Goal: Task Accomplishment & Management: Manage account settings

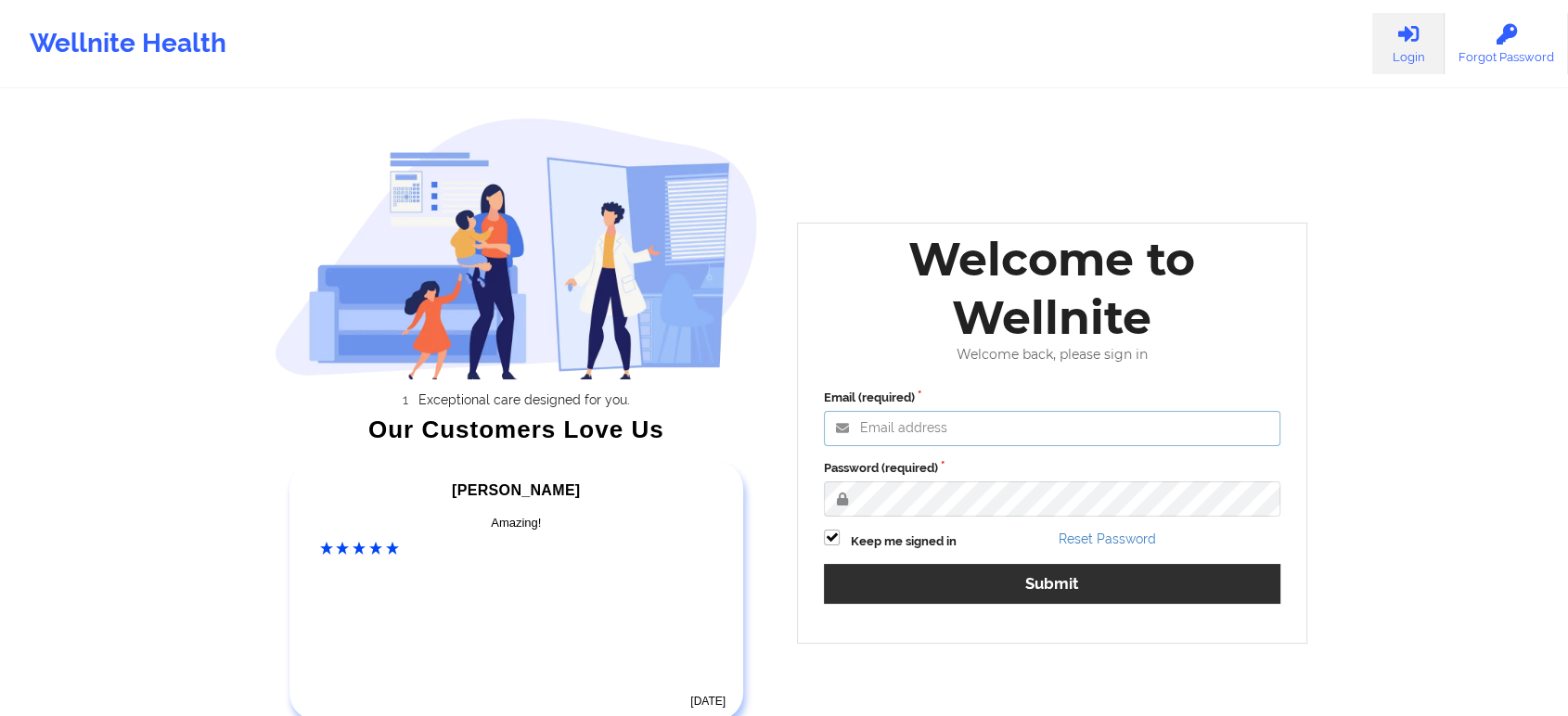
type input "[EMAIL_ADDRESS][DOMAIN_NAME]"
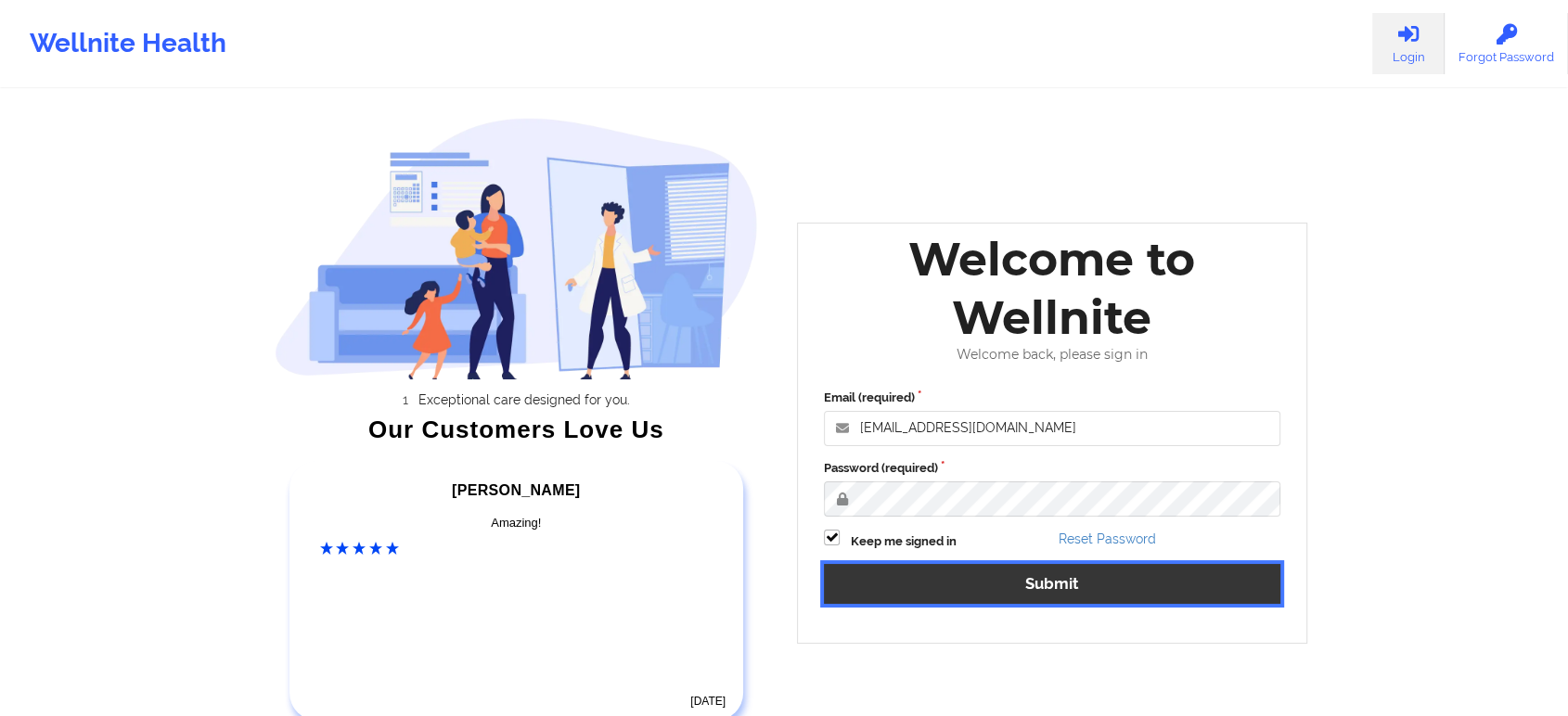
click at [881, 589] on button "Submit" at bounding box center [1052, 584] width 456 height 40
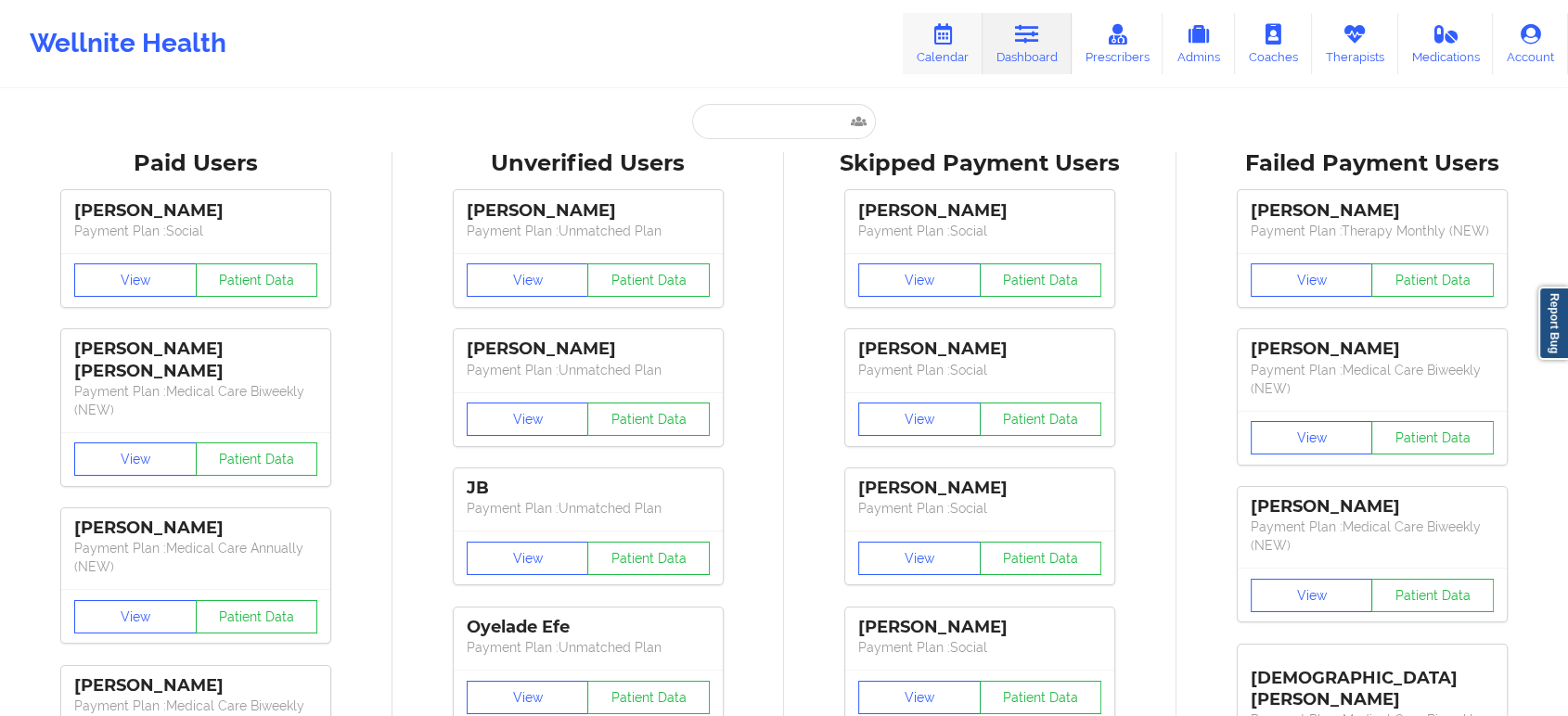
click at [931, 28] on link "Calendar" at bounding box center [942, 44] width 80 height 61
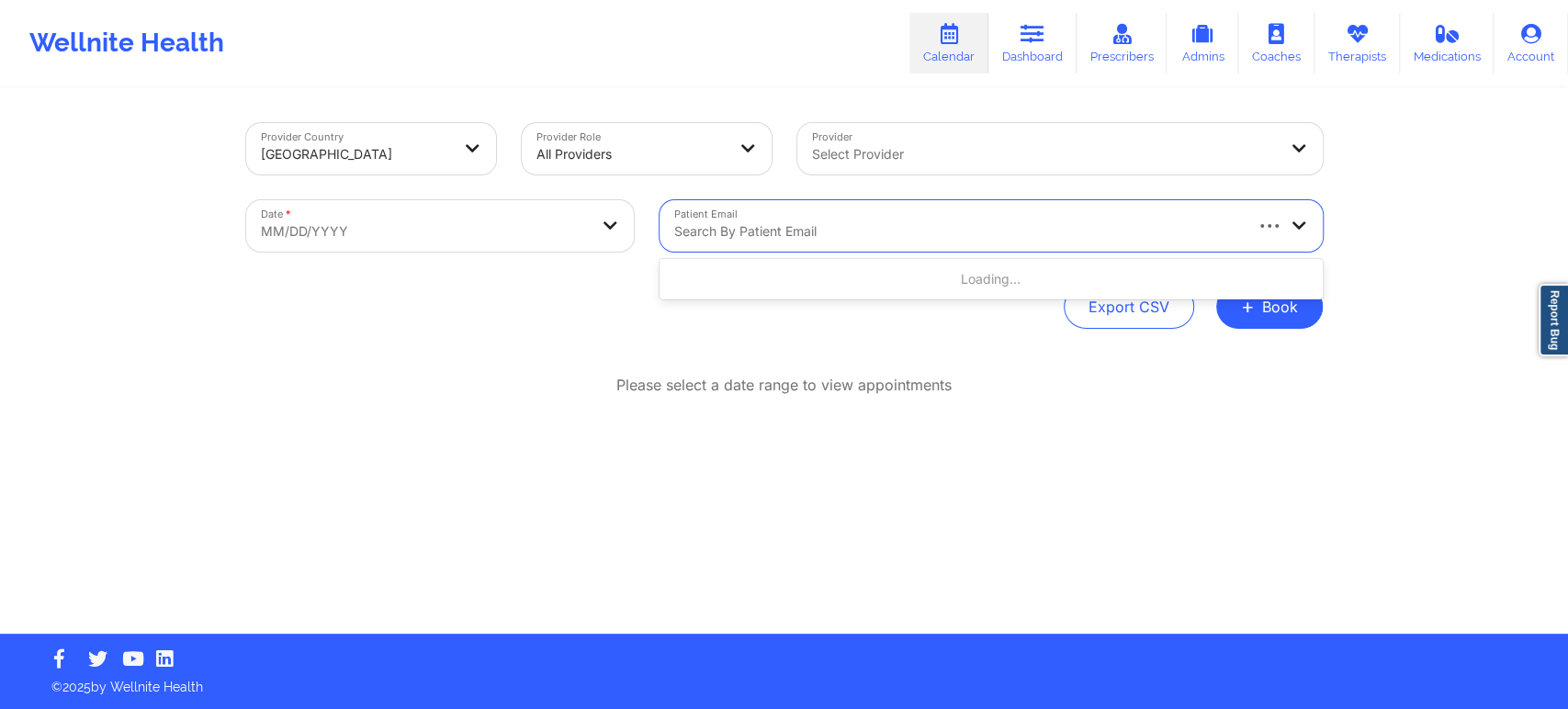
click at [742, 227] on div at bounding box center [956, 231] width 566 height 22
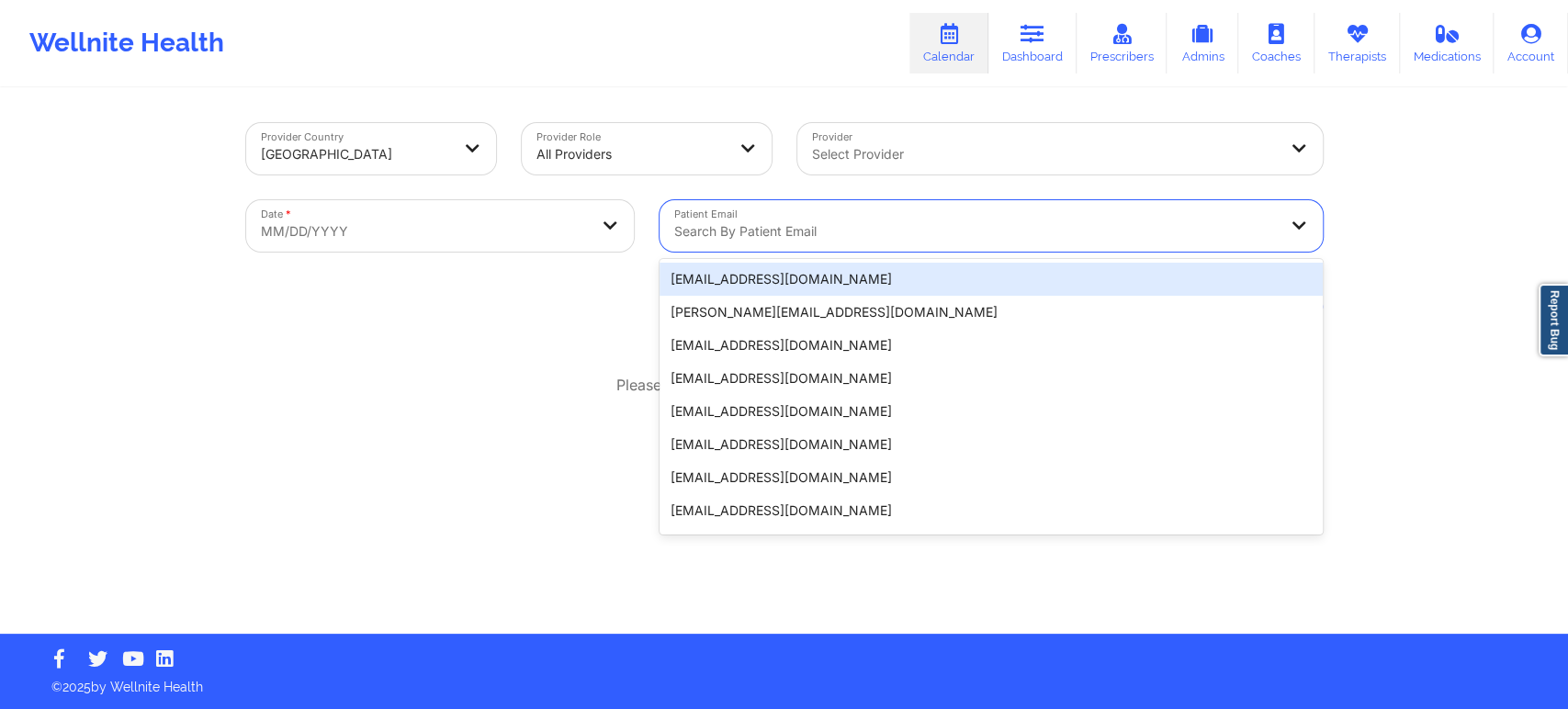
paste input "scventour@hotmail.com"
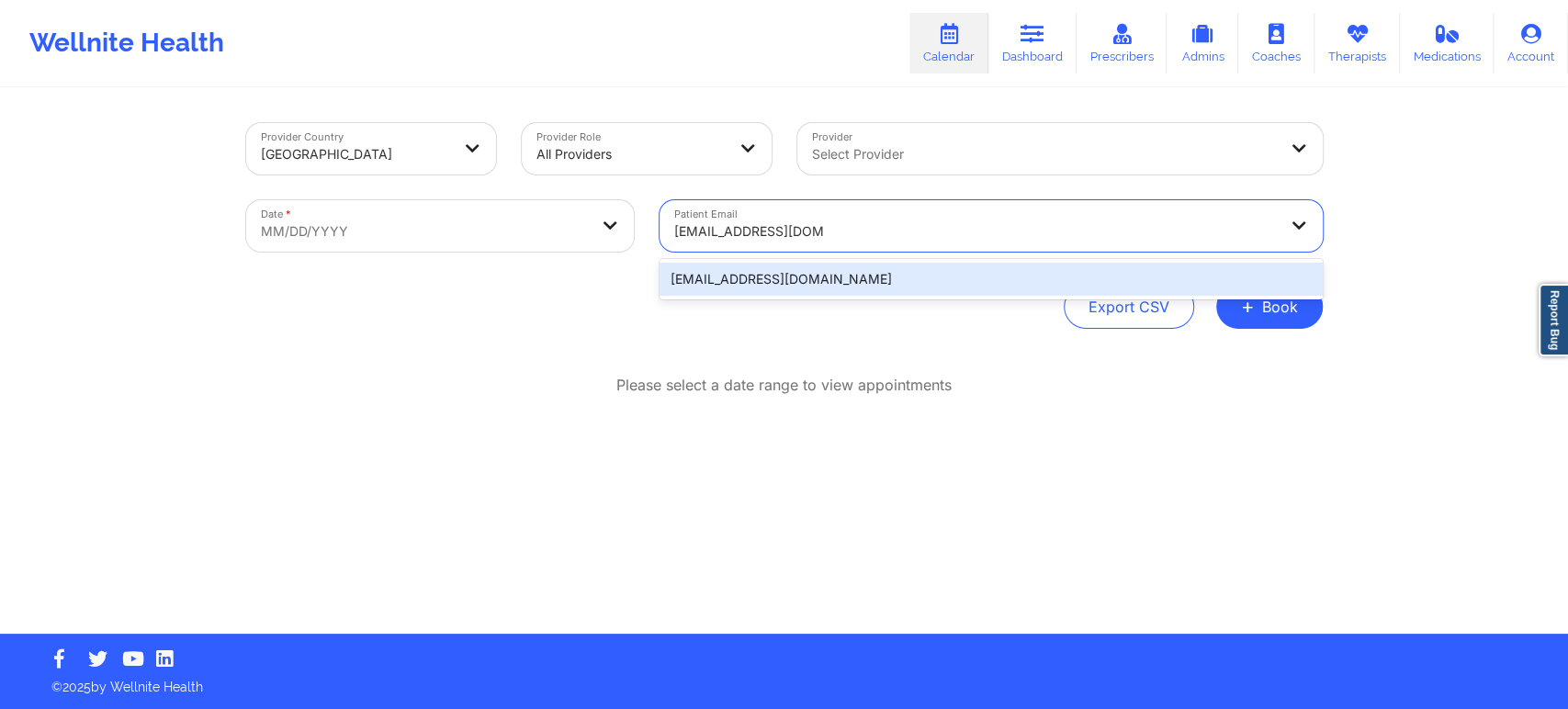
type input "scventour@hotmail.com"
click at [381, 231] on body "Wellnite Health Calendar Dashboard Prescribers Admins Coaches Therapists Medica…" at bounding box center [784, 354] width 1568 height 709
select select "2025-8"
select select "2025-9"
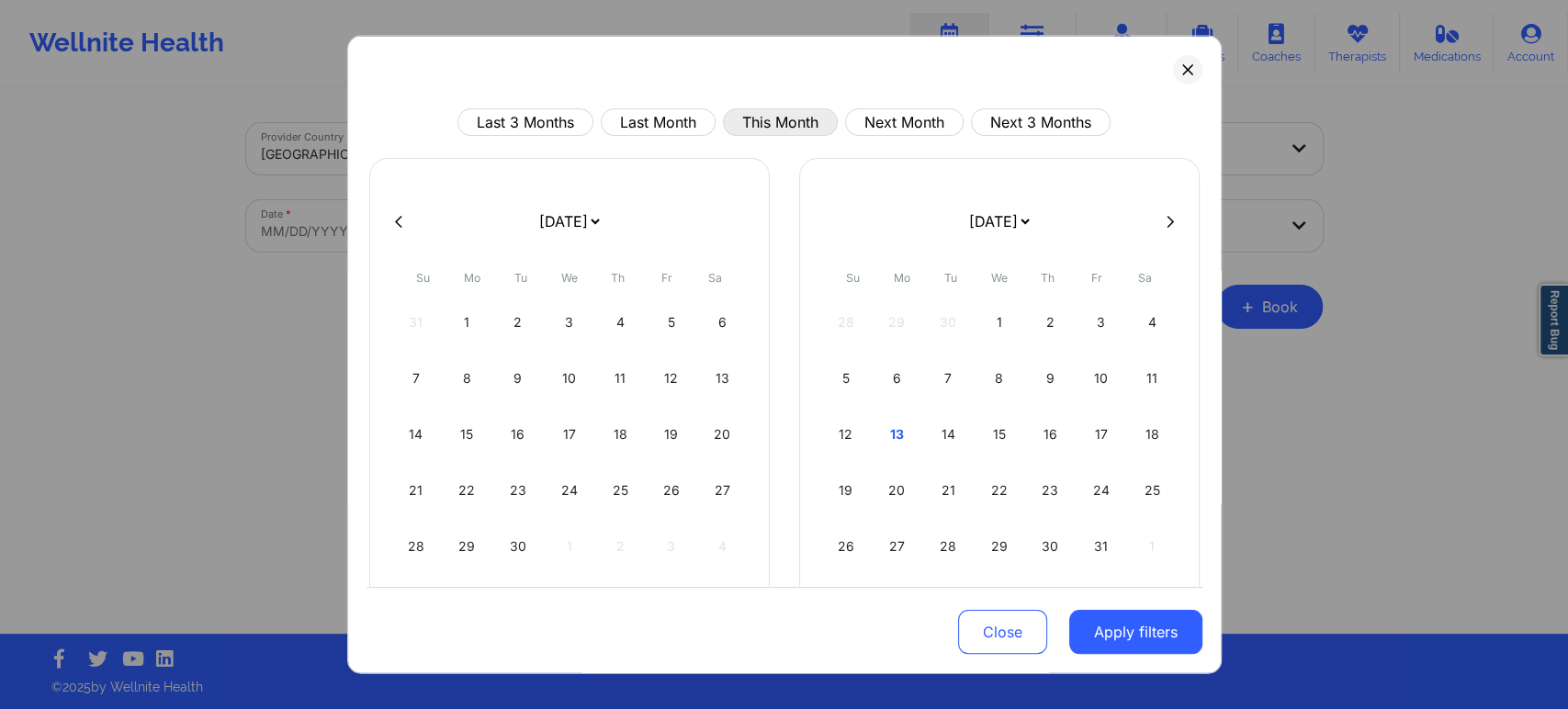
click at [773, 133] on button "This Month" at bounding box center [780, 121] width 115 height 27
select select "2025-9"
select select "2025-10"
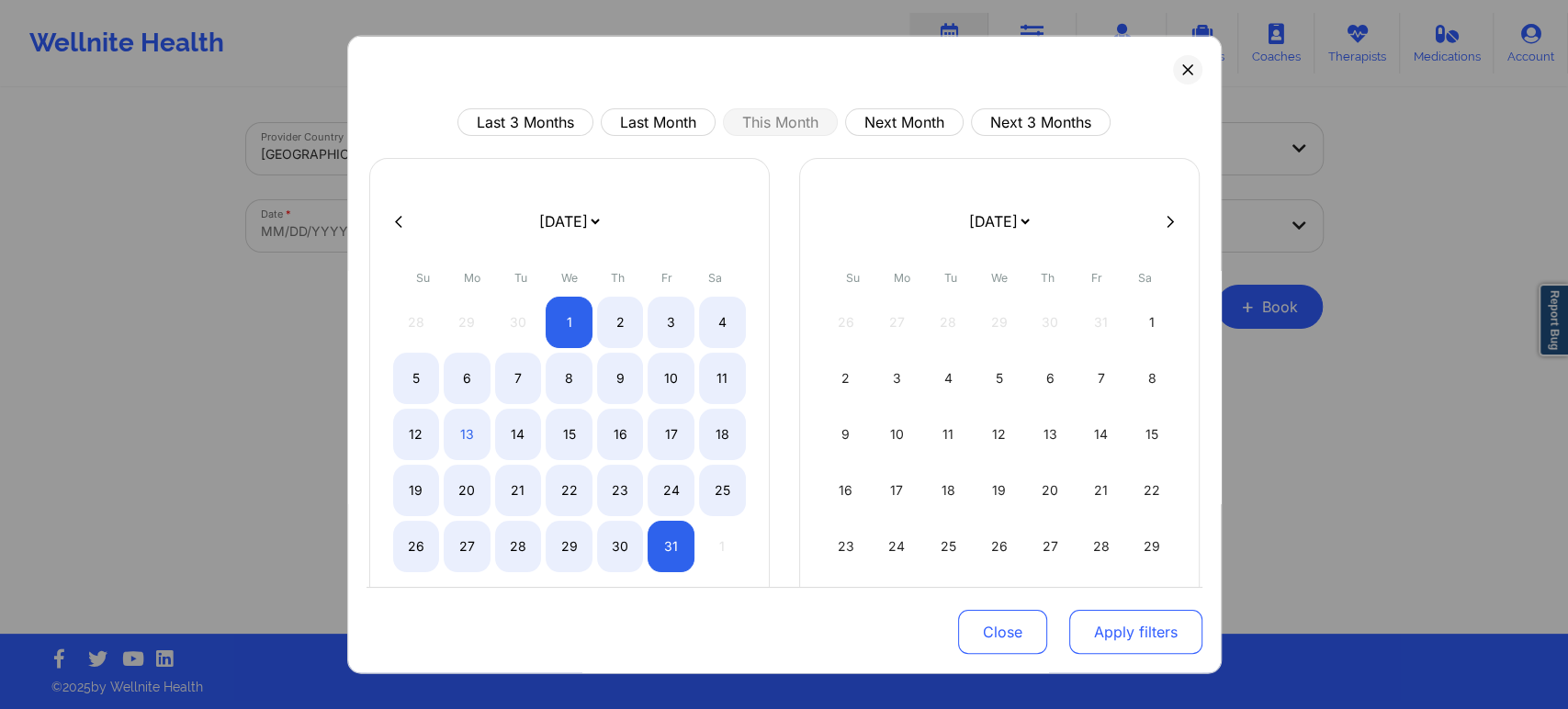
click at [1081, 640] on button "Apply filters" at bounding box center [1135, 632] width 133 height 44
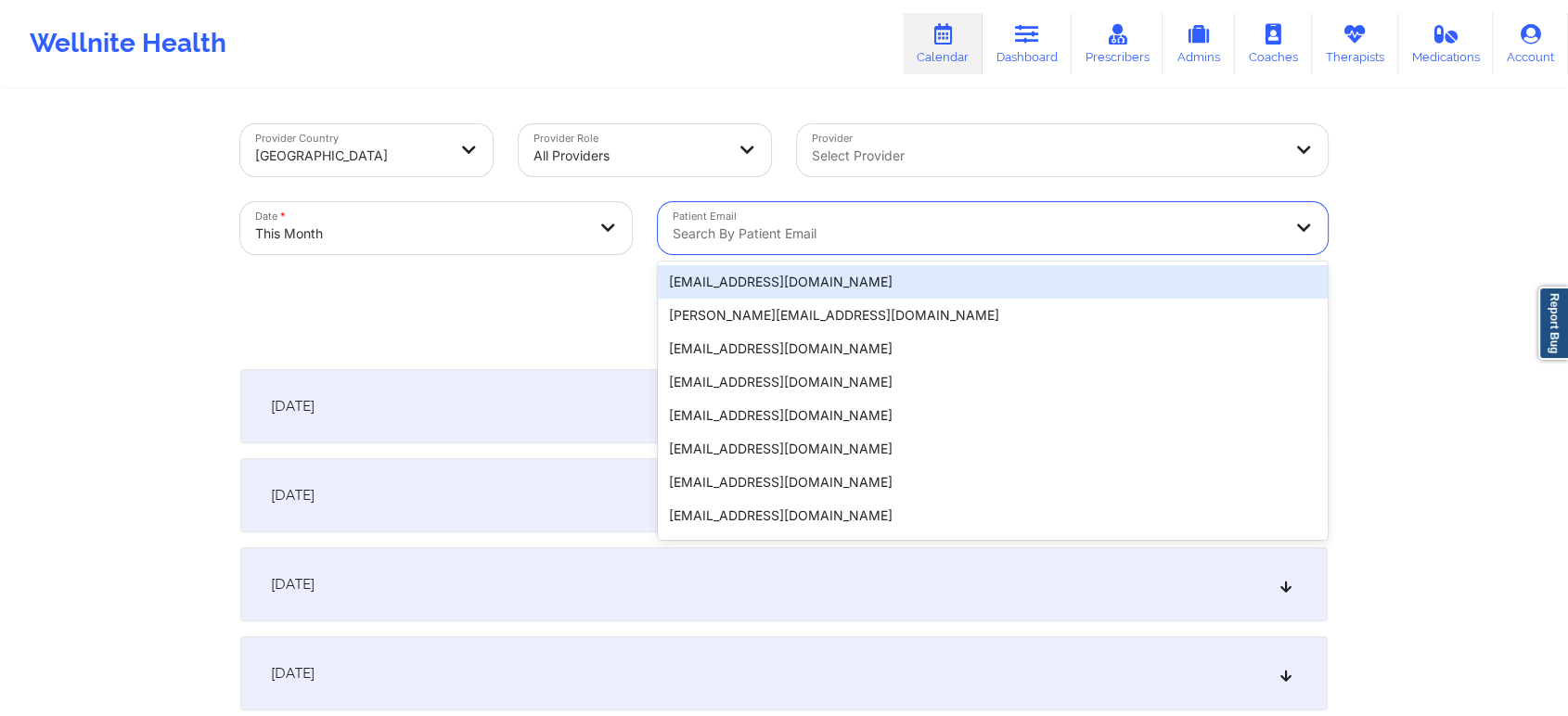
click at [766, 235] on div at bounding box center [977, 233] width 609 height 22
paste input "scventour@hotmail.com"
type input "scventour@hotmail.com"
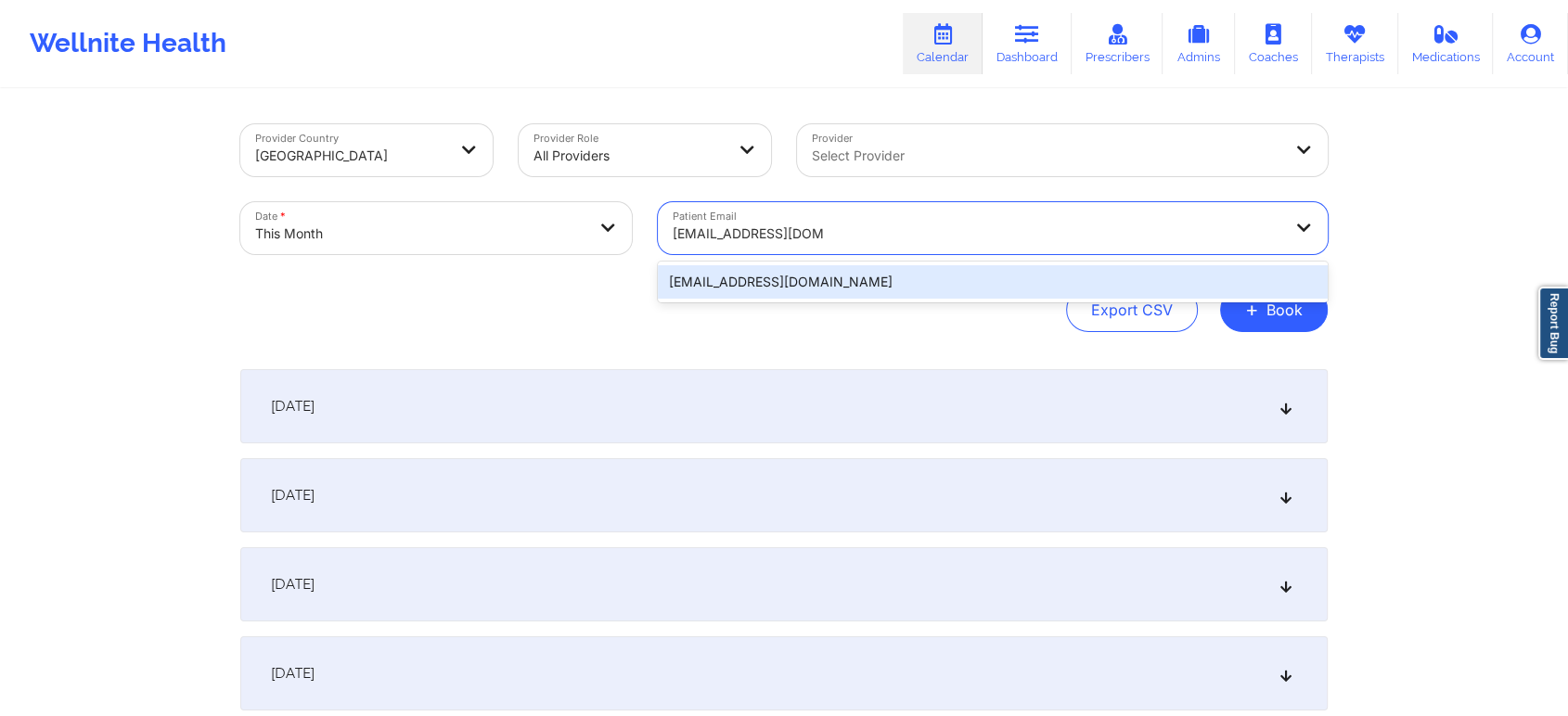
click at [767, 284] on div "scventour@hotmail.com" at bounding box center [993, 281] width 669 height 33
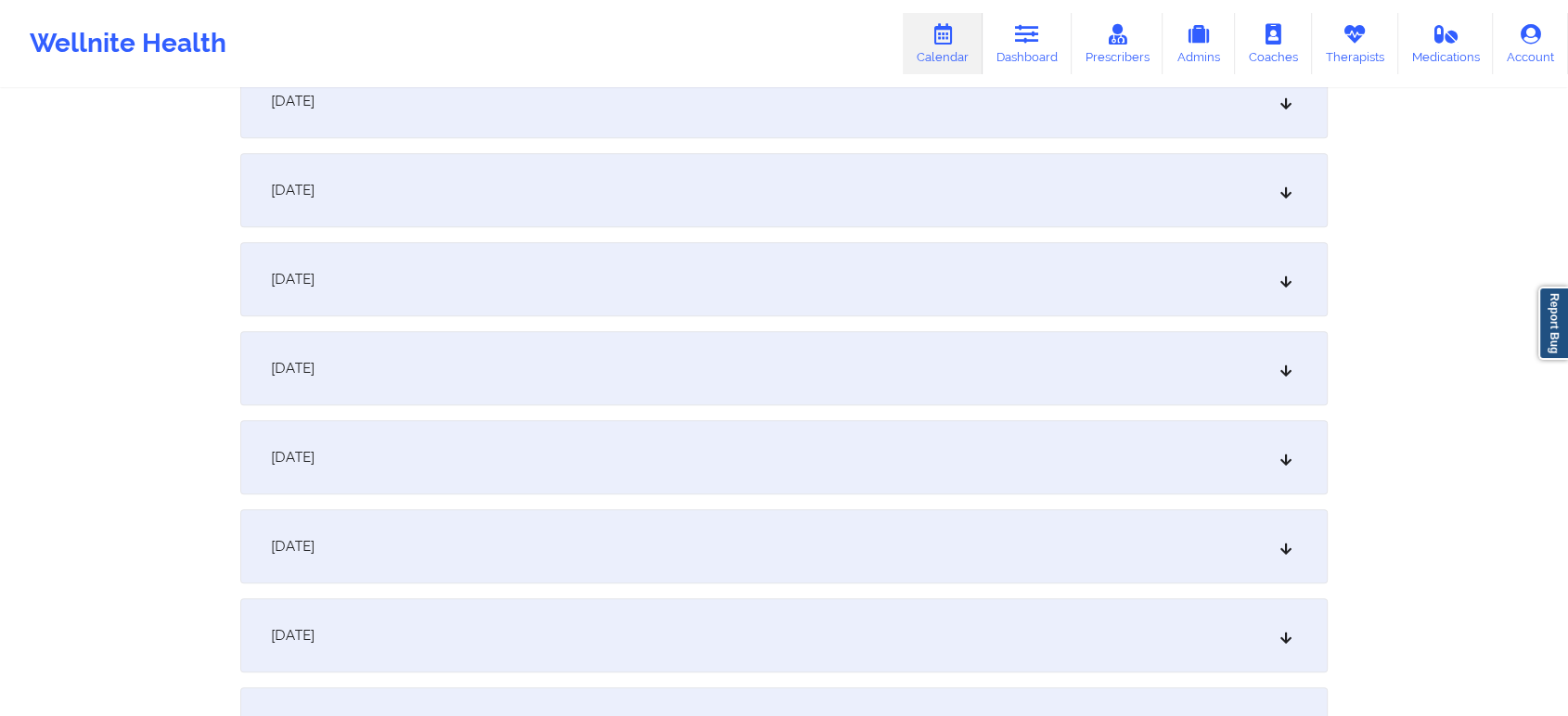
scroll to position [1030, 0]
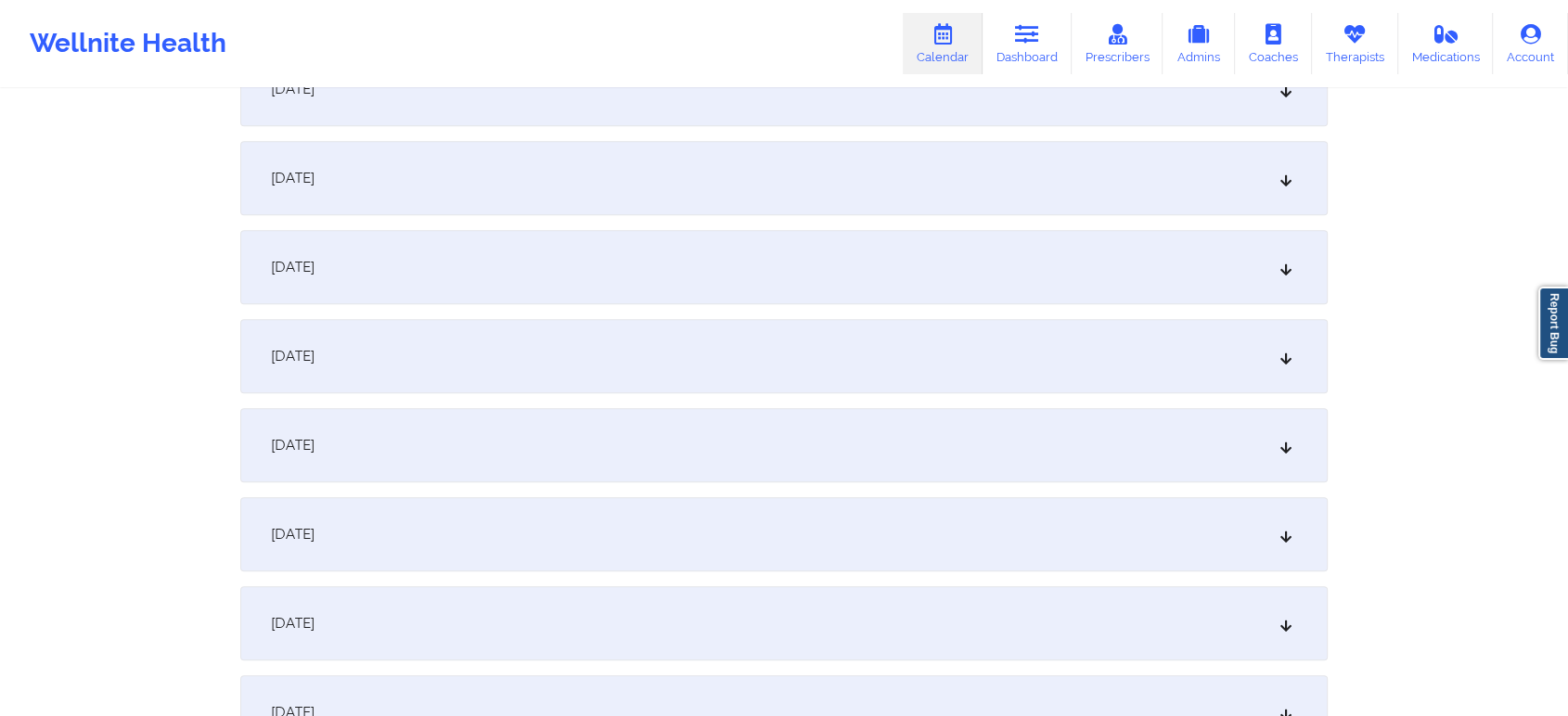
click at [1212, 444] on div "[DATE]" at bounding box center [784, 445] width 1088 height 74
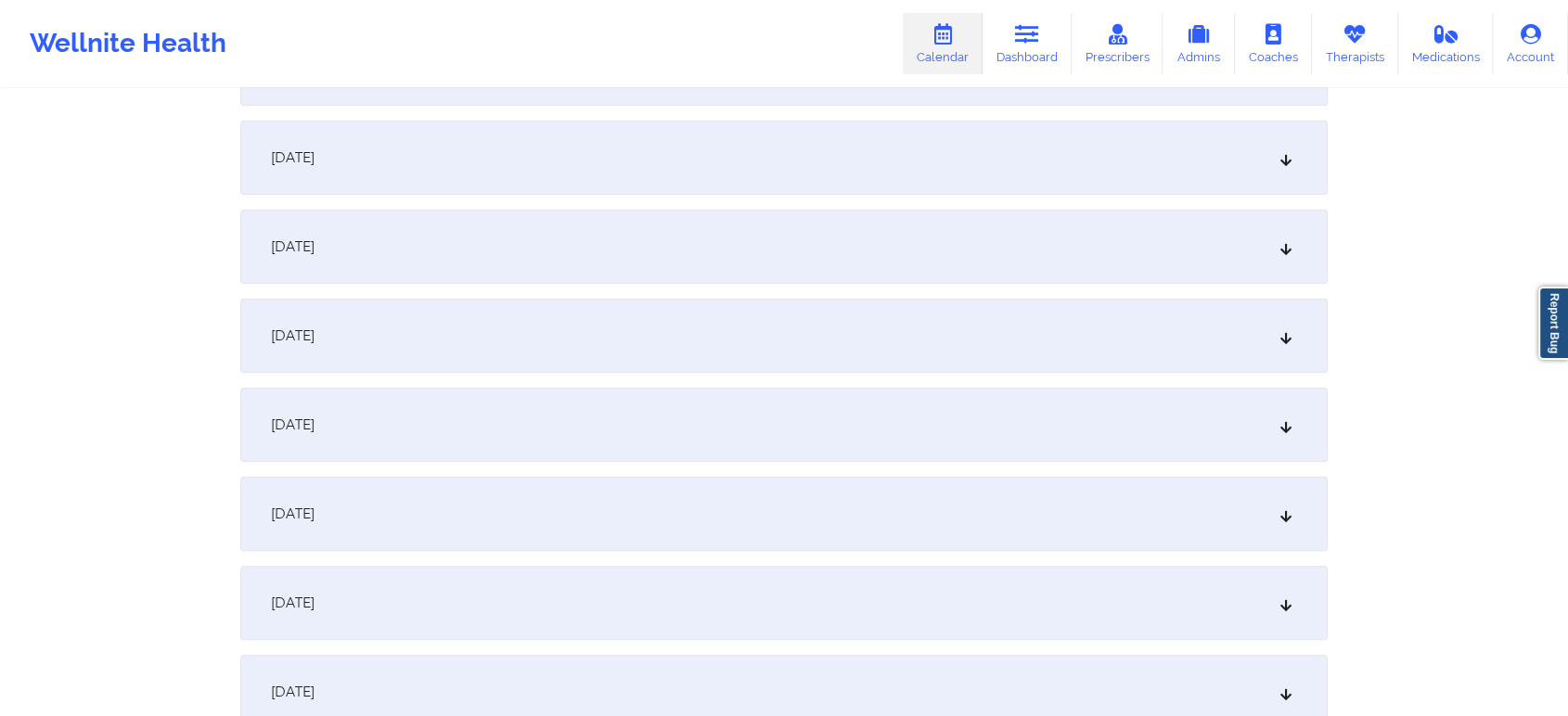
scroll to position [0, 0]
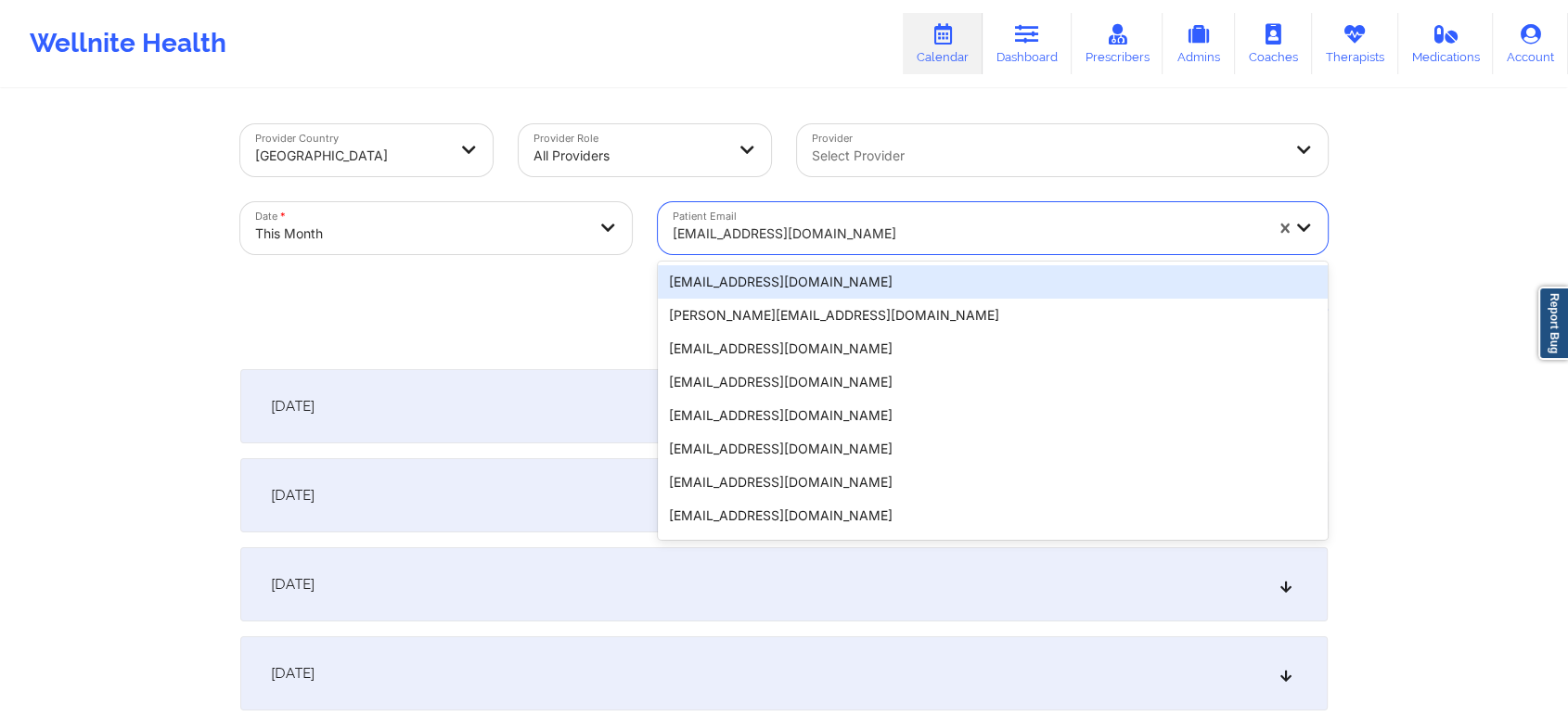
click at [756, 223] on div at bounding box center [967, 233] width 590 height 22
paste input "scventour@hotmail.com"
type input "scventour@hotmail.com"
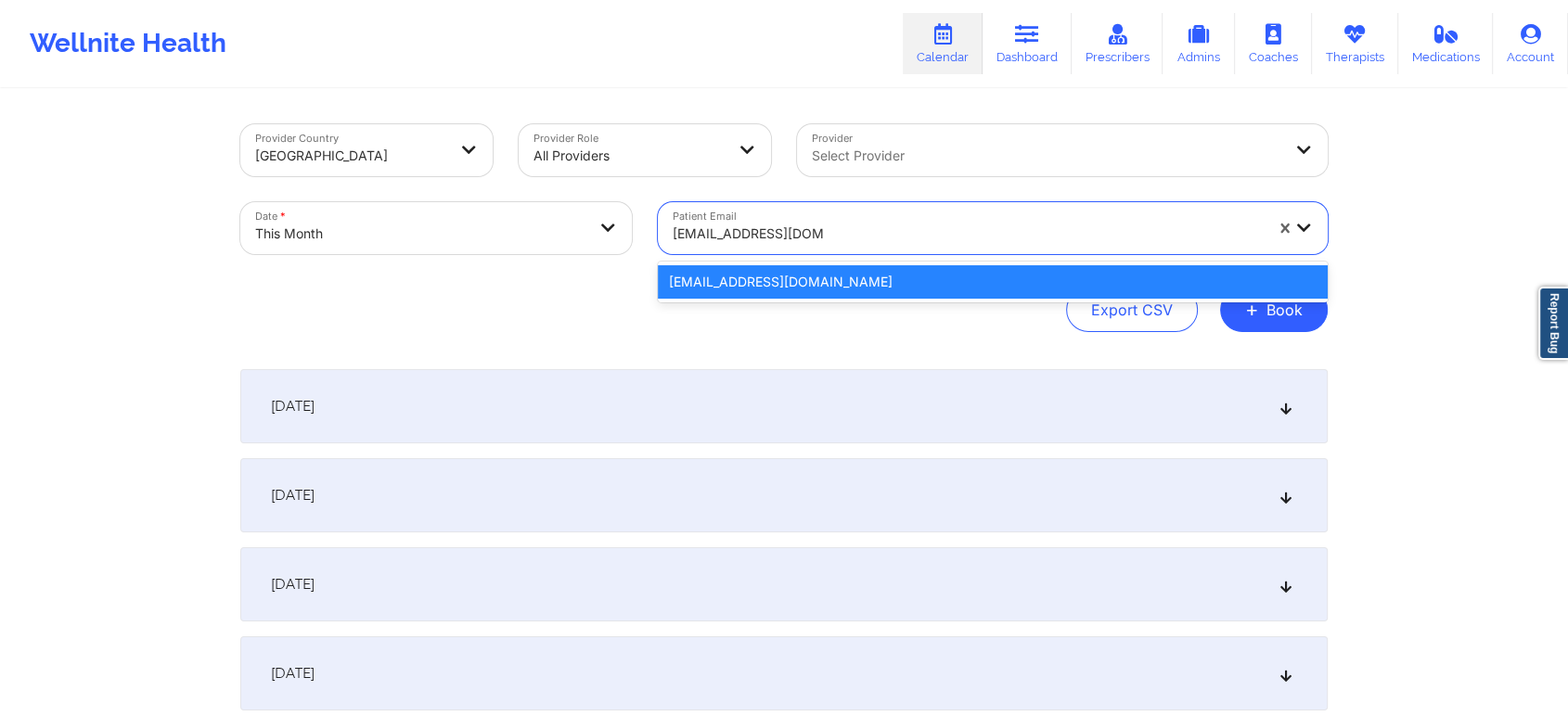
click at [765, 274] on div "scventour@hotmail.com" at bounding box center [993, 281] width 669 height 33
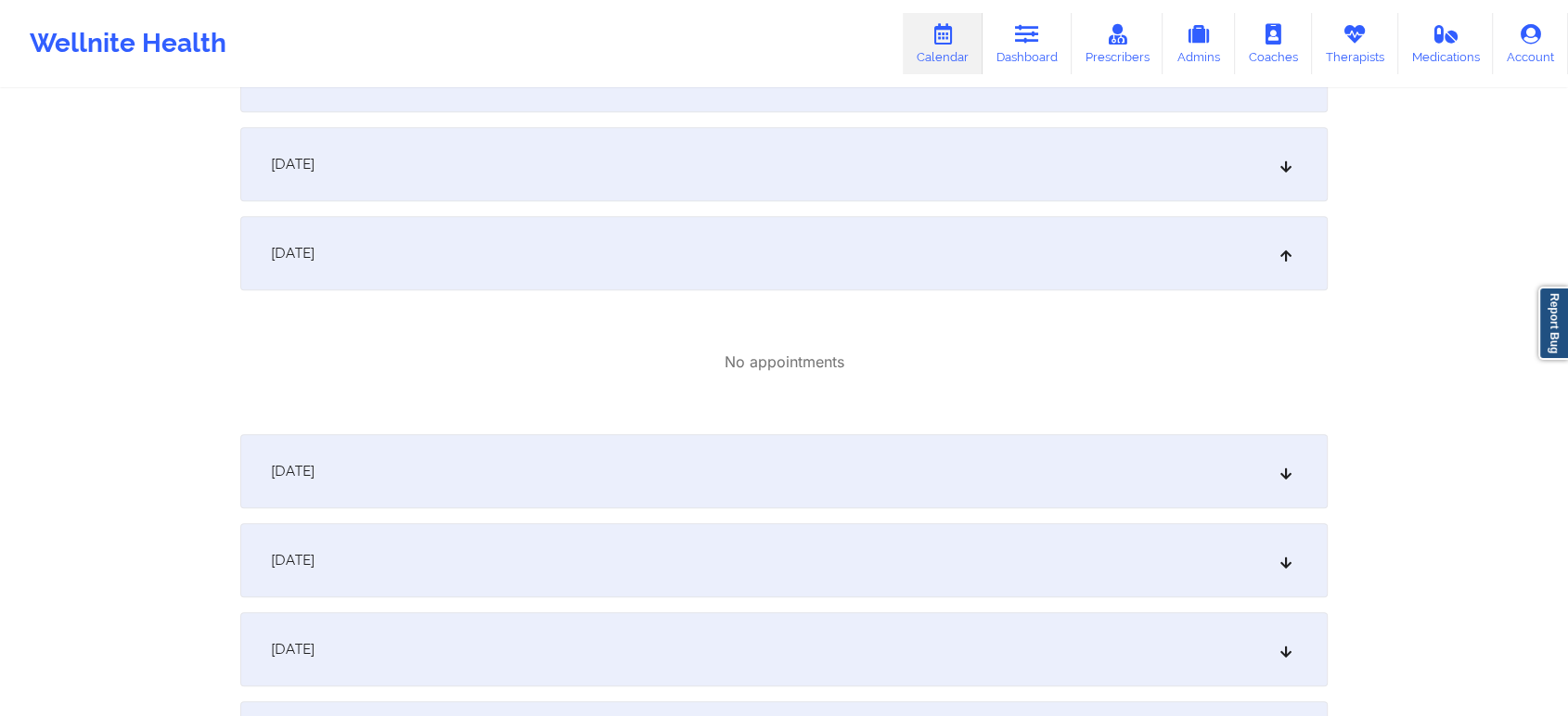
scroll to position [1234, 0]
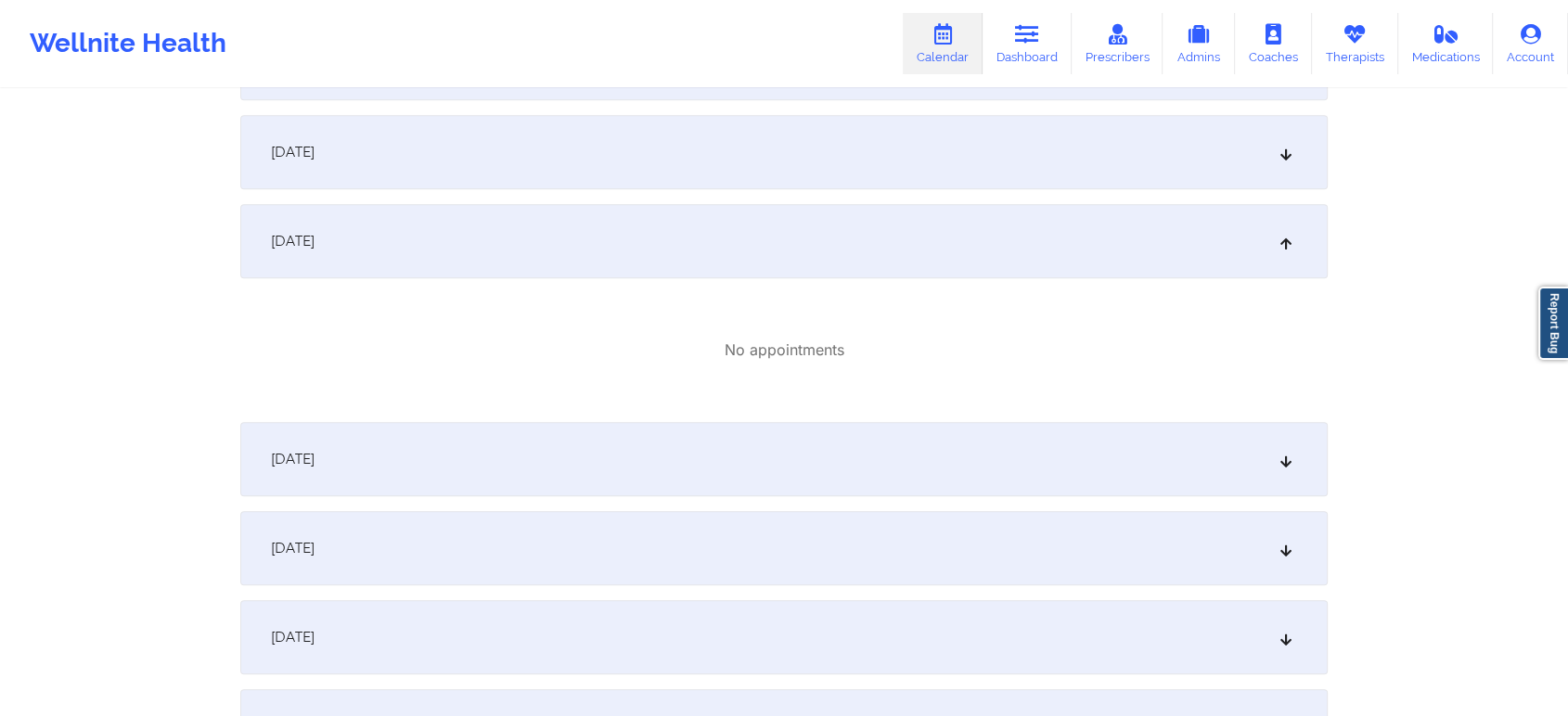
click at [1240, 254] on div "[DATE]" at bounding box center [784, 242] width 1088 height 74
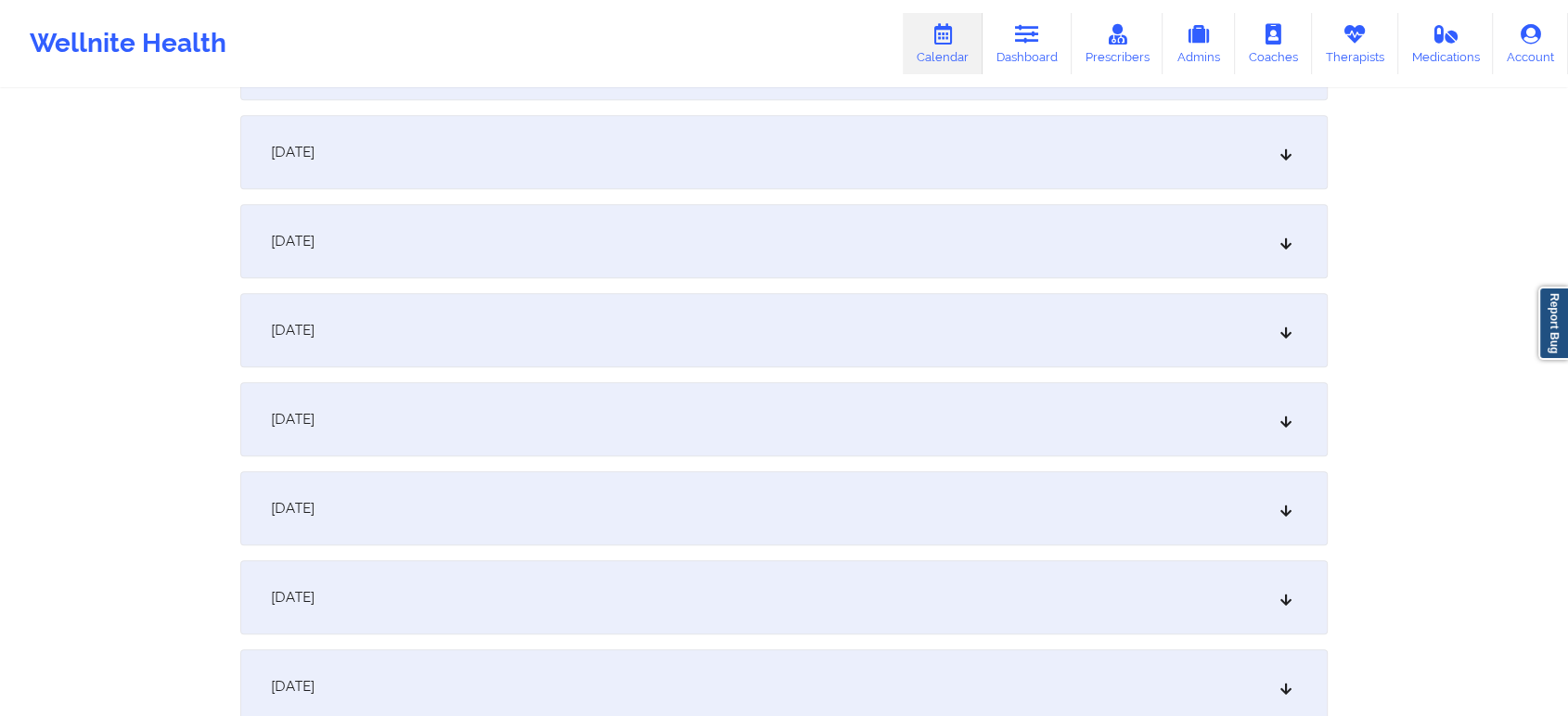
click at [1240, 254] on div "[DATE]" at bounding box center [784, 242] width 1088 height 74
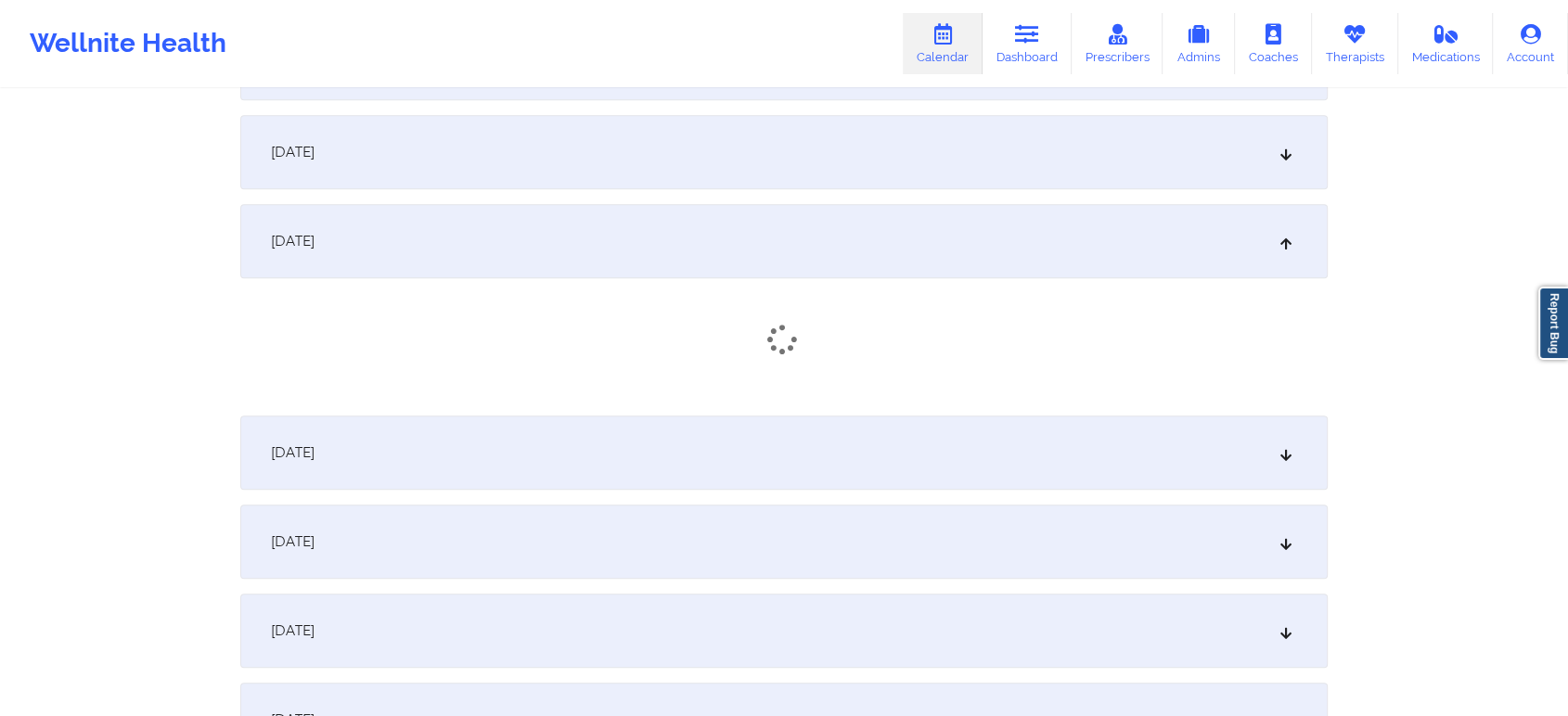
click at [1240, 254] on div "[DATE]" at bounding box center [784, 242] width 1088 height 74
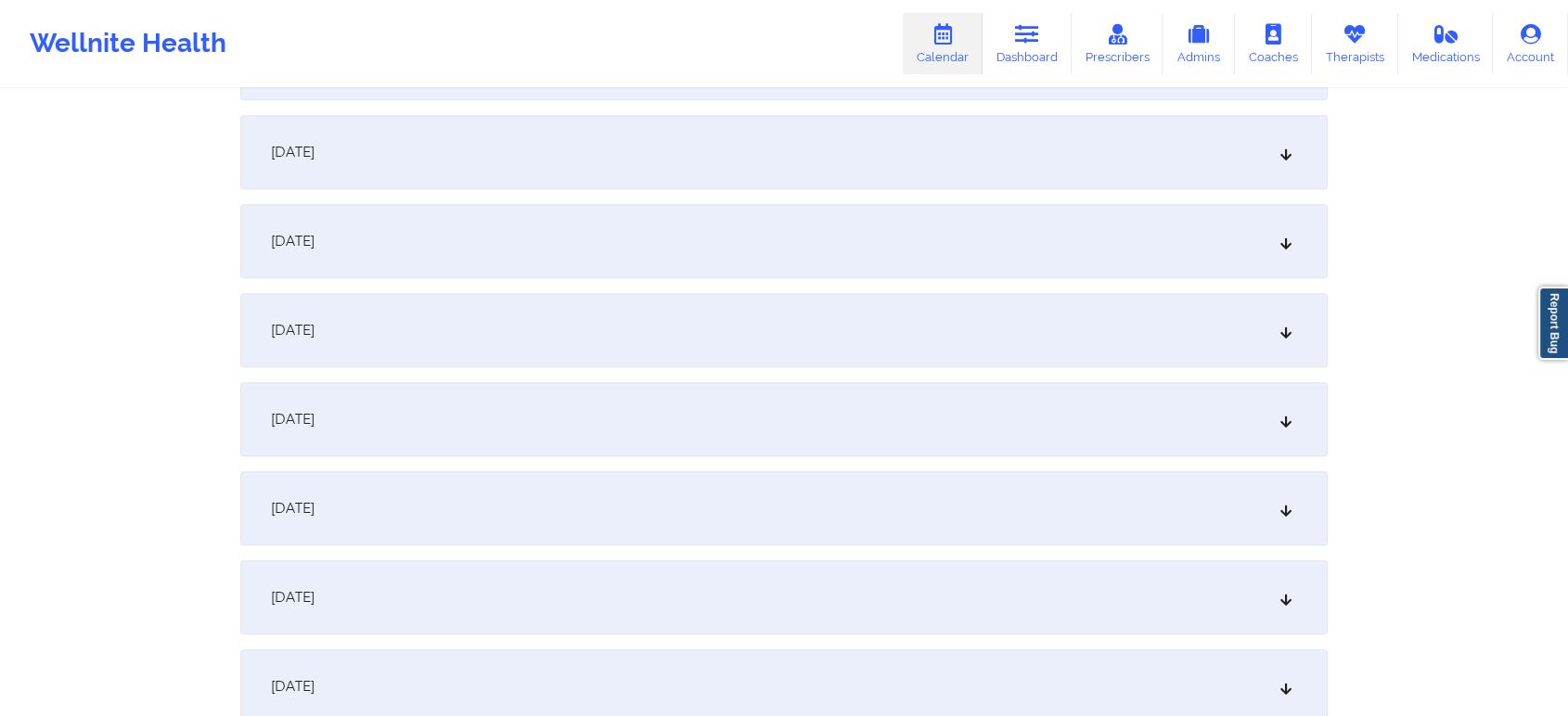
click at [1240, 254] on div "[DATE]" at bounding box center [784, 242] width 1088 height 74
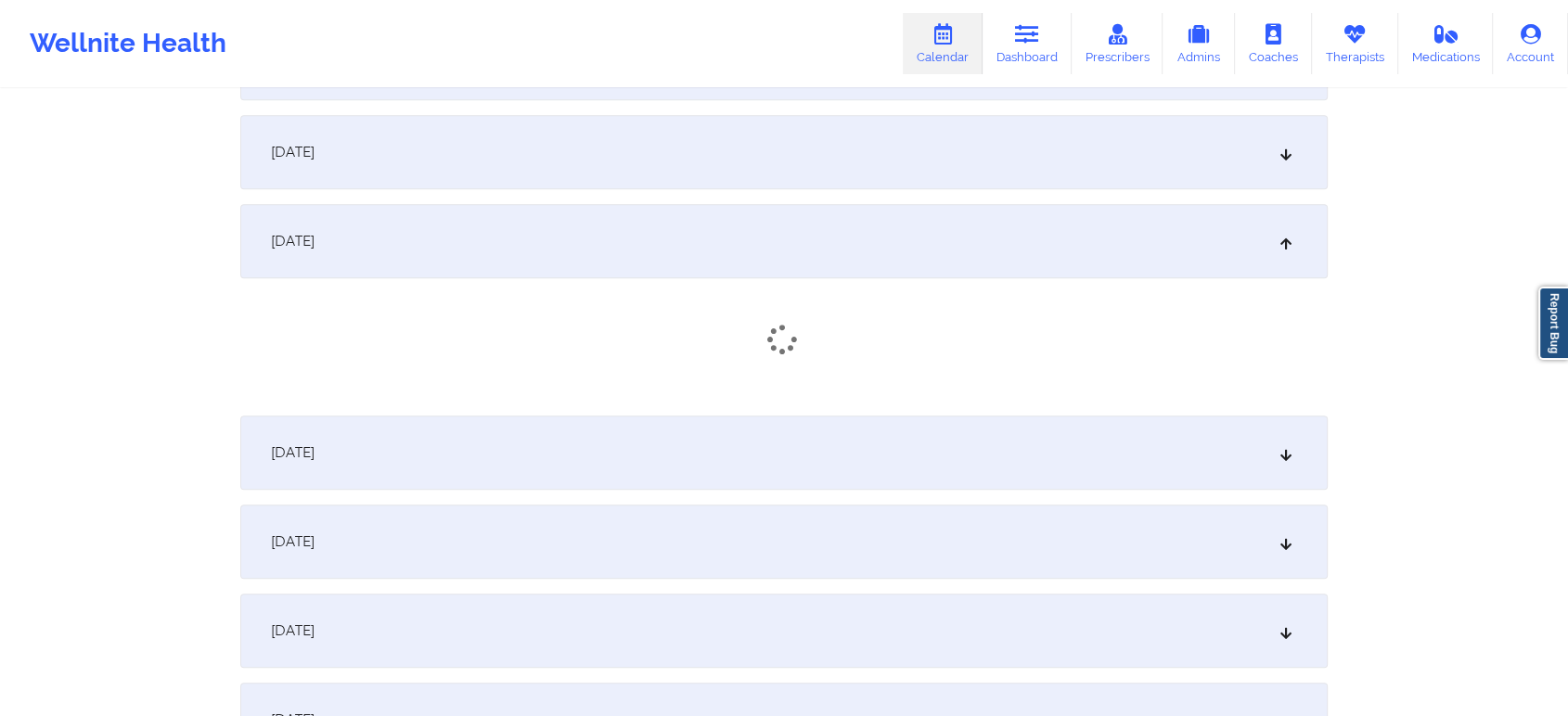
click at [1139, 143] on div "[DATE]" at bounding box center [784, 152] width 1088 height 74
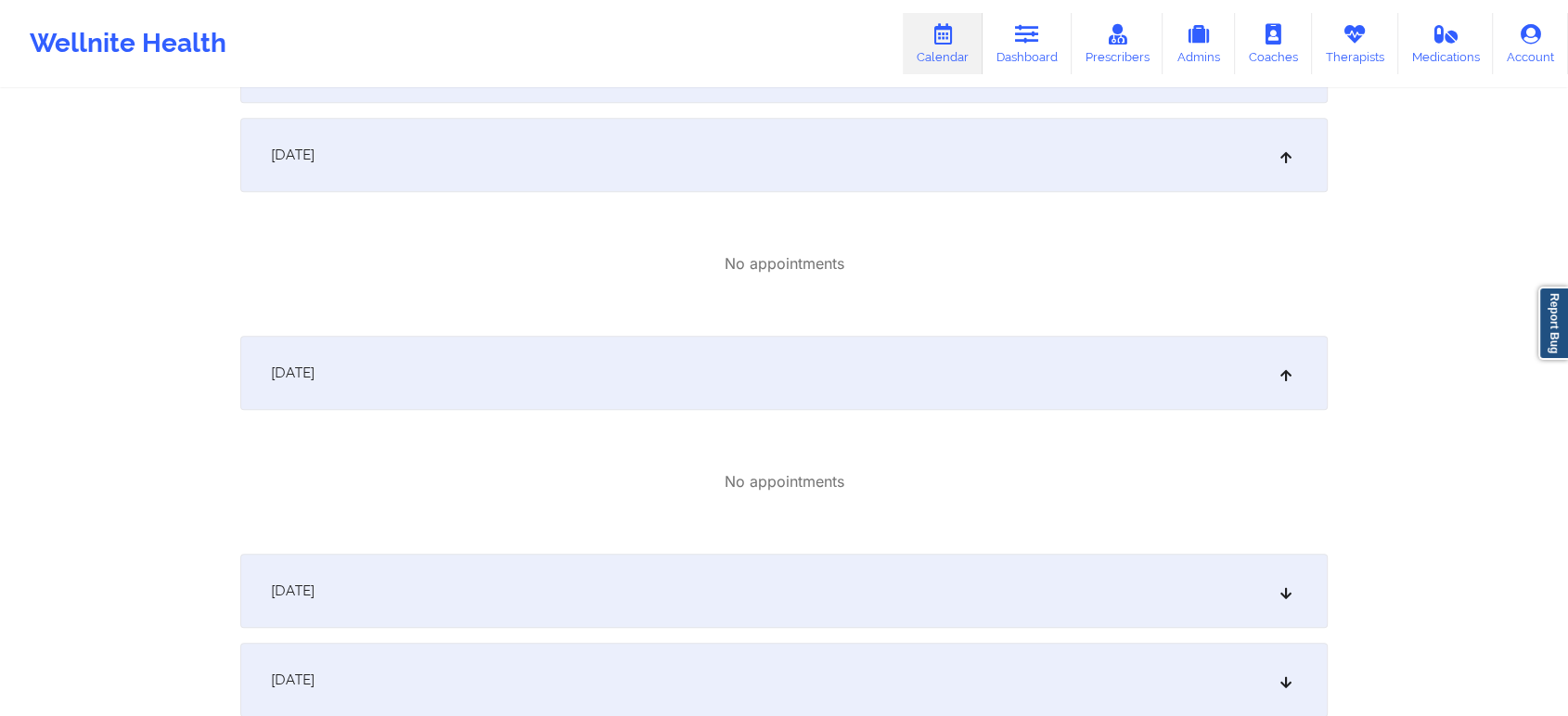
scroll to position [0, 0]
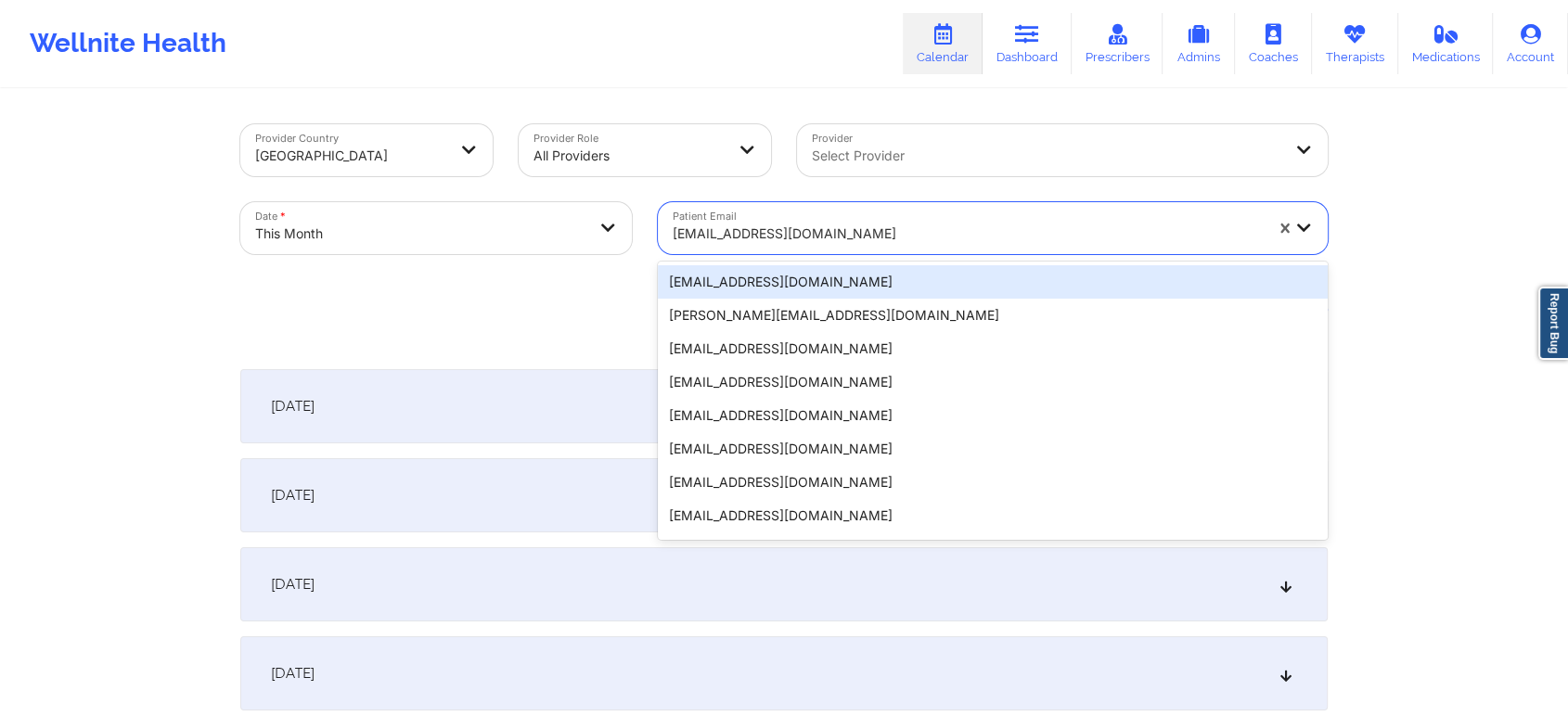
click at [757, 239] on div at bounding box center [967, 233] width 590 height 22
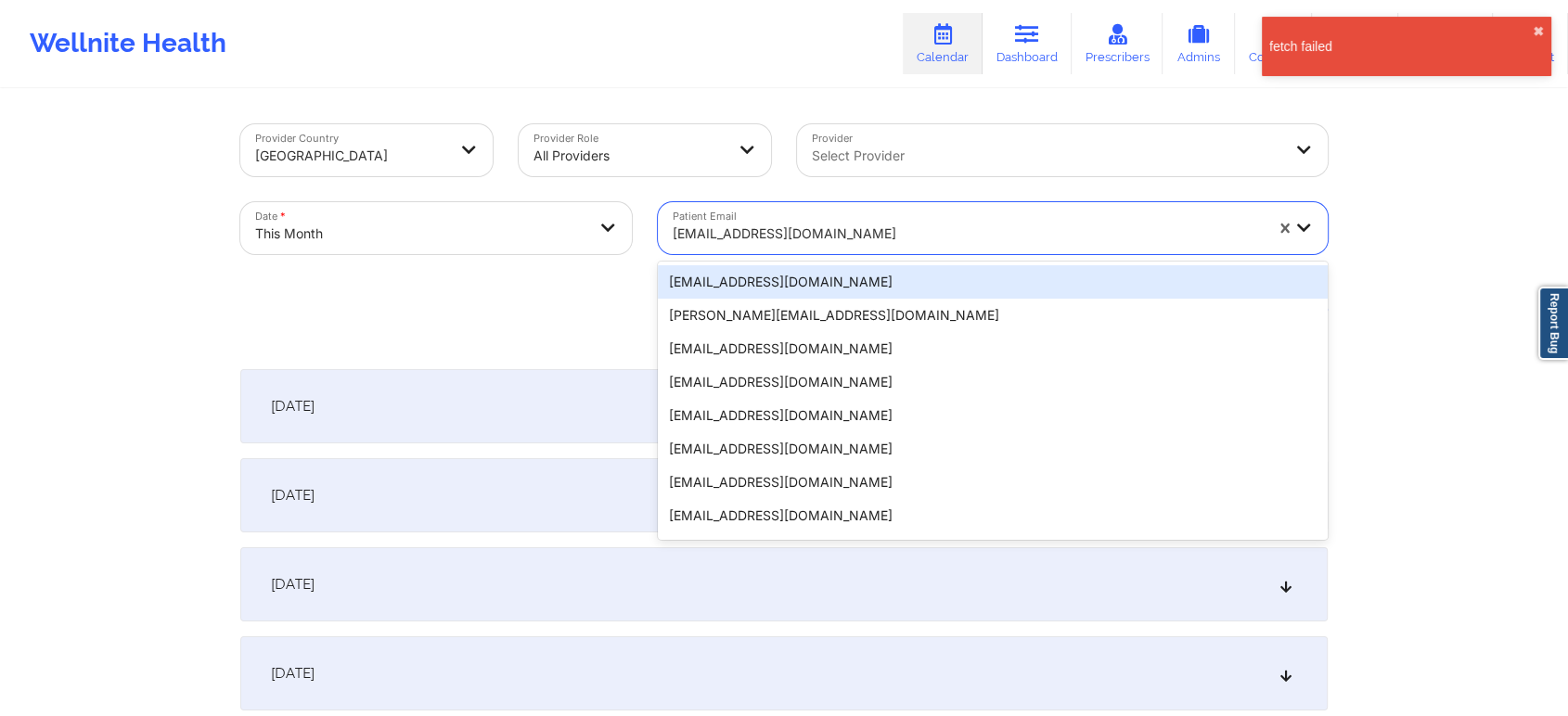
paste input "[PERSON_NAME][EMAIL_ADDRESS][DOMAIN_NAME]"
type input "[PERSON_NAME][EMAIL_ADDRESS][DOMAIN_NAME]"
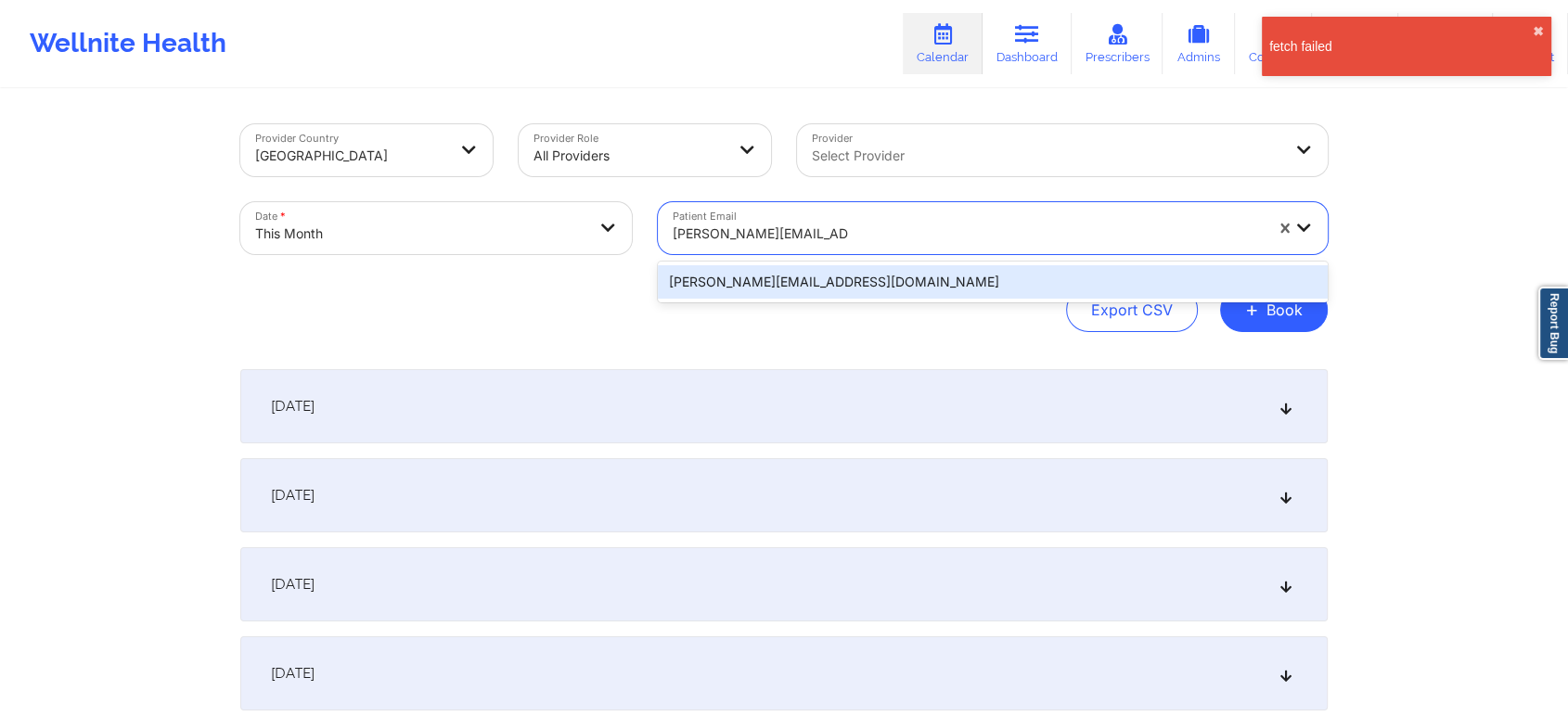
click at [790, 284] on div "[PERSON_NAME][EMAIL_ADDRESS][DOMAIN_NAME]" at bounding box center [993, 281] width 669 height 33
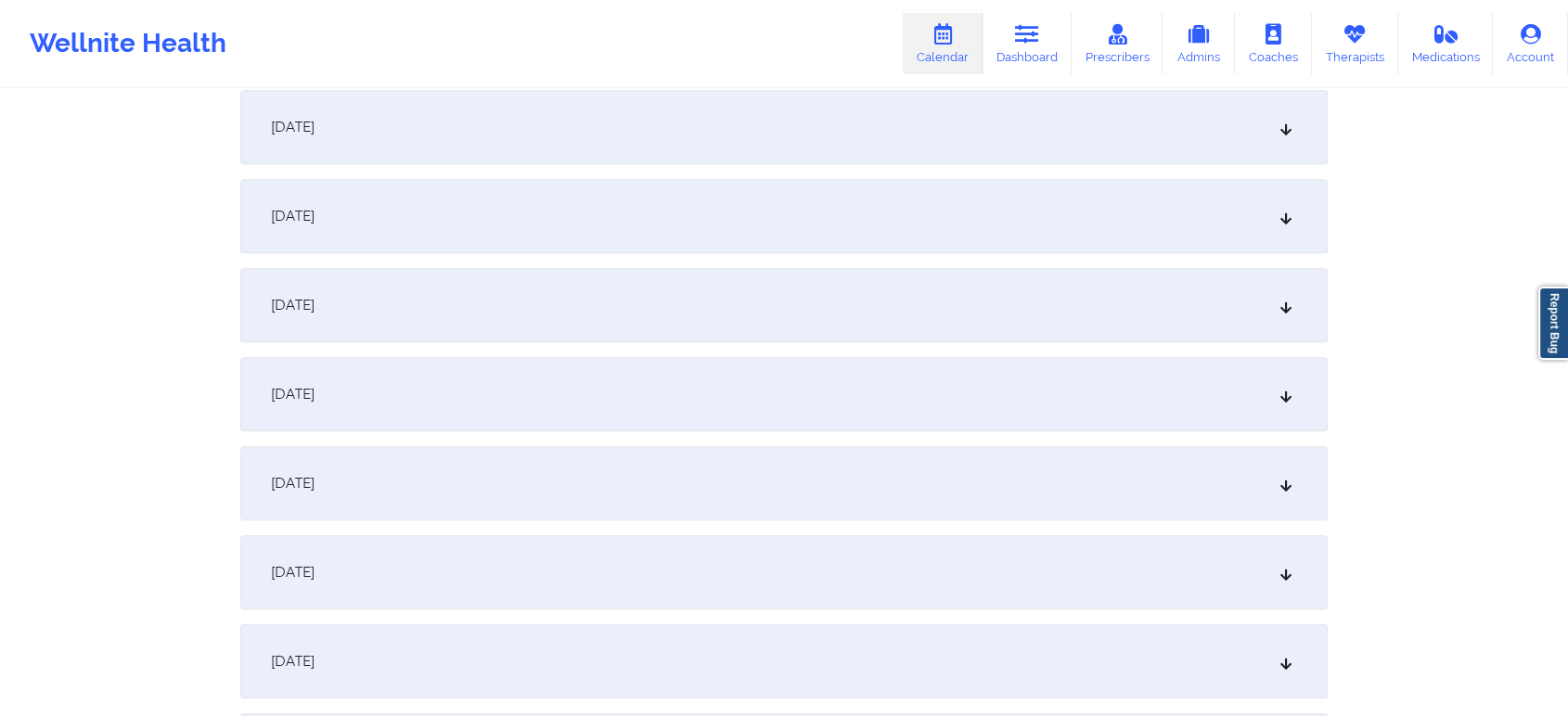
scroll to position [1089, 0]
click at [1017, 379] on div "[DATE]" at bounding box center [784, 387] width 1088 height 74
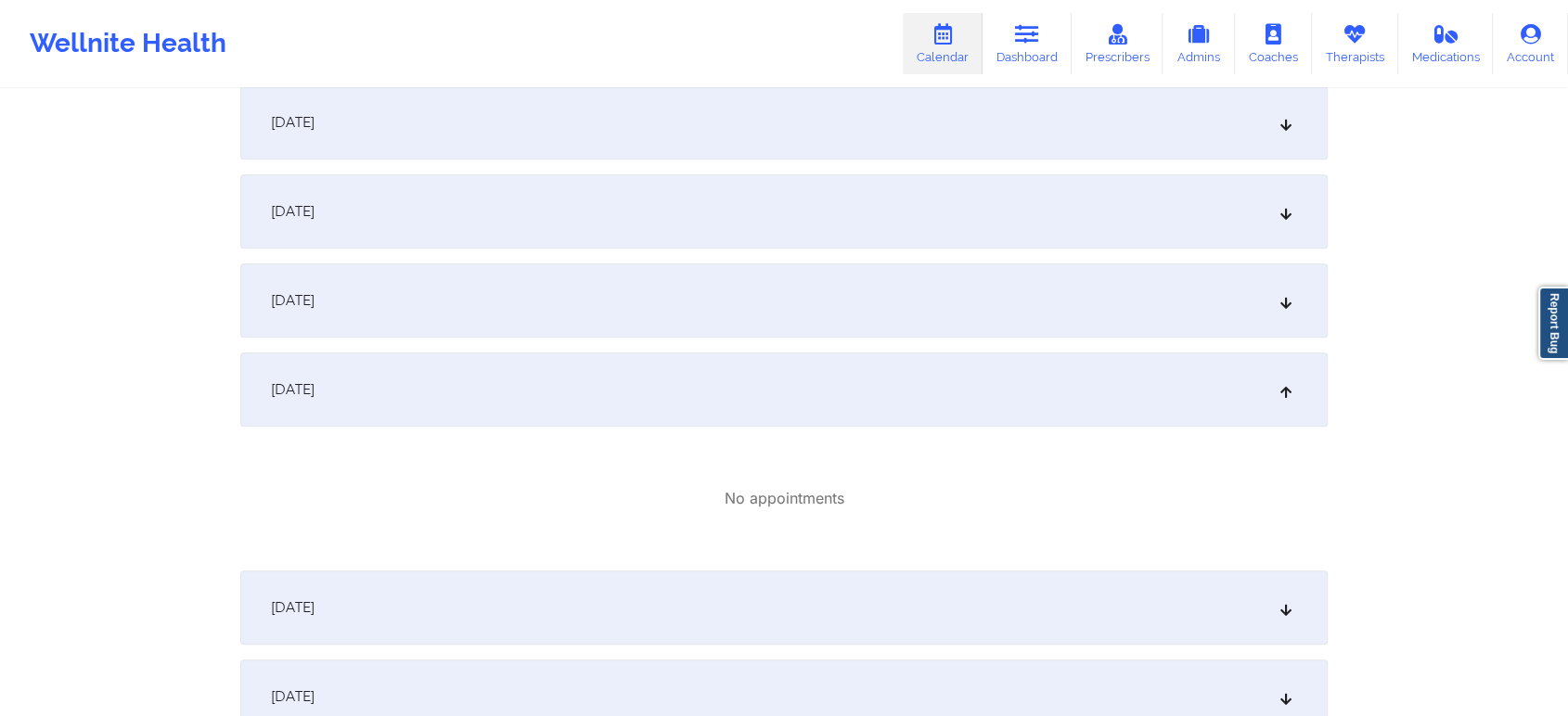
scroll to position [0, 0]
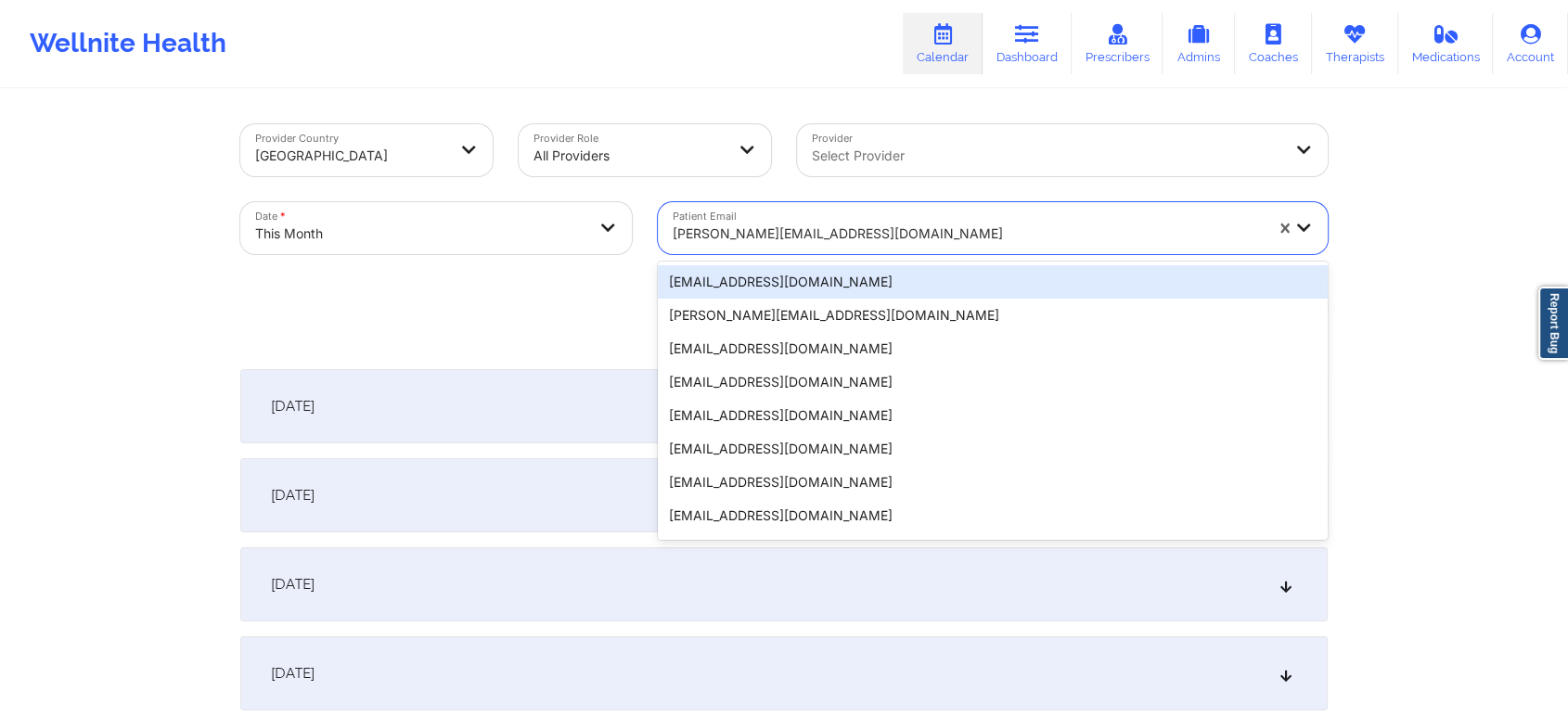
click at [861, 225] on div at bounding box center [967, 233] width 590 height 22
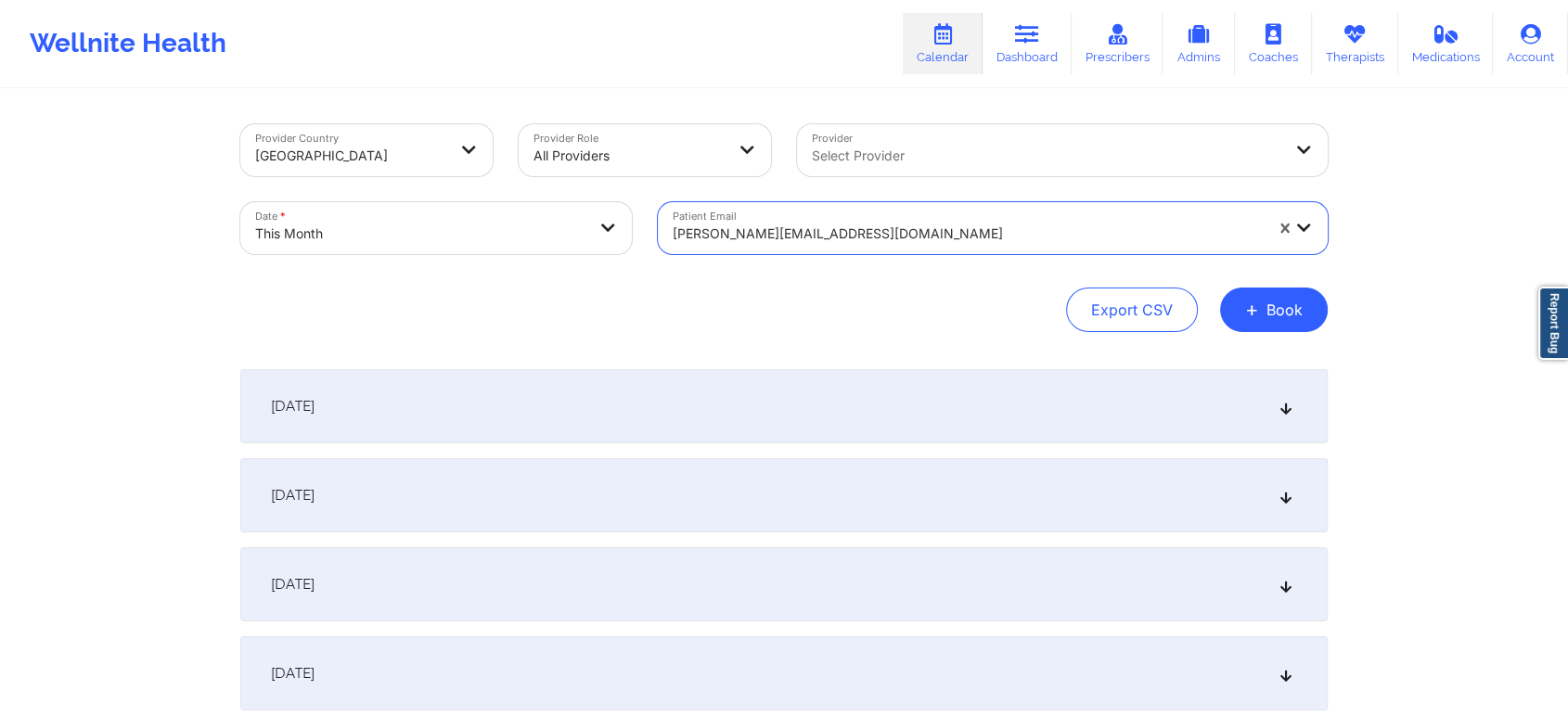
click at [861, 225] on div at bounding box center [967, 233] width 590 height 22
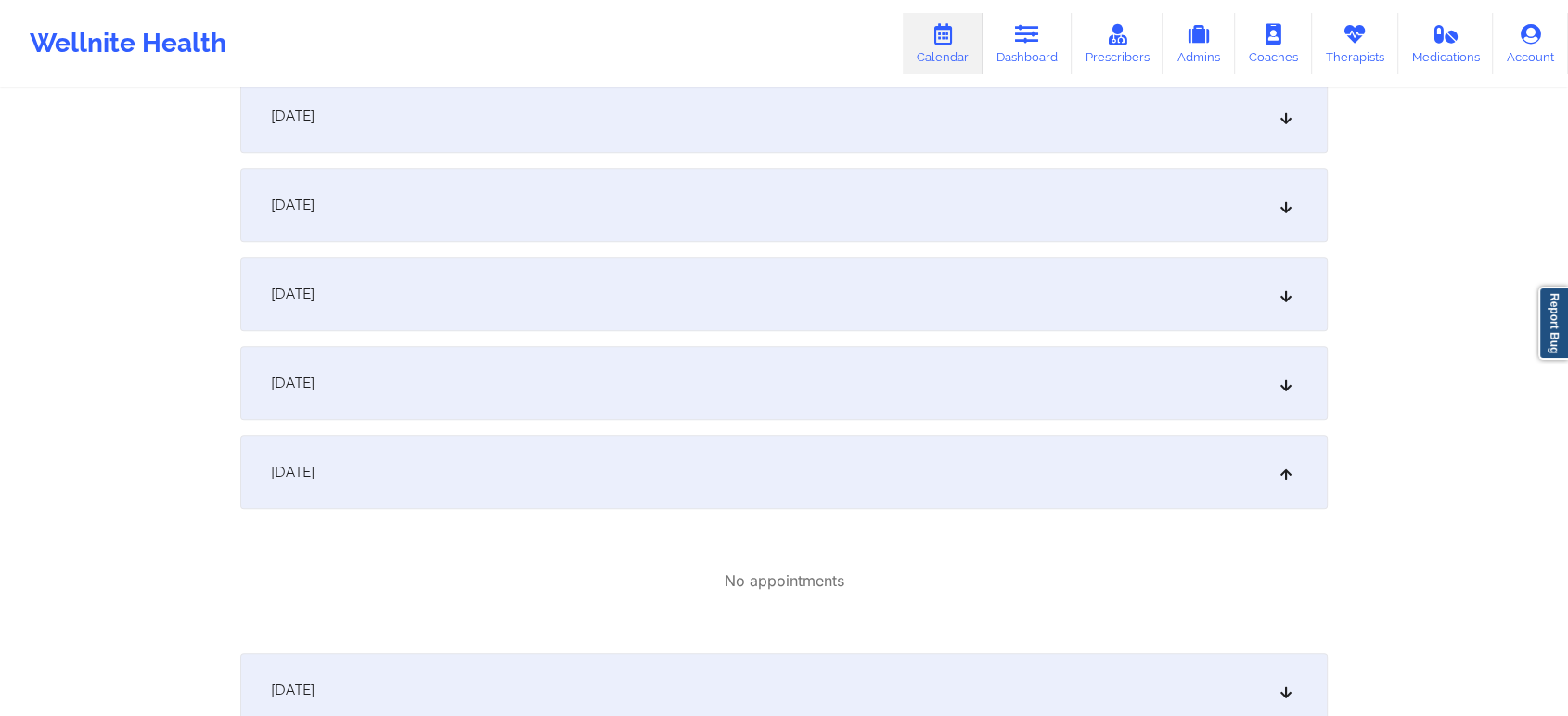
scroll to position [995, 0]
click at [937, 460] on div "[DATE]" at bounding box center [784, 480] width 1088 height 74
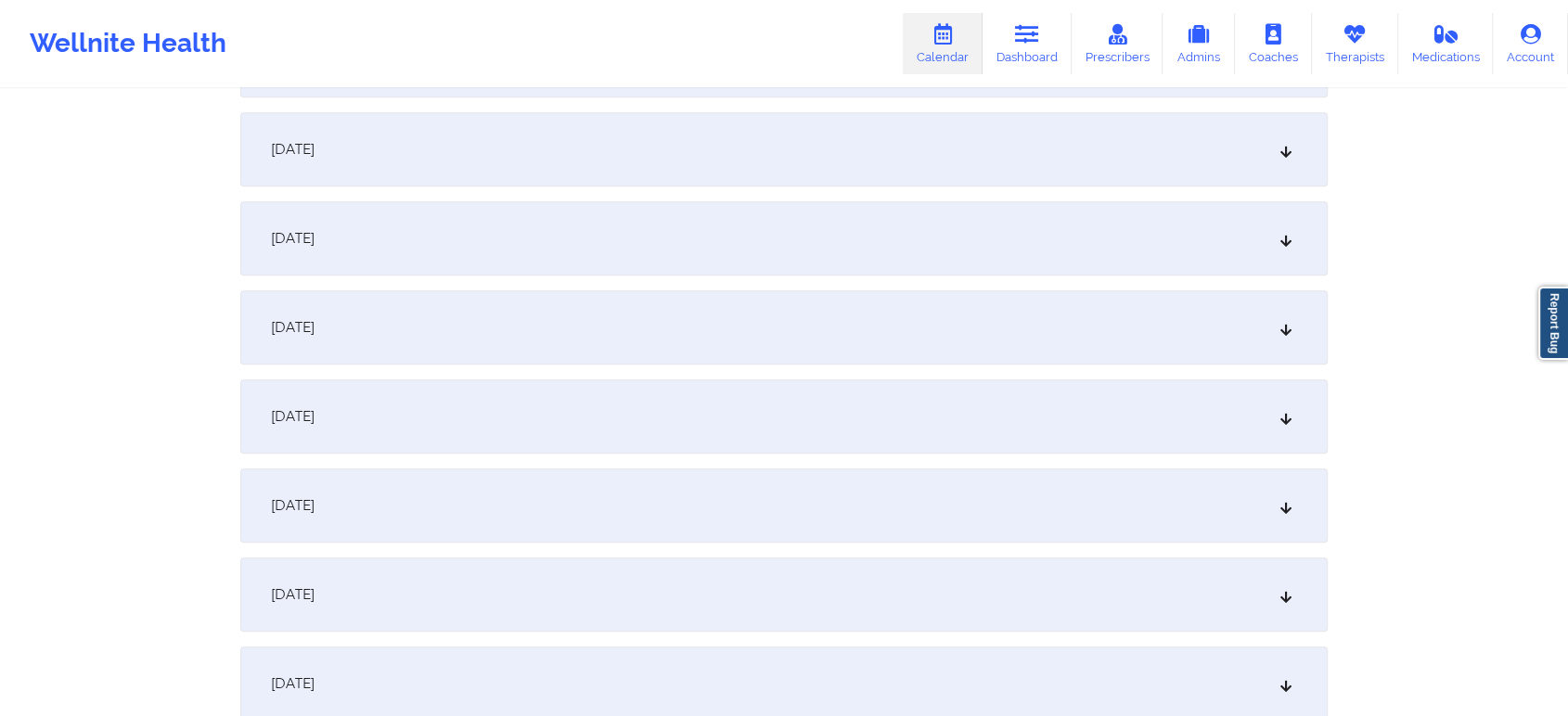
scroll to position [1016, 0]
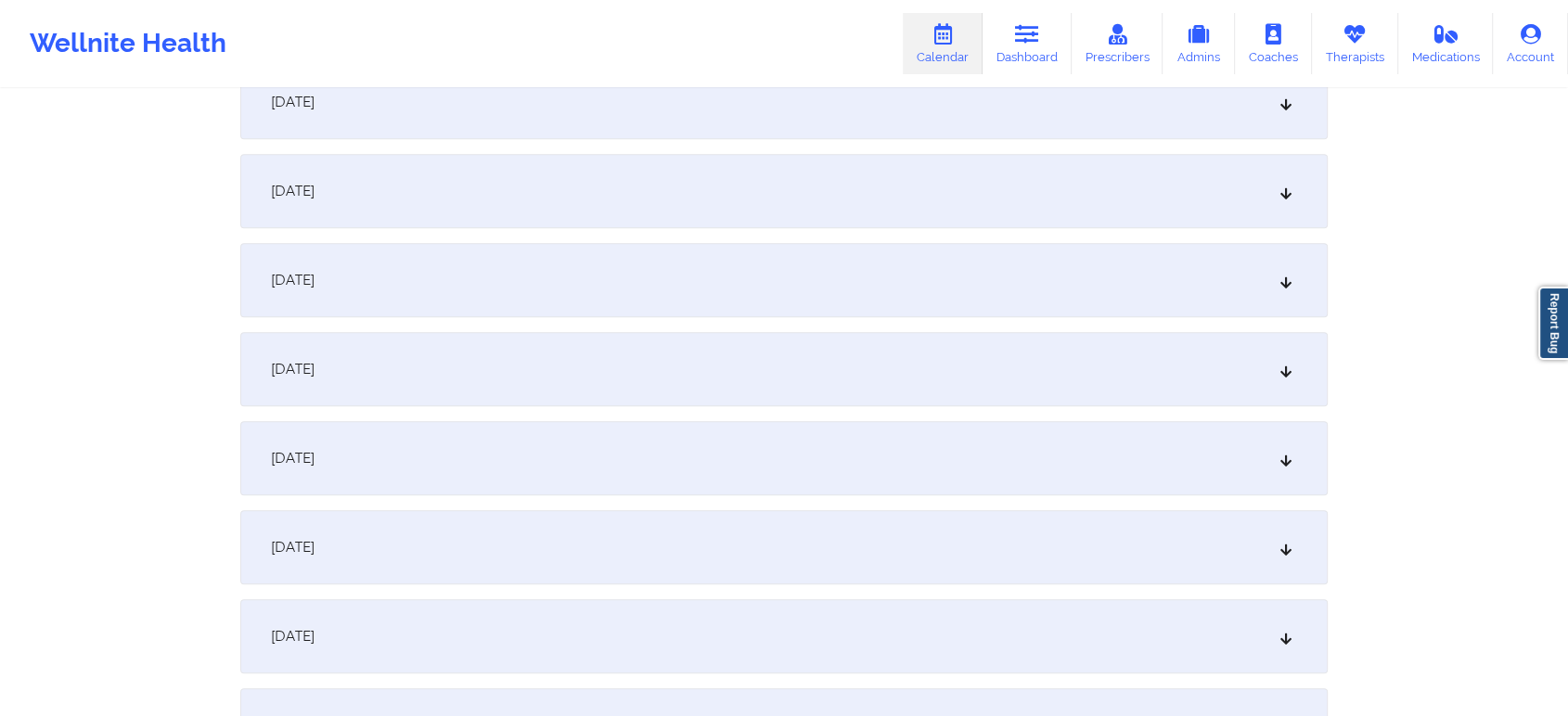
click at [1050, 437] on div "[DATE]" at bounding box center [784, 458] width 1088 height 74
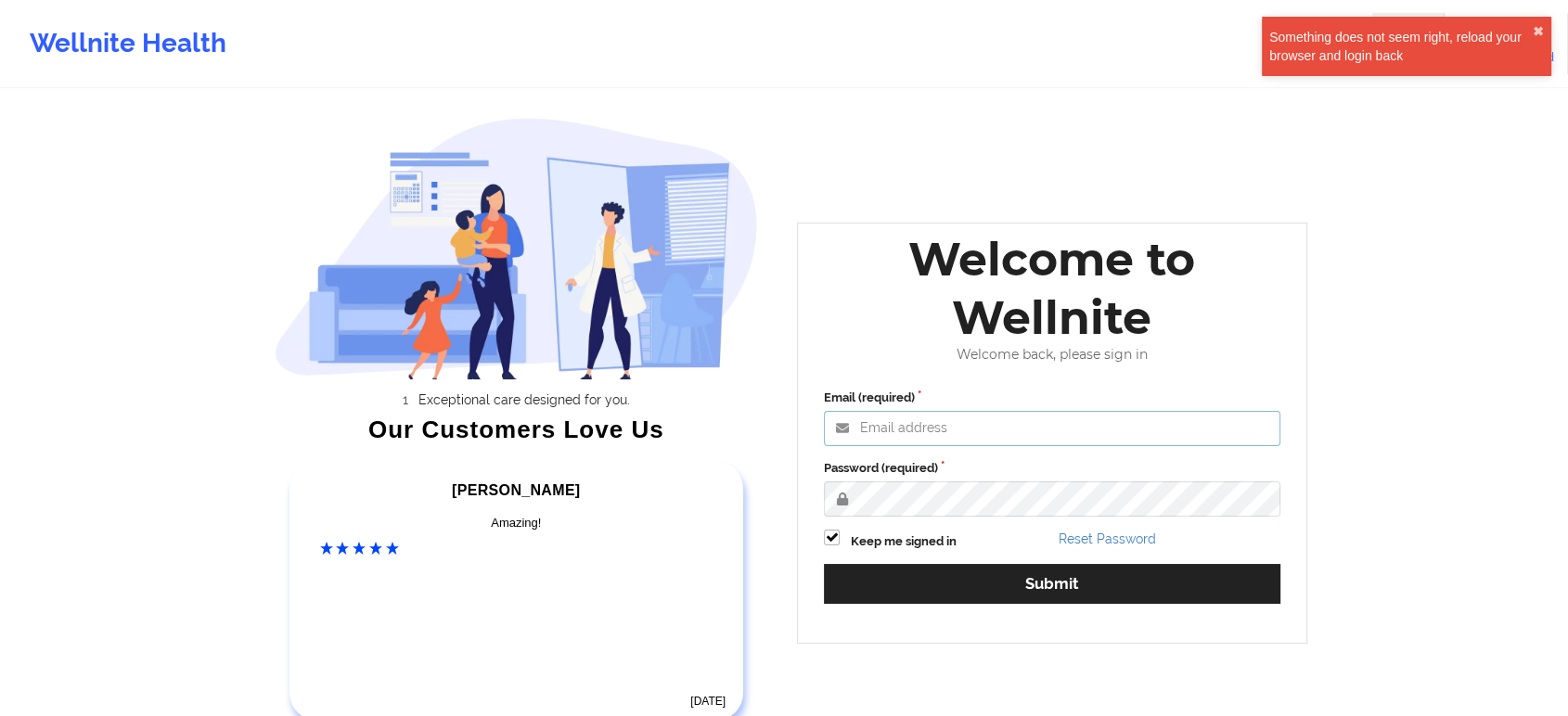
type input "[EMAIL_ADDRESS][DOMAIN_NAME]"
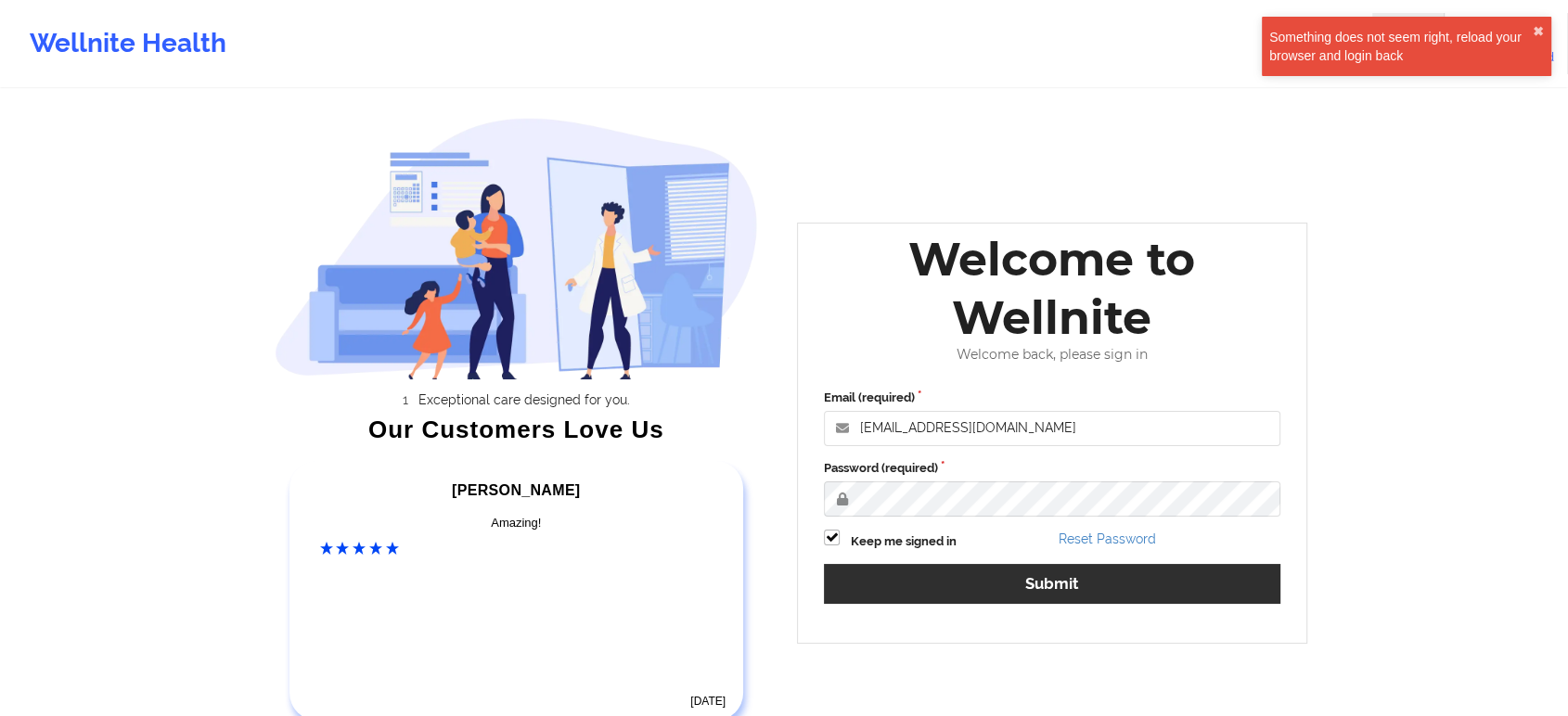
drag, startPoint x: 972, startPoint y: 610, endPoint x: 975, endPoint y: 593, distance: 17.3
click at [975, 593] on div "Email (required) [EMAIL_ADDRESS][DOMAIN_NAME] Password (required) Keep me signe…" at bounding box center [1052, 502] width 482 height 254
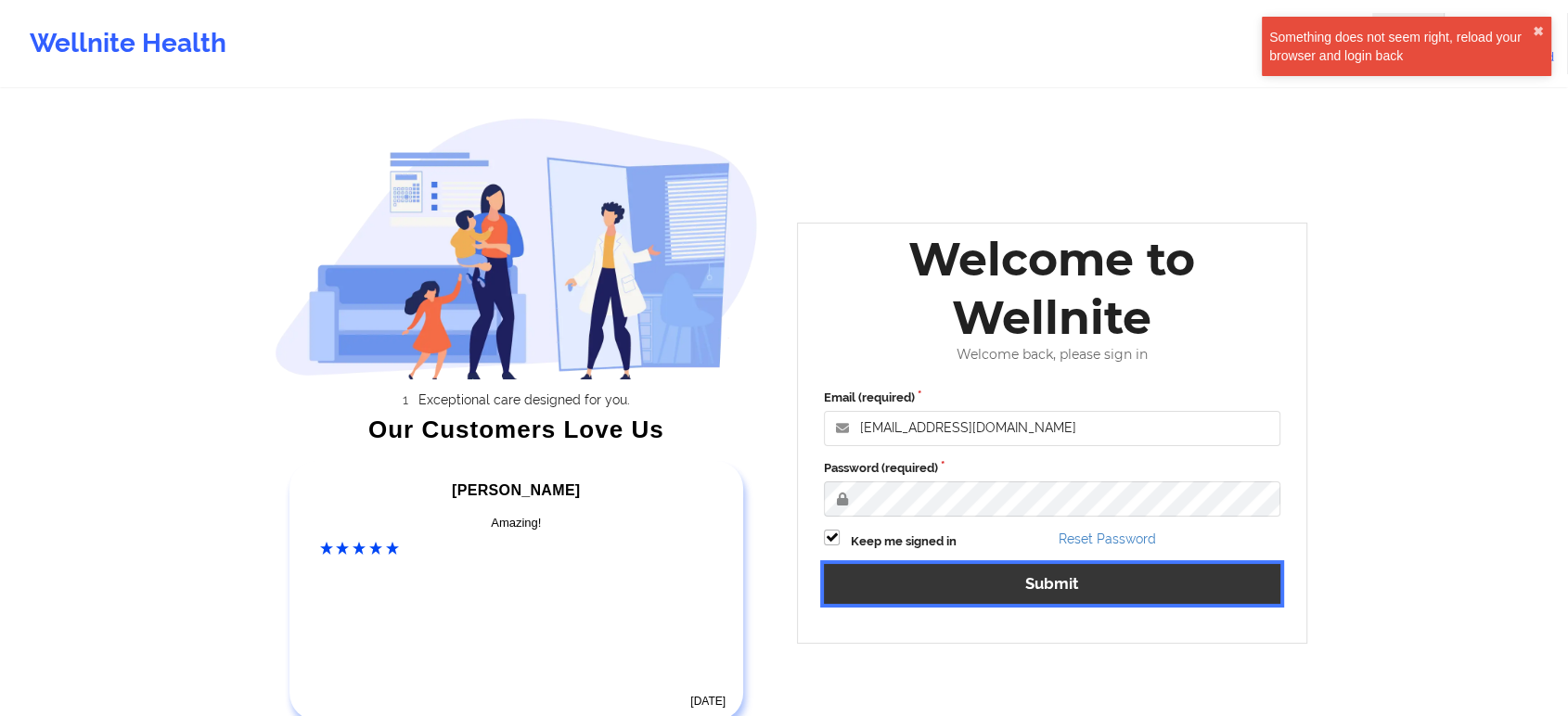
click at [975, 593] on button "Submit" at bounding box center [1052, 584] width 456 height 40
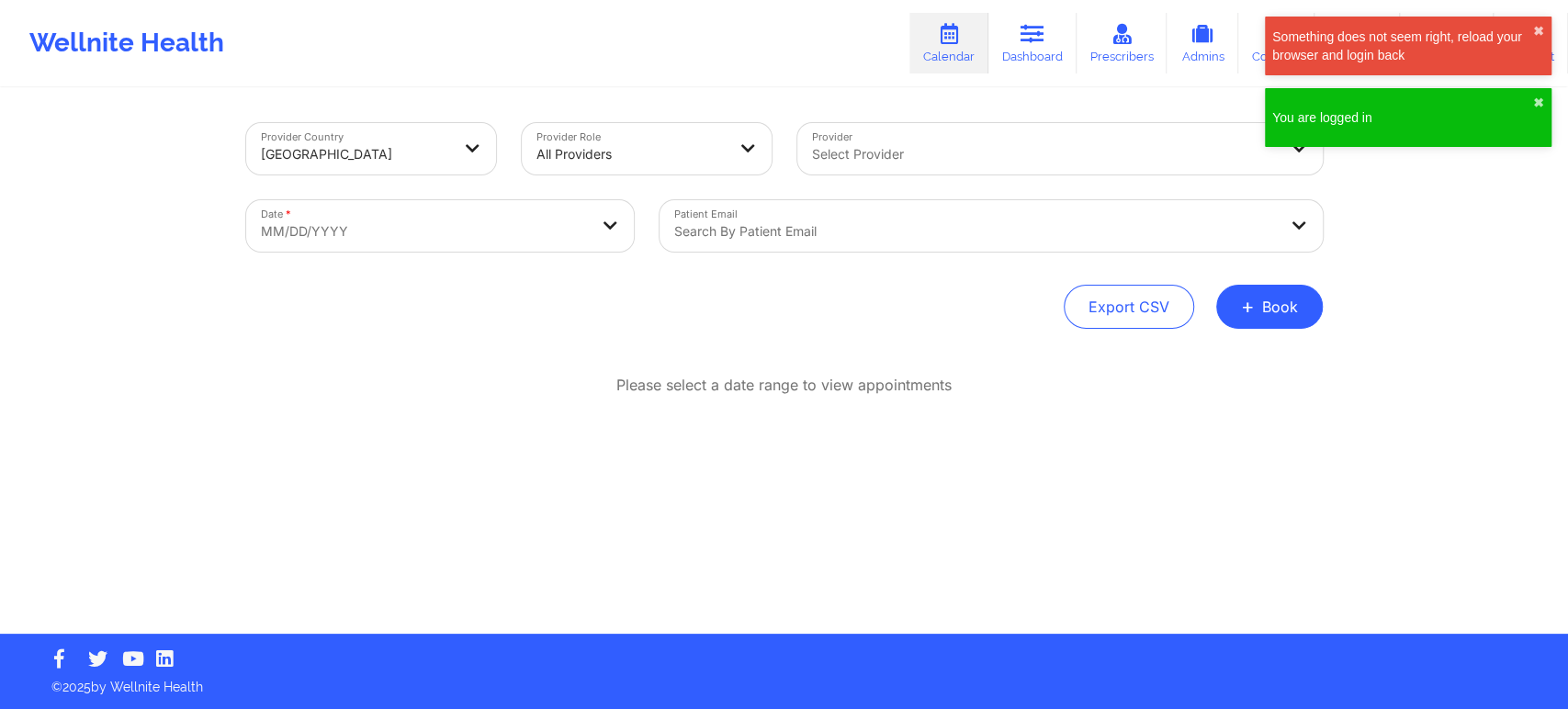
select select "2025-8"
select select "2025-9"
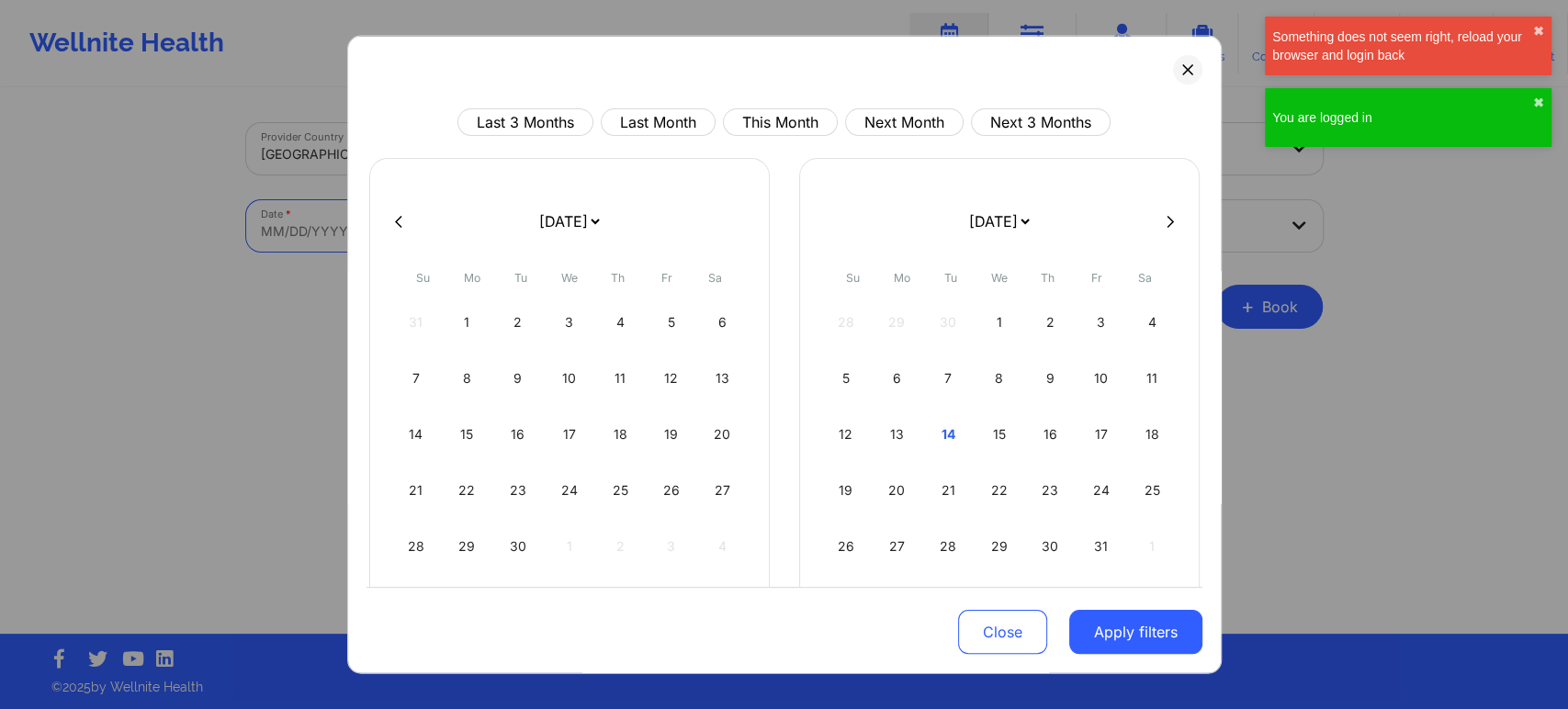
click at [526, 229] on body "Something does not seem right, reload your browser and login back ✖︎ You are lo…" at bounding box center [784, 354] width 1568 height 709
click at [742, 123] on button "This Month" at bounding box center [780, 121] width 115 height 27
select select "2025-9"
select select "2025-10"
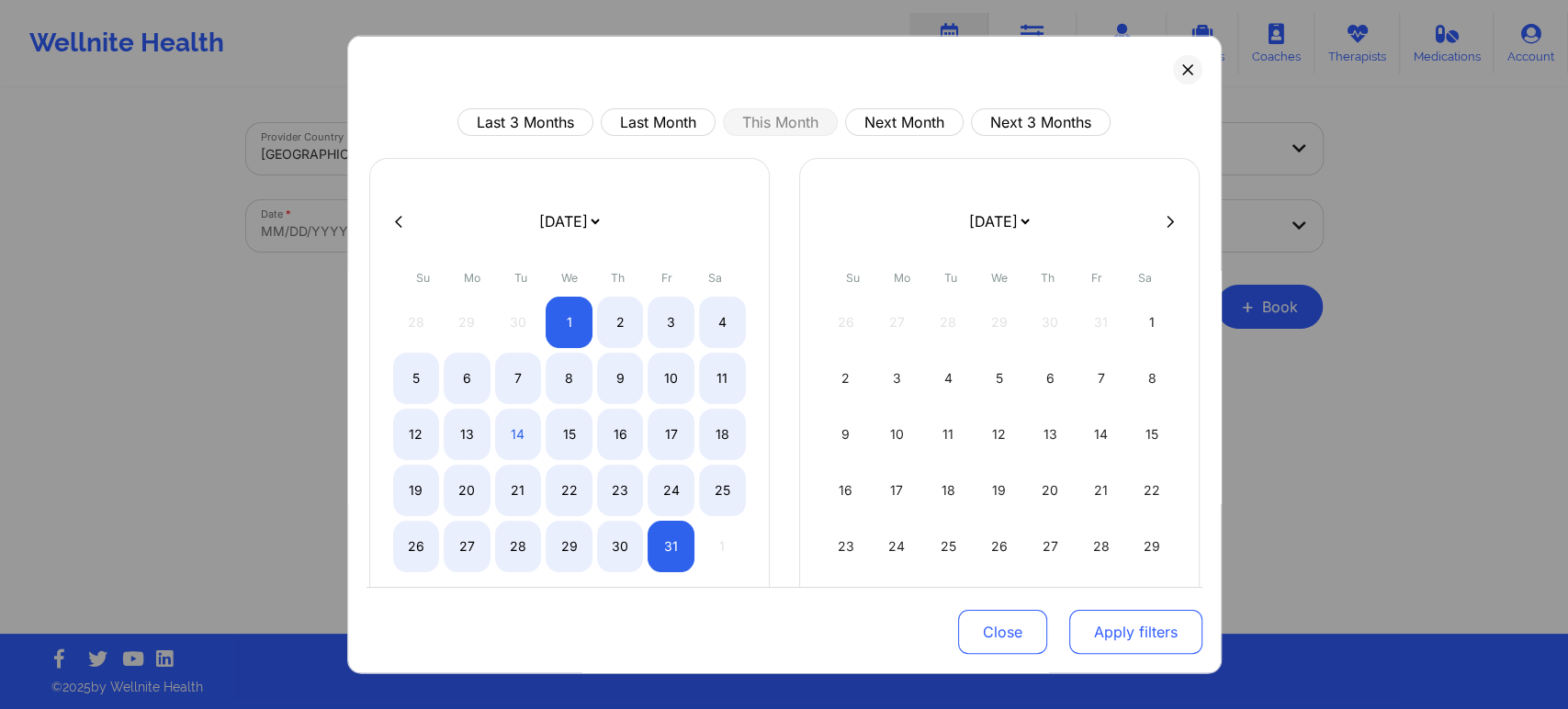
click at [1120, 628] on button "Apply filters" at bounding box center [1135, 632] width 133 height 44
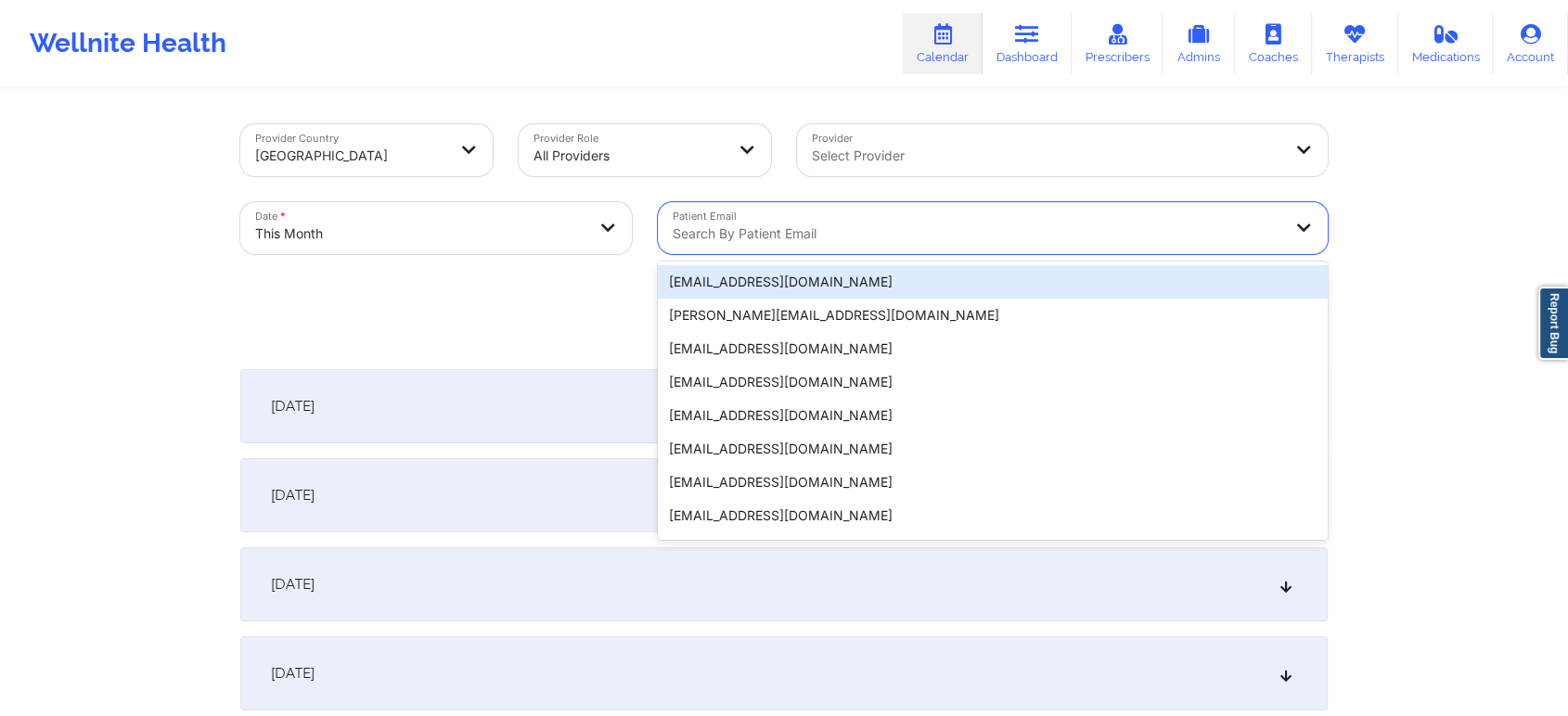
click at [874, 242] on div at bounding box center [977, 233] width 609 height 22
paste input "[PERSON_NAME][EMAIL_ADDRESS][DOMAIN_NAME]"
type input "[PERSON_NAME][EMAIL_ADDRESS][DOMAIN_NAME]"
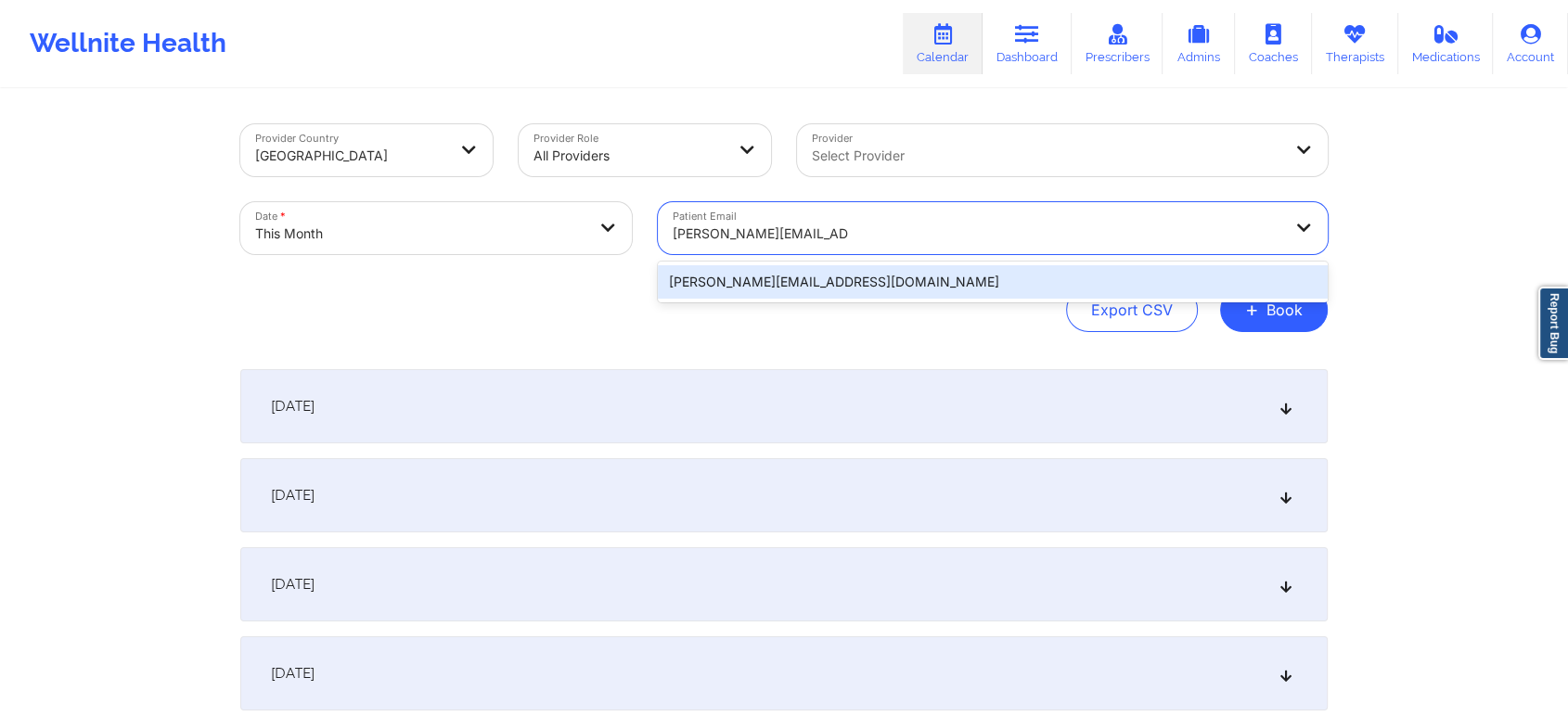
click at [862, 275] on div "[PERSON_NAME][EMAIL_ADDRESS][DOMAIN_NAME]" at bounding box center [993, 281] width 669 height 33
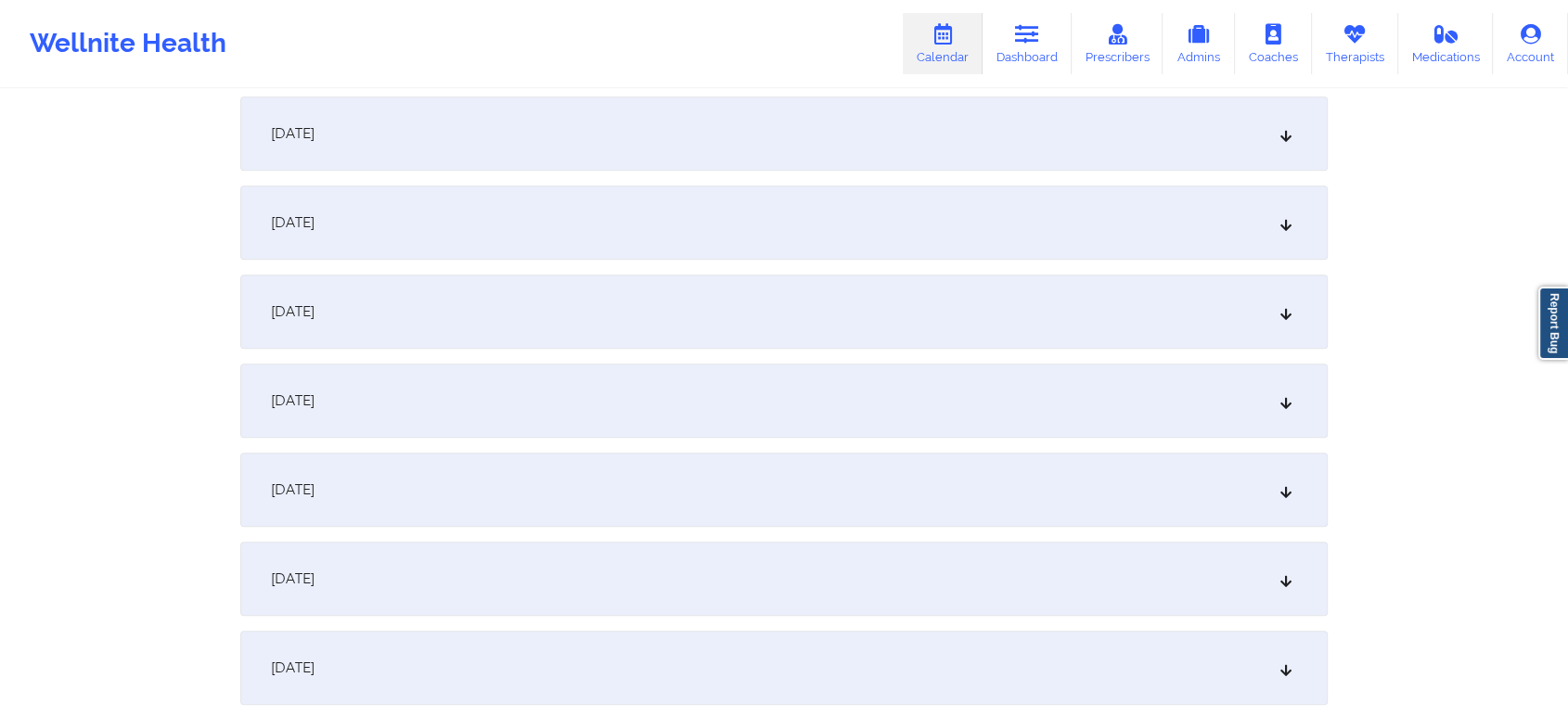
scroll to position [989, 0]
click at [967, 497] on div "[DATE]" at bounding box center [784, 486] width 1088 height 74
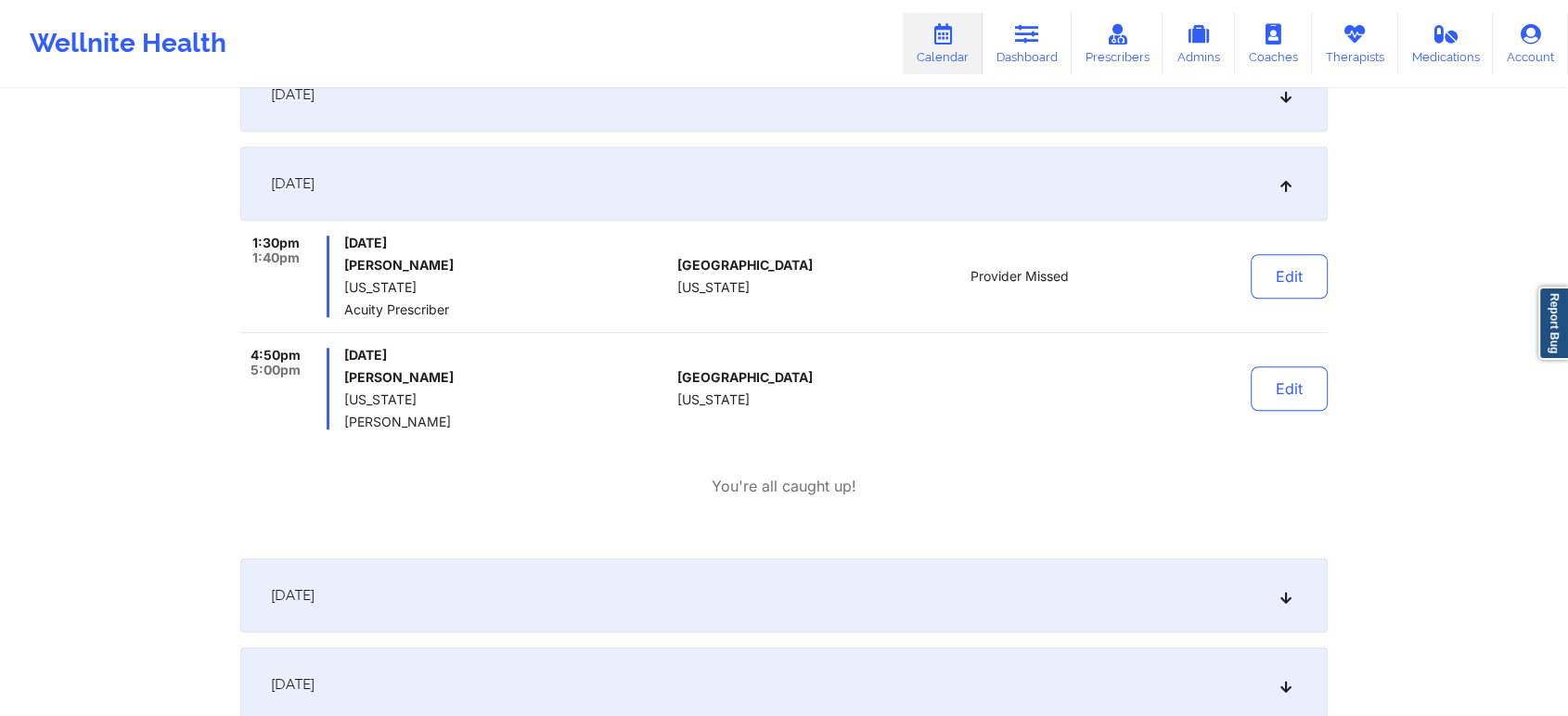
scroll to position [1282, 0]
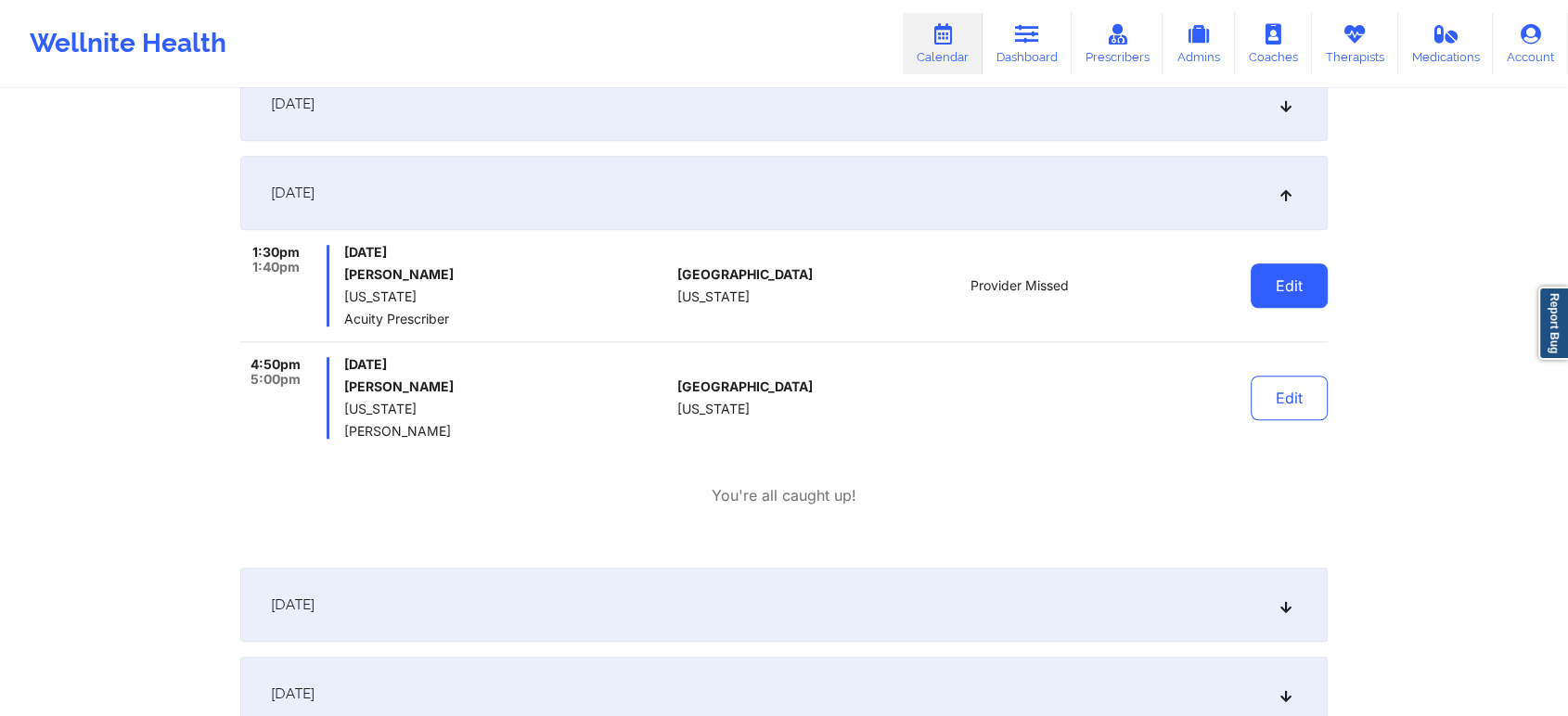
click at [1268, 274] on button "Edit" at bounding box center [1288, 285] width 77 height 45
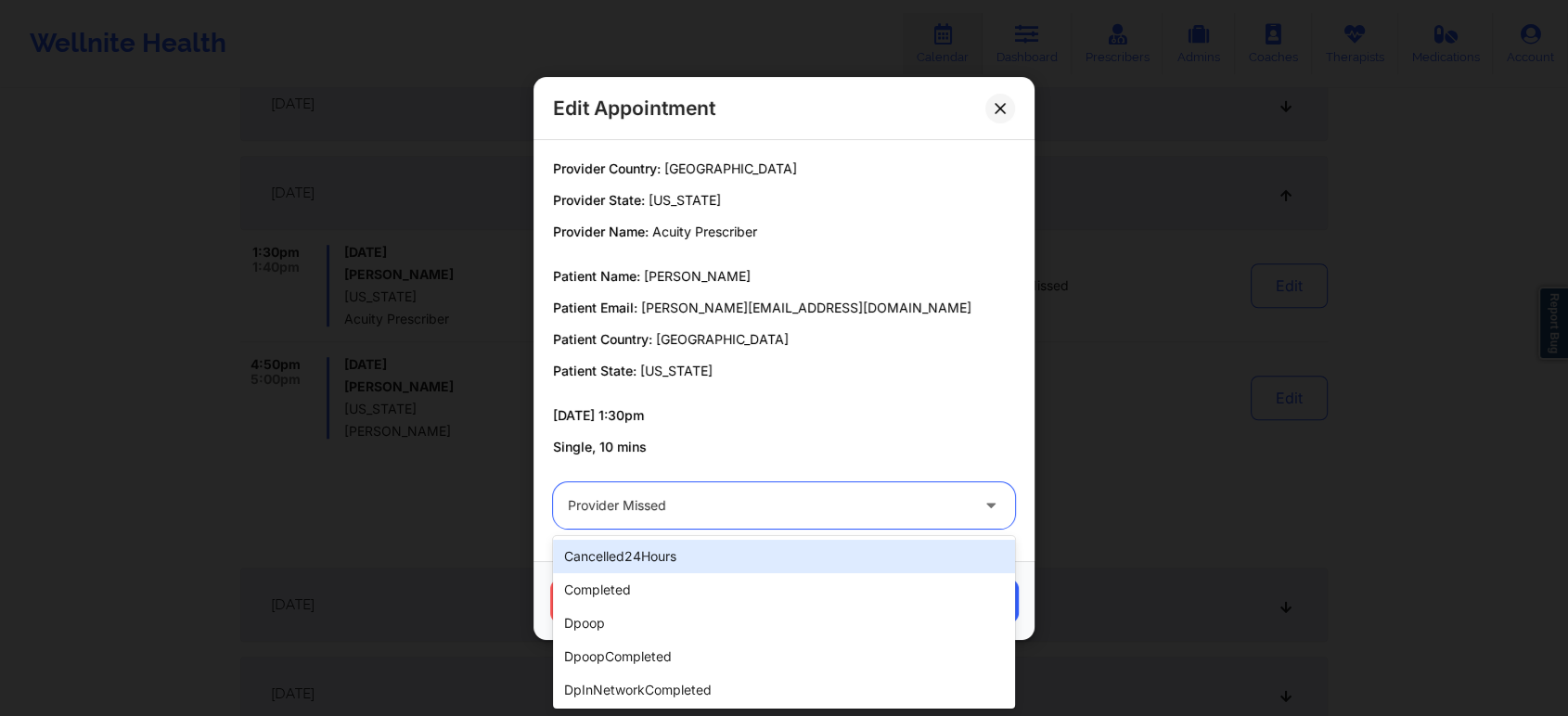
click at [756, 511] on div at bounding box center [768, 505] width 401 height 22
type input "tes"
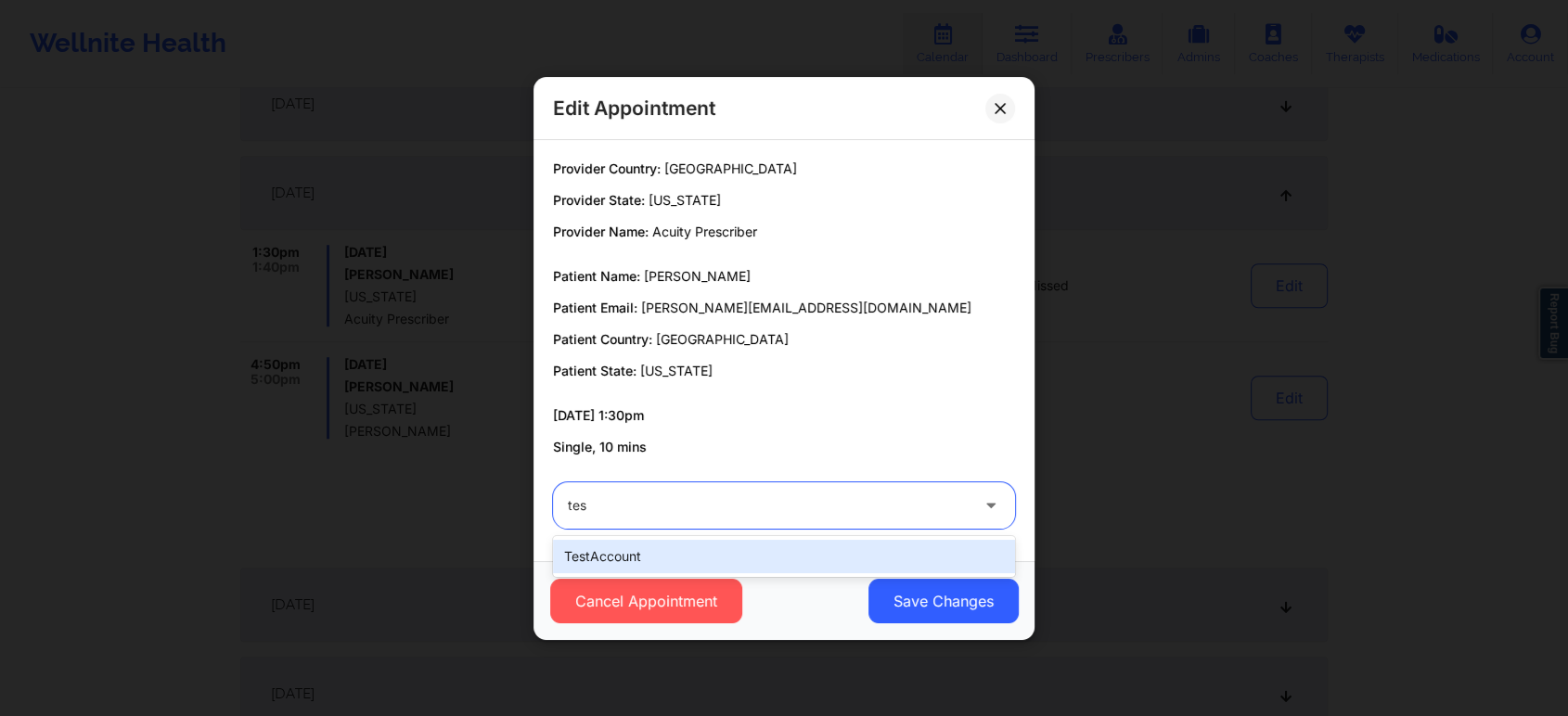
click at [715, 543] on div "testAccount" at bounding box center [784, 556] width 462 height 33
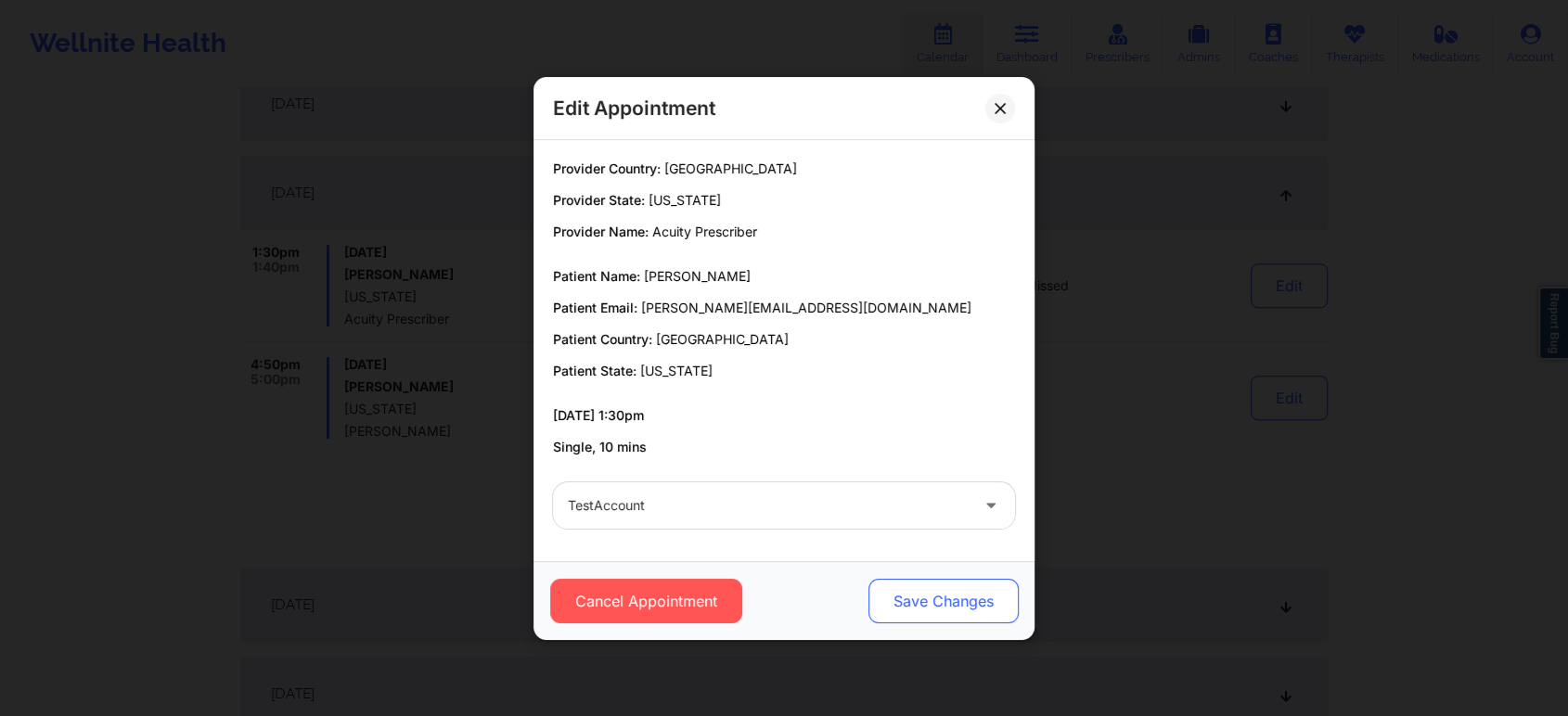
click at [914, 582] on button "Save Changes" at bounding box center [943, 601] width 150 height 45
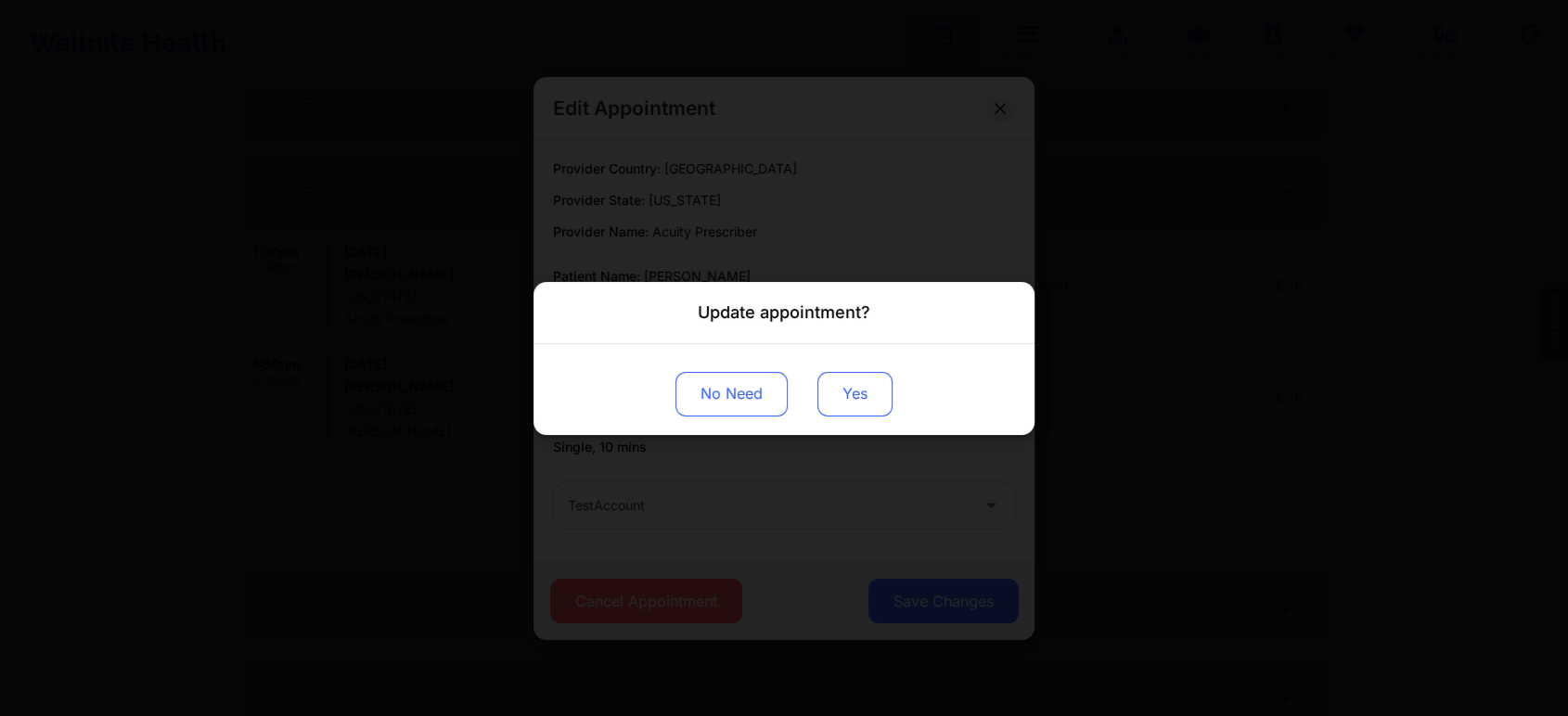
click at [855, 399] on button "Yes" at bounding box center [855, 393] width 75 height 45
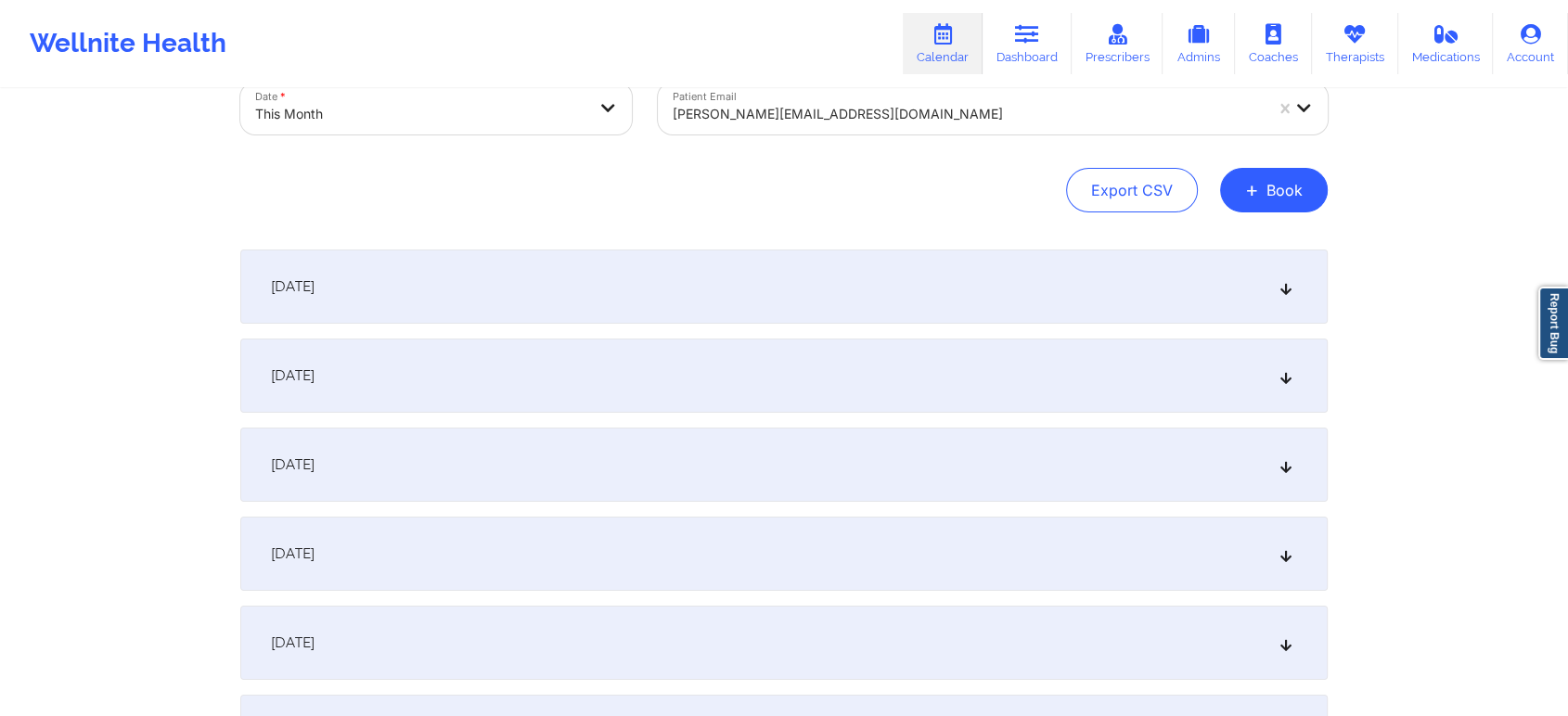
scroll to position [0, 0]
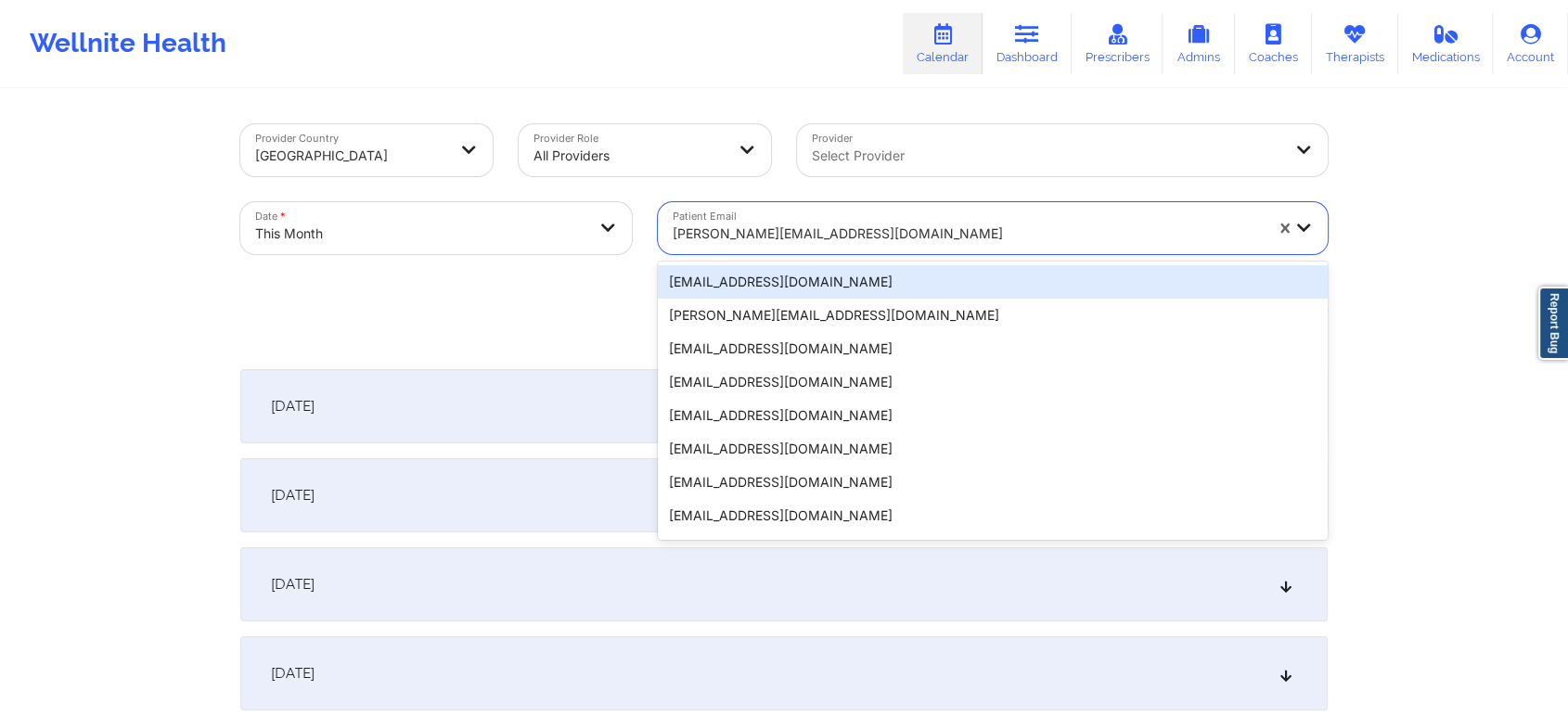
click at [844, 241] on div at bounding box center [967, 233] width 590 height 22
paste input "[EMAIL_ADDRESS][DOMAIN_NAME]"
type input "[EMAIL_ADDRESS][DOMAIN_NAME]"
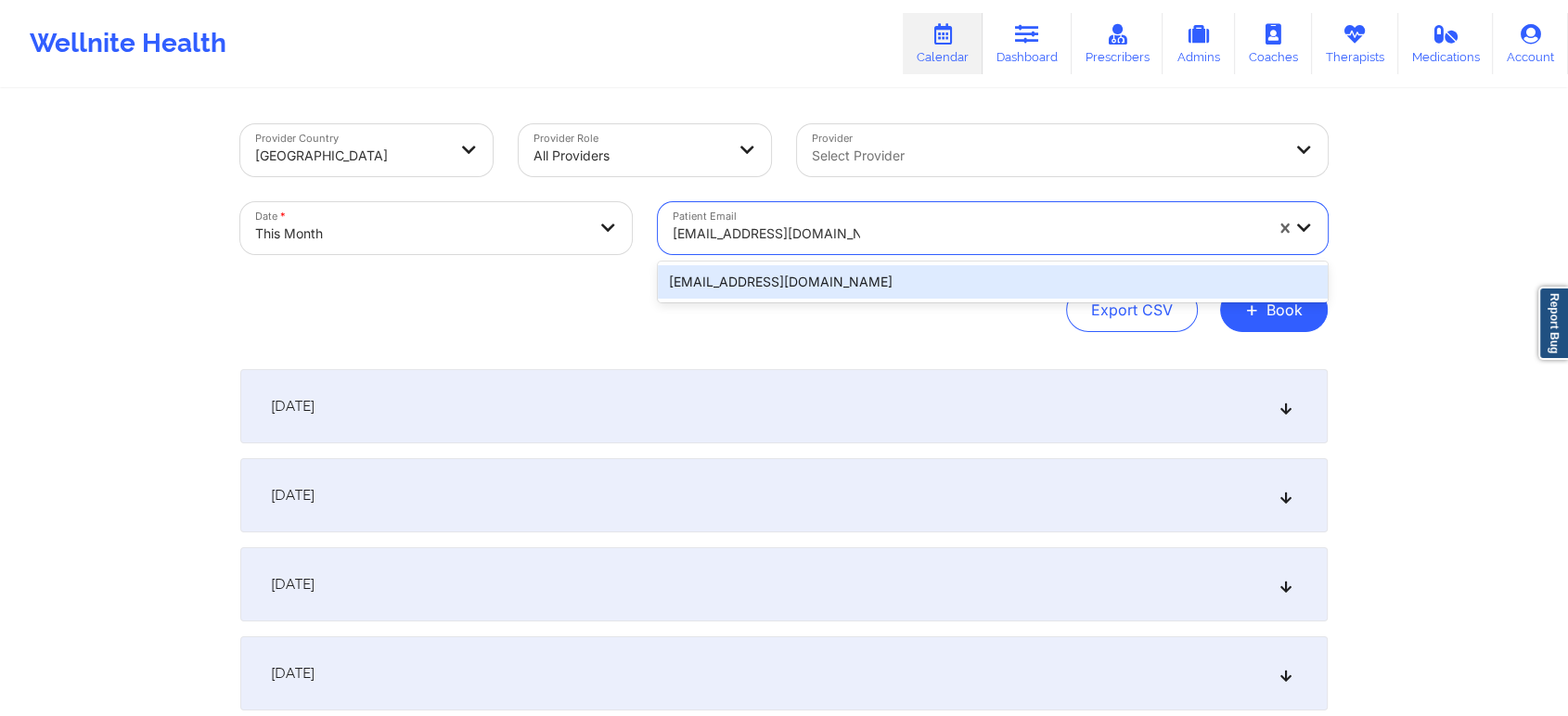
click at [868, 272] on div "[EMAIL_ADDRESS][DOMAIN_NAME]" at bounding box center [993, 281] width 669 height 33
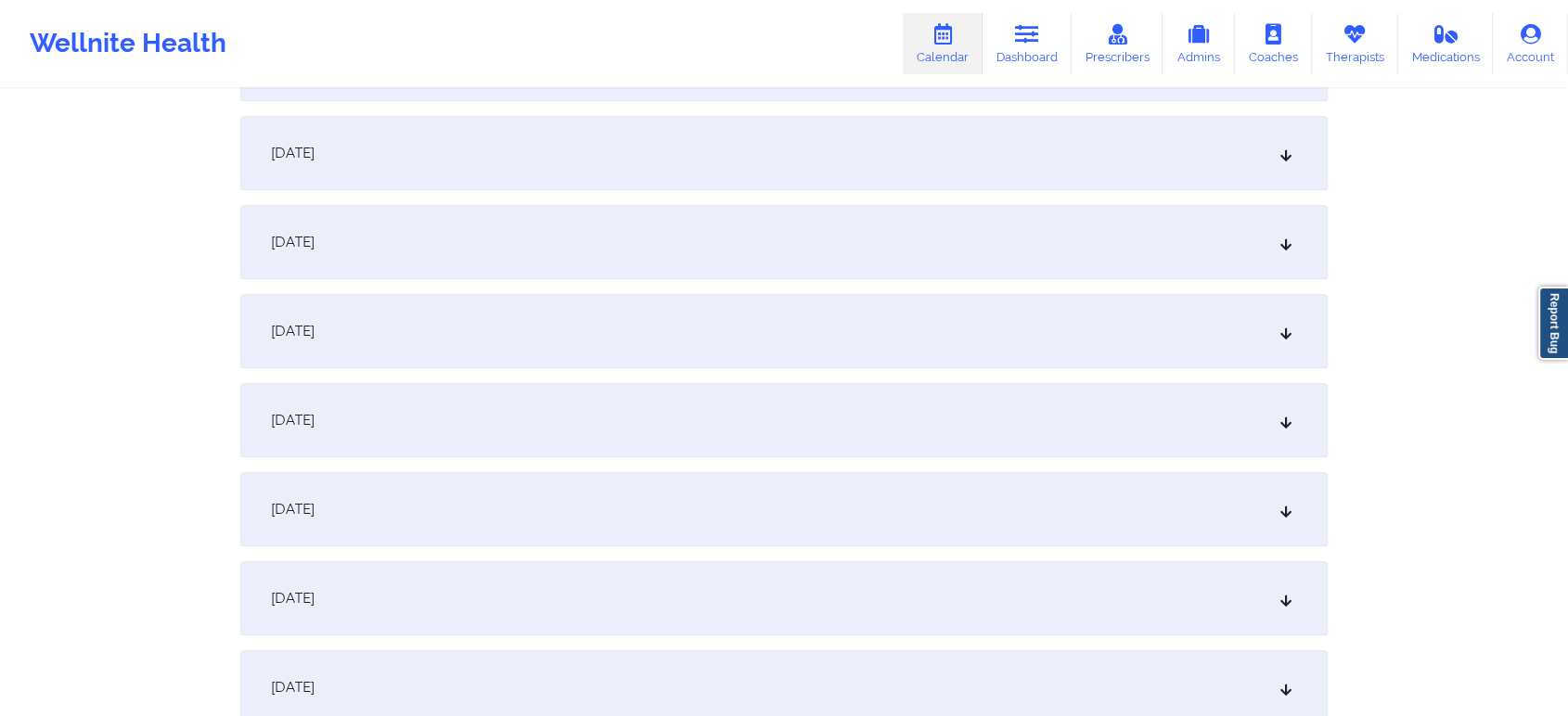
scroll to position [1149, 0]
click at [900, 310] on div "[DATE]" at bounding box center [784, 326] width 1088 height 74
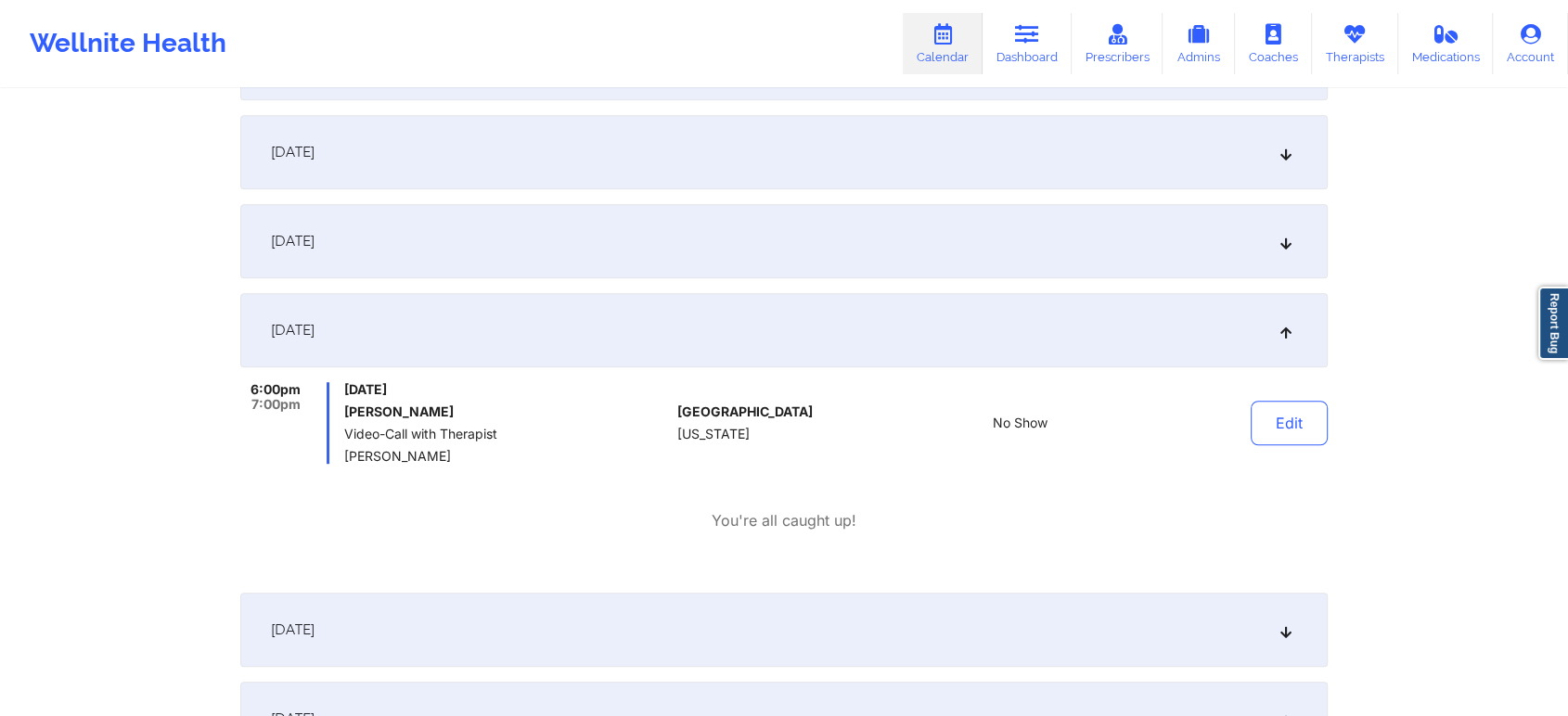
scroll to position [0, 0]
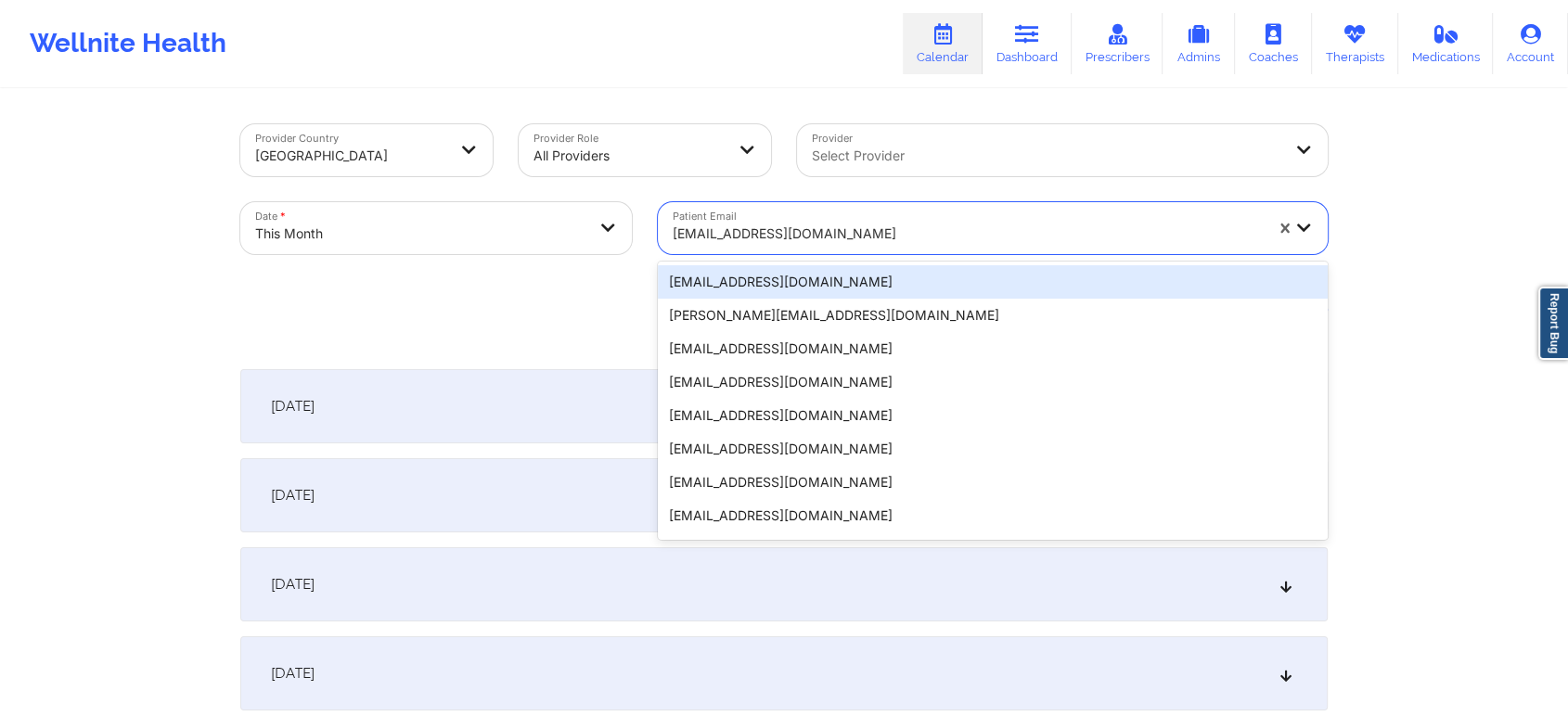
click at [799, 242] on div at bounding box center [967, 233] width 590 height 22
paste input "[EMAIL_ADDRESS][DOMAIN_NAME]"
type input "[EMAIL_ADDRESS][DOMAIN_NAME]"
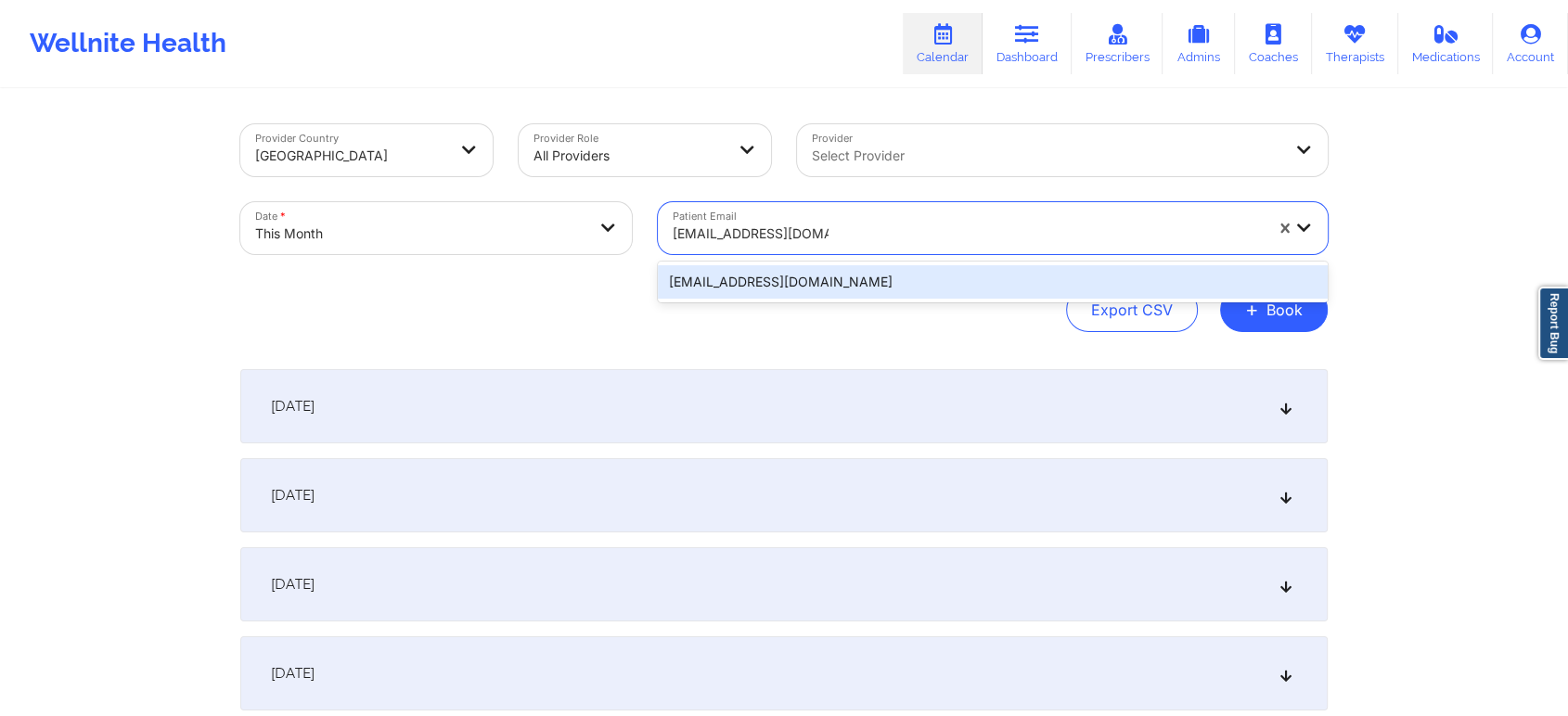
click at [855, 274] on div "[EMAIL_ADDRESS][DOMAIN_NAME]" at bounding box center [993, 281] width 669 height 33
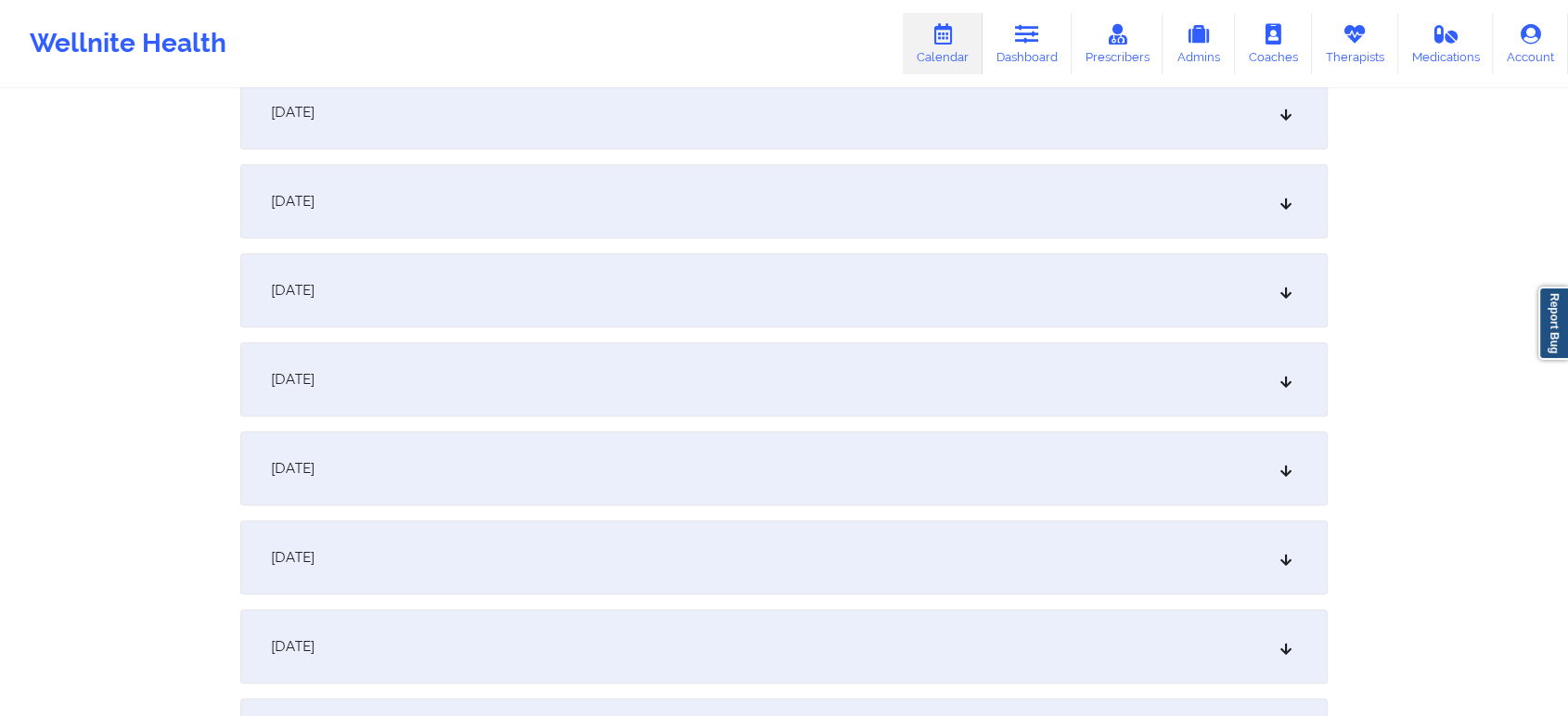
scroll to position [1358, 0]
click at [978, 161] on div "[DATE] No appointments [DATE] No appointments [DATE] No appointments [DATE] No …" at bounding box center [784, 384] width 1088 height 2746
click at [928, 137] on div "[DATE]" at bounding box center [784, 117] width 1088 height 74
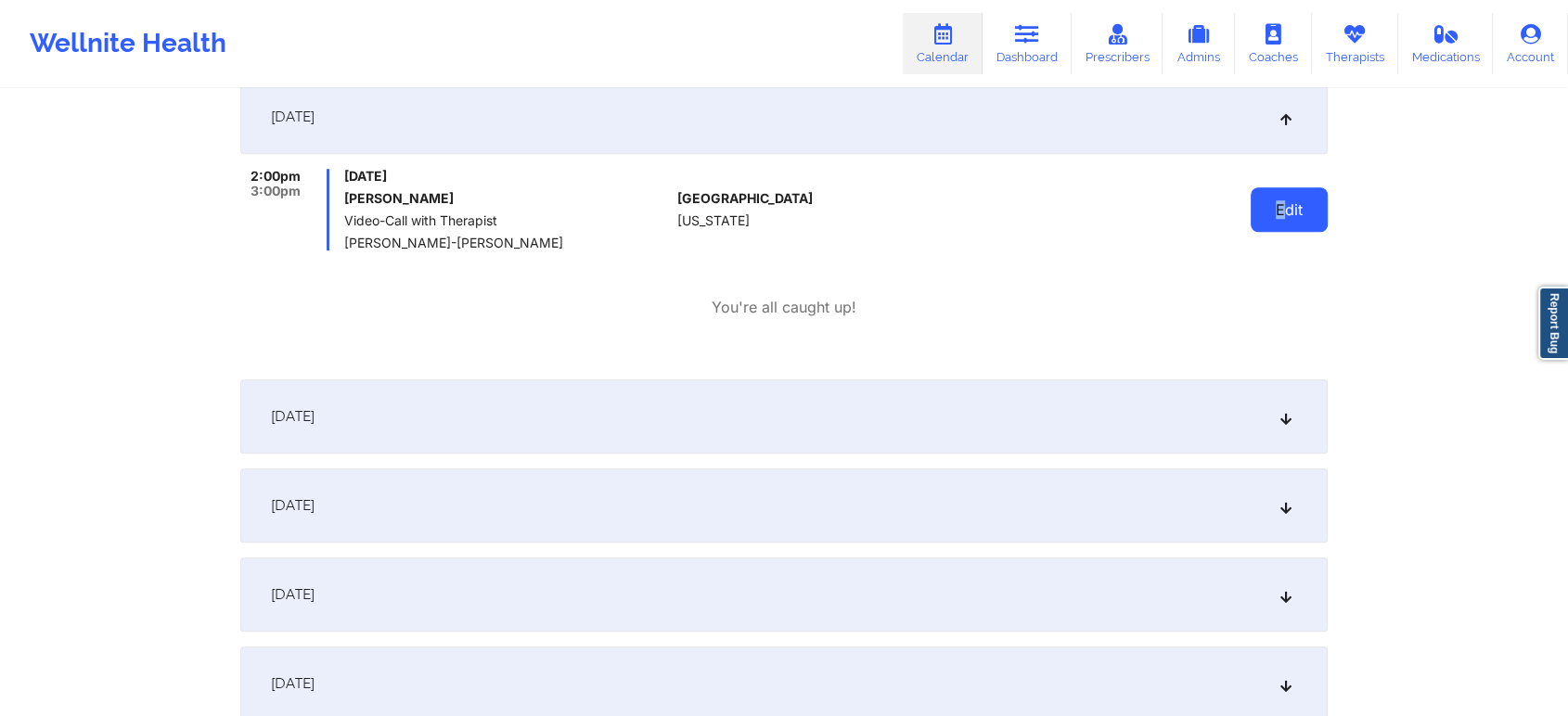
drag, startPoint x: 1279, startPoint y: 184, endPoint x: 1280, endPoint y: 200, distance: 16.0
click at [1280, 200] on div "Edit" at bounding box center [1242, 210] width 172 height 82
click at [1280, 200] on button "Edit" at bounding box center [1288, 209] width 77 height 45
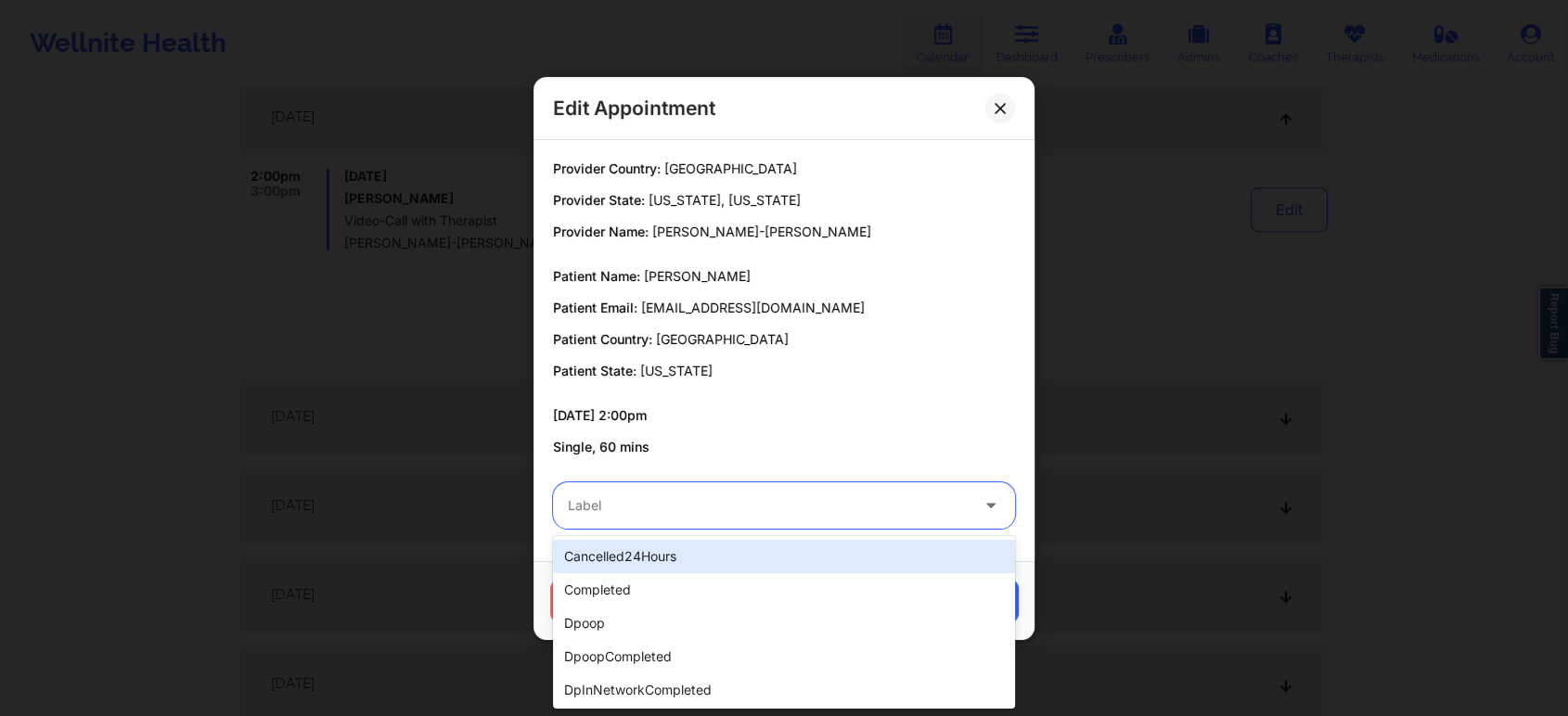
click at [779, 525] on div "Label" at bounding box center [762, 505] width 417 height 47
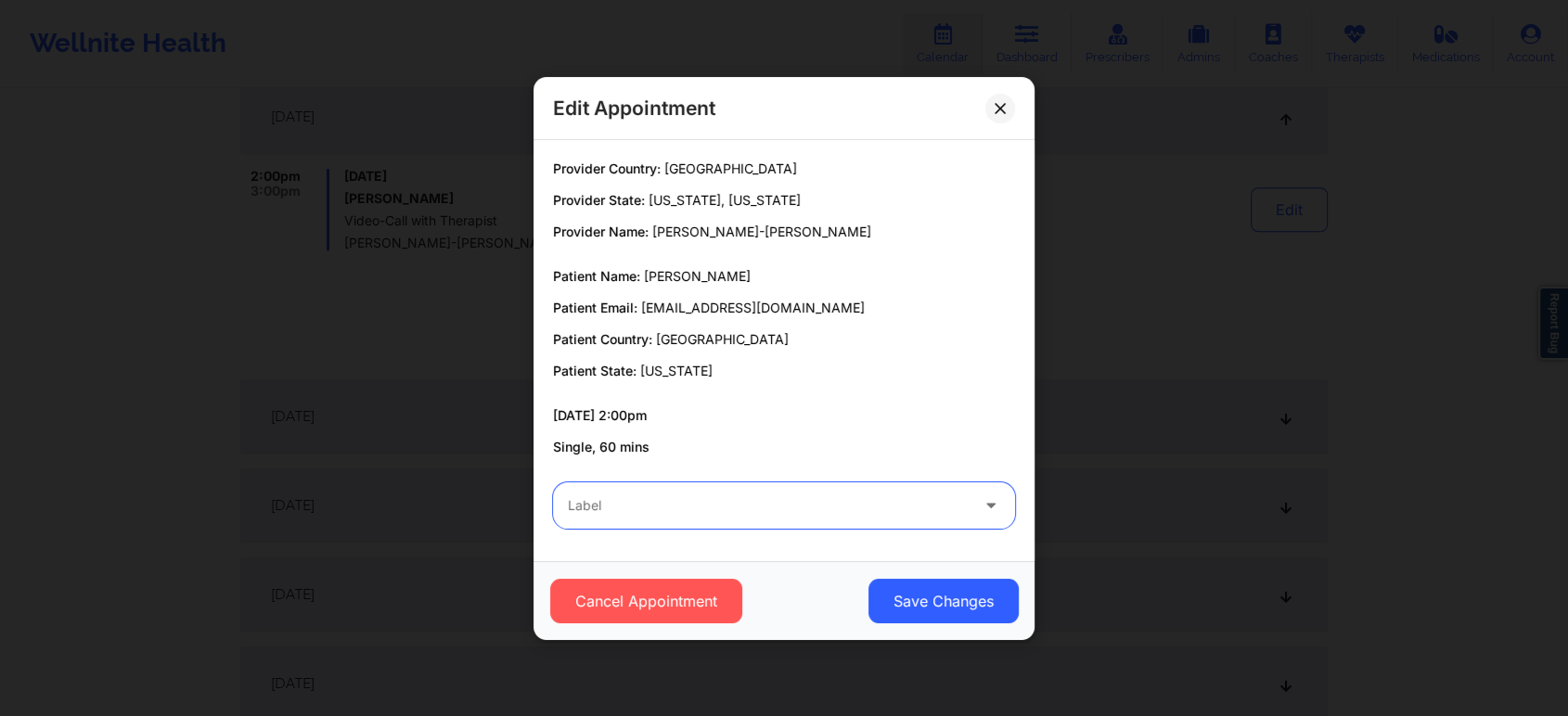
click at [779, 525] on div "Label" at bounding box center [762, 505] width 417 height 47
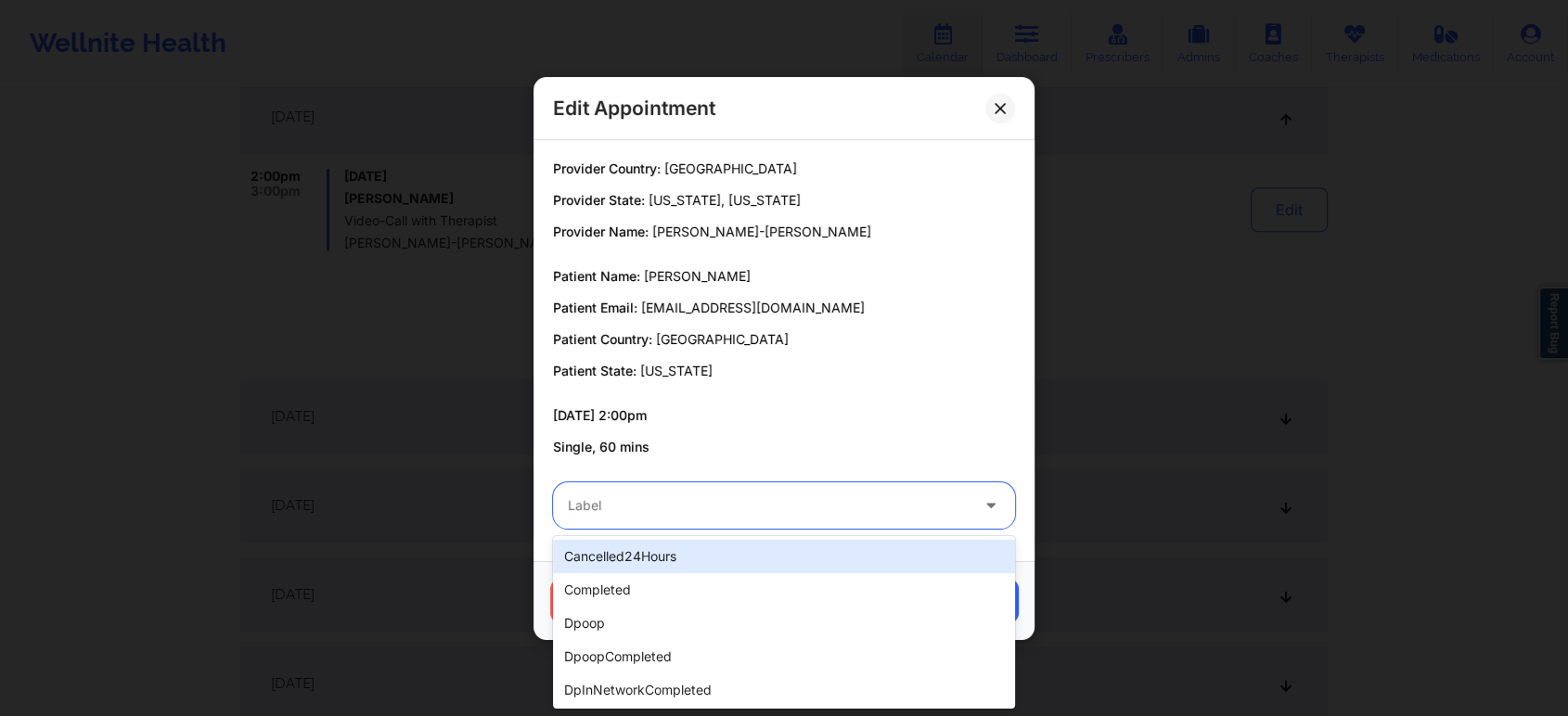
click at [779, 525] on div "Label" at bounding box center [762, 505] width 417 height 47
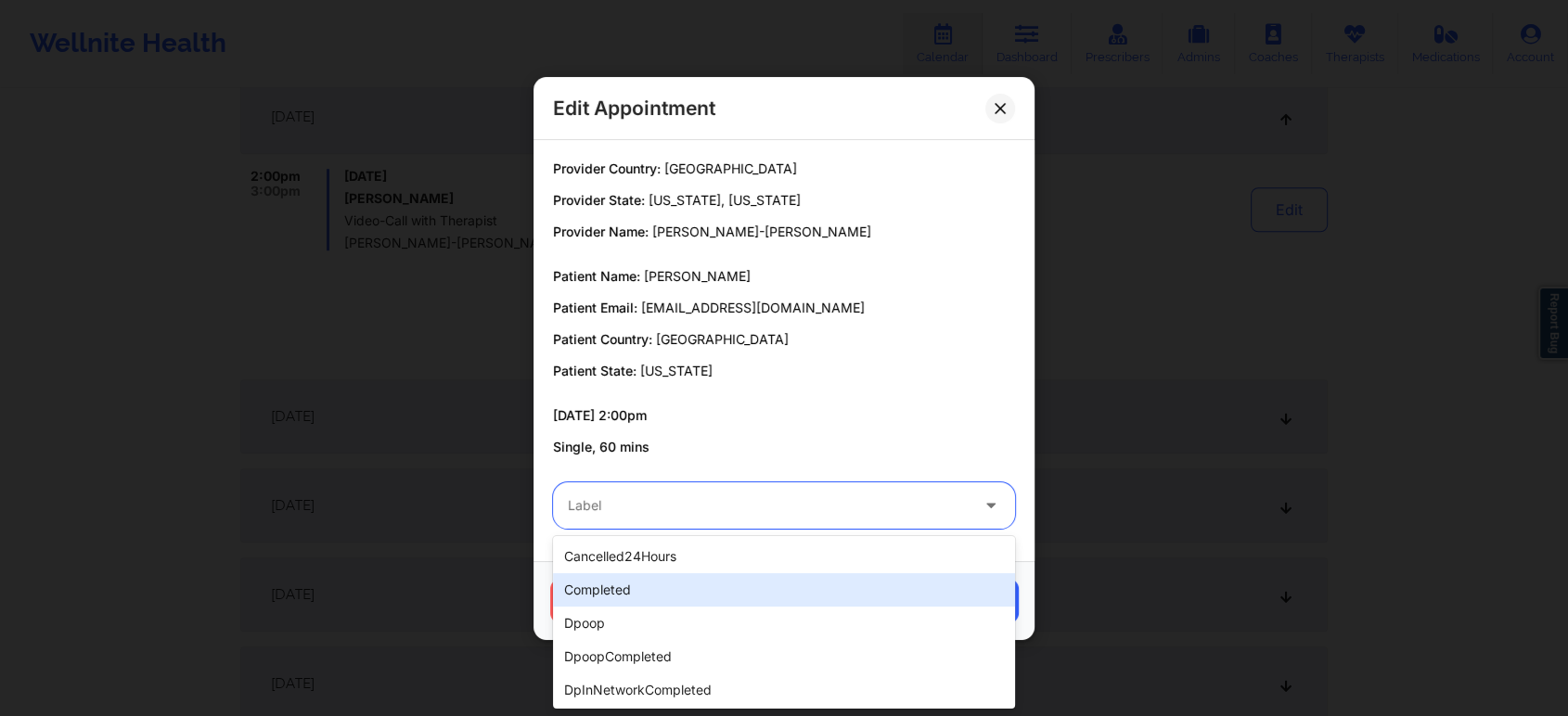
click at [768, 590] on div "completed" at bounding box center [784, 590] width 462 height 33
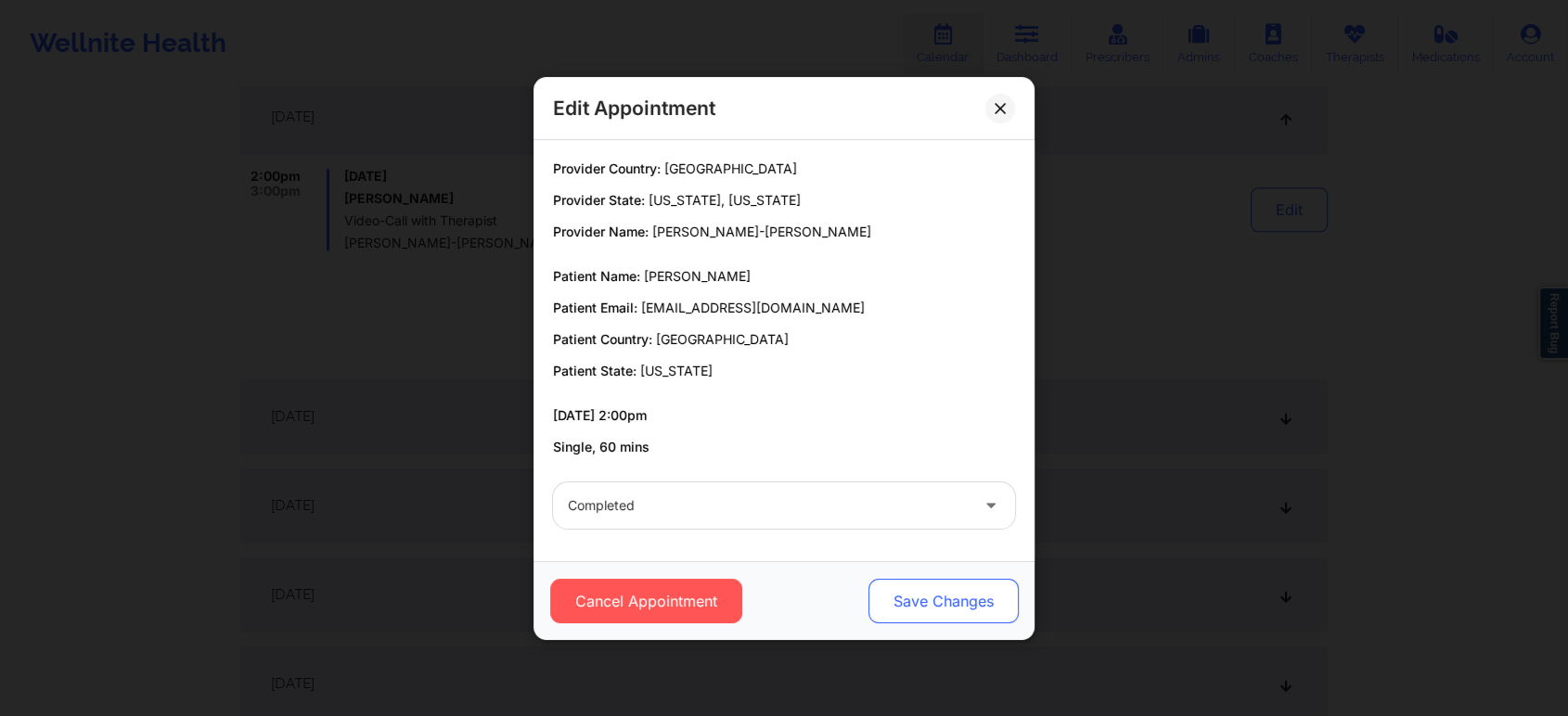
drag, startPoint x: 914, startPoint y: 571, endPoint x: 916, endPoint y: 588, distance: 17.1
click at [916, 588] on div "Cancel Appointment Save Changes" at bounding box center [784, 600] width 501 height 79
click at [916, 588] on button "Save Changes" at bounding box center [943, 601] width 150 height 45
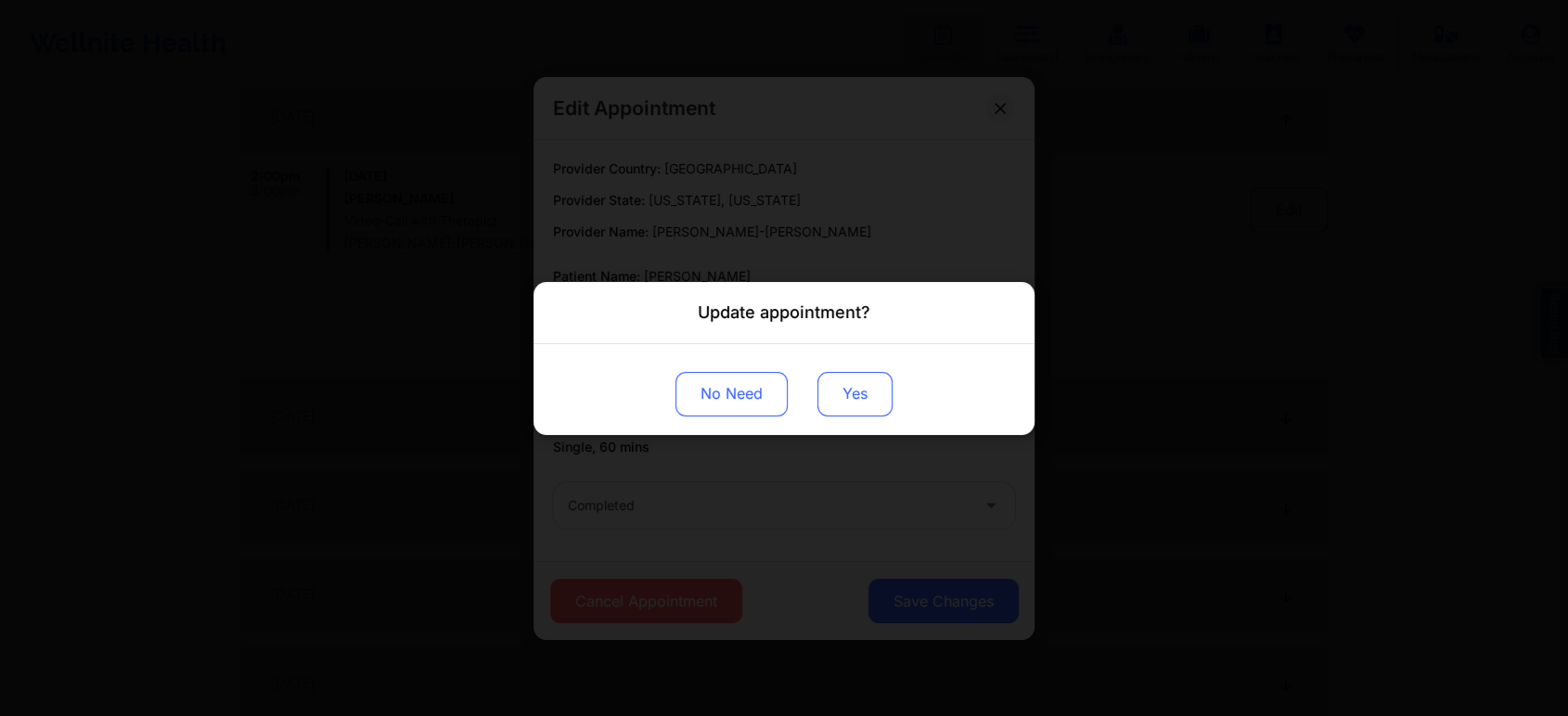
click at [876, 400] on button "Yes" at bounding box center [855, 393] width 75 height 45
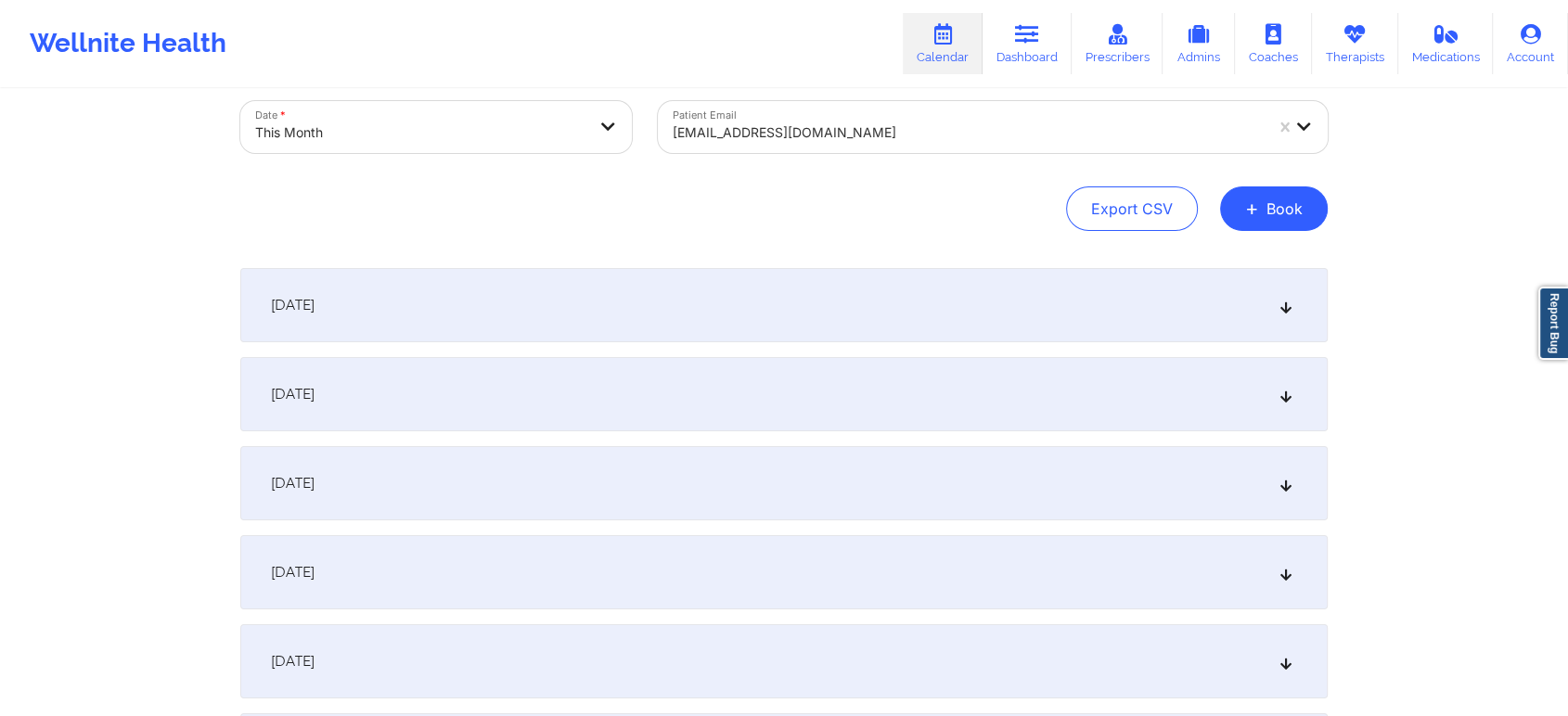
scroll to position [0, 0]
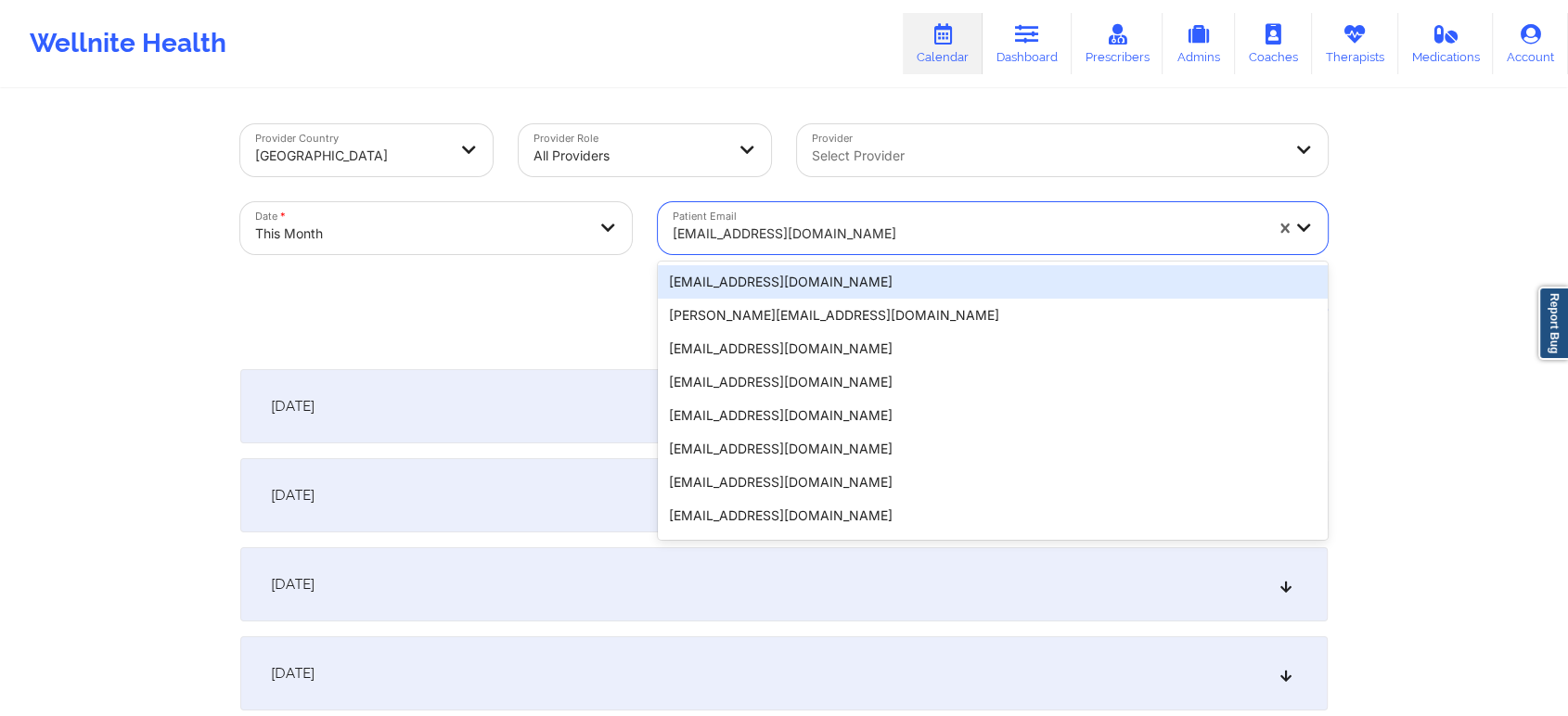
click at [822, 243] on div at bounding box center [967, 233] width 590 height 22
paste input "[EMAIL_ADDRESS][DOMAIN_NAME]"
type input "[EMAIL_ADDRESS][DOMAIN_NAME]"
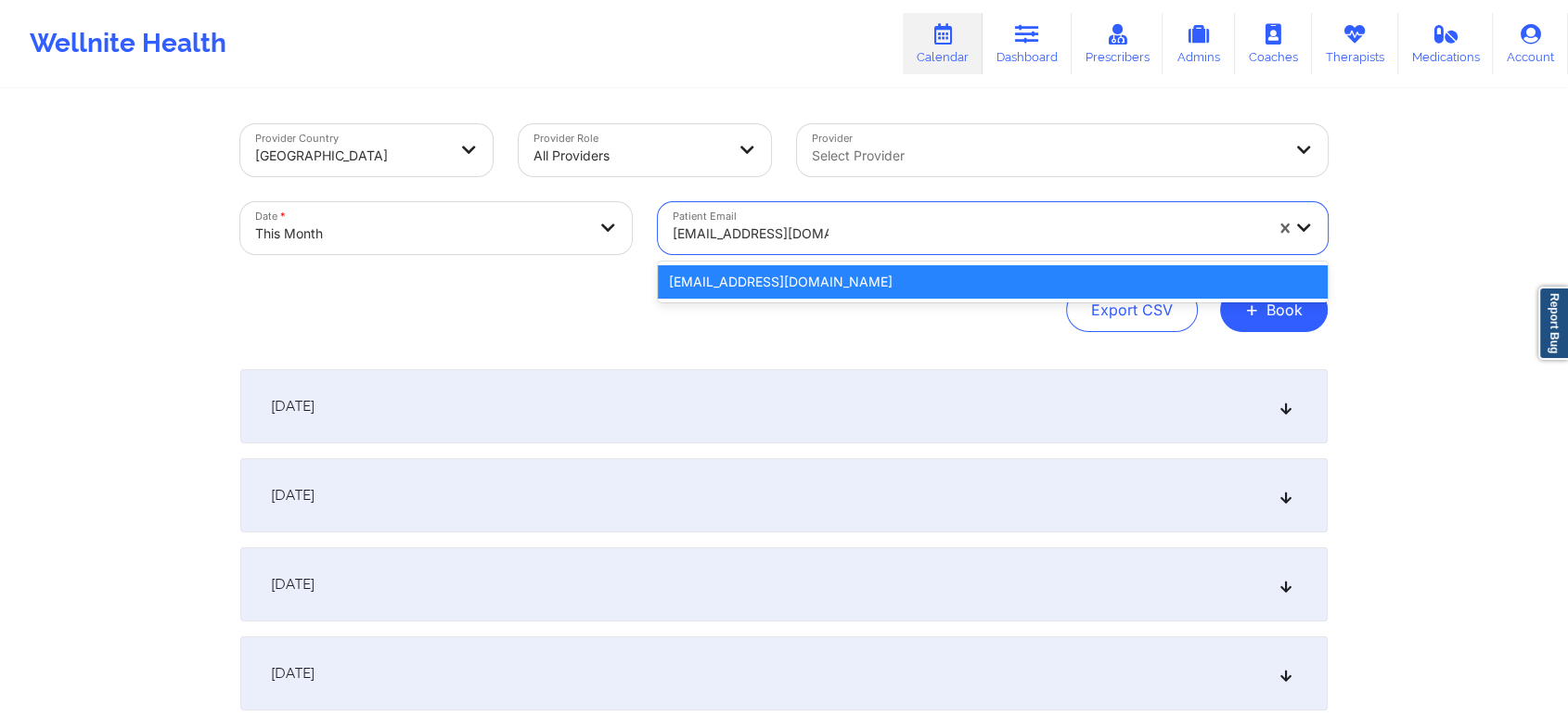
click at [835, 289] on div "[EMAIL_ADDRESS][DOMAIN_NAME]" at bounding box center [993, 281] width 669 height 33
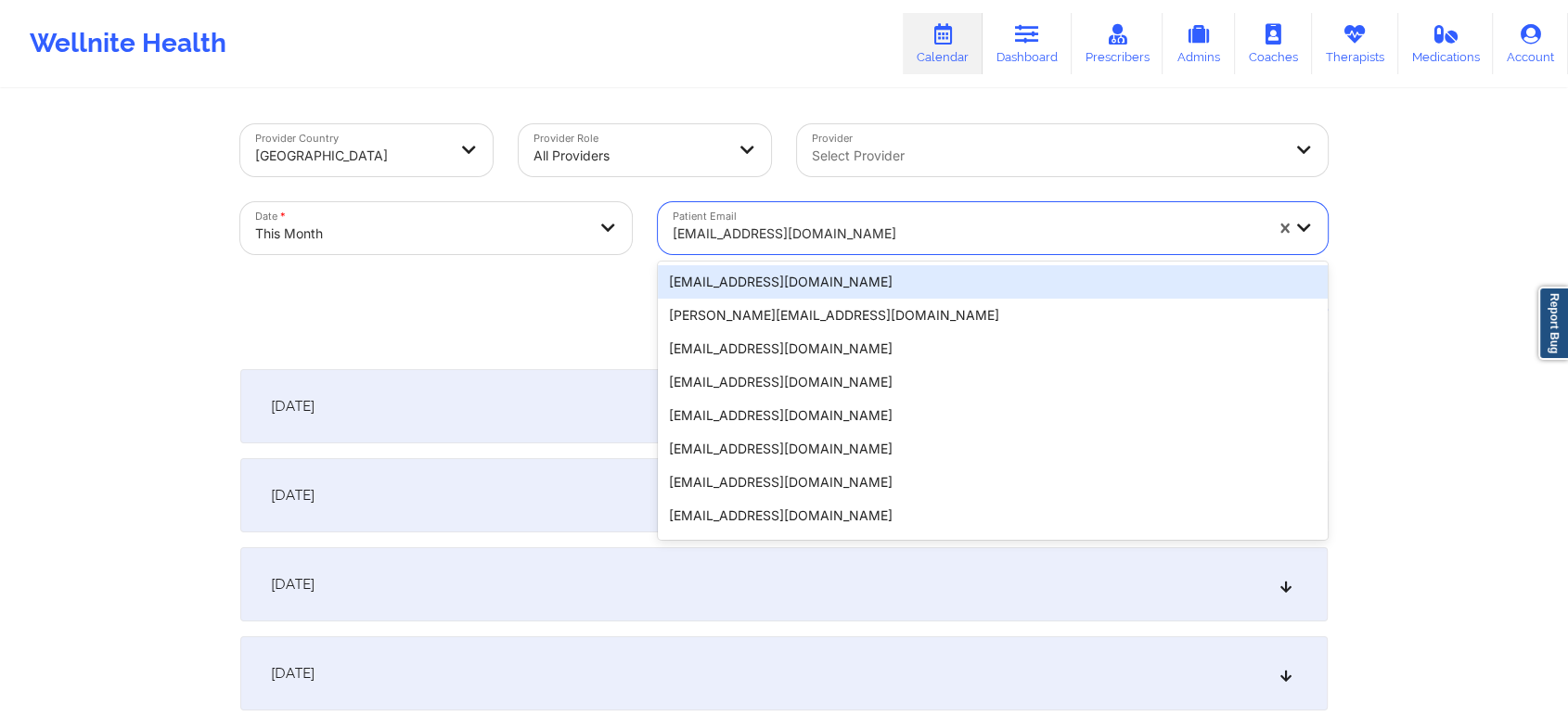
click at [765, 225] on div at bounding box center [967, 233] width 590 height 22
paste input "[EMAIL_ADDRESS][DOMAIN_NAME]"
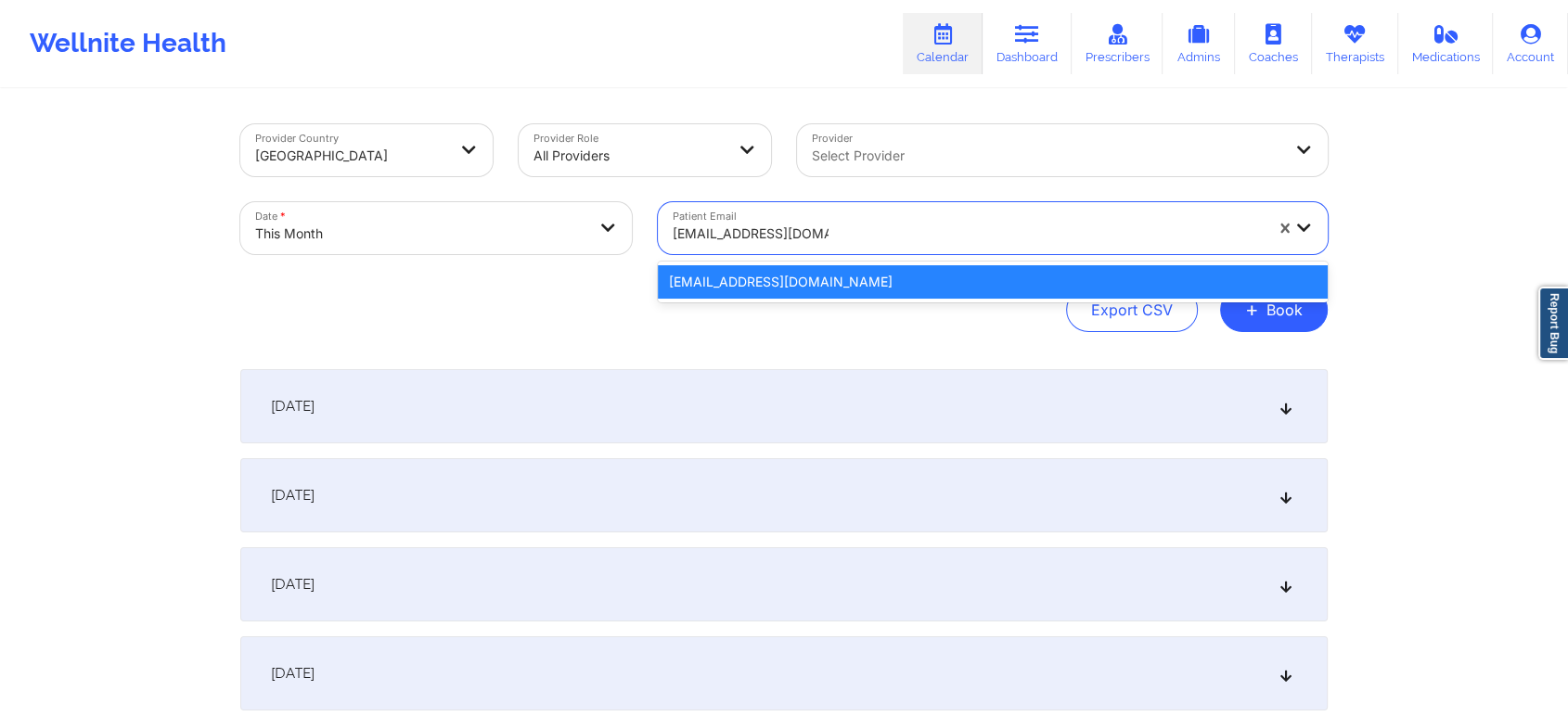
type input "[EMAIL_ADDRESS][DOMAIN_NAME]"
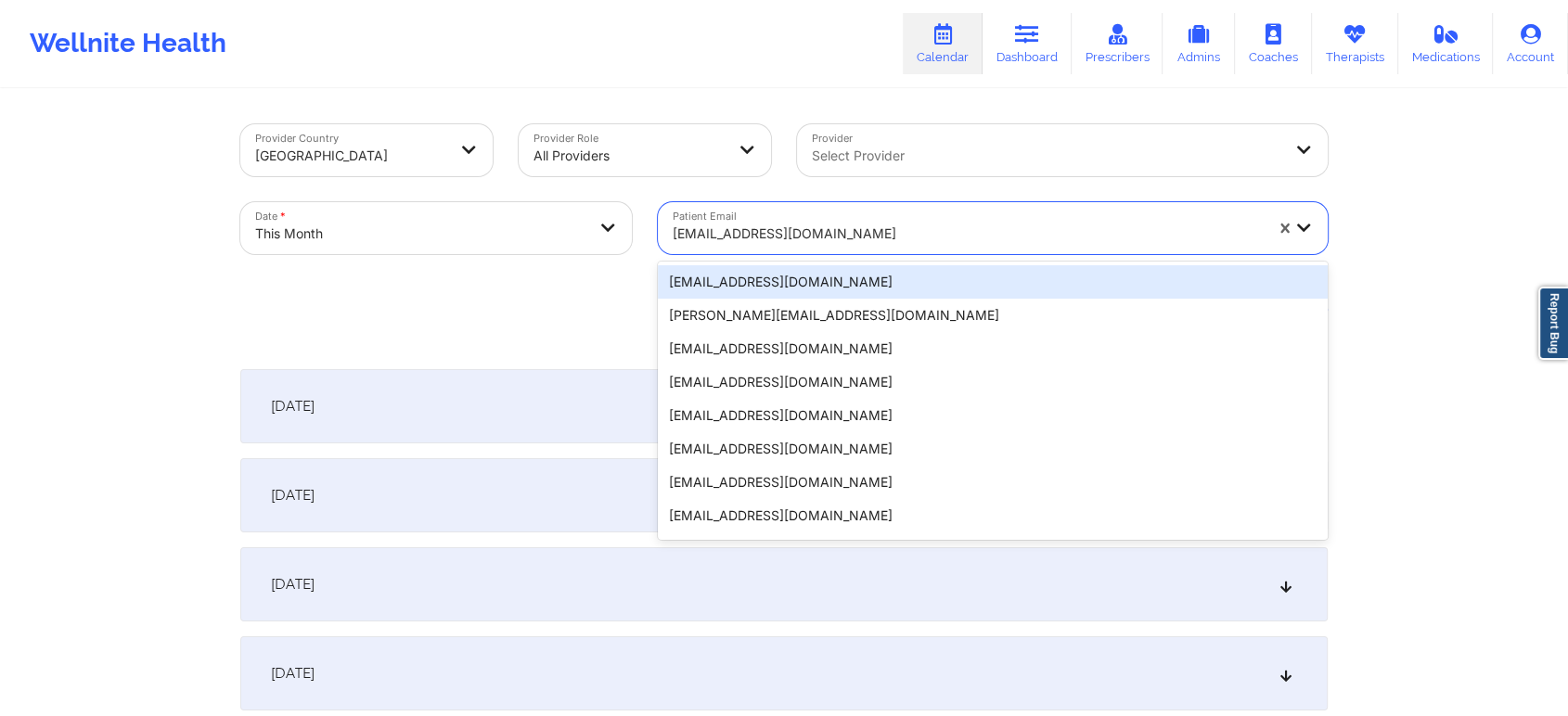
click at [848, 228] on div at bounding box center [967, 233] width 590 height 22
paste input "[EMAIL_ADDRESS][DOMAIN_NAME]"
type input "[EMAIL_ADDRESS][DOMAIN_NAME]"
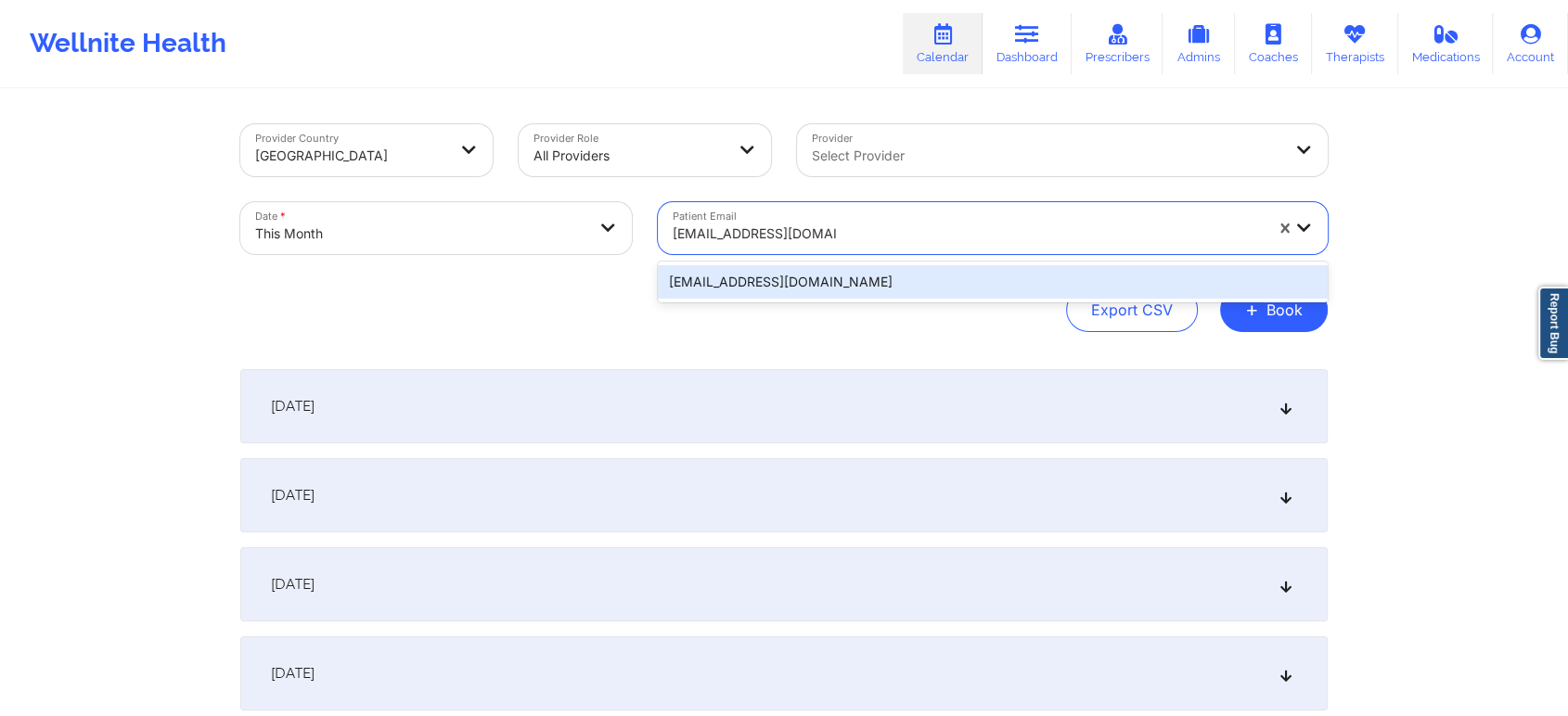
click at [883, 286] on div "[EMAIL_ADDRESS][DOMAIN_NAME]" at bounding box center [993, 281] width 669 height 33
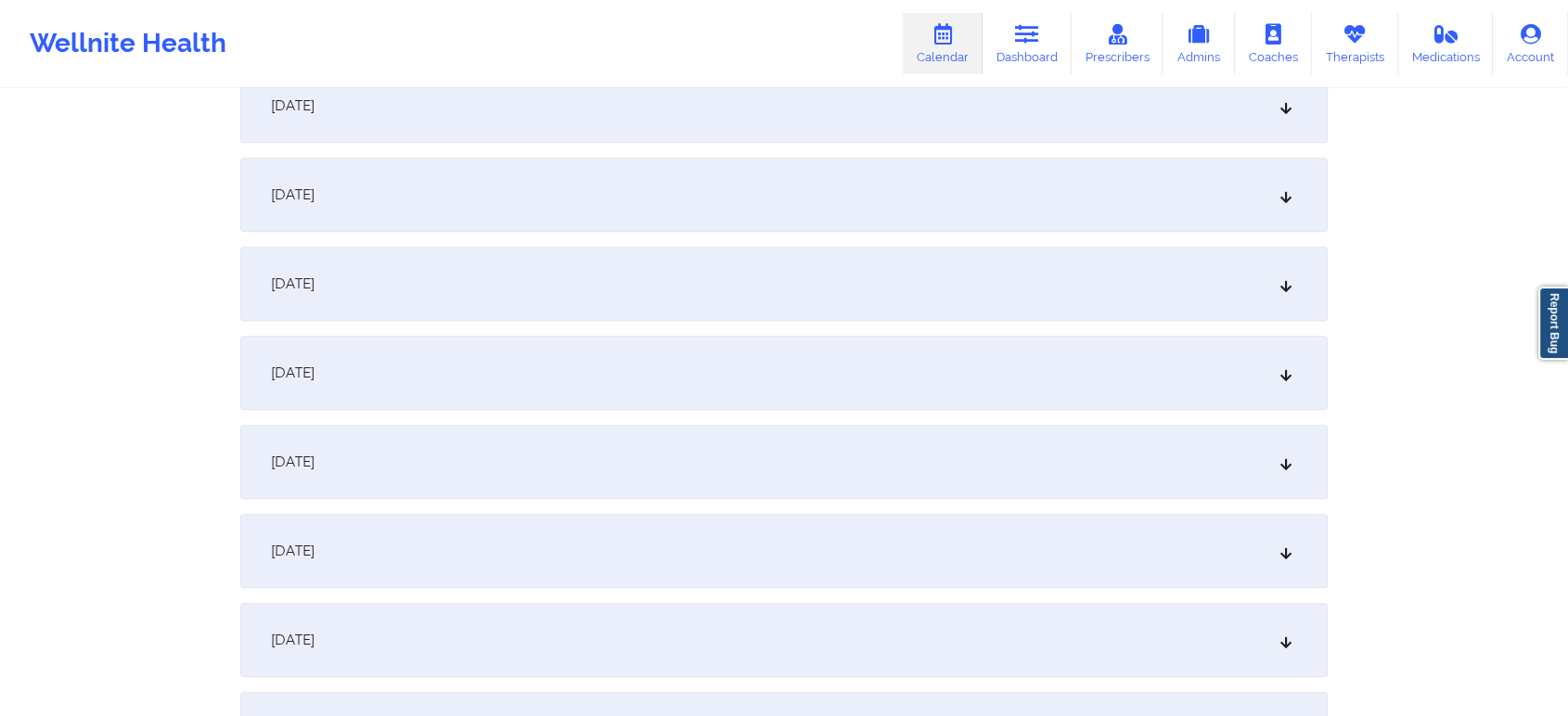
scroll to position [1016, 0]
click at [1144, 458] on div "[DATE]" at bounding box center [784, 458] width 1088 height 74
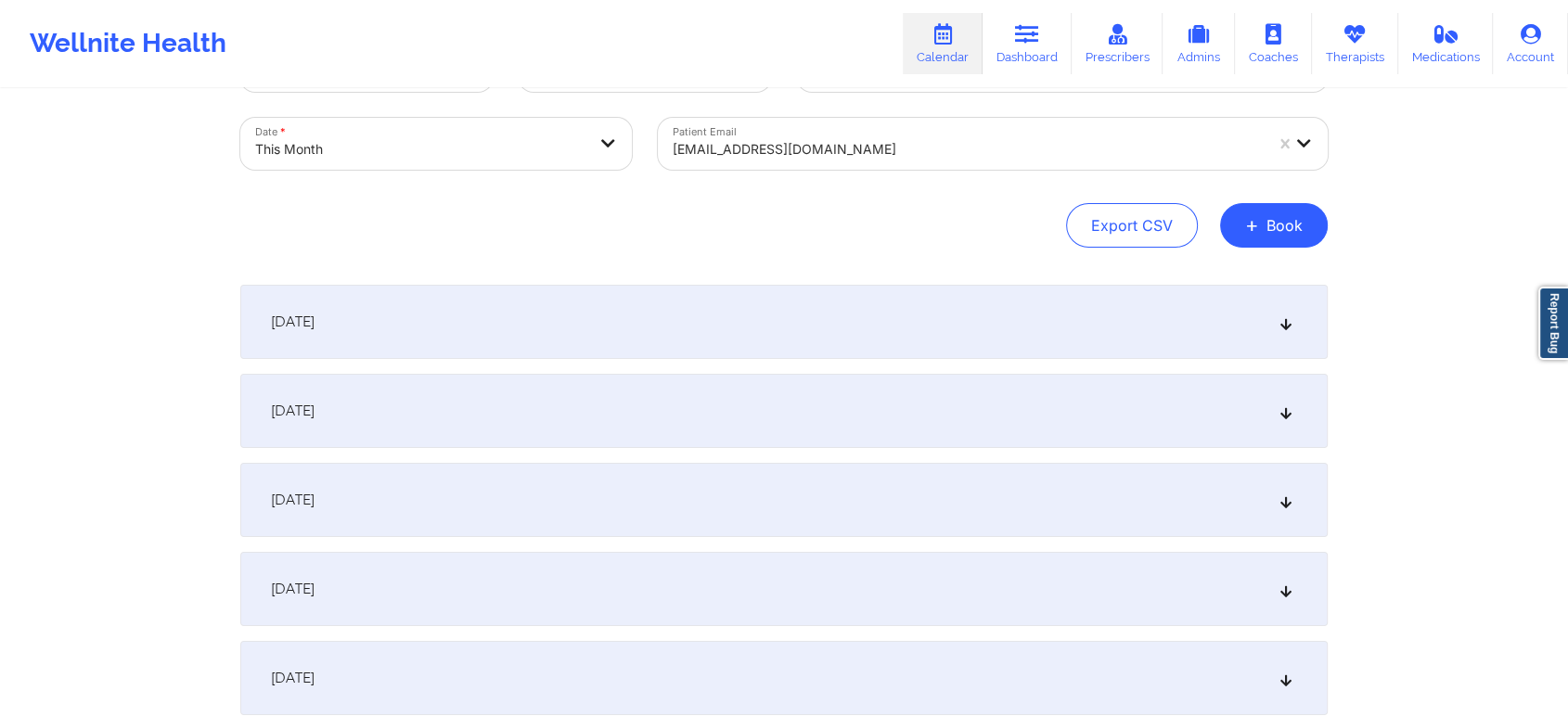
scroll to position [0, 0]
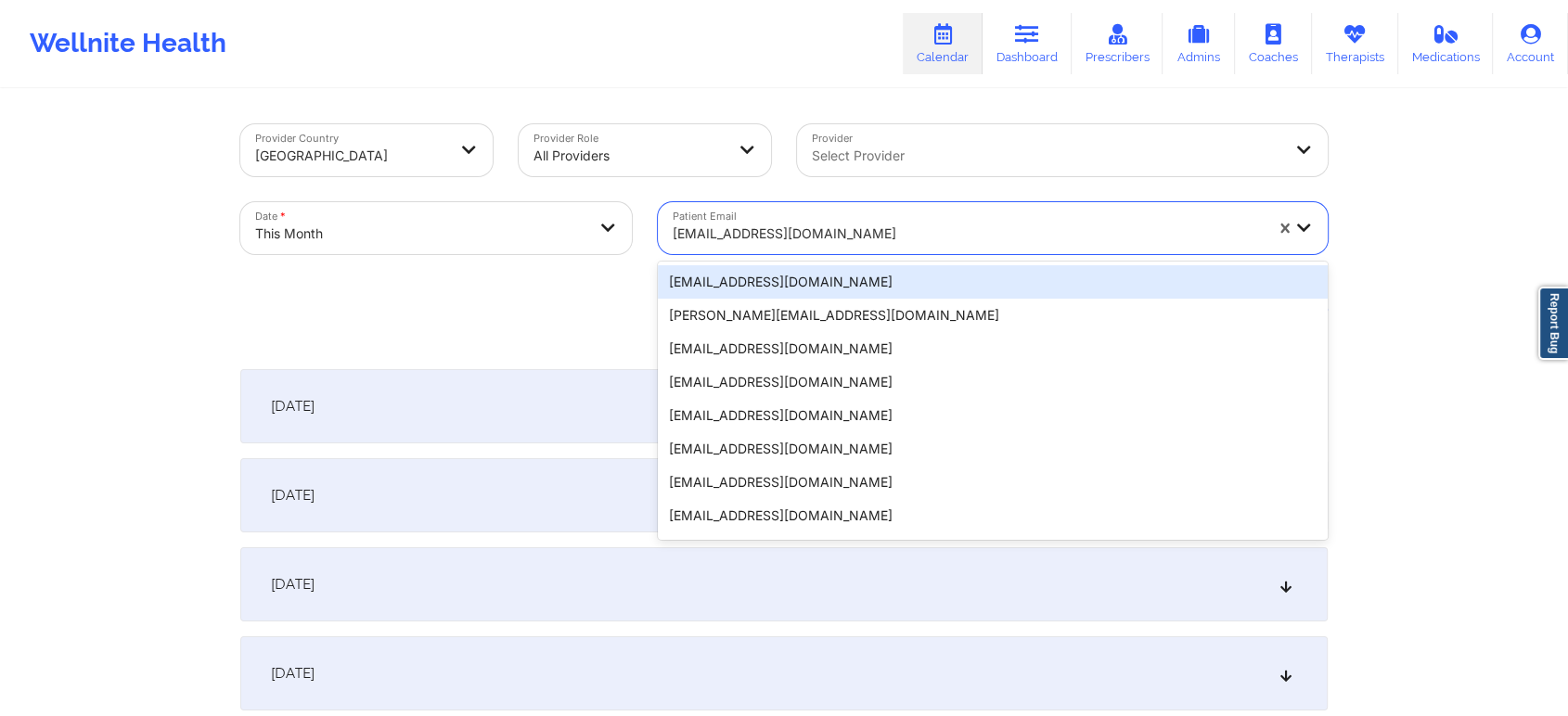
click at [830, 250] on div "[EMAIL_ADDRESS][DOMAIN_NAME]" at bounding box center [967, 233] width 590 height 41
paste input "[EMAIL_ADDRESS][DOMAIN_NAME]"
type input "[EMAIL_ADDRESS][DOMAIN_NAME]"
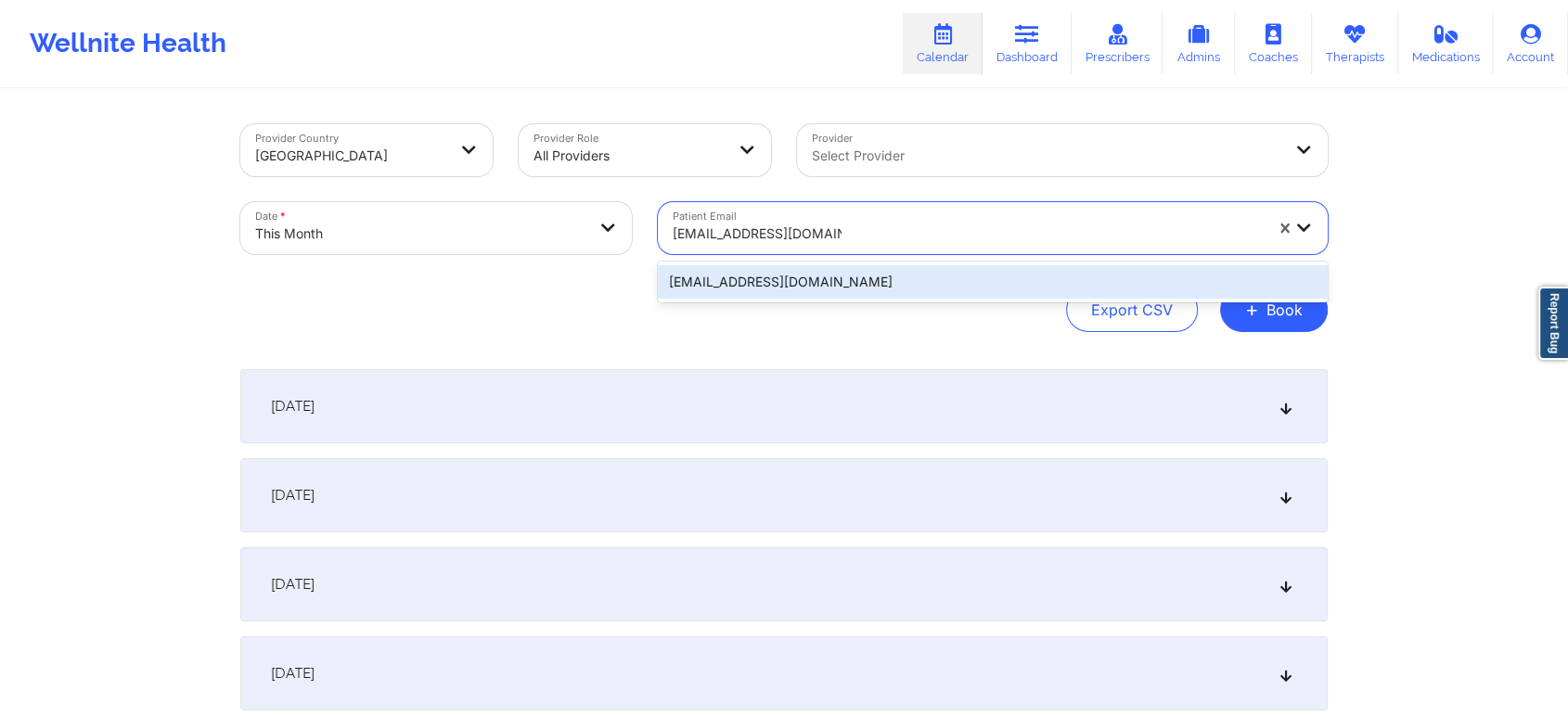
click at [911, 282] on div "[EMAIL_ADDRESS][DOMAIN_NAME]" at bounding box center [993, 281] width 669 height 33
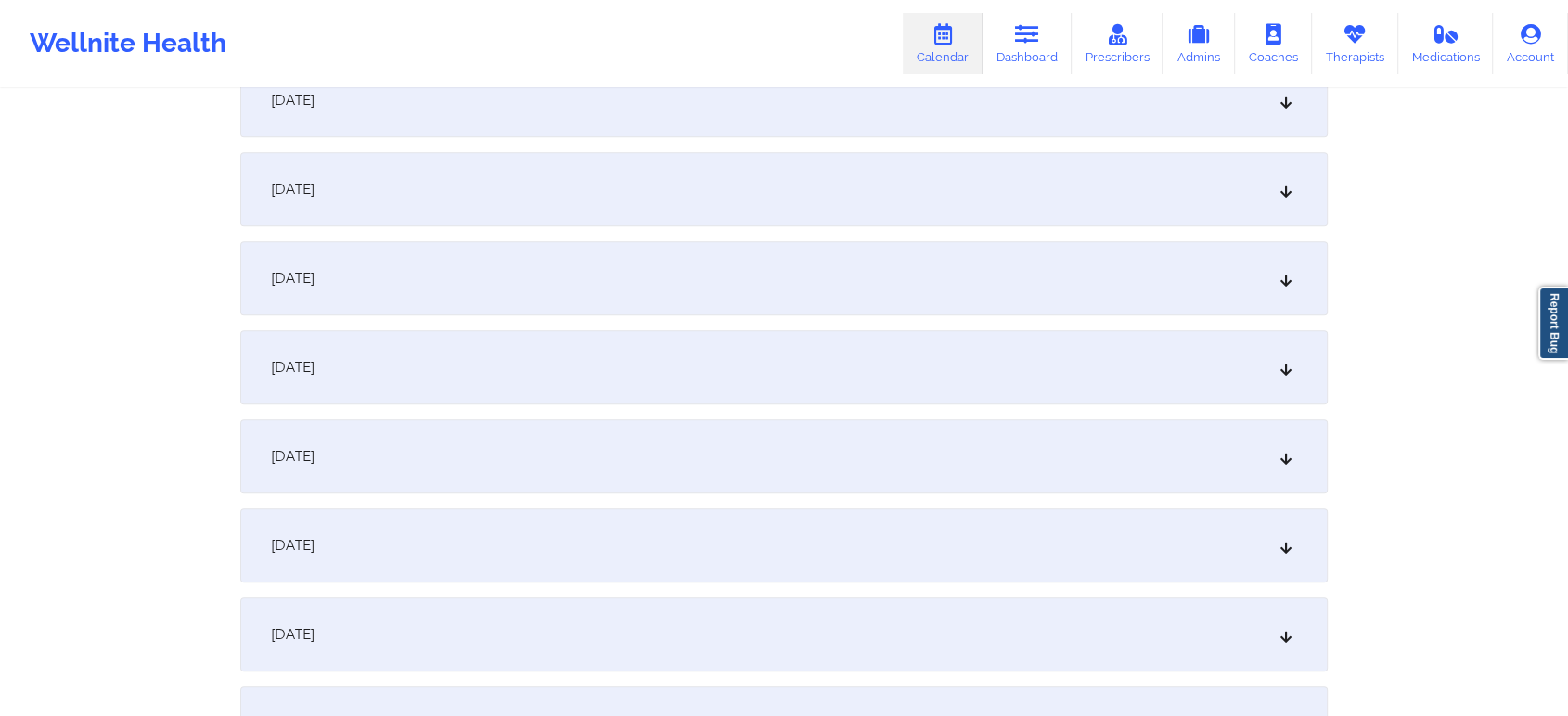
scroll to position [1121, 0]
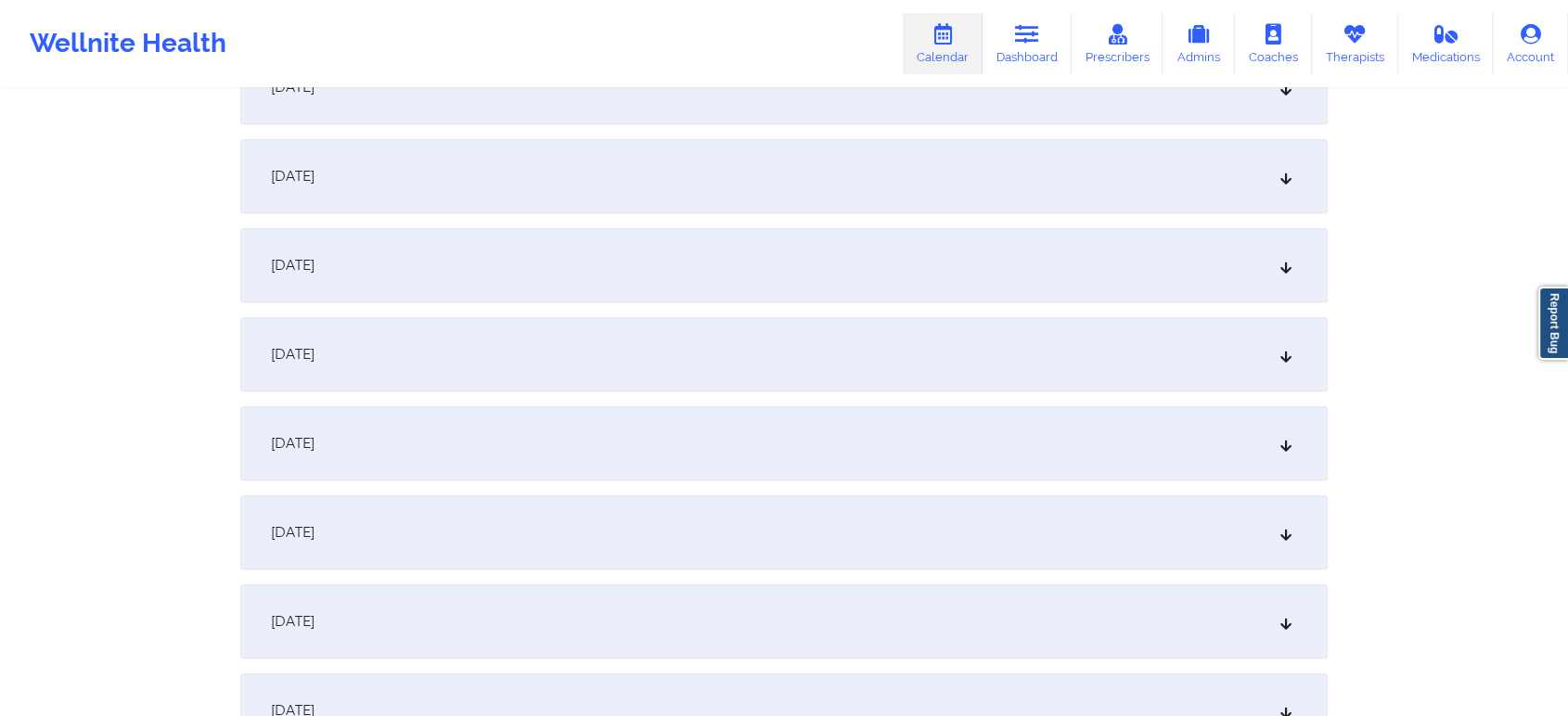
click at [910, 344] on div "[DATE]" at bounding box center [784, 355] width 1088 height 74
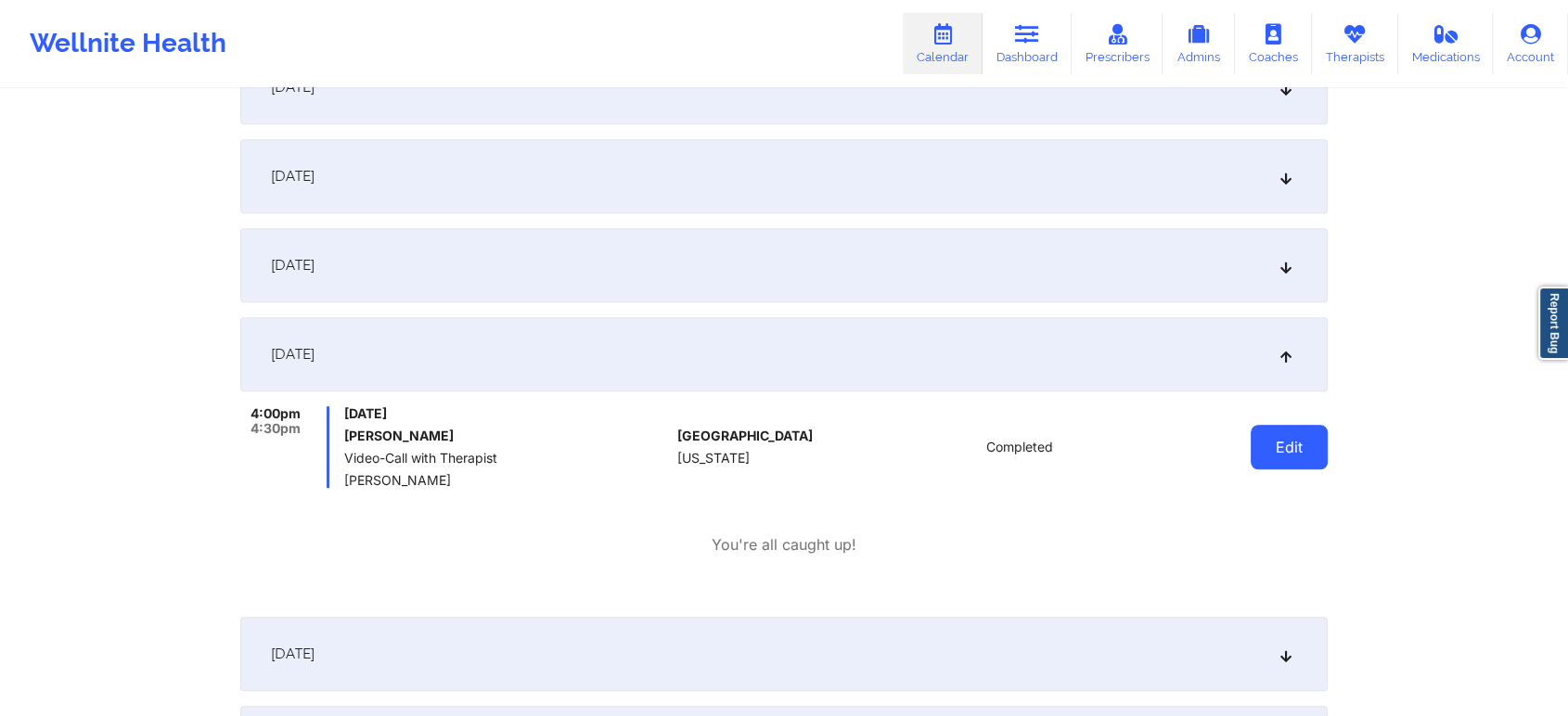
click at [1259, 451] on button "Edit" at bounding box center [1288, 447] width 77 height 45
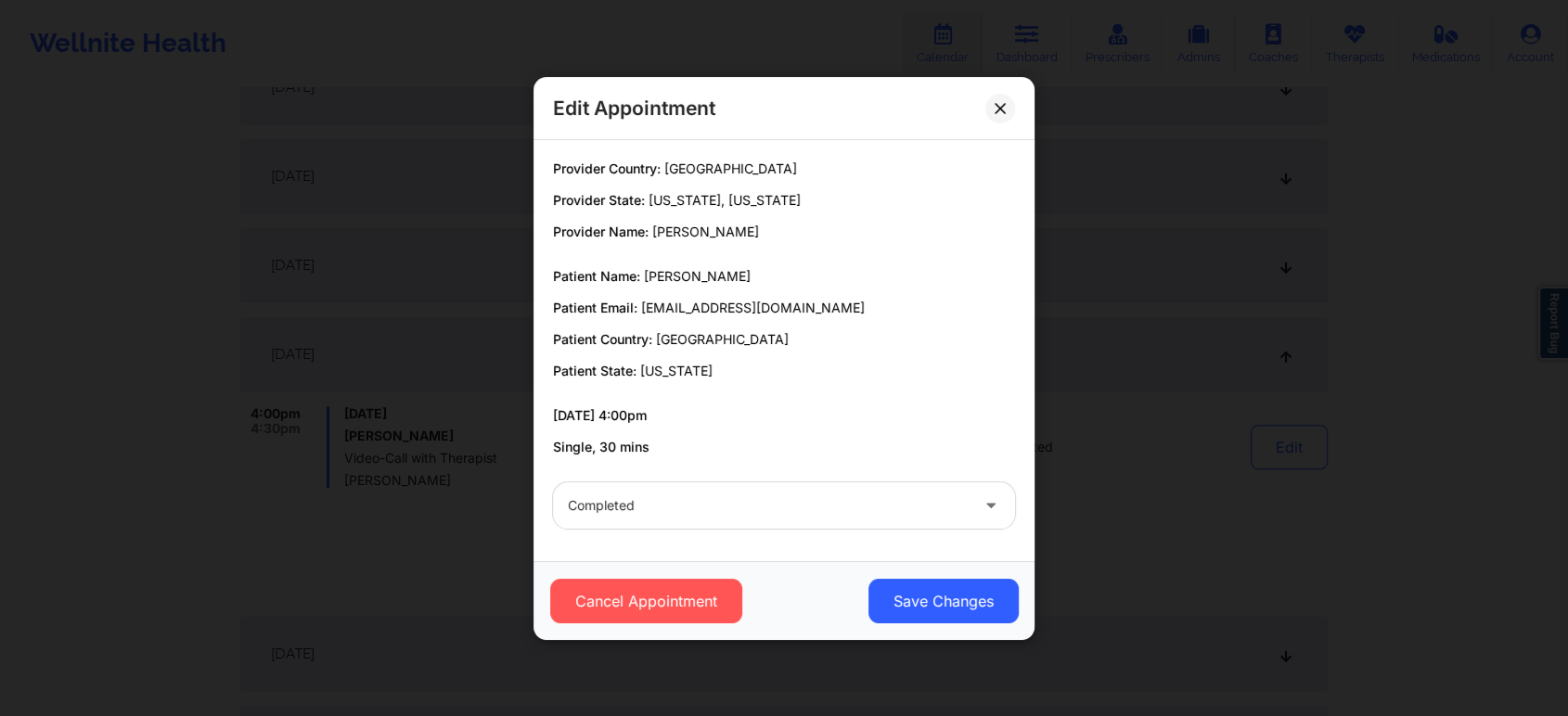
click at [974, 629] on div "Cancel Appointment Save Changes" at bounding box center [784, 600] width 501 height 79
click at [942, 580] on button "Save Changes" at bounding box center [943, 601] width 150 height 45
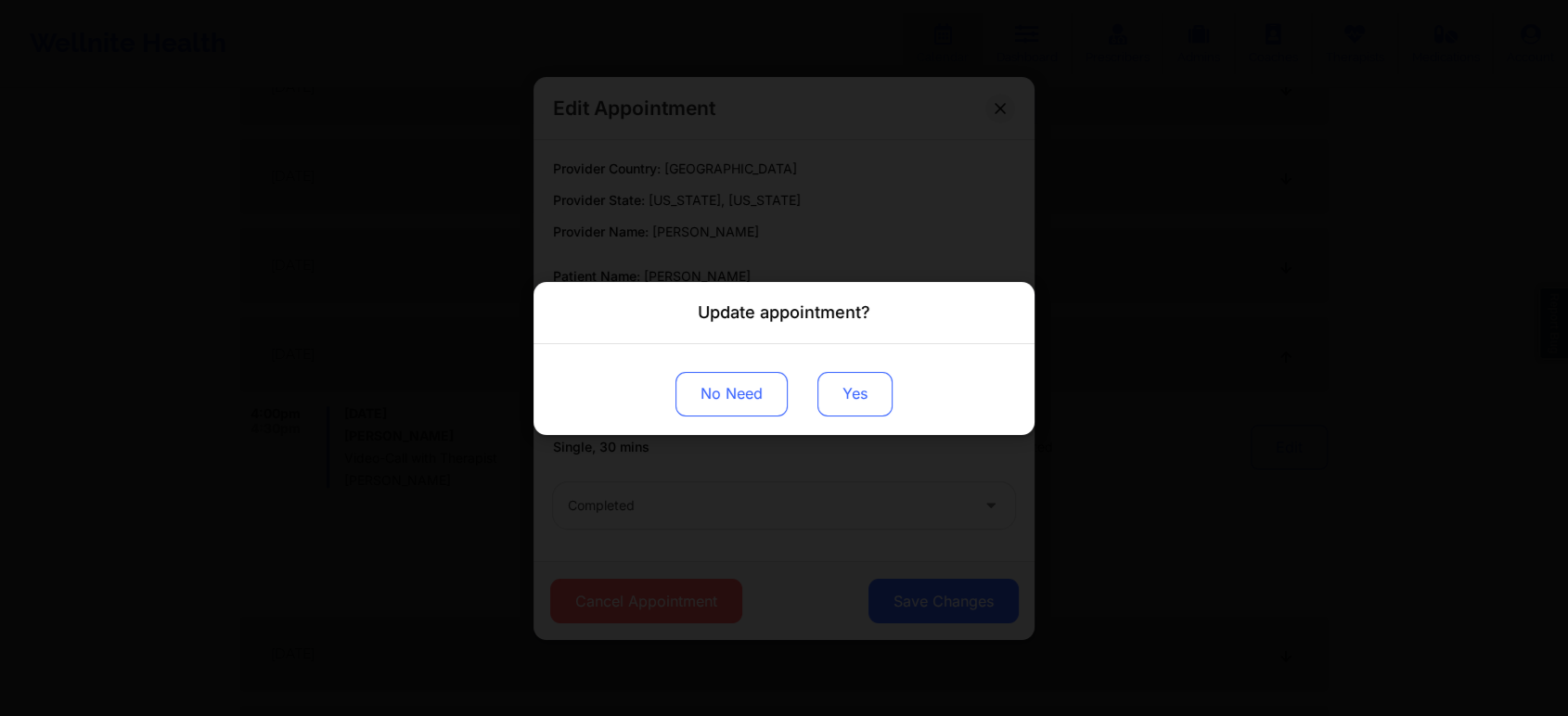
click at [824, 406] on button "Yes" at bounding box center [855, 393] width 75 height 45
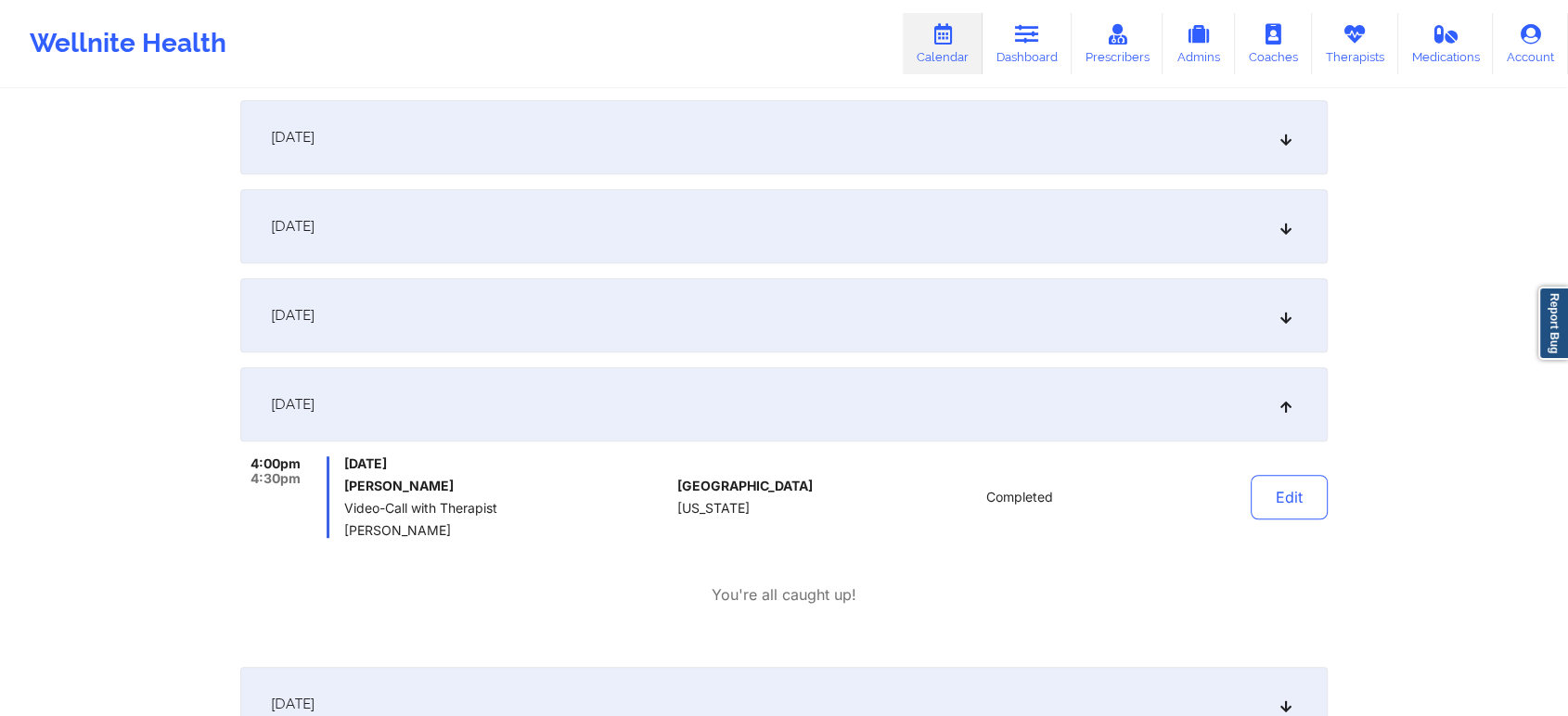
scroll to position [0, 0]
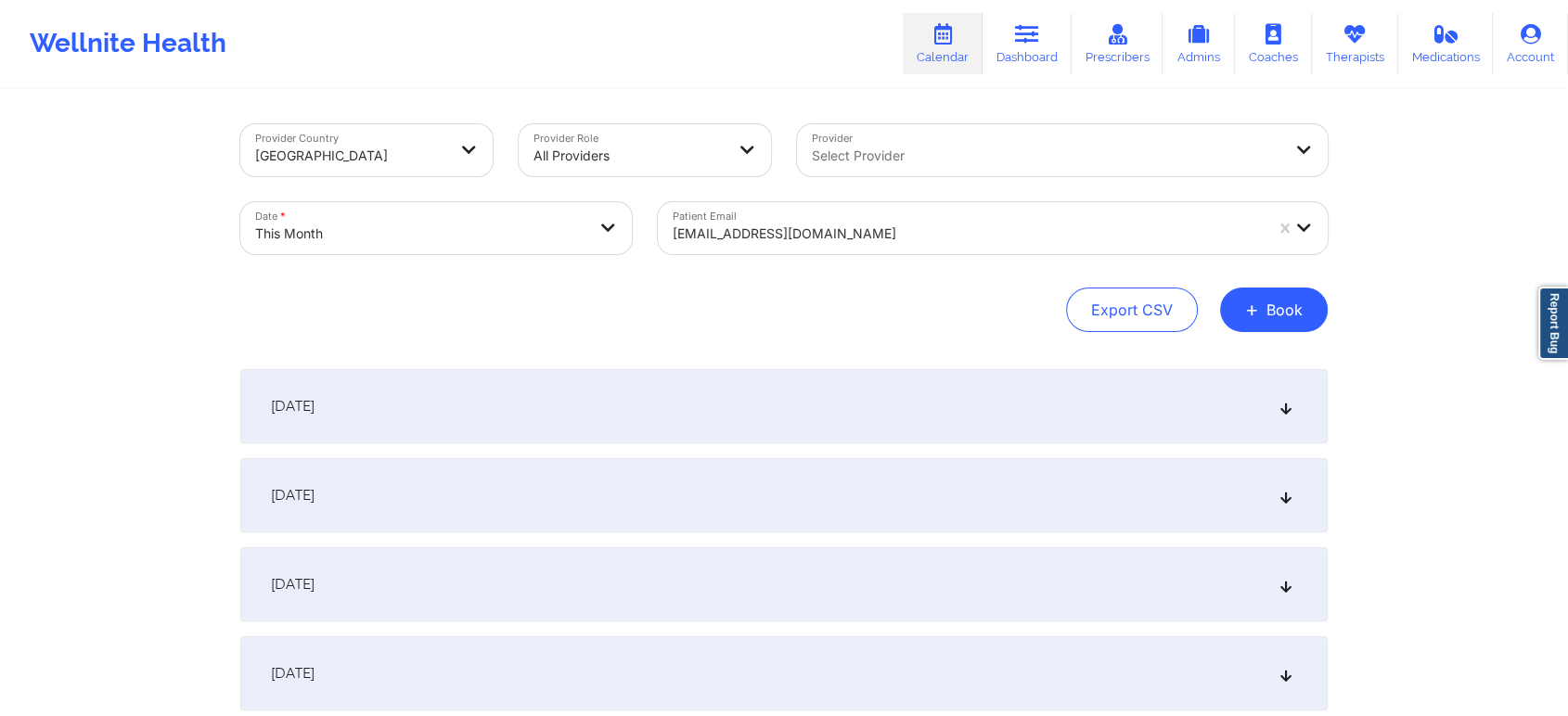
click at [784, 259] on div "Patient Email [EMAIL_ADDRESS][DOMAIN_NAME]" at bounding box center [993, 228] width 696 height 78
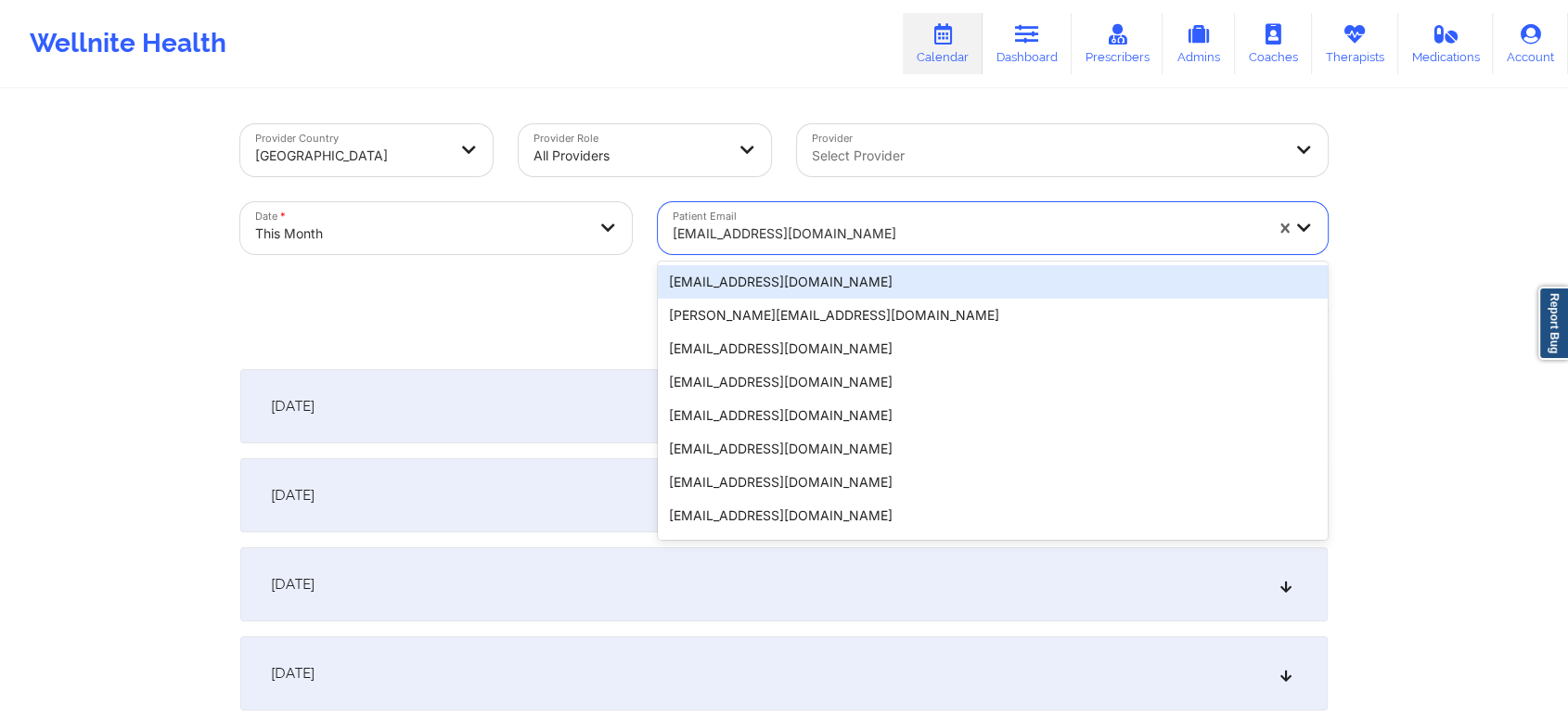
click at [754, 248] on div "[EMAIL_ADDRESS][DOMAIN_NAME]" at bounding box center [967, 233] width 590 height 41
paste input "[EMAIL_ADDRESS][DOMAIN_NAME]"
type input "[EMAIL_ADDRESS][DOMAIN_NAME]"
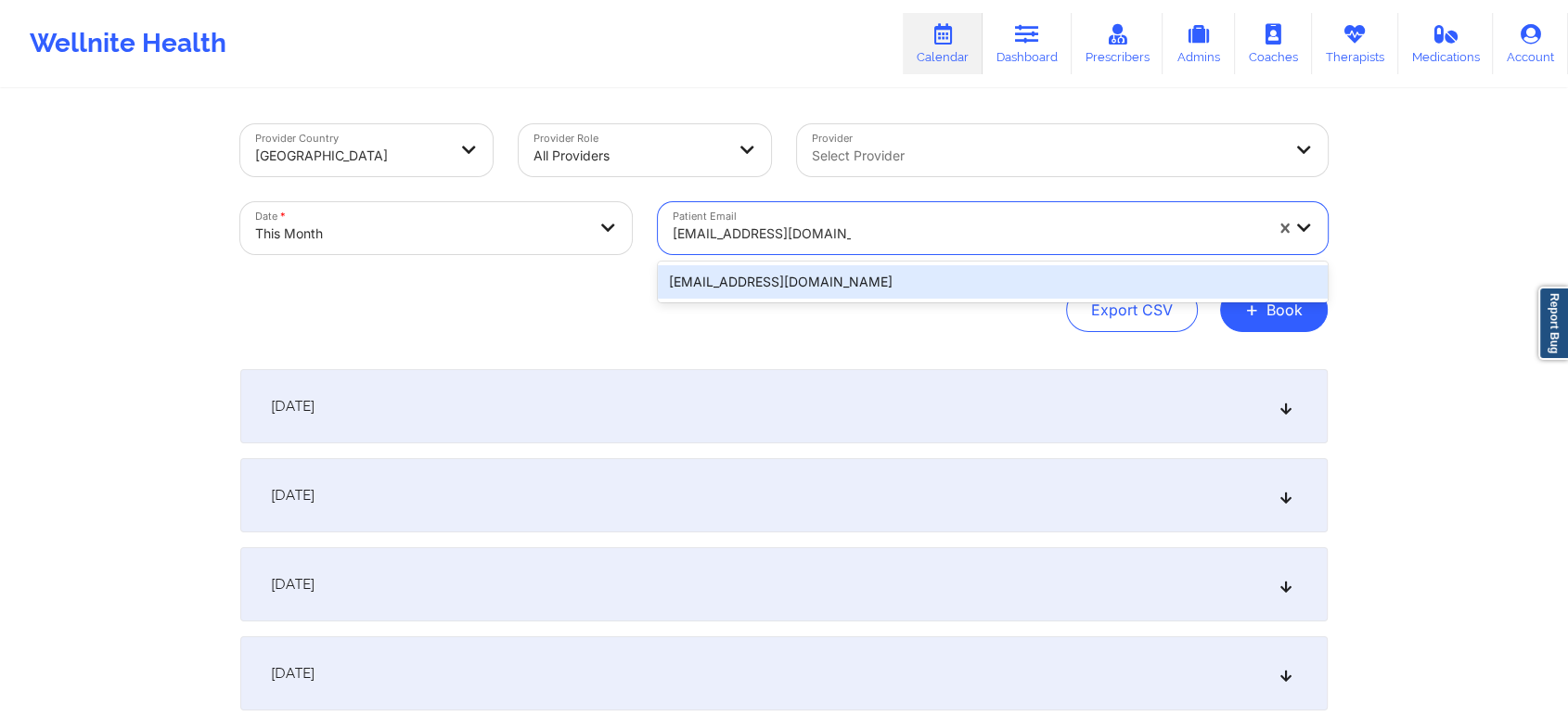
click at [846, 273] on div "[EMAIL_ADDRESS][DOMAIN_NAME]" at bounding box center [993, 281] width 669 height 33
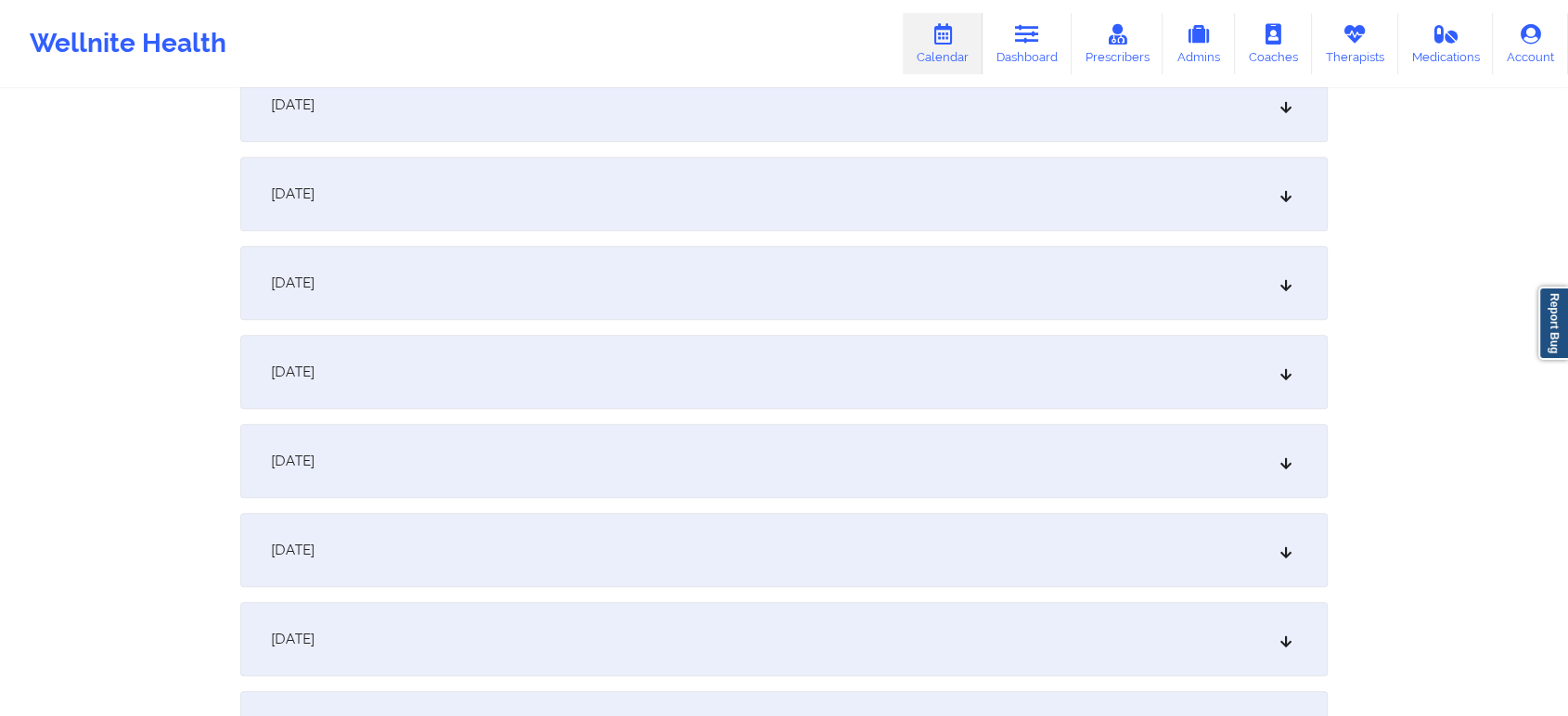
scroll to position [1165, 0]
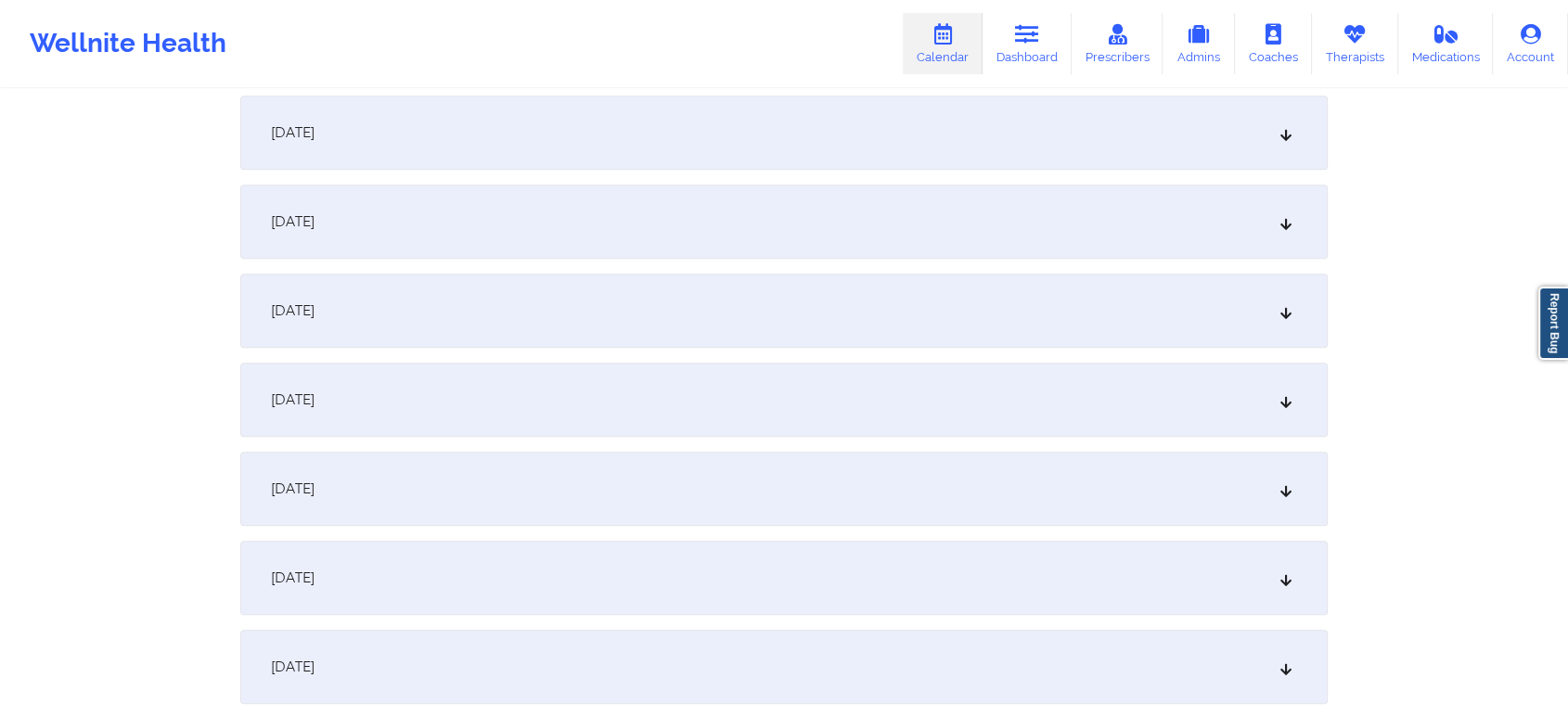
click at [1146, 327] on div "[DATE]" at bounding box center [784, 311] width 1088 height 74
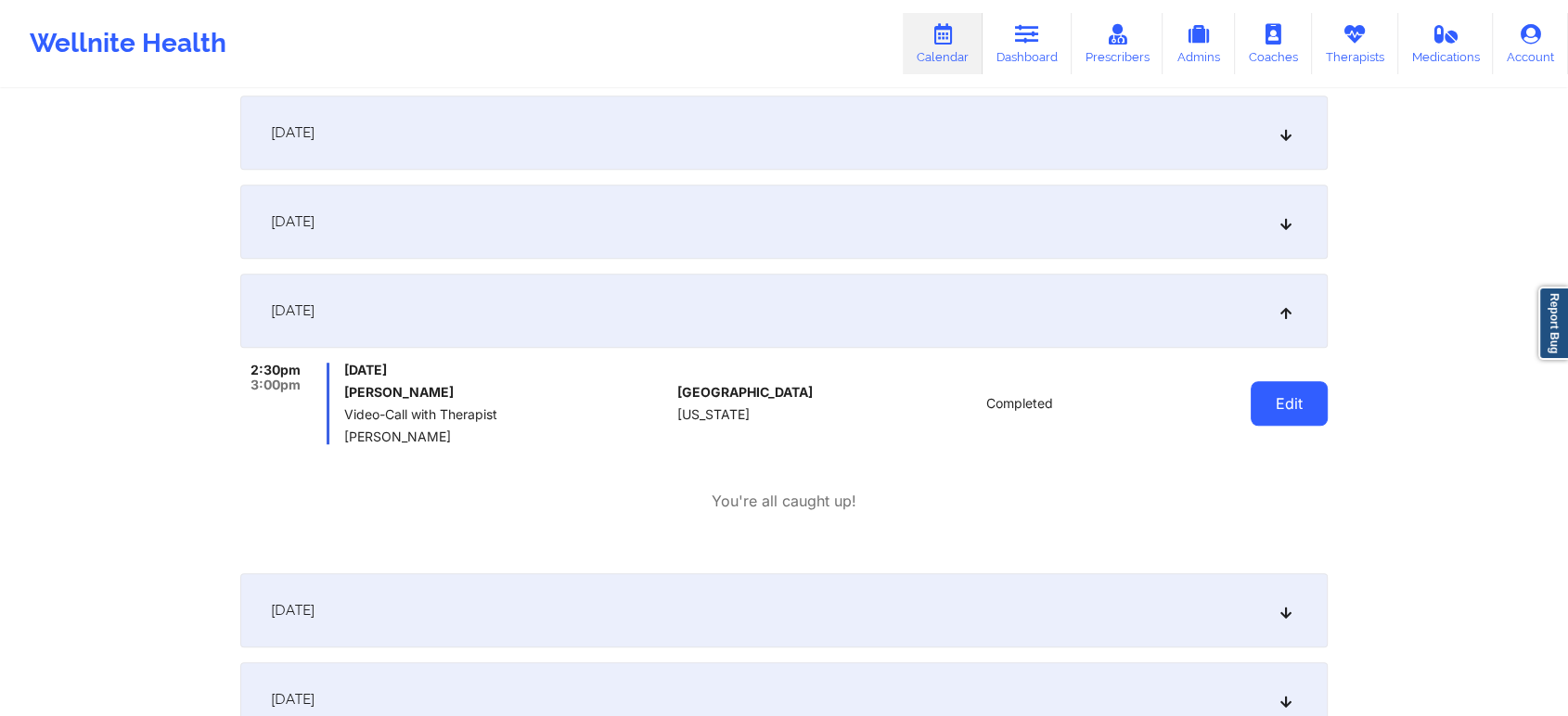
click at [1265, 410] on button "Edit" at bounding box center [1288, 403] width 77 height 45
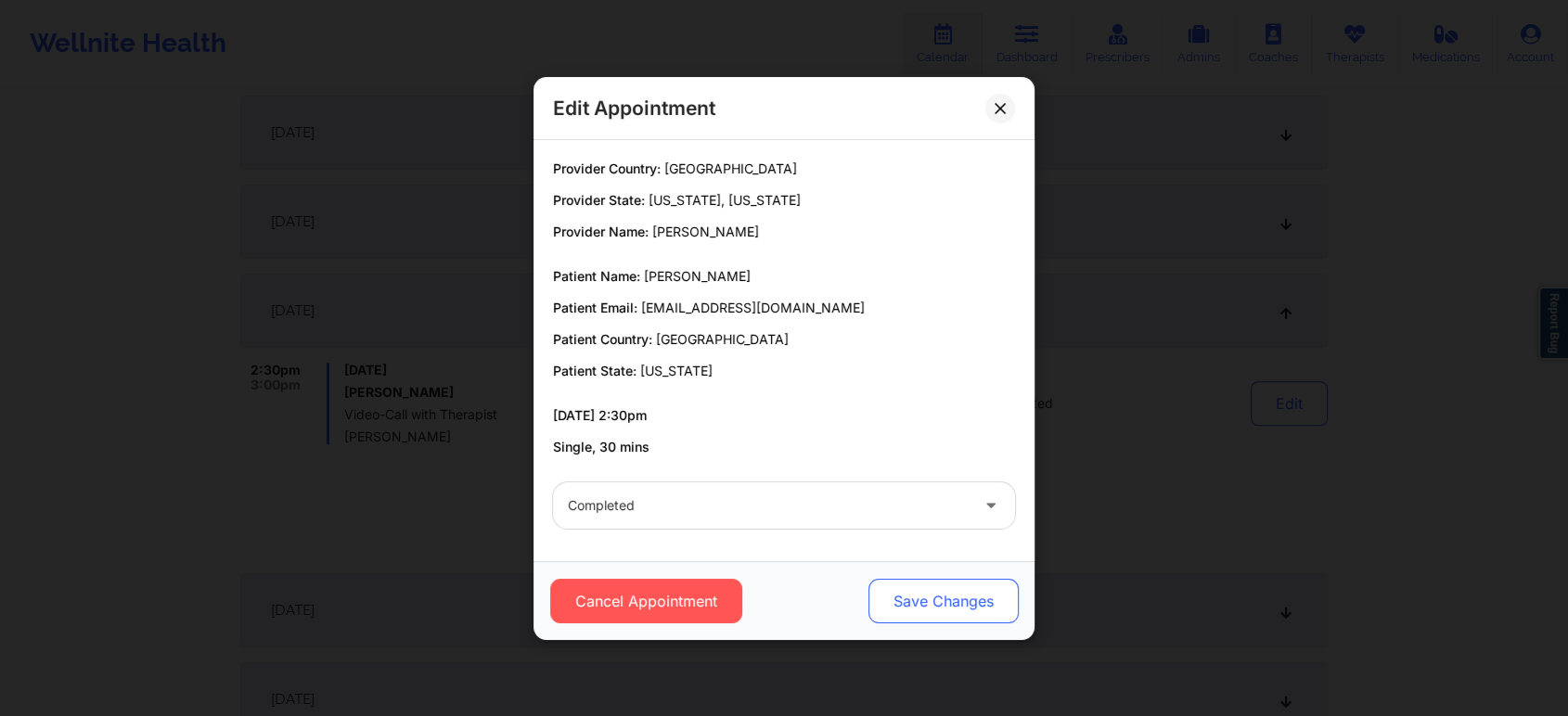
click at [941, 619] on button "Save Changes" at bounding box center [943, 601] width 150 height 45
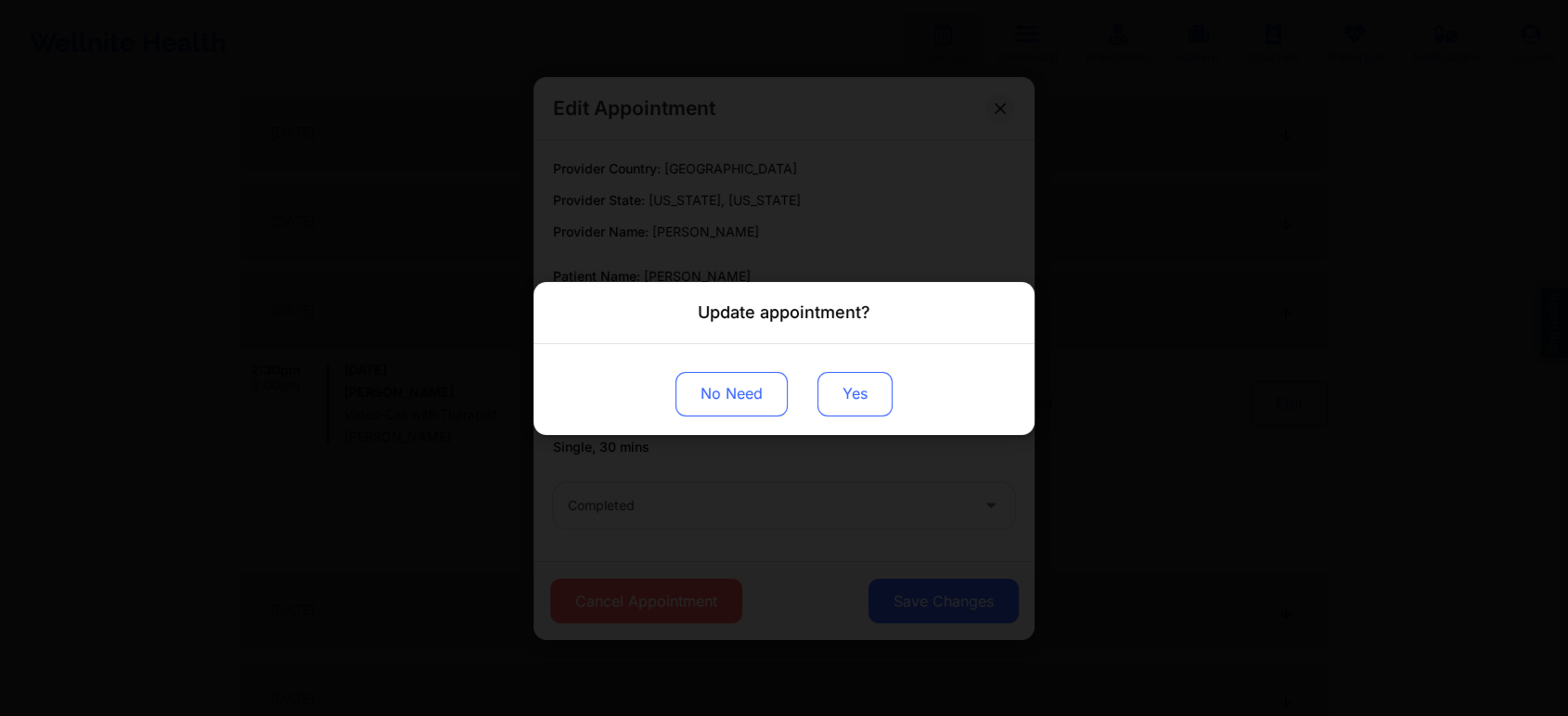
click at [823, 401] on button "Yes" at bounding box center [855, 393] width 75 height 45
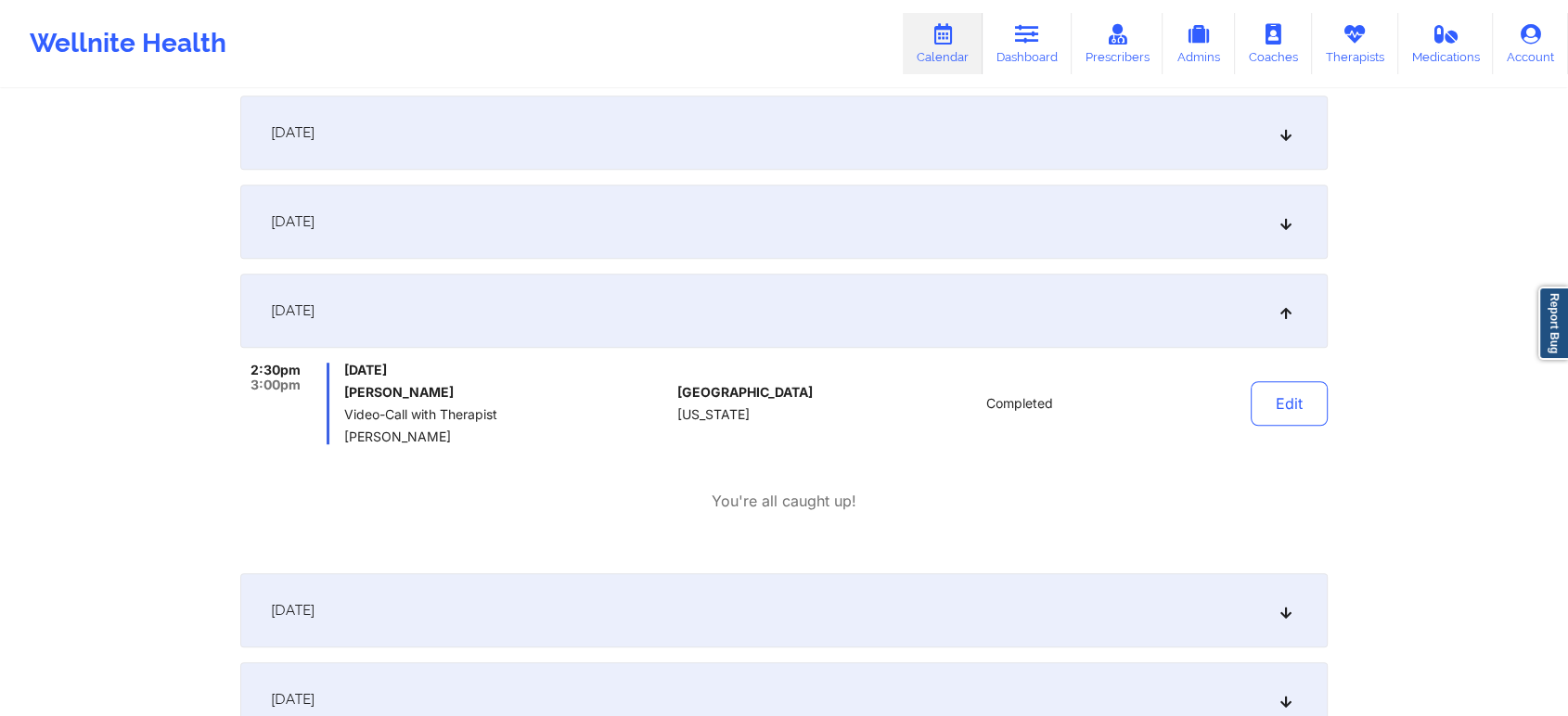
scroll to position [0, 0]
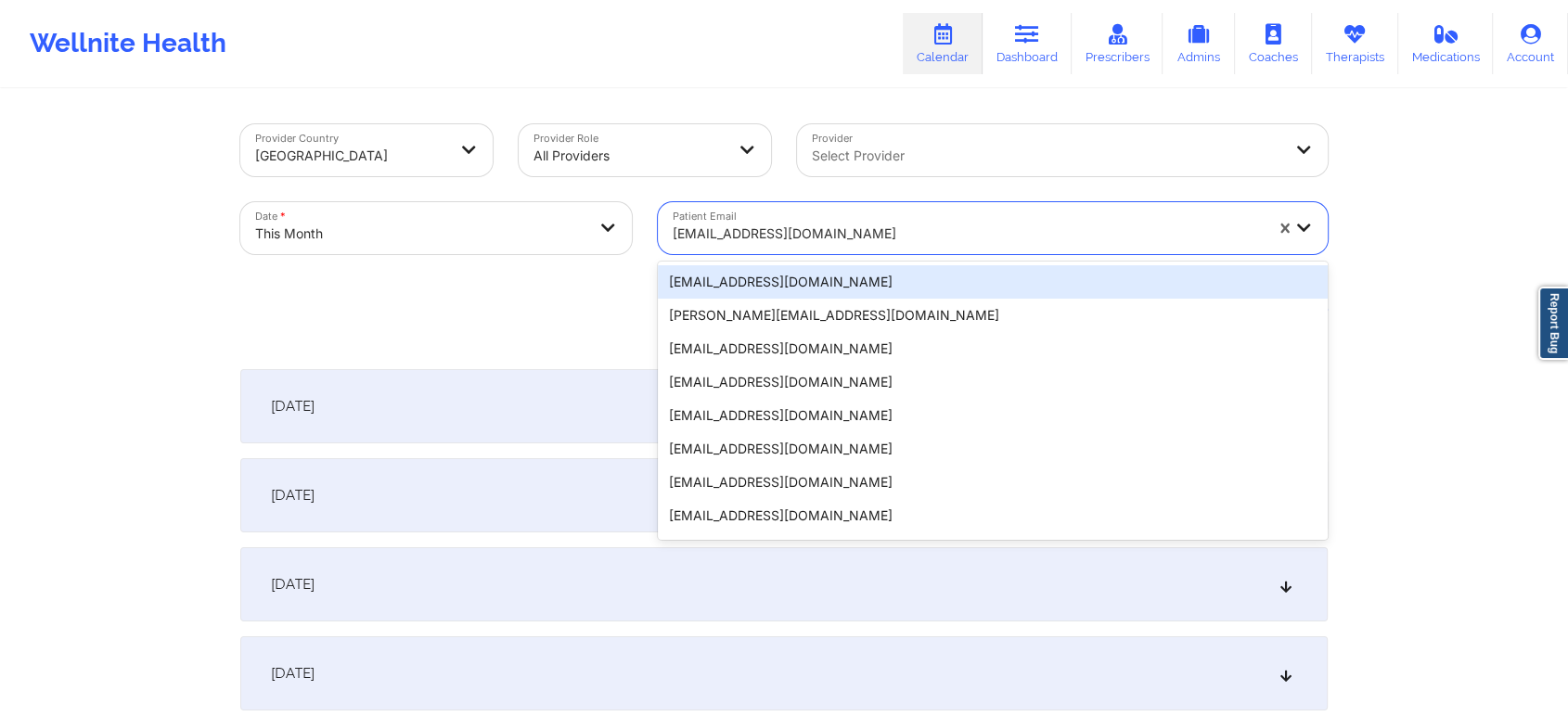
click at [742, 238] on div at bounding box center [967, 233] width 590 height 22
paste input "[EMAIL_ADDRESS][DOMAIN_NAME]"
type input "[EMAIL_ADDRESS][DOMAIN_NAME]"
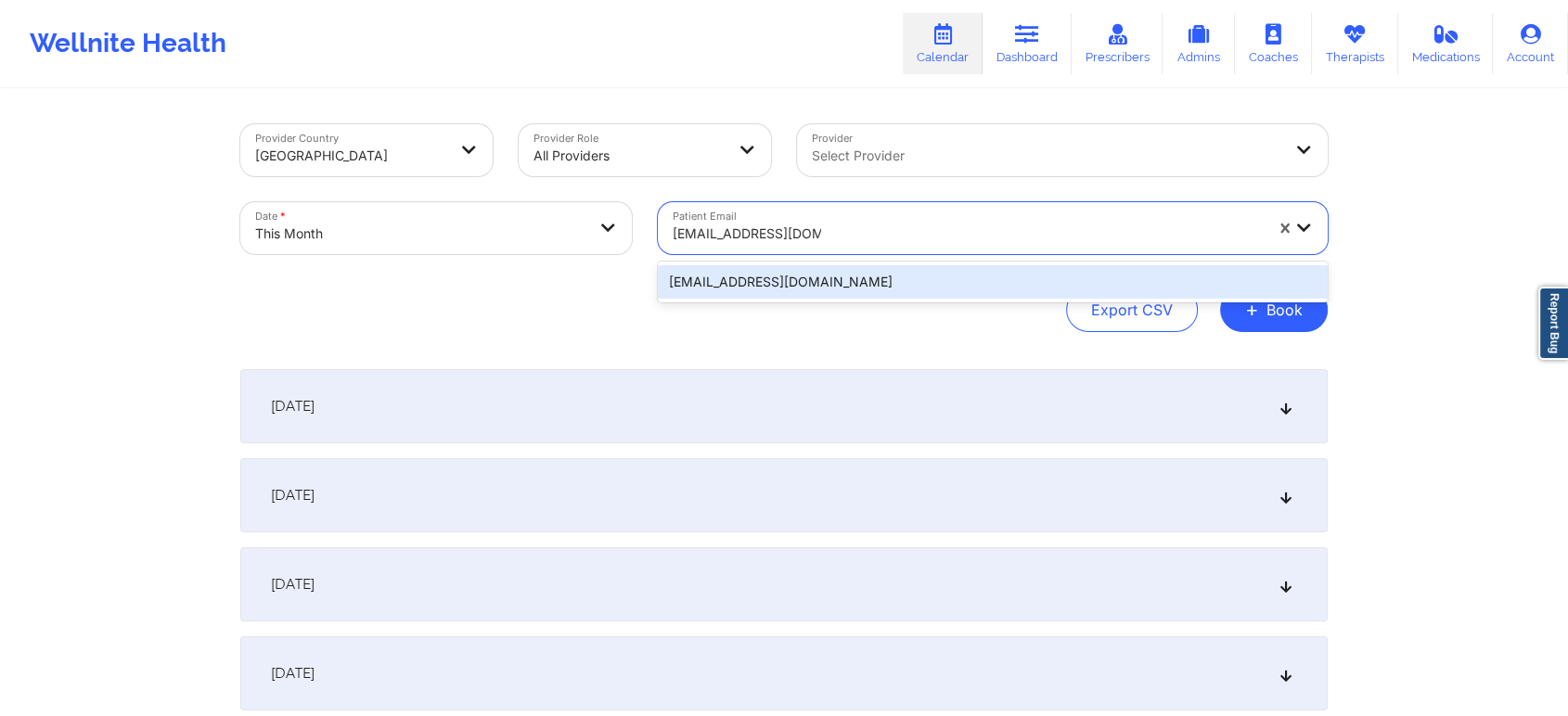
click at [946, 282] on div "[EMAIL_ADDRESS][DOMAIN_NAME]" at bounding box center [993, 281] width 669 height 33
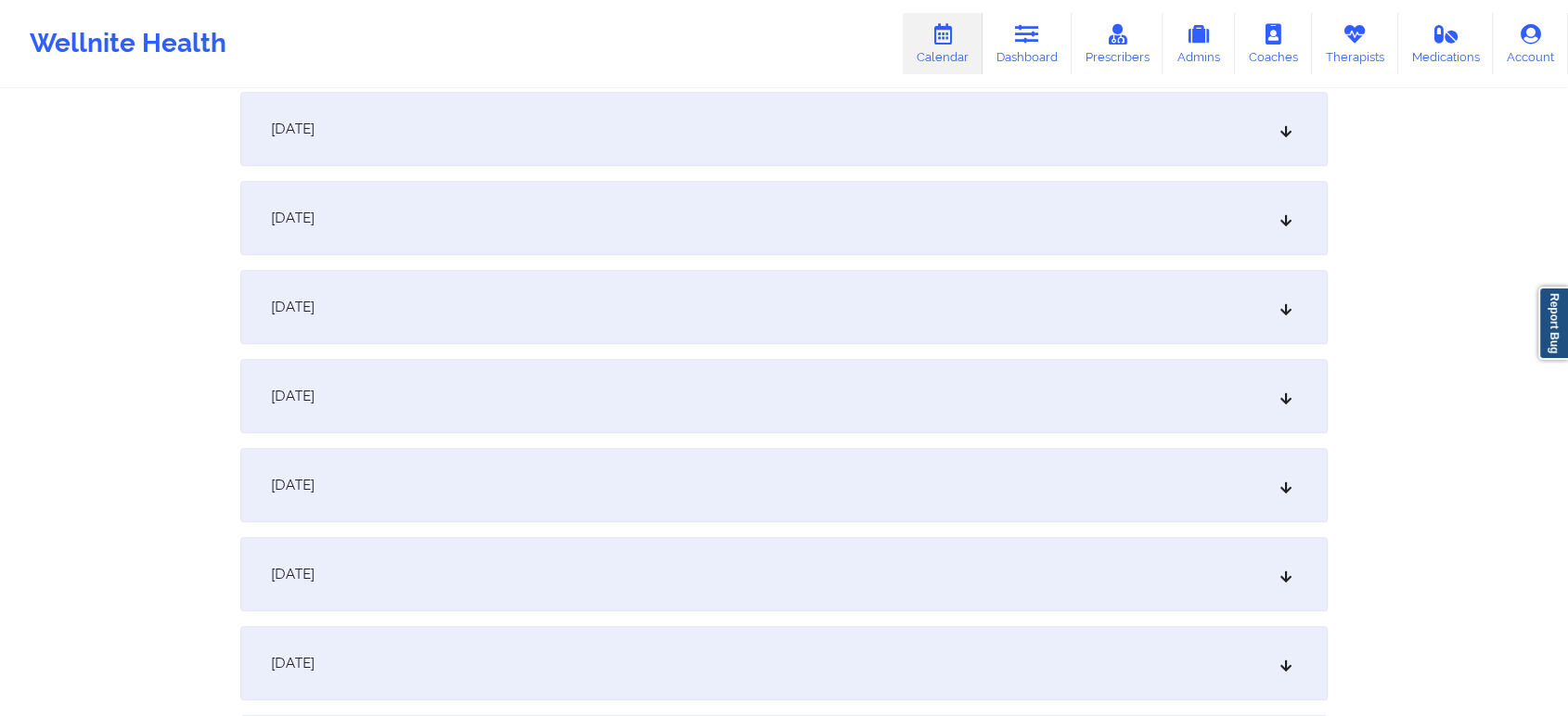
scroll to position [1061, 0]
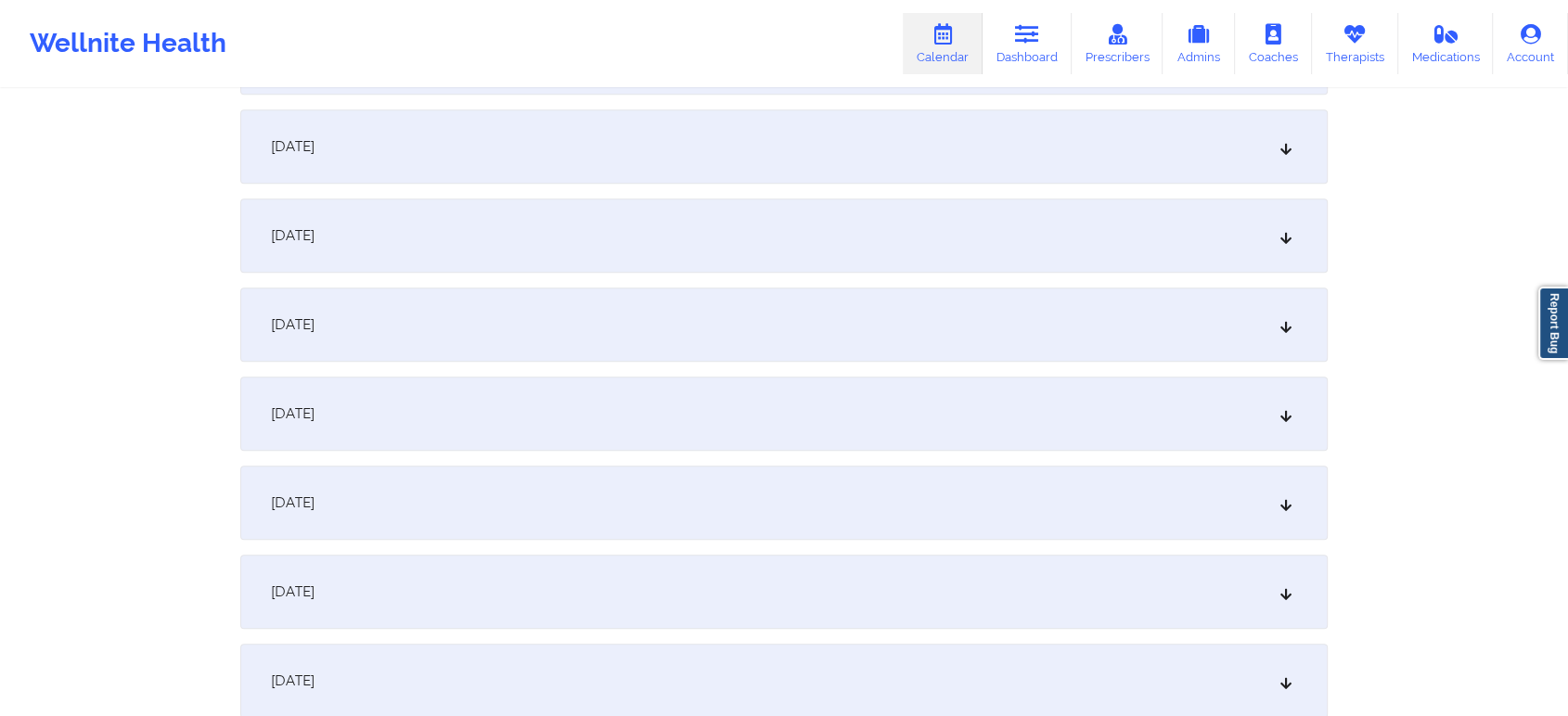
click at [965, 383] on div "[DATE]" at bounding box center [784, 414] width 1088 height 74
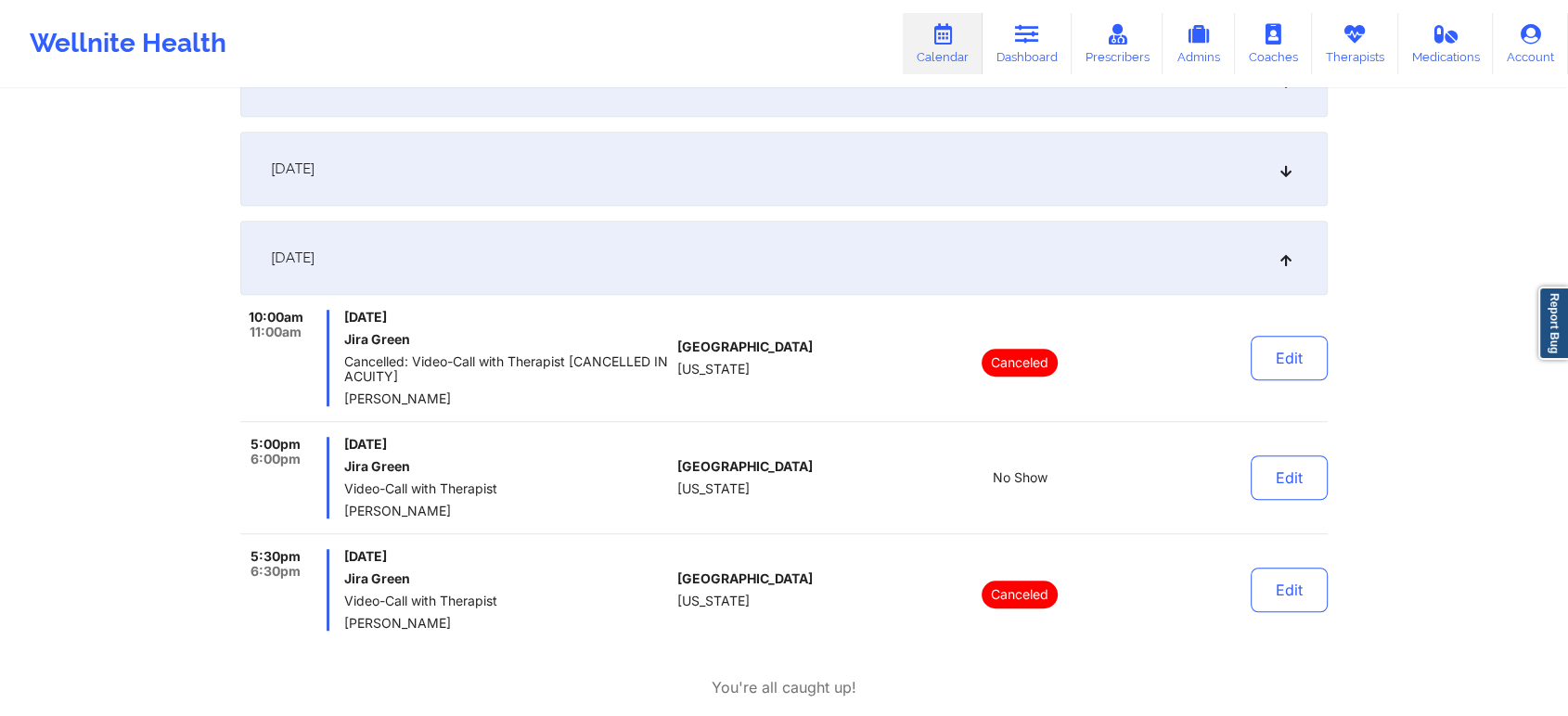
scroll to position [1222, 0]
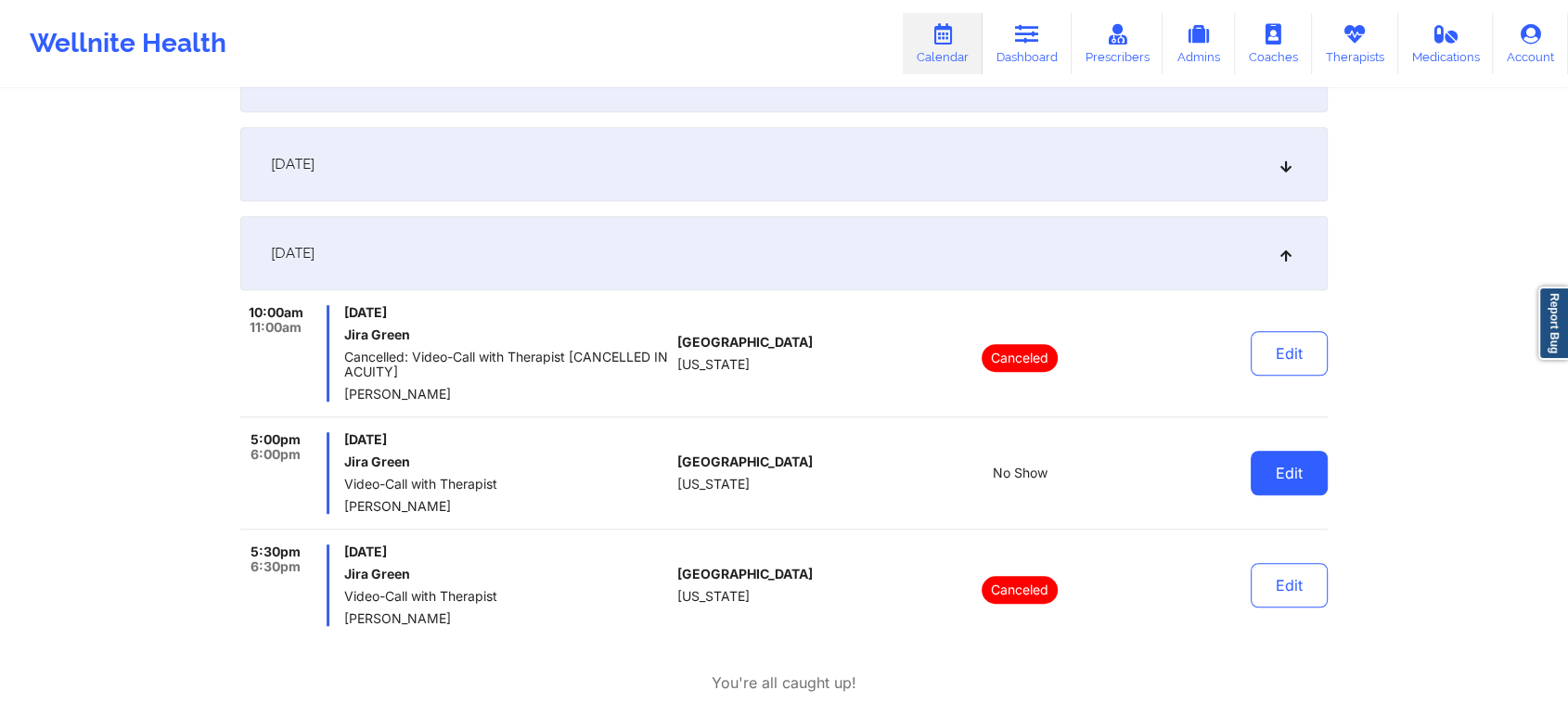
click at [1305, 469] on button "Edit" at bounding box center [1288, 473] width 77 height 45
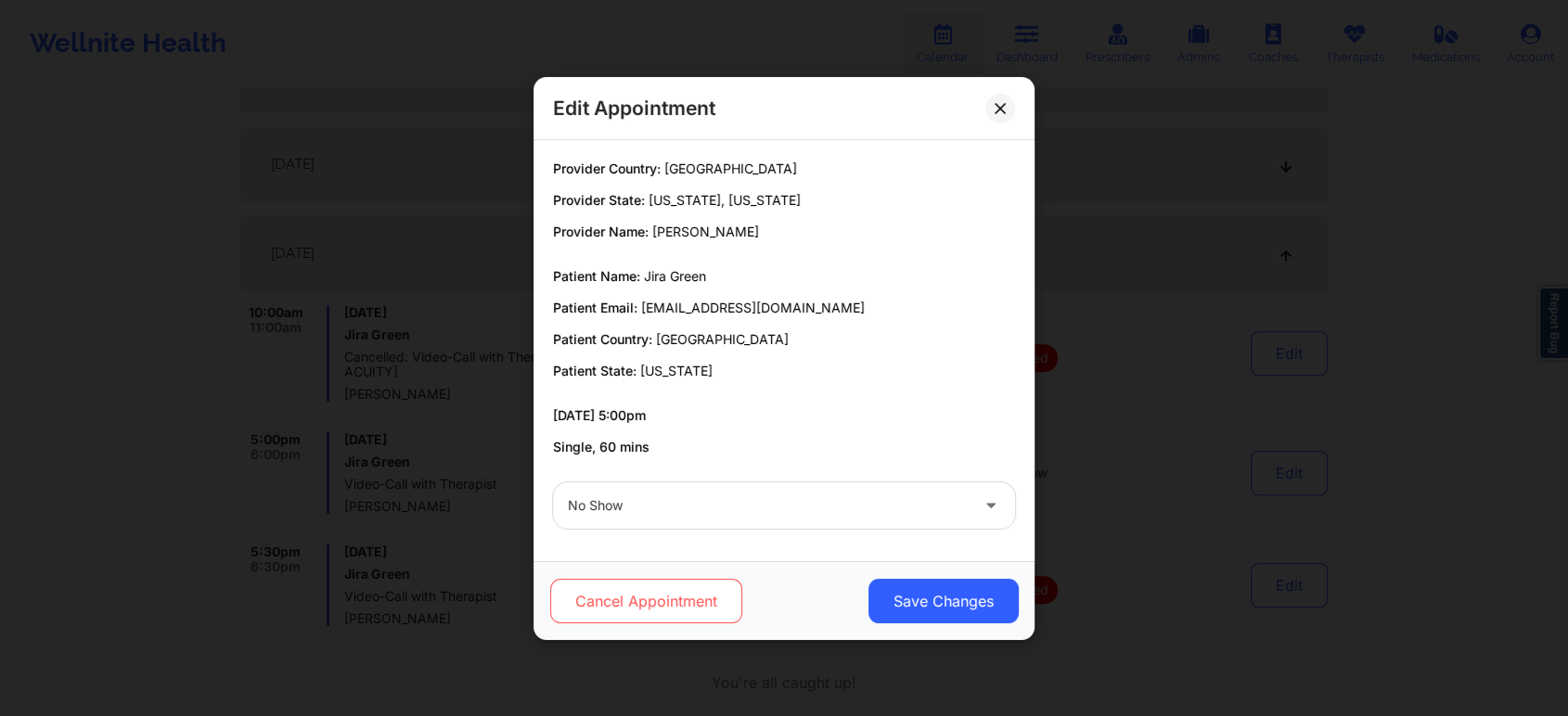
click at [675, 588] on button "Cancel Appointment" at bounding box center [647, 601] width 192 height 45
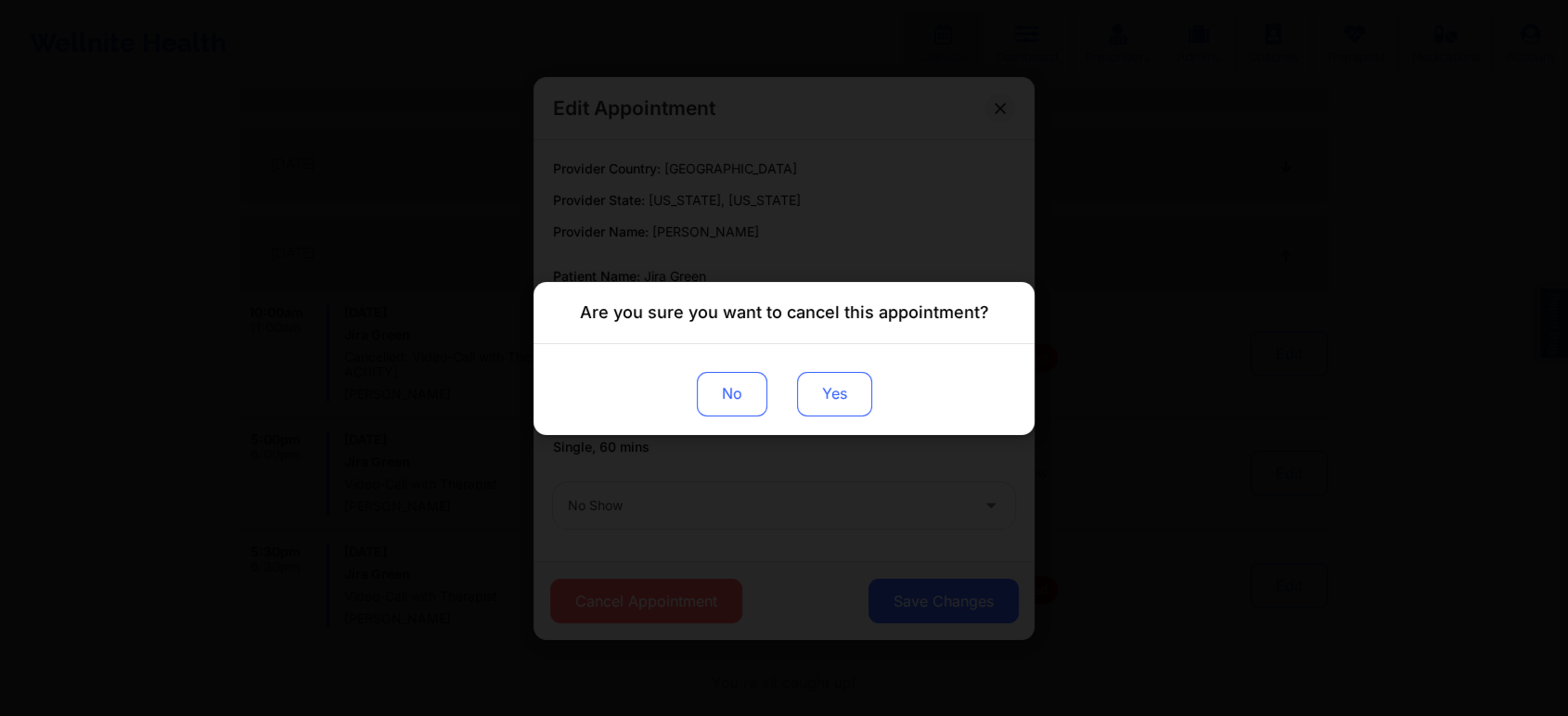
click at [843, 388] on button "Yes" at bounding box center [834, 393] width 75 height 45
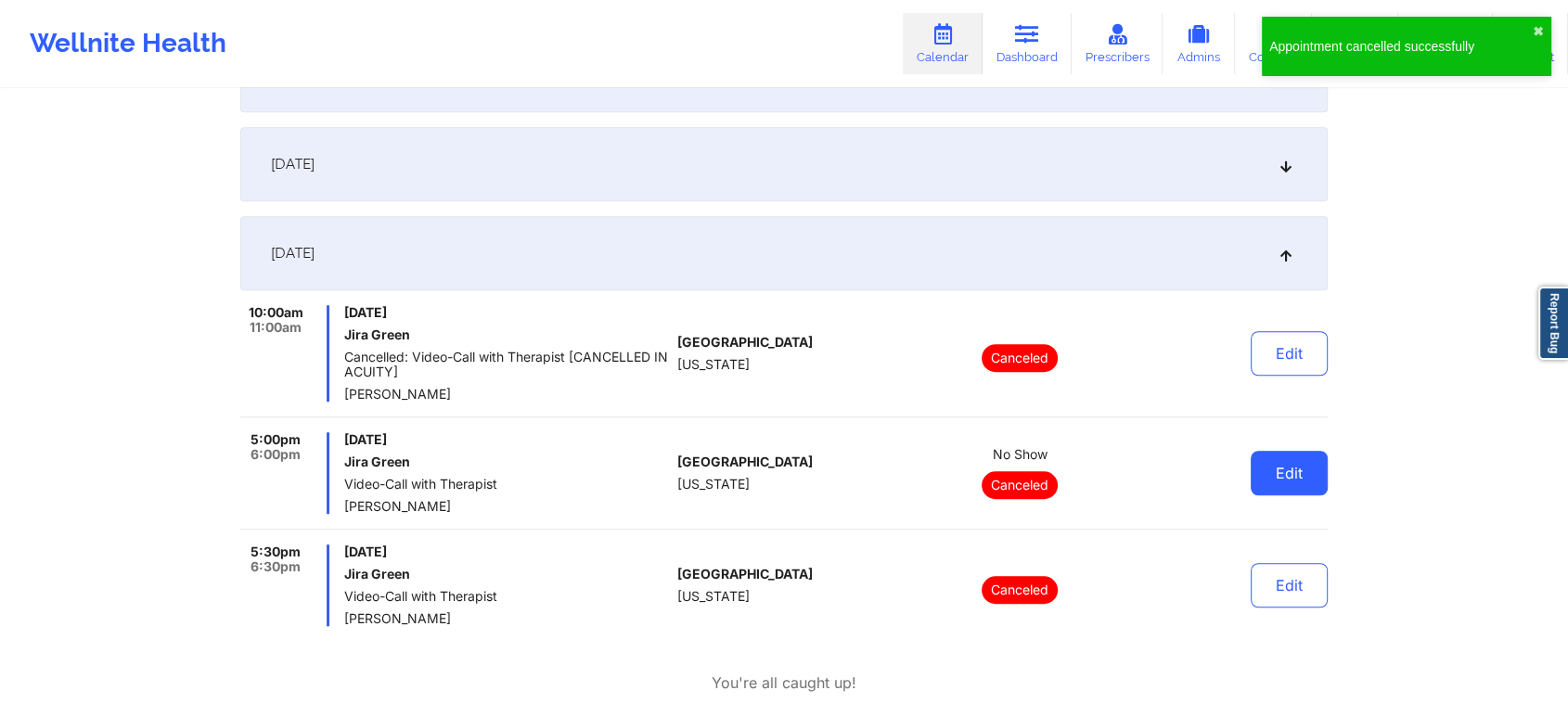
click at [1286, 473] on button "Edit" at bounding box center [1288, 473] width 77 height 45
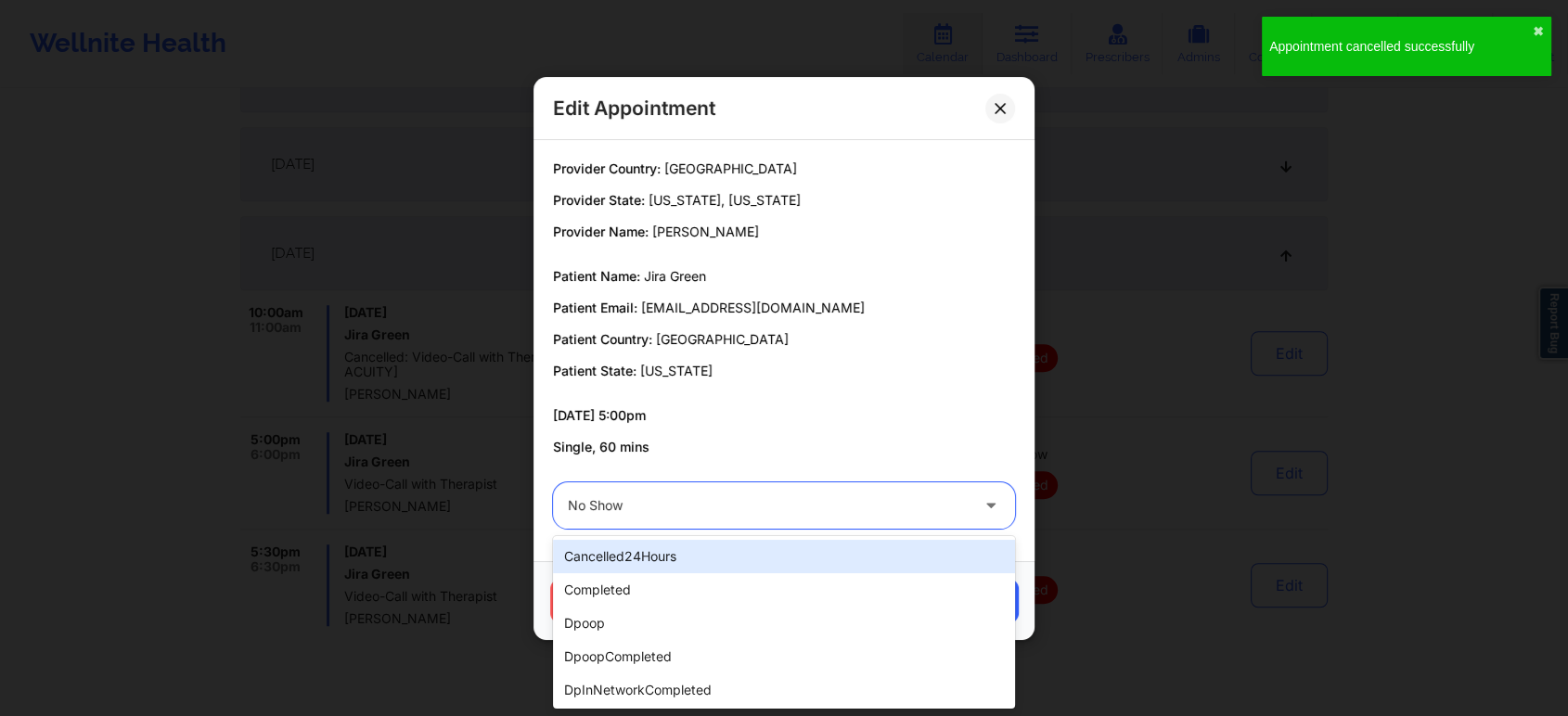
click at [794, 489] on div "No Show" at bounding box center [768, 505] width 401 height 47
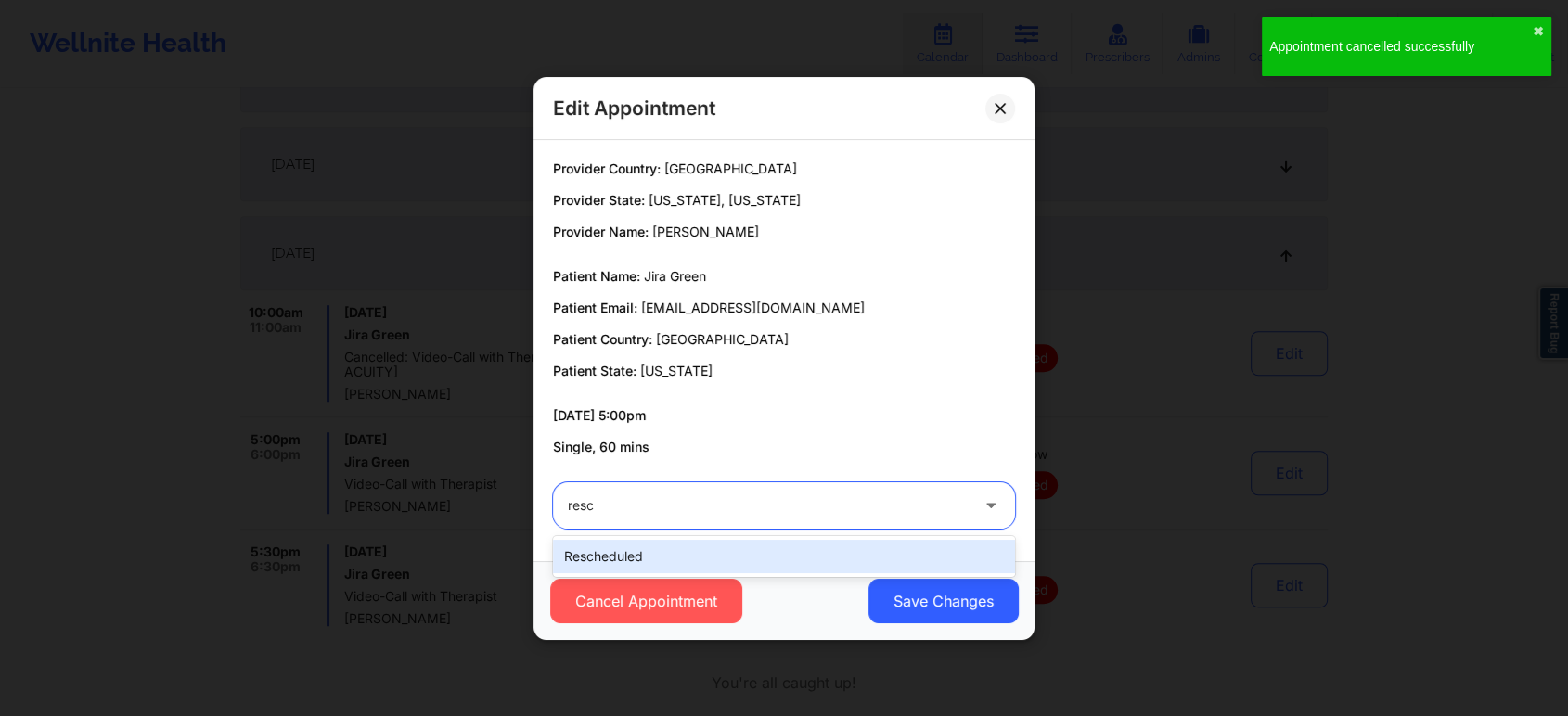
type input "[PERSON_NAME]"
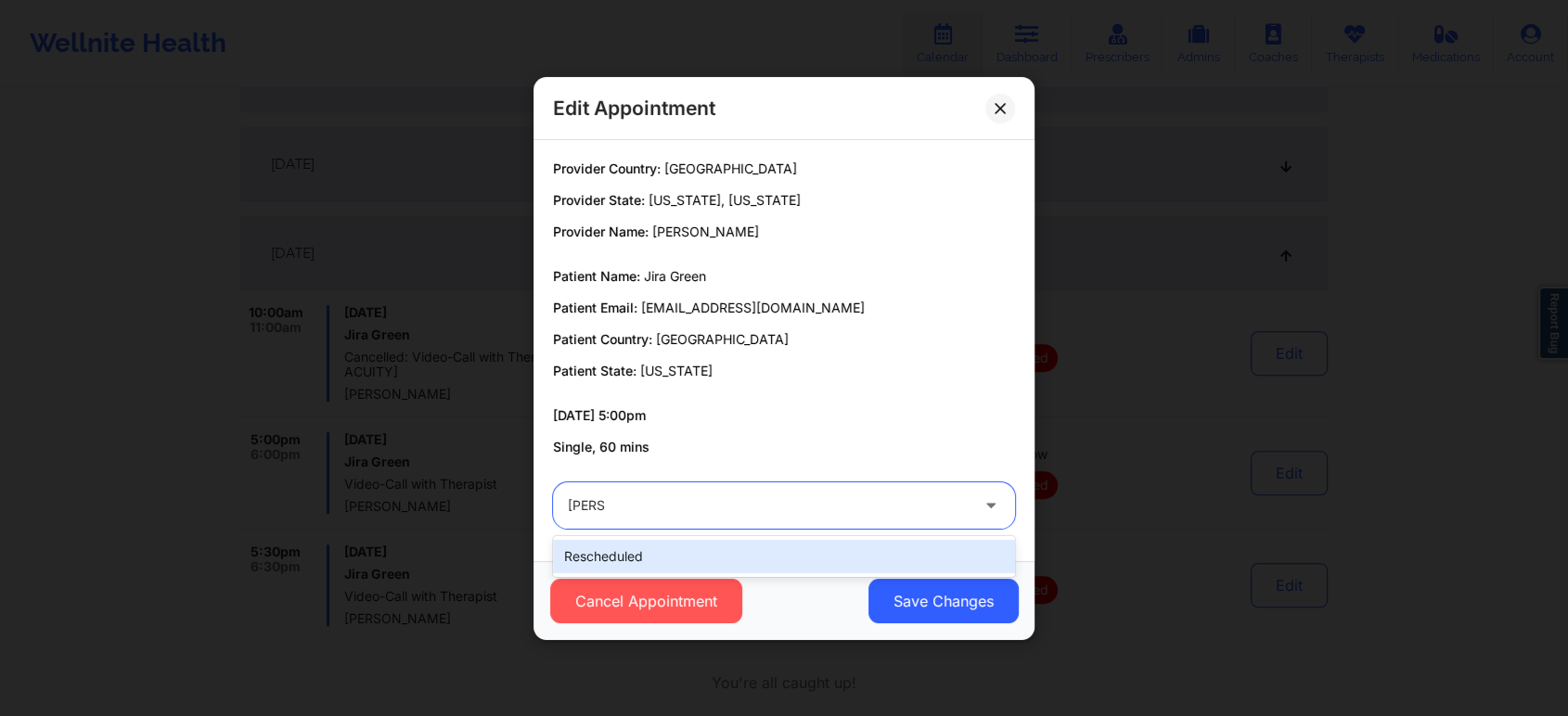
click at [732, 552] on div "rescheduled" at bounding box center [784, 556] width 462 height 33
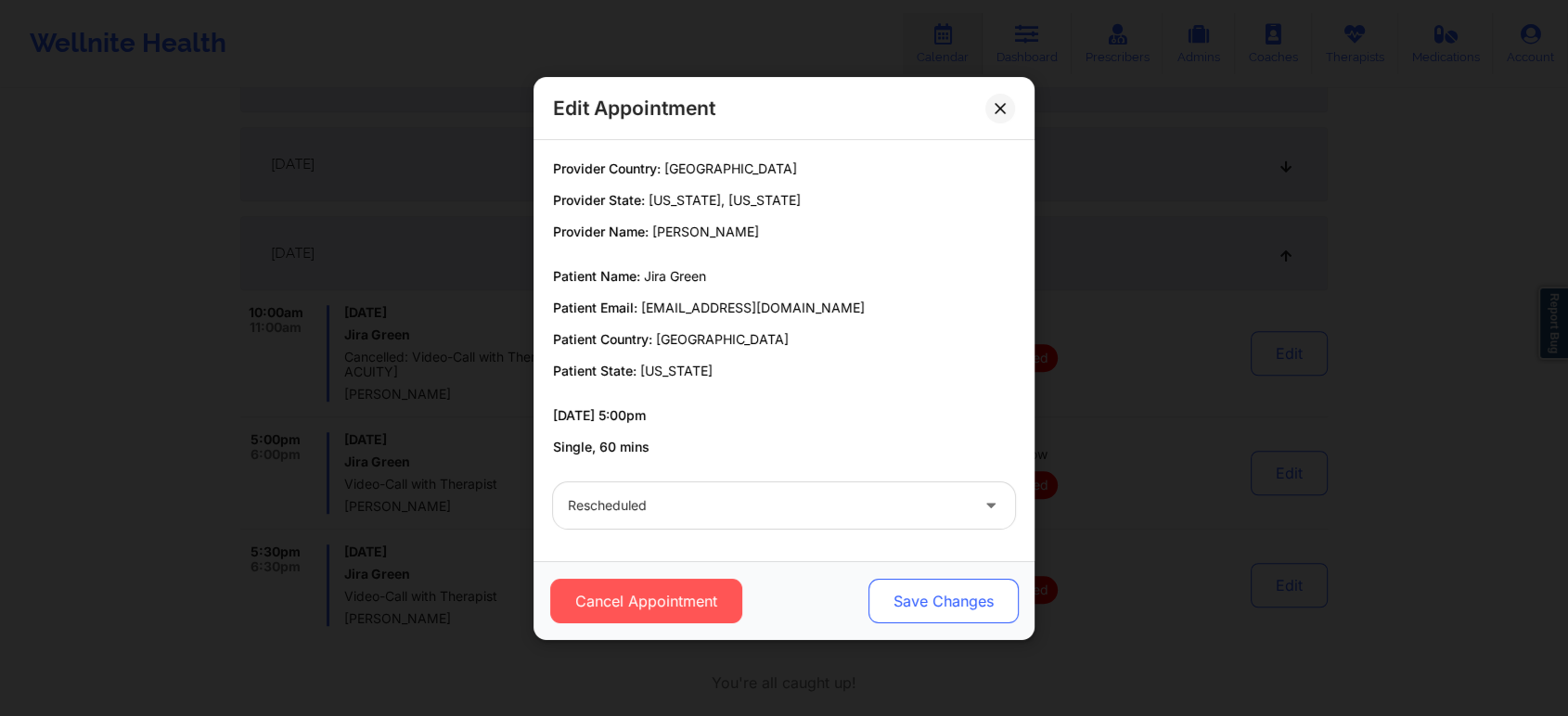
click at [954, 586] on button "Save Changes" at bounding box center [943, 601] width 150 height 45
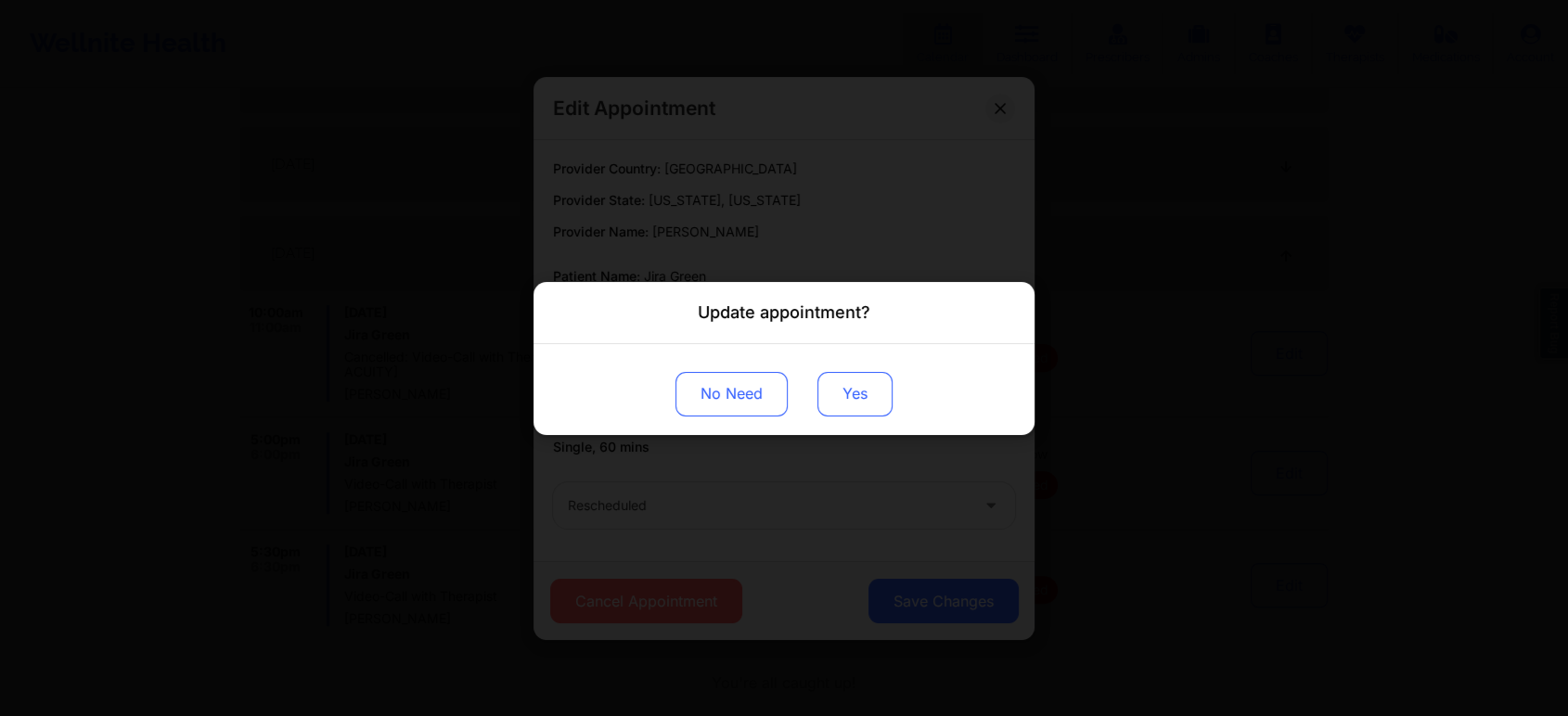
click at [881, 411] on button "Yes" at bounding box center [855, 393] width 75 height 45
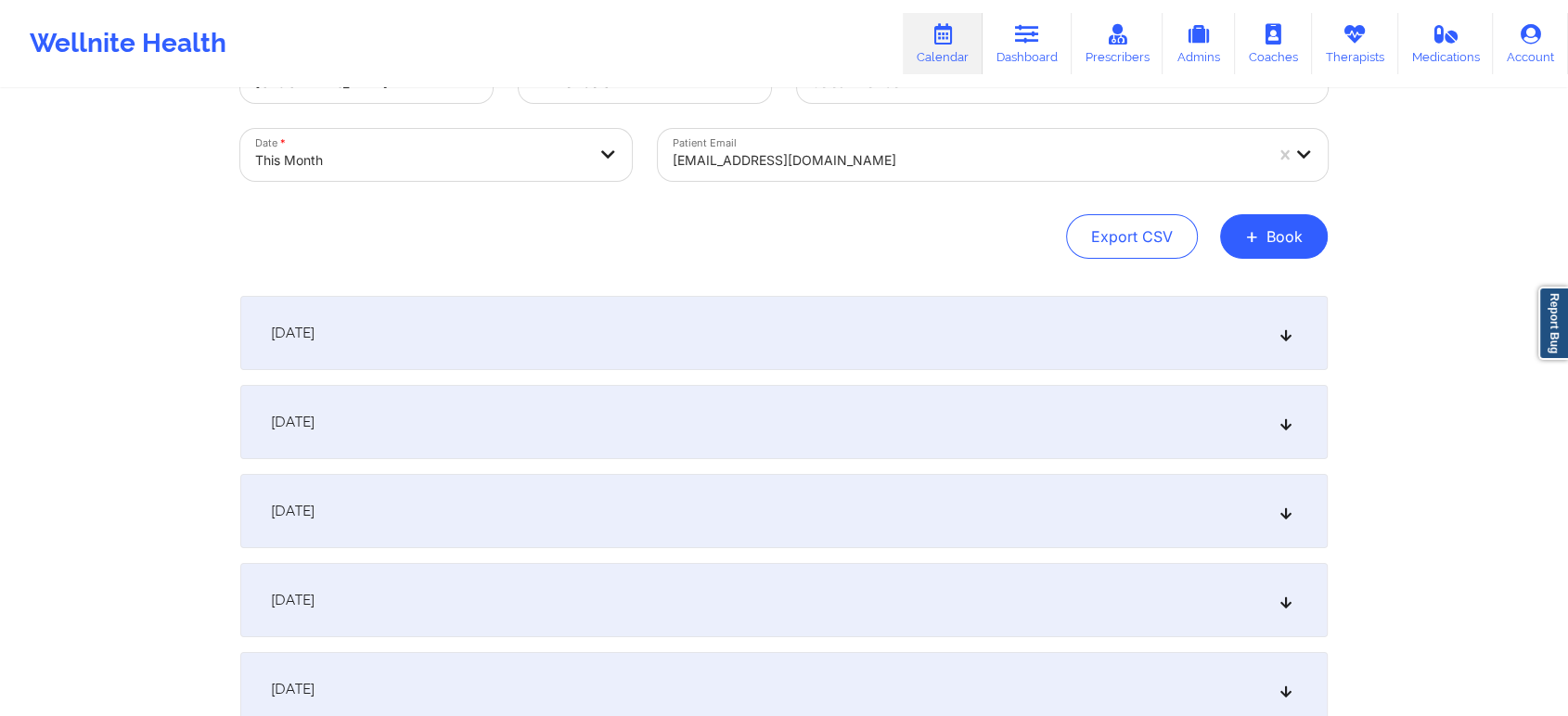
scroll to position [0, 0]
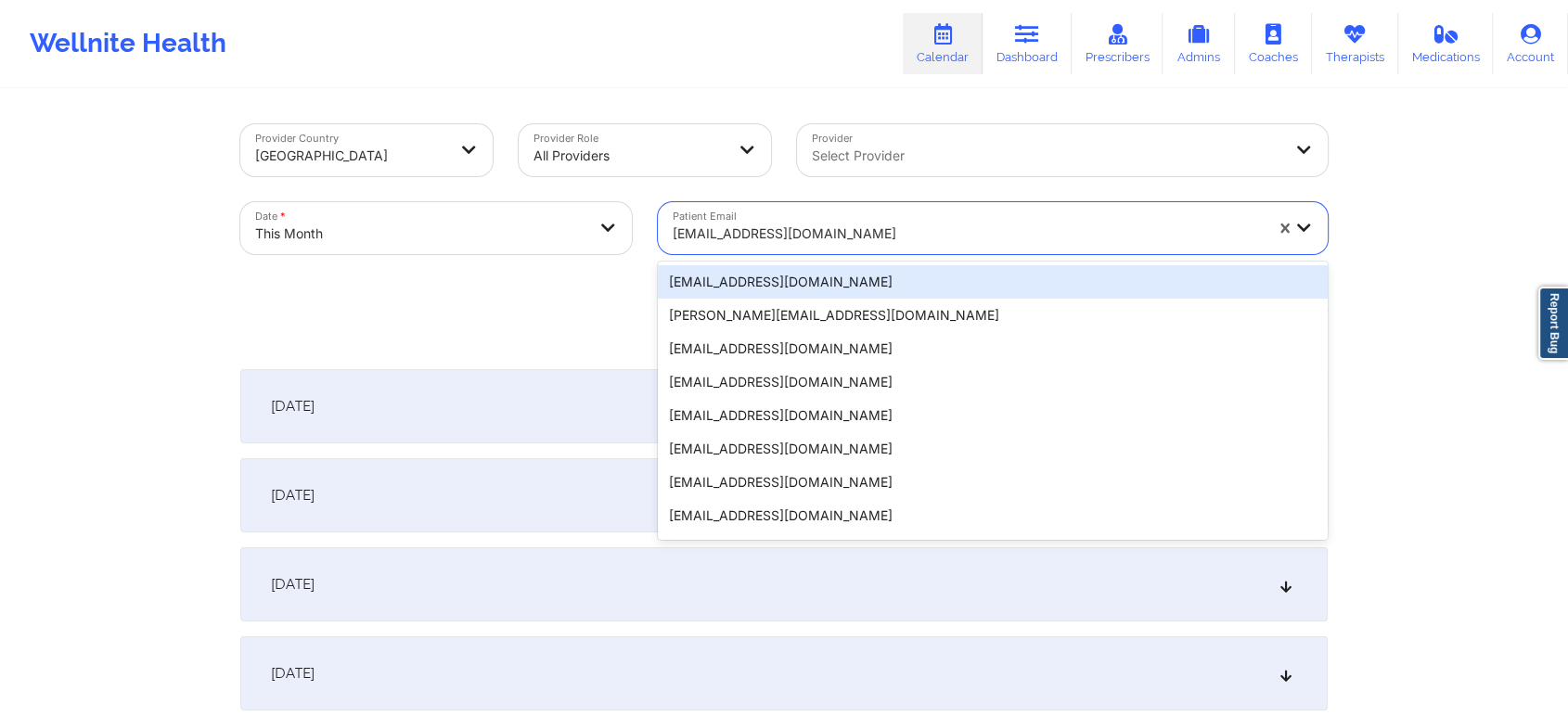
click at [802, 220] on div "[EMAIL_ADDRESS][DOMAIN_NAME]" at bounding box center [967, 233] width 590 height 41
paste input "[EMAIL_ADDRESS][DOMAIN_NAME]"
type input "[EMAIL_ADDRESS][DOMAIN_NAME]"
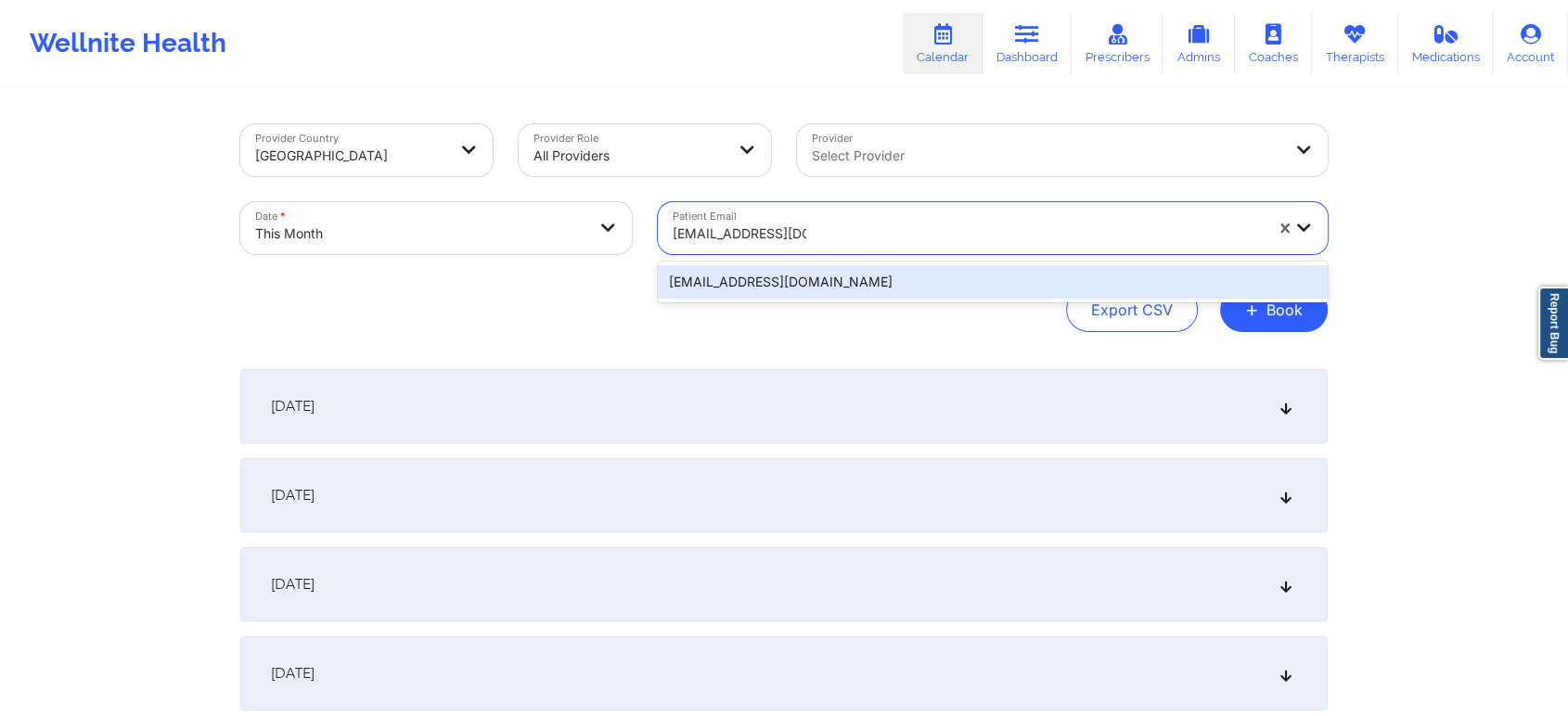
click at [778, 275] on div "[EMAIL_ADDRESS][DOMAIN_NAME]" at bounding box center [993, 281] width 669 height 33
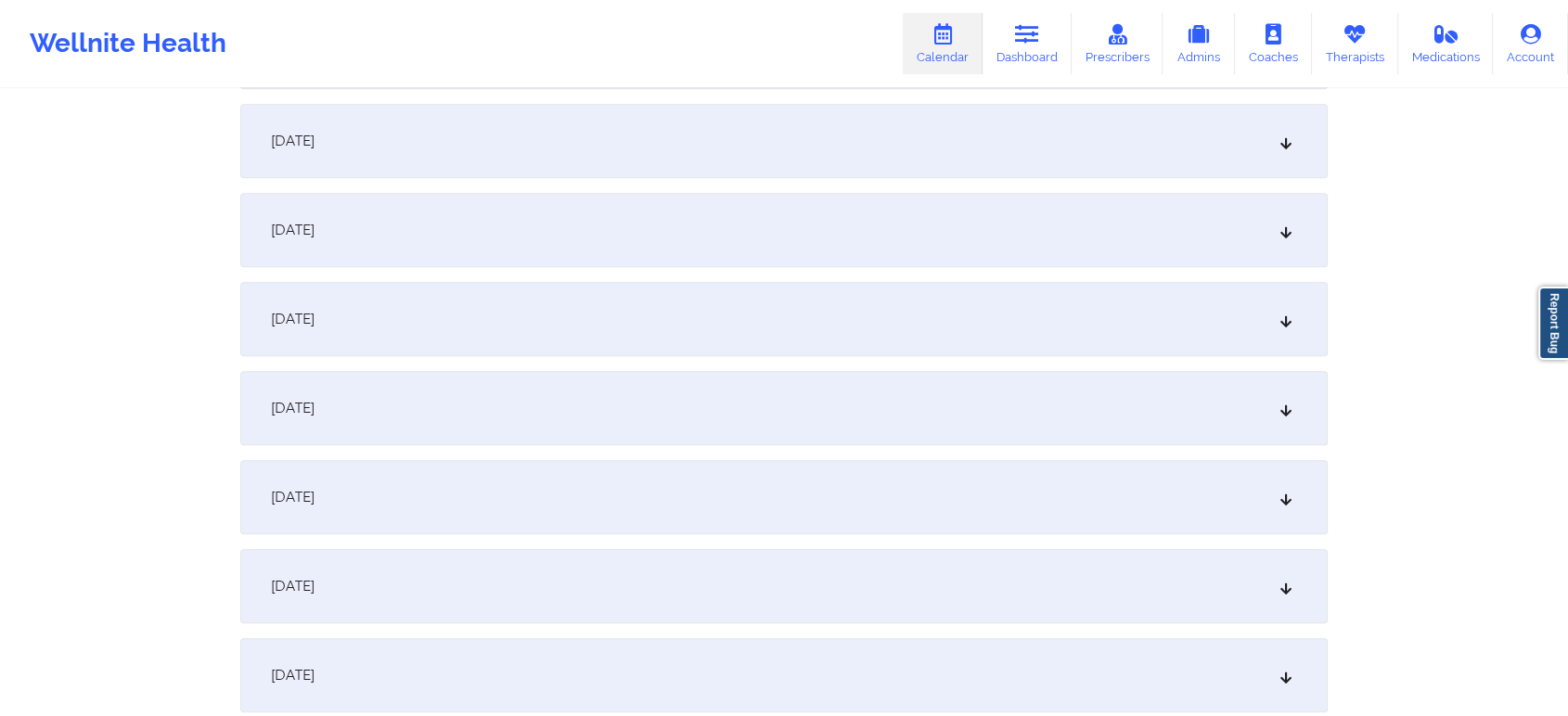
scroll to position [974, 0]
click at [874, 480] on div "[DATE]" at bounding box center [784, 502] width 1088 height 74
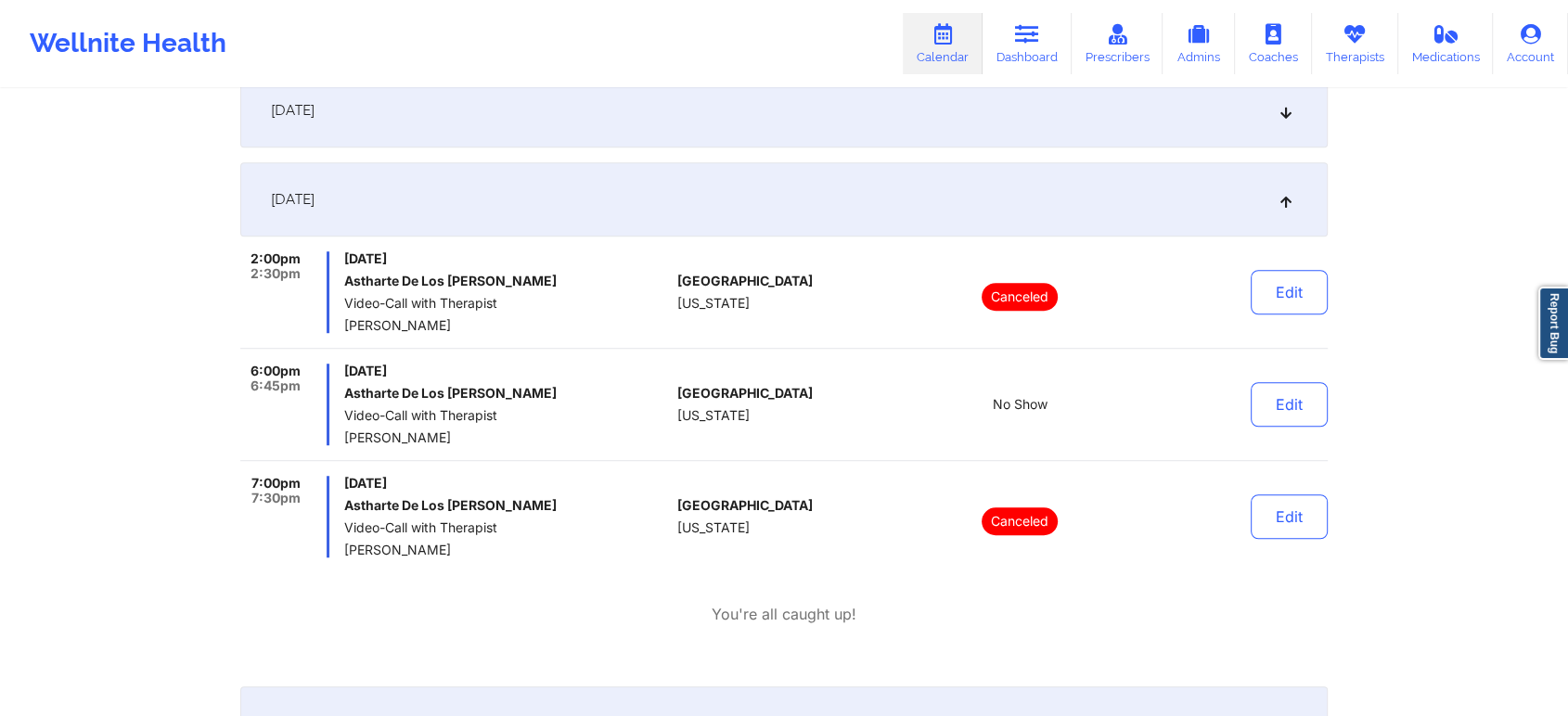
scroll to position [1289, 0]
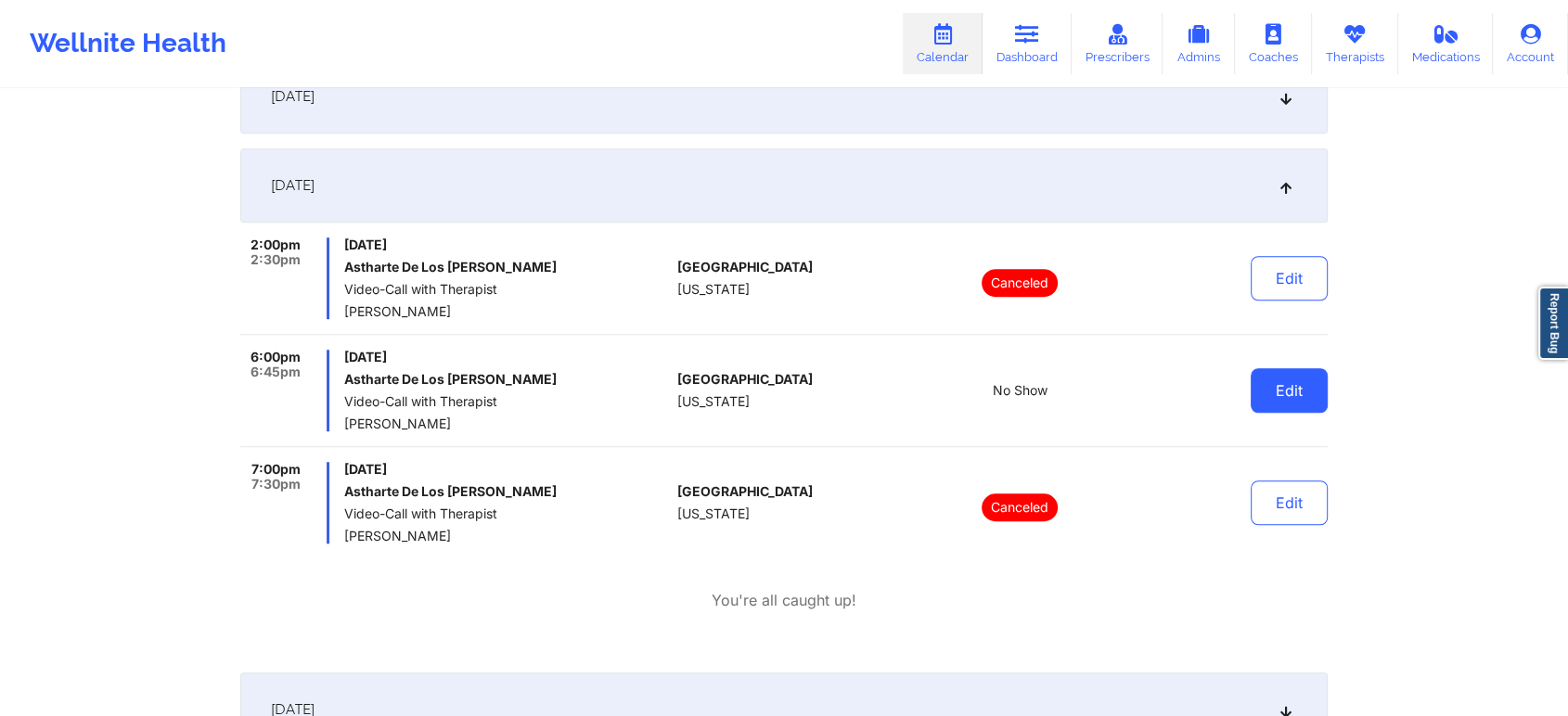
click at [1280, 401] on button "Edit" at bounding box center [1288, 390] width 77 height 45
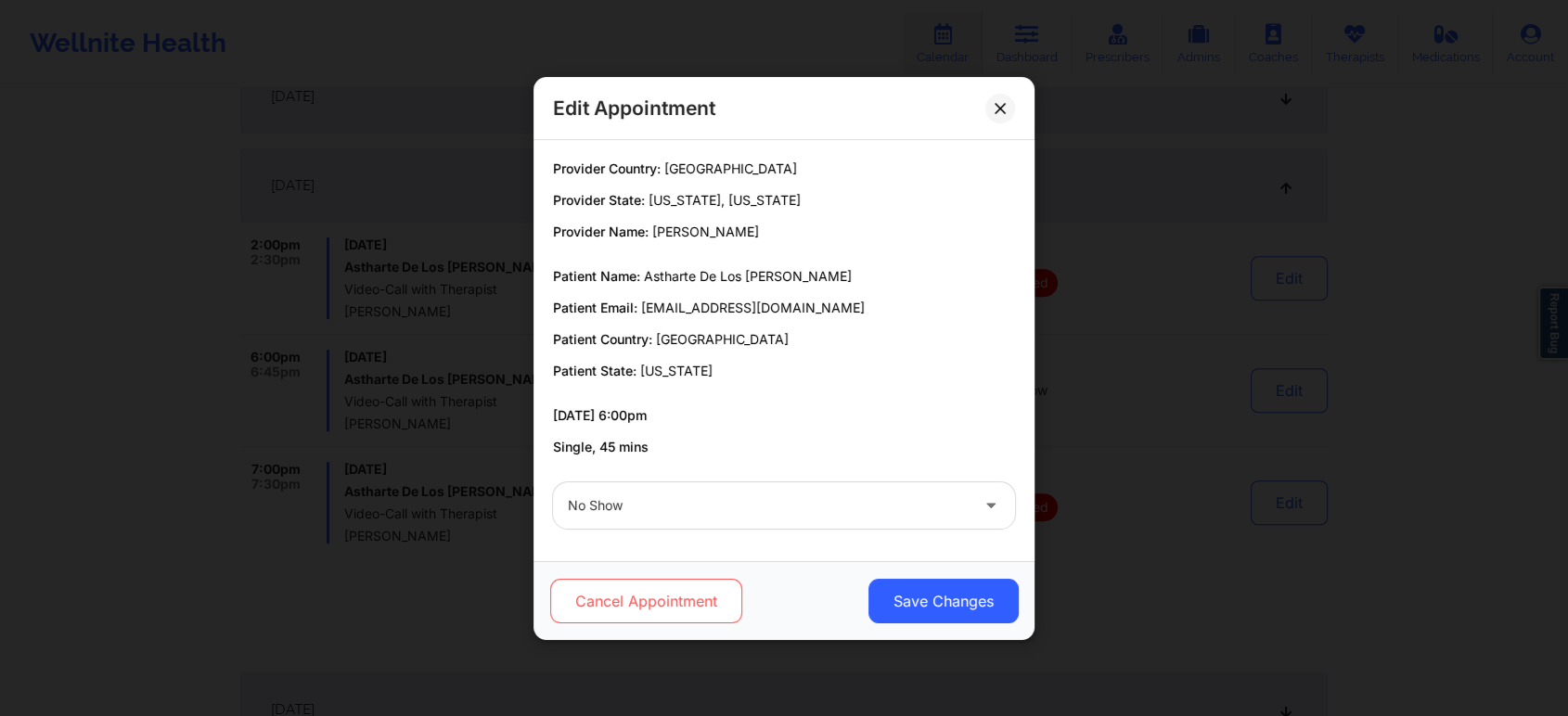
click at [658, 599] on button "Cancel Appointment" at bounding box center [647, 601] width 192 height 45
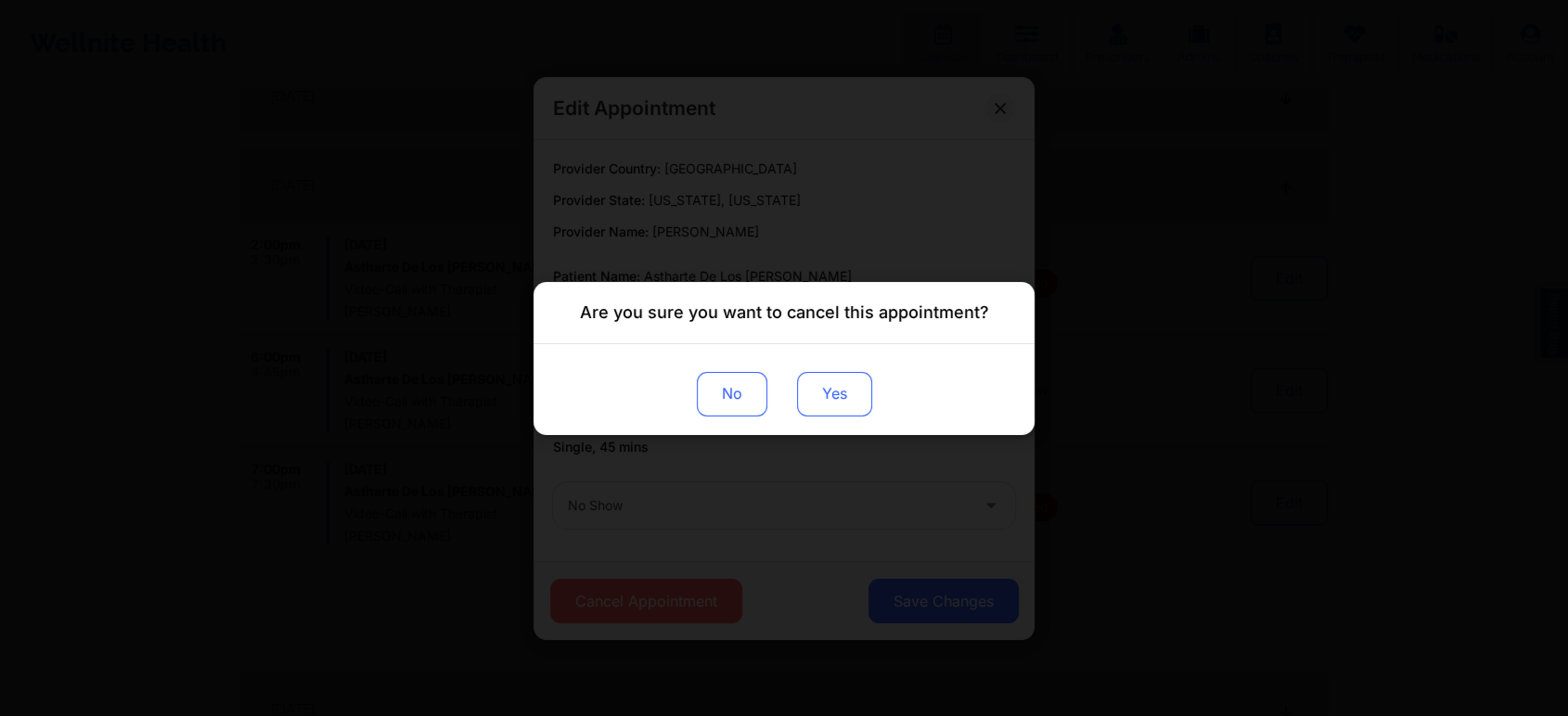
click at [839, 391] on button "Yes" at bounding box center [834, 393] width 75 height 45
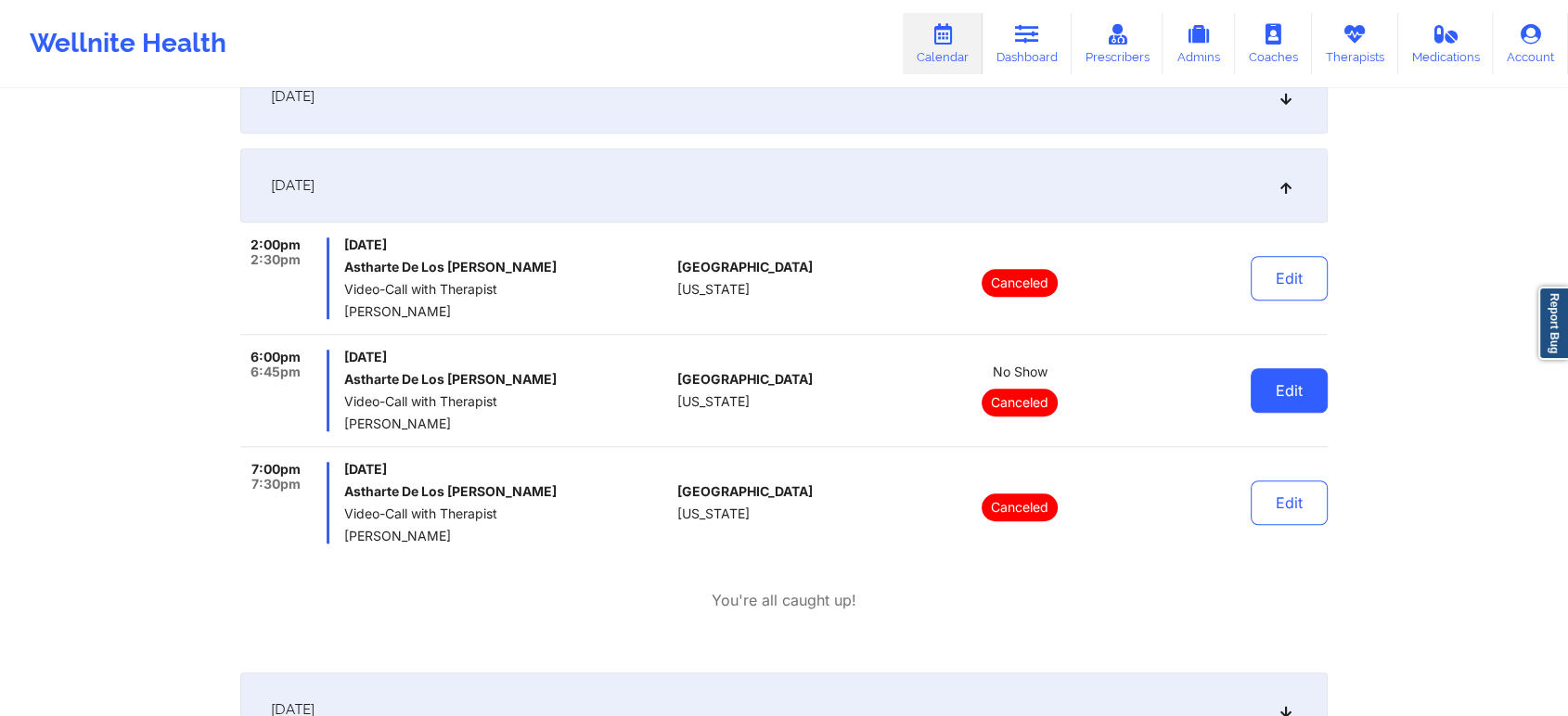
click at [1318, 385] on button "Edit" at bounding box center [1288, 390] width 77 height 45
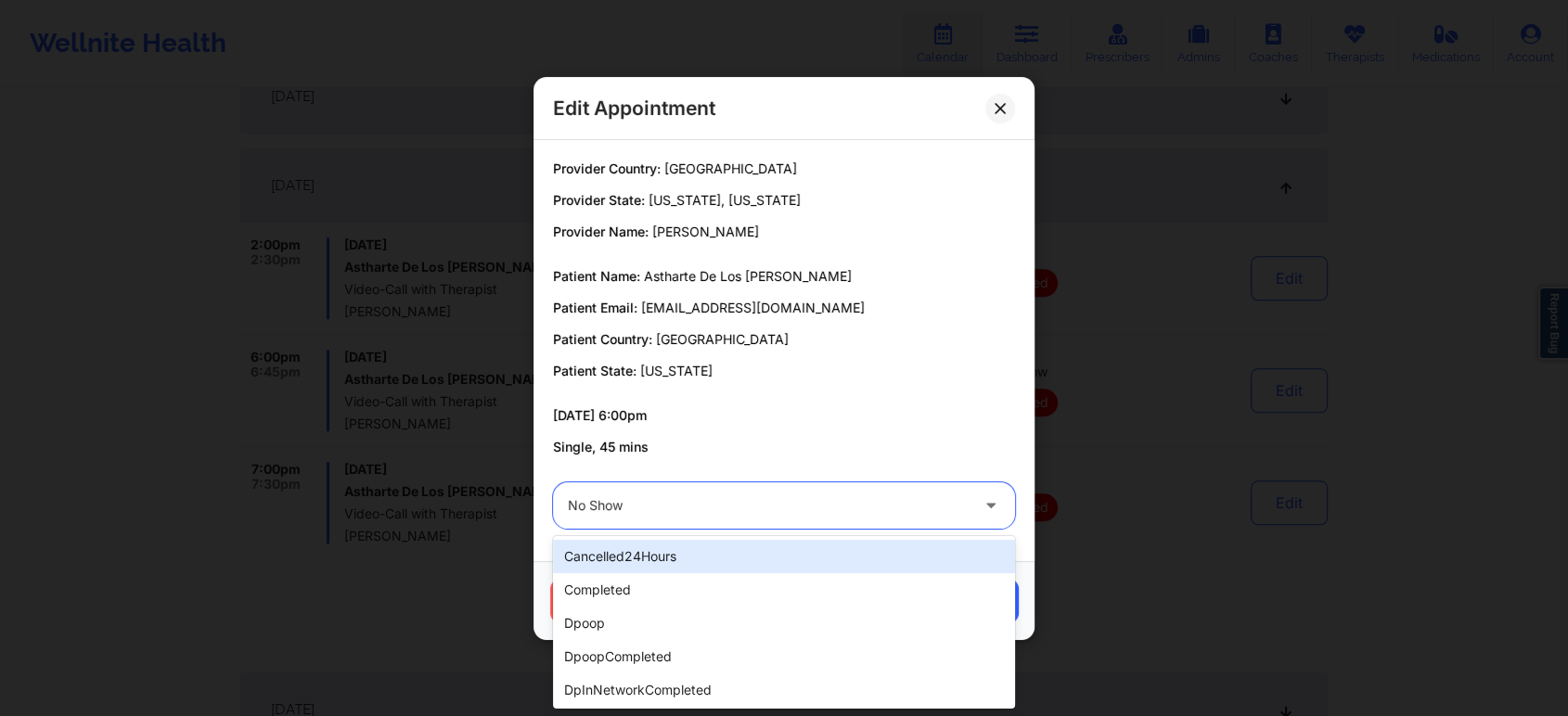
click at [692, 502] on div at bounding box center [768, 505] width 401 height 22
type input "res"
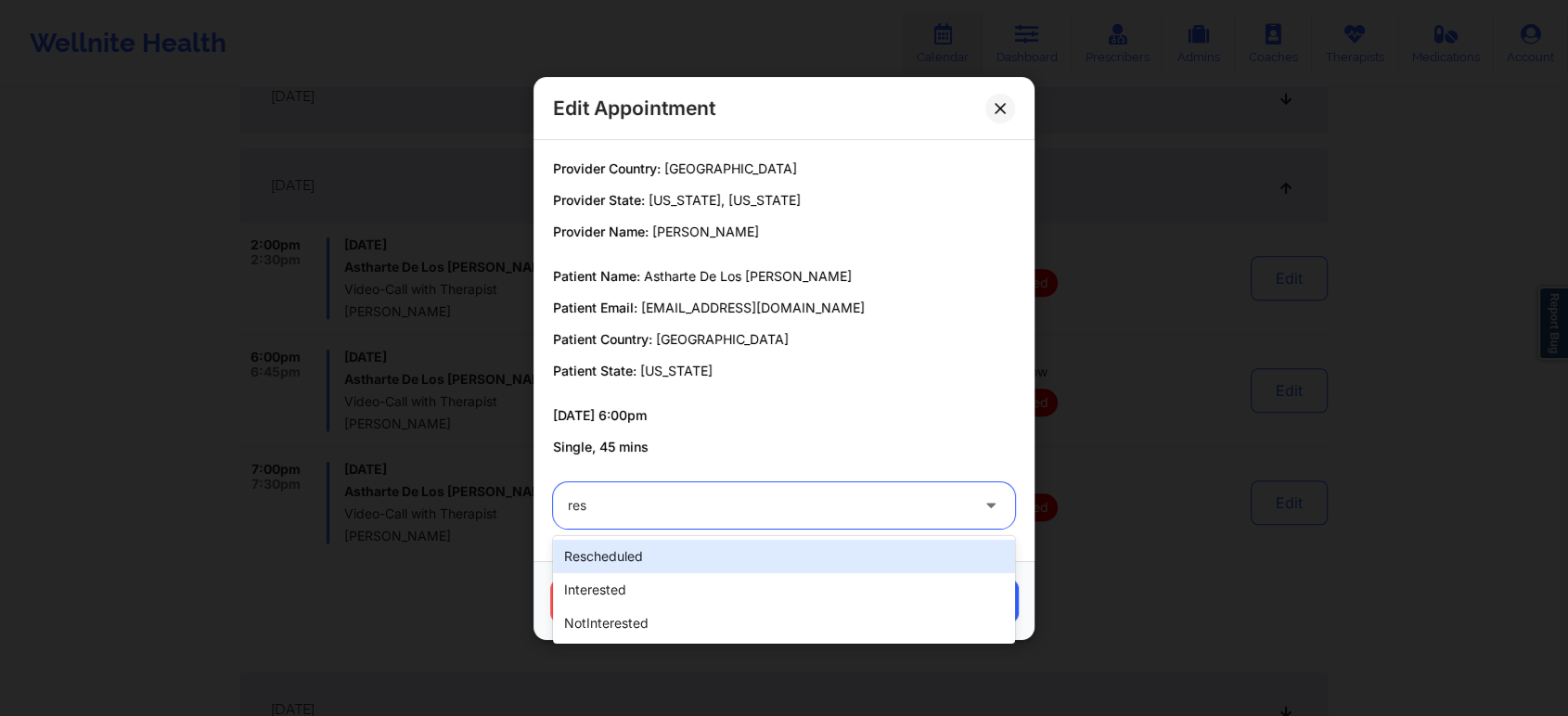
click at [619, 571] on div "rescheduled" at bounding box center [784, 556] width 462 height 33
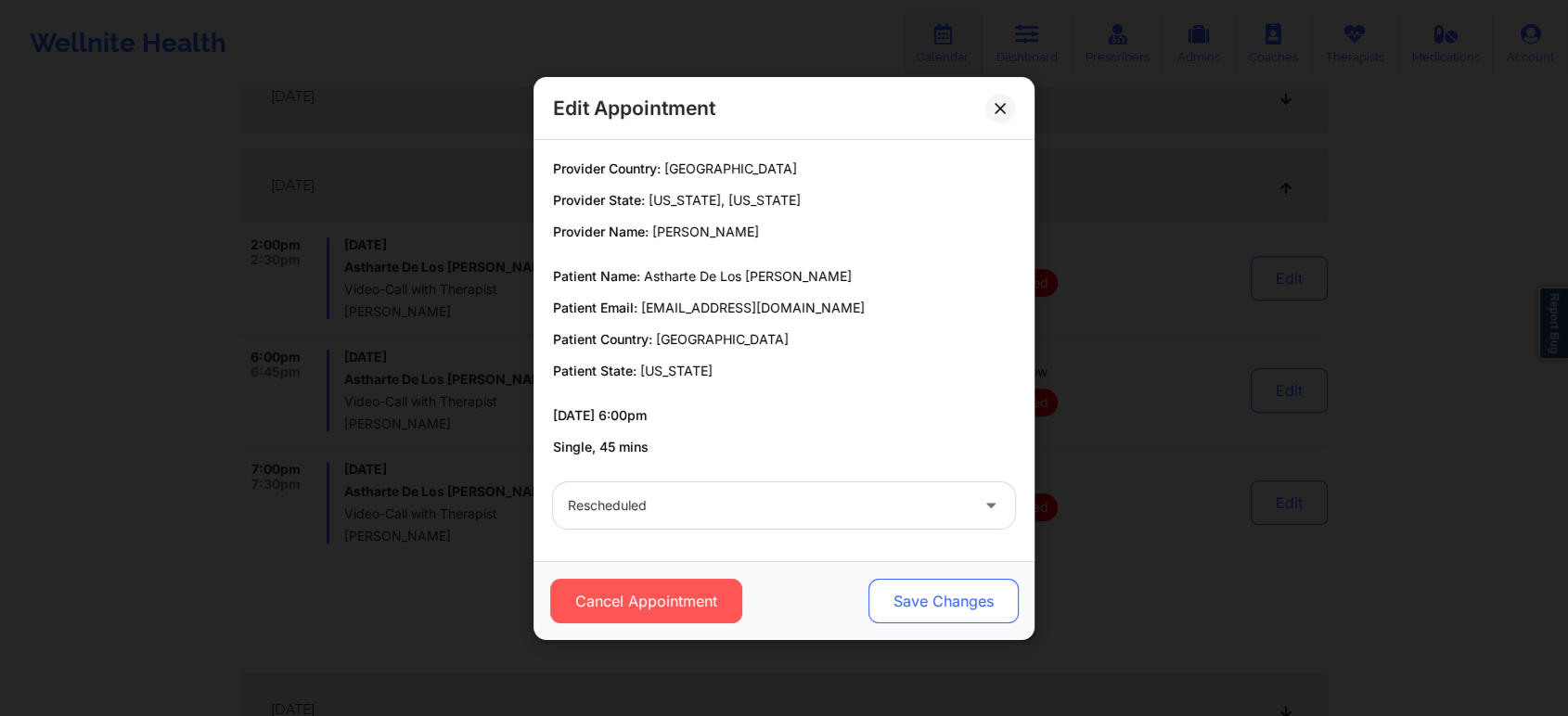
click at [926, 603] on button "Save Changes" at bounding box center [943, 601] width 150 height 45
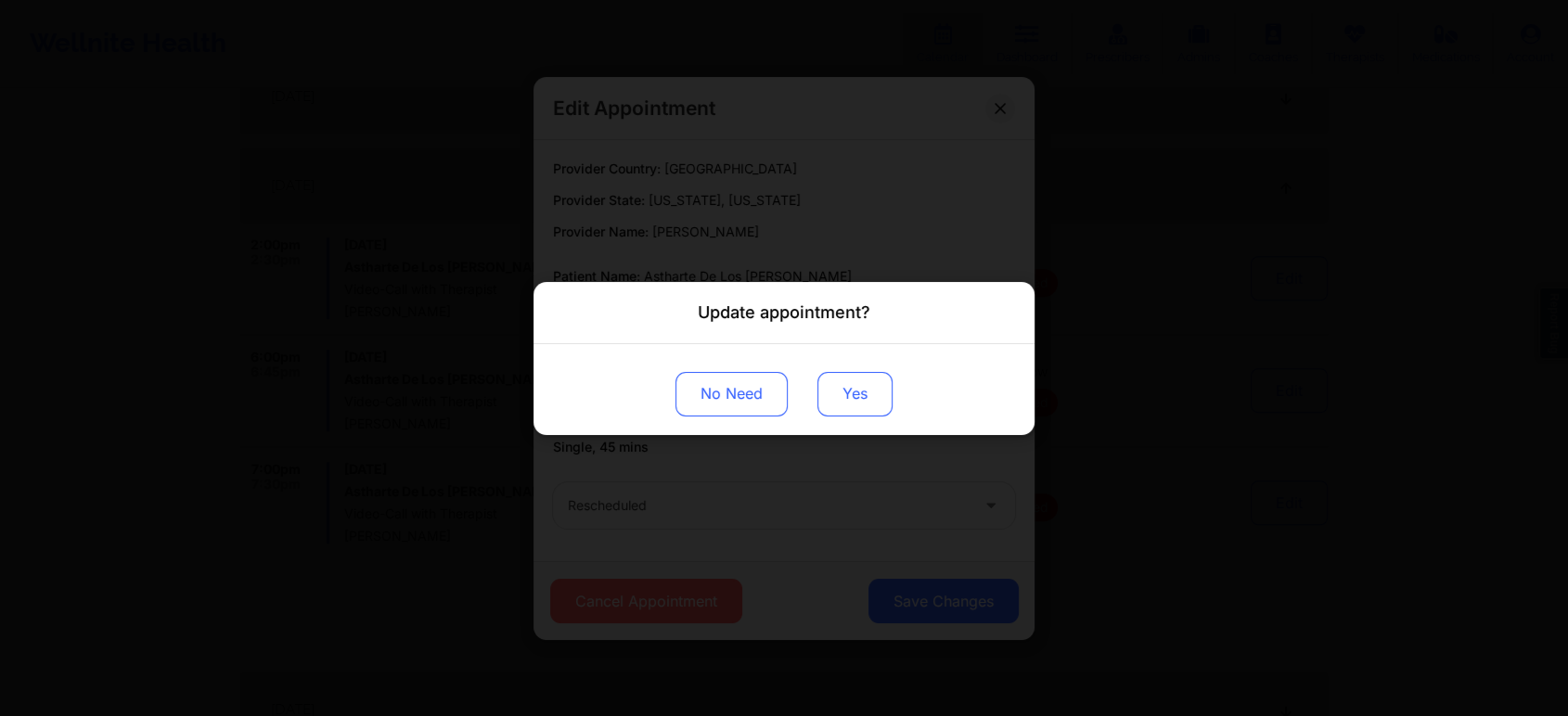
click at [880, 387] on button "Yes" at bounding box center [855, 393] width 75 height 45
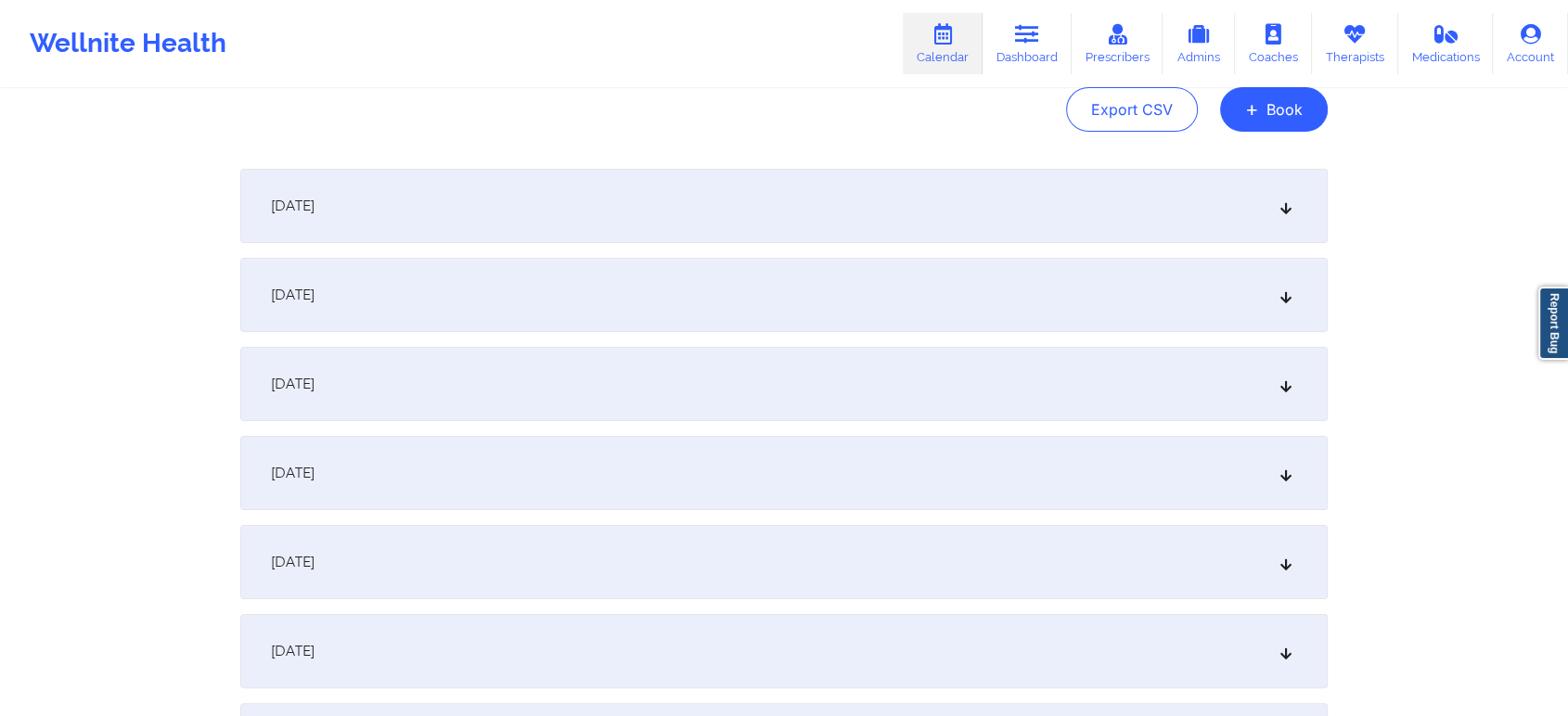
scroll to position [96, 0]
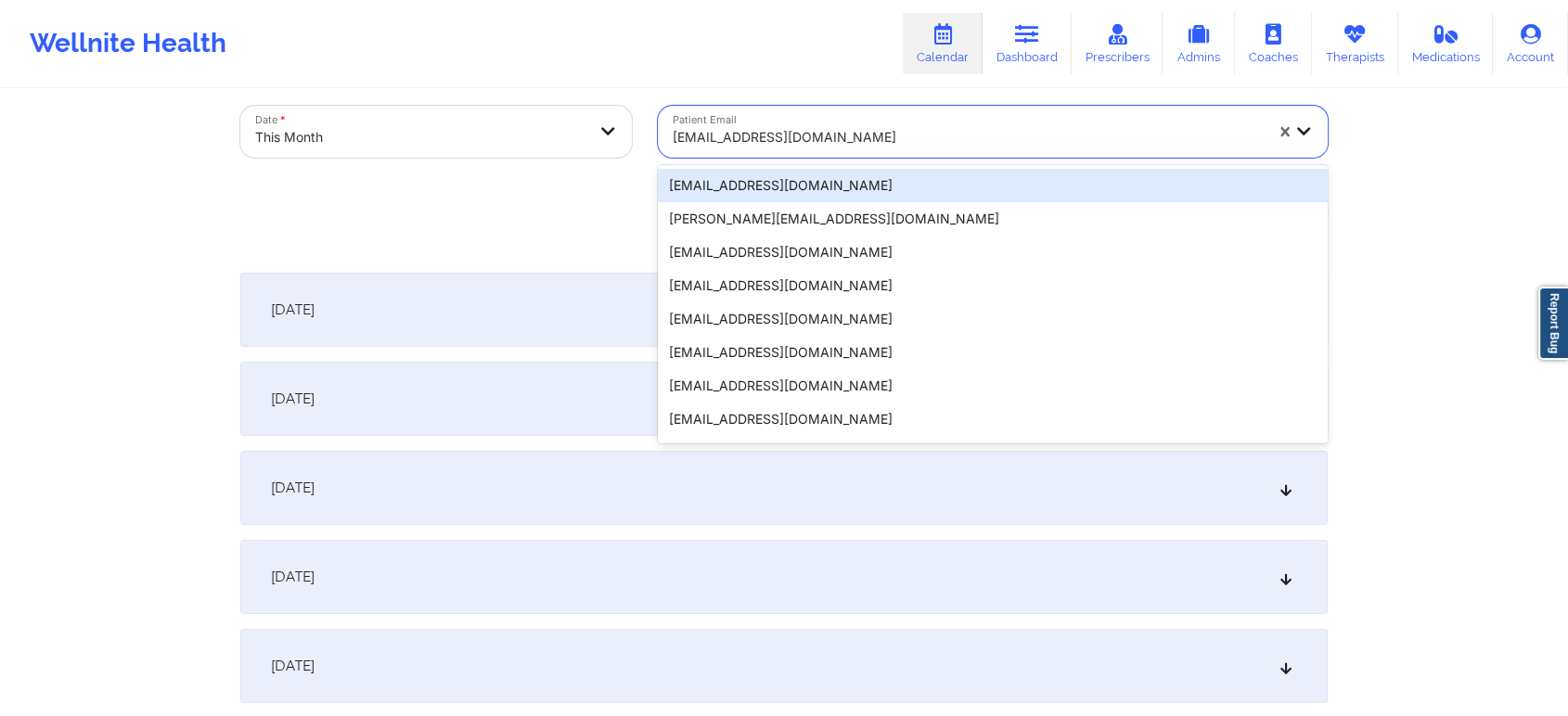
click at [803, 127] on div at bounding box center [967, 137] width 590 height 22
paste input "[EMAIL_ADDRESS][DOMAIN_NAME]"
type input "[EMAIL_ADDRESS][DOMAIN_NAME]"
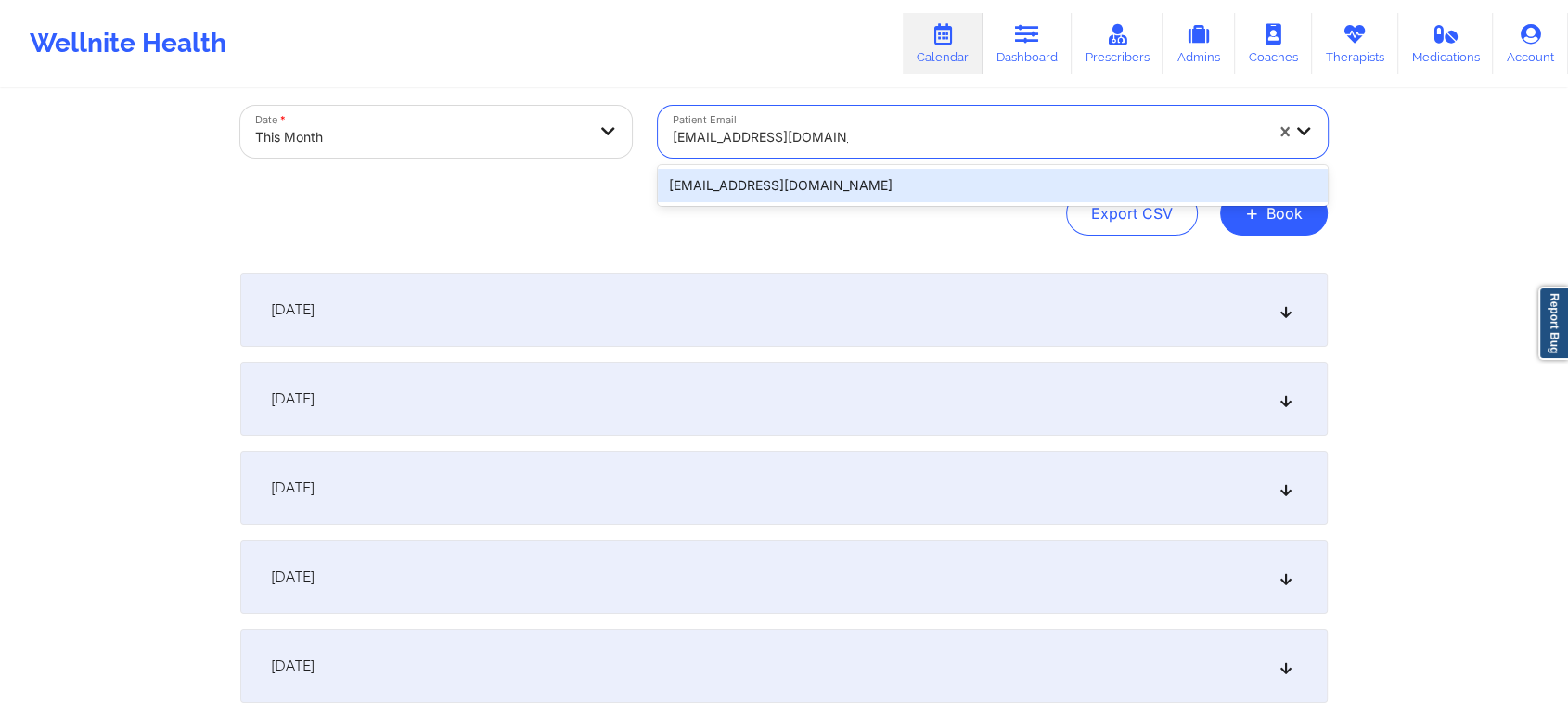
click at [823, 187] on div "[EMAIL_ADDRESS][DOMAIN_NAME]" at bounding box center [993, 185] width 669 height 33
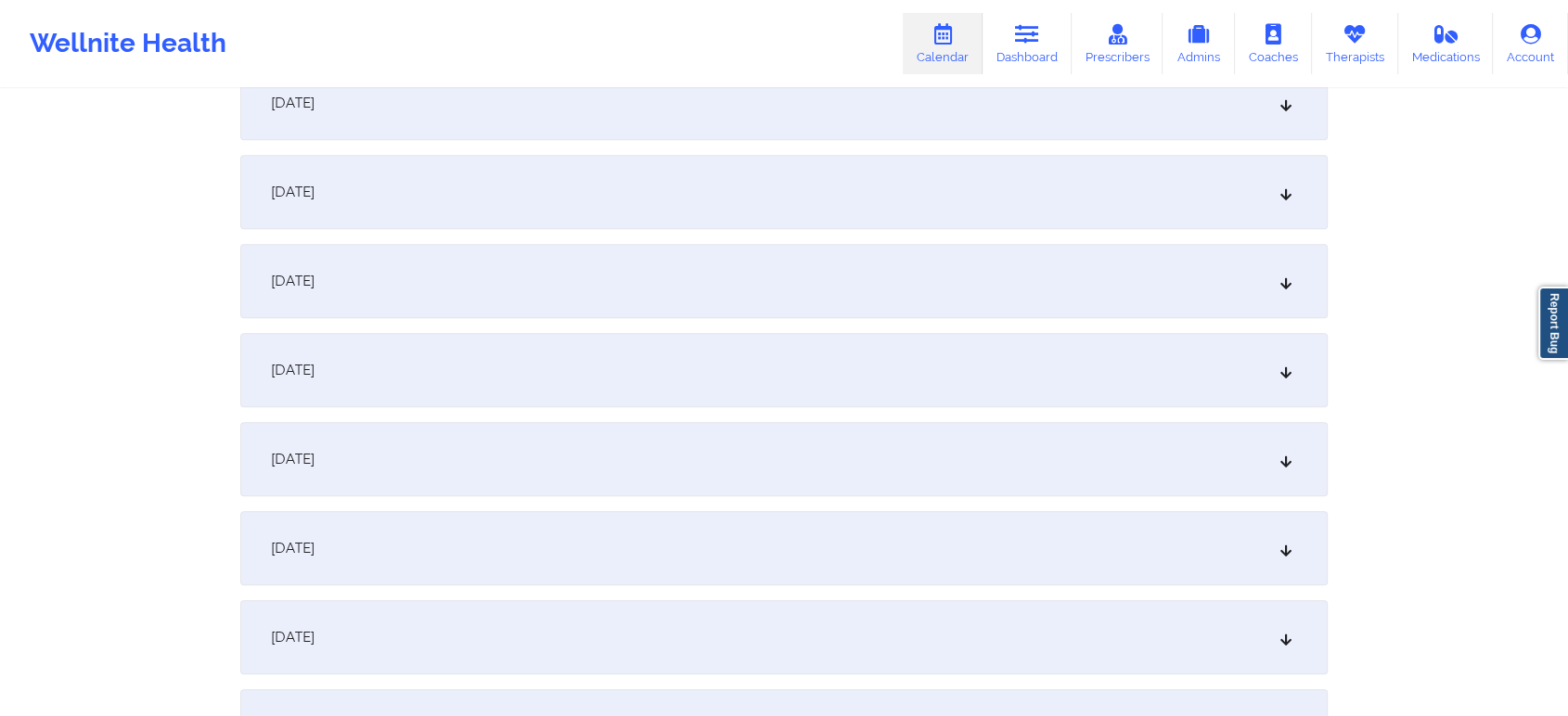
scroll to position [1163, 0]
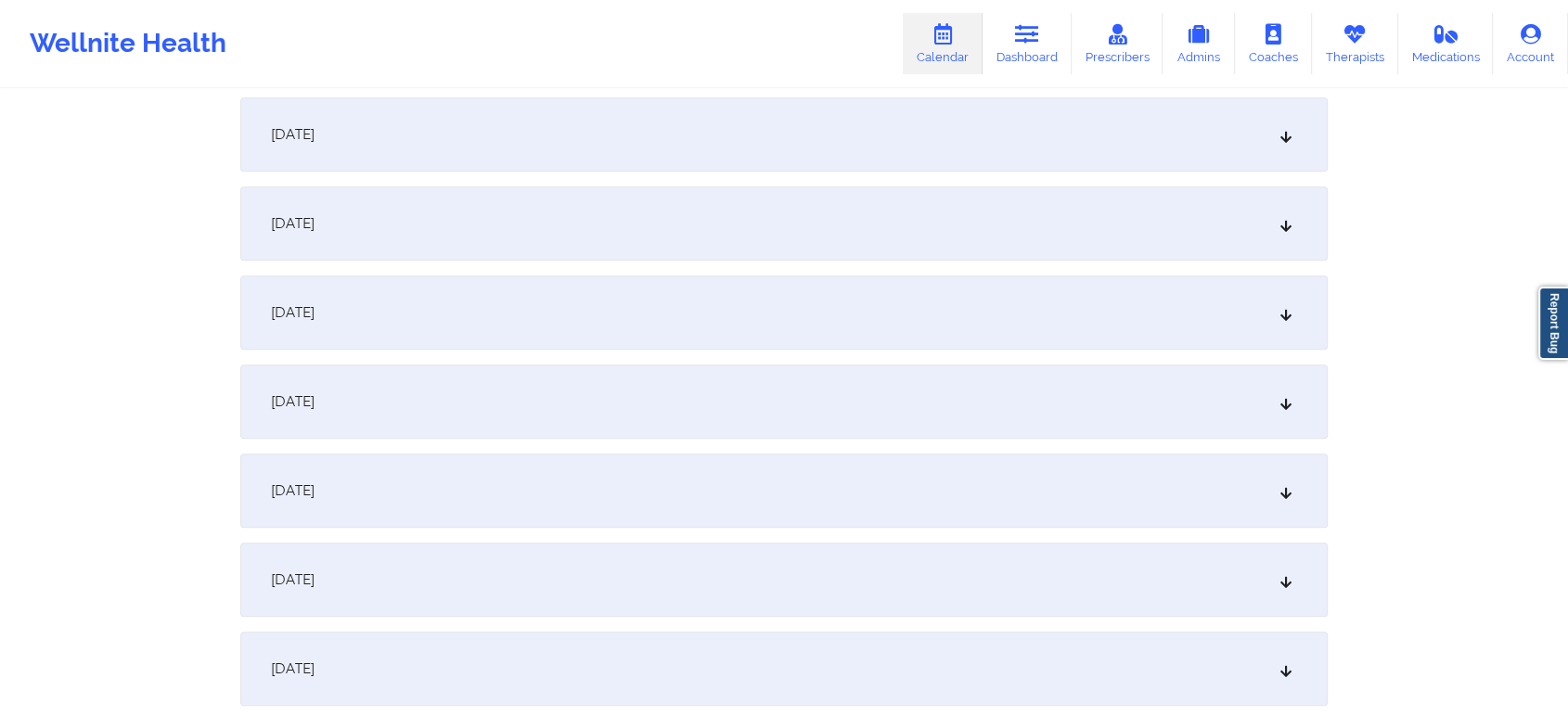
click at [995, 290] on div "[DATE]" at bounding box center [784, 313] width 1088 height 74
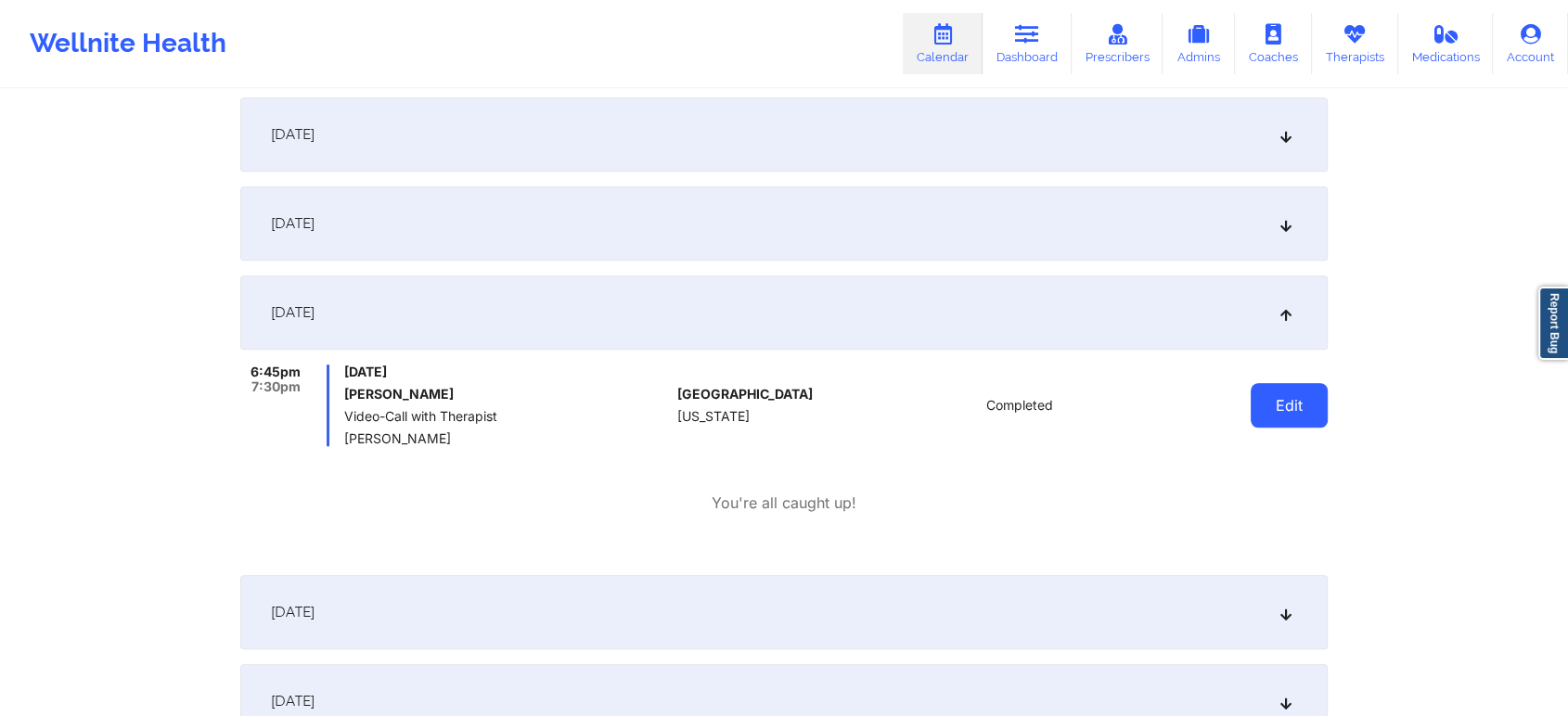
click at [1299, 397] on button "Edit" at bounding box center [1288, 405] width 77 height 45
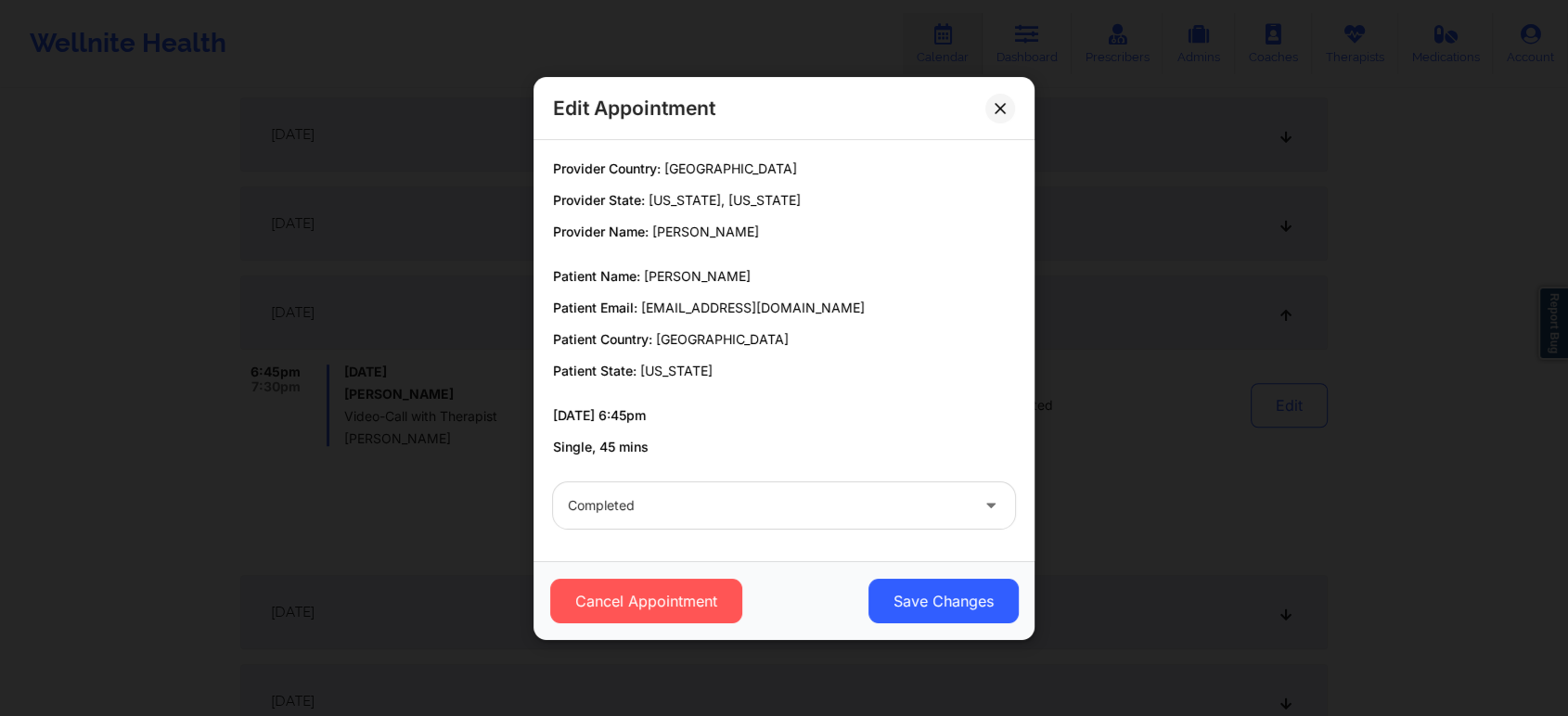
click at [951, 625] on div "Cancel Appointment Save Changes" at bounding box center [784, 600] width 501 height 79
click at [901, 584] on button "Save Changes" at bounding box center [943, 601] width 150 height 45
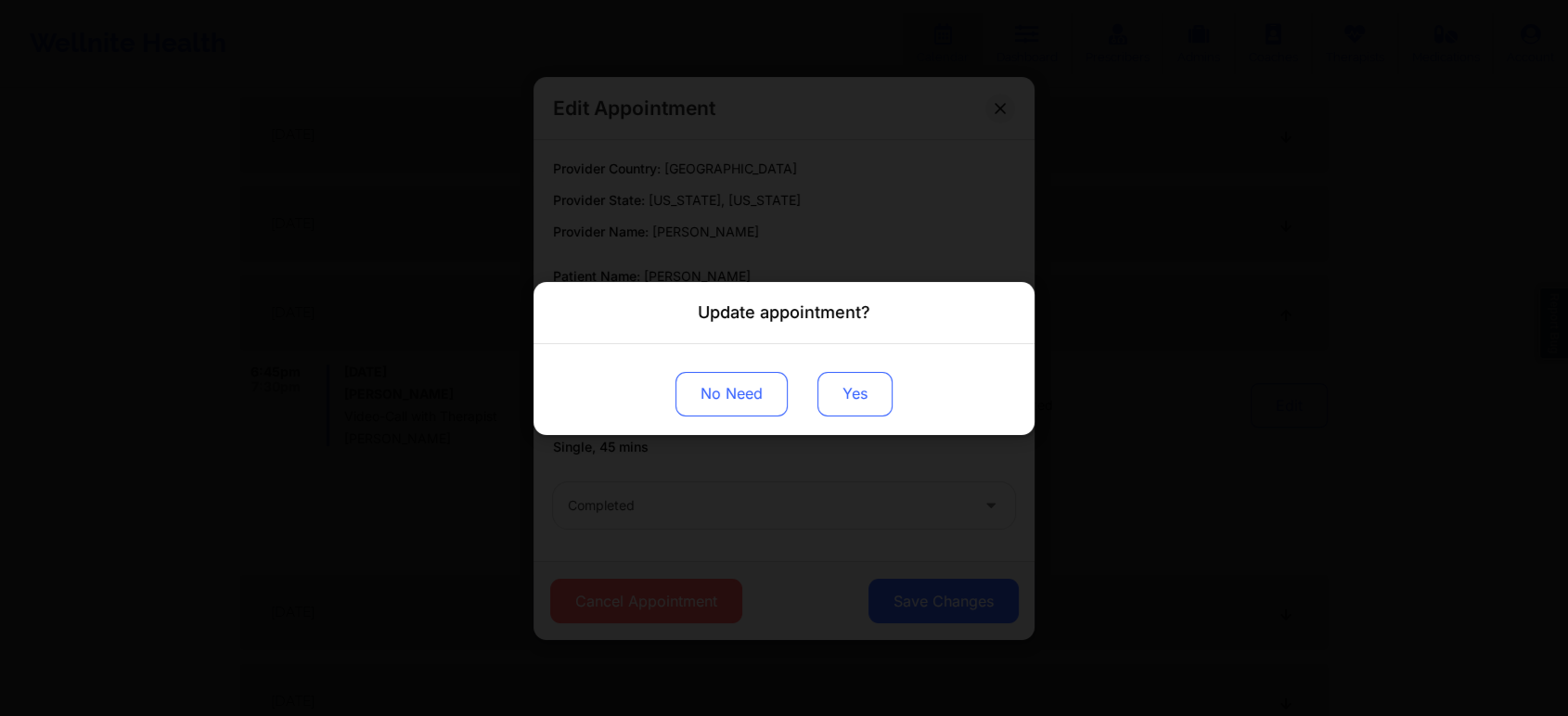
click at [840, 387] on button "Yes" at bounding box center [855, 393] width 75 height 45
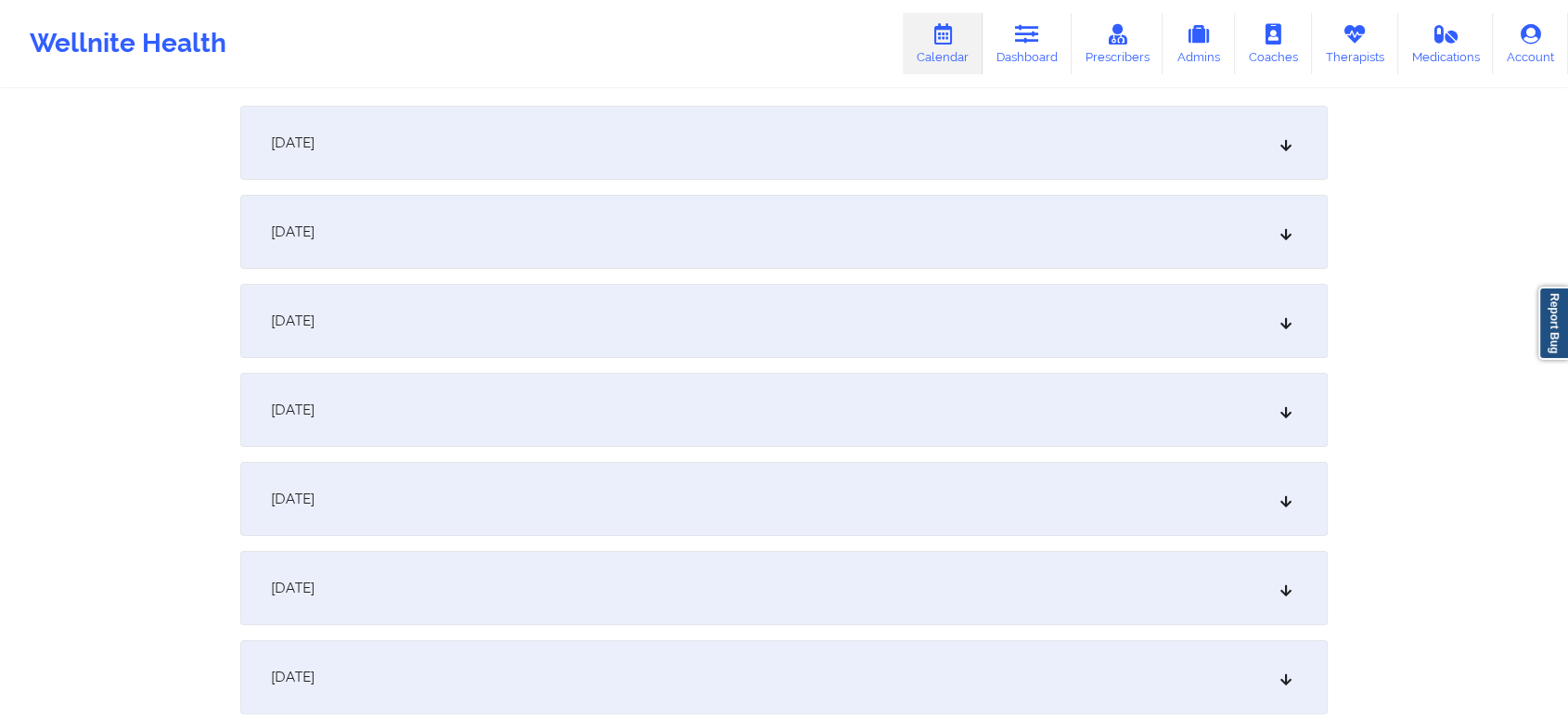
scroll to position [0, 0]
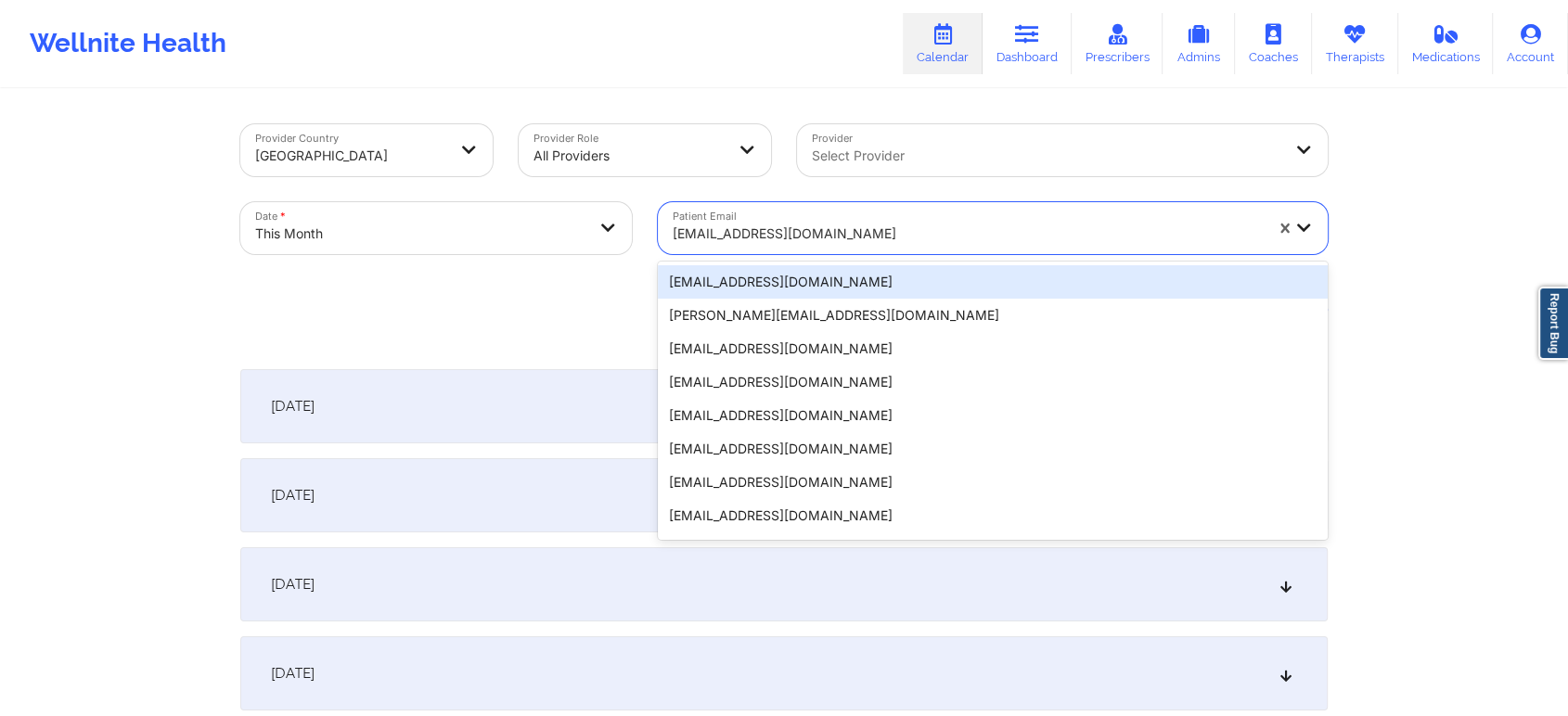
click at [832, 232] on div at bounding box center [967, 233] width 590 height 22
paste input "[EMAIL_ADDRESS][DOMAIN_NAME]"
type input "[EMAIL_ADDRESS][DOMAIN_NAME]"
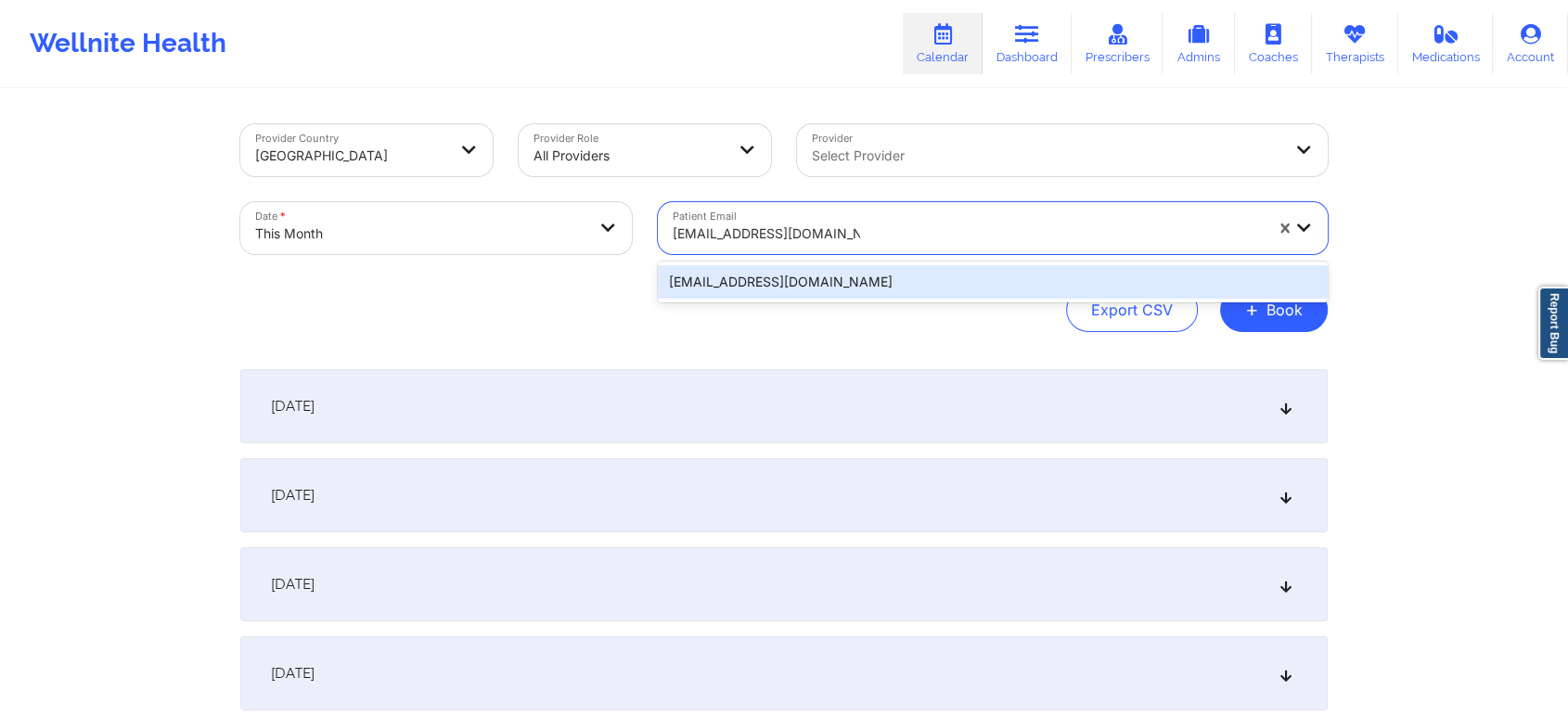
click at [780, 279] on div "[EMAIL_ADDRESS][DOMAIN_NAME]" at bounding box center [993, 281] width 669 height 33
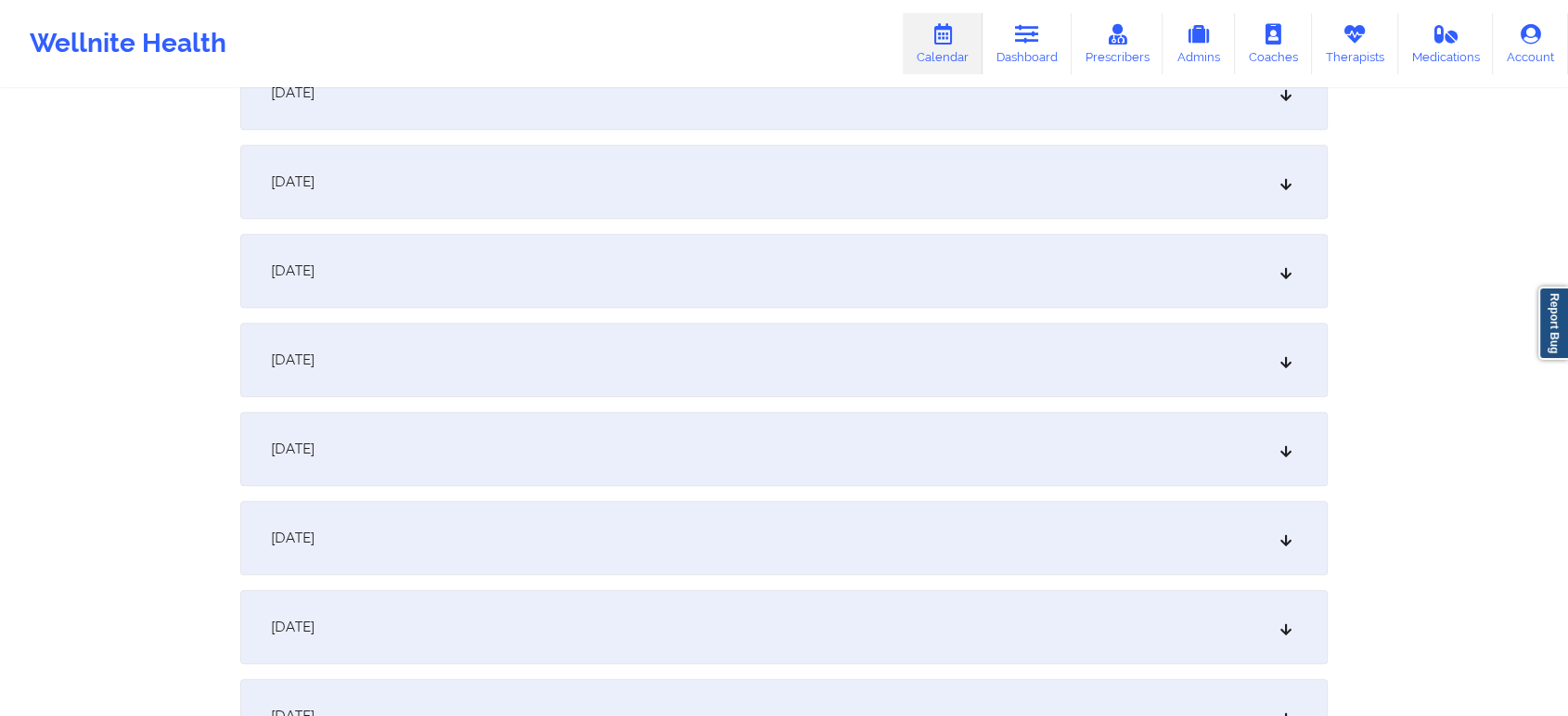
scroll to position [1034, 0]
click at [957, 435] on div "[DATE]" at bounding box center [784, 441] width 1088 height 74
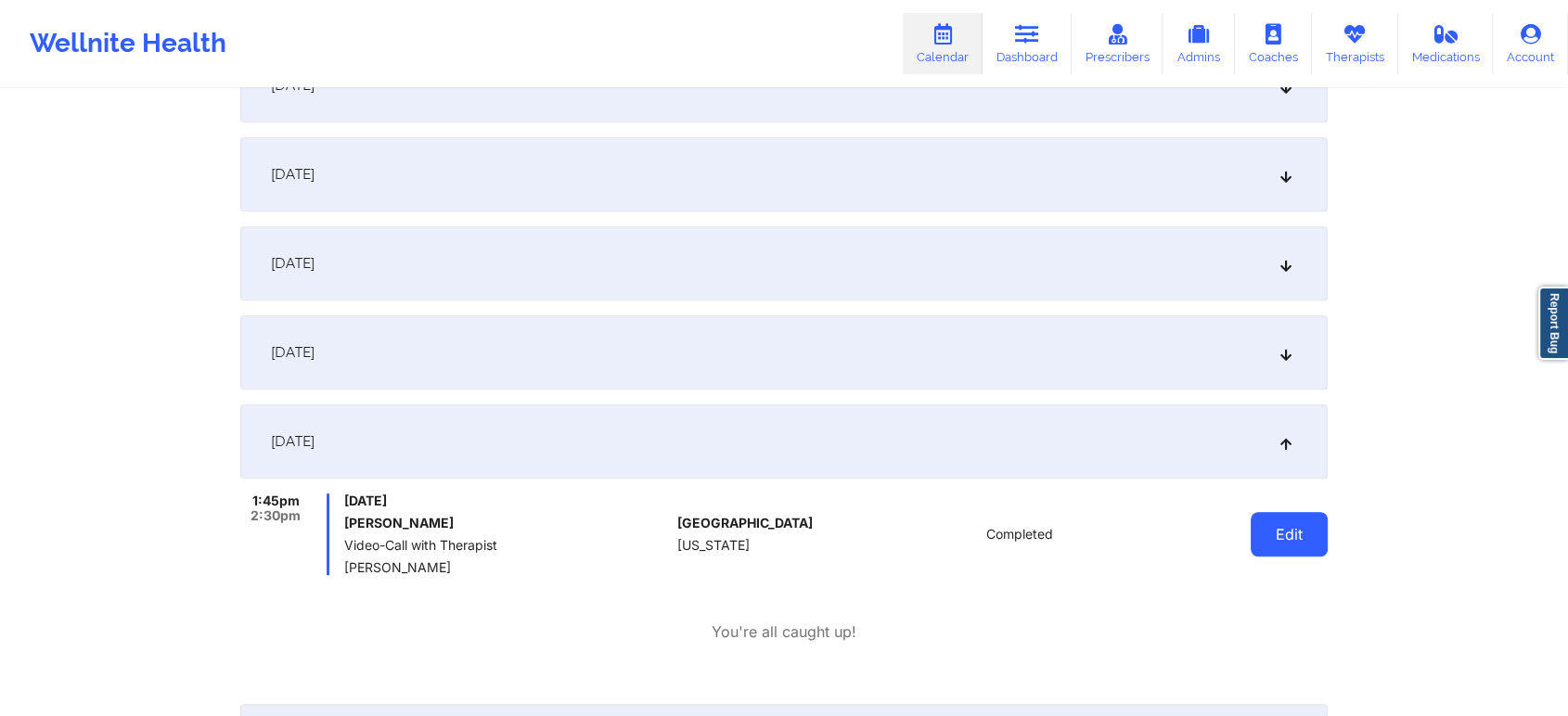
click at [1291, 531] on button "Edit" at bounding box center [1288, 534] width 77 height 45
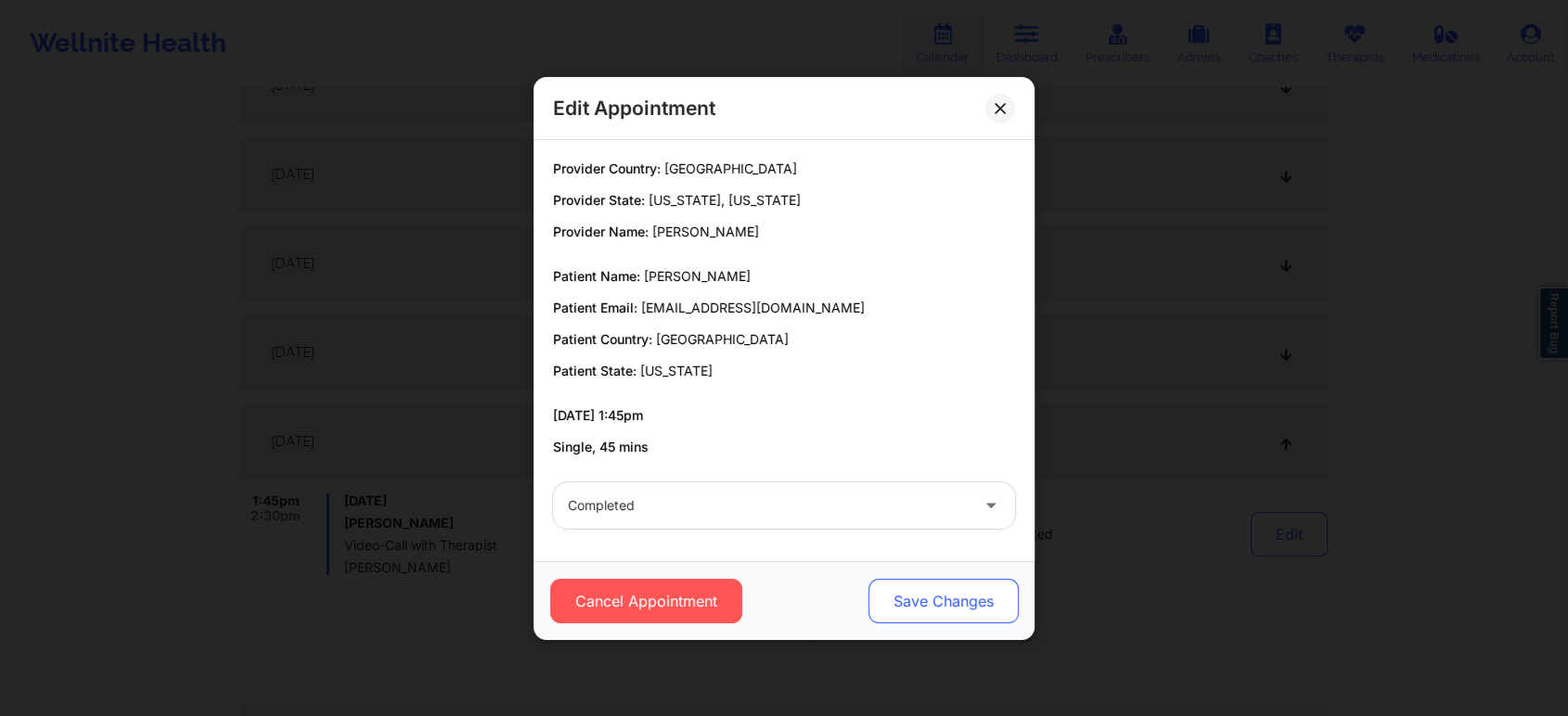
click at [915, 599] on button "Save Changes" at bounding box center [943, 601] width 150 height 45
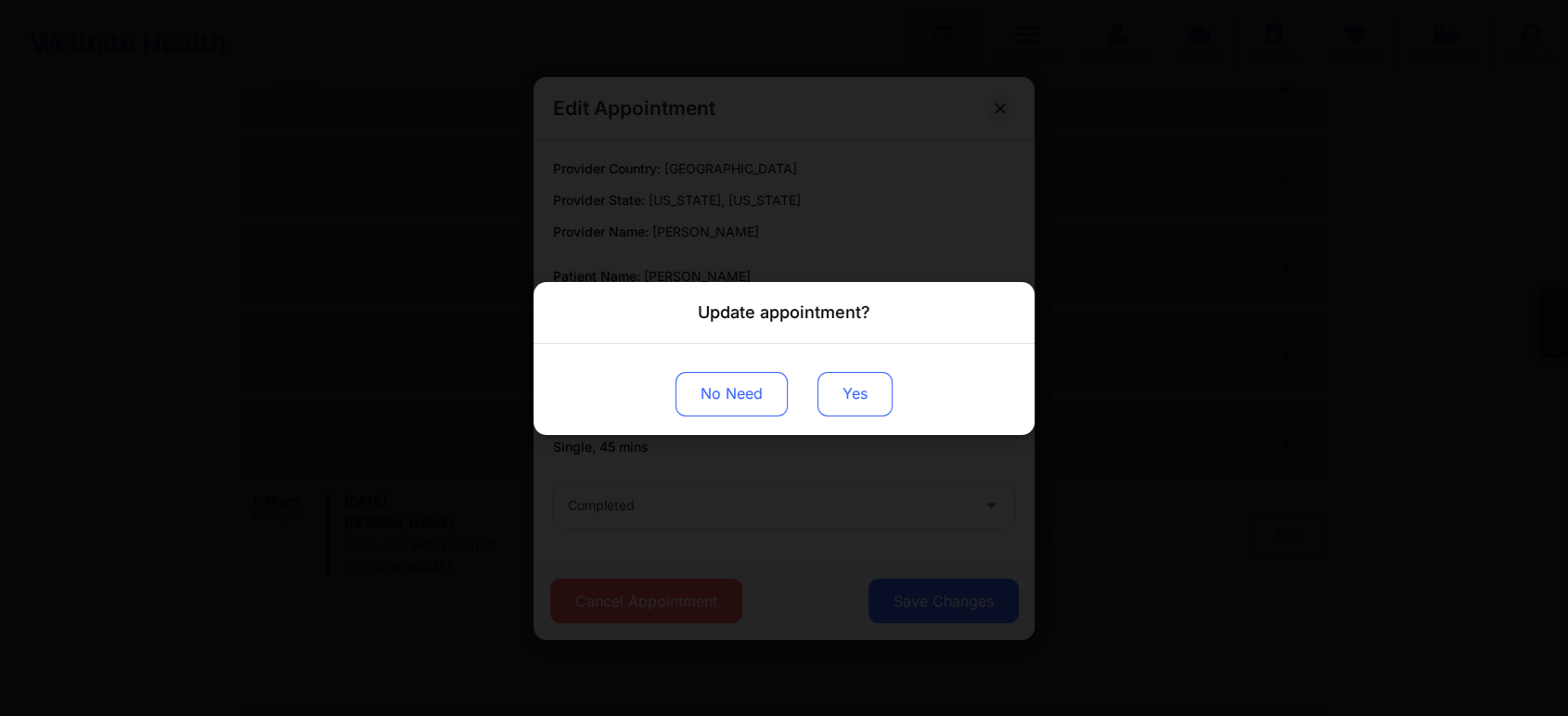
click at [867, 399] on button "Yes" at bounding box center [855, 393] width 75 height 45
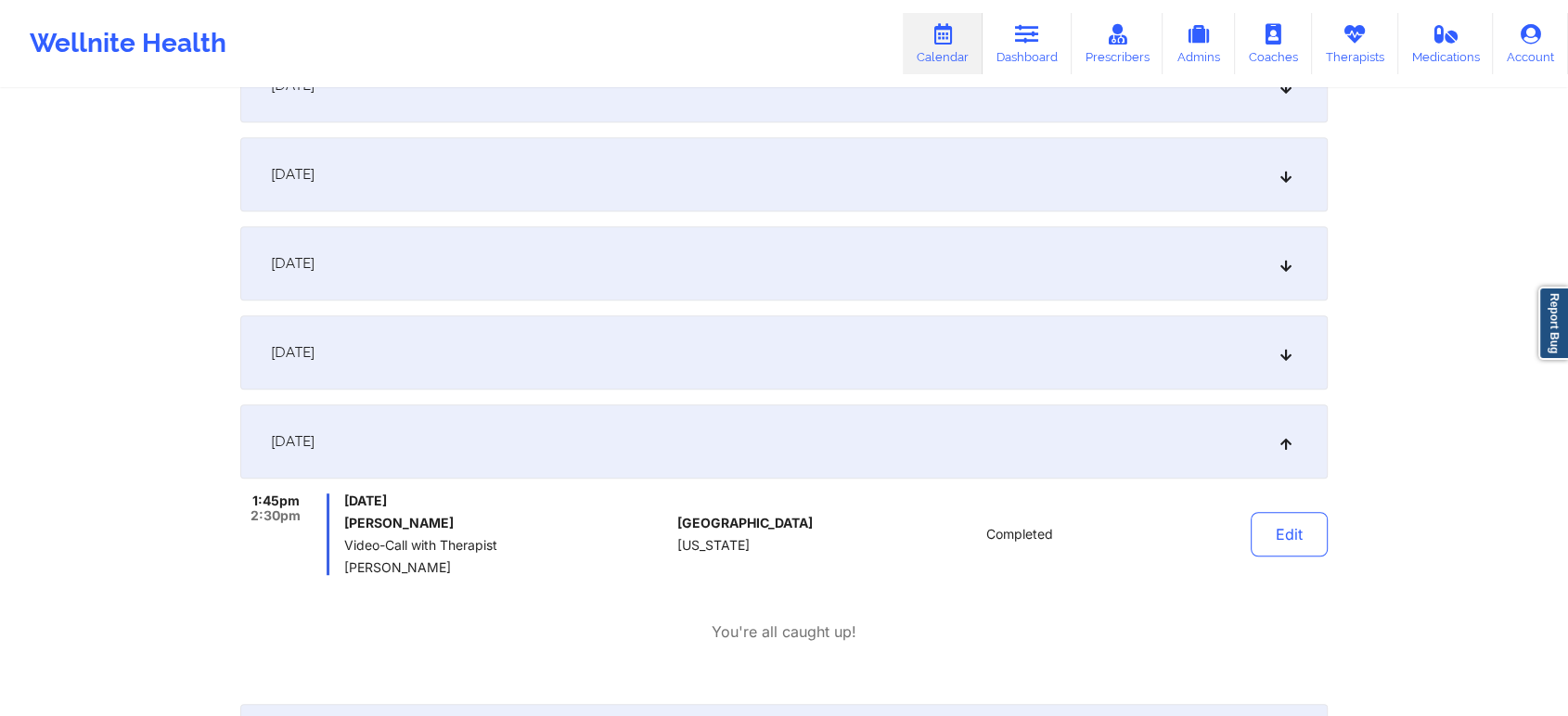
scroll to position [0, 0]
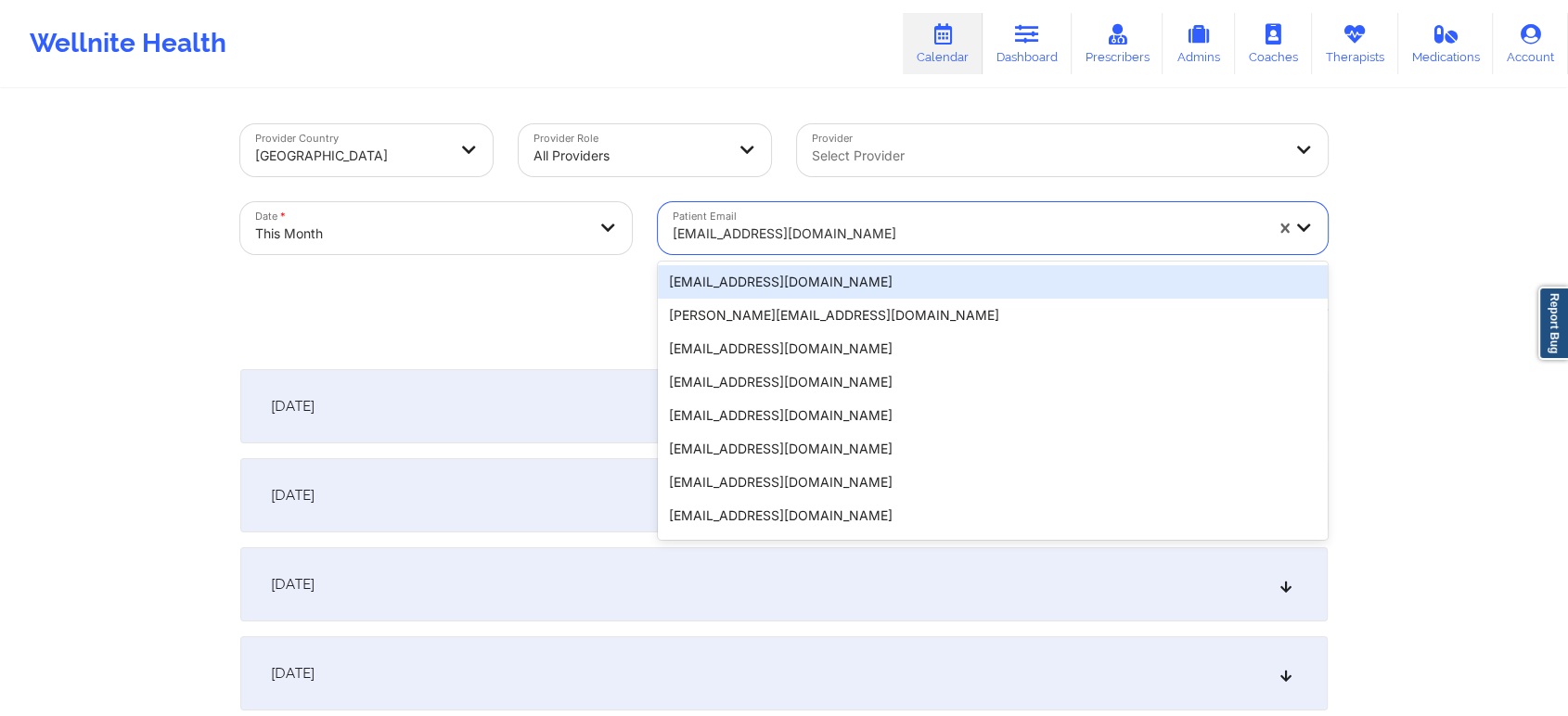
click at [804, 225] on div at bounding box center [967, 233] width 590 height 22
paste input "[EMAIL_ADDRESS][DOMAIN_NAME]"
type input "[EMAIL_ADDRESS][DOMAIN_NAME]"
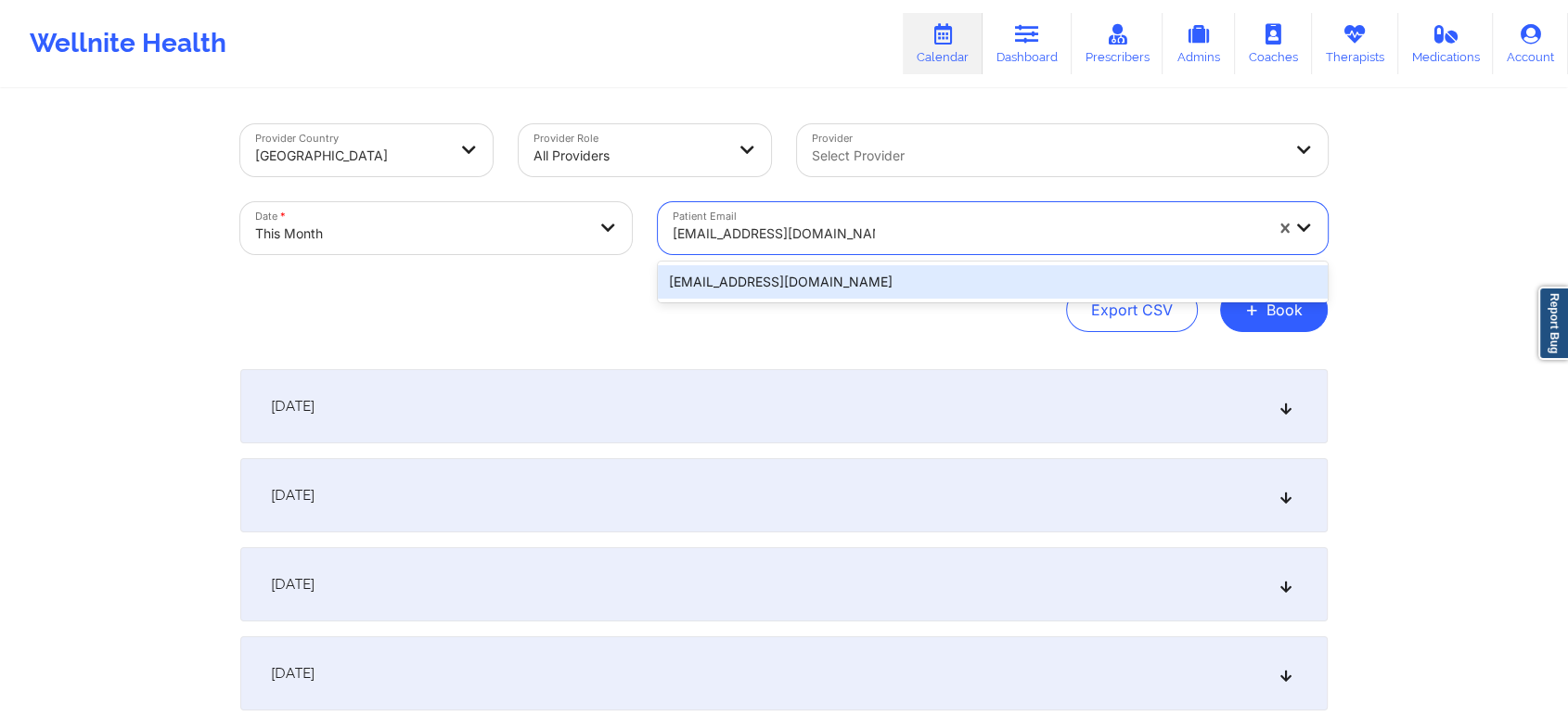
click at [817, 281] on div "[EMAIL_ADDRESS][DOMAIN_NAME]" at bounding box center [993, 281] width 669 height 33
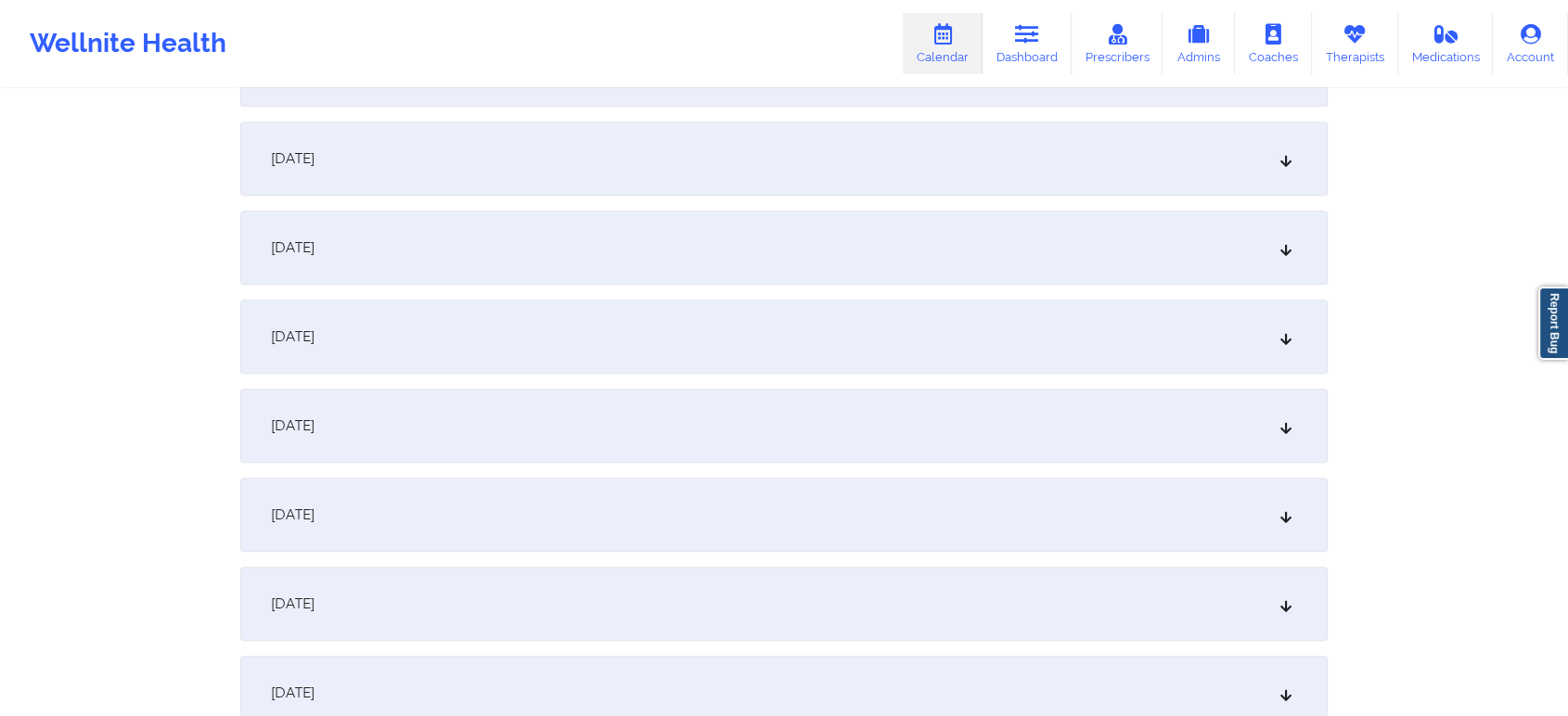
scroll to position [1151, 0]
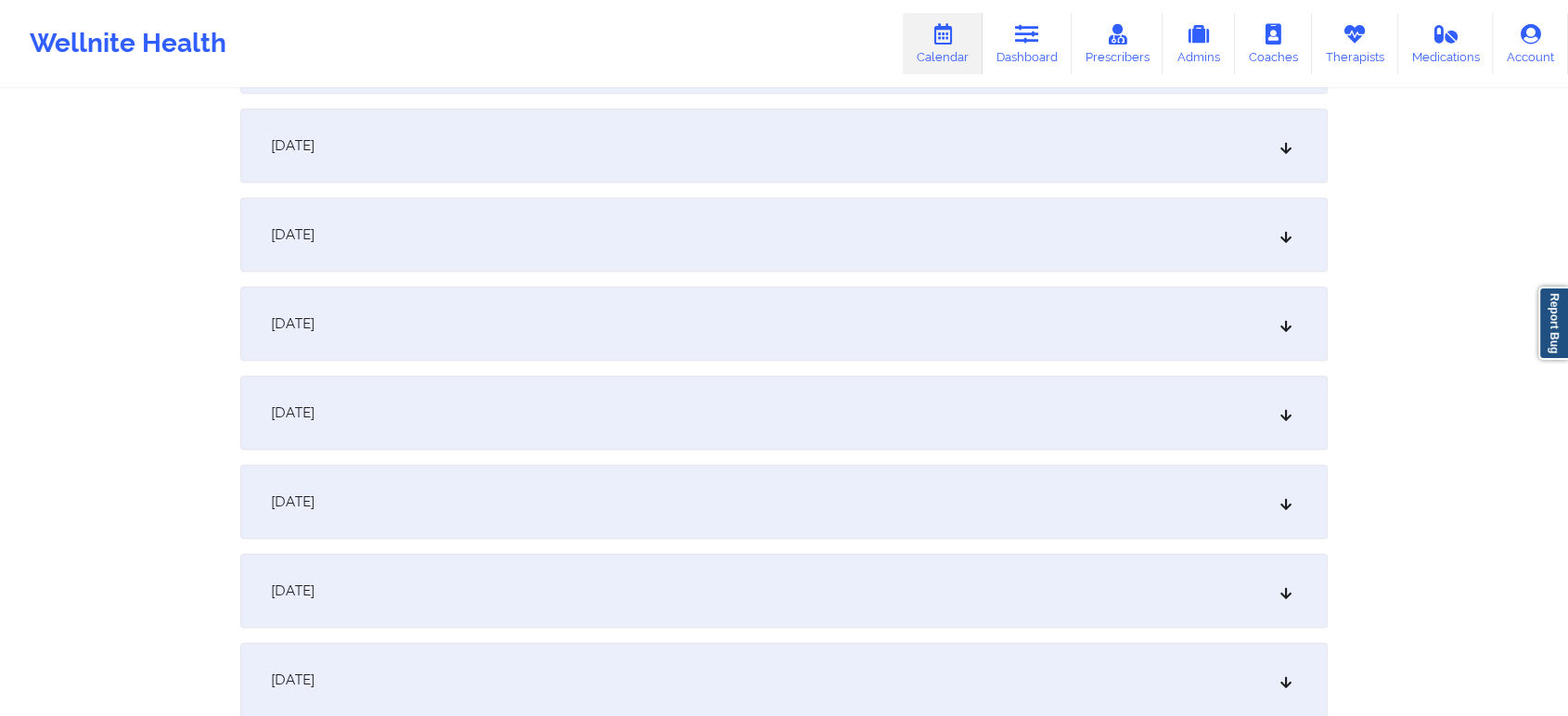
click at [630, 300] on div "[DATE]" at bounding box center [784, 323] width 1088 height 74
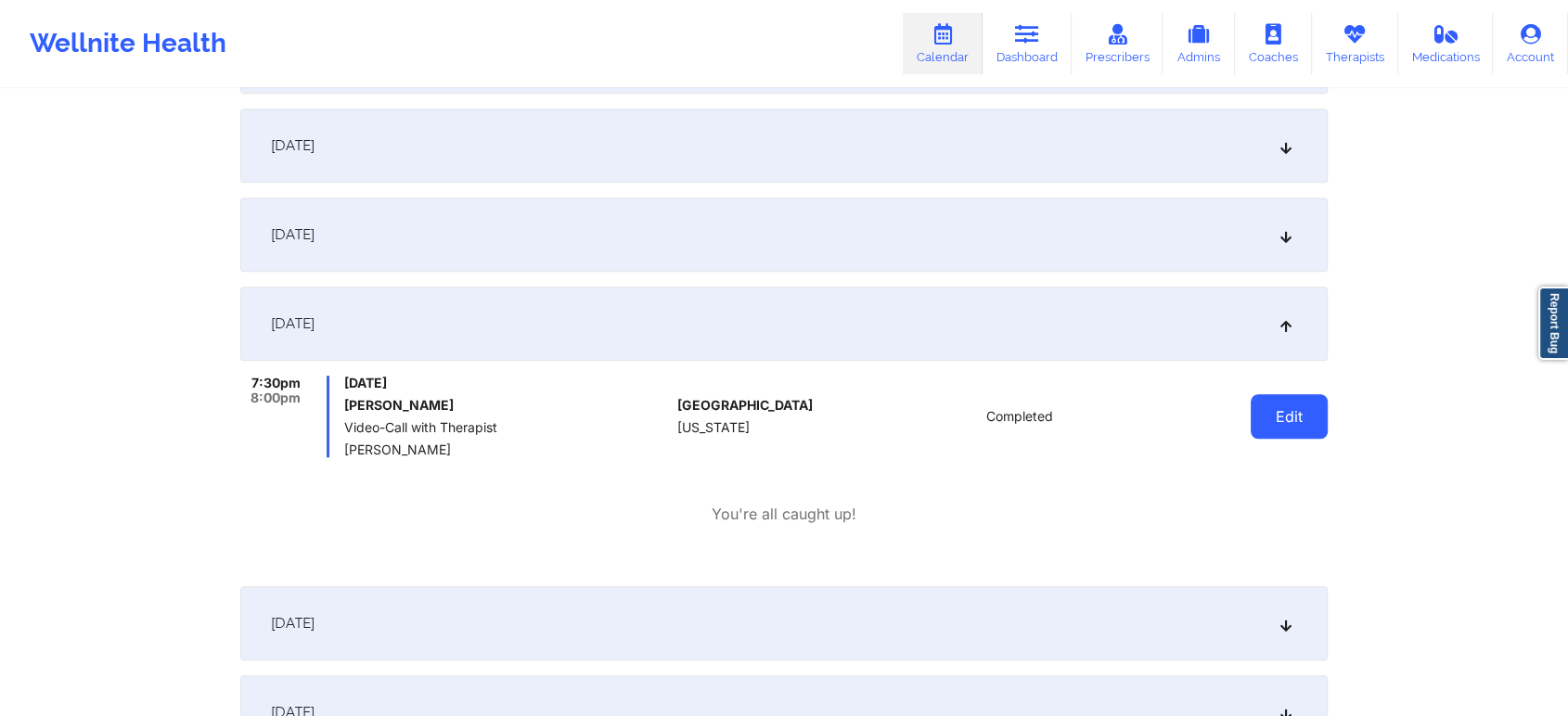
click at [1300, 426] on button "Edit" at bounding box center [1288, 416] width 77 height 45
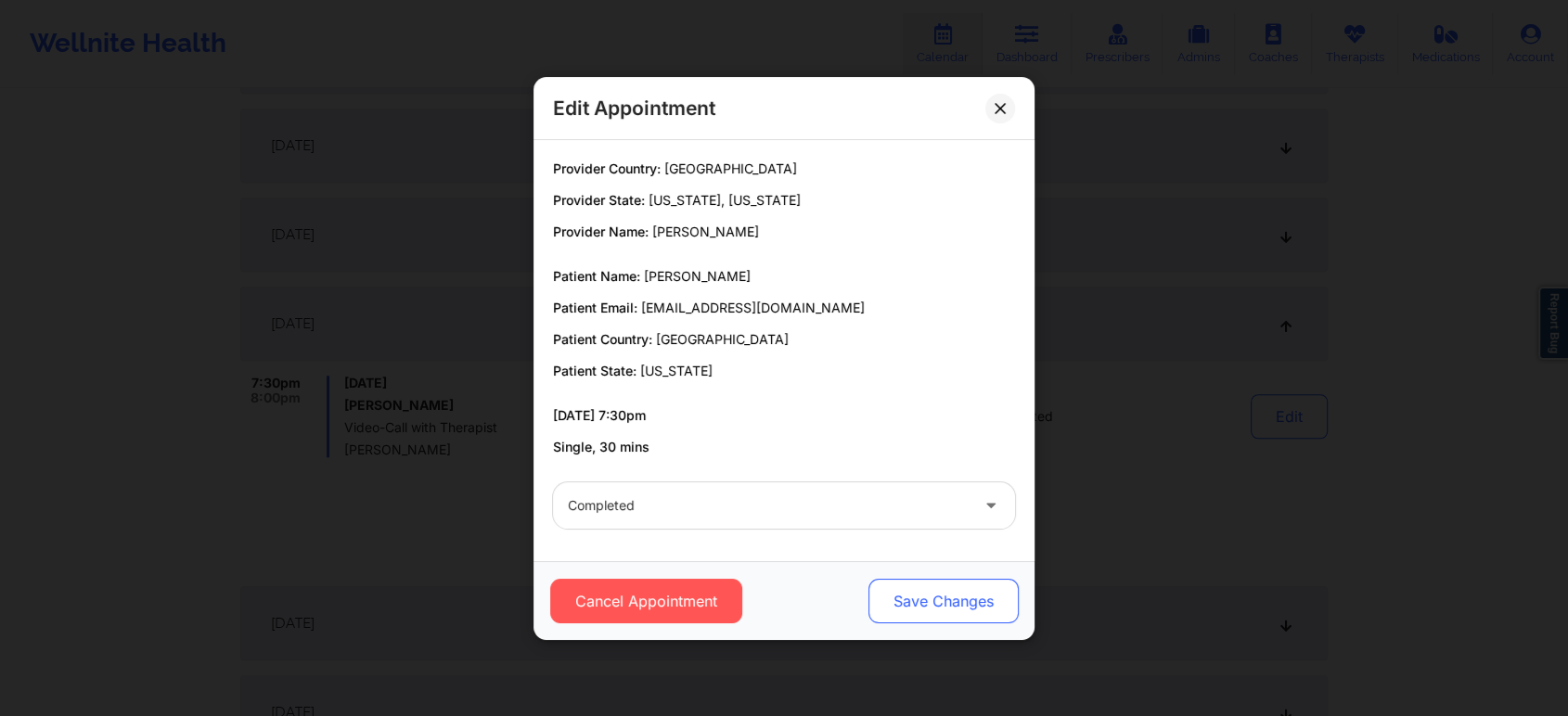
click at [965, 616] on button "Save Changes" at bounding box center [943, 601] width 150 height 45
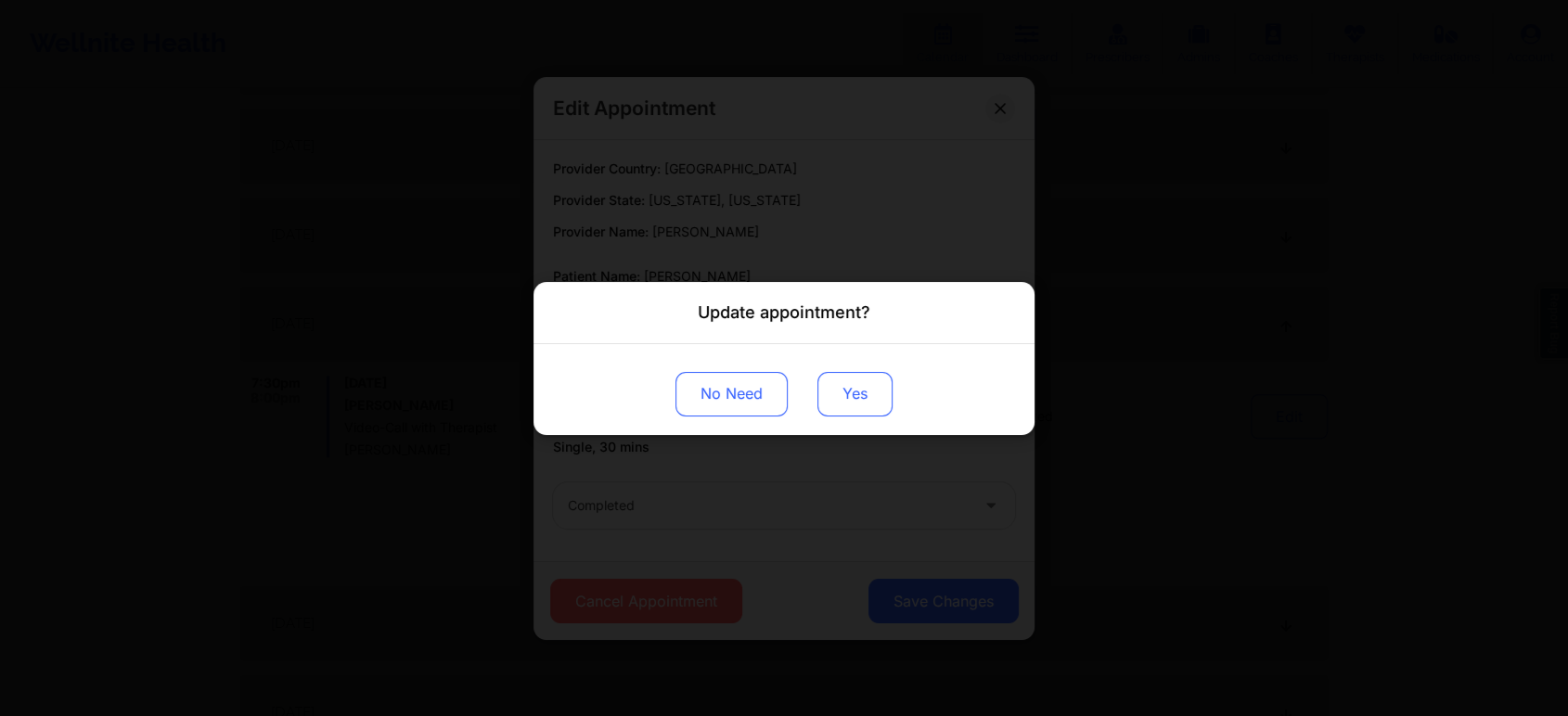
click at [867, 397] on button "Yes" at bounding box center [855, 393] width 75 height 45
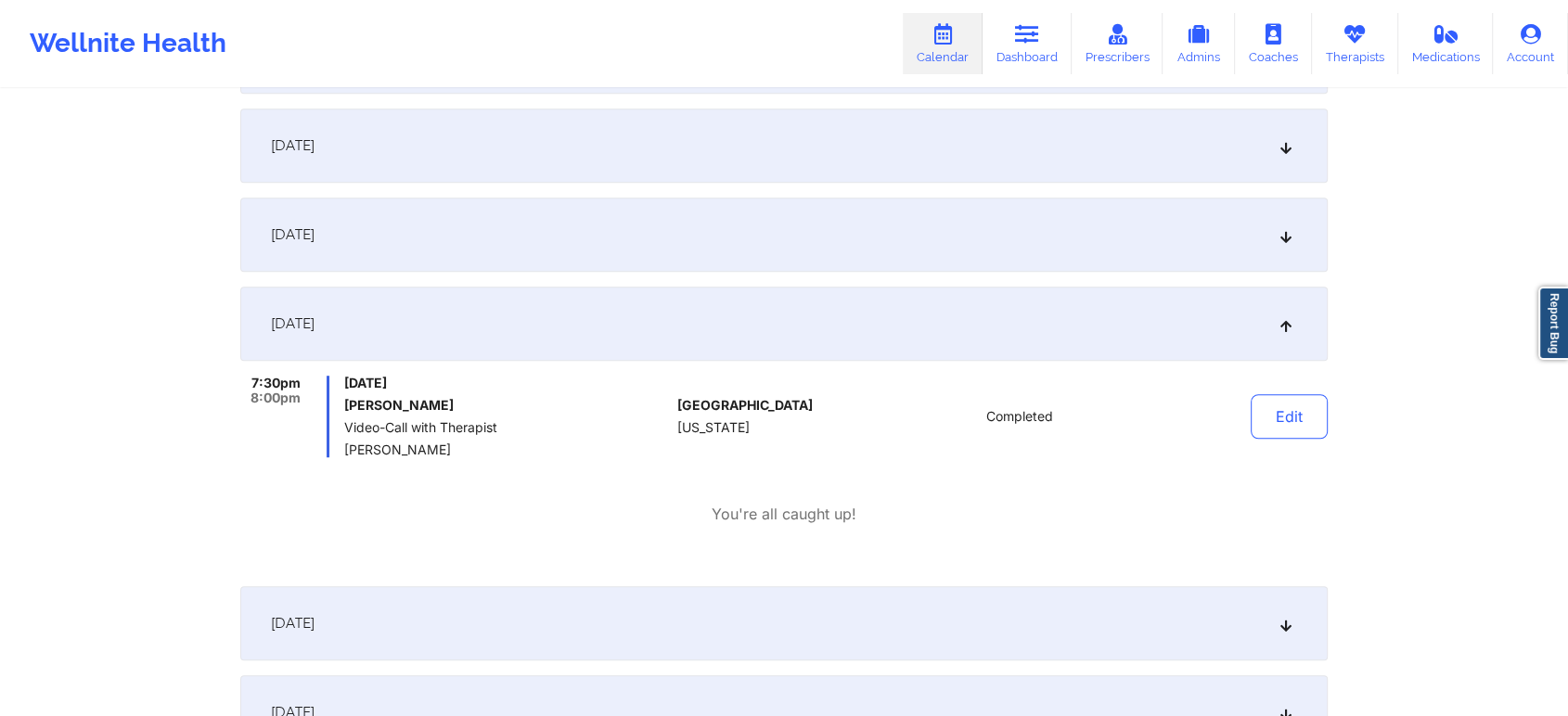
scroll to position [0, 0]
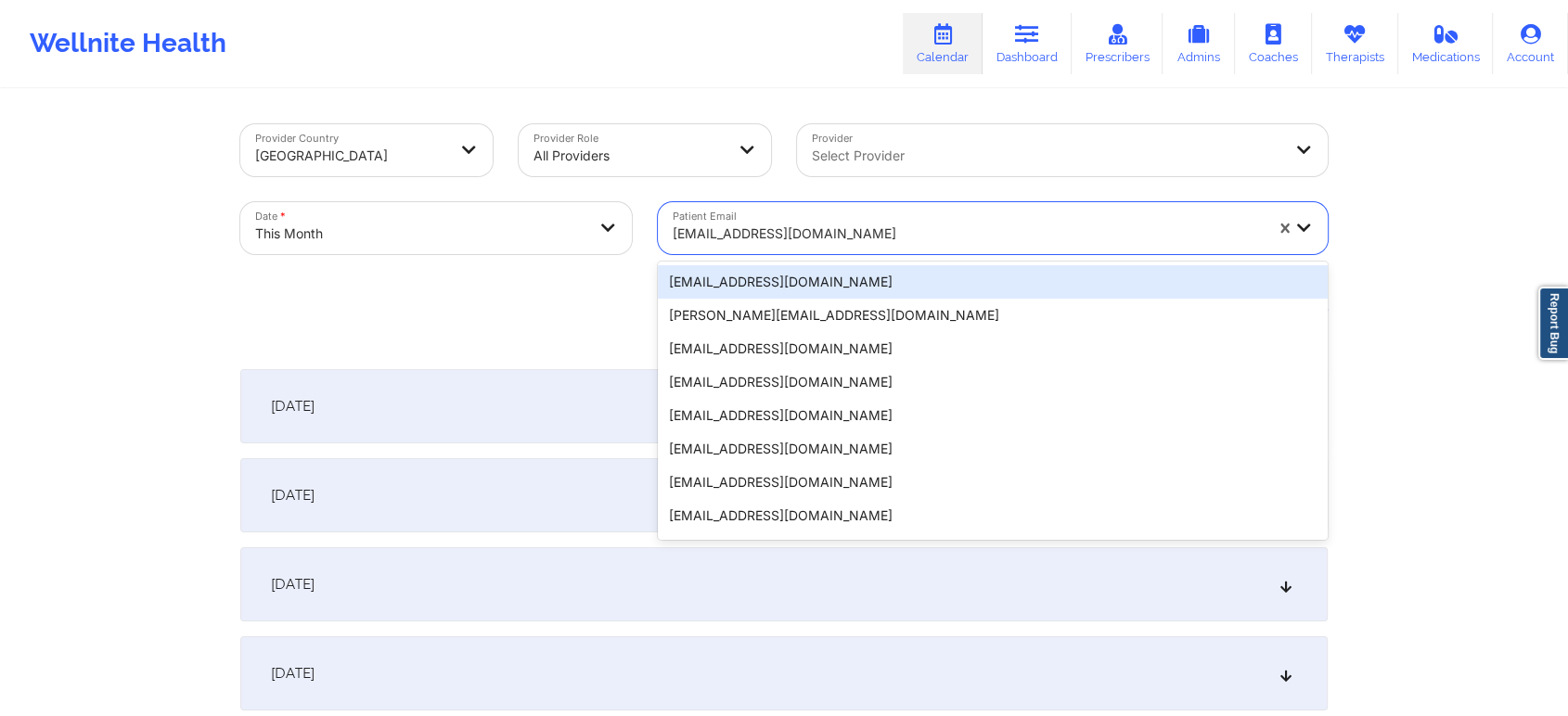
click at [706, 218] on div "[EMAIL_ADDRESS][DOMAIN_NAME]" at bounding box center [967, 233] width 590 height 41
paste input "[EMAIL_ADDRESS][DOMAIN_NAME]"
type input "[EMAIL_ADDRESS][DOMAIN_NAME]"
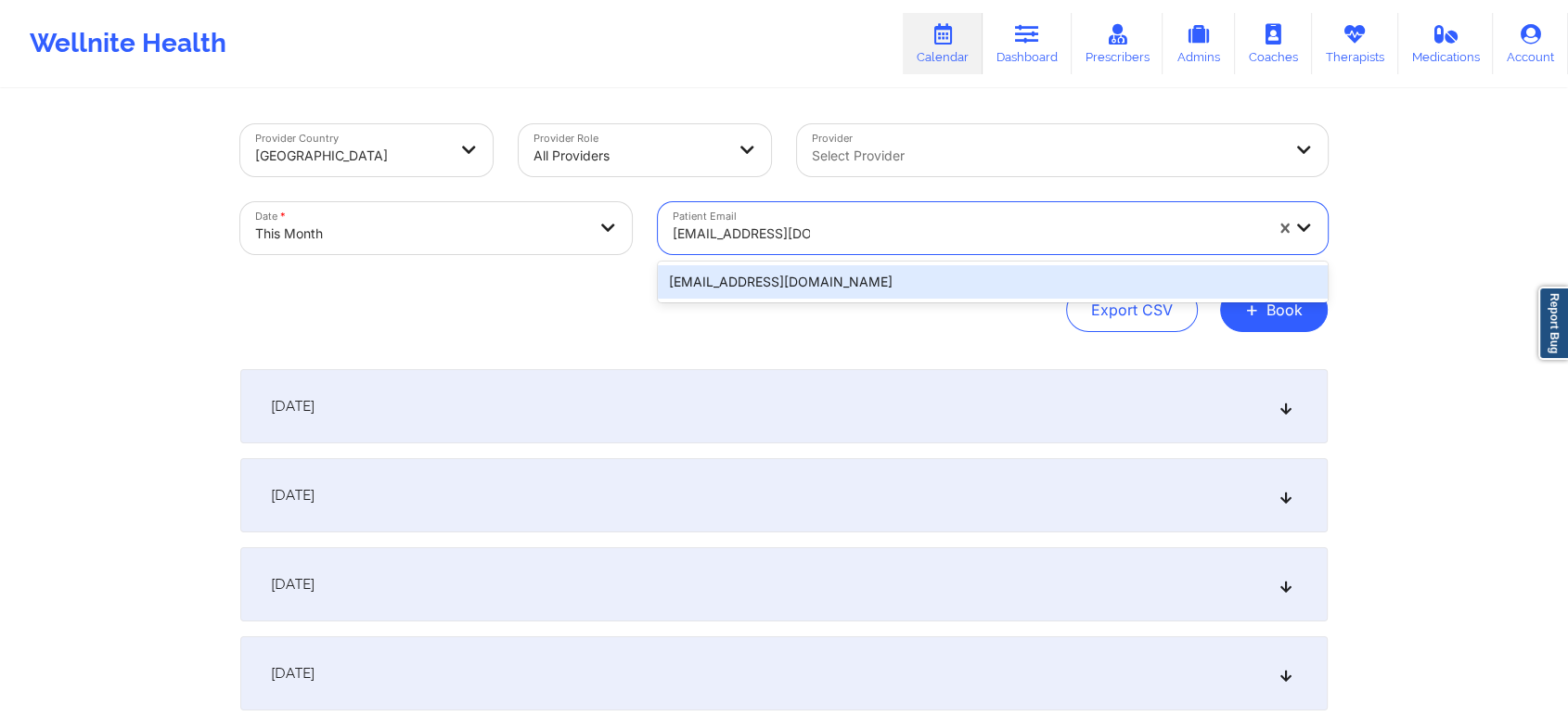
click at [757, 283] on div "[EMAIL_ADDRESS][DOMAIN_NAME]" at bounding box center [993, 281] width 669 height 33
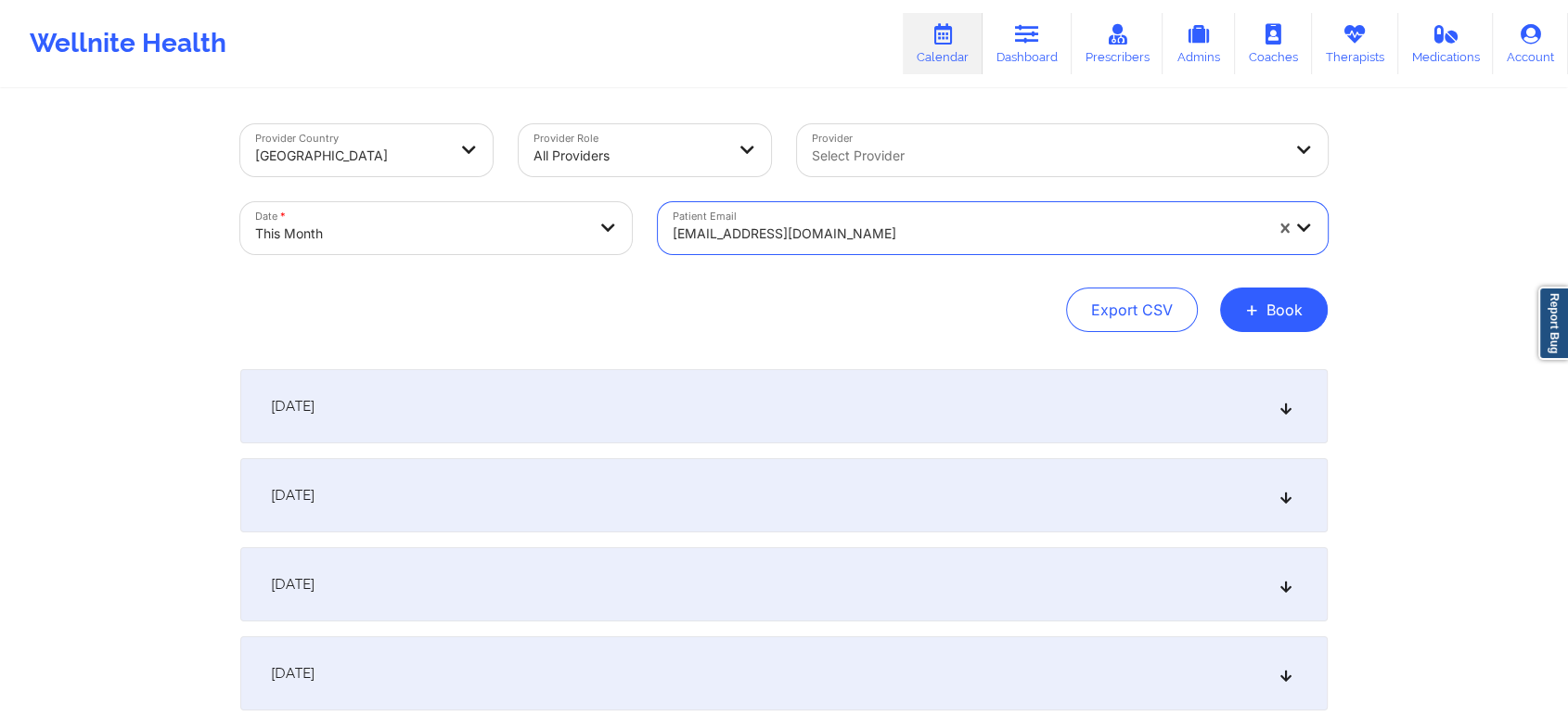
scroll to position [627, 0]
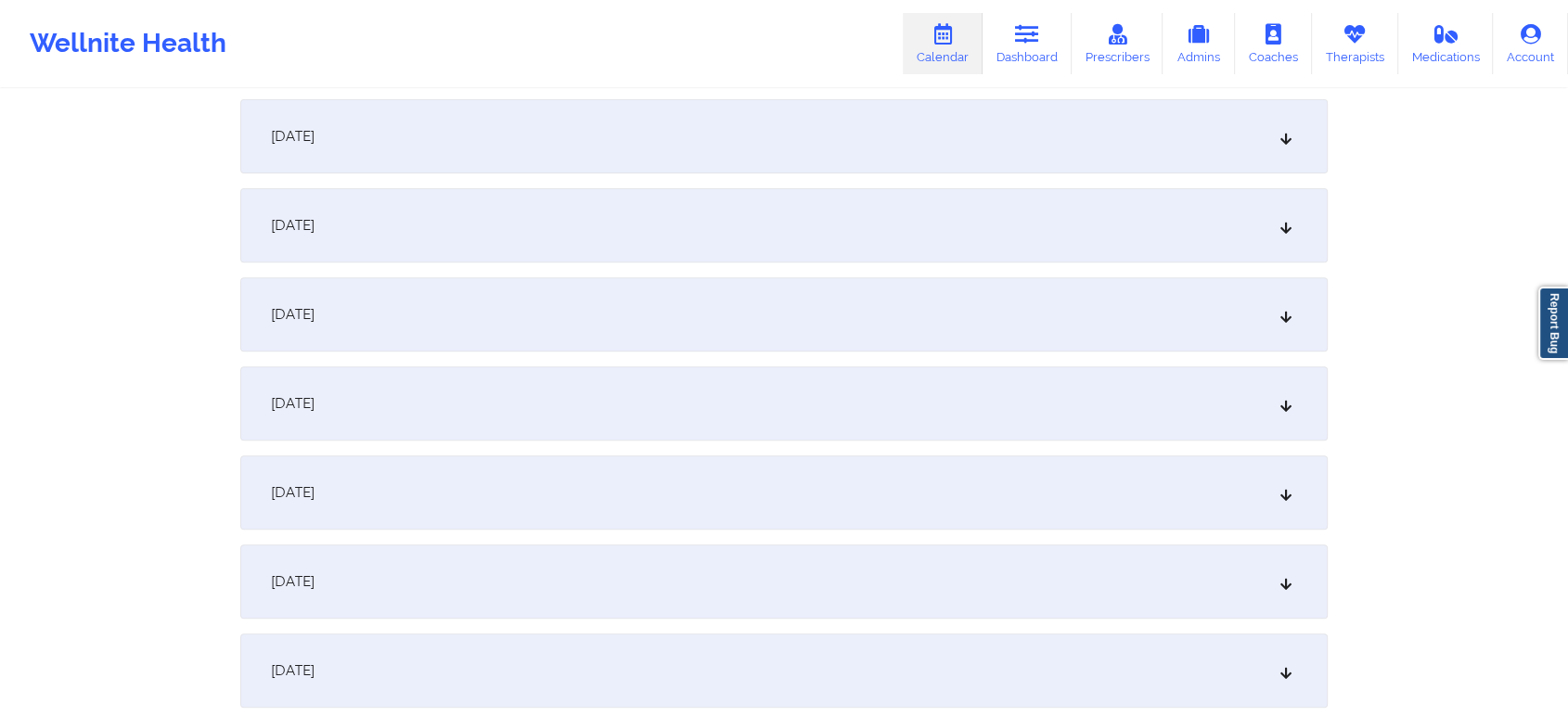
click at [1551, 316] on link "Report Bug" at bounding box center [1553, 322] width 29 height 73
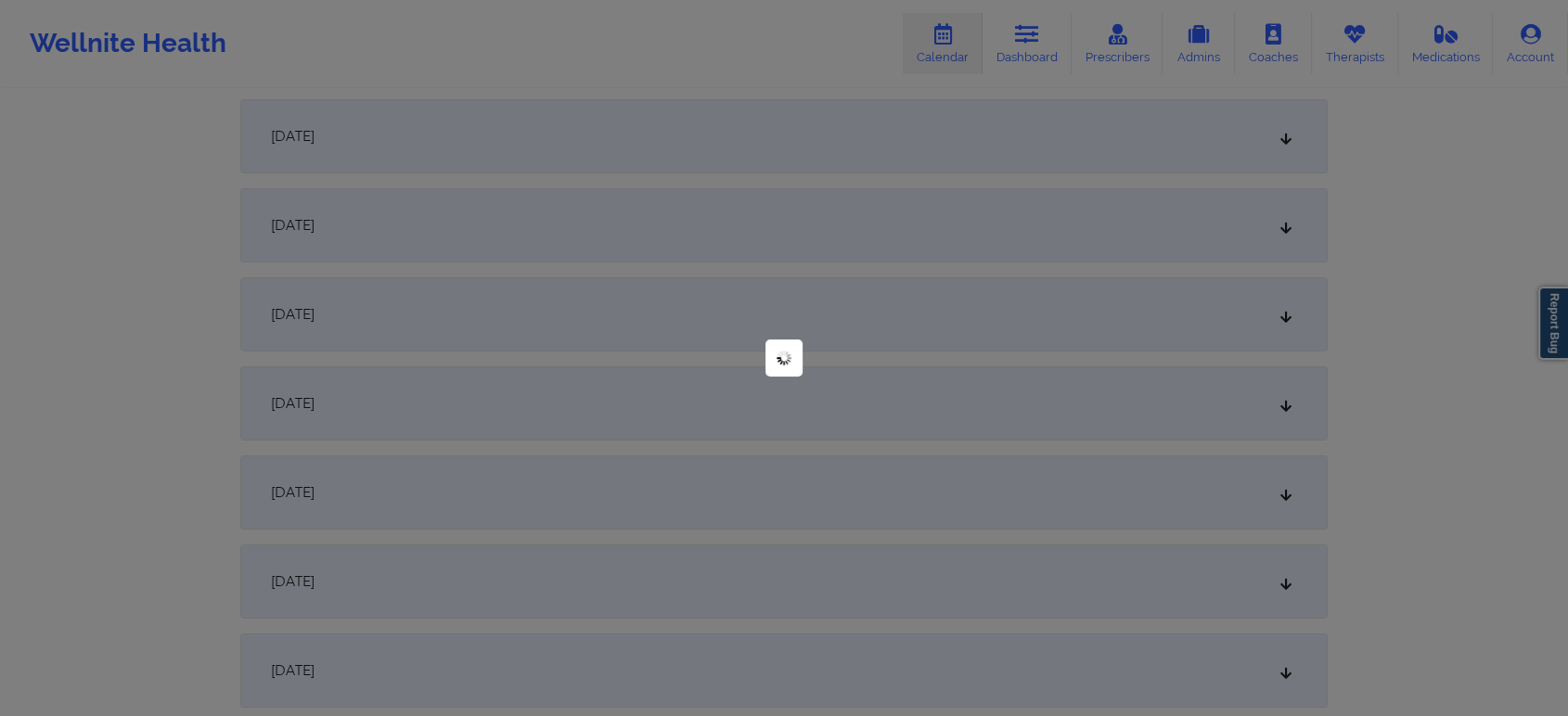
scroll to position [0, 0]
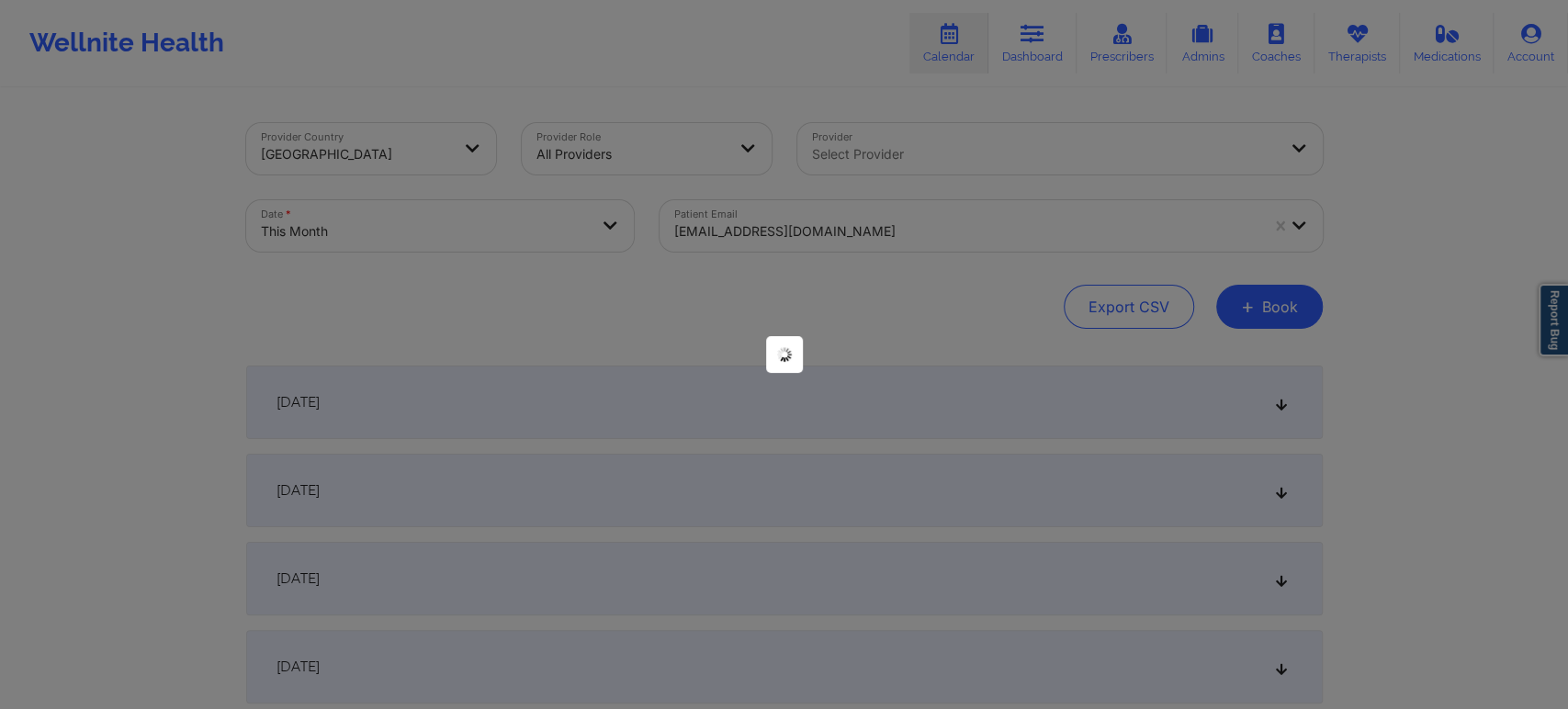
drag, startPoint x: 1535, startPoint y: 313, endPoint x: 1535, endPoint y: 334, distance: 21.0
click at [1535, 334] on div at bounding box center [784, 354] width 1568 height 709
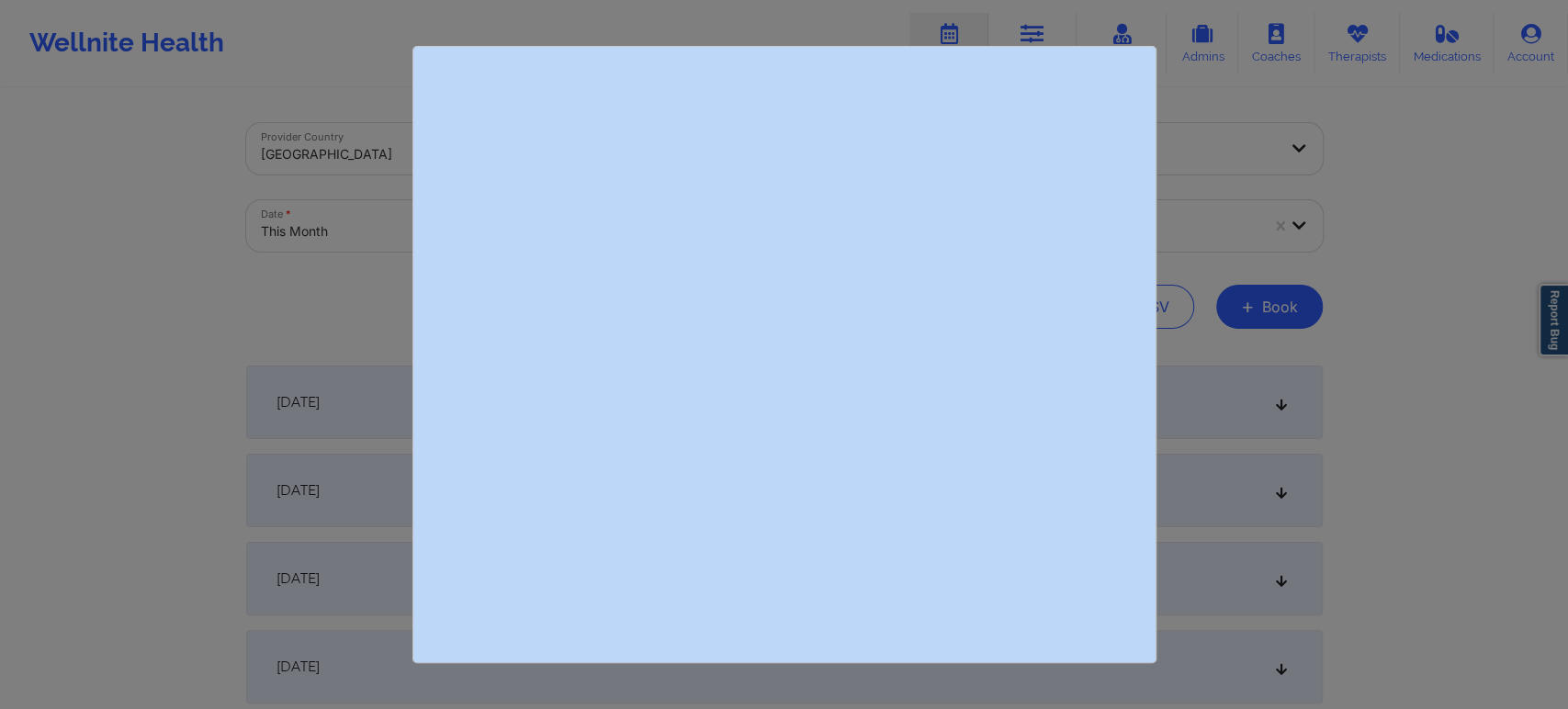
click at [1422, 256] on div at bounding box center [784, 354] width 1568 height 709
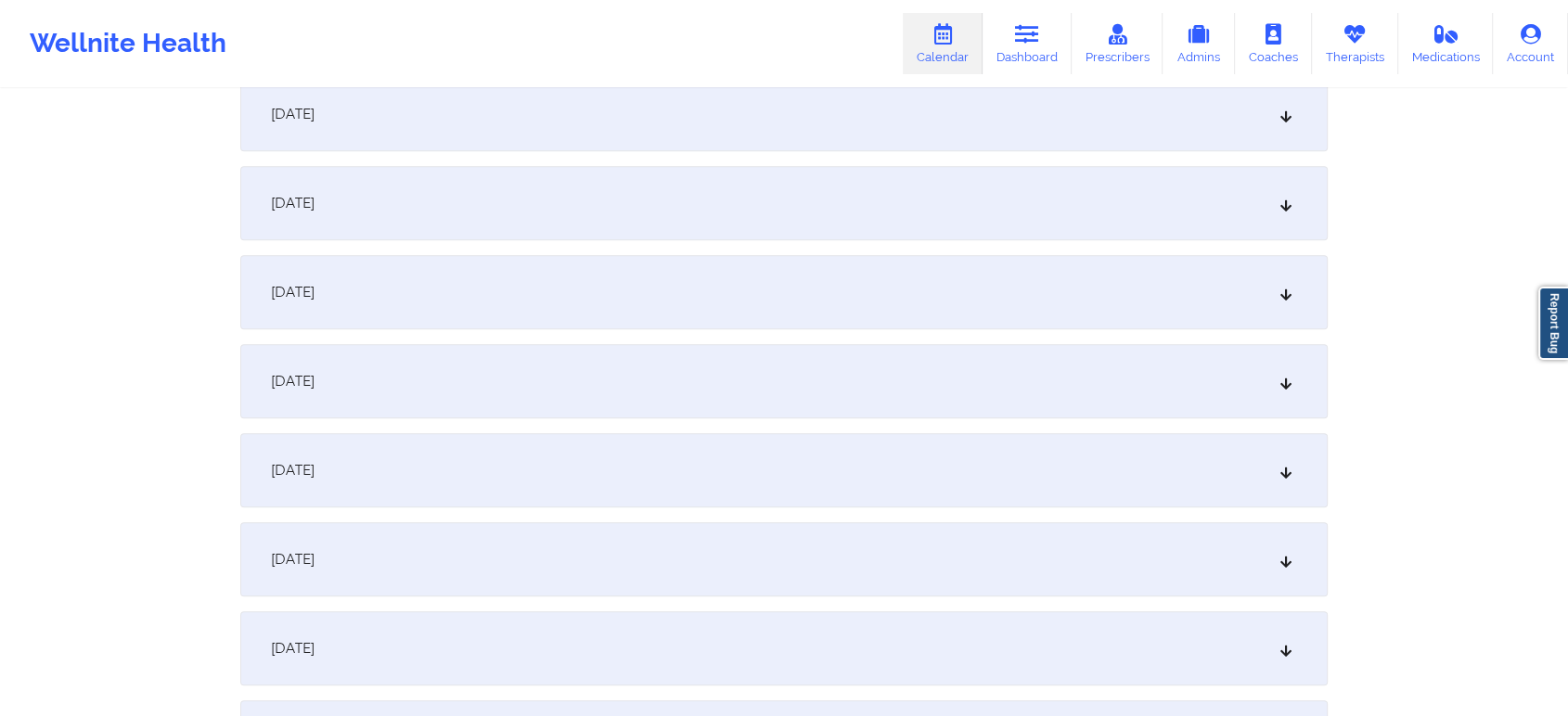
scroll to position [1010, 0]
click at [850, 480] on div "[DATE]" at bounding box center [784, 466] width 1088 height 74
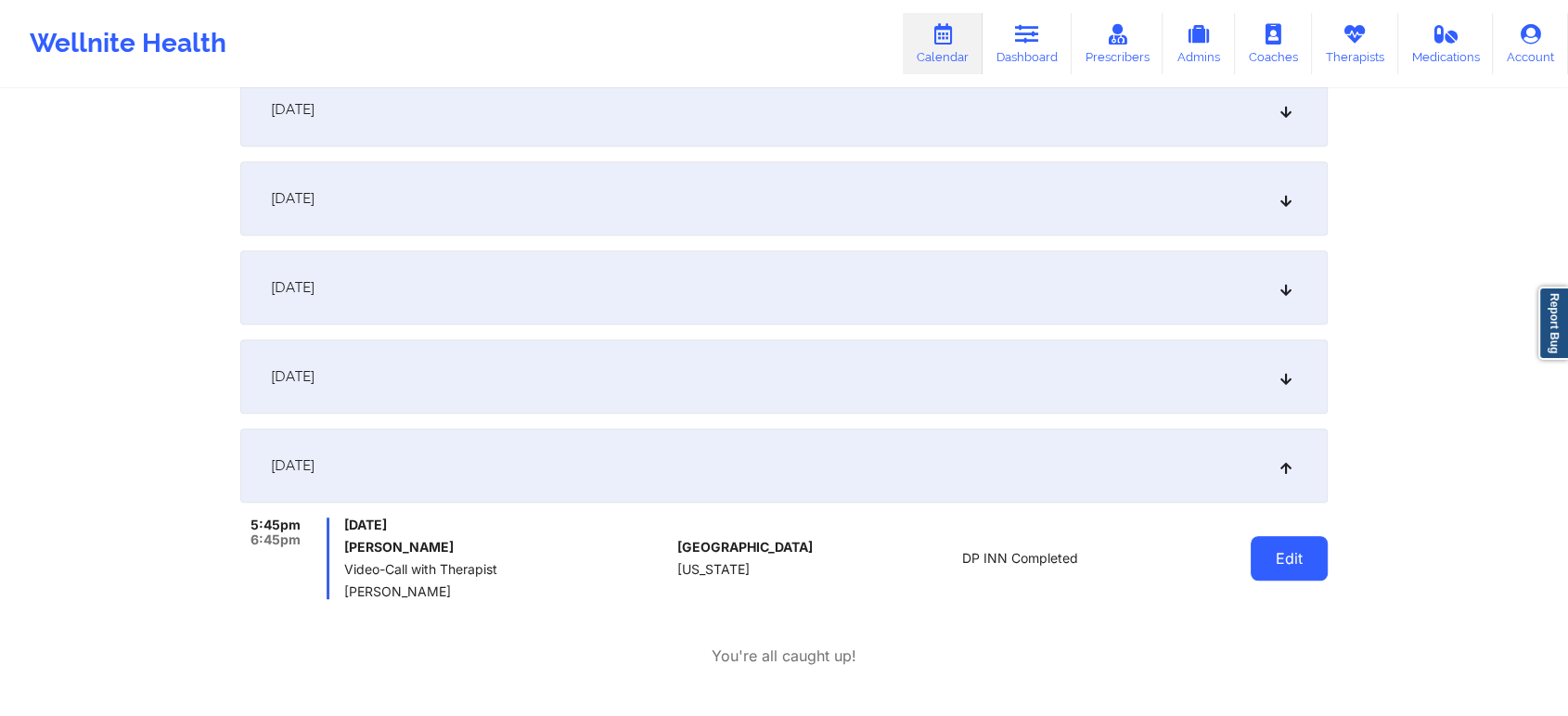
click at [1290, 561] on button "Edit" at bounding box center [1288, 558] width 77 height 45
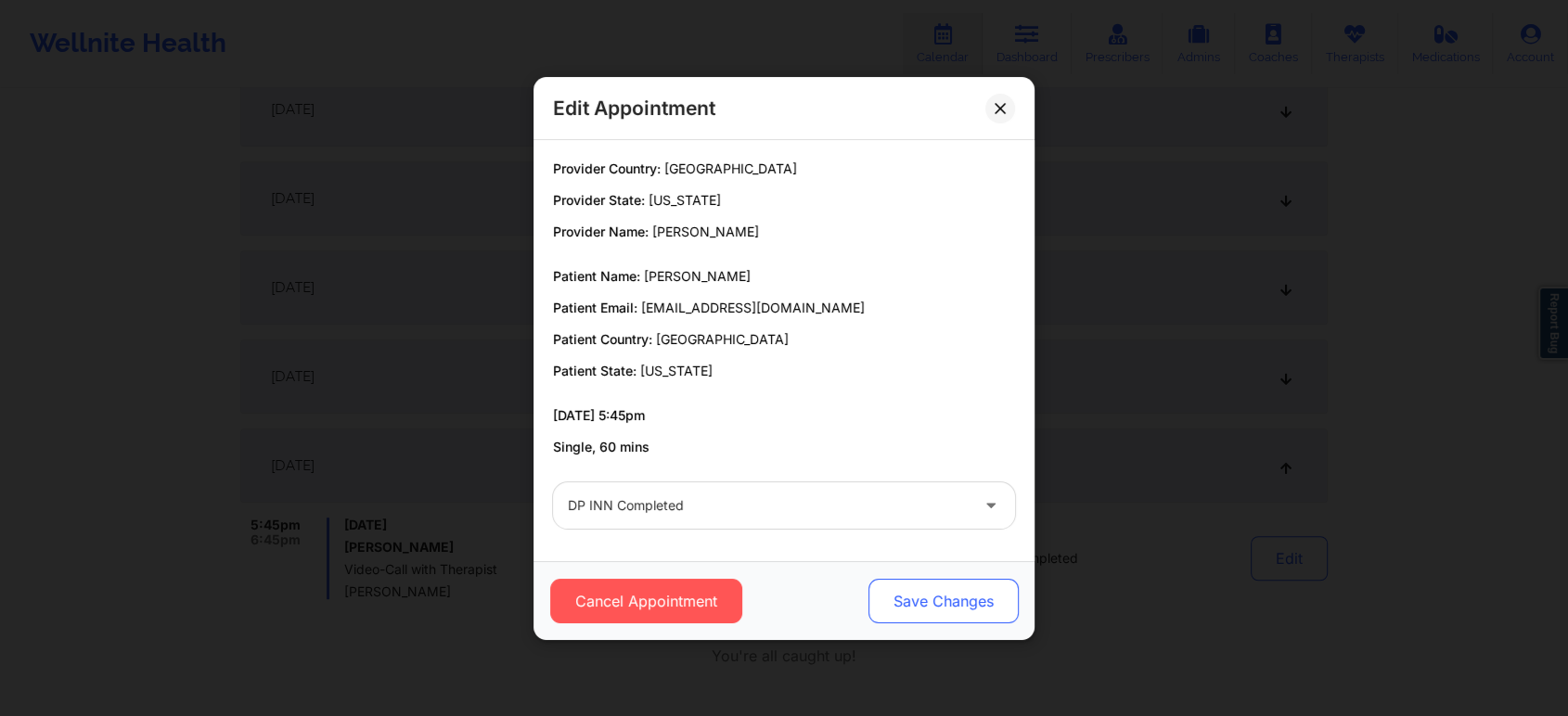
click at [896, 599] on button "Save Changes" at bounding box center [943, 601] width 150 height 45
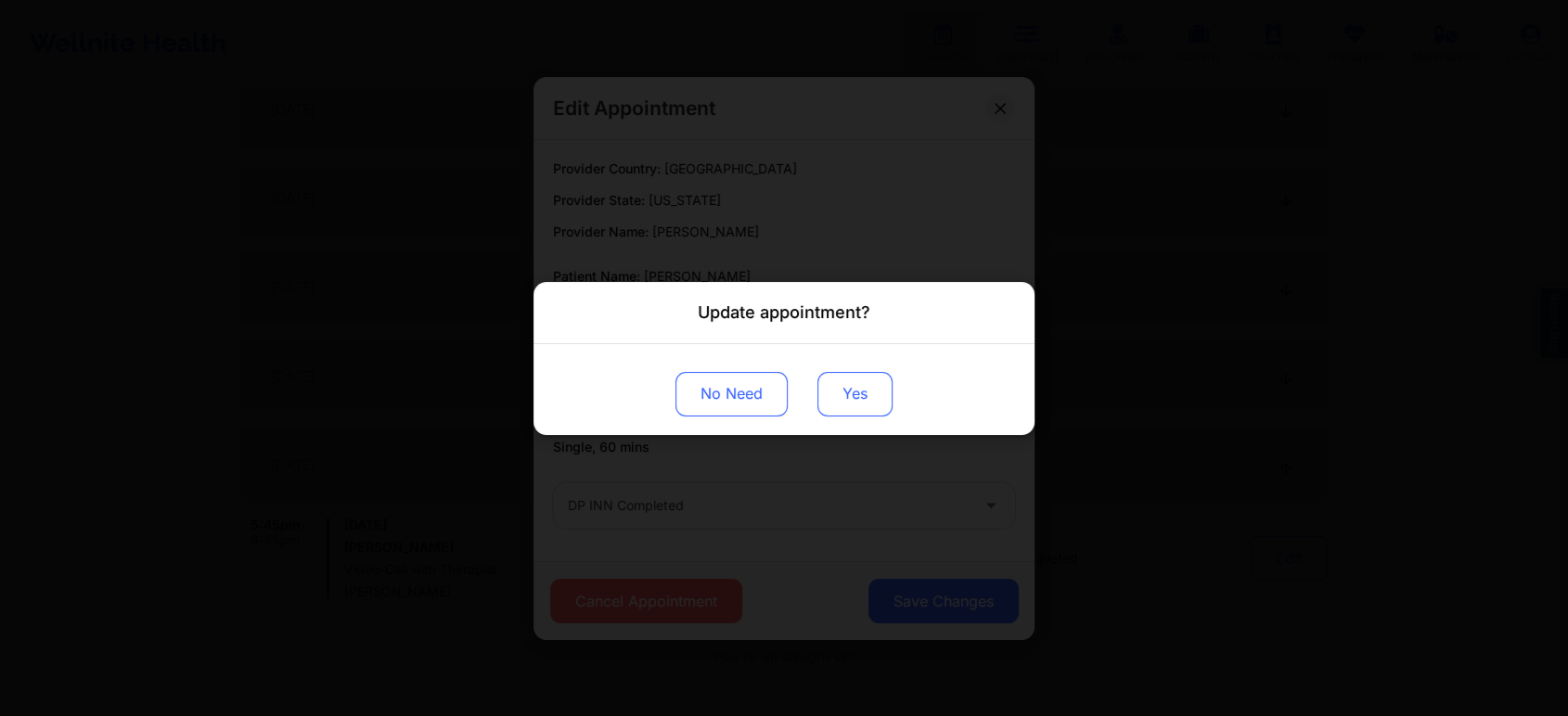
click at [840, 411] on button "Yes" at bounding box center [855, 393] width 75 height 45
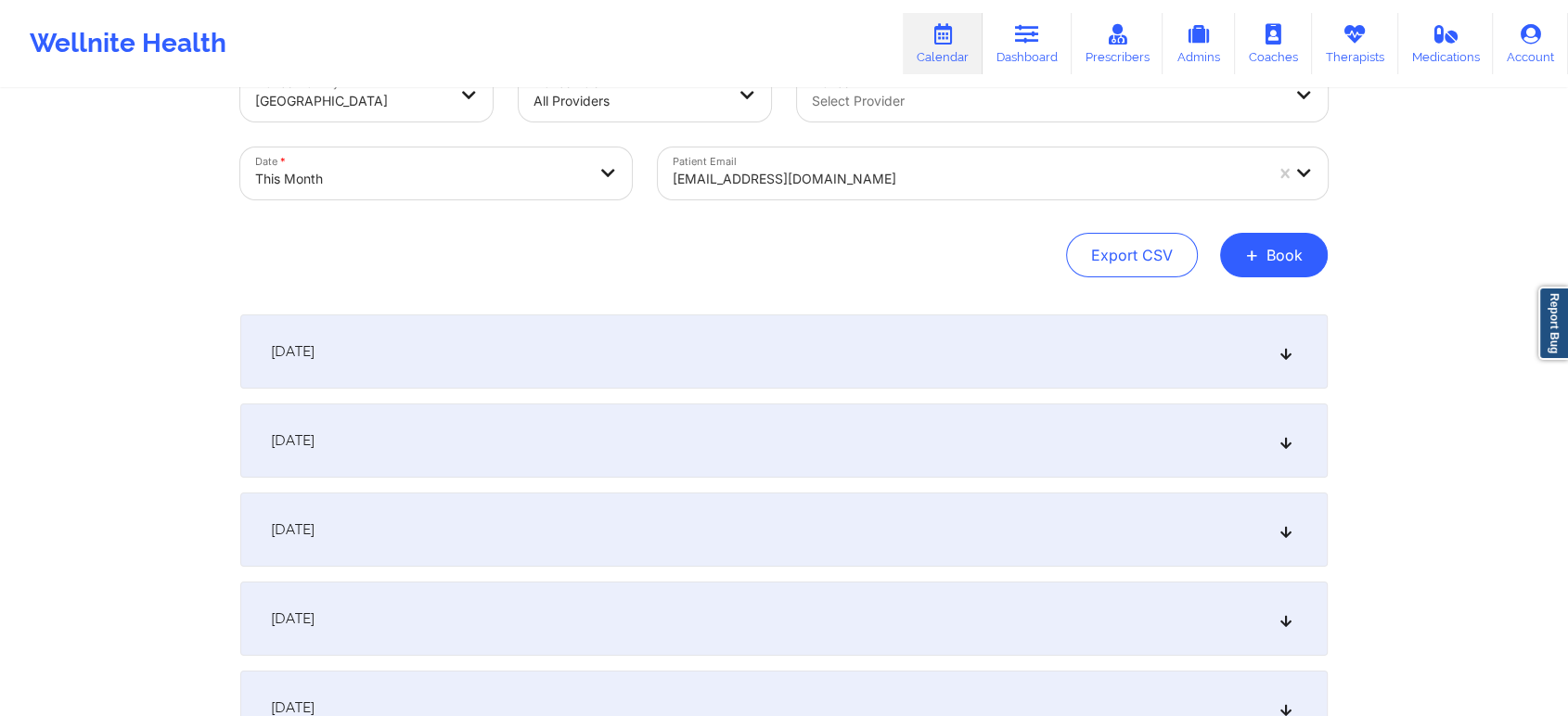
scroll to position [0, 0]
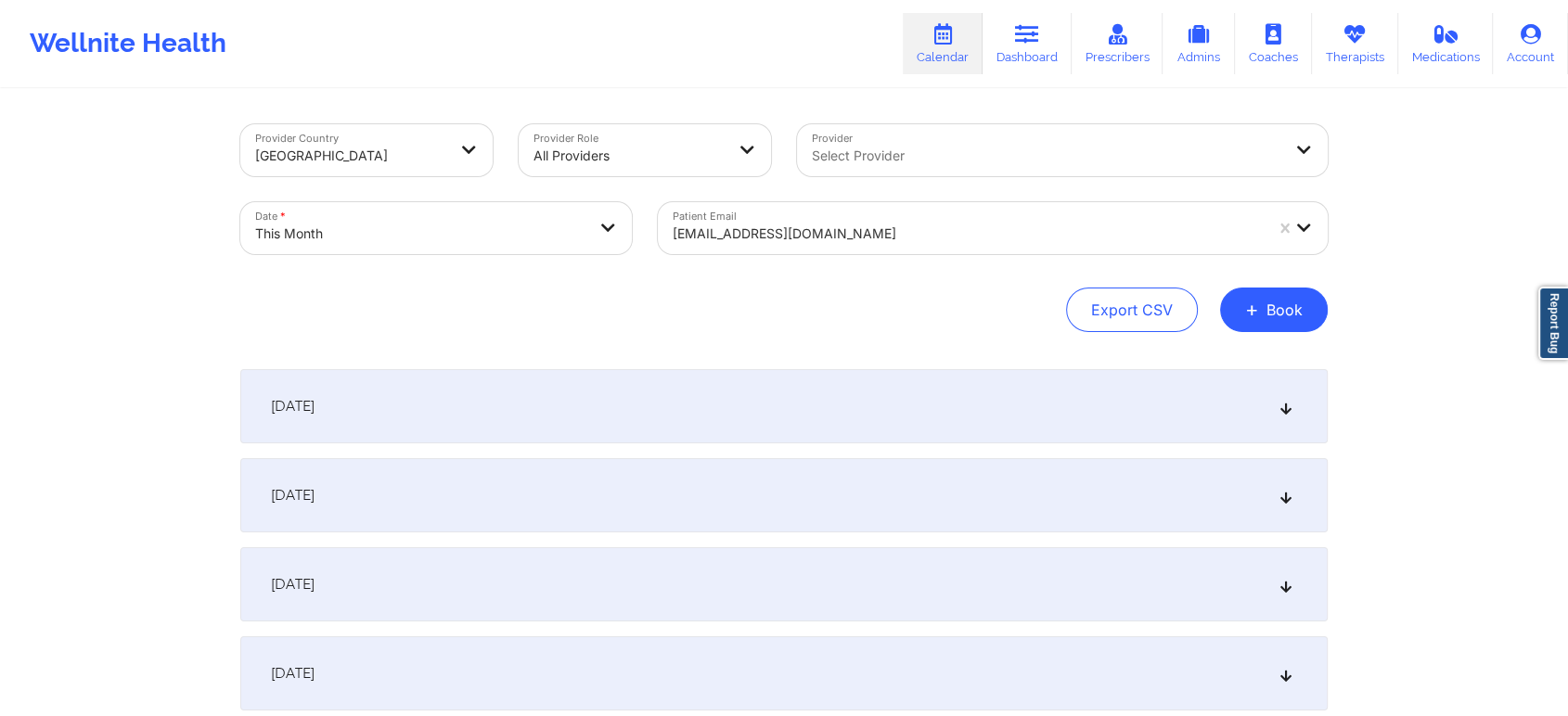
click at [829, 248] on div "[EMAIL_ADDRESS][DOMAIN_NAME]" at bounding box center [967, 233] width 590 height 41
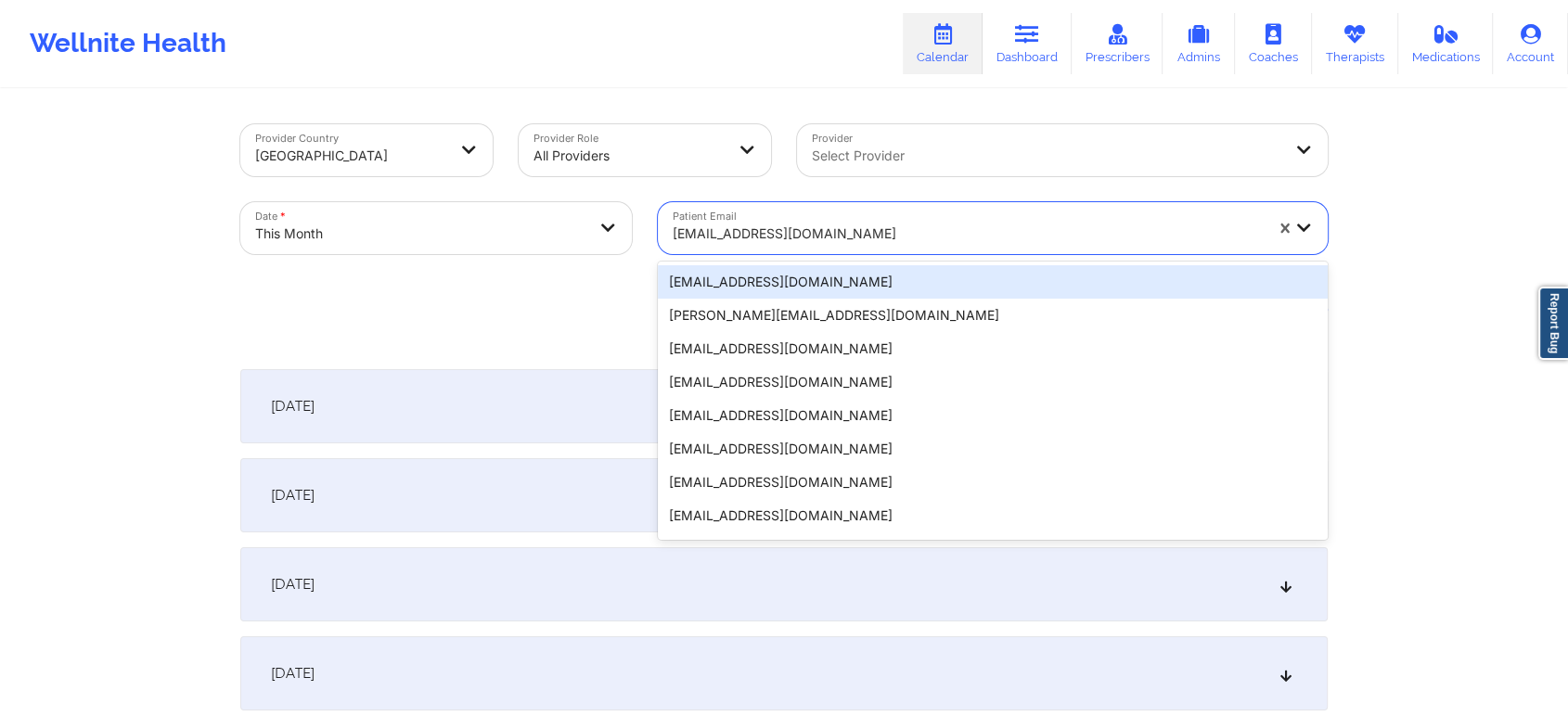
paste input "[EMAIL_ADDRESS][DOMAIN_NAME]"
type input "[EMAIL_ADDRESS][DOMAIN_NAME]"
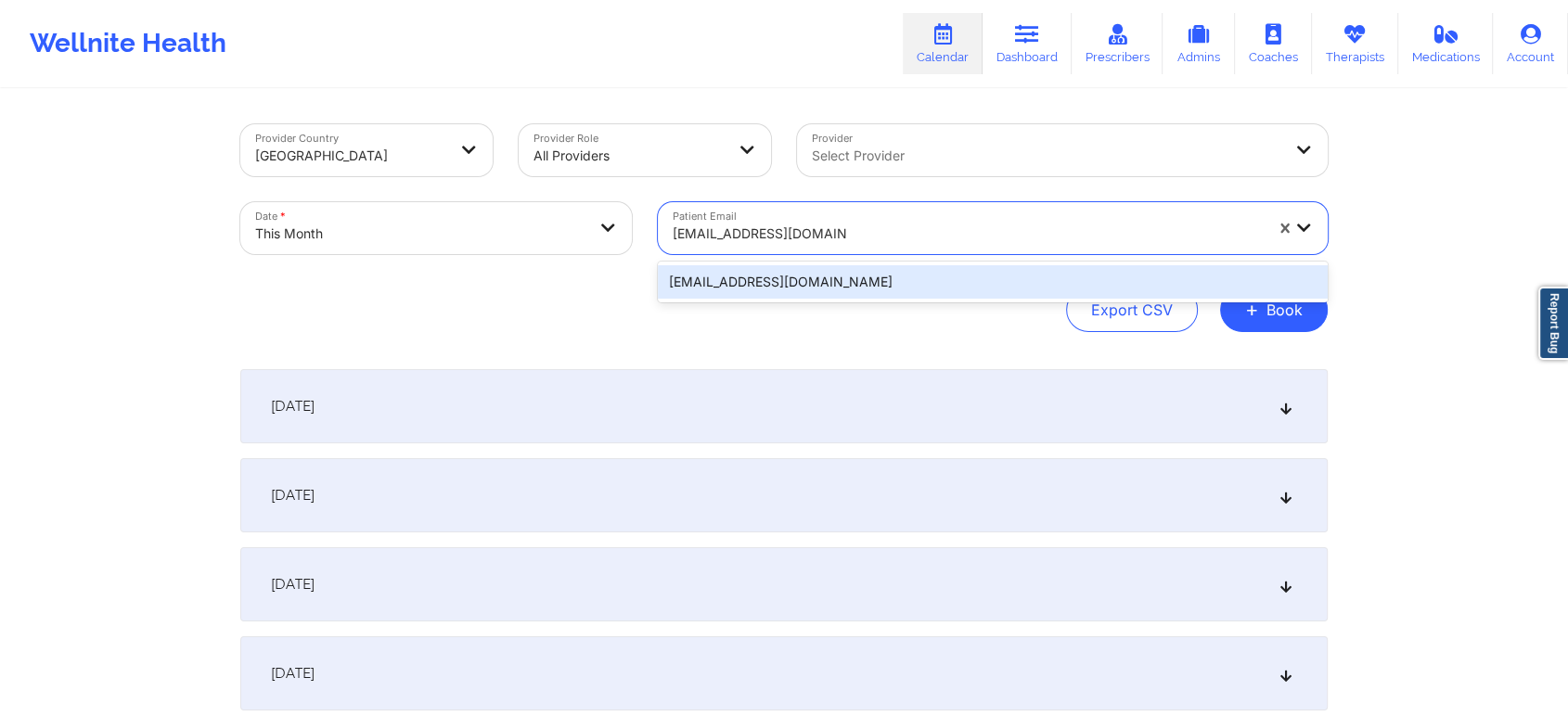
click at [843, 274] on div "[EMAIL_ADDRESS][DOMAIN_NAME]" at bounding box center [993, 281] width 669 height 33
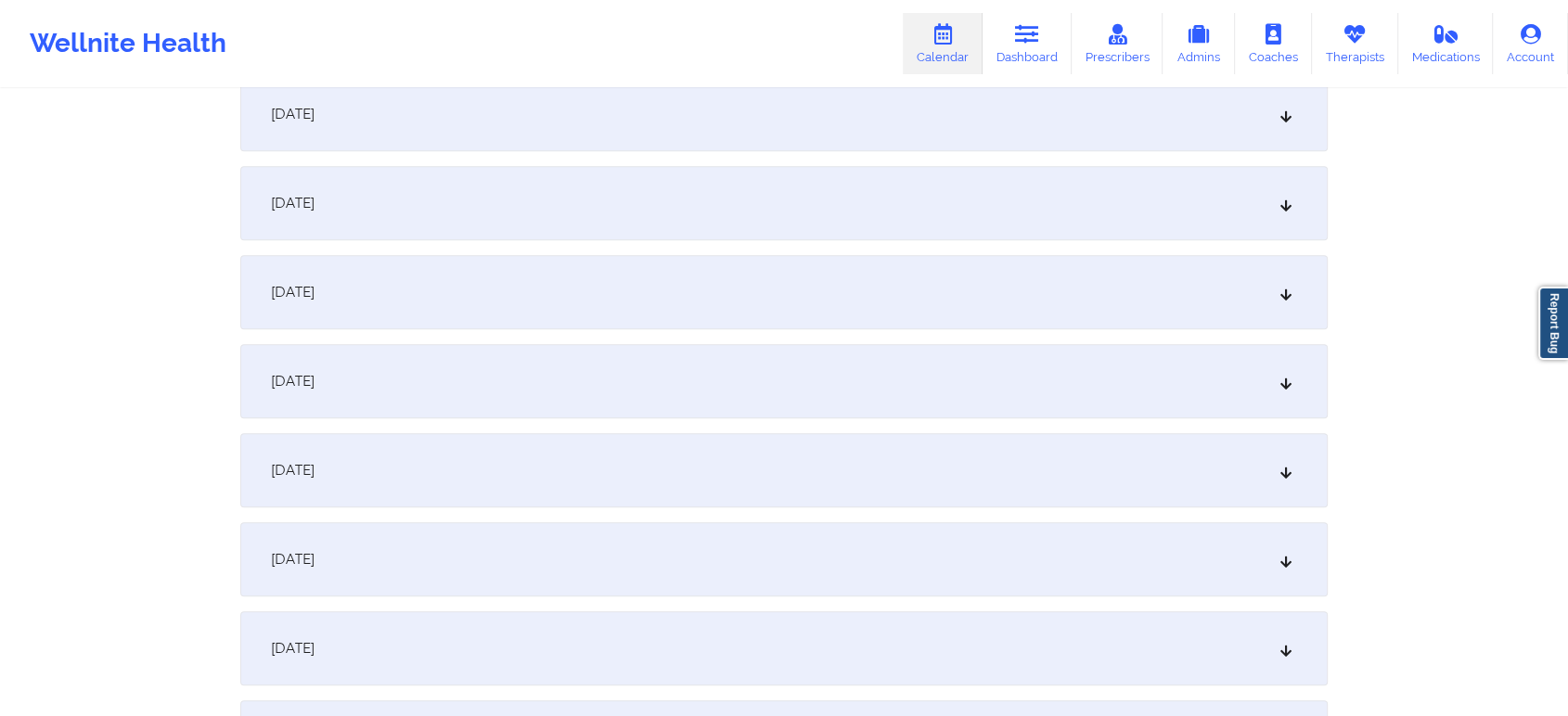
scroll to position [1073, 0]
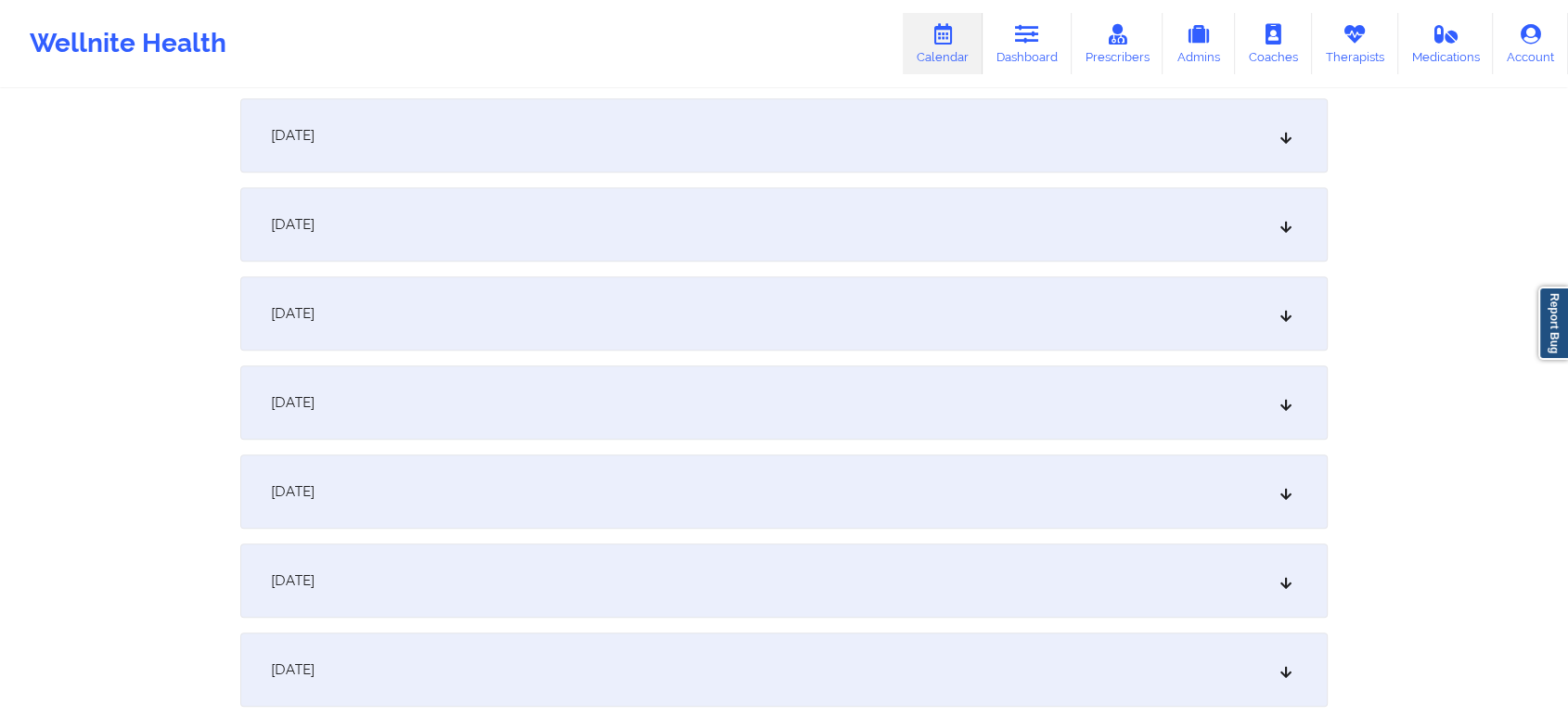
click at [847, 397] on div "[DATE]" at bounding box center [784, 402] width 1088 height 74
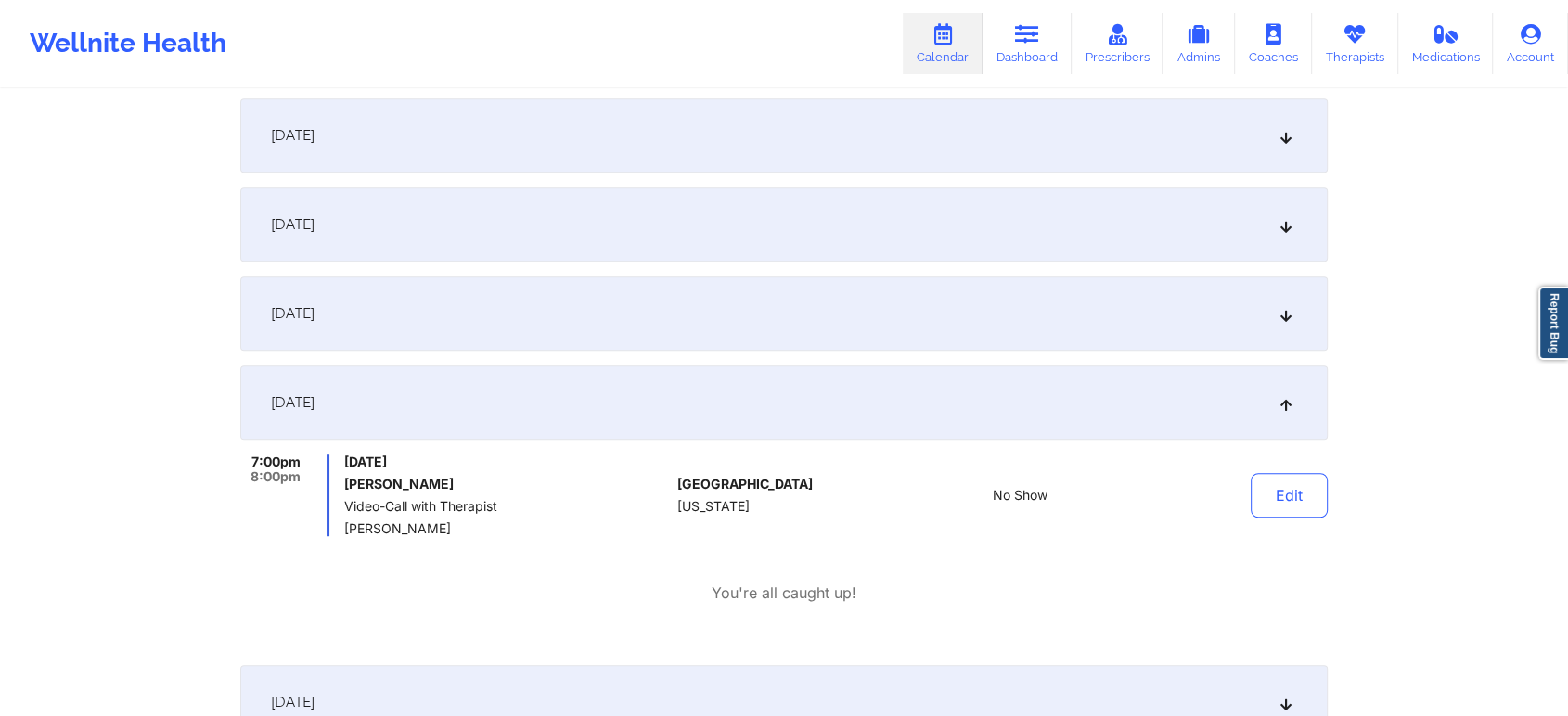
scroll to position [0, 0]
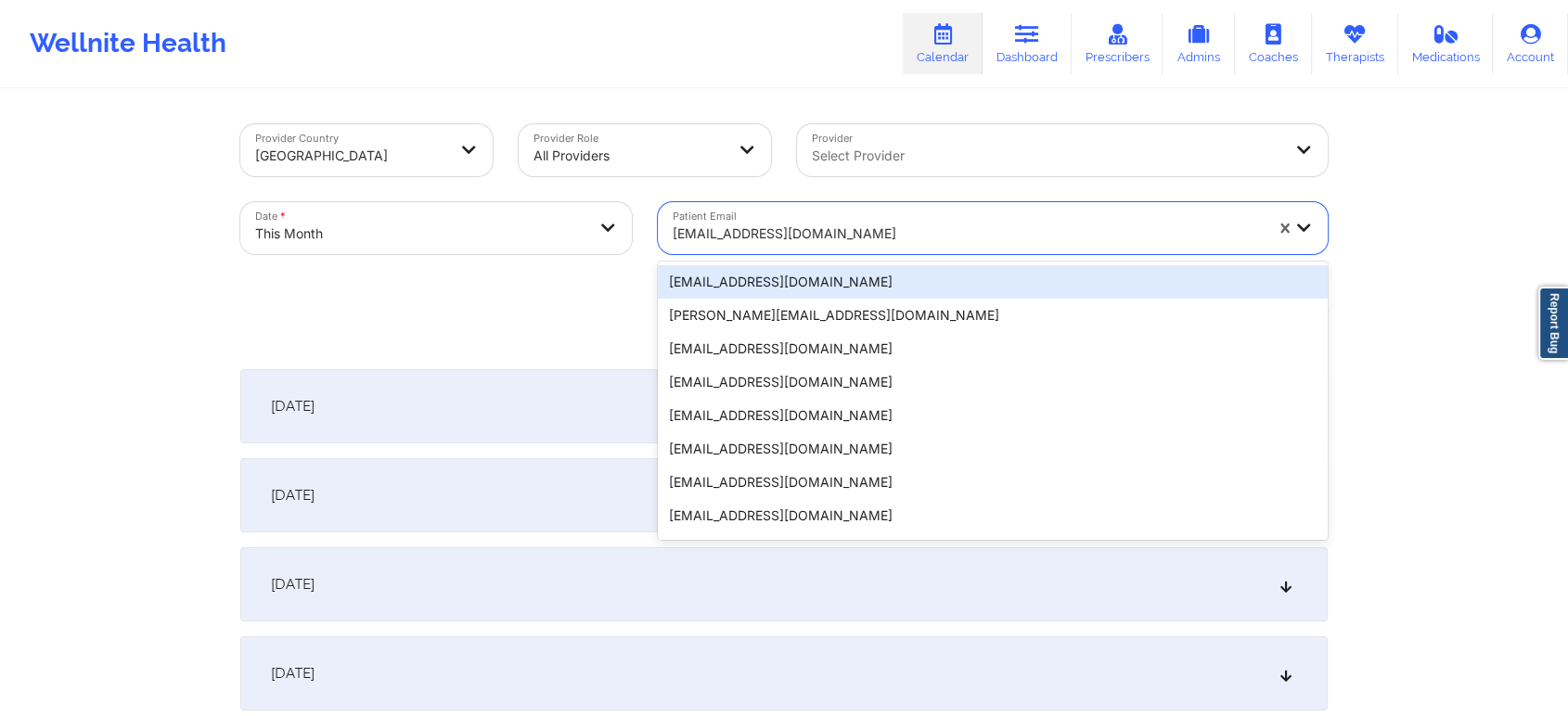
click at [733, 213] on div "[EMAIL_ADDRESS][DOMAIN_NAME]" at bounding box center [967, 233] width 590 height 41
paste input "[EMAIL_ADDRESS][DOMAIN_NAME]"
type input "[EMAIL_ADDRESS][DOMAIN_NAME]"
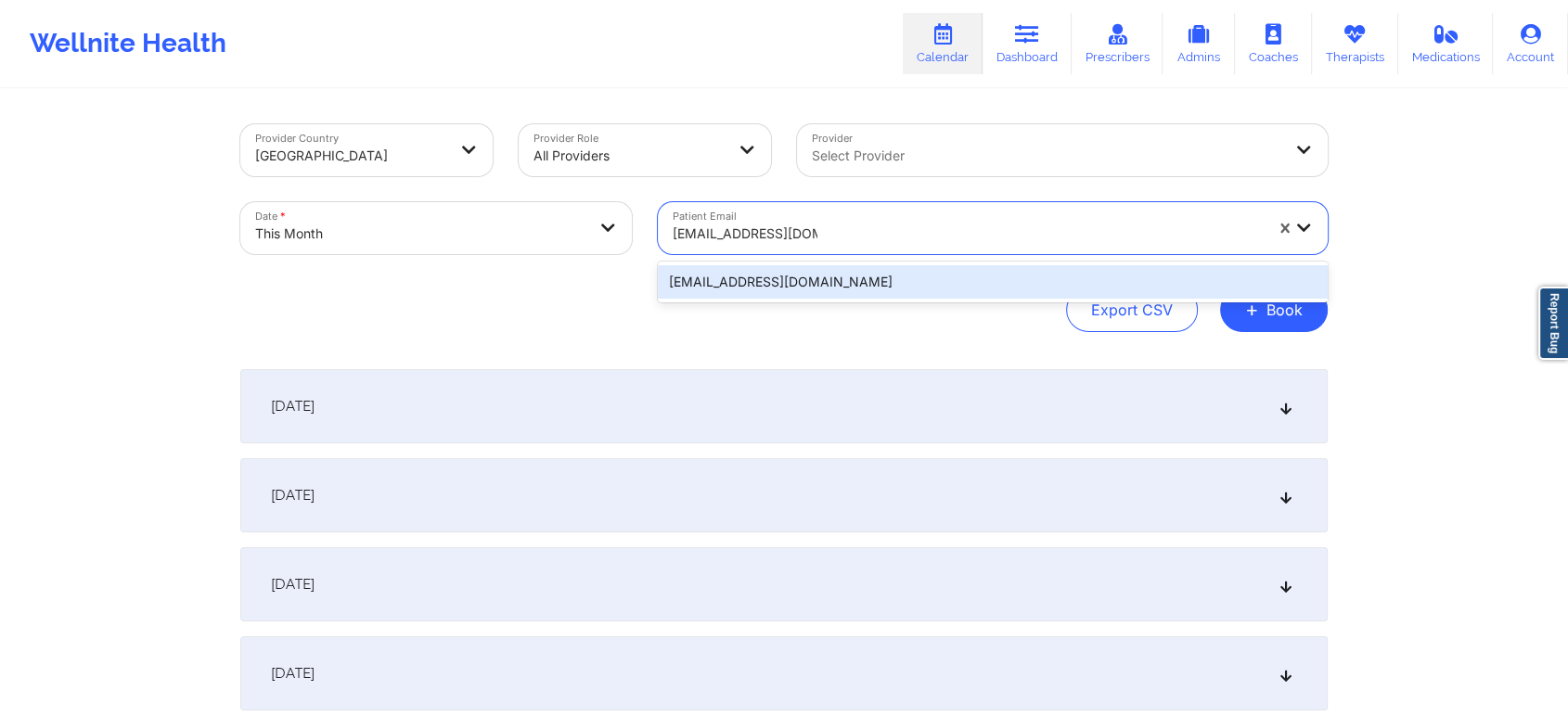
click at [774, 278] on div "[EMAIL_ADDRESS][DOMAIN_NAME]" at bounding box center [993, 281] width 669 height 33
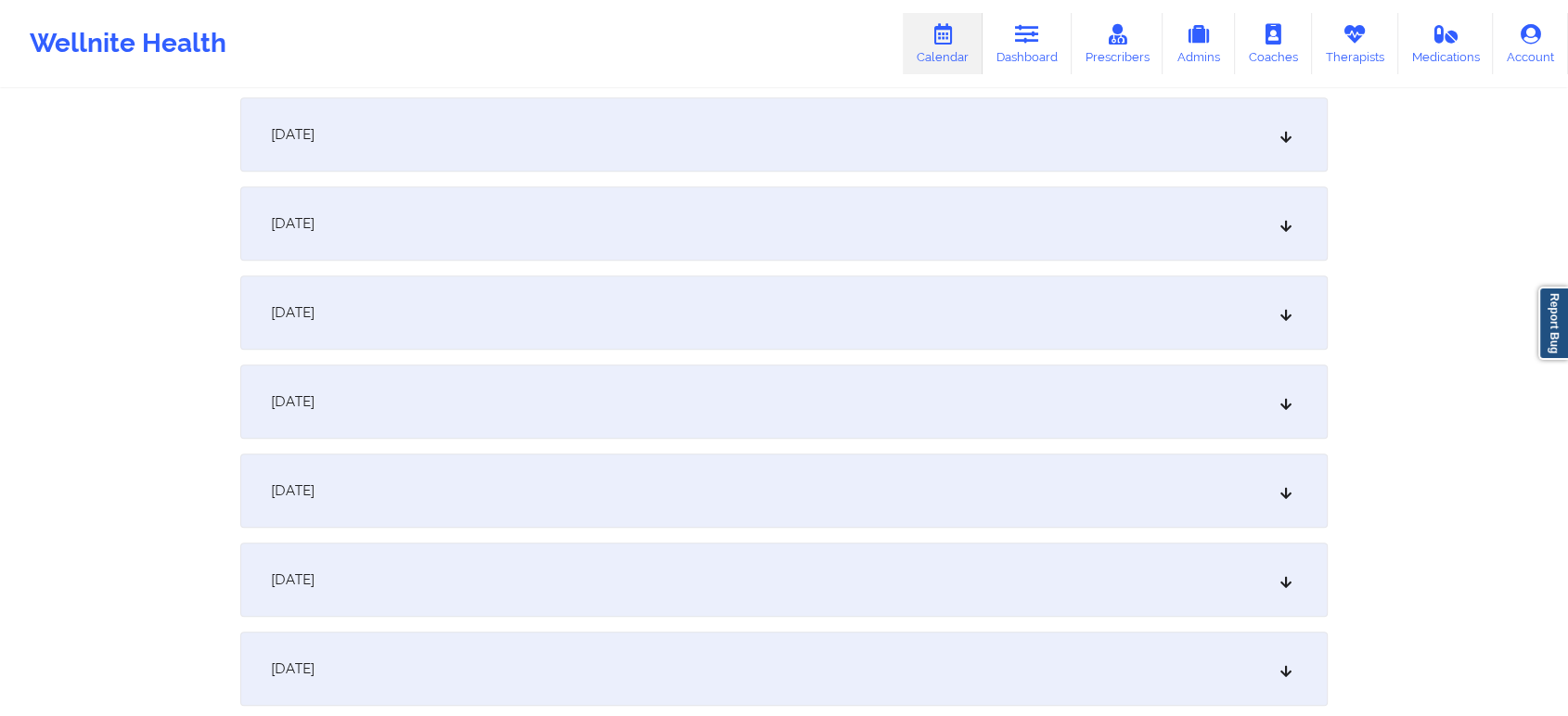
scroll to position [1090, 0]
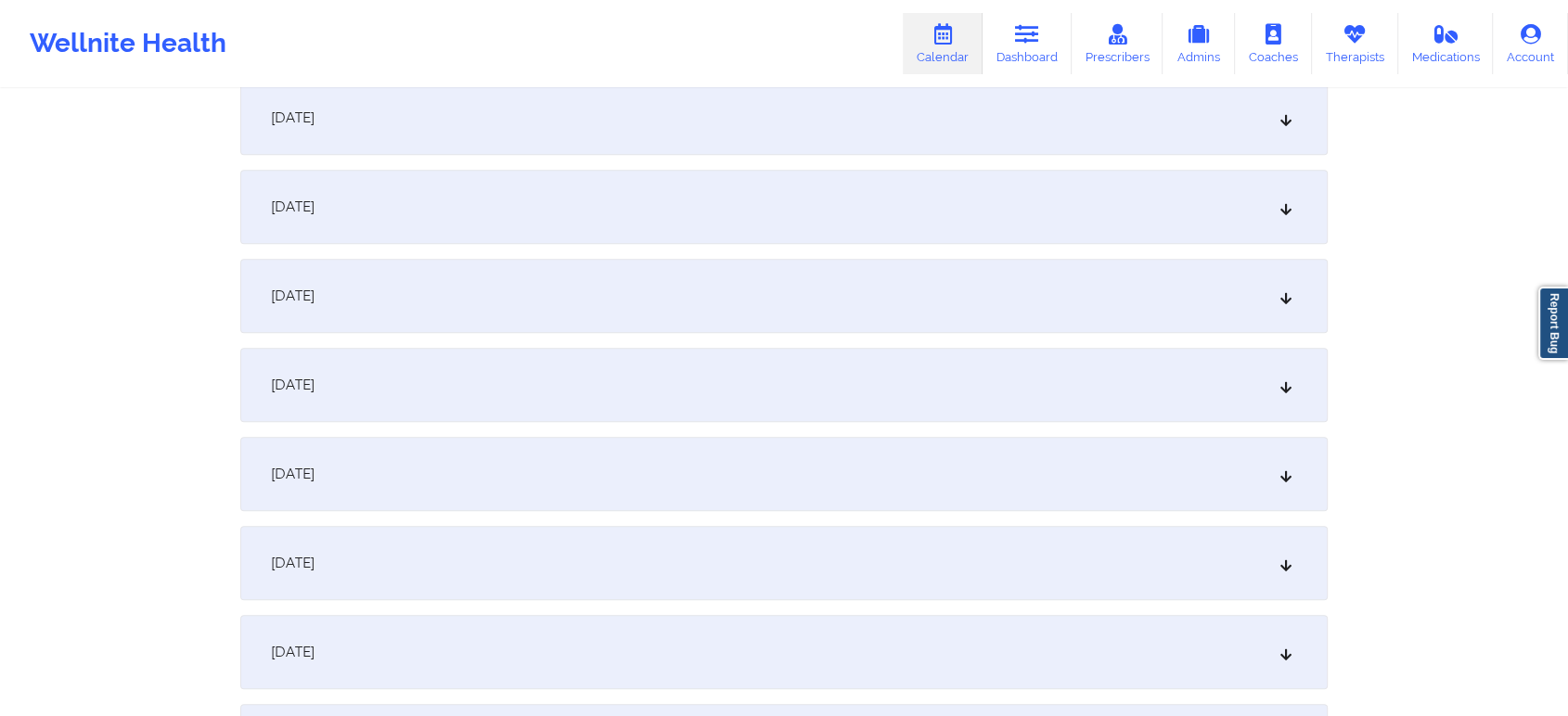
click at [530, 374] on div "[DATE]" at bounding box center [784, 385] width 1088 height 74
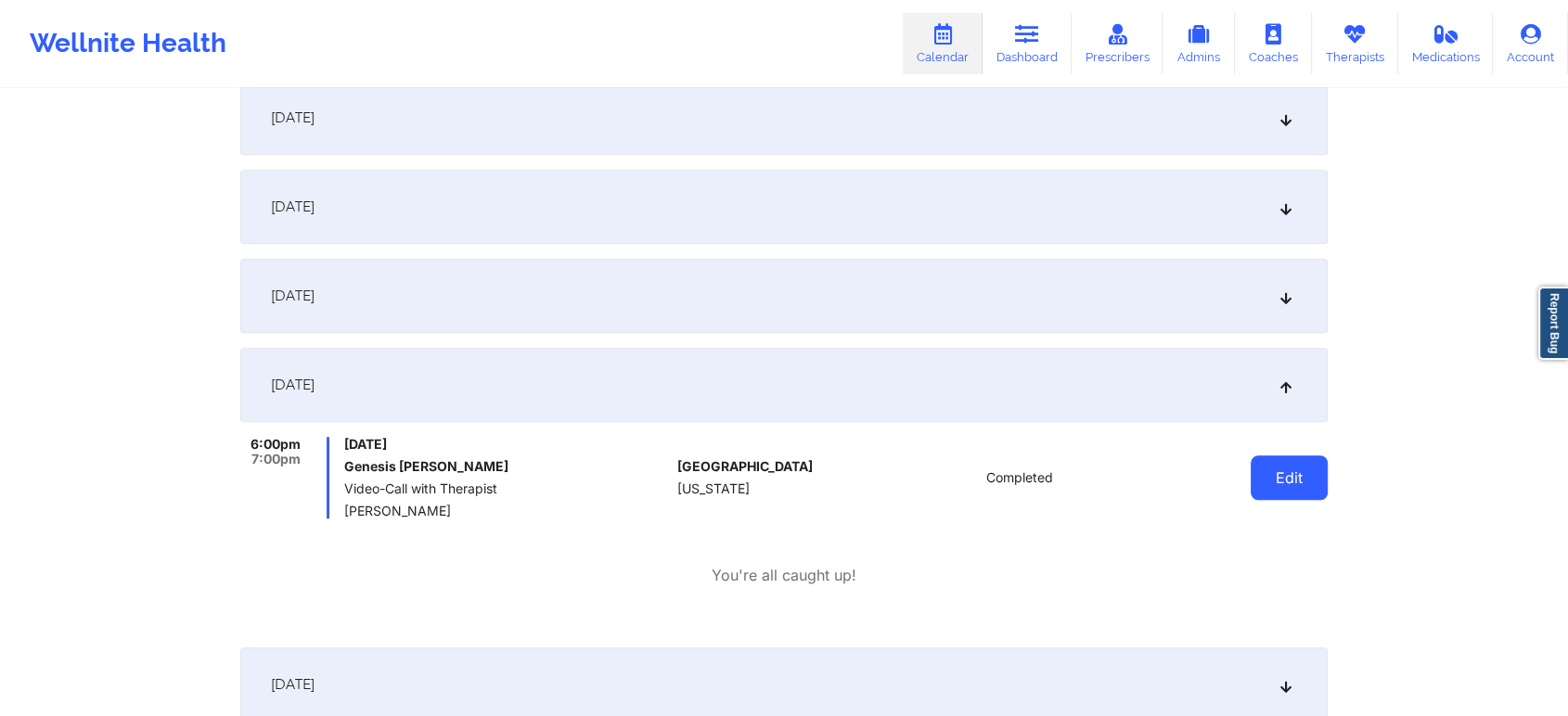
click at [1286, 491] on button "Edit" at bounding box center [1288, 477] width 77 height 45
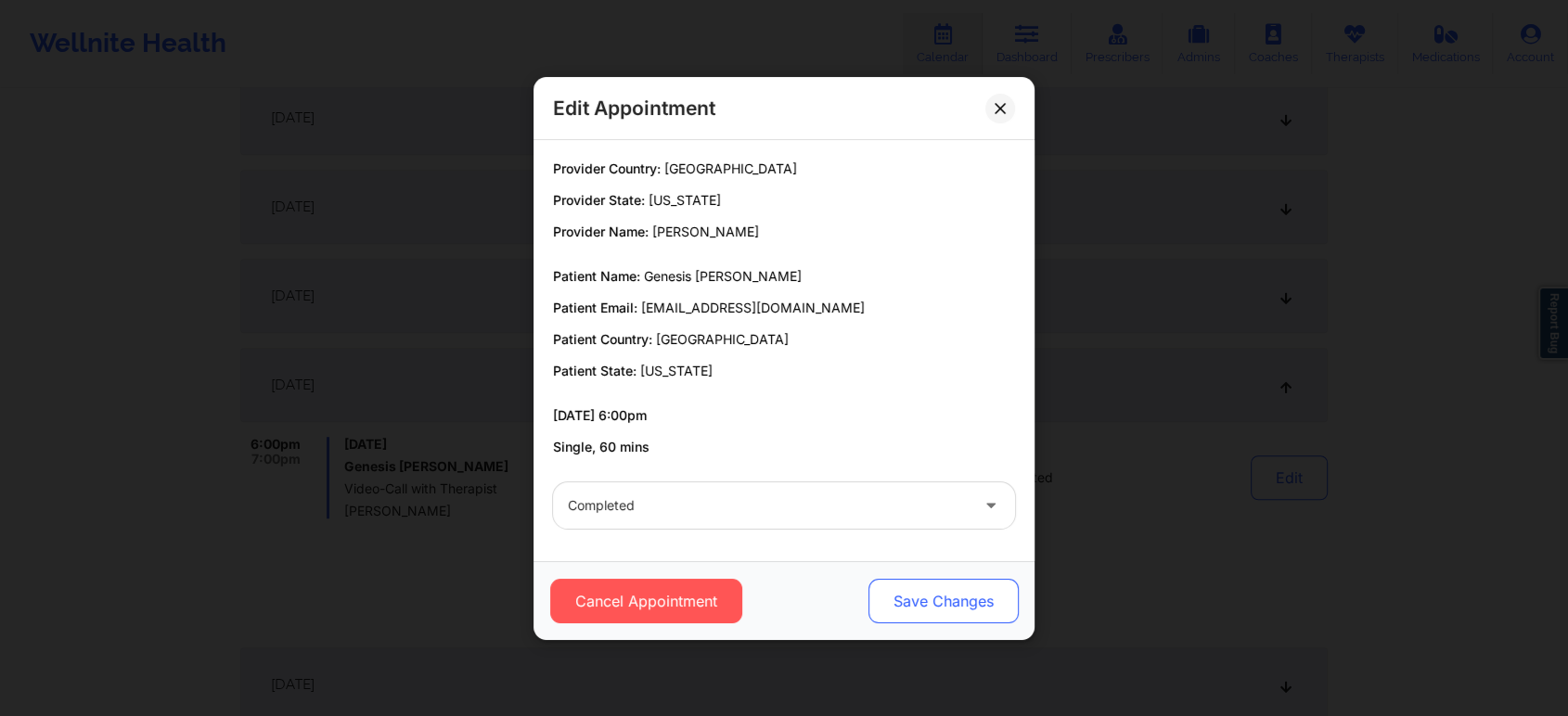
click at [939, 592] on button "Save Changes" at bounding box center [943, 601] width 150 height 45
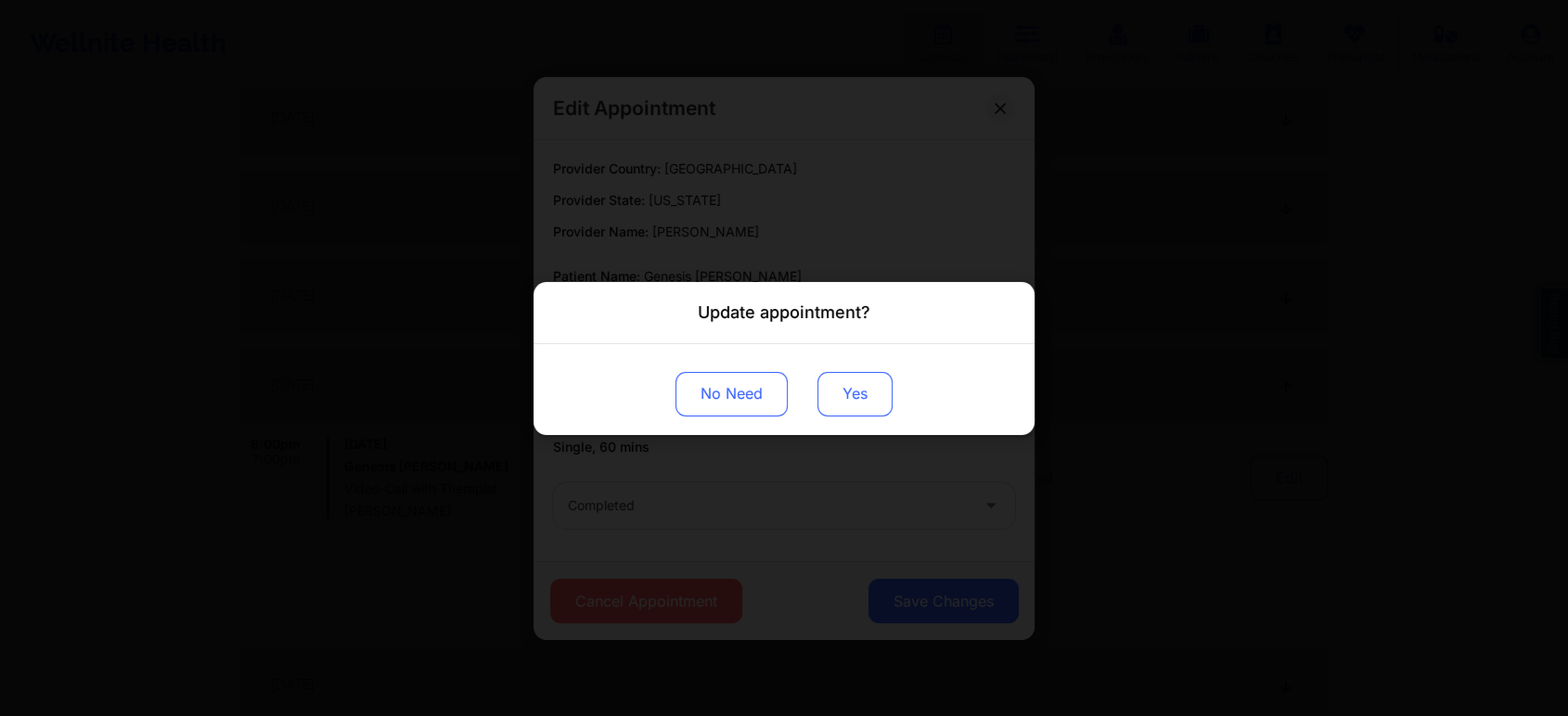
click at [848, 402] on button "Yes" at bounding box center [855, 393] width 75 height 45
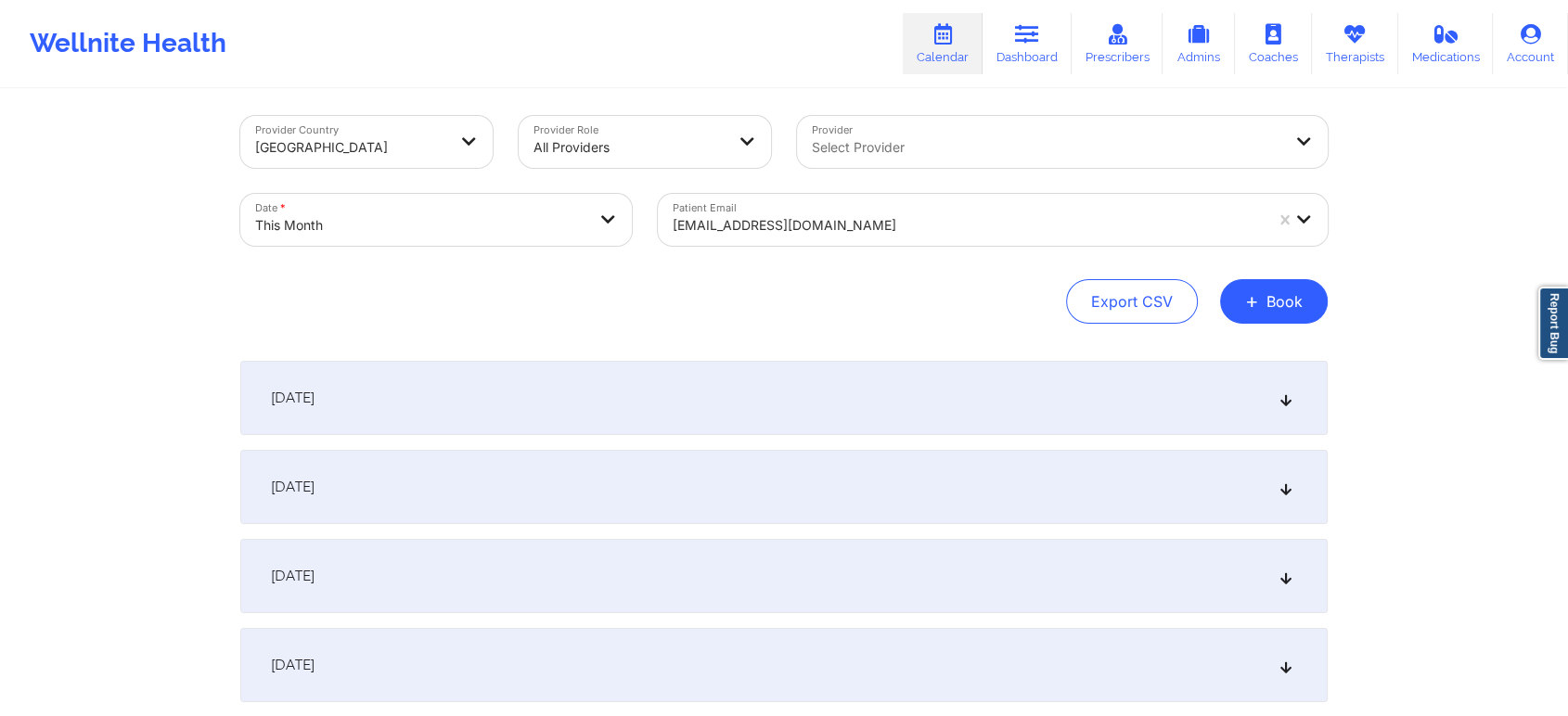
scroll to position [0, 0]
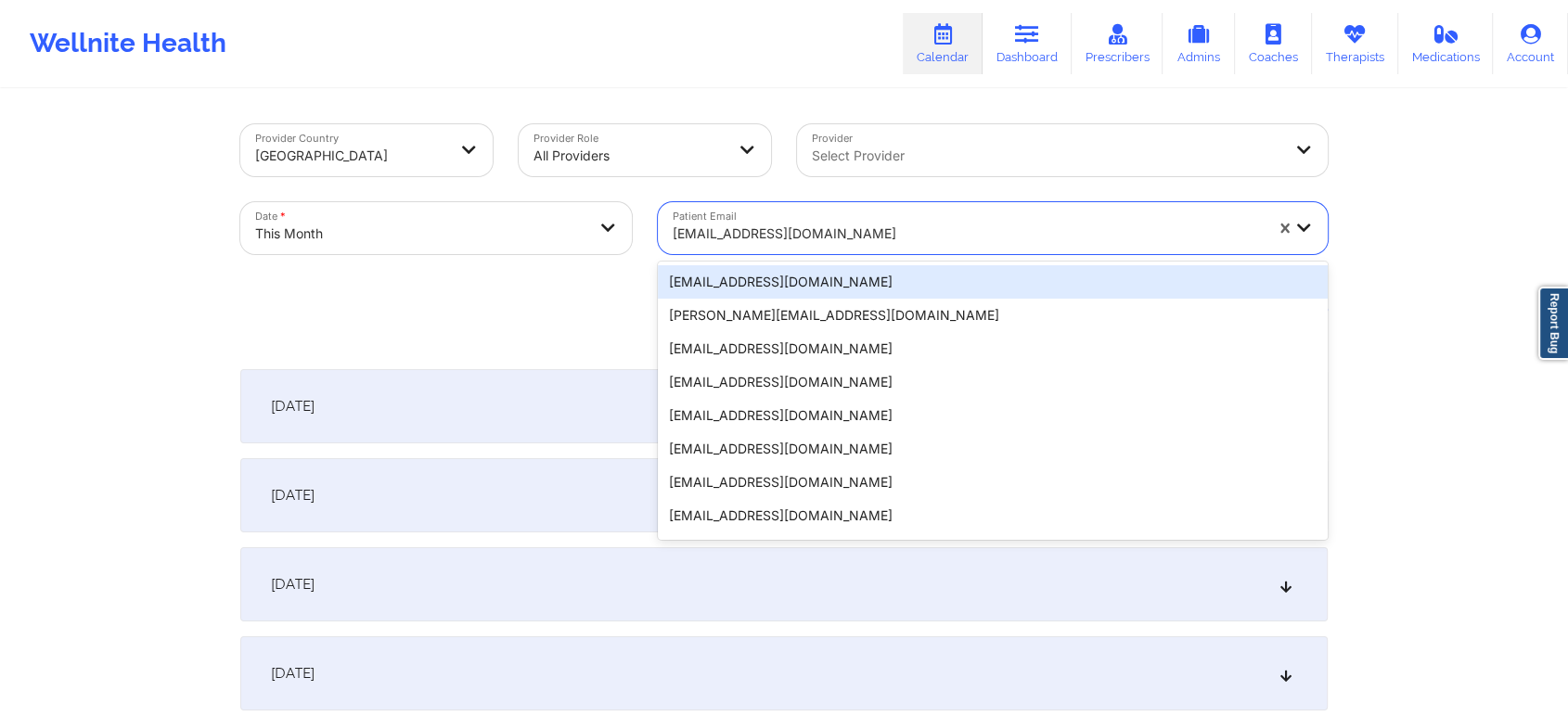
click at [747, 223] on div at bounding box center [967, 233] width 590 height 22
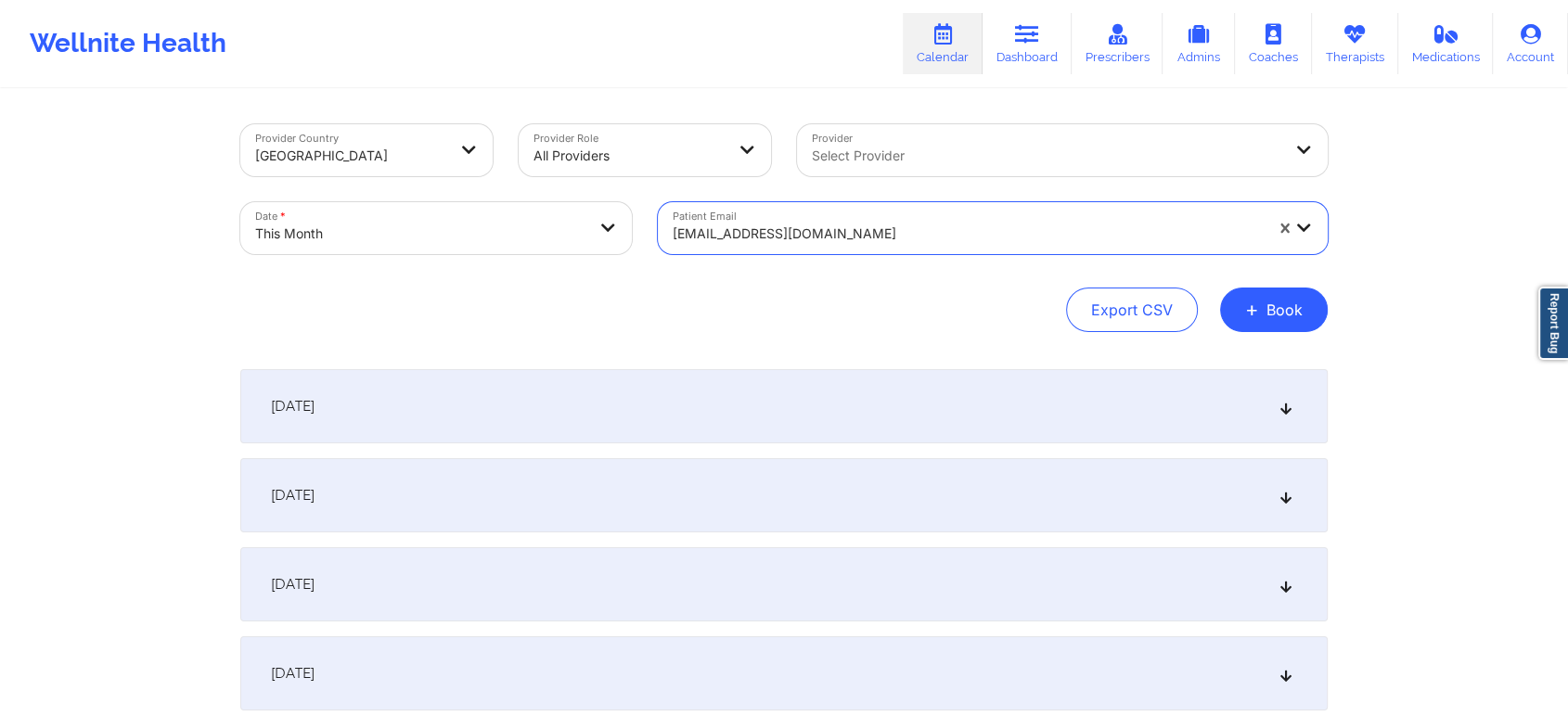
click at [747, 223] on div at bounding box center [967, 233] width 590 height 22
paste input "[PERSON_NAME][EMAIL_ADDRESS][DOMAIN_NAME]"
type input "[PERSON_NAME][EMAIL_ADDRESS][DOMAIN_NAME]"
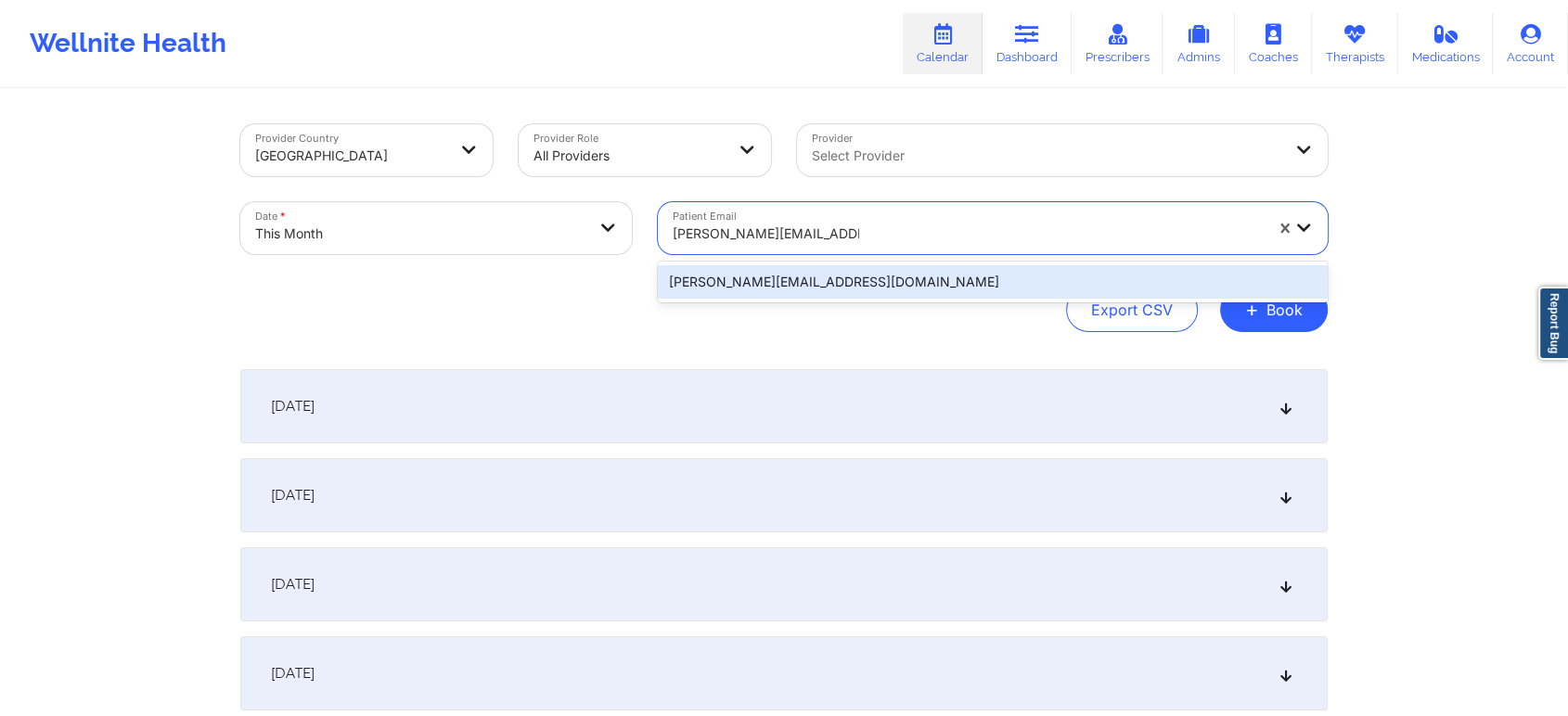
click at [709, 290] on div "[PERSON_NAME][EMAIL_ADDRESS][DOMAIN_NAME]" at bounding box center [993, 281] width 669 height 33
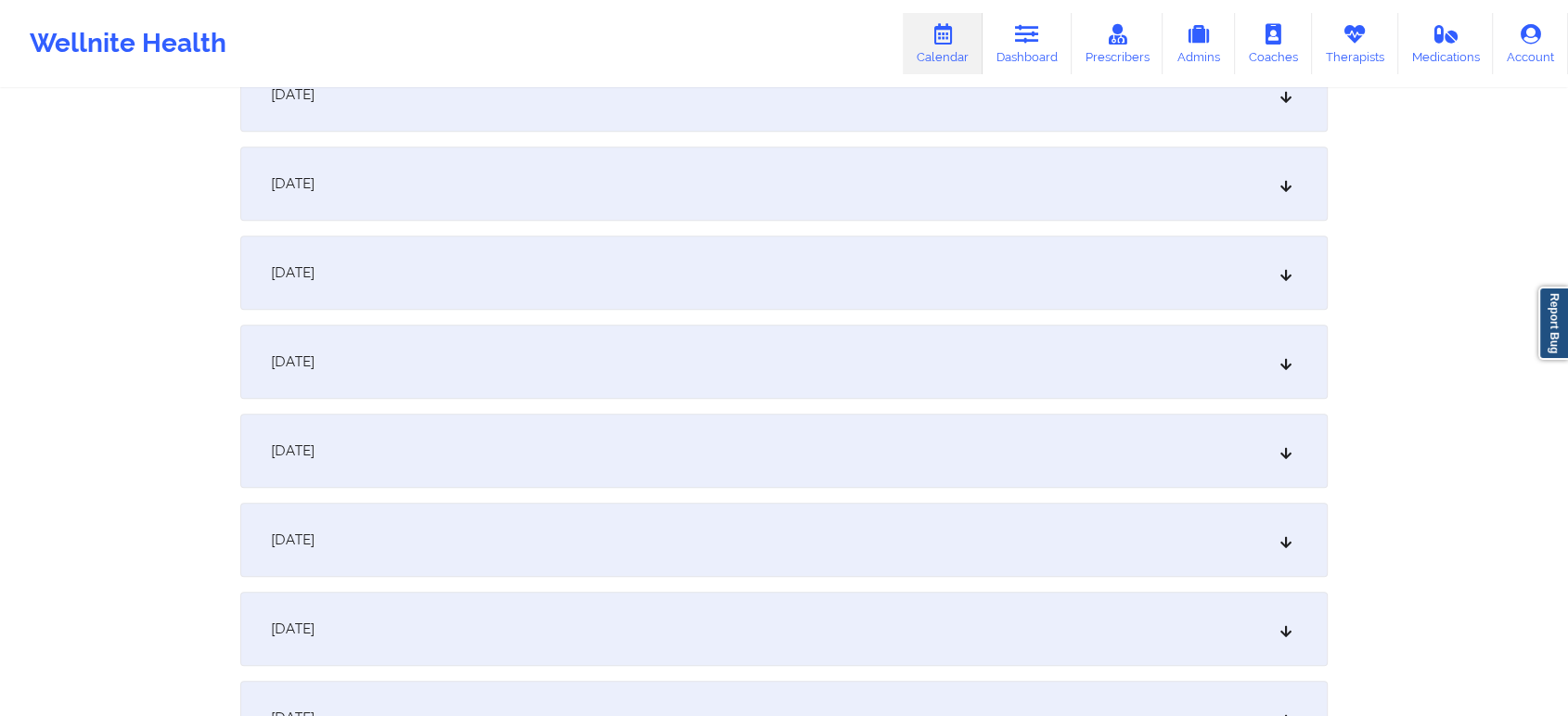
scroll to position [1283, 0]
click at [779, 206] on div "[DATE]" at bounding box center [784, 192] width 1088 height 74
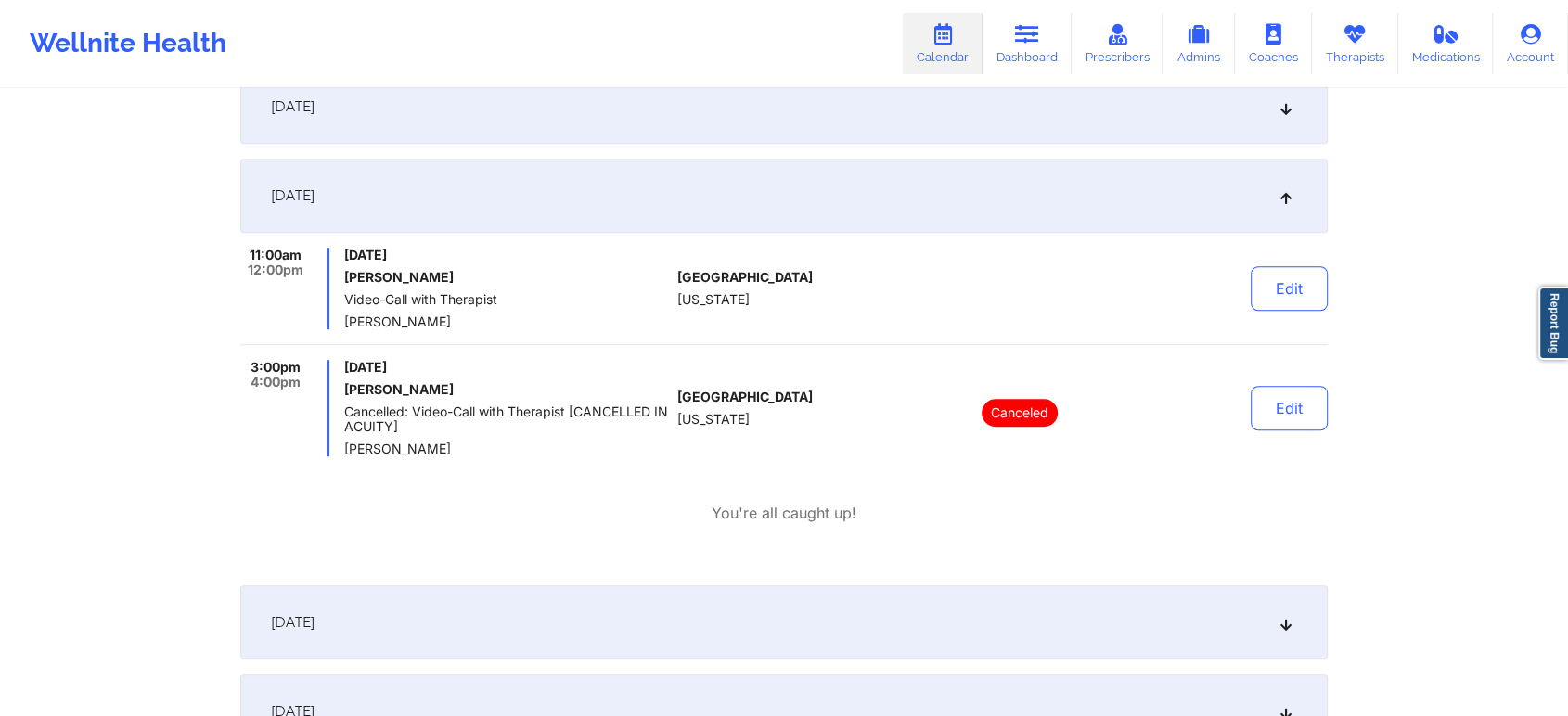
scroll to position [0, 0]
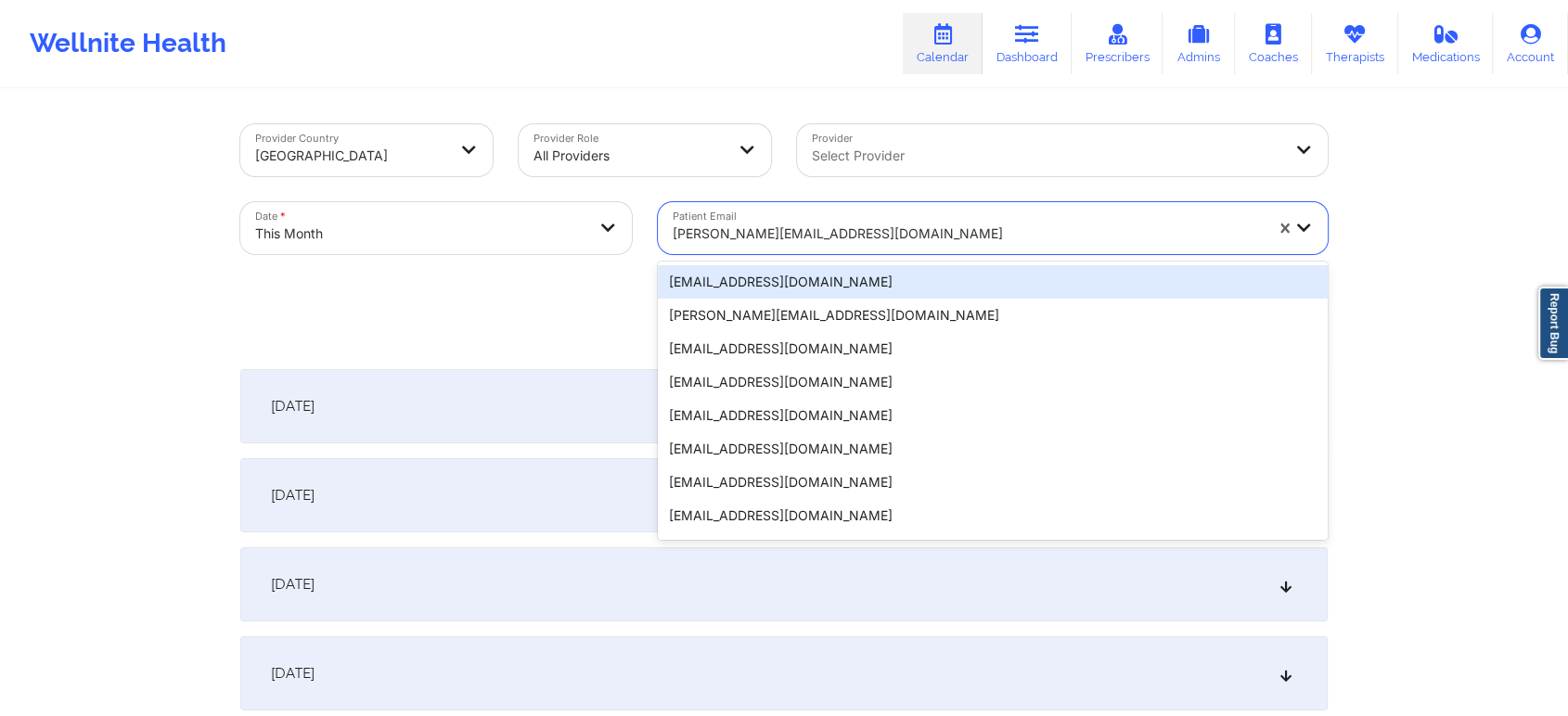
click at [813, 237] on div at bounding box center [967, 233] width 590 height 22
paste input "[EMAIL_ADDRESS][DOMAIN_NAME]"
type input "[EMAIL_ADDRESS][DOMAIN_NAME]"
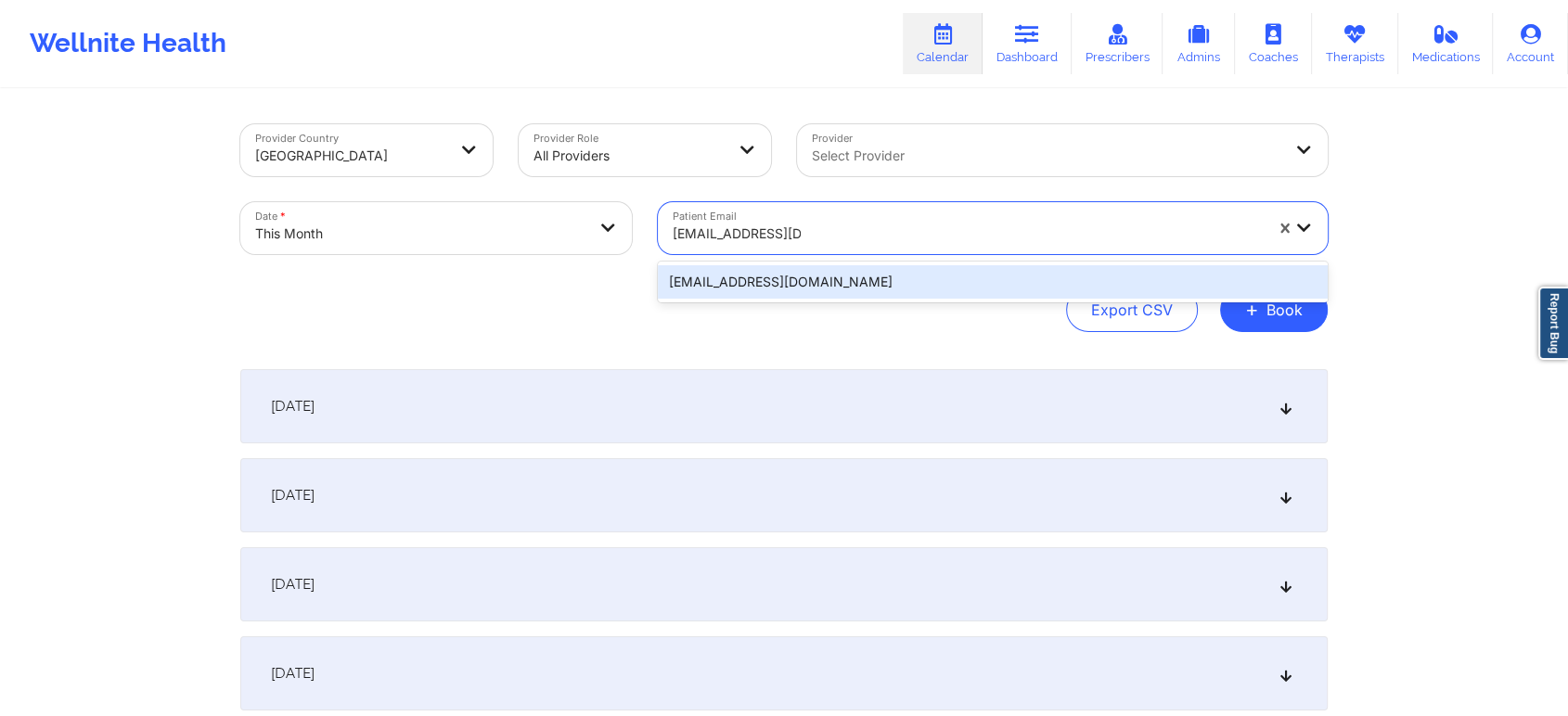
click at [859, 282] on div "[EMAIL_ADDRESS][DOMAIN_NAME]" at bounding box center [993, 281] width 669 height 33
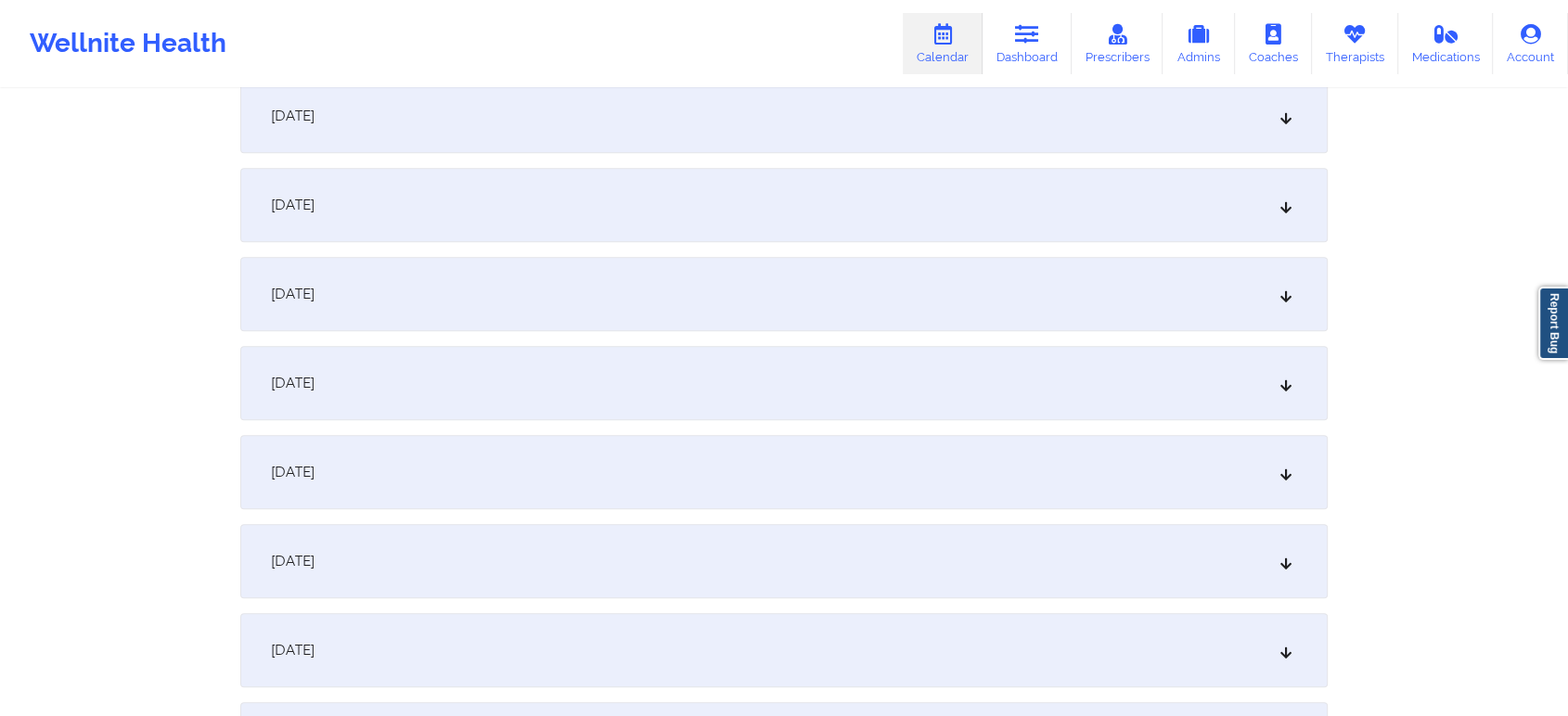
scroll to position [1045, 0]
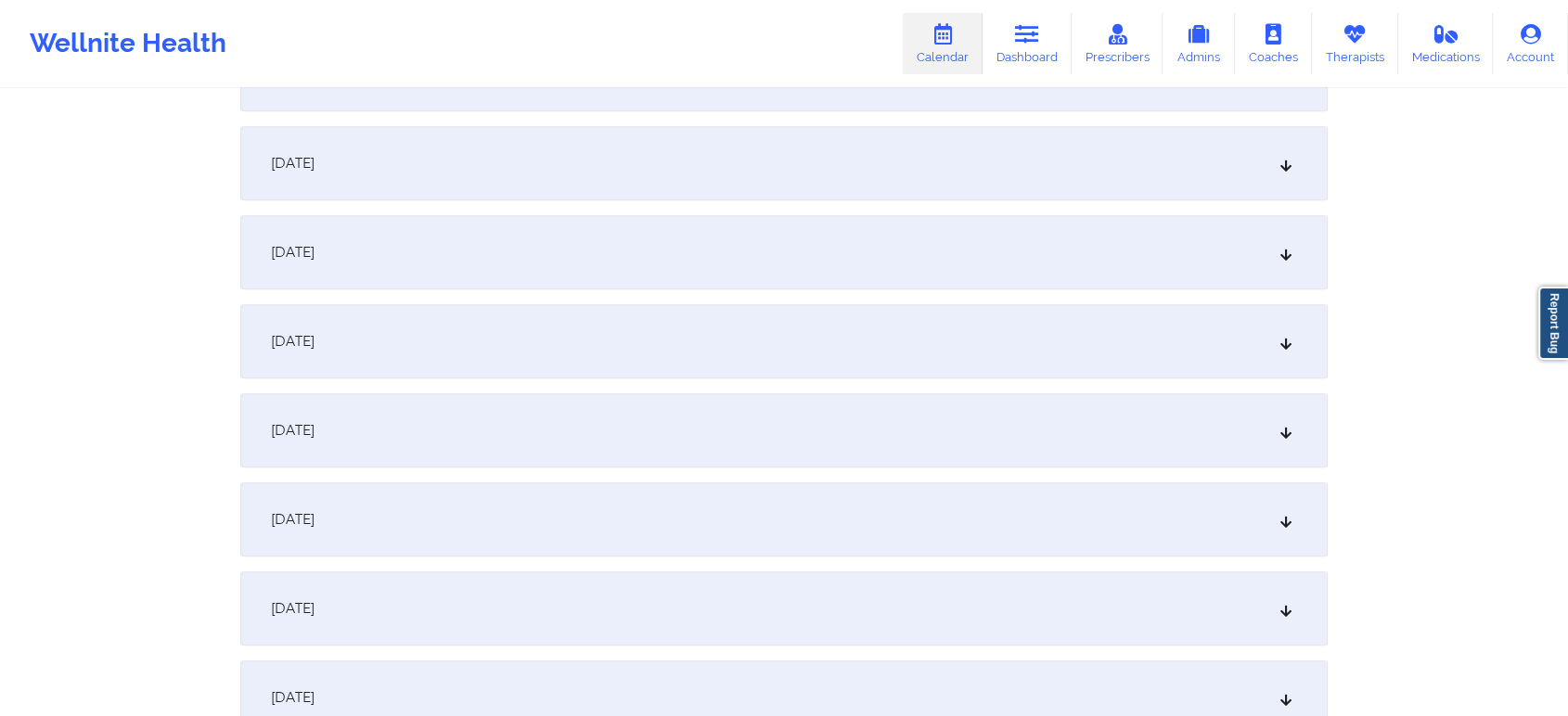
click at [939, 452] on div "[DATE]" at bounding box center [784, 431] width 1088 height 74
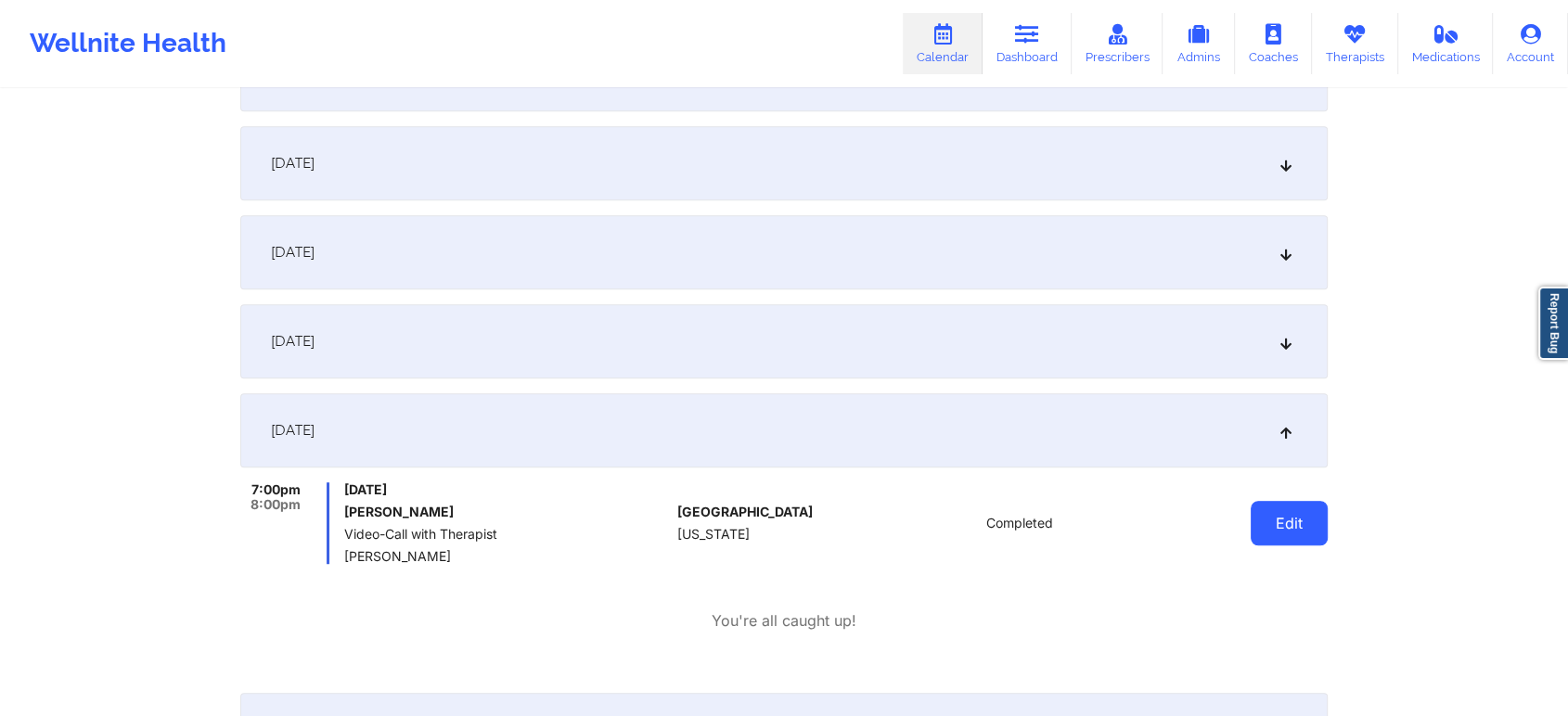
click at [1264, 504] on button "Edit" at bounding box center [1288, 523] width 77 height 45
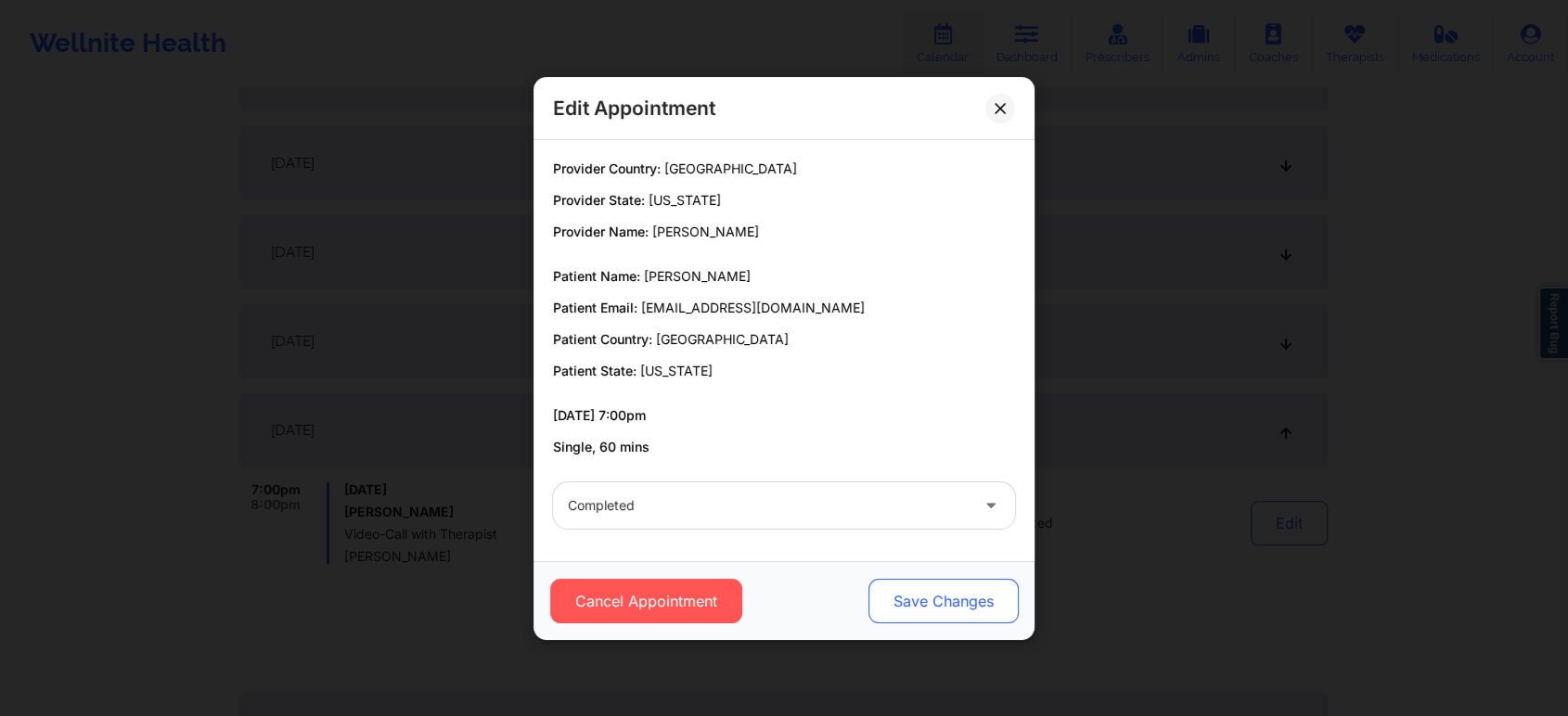
click at [957, 609] on button "Save Changes" at bounding box center [943, 601] width 150 height 45
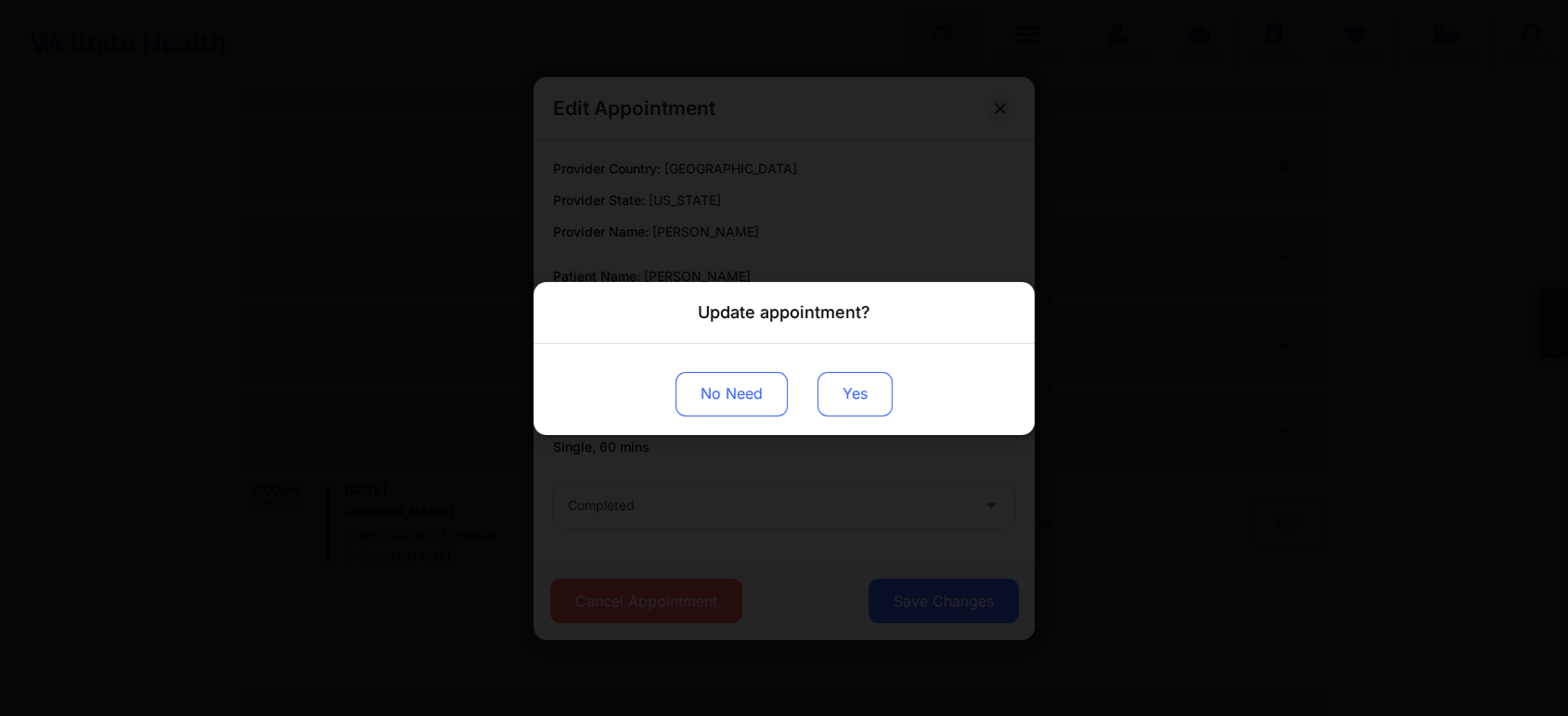
click at [866, 400] on button "Yes" at bounding box center [855, 393] width 75 height 45
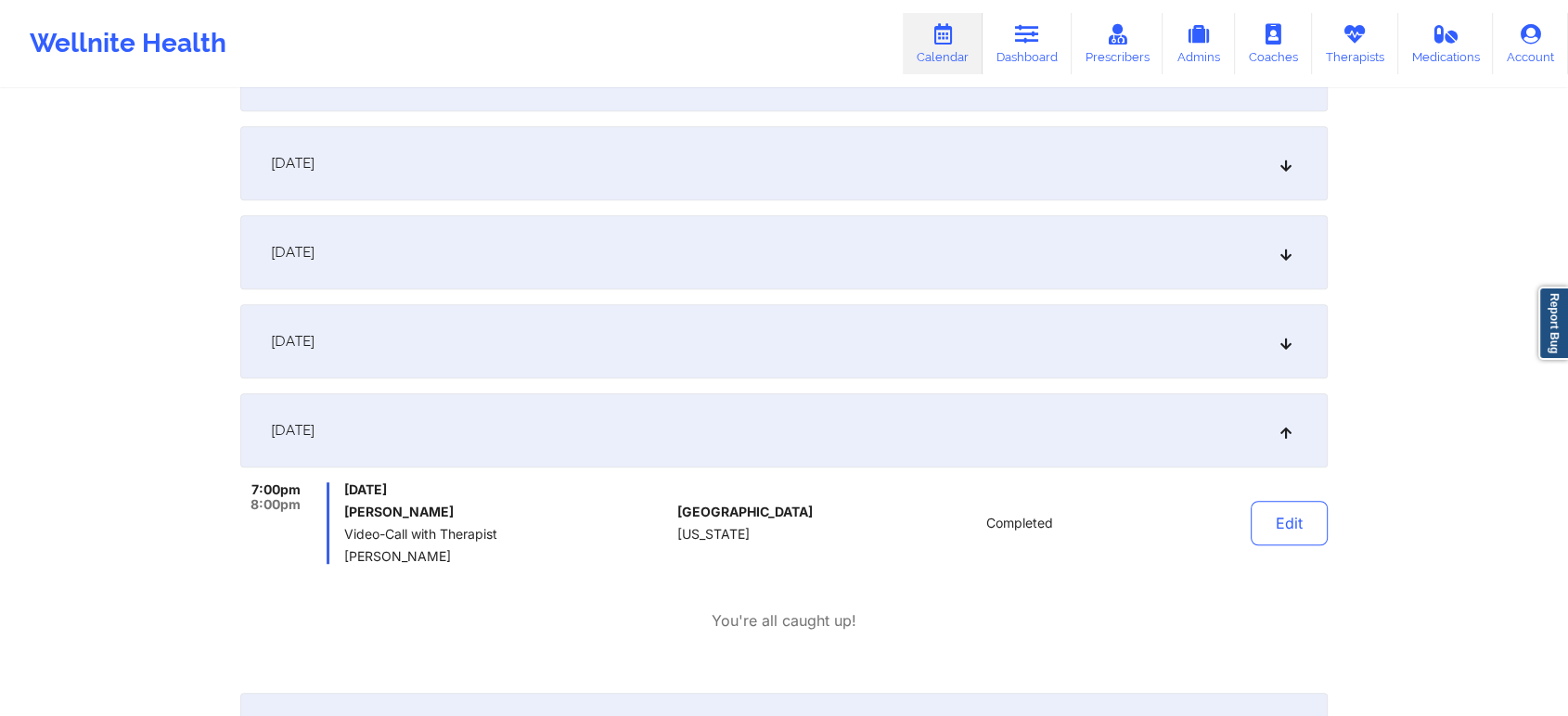
scroll to position [0, 0]
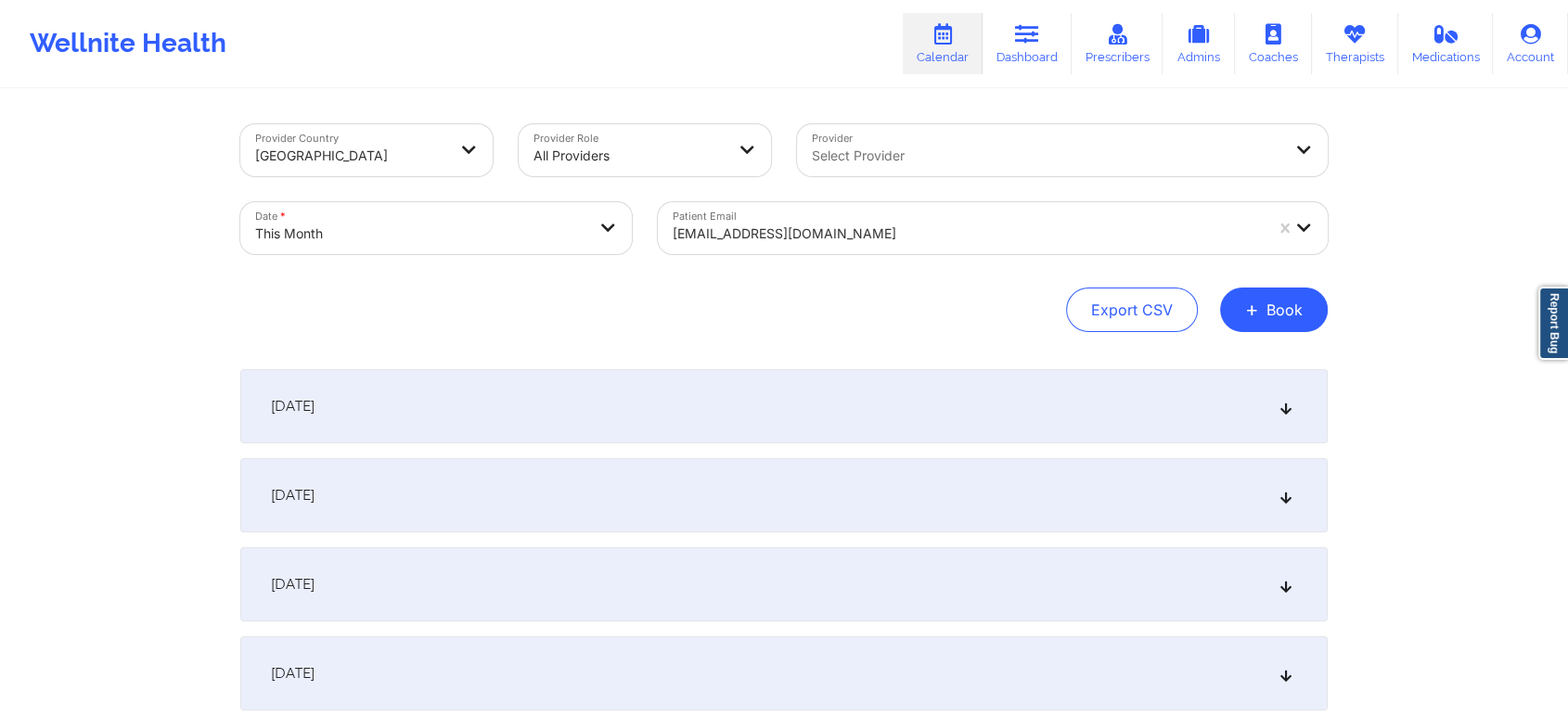
click at [822, 216] on div "[EMAIL_ADDRESS][DOMAIN_NAME]" at bounding box center [967, 233] width 590 height 41
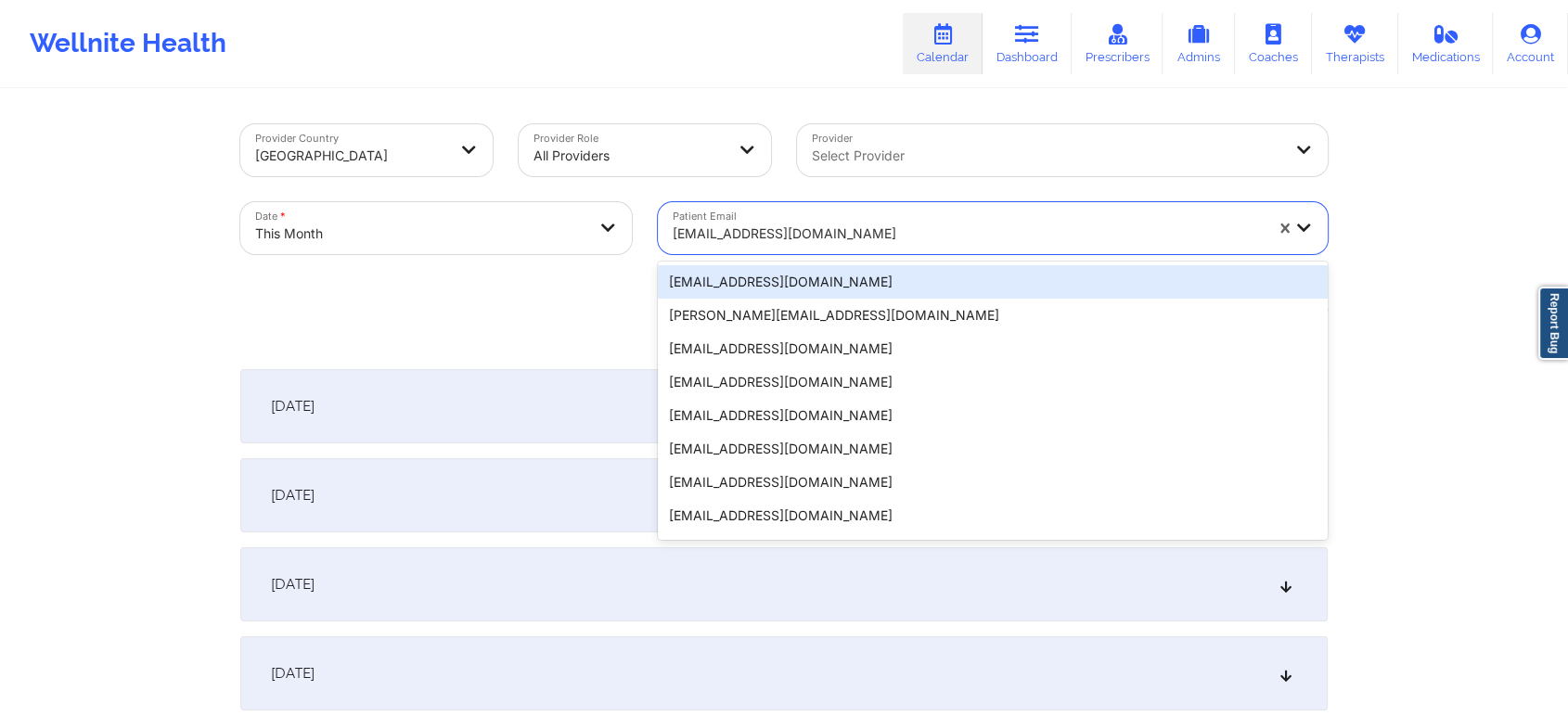
paste input "[EMAIL_ADDRESS][DOMAIN_NAME]"
type input "[EMAIL_ADDRESS][DOMAIN_NAME]"
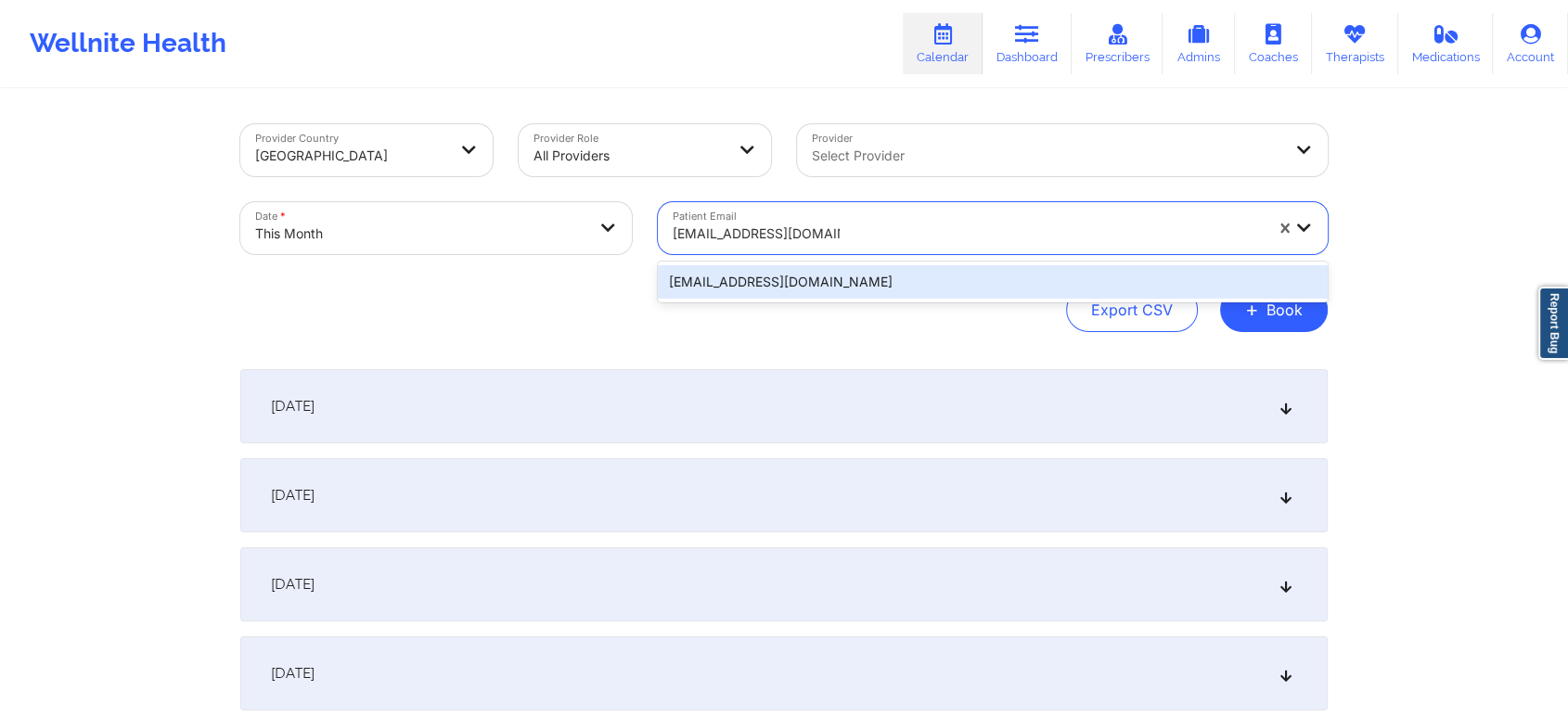
click at [852, 290] on div "[EMAIL_ADDRESS][DOMAIN_NAME]" at bounding box center [993, 281] width 669 height 33
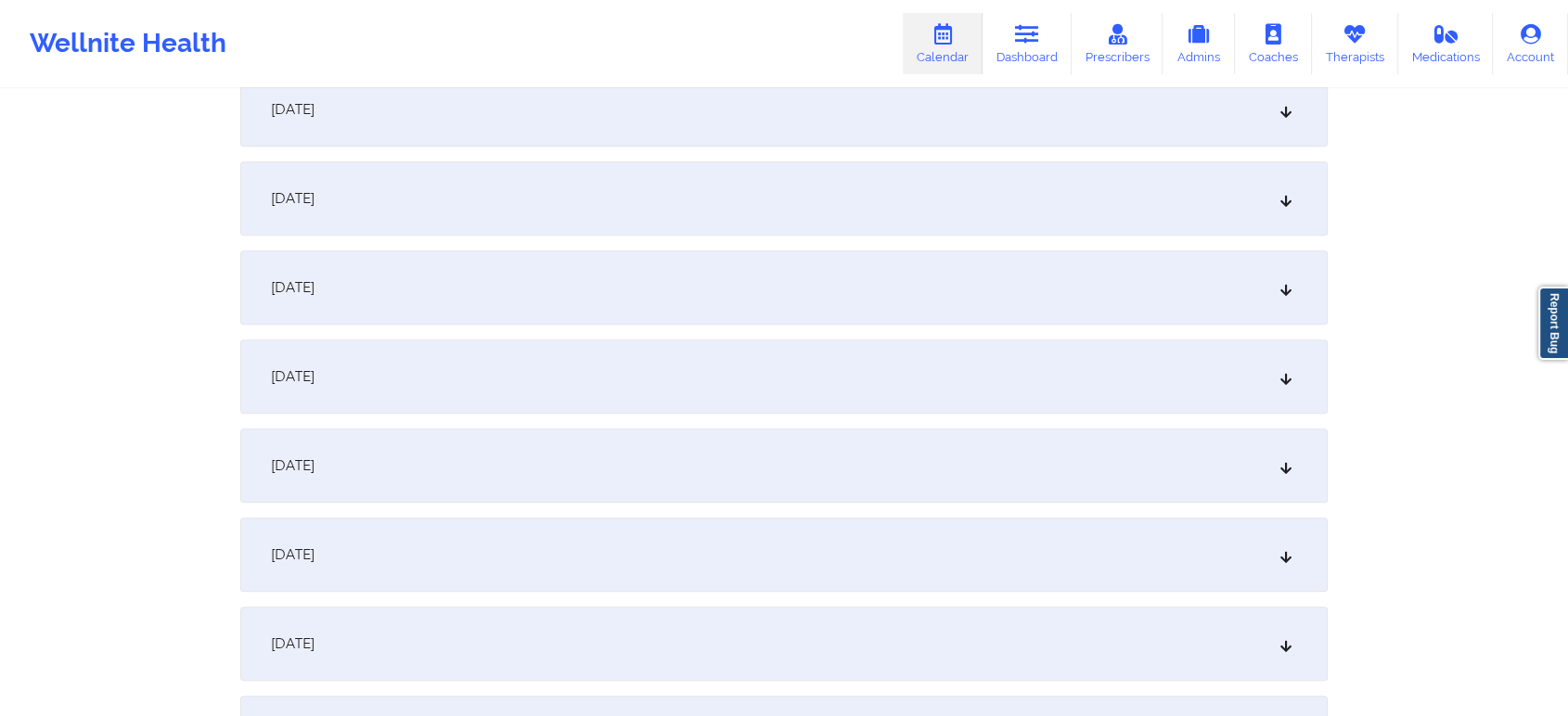
scroll to position [1005, 0]
click at [1017, 505] on div "[DATE]" at bounding box center [784, 471] width 1088 height 74
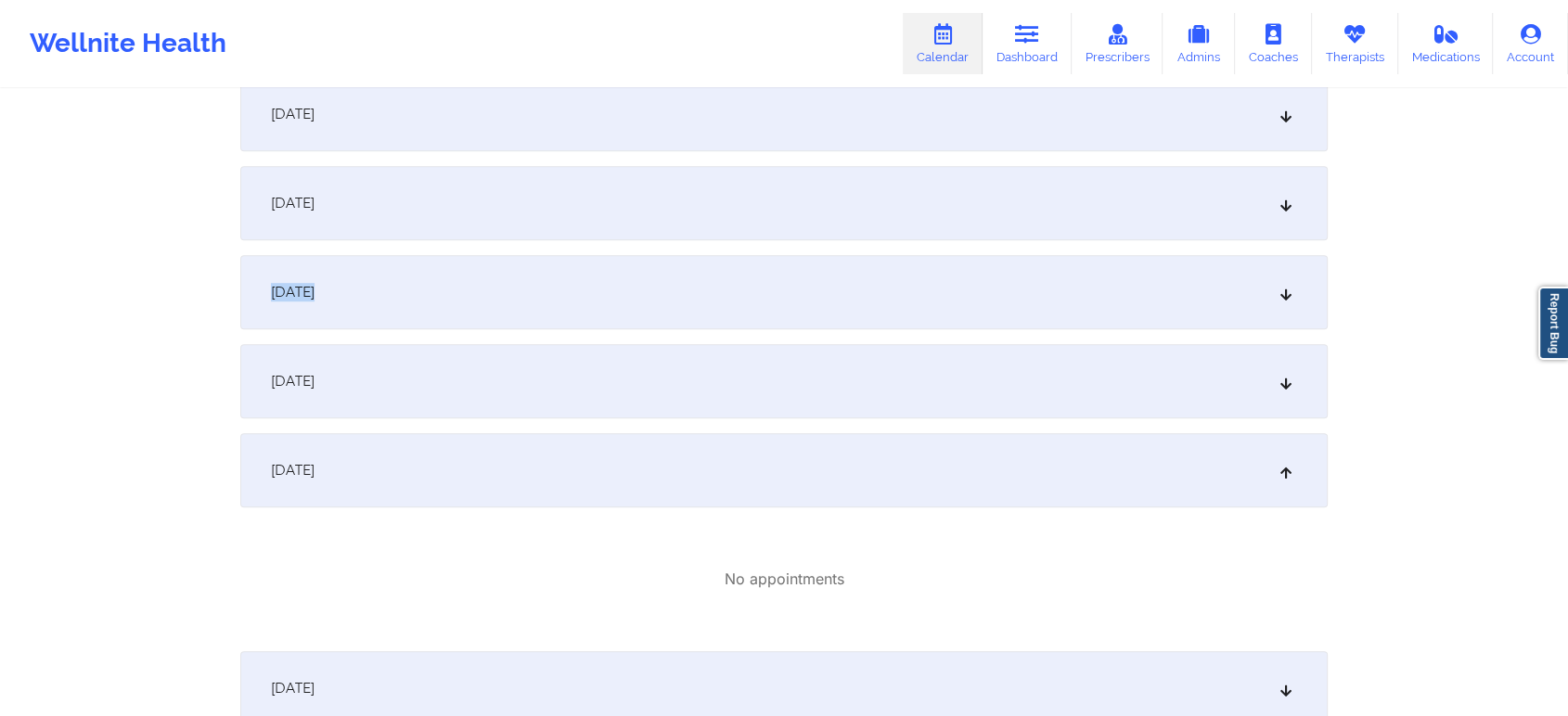
drag, startPoint x: 1524, startPoint y: 206, endPoint x: 1581, endPoint y: 273, distance: 88.0
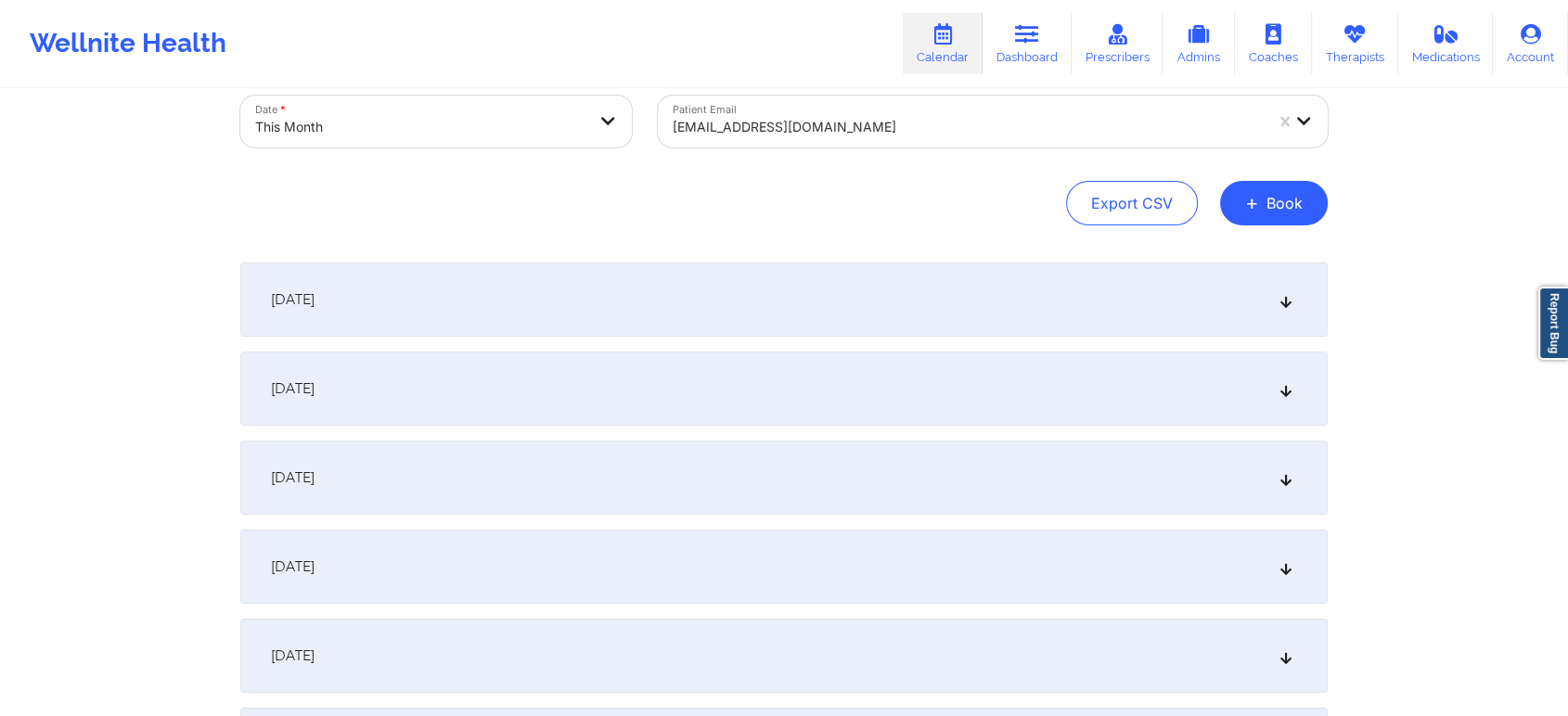
scroll to position [0, 0]
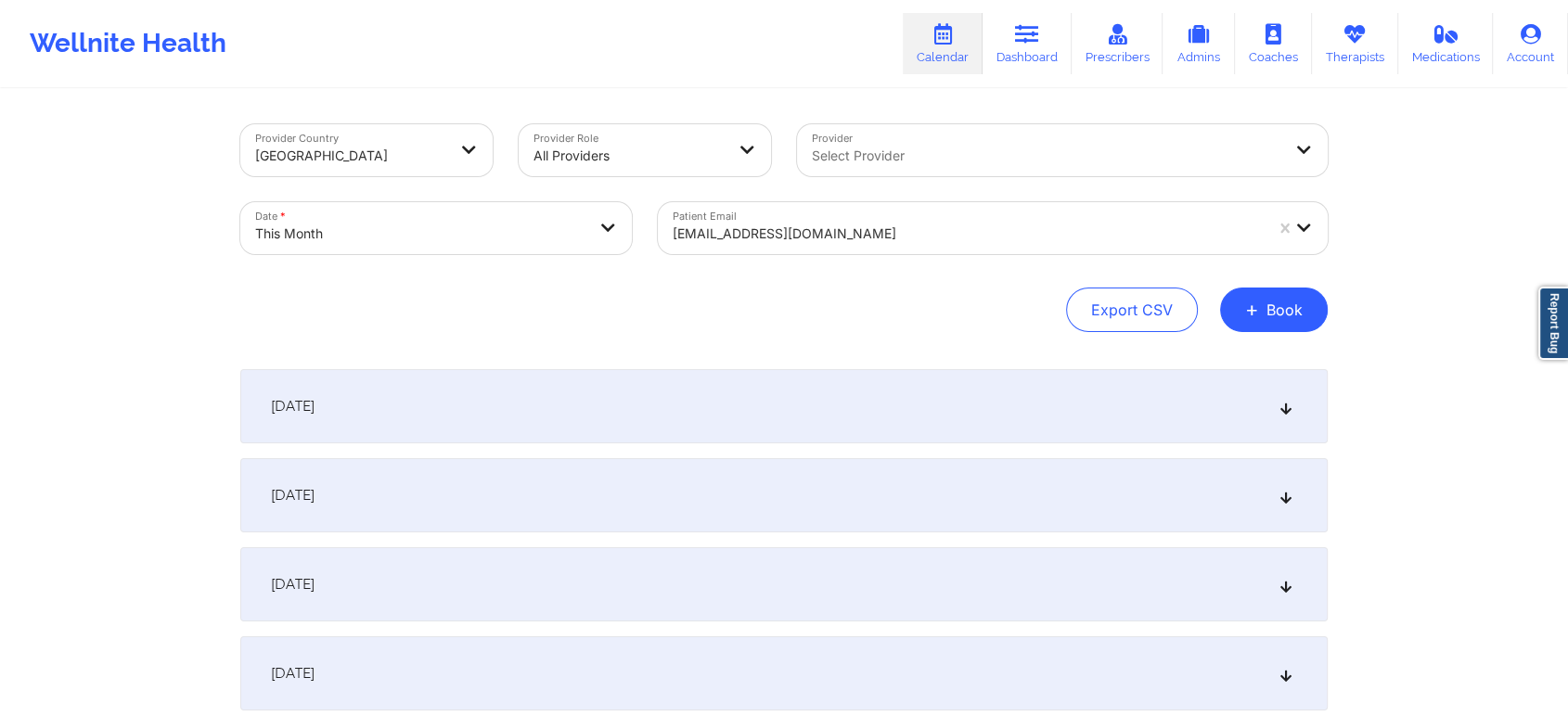
click at [769, 227] on div at bounding box center [967, 233] width 590 height 22
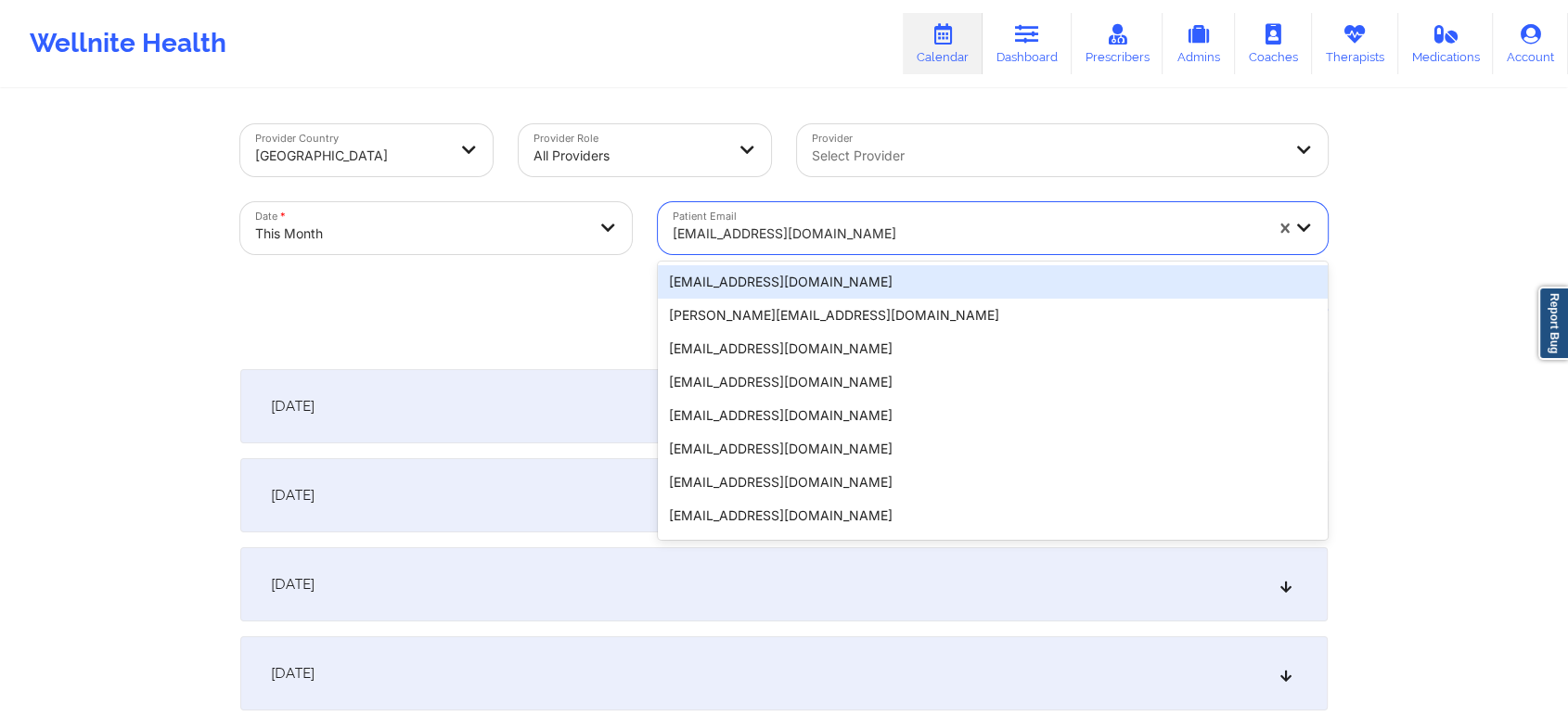
paste input "[EMAIL_ADDRESS][DOMAIN_NAME]"
type input "[EMAIL_ADDRESS][DOMAIN_NAME]"
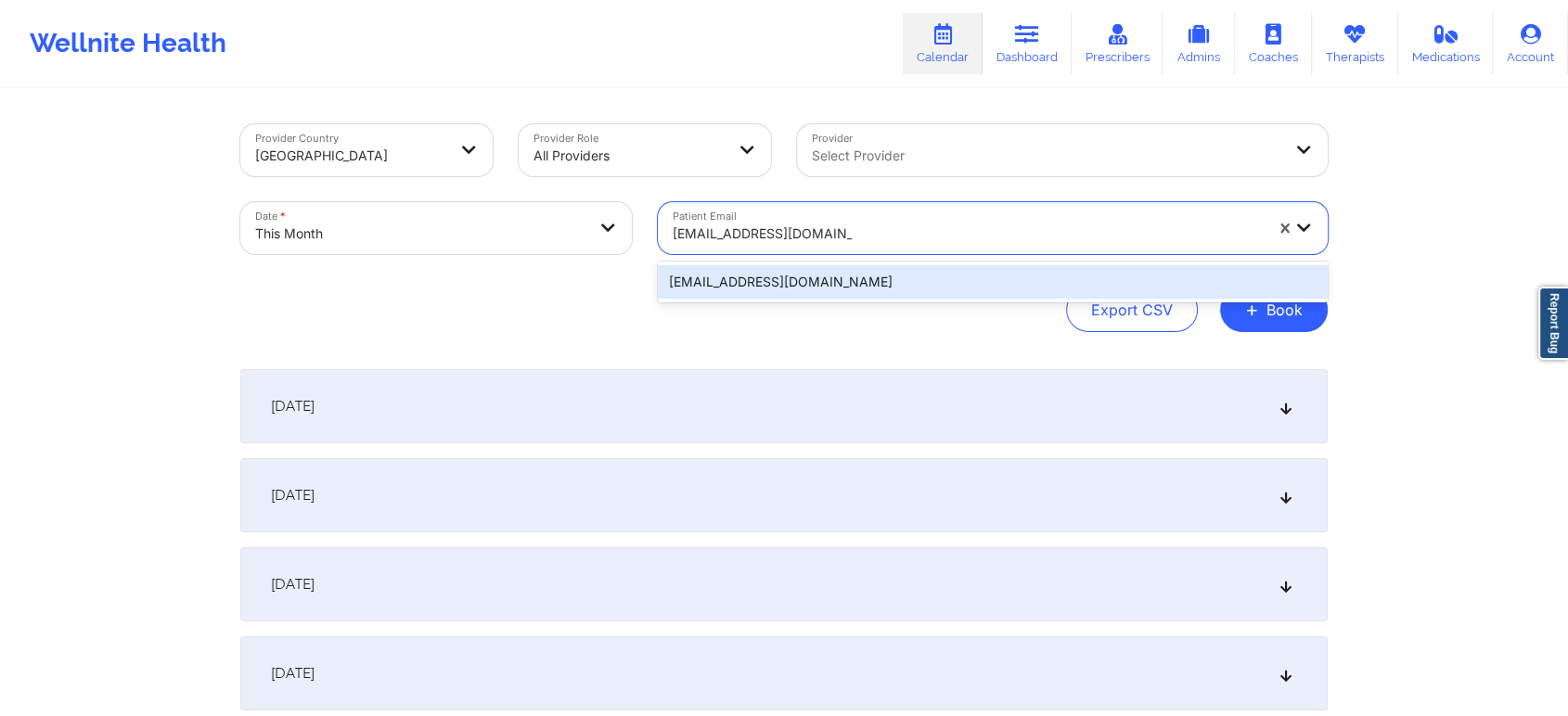
click at [933, 284] on div "[EMAIL_ADDRESS][DOMAIN_NAME]" at bounding box center [993, 281] width 669 height 33
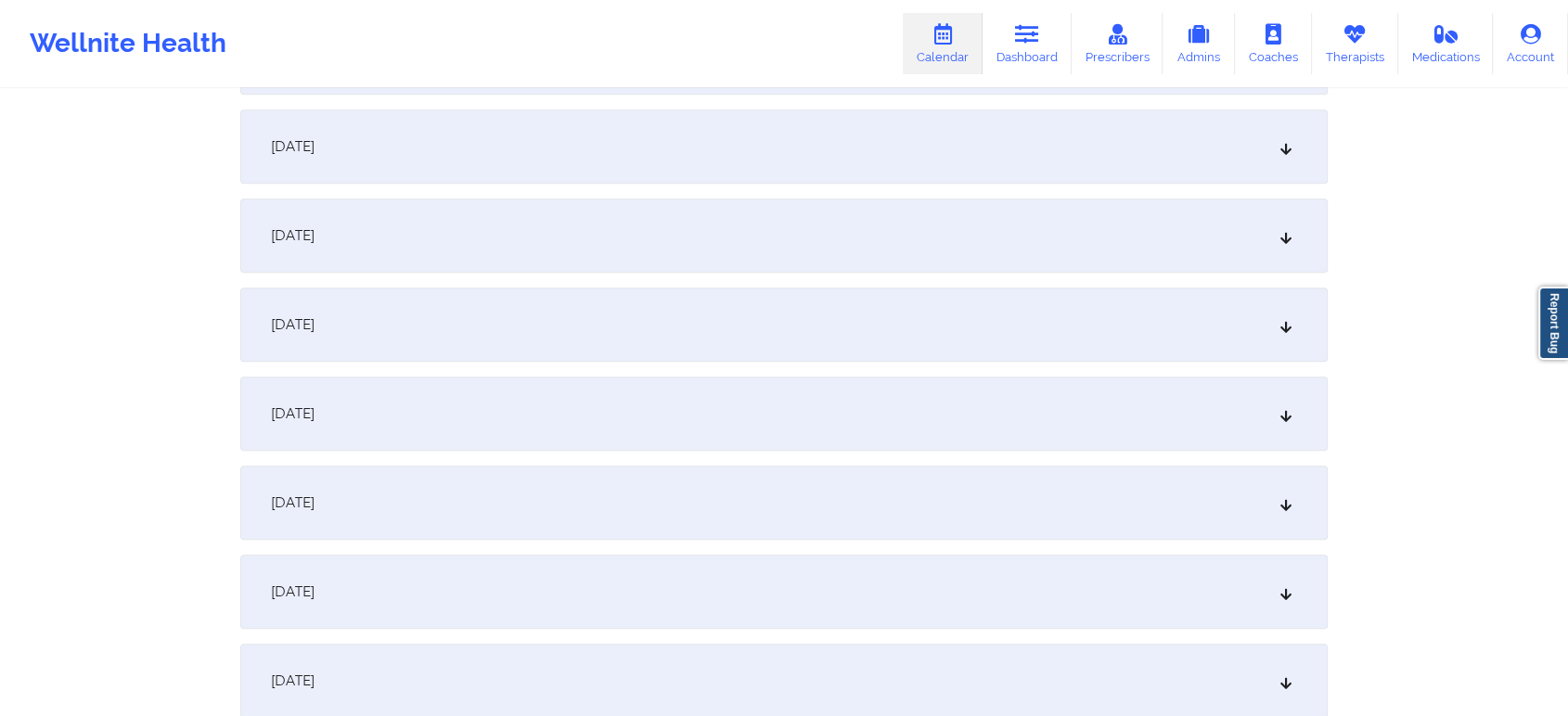
scroll to position [1162, 0]
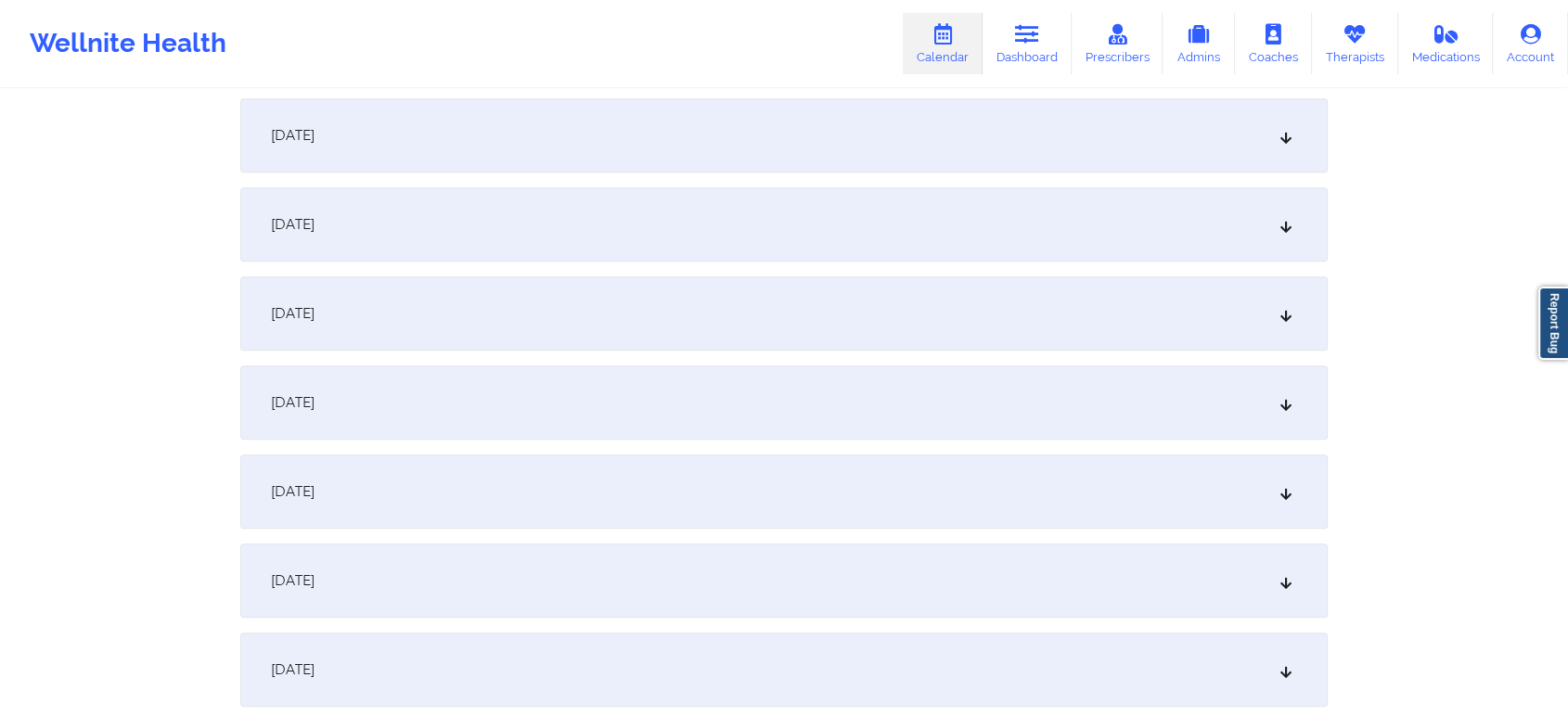
click at [616, 340] on div "[DATE]" at bounding box center [784, 314] width 1088 height 74
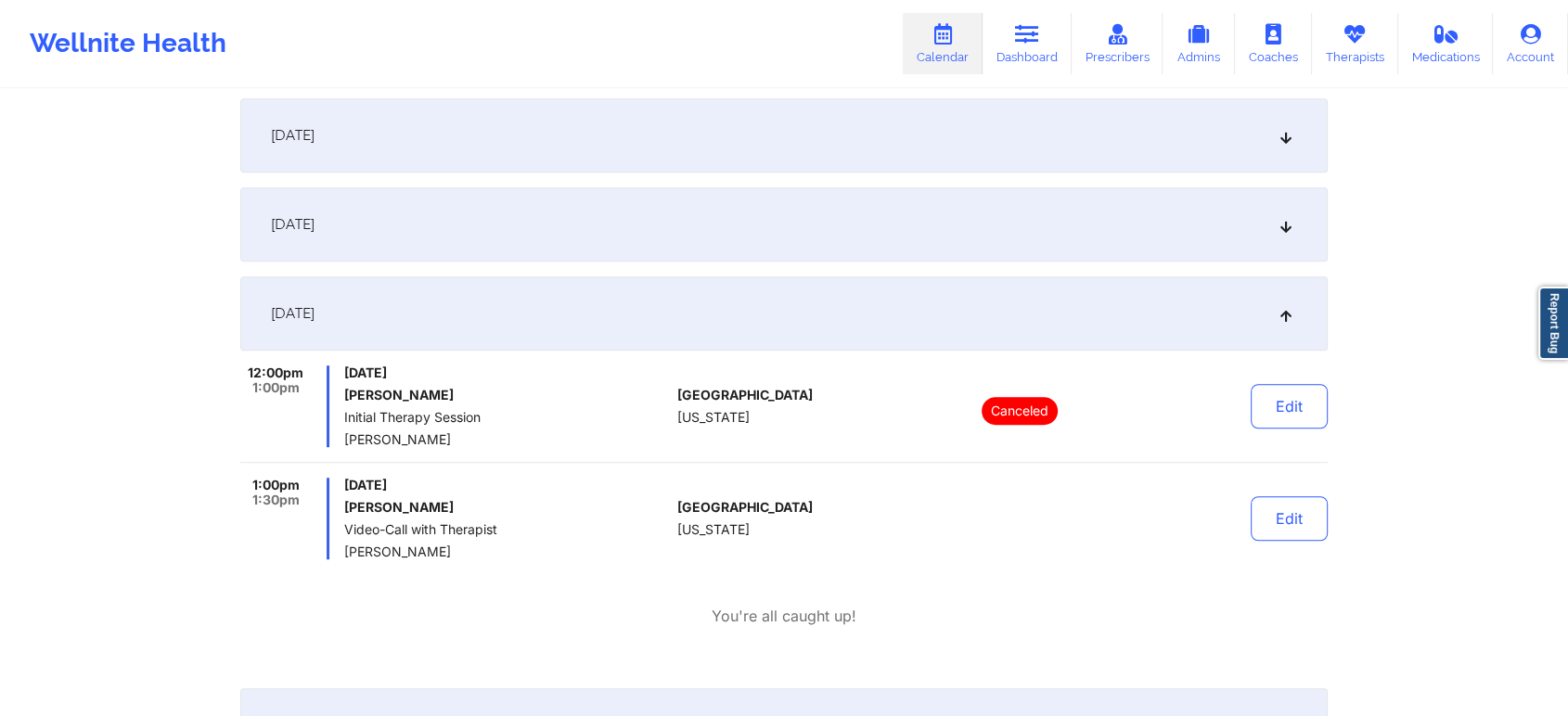
click at [1240, 540] on div "Edit" at bounding box center [1242, 518] width 172 height 82
click at [1269, 515] on button "Edit" at bounding box center [1288, 518] width 77 height 45
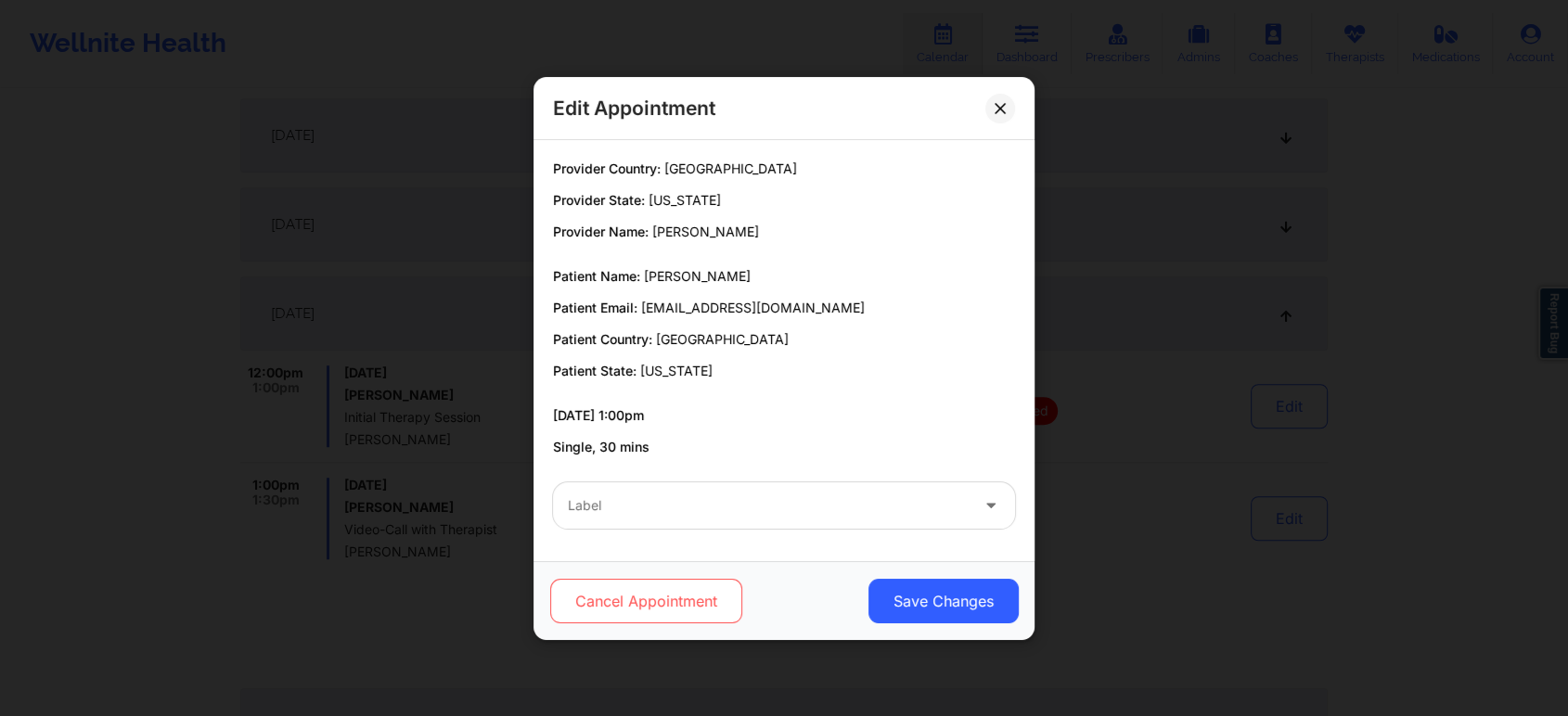
drag, startPoint x: 685, startPoint y: 624, endPoint x: 704, endPoint y: 598, distance: 32.2
click at [704, 598] on div "Cancel Appointment Save Changes" at bounding box center [784, 600] width 501 height 79
click at [704, 598] on button "Cancel Appointment" at bounding box center [647, 601] width 192 height 45
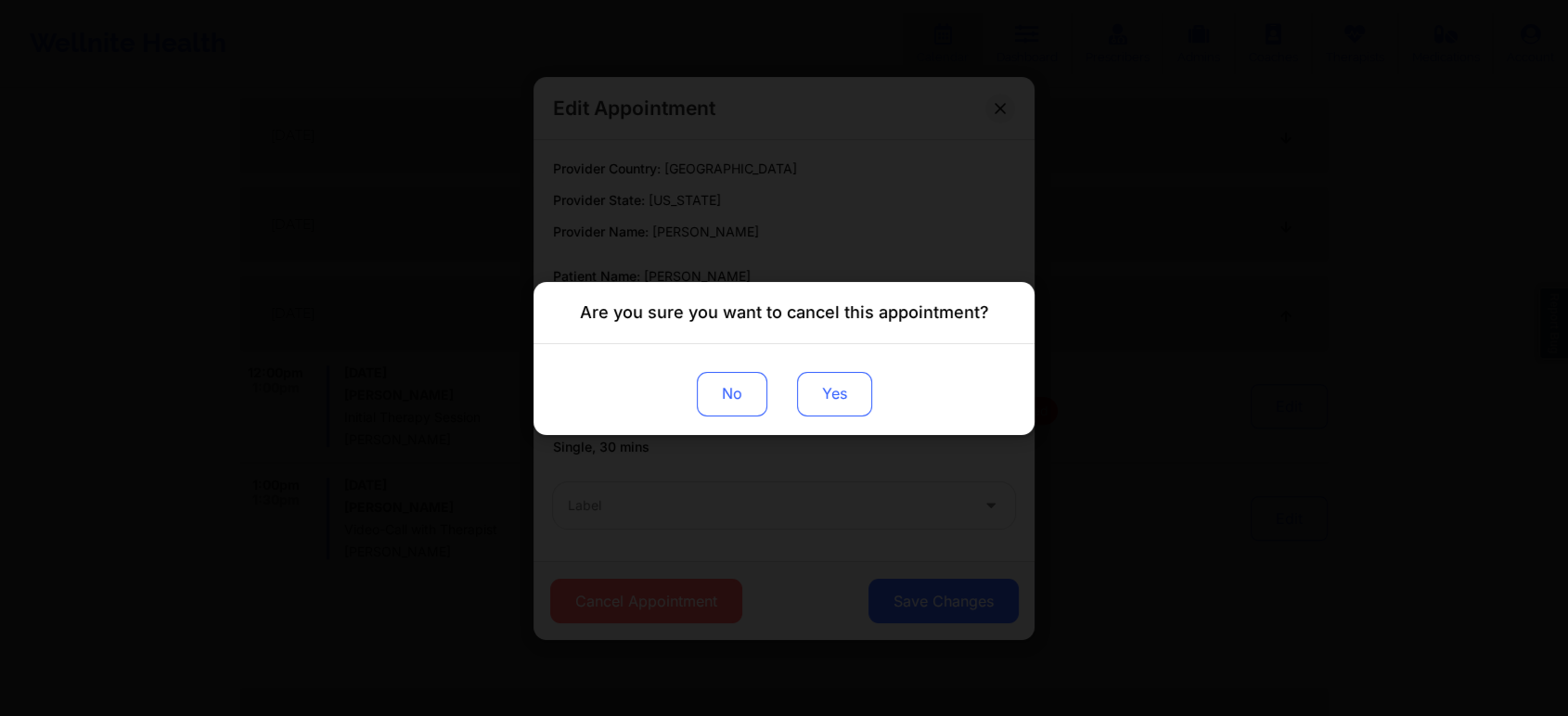
click at [800, 380] on button "Yes" at bounding box center [834, 393] width 75 height 45
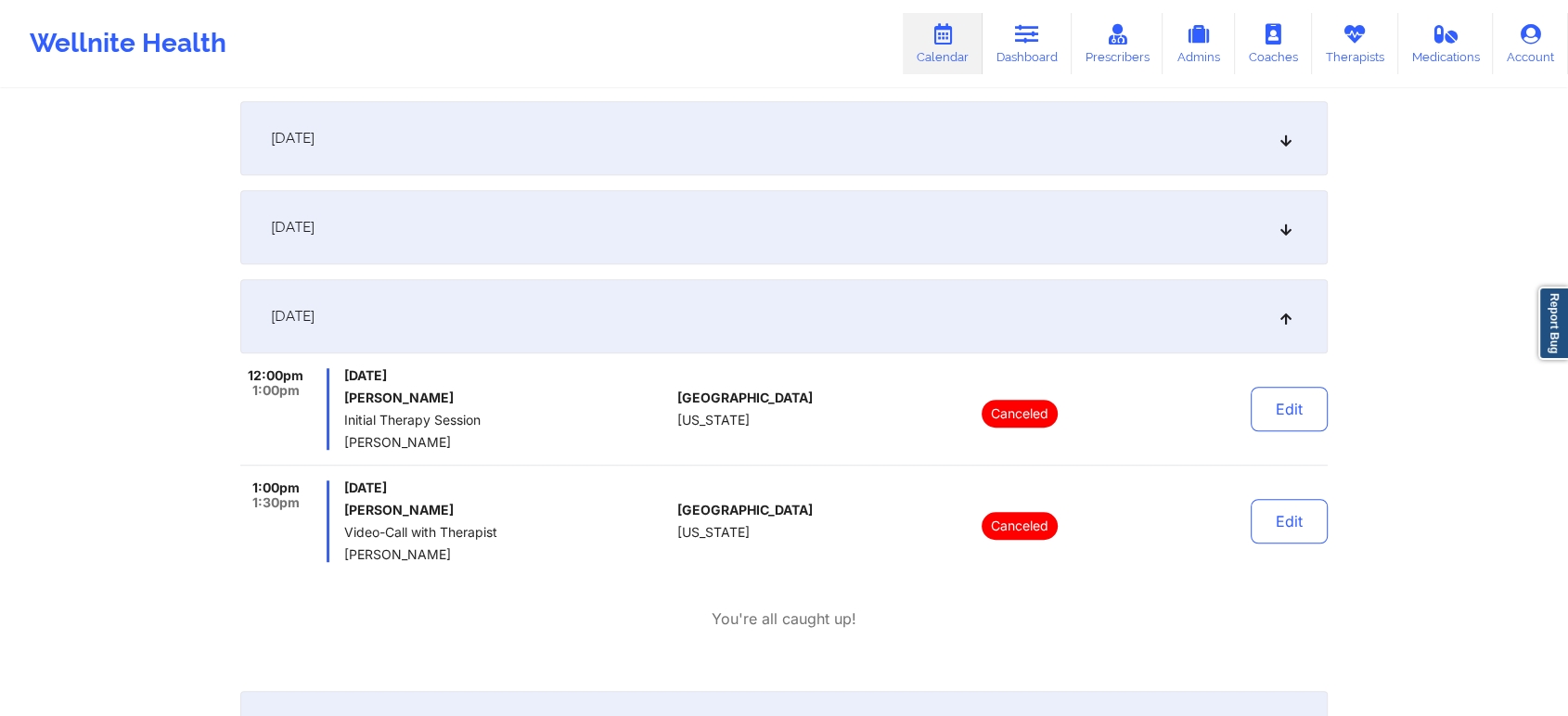
scroll to position [0, 0]
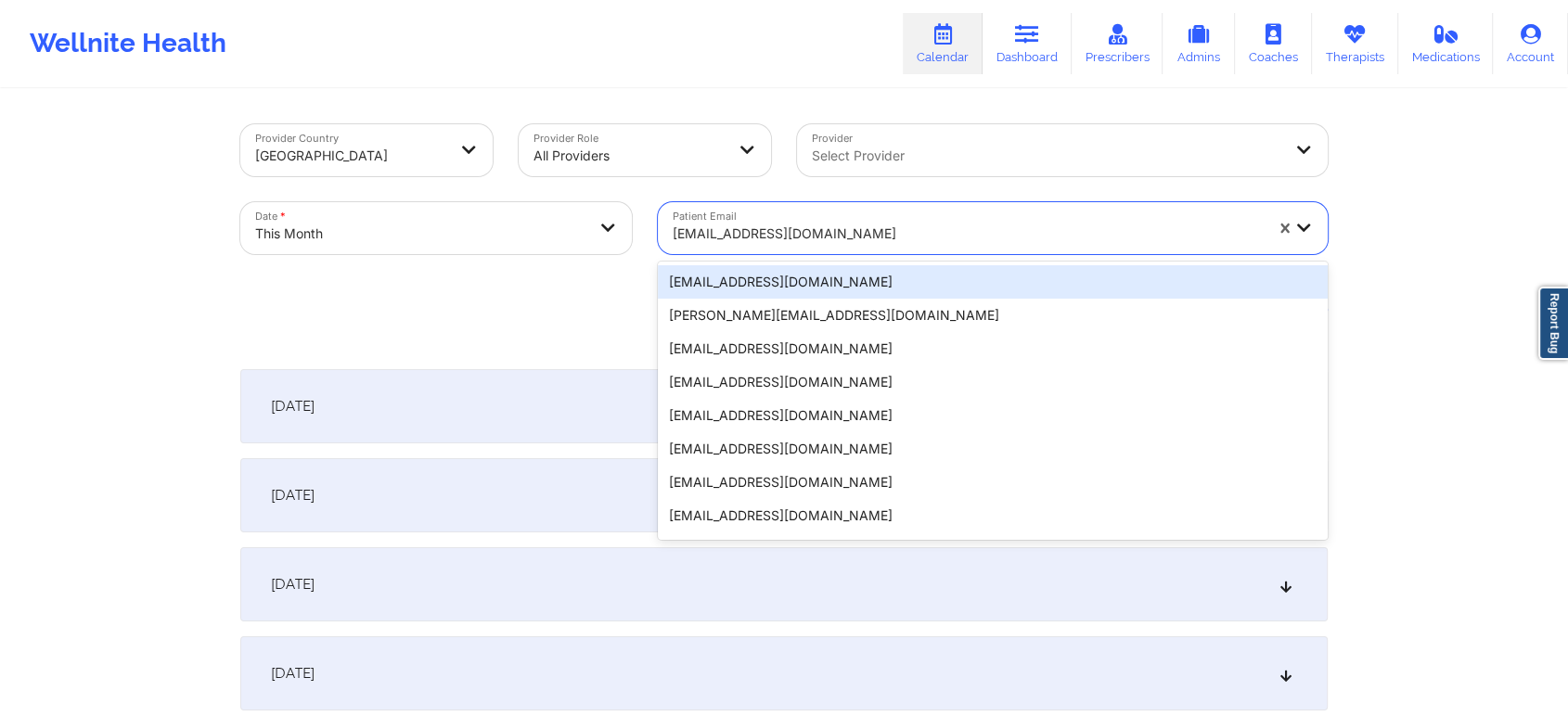
click at [823, 240] on div at bounding box center [967, 233] width 590 height 22
paste input "[EMAIL_ADDRESS][DOMAIN_NAME]"
type input "[EMAIL_ADDRESS][DOMAIN_NAME]"
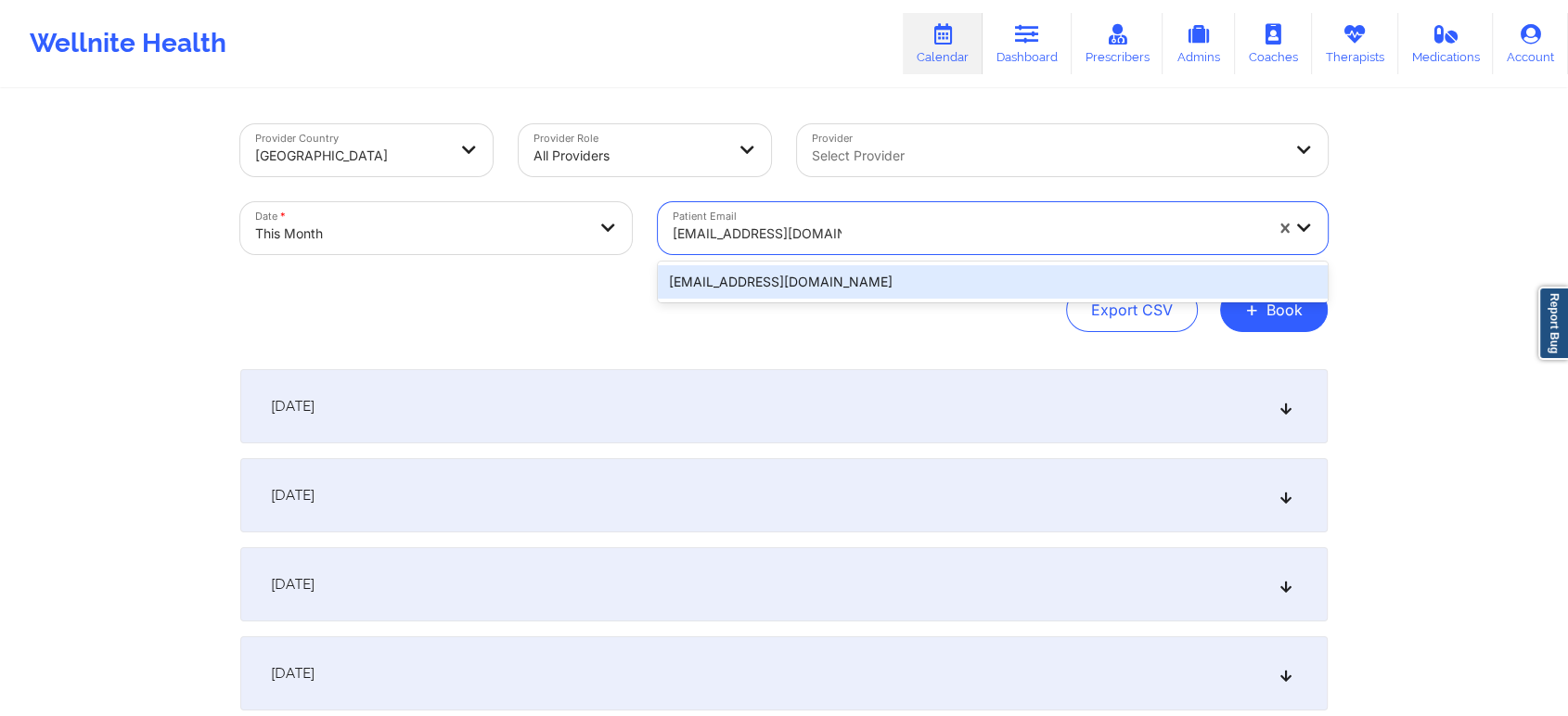
click at [917, 286] on div "[EMAIL_ADDRESS][DOMAIN_NAME]" at bounding box center [993, 281] width 669 height 33
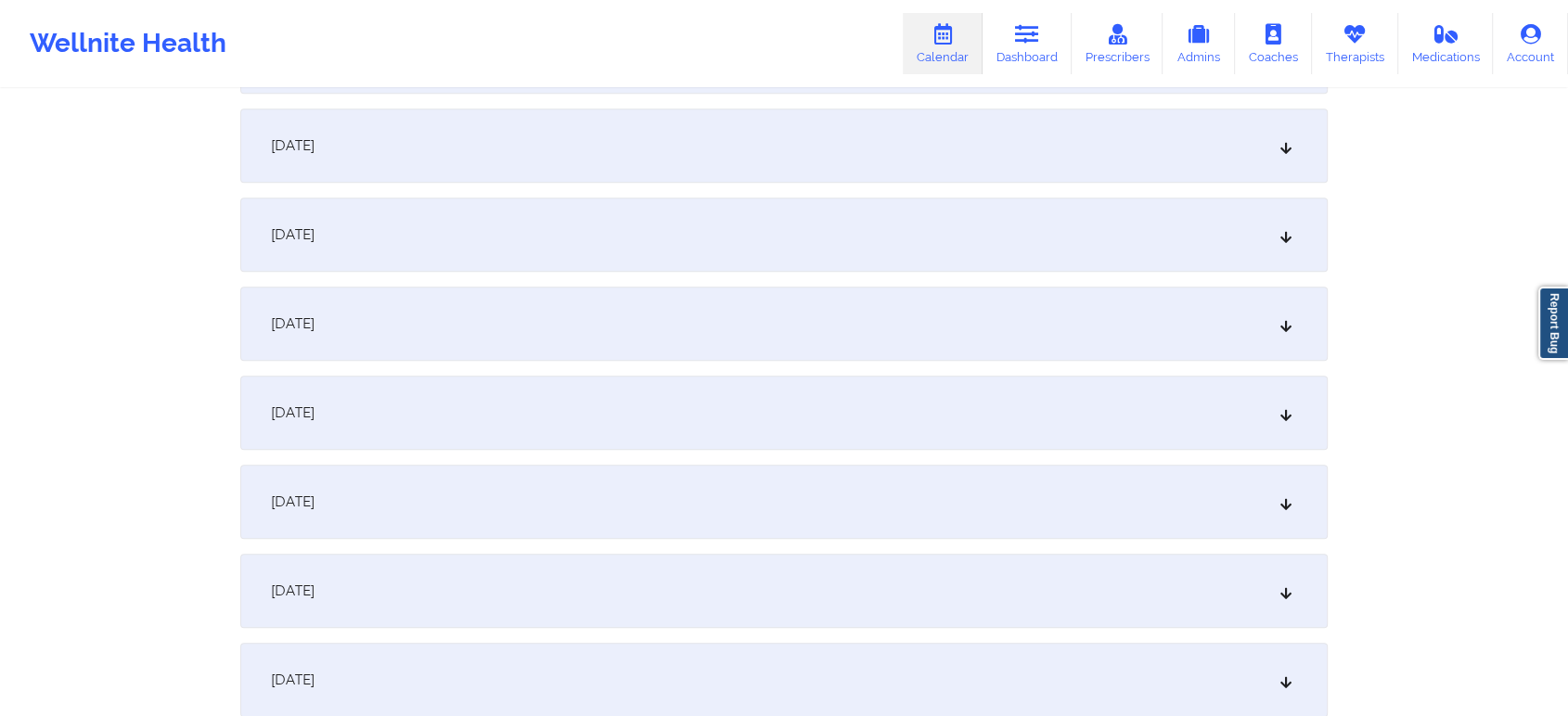
scroll to position [977, 0]
click at [1053, 498] on div "[DATE]" at bounding box center [784, 497] width 1088 height 74
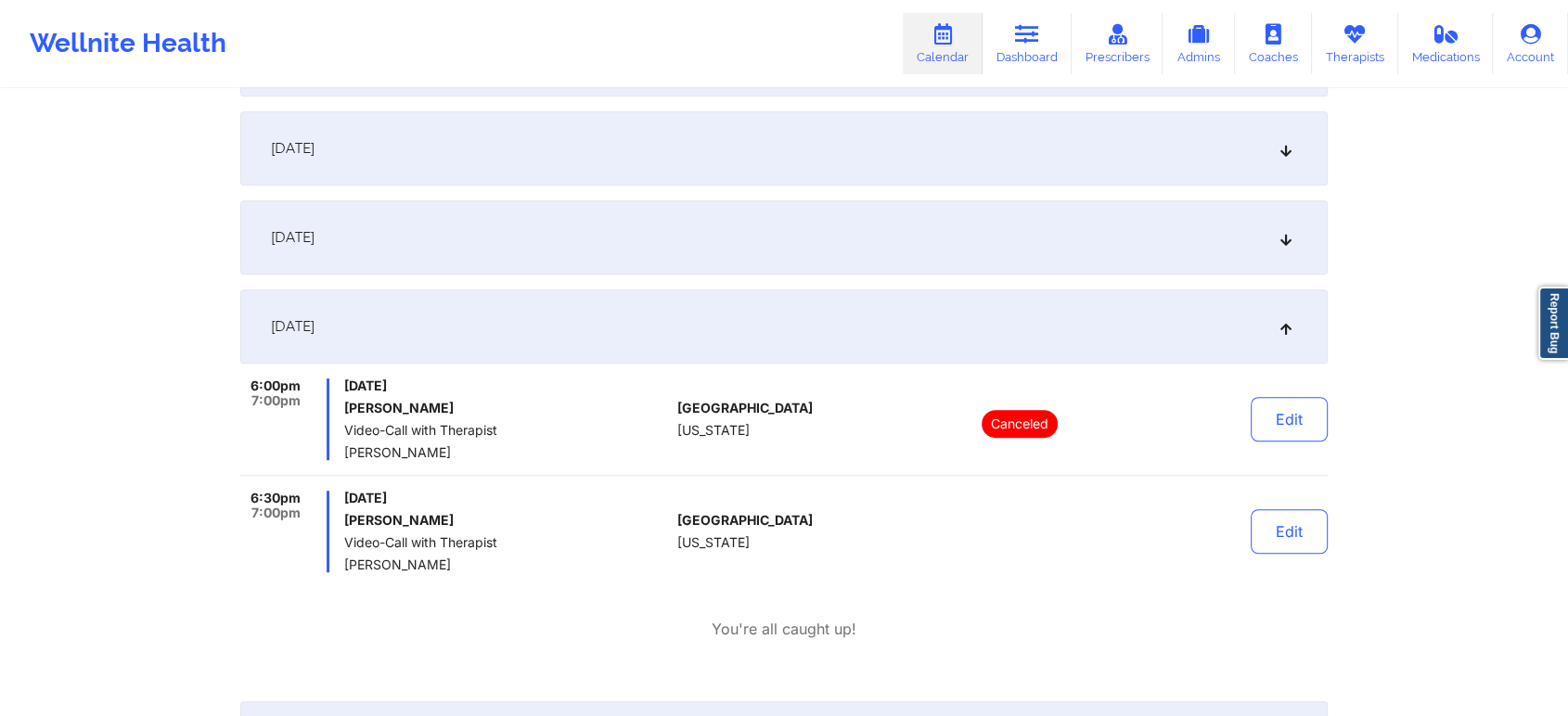
scroll to position [0, 0]
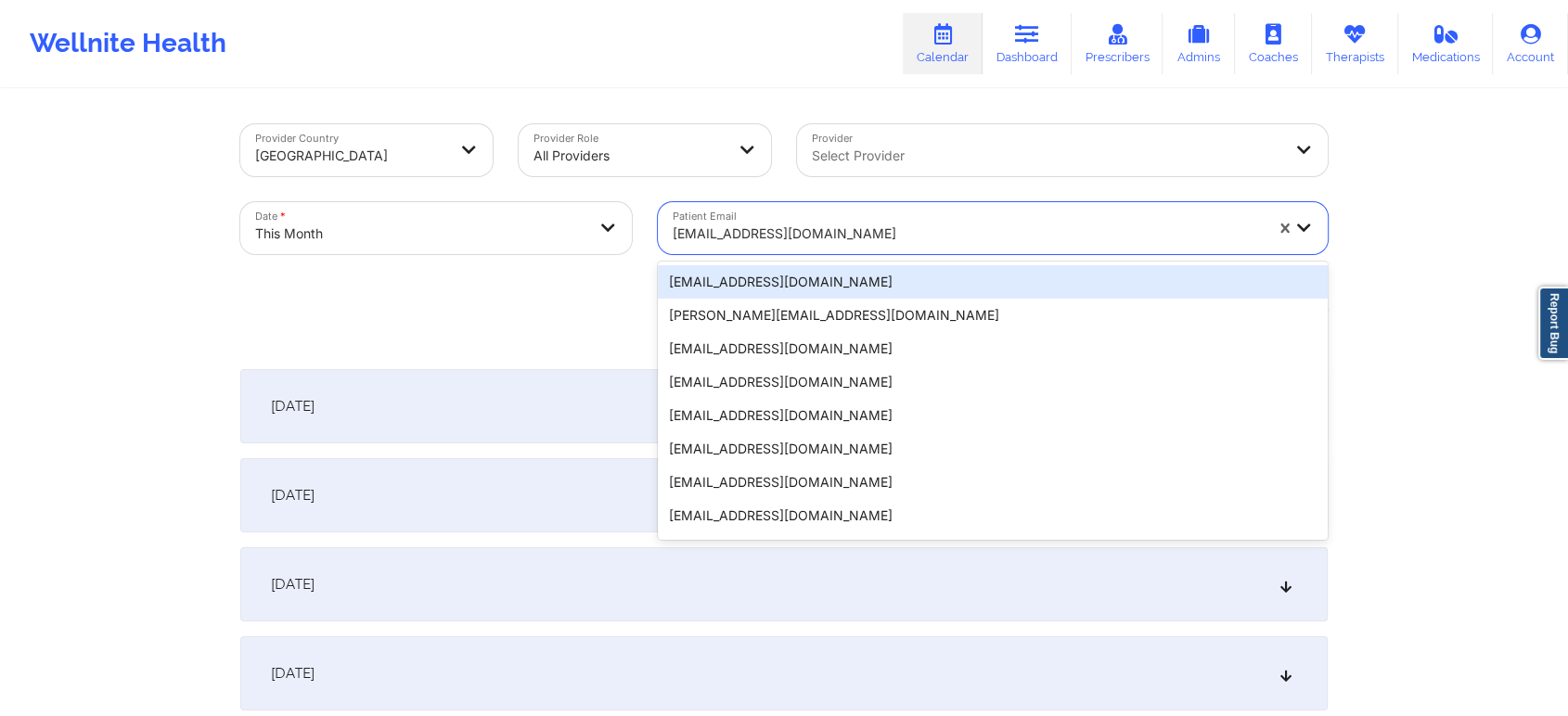
click at [775, 231] on div at bounding box center [967, 233] width 590 height 22
paste input "[EMAIL_ADDRESS][DOMAIN_NAME]"
type input "[EMAIL_ADDRESS][DOMAIN_NAME]"
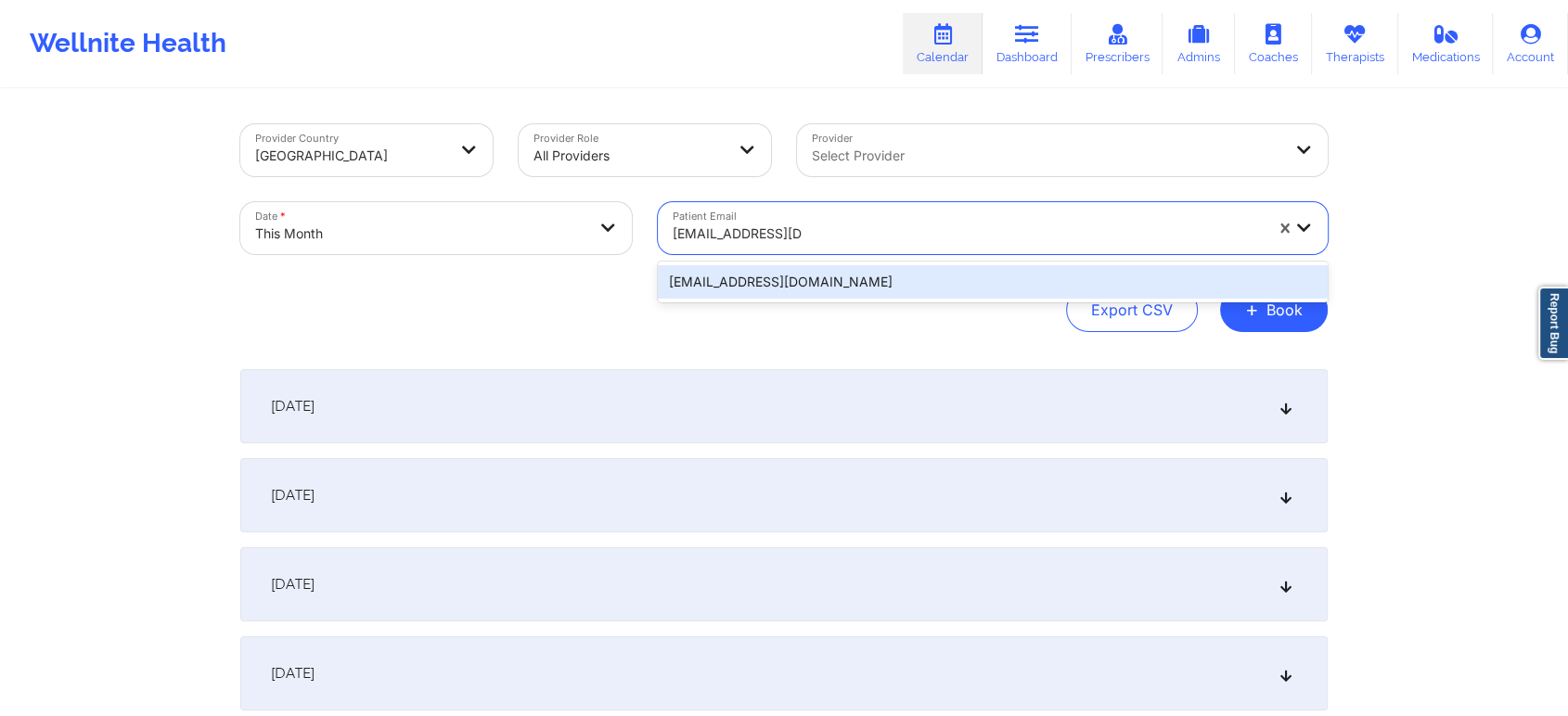
click at [870, 288] on div "[EMAIL_ADDRESS][DOMAIN_NAME]" at bounding box center [993, 281] width 669 height 33
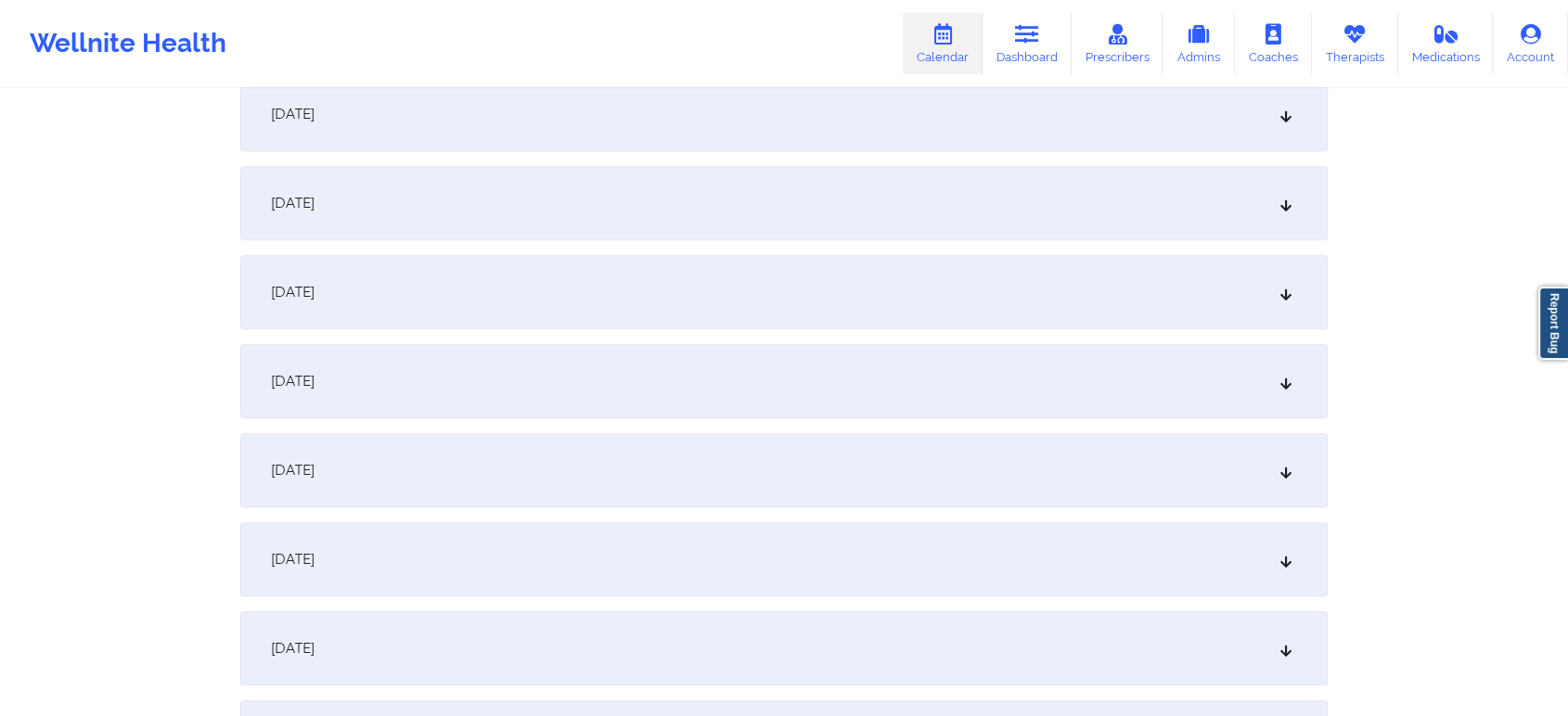
scroll to position [1016, 0]
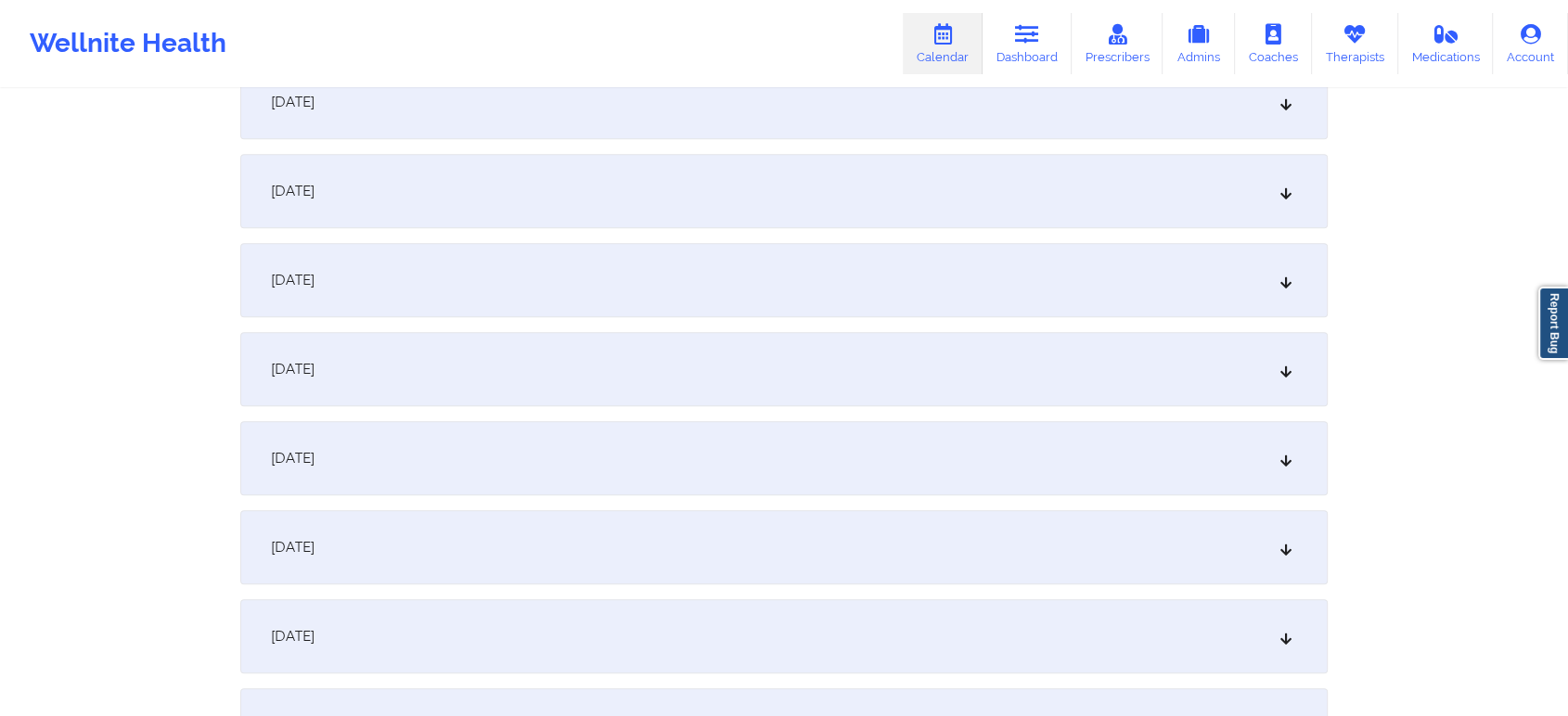
click at [1130, 447] on div "[DATE]" at bounding box center [784, 458] width 1088 height 74
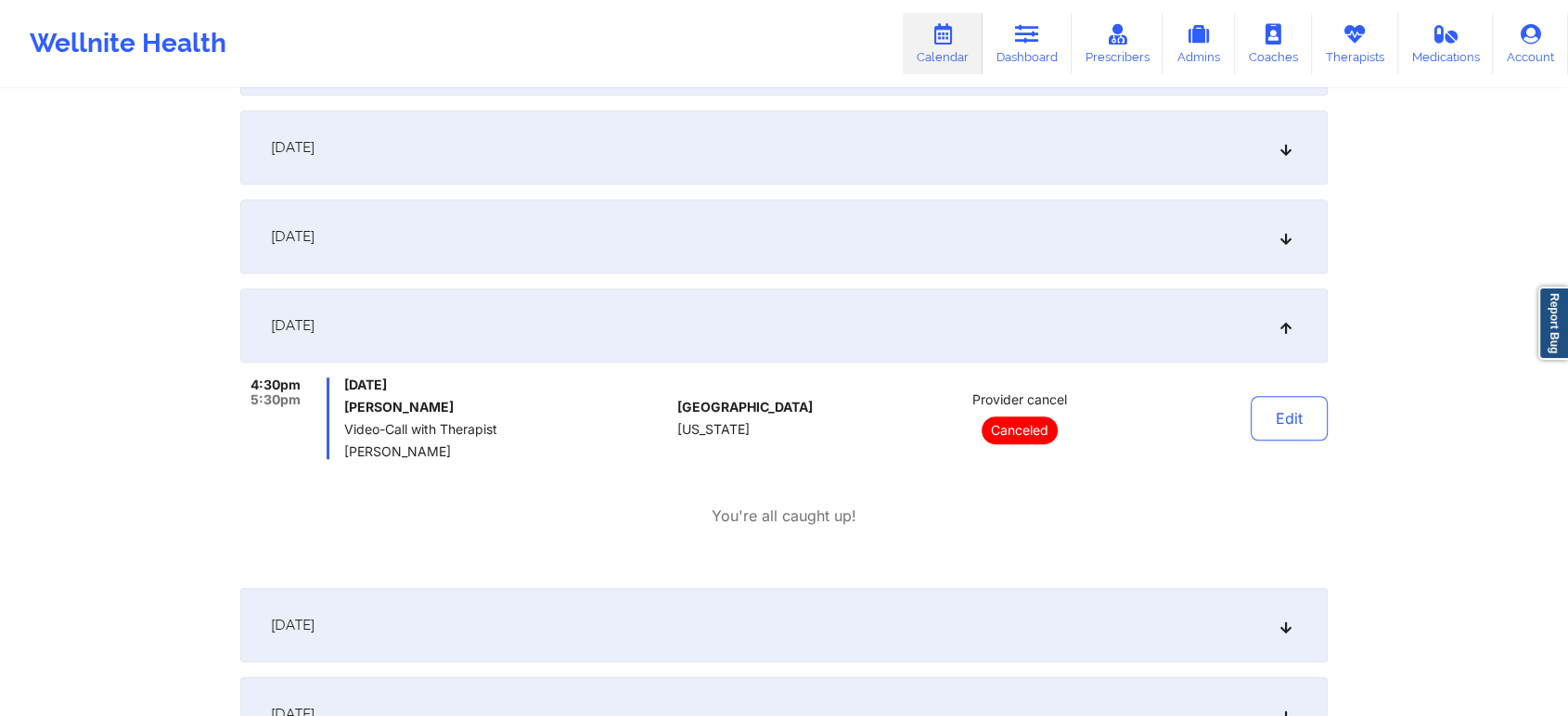
scroll to position [1112, 0]
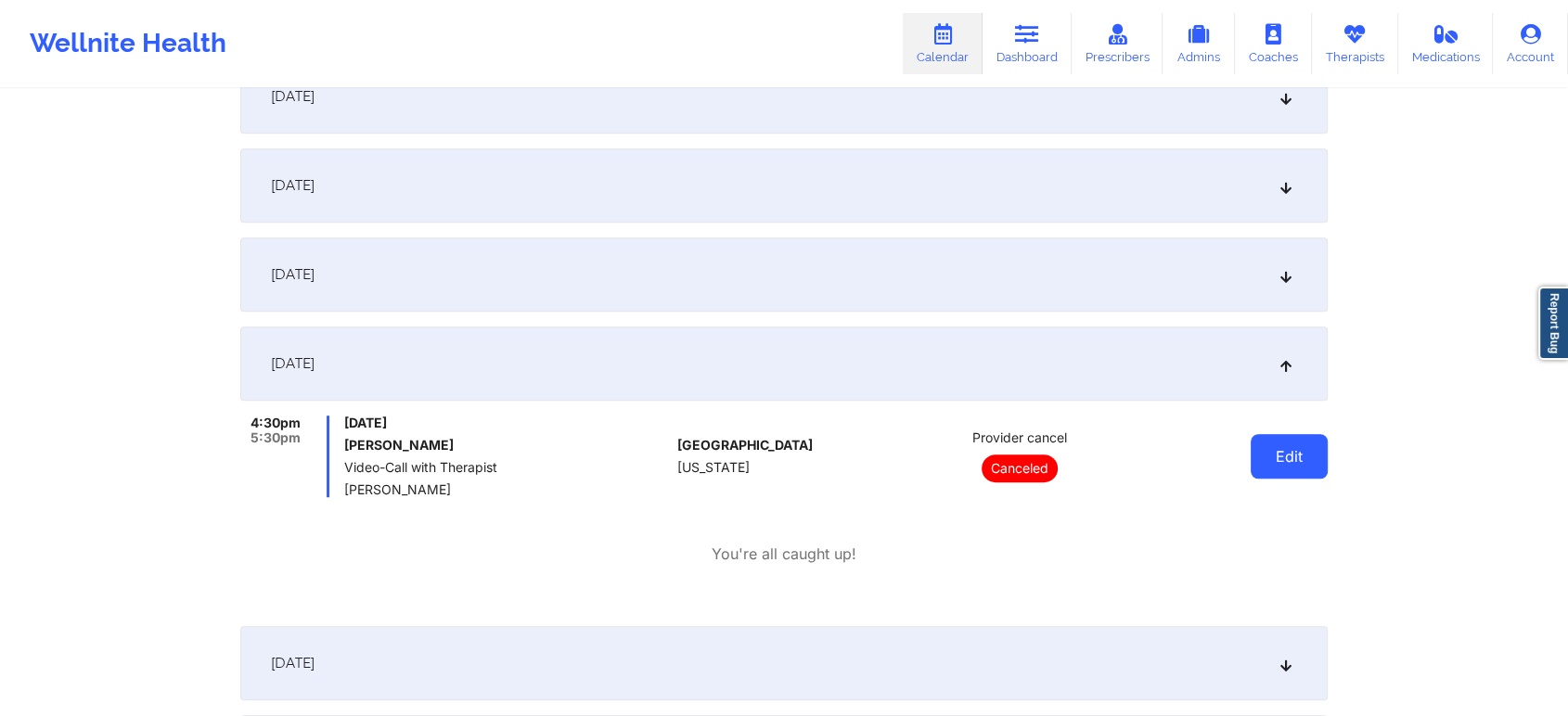
click at [1305, 441] on button "Edit" at bounding box center [1288, 456] width 77 height 45
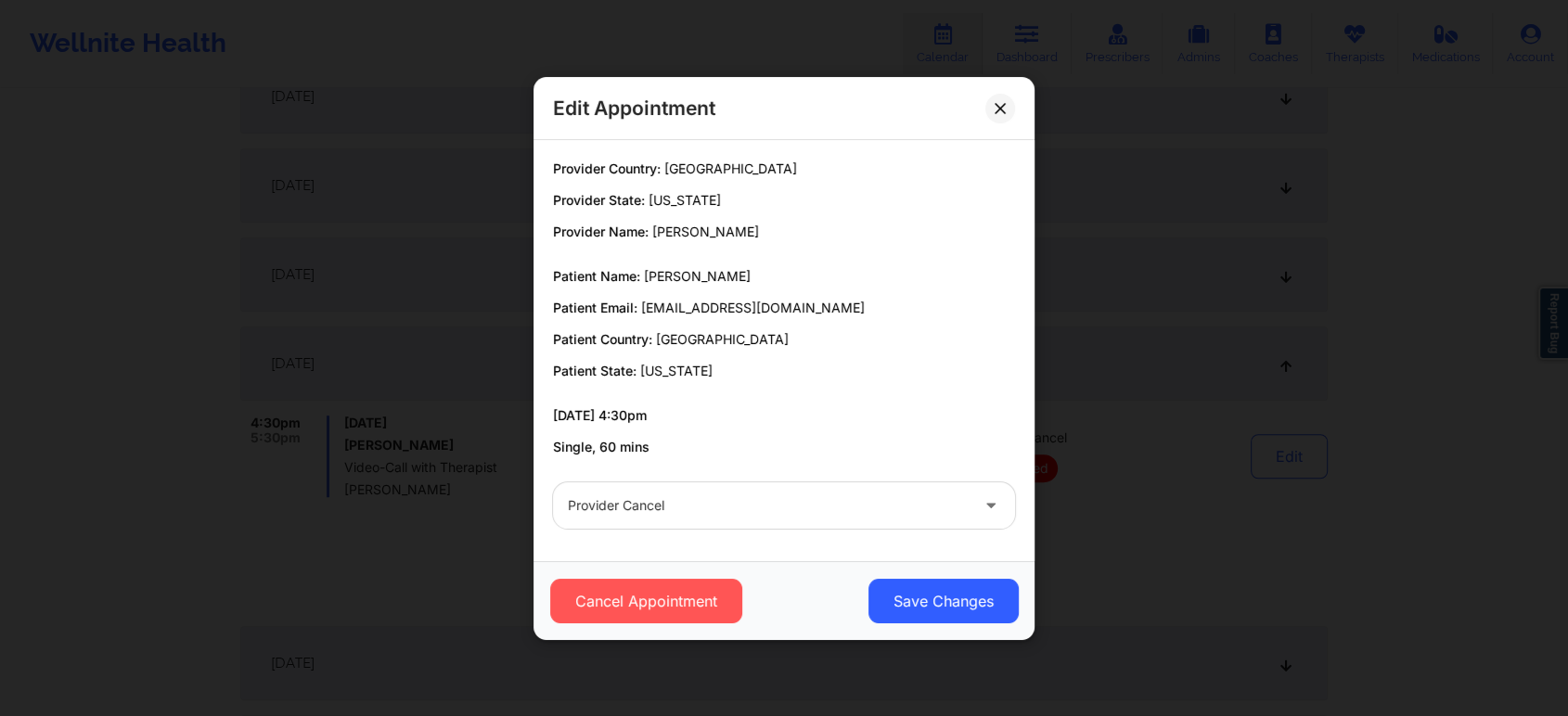
click at [920, 490] on div "Provider cancel" at bounding box center [768, 505] width 401 height 47
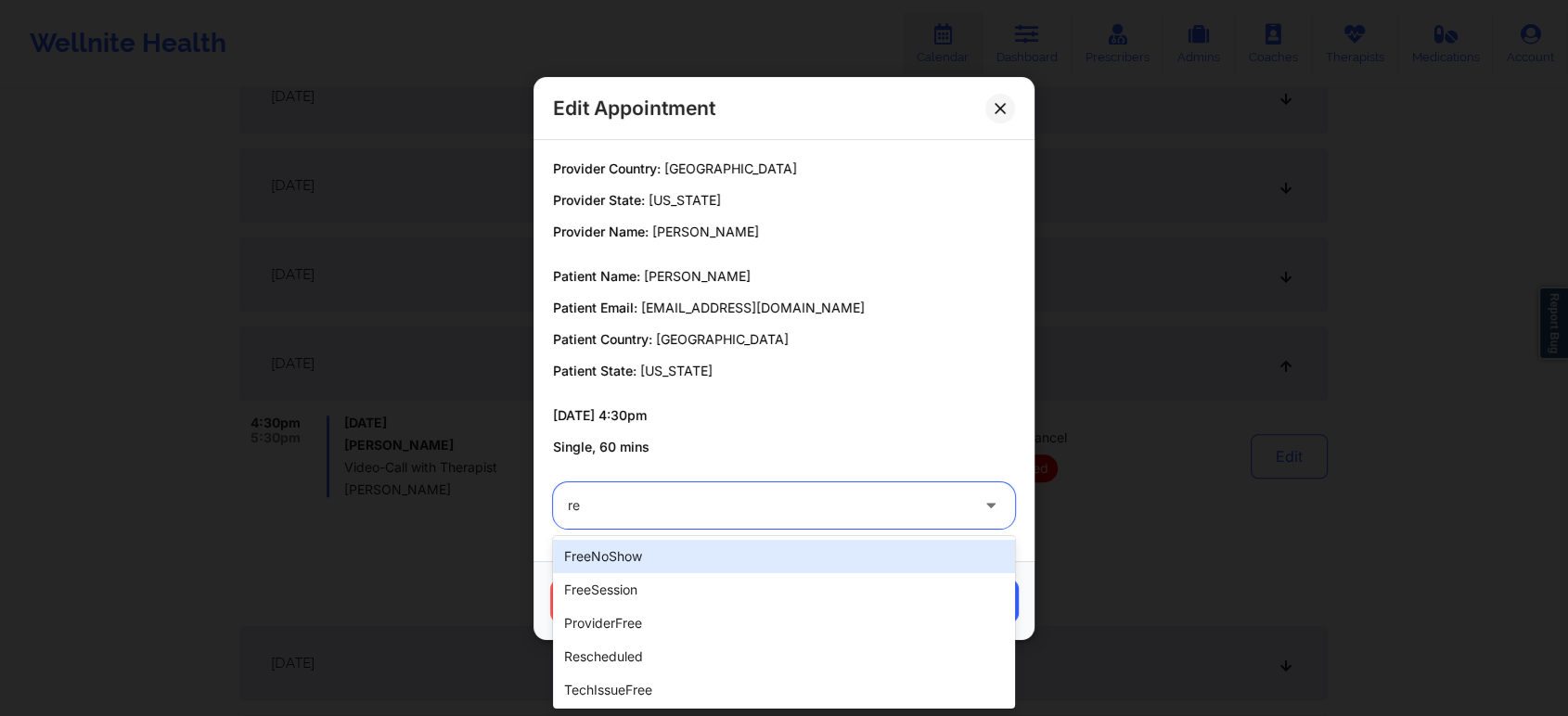
type input "res"
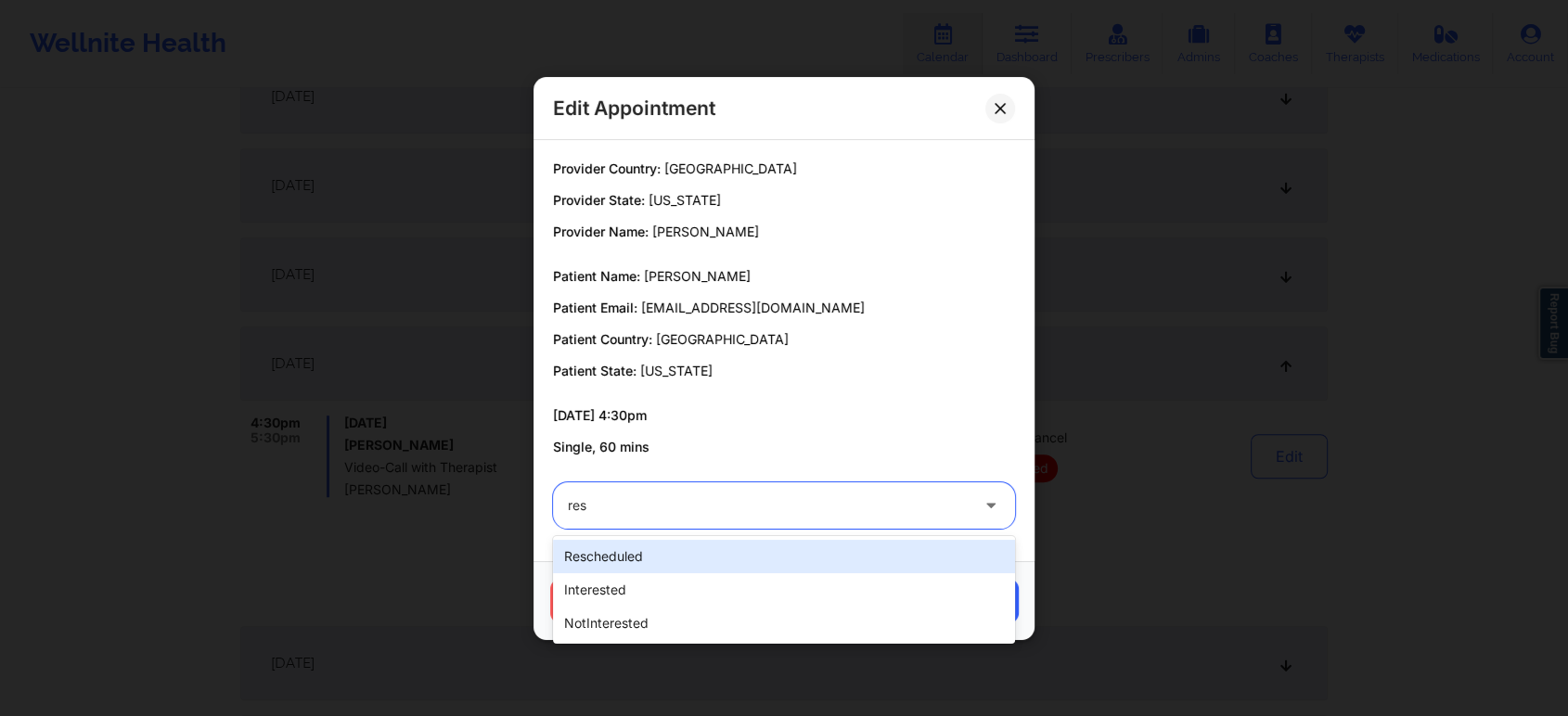
click at [868, 553] on div "rescheduled" at bounding box center [784, 556] width 462 height 33
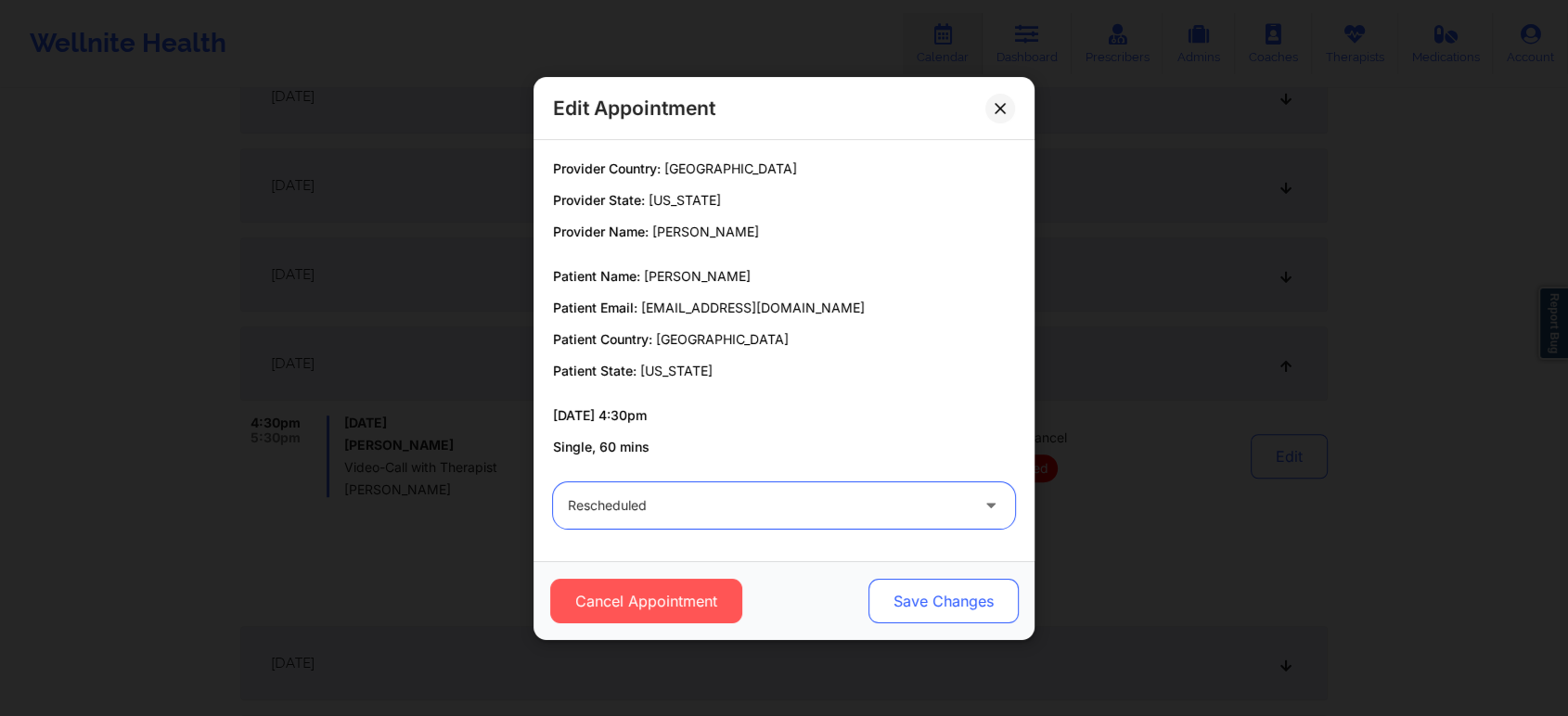
click at [958, 581] on div "Cancel Appointment Save Changes" at bounding box center [784, 600] width 501 height 79
click at [936, 600] on button "Save Changes" at bounding box center [943, 601] width 150 height 45
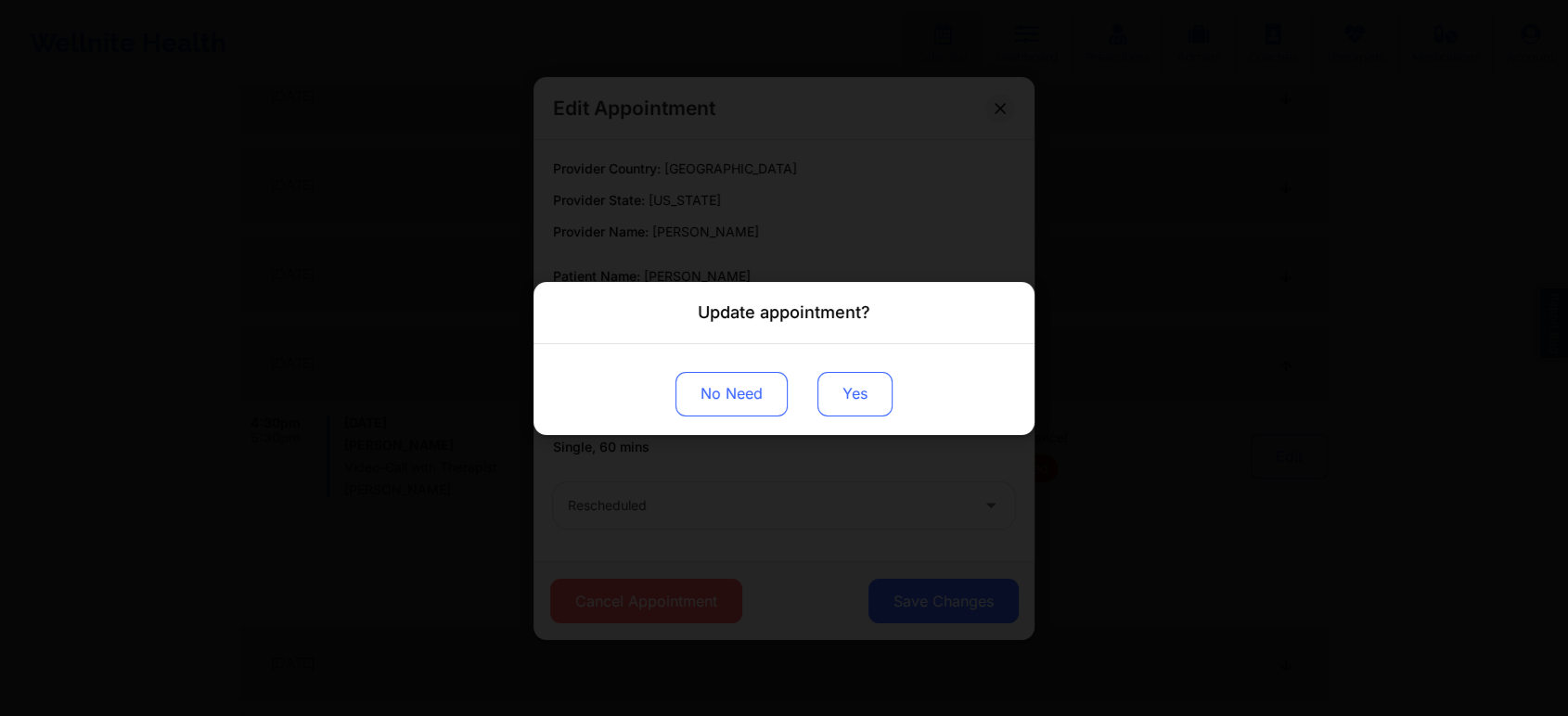
click at [858, 408] on button "Yes" at bounding box center [855, 393] width 75 height 45
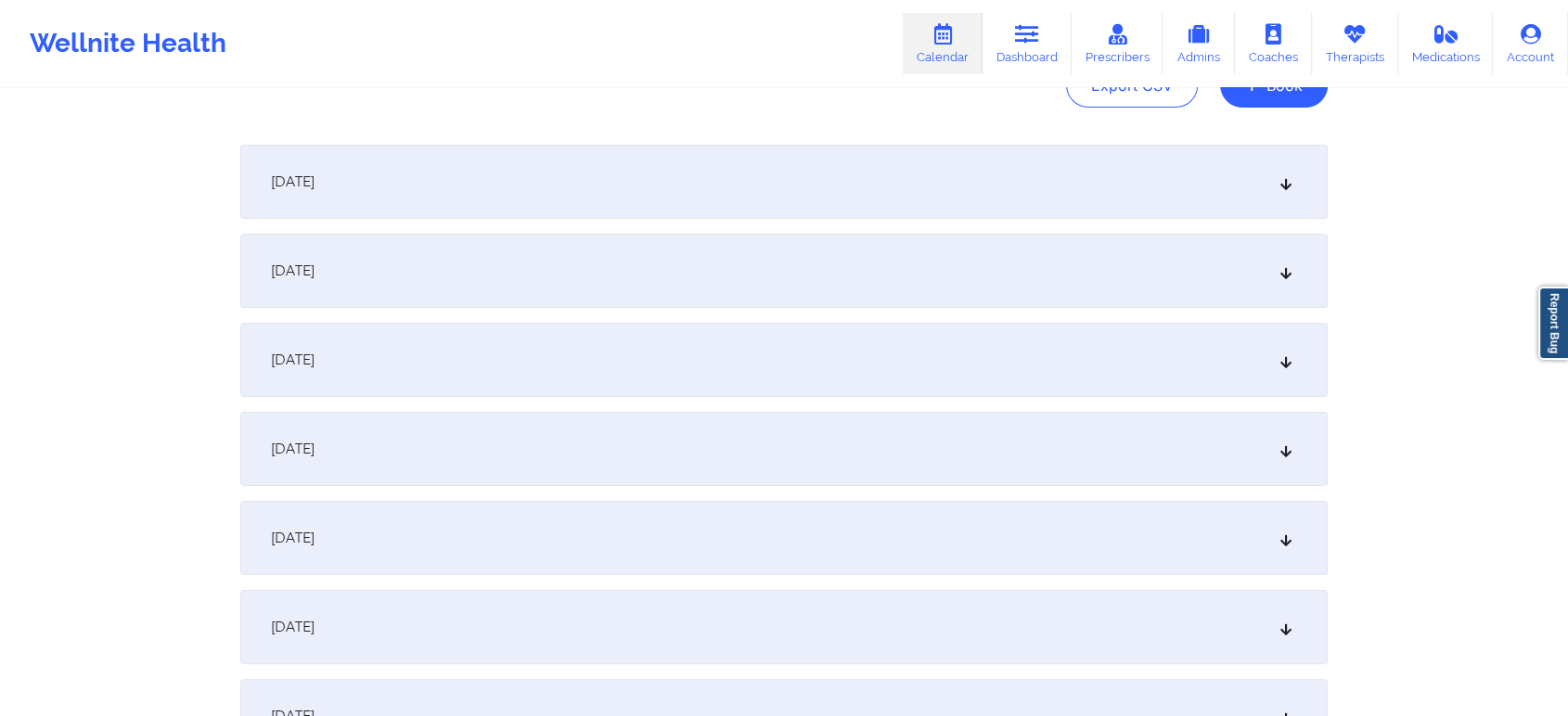
scroll to position [56, 0]
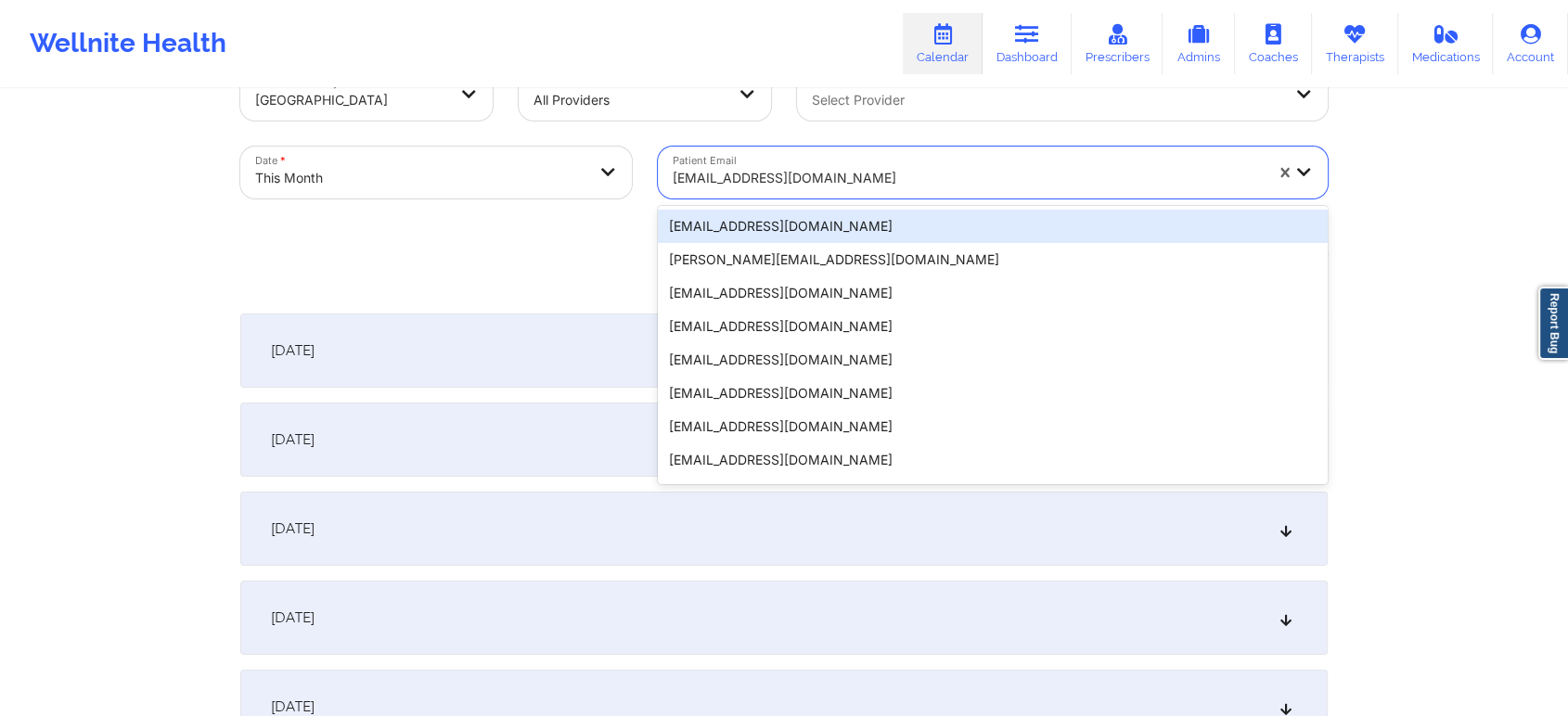
click at [839, 185] on div at bounding box center [967, 178] width 590 height 22
paste input "[EMAIL_ADDRESS][DOMAIN_NAME]"
type input "[EMAIL_ADDRESS][DOMAIN_NAME]"
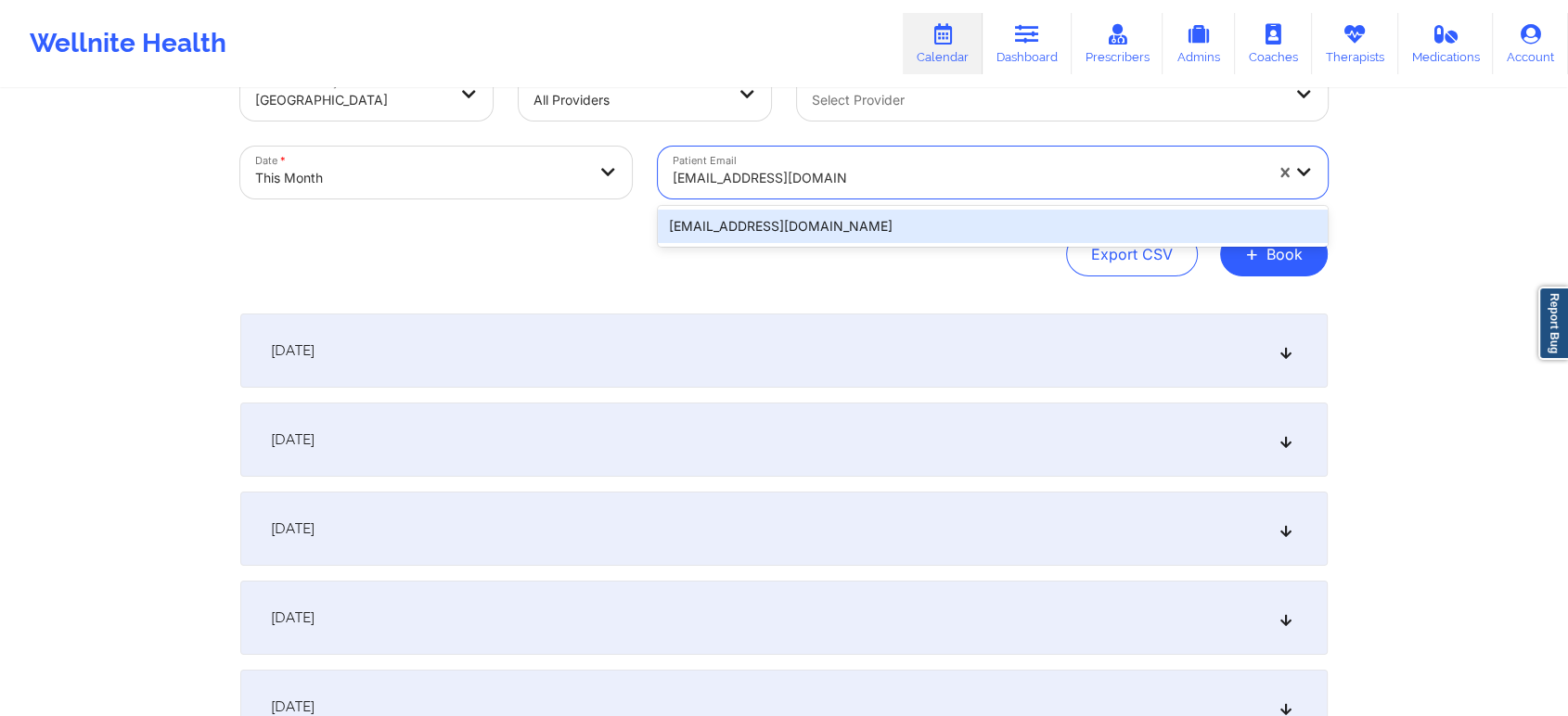
click at [863, 220] on div "[EMAIL_ADDRESS][DOMAIN_NAME]" at bounding box center [993, 226] width 669 height 33
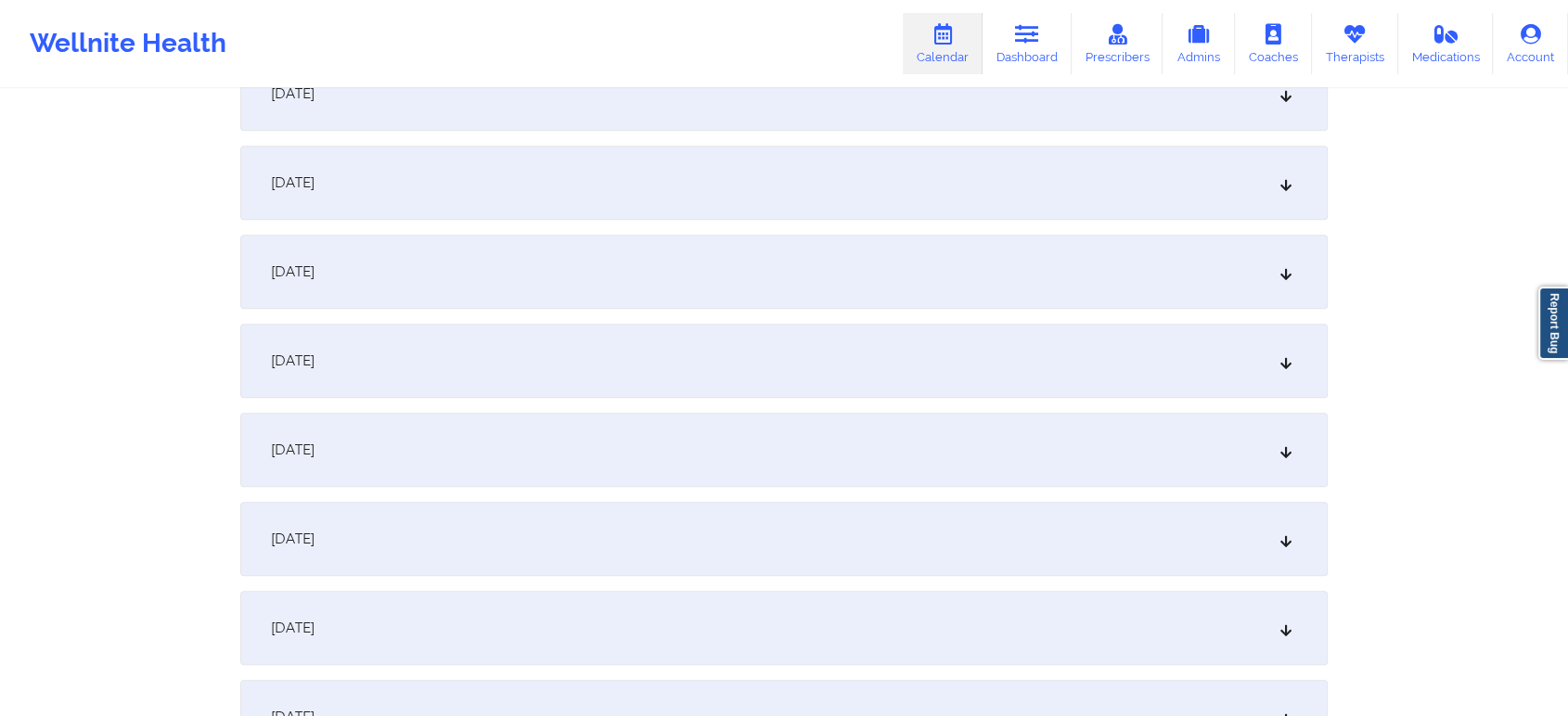
scroll to position [1054, 0]
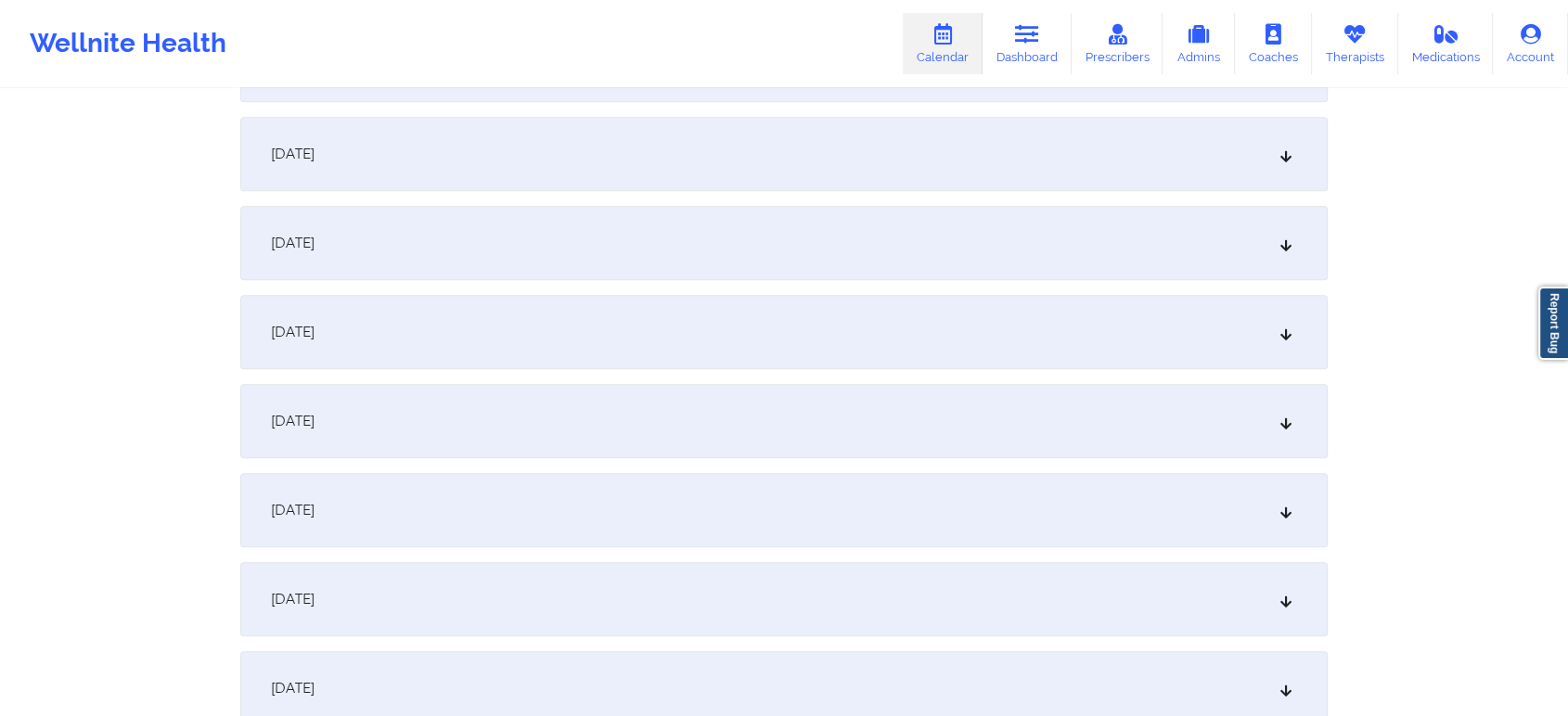
click at [1055, 431] on div "[DATE]" at bounding box center [784, 421] width 1088 height 74
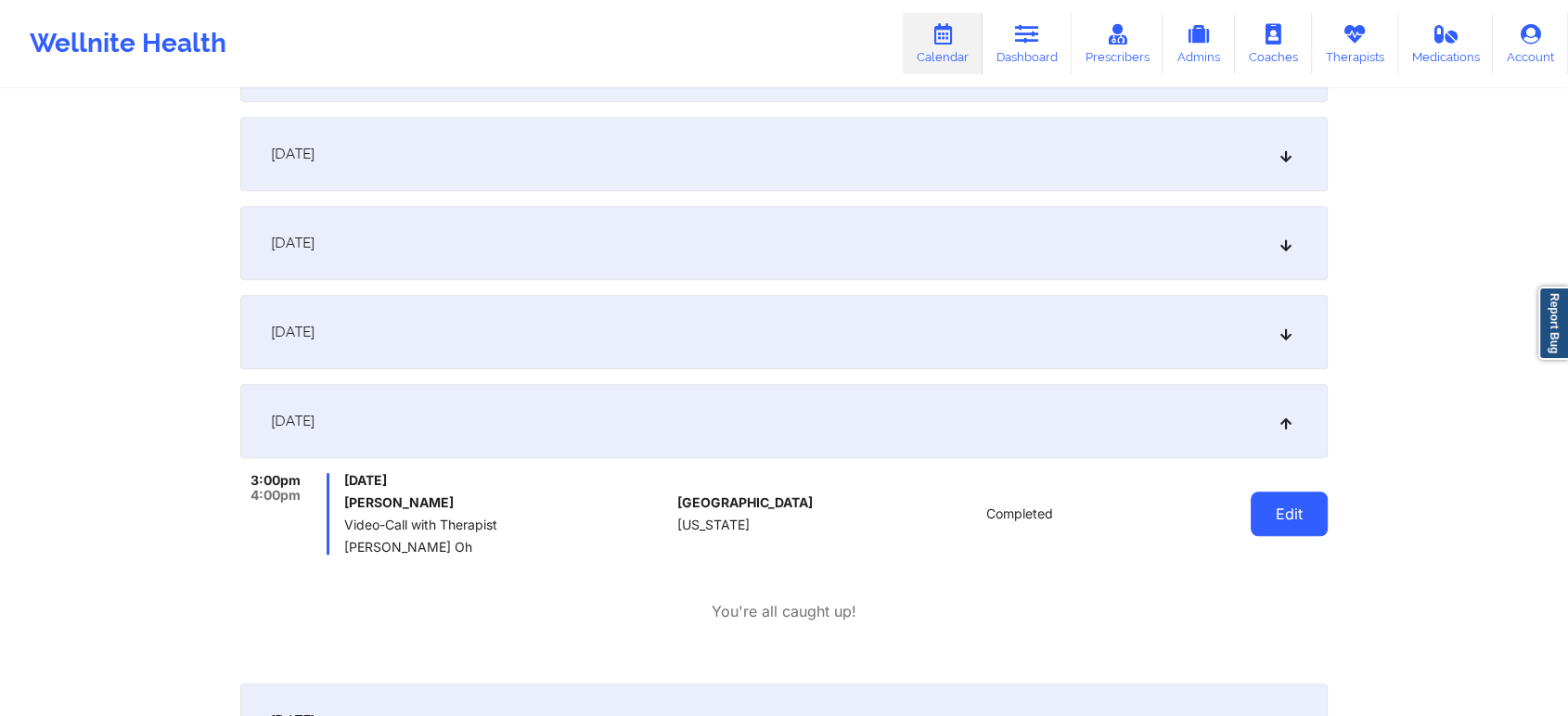
click at [1286, 494] on button "Edit" at bounding box center [1288, 513] width 77 height 45
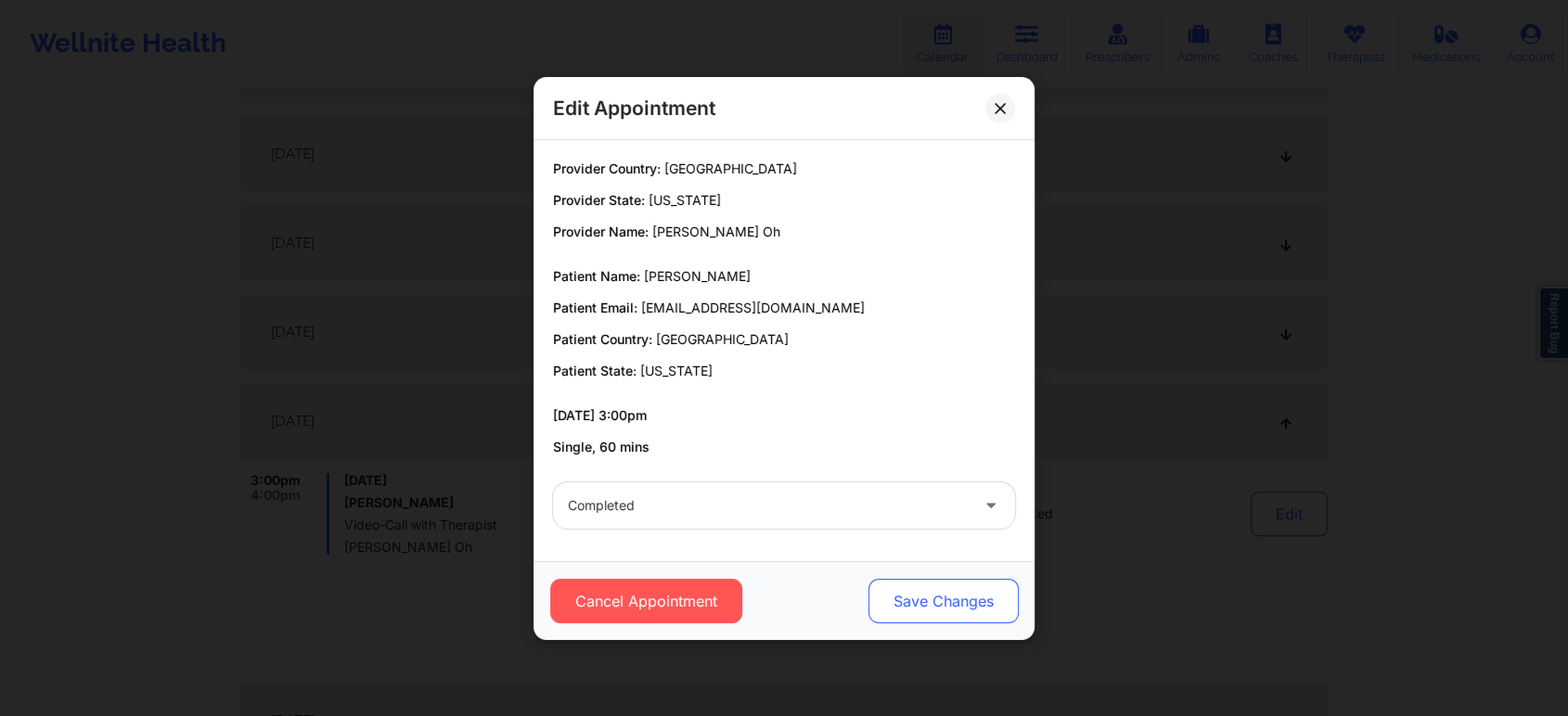
click at [944, 622] on button "Save Changes" at bounding box center [943, 601] width 150 height 45
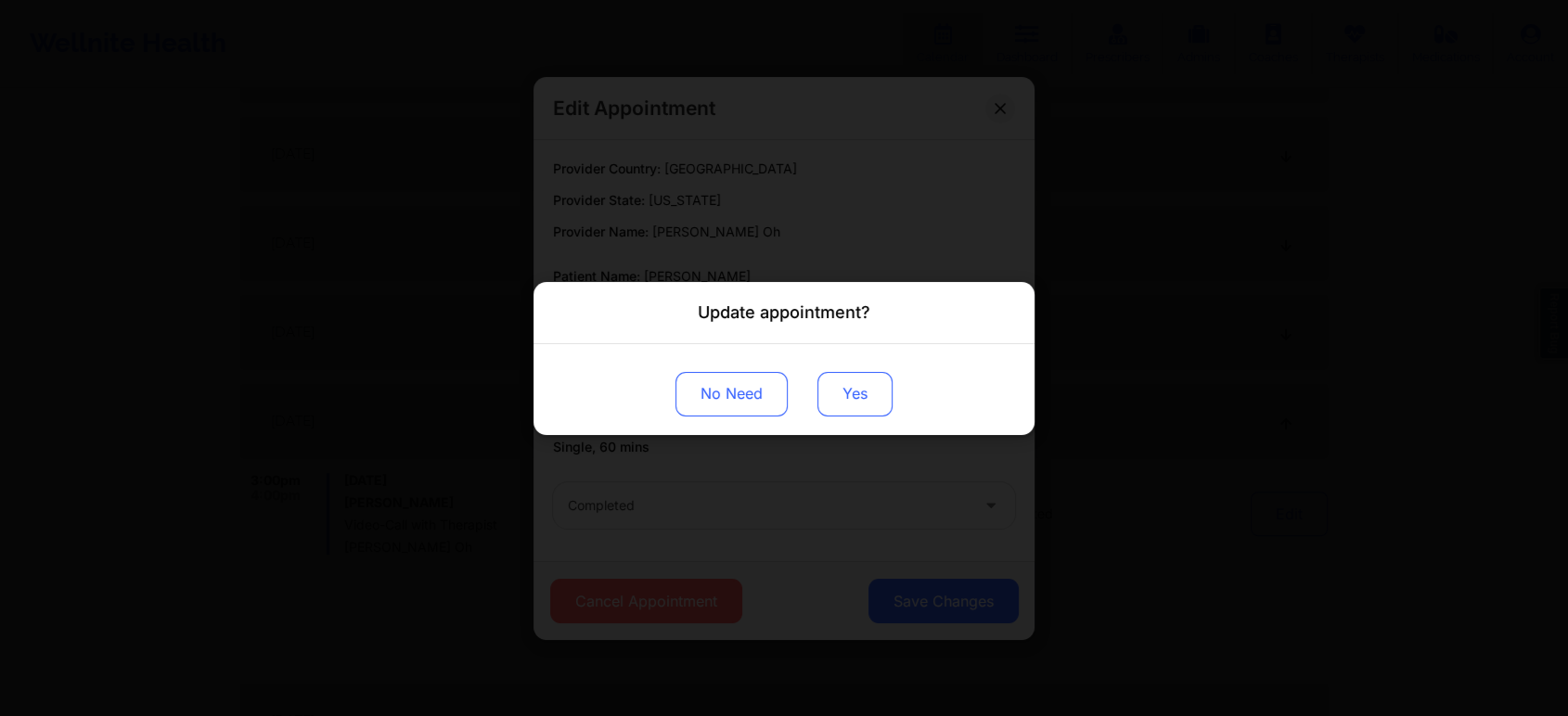
click at [836, 401] on button "Yes" at bounding box center [855, 393] width 75 height 45
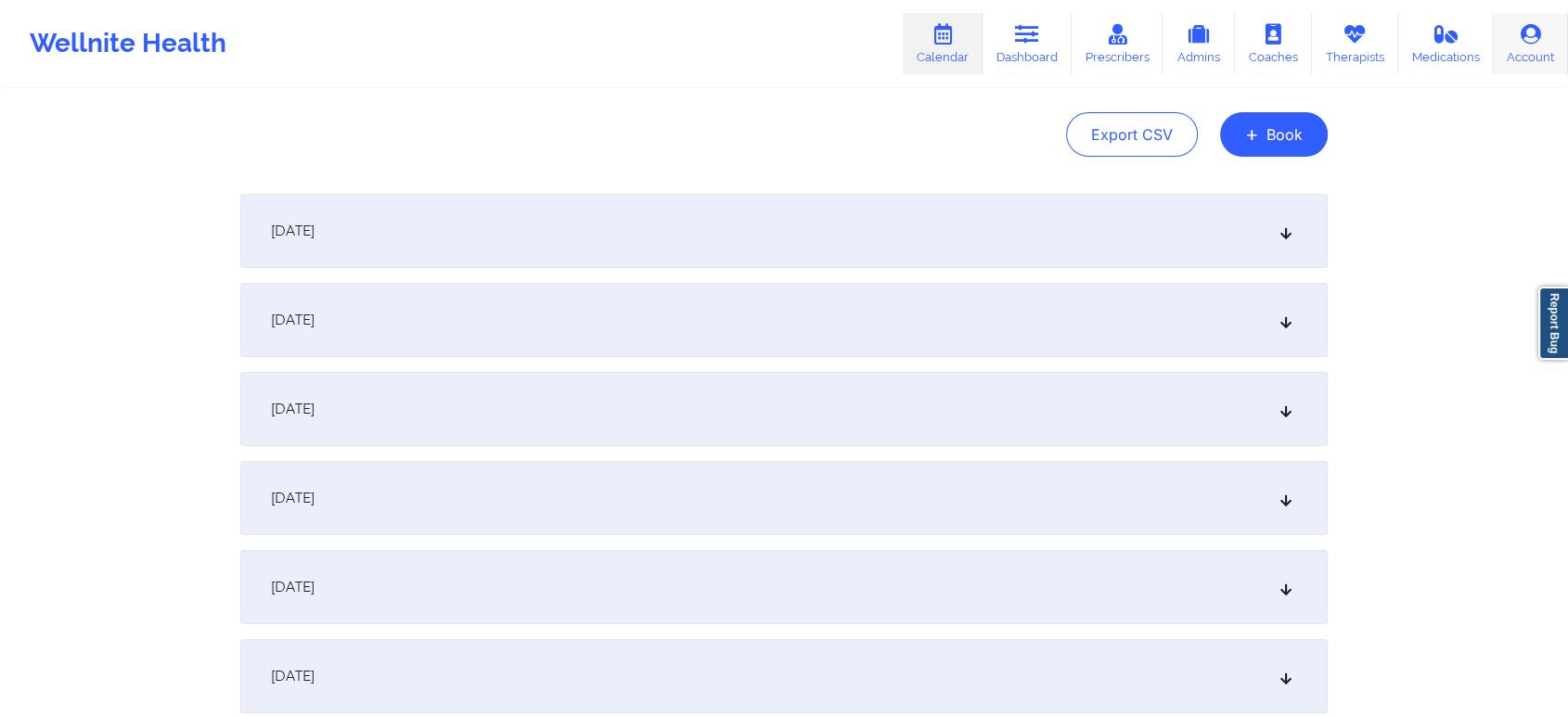
scroll to position [0, 0]
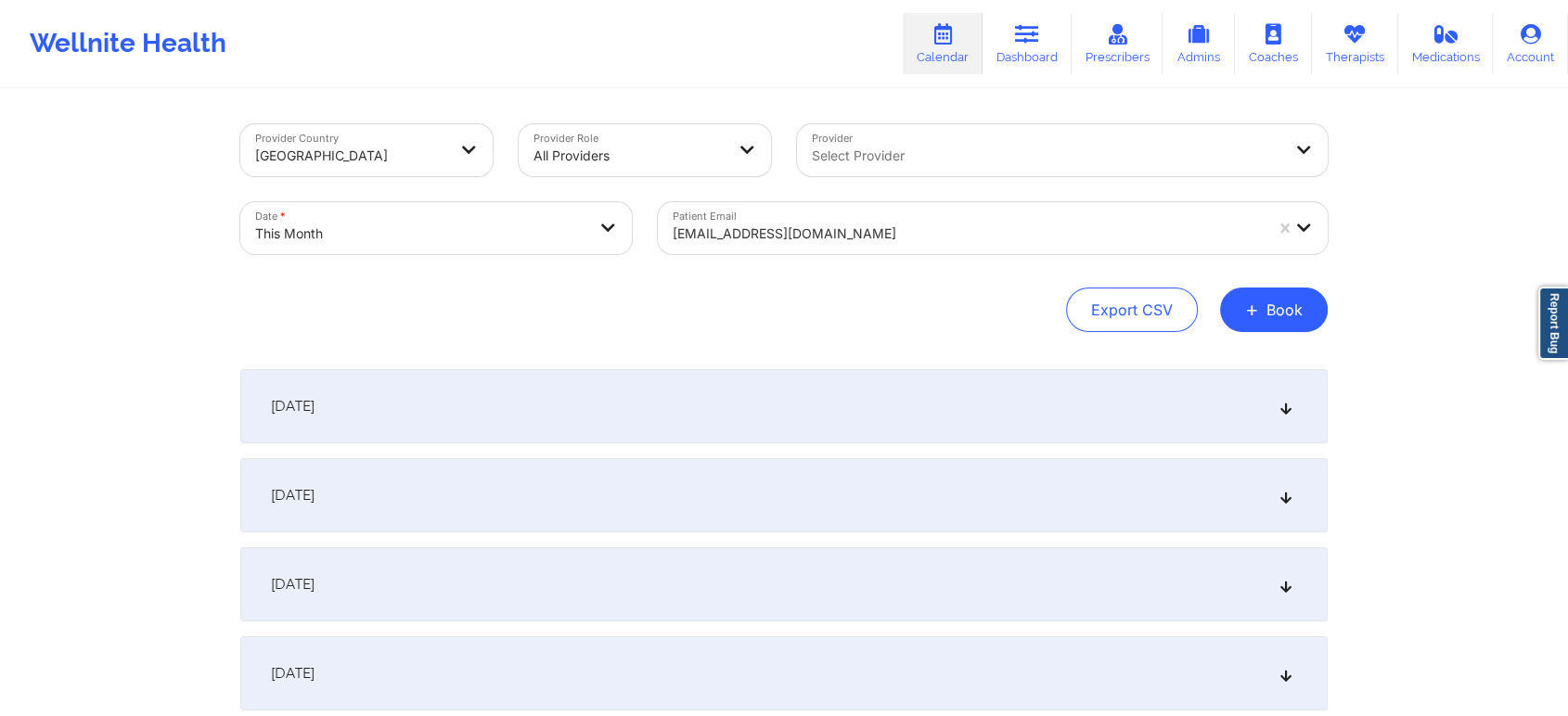
click at [773, 256] on div "Patient Email [EMAIL_ADDRESS][DOMAIN_NAME]" at bounding box center [993, 228] width 696 height 78
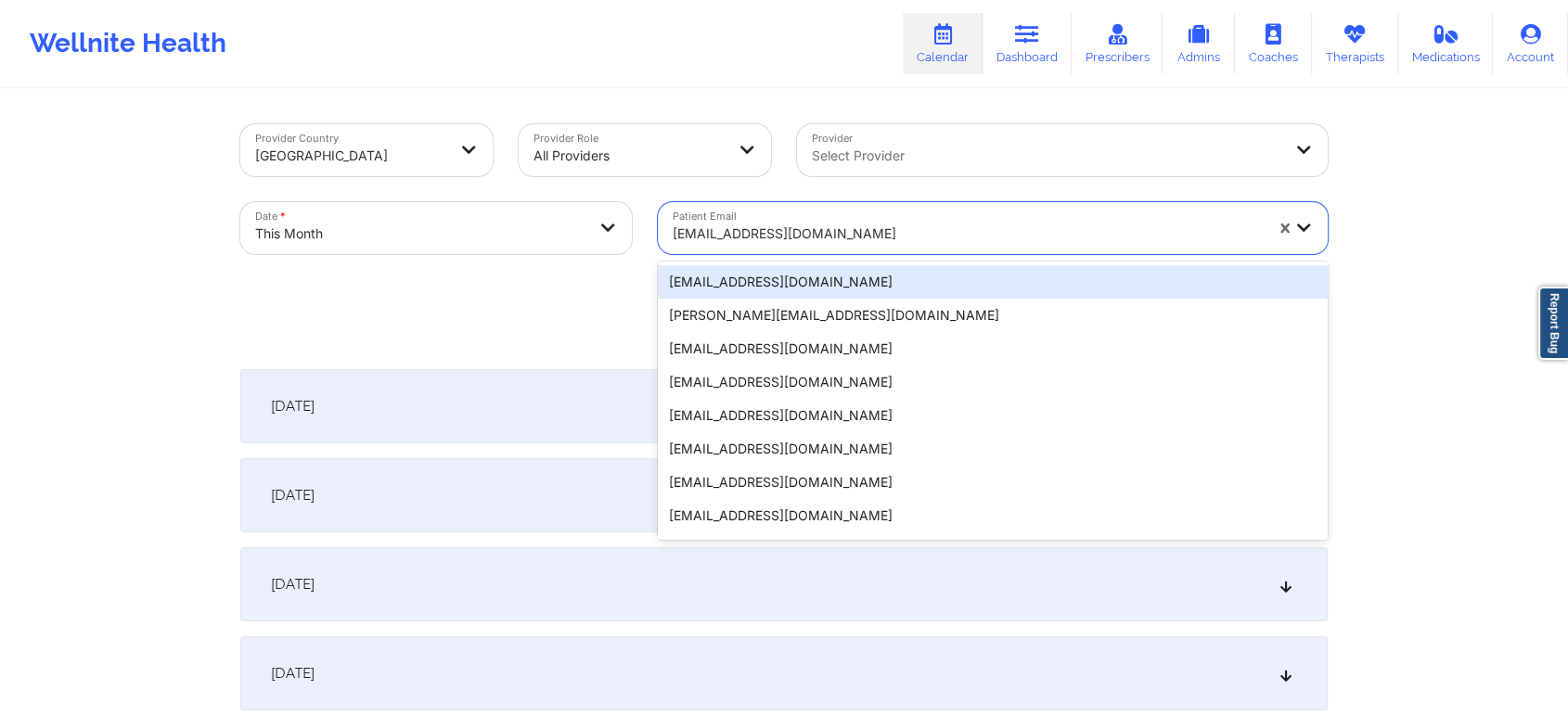
click at [784, 232] on div at bounding box center [967, 233] width 590 height 22
paste input "[EMAIL_ADDRESS][DOMAIN_NAME]"
type input "[EMAIL_ADDRESS][DOMAIN_NAME]"
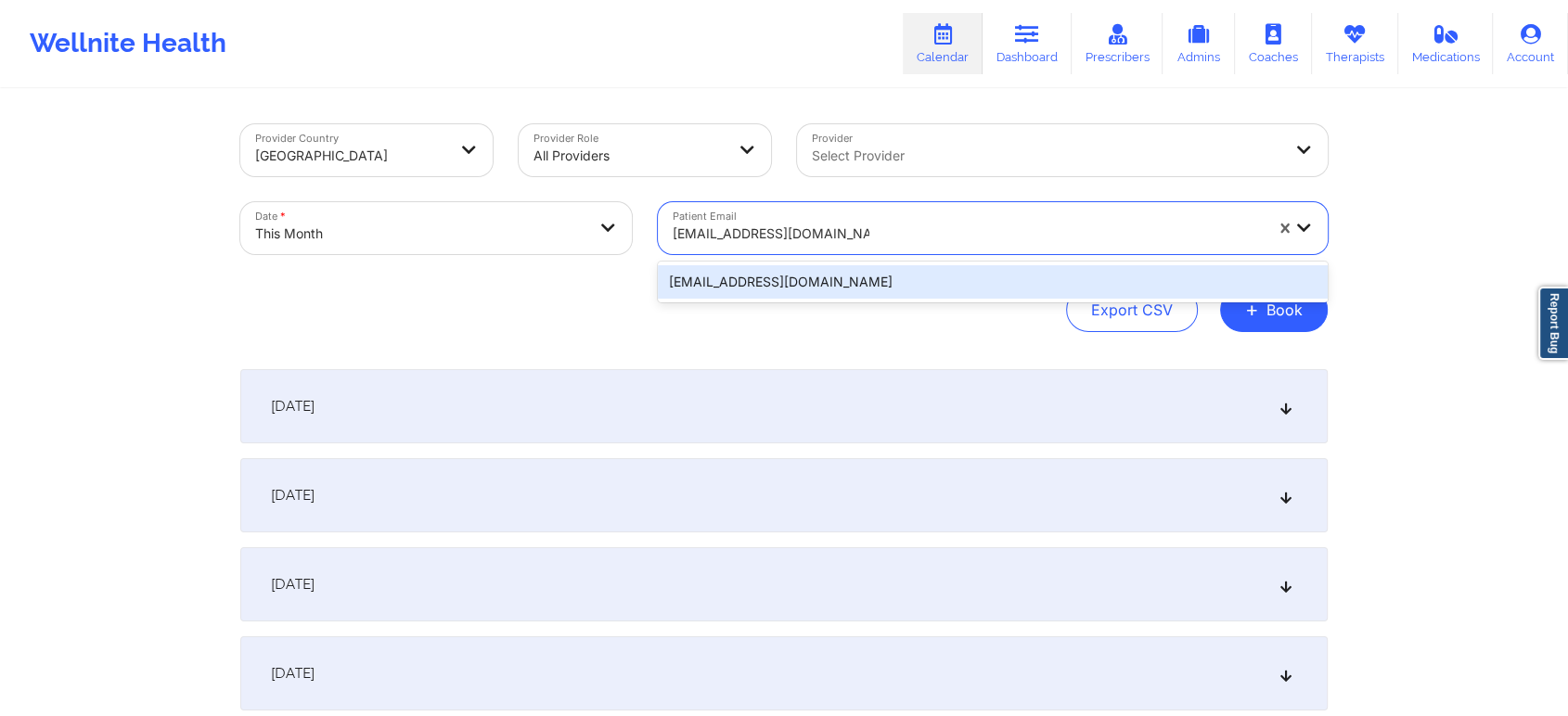
click at [890, 278] on div "[EMAIL_ADDRESS][DOMAIN_NAME]" at bounding box center [993, 281] width 669 height 33
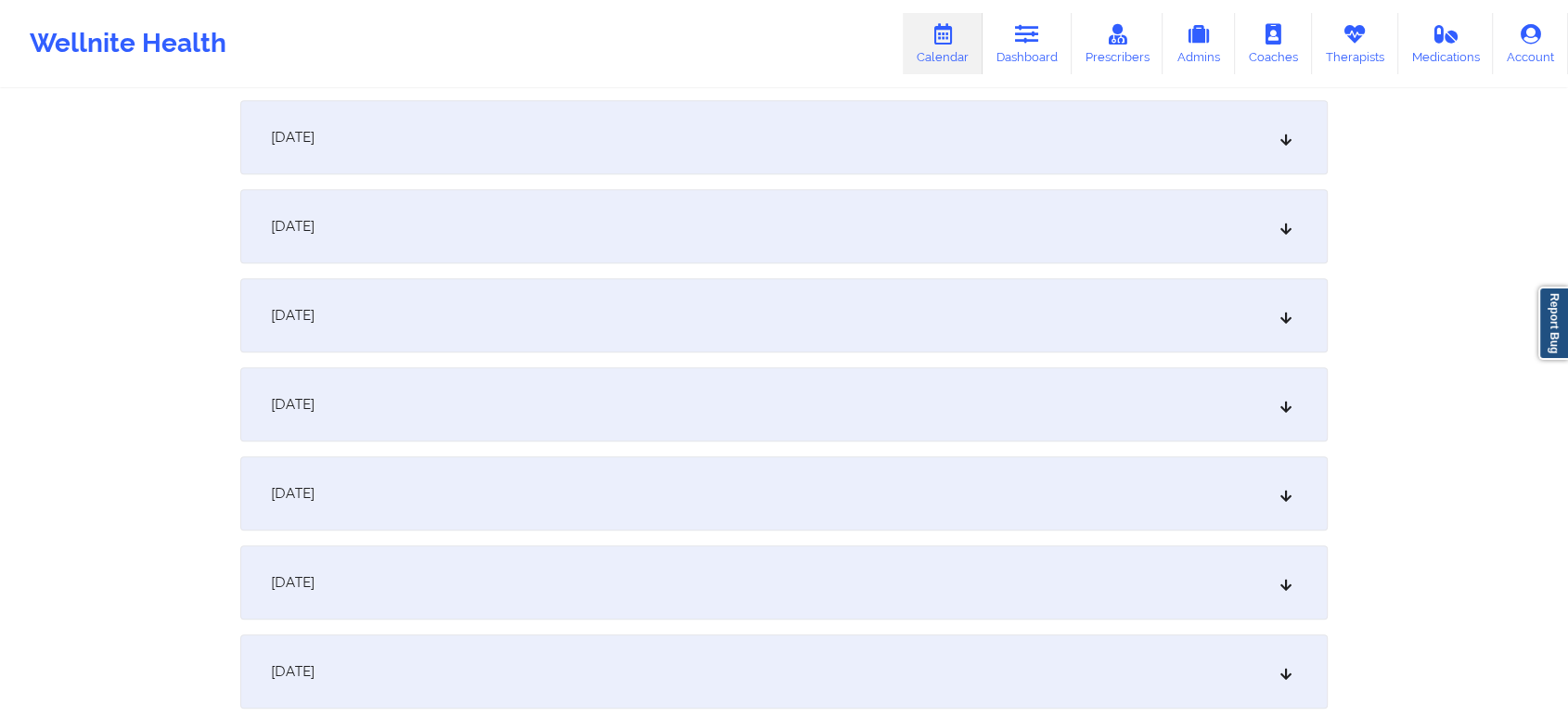
scroll to position [1172, 0]
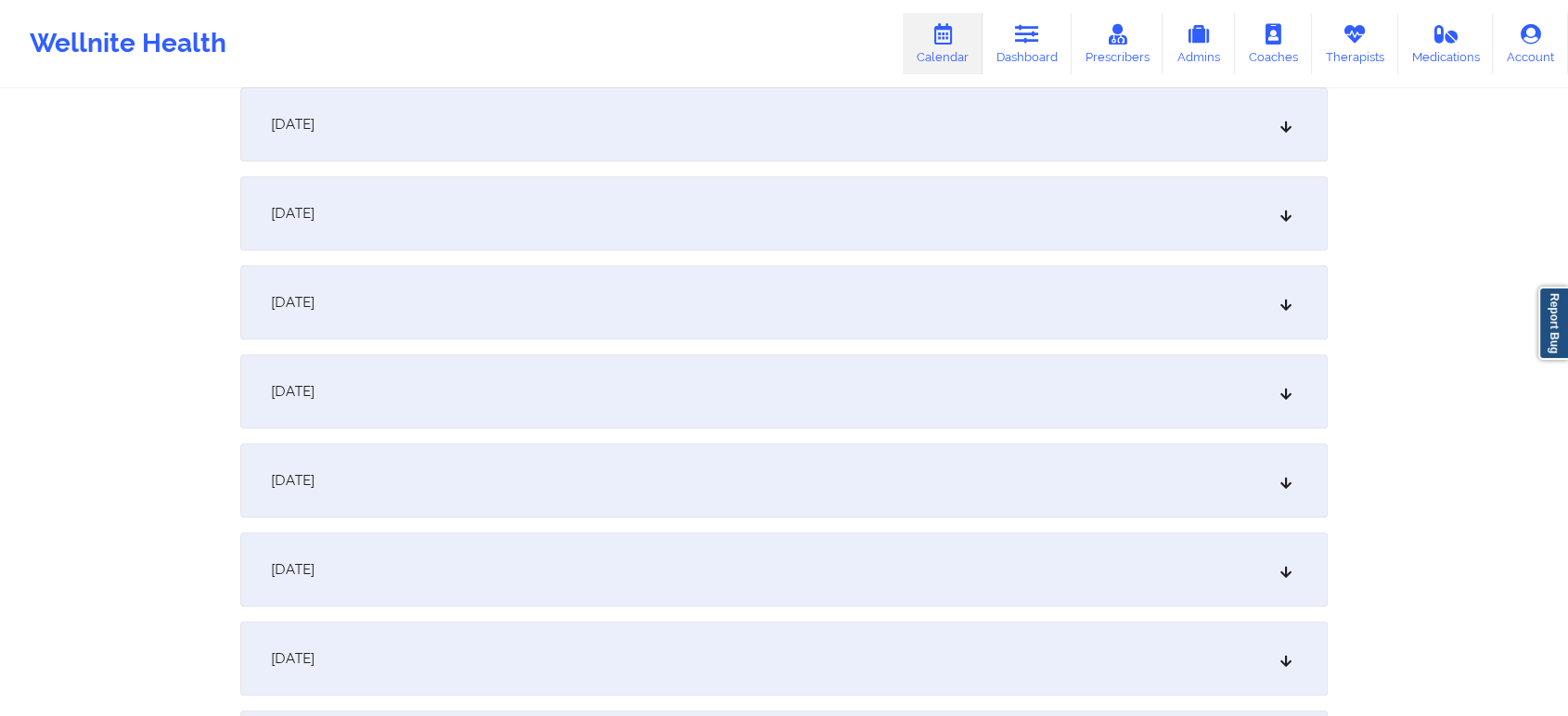
click at [1116, 351] on div "[DATE] No appointments [DATE] No appointments [DATE] No appointments [DATE] No …" at bounding box center [784, 570] width 1088 height 2746
click at [1056, 305] on div "[DATE]" at bounding box center [784, 302] width 1088 height 74
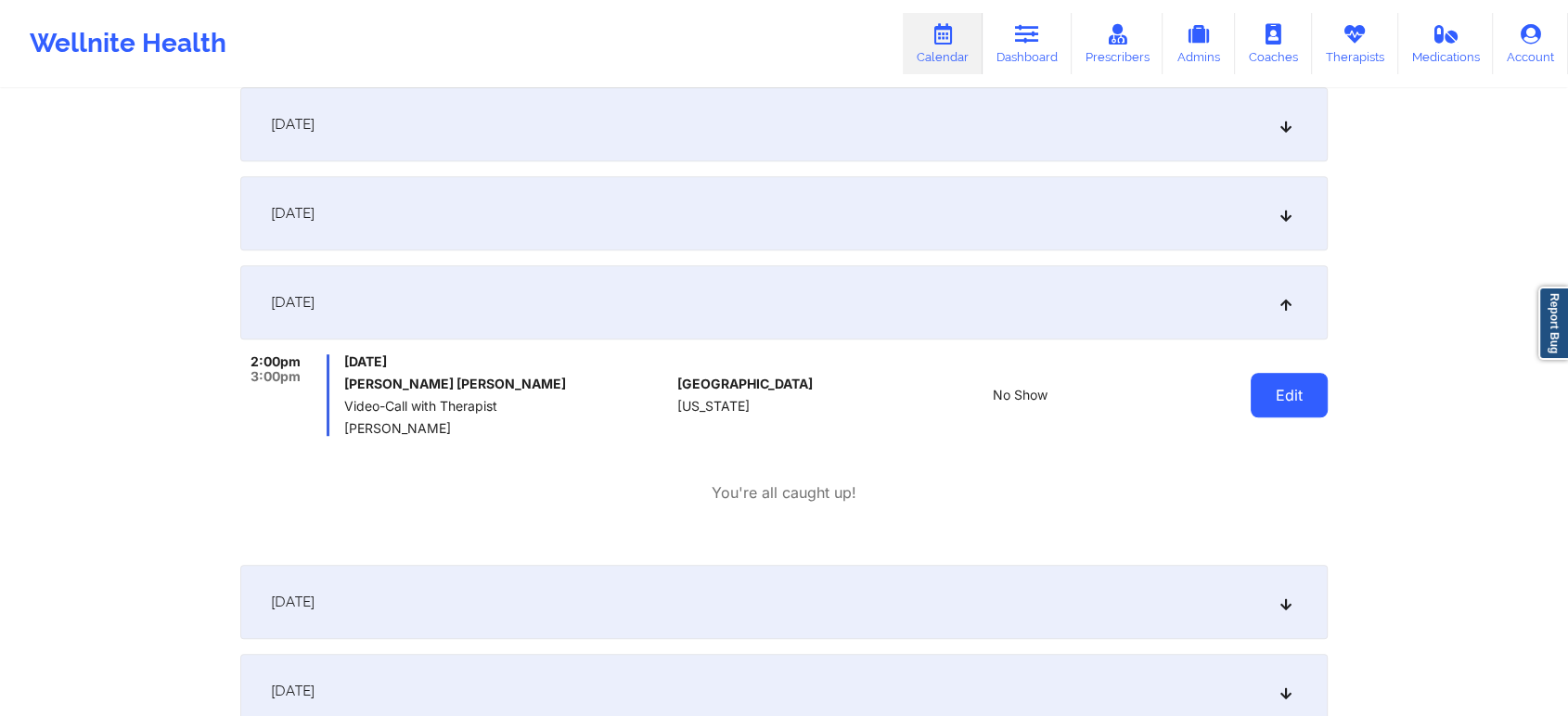
click at [1261, 412] on button "Edit" at bounding box center [1288, 395] width 77 height 45
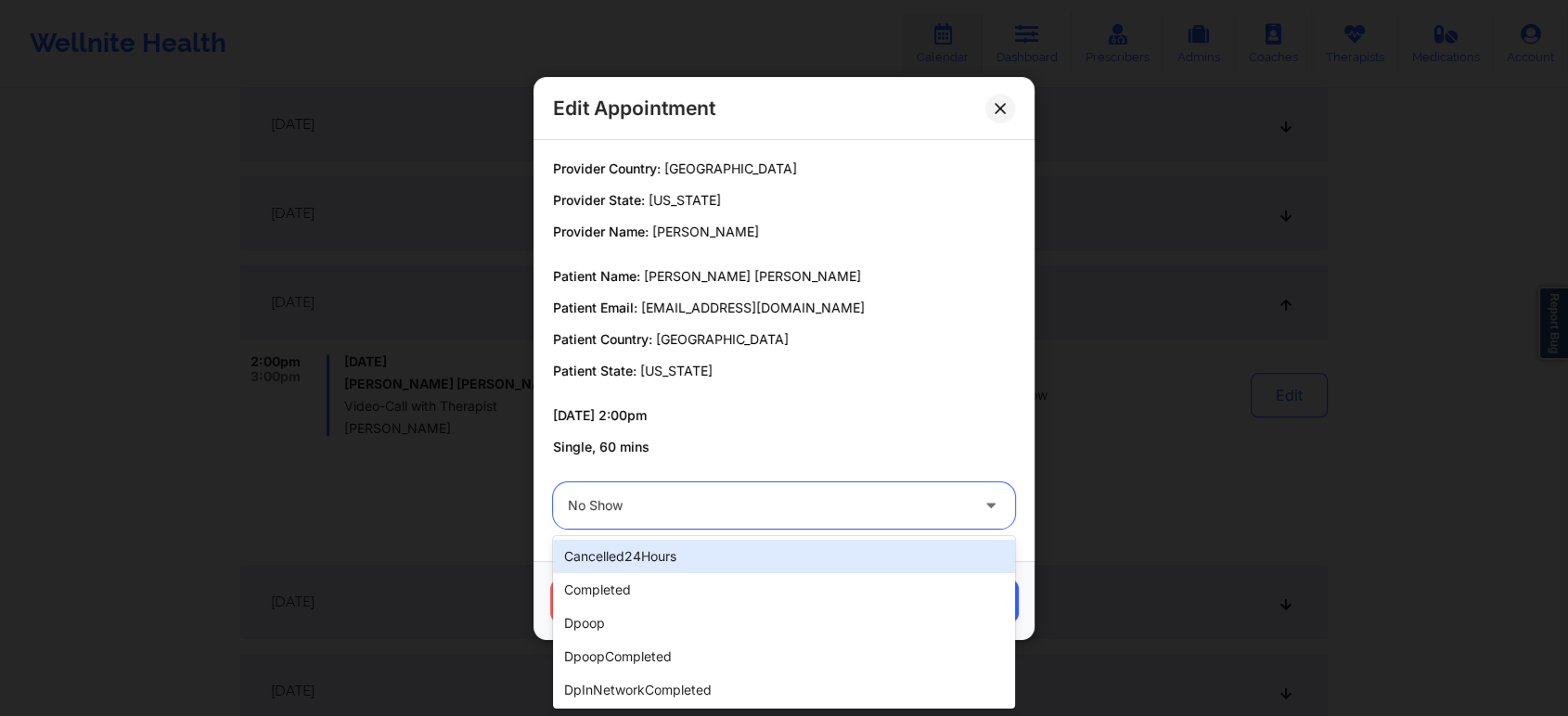
click at [749, 488] on div "No Show" at bounding box center [768, 505] width 401 height 47
click at [765, 545] on div "cancelled24Hours" at bounding box center [784, 556] width 462 height 33
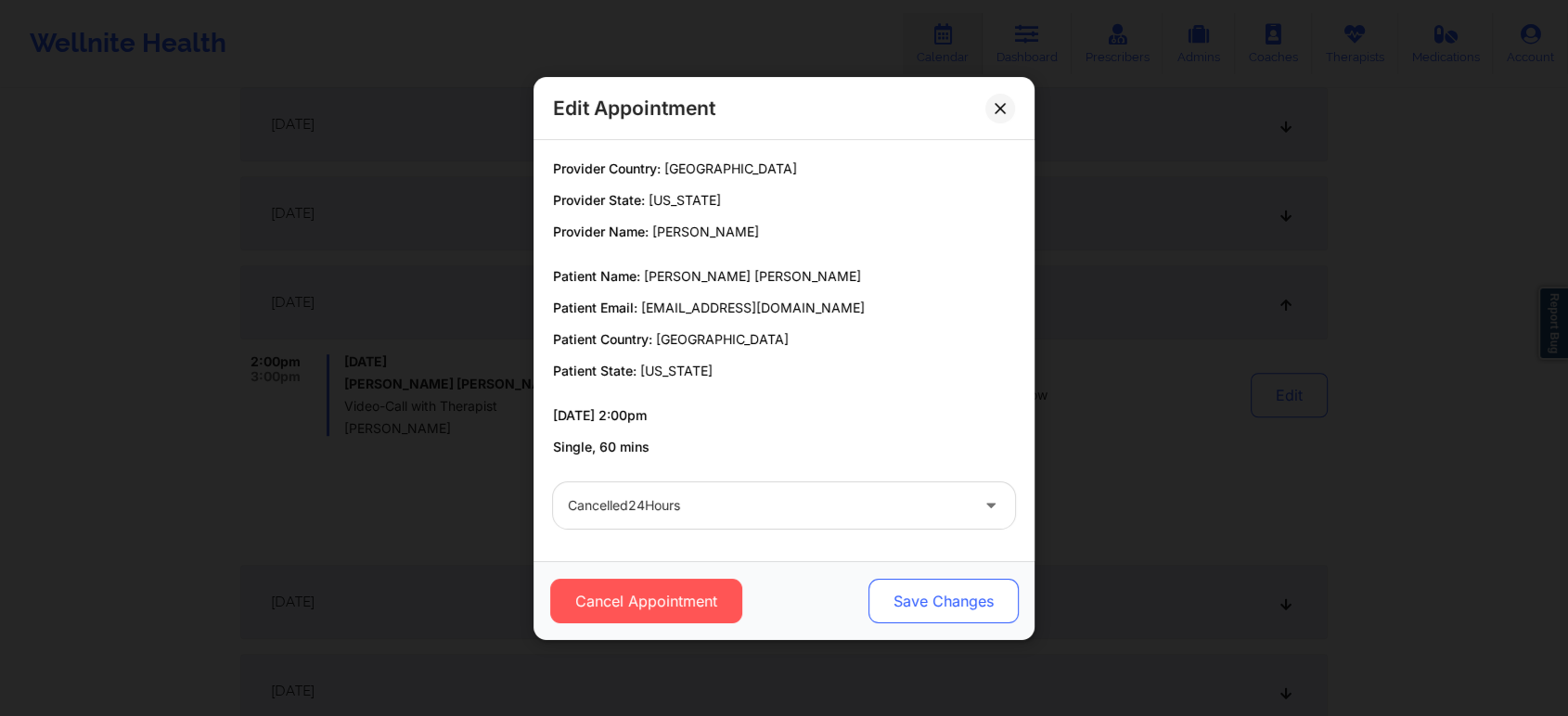
click at [922, 605] on button "Save Changes" at bounding box center [943, 601] width 150 height 45
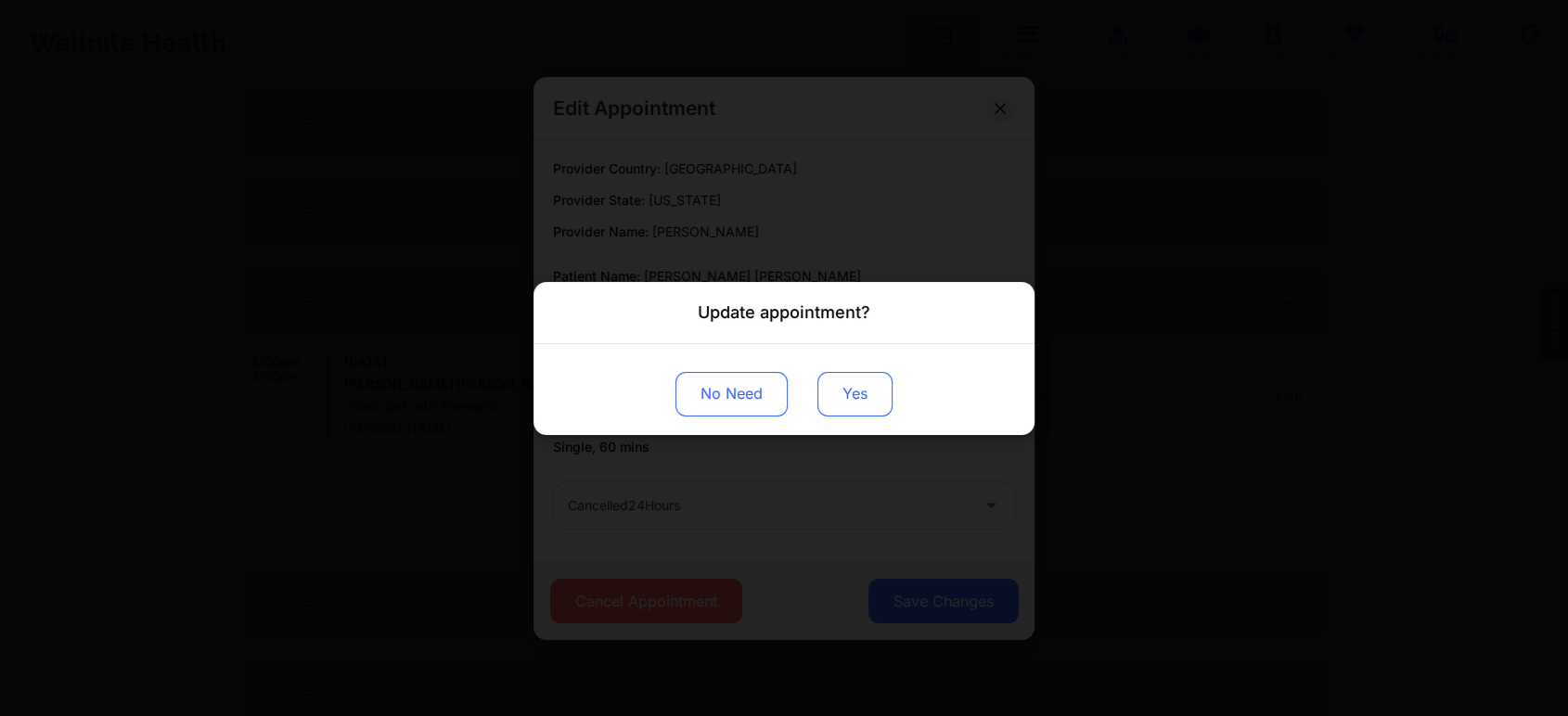
click at [841, 396] on button "Yes" at bounding box center [855, 393] width 75 height 45
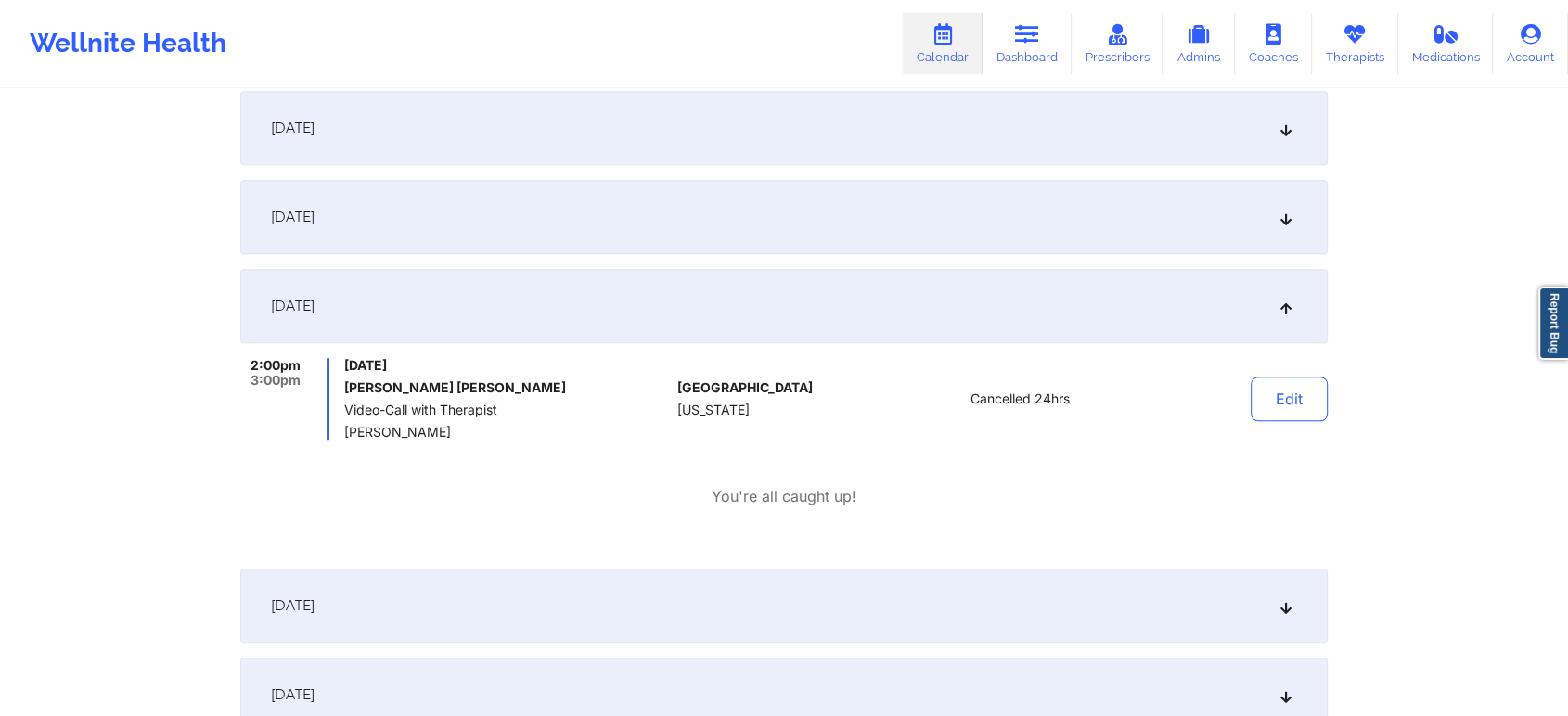
scroll to position [0, 0]
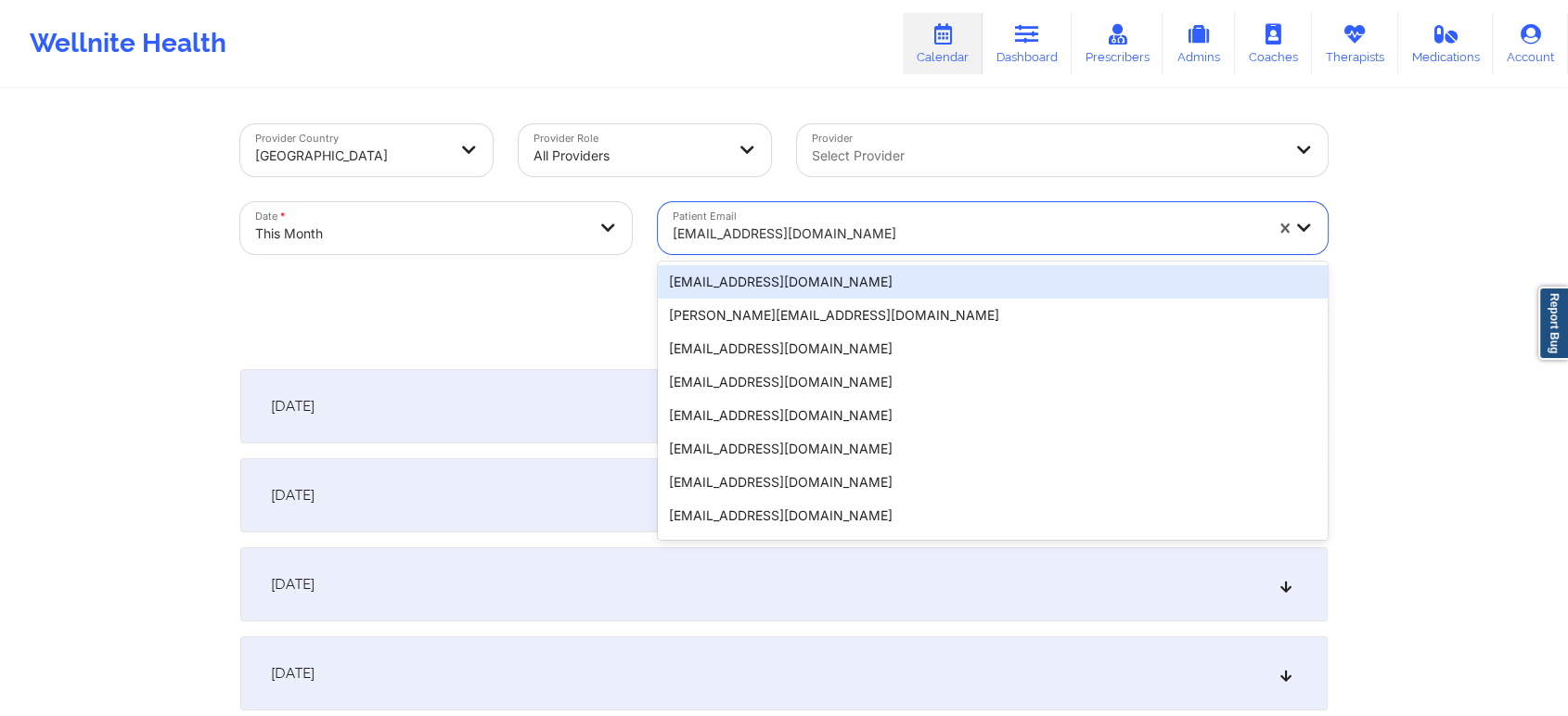
click at [726, 242] on div at bounding box center [967, 233] width 590 height 22
paste input "[EMAIL_ADDRESS][DOMAIN_NAME]"
type input "[EMAIL_ADDRESS][DOMAIN_NAME]"
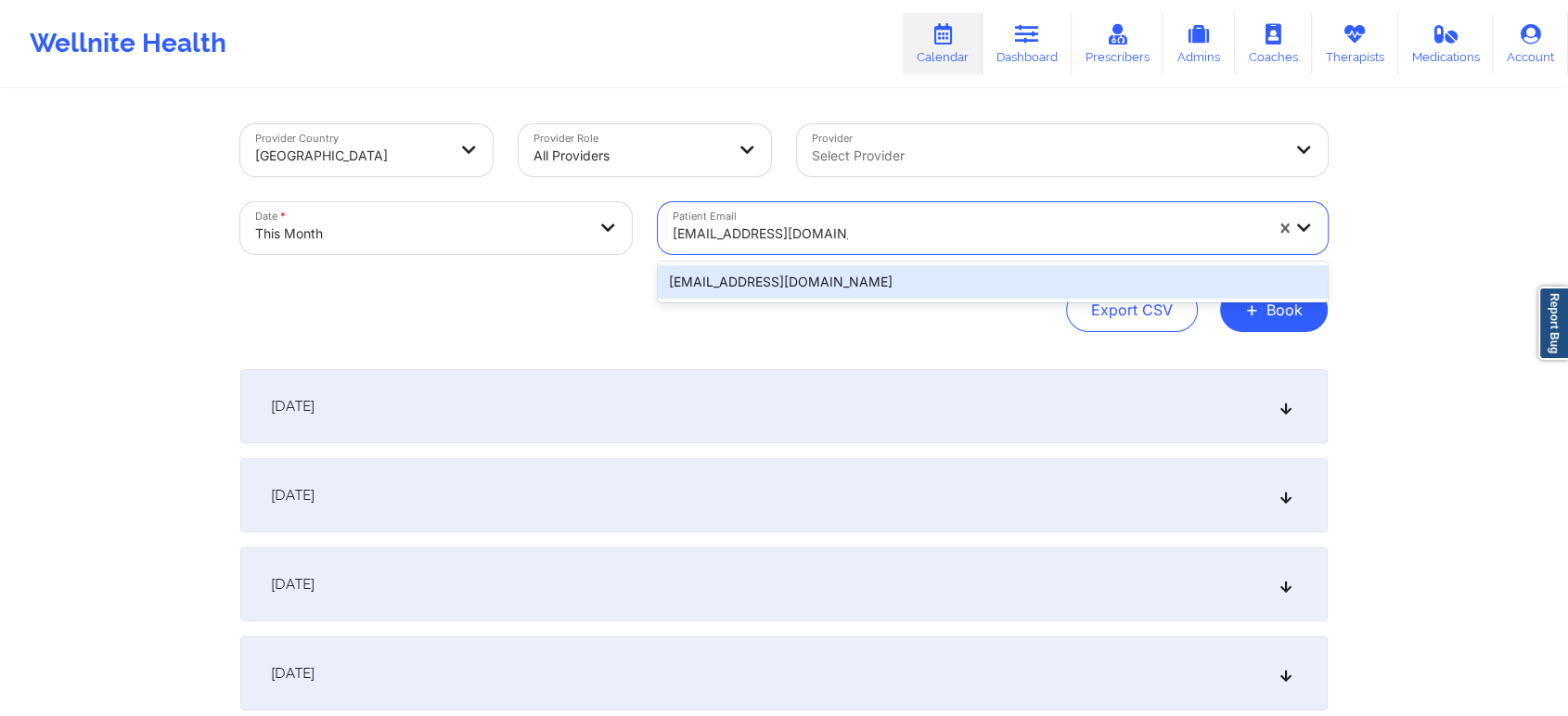
click at [785, 282] on div "[EMAIL_ADDRESS][DOMAIN_NAME]" at bounding box center [993, 281] width 669 height 33
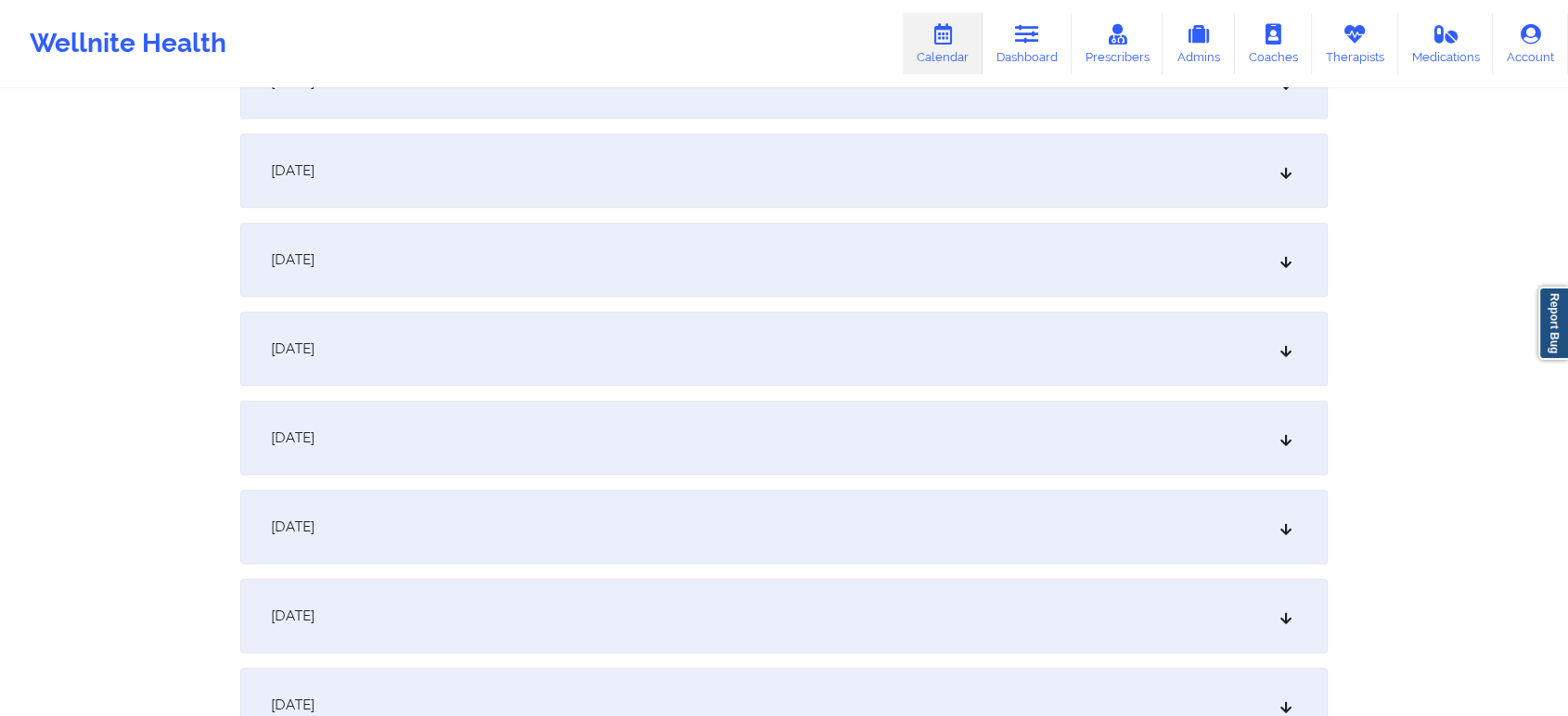
scroll to position [1041, 0]
click at [1089, 462] on div "[DATE]" at bounding box center [784, 435] width 1088 height 74
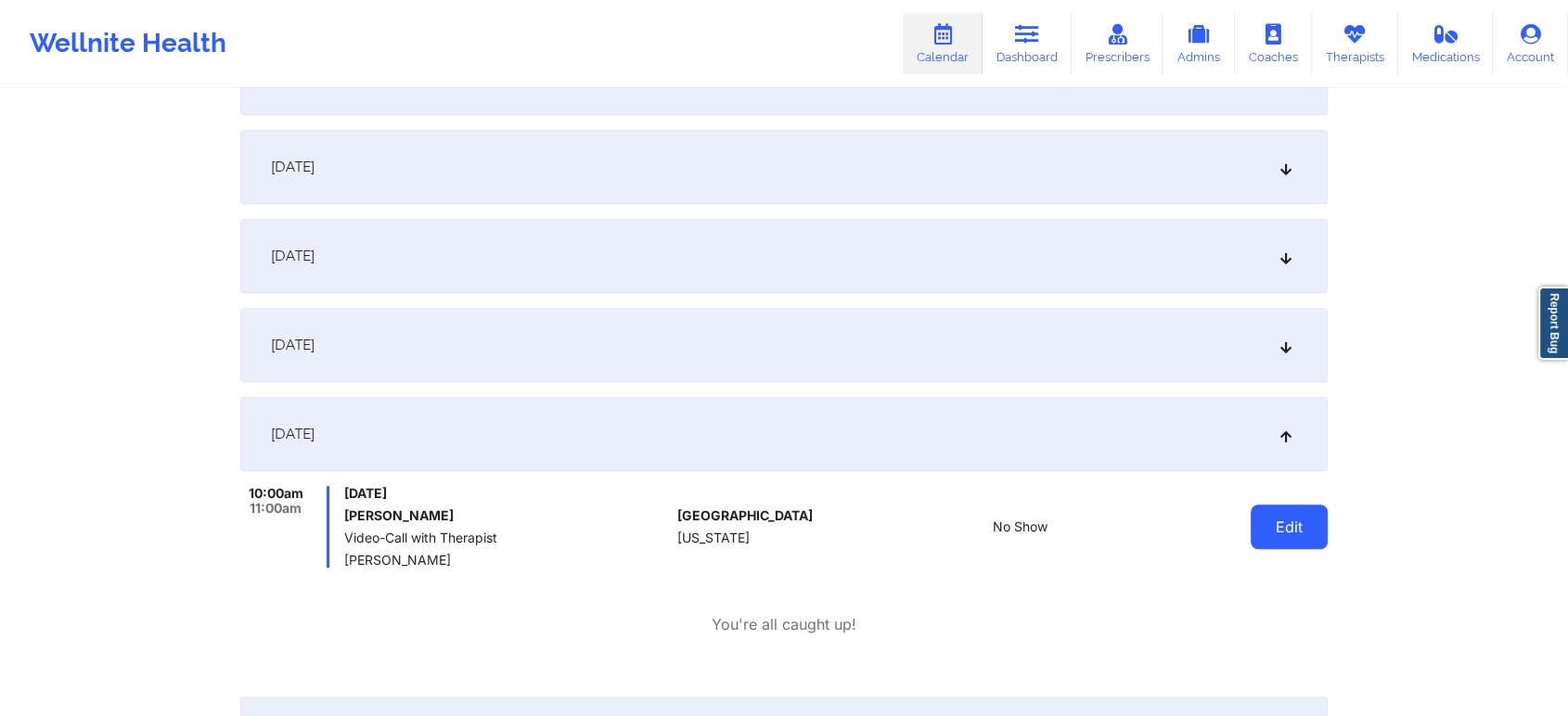
click at [1273, 516] on button "Edit" at bounding box center [1288, 527] width 77 height 45
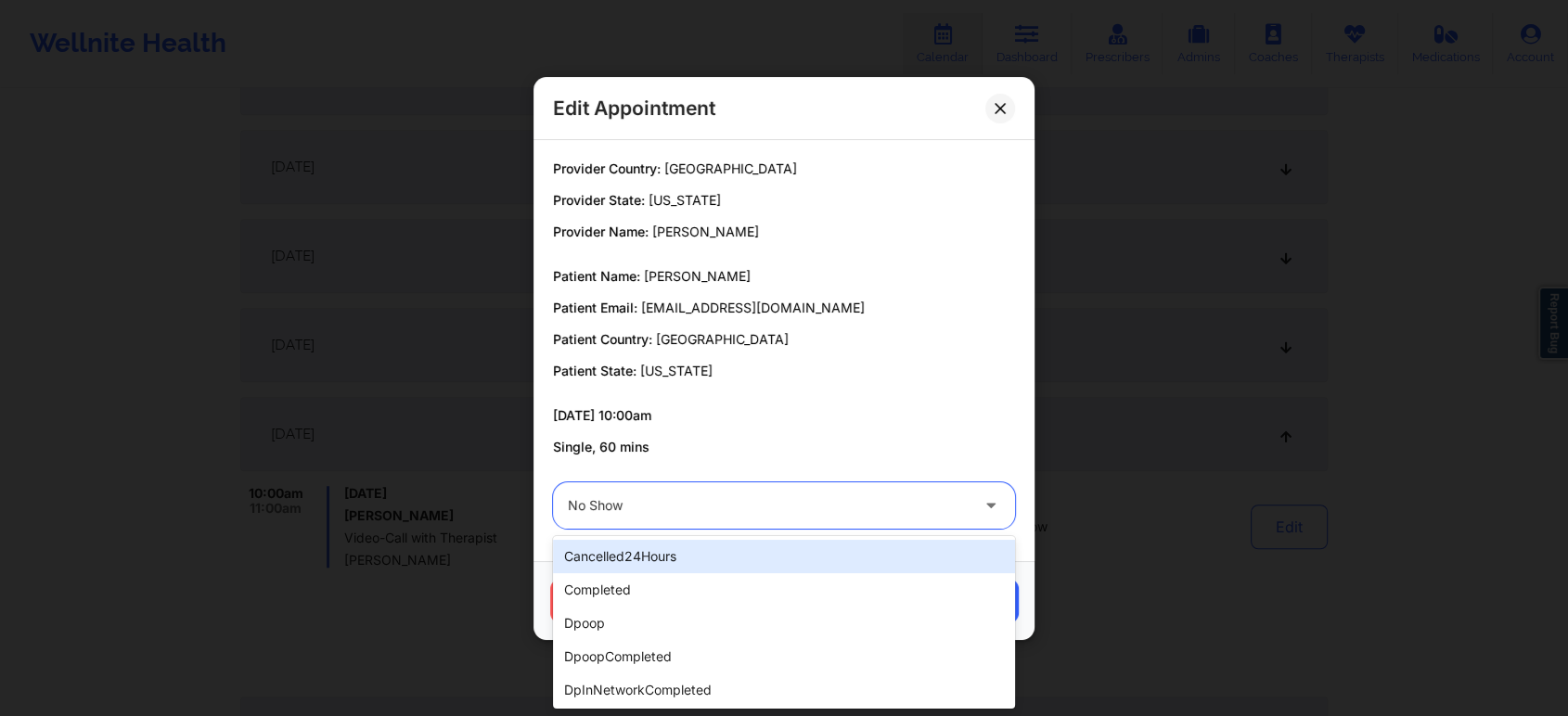
click at [942, 510] on div at bounding box center [768, 505] width 401 height 22
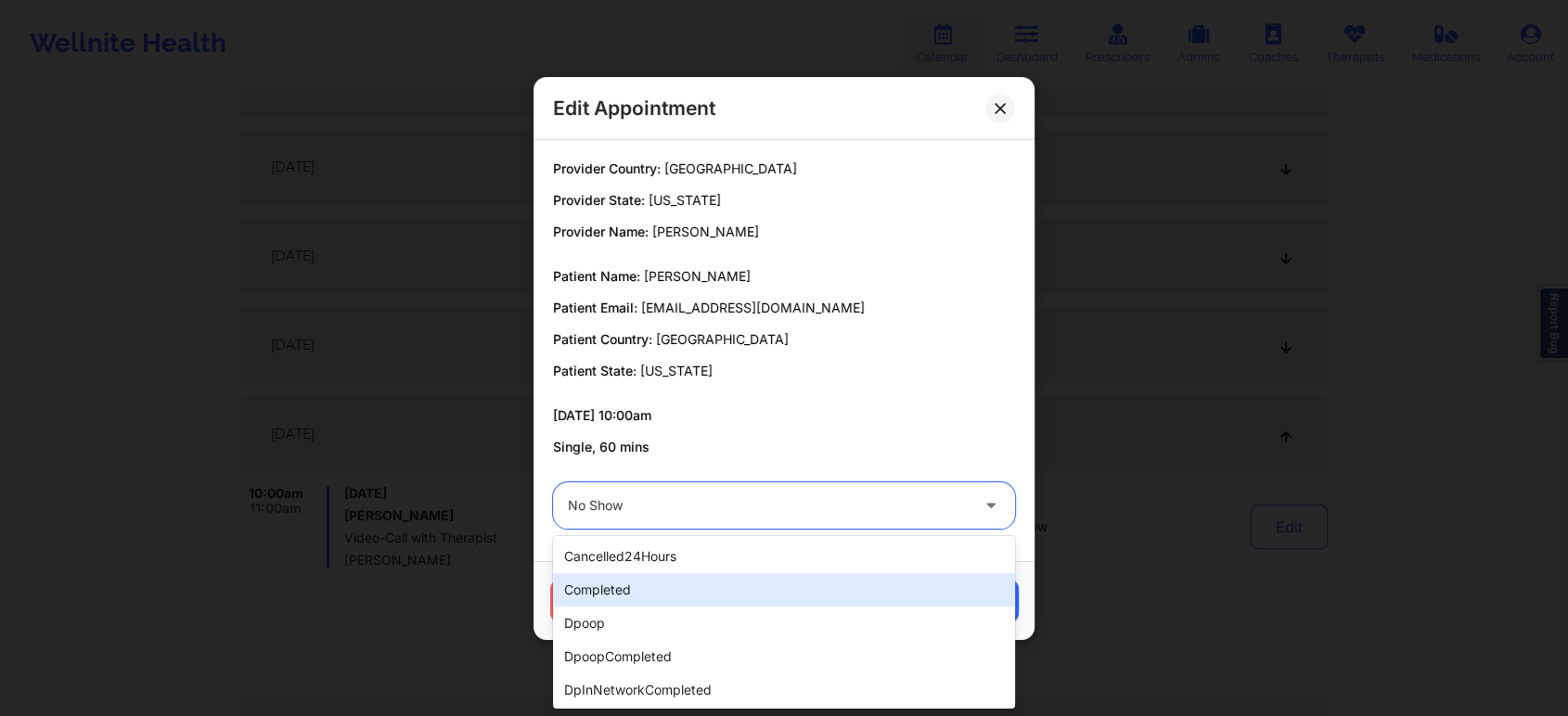
click at [901, 590] on div "completed" at bounding box center [784, 590] width 462 height 33
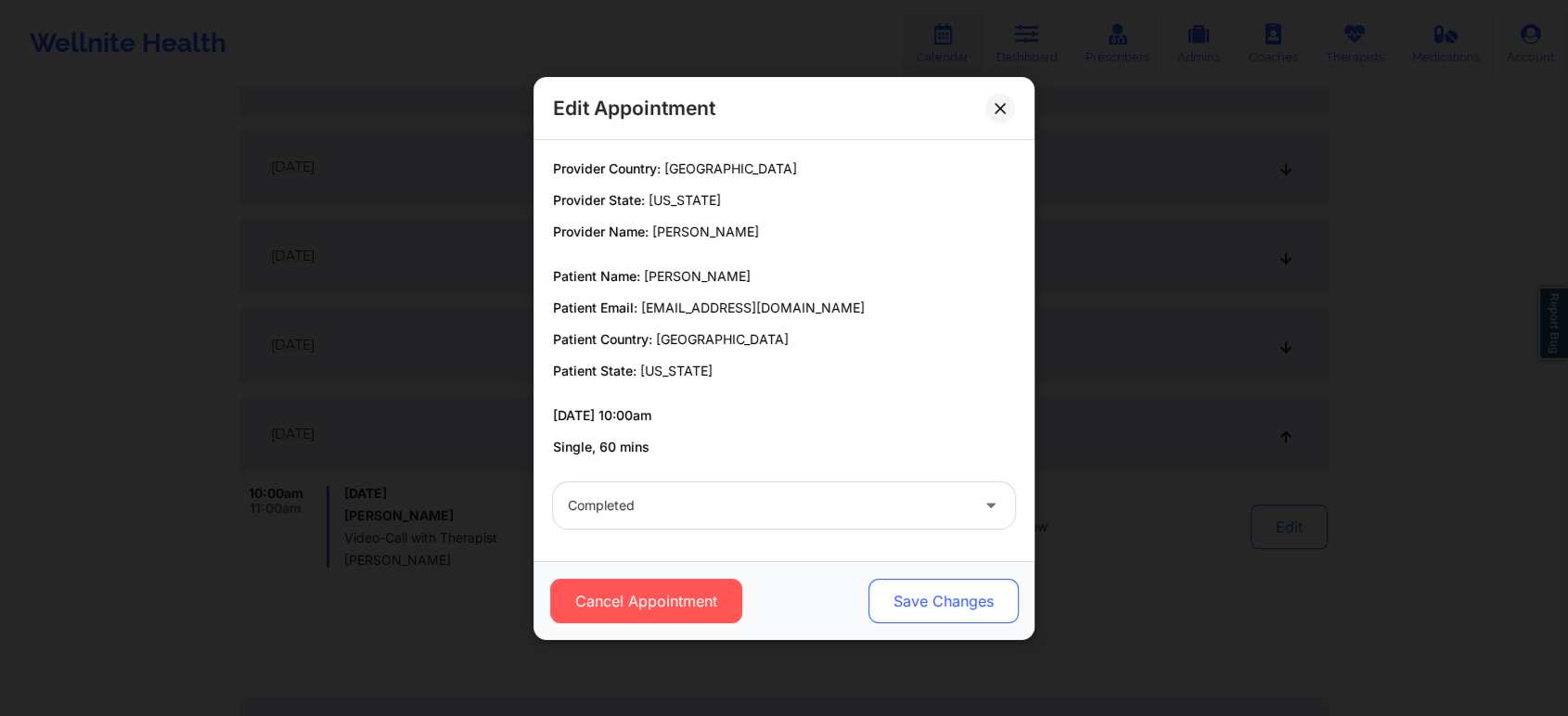
click at [942, 606] on button "Save Changes" at bounding box center [943, 601] width 150 height 45
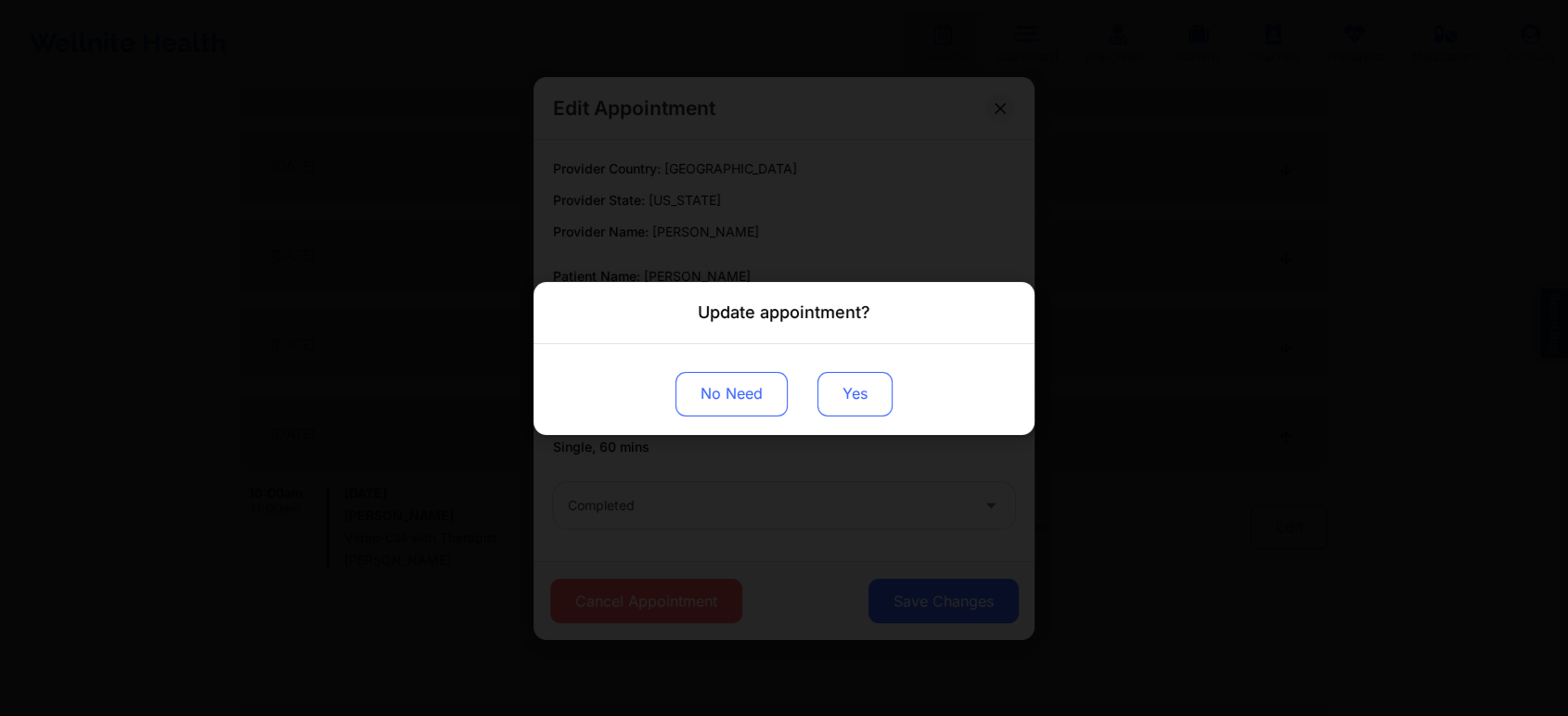
click at [860, 377] on button "Yes" at bounding box center [855, 393] width 75 height 45
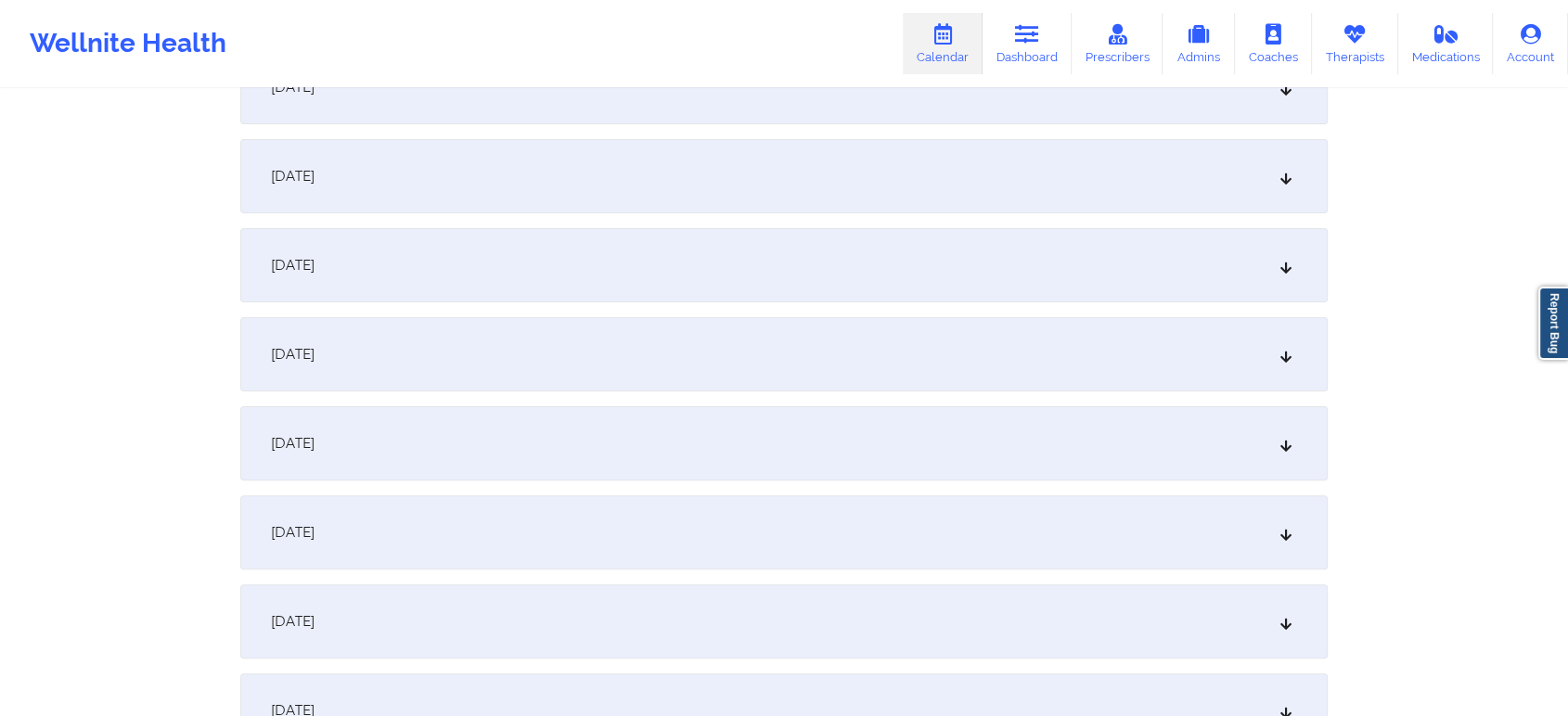
scroll to position [0, 0]
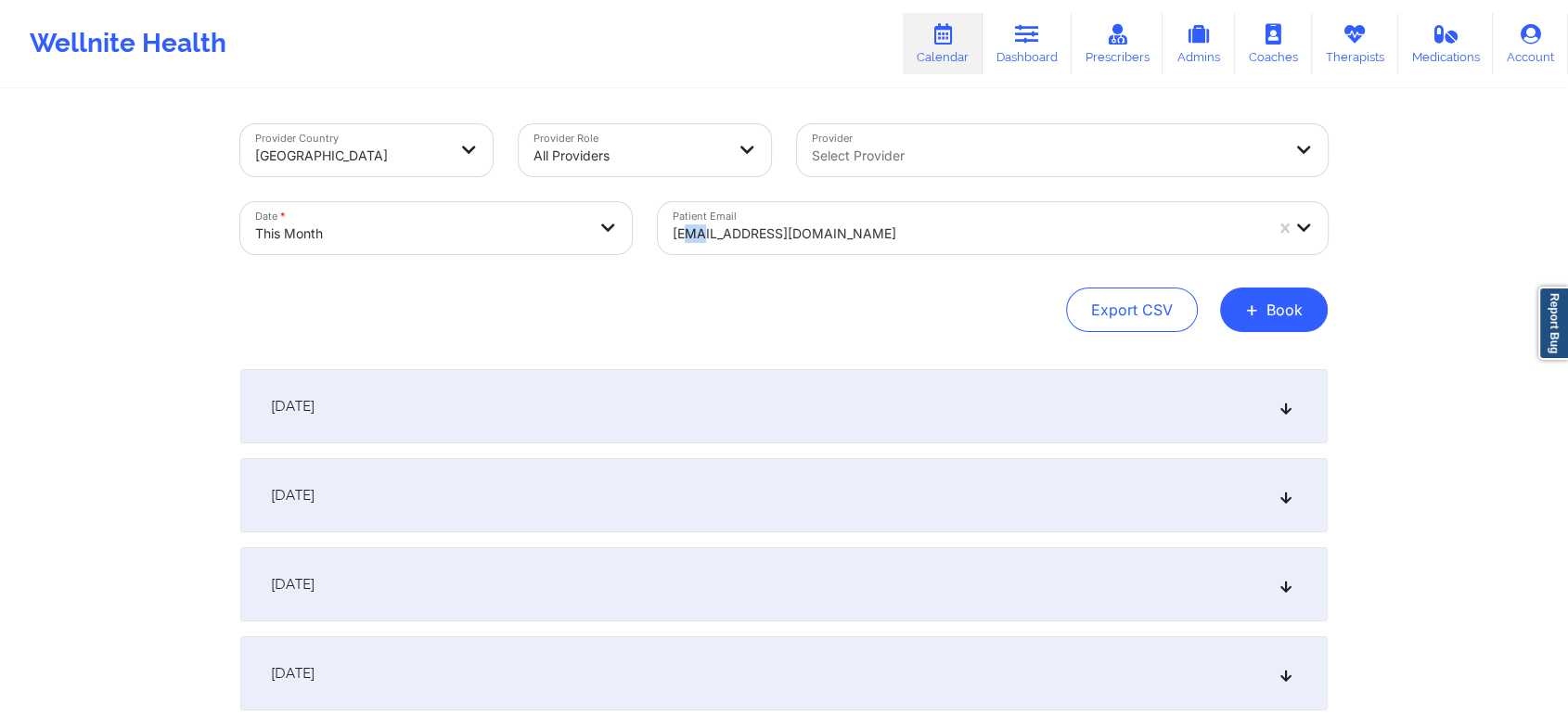
drag, startPoint x: 702, startPoint y: 260, endPoint x: 687, endPoint y: 245, distance: 21.2
click at [687, 245] on div "Patient Email [EMAIL_ADDRESS][DOMAIN_NAME]" at bounding box center [993, 228] width 696 height 78
click at [687, 245] on div "[EMAIL_ADDRESS][DOMAIN_NAME]" at bounding box center [967, 233] width 590 height 41
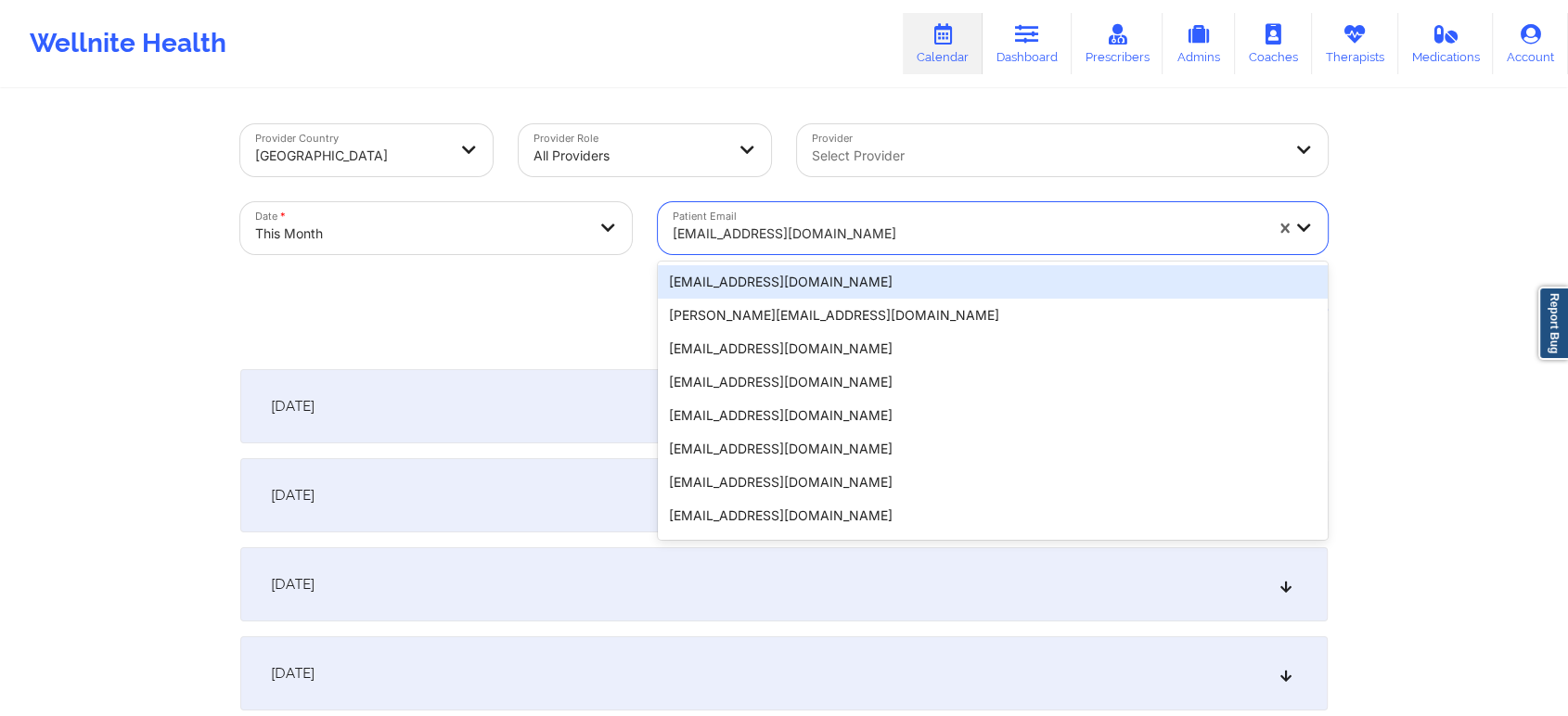
paste input "[EMAIL_ADDRESS][DOMAIN_NAME]"
type input "[EMAIL_ADDRESS][DOMAIN_NAME]"
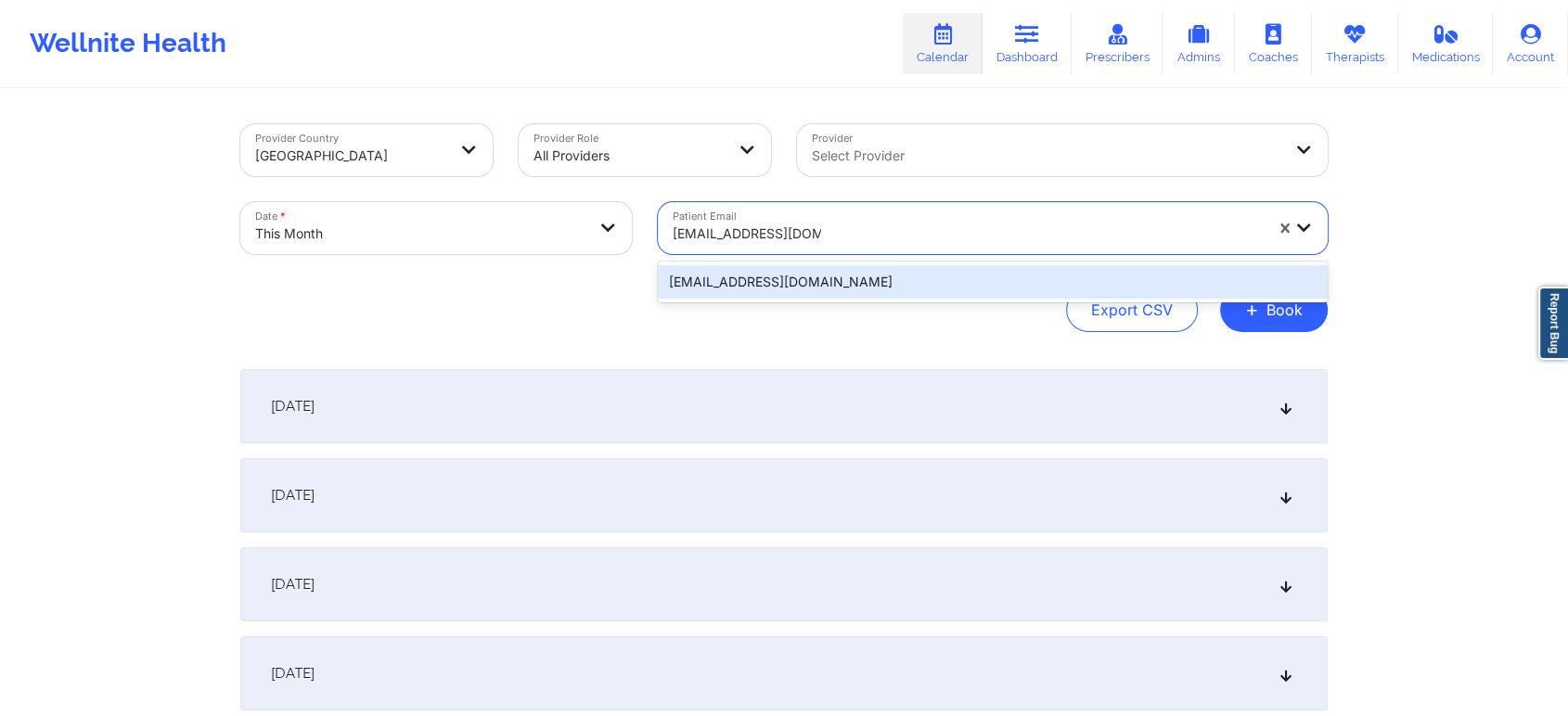
click at [742, 280] on div "[EMAIL_ADDRESS][DOMAIN_NAME]" at bounding box center [993, 281] width 669 height 33
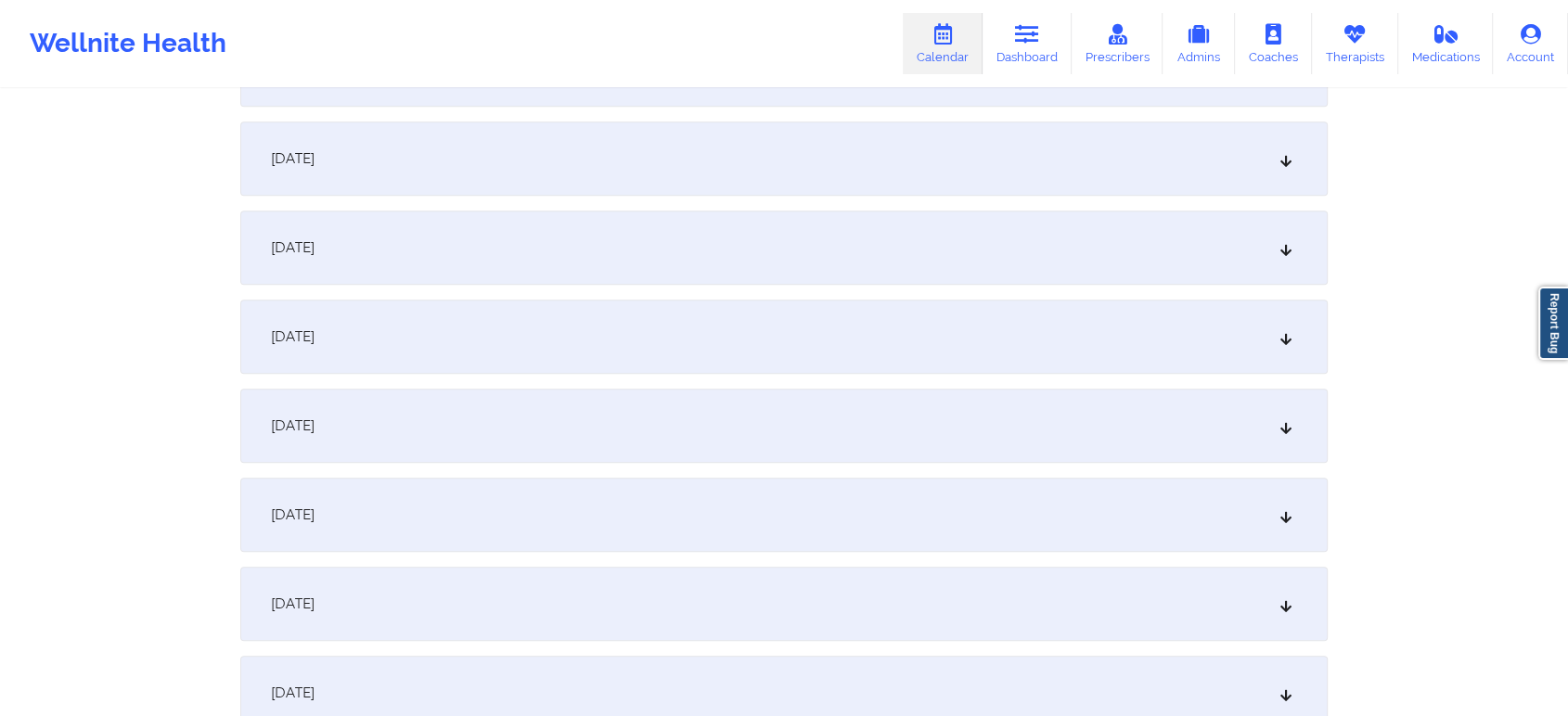
scroll to position [1219, 0]
click at [1192, 241] on div "[DATE]" at bounding box center [784, 256] width 1088 height 74
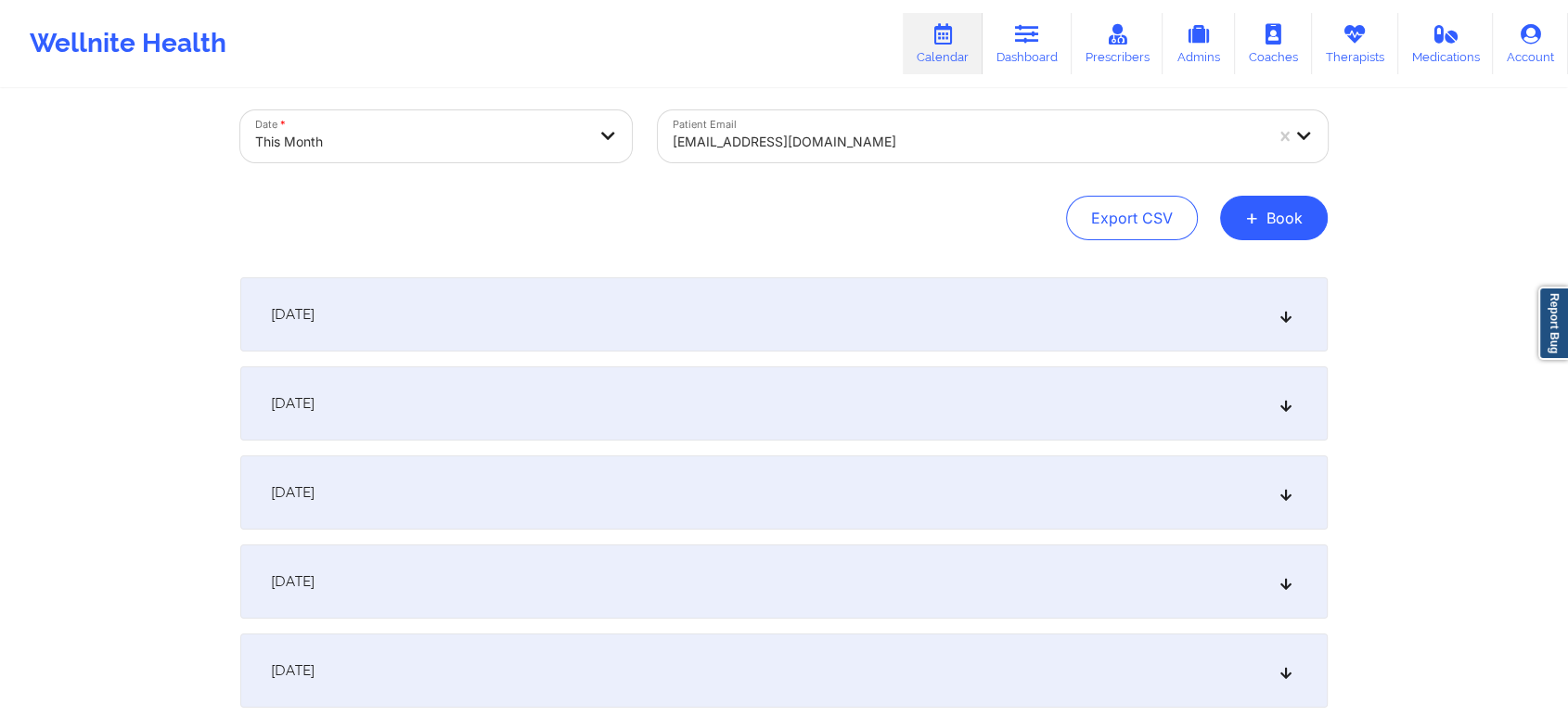
scroll to position [0, 0]
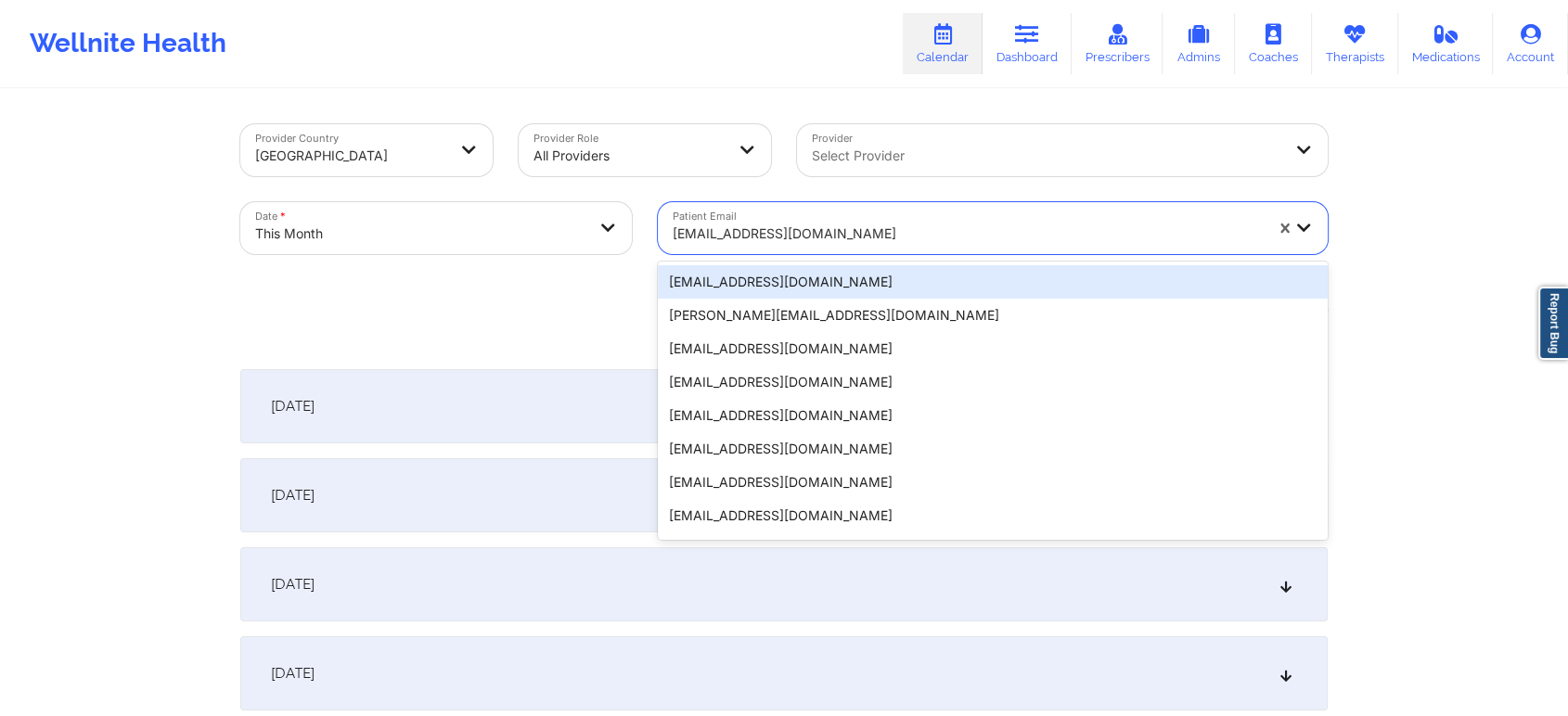
click at [705, 221] on div "[EMAIL_ADDRESS][DOMAIN_NAME]" at bounding box center [967, 233] width 590 height 41
paste input "[EMAIL_ADDRESS][DOMAIN_NAME]"
type input "[EMAIL_ADDRESS][DOMAIN_NAME]"
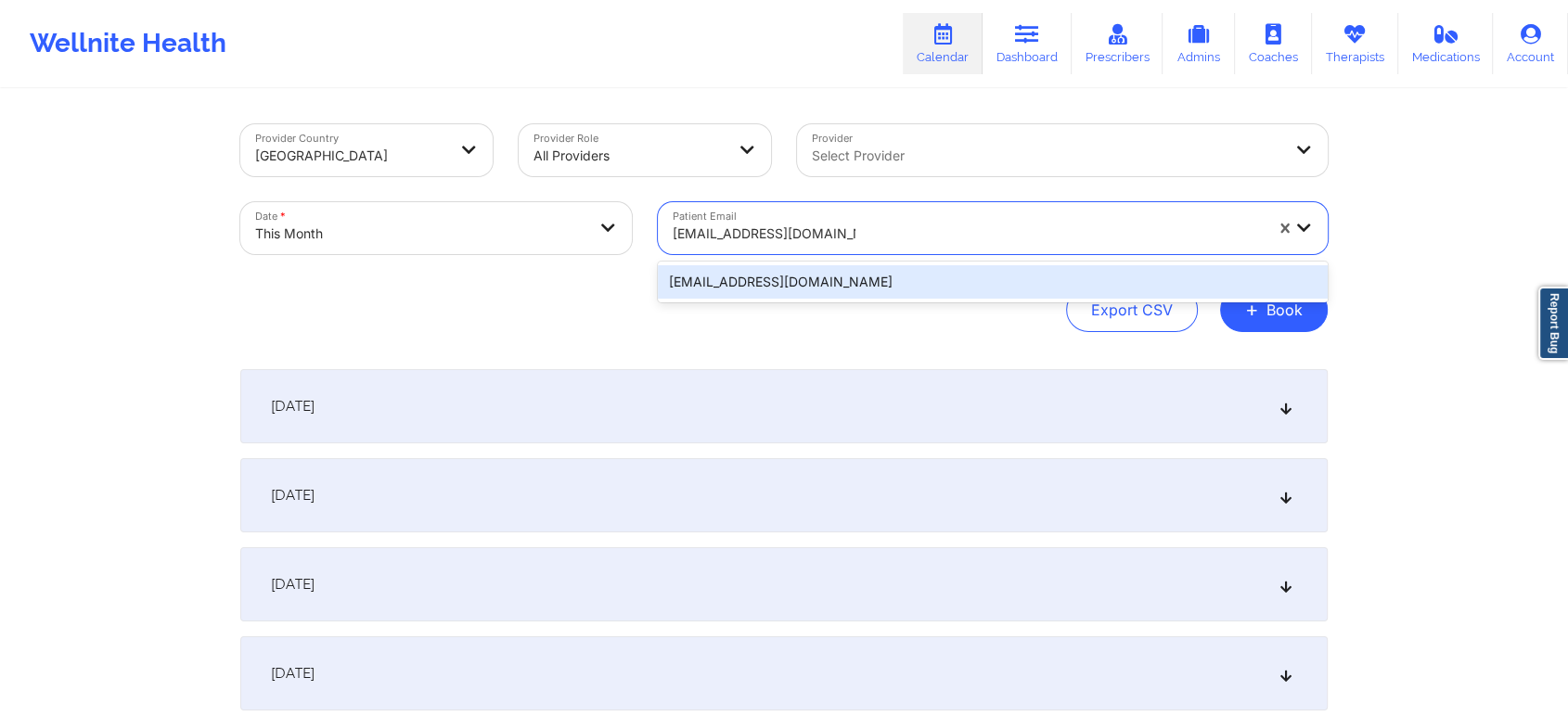
click at [747, 271] on div "[EMAIL_ADDRESS][DOMAIN_NAME]" at bounding box center [993, 281] width 669 height 33
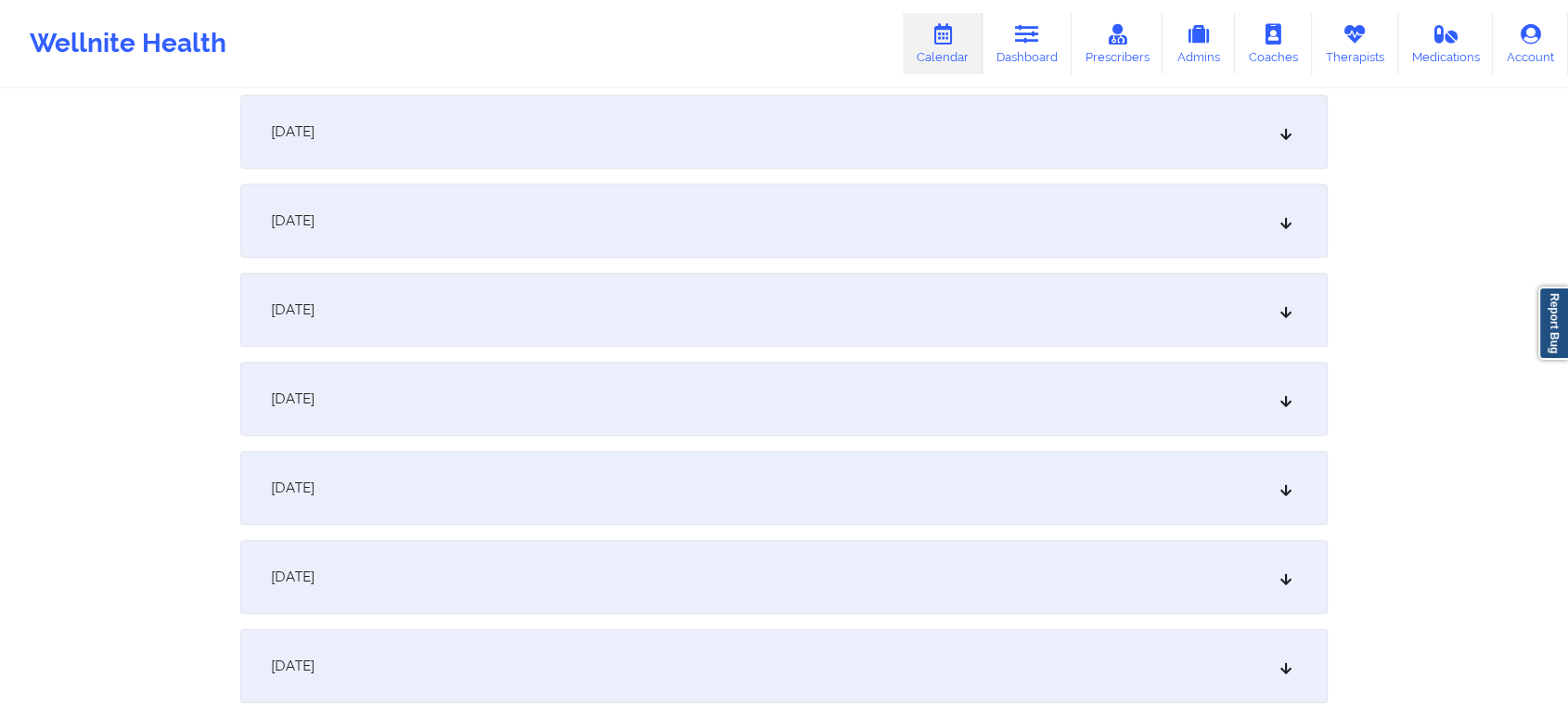
scroll to position [1081, 0]
click at [1063, 422] on div "[DATE]" at bounding box center [784, 395] width 1088 height 74
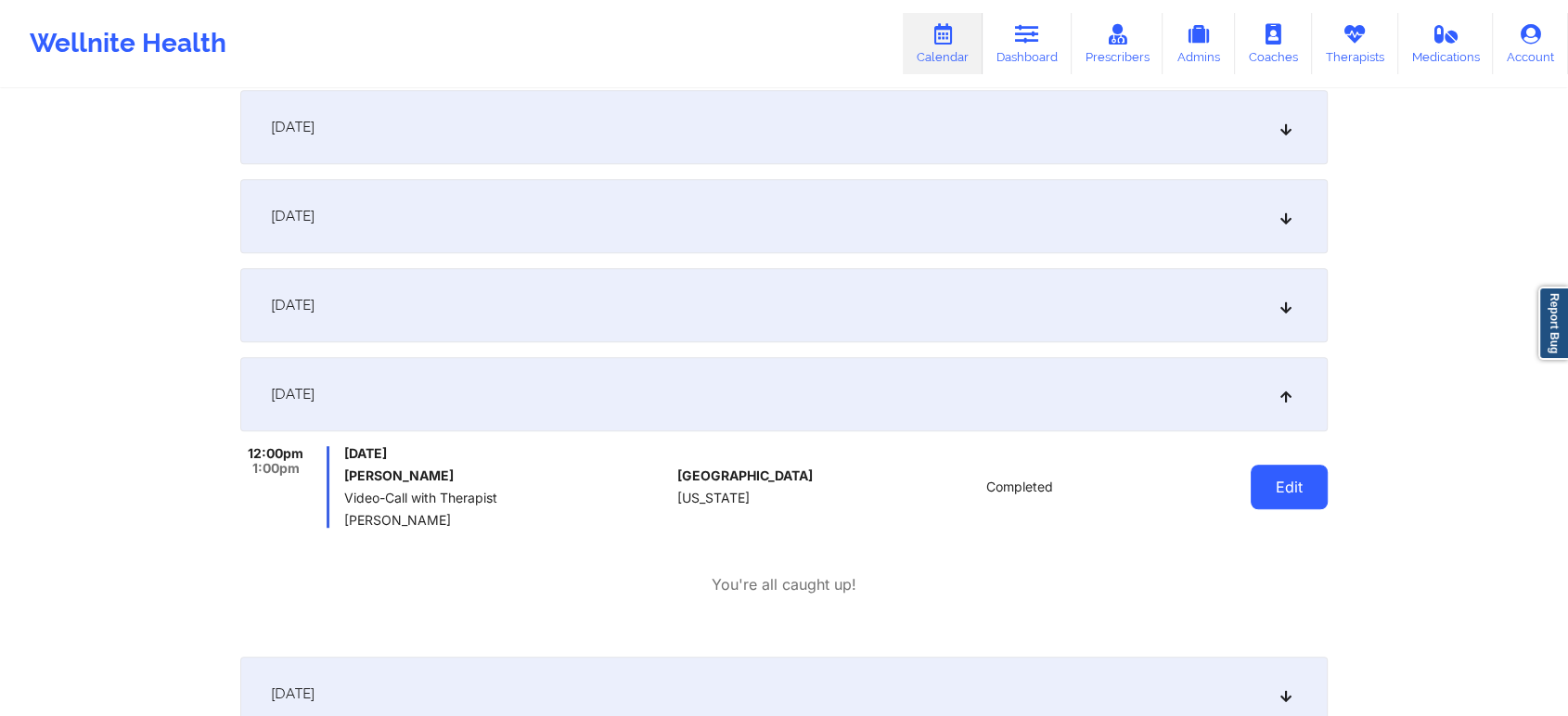
click at [1285, 481] on button "Edit" at bounding box center [1288, 487] width 77 height 45
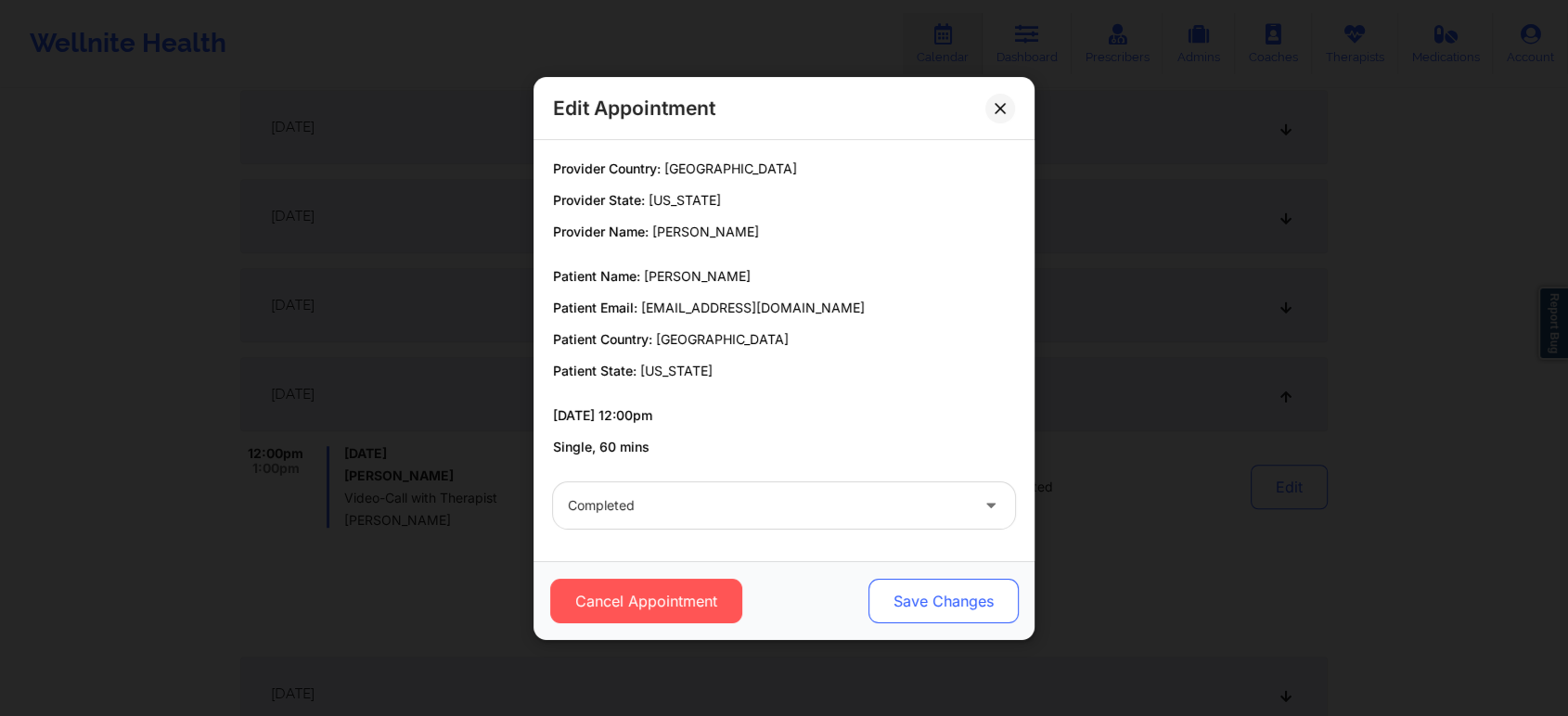
click at [966, 593] on button "Save Changes" at bounding box center [943, 601] width 150 height 45
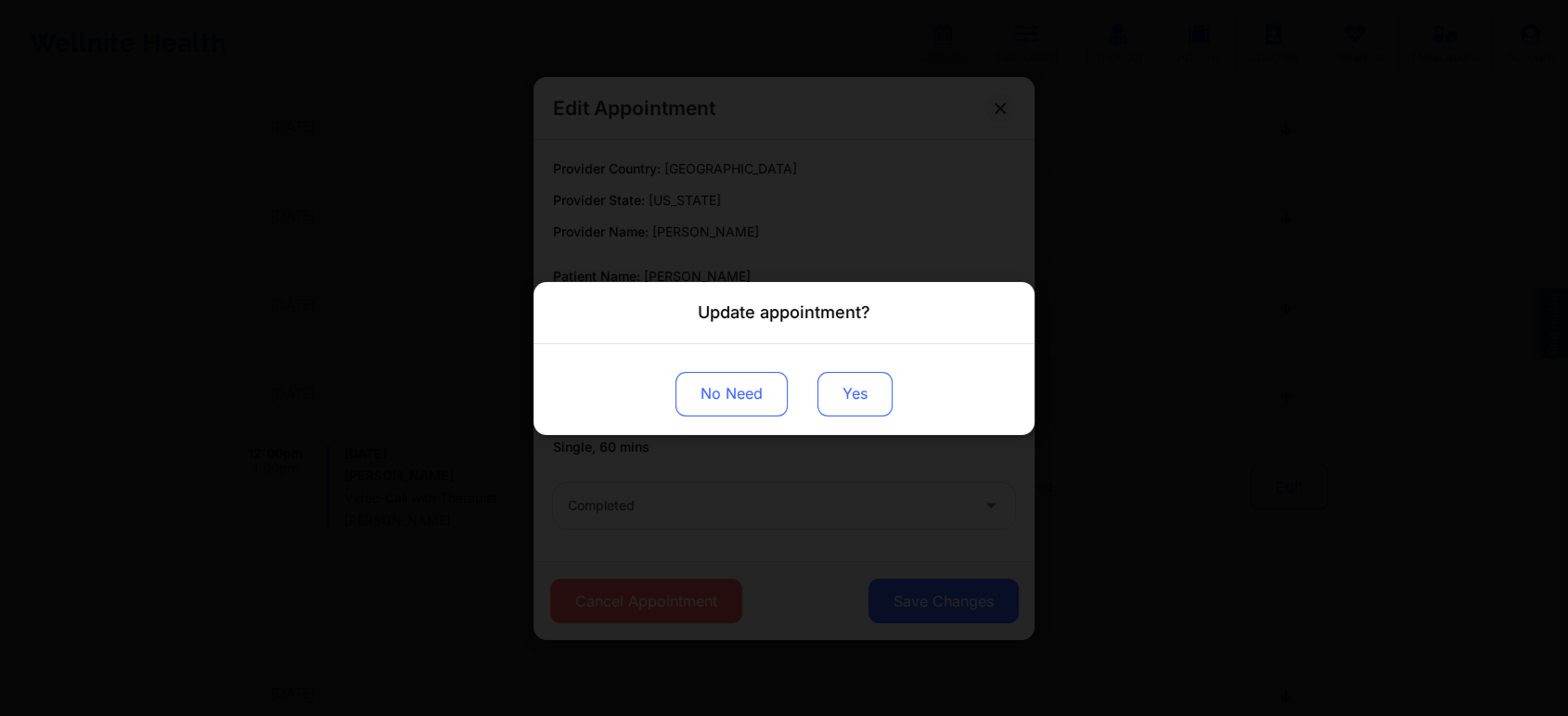
click at [874, 410] on button "Yes" at bounding box center [855, 393] width 75 height 45
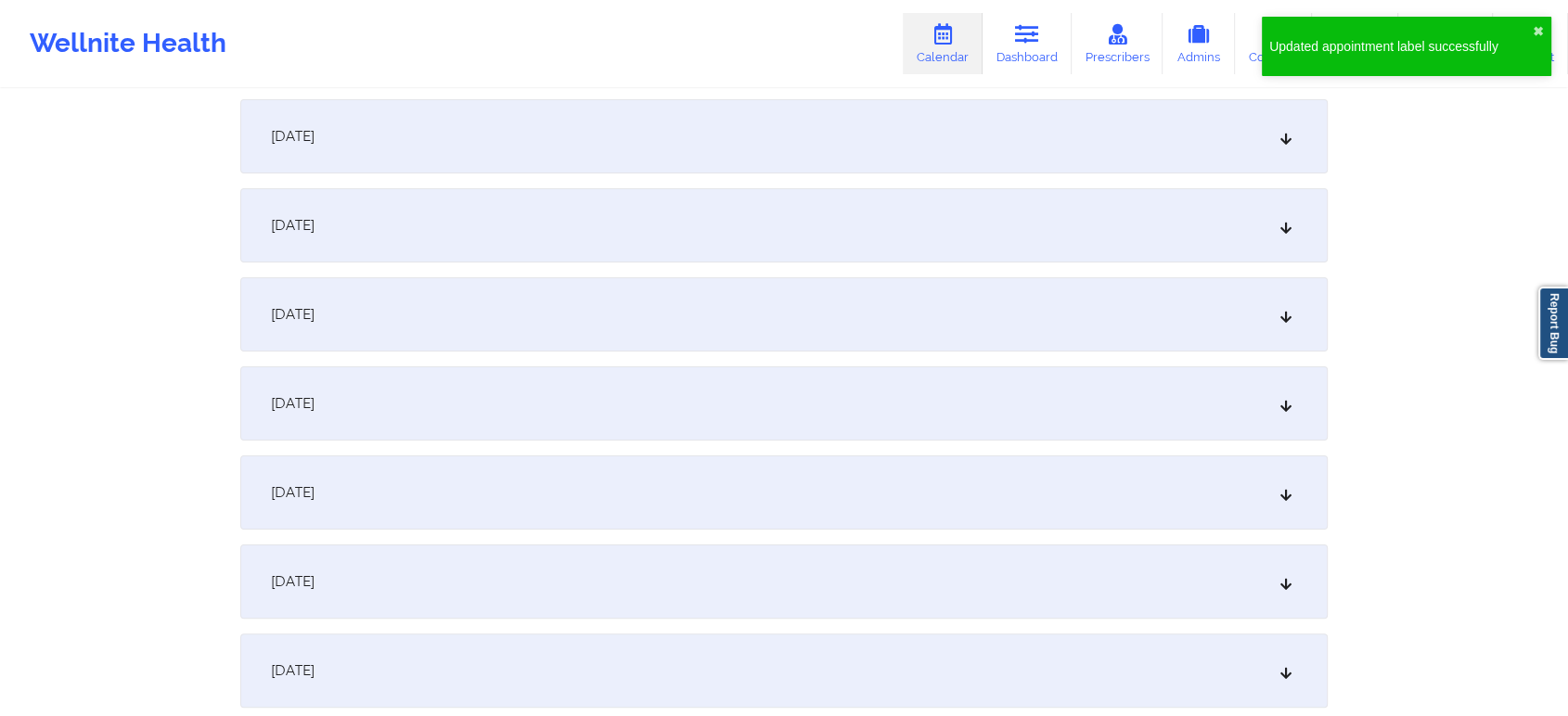
scroll to position [0, 0]
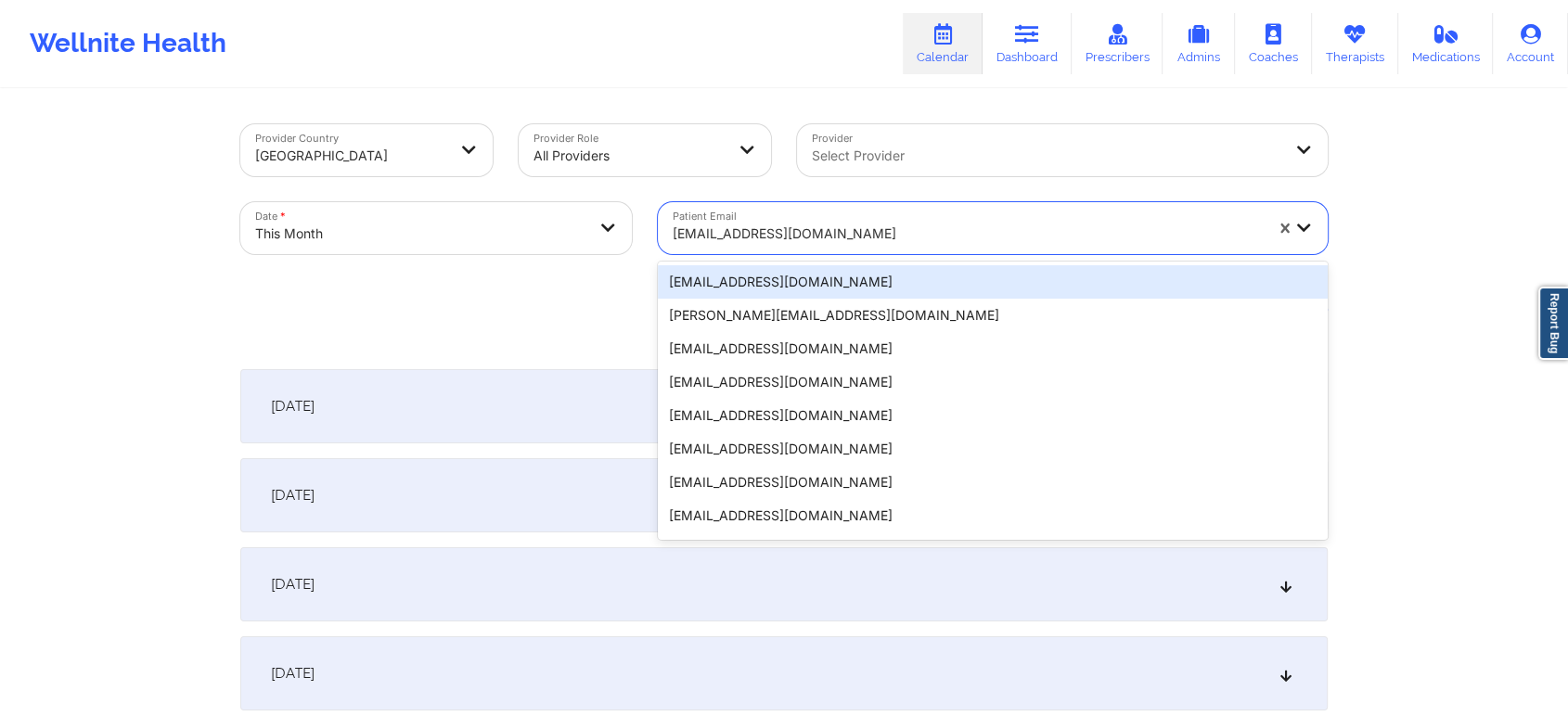
click at [724, 216] on div "[EMAIL_ADDRESS][DOMAIN_NAME]" at bounding box center [967, 233] width 590 height 41
paste input "[EMAIL_ADDRESS][DOMAIN_NAME]"
type input "[EMAIL_ADDRESS][DOMAIN_NAME]"
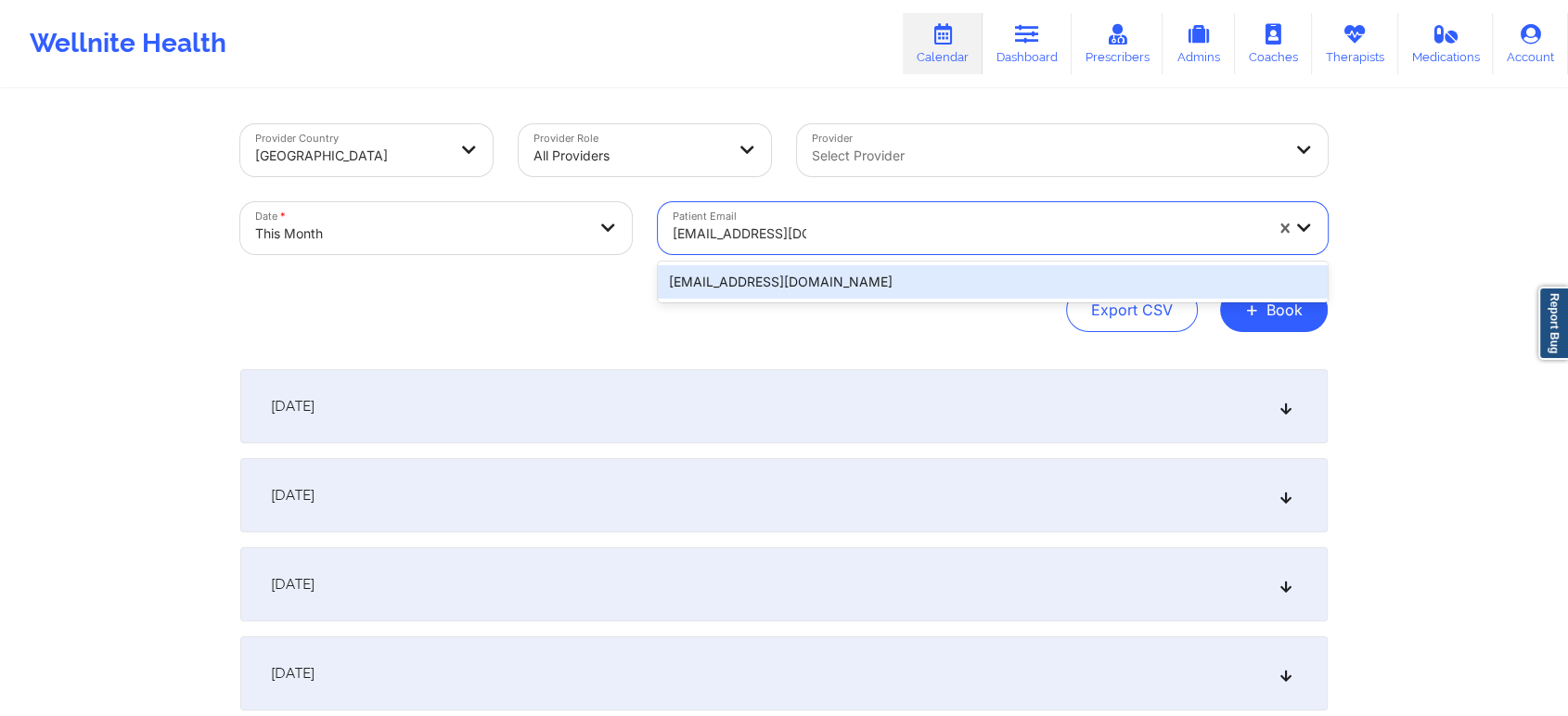
click at [780, 268] on div "[EMAIL_ADDRESS][DOMAIN_NAME]" at bounding box center [993, 281] width 669 height 33
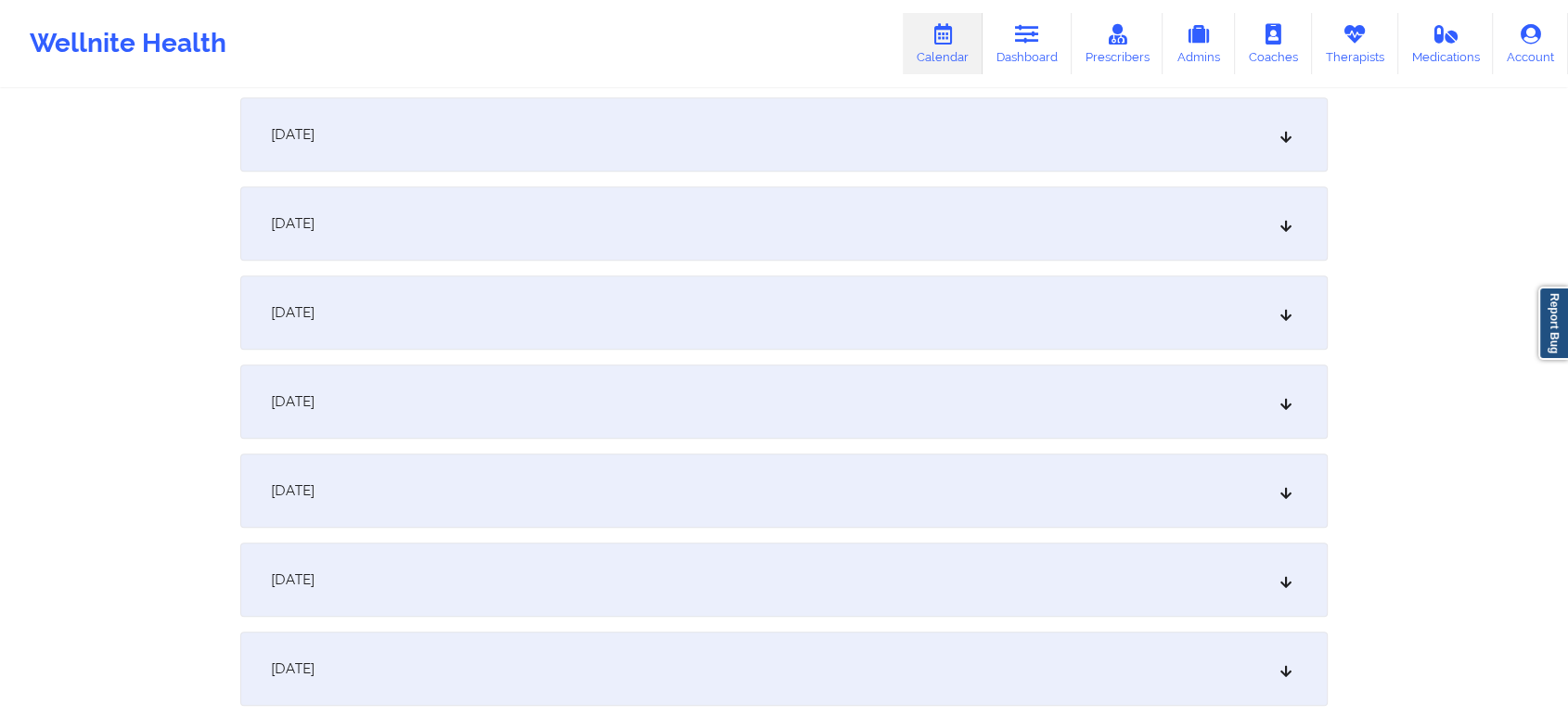
scroll to position [1321, 0]
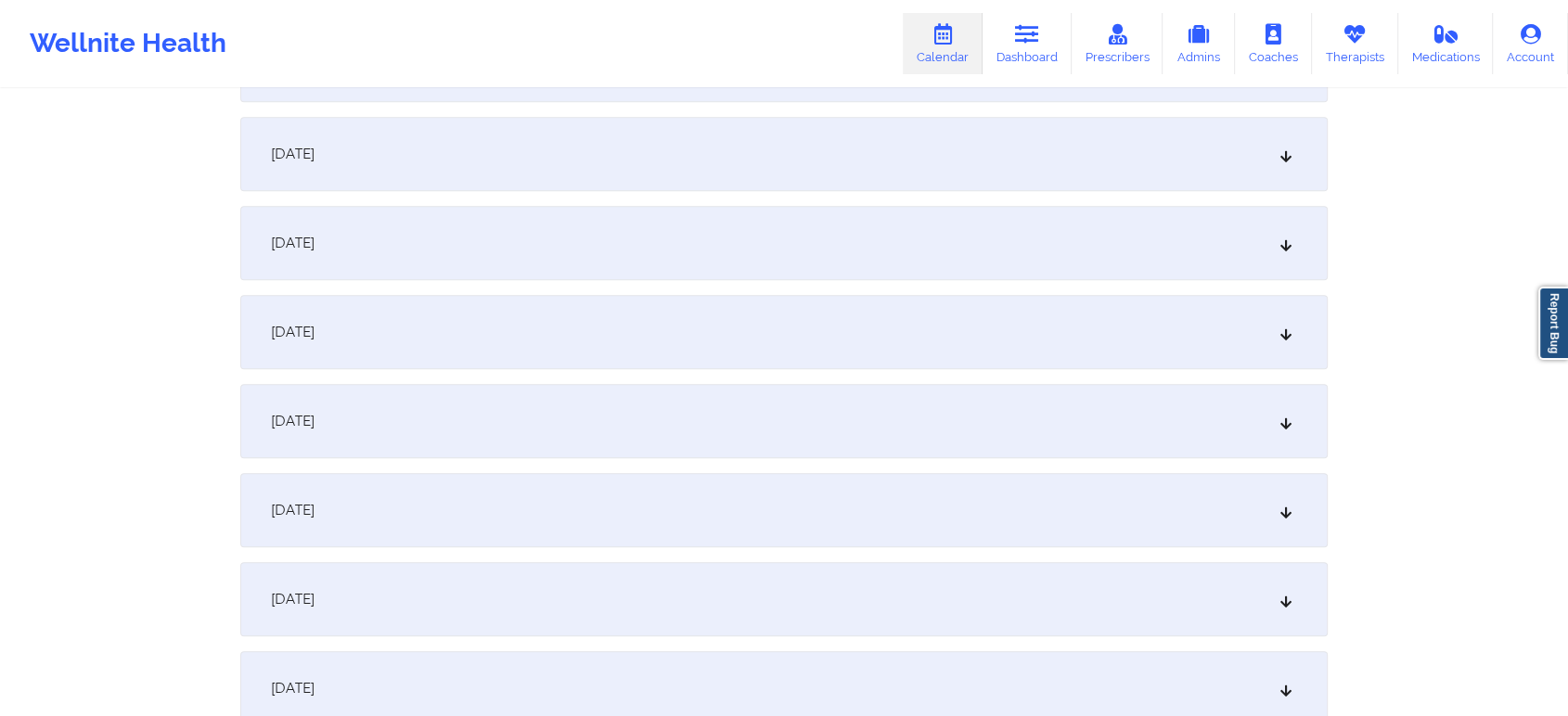
click at [1012, 165] on div "[DATE]" at bounding box center [784, 154] width 1088 height 74
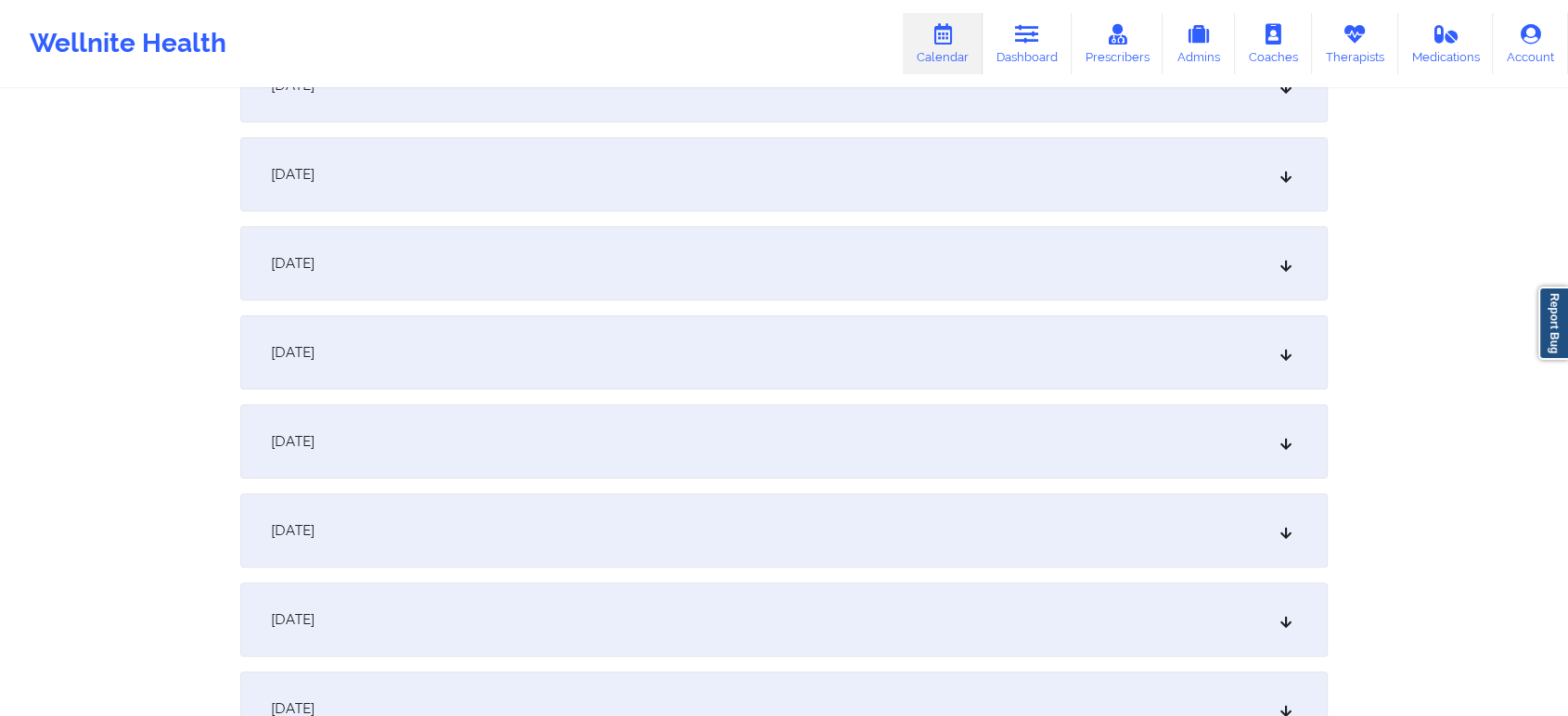
scroll to position [0, 0]
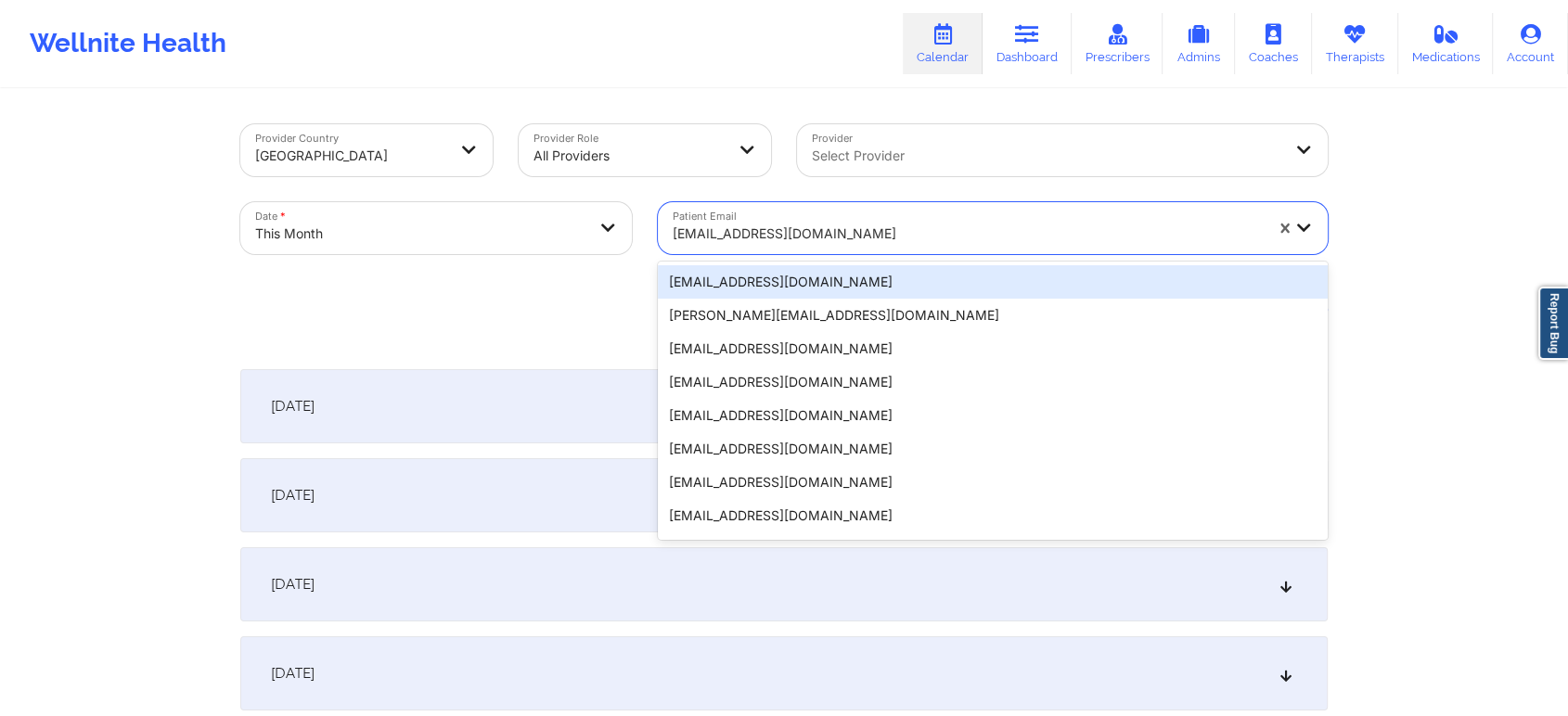
click at [809, 246] on div "[EMAIL_ADDRESS][DOMAIN_NAME]" at bounding box center [967, 233] width 590 height 41
paste input "[EMAIL_ADDRESS][DOMAIN_NAME]"
type input "[EMAIL_ADDRESS][DOMAIN_NAME]"
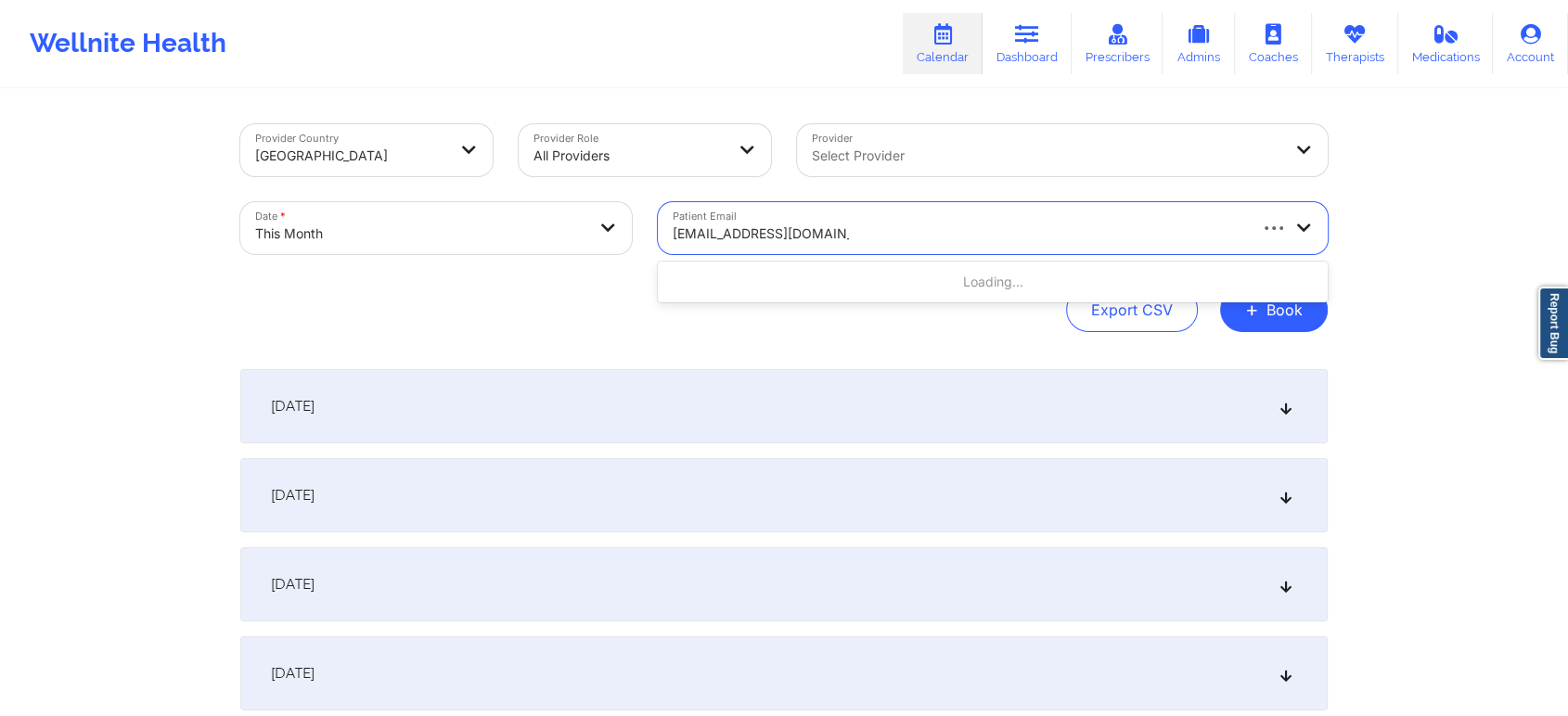
click at [829, 281] on div "Loading..." at bounding box center [993, 281] width 669 height 33
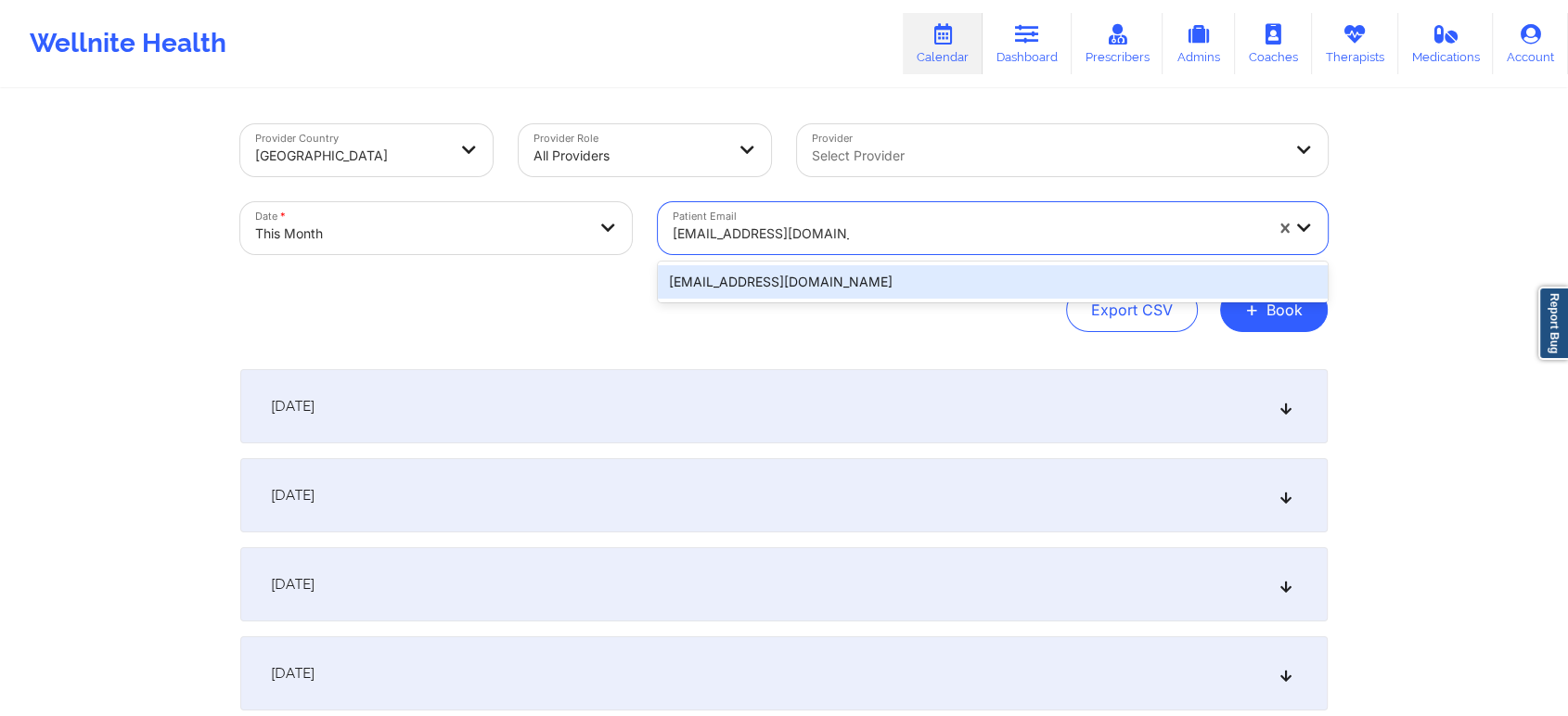
click at [917, 277] on div "[EMAIL_ADDRESS][DOMAIN_NAME]" at bounding box center [993, 281] width 669 height 33
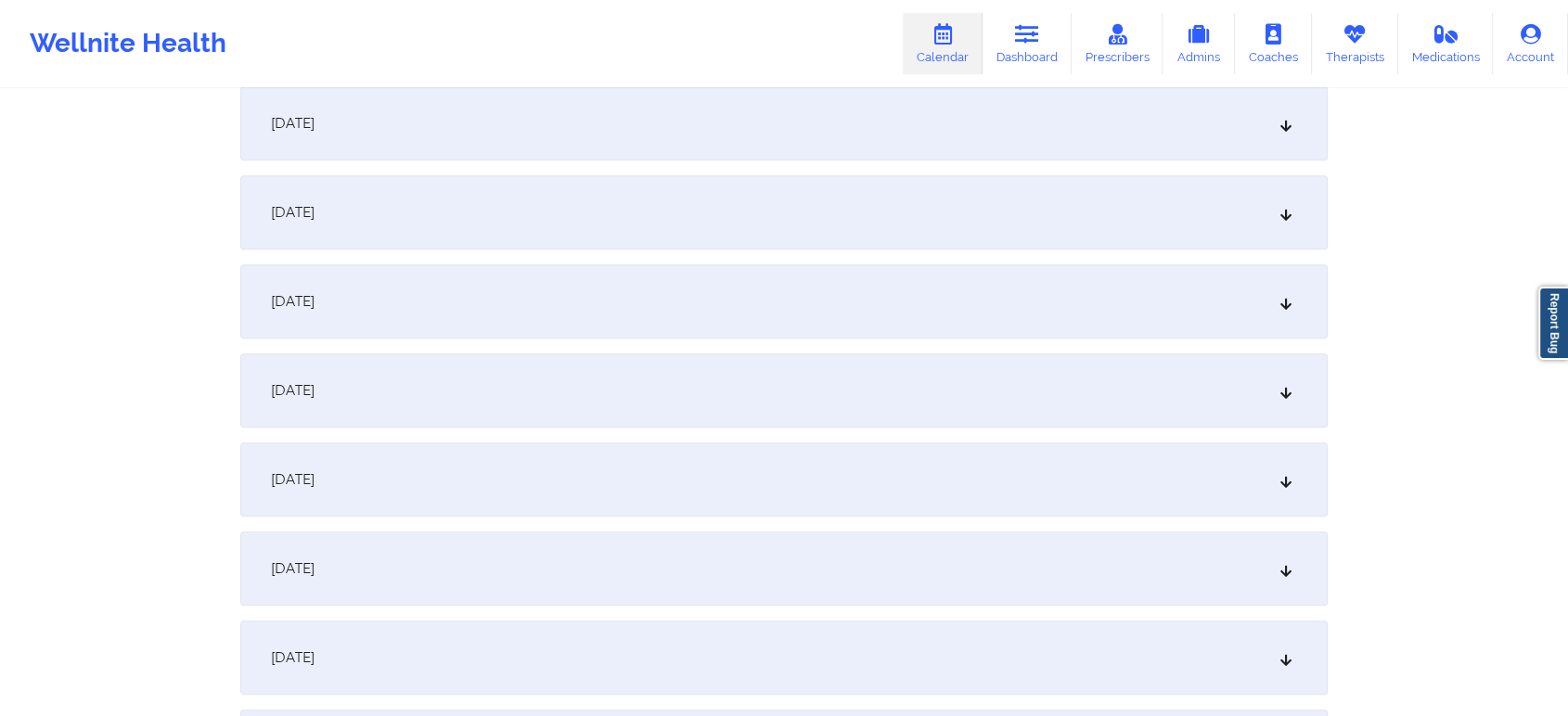
scroll to position [1125, 0]
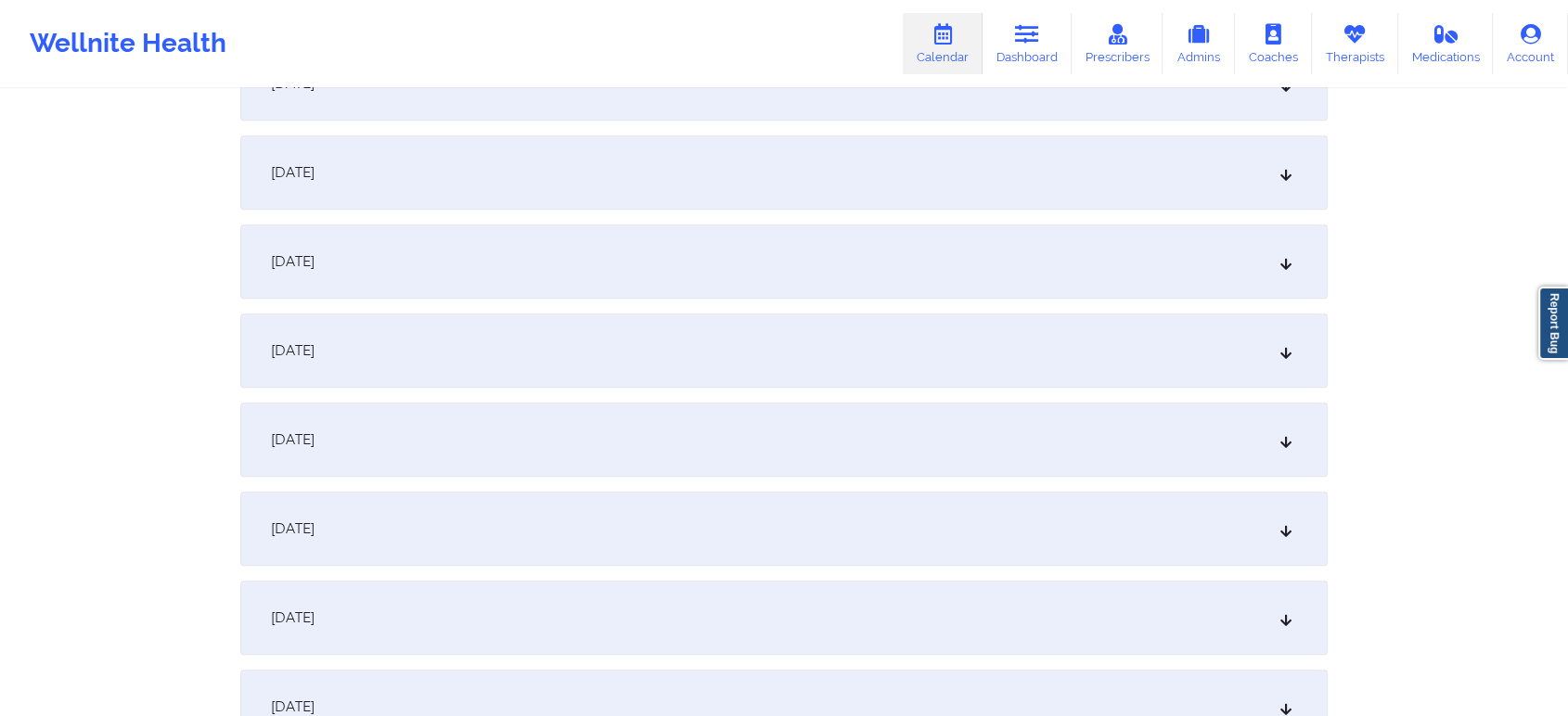
click at [1069, 367] on div "[DATE]" at bounding box center [784, 351] width 1088 height 74
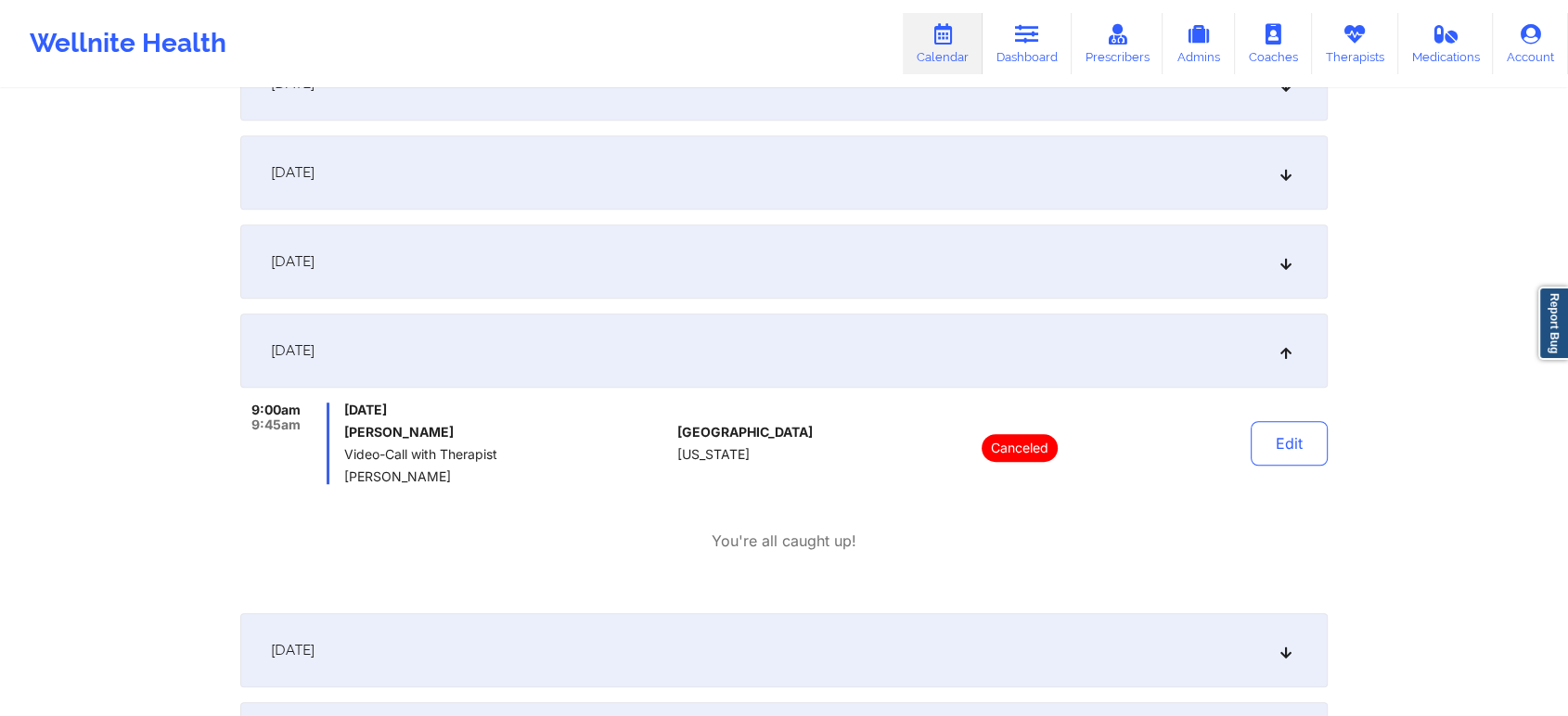
scroll to position [0, 0]
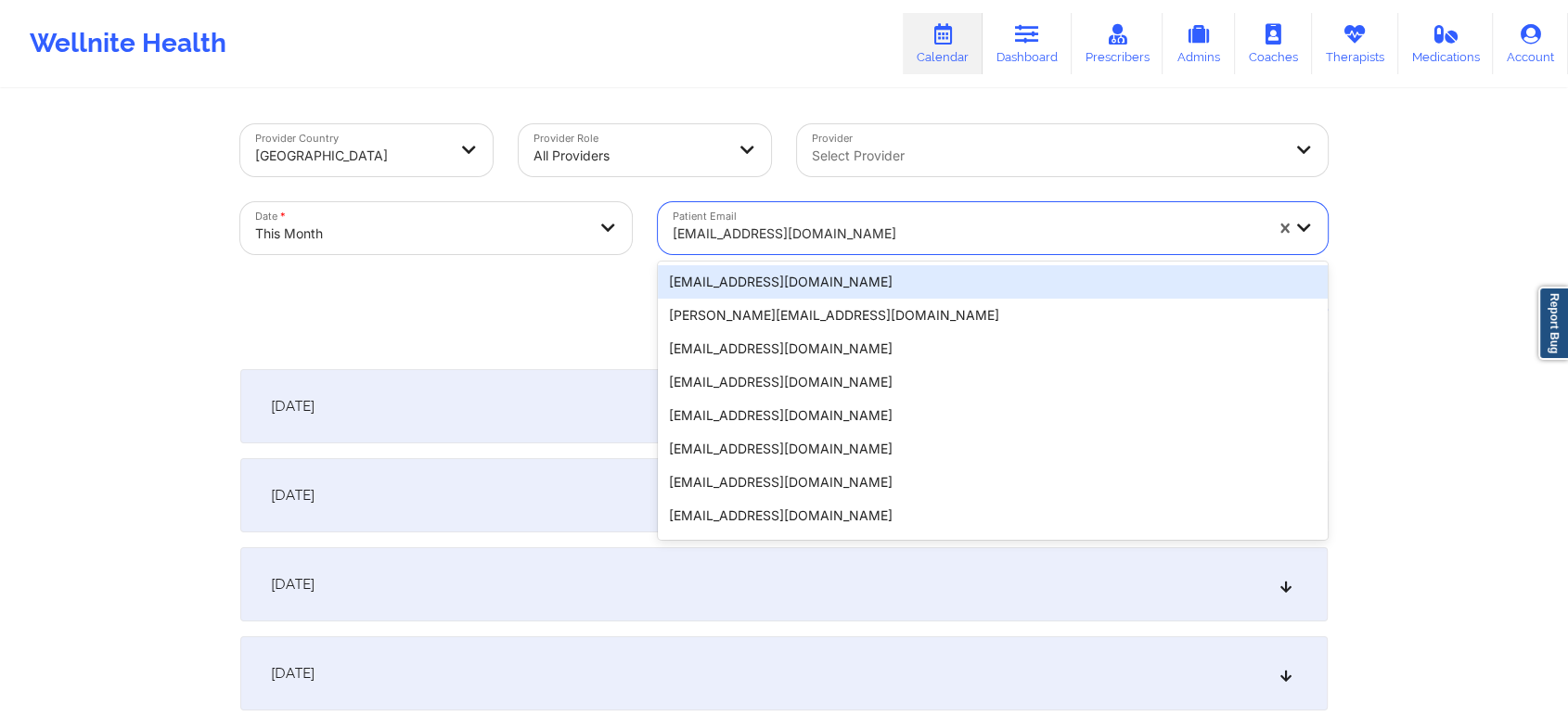
click at [788, 237] on div at bounding box center [967, 233] width 590 height 22
paste input "[EMAIL_ADDRESS][DOMAIN_NAME]"
type input "[EMAIL_ADDRESS][DOMAIN_NAME]"
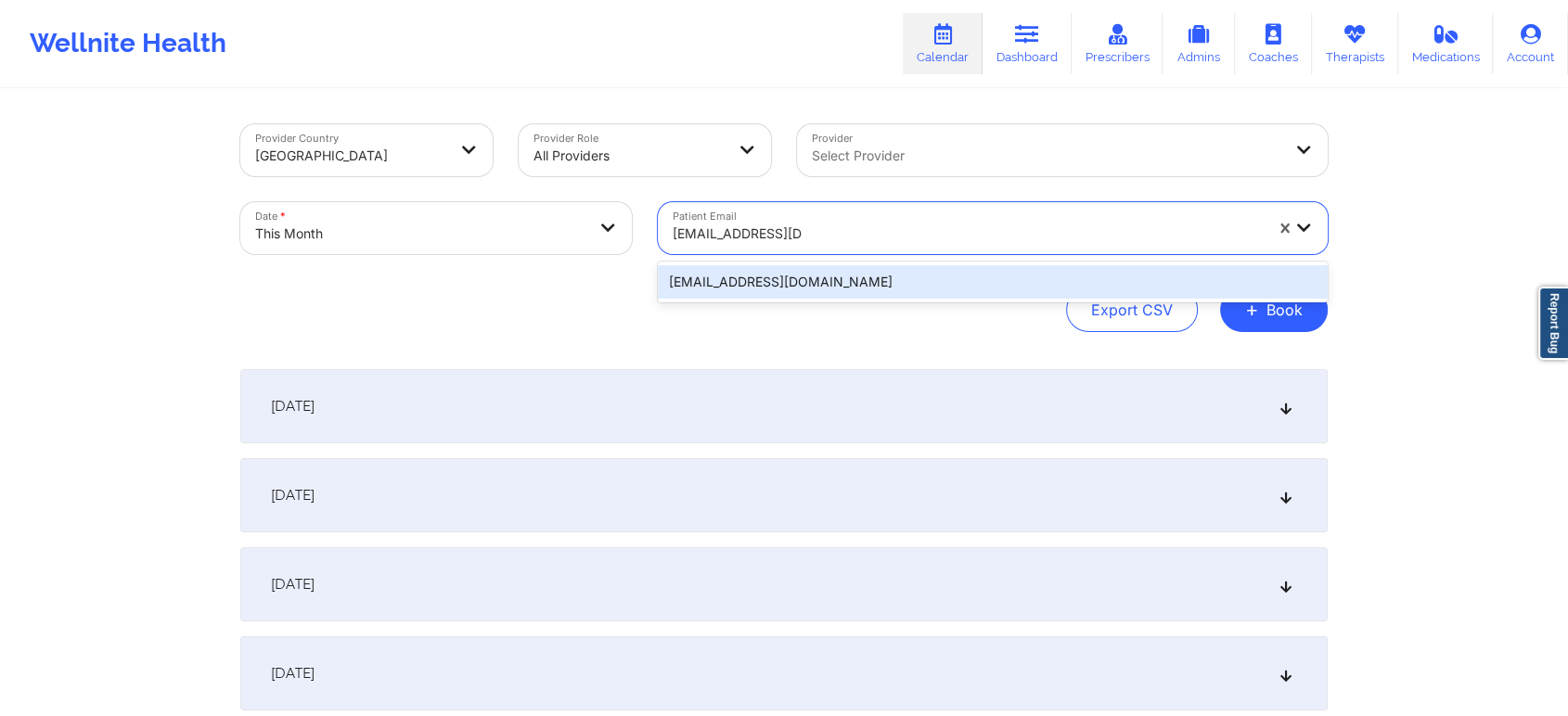
click at [797, 281] on div "[EMAIL_ADDRESS][DOMAIN_NAME]" at bounding box center [993, 281] width 669 height 33
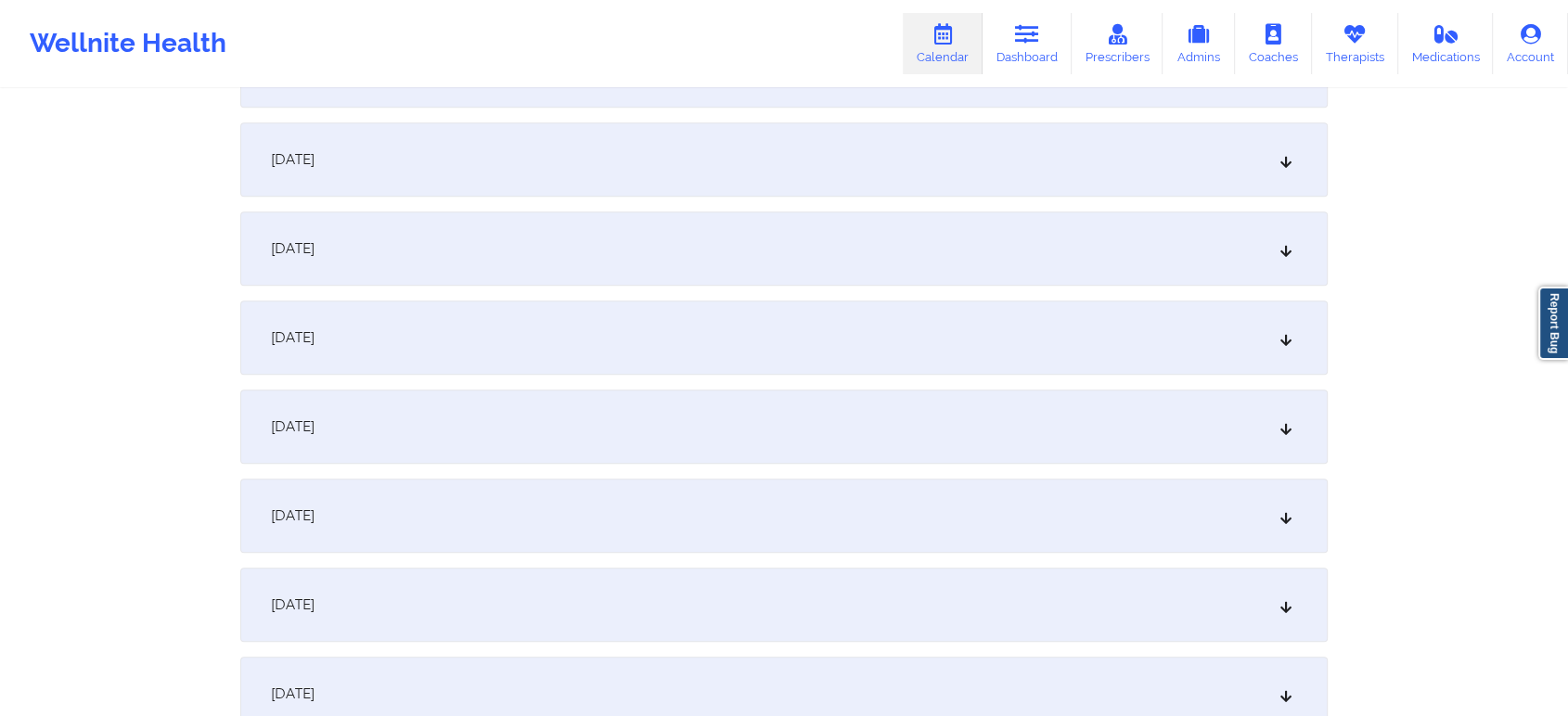
scroll to position [1021, 0]
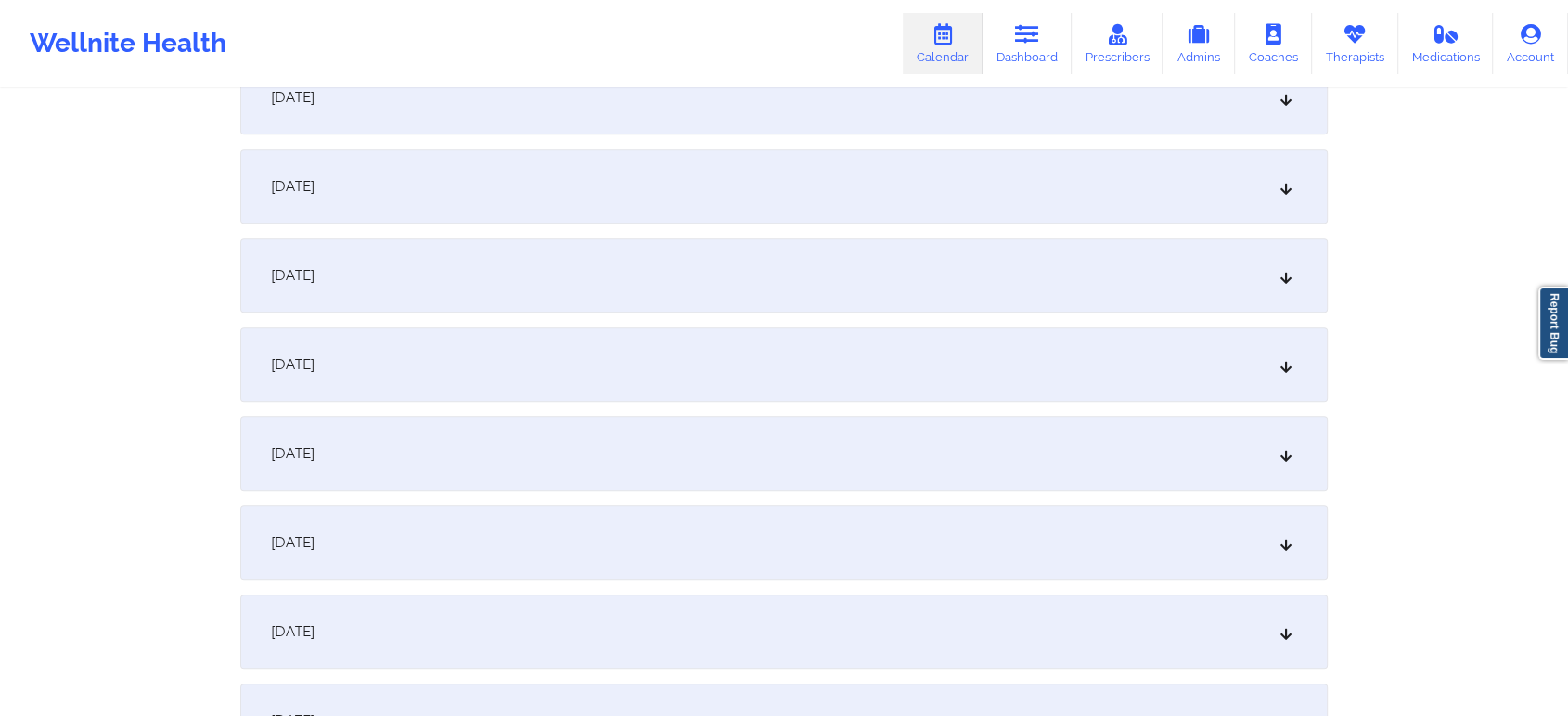
click at [1052, 481] on div "[DATE]" at bounding box center [784, 454] width 1088 height 74
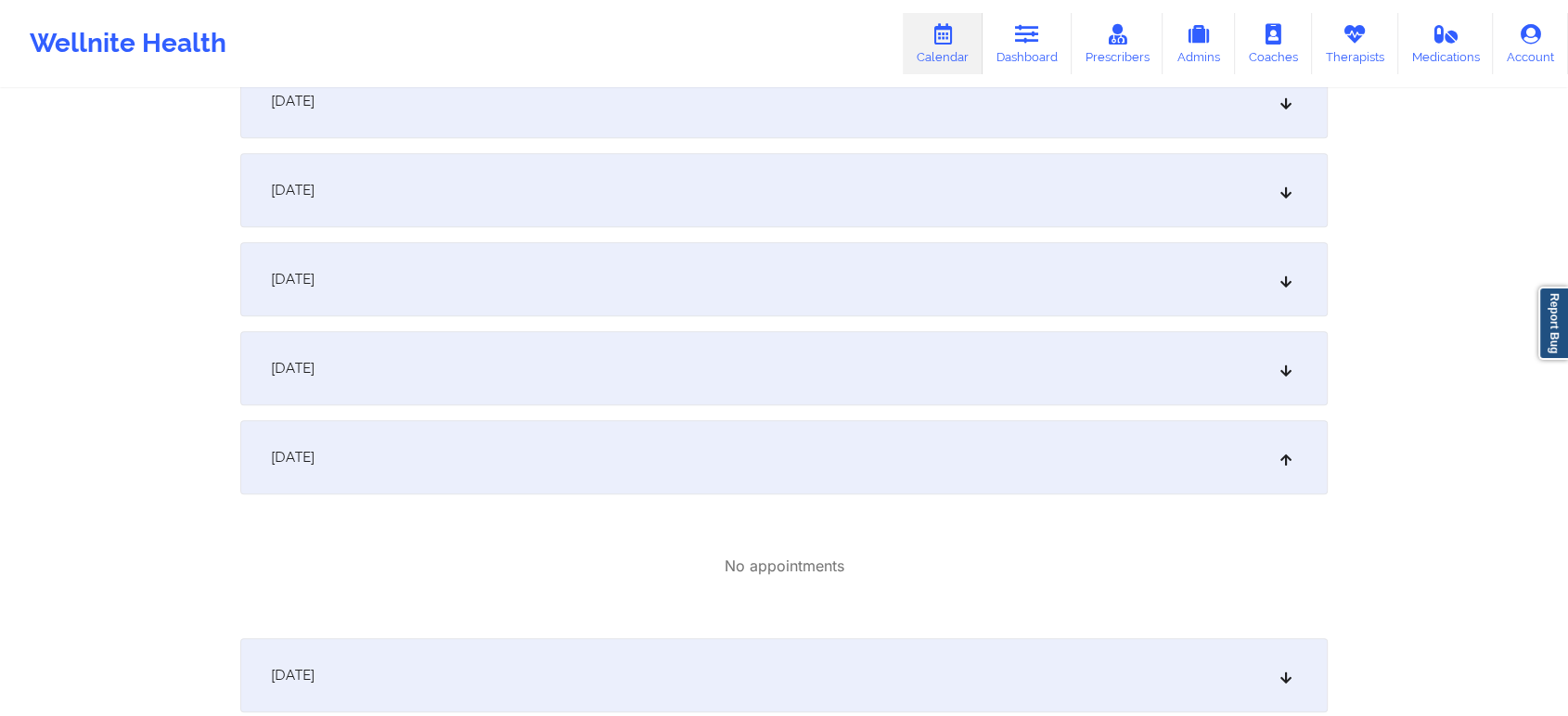
scroll to position [0, 0]
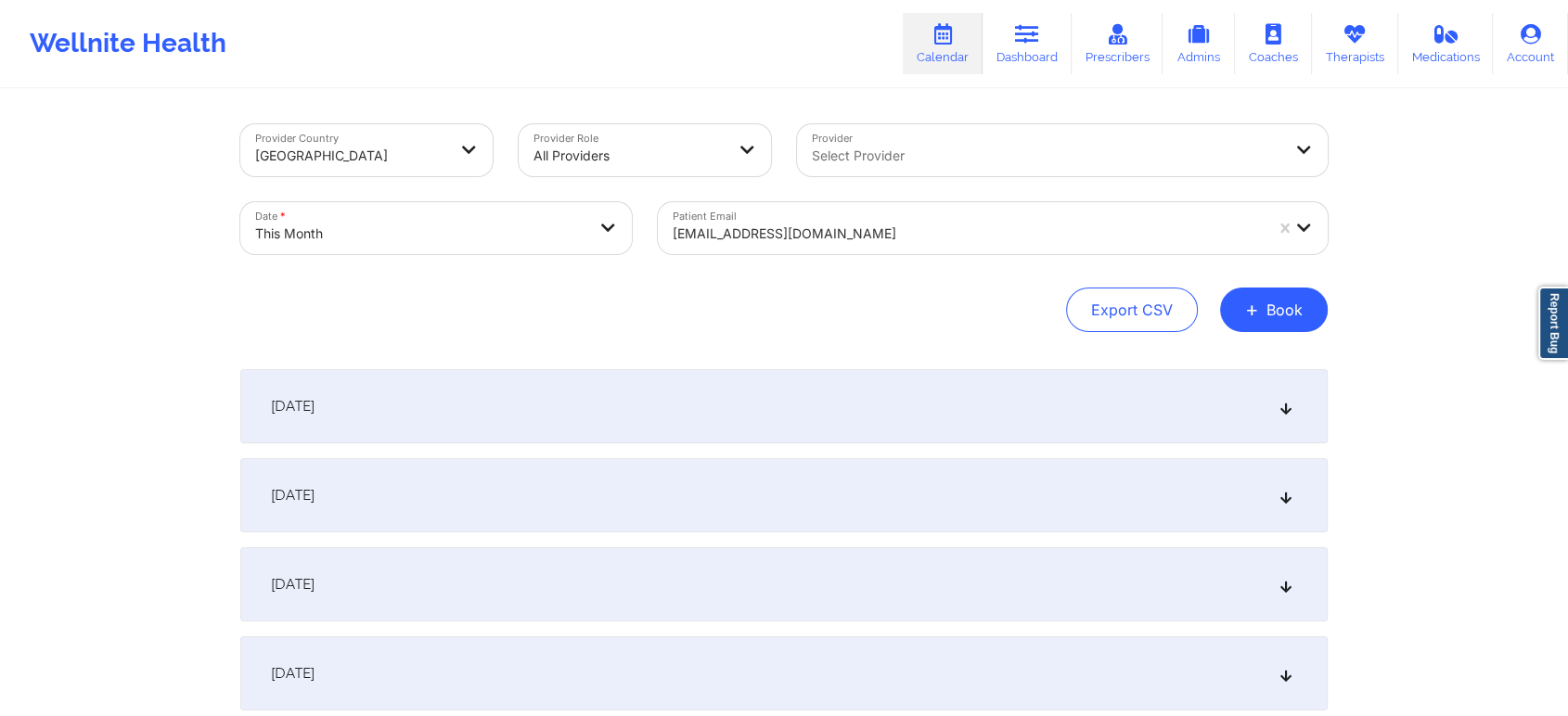
click at [785, 256] on div "Patient Email [EMAIL_ADDRESS][DOMAIN_NAME]" at bounding box center [993, 228] width 696 height 78
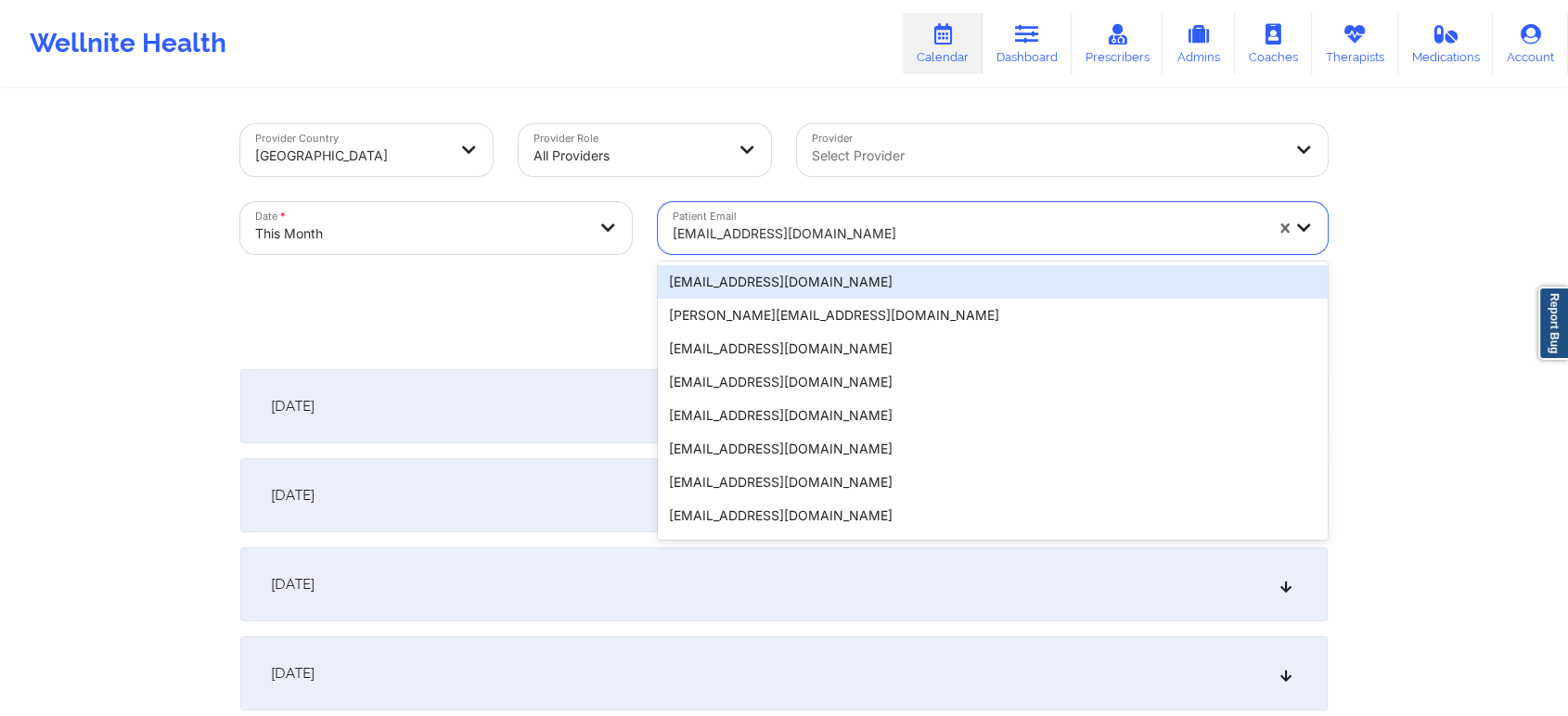
click at [782, 249] on div "[EMAIL_ADDRESS][DOMAIN_NAME]" at bounding box center [967, 233] width 590 height 41
paste input "[EMAIL_ADDRESS][DOMAIN_NAME]"
type input "[EMAIL_ADDRESS][DOMAIN_NAME]"
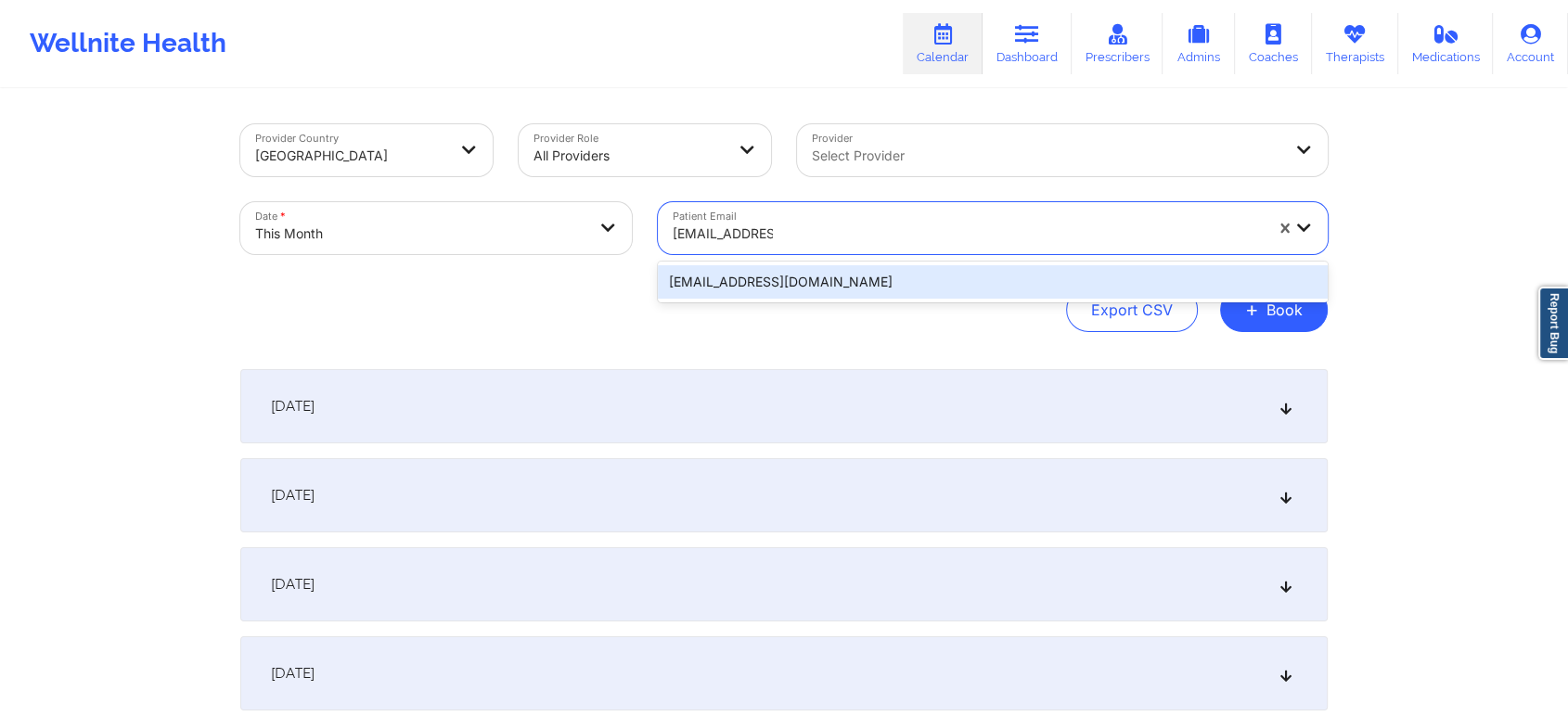
click at [858, 274] on div "[EMAIL_ADDRESS][DOMAIN_NAME]" at bounding box center [993, 281] width 669 height 33
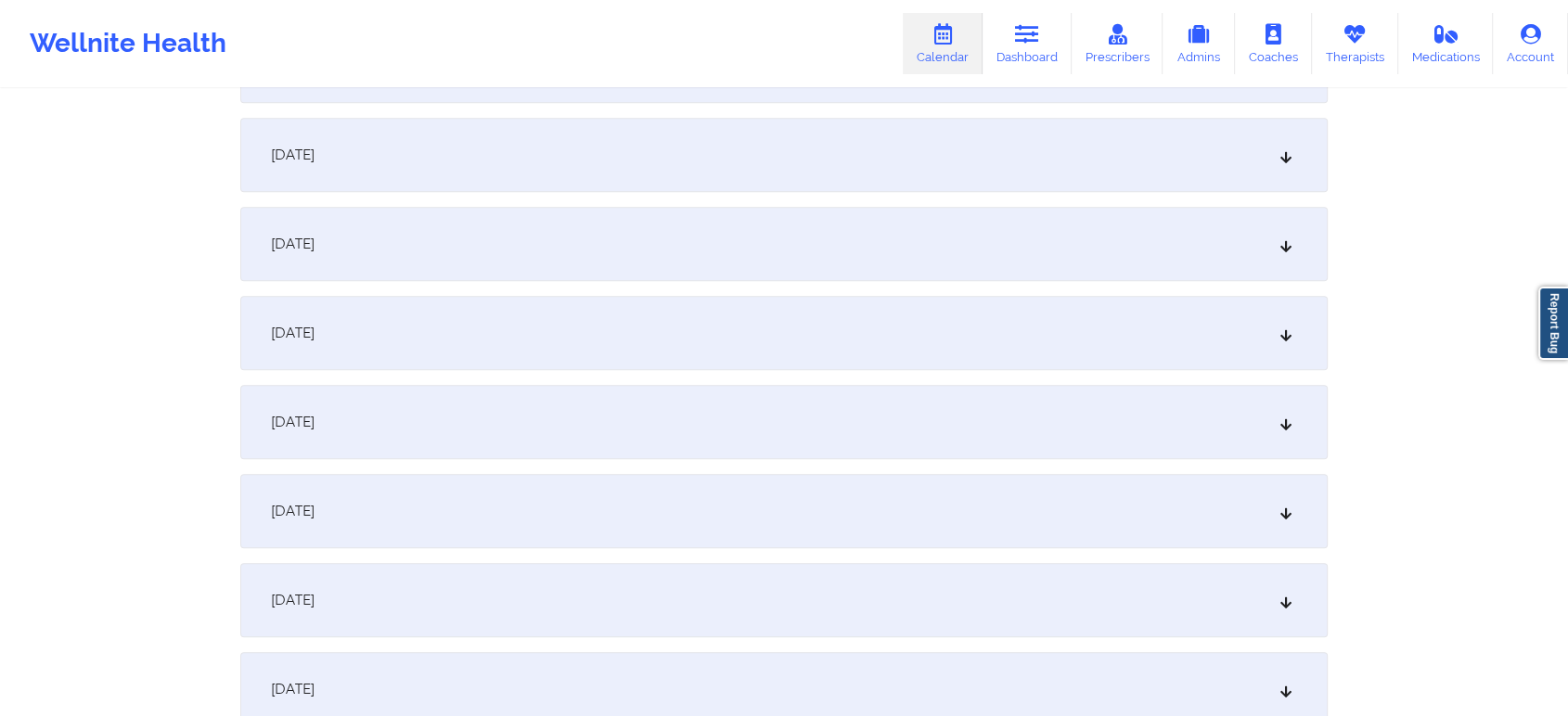
scroll to position [1061, 0]
click at [1072, 401] on div "[DATE]" at bounding box center [784, 414] width 1088 height 74
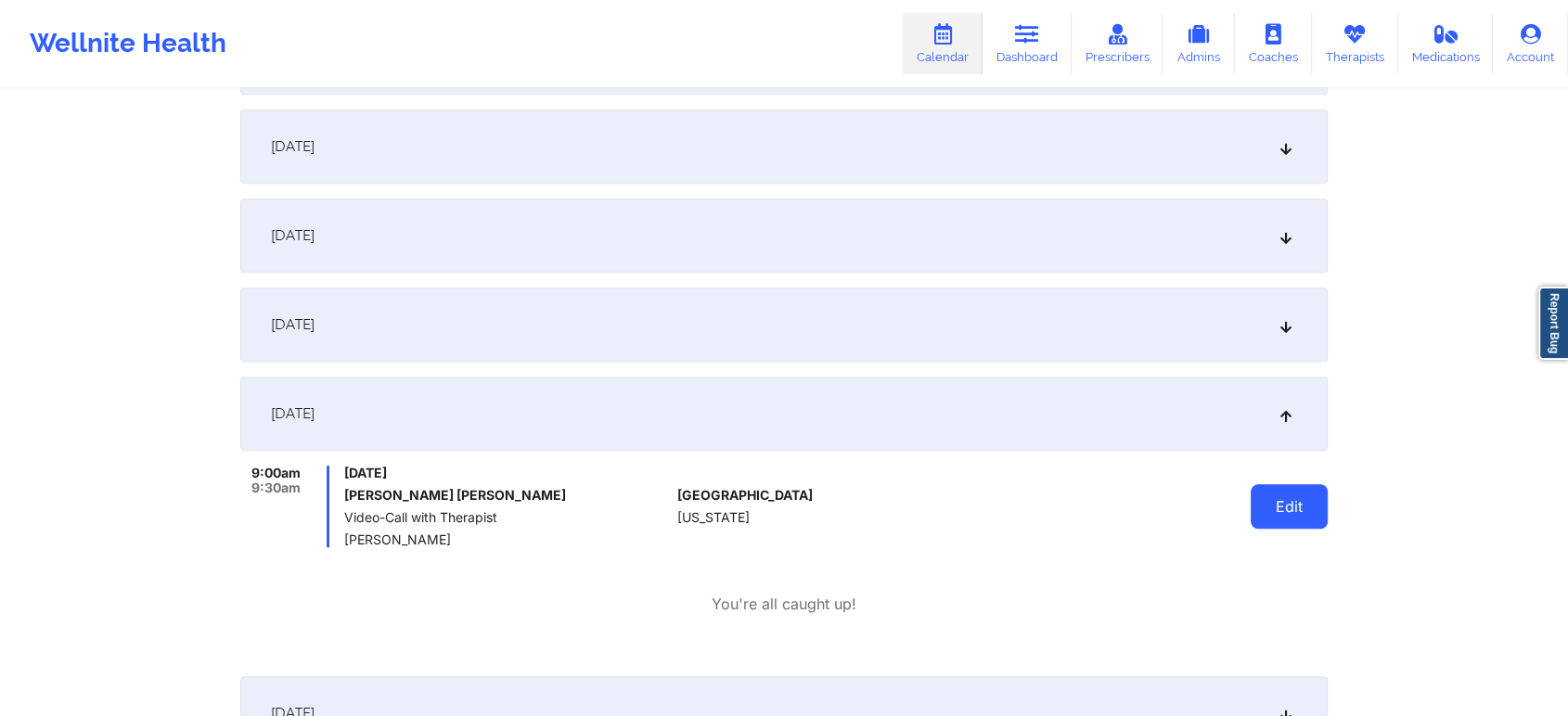
click at [1279, 492] on button "Edit" at bounding box center [1288, 506] width 77 height 45
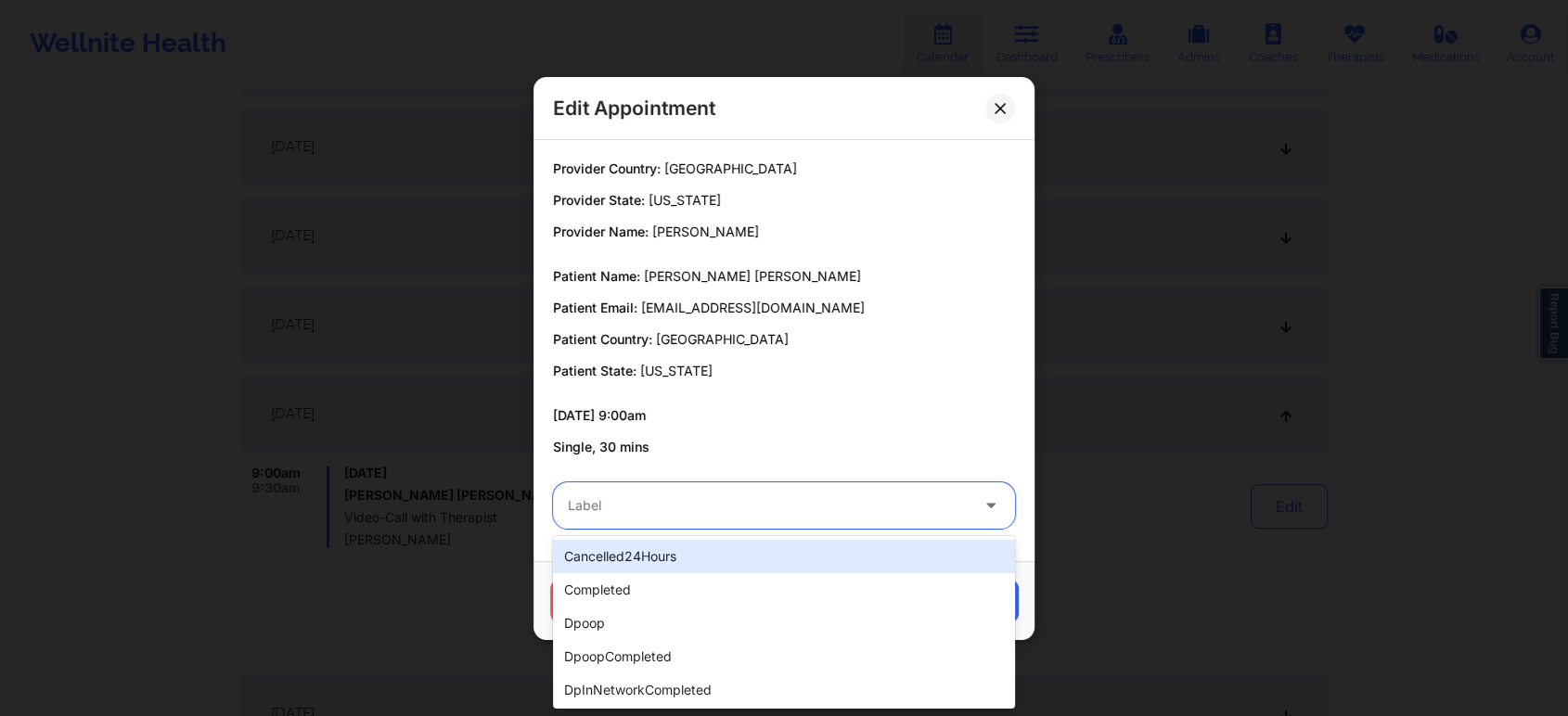
click at [748, 520] on div "Label" at bounding box center [762, 505] width 417 height 47
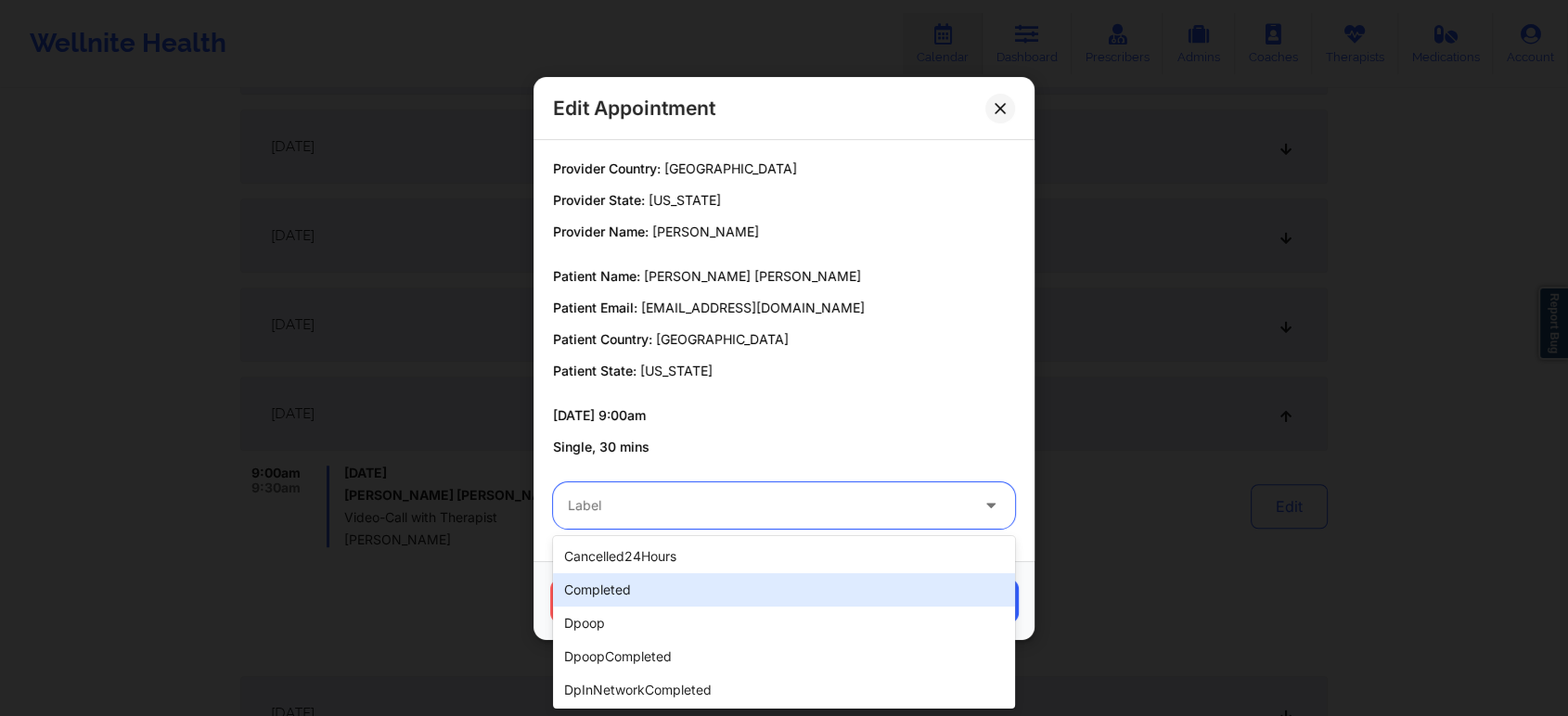
click at [682, 577] on div "completed" at bounding box center [784, 590] width 462 height 33
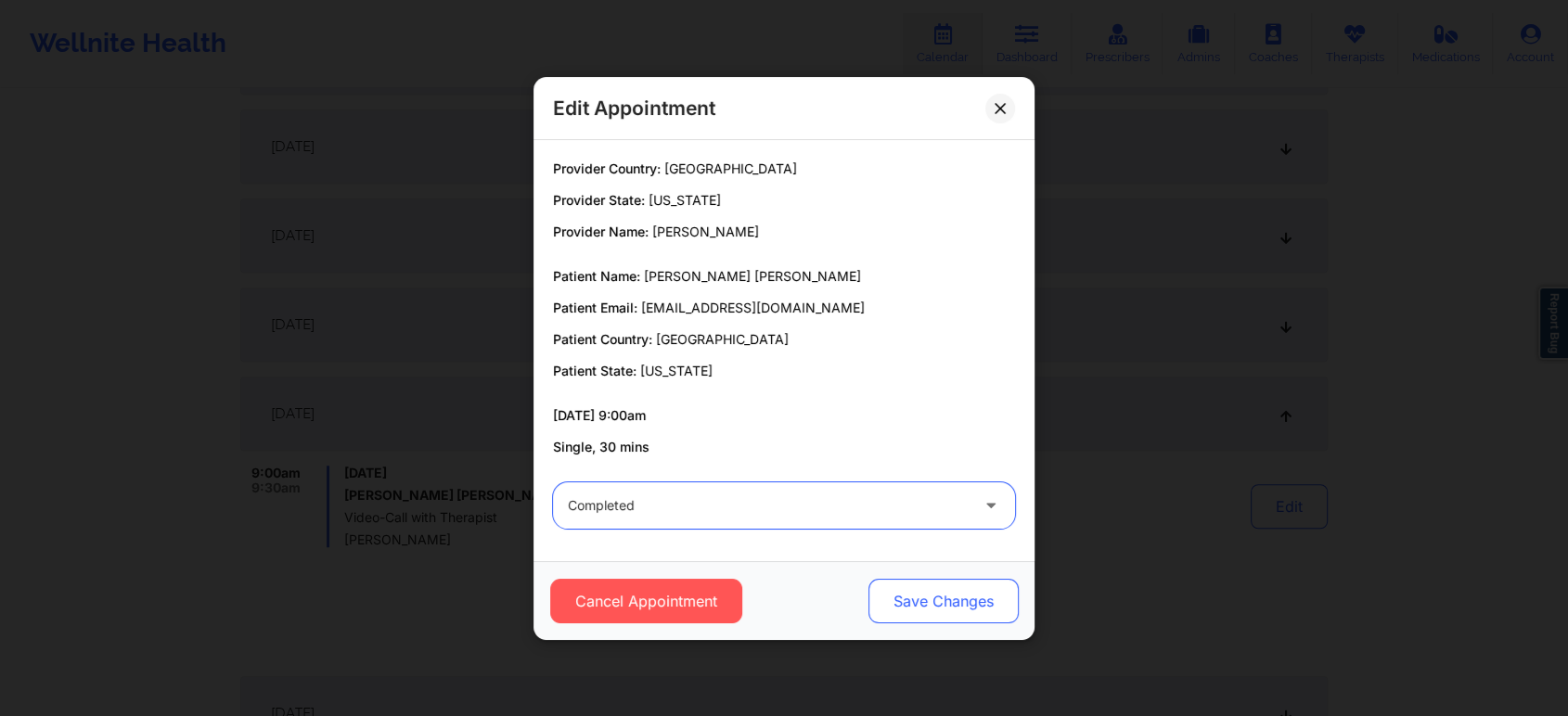
click at [926, 599] on button "Save Changes" at bounding box center [943, 601] width 150 height 45
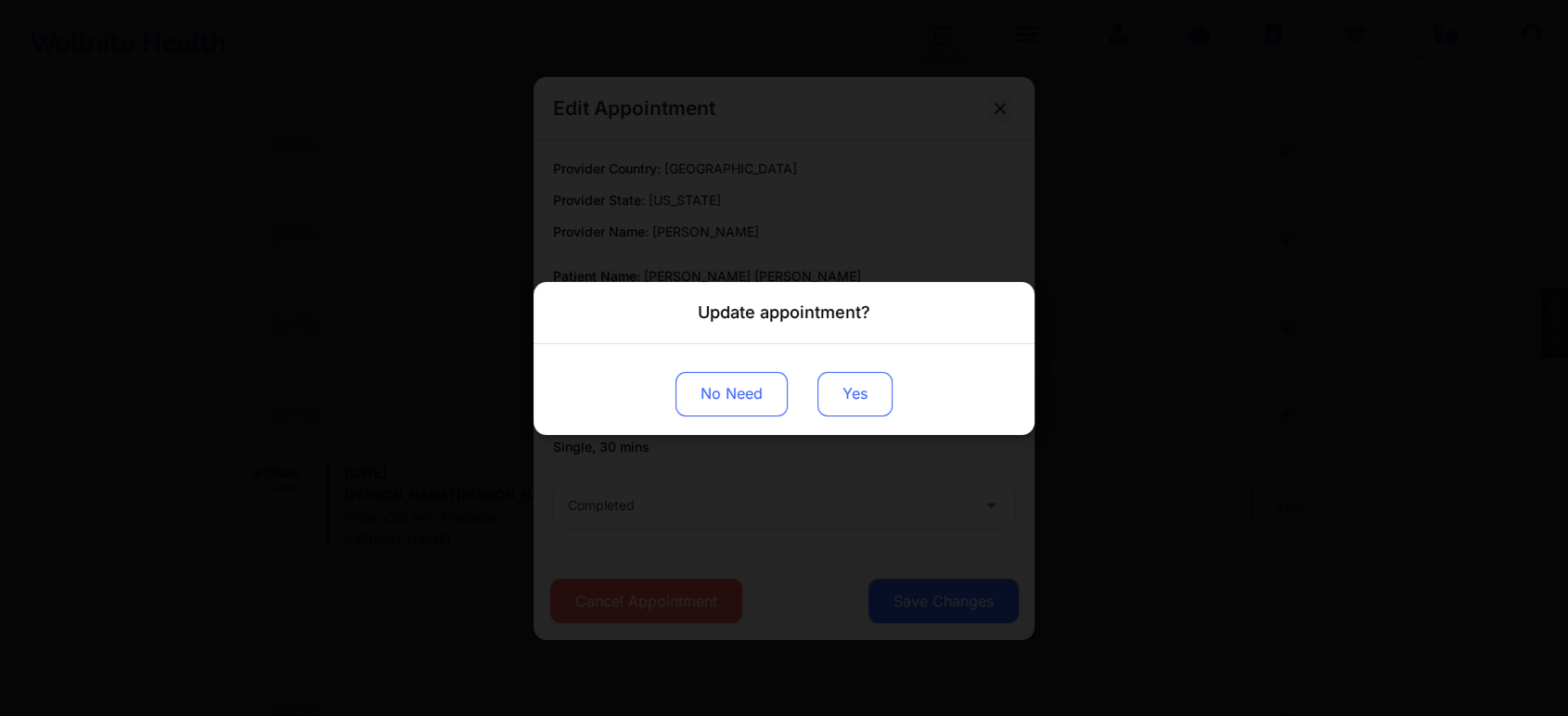
click at [847, 397] on button "Yes" at bounding box center [855, 393] width 75 height 45
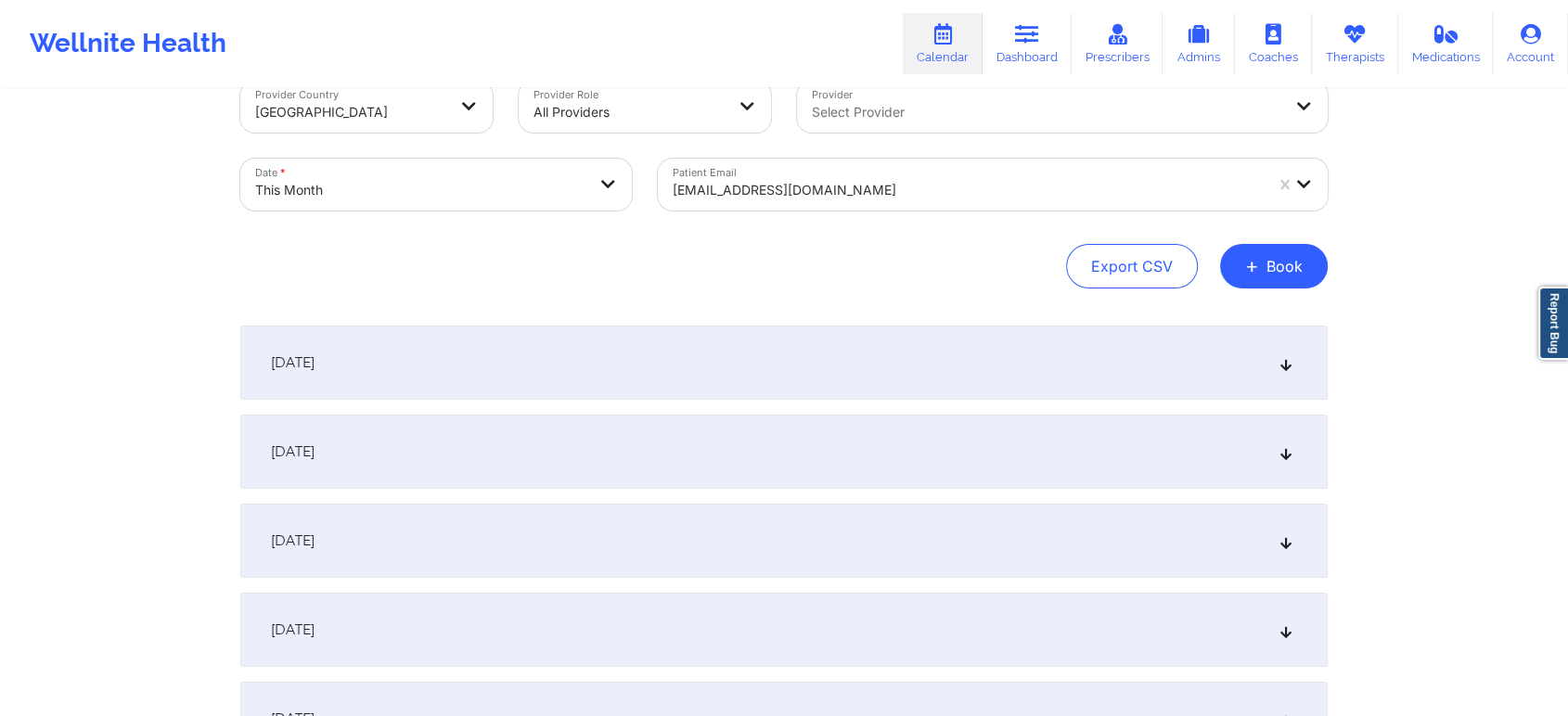
scroll to position [0, 0]
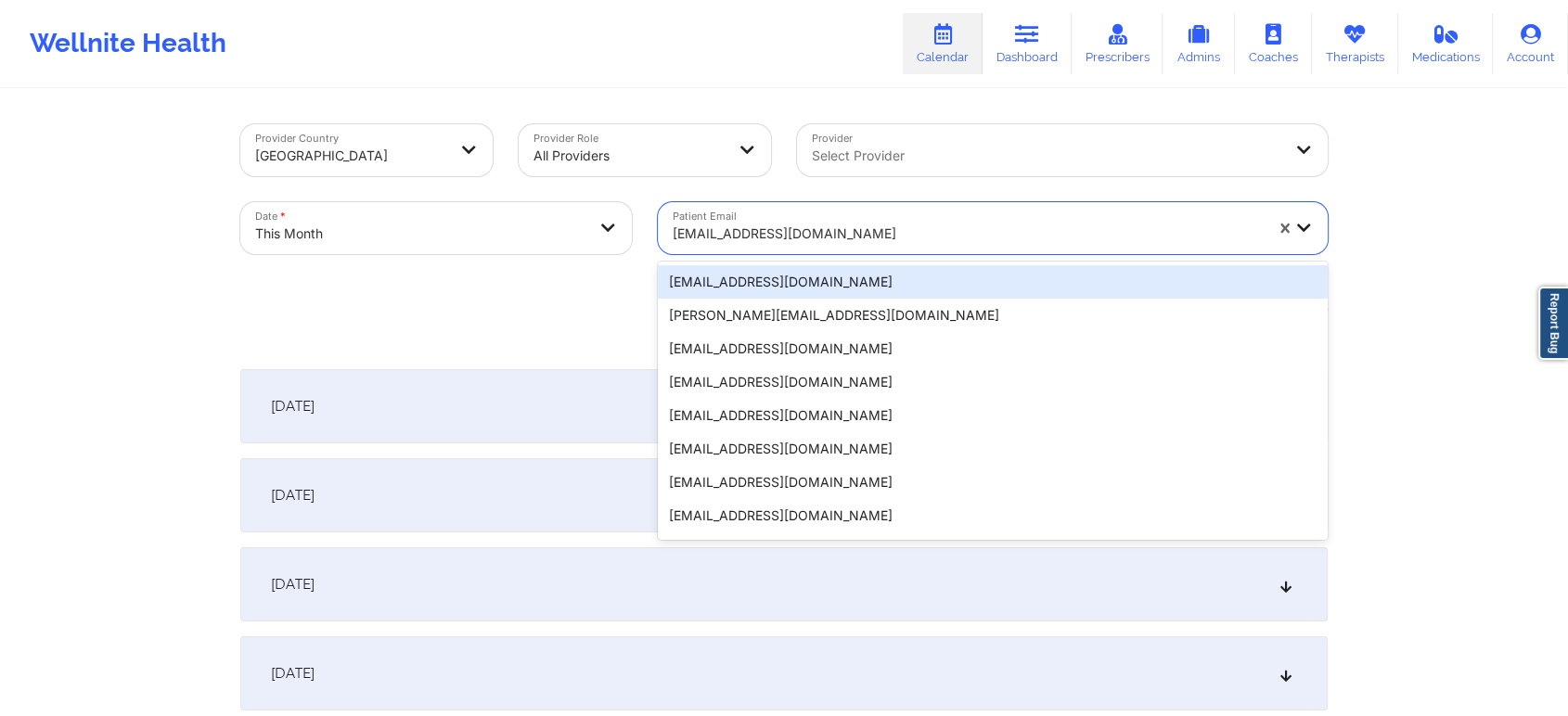
click at [824, 243] on div at bounding box center [967, 233] width 590 height 22
paste input "[EMAIL_ADDRESS][DOMAIN_NAME]"
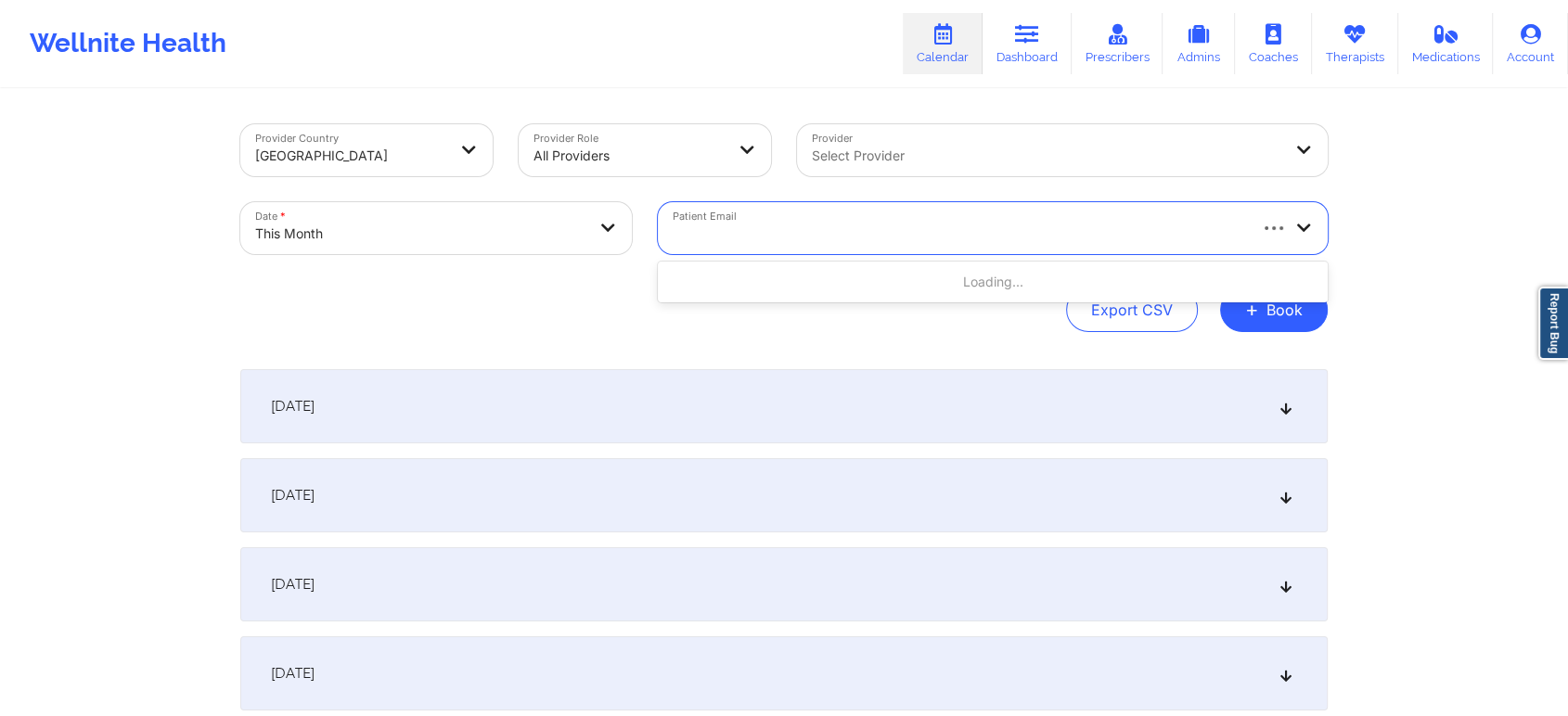
type input "[EMAIL_ADDRESS][DOMAIN_NAME]"
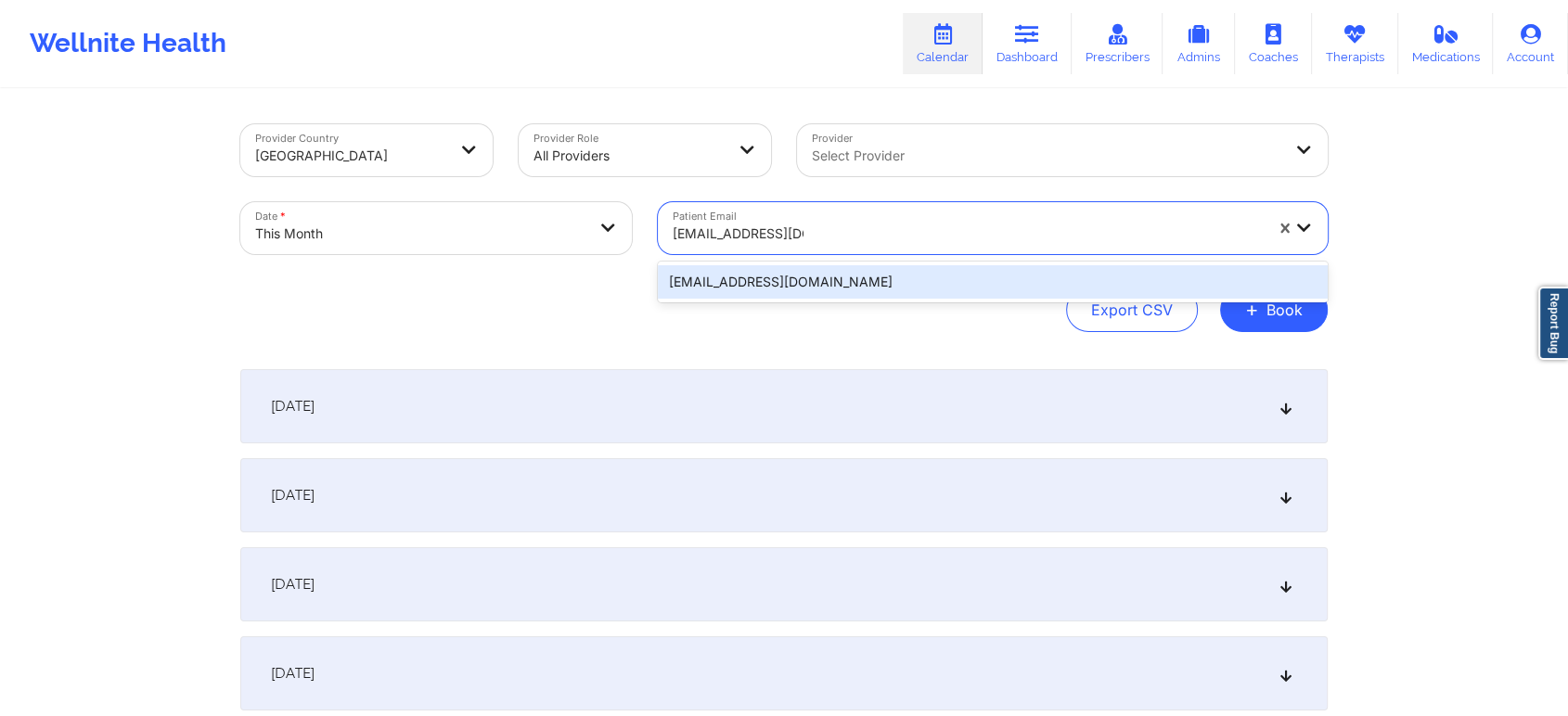
click at [839, 279] on div "[EMAIL_ADDRESS][DOMAIN_NAME]" at bounding box center [993, 281] width 669 height 33
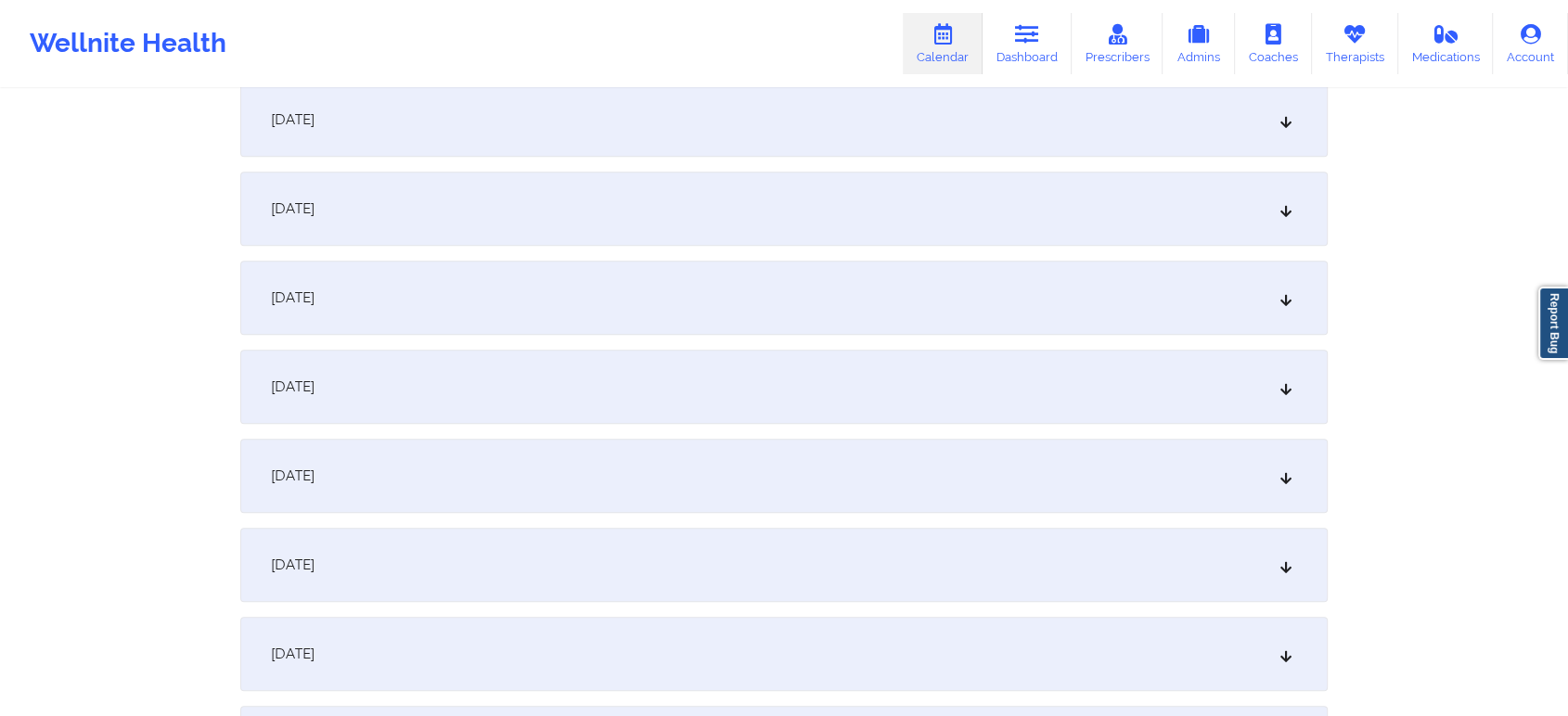
scroll to position [1096, 0]
click at [1104, 392] on div "[DATE]" at bounding box center [784, 378] width 1088 height 74
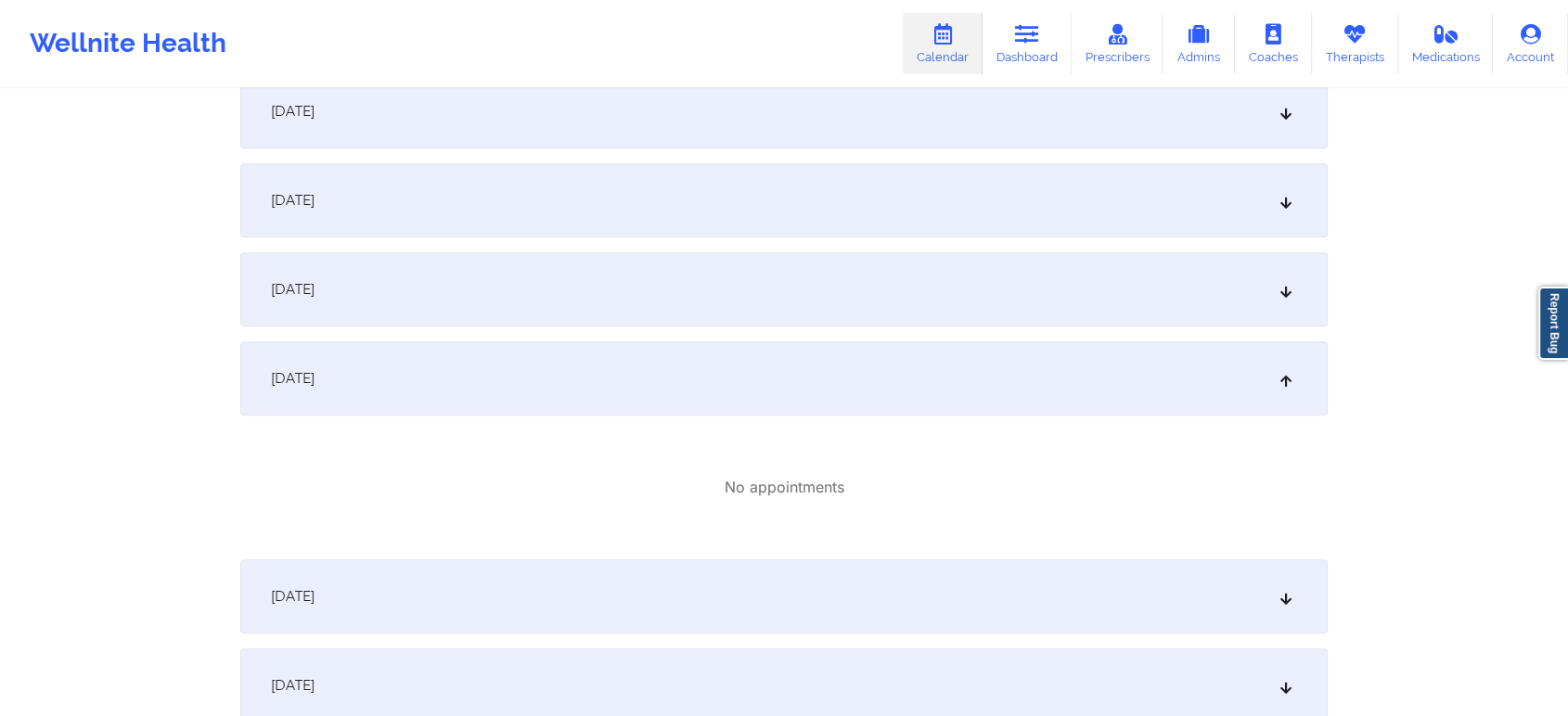
scroll to position [0, 0]
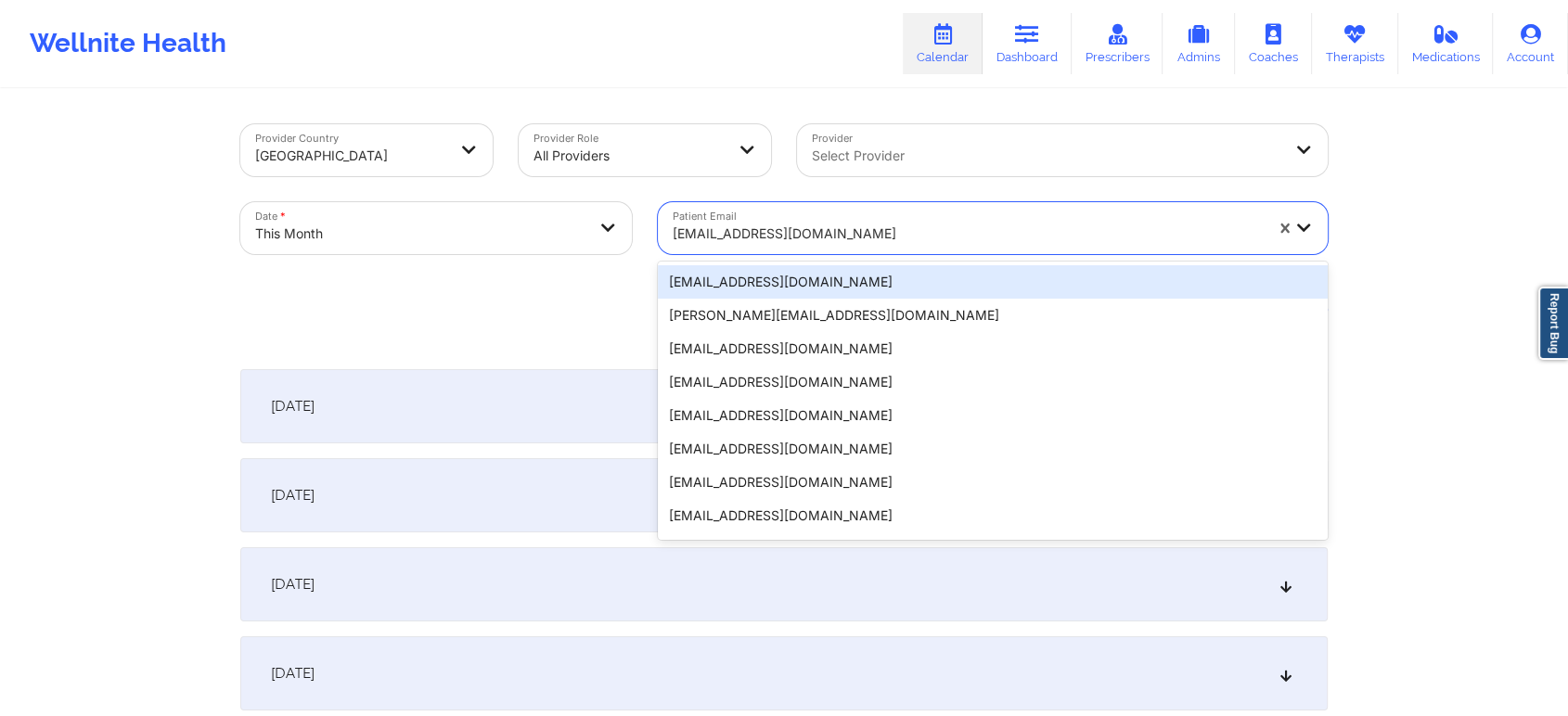
click at [803, 223] on div at bounding box center [967, 233] width 590 height 22
paste input "[EMAIL_ADDRESS][DOMAIN_NAME]"
type input "[EMAIL_ADDRESS][DOMAIN_NAME]"
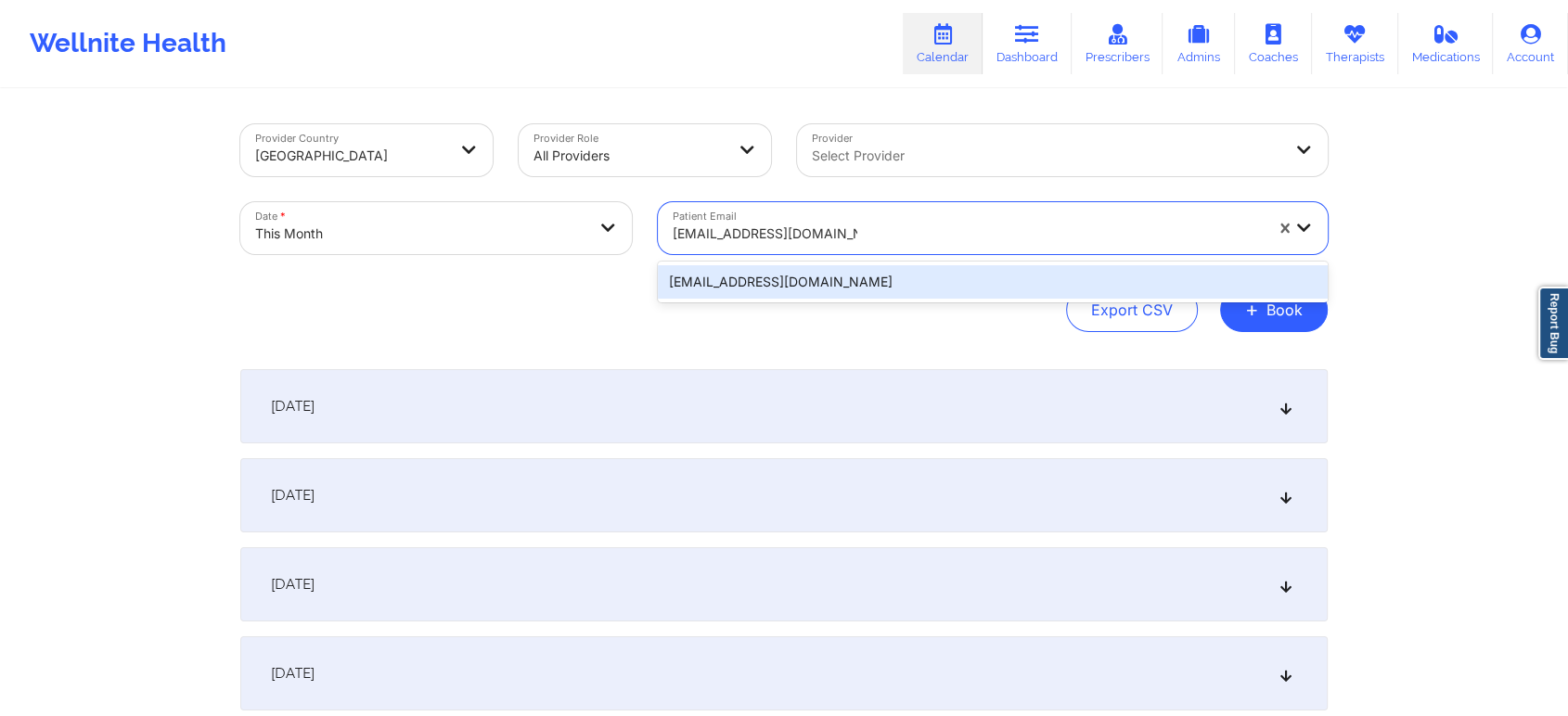
click at [836, 281] on div "[EMAIL_ADDRESS][DOMAIN_NAME]" at bounding box center [993, 281] width 669 height 33
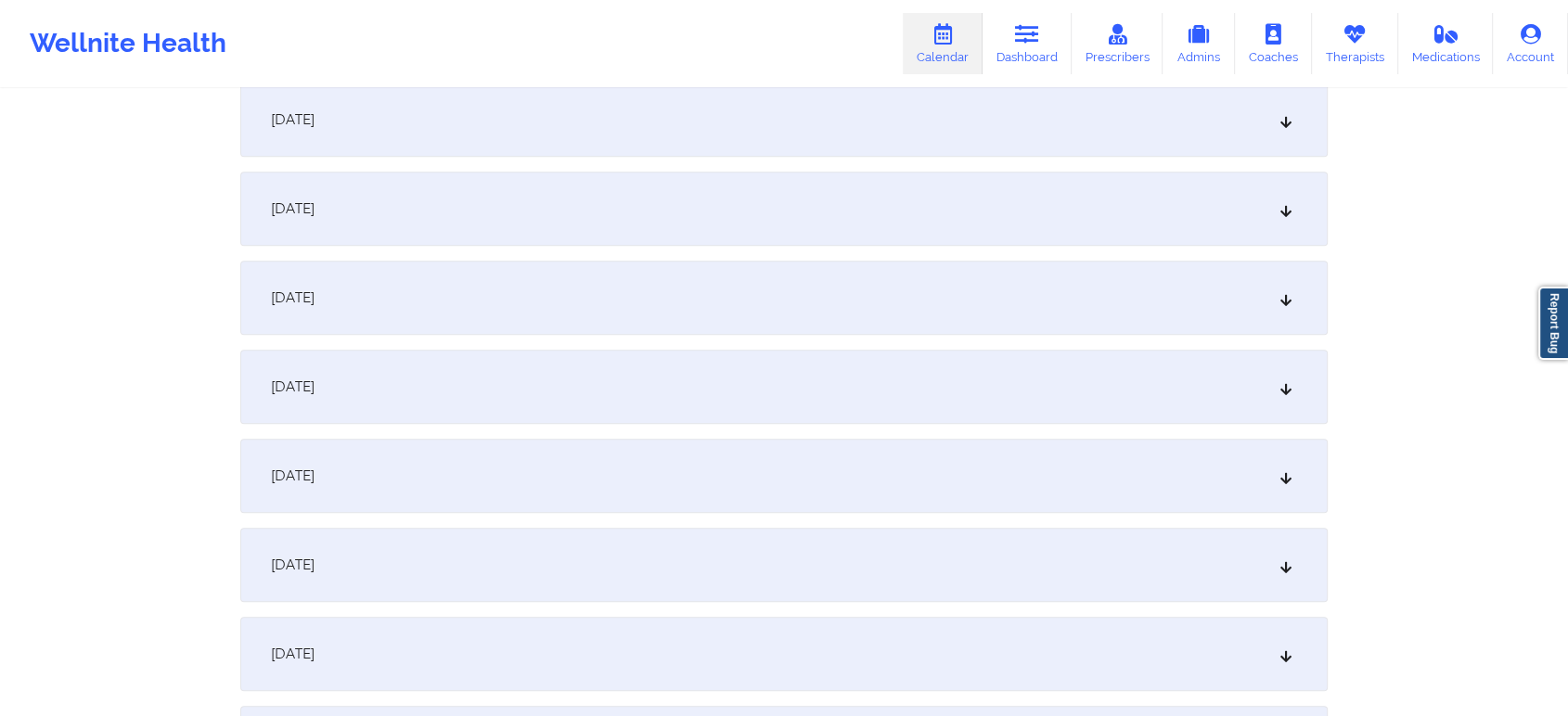
scroll to position [930, 0]
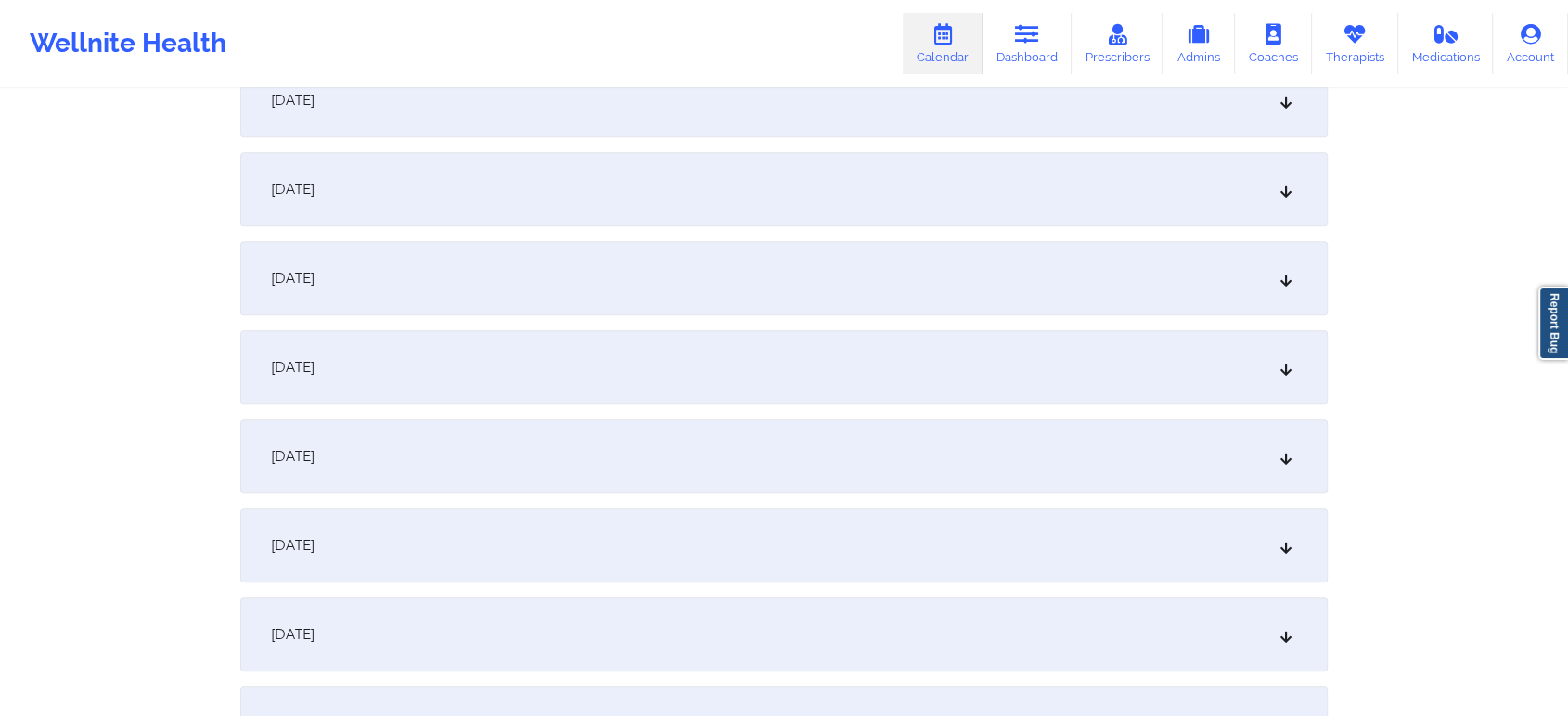
click at [745, 155] on div "[DATE]" at bounding box center [784, 189] width 1088 height 74
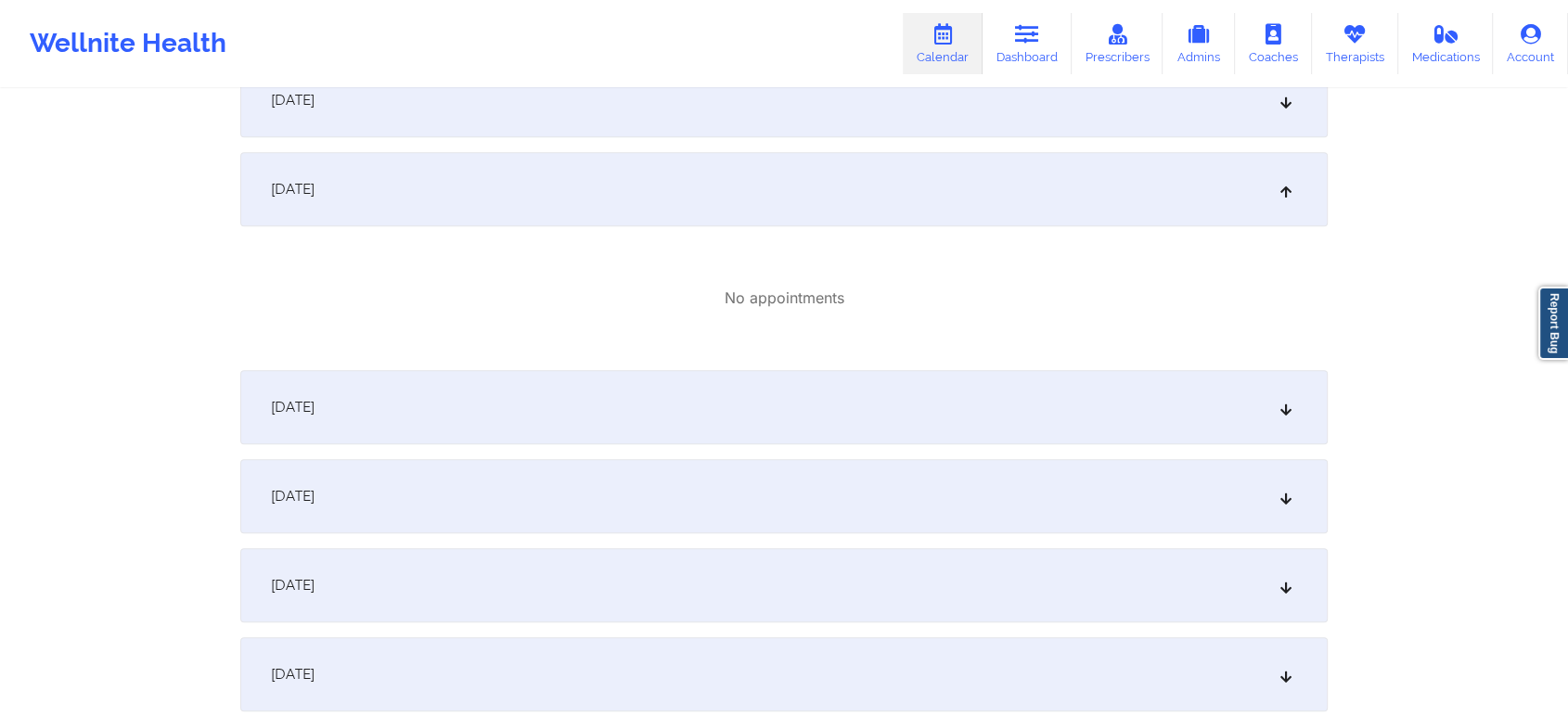
click at [857, 403] on div "[DATE]" at bounding box center [784, 407] width 1088 height 74
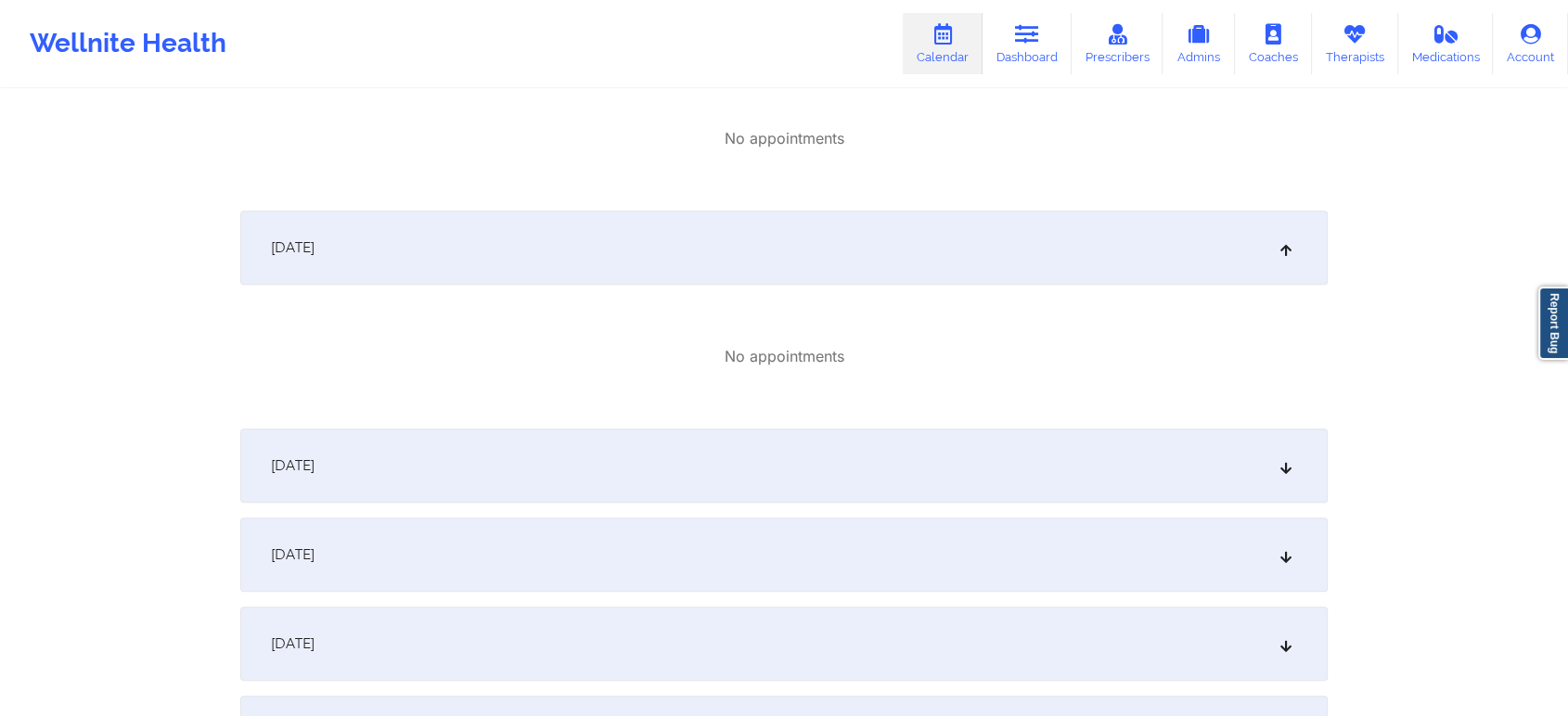
scroll to position [1145, 0]
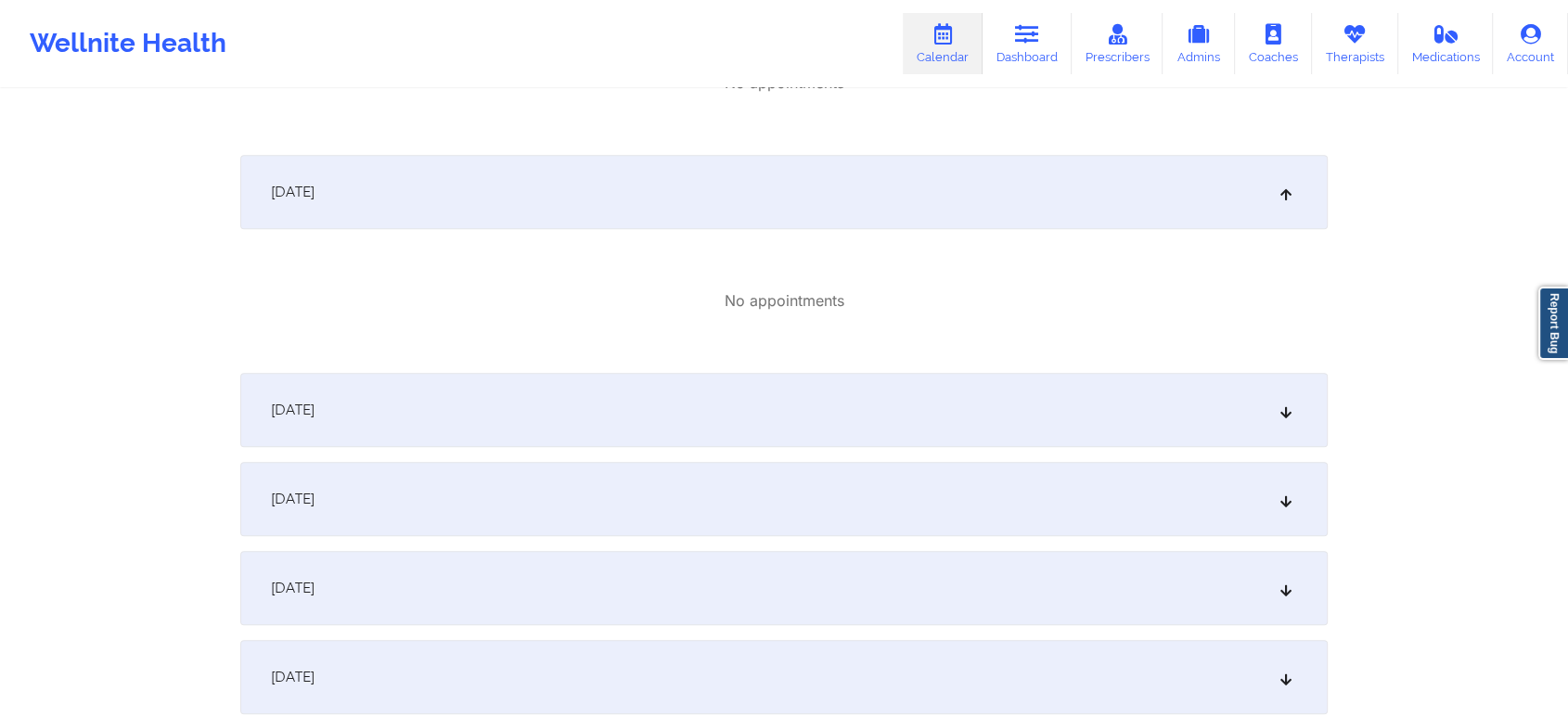
click at [947, 406] on div "[DATE]" at bounding box center [784, 410] width 1088 height 74
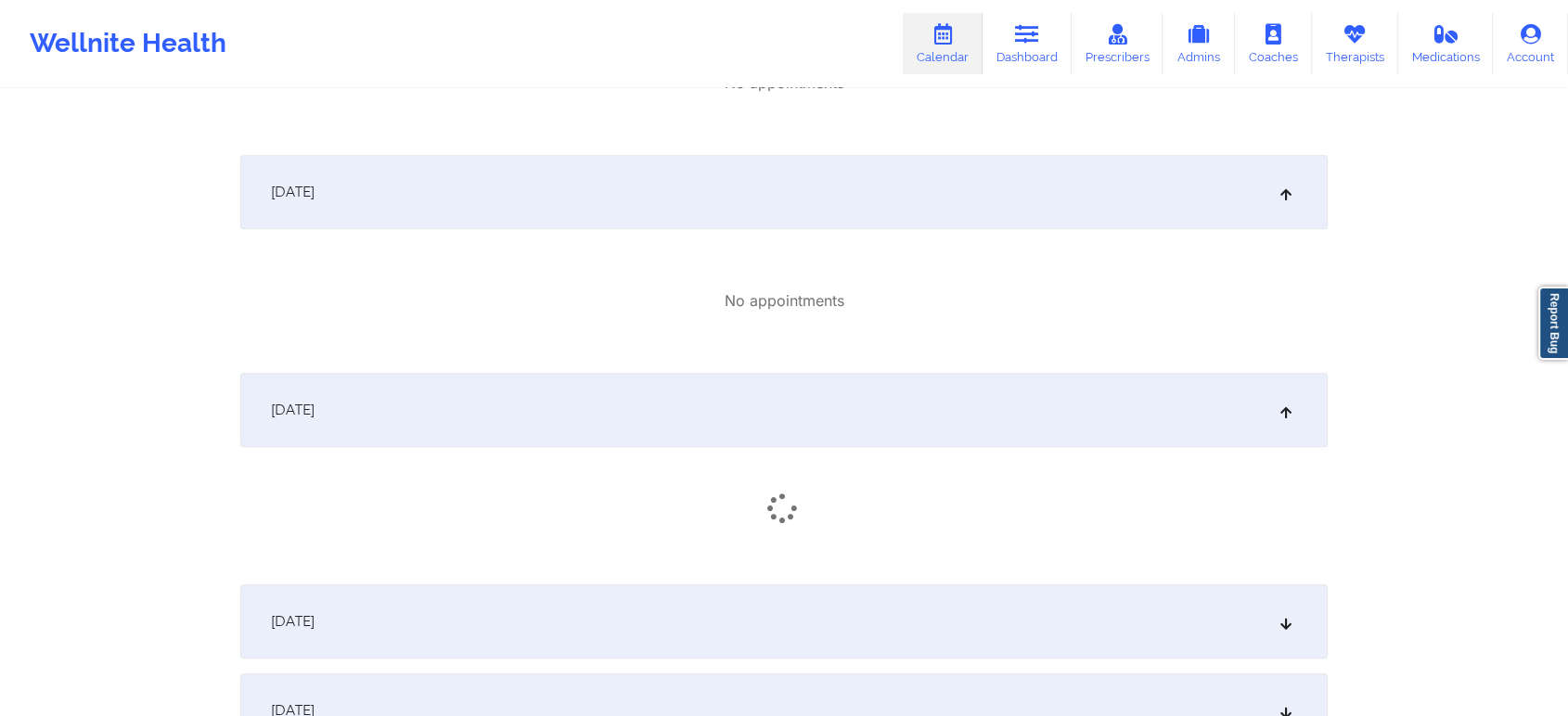
click at [920, 568] on div "[DATE]" at bounding box center [784, 471] width 1088 height 197
click at [936, 605] on div "[DATE]" at bounding box center [784, 629] width 1088 height 74
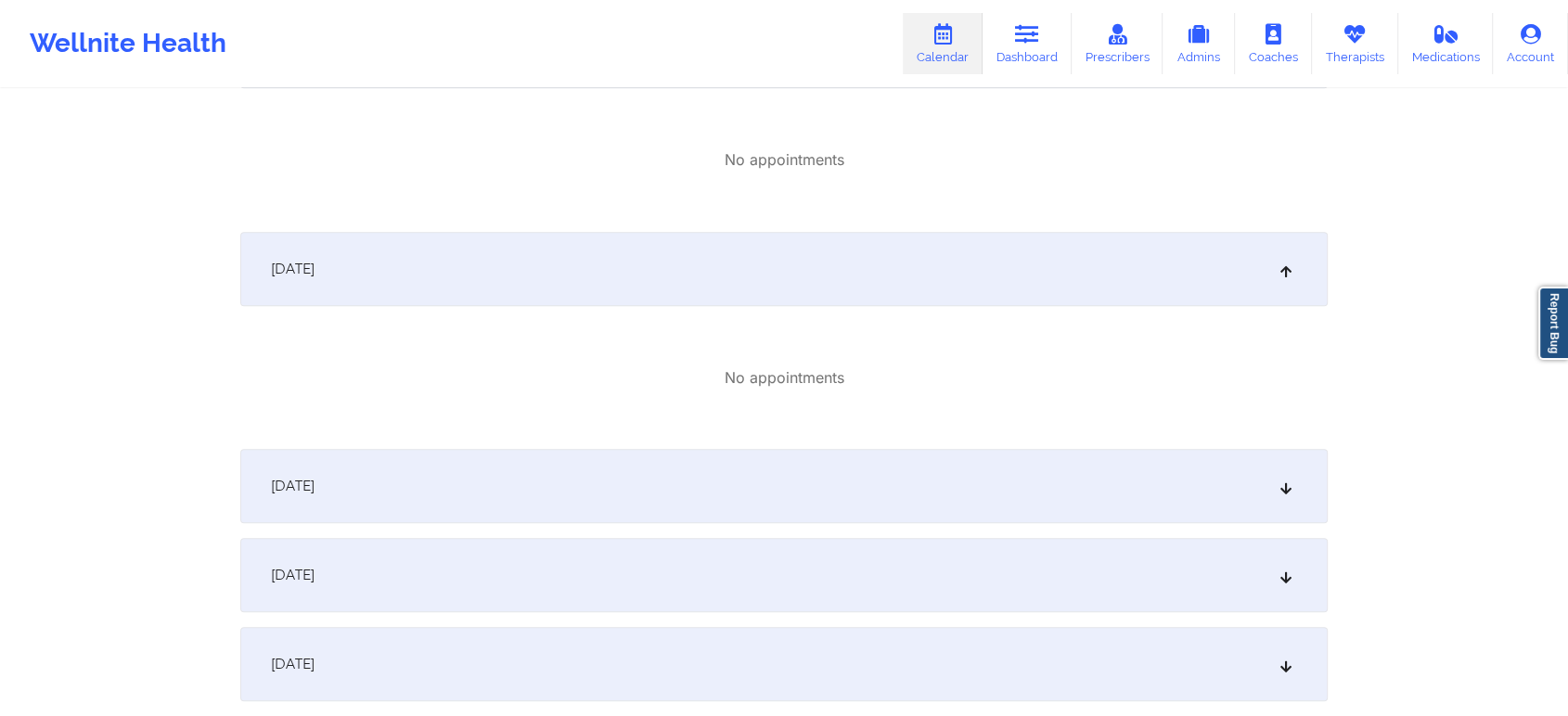
scroll to position [1509, 0]
click at [535, 510] on div "[DATE]" at bounding box center [784, 481] width 1088 height 74
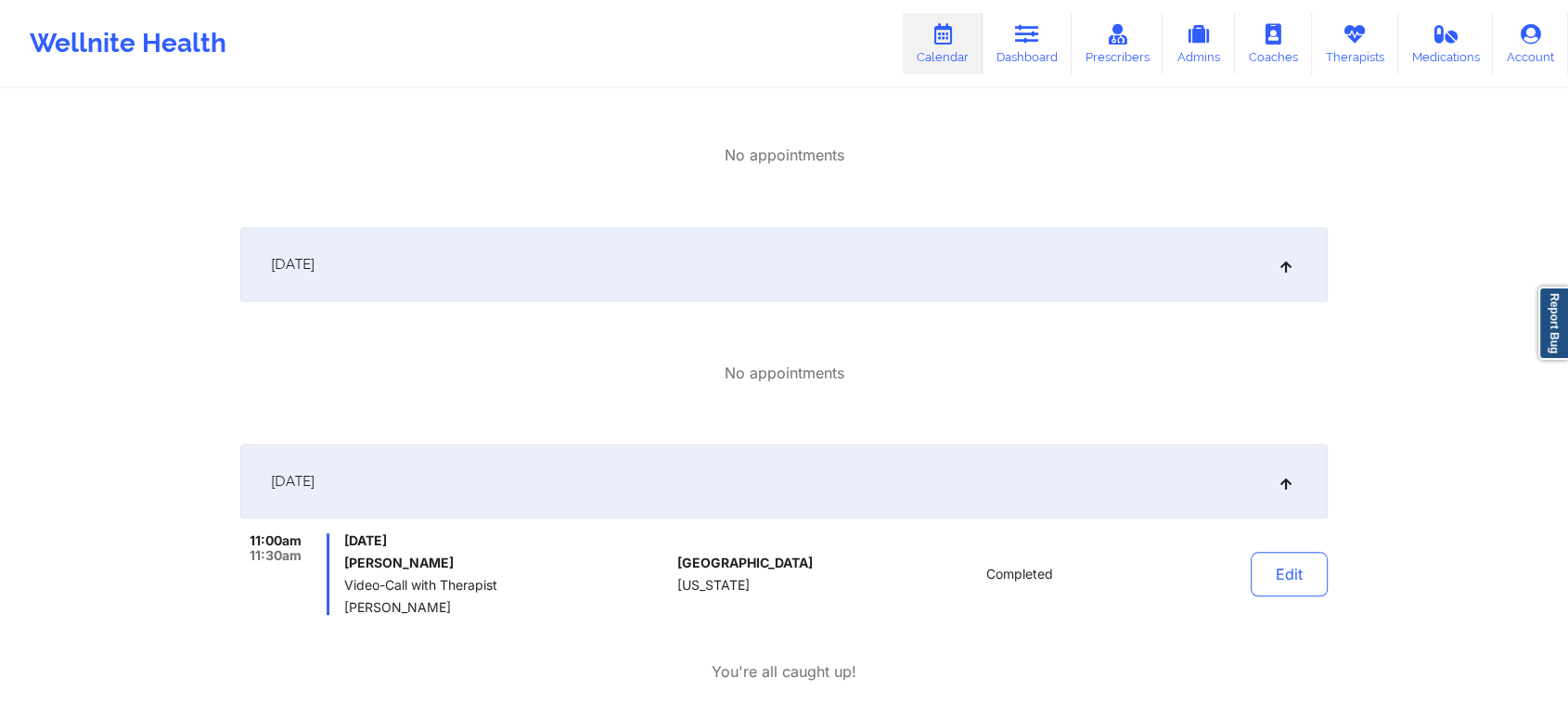
scroll to position [1602, 0]
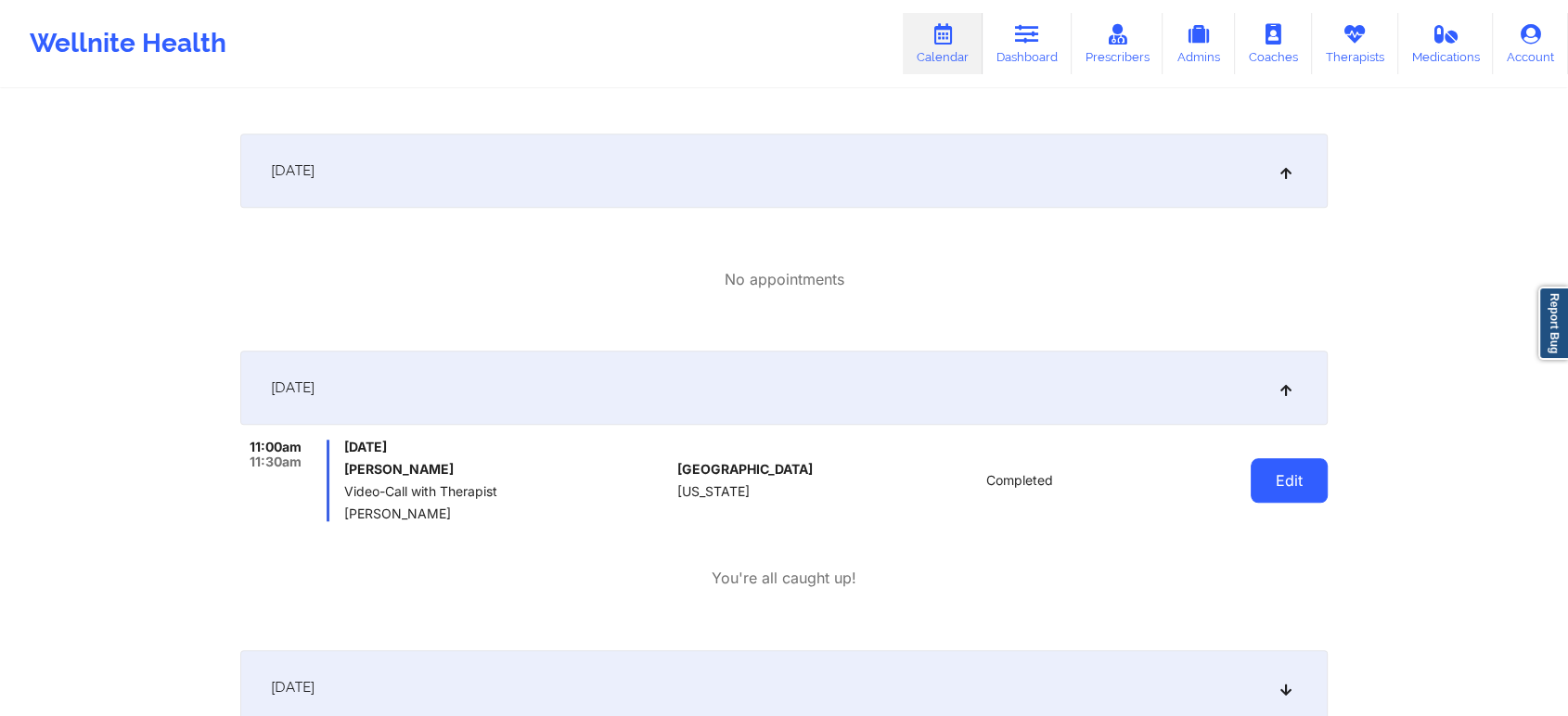
drag, startPoint x: 1295, startPoint y: 506, endPoint x: 1294, endPoint y: 489, distance: 17.0
click at [1294, 489] on div "Edit" at bounding box center [1242, 480] width 172 height 82
click at [1294, 489] on button "Edit" at bounding box center [1288, 480] width 77 height 45
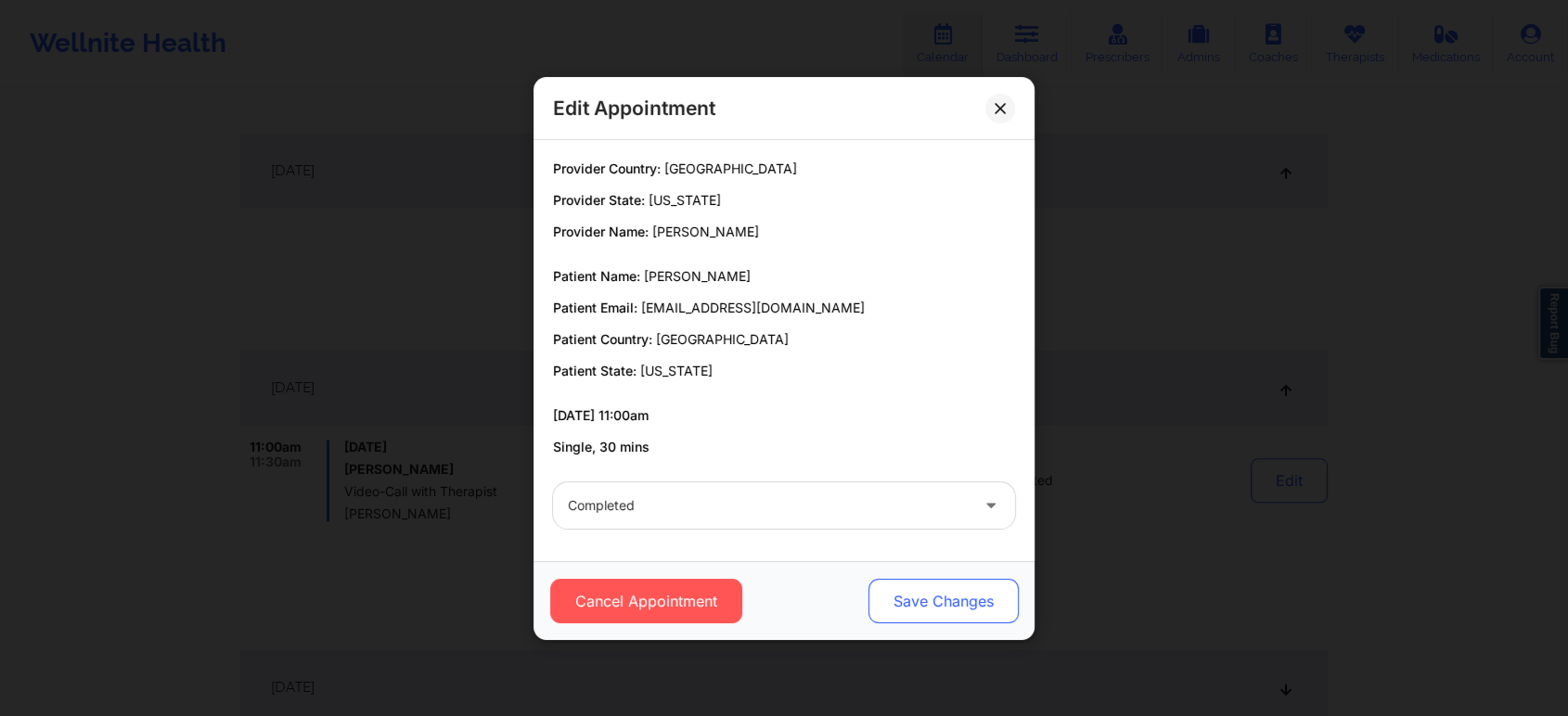
click at [969, 601] on button "Save Changes" at bounding box center [943, 601] width 150 height 45
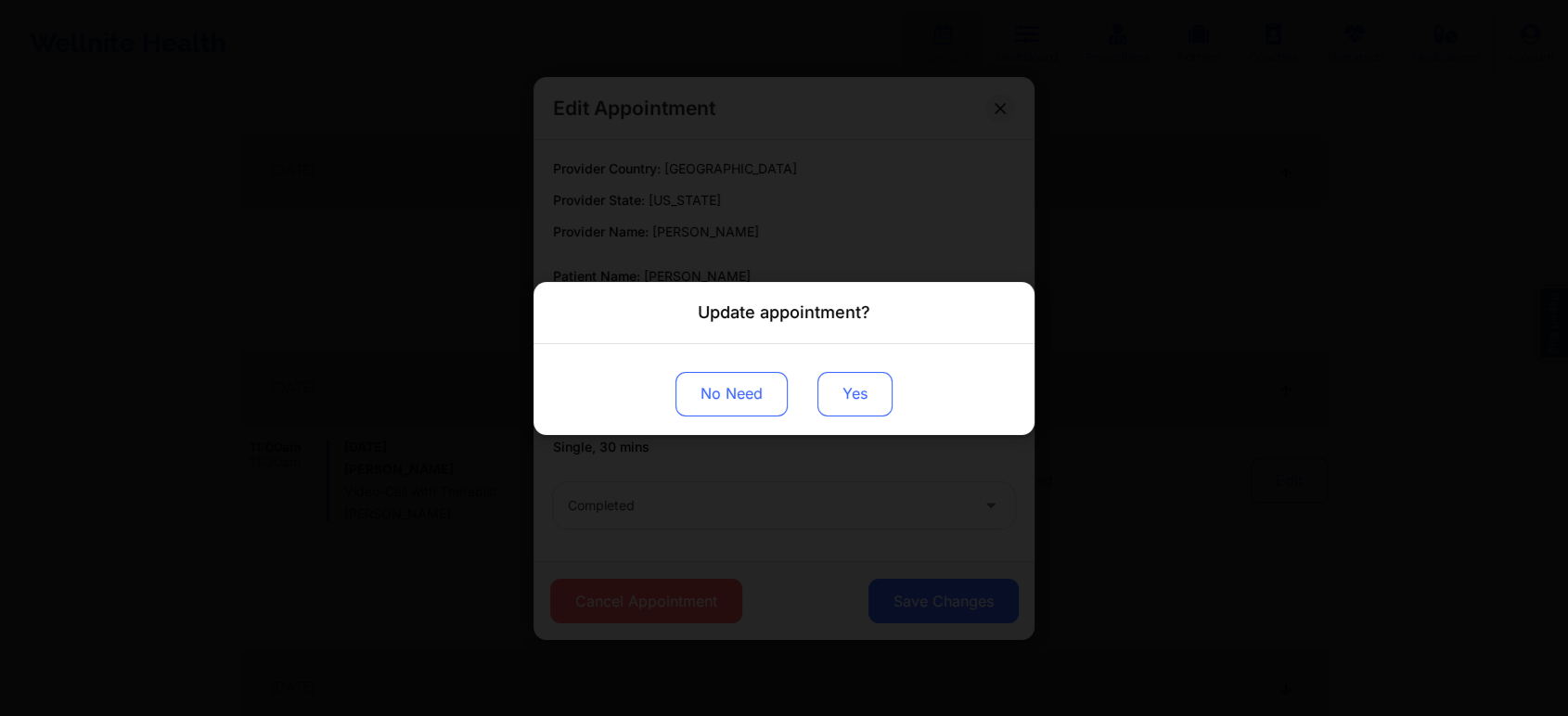
click at [860, 404] on button "Yes" at bounding box center [855, 393] width 75 height 45
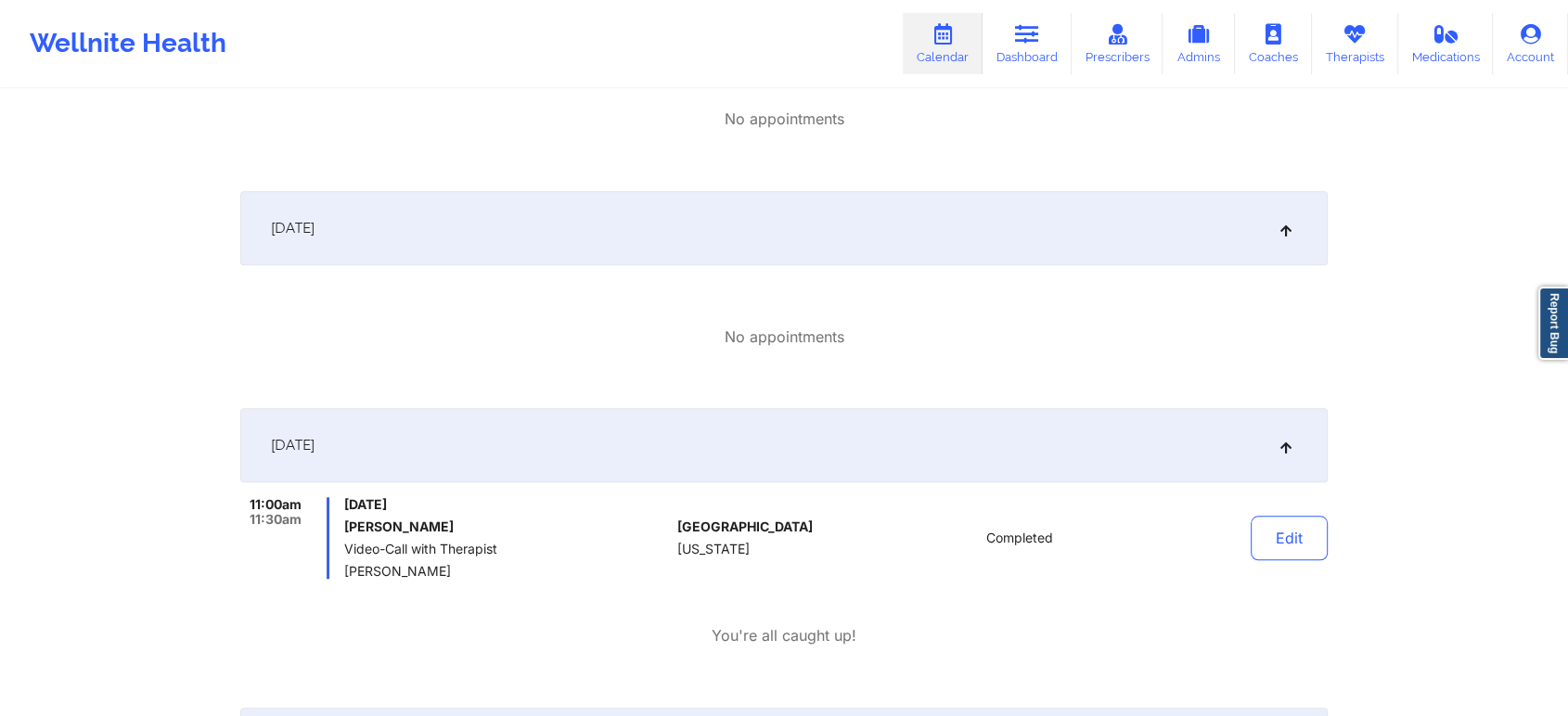
scroll to position [0, 0]
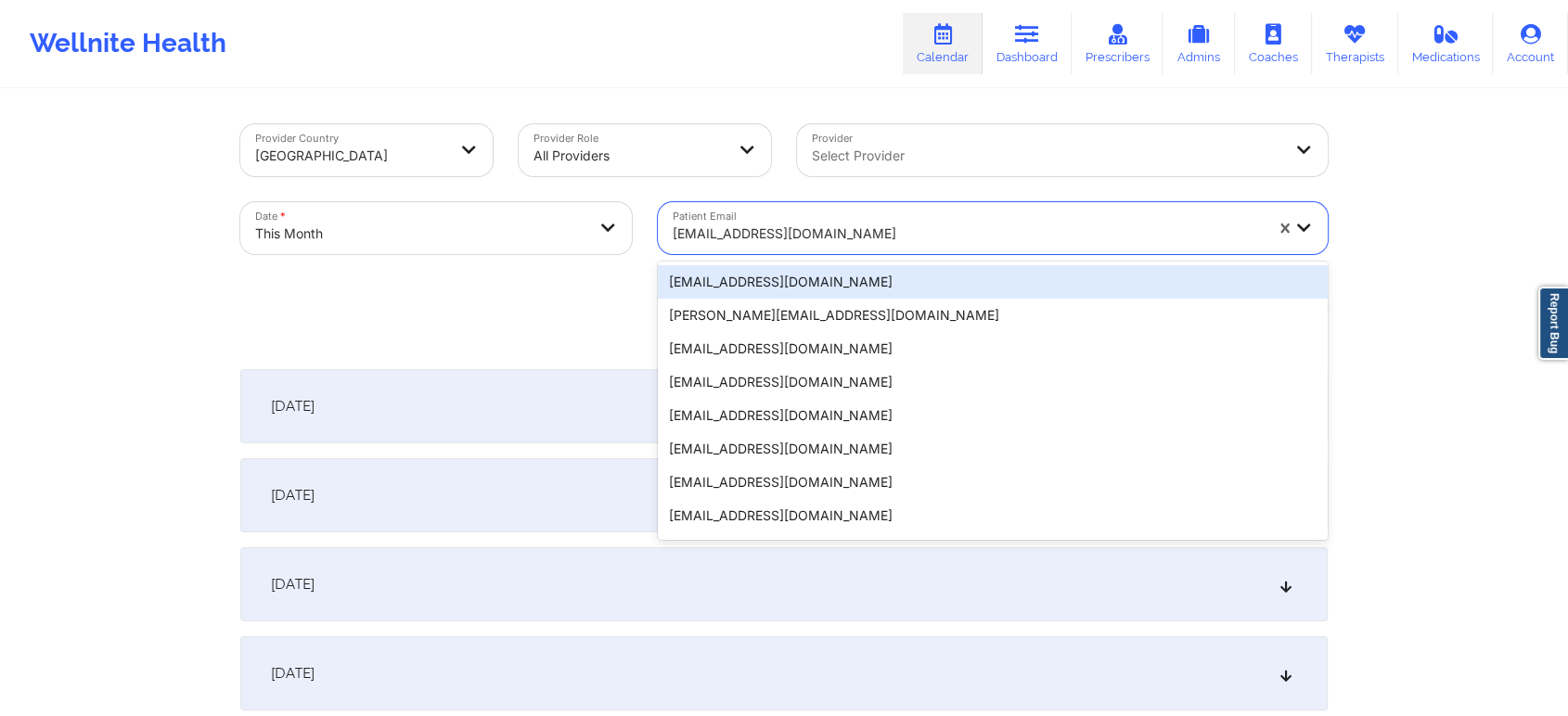
click at [786, 215] on div "[EMAIL_ADDRESS][DOMAIN_NAME]" at bounding box center [967, 233] width 590 height 41
paste input "[EMAIL_ADDRESS][DOMAIN_NAME]"
type input "[EMAIL_ADDRESS][DOMAIN_NAME]"
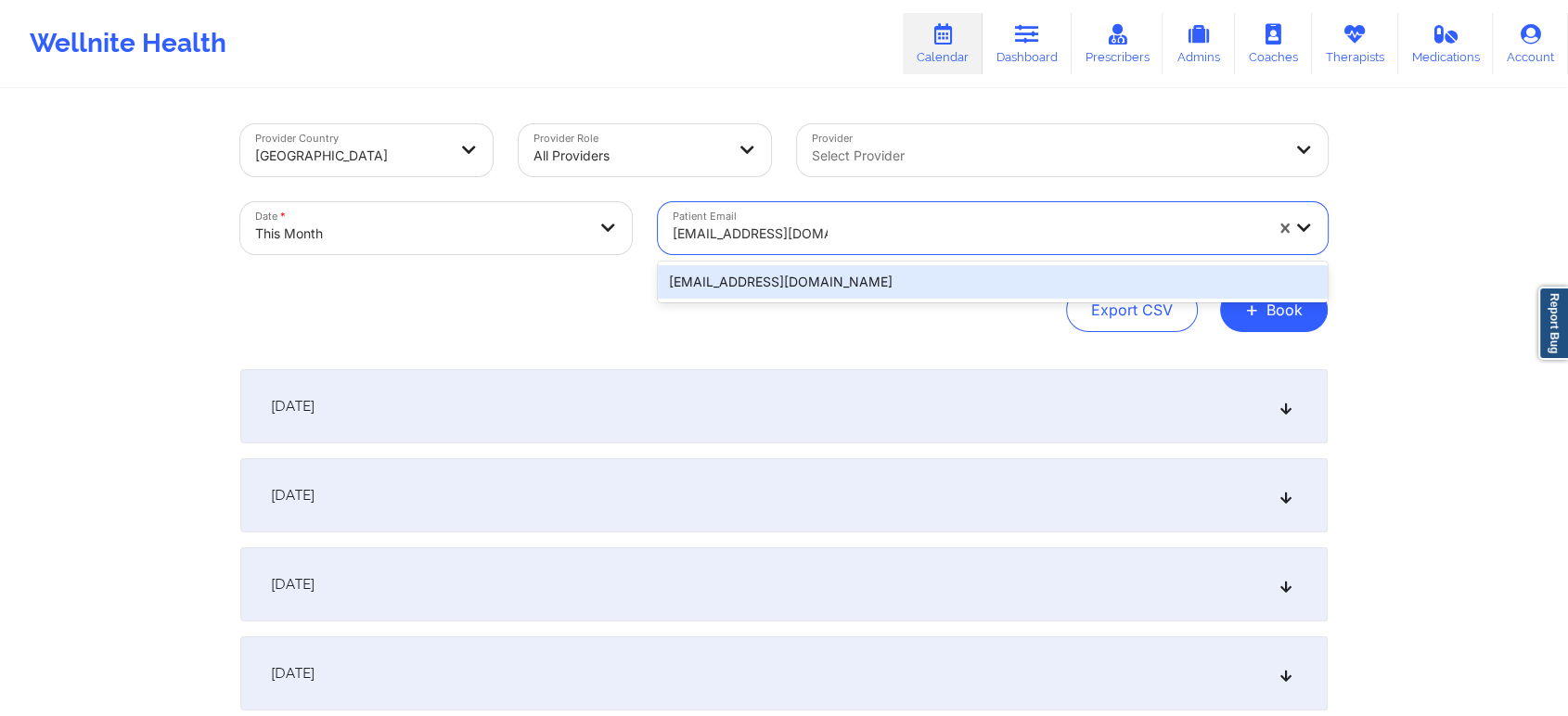
click at [875, 288] on div "[EMAIL_ADDRESS][DOMAIN_NAME]" at bounding box center [993, 281] width 669 height 33
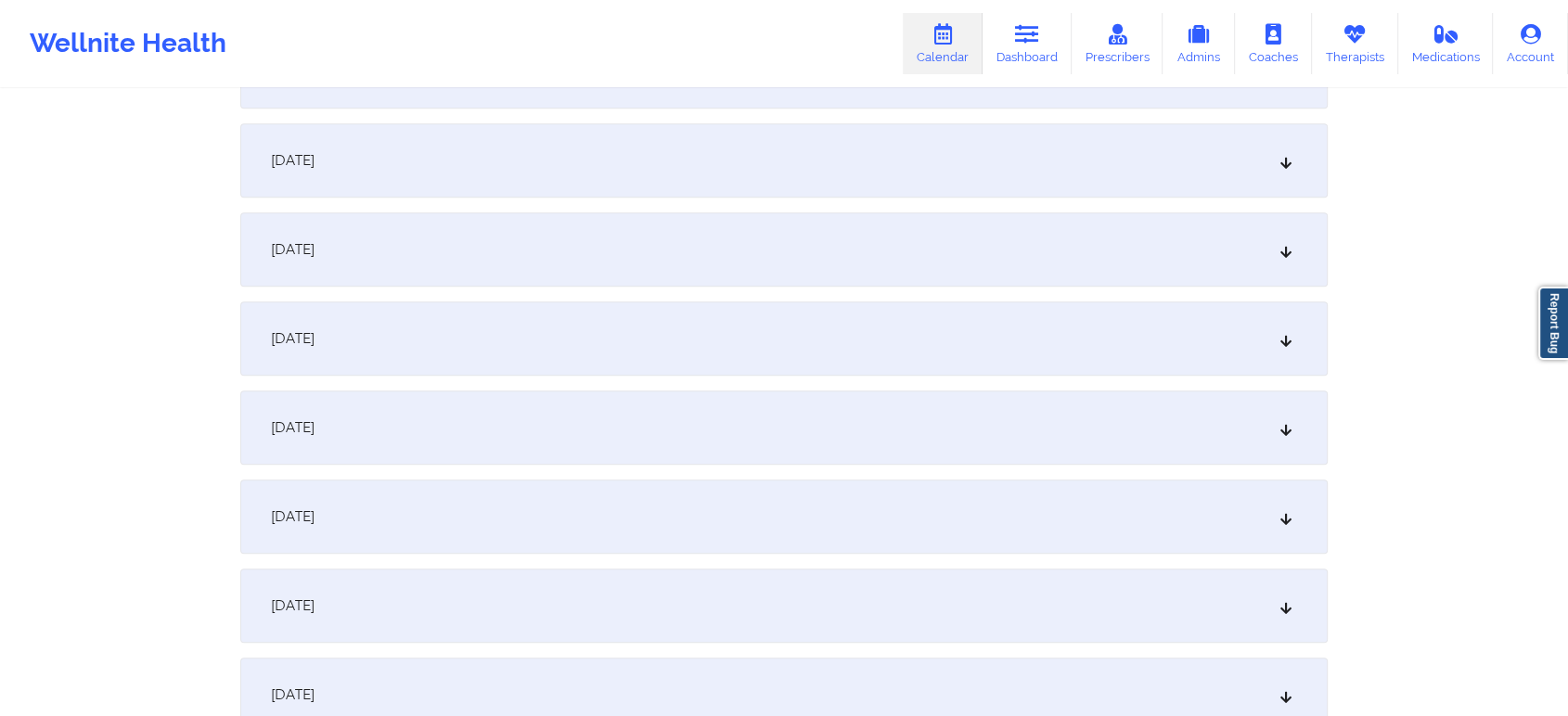
scroll to position [1295, 0]
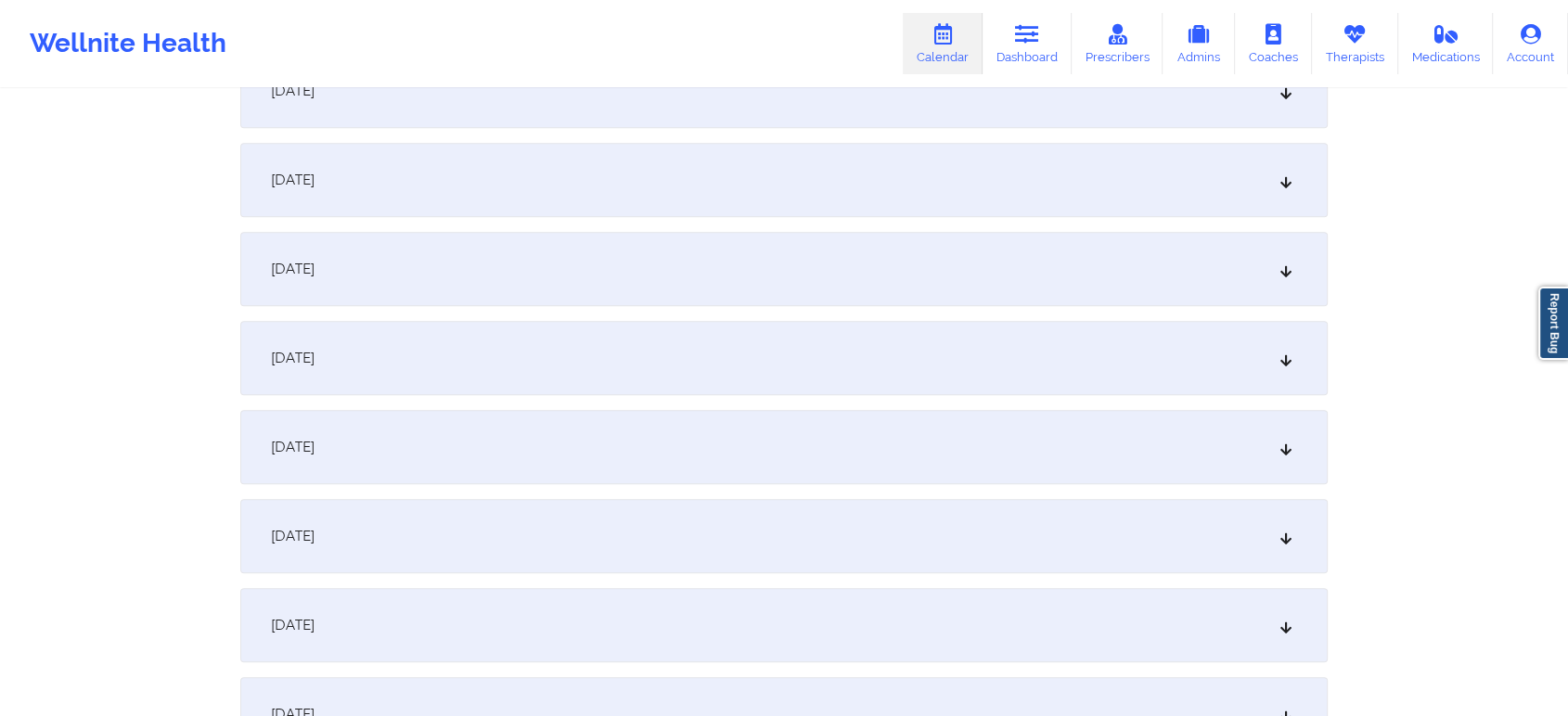
click at [843, 160] on div "[DATE]" at bounding box center [784, 180] width 1088 height 74
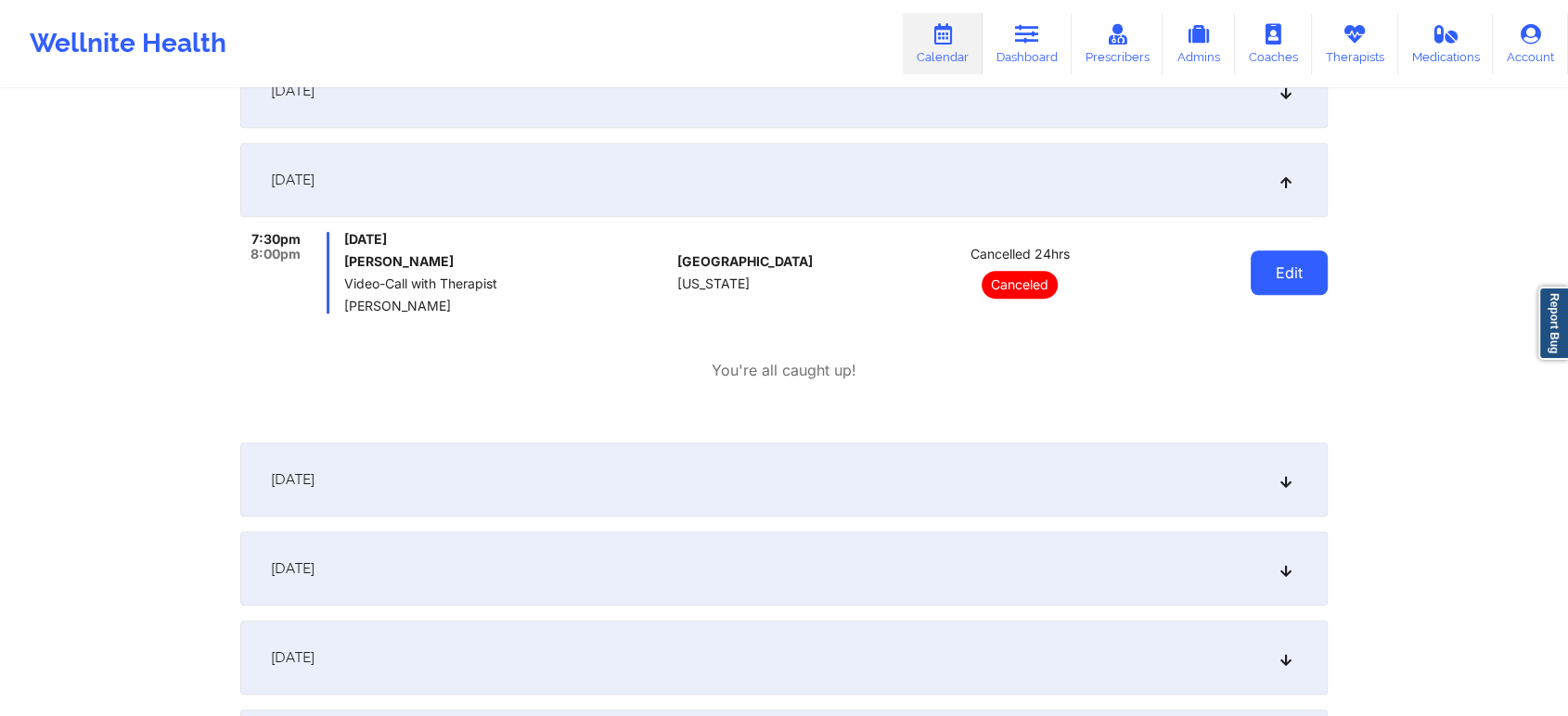
click at [1307, 279] on button "Edit" at bounding box center [1288, 272] width 77 height 45
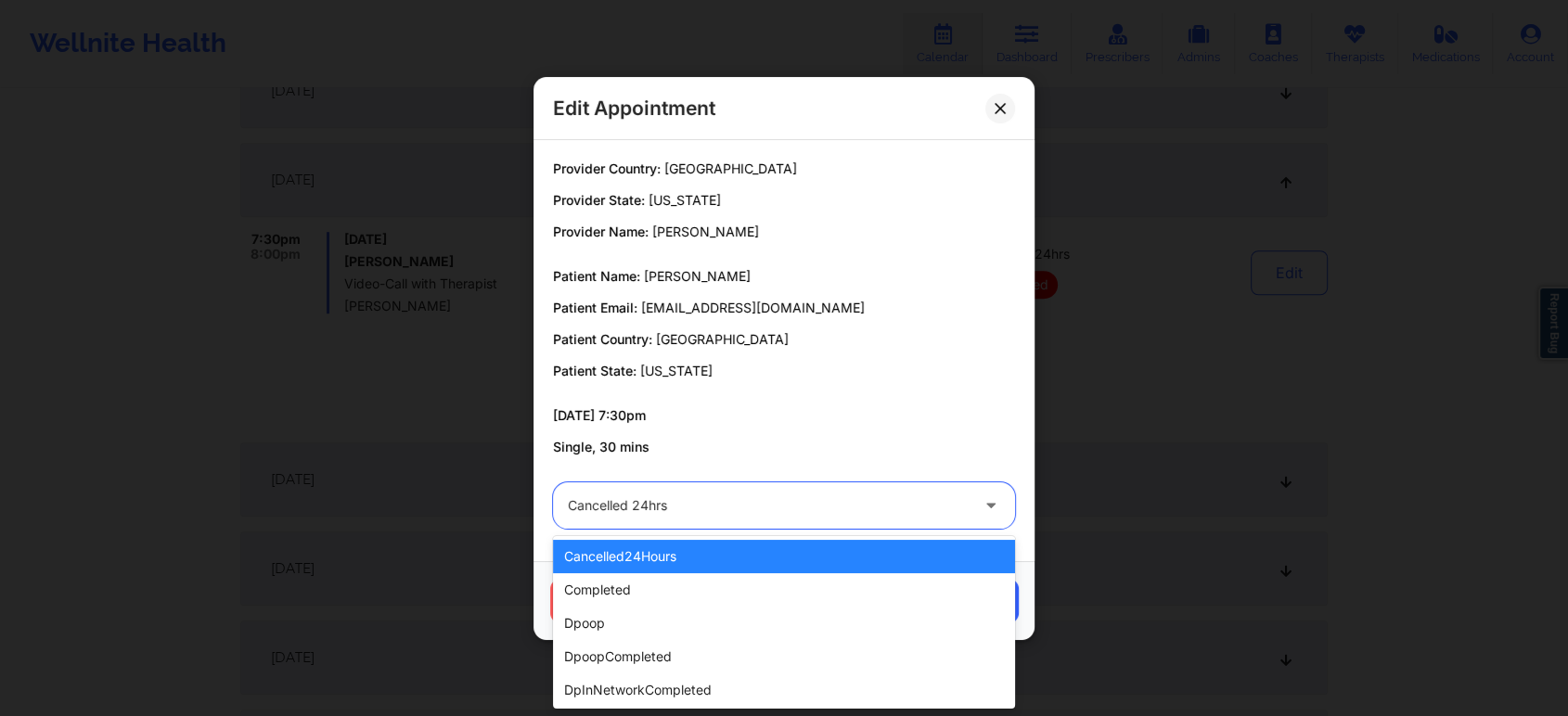
click at [740, 515] on div at bounding box center [768, 505] width 401 height 22
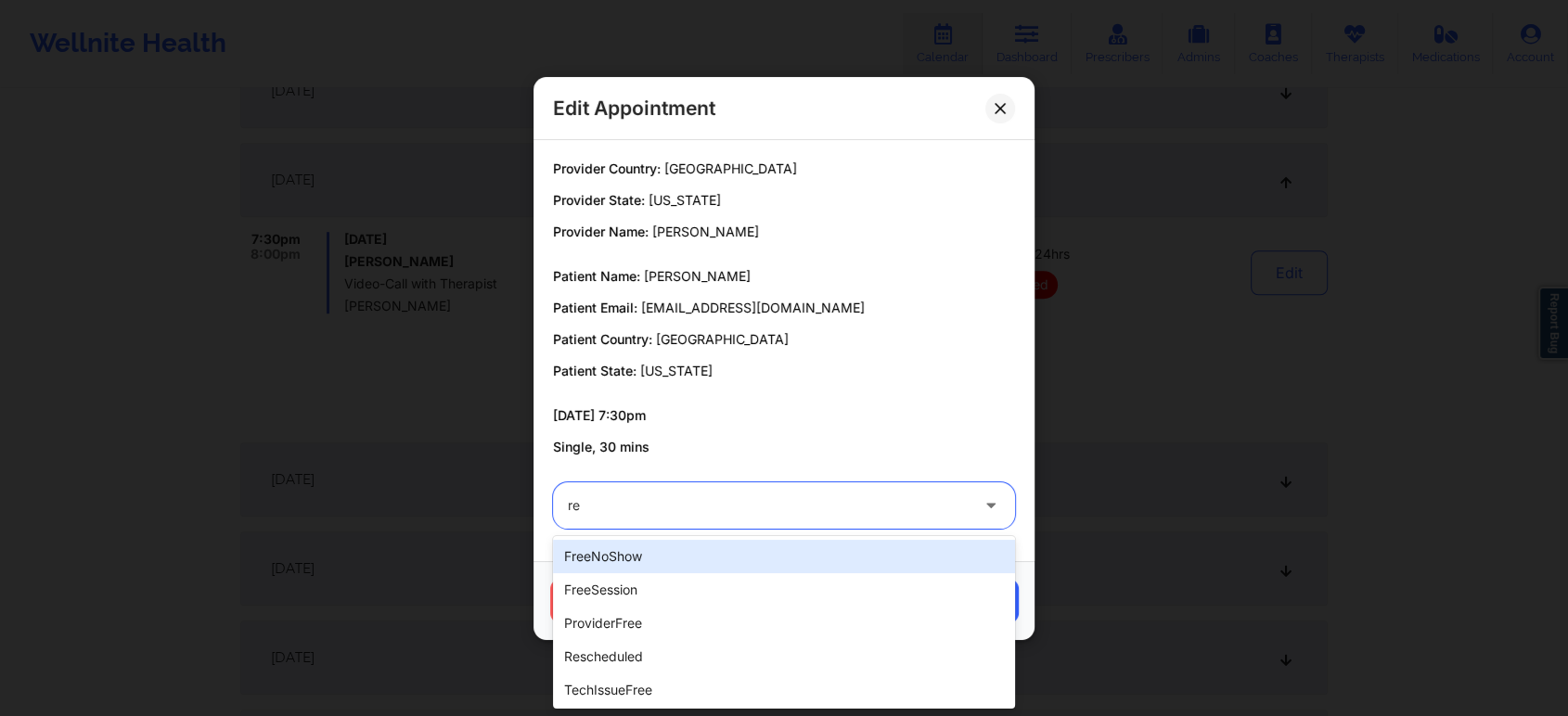
type input "res"
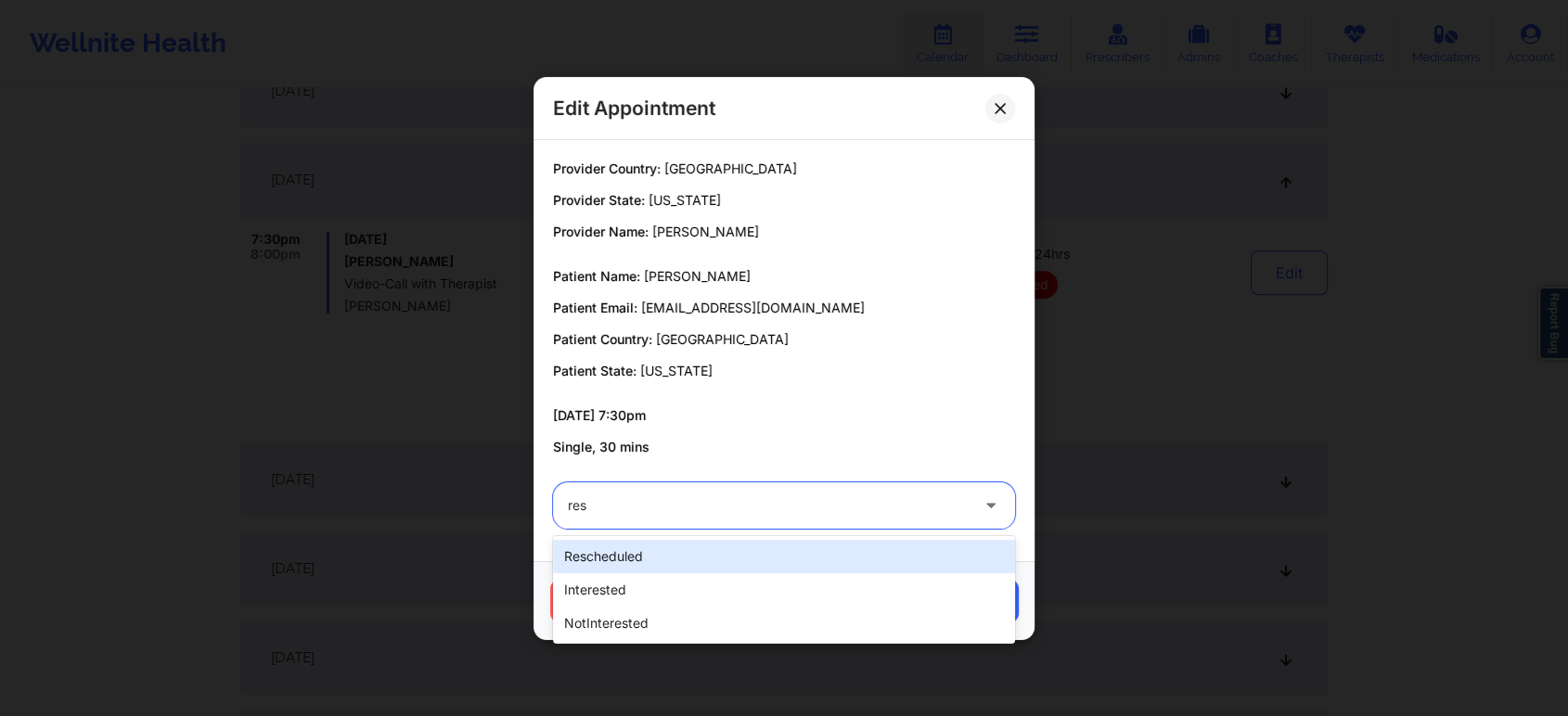
click at [697, 544] on div "rescheduled" at bounding box center [784, 556] width 462 height 33
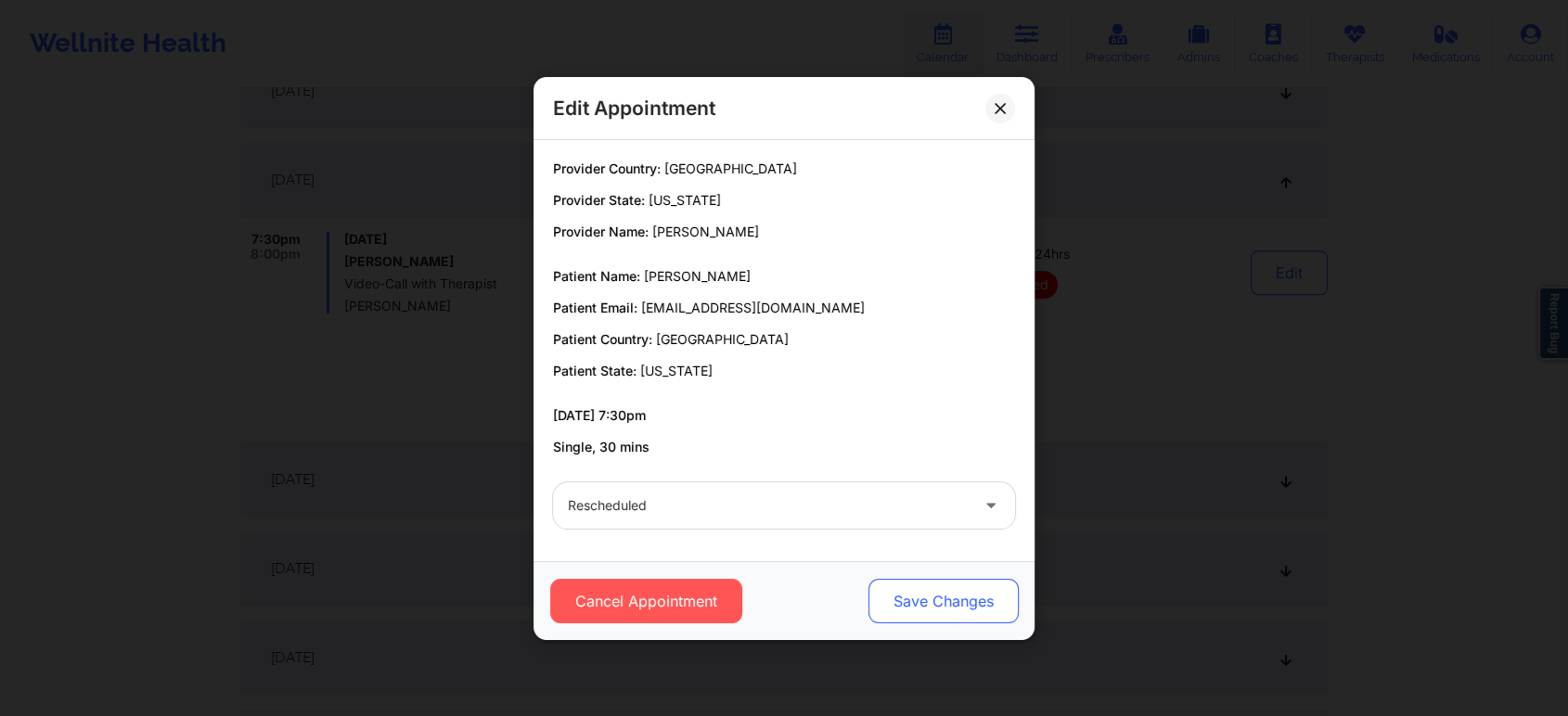
click at [922, 599] on button "Save Changes" at bounding box center [943, 601] width 150 height 45
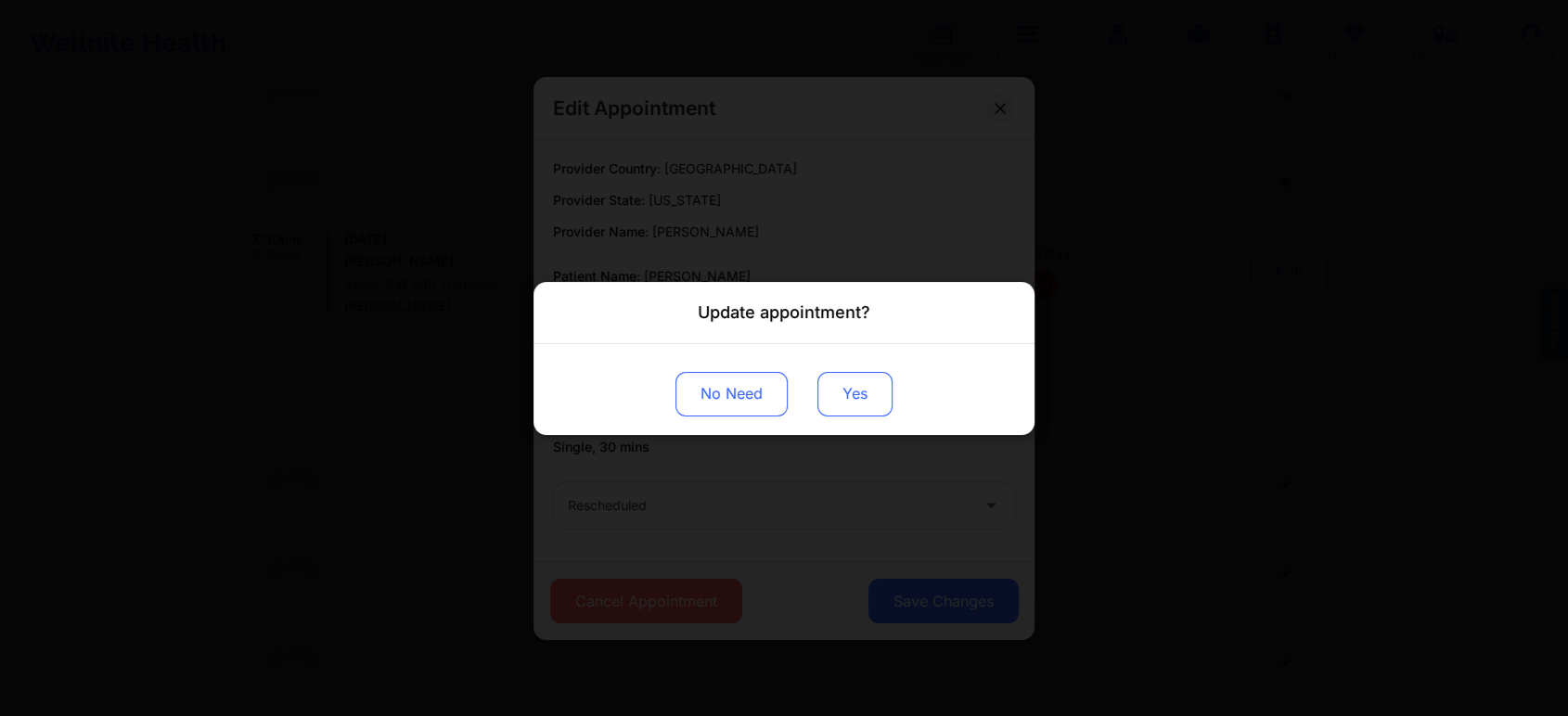
click at [863, 411] on button "Yes" at bounding box center [855, 393] width 75 height 45
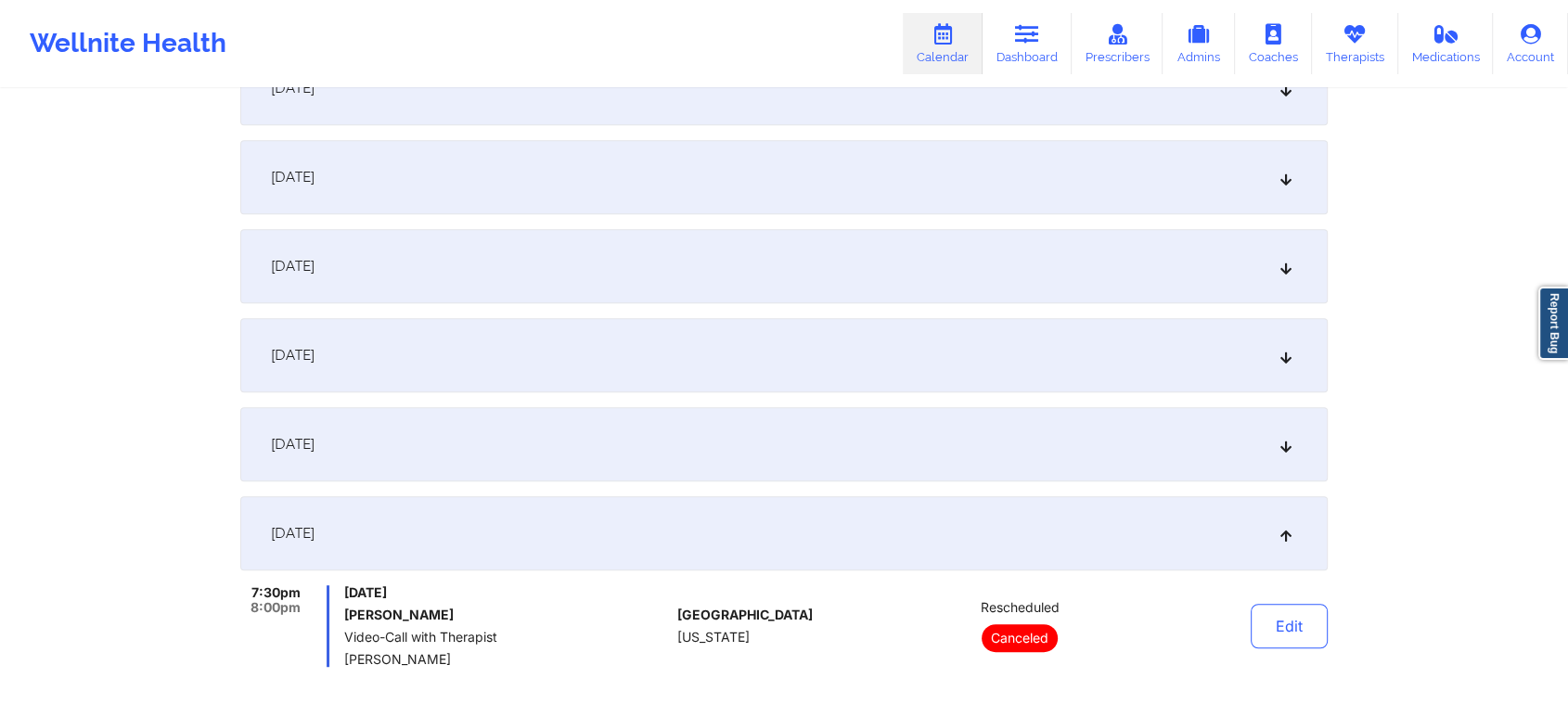
scroll to position [0, 0]
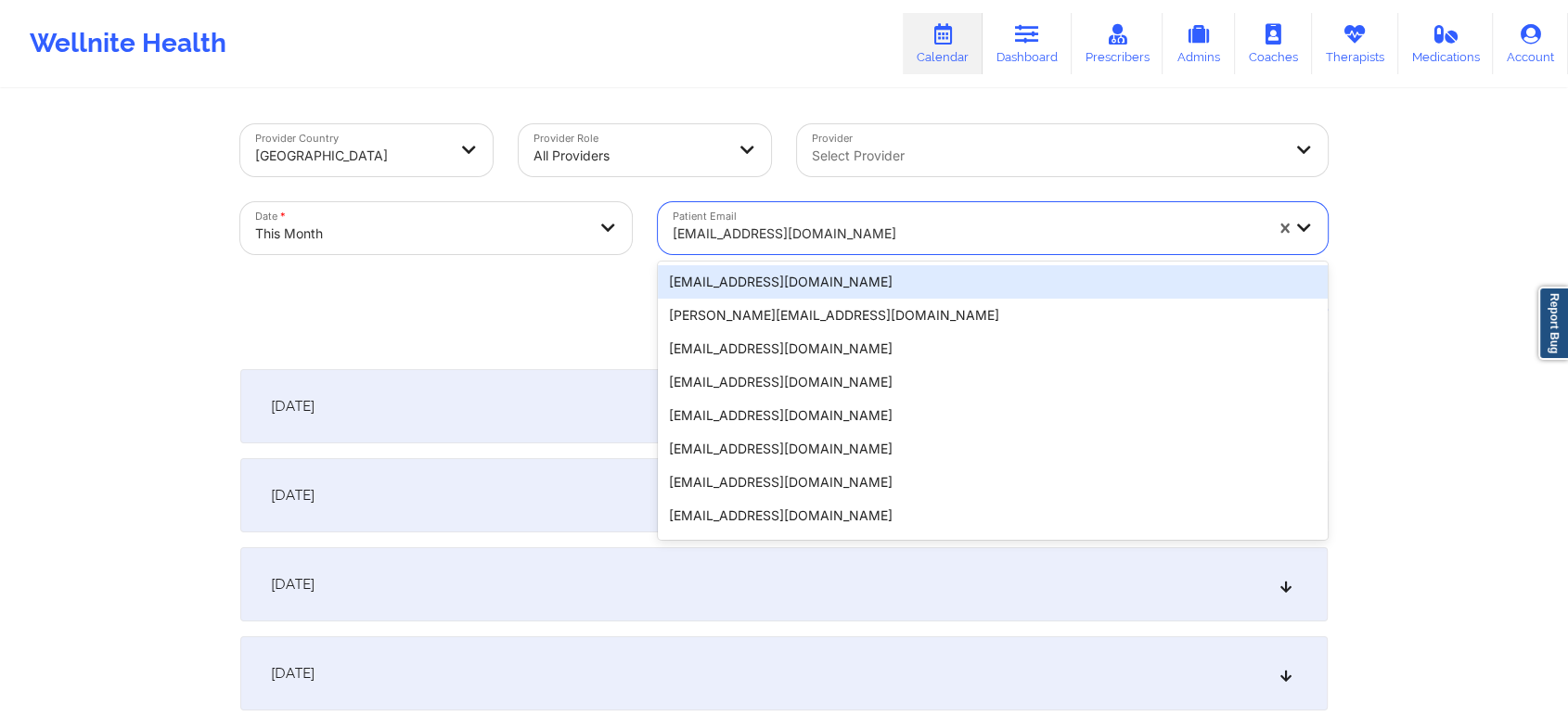
click at [768, 226] on div at bounding box center [967, 233] width 590 height 22
paste input "[EMAIL_ADDRESS][DOMAIN_NAME]"
type input "[EMAIL_ADDRESS][DOMAIN_NAME]"
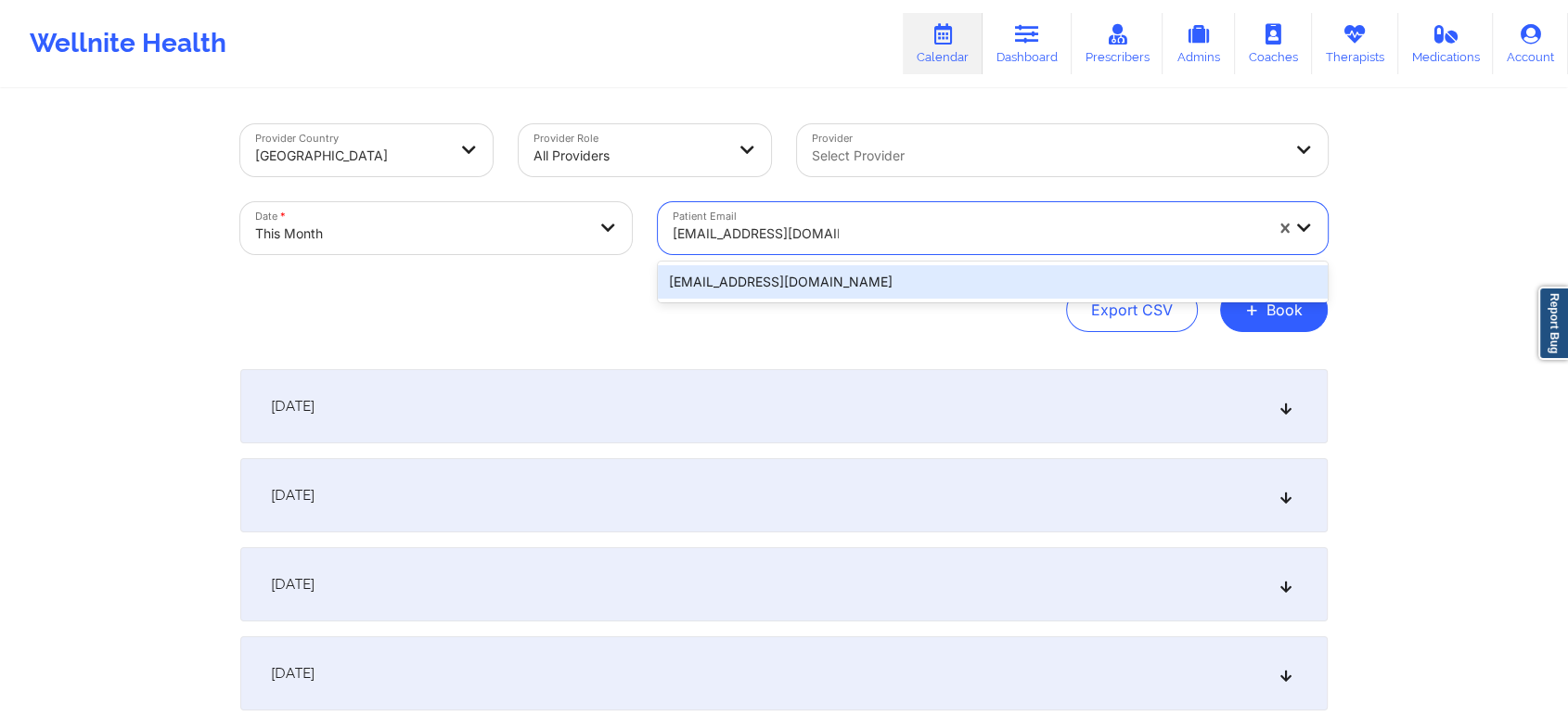
click at [799, 279] on div "[EMAIL_ADDRESS][DOMAIN_NAME]" at bounding box center [993, 281] width 669 height 33
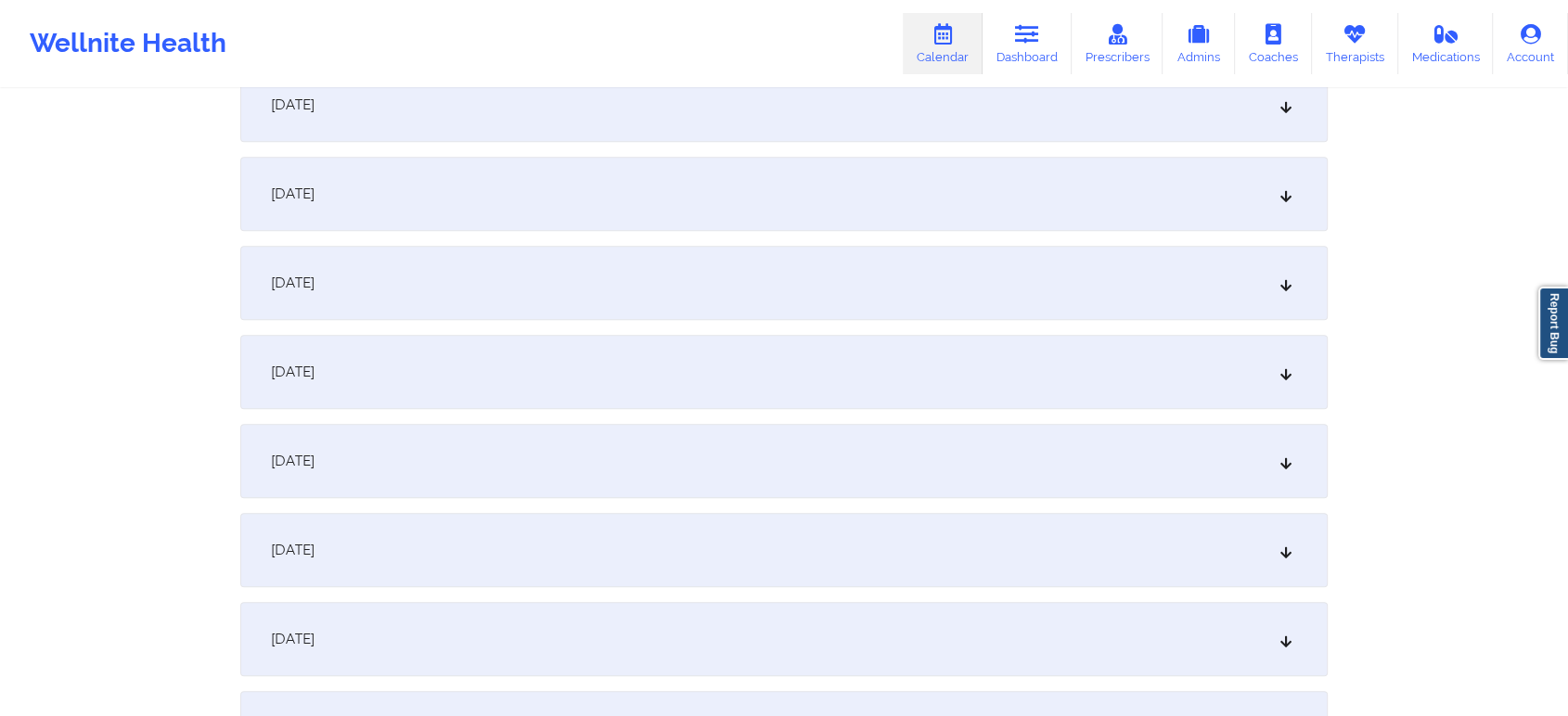
scroll to position [1154, 0]
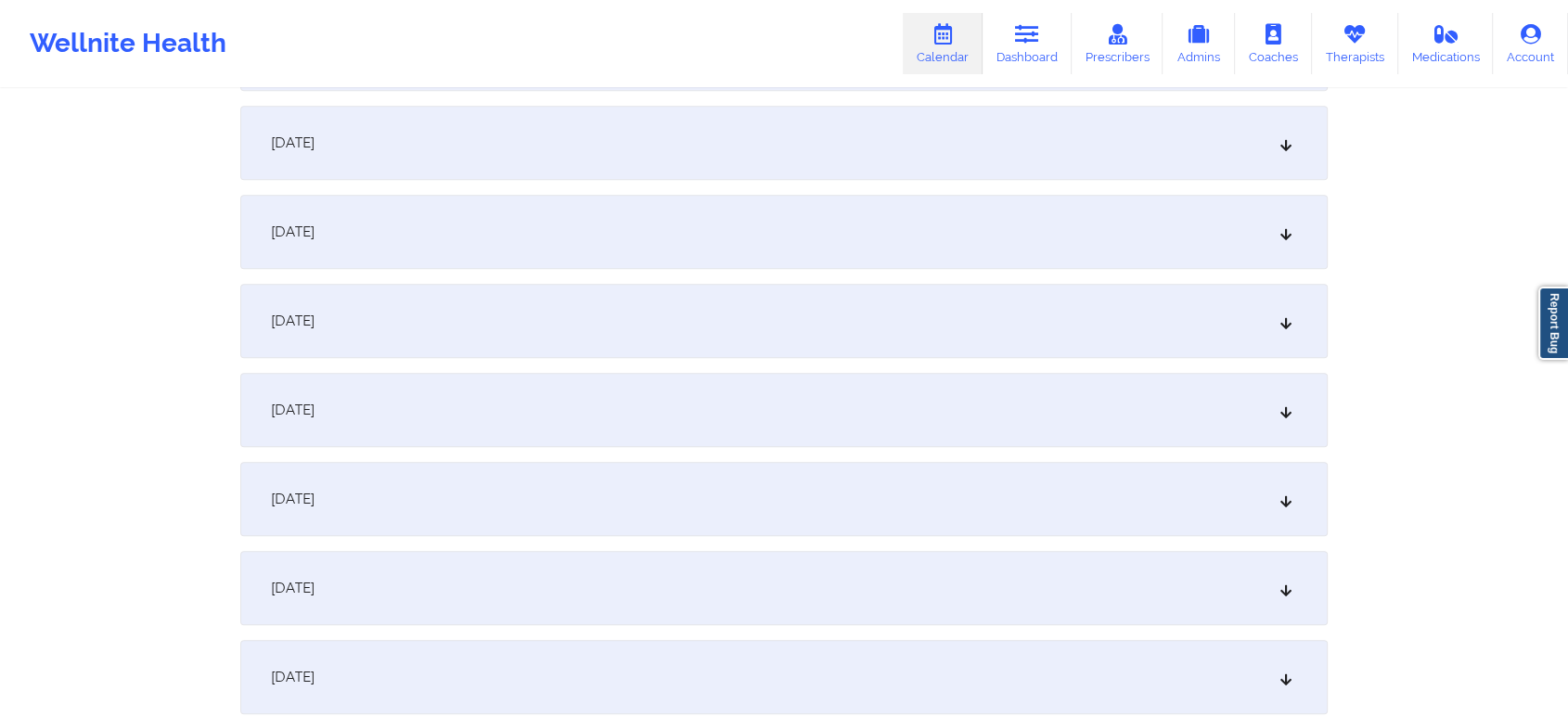
click at [978, 304] on div "[DATE]" at bounding box center [784, 321] width 1088 height 74
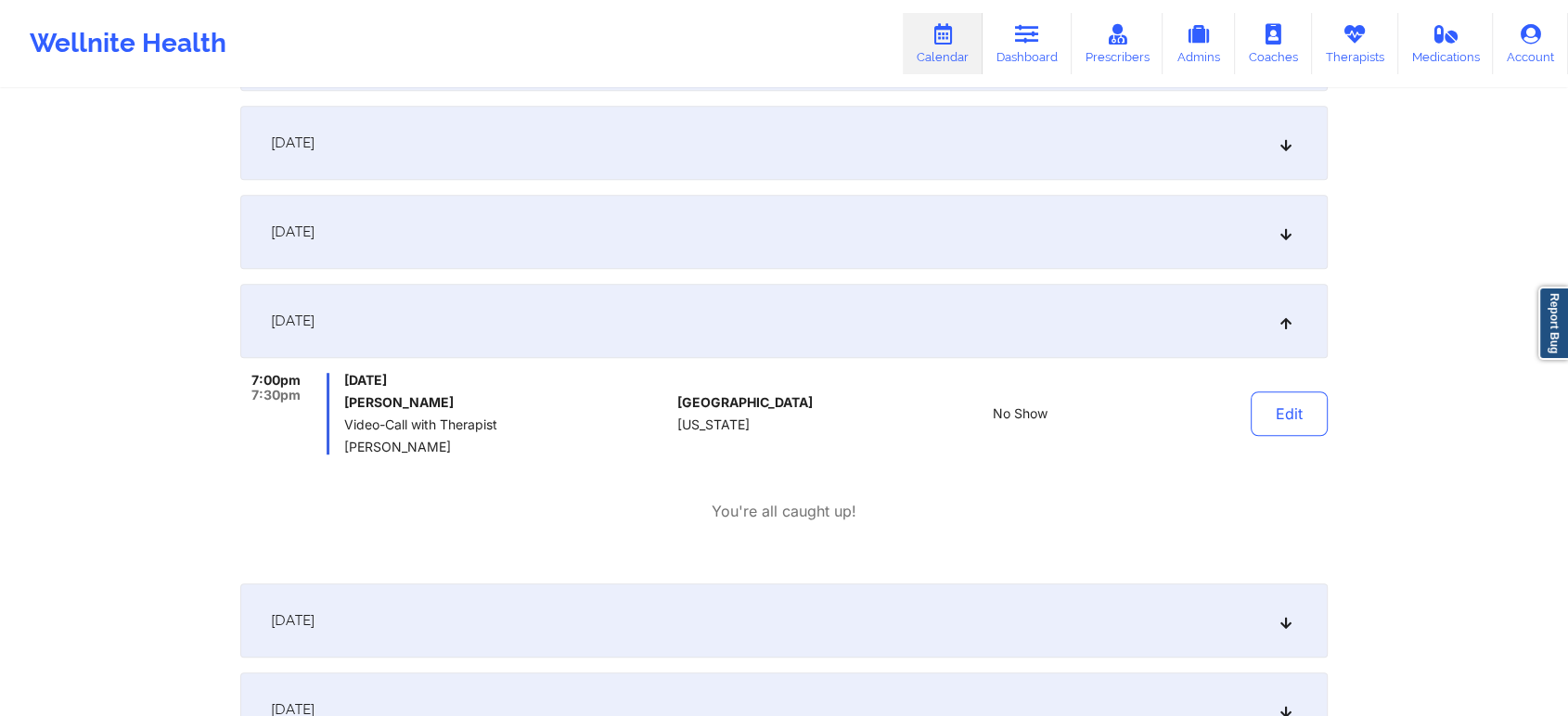
scroll to position [0, 0]
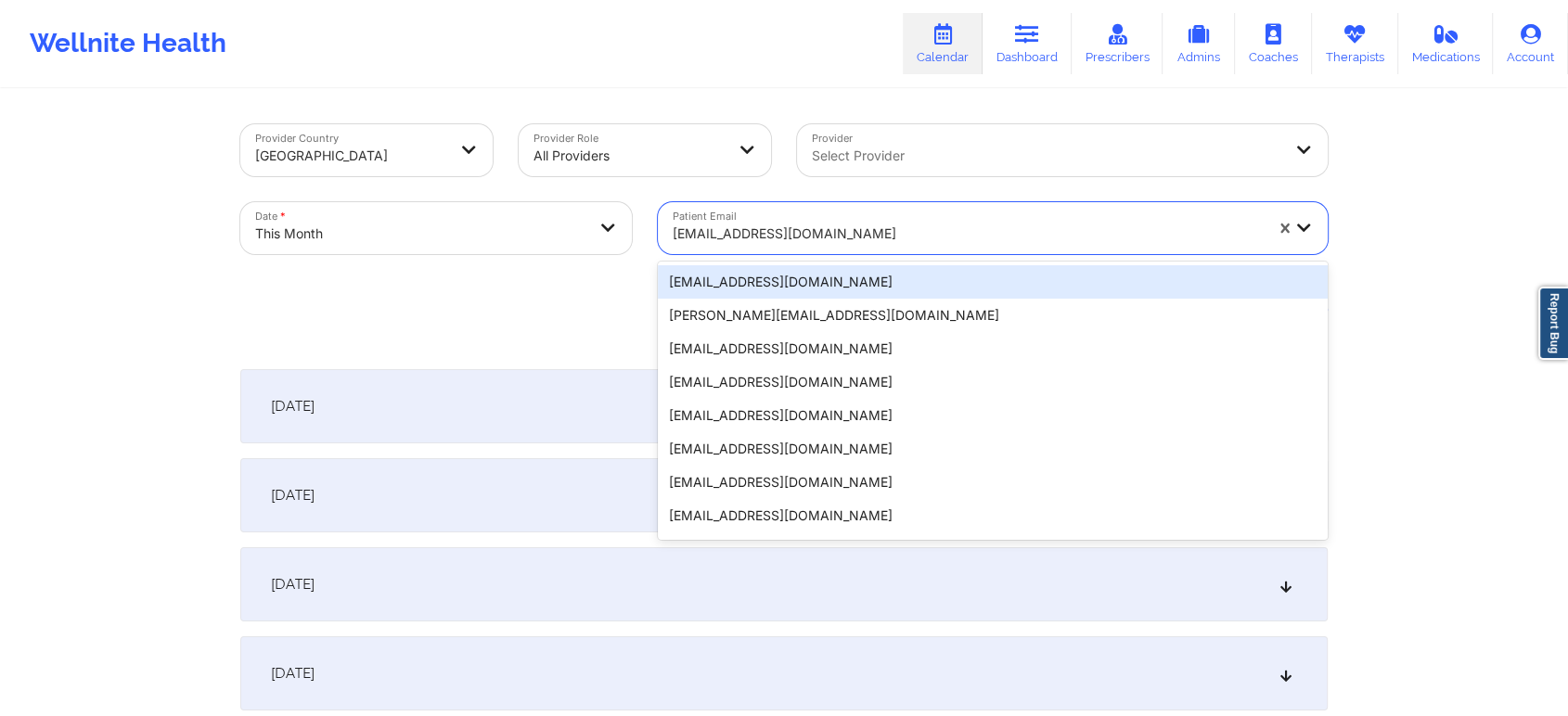
click at [832, 241] on div at bounding box center [967, 233] width 590 height 22
paste input "[EMAIL_ADDRESS][DOMAIN_NAME]"
type input "[EMAIL_ADDRESS][DOMAIN_NAME]"
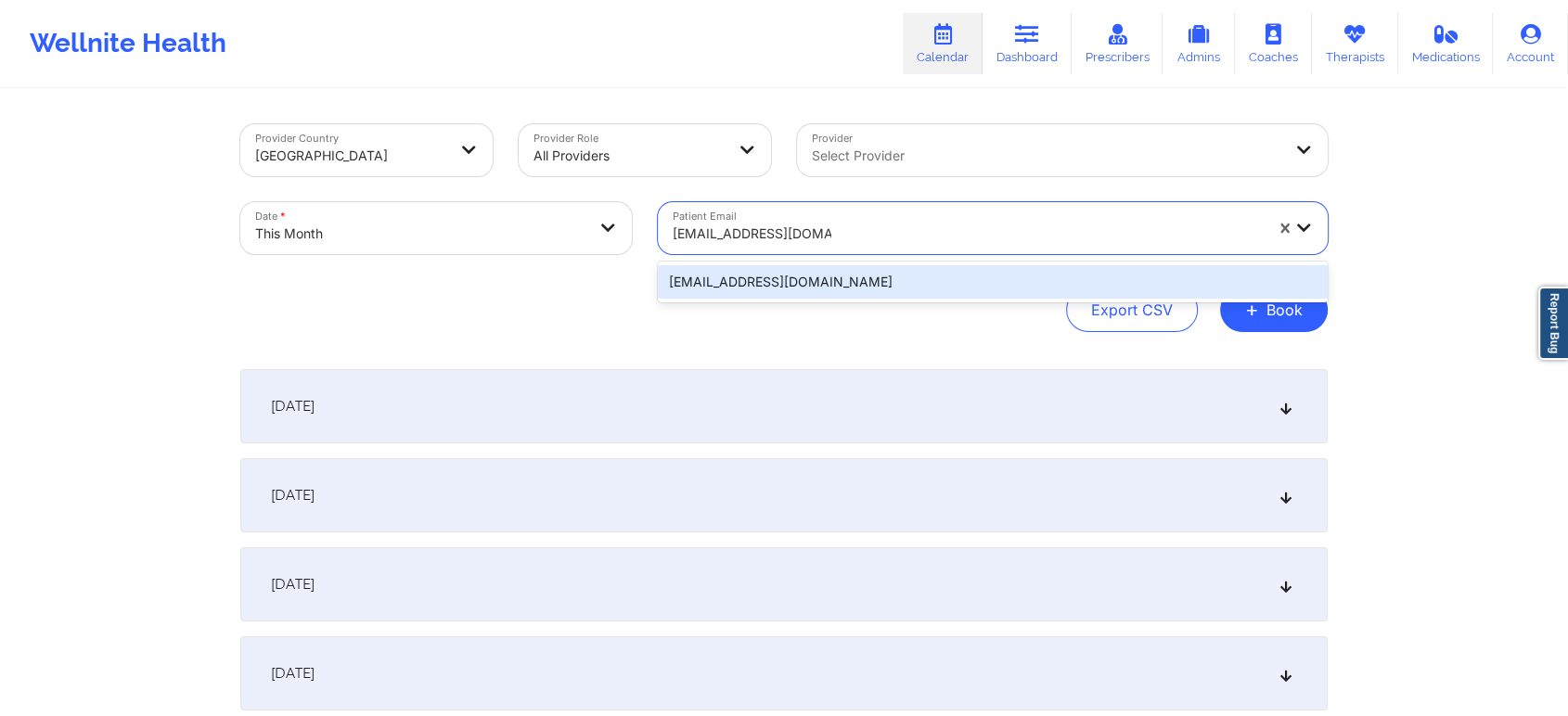
click at [937, 280] on div "[EMAIL_ADDRESS][DOMAIN_NAME]" at bounding box center [993, 281] width 669 height 33
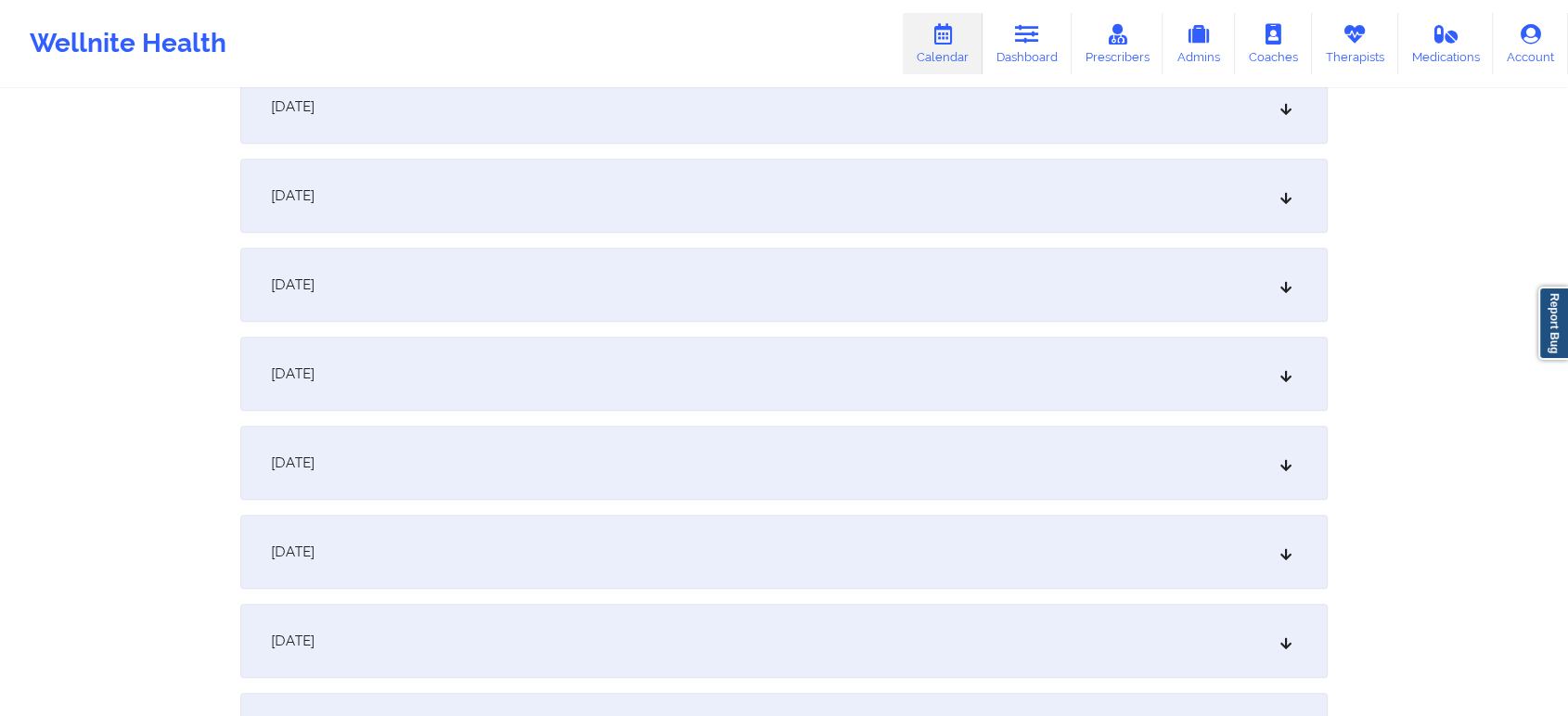
scroll to position [1283, 0]
click at [880, 224] on div "[DATE]" at bounding box center [784, 192] width 1088 height 74
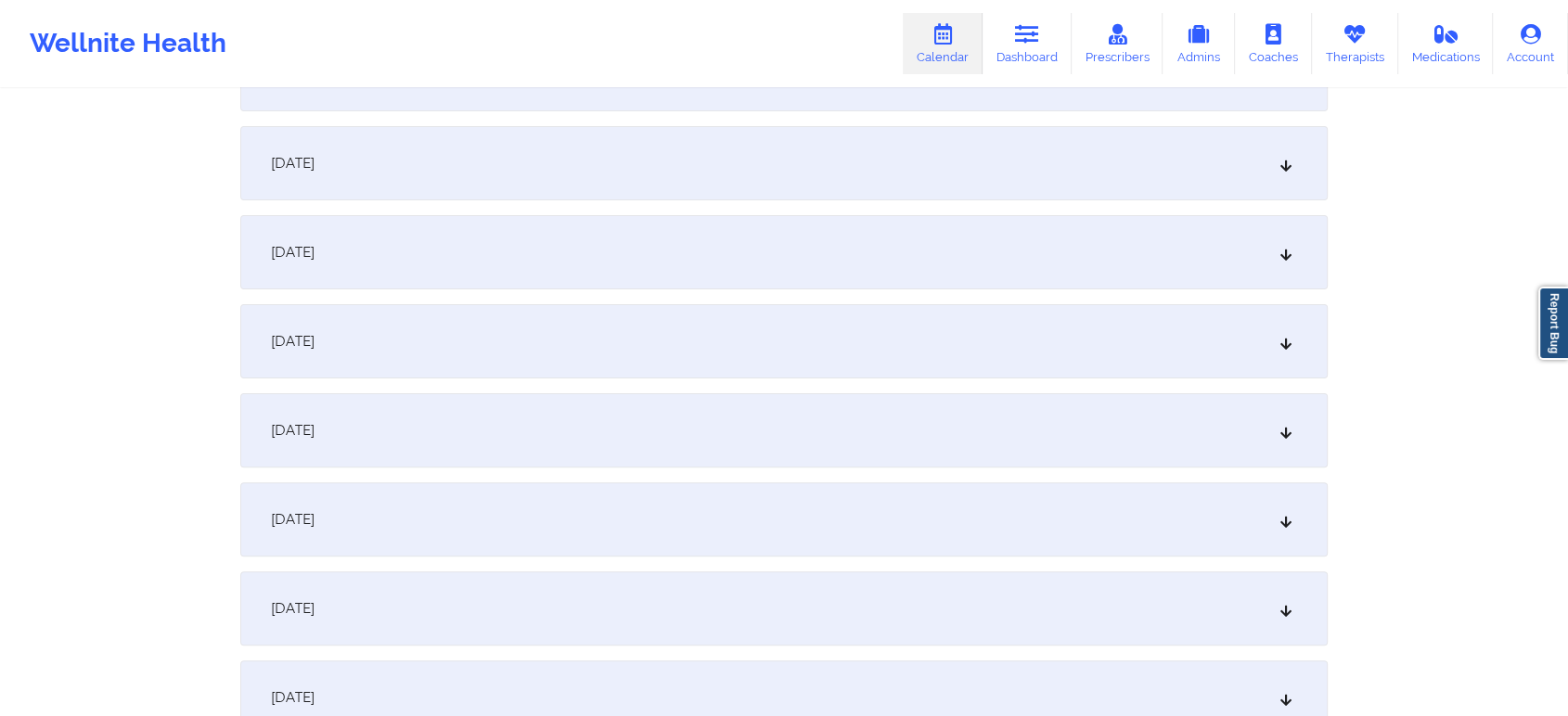
scroll to position [431, 0]
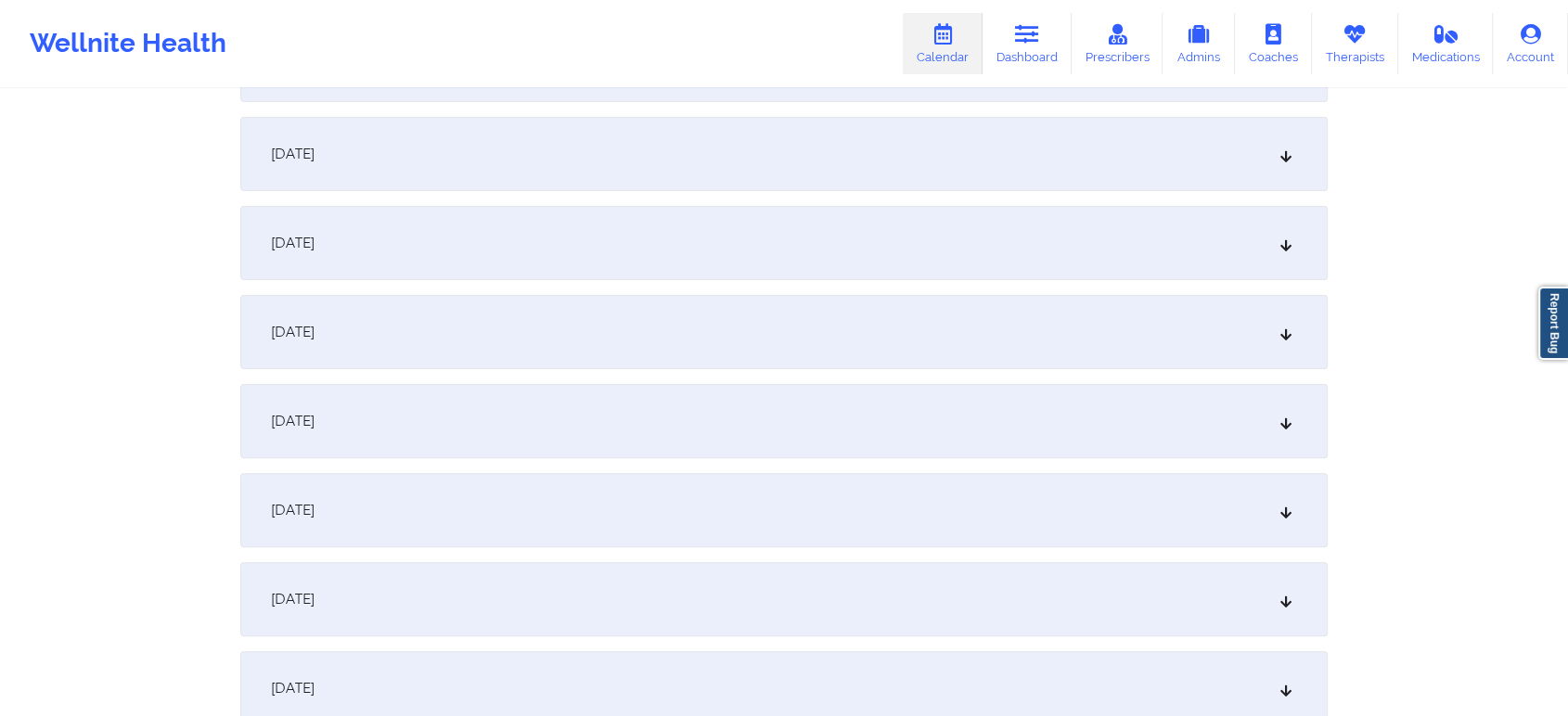
click at [1012, 478] on div "[DATE]" at bounding box center [784, 511] width 1088 height 74
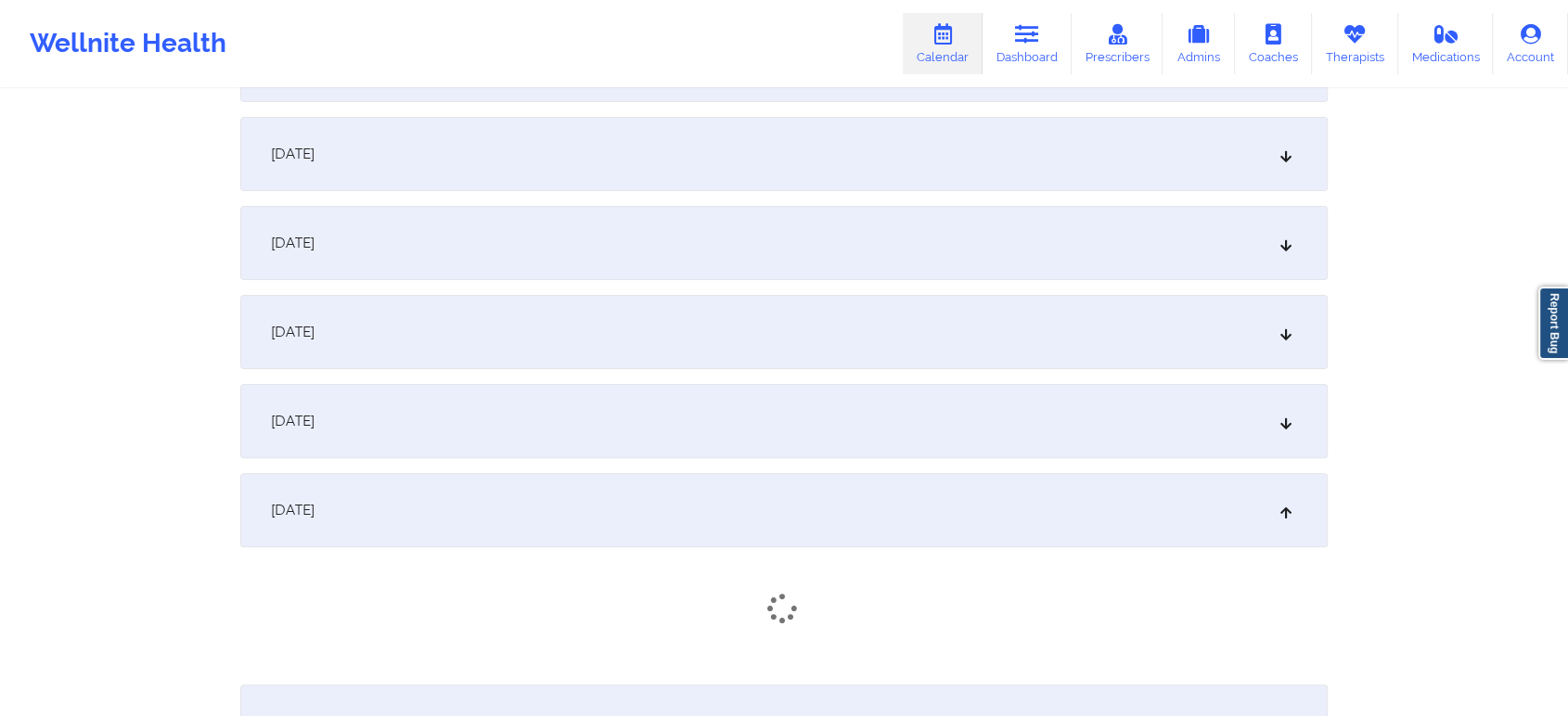
click at [1065, 386] on div "[DATE]" at bounding box center [784, 421] width 1088 height 74
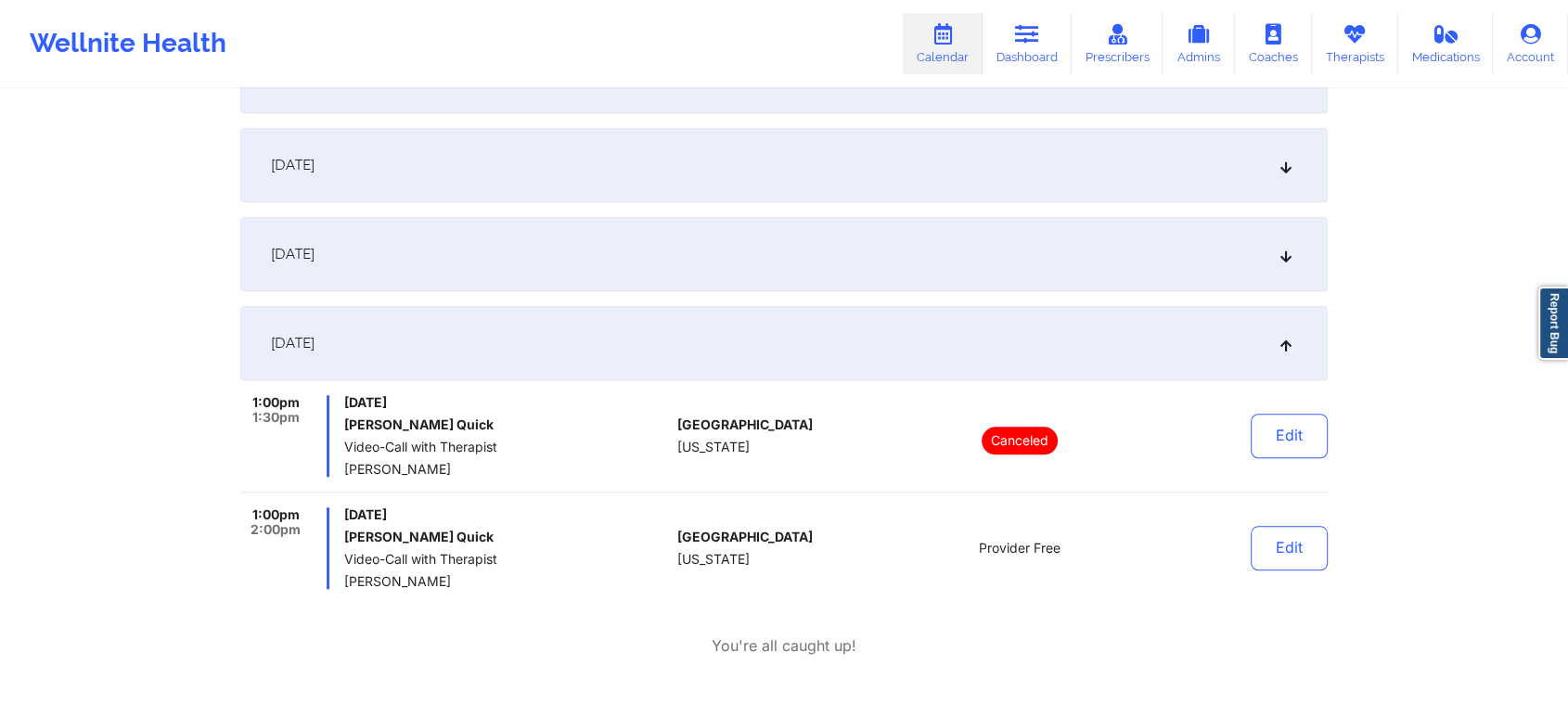
scroll to position [1467, 0]
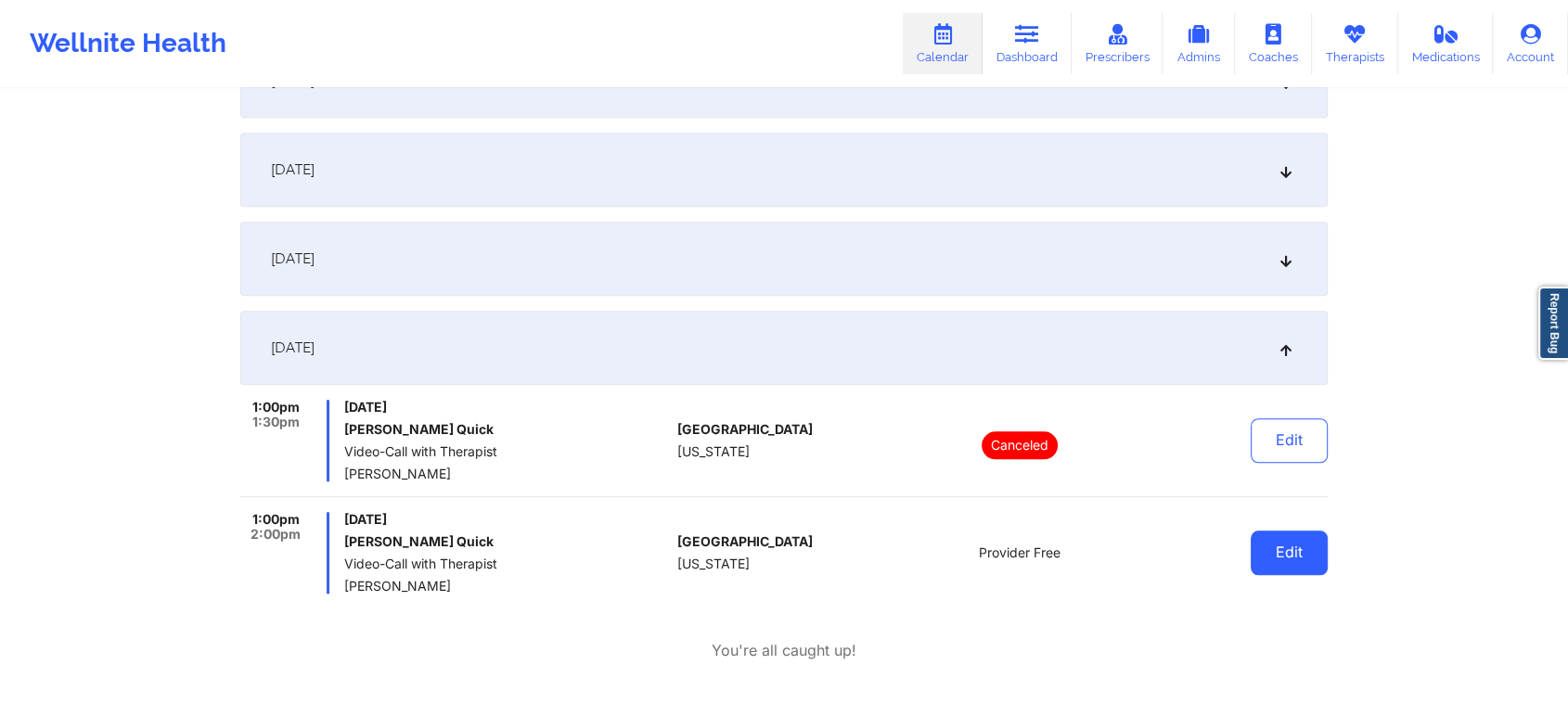
click at [1298, 553] on button "Edit" at bounding box center [1288, 552] width 77 height 45
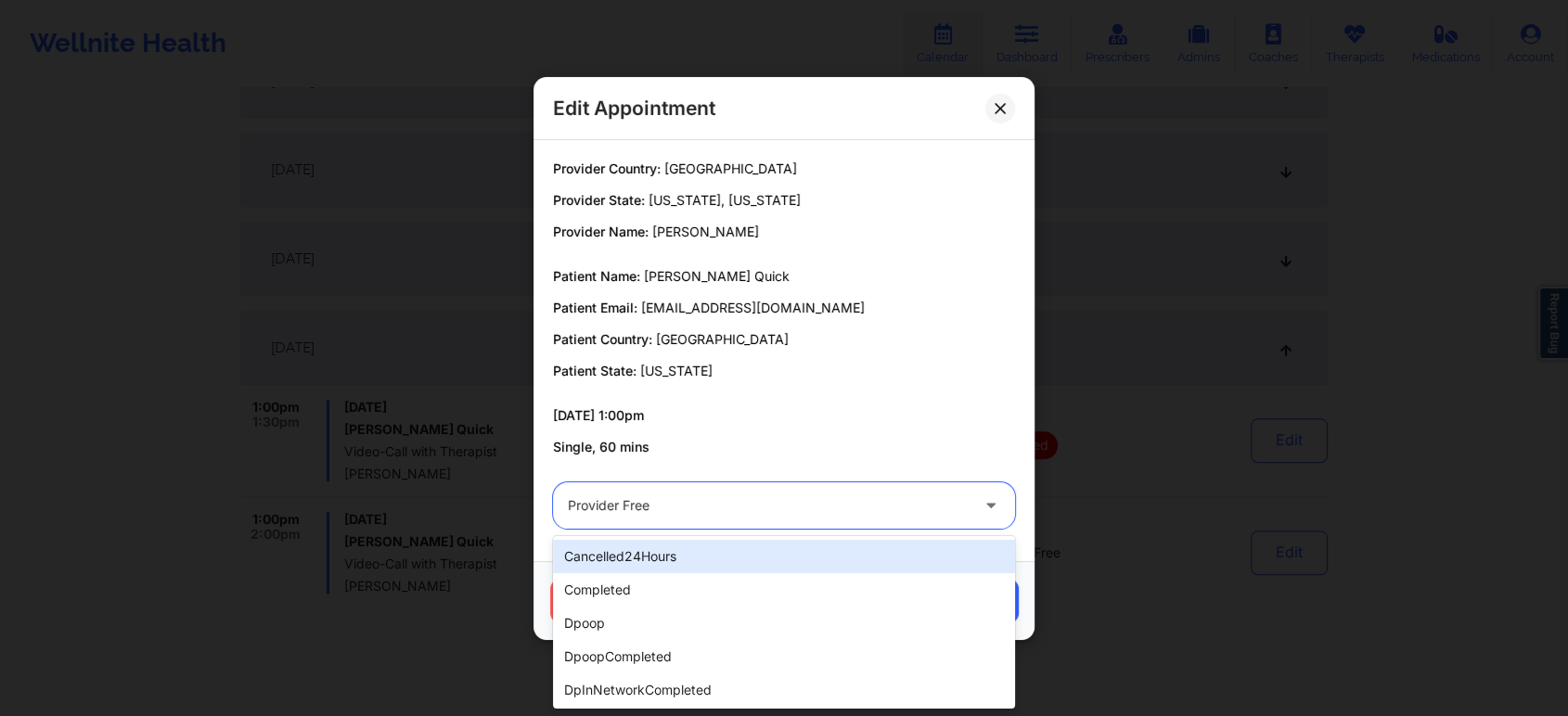
click at [874, 503] on div at bounding box center [768, 505] width 401 height 22
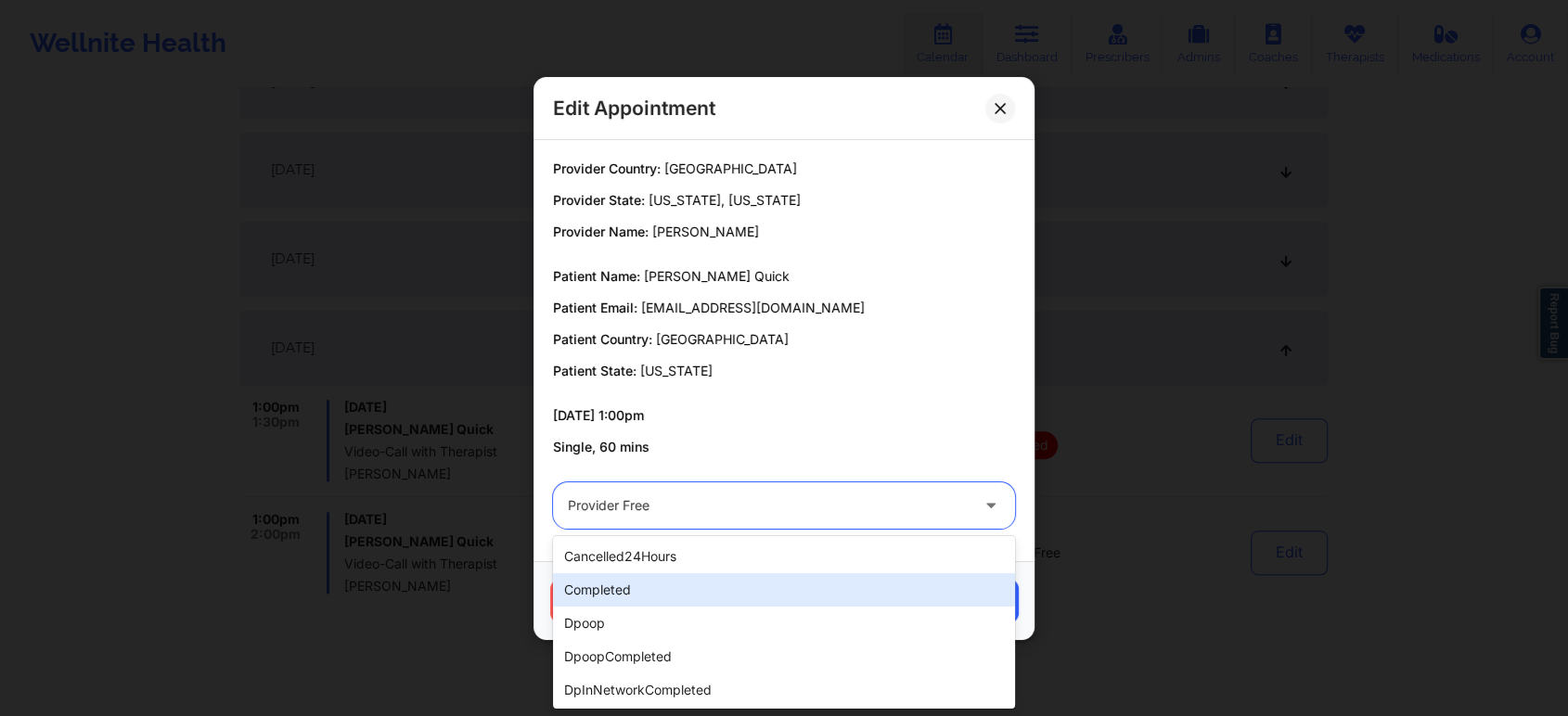
click at [781, 580] on div "completed" at bounding box center [784, 590] width 462 height 33
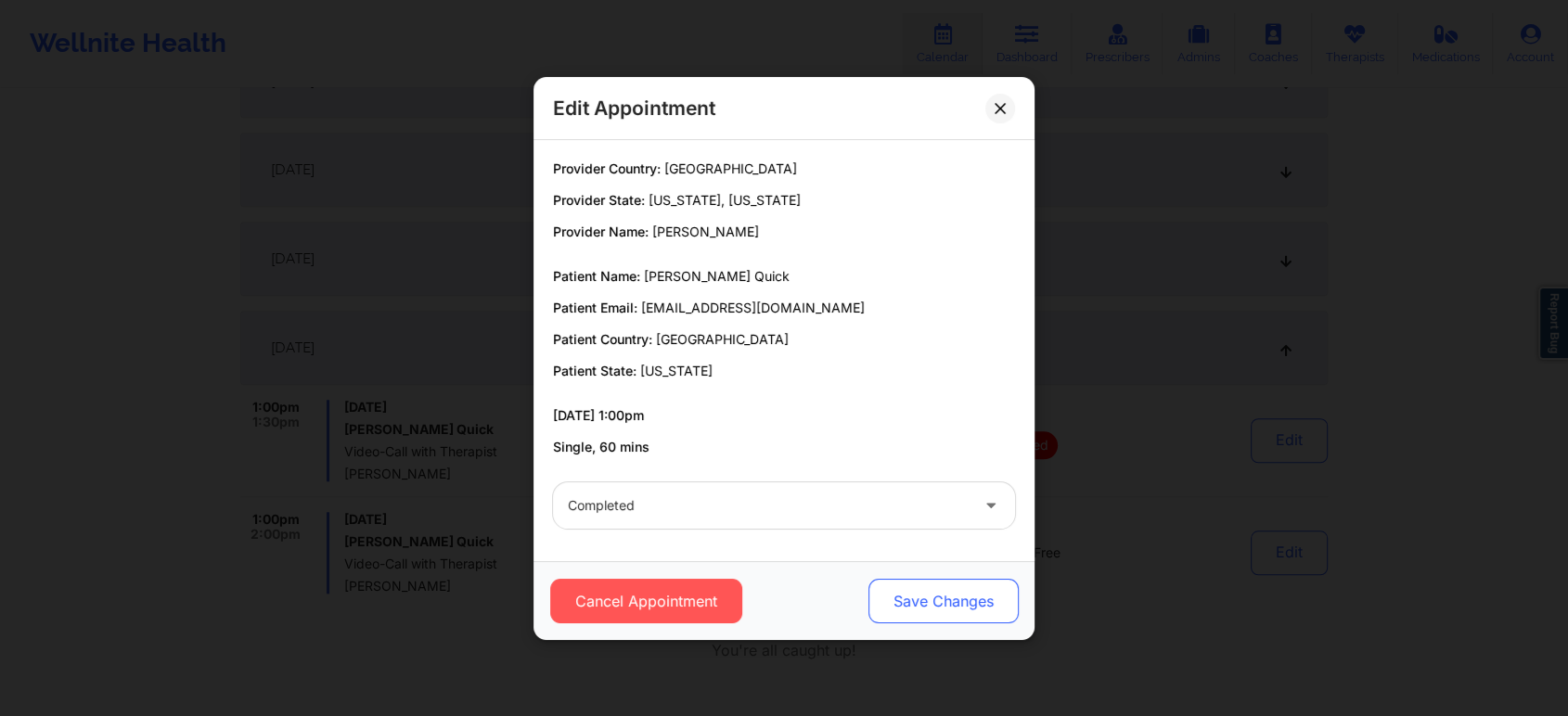
click at [900, 581] on button "Save Changes" at bounding box center [943, 601] width 150 height 45
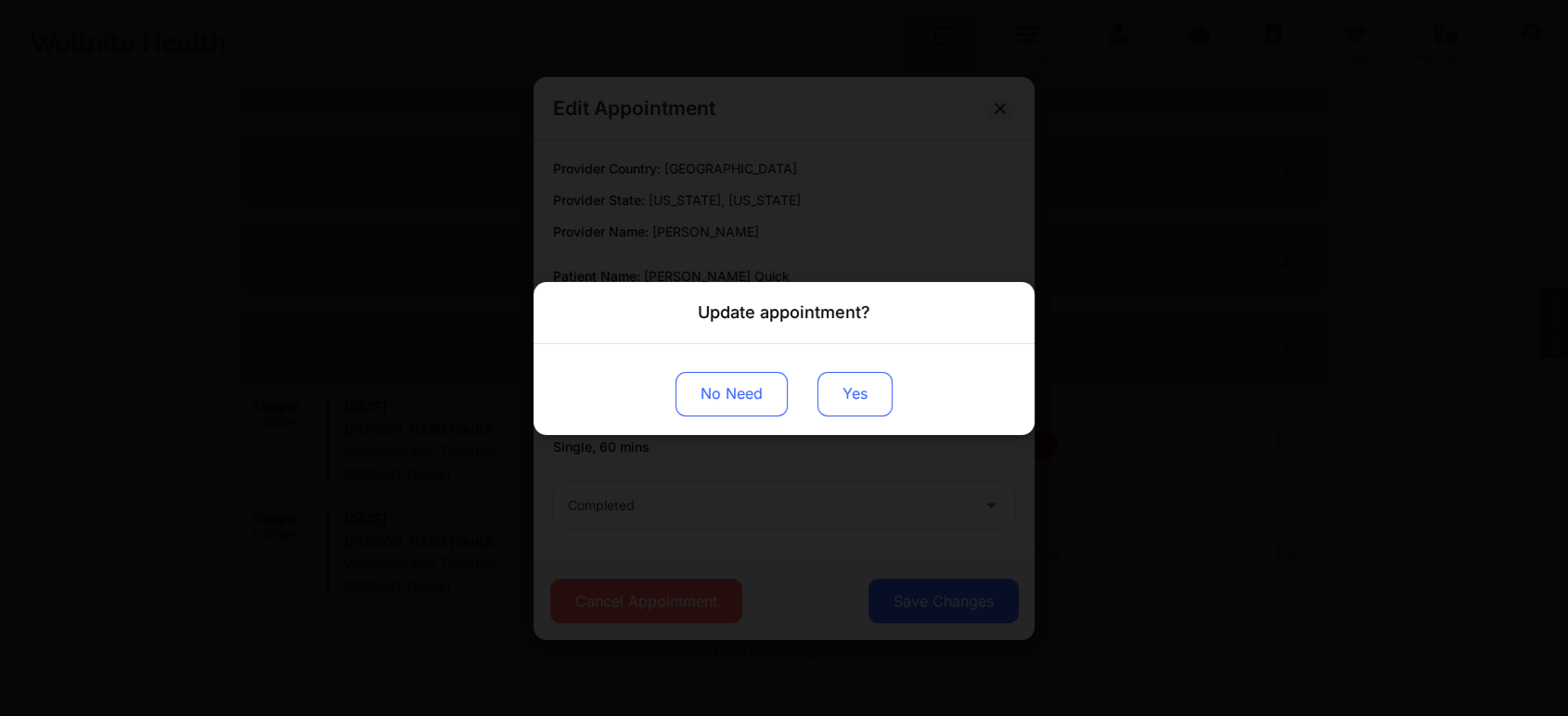
click at [859, 392] on button "Yes" at bounding box center [855, 393] width 75 height 45
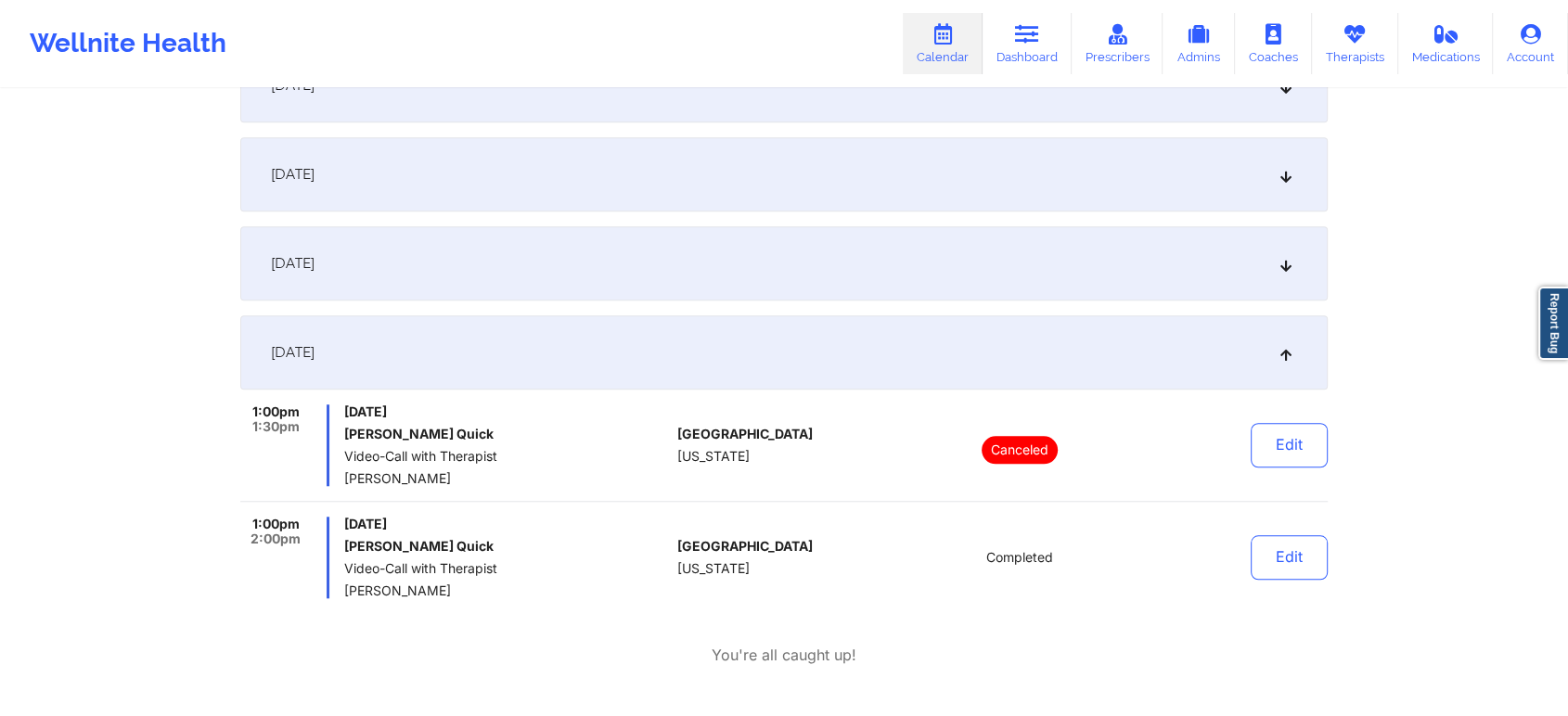
scroll to position [0, 0]
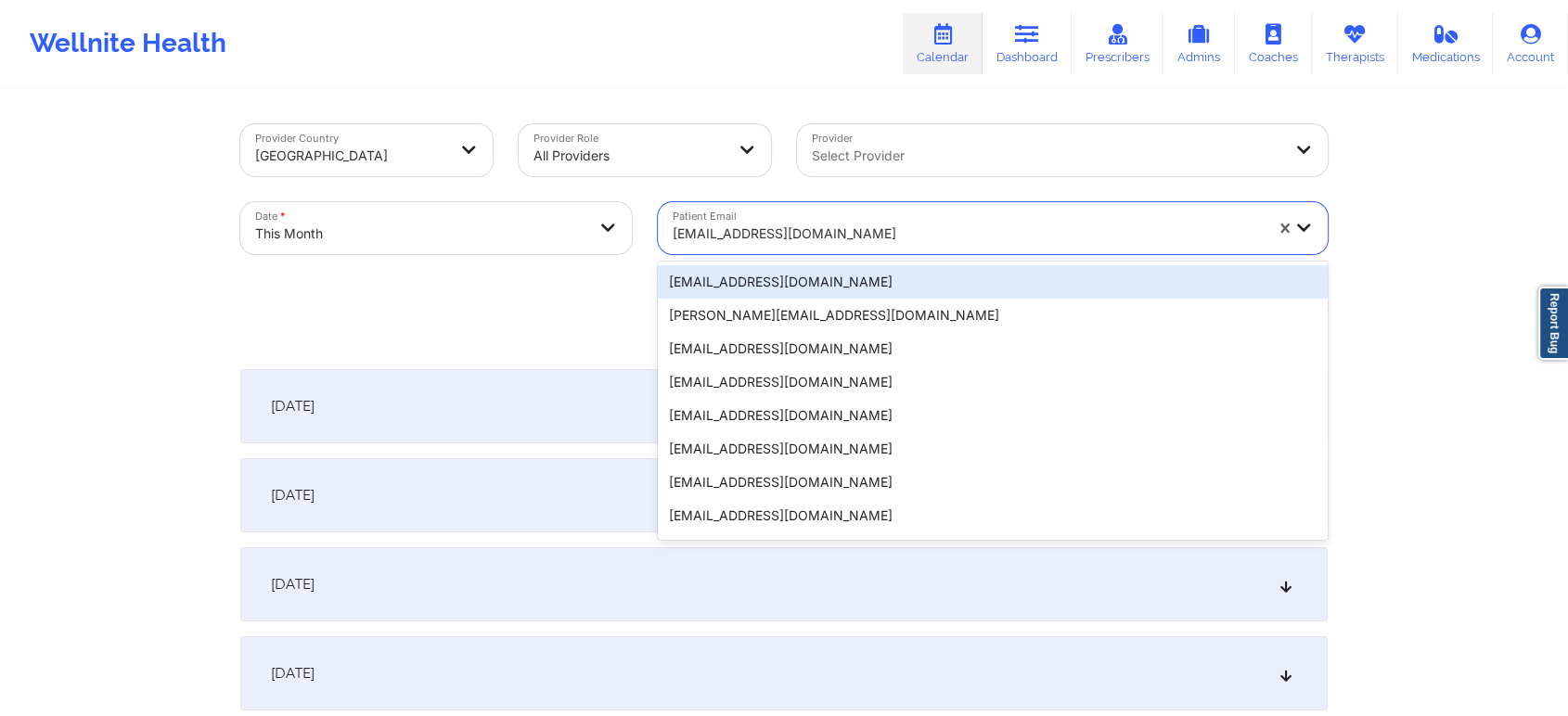
click at [722, 221] on div "[EMAIL_ADDRESS][DOMAIN_NAME]" at bounding box center [967, 233] width 590 height 41
paste input "[EMAIL_ADDRESS][DOMAIN_NAME]"
type input "[EMAIL_ADDRESS][DOMAIN_NAME]"
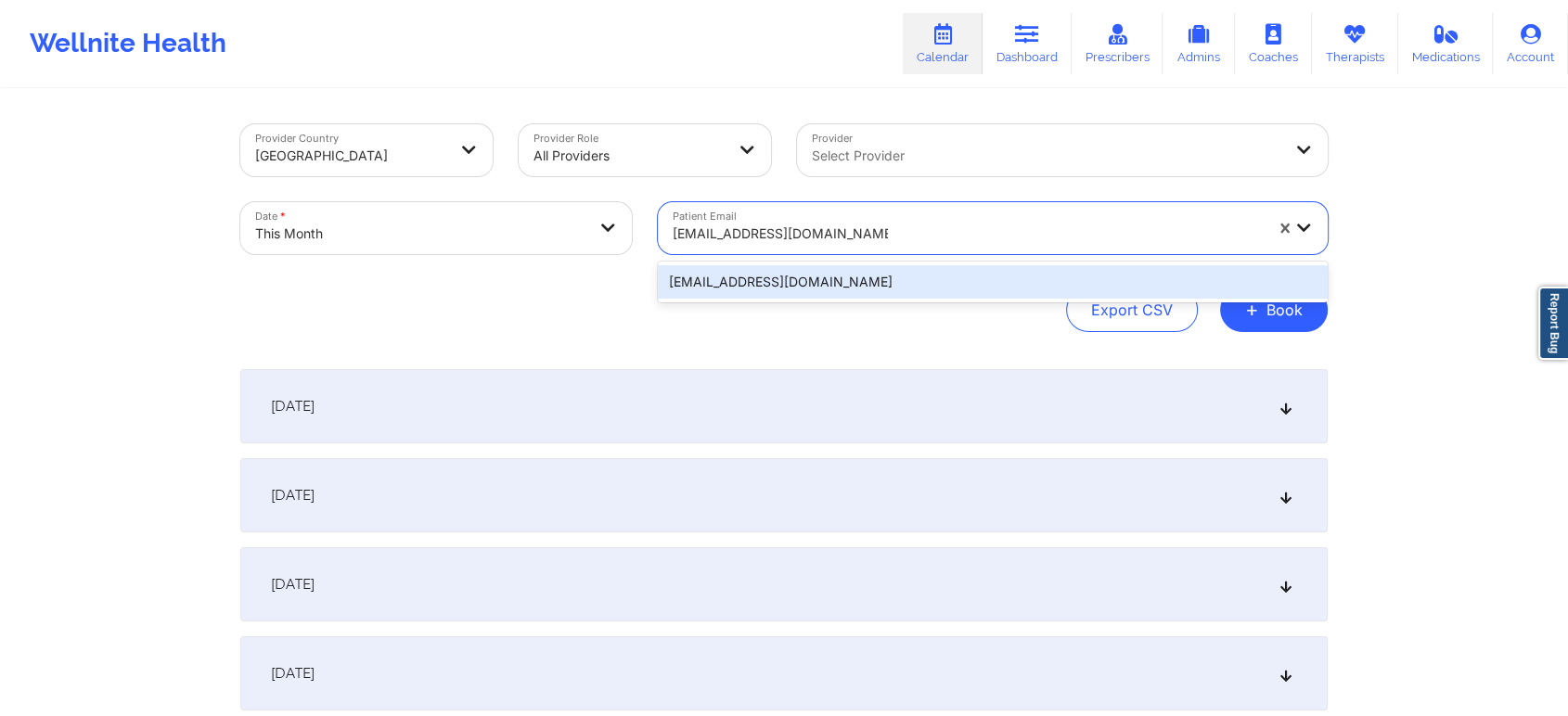
click at [853, 276] on div "[EMAIL_ADDRESS][DOMAIN_NAME]" at bounding box center [993, 281] width 669 height 33
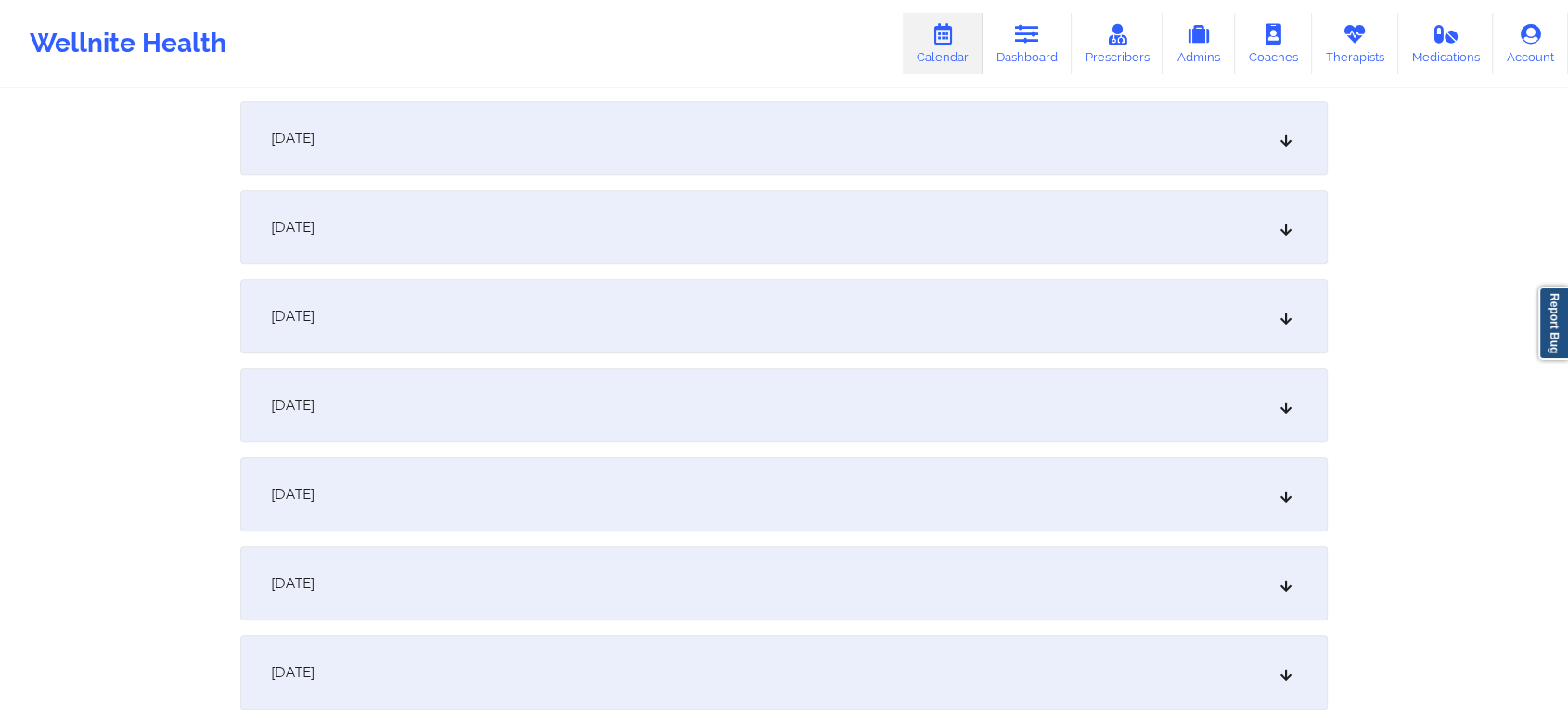
scroll to position [807, 0]
click at [1128, 558] on div "[DATE]" at bounding box center [784, 579] width 1088 height 74
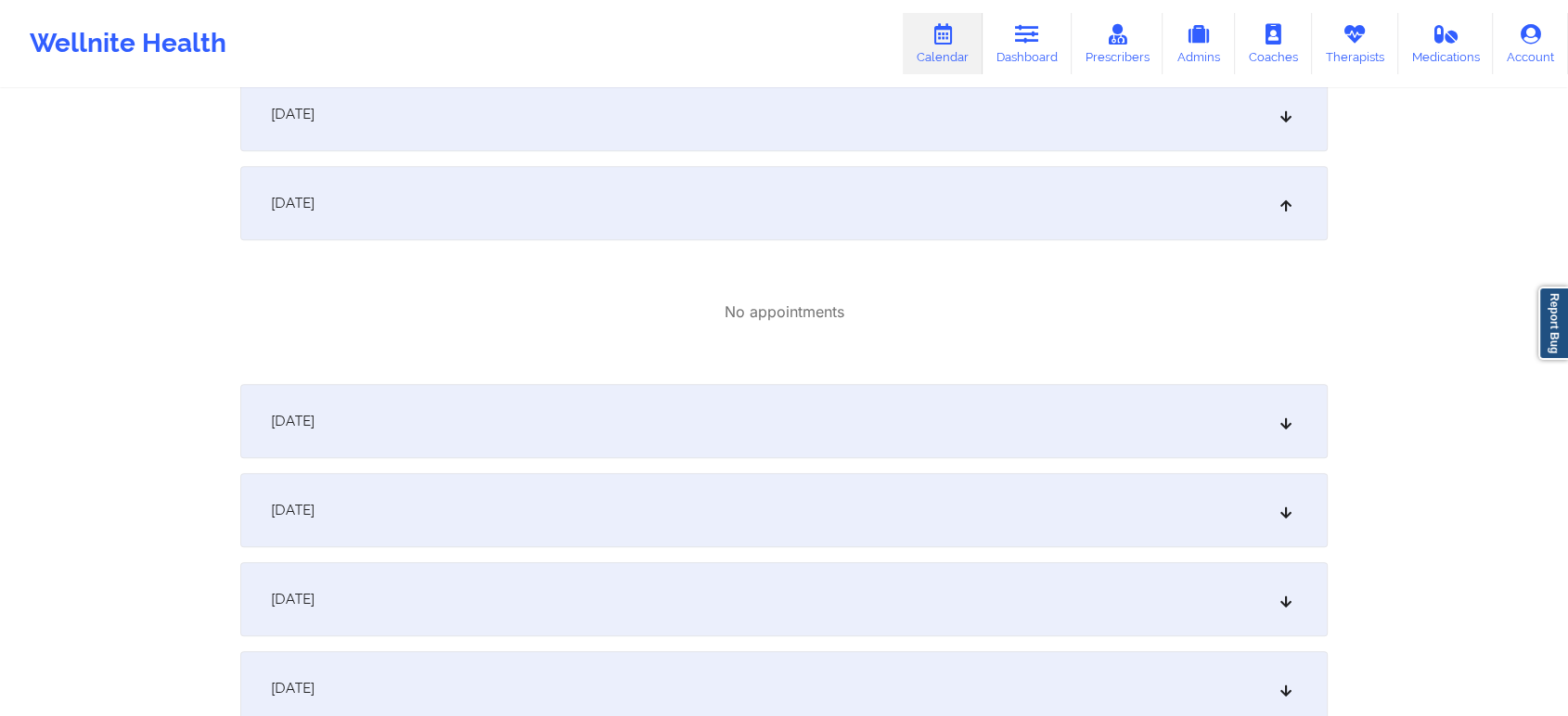
scroll to position [1188, 0]
click at [1215, 391] on div "[DATE]" at bounding box center [784, 416] width 1088 height 74
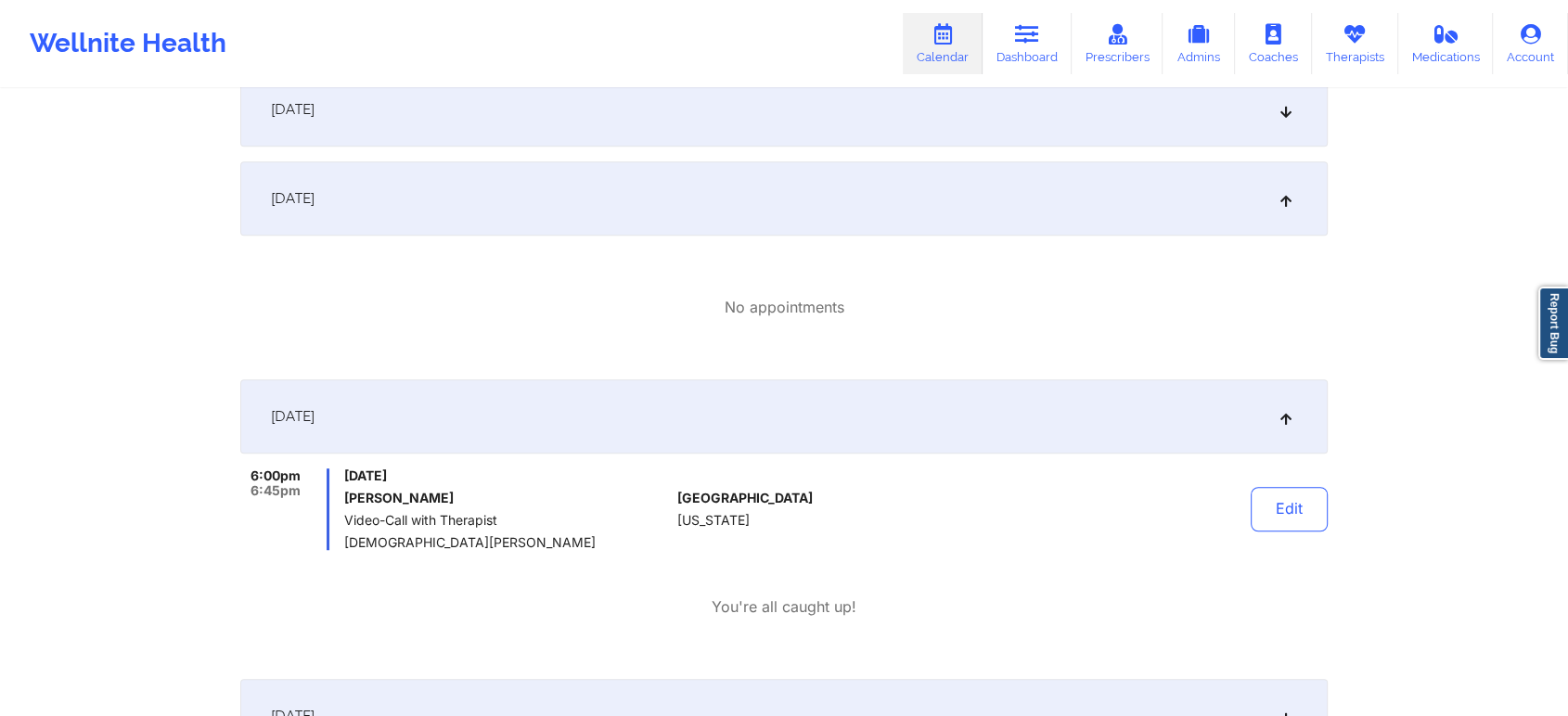
scroll to position [0, 0]
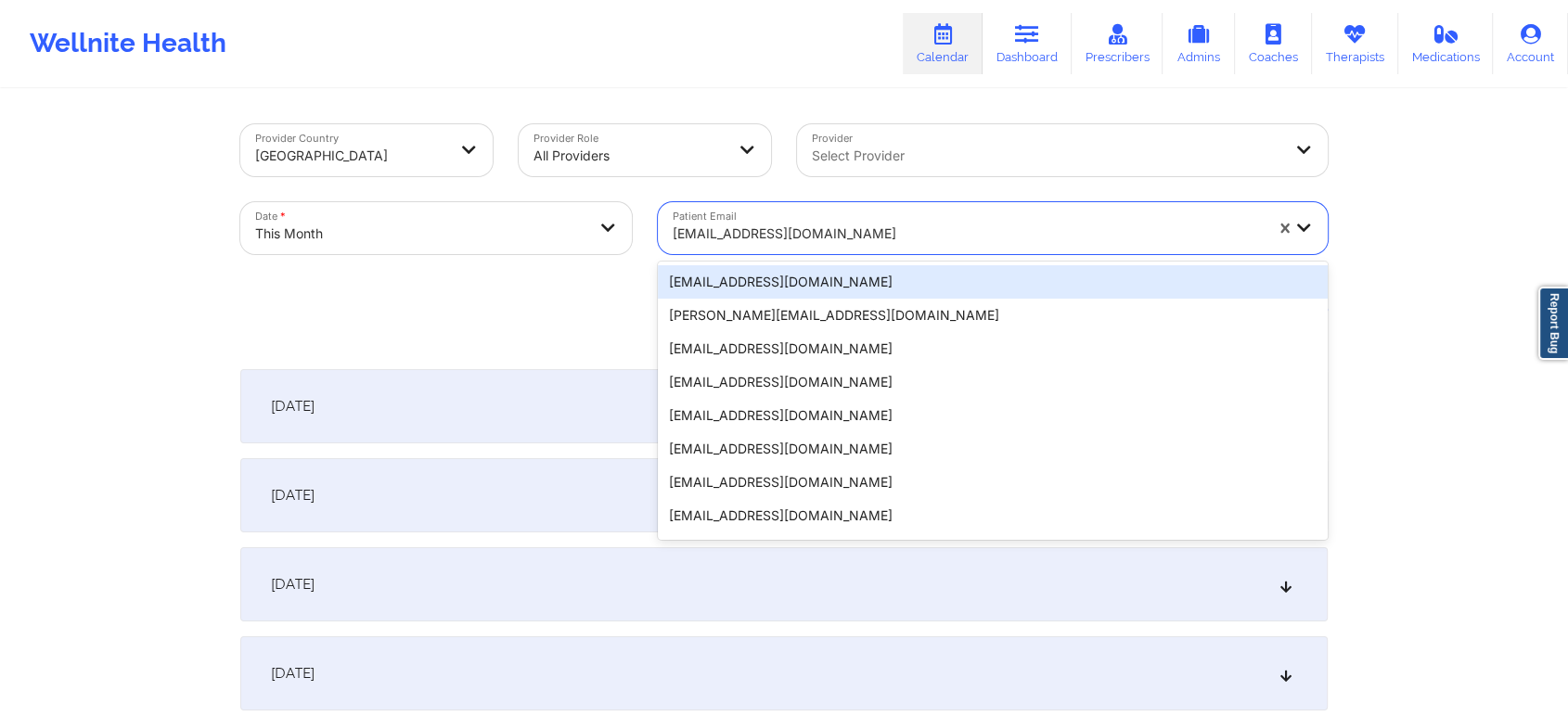
click at [772, 227] on div at bounding box center [967, 233] width 590 height 22
paste input "[EMAIL_ADDRESS][DOMAIN_NAME]"
type input "[EMAIL_ADDRESS][DOMAIN_NAME]"
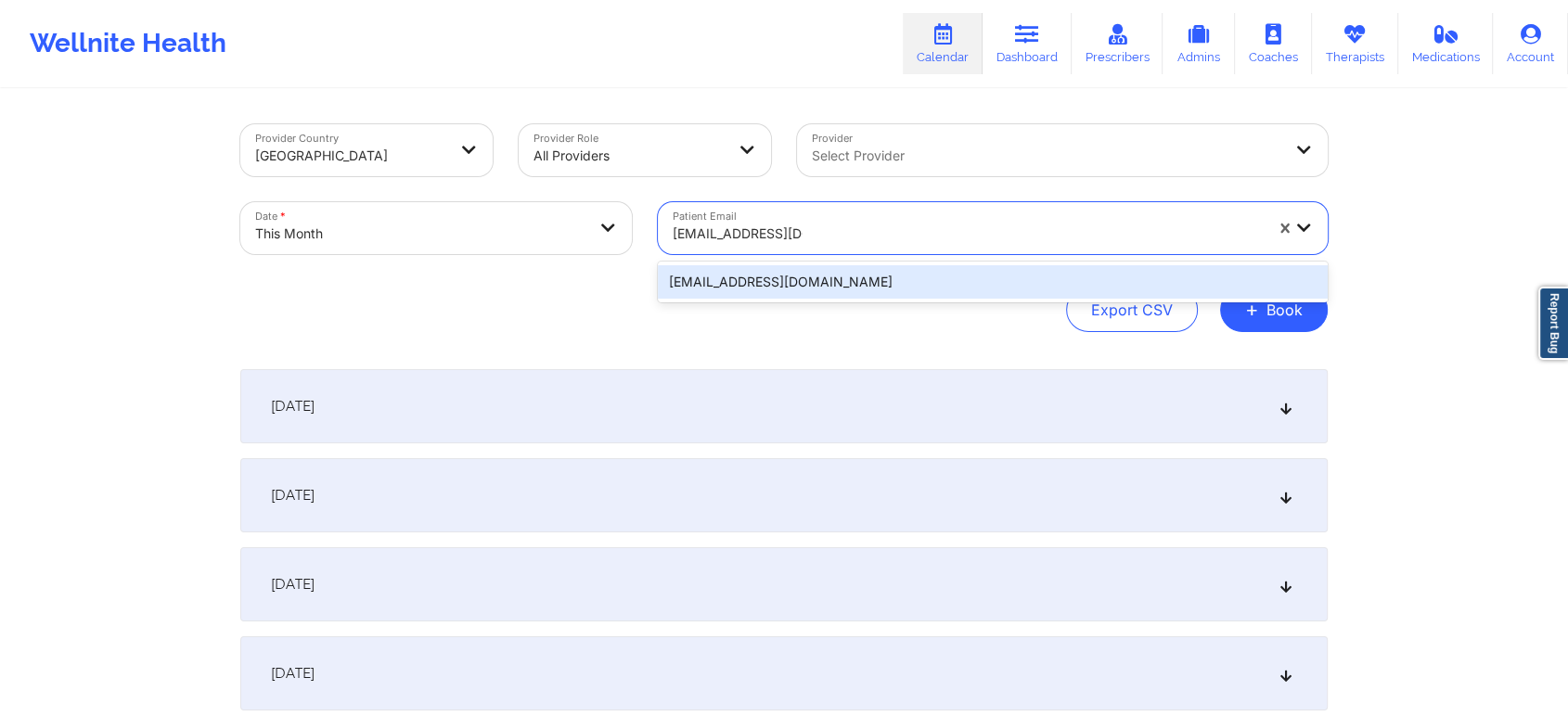
click at [813, 273] on div "[EMAIL_ADDRESS][DOMAIN_NAME]" at bounding box center [993, 281] width 669 height 33
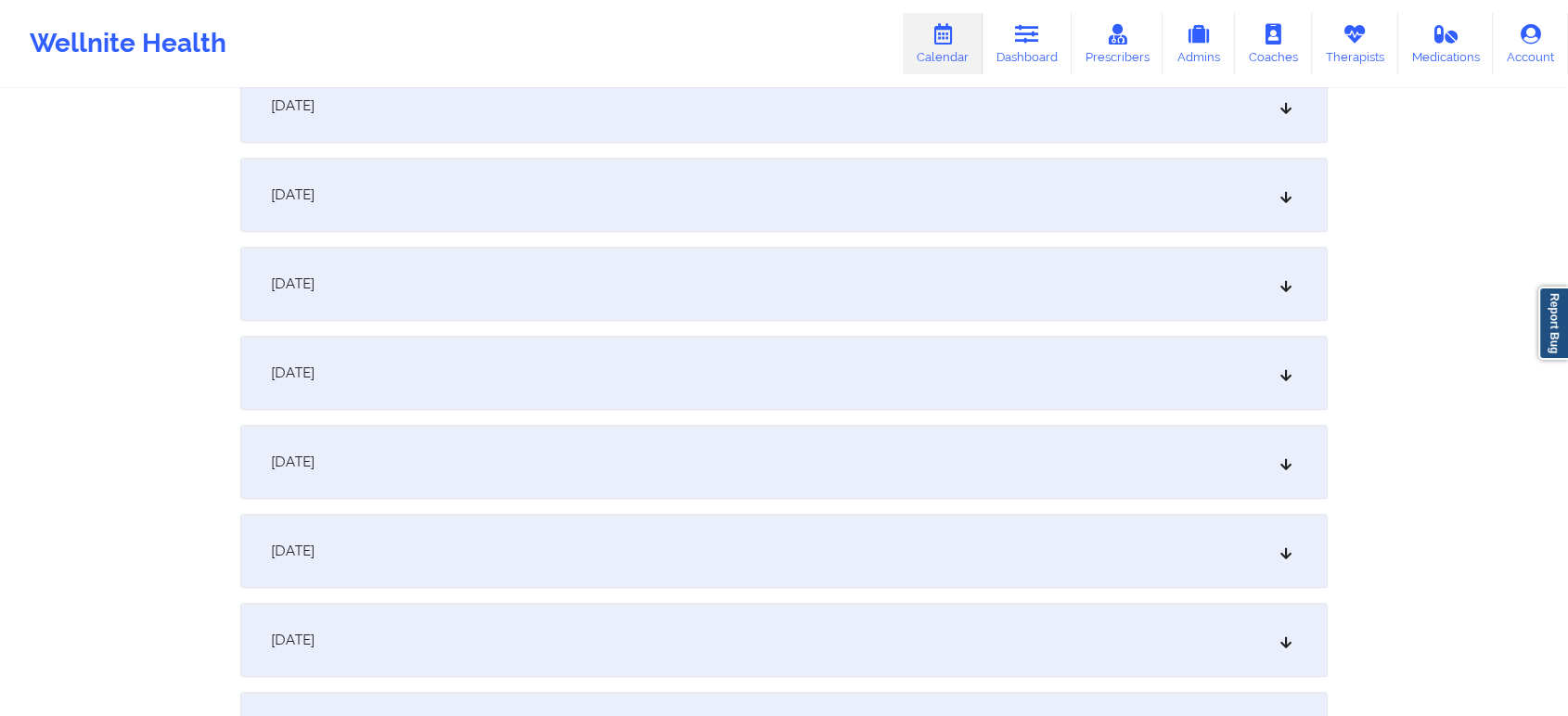
scroll to position [1021, 0]
click at [746, 500] on div "[DATE] No appointments [DATE] No appointments [DATE] No appointments [DATE] No …" at bounding box center [784, 721] width 1088 height 2746
click at [803, 465] on div "[DATE]" at bounding box center [784, 454] width 1088 height 74
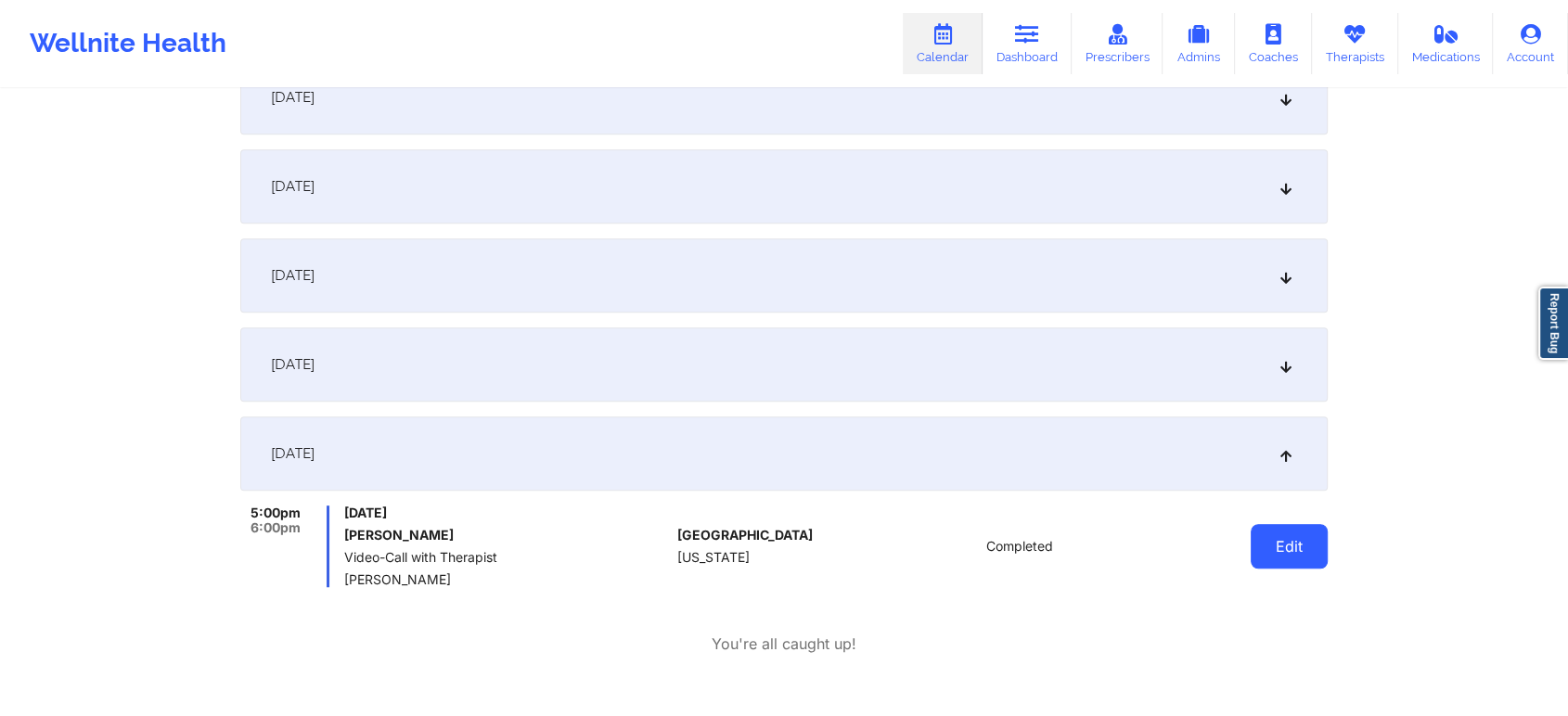
click at [1282, 552] on button "Edit" at bounding box center [1288, 546] width 77 height 45
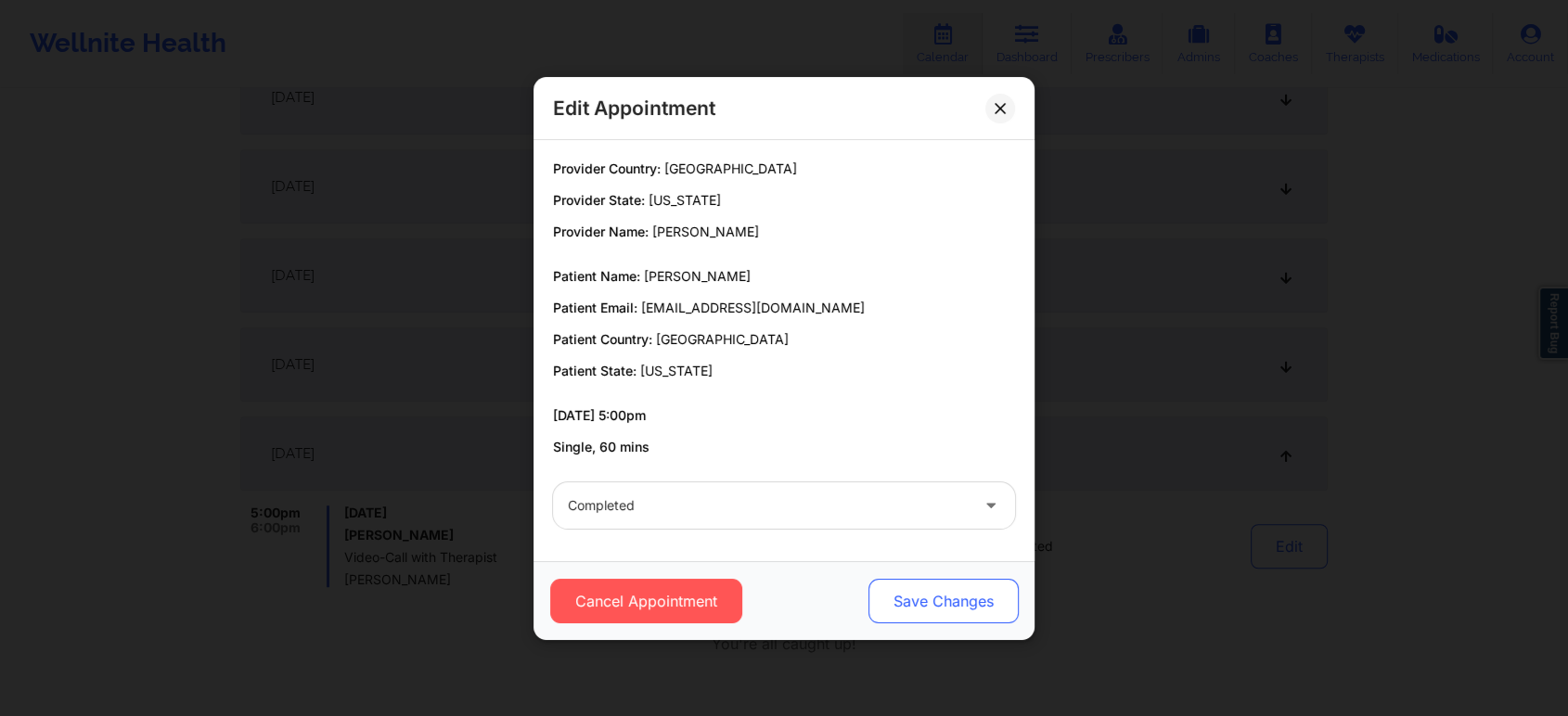
click at [934, 604] on button "Save Changes" at bounding box center [943, 601] width 150 height 45
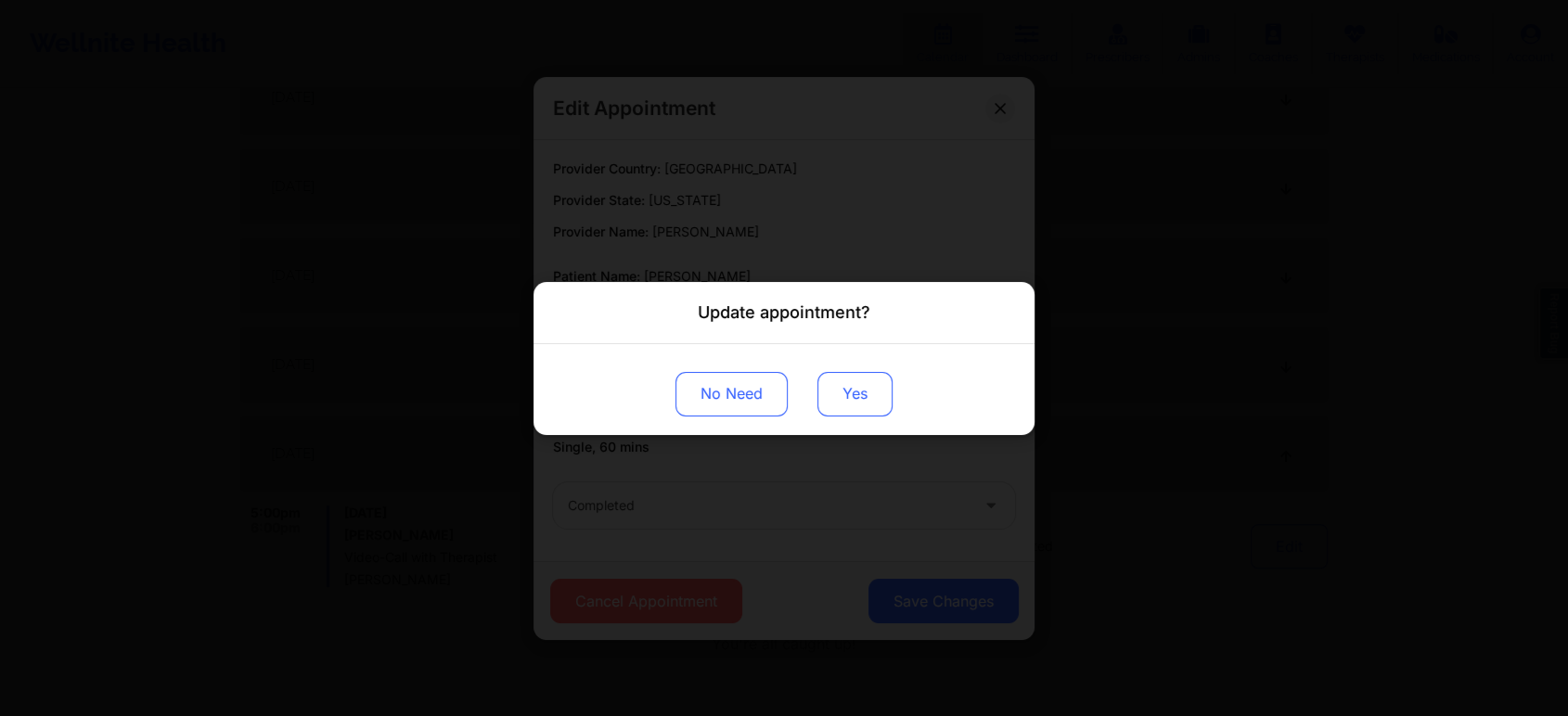
click at [838, 406] on button "Yes" at bounding box center [855, 393] width 75 height 45
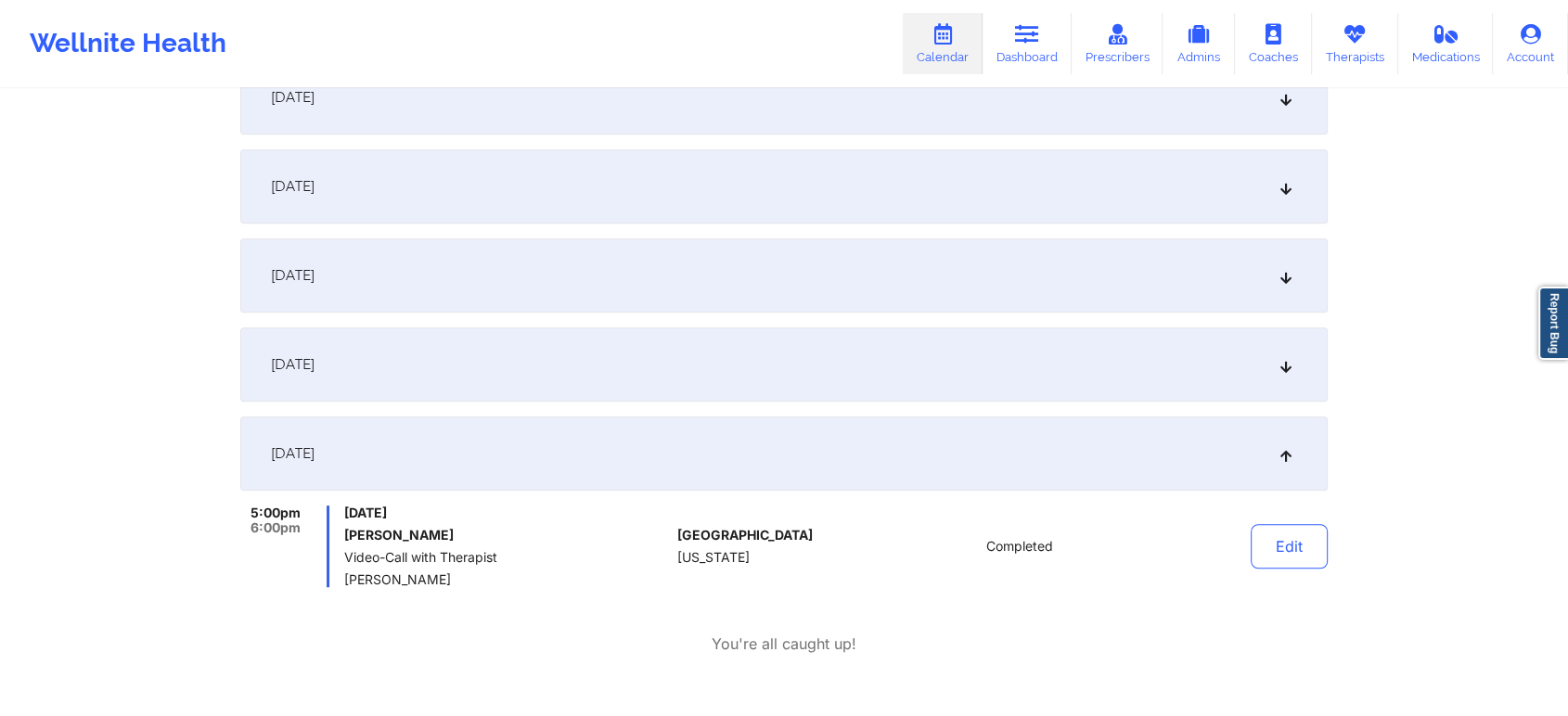
scroll to position [0, 0]
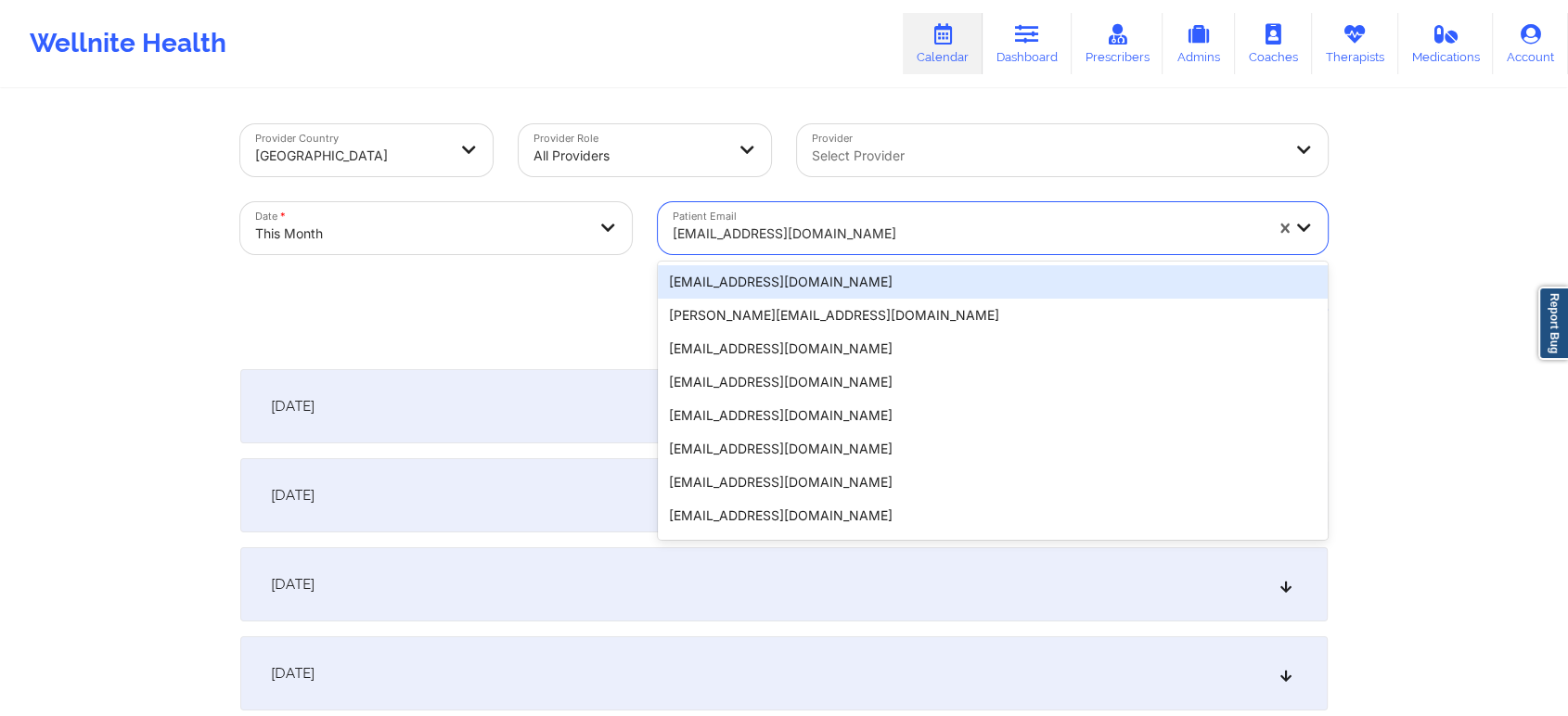
click at [758, 233] on div at bounding box center [967, 233] width 590 height 22
paste input "[EMAIL_ADDRESS][DOMAIN_NAME]"
type input "[EMAIL_ADDRESS][DOMAIN_NAME]"
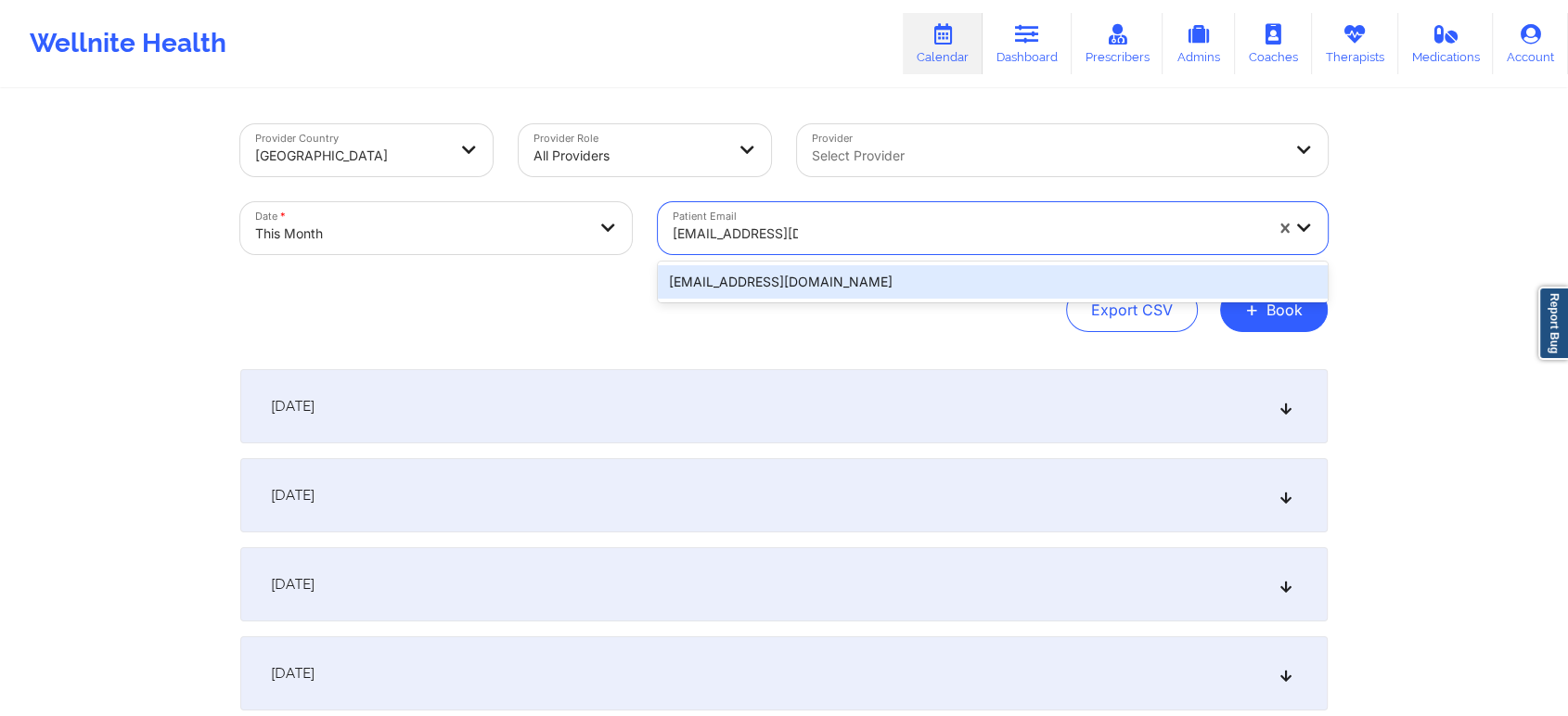
click at [764, 290] on div "[EMAIL_ADDRESS][DOMAIN_NAME]" at bounding box center [993, 281] width 669 height 33
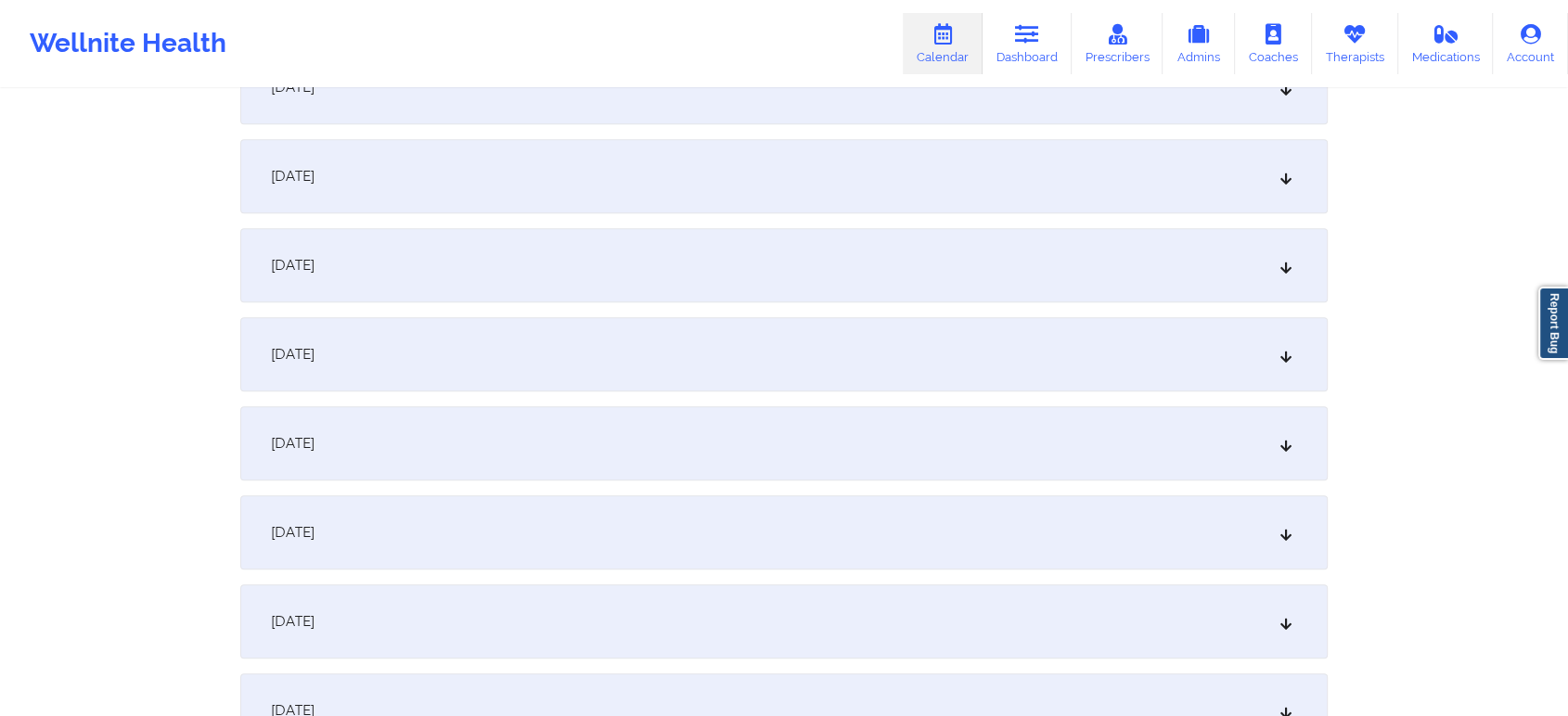
scroll to position [1128, 0]
click at [994, 331] on div "[DATE]" at bounding box center [784, 347] width 1088 height 74
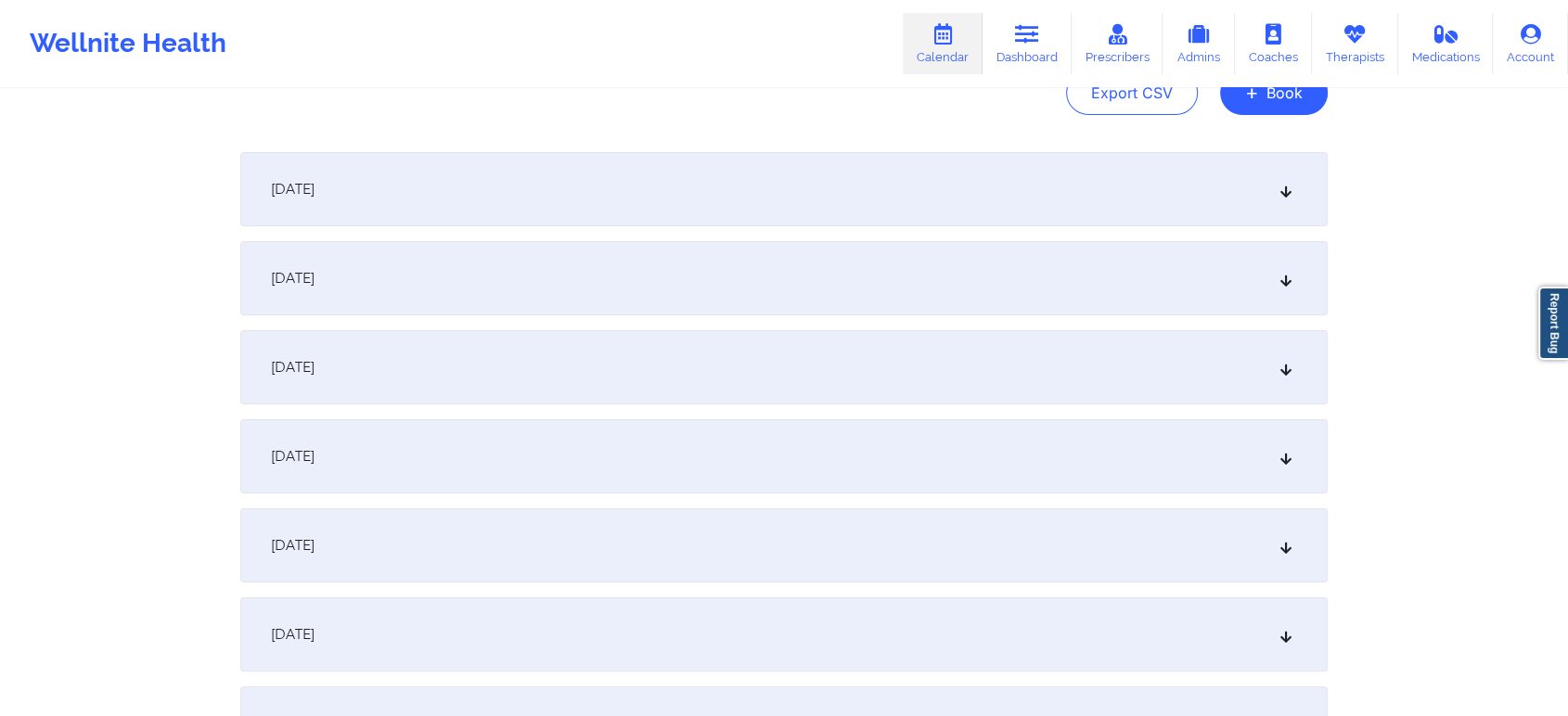
scroll to position [0, 0]
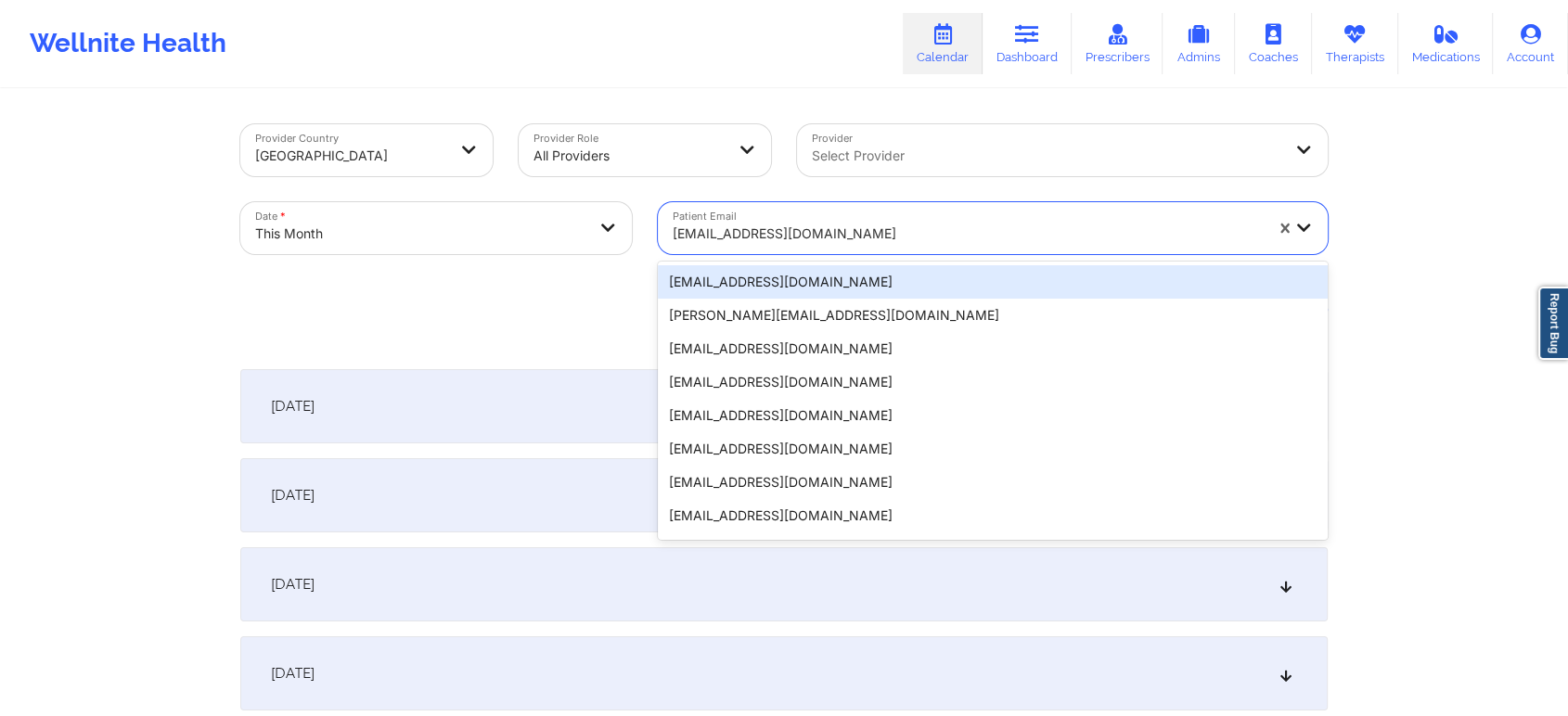
click at [815, 210] on div "[EMAIL_ADDRESS][DOMAIN_NAME]" at bounding box center [961, 228] width 607 height 52
paste input "[PERSON_NAME][EMAIL_ADDRESS][PERSON_NAME][DOMAIN_NAME]"
type input "[PERSON_NAME][EMAIL_ADDRESS][PERSON_NAME][DOMAIN_NAME]"
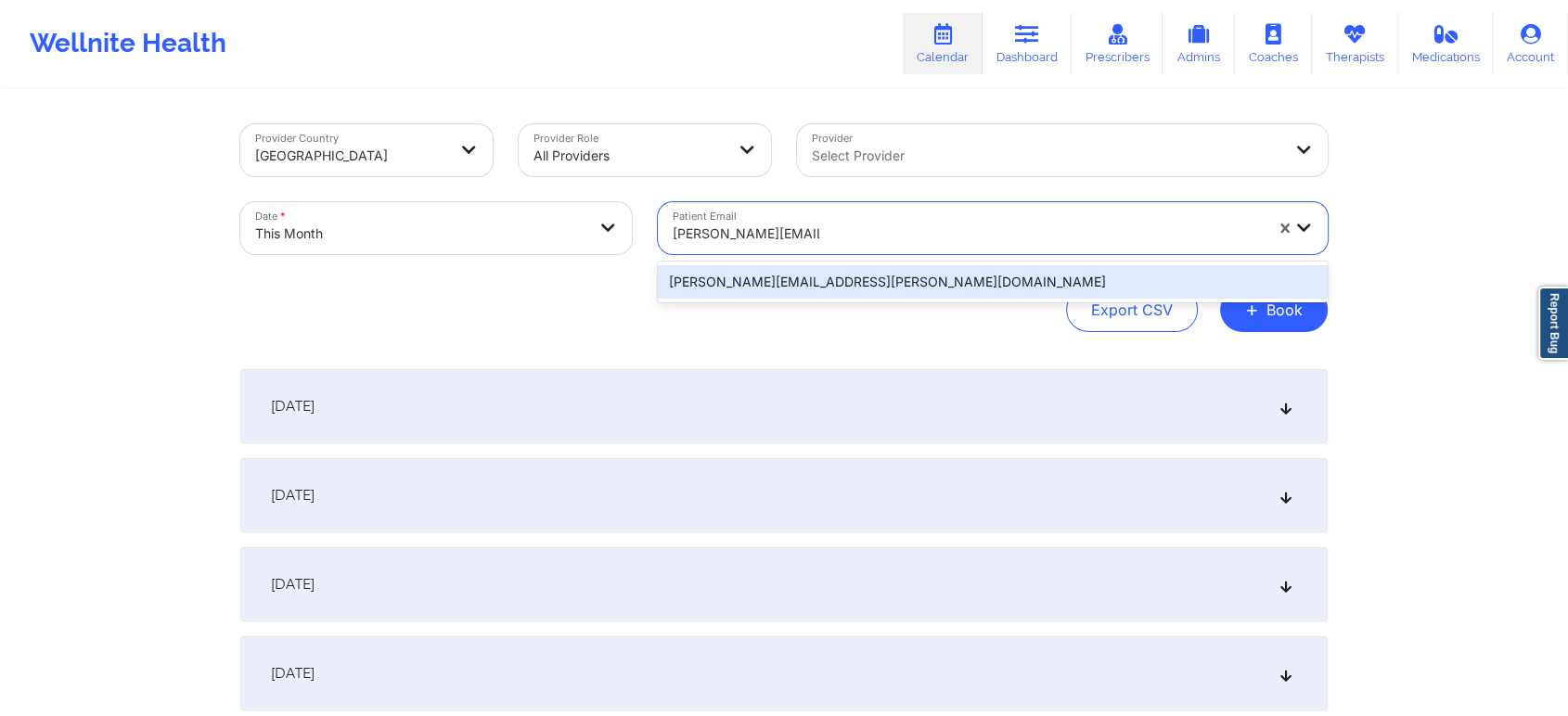
click at [839, 284] on div "[PERSON_NAME][EMAIL_ADDRESS][PERSON_NAME][DOMAIN_NAME]" at bounding box center [993, 281] width 669 height 33
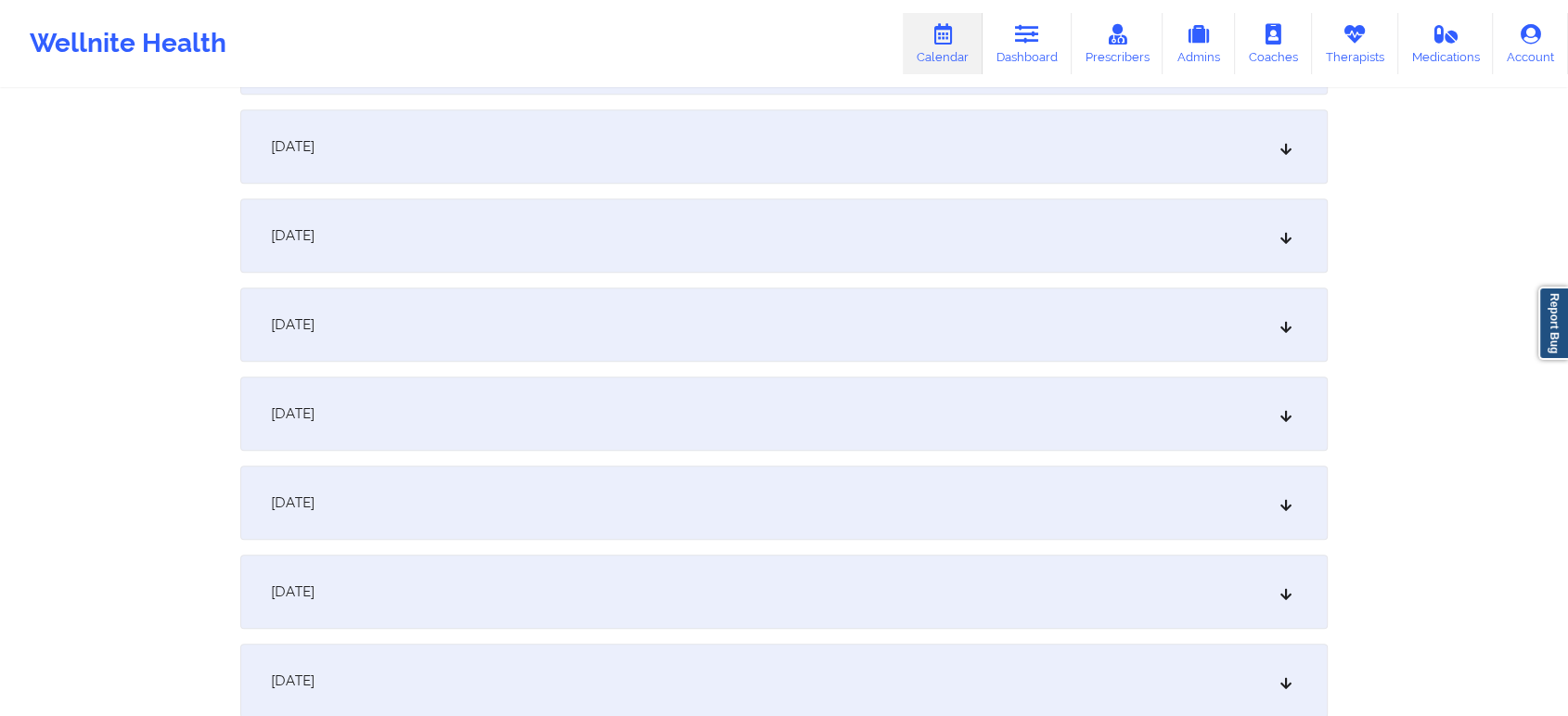
scroll to position [1251, 0]
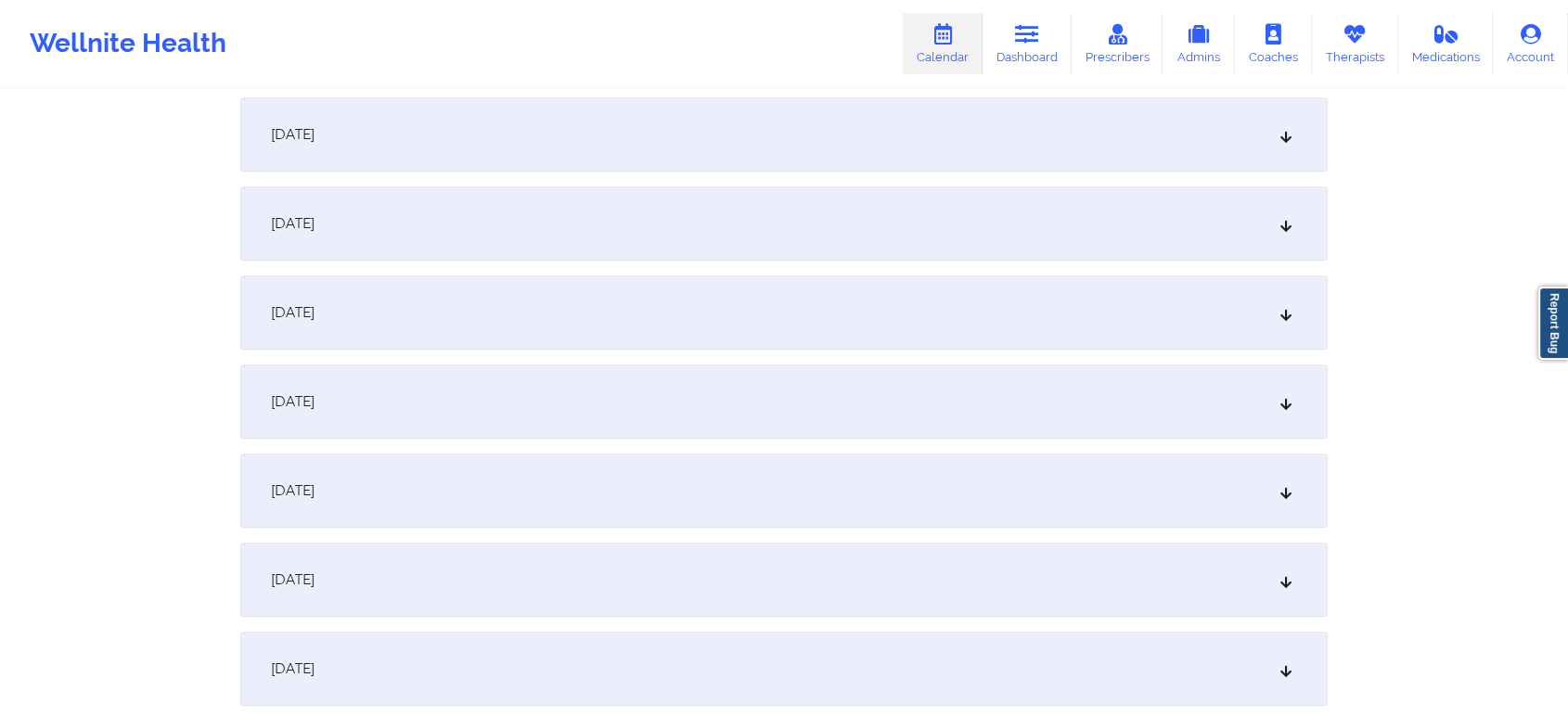
click at [1076, 207] on div "[DATE]" at bounding box center [784, 223] width 1088 height 74
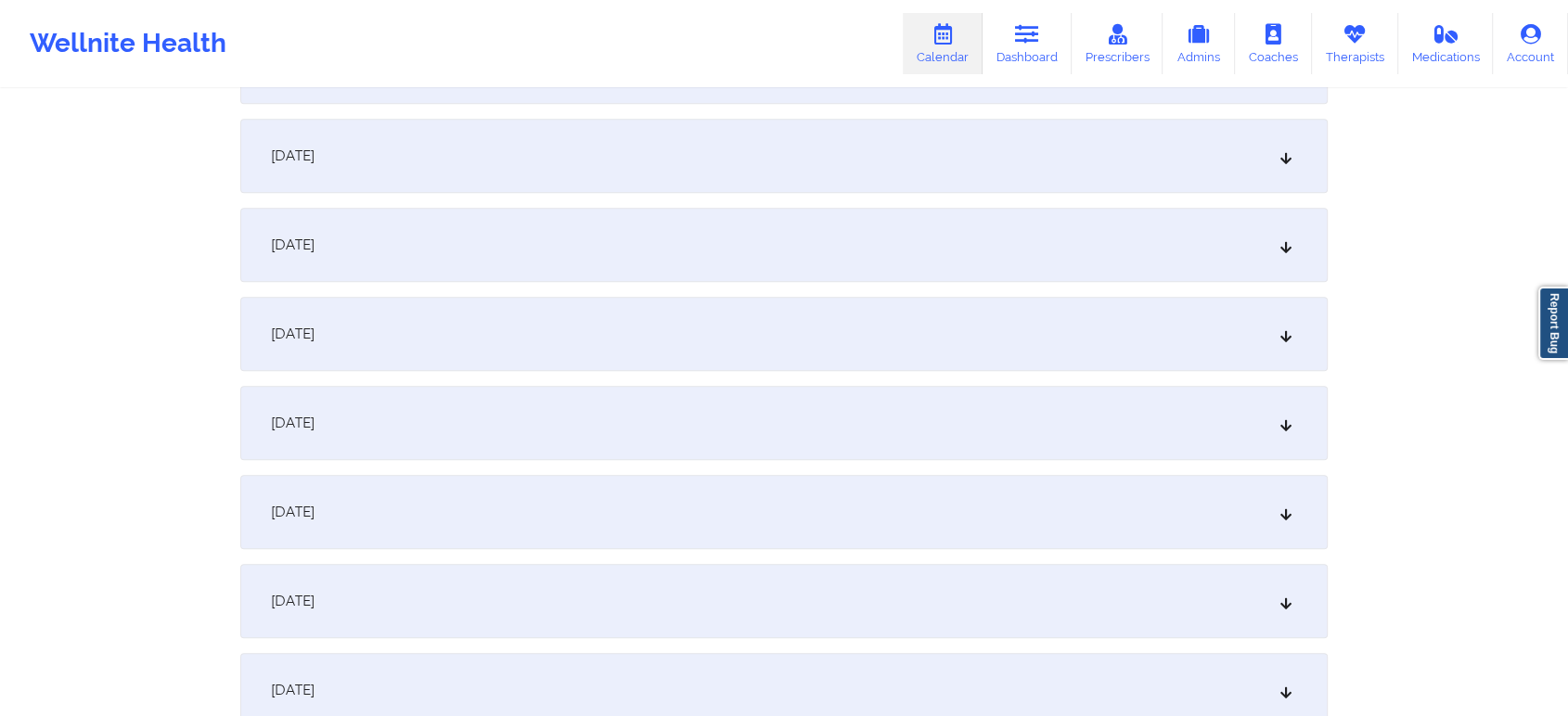
scroll to position [1755, 0]
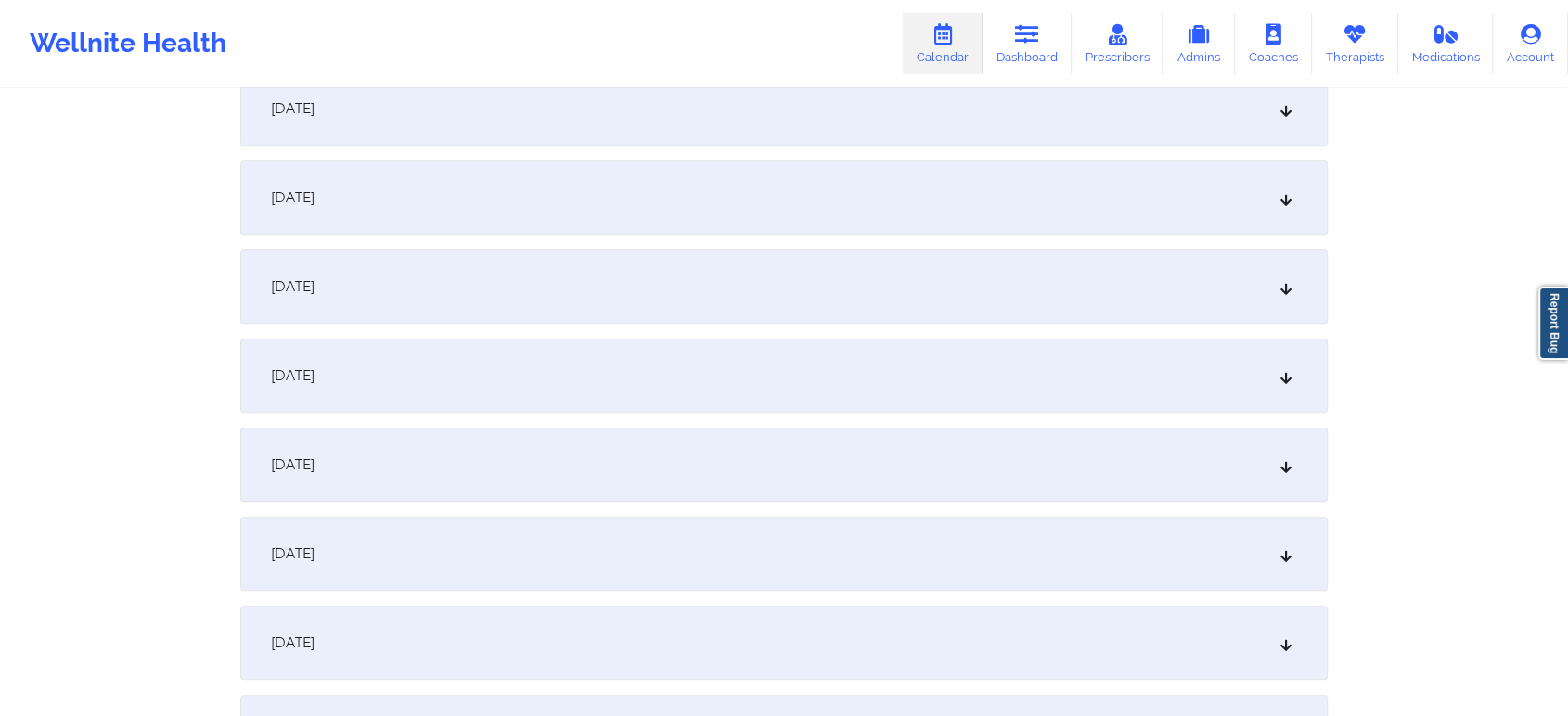
click at [1180, 560] on div "[DATE]" at bounding box center [784, 553] width 1088 height 74
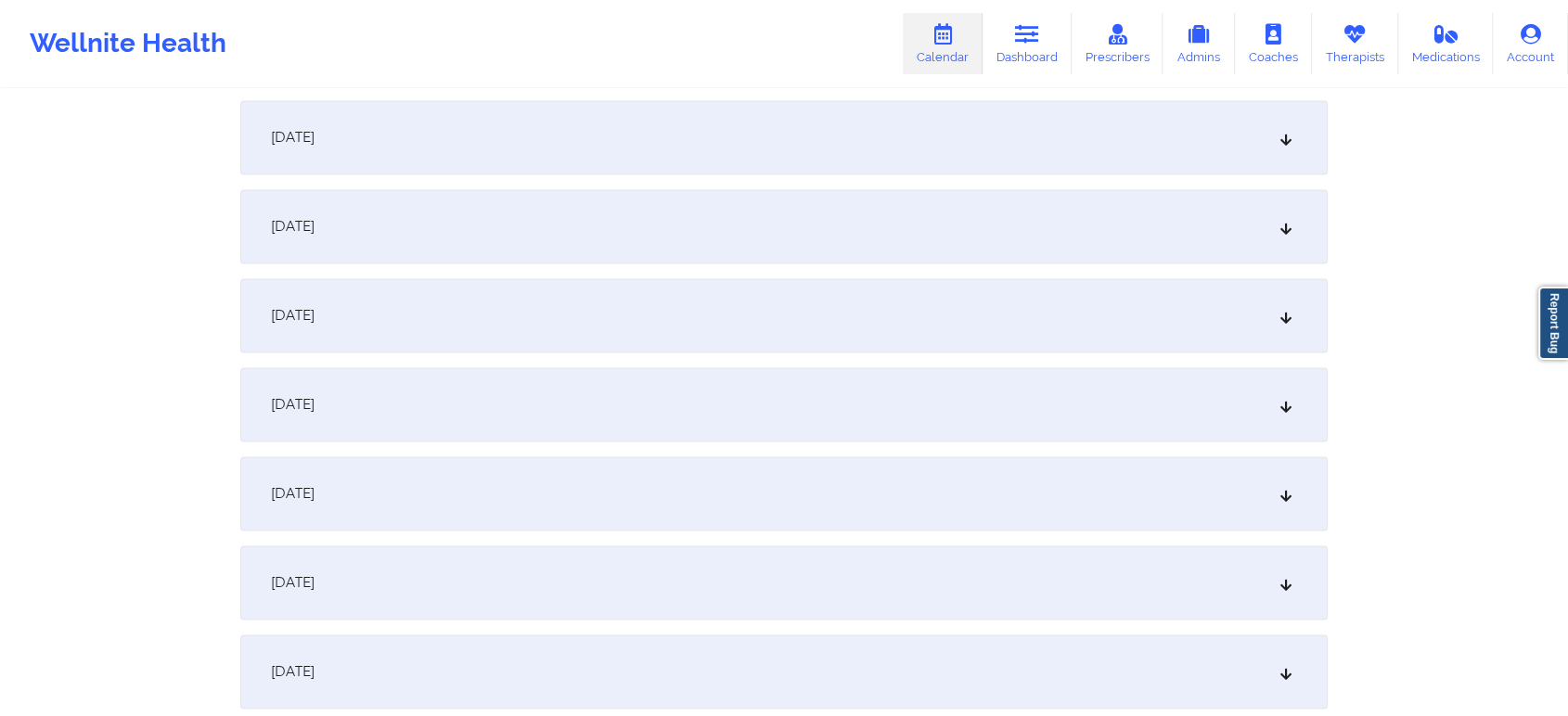
scroll to position [2603, 0]
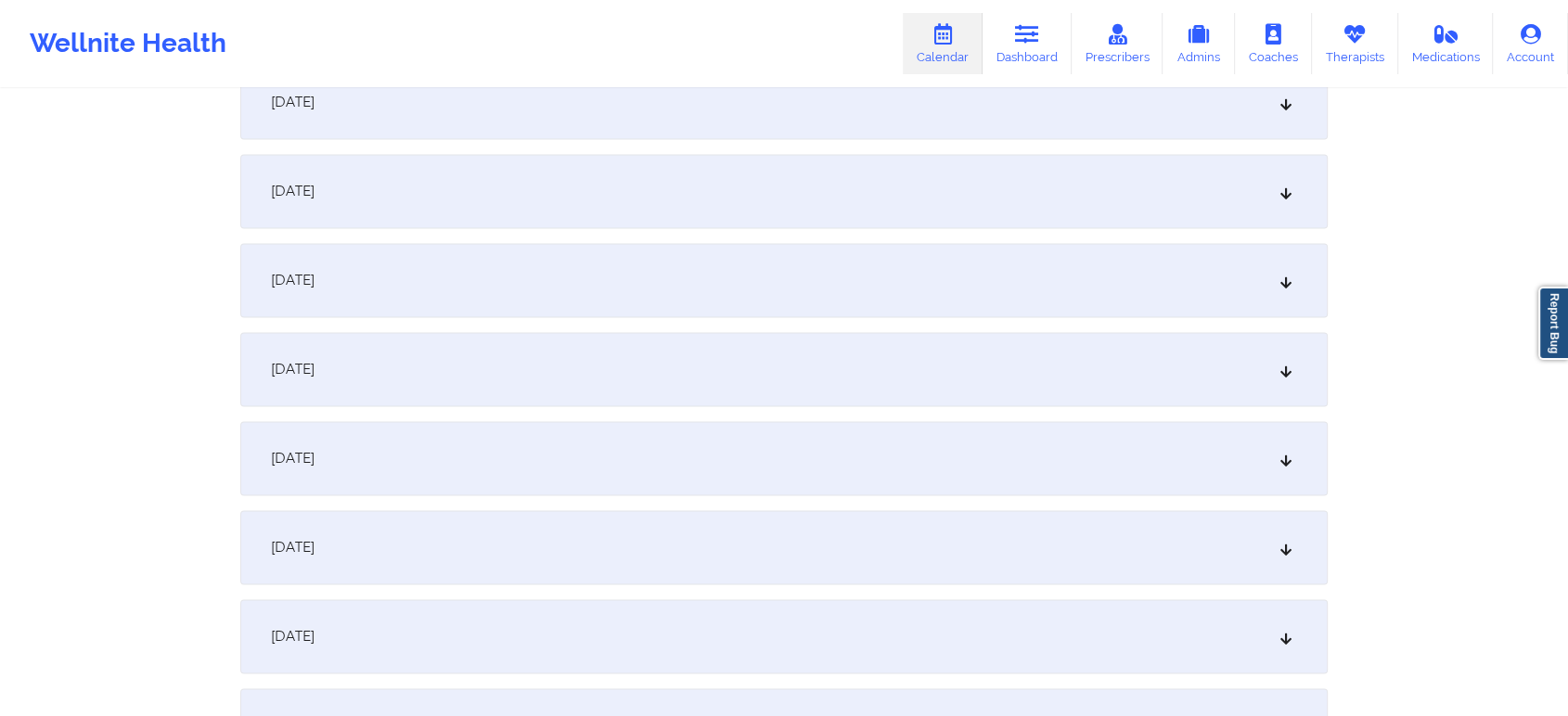
click at [1116, 487] on div "[DATE]" at bounding box center [784, 458] width 1088 height 74
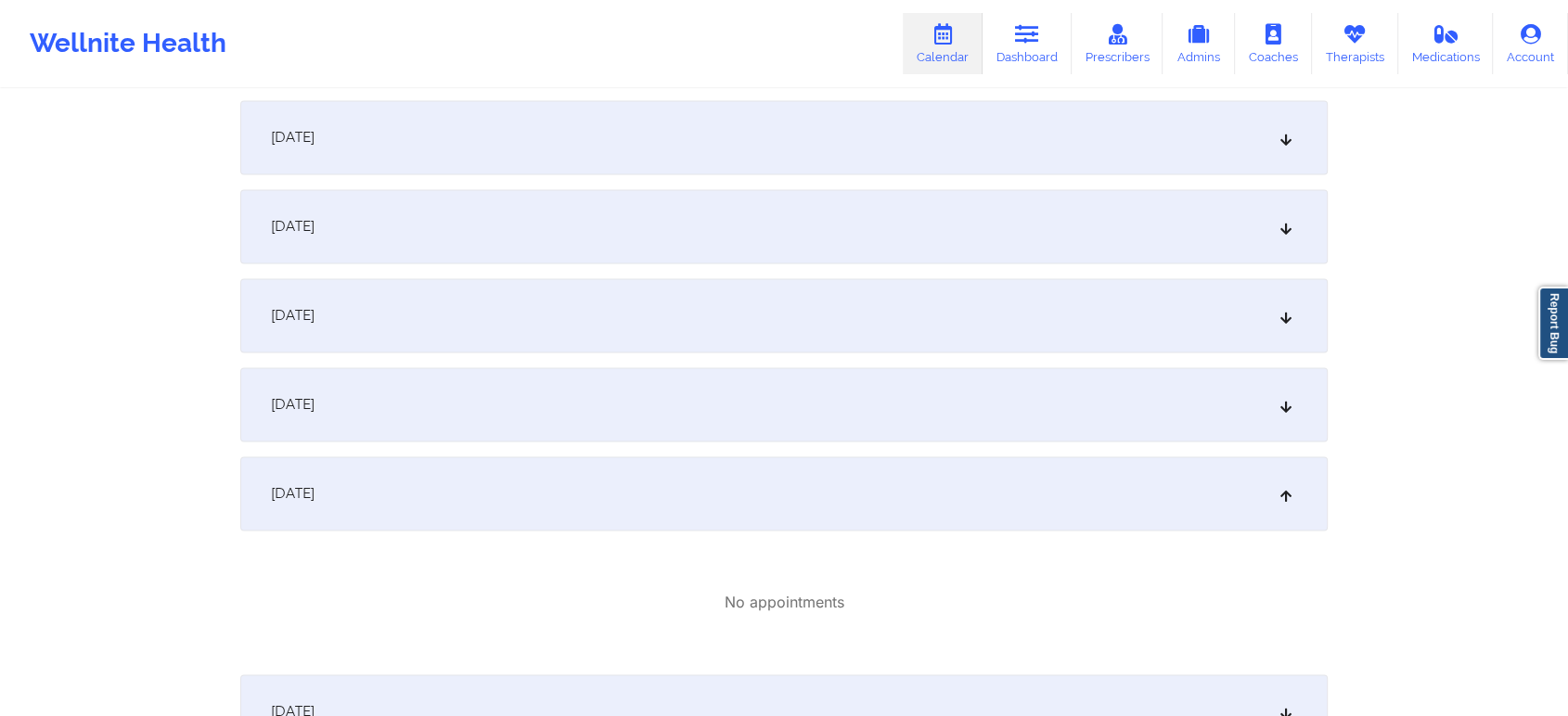
scroll to position [2491, 0]
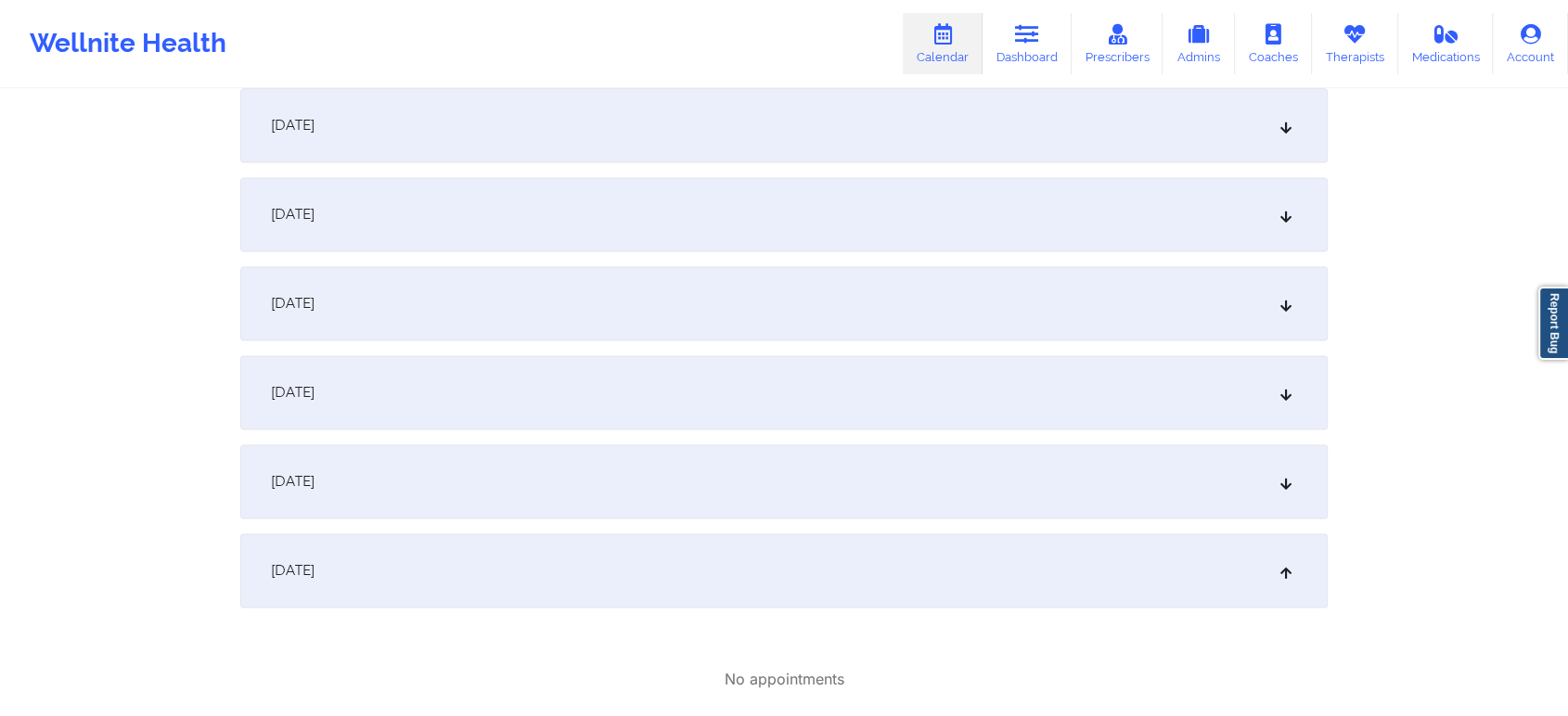
click at [1112, 397] on div "[DATE]" at bounding box center [784, 393] width 1088 height 74
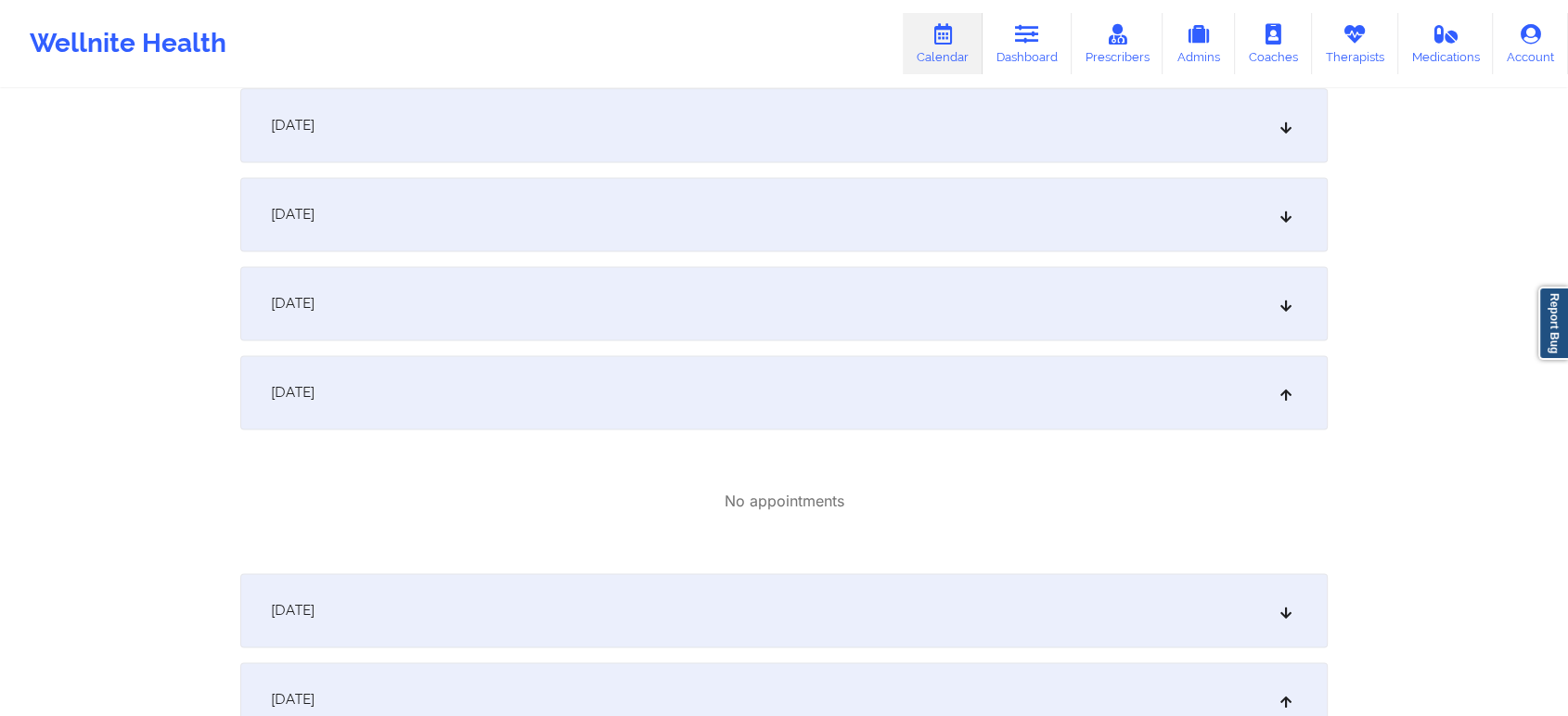
click at [1017, 318] on div "[DATE]" at bounding box center [784, 303] width 1088 height 74
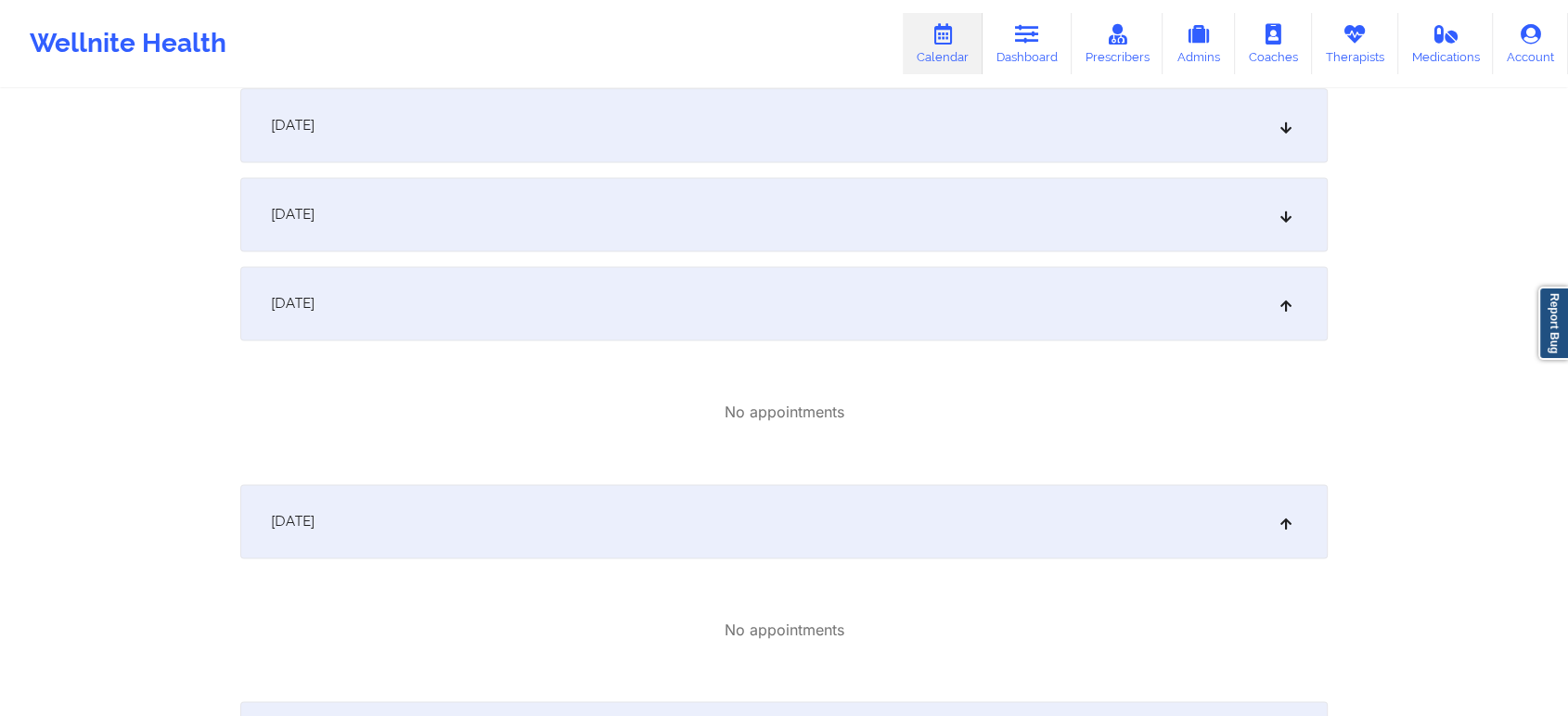
scroll to position [2400, 0]
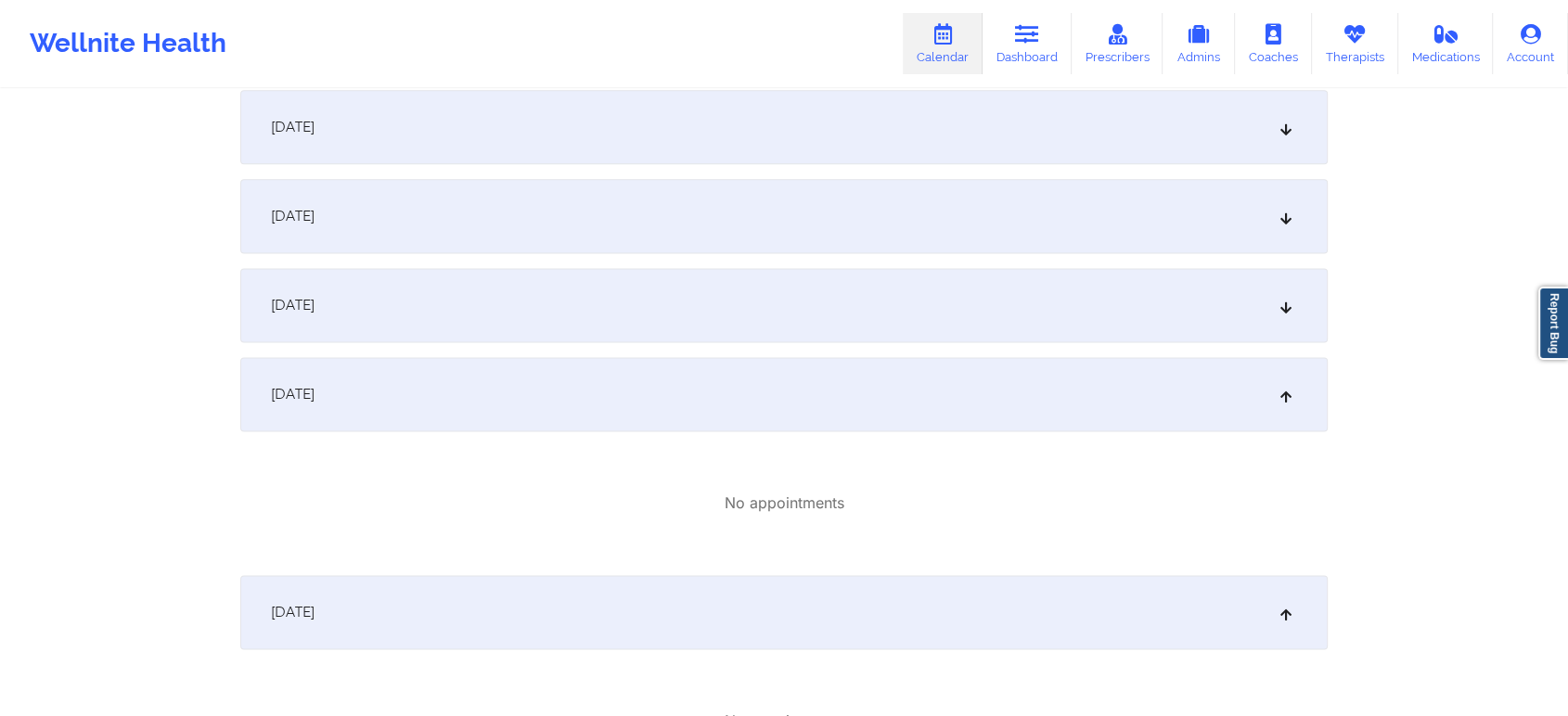
click at [948, 145] on div "[DATE]" at bounding box center [784, 127] width 1088 height 74
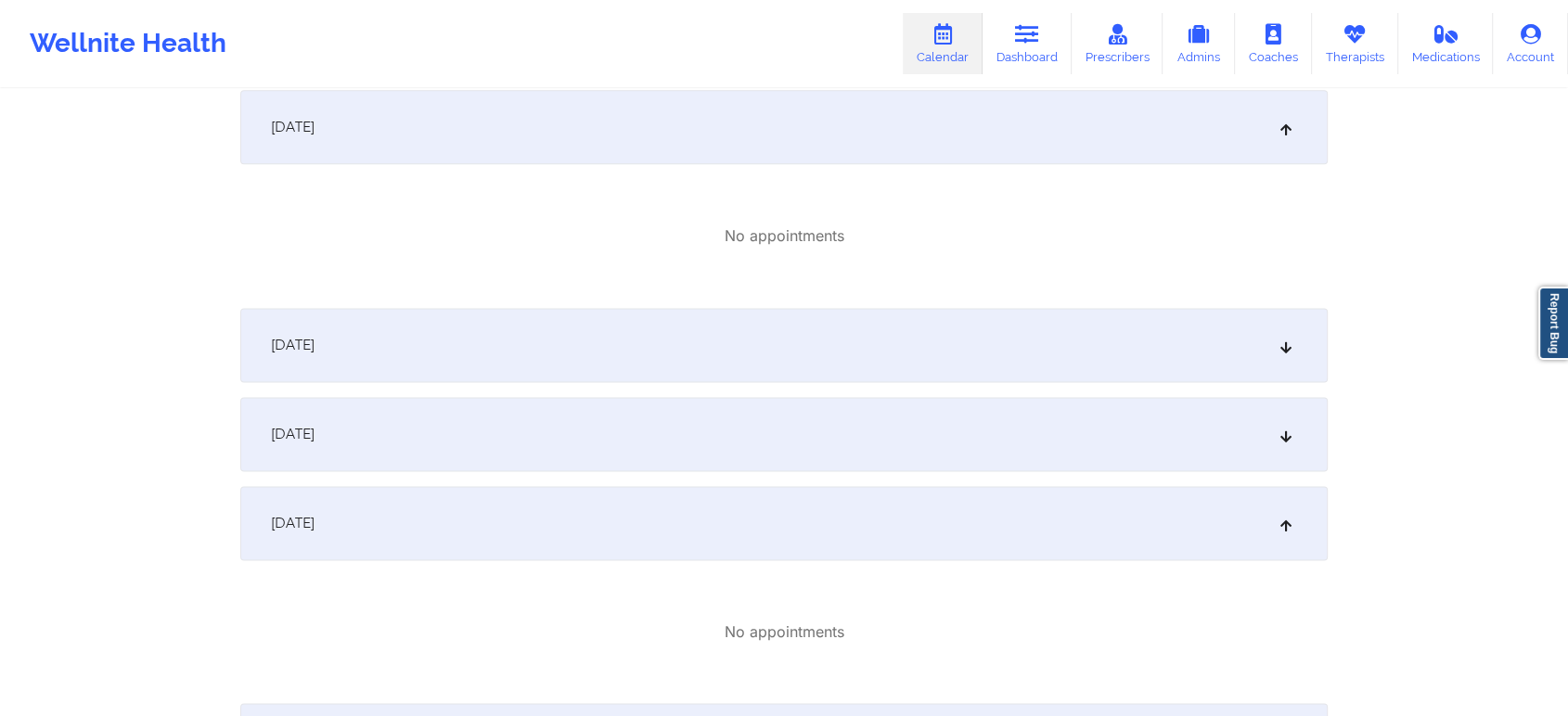
click at [978, 351] on div "[DATE]" at bounding box center [784, 345] width 1088 height 74
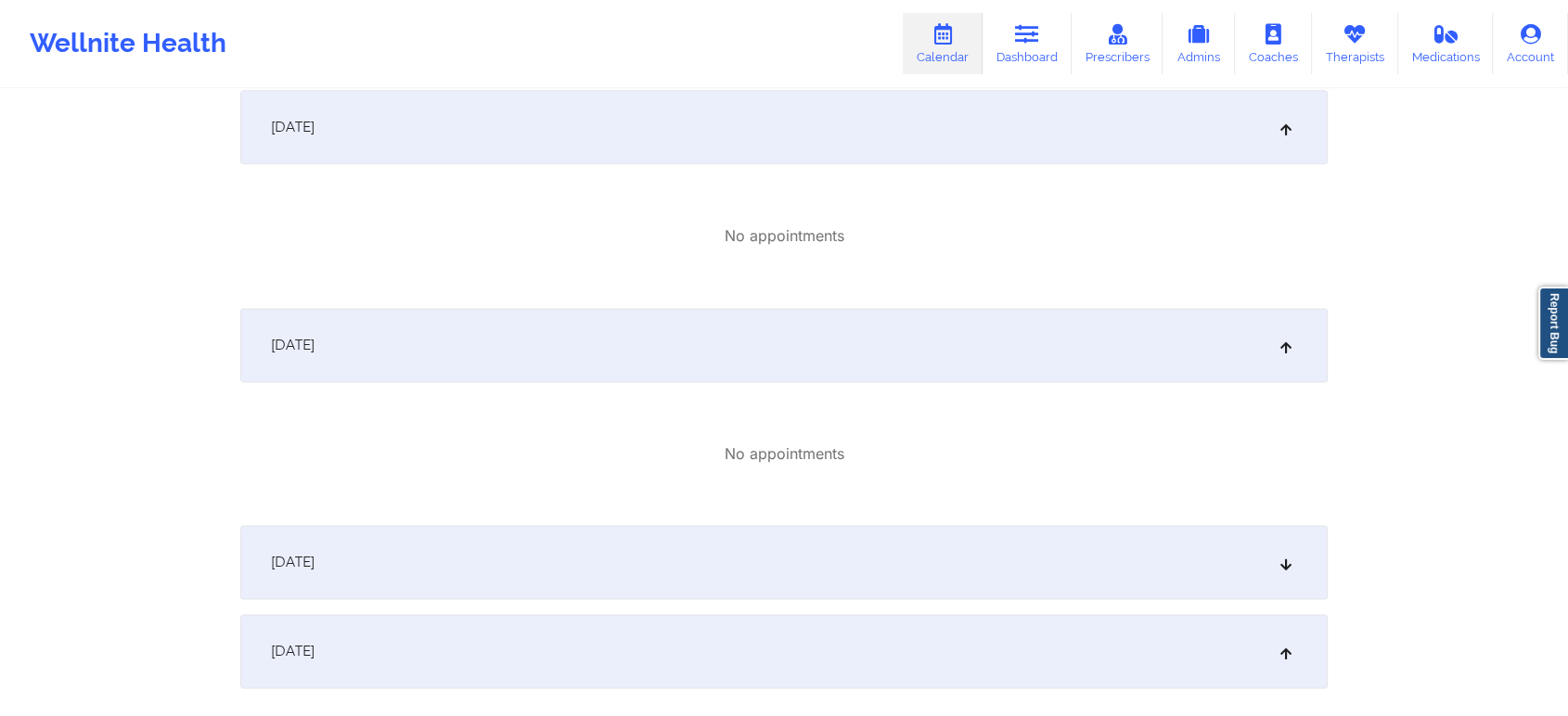
scroll to position [1774, 0]
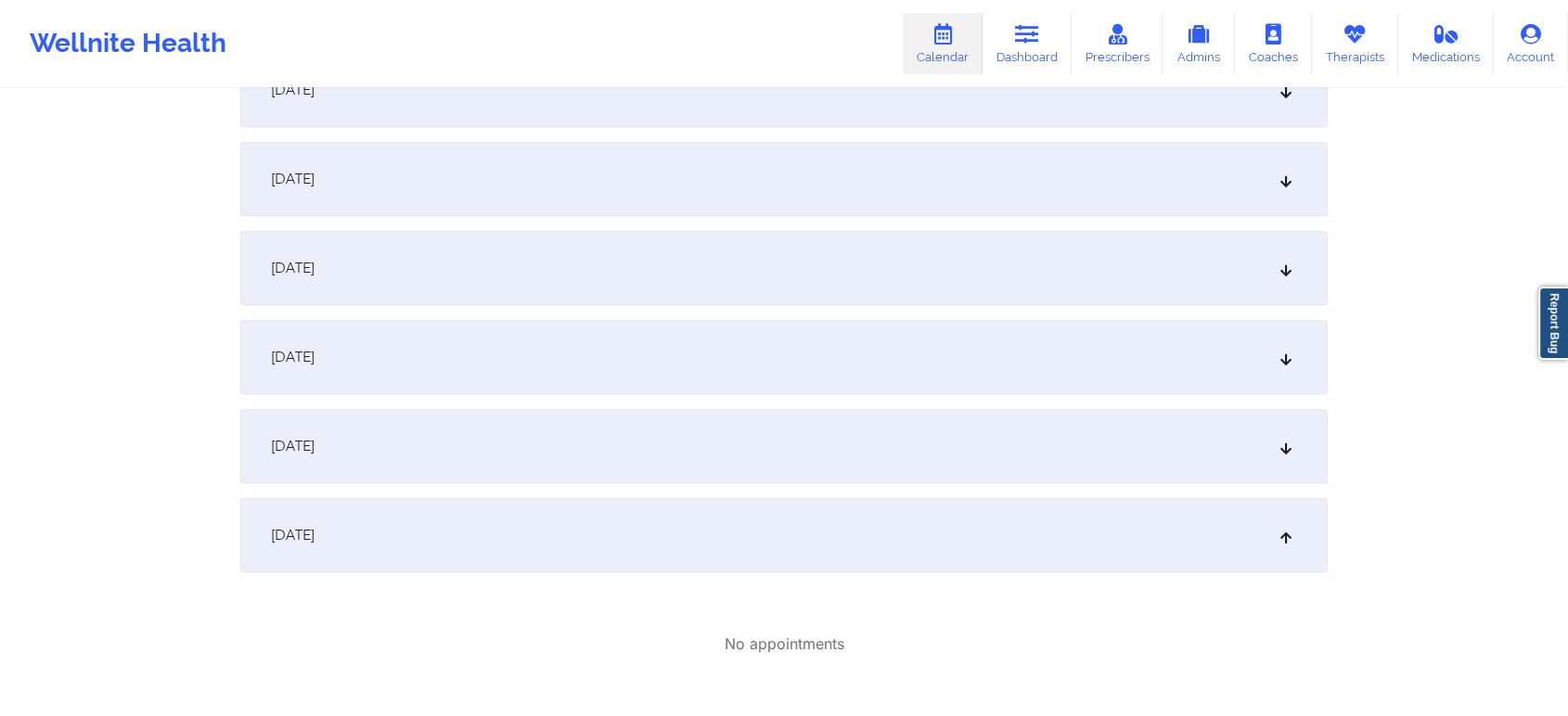
click at [1069, 421] on div "[DATE]" at bounding box center [784, 446] width 1088 height 74
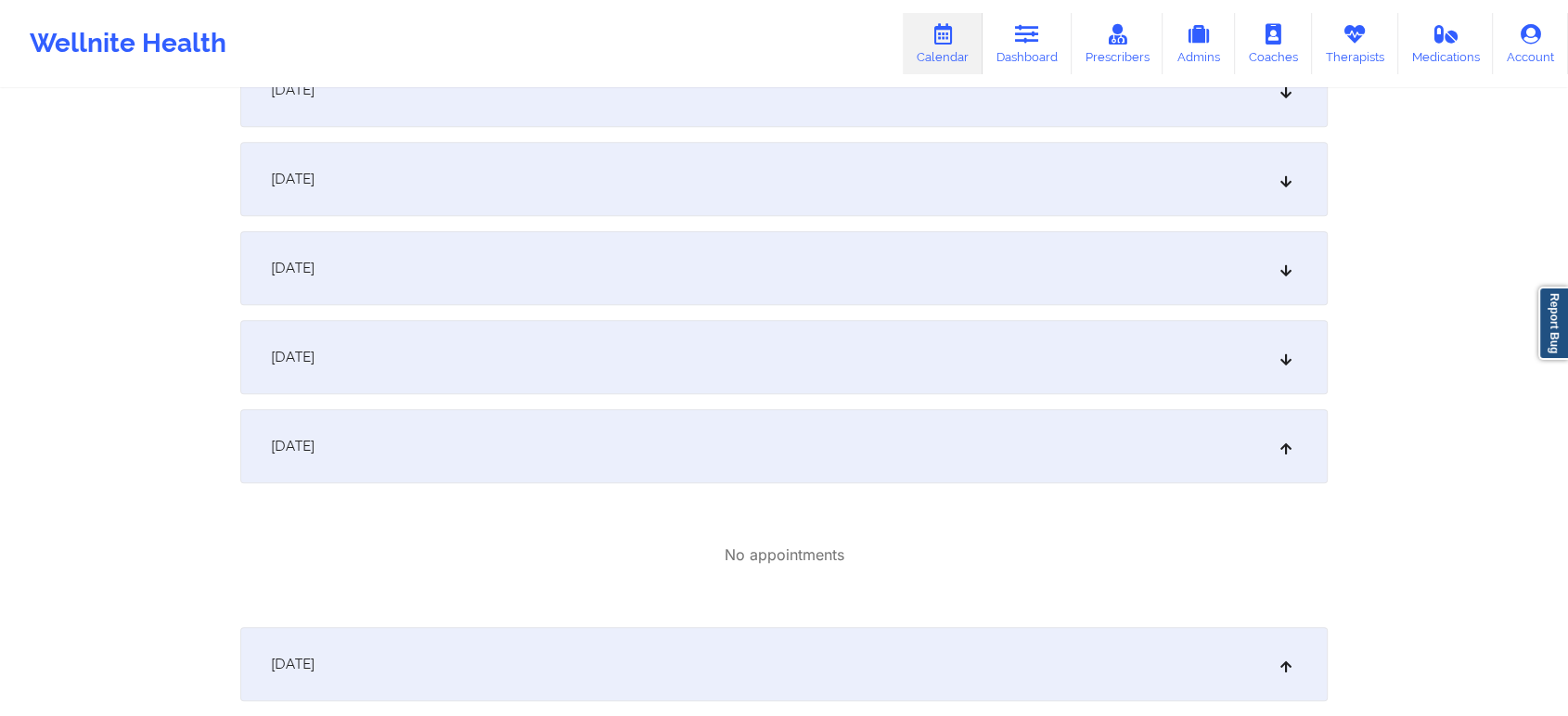
click at [970, 401] on div "[DATE] No appointments [DATE] No appointments [DATE] No appointments [DATE] No …" at bounding box center [784, 525] width 1088 height 3859
click at [1020, 371] on div "[DATE]" at bounding box center [784, 358] width 1088 height 74
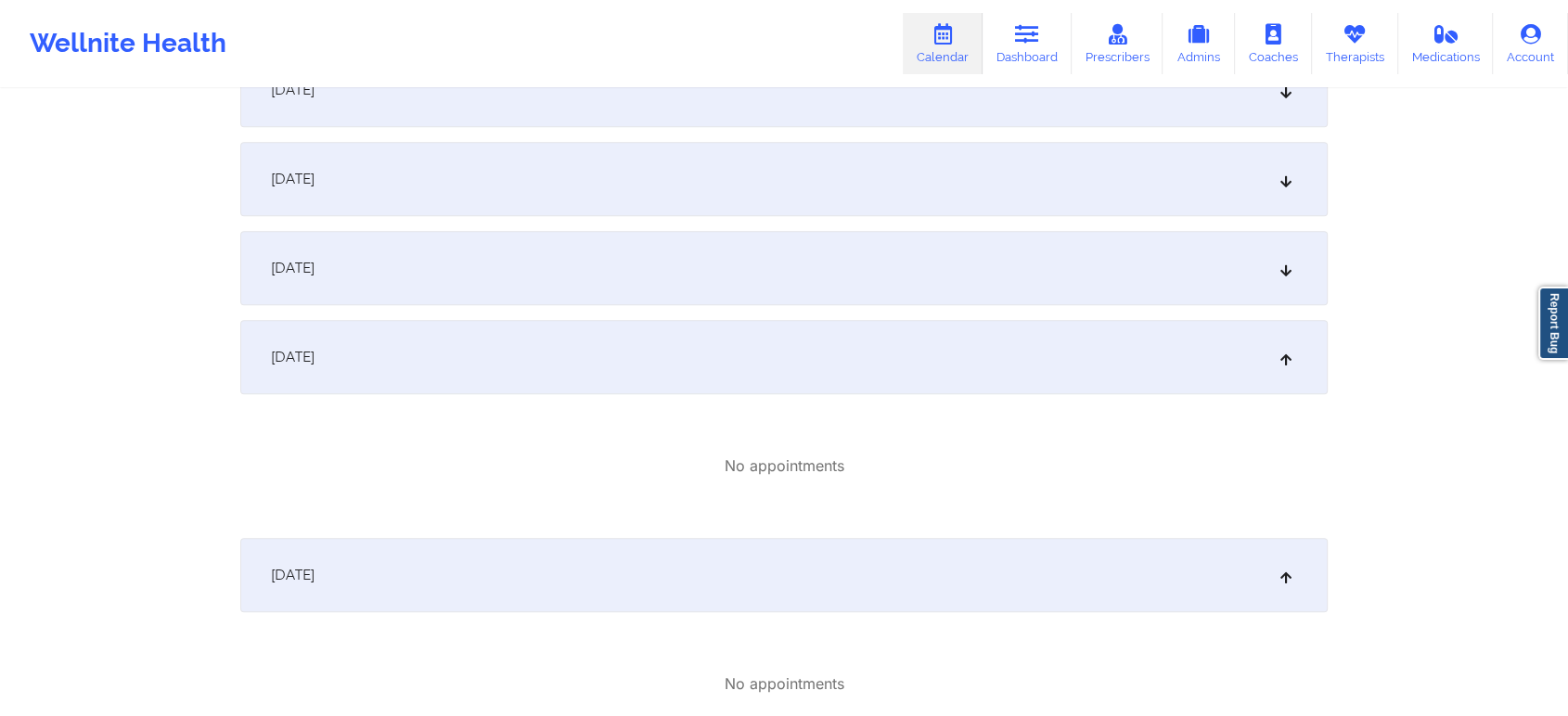
click at [926, 333] on div "[DATE]" at bounding box center [784, 358] width 1088 height 74
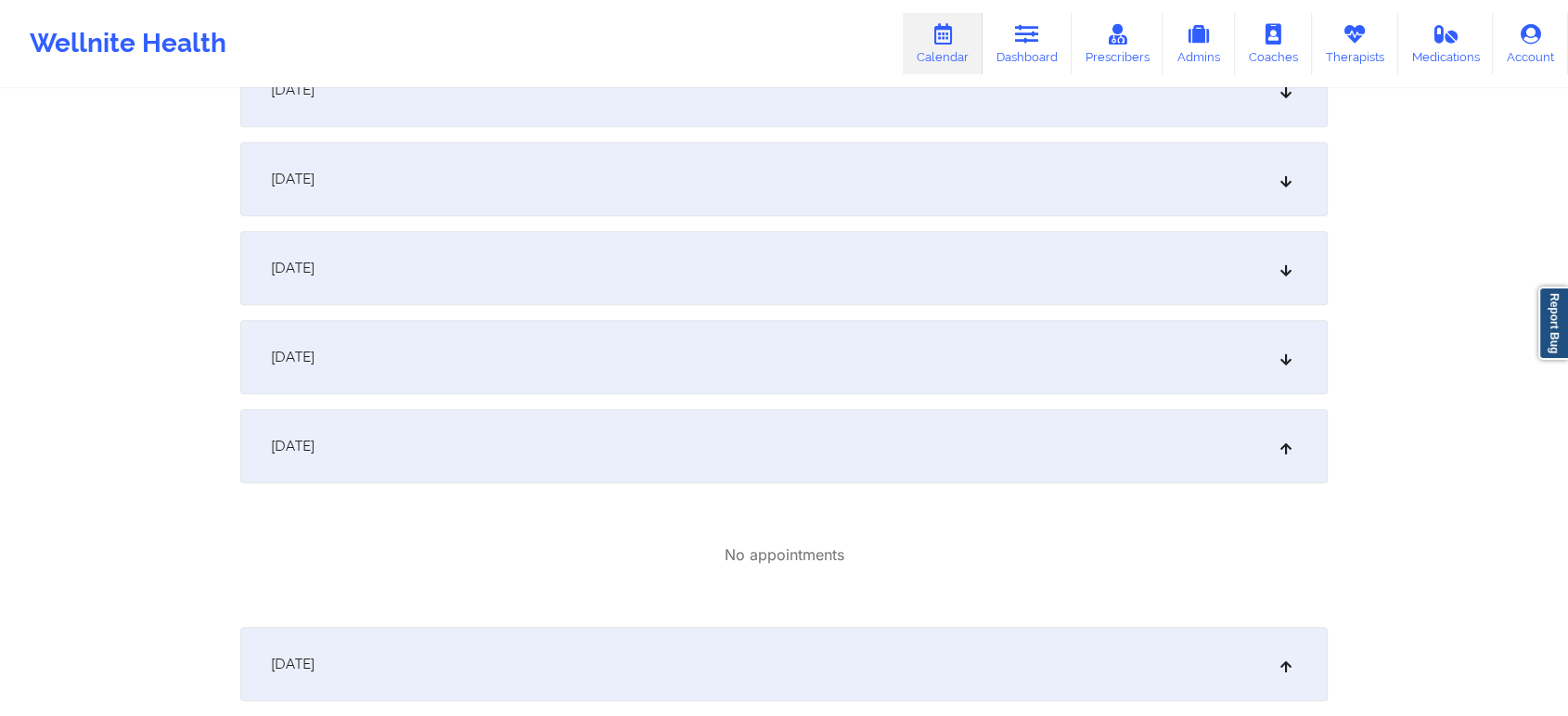
click at [903, 277] on div "[DATE]" at bounding box center [784, 268] width 1088 height 74
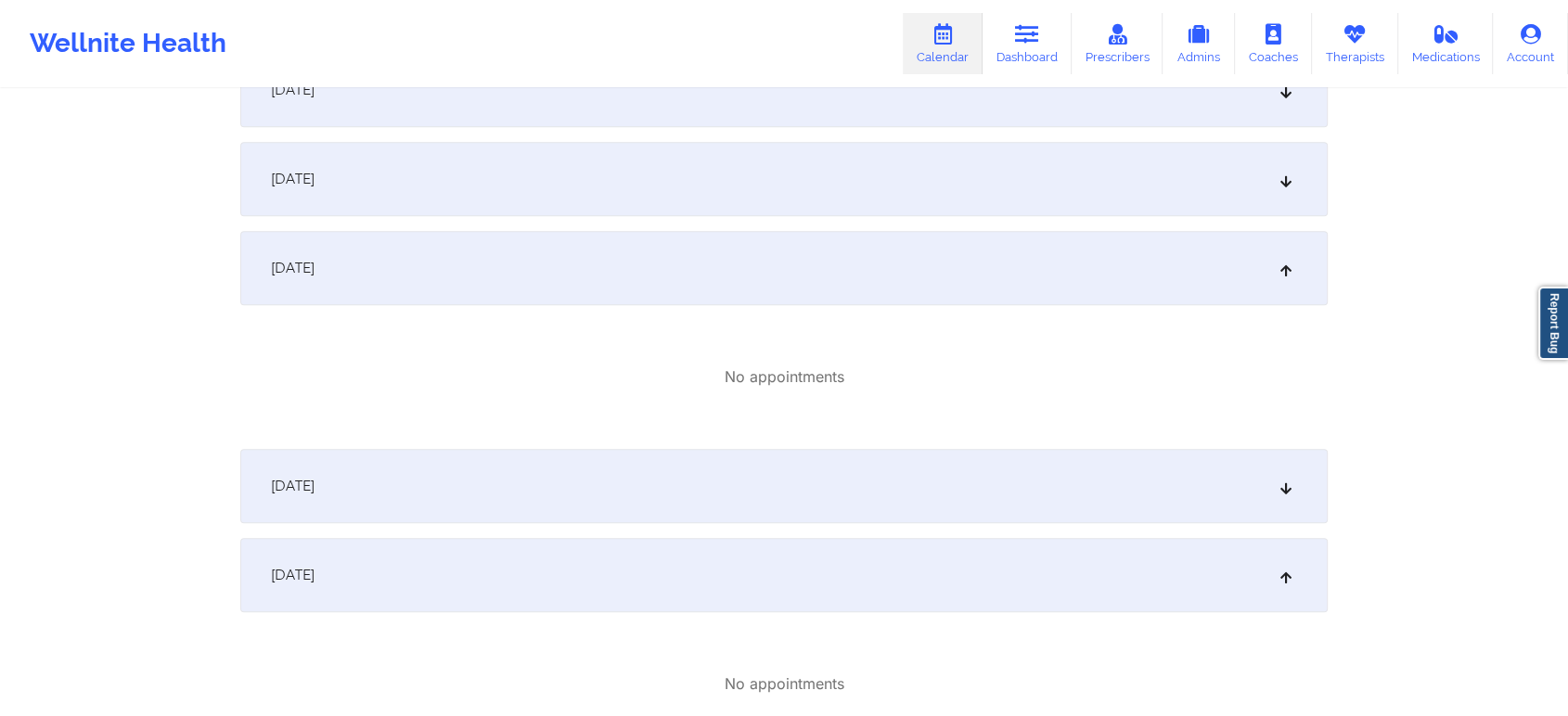
click at [911, 488] on div "[DATE]" at bounding box center [784, 486] width 1088 height 74
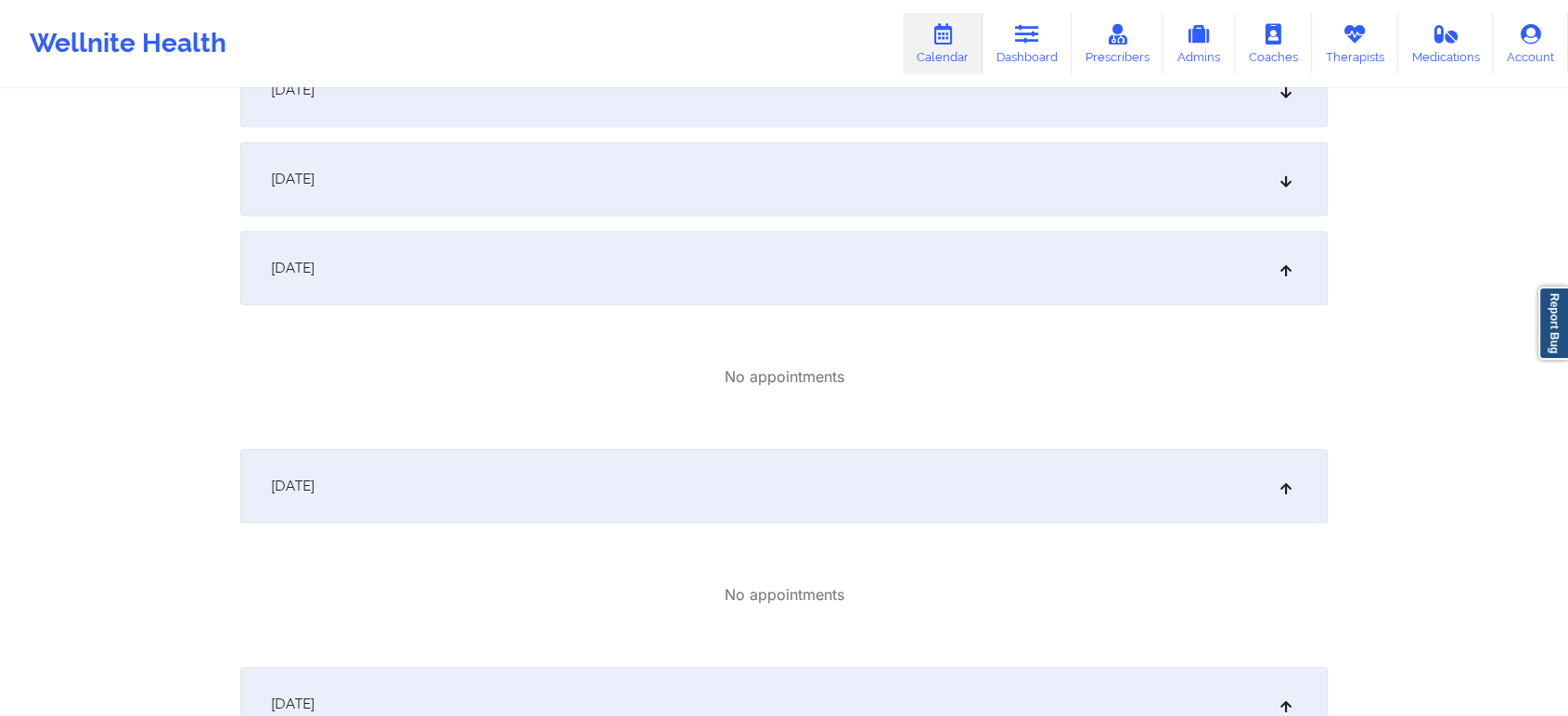
click at [751, 125] on div "[DATE]" at bounding box center [784, 90] width 1088 height 74
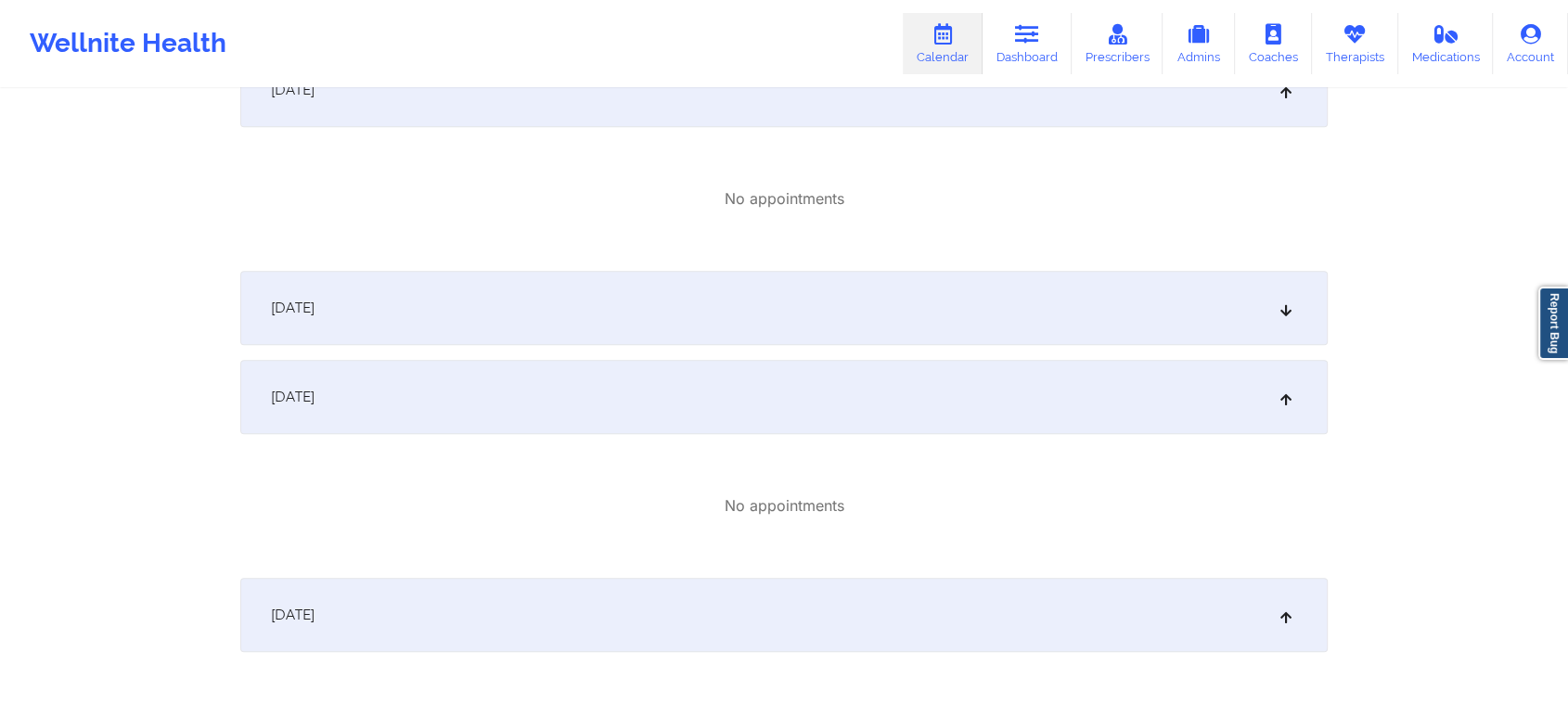
click at [892, 333] on div "[DATE]" at bounding box center [784, 308] width 1088 height 74
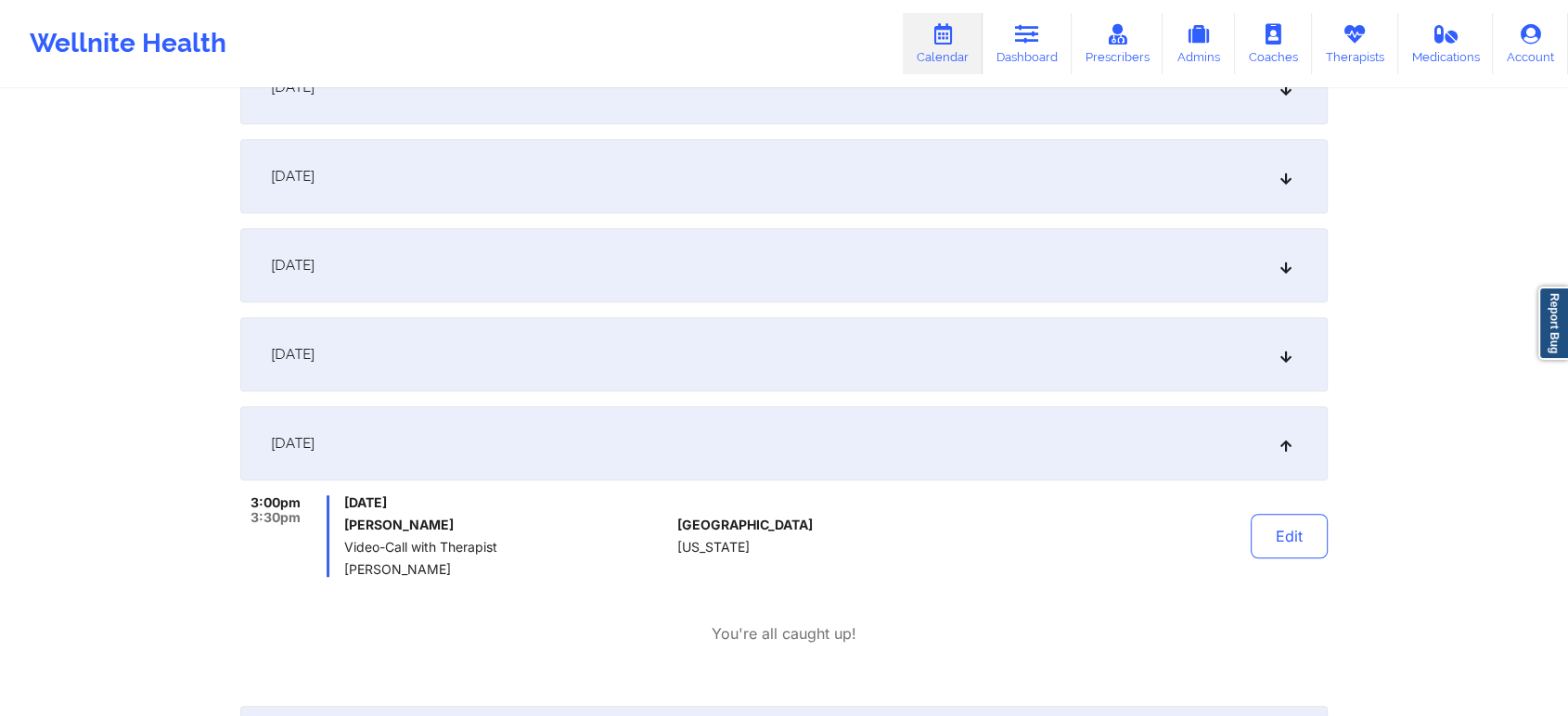
scroll to position [811, 0]
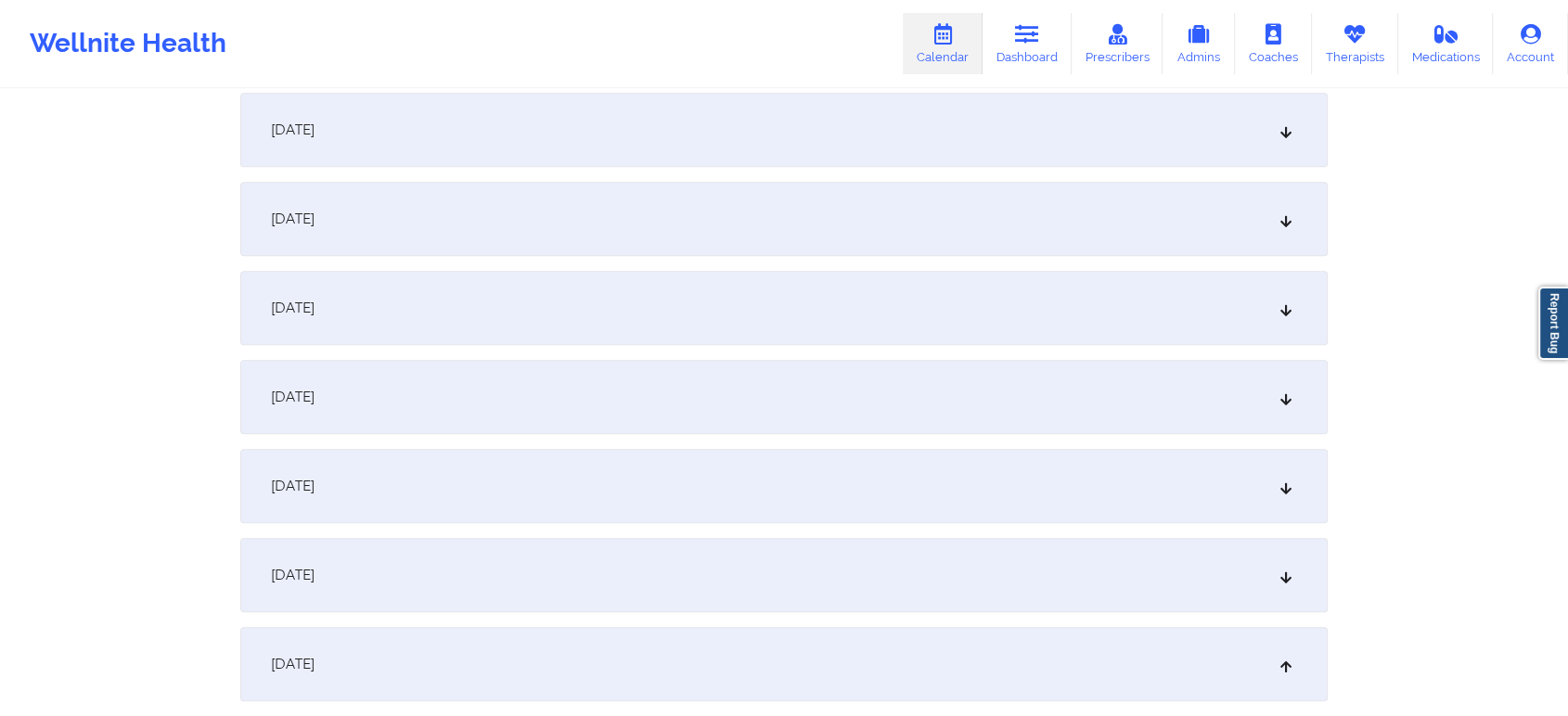
click at [1129, 273] on div "[DATE]" at bounding box center [784, 308] width 1088 height 74
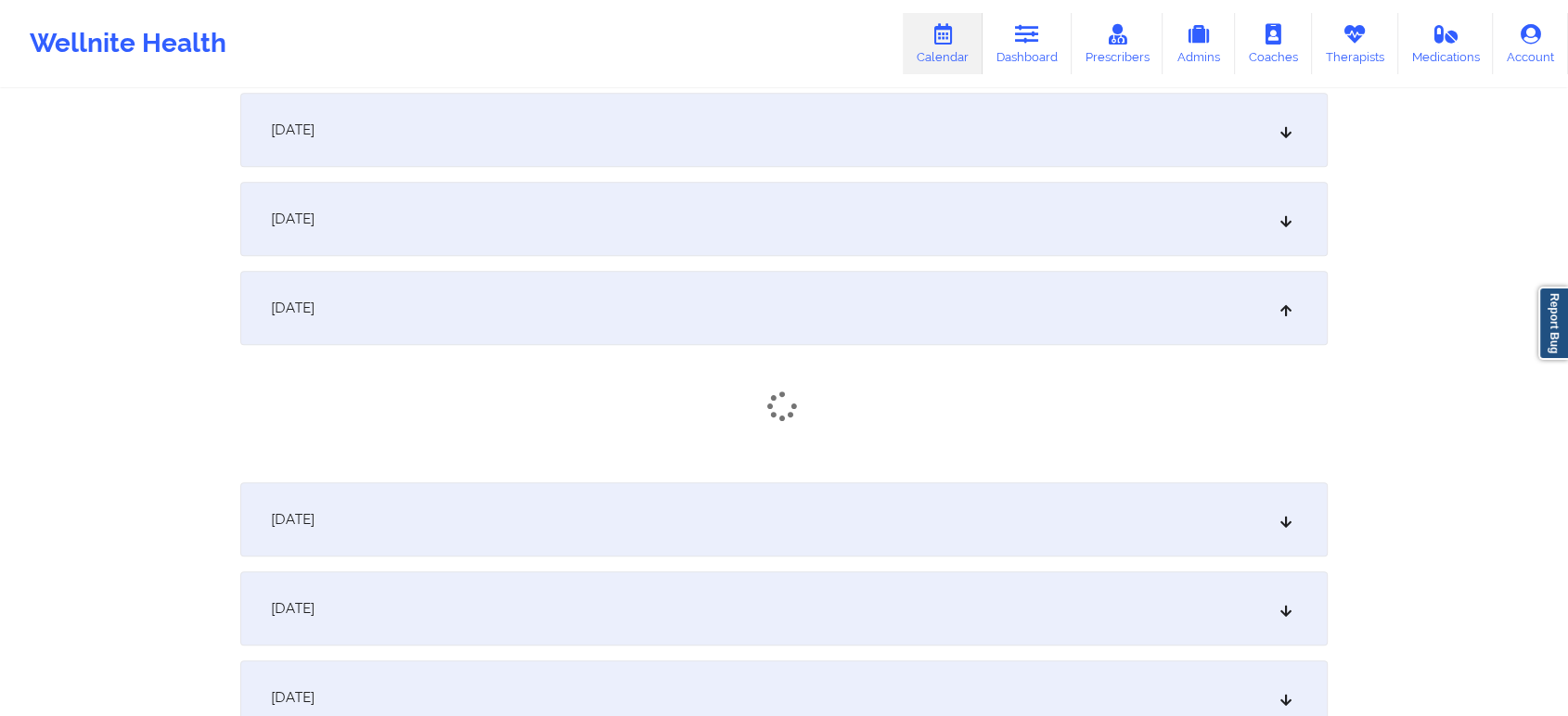
click at [948, 155] on div "[DATE]" at bounding box center [784, 130] width 1088 height 74
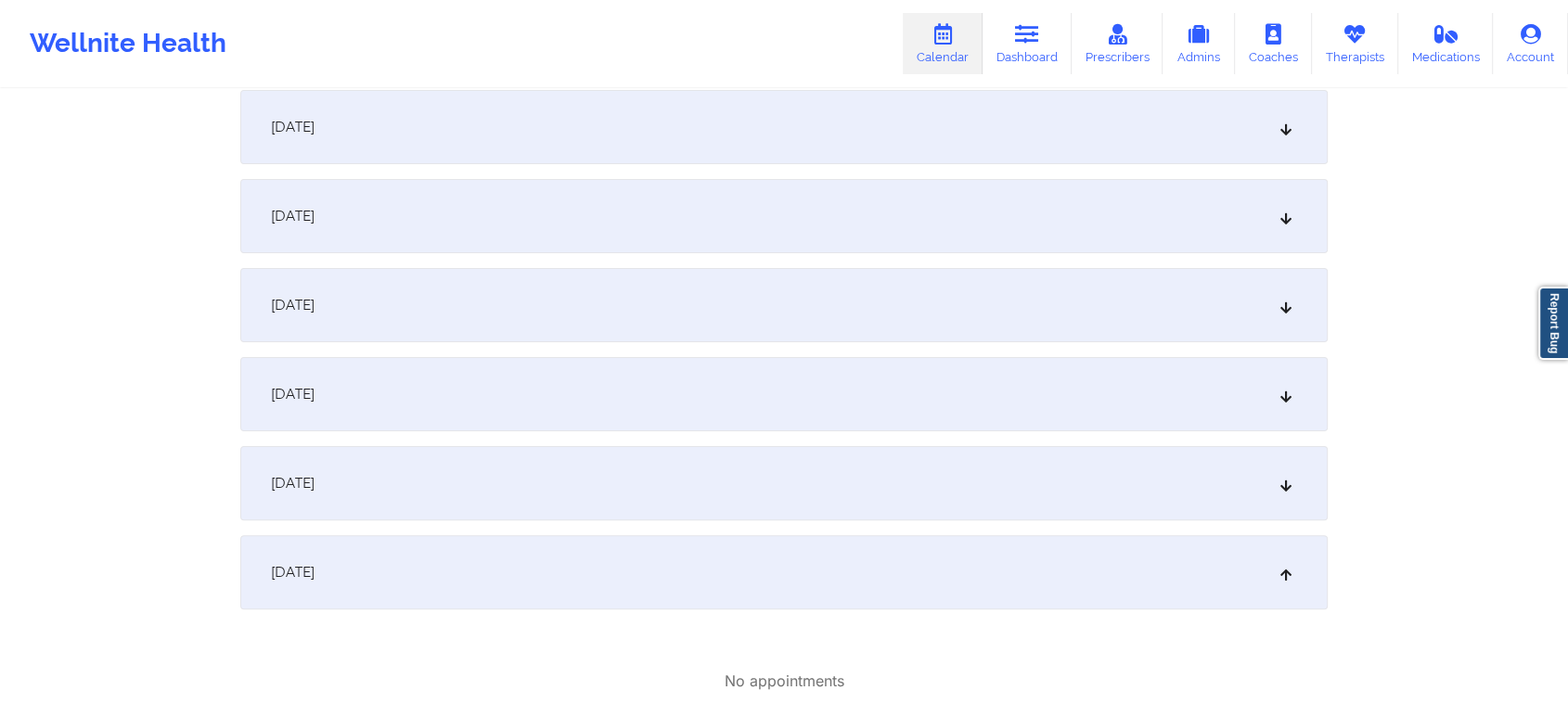
scroll to position [362, 0]
click at [905, 486] on div "[DATE]" at bounding box center [784, 490] width 1088 height 74
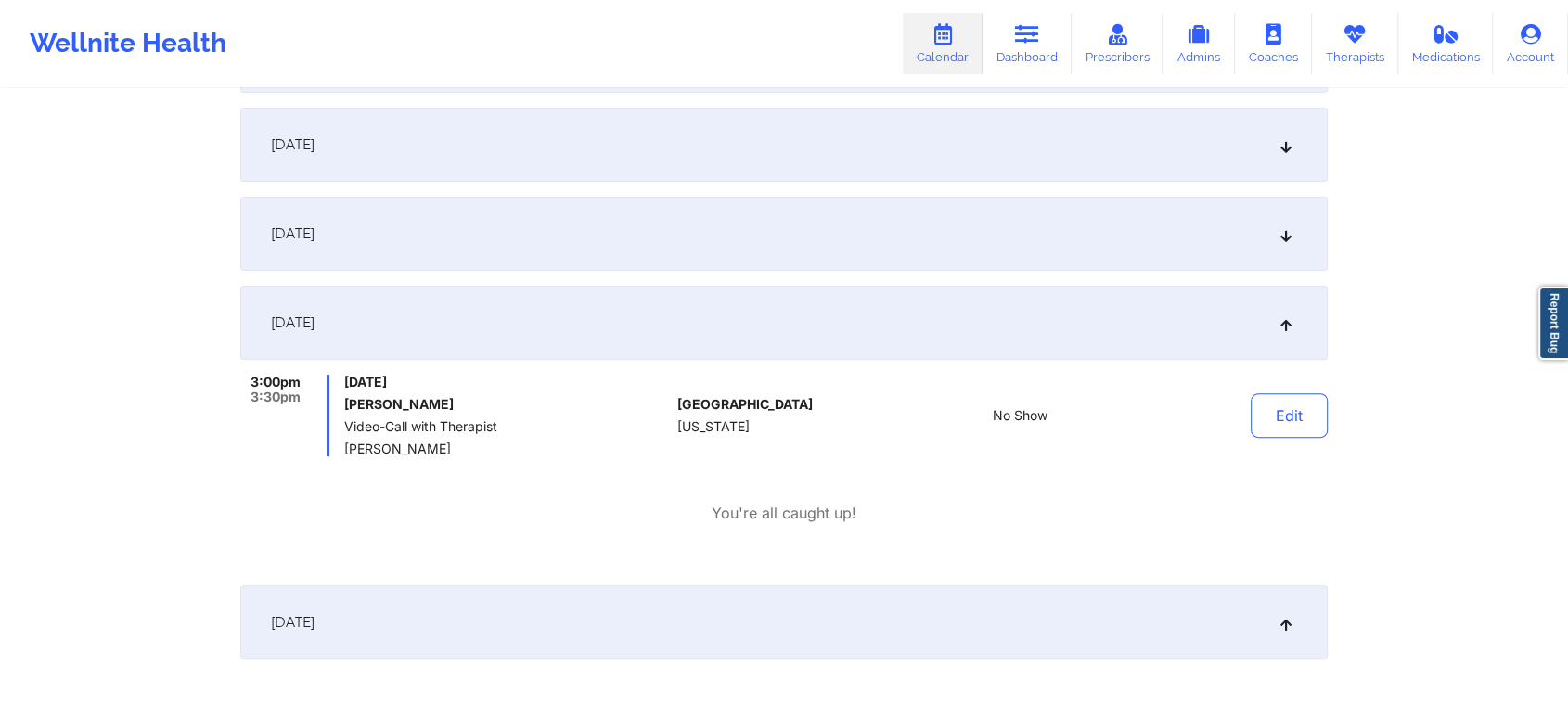
scroll to position [550, 0]
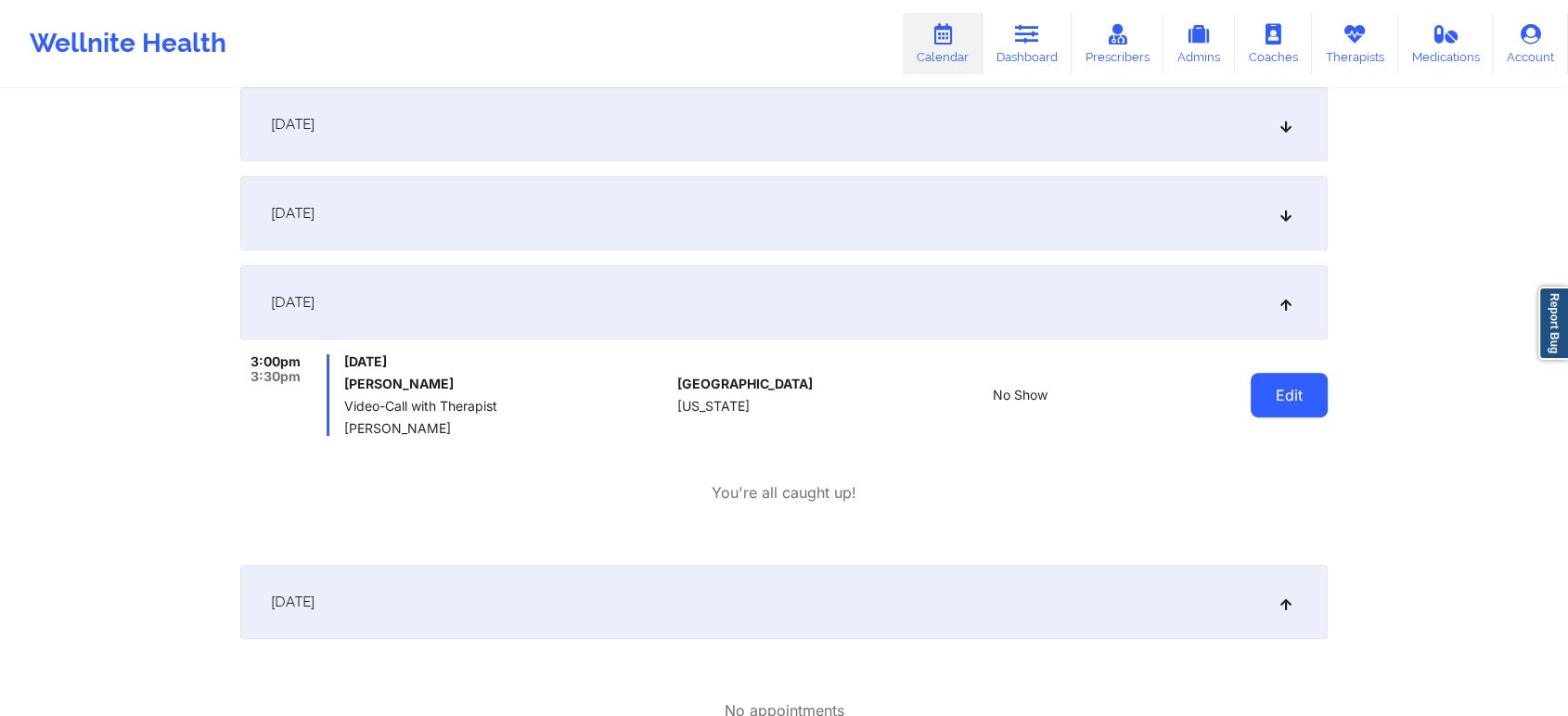
click at [1276, 404] on button "Edit" at bounding box center [1288, 395] width 77 height 45
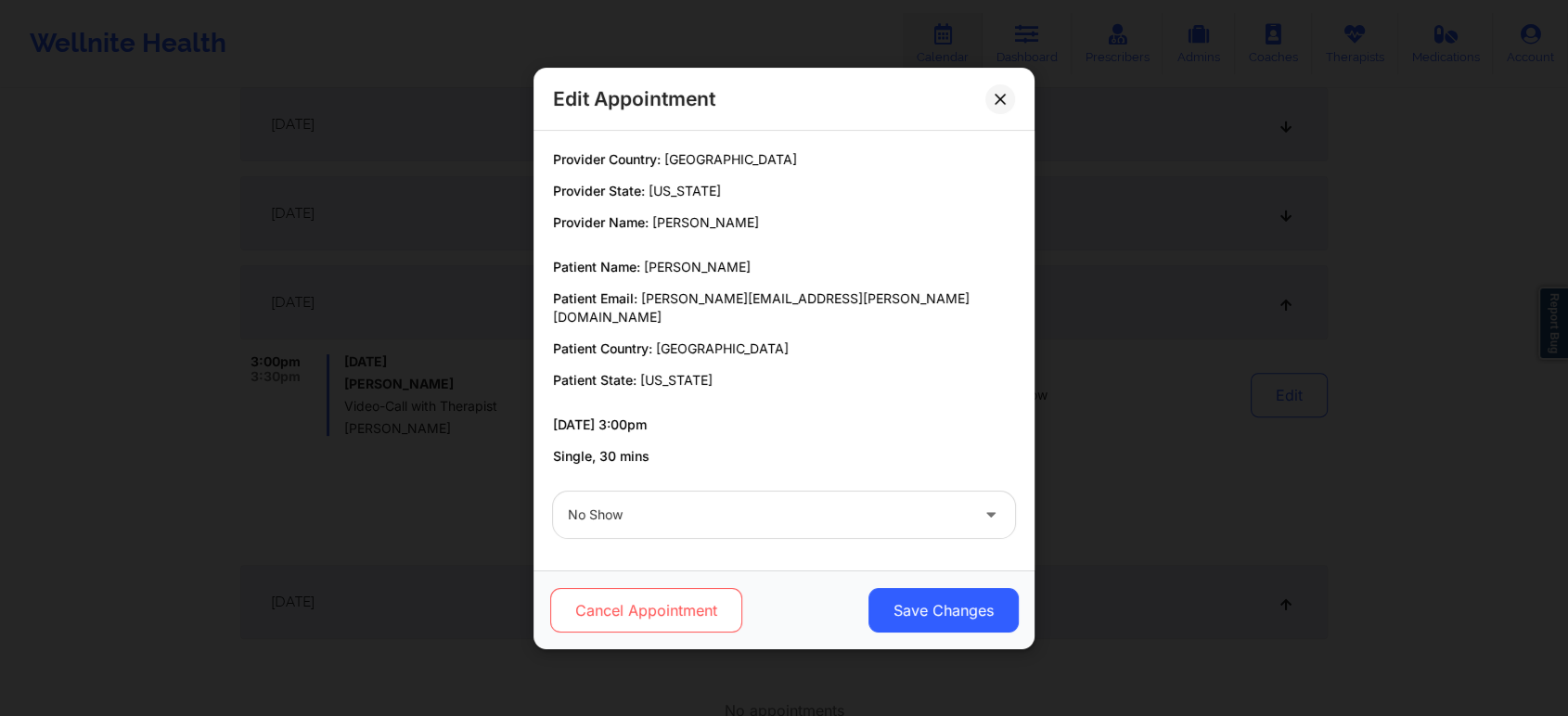
click at [702, 604] on button "Cancel Appointment" at bounding box center [647, 610] width 192 height 45
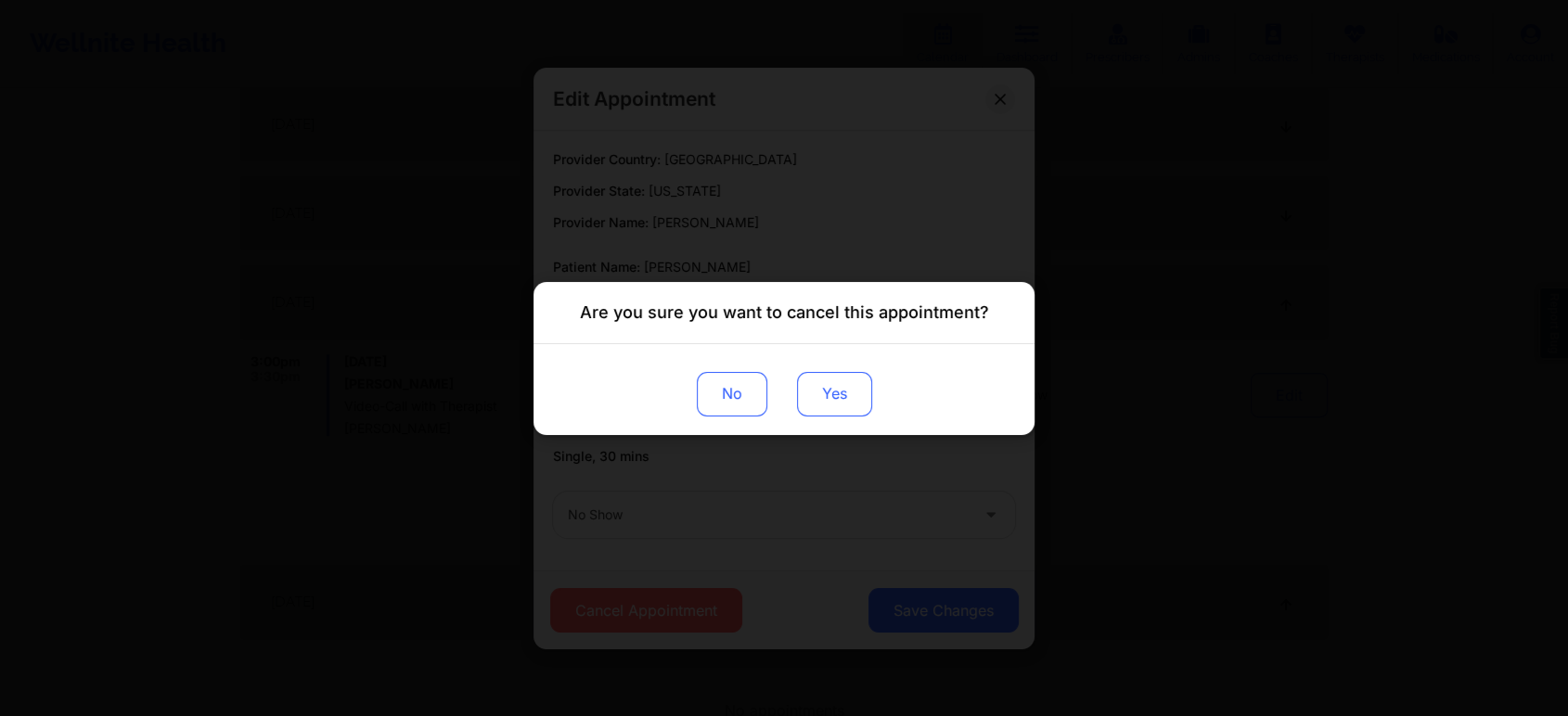
click at [824, 392] on button "Yes" at bounding box center [834, 393] width 75 height 45
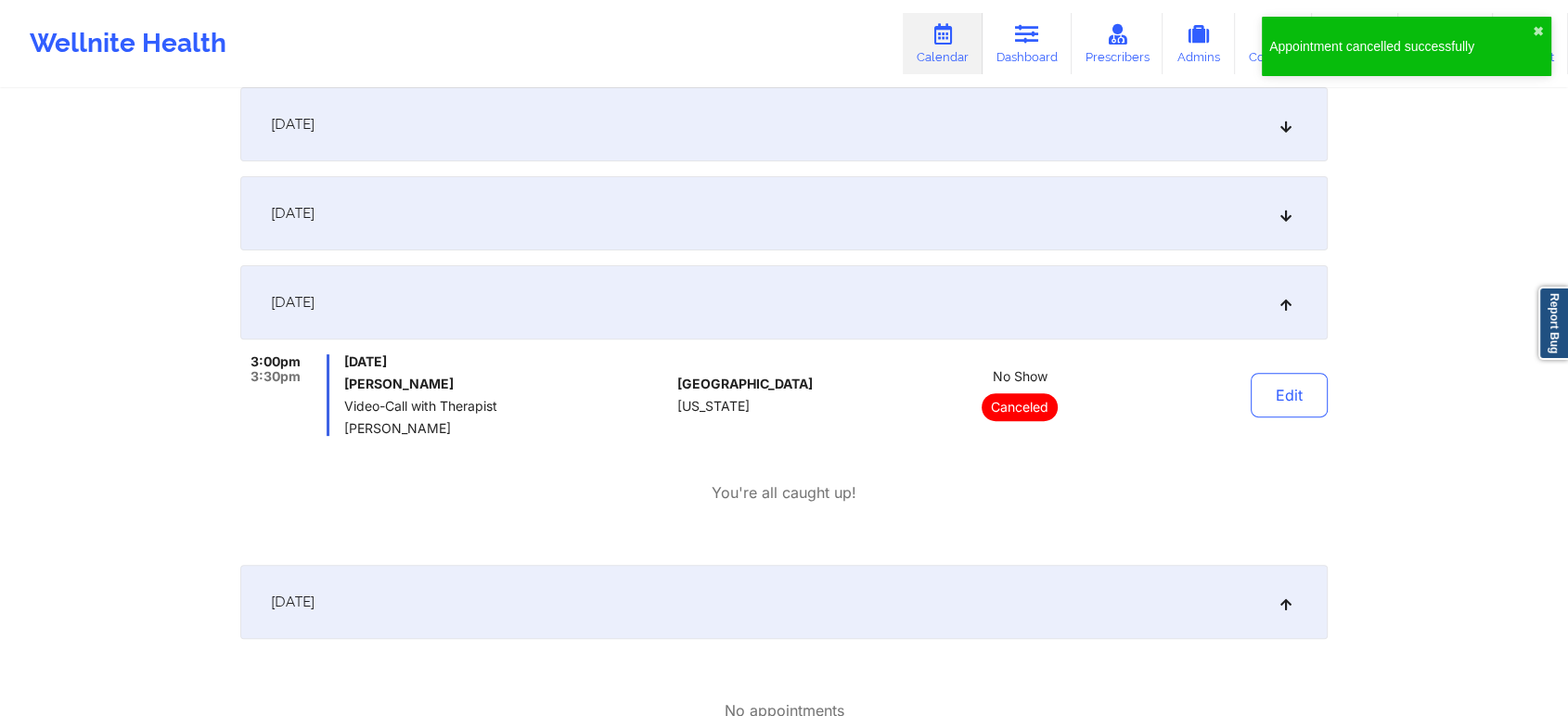
scroll to position [0, 0]
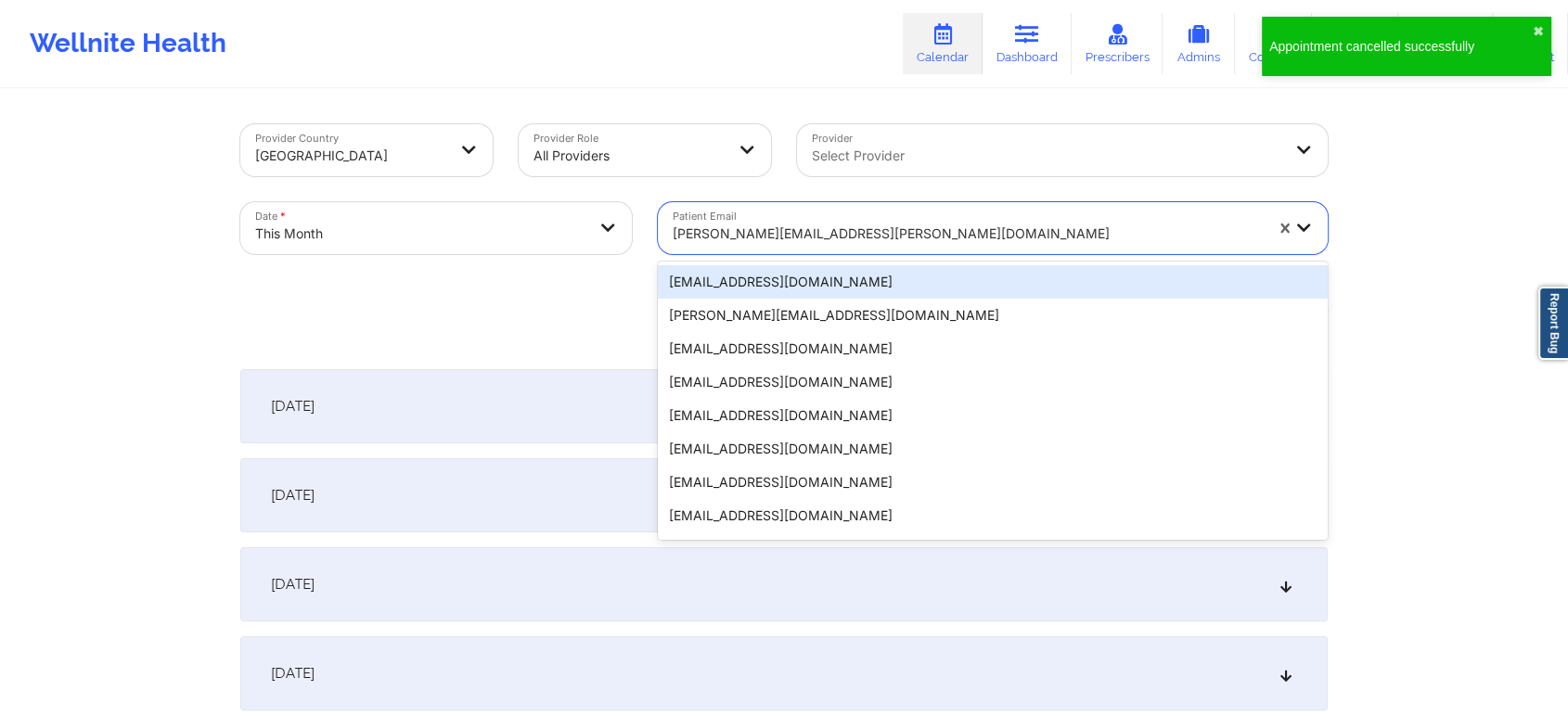
click at [727, 235] on div at bounding box center [967, 233] width 590 height 22
paste input "[EMAIL_ADDRESS][DOMAIN_NAME]"
type input "[EMAIL_ADDRESS][DOMAIN_NAME]"
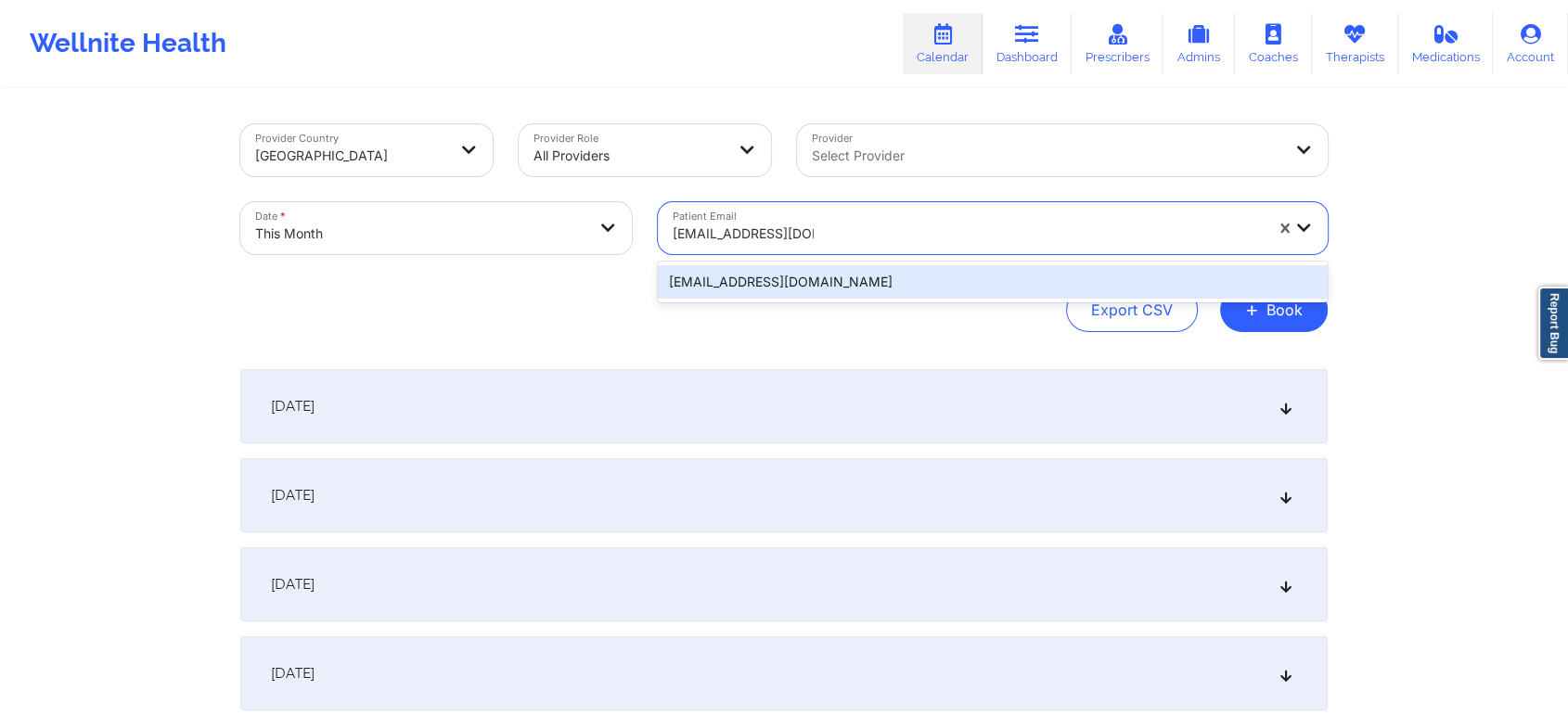
click at [861, 286] on div "[EMAIL_ADDRESS][DOMAIN_NAME]" at bounding box center [993, 281] width 669 height 33
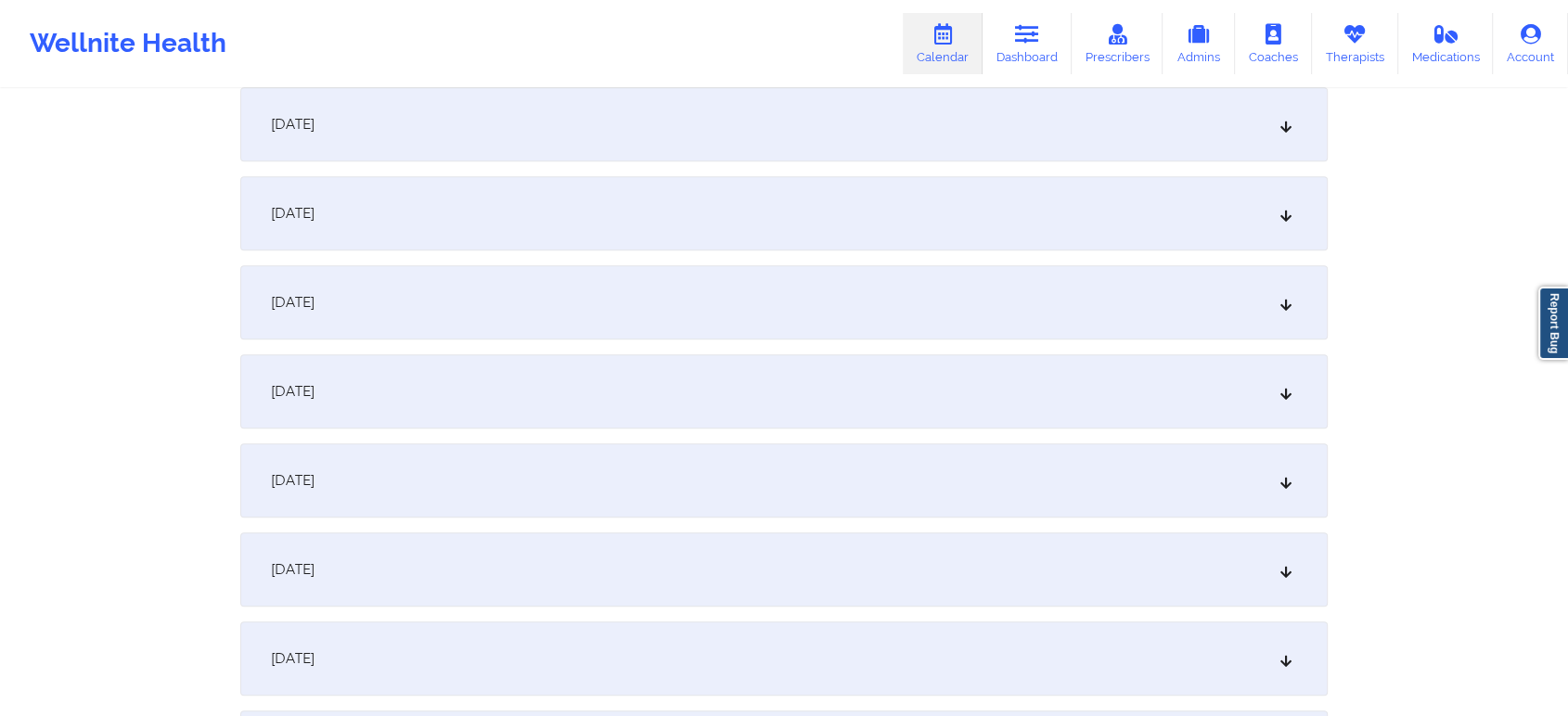
scroll to position [1263, 0]
click at [1133, 255] on div "[DATE] No appointments [DATE] No appointments [DATE] No appointments [DATE] No …" at bounding box center [784, 479] width 1088 height 2746
click at [1158, 236] on div "[DATE]" at bounding box center [784, 212] width 1088 height 74
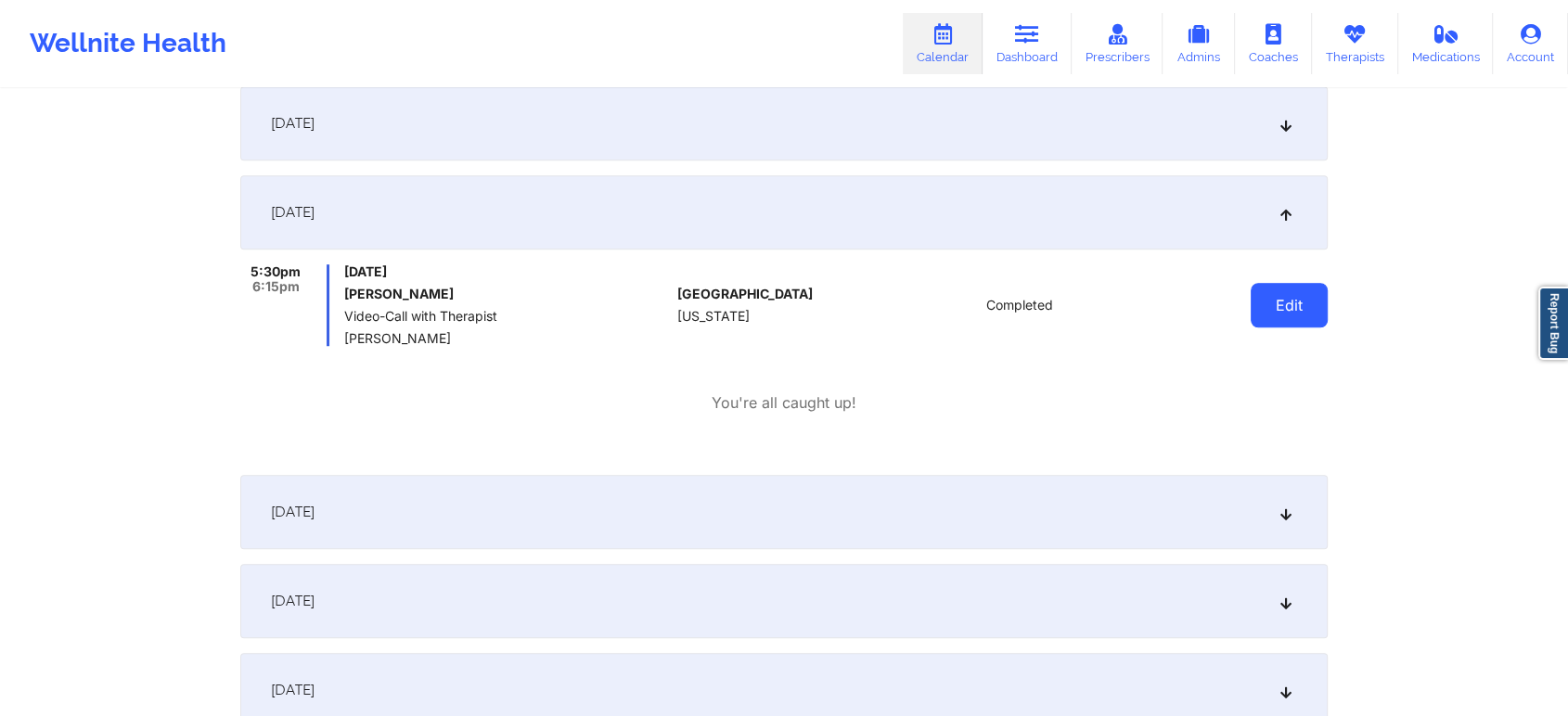
click at [1274, 295] on button "Edit" at bounding box center [1288, 305] width 77 height 45
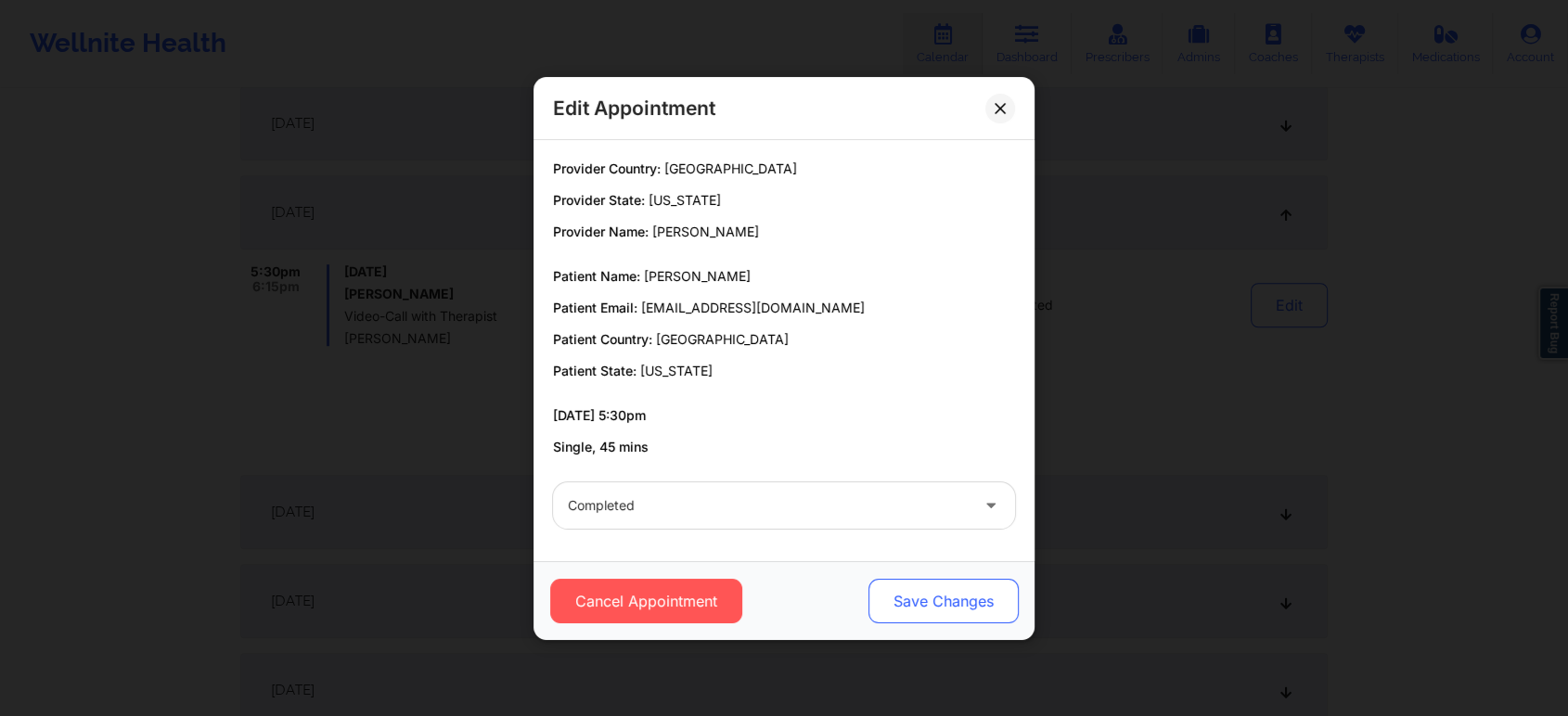
drag, startPoint x: 910, startPoint y: 624, endPoint x: 922, endPoint y: 615, distance: 15.0
click at [922, 615] on div "Cancel Appointment Save Changes" at bounding box center [784, 600] width 501 height 79
click at [922, 615] on button "Save Changes" at bounding box center [943, 601] width 150 height 45
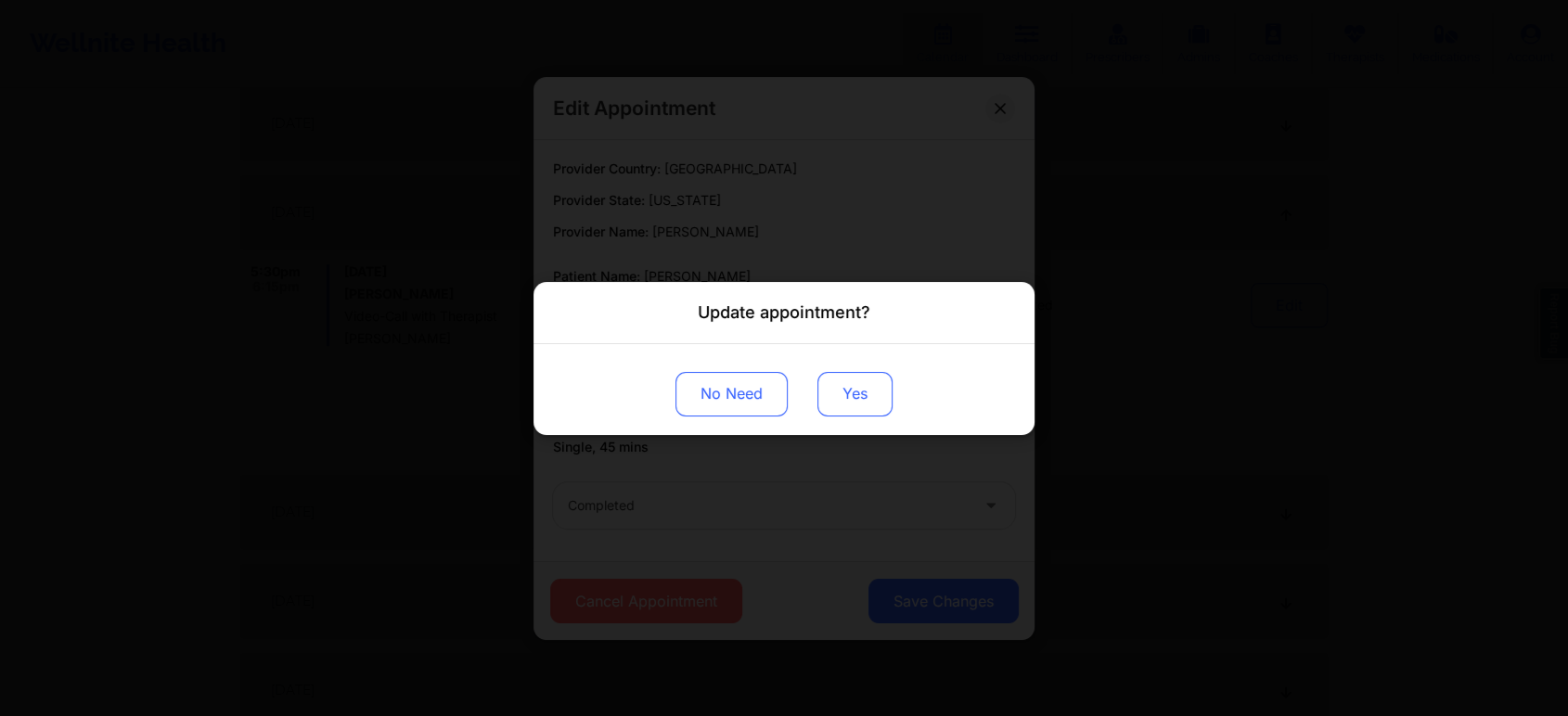
click at [851, 386] on button "Yes" at bounding box center [855, 393] width 75 height 45
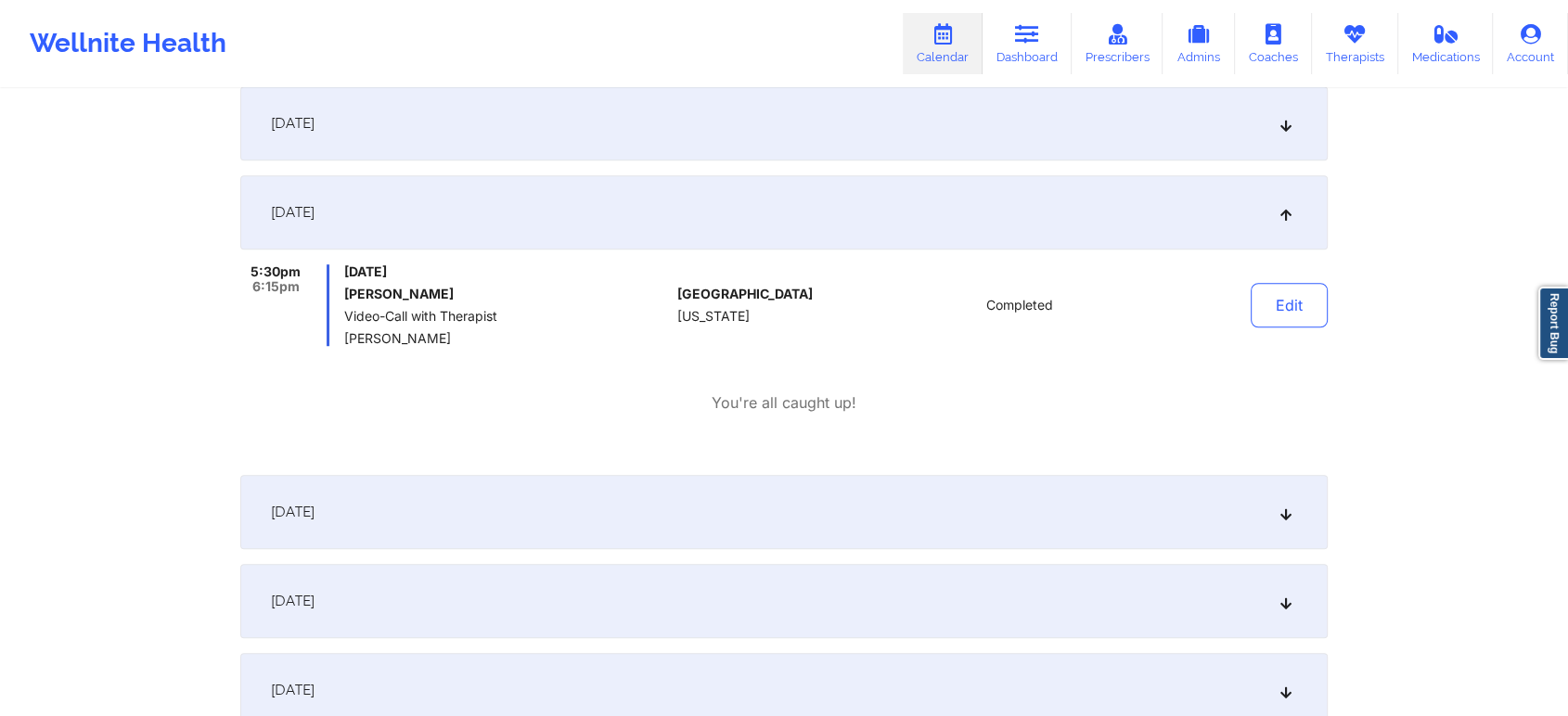
scroll to position [0, 0]
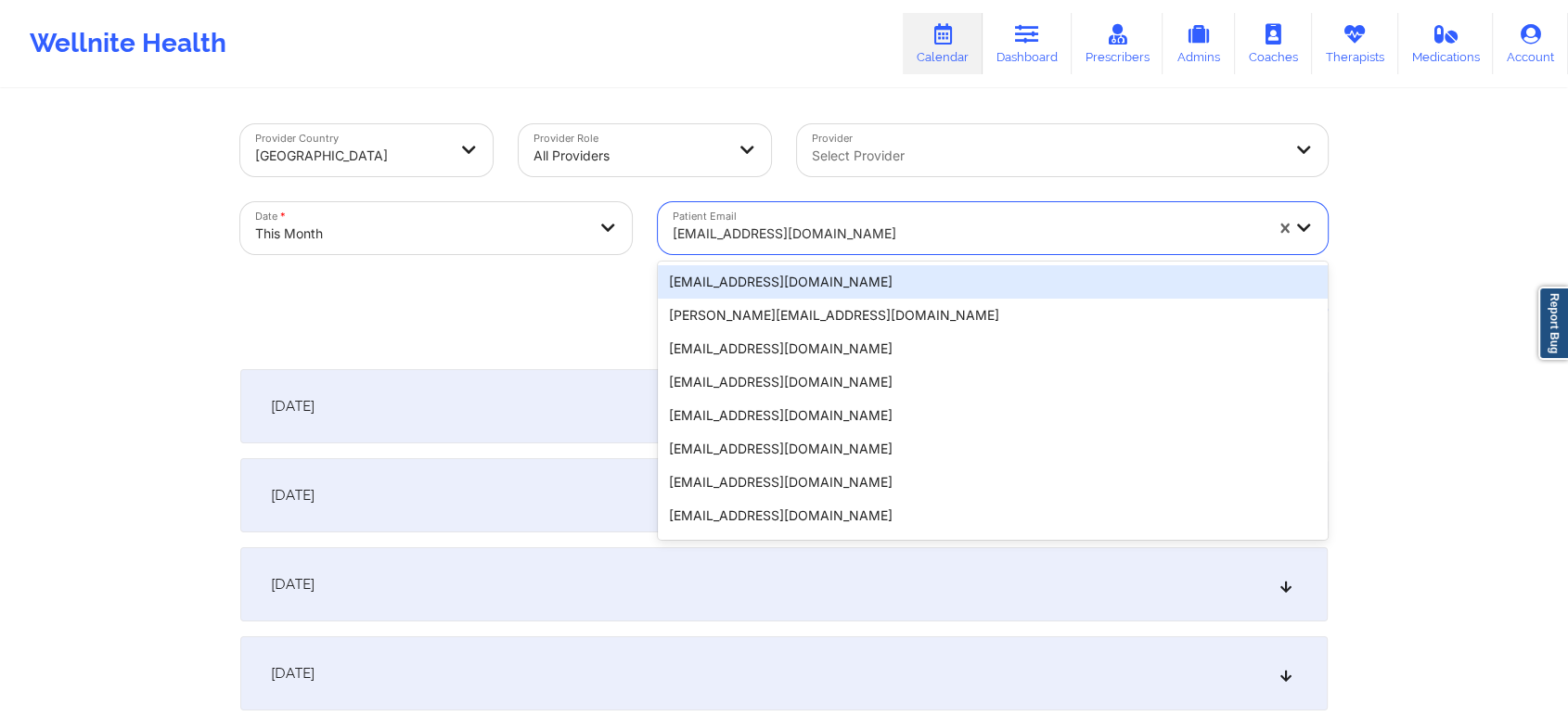
click at [781, 243] on div at bounding box center [967, 233] width 590 height 22
paste input "[PERSON_NAME][EMAIL_ADDRESS][PERSON_NAME][DOMAIN_NAME]"
type input "[PERSON_NAME][EMAIL_ADDRESS][PERSON_NAME][DOMAIN_NAME]"
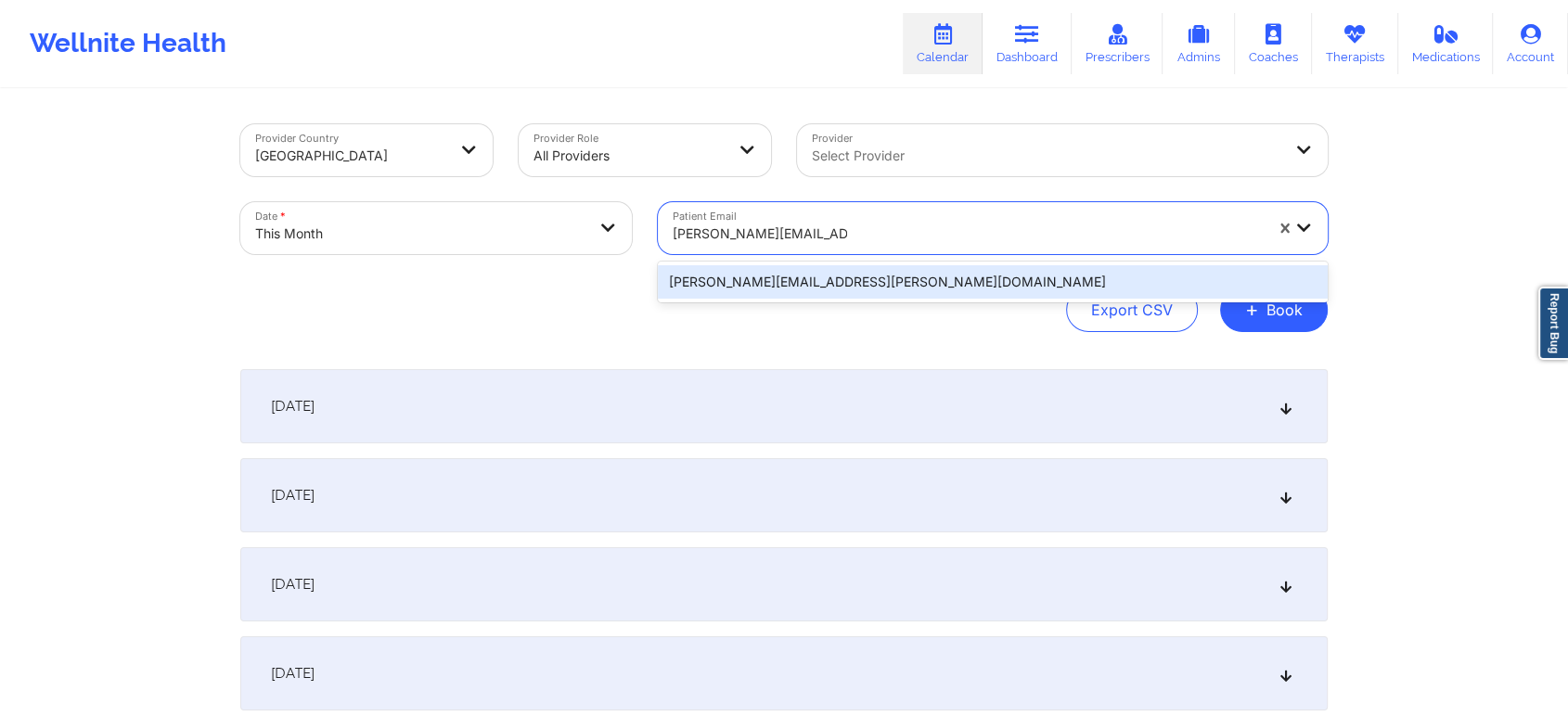
click at [823, 282] on div "[PERSON_NAME][EMAIL_ADDRESS][PERSON_NAME][DOMAIN_NAME]" at bounding box center [993, 281] width 669 height 33
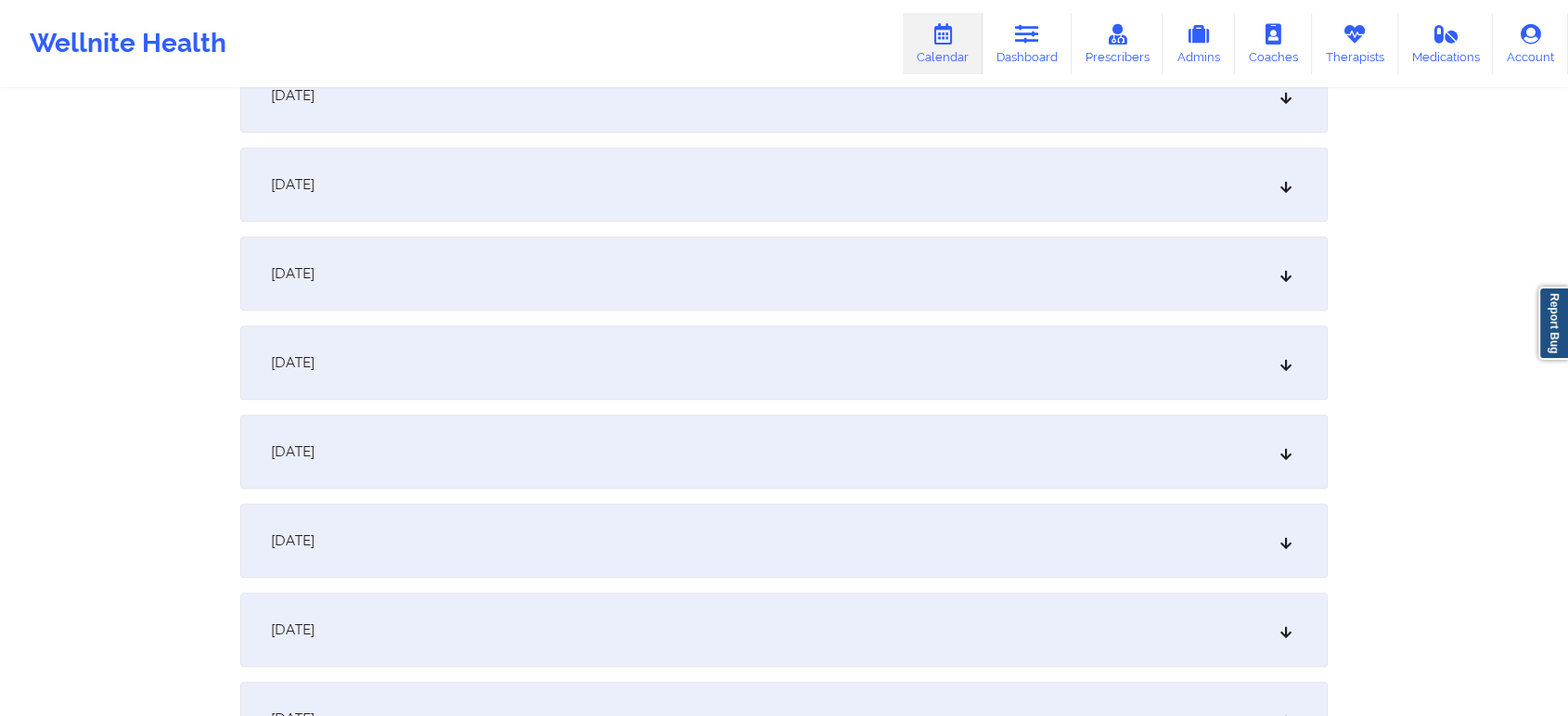
scroll to position [1116, 0]
click at [1106, 371] on div "[DATE]" at bounding box center [784, 359] width 1088 height 74
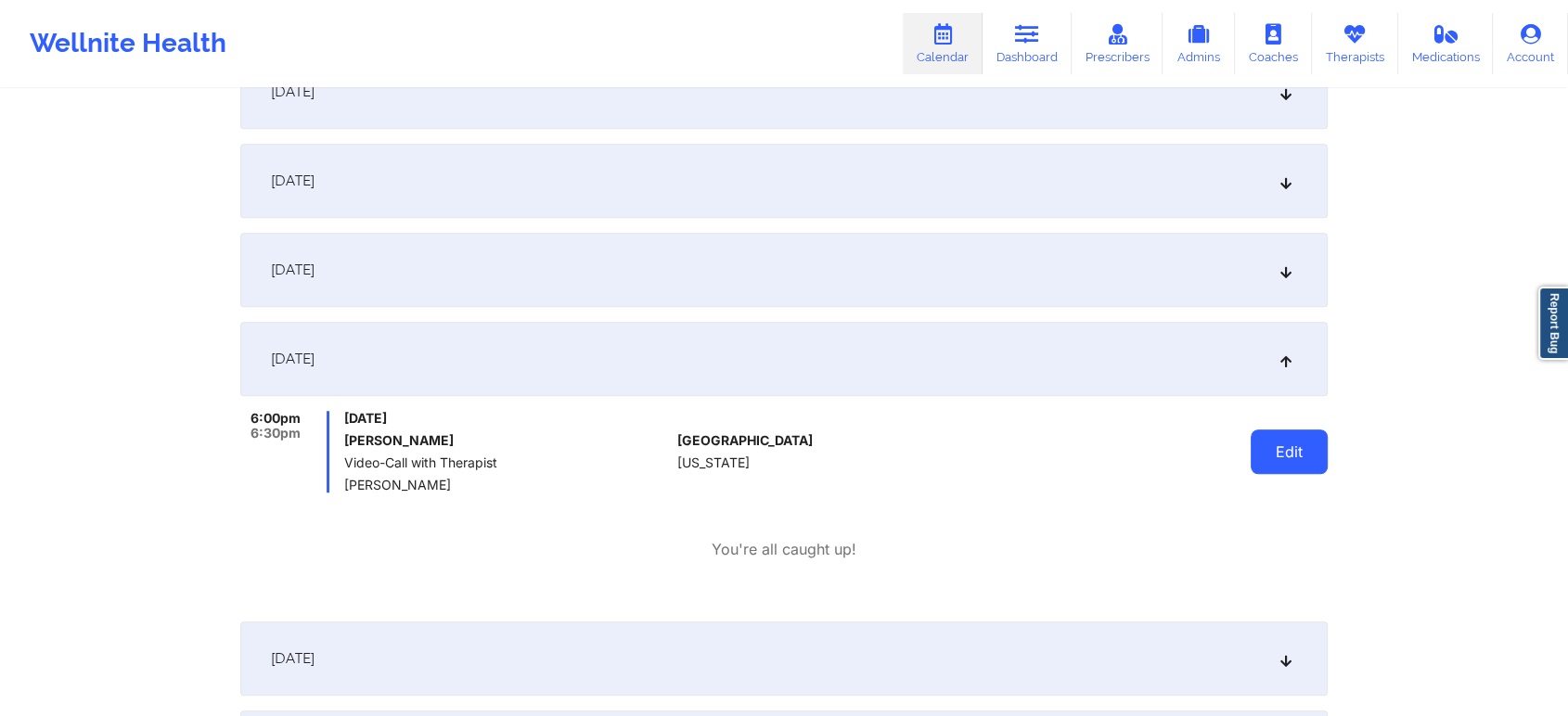
click at [1254, 449] on button "Edit" at bounding box center [1288, 452] width 77 height 45
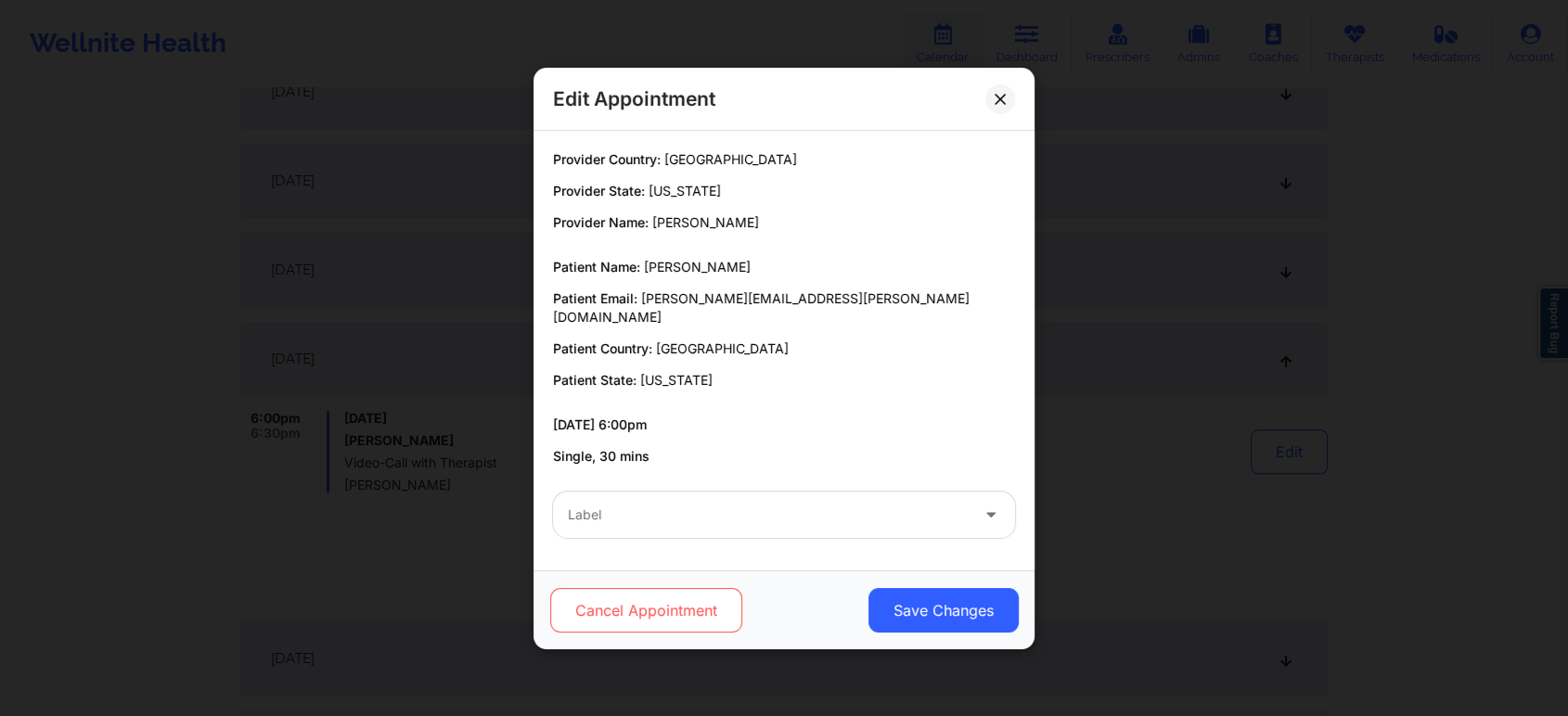
click at [729, 594] on button "Cancel Appointment" at bounding box center [647, 610] width 192 height 45
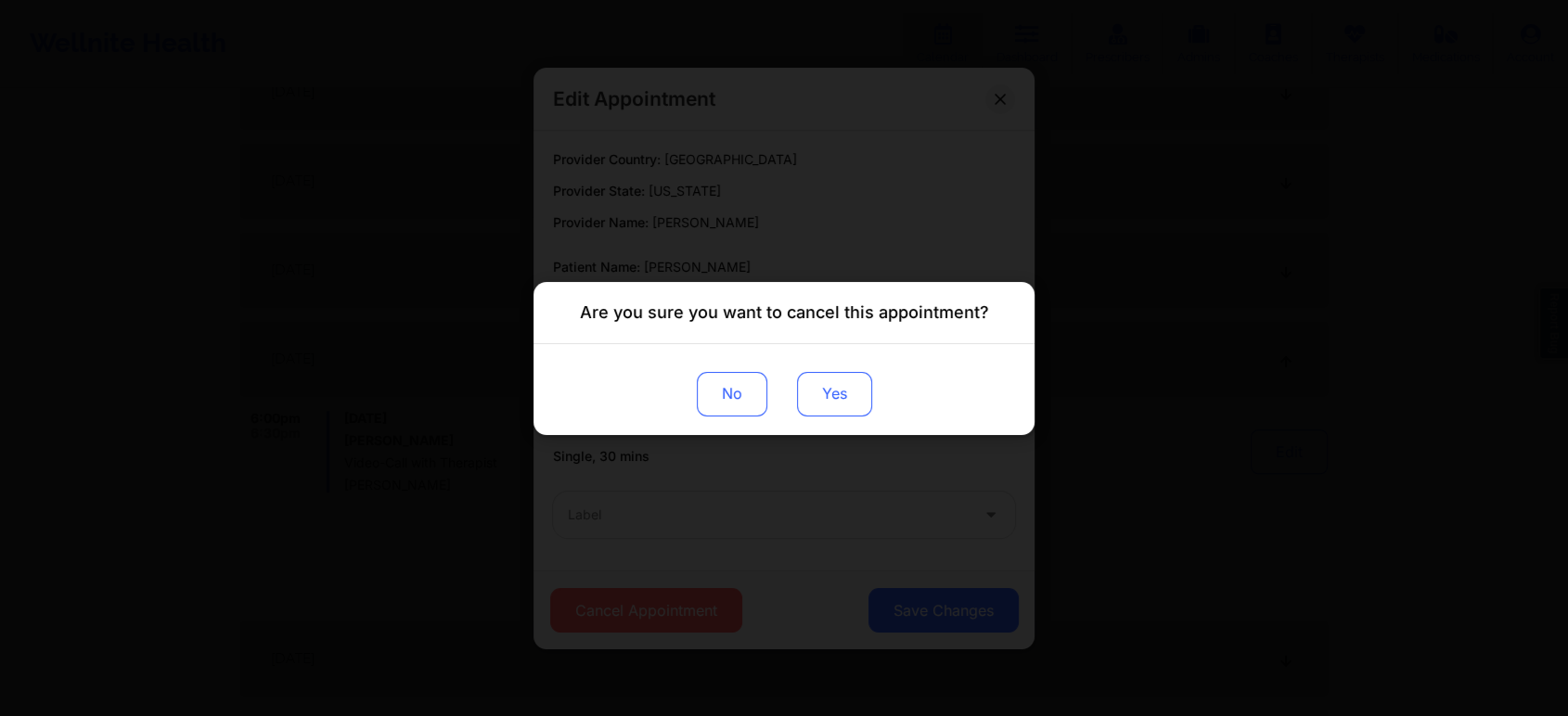
click at [822, 375] on button "Yes" at bounding box center [834, 393] width 75 height 45
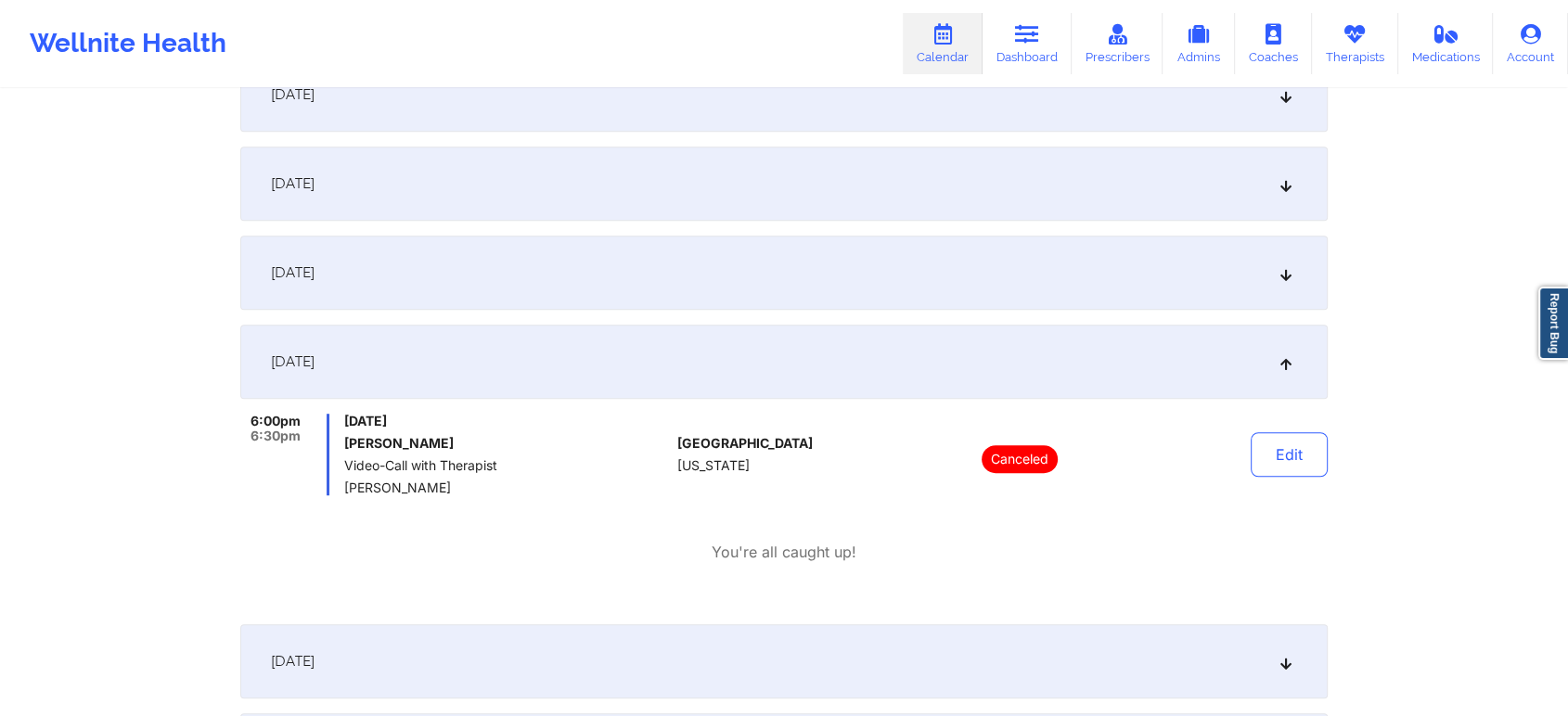
scroll to position [0, 0]
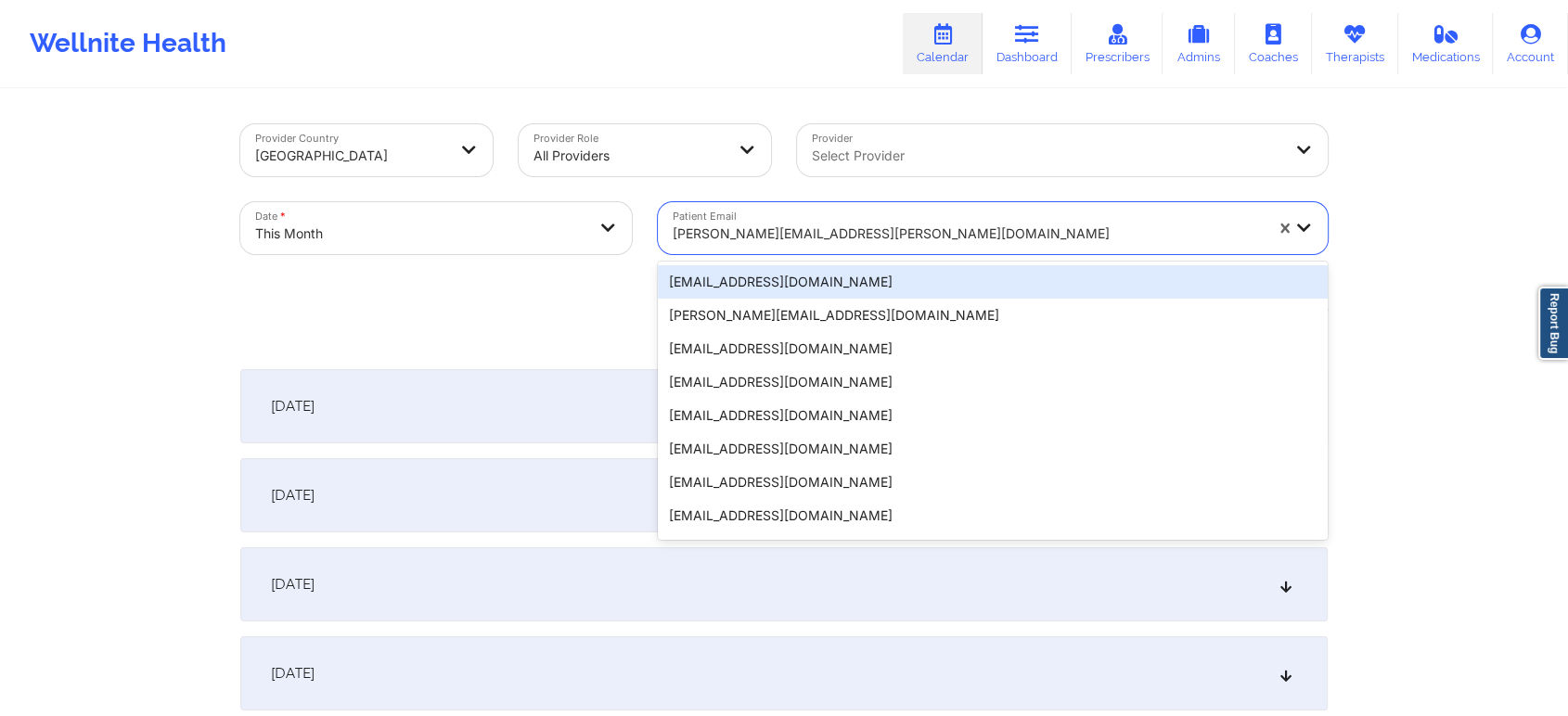
click at [733, 251] on div "[PERSON_NAME][EMAIL_ADDRESS][PERSON_NAME][DOMAIN_NAME]" at bounding box center [967, 233] width 590 height 41
paste input "[EMAIL_ADDRESS][DOMAIN_NAME]"
type input "[EMAIL_ADDRESS][DOMAIN_NAME]"
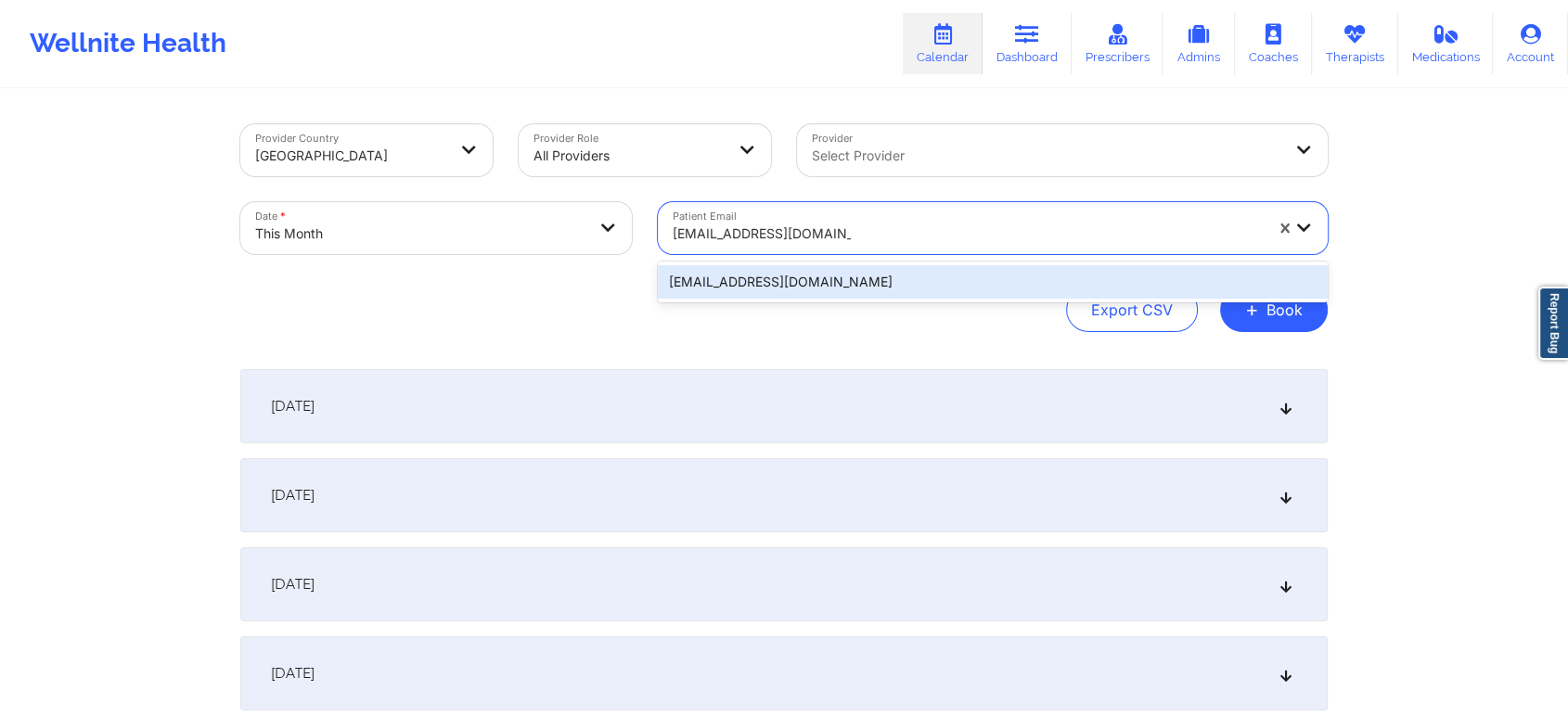
click at [868, 285] on div "[EMAIL_ADDRESS][DOMAIN_NAME]" at bounding box center [993, 281] width 669 height 33
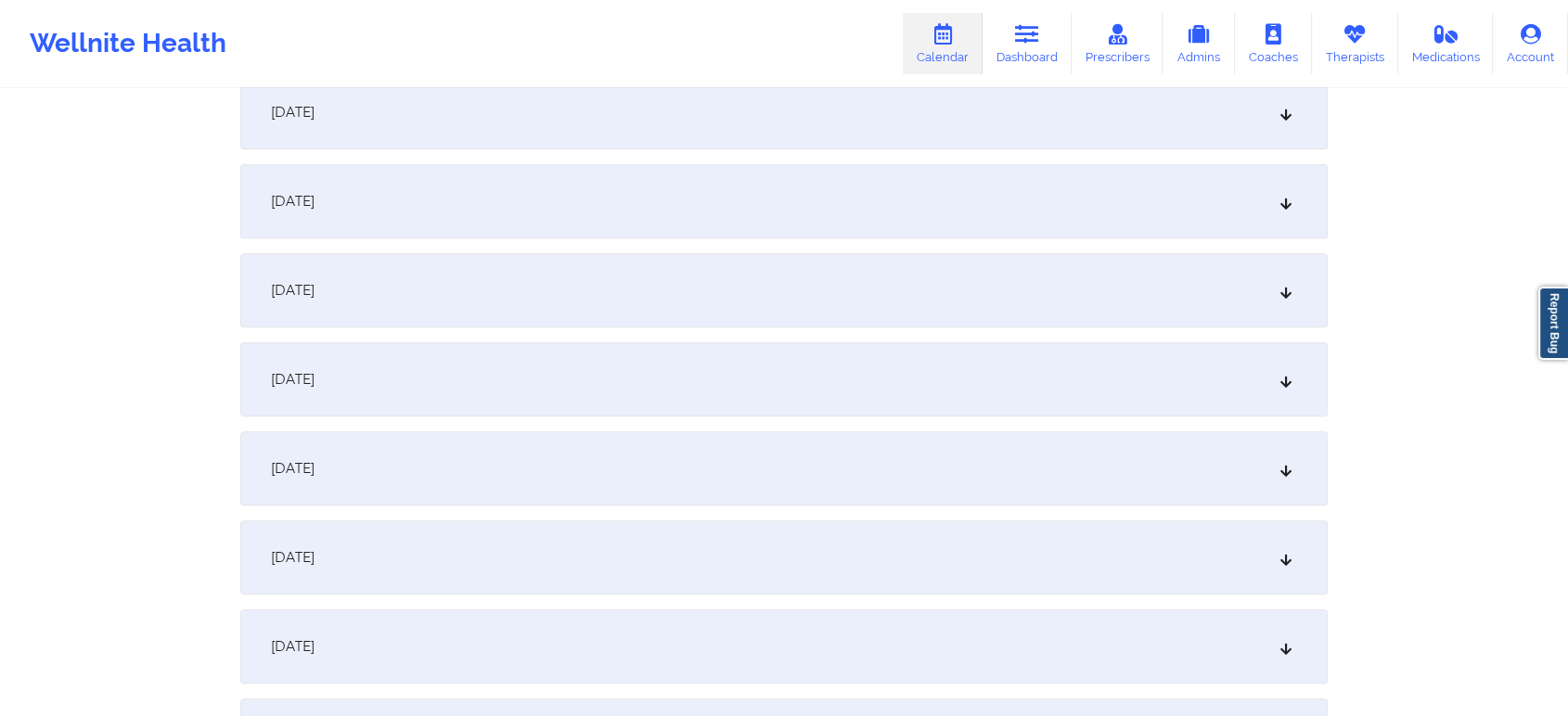
scroll to position [1038, 0]
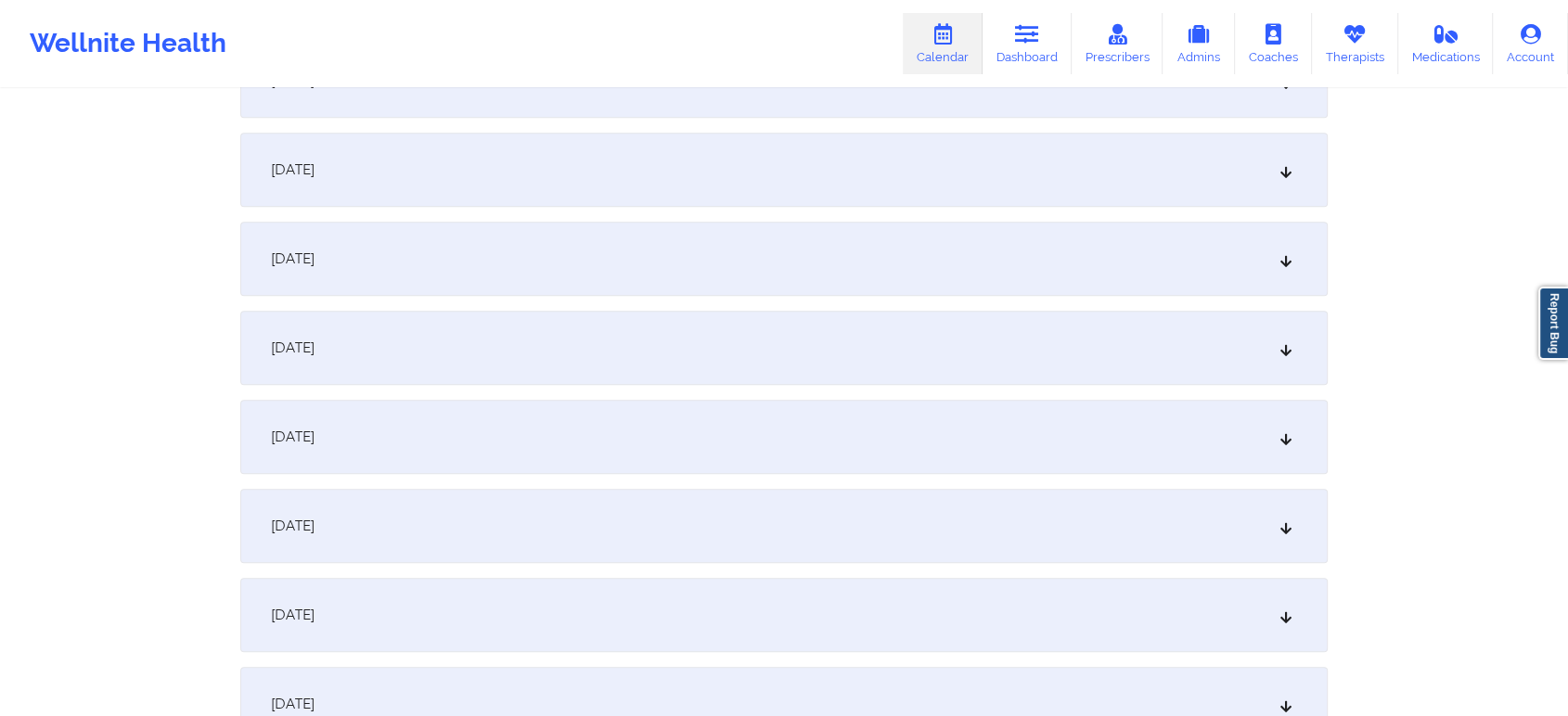
click at [753, 455] on div "[DATE]" at bounding box center [784, 437] width 1088 height 74
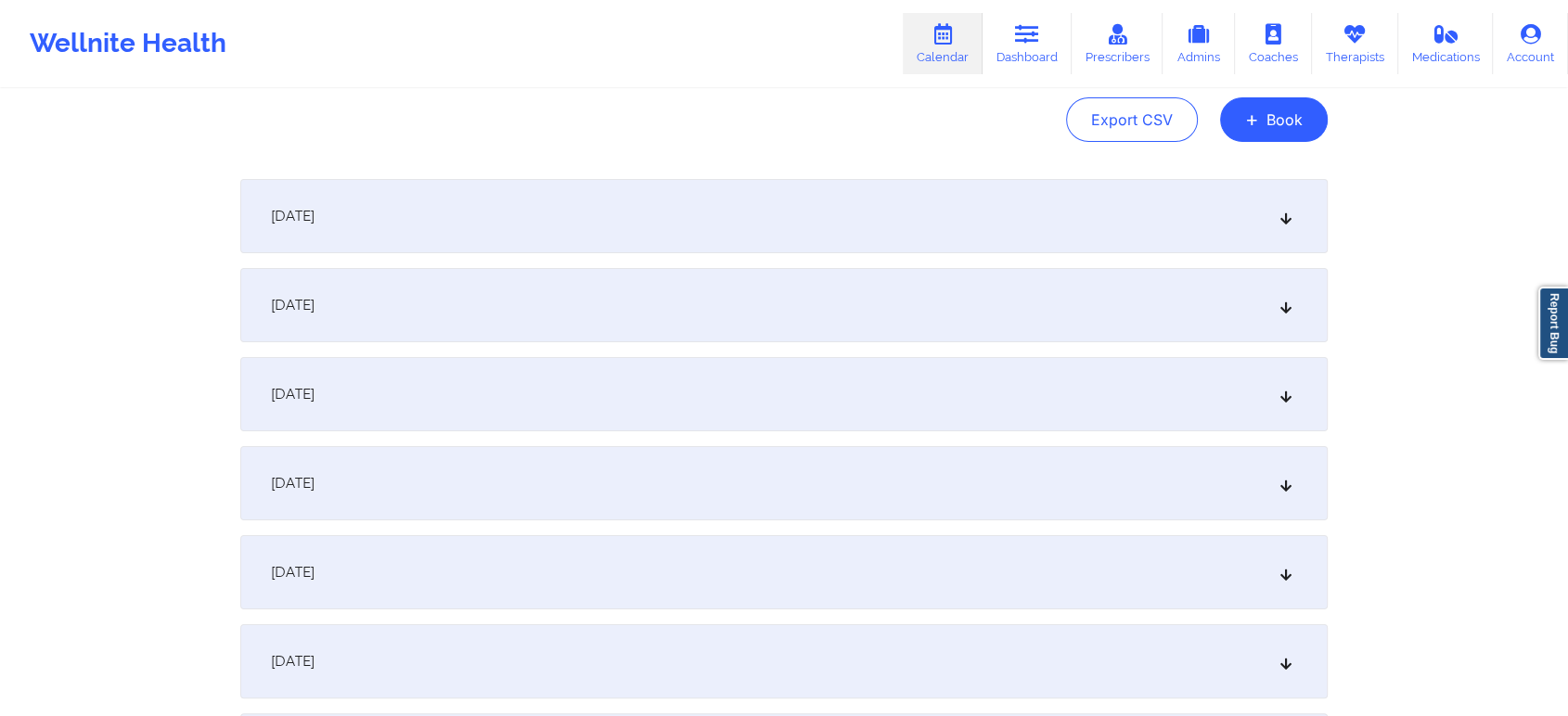
scroll to position [0, 0]
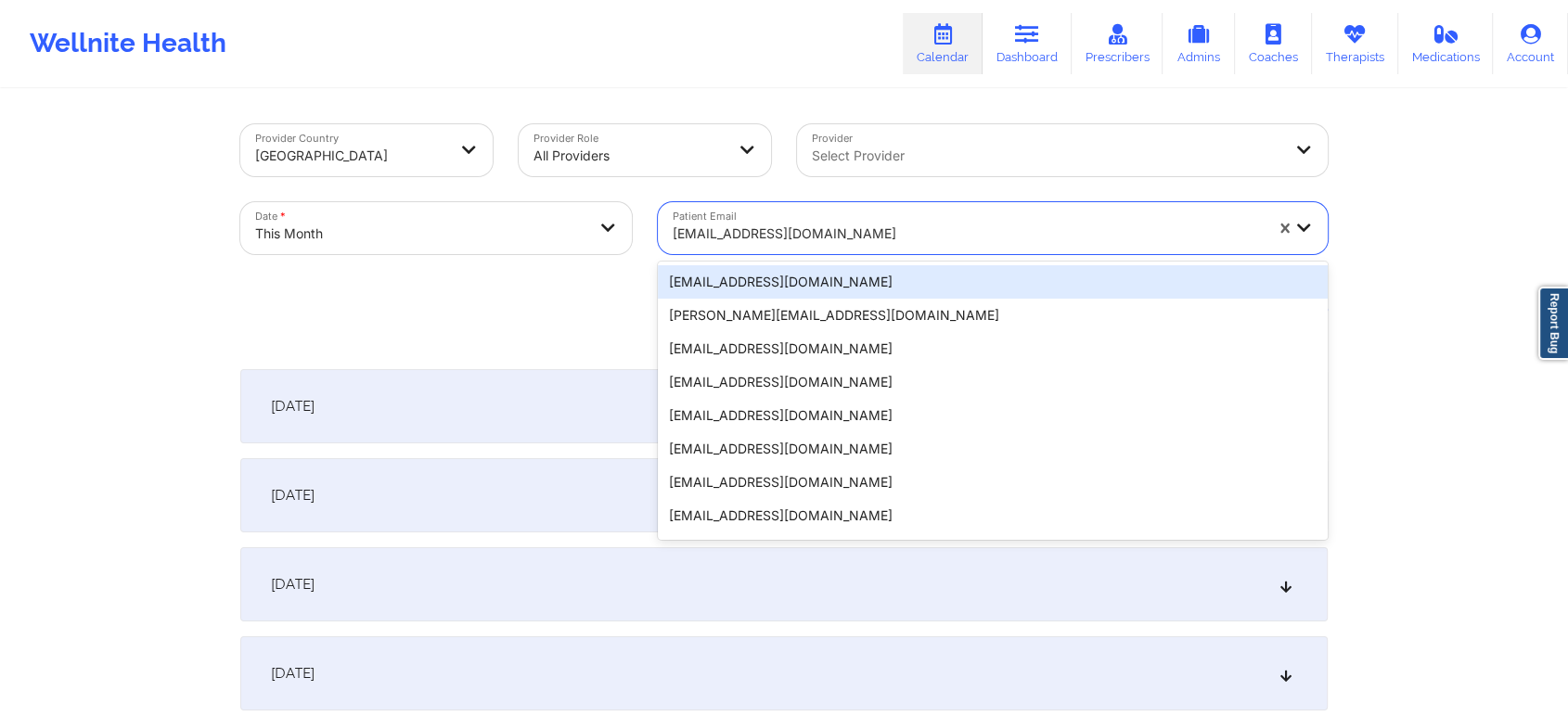
click at [734, 221] on div "[EMAIL_ADDRESS][DOMAIN_NAME]" at bounding box center [967, 233] width 590 height 41
paste input "[EMAIL_ADDRESS][DOMAIN_NAME]"
type input "[EMAIL_ADDRESS][DOMAIN_NAME]"
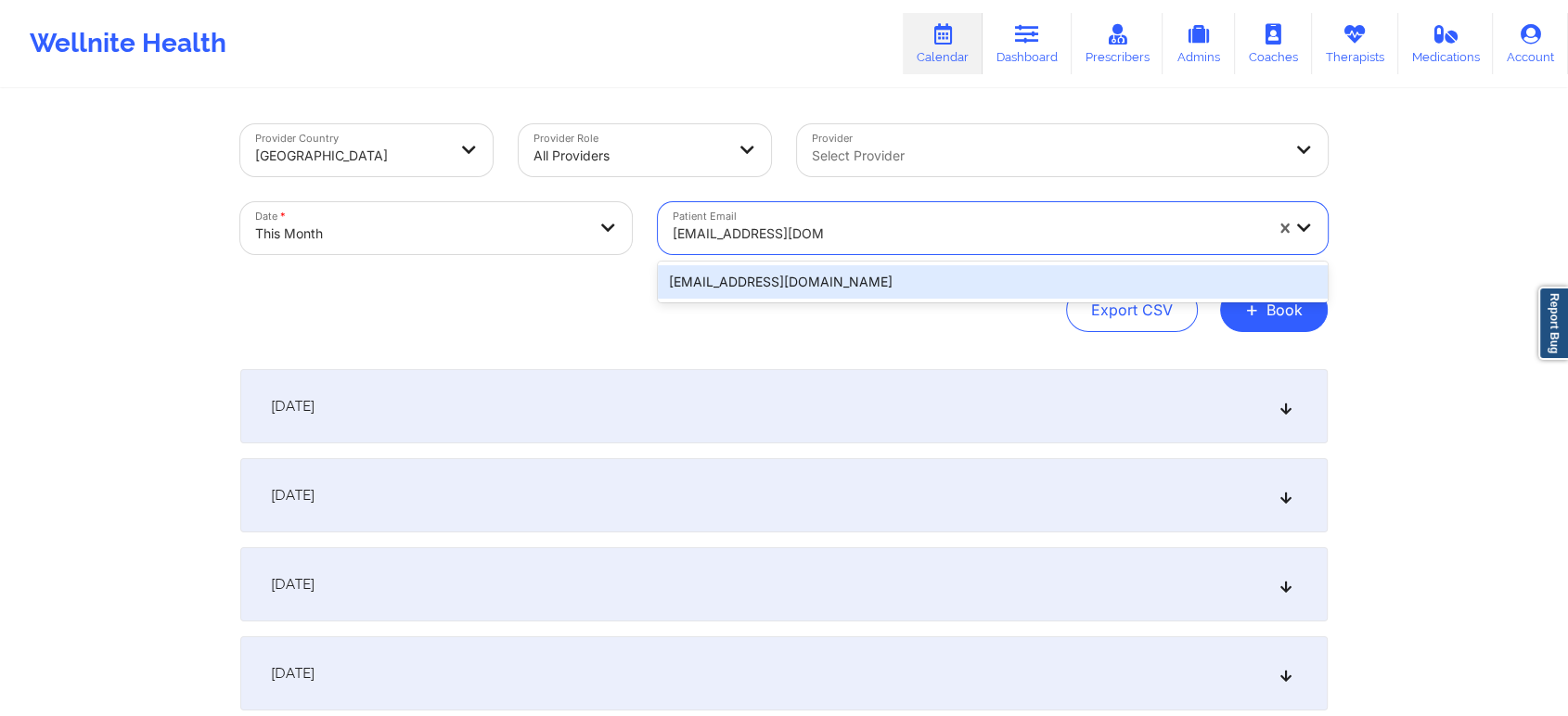
click at [771, 287] on div "[EMAIL_ADDRESS][DOMAIN_NAME]" at bounding box center [993, 281] width 669 height 33
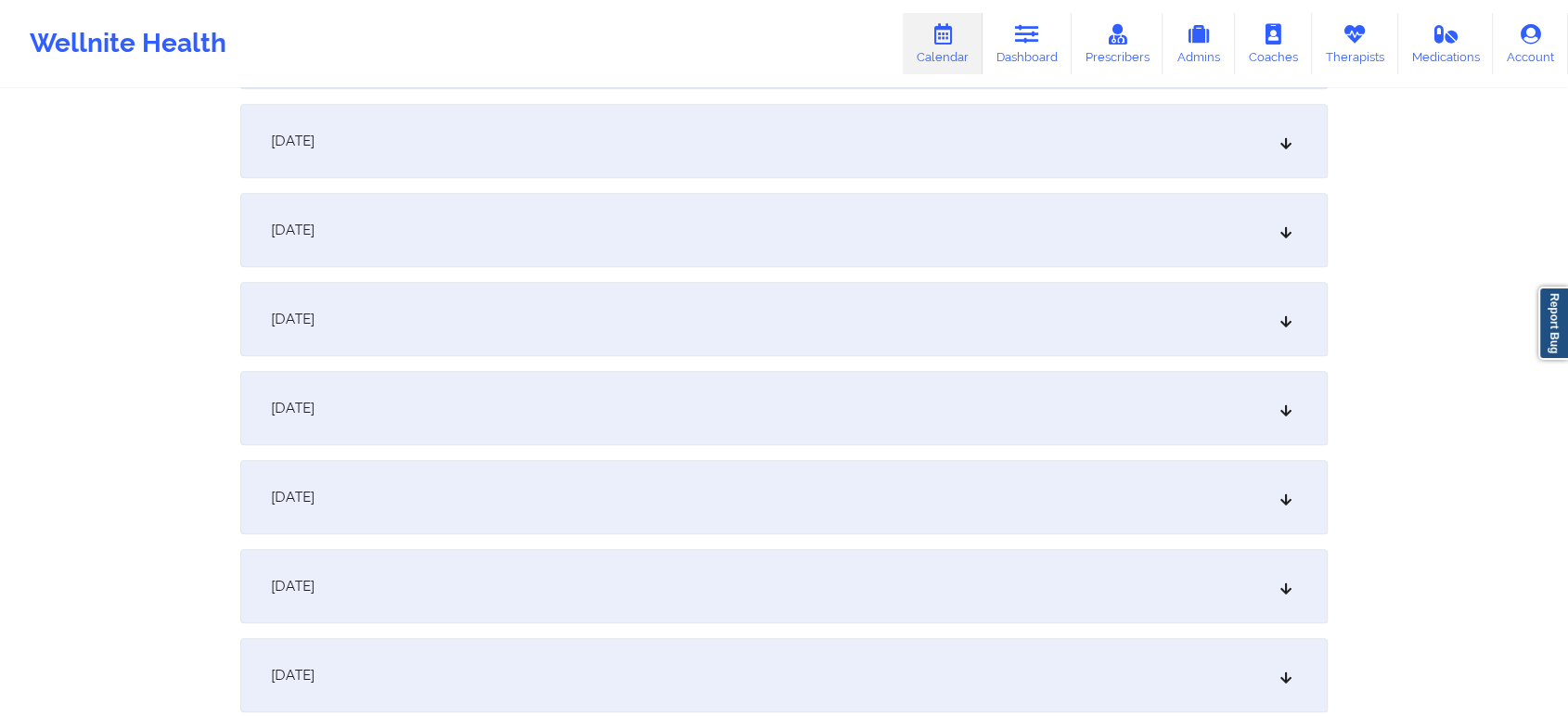
scroll to position [835, 0]
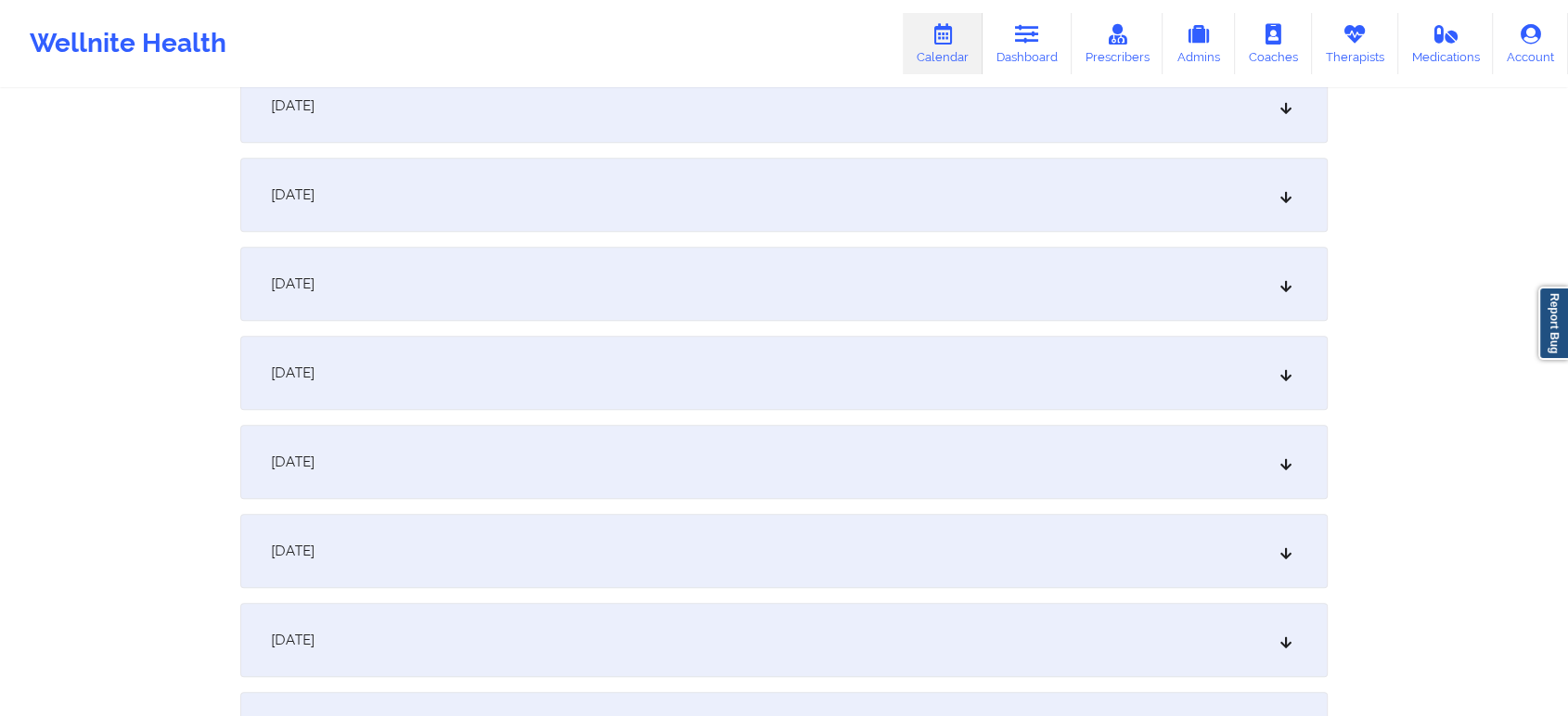
click at [1117, 627] on div "[DATE]" at bounding box center [784, 640] width 1088 height 74
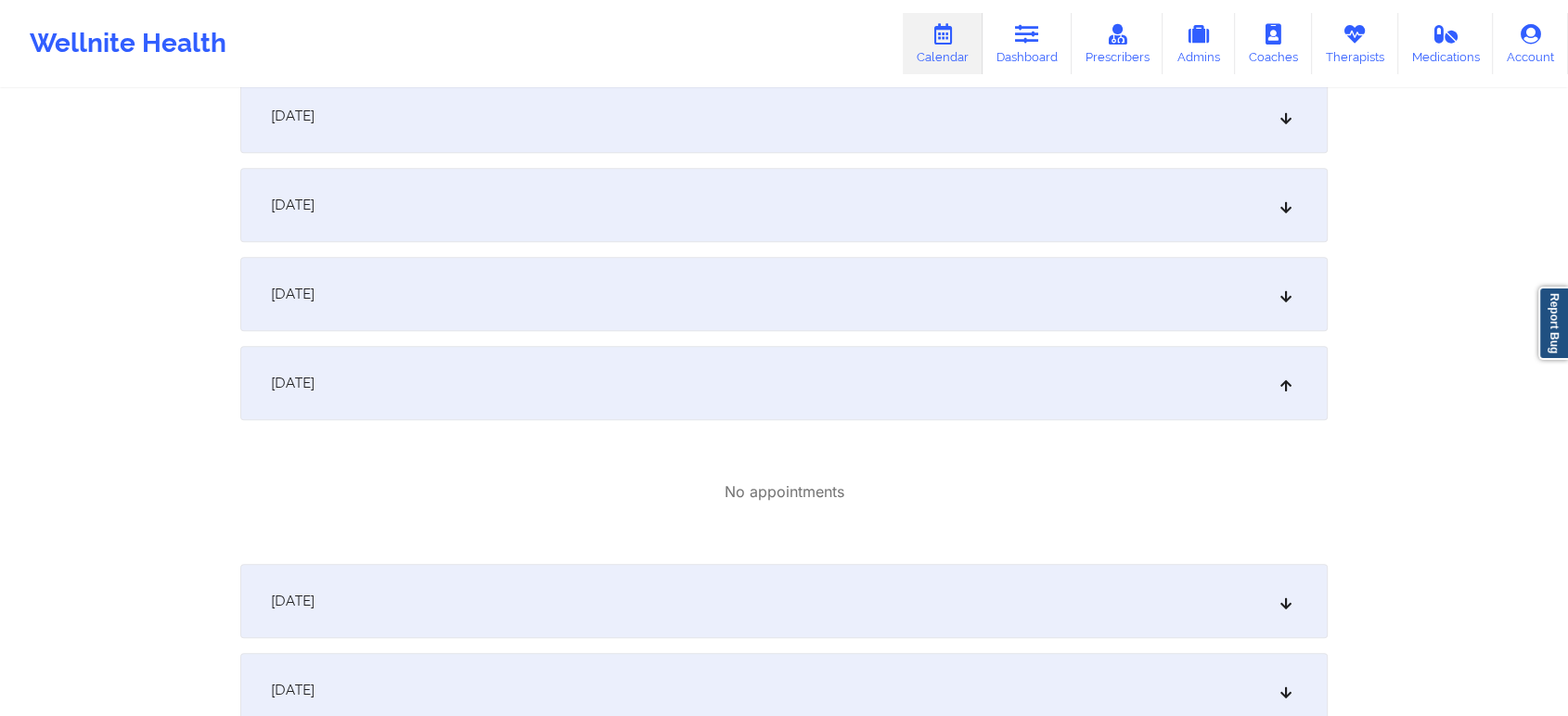
scroll to position [1089, 0]
drag, startPoint x: 1527, startPoint y: 297, endPoint x: 1582, endPoint y: 275, distance: 59.2
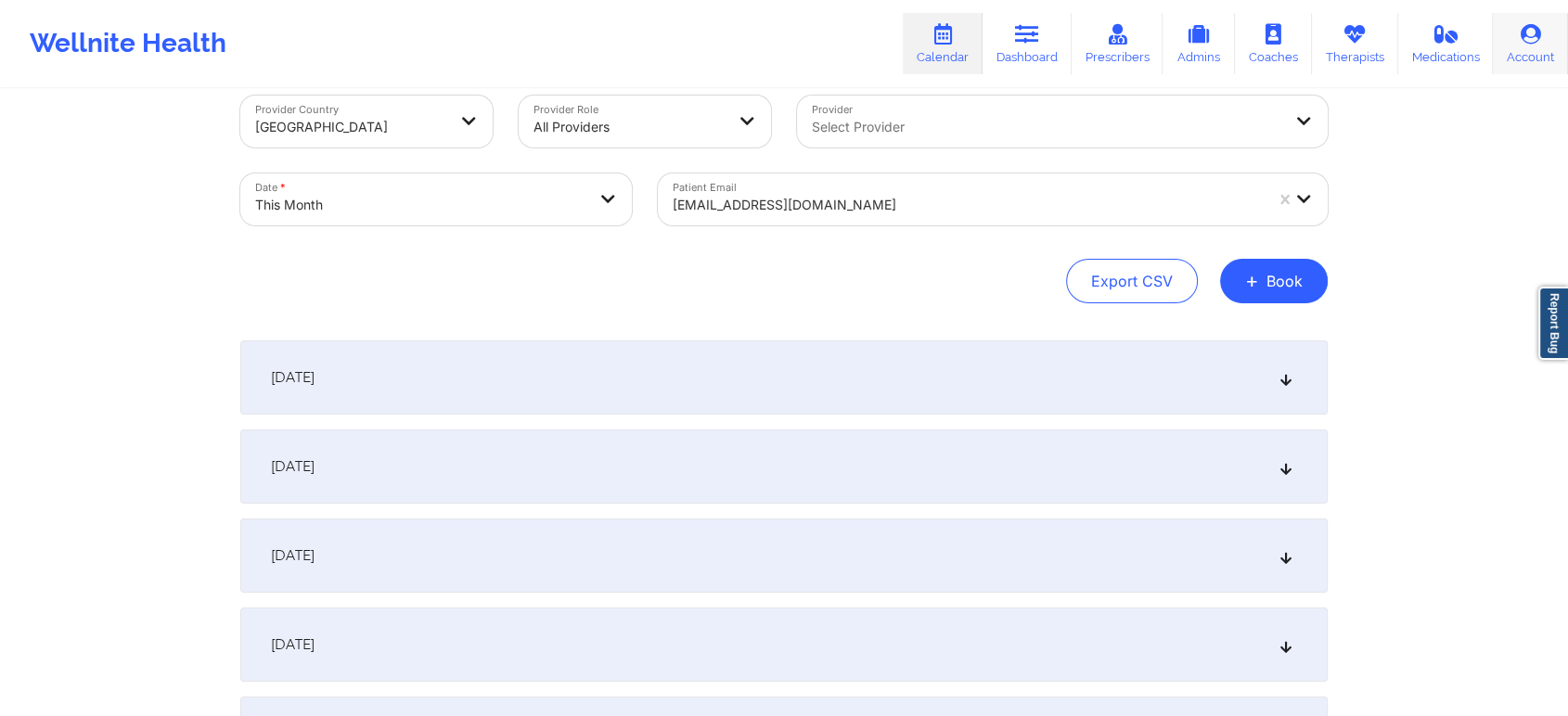
scroll to position [4, 0]
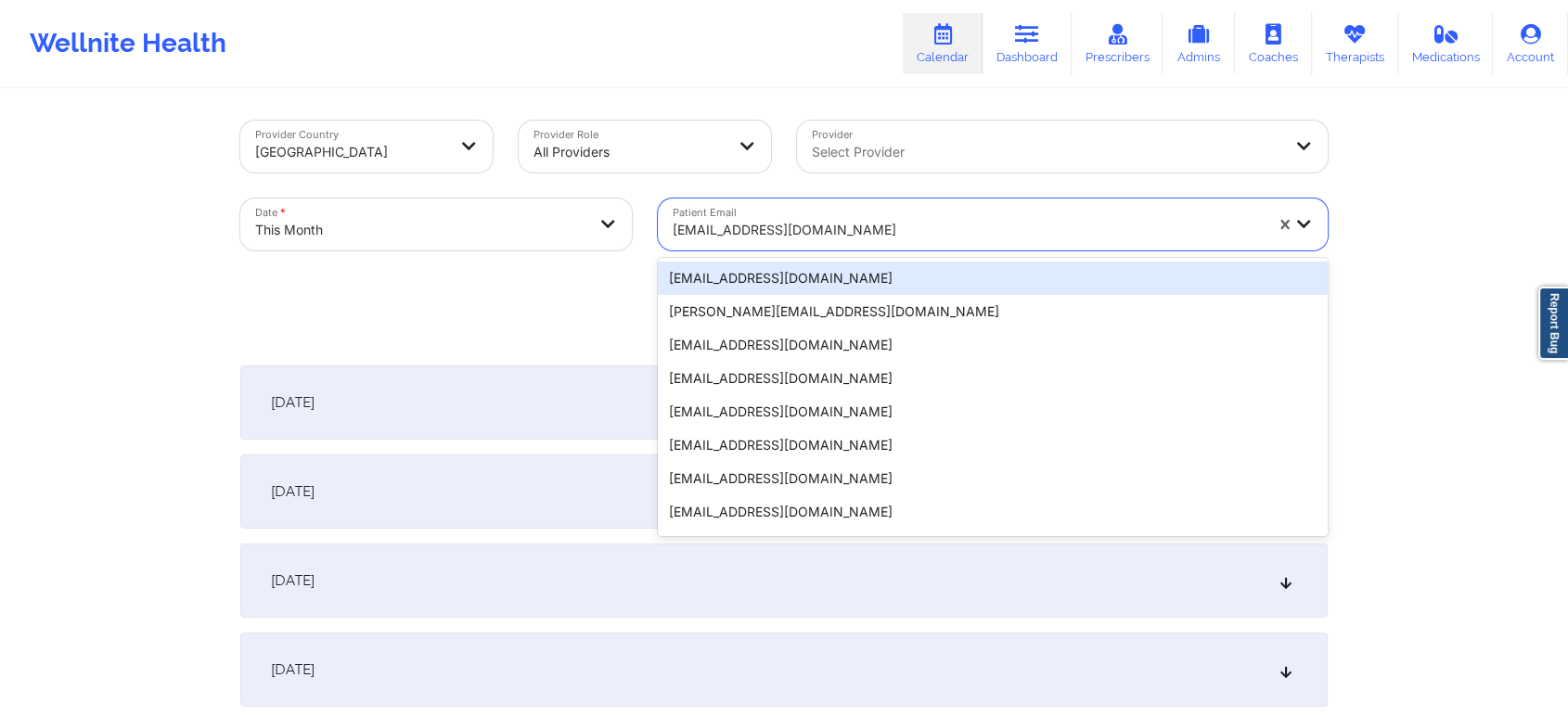
click at [816, 219] on div at bounding box center [967, 229] width 590 height 22
paste input "[EMAIL_ADDRESS][DOMAIN_NAME]"
type input "[EMAIL_ADDRESS][DOMAIN_NAME]"
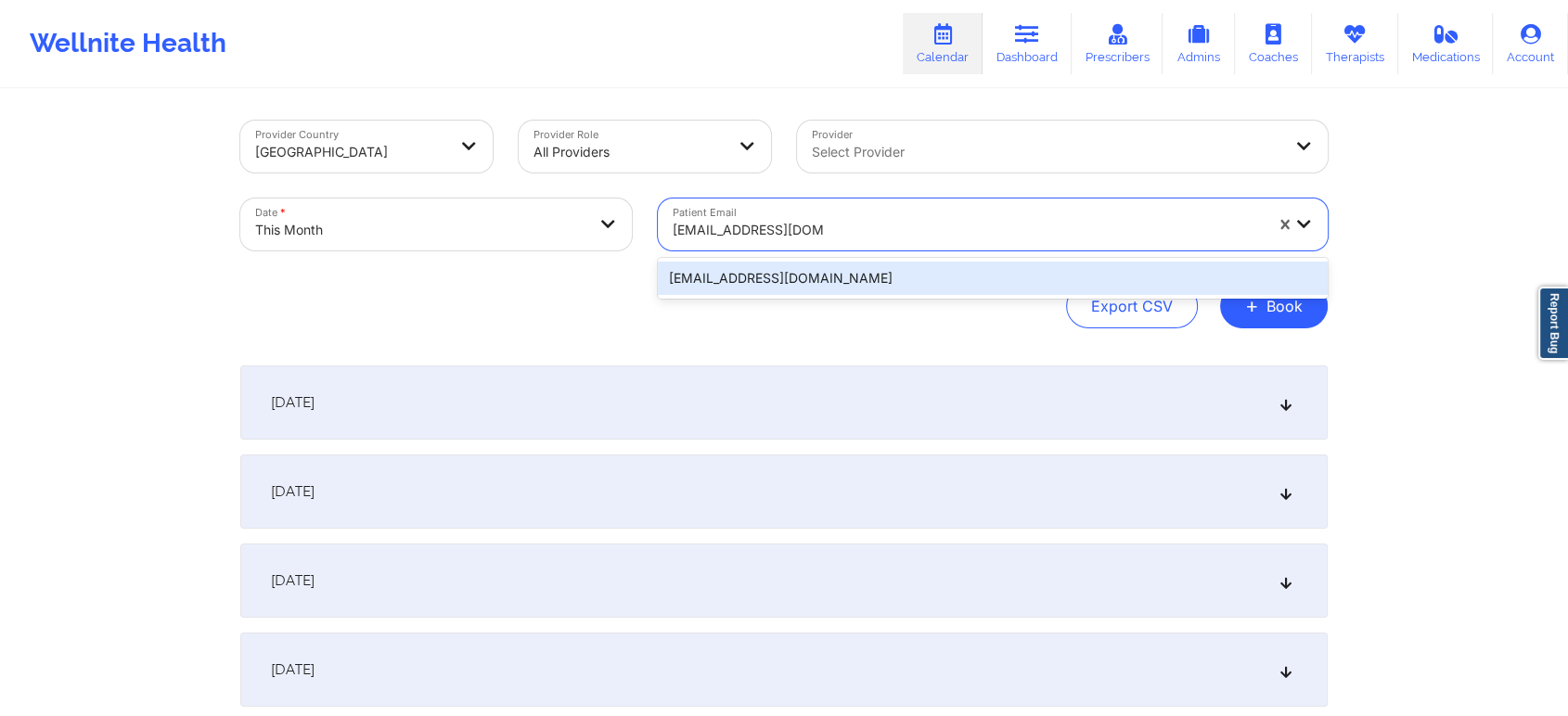
click at [833, 279] on div "[EMAIL_ADDRESS][DOMAIN_NAME]" at bounding box center [993, 278] width 669 height 33
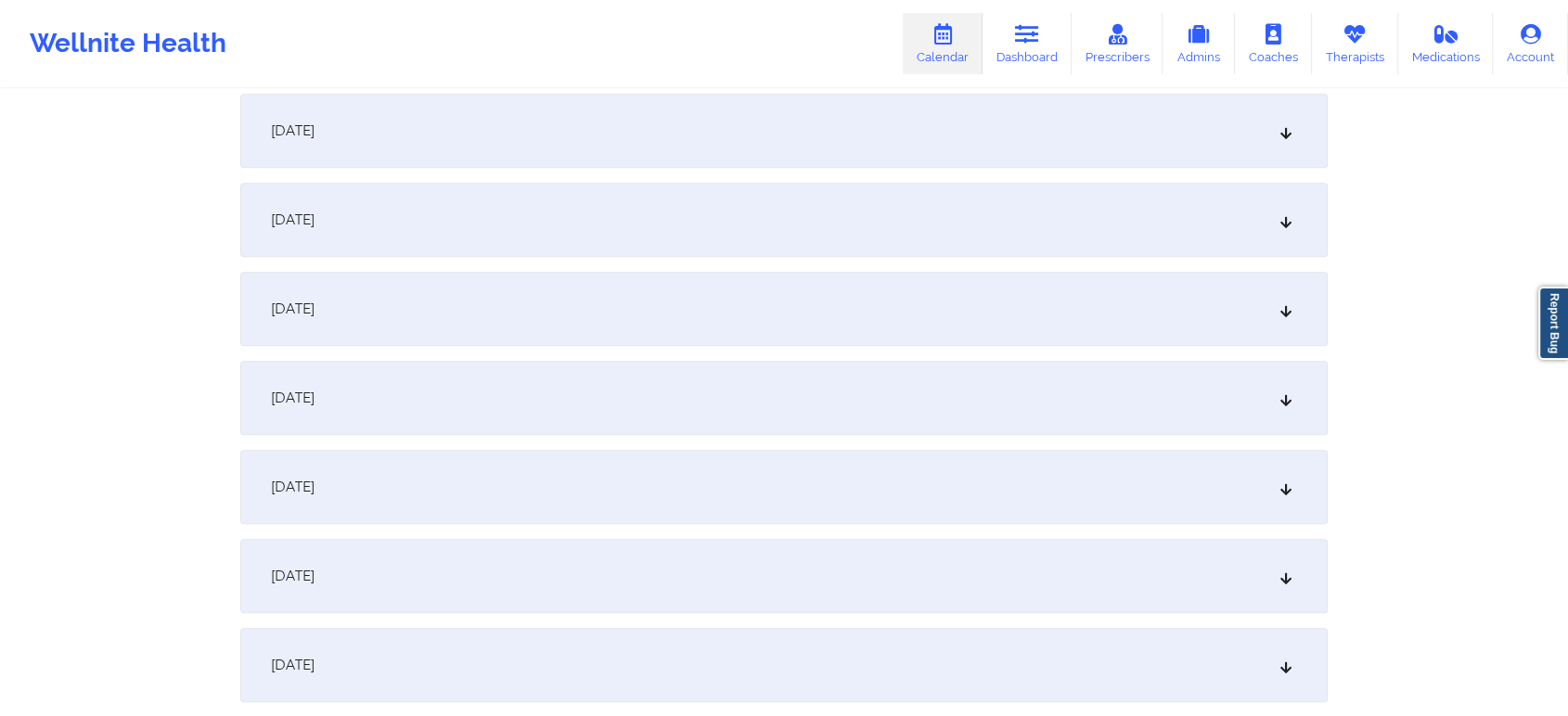
scroll to position [1046, 0]
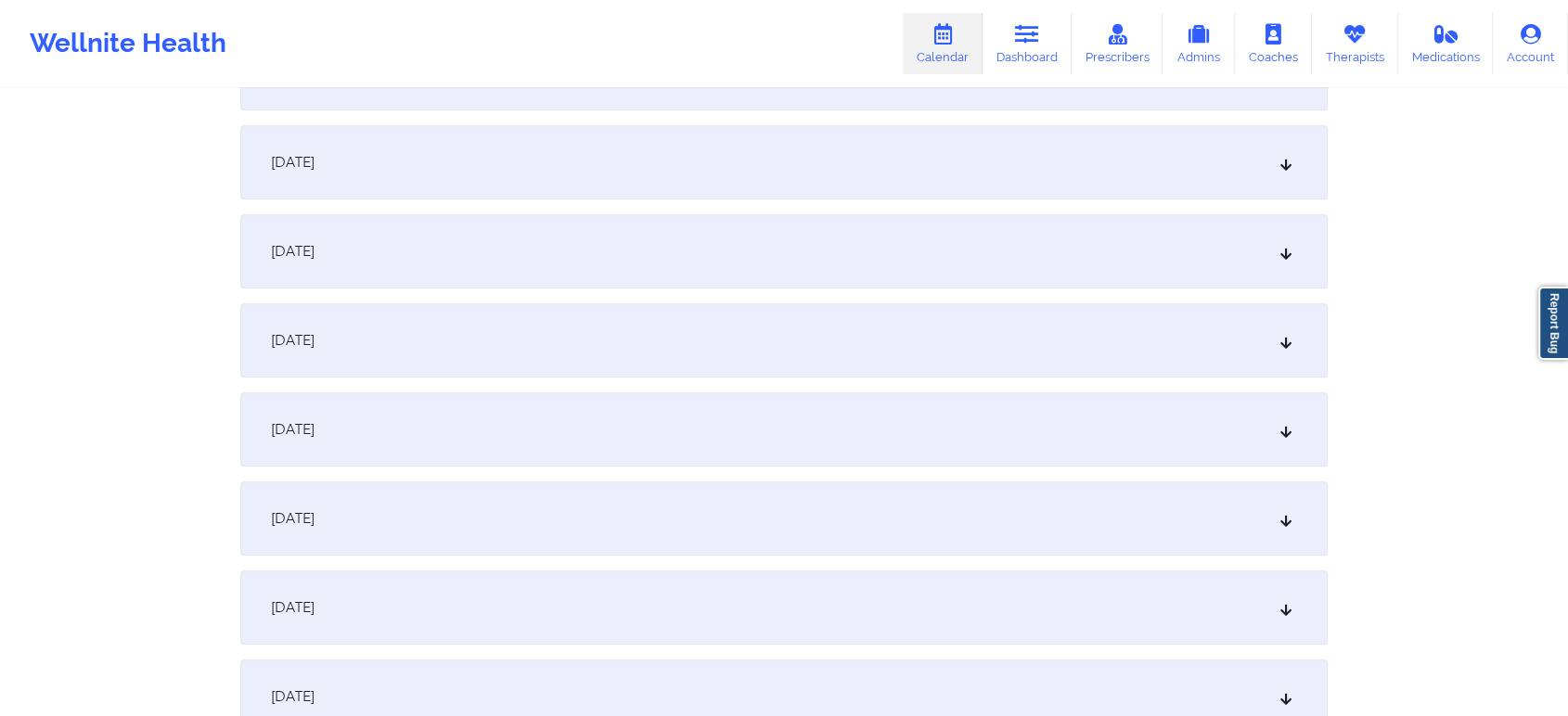
click at [1010, 435] on div "[DATE]" at bounding box center [784, 430] width 1088 height 74
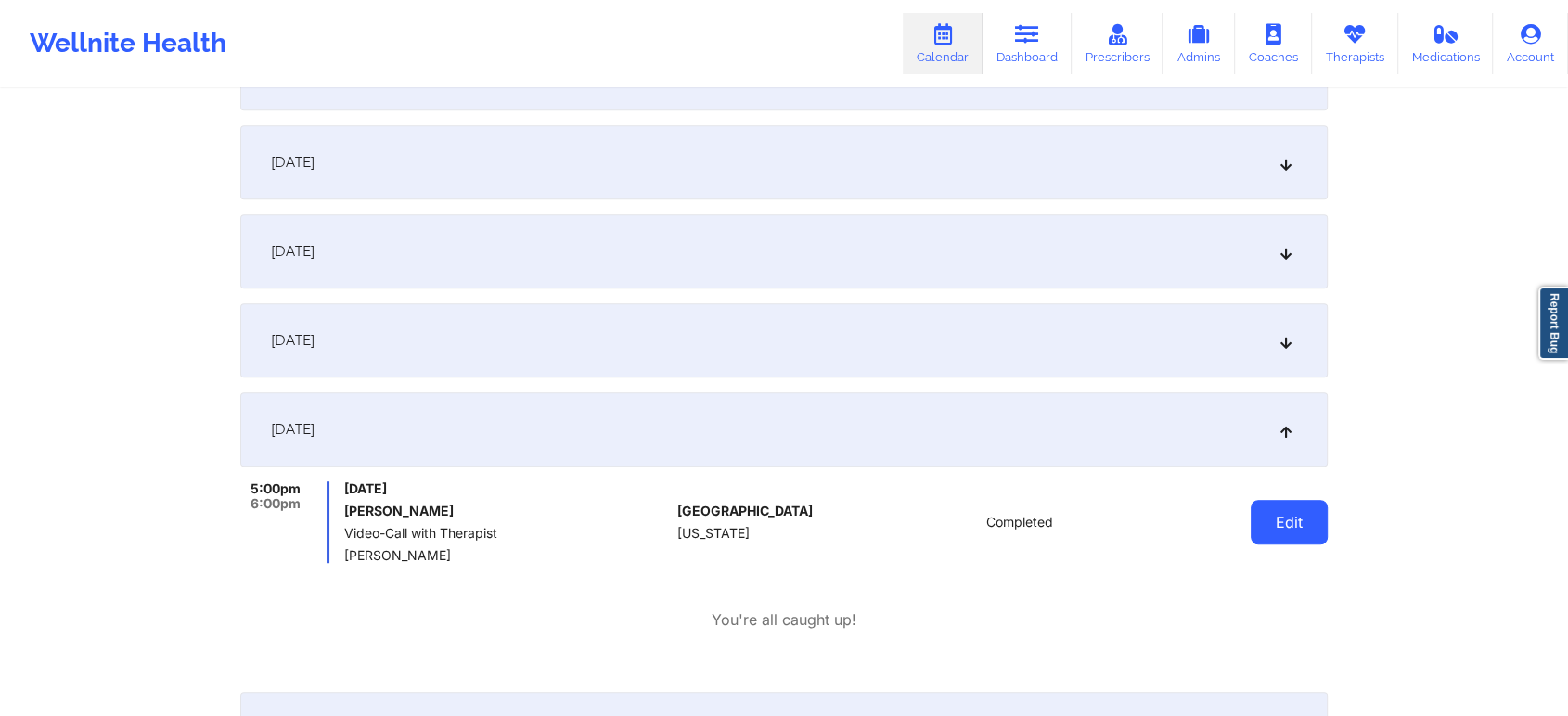
click at [1320, 501] on button "Edit" at bounding box center [1288, 522] width 77 height 45
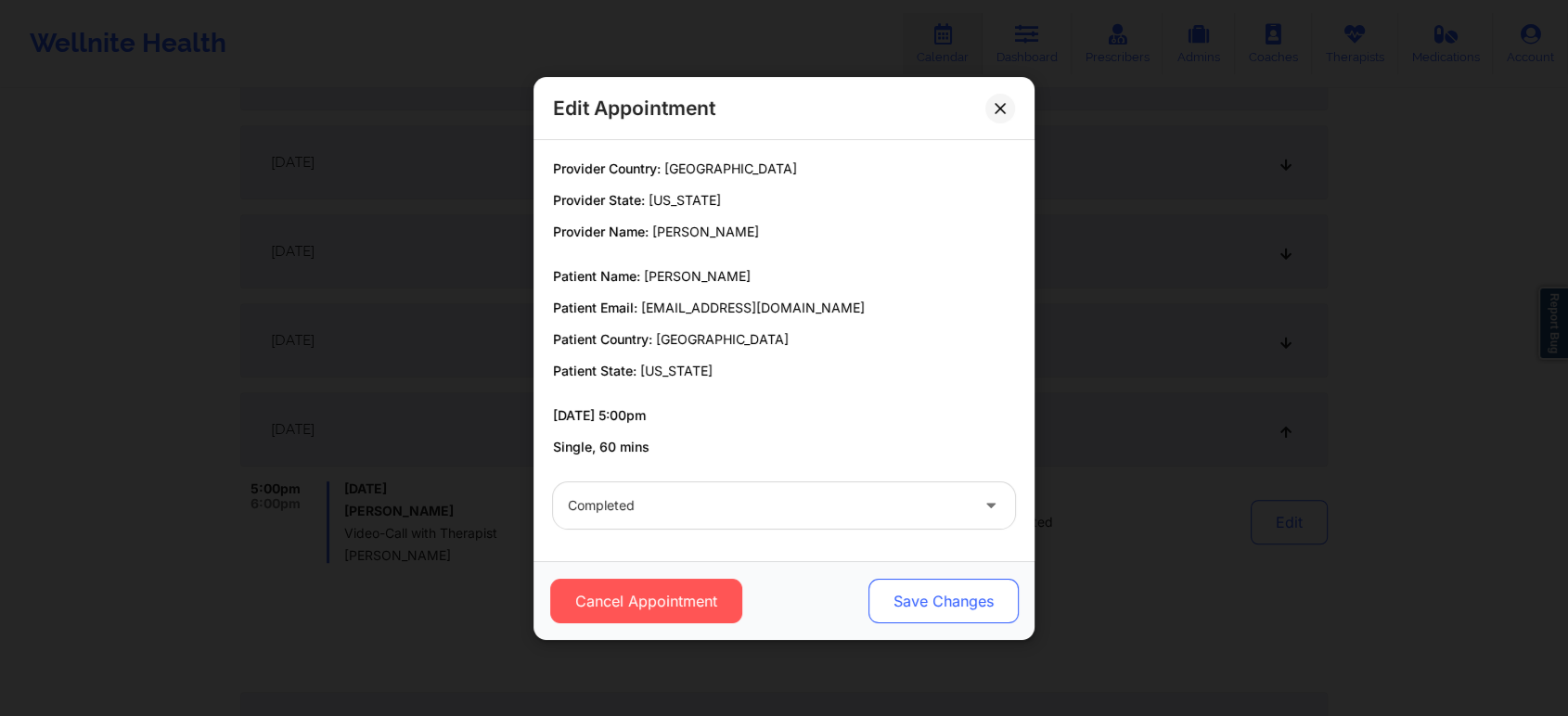
click at [942, 610] on button "Save Changes" at bounding box center [943, 601] width 150 height 45
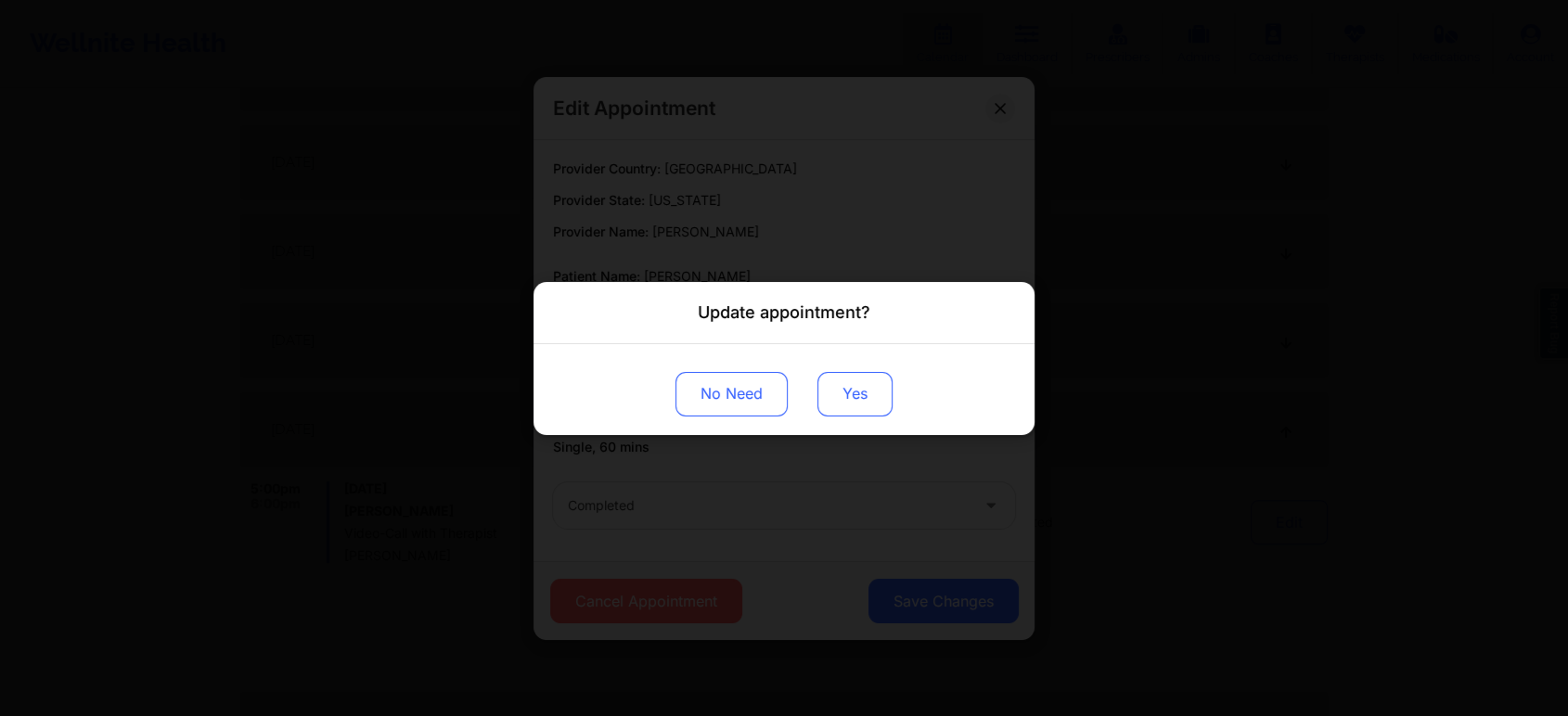
click at [883, 405] on button "Yes" at bounding box center [855, 393] width 75 height 45
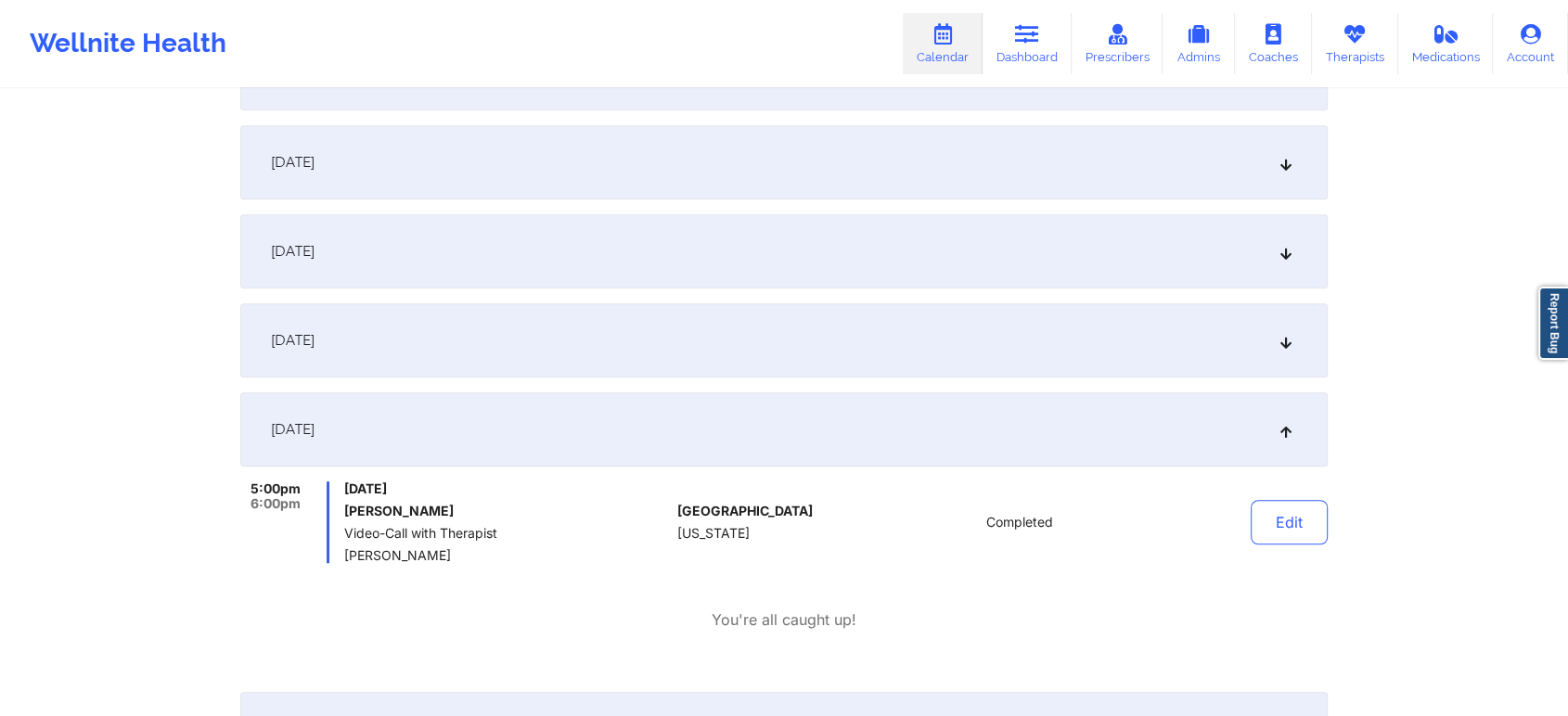
scroll to position [0, 0]
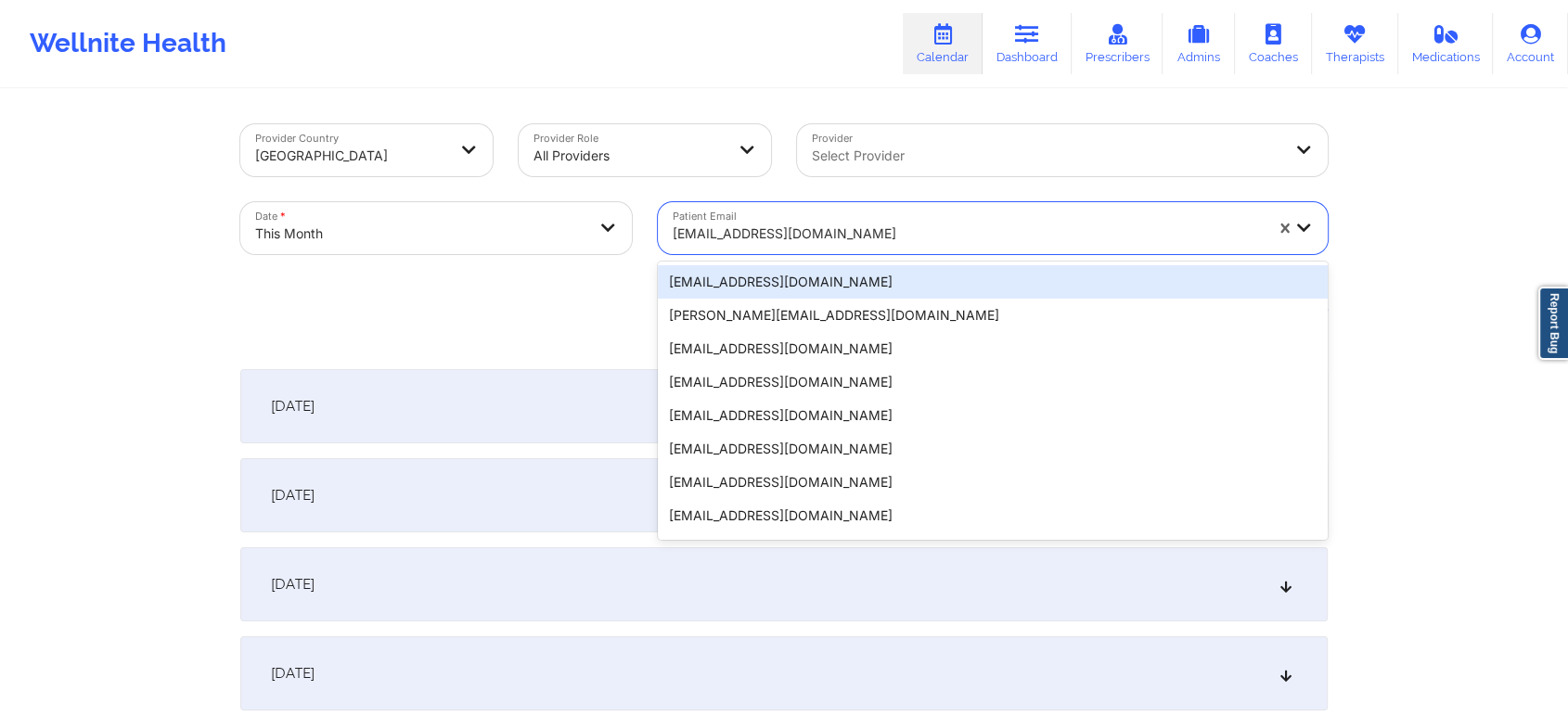
click at [787, 207] on div "[EMAIL_ADDRESS][DOMAIN_NAME]" at bounding box center [961, 228] width 607 height 52
paste input "[EMAIL_ADDRESS][DOMAIN_NAME]"
type input "[EMAIL_ADDRESS][DOMAIN_NAME]"
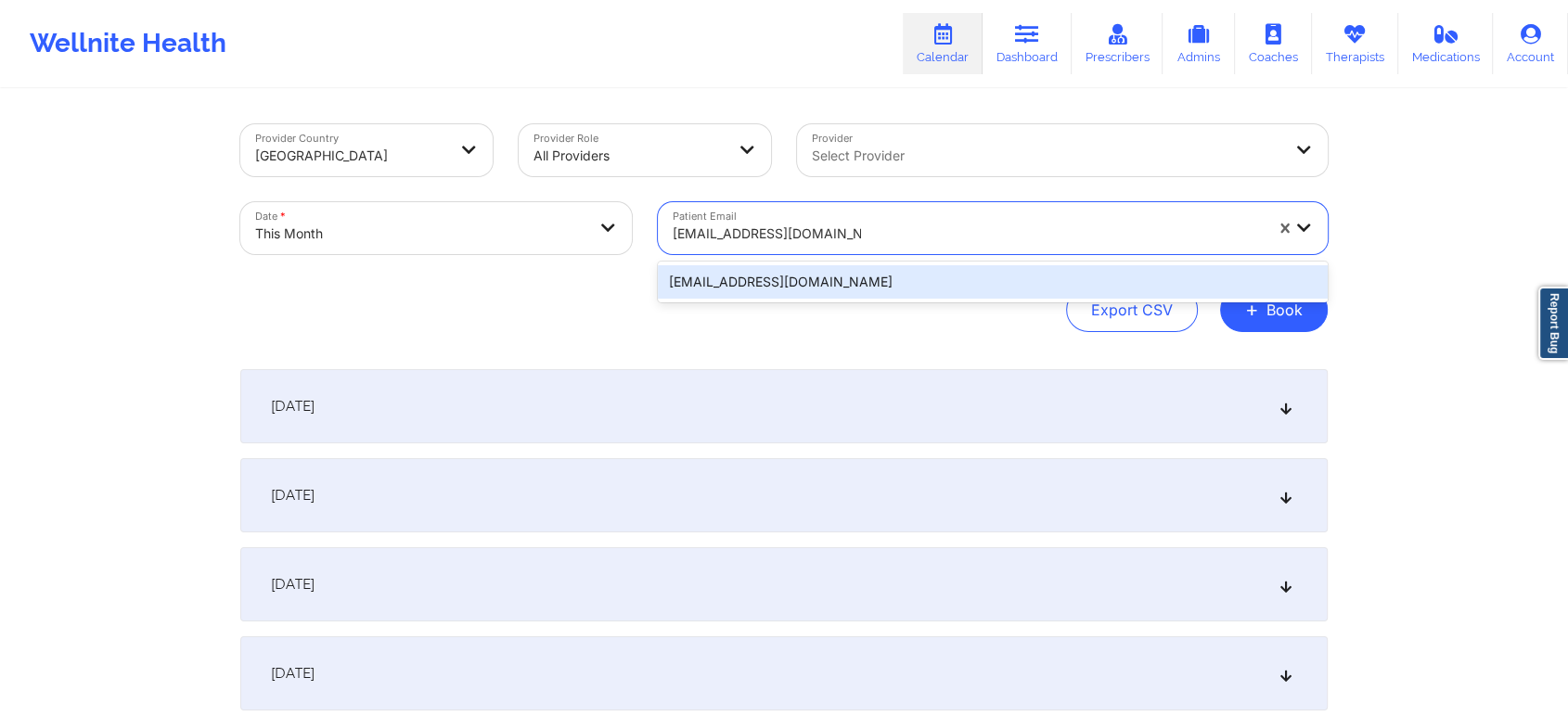
click at [821, 271] on div "[EMAIL_ADDRESS][DOMAIN_NAME]" at bounding box center [993, 281] width 669 height 33
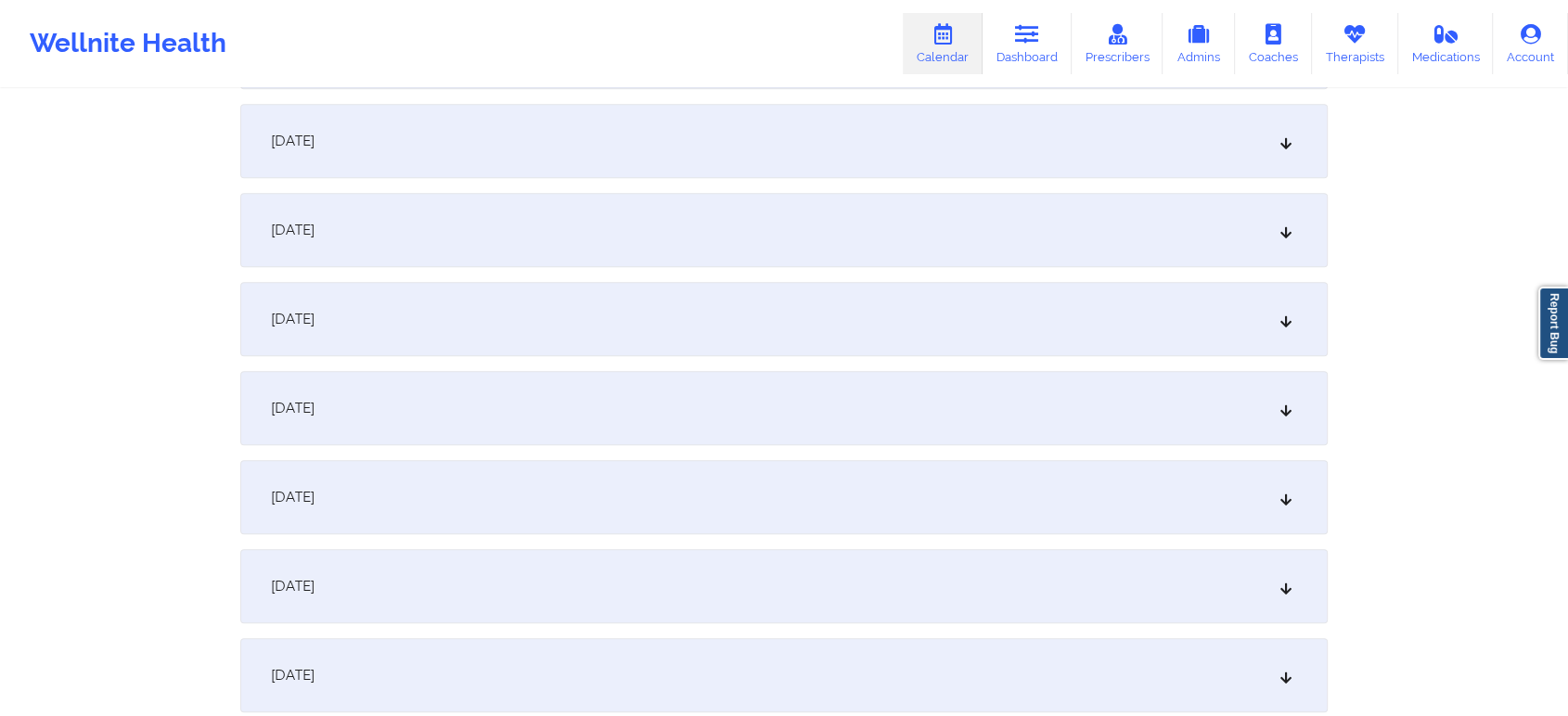
scroll to position [1168, 0]
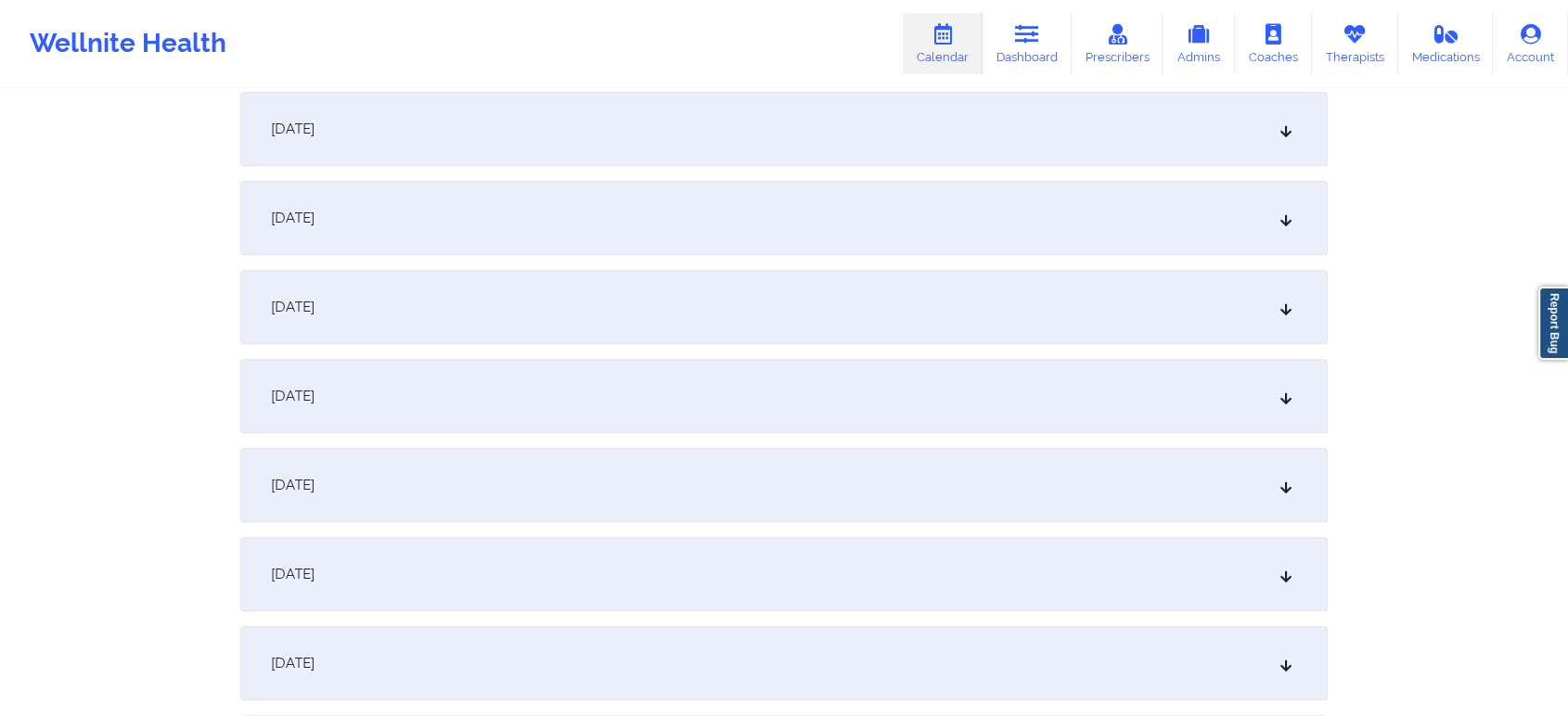
click at [972, 302] on div "[DATE]" at bounding box center [784, 307] width 1088 height 74
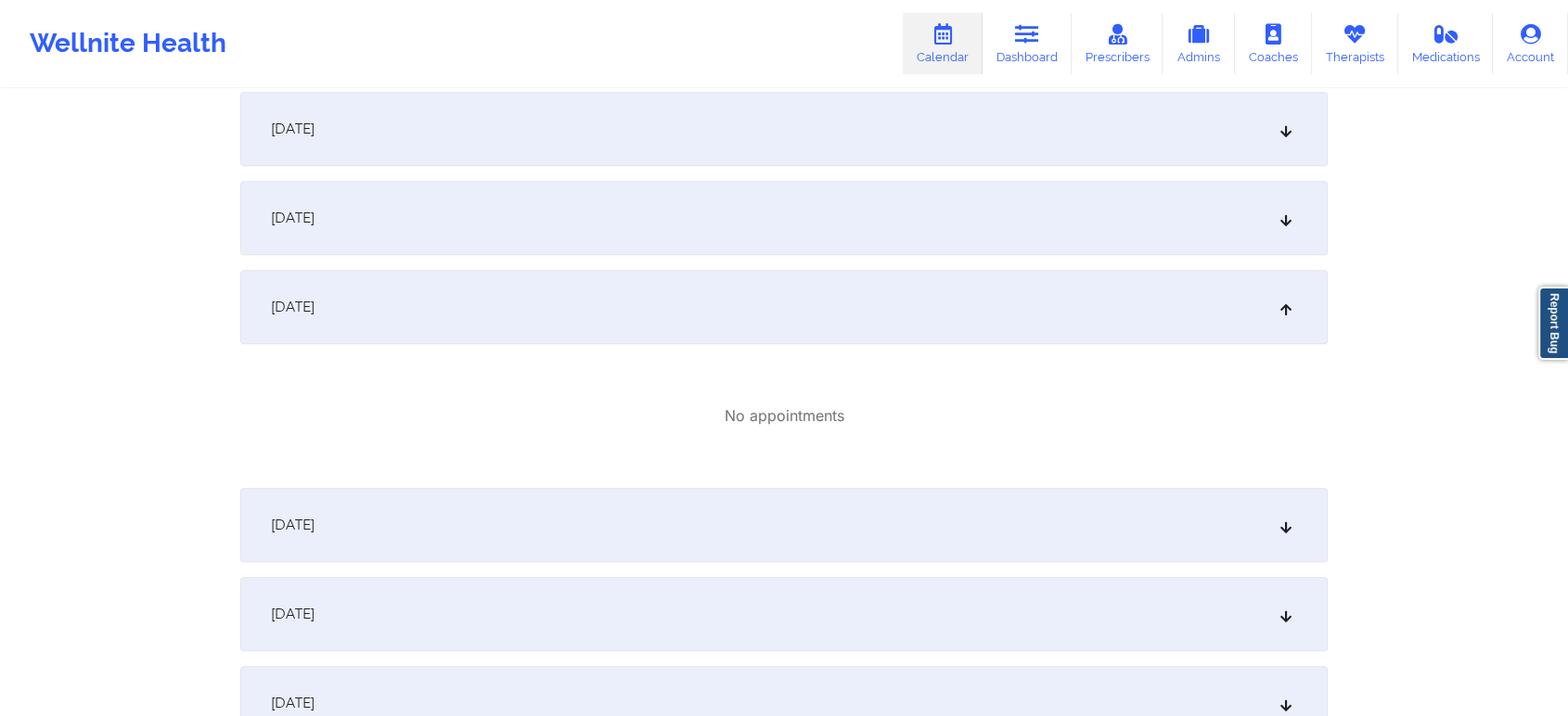
scroll to position [0, 0]
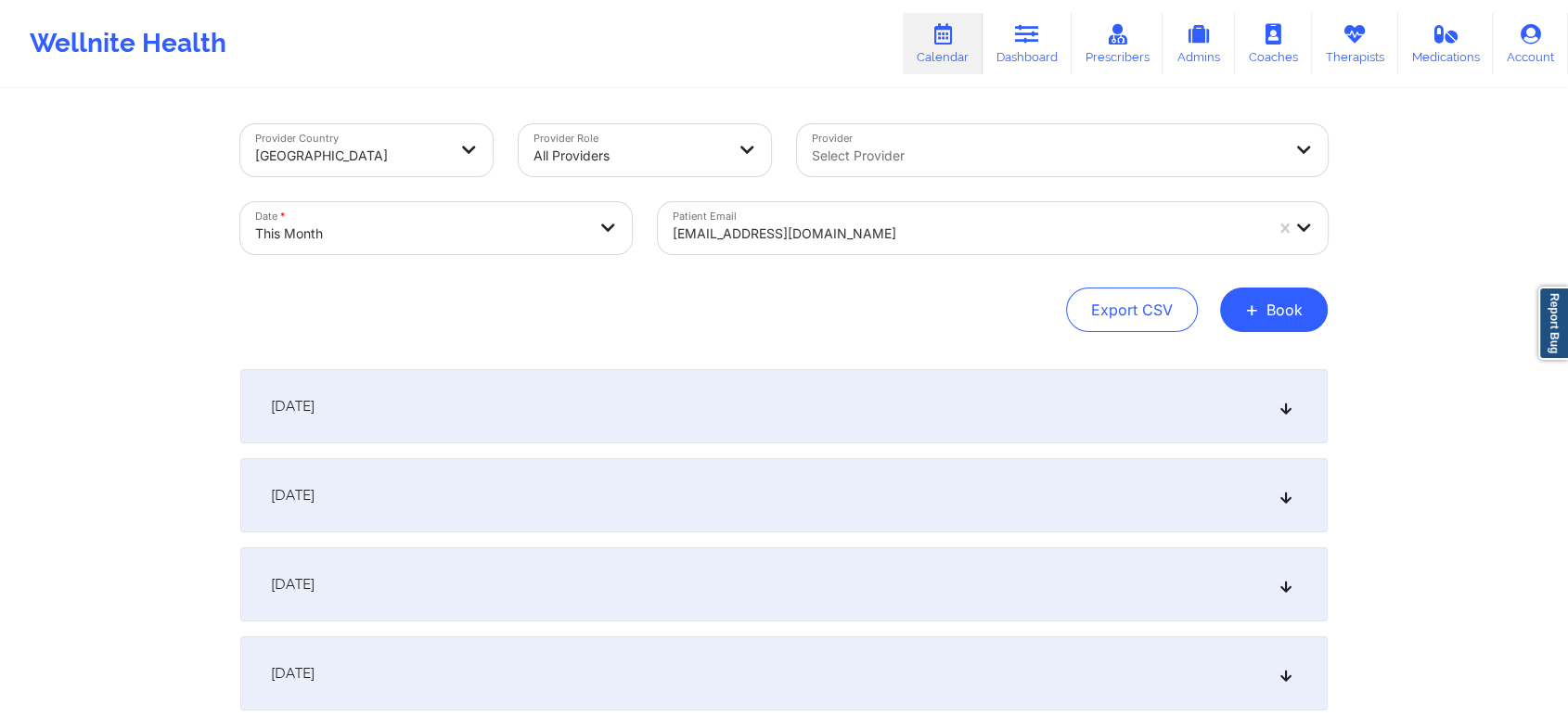
click at [743, 256] on div "Patient Email [EMAIL_ADDRESS][DOMAIN_NAME]" at bounding box center [993, 228] width 696 height 78
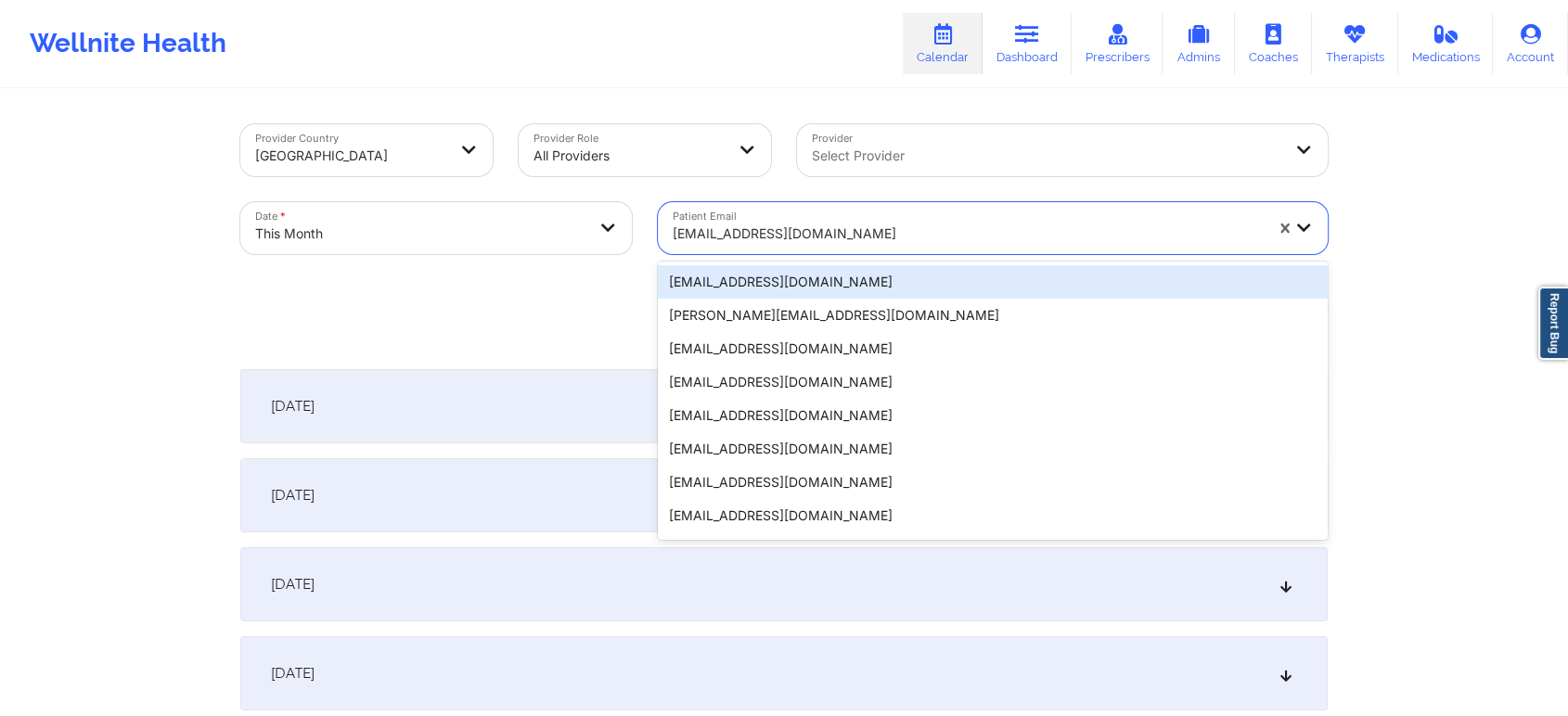
click at [734, 244] on div at bounding box center [967, 233] width 590 height 22
paste input "[EMAIL_ADDRESS][DOMAIN_NAME]"
type input "[EMAIL_ADDRESS][DOMAIN_NAME]"
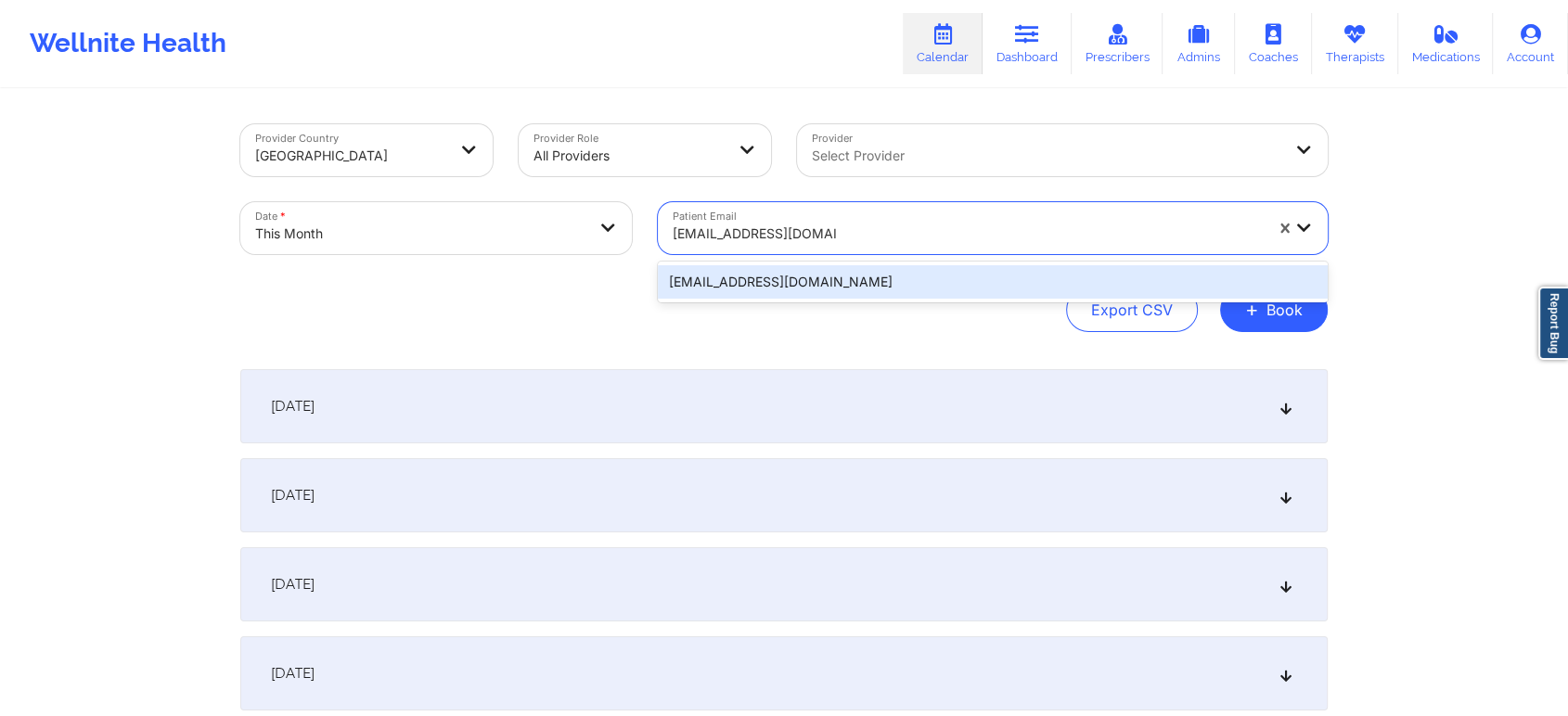
click at [806, 278] on div "[EMAIL_ADDRESS][DOMAIN_NAME]" at bounding box center [993, 281] width 669 height 33
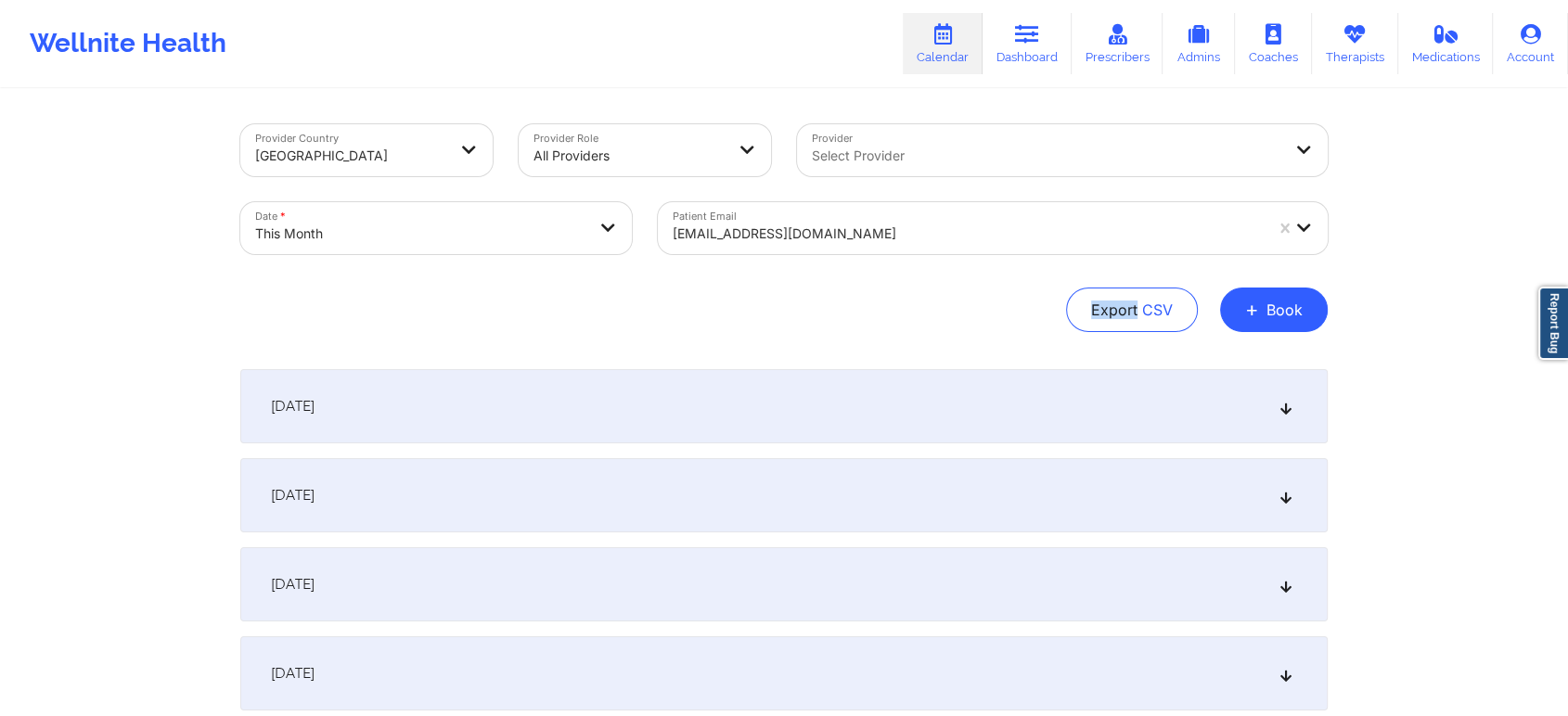
click at [806, 278] on div "Provider Country [GEOGRAPHIC_DATA] Provider Role All Providers Provider Select …" at bounding box center [784, 228] width 1088 height 208
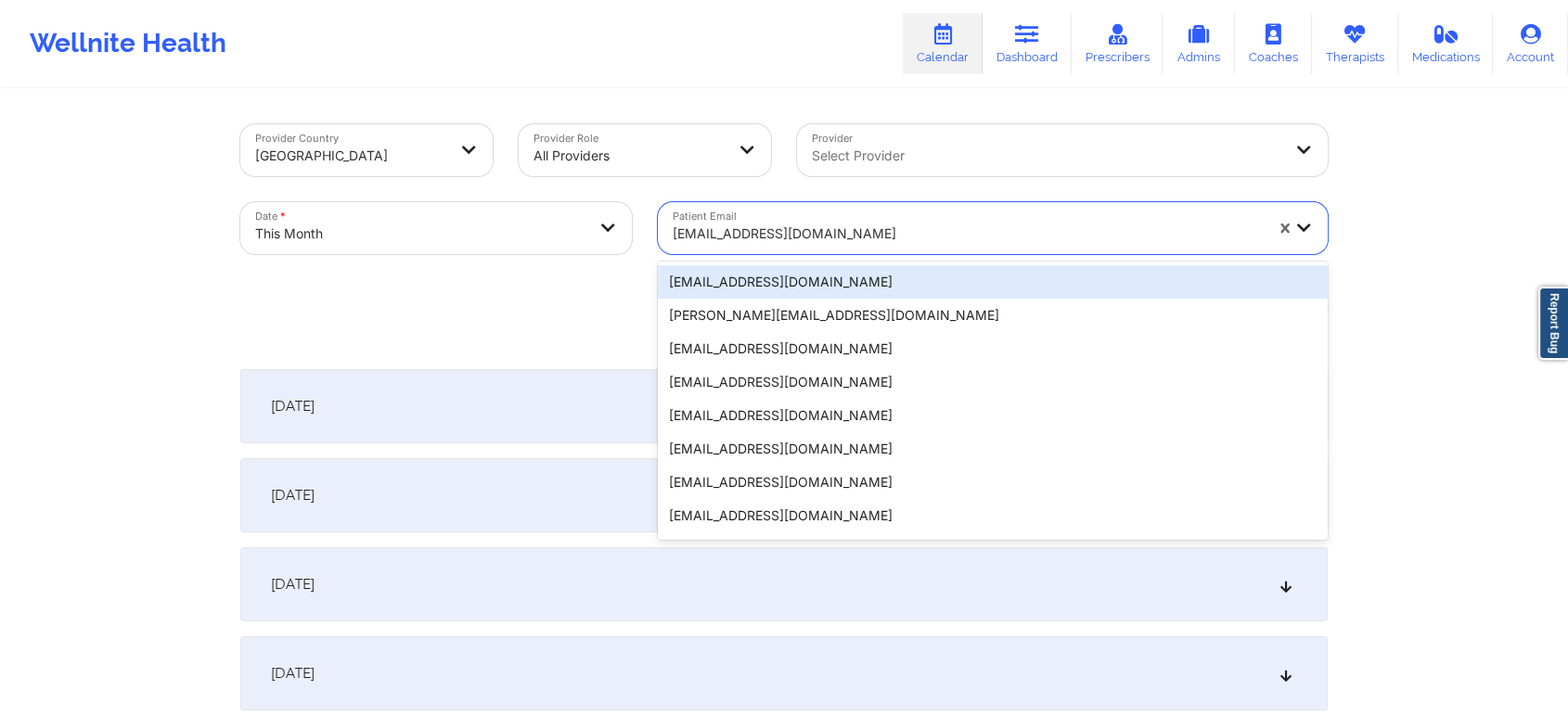
click at [723, 209] on div "[EMAIL_ADDRESS][DOMAIN_NAME]" at bounding box center [961, 228] width 607 height 52
paste input "[EMAIL_ADDRESS][DOMAIN_NAME]"
type input "[EMAIL_ADDRESS][DOMAIN_NAME]"
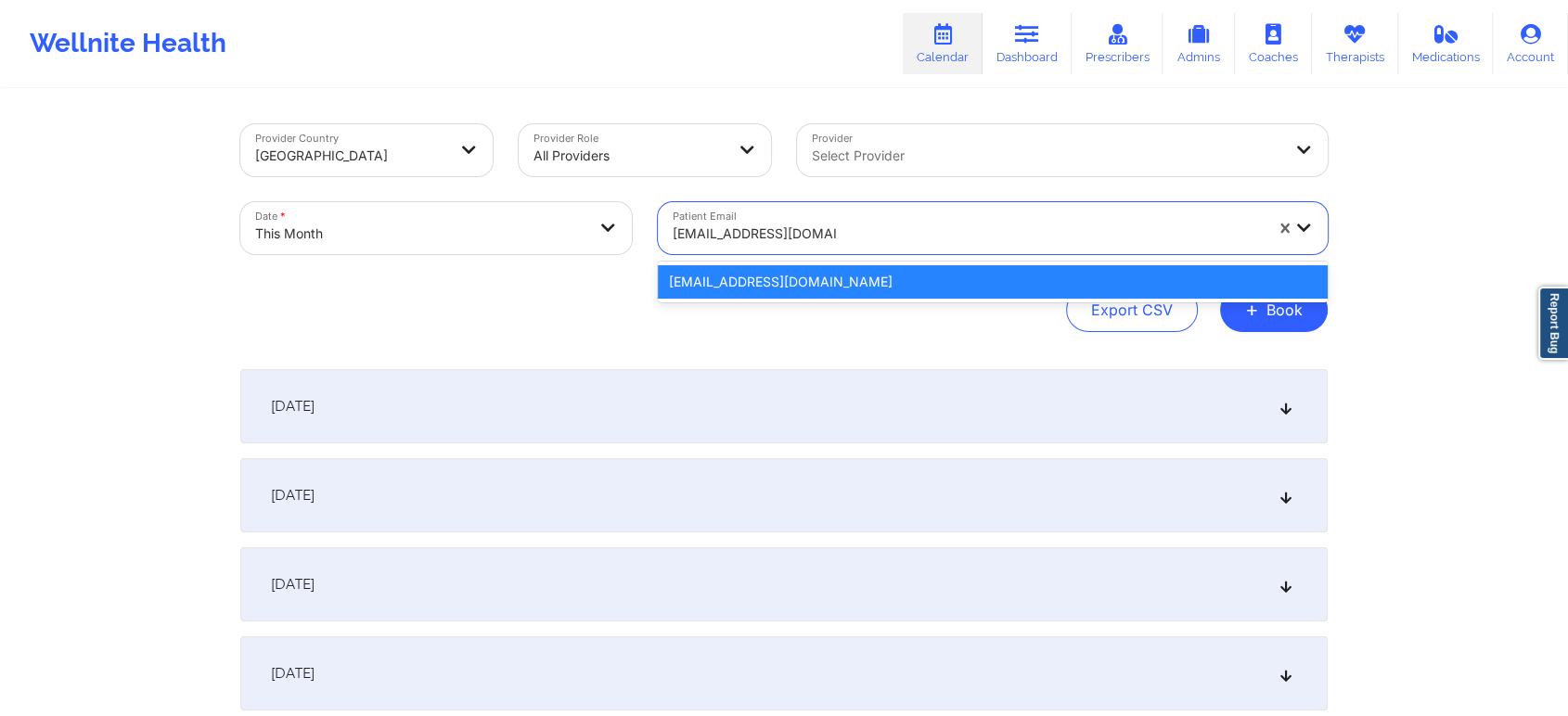
click at [757, 287] on div "[EMAIL_ADDRESS][DOMAIN_NAME]" at bounding box center [993, 281] width 669 height 33
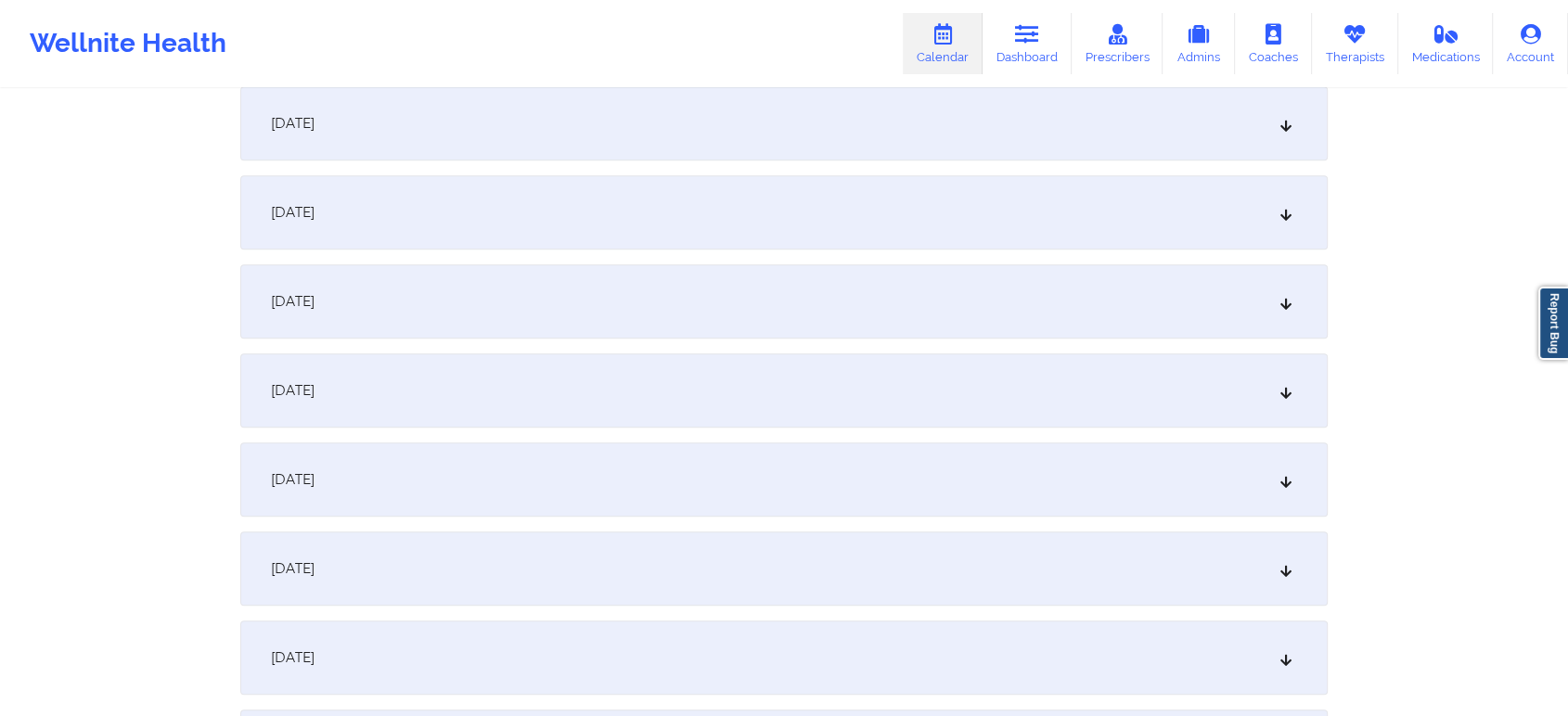
scroll to position [1283, 0]
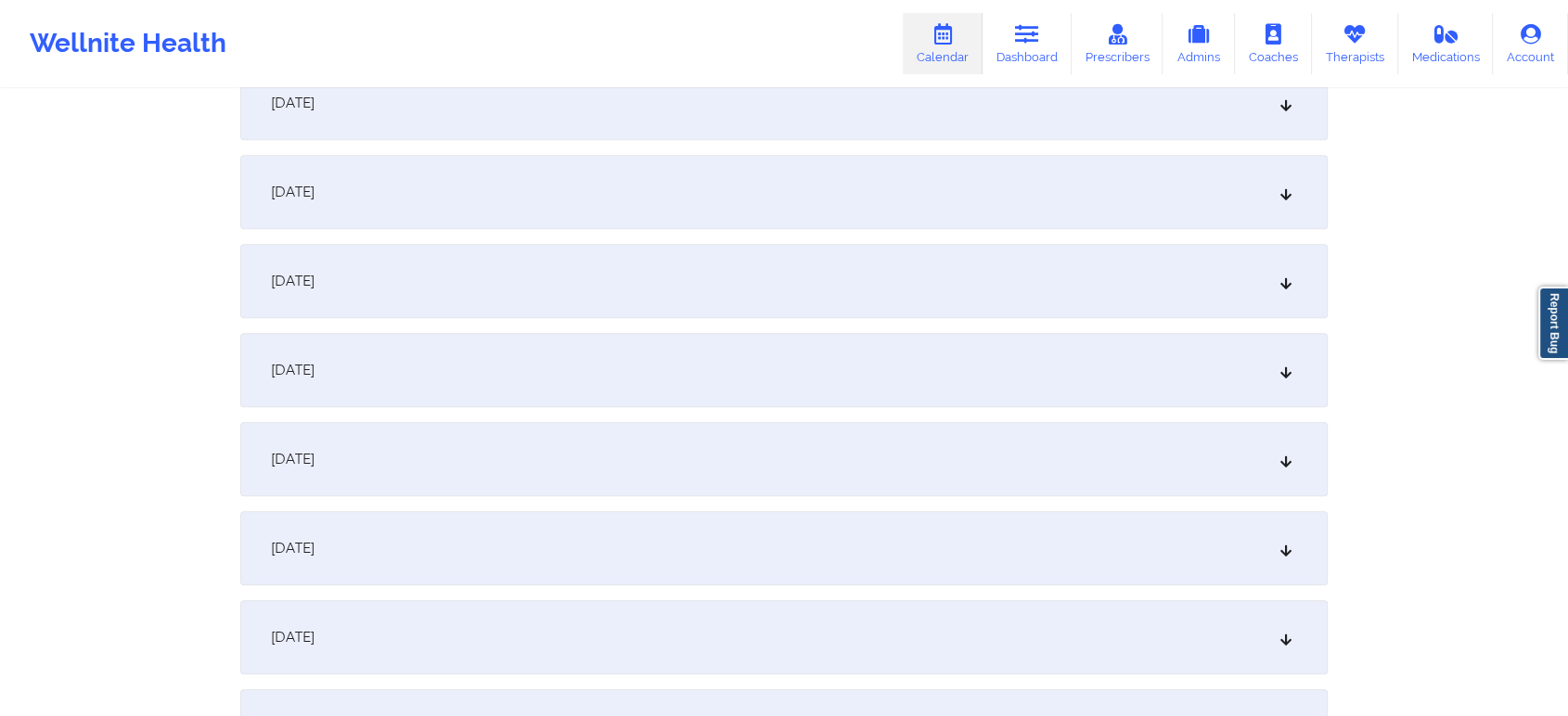
click at [860, 181] on div "[DATE]" at bounding box center [784, 192] width 1088 height 74
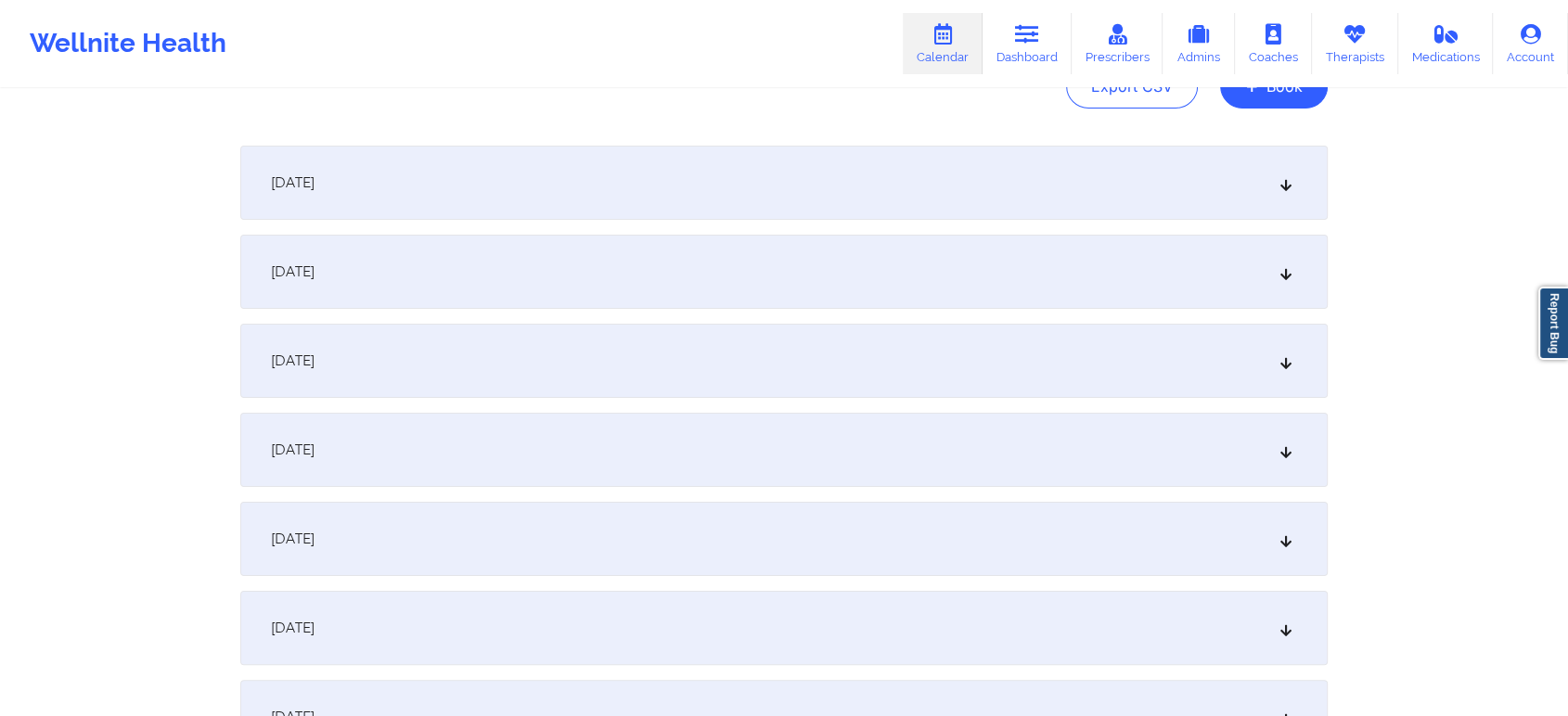
scroll to position [0, 0]
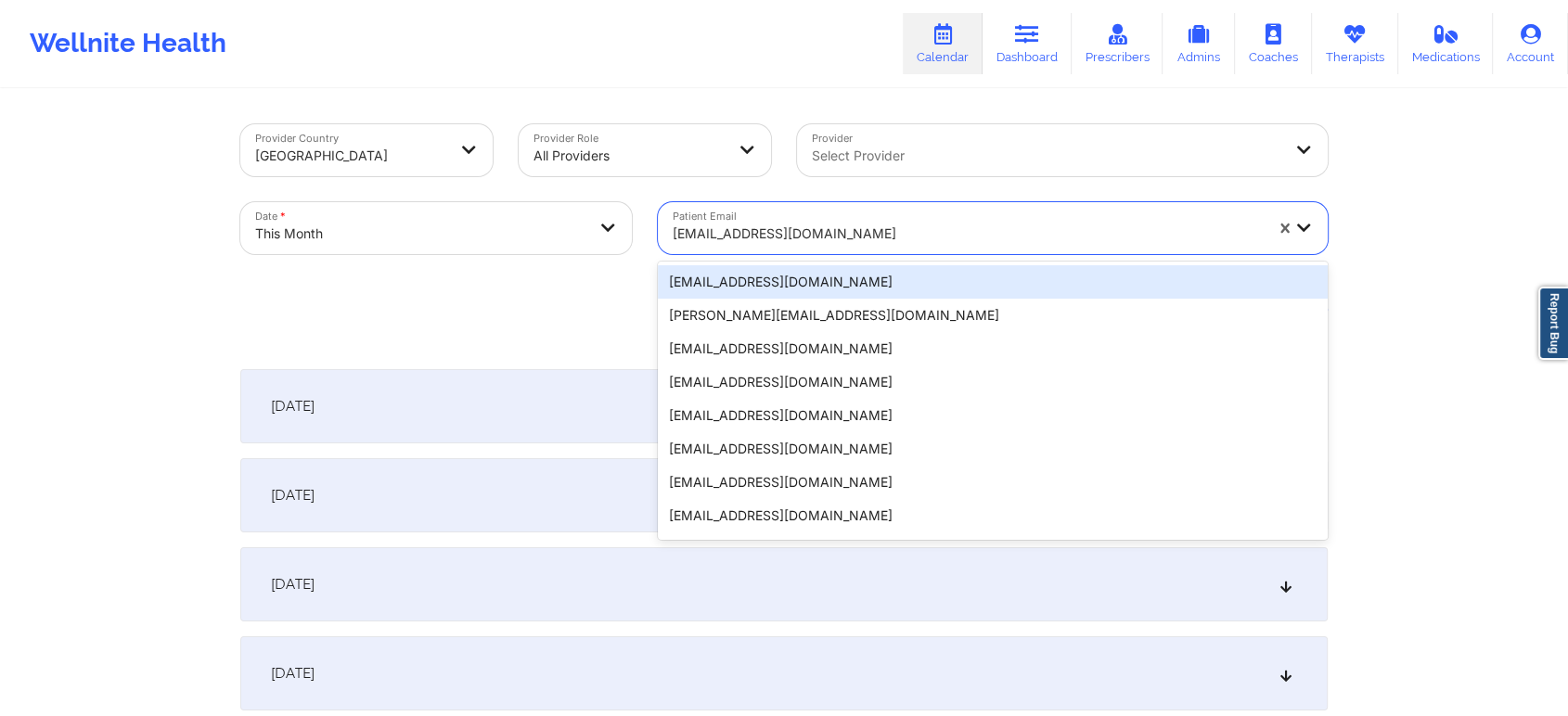
click at [763, 220] on div "[EMAIL_ADDRESS][DOMAIN_NAME]" at bounding box center [967, 233] width 590 height 41
paste input "[EMAIL_ADDRESS][DOMAIN_NAME]"
type input "[EMAIL_ADDRESS][DOMAIN_NAME]"
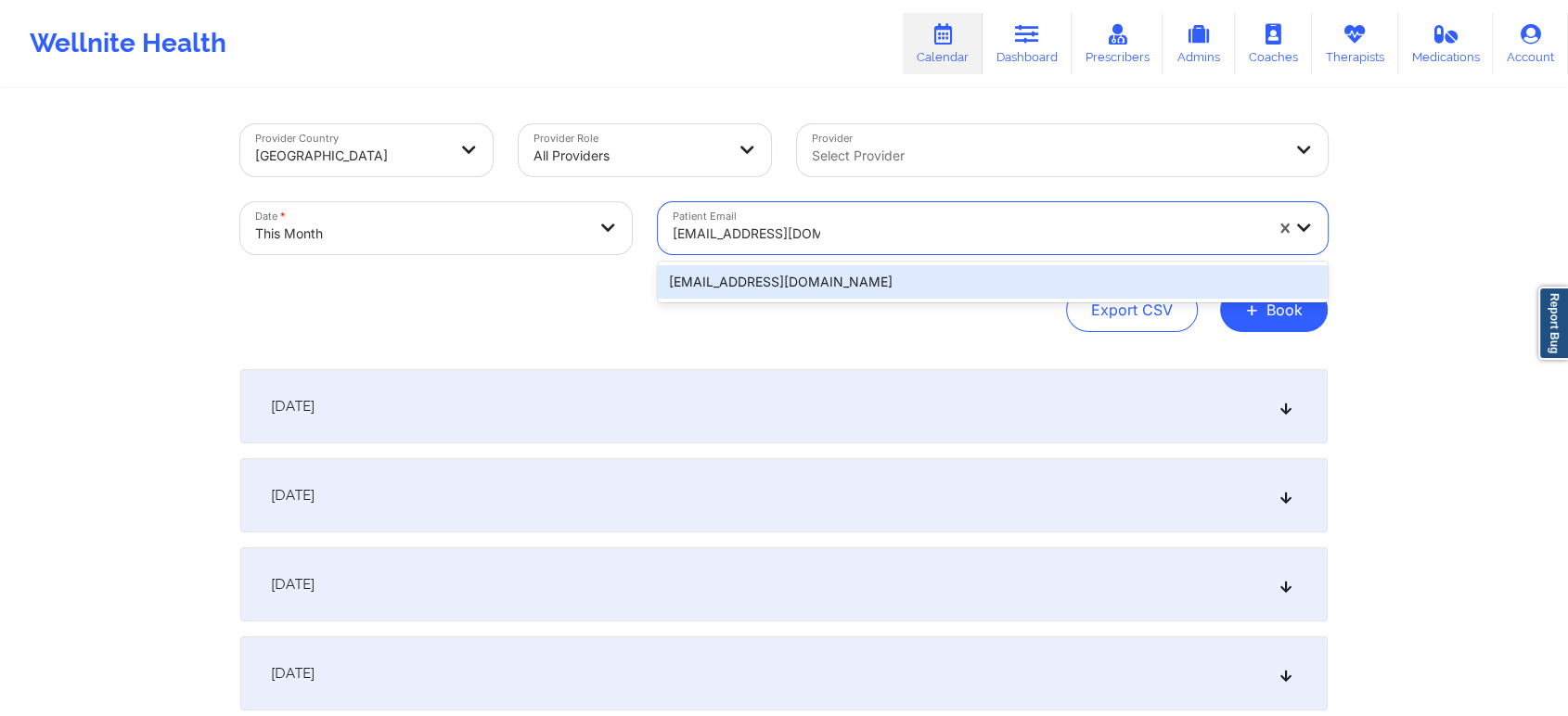
click at [893, 286] on div "[EMAIL_ADDRESS][DOMAIN_NAME]" at bounding box center [993, 281] width 669 height 33
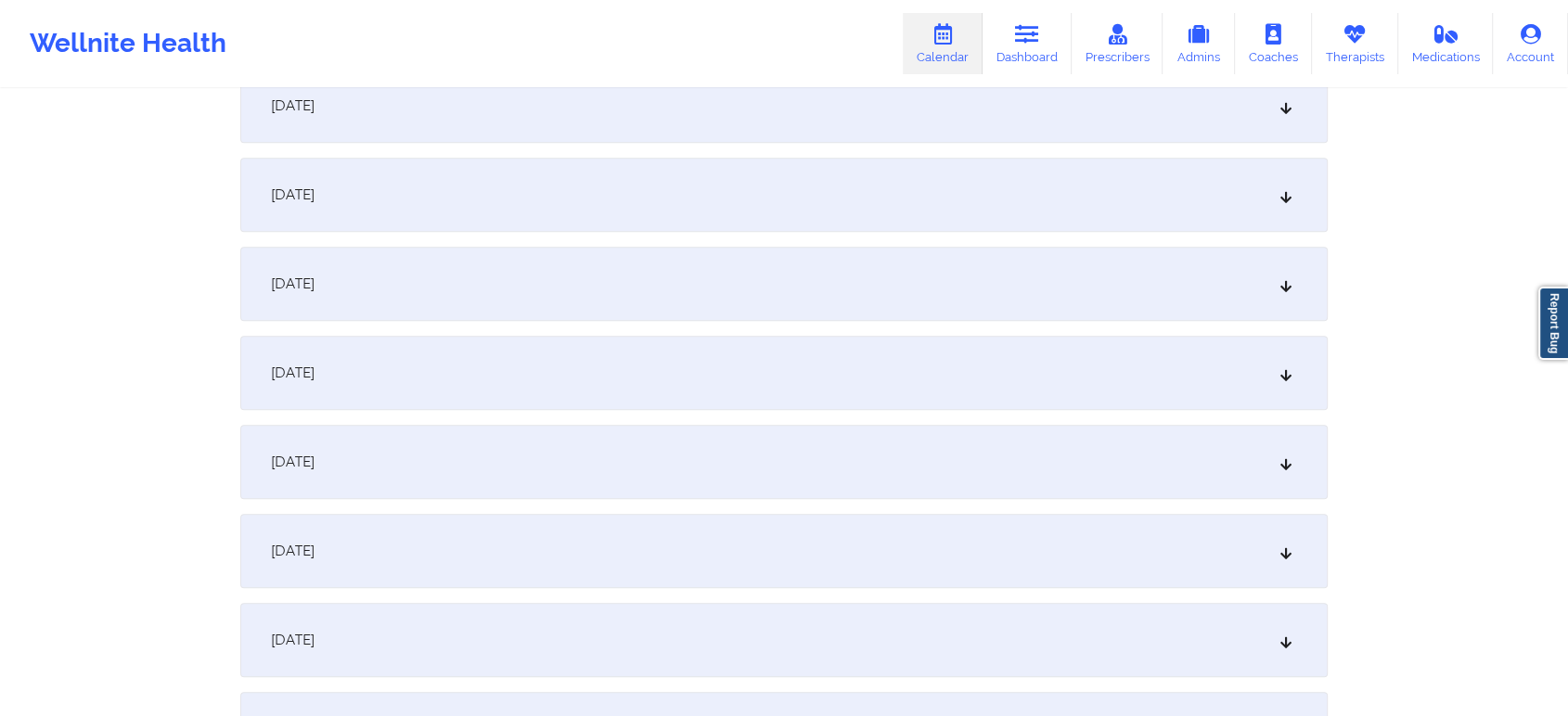
scroll to position [1069, 0]
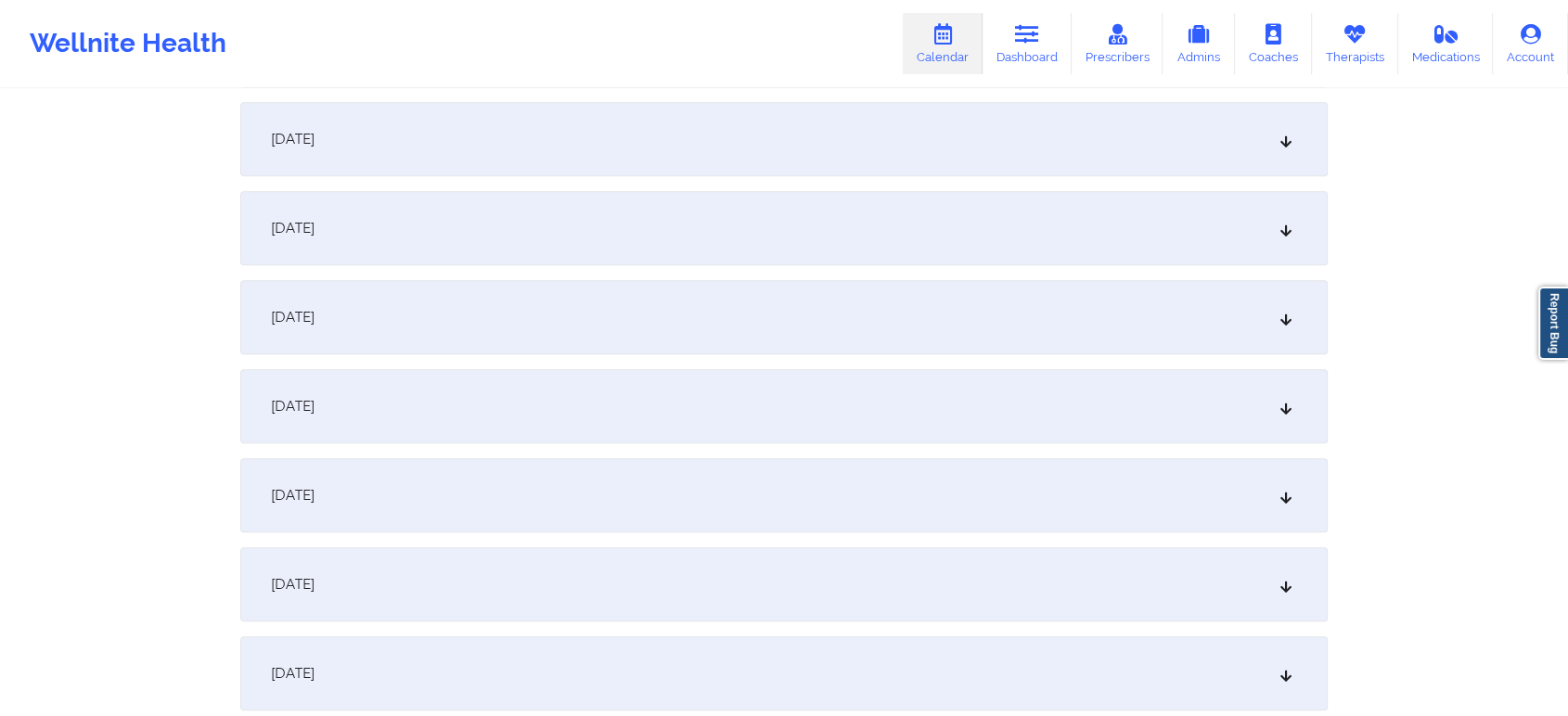
click at [948, 398] on div "[DATE]" at bounding box center [784, 406] width 1088 height 74
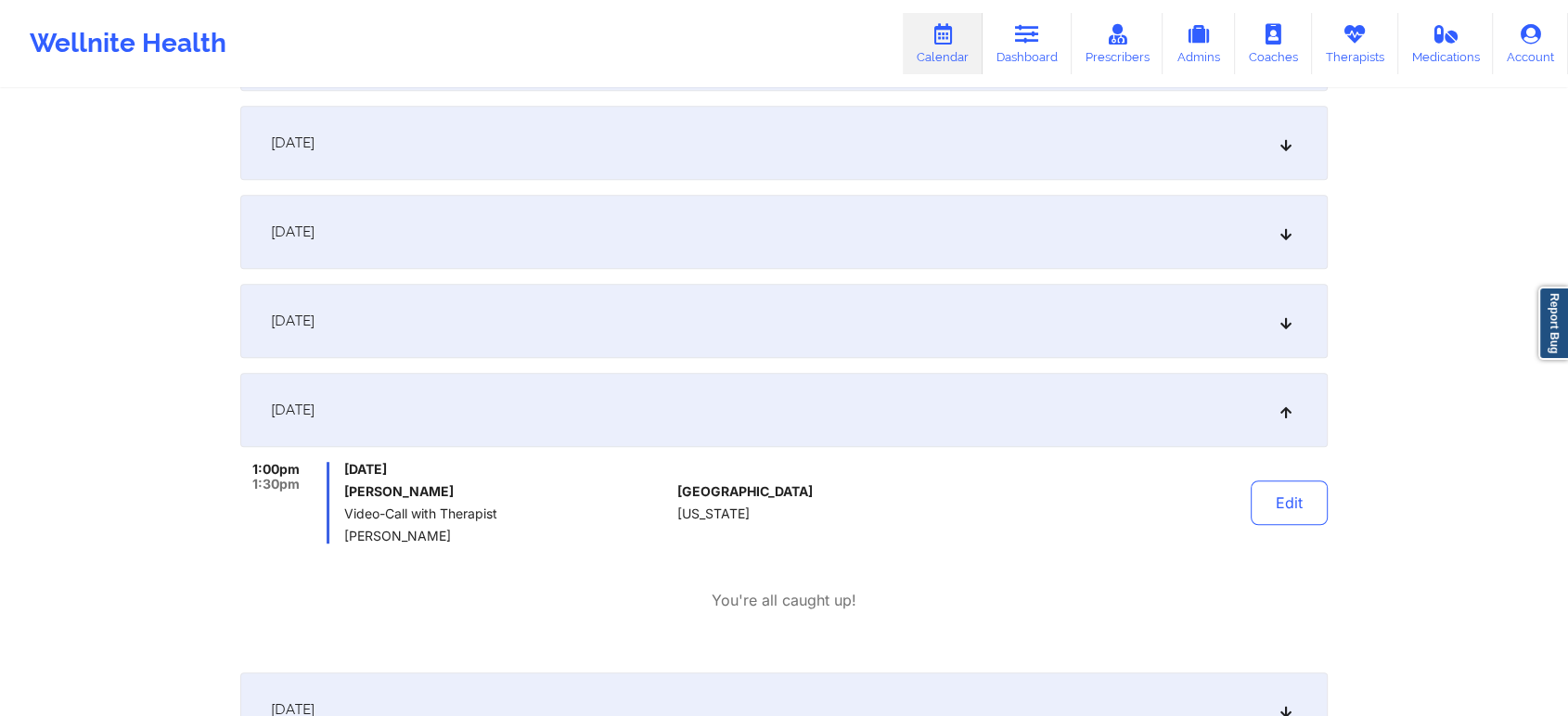
scroll to position [0, 0]
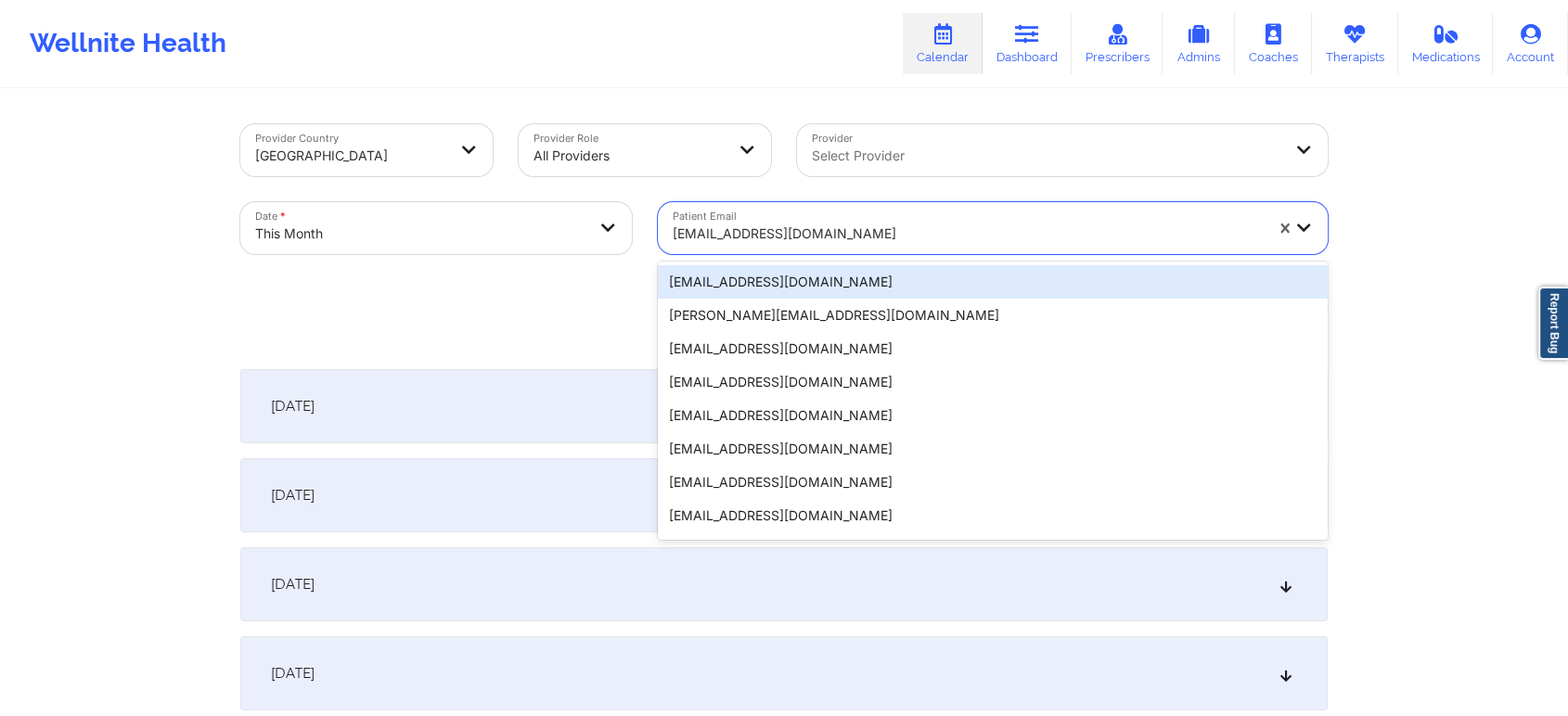
click at [752, 232] on div at bounding box center [967, 233] width 590 height 22
paste input "[EMAIL_ADDRESS][DOMAIN_NAME]"
type input "[EMAIL_ADDRESS][DOMAIN_NAME]"
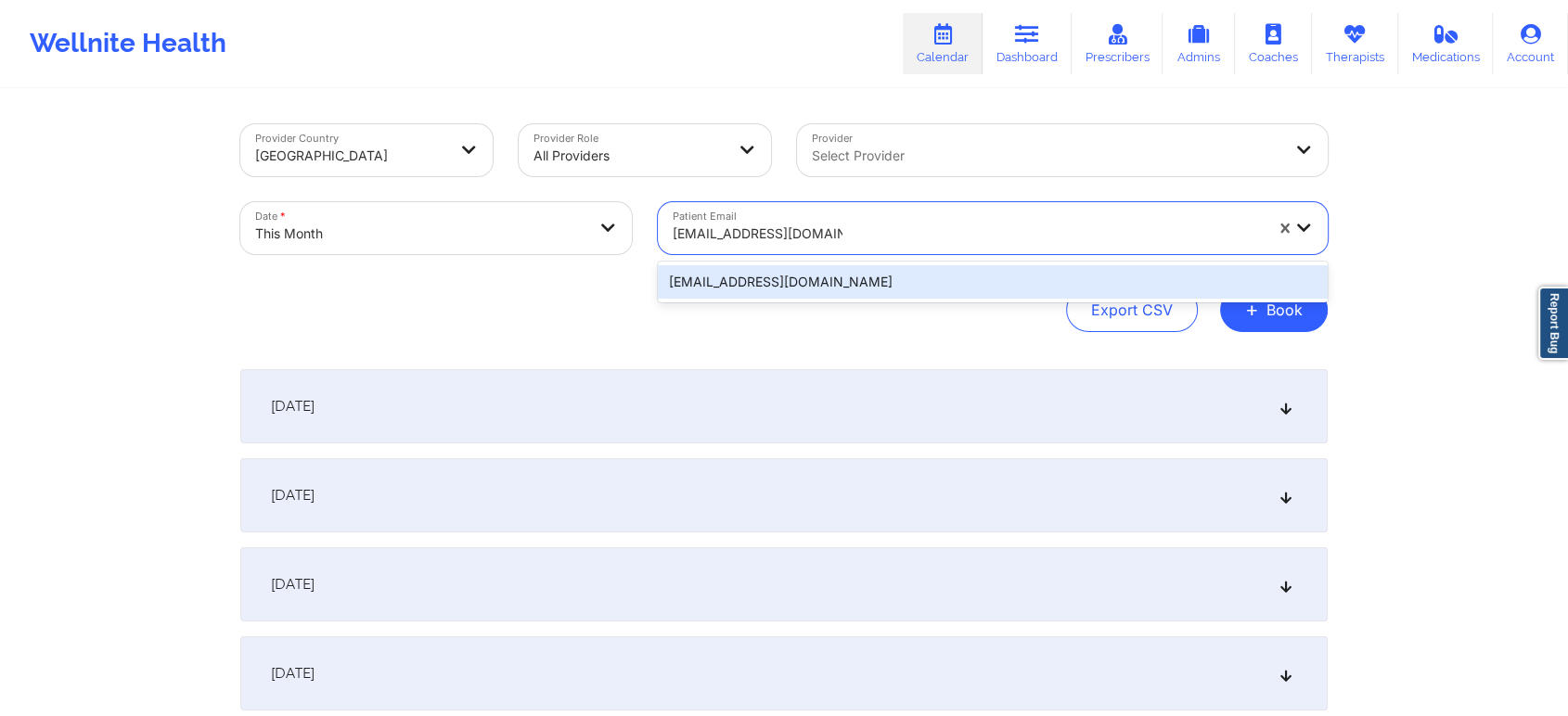
click at [803, 286] on div "[EMAIL_ADDRESS][DOMAIN_NAME]" at bounding box center [993, 281] width 669 height 33
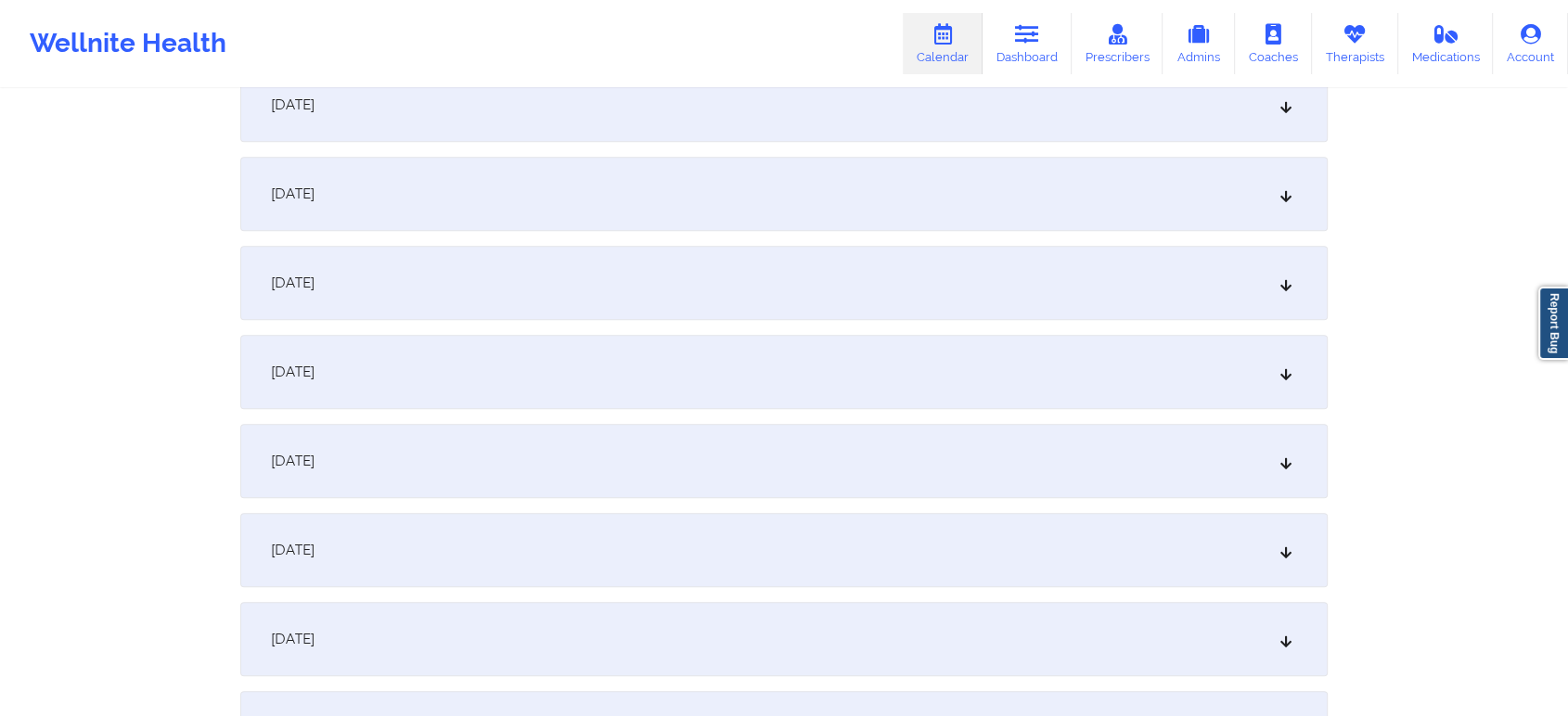
scroll to position [1374, 0]
click at [772, 94] on div "[DATE]" at bounding box center [784, 101] width 1088 height 74
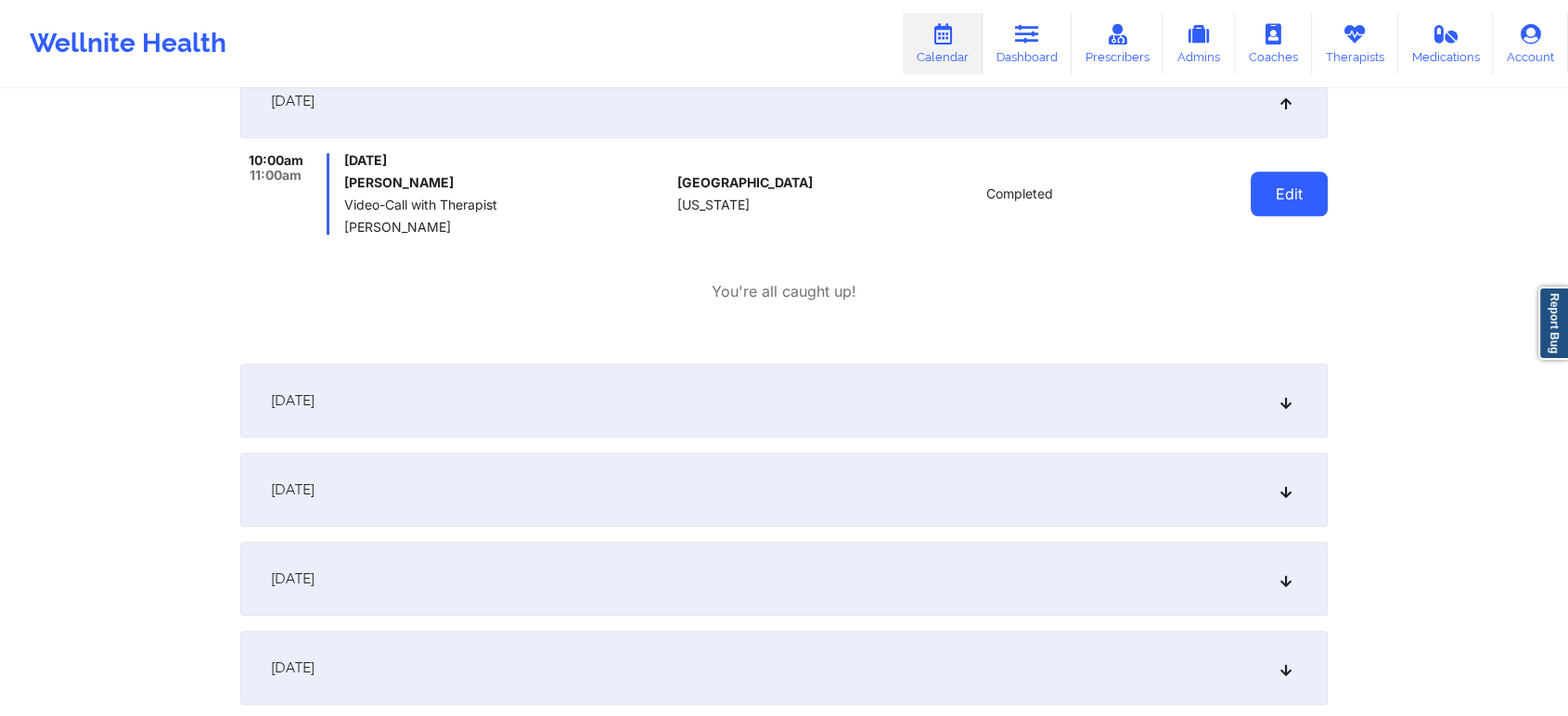
click at [1316, 210] on button "Edit" at bounding box center [1288, 194] width 77 height 45
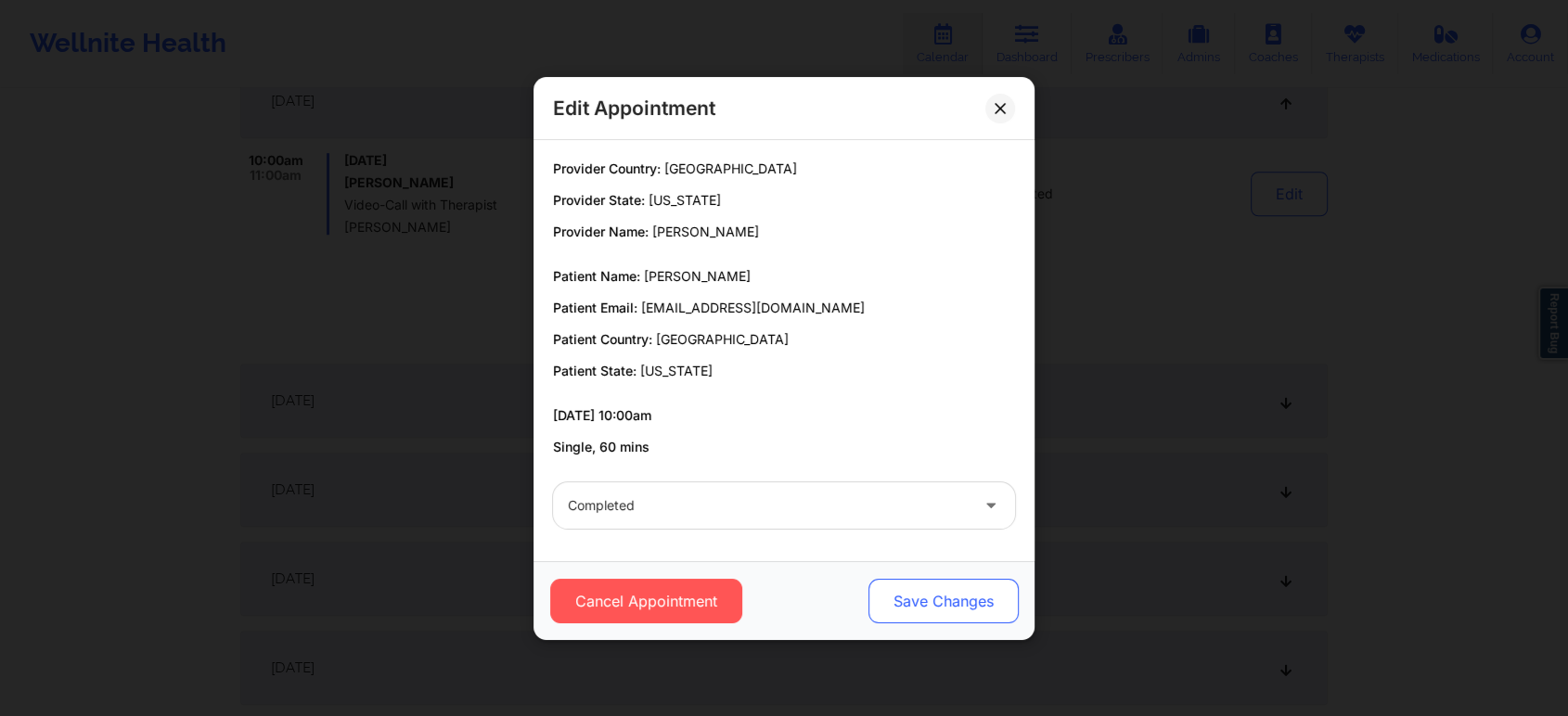
click at [963, 590] on button "Save Changes" at bounding box center [943, 601] width 150 height 45
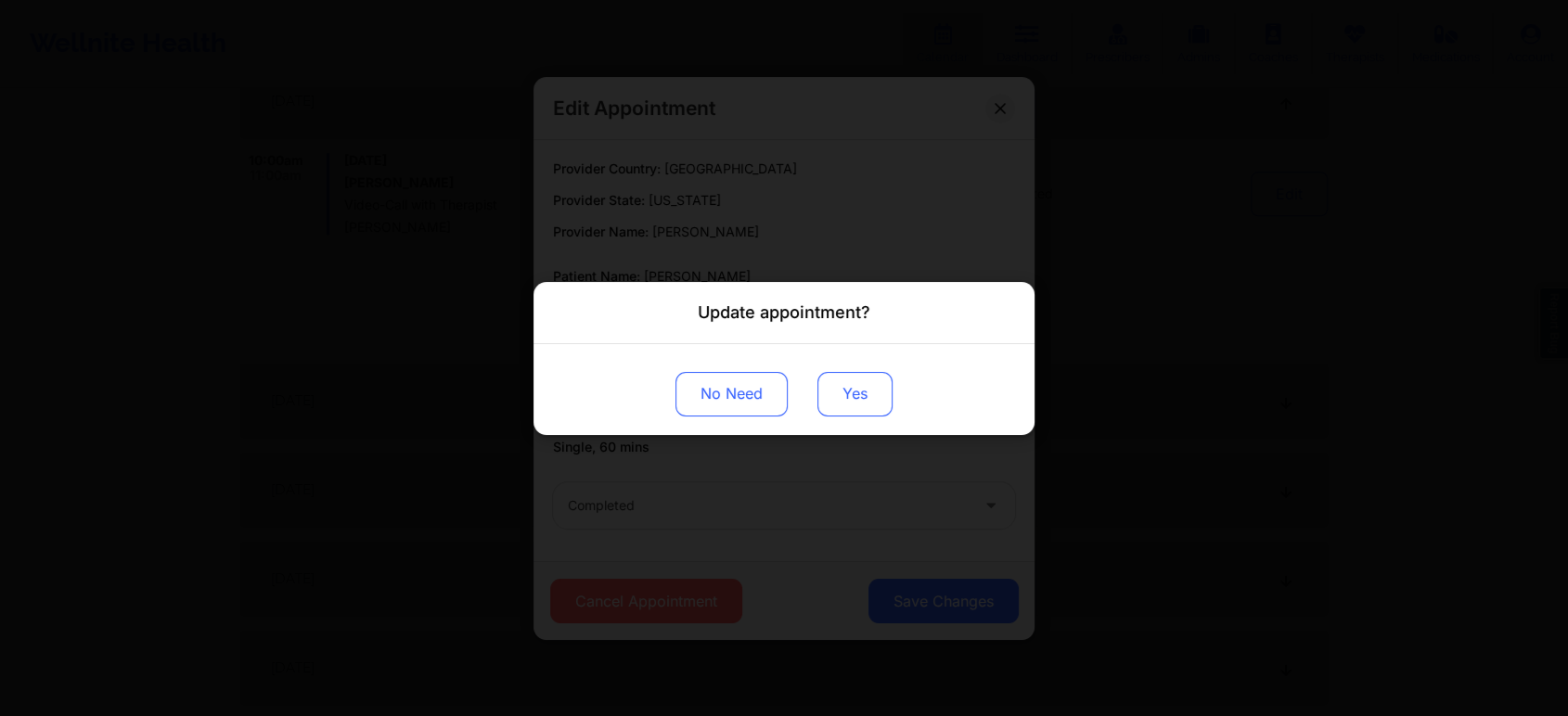
click at [866, 397] on button "Yes" at bounding box center [855, 393] width 75 height 45
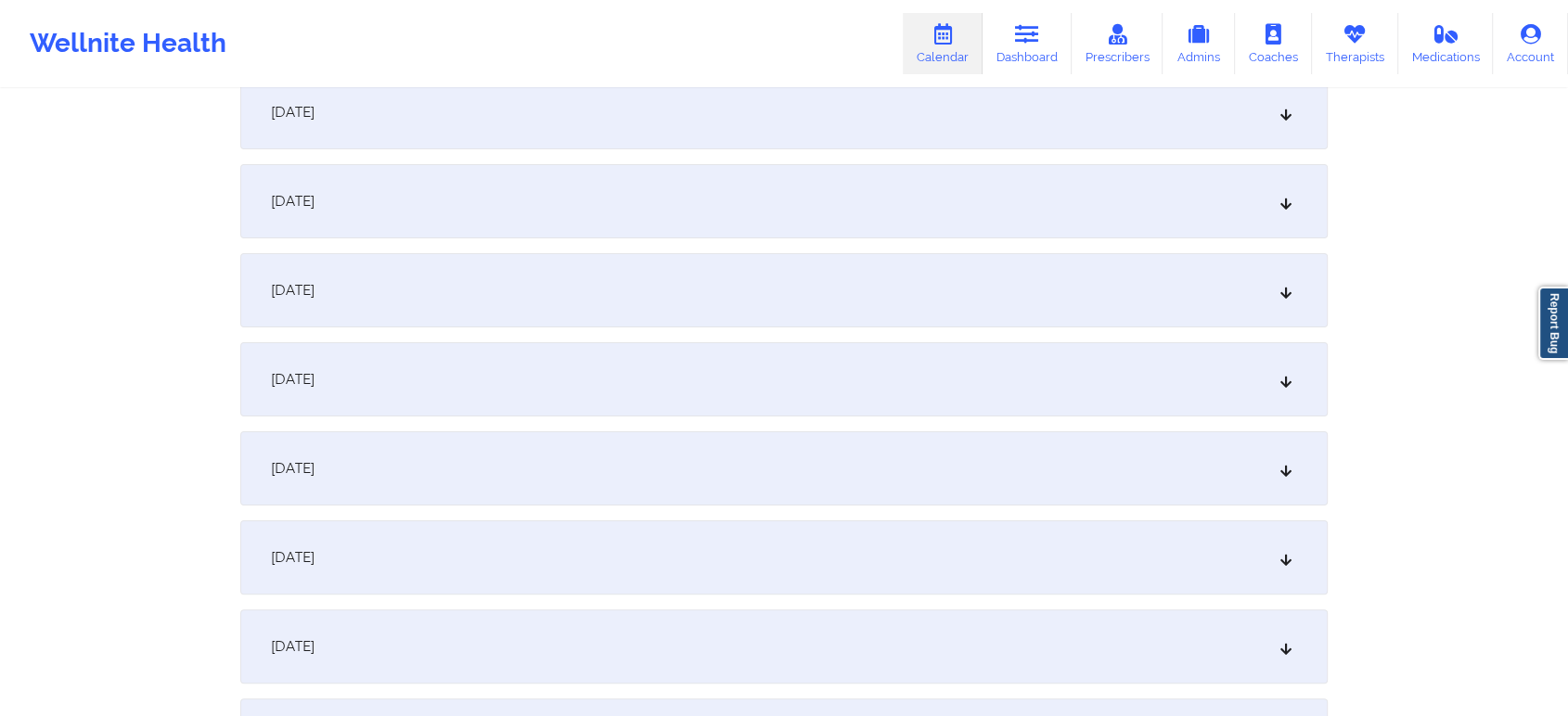
scroll to position [0, 0]
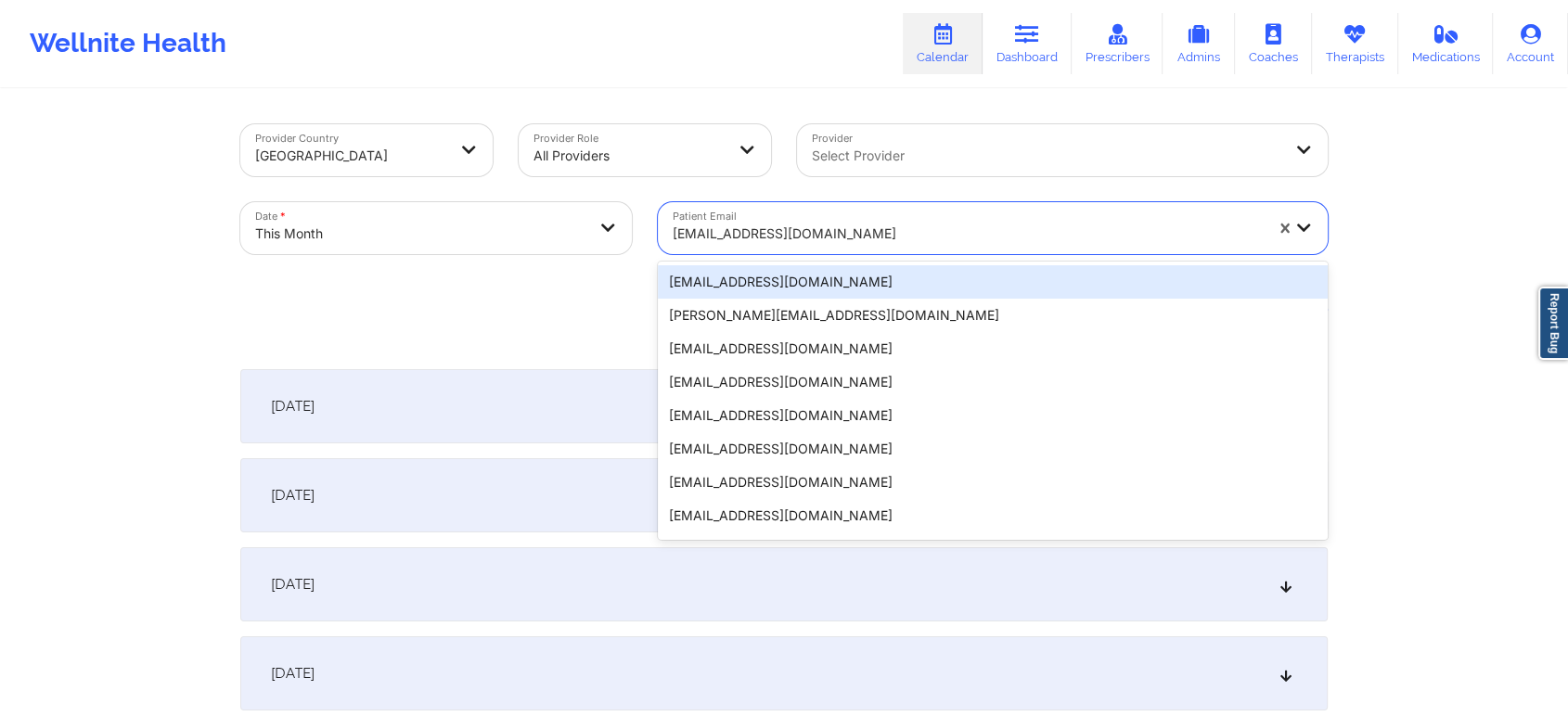
click at [735, 211] on div "[EMAIL_ADDRESS][DOMAIN_NAME]" at bounding box center [961, 228] width 607 height 52
paste input "[EMAIL_ADDRESS][DOMAIN_NAME]"
type input "[EMAIL_ADDRESS][DOMAIN_NAME]"
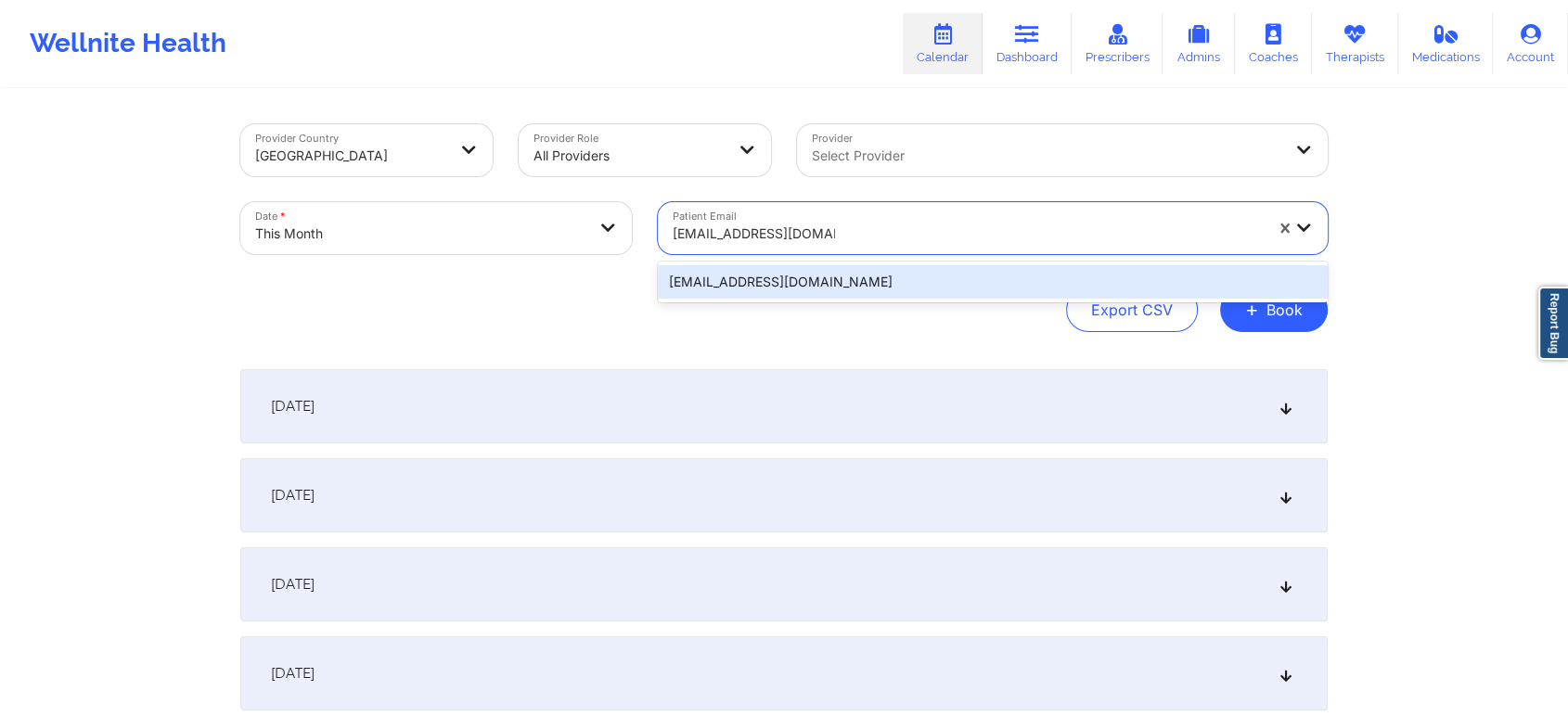
click at [791, 265] on div "[EMAIL_ADDRESS][DOMAIN_NAME]" at bounding box center [993, 281] width 669 height 33
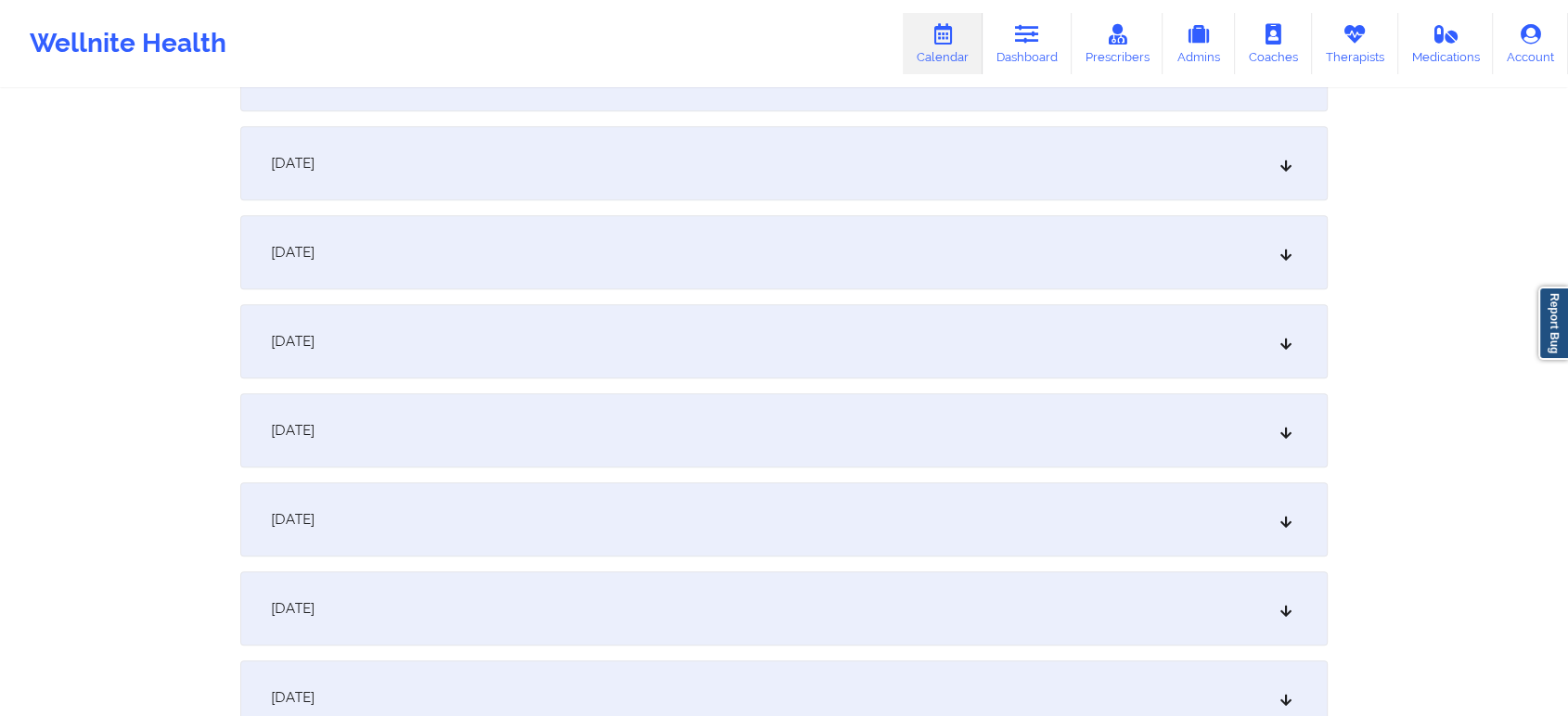
scroll to position [914, 0]
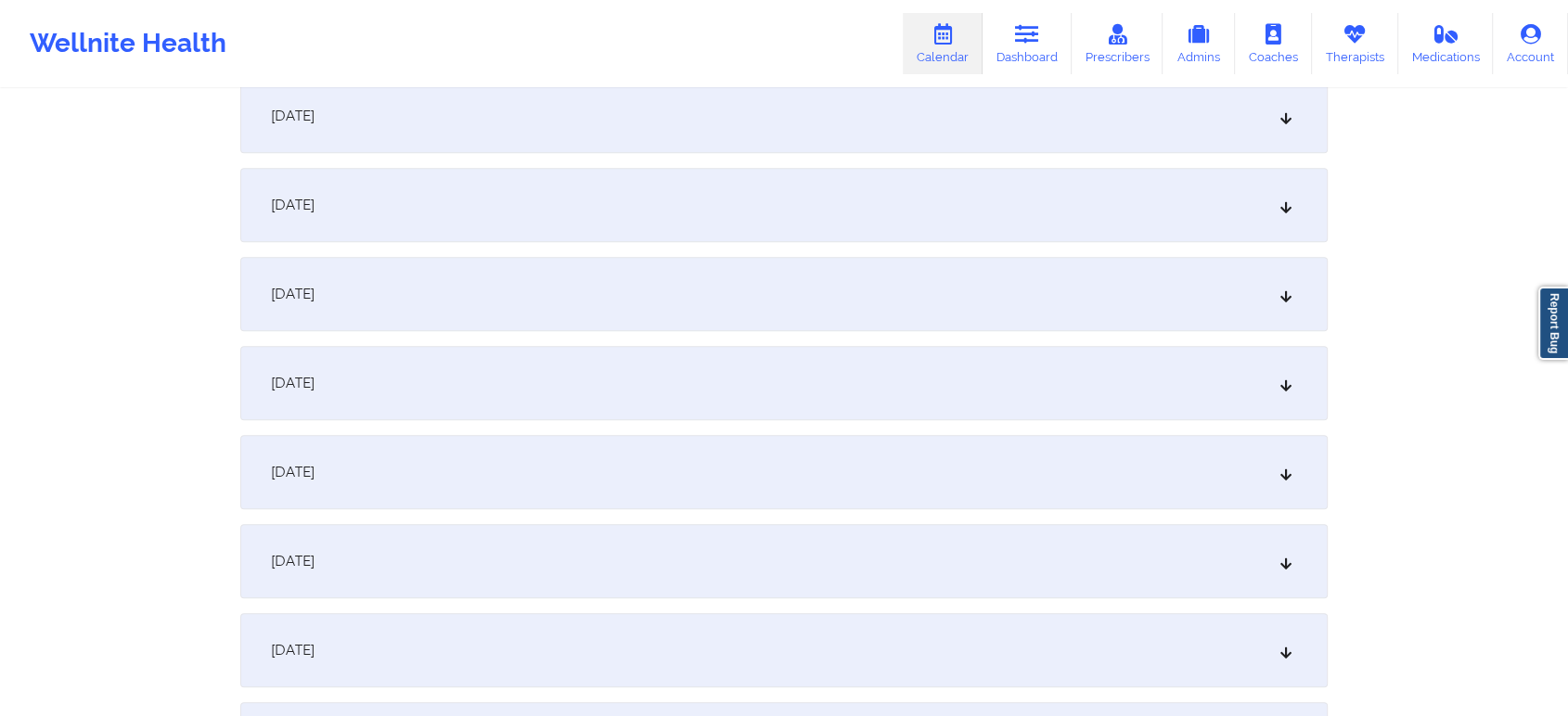
click at [883, 553] on div "[DATE]" at bounding box center [784, 561] width 1088 height 74
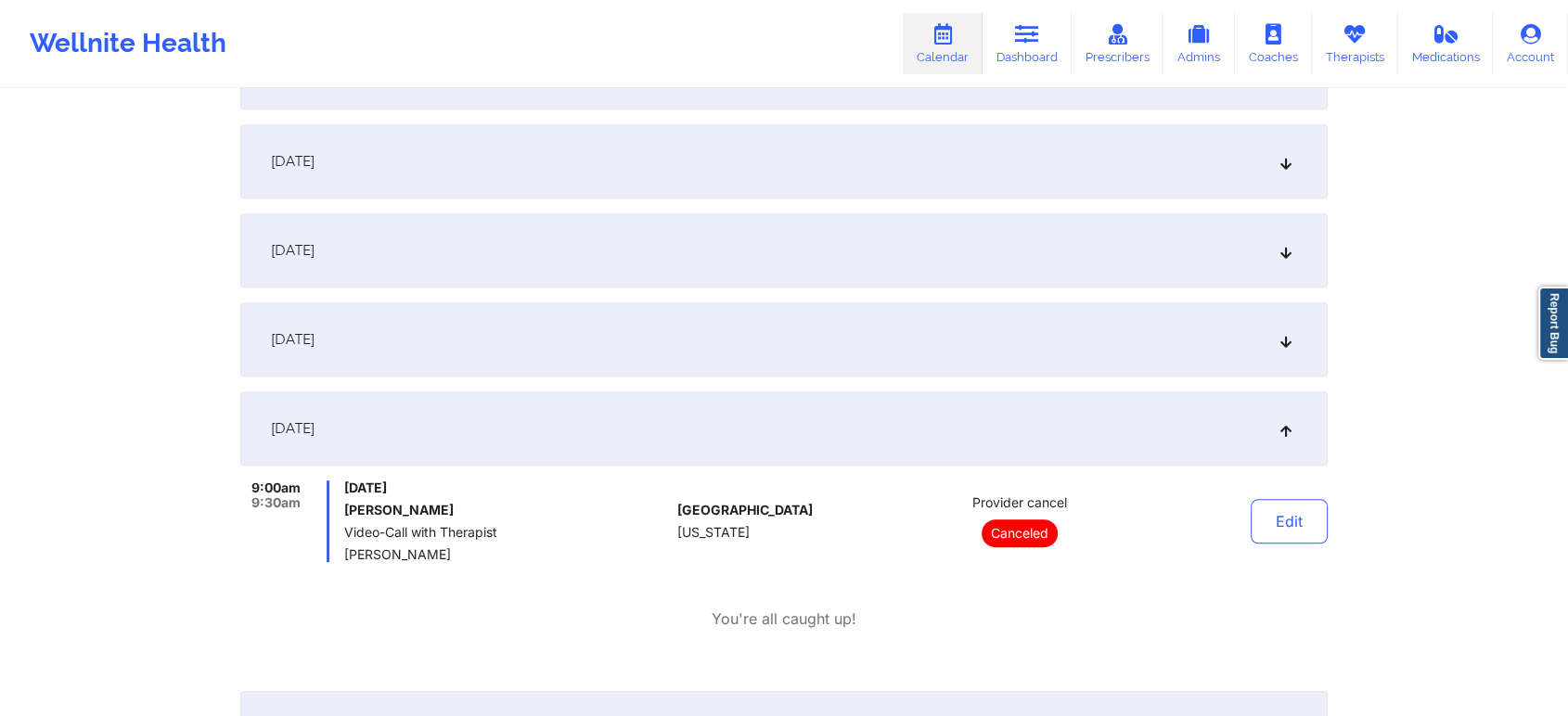
scroll to position [1148, 0]
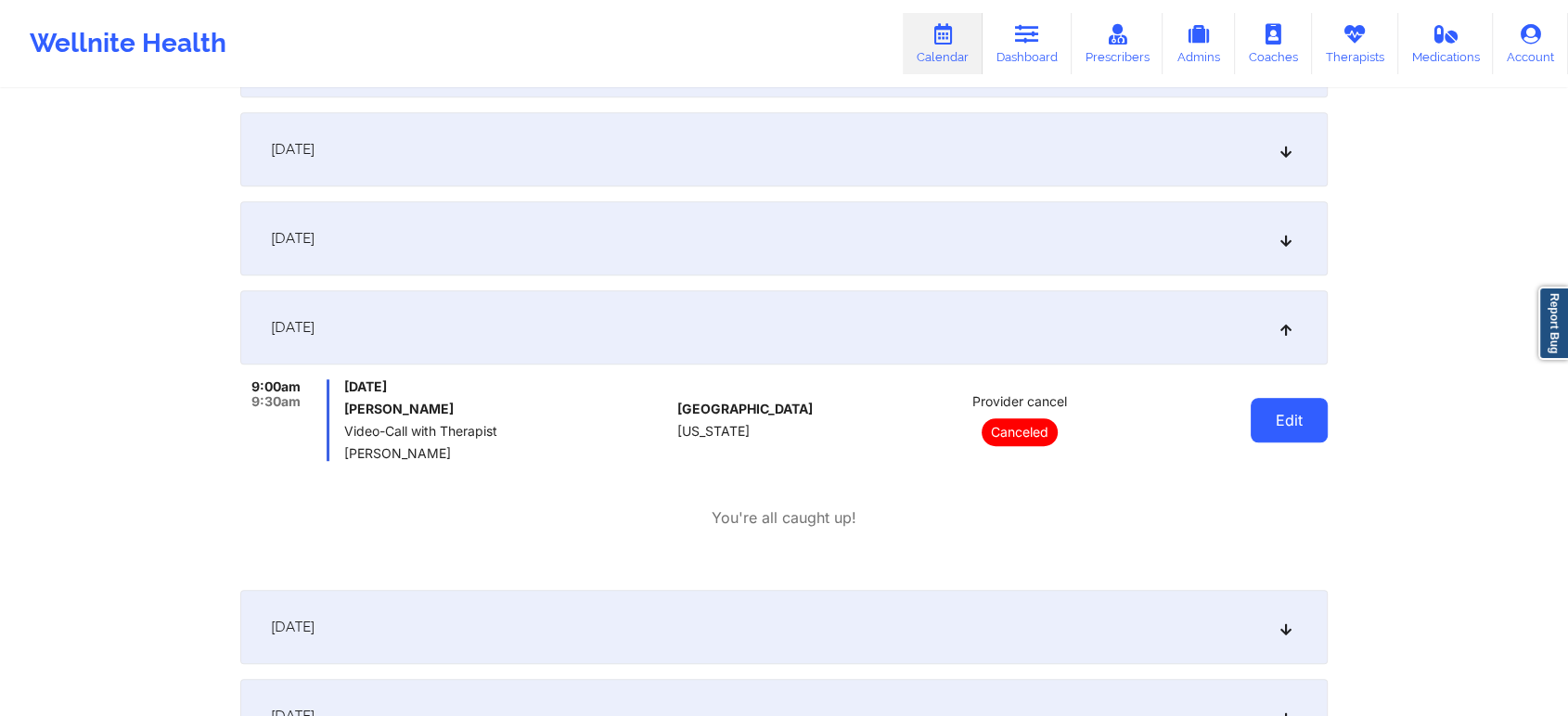
click at [1297, 398] on button "Edit" at bounding box center [1288, 420] width 77 height 45
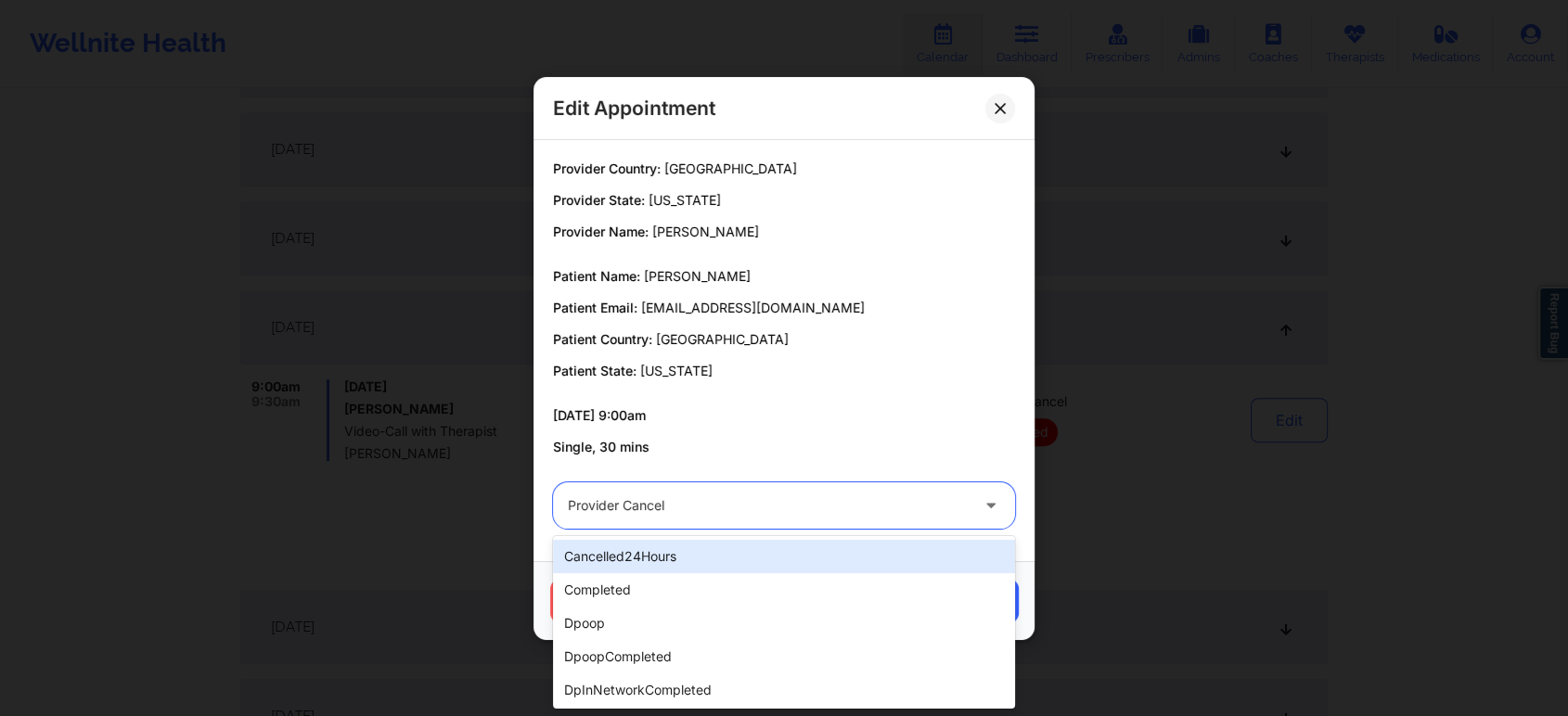
click at [743, 507] on div at bounding box center [768, 505] width 401 height 22
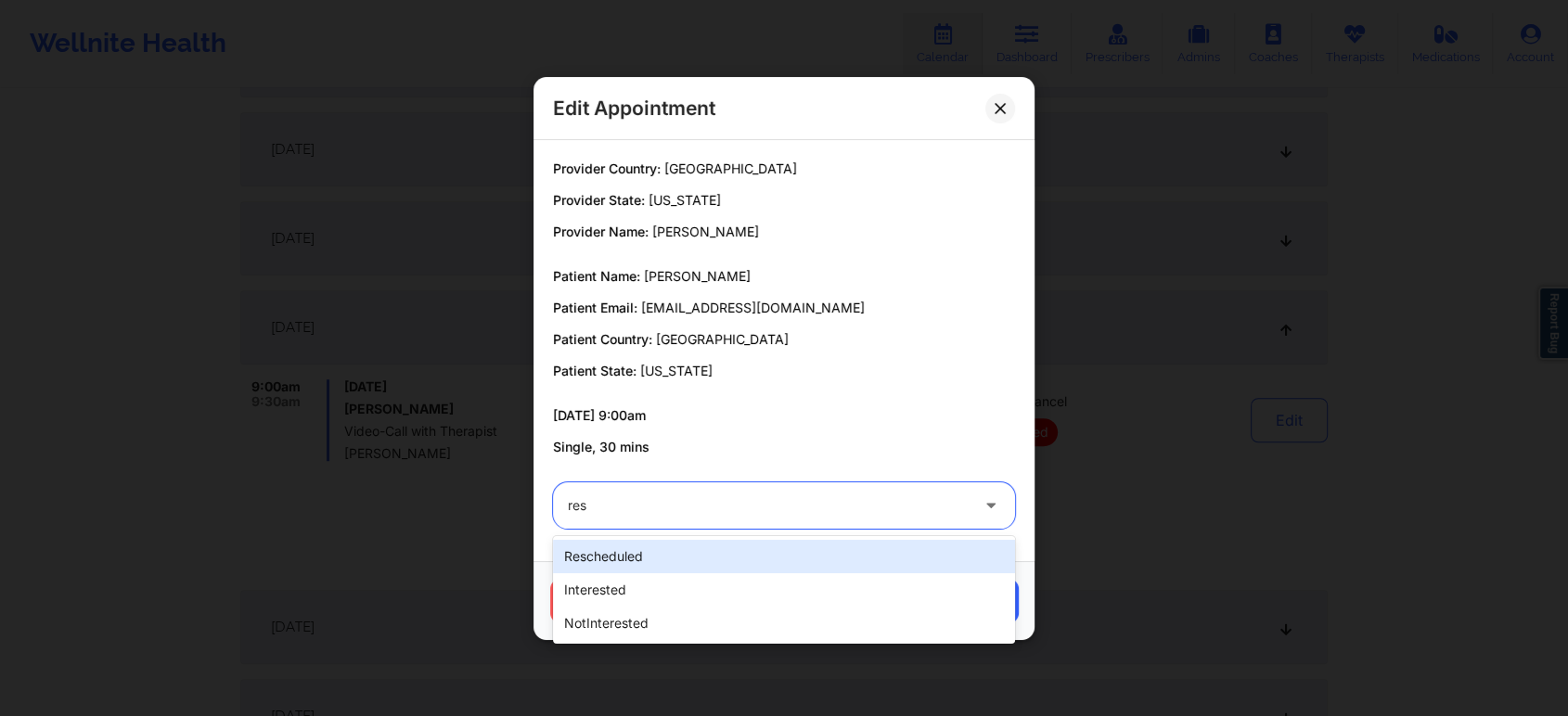
type input "resc"
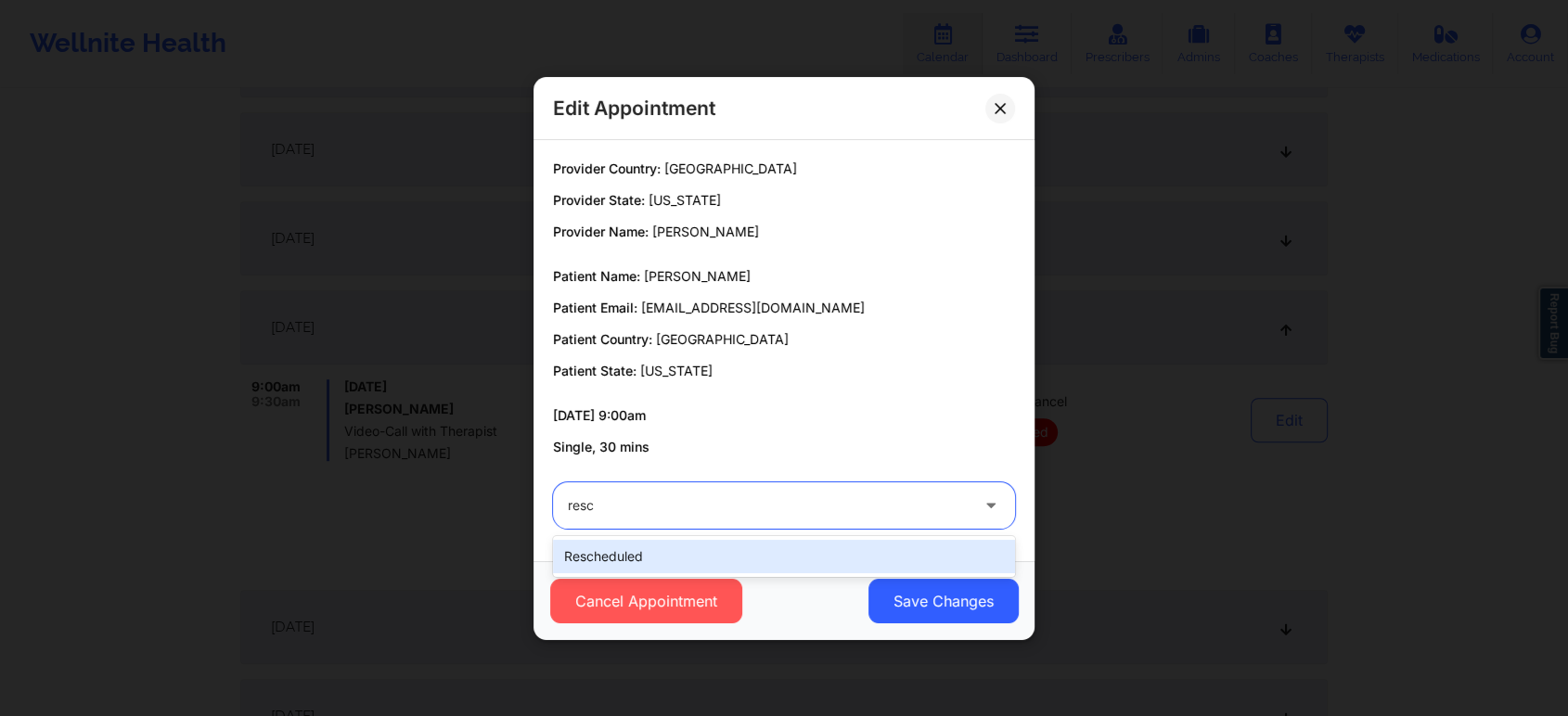
click at [672, 546] on div "rescheduled" at bounding box center [784, 556] width 462 height 33
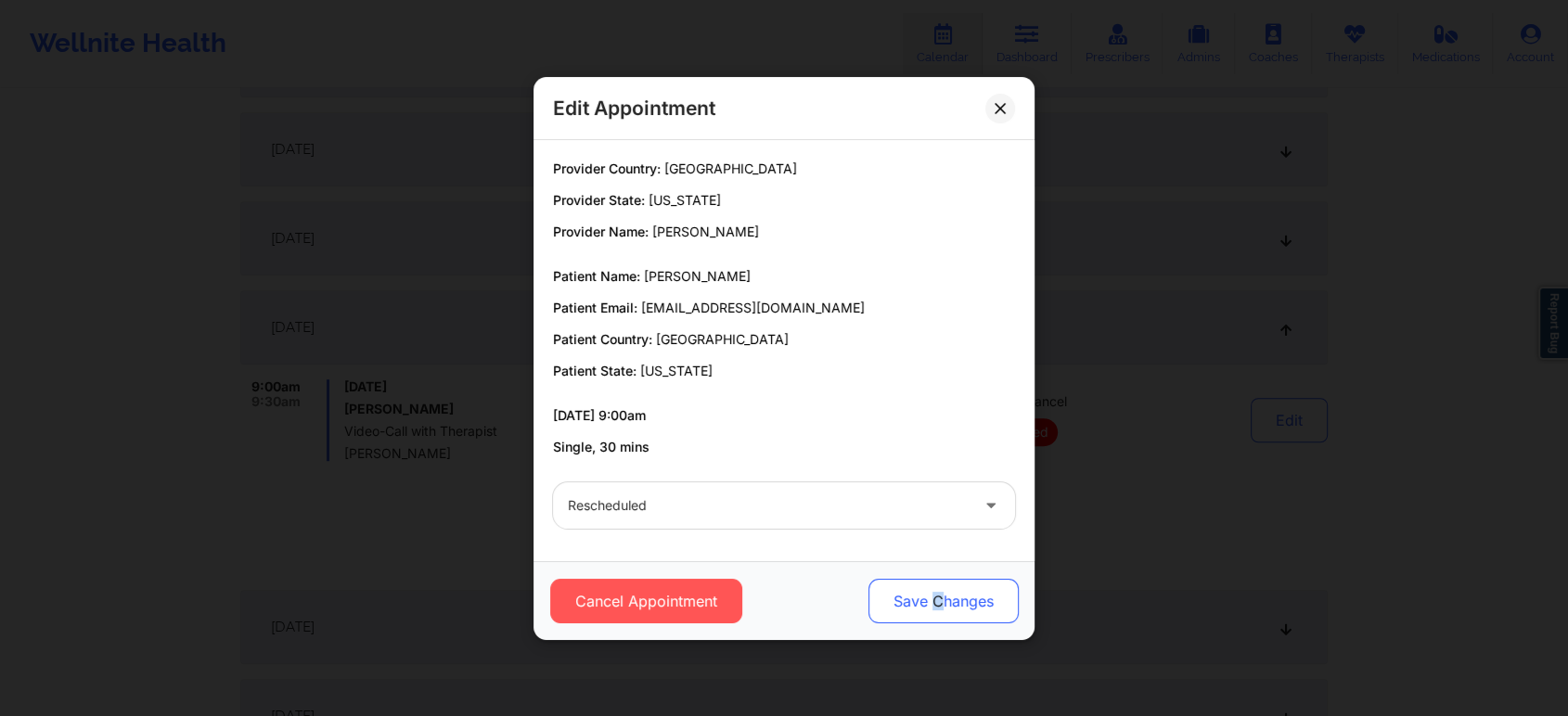
drag, startPoint x: 940, startPoint y: 570, endPoint x: 923, endPoint y: 593, distance: 28.6
click at [923, 593] on div "Cancel Appointment Save Changes" at bounding box center [784, 600] width 501 height 79
click at [923, 593] on button "Save Changes" at bounding box center [943, 601] width 150 height 45
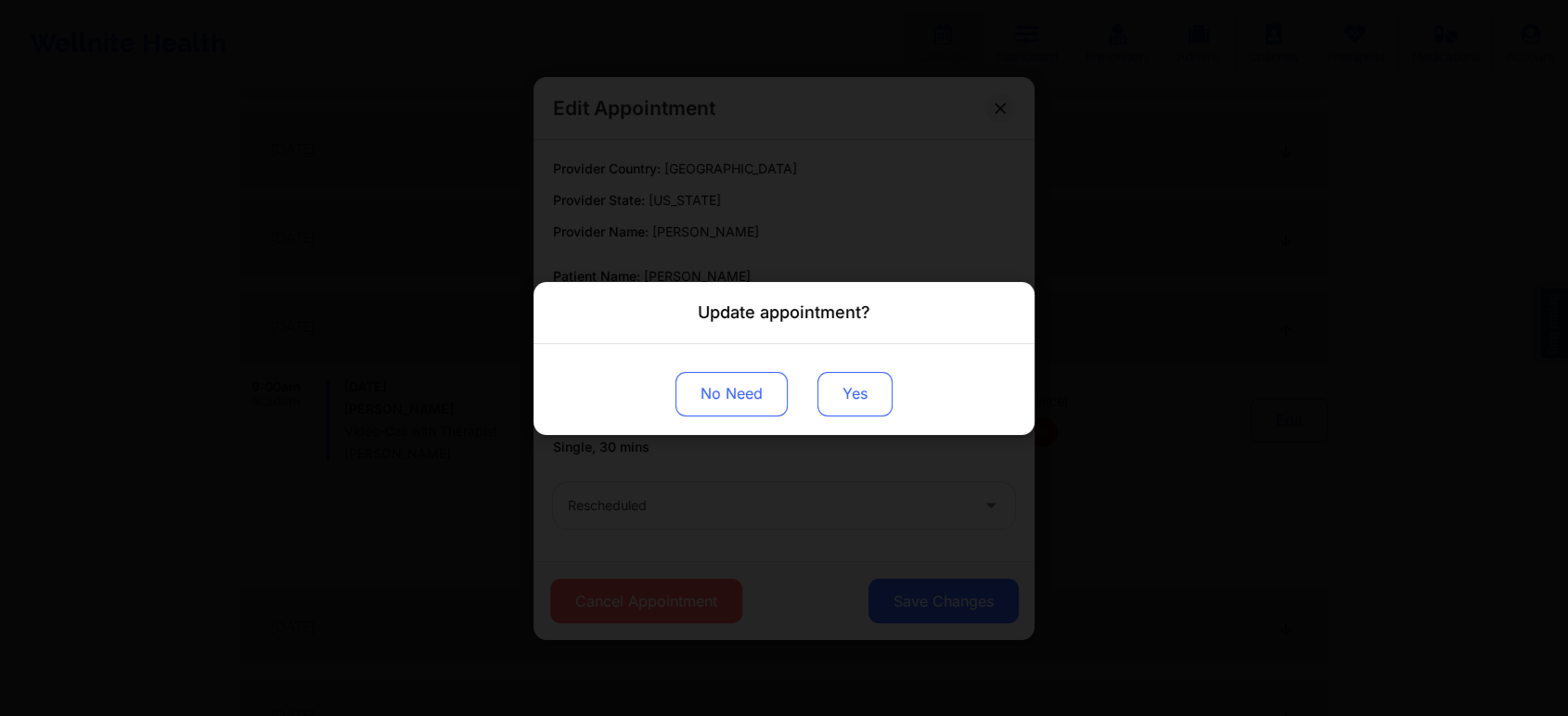
click at [872, 394] on button "Yes" at bounding box center [855, 393] width 75 height 45
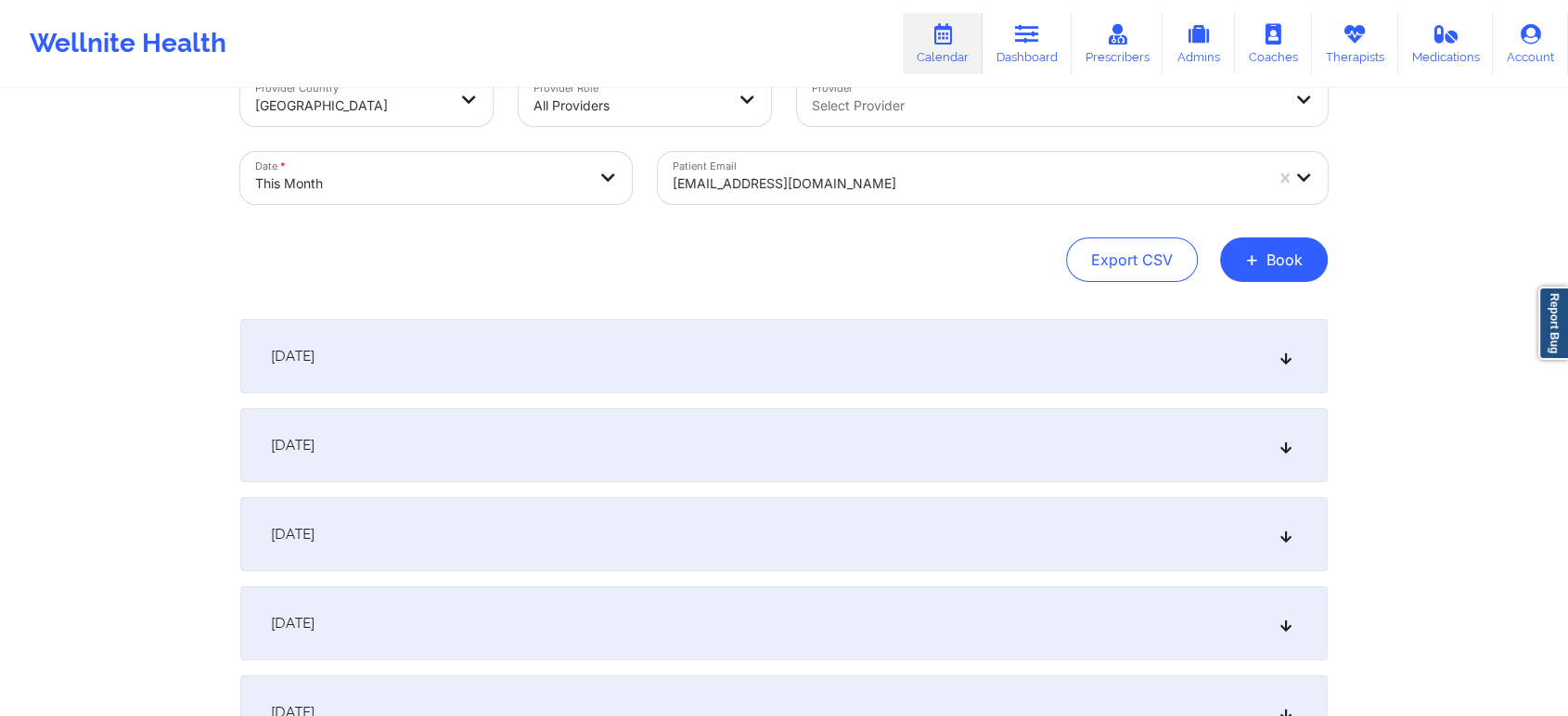
scroll to position [41, 0]
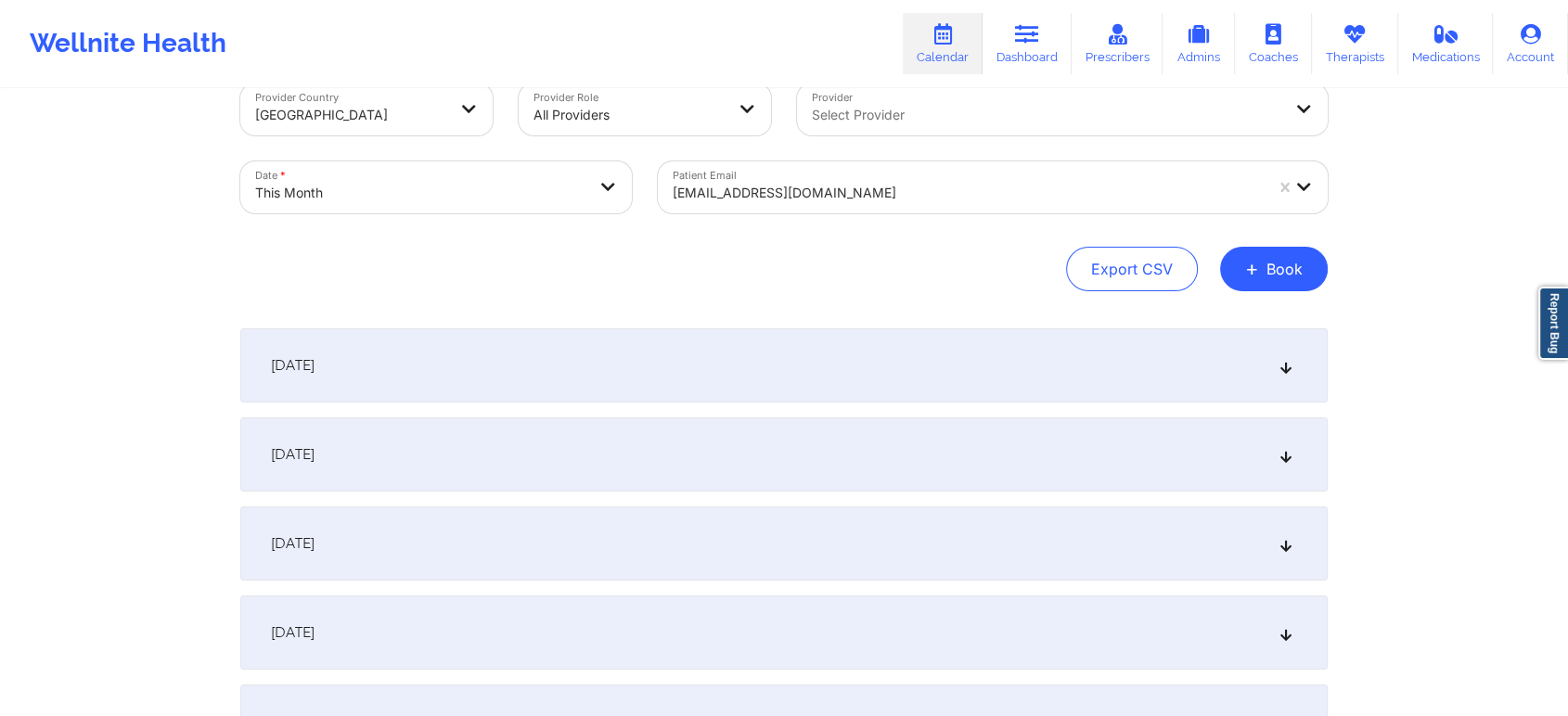
click at [783, 196] on div at bounding box center [967, 192] width 590 height 22
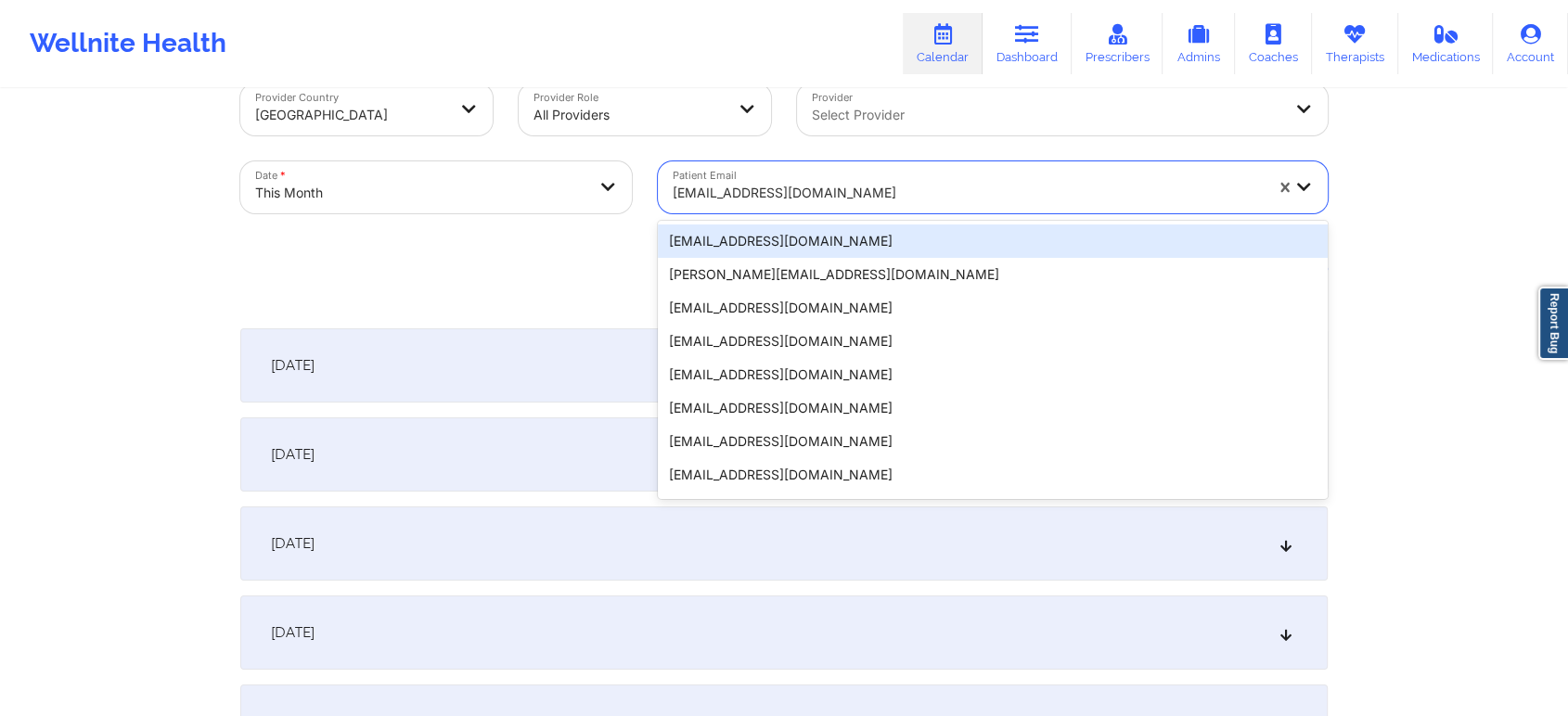
paste input "[PERSON_NAME][EMAIL_ADDRESS][PERSON_NAME][DOMAIN_NAME]"
type input "[PERSON_NAME][EMAIL_ADDRESS][PERSON_NAME][DOMAIN_NAME]"
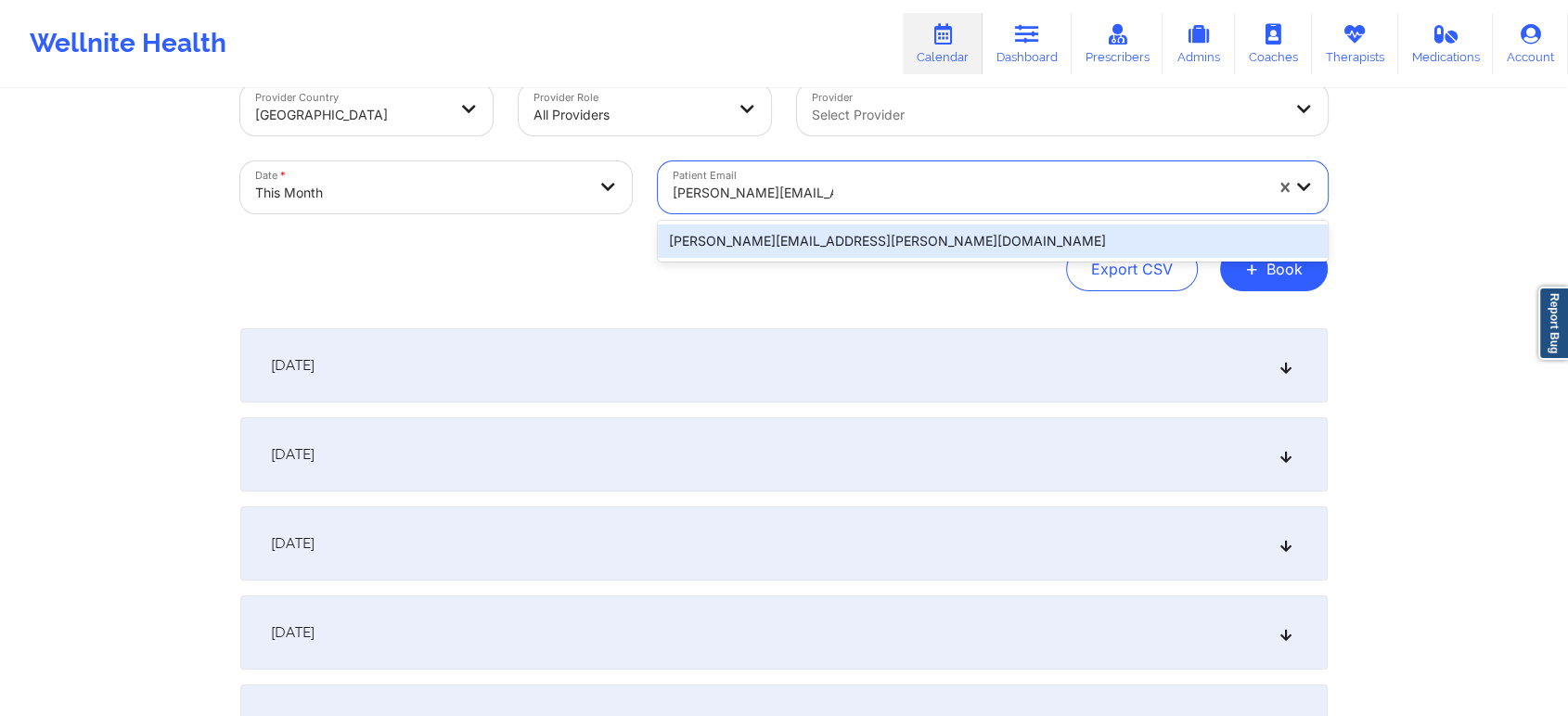
click at [943, 233] on div "[PERSON_NAME][EMAIL_ADDRESS][PERSON_NAME][DOMAIN_NAME]" at bounding box center [993, 241] width 669 height 33
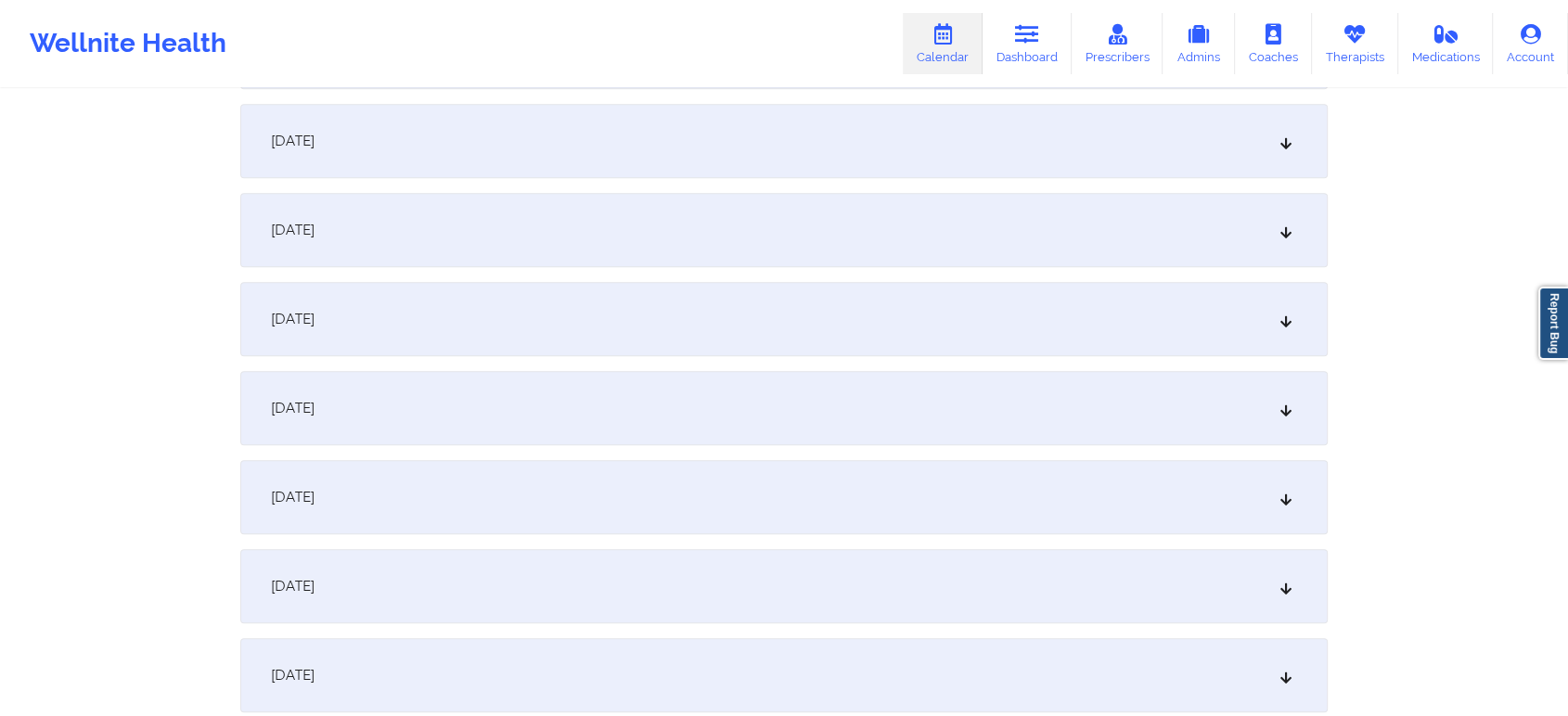
scroll to position [1071, 0]
click at [1051, 350] on div "[DATE]" at bounding box center [784, 316] width 1088 height 74
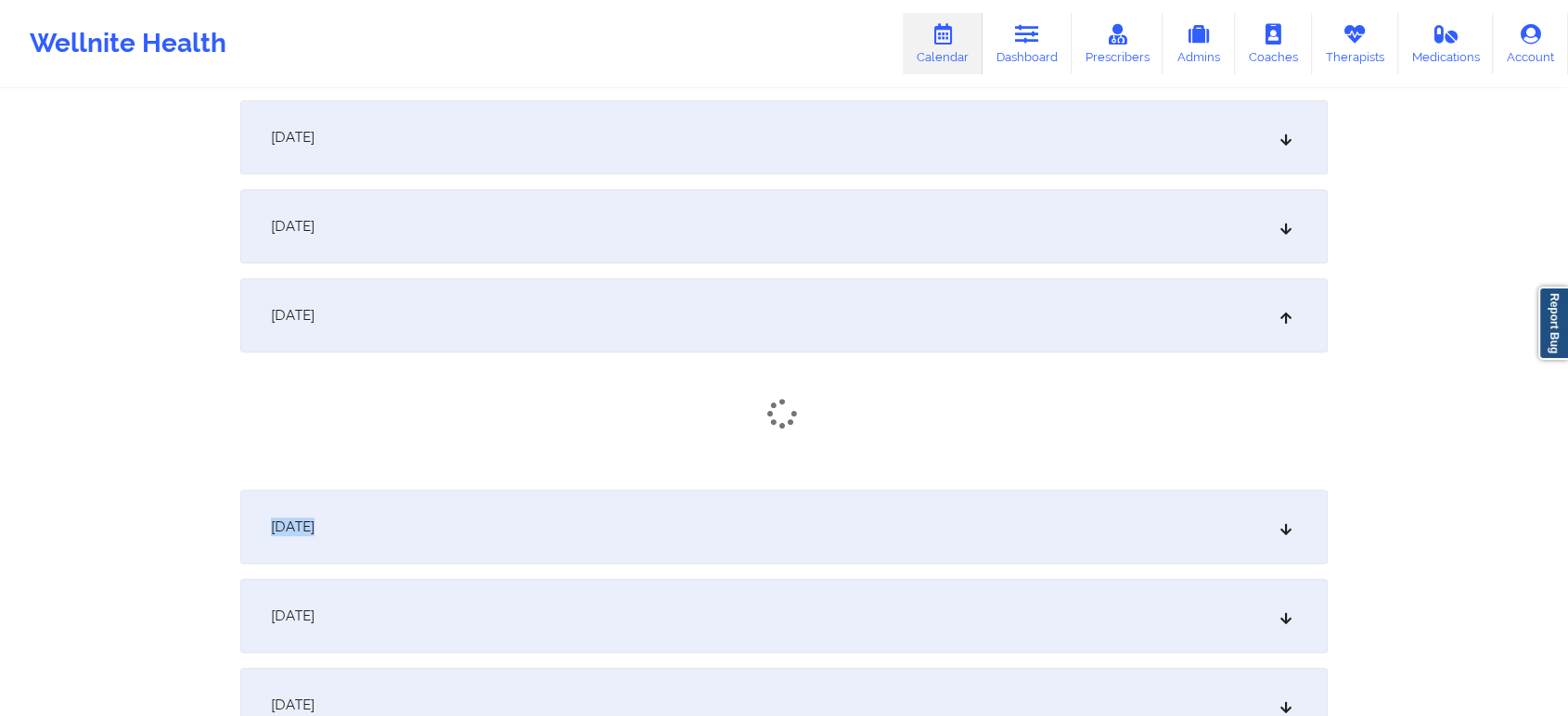
drag, startPoint x: 1050, startPoint y: 391, endPoint x: 1044, endPoint y: 503, distance: 112.2
click at [1044, 503] on div "[DATE]" at bounding box center [784, 533] width 1088 height 74
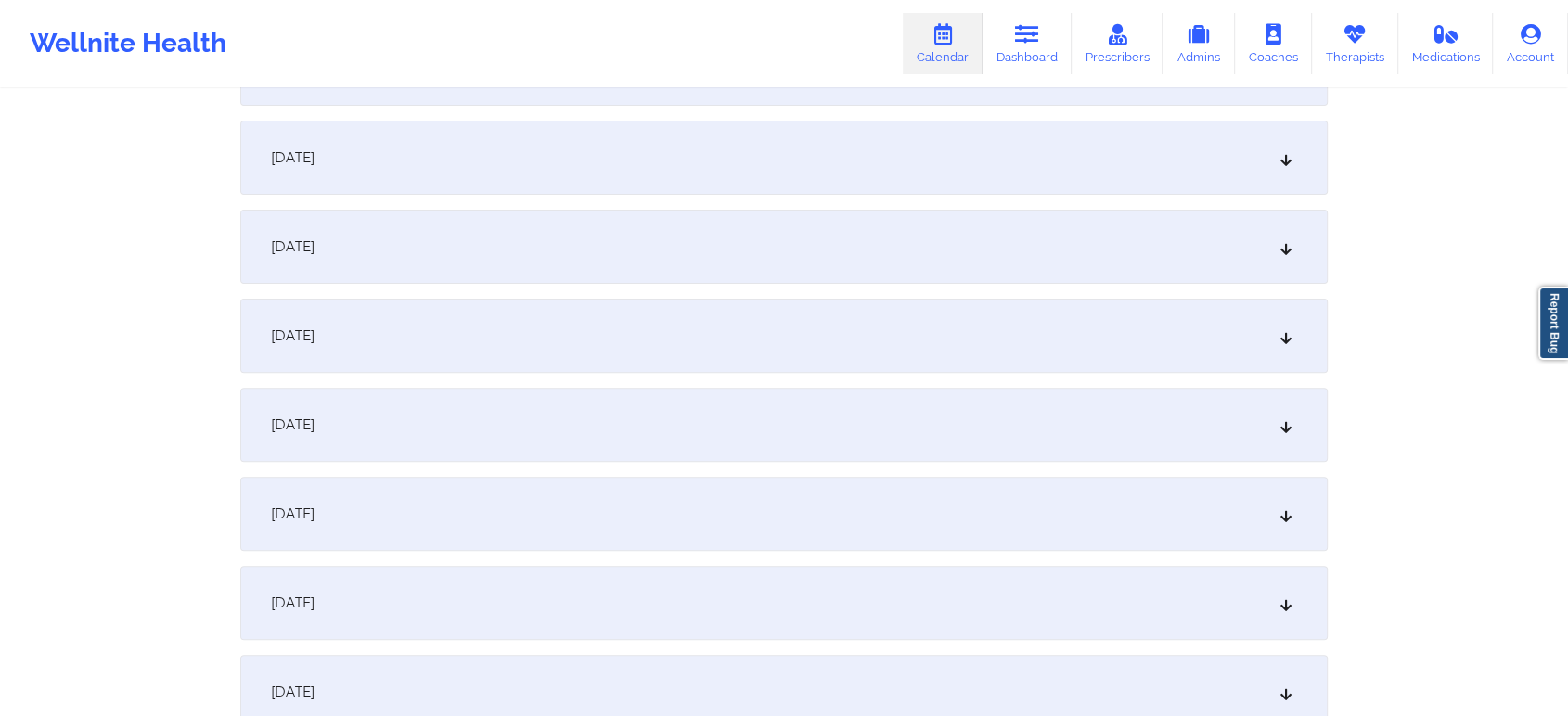
scroll to position [0, 0]
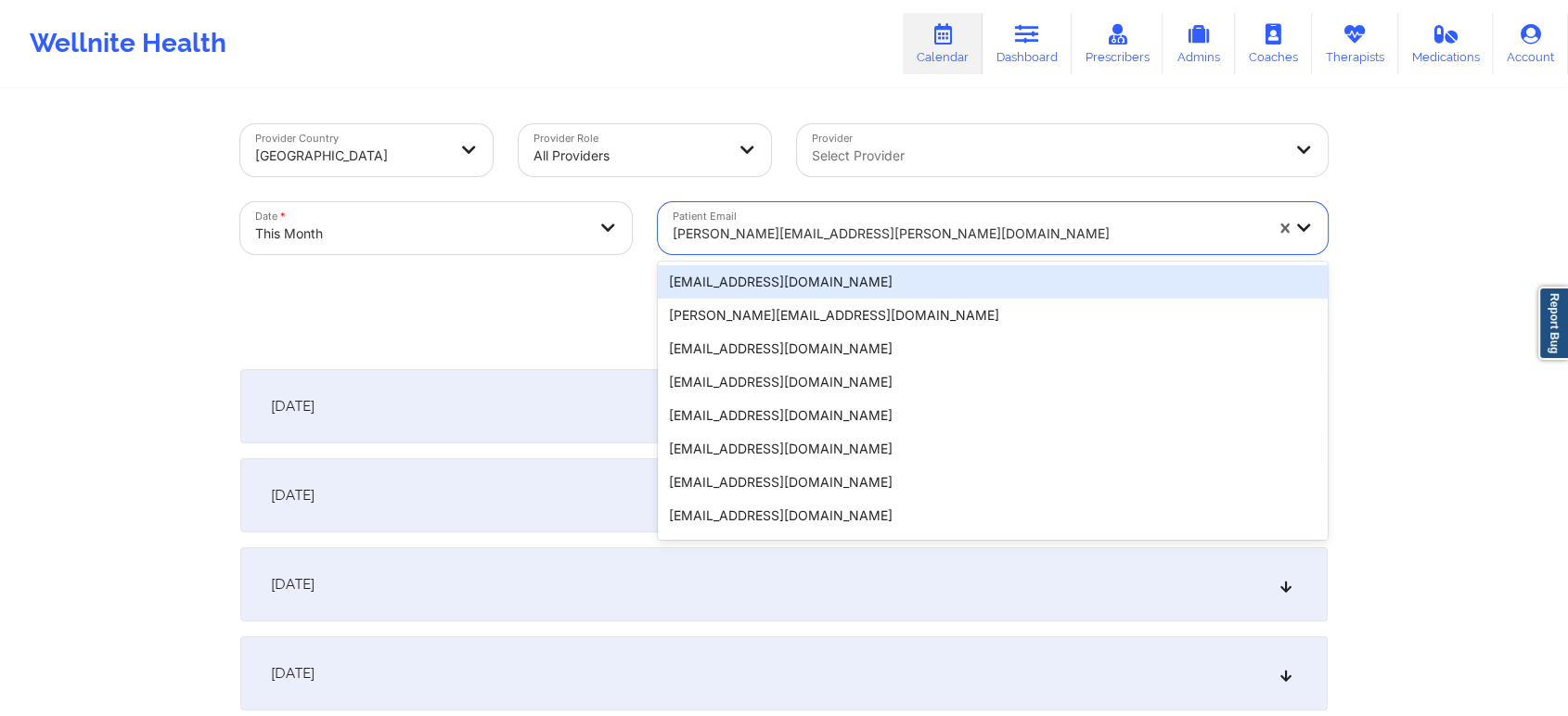
click at [735, 229] on div at bounding box center [967, 233] width 590 height 22
paste input "[EMAIL_ADDRESS][DOMAIN_NAME]"
type input "[EMAIL_ADDRESS][DOMAIN_NAME]"
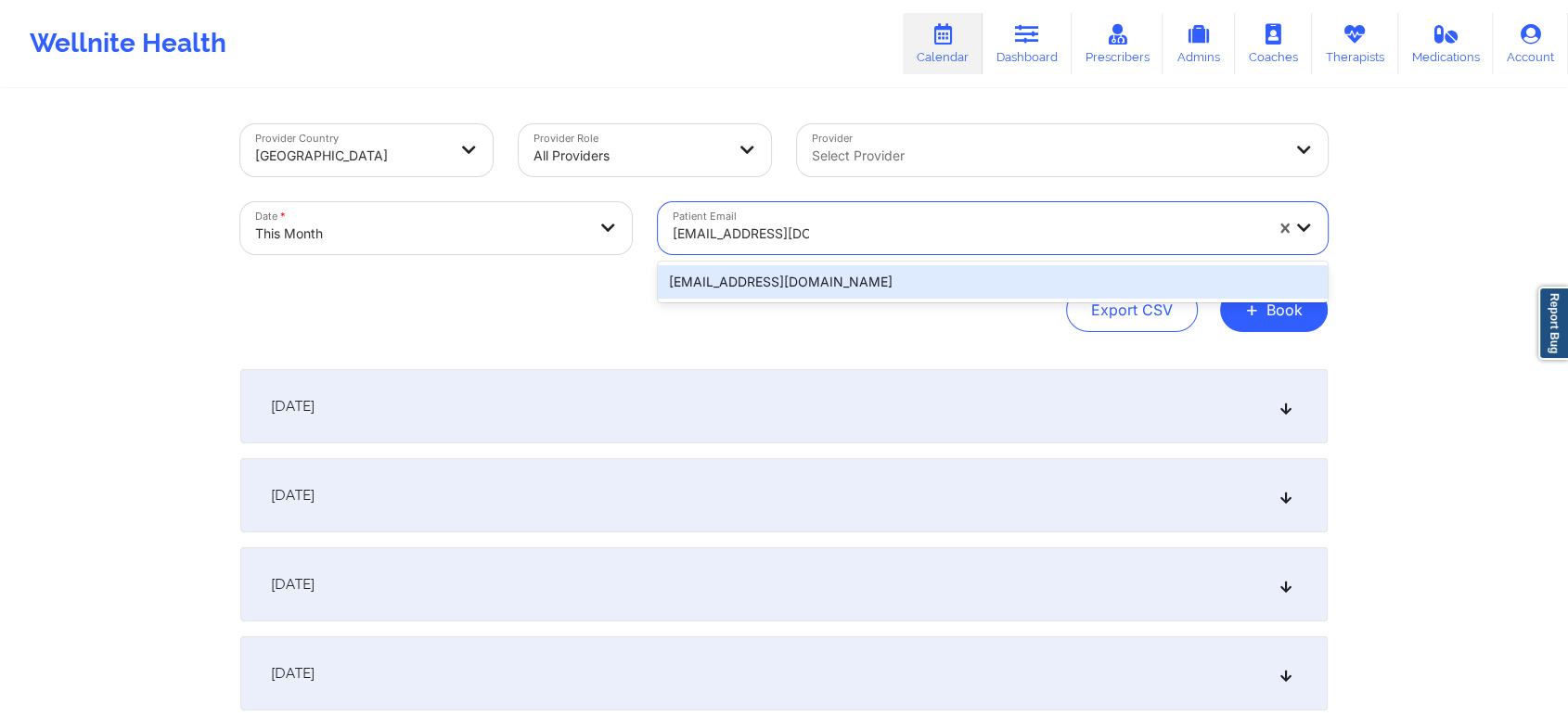
click at [825, 279] on div "[EMAIL_ADDRESS][DOMAIN_NAME]" at bounding box center [993, 281] width 669 height 33
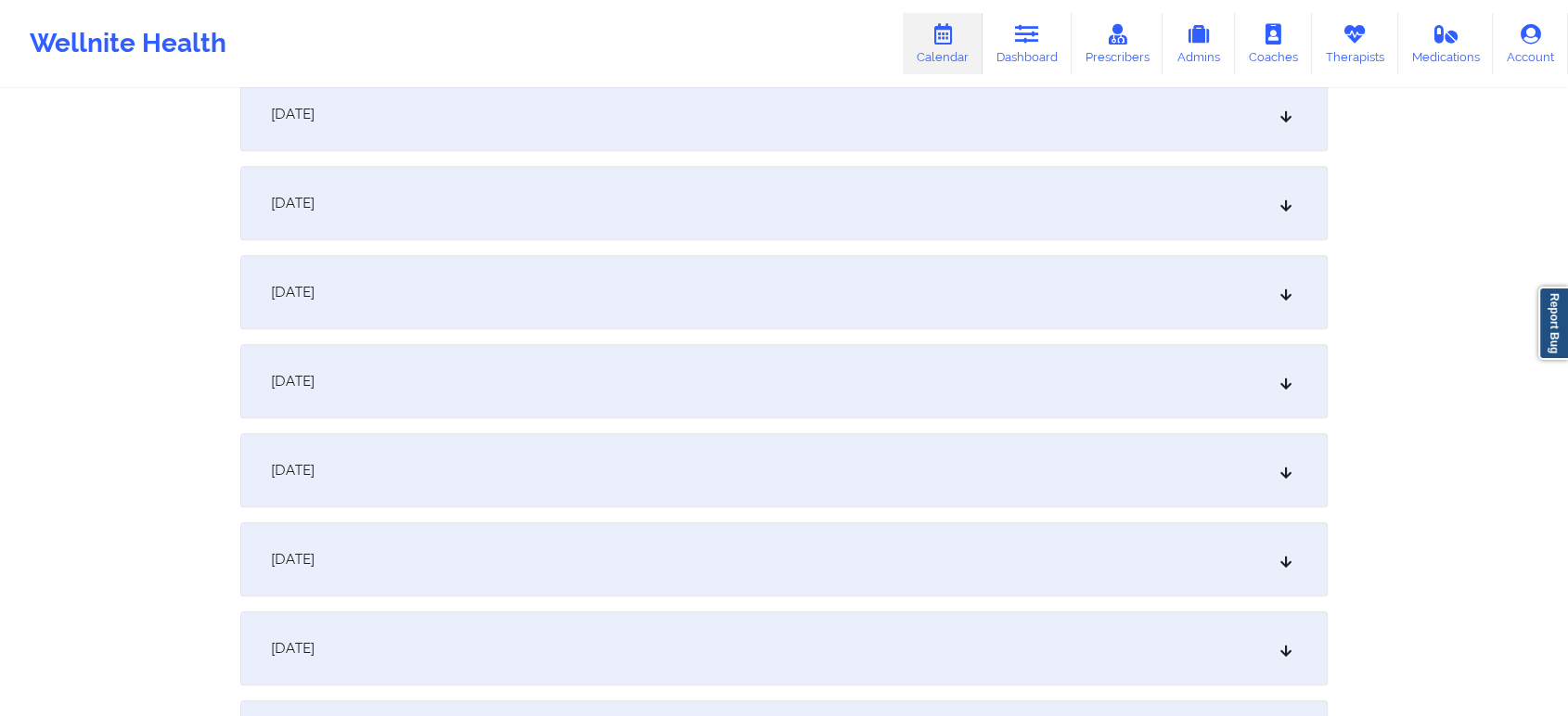
scroll to position [1001, 0]
click at [1089, 474] on div "[DATE]" at bounding box center [784, 474] width 1088 height 74
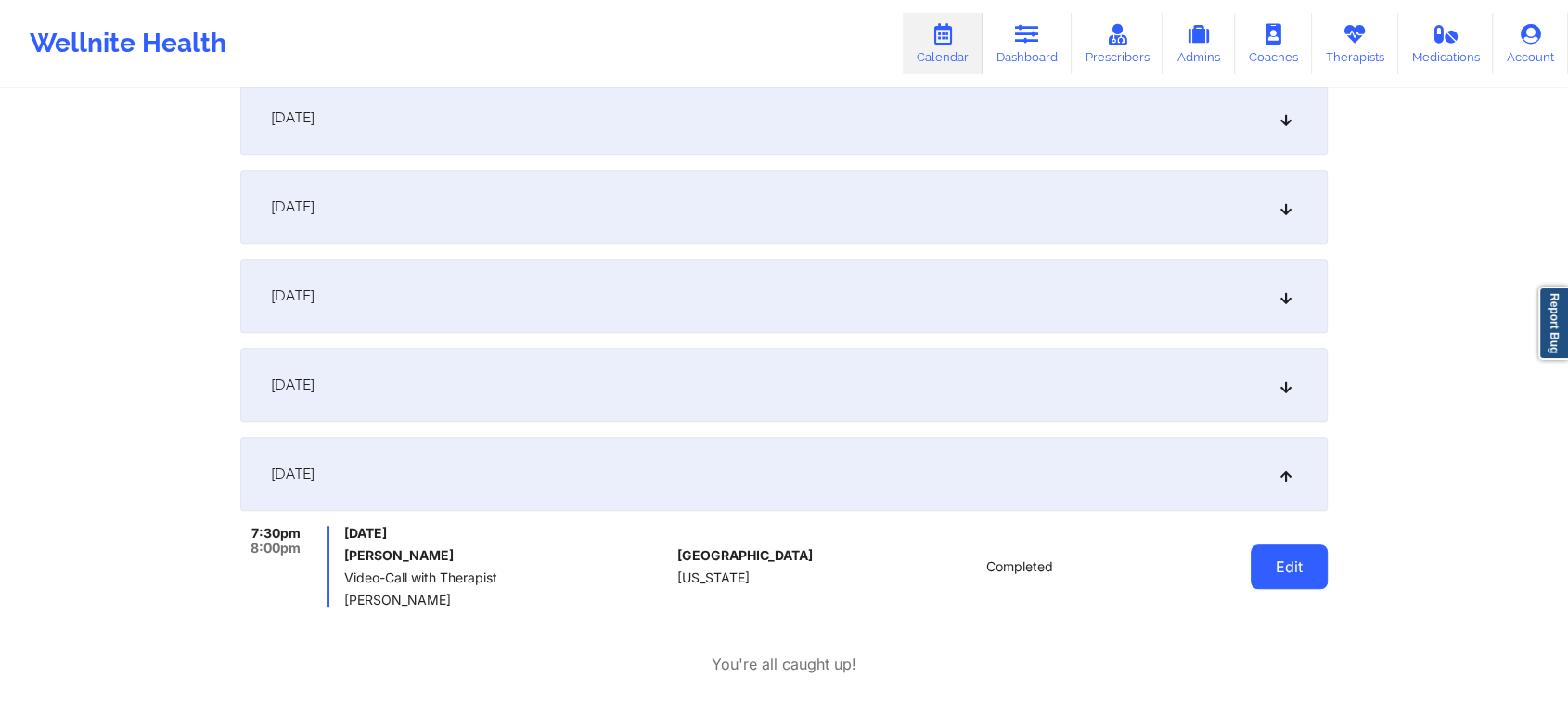
click at [1289, 566] on button "Edit" at bounding box center [1288, 567] width 77 height 45
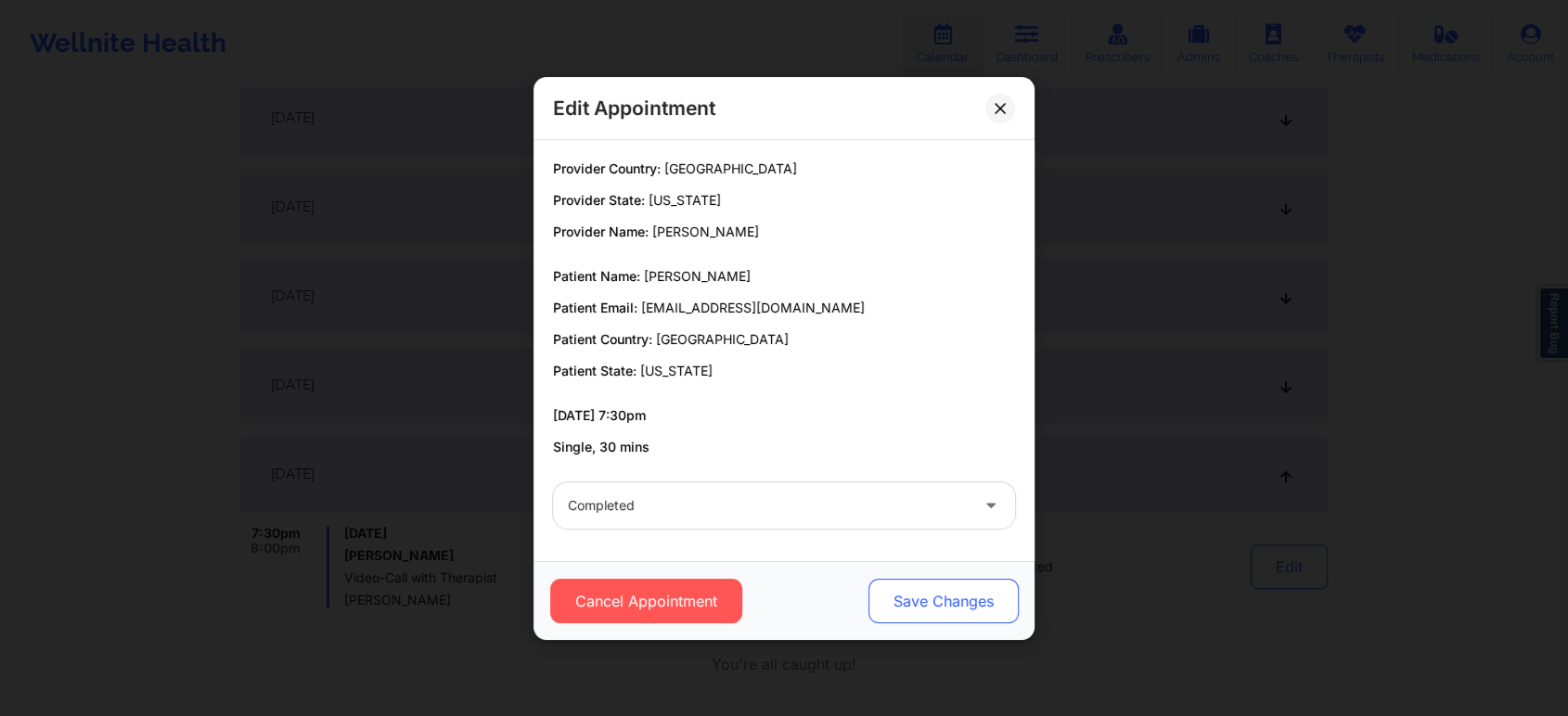
click at [994, 590] on button "Save Changes" at bounding box center [943, 601] width 150 height 45
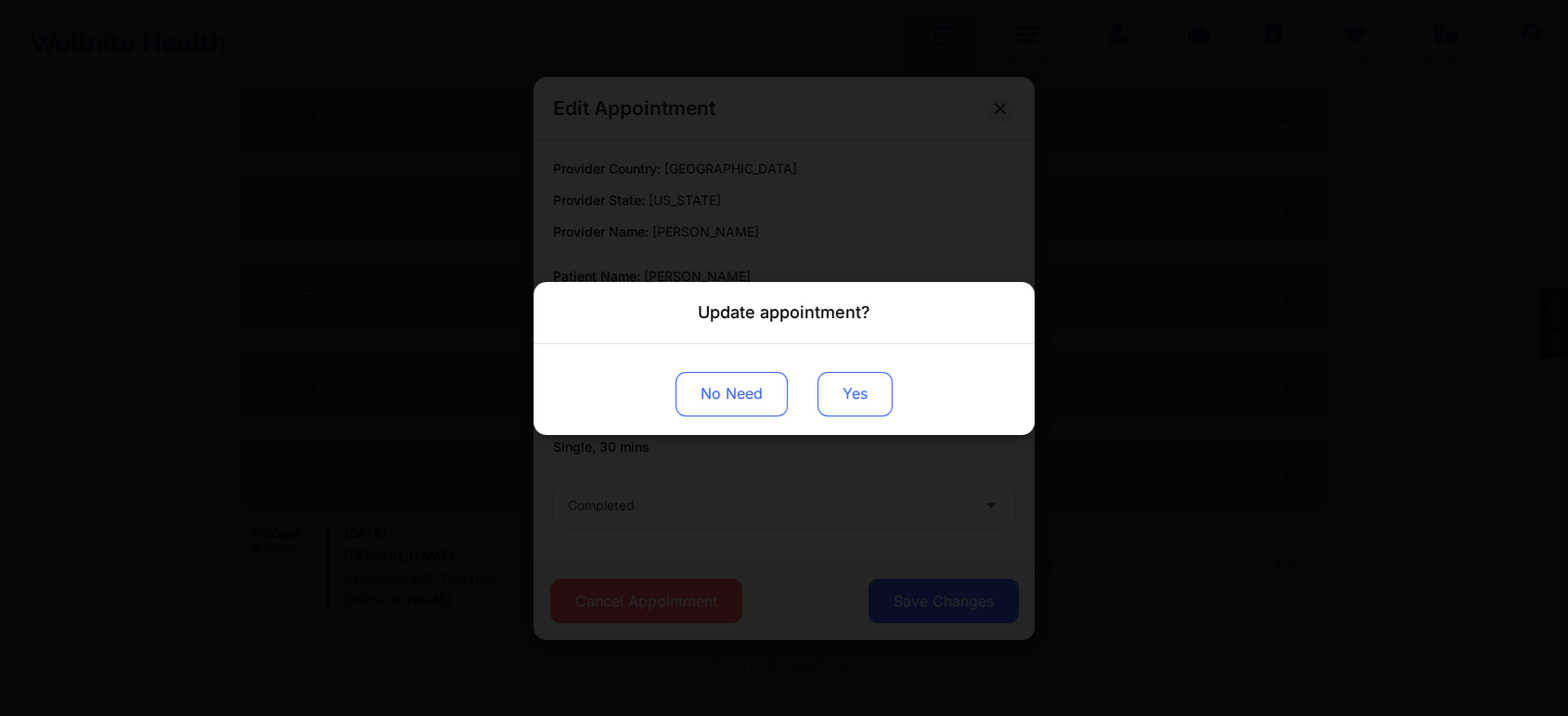
click at [832, 394] on button "Yes" at bounding box center [855, 393] width 75 height 45
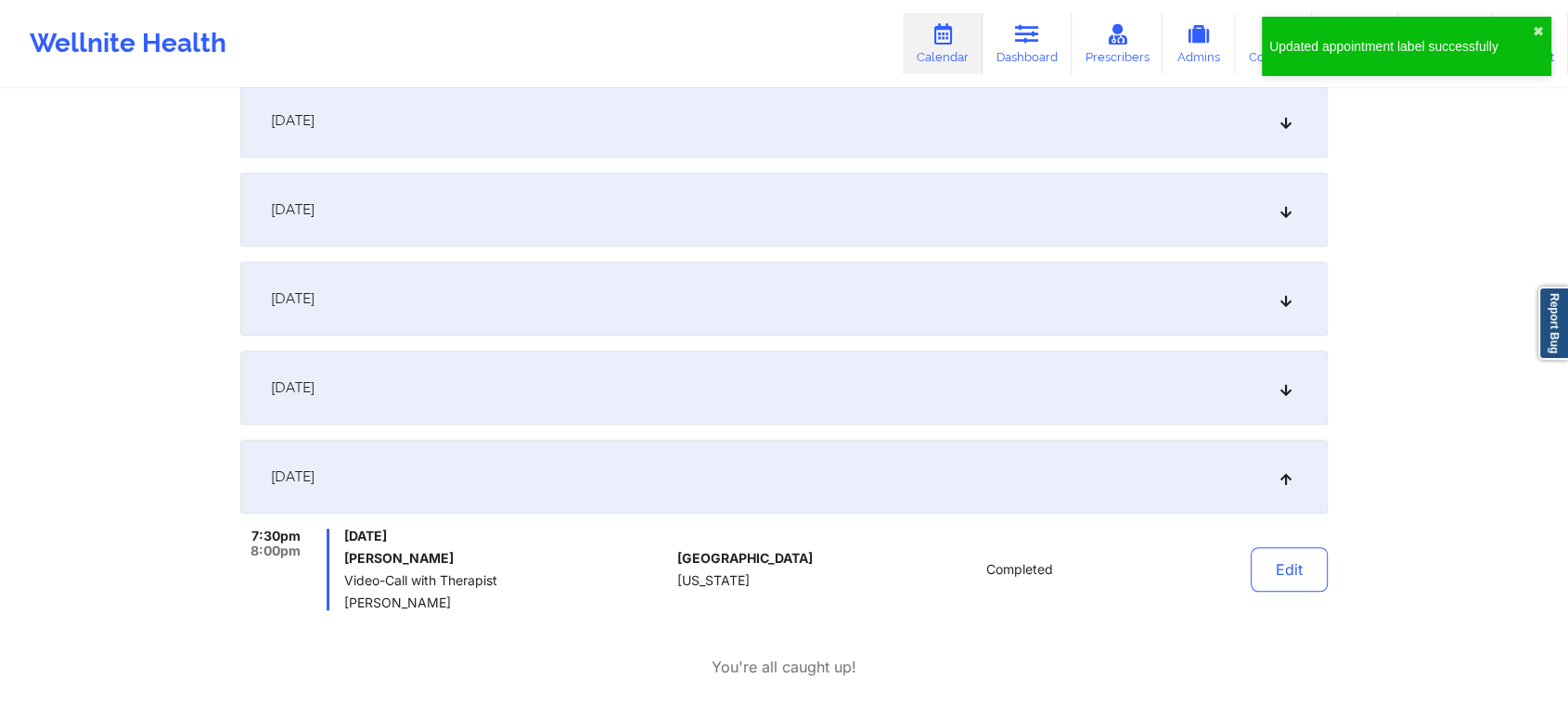
scroll to position [0, 0]
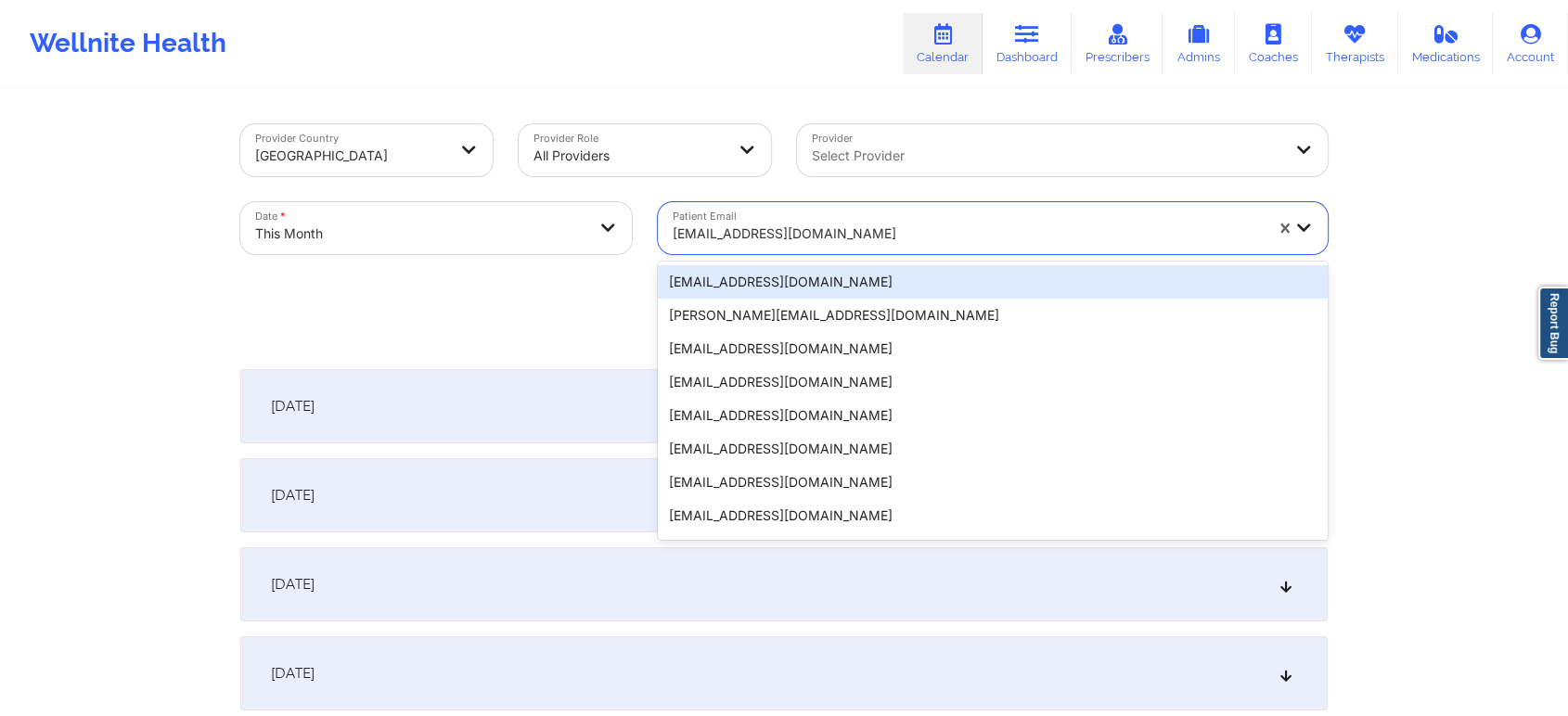
click at [772, 217] on div "[EMAIL_ADDRESS][DOMAIN_NAME]" at bounding box center [967, 233] width 590 height 41
paste input "[EMAIL_ADDRESS][DOMAIN_NAME]"
type input "[EMAIL_ADDRESS][DOMAIN_NAME]"
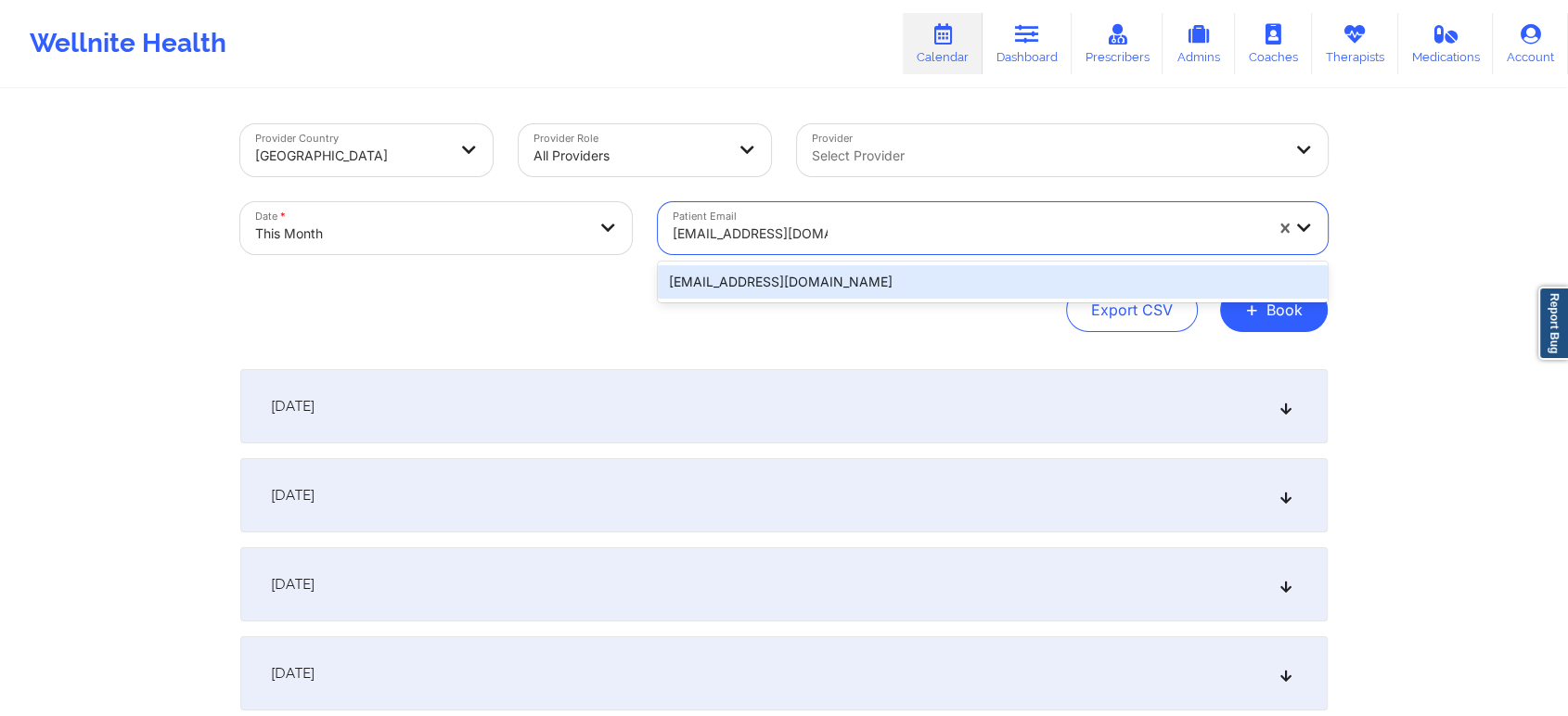
click at [815, 287] on div "[EMAIL_ADDRESS][DOMAIN_NAME]" at bounding box center [993, 281] width 669 height 33
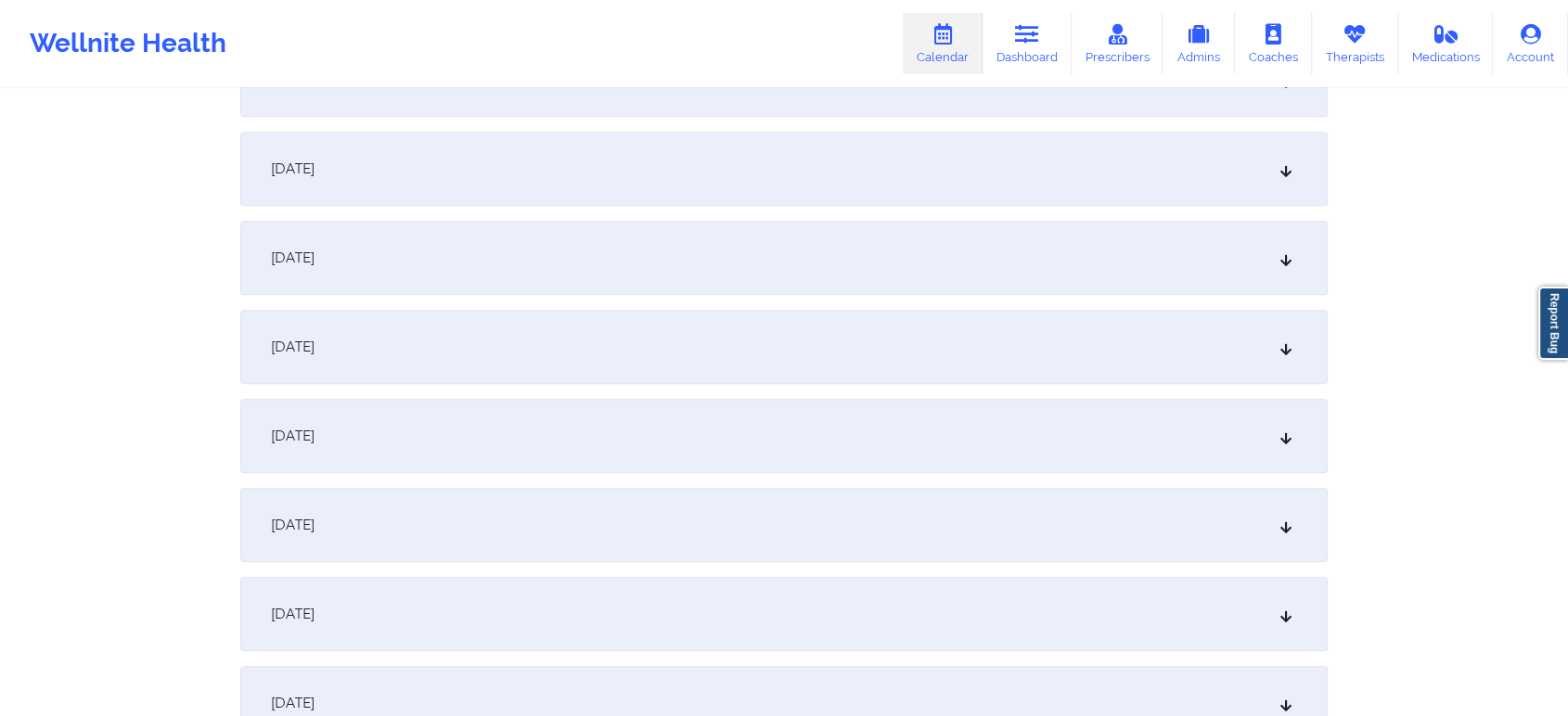
scroll to position [1121, 0]
click at [779, 376] on div "[DATE]" at bounding box center [784, 355] width 1088 height 74
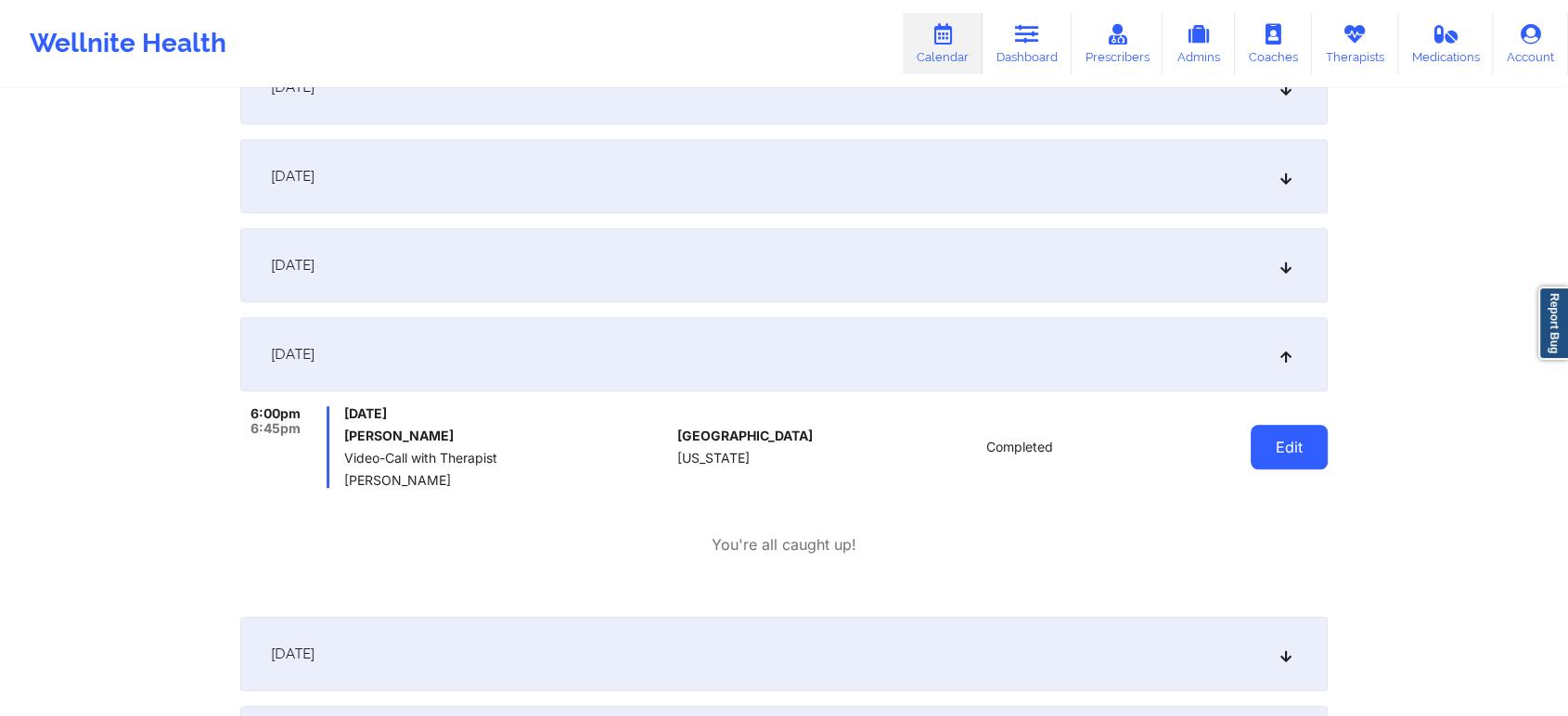
click at [1301, 427] on button "Edit" at bounding box center [1288, 447] width 77 height 45
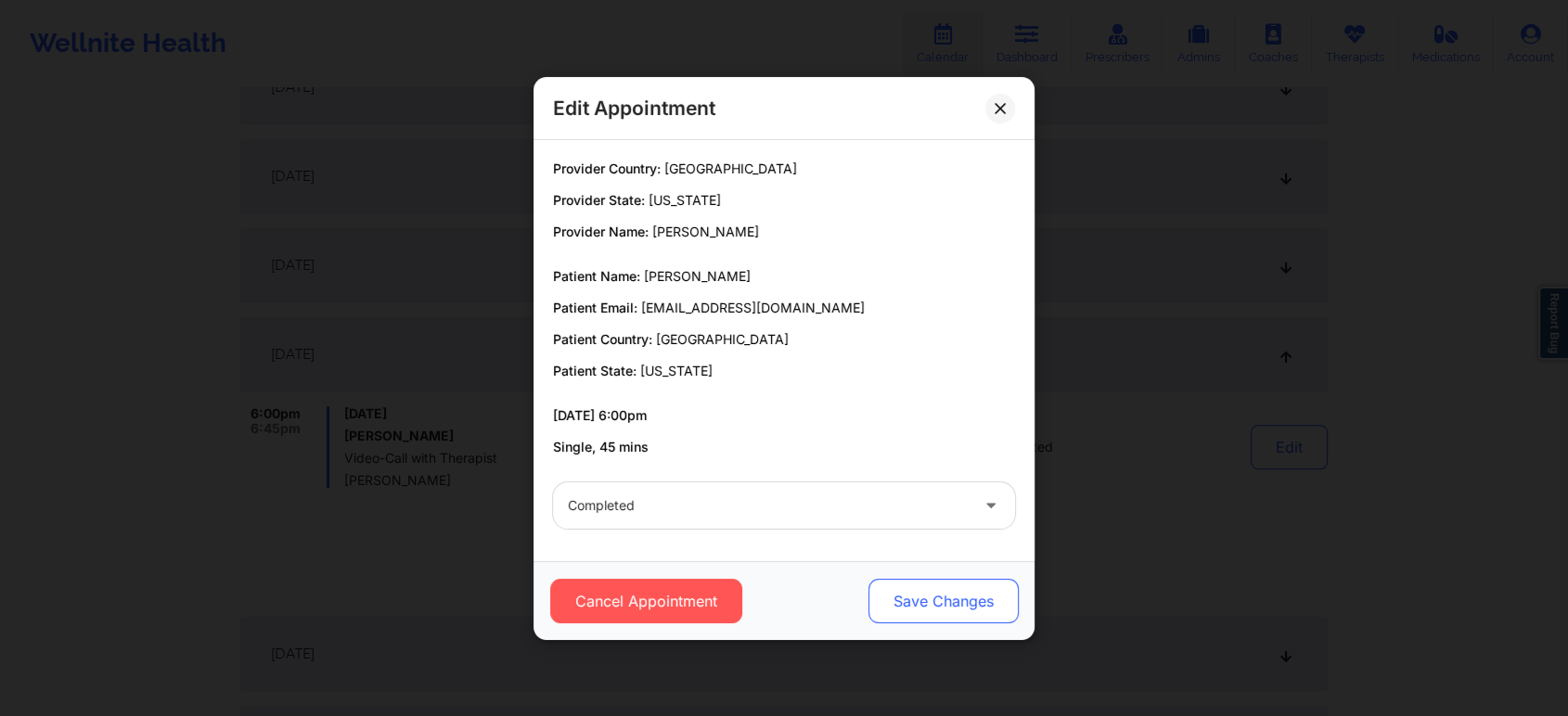
click at [987, 604] on button "Save Changes" at bounding box center [943, 601] width 150 height 45
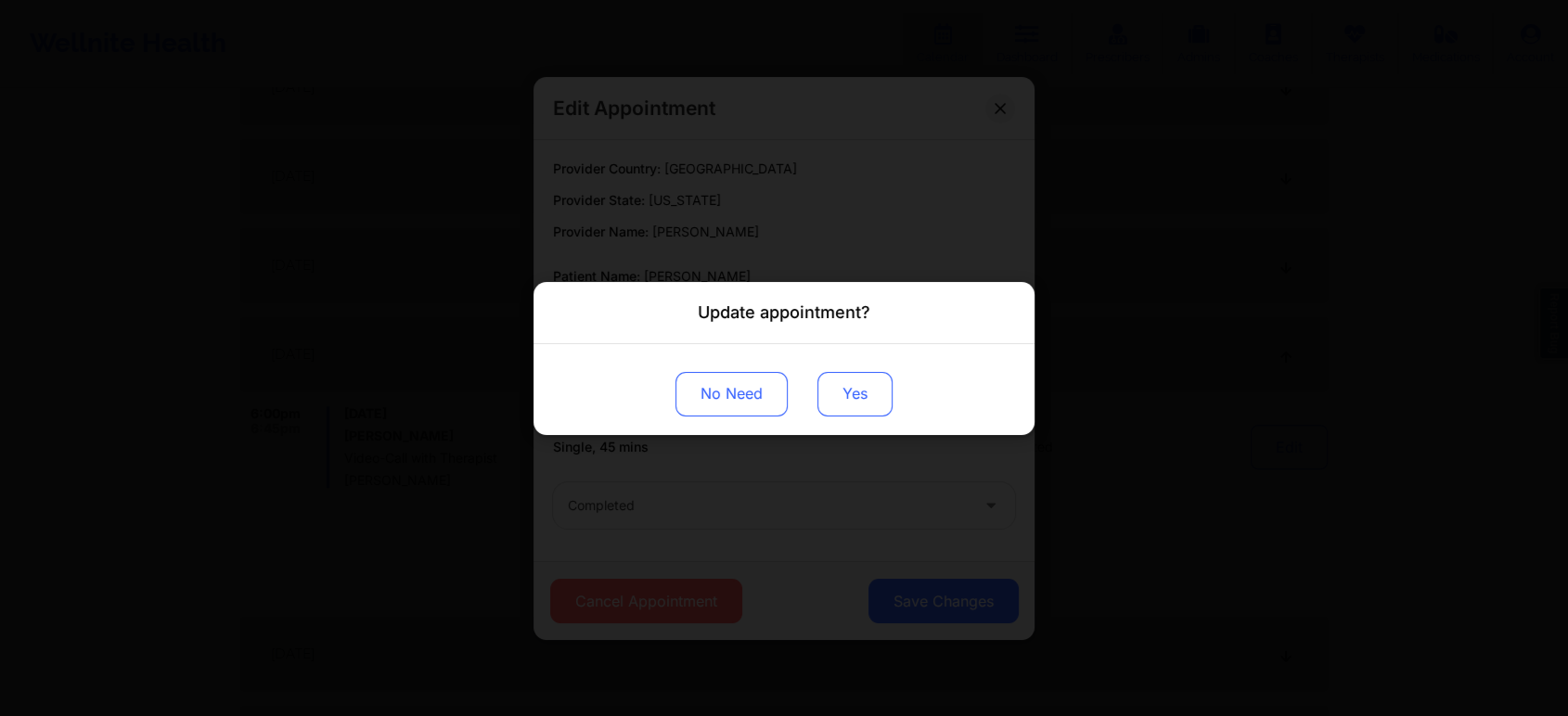
click at [878, 406] on button "Yes" at bounding box center [855, 393] width 75 height 45
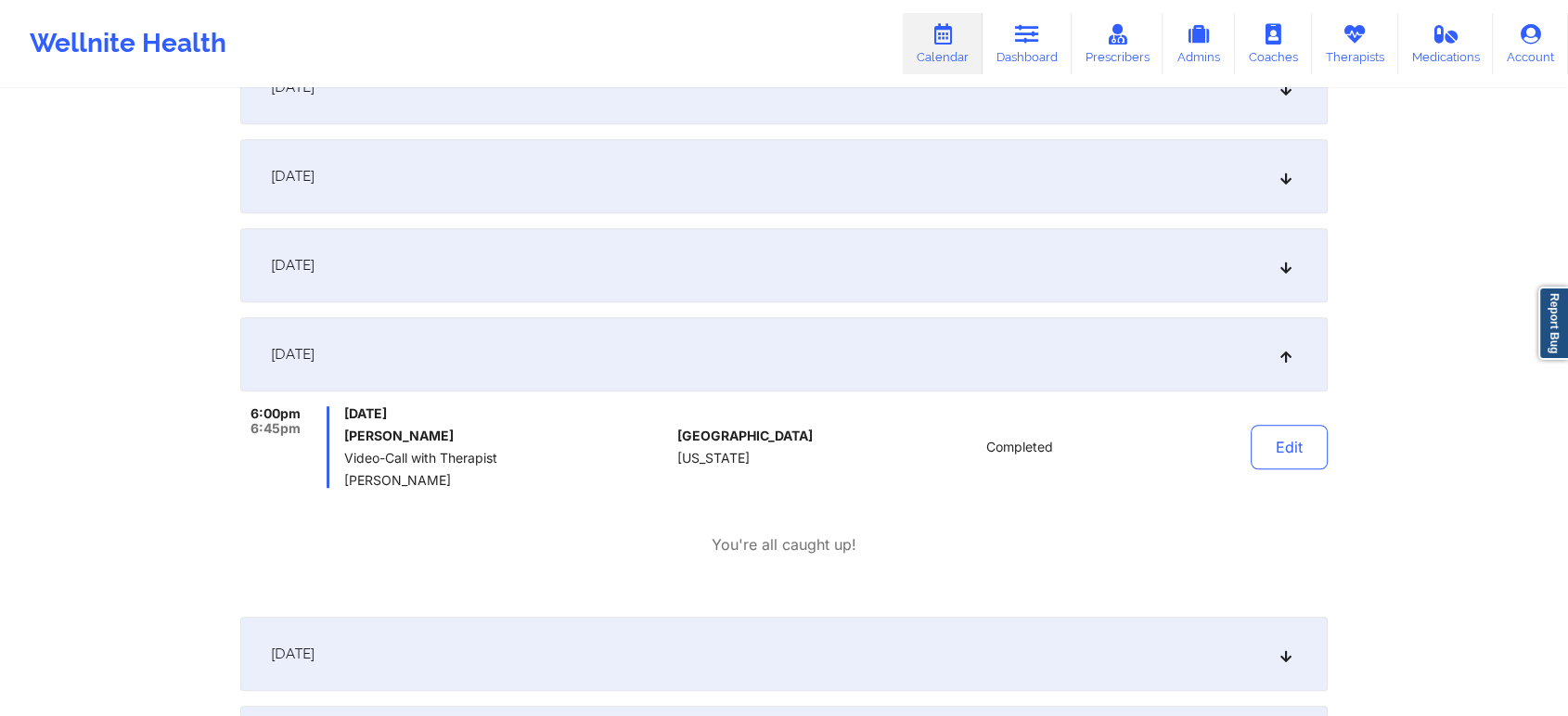
scroll to position [0, 0]
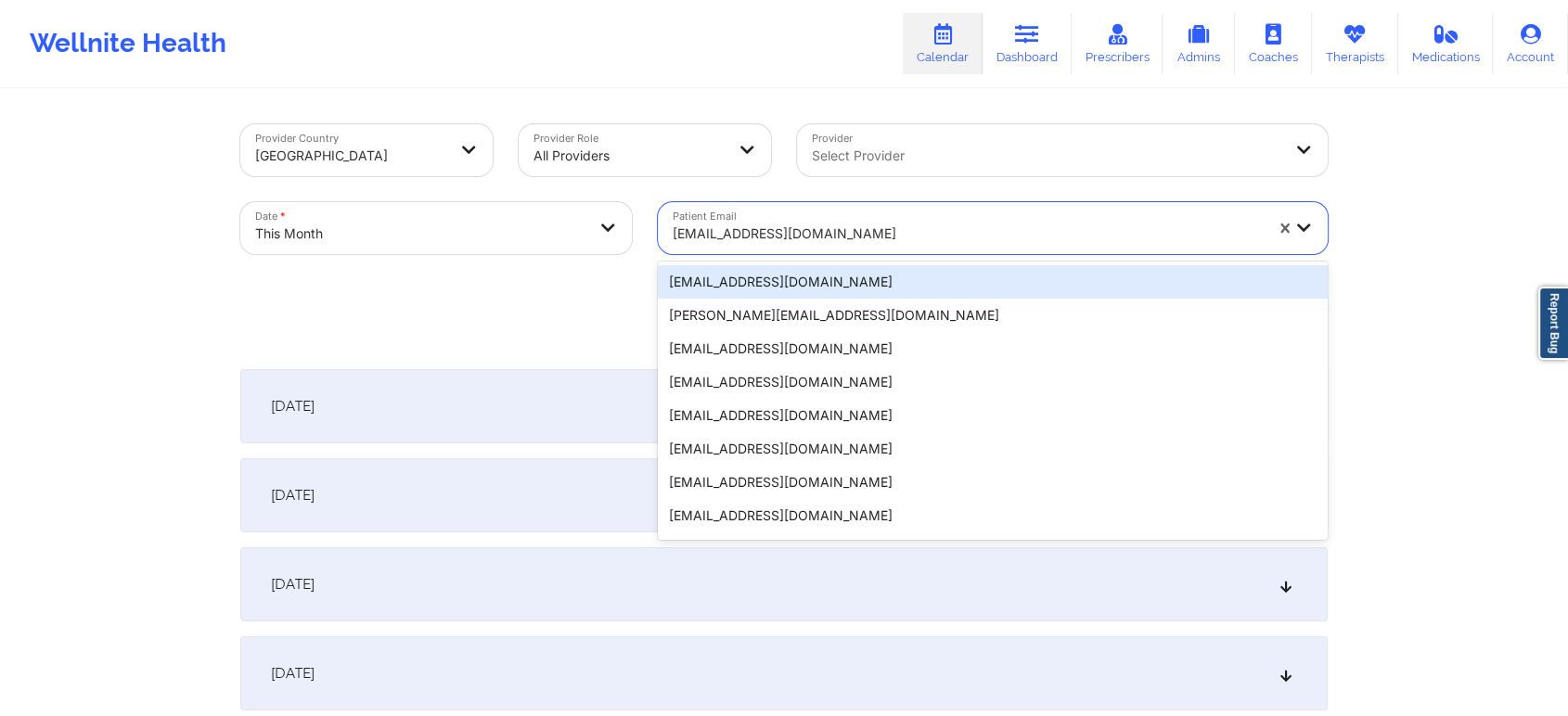
click at [782, 225] on div at bounding box center [967, 233] width 590 height 22
paste input "[EMAIL_ADDRESS][DOMAIN_NAME]"
type input "[EMAIL_ADDRESS][DOMAIN_NAME]"
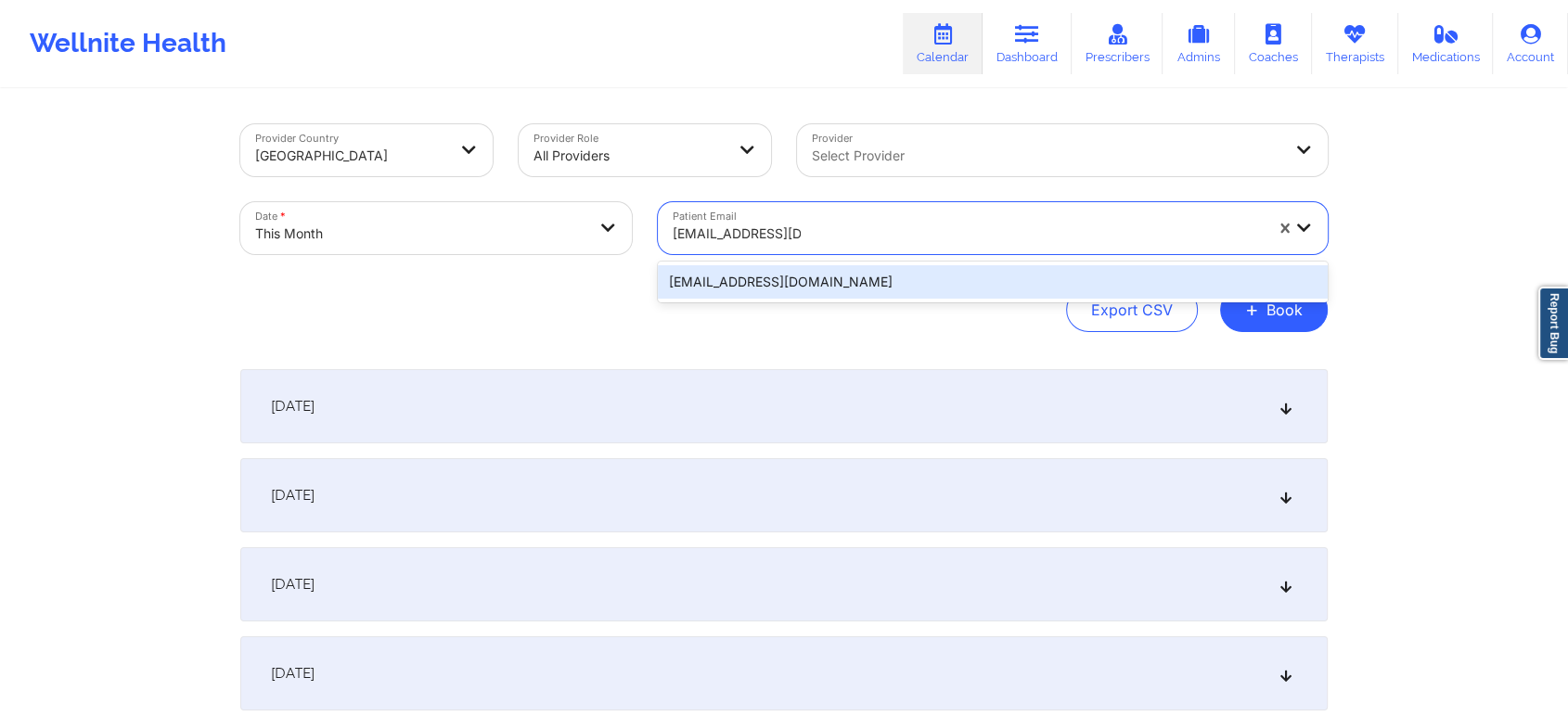
click at [861, 271] on div "[EMAIL_ADDRESS][DOMAIN_NAME]" at bounding box center [993, 281] width 669 height 33
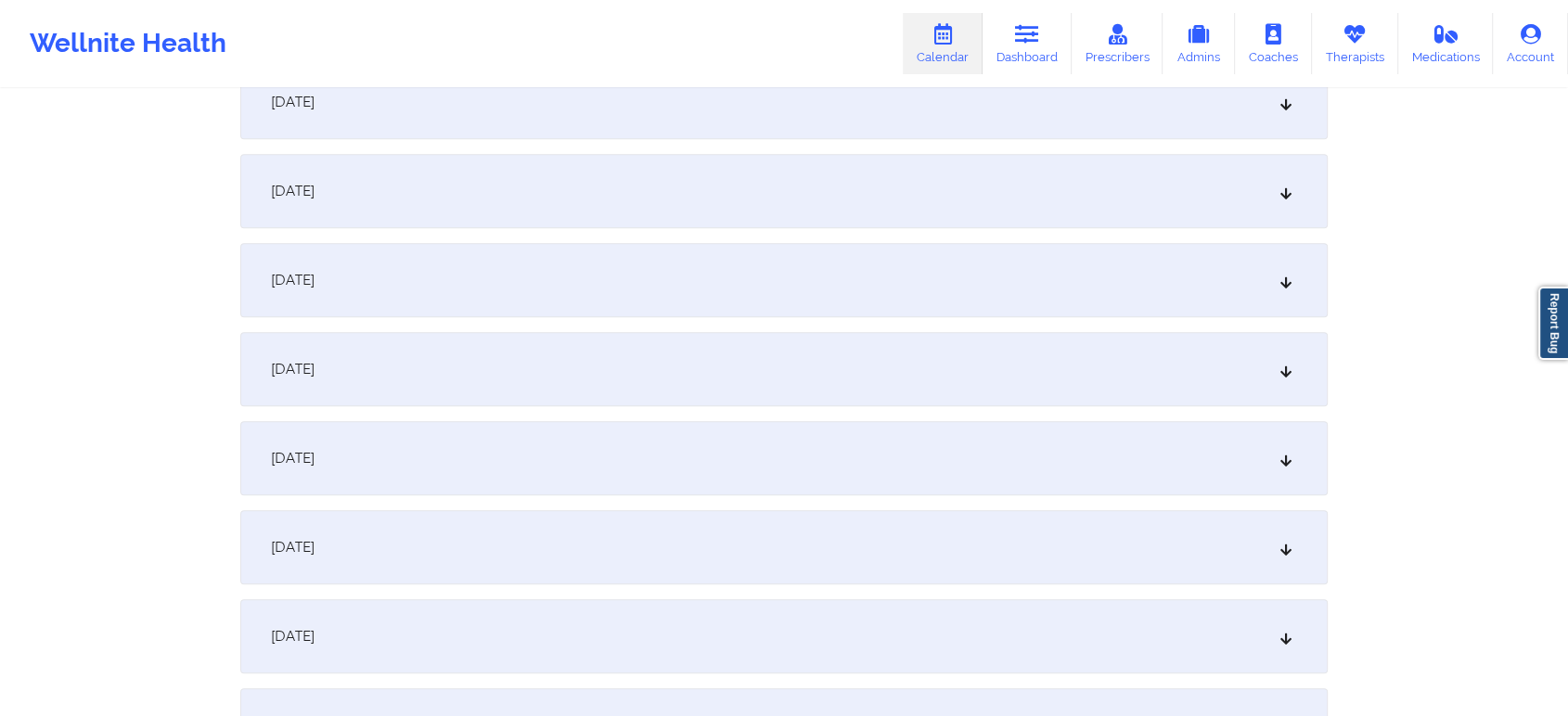
scroll to position [1061, 0]
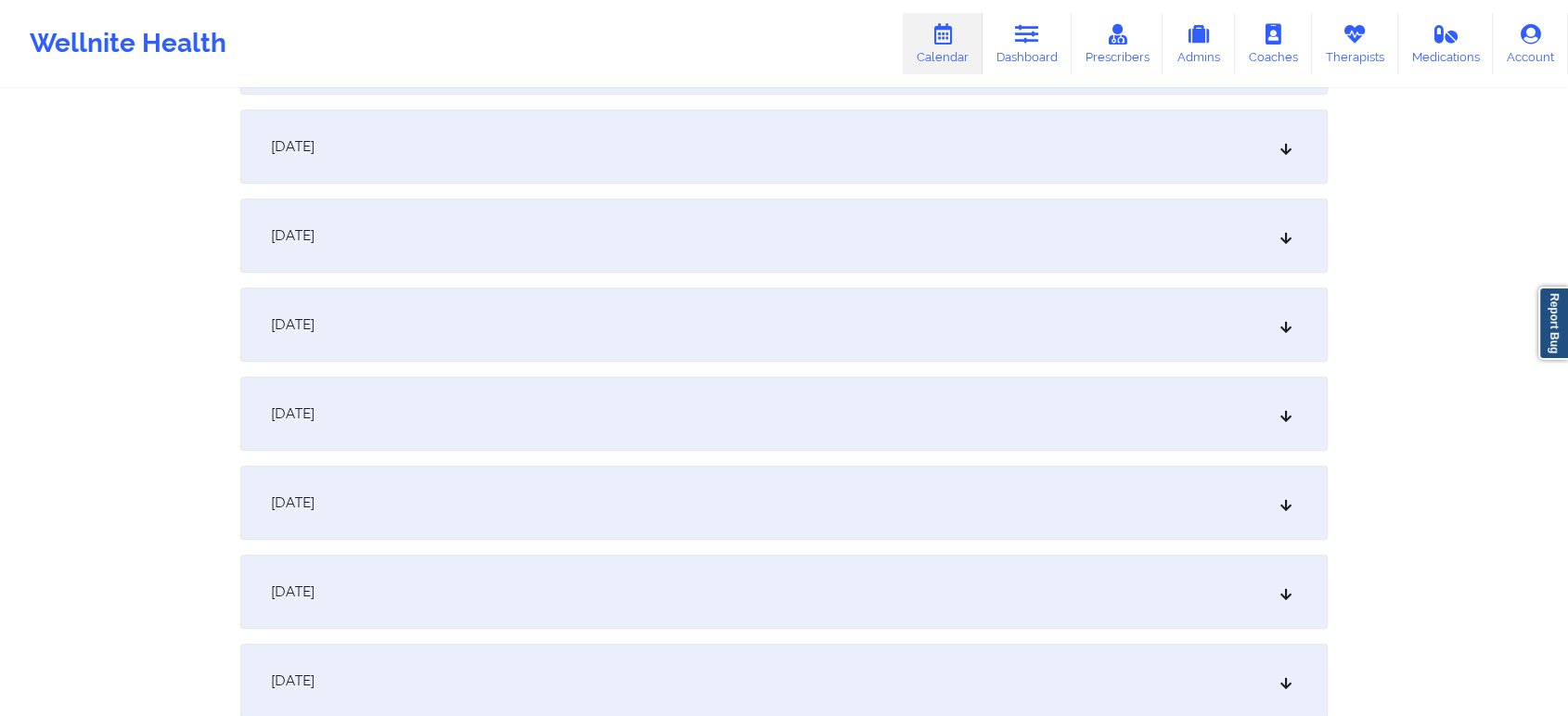
click at [1048, 435] on div "[DATE]" at bounding box center [784, 414] width 1088 height 74
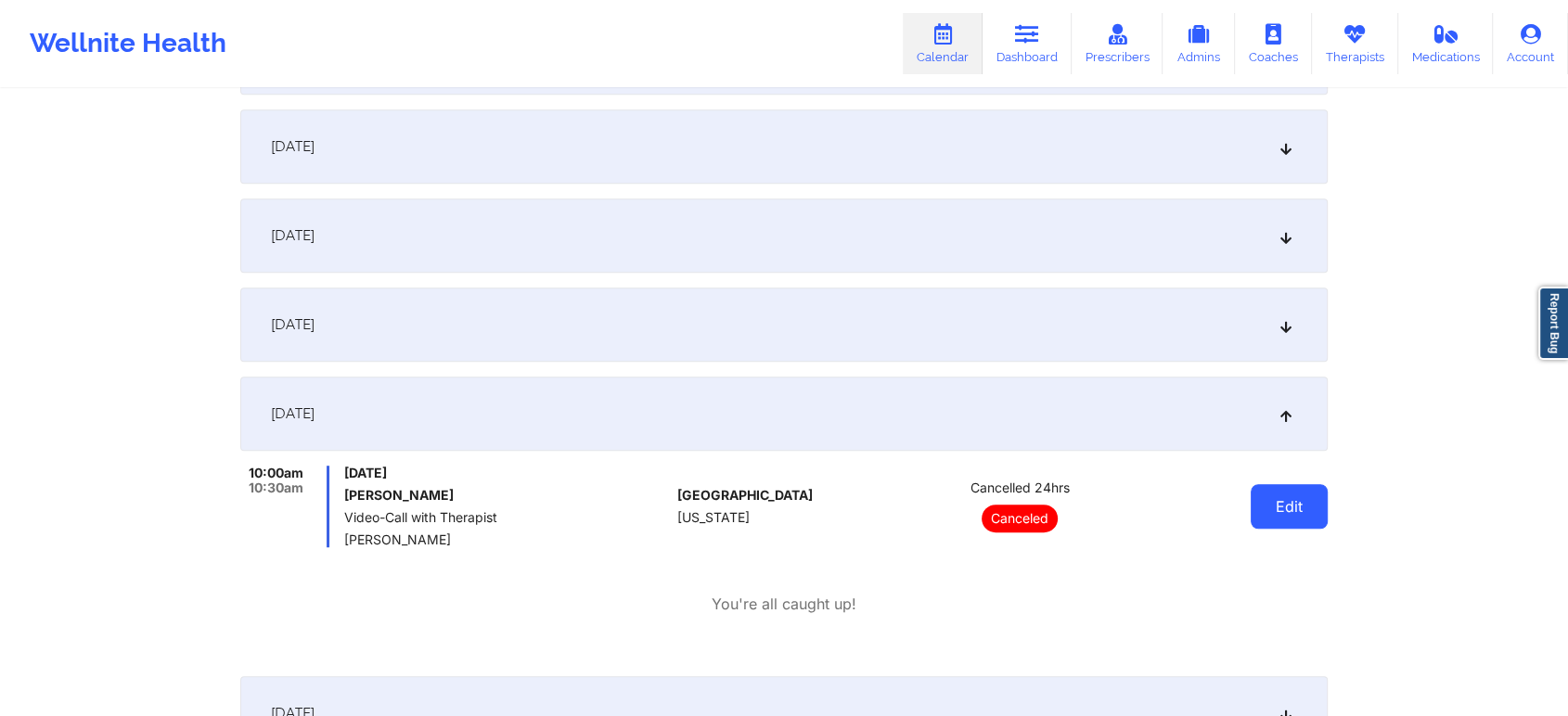
click at [1258, 504] on button "Edit" at bounding box center [1288, 506] width 77 height 45
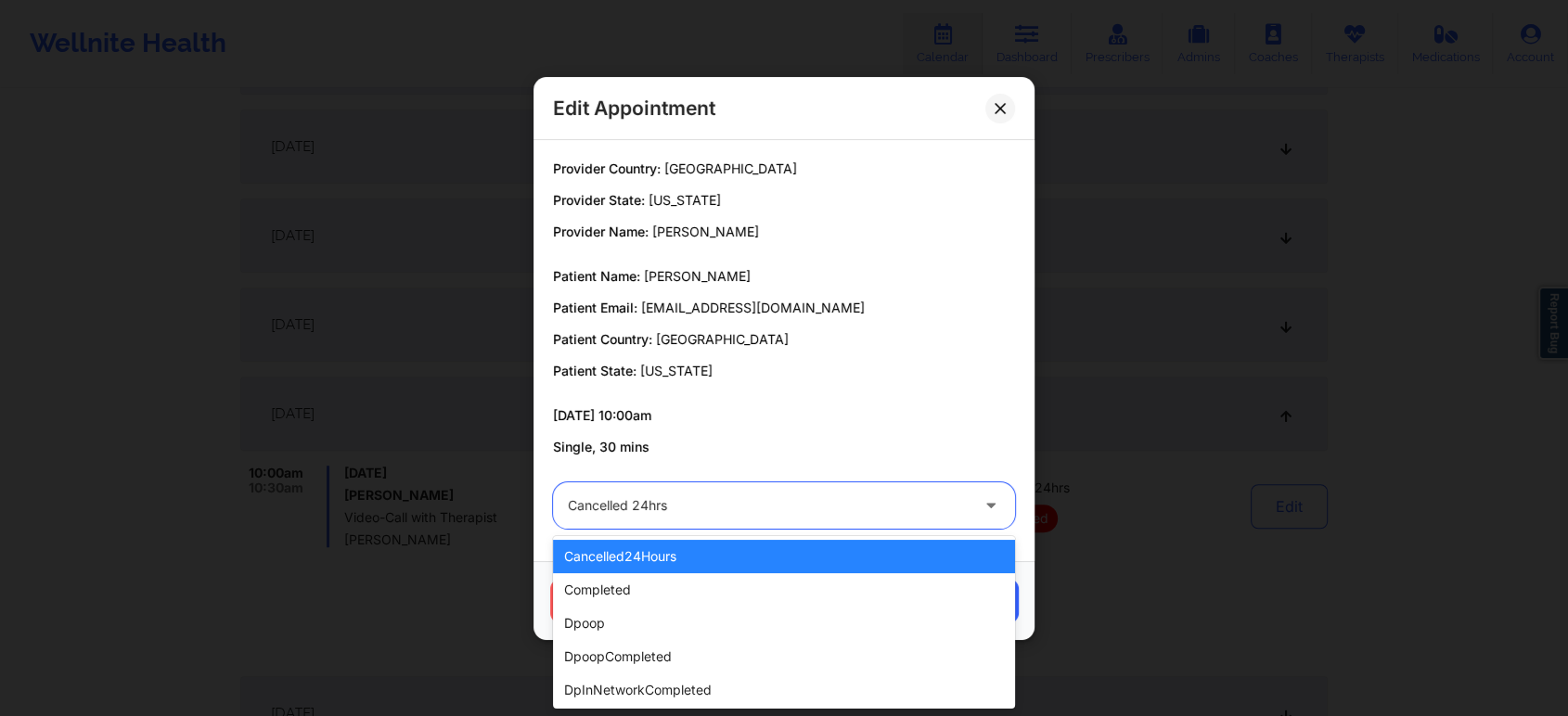
click at [858, 512] on div at bounding box center [768, 505] width 401 height 22
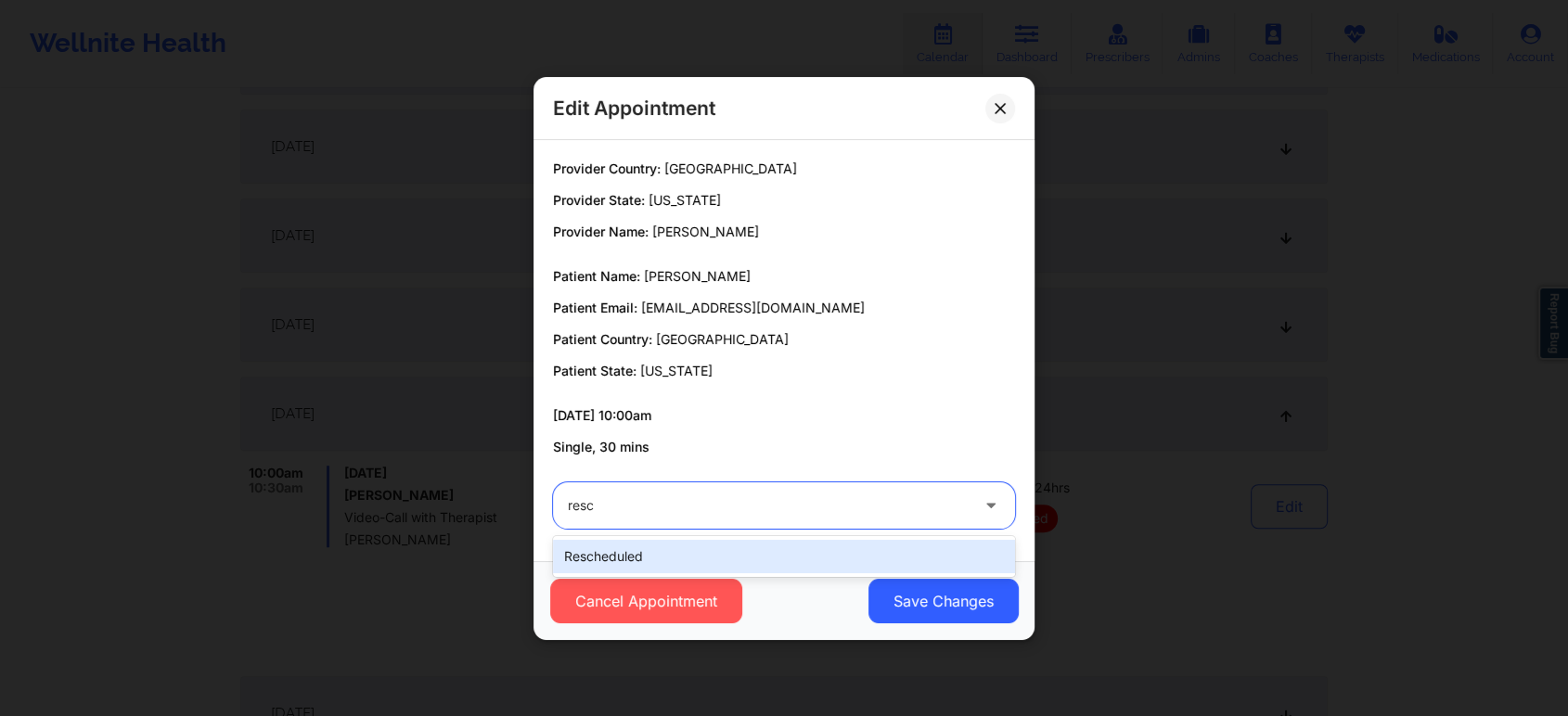
type input "[PERSON_NAME]"
click at [789, 560] on div "rescheduled" at bounding box center [784, 556] width 462 height 33
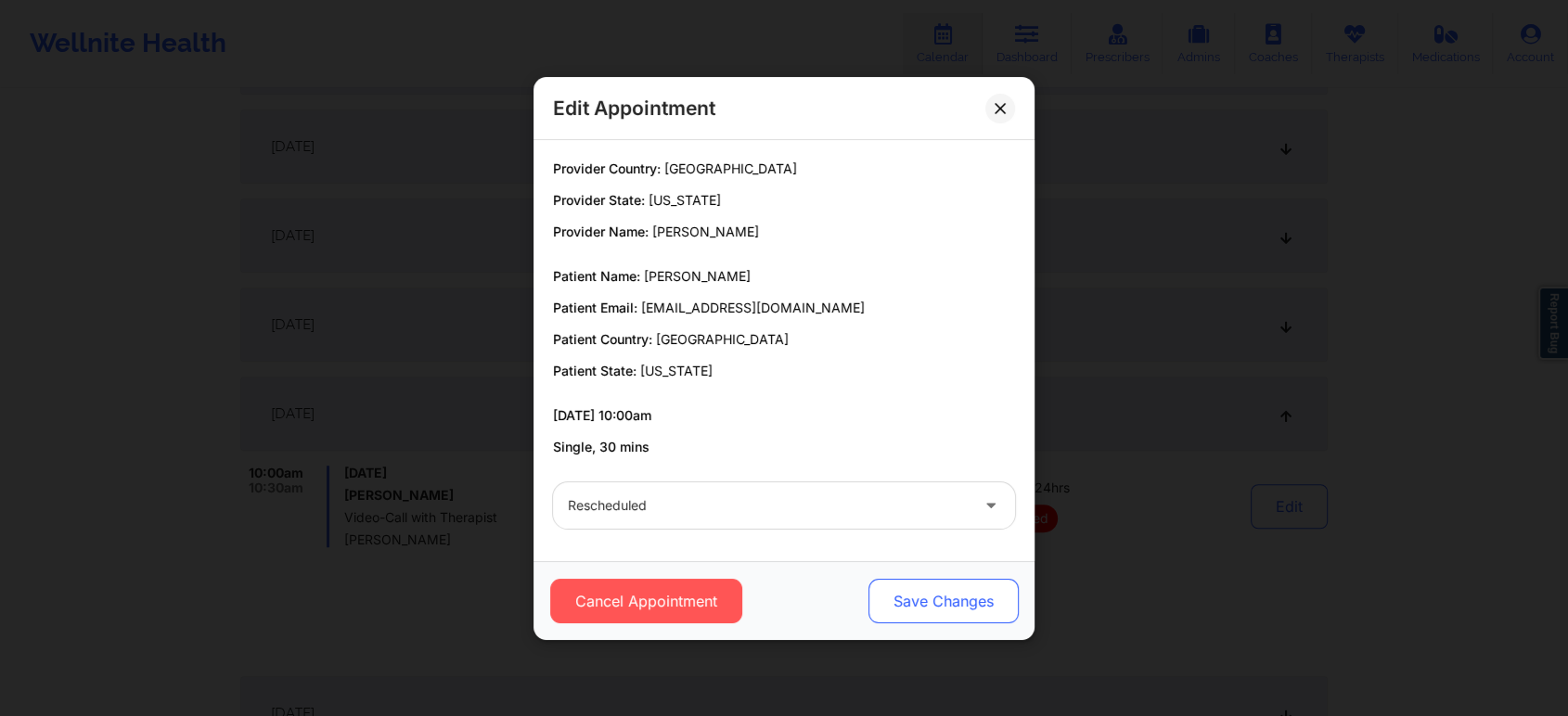
click at [947, 606] on button "Save Changes" at bounding box center [943, 601] width 150 height 45
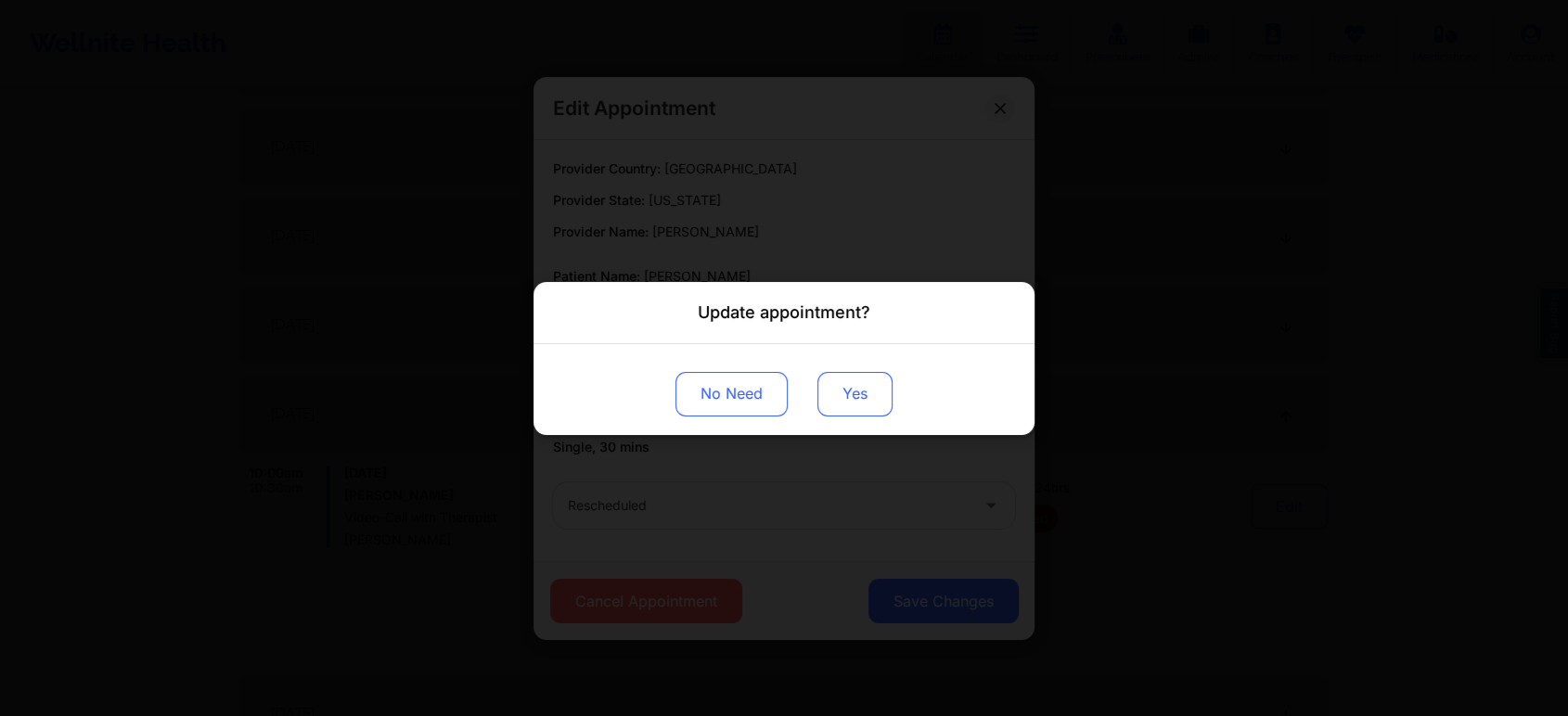
click at [864, 382] on button "Yes" at bounding box center [855, 393] width 75 height 45
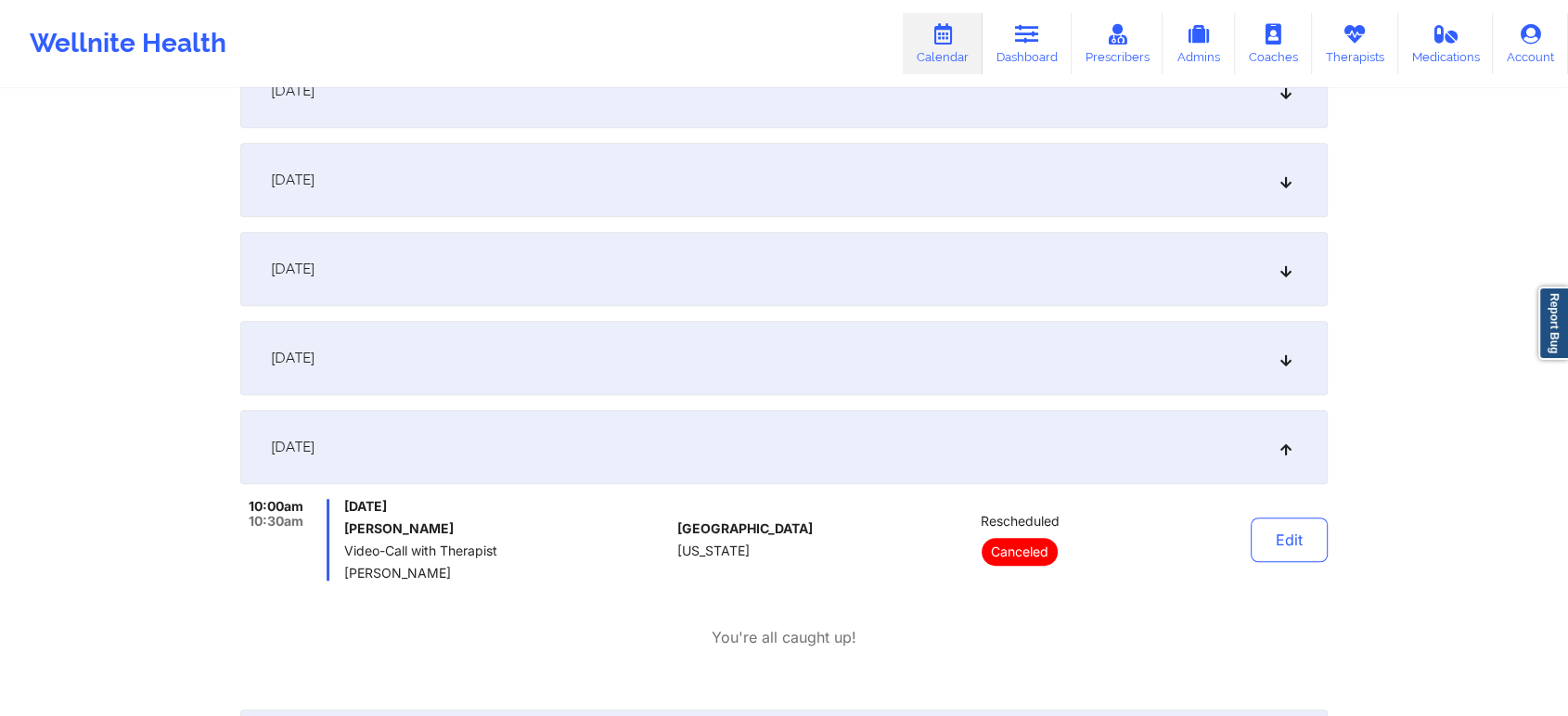
scroll to position [0, 0]
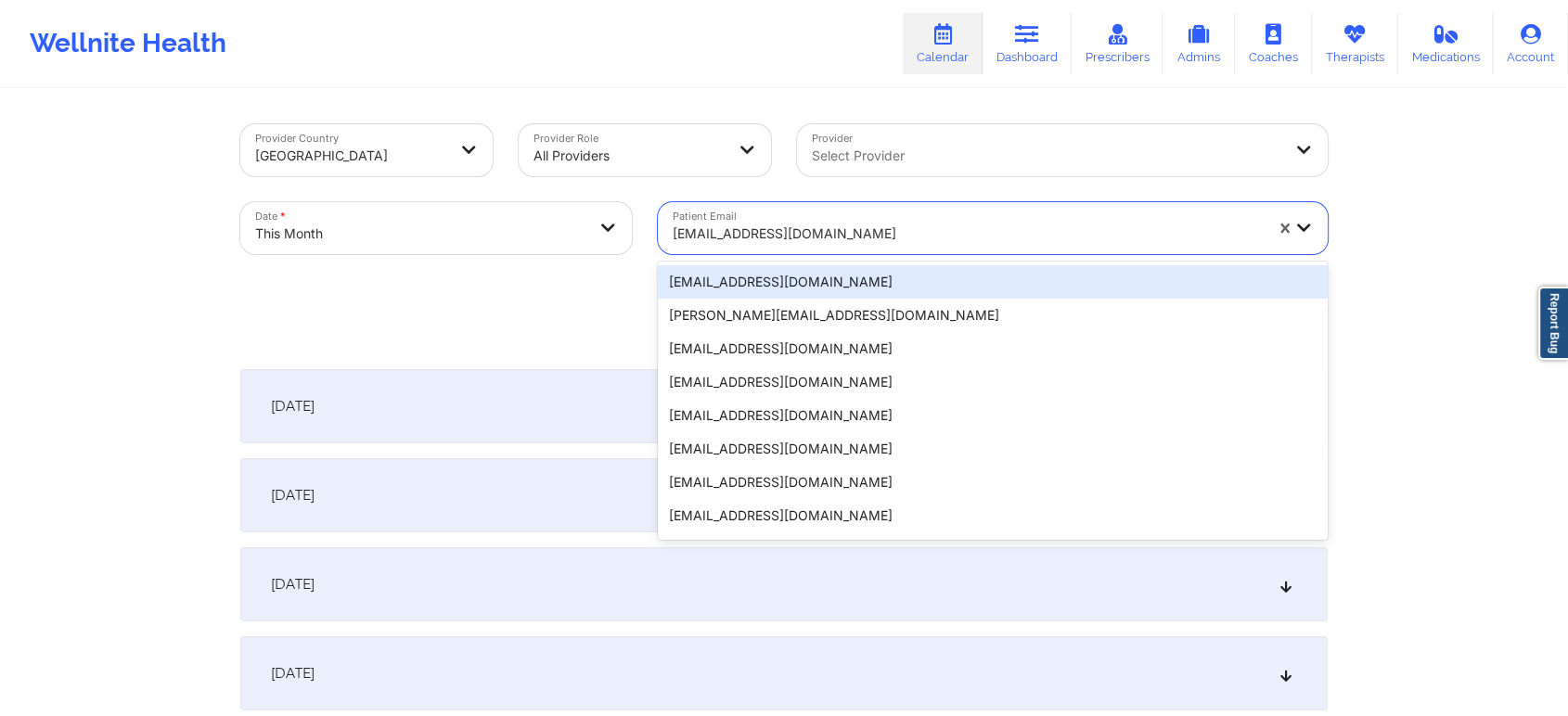
click at [789, 233] on div at bounding box center [967, 233] width 590 height 22
paste input "[EMAIL_ADDRESS][DOMAIN_NAME]"
type input "[EMAIL_ADDRESS][DOMAIN_NAME]"
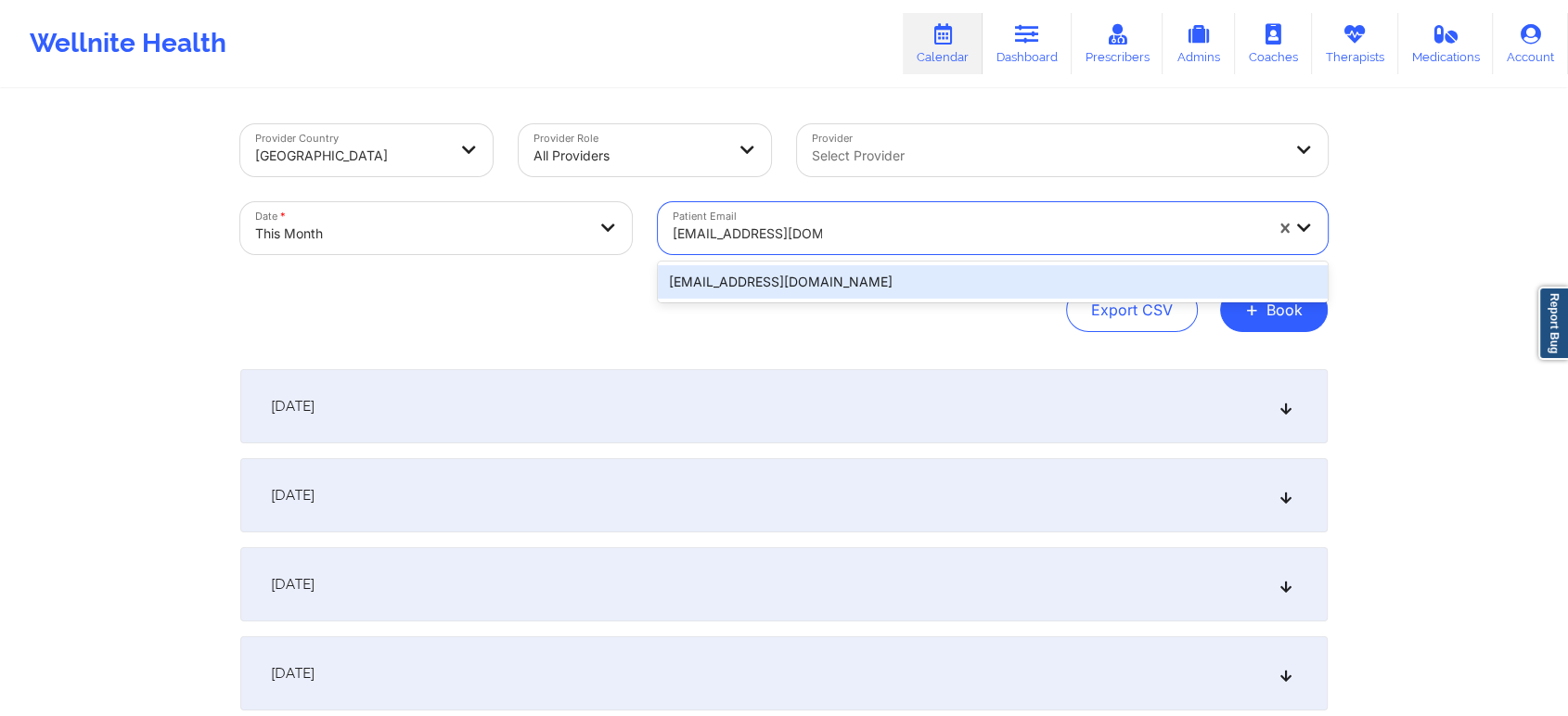
click at [917, 298] on div "[EMAIL_ADDRESS][DOMAIN_NAME]" at bounding box center [993, 281] width 669 height 33
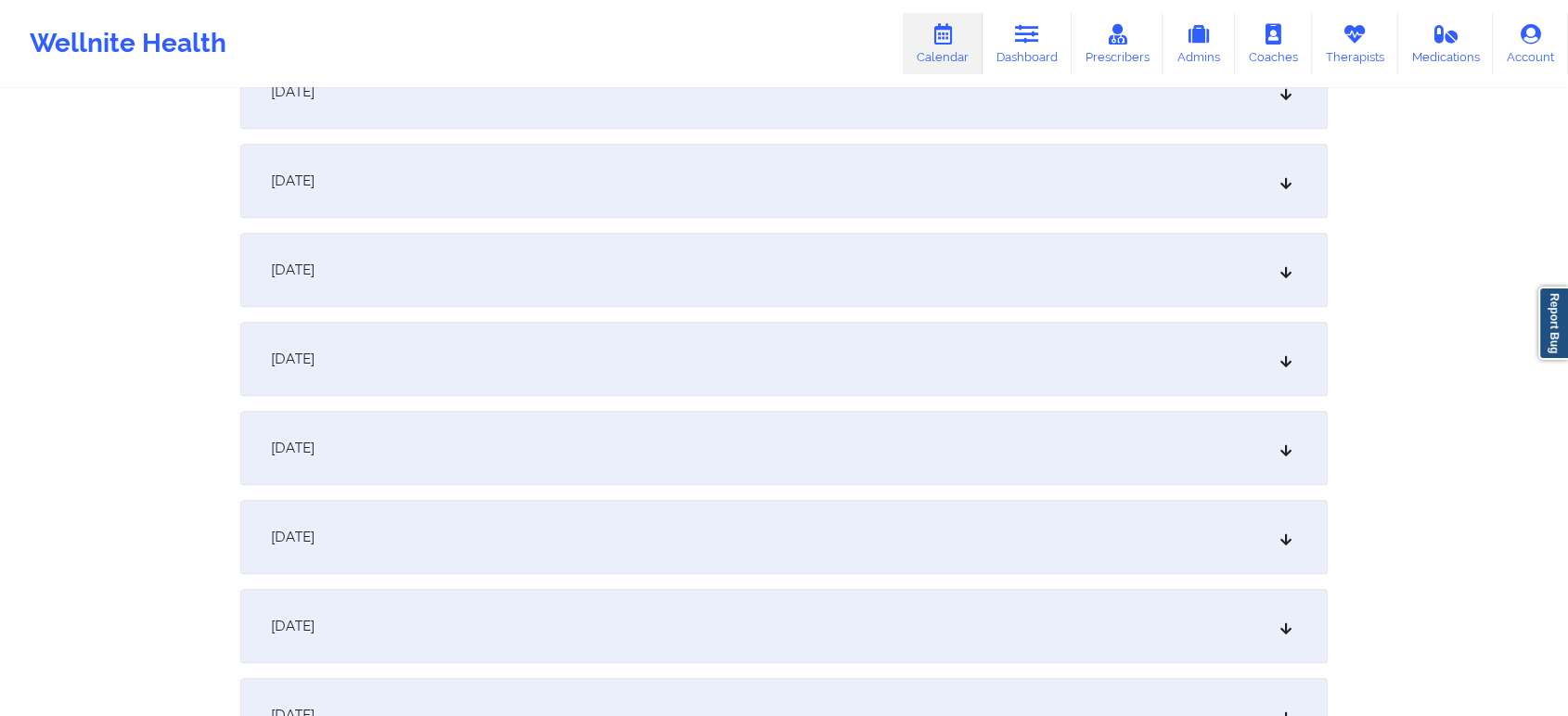
scroll to position [1128, 0]
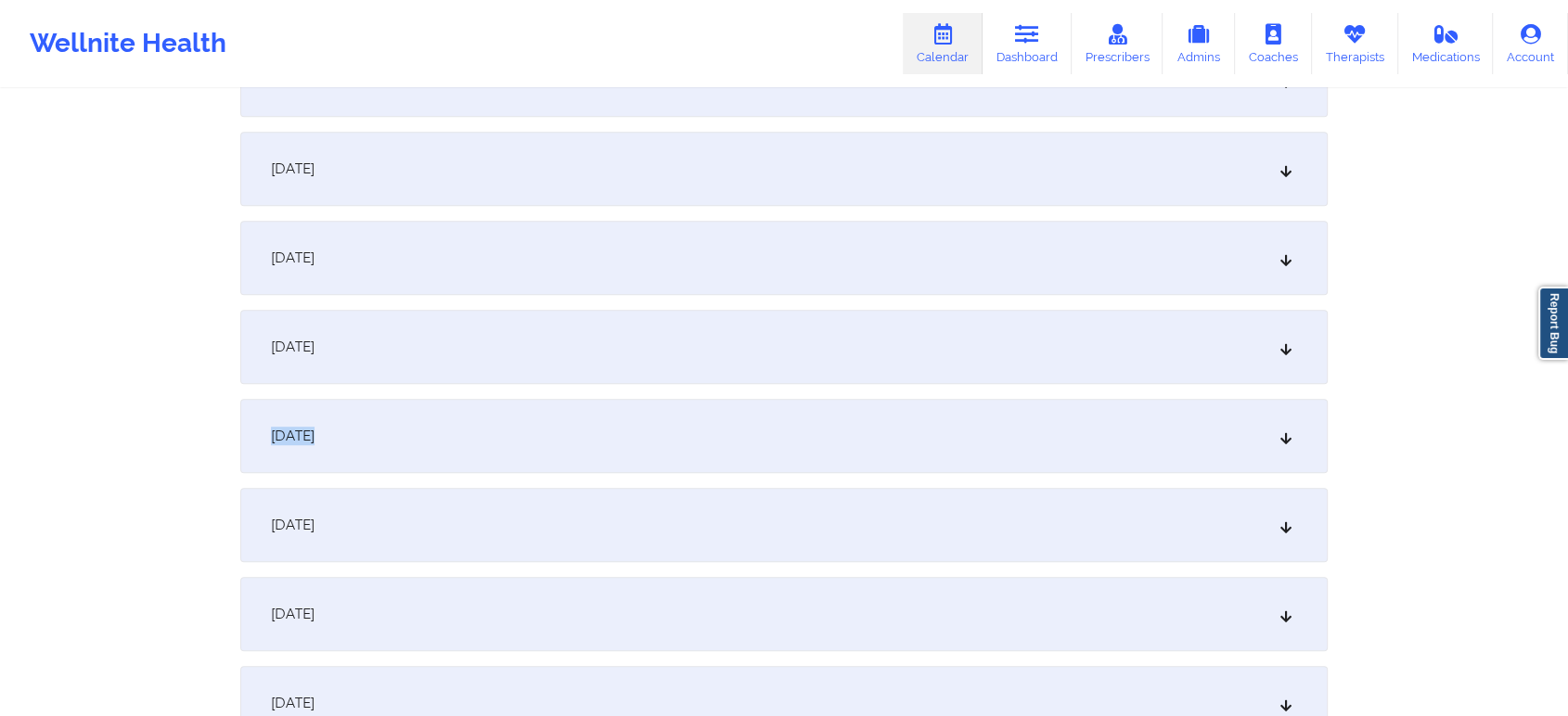
drag, startPoint x: 927, startPoint y: 377, endPoint x: 1094, endPoint y: 474, distance: 193.1
click at [1094, 474] on div "[DATE] No appointments [DATE] No appointments [DATE] No appointments [DATE] No …" at bounding box center [784, 614] width 1088 height 2746
click at [864, 347] on div "[DATE]" at bounding box center [784, 347] width 1088 height 74
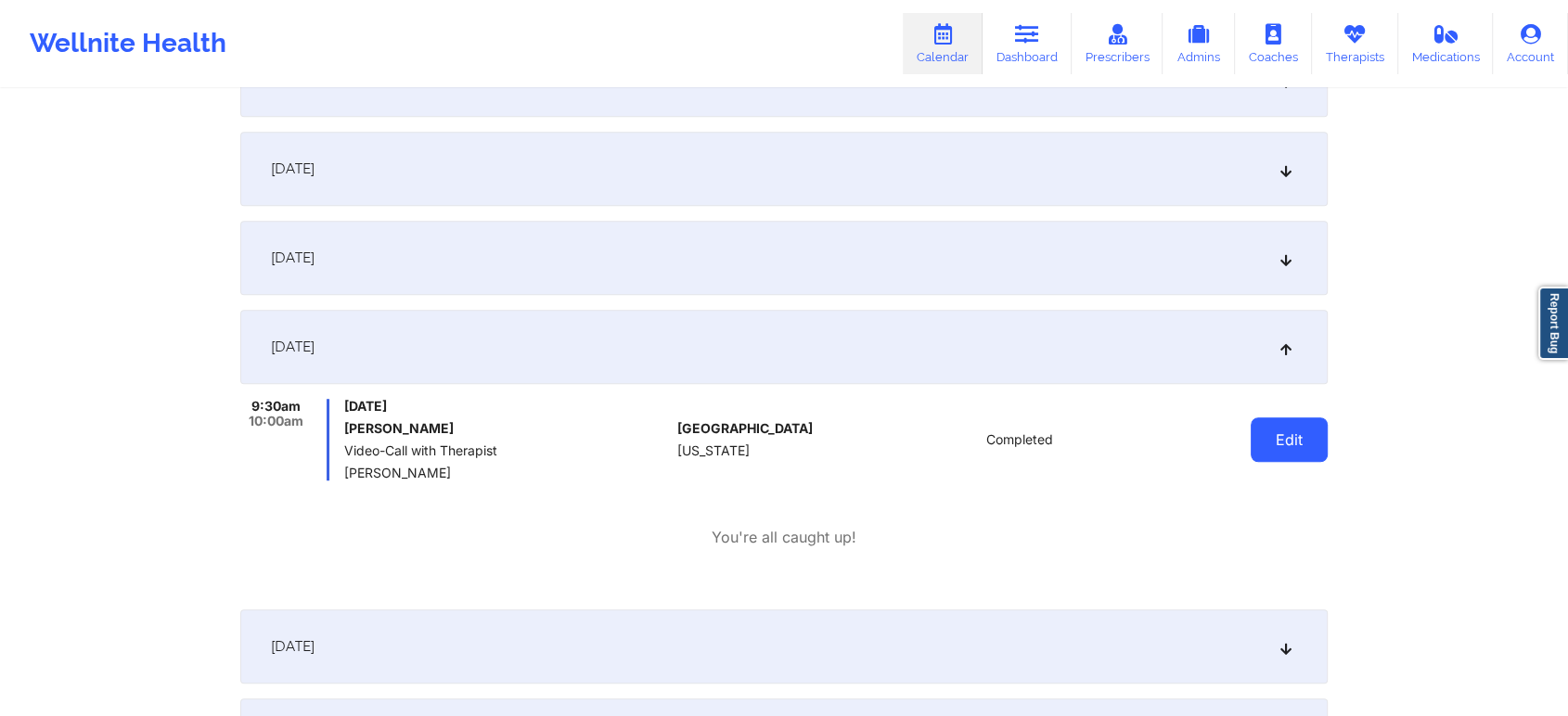
click at [1283, 430] on button "Edit" at bounding box center [1288, 439] width 77 height 45
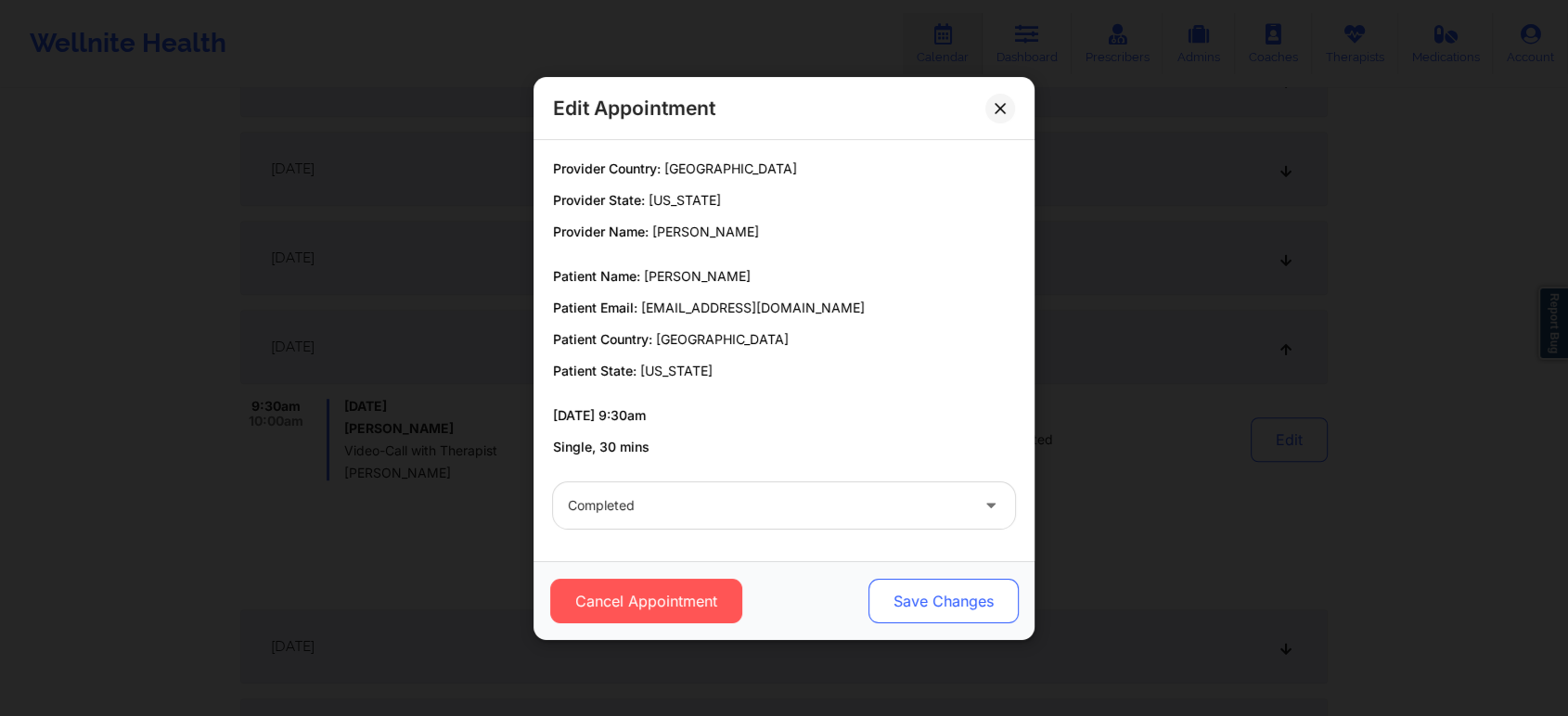
click at [974, 598] on button "Save Changes" at bounding box center [943, 601] width 150 height 45
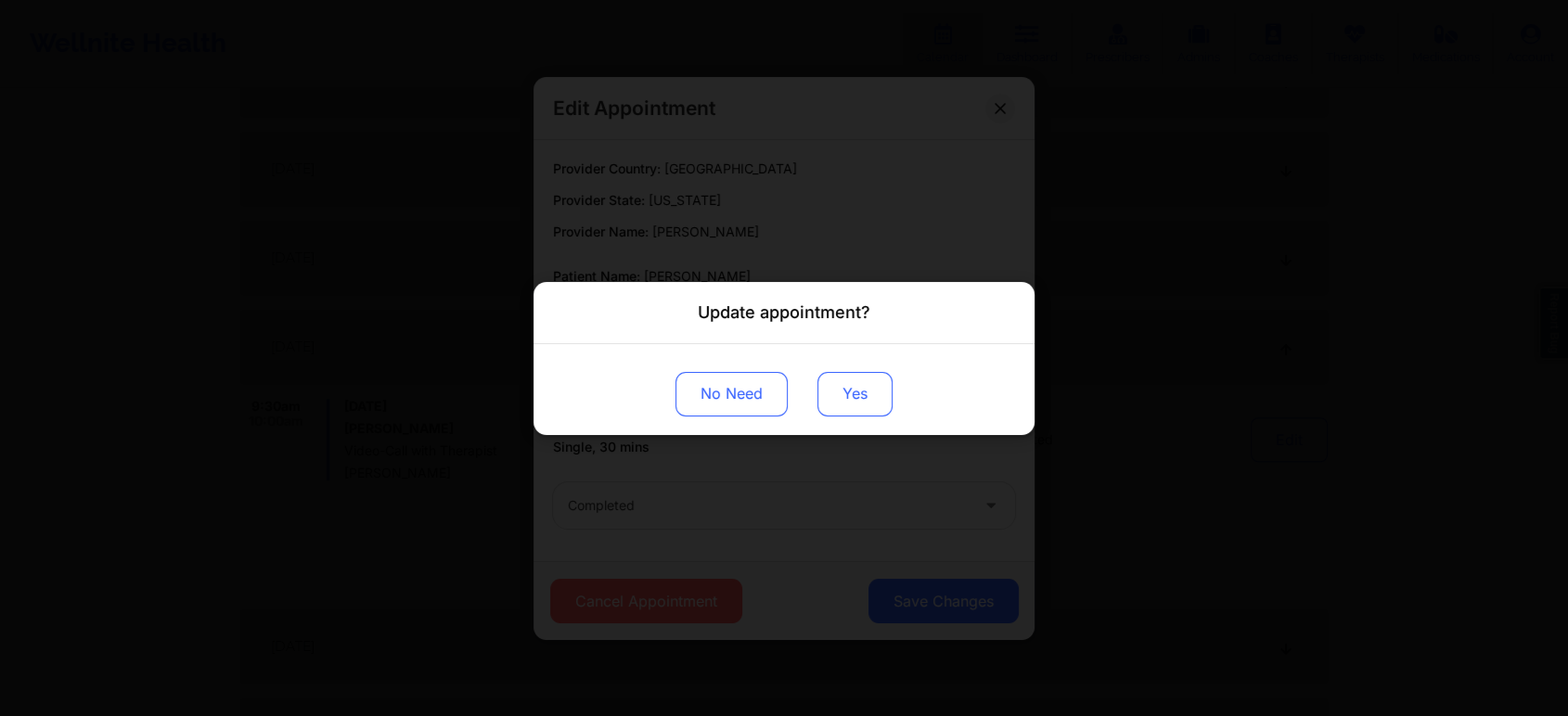
click at [868, 392] on button "Yes" at bounding box center [855, 393] width 75 height 45
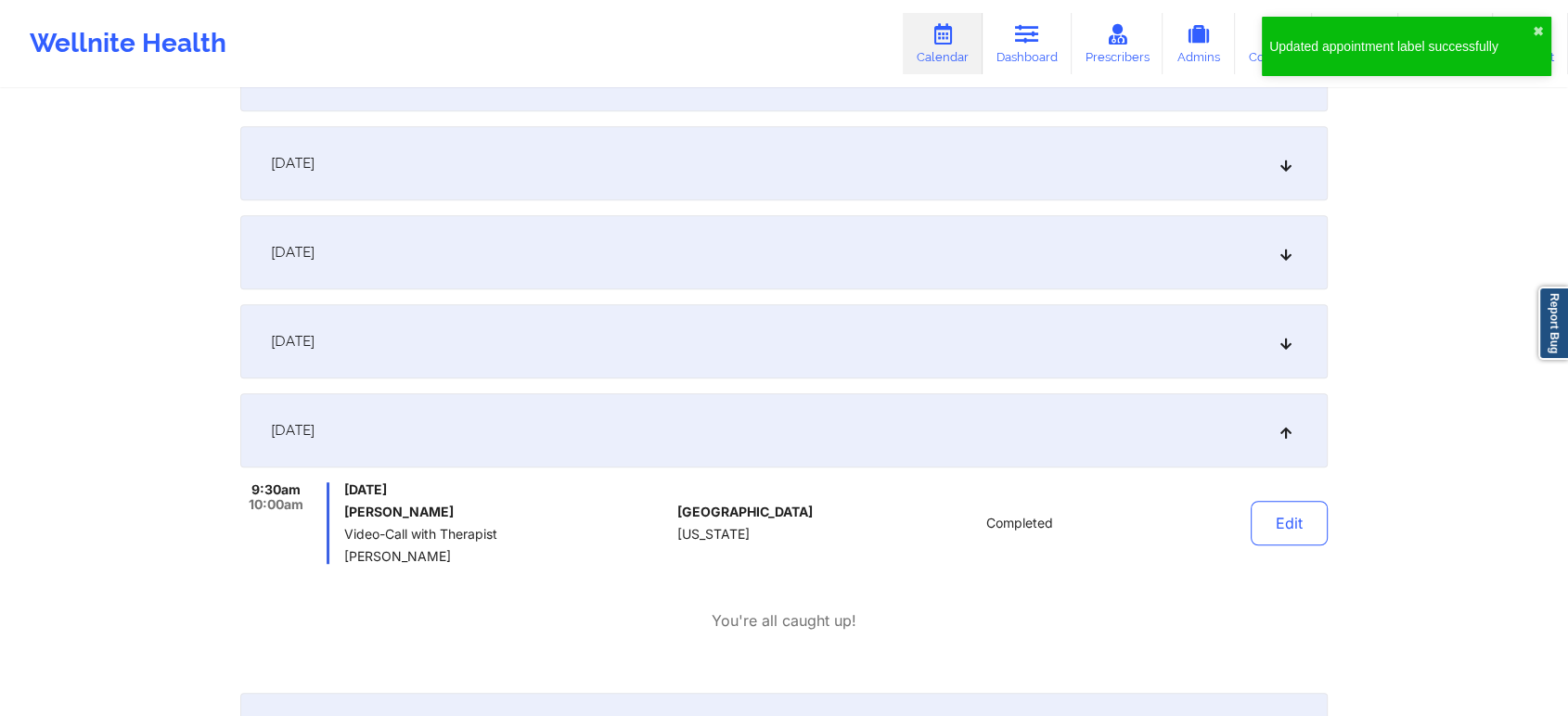
scroll to position [0, 0]
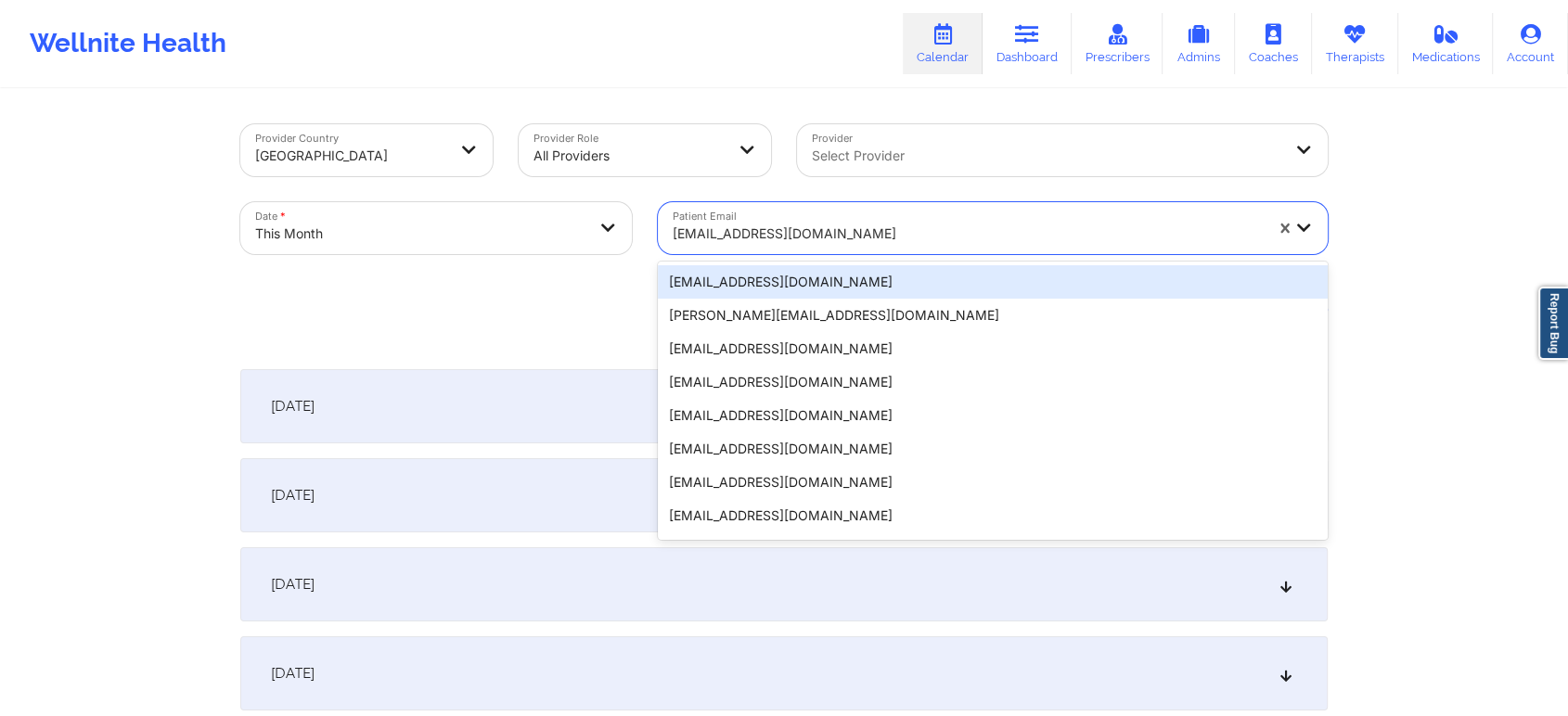
click at [765, 218] on div "[EMAIL_ADDRESS][DOMAIN_NAME]" at bounding box center [967, 233] width 590 height 41
paste input "[EMAIL_ADDRESS][DOMAIN_NAME]"
type input "[EMAIL_ADDRESS][DOMAIN_NAME]"
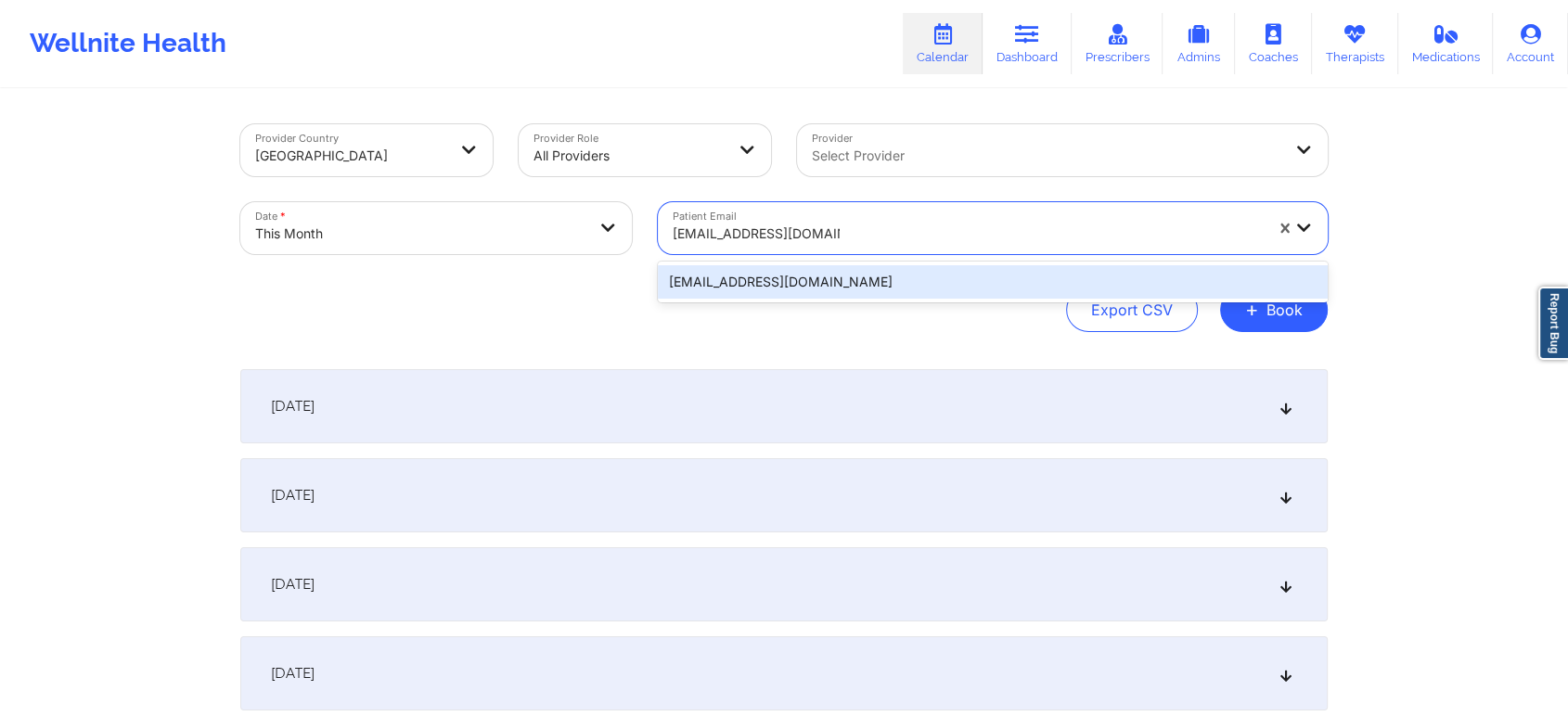
click at [774, 275] on div "[EMAIL_ADDRESS][DOMAIN_NAME]" at bounding box center [993, 281] width 669 height 33
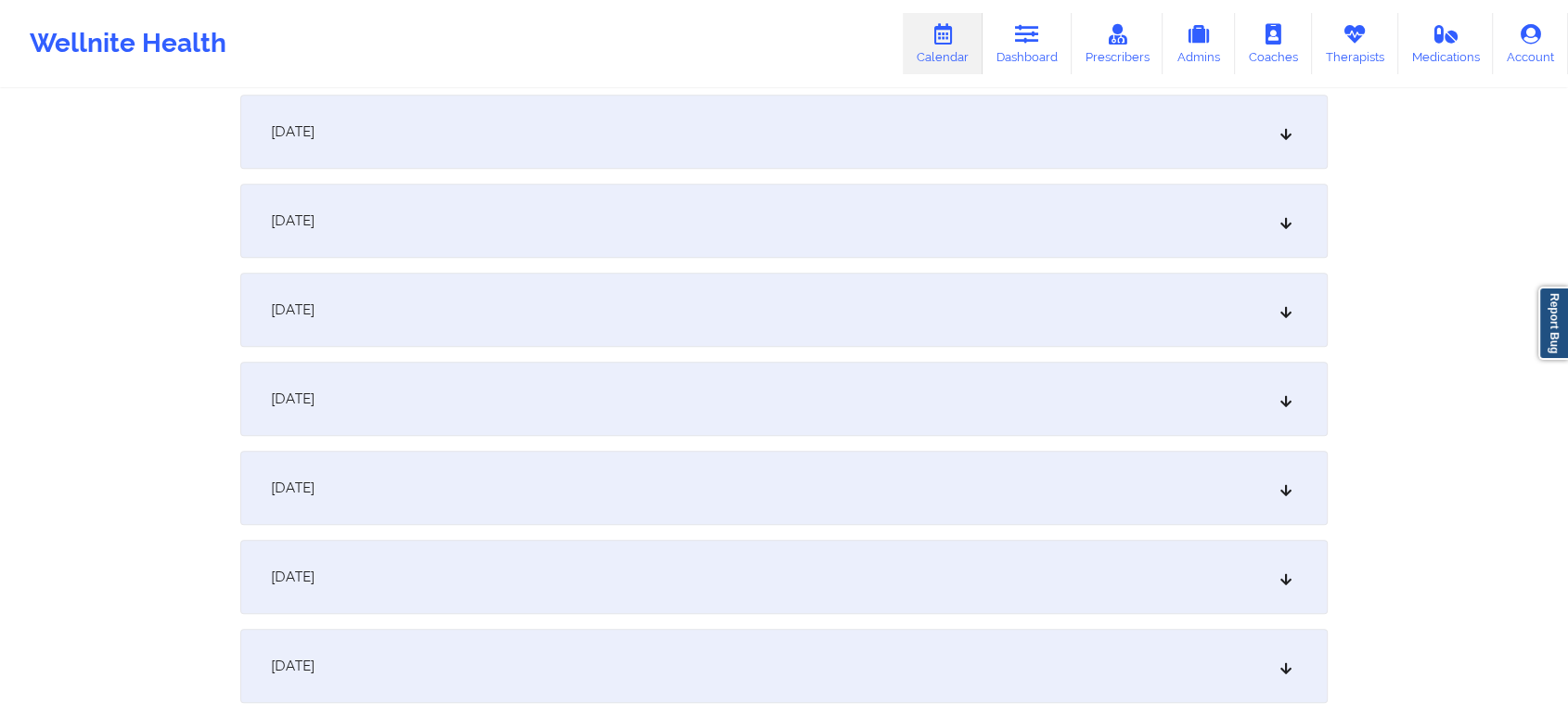
scroll to position [1140, 0]
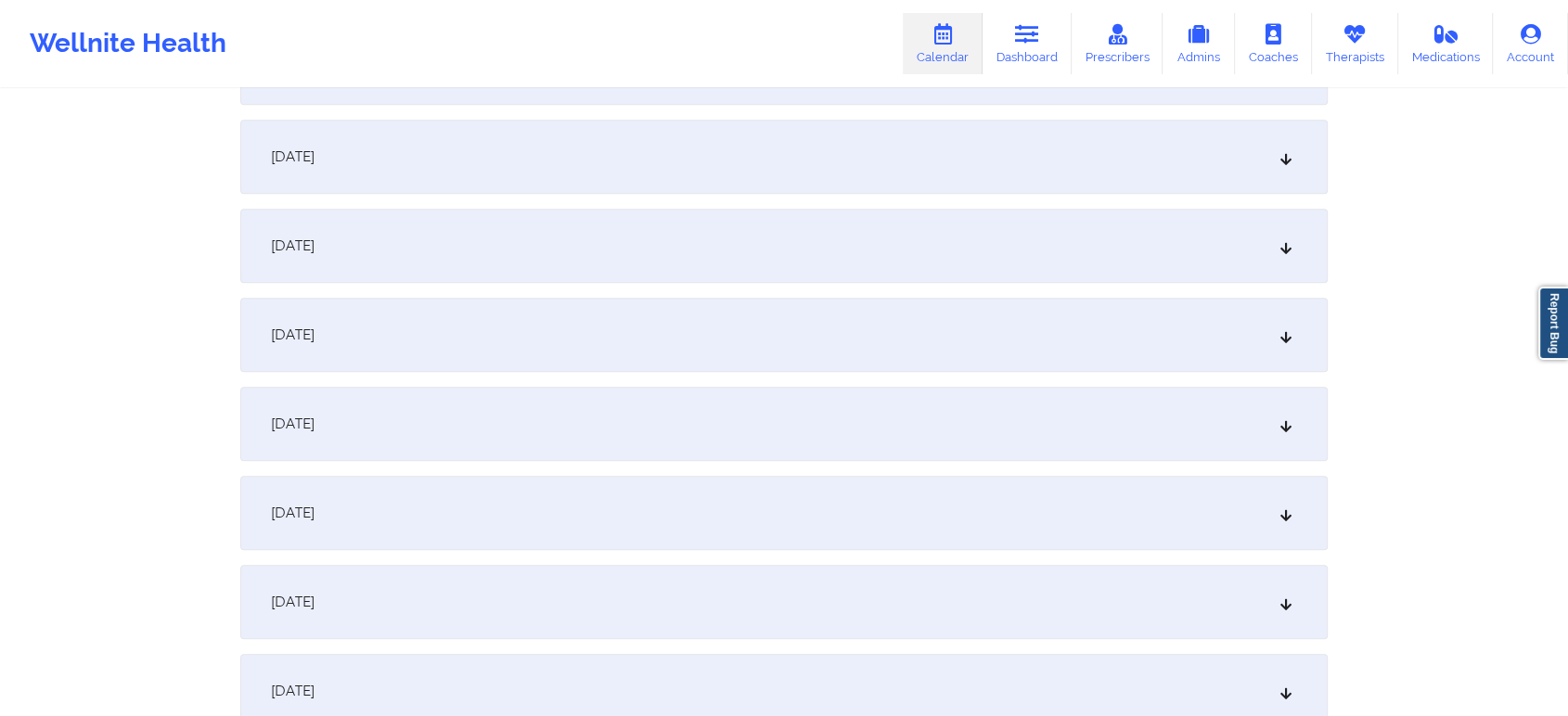
click at [979, 319] on div "[DATE]" at bounding box center [784, 335] width 1088 height 74
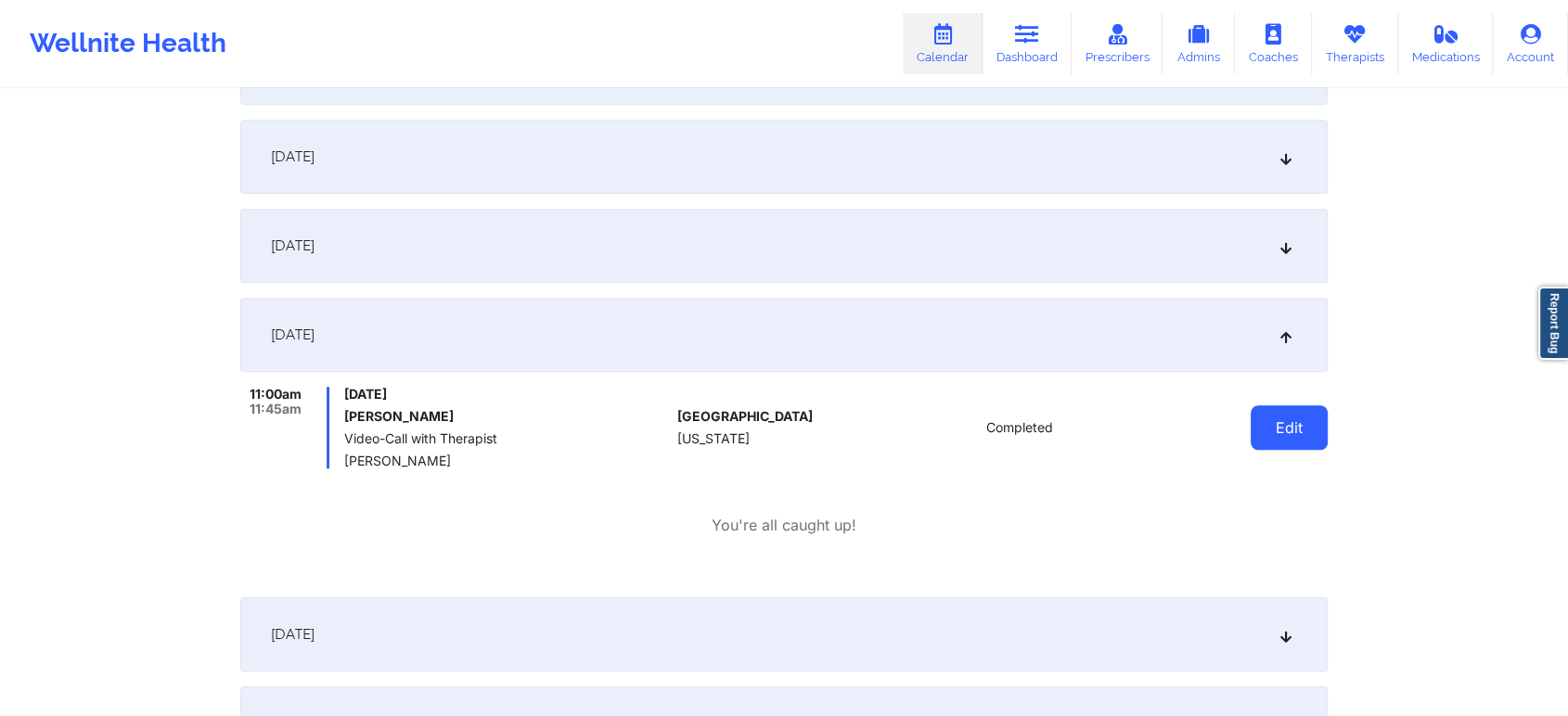
click at [1258, 413] on button "Edit" at bounding box center [1288, 427] width 77 height 45
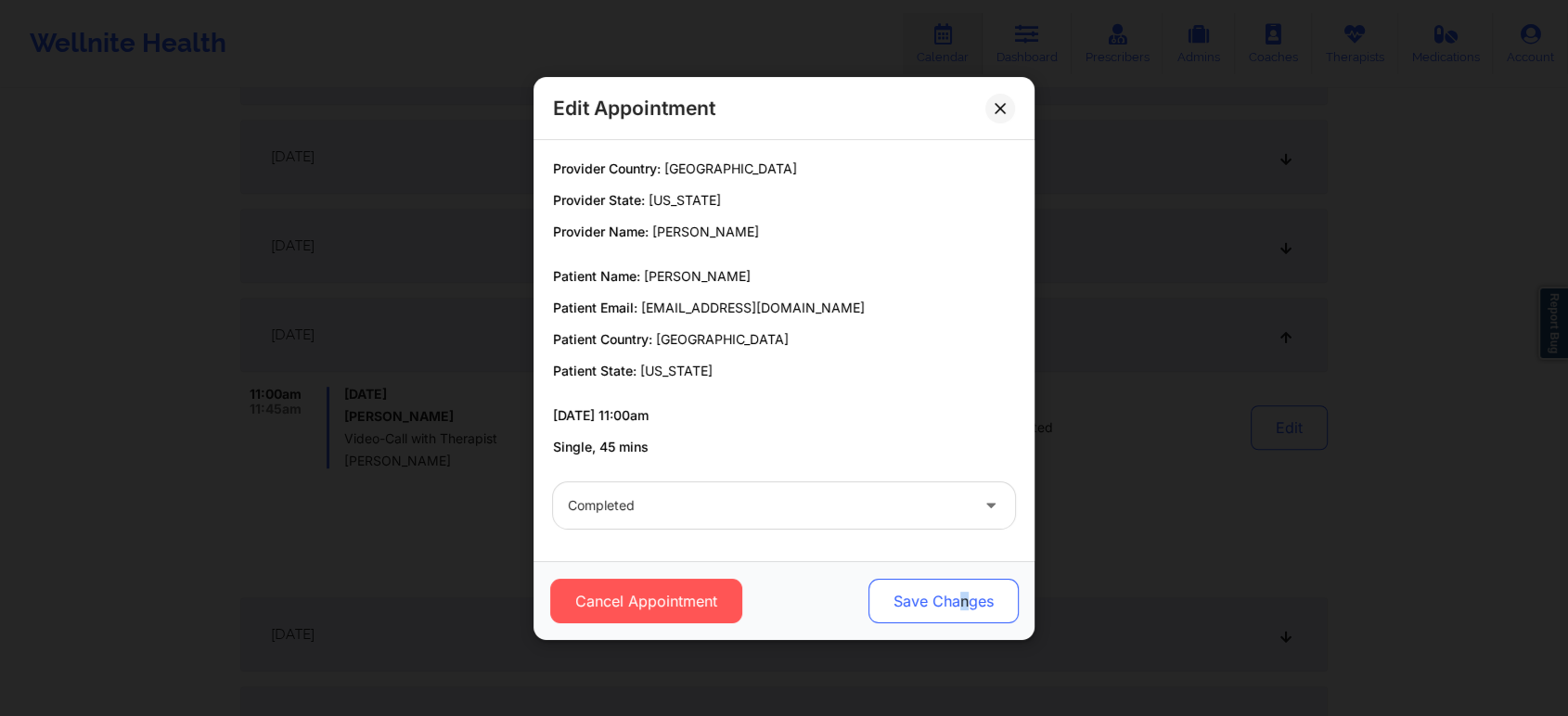
drag, startPoint x: 964, startPoint y: 567, endPoint x: 958, endPoint y: 583, distance: 17.1
click at [958, 583] on div "Cancel Appointment Save Changes" at bounding box center [784, 600] width 501 height 79
click at [958, 583] on button "Save Changes" at bounding box center [943, 601] width 150 height 45
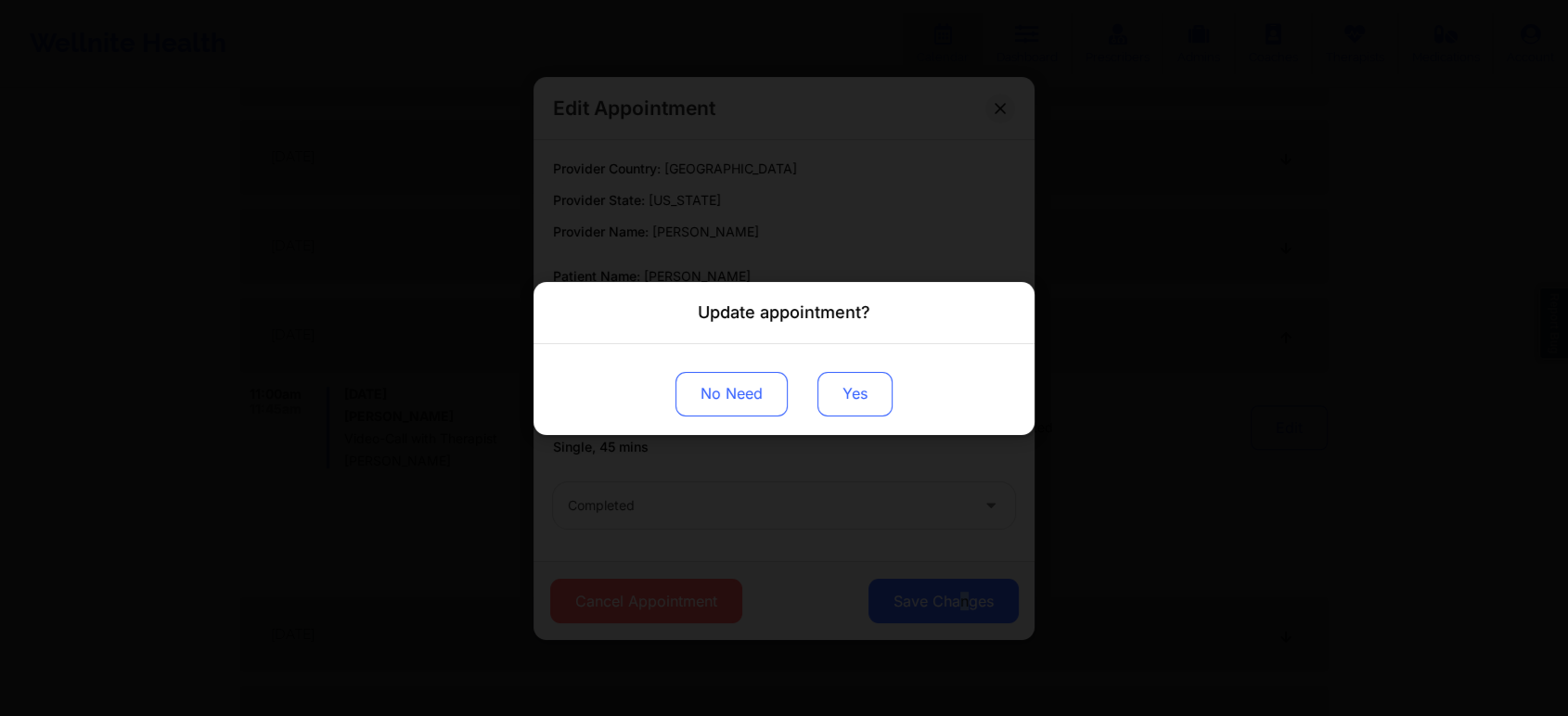
click at [836, 371] on button "Yes" at bounding box center [855, 393] width 75 height 45
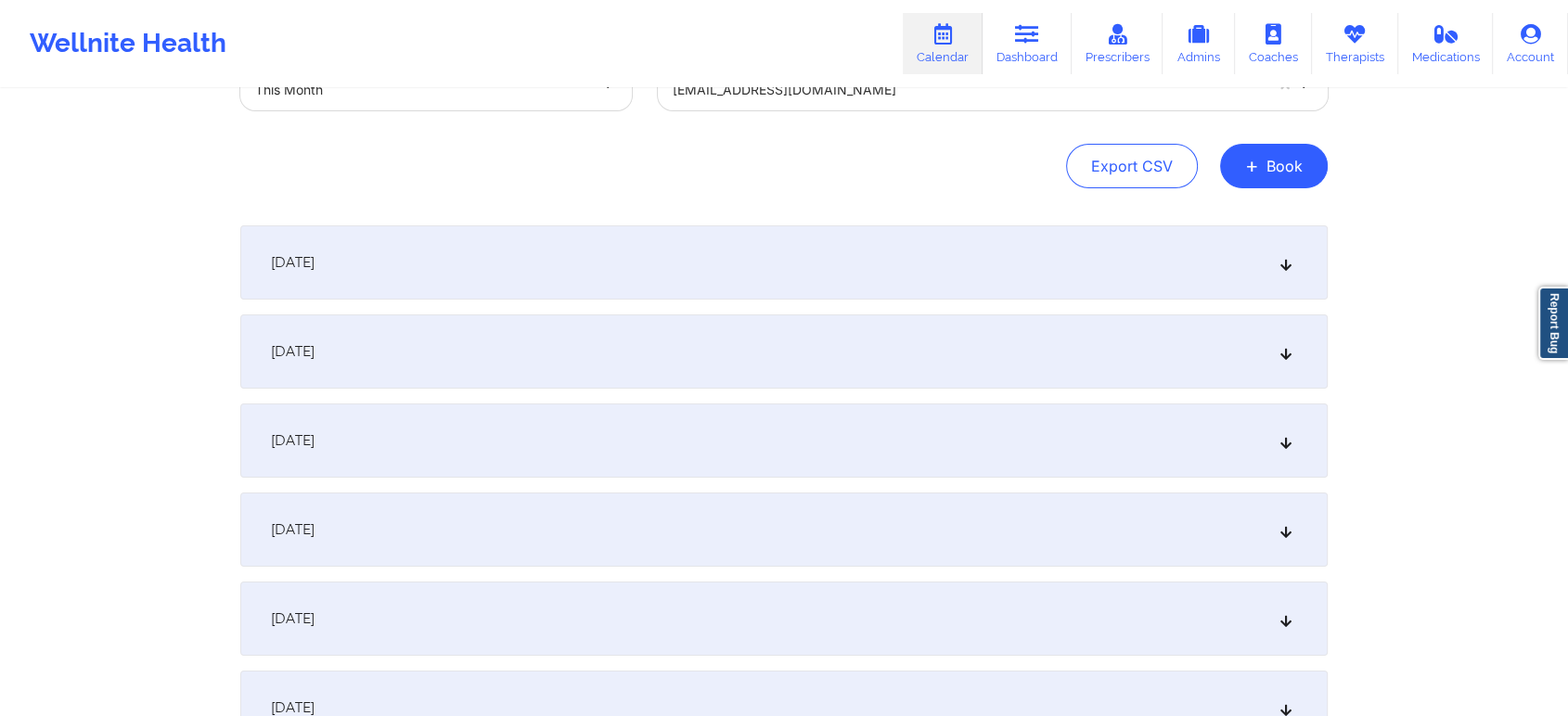
scroll to position [97, 0]
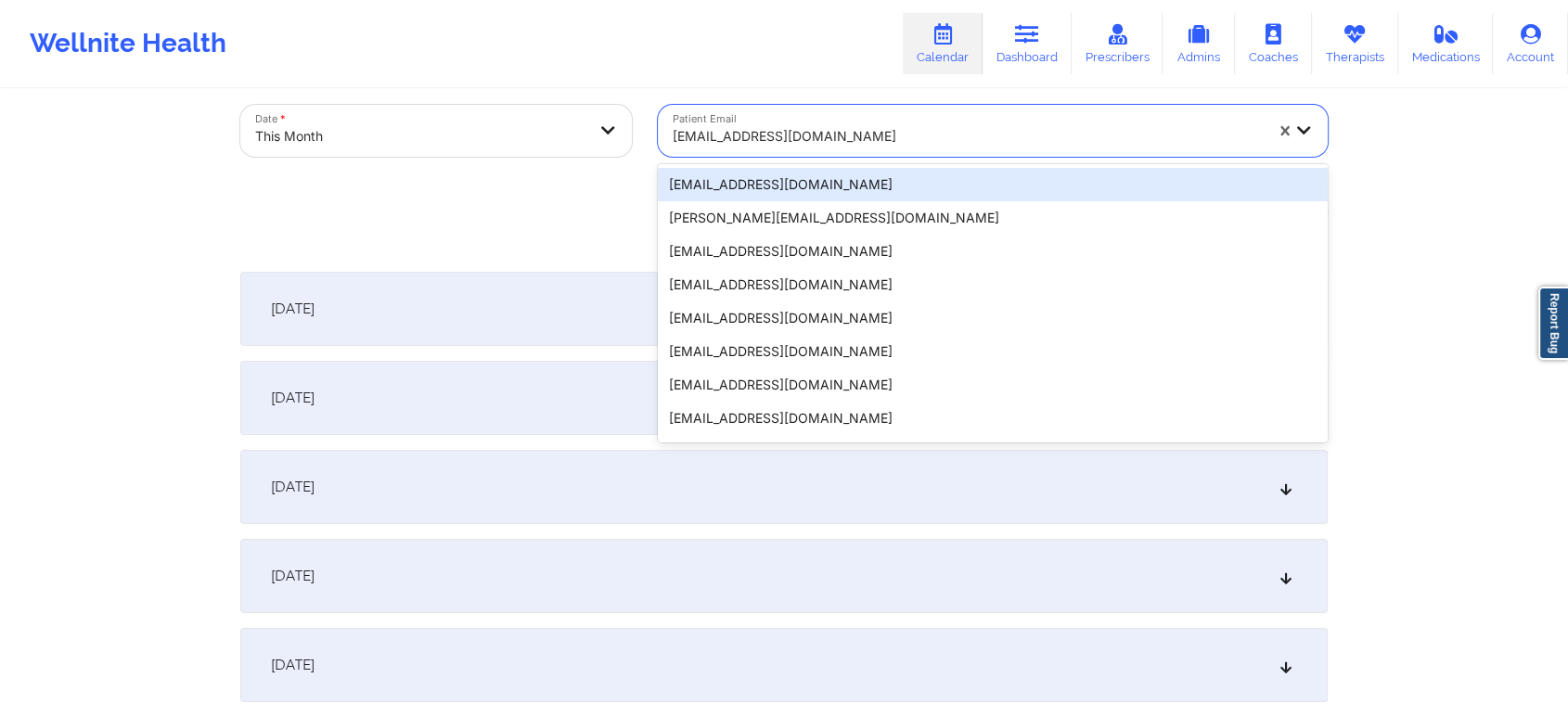
click at [729, 128] on div at bounding box center [967, 136] width 590 height 22
paste input "[EMAIL_ADDRESS][DOMAIN_NAME]"
type input "[EMAIL_ADDRESS][DOMAIN_NAME]"
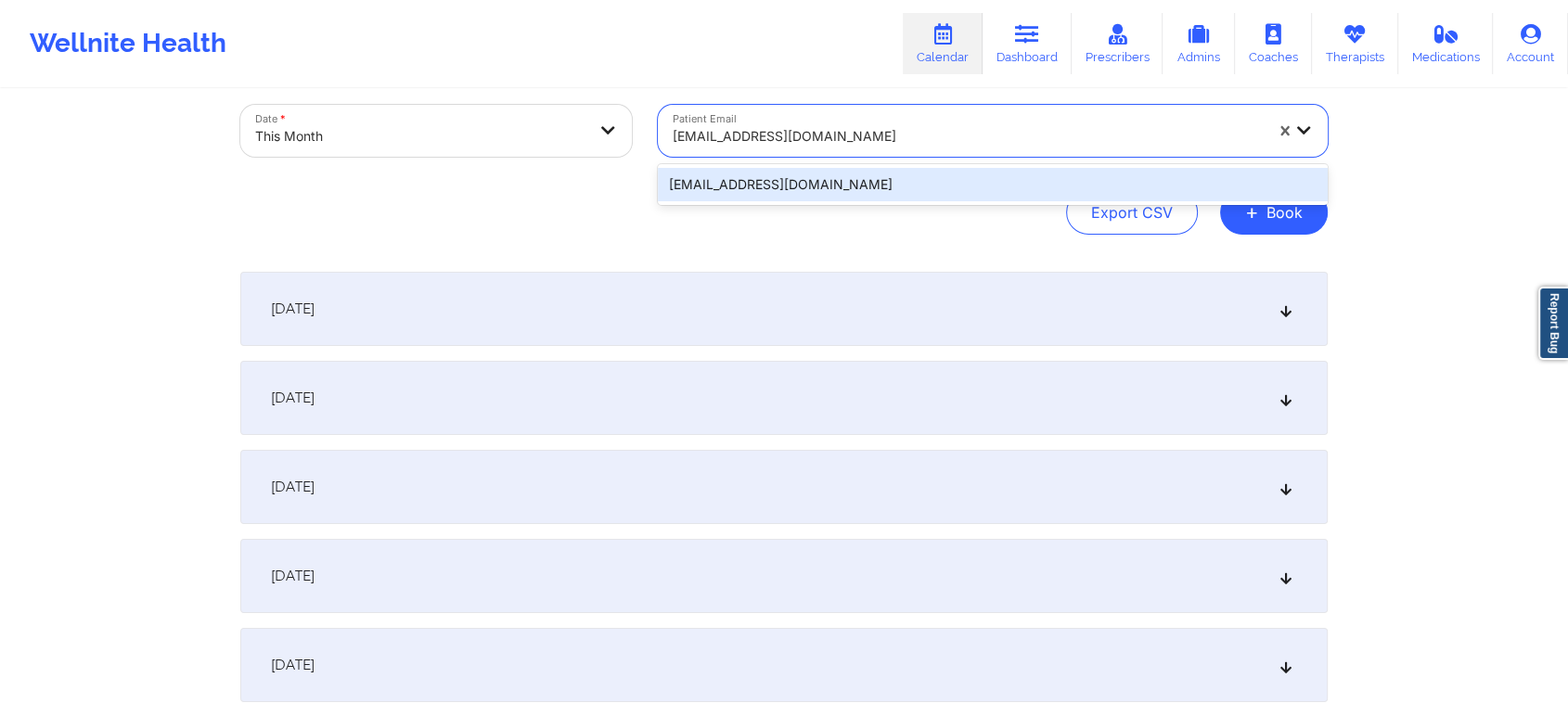
click at [757, 179] on div "[EMAIL_ADDRESS][DOMAIN_NAME]" at bounding box center [993, 184] width 669 height 33
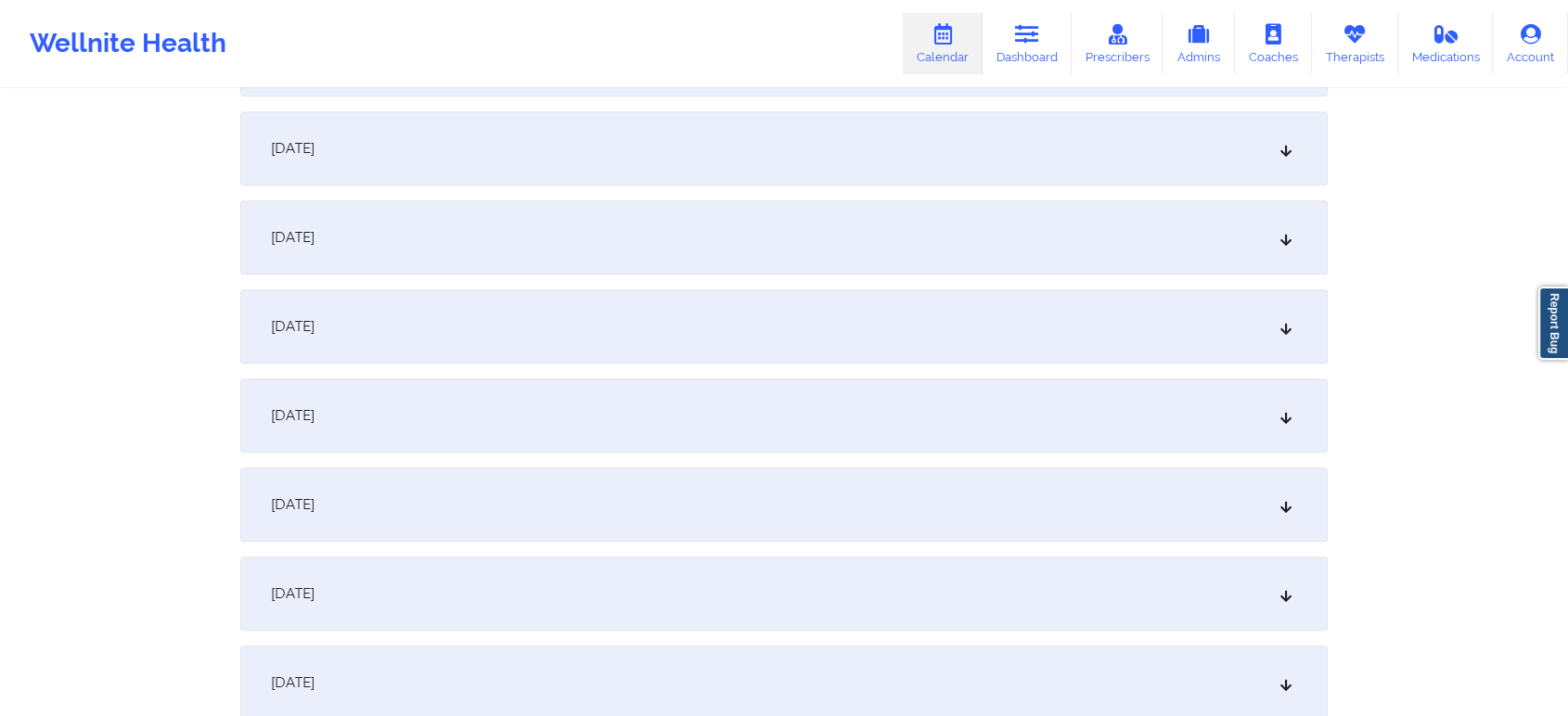
scroll to position [1063, 0]
click at [1084, 387] on div "[DATE]" at bounding box center [784, 412] width 1088 height 74
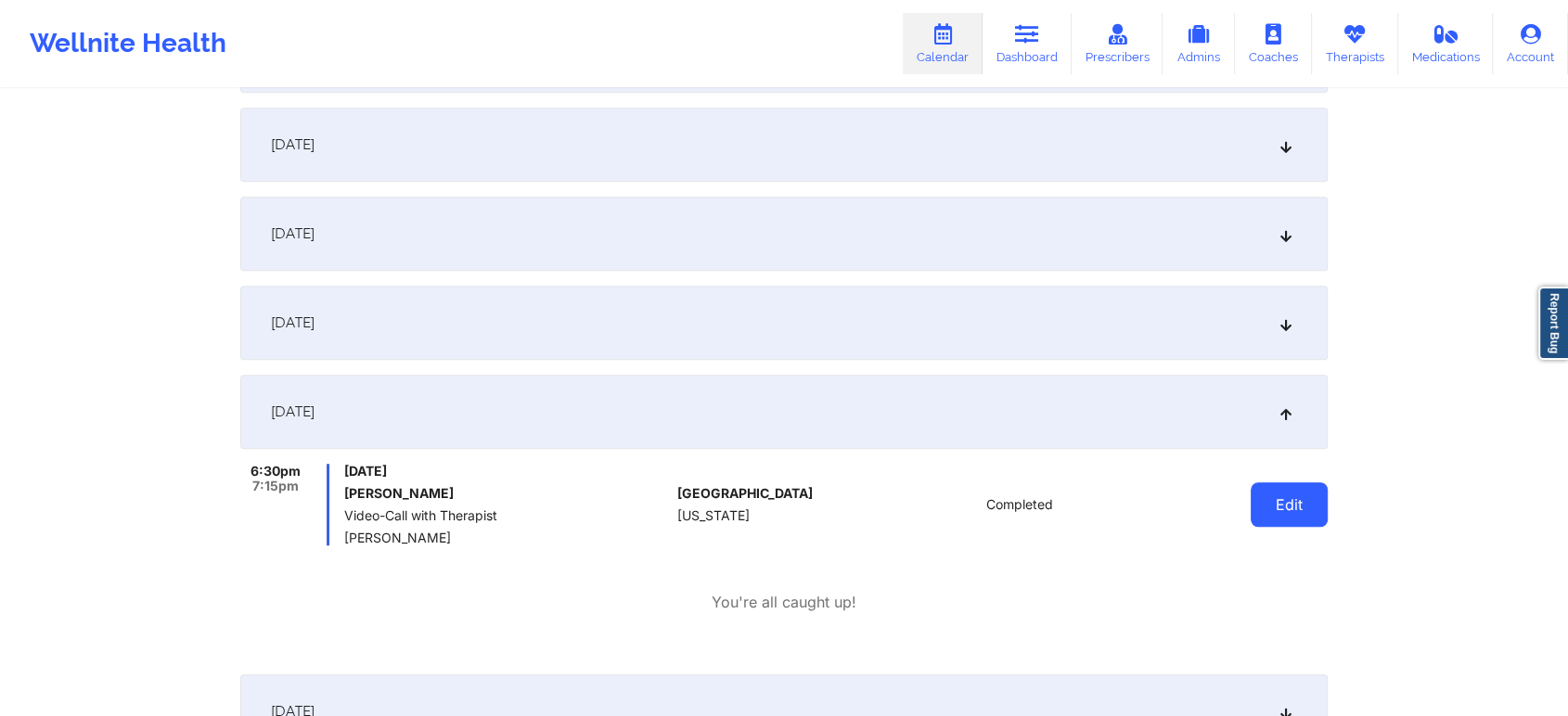
click at [1290, 511] on button "Edit" at bounding box center [1288, 504] width 77 height 45
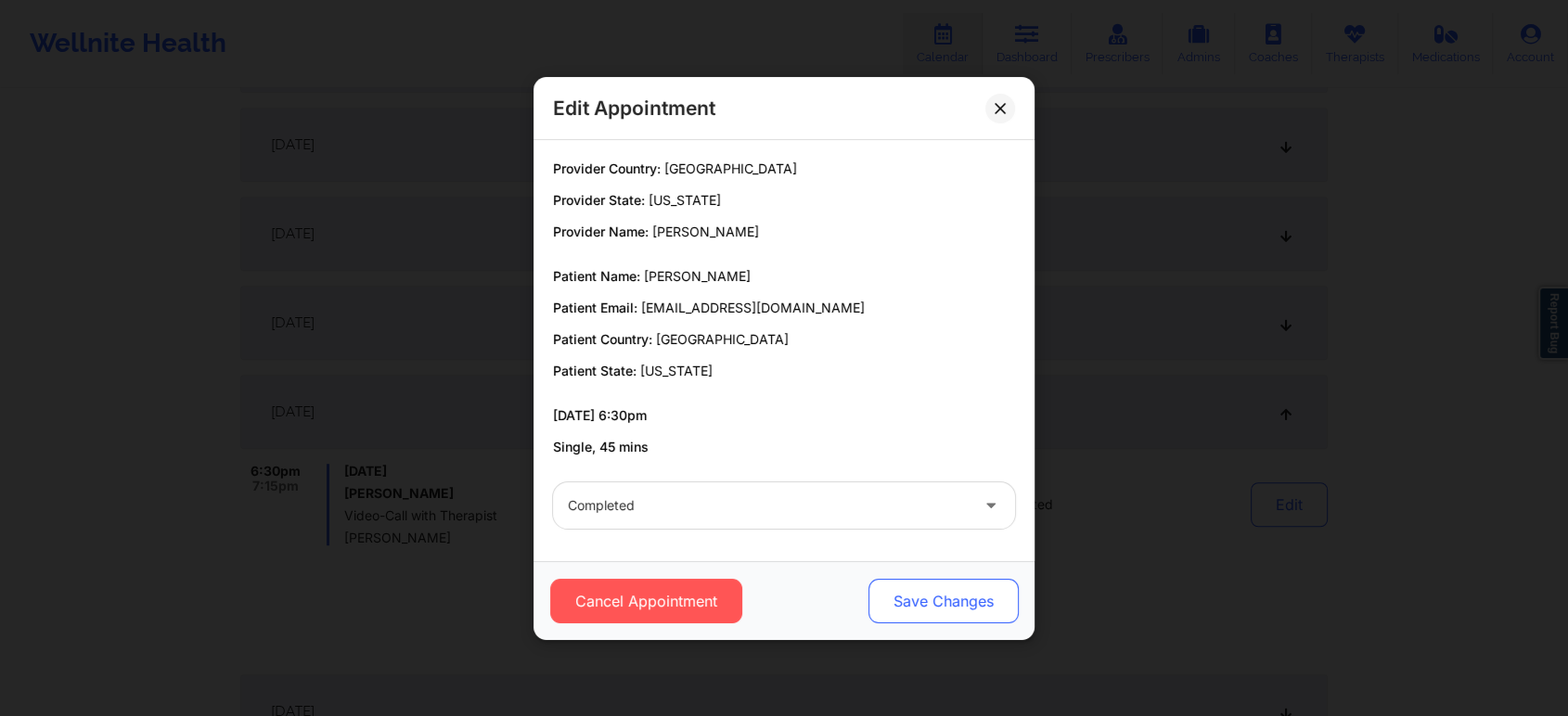
click at [973, 619] on button "Save Changes" at bounding box center [943, 601] width 150 height 45
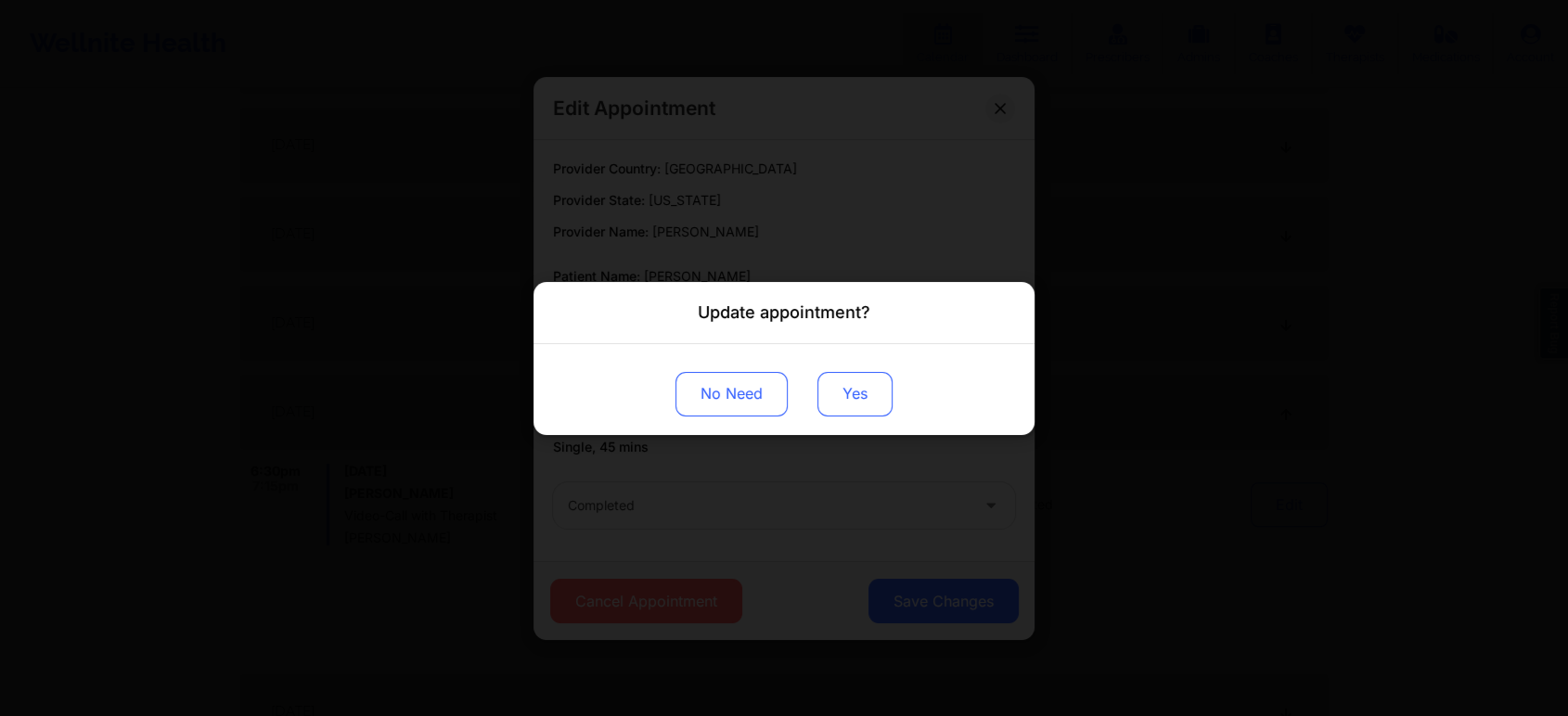
click at [860, 411] on button "Yes" at bounding box center [855, 393] width 75 height 45
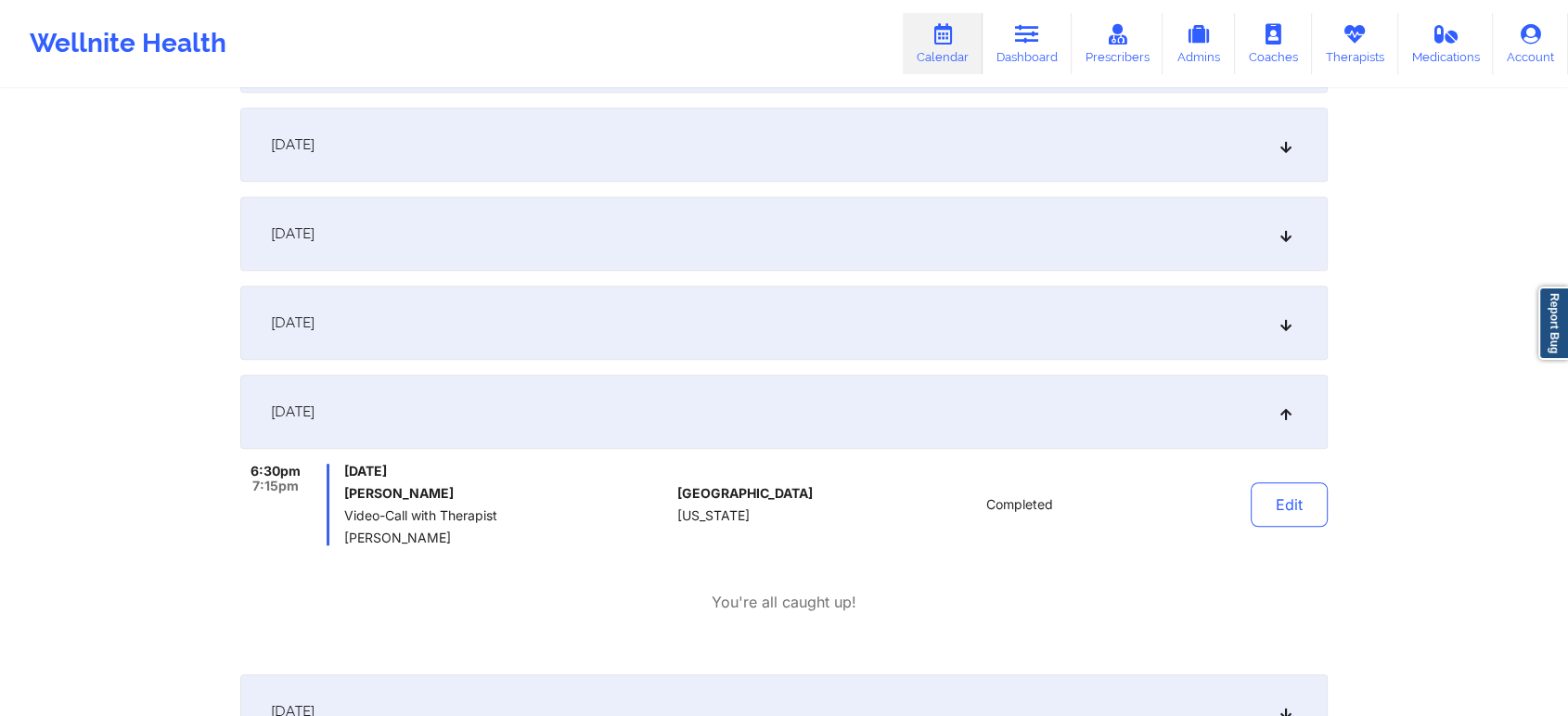
scroll to position [0, 0]
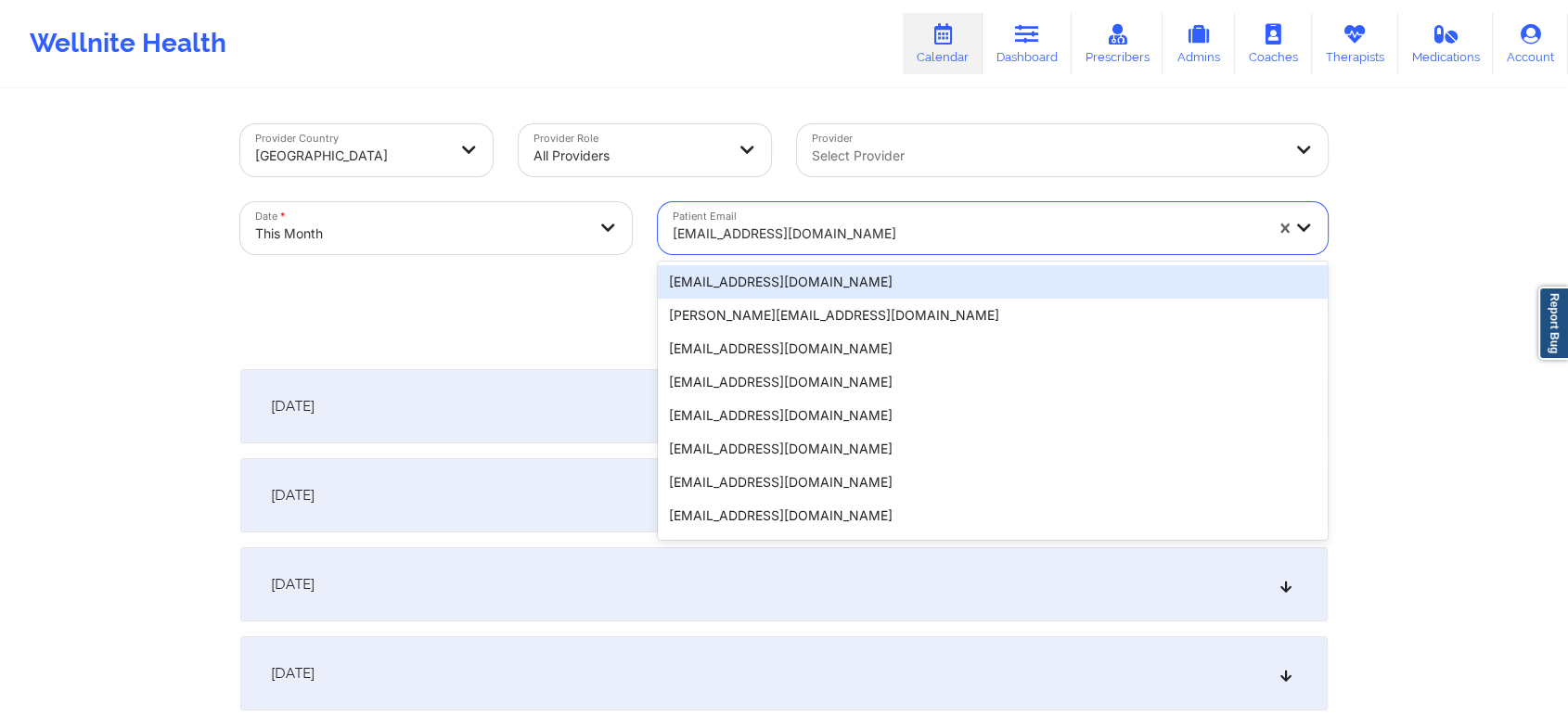
click at [846, 230] on div at bounding box center [967, 233] width 590 height 22
paste input "[EMAIL_ADDRESS][DOMAIN_NAME]"
type input "[EMAIL_ADDRESS][DOMAIN_NAME]"
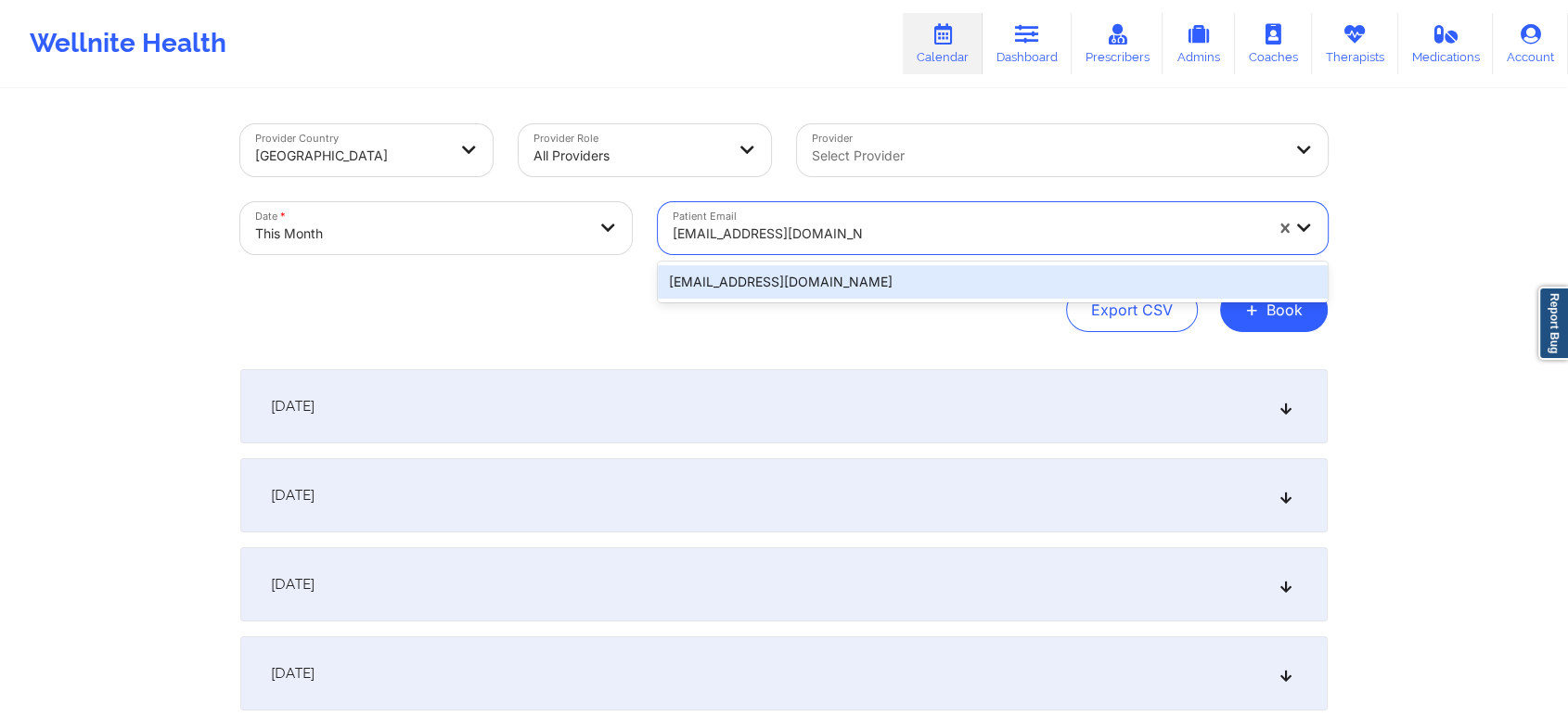
click at [876, 275] on div "[EMAIL_ADDRESS][DOMAIN_NAME]" at bounding box center [993, 281] width 669 height 33
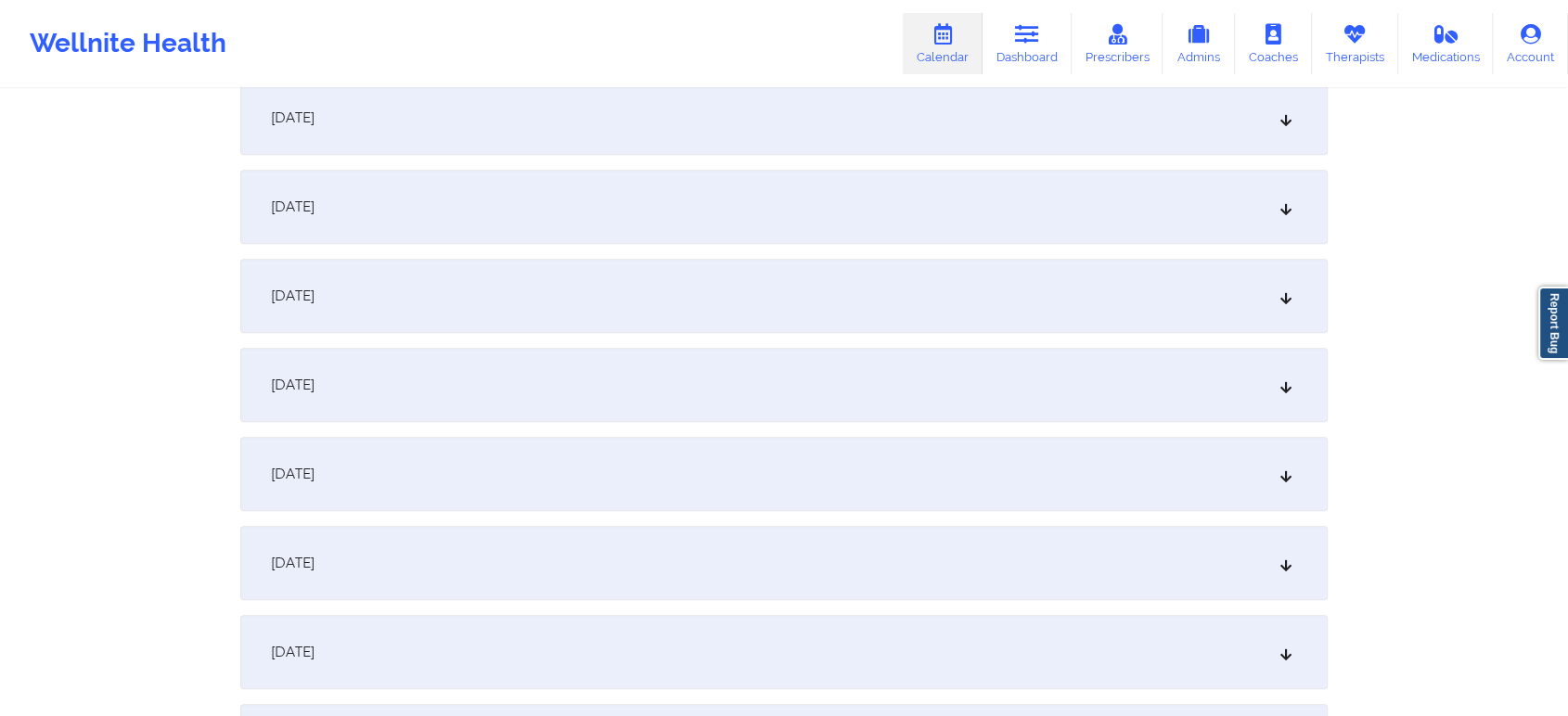
scroll to position [1101, 0]
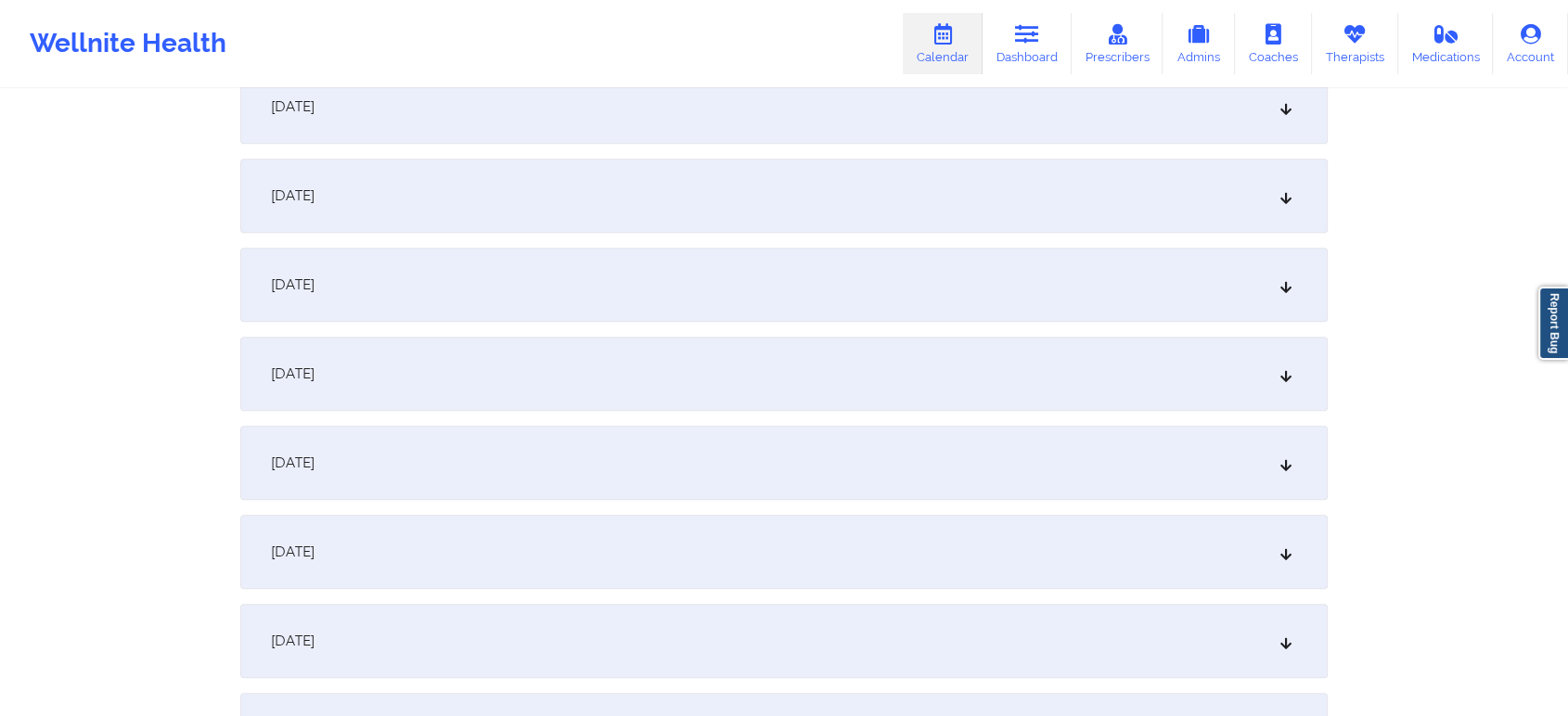
click at [1106, 393] on div "[DATE]" at bounding box center [784, 374] width 1088 height 74
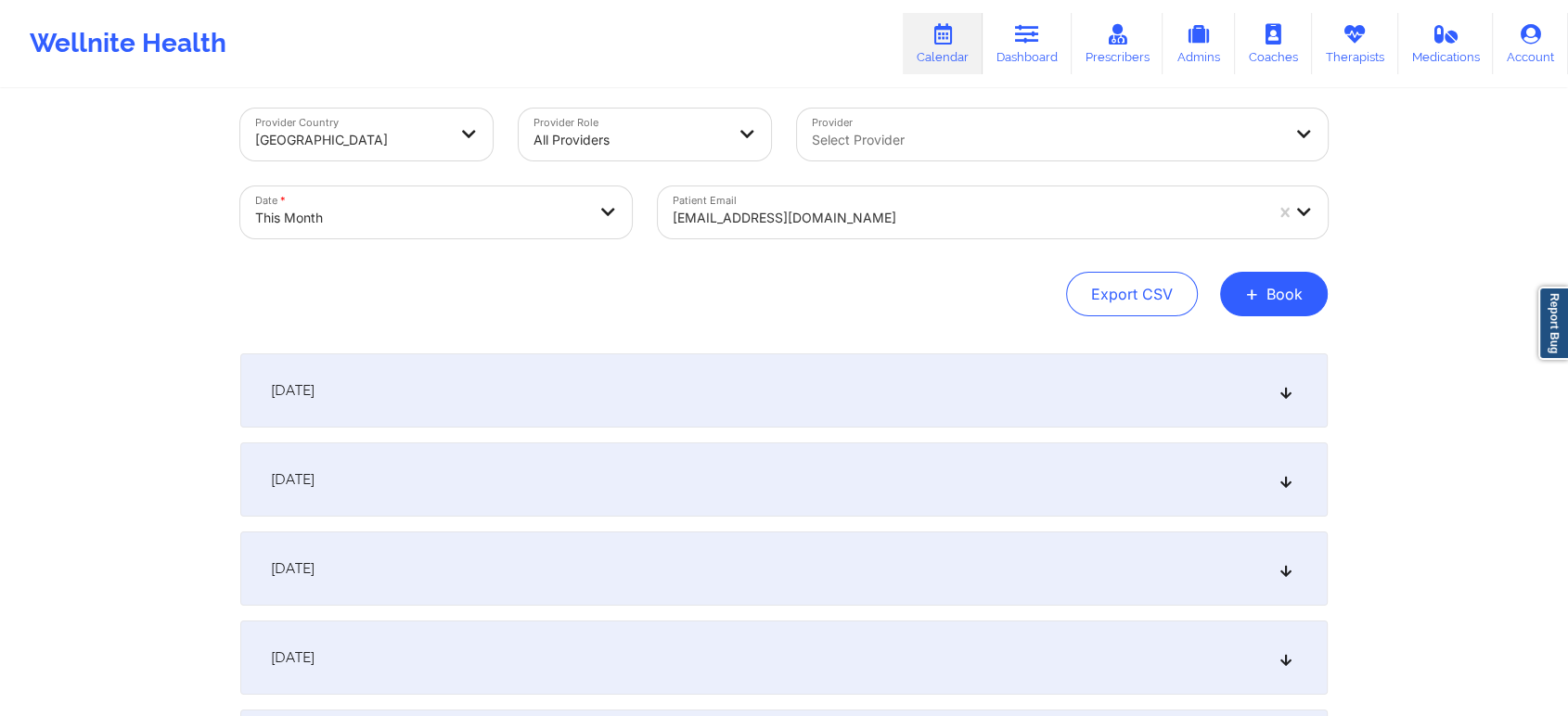
scroll to position [0, 0]
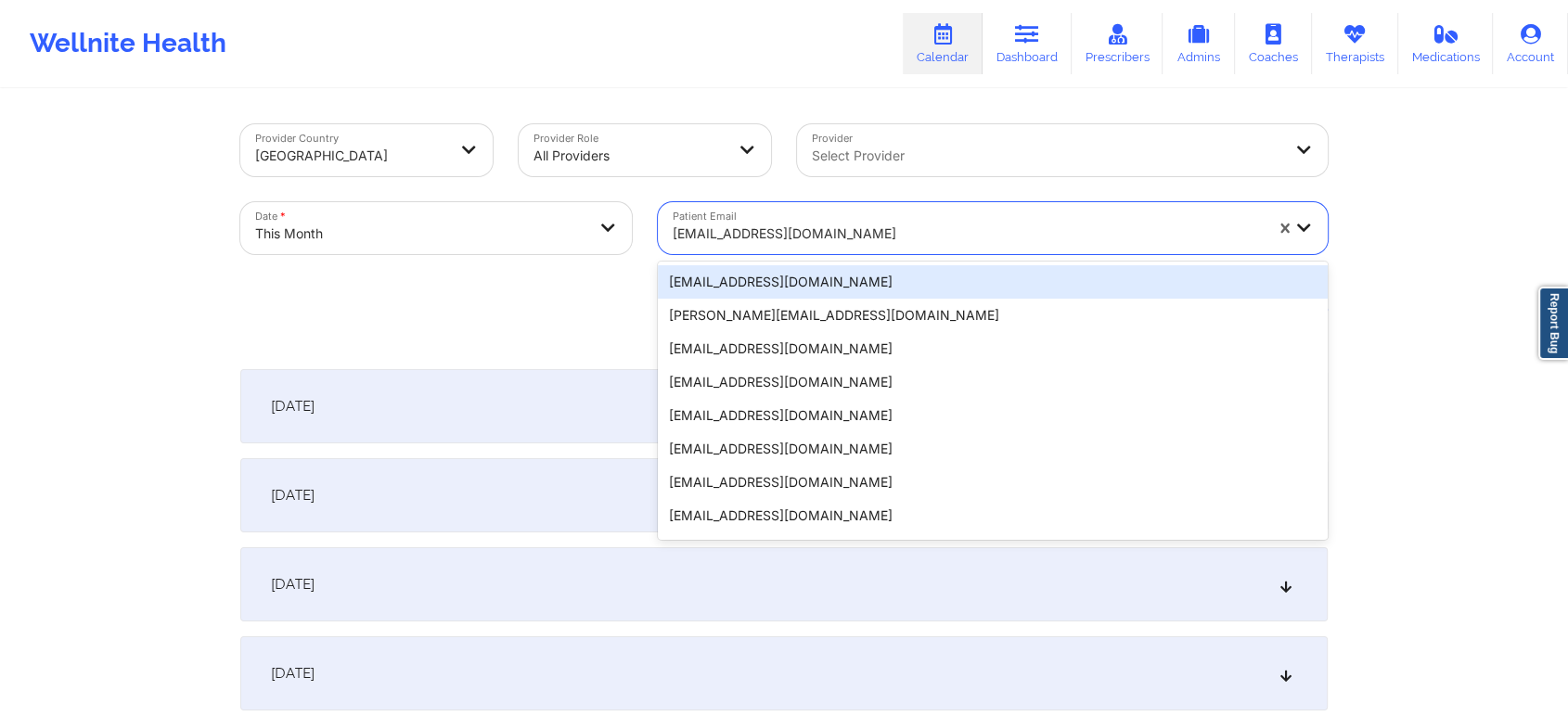
click at [891, 237] on div at bounding box center [967, 233] width 590 height 22
paste input "[PERSON_NAME][EMAIL_ADDRESS][PERSON_NAME][DOMAIN_NAME]"
type input "[PERSON_NAME][EMAIL_ADDRESS][PERSON_NAME][DOMAIN_NAME]"
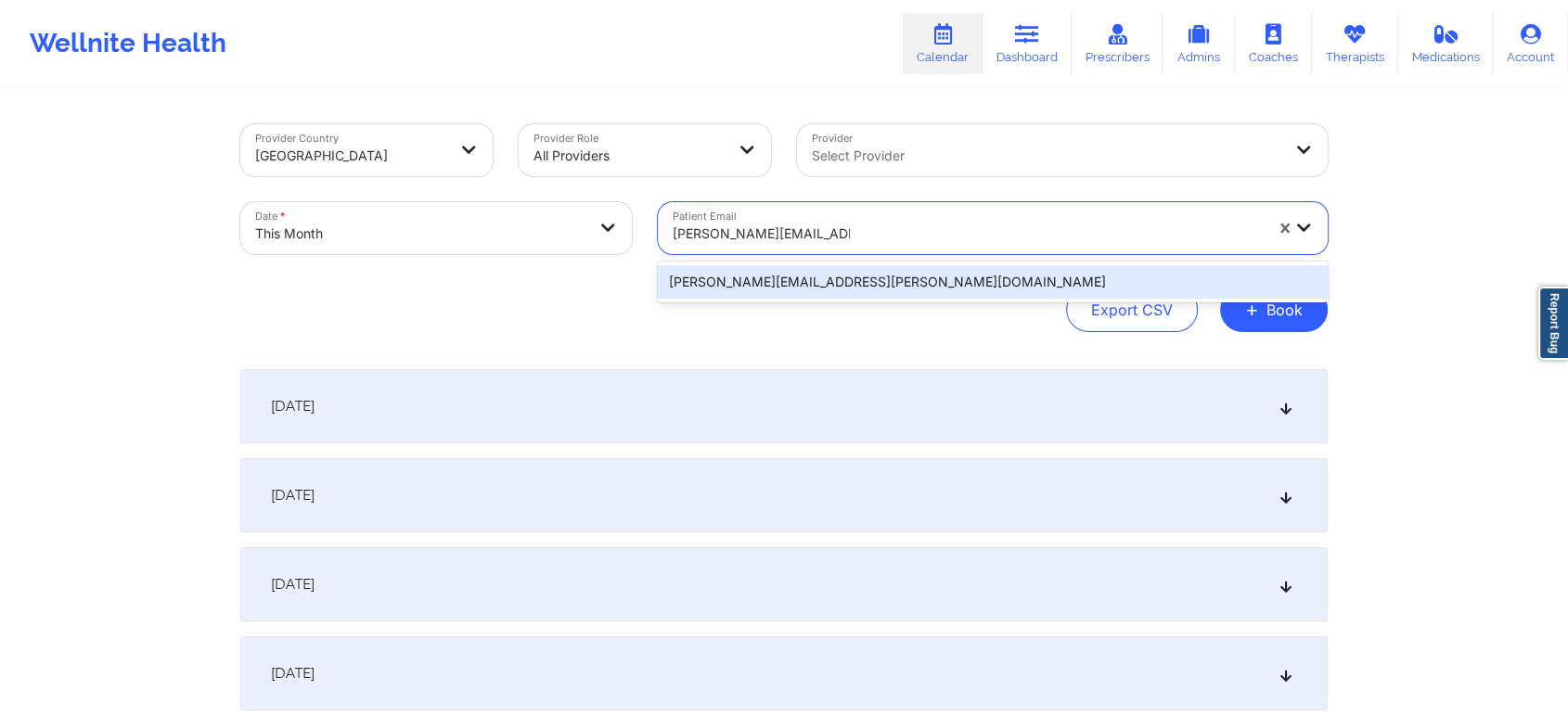
click at [943, 275] on div "[PERSON_NAME][EMAIL_ADDRESS][PERSON_NAME][DOMAIN_NAME]" at bounding box center [993, 281] width 669 height 33
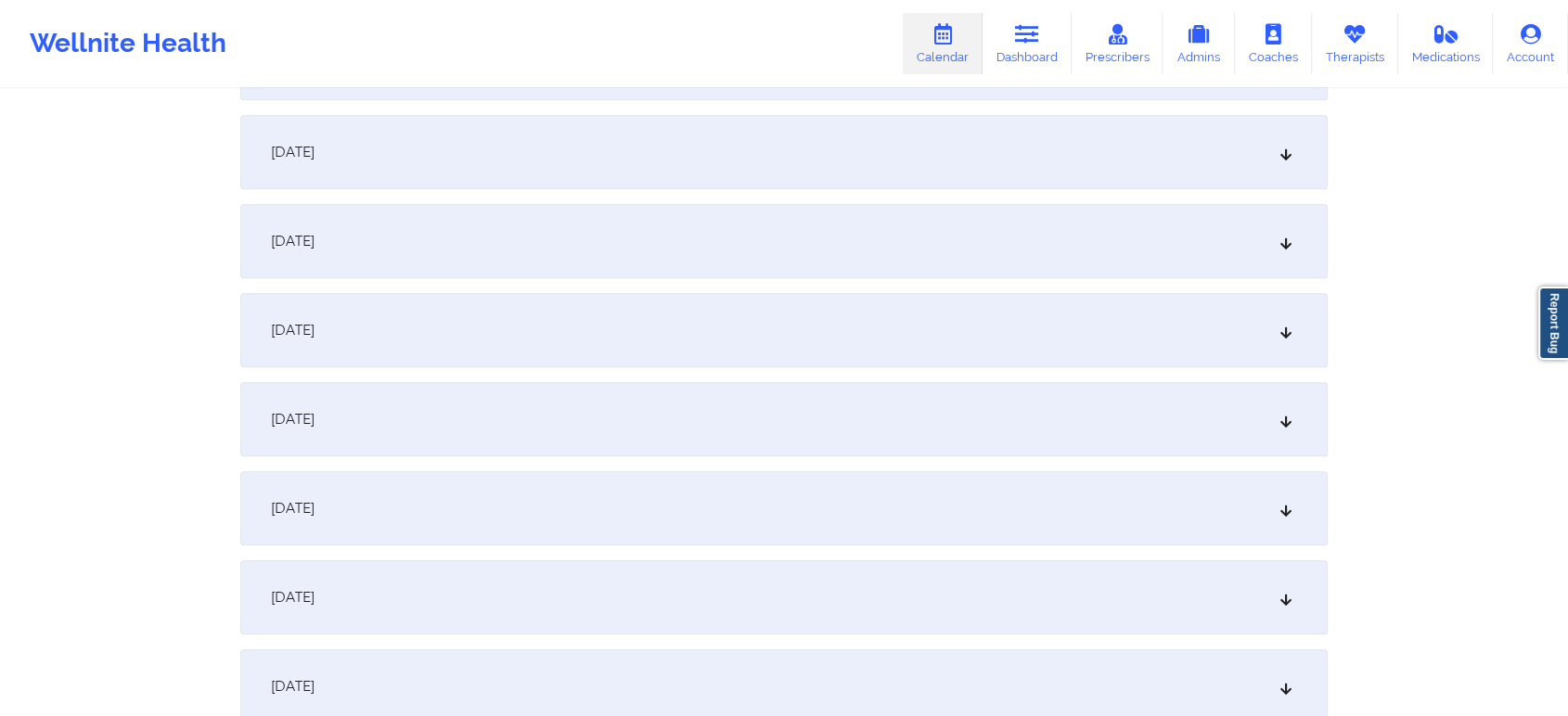
scroll to position [1509, 0]
drag, startPoint x: 1510, startPoint y: 376, endPoint x: 1582, endPoint y: 369, distance: 72.3
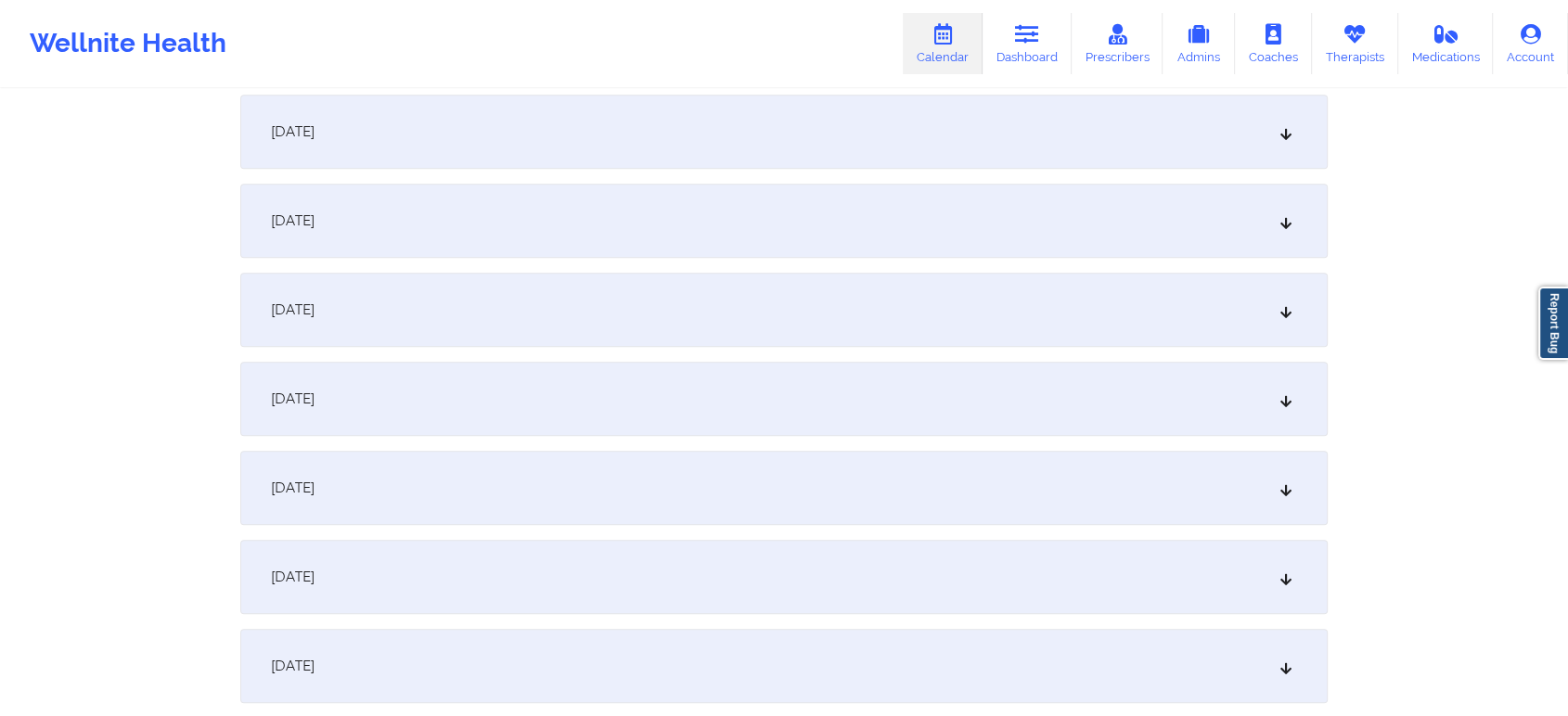
scroll to position [1161, 0]
click at [1020, 300] on div "[DATE]" at bounding box center [784, 315] width 1088 height 74
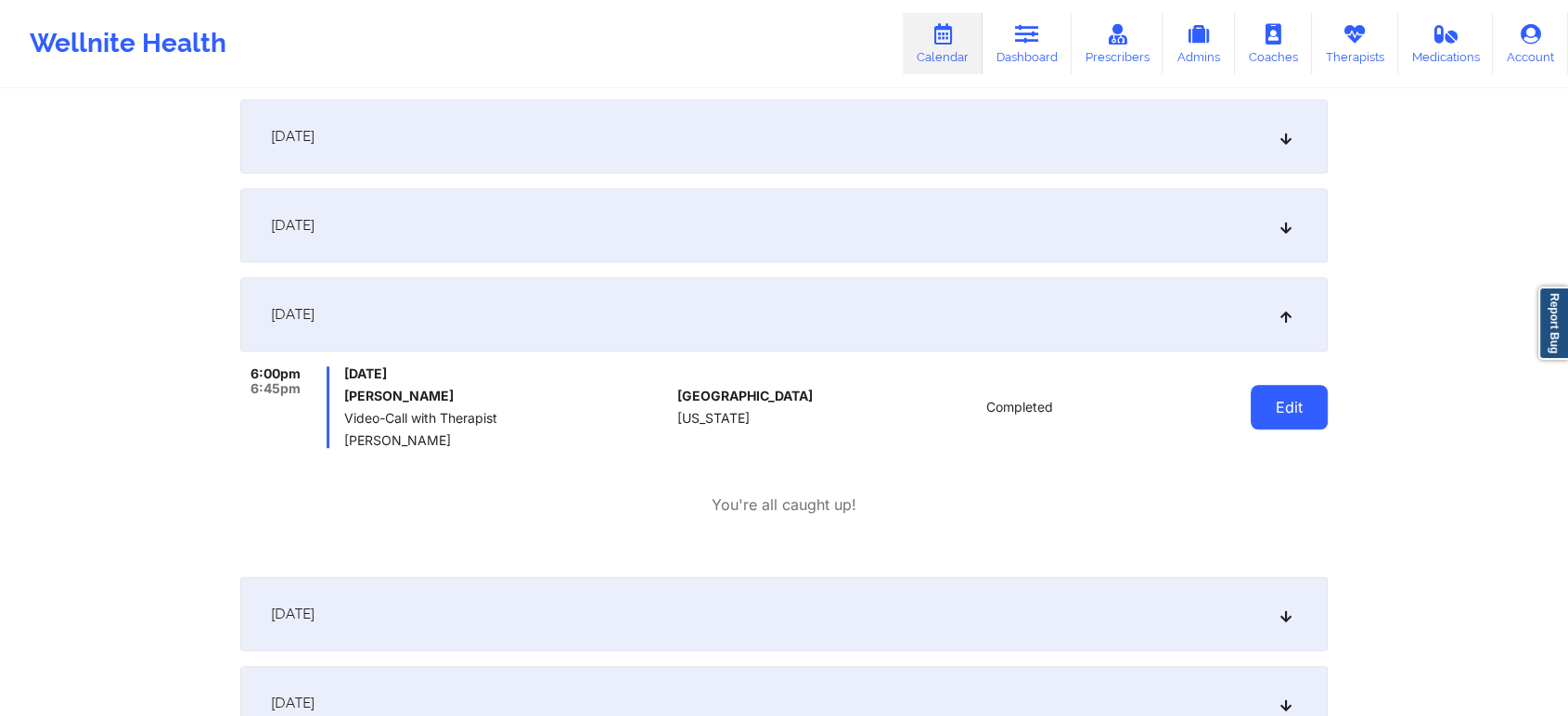
click at [1307, 402] on button "Edit" at bounding box center [1288, 407] width 77 height 45
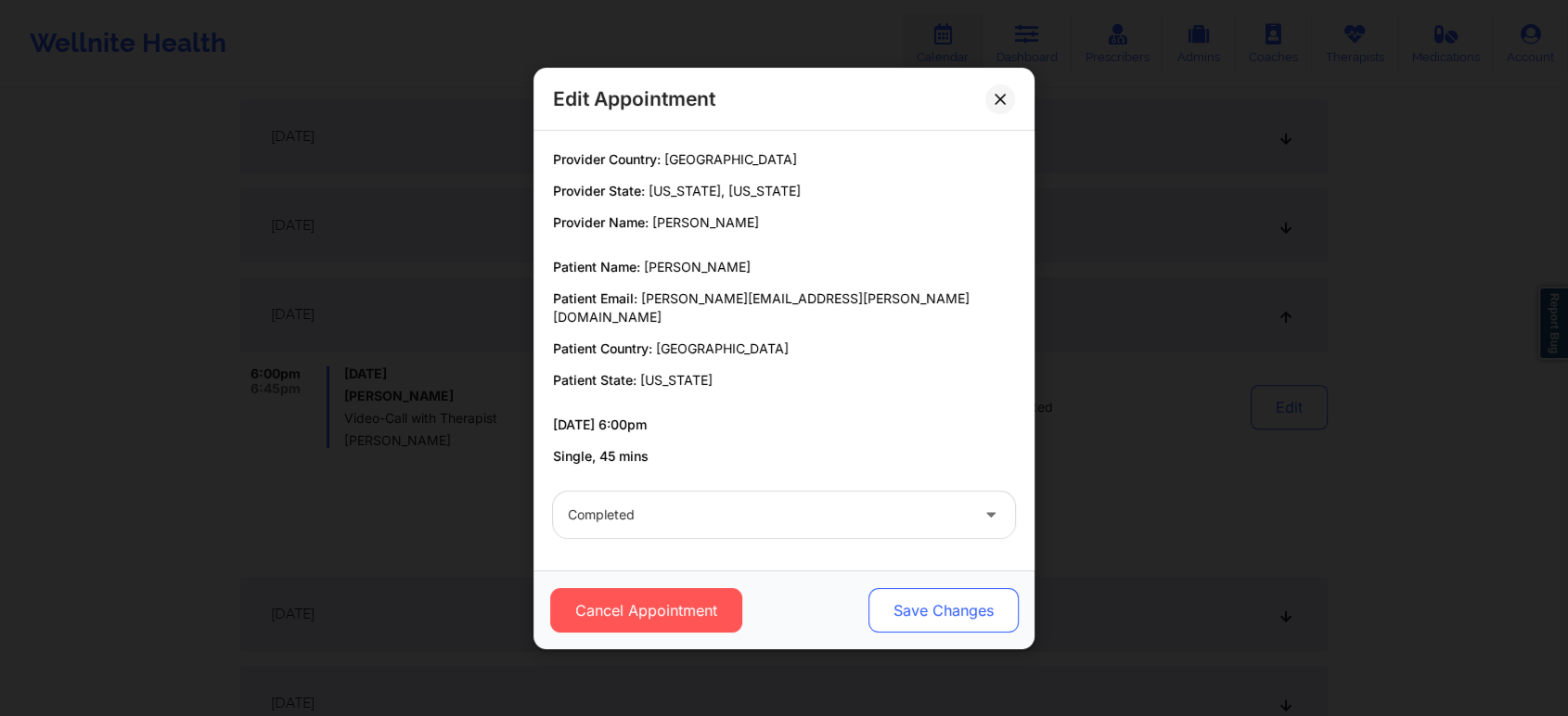
click at [913, 589] on button "Save Changes" at bounding box center [943, 610] width 150 height 45
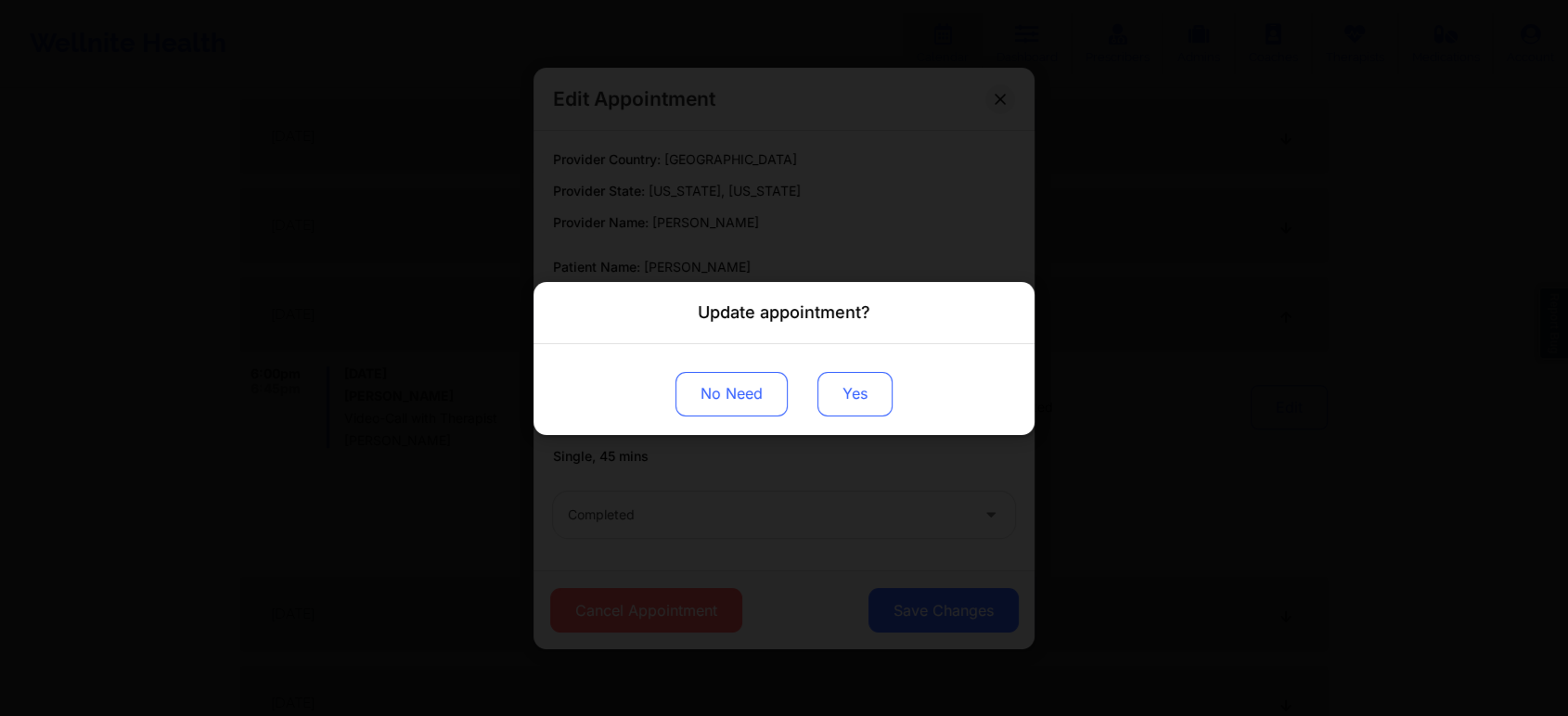
click at [853, 397] on button "Yes" at bounding box center [855, 393] width 75 height 45
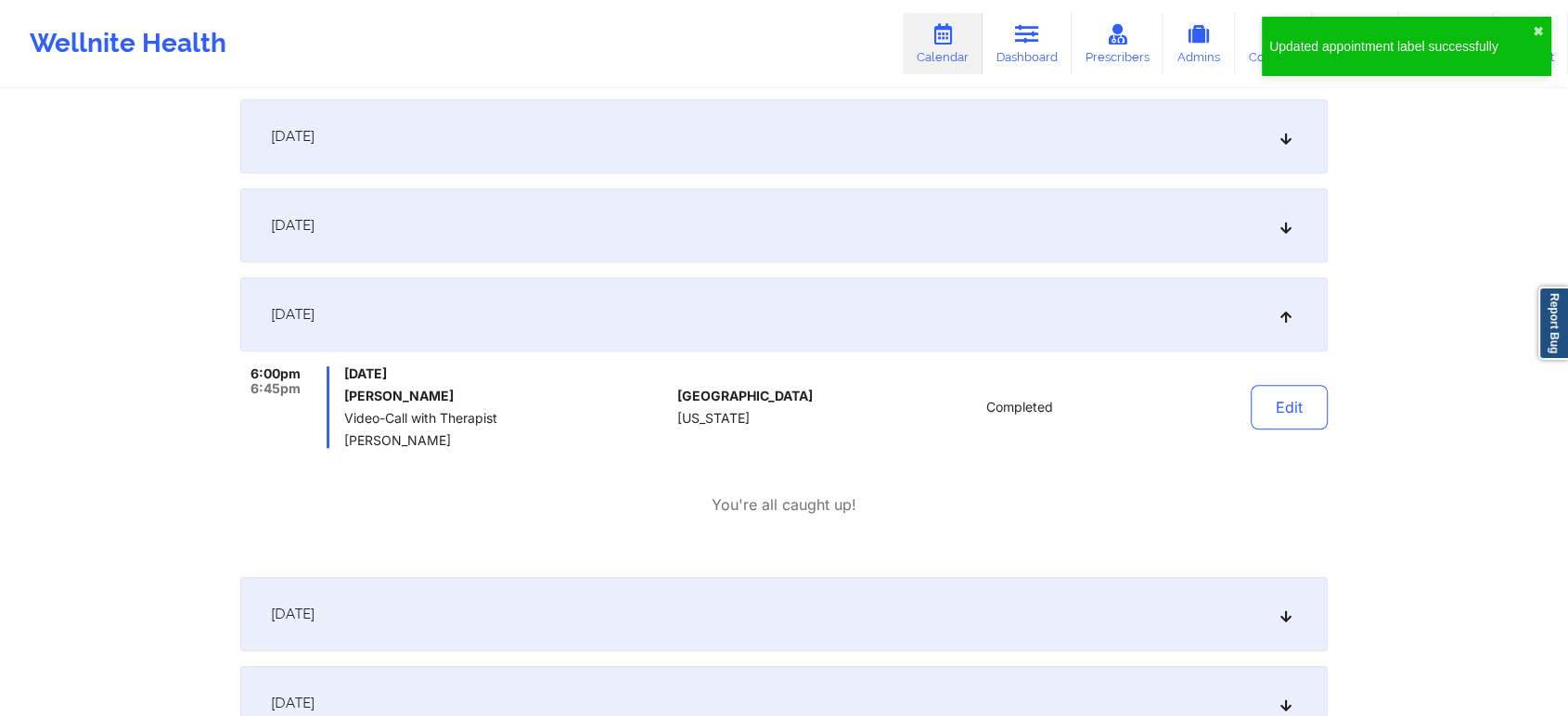
scroll to position [76, 0]
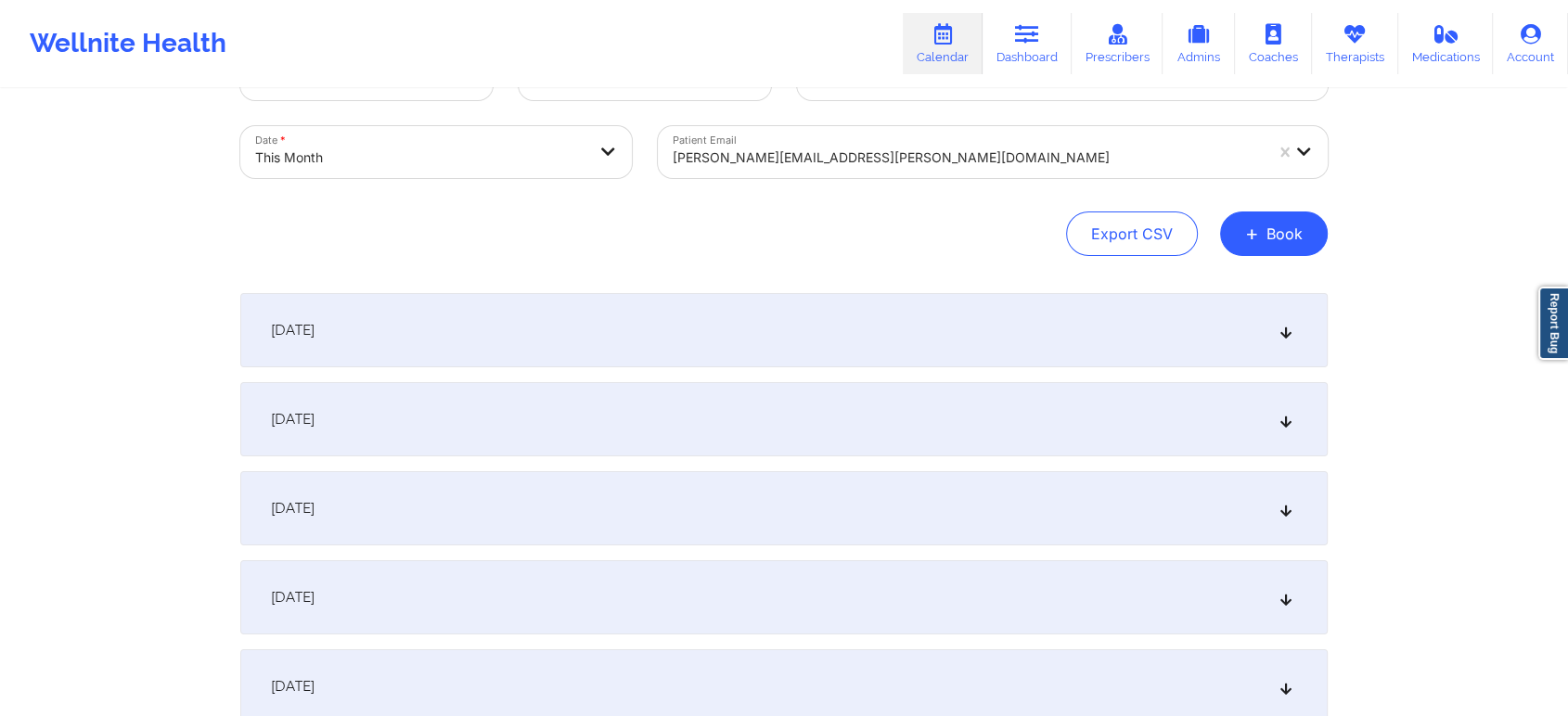
click at [702, 172] on div "[PERSON_NAME][EMAIL_ADDRESS][PERSON_NAME][DOMAIN_NAME]" at bounding box center [967, 157] width 590 height 41
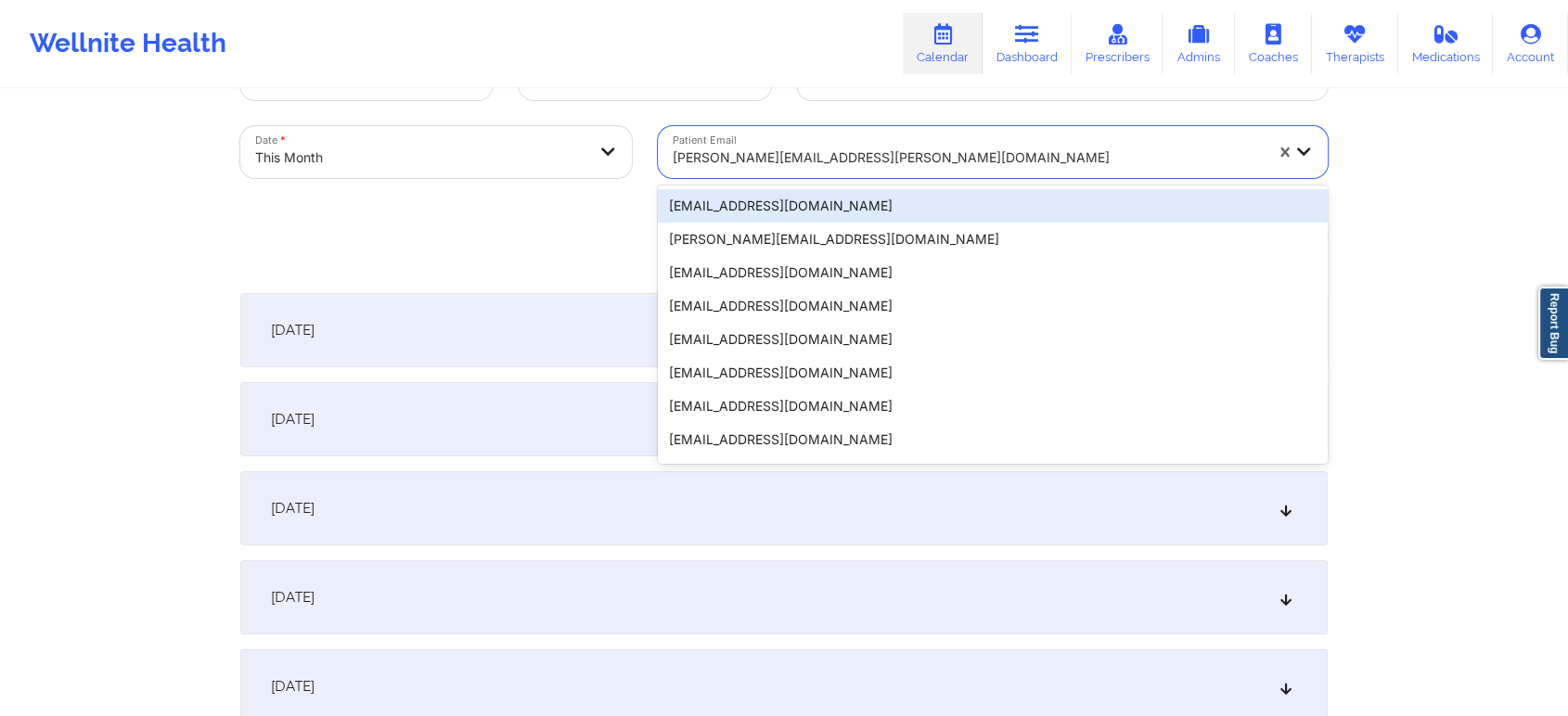
paste input "[EMAIL_ADDRESS][DOMAIN_NAME]"
type input "[EMAIL_ADDRESS][DOMAIN_NAME]"
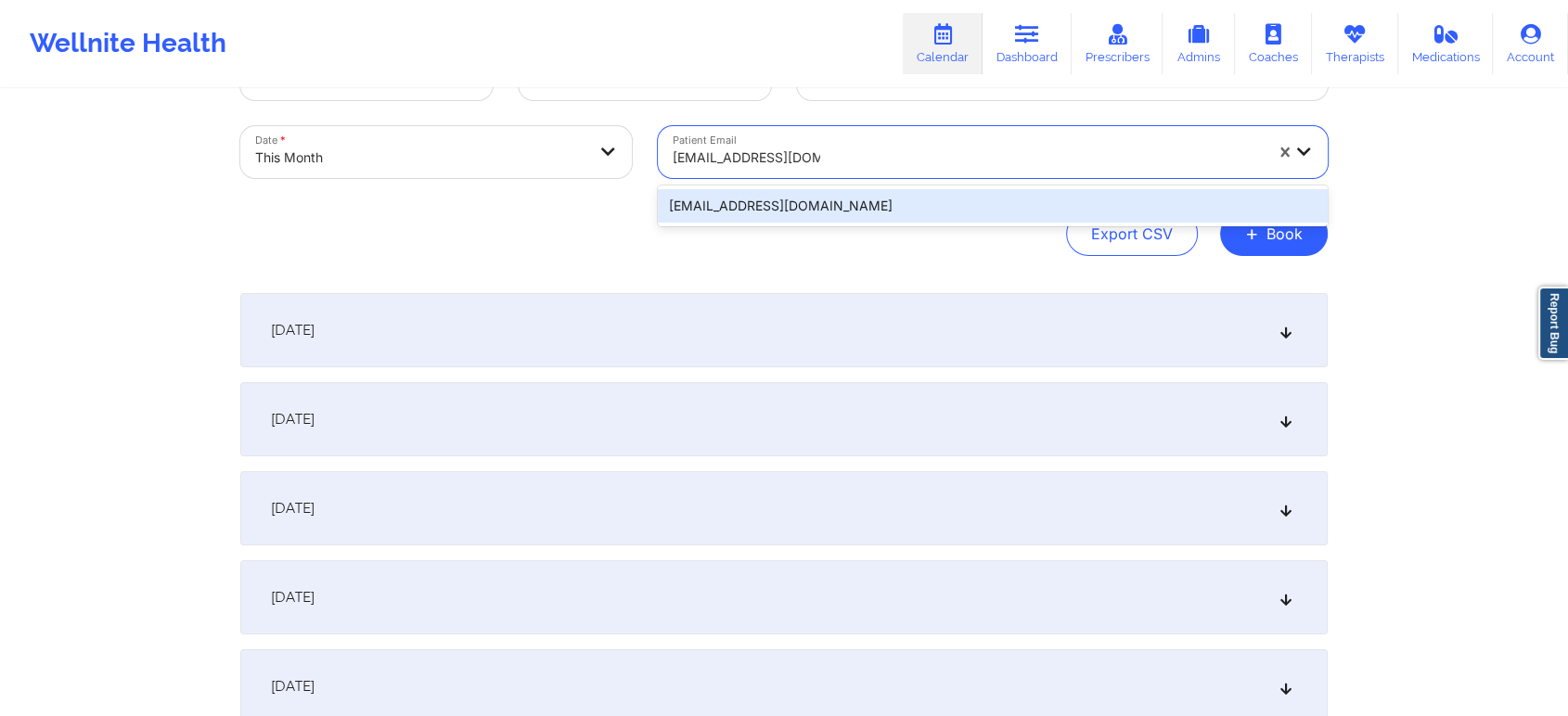
click at [791, 208] on div "[EMAIL_ADDRESS][DOMAIN_NAME]" at bounding box center [993, 205] width 669 height 33
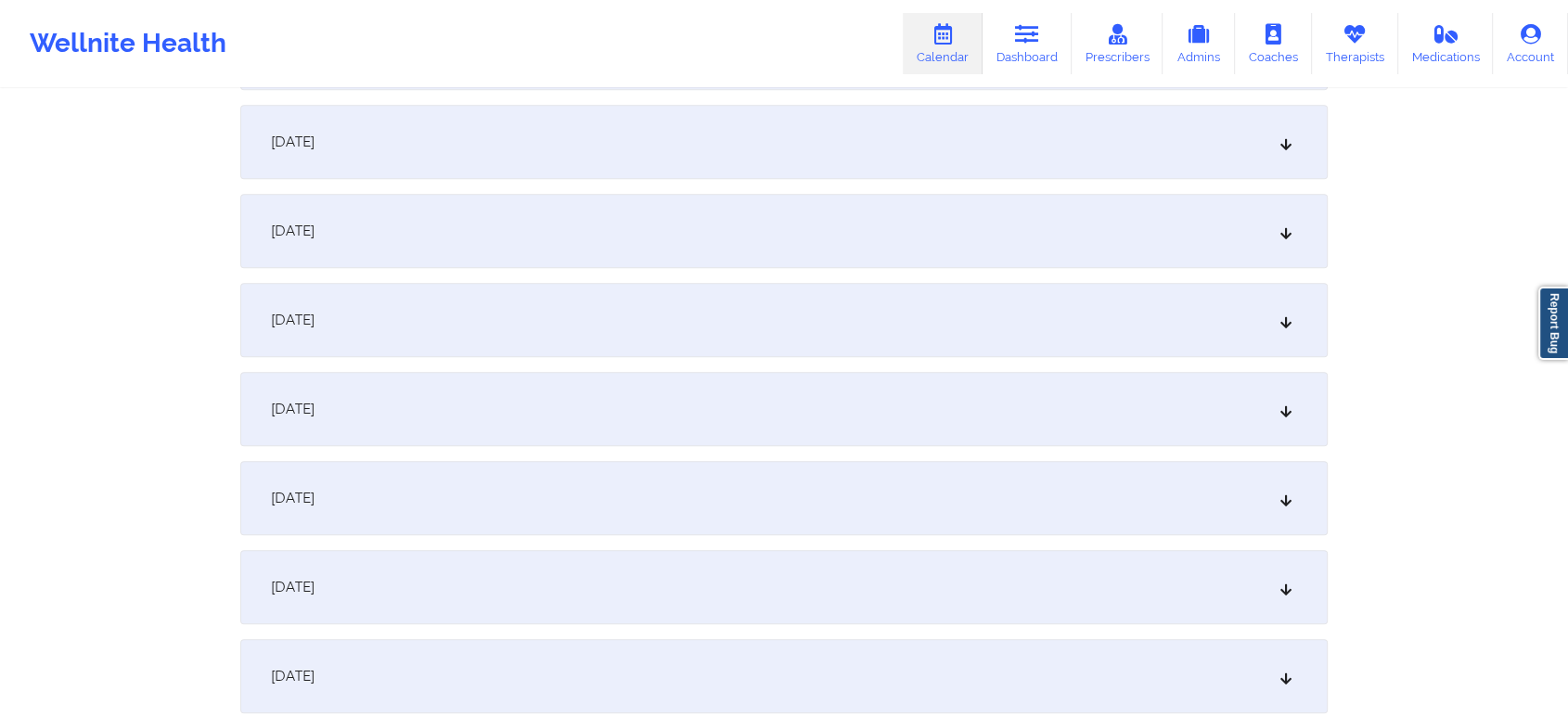
scroll to position [1074, 0]
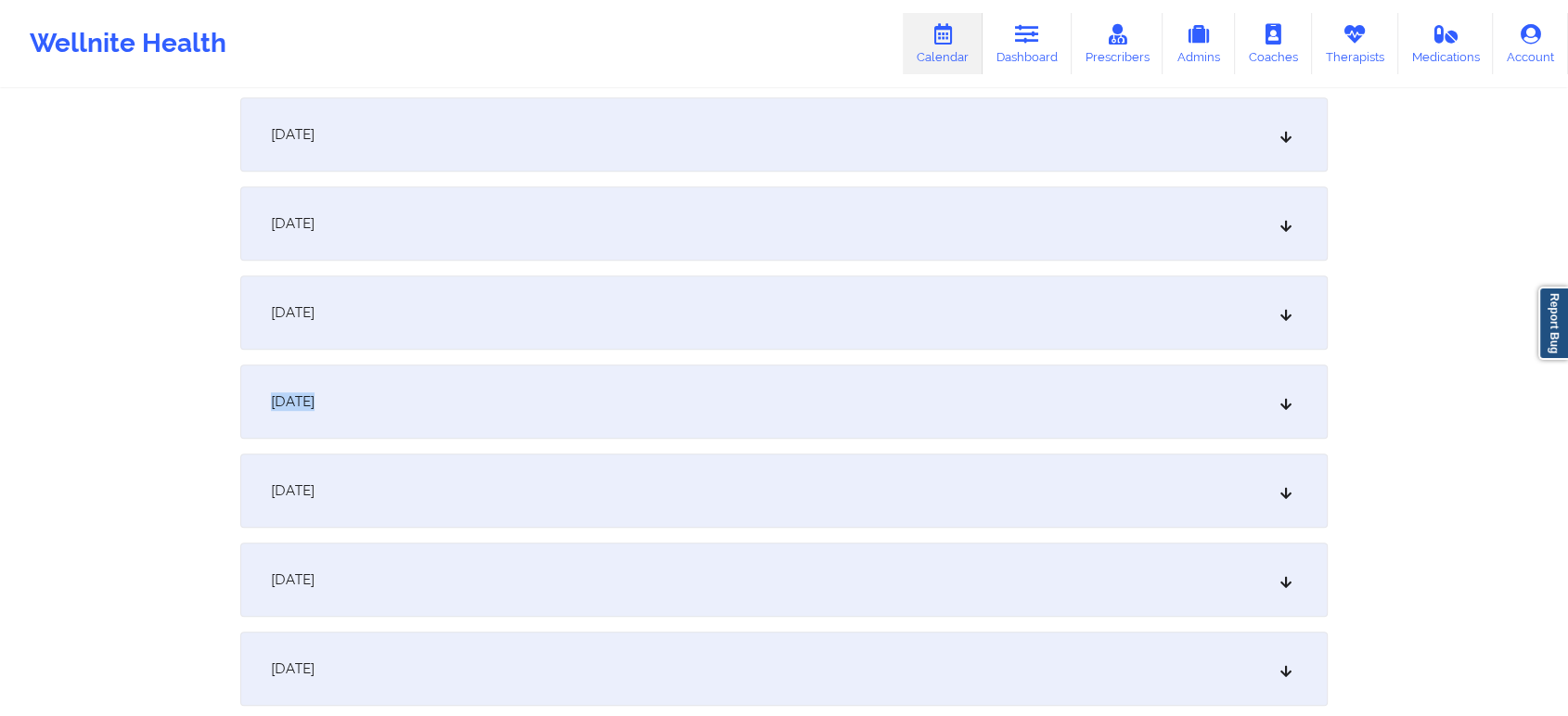
drag, startPoint x: 1241, startPoint y: 320, endPoint x: 1177, endPoint y: 400, distance: 102.4
click at [1177, 400] on div "[DATE] No appointments [DATE] No appointments [DATE] No appointments [DATE] No …" at bounding box center [784, 668] width 1088 height 2746
click at [1177, 400] on div "[DATE]" at bounding box center [784, 401] width 1088 height 74
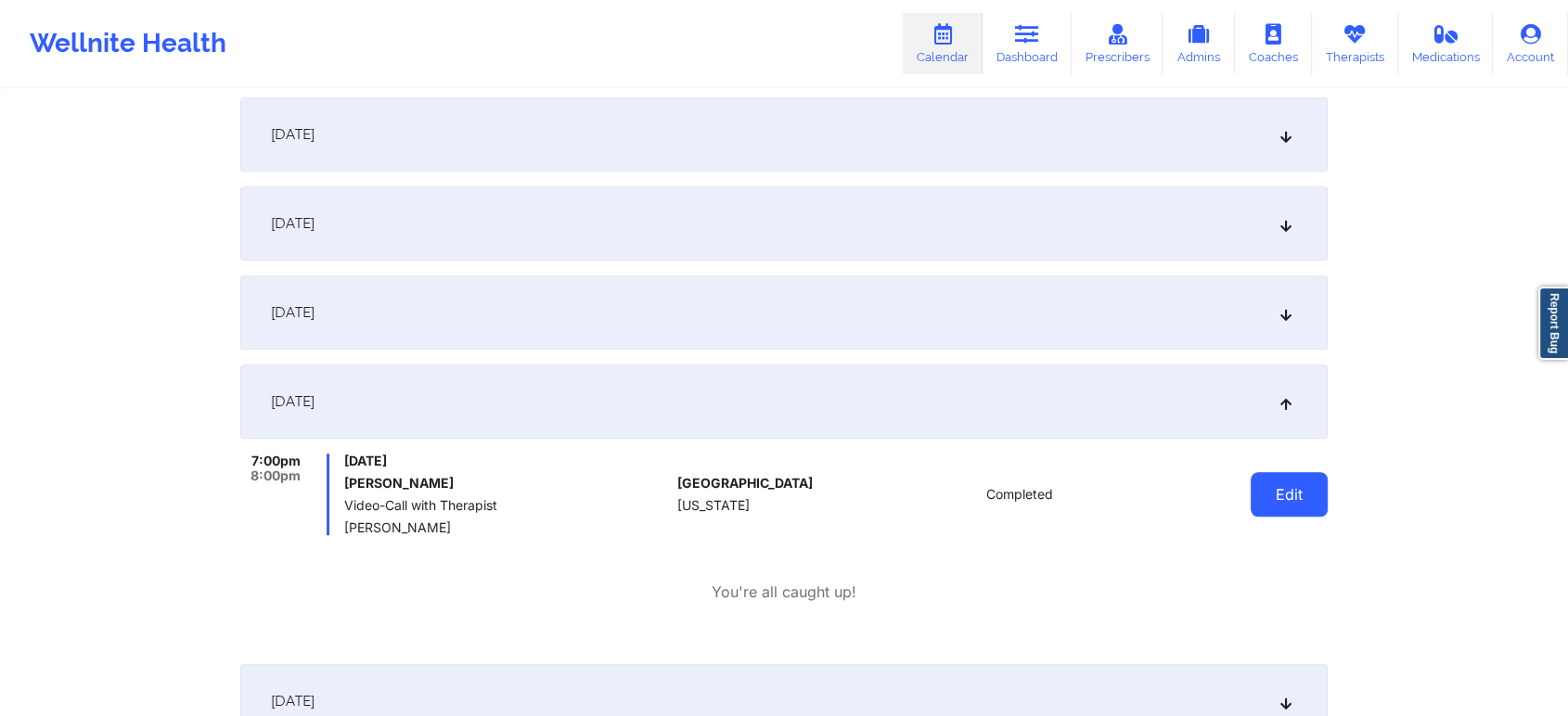
click at [1291, 510] on button "Edit" at bounding box center [1288, 494] width 77 height 45
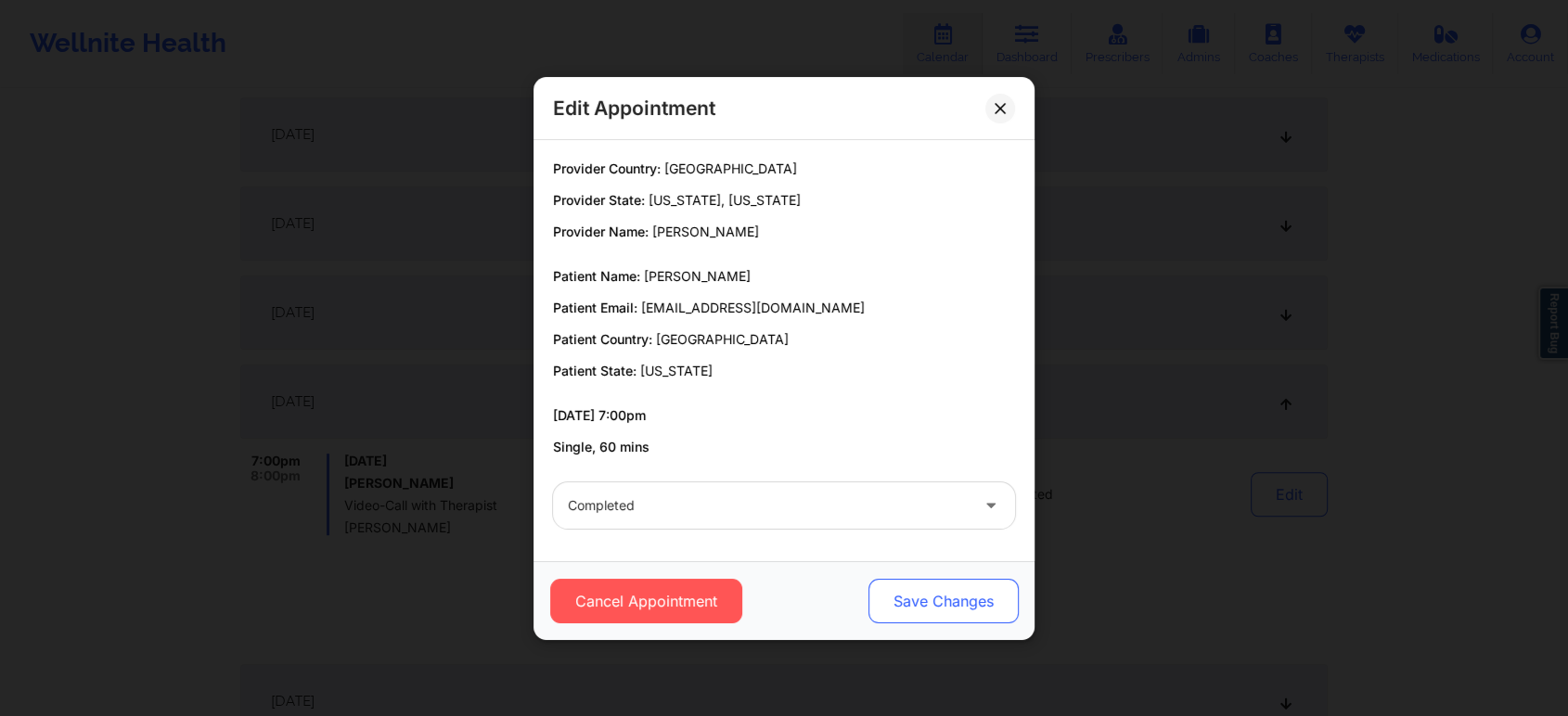
click at [964, 587] on button "Save Changes" at bounding box center [943, 601] width 150 height 45
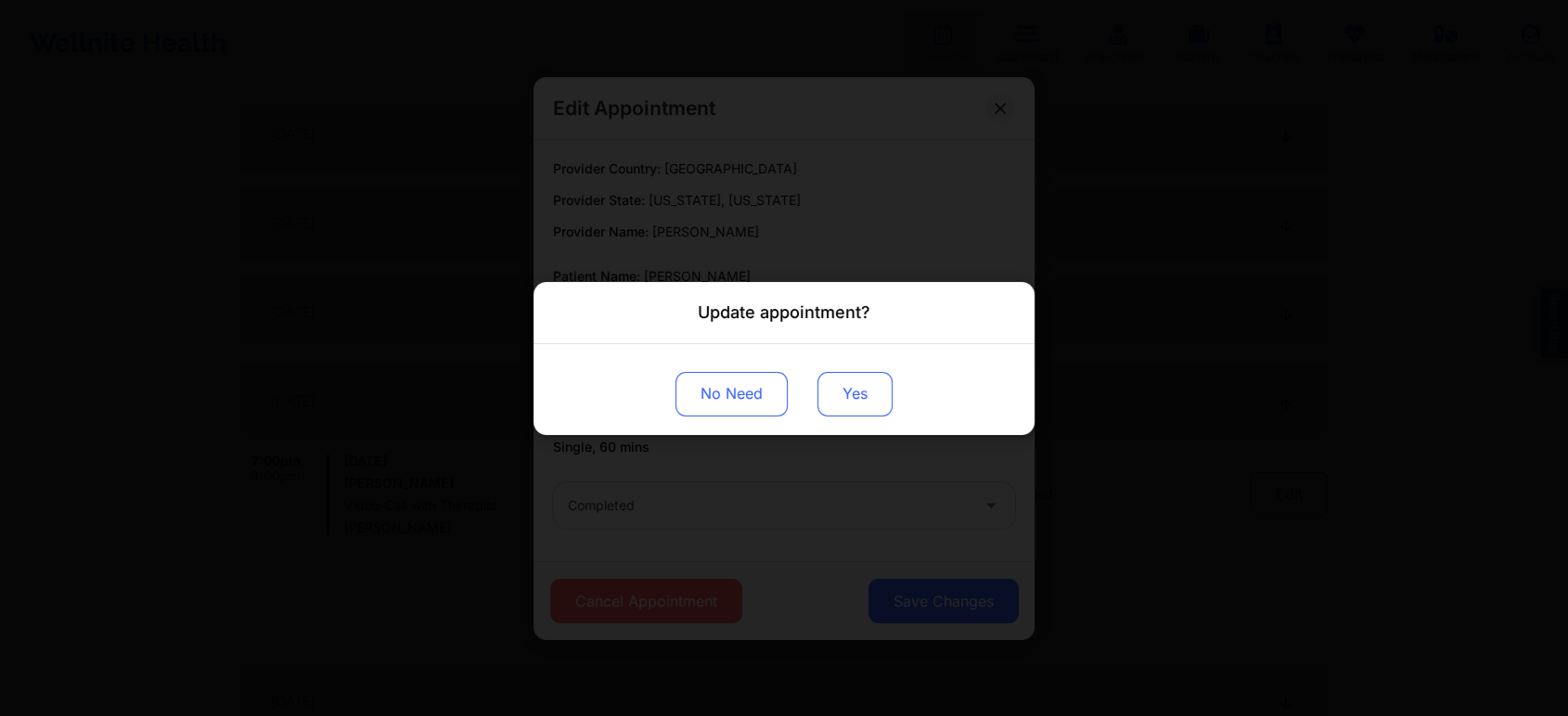
click at [835, 415] on button "Yes" at bounding box center [855, 393] width 75 height 45
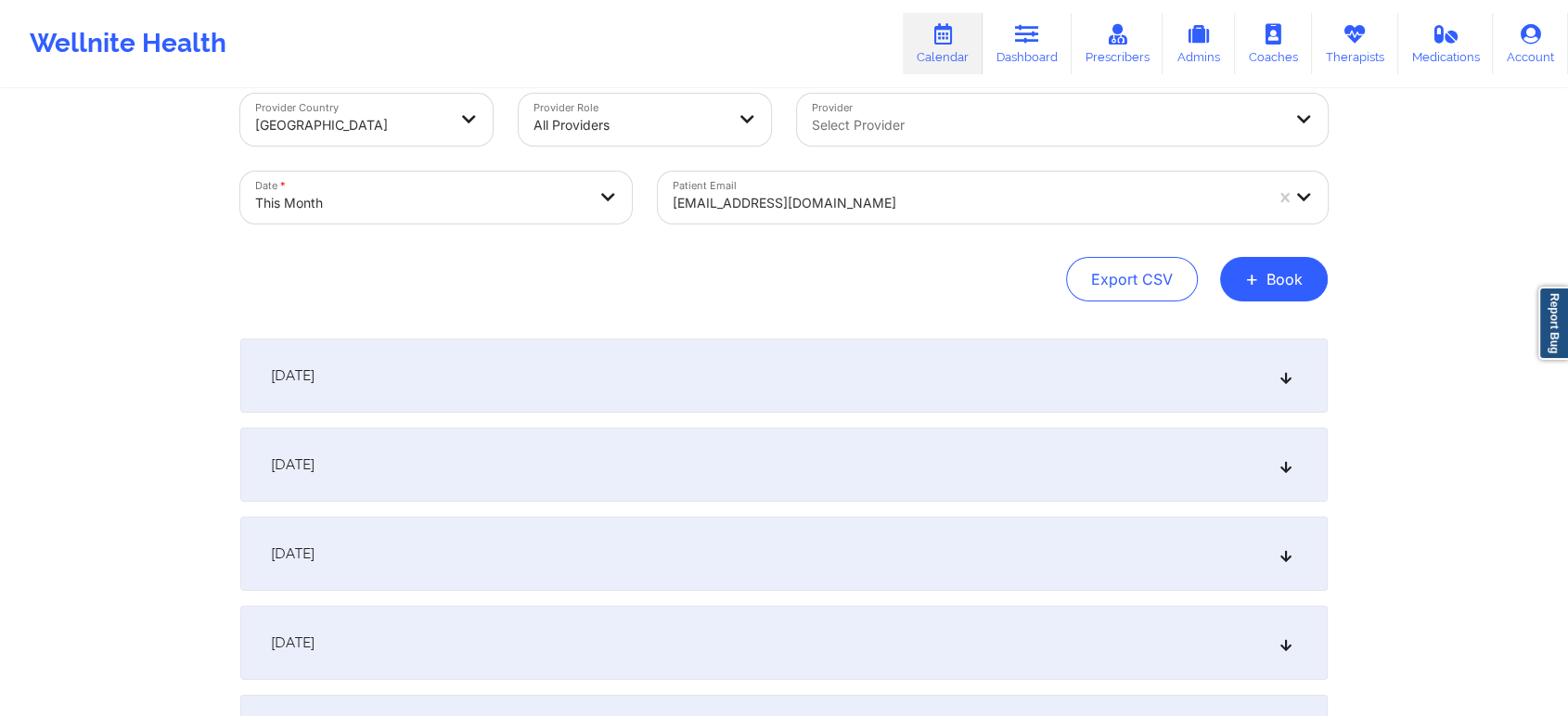
scroll to position [0, 0]
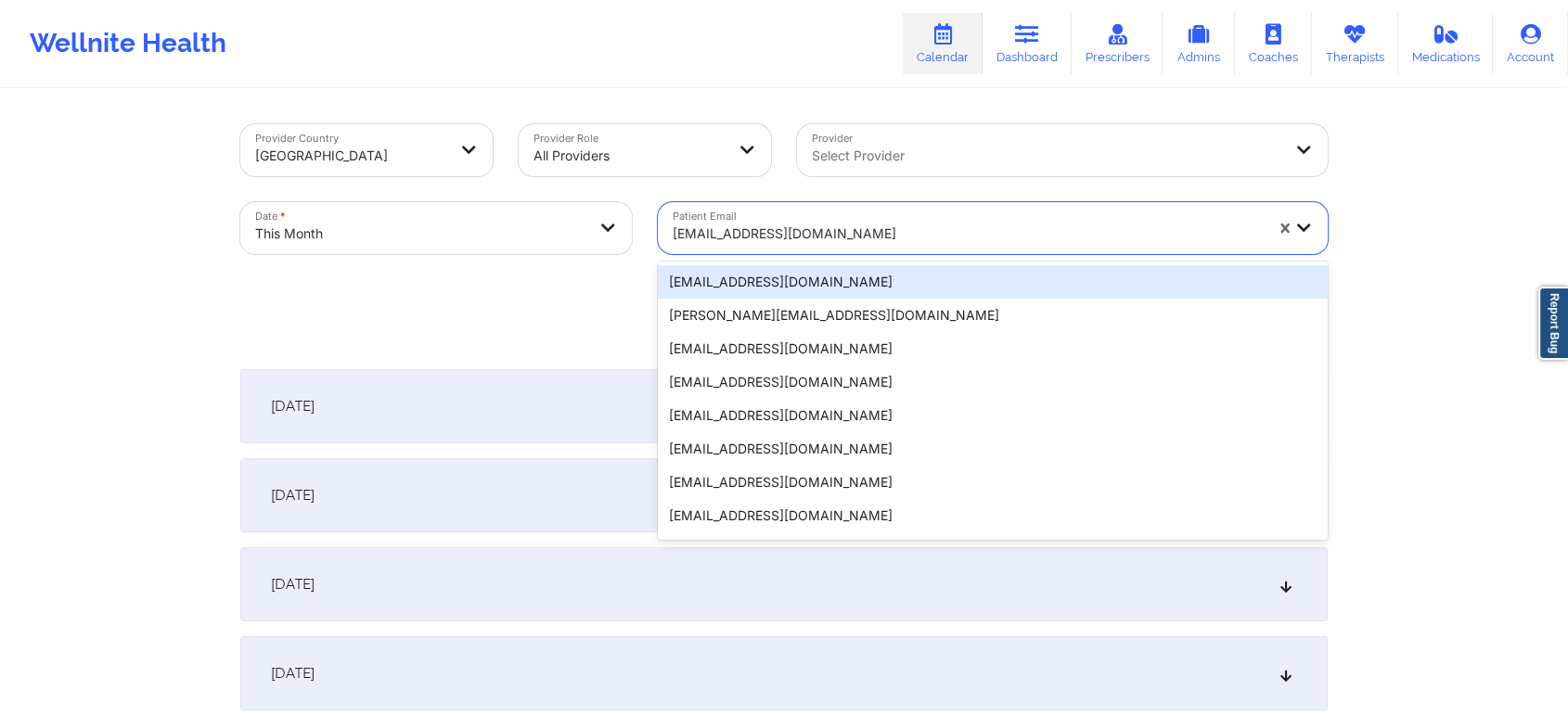
click at [814, 226] on div at bounding box center [967, 233] width 590 height 22
paste input "[EMAIL_ADDRESS][DOMAIN_NAME]"
type input "[EMAIL_ADDRESS][DOMAIN_NAME]"
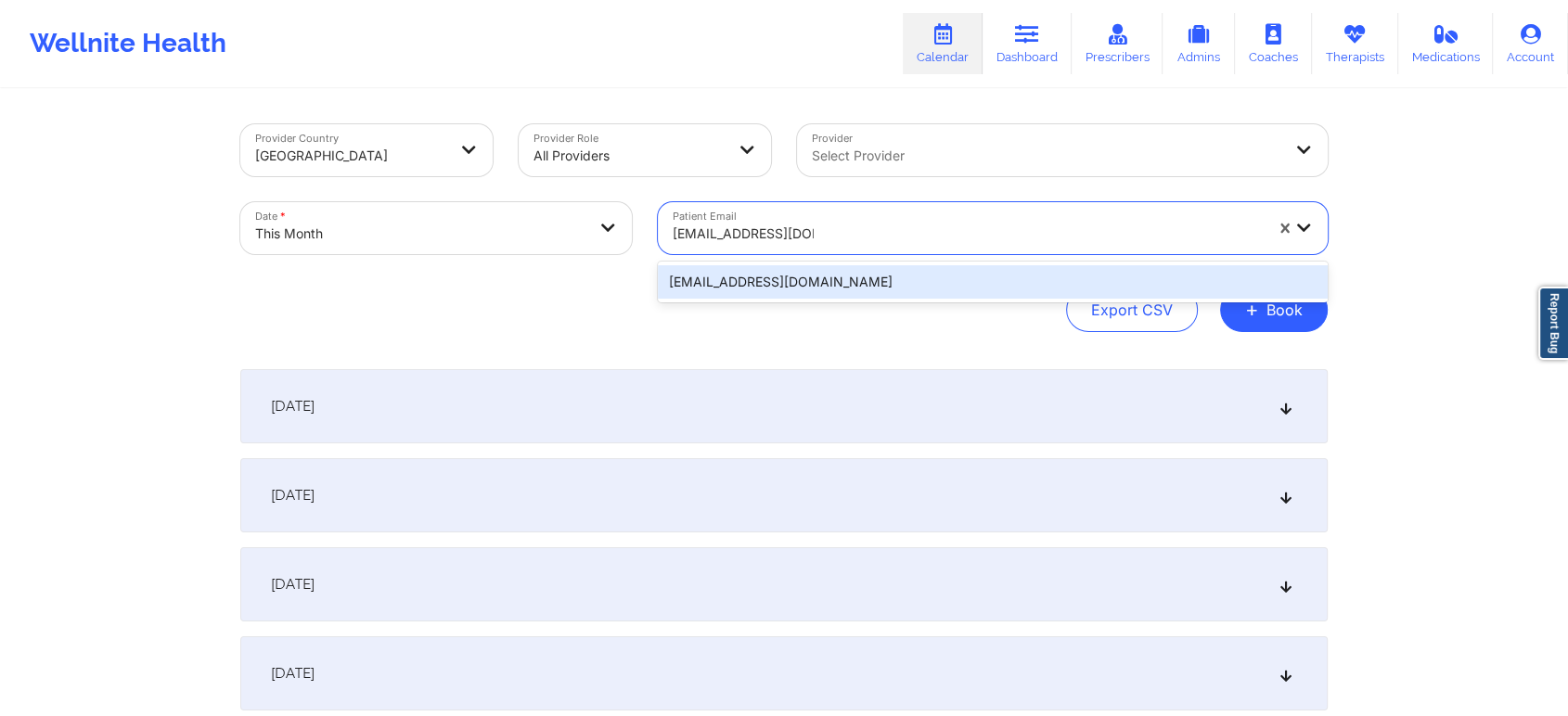
click at [929, 281] on div "[EMAIL_ADDRESS][DOMAIN_NAME]" at bounding box center [993, 281] width 669 height 33
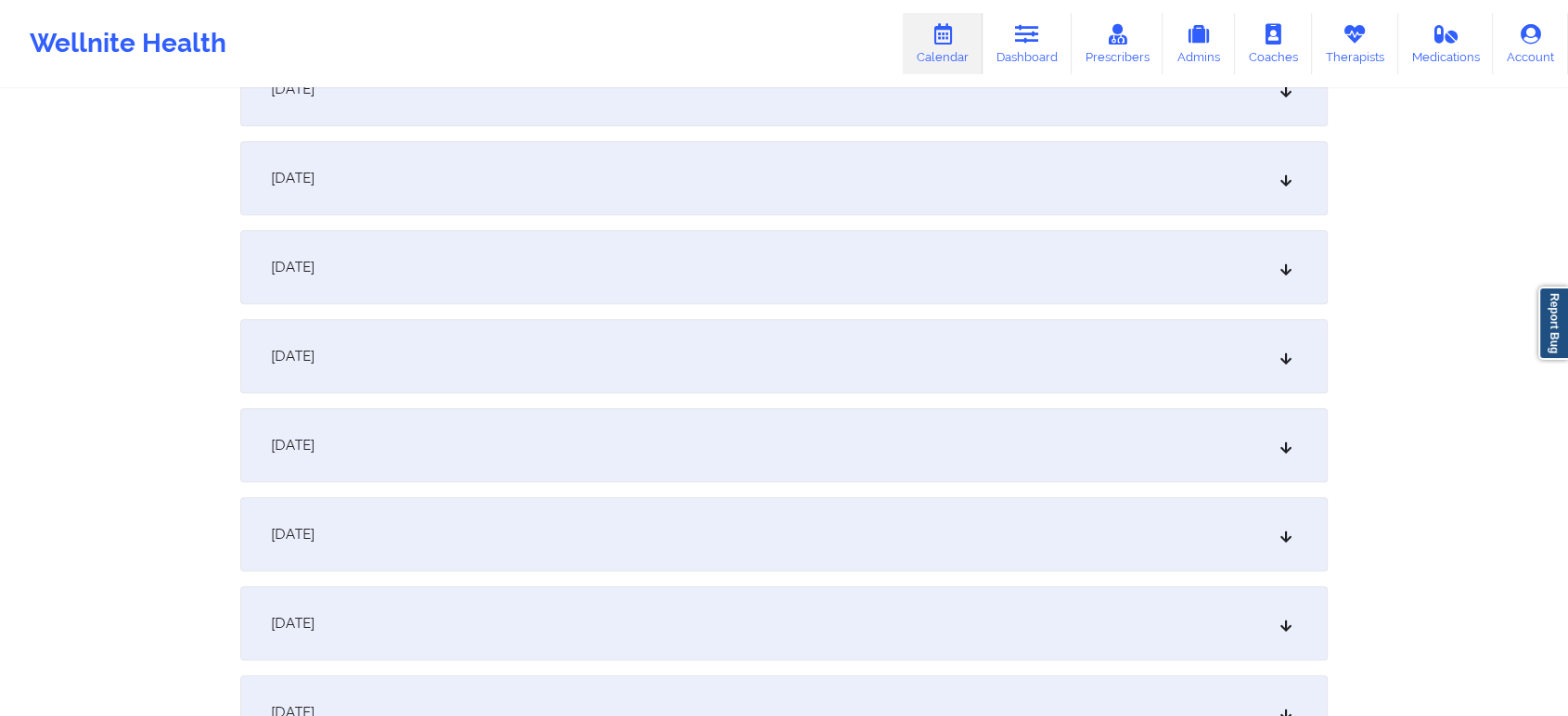
scroll to position [1228, 0]
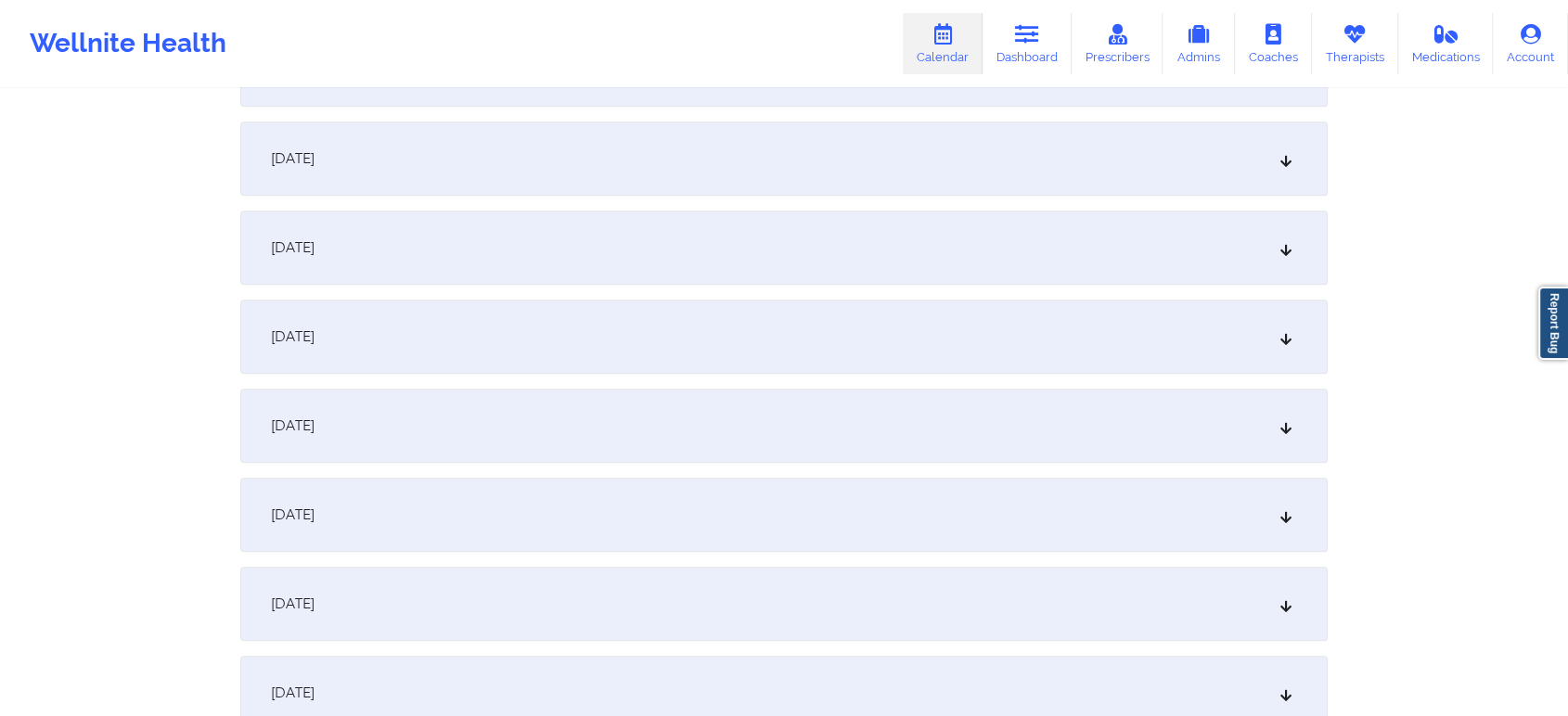
click at [945, 272] on div "[DATE]" at bounding box center [784, 247] width 1088 height 74
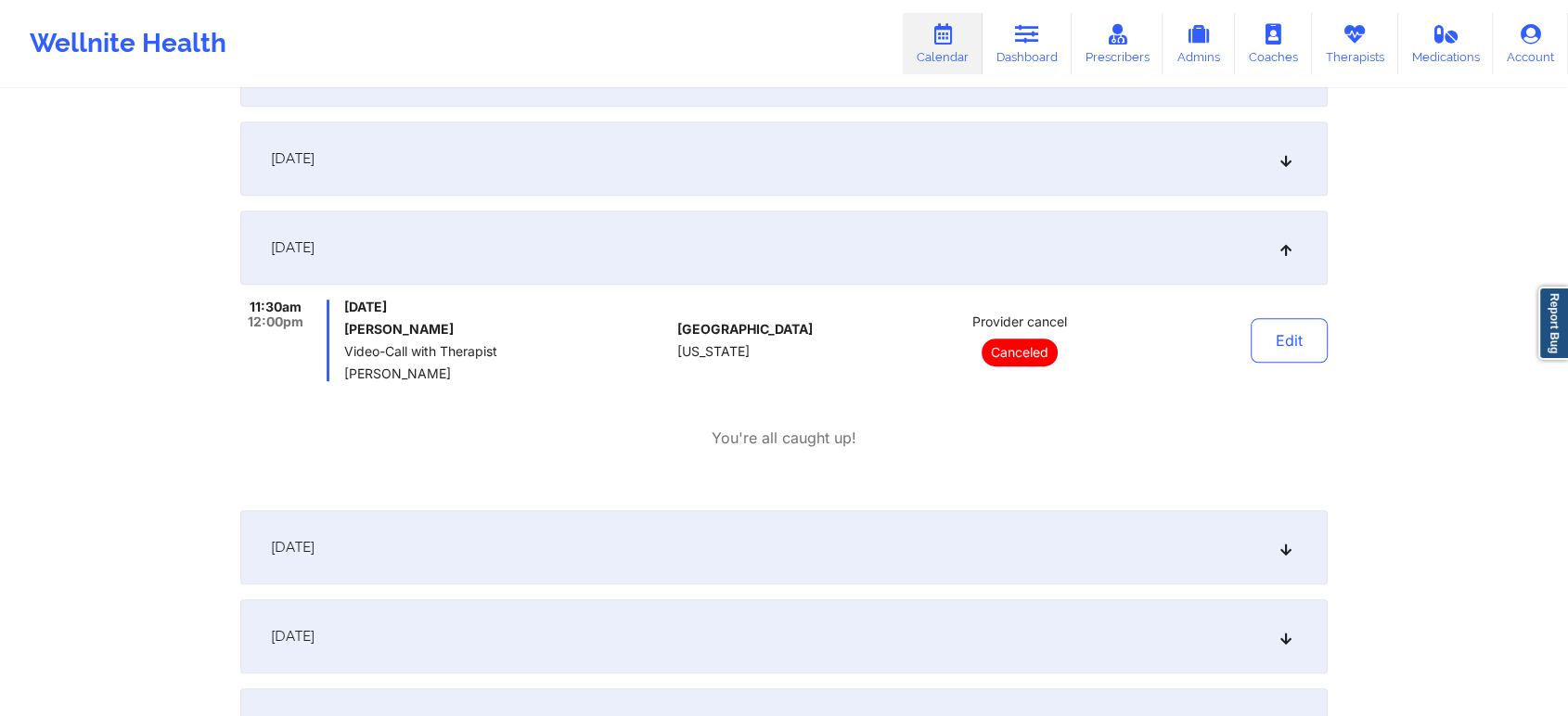
scroll to position [0, 0]
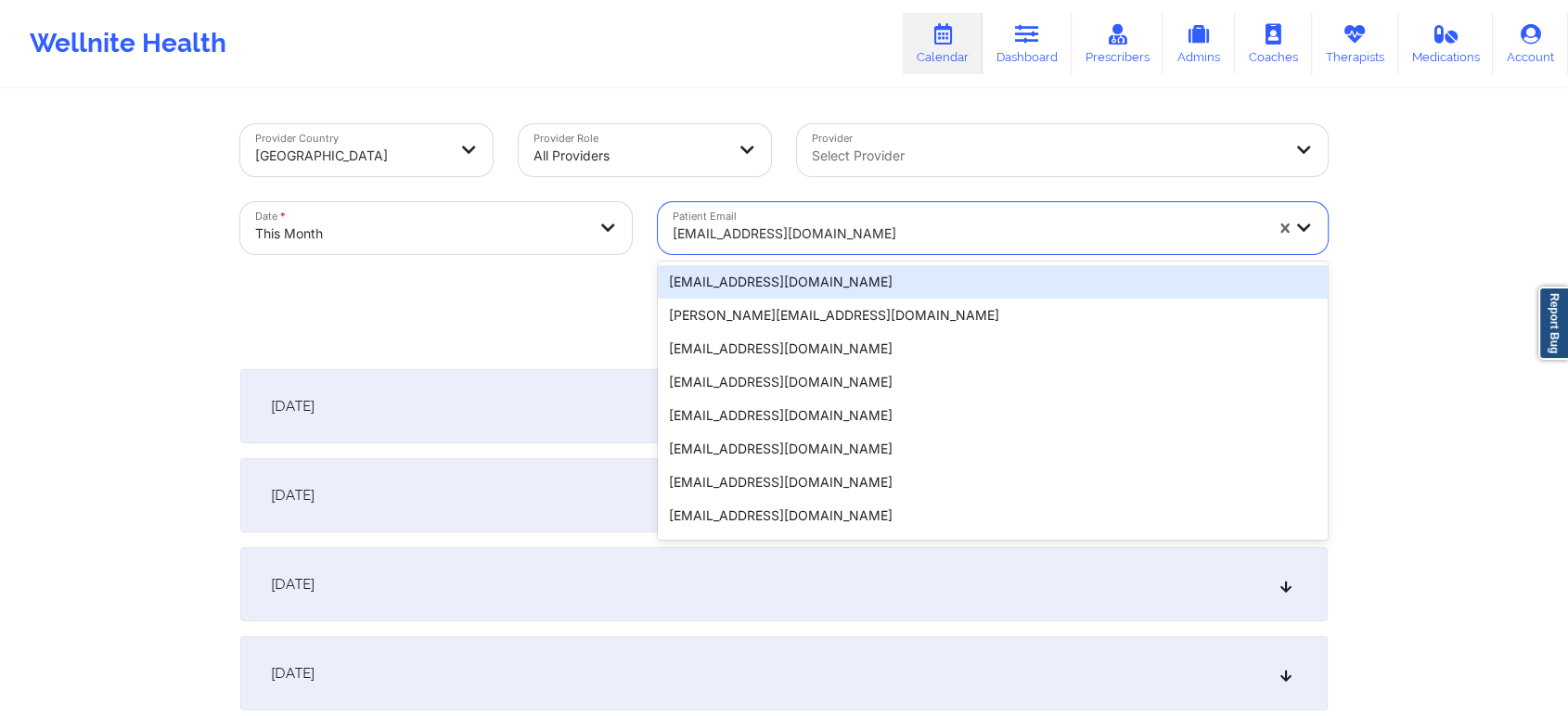
click at [833, 223] on div at bounding box center [967, 233] width 590 height 22
paste input "[EMAIL_ADDRESS][DOMAIN_NAME]"
type input "[EMAIL_ADDRESS][DOMAIN_NAME]"
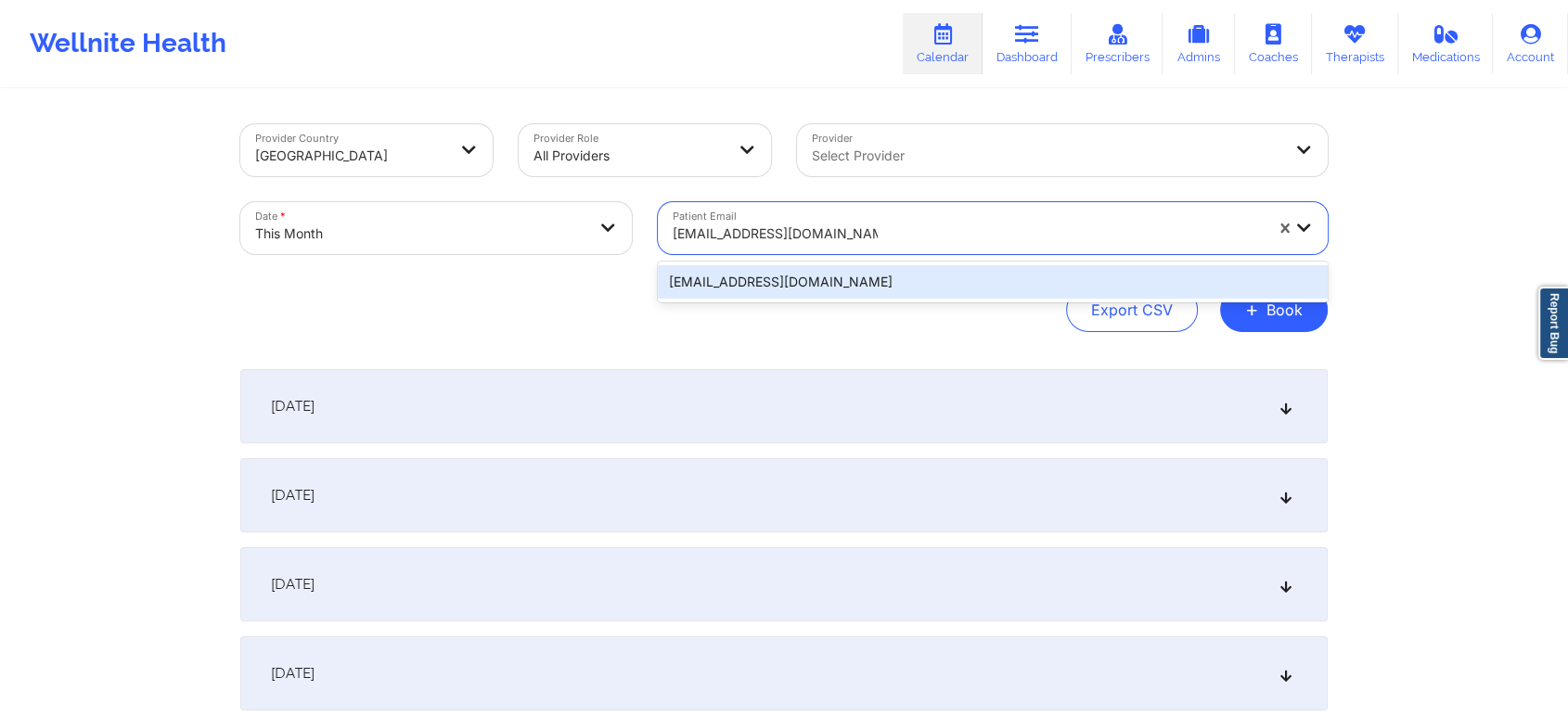
click at [897, 289] on div "[EMAIL_ADDRESS][DOMAIN_NAME]" at bounding box center [993, 281] width 669 height 33
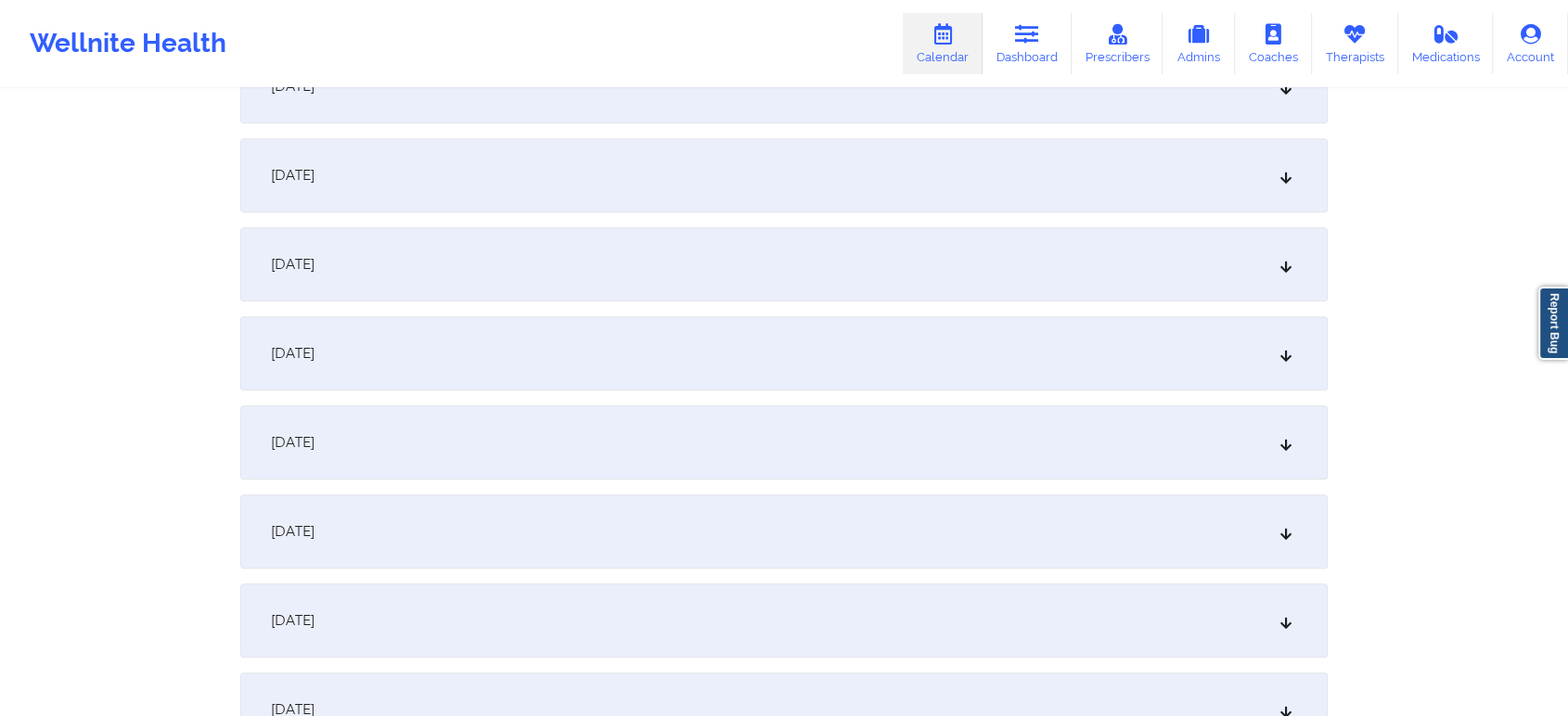
scroll to position [1045, 0]
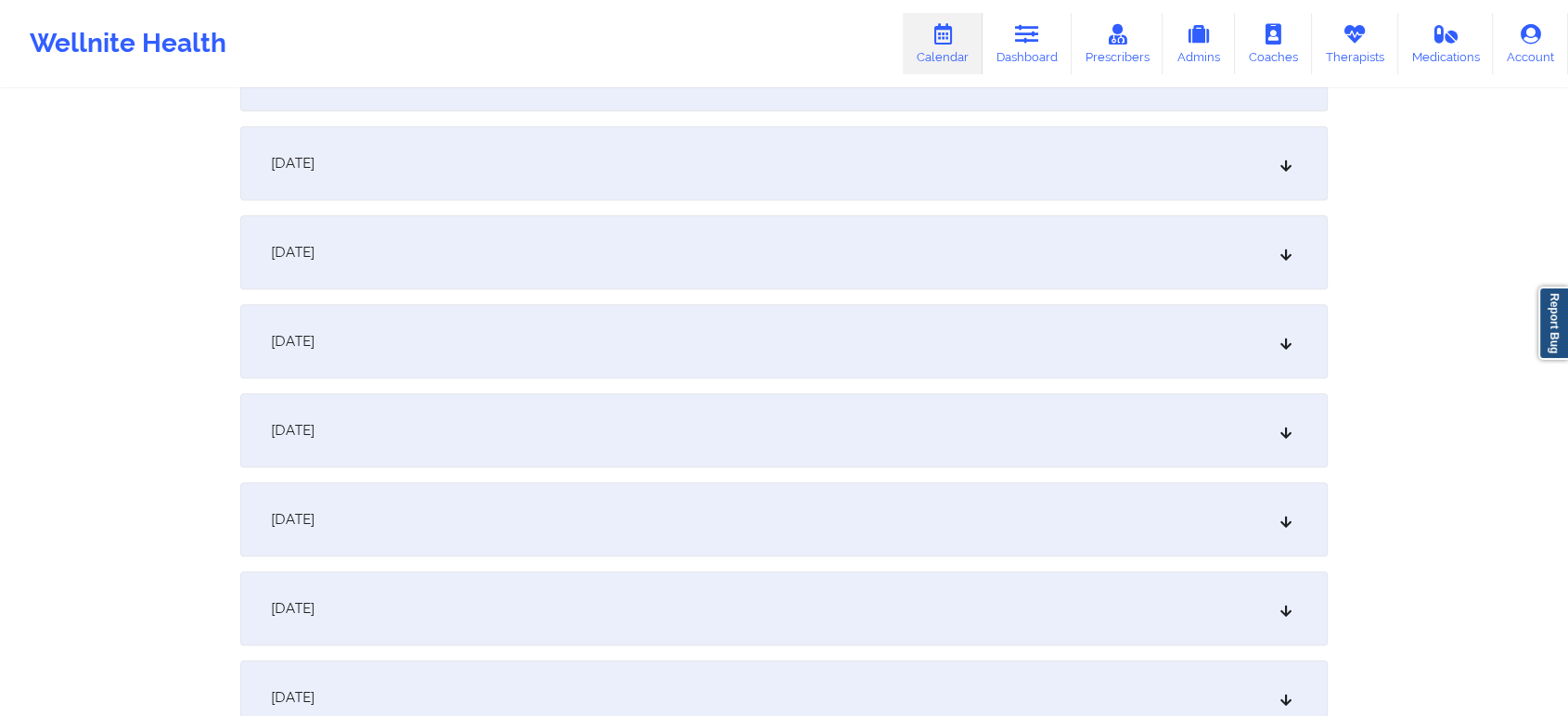
click at [784, 411] on div "[DATE]" at bounding box center [784, 431] width 1088 height 74
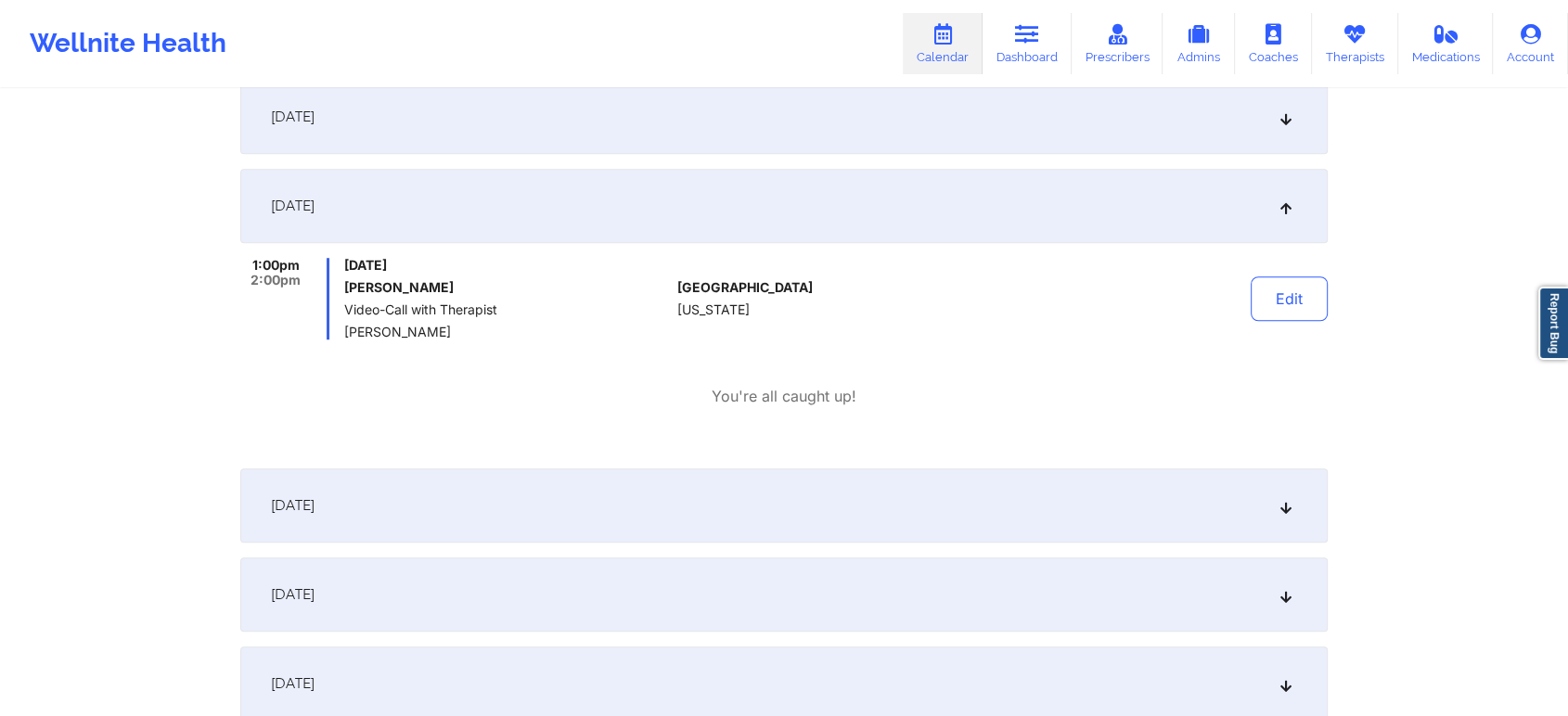
scroll to position [1257, 0]
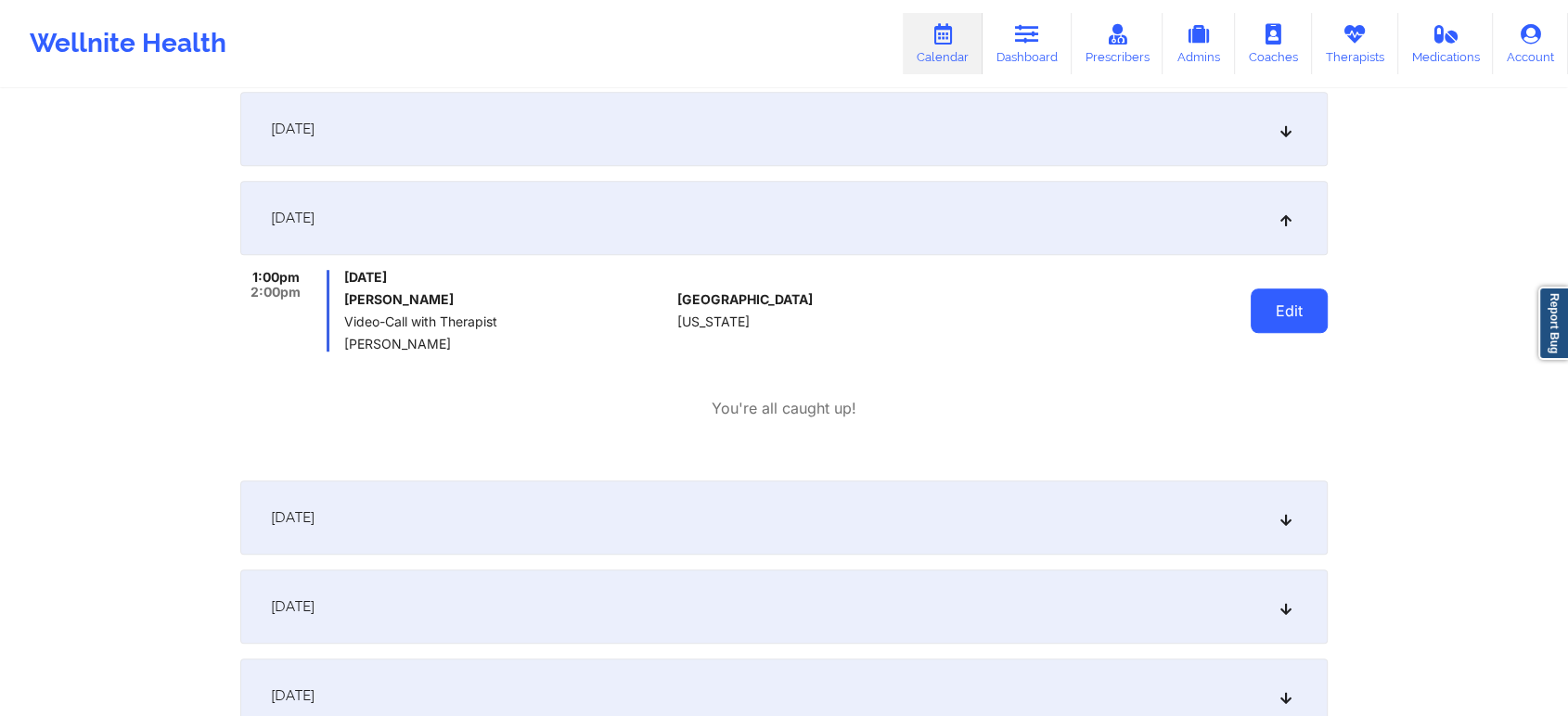
click at [1287, 318] on button "Edit" at bounding box center [1288, 310] width 77 height 45
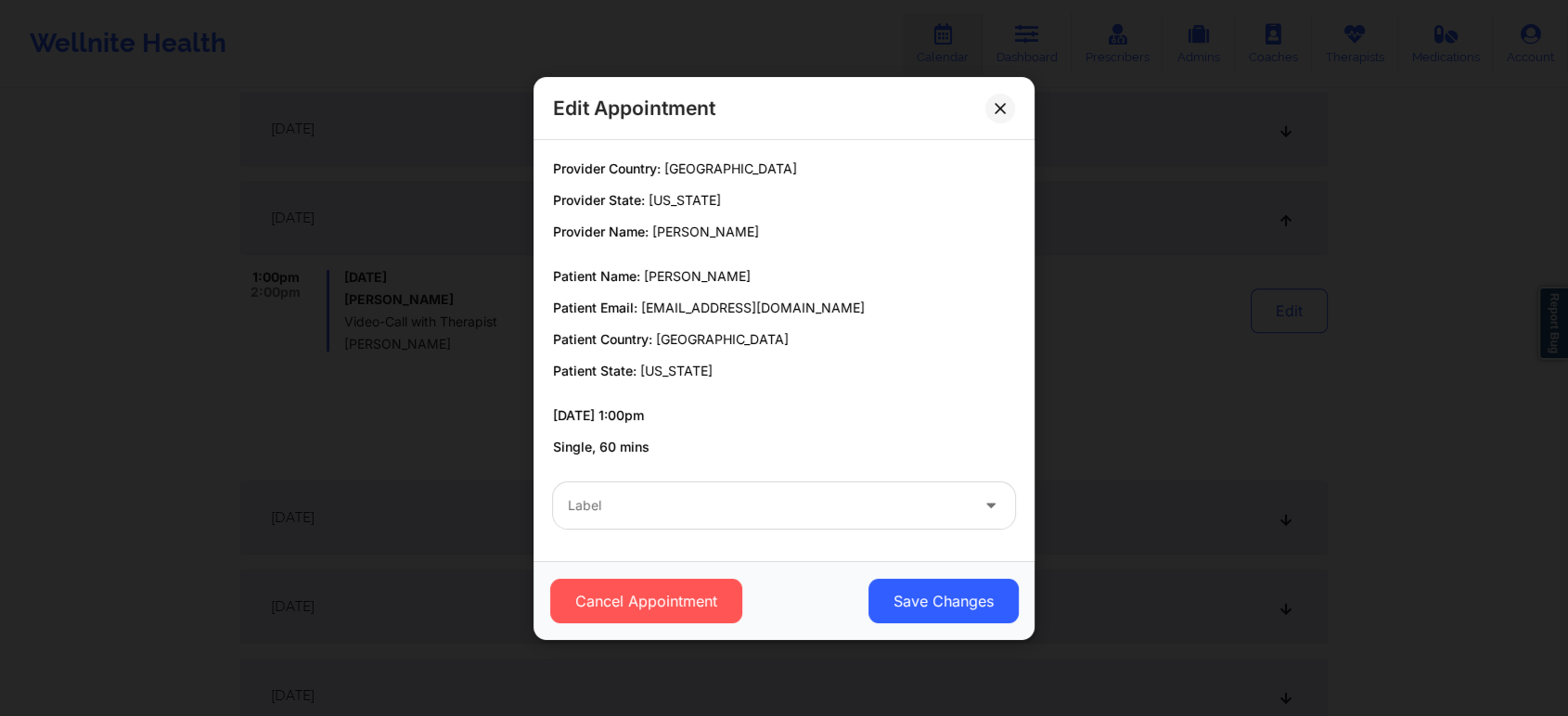
click at [776, 477] on div "Label" at bounding box center [784, 506] width 488 height 72
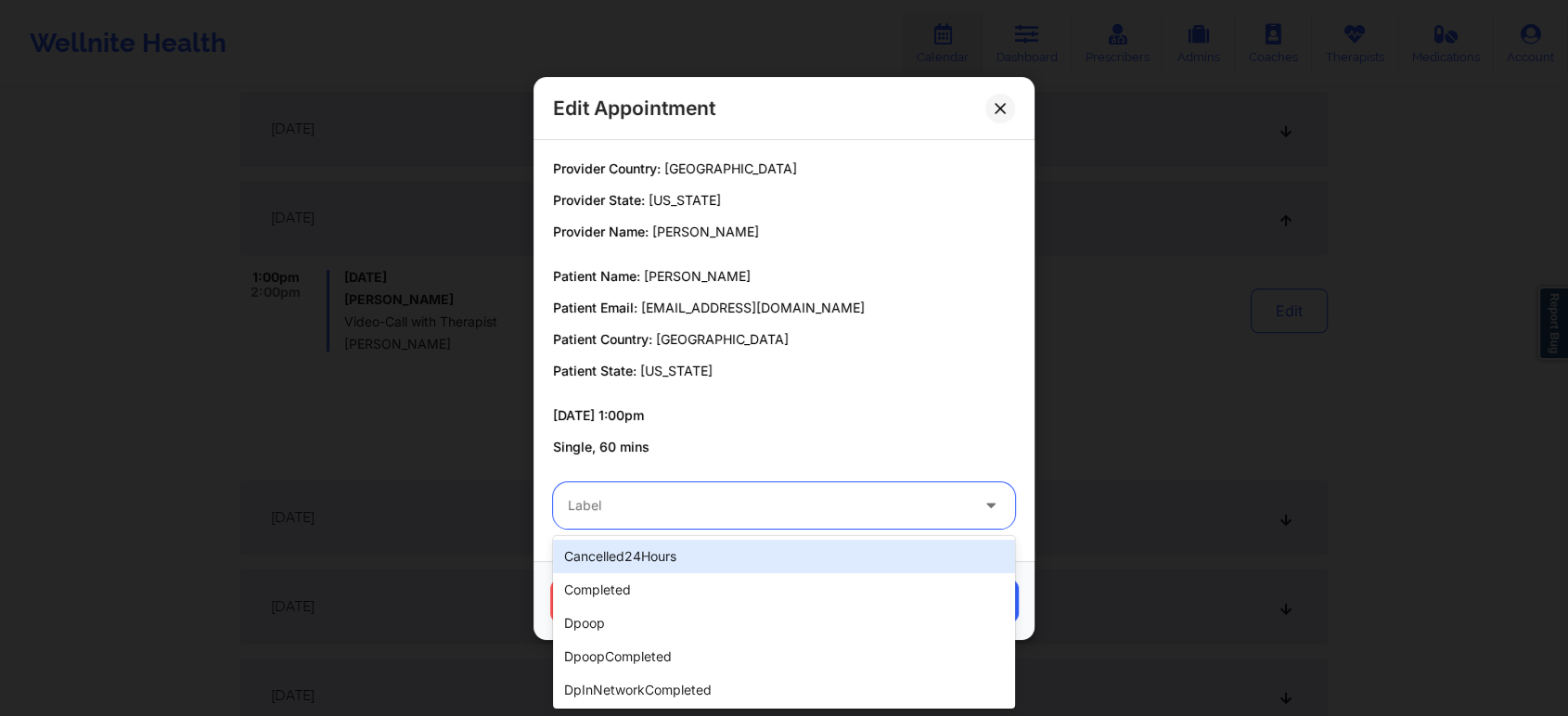
click at [745, 505] on div at bounding box center [768, 505] width 401 height 22
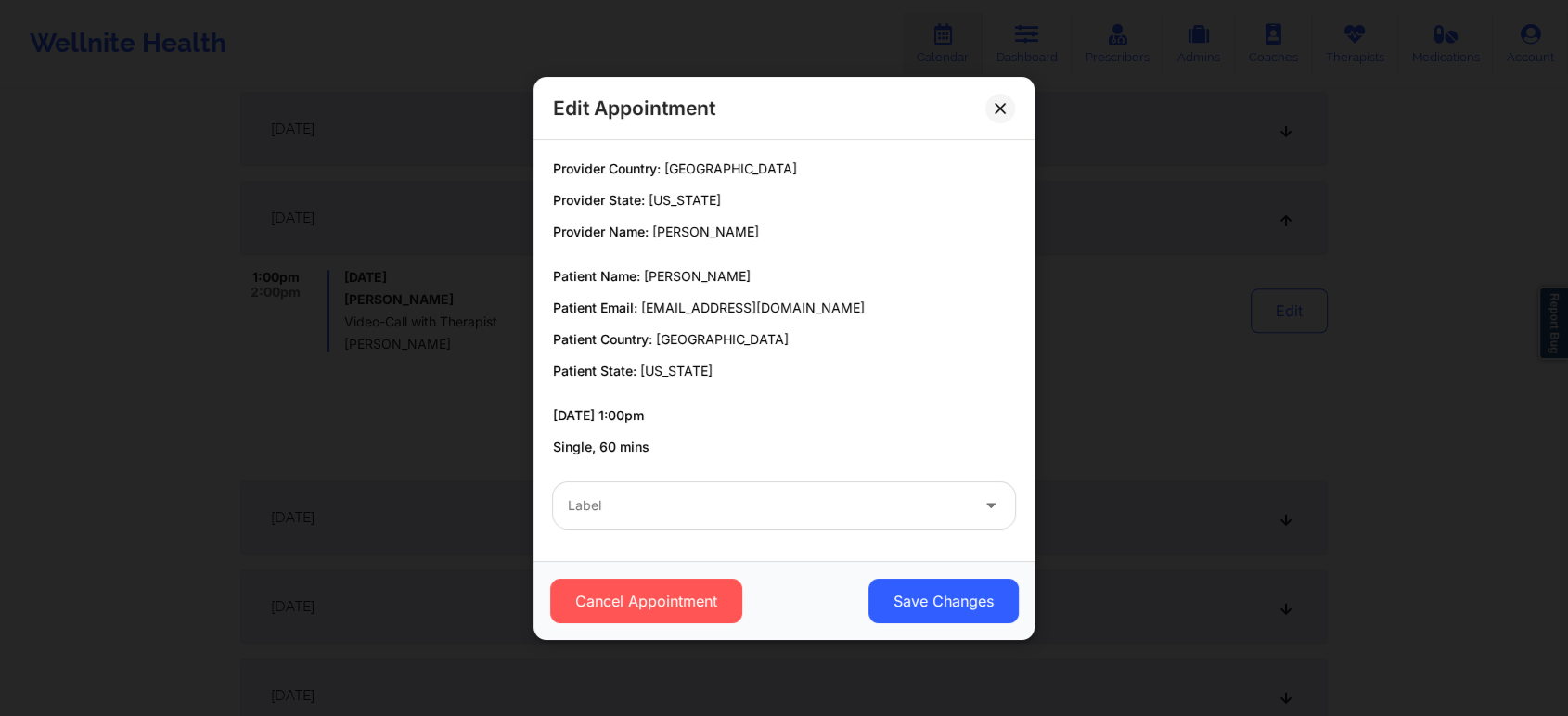
drag, startPoint x: 640, startPoint y: 310, endPoint x: 894, endPoint y: 297, distance: 254.3
click at [894, 297] on div "Patient Name: [PERSON_NAME] Patient Email: [EMAIL_ADDRESS][DOMAIN_NAME] Patient…" at bounding box center [784, 323] width 462 height 113
copy span "[EMAIL_ADDRESS][DOMAIN_NAME]"
click at [1002, 109] on icon at bounding box center [999, 106] width 10 height 10
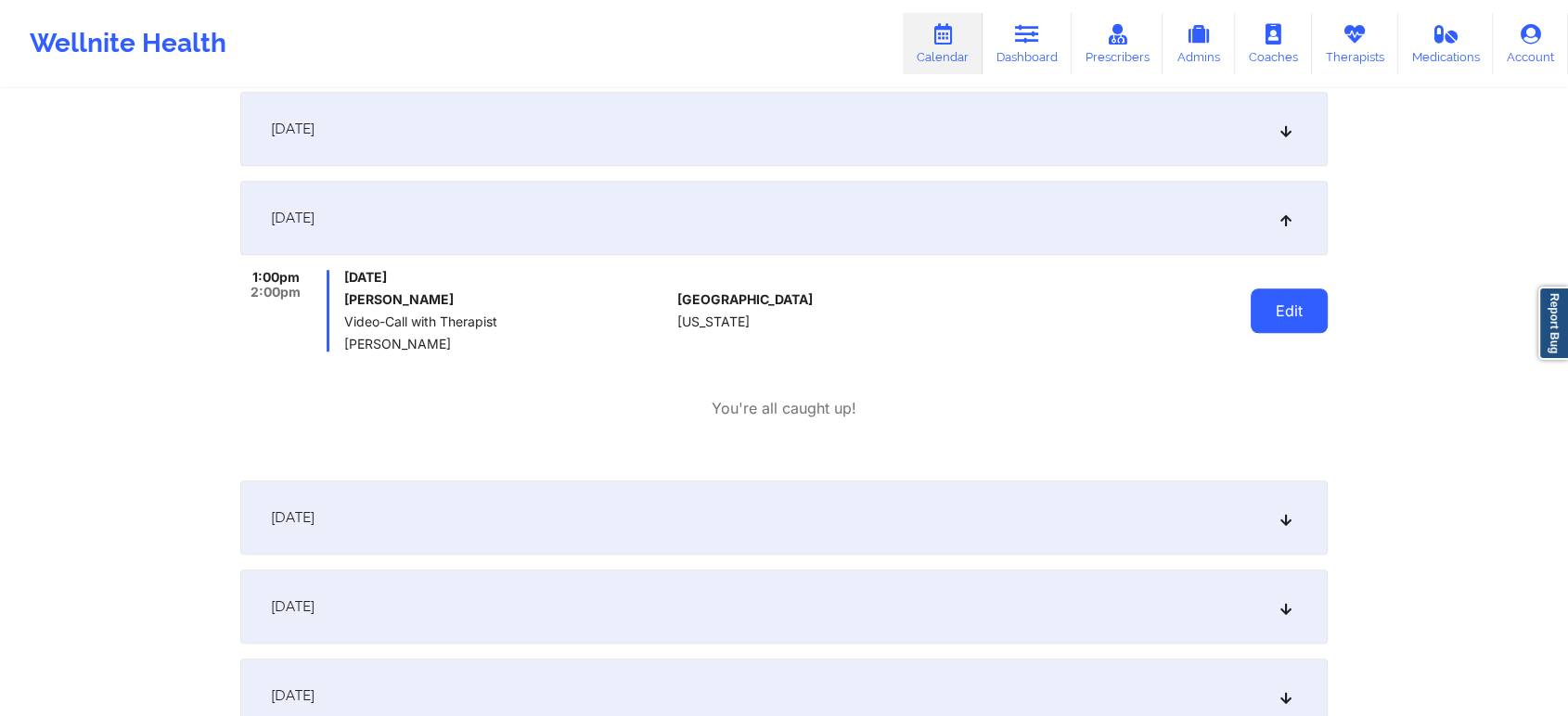
click at [1266, 301] on button "Edit" at bounding box center [1288, 310] width 77 height 45
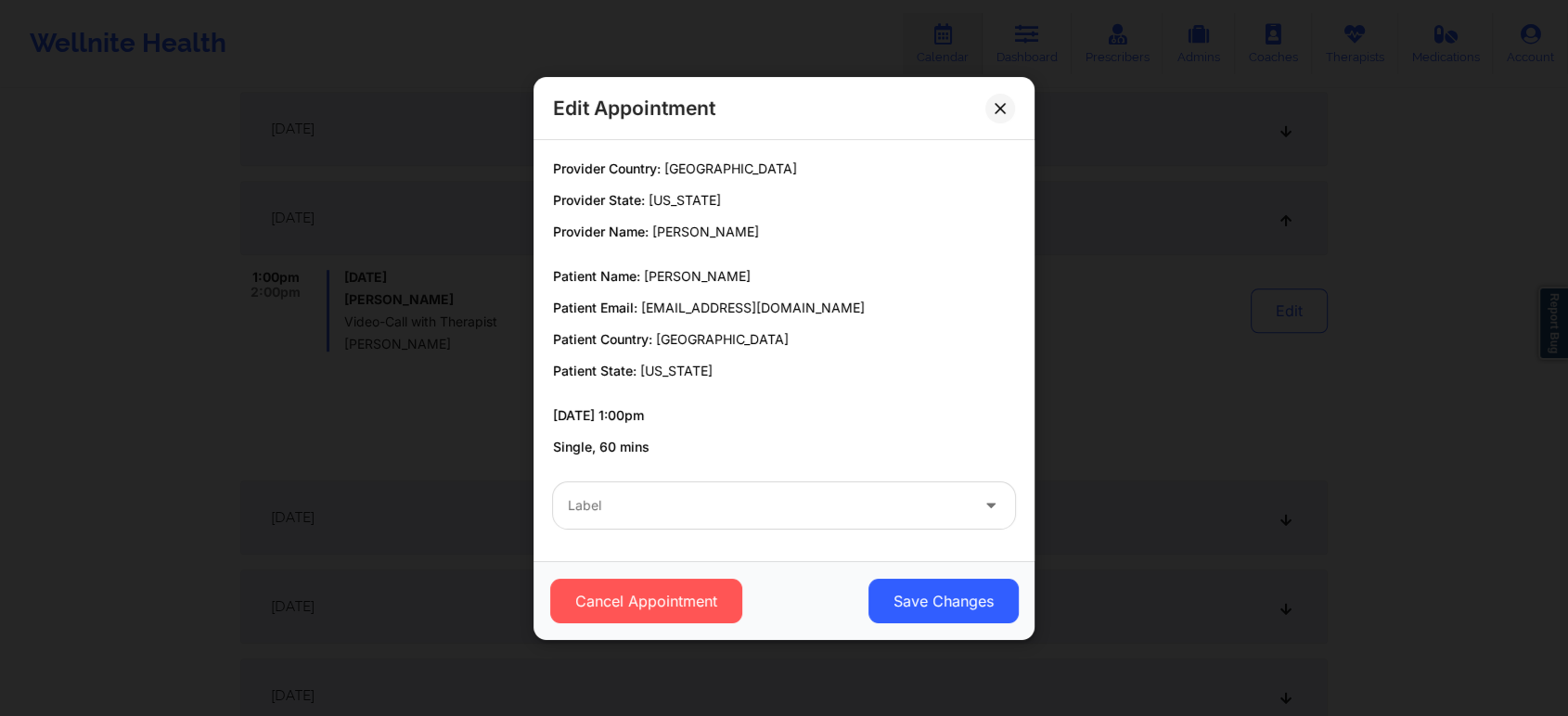
drag, startPoint x: 640, startPoint y: 302, endPoint x: 870, endPoint y: 303, distance: 230.0
click at [870, 303] on p "Patient Email: [EMAIL_ADDRESS][DOMAIN_NAME]" at bounding box center [784, 308] width 462 height 19
copy span "[EMAIL_ADDRESS][DOMAIN_NAME]"
click at [1002, 117] on button at bounding box center [999, 107] width 29 height 29
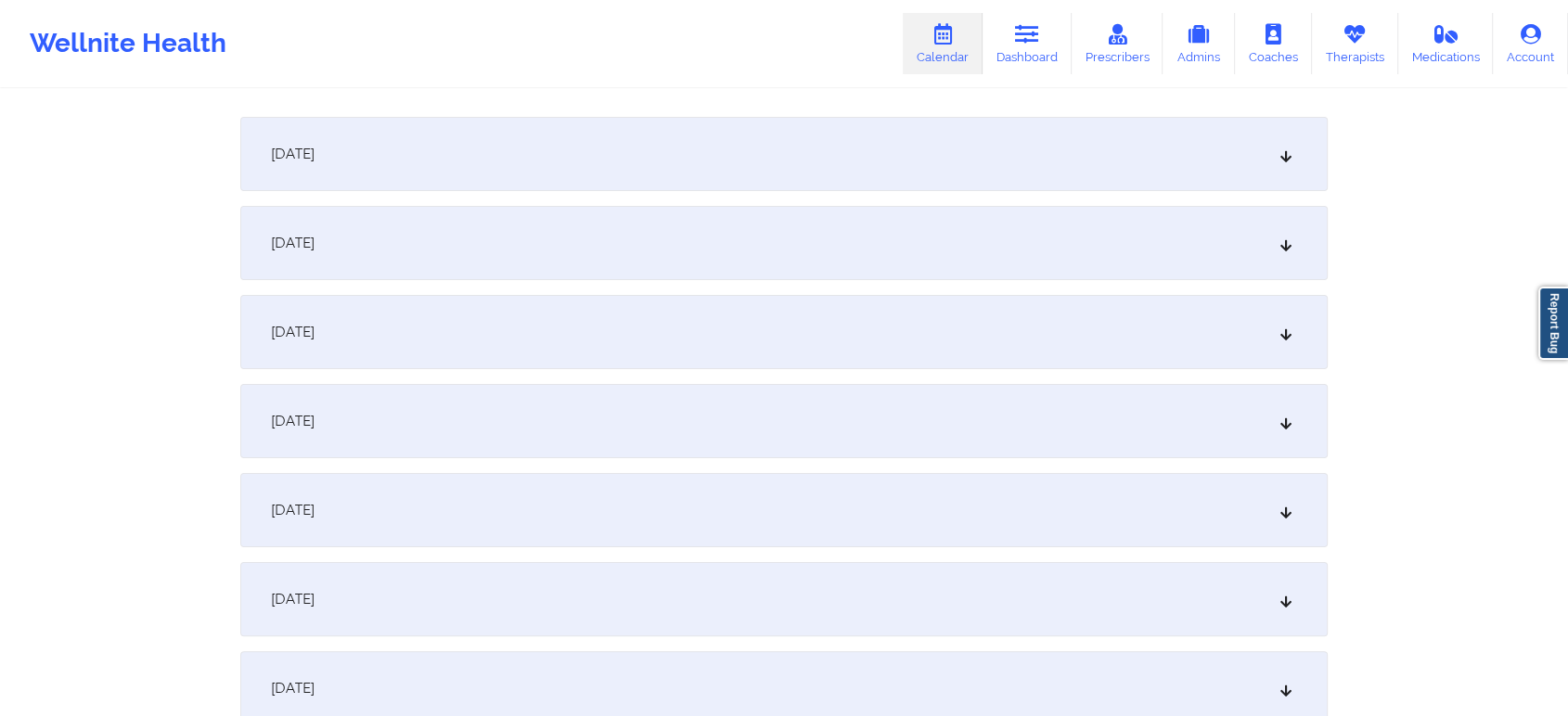
scroll to position [0, 0]
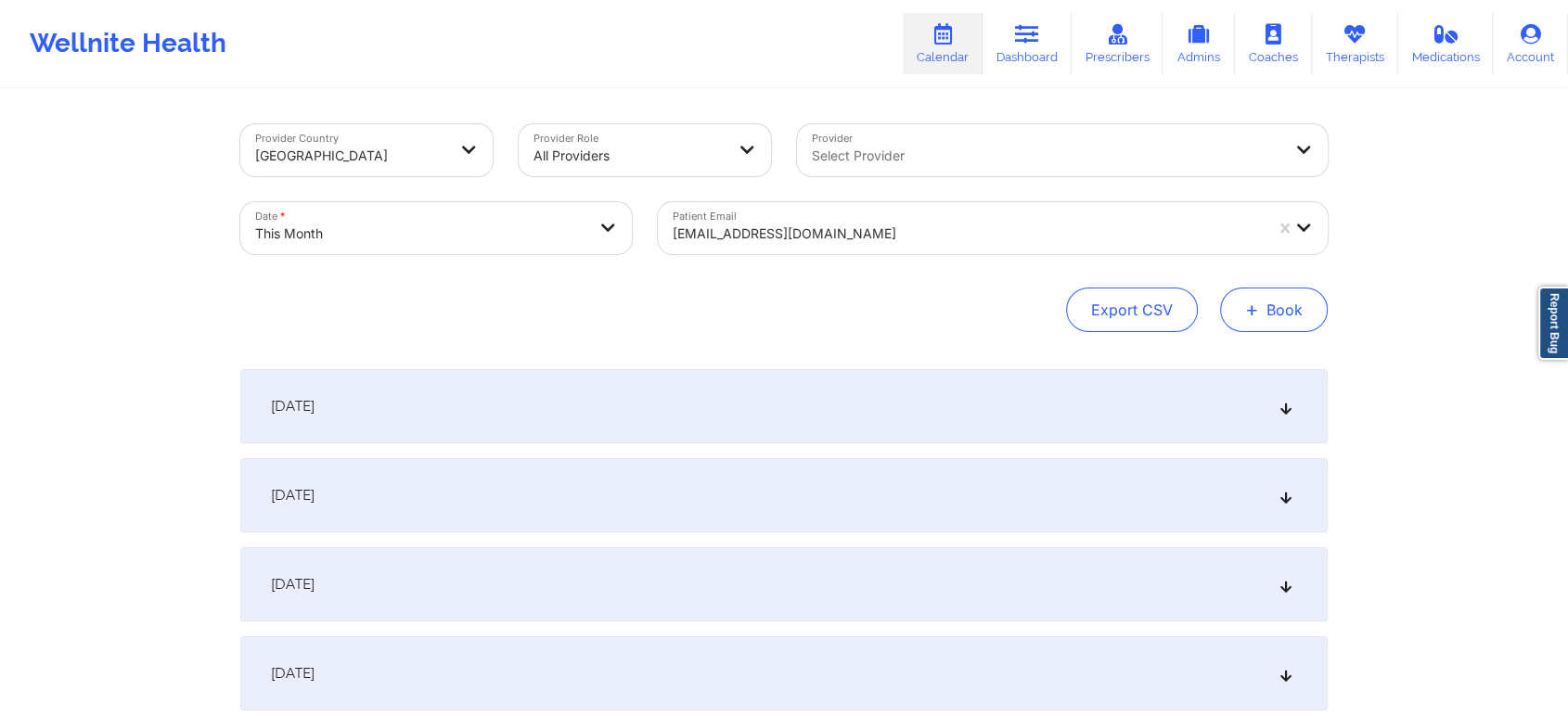
click at [1290, 314] on button "+ Book" at bounding box center [1273, 309] width 107 height 45
click at [1224, 355] on button "Therapy Session" at bounding box center [1242, 369] width 142 height 30
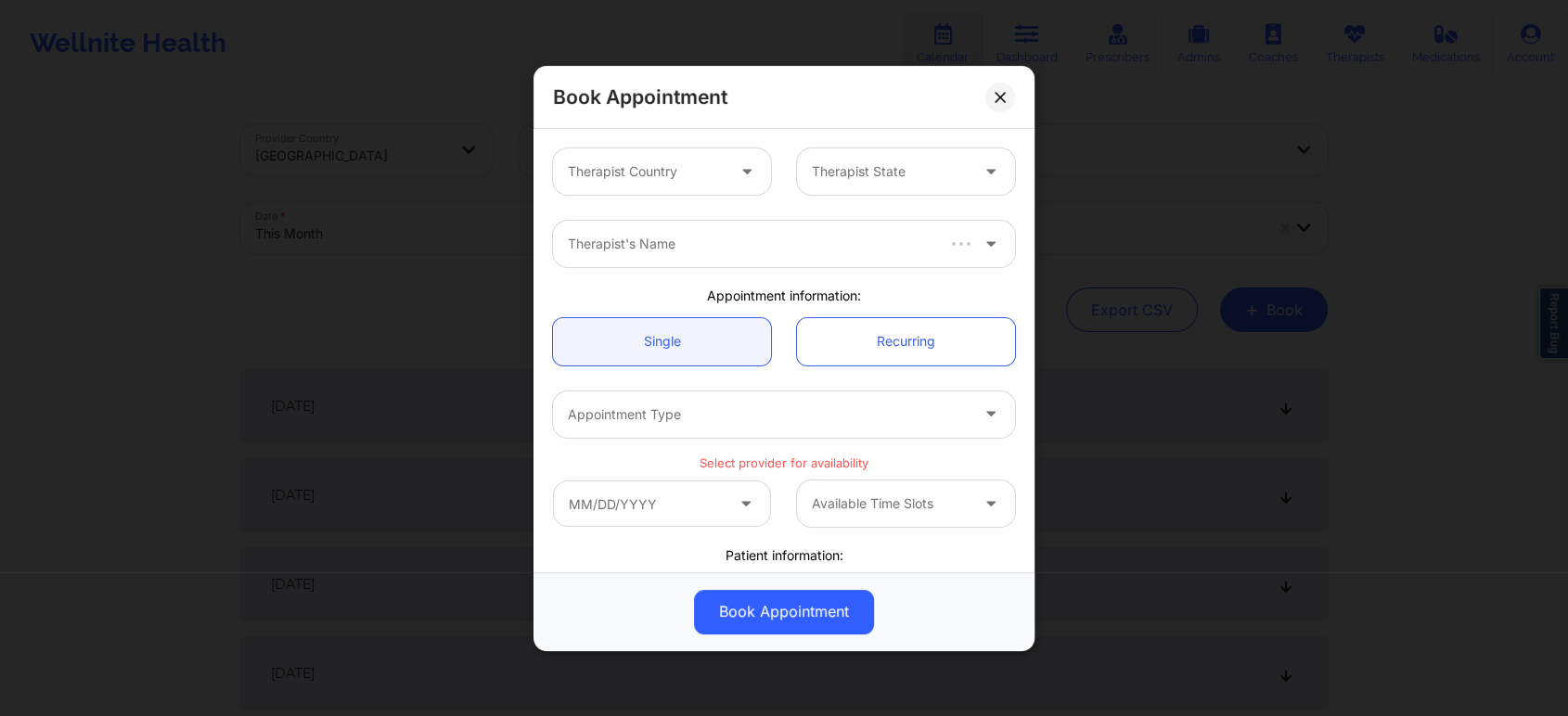
click at [664, 184] on div "Therapist Country" at bounding box center [640, 171] width 173 height 47
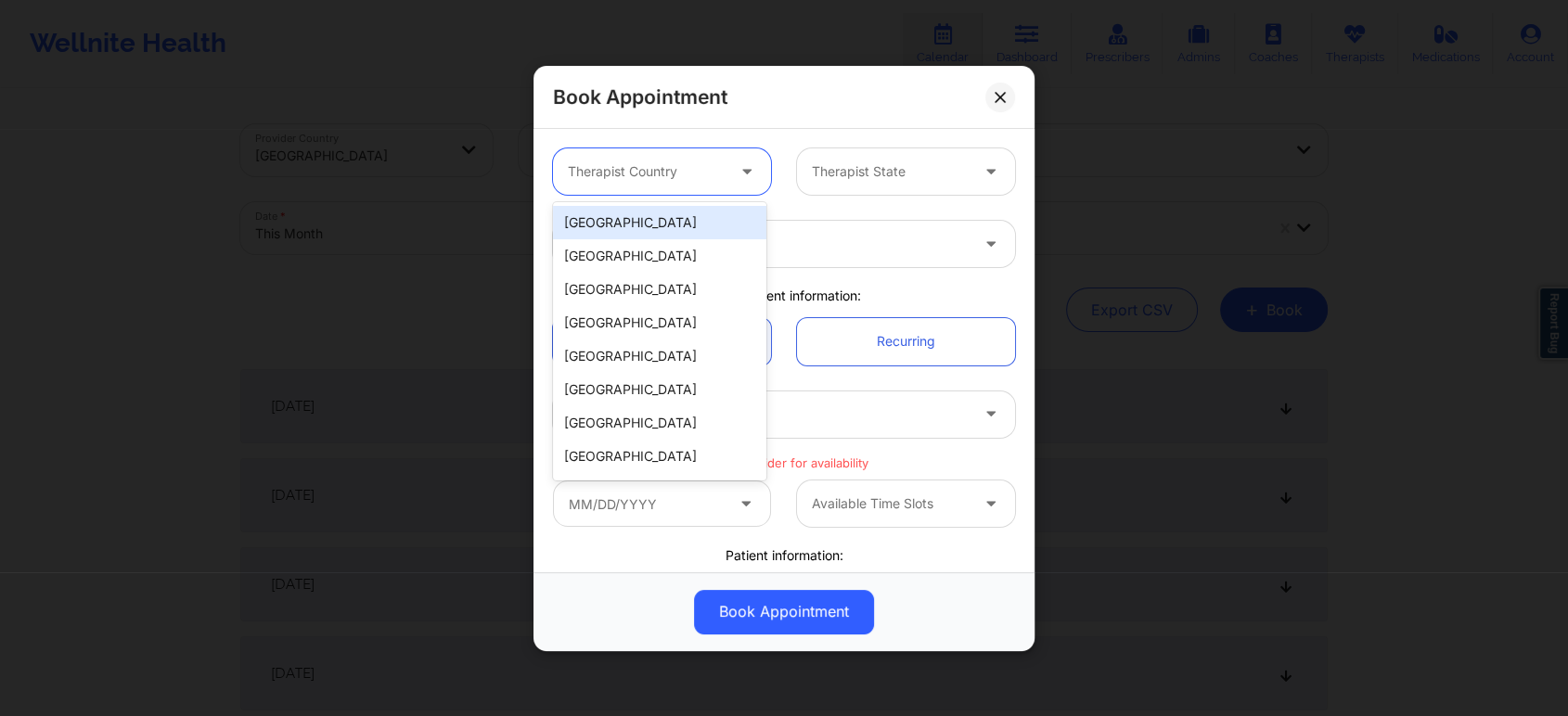
click at [682, 236] on div "[GEOGRAPHIC_DATA]" at bounding box center [660, 223] width 213 height 33
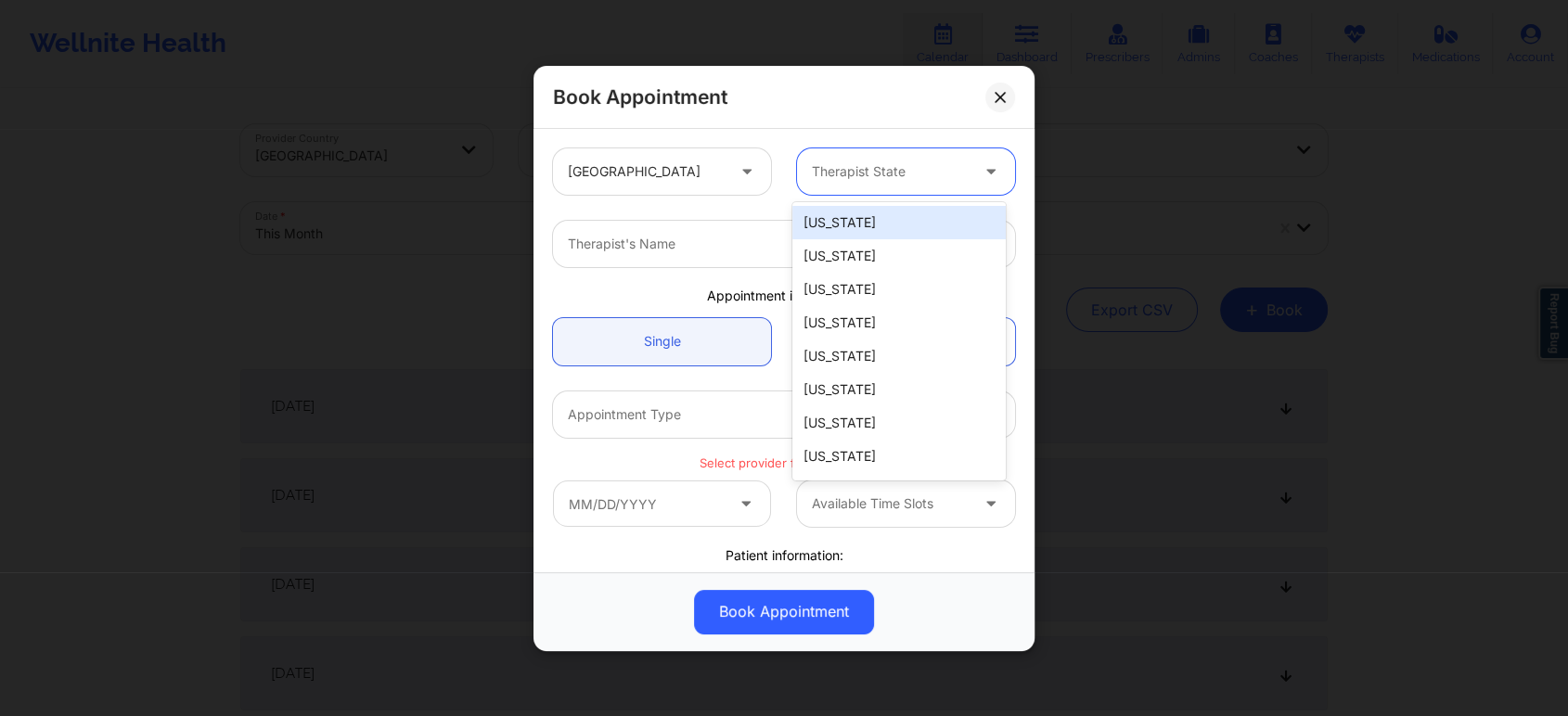
click at [817, 168] on div at bounding box center [890, 171] width 157 height 22
type input "fl"
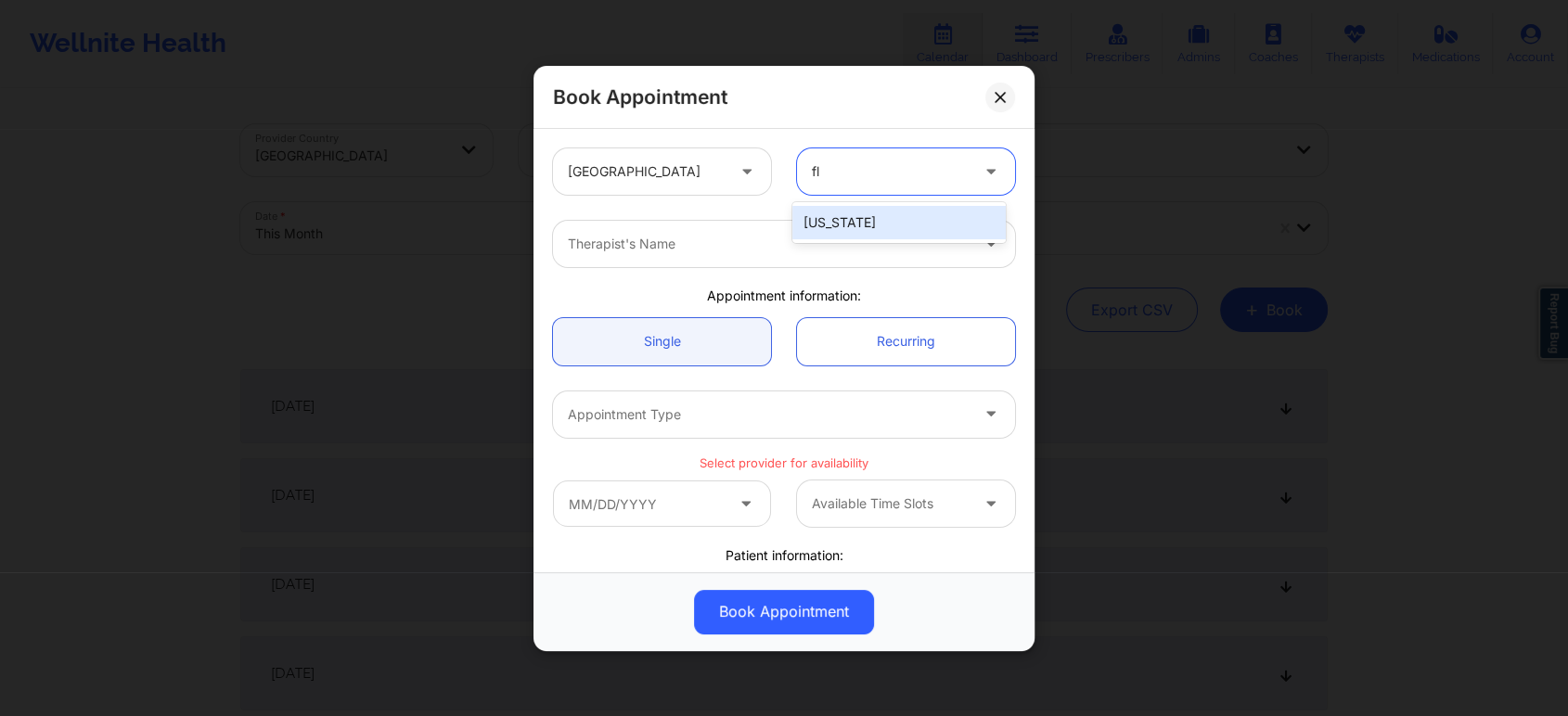
click at [832, 219] on div "[US_STATE]" at bounding box center [899, 223] width 213 height 33
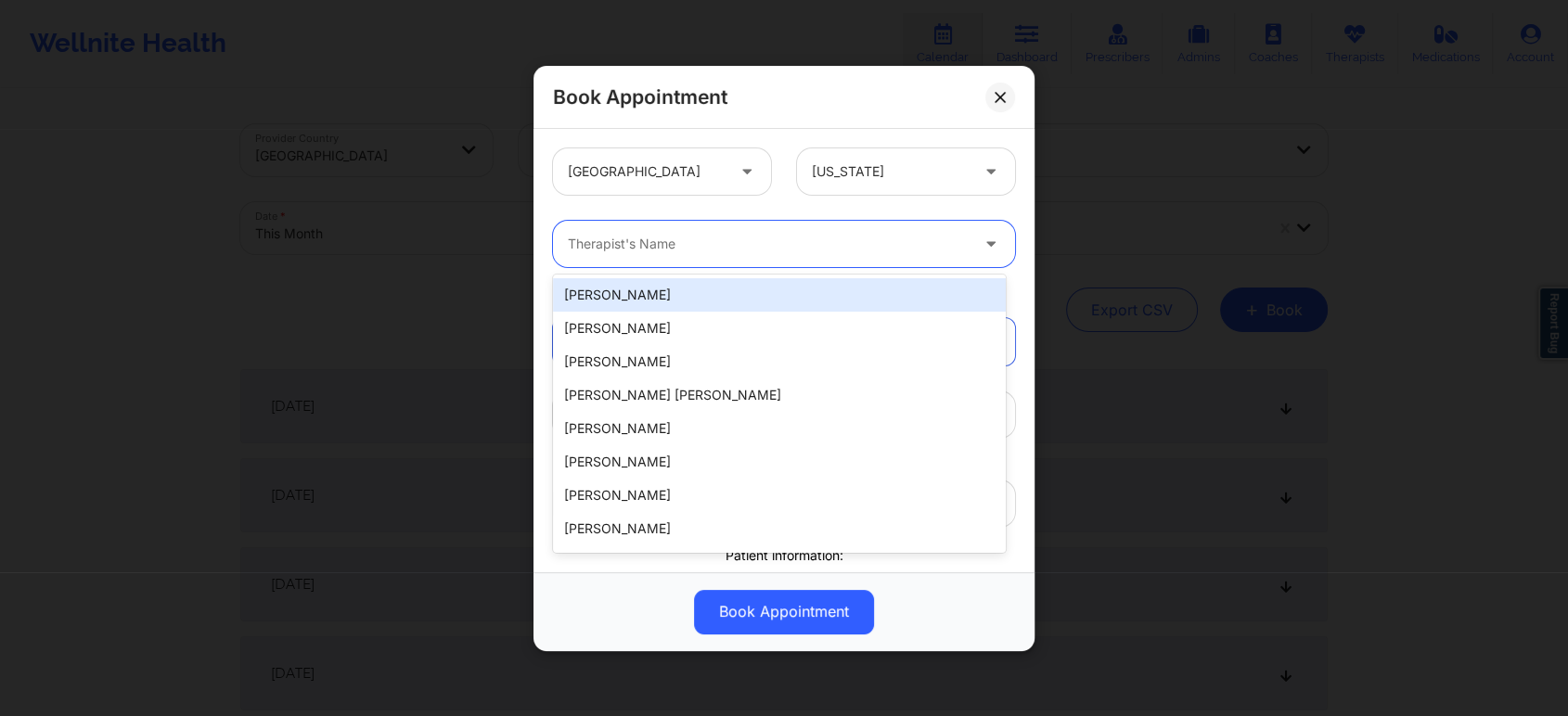
click at [699, 250] on div at bounding box center [768, 243] width 401 height 22
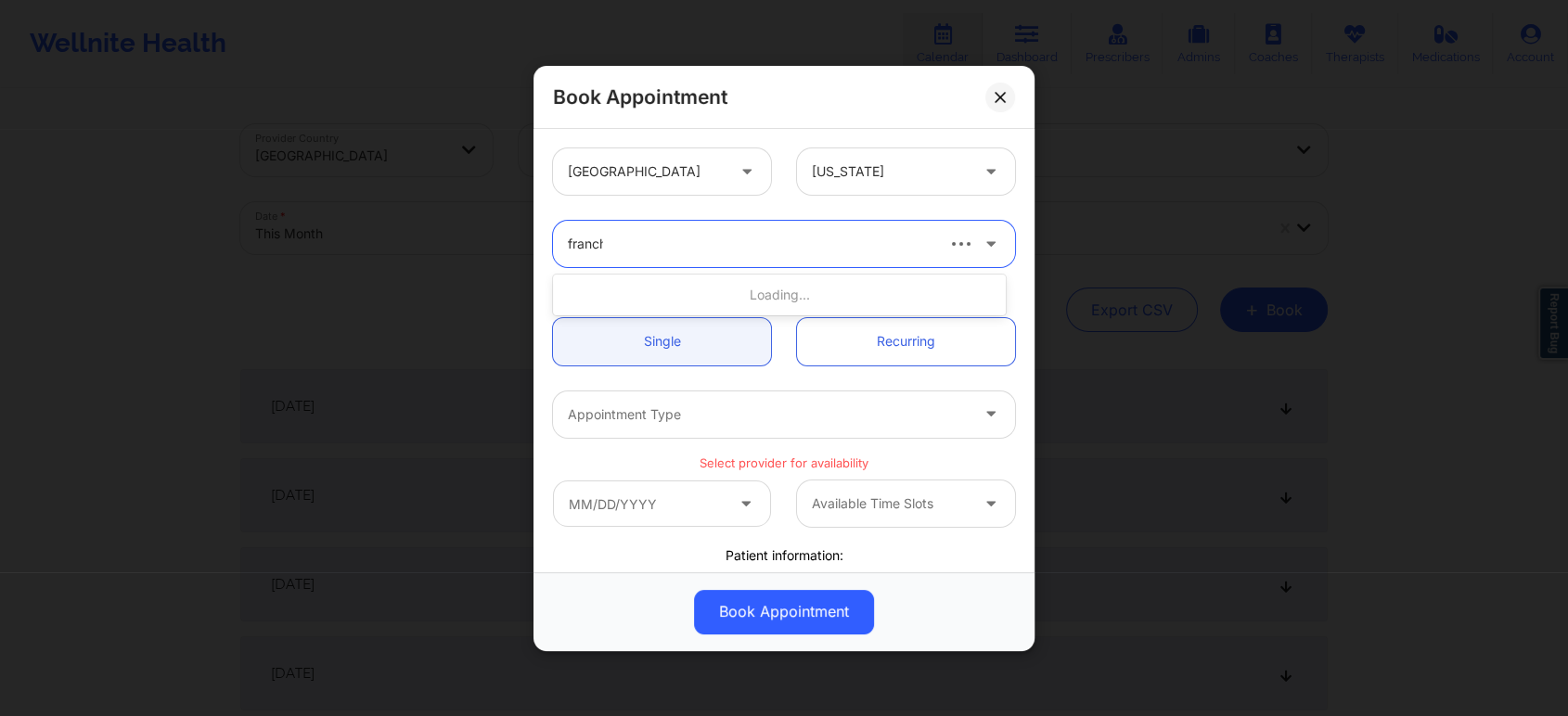
type input "franche"
click at [688, 295] on div "[PERSON_NAME]" at bounding box center [780, 295] width 453 height 33
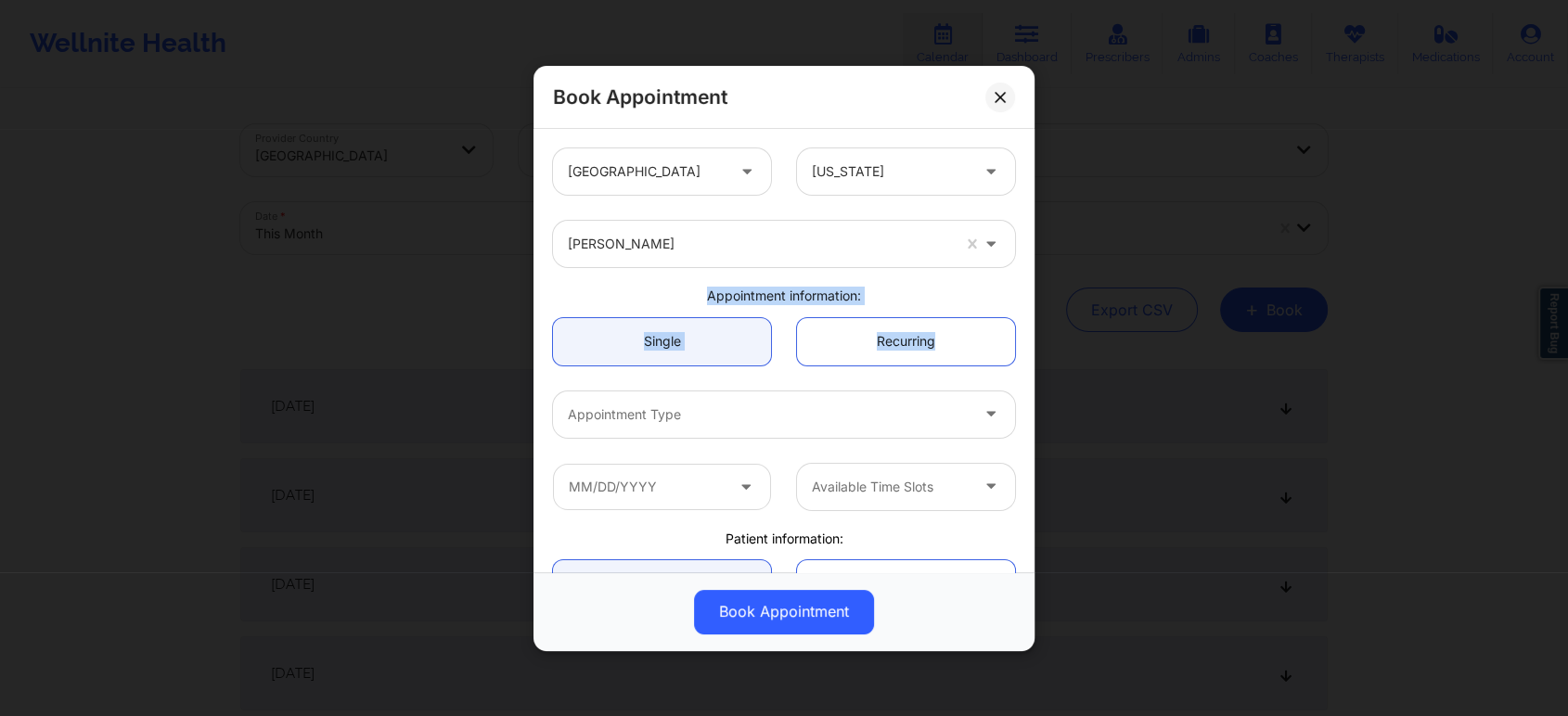
drag, startPoint x: 1024, startPoint y: 282, endPoint x: 1029, endPoint y: 347, distance: 65.2
click at [1029, 347] on div "[GEOGRAPHIC_DATA] [US_STATE] [PERSON_NAME] Appointment information: Single Recu…" at bounding box center [784, 351] width 501 height 443
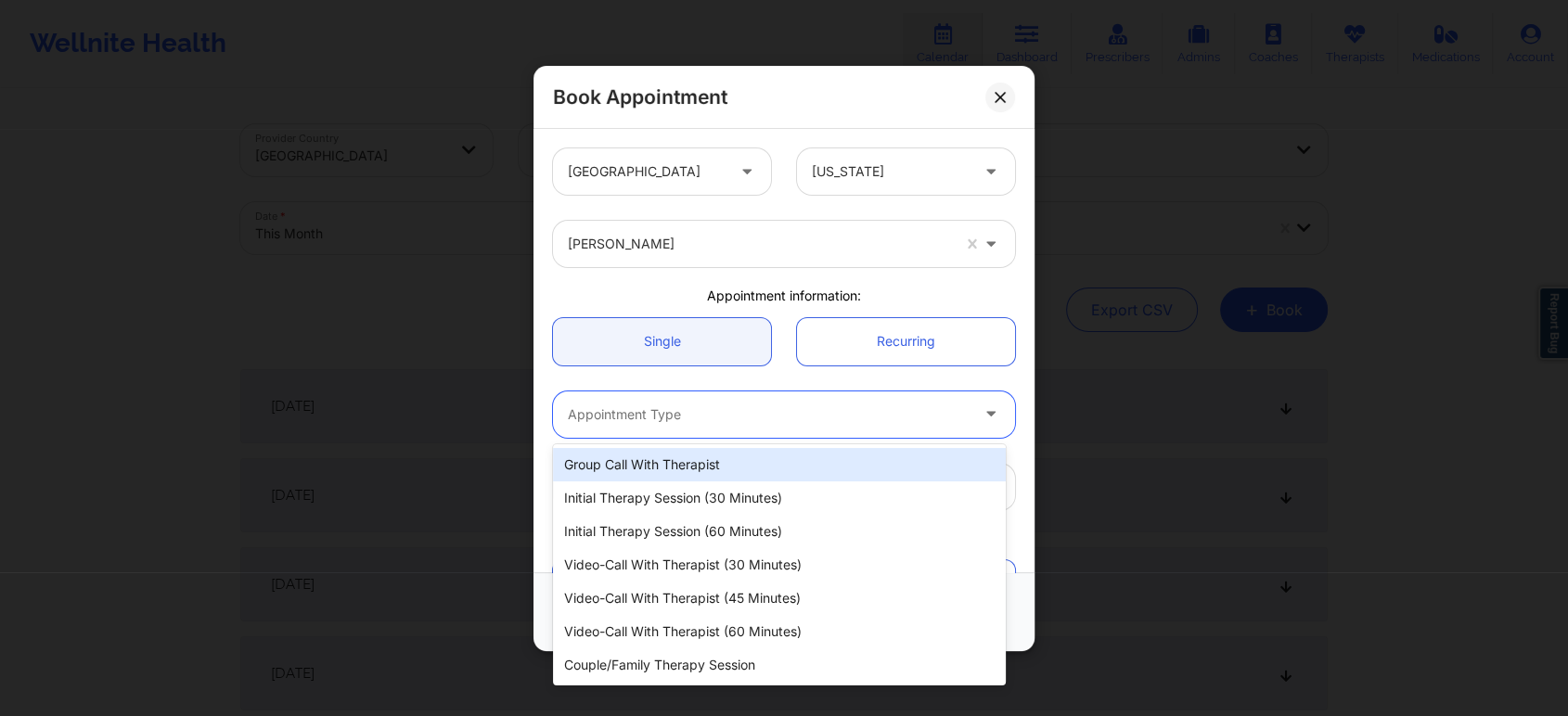
click at [876, 418] on div at bounding box center [768, 414] width 401 height 22
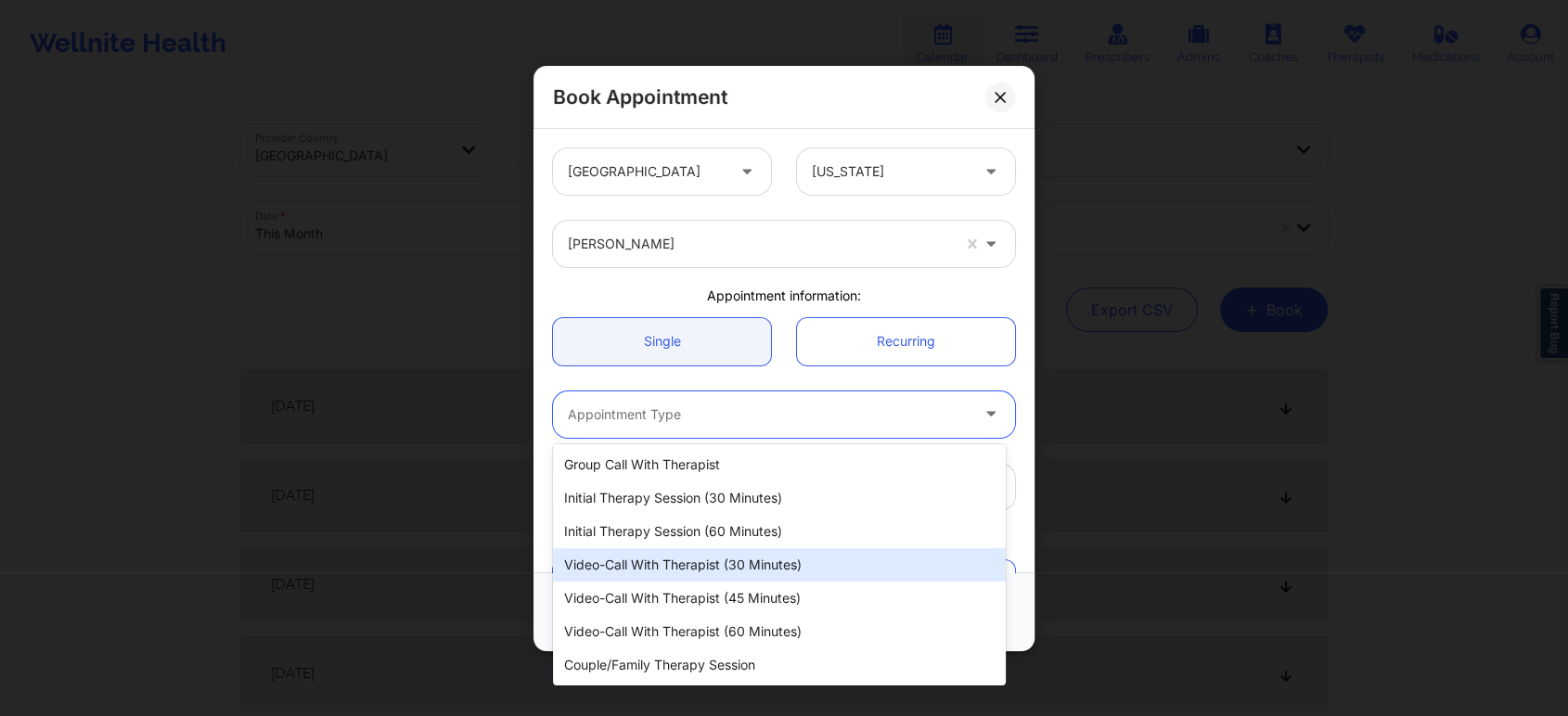
click at [781, 562] on div "Video-Call with Therapist (30 minutes)" at bounding box center [780, 565] width 453 height 33
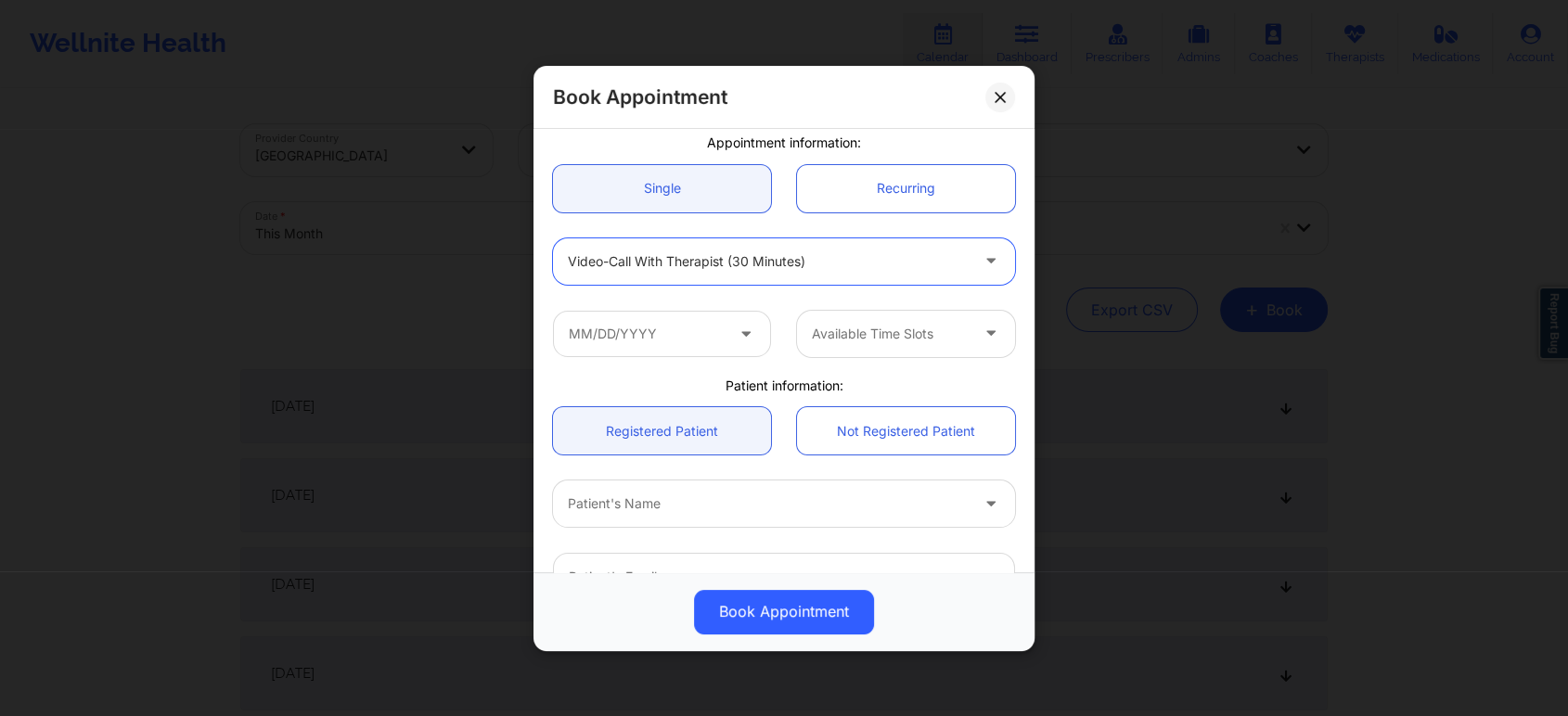
scroll to position [173, 0]
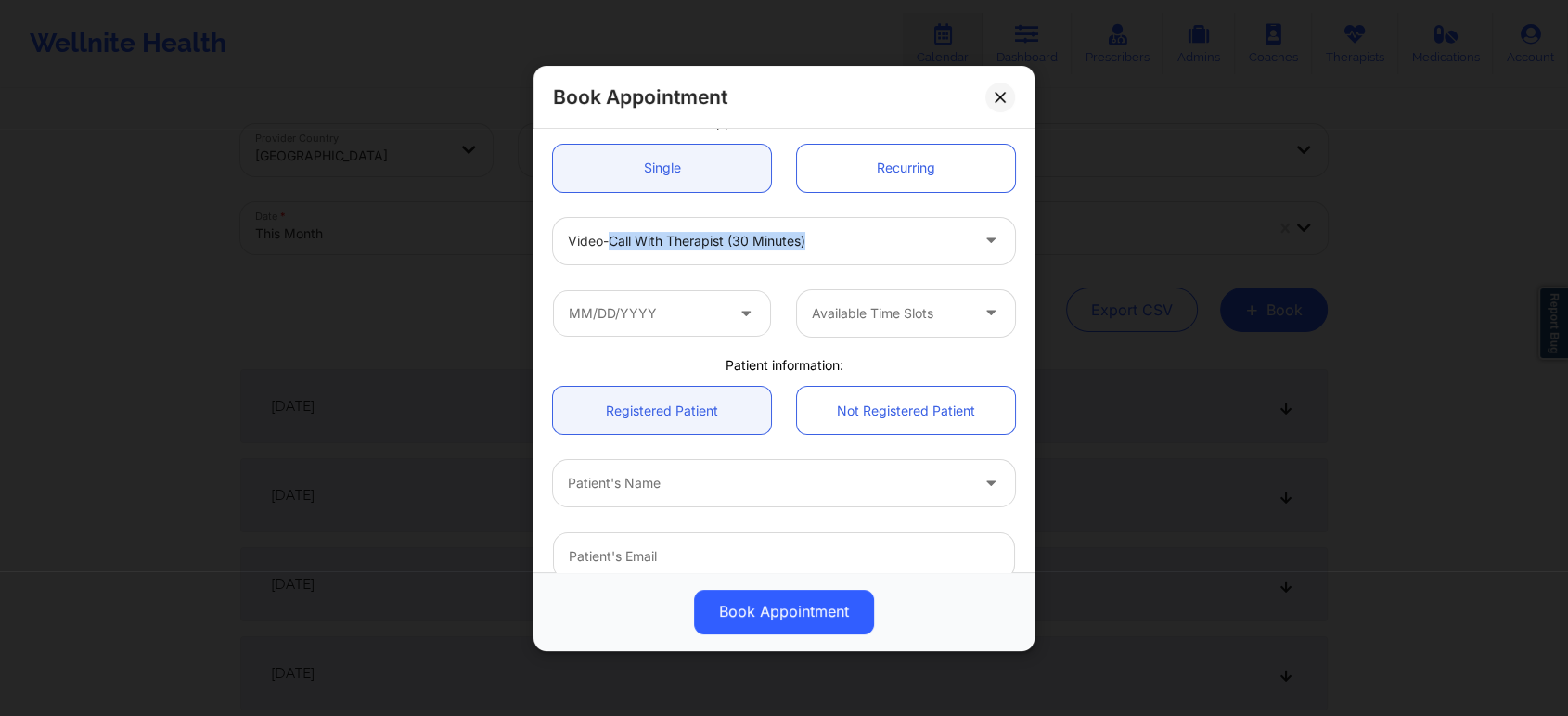
drag, startPoint x: 607, startPoint y: 265, endPoint x: 617, endPoint y: 297, distance: 33.5
click at [617, 297] on div "[GEOGRAPHIC_DATA] [US_STATE] [PERSON_NAME] Appointment information: Single Recu…" at bounding box center [784, 349] width 488 height 775
click at [617, 297] on input "text" at bounding box center [662, 312] width 218 height 47
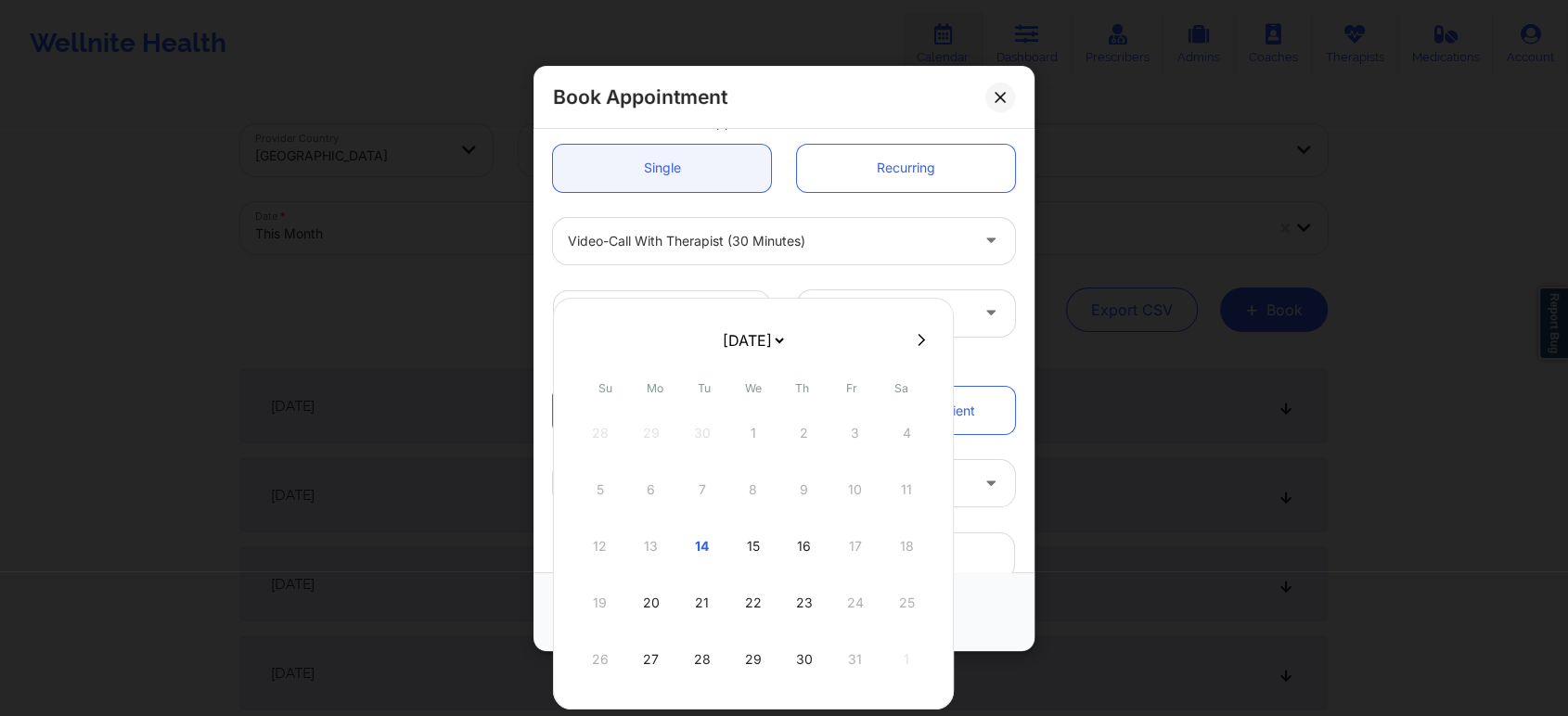
click at [639, 539] on div "12 13 14 15 16 17 18" at bounding box center [753, 546] width 353 height 52
click at [643, 540] on div "12 13 14 15 16 17 18" at bounding box center [753, 546] width 353 height 52
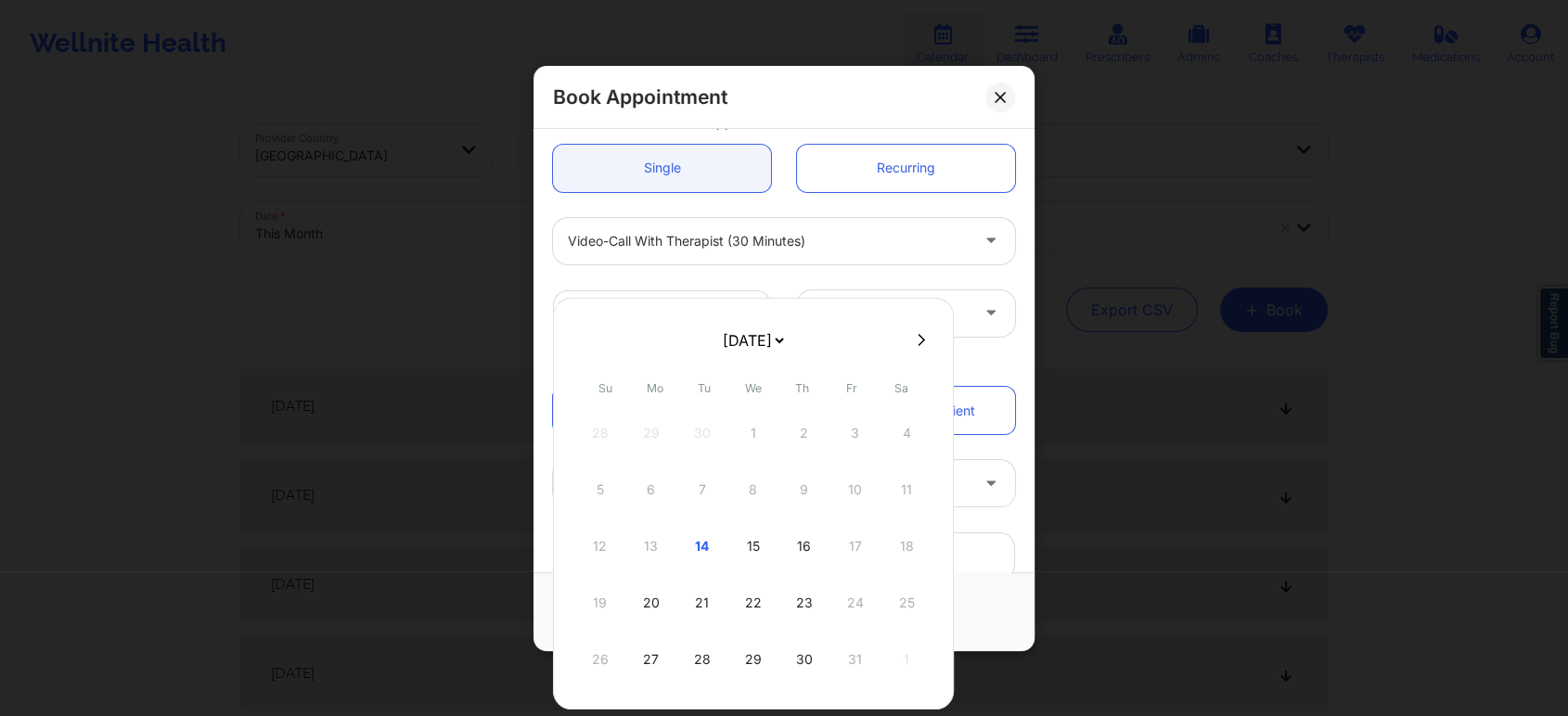
drag, startPoint x: 643, startPoint y: 540, endPoint x: 812, endPoint y: 339, distance: 262.6
click at [812, 339] on div "[DATE] [DATE] [DATE] [DATE] [DATE] [DATE] [DATE] [DATE] [DATE] [DATE] [DATE] [D…" at bounding box center [754, 503] width 401 height 412
click at [786, 339] on select "[DATE] [DATE] [DATE] [DATE] [DATE] [DATE] [DATE] [DATE] [DATE] [DATE] [DATE] [D…" at bounding box center [752, 340] width 68 height 37
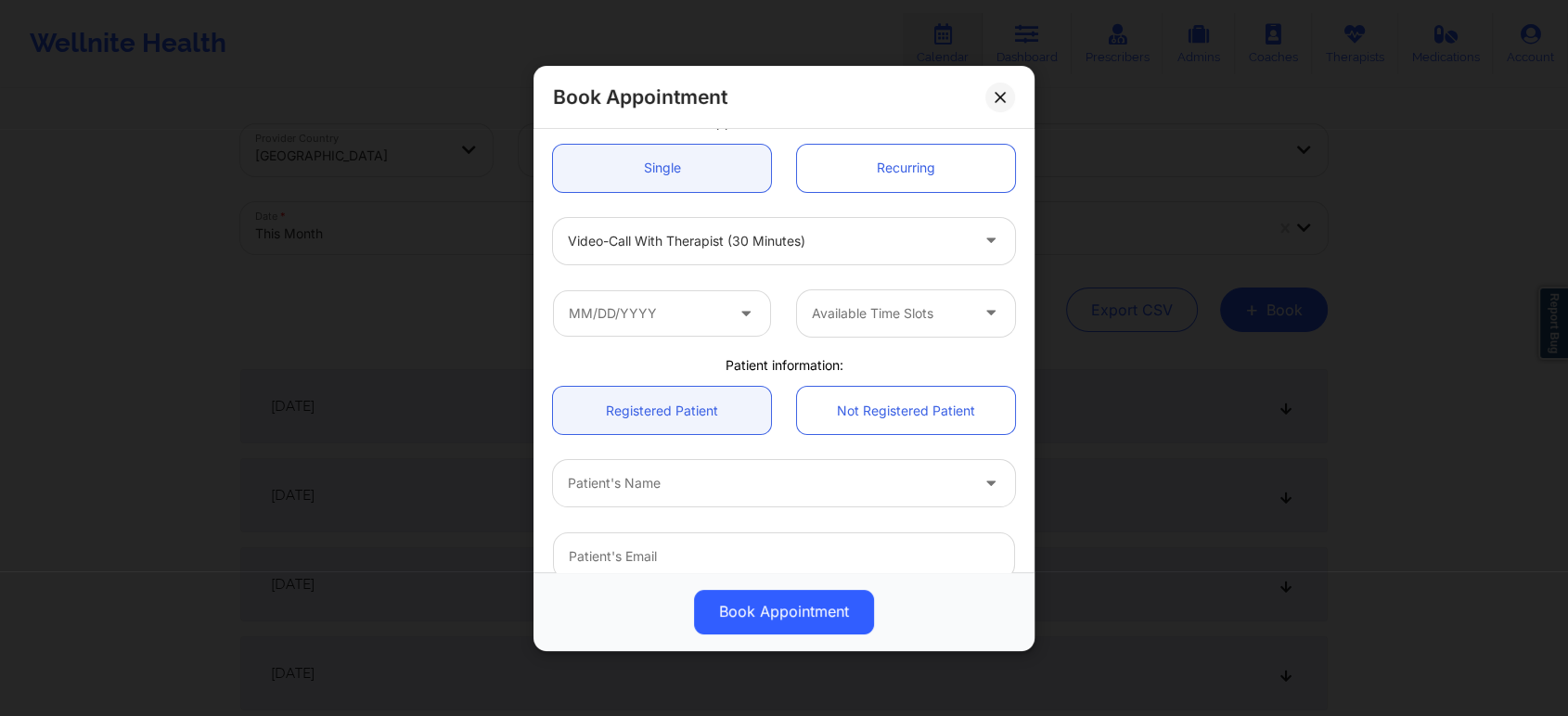
click at [777, 267] on div "Video-Call with Therapist (30 minutes)" at bounding box center [784, 241] width 488 height 72
click at [669, 305] on input "text" at bounding box center [662, 312] width 218 height 47
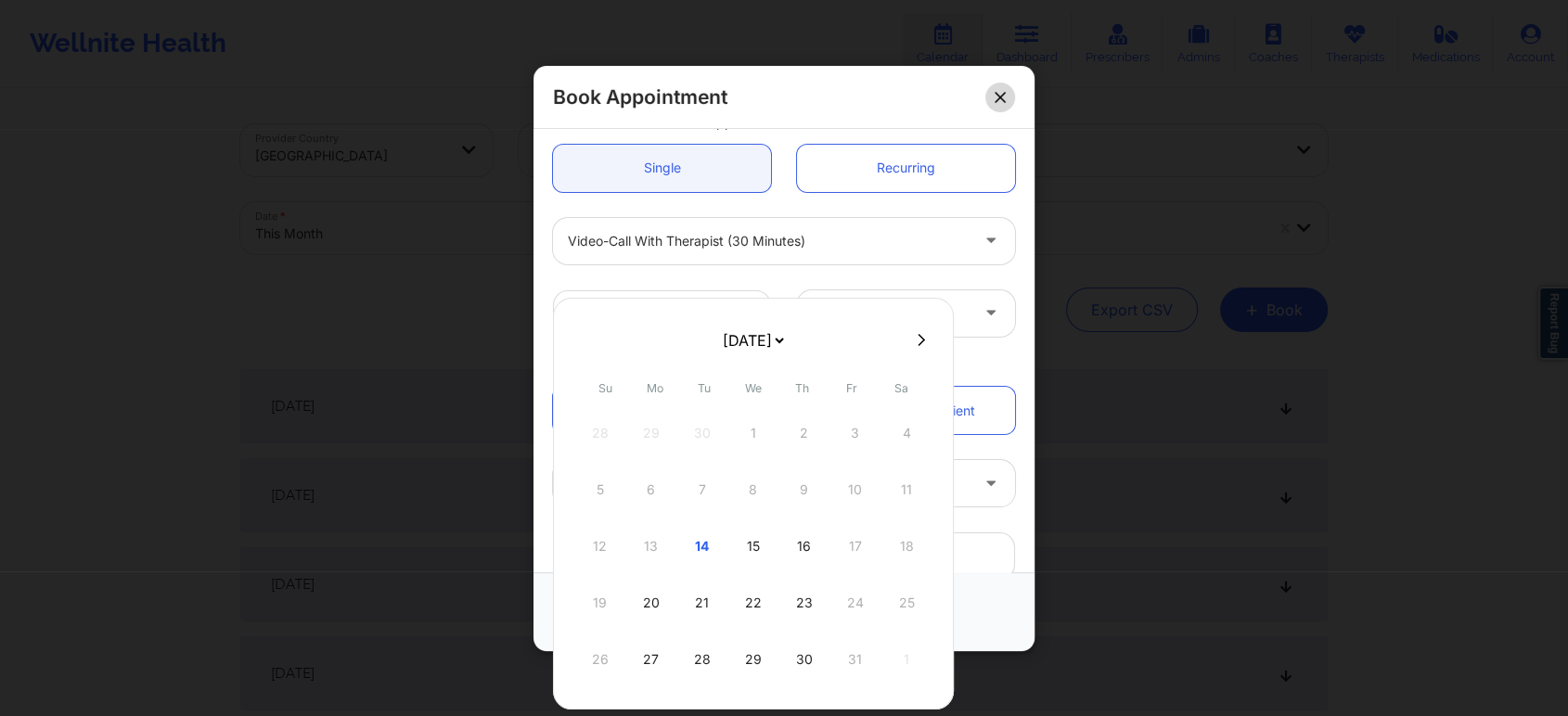
click at [1008, 98] on button at bounding box center [999, 96] width 29 height 29
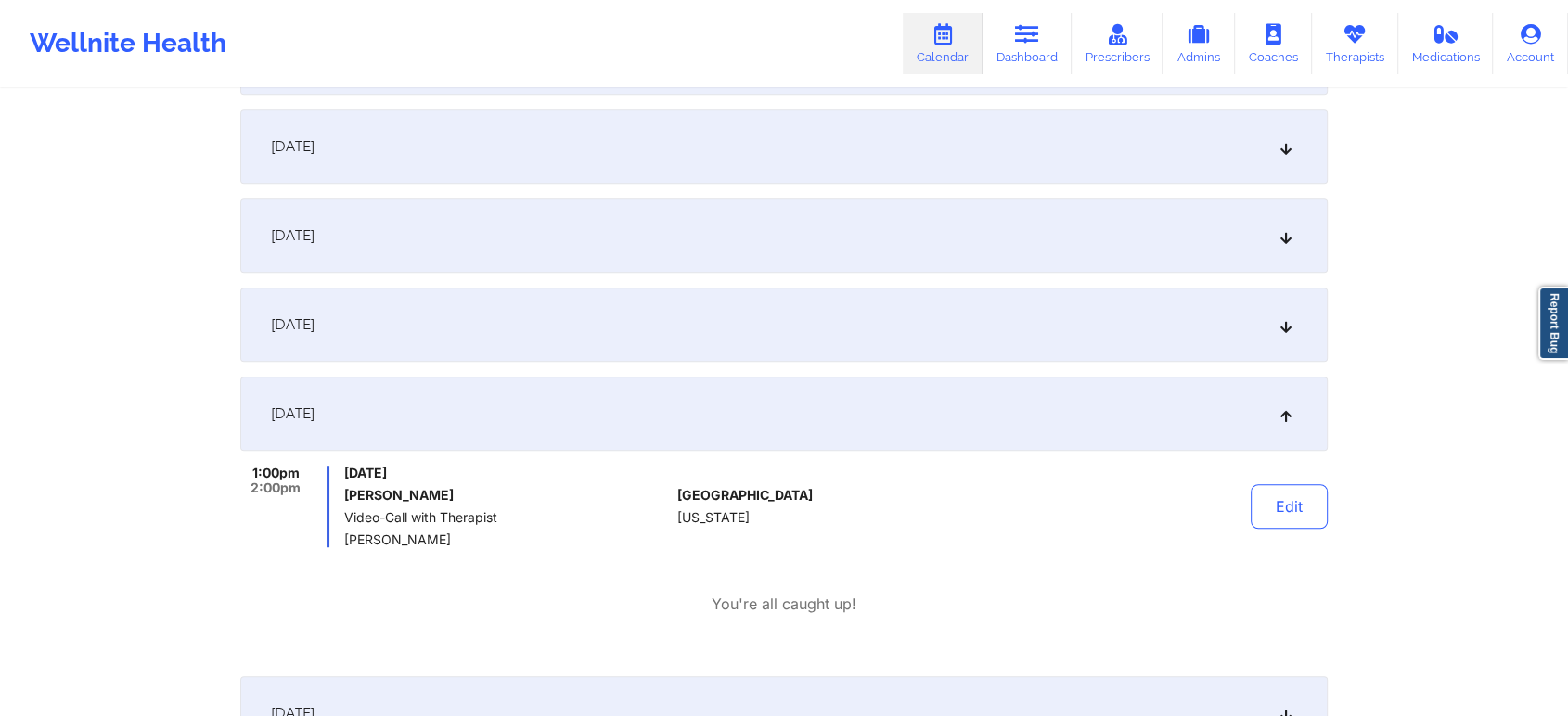
scroll to position [1137, 0]
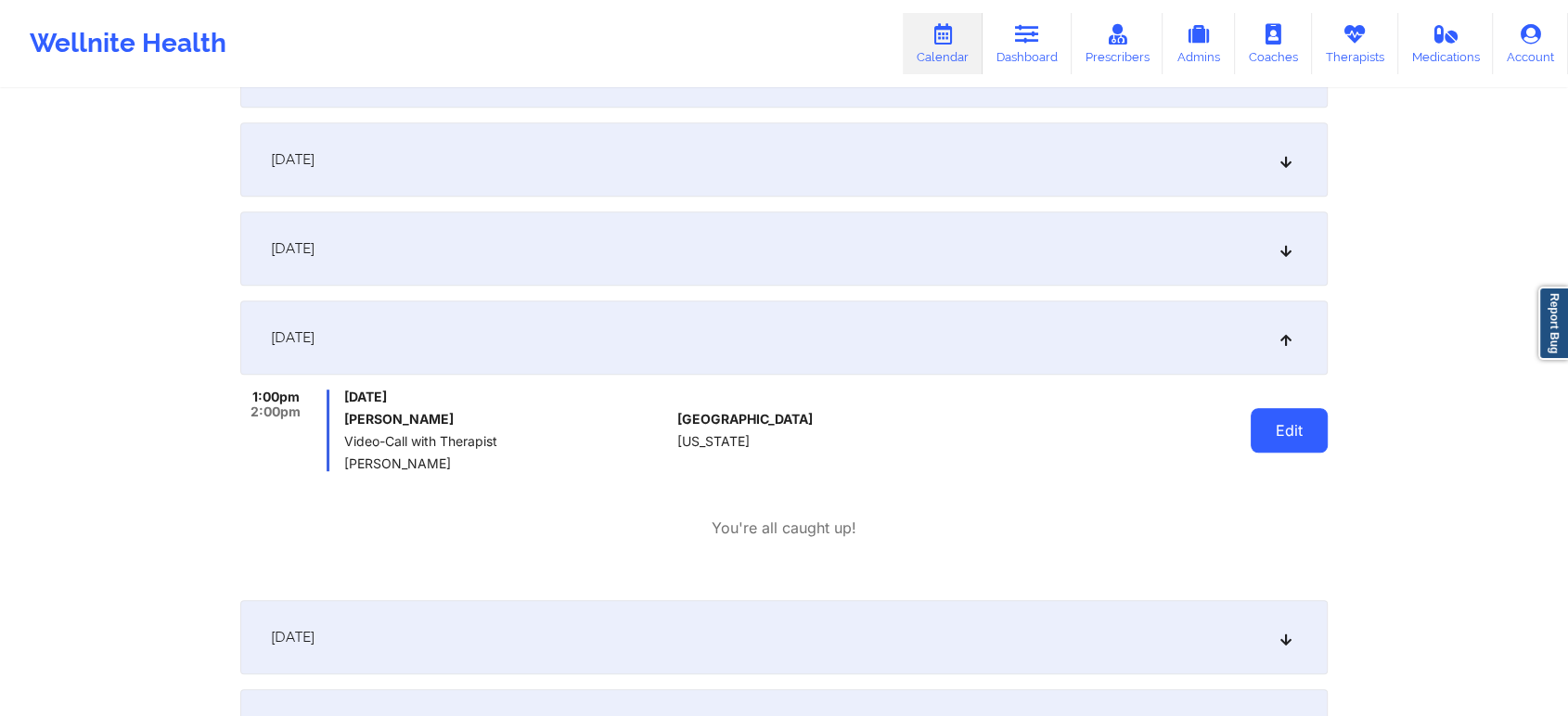
click at [1296, 429] on button "Edit" at bounding box center [1288, 430] width 77 height 45
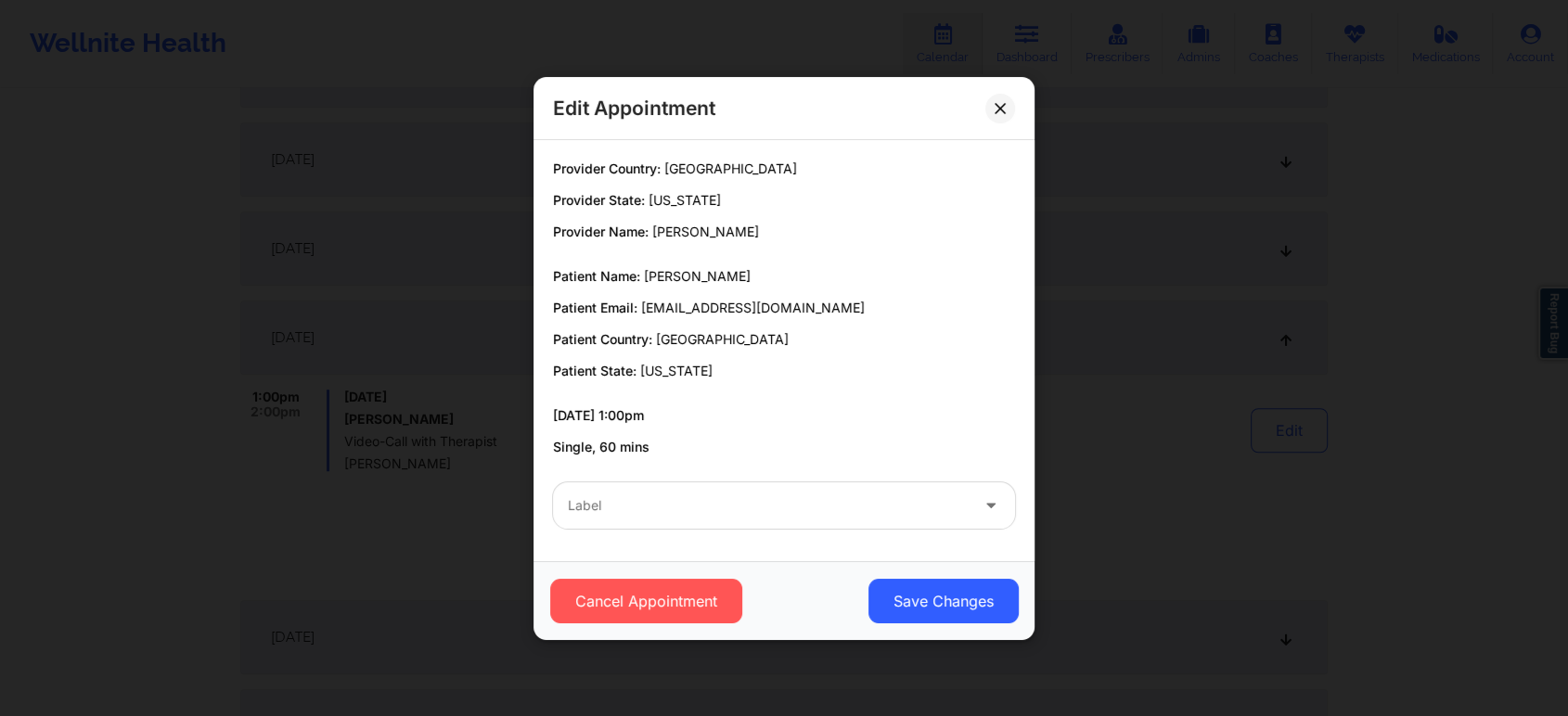
click at [985, 499] on icon at bounding box center [991, 501] width 19 height 16
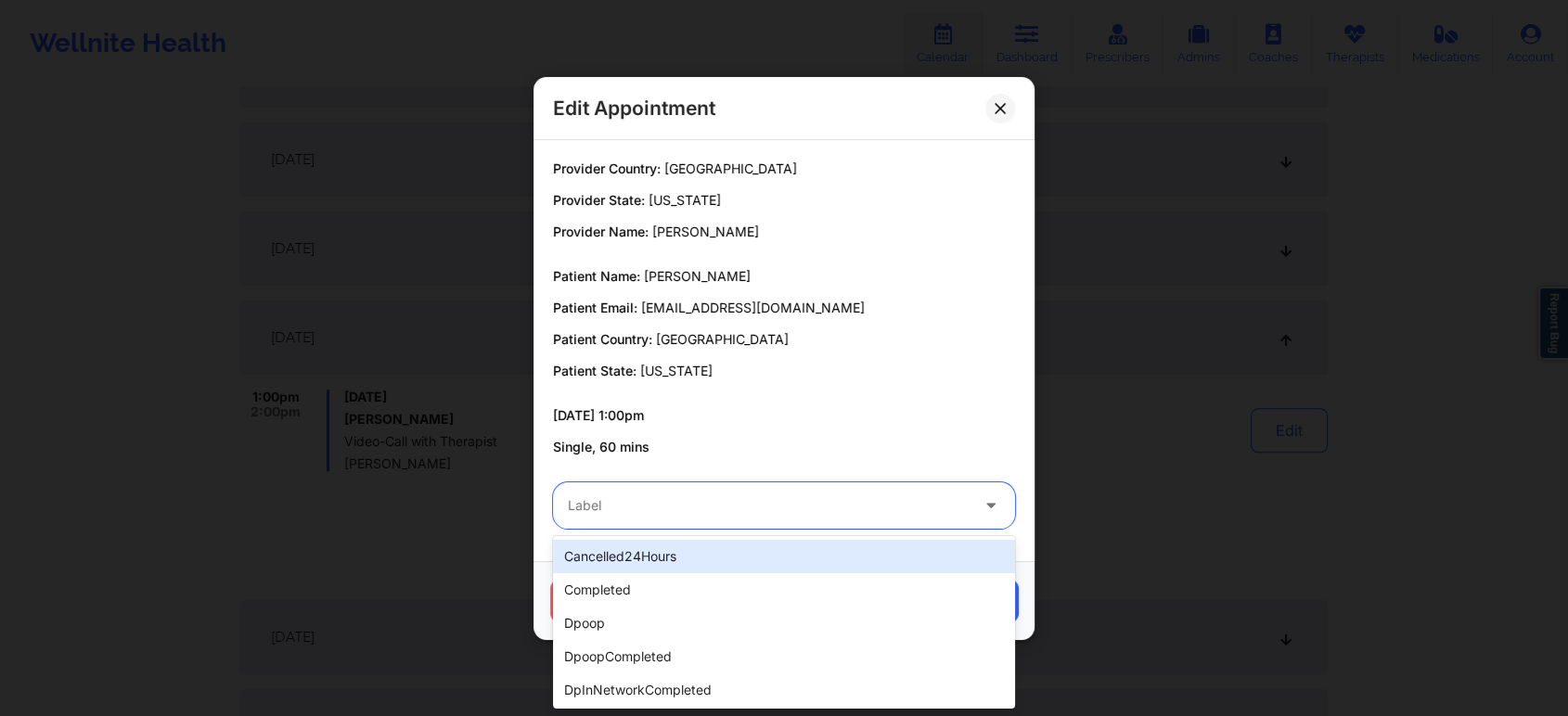
click at [985, 499] on icon at bounding box center [991, 501] width 19 height 16
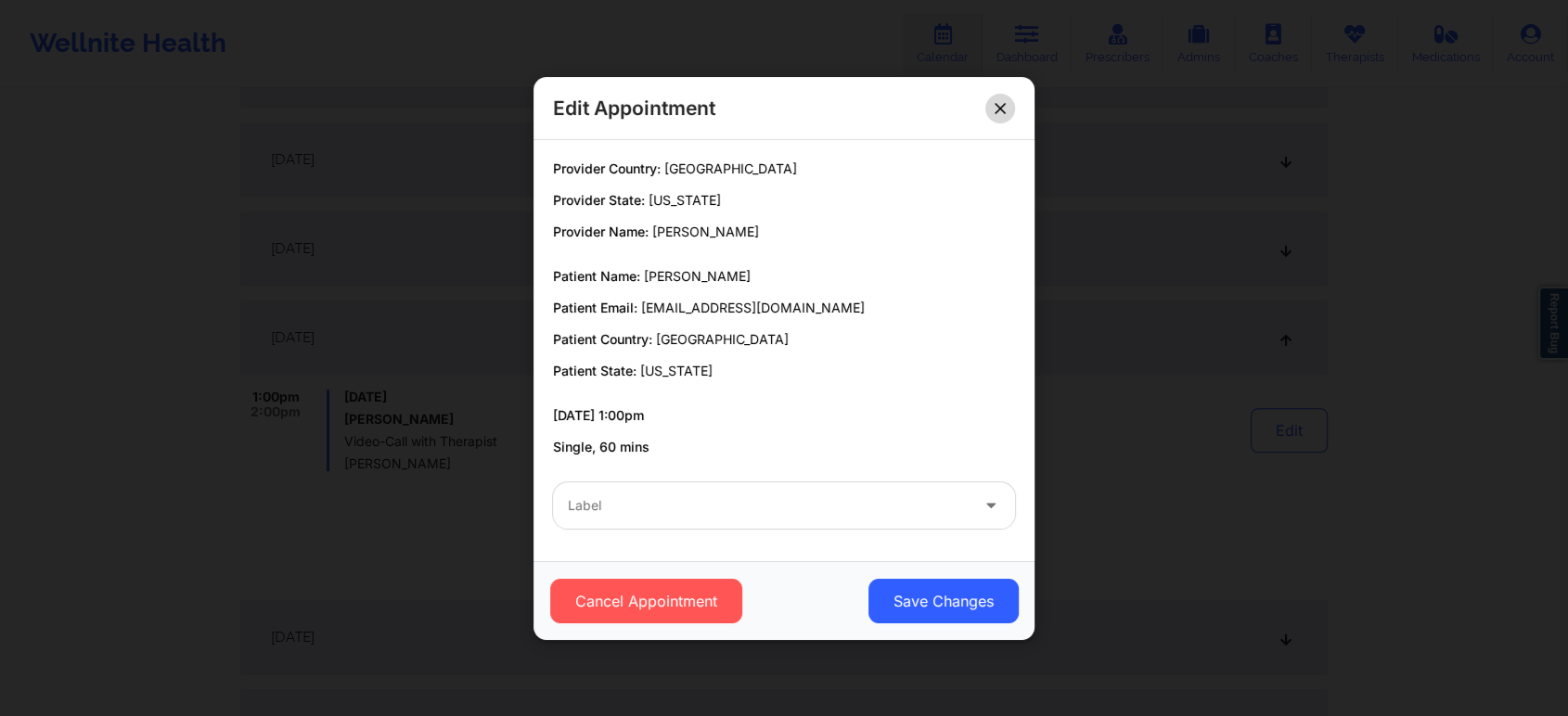
click at [995, 104] on icon at bounding box center [1000, 107] width 11 height 11
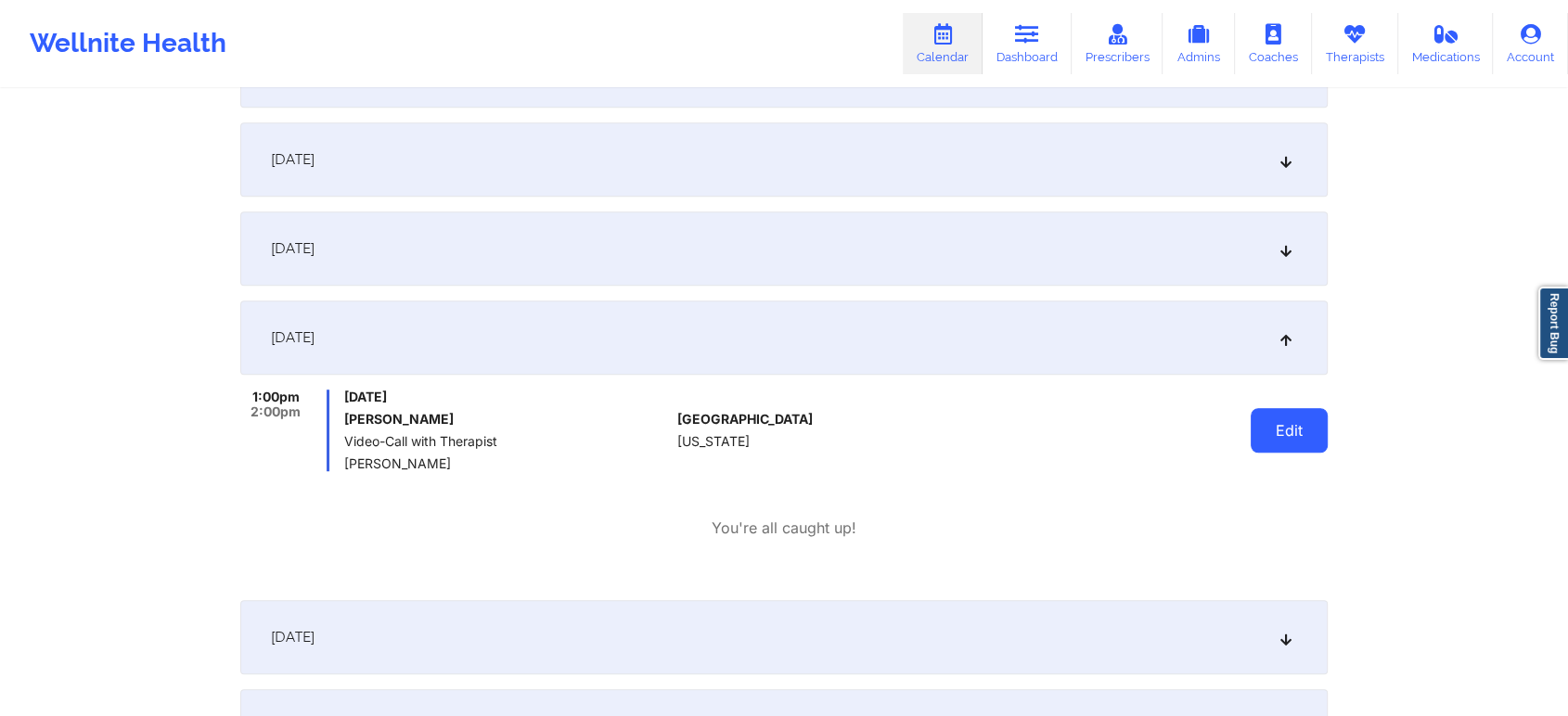
click at [1272, 430] on button "Edit" at bounding box center [1288, 430] width 77 height 45
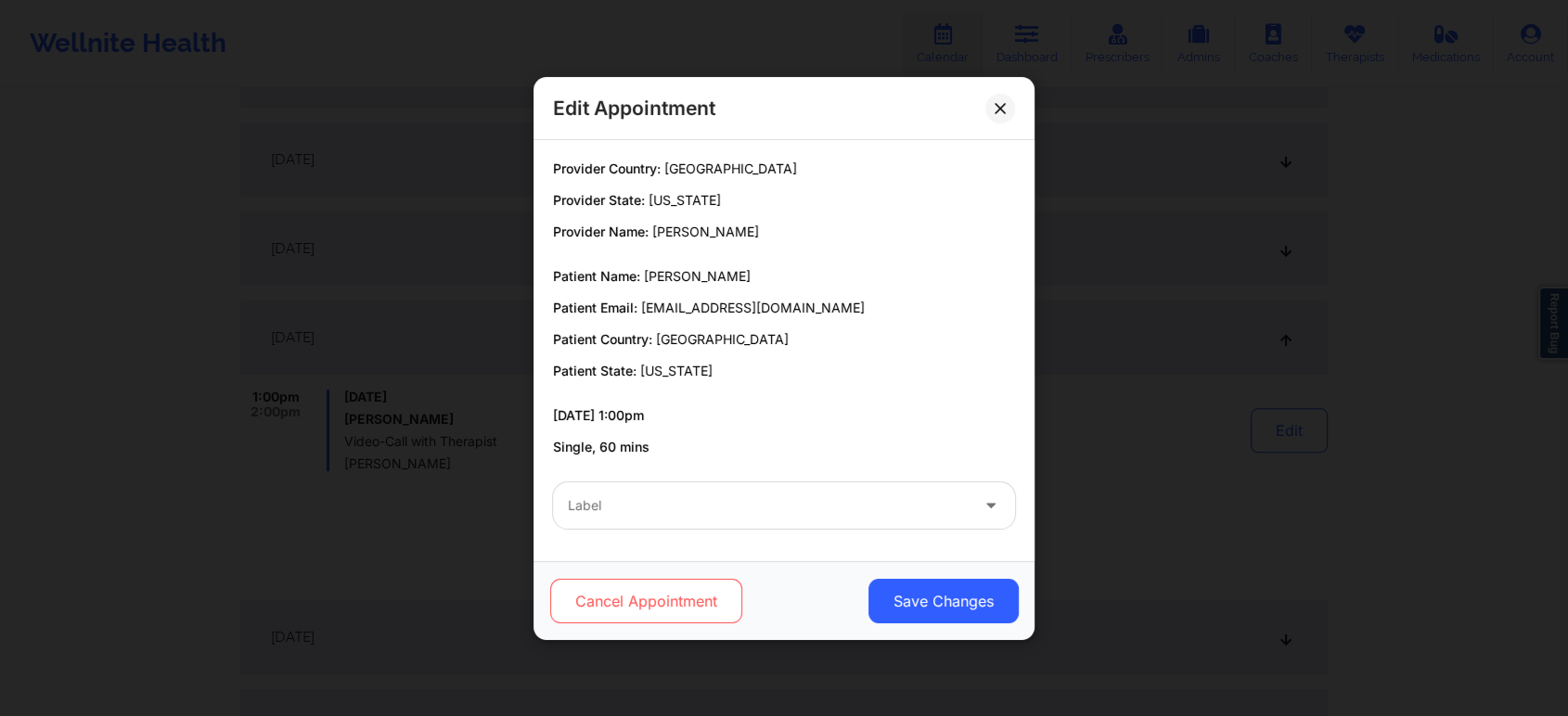
click at [667, 603] on button "Cancel Appointment" at bounding box center [647, 601] width 192 height 45
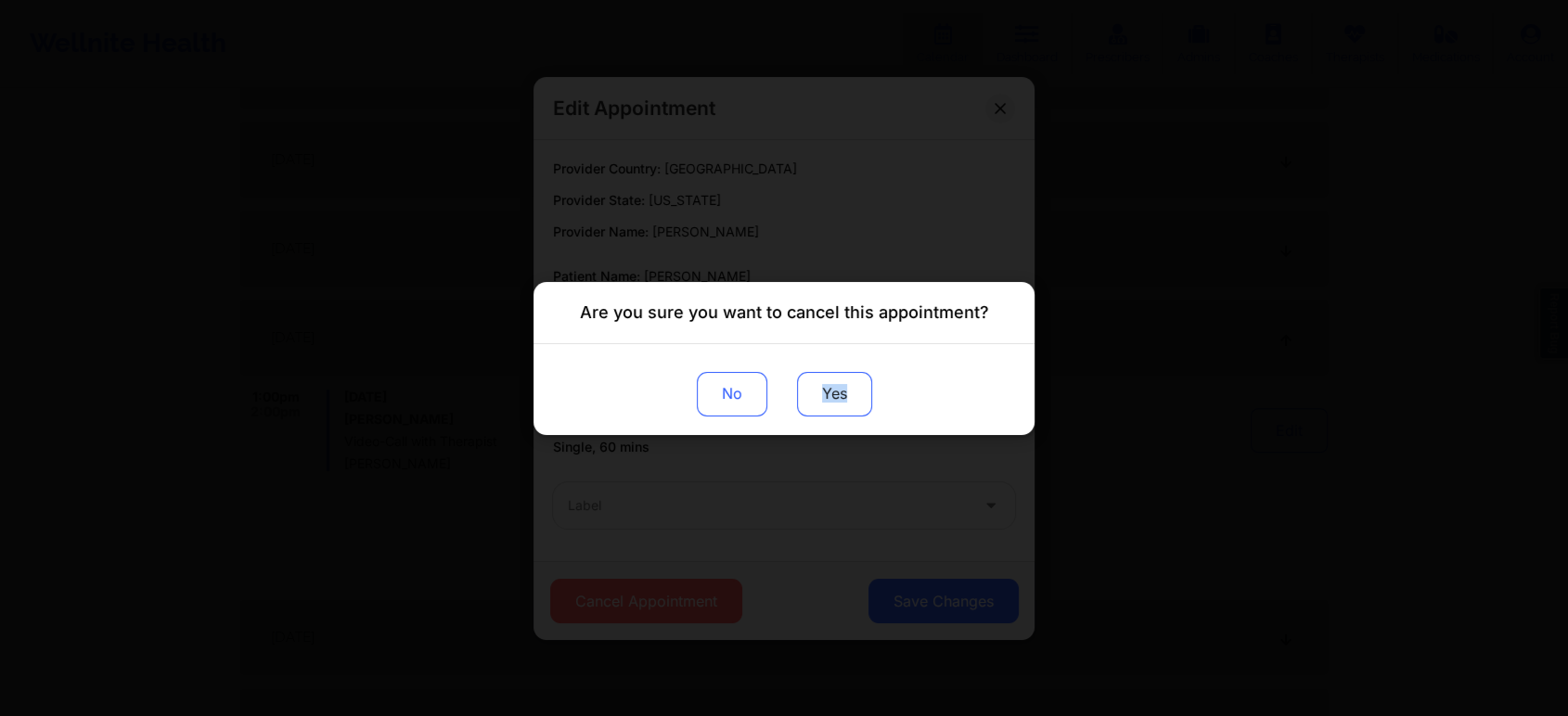
drag, startPoint x: 868, startPoint y: 416, endPoint x: 816, endPoint y: 386, distance: 60.0
click at [816, 386] on div "No Yes" at bounding box center [784, 389] width 501 height 91
click at [816, 386] on button "Yes" at bounding box center [834, 393] width 75 height 45
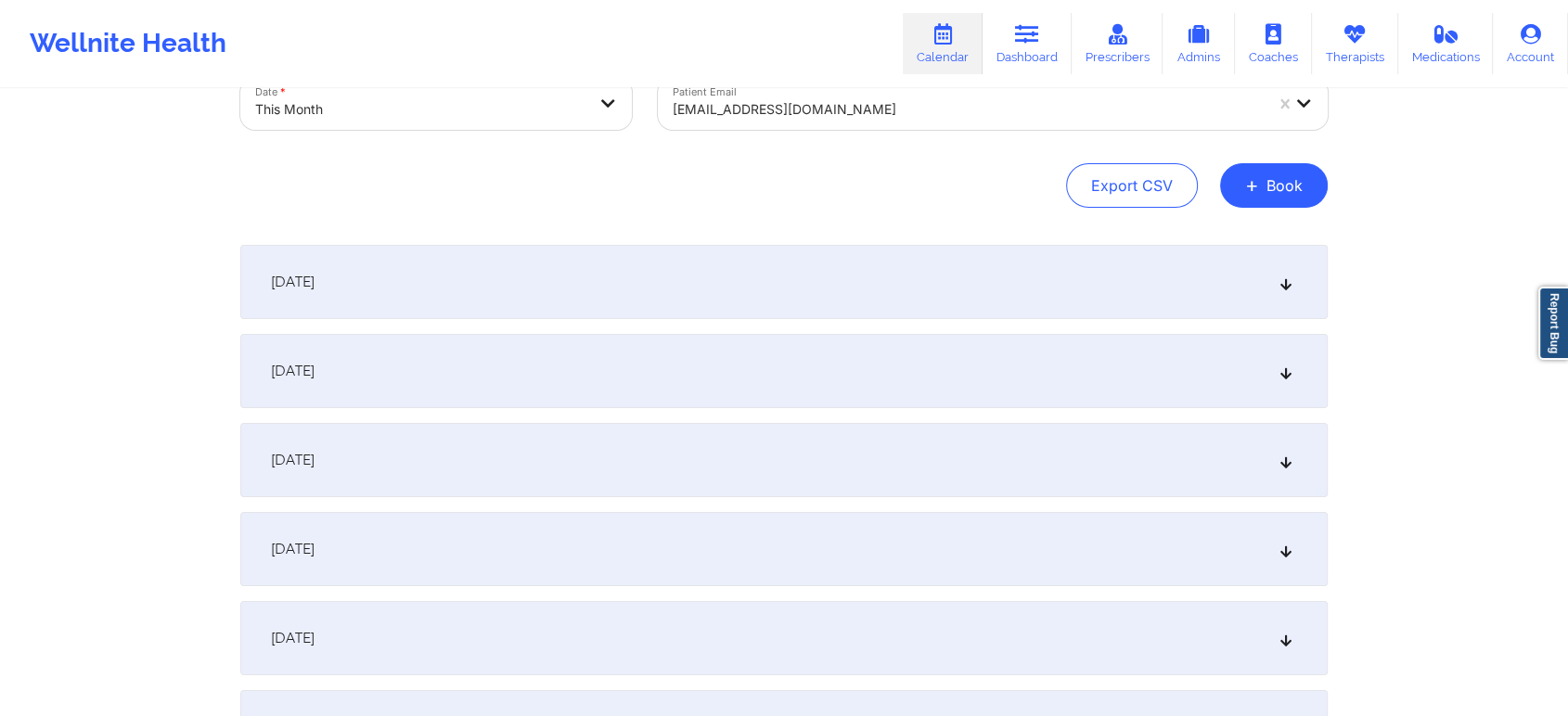
scroll to position [57, 0]
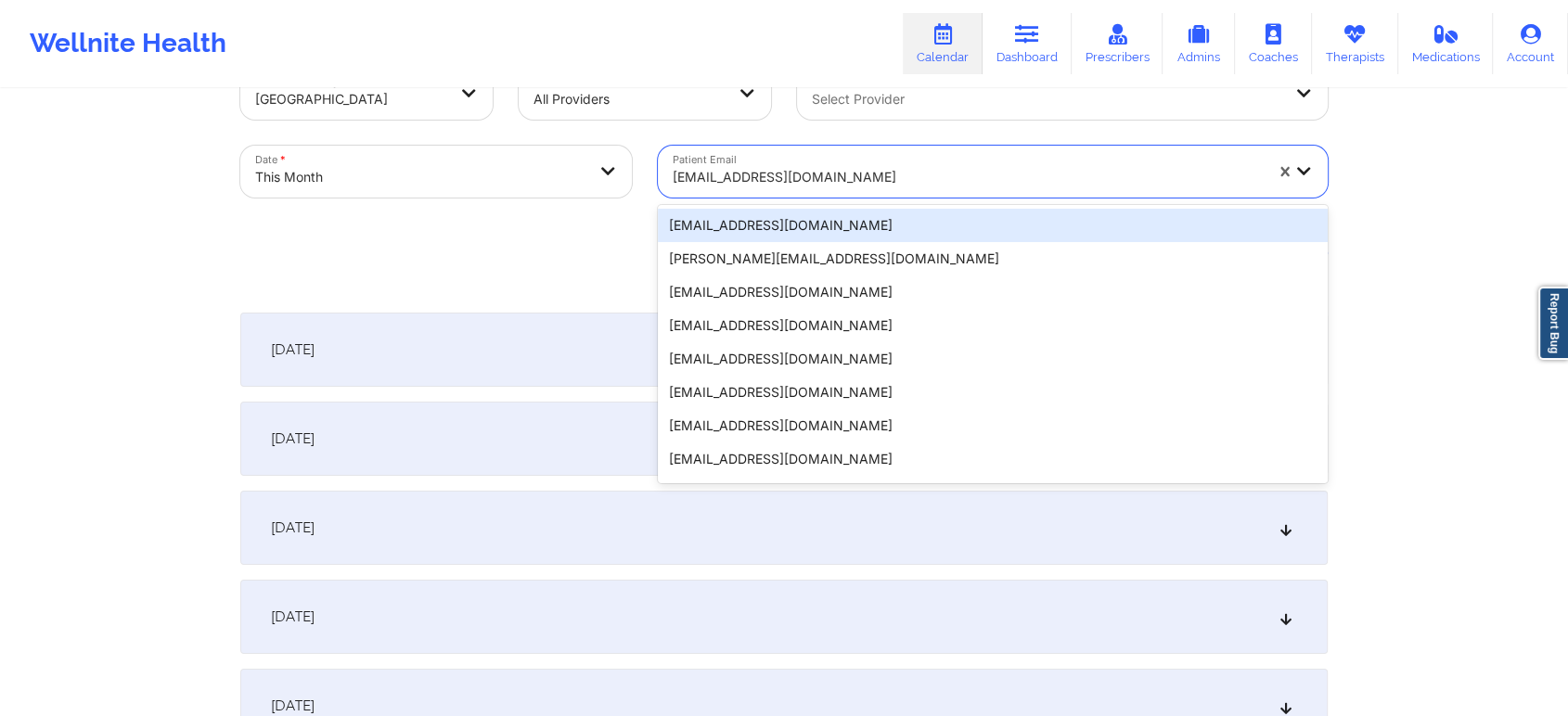
click at [836, 166] on div at bounding box center [967, 177] width 590 height 22
paste input "[EMAIL_ADDRESS][DOMAIN_NAME]"
type input "[EMAIL_ADDRESS][DOMAIN_NAME]"
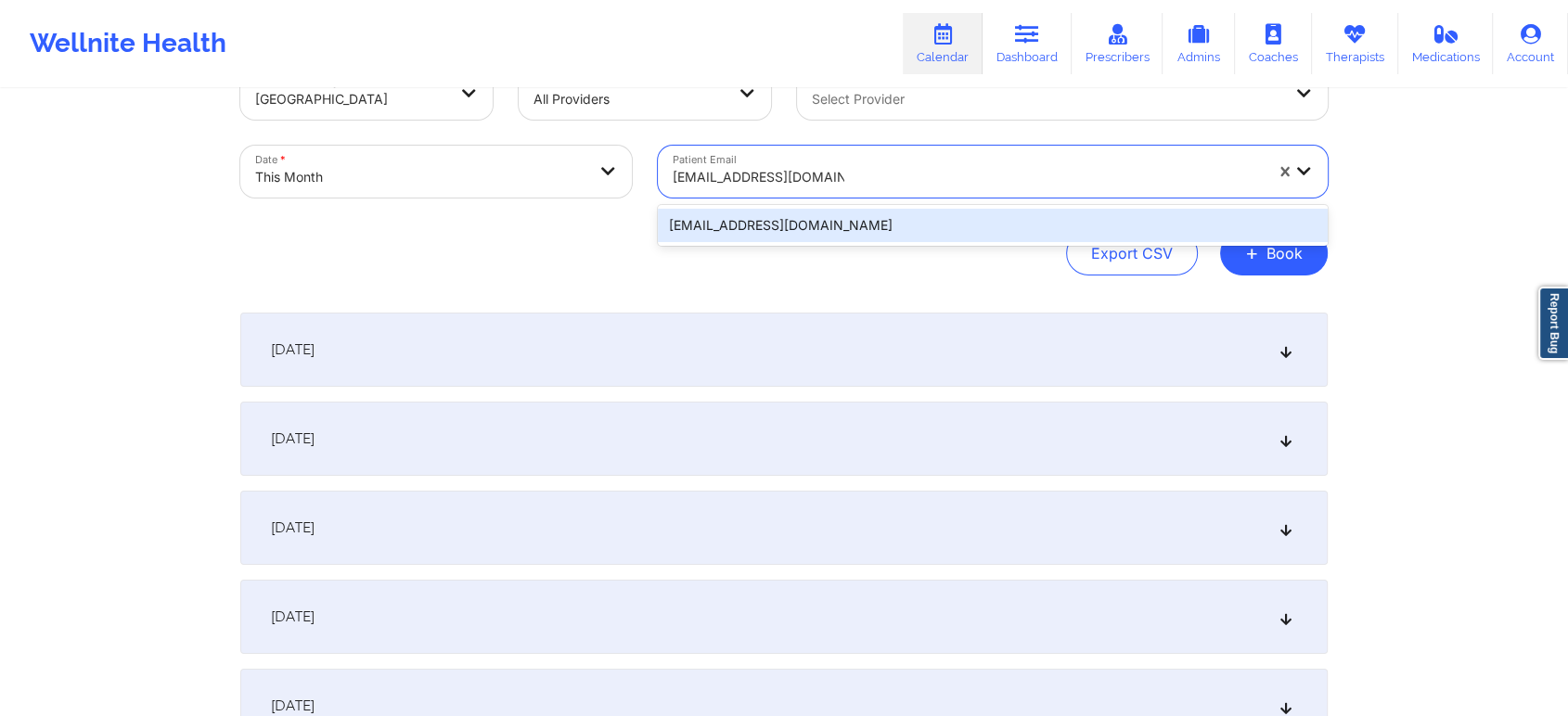
click at [851, 218] on div "[EMAIL_ADDRESS][DOMAIN_NAME]" at bounding box center [993, 225] width 669 height 33
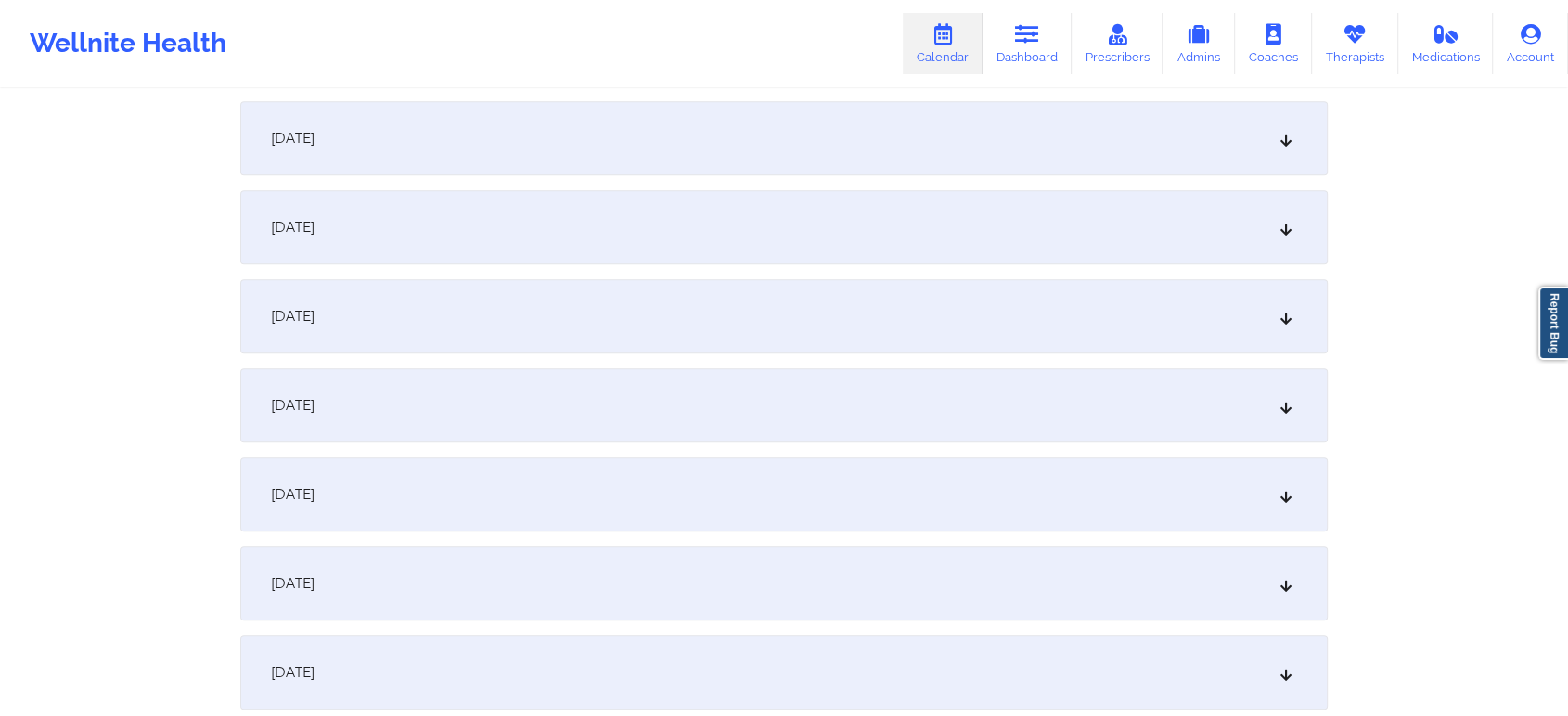
scroll to position [1240, 0]
click at [842, 253] on div "[DATE]" at bounding box center [784, 236] width 1088 height 74
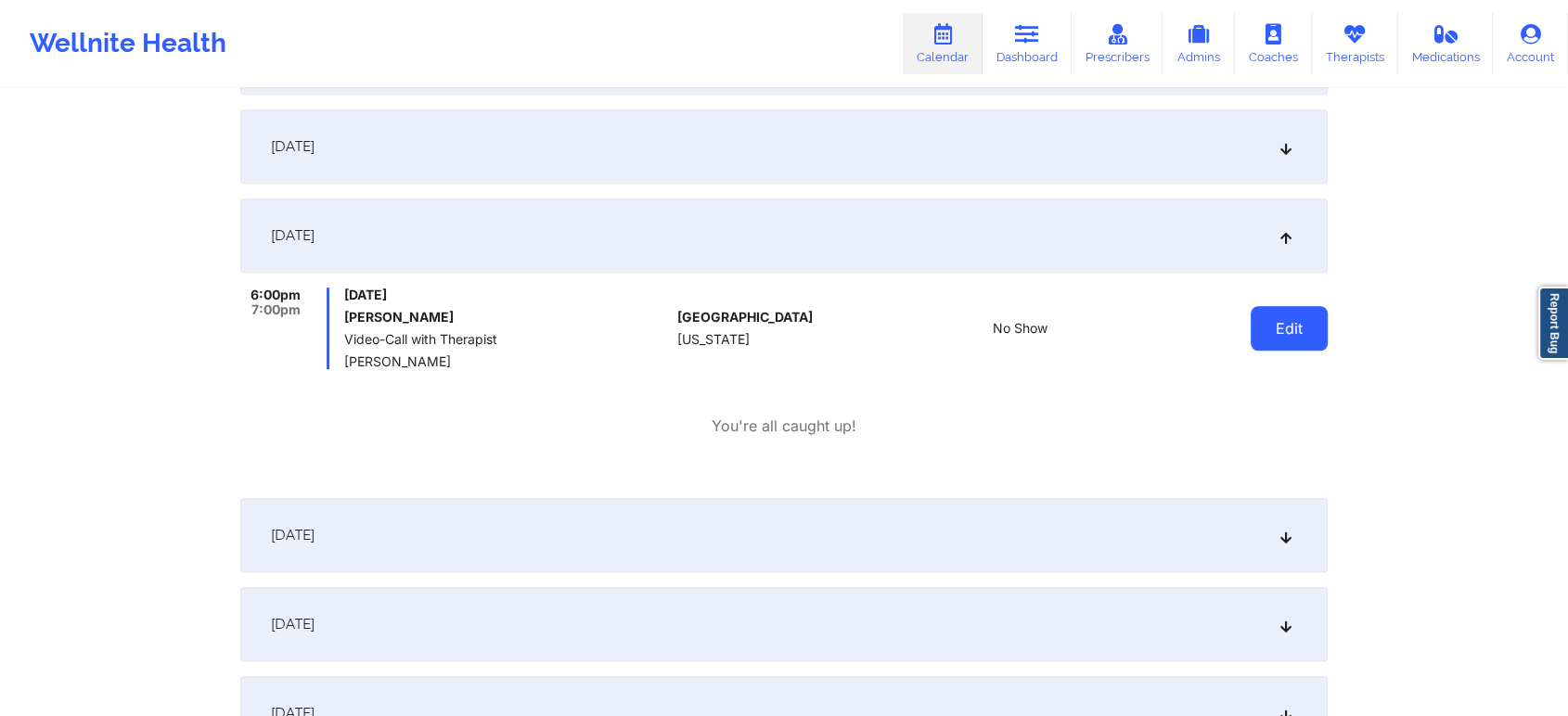
click at [1268, 327] on button "Edit" at bounding box center [1288, 328] width 77 height 45
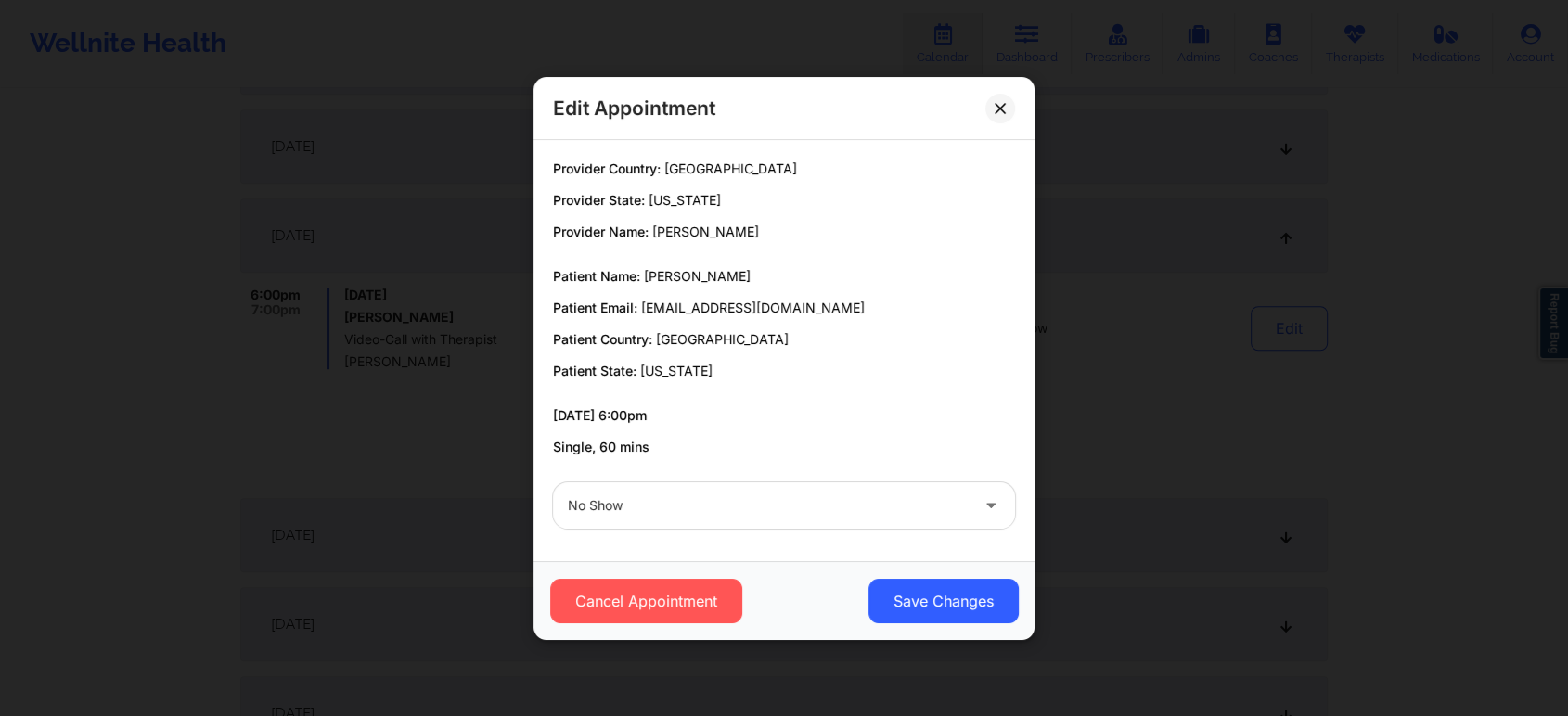
click at [788, 506] on div at bounding box center [768, 505] width 401 height 22
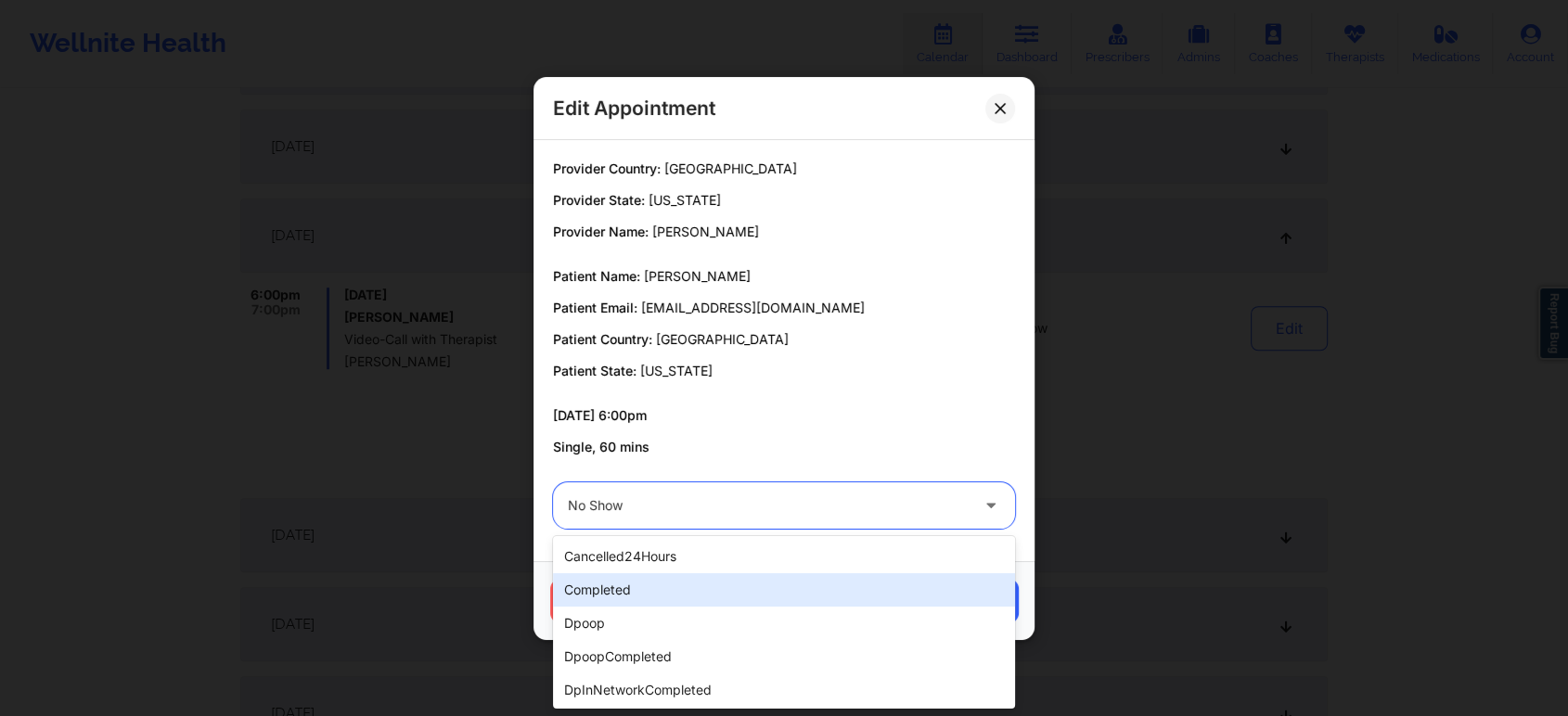
click at [691, 585] on div "completed" at bounding box center [784, 590] width 462 height 33
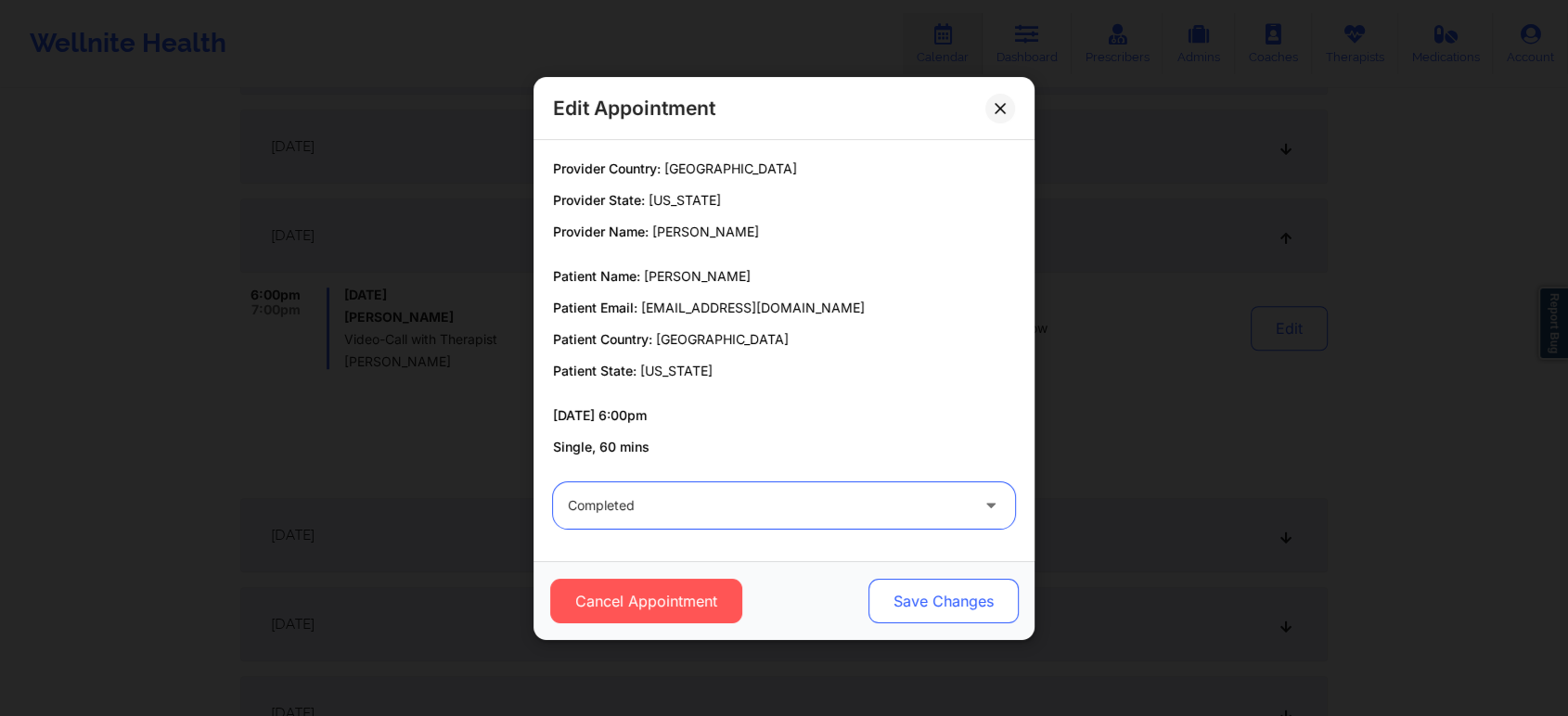
click at [893, 584] on button "Save Changes" at bounding box center [943, 601] width 150 height 45
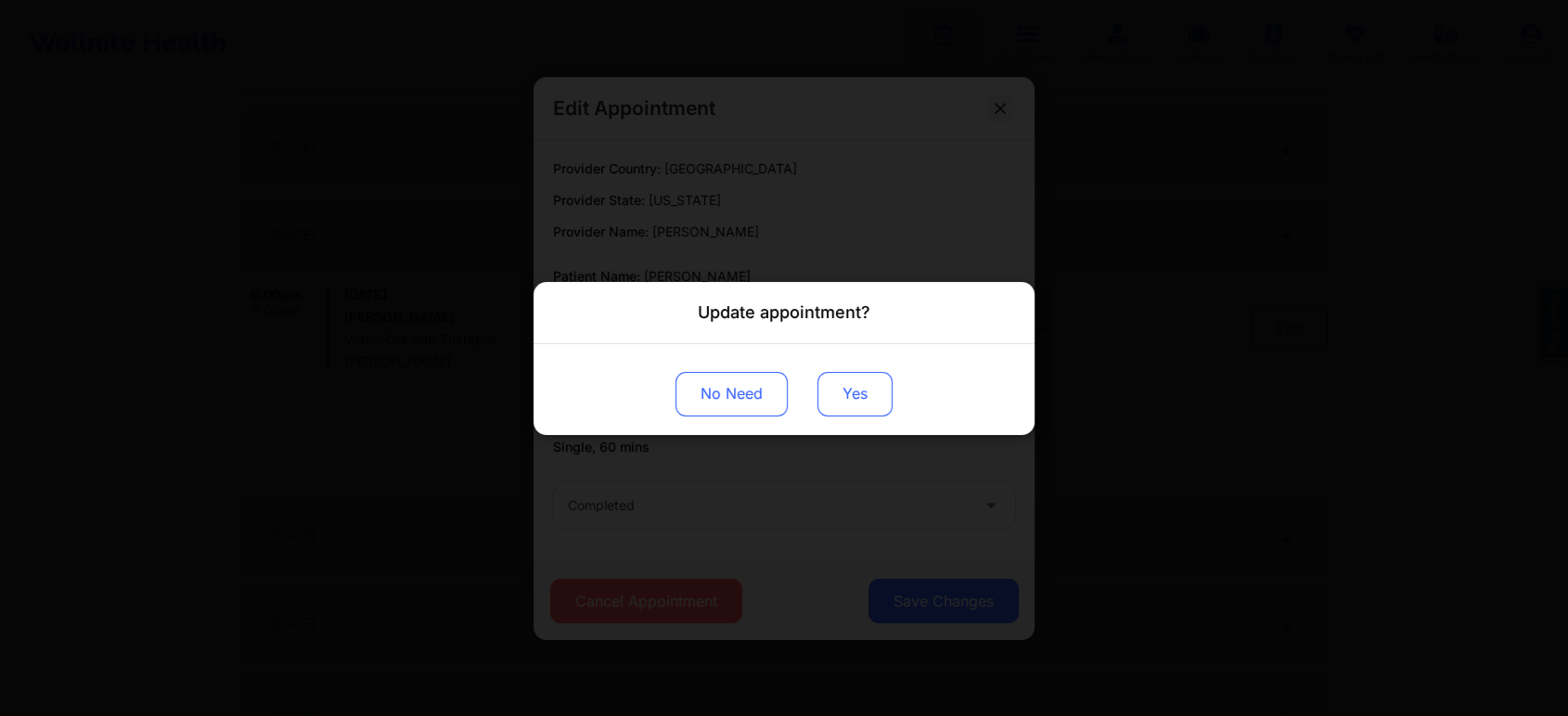
click at [859, 391] on button "Yes" at bounding box center [855, 393] width 75 height 45
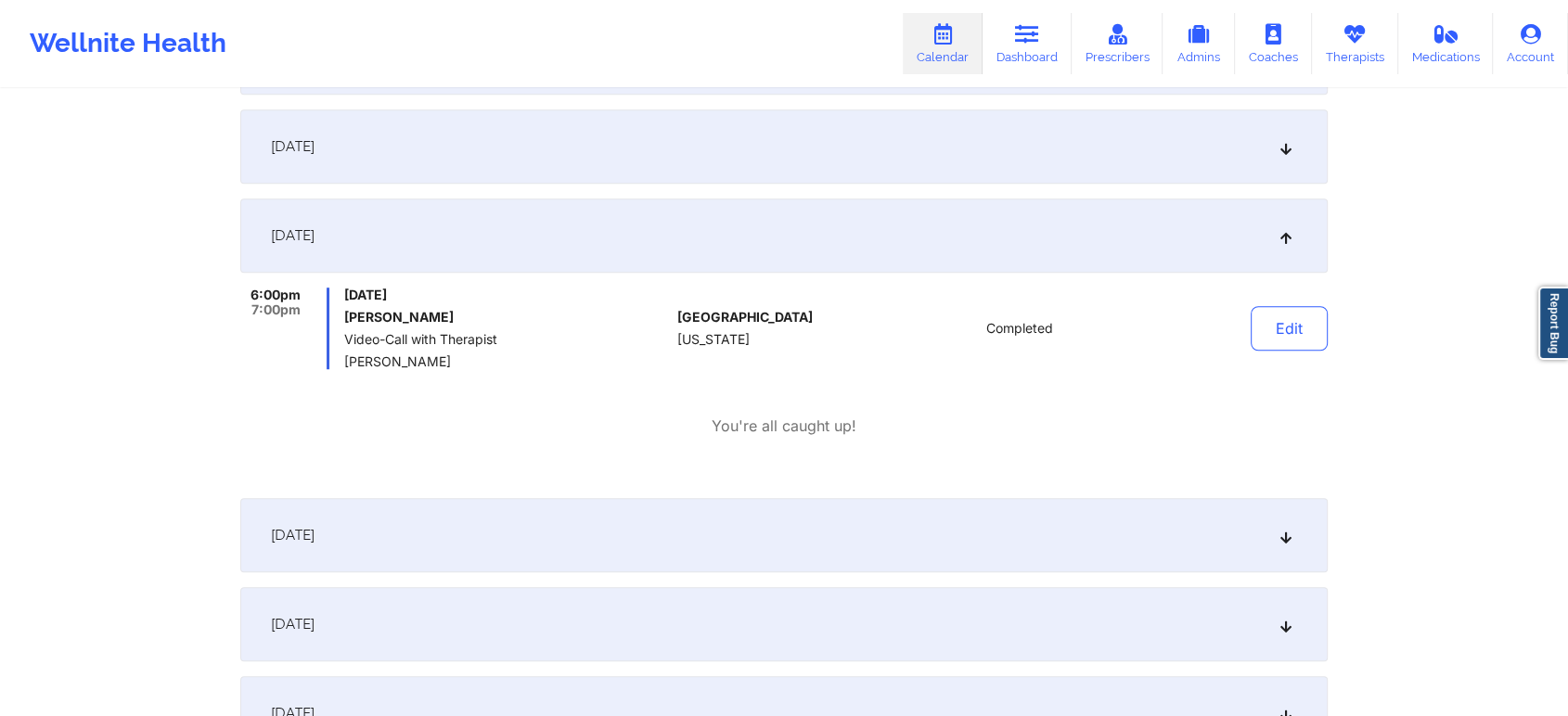
scroll to position [0, 0]
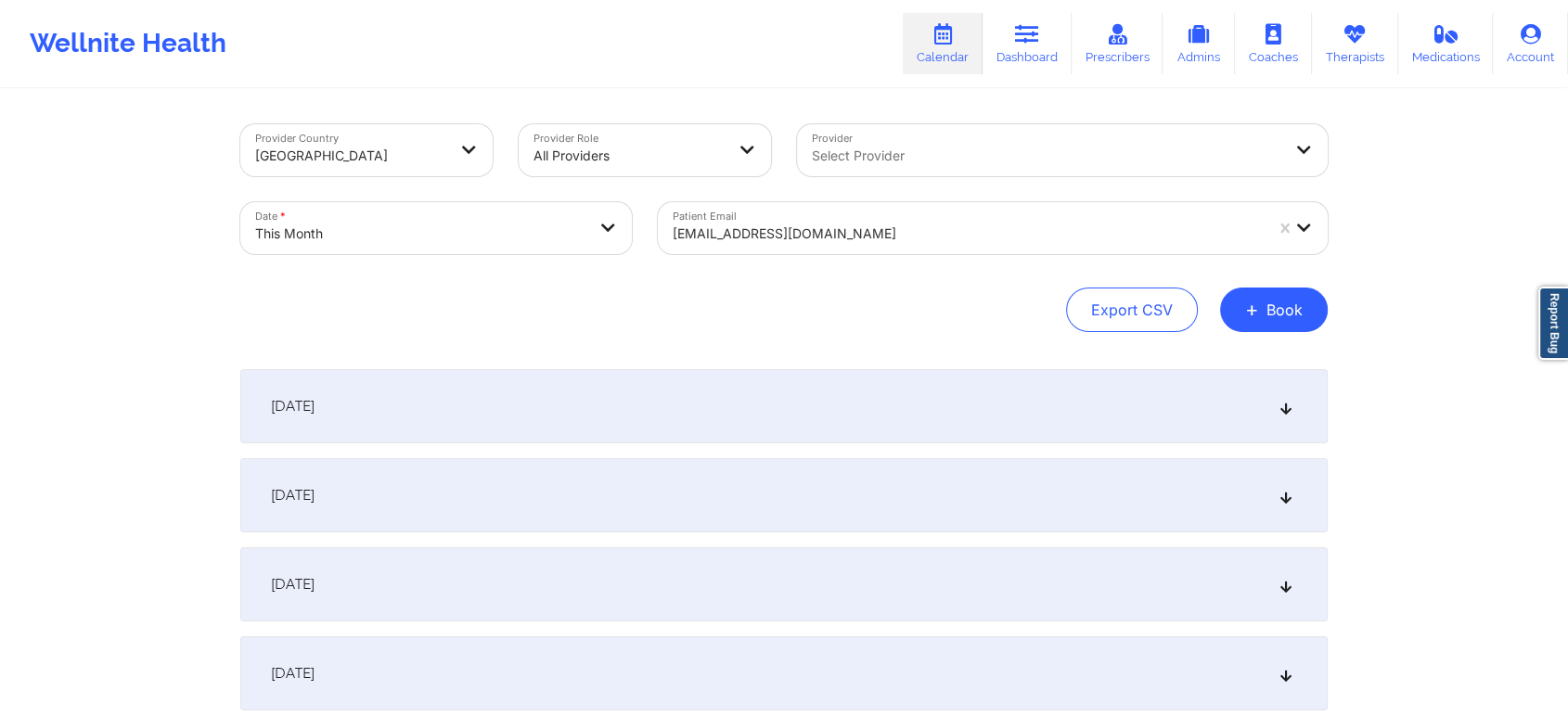
click at [822, 234] on div at bounding box center [967, 233] width 590 height 22
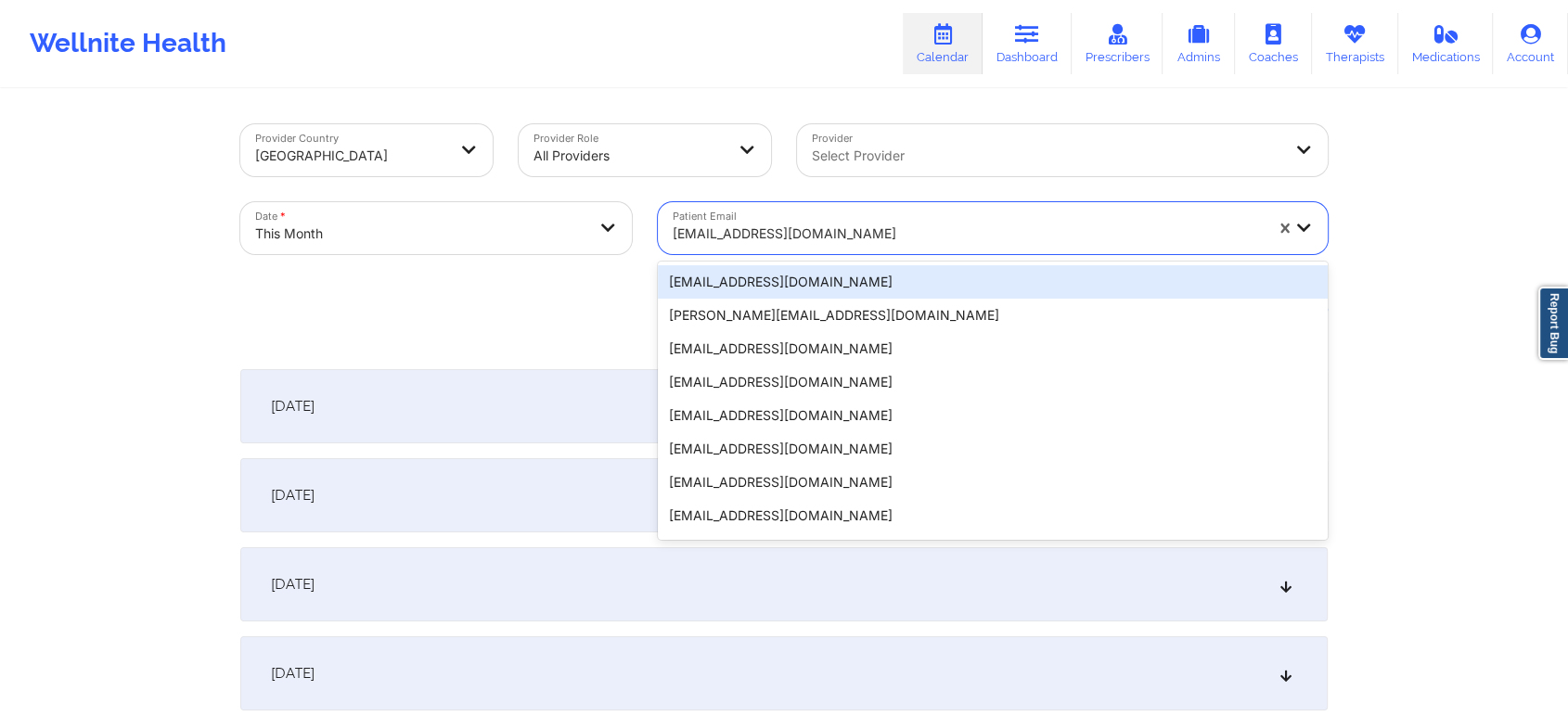
paste input "[EMAIL_ADDRESS][DOMAIN_NAME]"
type input "[EMAIL_ADDRESS][DOMAIN_NAME]"
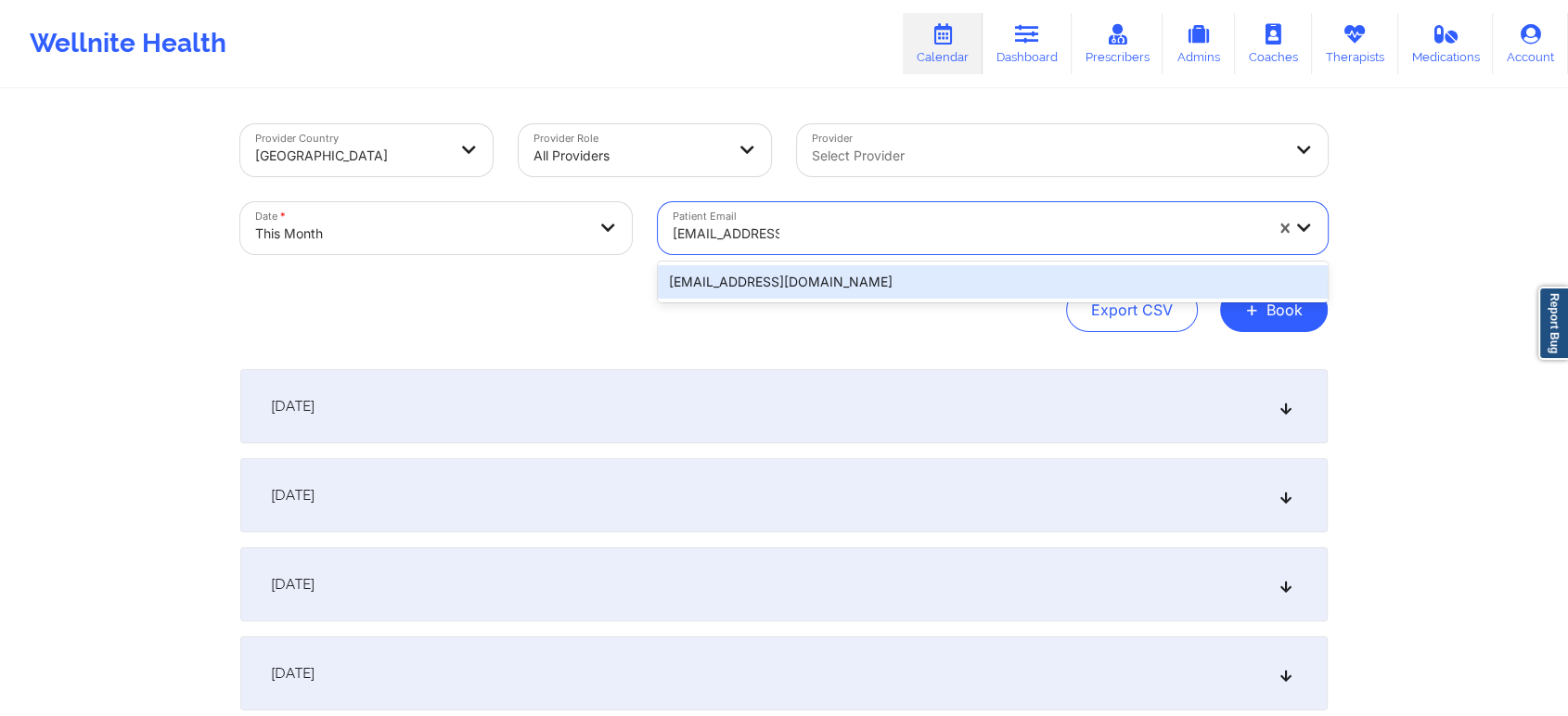
click at [874, 286] on div "[EMAIL_ADDRESS][DOMAIN_NAME]" at bounding box center [993, 281] width 669 height 33
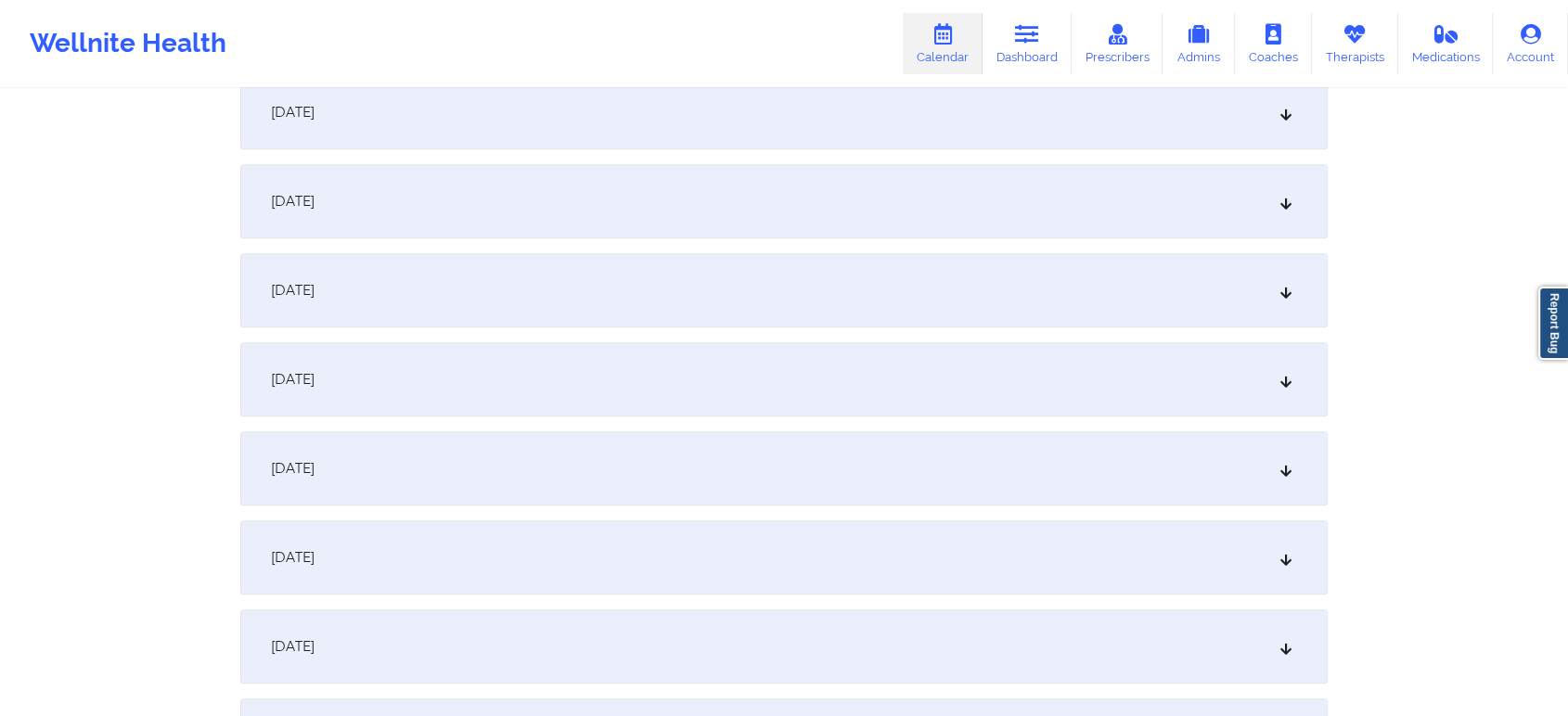
scroll to position [974, 0]
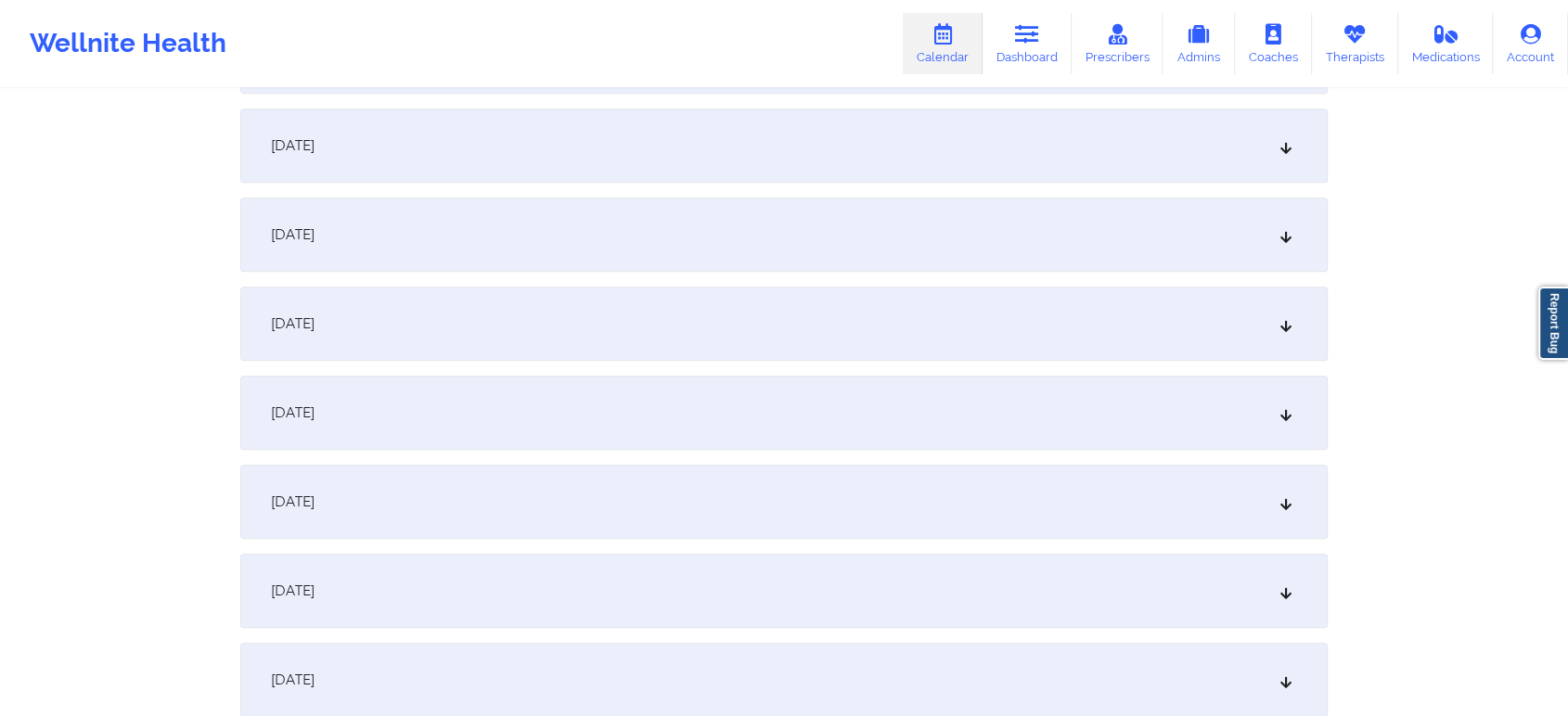
click at [994, 474] on div "[DATE]" at bounding box center [784, 502] width 1088 height 74
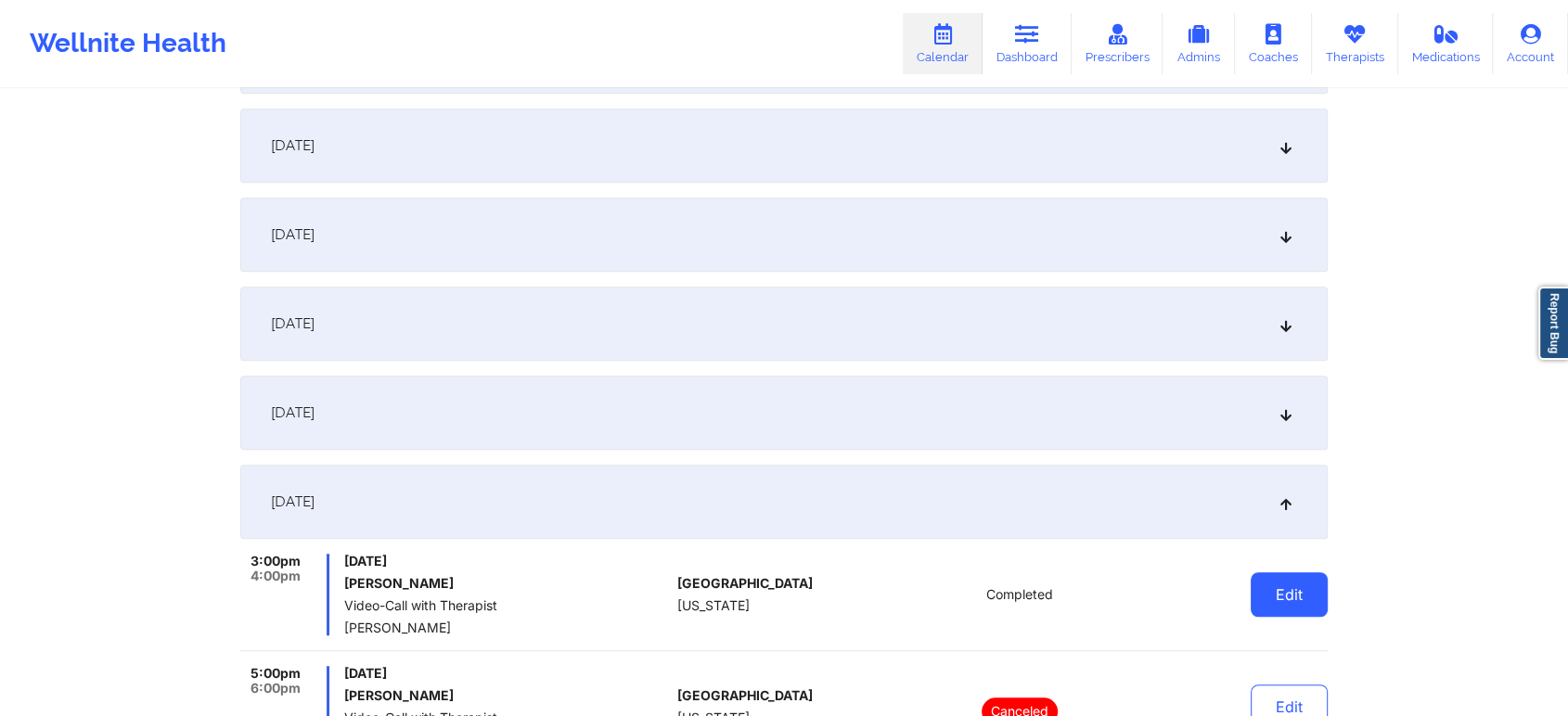
click at [1276, 596] on button "Edit" at bounding box center [1288, 594] width 77 height 45
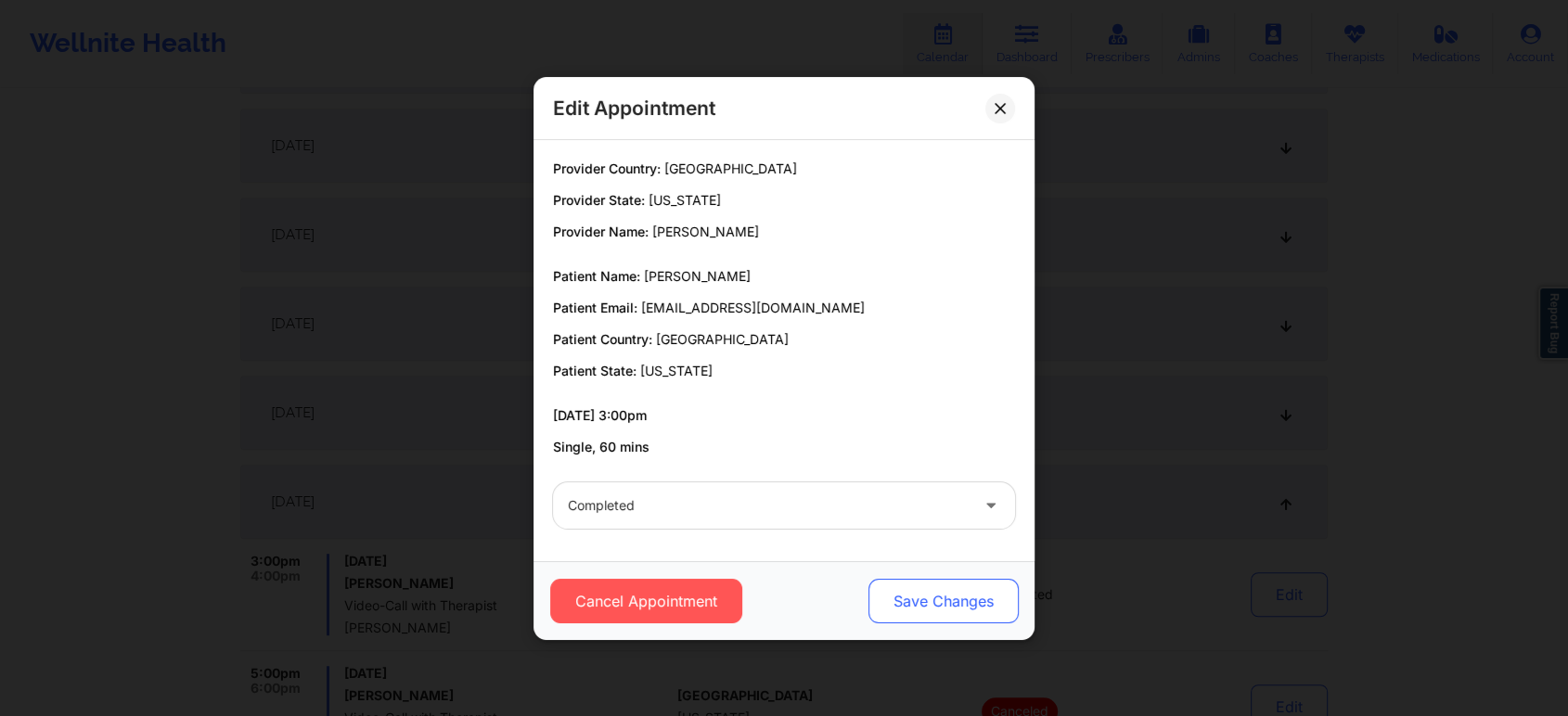
click at [953, 596] on button "Save Changes" at bounding box center [943, 601] width 150 height 45
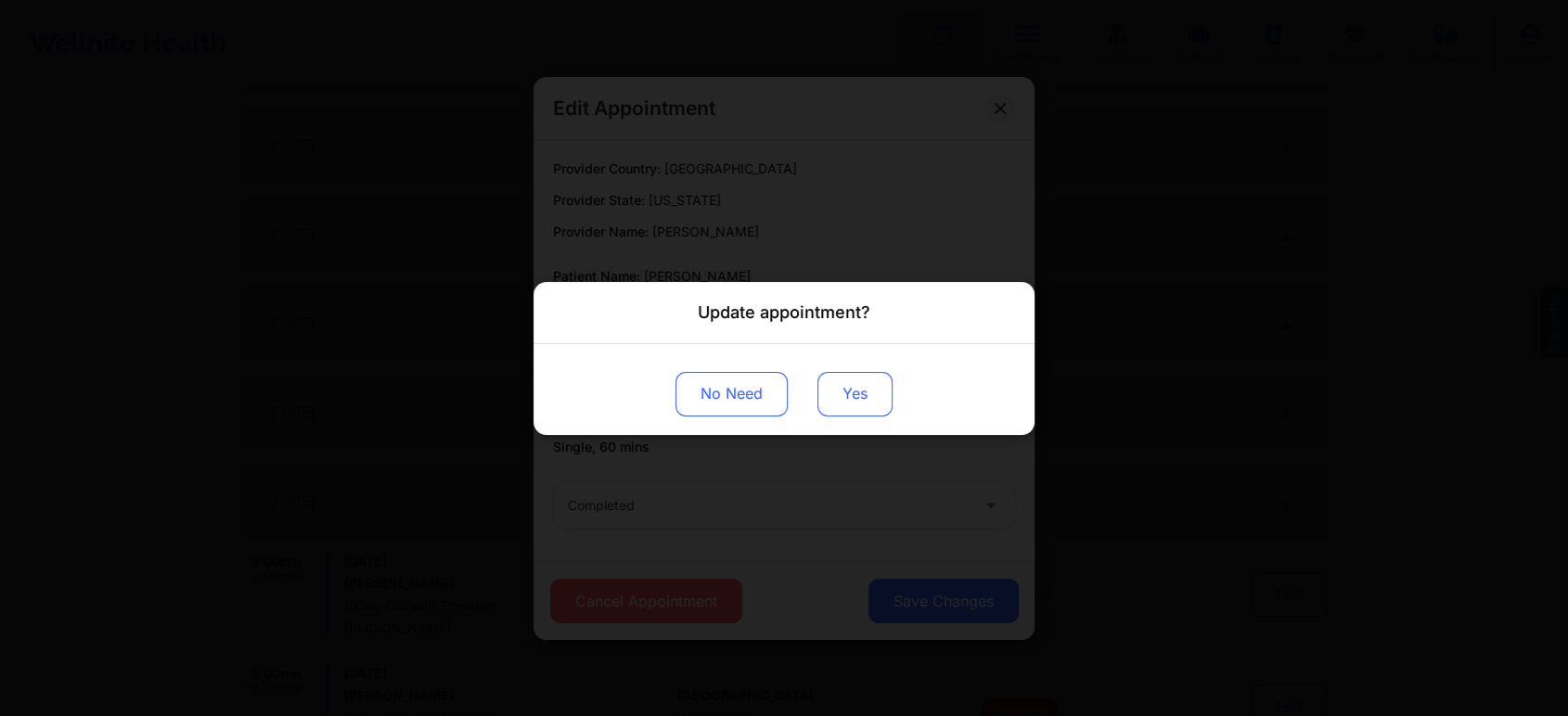
click at [849, 380] on button "Yes" at bounding box center [855, 393] width 75 height 45
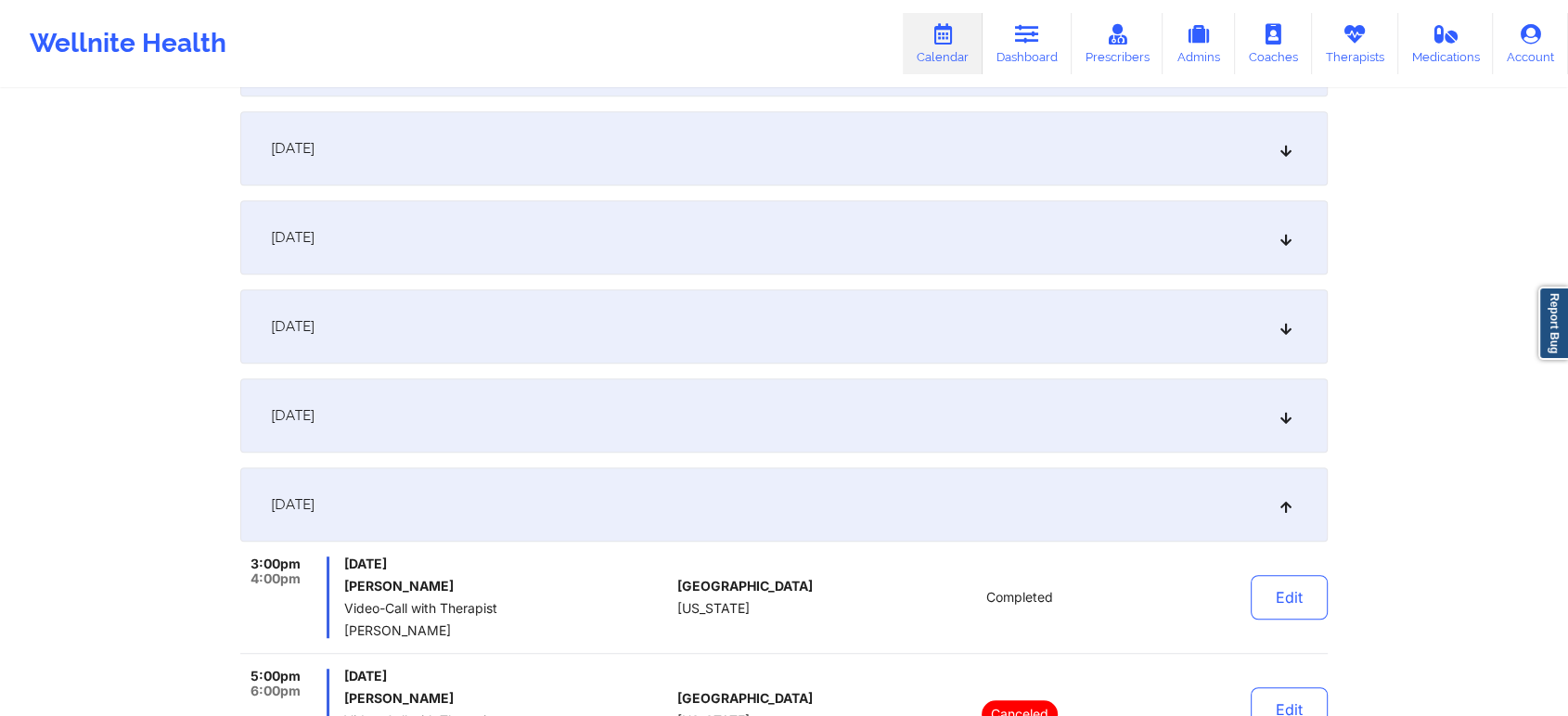
scroll to position [0, 0]
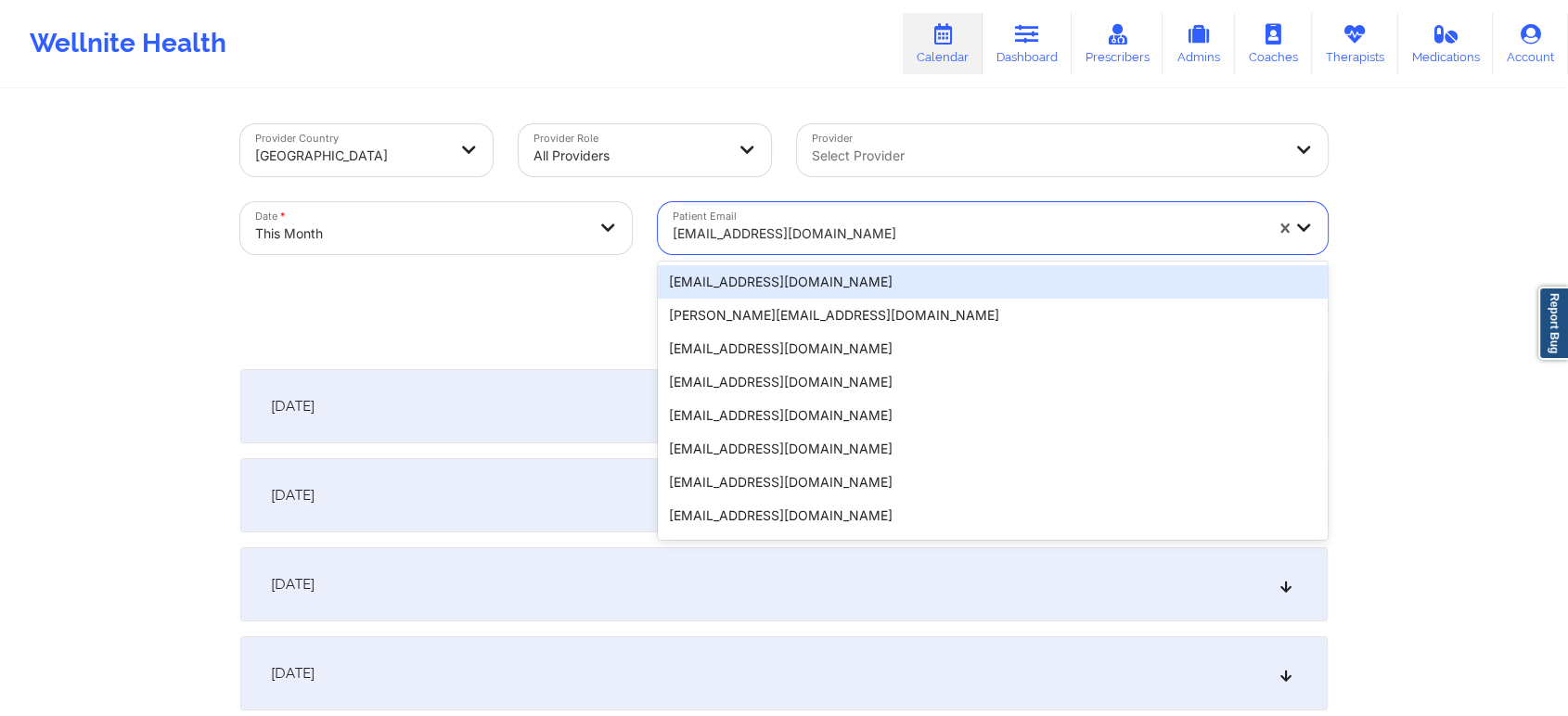
click at [799, 232] on div at bounding box center [967, 233] width 590 height 22
paste input "[PERSON_NAME][EMAIL_ADDRESS][PERSON_NAME][DOMAIN_NAME]"
type input "[PERSON_NAME][EMAIL_ADDRESS][PERSON_NAME][DOMAIN_NAME]"
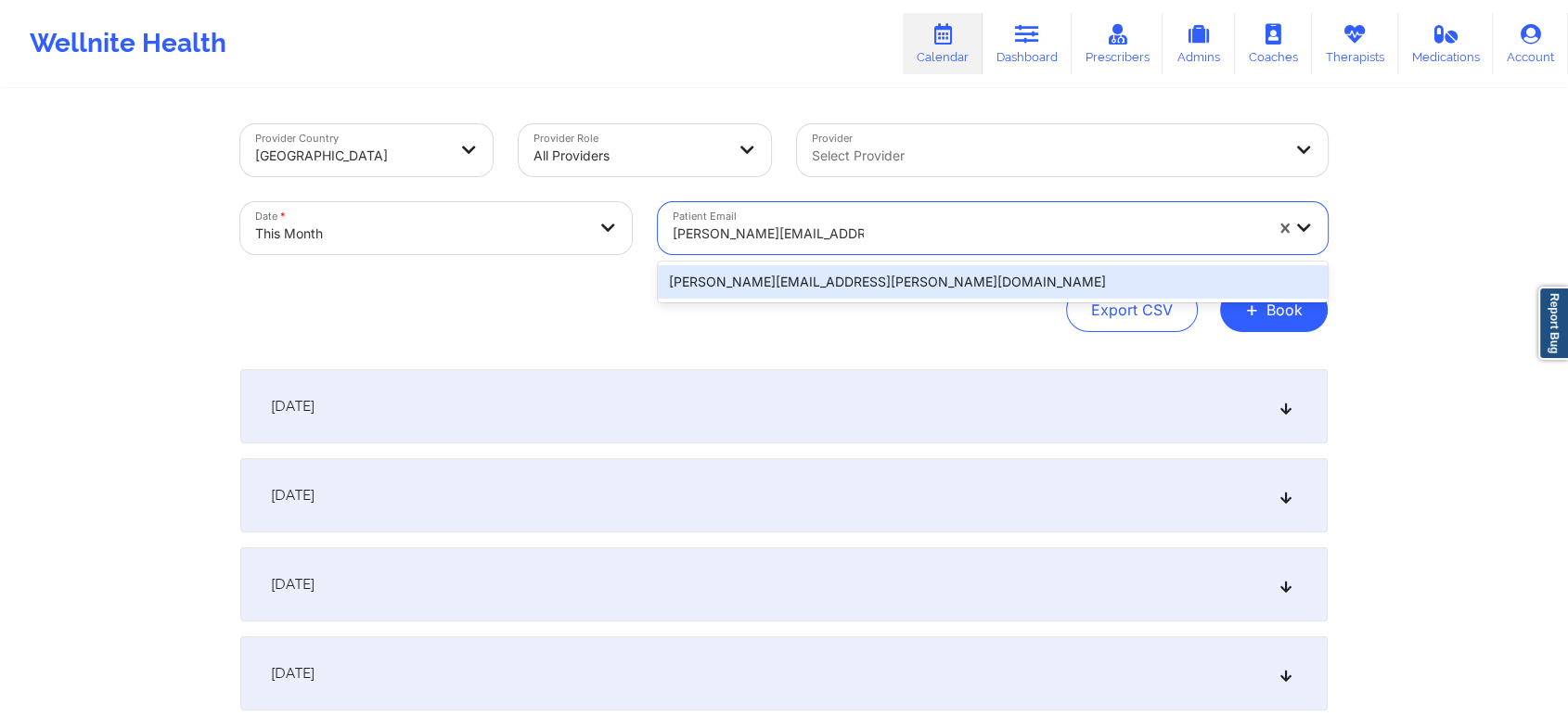
click at [854, 275] on div "[PERSON_NAME][EMAIL_ADDRESS][PERSON_NAME][DOMAIN_NAME]" at bounding box center [993, 281] width 669 height 33
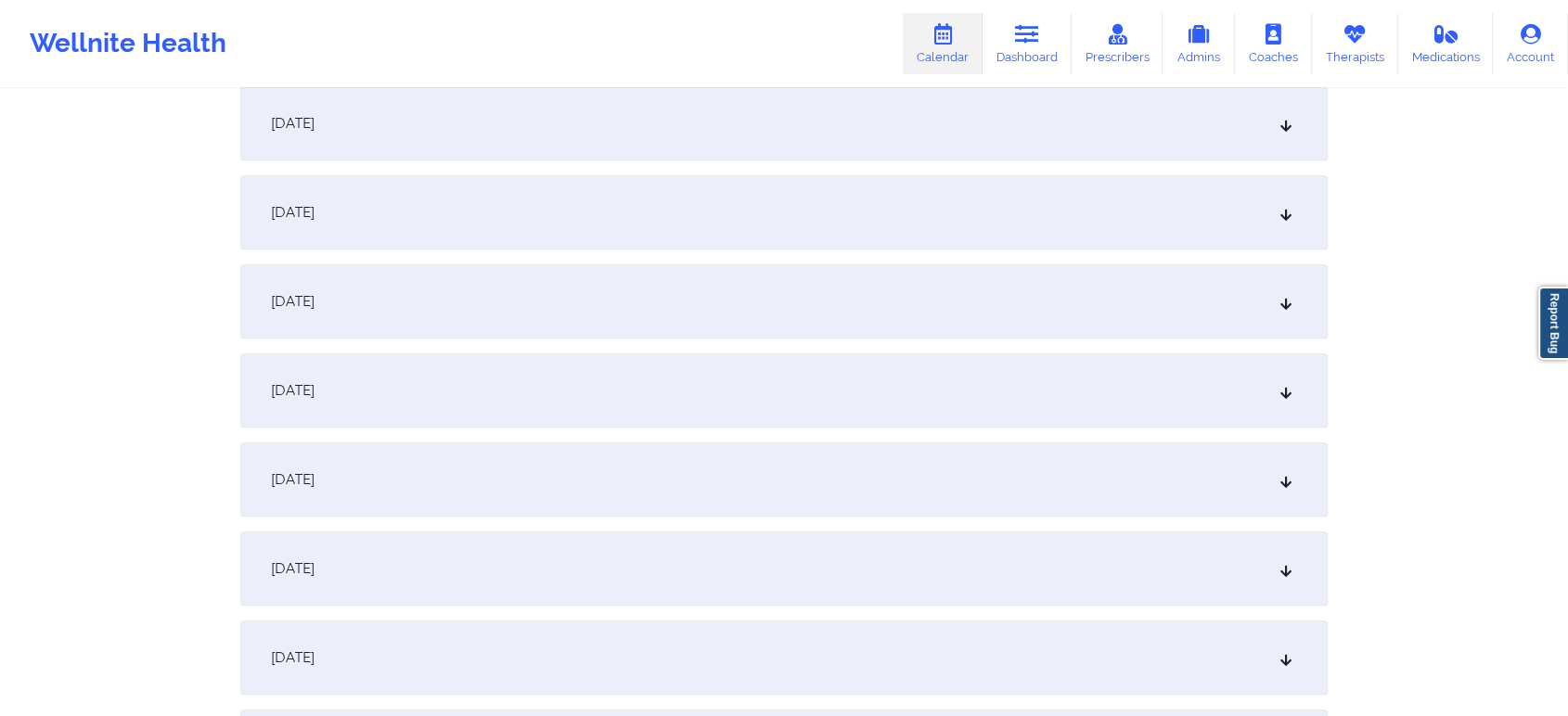
scroll to position [1089, 0]
click at [953, 392] on div "[DATE]" at bounding box center [784, 387] width 1088 height 74
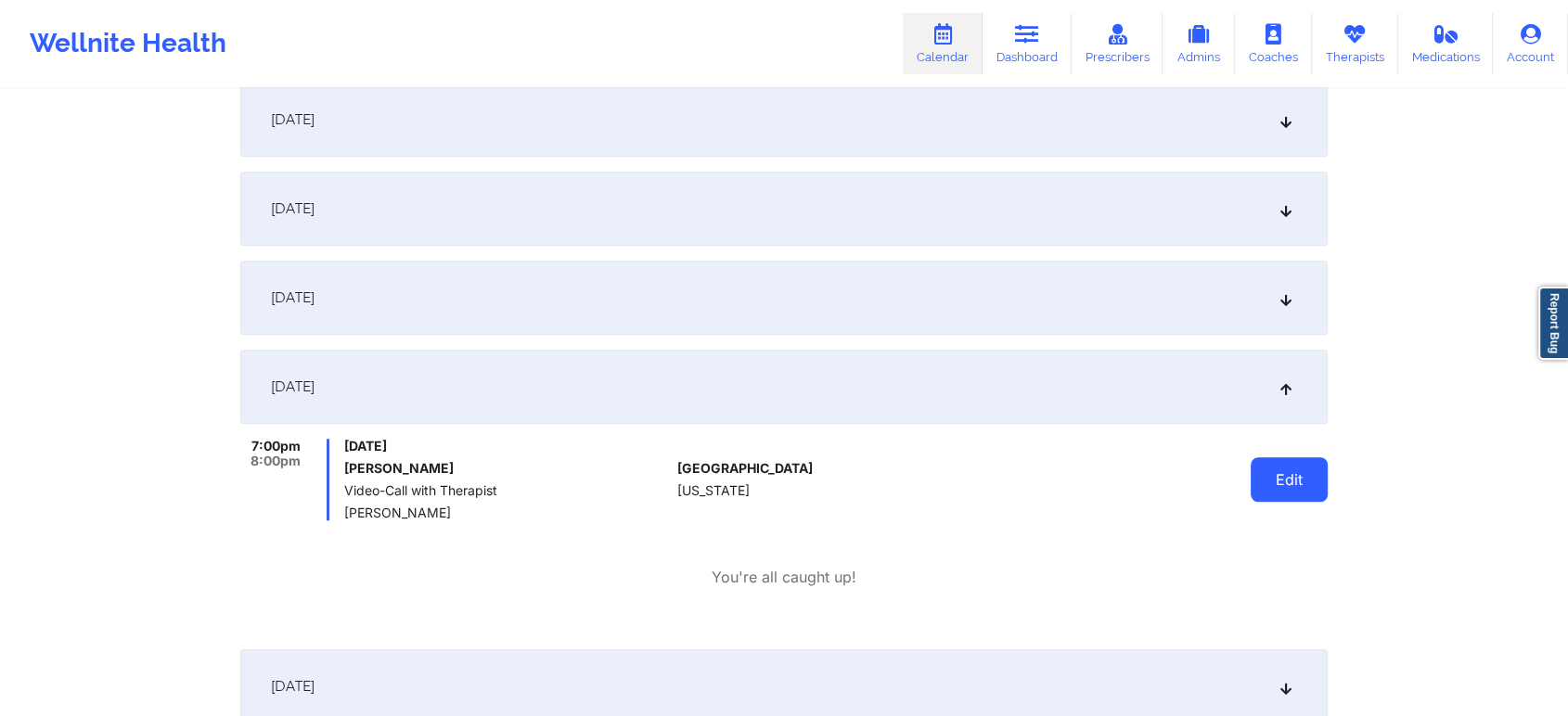
click at [1273, 481] on button "Edit" at bounding box center [1288, 479] width 77 height 45
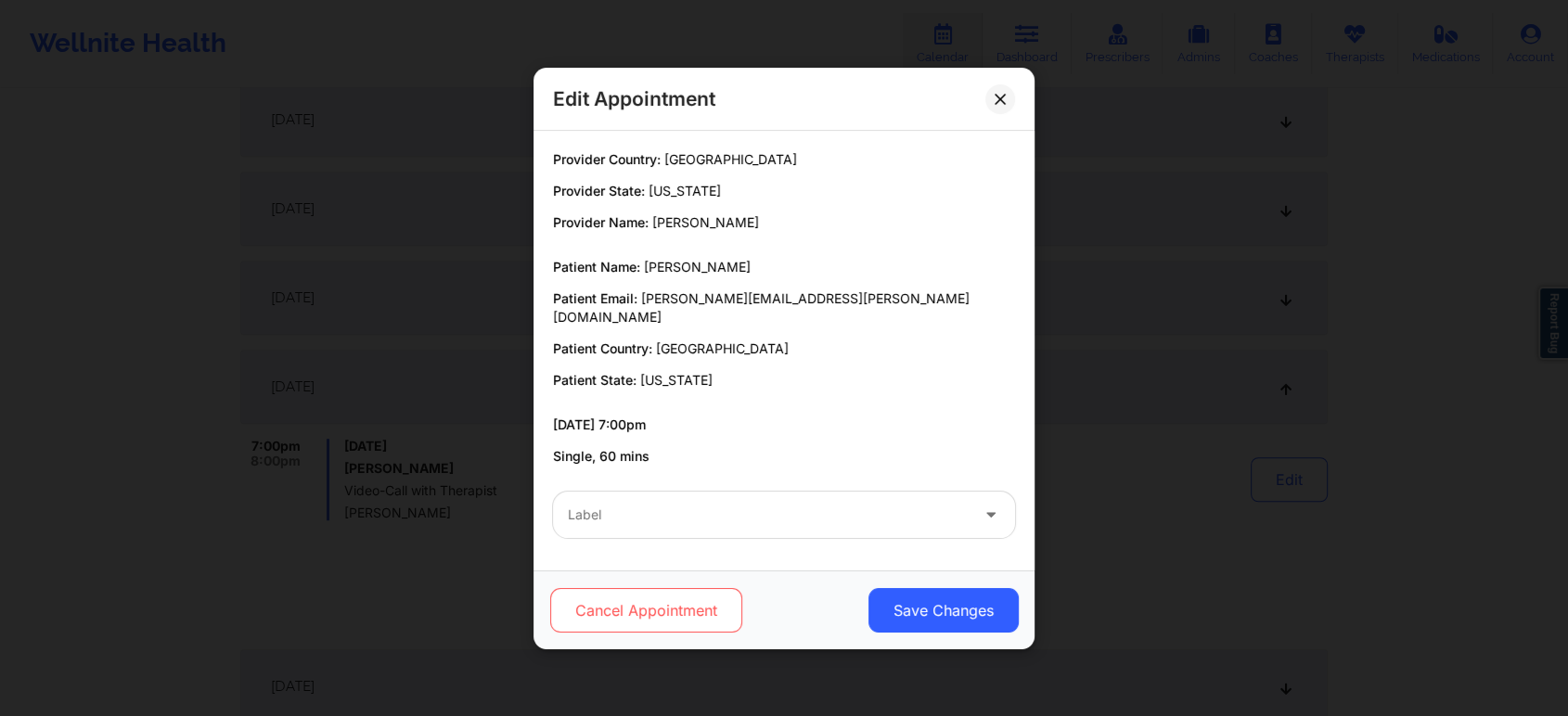
click at [648, 599] on button "Cancel Appointment" at bounding box center [647, 610] width 192 height 45
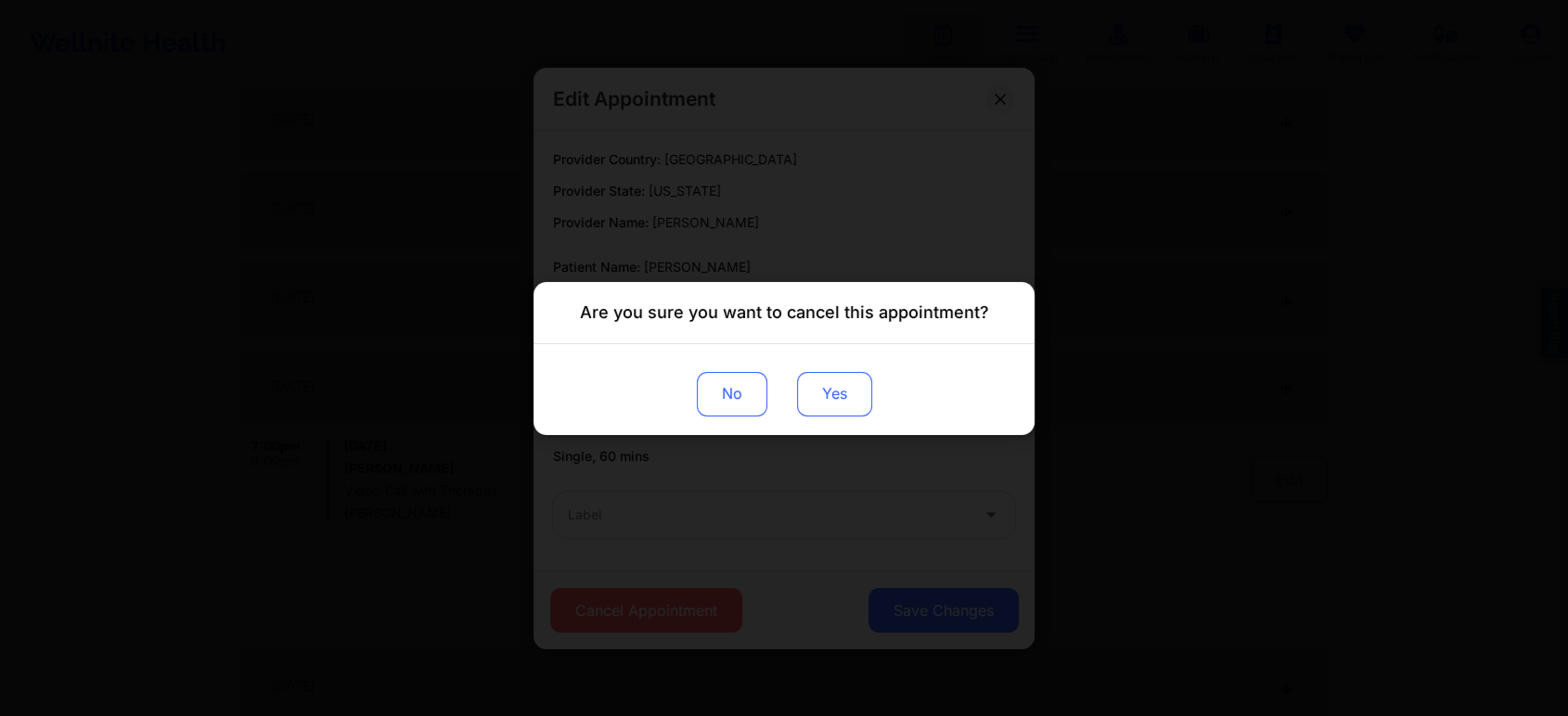
click at [820, 391] on button "Yes" at bounding box center [834, 393] width 75 height 45
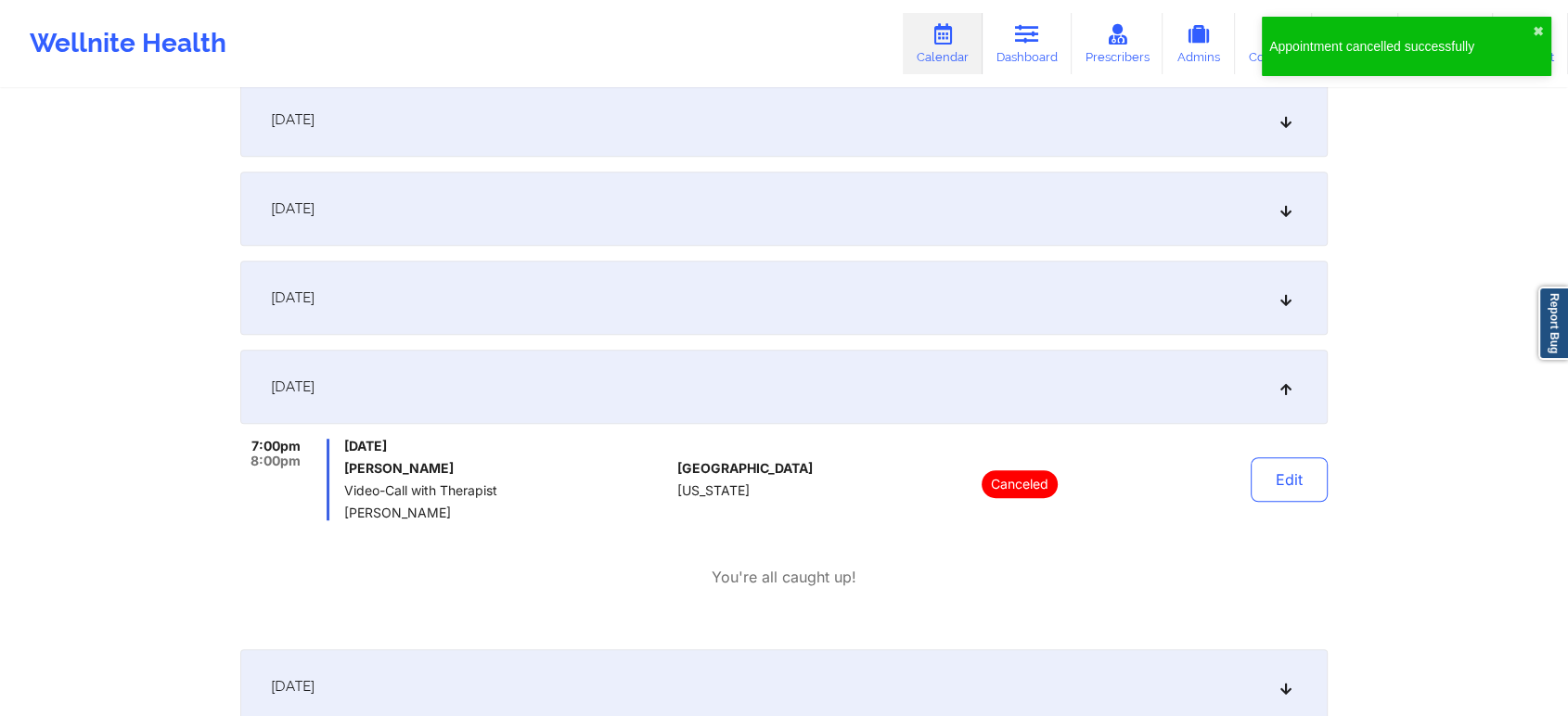
scroll to position [0, 0]
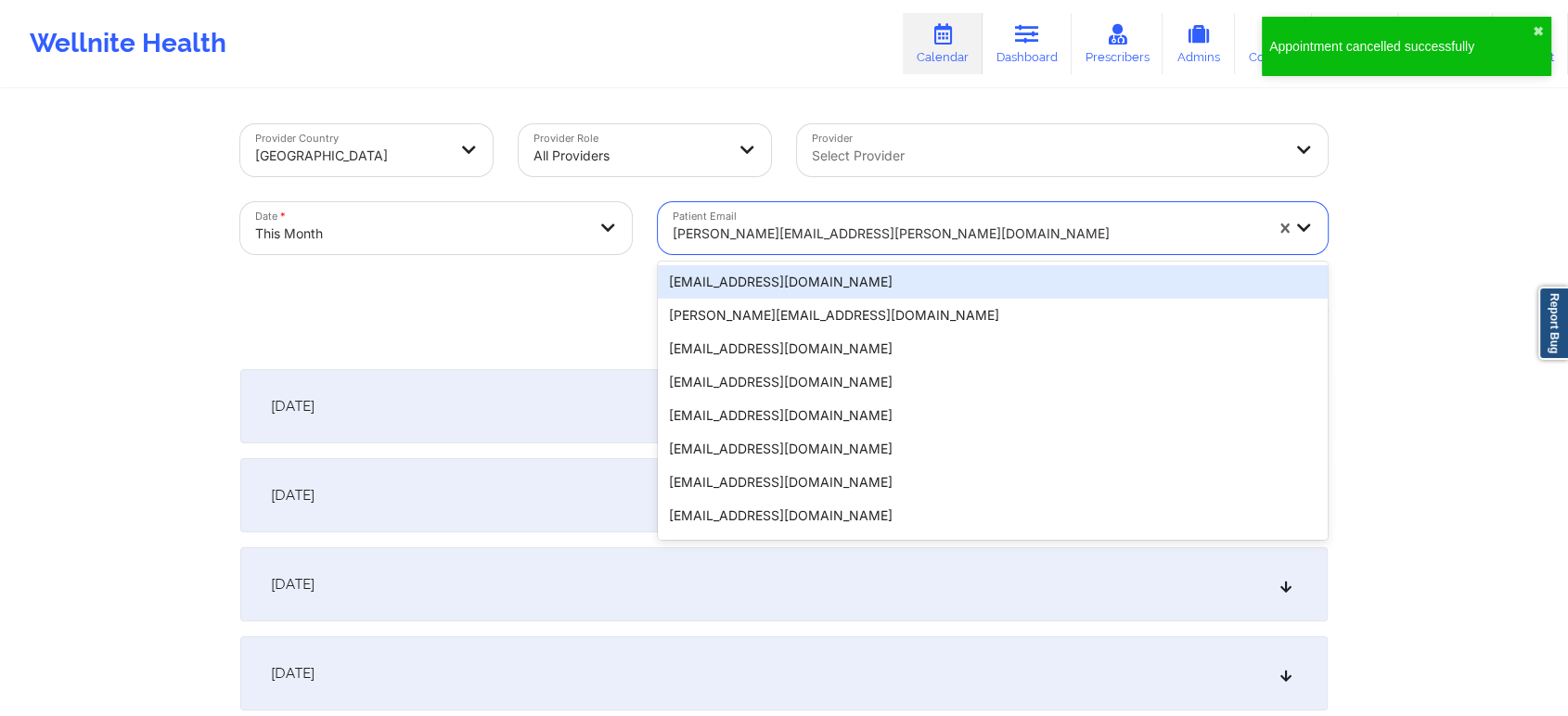
click at [745, 225] on div at bounding box center [967, 233] width 590 height 22
paste input "[EMAIL_ADDRESS][DOMAIN_NAME]"
type input "[EMAIL_ADDRESS][DOMAIN_NAME]"
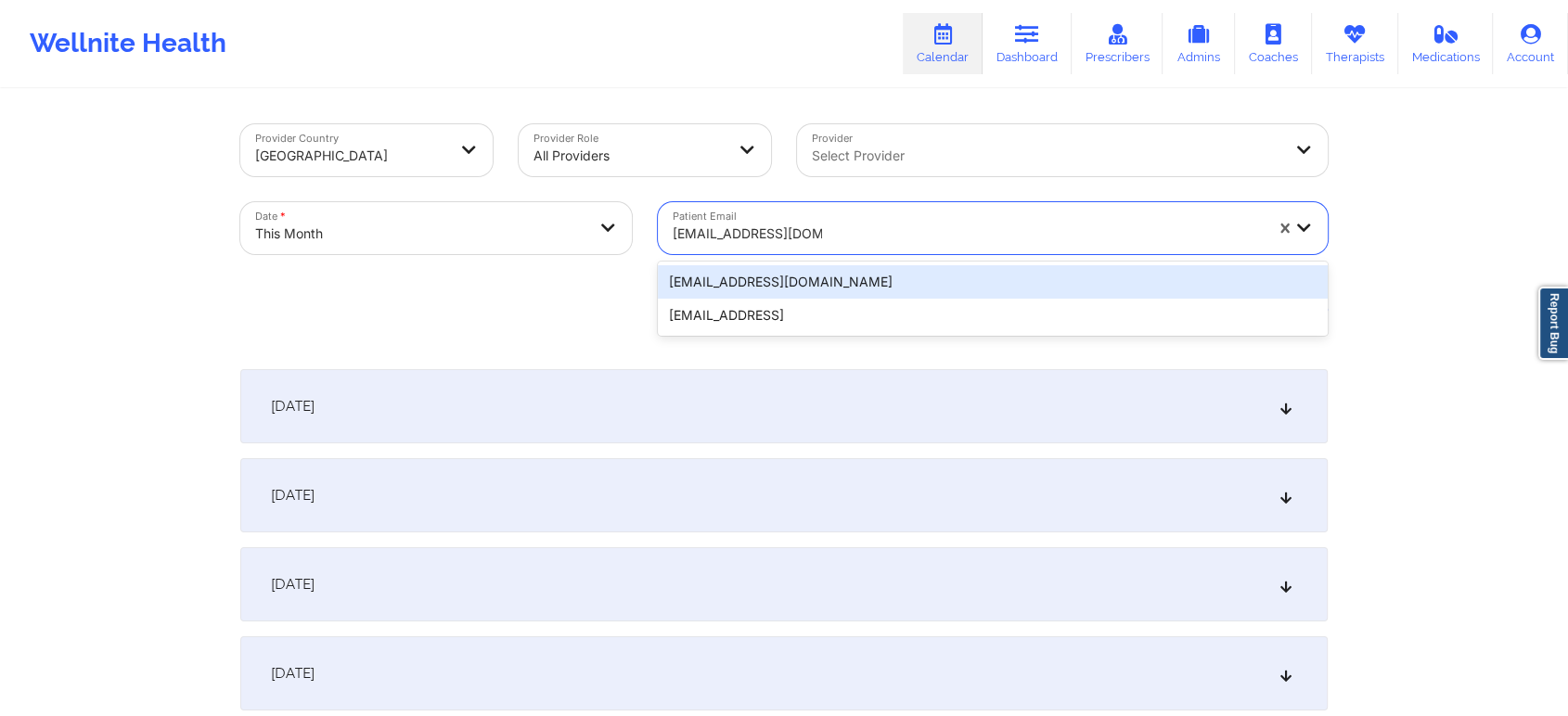
click at [841, 293] on div "[EMAIL_ADDRESS][DOMAIN_NAME]" at bounding box center [993, 281] width 669 height 33
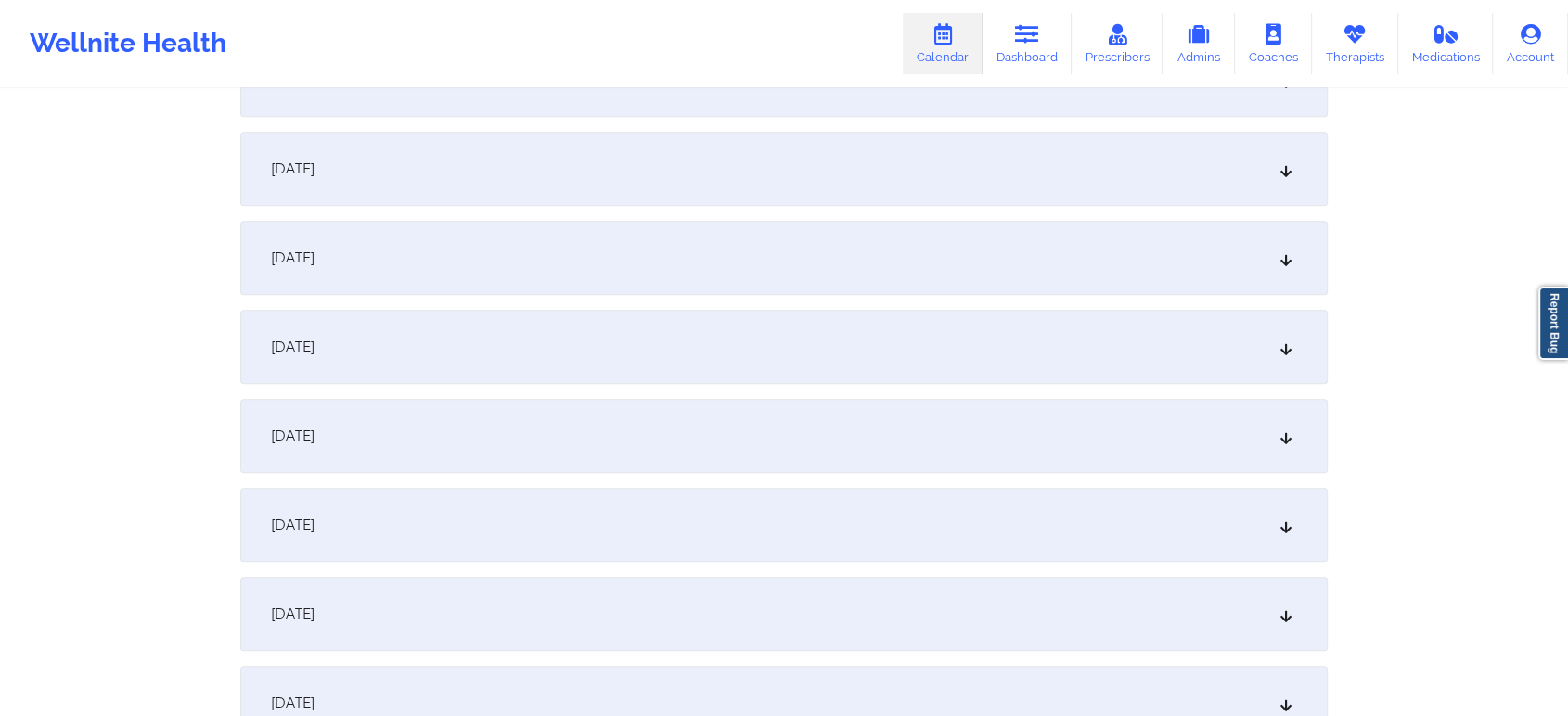
scroll to position [1140, 0]
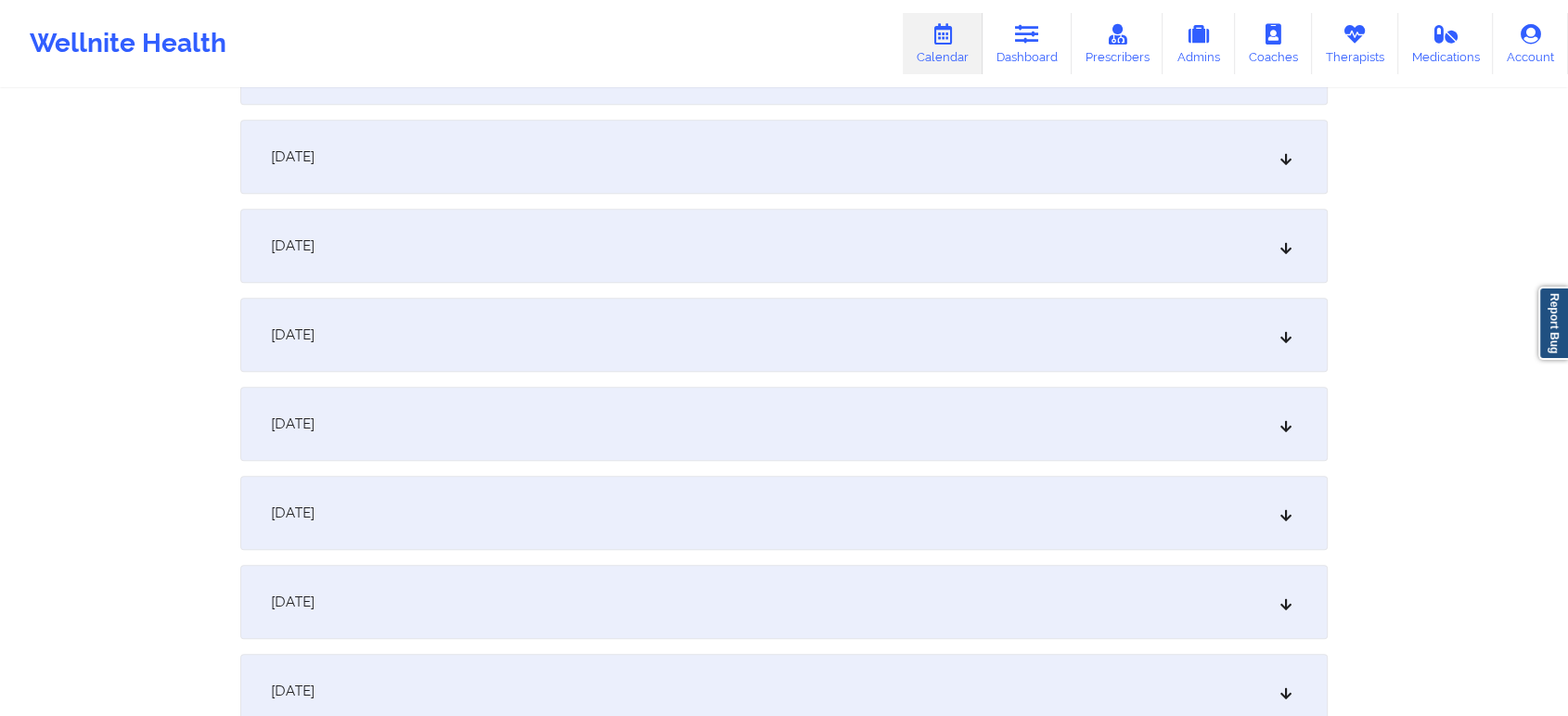
click at [939, 339] on div "[DATE]" at bounding box center [784, 335] width 1088 height 74
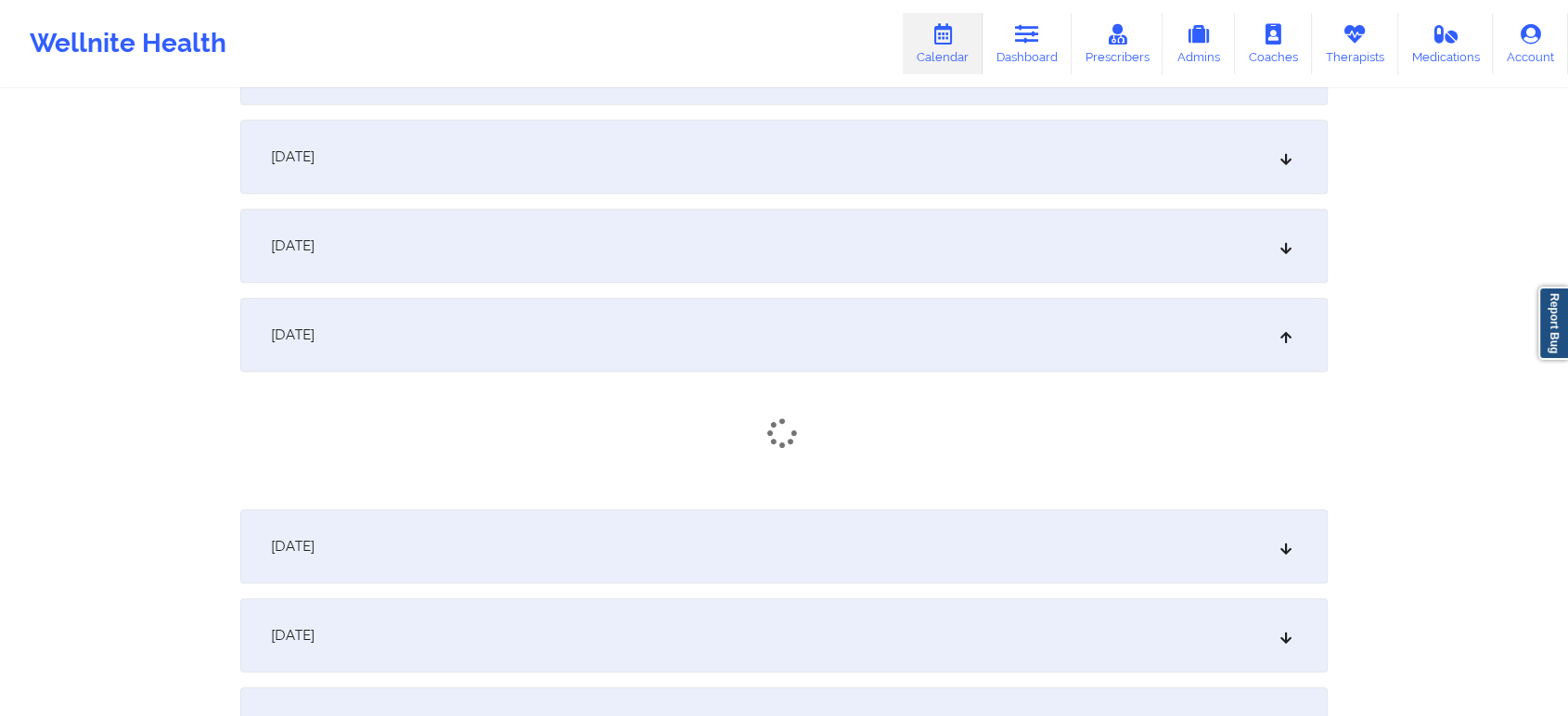
click at [939, 339] on div "[DATE]" at bounding box center [784, 335] width 1088 height 74
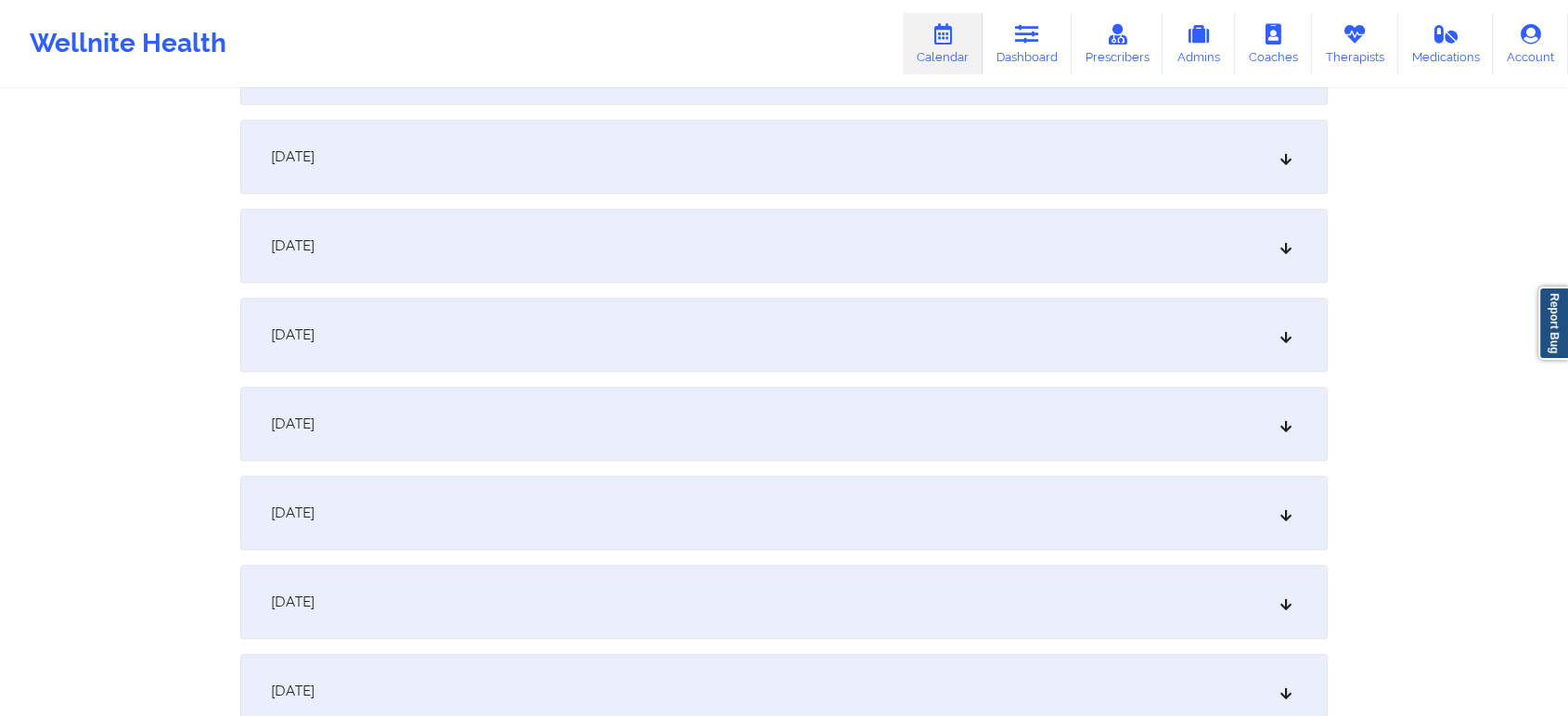
click at [939, 339] on div "[DATE]" at bounding box center [784, 335] width 1088 height 74
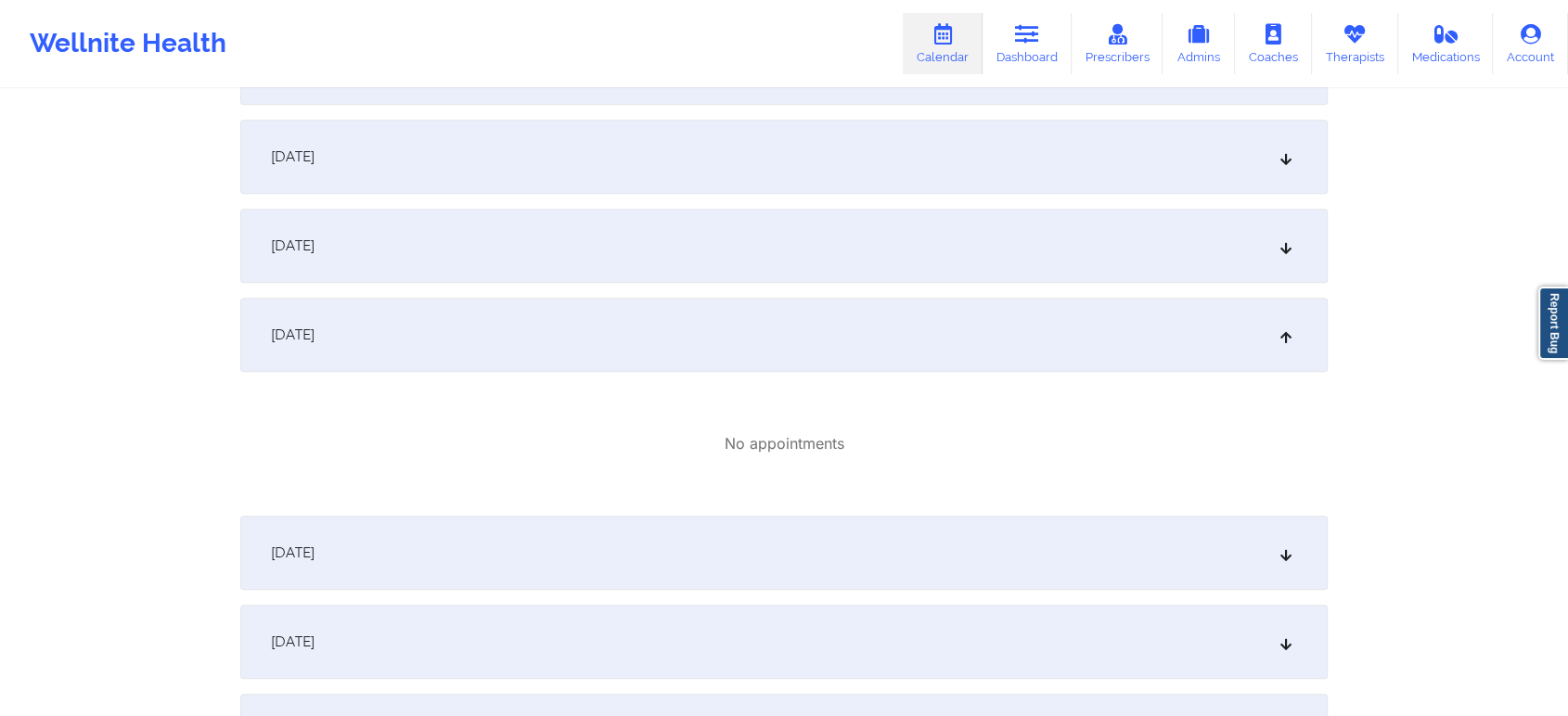
scroll to position [0, 0]
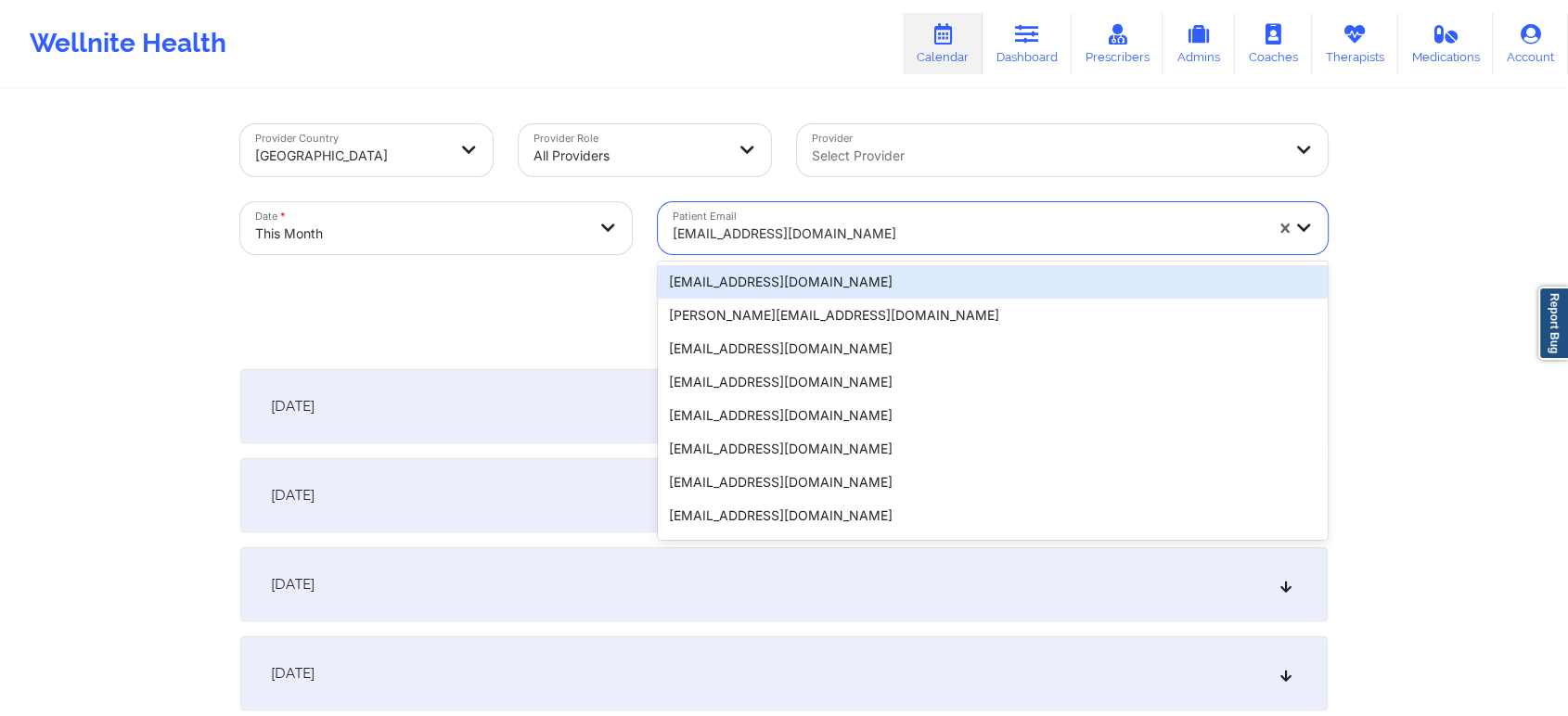
click at [753, 243] on div at bounding box center [967, 233] width 590 height 22
paste input "[EMAIL_ADDRESS][DOMAIN_NAME]"
type input "[EMAIL_ADDRESS][DOMAIN_NAME]"
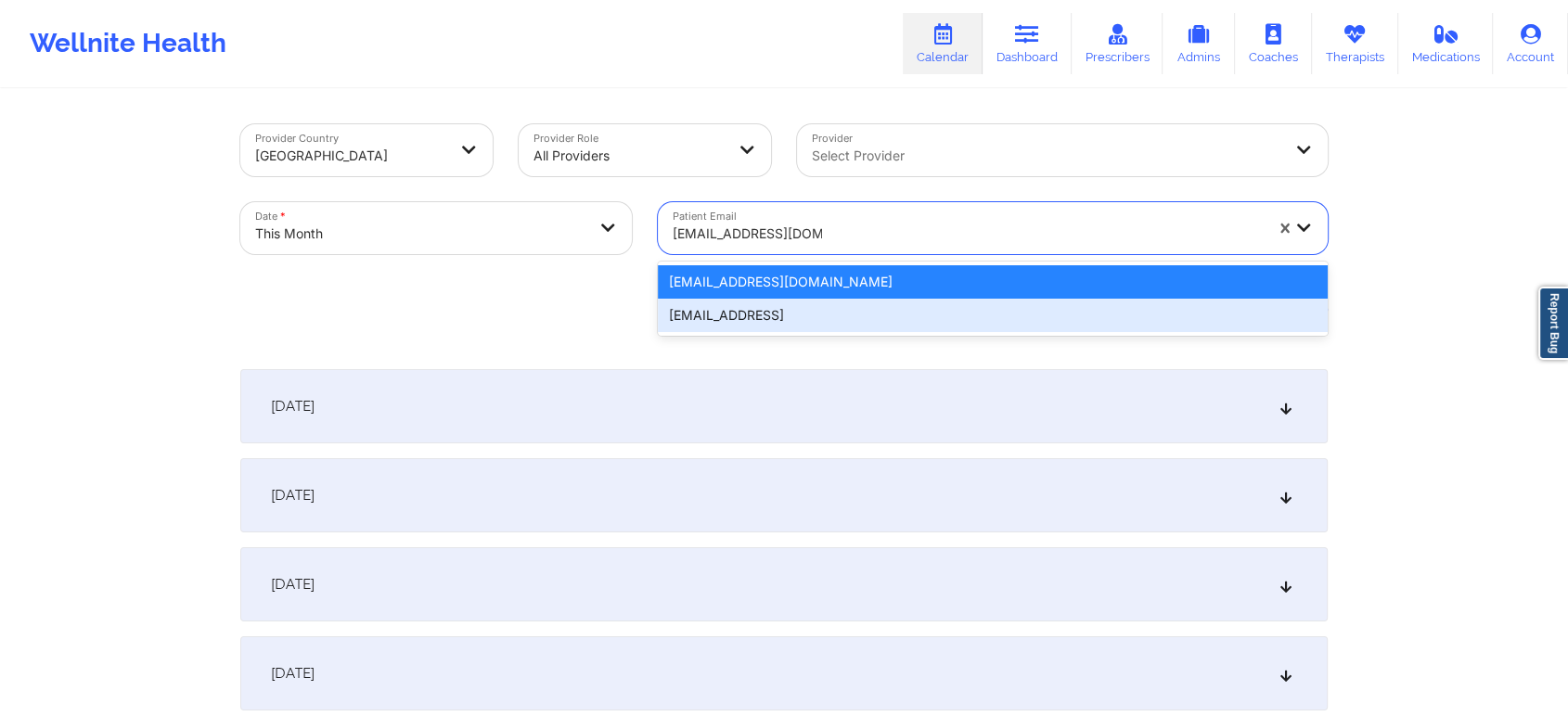
click at [745, 305] on div "[EMAIL_ADDRESS]" at bounding box center [993, 315] width 669 height 33
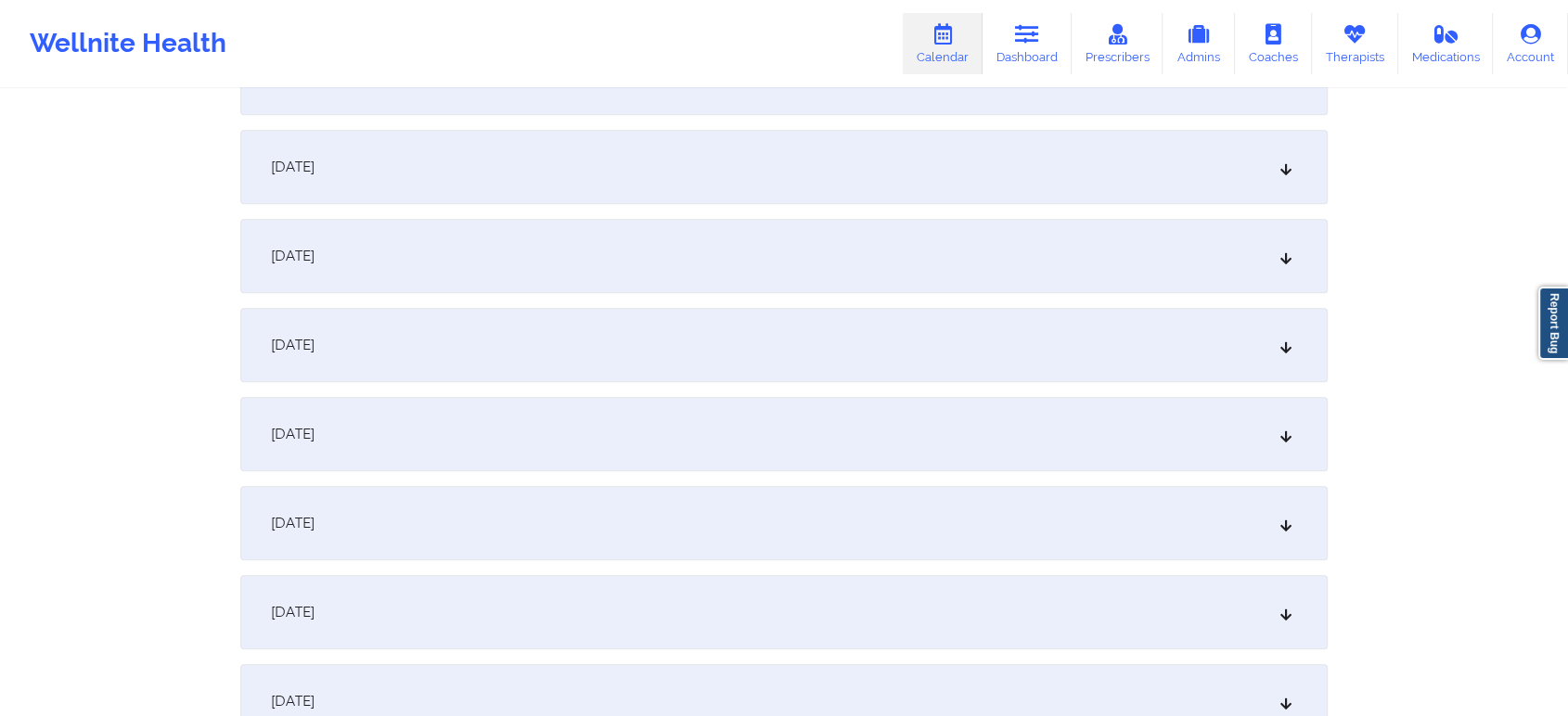
scroll to position [945, 0]
click at [1202, 436] on div "[DATE]" at bounding box center [784, 440] width 1088 height 74
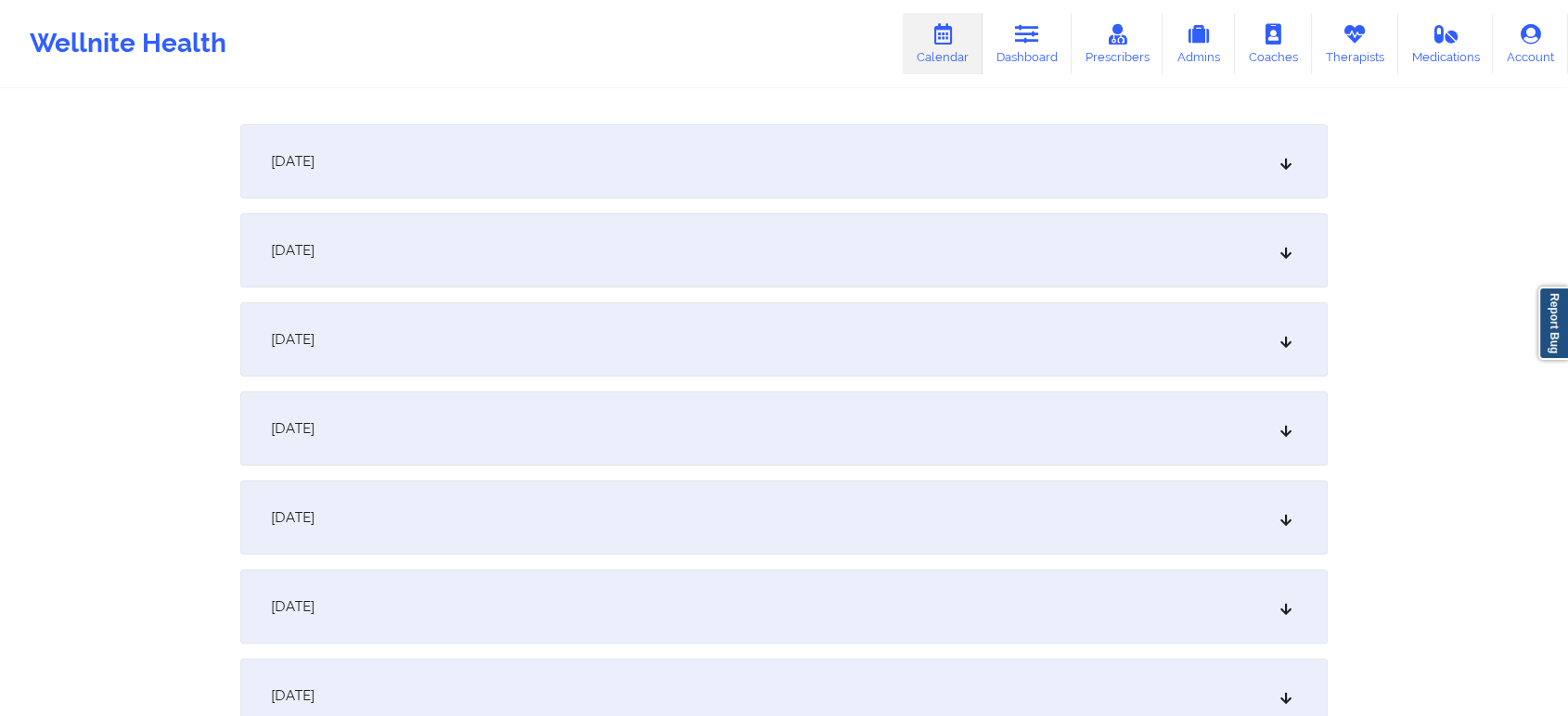
scroll to position [0, 0]
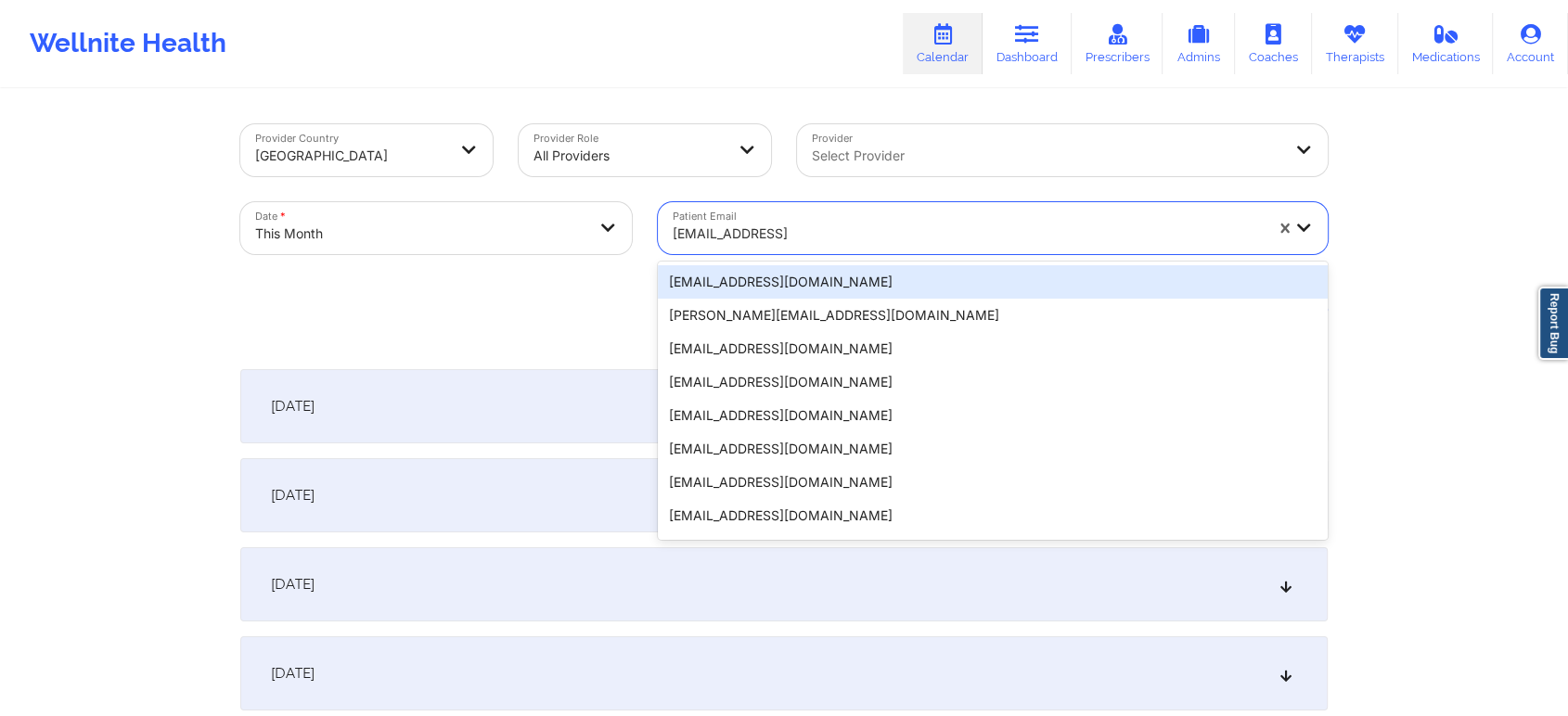
click at [758, 234] on div at bounding box center [967, 233] width 590 height 22
paste input "[EMAIL_ADDRESS][DOMAIN_NAME]"
type input "[EMAIL_ADDRESS][DOMAIN_NAME]"
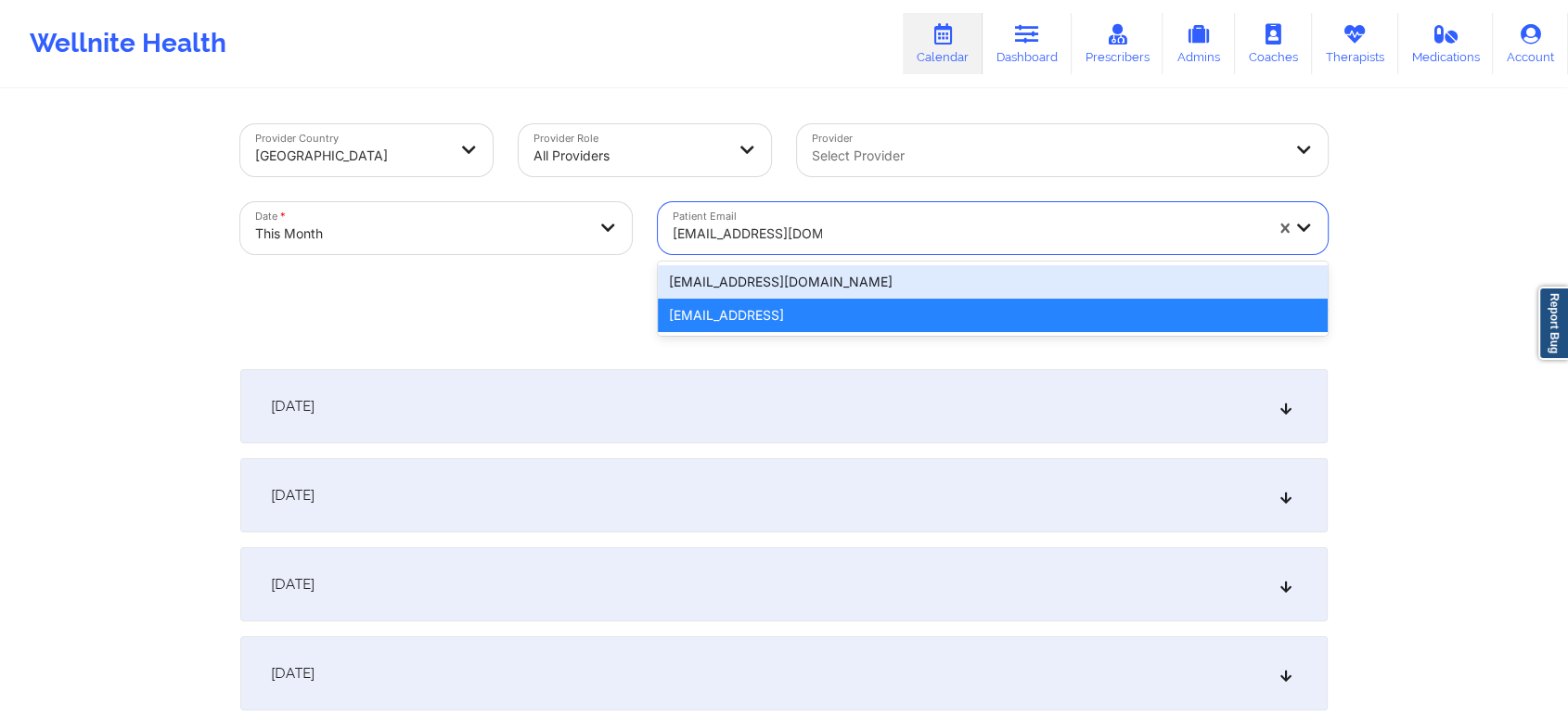
click at [760, 286] on div "[EMAIL_ADDRESS][DOMAIN_NAME]" at bounding box center [993, 281] width 669 height 33
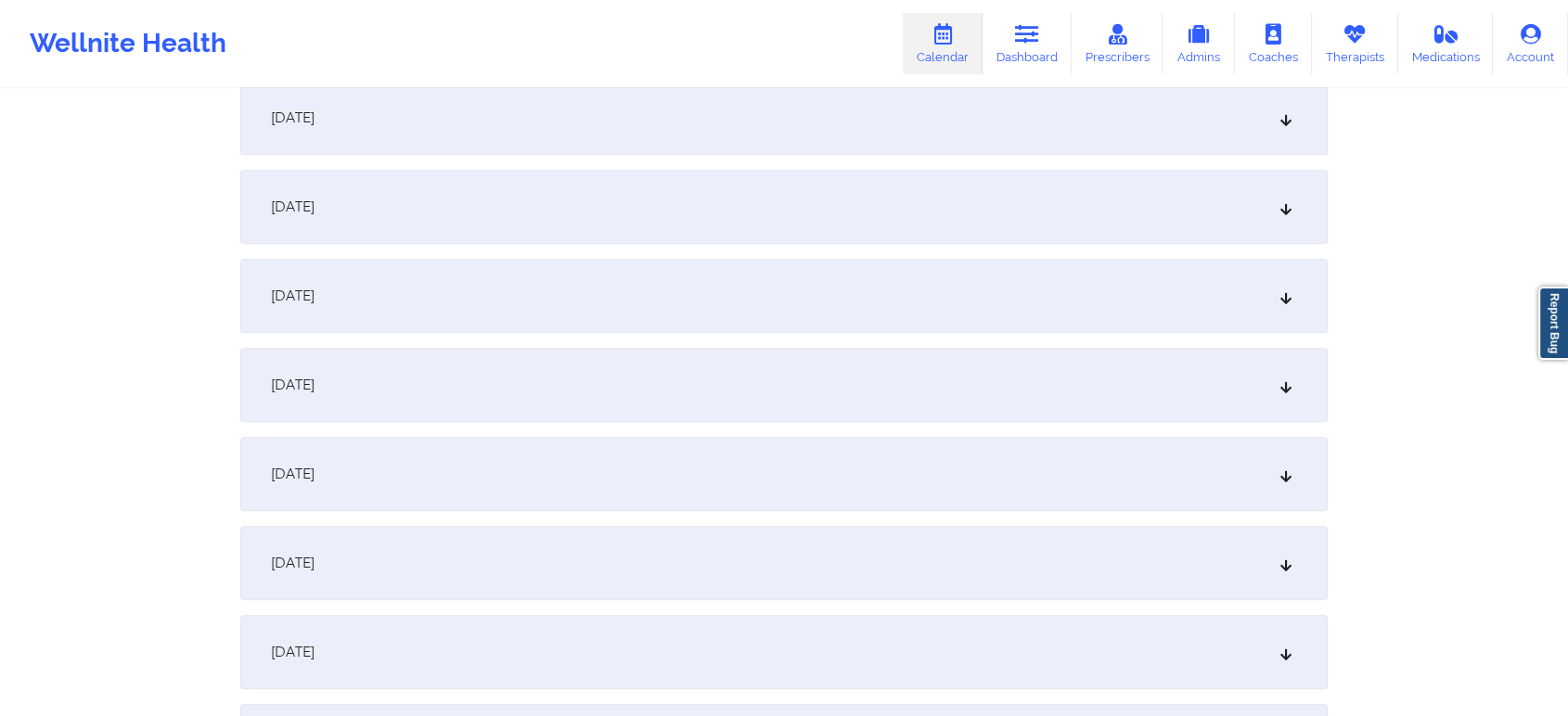
scroll to position [1082, 0]
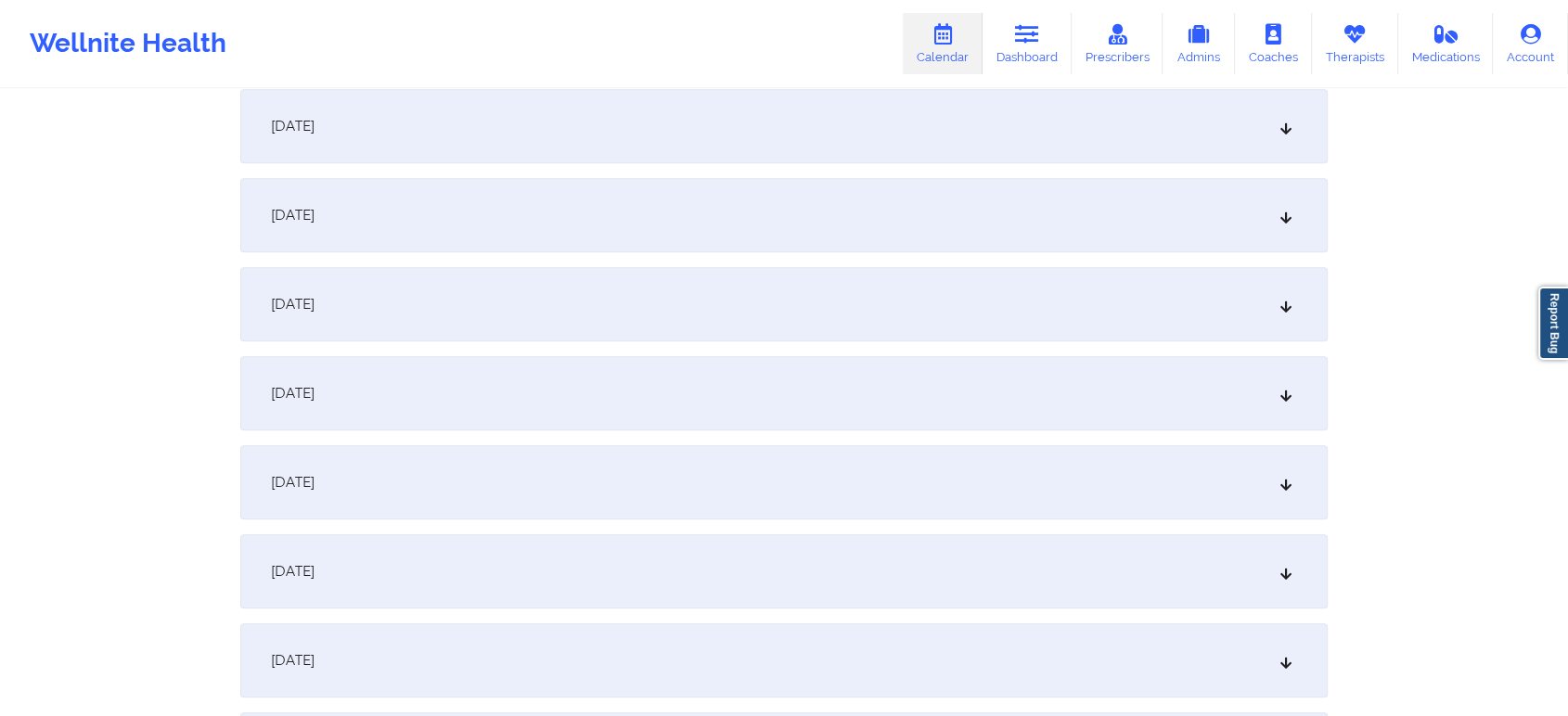
click at [698, 392] on div "[DATE]" at bounding box center [784, 394] width 1088 height 74
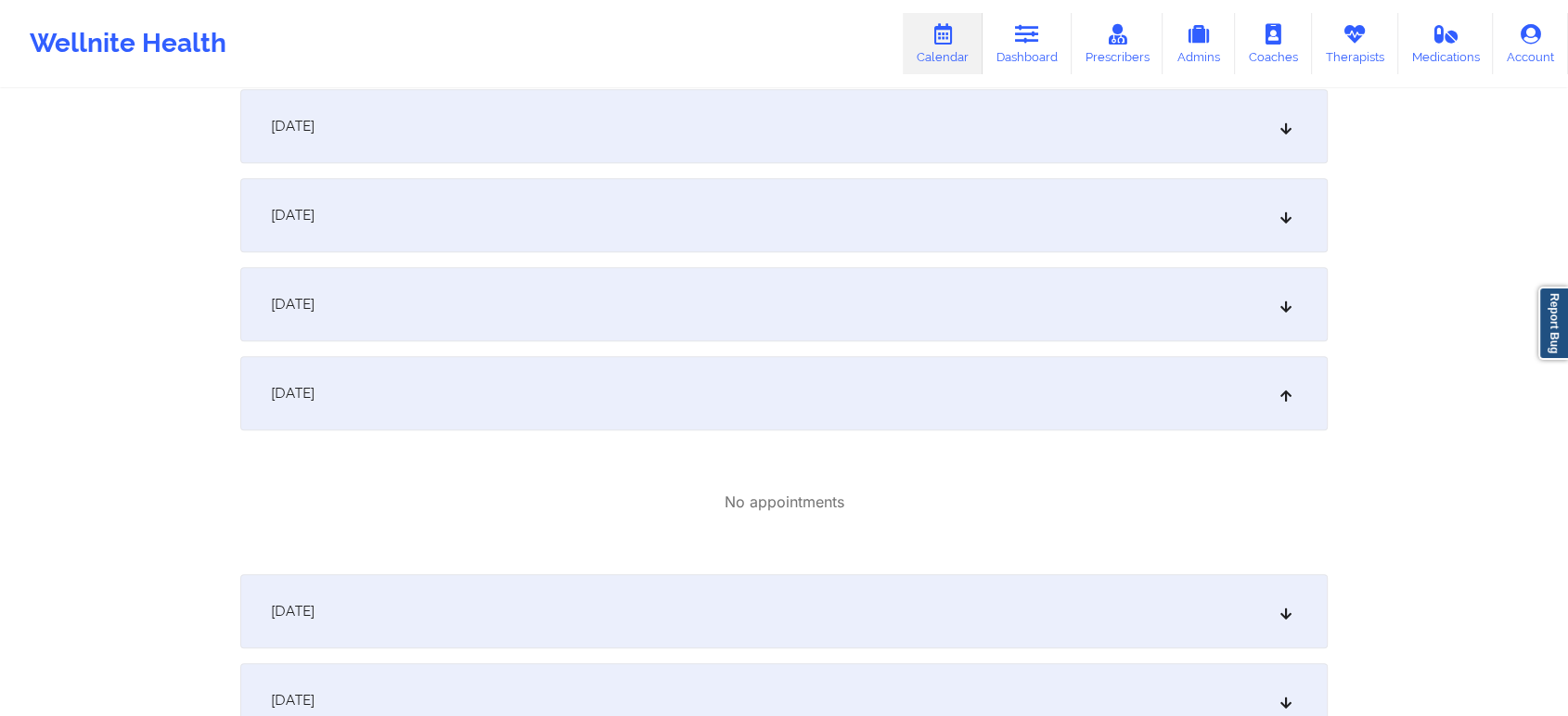
scroll to position [0, 0]
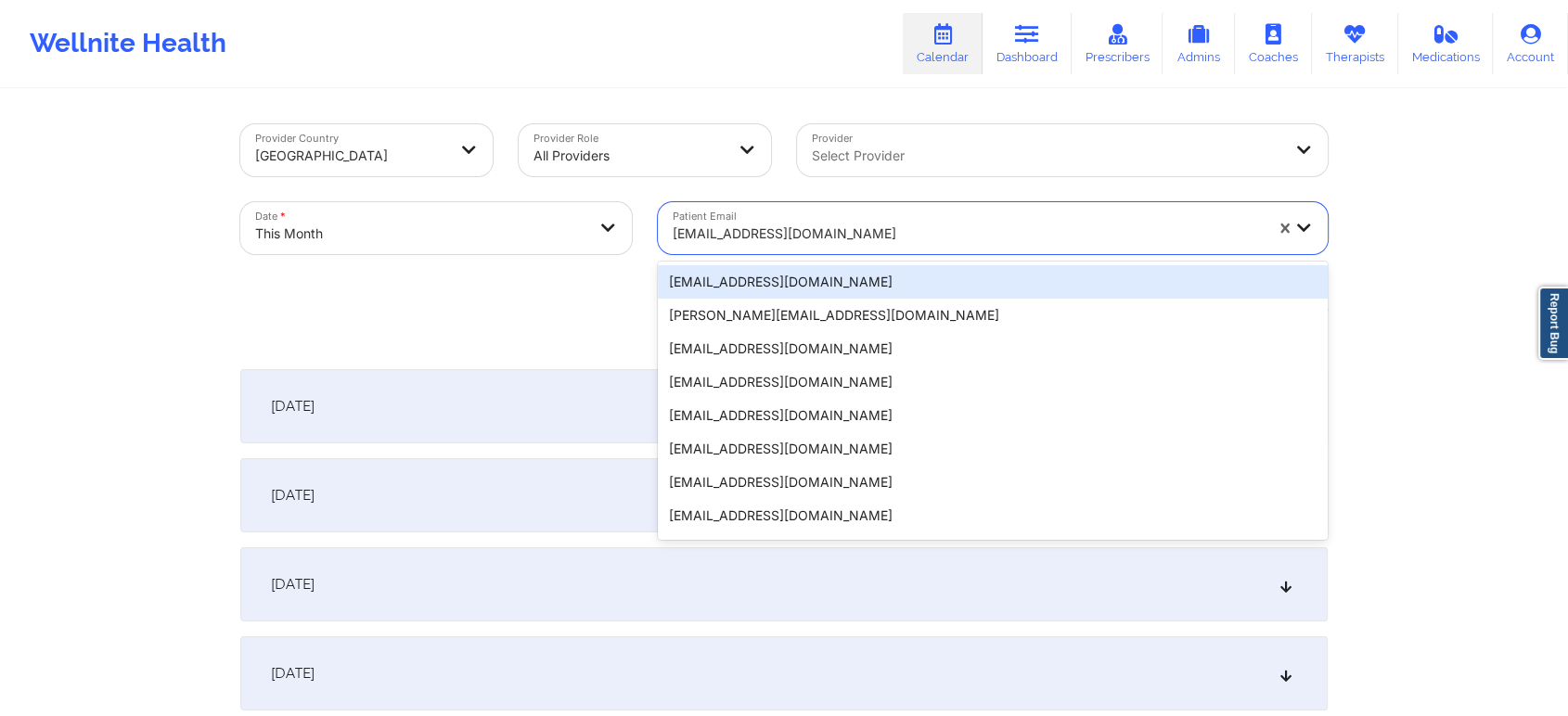
click at [834, 241] on div at bounding box center [967, 233] width 590 height 22
paste input "[PERSON_NAME][EMAIL_ADDRESS][PERSON_NAME][DOMAIN_NAME]"
type input "[PERSON_NAME][EMAIL_ADDRESS][PERSON_NAME][DOMAIN_NAME]"
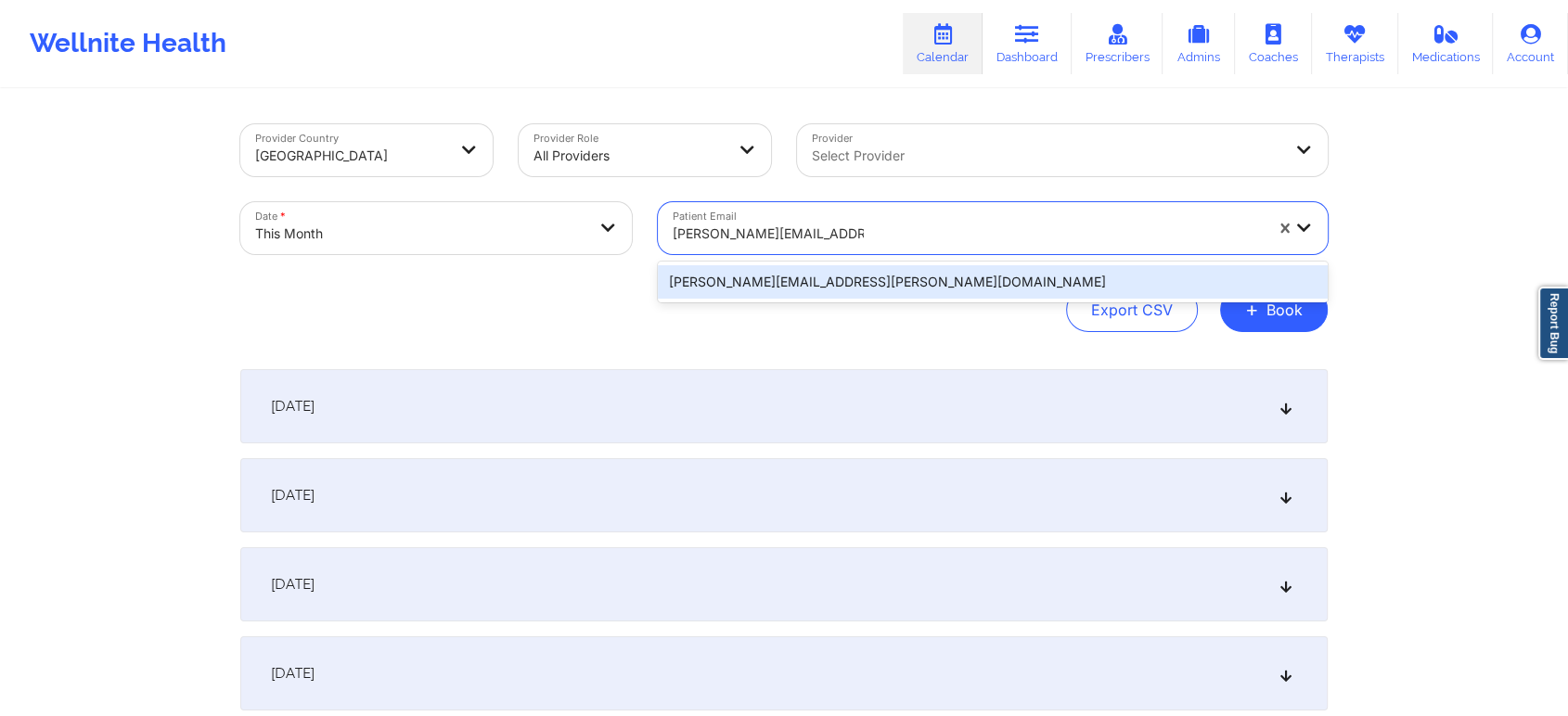
click at [828, 278] on div "[PERSON_NAME][EMAIL_ADDRESS][PERSON_NAME][DOMAIN_NAME]" at bounding box center [993, 281] width 669 height 33
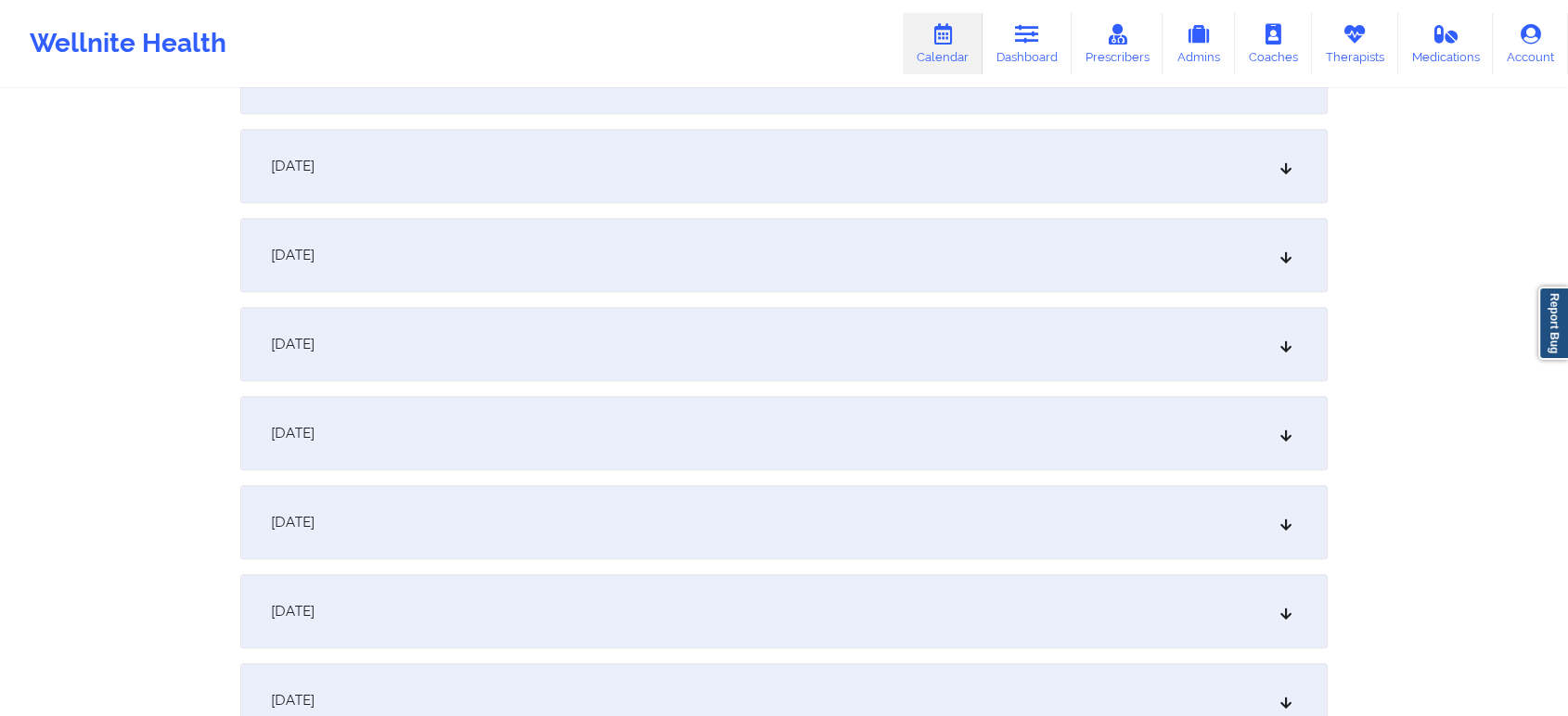
scroll to position [1047, 0]
click at [1121, 421] on div "[DATE]" at bounding box center [784, 429] width 1088 height 74
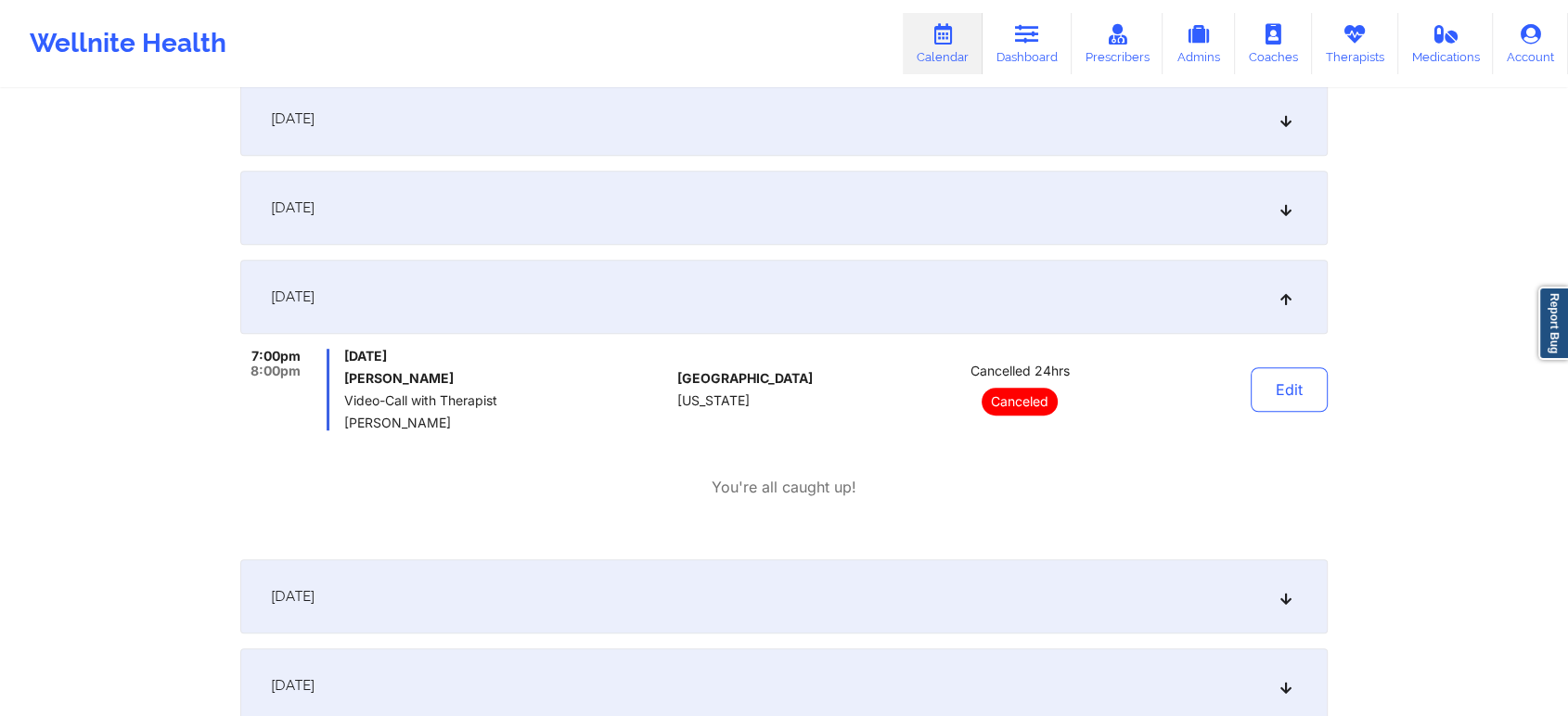
scroll to position [1238, 0]
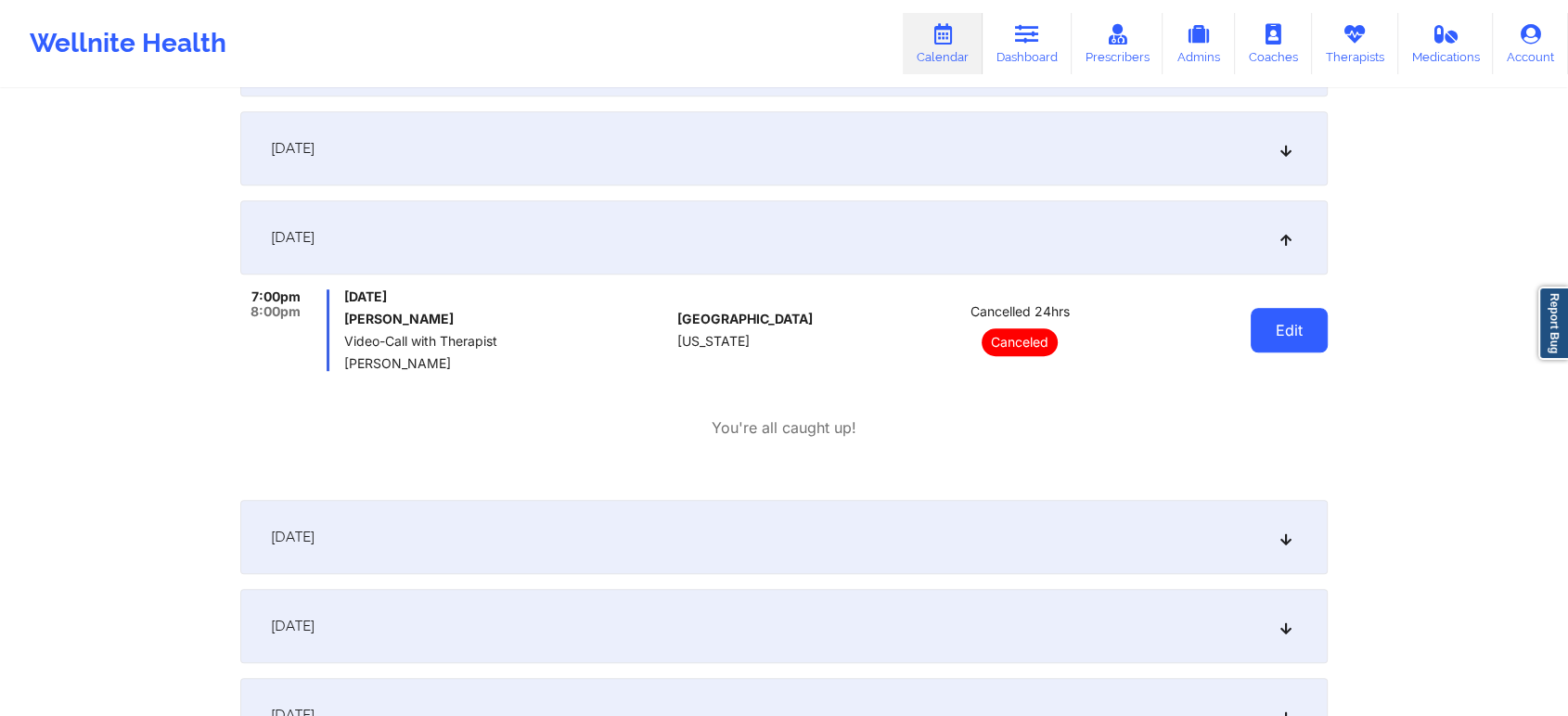
click at [1298, 342] on button "Edit" at bounding box center [1288, 330] width 77 height 45
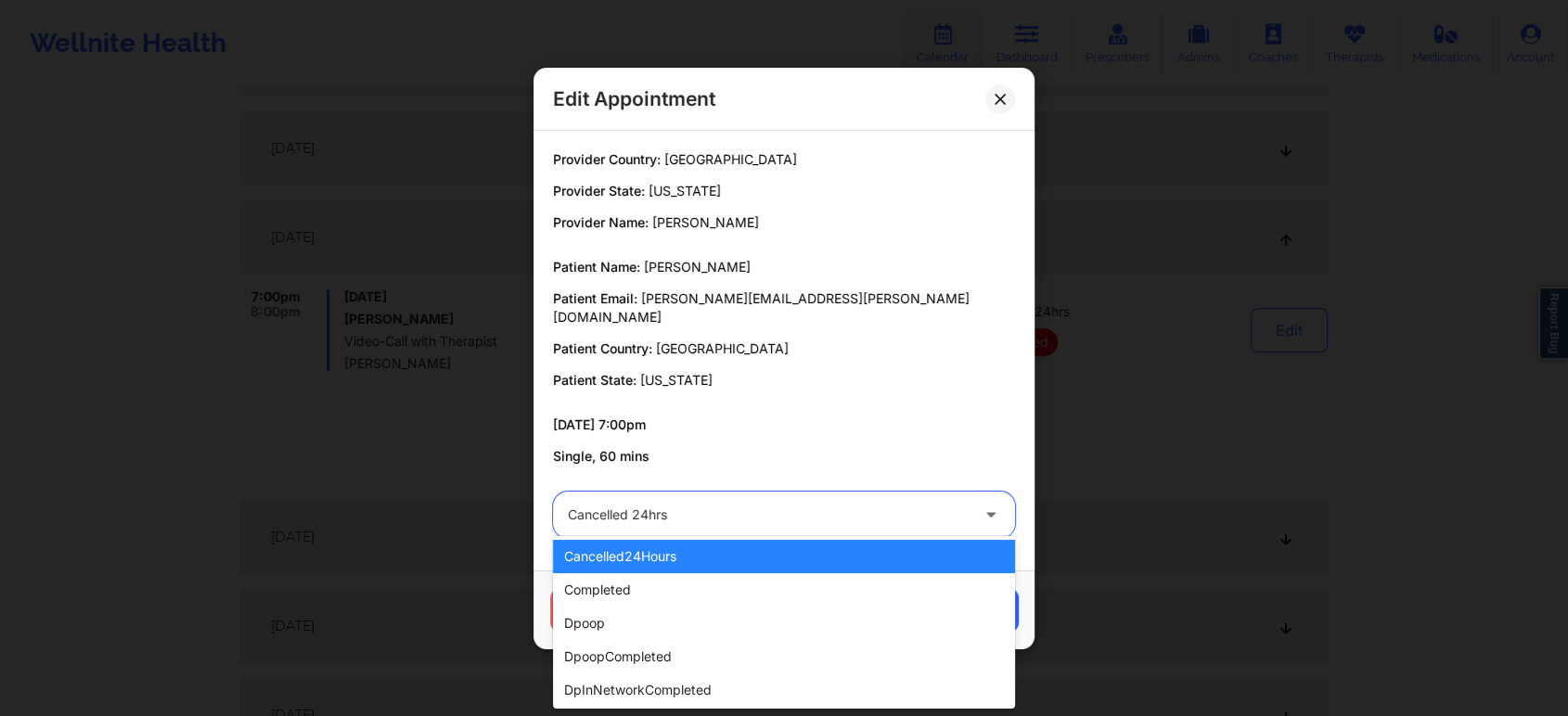
click at [831, 515] on div at bounding box center [768, 514] width 401 height 22
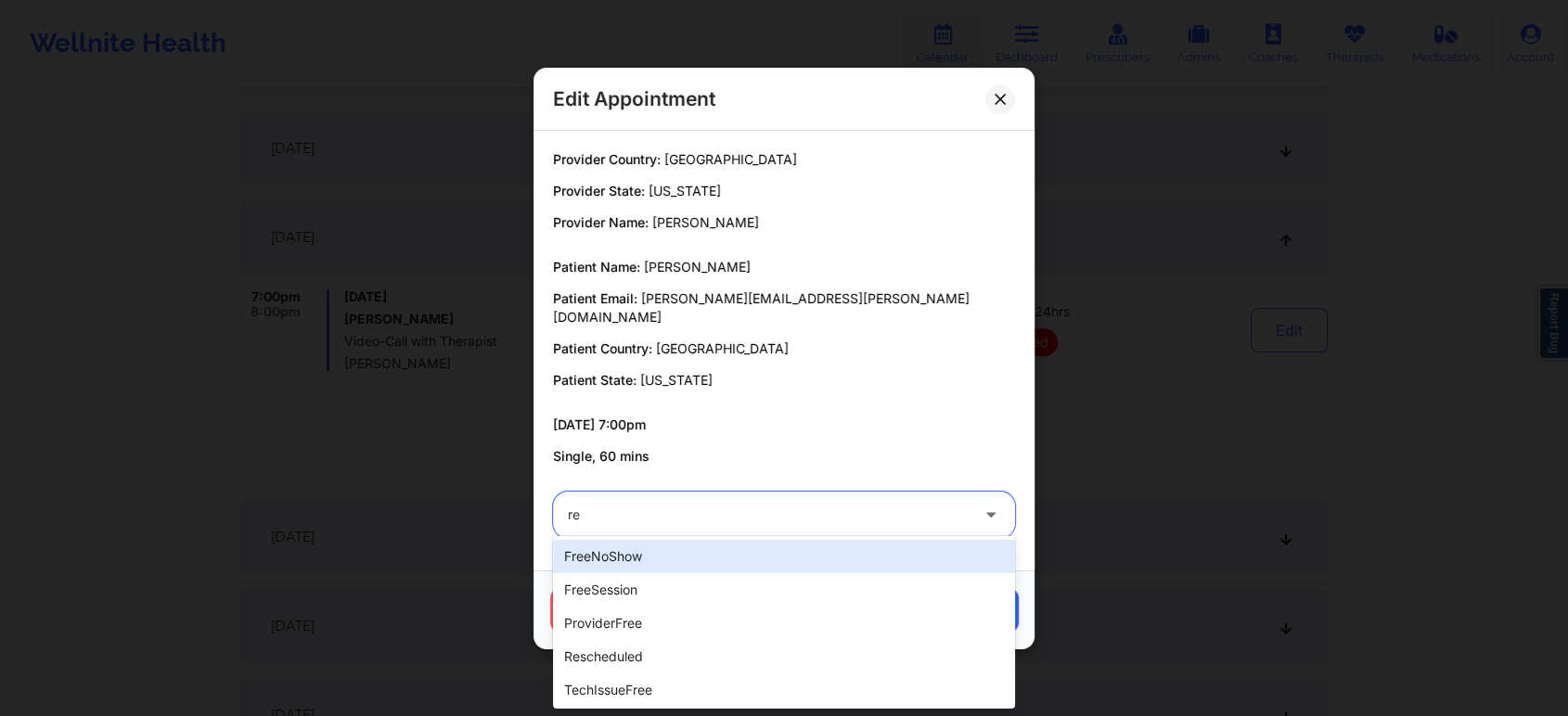
type input "res"
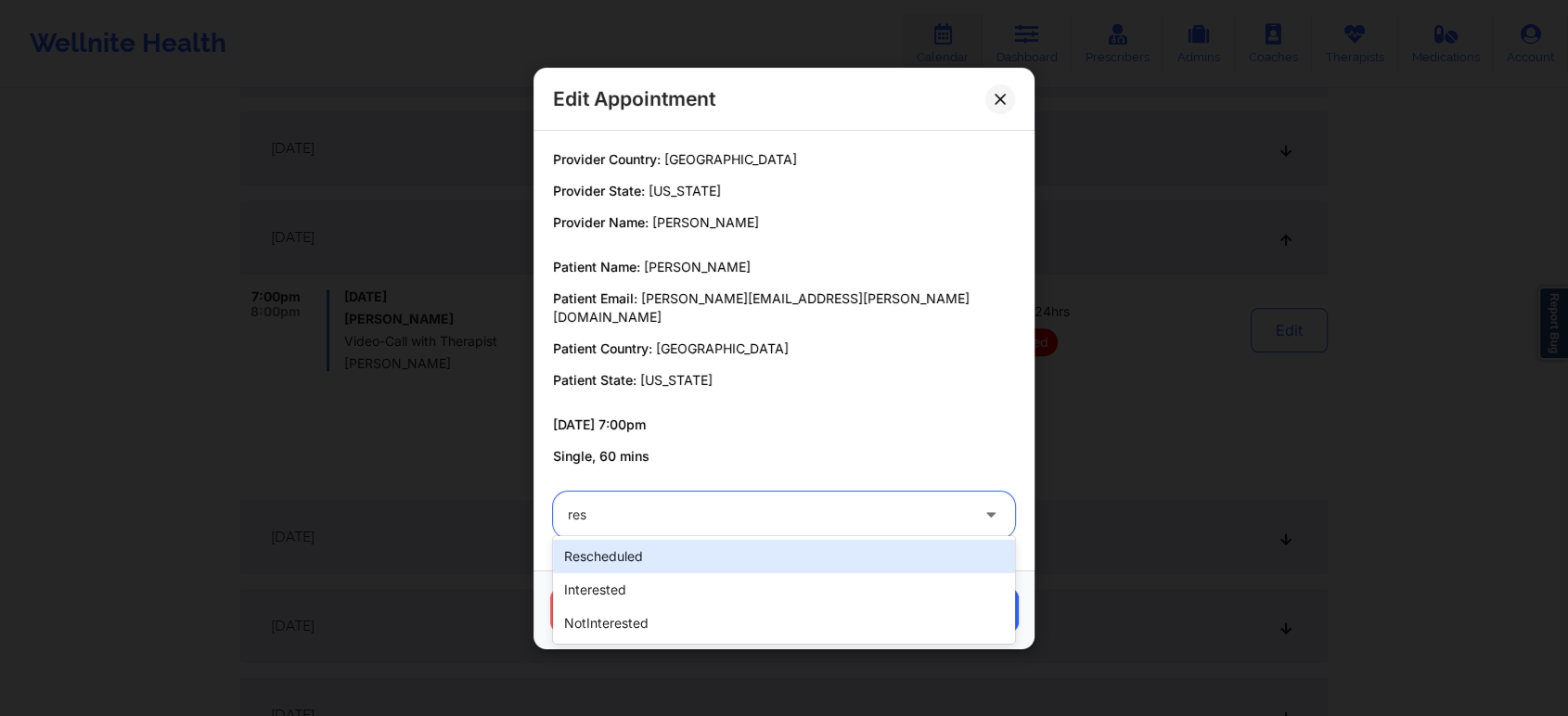
click at [735, 544] on div "rescheduled" at bounding box center [784, 556] width 462 height 33
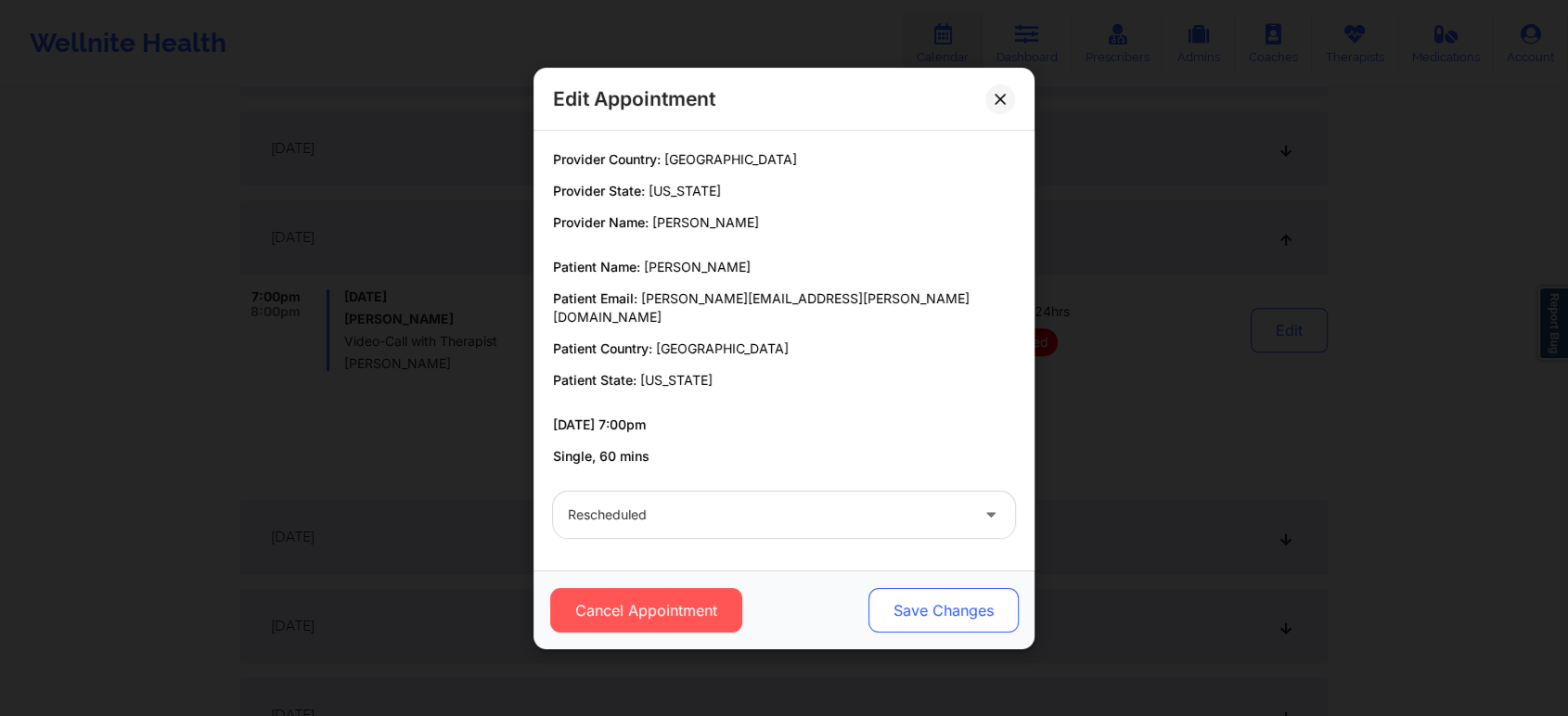
click at [936, 594] on button "Save Changes" at bounding box center [943, 610] width 150 height 45
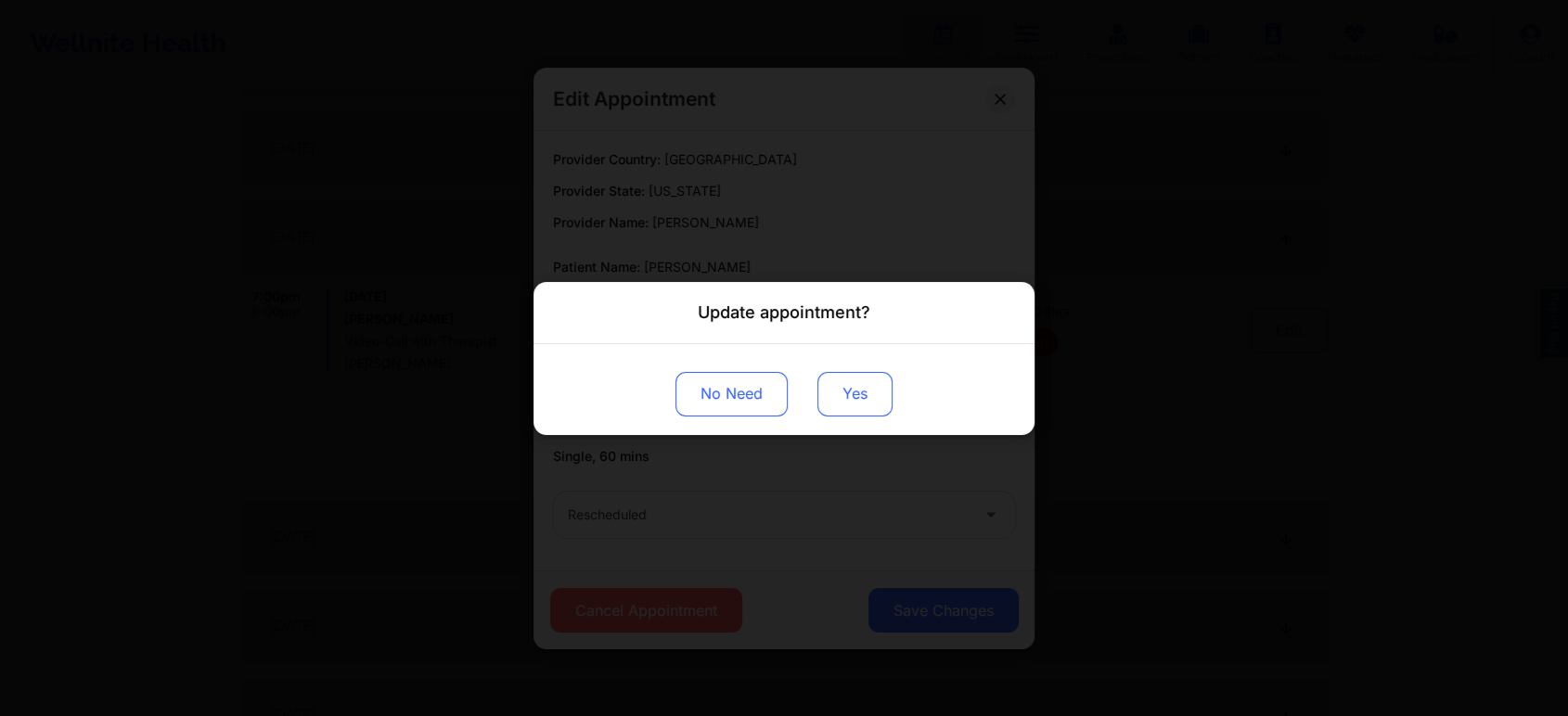
click at [850, 392] on button "Yes" at bounding box center [855, 393] width 75 height 45
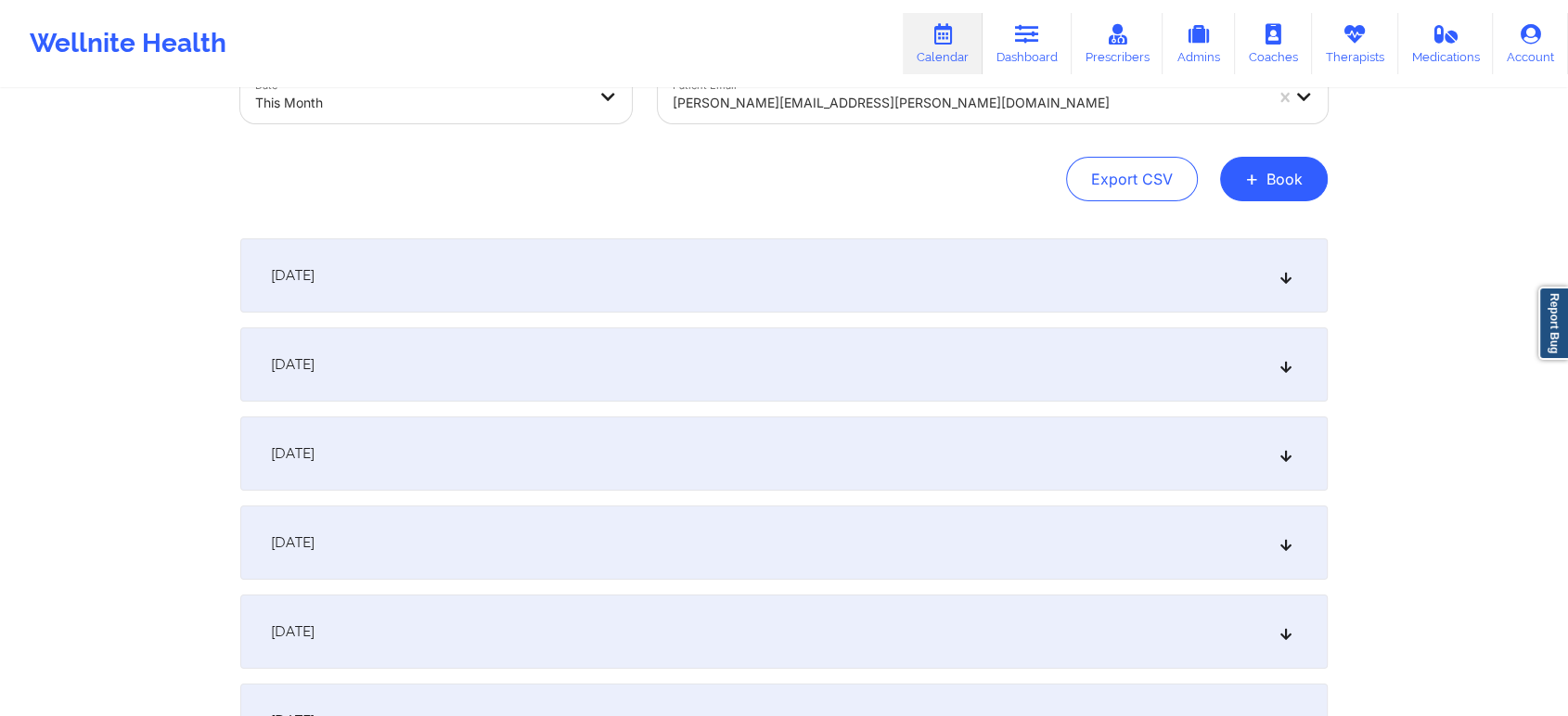
scroll to position [0, 0]
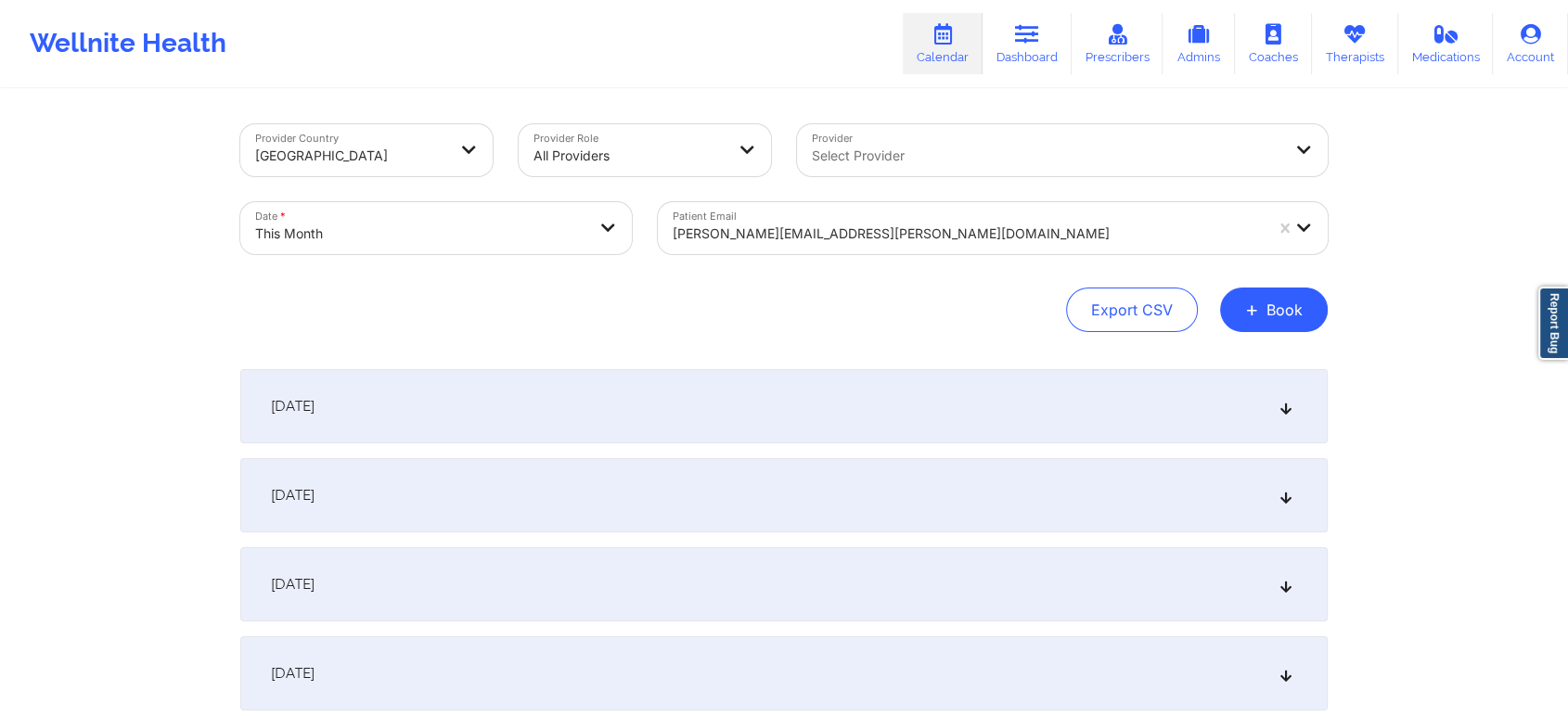
click at [940, 201] on div "Patient Email [PERSON_NAME][EMAIL_ADDRESS][PERSON_NAME][DOMAIN_NAME]" at bounding box center [993, 228] width 696 height 78
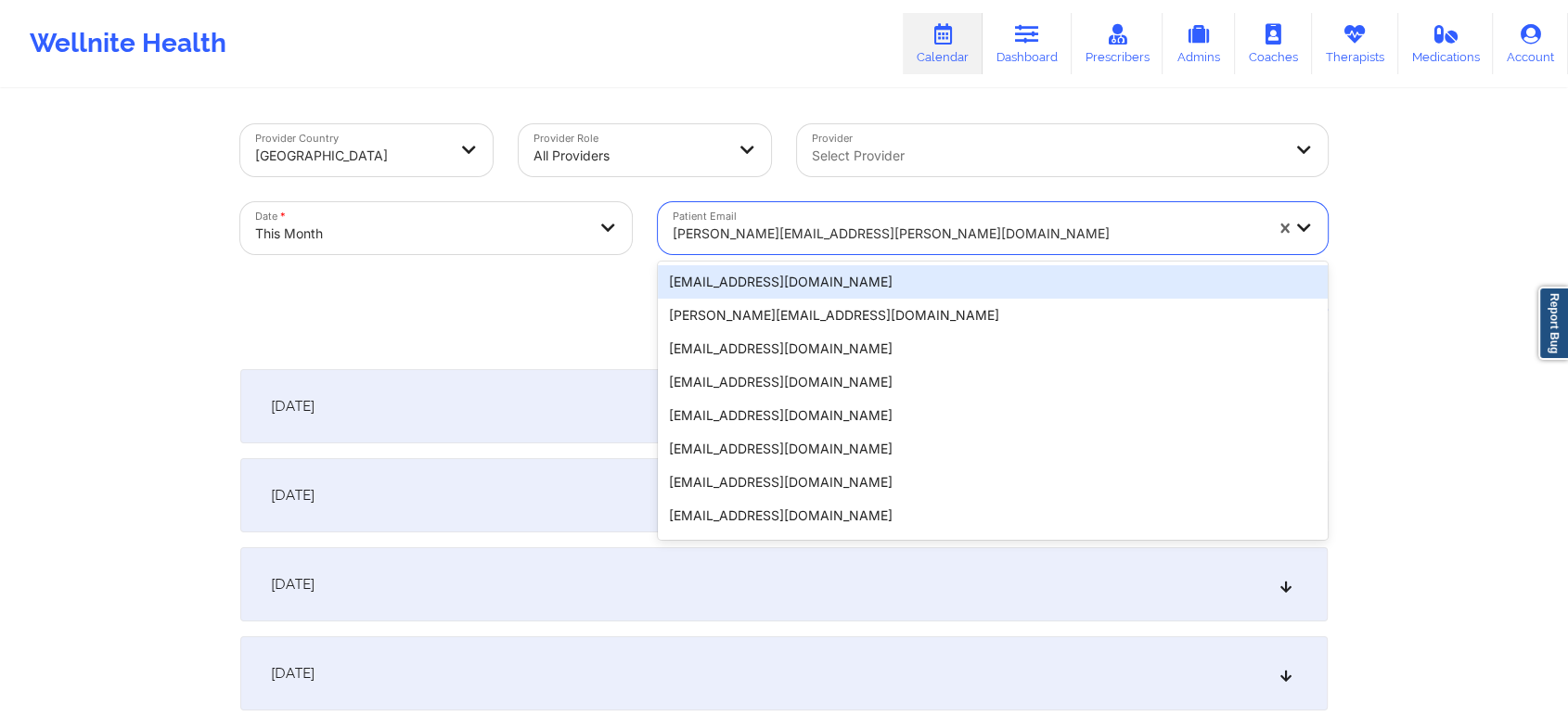
click at [803, 217] on div "[PERSON_NAME][EMAIL_ADDRESS][PERSON_NAME][DOMAIN_NAME]" at bounding box center [967, 233] width 590 height 41
paste input "[EMAIL_ADDRESS][DOMAIN_NAME]"
type input "[EMAIL_ADDRESS][DOMAIN_NAME]"
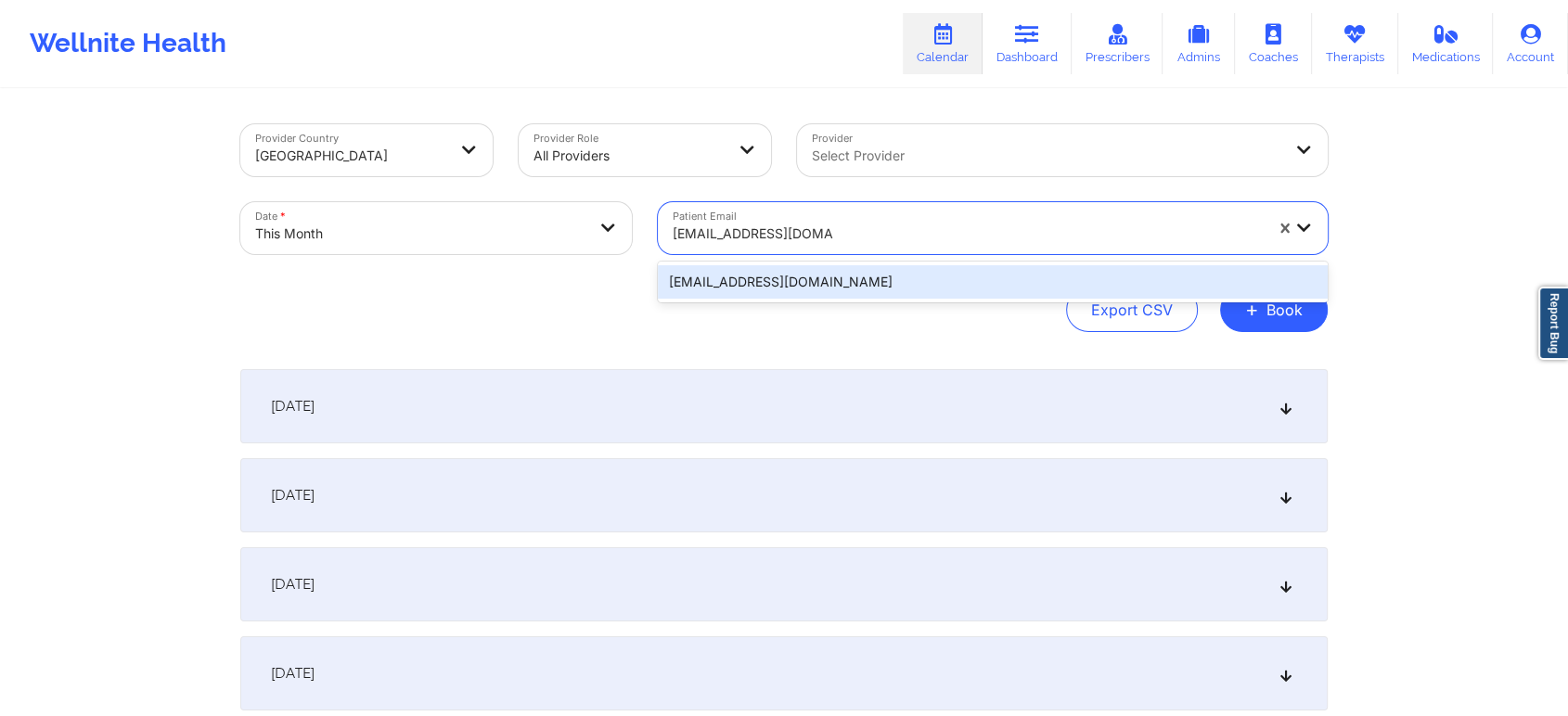
click at [823, 278] on div "[EMAIL_ADDRESS][DOMAIN_NAME]" at bounding box center [993, 281] width 669 height 33
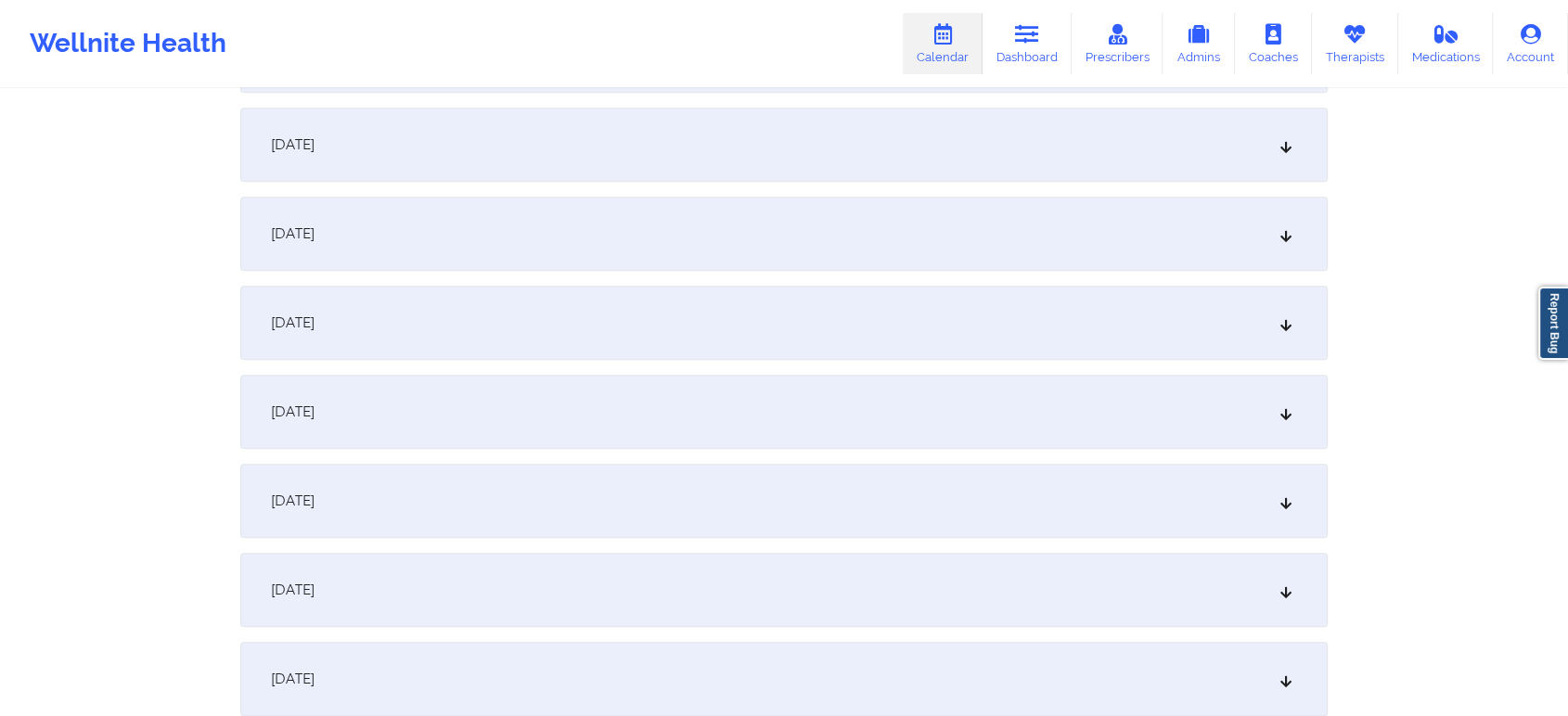
scroll to position [1374, 0]
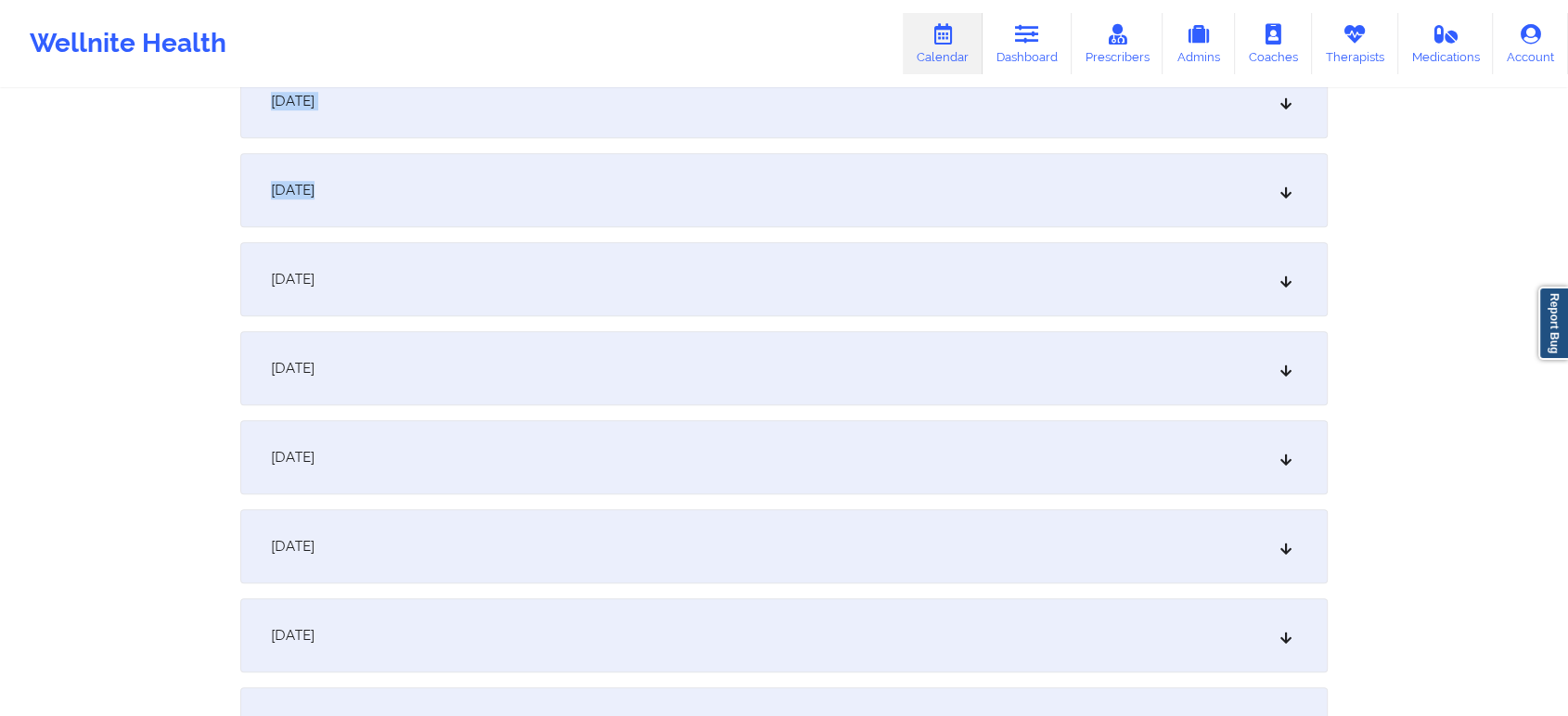
drag, startPoint x: 857, startPoint y: 83, endPoint x: 868, endPoint y: 153, distance: 70.9
click at [868, 153] on div "Wellnite Health Calendar Dashboard Prescribers Admins Coaches Therapists Medica…" at bounding box center [784, 221] width 1568 height 3189
click at [886, 126] on div "[DATE]" at bounding box center [784, 101] width 1088 height 74
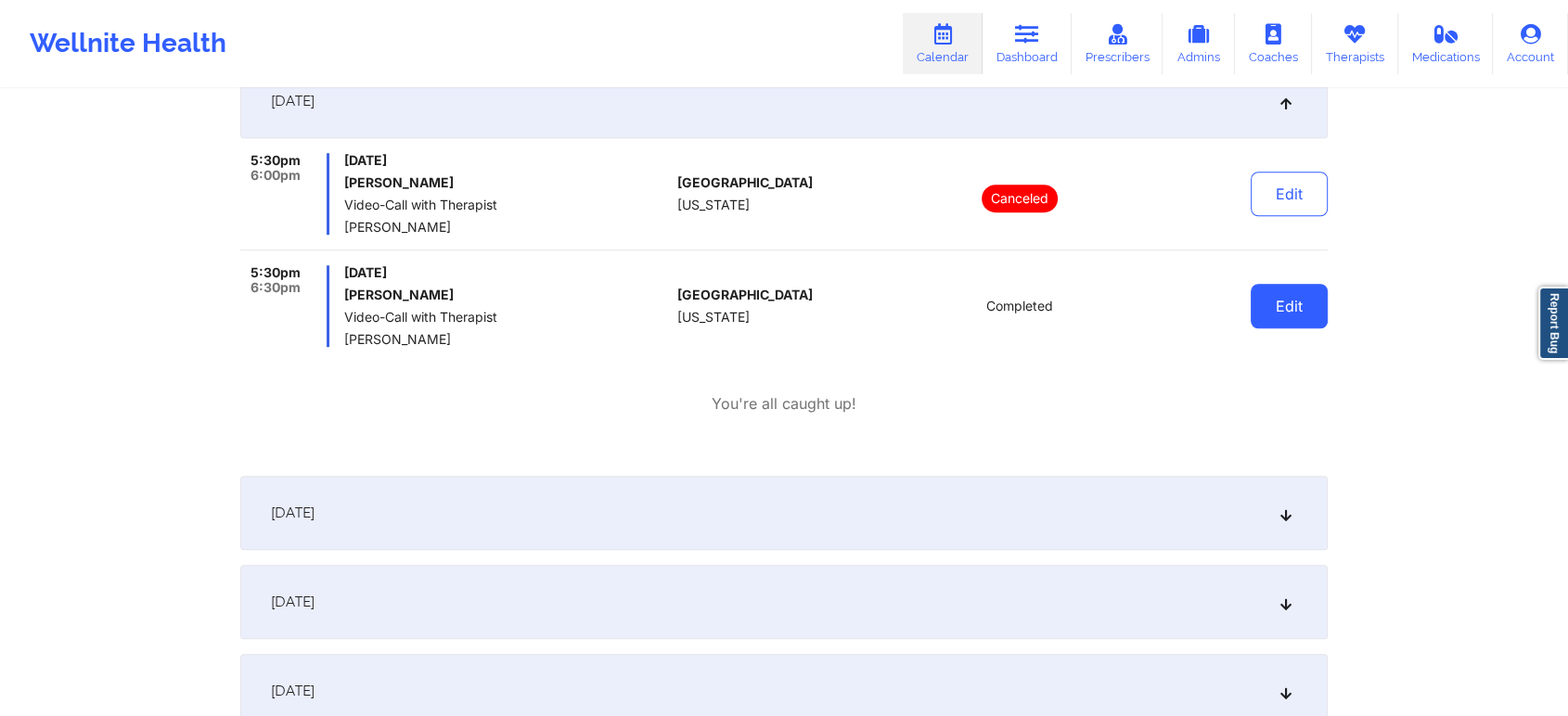
click at [1262, 298] on button "Edit" at bounding box center [1288, 306] width 77 height 45
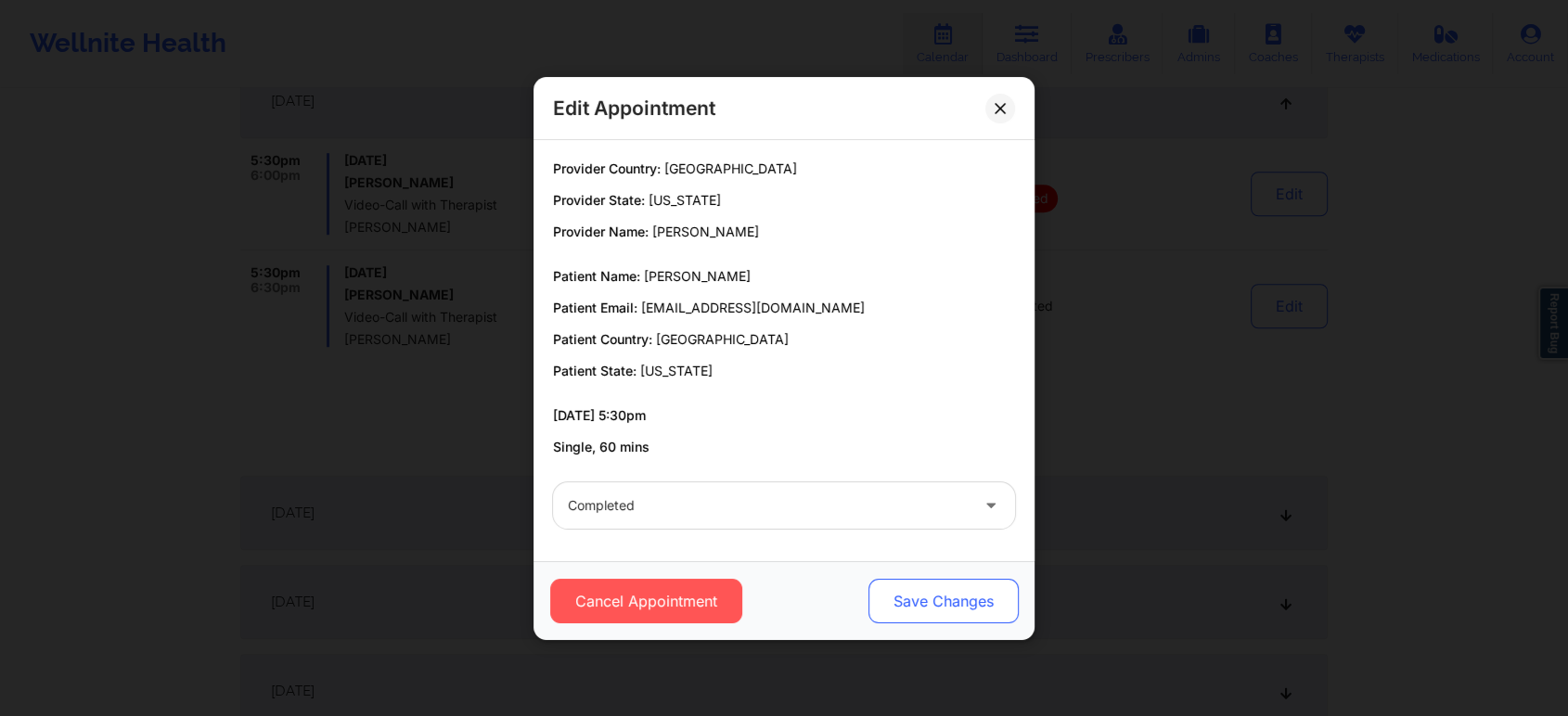
click at [926, 611] on button "Save Changes" at bounding box center [943, 601] width 150 height 45
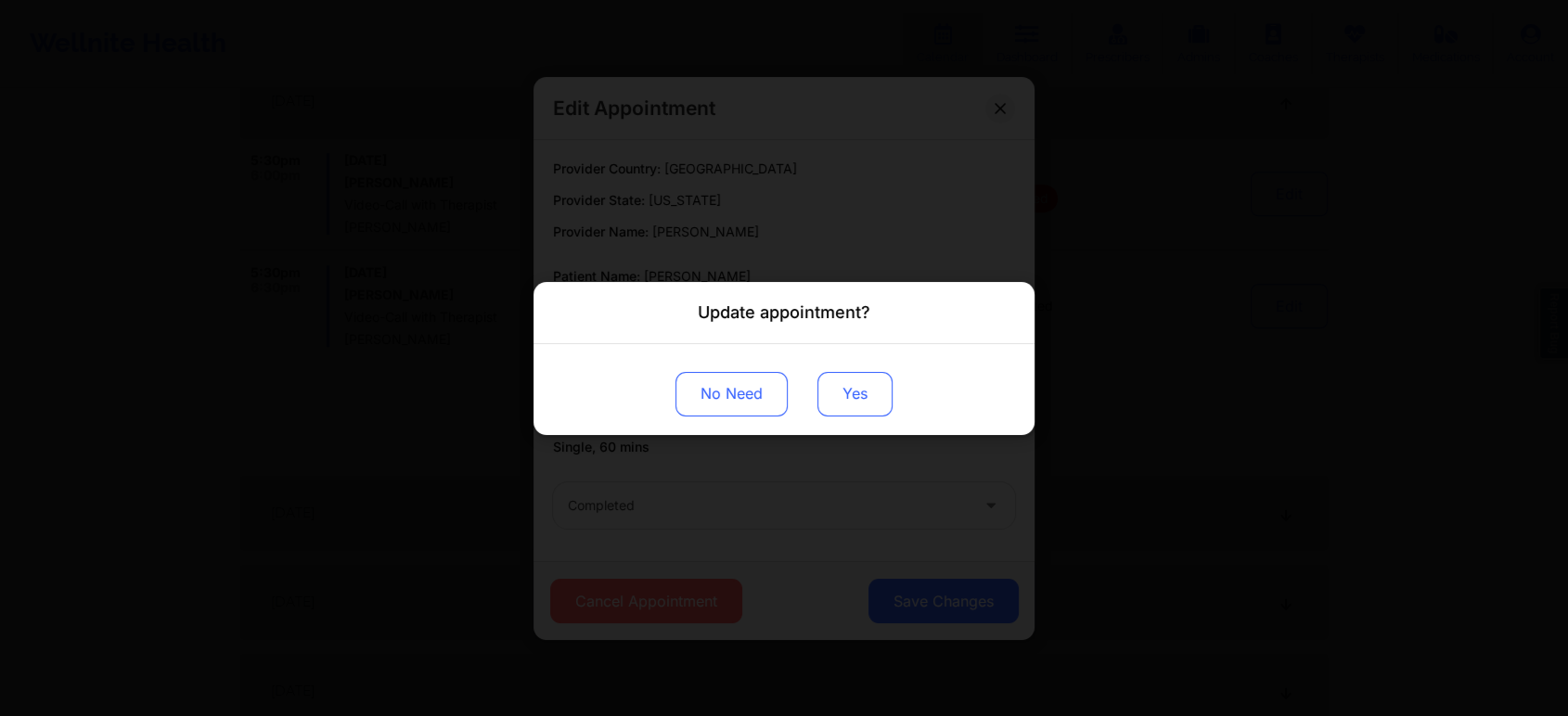
click at [869, 374] on button "Yes" at bounding box center [855, 393] width 75 height 45
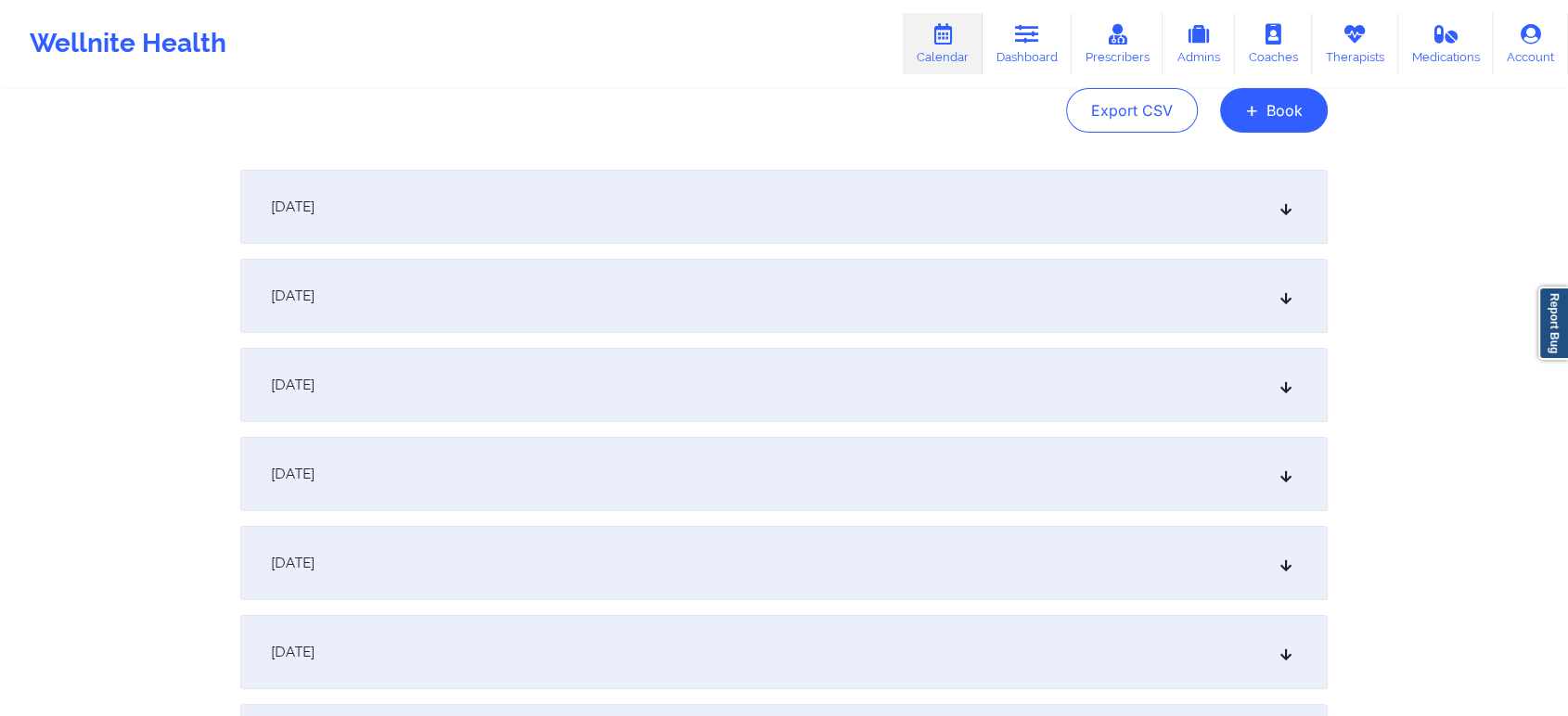
scroll to position [0, 0]
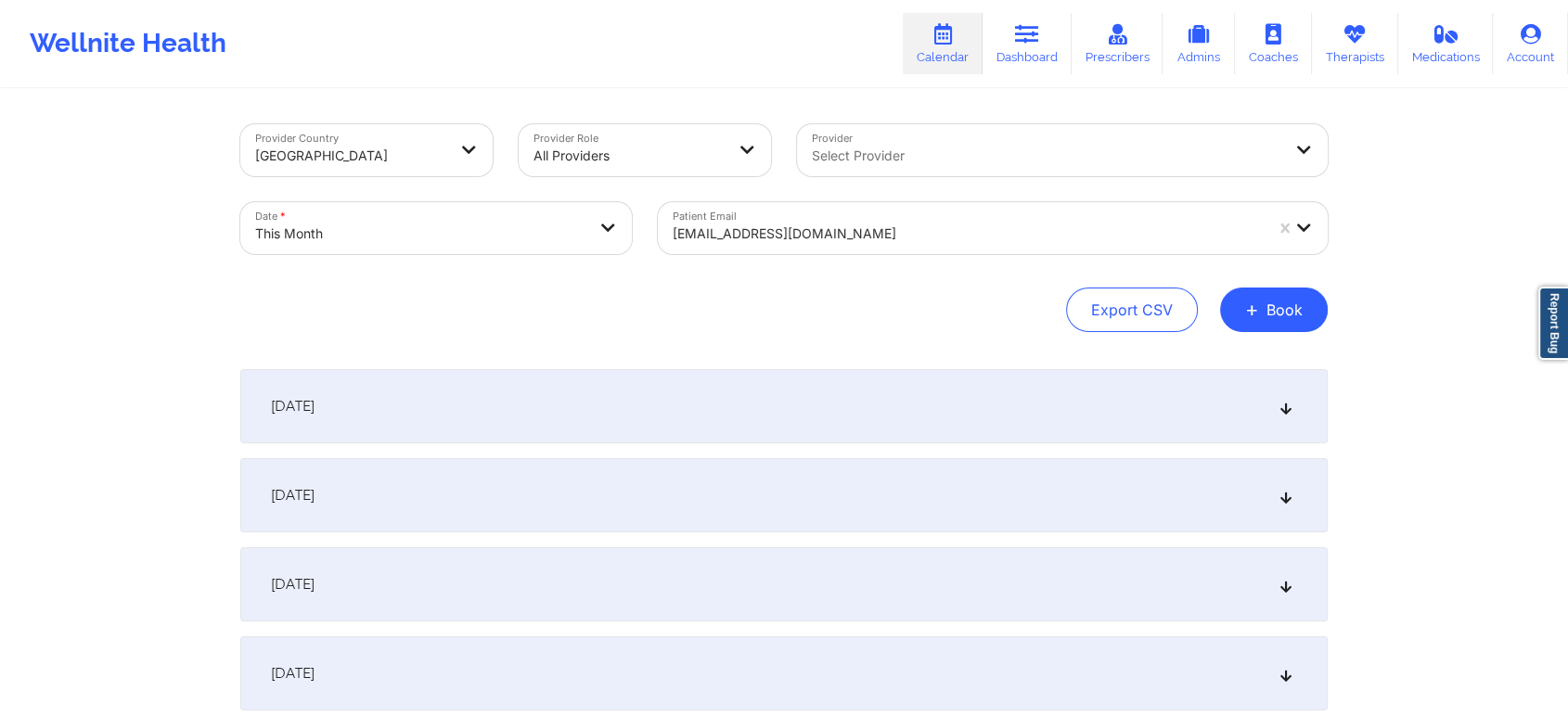
click at [887, 201] on div "Patient Email [EMAIL_ADDRESS][DOMAIN_NAME]" at bounding box center [993, 228] width 696 height 78
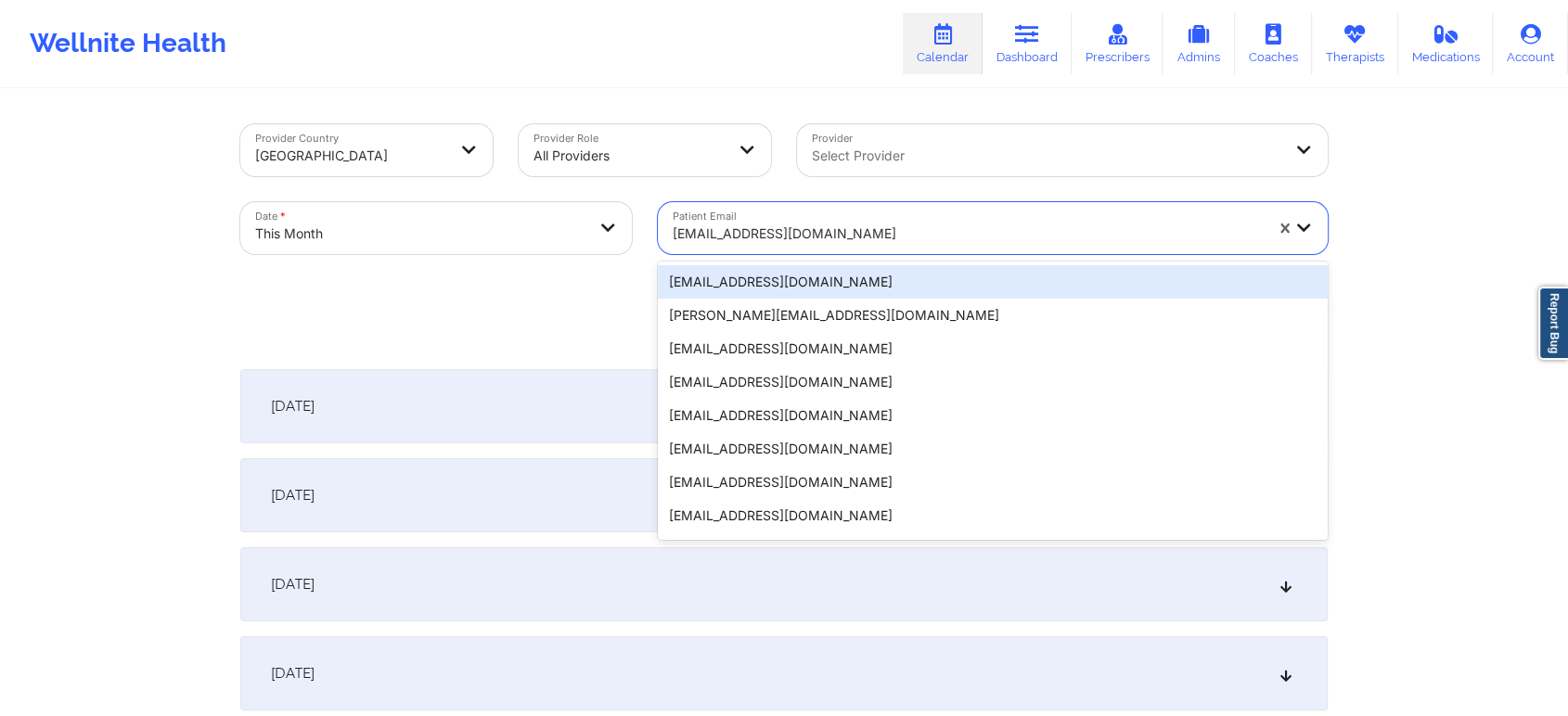
click at [831, 213] on div "[EMAIL_ADDRESS][DOMAIN_NAME]" at bounding box center [967, 233] width 590 height 41
paste input "[PERSON_NAME][EMAIL_ADDRESS][DOMAIN_NAME]"
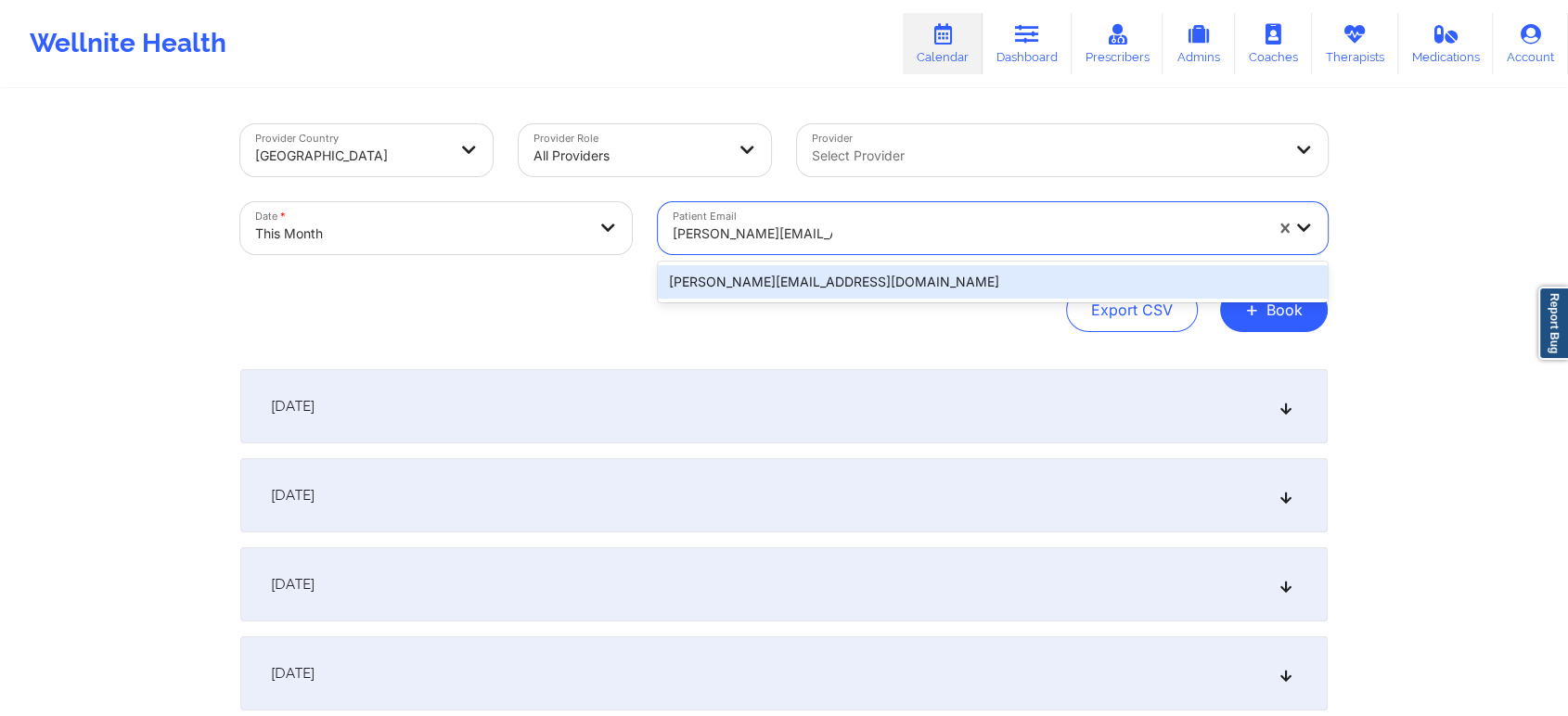
type input "[PERSON_NAME][EMAIL_ADDRESS][DOMAIN_NAME]"
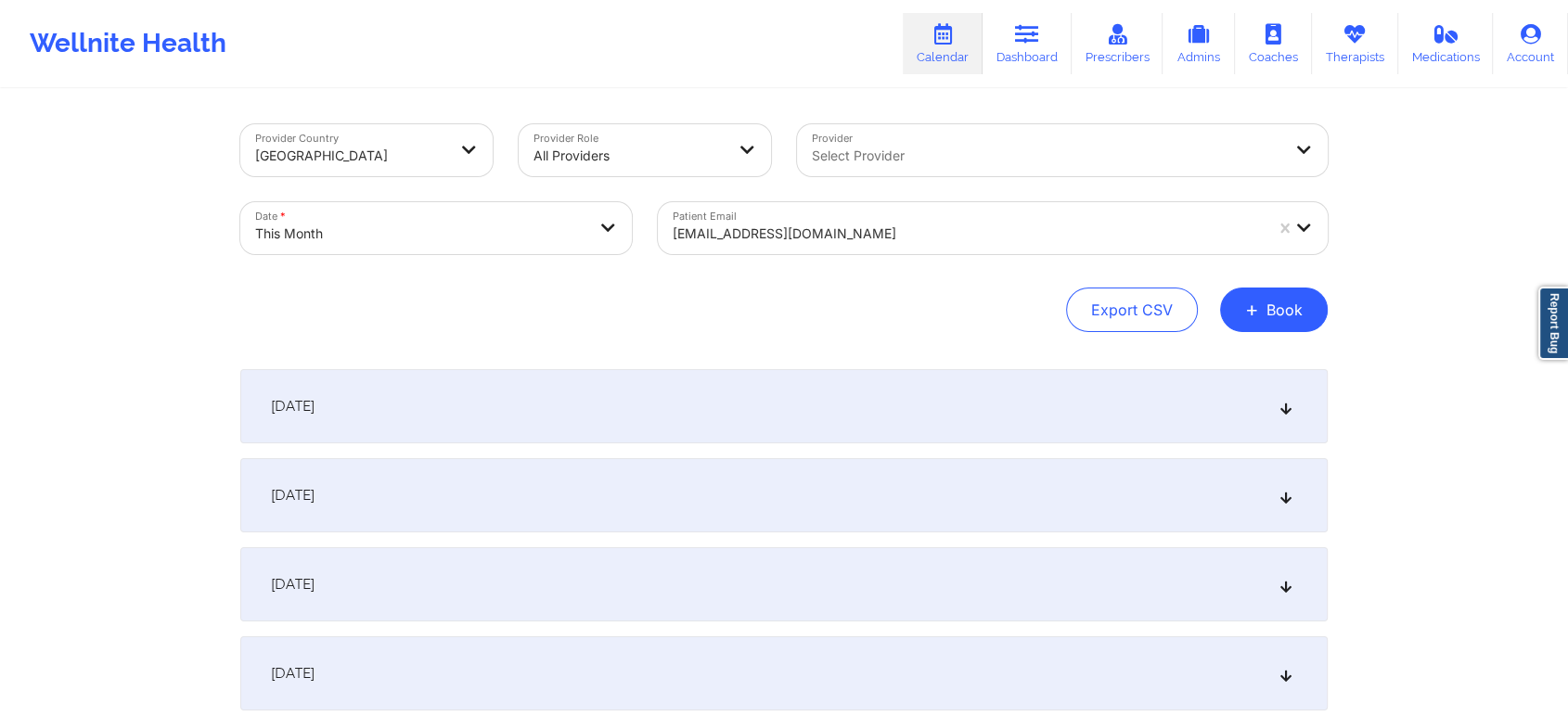
click at [870, 302] on div "Export CSV + Book" at bounding box center [784, 309] width 1088 height 45
click at [889, 238] on div at bounding box center [967, 233] width 590 height 22
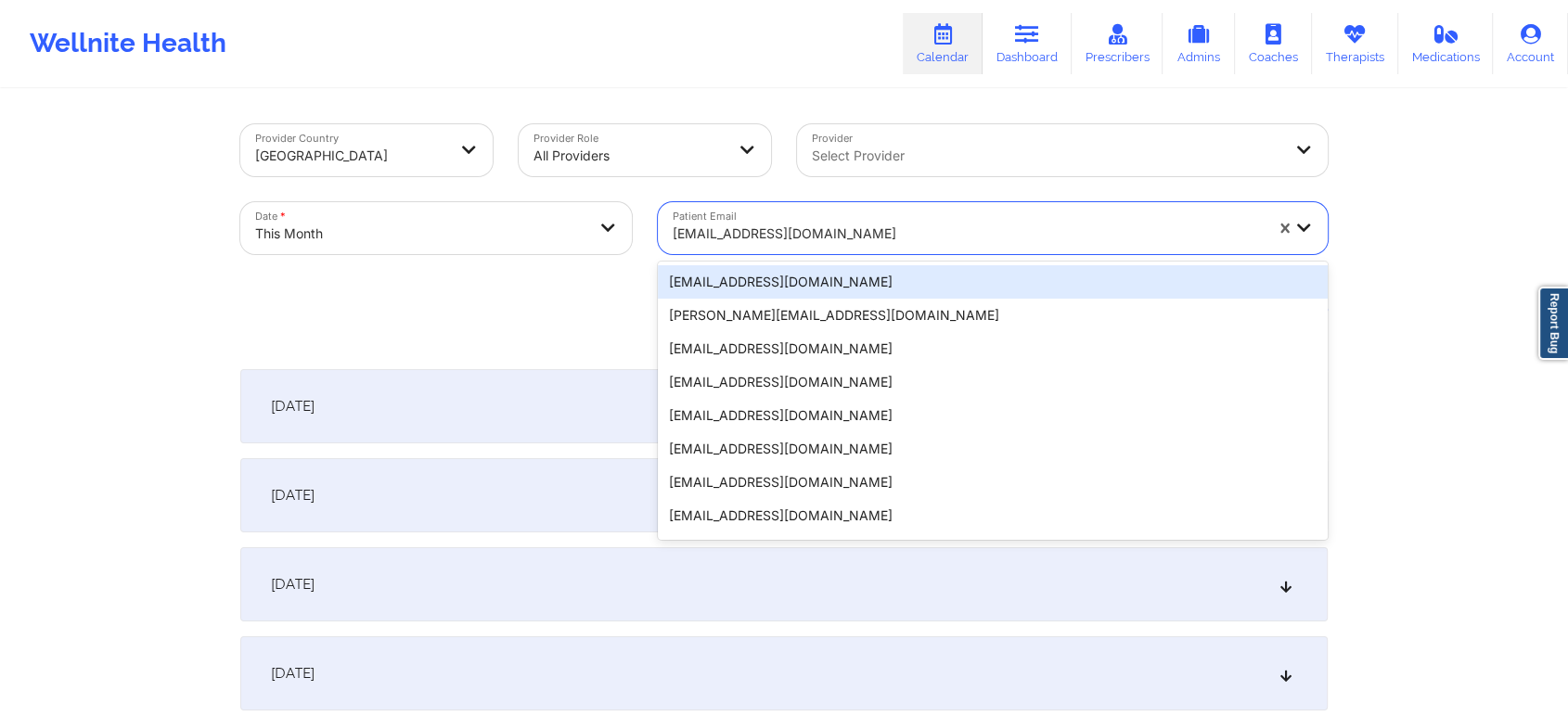
paste input "[PERSON_NAME][EMAIL_ADDRESS][DOMAIN_NAME]"
type input "[PERSON_NAME][EMAIL_ADDRESS][DOMAIN_NAME]"
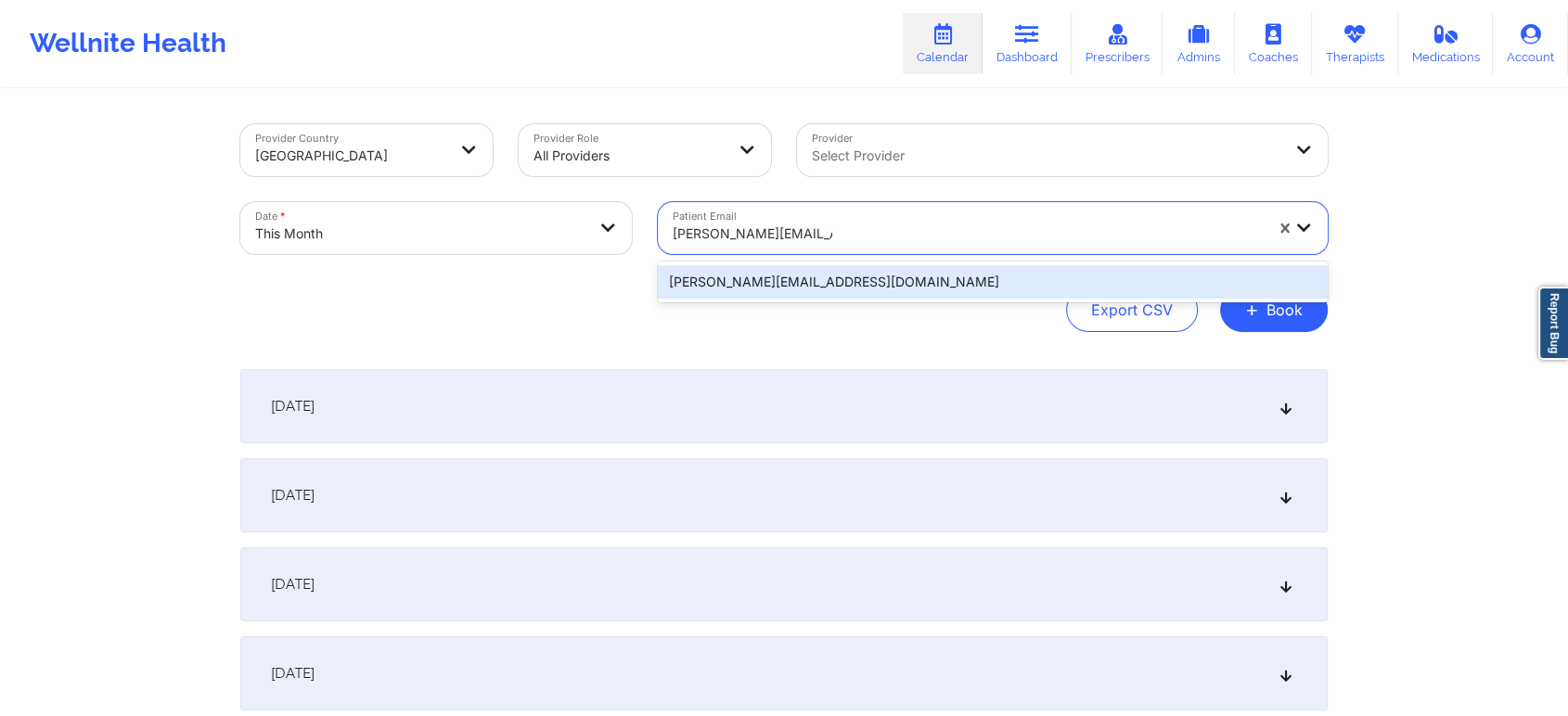
click at [831, 286] on div "[PERSON_NAME][EMAIL_ADDRESS][DOMAIN_NAME]" at bounding box center [993, 281] width 669 height 33
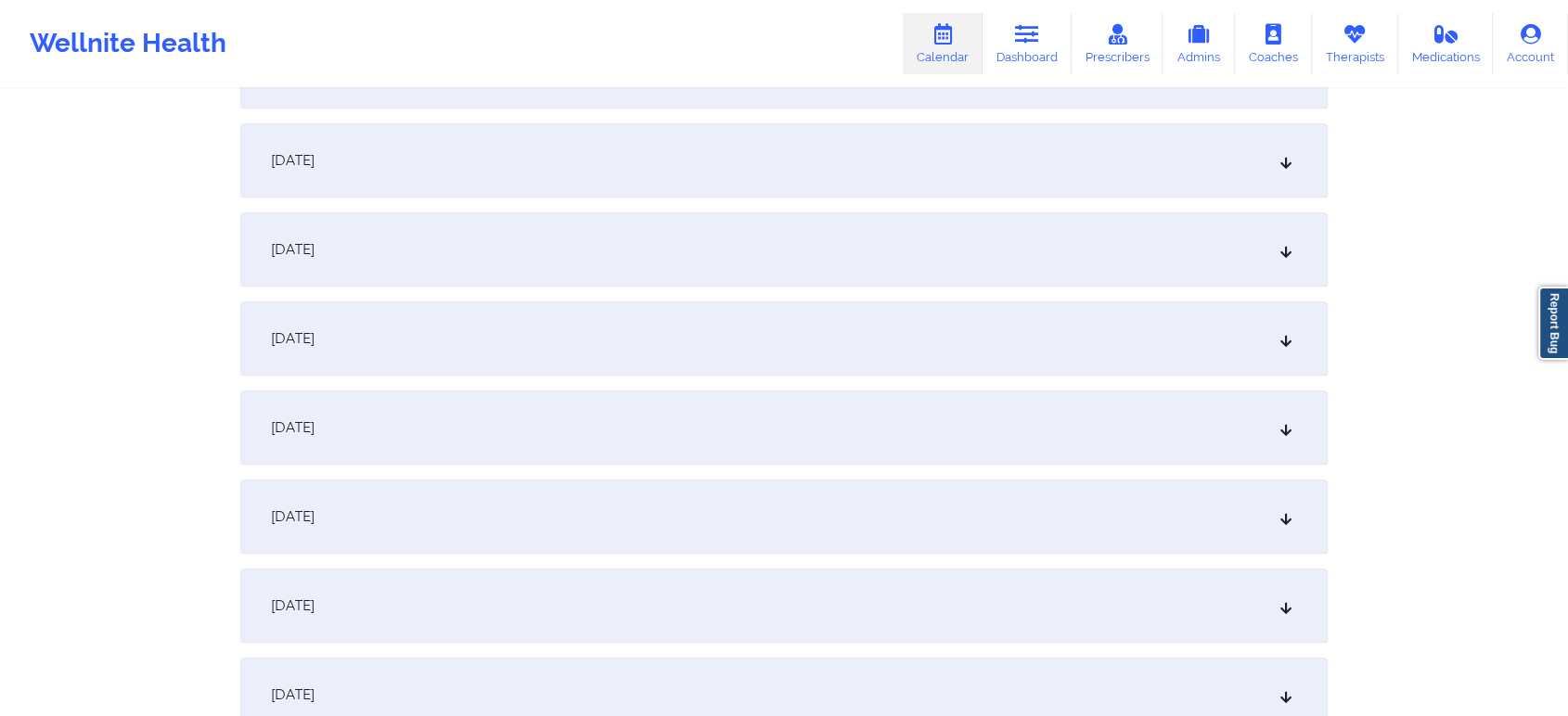
scroll to position [1126, 0]
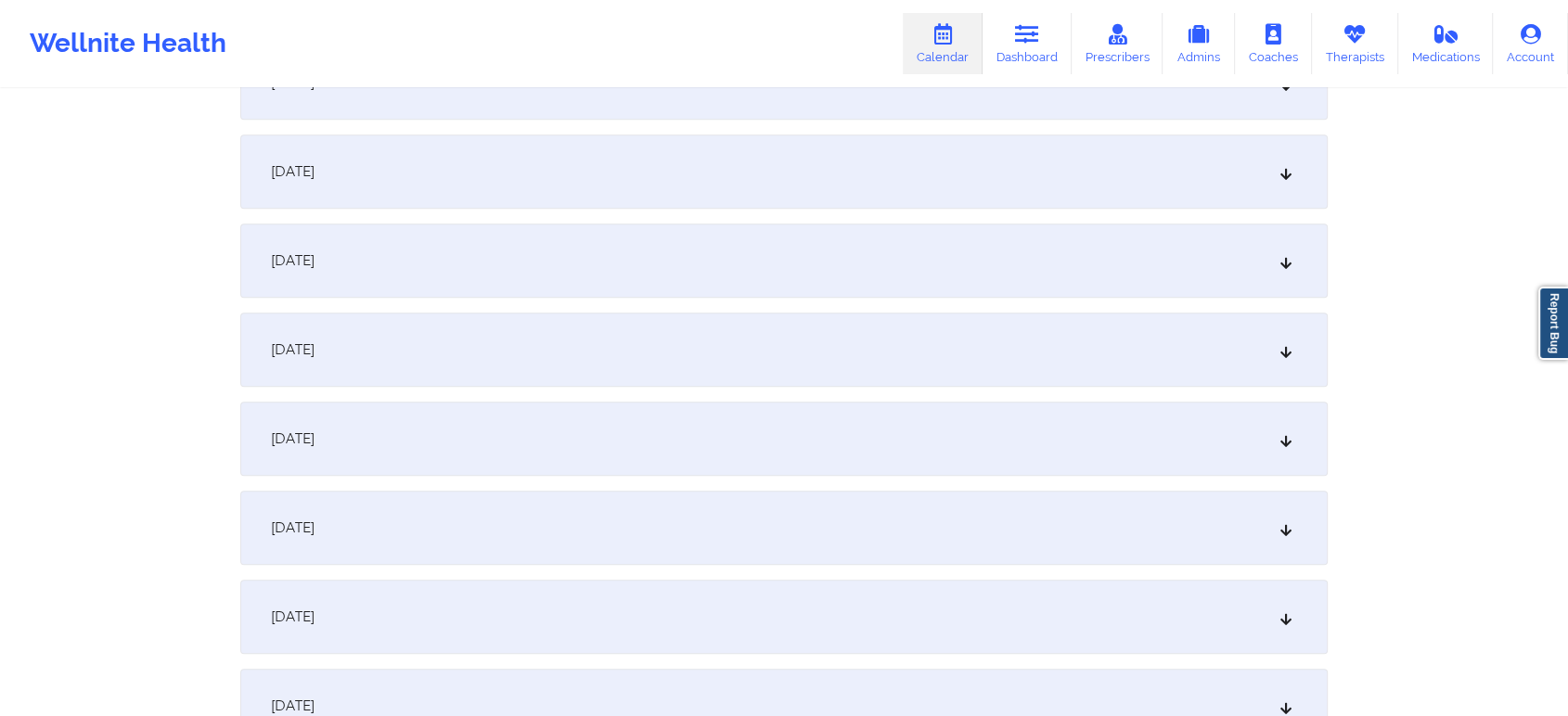
click at [1030, 351] on div "[DATE]" at bounding box center [784, 350] width 1088 height 74
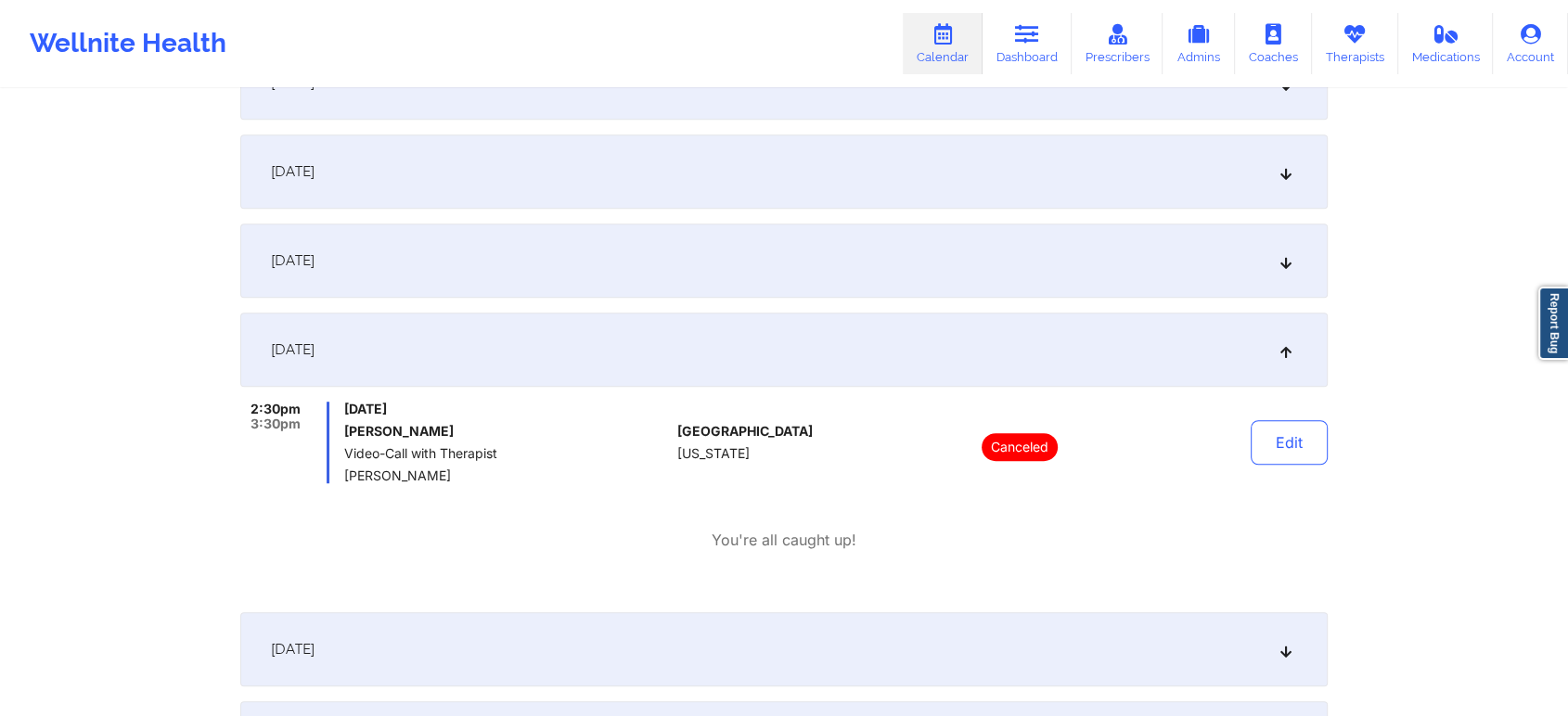
scroll to position [49, 0]
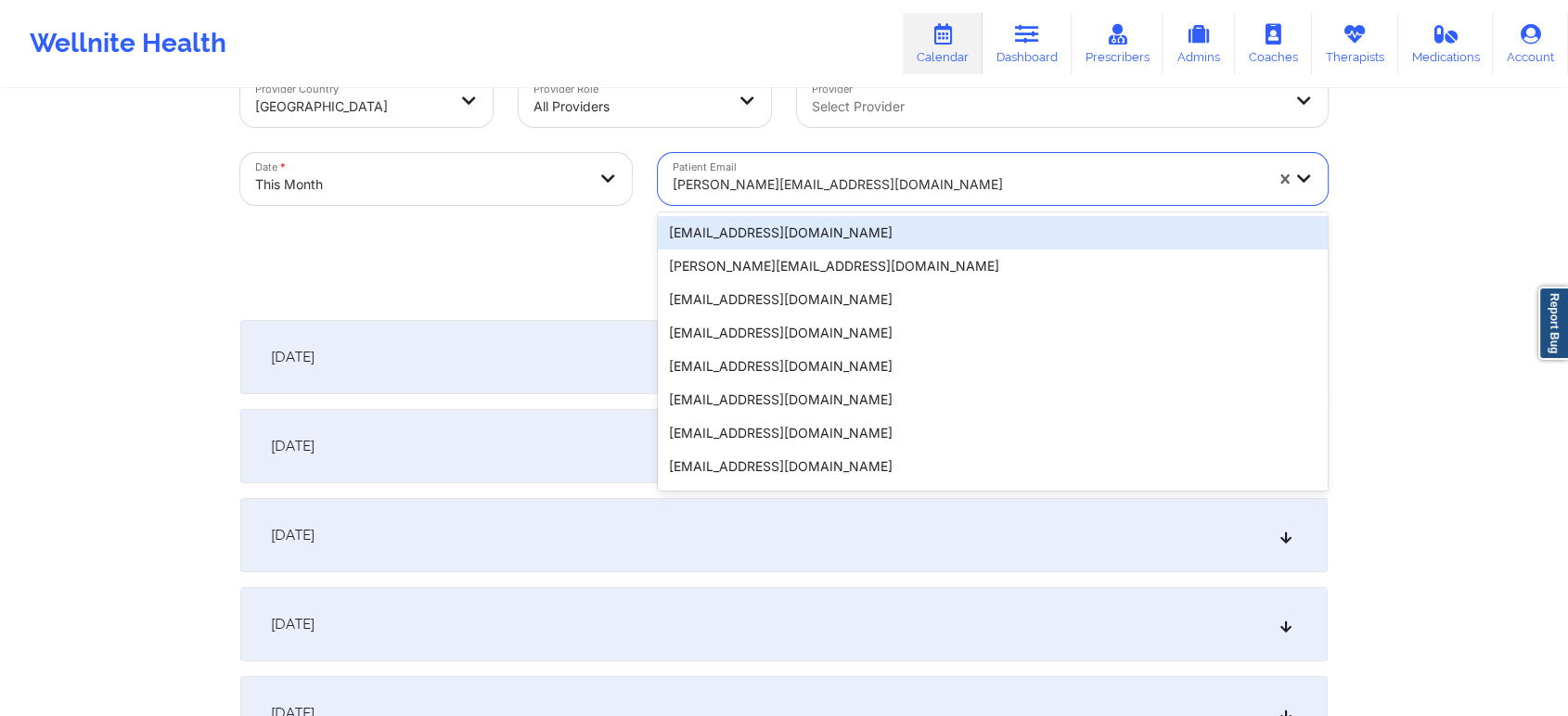
click at [908, 164] on div "[PERSON_NAME][EMAIL_ADDRESS][DOMAIN_NAME]" at bounding box center [967, 184] width 590 height 41
paste input "[EMAIL_ADDRESS][DOMAIN_NAME]"
type input "[EMAIL_ADDRESS][DOMAIN_NAME]"
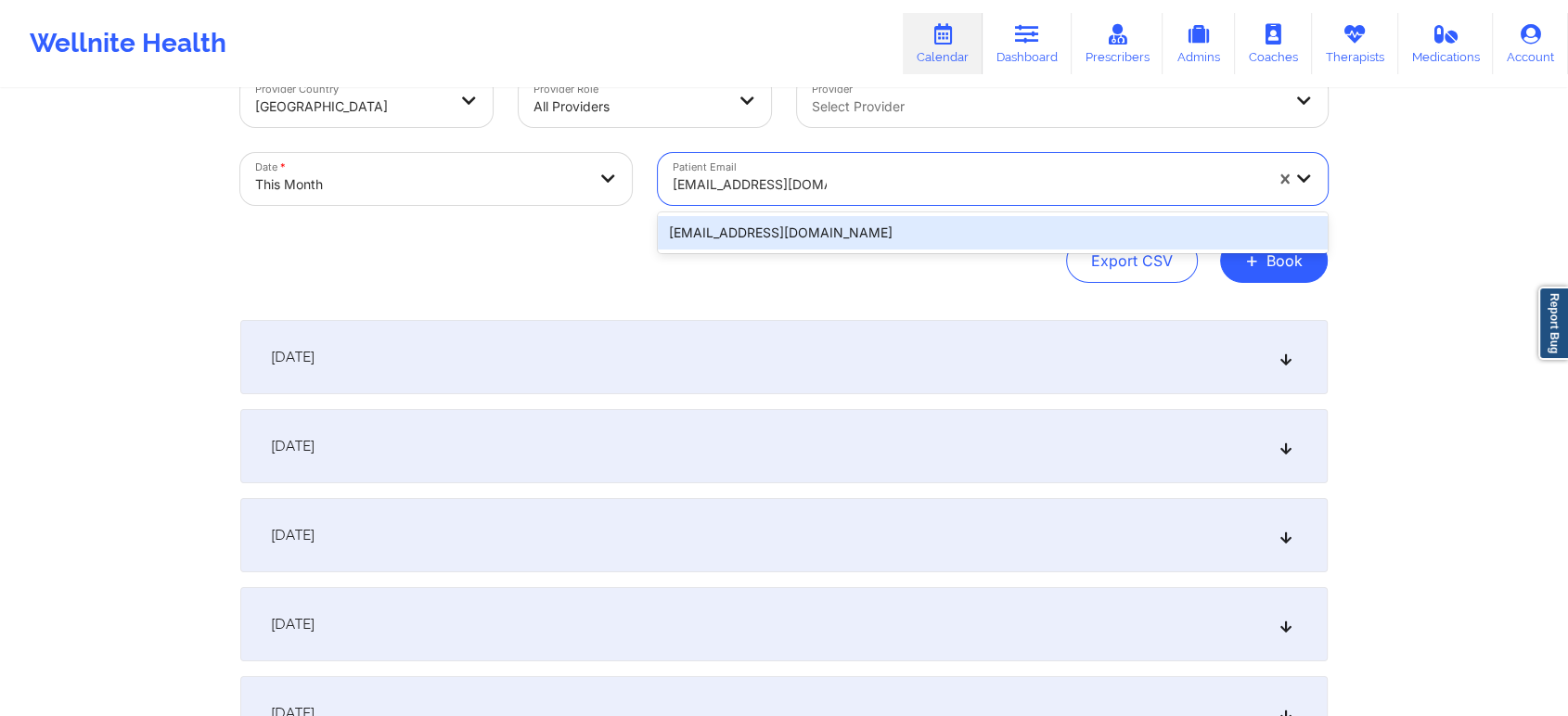
click at [859, 212] on div "[EMAIL_ADDRESS][DOMAIN_NAME]" at bounding box center [993, 232] width 669 height 41
click at [833, 232] on div "[EMAIL_ADDRESS][DOMAIN_NAME]" at bounding box center [993, 232] width 669 height 33
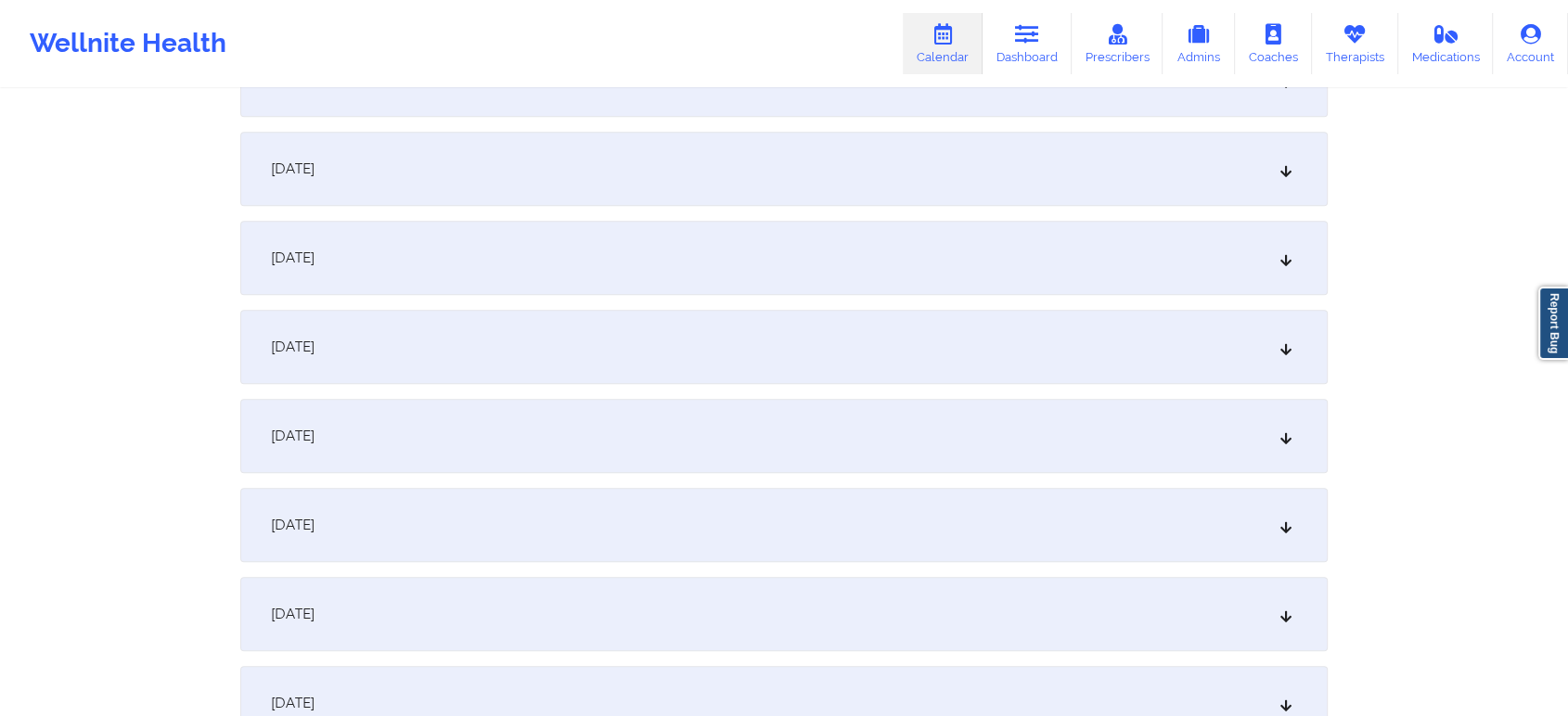
scroll to position [1162, 0]
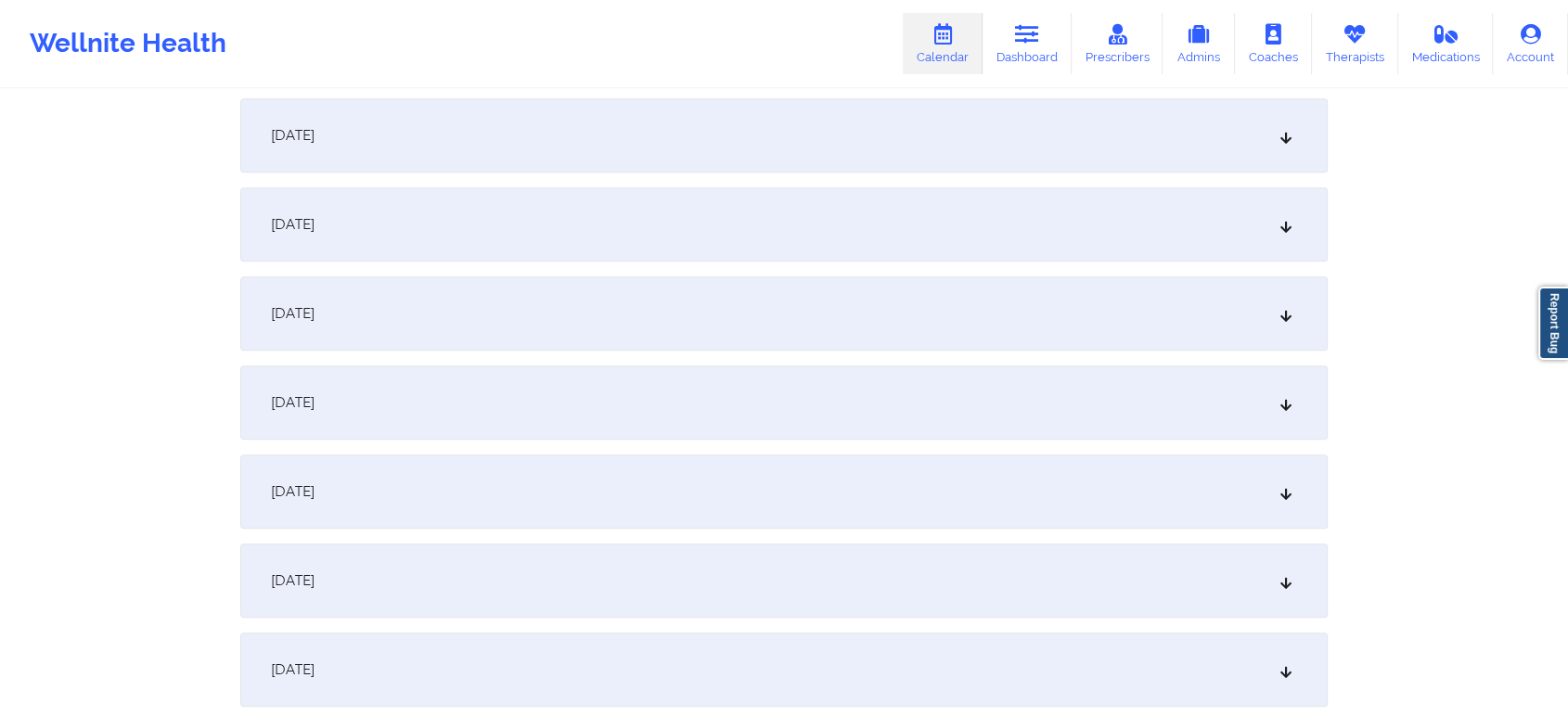
click at [1151, 347] on div "[DATE]" at bounding box center [784, 314] width 1088 height 74
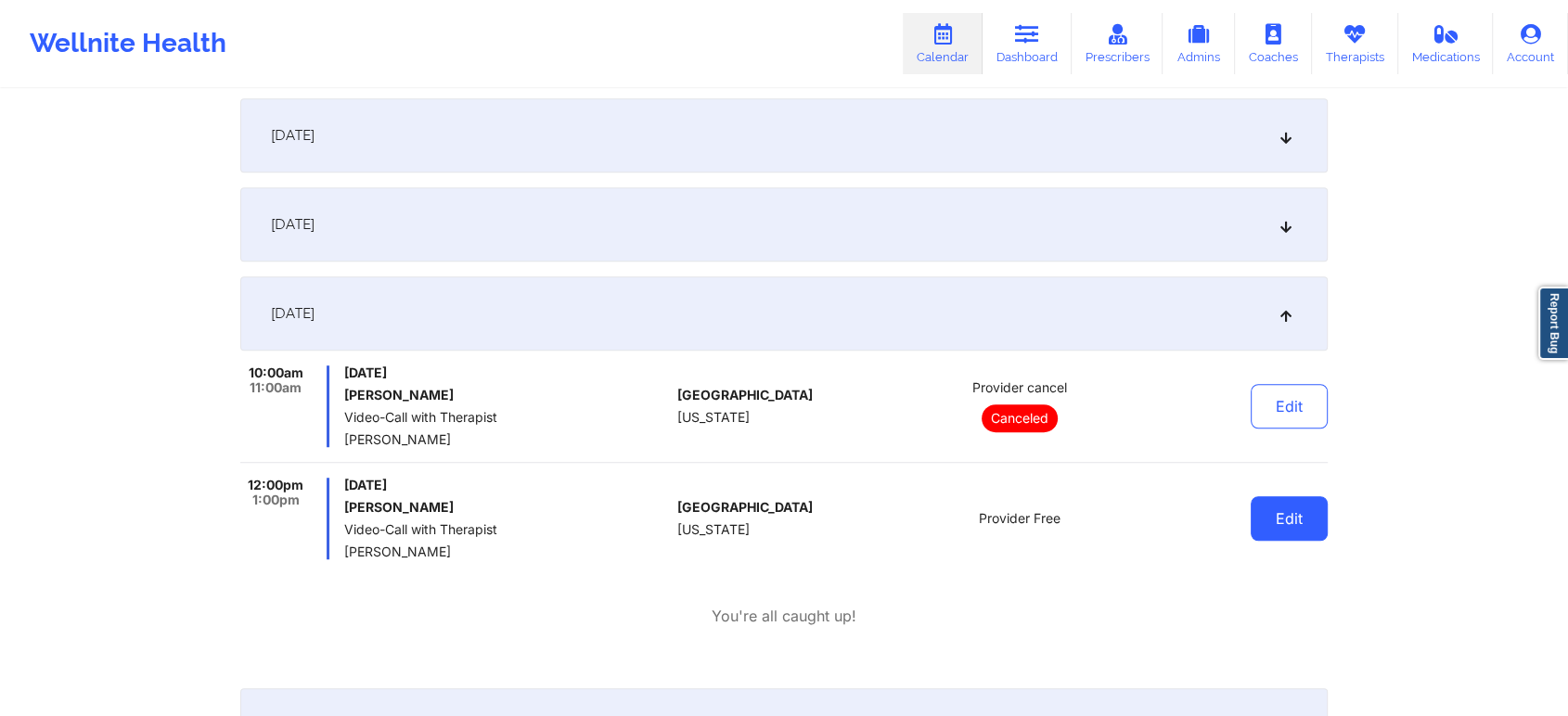
click at [1279, 526] on button "Edit" at bounding box center [1288, 518] width 77 height 45
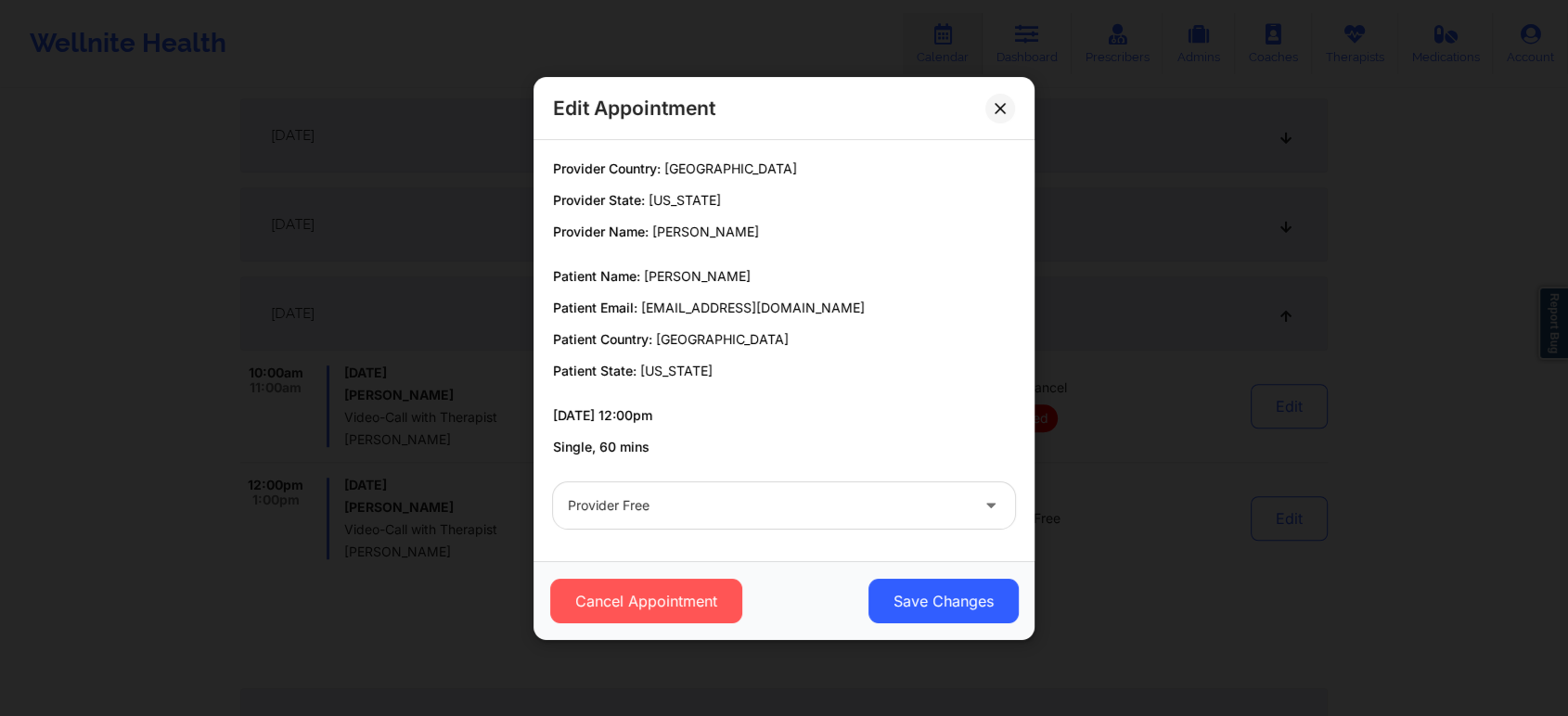
click at [833, 515] on div at bounding box center [768, 505] width 401 height 22
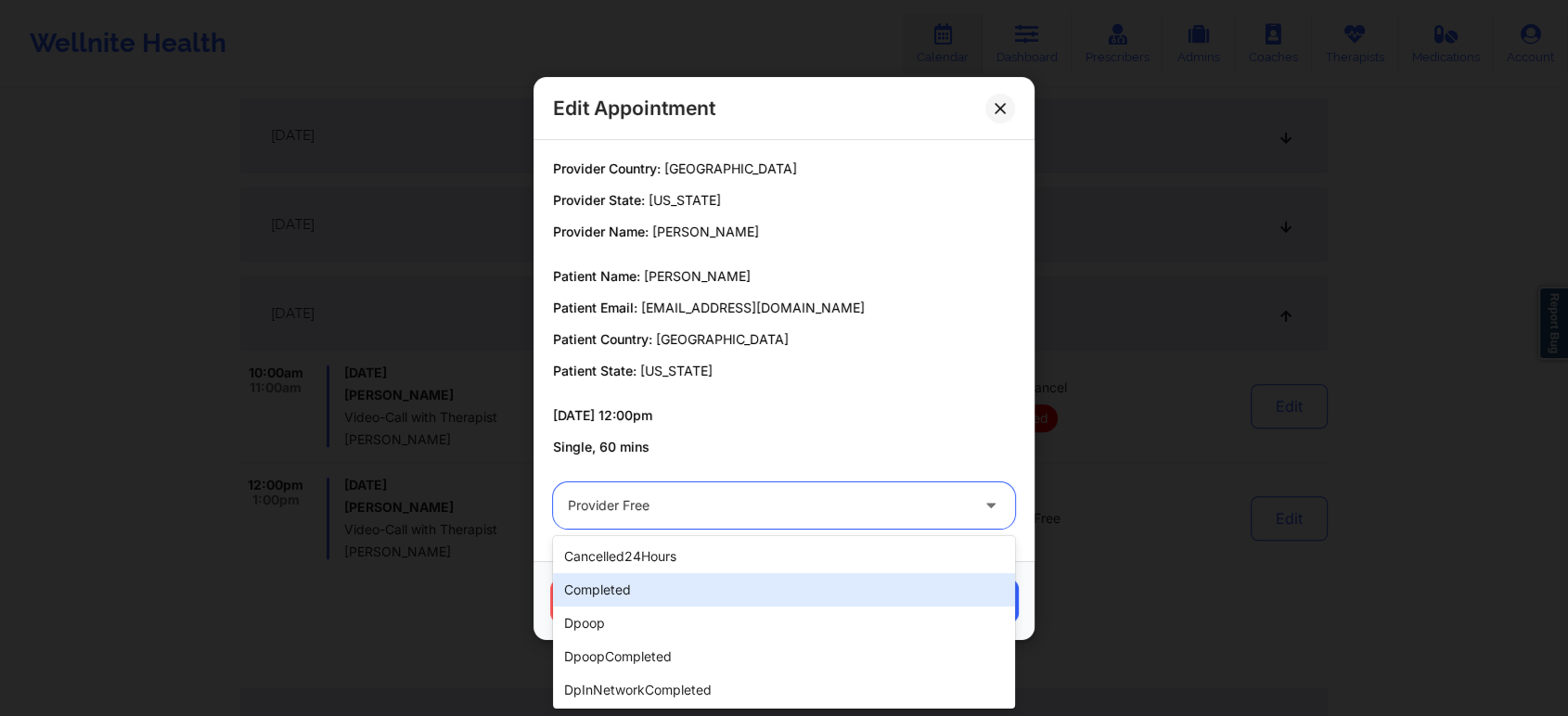
click at [735, 589] on div "completed" at bounding box center [784, 590] width 462 height 33
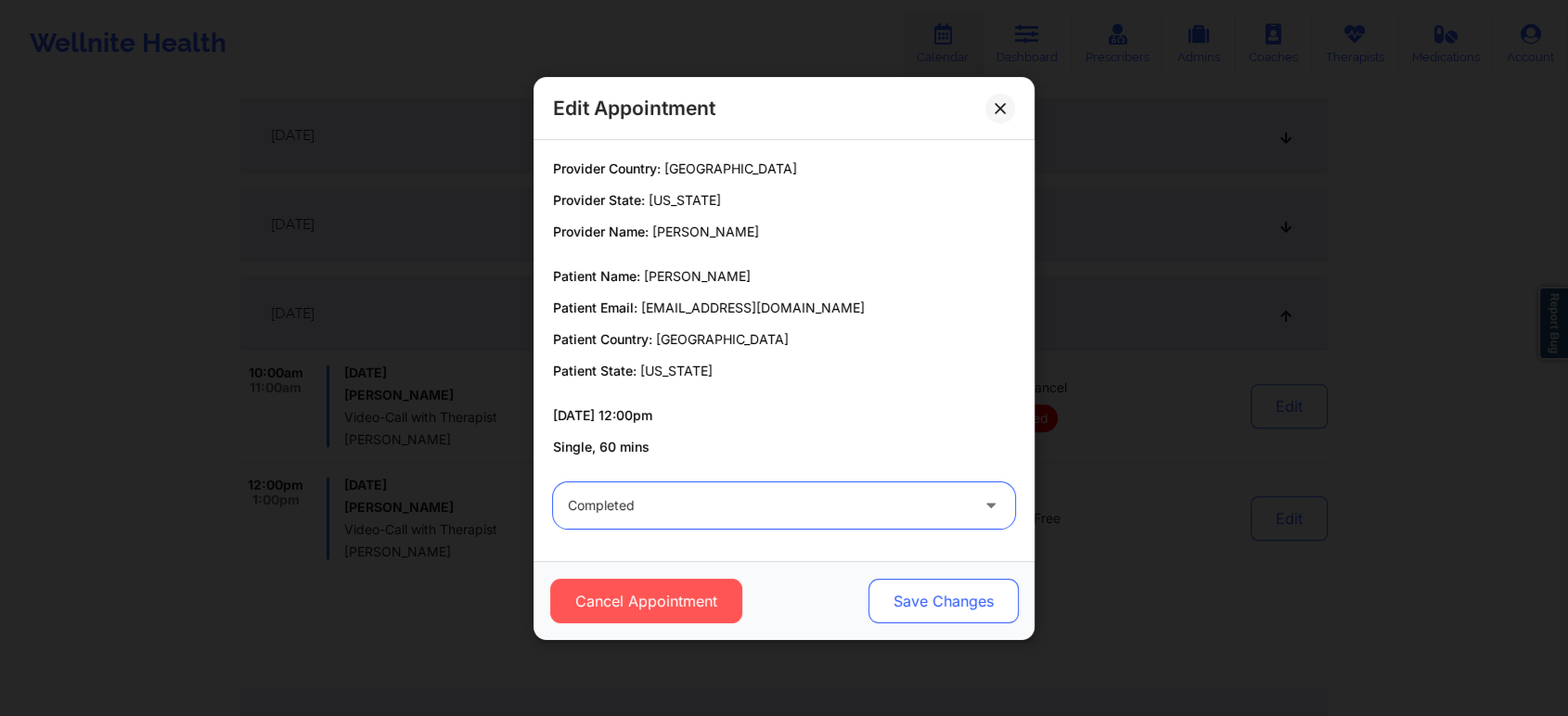
click at [917, 592] on button "Save Changes" at bounding box center [943, 601] width 150 height 45
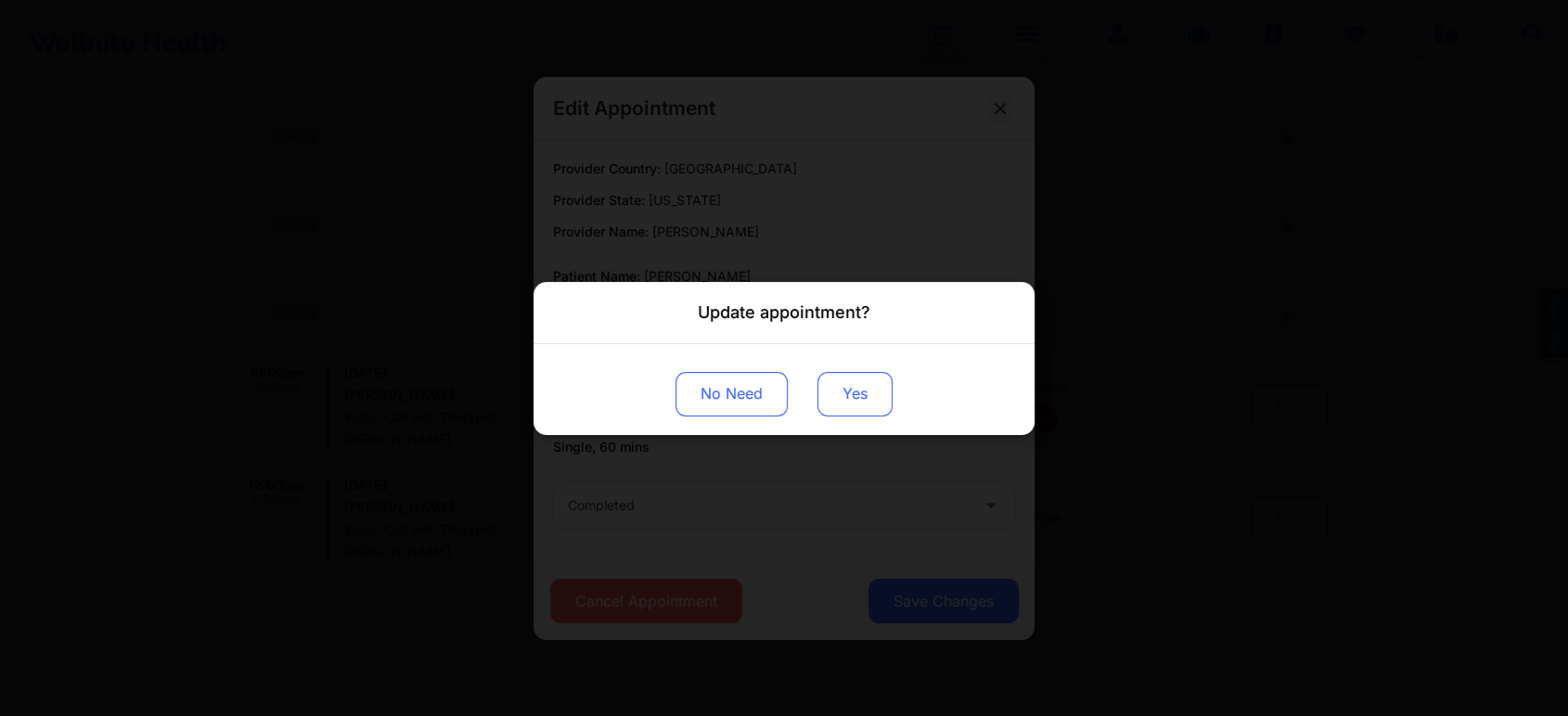
click at [868, 406] on button "Yes" at bounding box center [855, 393] width 75 height 45
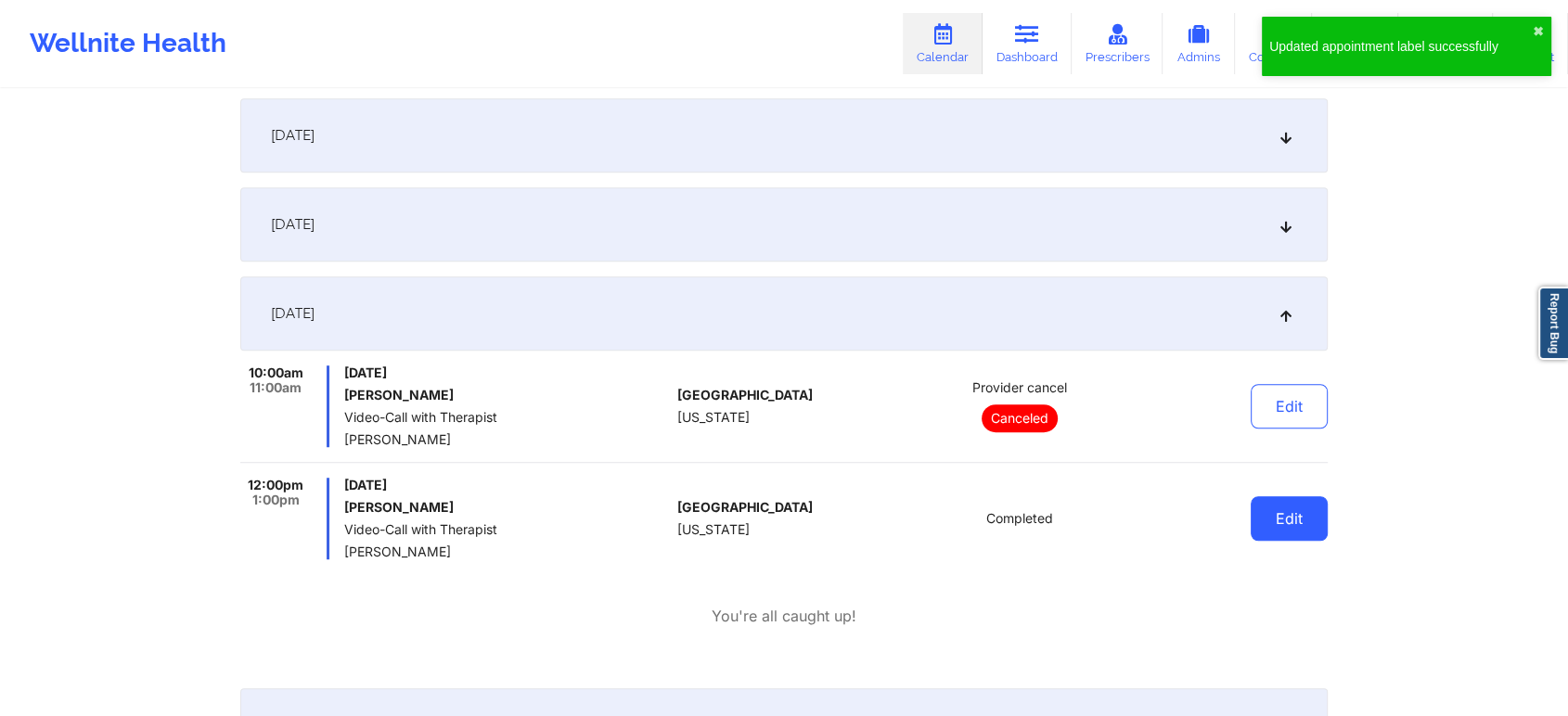
click at [1287, 532] on button "Edit" at bounding box center [1288, 518] width 77 height 45
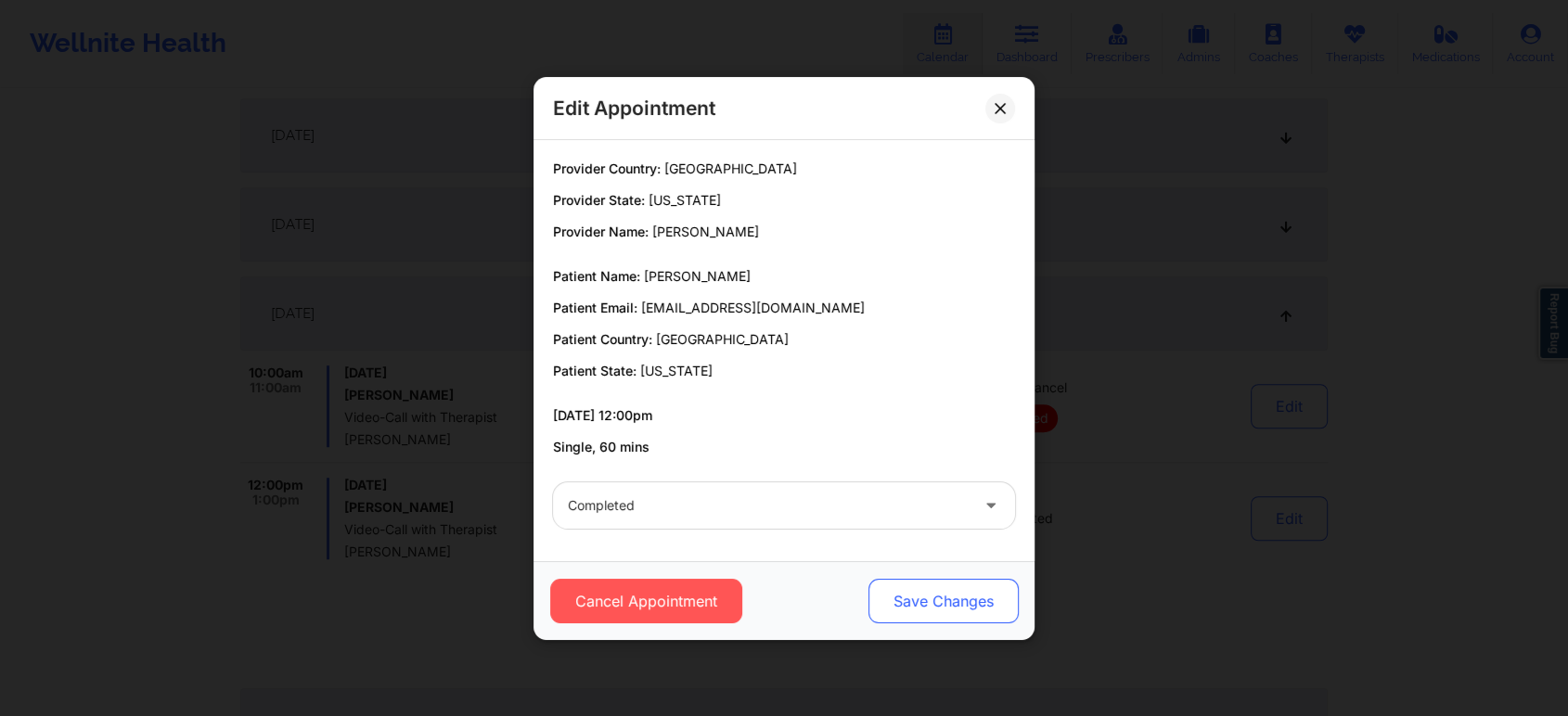
click at [983, 587] on button "Save Changes" at bounding box center [943, 601] width 150 height 45
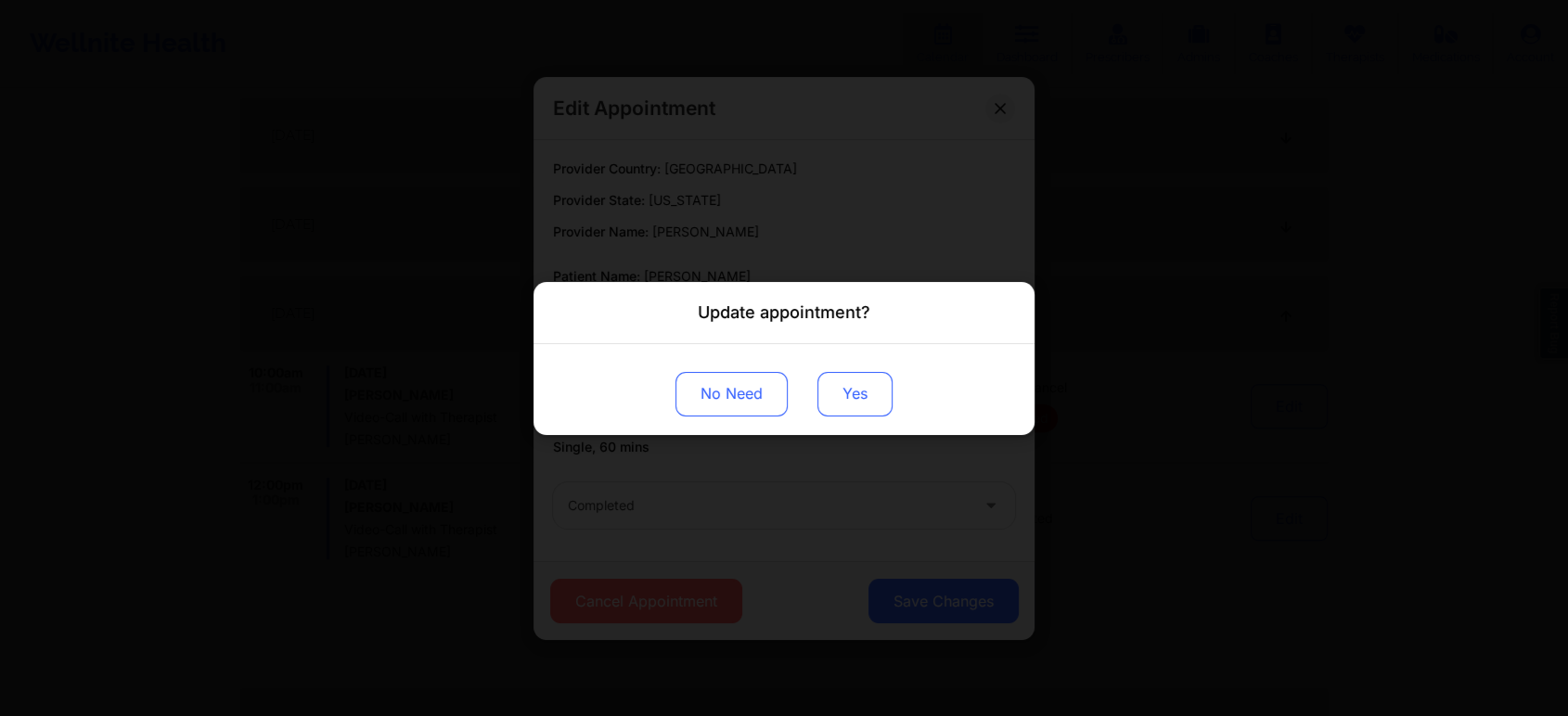
click at [833, 387] on button "Yes" at bounding box center [855, 393] width 75 height 45
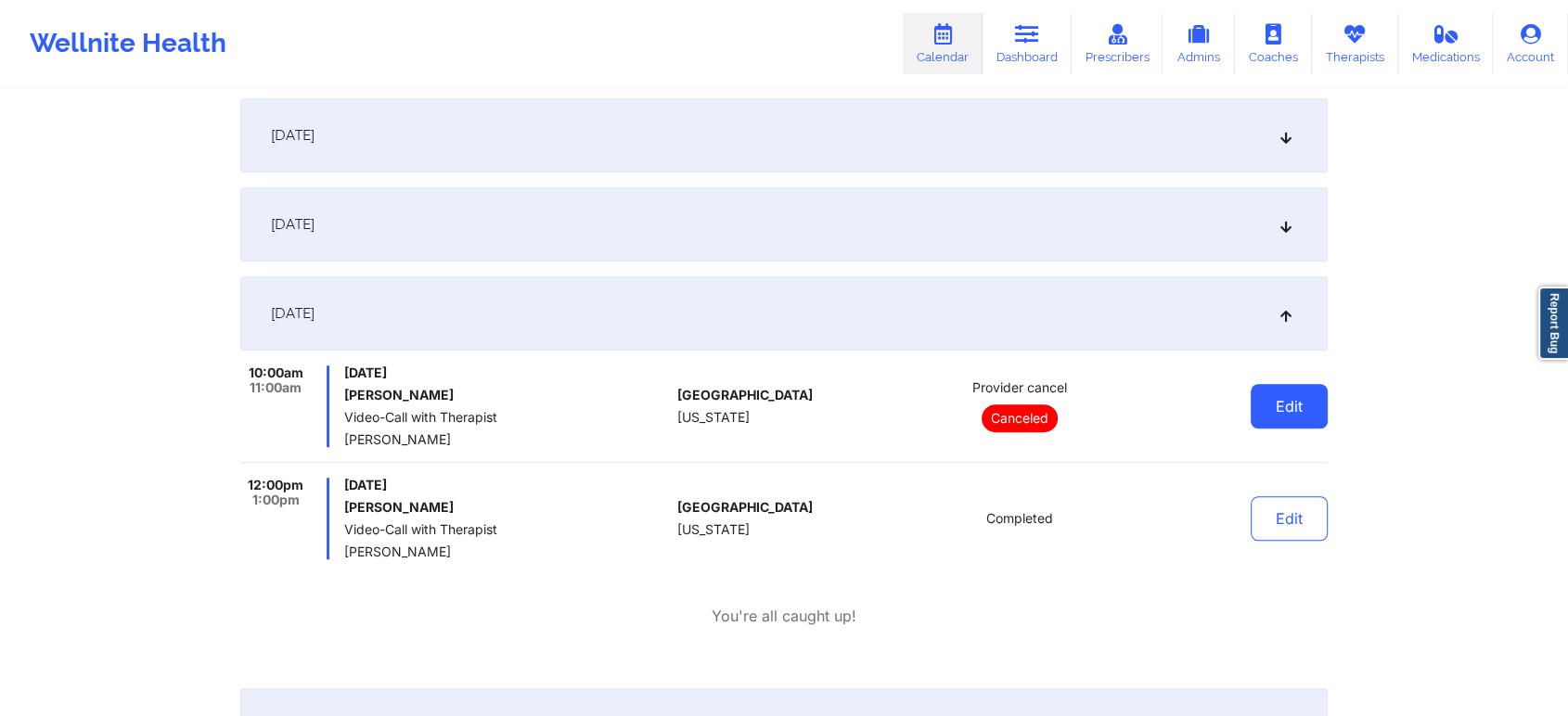
click at [1307, 404] on button "Edit" at bounding box center [1288, 406] width 77 height 45
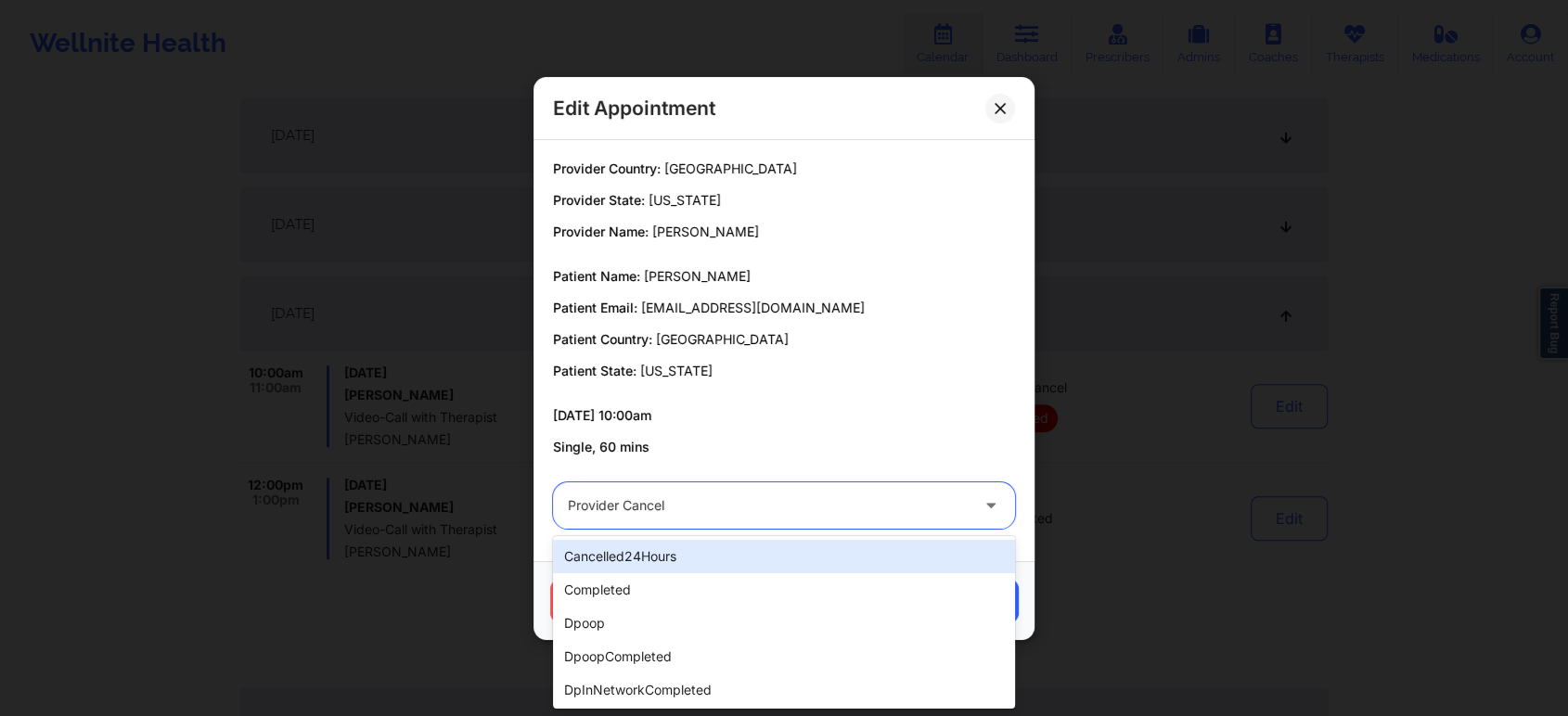
click at [803, 520] on div "Provider cancel" at bounding box center [768, 505] width 401 height 47
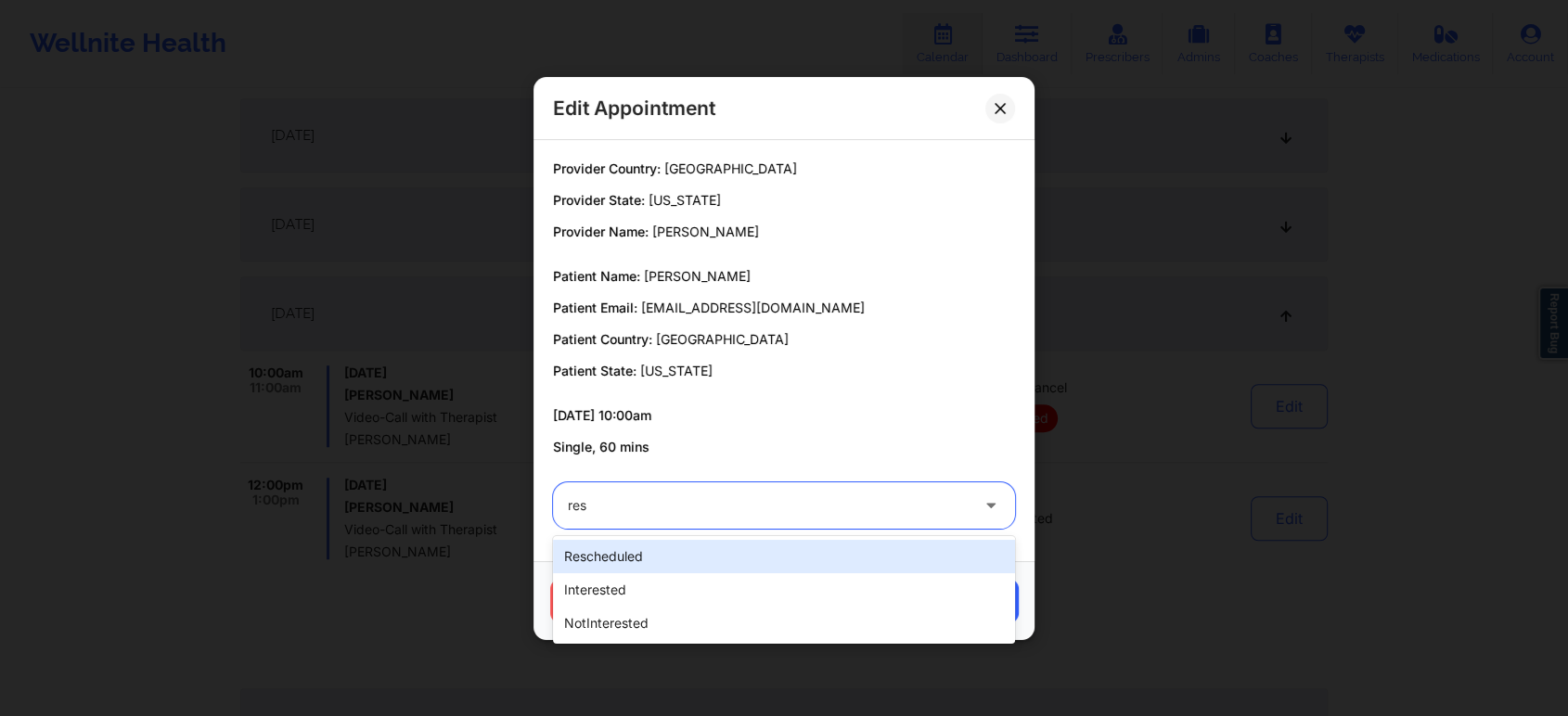
type input "resc"
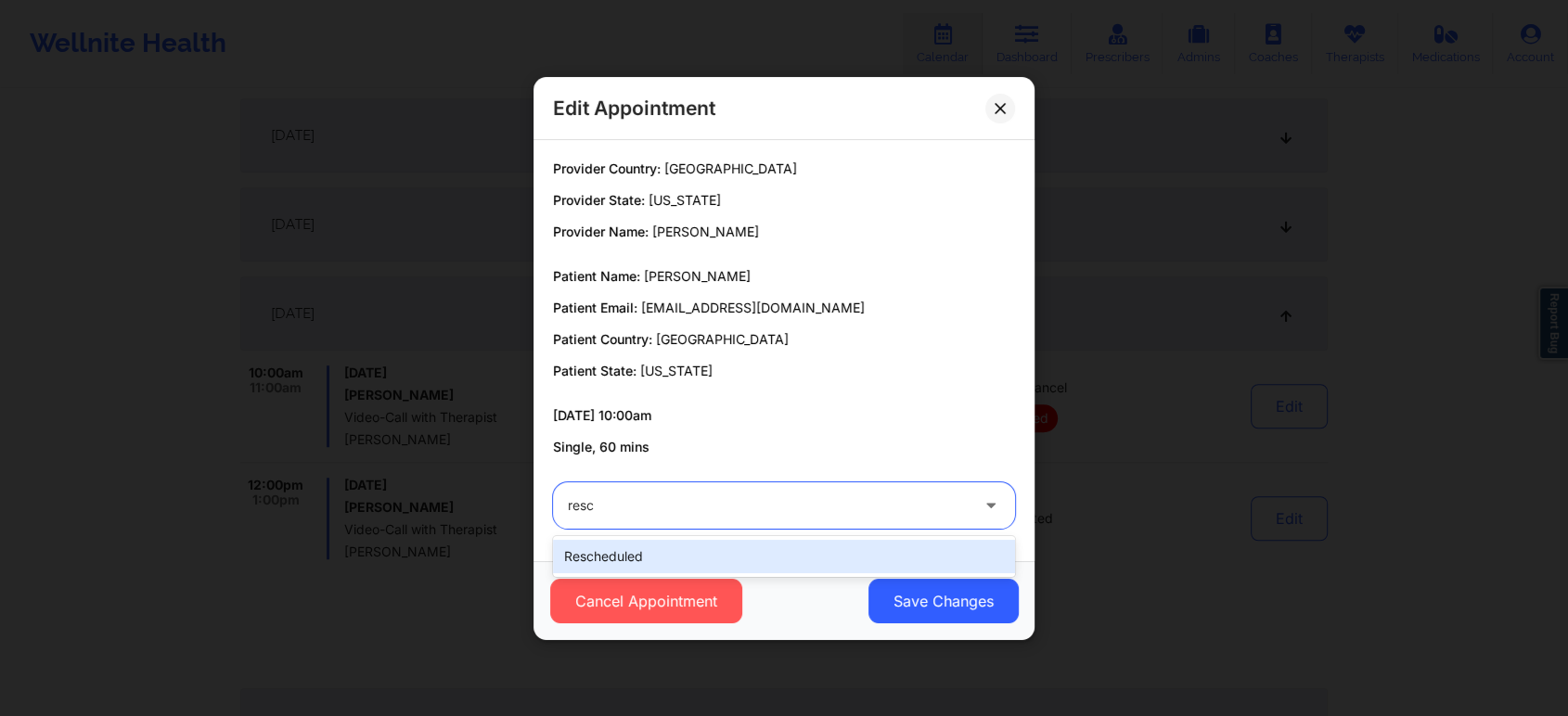
click at [754, 548] on div "rescheduled" at bounding box center [784, 556] width 462 height 33
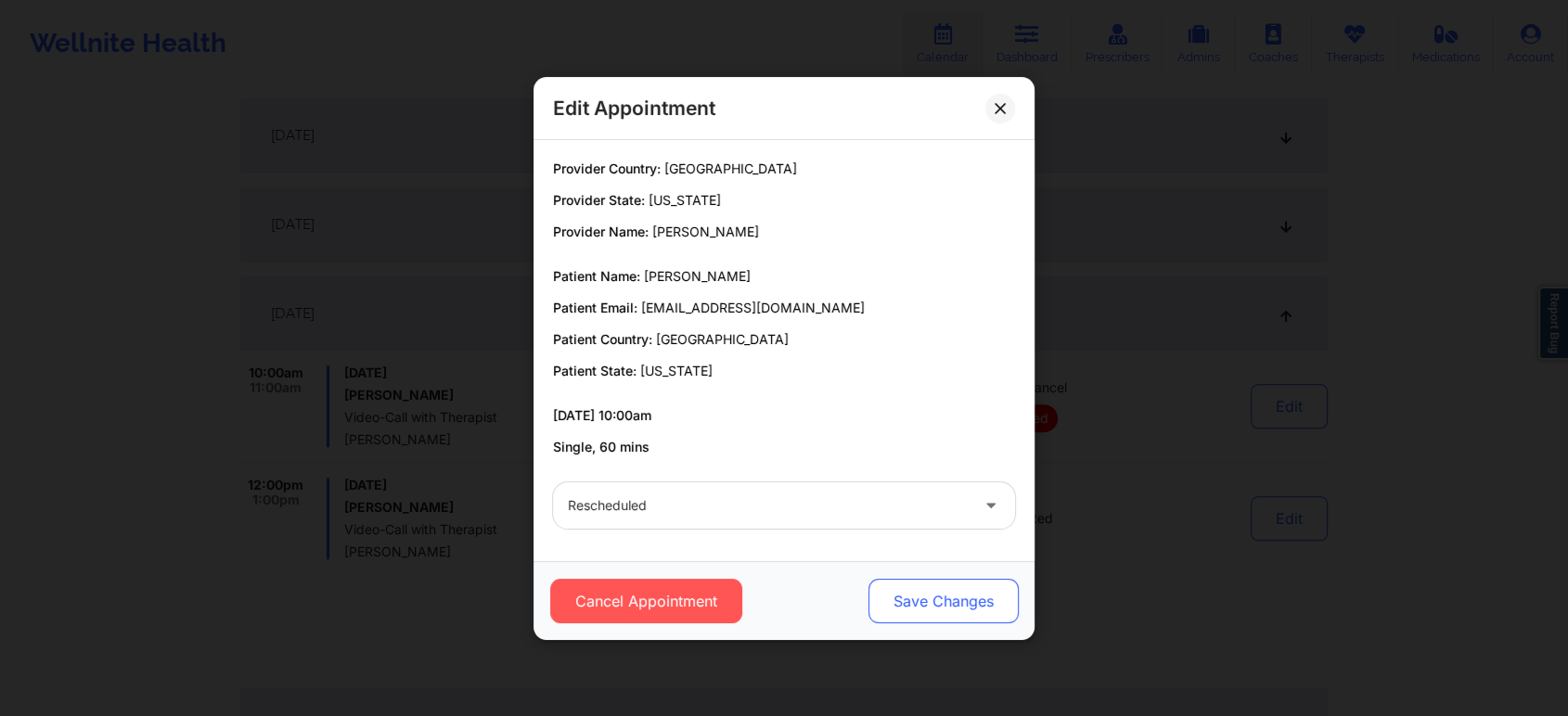
click at [914, 604] on button "Save Changes" at bounding box center [943, 601] width 150 height 45
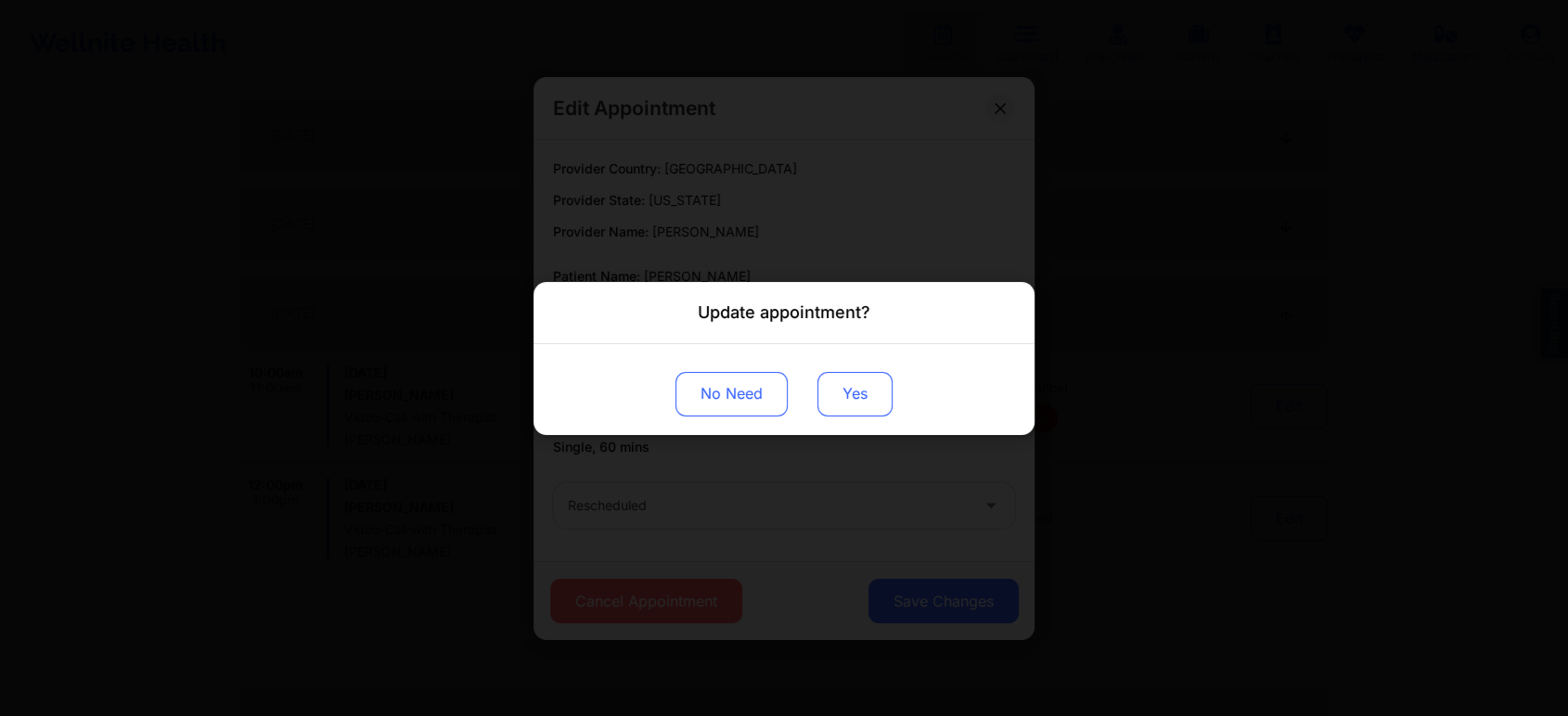
click at [876, 399] on button "Yes" at bounding box center [855, 393] width 75 height 45
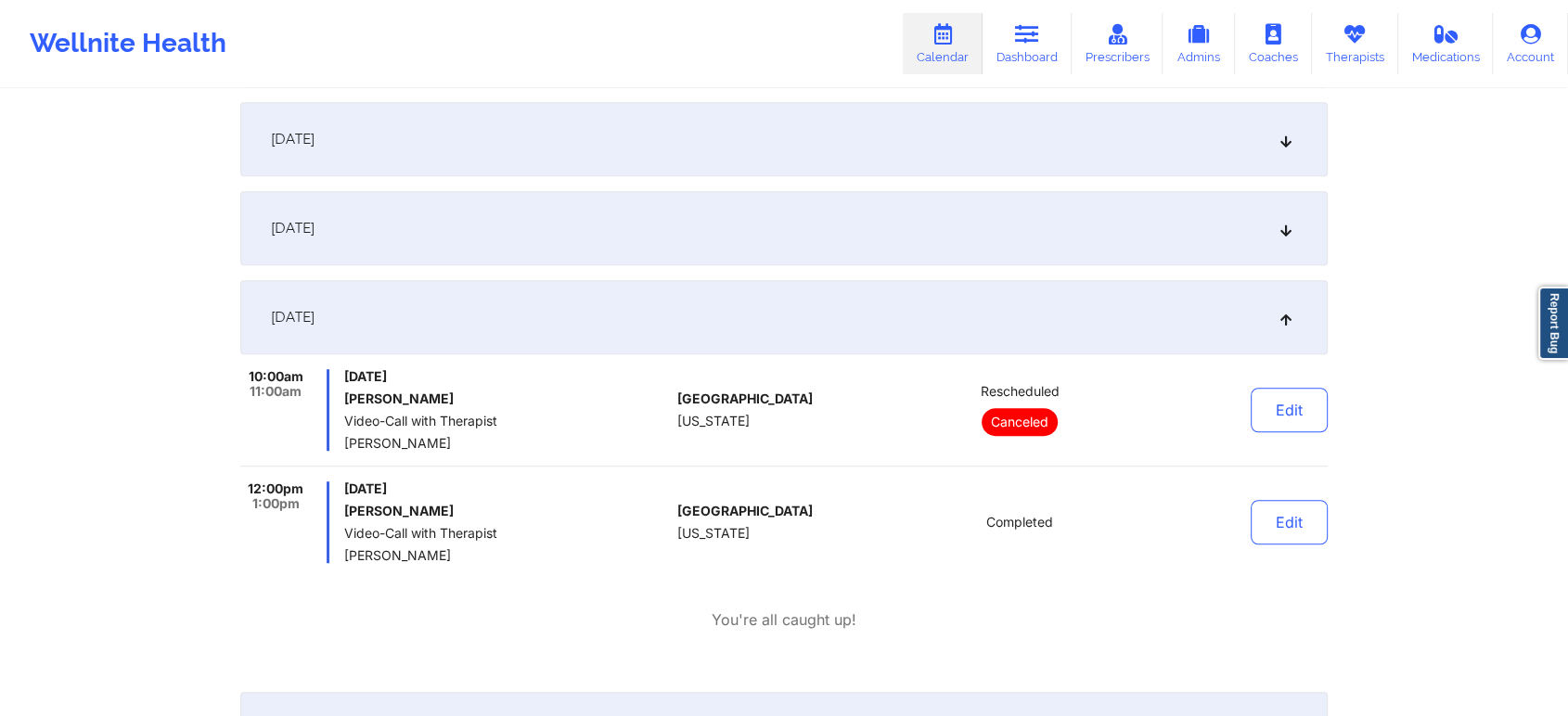
scroll to position [0, 0]
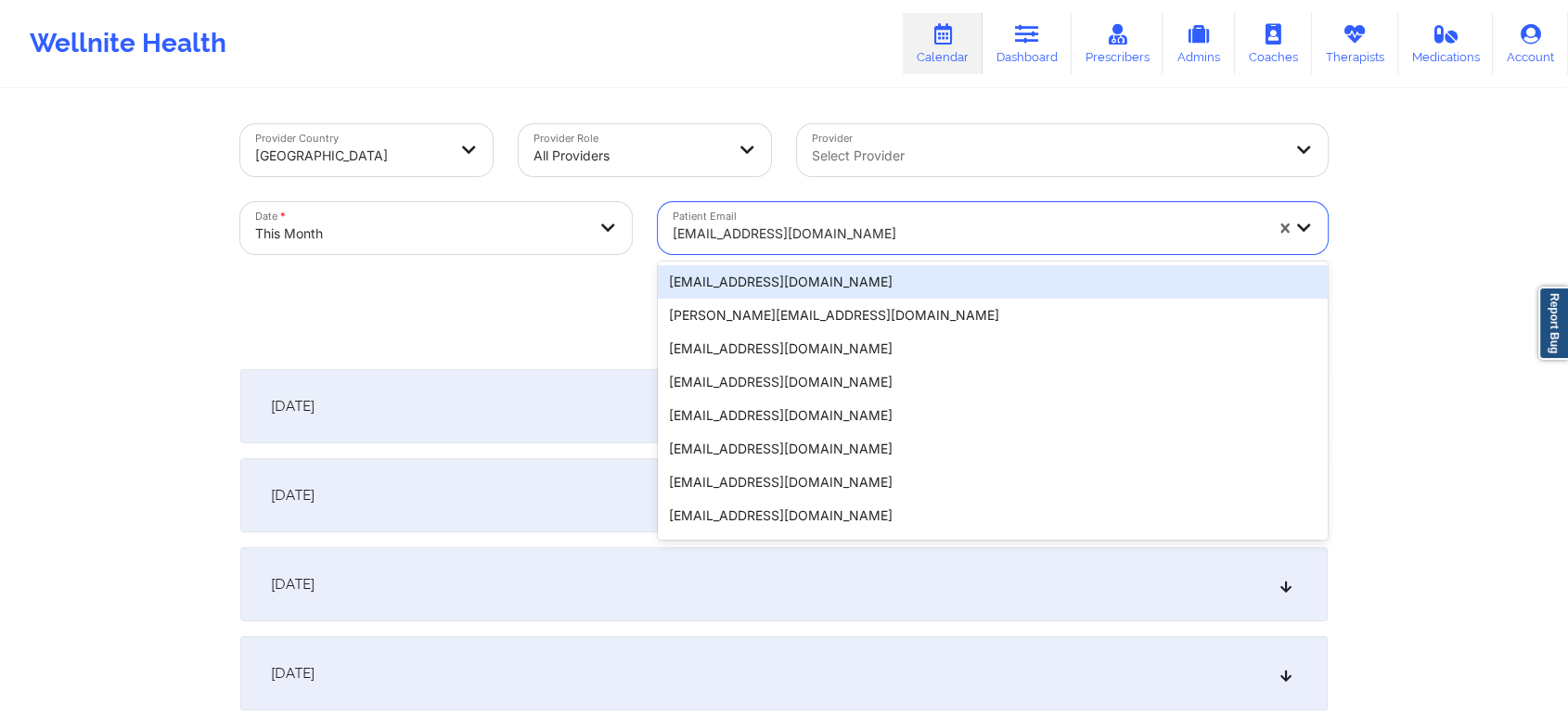
click at [809, 213] on div "[EMAIL_ADDRESS][DOMAIN_NAME]" at bounding box center [967, 233] width 590 height 41
paste input "[EMAIL_ADDRESS][DOMAIN_NAME]"
type input "[EMAIL_ADDRESS][DOMAIN_NAME]"
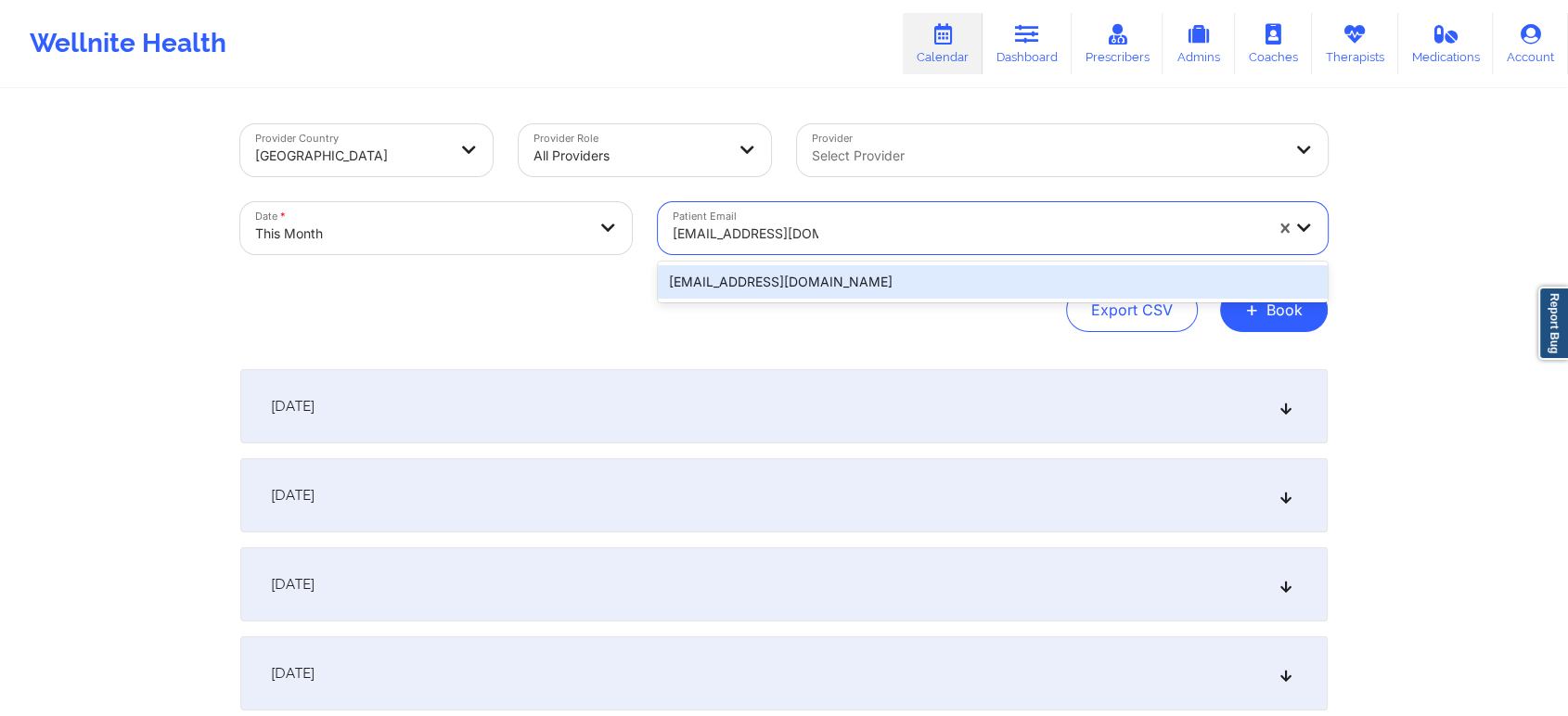
click at [823, 271] on div "[EMAIL_ADDRESS][DOMAIN_NAME]" at bounding box center [993, 281] width 669 height 33
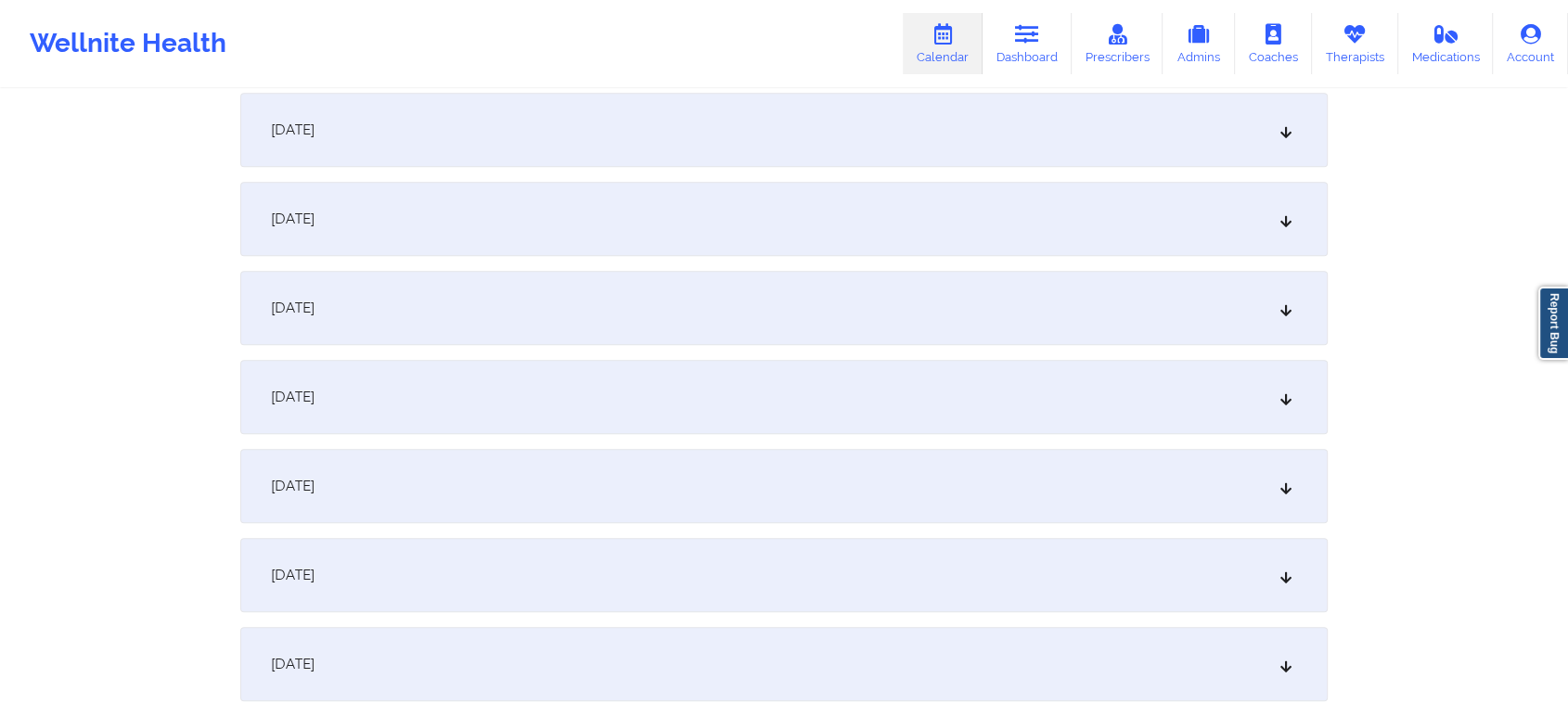
scroll to position [1248, 0]
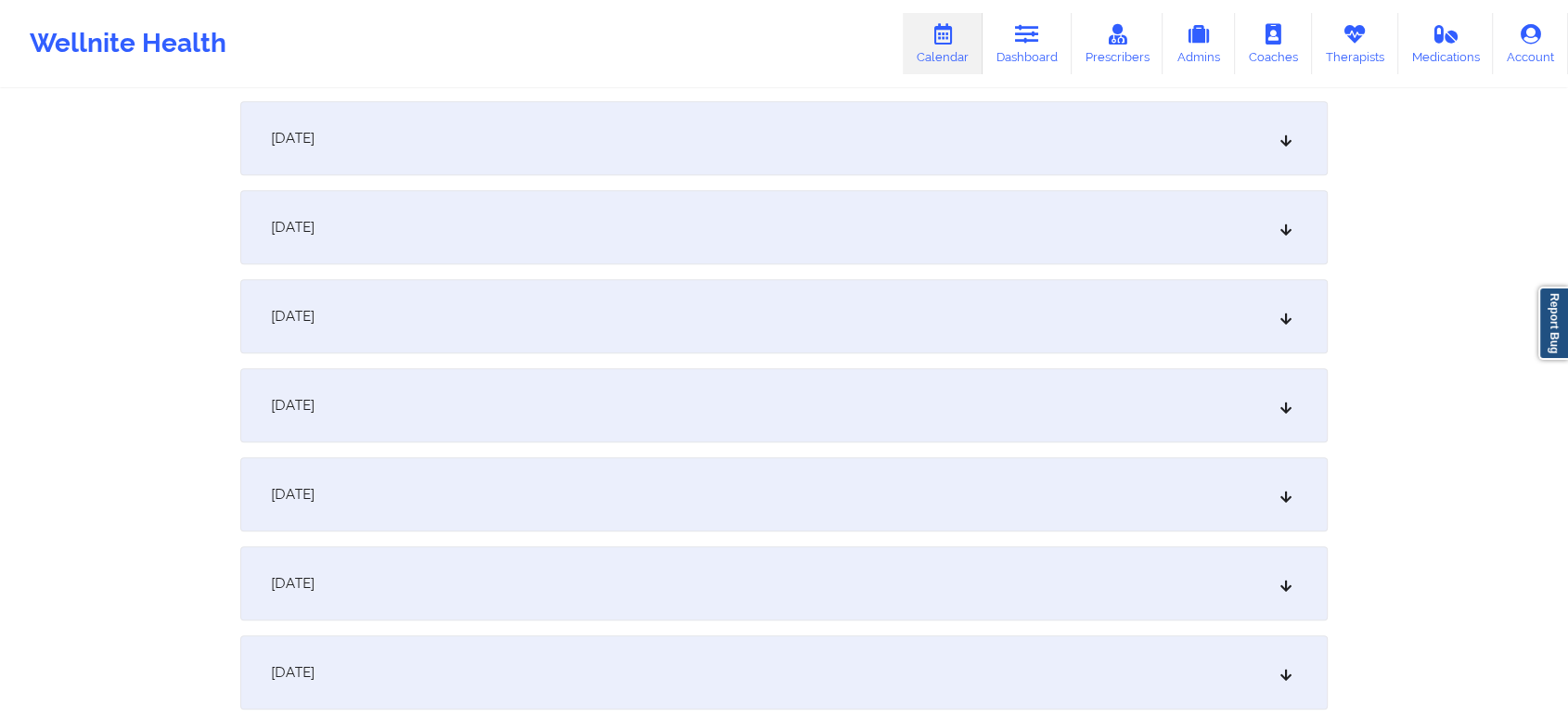
click at [653, 221] on div "[DATE]" at bounding box center [784, 227] width 1088 height 74
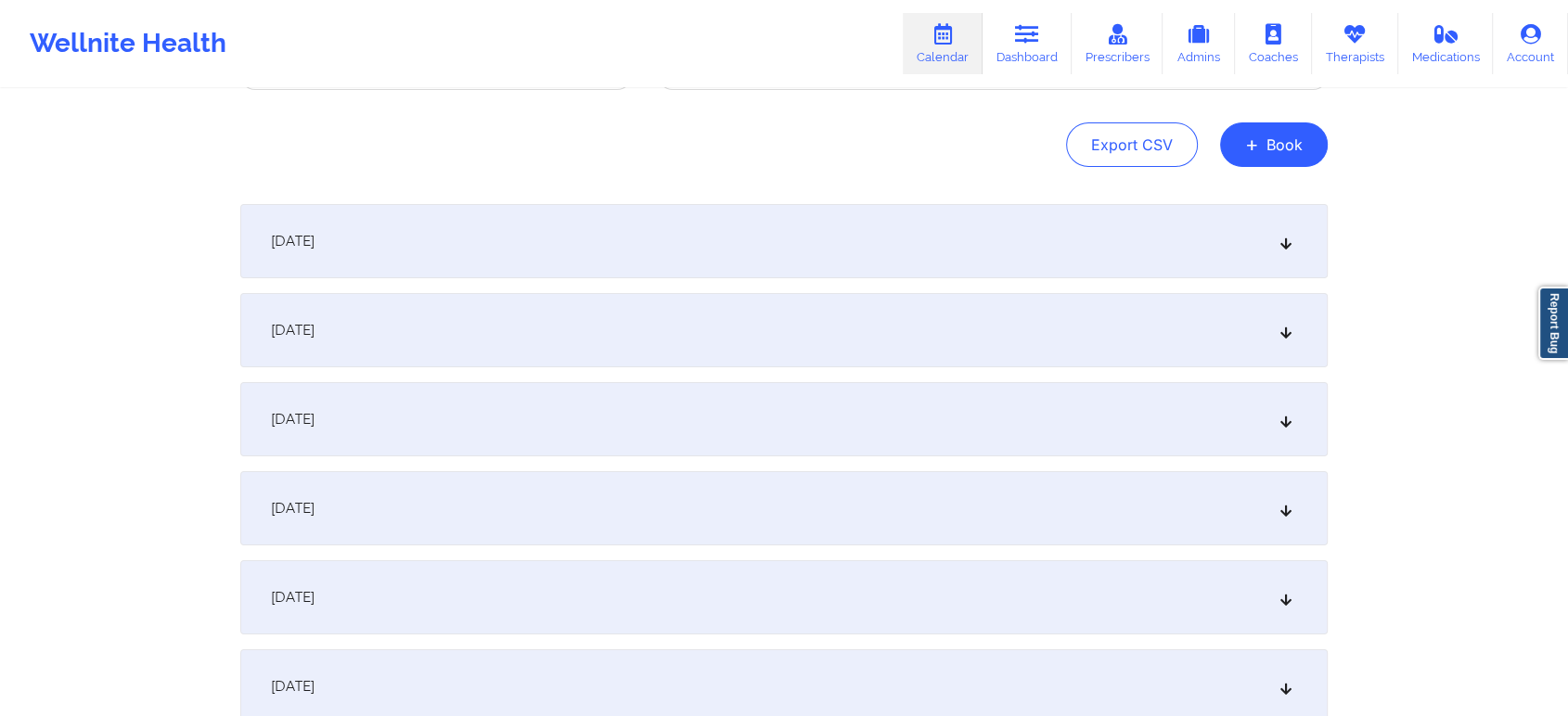
scroll to position [0, 0]
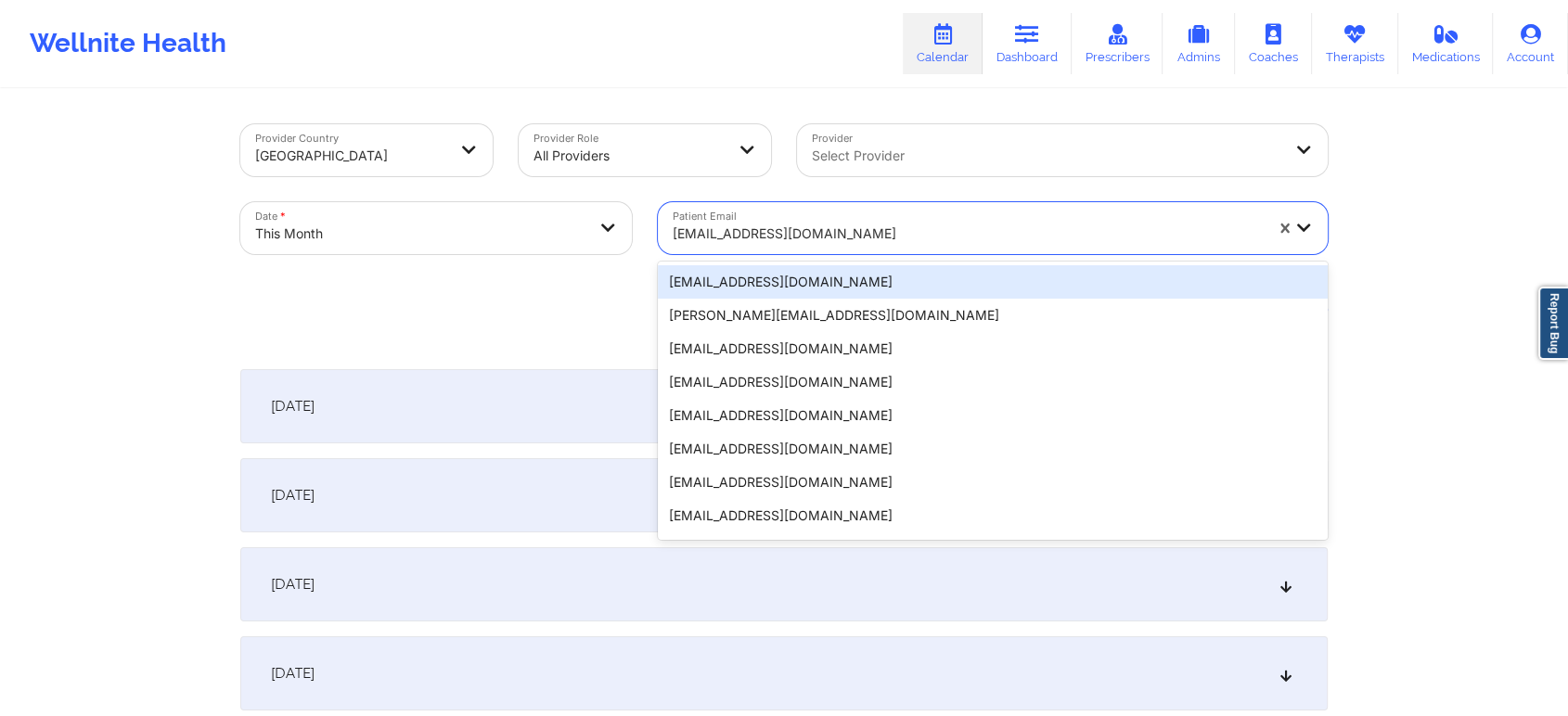
click at [802, 218] on div "[EMAIL_ADDRESS][DOMAIN_NAME]" at bounding box center [967, 233] width 590 height 41
paste input "[PERSON_NAME][EMAIL_ADDRESS][PERSON_NAME][DOMAIN_NAME]"
type input "[PERSON_NAME][EMAIL_ADDRESS][PERSON_NAME][DOMAIN_NAME]"
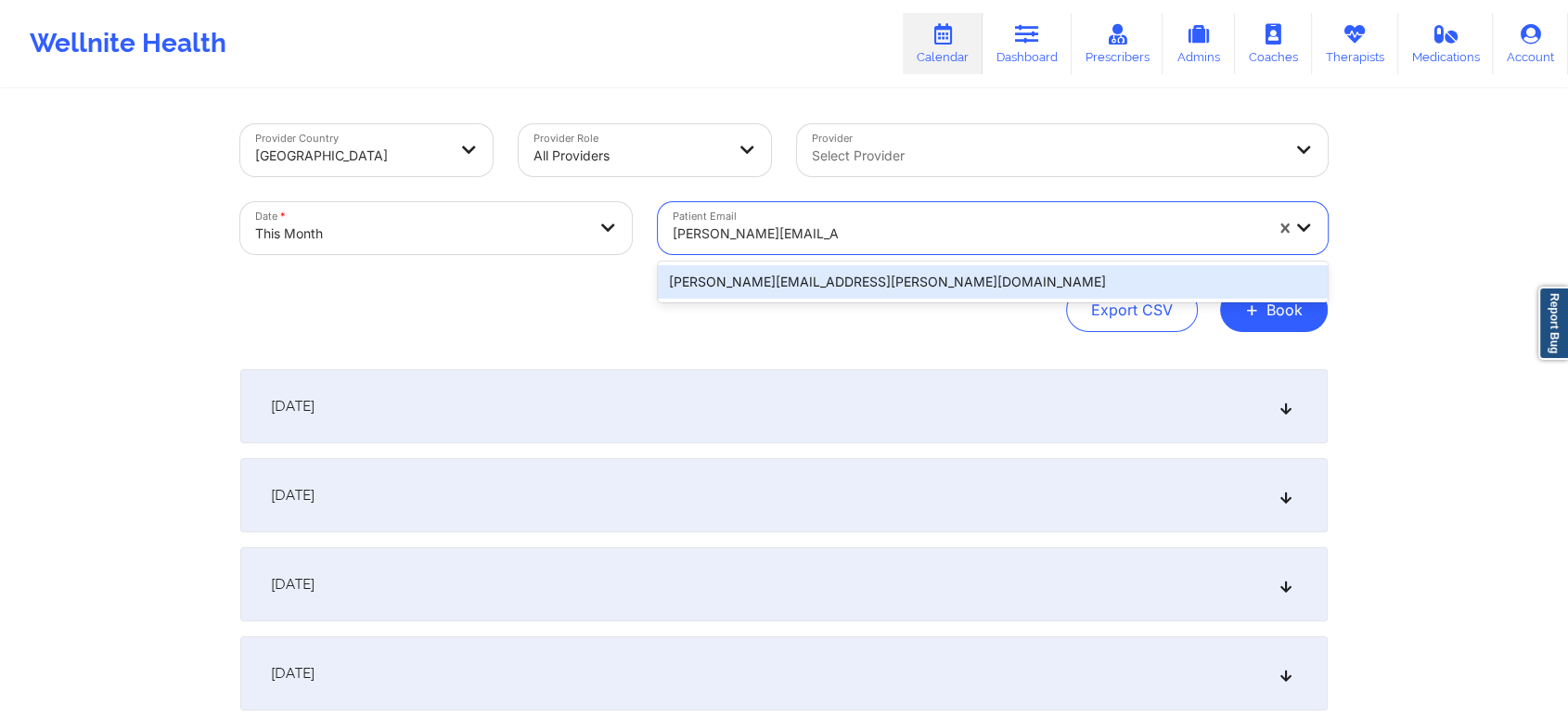
click at [809, 276] on div "[PERSON_NAME][EMAIL_ADDRESS][PERSON_NAME][DOMAIN_NAME]" at bounding box center [993, 281] width 669 height 33
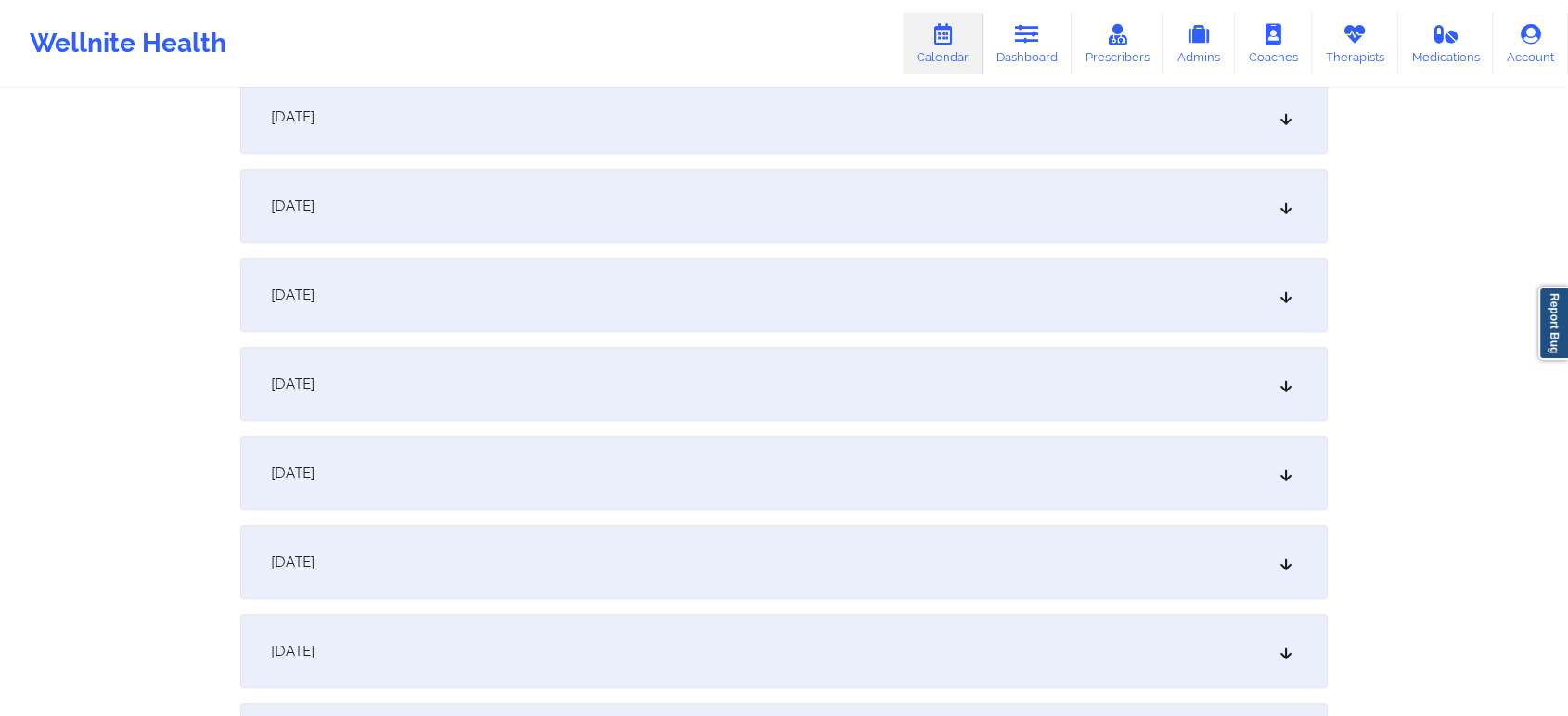
scroll to position [1168, 0]
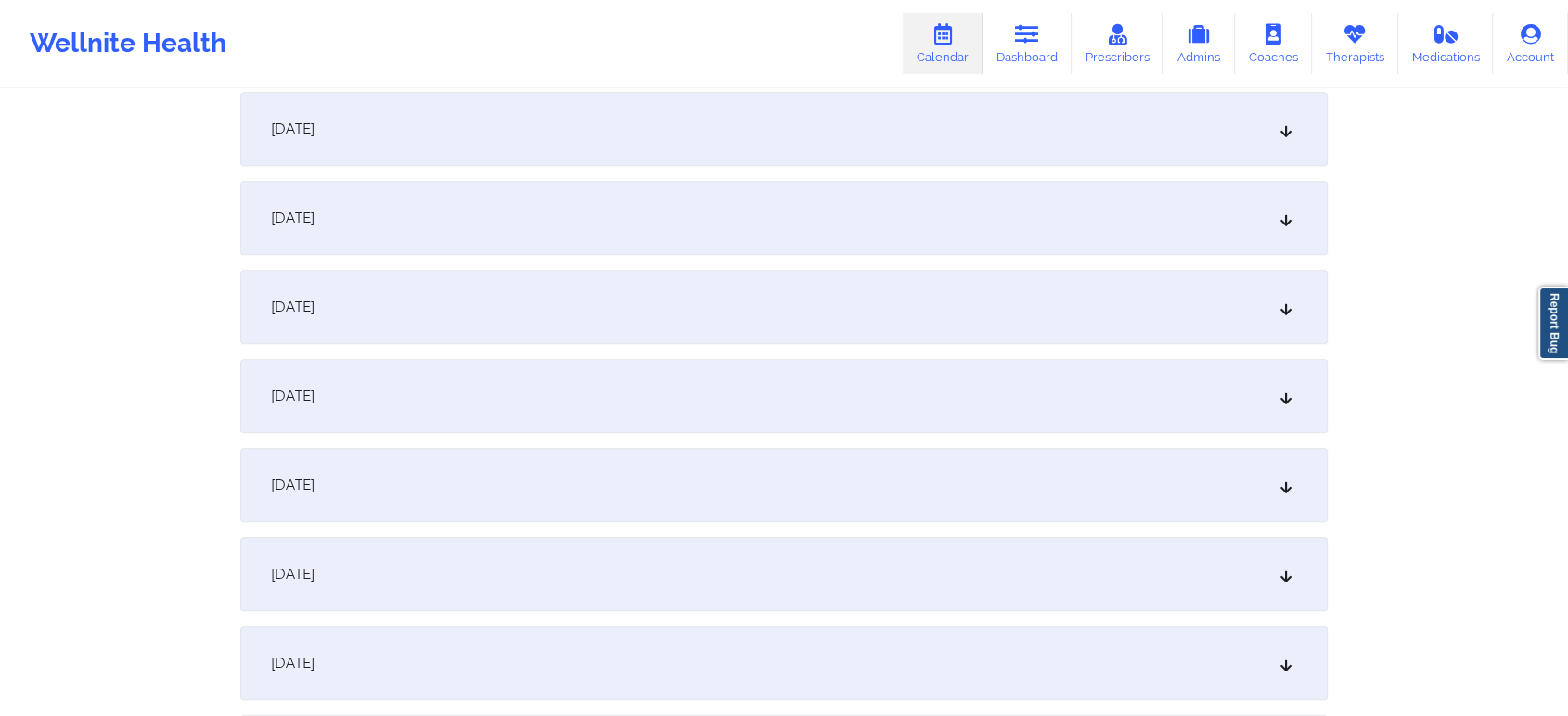
click at [898, 270] on div "[DATE]" at bounding box center [784, 307] width 1088 height 74
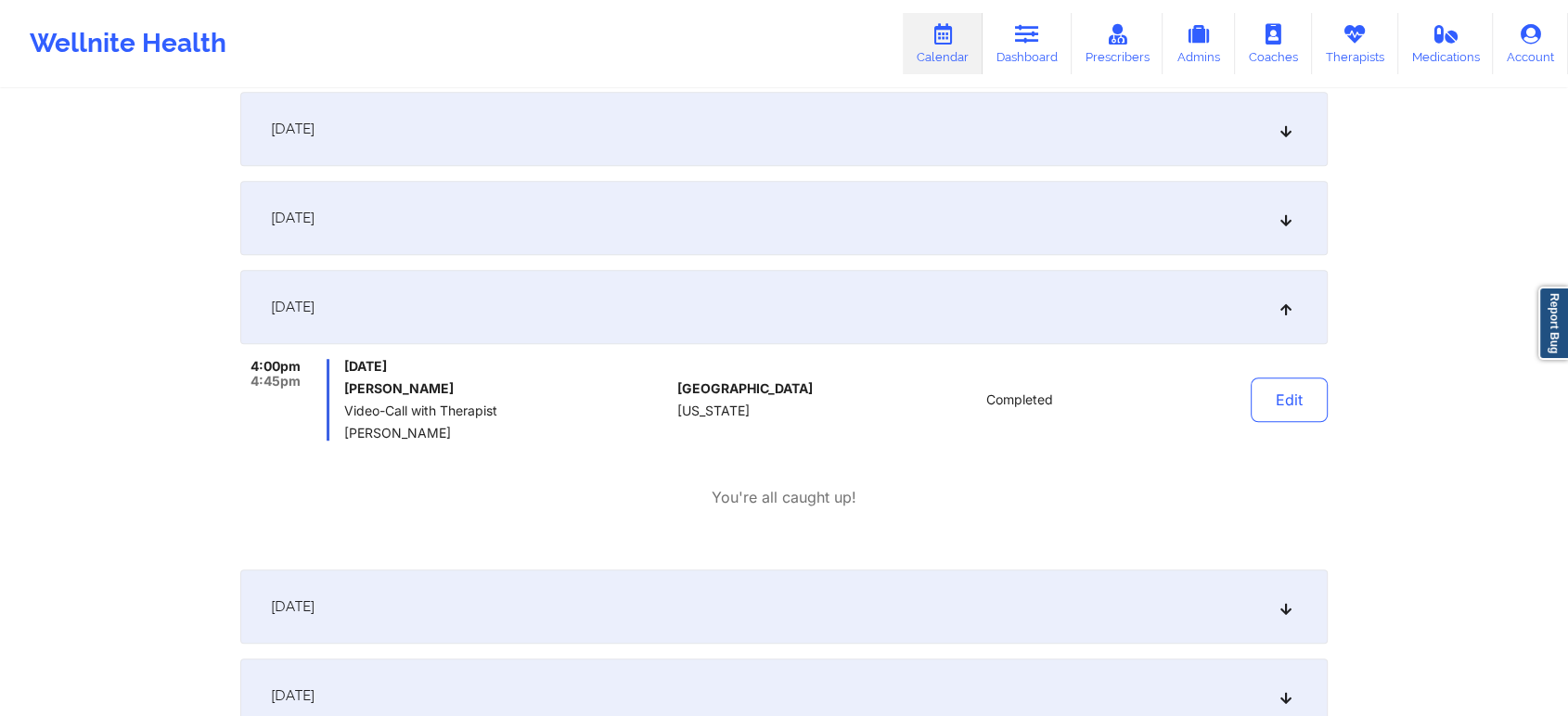
click at [1301, 375] on div "Edit" at bounding box center [1242, 400] width 172 height 82
click at [1279, 405] on button "Edit" at bounding box center [1288, 399] width 77 height 45
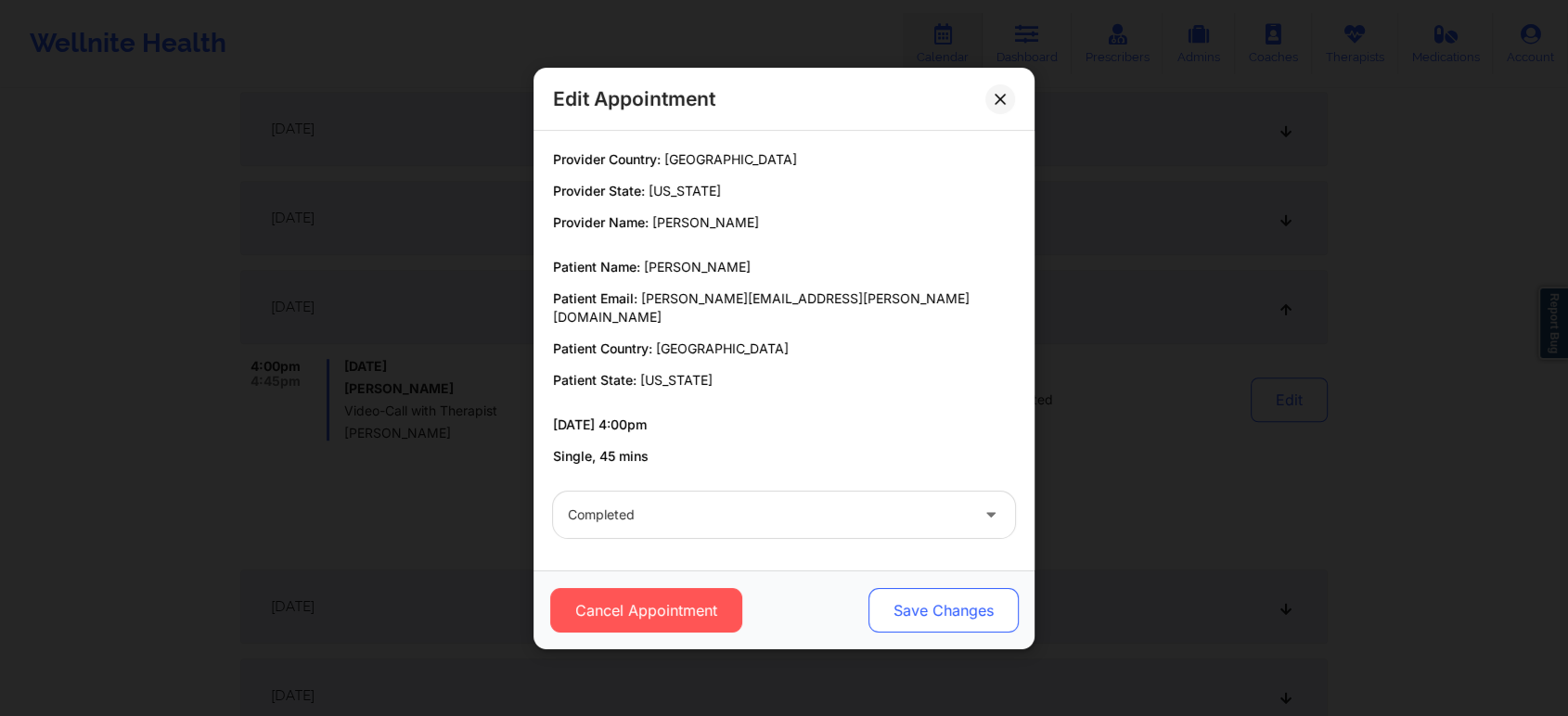
click at [959, 589] on button "Save Changes" at bounding box center [943, 610] width 150 height 45
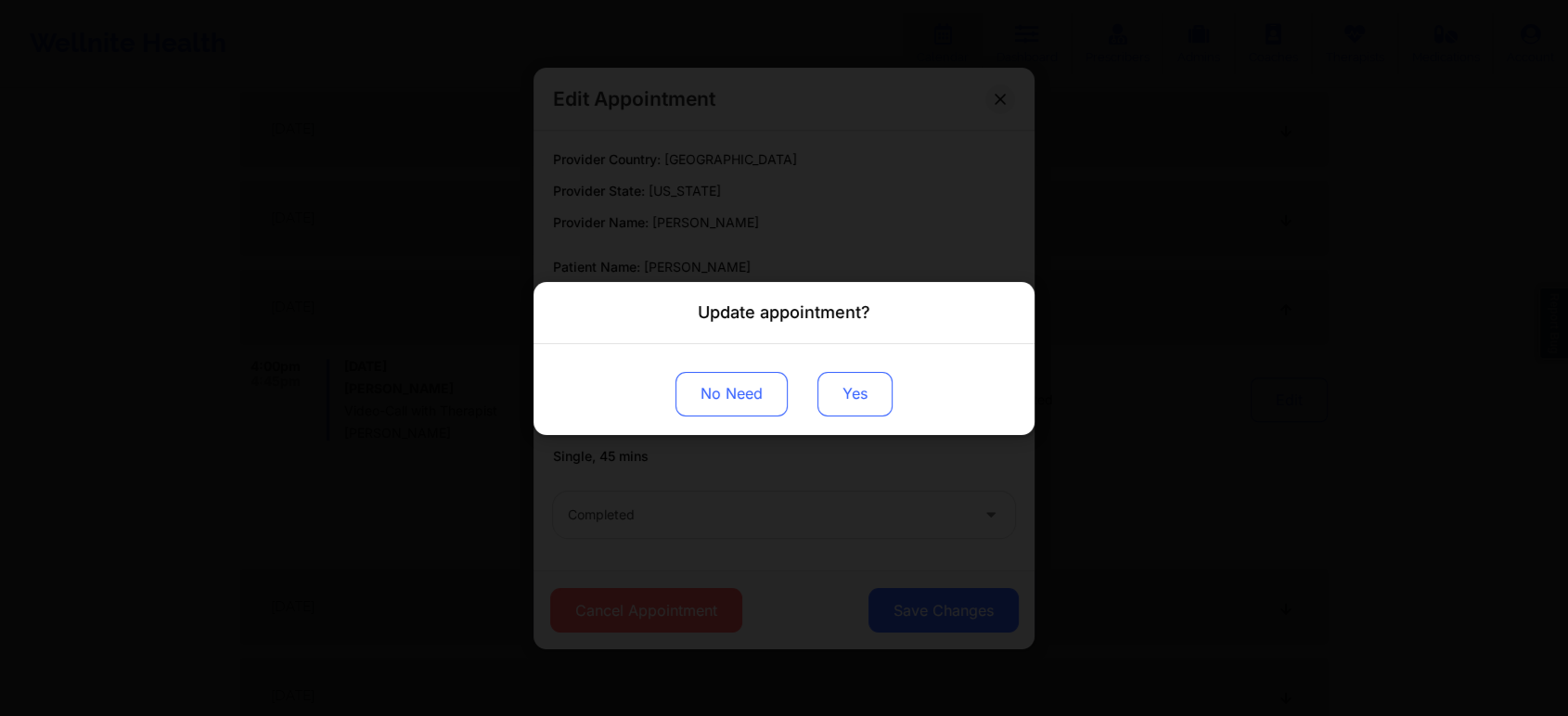
click at [884, 376] on button "Yes" at bounding box center [855, 393] width 75 height 45
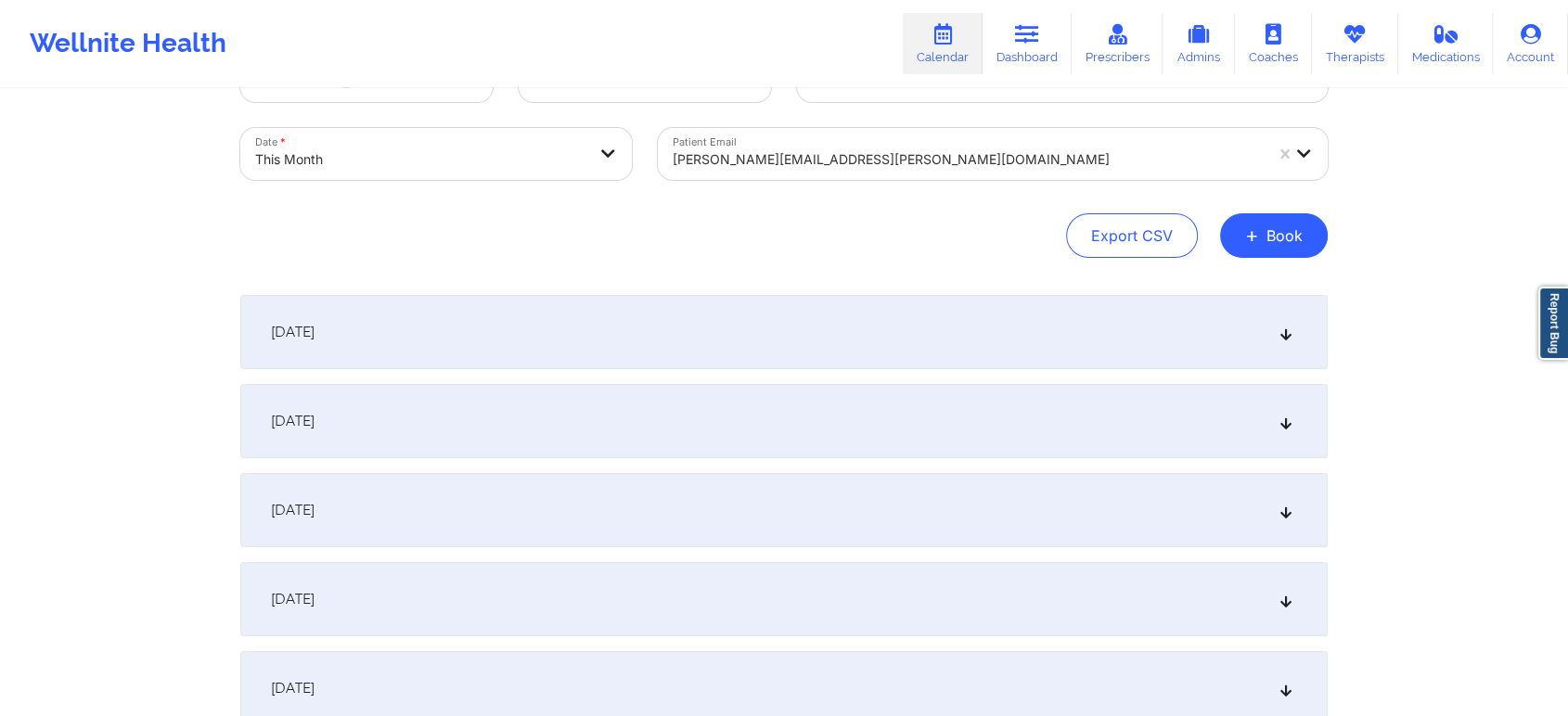
scroll to position [0, 0]
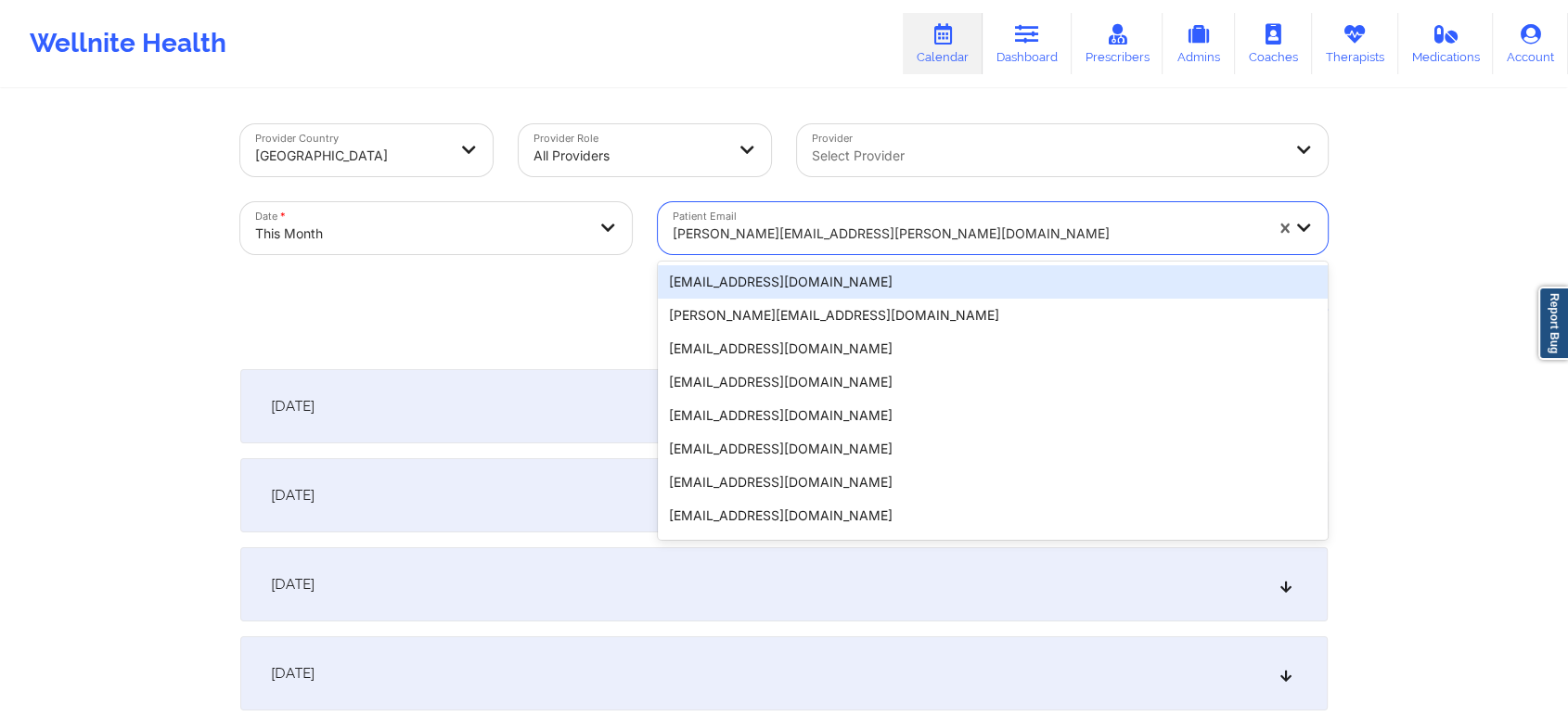
click at [732, 215] on div "[PERSON_NAME][EMAIL_ADDRESS][PERSON_NAME][DOMAIN_NAME]" at bounding box center [967, 233] width 590 height 41
paste input "[EMAIL_ADDRESS][DOMAIN_NAME]"
type input "[EMAIL_ADDRESS][DOMAIN_NAME]"
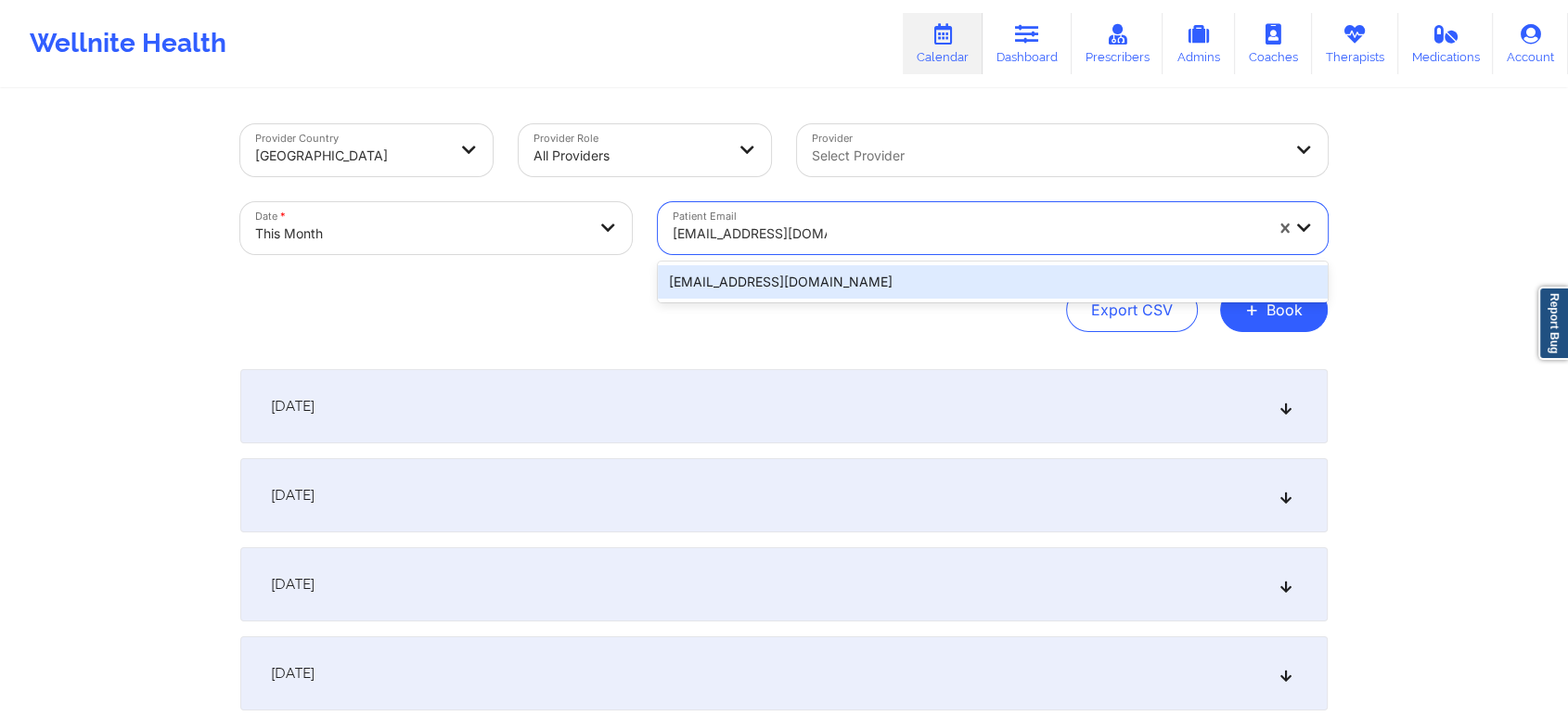
click at [749, 269] on div "[EMAIL_ADDRESS][DOMAIN_NAME]" at bounding box center [993, 281] width 669 height 33
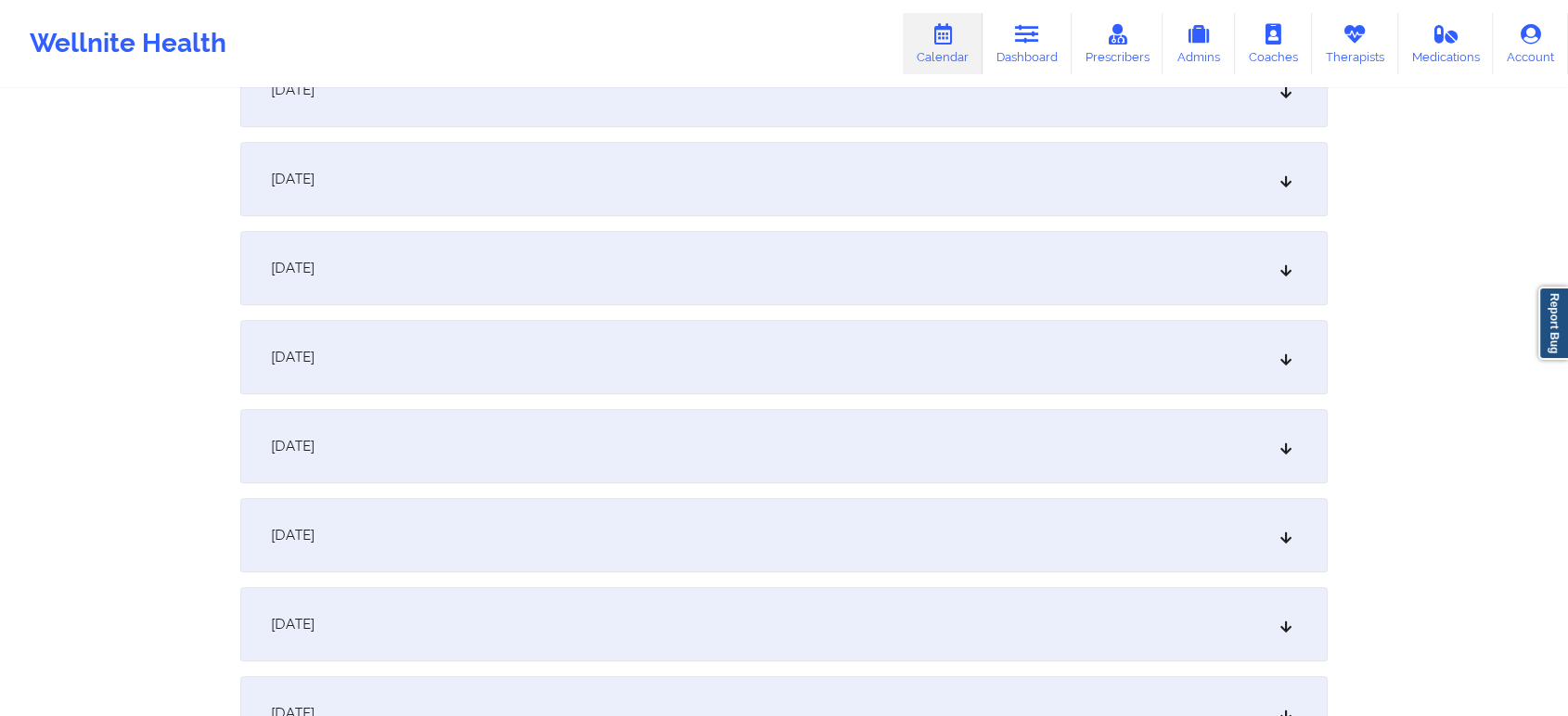
scroll to position [1049, 0]
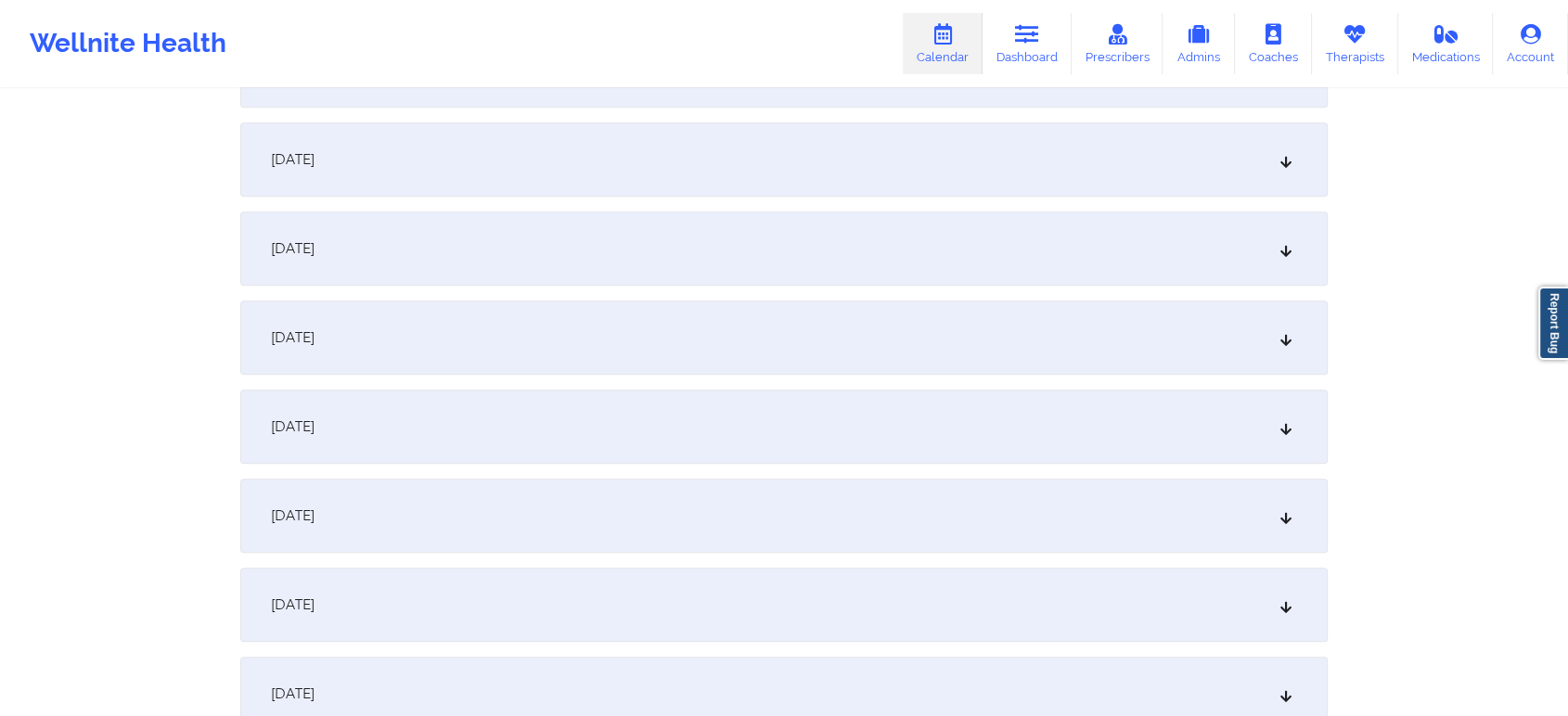
click at [1148, 422] on div "[DATE]" at bounding box center [784, 427] width 1088 height 74
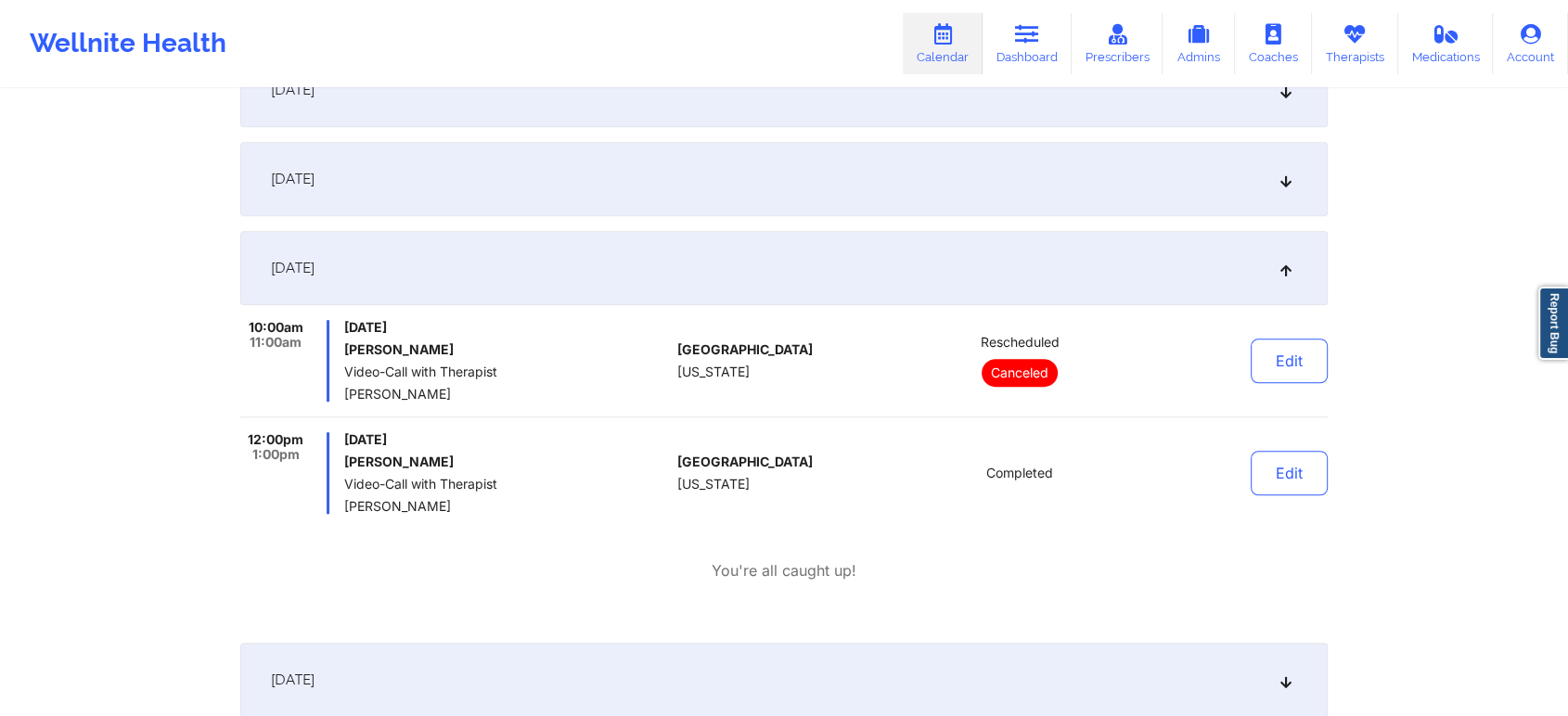
scroll to position [0, 0]
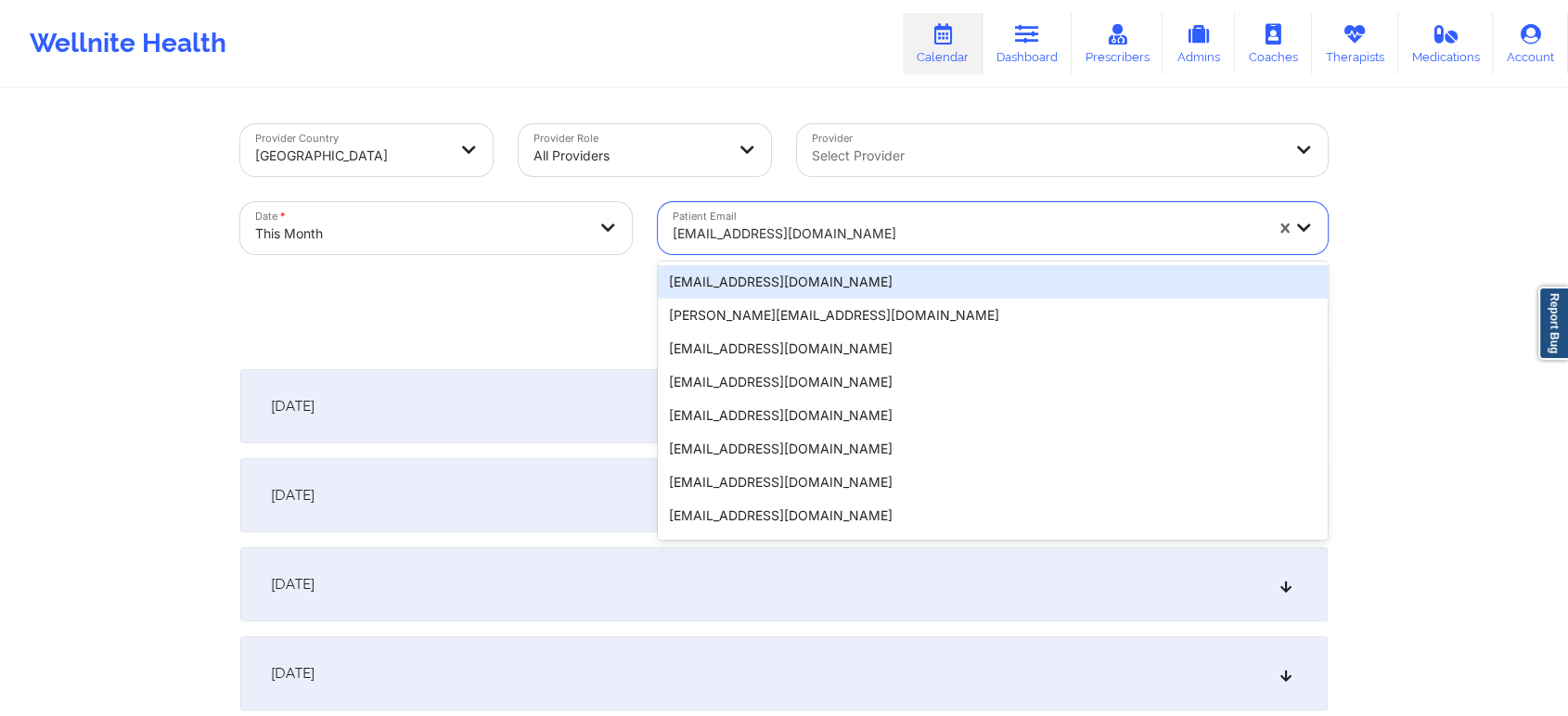
click at [760, 214] on div "[EMAIL_ADDRESS][DOMAIN_NAME]" at bounding box center [967, 233] width 590 height 41
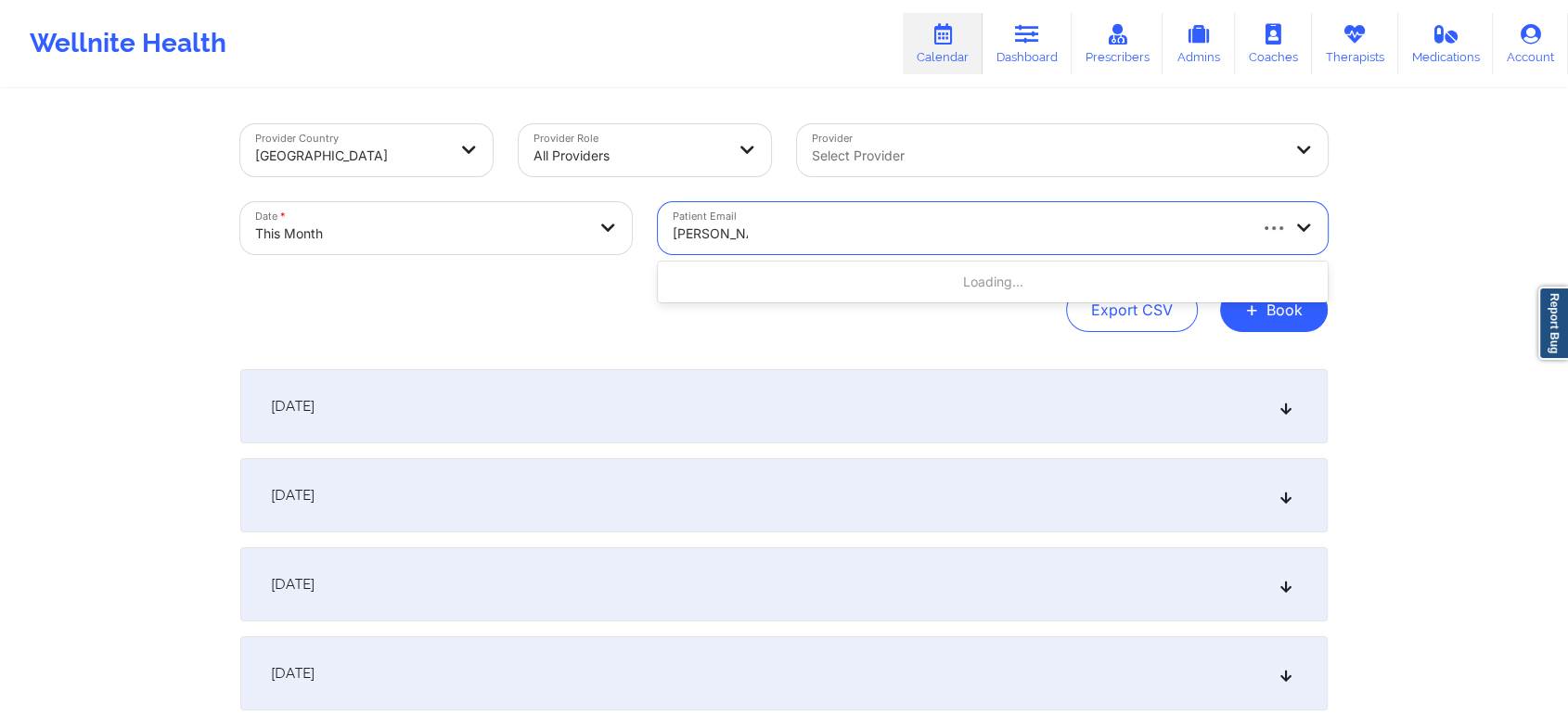
type input "[PERSON_NAME]"
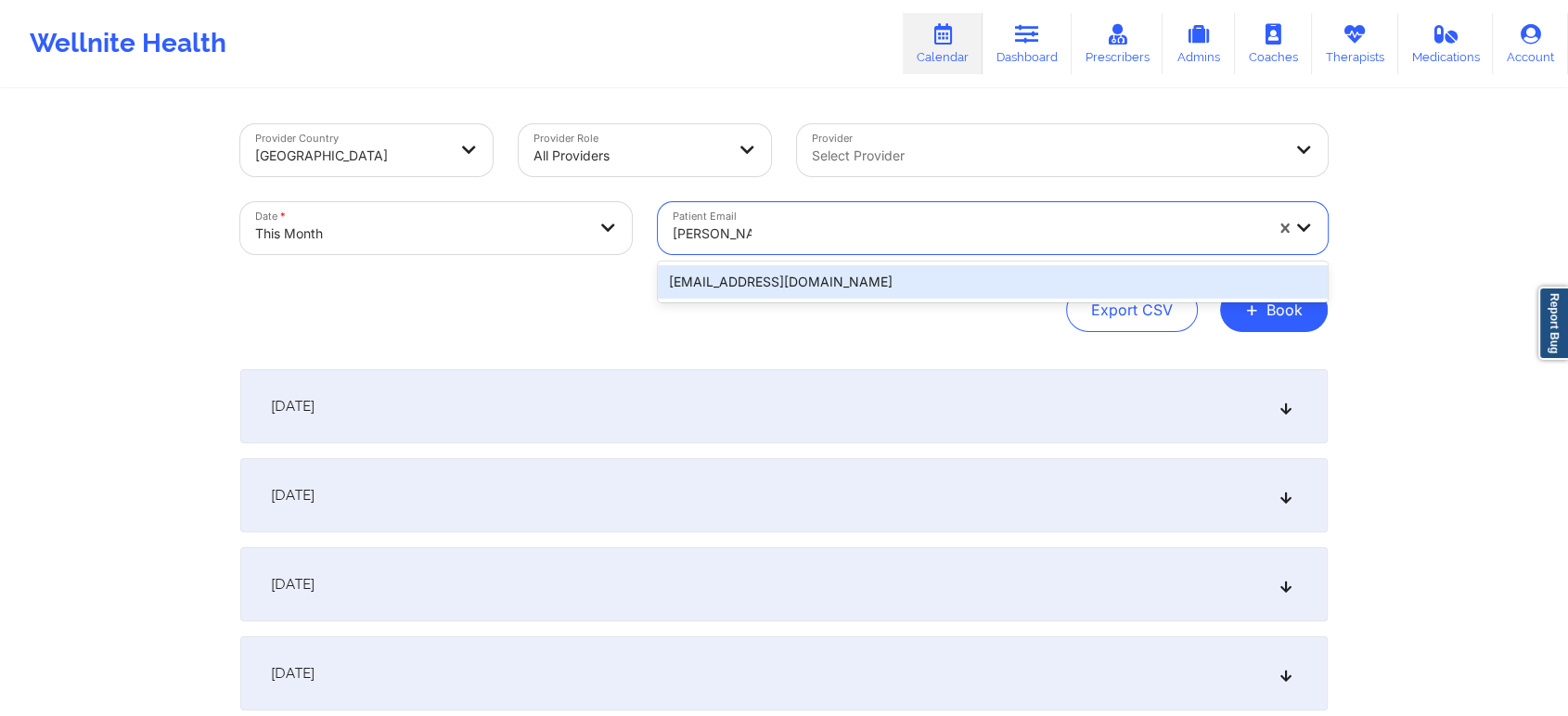
click at [764, 273] on div "[EMAIL_ADDRESS][DOMAIN_NAME]" at bounding box center [993, 281] width 669 height 33
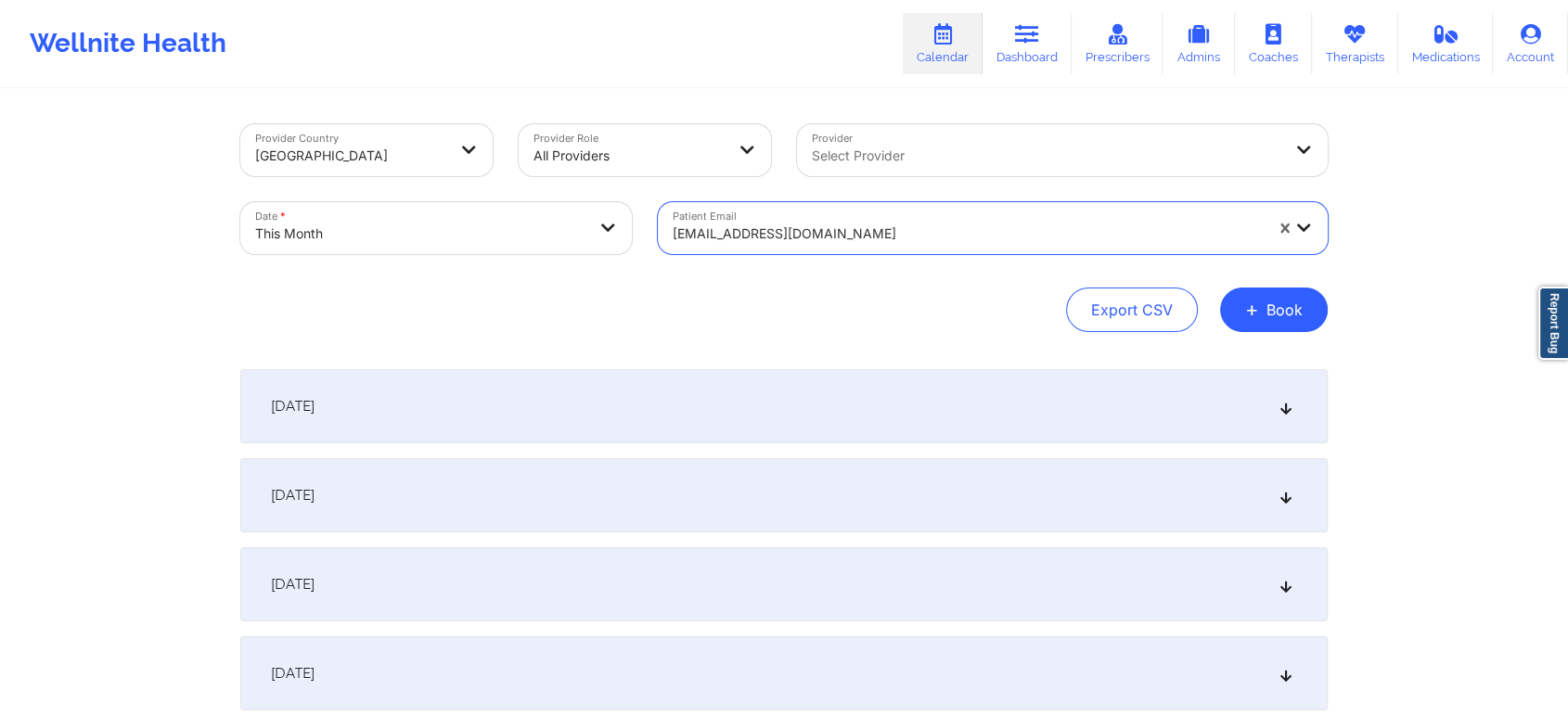
scroll to position [882, 0]
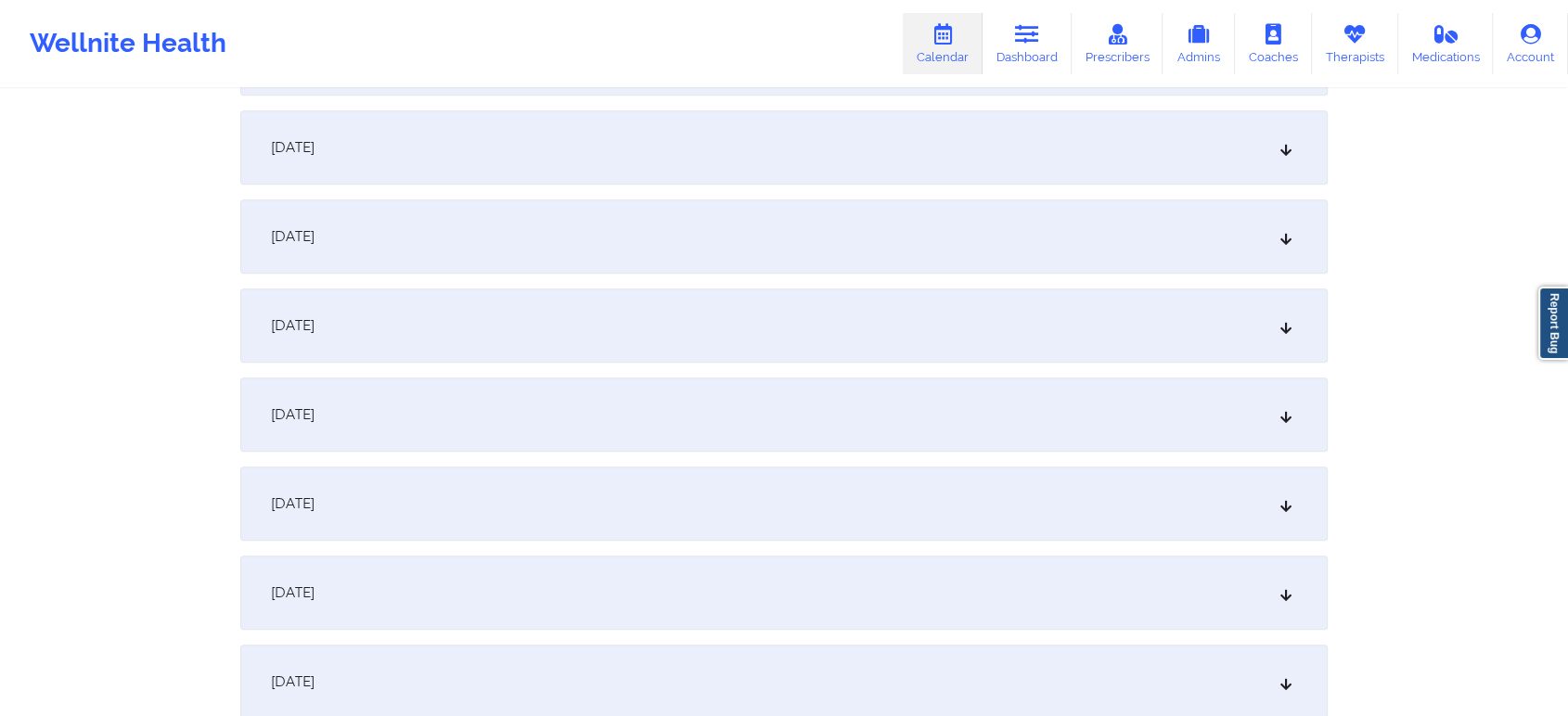
click at [1165, 584] on div "[DATE]" at bounding box center [784, 592] width 1088 height 74
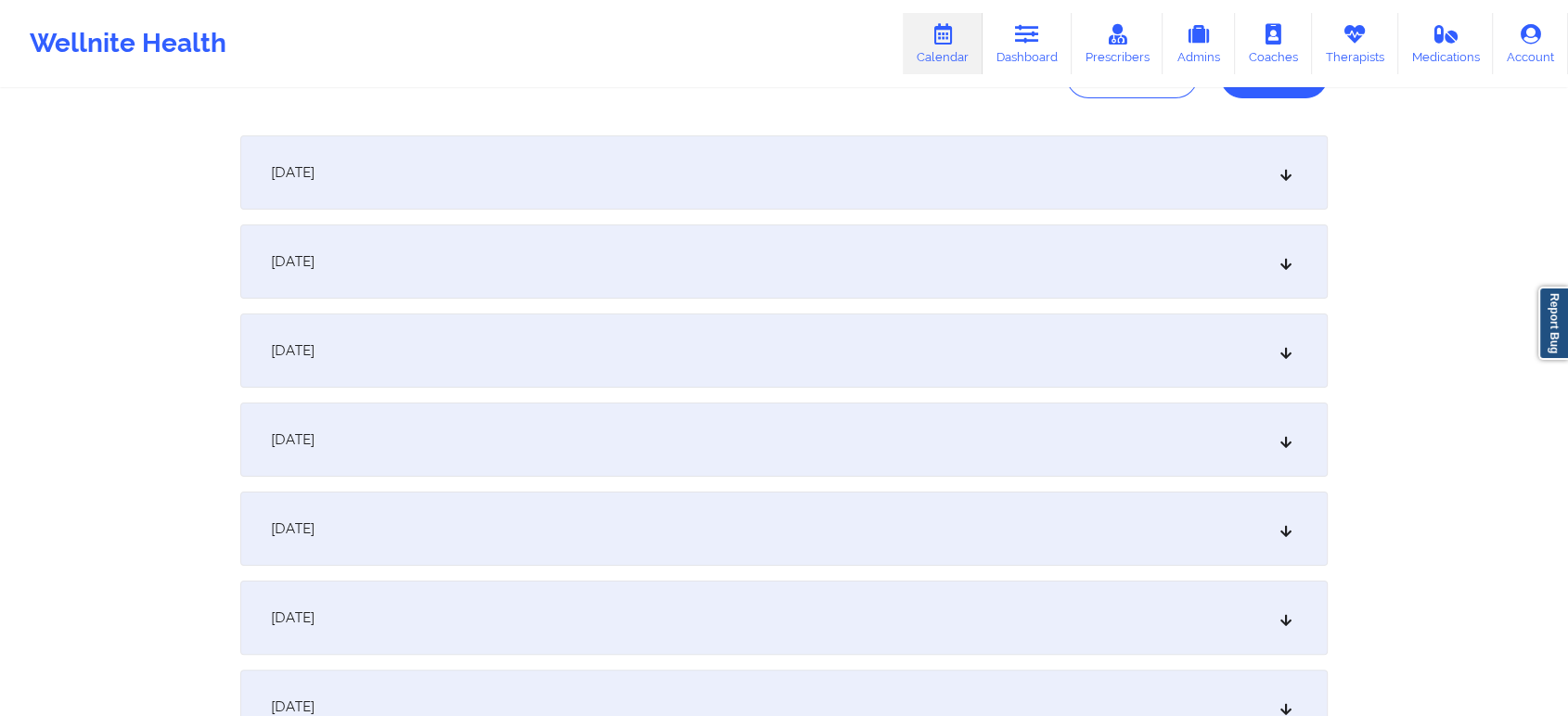
scroll to position [0, 0]
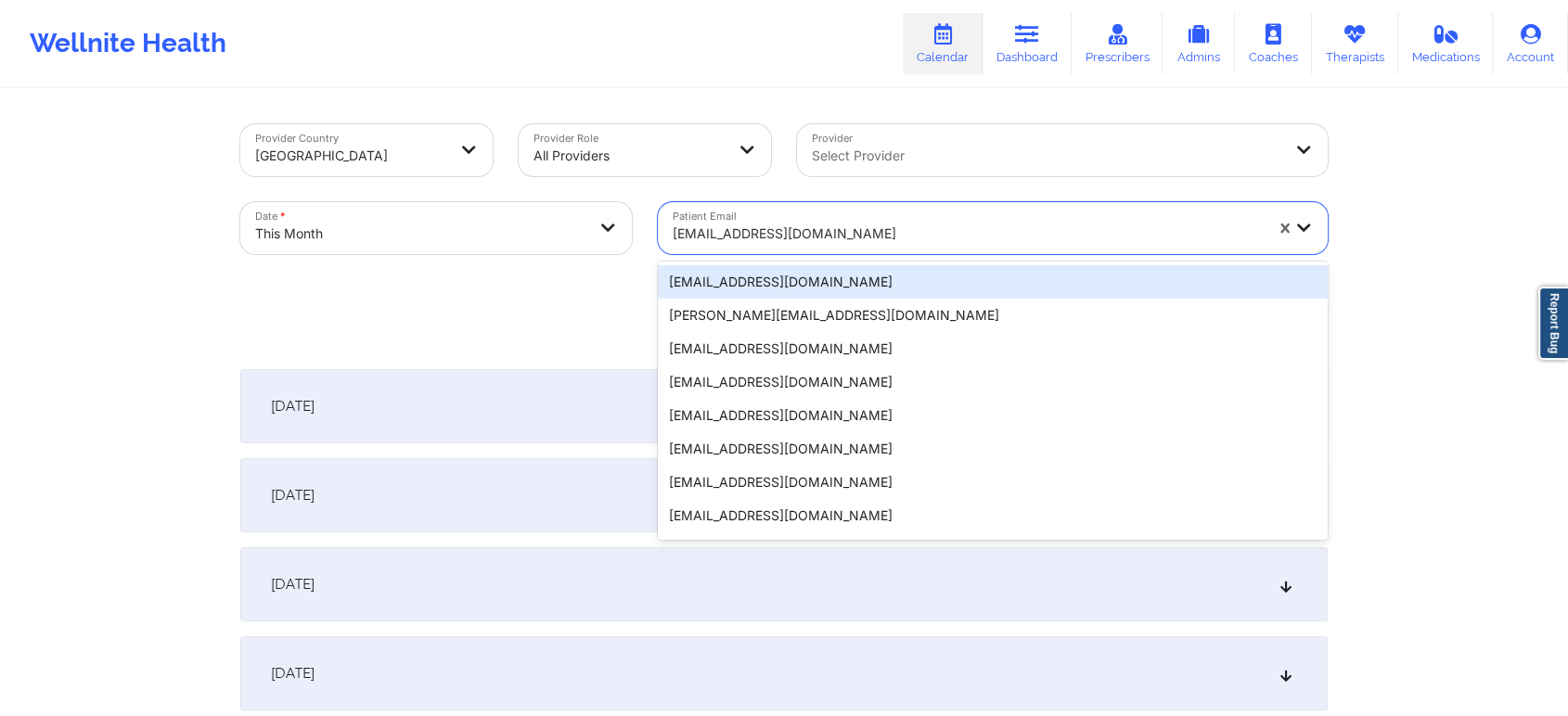
click at [711, 235] on div at bounding box center [967, 233] width 590 height 22
paste input "[EMAIL_ADDRESS][DOMAIN_NAME]"
type input "[EMAIL_ADDRESS][DOMAIN_NAME]"
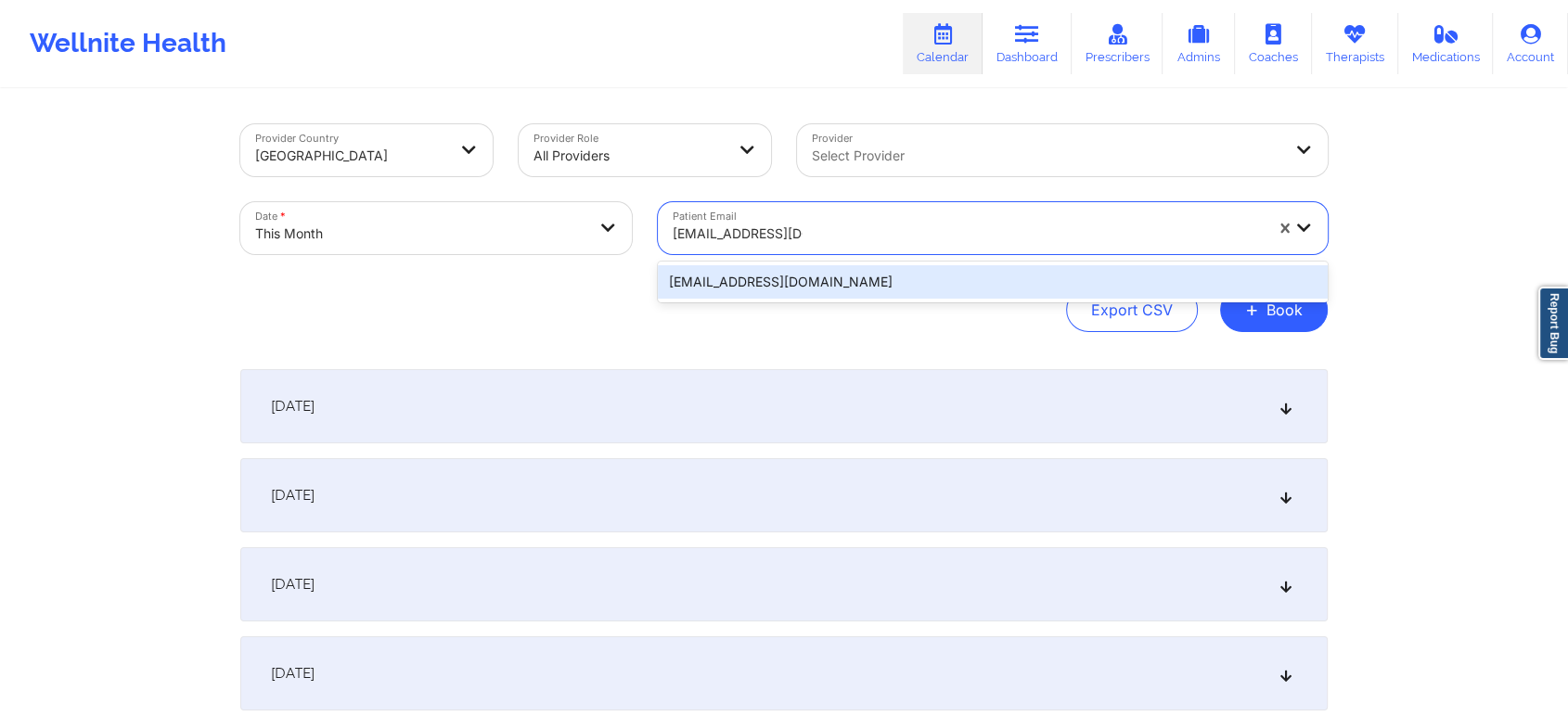
click at [858, 273] on div "[EMAIL_ADDRESS][DOMAIN_NAME]" at bounding box center [993, 281] width 669 height 33
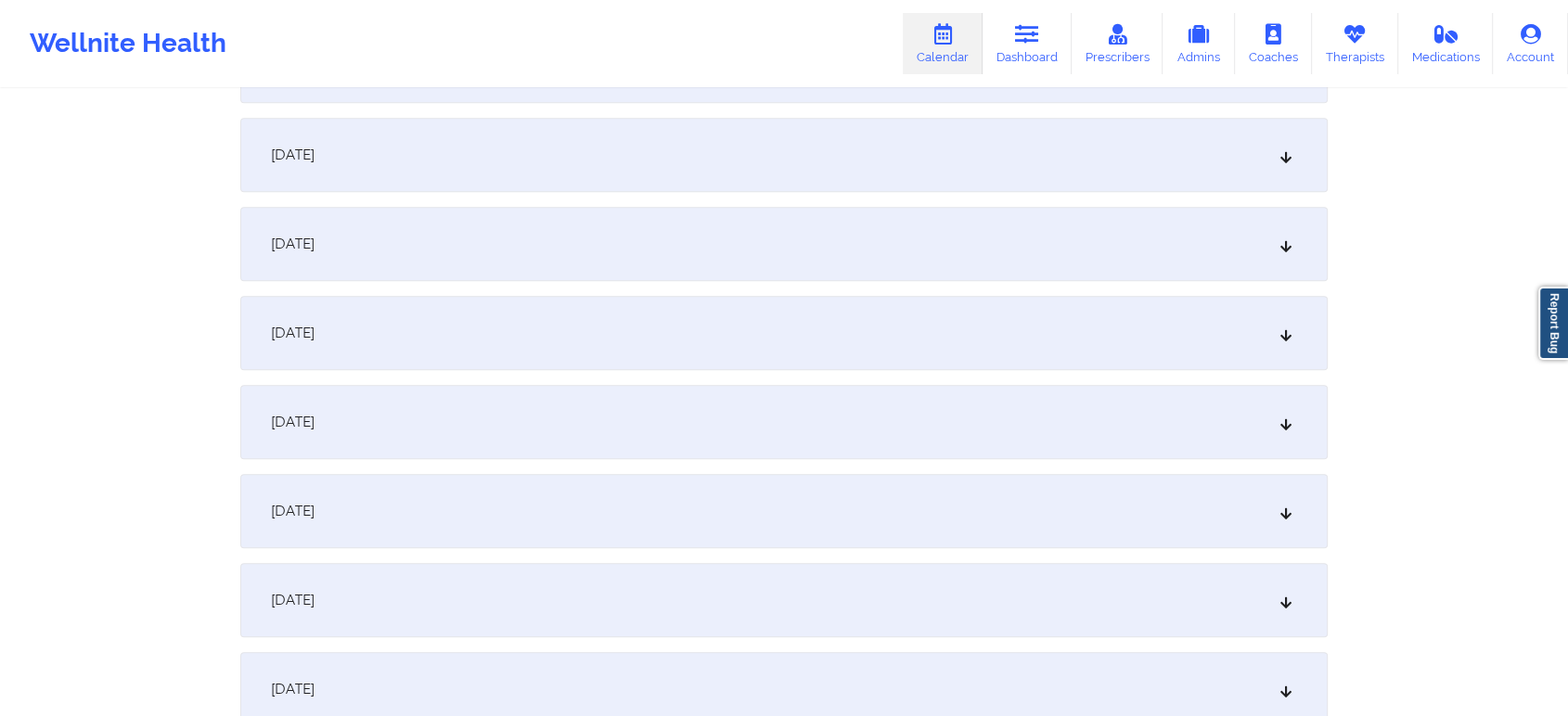
scroll to position [1056, 0]
click at [1221, 443] on div "[DATE]" at bounding box center [784, 418] width 1088 height 74
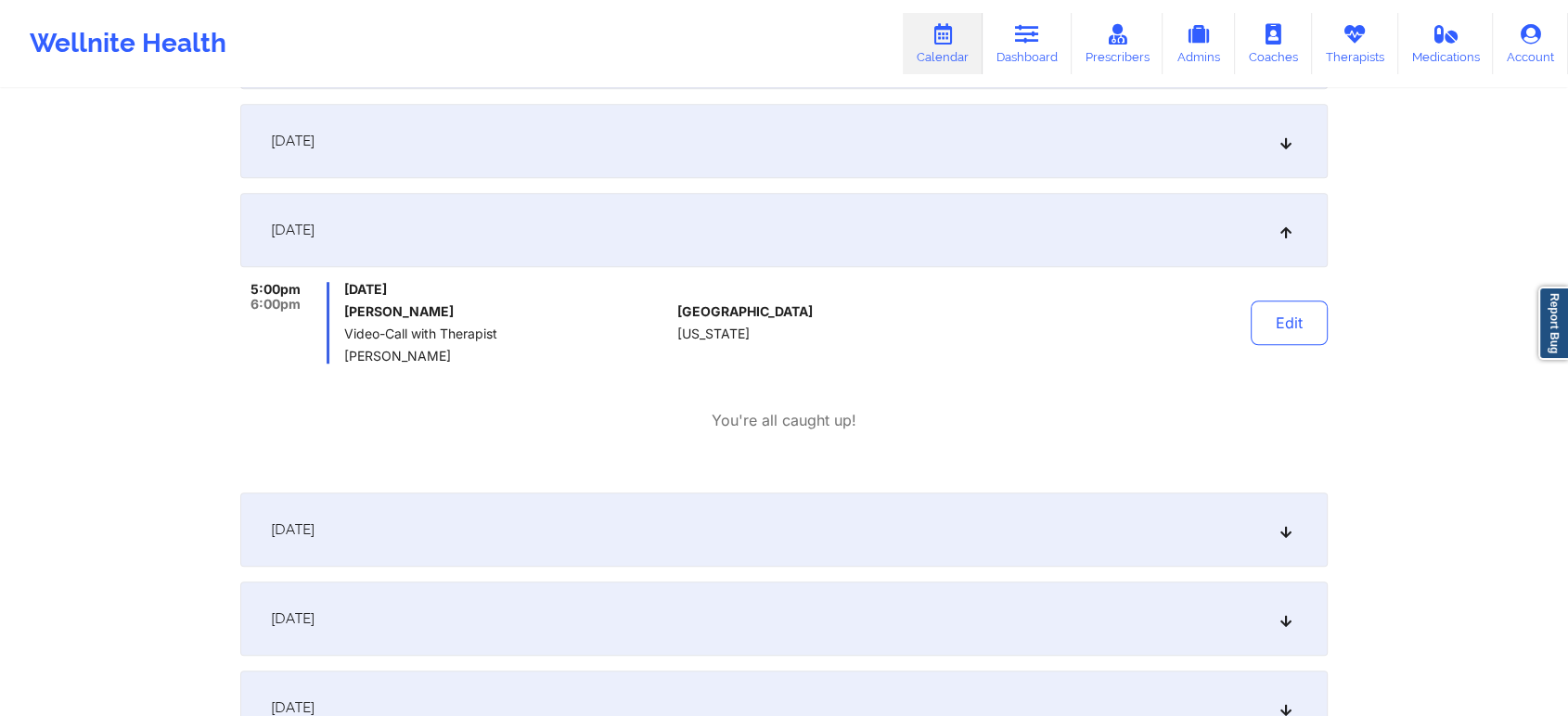
scroll to position [0, 0]
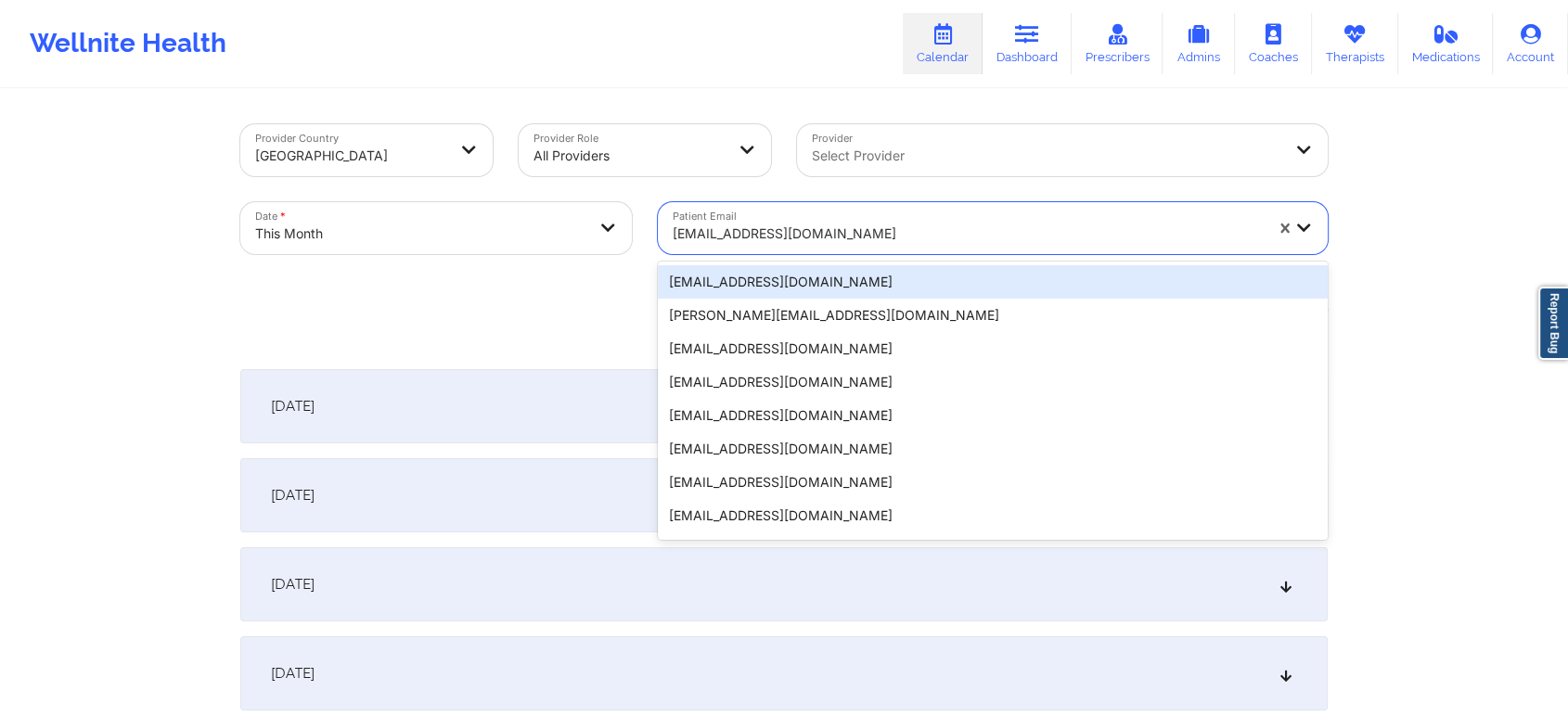
click at [755, 246] on div "[EMAIL_ADDRESS][DOMAIN_NAME]" at bounding box center [967, 233] width 590 height 41
paste input "[EMAIL_ADDRESS][DOMAIN_NAME]"
type input "[EMAIL_ADDRESS][DOMAIN_NAME]"
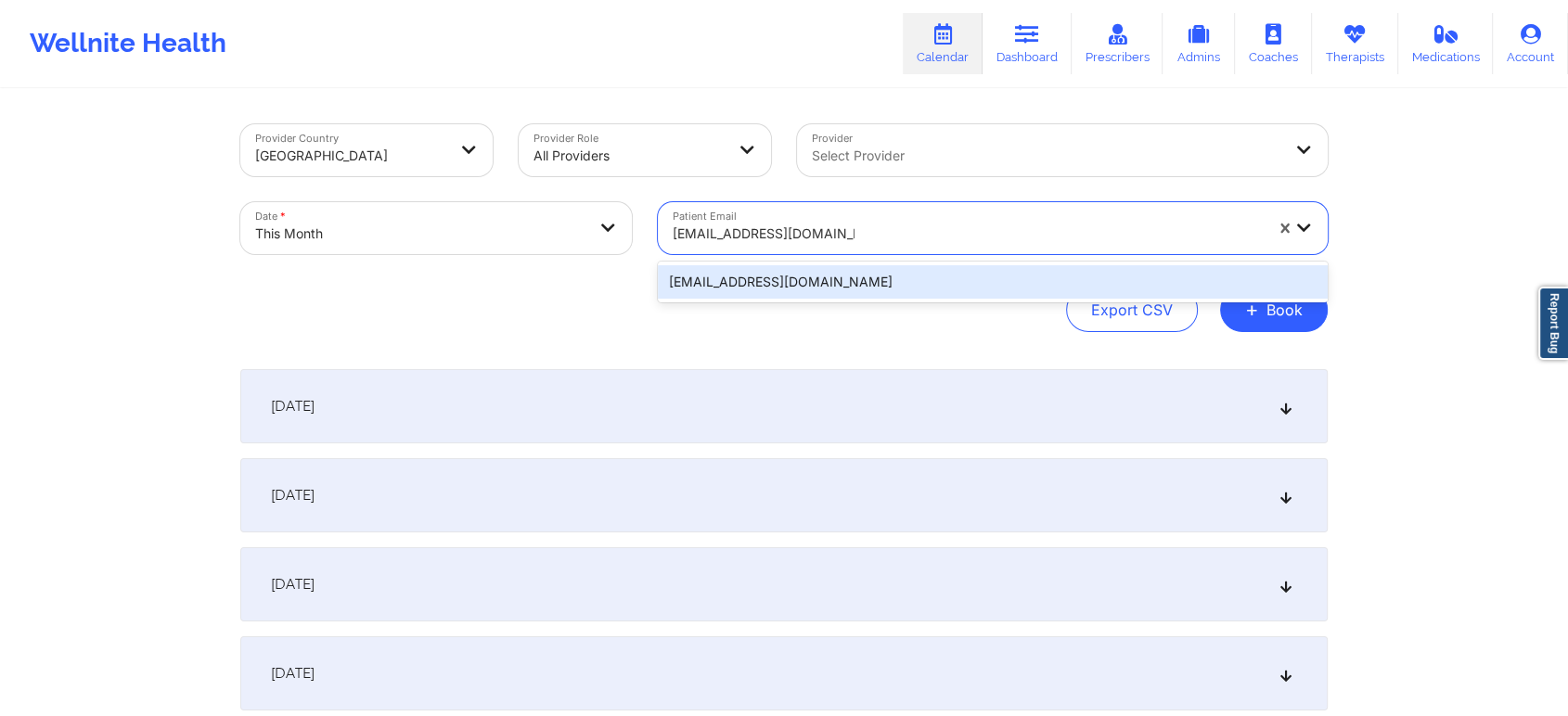
click at [926, 285] on div "[EMAIL_ADDRESS][DOMAIN_NAME]" at bounding box center [993, 281] width 669 height 33
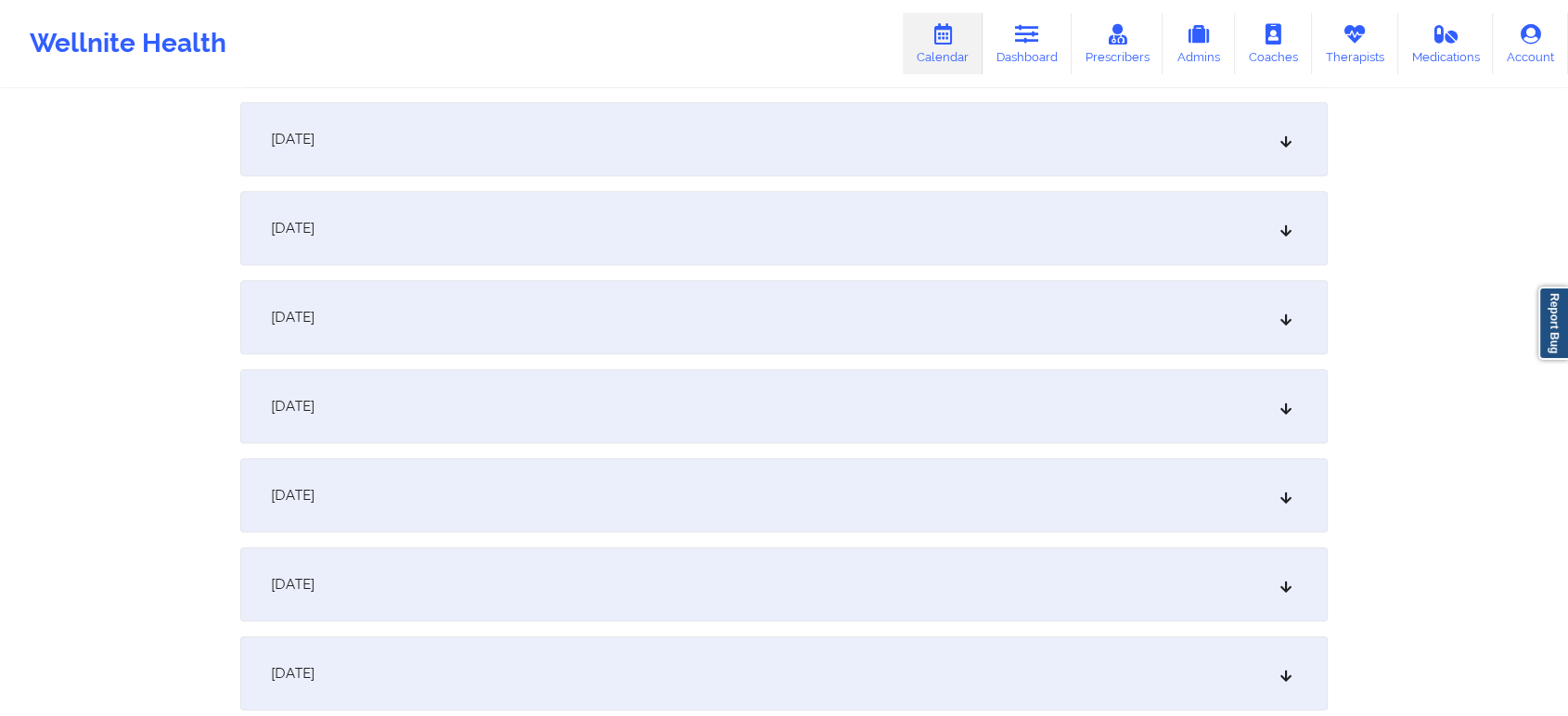
scroll to position [930, 0]
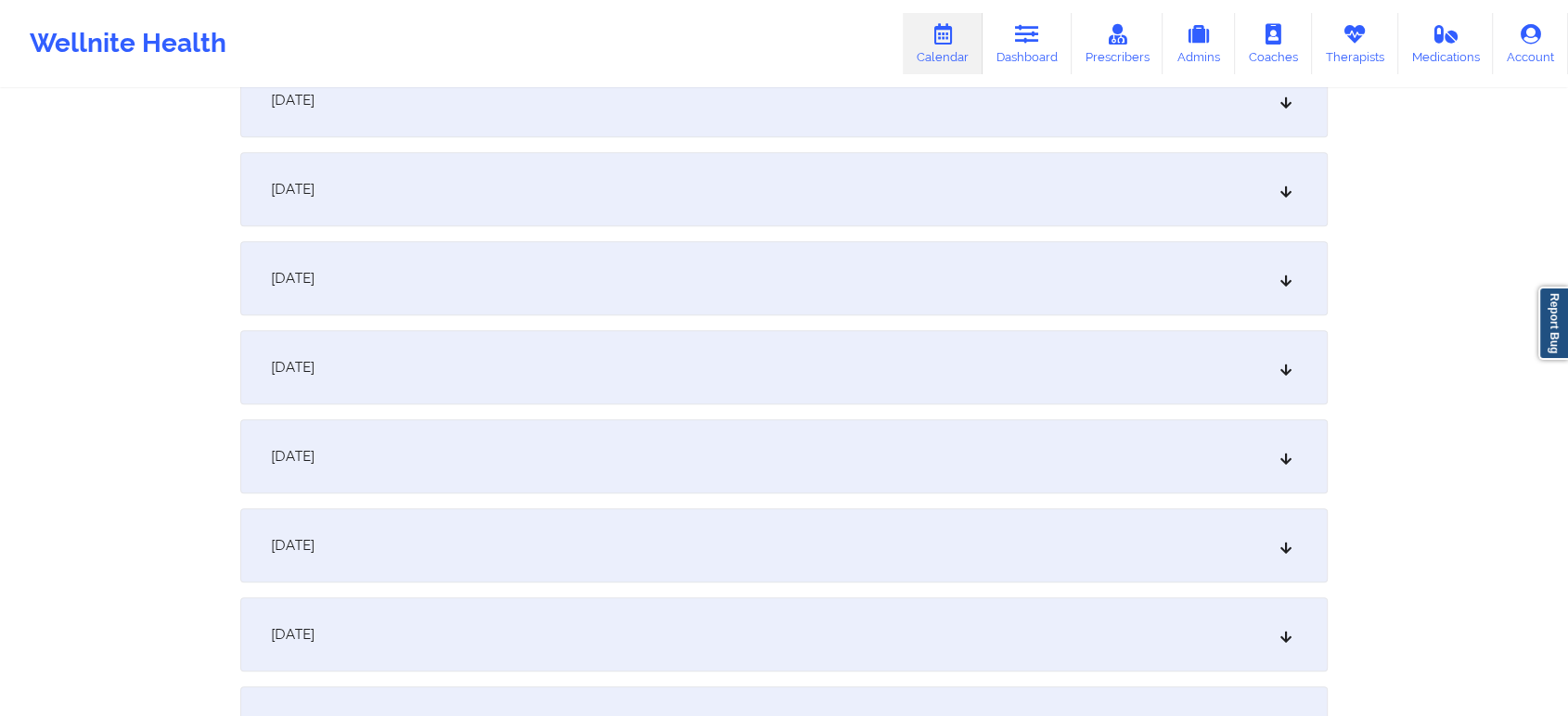
click at [1210, 556] on div "[DATE]" at bounding box center [784, 546] width 1088 height 74
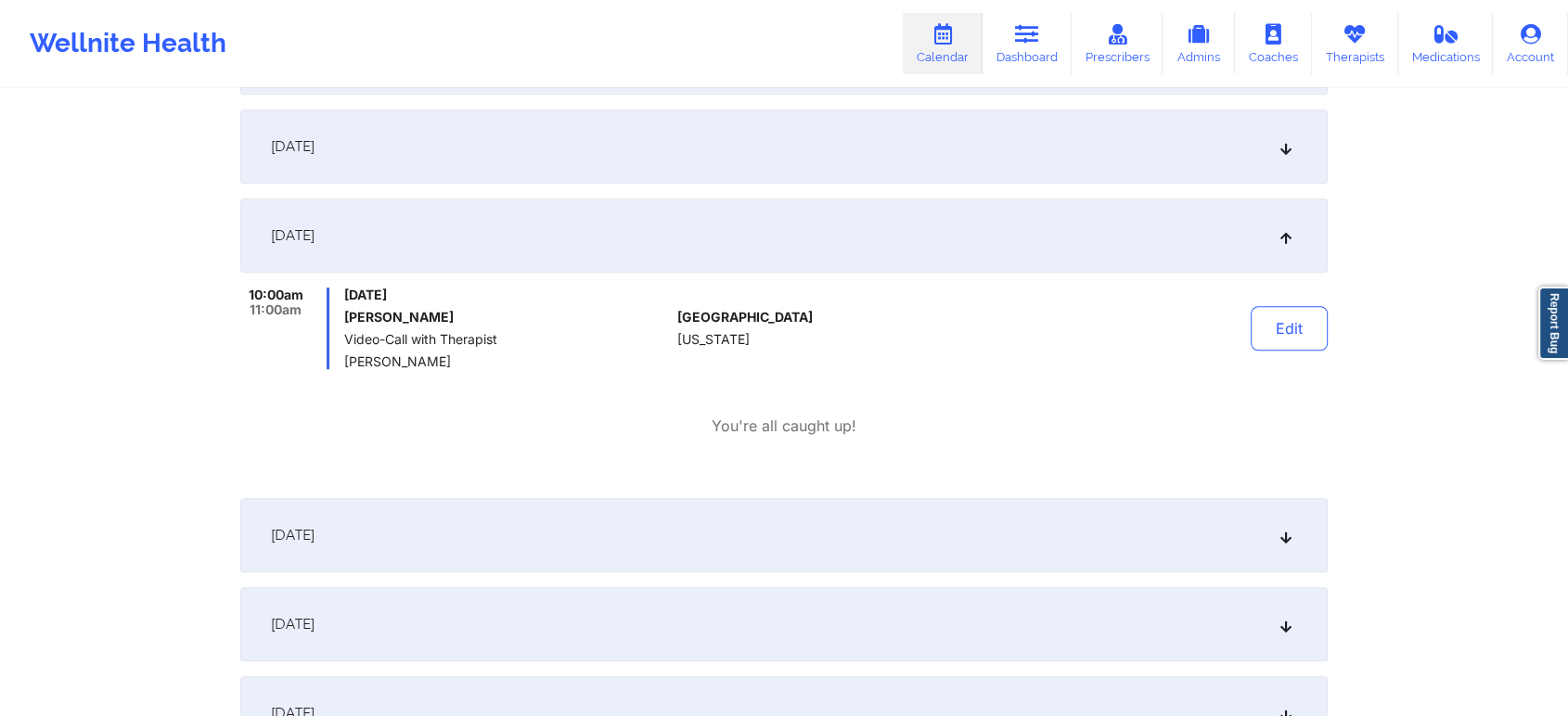
scroll to position [1243, 0]
click at [1284, 337] on button "Edit" at bounding box center [1288, 324] width 77 height 45
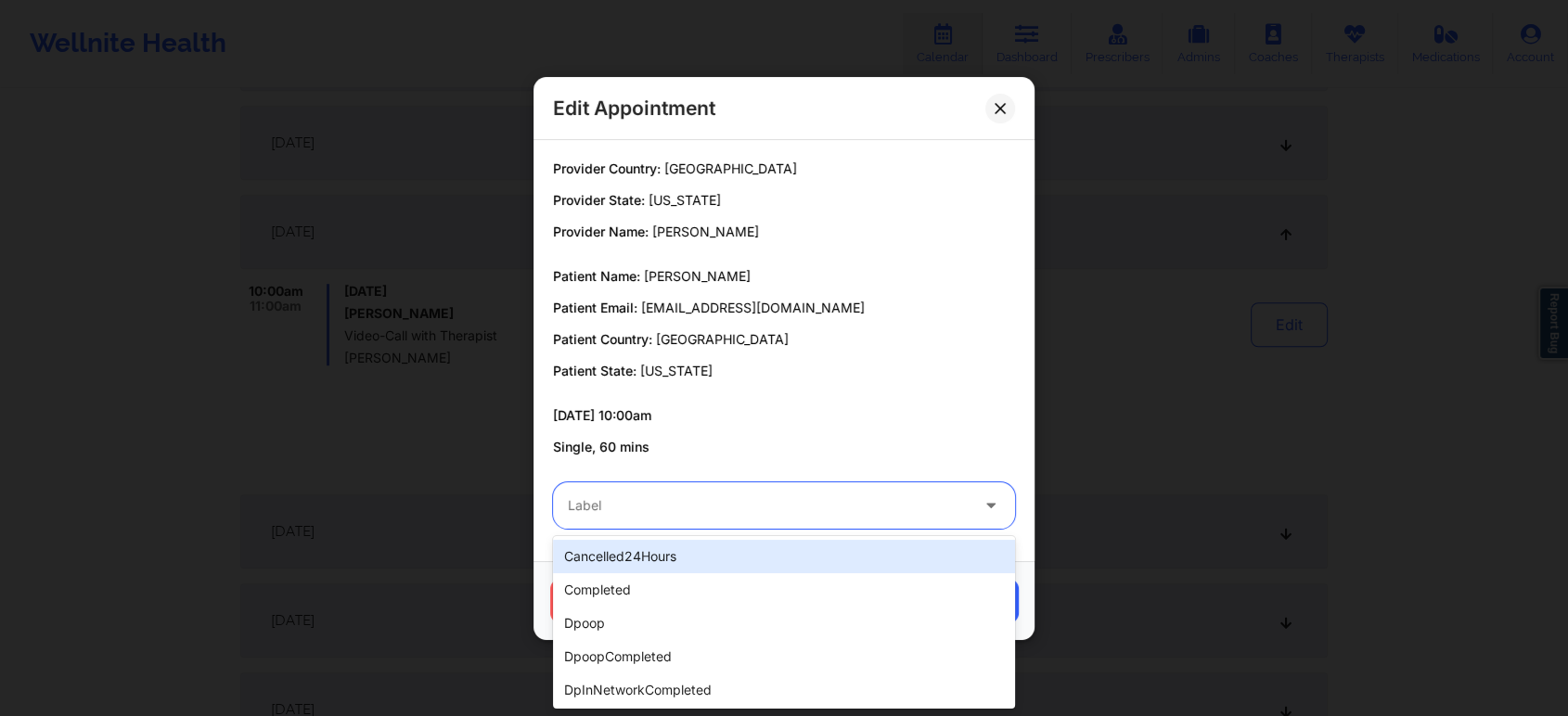
click at [925, 496] on div at bounding box center [768, 505] width 401 height 22
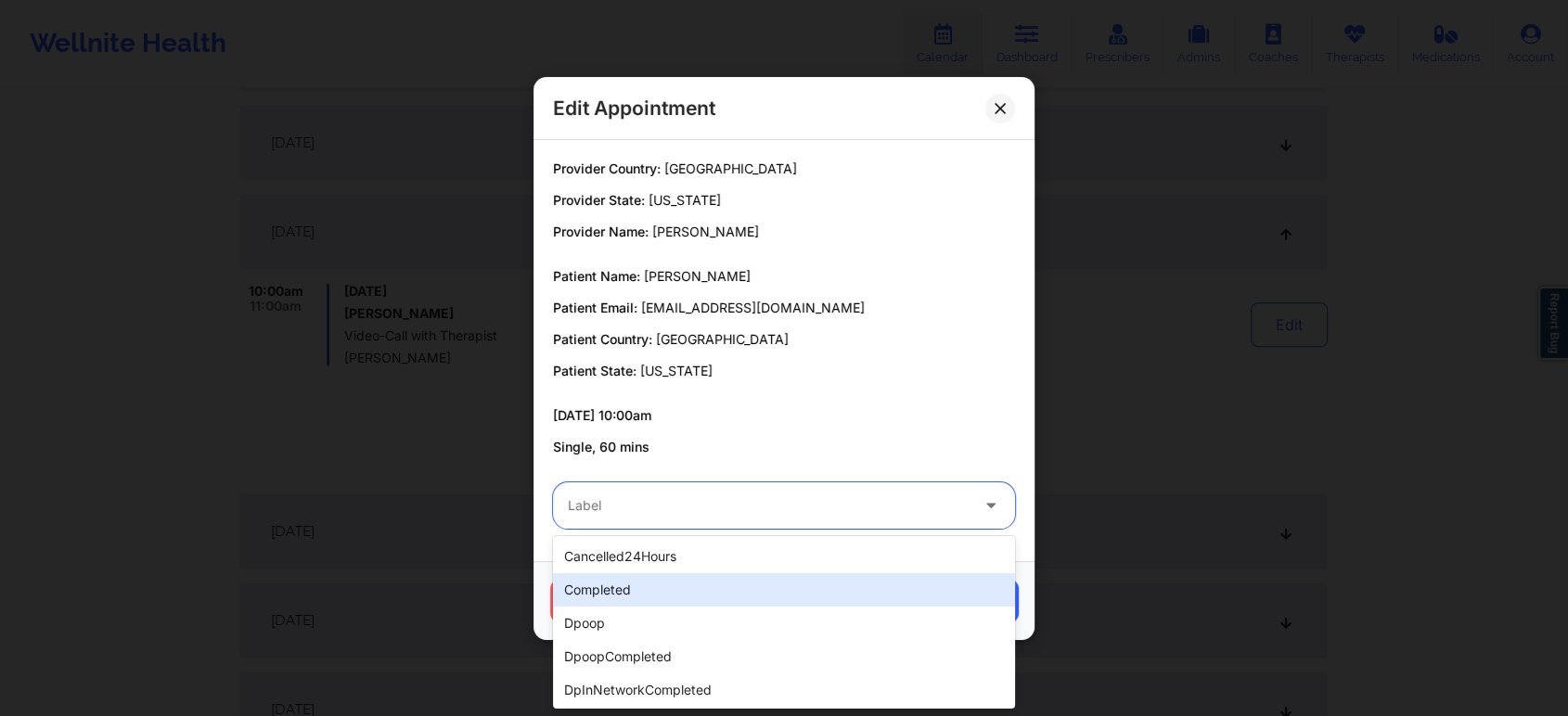
click at [817, 592] on div "completed" at bounding box center [784, 590] width 462 height 33
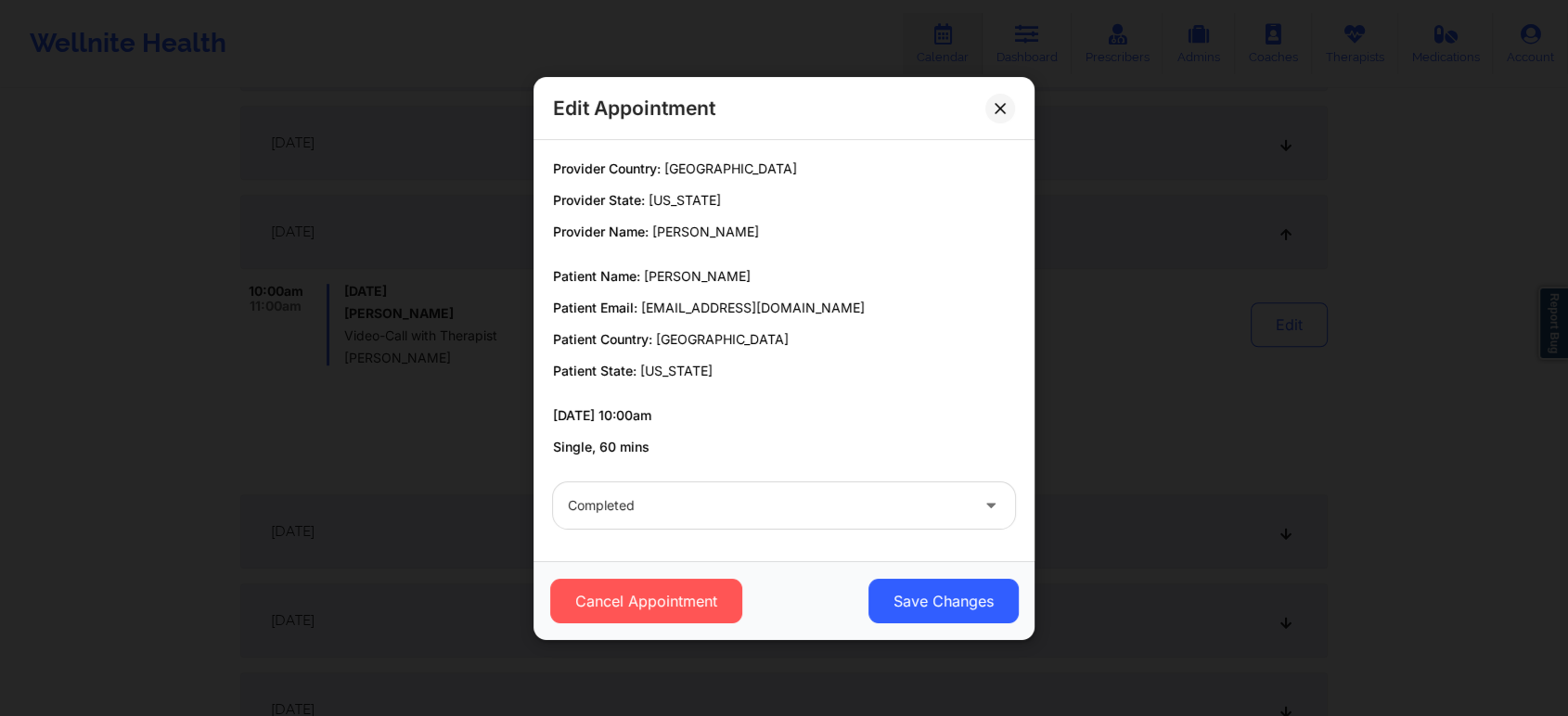
click at [937, 576] on div "Cancel Appointment Save Changes" at bounding box center [784, 600] width 501 height 79
click at [932, 586] on button "Save Changes" at bounding box center [943, 601] width 150 height 45
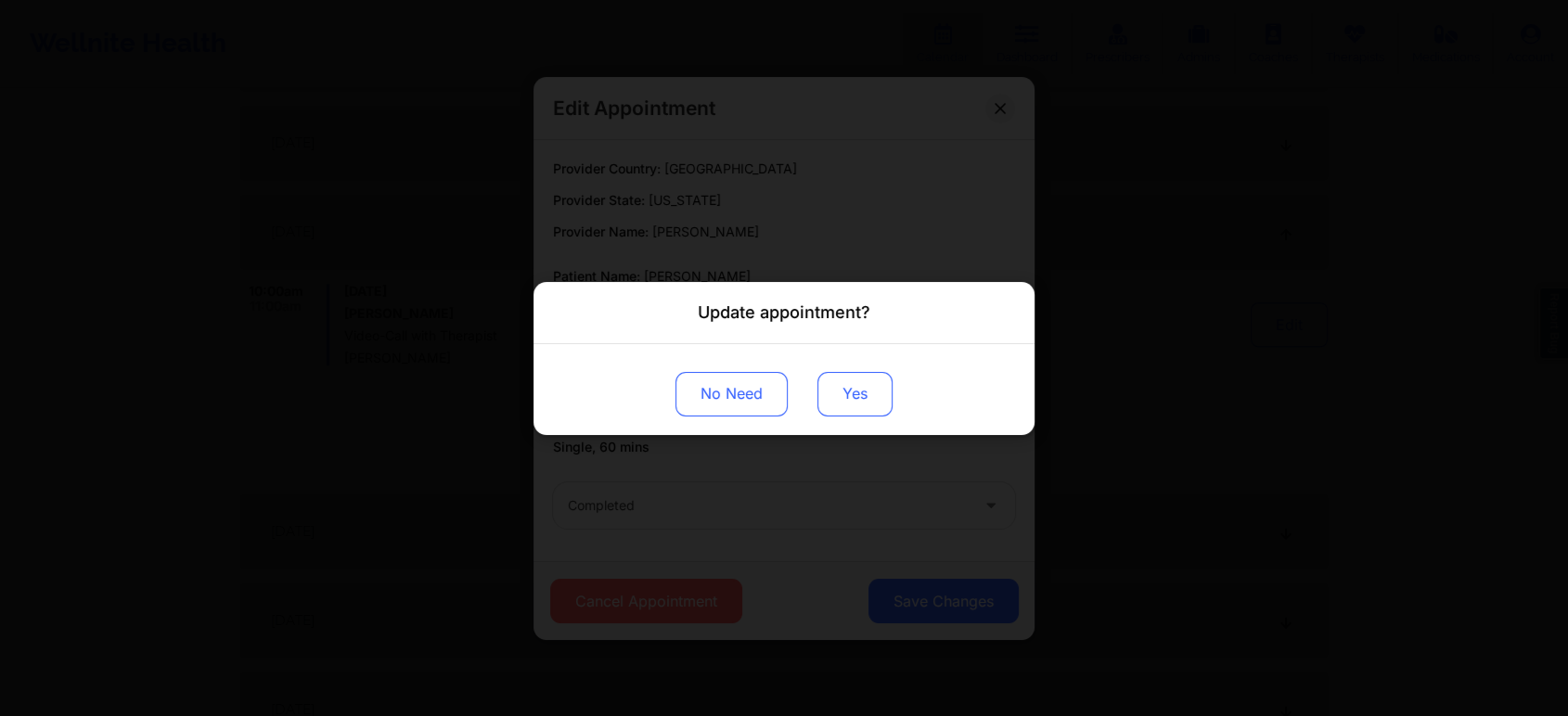
click at [879, 392] on button "Yes" at bounding box center [855, 393] width 75 height 45
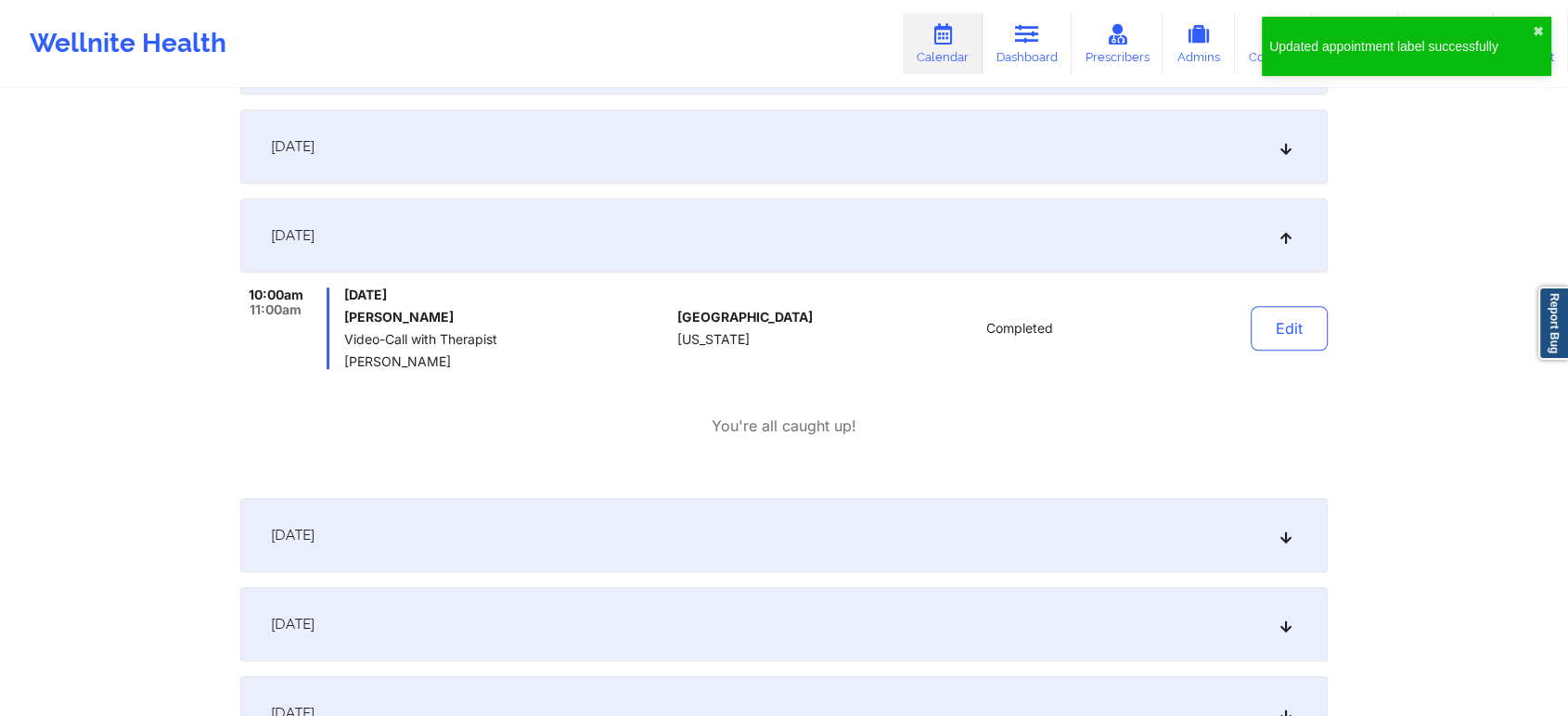
scroll to position [0, 0]
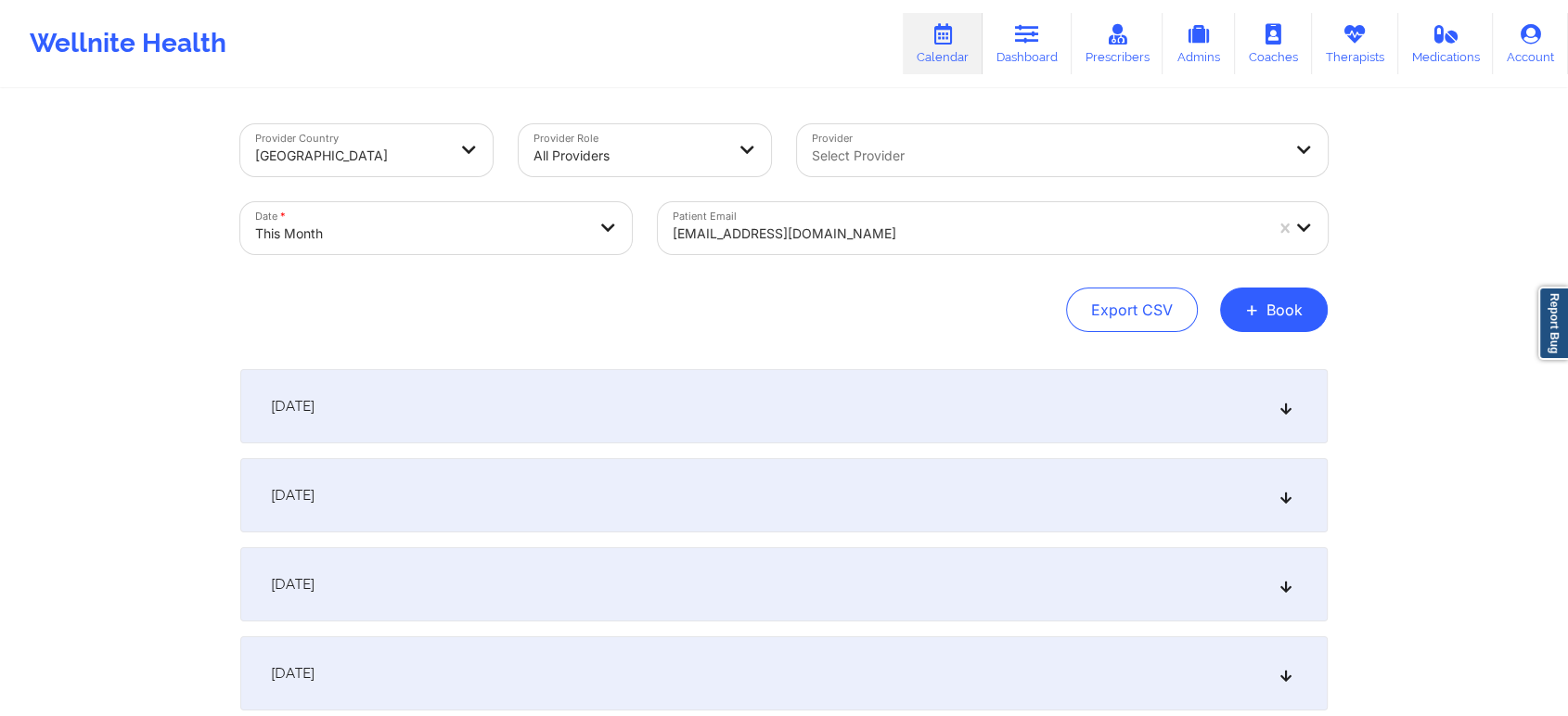
click at [846, 213] on div "[EMAIL_ADDRESS][DOMAIN_NAME]" at bounding box center [967, 233] width 590 height 41
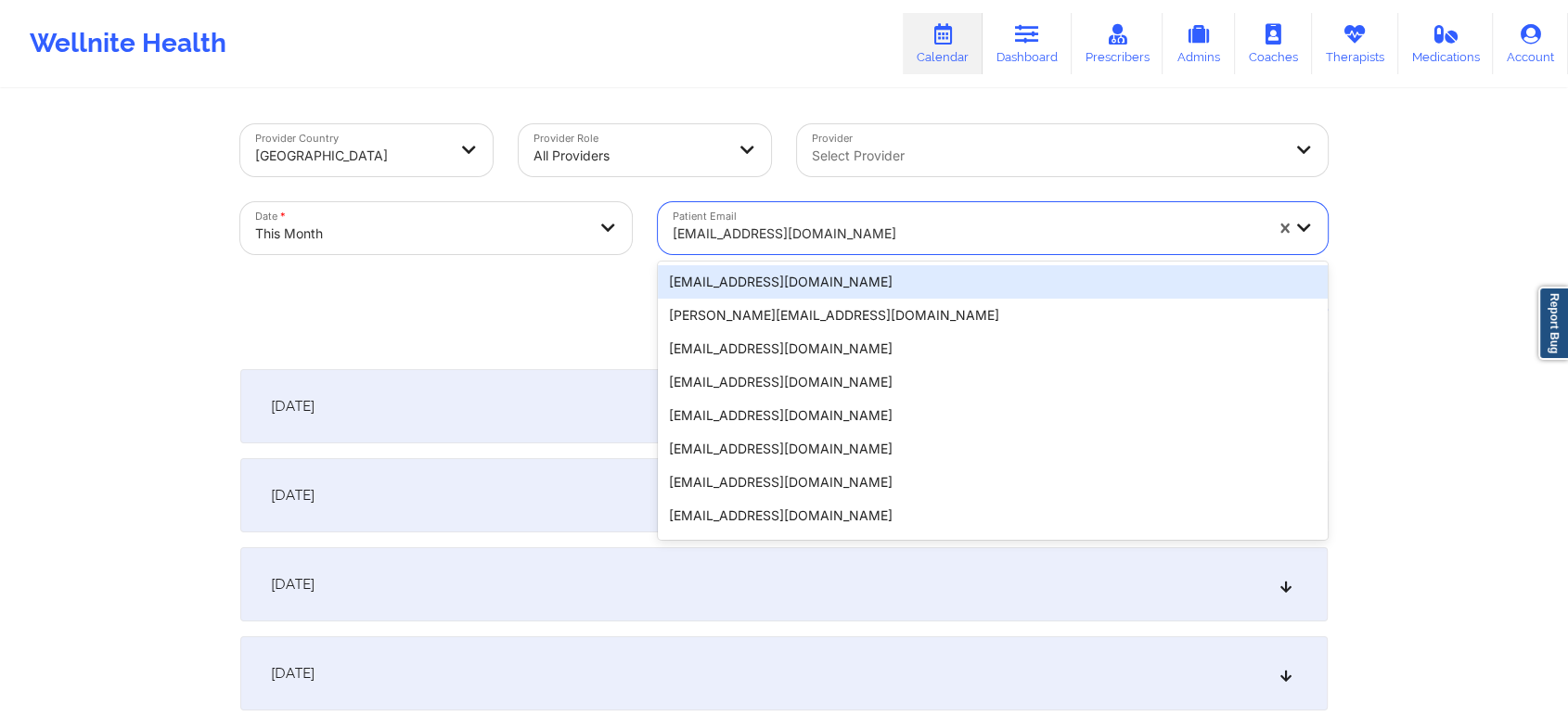
paste input "[EMAIL_ADDRESS][DOMAIN_NAME]"
type input "[EMAIL_ADDRESS][DOMAIN_NAME]"
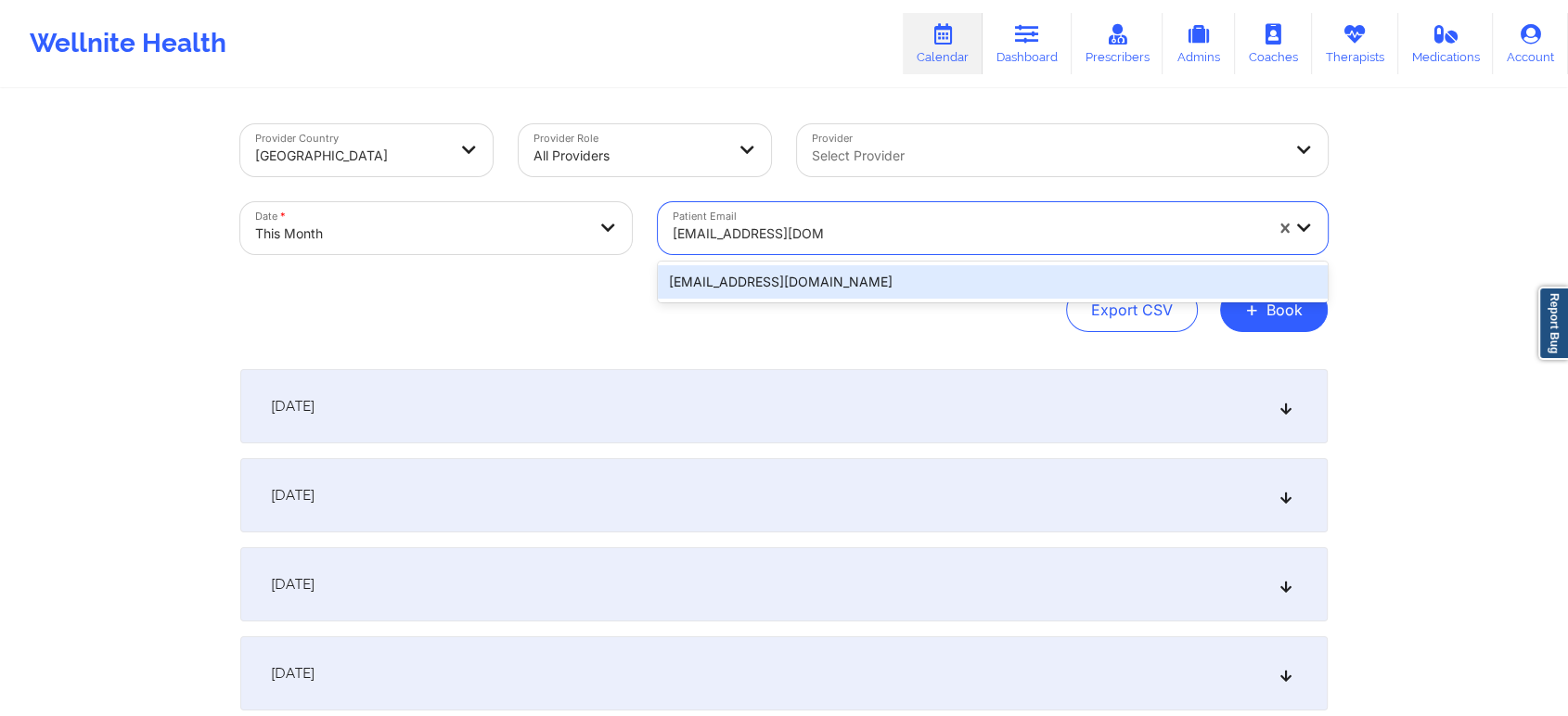
click at [943, 285] on div "[EMAIL_ADDRESS][DOMAIN_NAME]" at bounding box center [993, 281] width 669 height 33
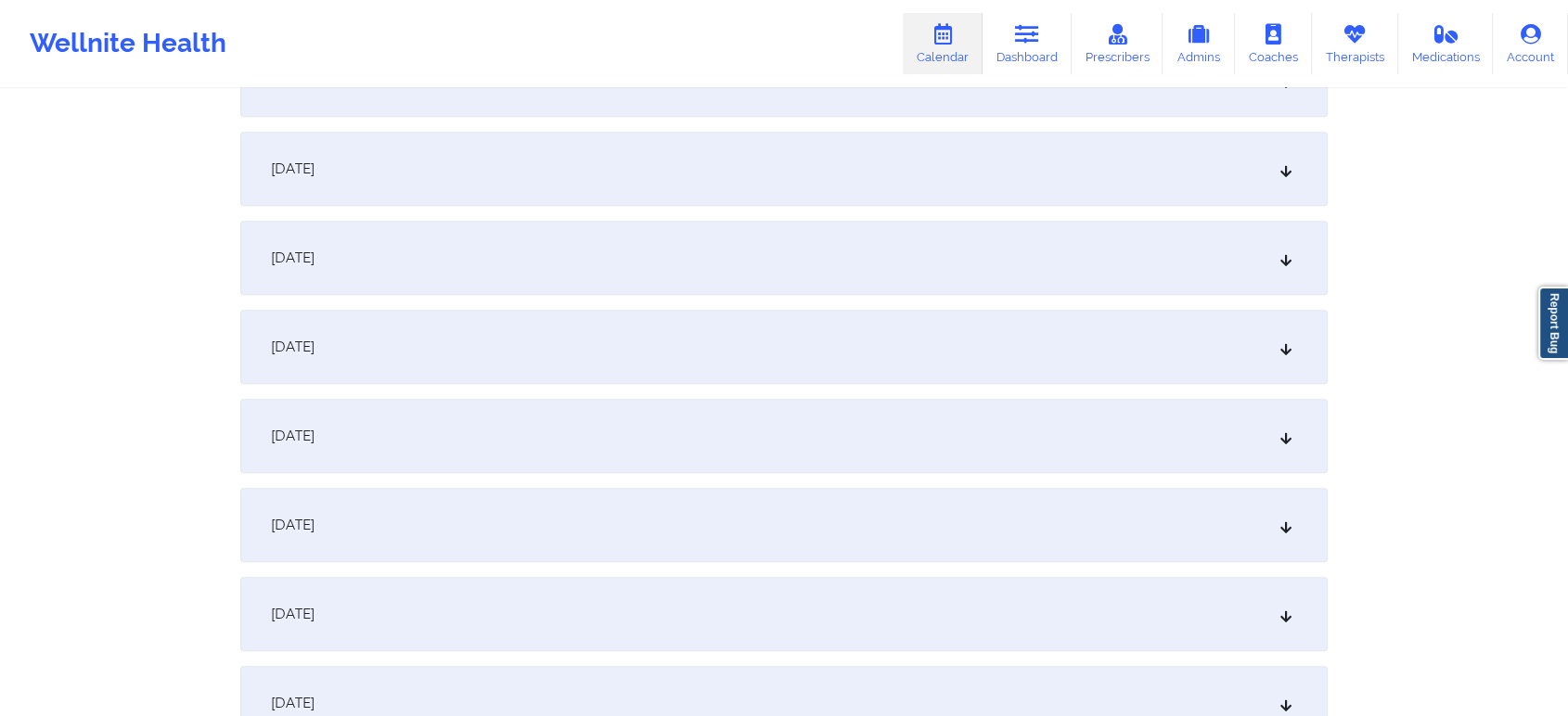
scroll to position [1144, 0]
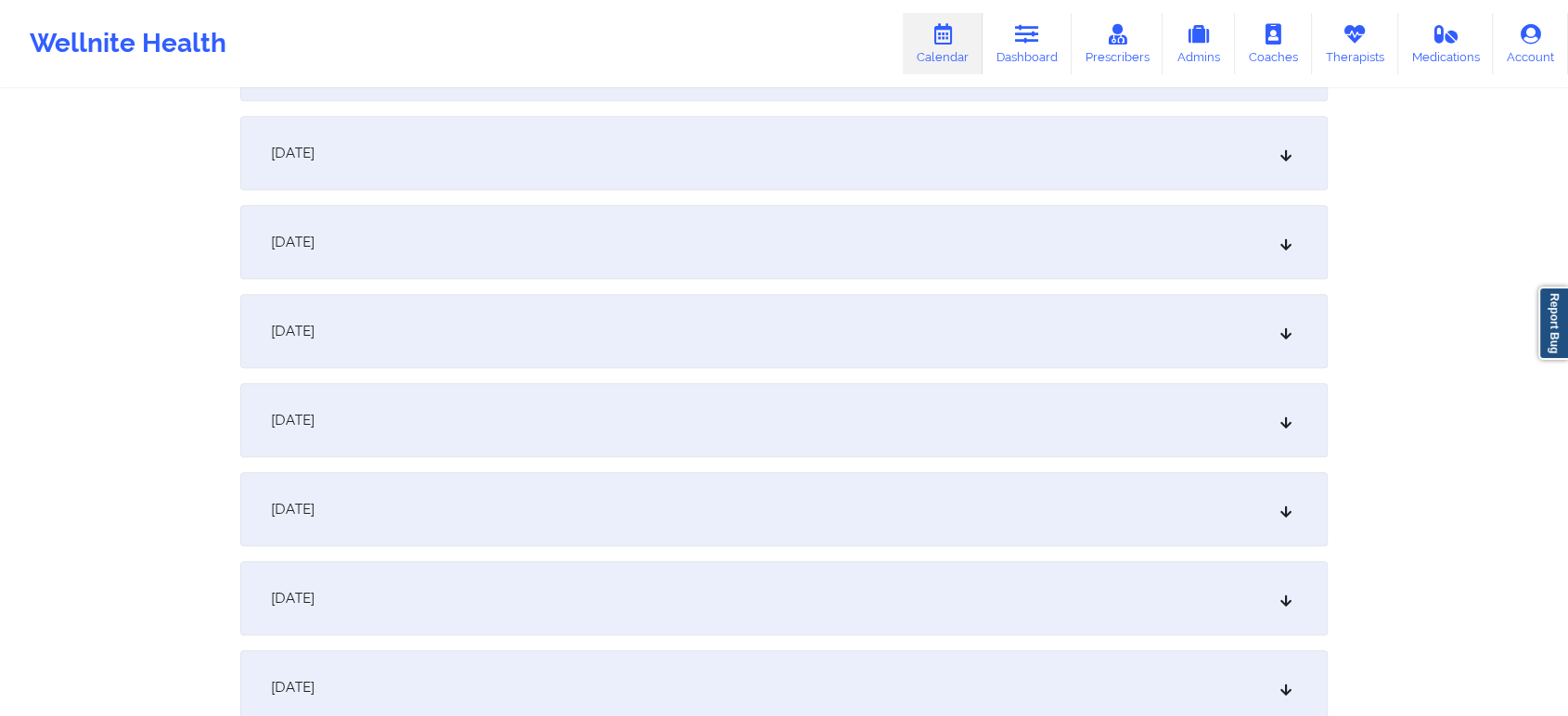
click at [934, 357] on div "[DATE]" at bounding box center [784, 331] width 1088 height 74
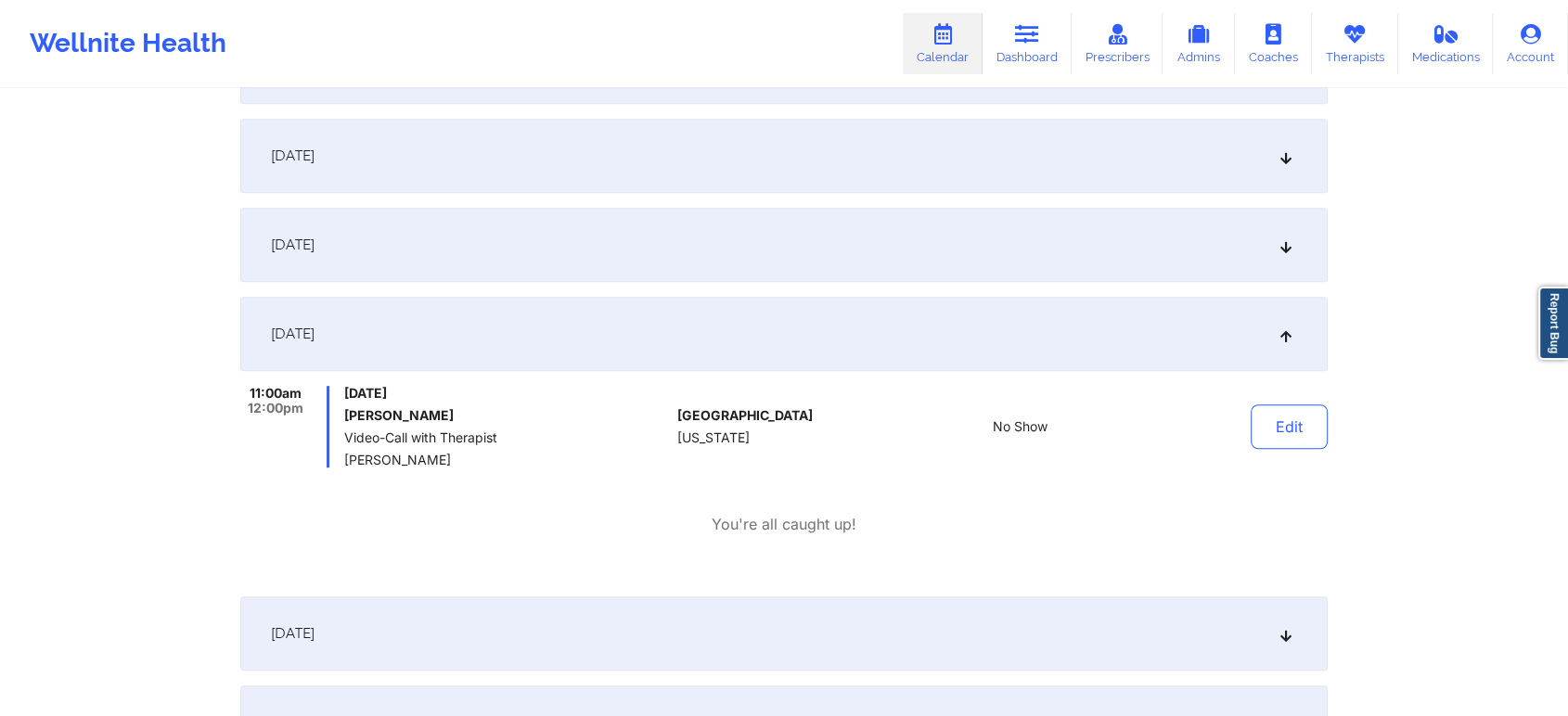
scroll to position [0, 0]
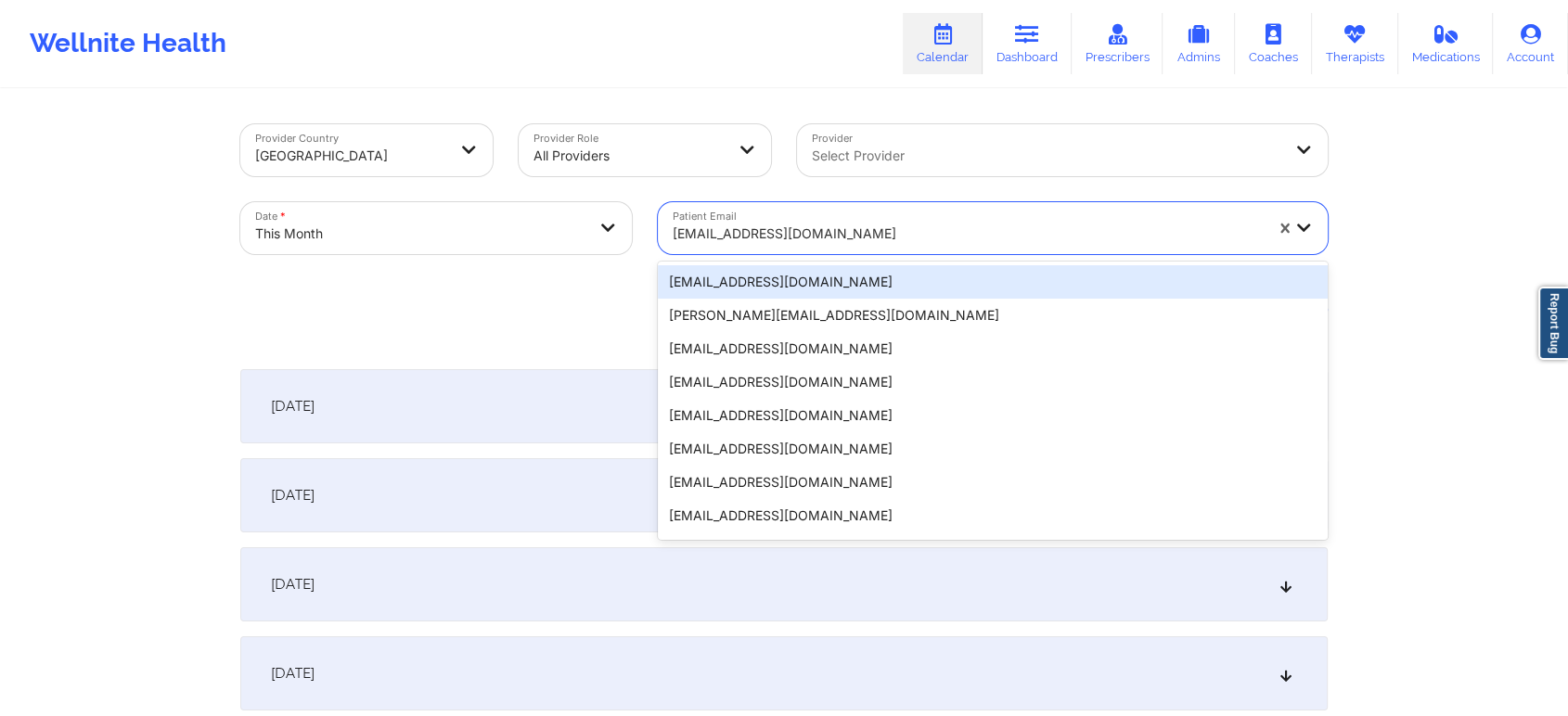
click at [757, 250] on div "[EMAIL_ADDRESS][DOMAIN_NAME]" at bounding box center [967, 233] width 590 height 41
paste input "[EMAIL_ADDRESS][DOMAIN_NAME]"
type input "[EMAIL_ADDRESS][DOMAIN_NAME]"
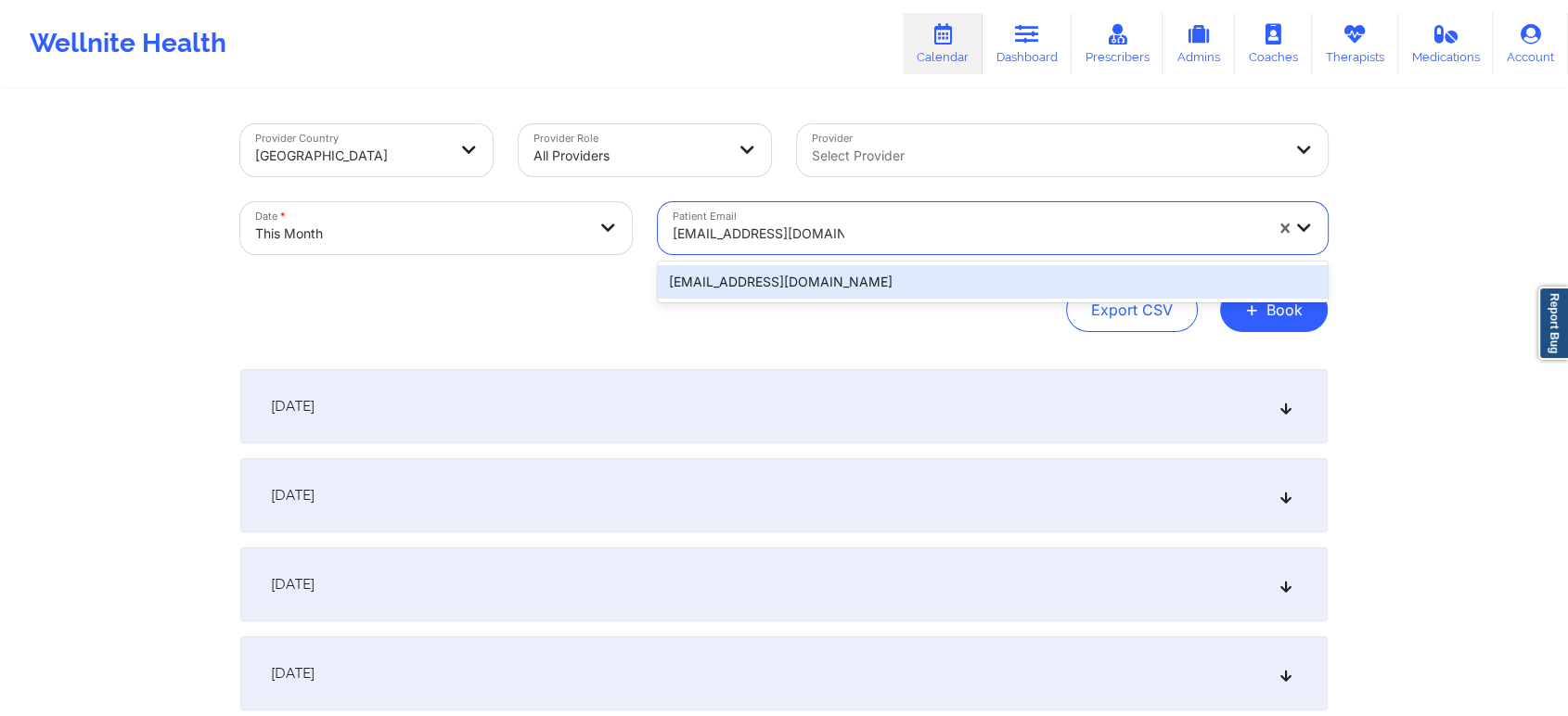
click at [860, 282] on div "[EMAIL_ADDRESS][DOMAIN_NAME]" at bounding box center [993, 281] width 669 height 33
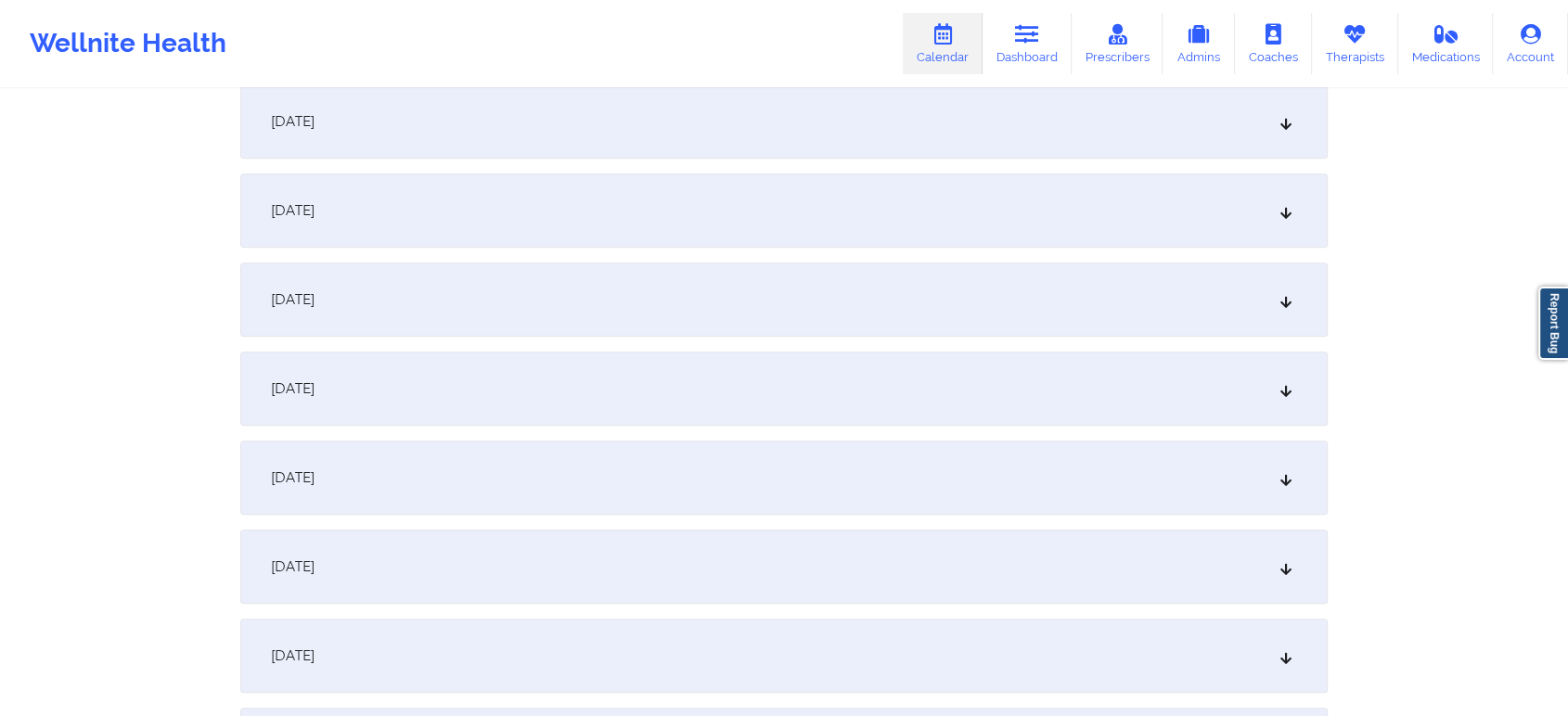
scroll to position [1358, 0]
click at [942, 110] on div "[DATE]" at bounding box center [784, 117] width 1088 height 74
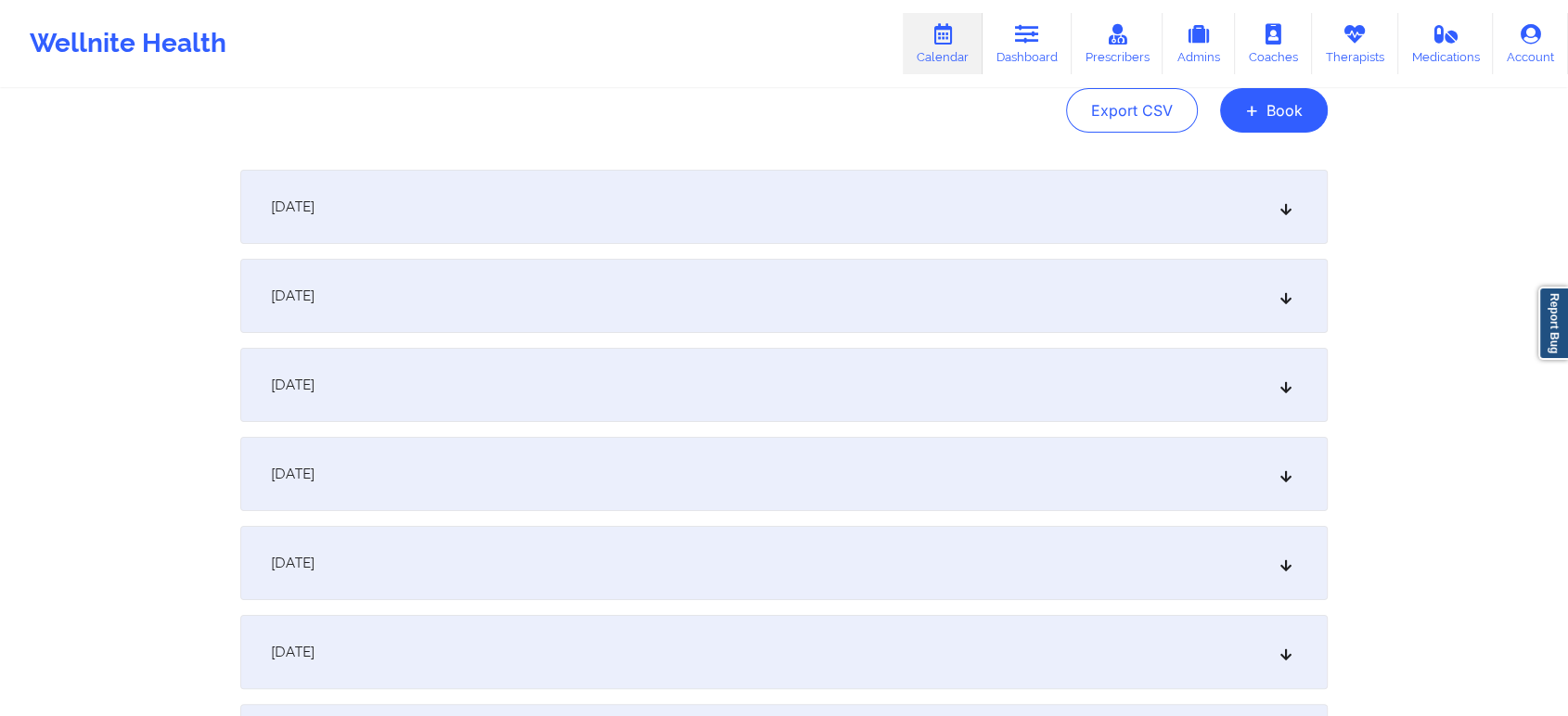
scroll to position [0, 0]
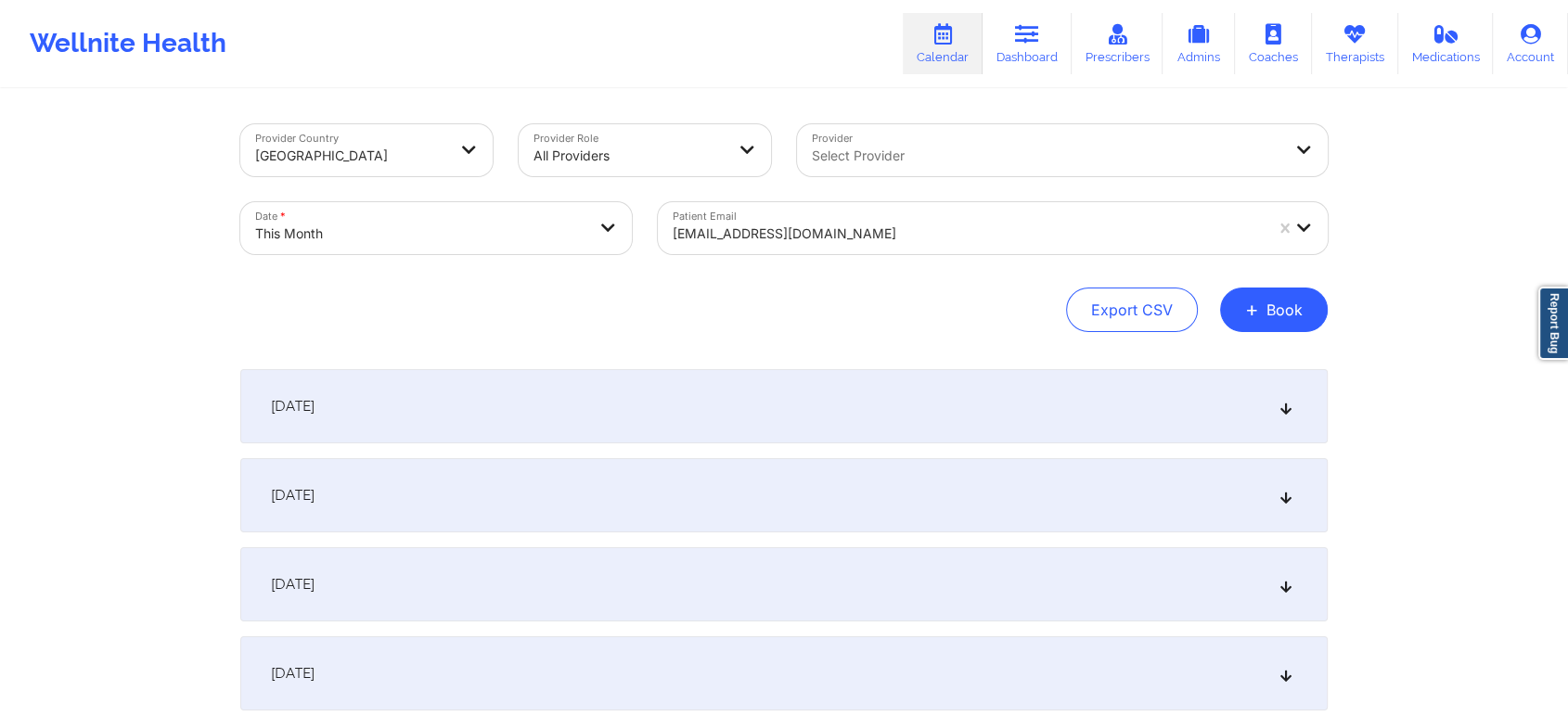
click at [802, 256] on div "Patient Email [EMAIL_ADDRESS][DOMAIN_NAME]" at bounding box center [993, 228] width 696 height 78
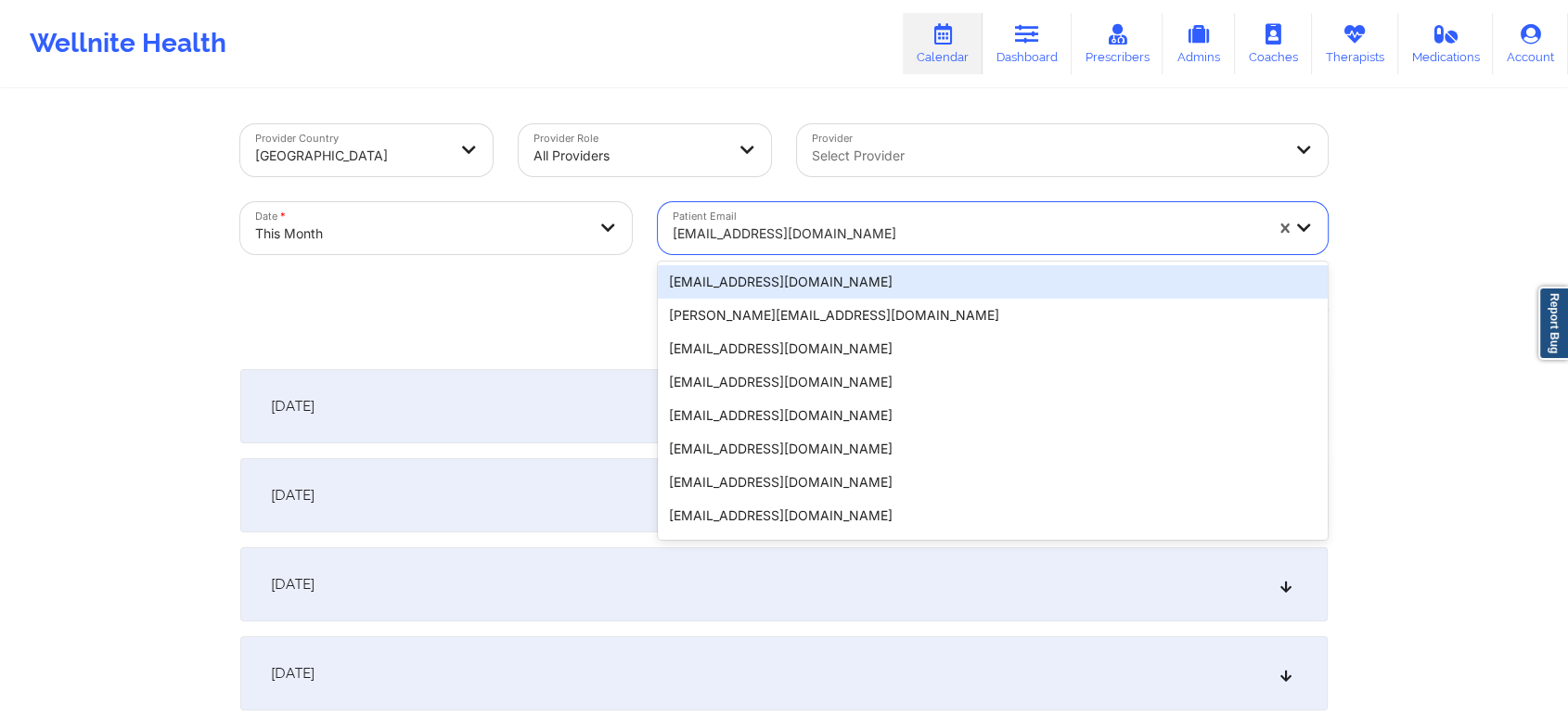
click at [748, 223] on div at bounding box center [967, 233] width 590 height 22
paste input "[EMAIL_ADDRESS][DOMAIN_NAME]"
type input "[EMAIL_ADDRESS][DOMAIN_NAME]"
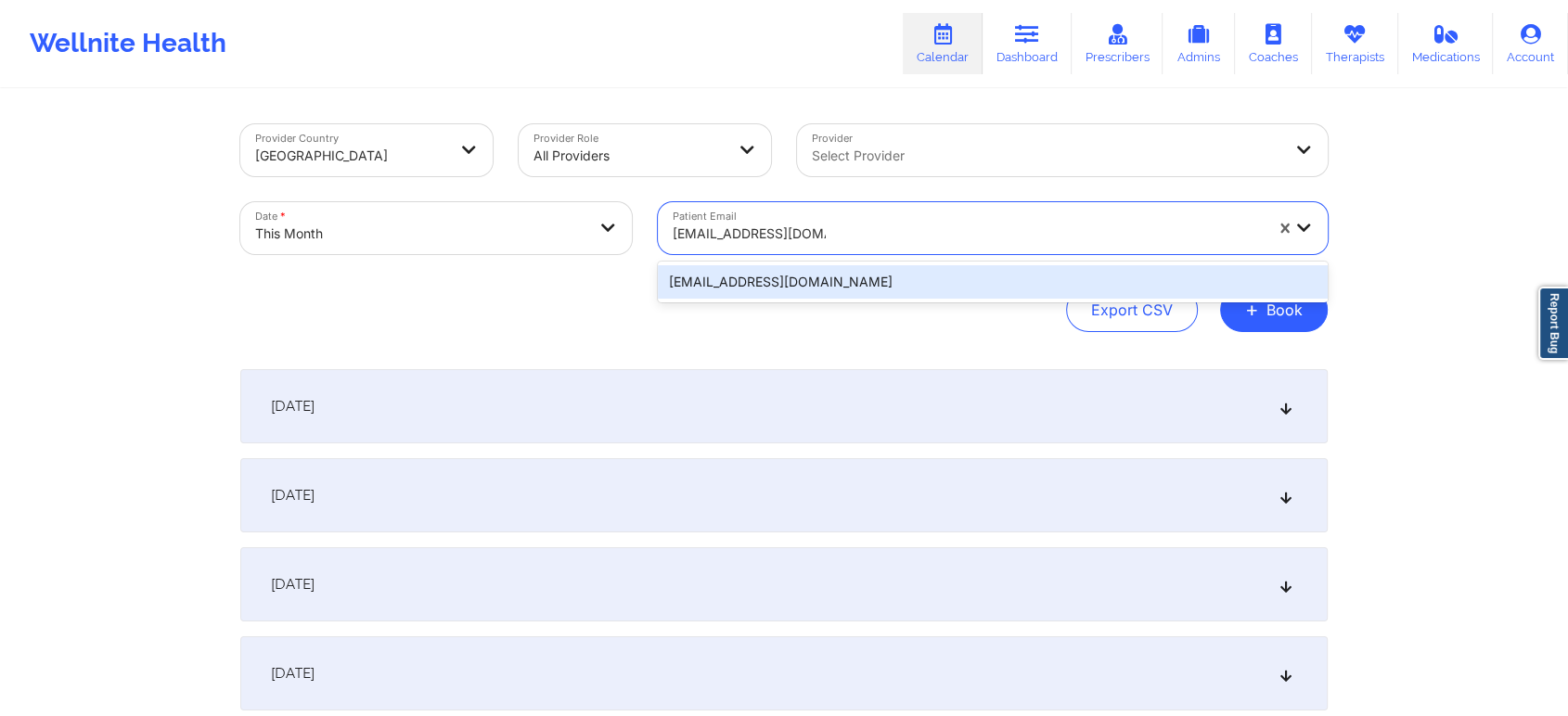
click at [832, 287] on div "[EMAIL_ADDRESS][DOMAIN_NAME]" at bounding box center [993, 281] width 669 height 33
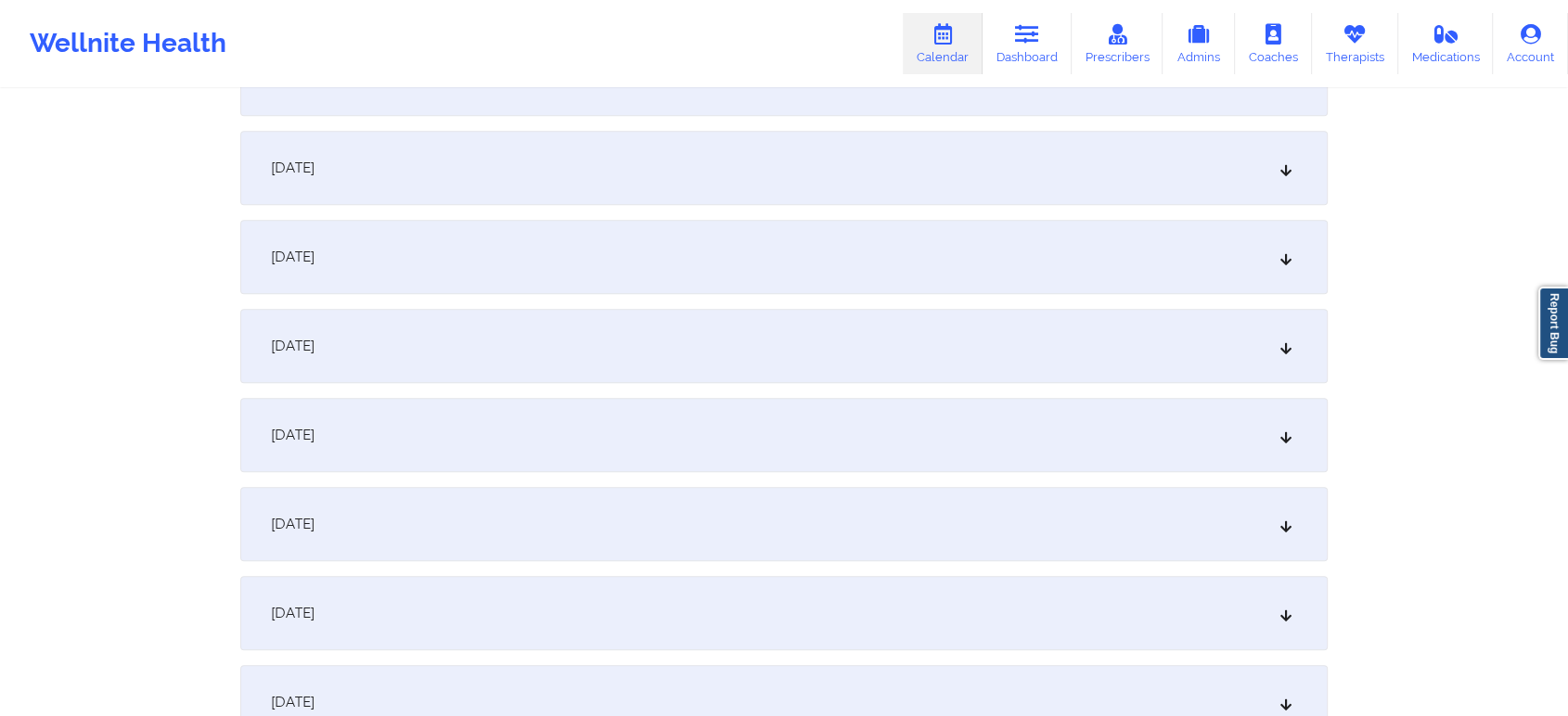
scroll to position [935, 0]
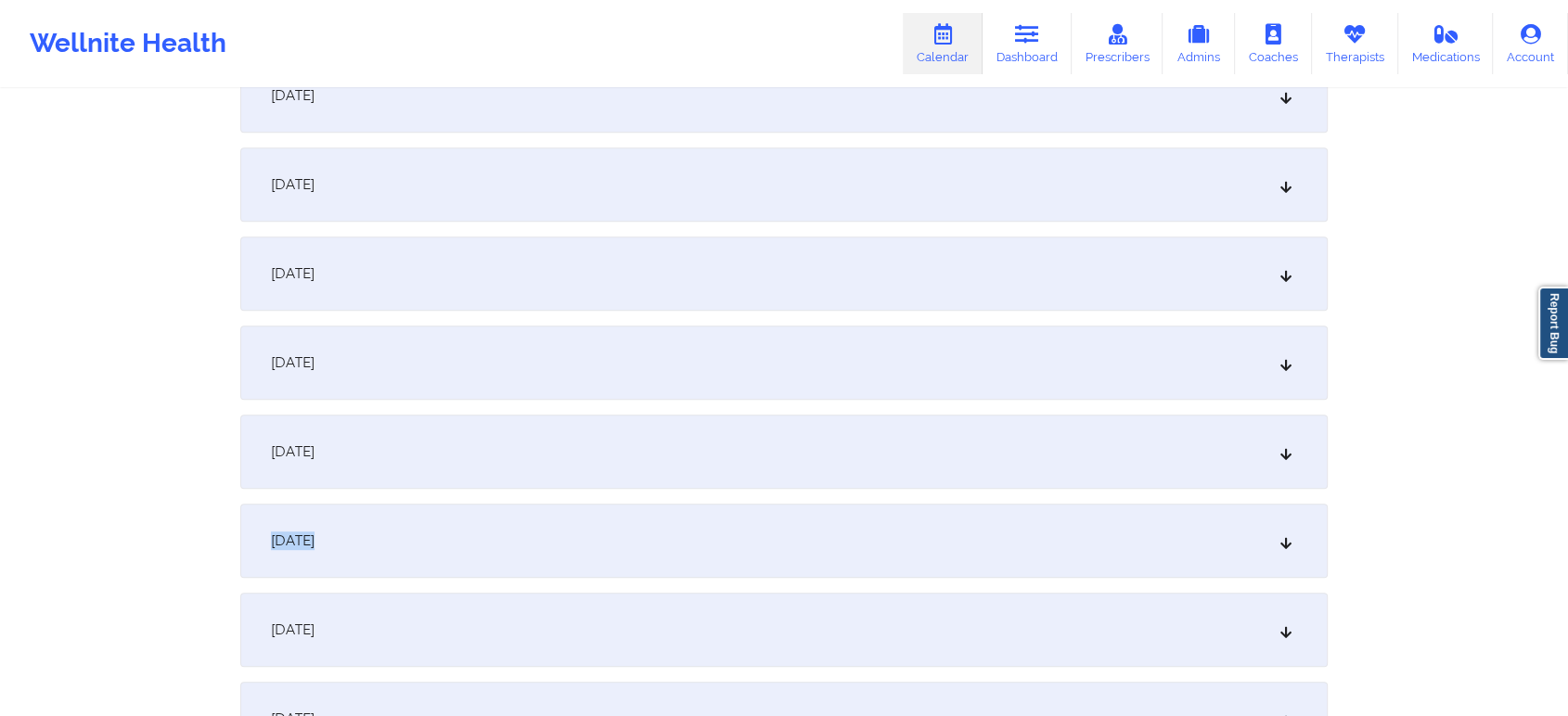
drag, startPoint x: 928, startPoint y: 436, endPoint x: 936, endPoint y: 582, distance: 146.2
click at [1019, 556] on div "[DATE]" at bounding box center [784, 541] width 1088 height 74
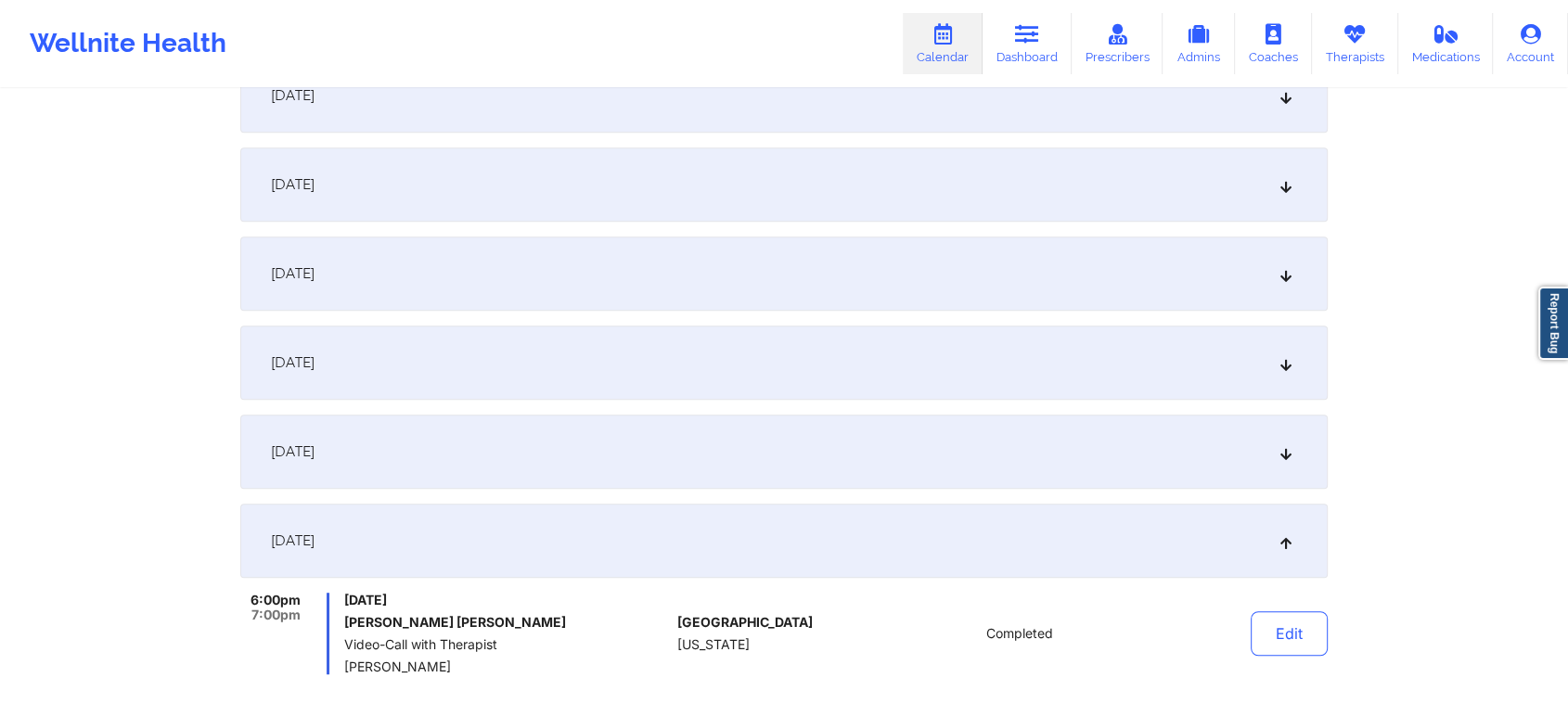
scroll to position [1231, 0]
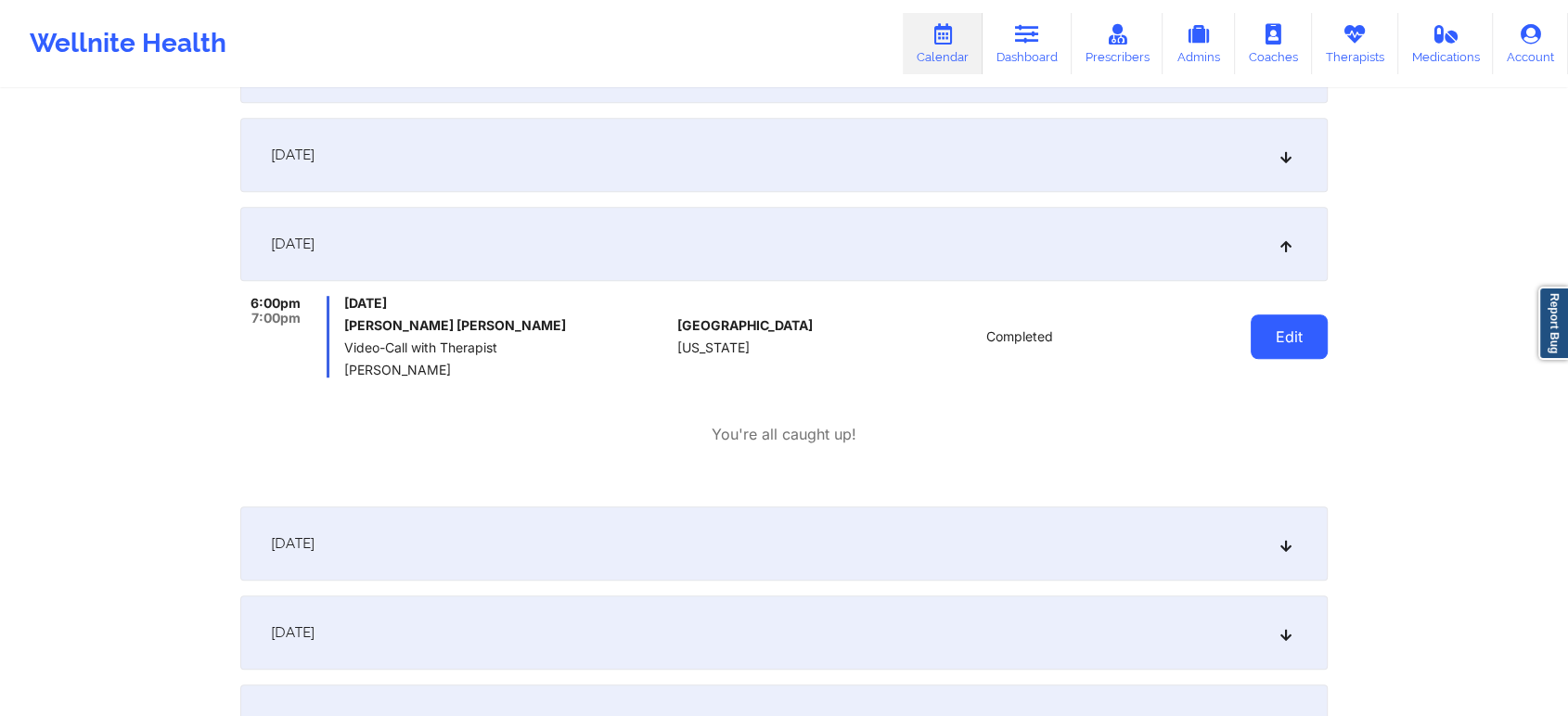
click at [1286, 332] on button "Edit" at bounding box center [1288, 337] width 77 height 45
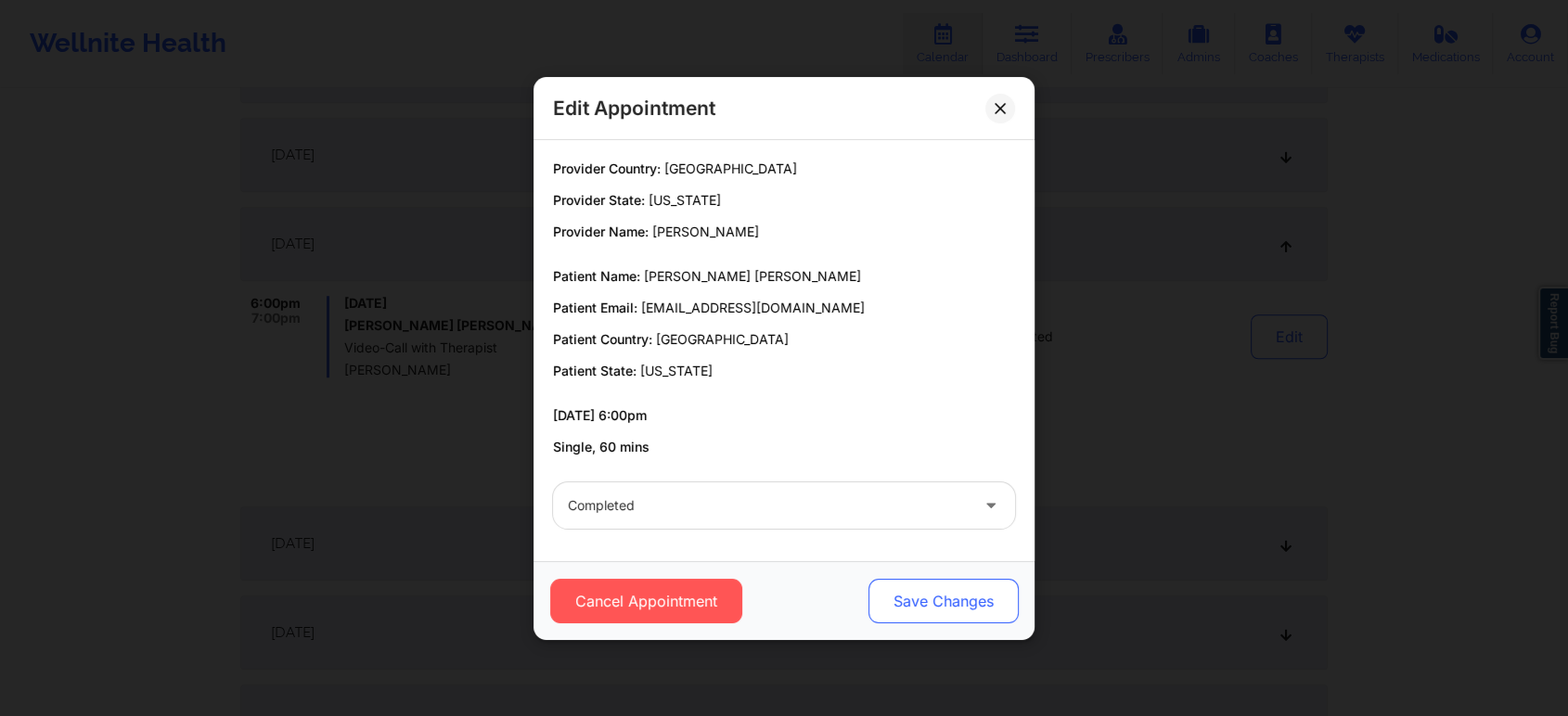
click at [936, 610] on button "Save Changes" at bounding box center [943, 601] width 150 height 45
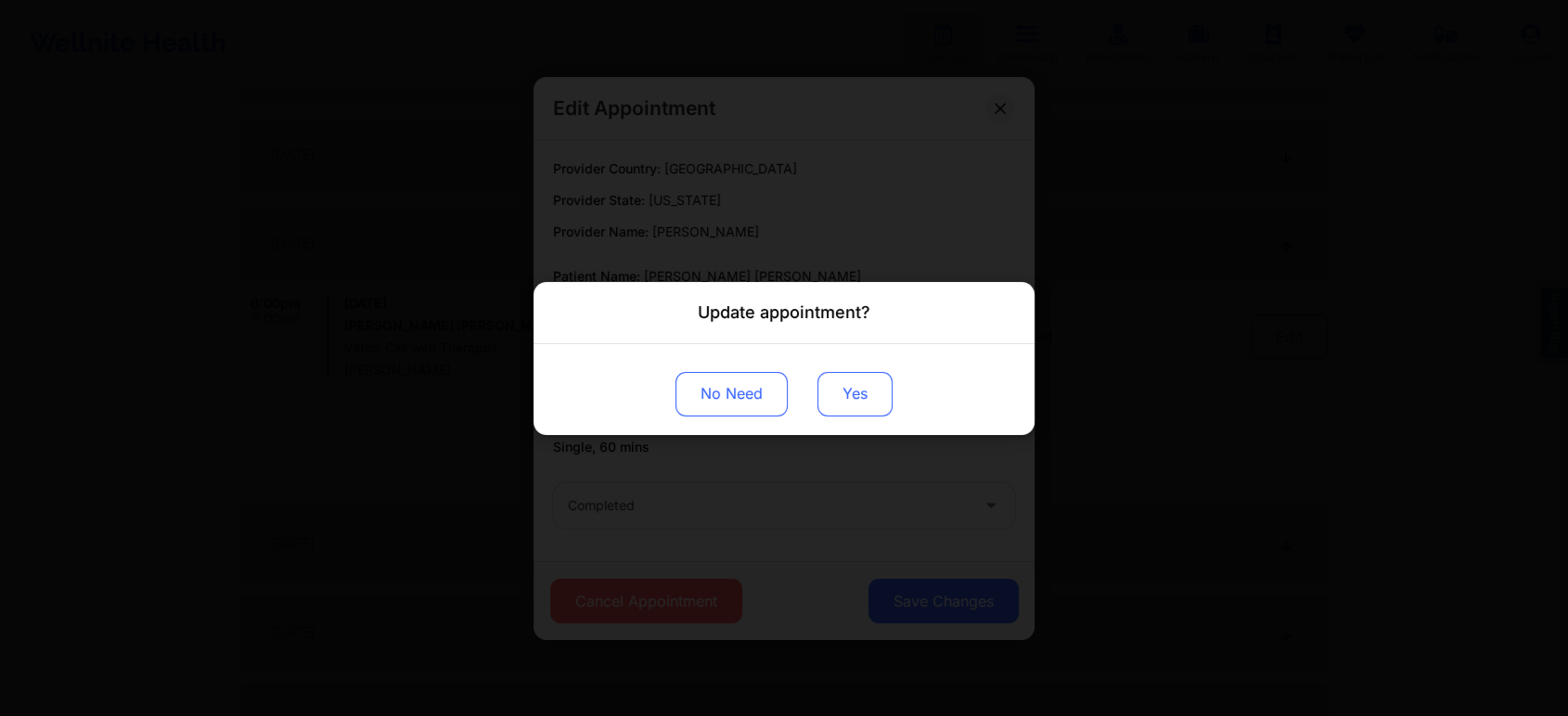
click at [862, 397] on button "Yes" at bounding box center [855, 393] width 75 height 45
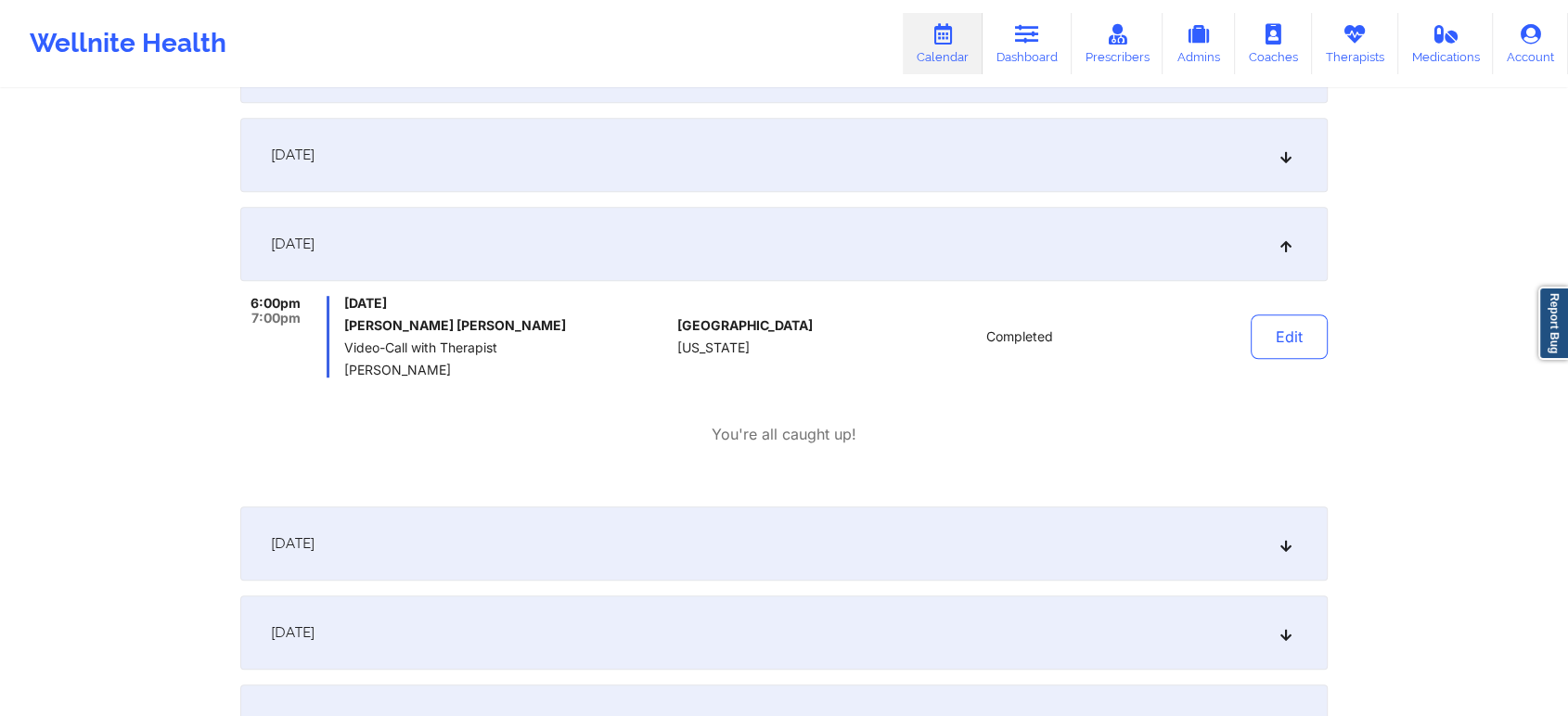
scroll to position [0, 0]
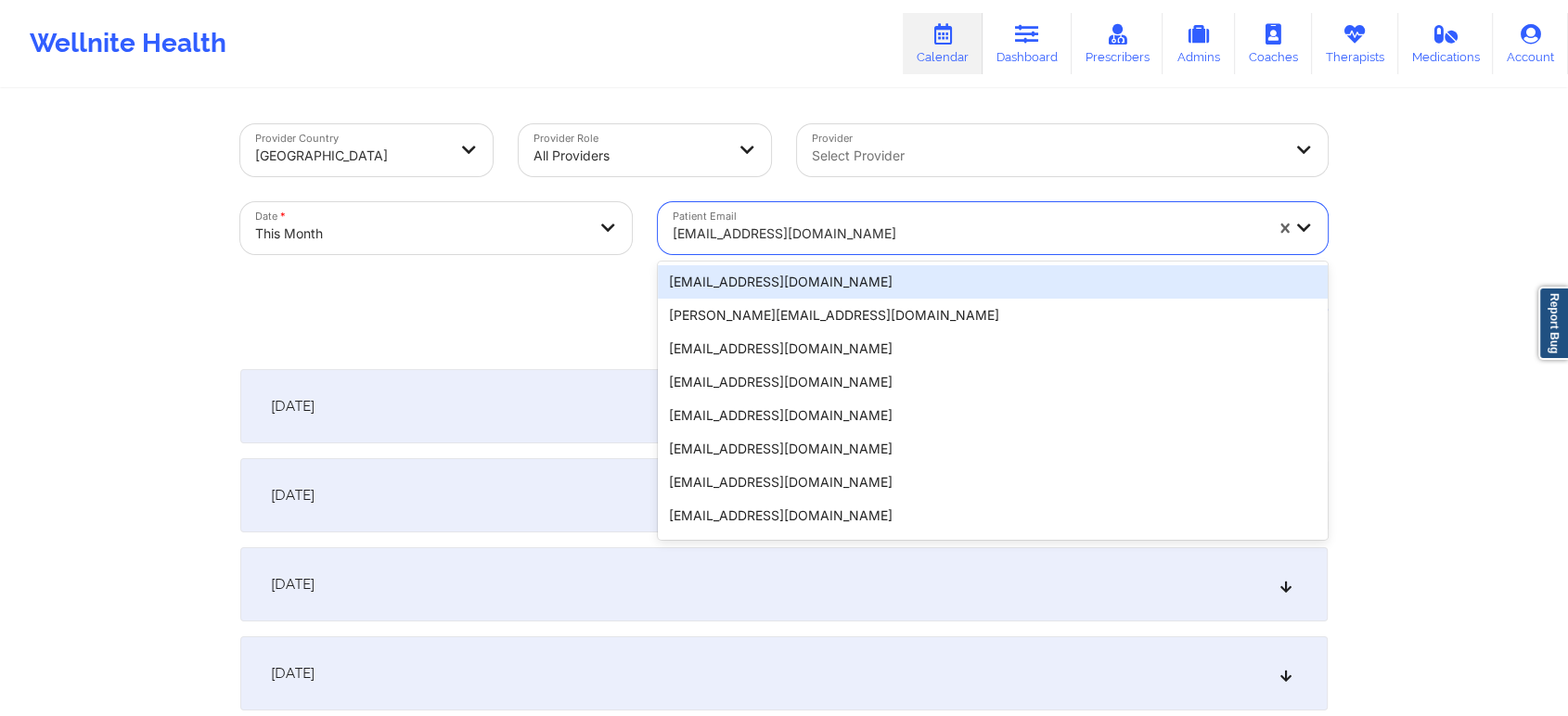
click at [935, 229] on div at bounding box center [967, 233] width 590 height 22
paste input "[EMAIL_ADDRESS][DOMAIN_NAME]"
type input "[EMAIL_ADDRESS][DOMAIN_NAME]"
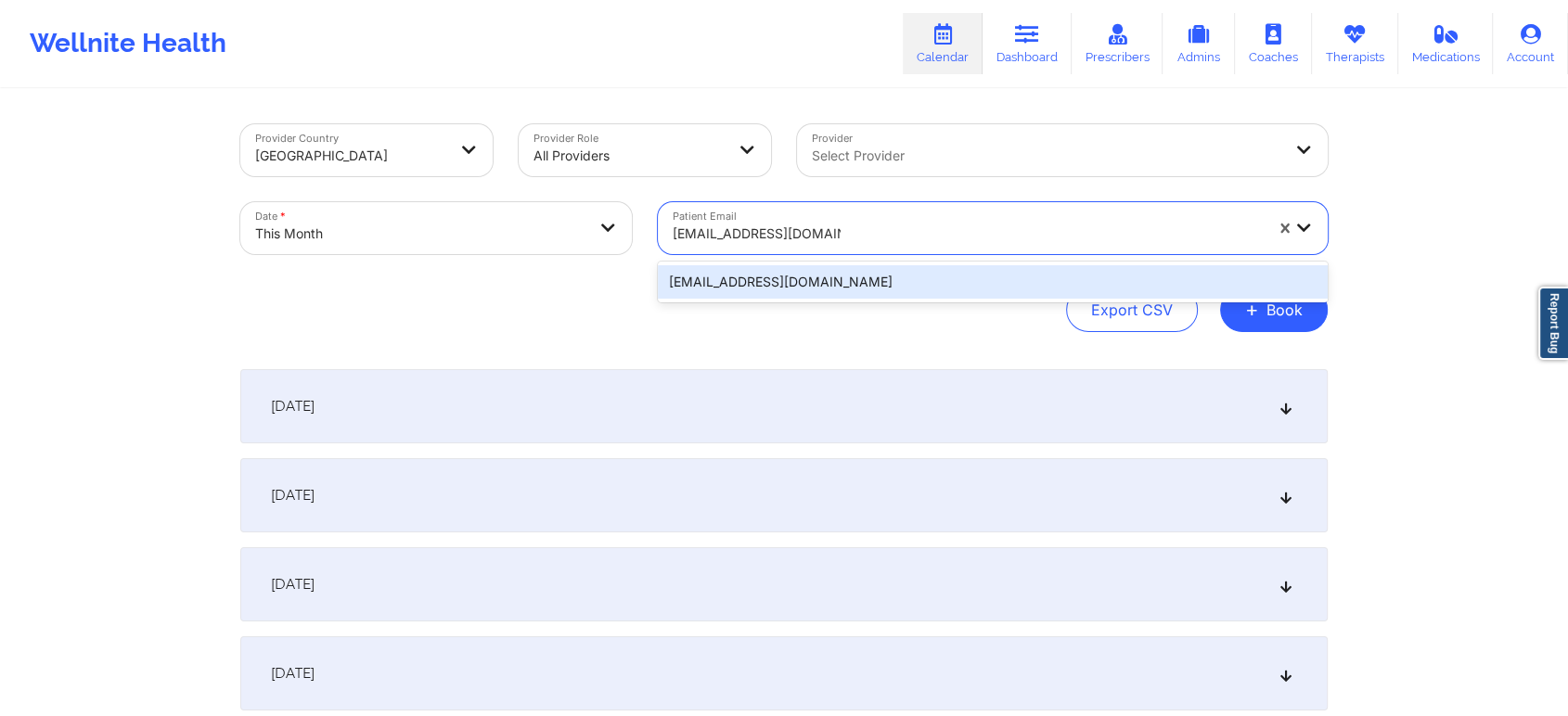
click at [944, 270] on div "[EMAIL_ADDRESS][DOMAIN_NAME]" at bounding box center [993, 281] width 669 height 33
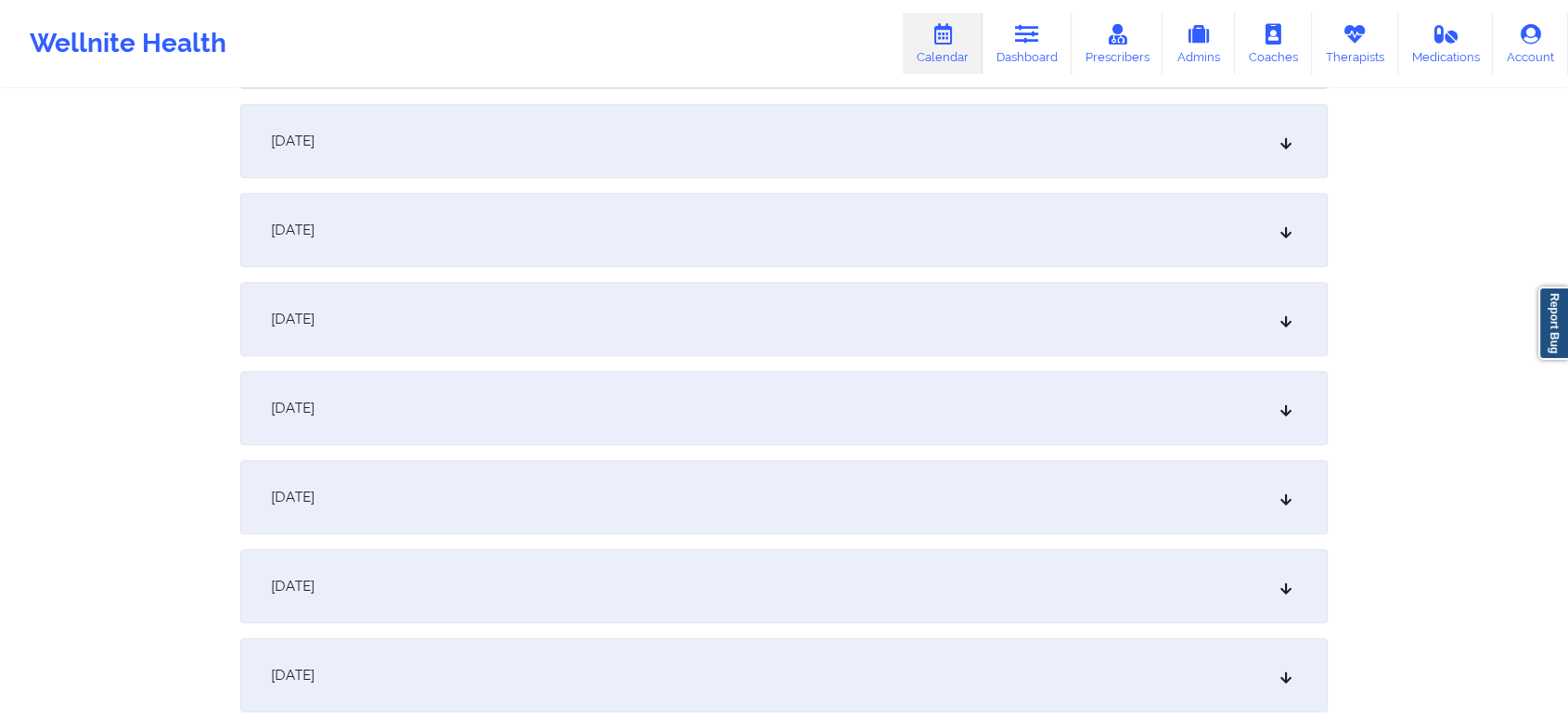
scroll to position [1029, 0]
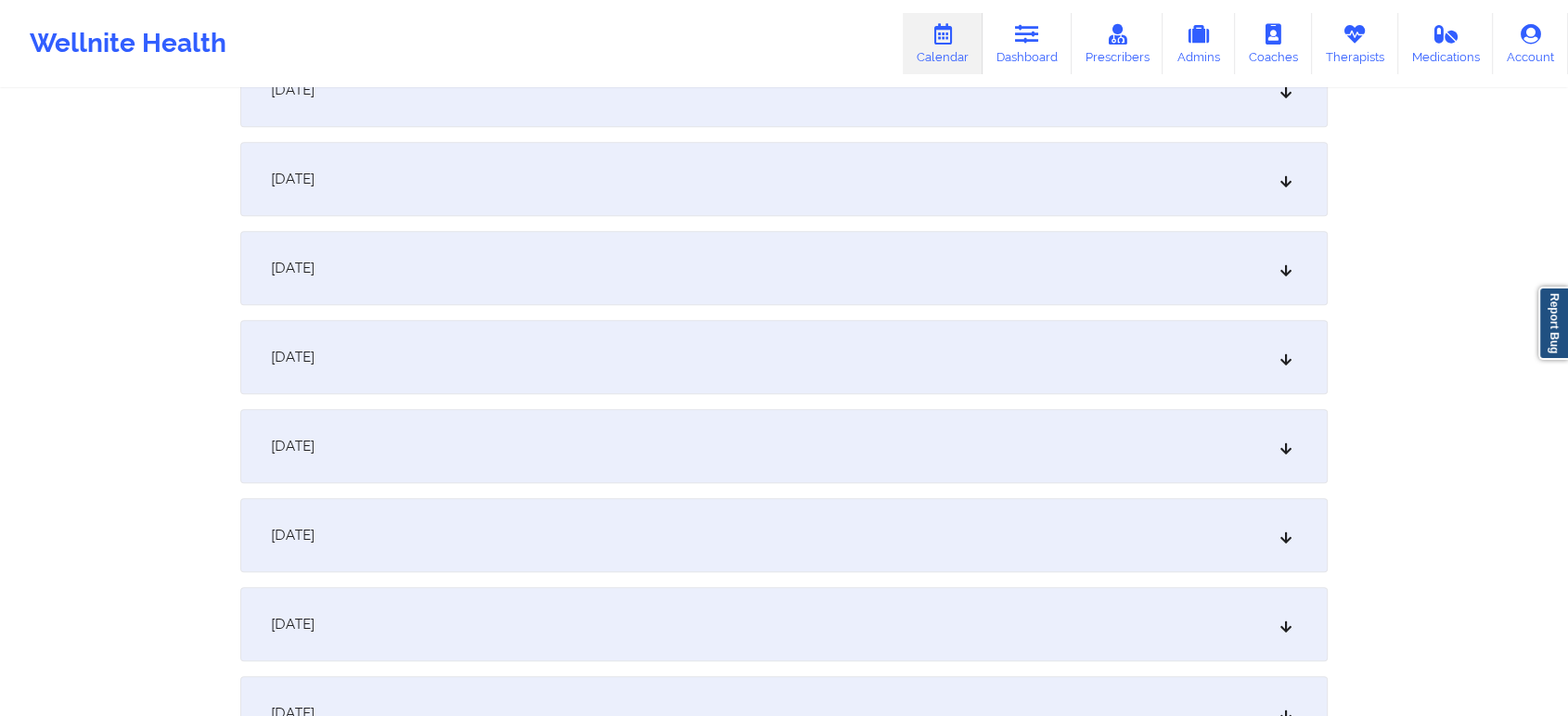
click at [1038, 475] on div "[DATE]" at bounding box center [784, 446] width 1088 height 74
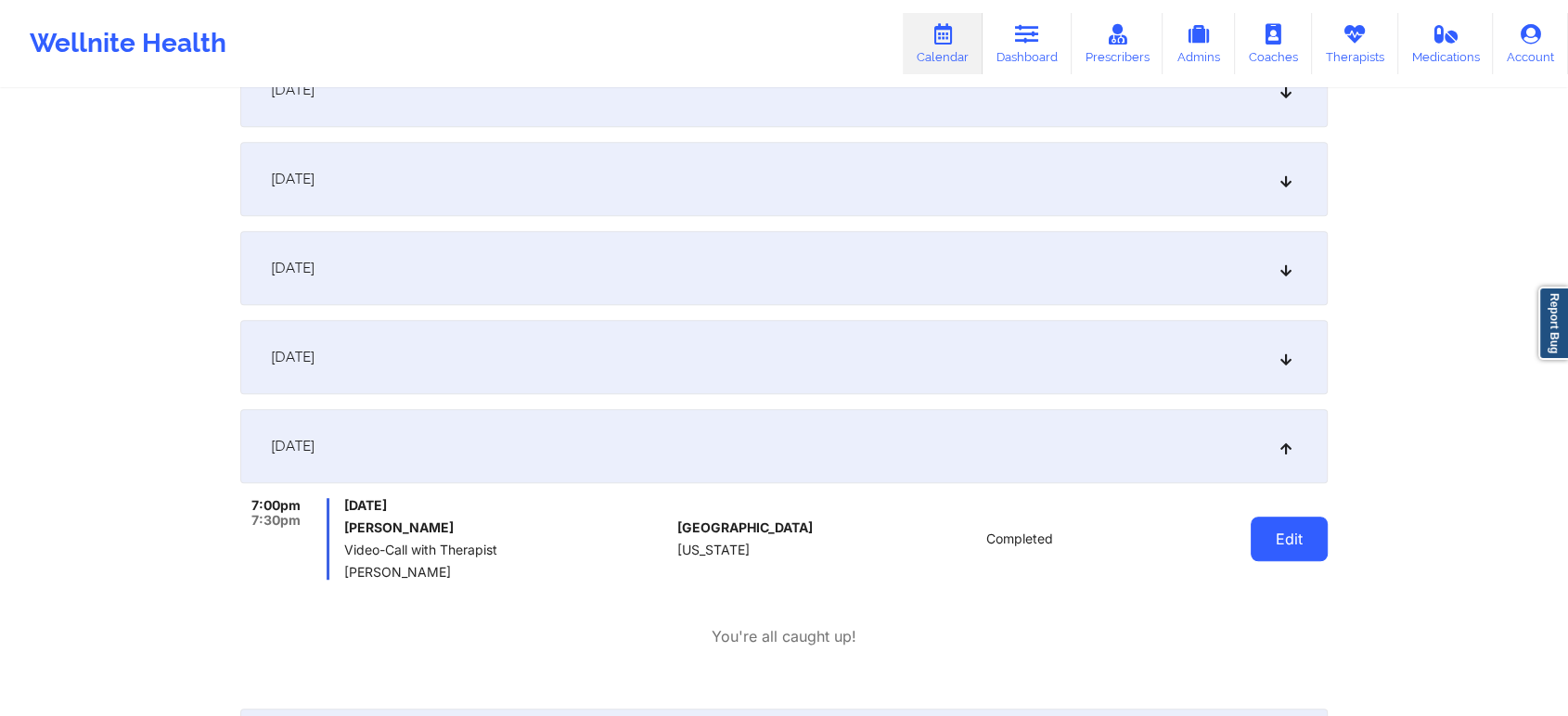
click at [1271, 536] on button "Edit" at bounding box center [1288, 538] width 77 height 45
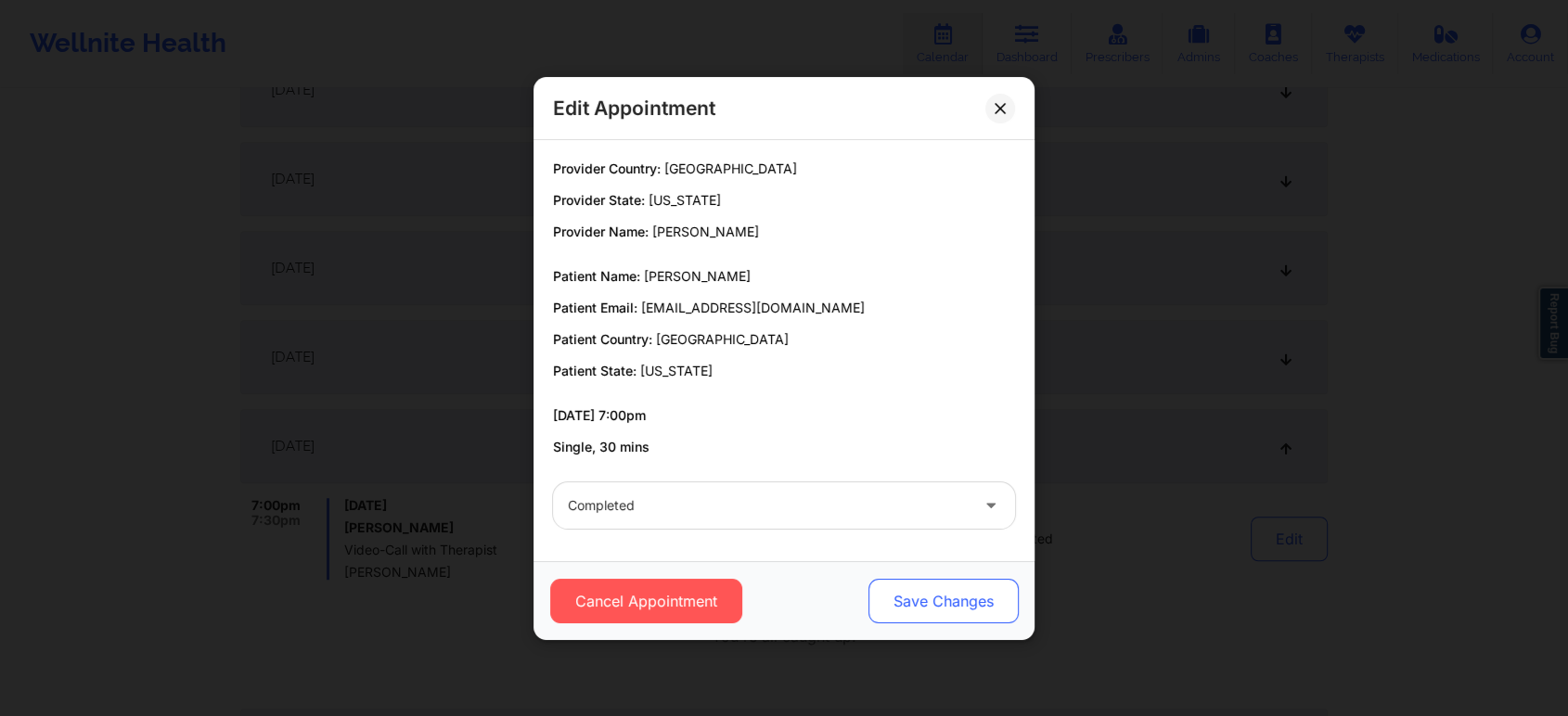
click at [979, 601] on button "Save Changes" at bounding box center [943, 601] width 150 height 45
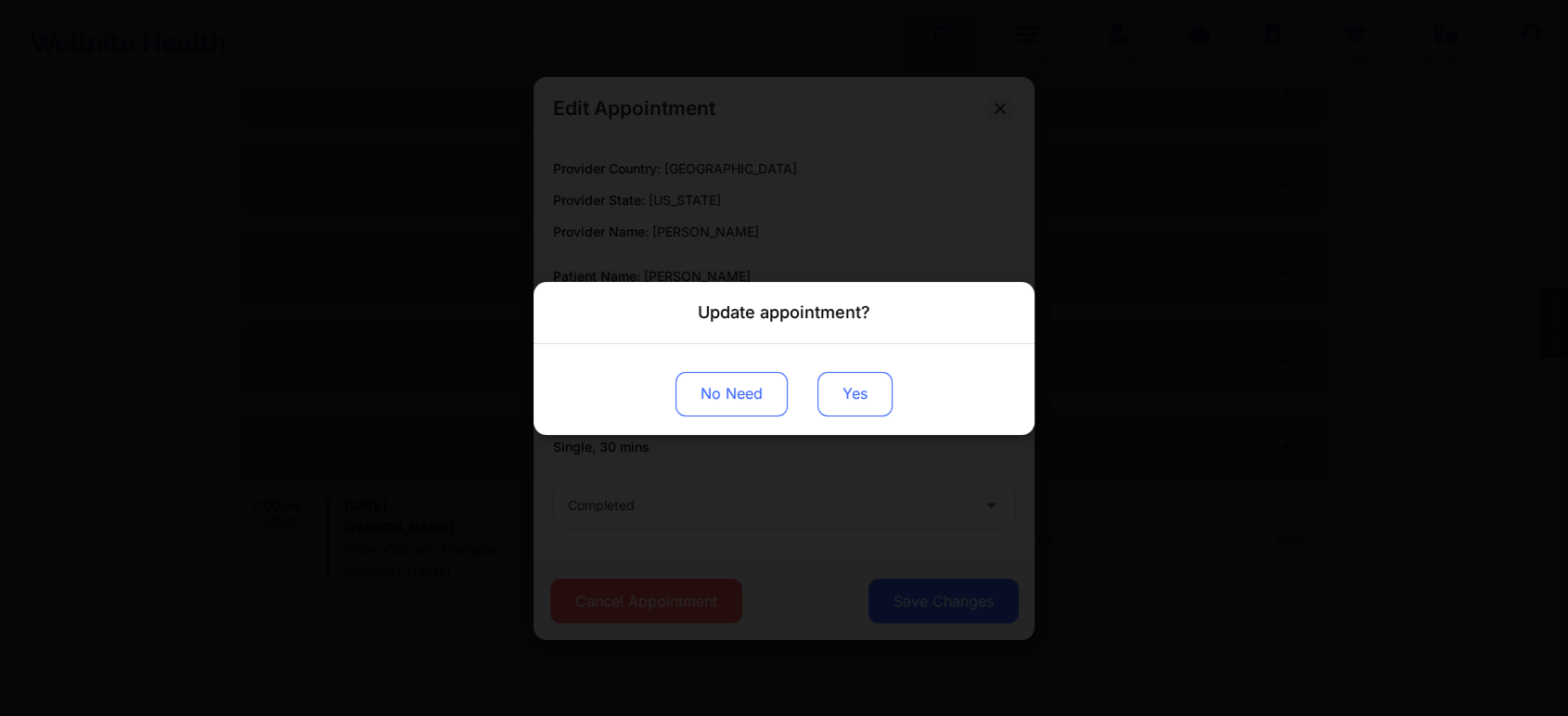
click at [847, 406] on button "Yes" at bounding box center [855, 393] width 75 height 45
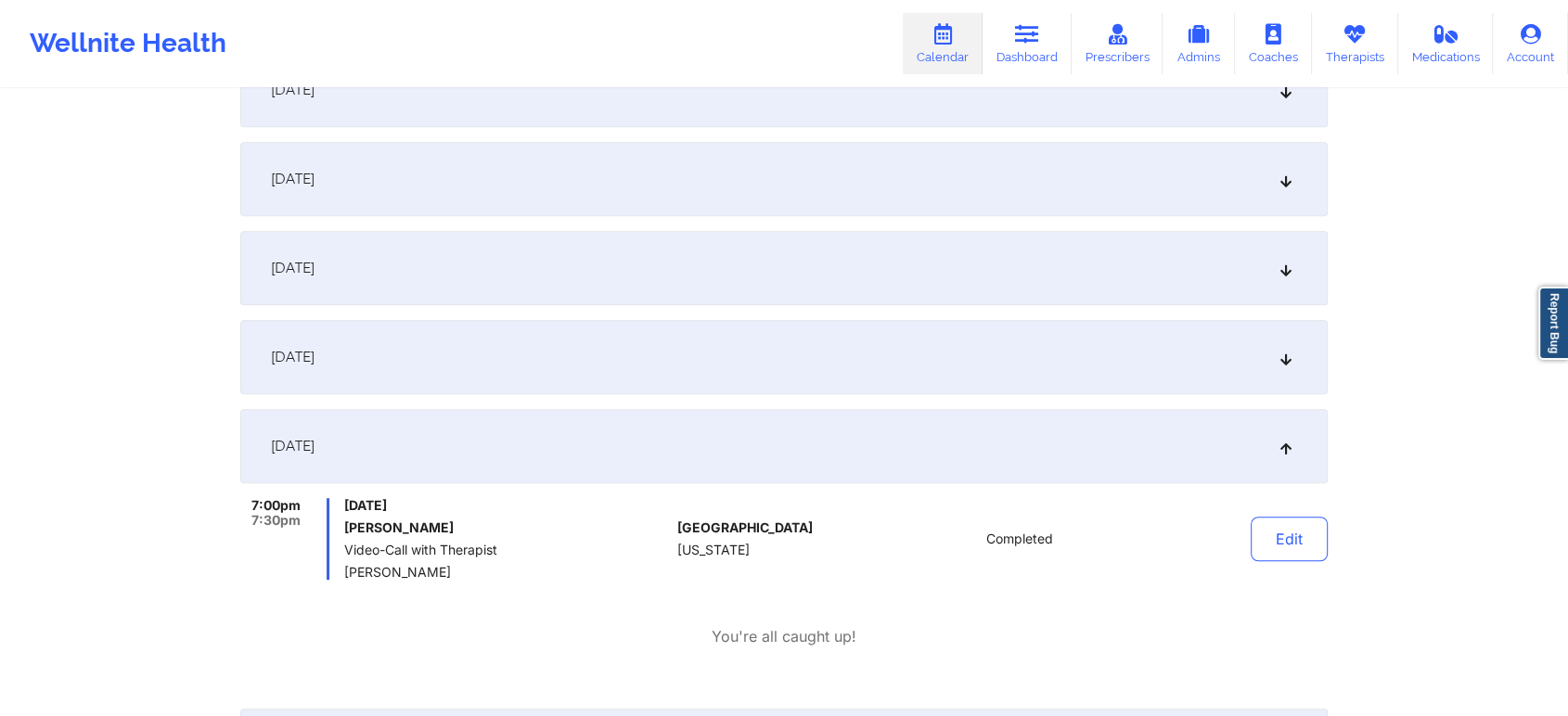
scroll to position [0, 0]
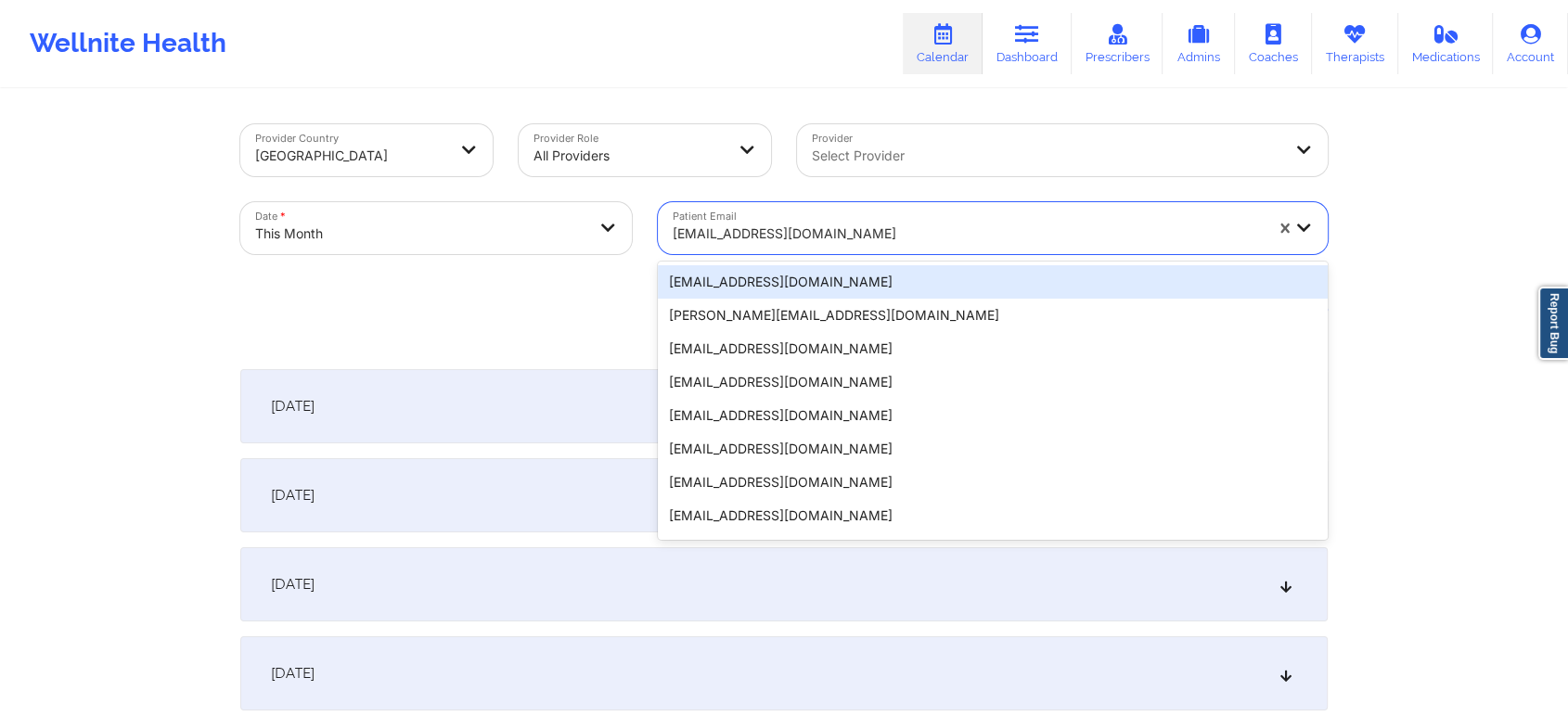
click at [767, 246] on div "[EMAIL_ADDRESS][DOMAIN_NAME]" at bounding box center [967, 233] width 590 height 41
paste input "[EMAIL_ADDRESS][DOMAIN_NAME]"
type input "[EMAIL_ADDRESS][DOMAIN_NAME]"
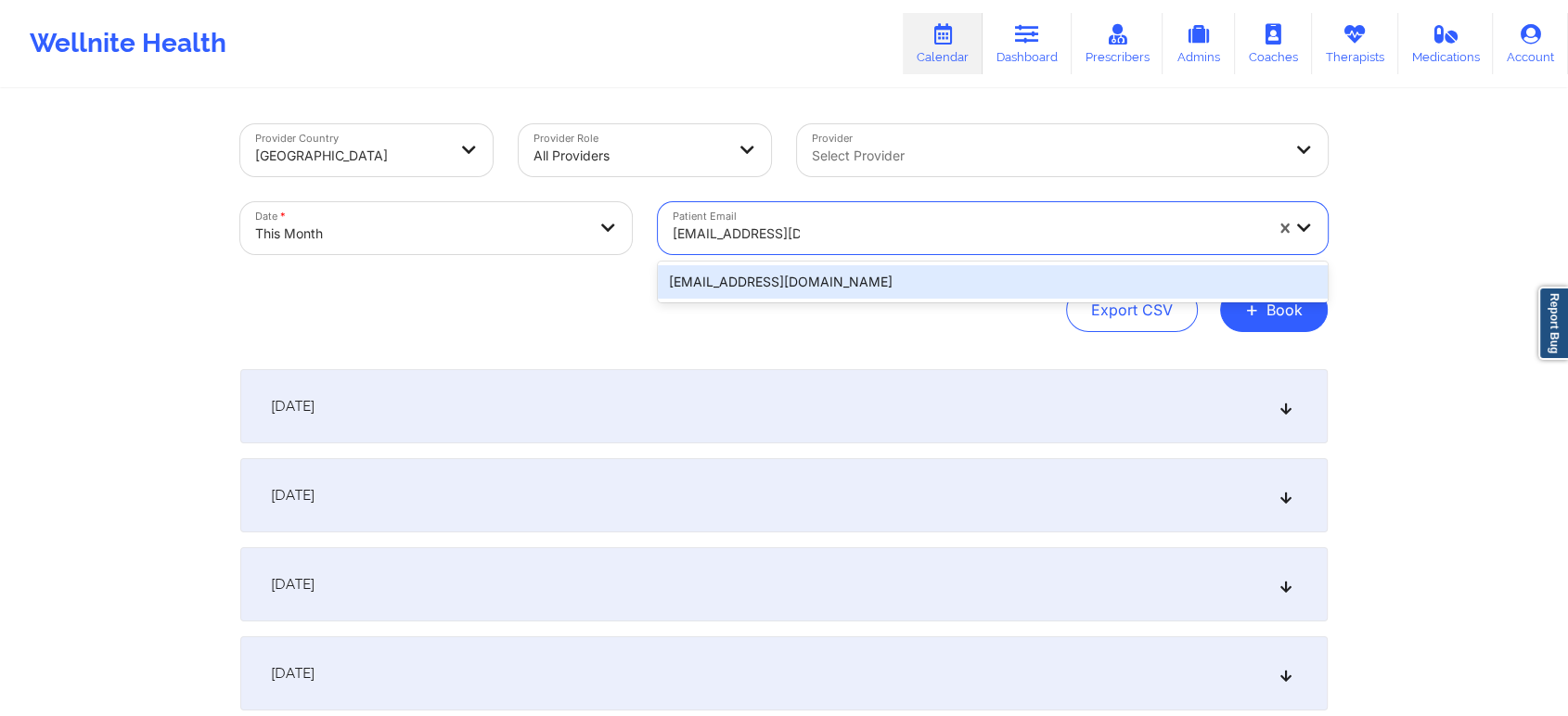
click at [867, 293] on div "[EMAIL_ADDRESS][DOMAIN_NAME]" at bounding box center [993, 281] width 669 height 33
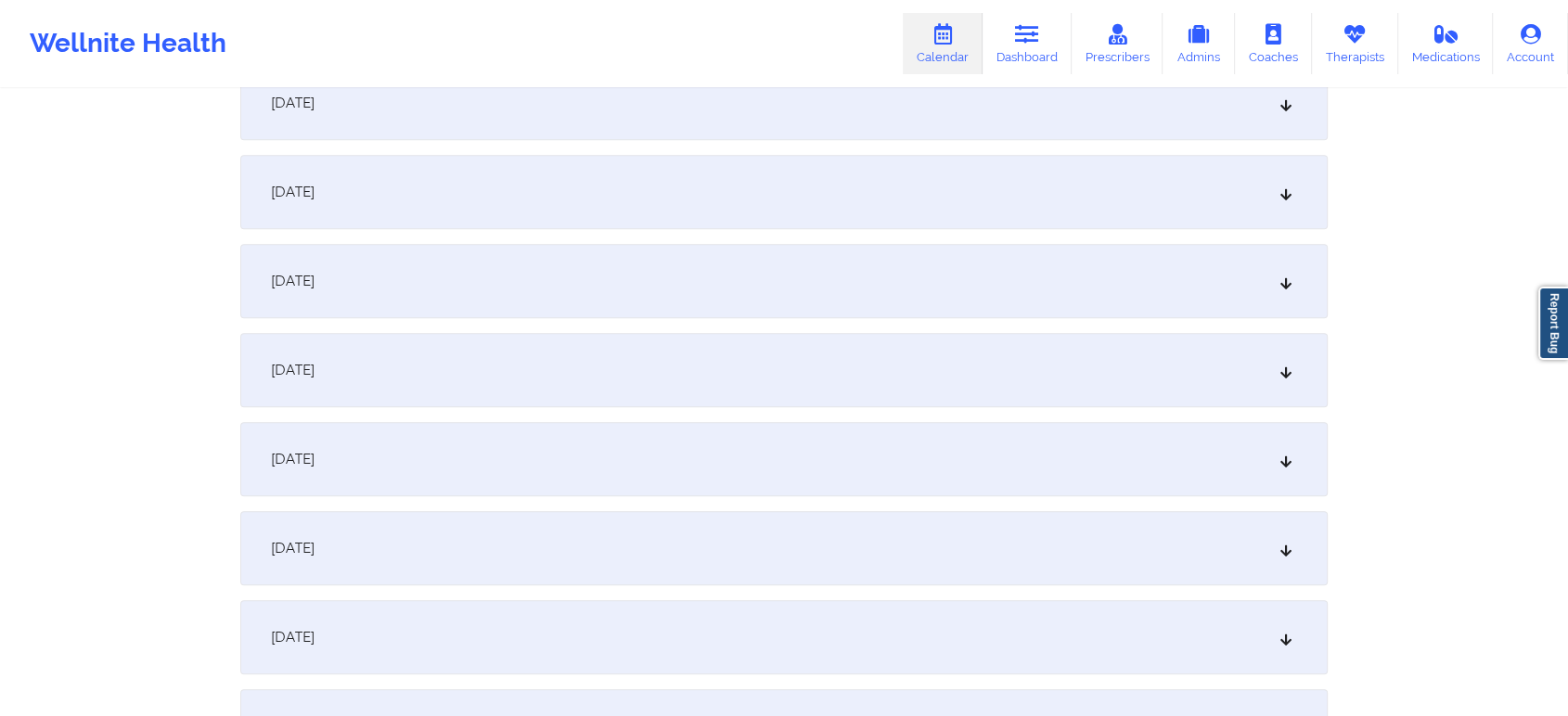
scroll to position [1128, 0]
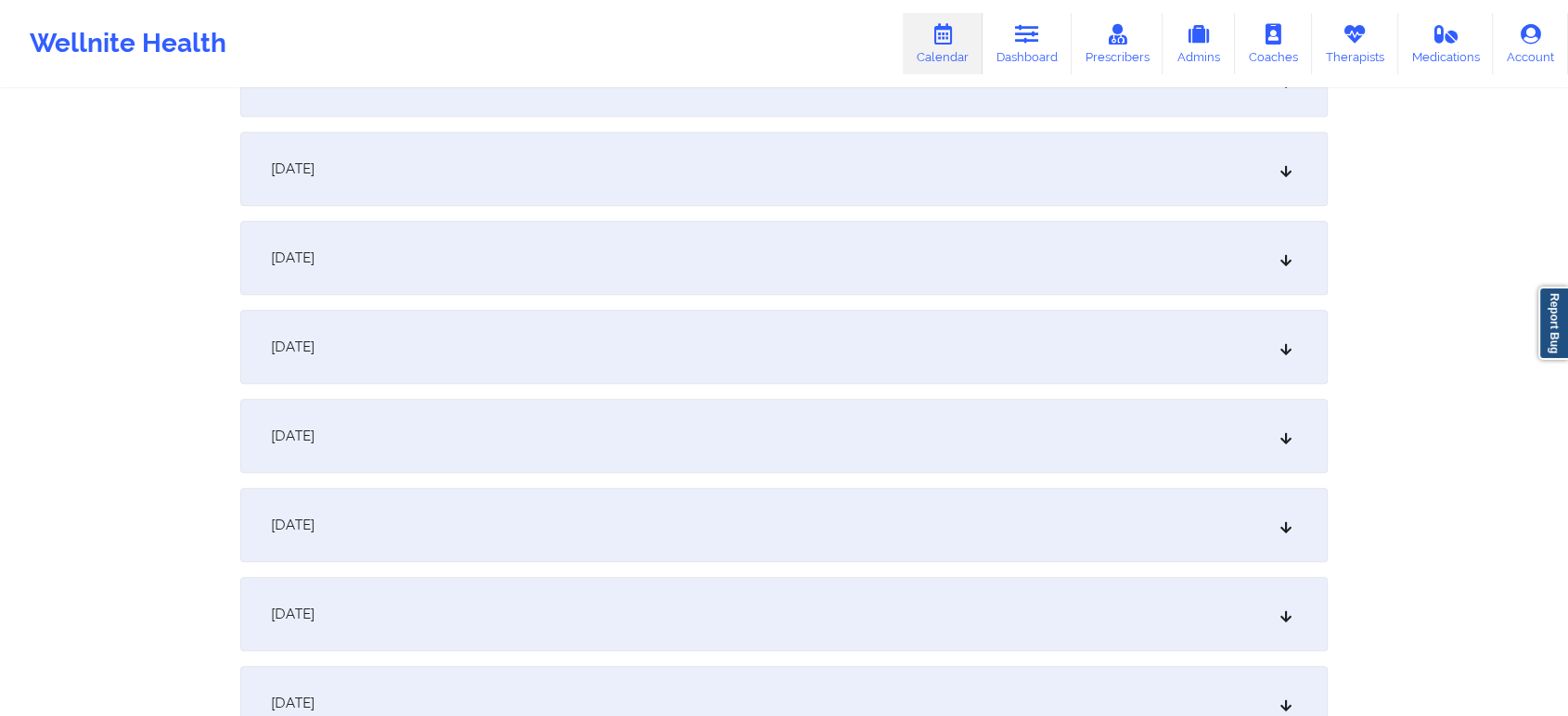
click at [1021, 333] on div "[DATE]" at bounding box center [784, 347] width 1088 height 74
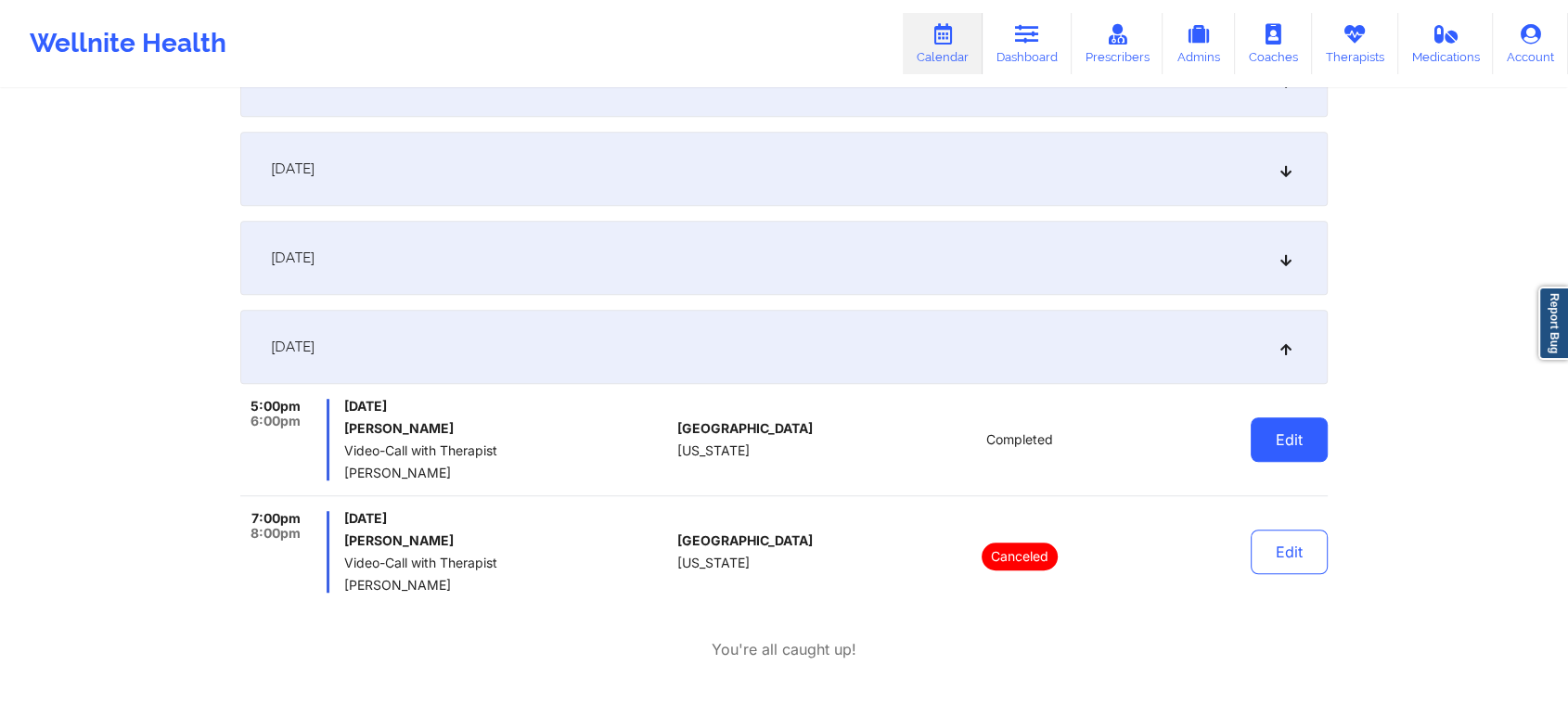
click at [1306, 428] on button "Edit" at bounding box center [1288, 439] width 77 height 45
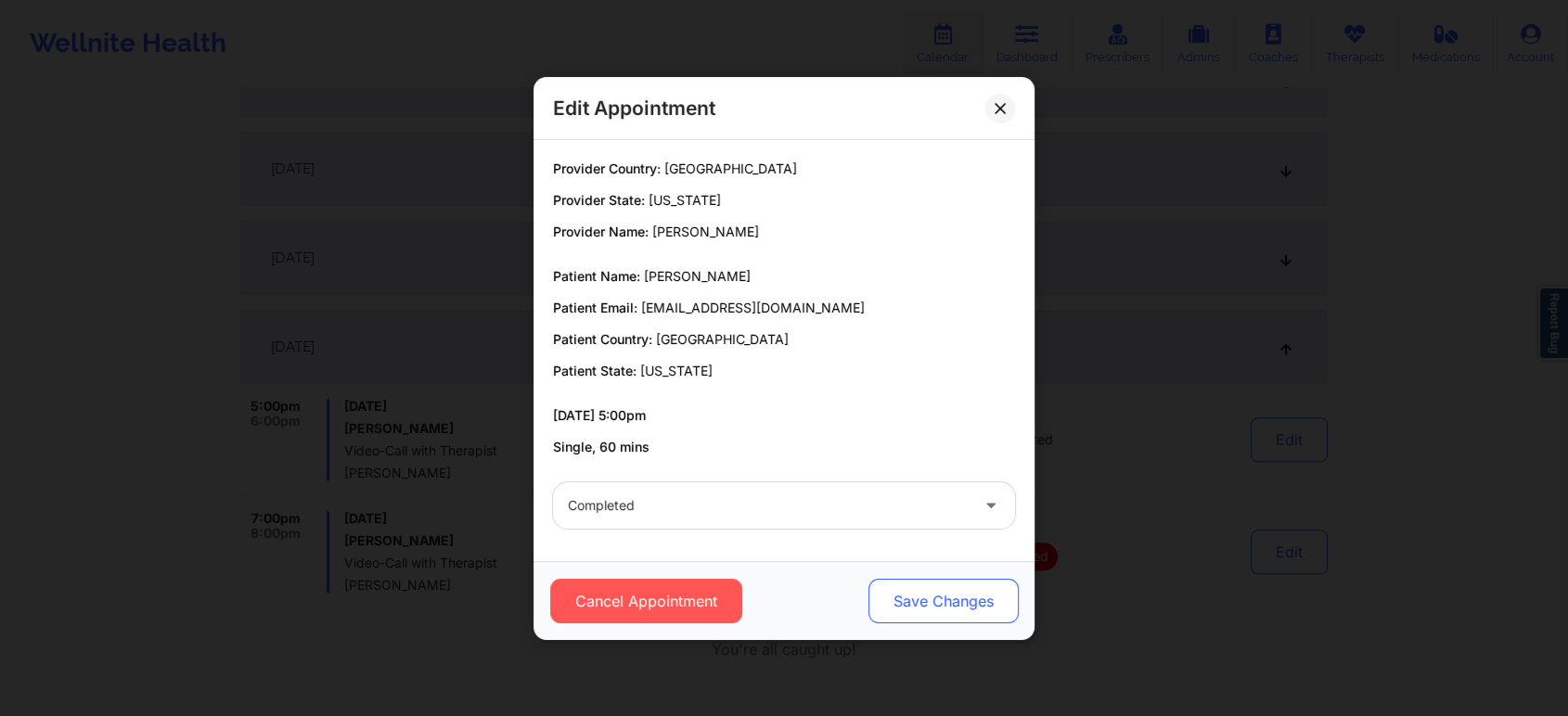
click at [984, 601] on button "Save Changes" at bounding box center [943, 601] width 150 height 45
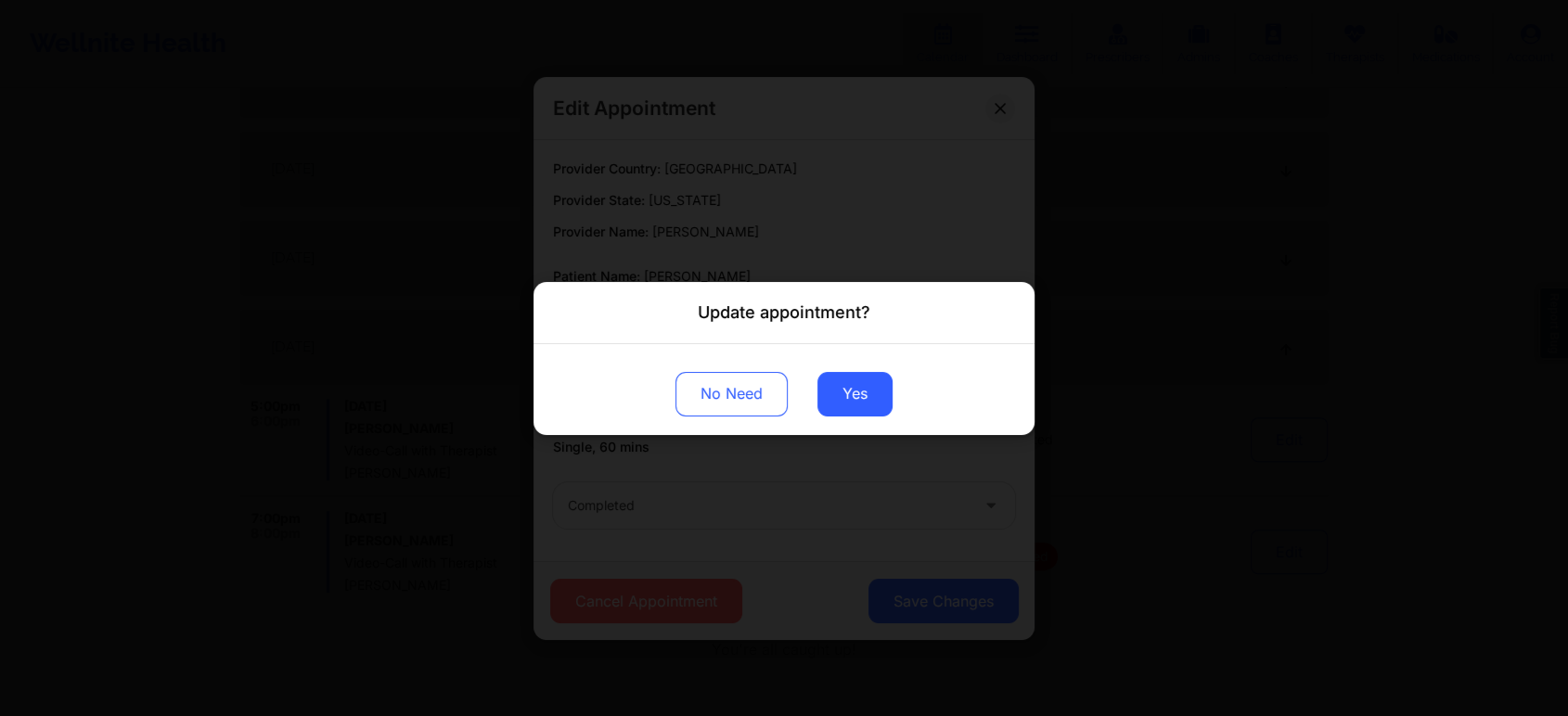
click at [868, 416] on div "No Need Yes" at bounding box center [784, 389] width 501 height 91
click at [835, 406] on button "Yes" at bounding box center [855, 393] width 75 height 45
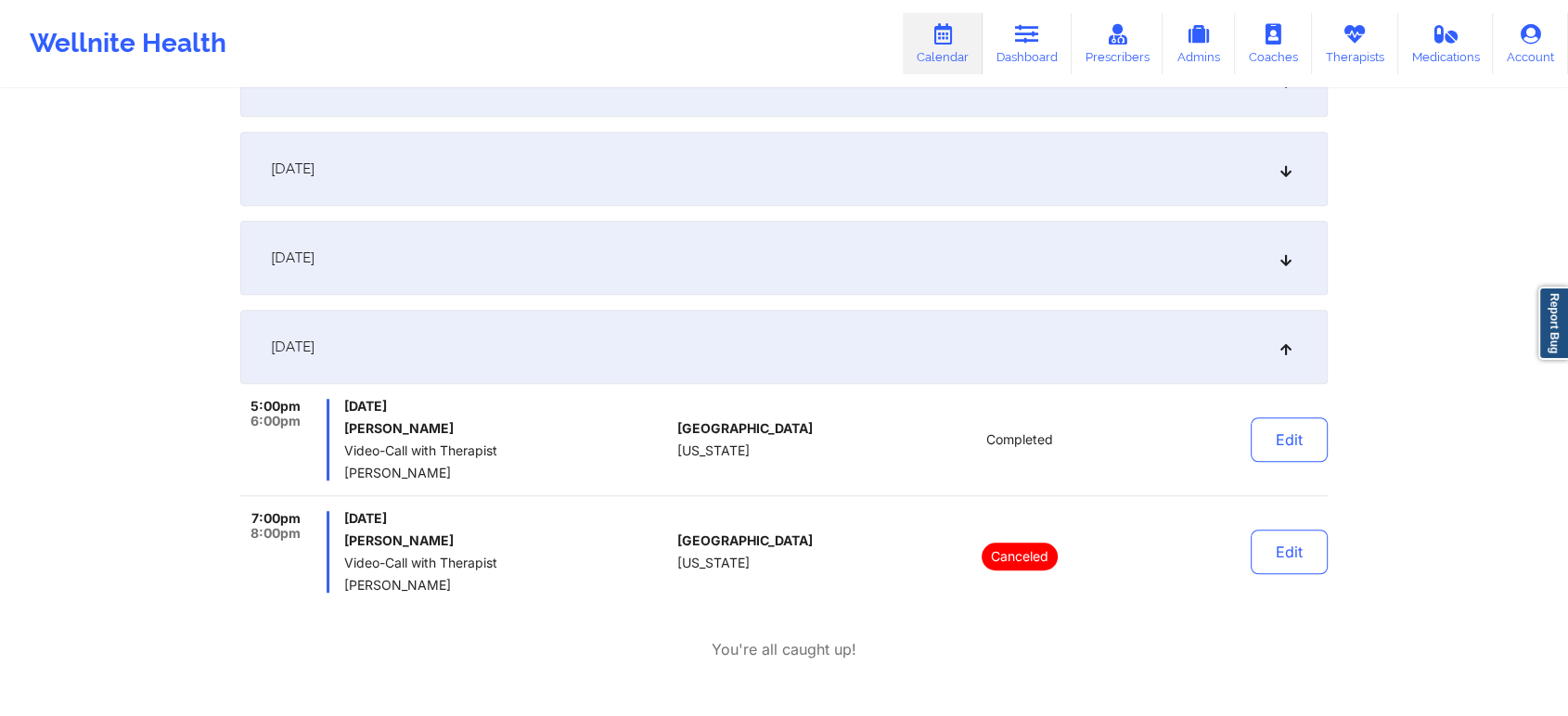
scroll to position [0, 0]
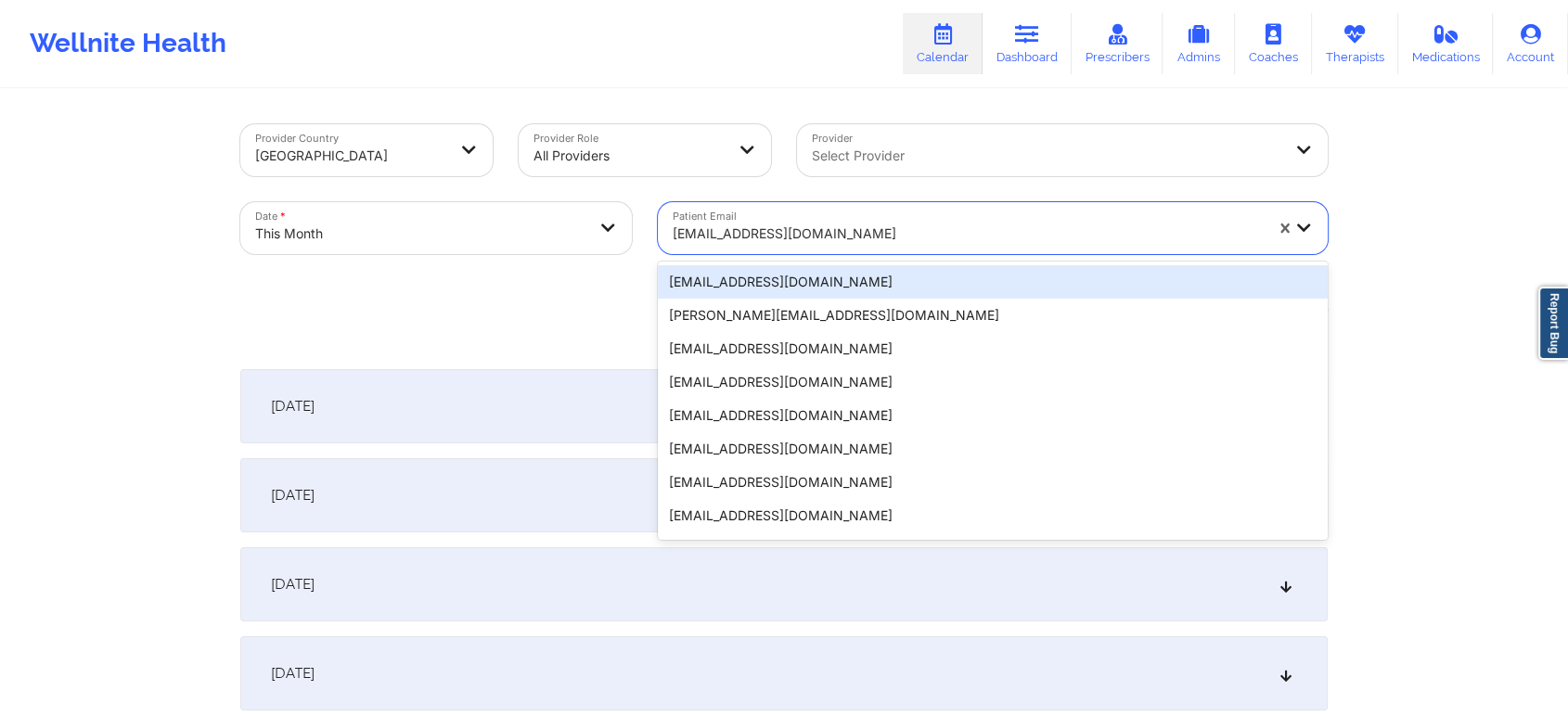
click at [745, 213] on div "[EMAIL_ADDRESS][DOMAIN_NAME]" at bounding box center [967, 233] width 590 height 41
paste input "[EMAIL_ADDRESS][DOMAIN_NAME]"
type input "[EMAIL_ADDRESS][DOMAIN_NAME]"
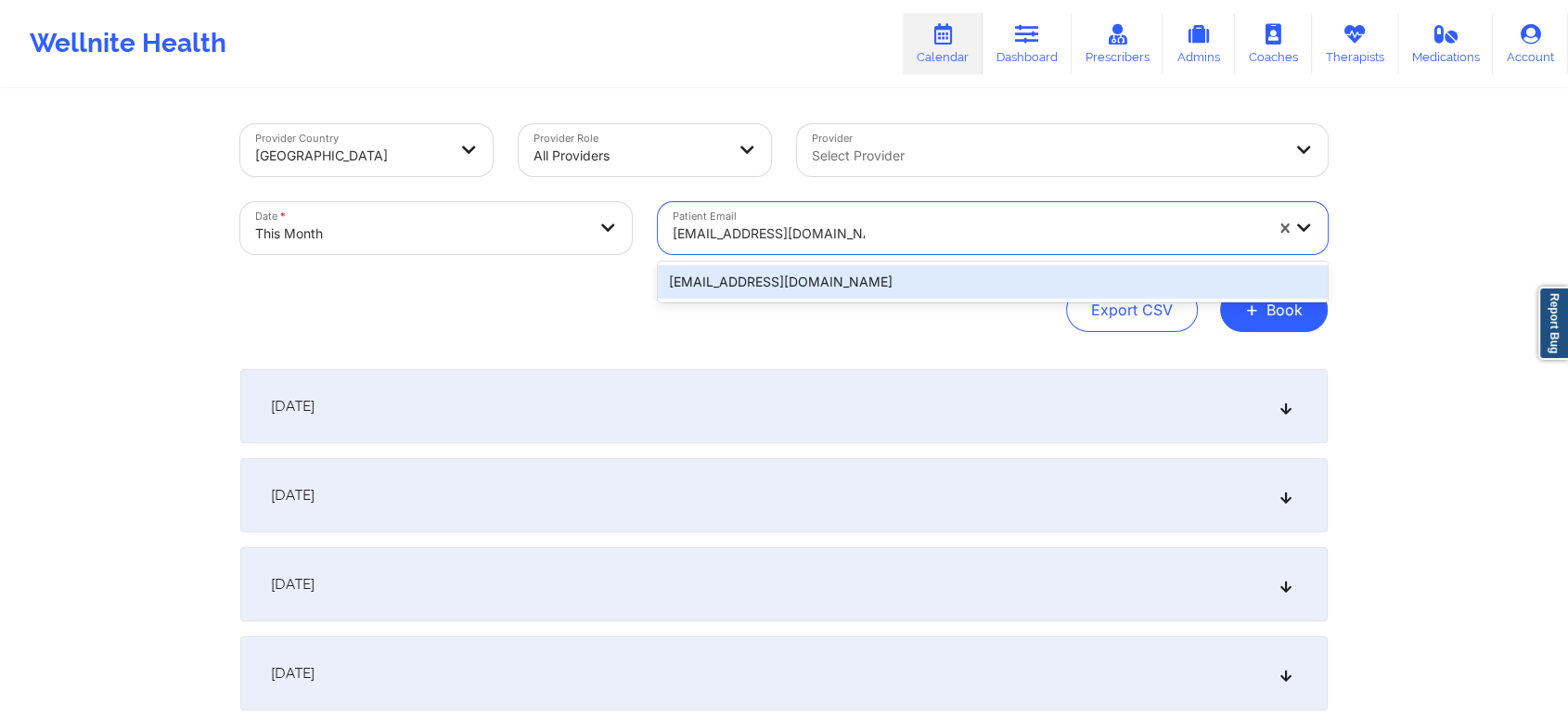
click at [854, 286] on div "[EMAIL_ADDRESS][DOMAIN_NAME]" at bounding box center [993, 281] width 669 height 33
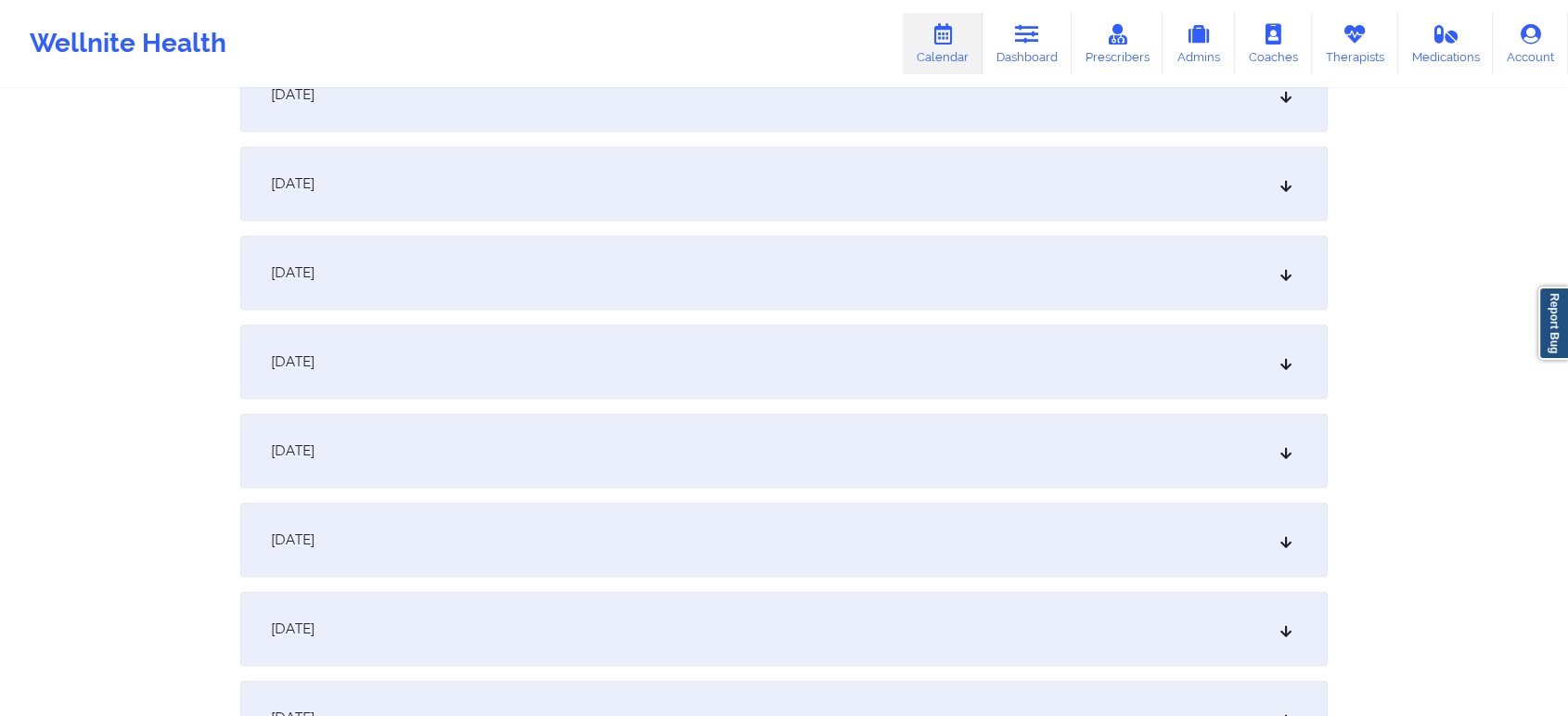
scroll to position [1280, 0]
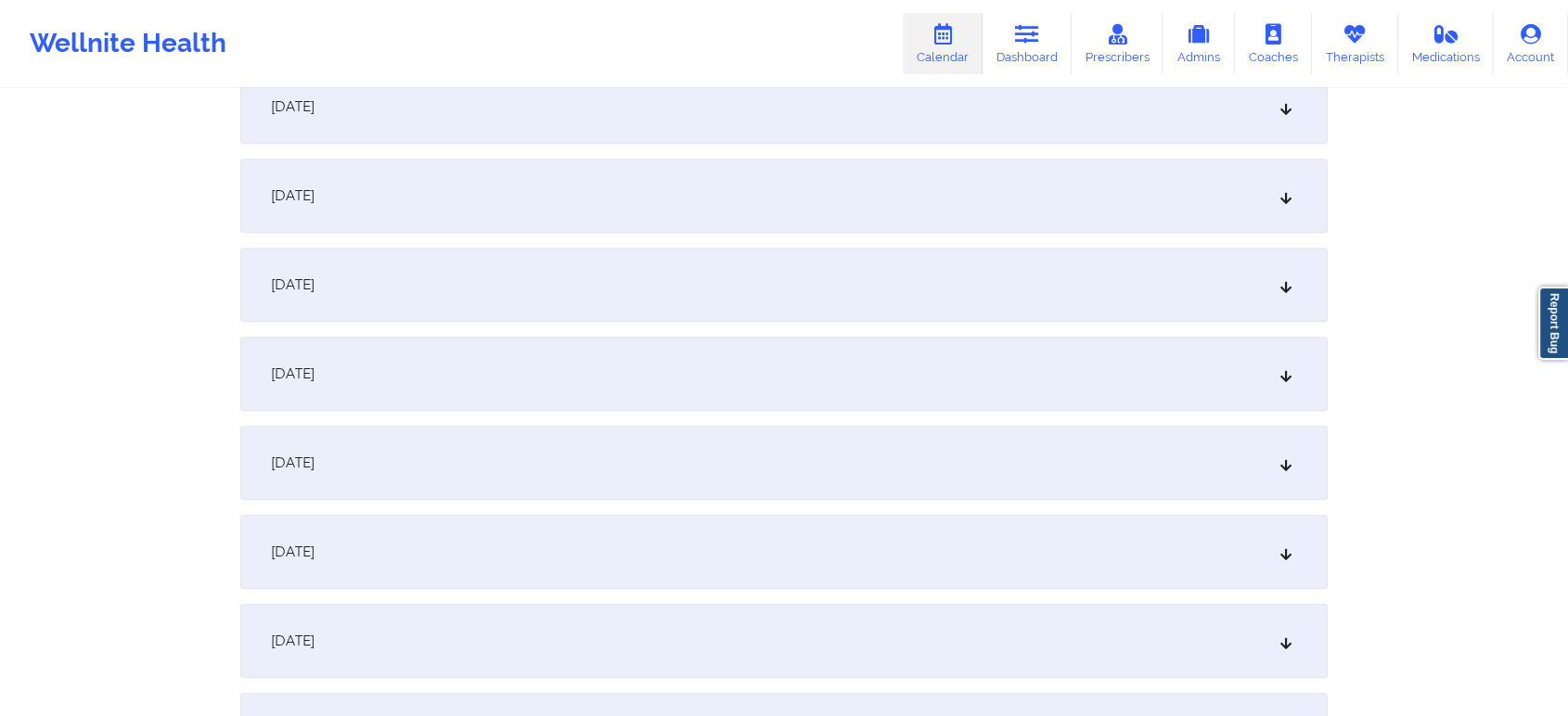
click at [924, 213] on div "[DATE]" at bounding box center [784, 196] width 1088 height 74
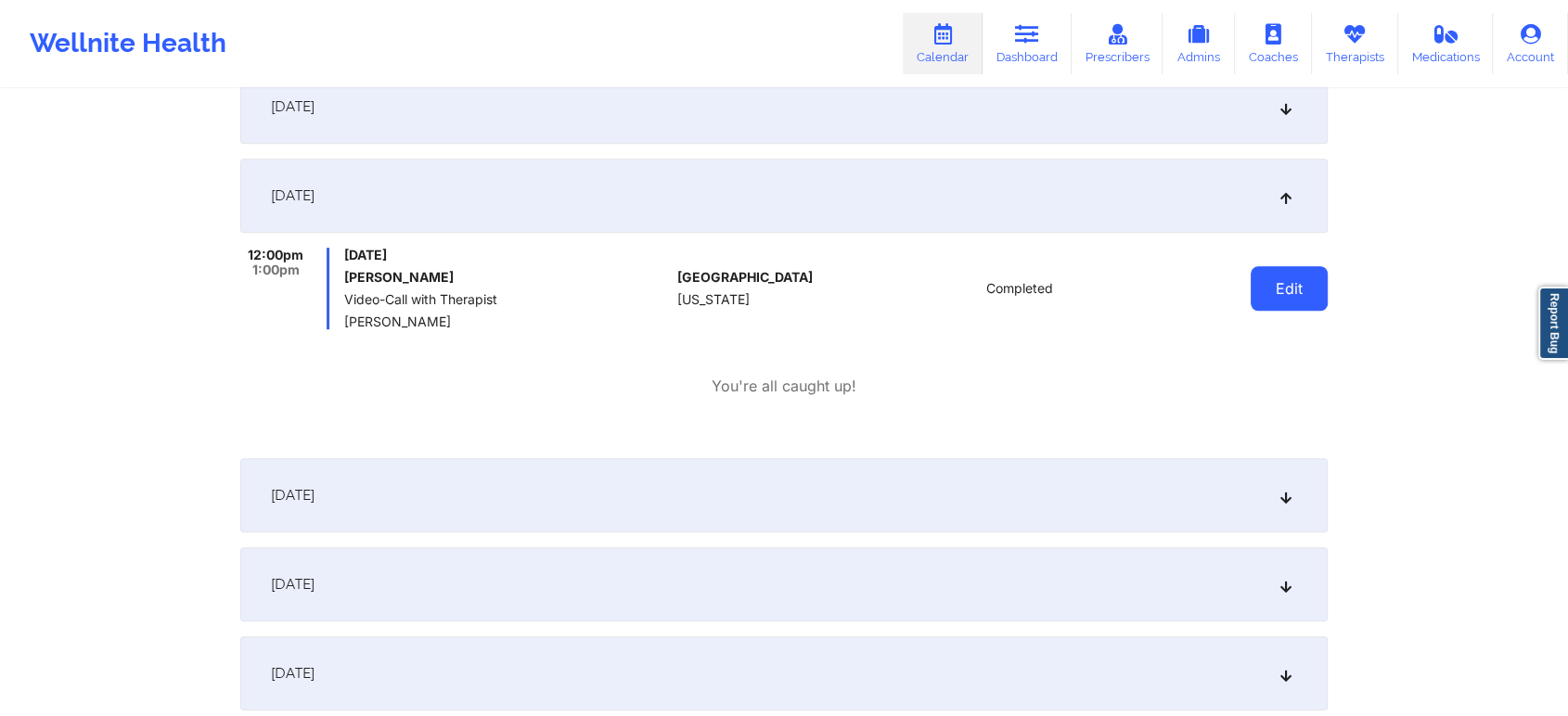
click at [1259, 286] on button "Edit" at bounding box center [1288, 288] width 77 height 45
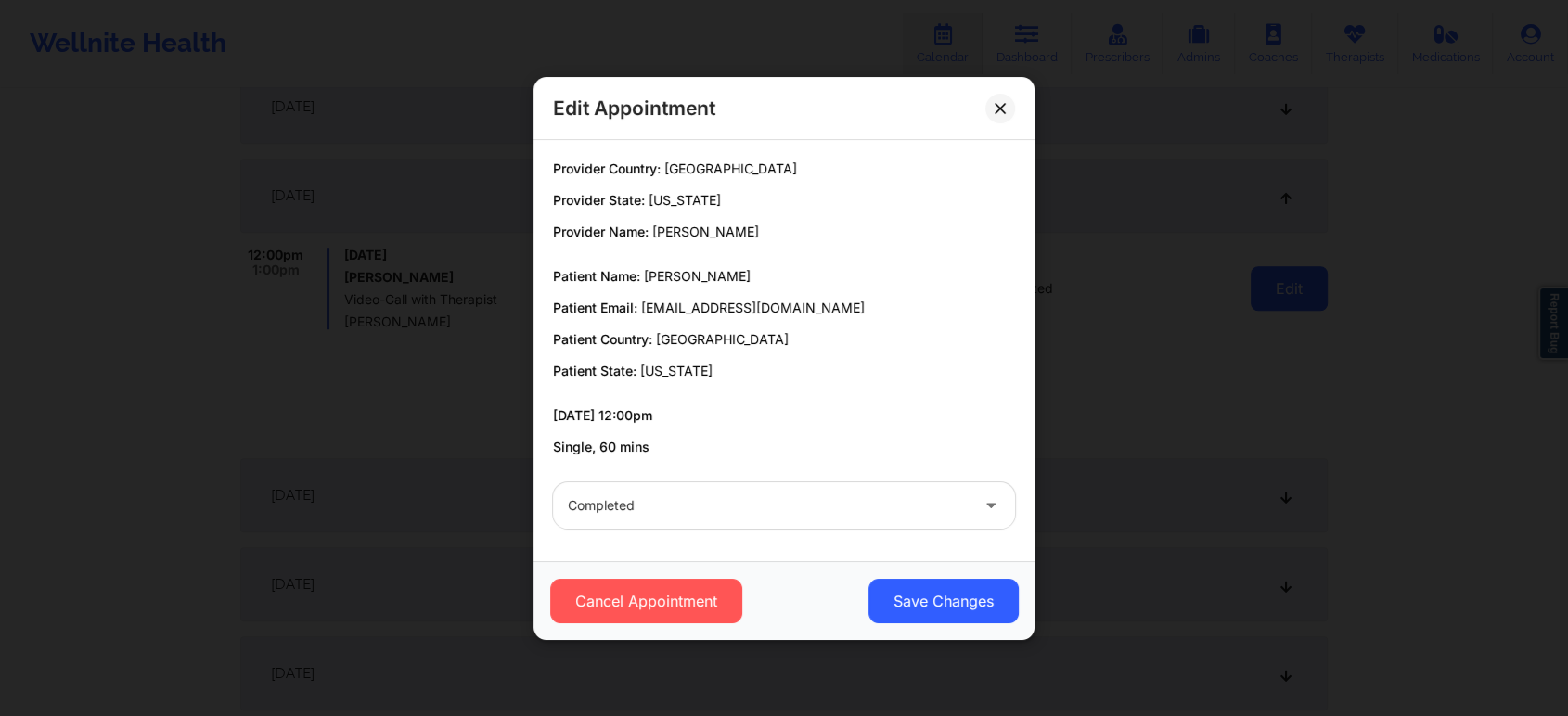
click at [936, 616] on button "Save Changes" at bounding box center [943, 601] width 150 height 45
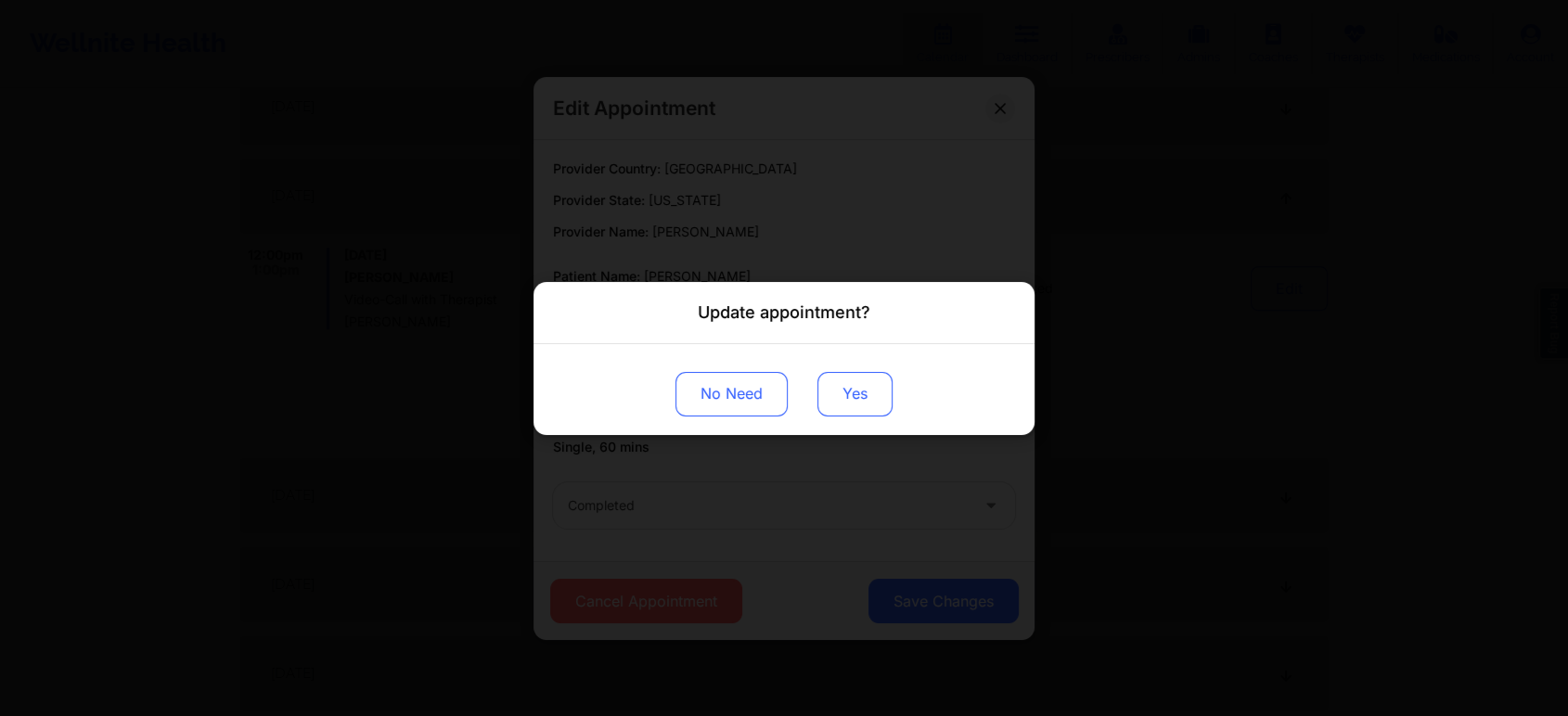
click at [873, 395] on button "Yes" at bounding box center [855, 393] width 75 height 45
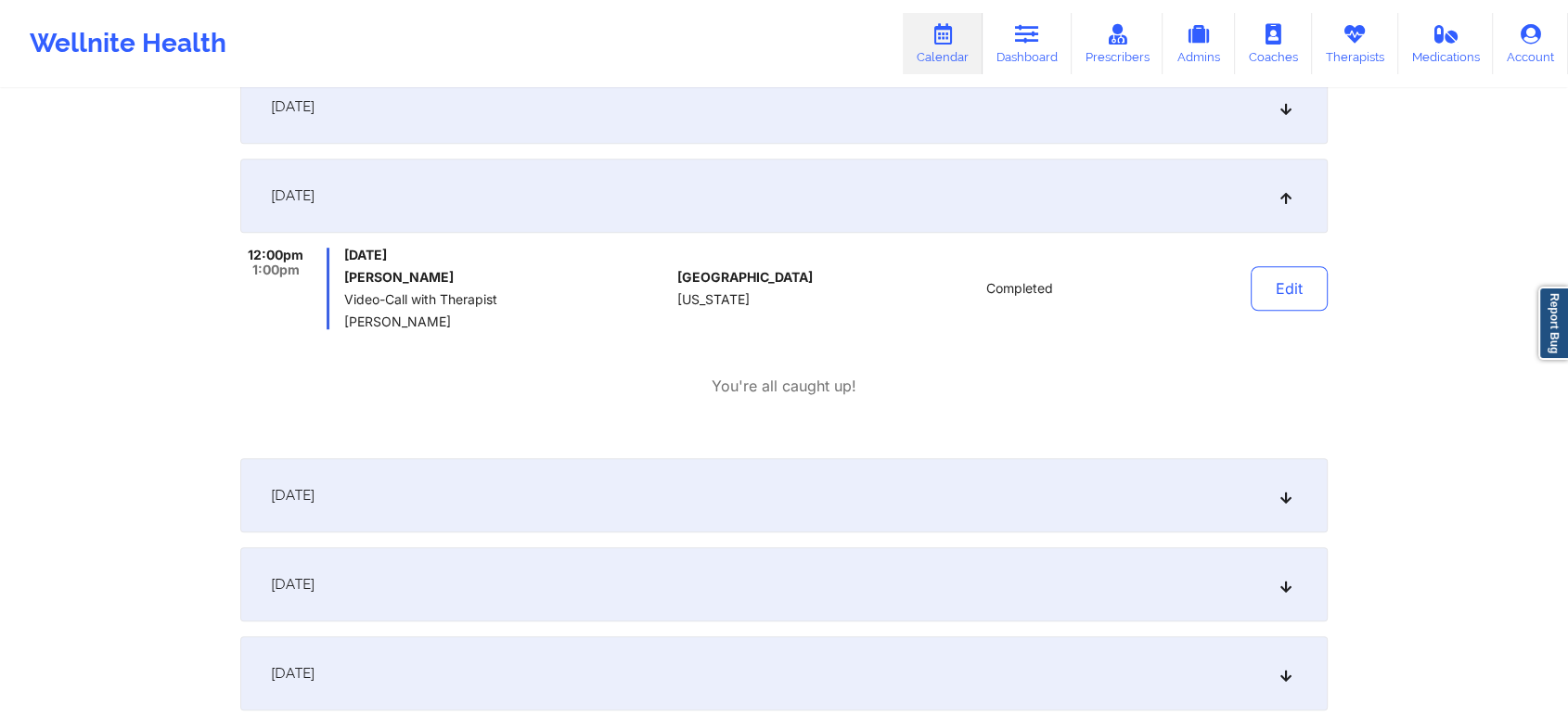
scroll to position [0, 0]
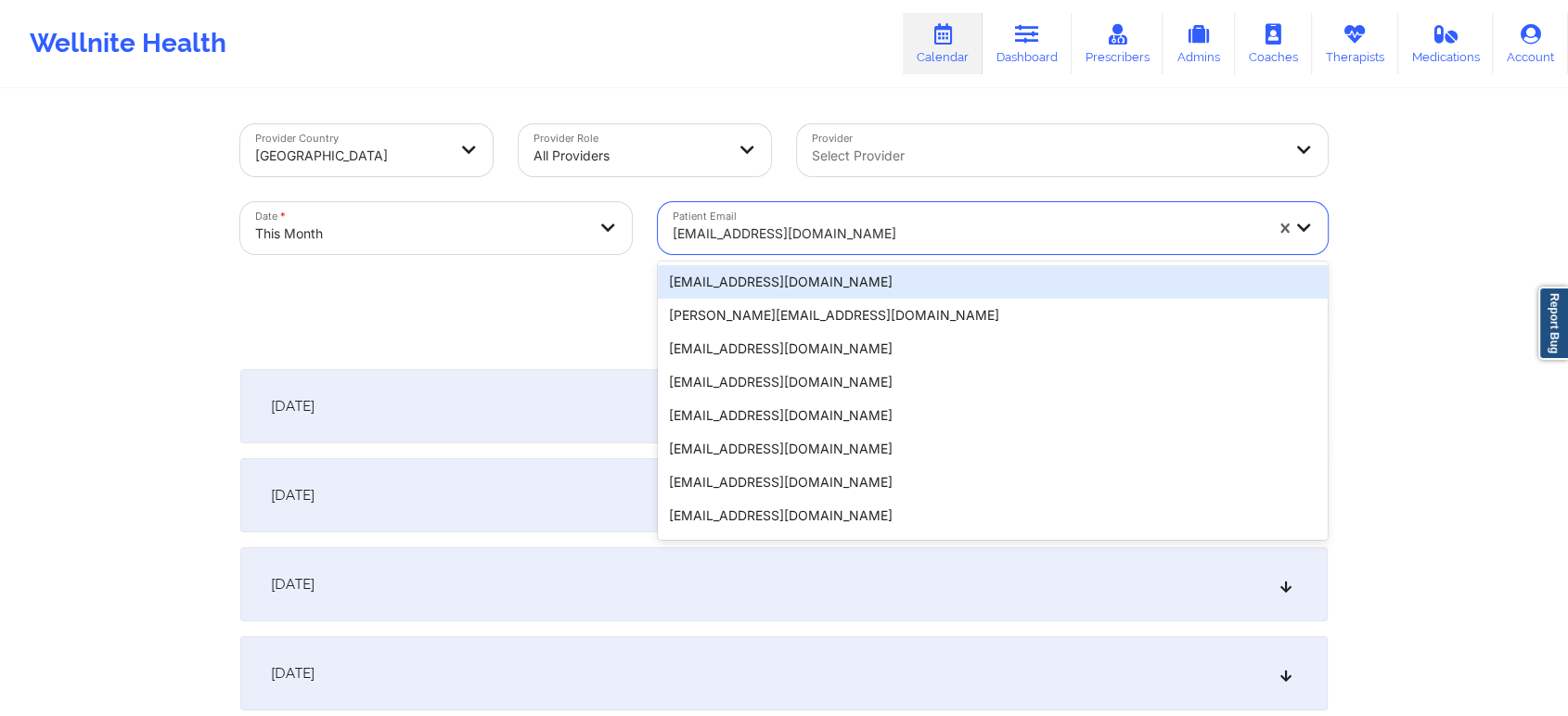
click at [867, 223] on div at bounding box center [967, 233] width 590 height 22
paste input "[EMAIL_ADDRESS][DOMAIN_NAME]"
type input "[EMAIL_ADDRESS][DOMAIN_NAME]"
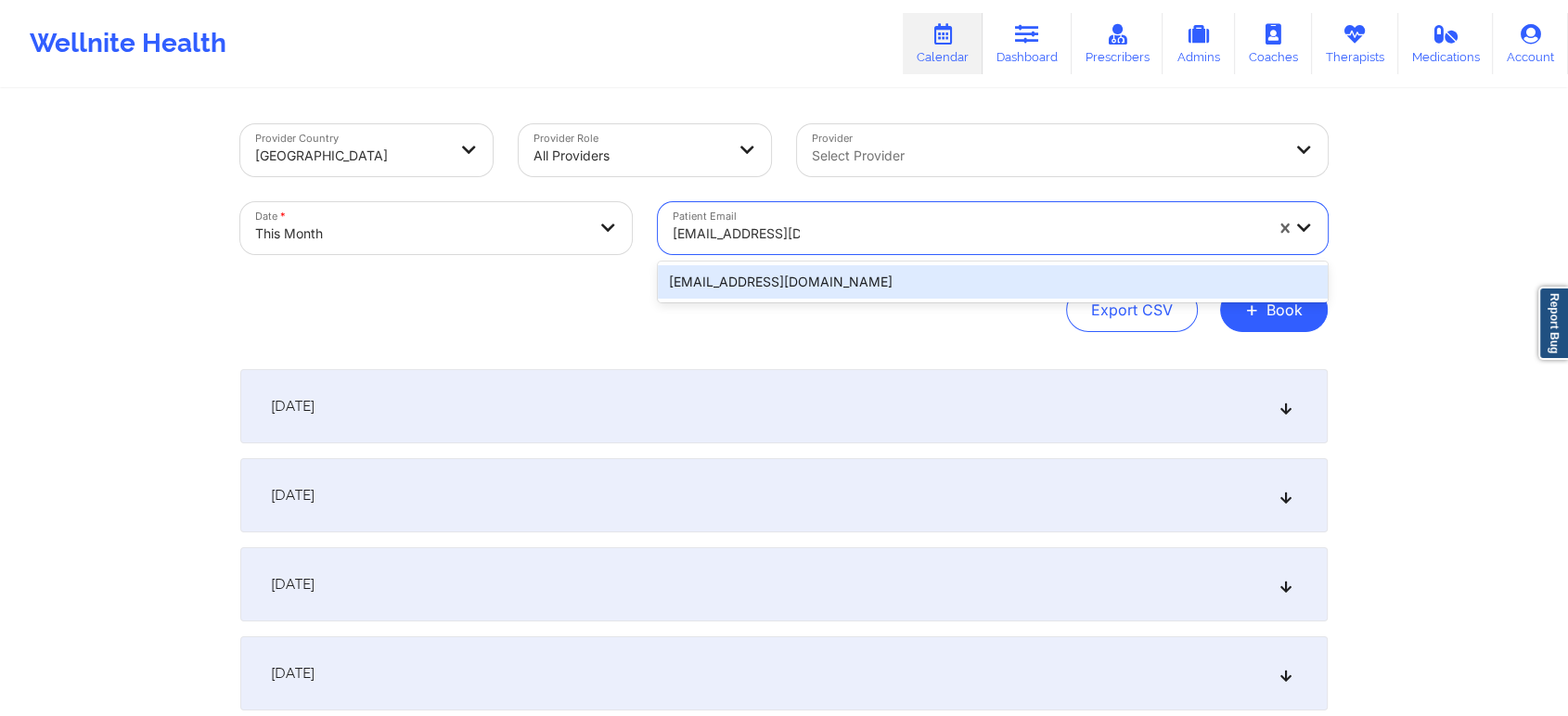
click at [916, 266] on div "[EMAIL_ADDRESS][DOMAIN_NAME]" at bounding box center [993, 281] width 669 height 33
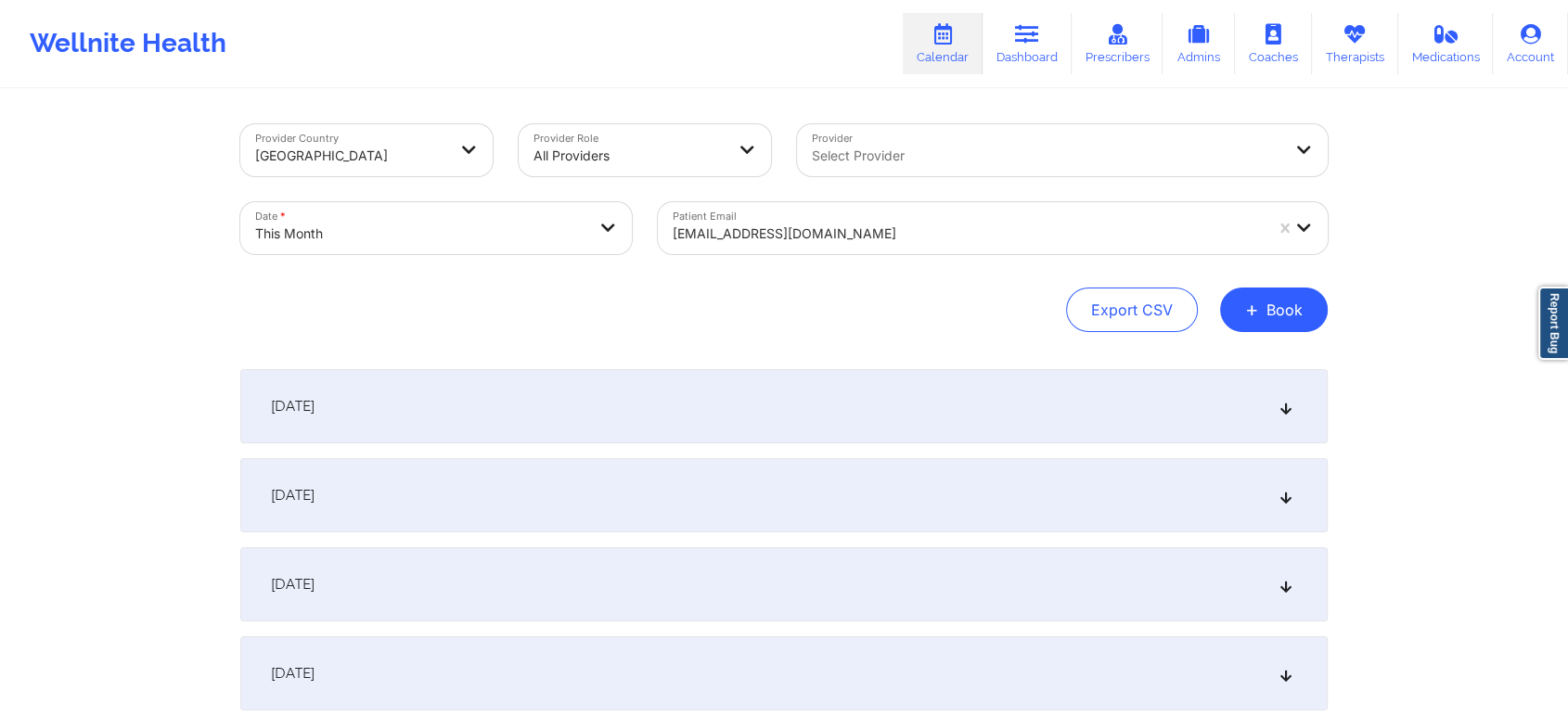
drag, startPoint x: 1566, startPoint y: 130, endPoint x: 1582, endPoint y: 119, distance: 19.4
click at [1568, 119] on html "Wellnite Health Calendar Dashboard Prescribers Admins Coaches Therapists Medica…" at bounding box center [784, 358] width 1568 height 716
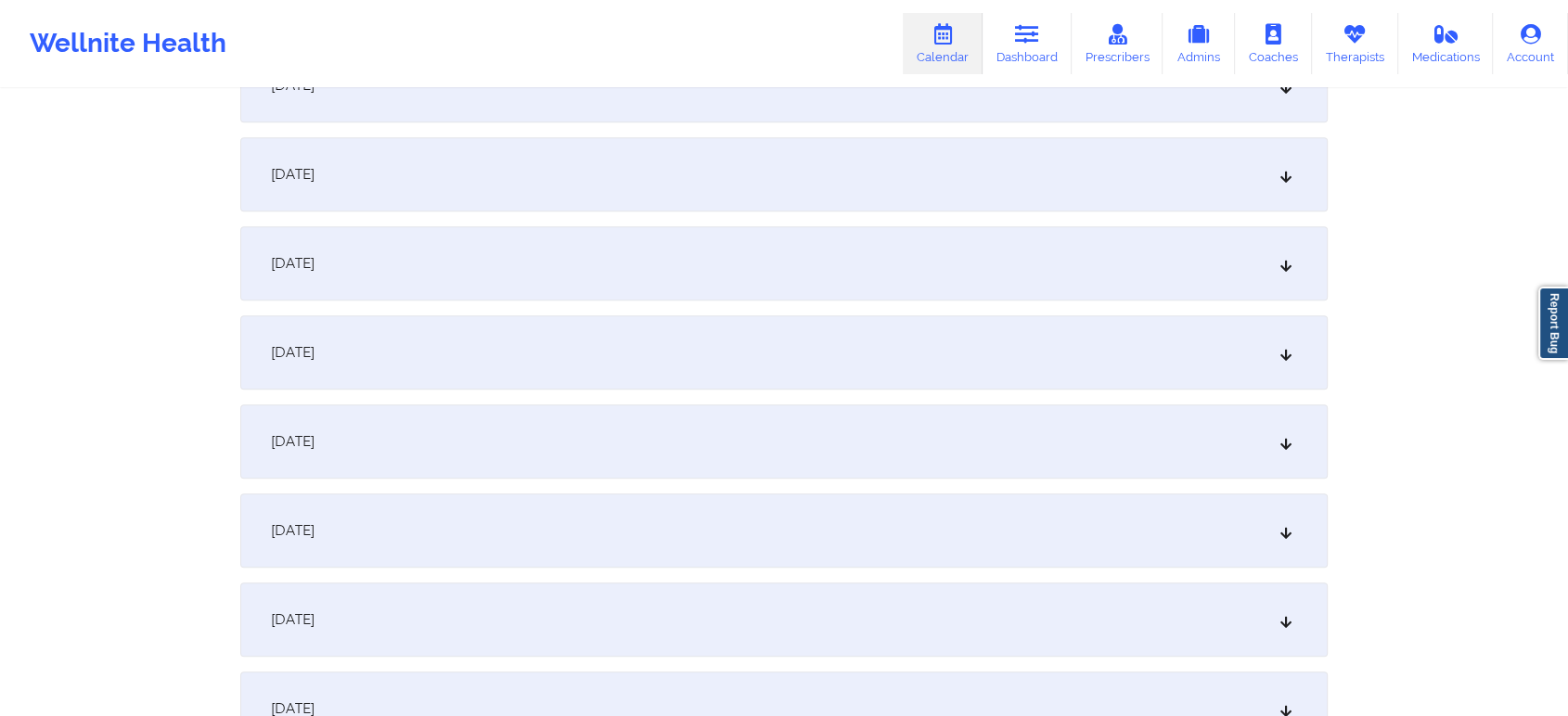
scroll to position [1259, 0]
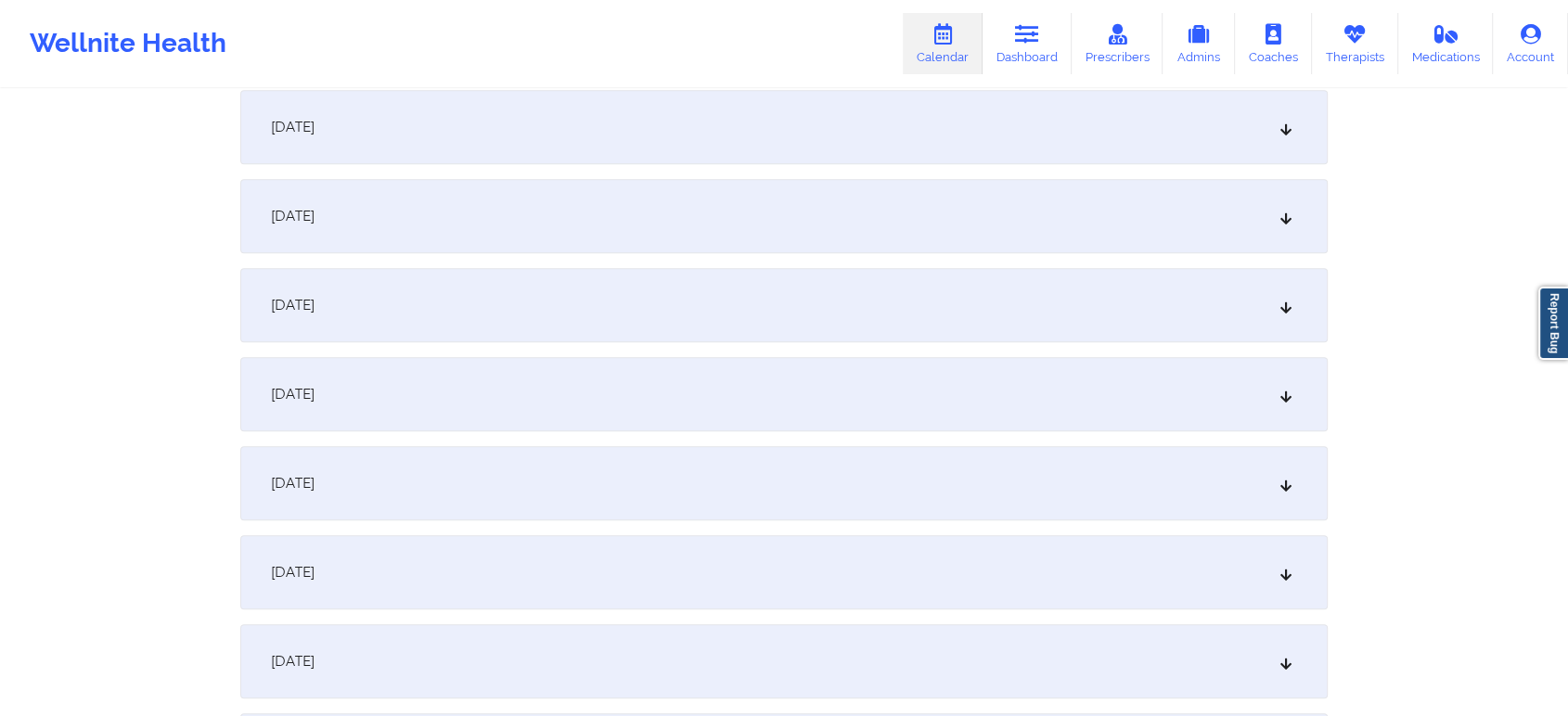
click at [881, 214] on div "[DATE]" at bounding box center [784, 216] width 1088 height 74
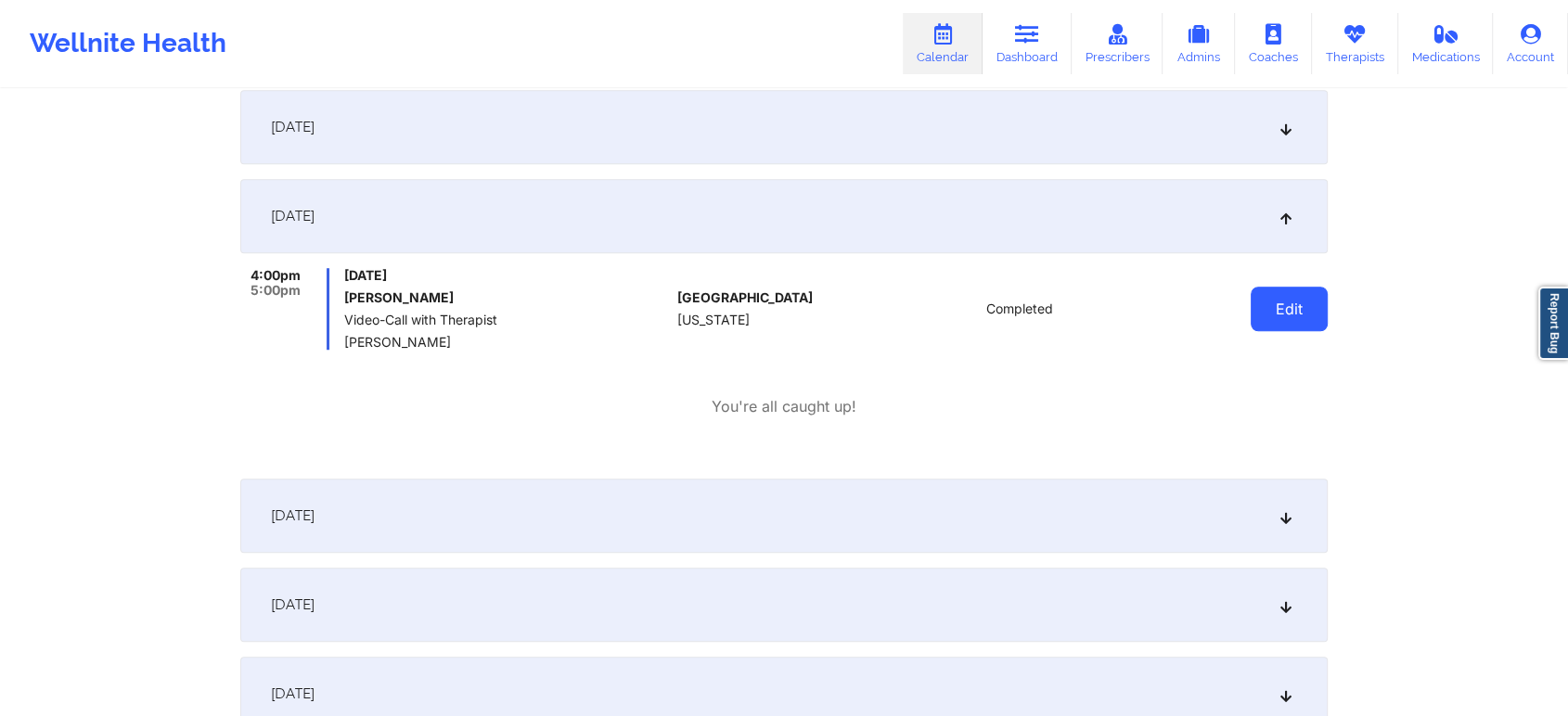
click at [1299, 304] on button "Edit" at bounding box center [1288, 308] width 77 height 45
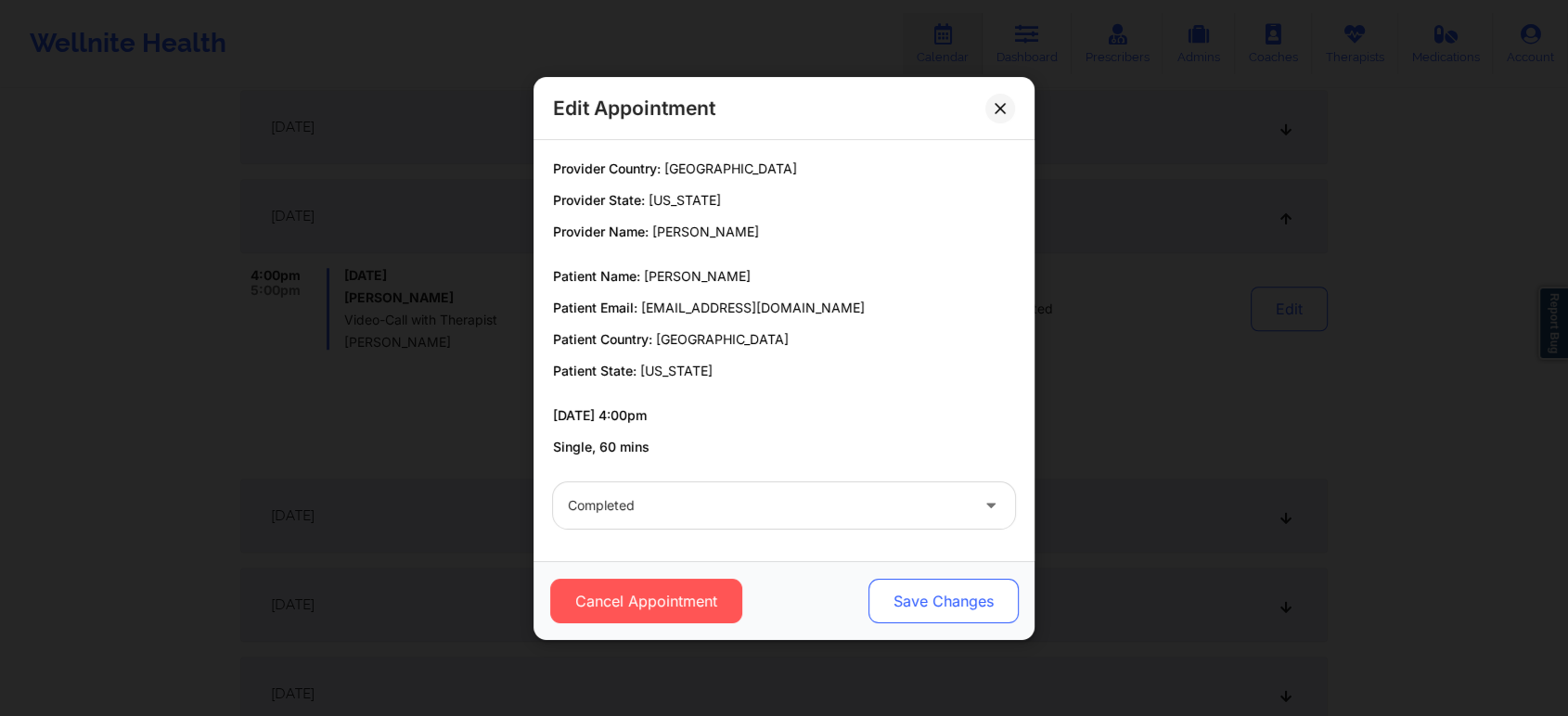
click at [936, 602] on button "Save Changes" at bounding box center [943, 601] width 150 height 45
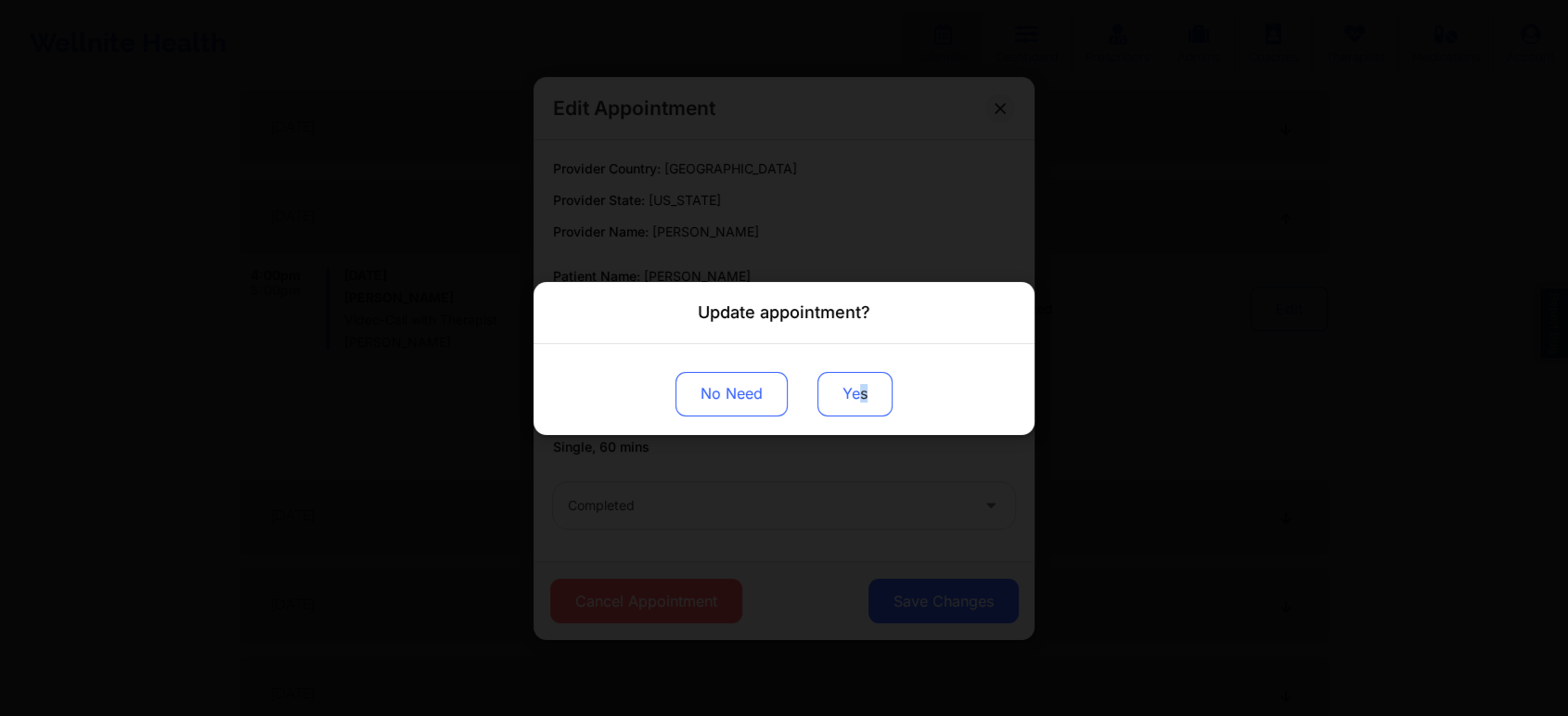
drag, startPoint x: 862, startPoint y: 431, endPoint x: 874, endPoint y: 401, distance: 32.3
click at [874, 401] on div "No Need Yes" at bounding box center [784, 389] width 501 height 91
click at [874, 401] on button "Yes" at bounding box center [855, 393] width 75 height 45
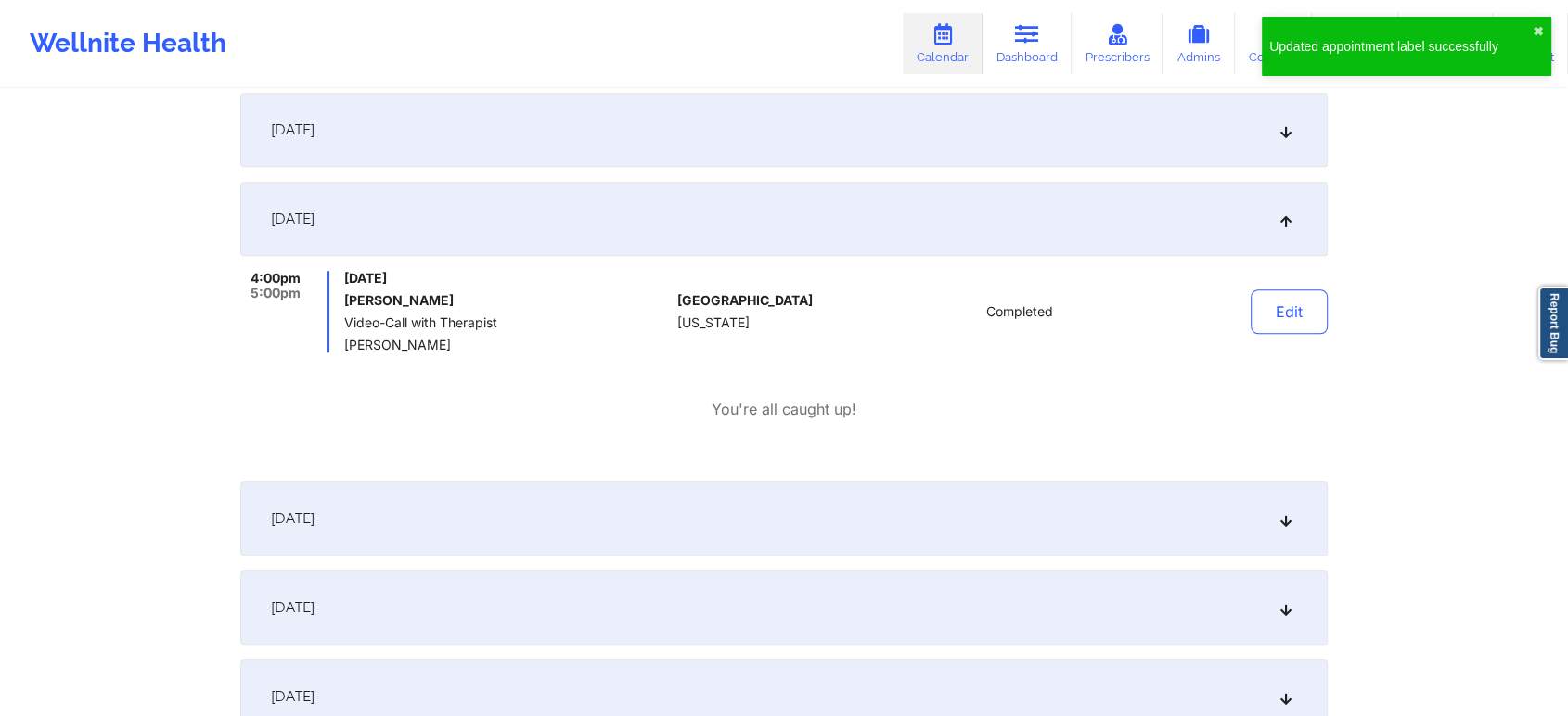
scroll to position [0, 0]
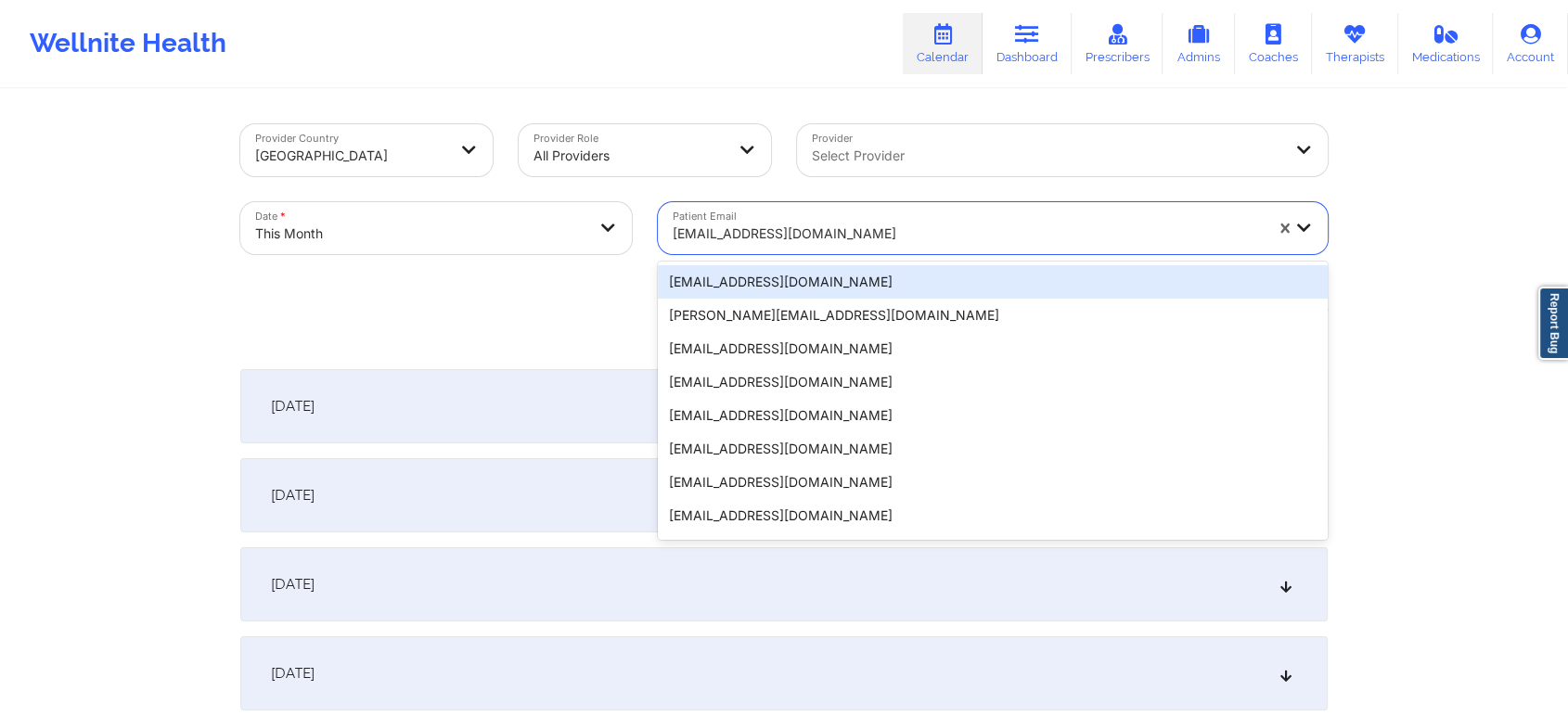
click at [716, 238] on div at bounding box center [967, 233] width 590 height 22
paste input "[EMAIL_ADDRESS][DOMAIN_NAME]"
type input "[EMAIL_ADDRESS][DOMAIN_NAME]"
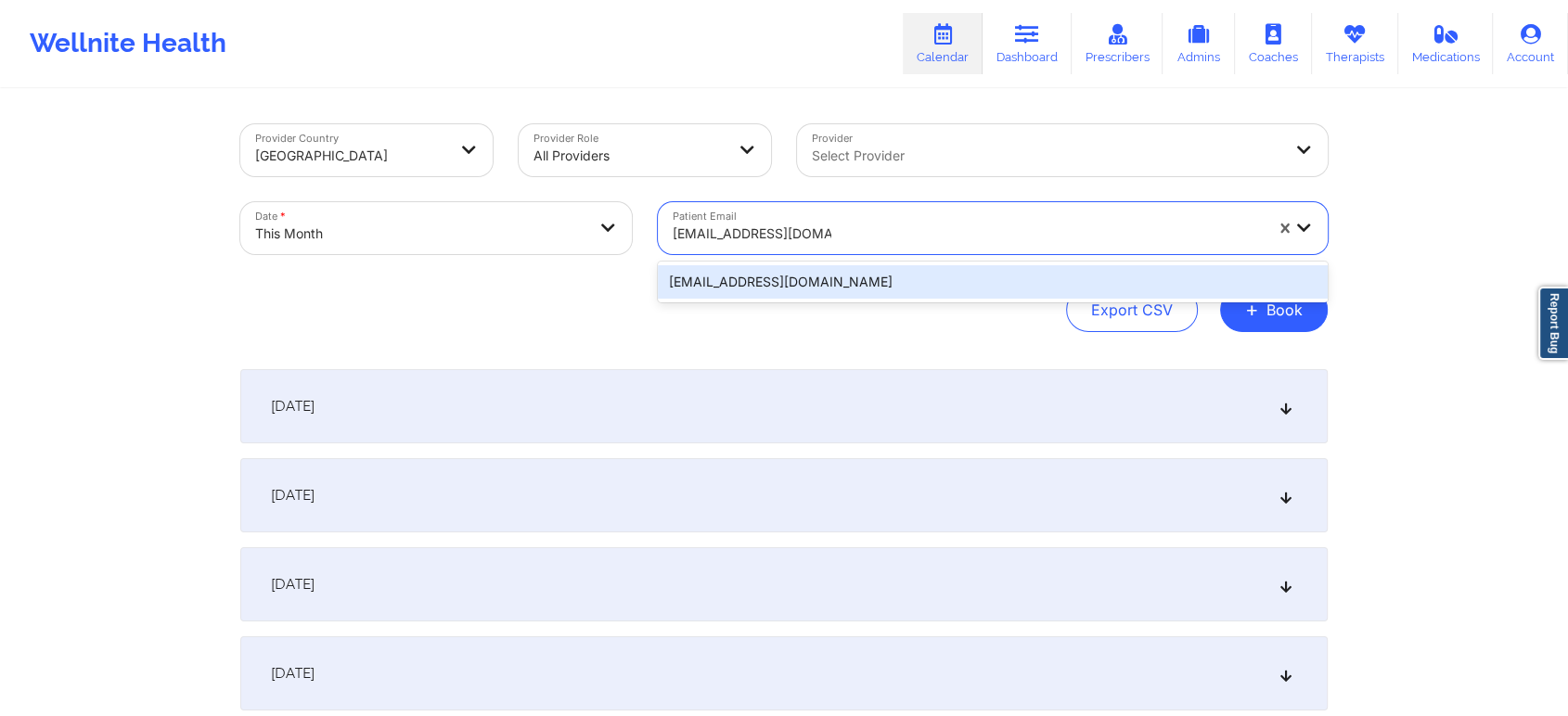
click at [947, 269] on div "[EMAIL_ADDRESS][DOMAIN_NAME]" at bounding box center [993, 281] width 669 height 33
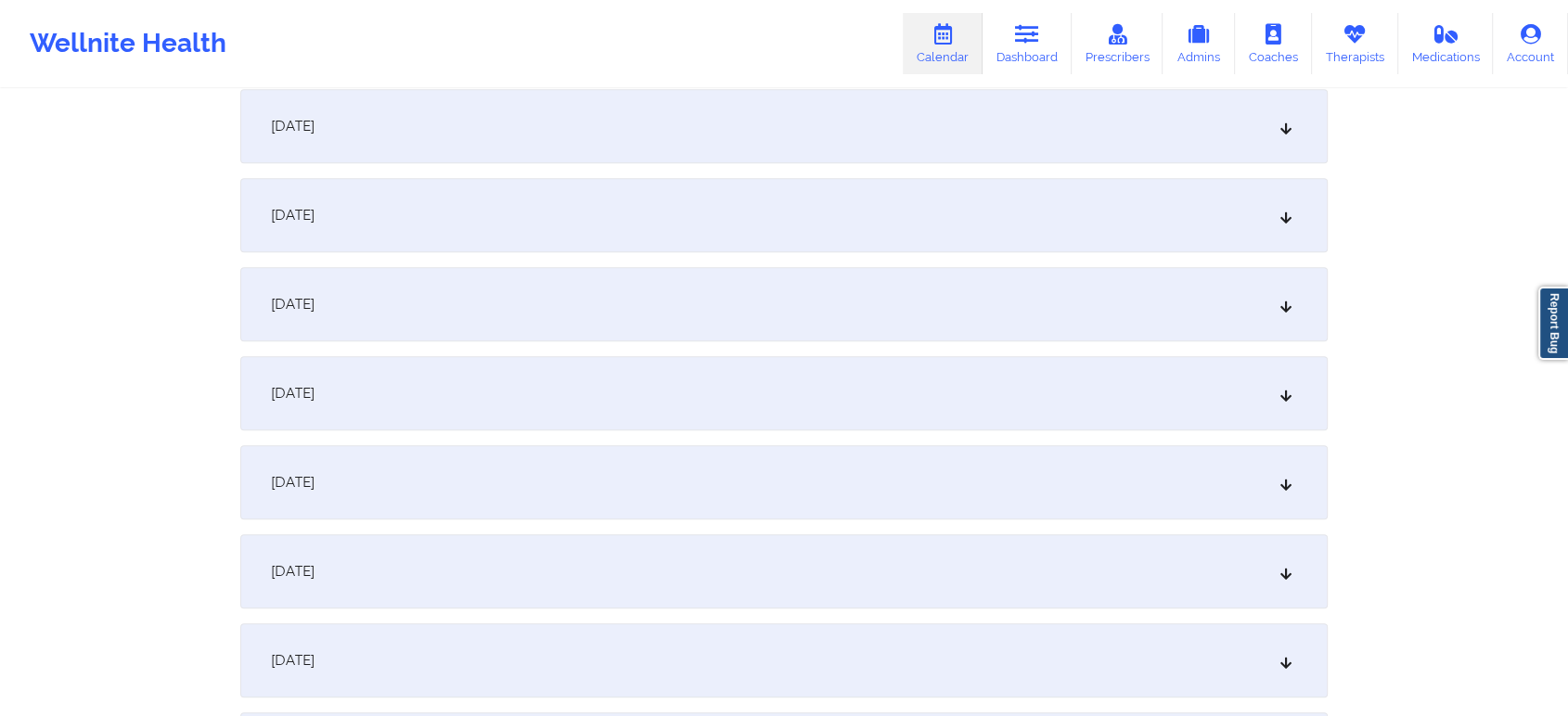
scroll to position [898, 0]
click at [1069, 565] on div "[DATE]" at bounding box center [784, 577] width 1088 height 74
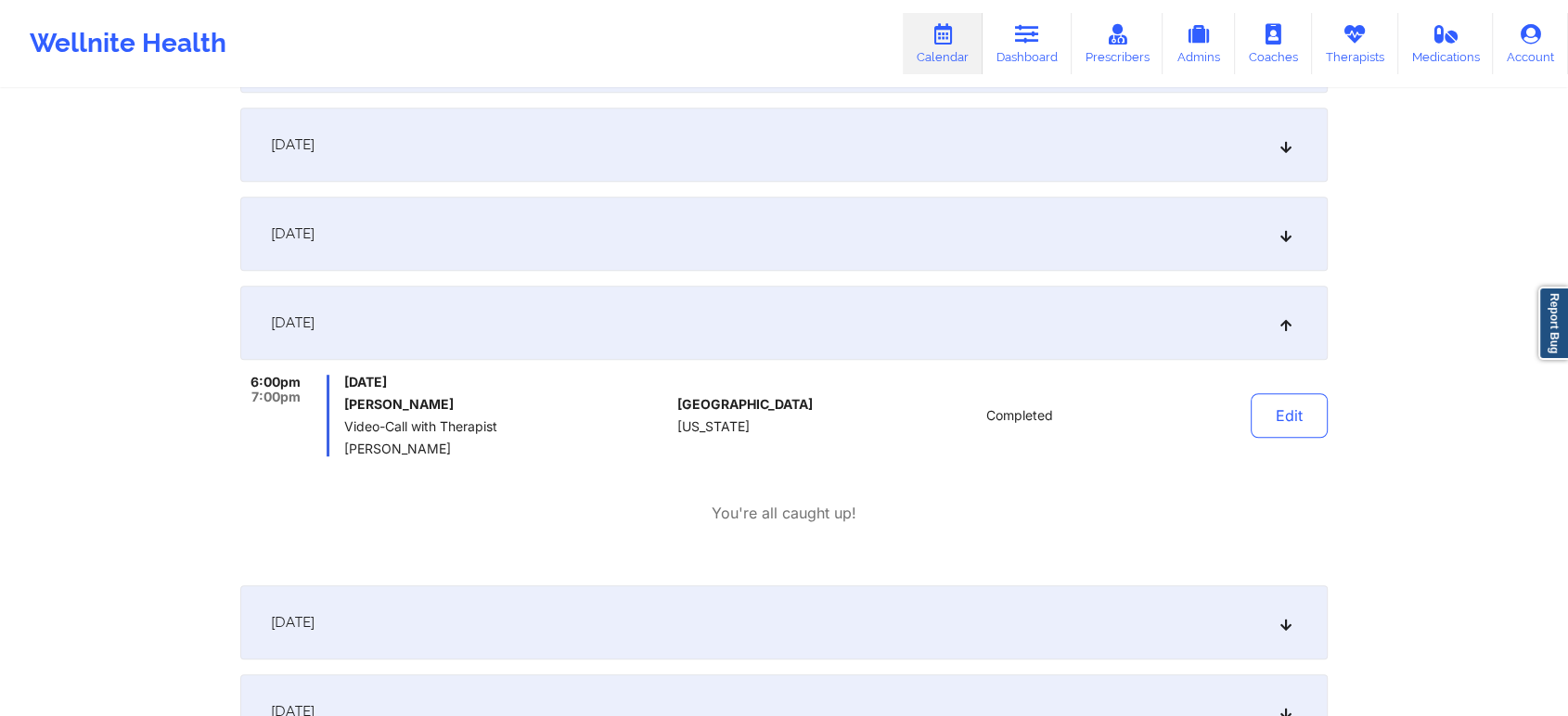
scroll to position [1161, 0]
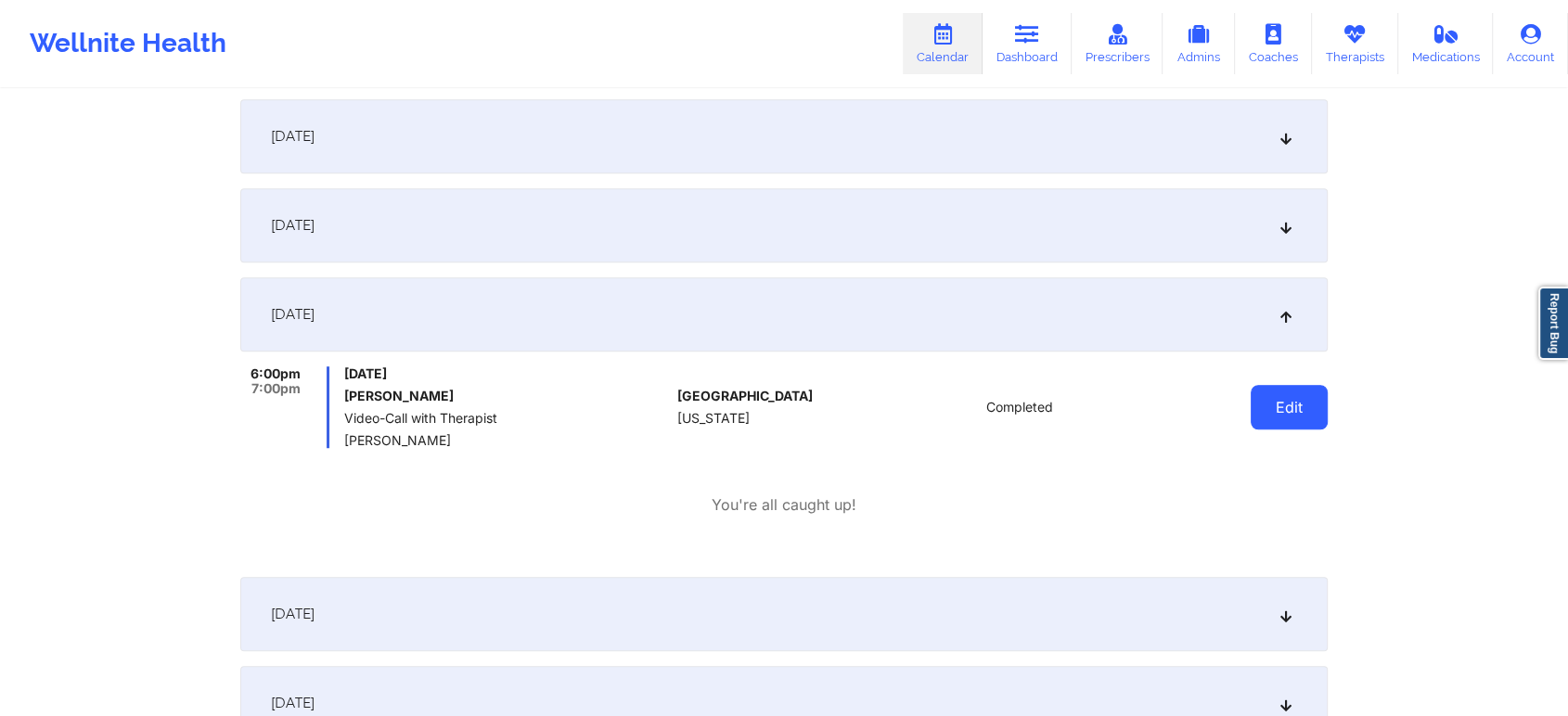
click at [1303, 414] on button "Edit" at bounding box center [1288, 407] width 77 height 45
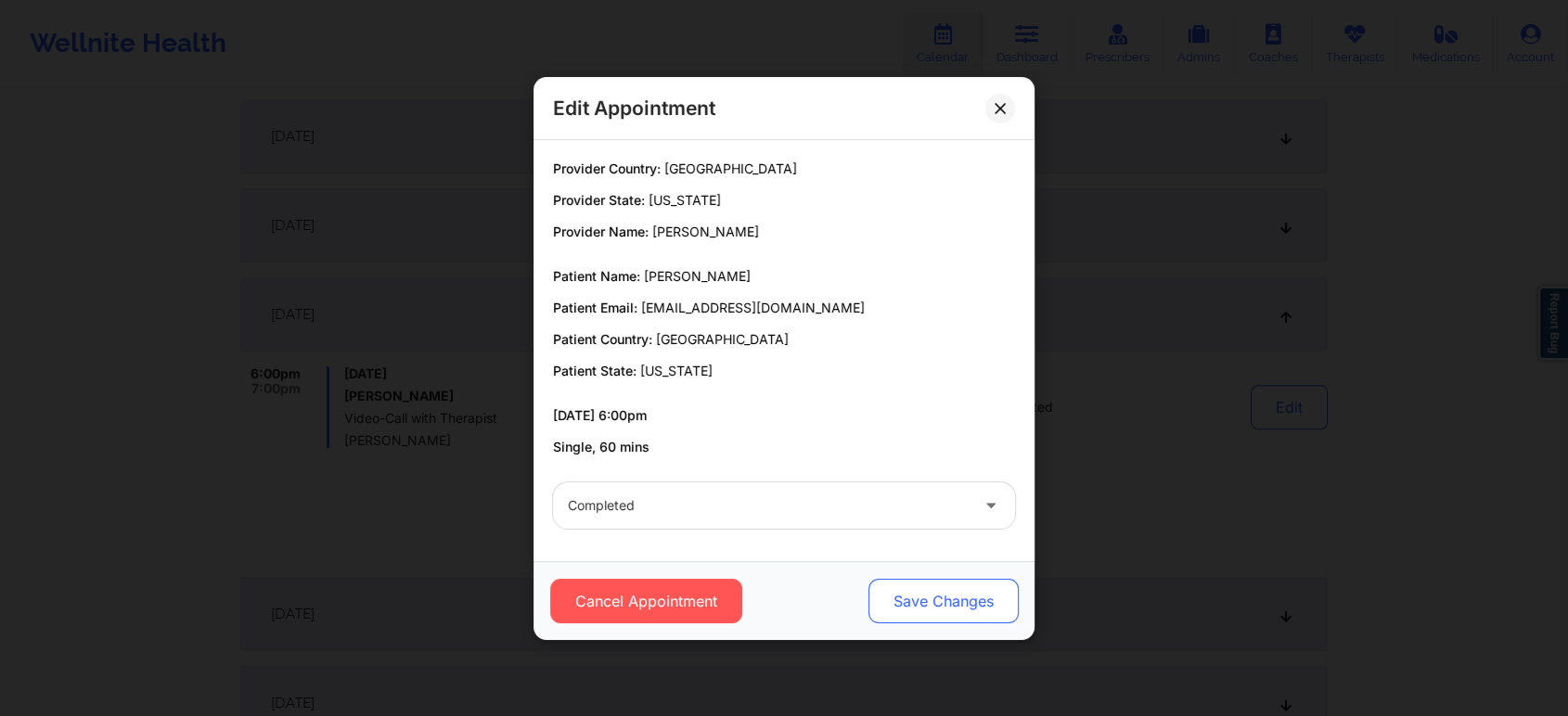
click at [949, 599] on button "Save Changes" at bounding box center [943, 601] width 150 height 45
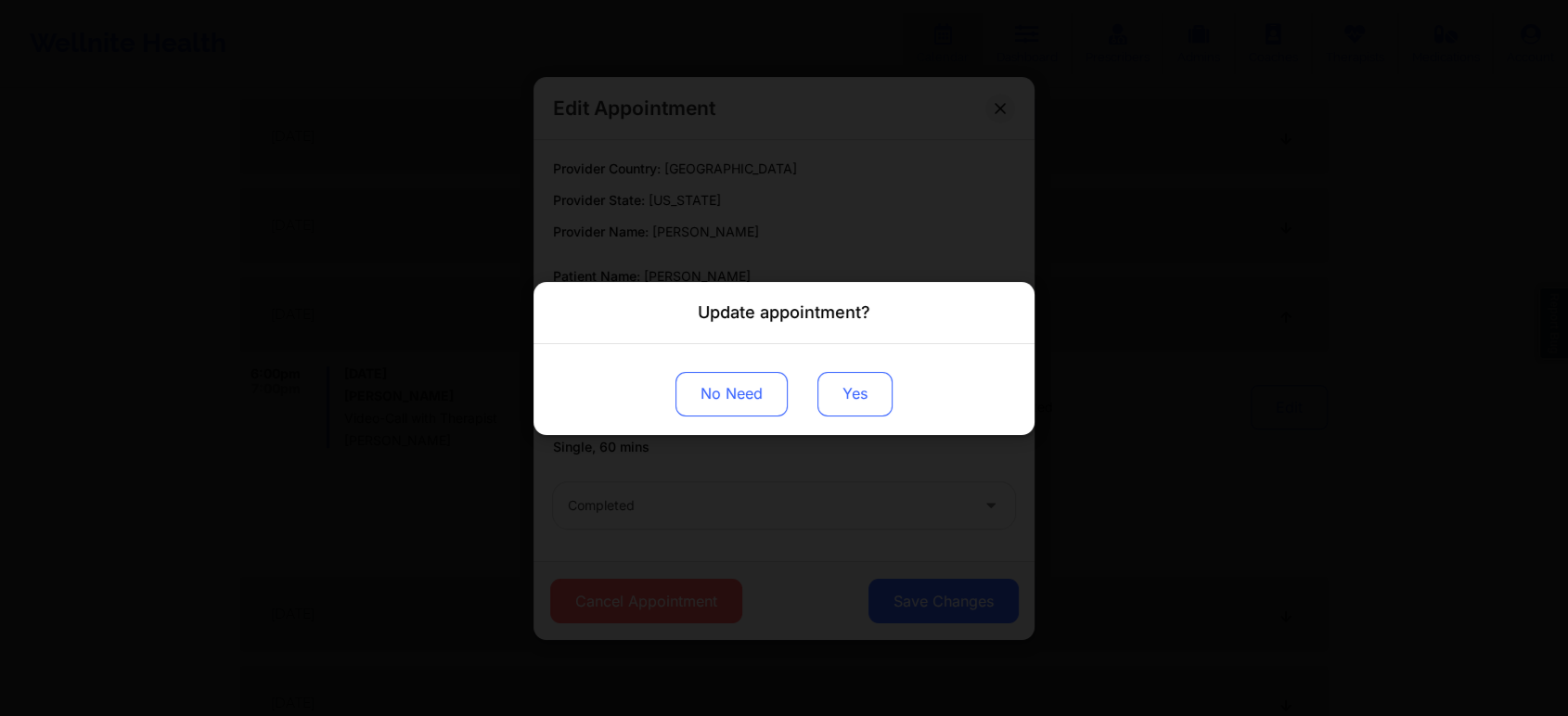
click at [854, 413] on button "Yes" at bounding box center [855, 393] width 75 height 45
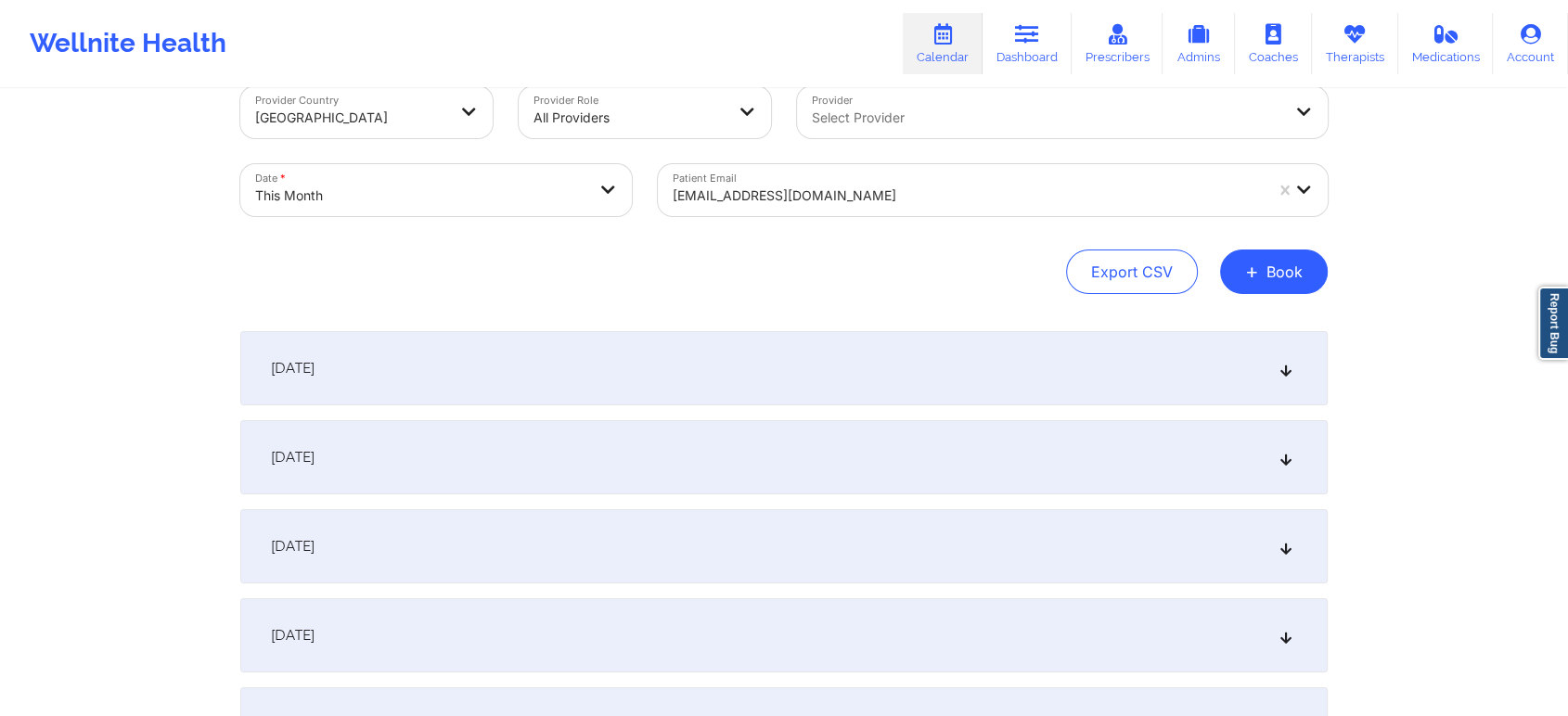
scroll to position [0, 0]
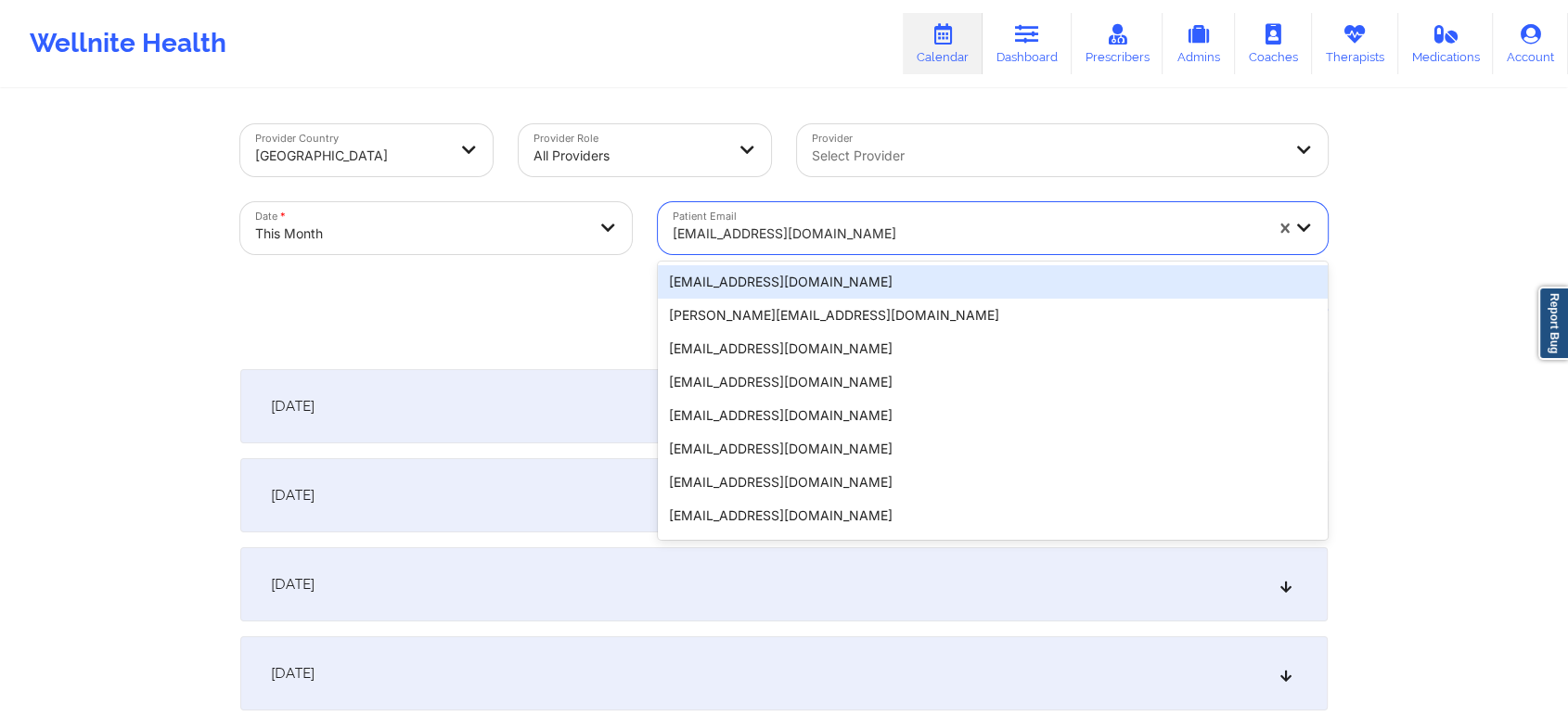
click at [773, 247] on div "[EMAIL_ADDRESS][DOMAIN_NAME]" at bounding box center [967, 233] width 590 height 41
paste input "[EMAIL_ADDRESS][DOMAIN_NAME]"
type input "[EMAIL_ADDRESS][DOMAIN_NAME]"
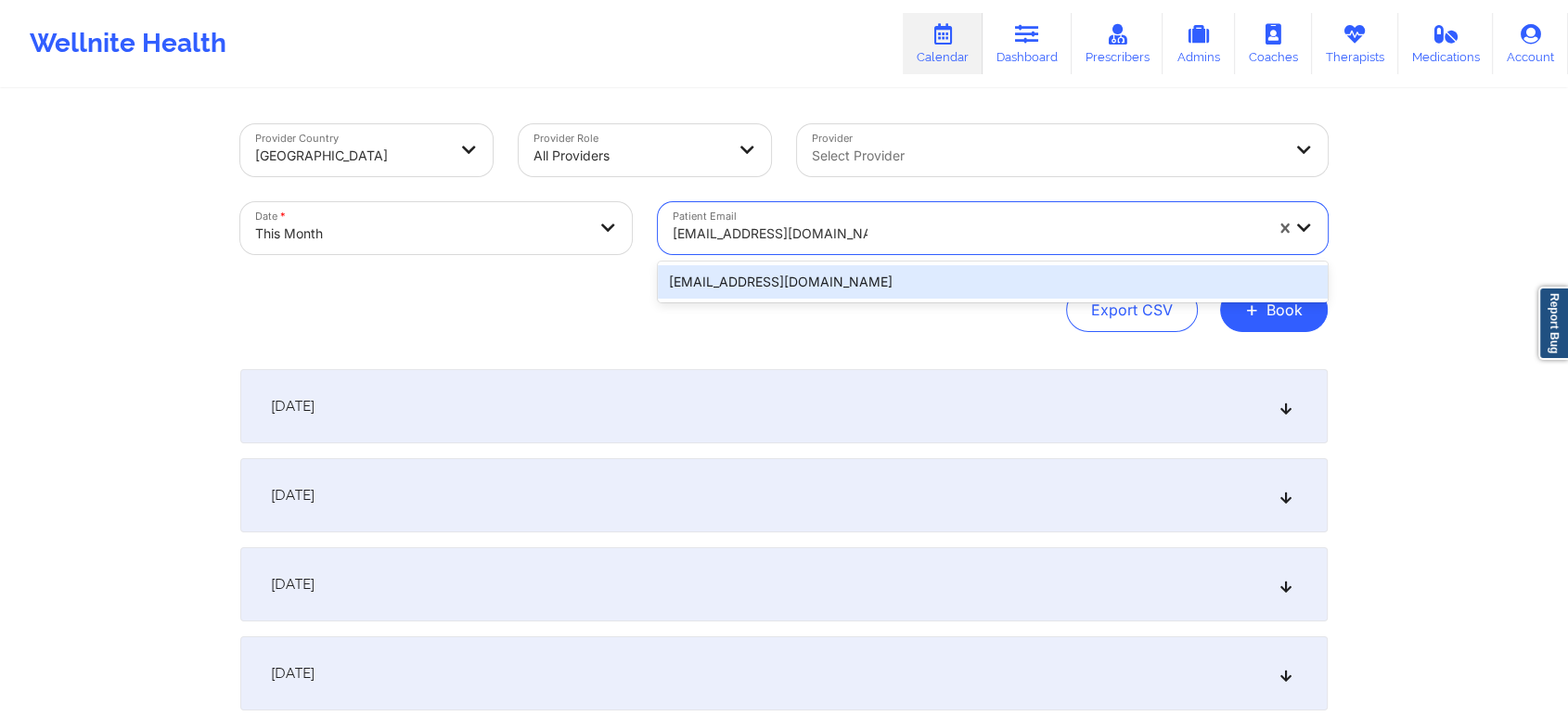
click at [887, 281] on div "[EMAIL_ADDRESS][DOMAIN_NAME]" at bounding box center [993, 281] width 669 height 33
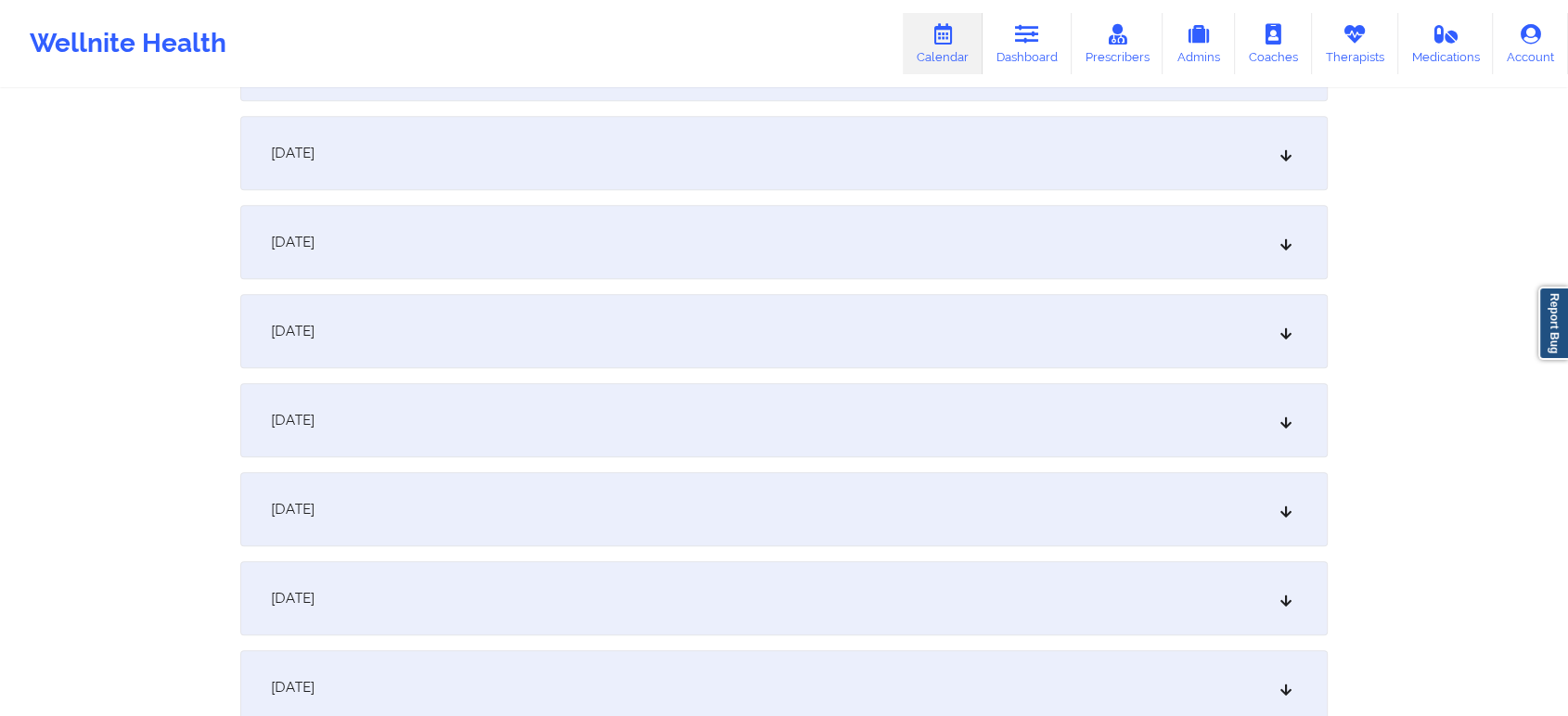
scroll to position [1219, 0]
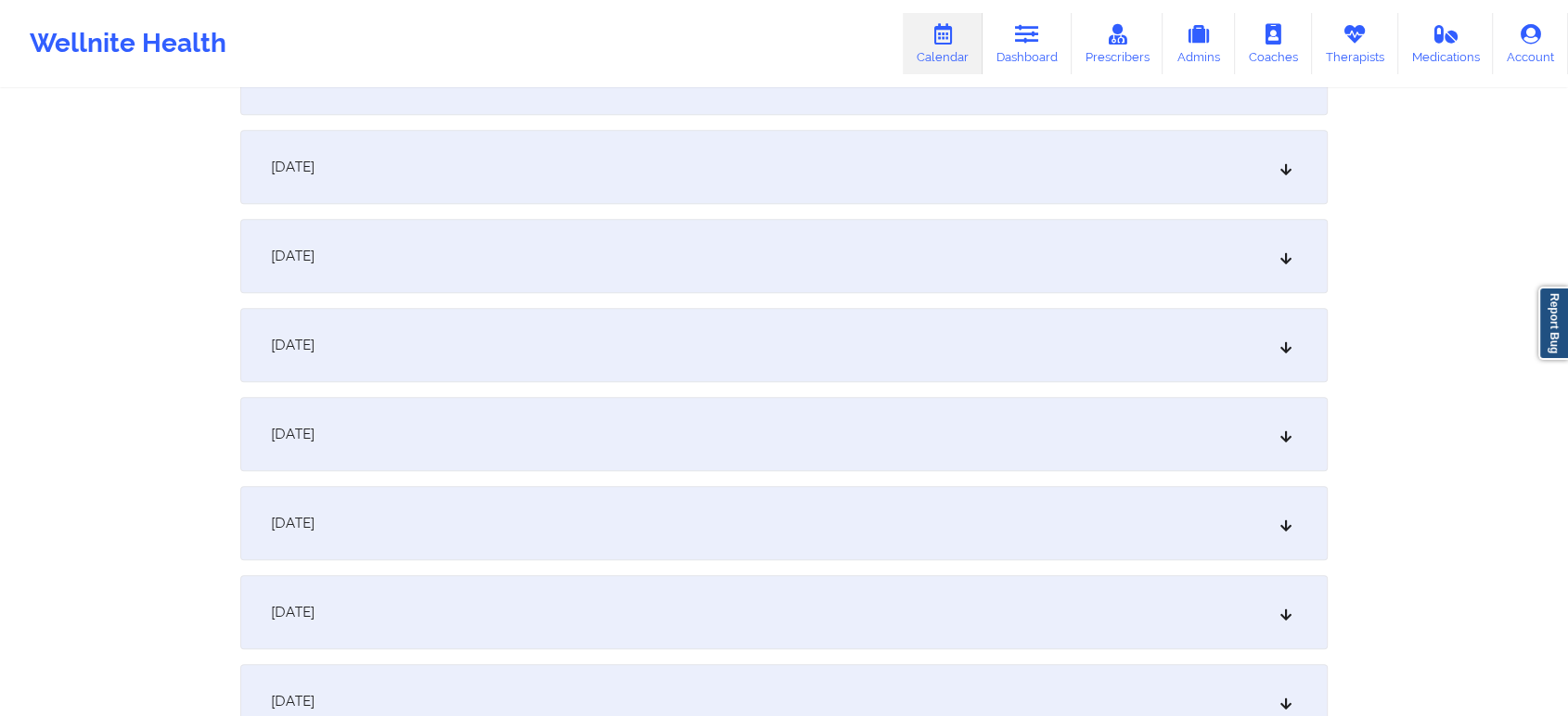
click at [1002, 258] on div "[DATE]" at bounding box center [784, 256] width 1088 height 74
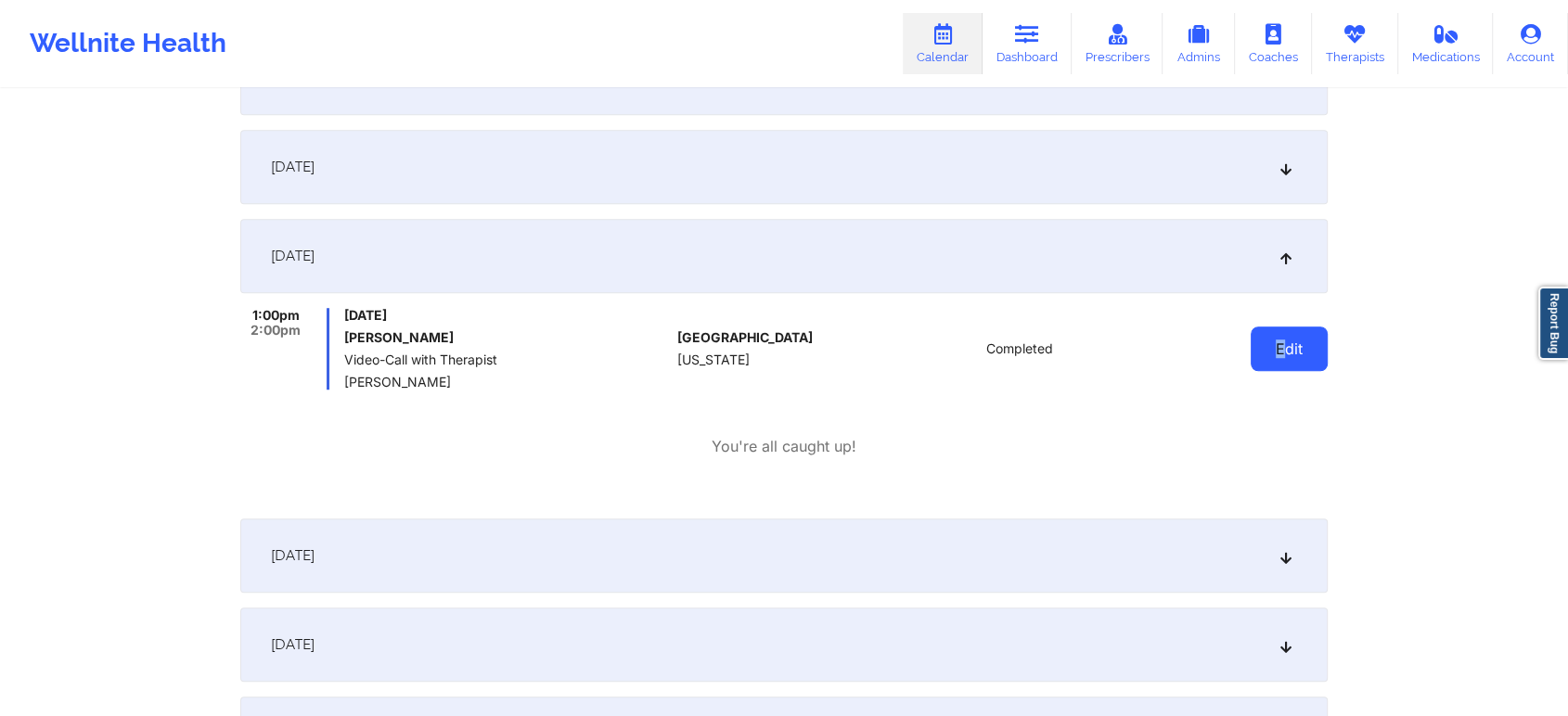
drag, startPoint x: 1248, startPoint y: 335, endPoint x: 1285, endPoint y: 347, distance: 38.9
click at [1285, 347] on div "Edit" at bounding box center [1242, 349] width 172 height 82
click at [1285, 347] on button "Edit" at bounding box center [1288, 348] width 77 height 45
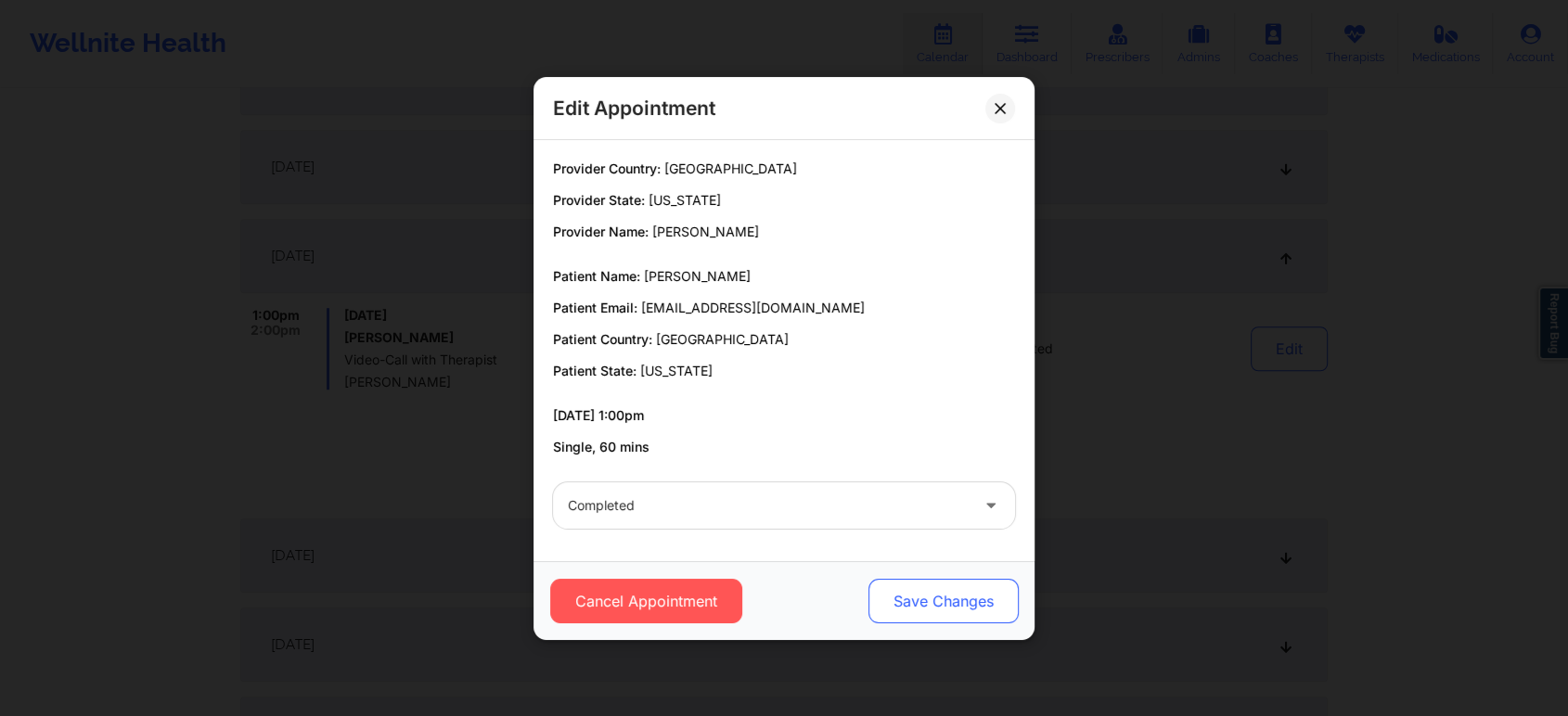
click at [952, 599] on button "Save Changes" at bounding box center [943, 601] width 150 height 45
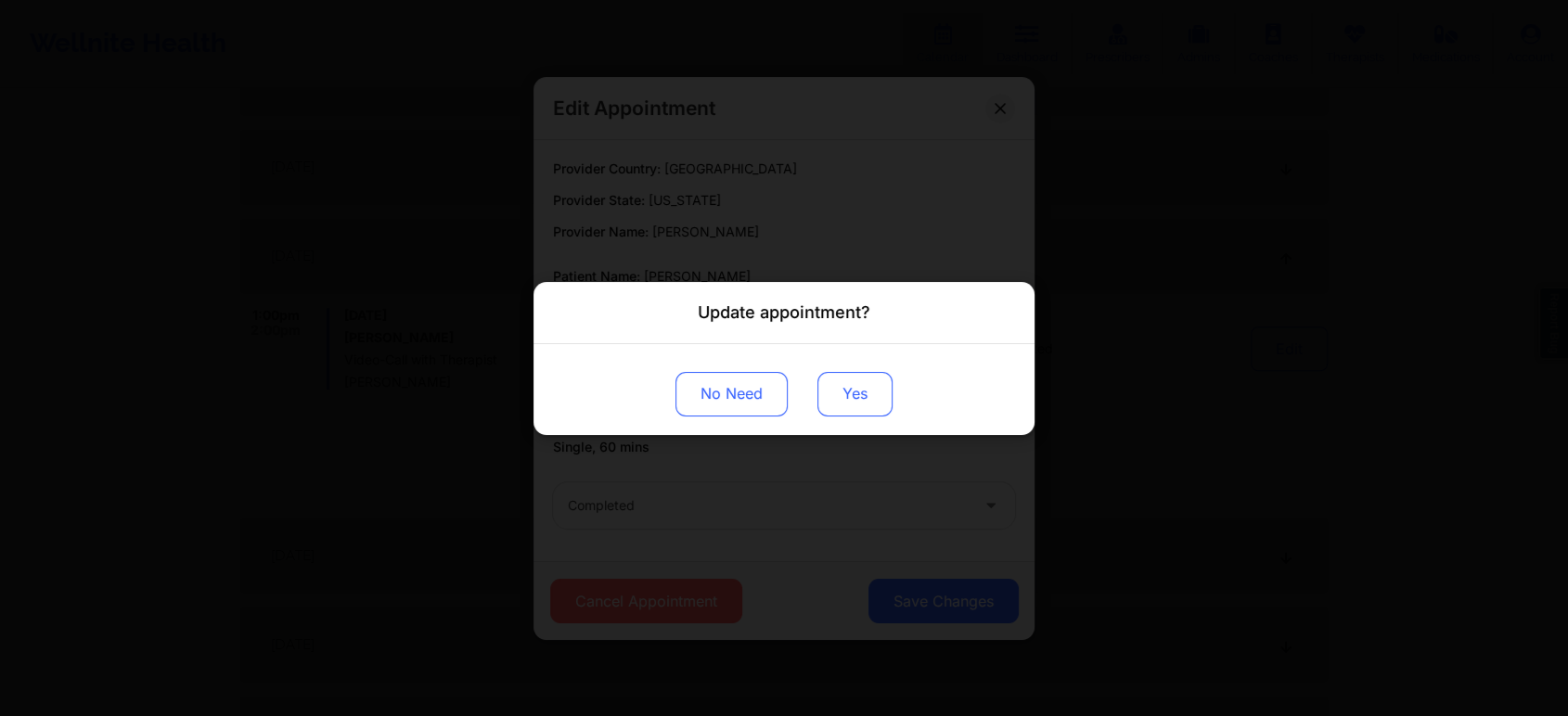
click at [864, 377] on button "Yes" at bounding box center [855, 393] width 75 height 45
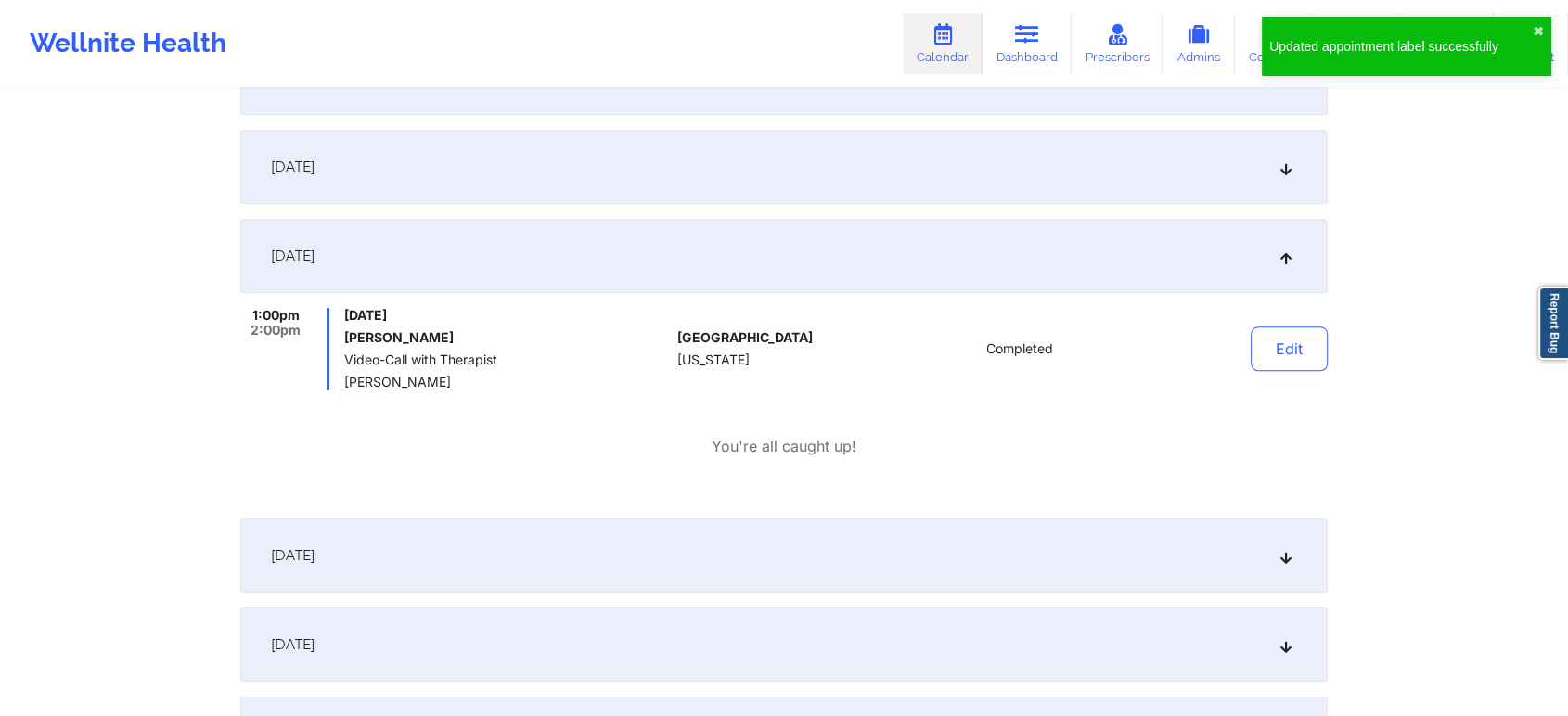
scroll to position [0, 0]
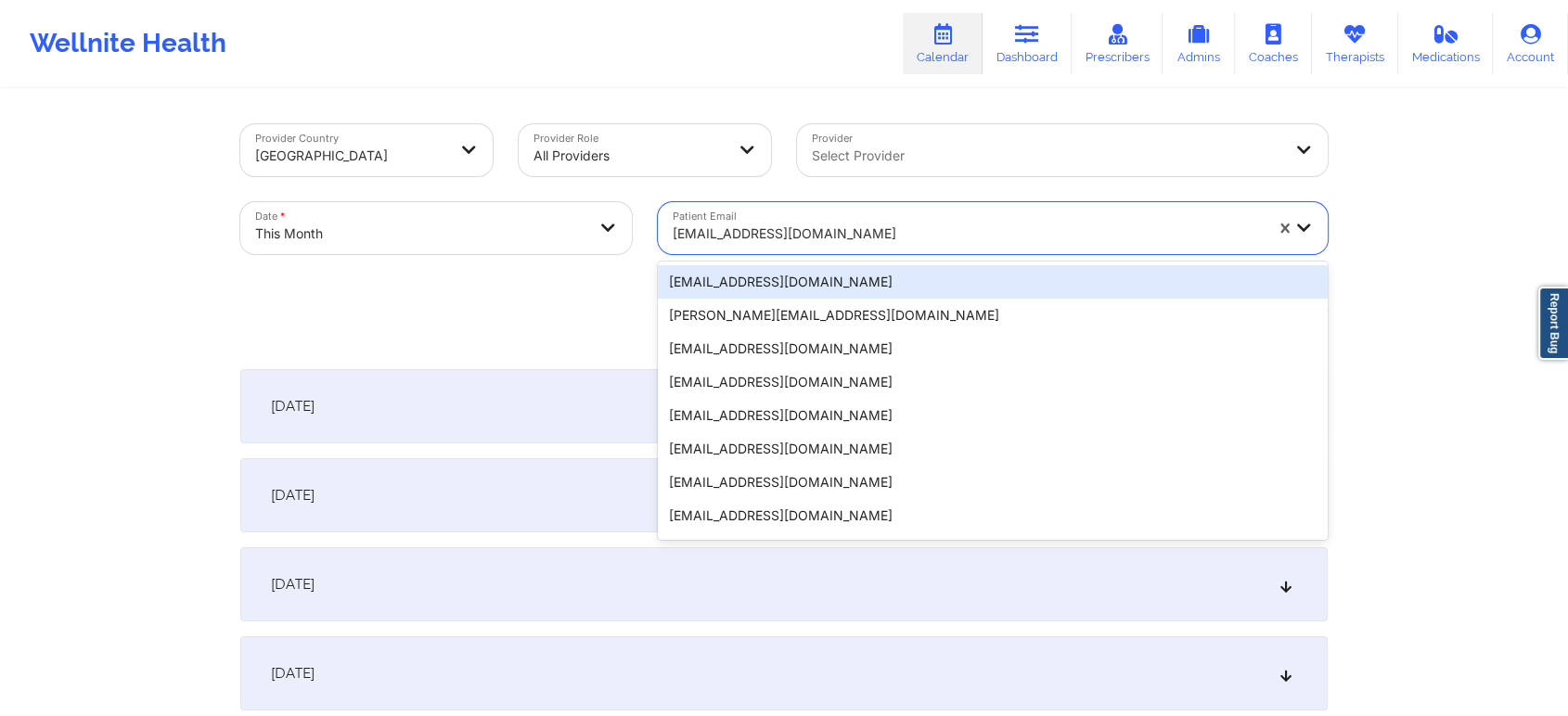
click at [710, 233] on div at bounding box center [967, 233] width 590 height 22
paste input "[EMAIL_ADDRESS][DOMAIN_NAME]"
type input "[EMAIL_ADDRESS][DOMAIN_NAME]"
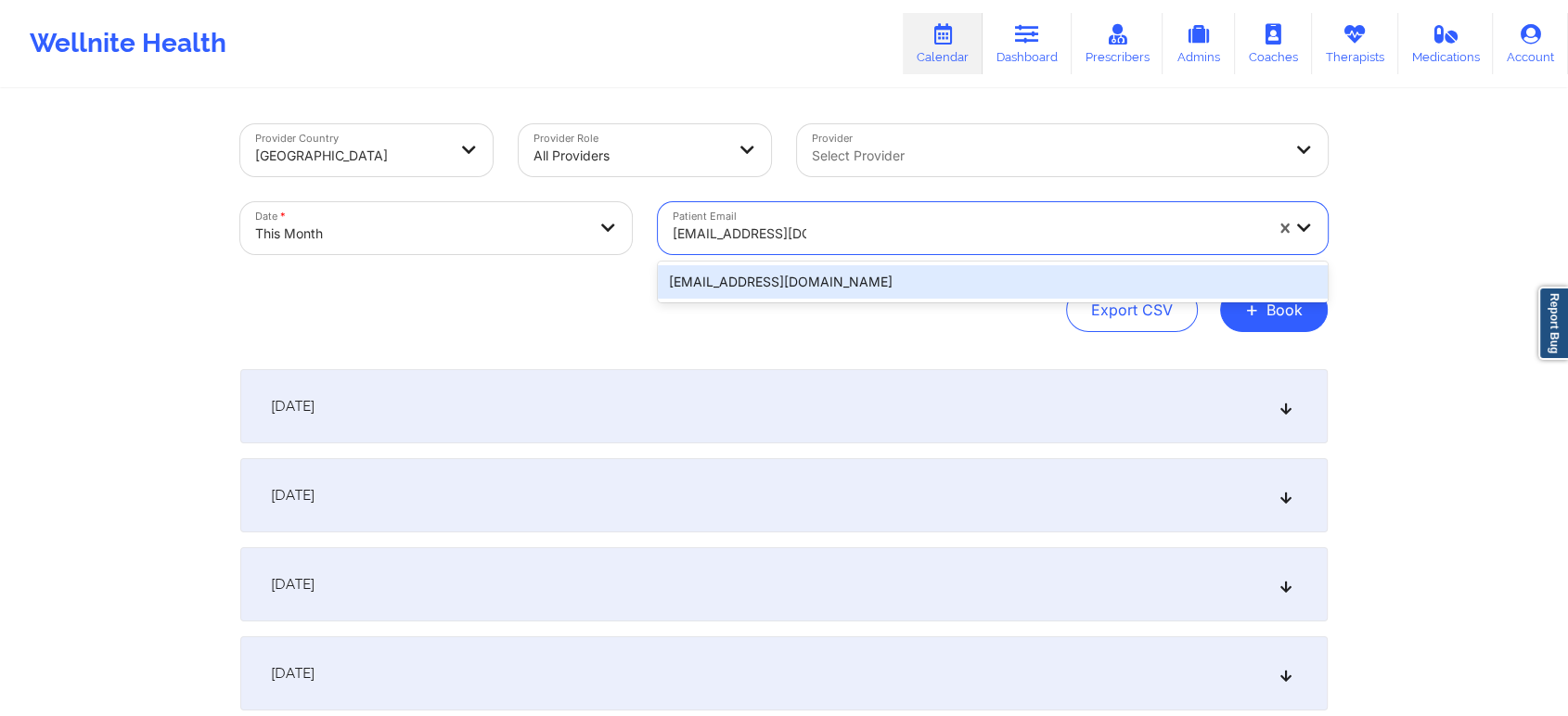
click at [810, 286] on div "[EMAIL_ADDRESS][DOMAIN_NAME]" at bounding box center [993, 281] width 669 height 33
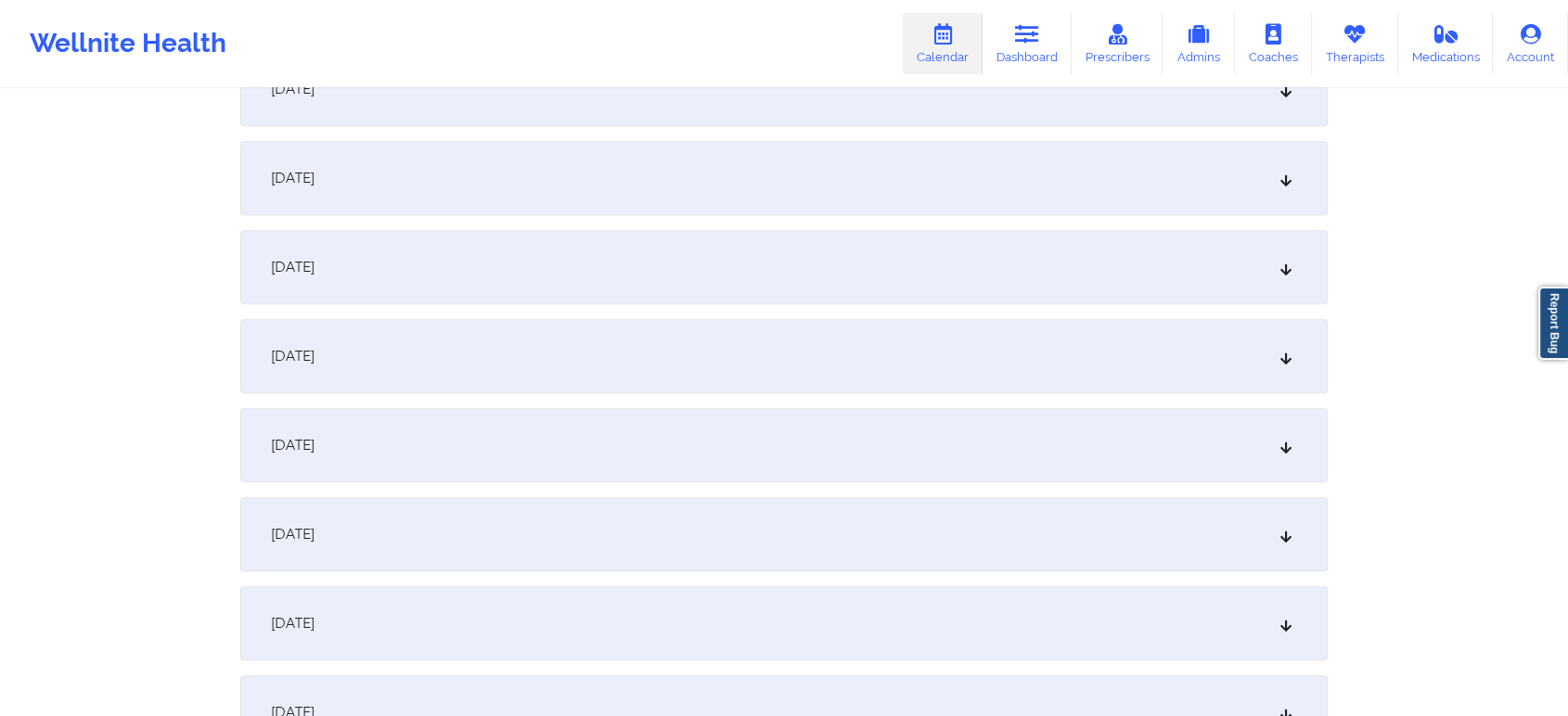
scroll to position [1263, 0]
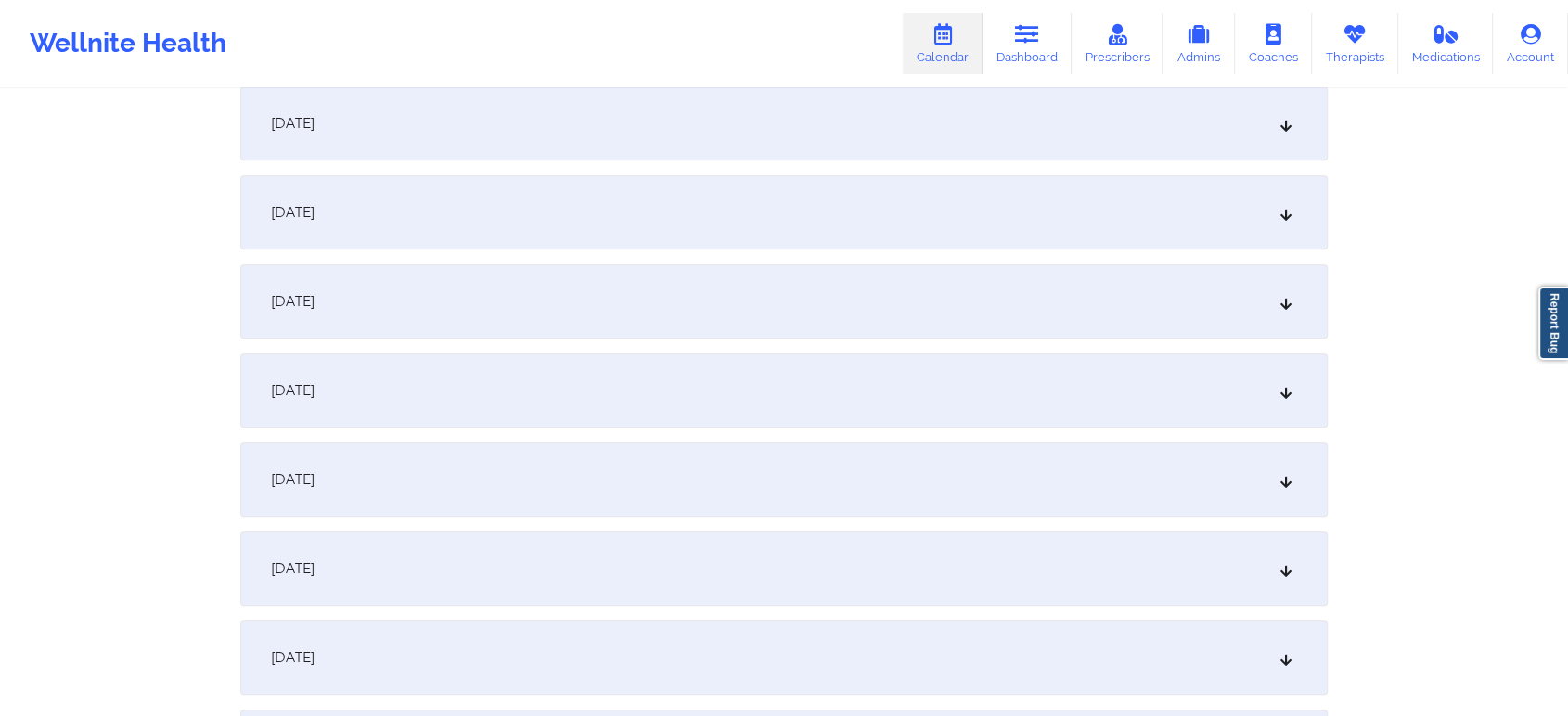
click at [962, 197] on div "[DATE]" at bounding box center [784, 212] width 1088 height 74
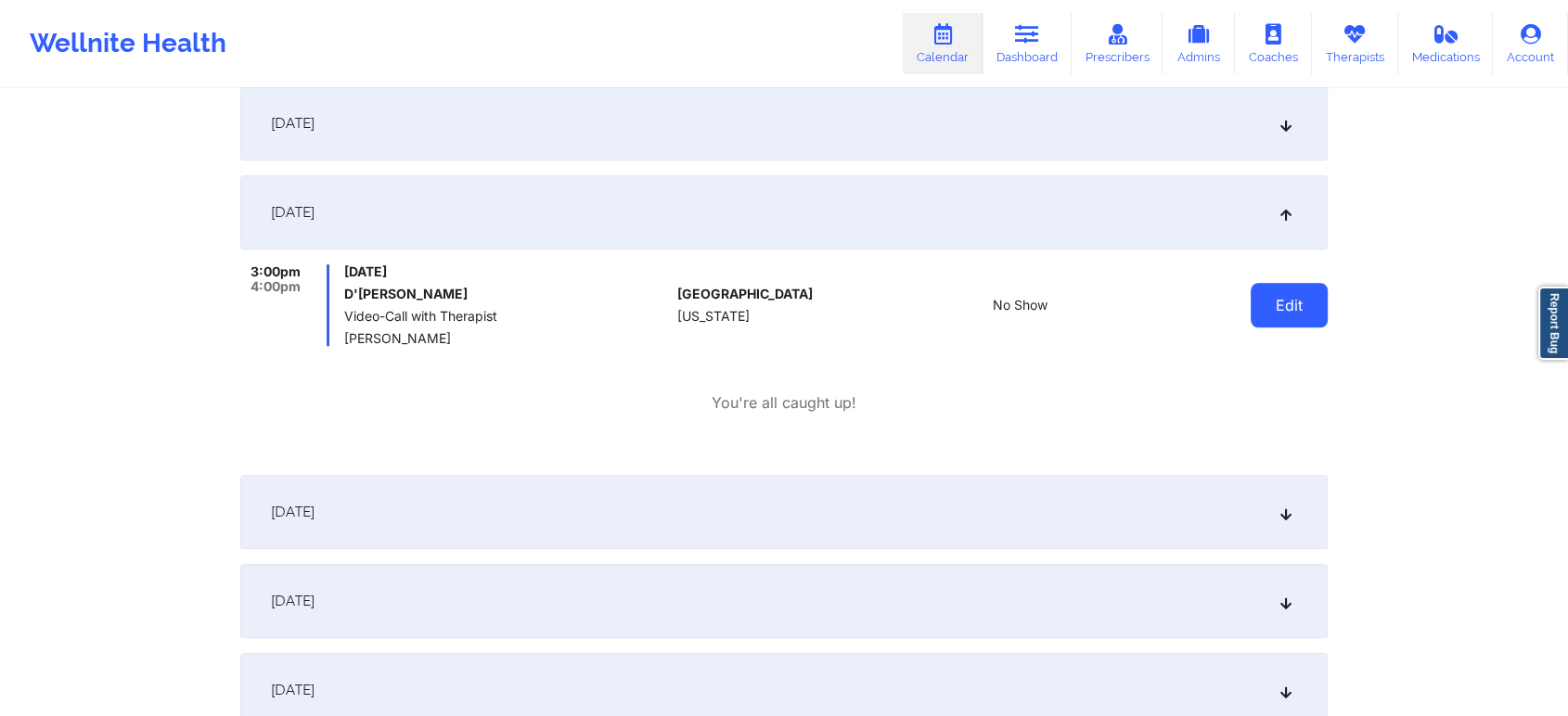
click at [1264, 295] on button "Edit" at bounding box center [1288, 305] width 77 height 45
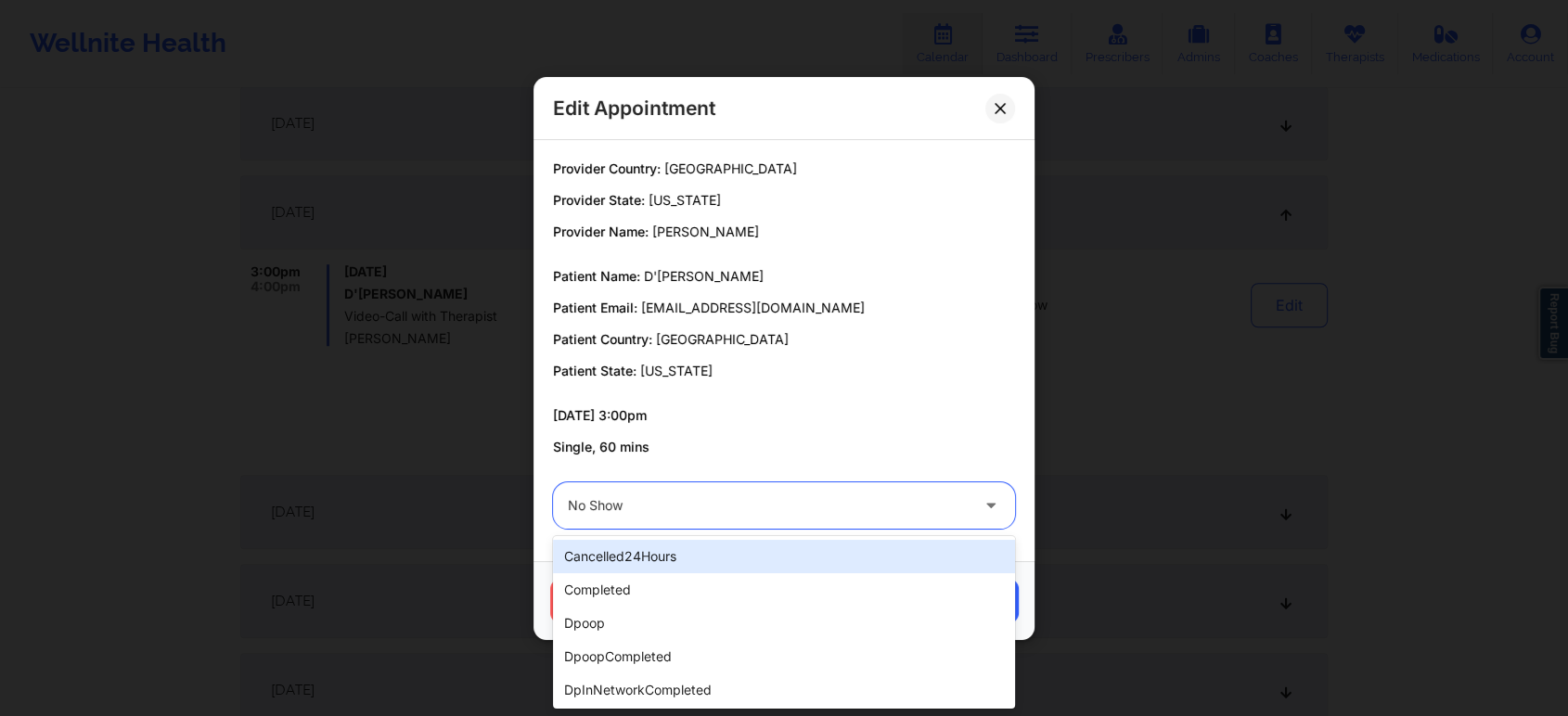
click at [864, 511] on div at bounding box center [768, 505] width 401 height 22
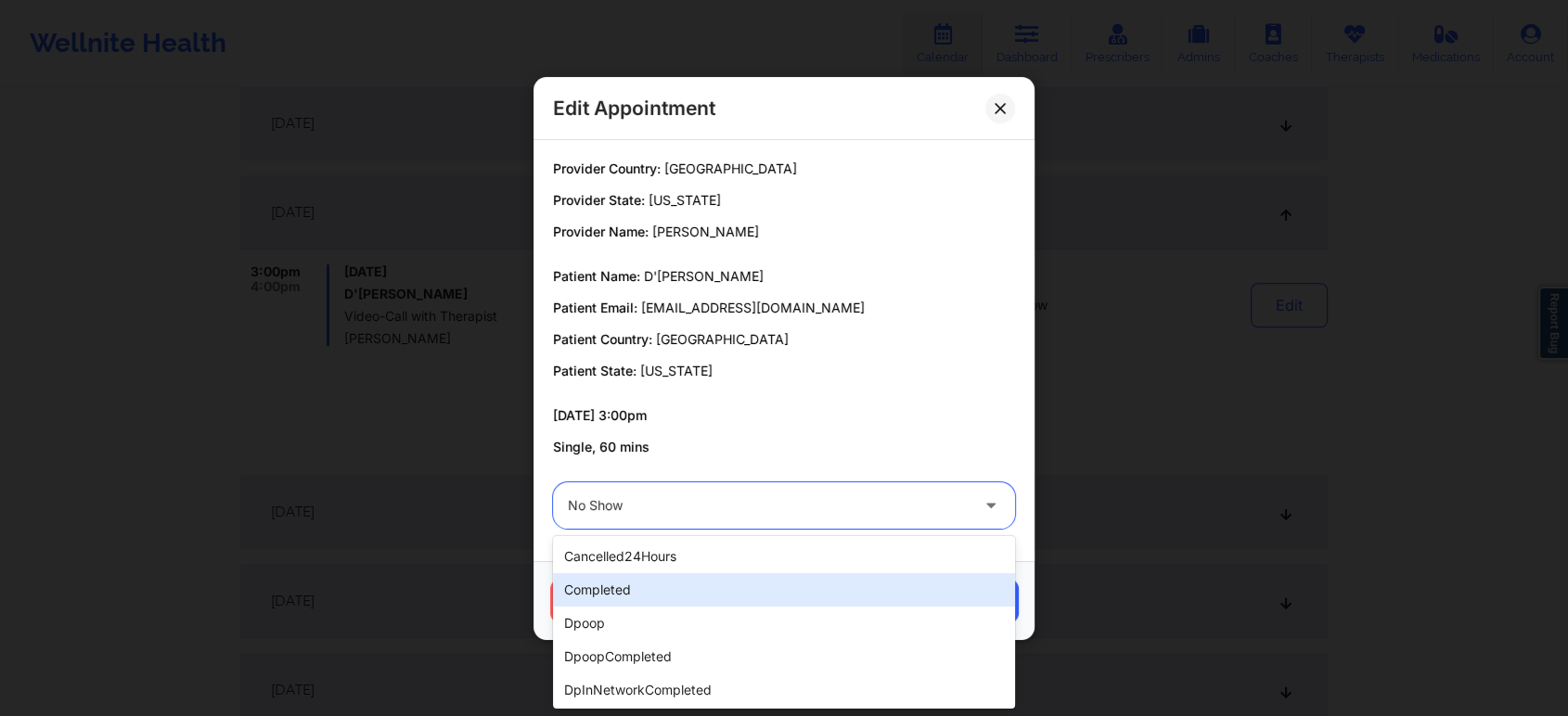
click at [820, 580] on div "completed" at bounding box center [784, 590] width 462 height 33
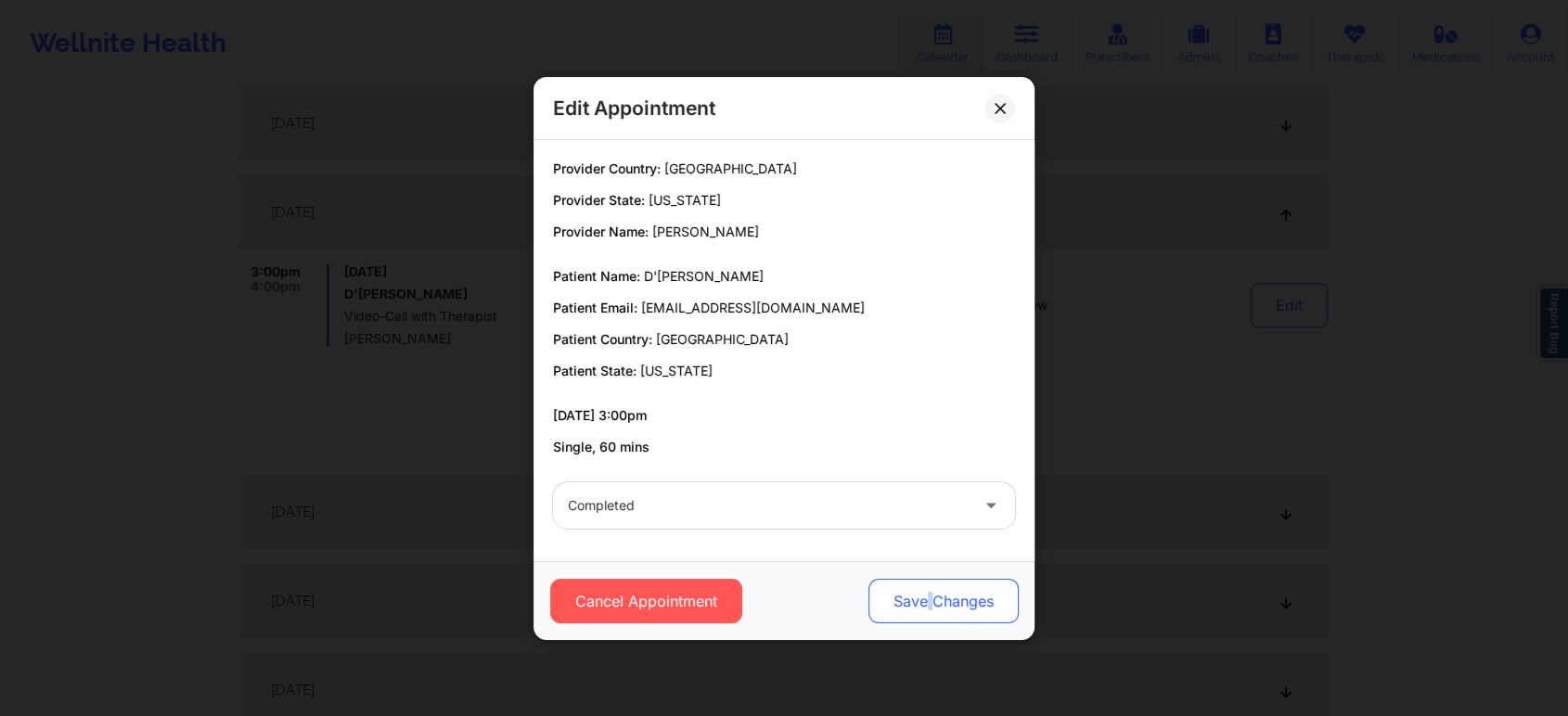
drag, startPoint x: 924, startPoint y: 564, endPoint x: 936, endPoint y: 590, distance: 28.6
click at [936, 590] on div "Cancel Appointment Save Changes" at bounding box center [784, 600] width 501 height 79
click at [936, 590] on button "Save Changes" at bounding box center [943, 601] width 150 height 45
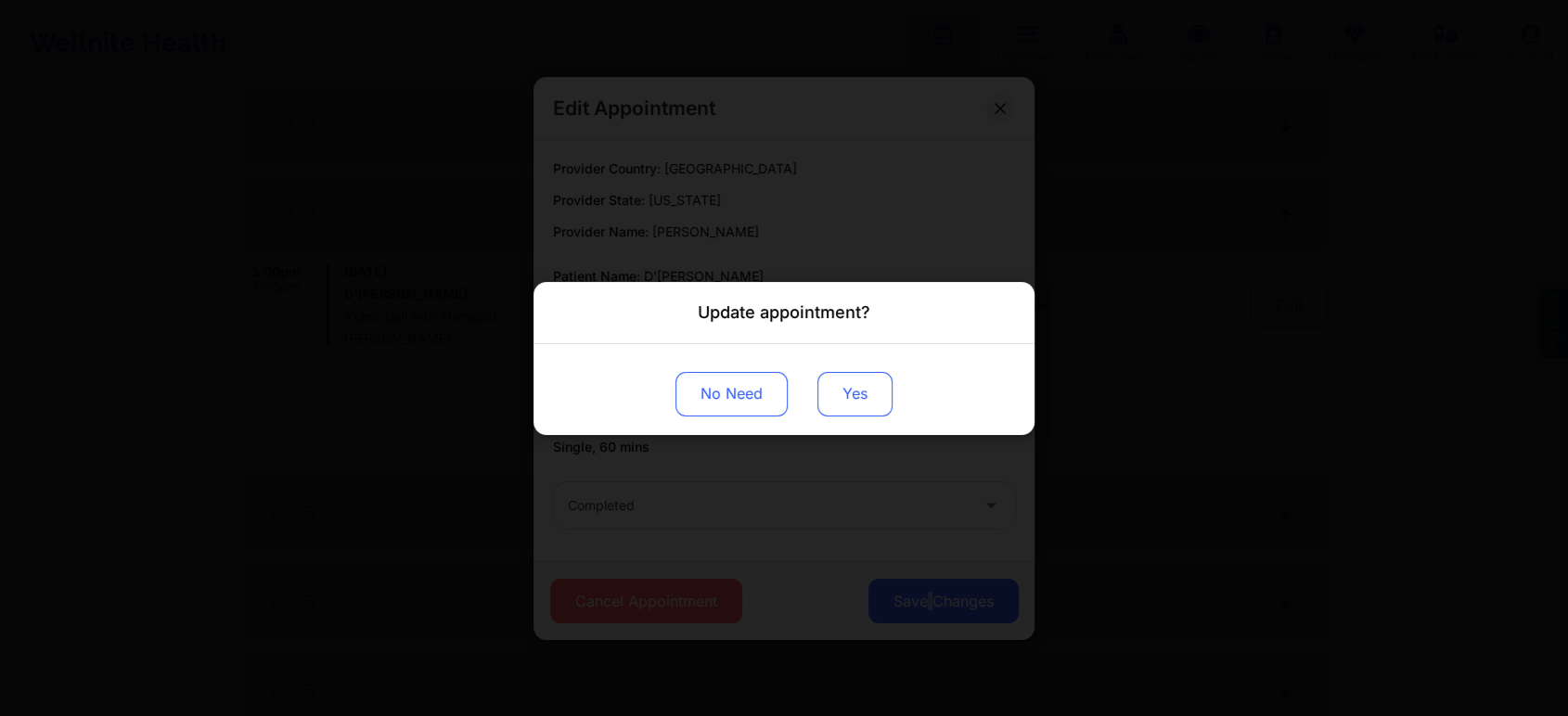
click at [851, 414] on button "Yes" at bounding box center [855, 393] width 75 height 45
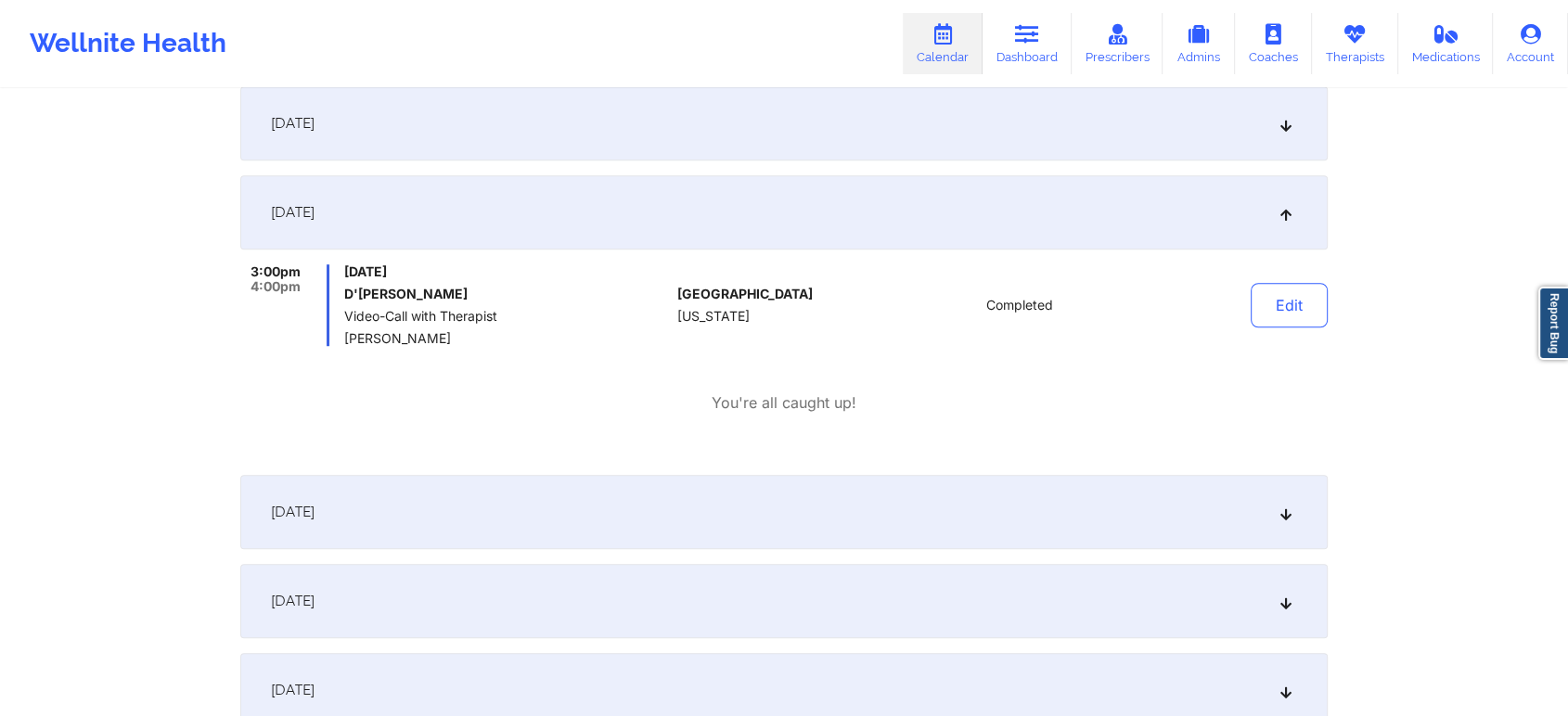
scroll to position [0, 0]
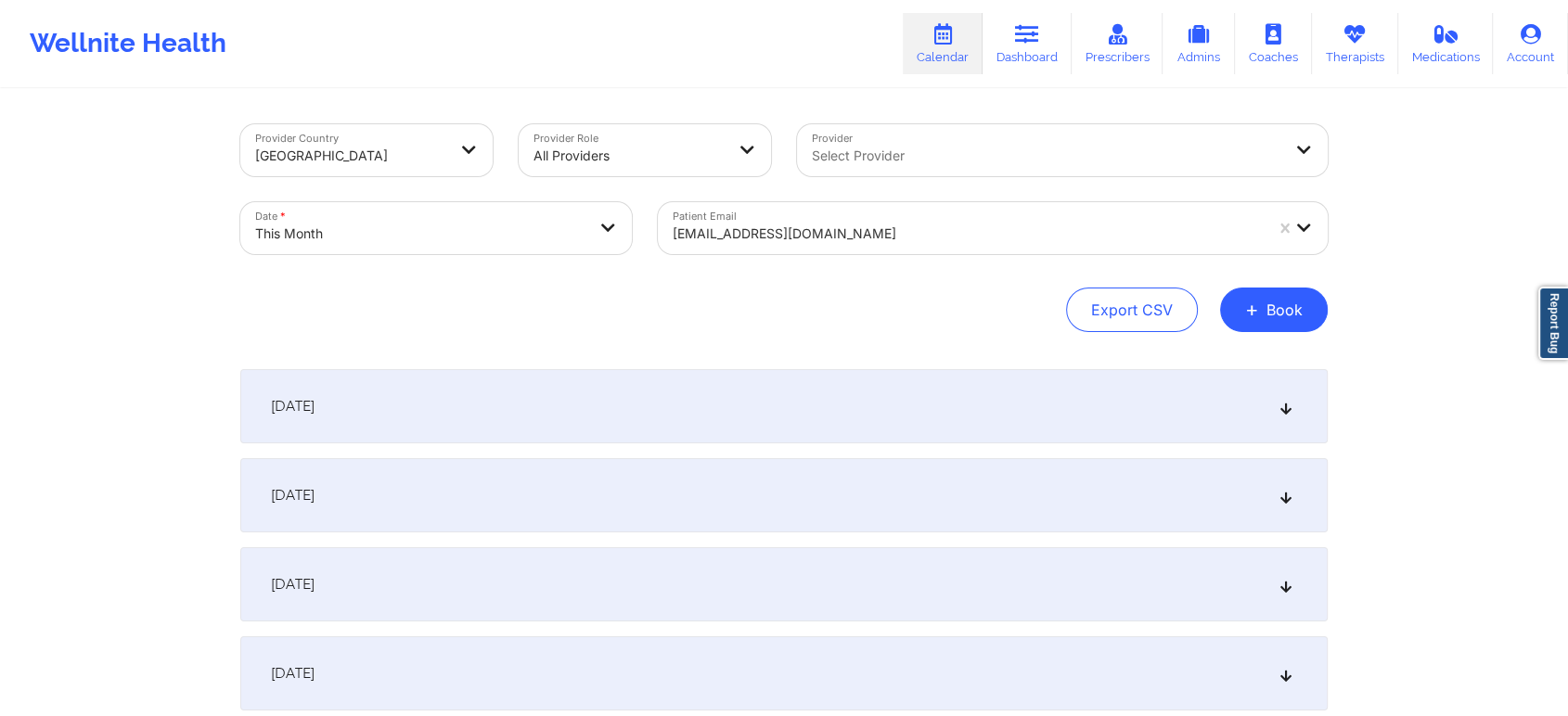
click at [734, 218] on div "[EMAIL_ADDRESS][DOMAIN_NAME]" at bounding box center [967, 233] width 590 height 41
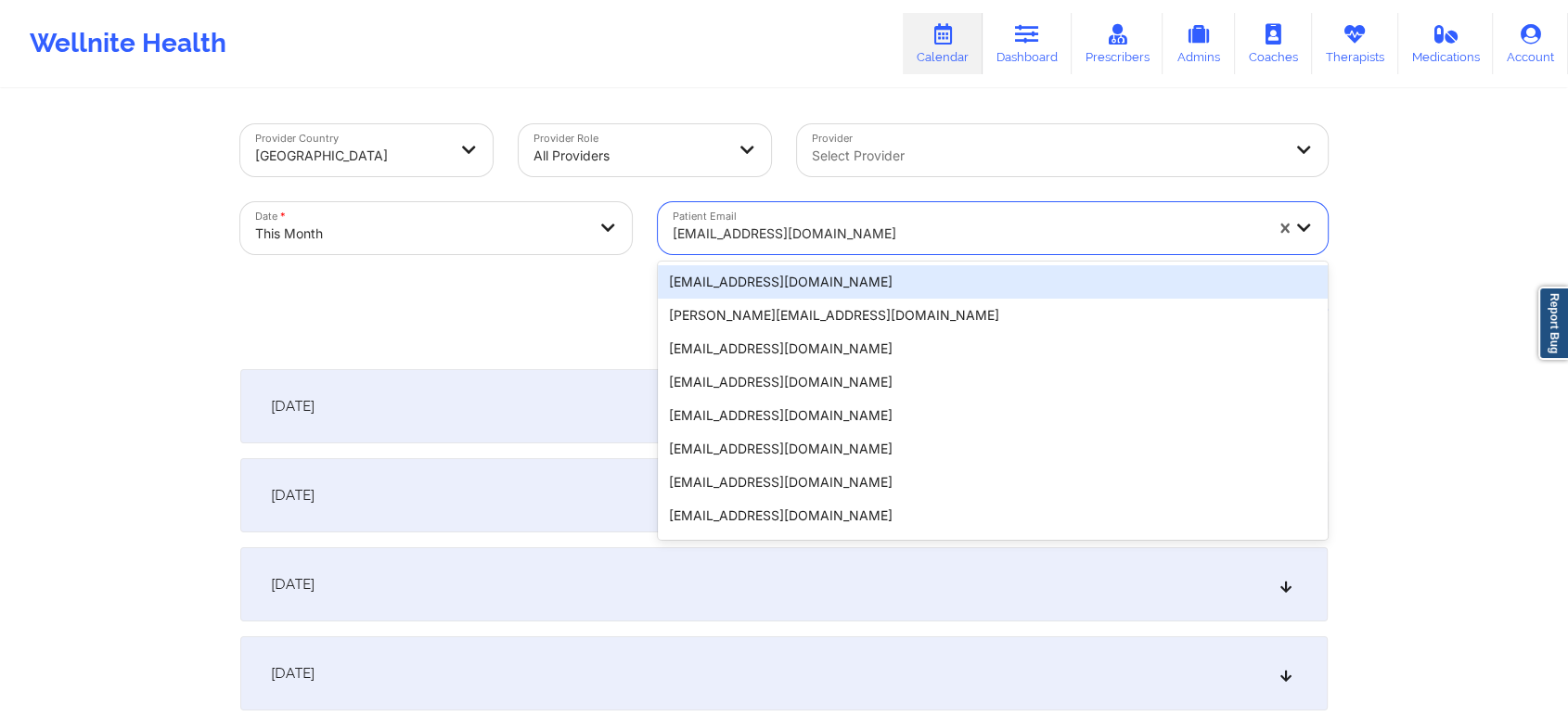
paste input "[EMAIL_ADDRESS][DOMAIN_NAME]"
type input "[EMAIL_ADDRESS][DOMAIN_NAME]"
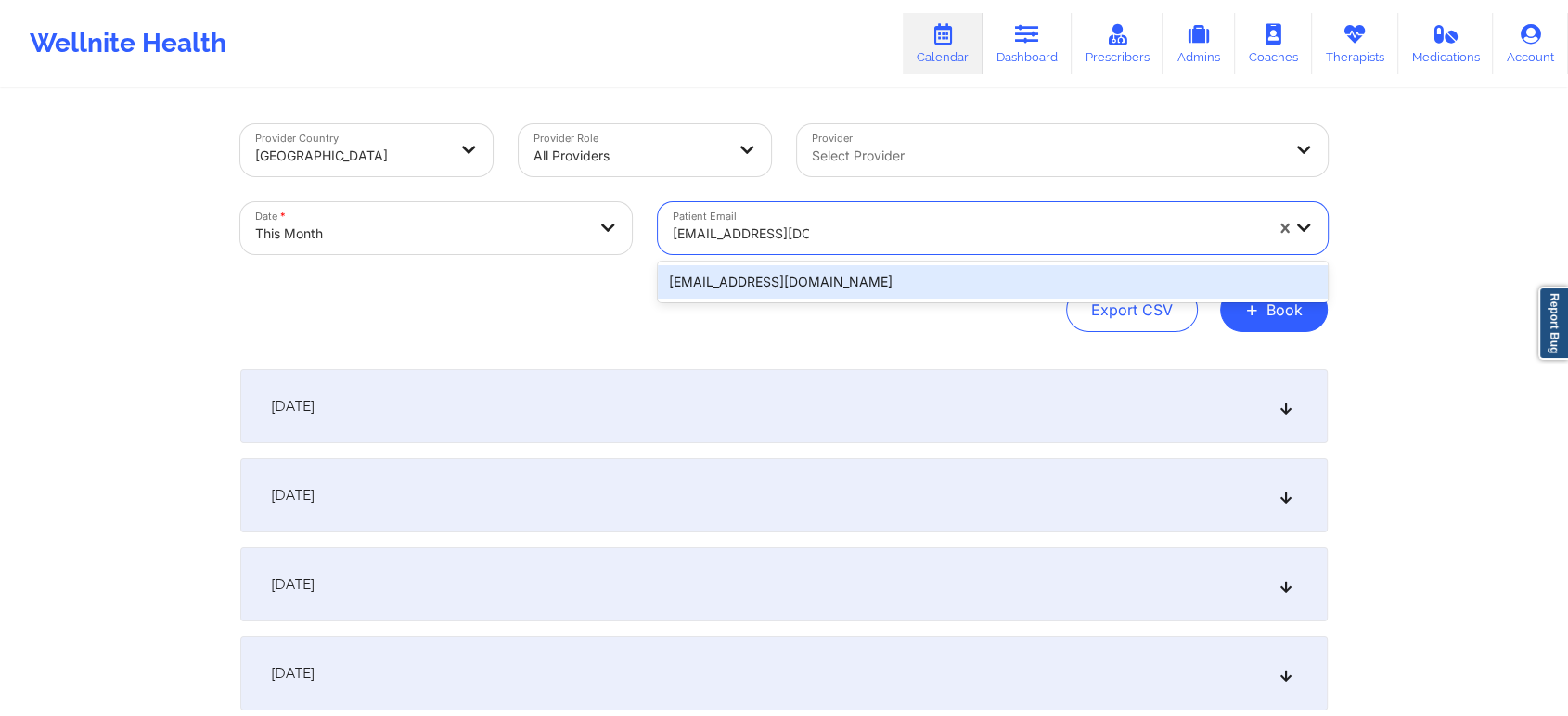
click at [793, 279] on div "[EMAIL_ADDRESS][DOMAIN_NAME]" at bounding box center [993, 281] width 669 height 33
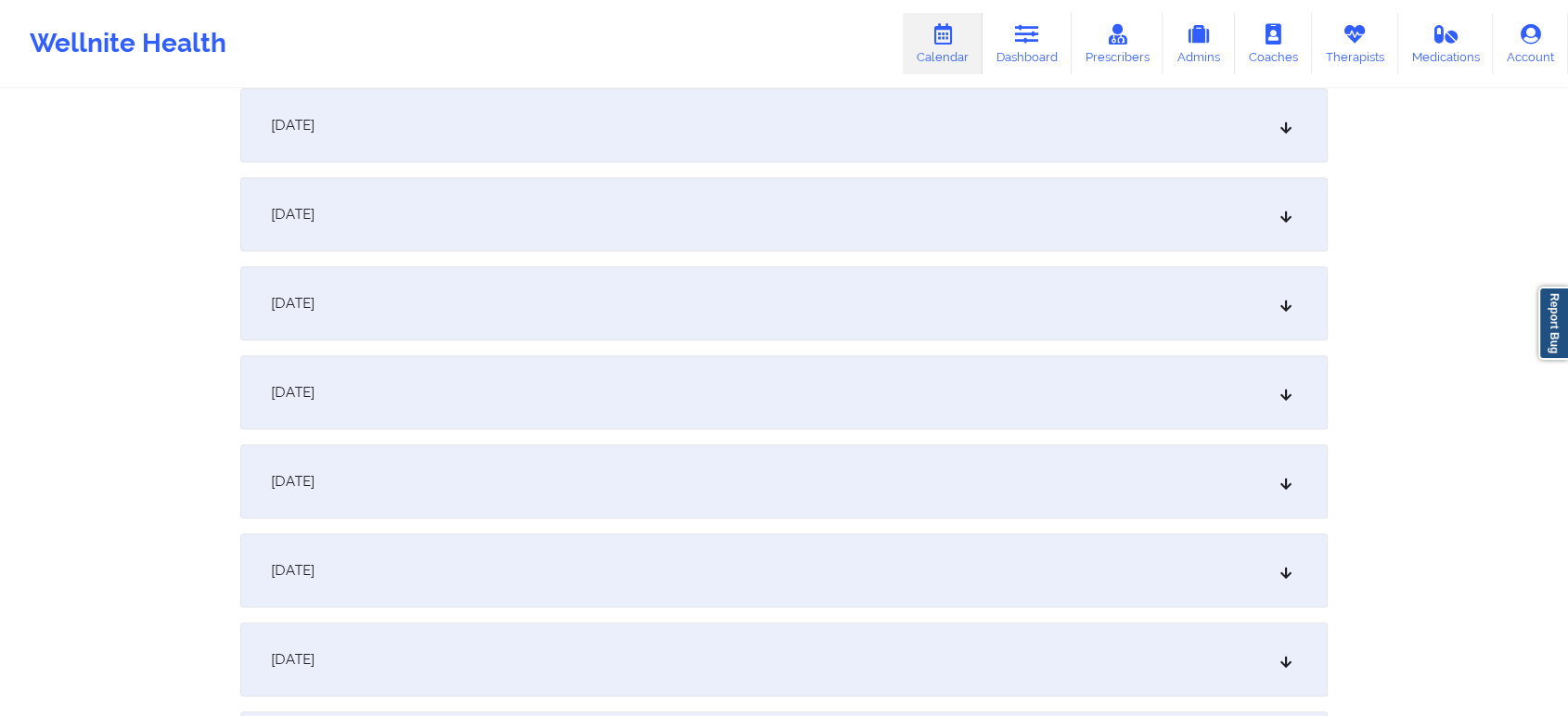
scroll to position [1268, 0]
click at [944, 171] on div "[DATE]" at bounding box center [784, 207] width 1088 height 74
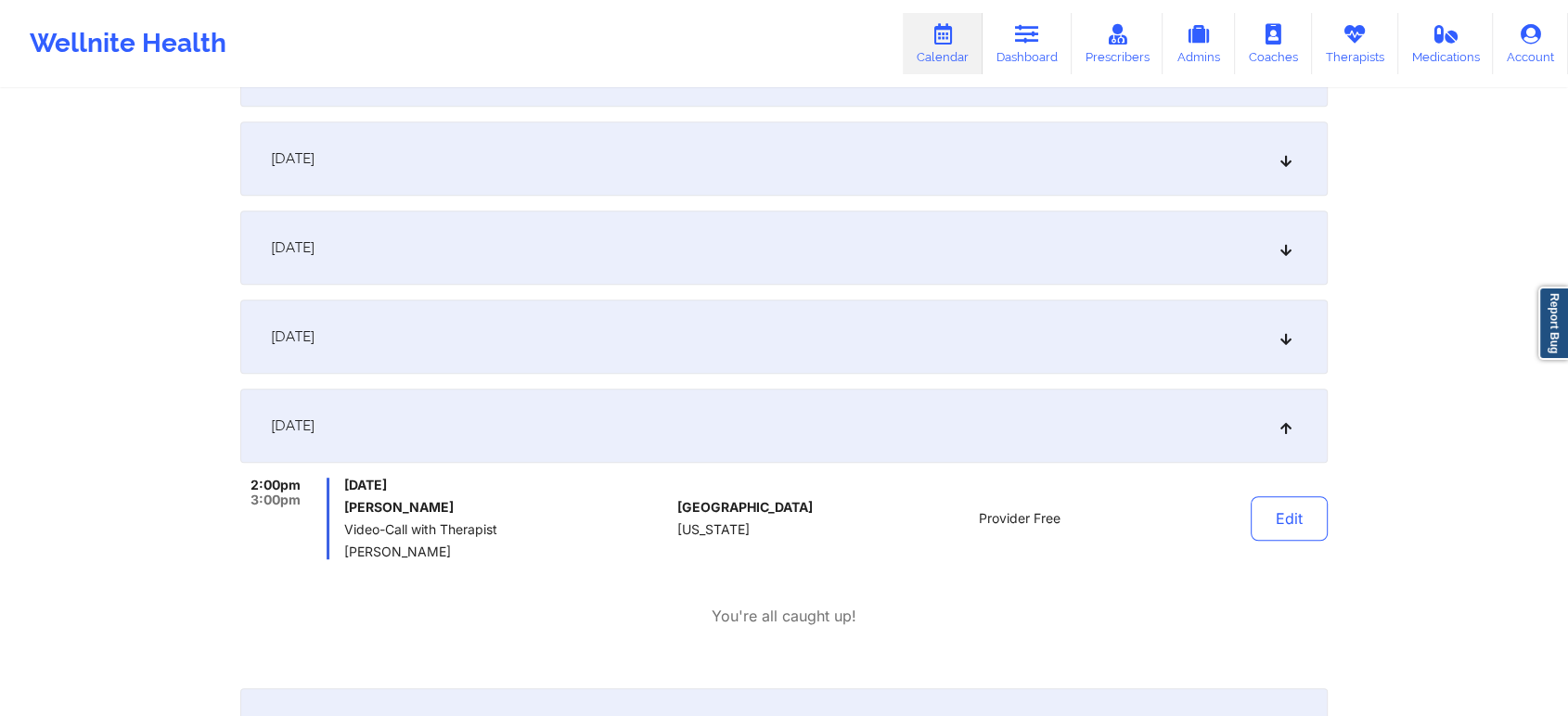
scroll to position [1046, 0]
click at [1148, 338] on div "[DATE]" at bounding box center [784, 340] width 1088 height 74
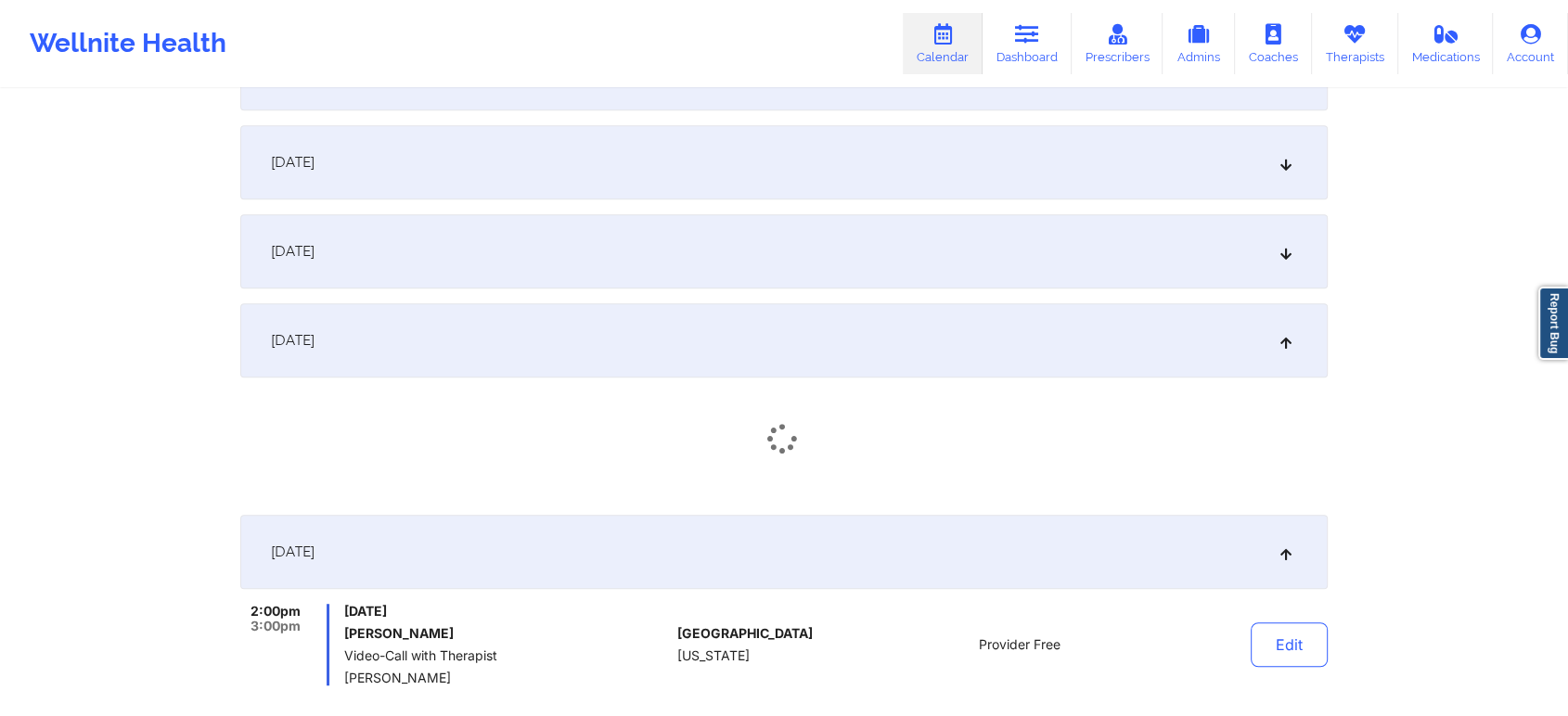
click at [1104, 281] on div "[DATE]" at bounding box center [784, 251] width 1088 height 74
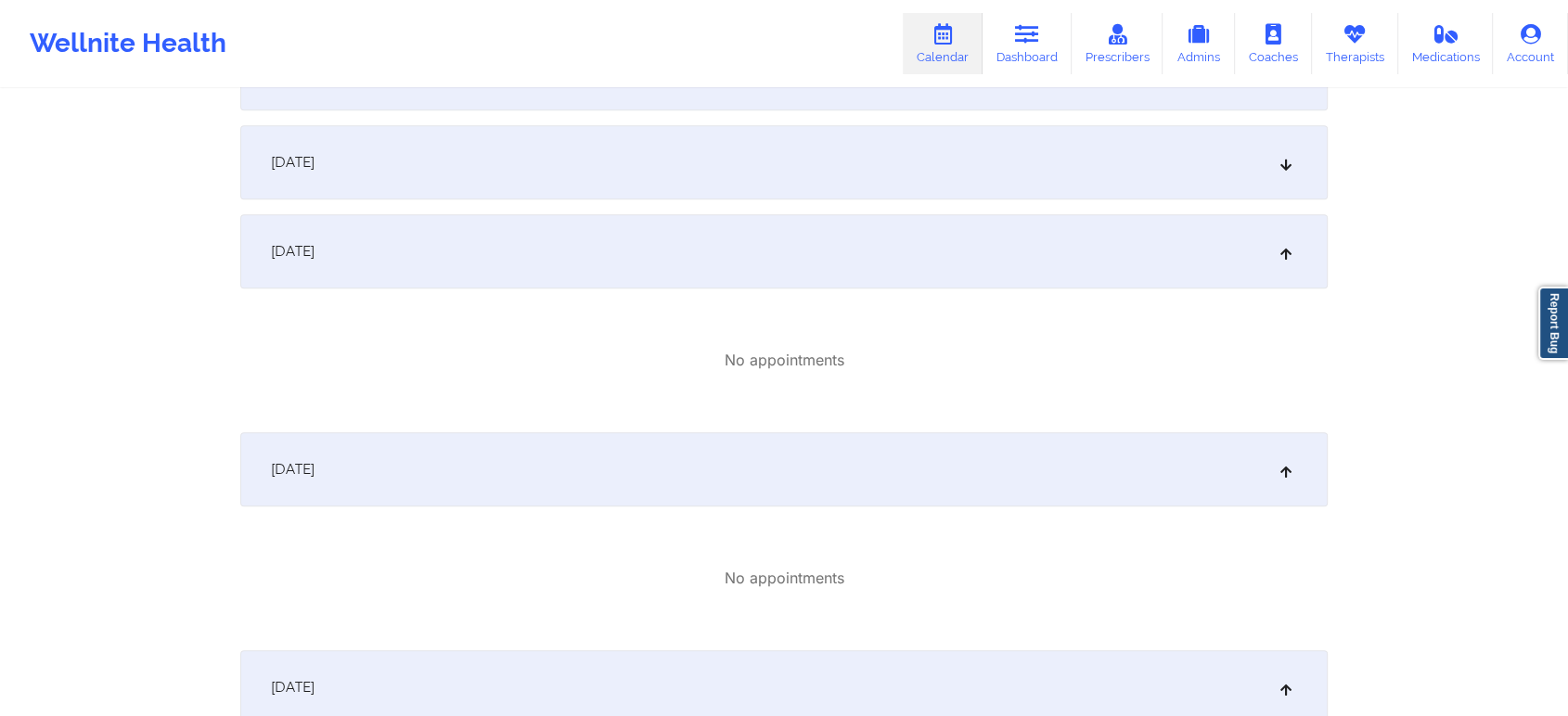
click at [1010, 130] on div "[DATE]" at bounding box center [784, 163] width 1088 height 74
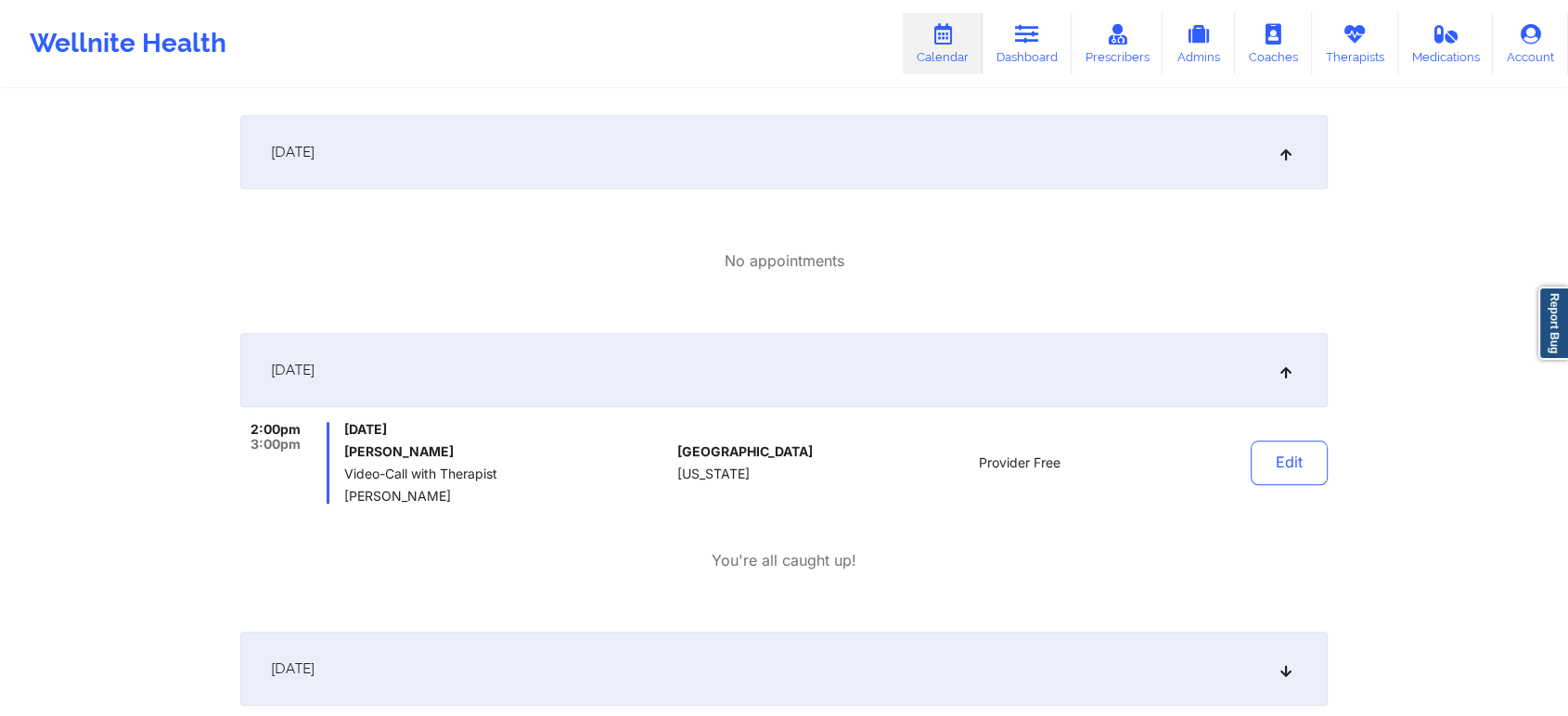
scroll to position [1597, 0]
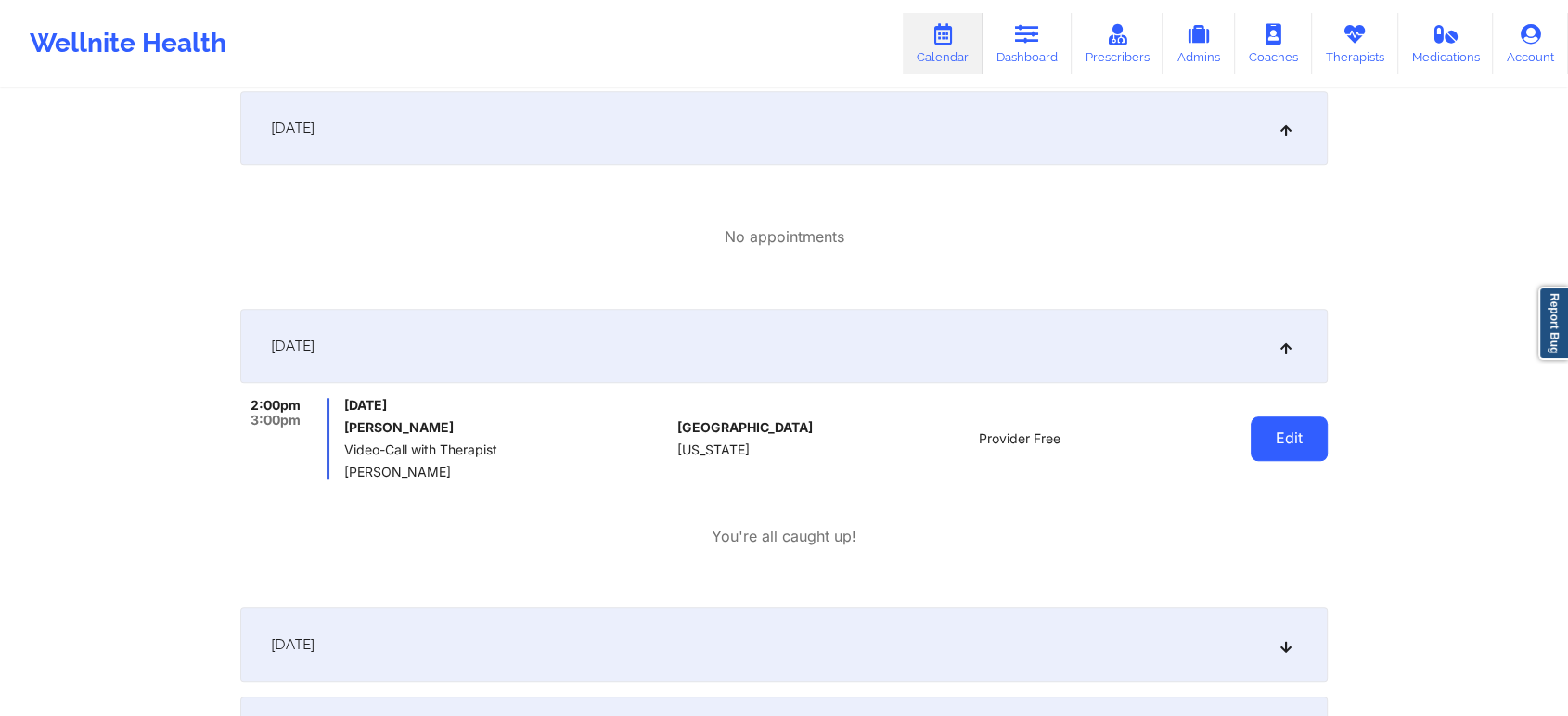
click at [1293, 436] on button "Edit" at bounding box center [1288, 438] width 77 height 45
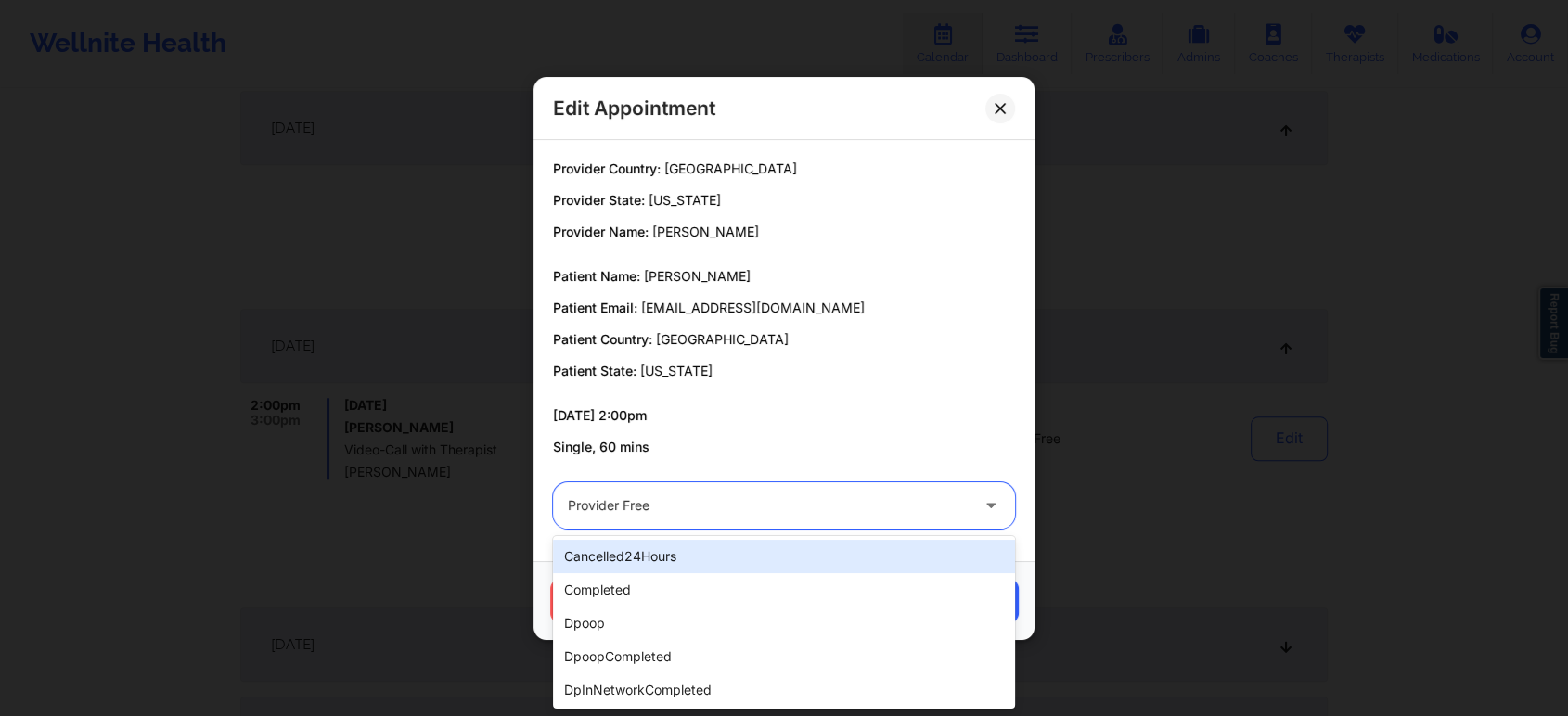
click at [875, 490] on div "Provider Free" at bounding box center [768, 505] width 401 height 47
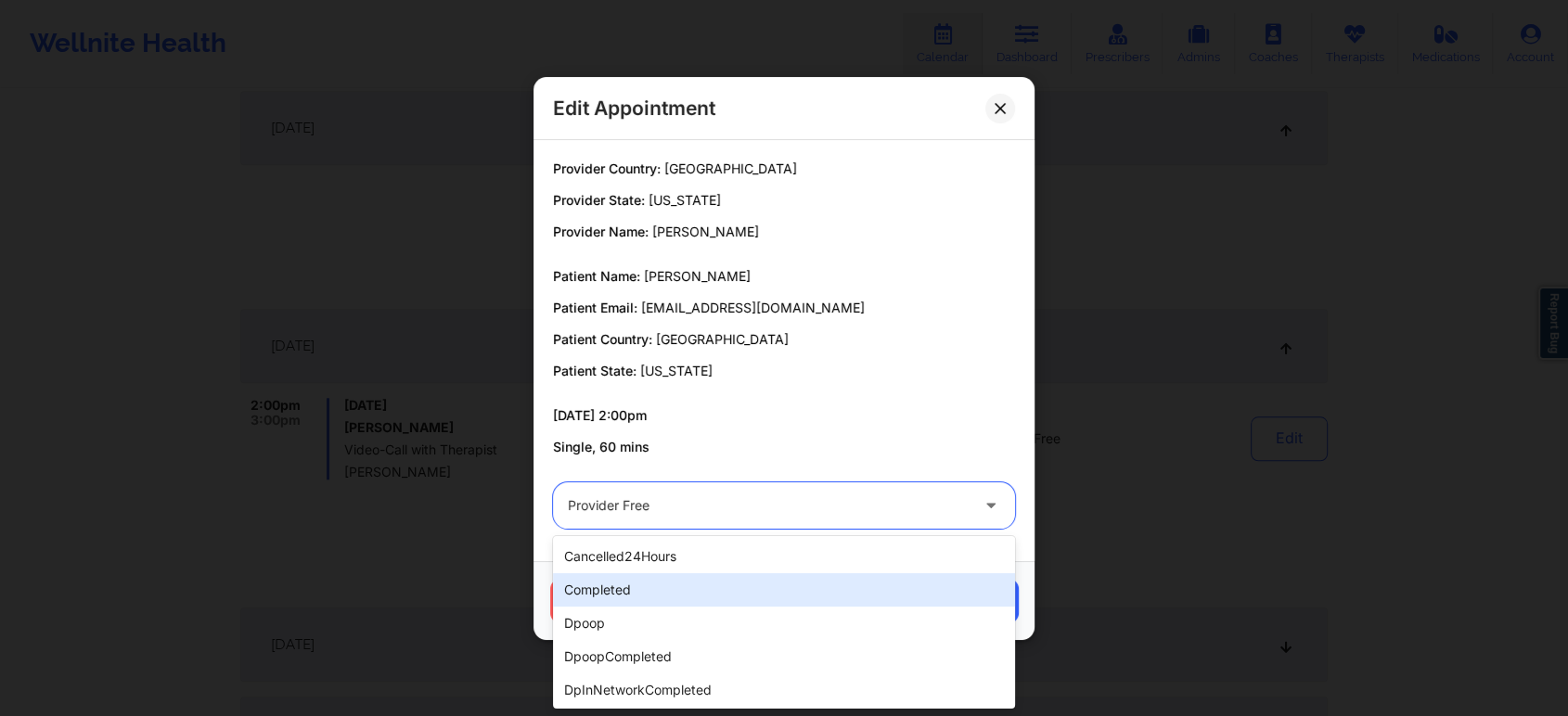
drag, startPoint x: 780, startPoint y: 607, endPoint x: 796, endPoint y: 597, distance: 18.9
click at [796, 597] on div "cancelled24Hours completed dpoop dpoopCompleted dpInNetworkCompleted freeNoShow…" at bounding box center [784, 622] width 462 height 172
click at [796, 597] on div "completed" at bounding box center [784, 590] width 462 height 33
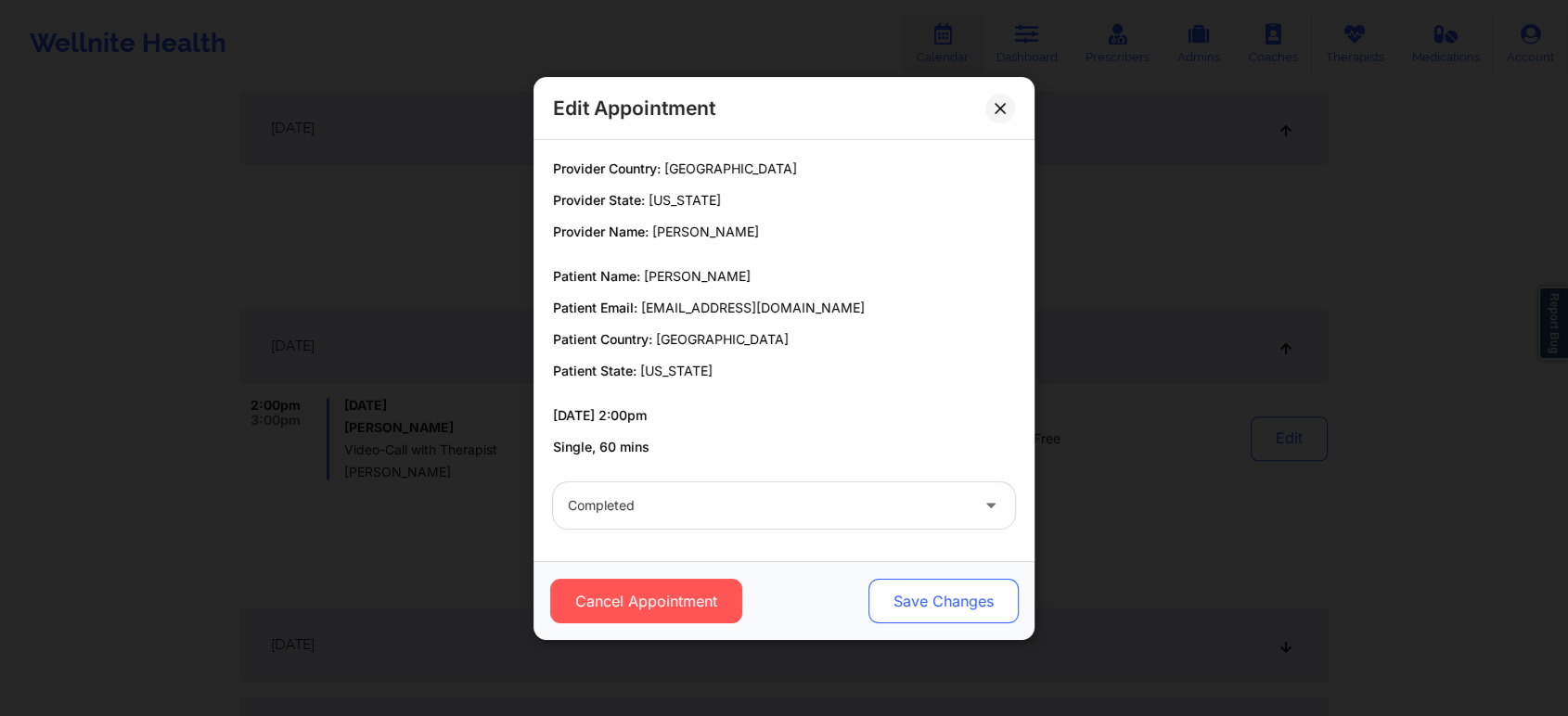
click at [939, 597] on button "Save Changes" at bounding box center [943, 601] width 150 height 45
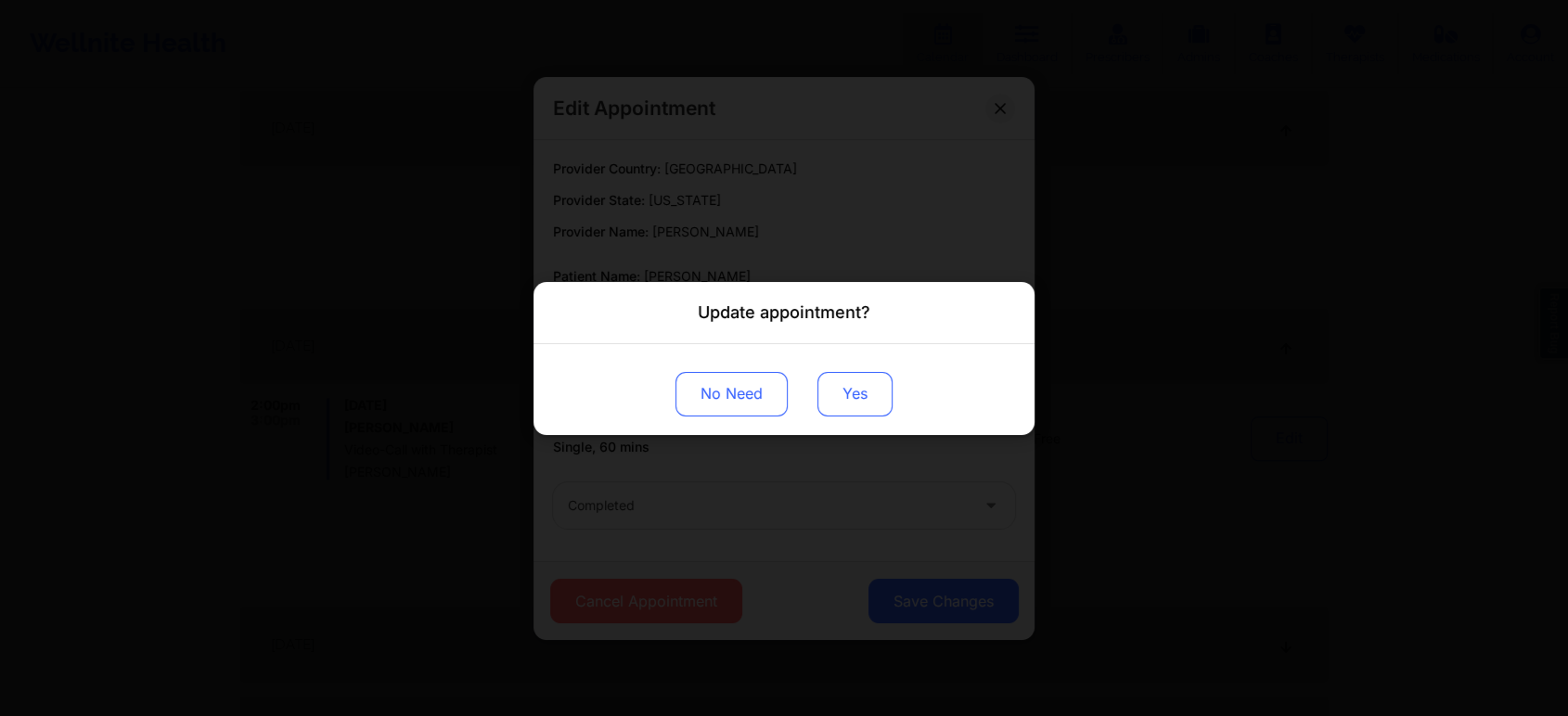
click at [854, 389] on button "Yes" at bounding box center [855, 393] width 75 height 45
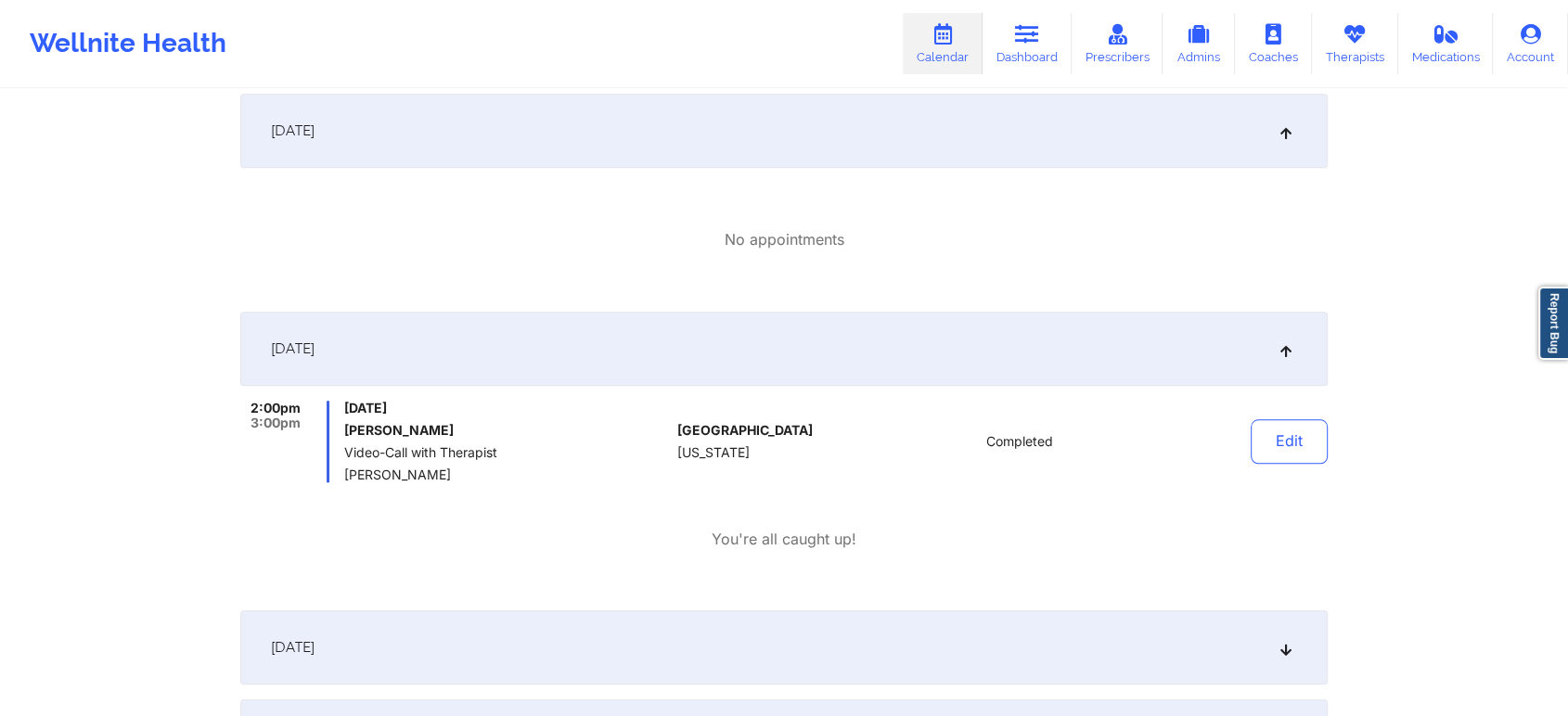
scroll to position [0, 0]
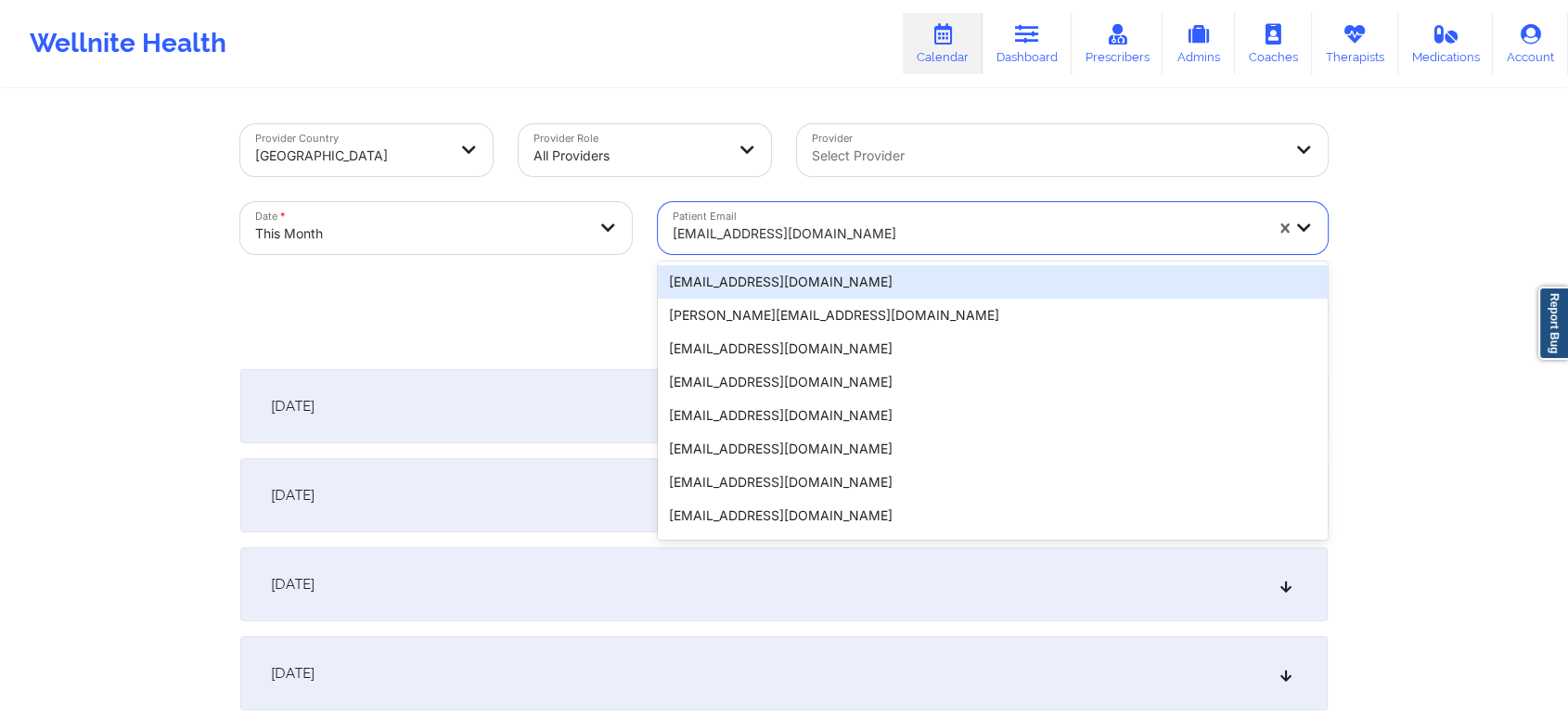
drag, startPoint x: 721, startPoint y: 203, endPoint x: 722, endPoint y: 254, distance: 51.0
click at [722, 254] on div "Patient Email 20 results available. Use Up and Down to choose options, press En…" at bounding box center [993, 228] width 696 height 78
paste input "[EMAIL_ADDRESS][DOMAIN_NAME]"
type input "[EMAIL_ADDRESS][DOMAIN_NAME]"
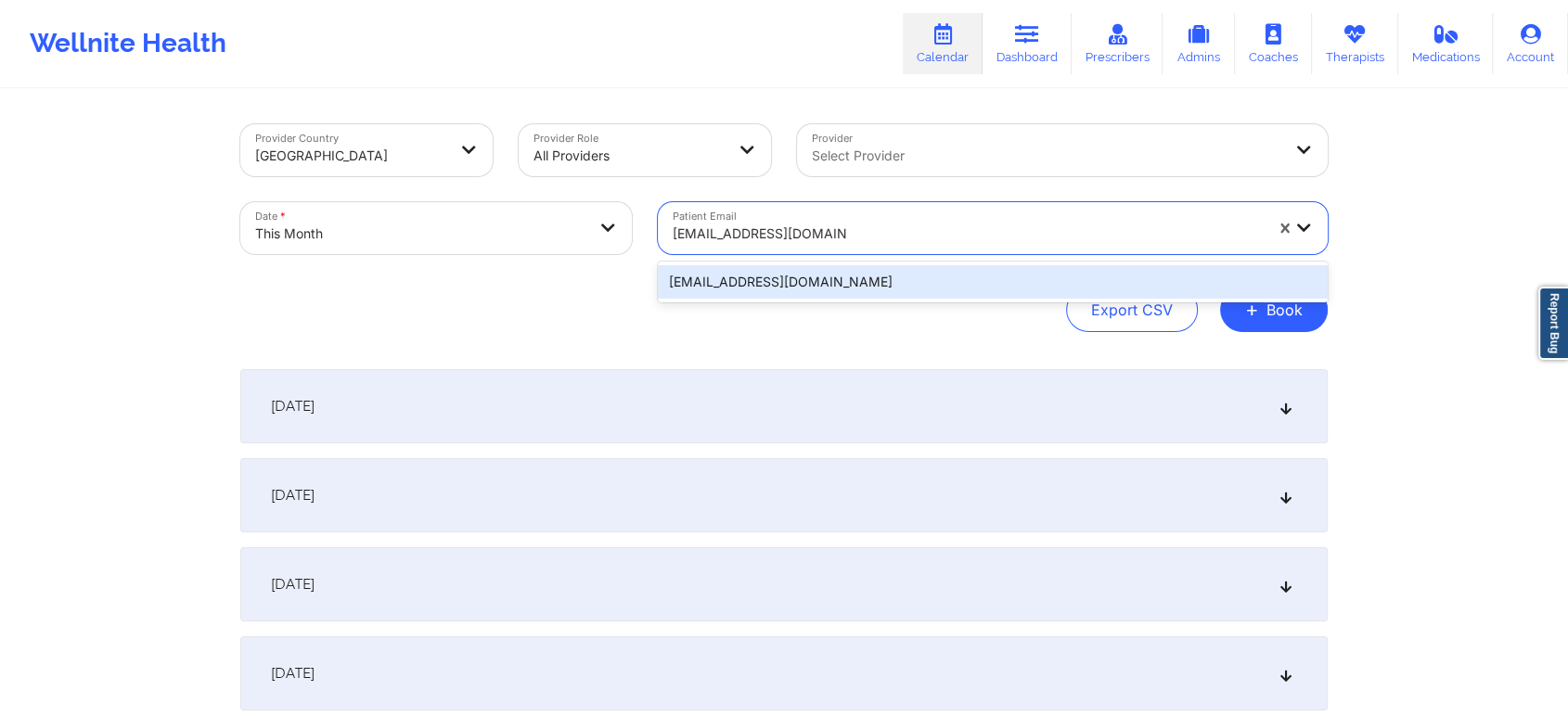
click at [794, 273] on div "[EMAIL_ADDRESS][DOMAIN_NAME]" at bounding box center [993, 281] width 669 height 33
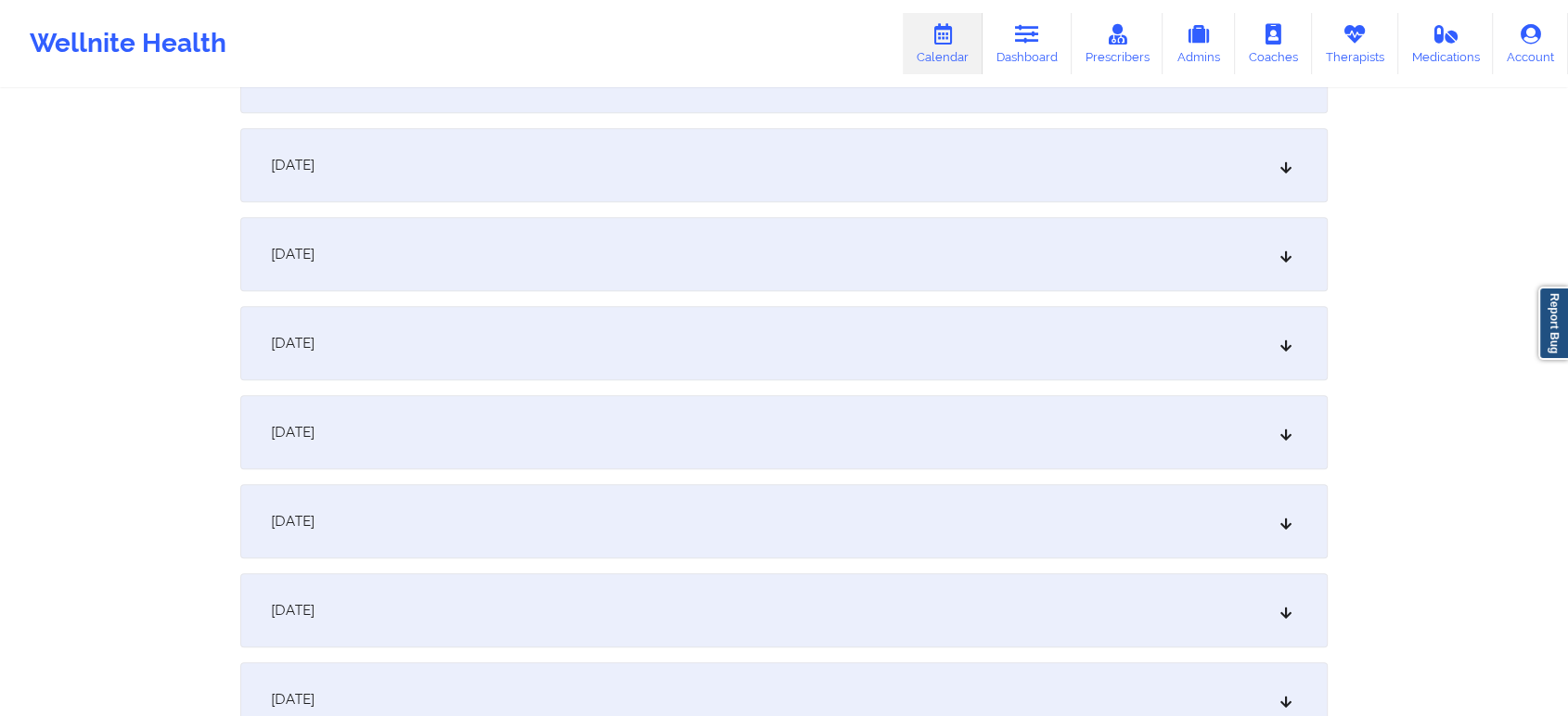
scroll to position [965, 0]
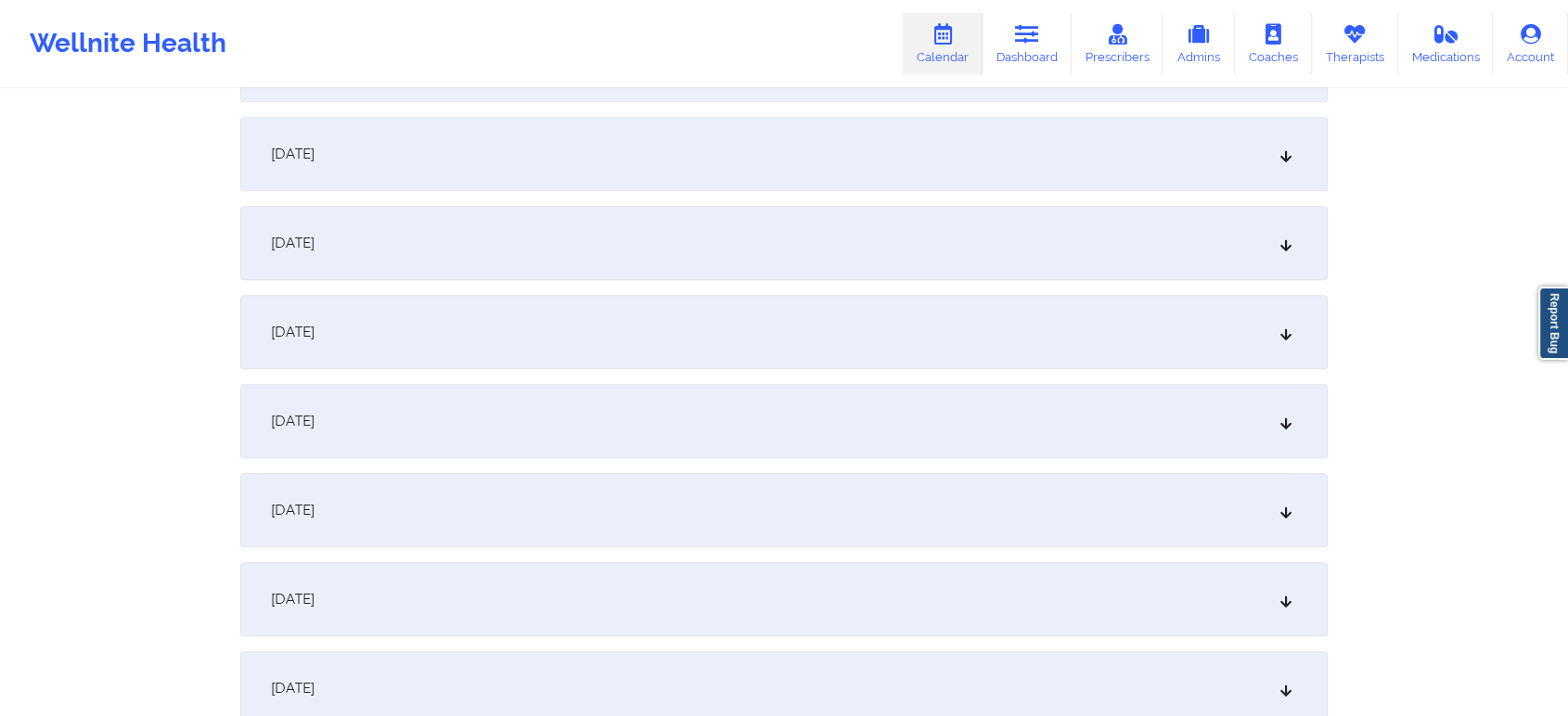
click at [1173, 508] on div "[DATE]" at bounding box center [784, 511] width 1088 height 74
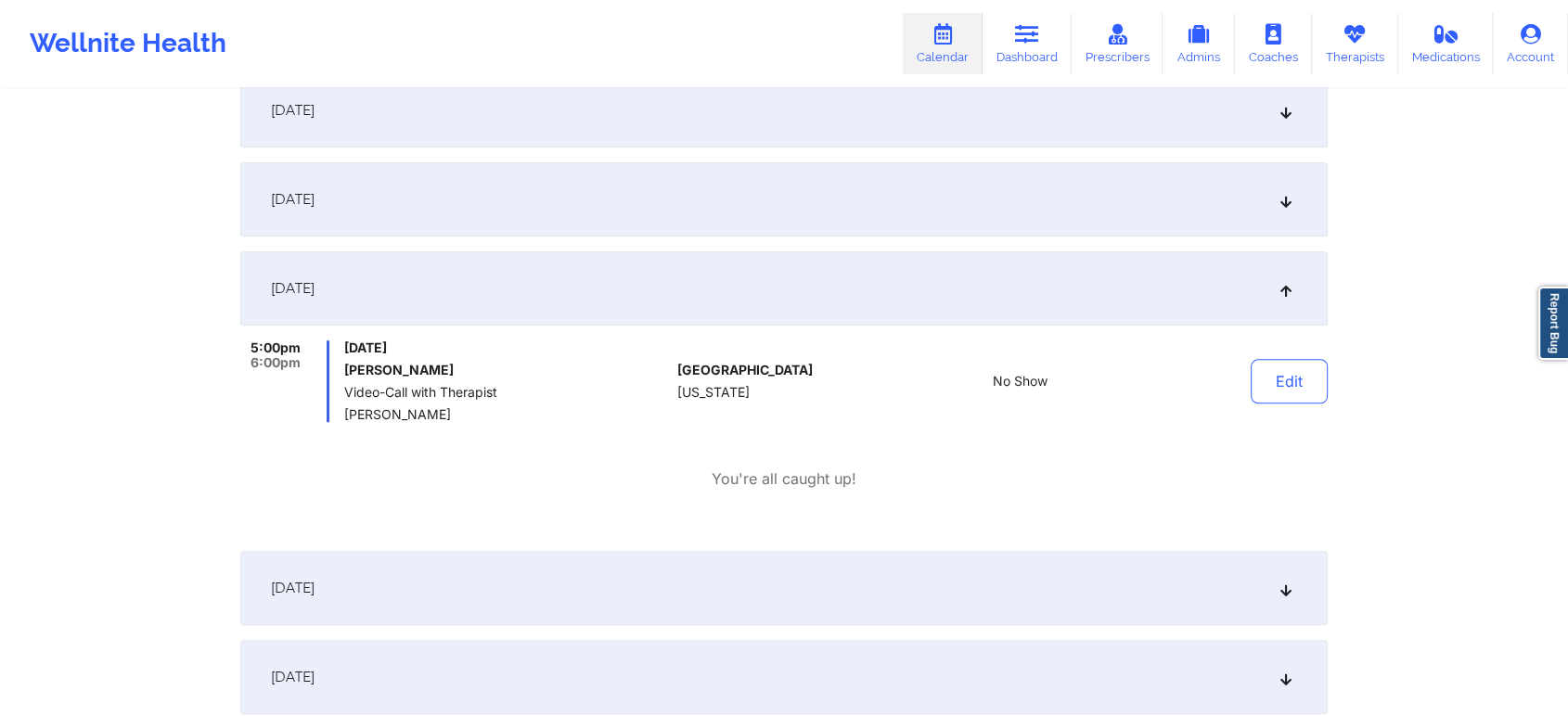
scroll to position [1190, 0]
click at [1280, 390] on button "Edit" at bounding box center [1288, 377] width 77 height 45
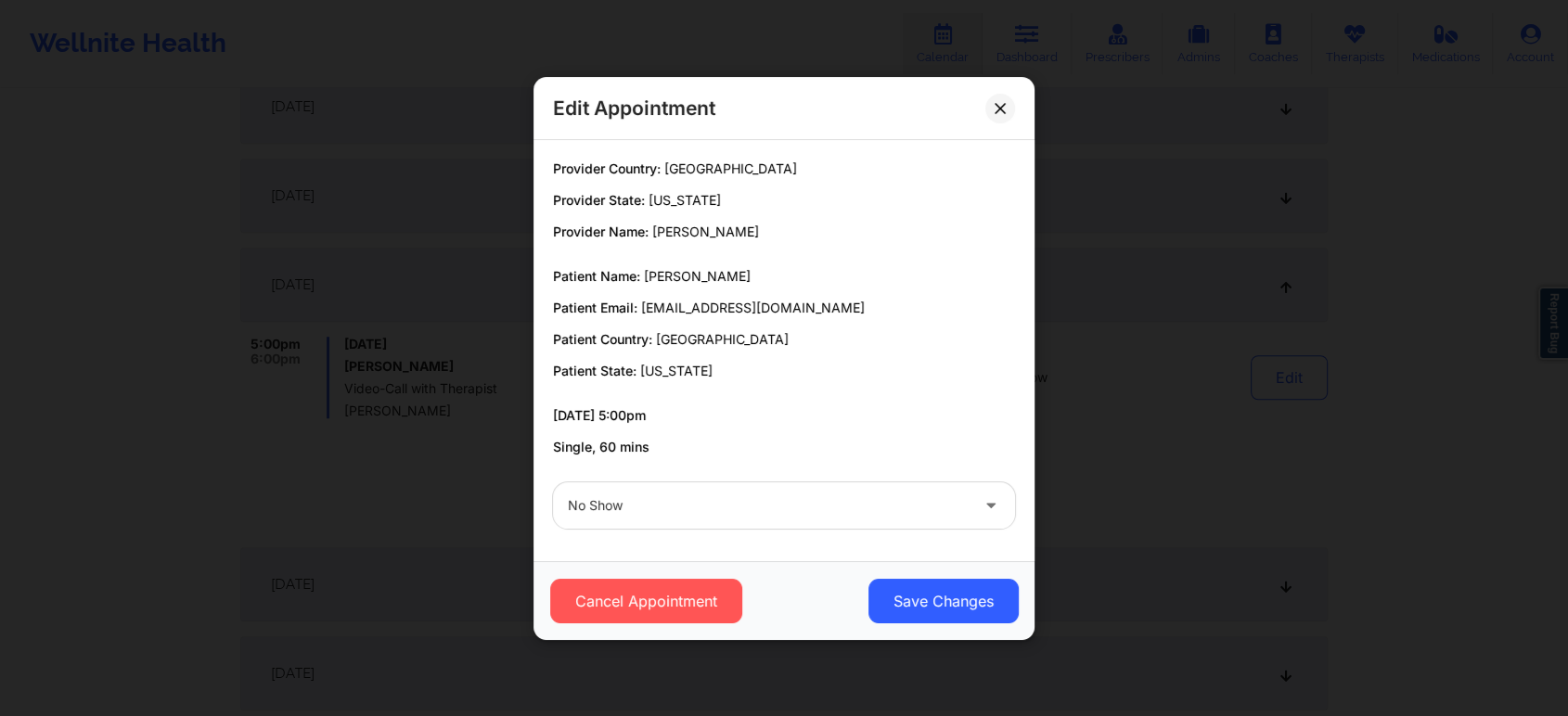
click at [887, 529] on div "No Show" at bounding box center [784, 506] width 488 height 72
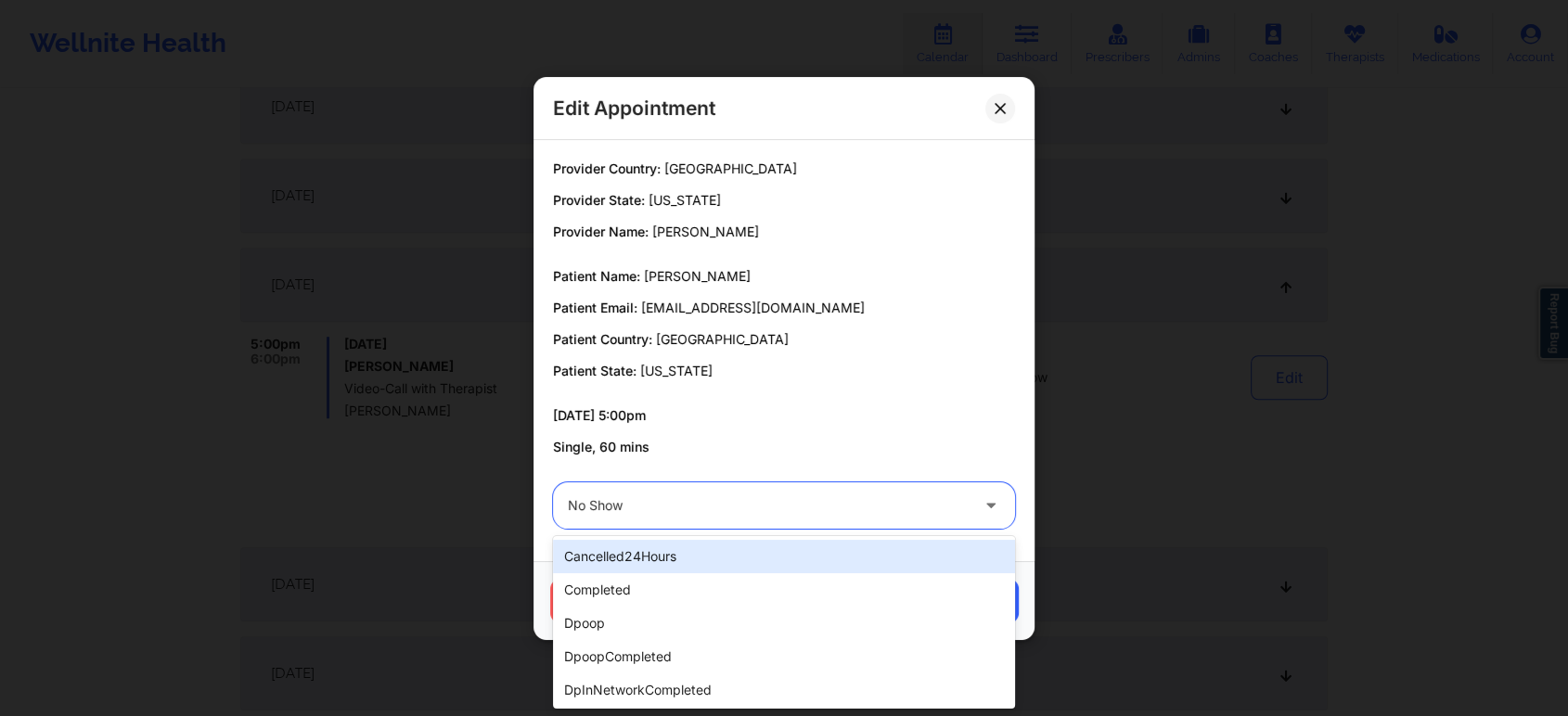
click at [833, 519] on div "No Show" at bounding box center [768, 505] width 401 height 47
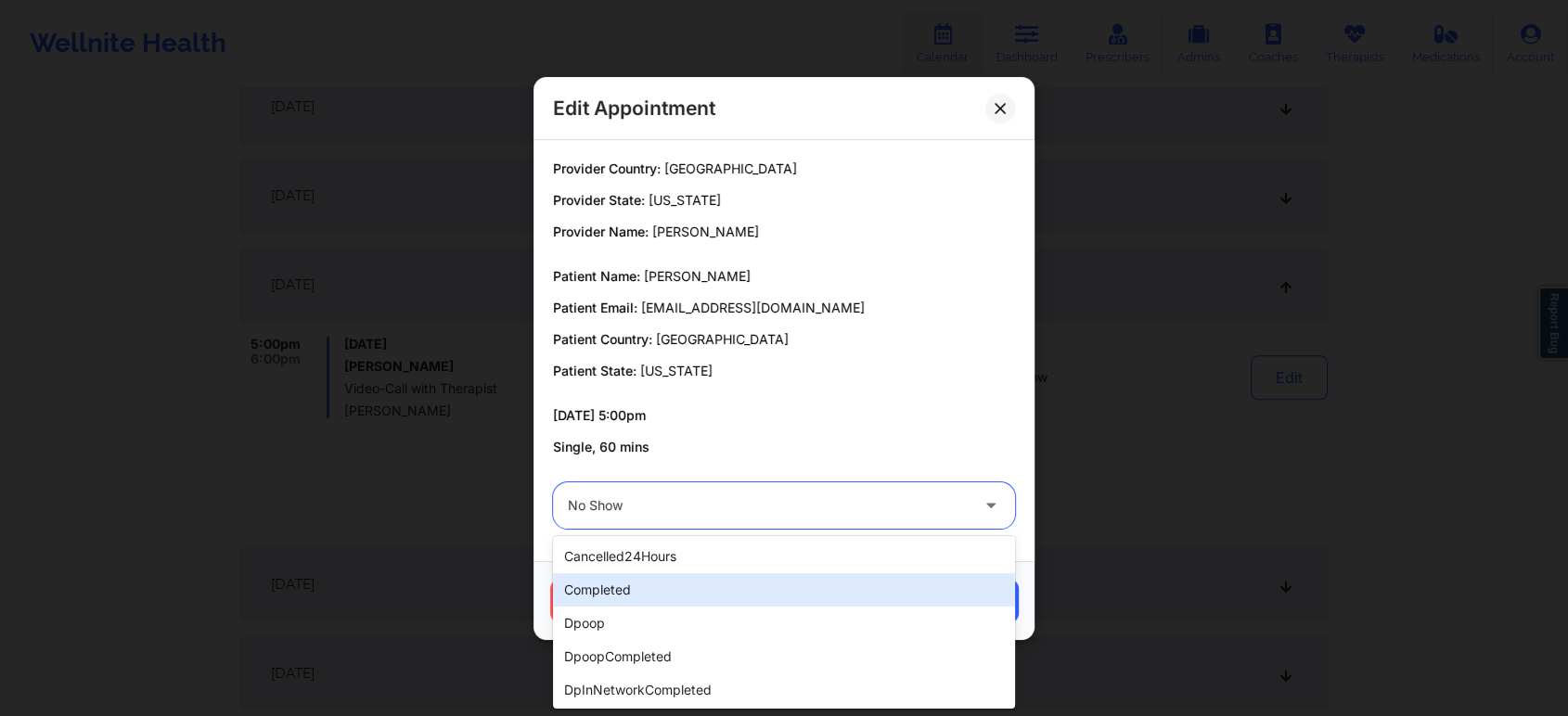
click at [745, 580] on div "completed" at bounding box center [784, 590] width 462 height 33
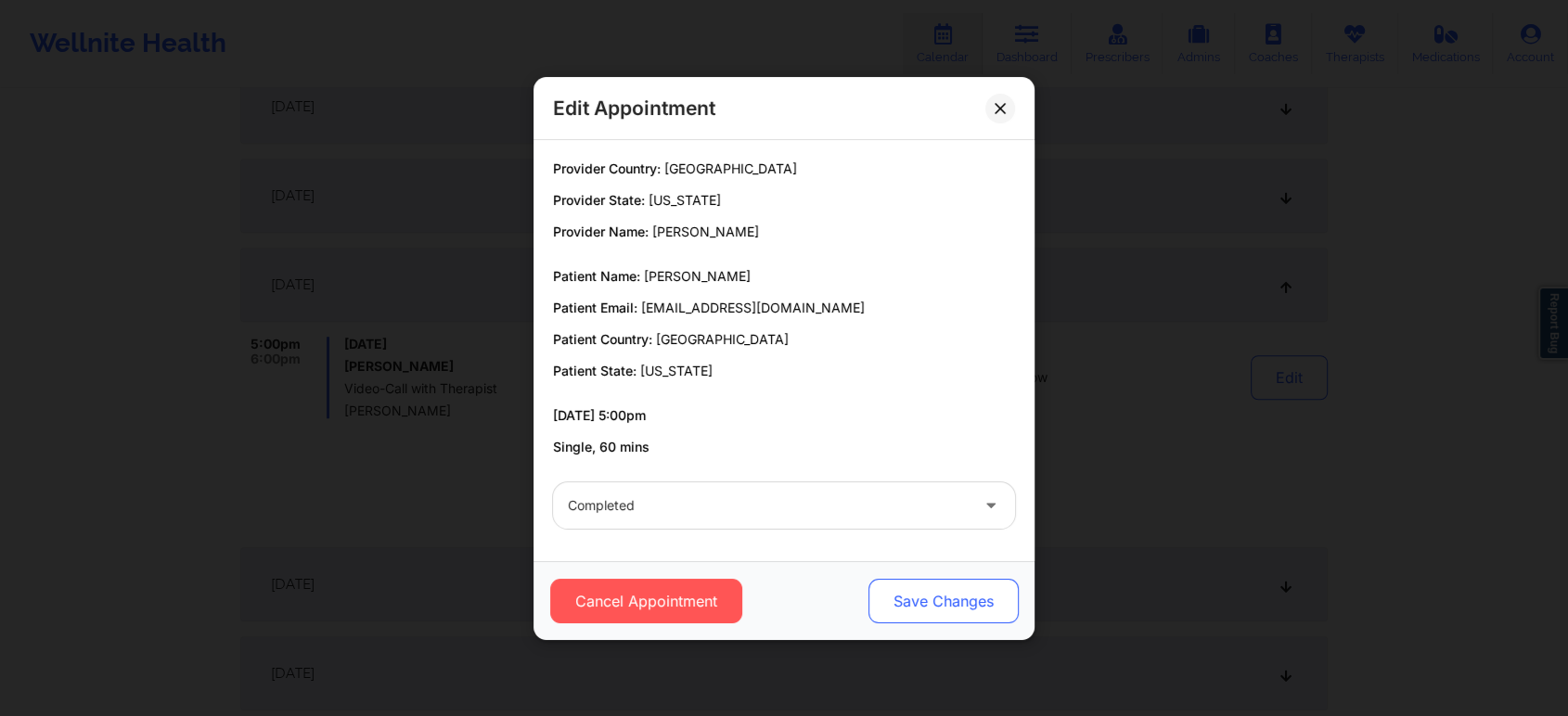
click at [892, 579] on button "Save Changes" at bounding box center [943, 601] width 150 height 45
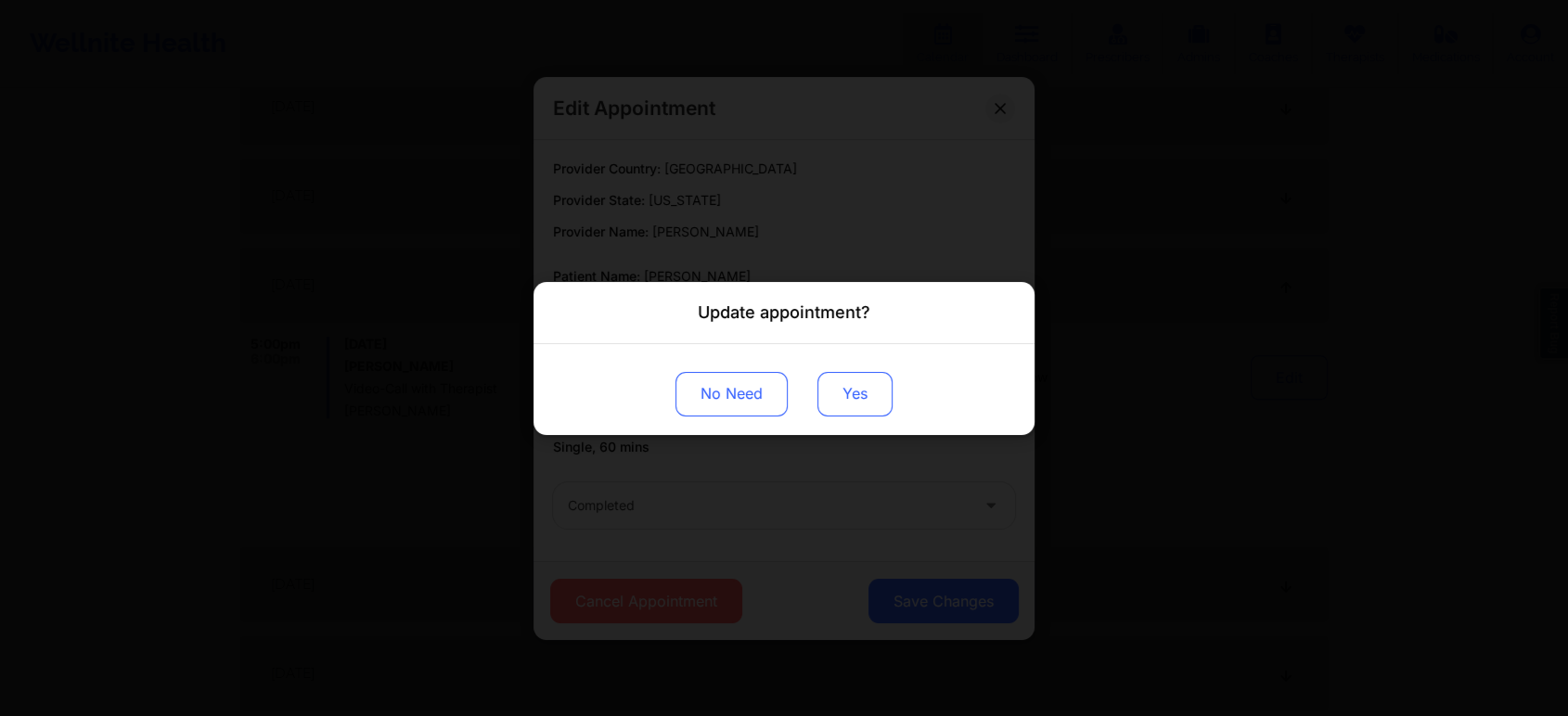
click at [830, 401] on button "Yes" at bounding box center [855, 393] width 75 height 45
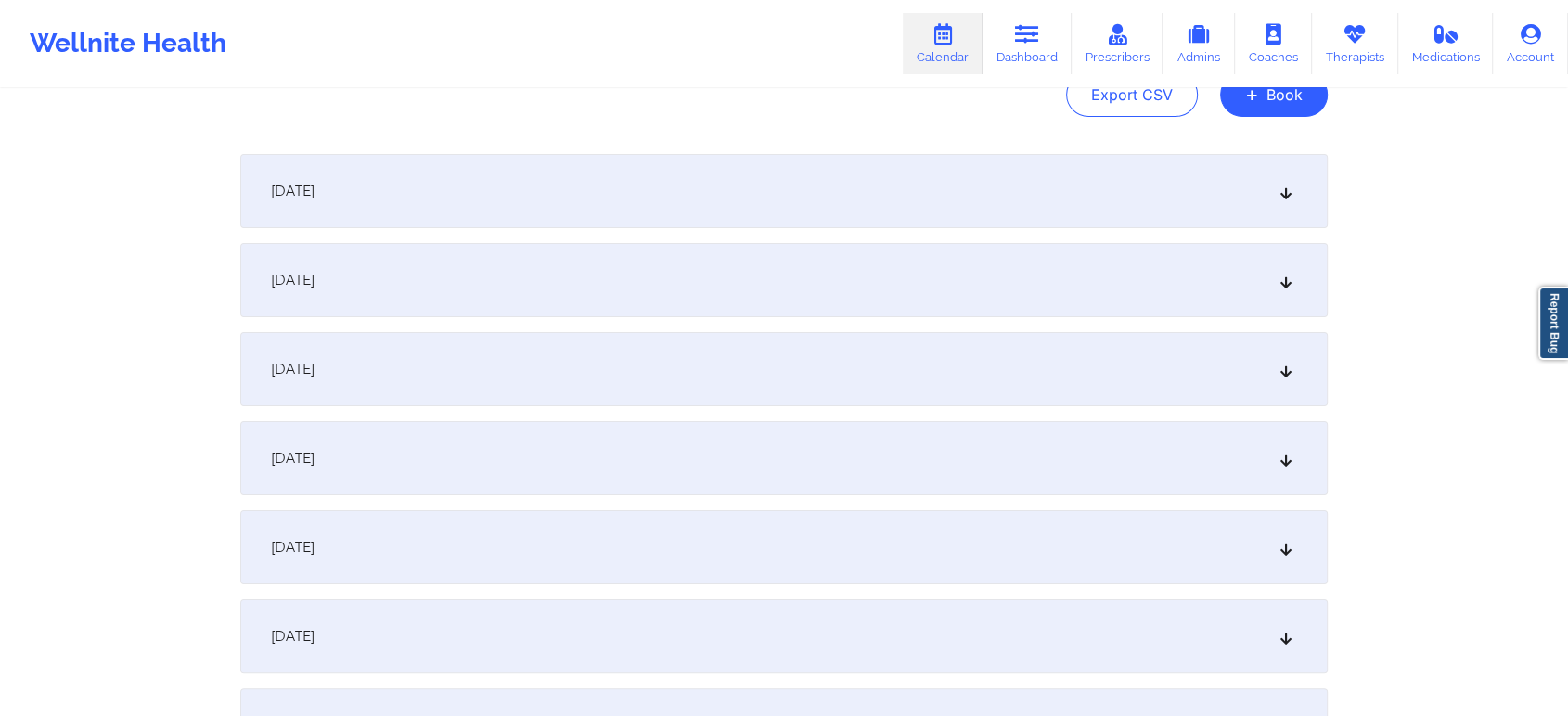
scroll to position [0, 0]
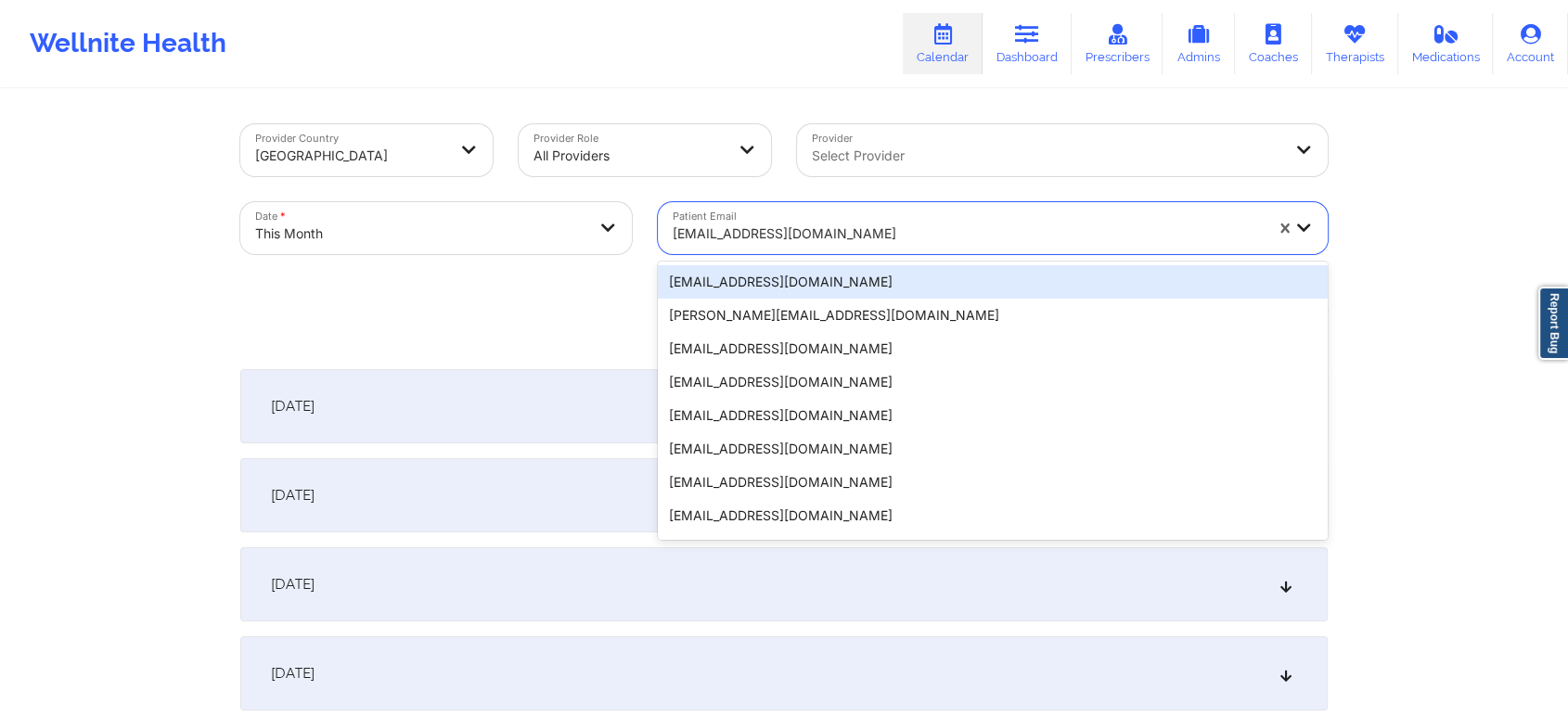
click at [768, 227] on div at bounding box center [967, 233] width 590 height 22
paste input "[EMAIL_ADDRESS][DOMAIN_NAME]"
type input "[EMAIL_ADDRESS][DOMAIN_NAME]"
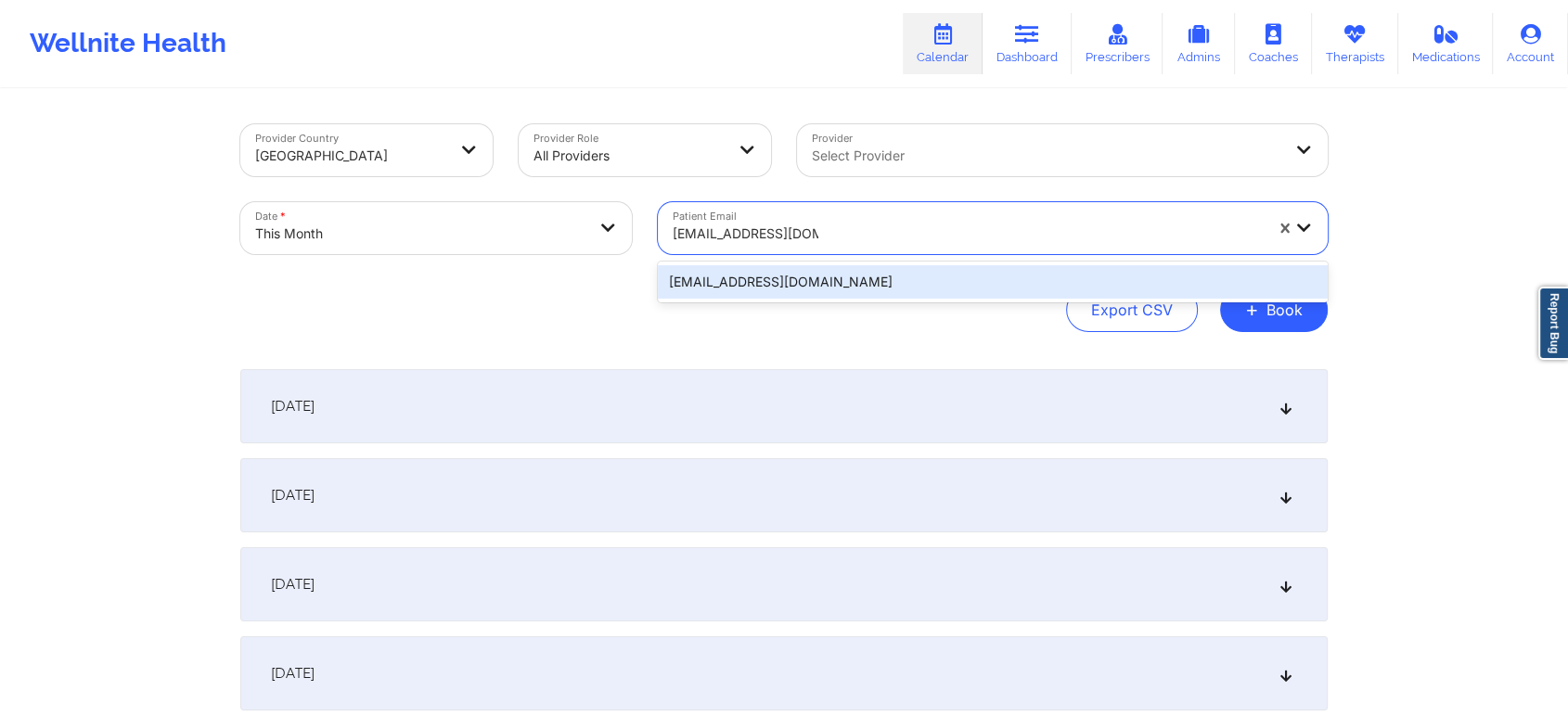
click at [803, 274] on div "[EMAIL_ADDRESS][DOMAIN_NAME]" at bounding box center [993, 281] width 669 height 33
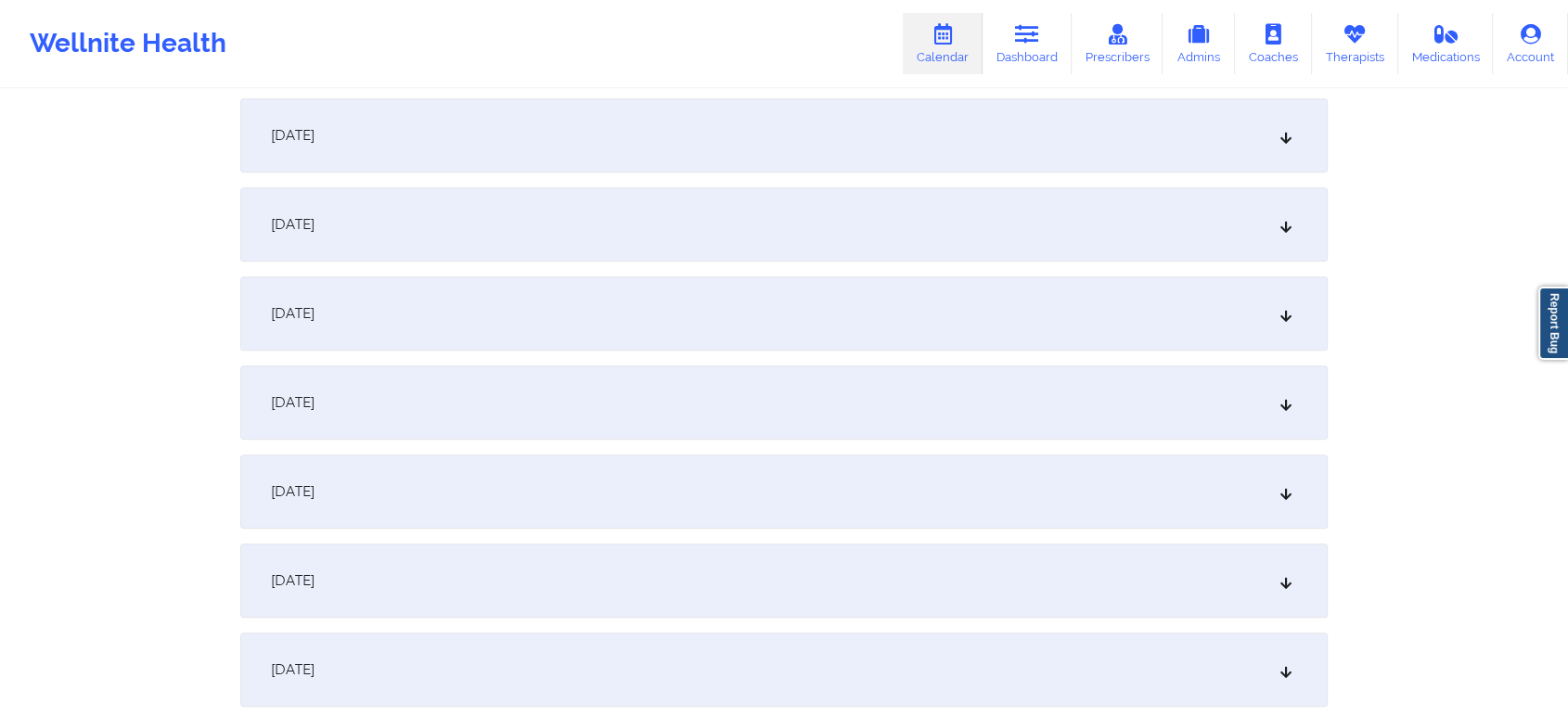
scroll to position [1056, 0]
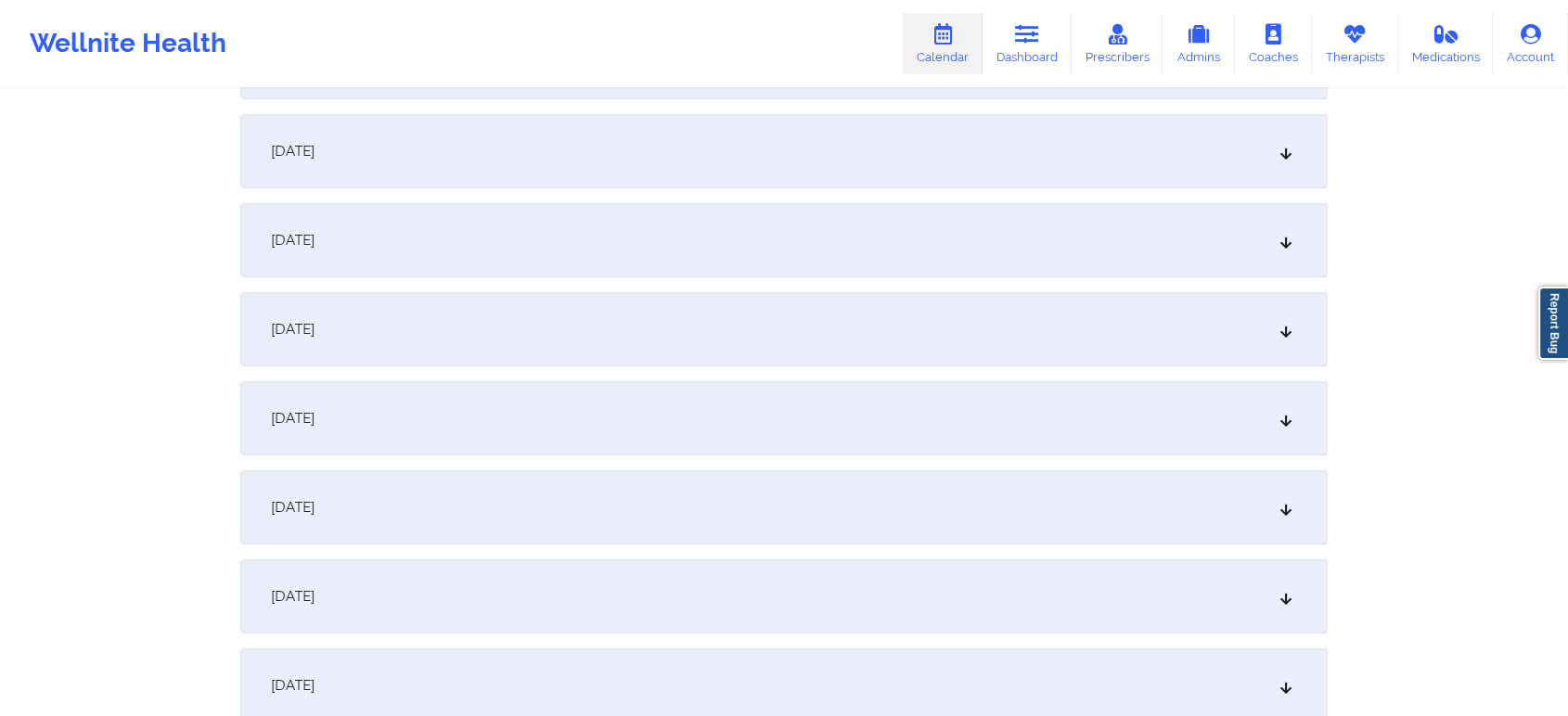
click at [973, 428] on div "[DATE]" at bounding box center [784, 418] width 1088 height 74
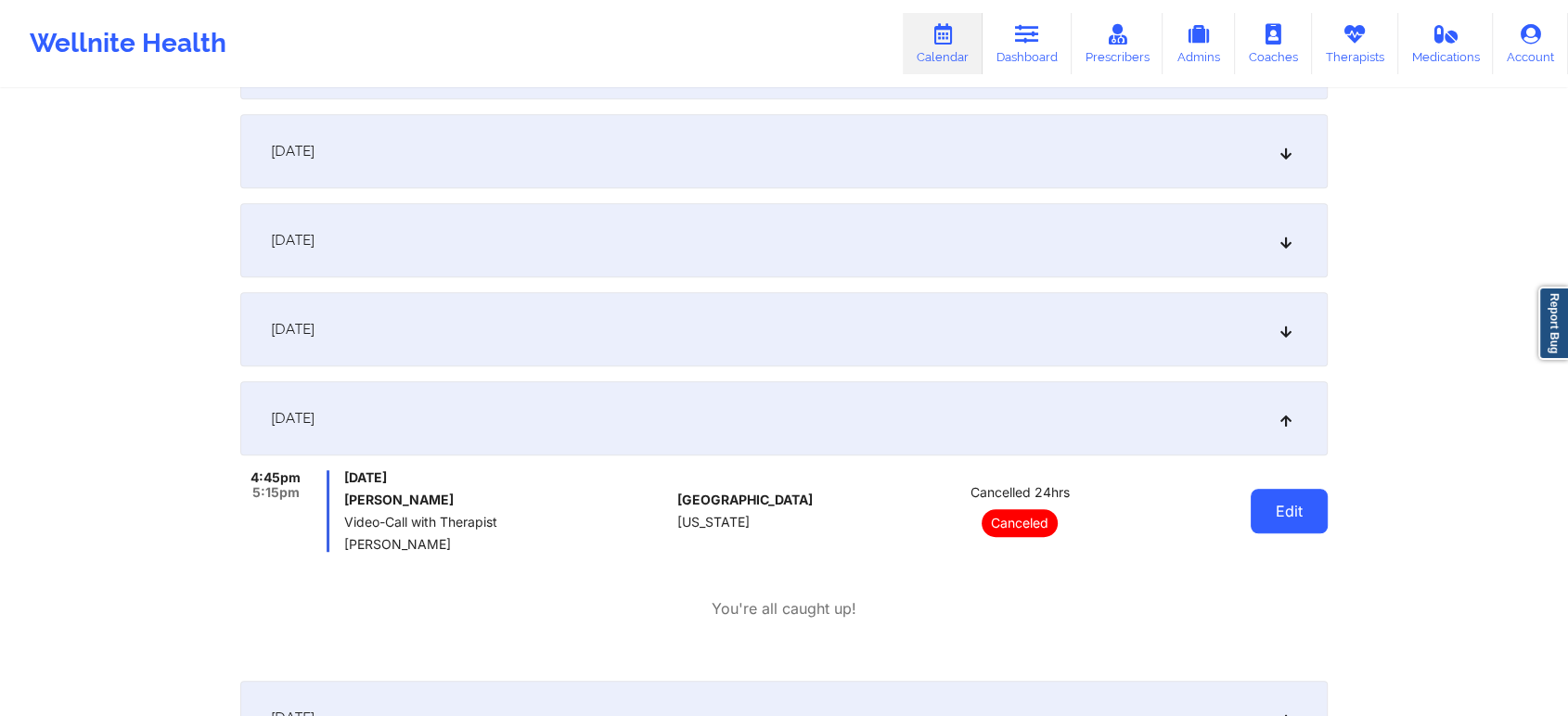
click at [1269, 500] on button "Edit" at bounding box center [1288, 511] width 77 height 45
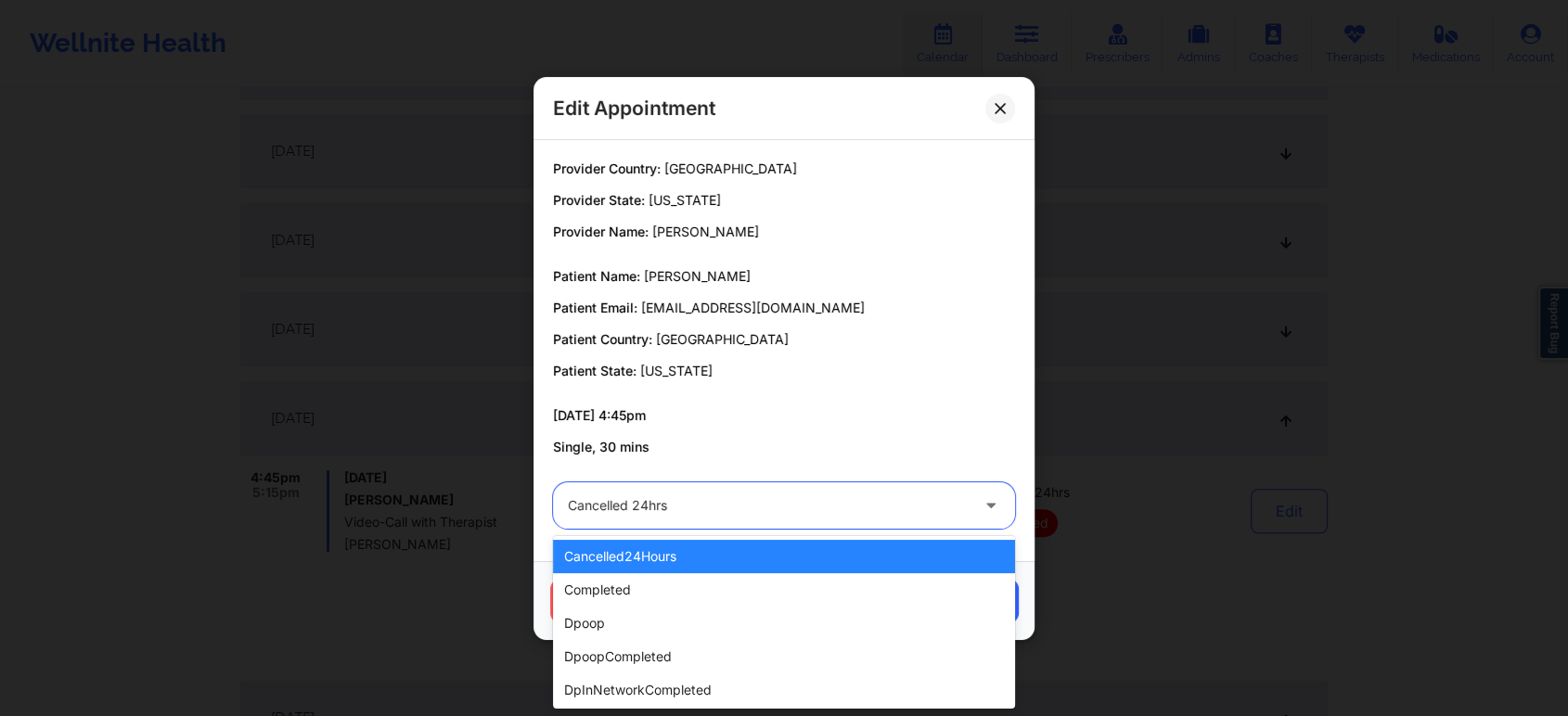
click at [791, 518] on div "Cancelled 24hrs" at bounding box center [768, 505] width 401 height 47
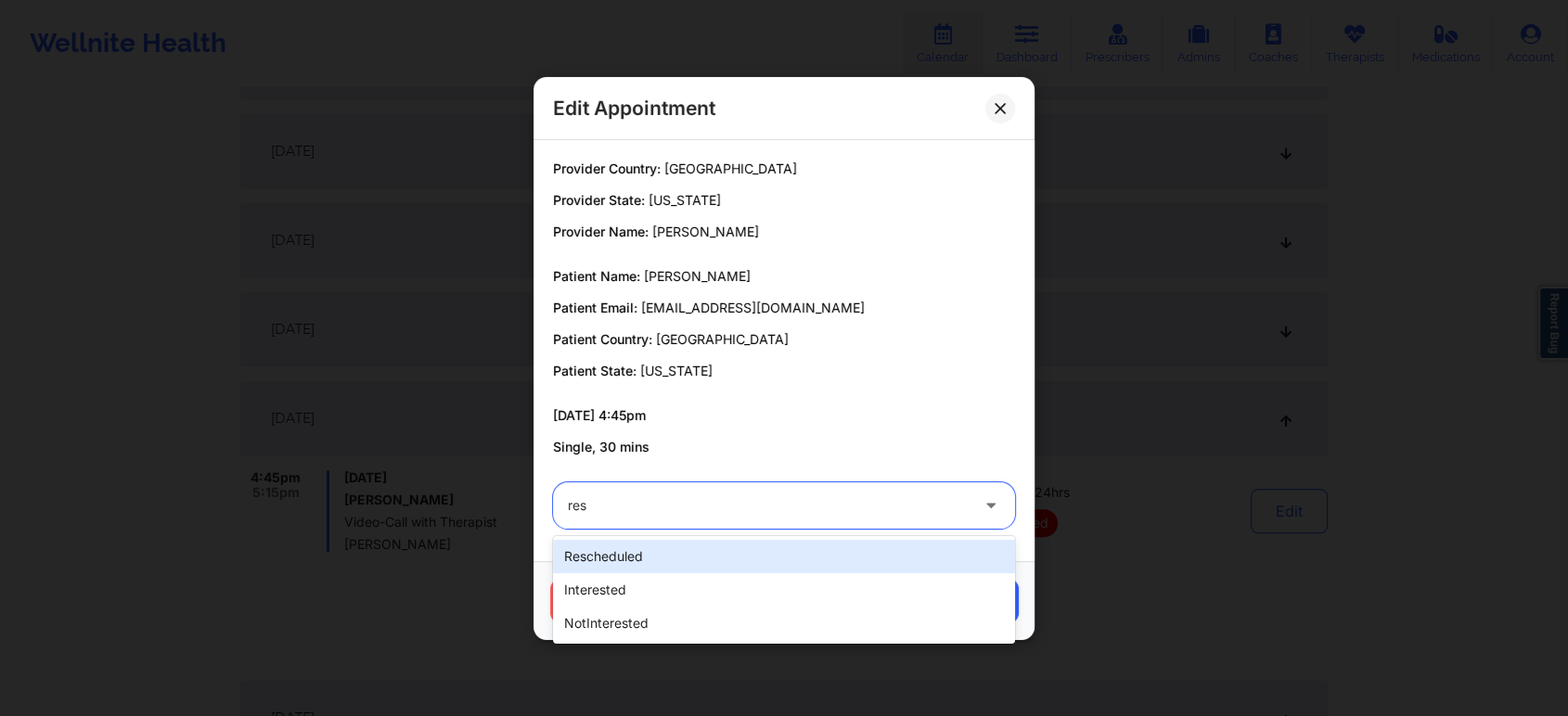
type input "resc"
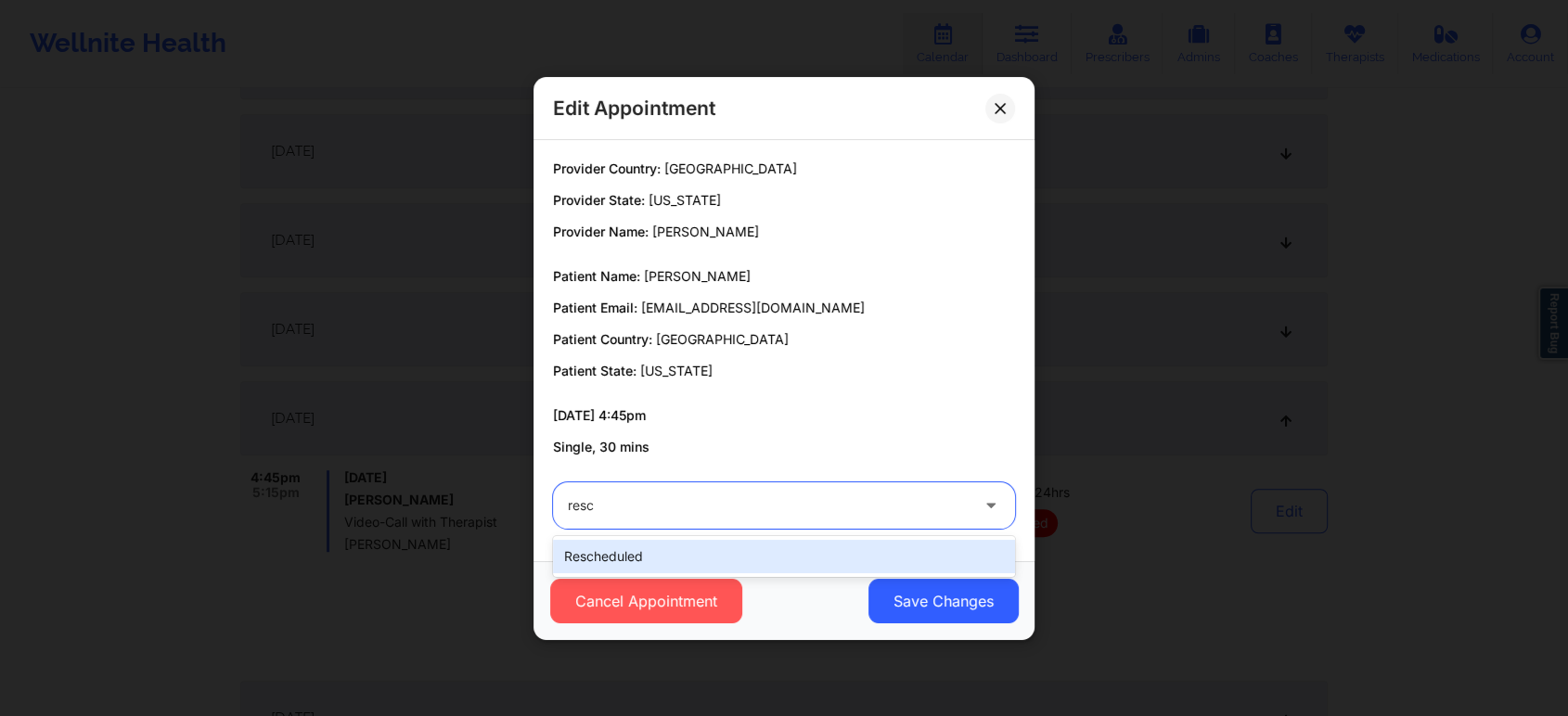
click at [797, 541] on div "rescheduled" at bounding box center [784, 556] width 462 height 33
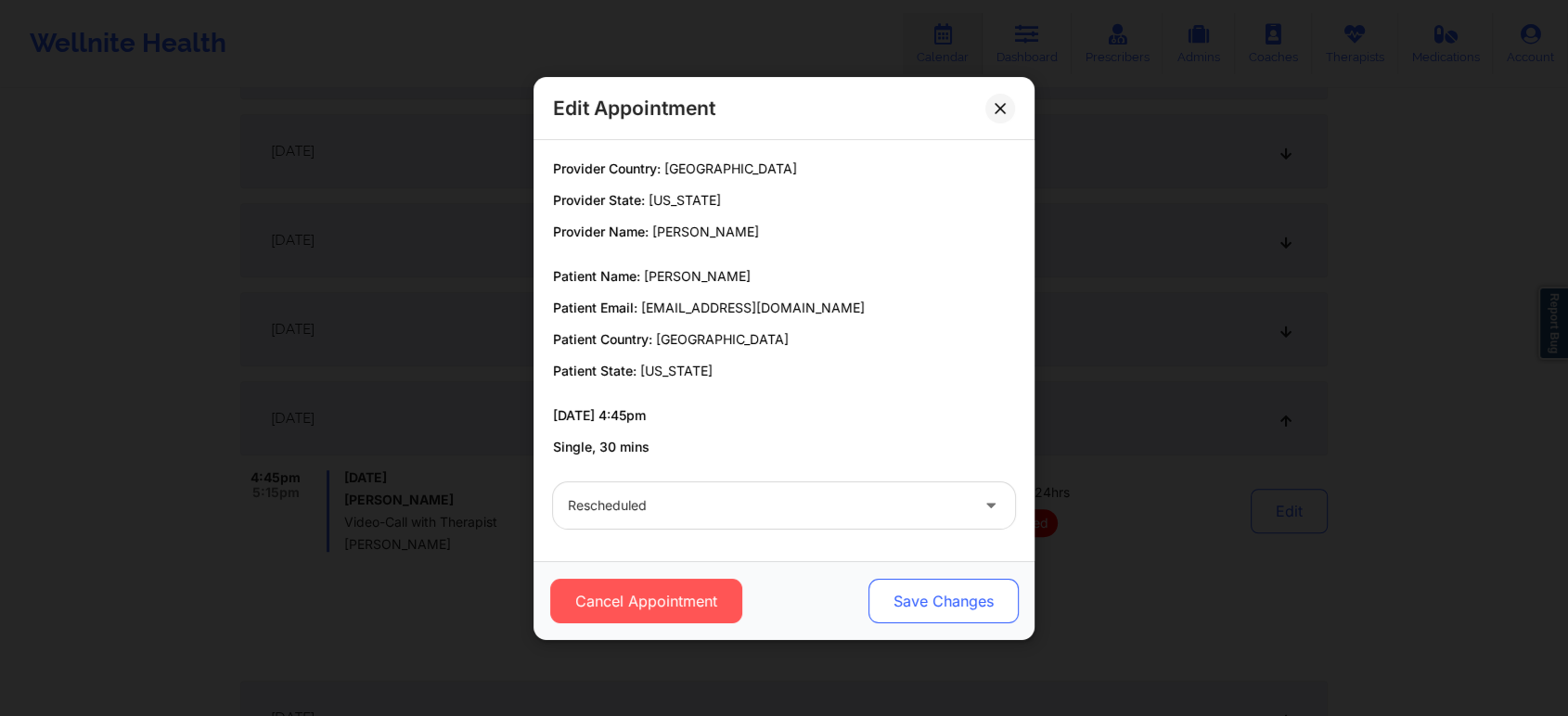
click at [940, 580] on button "Save Changes" at bounding box center [943, 601] width 150 height 45
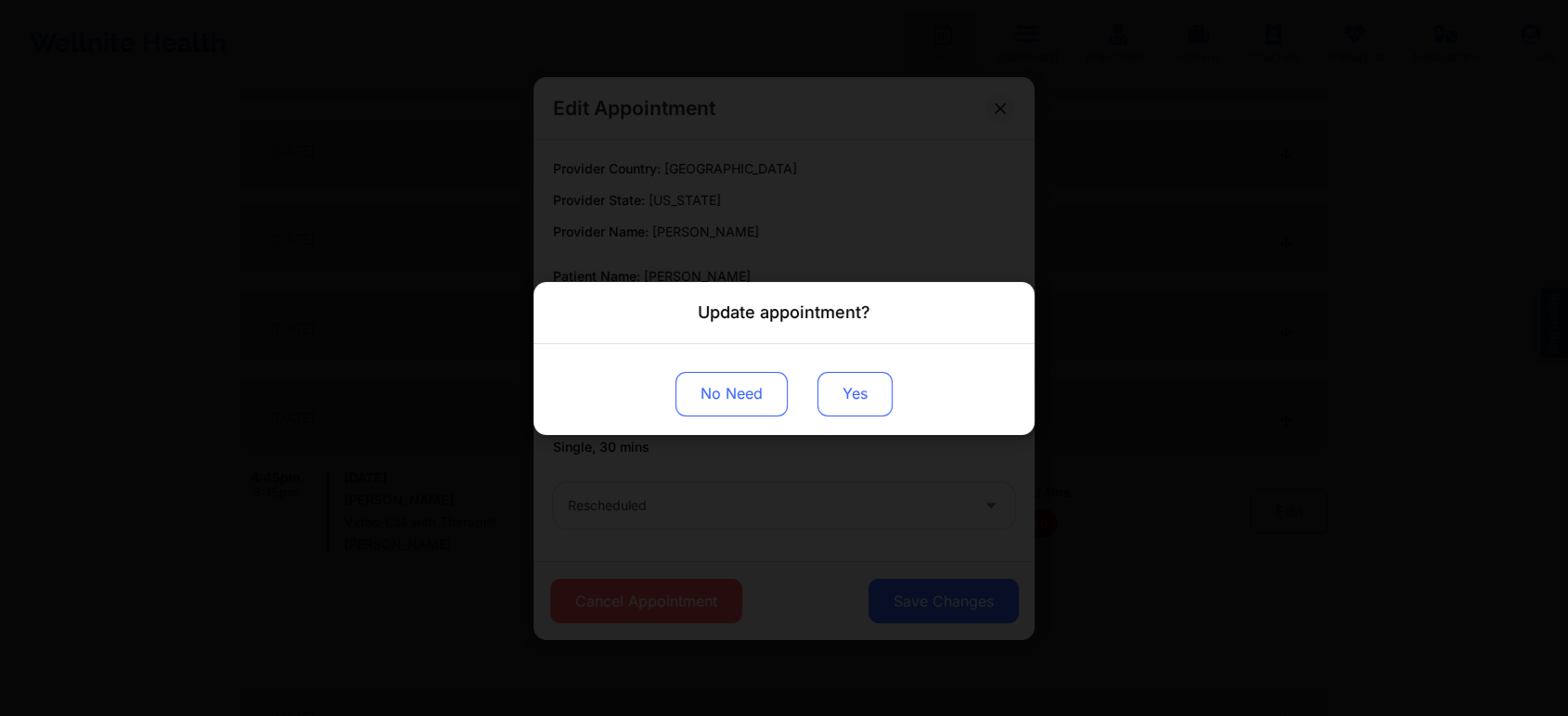
drag, startPoint x: 852, startPoint y: 361, endPoint x: 855, endPoint y: 394, distance: 33.1
click at [855, 394] on div "No Need Yes" at bounding box center [784, 389] width 501 height 91
click at [855, 394] on button "Yes" at bounding box center [855, 393] width 75 height 45
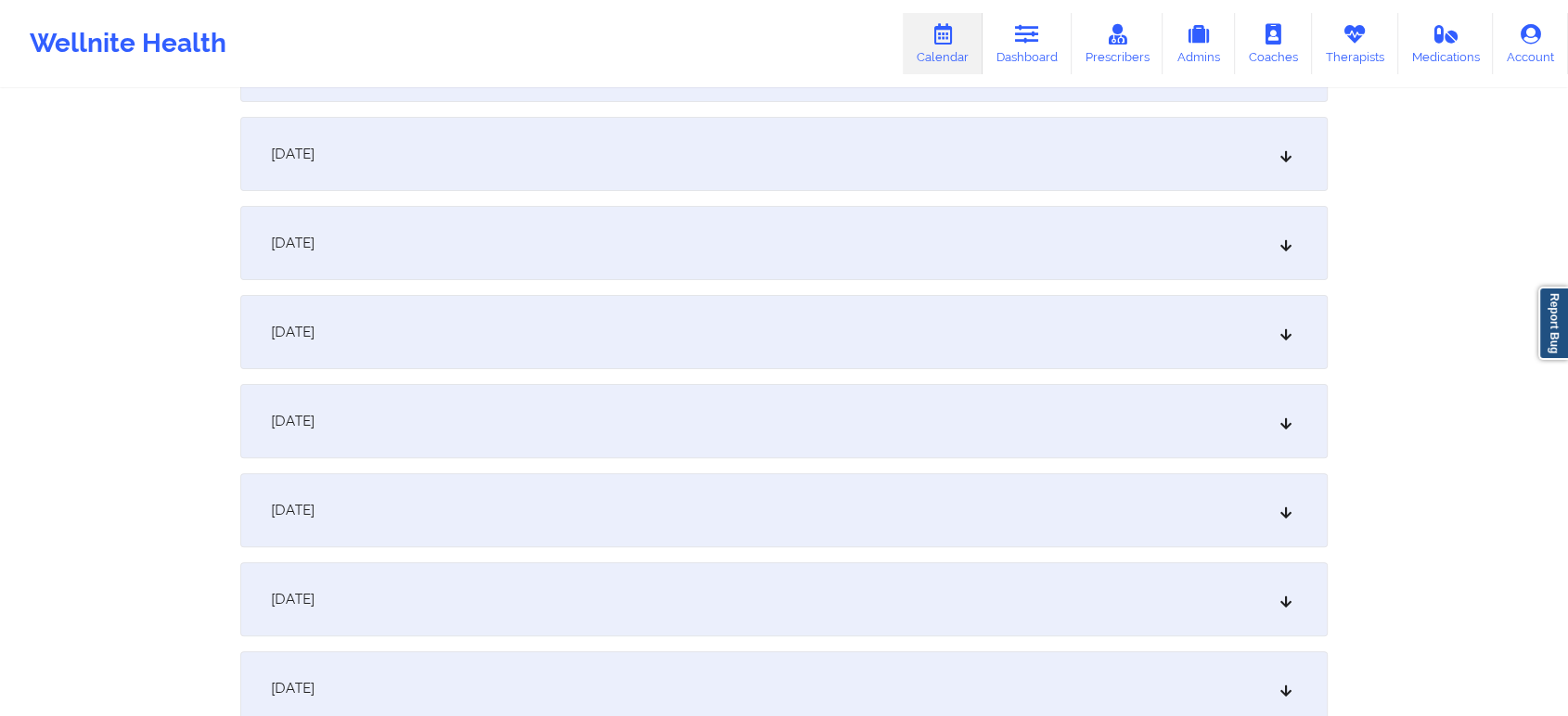
scroll to position [0, 0]
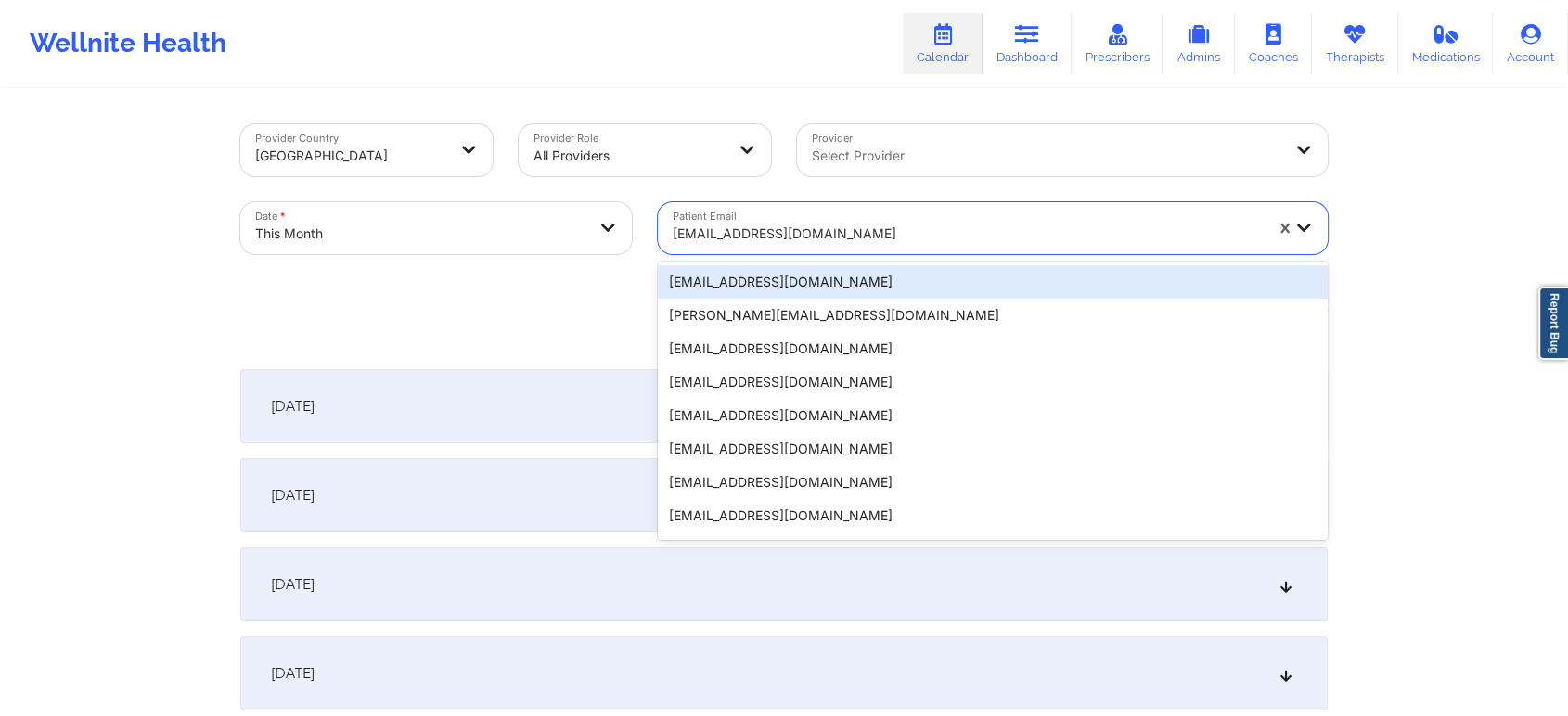
click at [780, 210] on div "[EMAIL_ADDRESS][DOMAIN_NAME]" at bounding box center [961, 228] width 607 height 52
paste input "[PERSON_NAME][EMAIL_ADDRESS][DOMAIN_NAME]"
type input "[PERSON_NAME][EMAIL_ADDRESS][DOMAIN_NAME]"
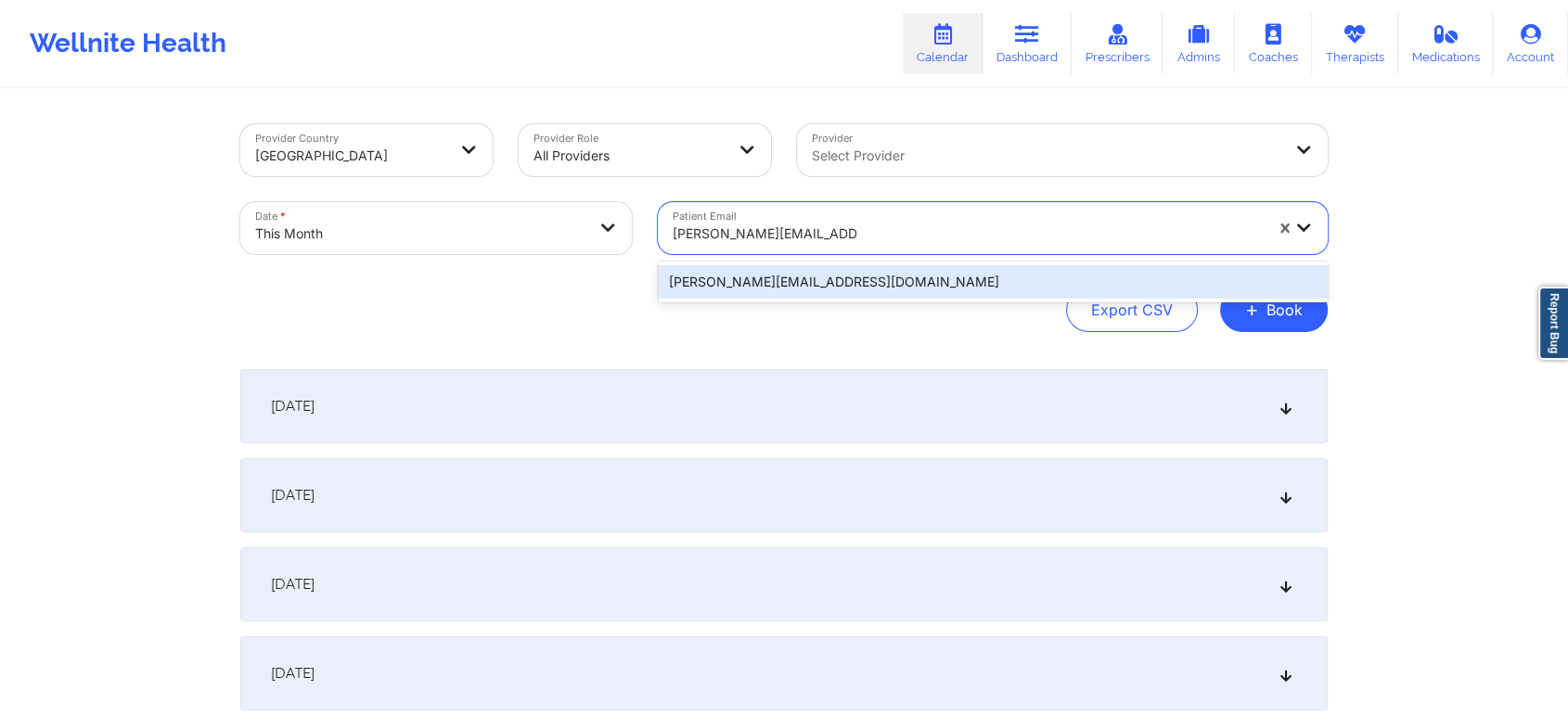
click at [831, 277] on div "[PERSON_NAME][EMAIL_ADDRESS][DOMAIN_NAME]" at bounding box center [993, 281] width 669 height 33
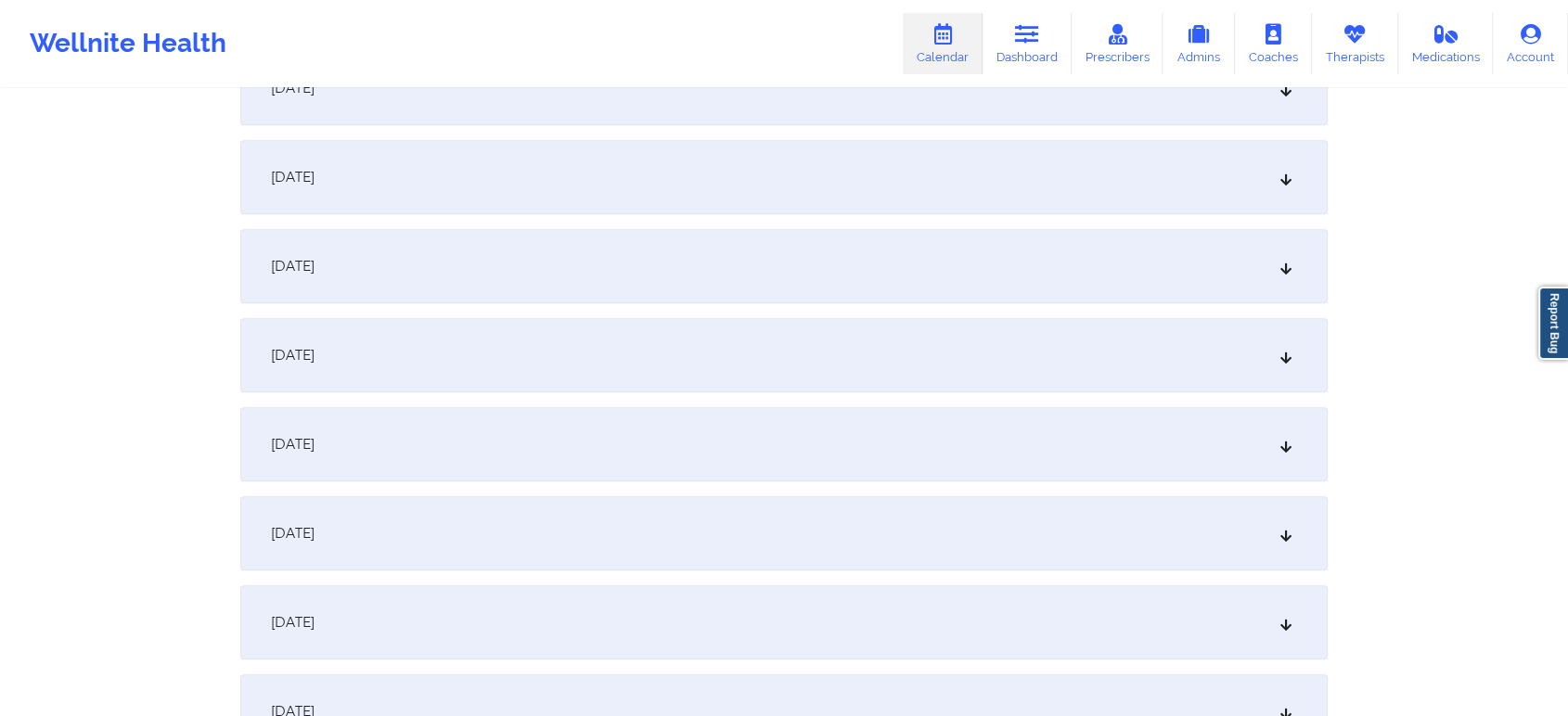
scroll to position [970, 0]
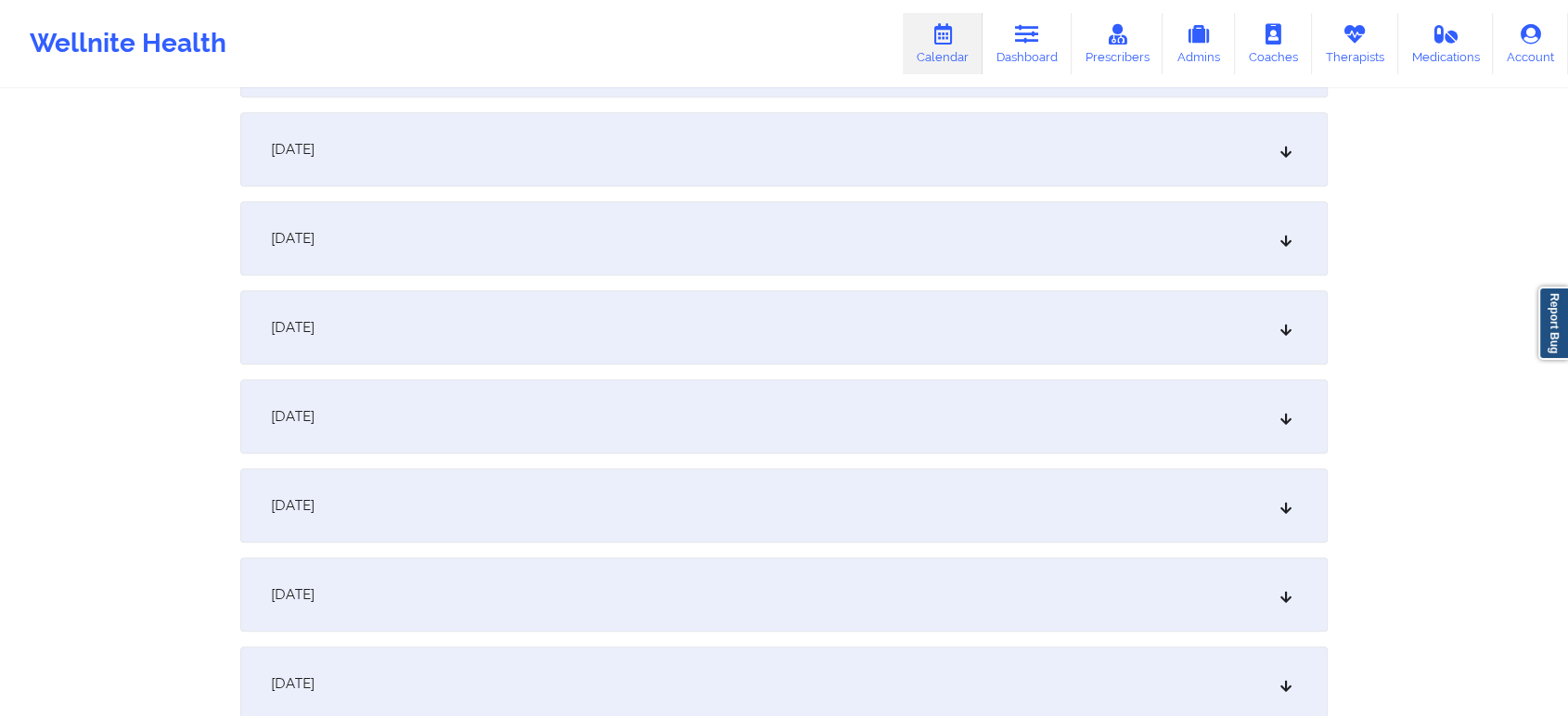
click at [931, 479] on div "[DATE]" at bounding box center [784, 506] width 1088 height 74
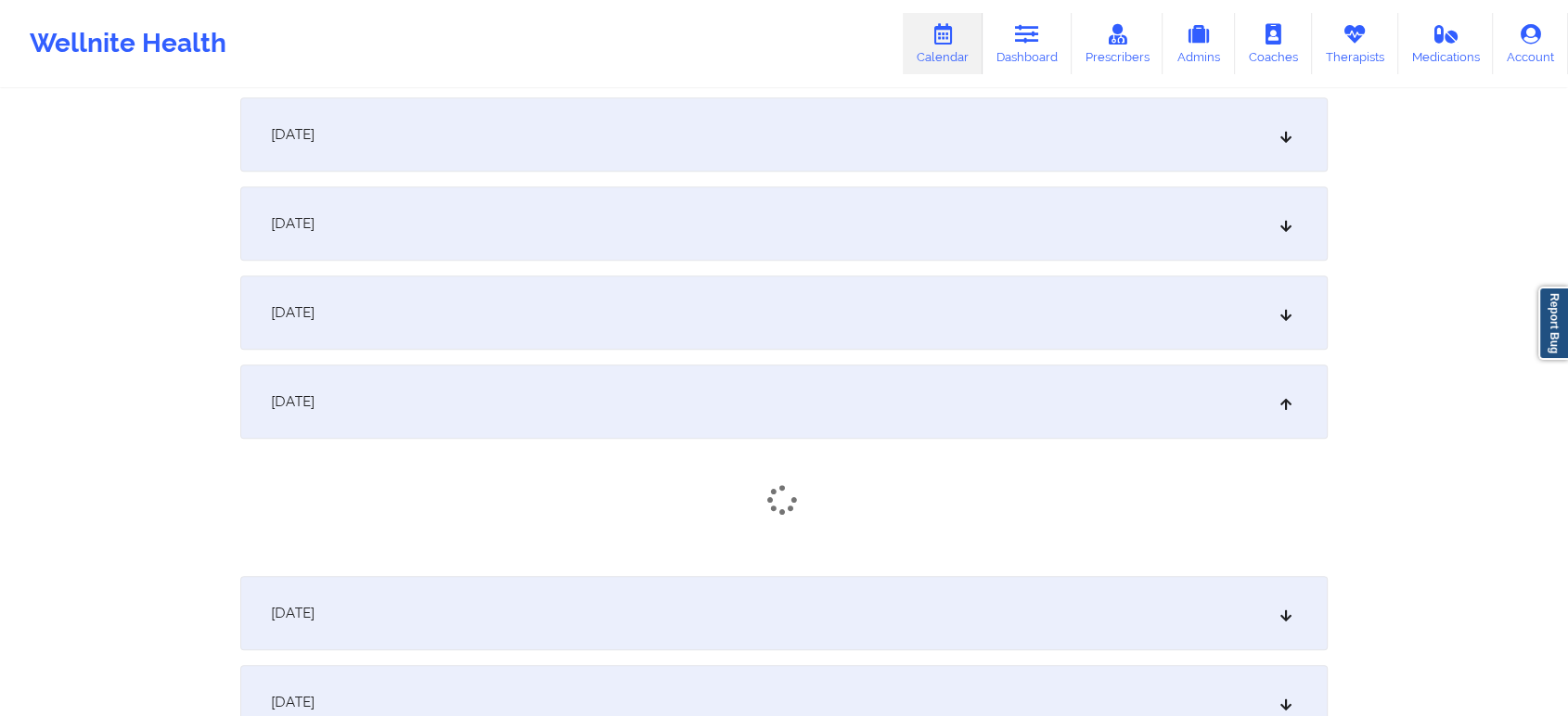
scroll to position [1082, 0]
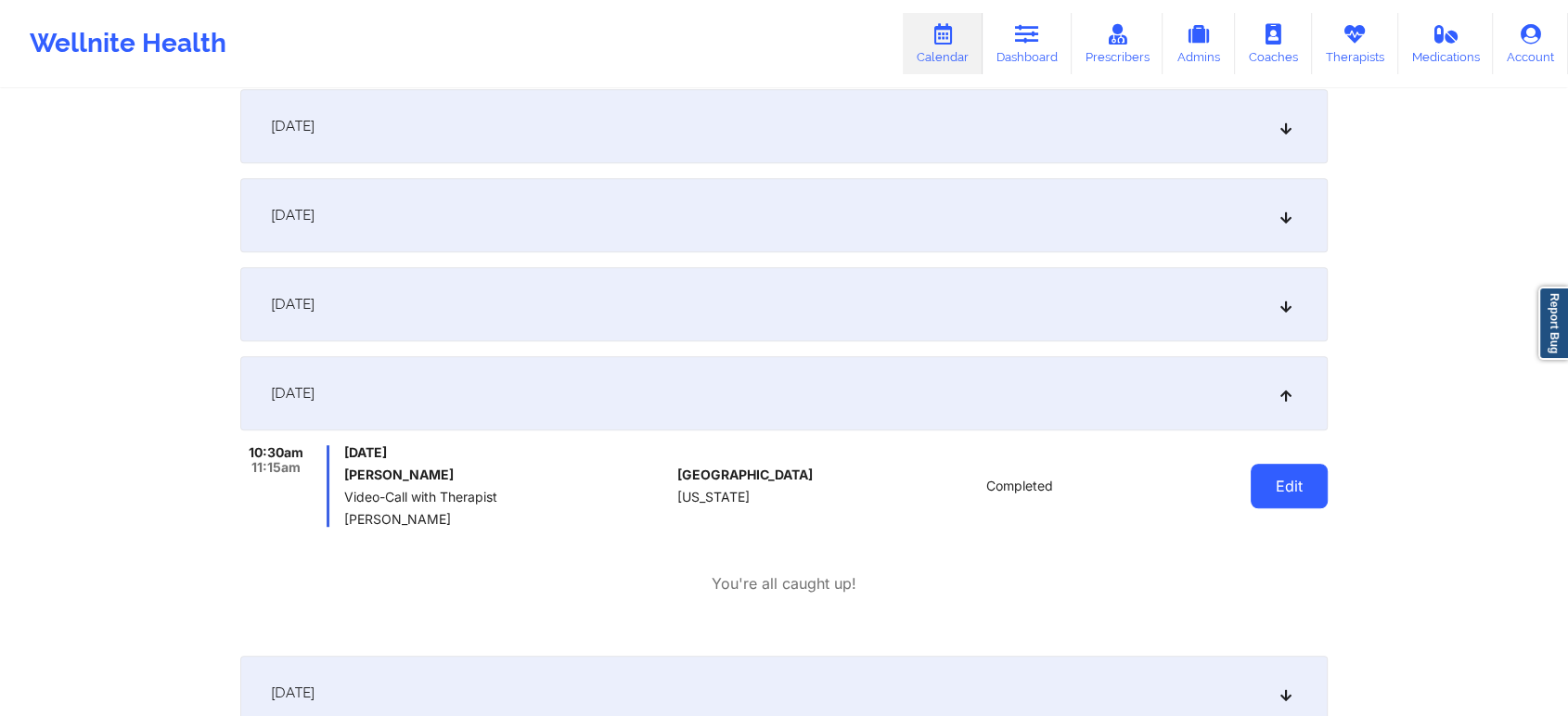
click at [1299, 483] on button "Edit" at bounding box center [1288, 486] width 77 height 45
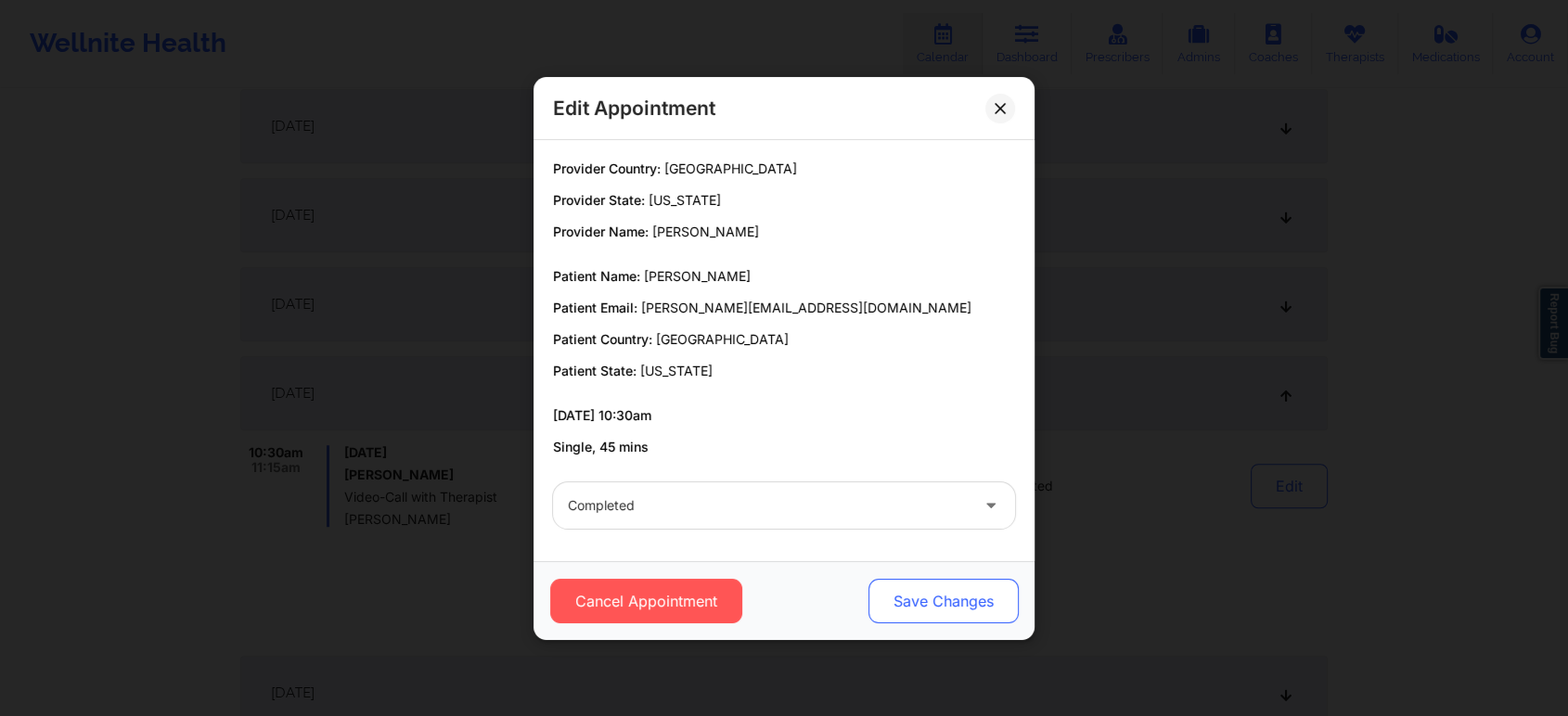
click at [950, 622] on button "Save Changes" at bounding box center [943, 601] width 150 height 45
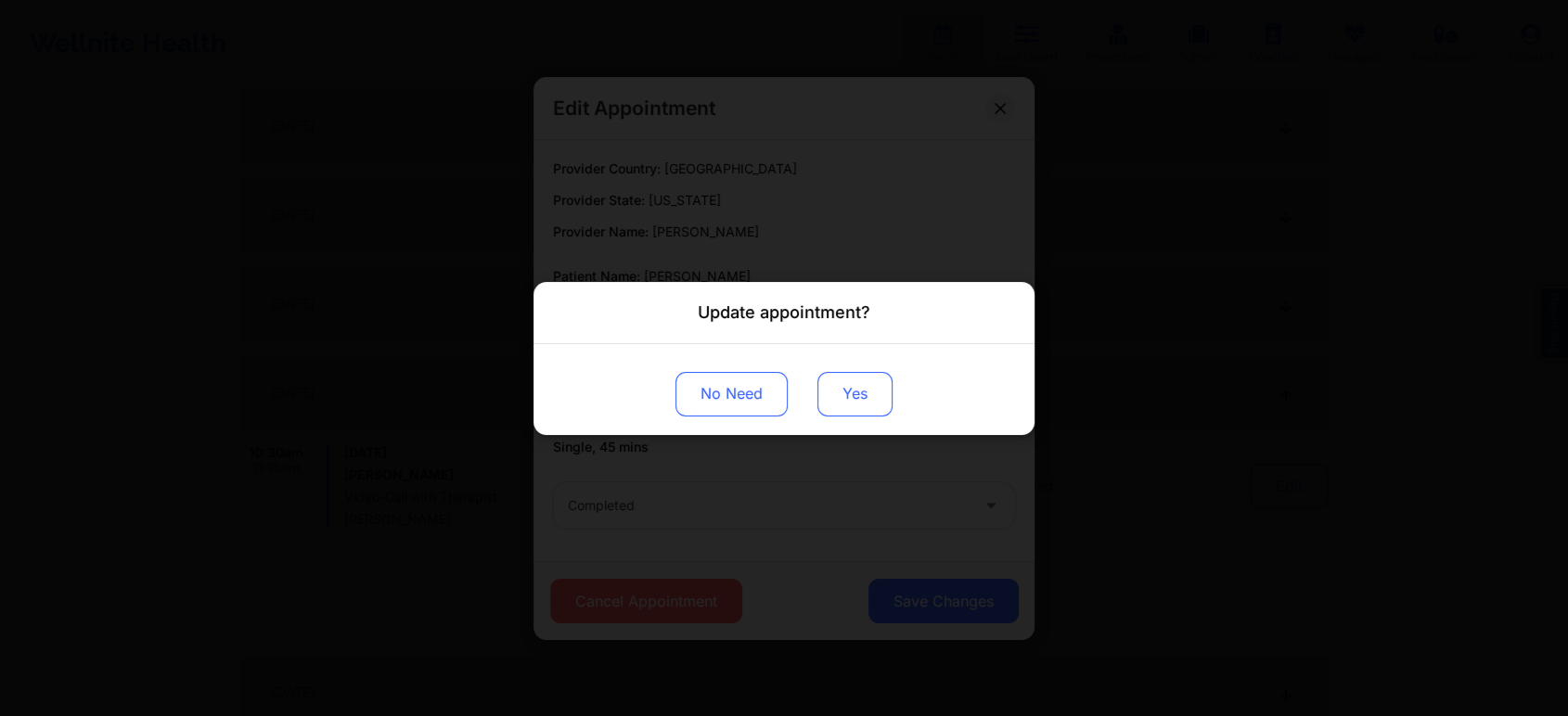
click at [830, 406] on button "Yes" at bounding box center [855, 393] width 75 height 45
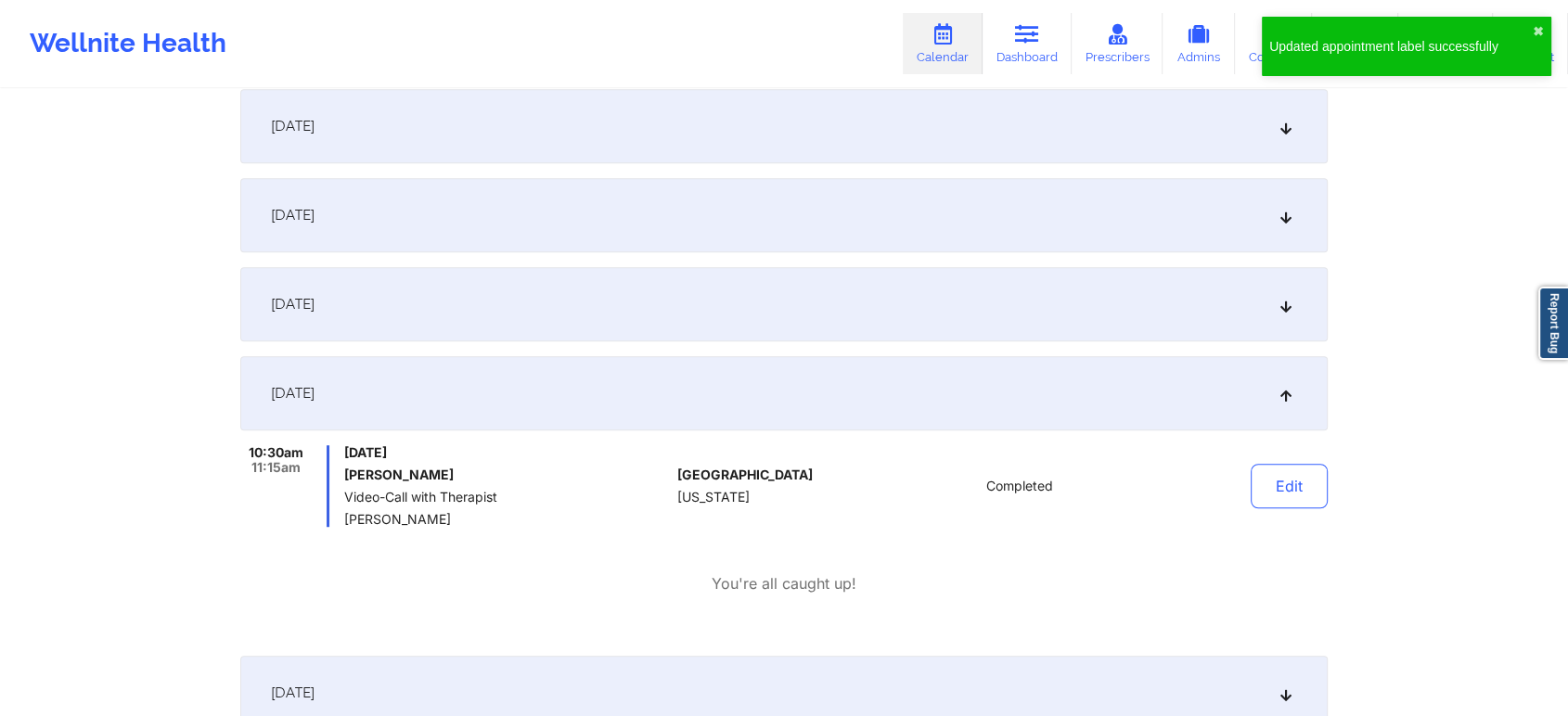
scroll to position [0, 0]
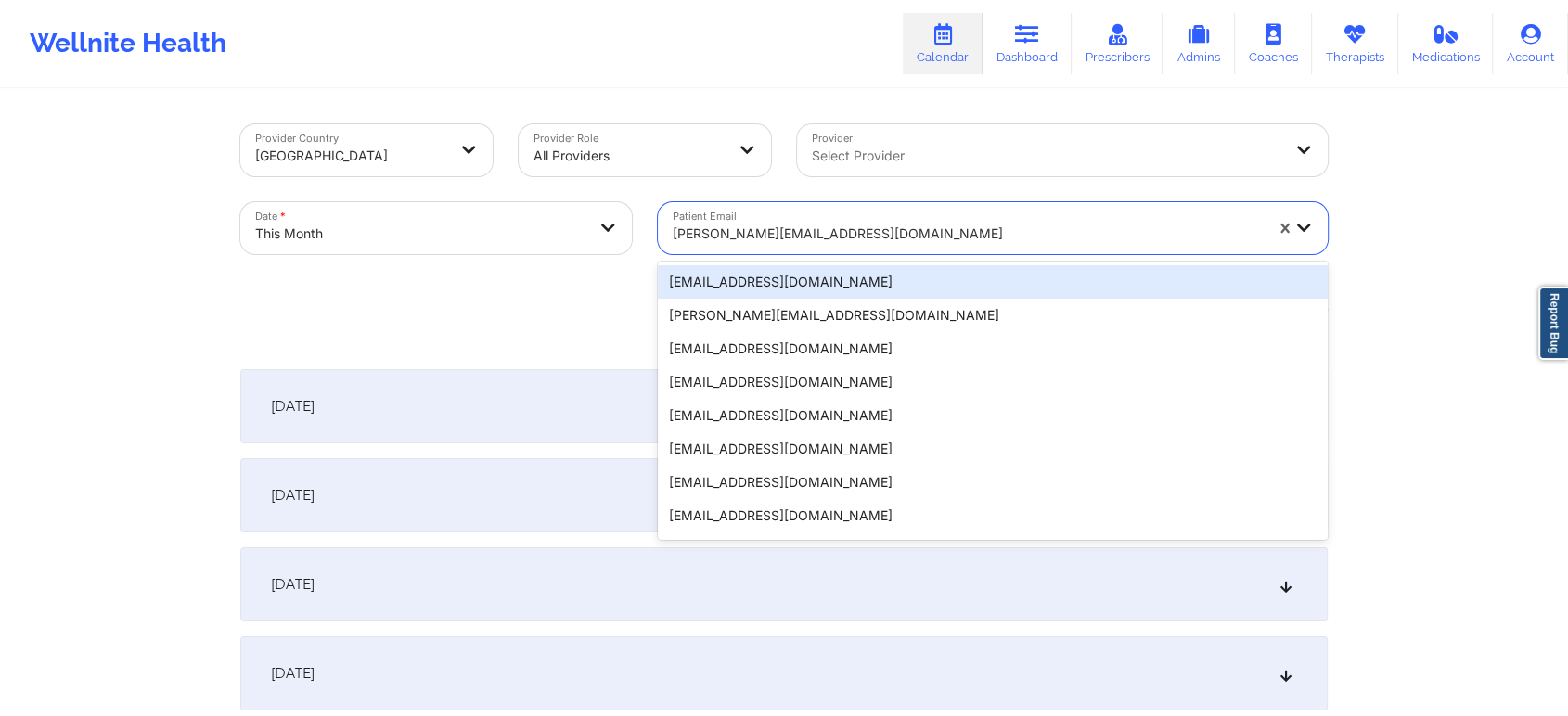
click at [745, 225] on div at bounding box center [967, 233] width 590 height 22
paste input "[EMAIL_ADDRESS][DOMAIN_NAME]"
type input "[EMAIL_ADDRESS][DOMAIN_NAME]"
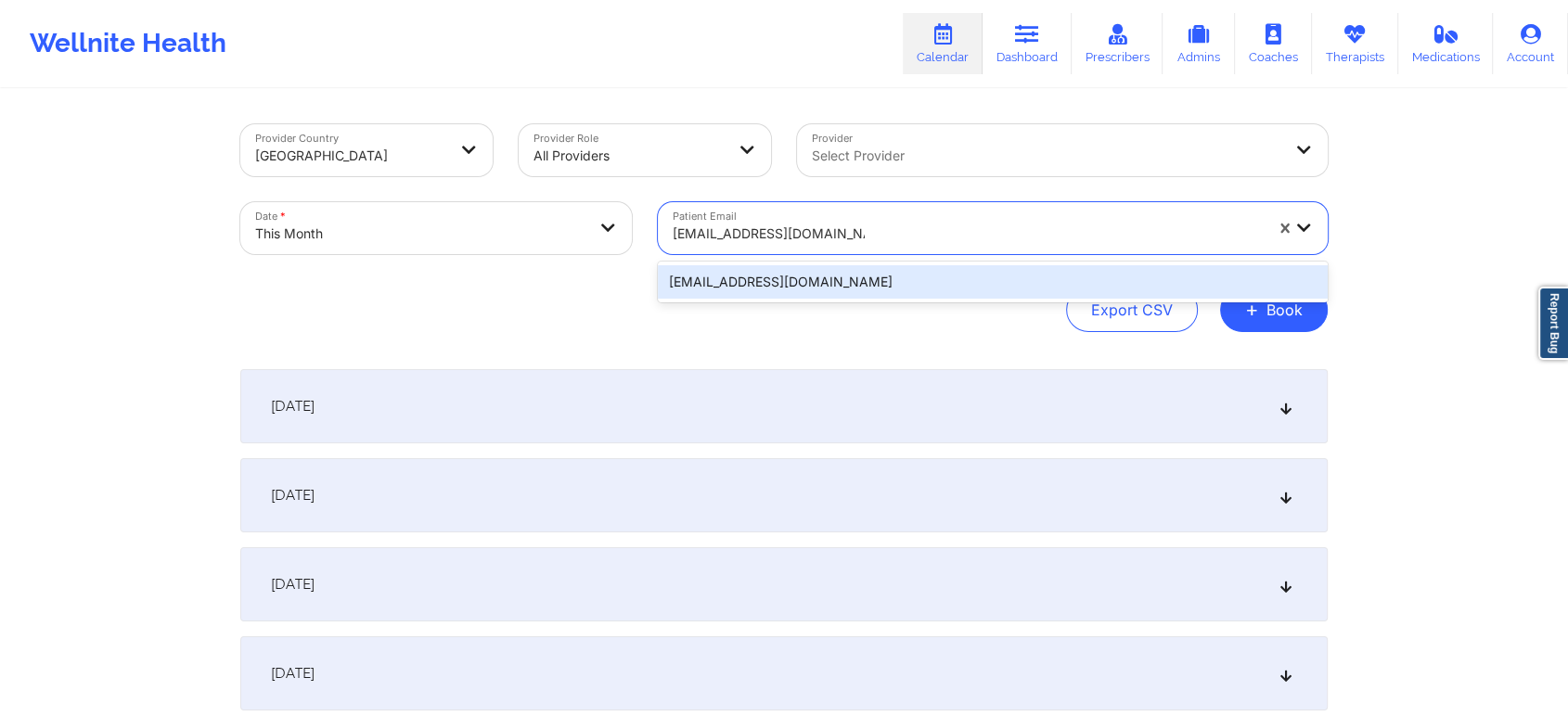
click at [841, 283] on div "[EMAIL_ADDRESS][DOMAIN_NAME]" at bounding box center [993, 281] width 669 height 33
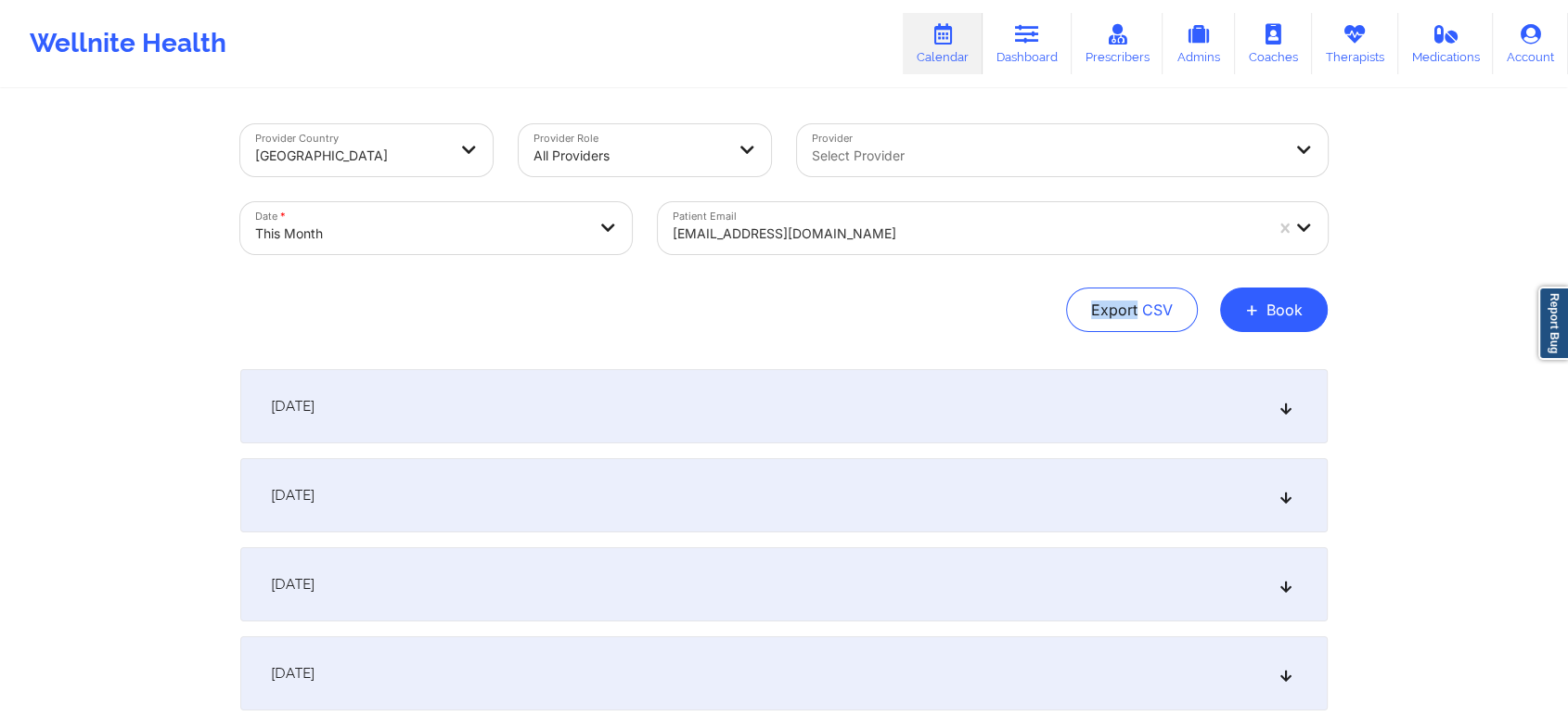
click at [841, 283] on div "Provider Country [GEOGRAPHIC_DATA] Provider Role All Providers Provider Select …" at bounding box center [784, 228] width 1088 height 208
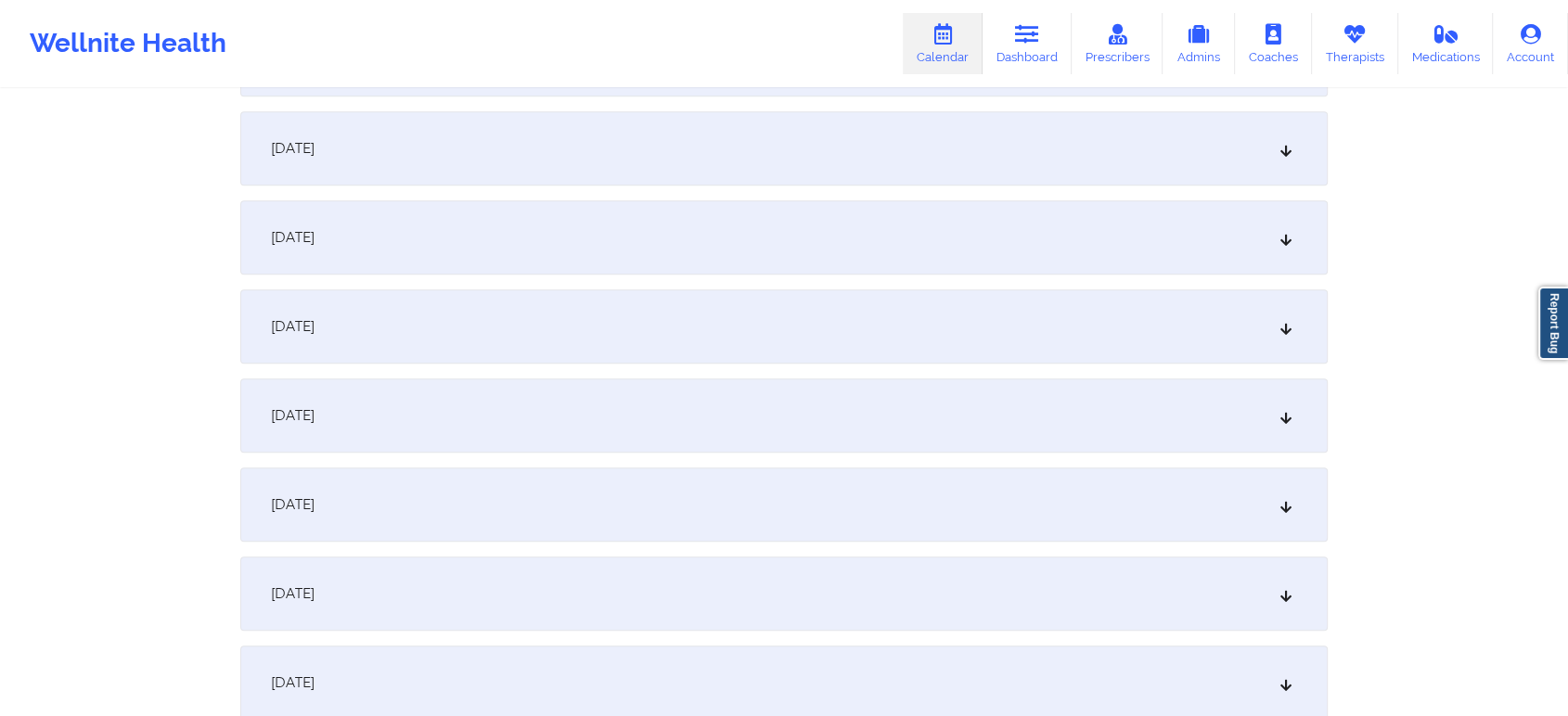
scroll to position [1165, 0]
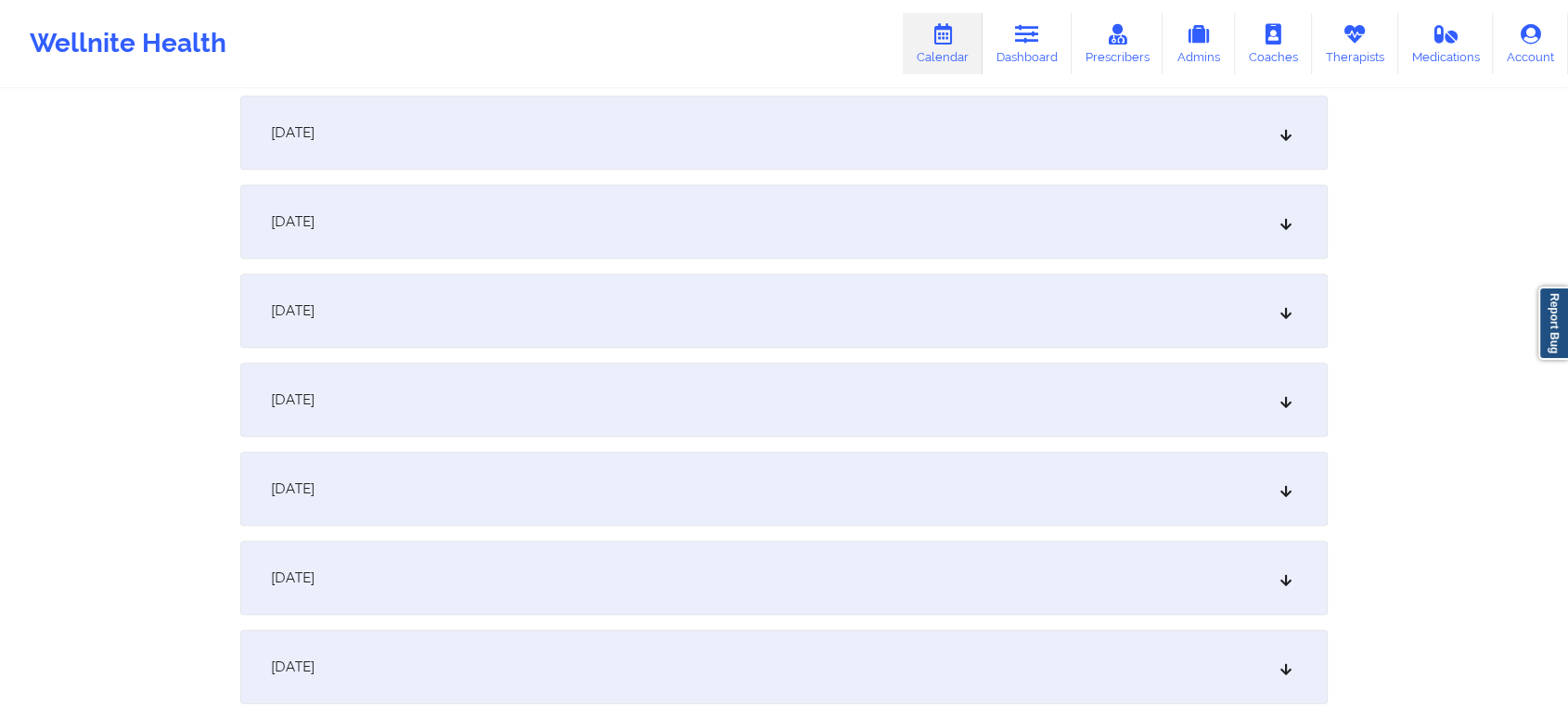
click at [852, 291] on div "[DATE]" at bounding box center [784, 311] width 1088 height 74
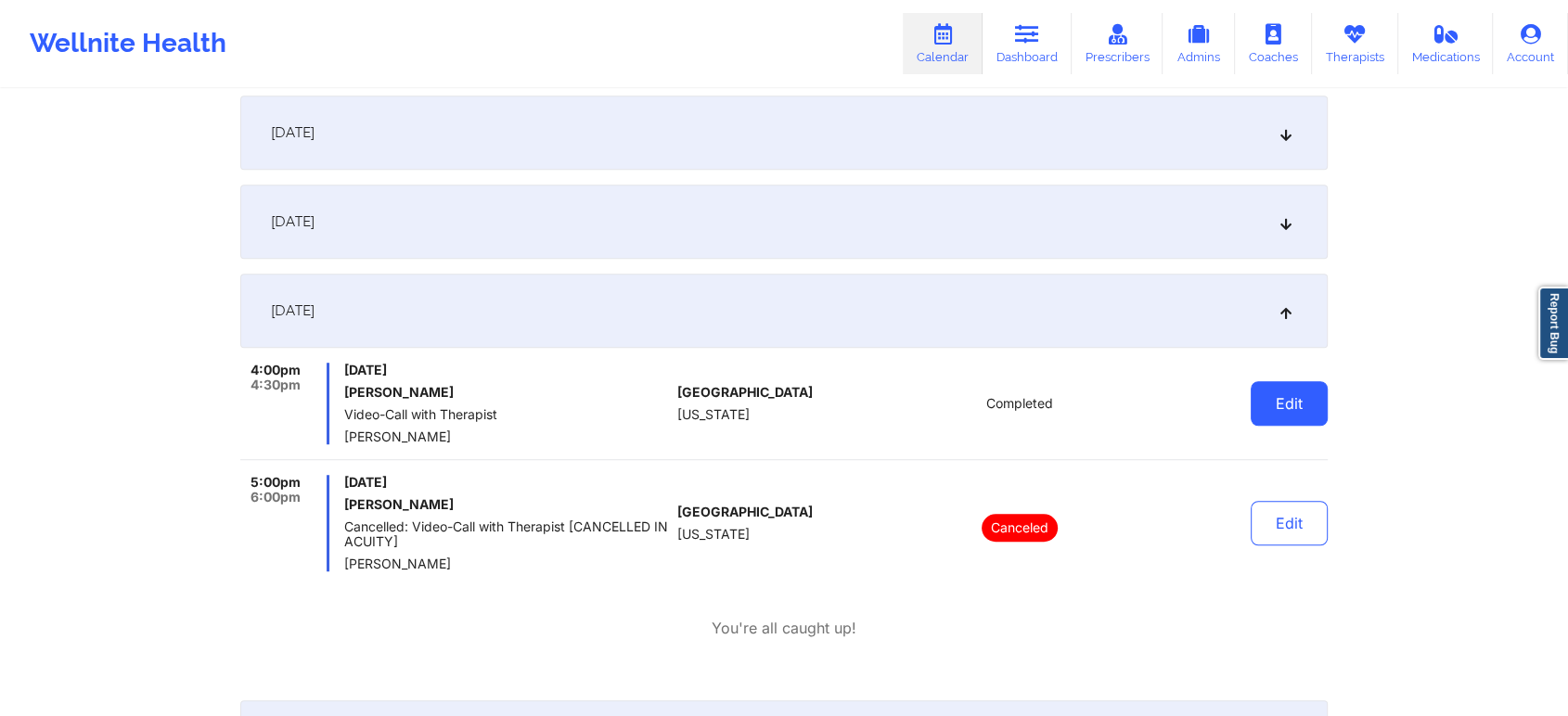
click at [1318, 413] on button "Edit" at bounding box center [1288, 403] width 77 height 45
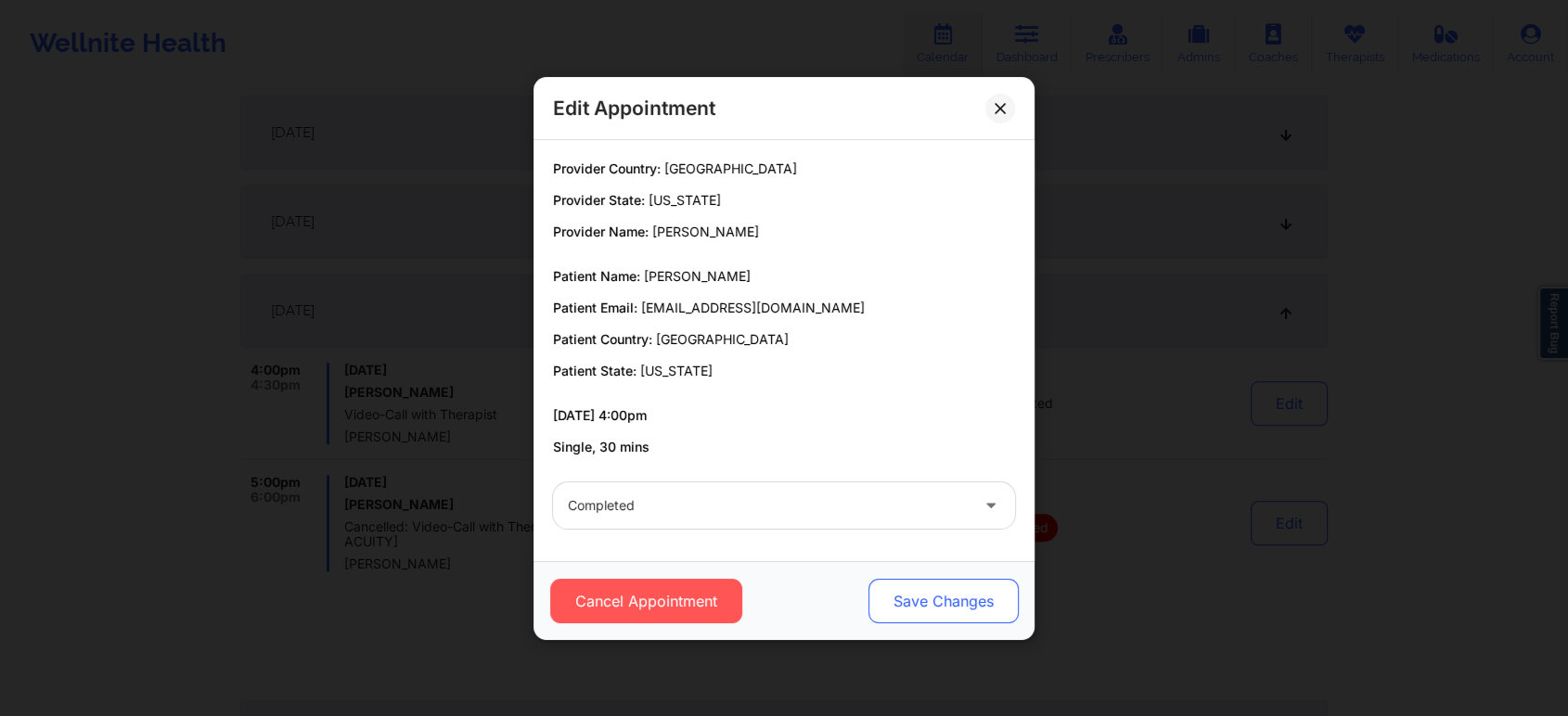
click at [948, 613] on button "Save Changes" at bounding box center [943, 601] width 150 height 45
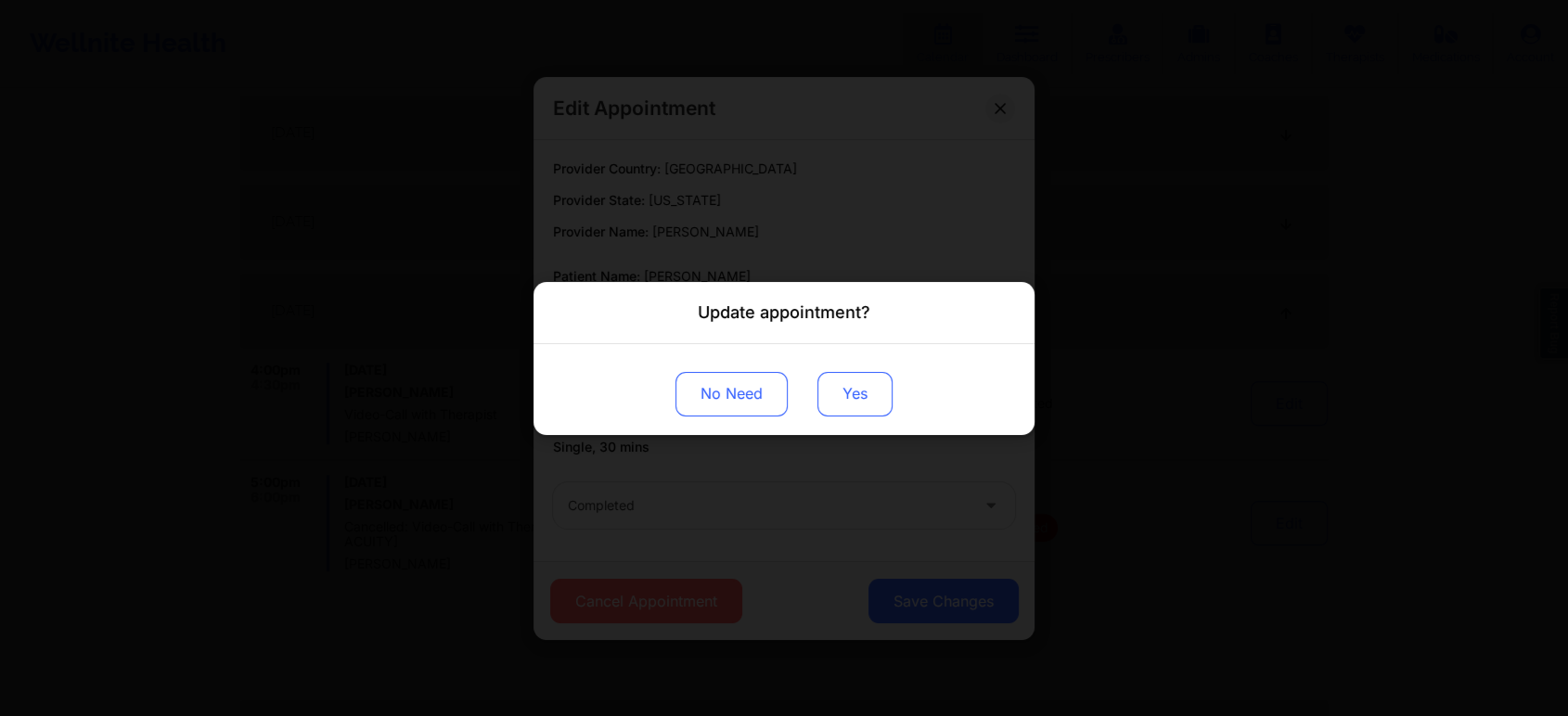
click at [840, 377] on button "Yes" at bounding box center [855, 393] width 75 height 45
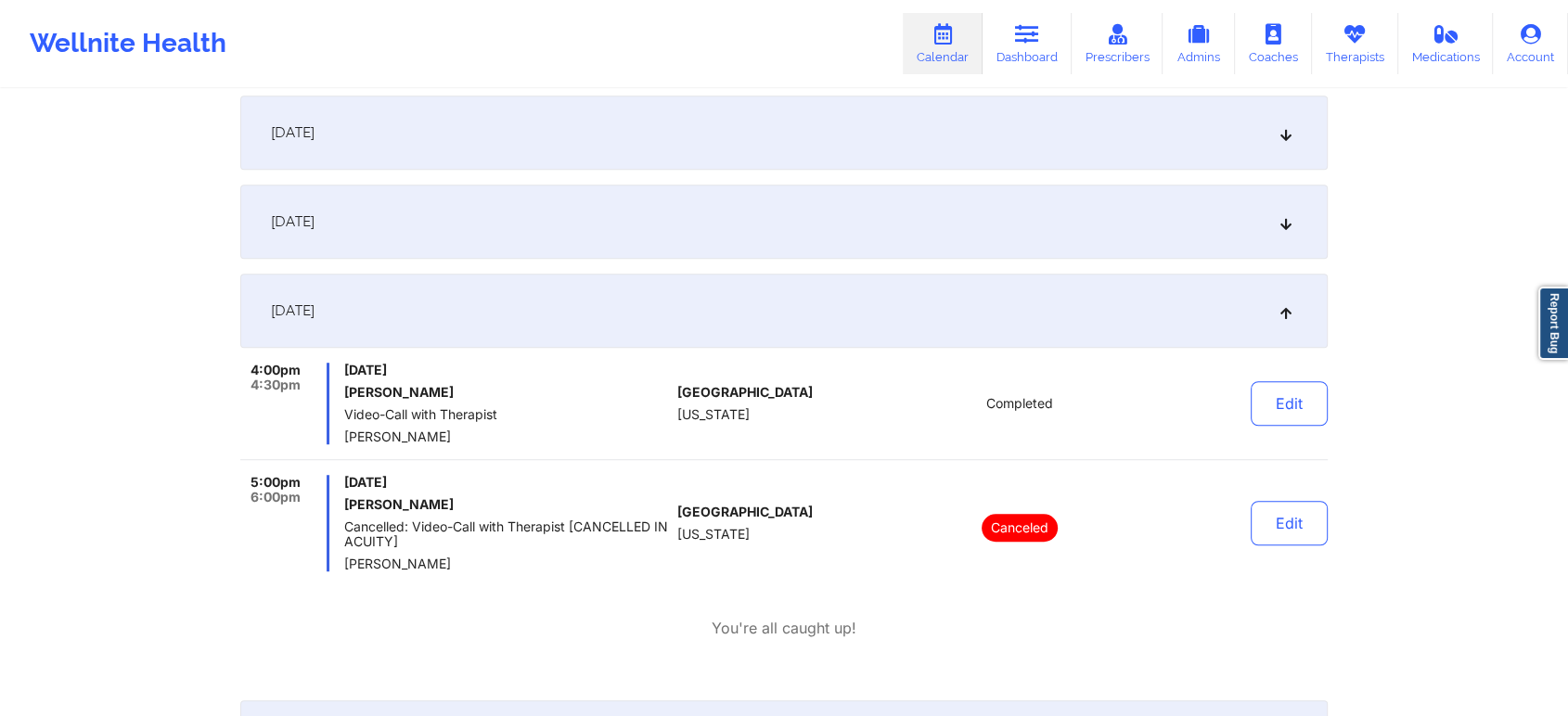
scroll to position [0, 0]
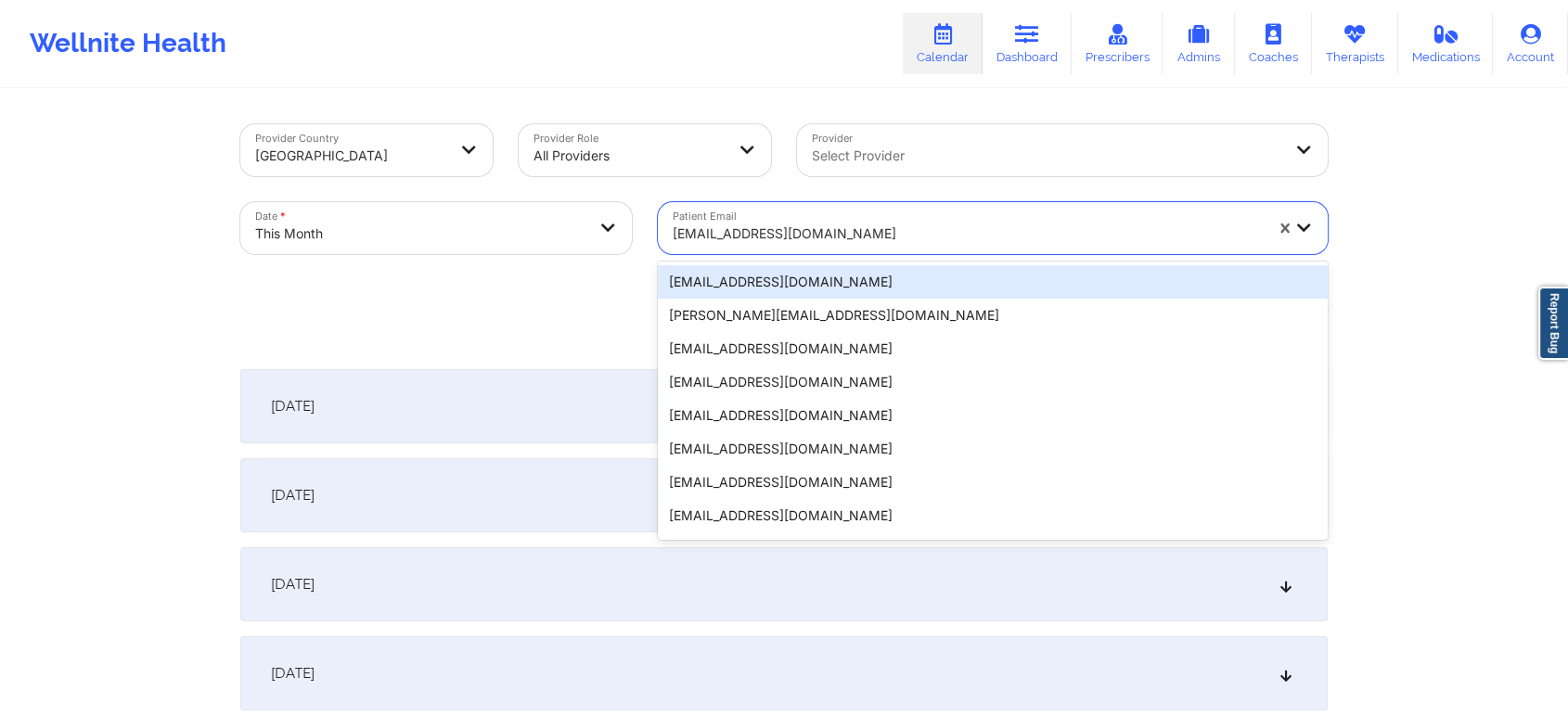
click at [758, 228] on div at bounding box center [967, 233] width 590 height 22
paste input "[EMAIL_ADDRESS][DOMAIN_NAME]"
type input "[EMAIL_ADDRESS][DOMAIN_NAME]"
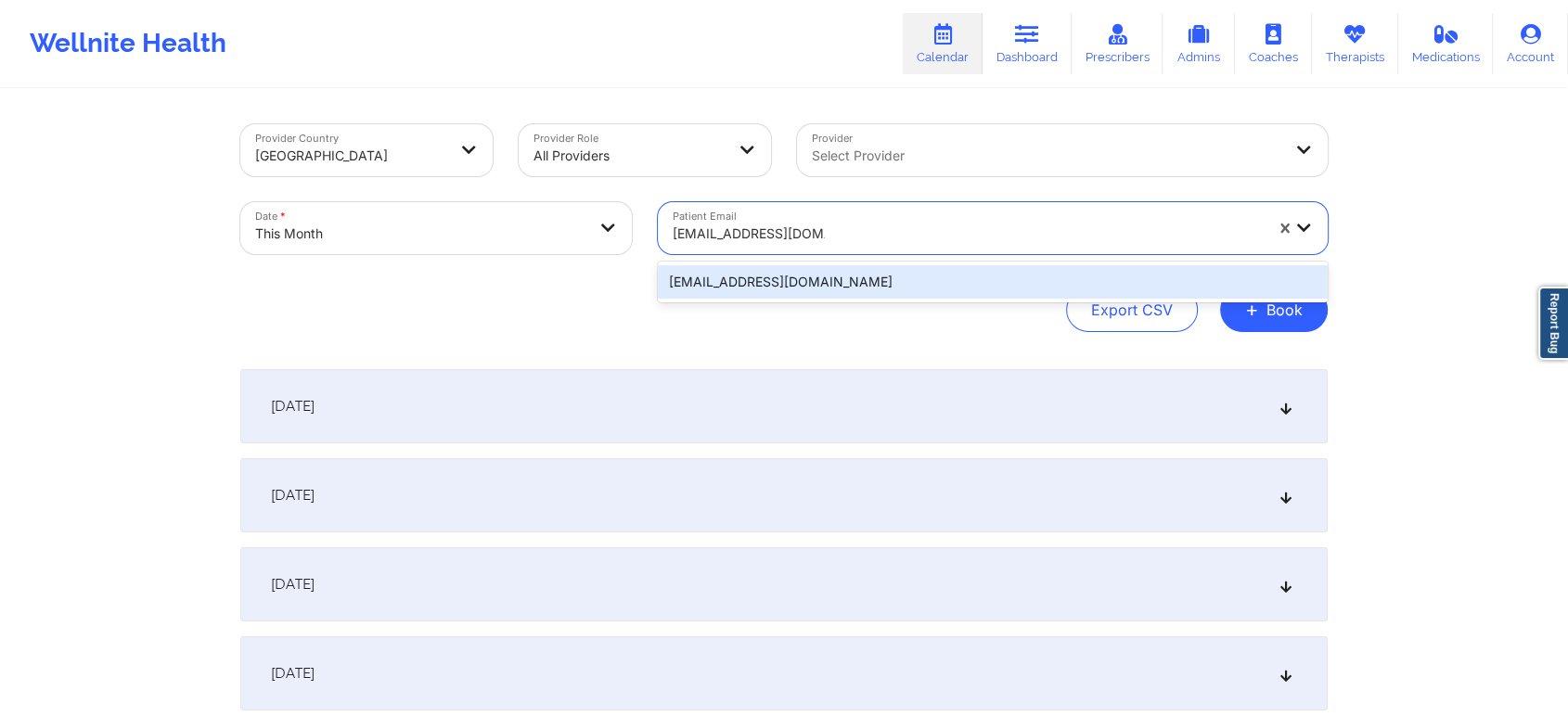
click at [883, 284] on div "[EMAIL_ADDRESS][DOMAIN_NAME]" at bounding box center [993, 281] width 669 height 33
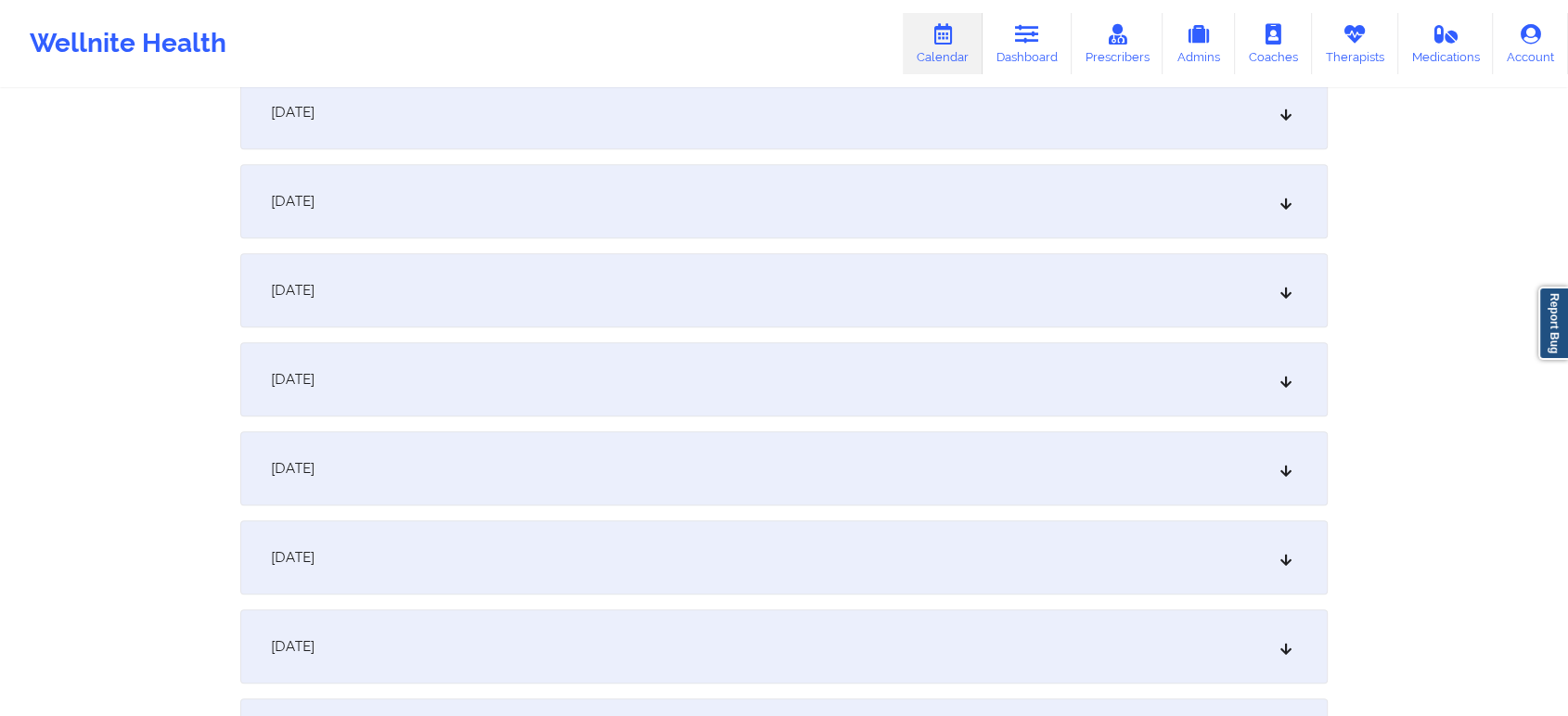
scroll to position [1177, 0]
click at [860, 324] on div "[DATE]" at bounding box center [784, 298] width 1088 height 74
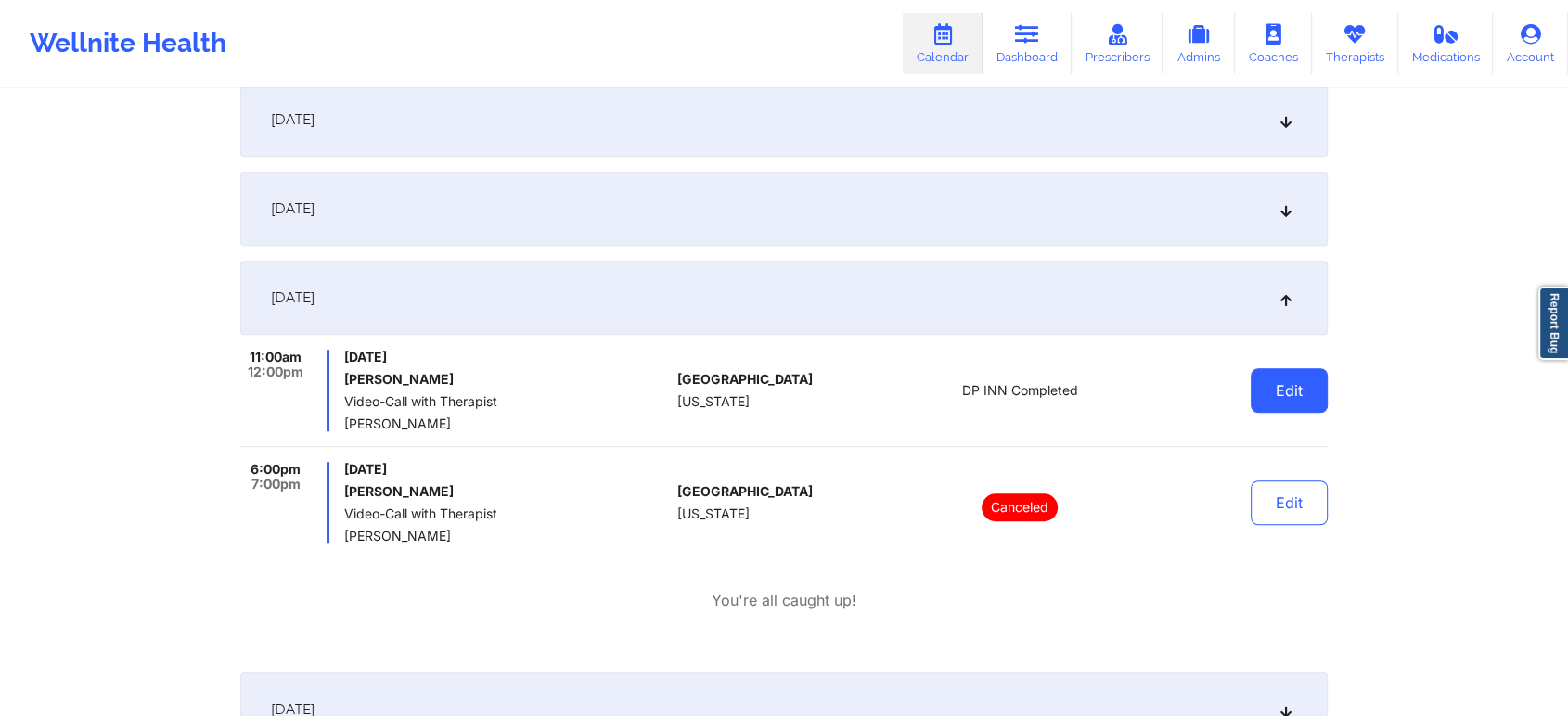
click at [1313, 393] on button "Edit" at bounding box center [1288, 390] width 77 height 45
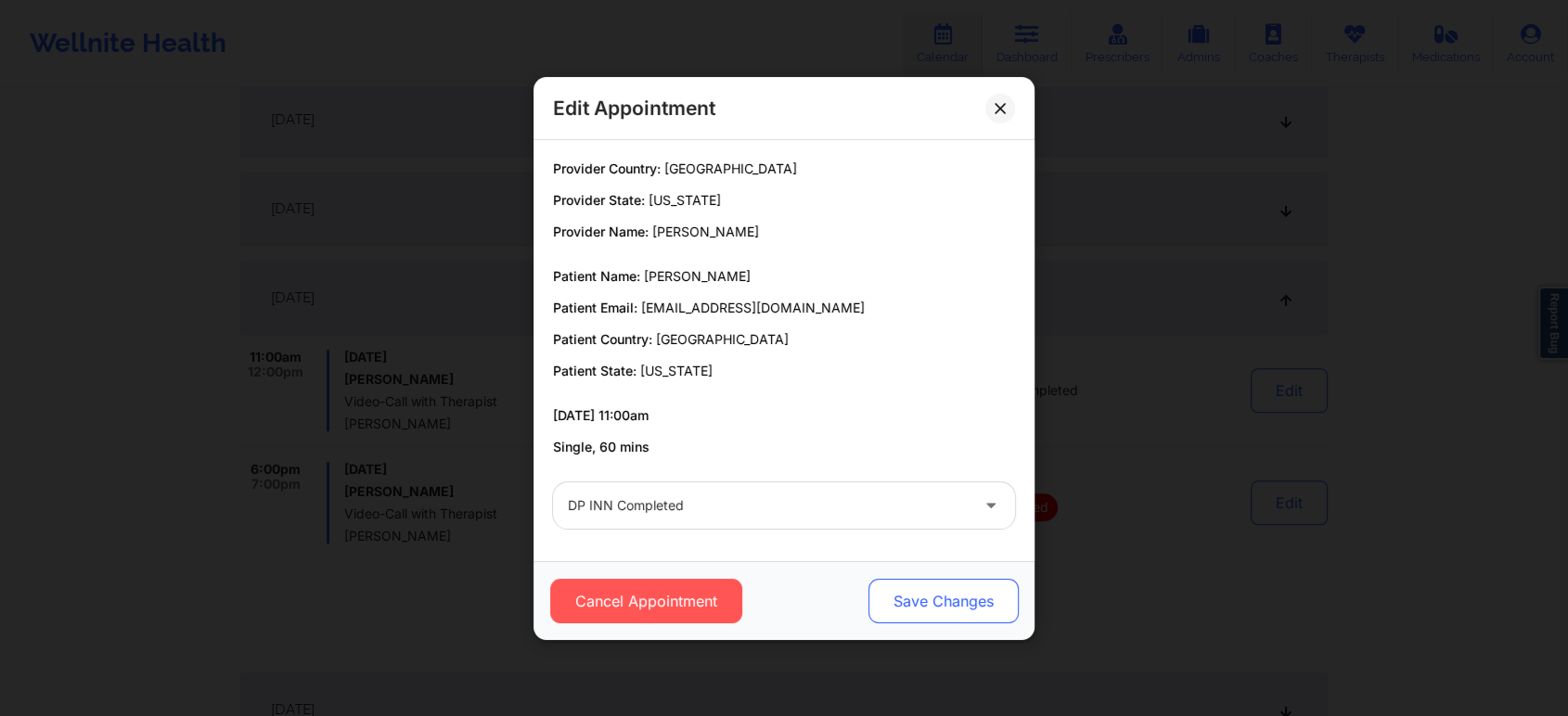
click at [968, 593] on button "Save Changes" at bounding box center [943, 601] width 150 height 45
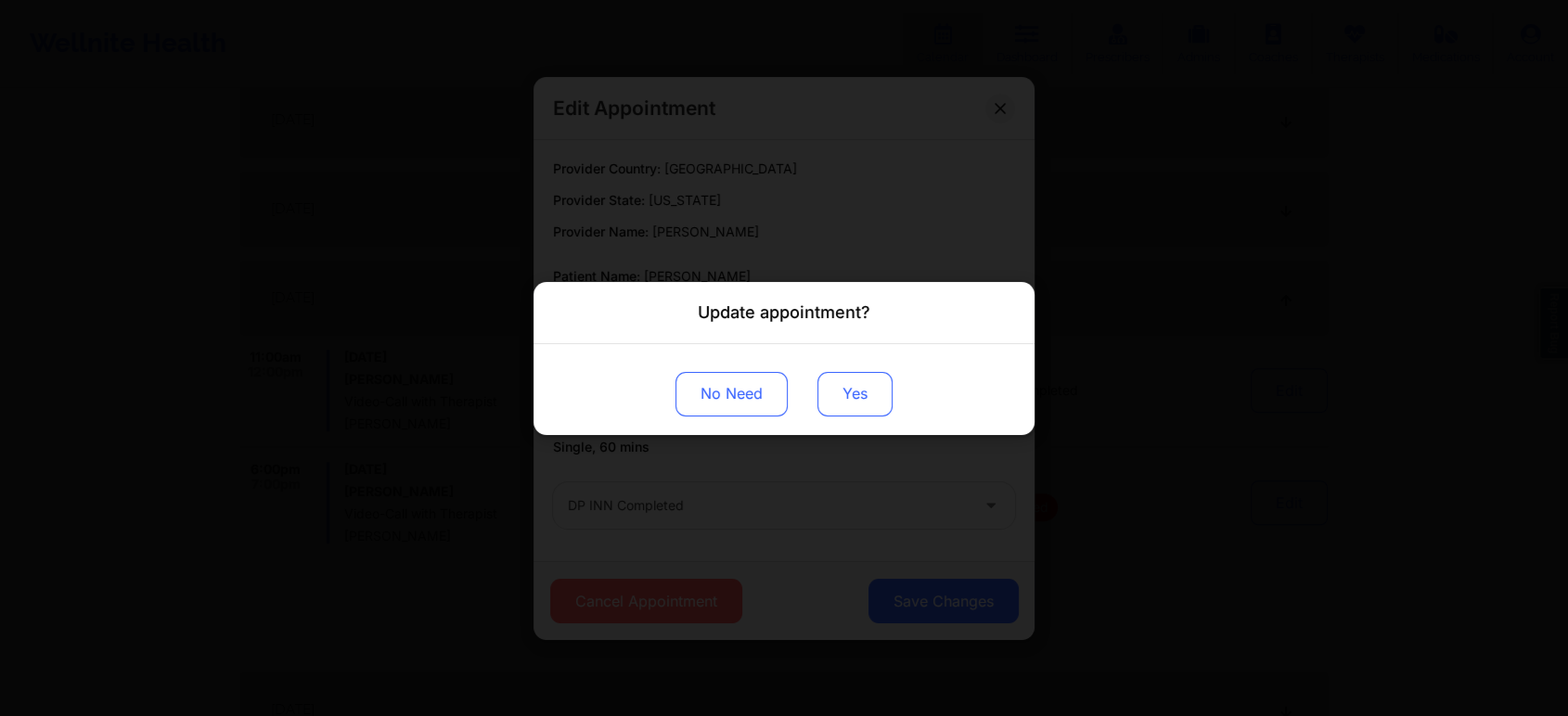
click at [854, 384] on button "Yes" at bounding box center [855, 393] width 75 height 45
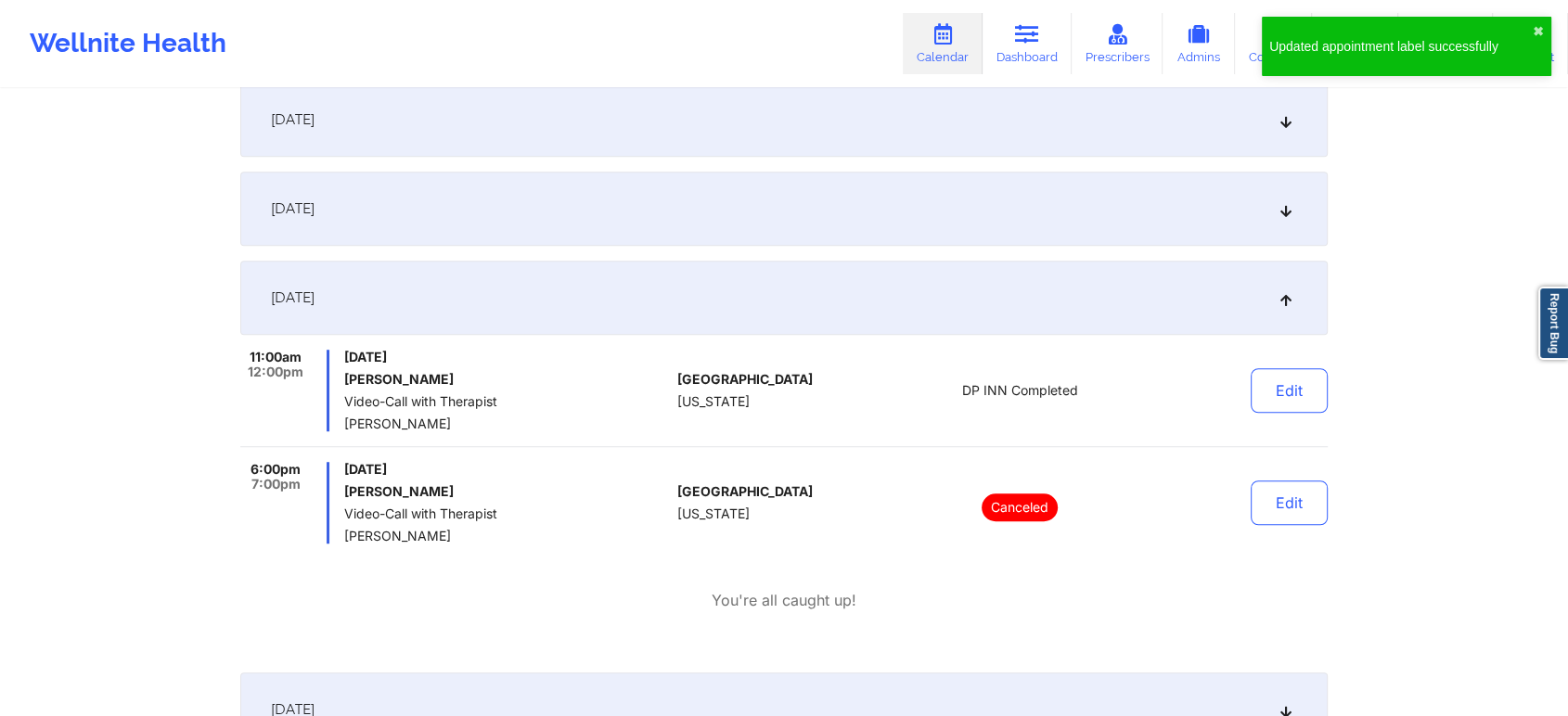
scroll to position [0, 0]
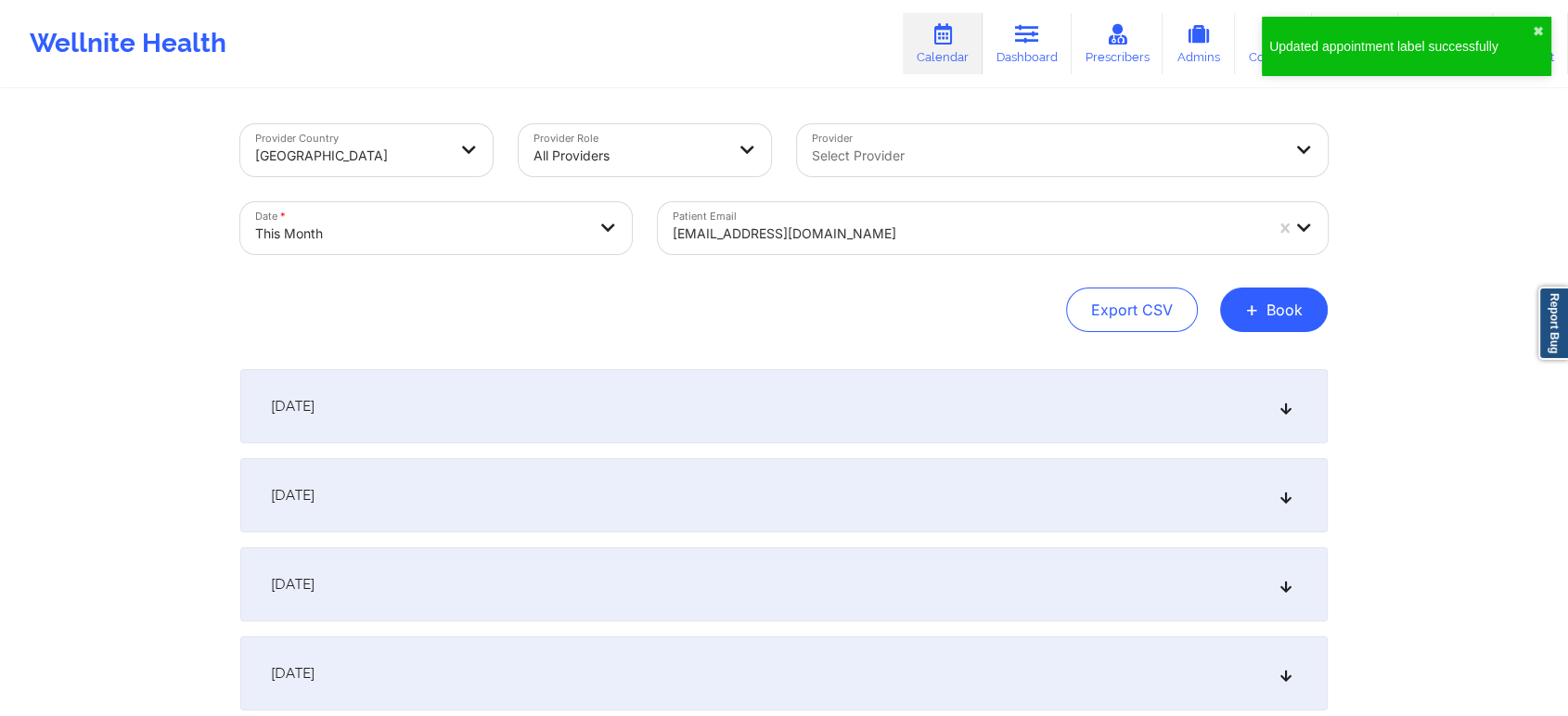
click at [710, 248] on div "[EMAIL_ADDRESS][DOMAIN_NAME]" at bounding box center [967, 233] width 590 height 41
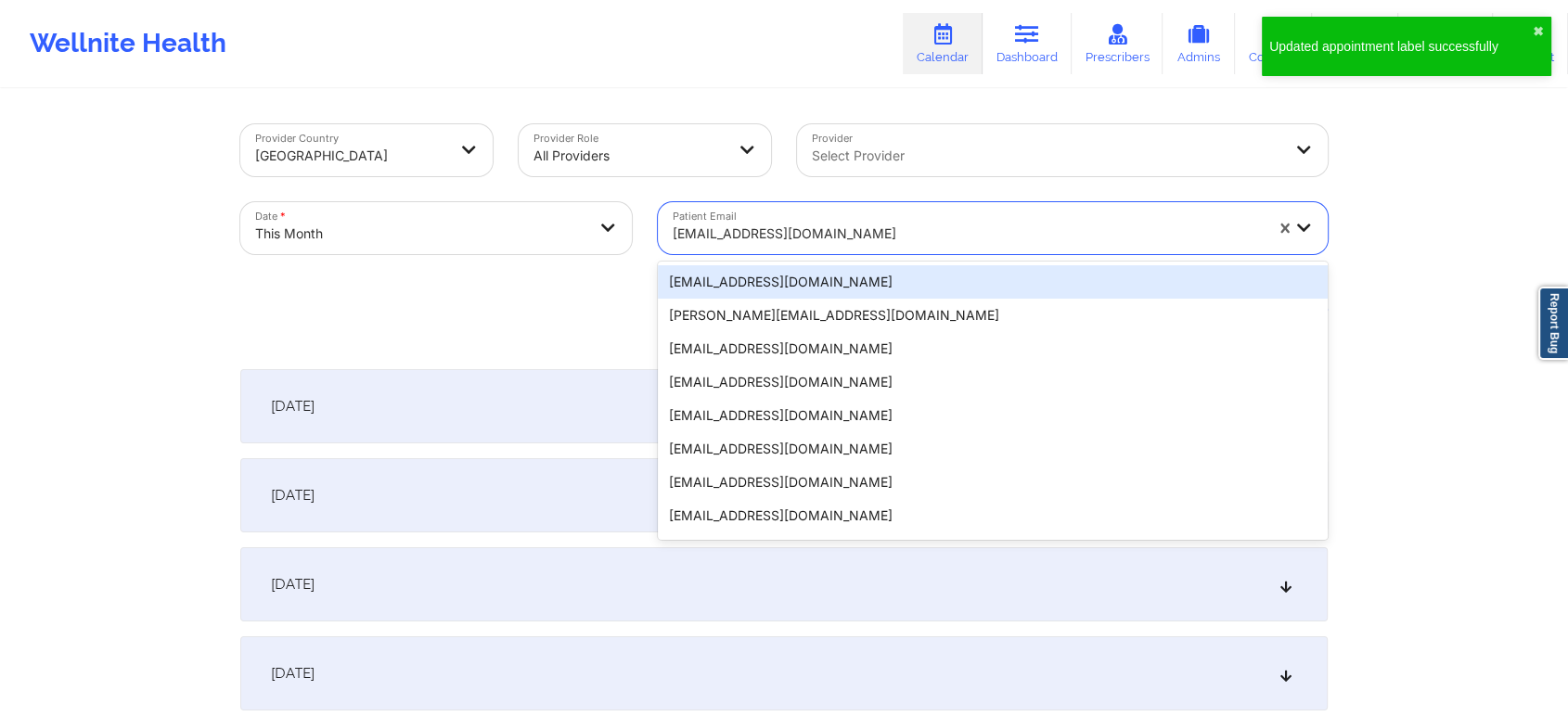
paste input "[EMAIL_ADDRESS][DOMAIN_NAME]"
type input "[EMAIL_ADDRESS][DOMAIN_NAME]"
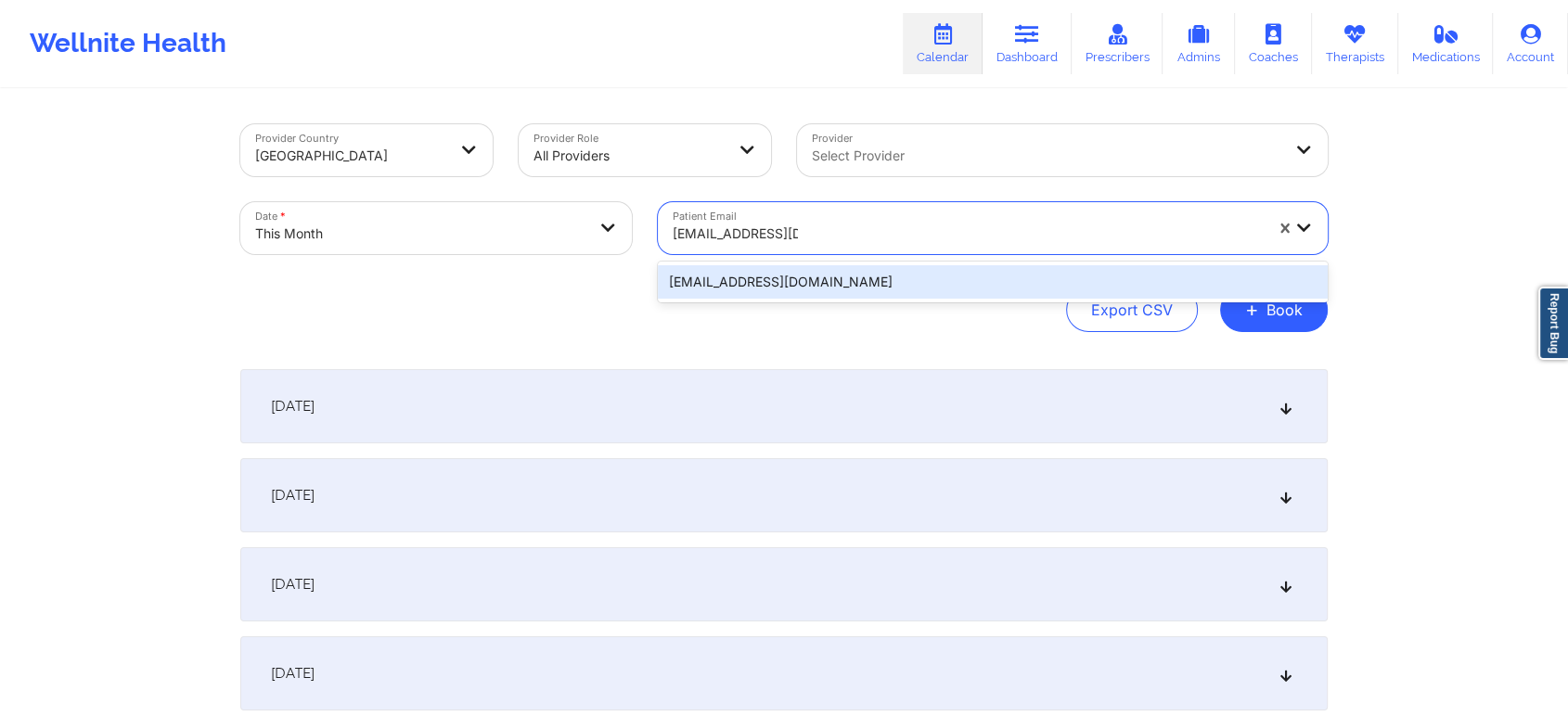
click at [898, 286] on div "[EMAIL_ADDRESS][DOMAIN_NAME]" at bounding box center [993, 281] width 669 height 33
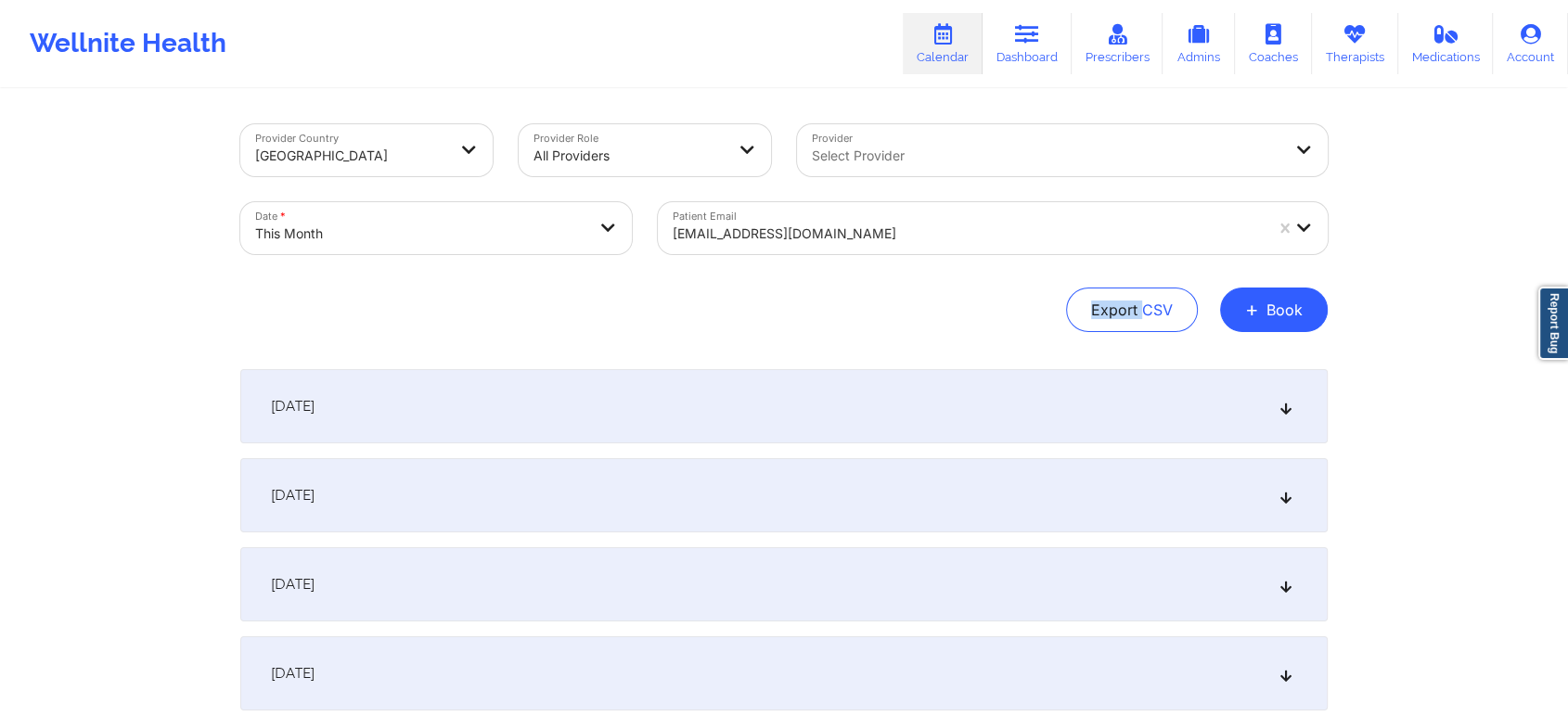
click at [898, 286] on div "Provider Country [GEOGRAPHIC_DATA] Provider Role All Providers Provider Select …" at bounding box center [784, 228] width 1088 height 208
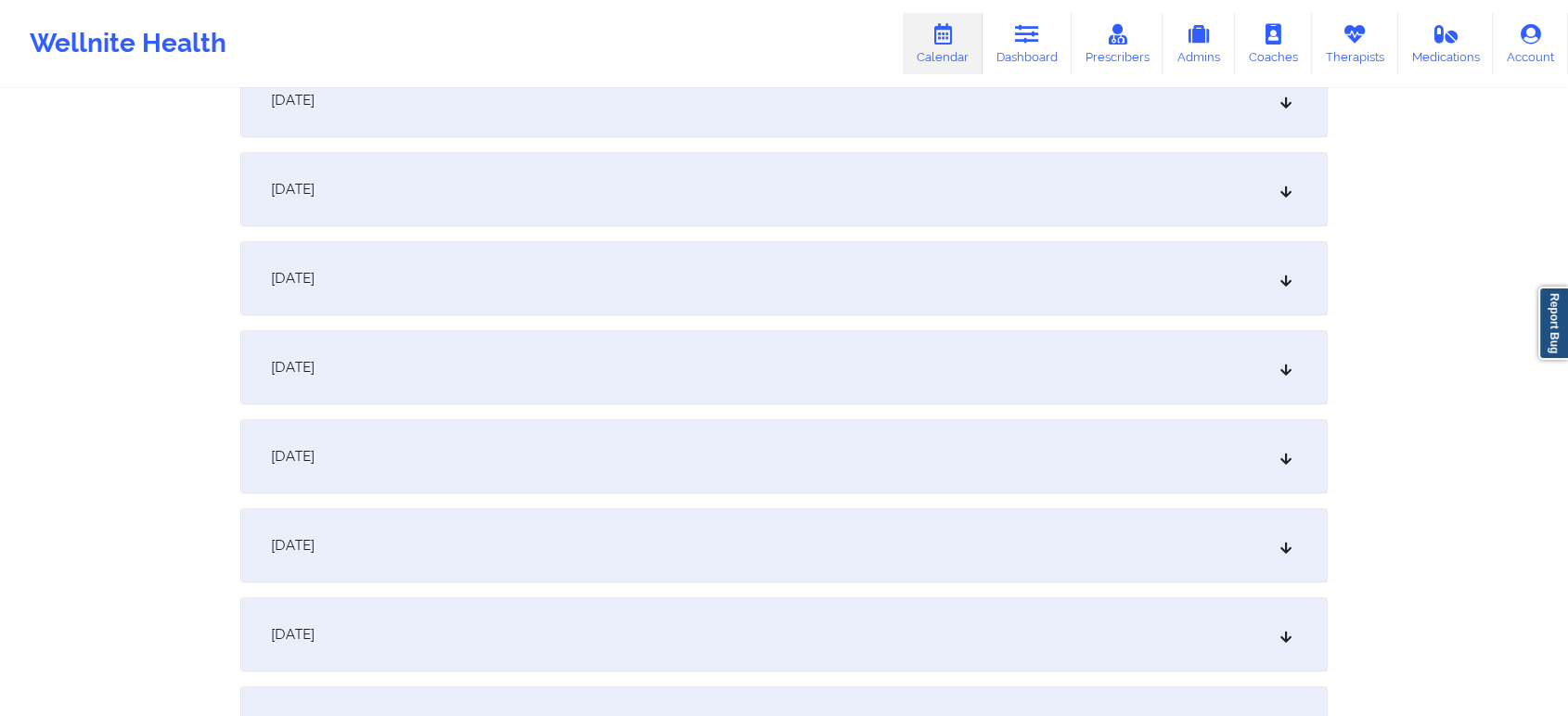
scroll to position [1100, 0]
click at [1022, 290] on div "[DATE]" at bounding box center [784, 285] width 1088 height 74
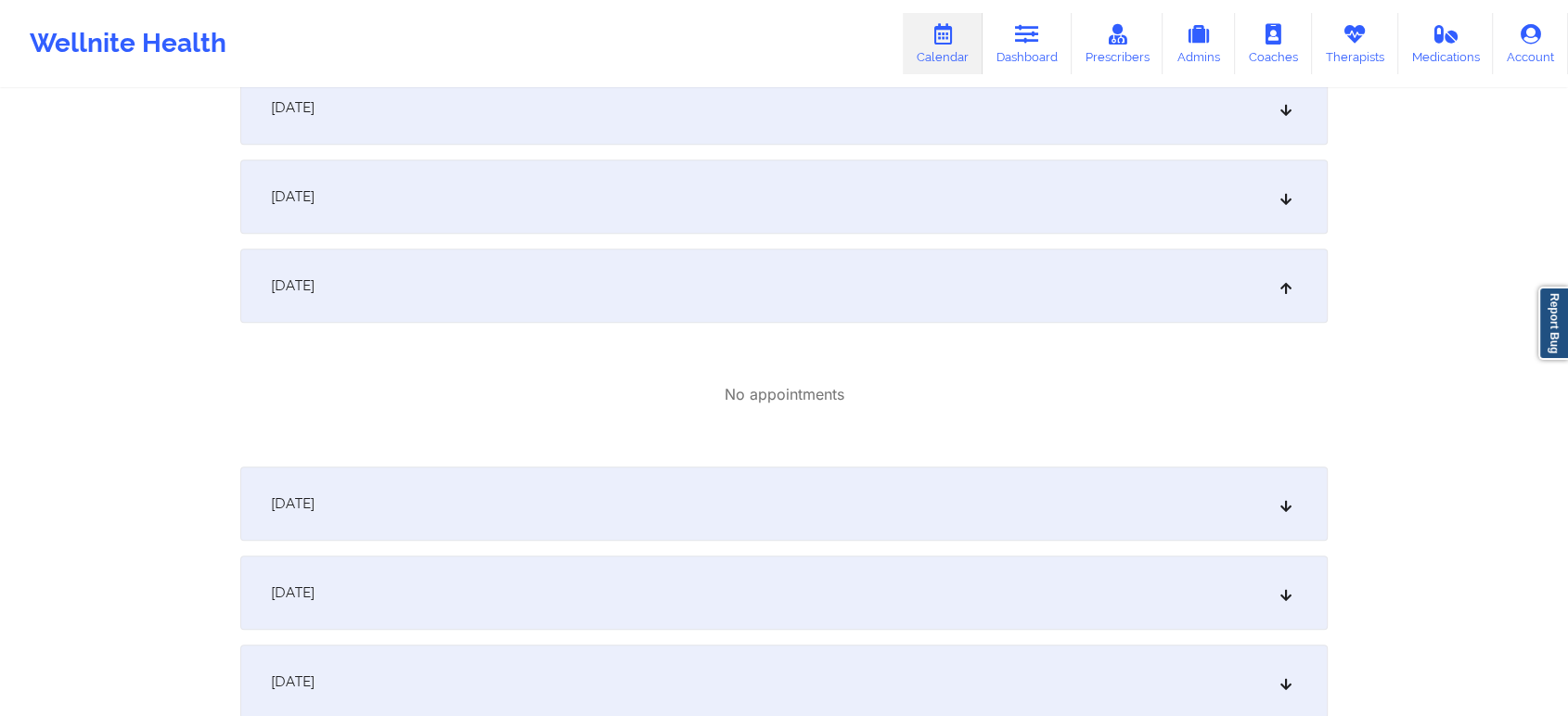
click at [1038, 462] on div "[DATE] No appointments [DATE] No appointments [DATE] No appointments [DATE] No …" at bounding box center [784, 706] width 1088 height 2875
click at [1074, 513] on div "[DATE]" at bounding box center [784, 504] width 1088 height 74
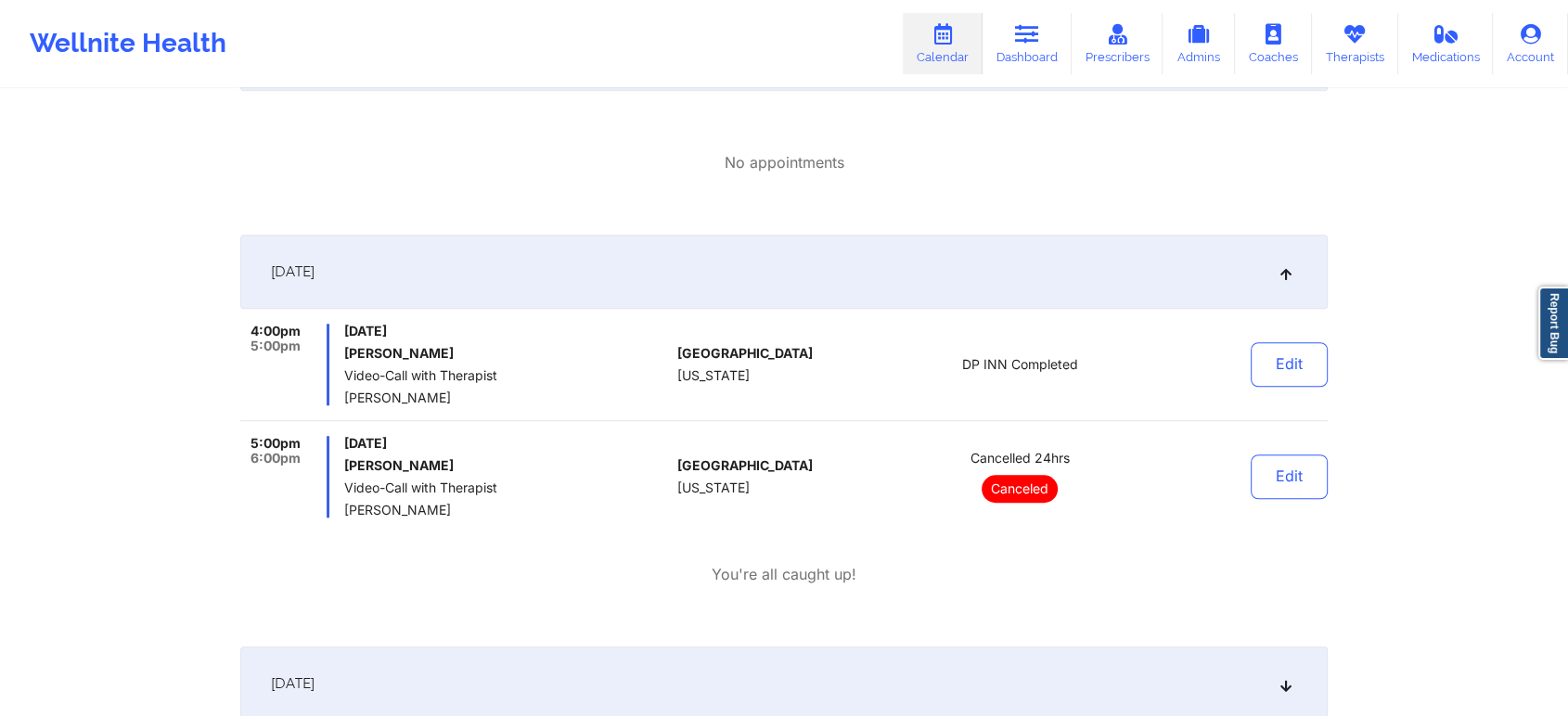
scroll to position [1351, 0]
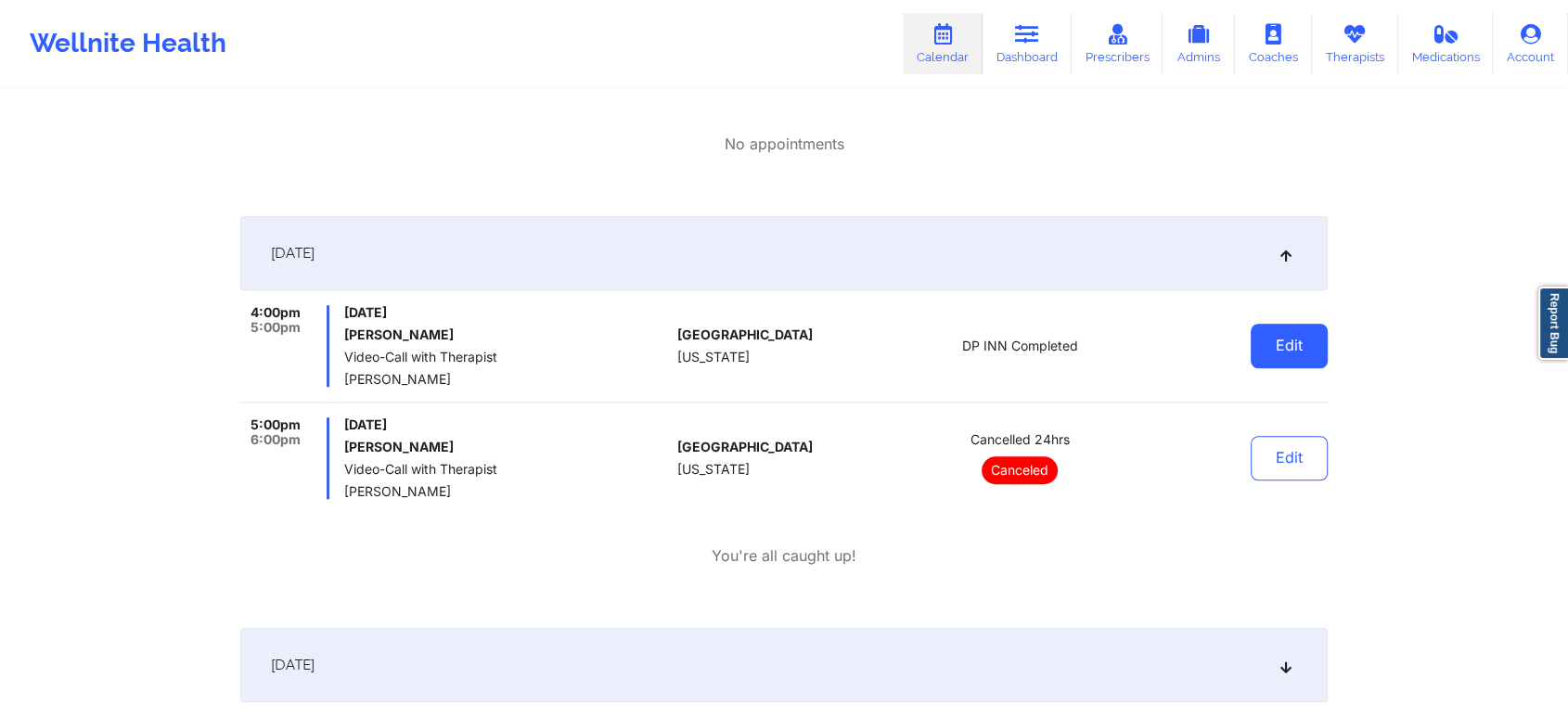
click at [1297, 343] on button "Edit" at bounding box center [1288, 346] width 77 height 45
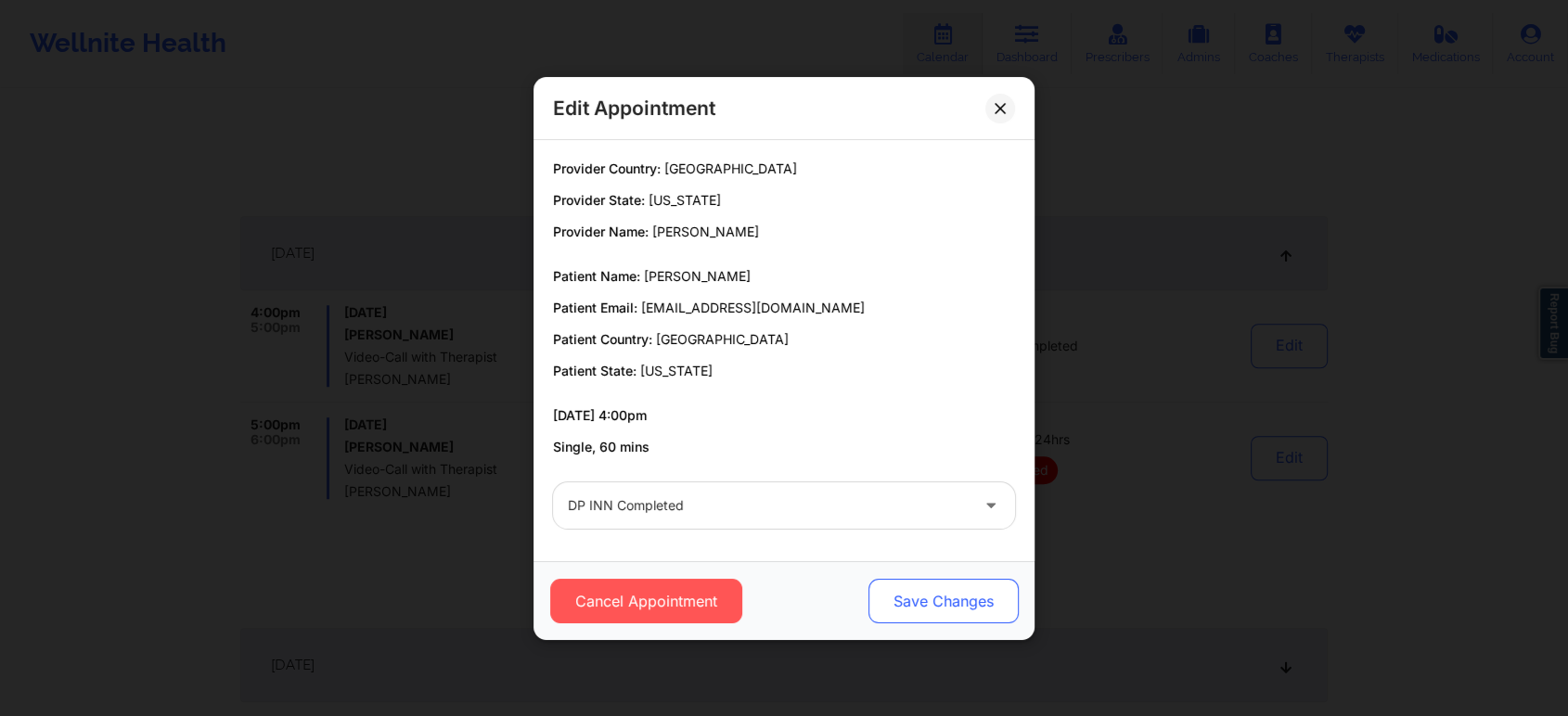
click at [944, 599] on button "Save Changes" at bounding box center [943, 601] width 150 height 45
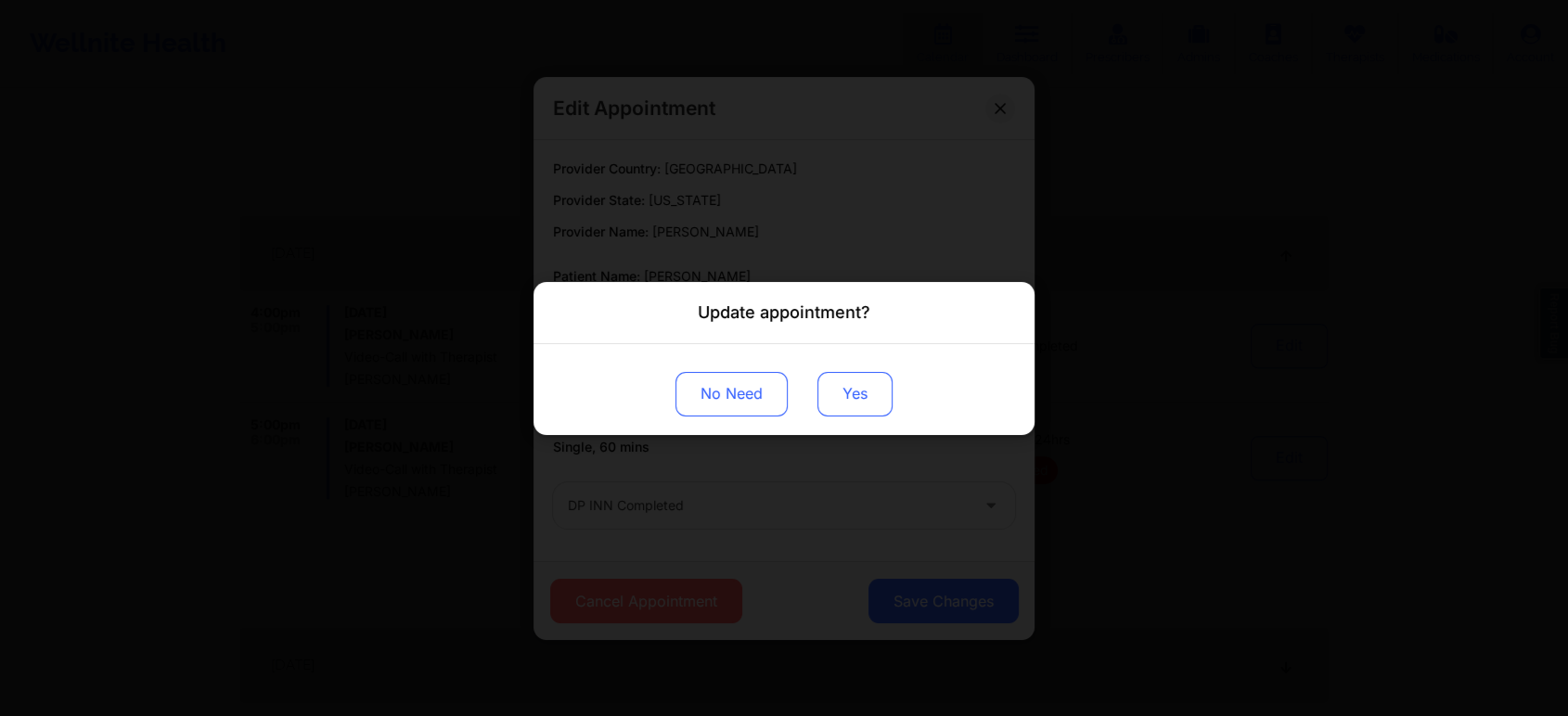
drag, startPoint x: 853, startPoint y: 417, endPoint x: 861, endPoint y: 393, distance: 25.3
click at [861, 393] on div "No Need Yes" at bounding box center [784, 389] width 501 height 91
click at [861, 393] on button "Yes" at bounding box center [855, 393] width 75 height 45
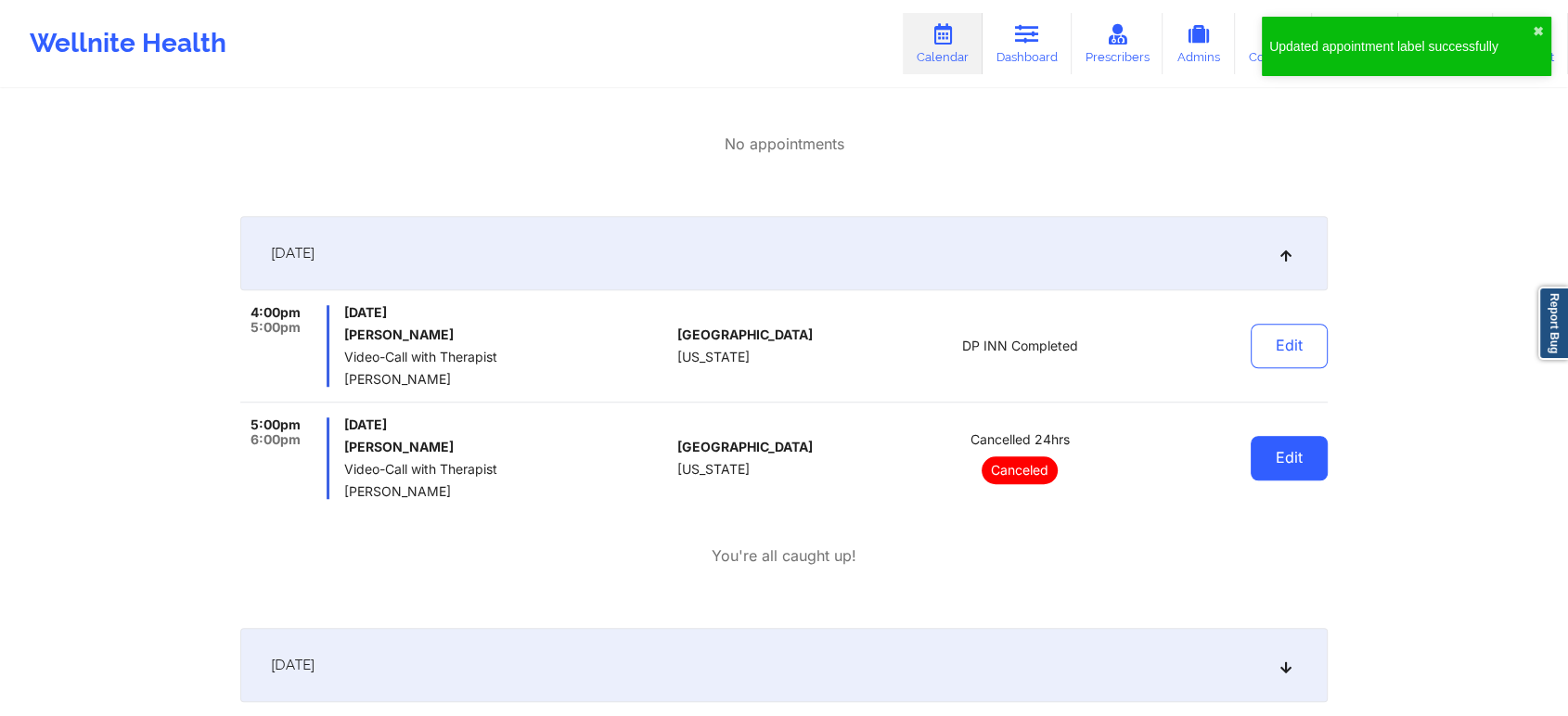
click at [1291, 456] on button "Edit" at bounding box center [1288, 458] width 77 height 45
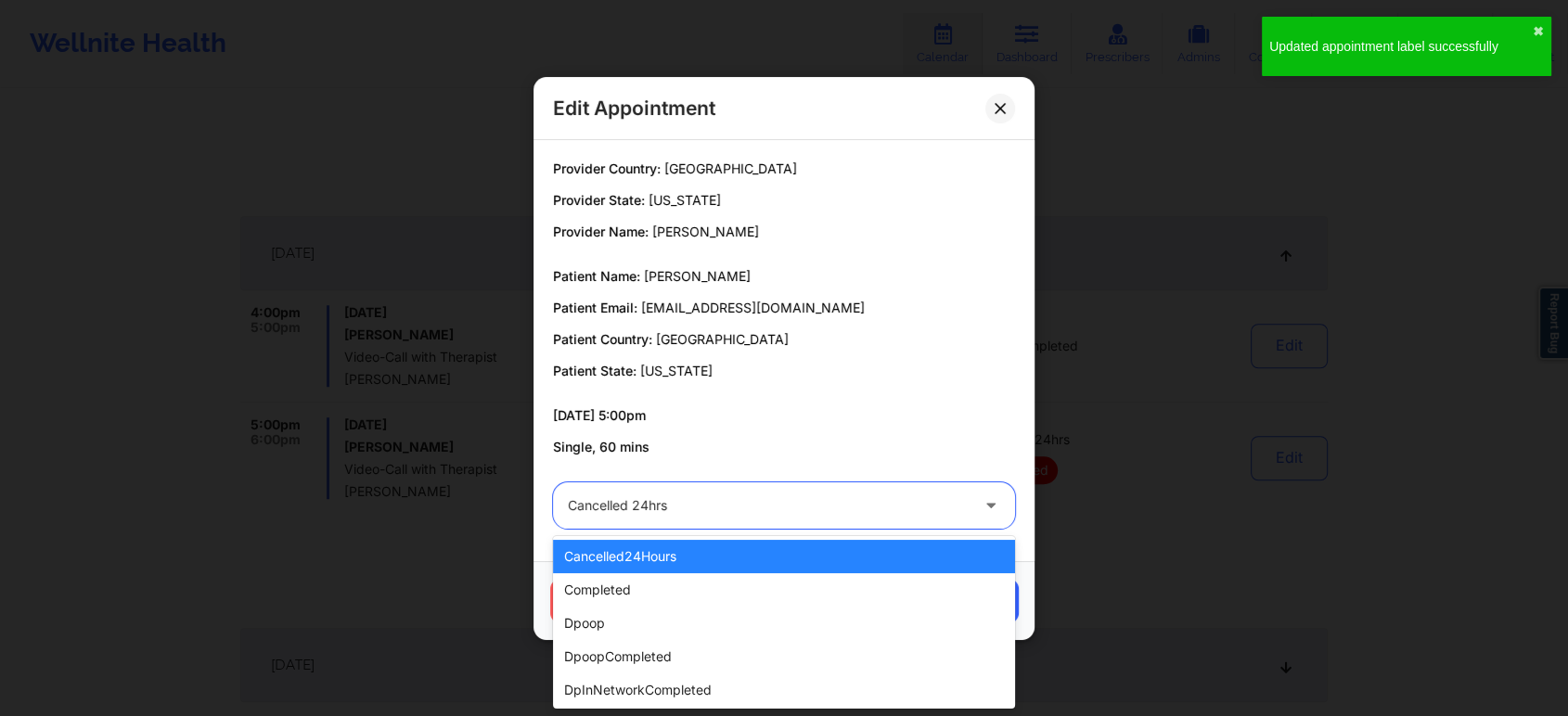
click at [891, 516] on div "Cancelled 24hrs" at bounding box center [768, 505] width 401 height 47
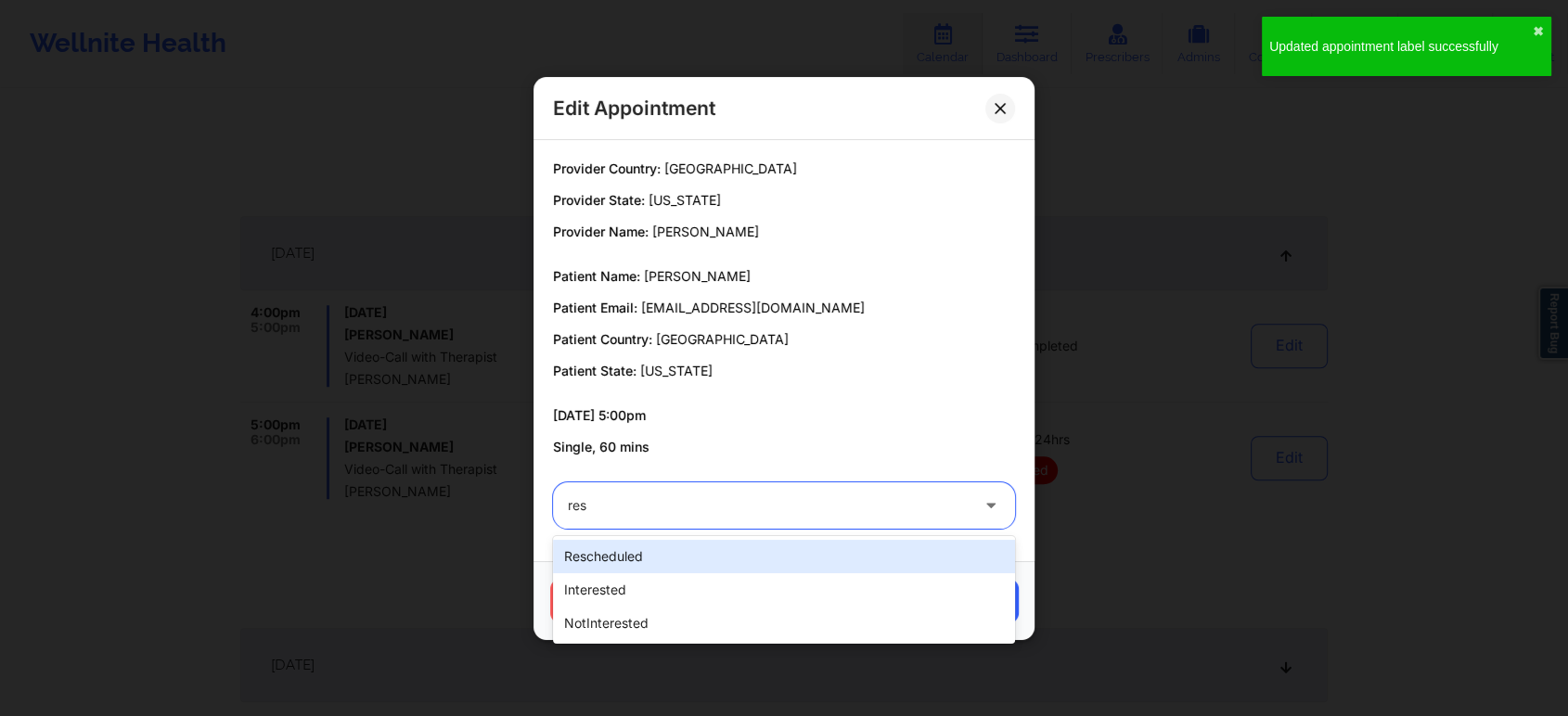
type input "resc"
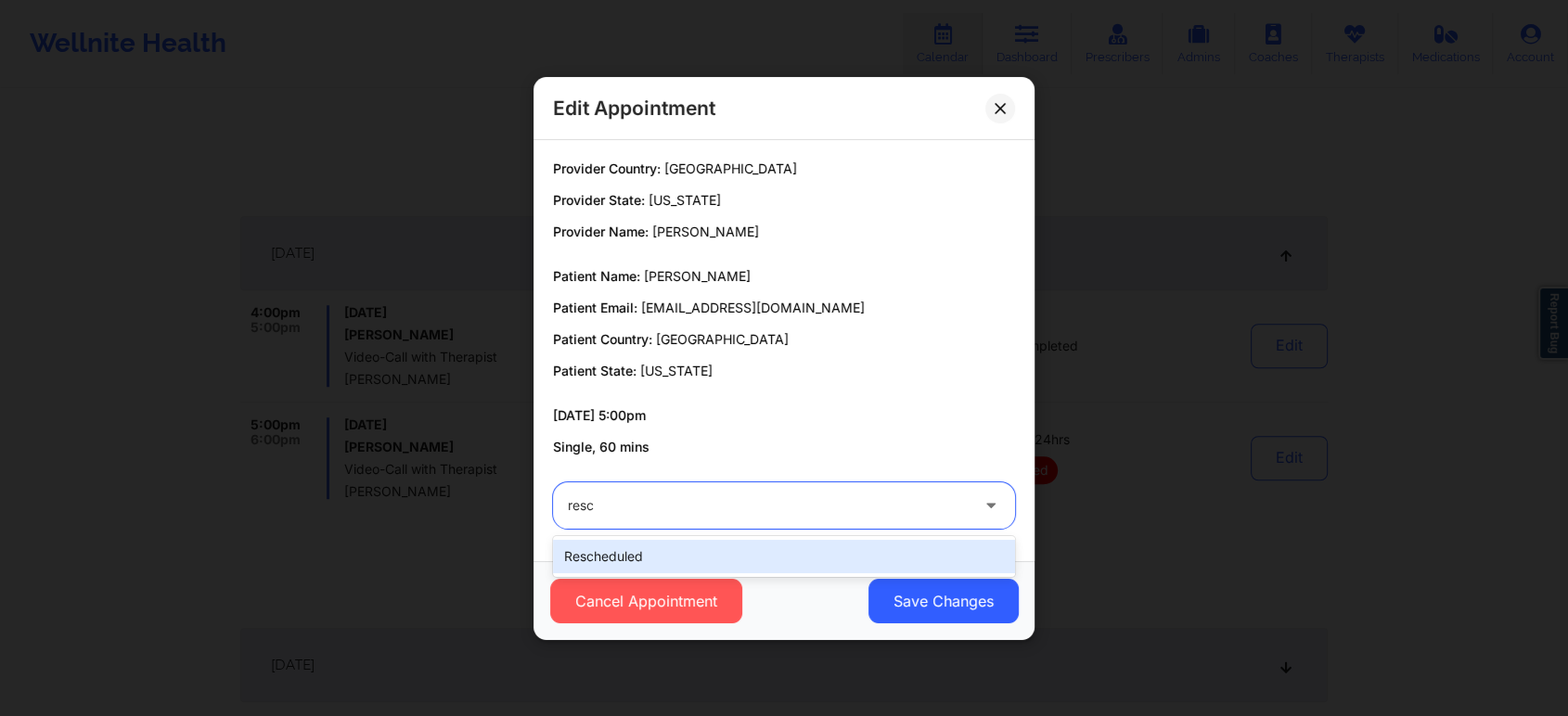
click at [831, 562] on div "rescheduled" at bounding box center [784, 556] width 462 height 33
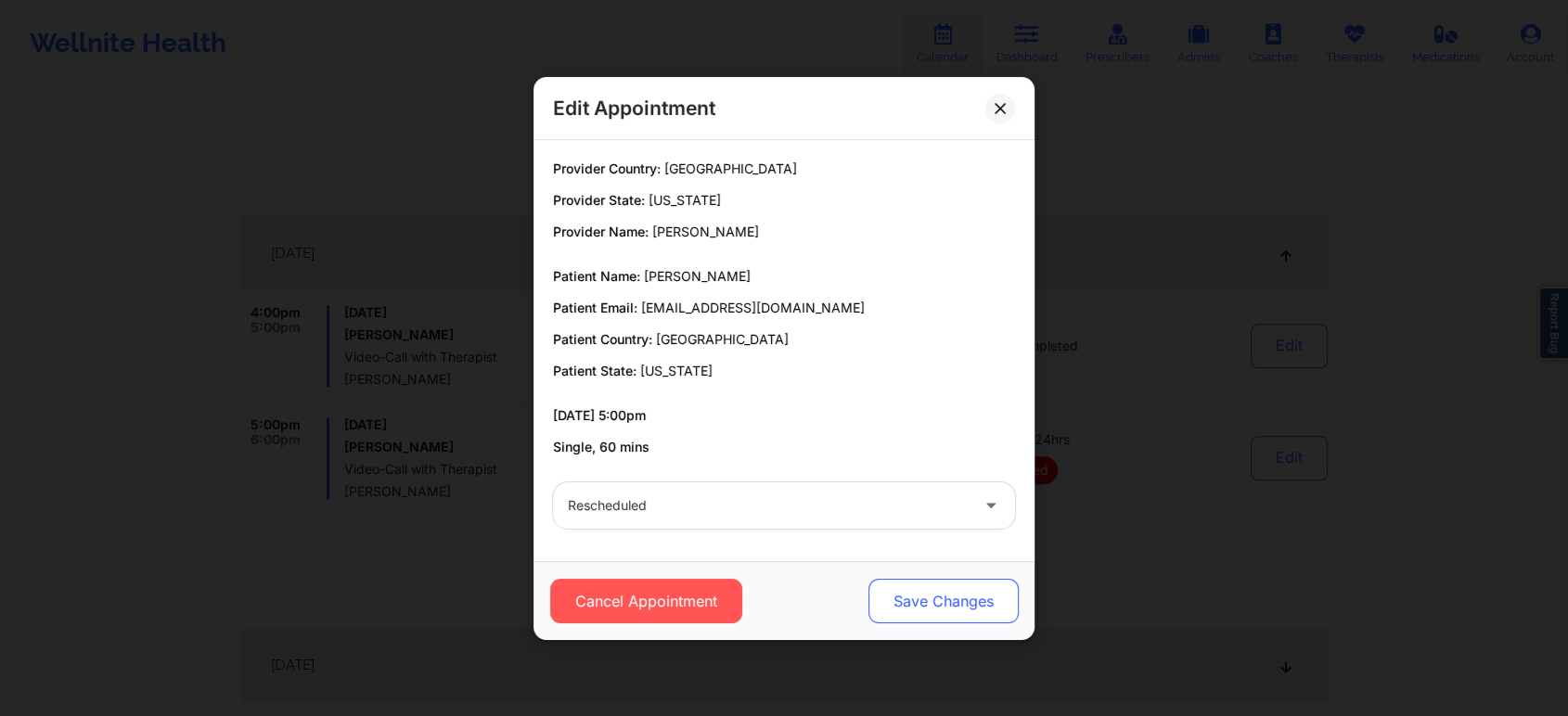
click at [921, 584] on button "Save Changes" at bounding box center [943, 601] width 150 height 45
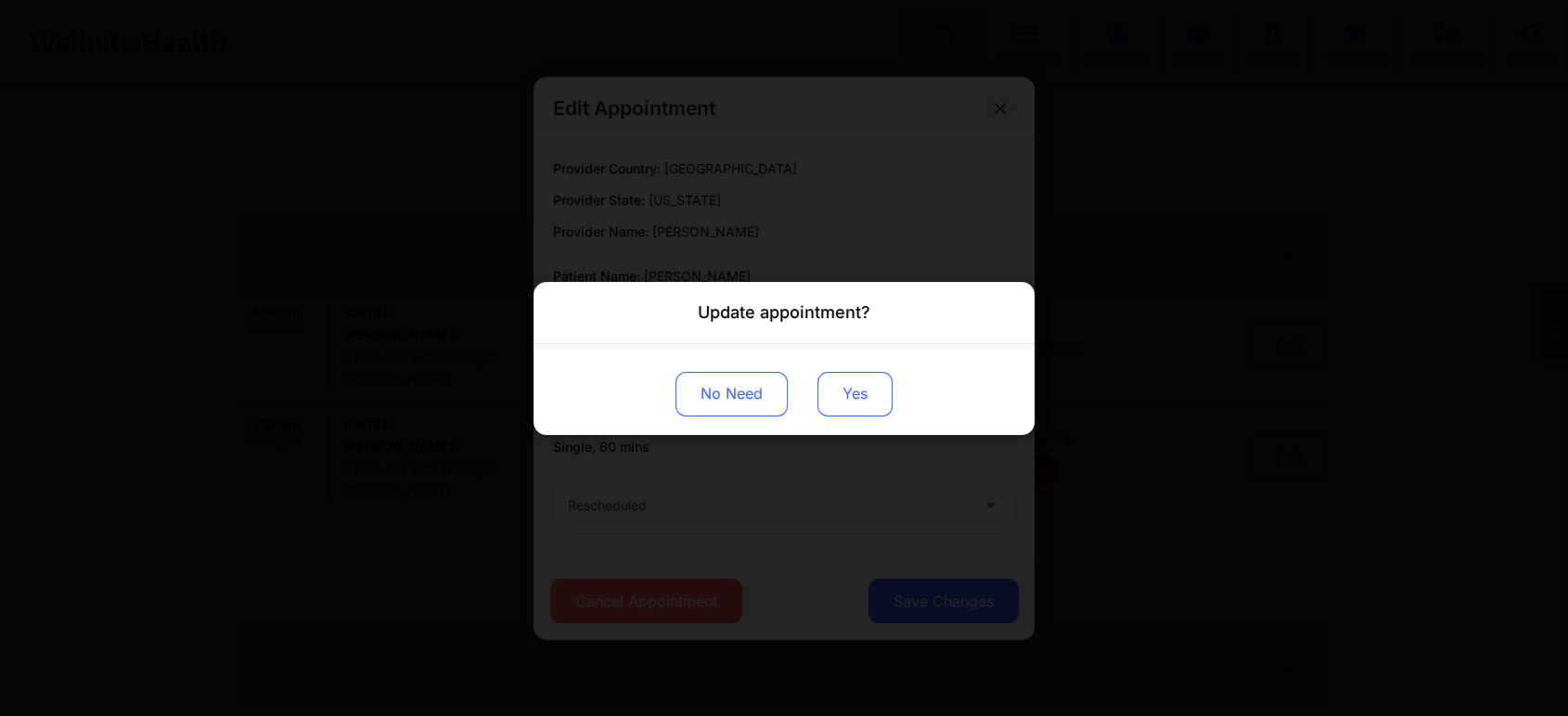
click at [890, 400] on button "Yes" at bounding box center [855, 393] width 75 height 45
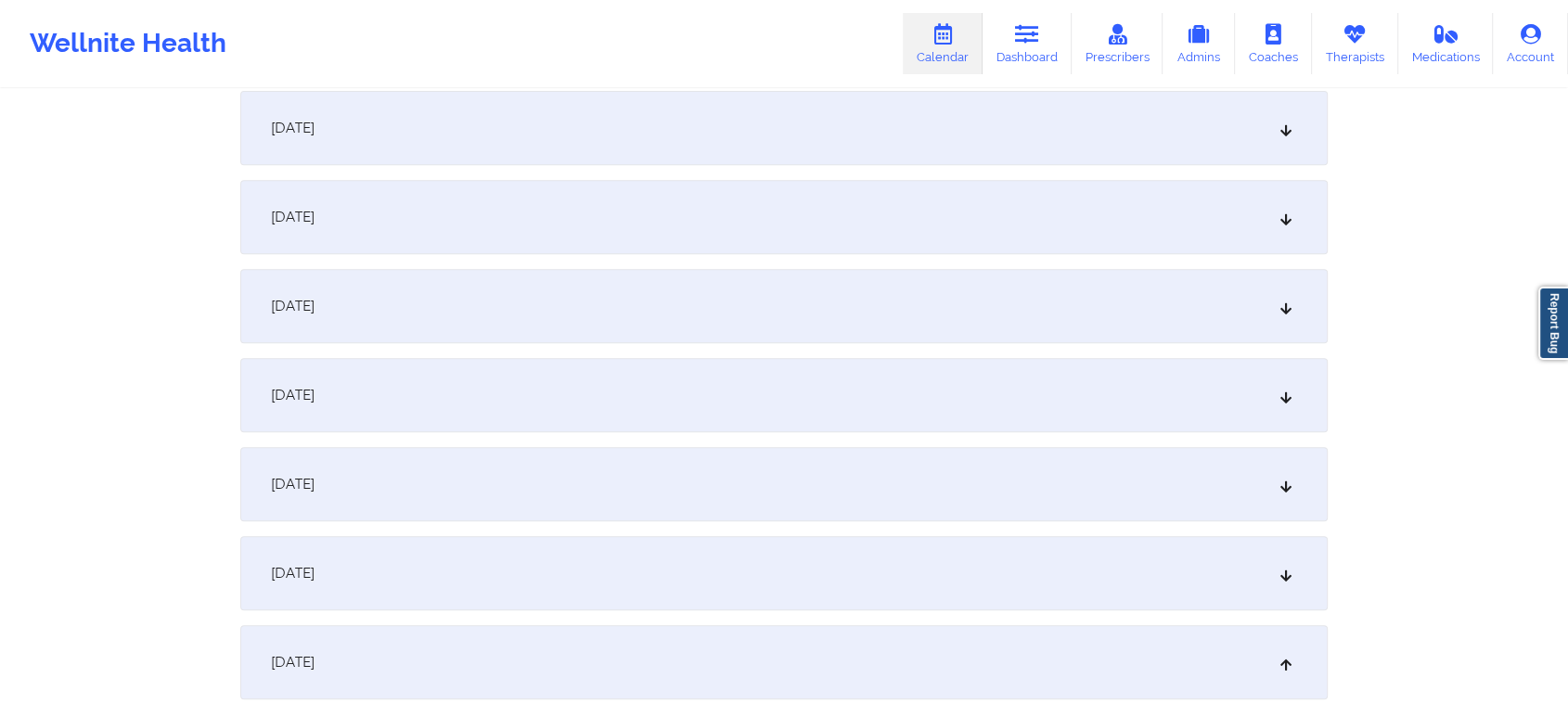
scroll to position [0, 0]
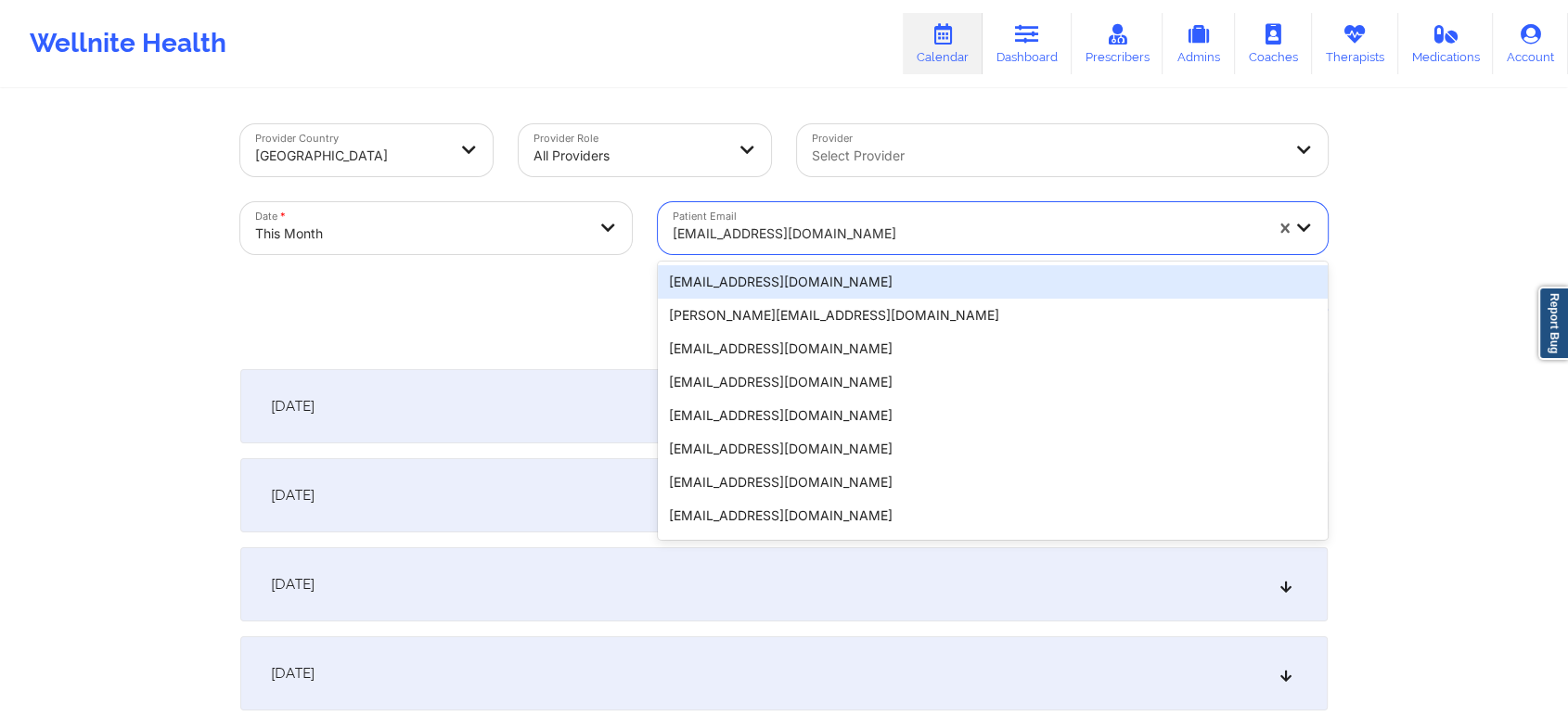
click at [771, 219] on div "[EMAIL_ADDRESS][DOMAIN_NAME]" at bounding box center [967, 233] width 590 height 41
paste input "[EMAIL_ADDRESS][DOMAIN_NAME]"
type input "[EMAIL_ADDRESS][DOMAIN_NAME]"
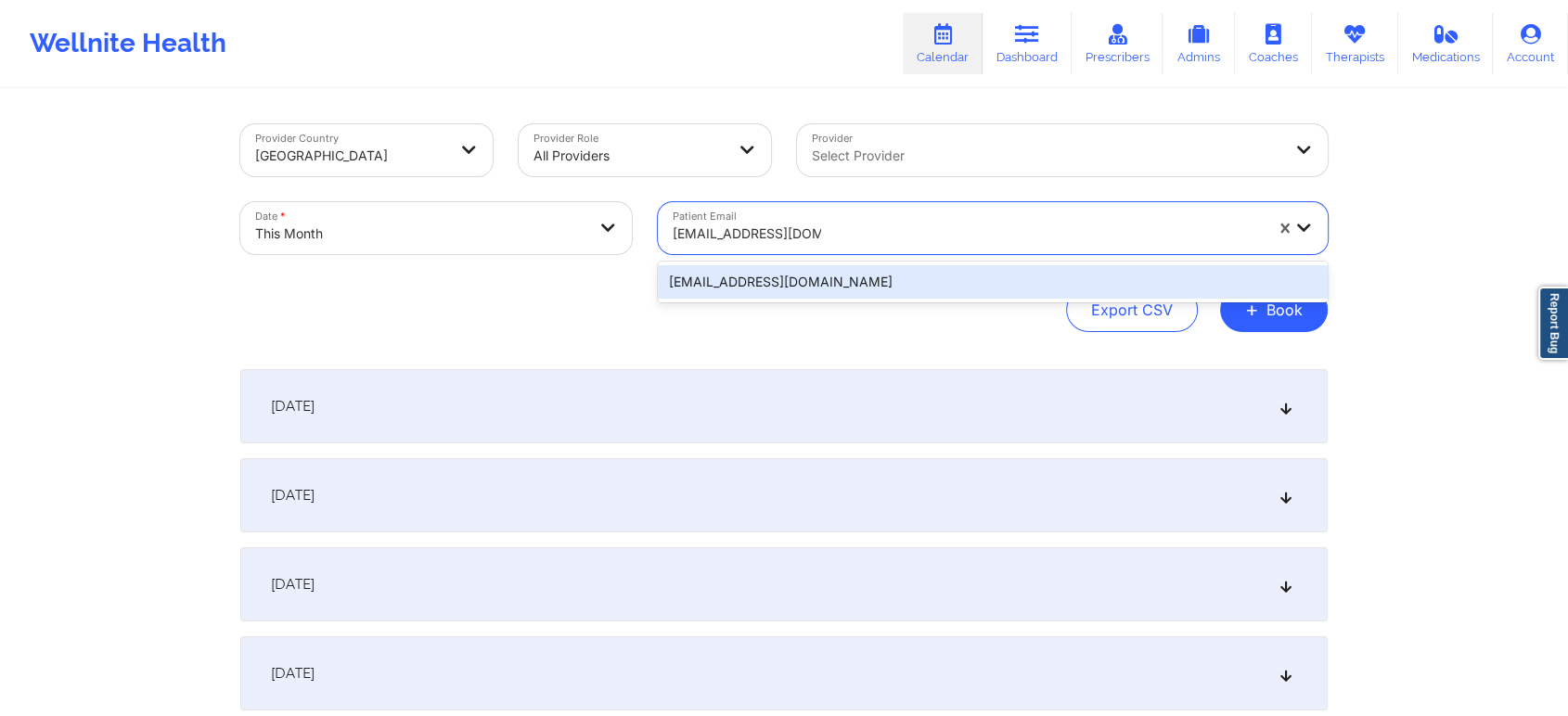
click at [882, 265] on div "[EMAIL_ADDRESS][DOMAIN_NAME]" at bounding box center [993, 281] width 669 height 33
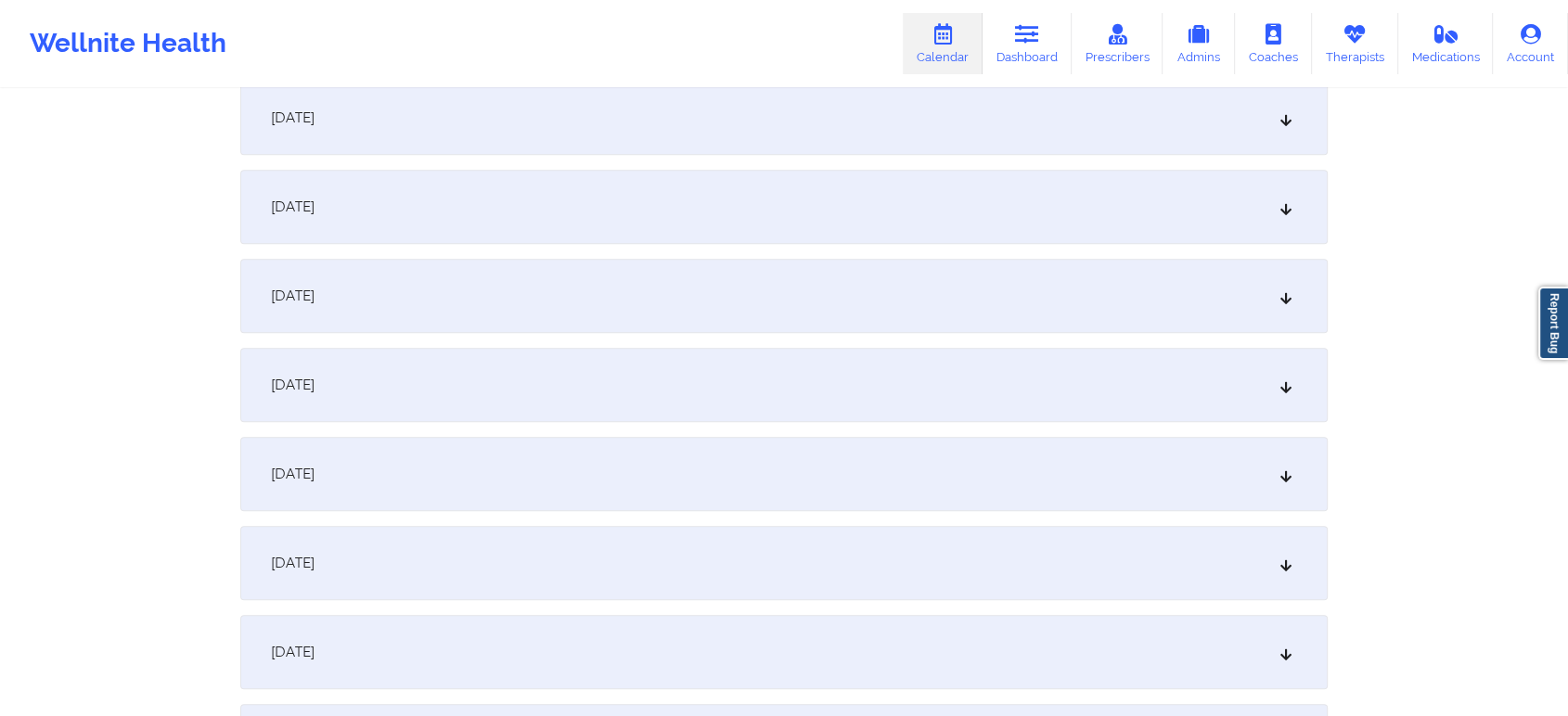
scroll to position [1092, 0]
click at [991, 371] on div "[DATE]" at bounding box center [784, 383] width 1088 height 74
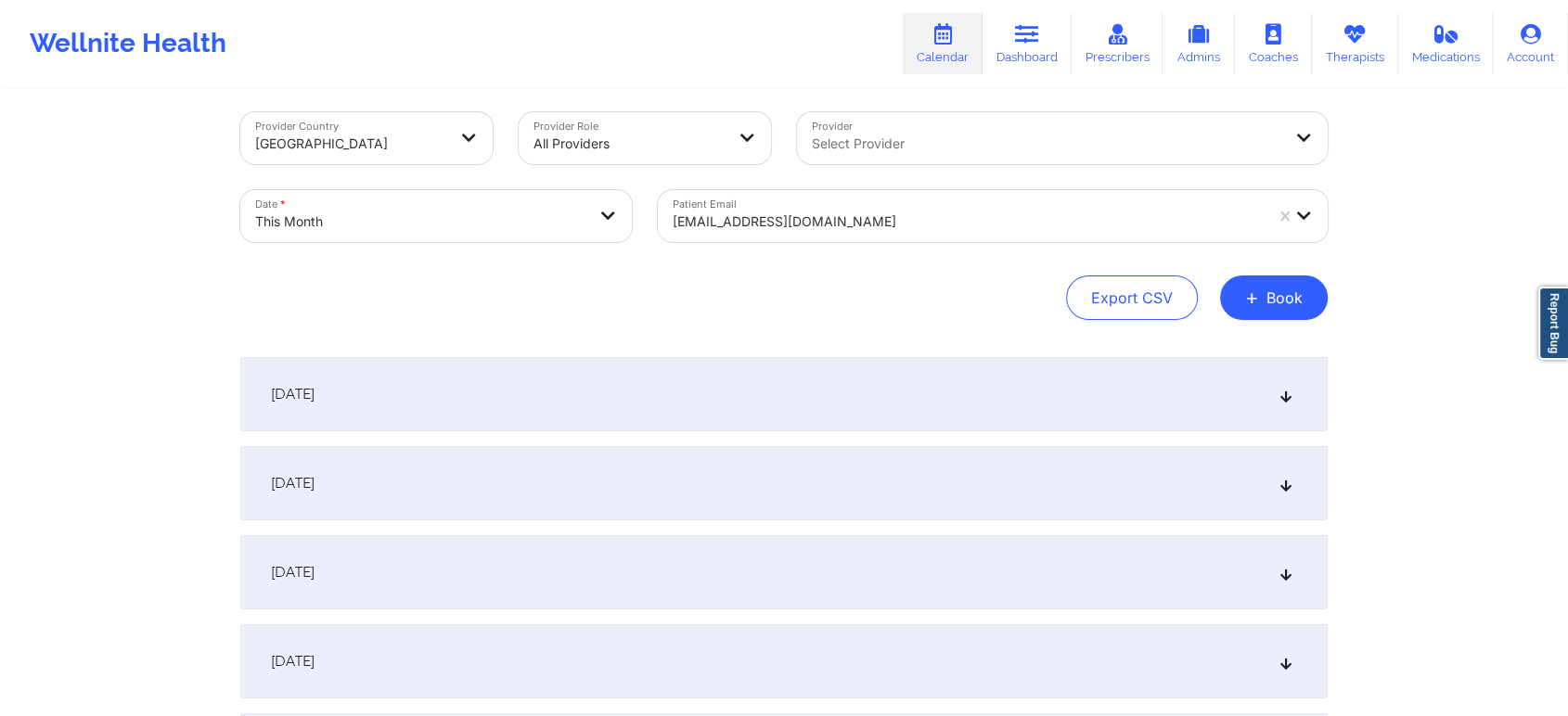
scroll to position [0, 0]
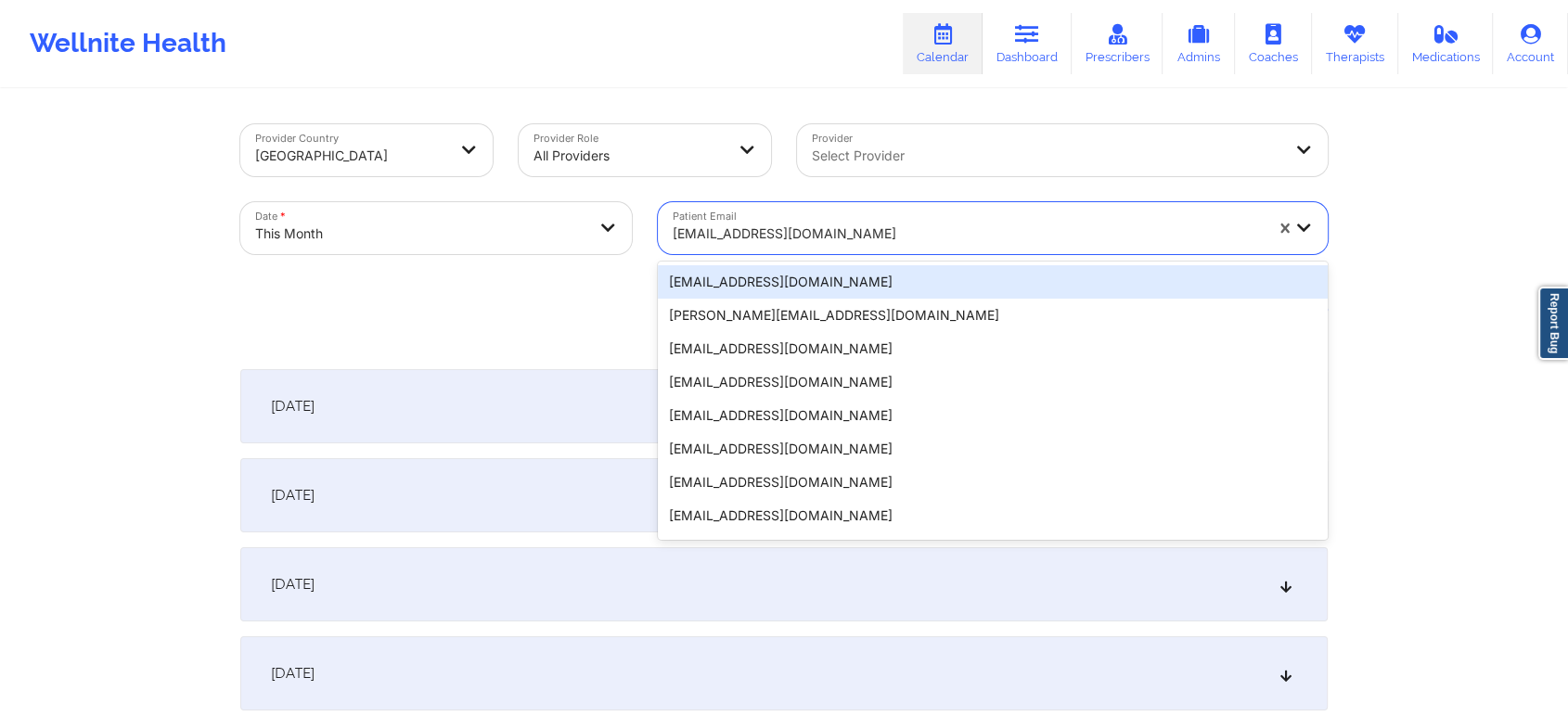
click at [794, 230] on div at bounding box center [967, 233] width 590 height 22
paste input "[EMAIL_ADDRESS][DOMAIN_NAME]"
type input "[EMAIL_ADDRESS][DOMAIN_NAME]"
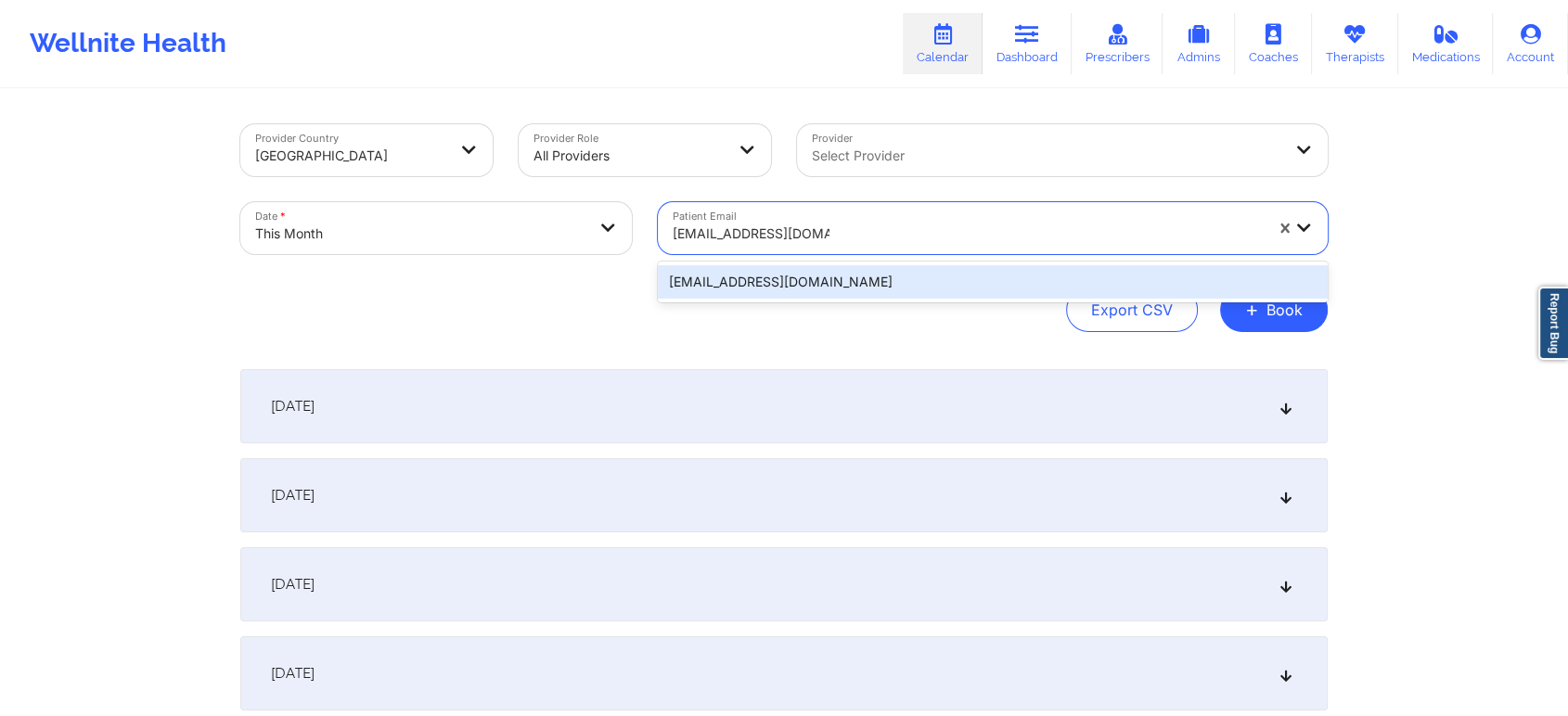
click at [771, 286] on div "[EMAIL_ADDRESS][DOMAIN_NAME]" at bounding box center [993, 281] width 669 height 33
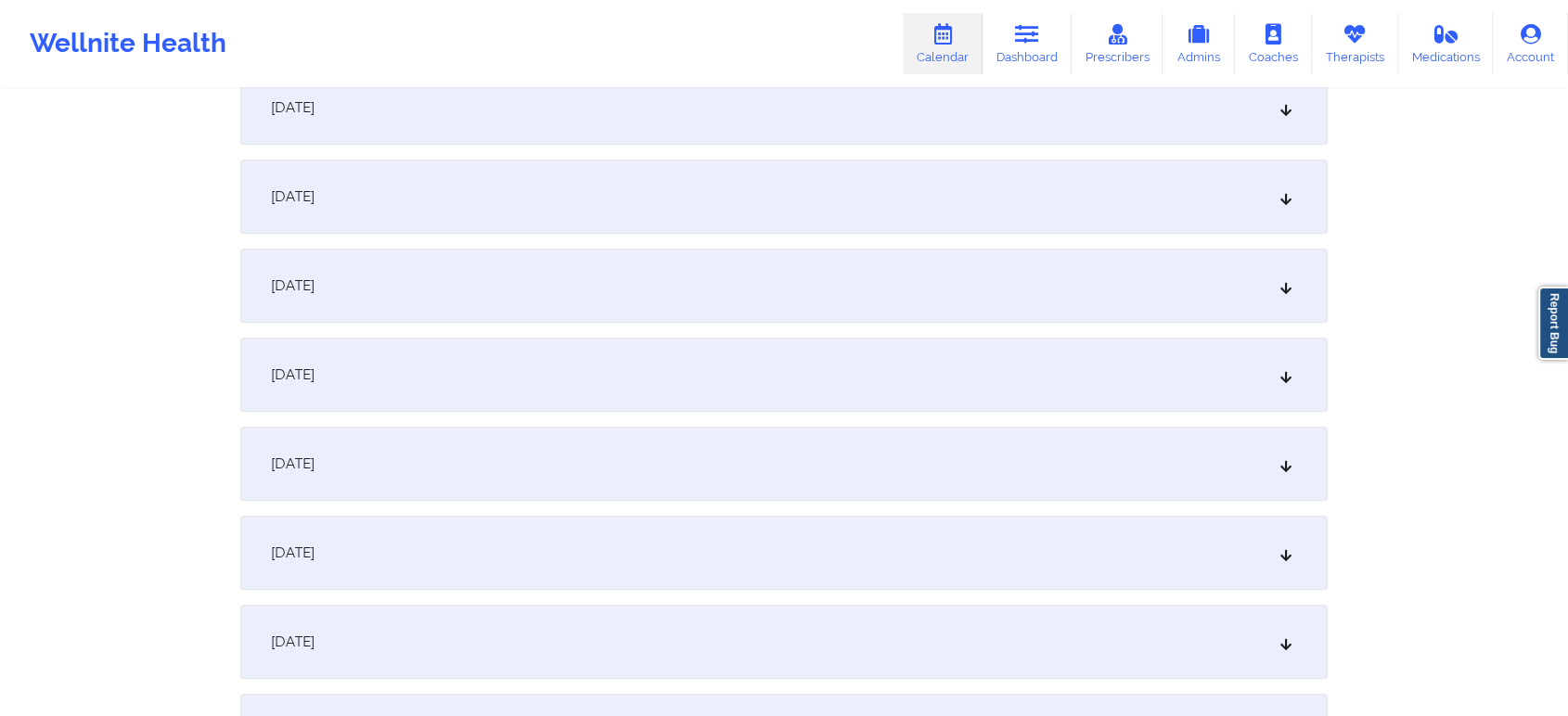
scroll to position [1128, 0]
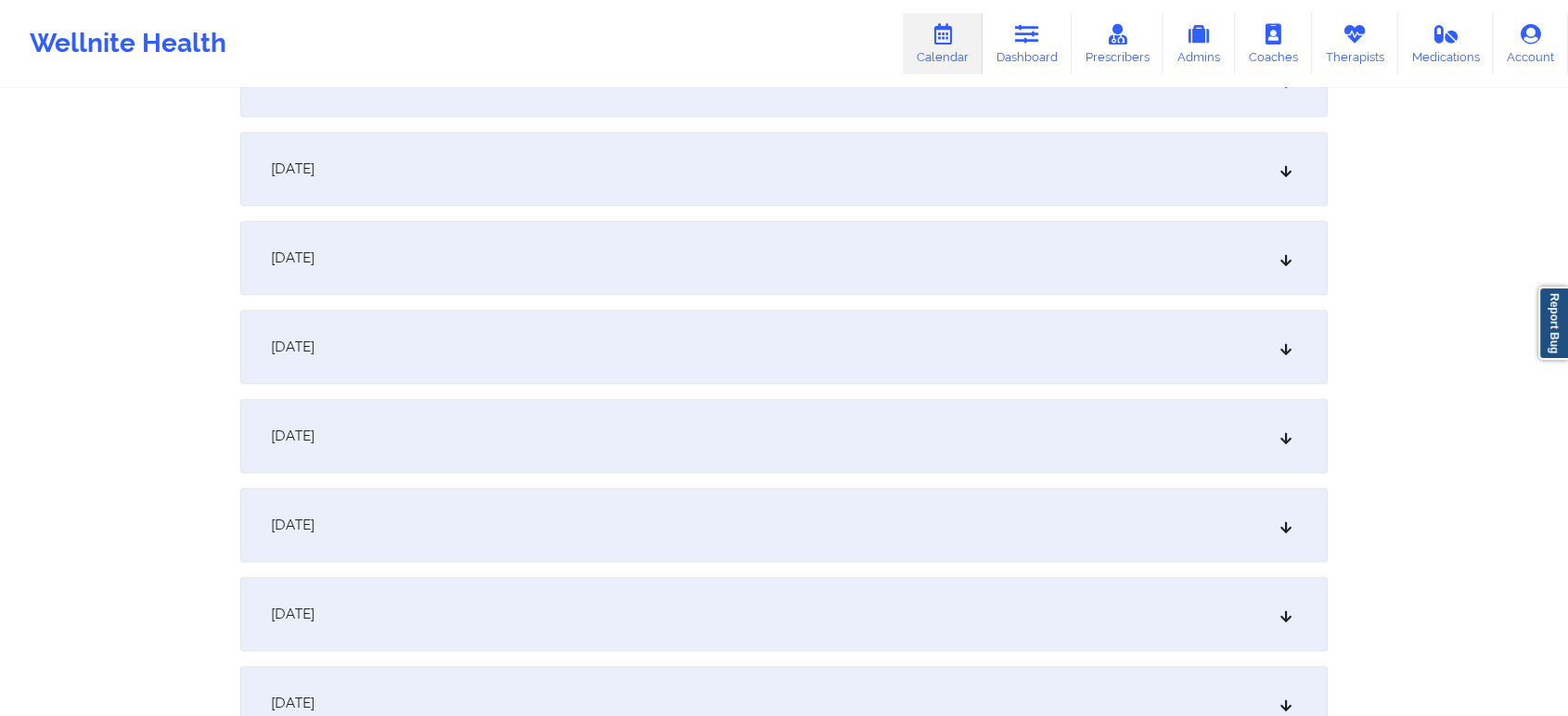
click at [952, 343] on div "[DATE]" at bounding box center [784, 347] width 1088 height 74
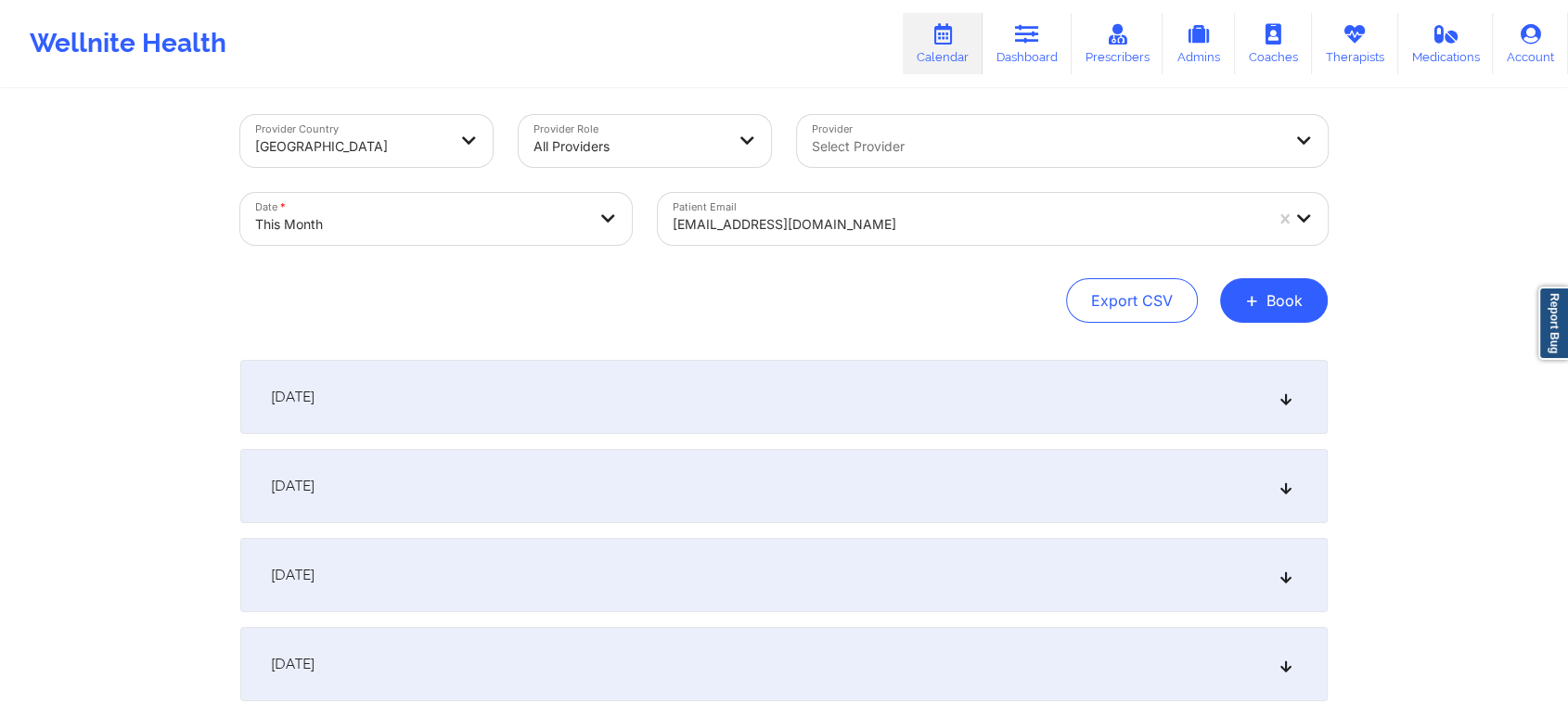
scroll to position [0, 0]
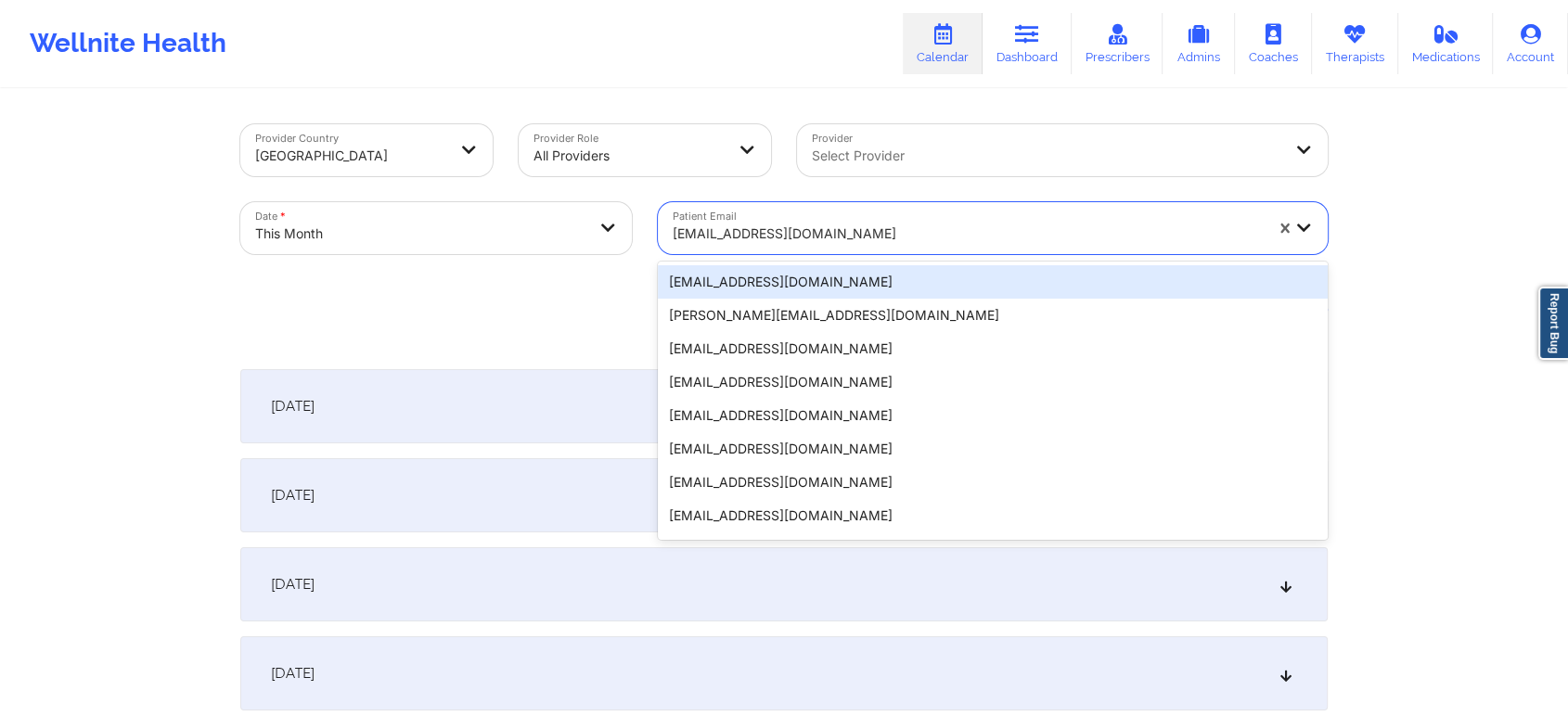
click at [742, 230] on div at bounding box center [967, 233] width 590 height 22
paste input "[EMAIL_ADDRESS][DOMAIN_NAME]"
type input "[EMAIL_ADDRESS][DOMAIN_NAME]"
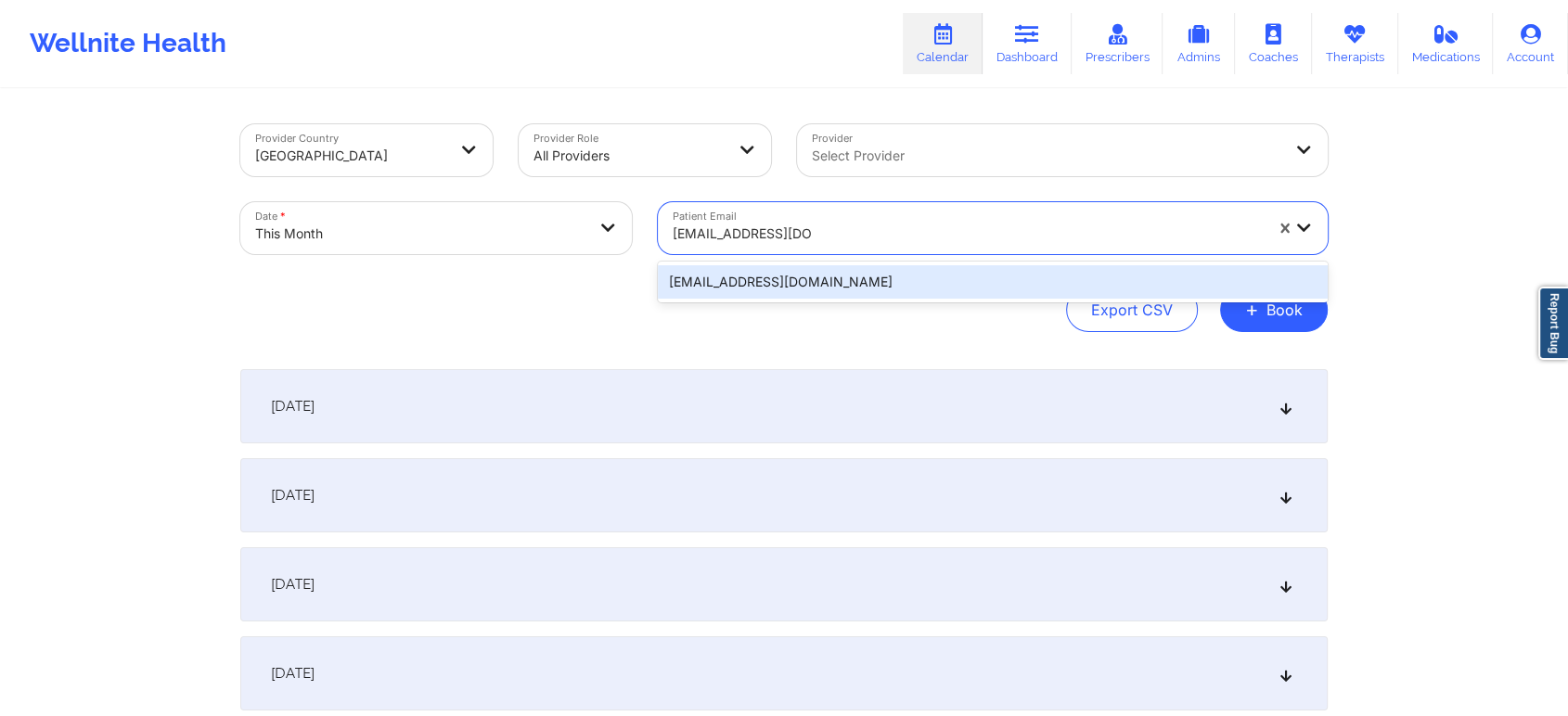
click at [835, 286] on div "[EMAIL_ADDRESS][DOMAIN_NAME]" at bounding box center [993, 281] width 669 height 33
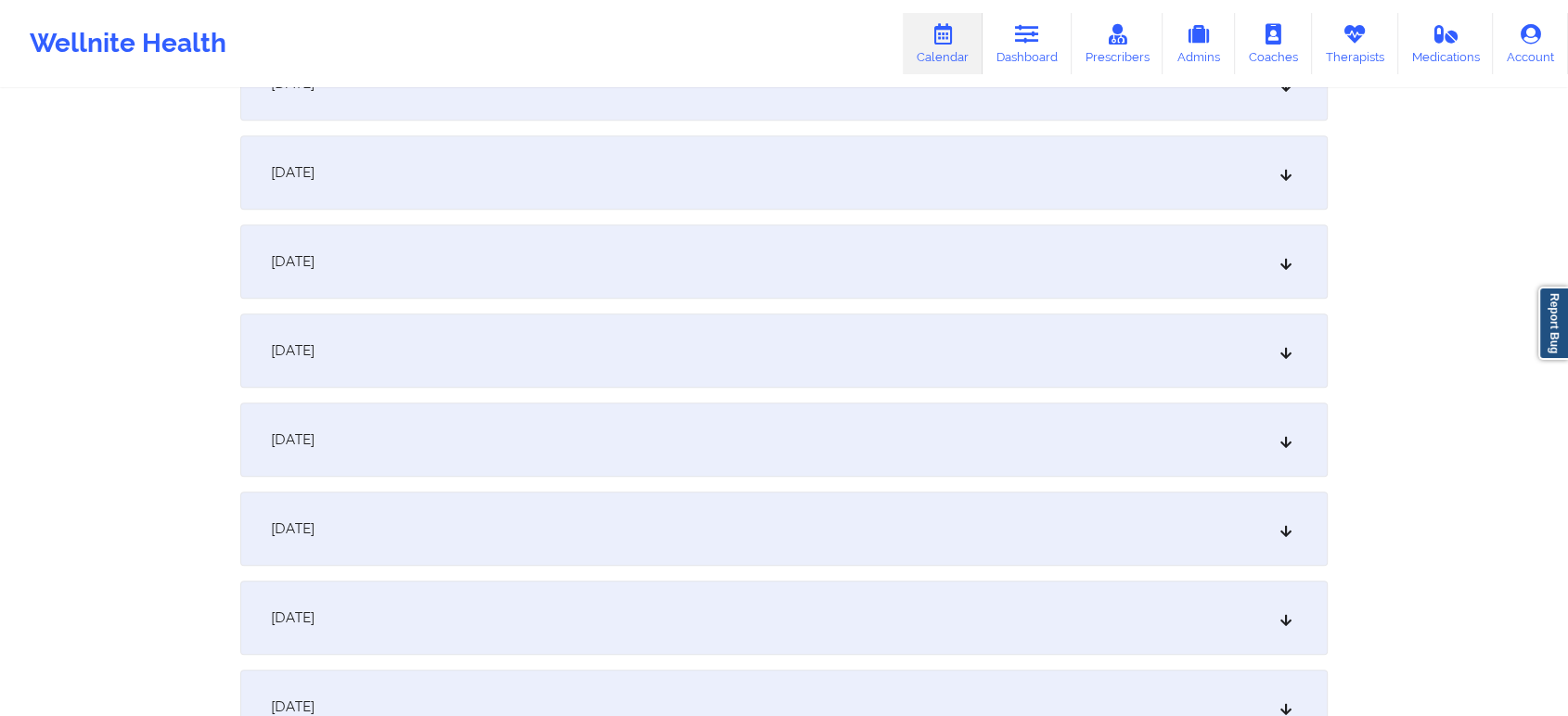
scroll to position [1132, 0]
click at [644, 356] on div "[DATE]" at bounding box center [784, 343] width 1088 height 74
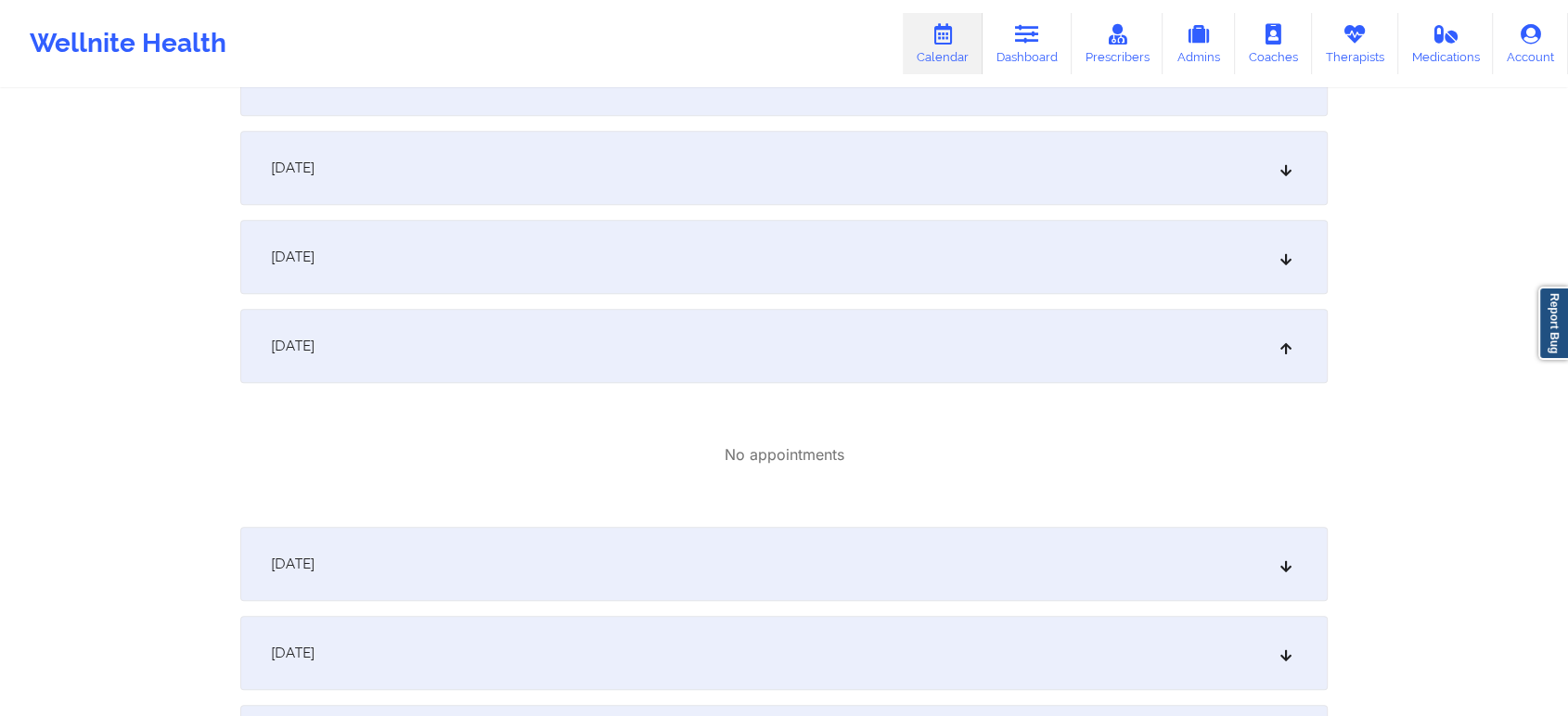
scroll to position [0, 0]
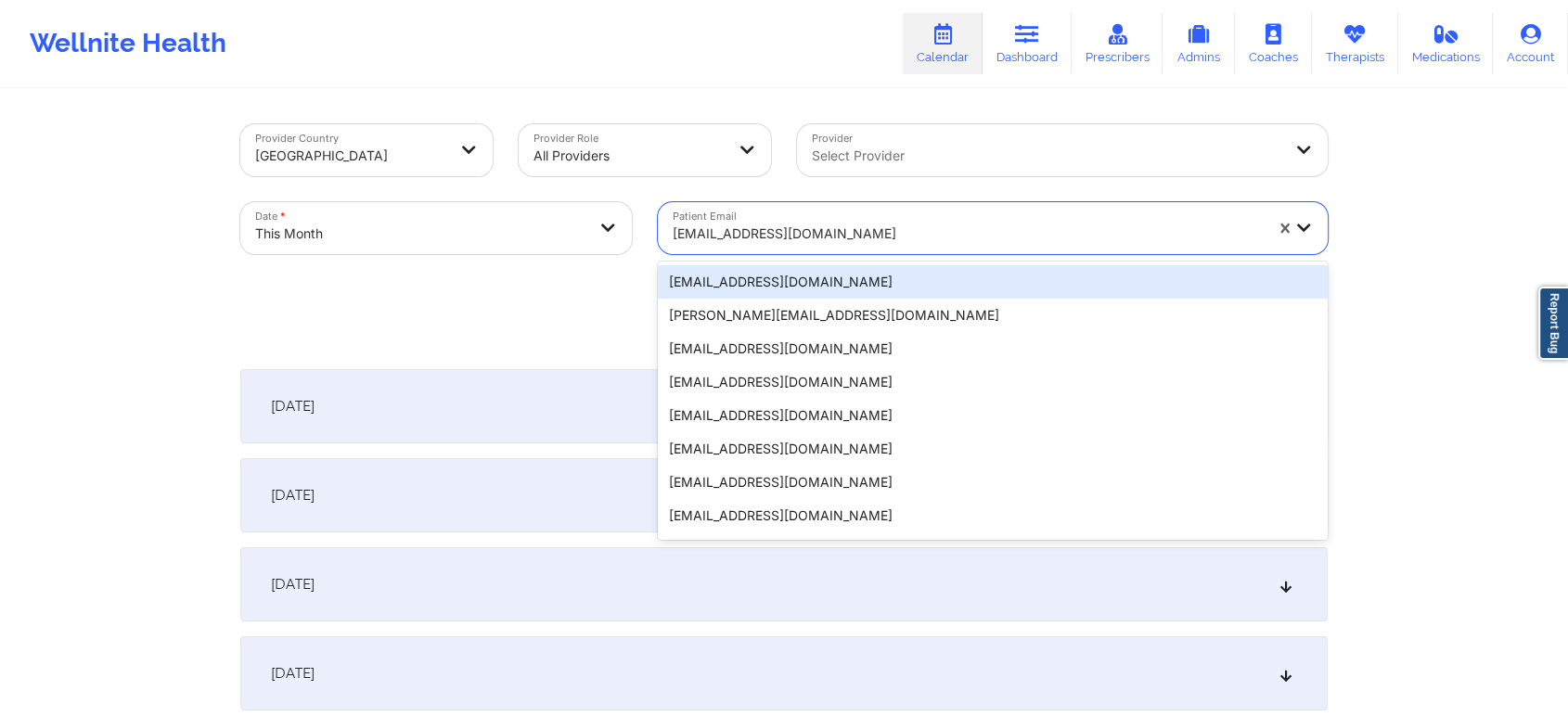
click at [733, 235] on div at bounding box center [967, 233] width 590 height 22
paste input "[EMAIL_ADDRESS][DOMAIN_NAME]"
type input "[EMAIL_ADDRESS][DOMAIN_NAME]"
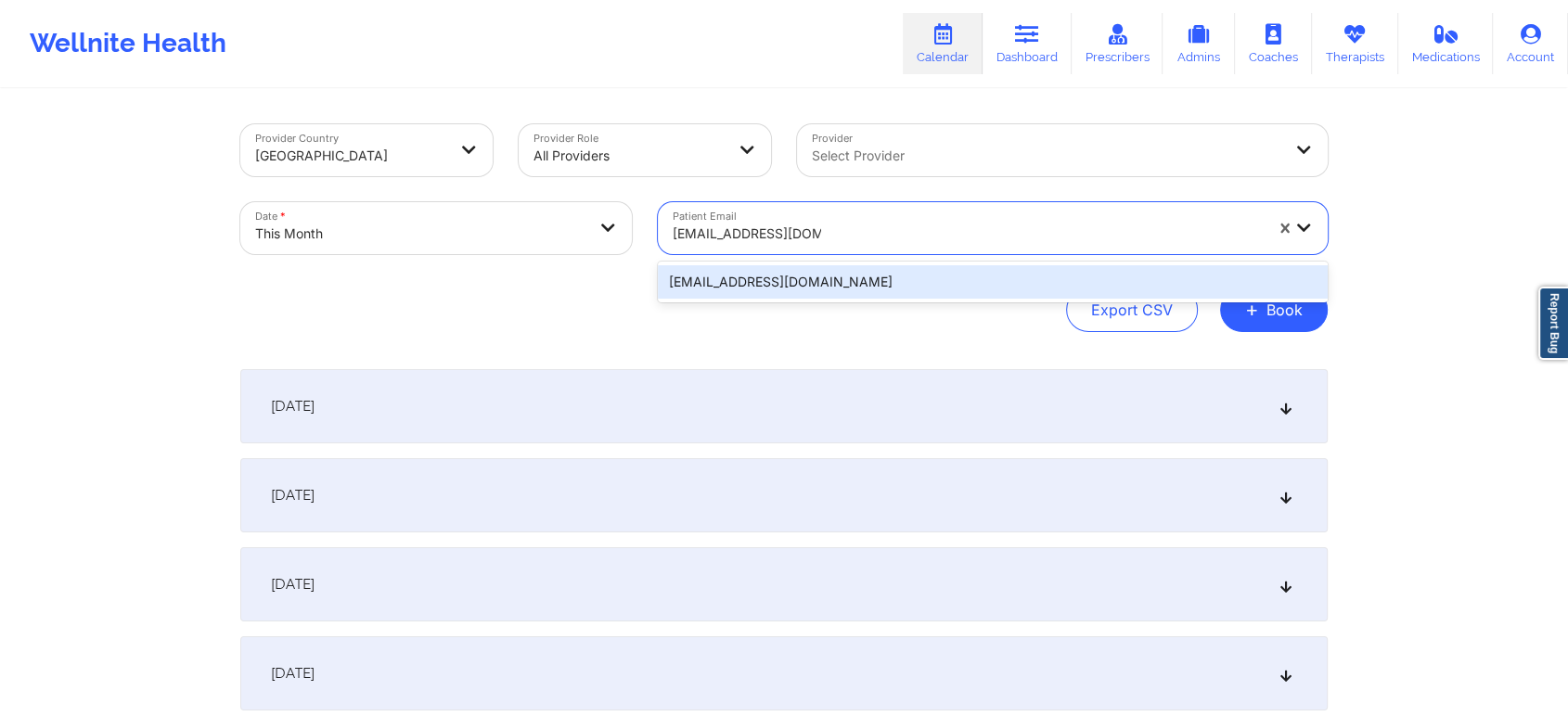
click at [745, 275] on div "[EMAIL_ADDRESS][DOMAIN_NAME]" at bounding box center [993, 281] width 669 height 33
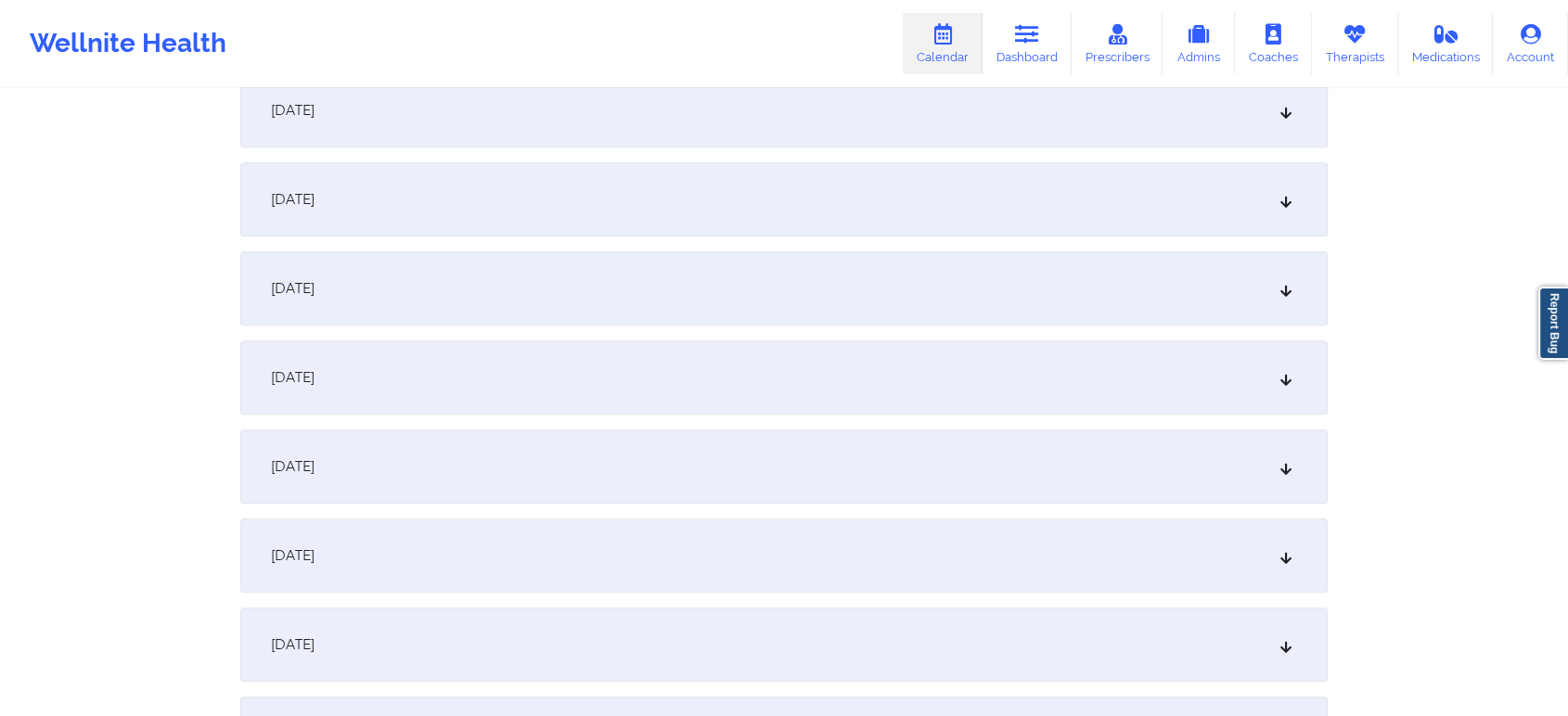
scroll to position [901, 0]
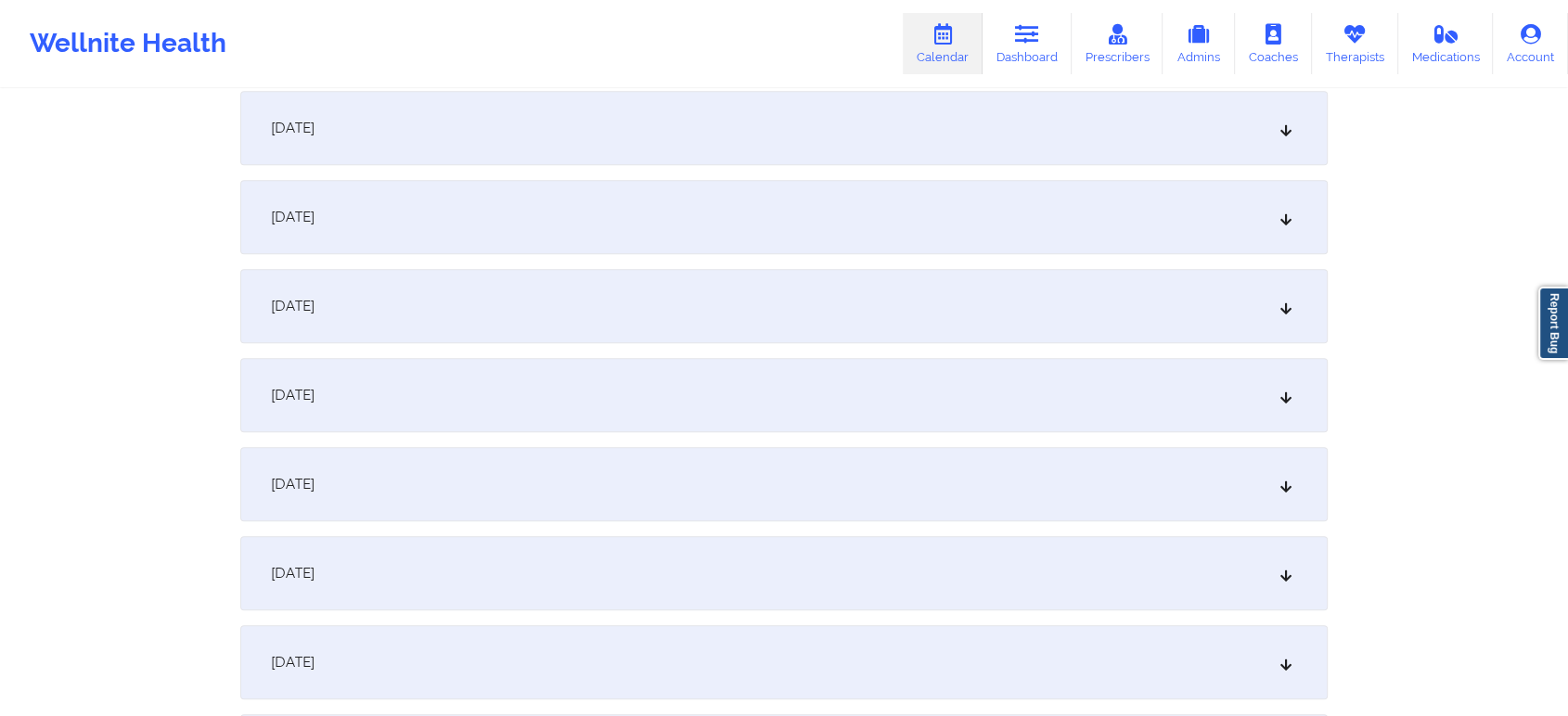
click at [979, 598] on div "[DATE]" at bounding box center [784, 573] width 1088 height 74
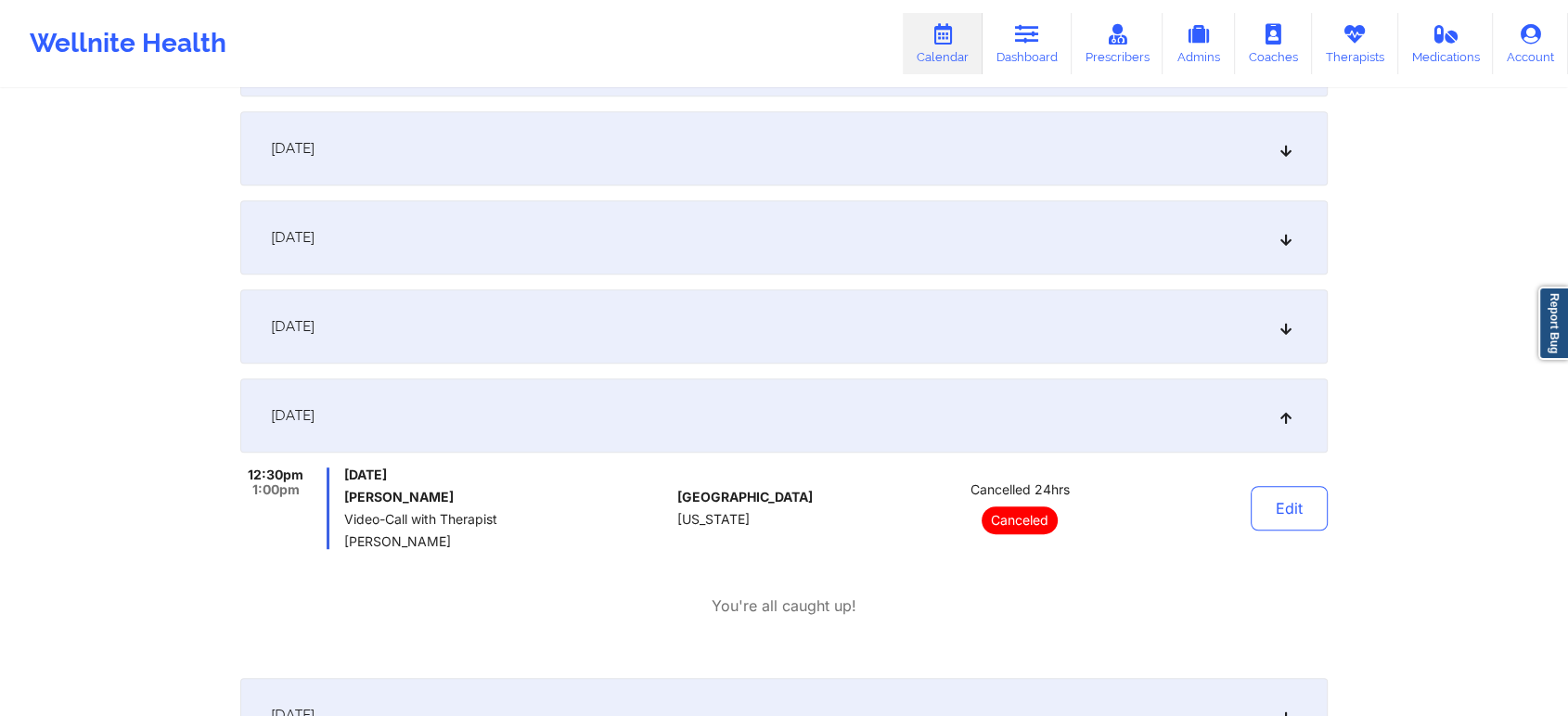
scroll to position [1085, 0]
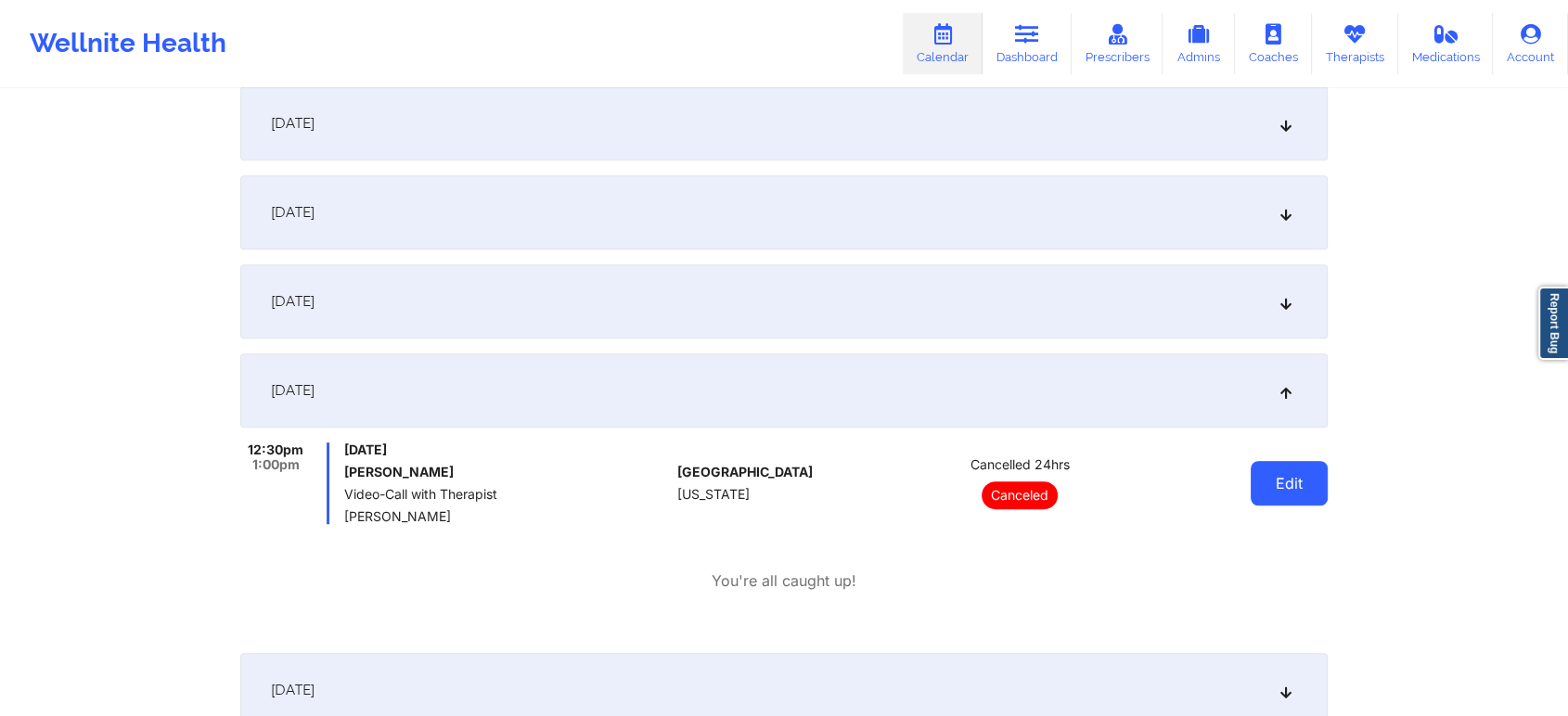
click at [1298, 467] on button "Edit" at bounding box center [1288, 483] width 77 height 45
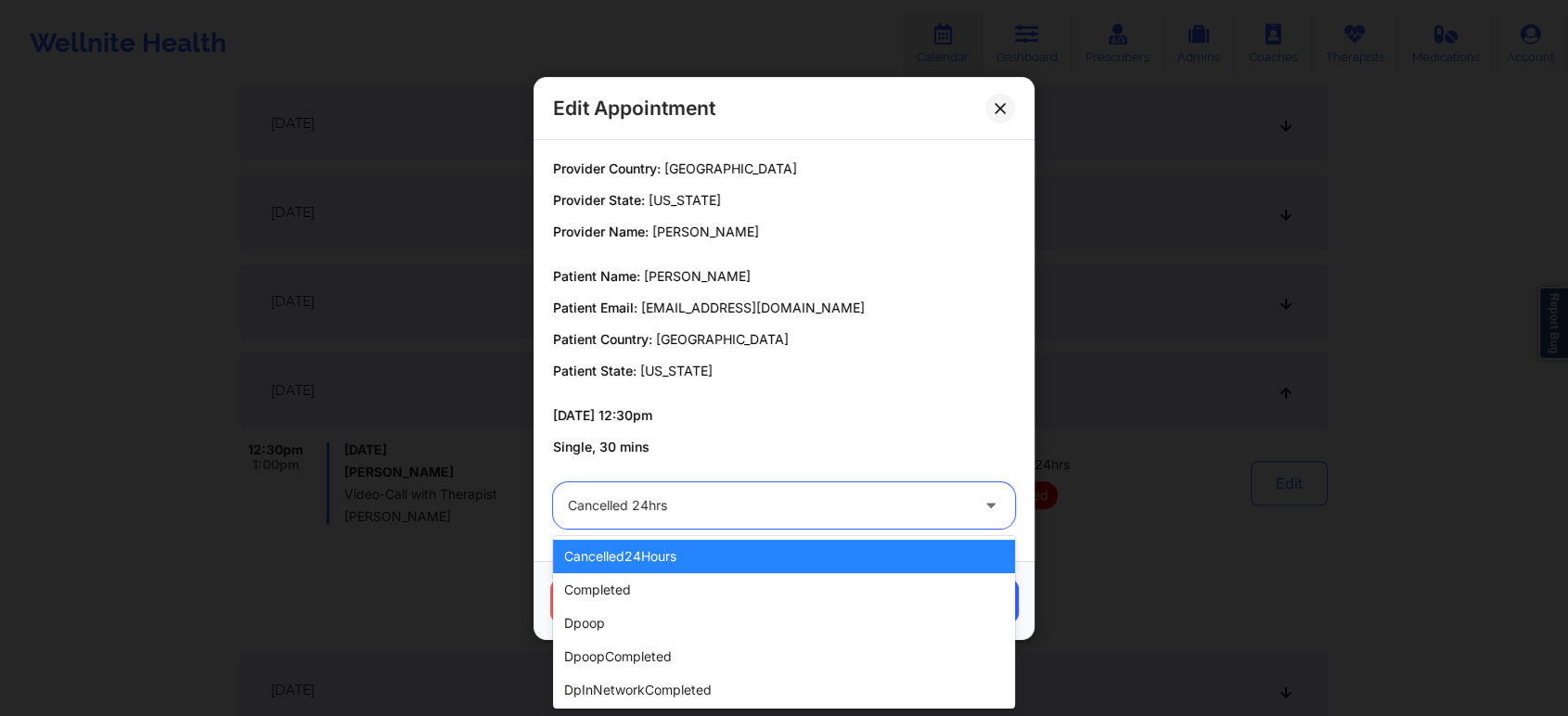
click at [853, 503] on div at bounding box center [768, 505] width 401 height 22
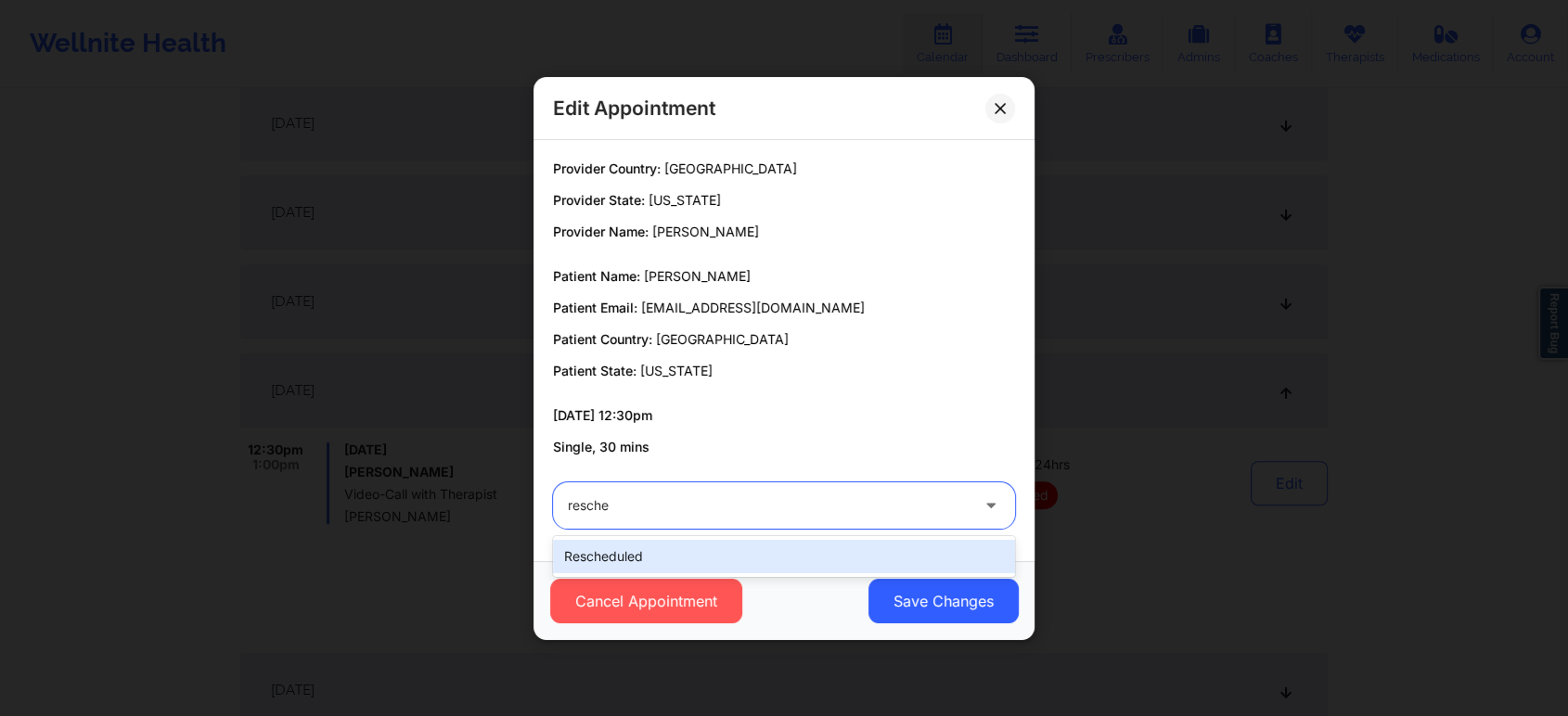
type input "resched"
click at [763, 552] on div "rescheduled" at bounding box center [784, 556] width 462 height 33
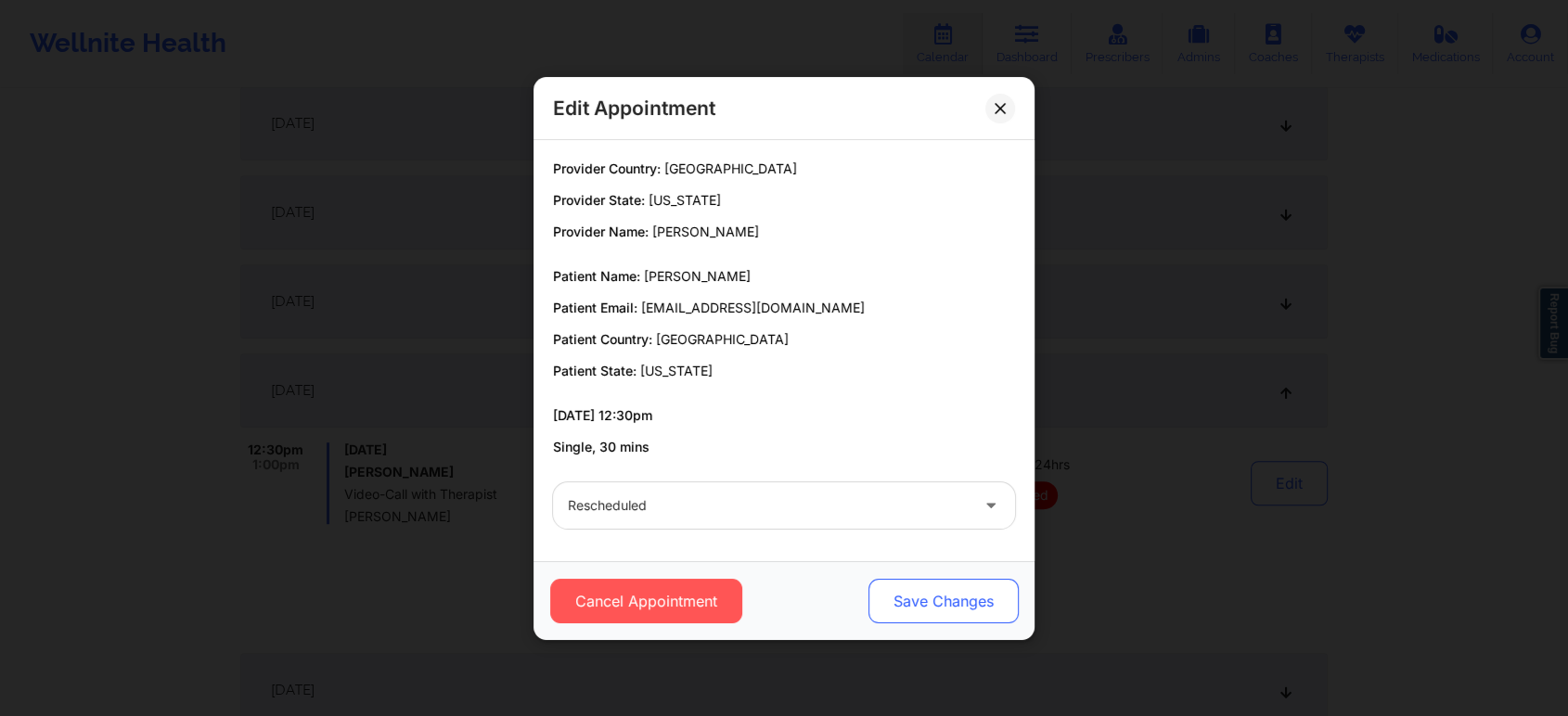
click at [873, 597] on button "Save Changes" at bounding box center [943, 601] width 150 height 45
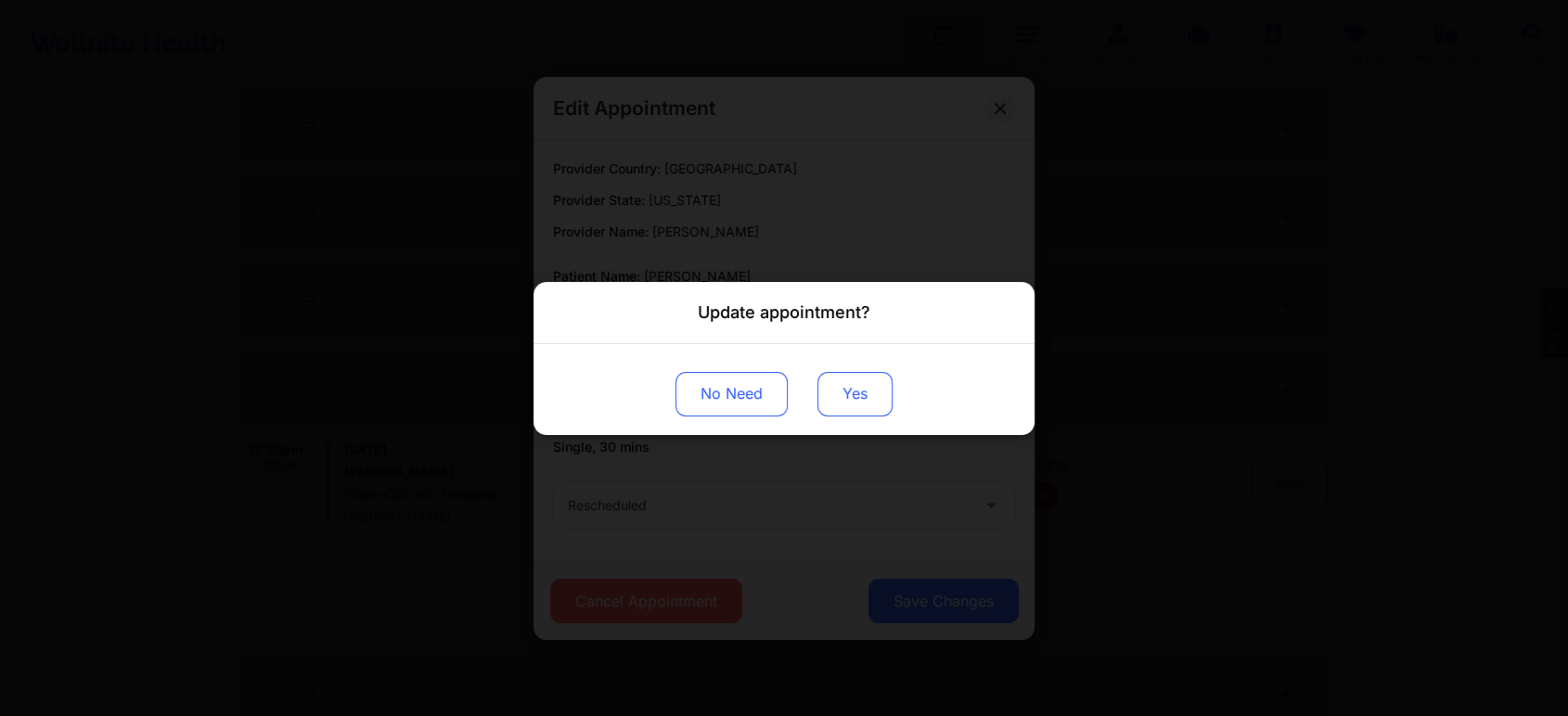
click at [843, 413] on button "Yes" at bounding box center [855, 393] width 75 height 45
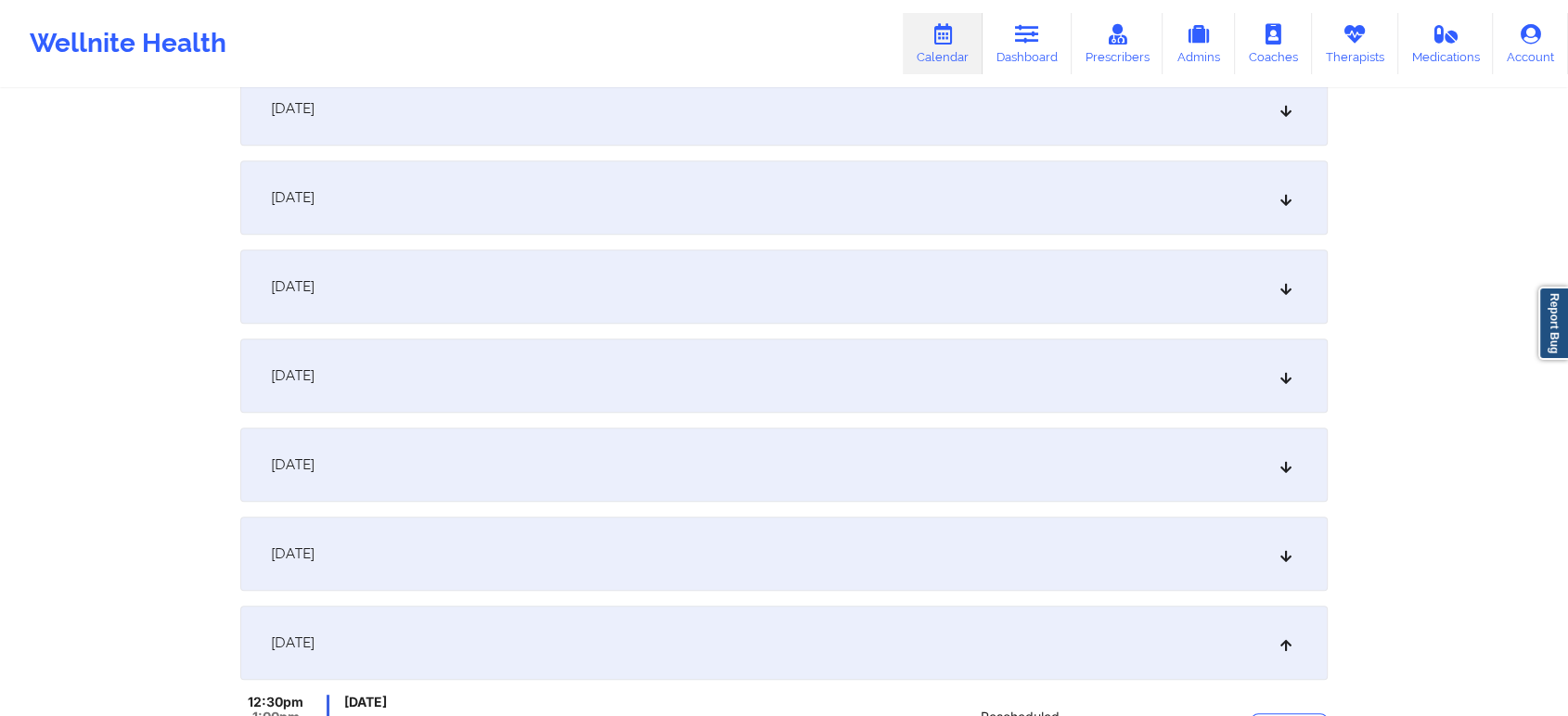
scroll to position [0, 0]
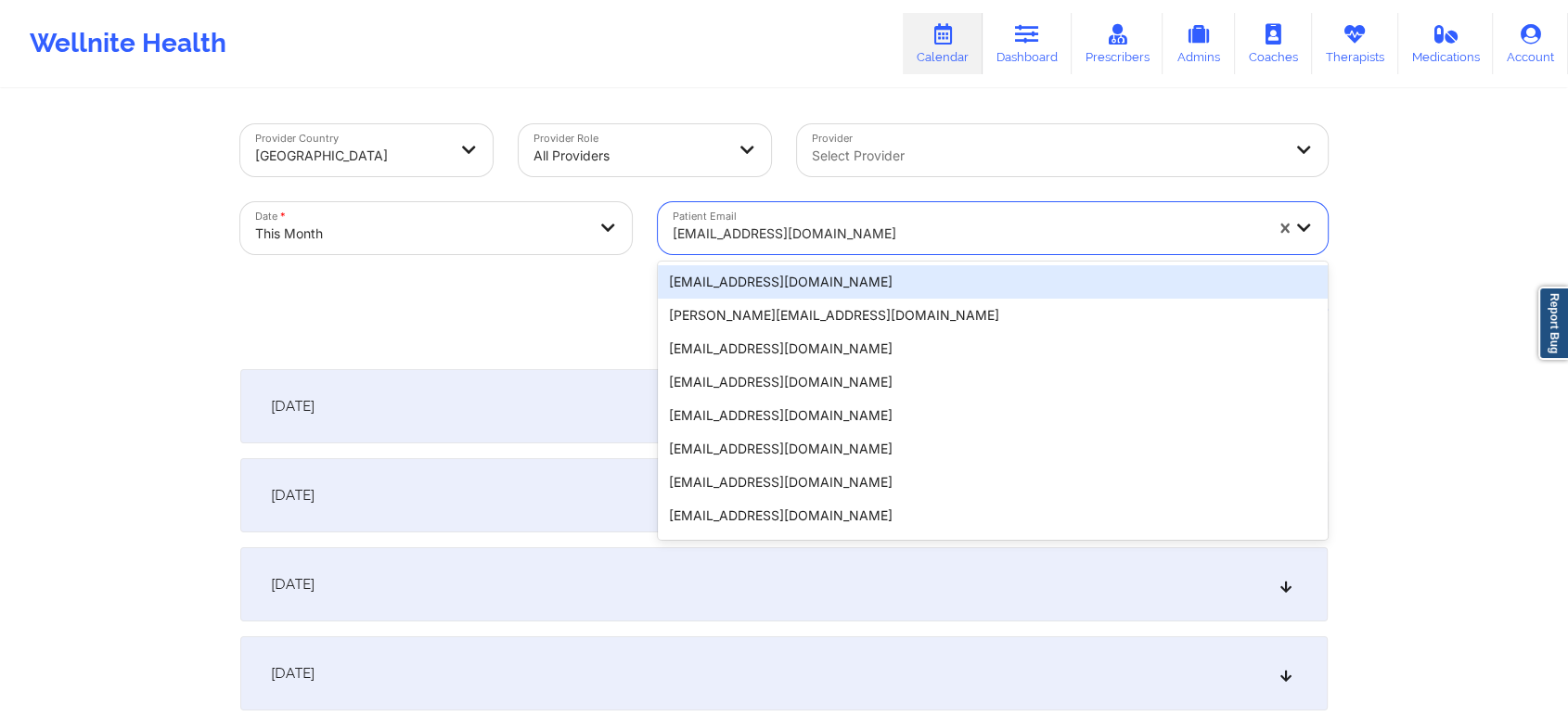
click at [754, 225] on div at bounding box center [967, 233] width 590 height 22
paste
type input "[EMAIL_ADDRESS][DOMAIN_NAME]"
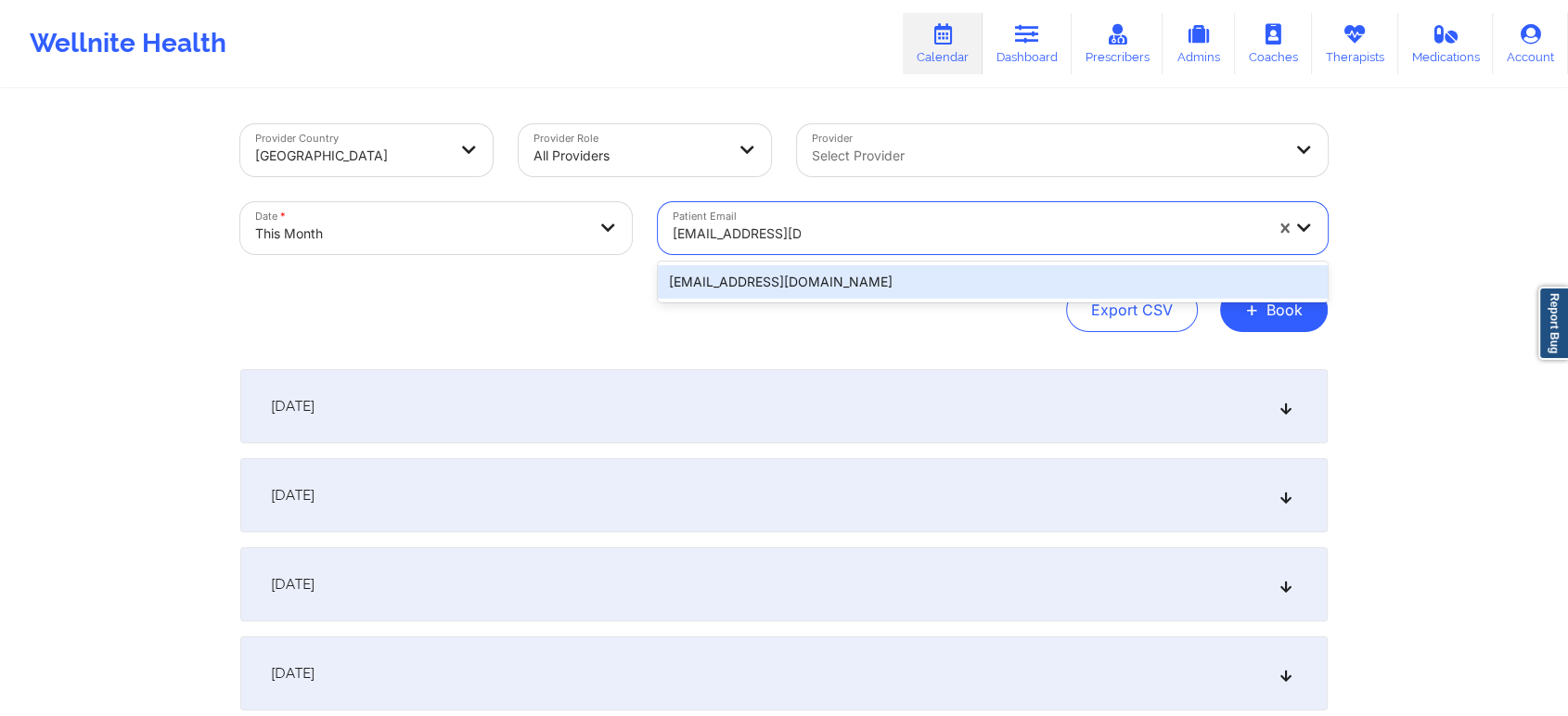
click at [773, 290] on div "[EMAIL_ADDRESS][DOMAIN_NAME]" at bounding box center [993, 281] width 669 height 33
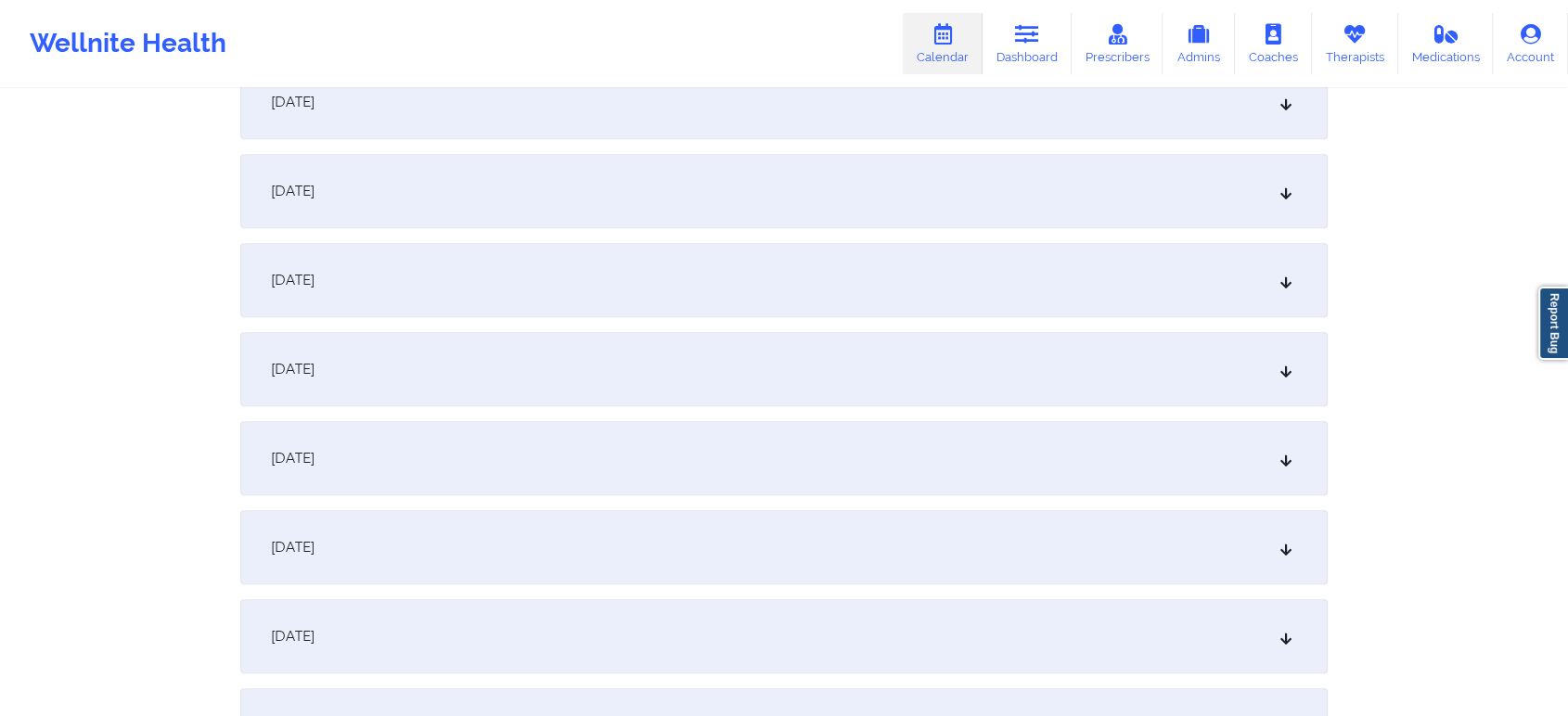
scroll to position [958, 0]
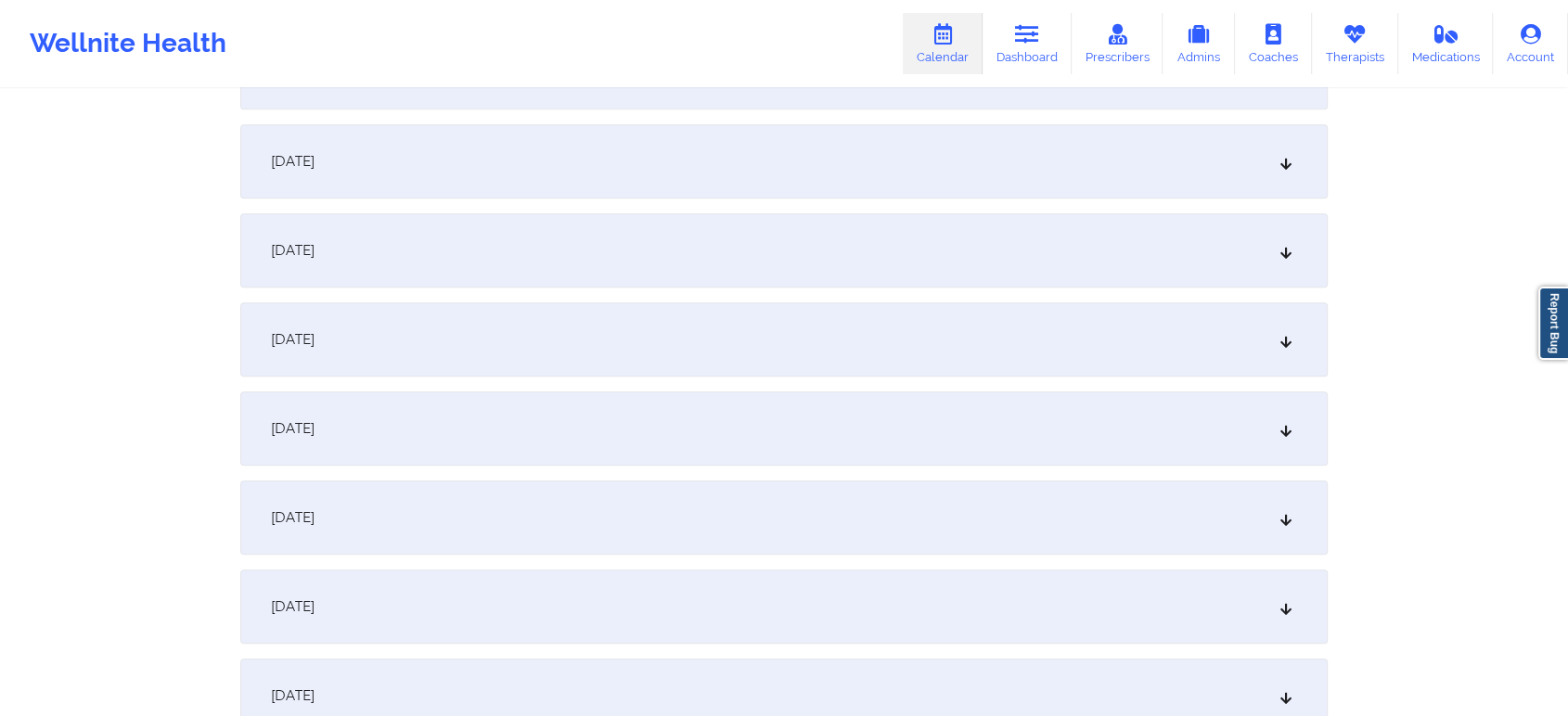
click at [992, 529] on div "[DATE]" at bounding box center [784, 517] width 1088 height 74
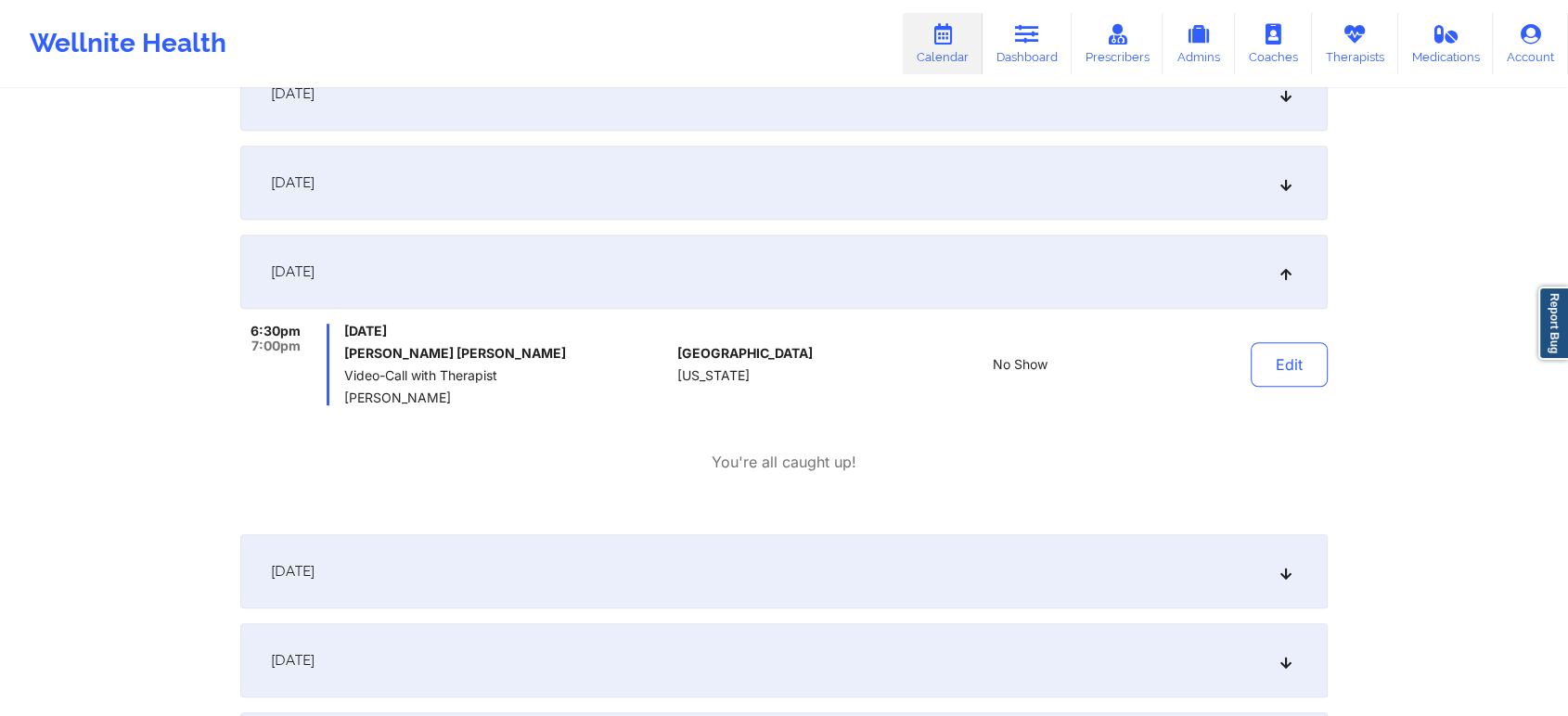
scroll to position [0, 0]
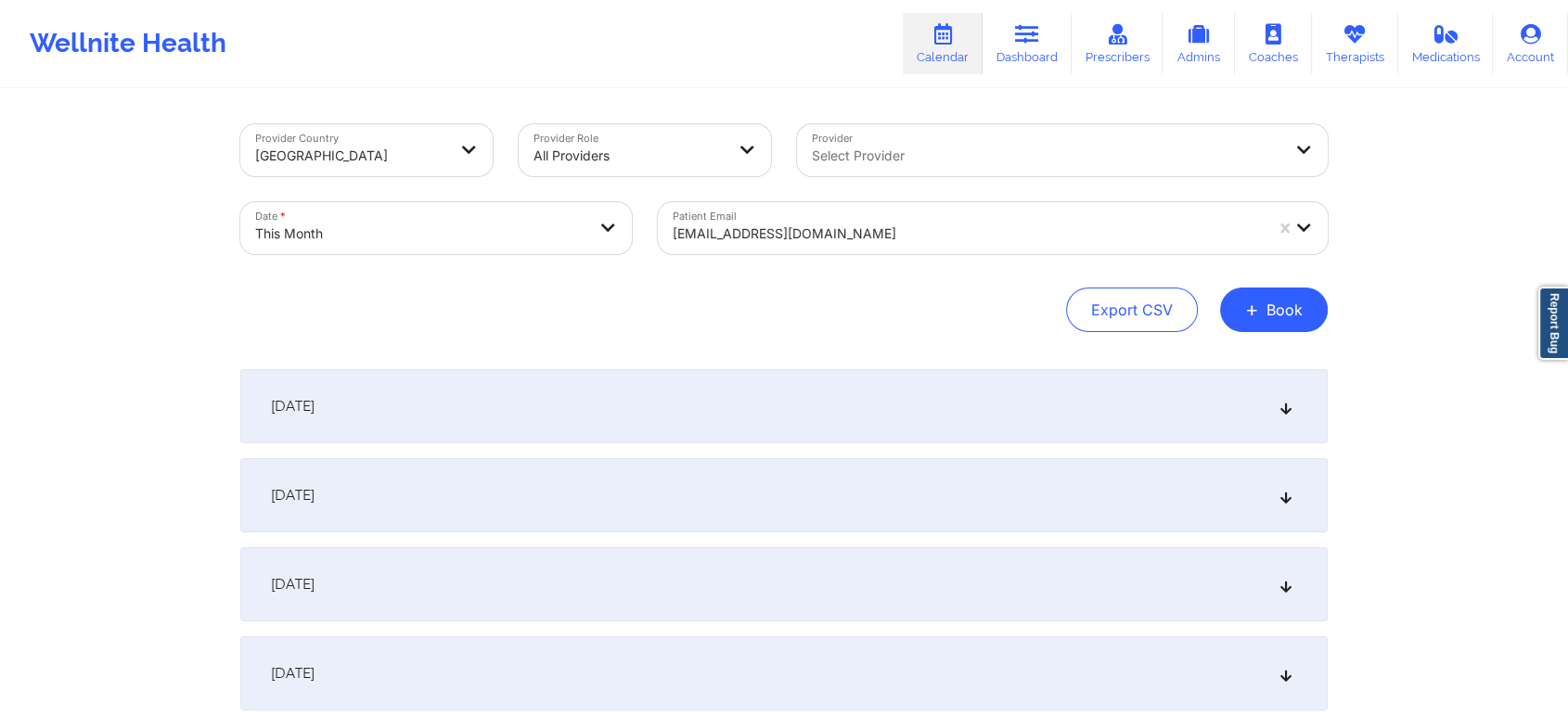
click at [713, 221] on div "[EMAIL_ADDRESS][DOMAIN_NAME]" at bounding box center [967, 233] width 590 height 41
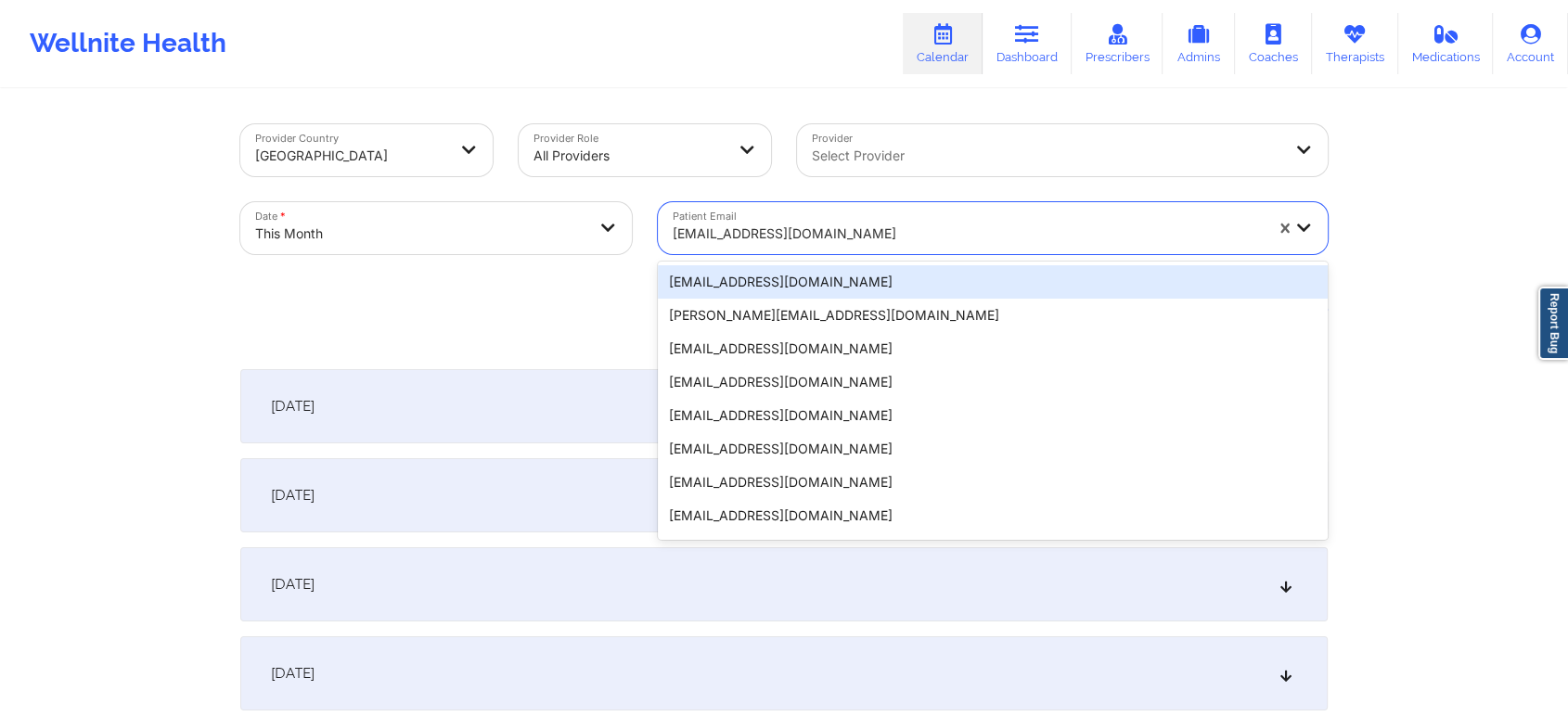
type input "[EMAIL_ADDRESS][DOMAIN_NAME]"
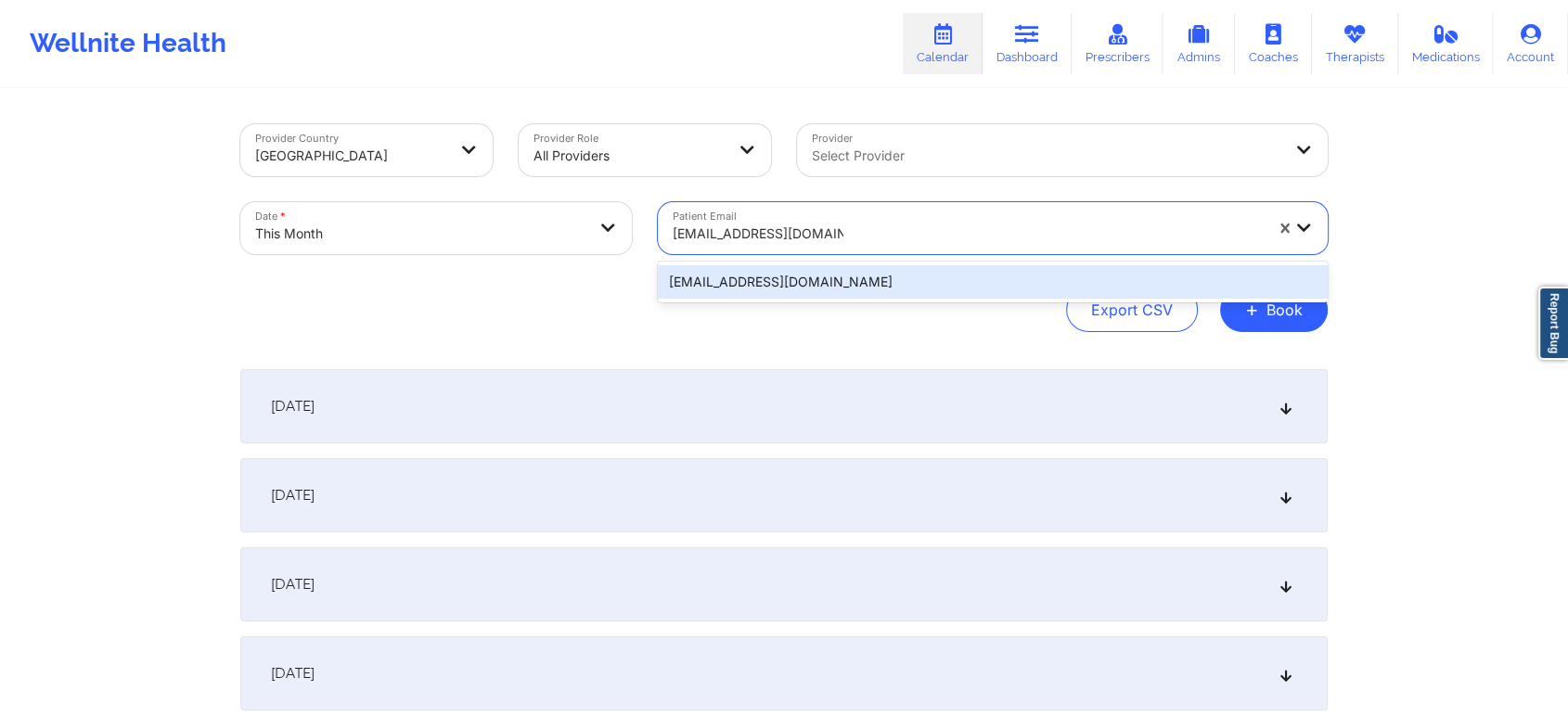
click at [746, 273] on div "[EMAIL_ADDRESS][DOMAIN_NAME]" at bounding box center [993, 281] width 669 height 33
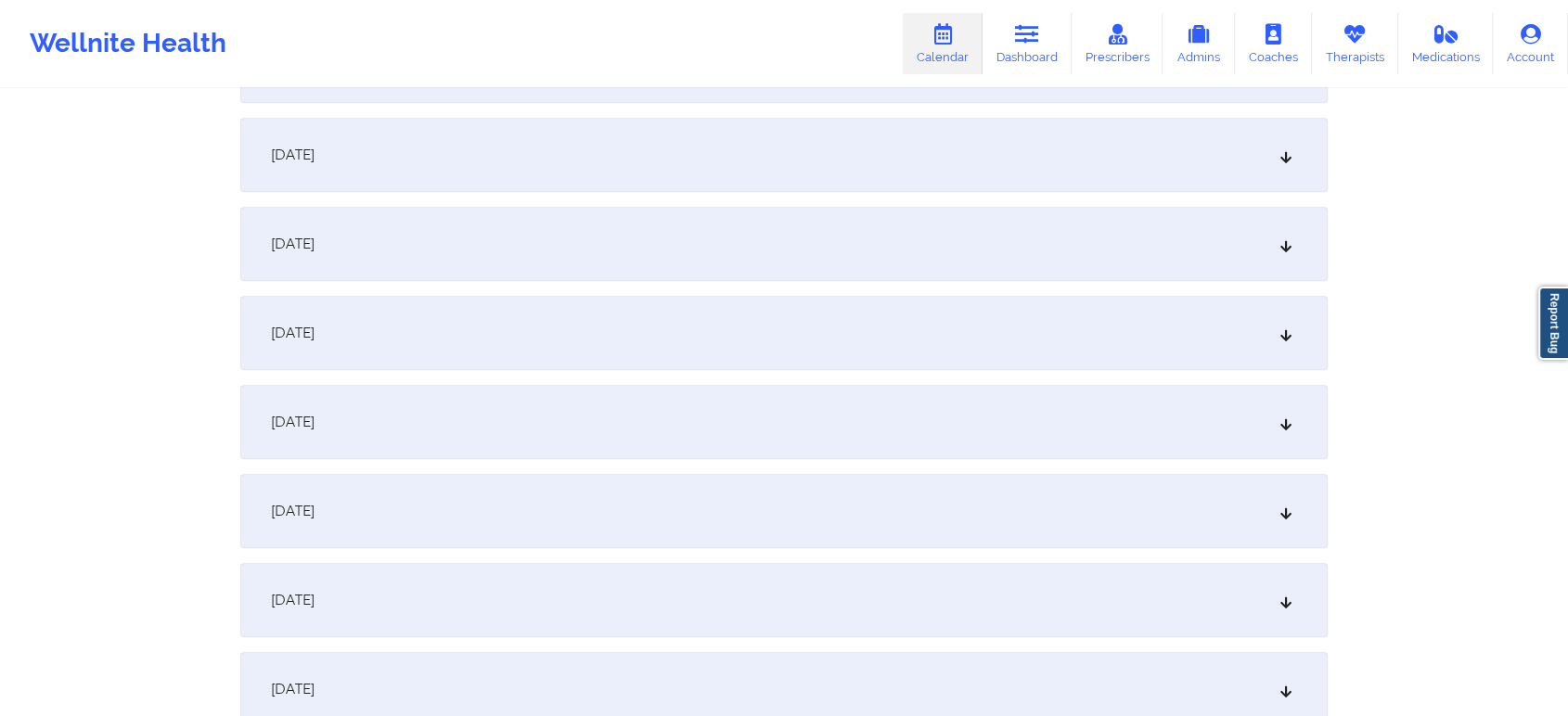
scroll to position [1061, 0]
click at [825, 381] on div "[DATE]" at bounding box center [784, 414] width 1088 height 74
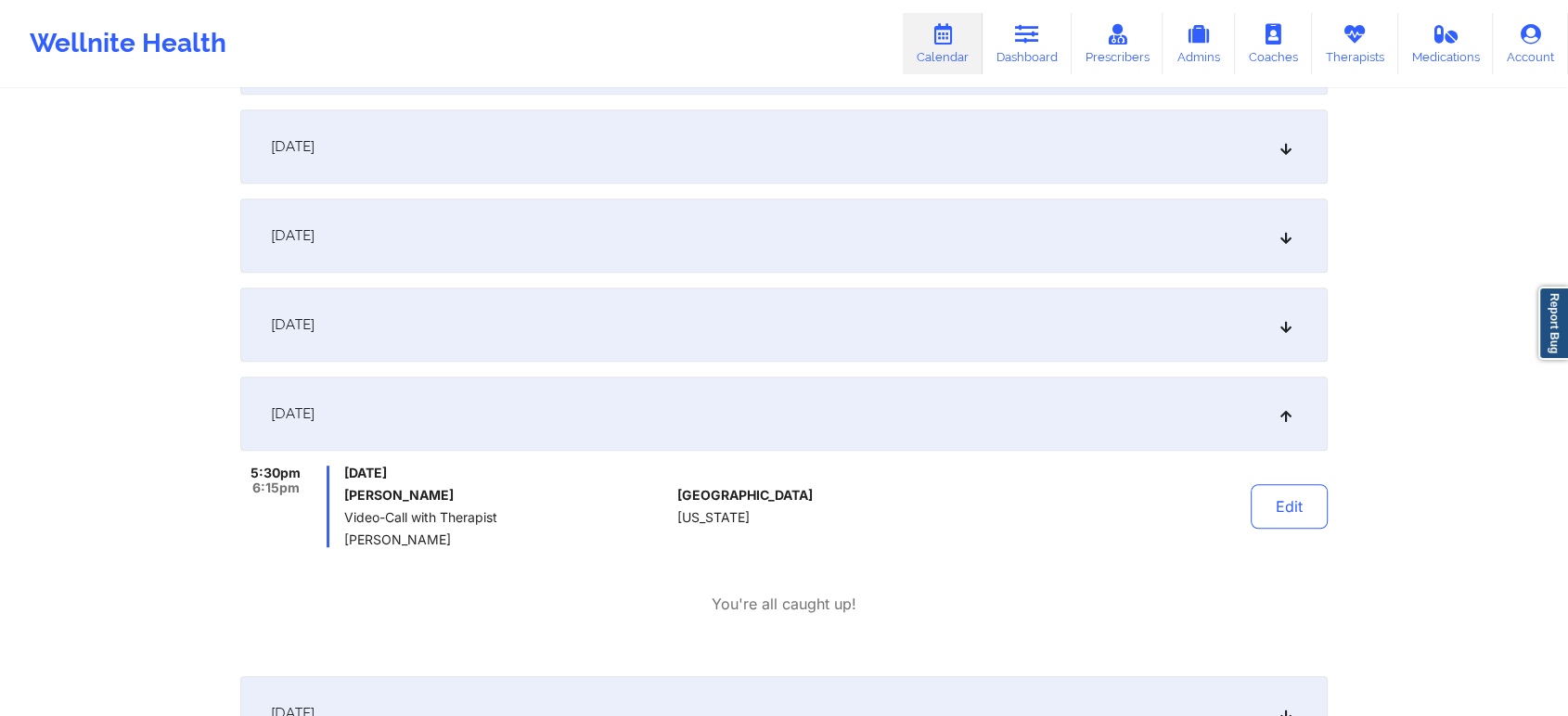
scroll to position [0, 0]
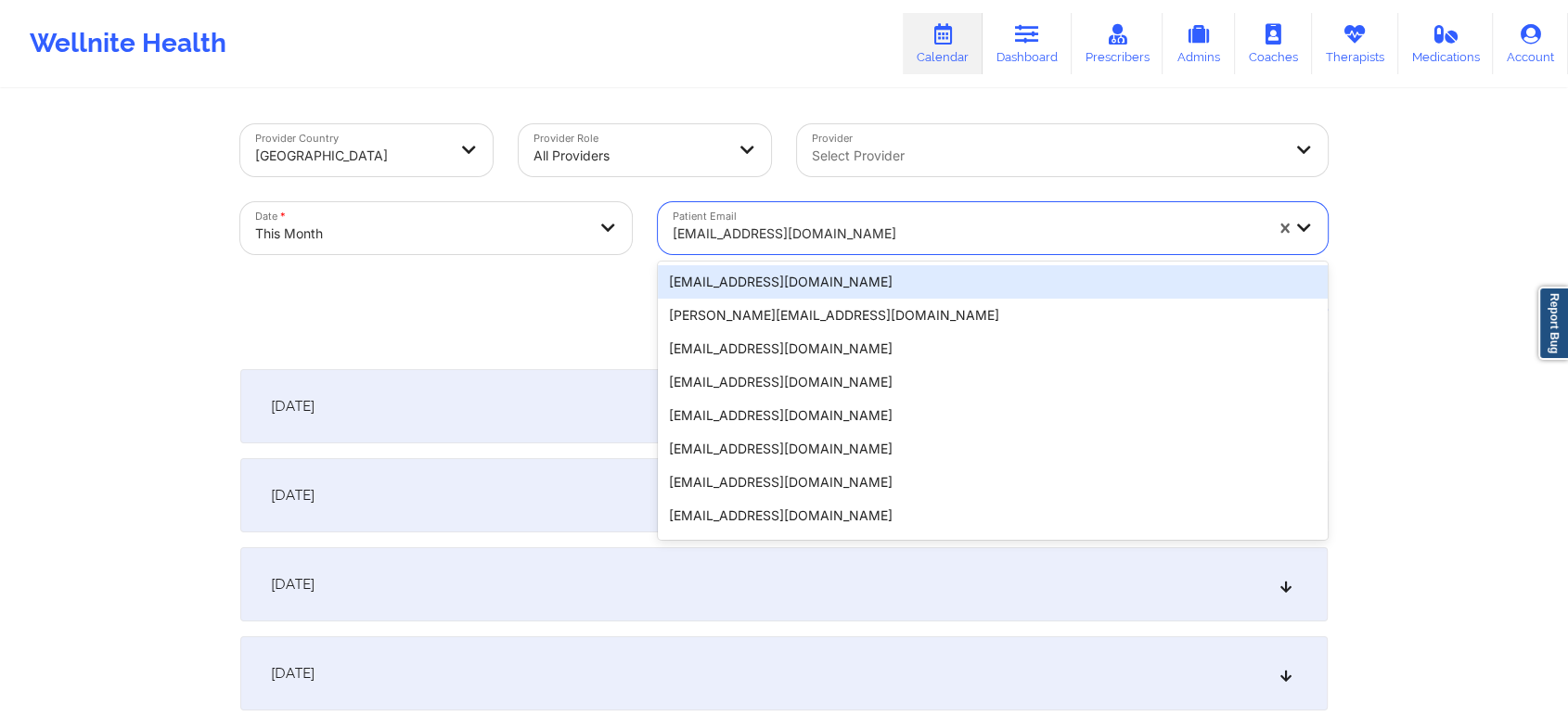
click at [787, 221] on div "[EMAIL_ADDRESS][DOMAIN_NAME]" at bounding box center [967, 233] width 590 height 41
type input "[EMAIL_ADDRESS][DOMAIN_NAME]"
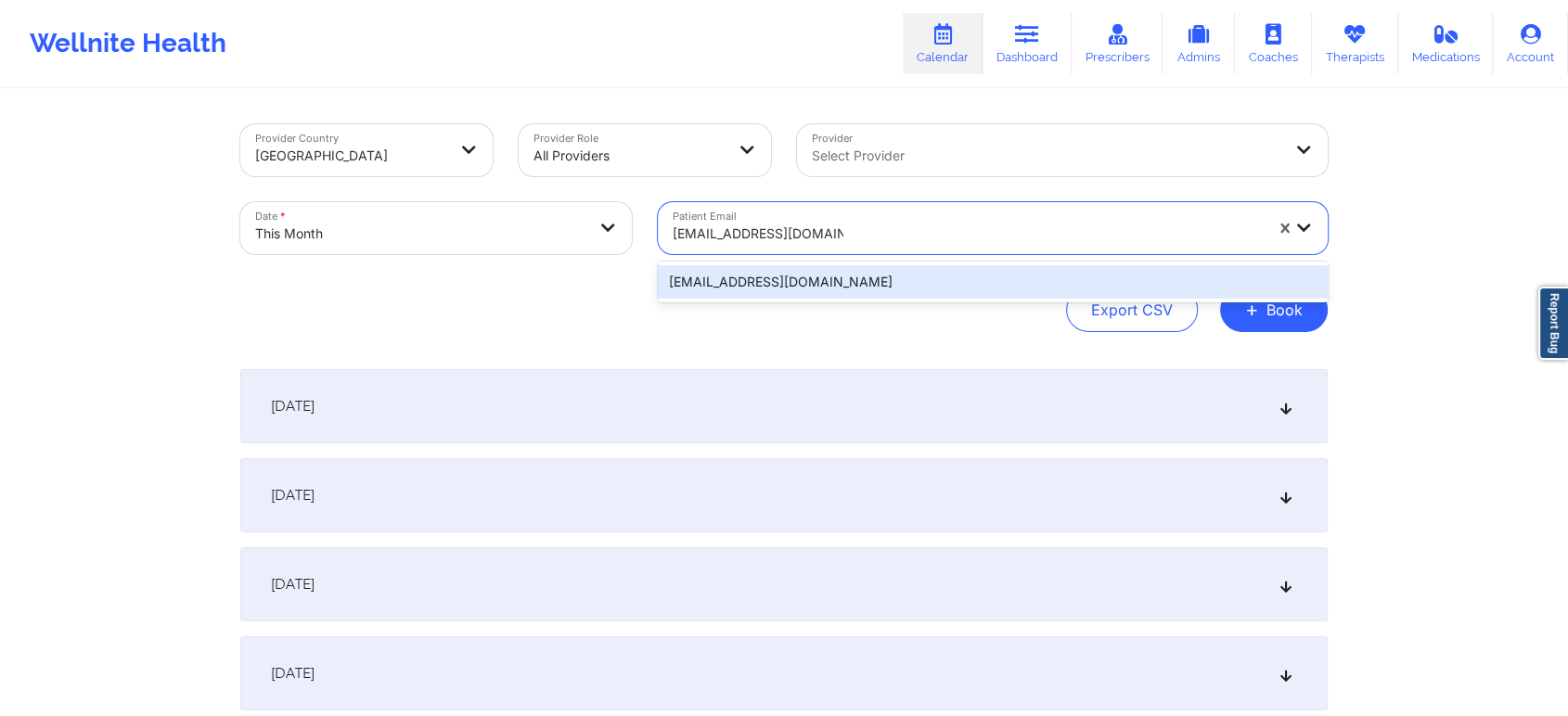
click at [749, 280] on div "[EMAIL_ADDRESS][DOMAIN_NAME]" at bounding box center [993, 281] width 669 height 33
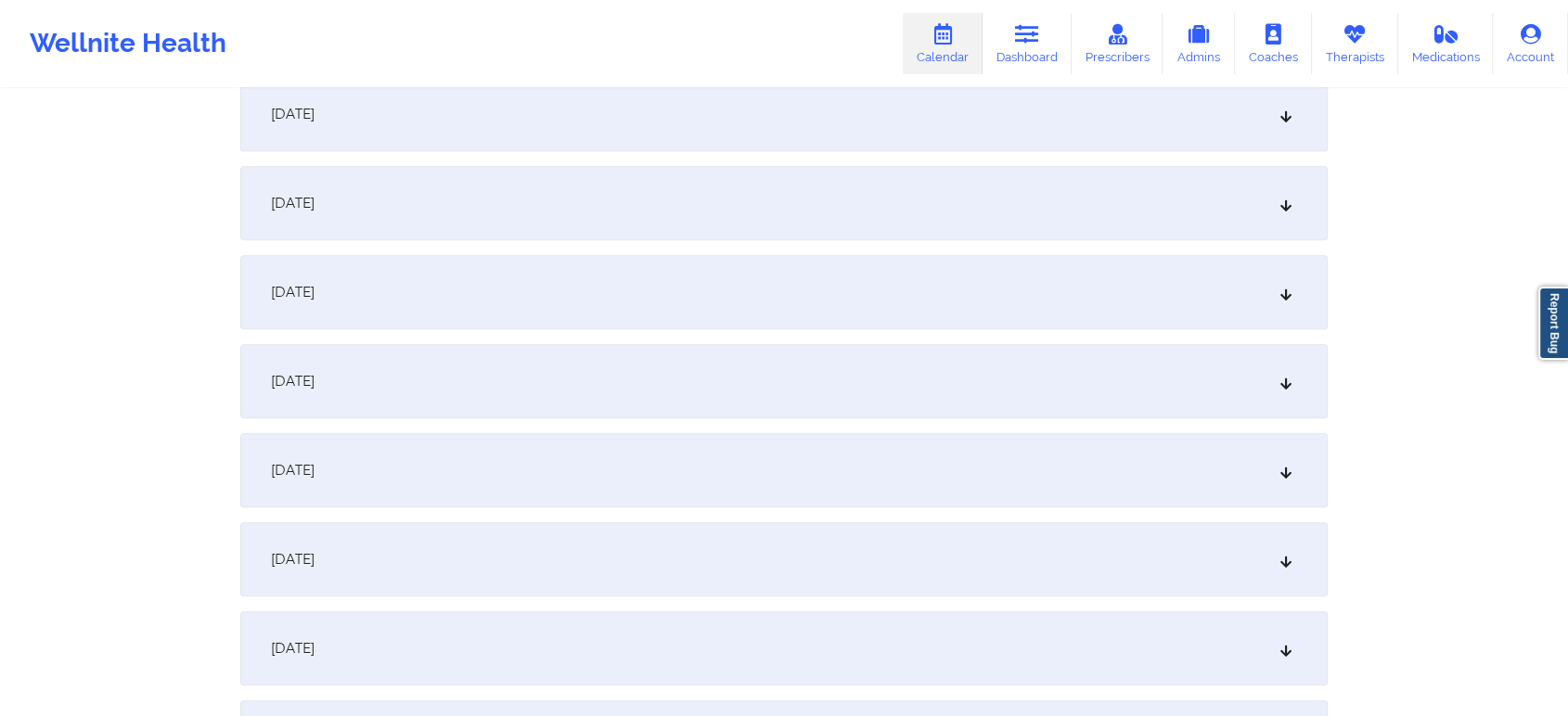
scroll to position [1024, 0]
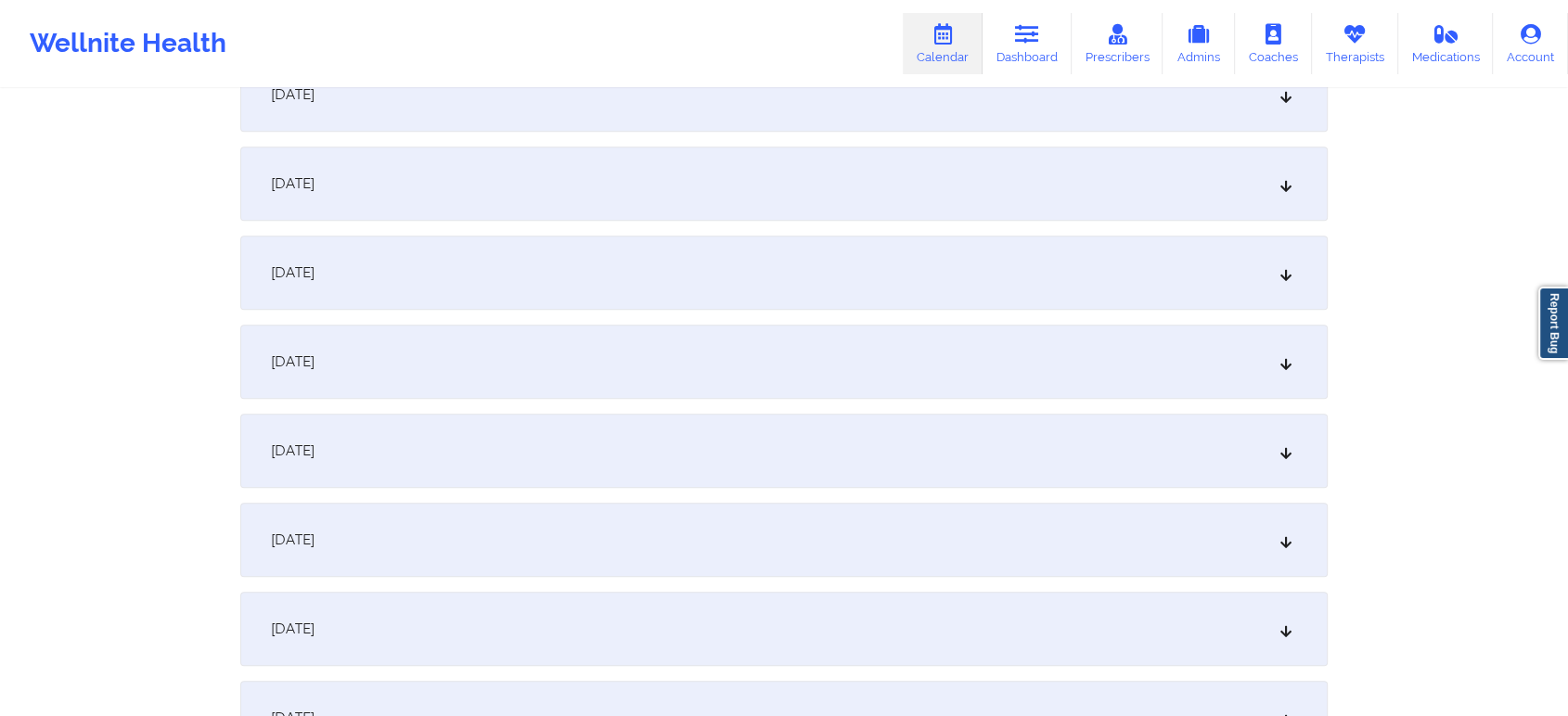
click at [1033, 463] on div "[DATE]" at bounding box center [784, 451] width 1088 height 74
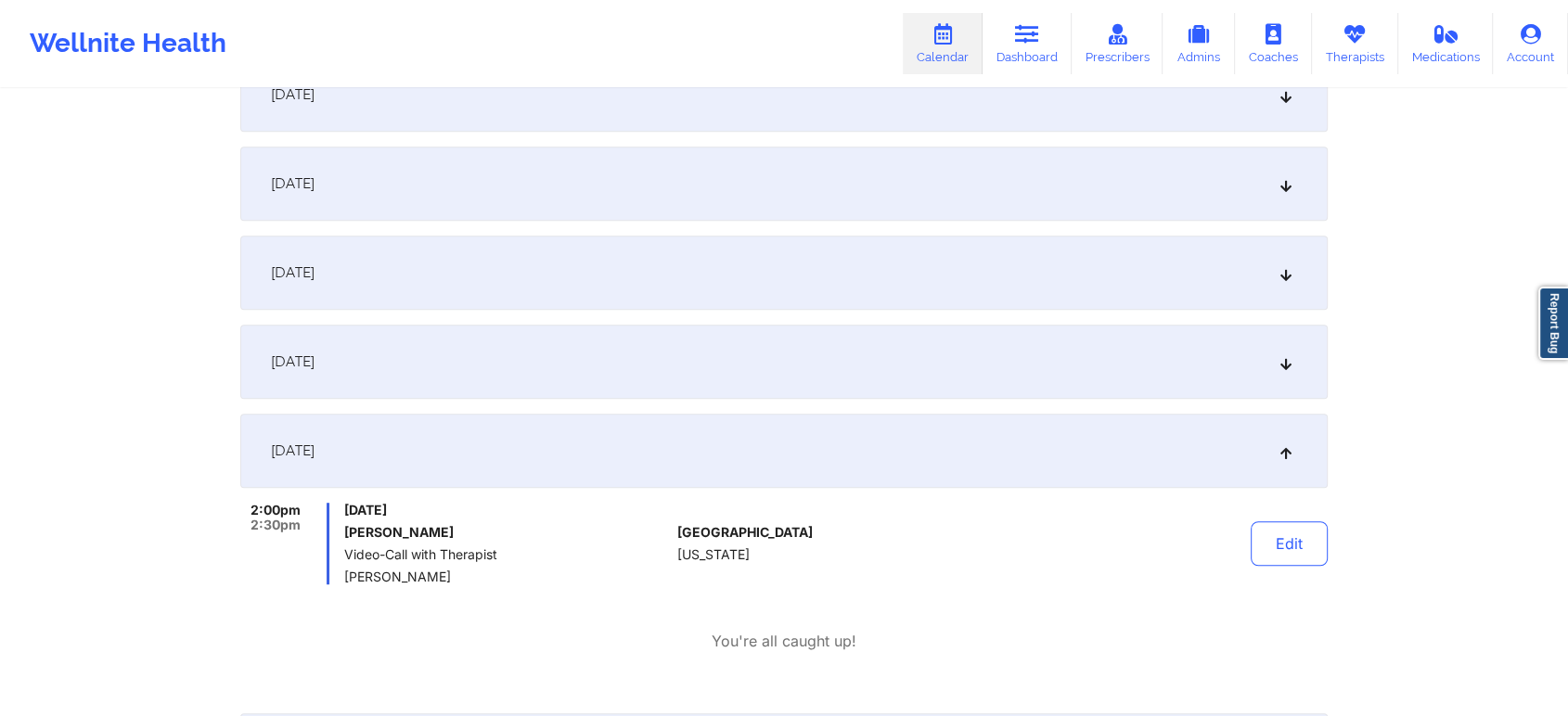
scroll to position [1144, 0]
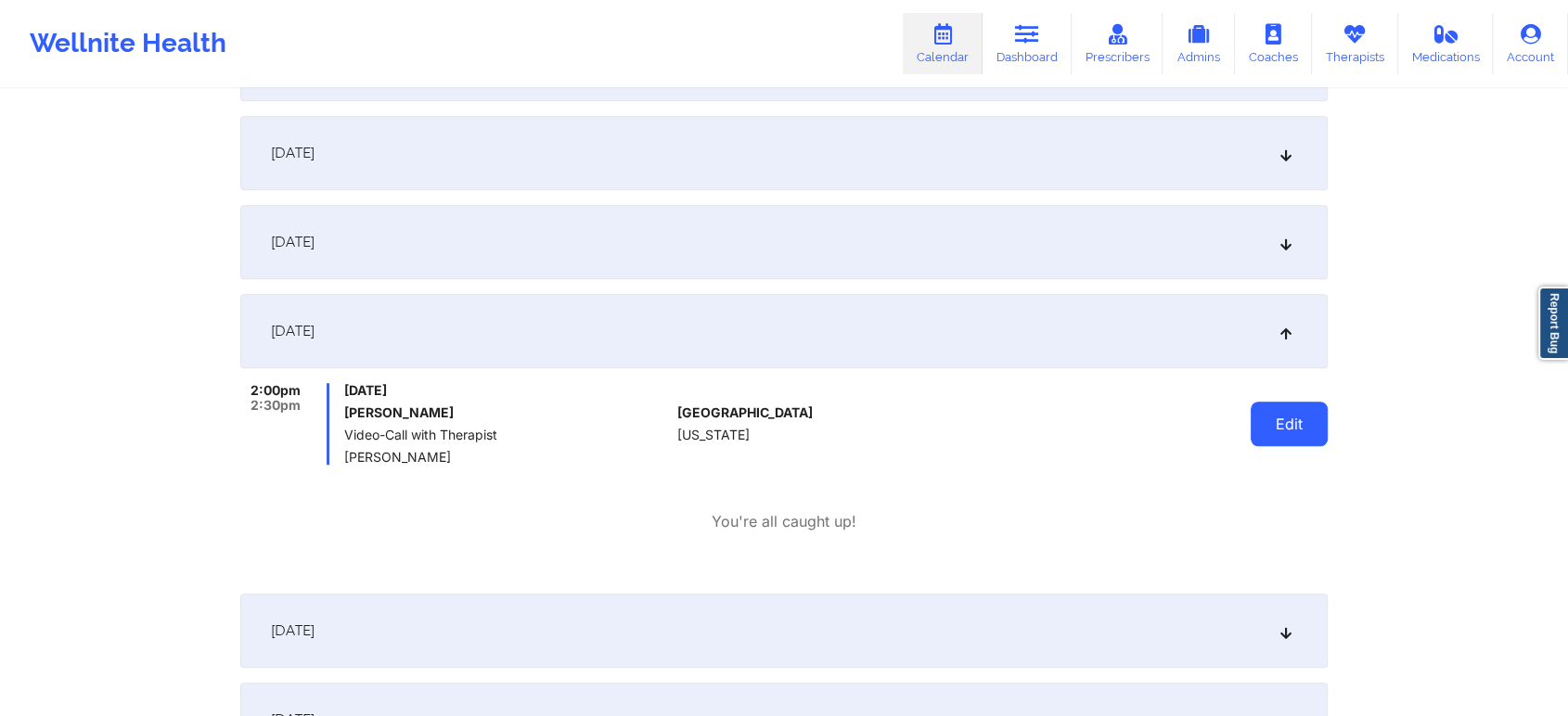
click at [1277, 430] on button "Edit" at bounding box center [1288, 423] width 77 height 45
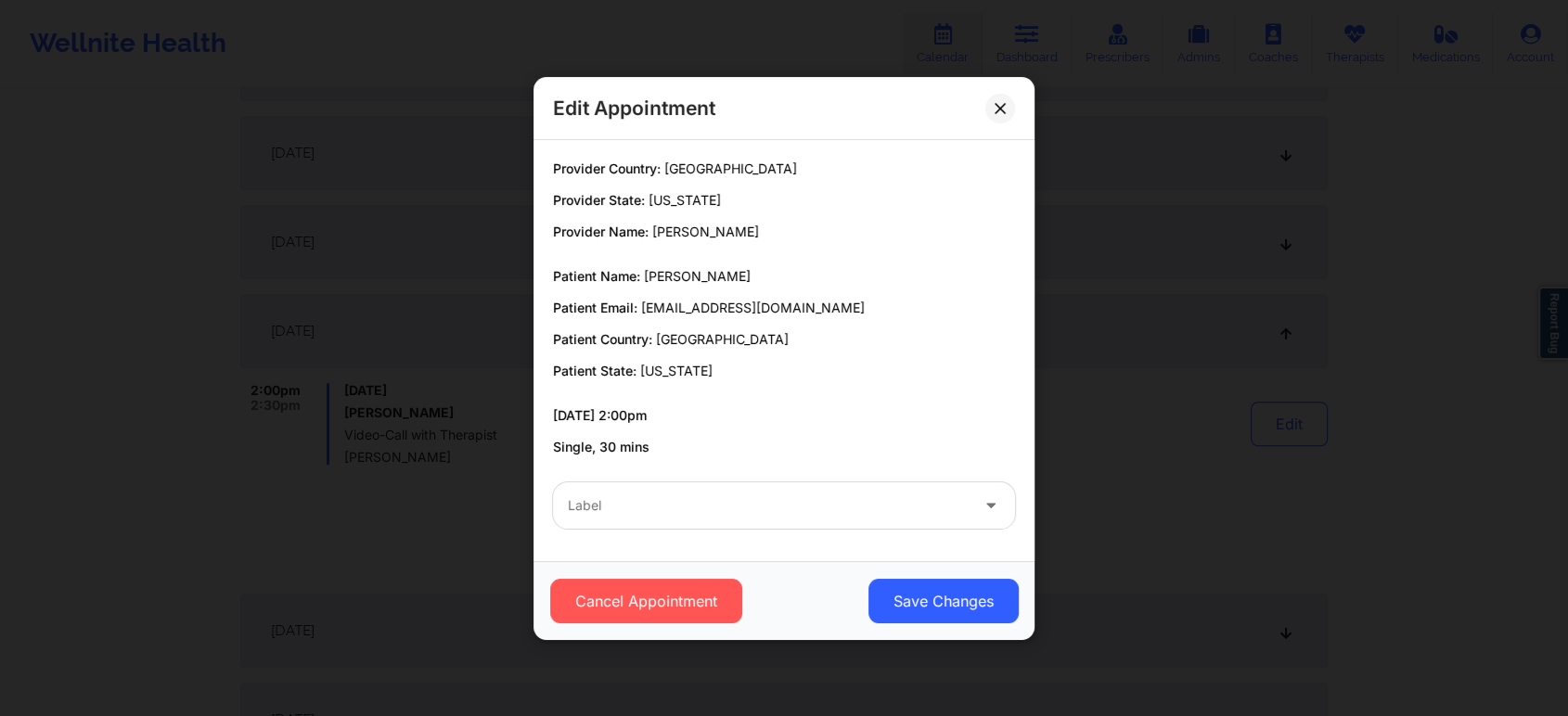
drag, startPoint x: 857, startPoint y: 539, endPoint x: 781, endPoint y: 492, distance: 89.4
click at [781, 492] on div "Label" at bounding box center [784, 506] width 488 height 72
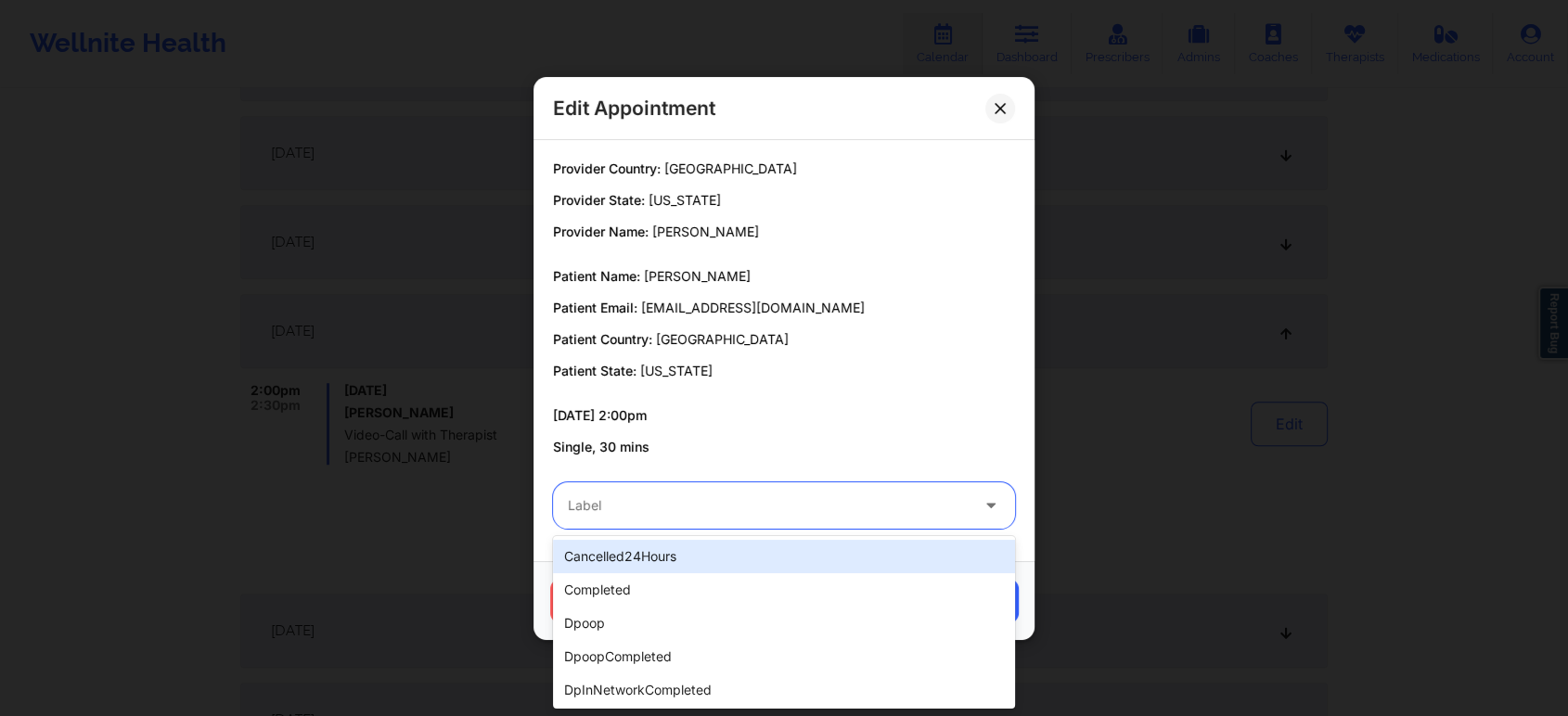
click at [781, 492] on div "Label" at bounding box center [762, 505] width 417 height 47
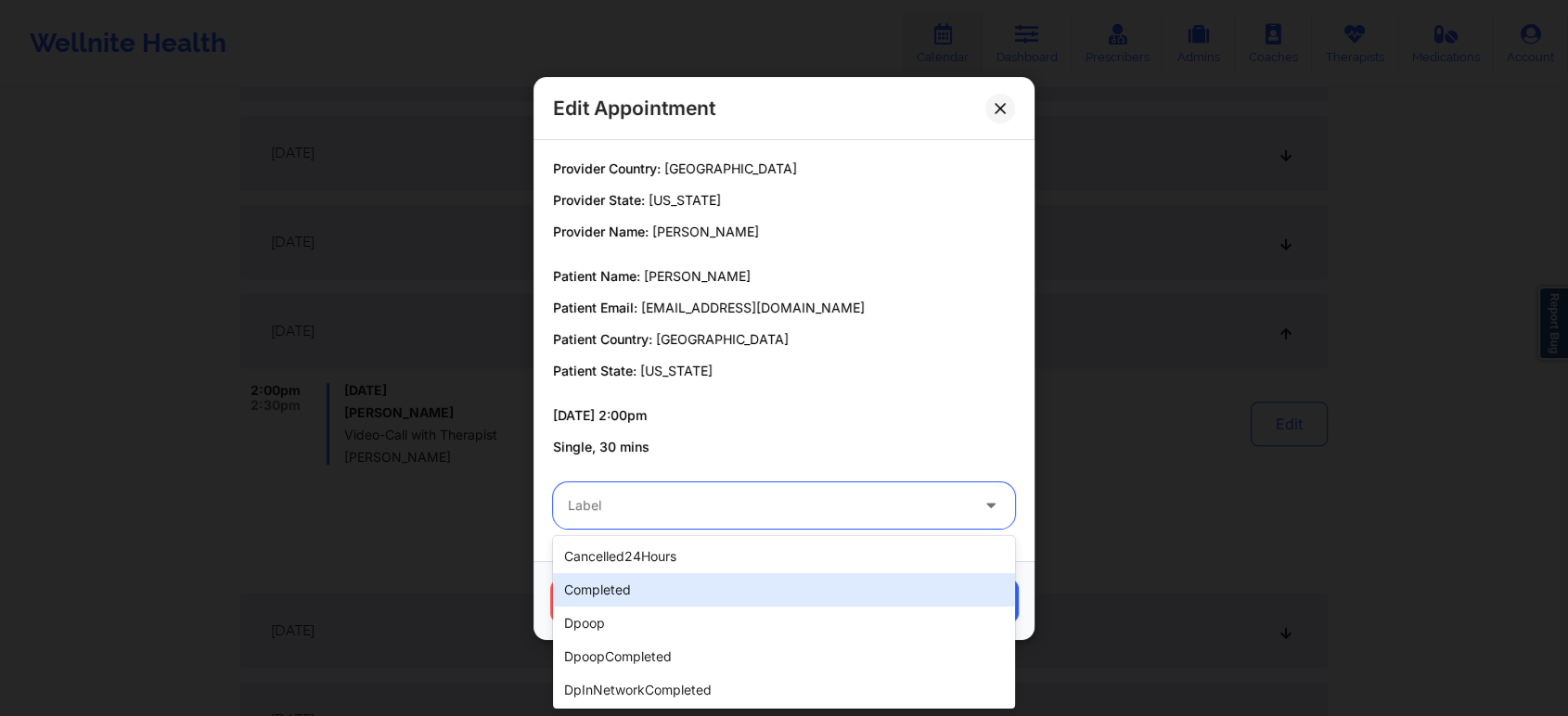
click at [739, 582] on div "completed" at bounding box center [784, 590] width 462 height 33
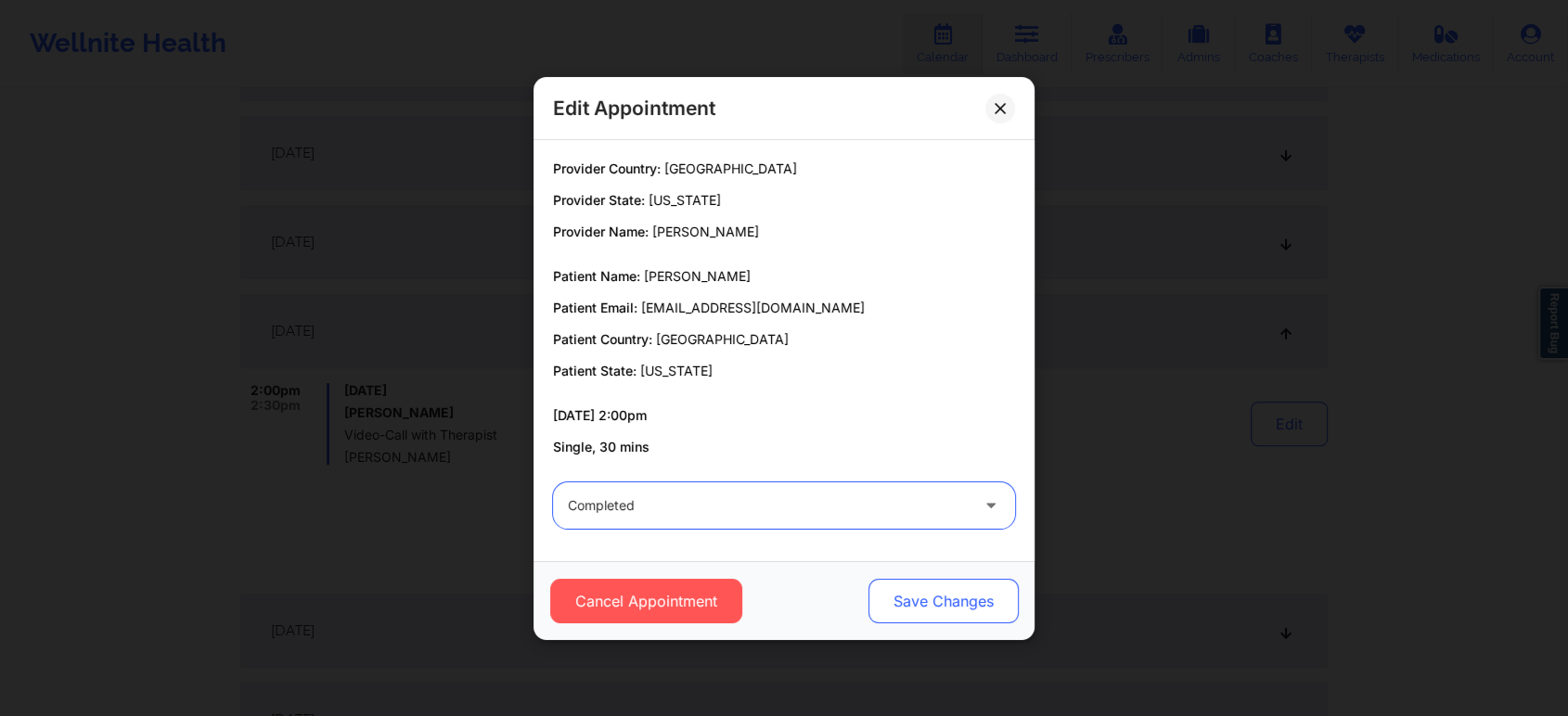
click at [912, 606] on button "Save Changes" at bounding box center [943, 601] width 150 height 45
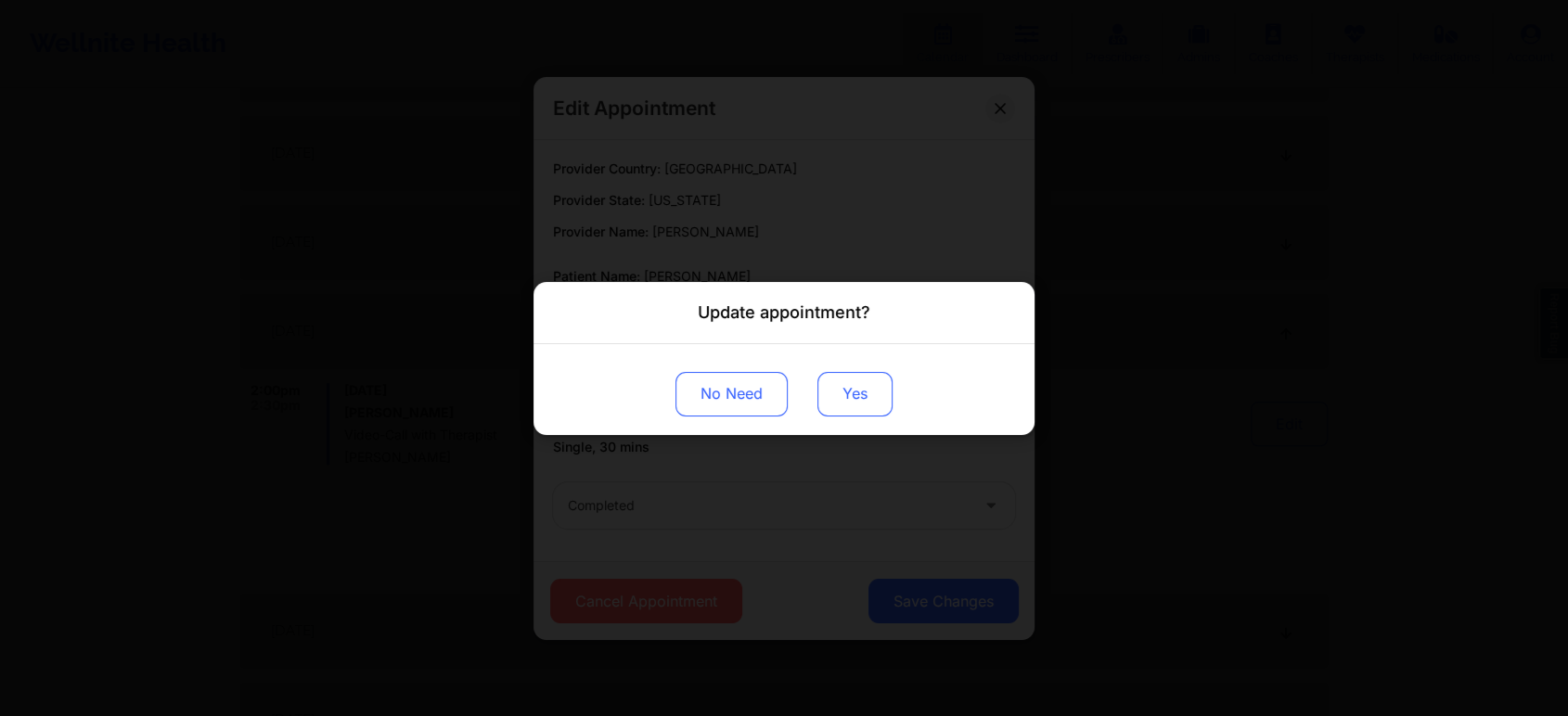
click at [861, 399] on button "Yes" at bounding box center [855, 393] width 75 height 45
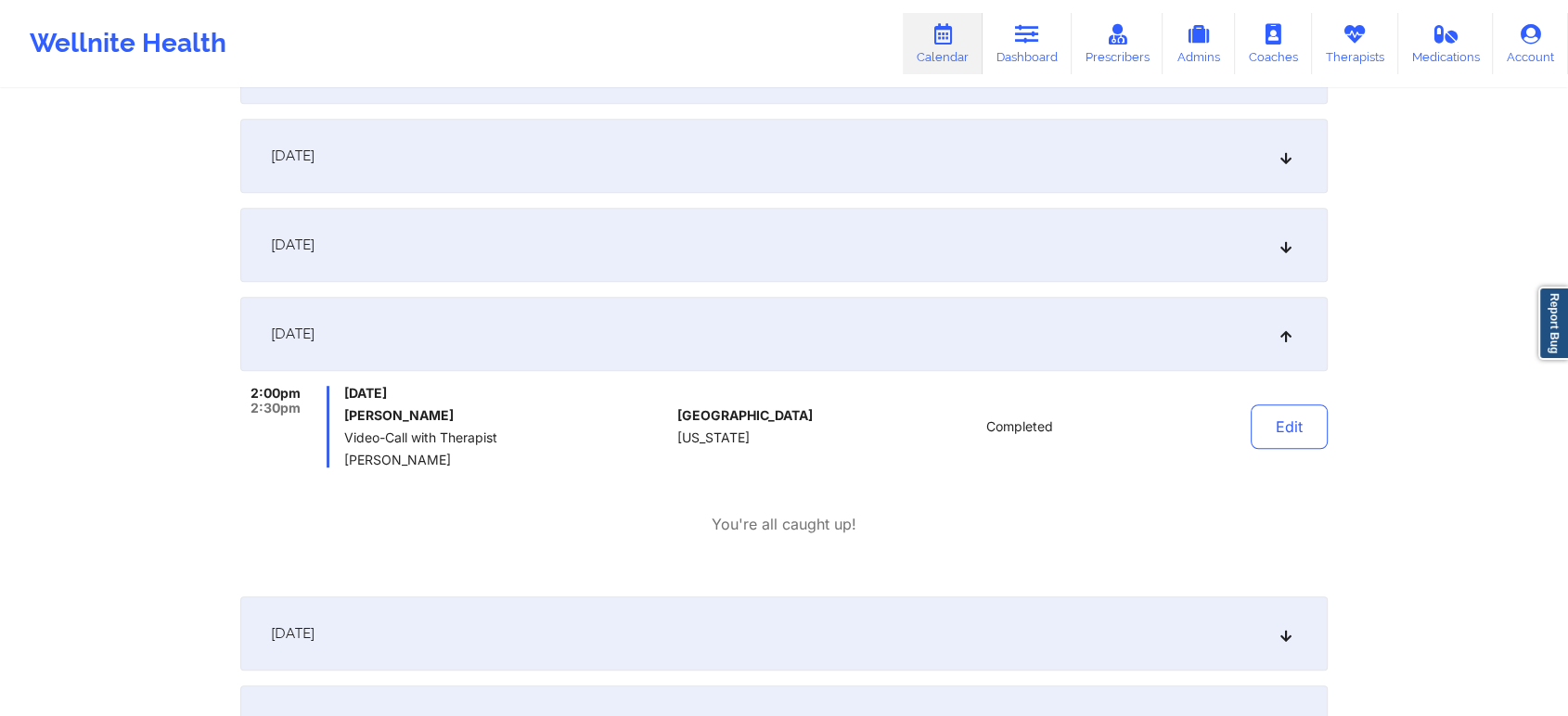
scroll to position [0, 0]
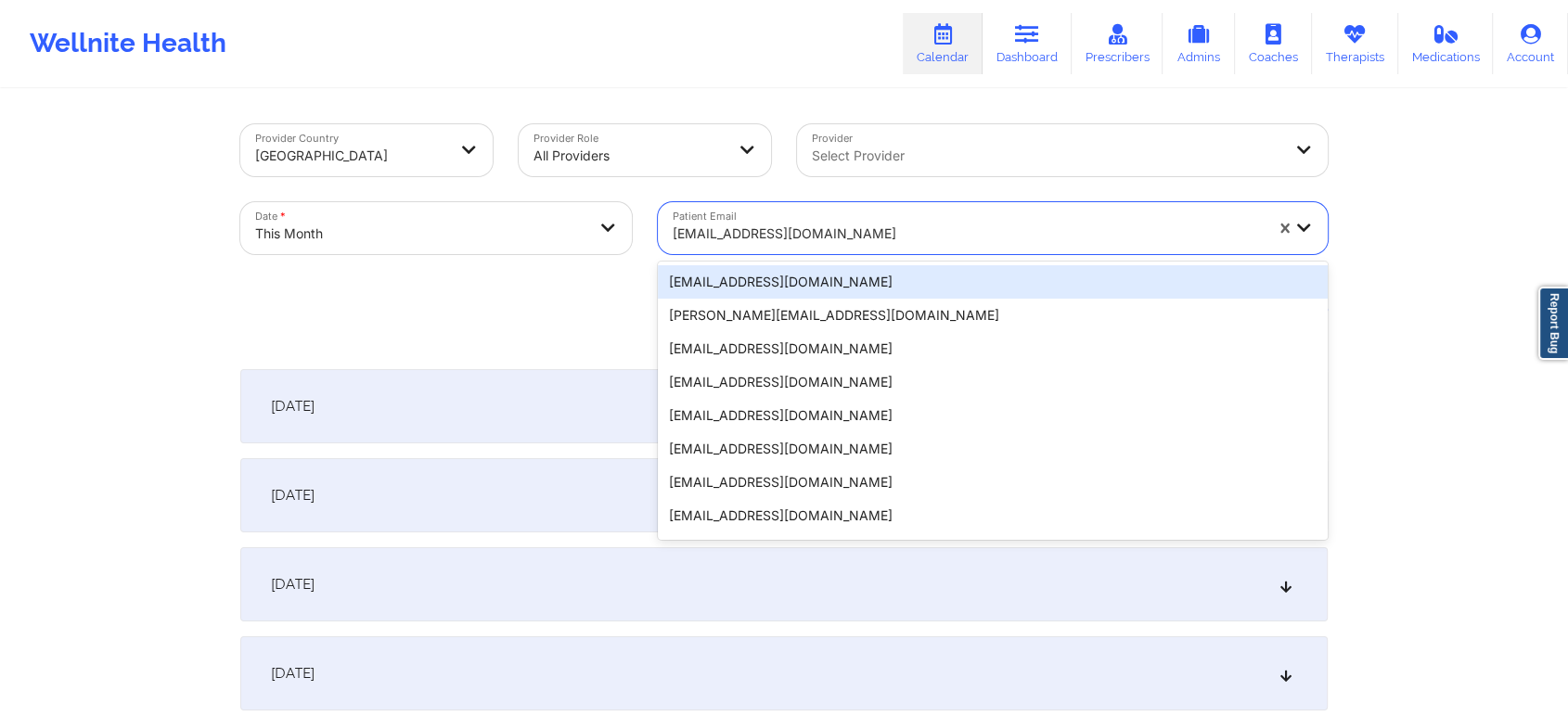
click at [760, 203] on div "[EMAIL_ADDRESS][DOMAIN_NAME]" at bounding box center [961, 228] width 607 height 52
type input "[EMAIL_ADDRESS][DOMAIN_NAME]"
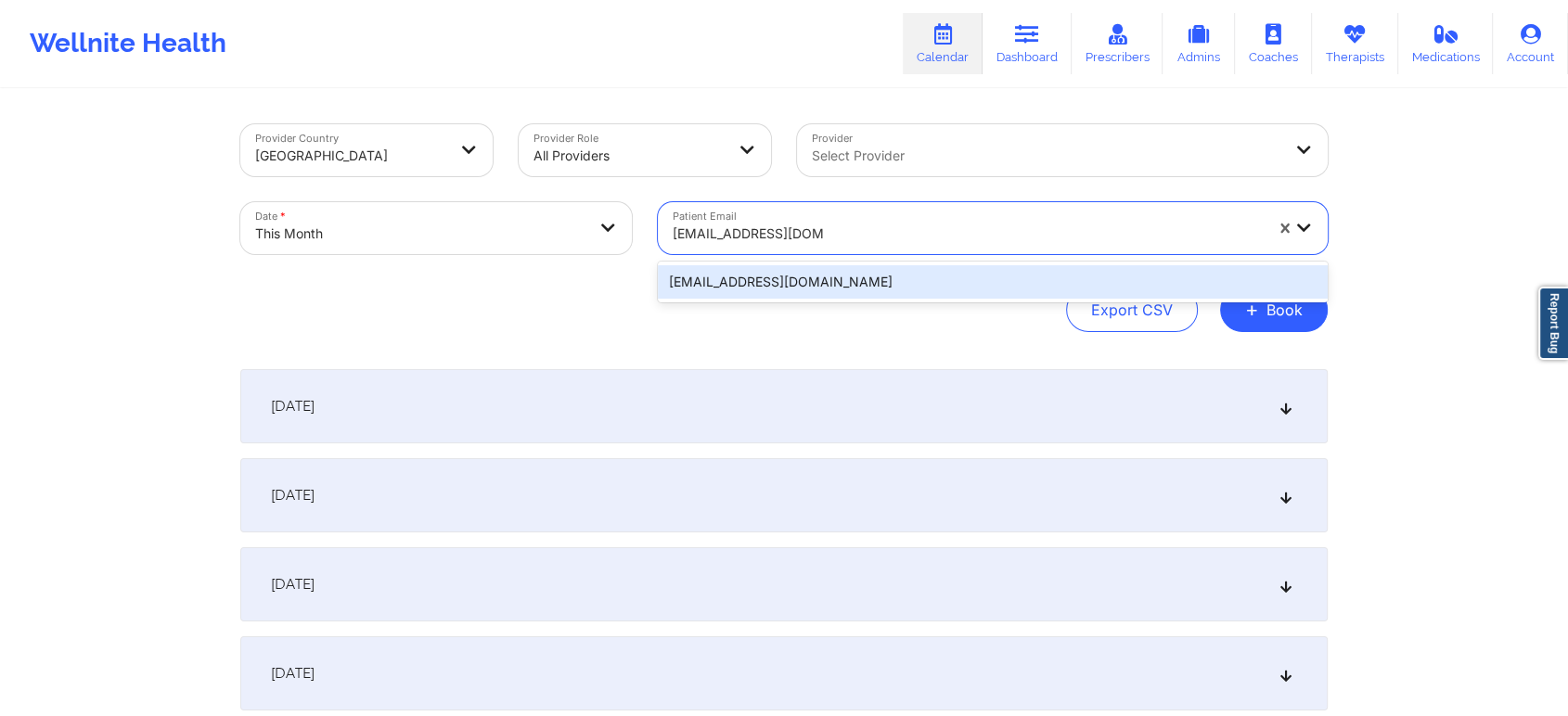
click at [743, 279] on div "[EMAIL_ADDRESS][DOMAIN_NAME]" at bounding box center [993, 281] width 669 height 33
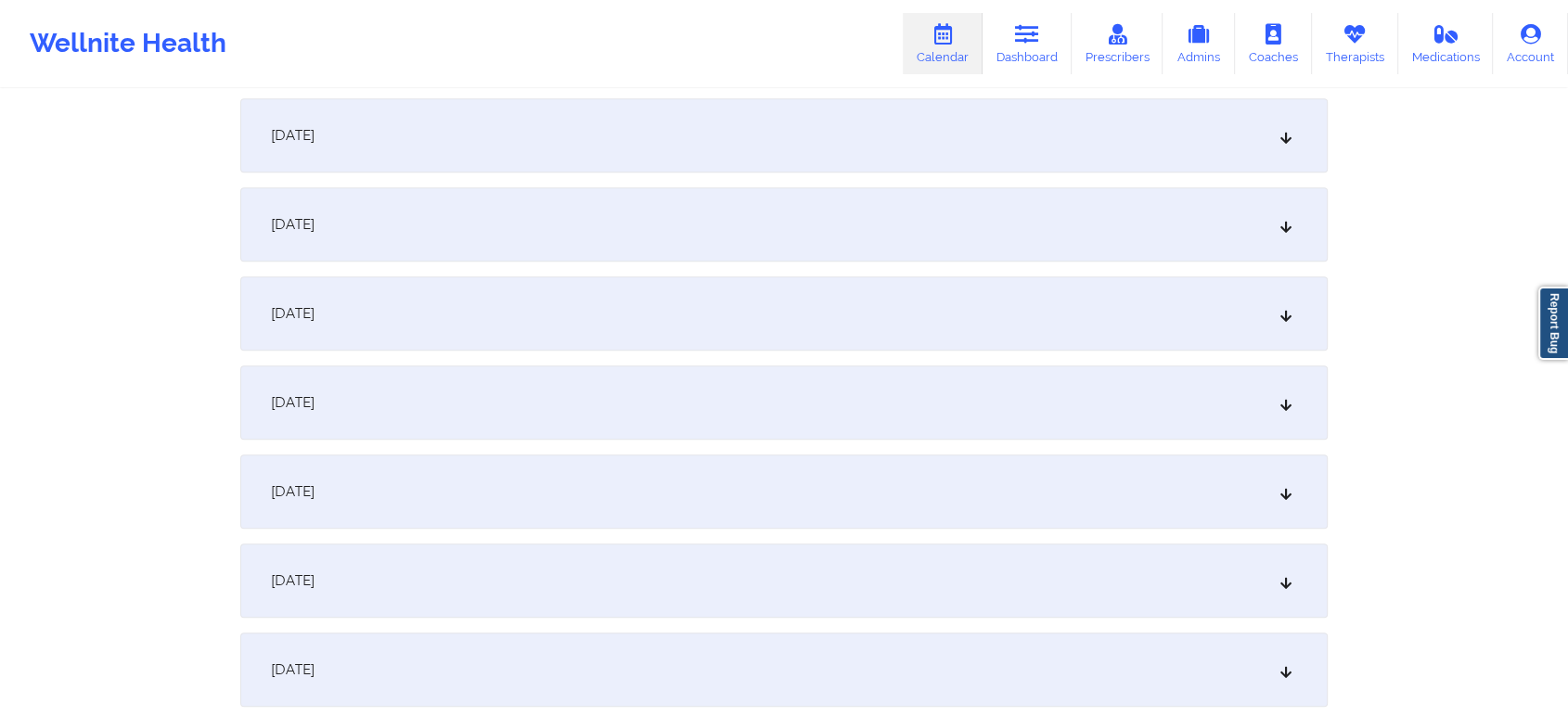
scroll to position [1116, 0]
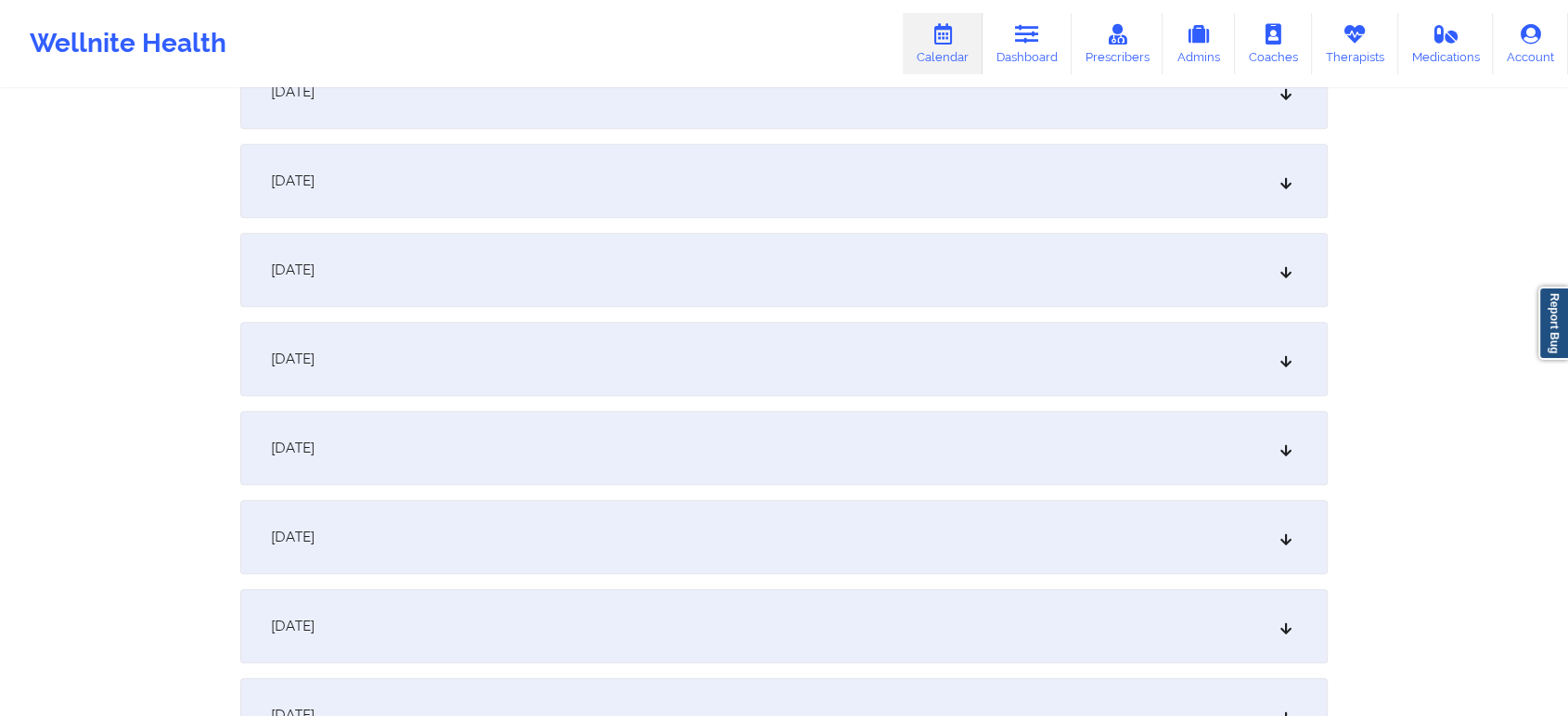
click at [661, 352] on div "[DATE]" at bounding box center [784, 359] width 1088 height 74
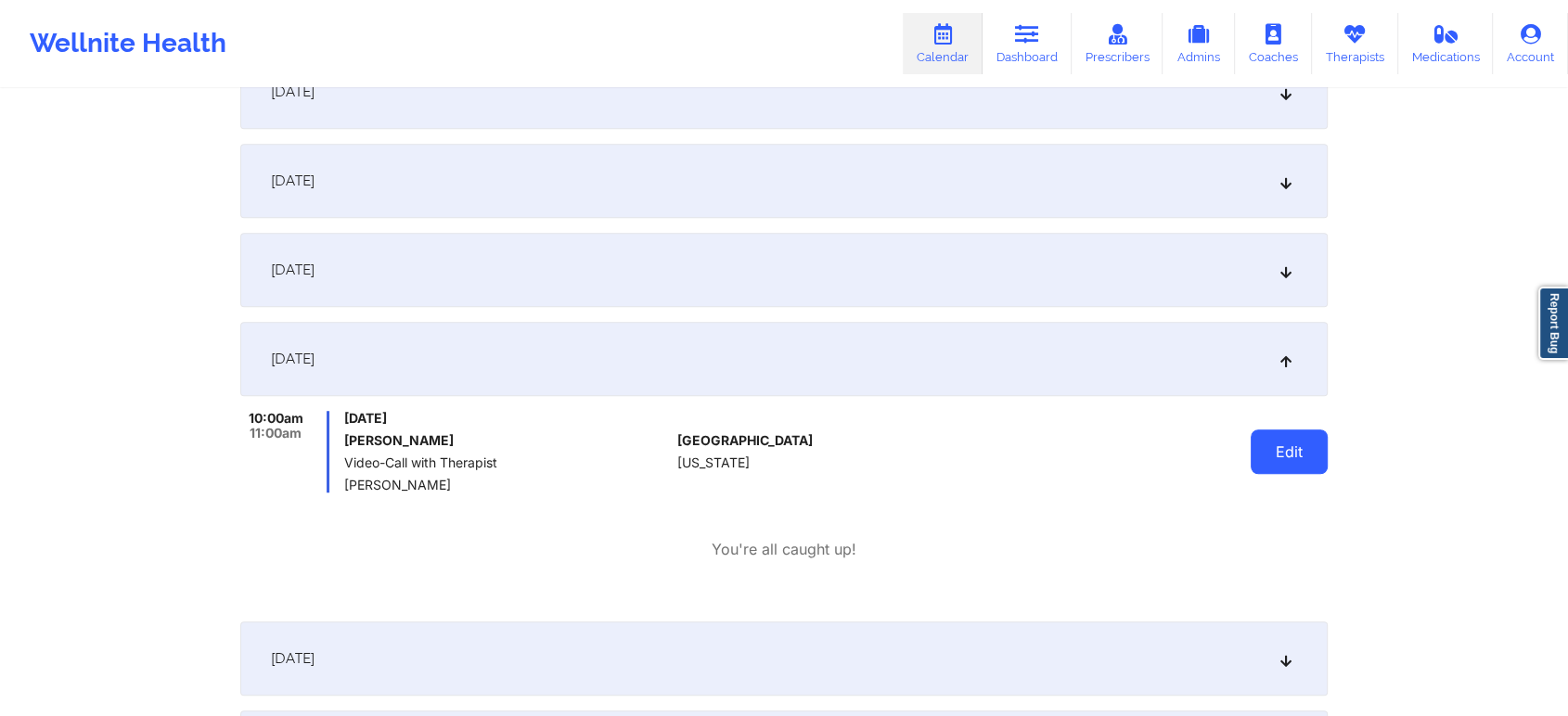
click at [1289, 451] on button "Edit" at bounding box center [1288, 452] width 77 height 45
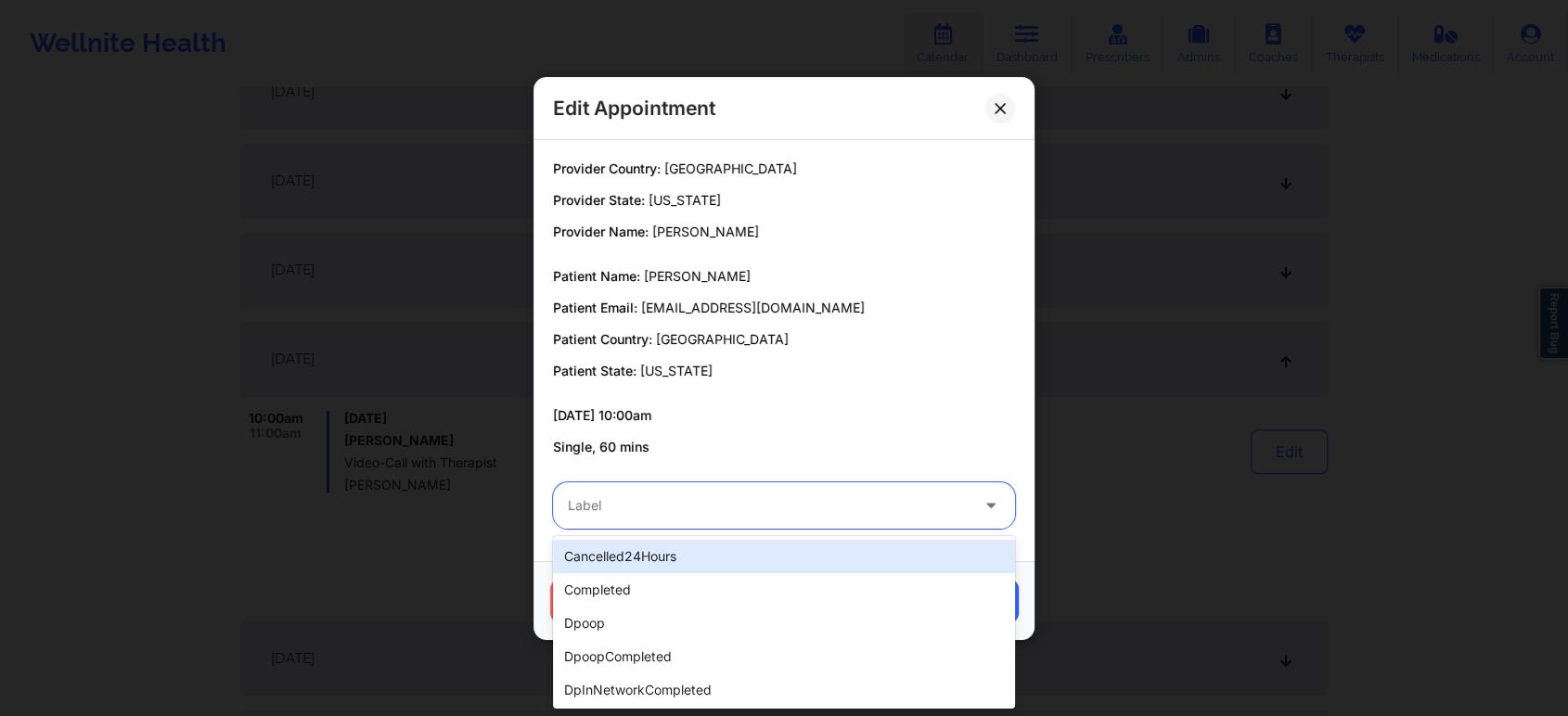
click at [873, 501] on div at bounding box center [768, 505] width 401 height 22
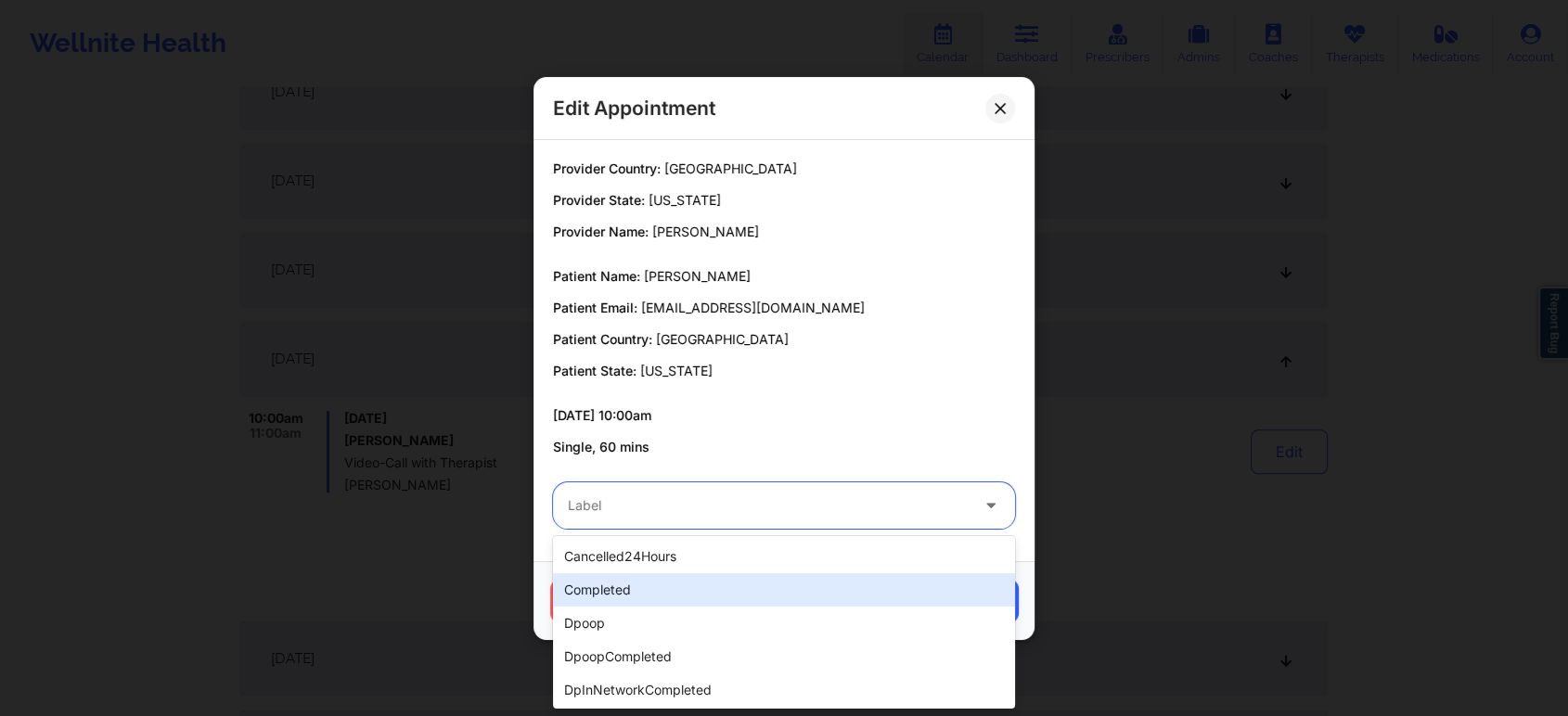
click at [727, 585] on div "completed" at bounding box center [784, 590] width 462 height 33
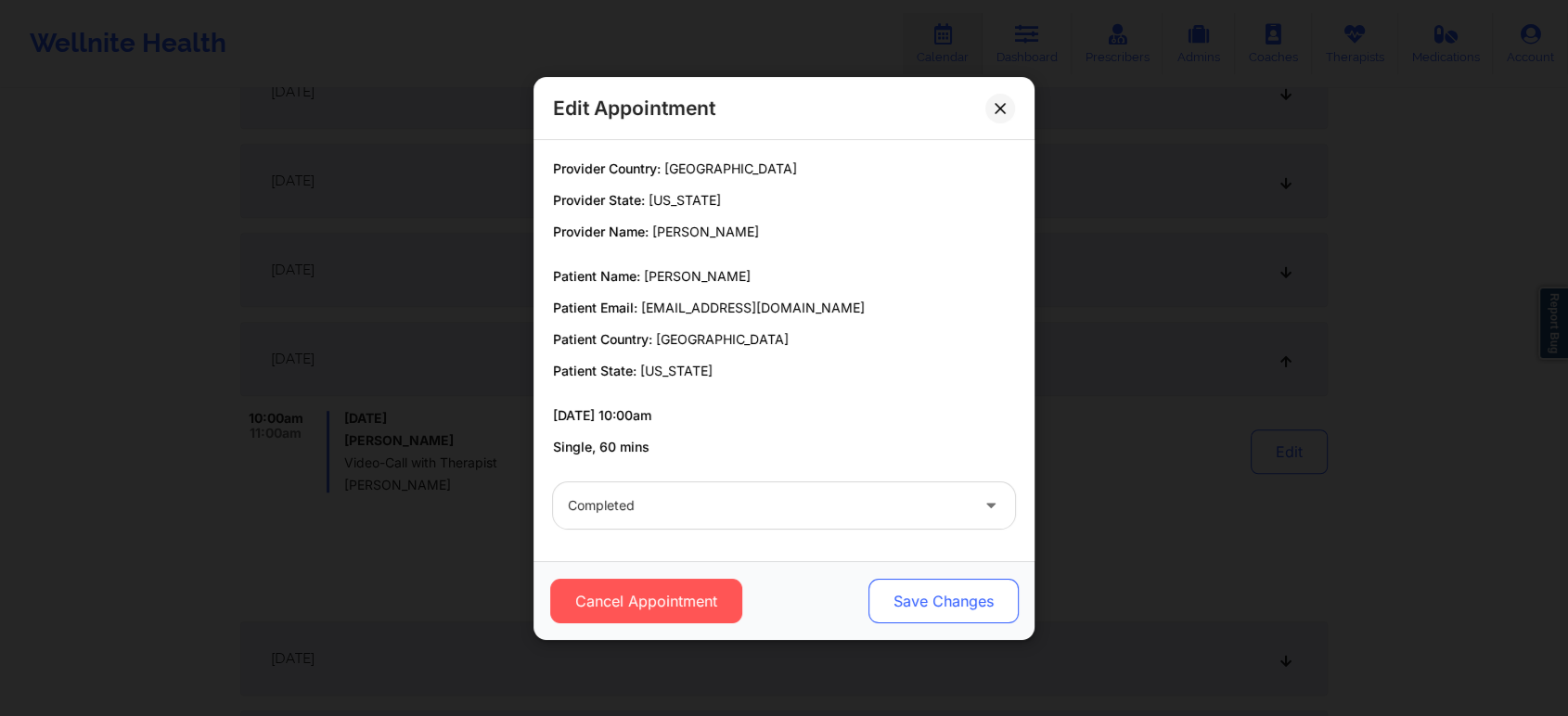
click at [908, 597] on button "Save Changes" at bounding box center [943, 601] width 150 height 45
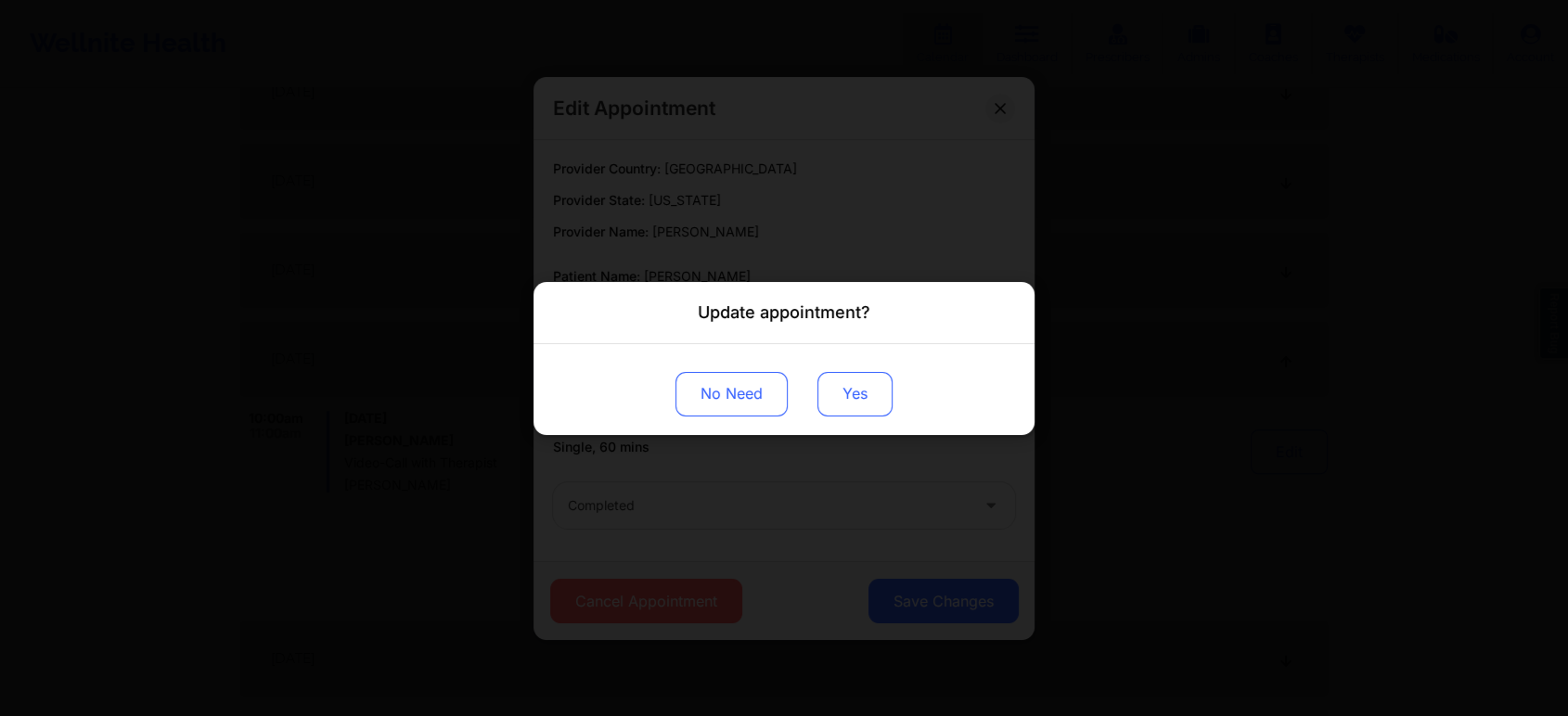
click at [853, 401] on button "Yes" at bounding box center [855, 393] width 75 height 45
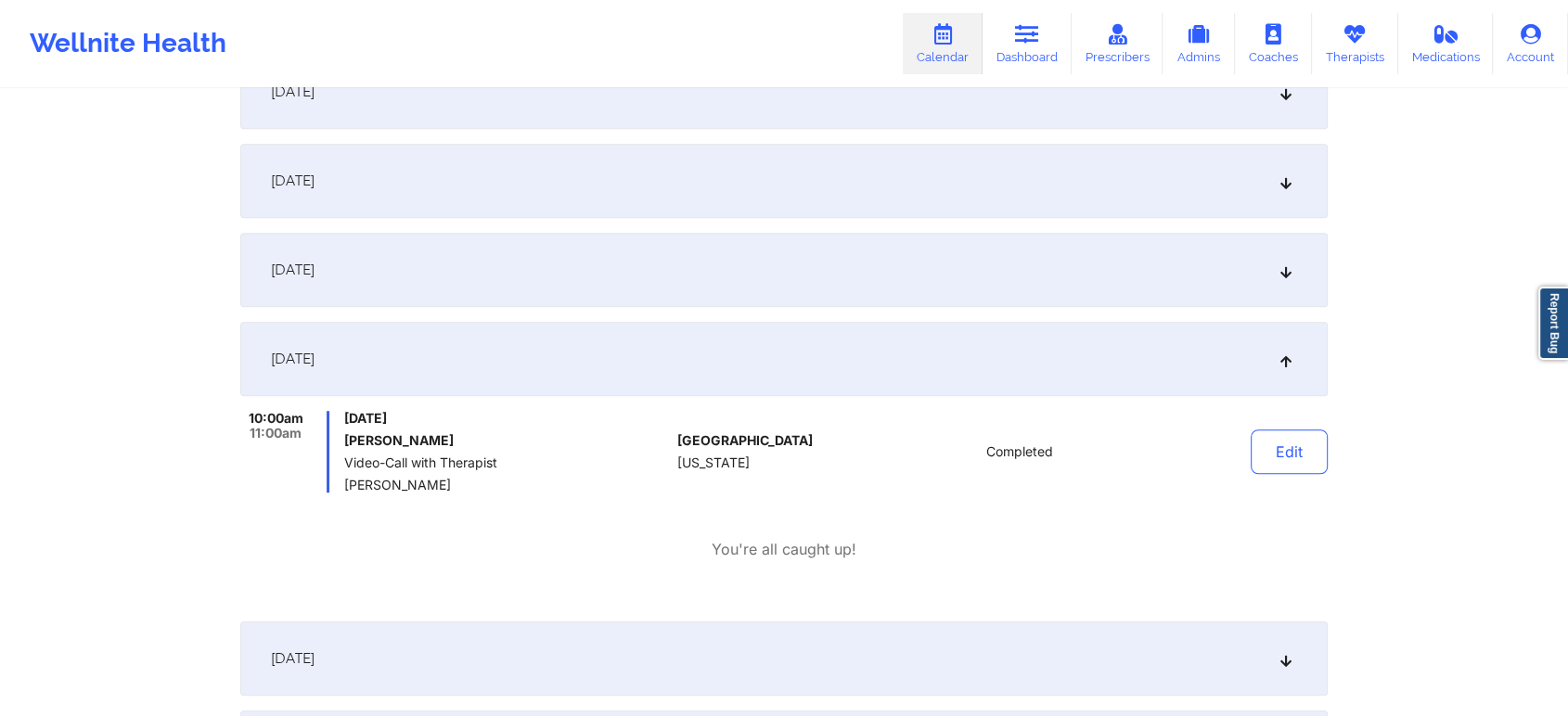
scroll to position [0, 0]
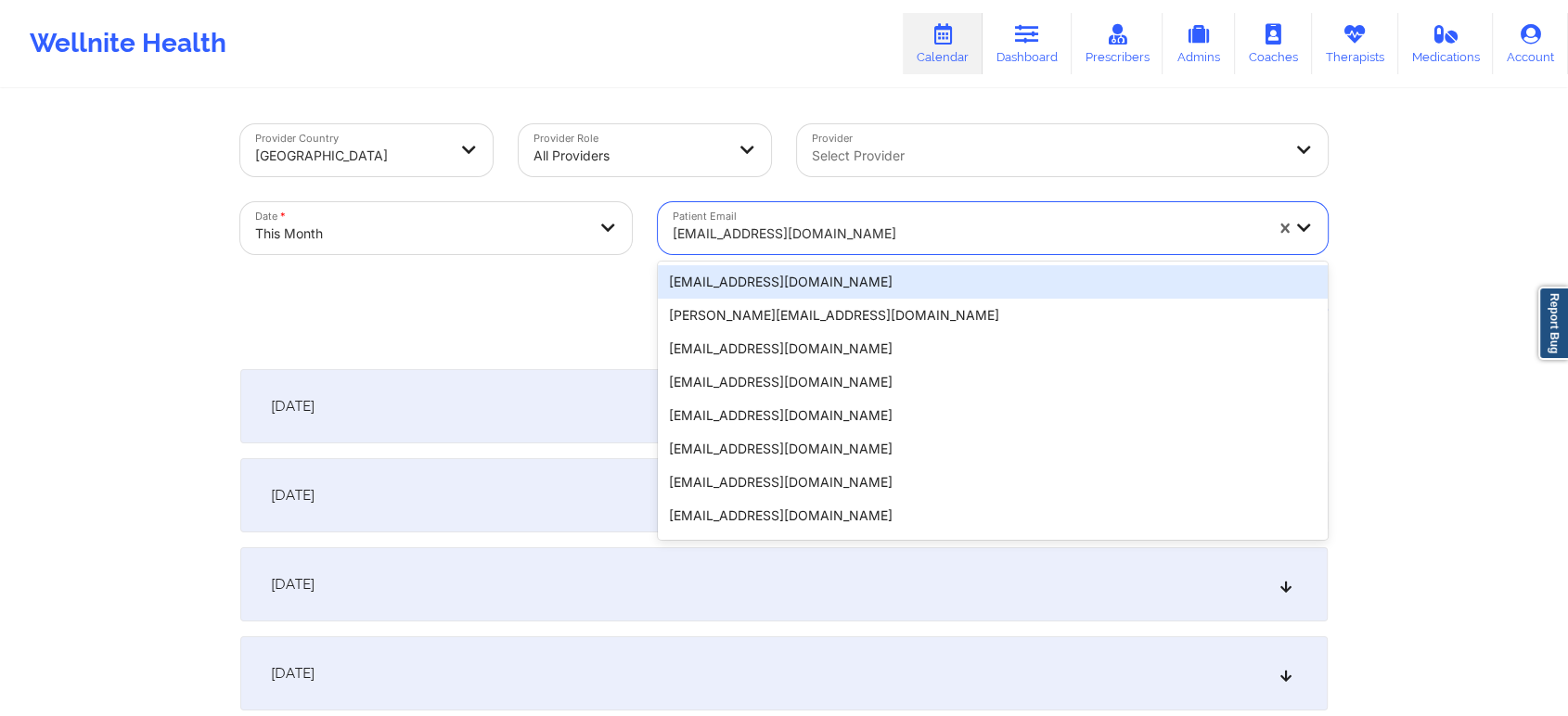
click at [792, 216] on div "[EMAIL_ADDRESS][DOMAIN_NAME]" at bounding box center [967, 233] width 590 height 41
type input "[EMAIL_ADDRESS][PERSON_NAME][DOMAIN_NAME]"
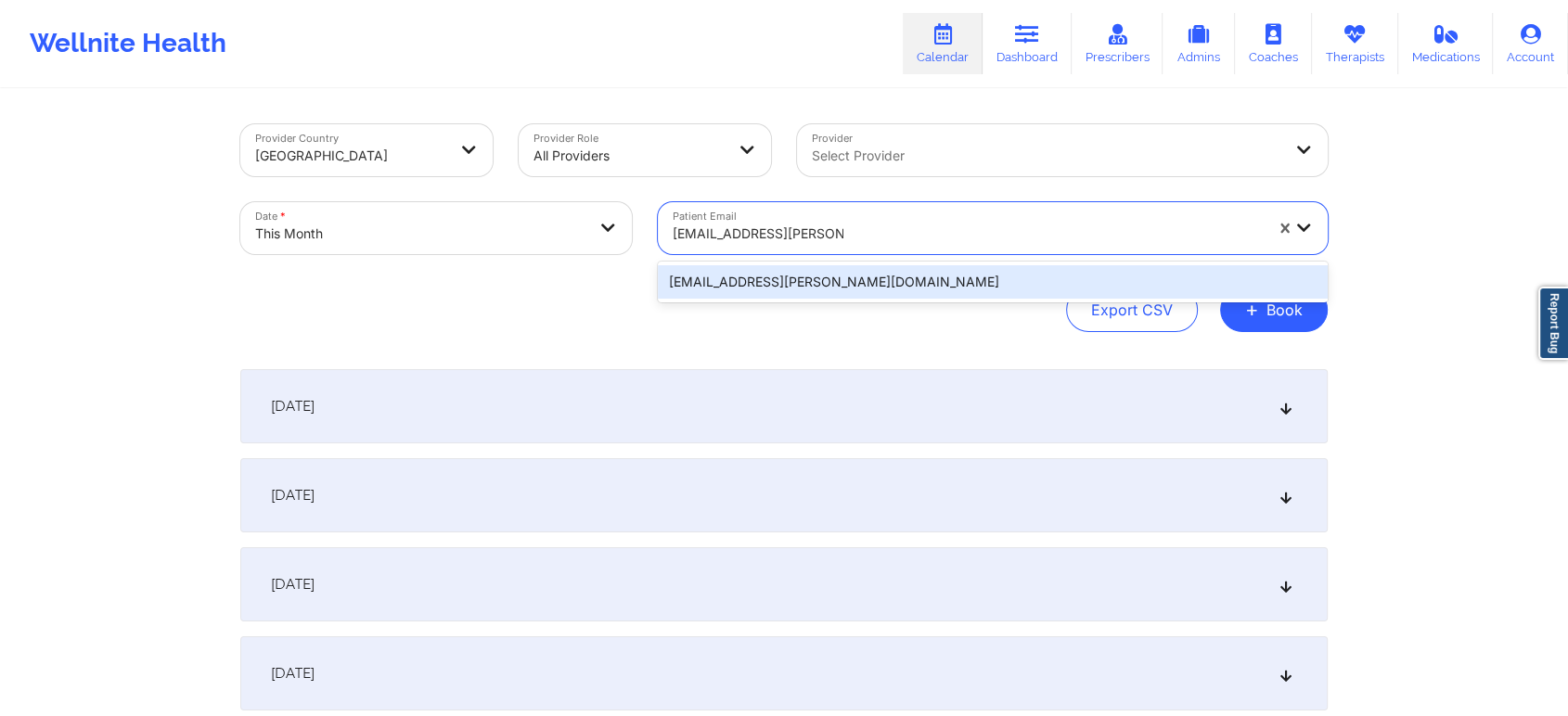
click at [792, 275] on div "[EMAIL_ADDRESS][PERSON_NAME][DOMAIN_NAME]" at bounding box center [993, 281] width 669 height 33
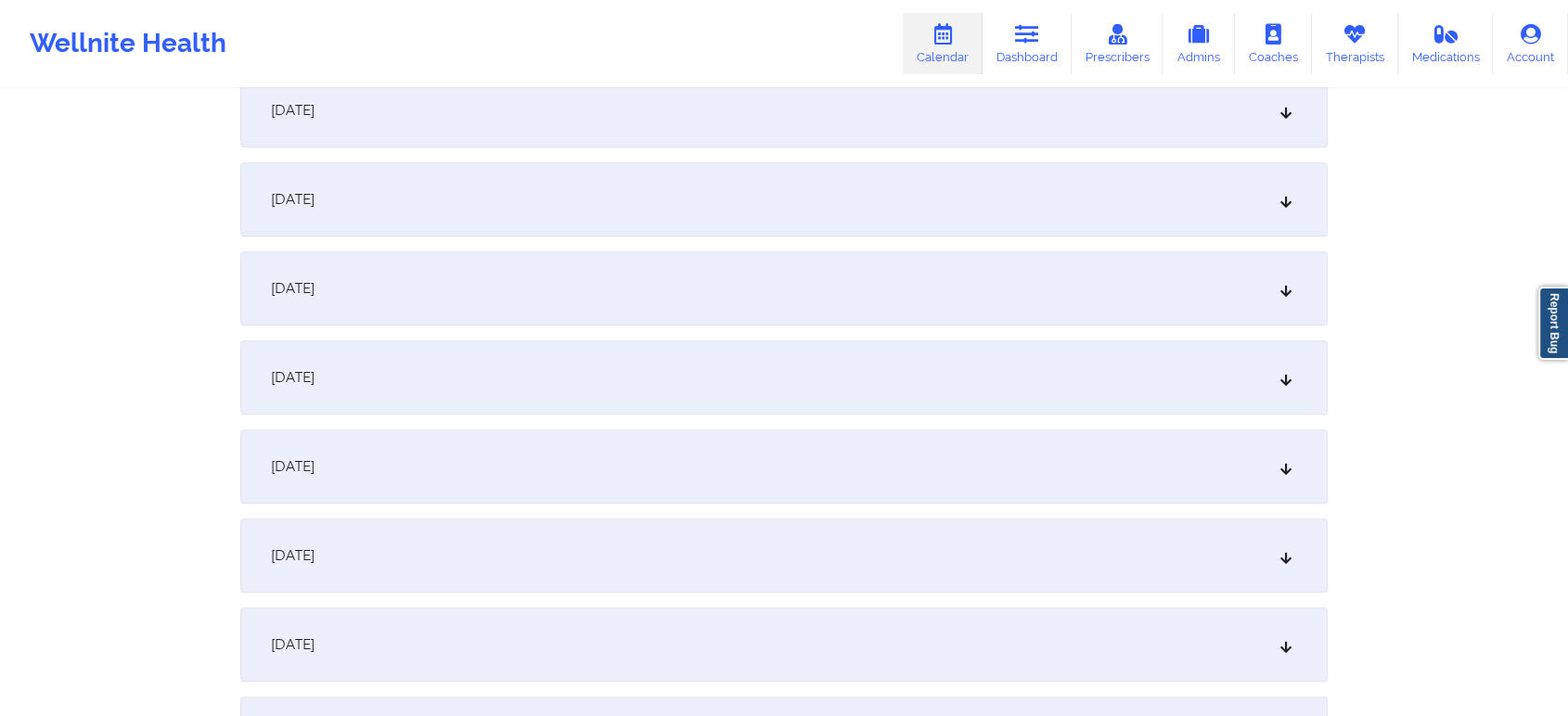
scroll to position [977, 0]
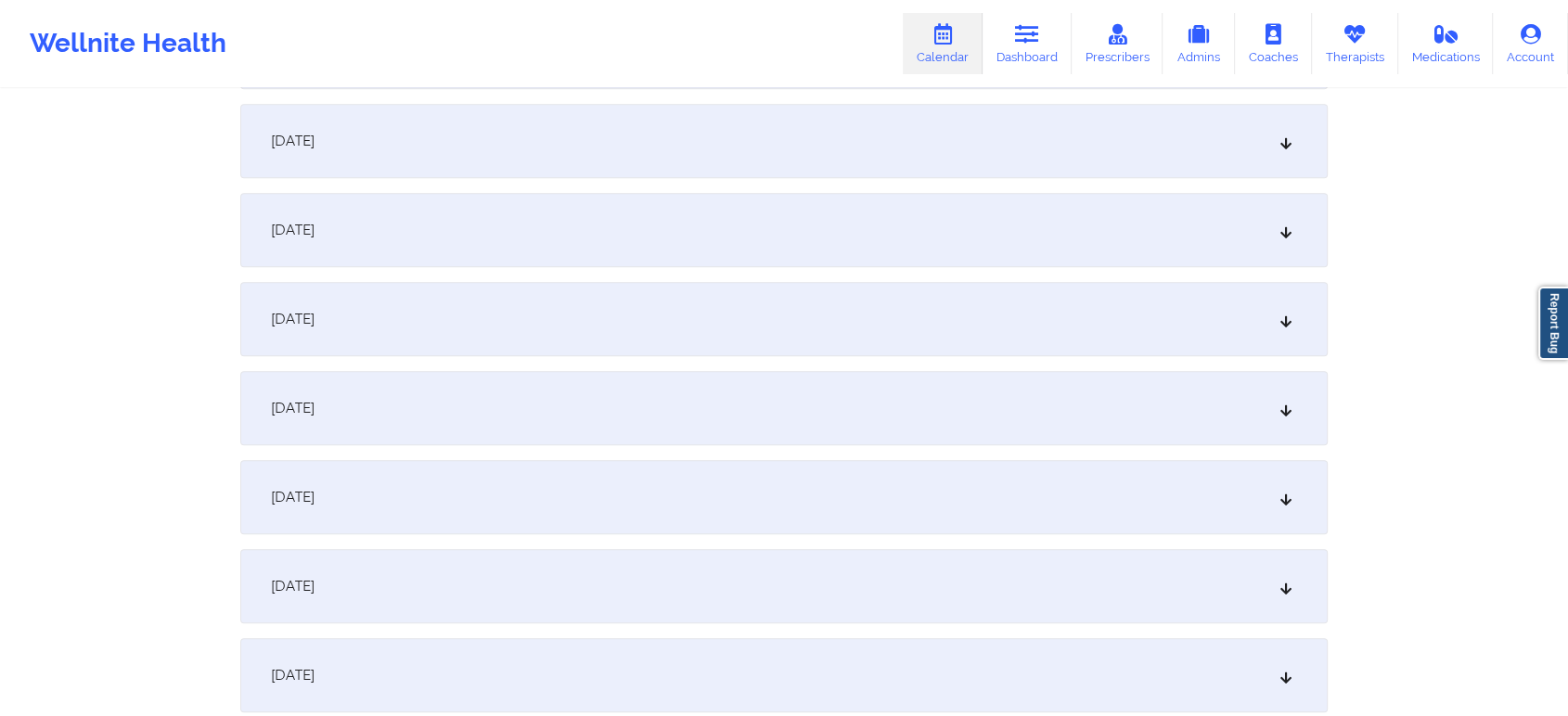
click at [941, 477] on div "[DATE]" at bounding box center [784, 497] width 1088 height 74
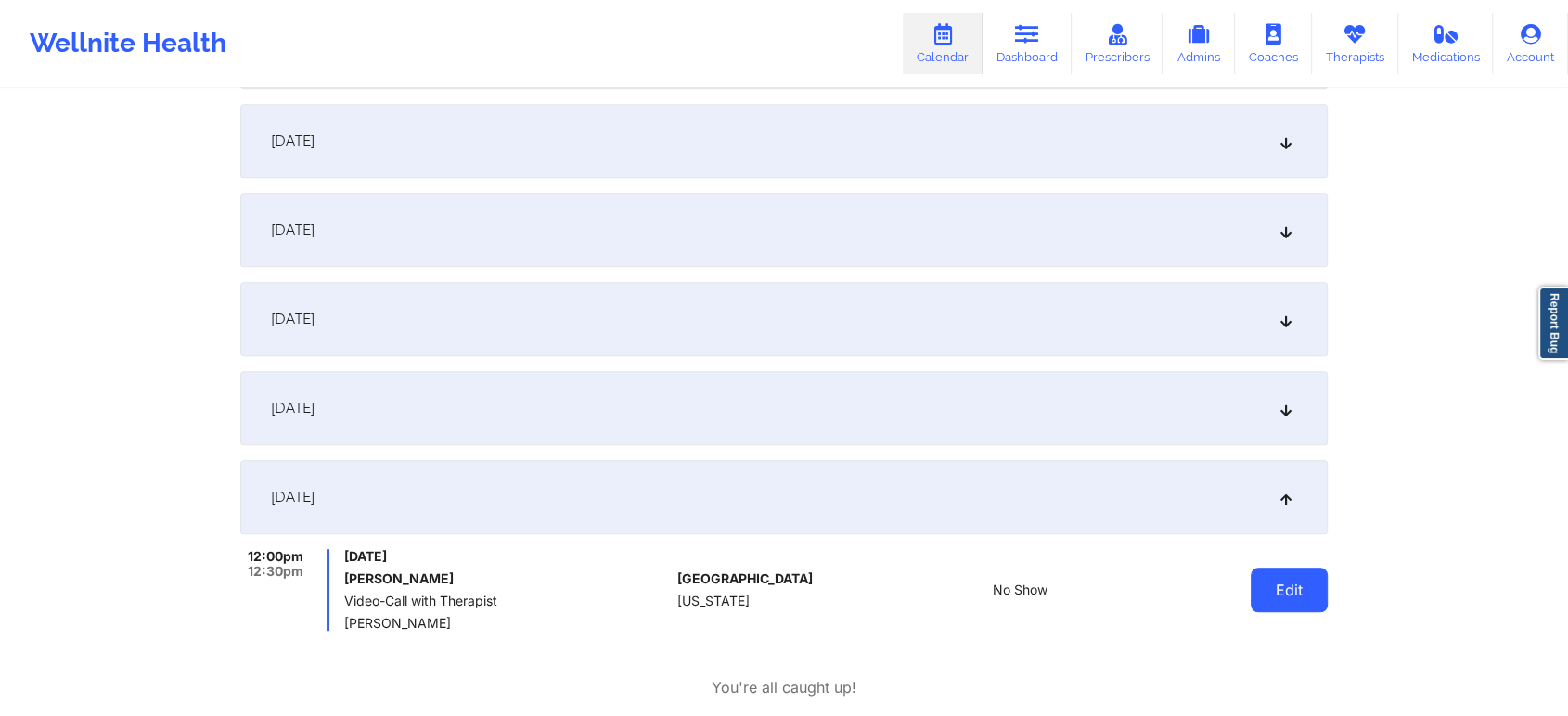
click at [1262, 575] on button "Edit" at bounding box center [1288, 590] width 77 height 45
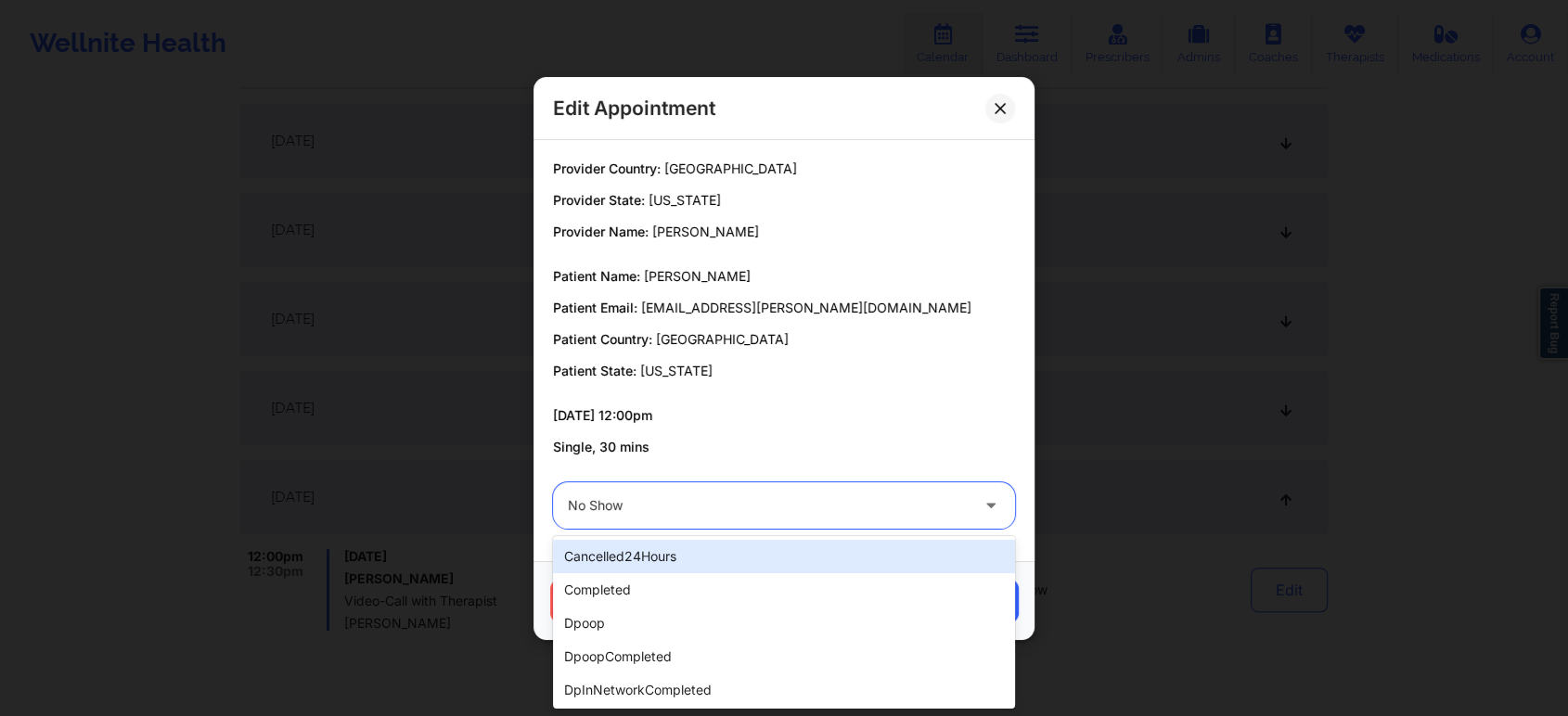
click at [697, 513] on div at bounding box center [768, 505] width 401 height 22
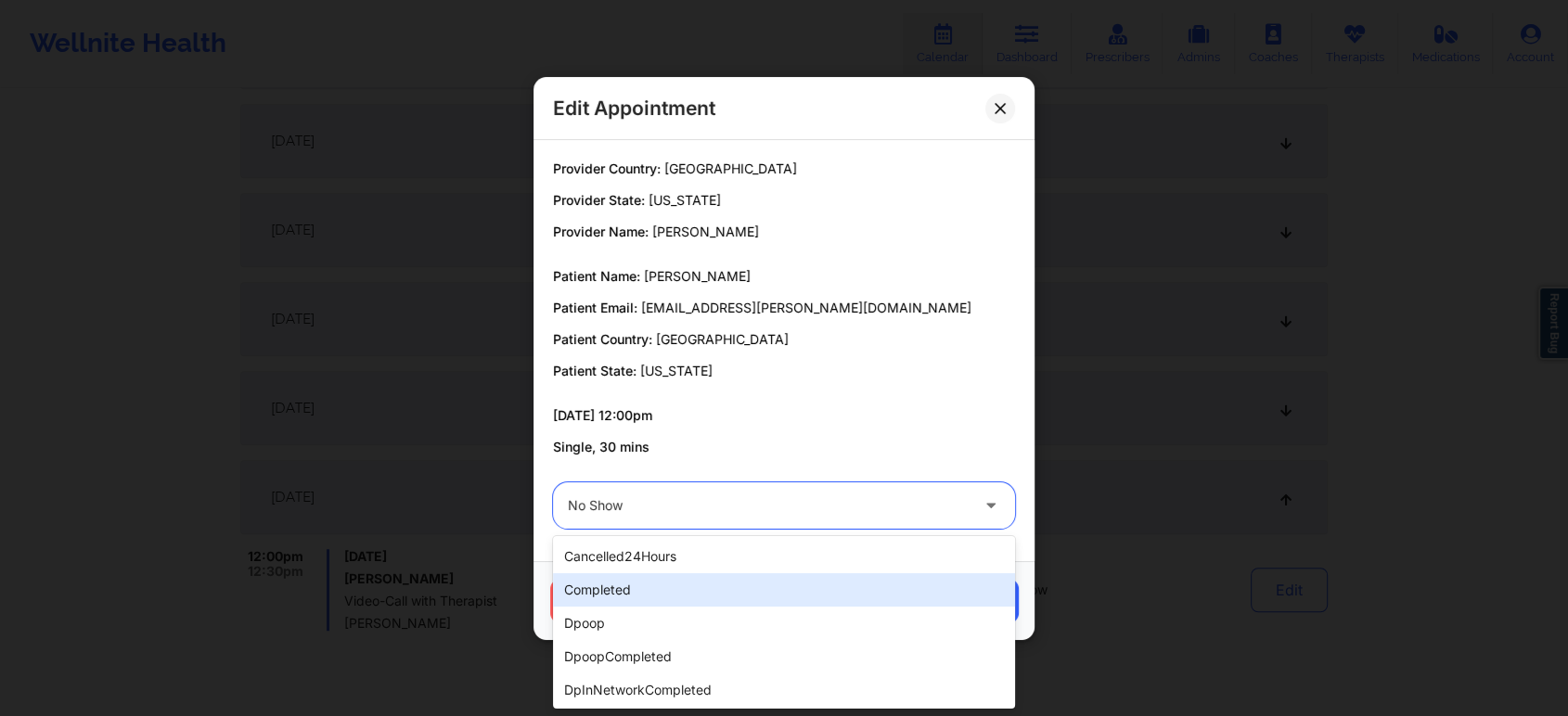
click at [679, 592] on div "completed" at bounding box center [784, 590] width 462 height 33
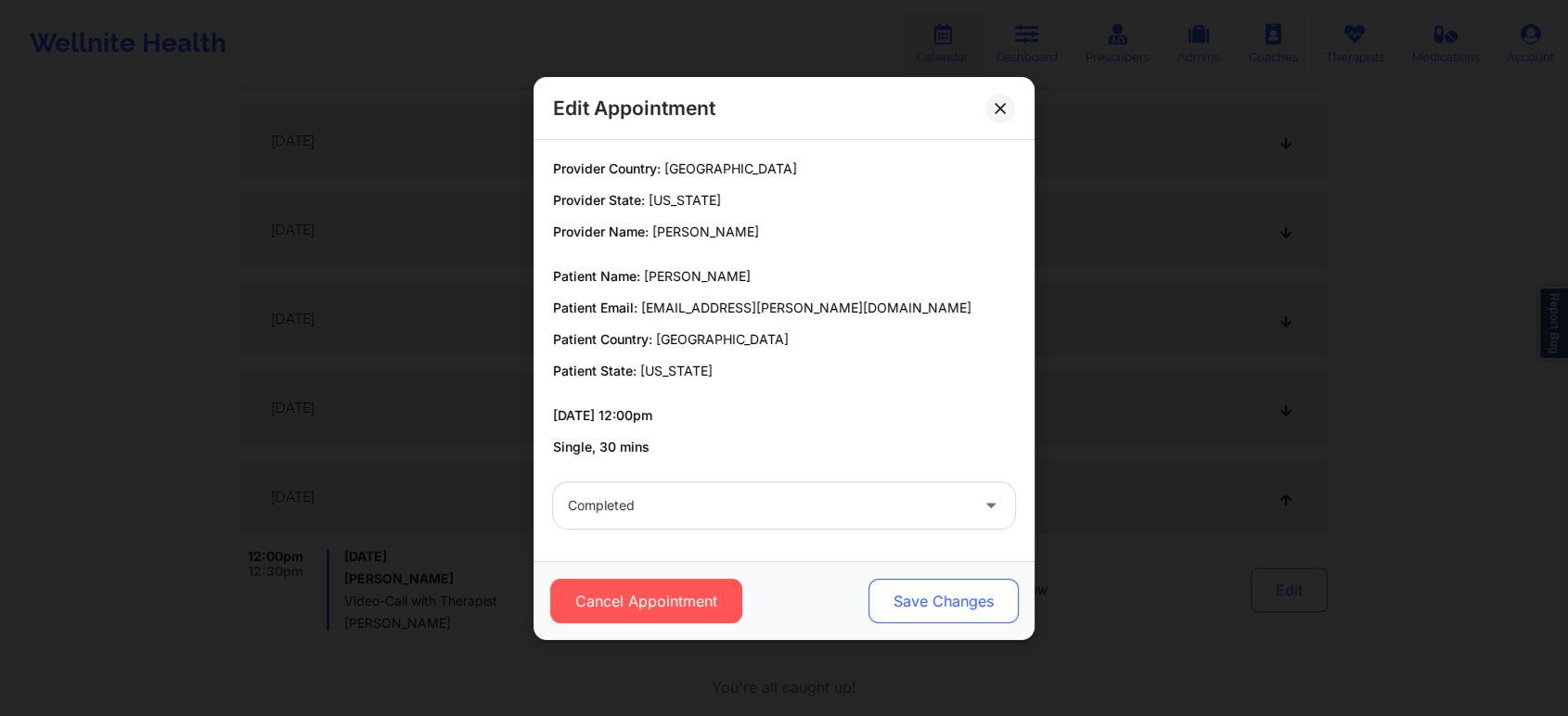
click at [920, 602] on button "Save Changes" at bounding box center [943, 601] width 150 height 45
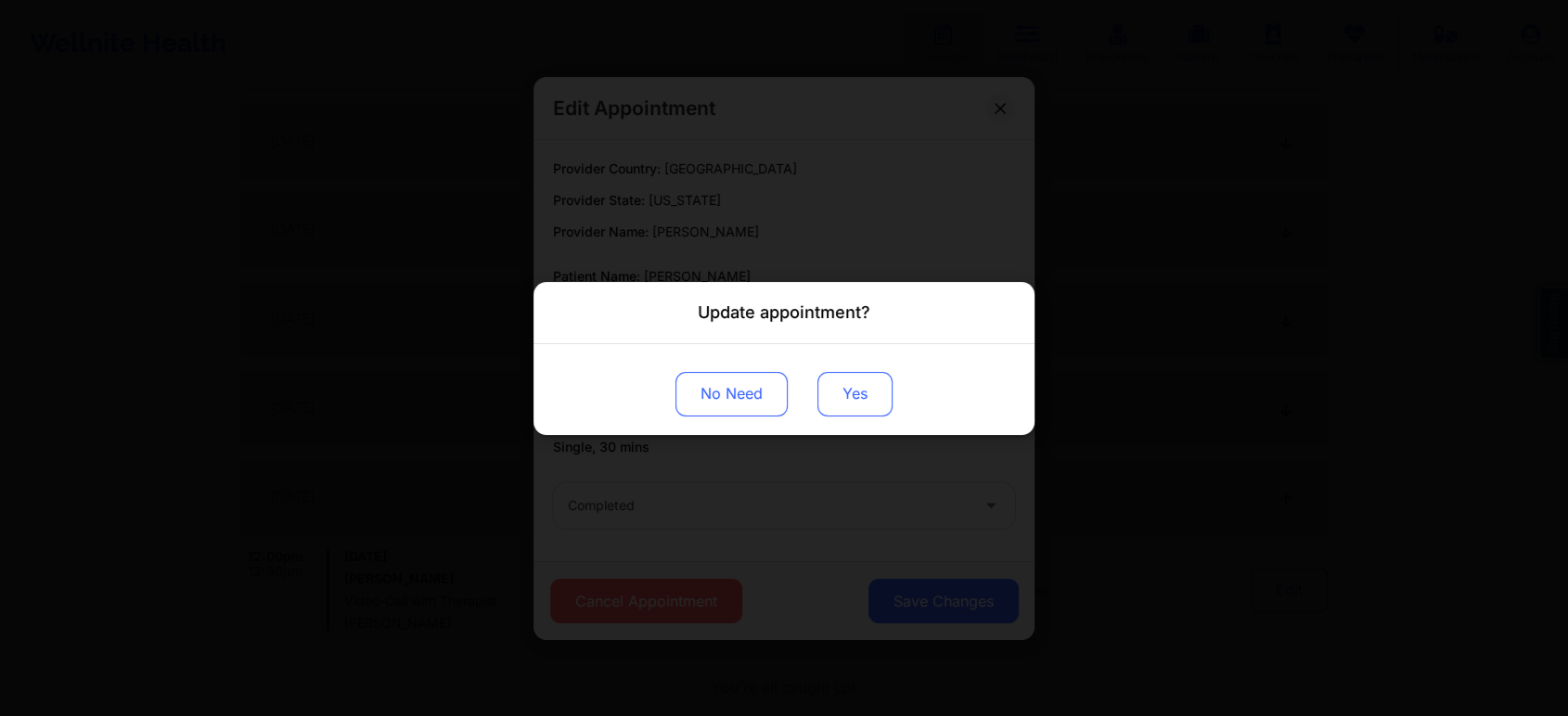
click at [832, 413] on button "Yes" at bounding box center [855, 393] width 75 height 45
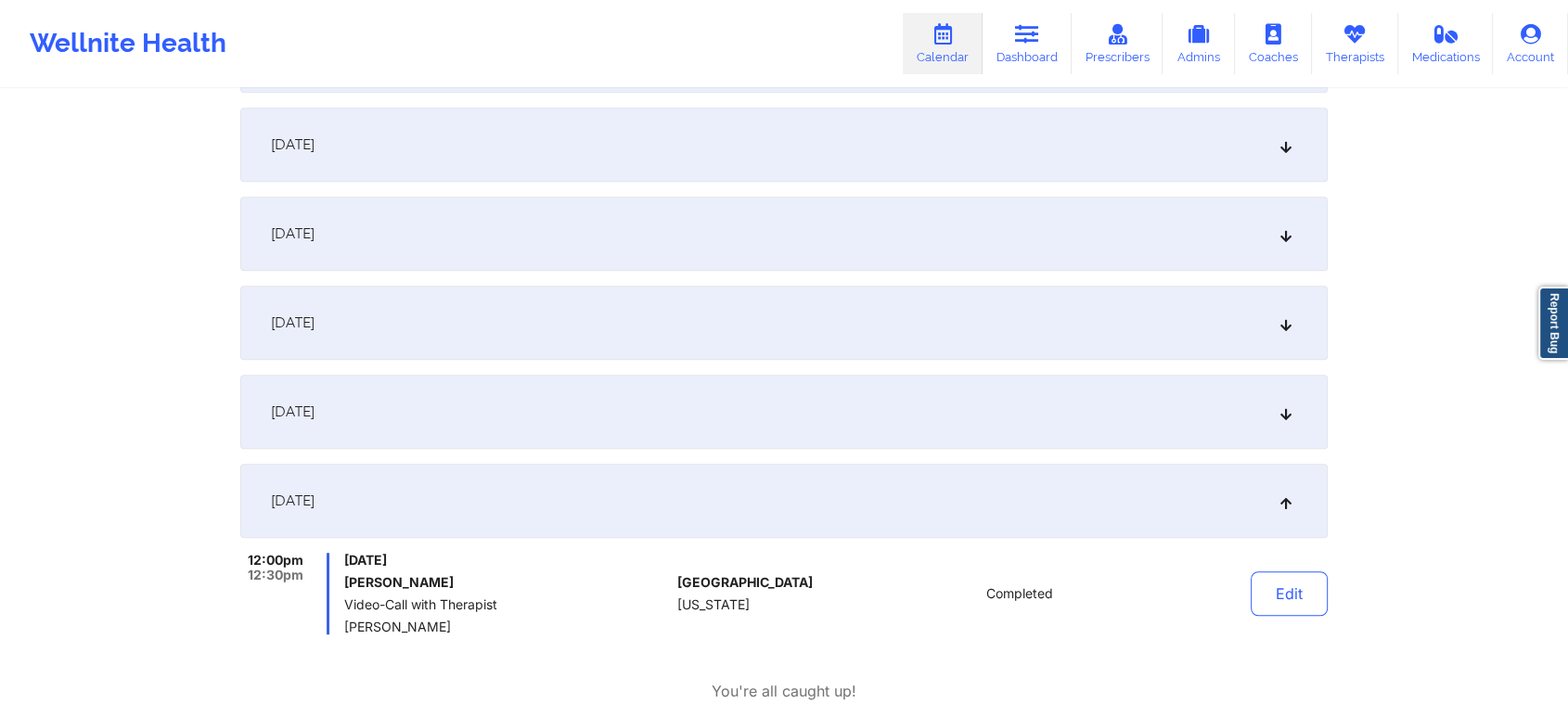
scroll to position [0, 0]
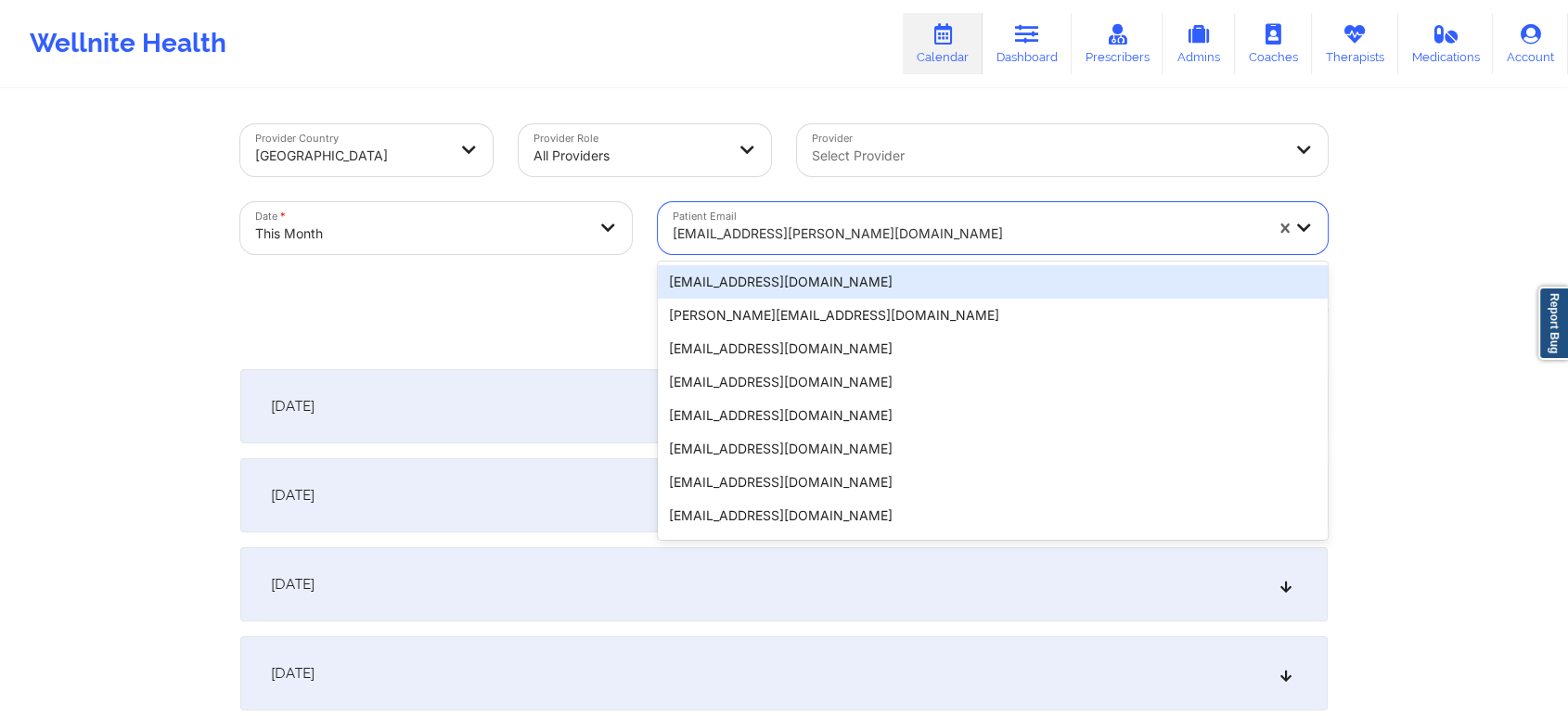
click at [749, 236] on div at bounding box center [967, 233] width 590 height 22
type input "[EMAIL_ADDRESS][DOMAIN_NAME]"
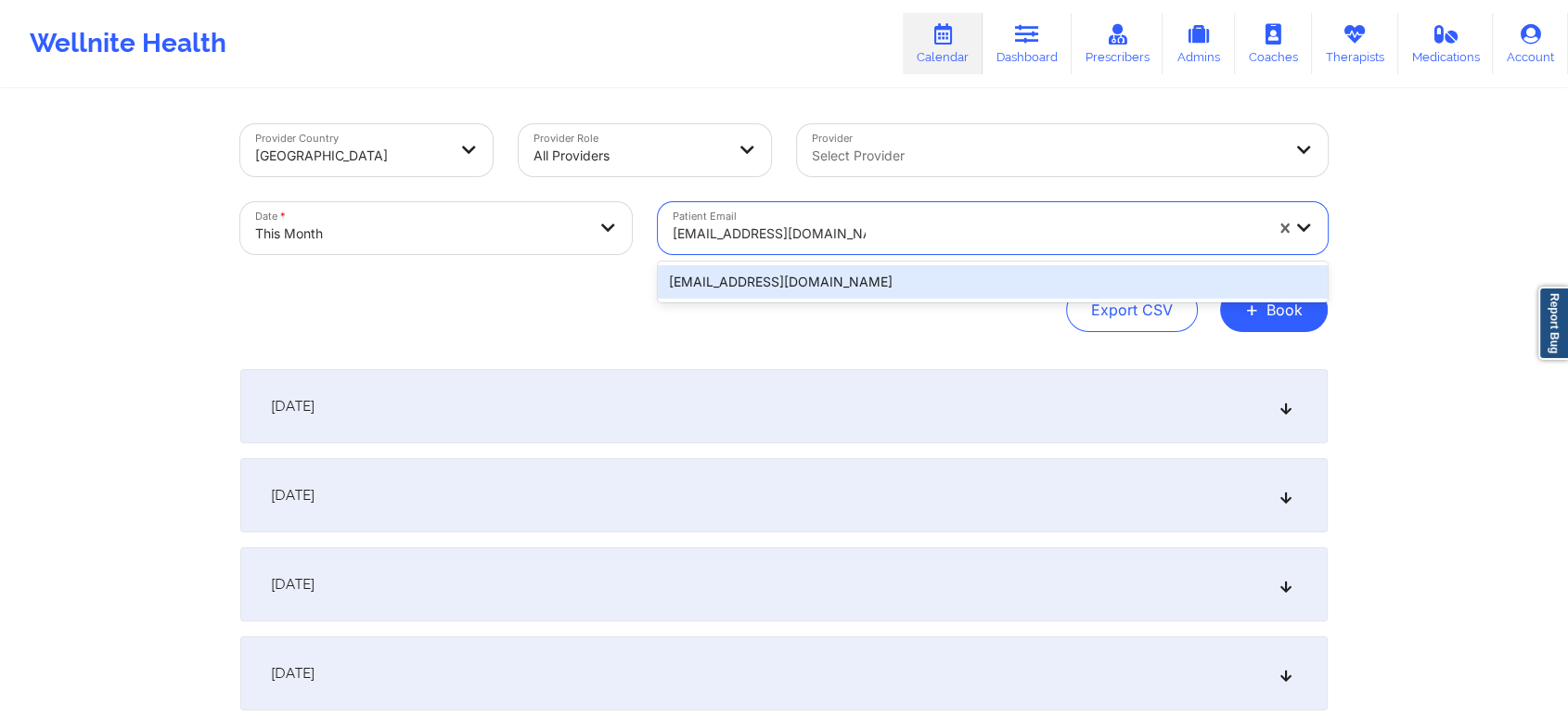
click at [755, 281] on div "[EMAIL_ADDRESS][DOMAIN_NAME]" at bounding box center [993, 281] width 669 height 33
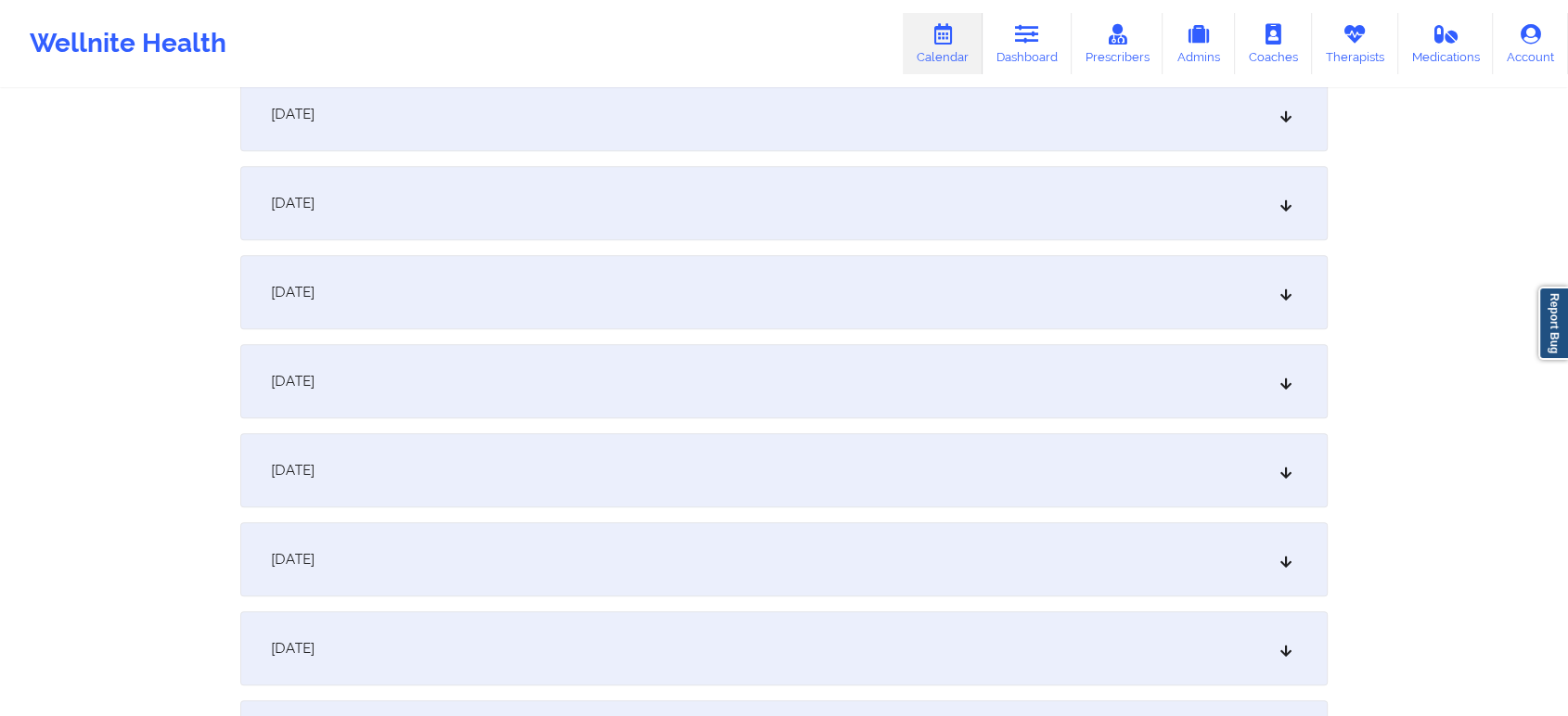
scroll to position [1065, 0]
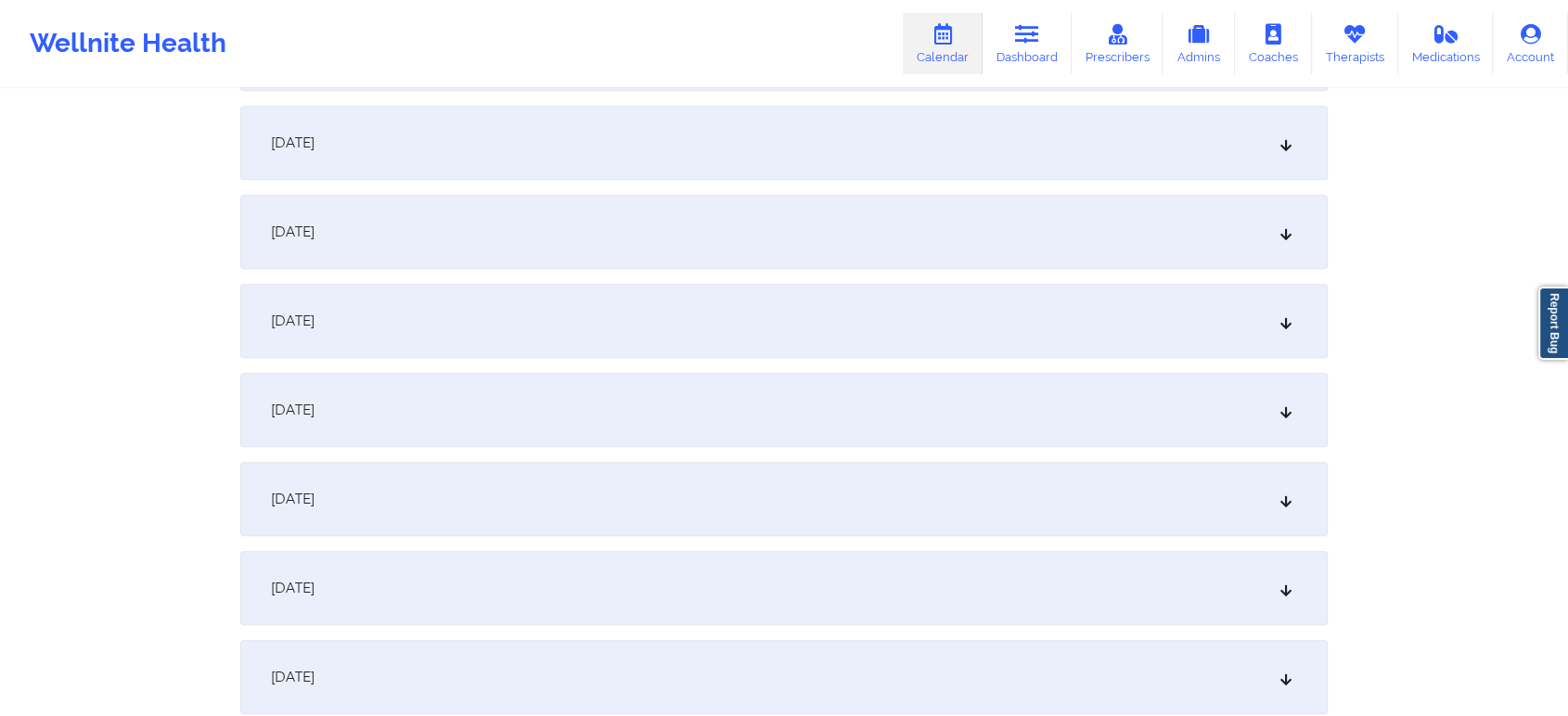
click at [998, 392] on div "[DATE]" at bounding box center [784, 410] width 1088 height 74
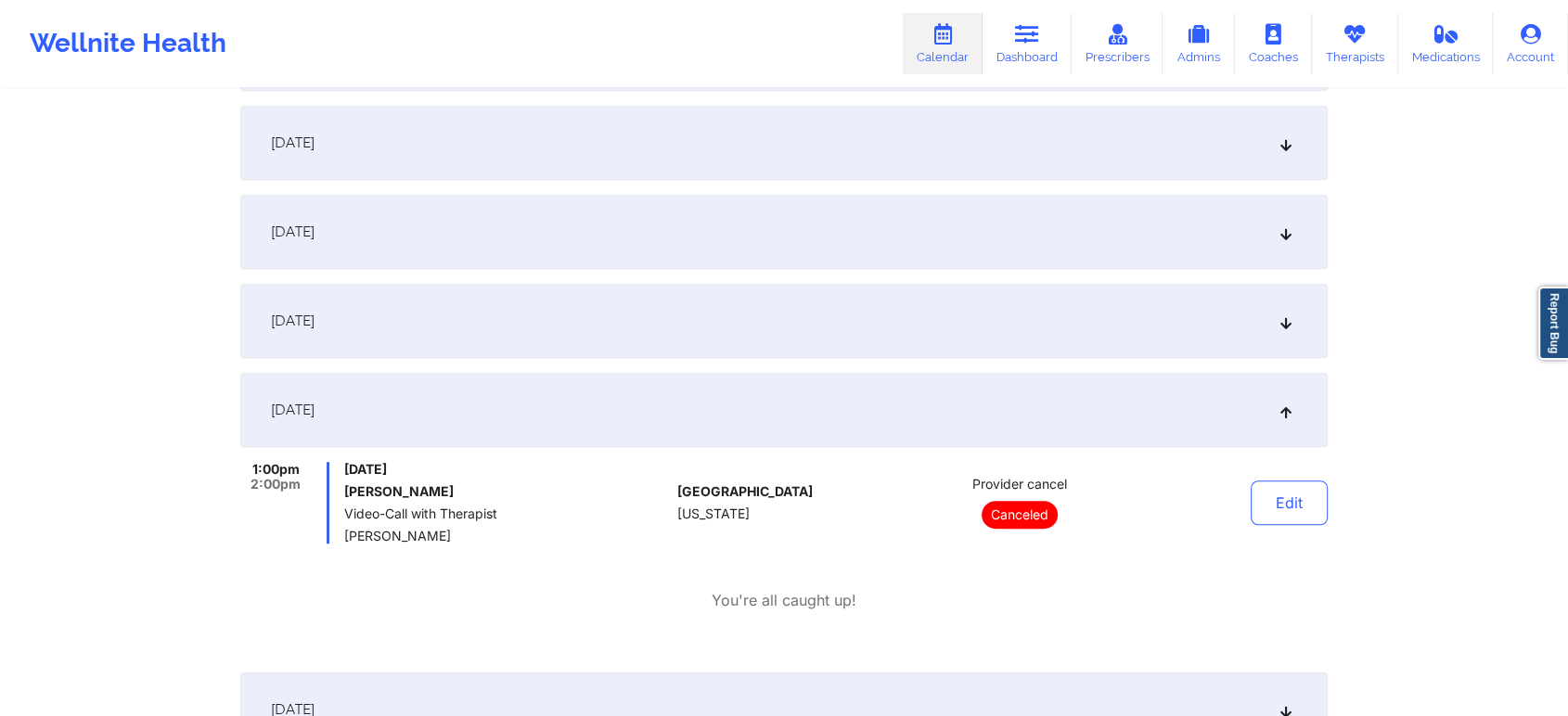
click at [743, 154] on div "[DATE]" at bounding box center [784, 143] width 1088 height 74
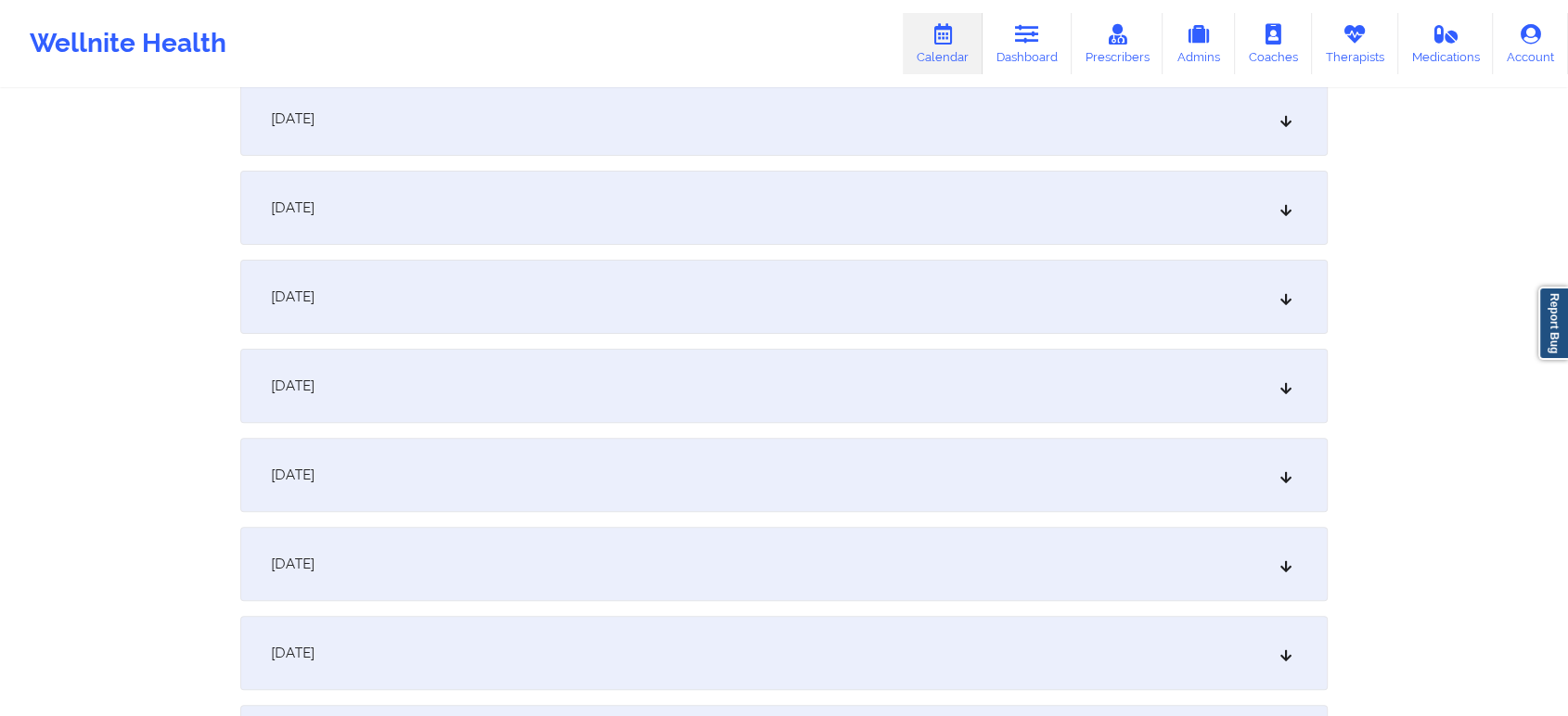
scroll to position [402, 0]
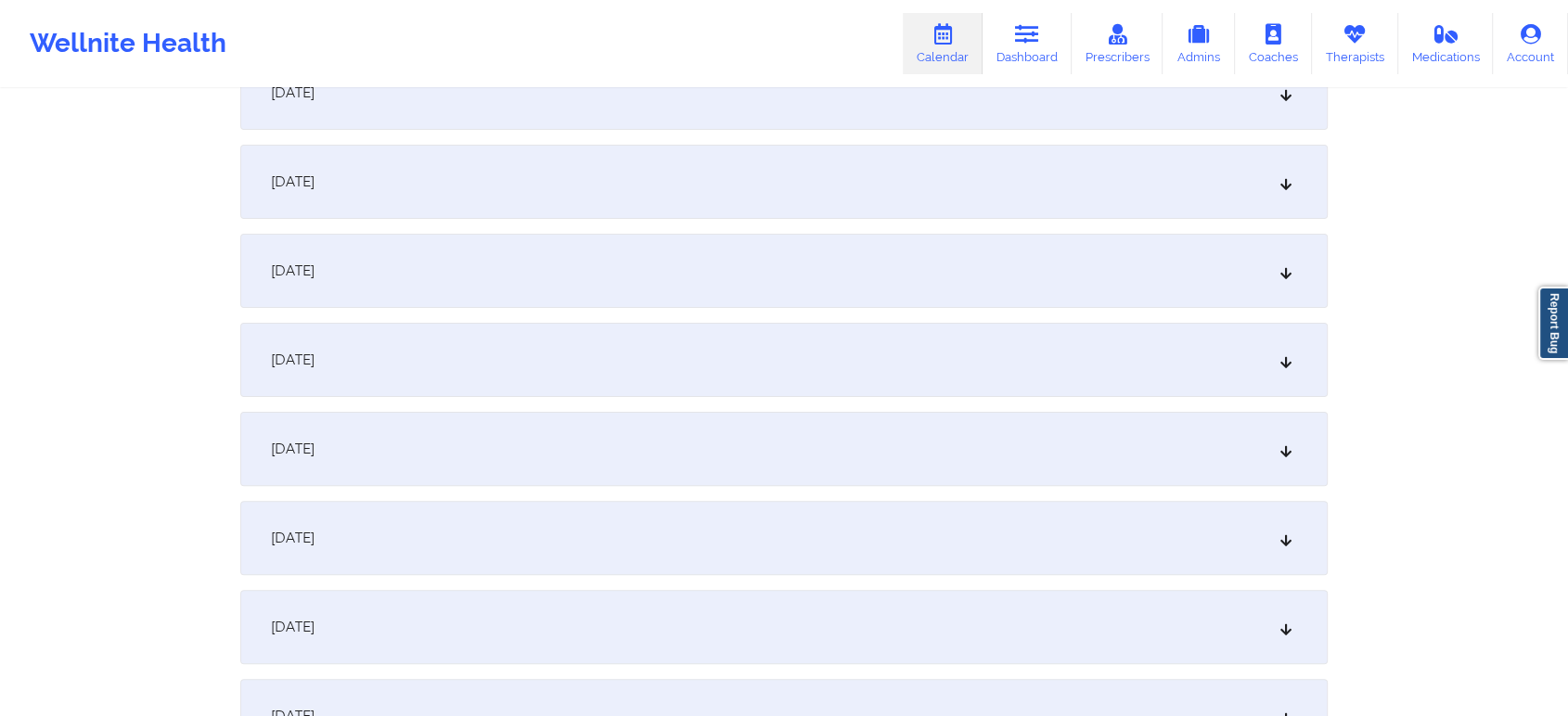
click at [957, 182] on div "[DATE]" at bounding box center [784, 182] width 1088 height 74
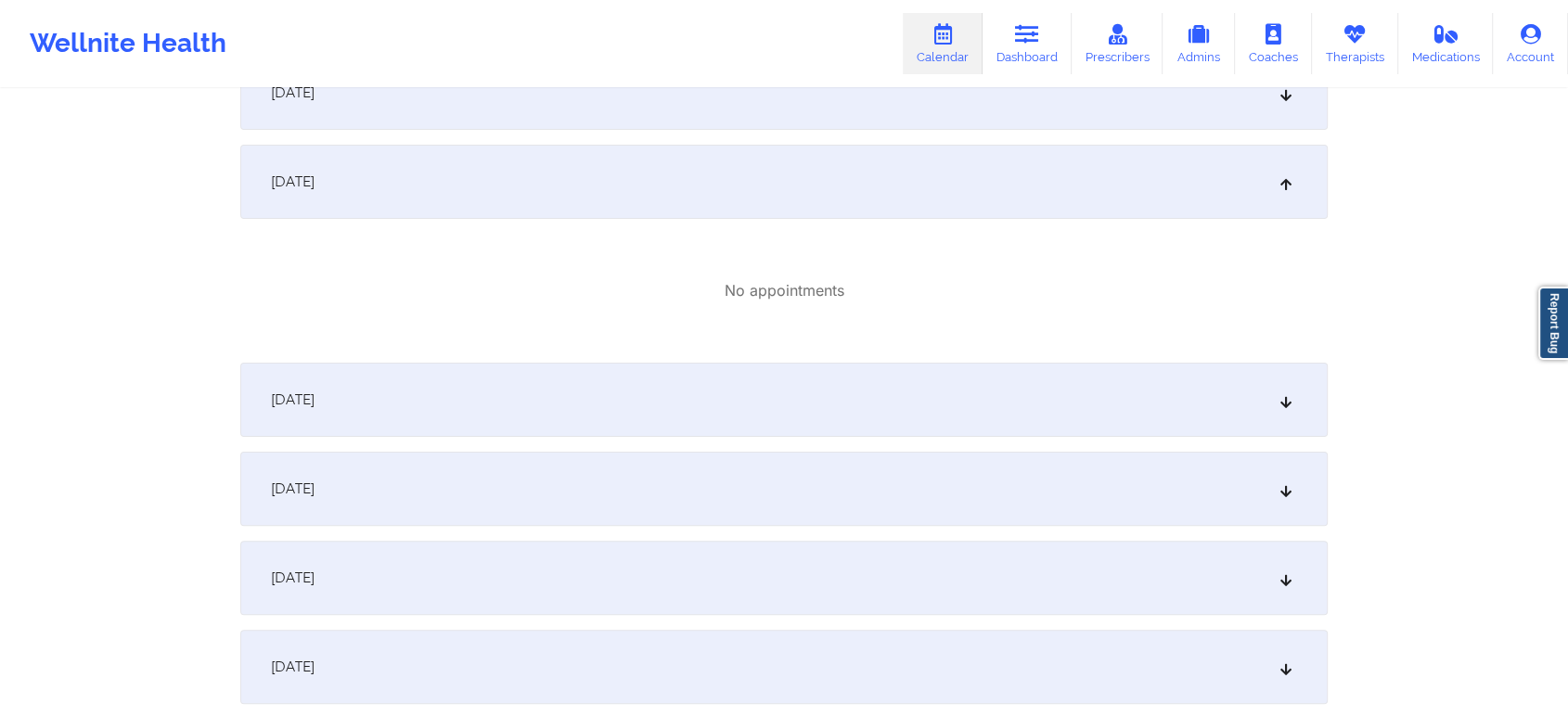
click at [1074, 400] on div "[DATE]" at bounding box center [784, 400] width 1088 height 74
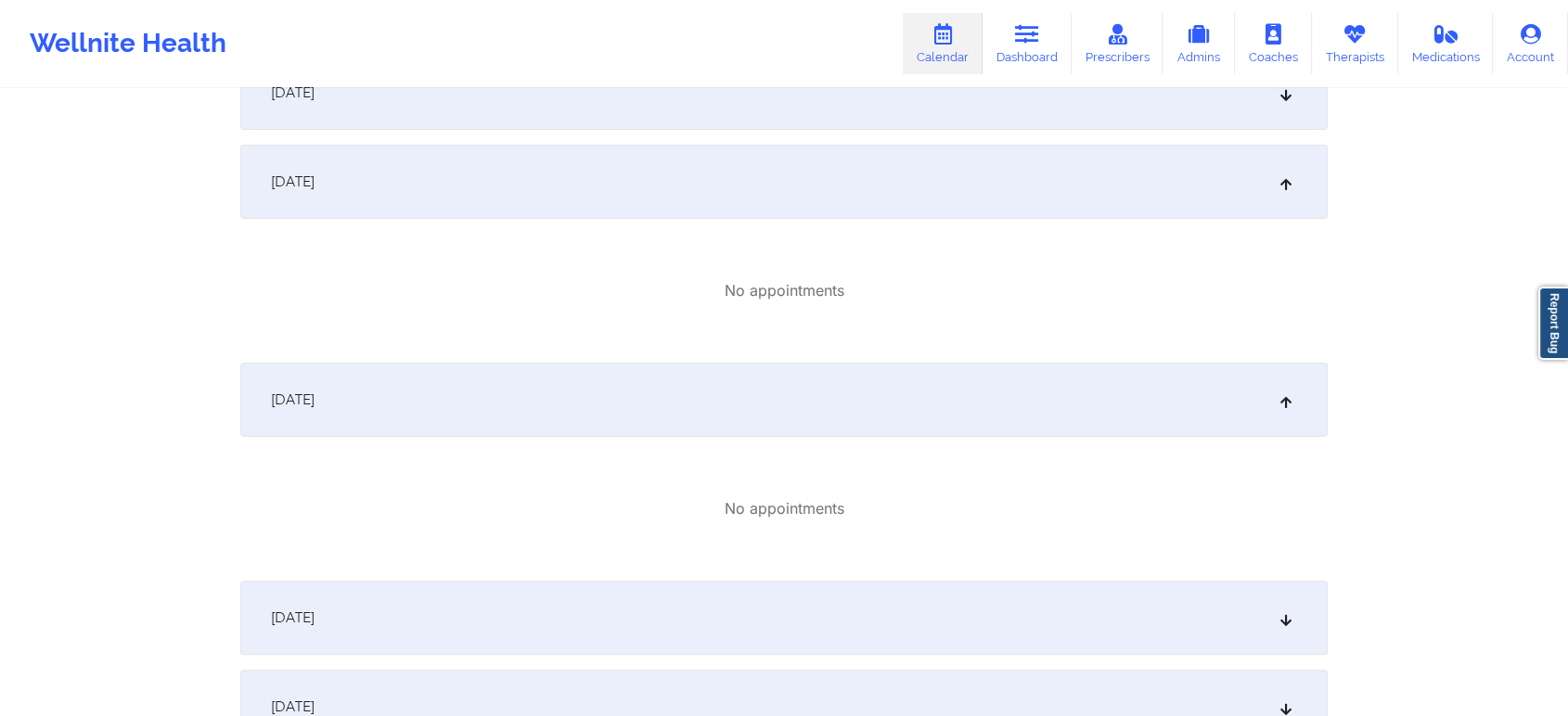
click at [1002, 589] on div "[DATE]" at bounding box center [784, 618] width 1088 height 74
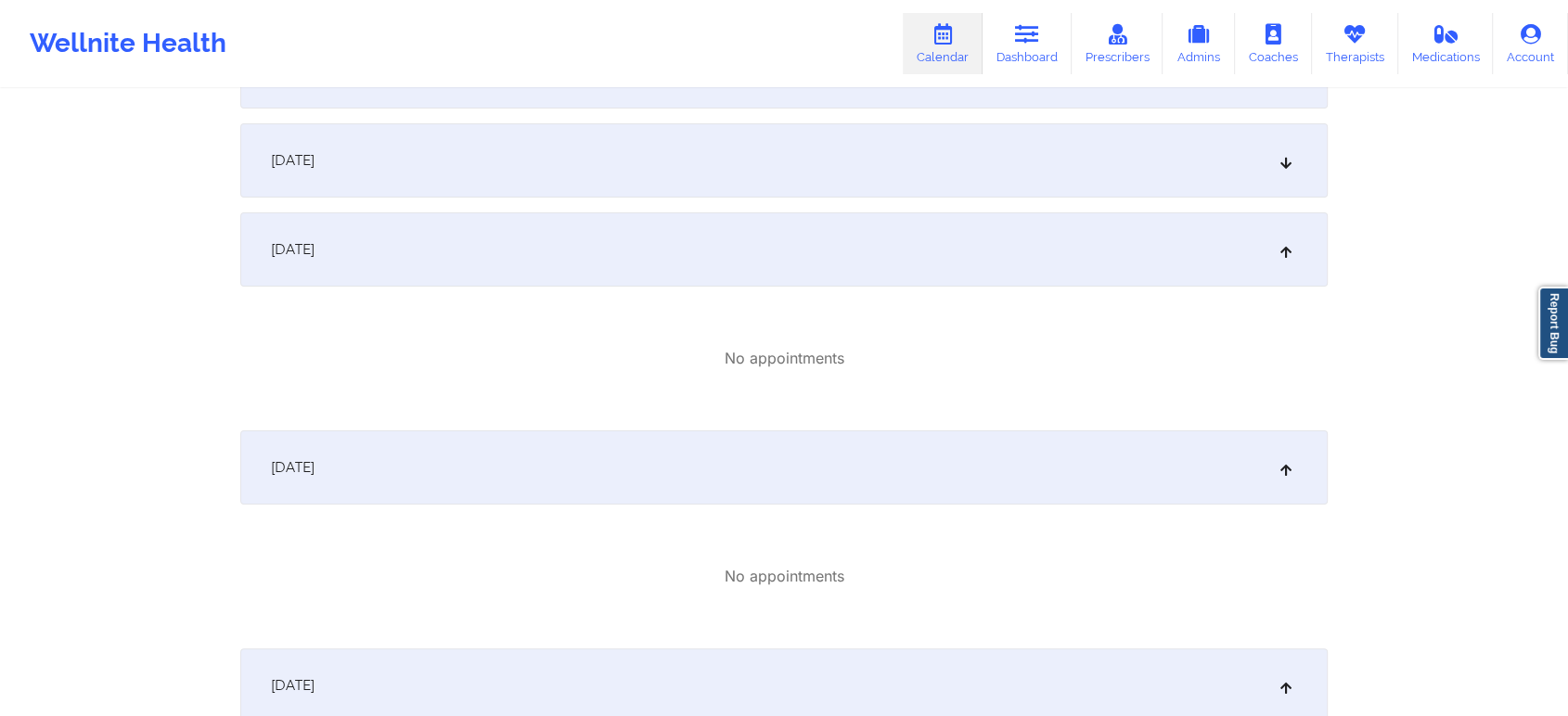
scroll to position [225, 0]
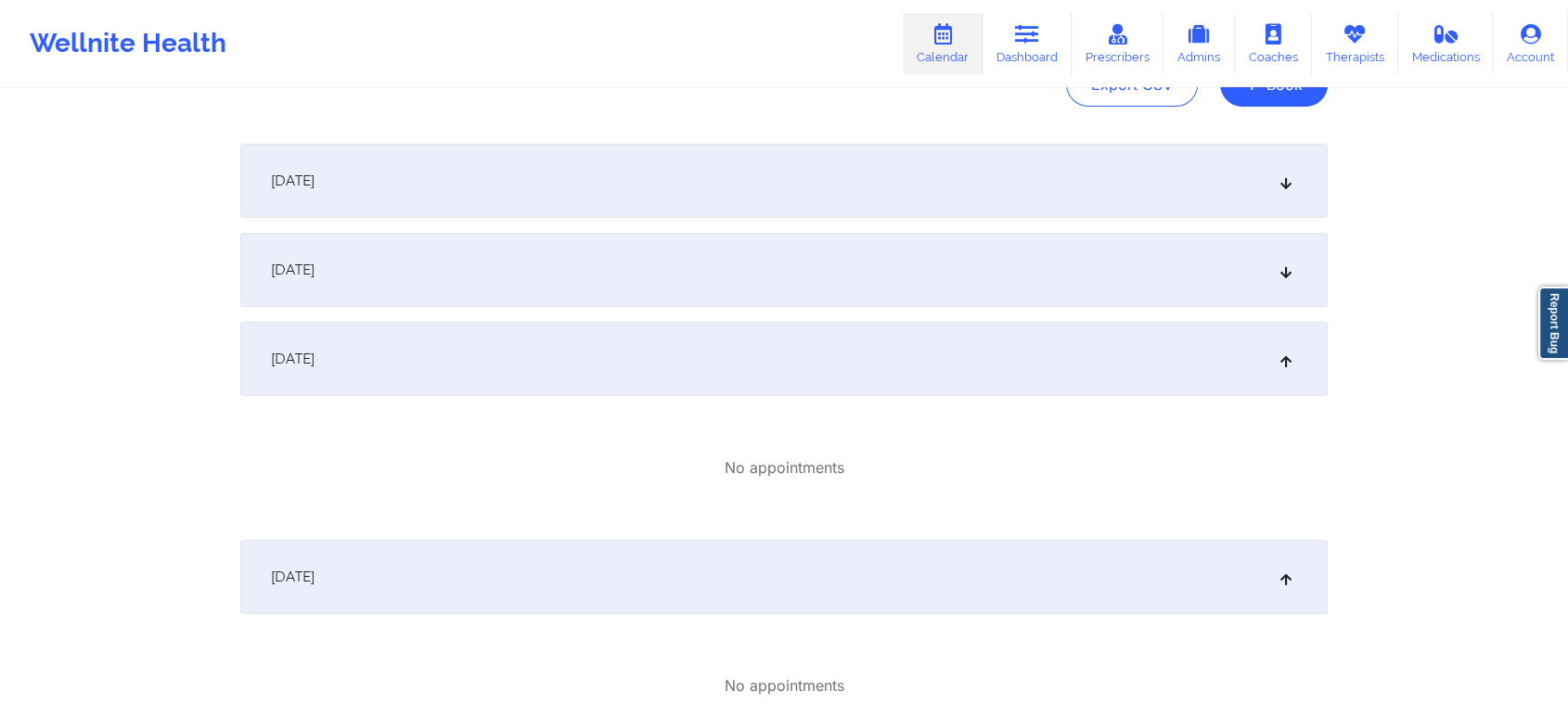
click at [1044, 176] on div "[DATE]" at bounding box center [784, 181] width 1088 height 74
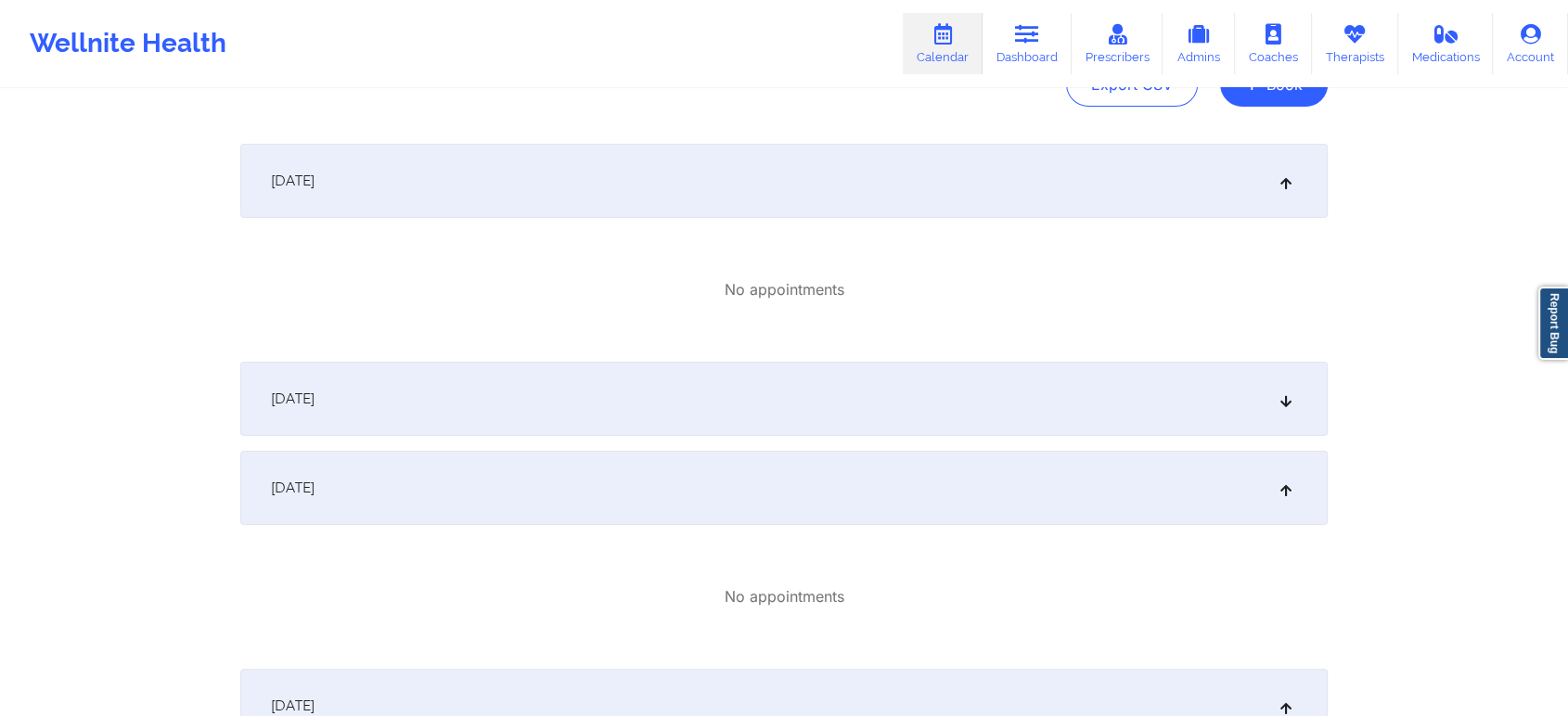
click at [1010, 406] on div "[DATE]" at bounding box center [784, 399] width 1088 height 74
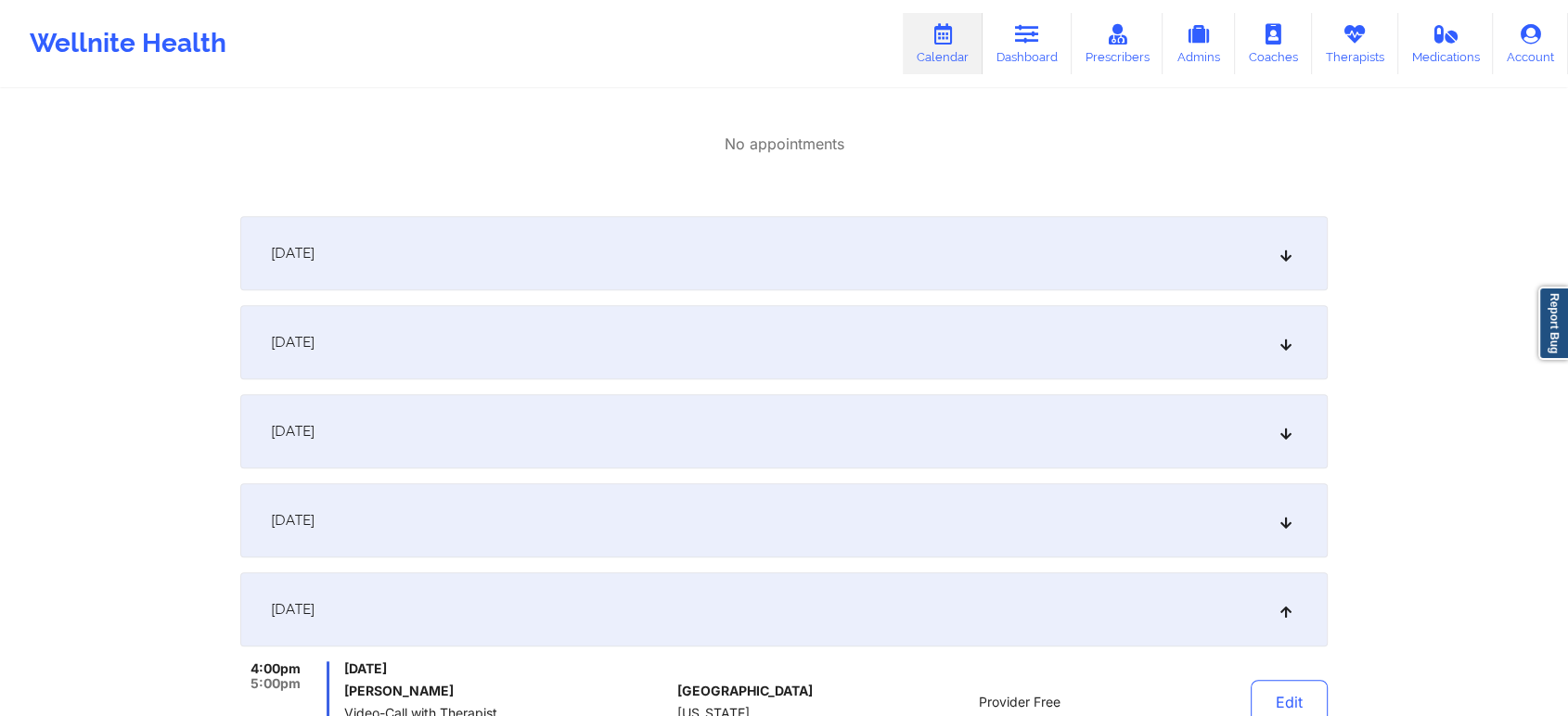
scroll to position [1258, 0]
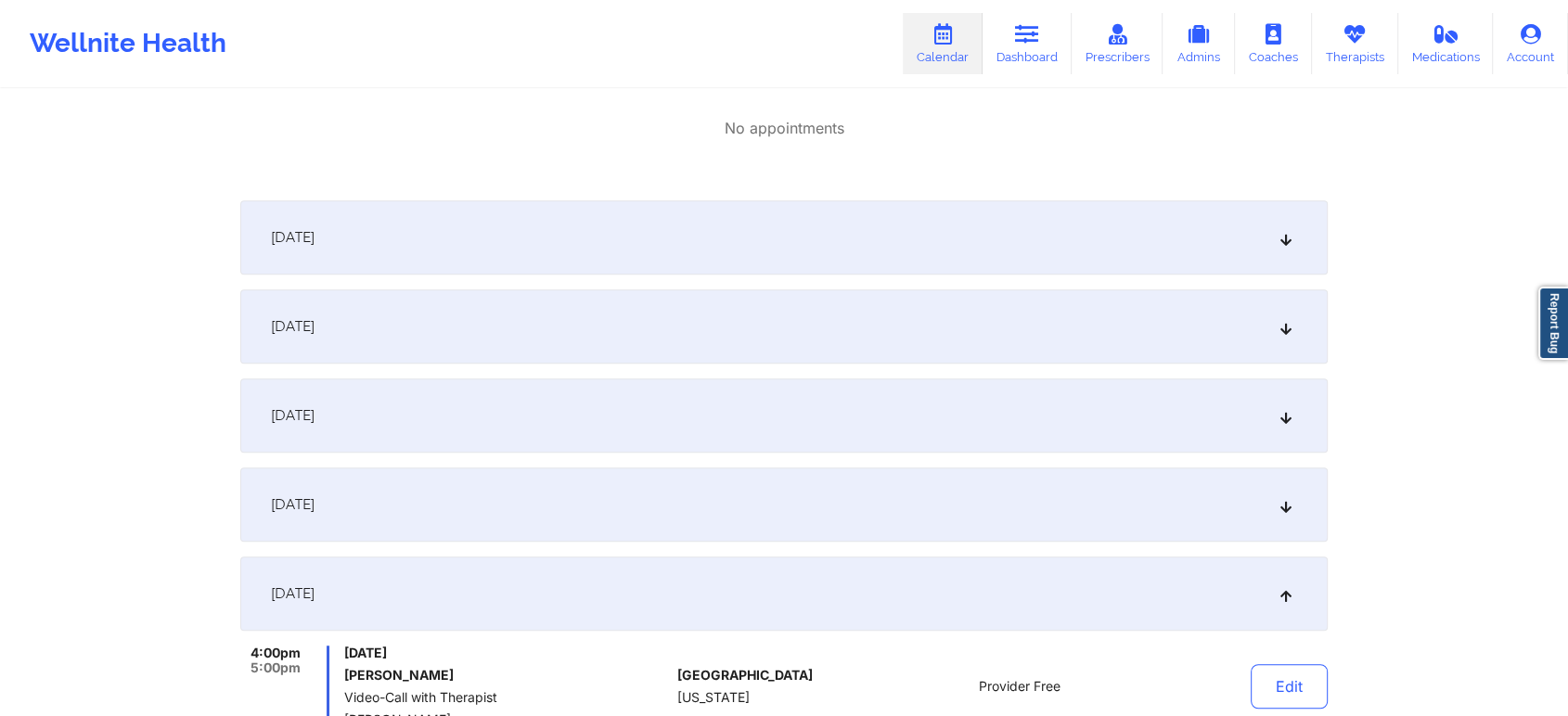
click at [1209, 259] on div "[DATE]" at bounding box center [784, 238] width 1088 height 74
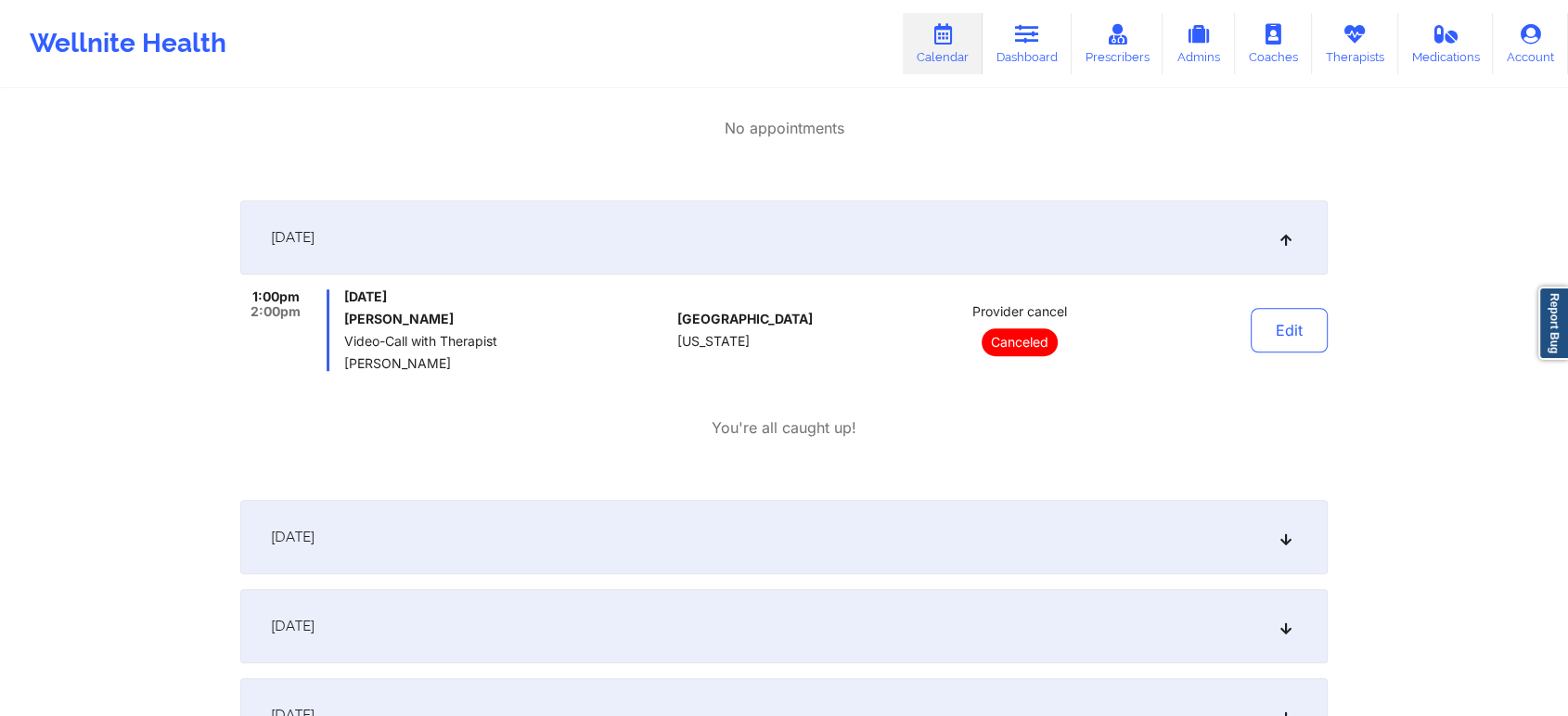
click at [1220, 598] on div "[DATE]" at bounding box center [784, 627] width 1088 height 74
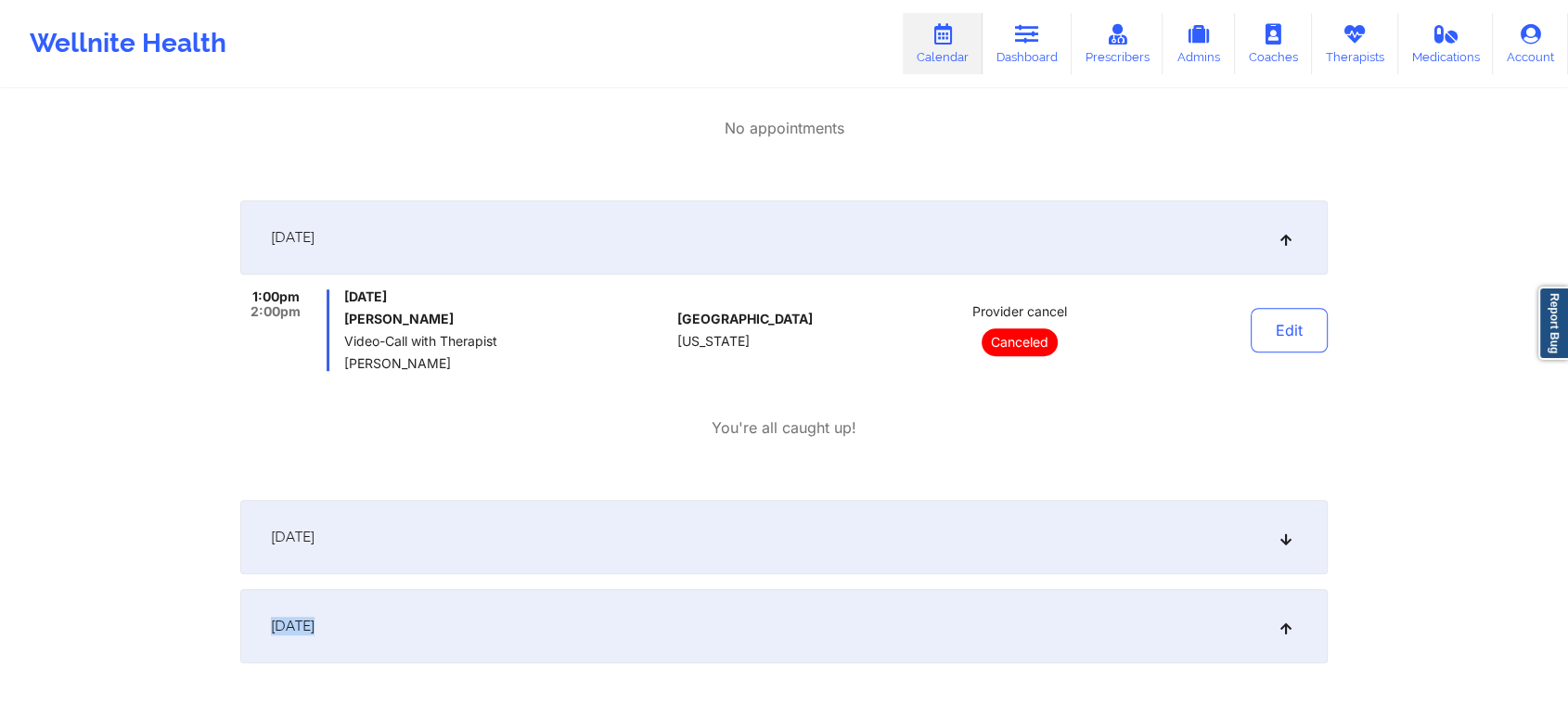
drag, startPoint x: 1188, startPoint y: 583, endPoint x: 1163, endPoint y: 573, distance: 26.9
click at [1163, 573] on div "[DATE]" at bounding box center [784, 537] width 1088 height 74
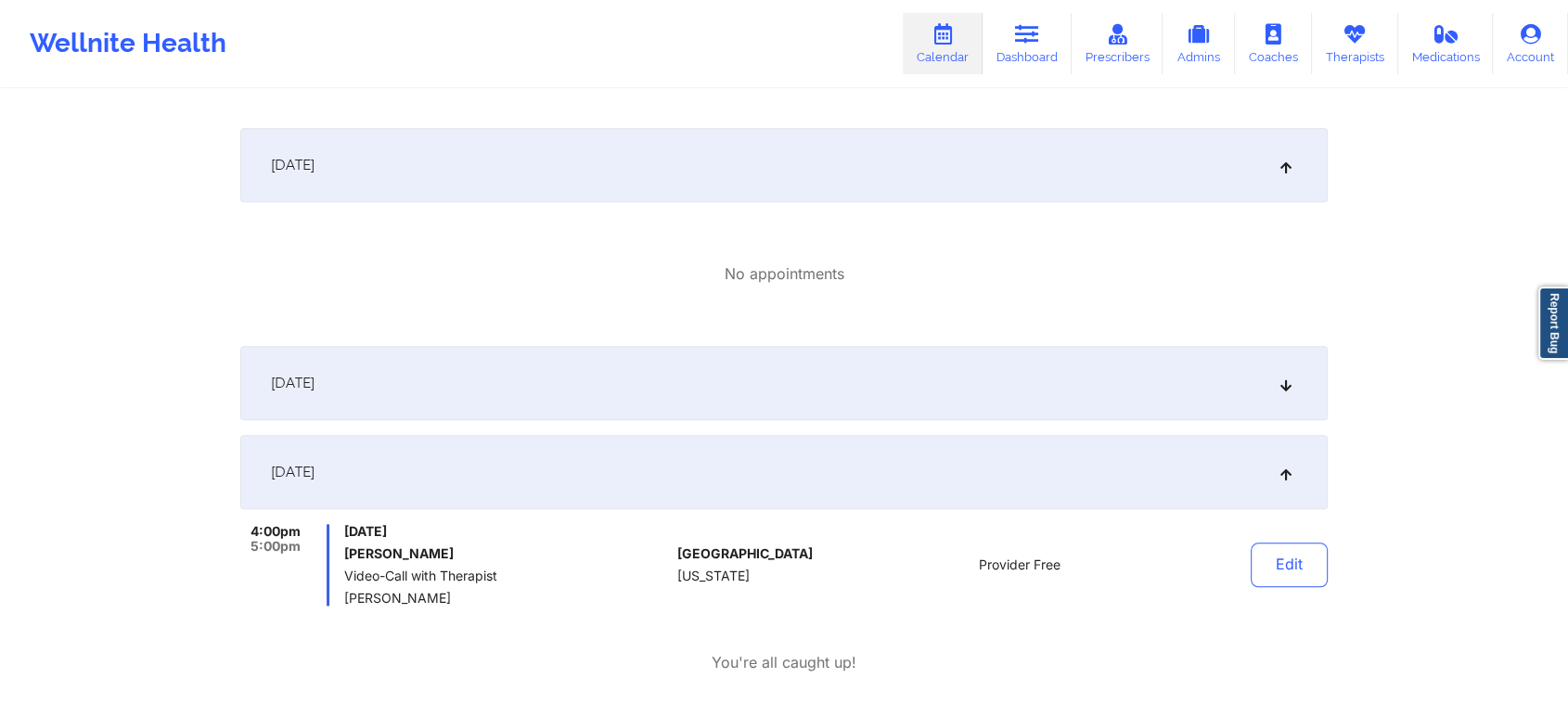
scroll to position [1890, 0]
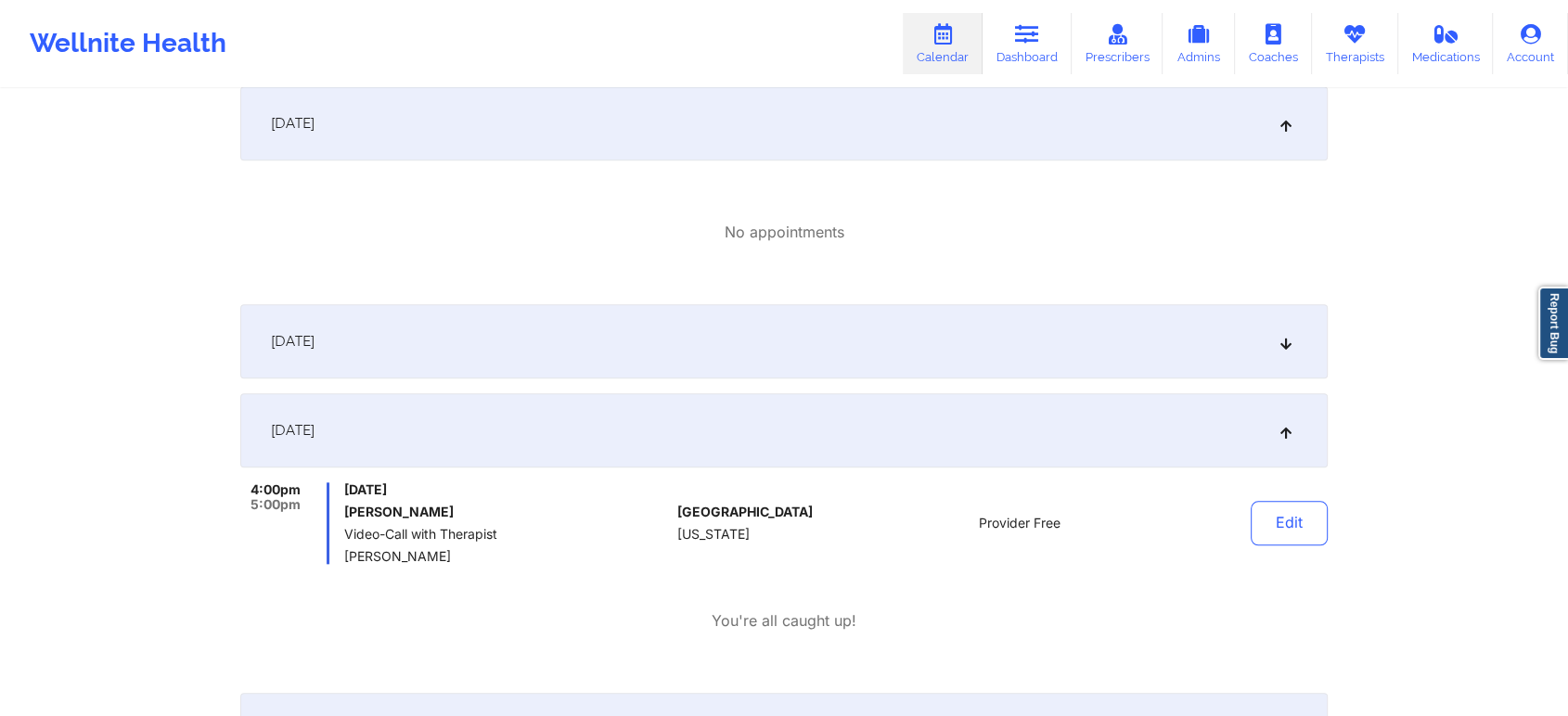
click at [1219, 360] on div "[DATE]" at bounding box center [784, 341] width 1088 height 74
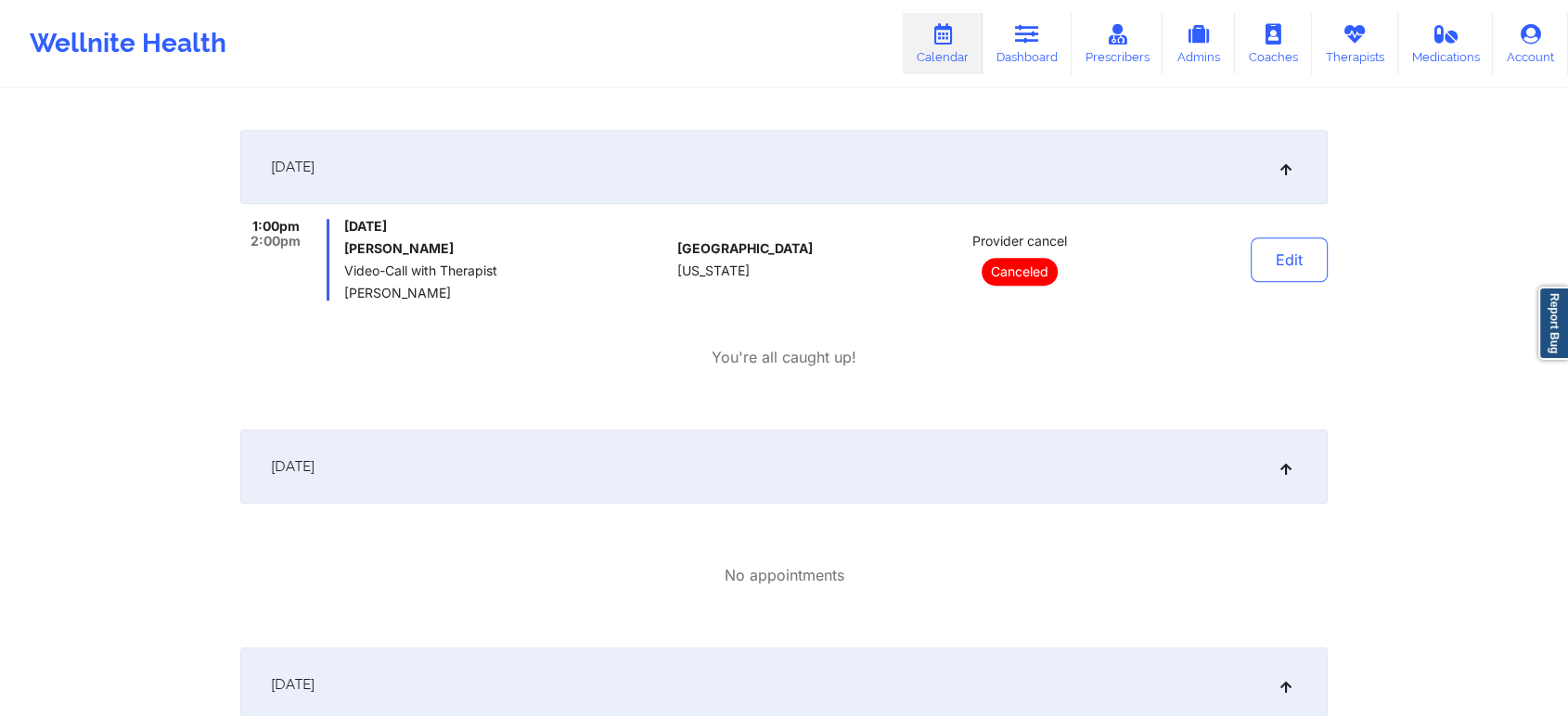
scroll to position [1310, 0]
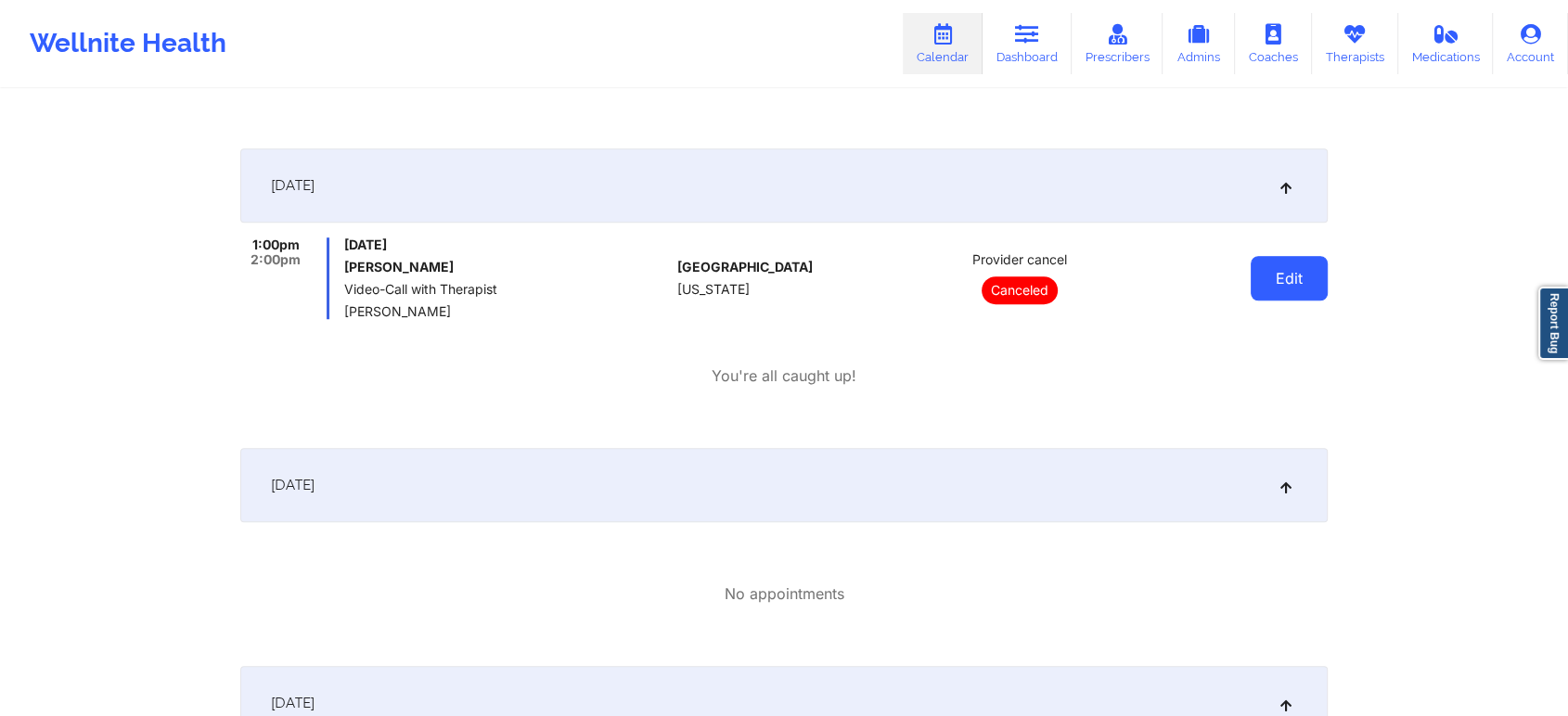
click at [1267, 277] on button "Edit" at bounding box center [1288, 278] width 77 height 45
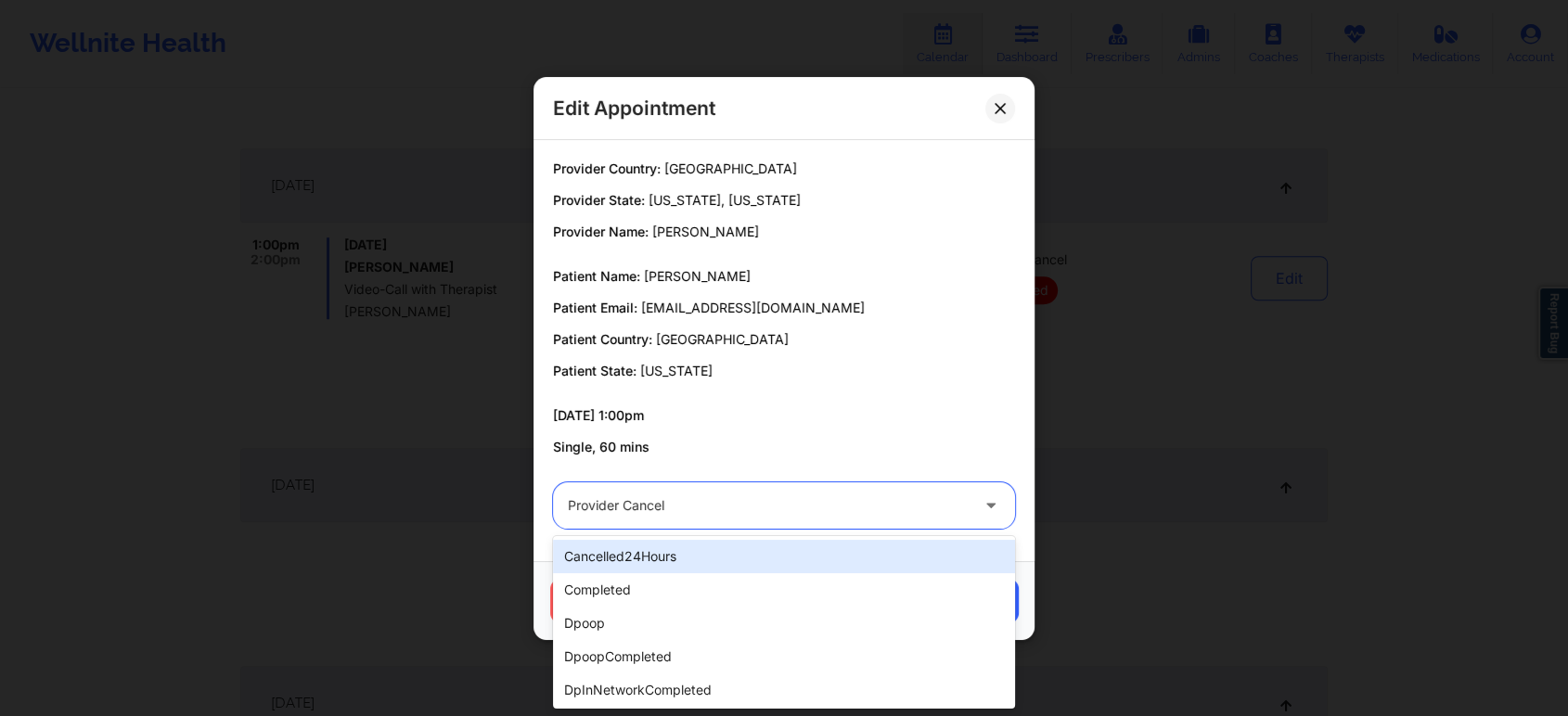
click at [801, 483] on div "Provider cancel" at bounding box center [768, 505] width 401 height 47
type input "res"
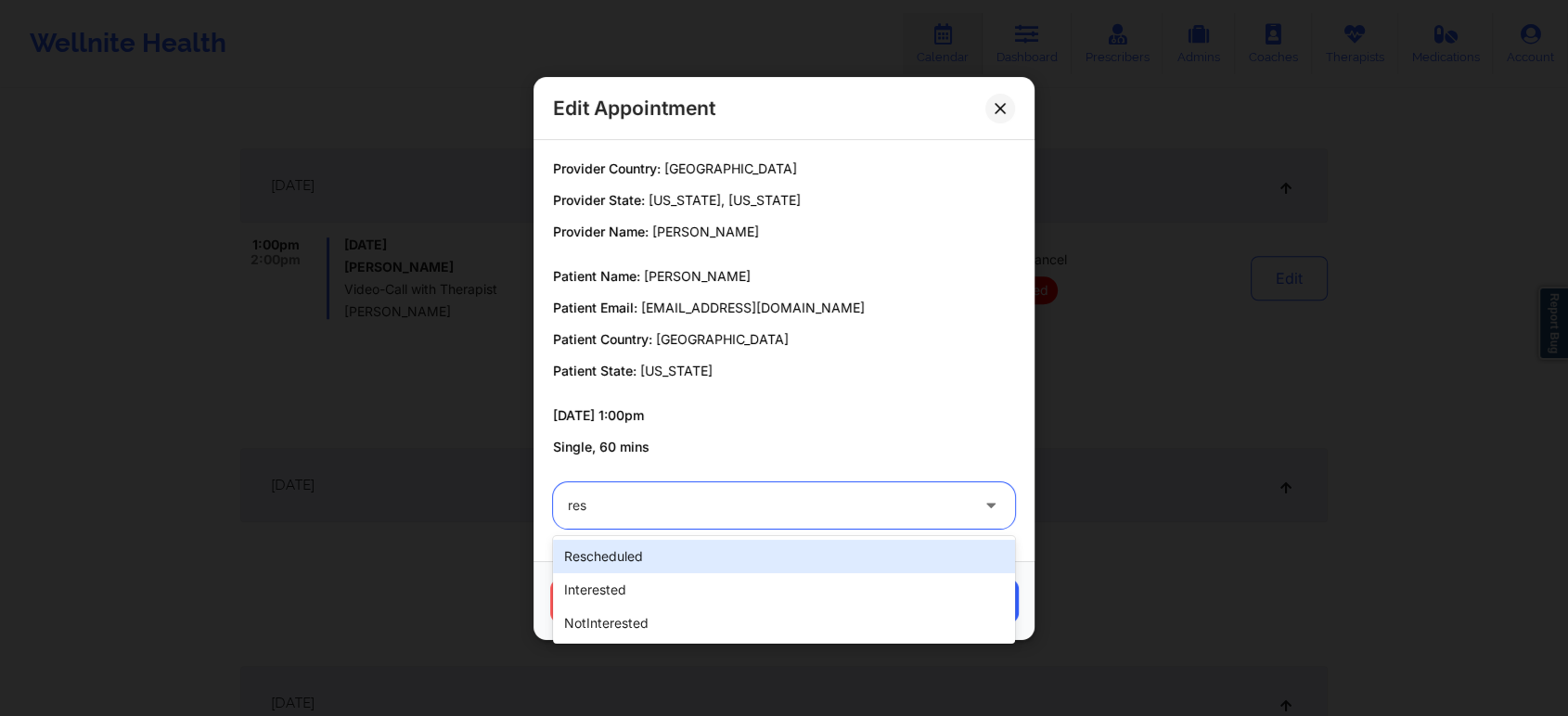
click at [710, 559] on div "rescheduled" at bounding box center [784, 556] width 462 height 33
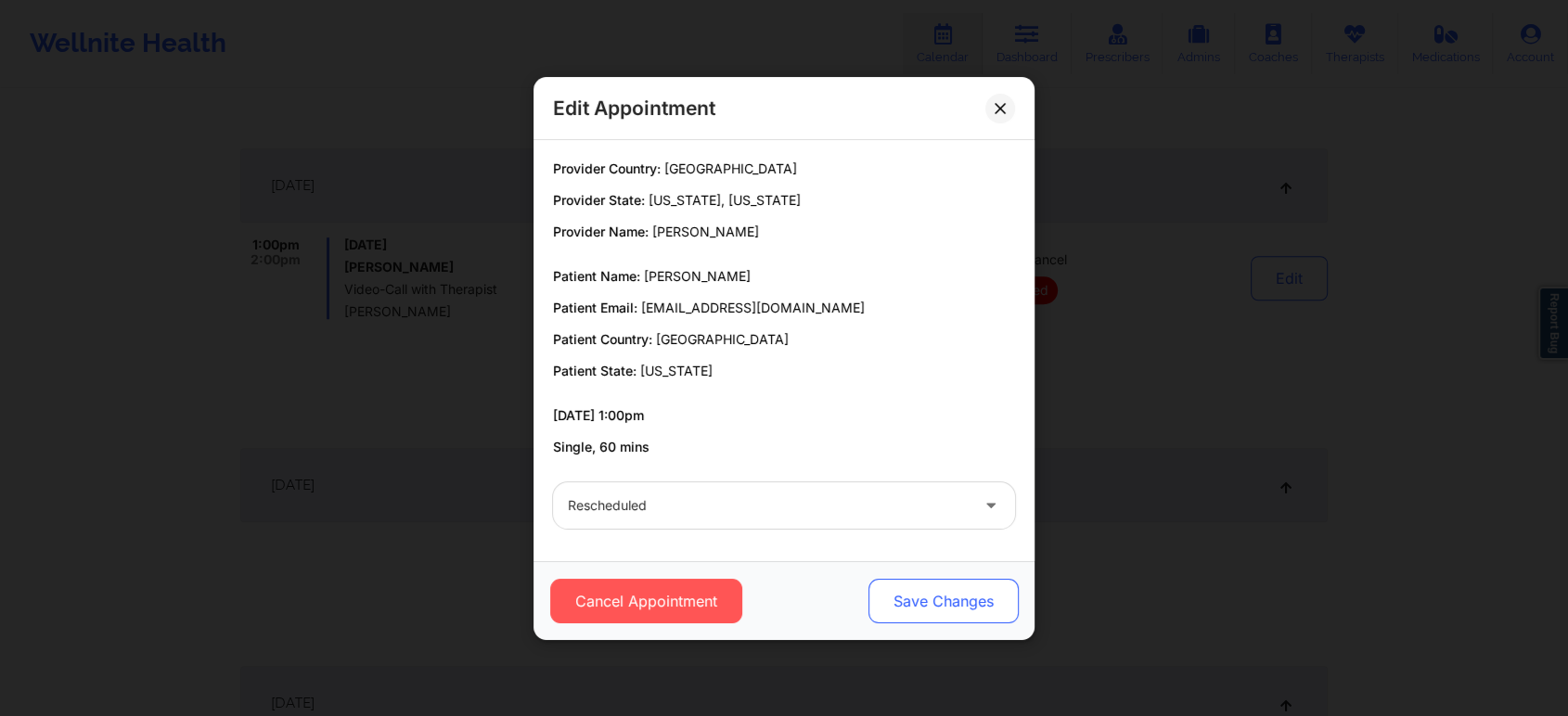
click at [920, 607] on button "Save Changes" at bounding box center [943, 601] width 150 height 45
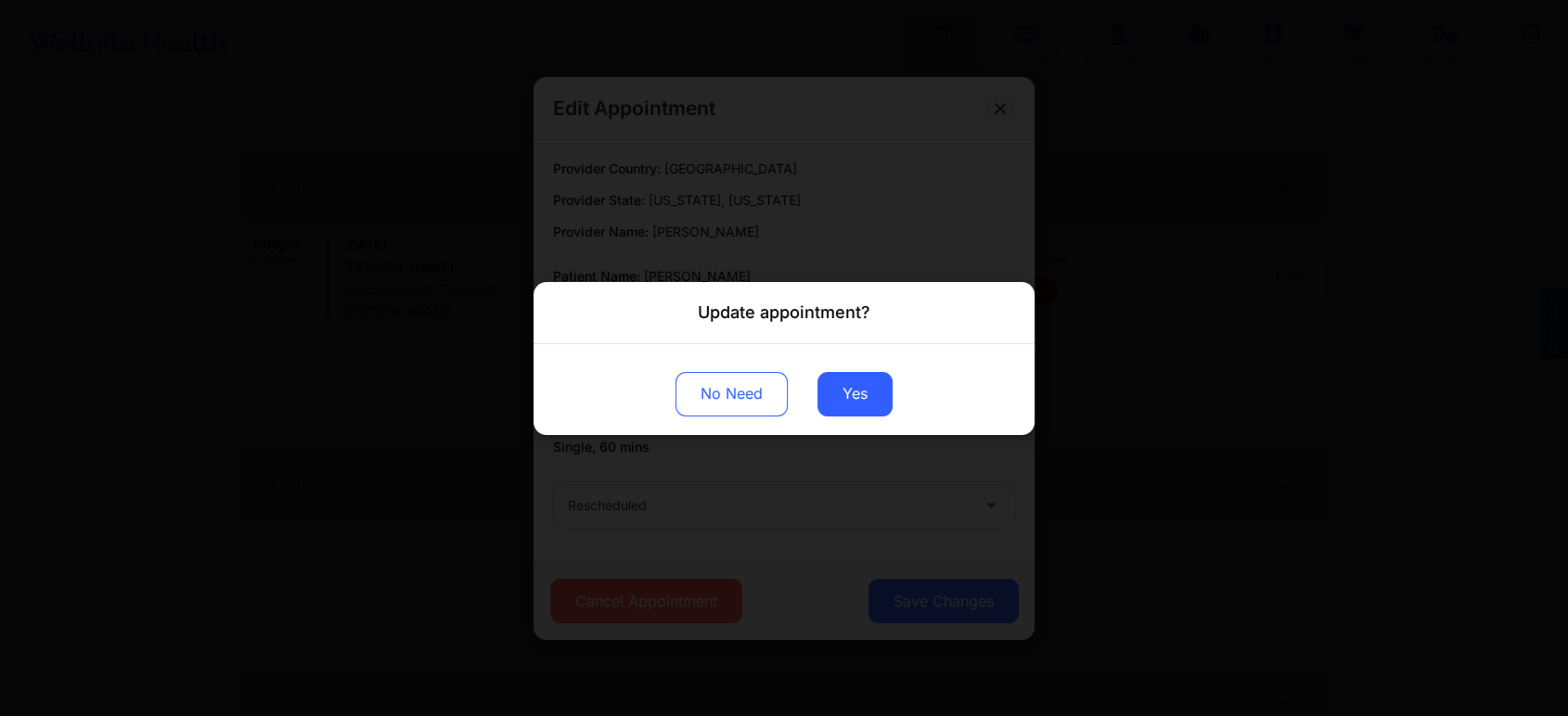
drag, startPoint x: 861, startPoint y: 422, endPoint x: 855, endPoint y: 366, distance: 56.3
click at [855, 366] on div "No Need Yes" at bounding box center [784, 389] width 501 height 91
click at [851, 384] on button "Yes" at bounding box center [855, 393] width 75 height 45
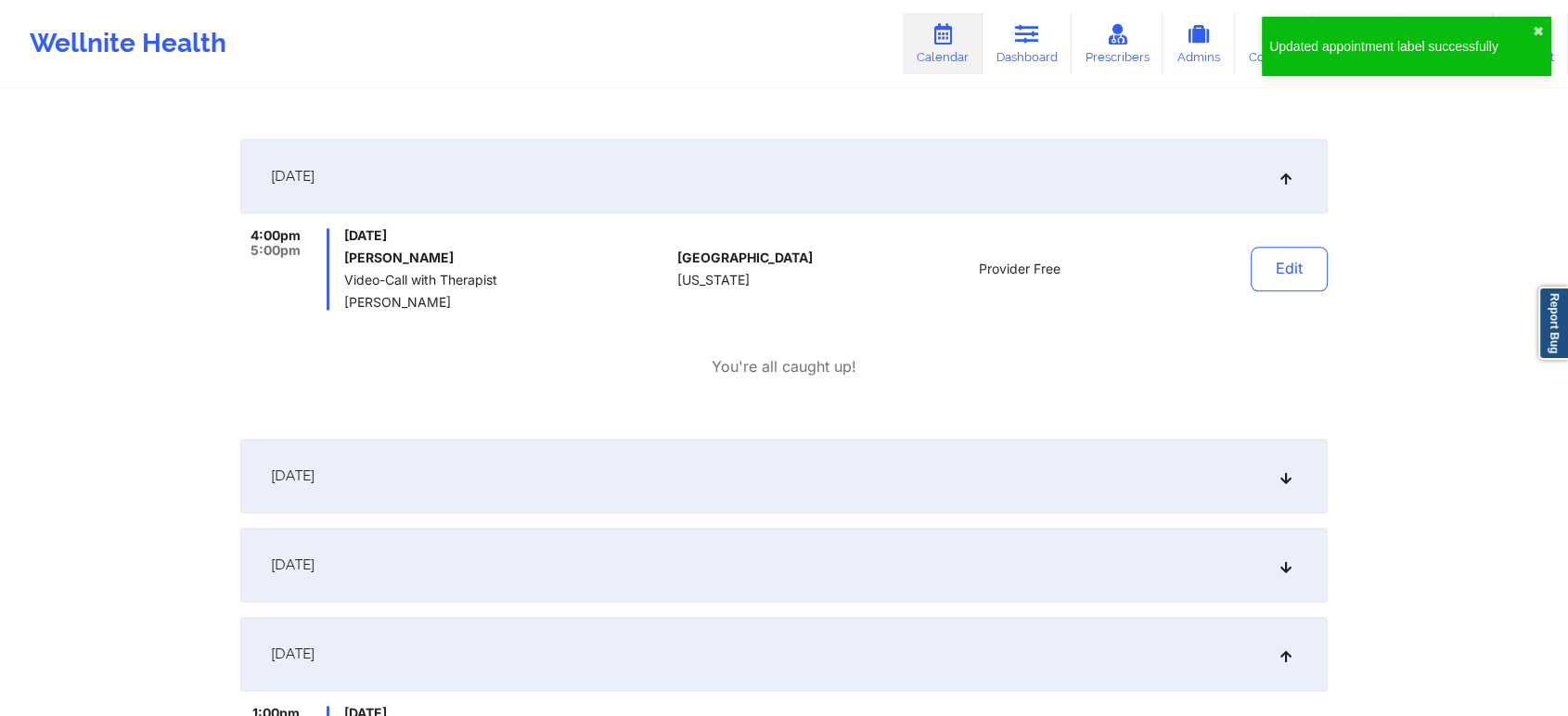
scroll to position [2261, 0]
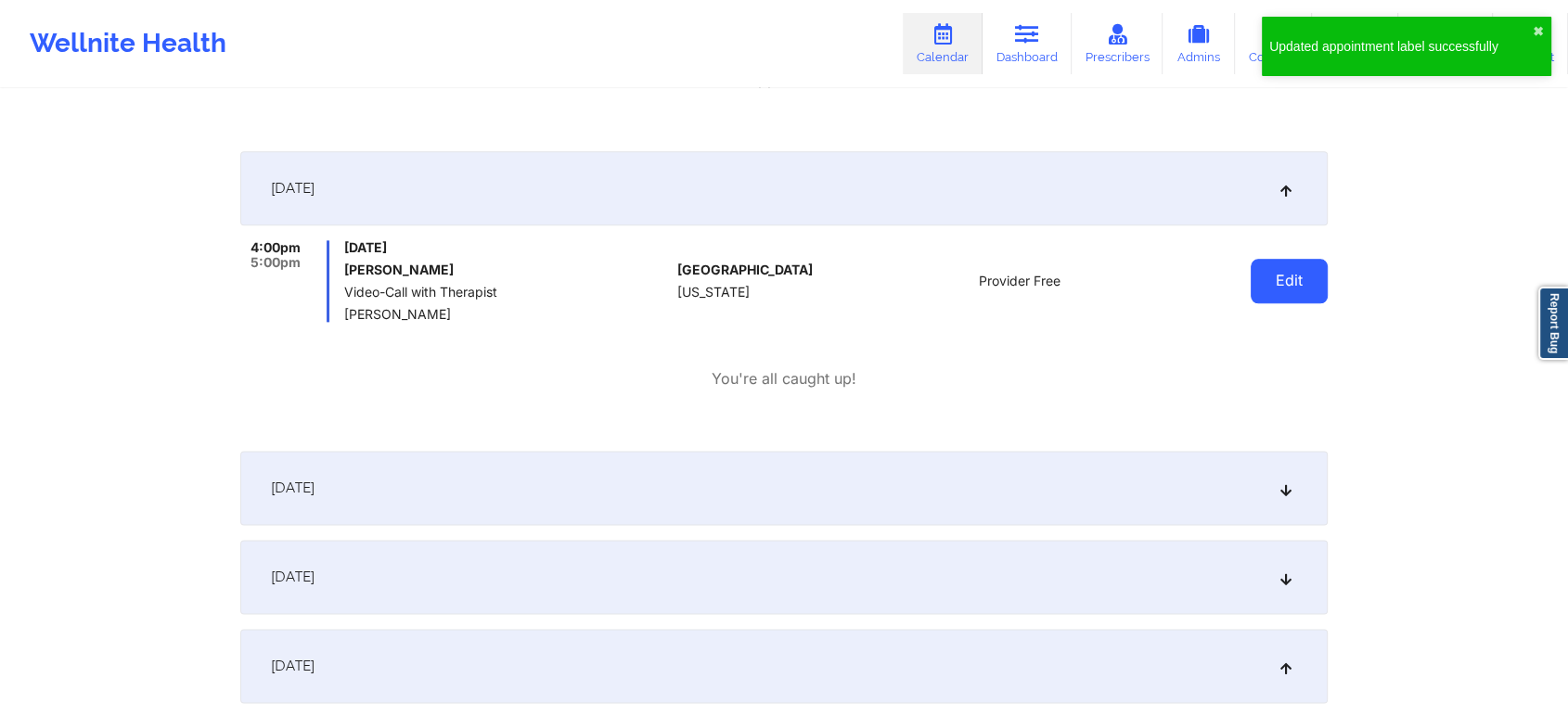
click at [1287, 281] on button "Edit" at bounding box center [1288, 281] width 77 height 45
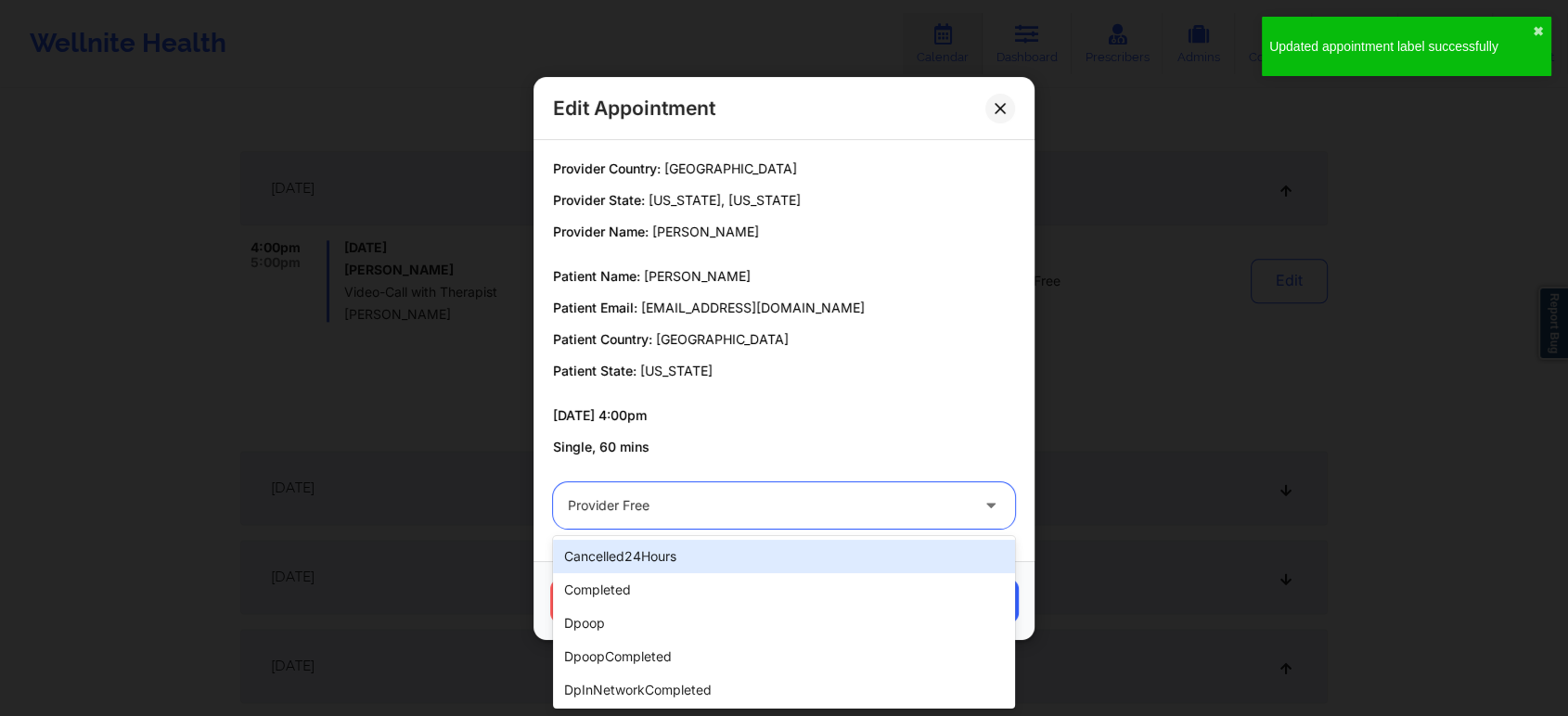
click at [806, 495] on div at bounding box center [768, 505] width 401 height 22
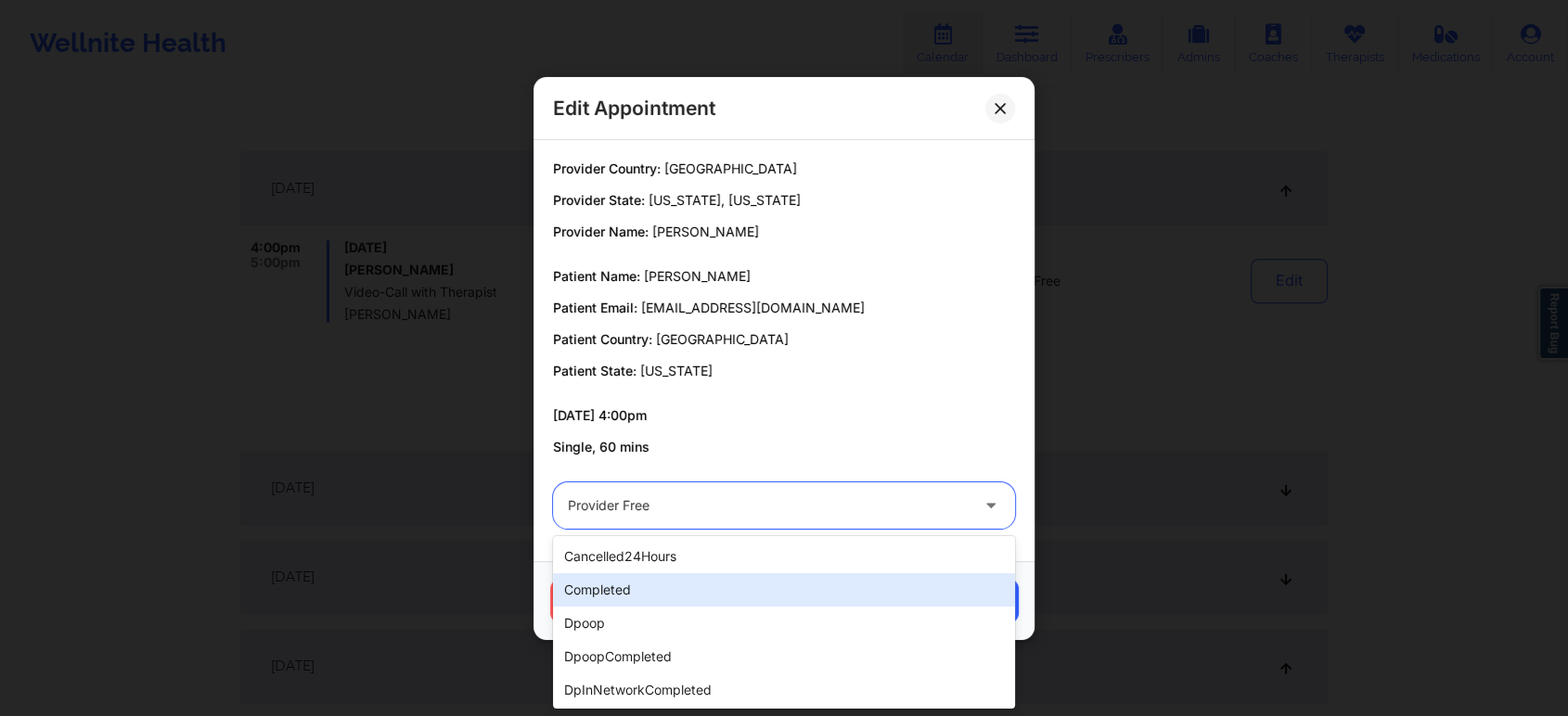
click at [737, 575] on div "completed" at bounding box center [784, 590] width 462 height 33
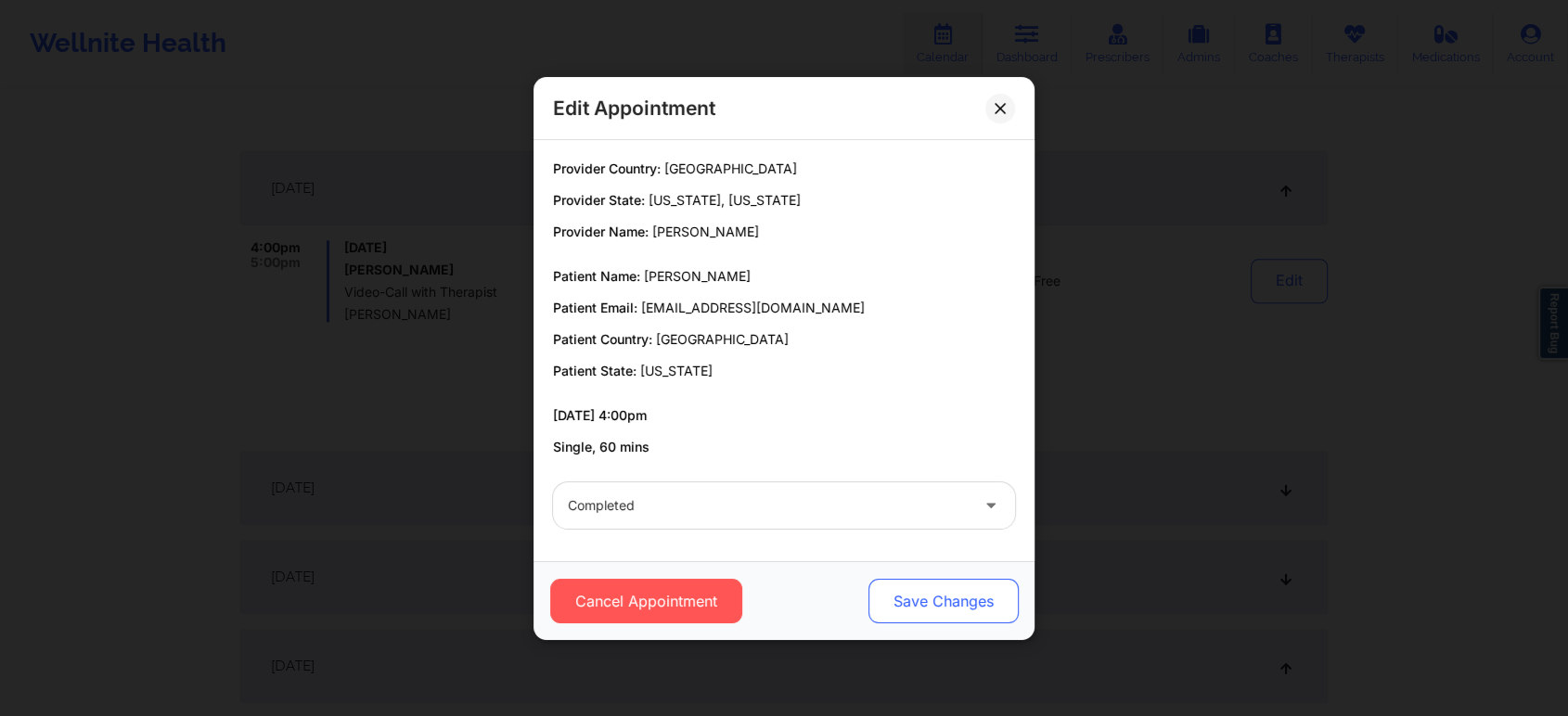
click at [872, 598] on button "Save Changes" at bounding box center [943, 601] width 150 height 45
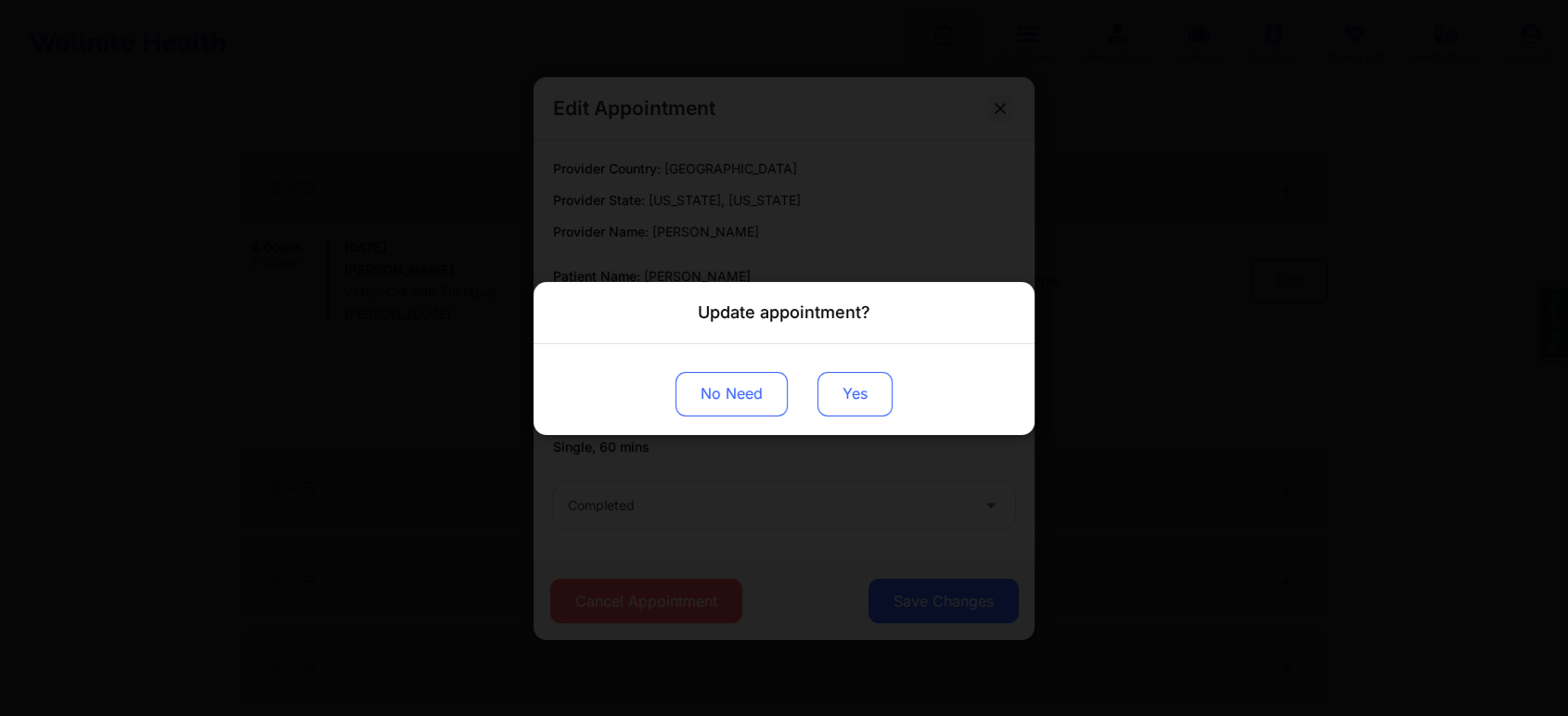
click at [860, 406] on button "Yes" at bounding box center [855, 393] width 75 height 45
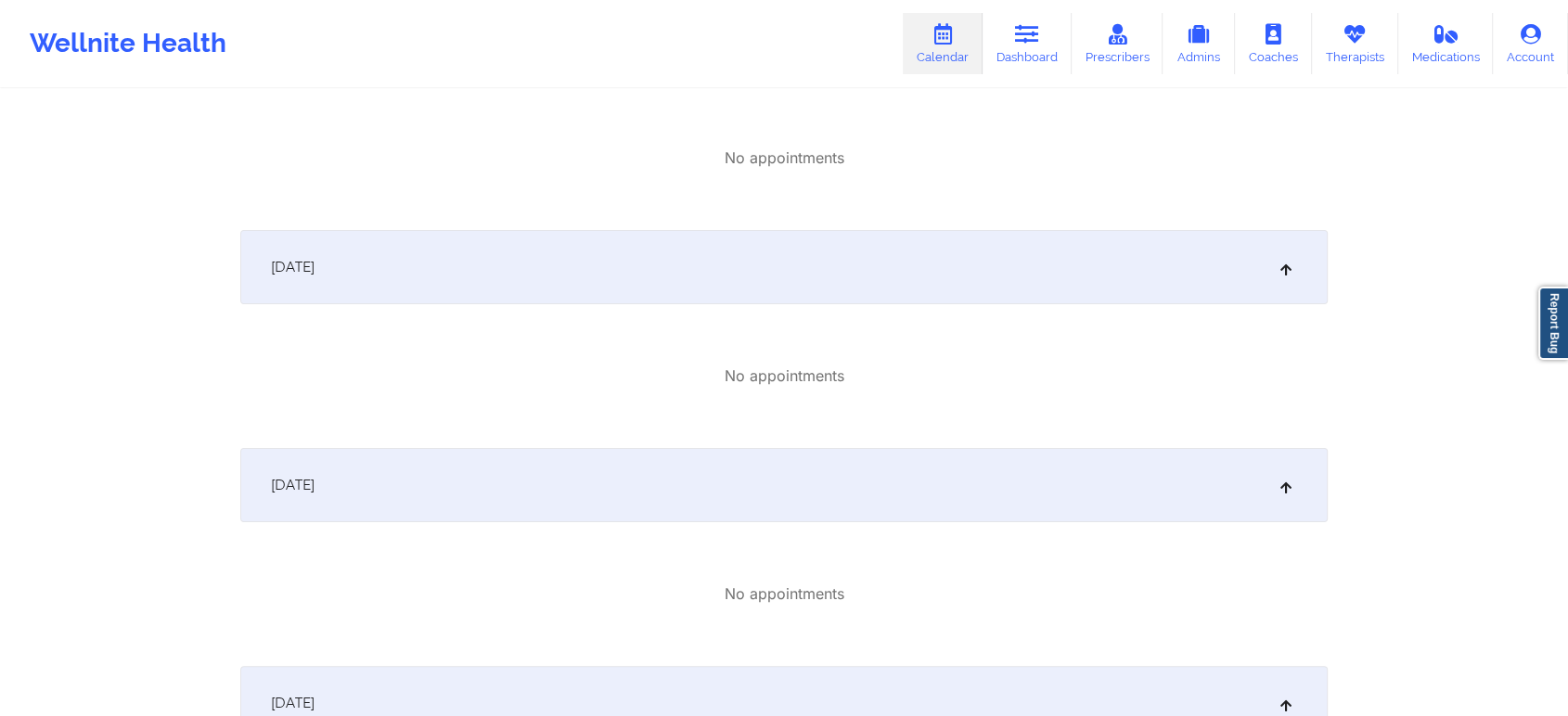
scroll to position [0, 0]
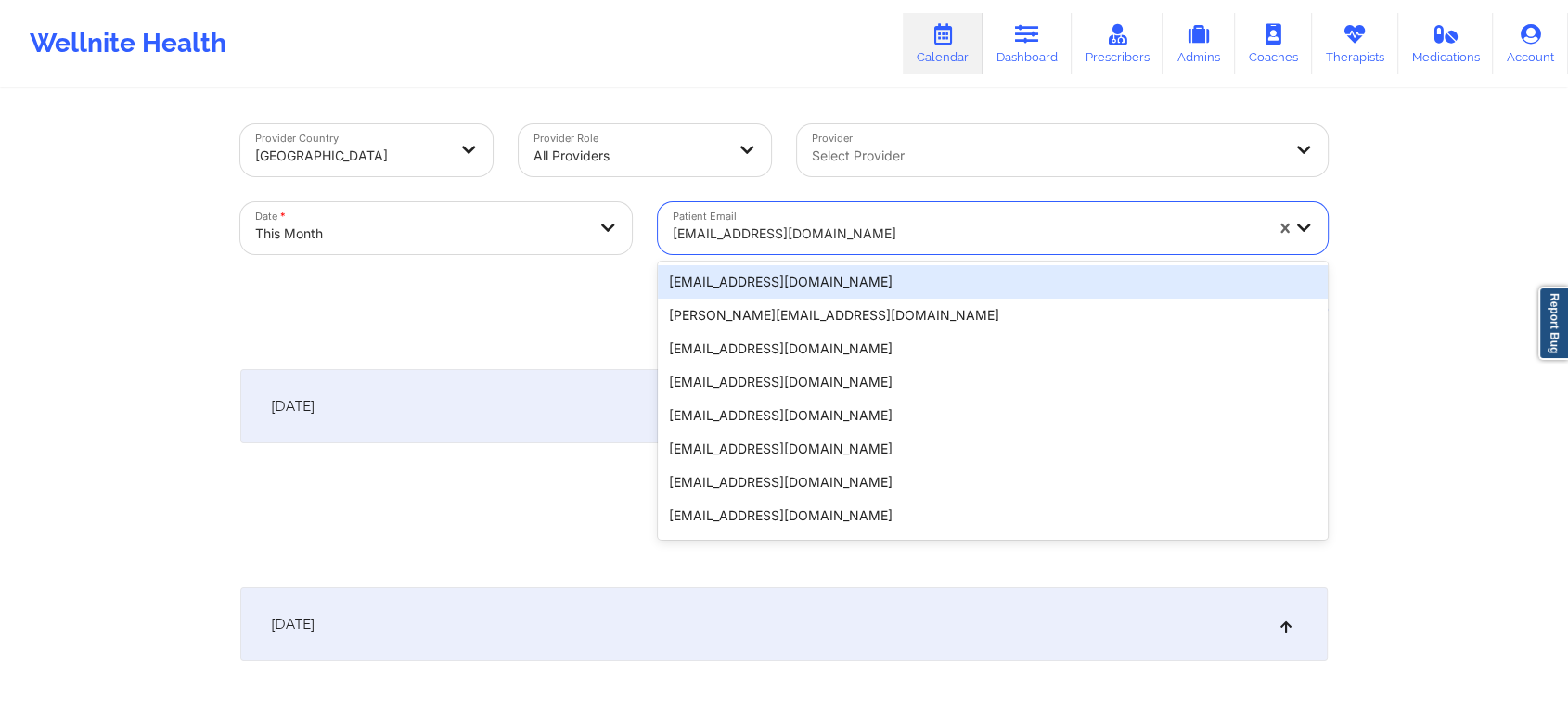
click at [817, 213] on div "[EMAIL_ADDRESS][DOMAIN_NAME]" at bounding box center [967, 233] width 590 height 41
type input "[EMAIL_ADDRESS][DOMAIN_NAME]"
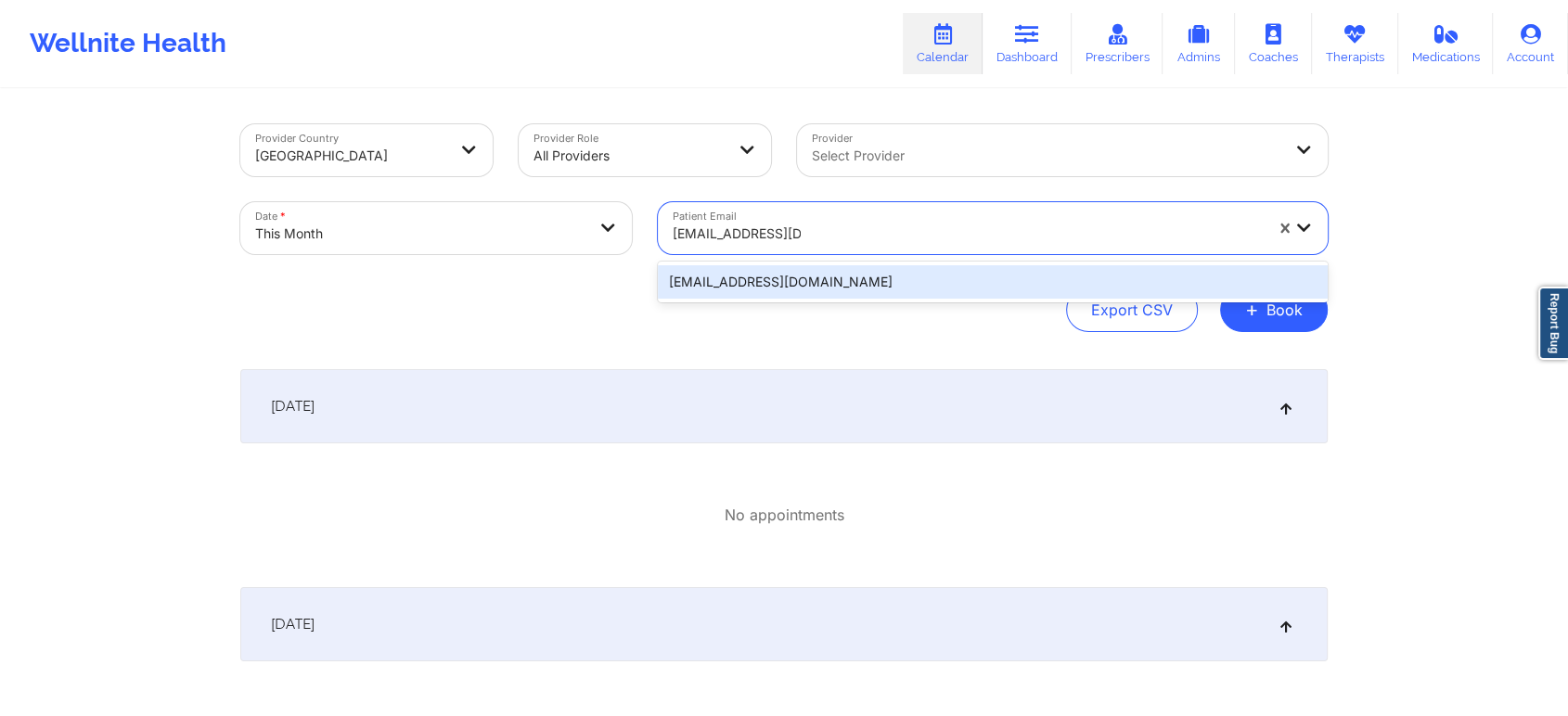
click at [795, 280] on div "[EMAIL_ADDRESS][DOMAIN_NAME]" at bounding box center [993, 281] width 669 height 33
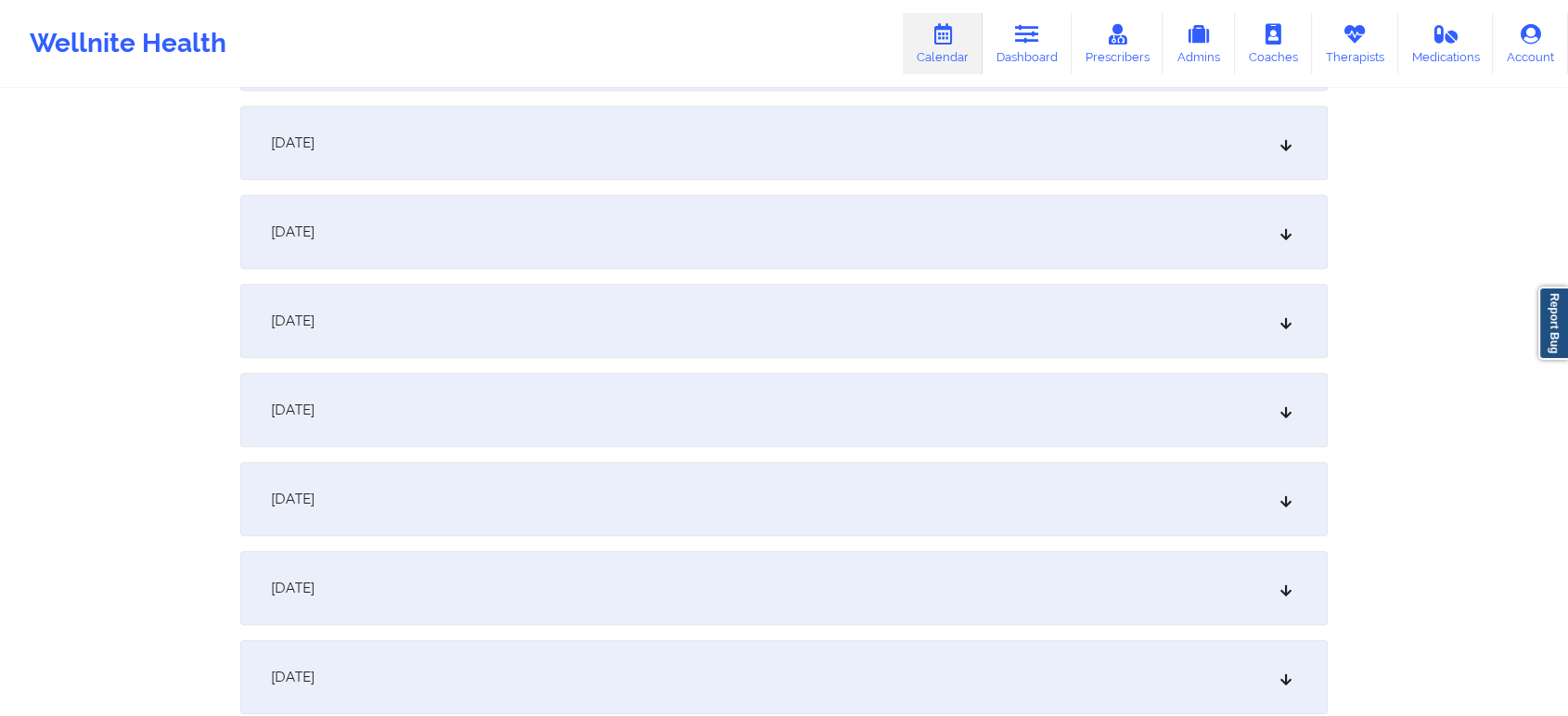
scroll to position [1175, 0]
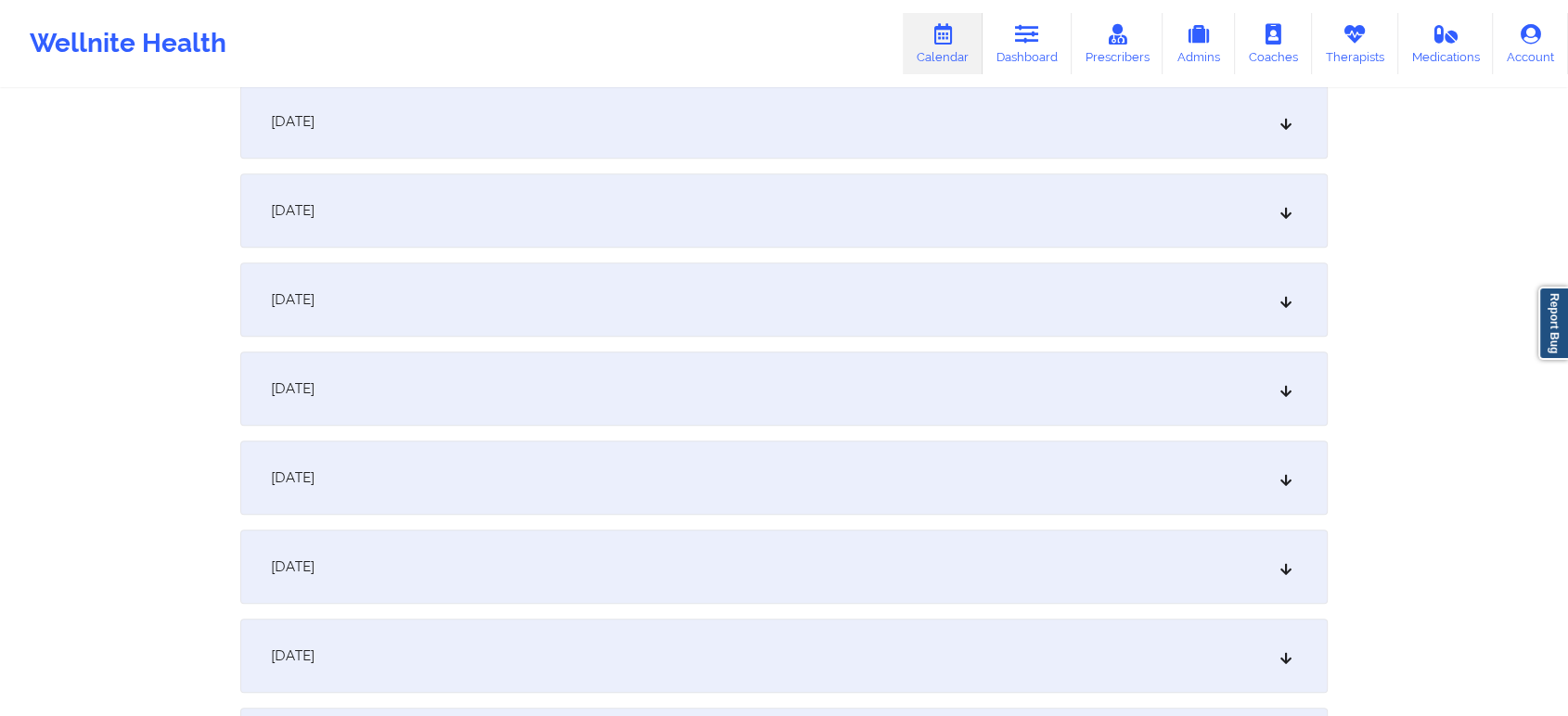
click at [895, 293] on div "[DATE]" at bounding box center [784, 300] width 1088 height 74
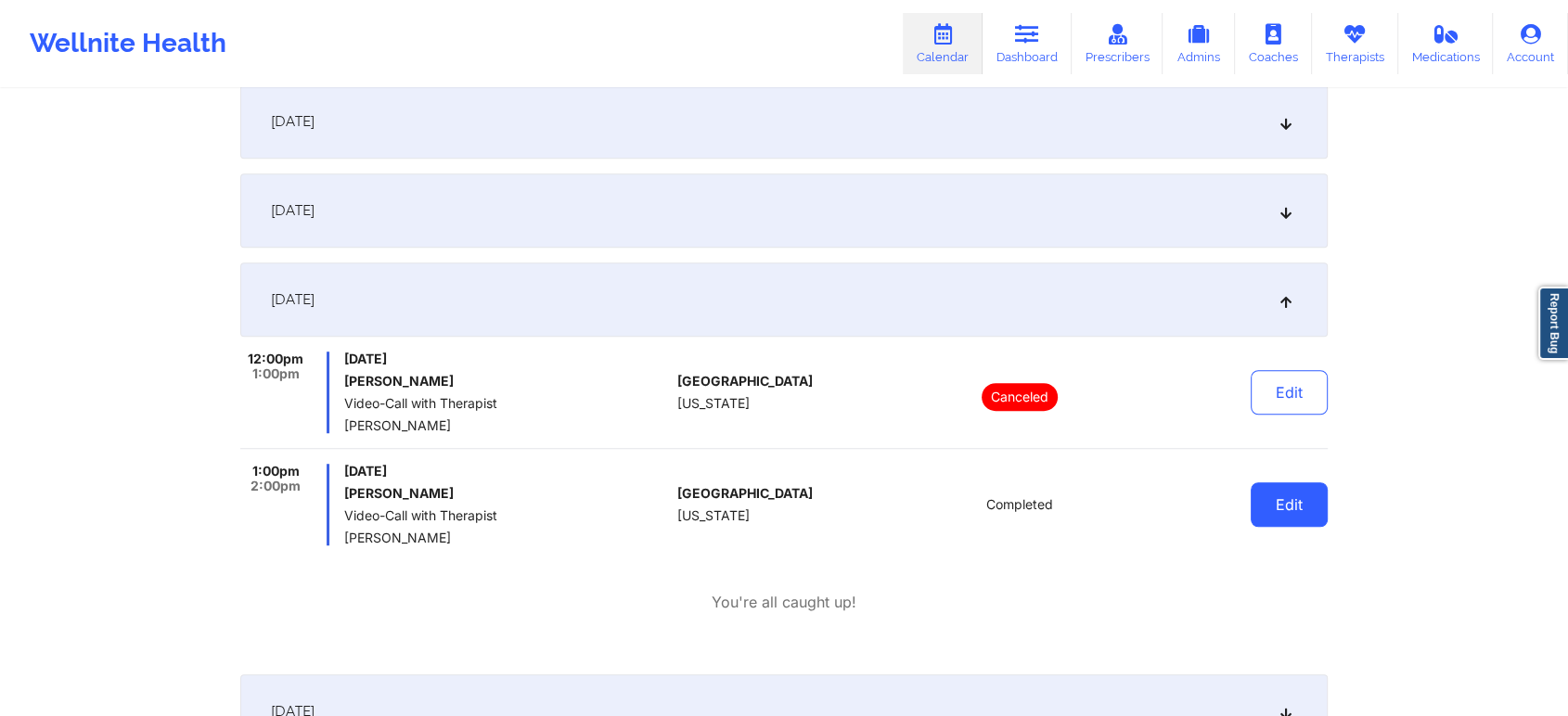
click at [1264, 487] on button "Edit" at bounding box center [1288, 504] width 77 height 45
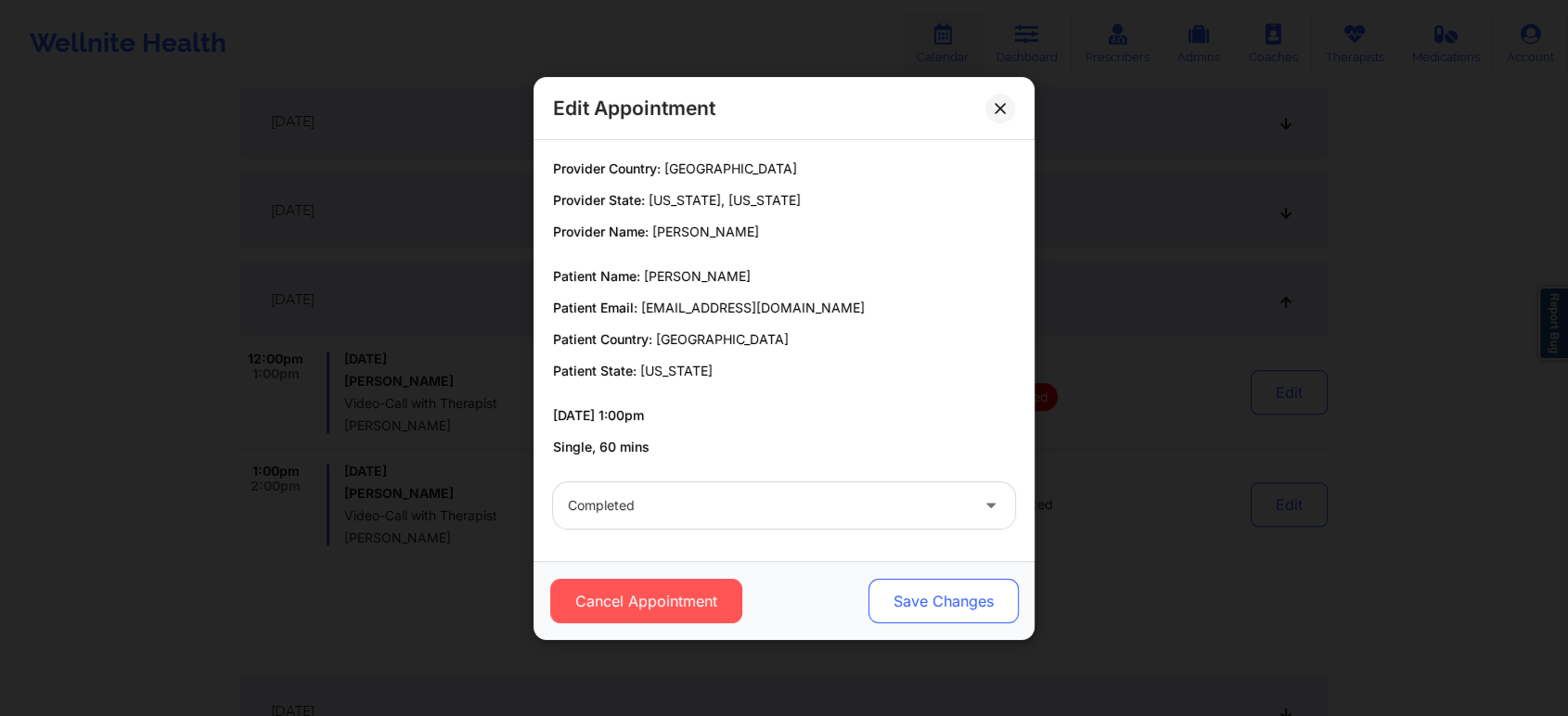
click at [931, 599] on button "Save Changes" at bounding box center [943, 601] width 150 height 45
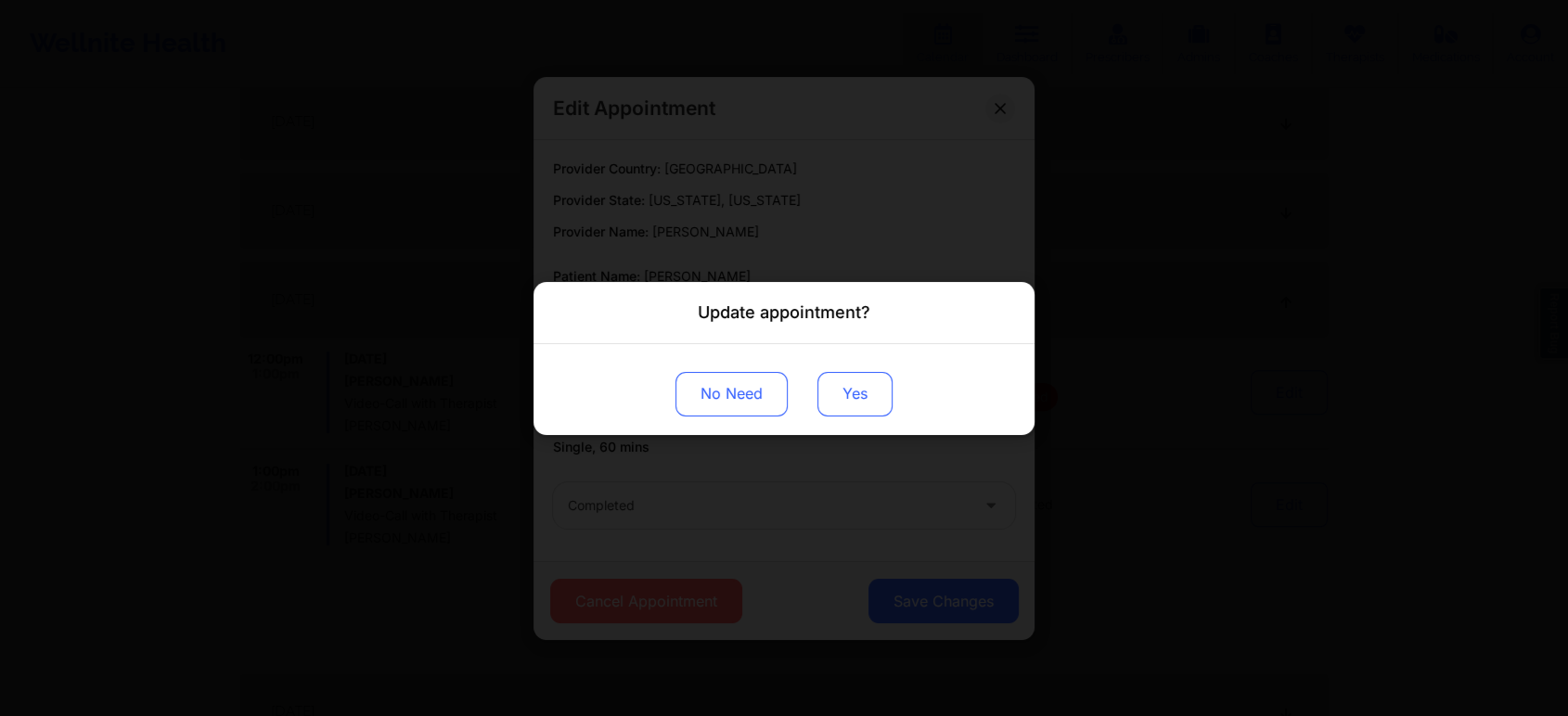
click at [844, 390] on button "Yes" at bounding box center [855, 393] width 75 height 45
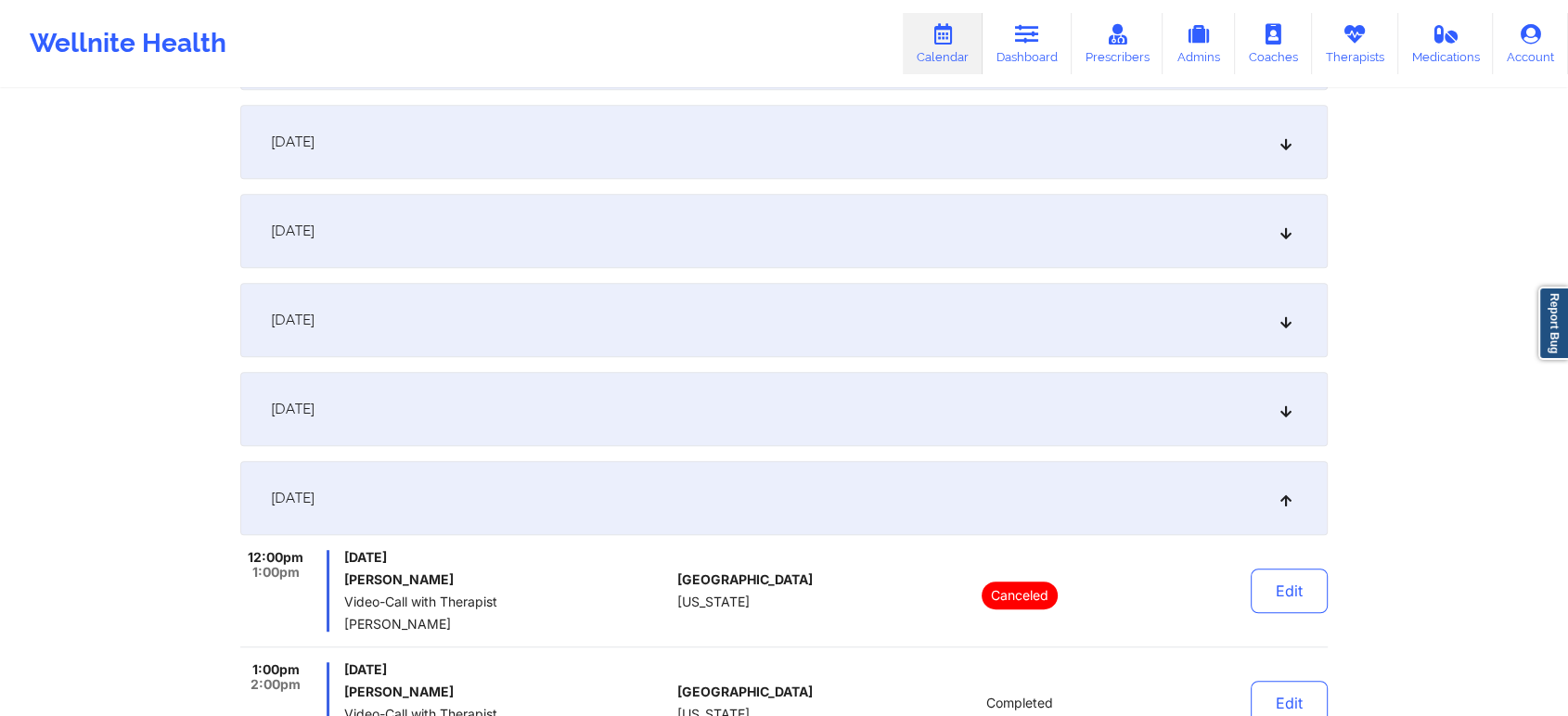
scroll to position [0, 0]
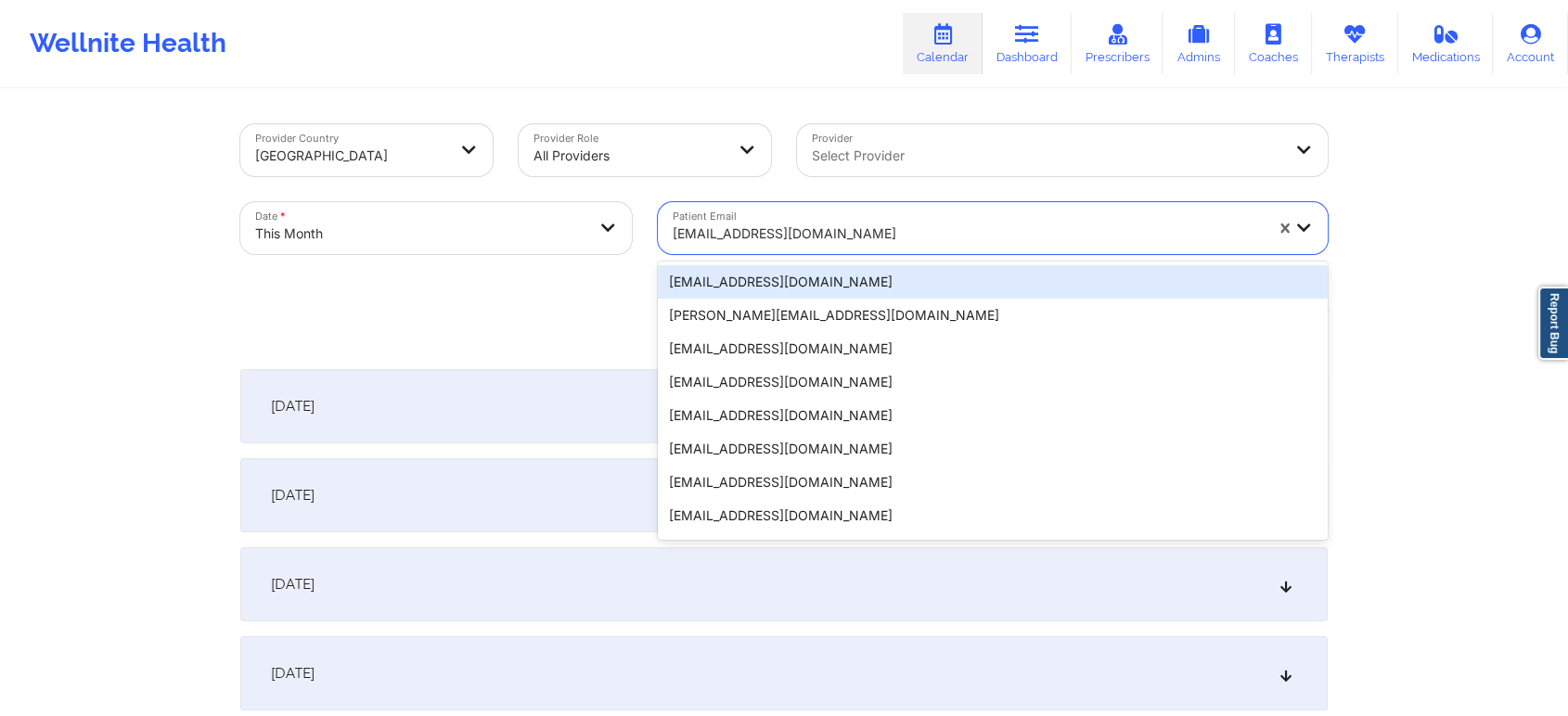
click at [775, 223] on div at bounding box center [967, 233] width 590 height 22
type input "[EMAIL_ADDRESS][DOMAIN_NAME]"
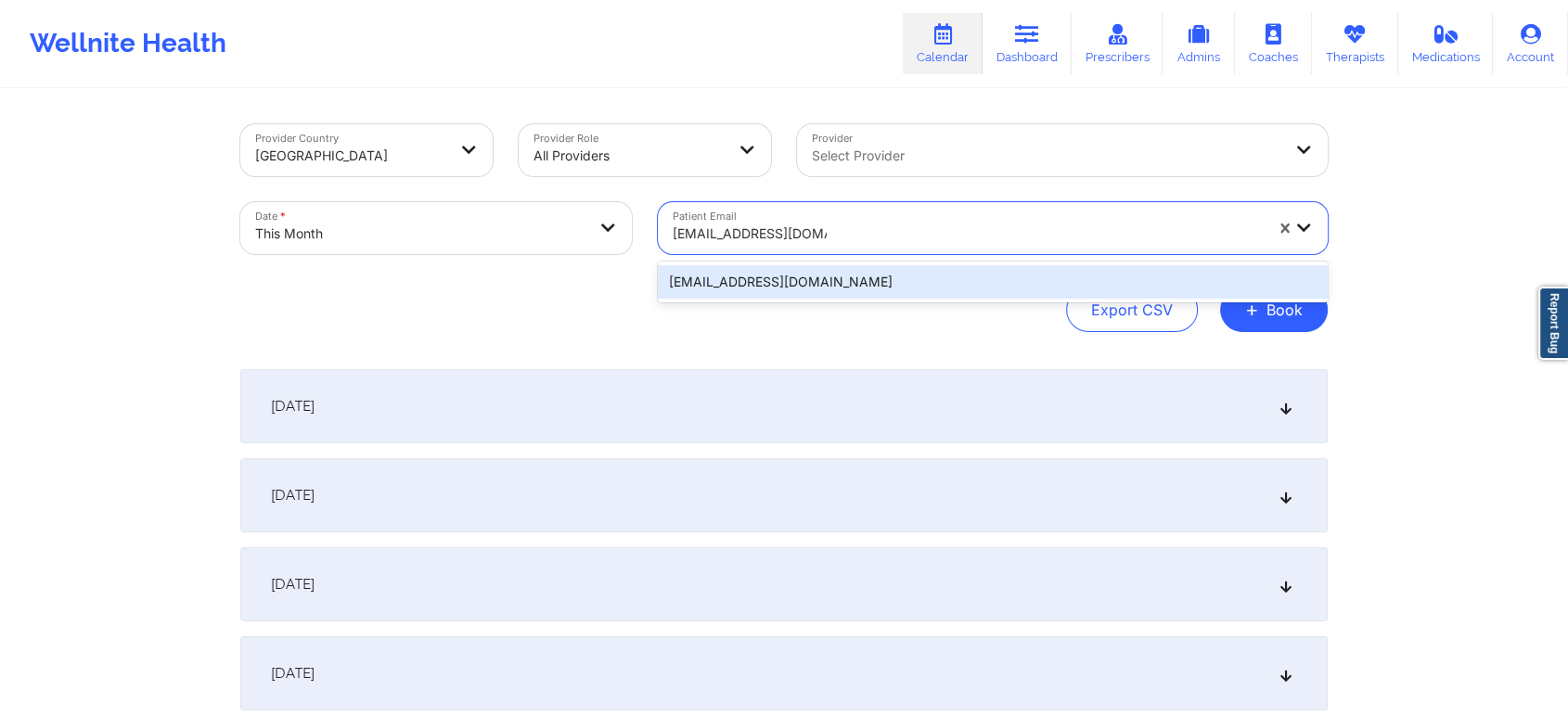
click at [811, 278] on div "[EMAIL_ADDRESS][DOMAIN_NAME]" at bounding box center [993, 281] width 669 height 33
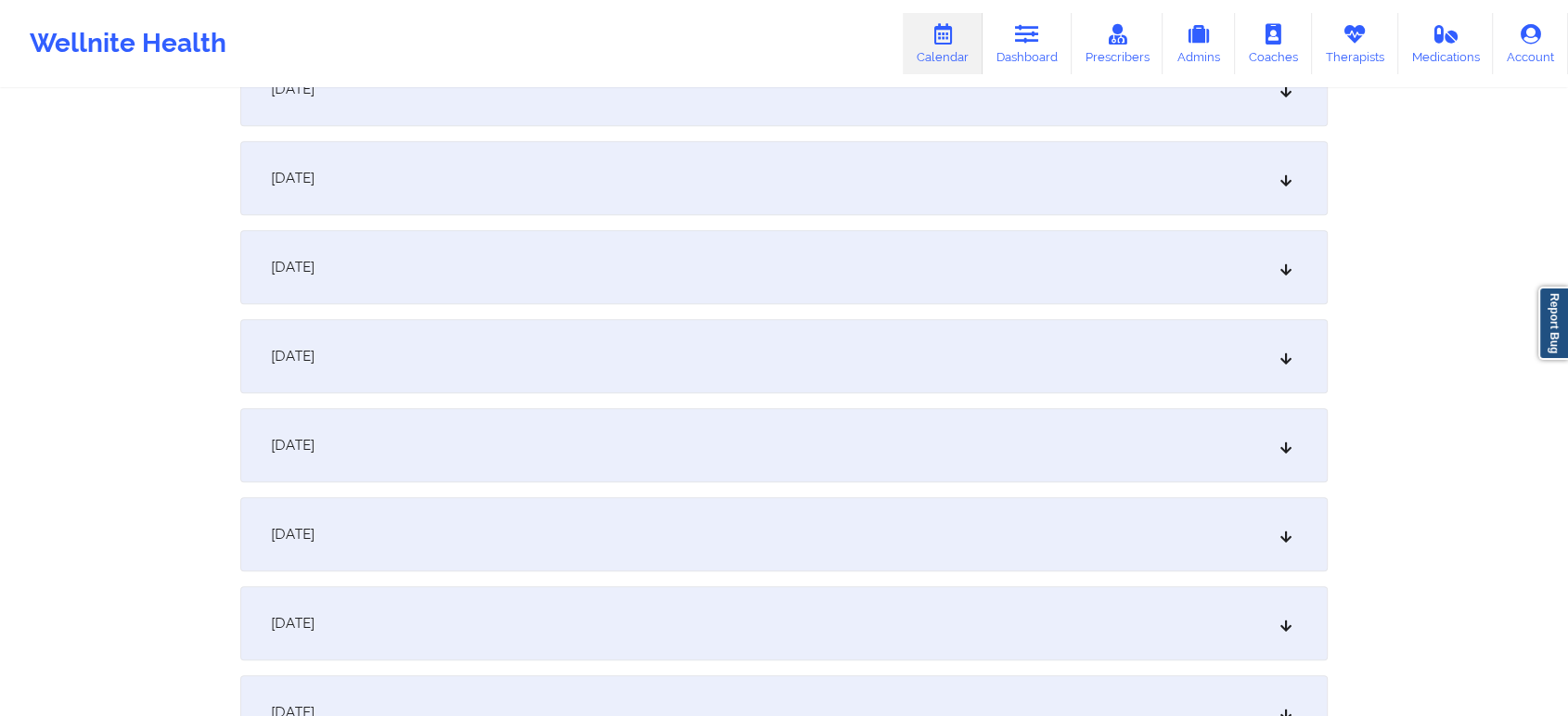
scroll to position [1276, 0]
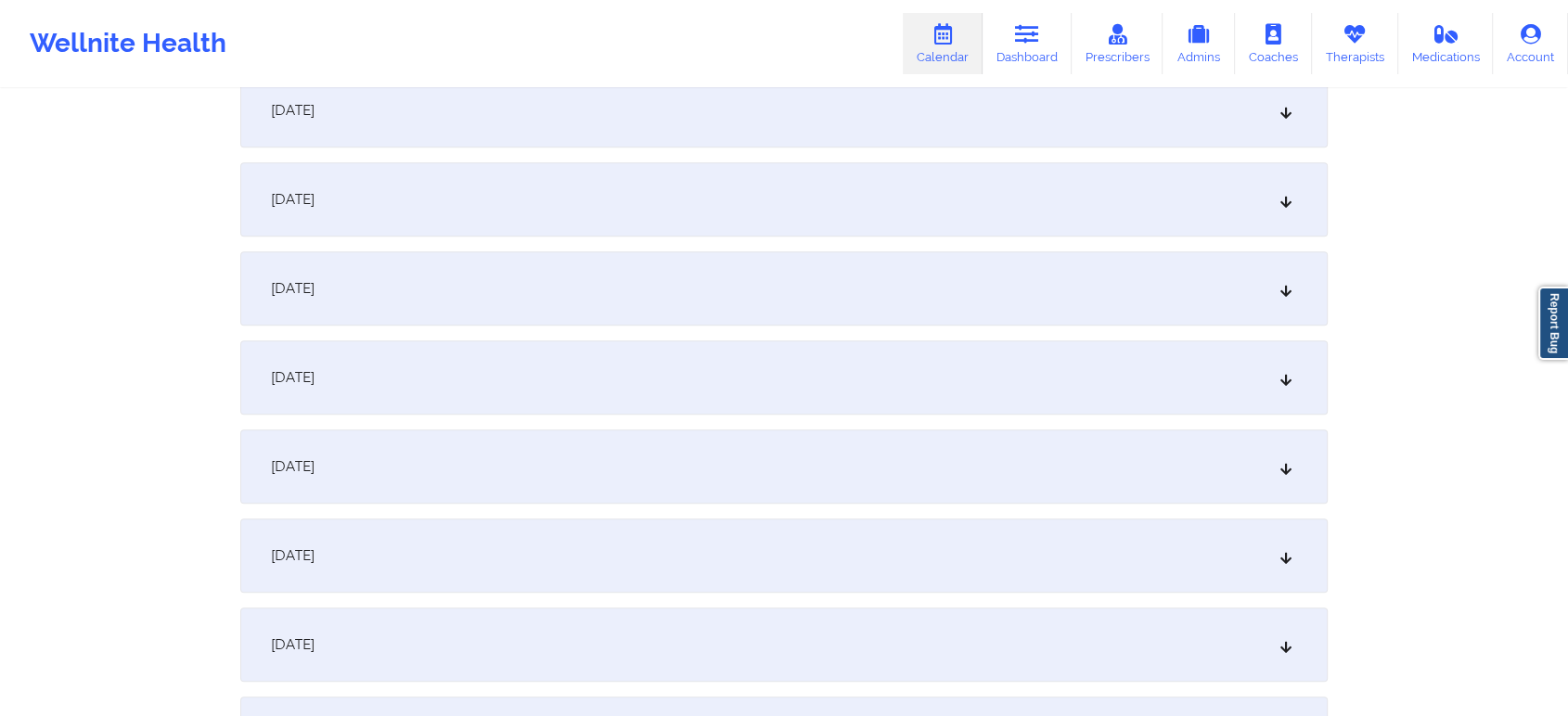
click at [818, 219] on div "[DATE]" at bounding box center [784, 200] width 1088 height 74
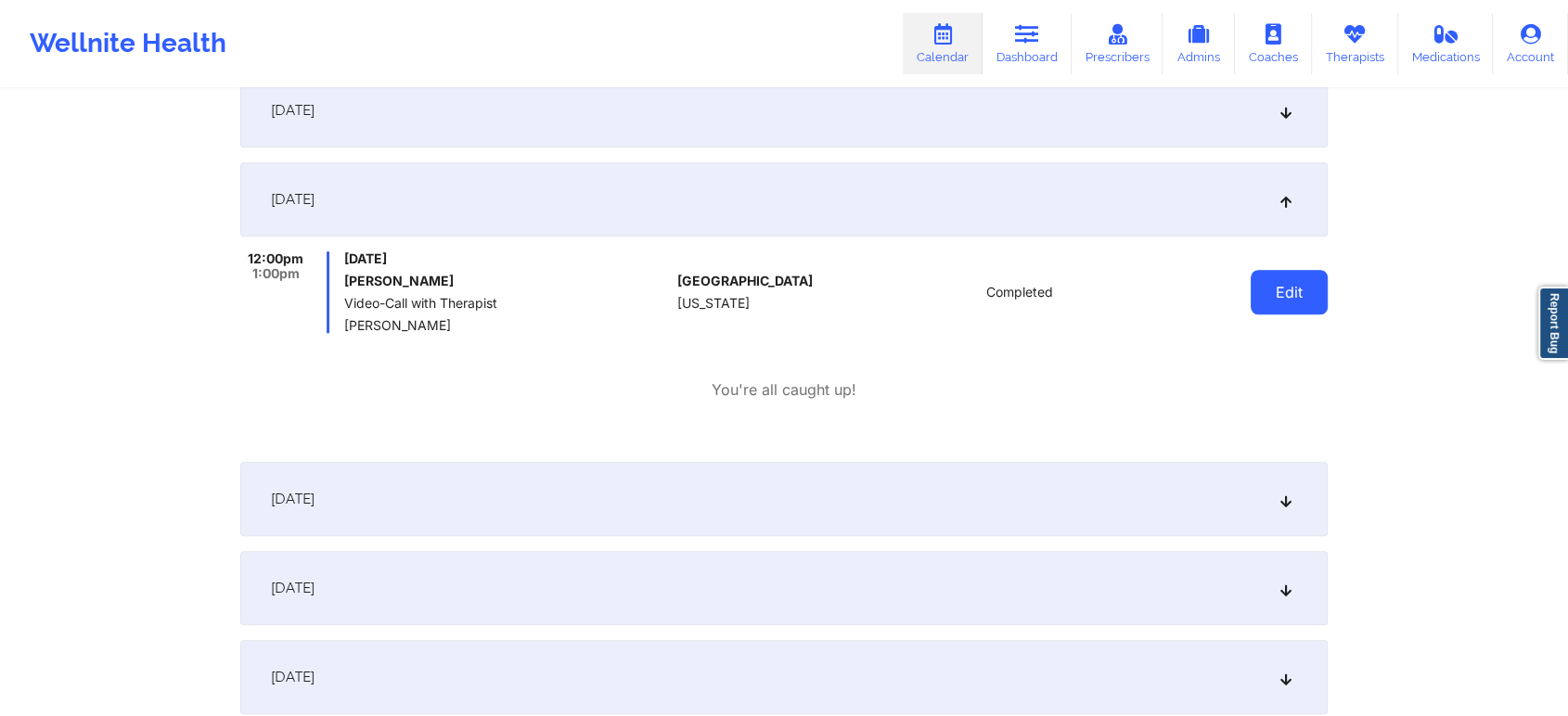
click at [1288, 289] on button "Edit" at bounding box center [1288, 292] width 77 height 45
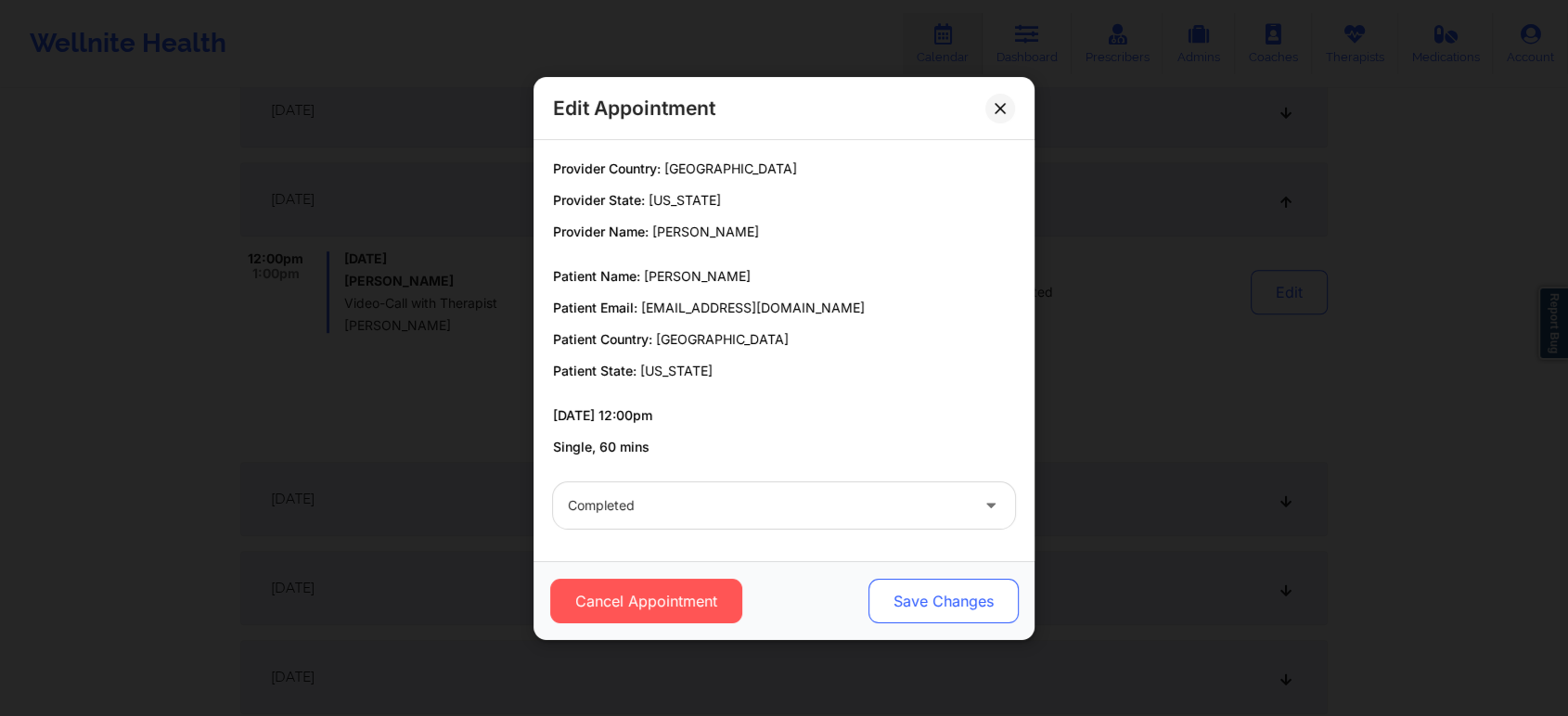
click at [904, 582] on button "Save Changes" at bounding box center [943, 601] width 150 height 45
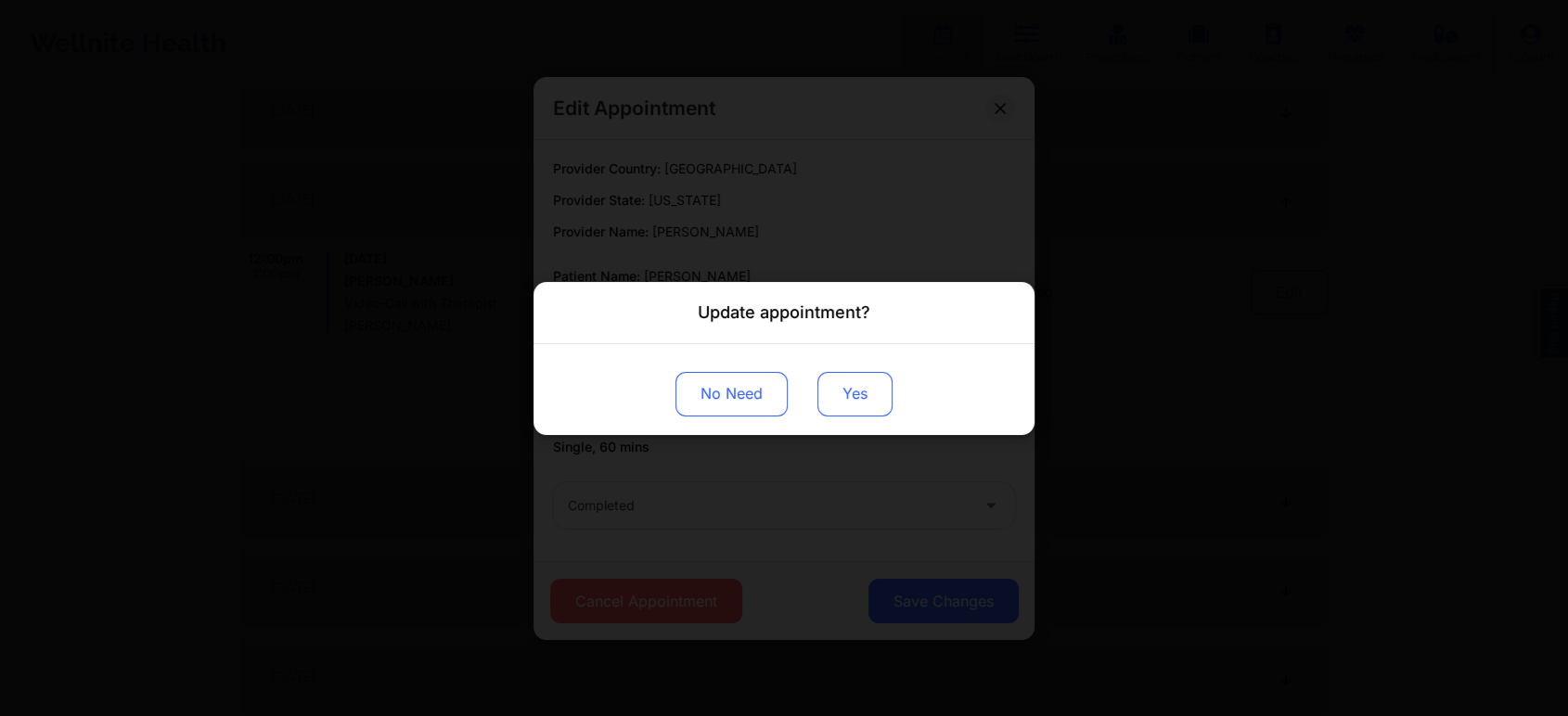
click at [860, 401] on button "Yes" at bounding box center [855, 393] width 75 height 45
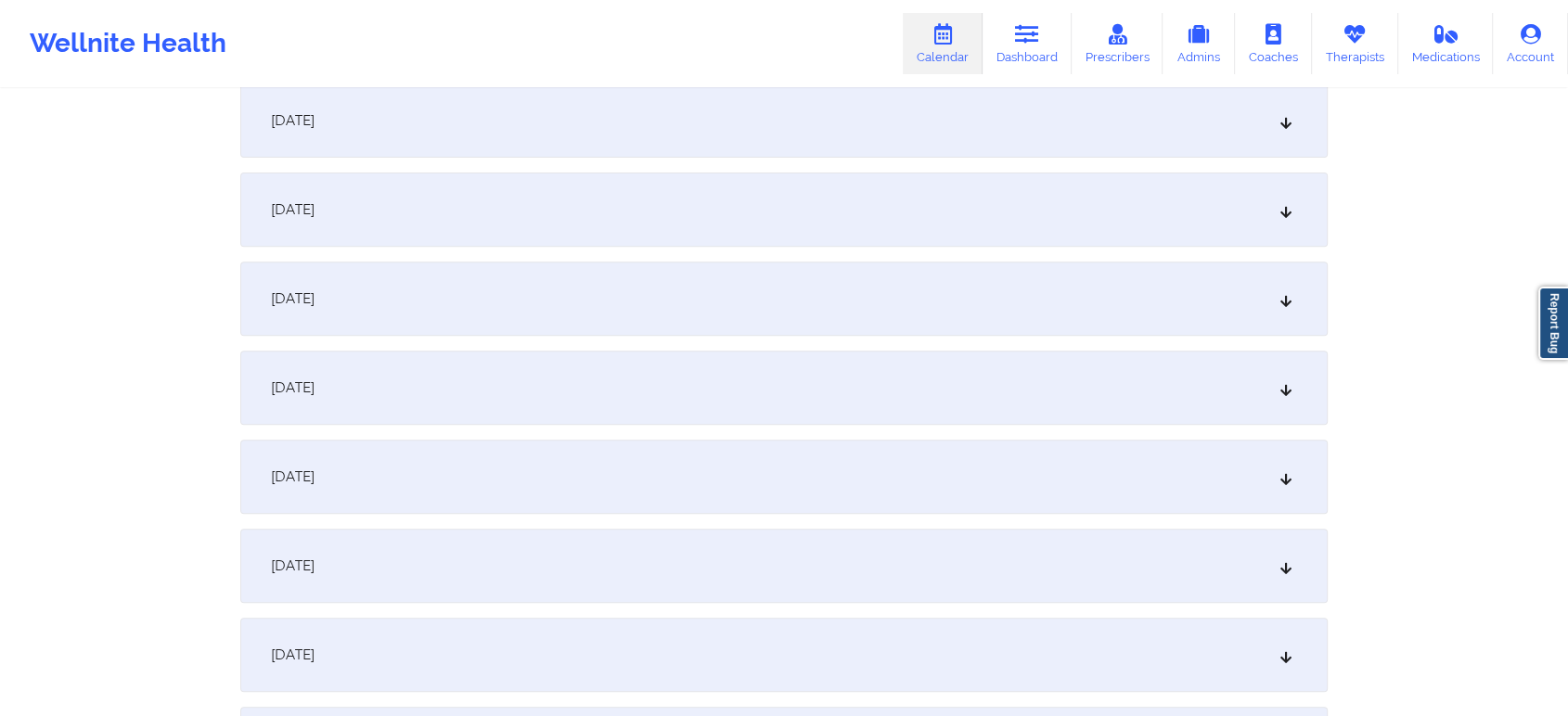
scroll to position [0, 0]
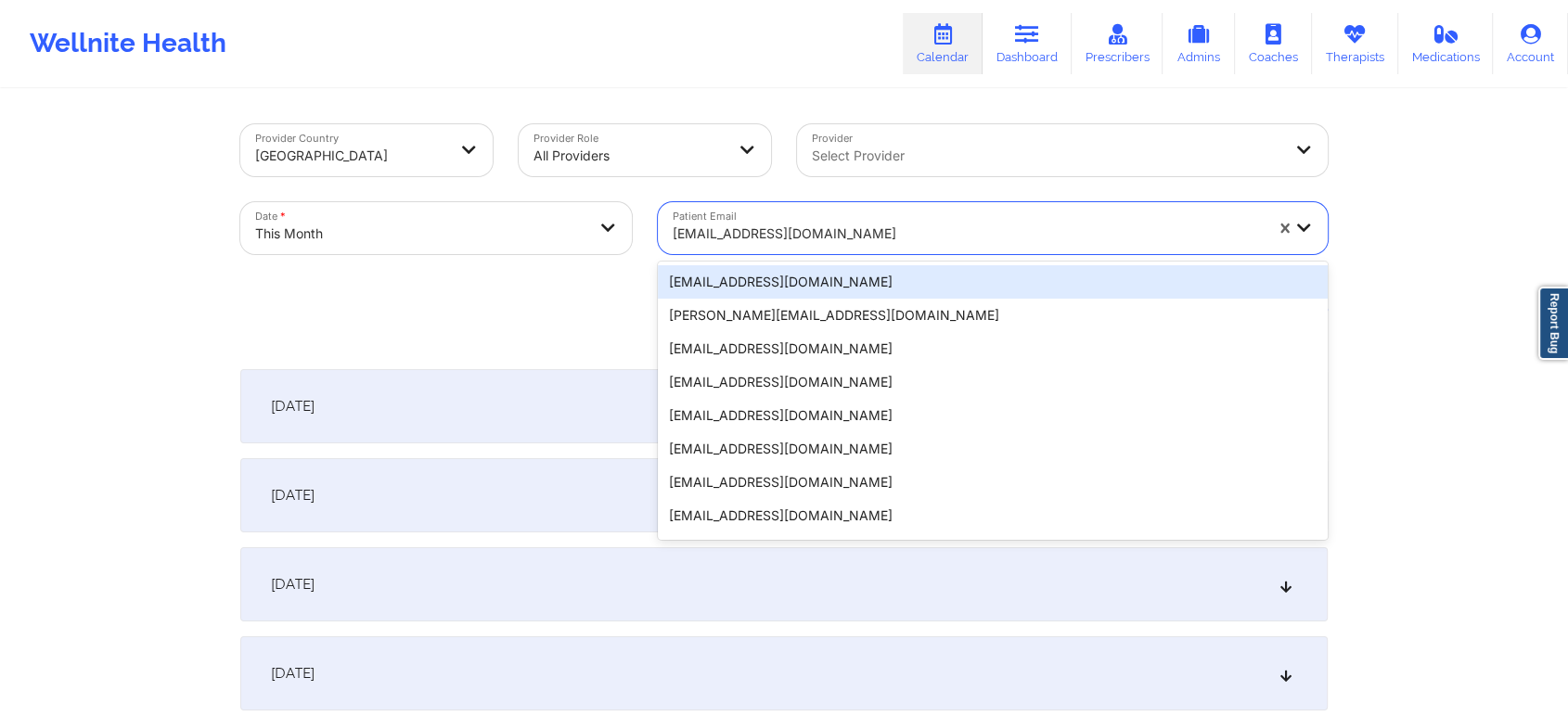
click at [808, 213] on div "[EMAIL_ADDRESS][DOMAIN_NAME]" at bounding box center [967, 233] width 590 height 41
type input "[EMAIL_ADDRESS][DOMAIN_NAME]"
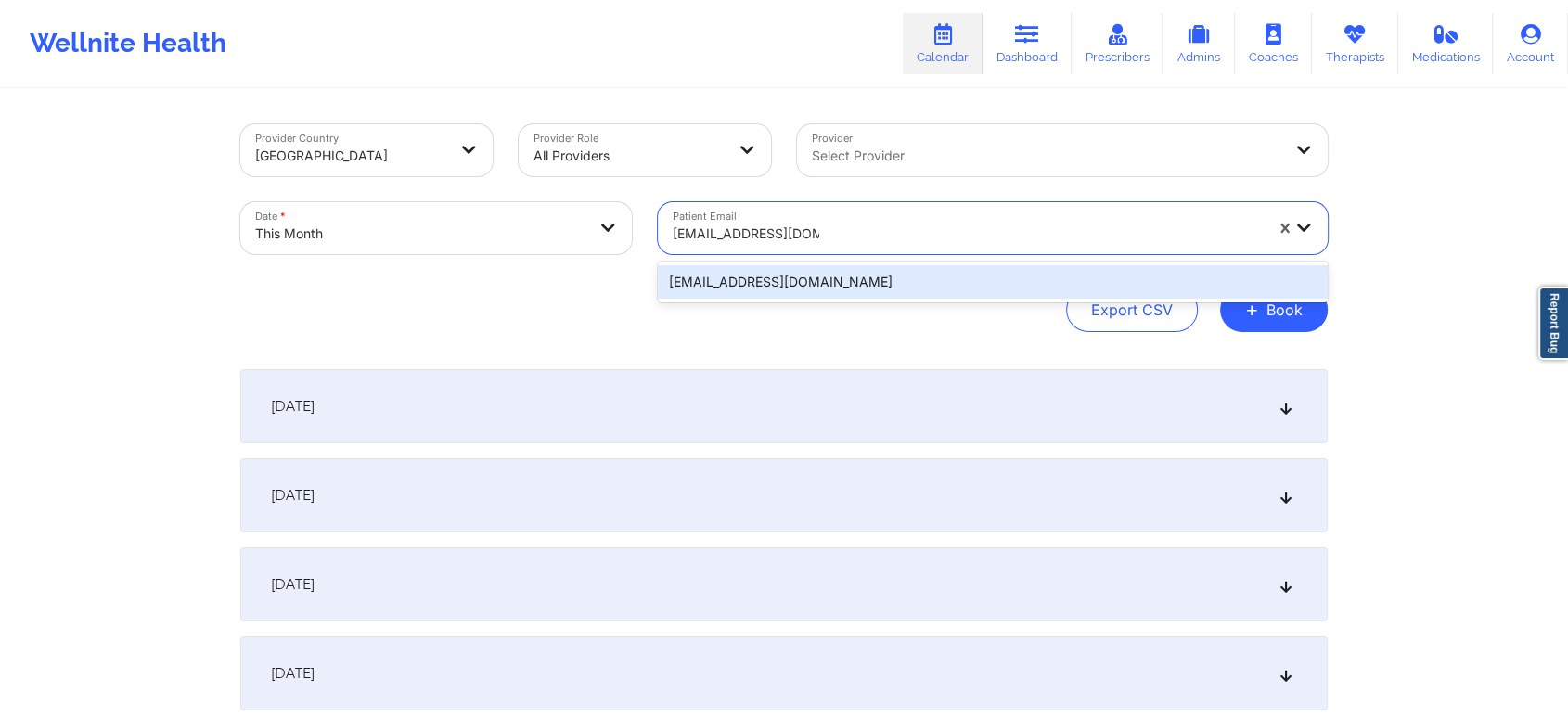
click at [820, 277] on div "[EMAIL_ADDRESS][DOMAIN_NAME]" at bounding box center [993, 281] width 669 height 33
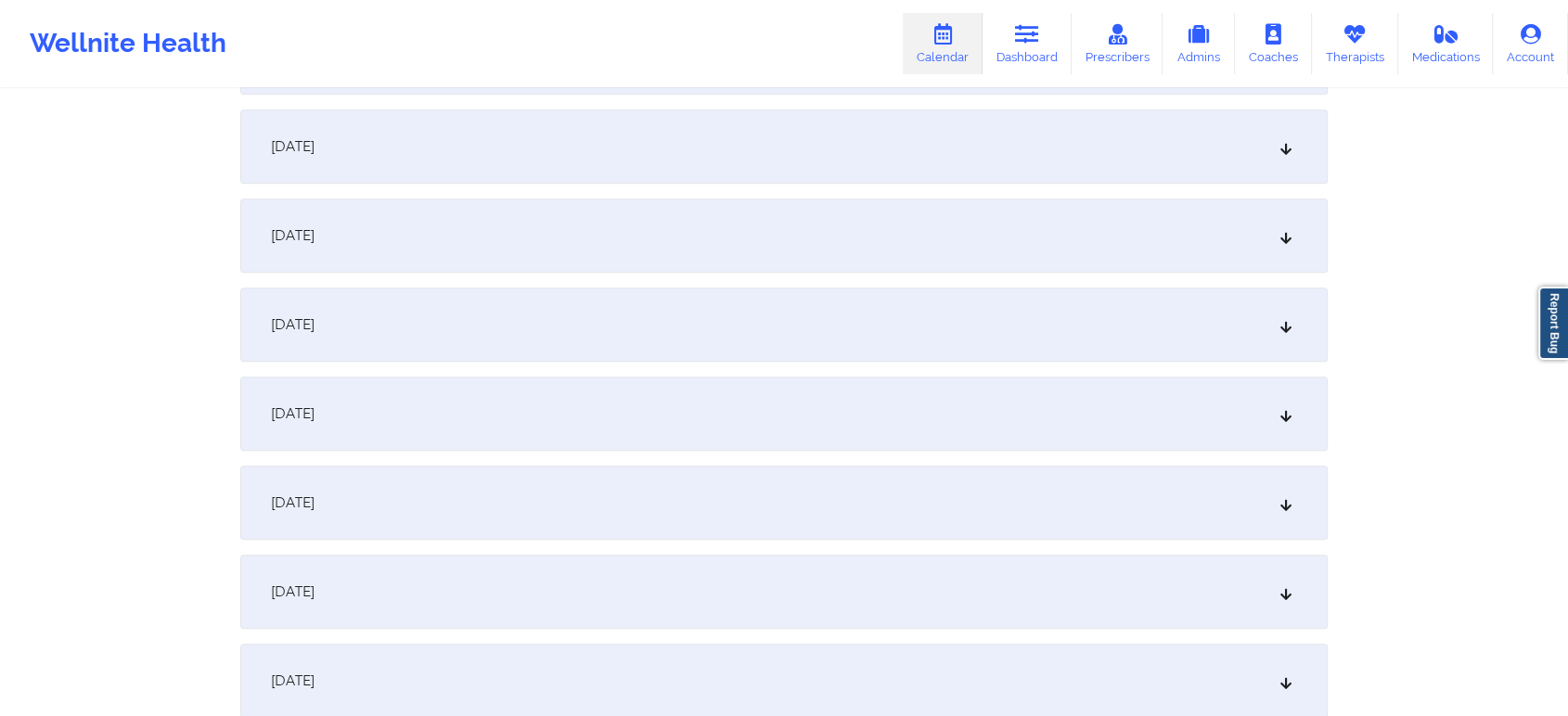
scroll to position [1135, 0]
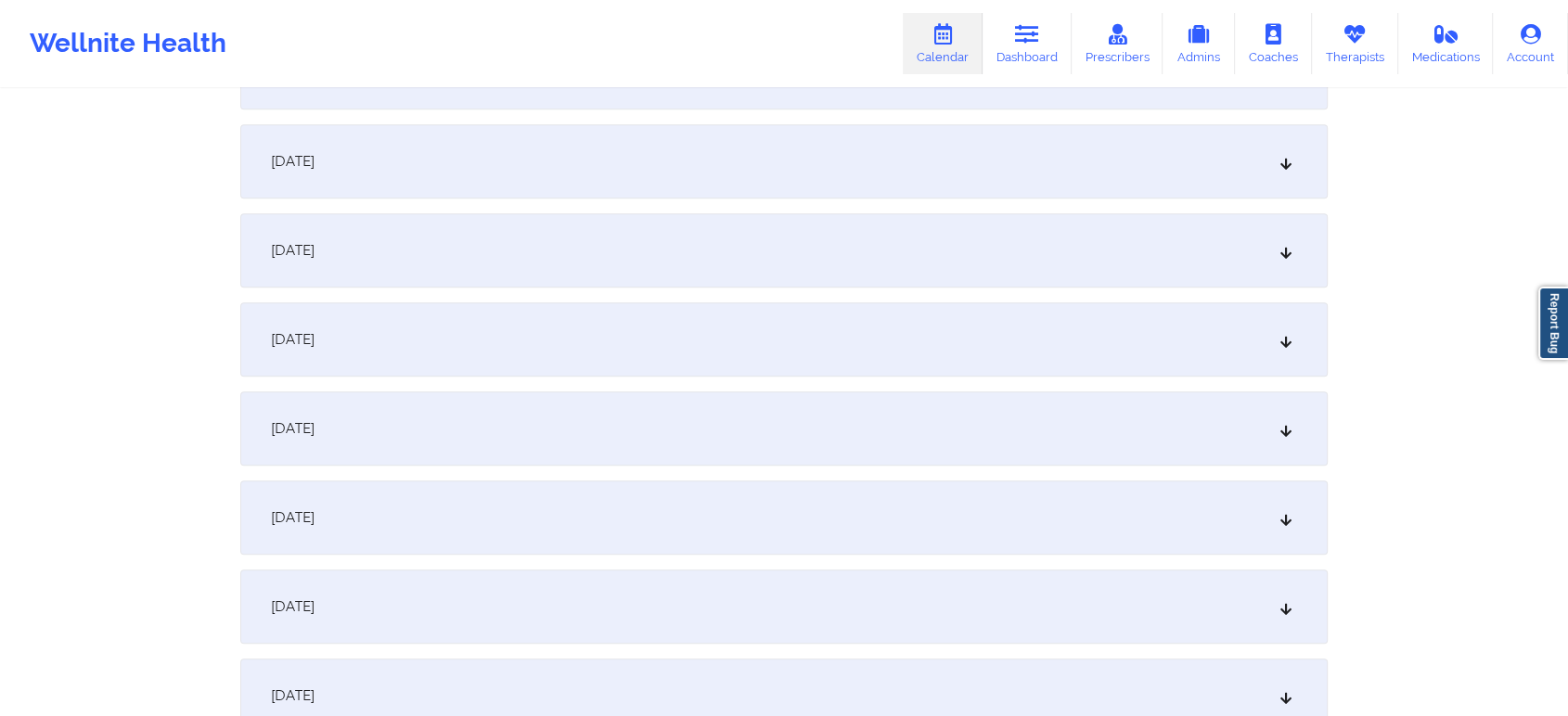
click at [1012, 331] on div "[DATE]" at bounding box center [784, 339] width 1088 height 74
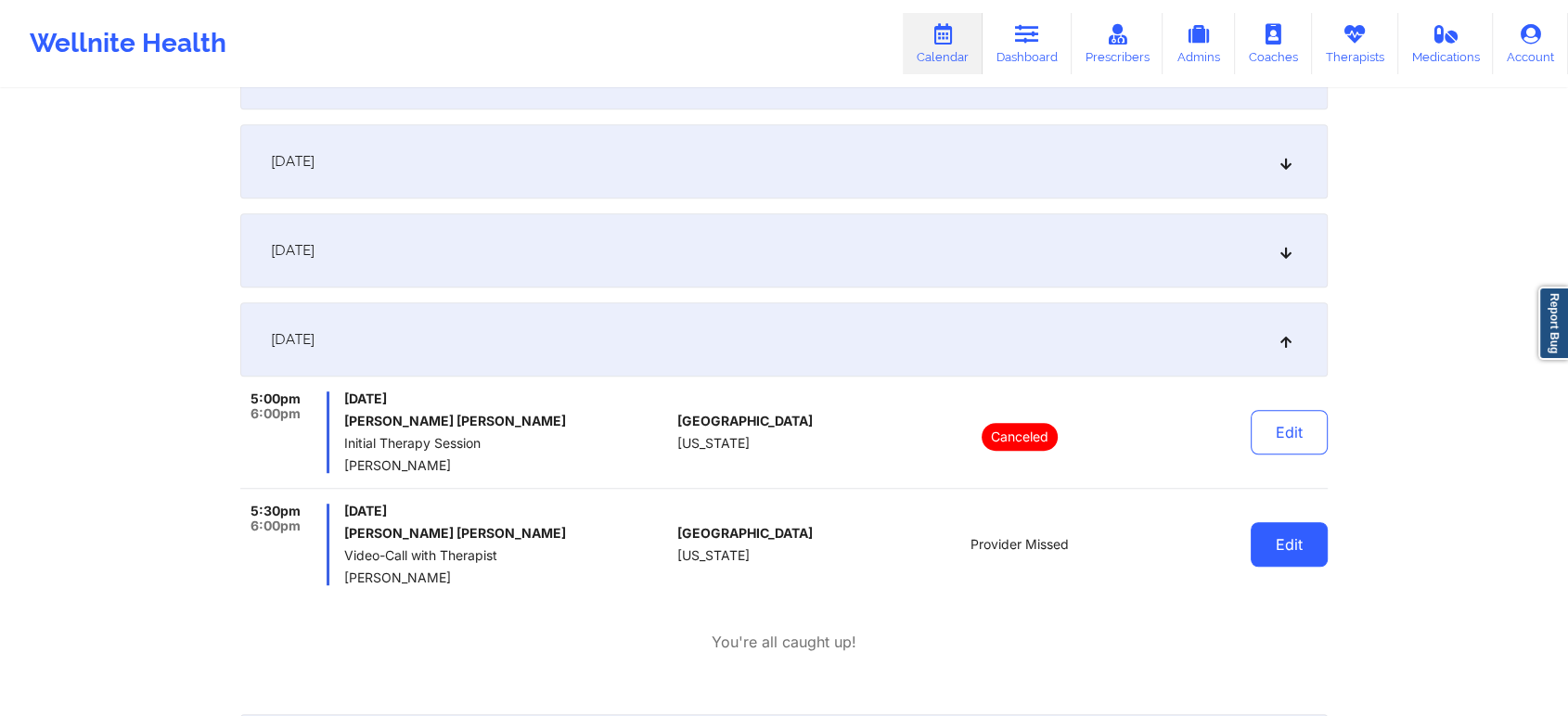
click at [1278, 545] on button "Edit" at bounding box center [1288, 544] width 77 height 45
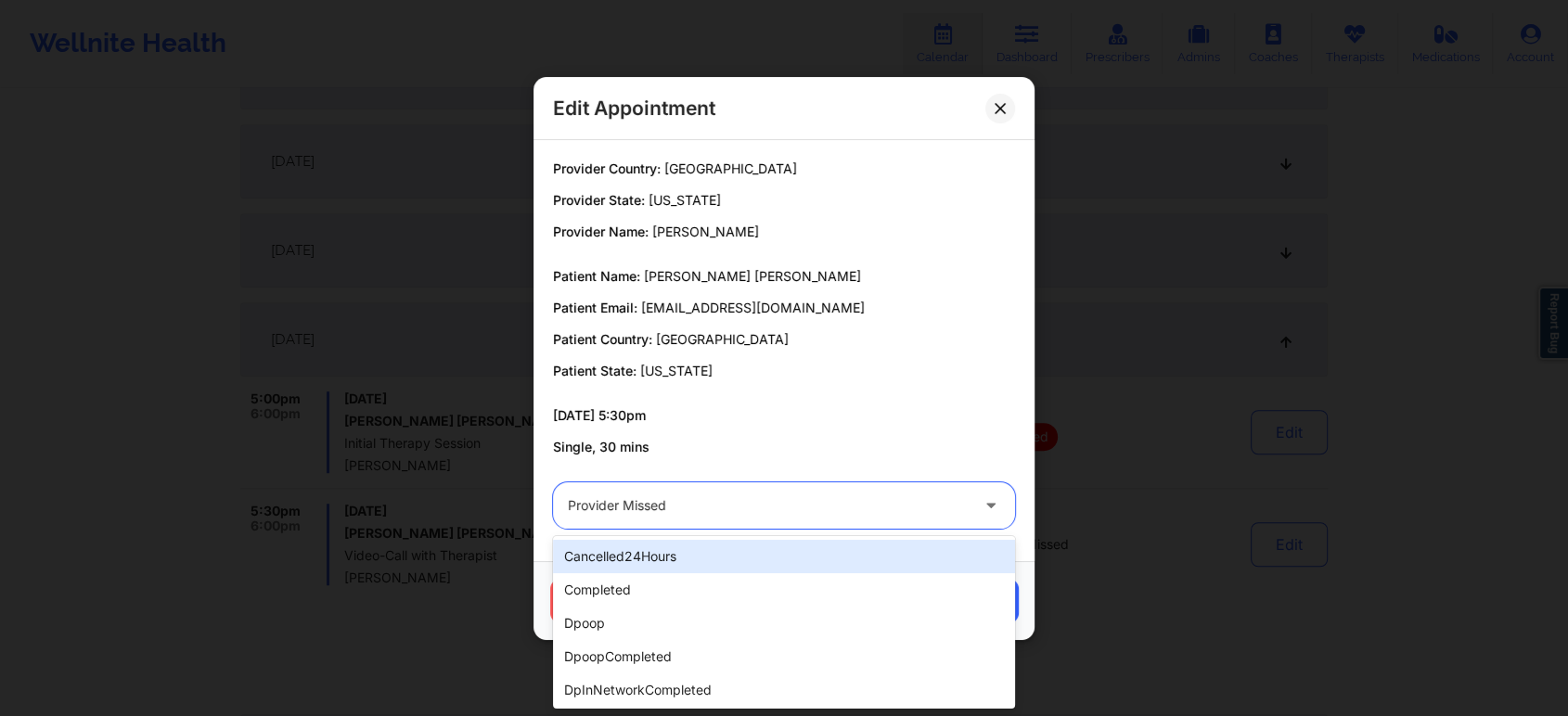
click at [699, 504] on div at bounding box center [768, 505] width 401 height 22
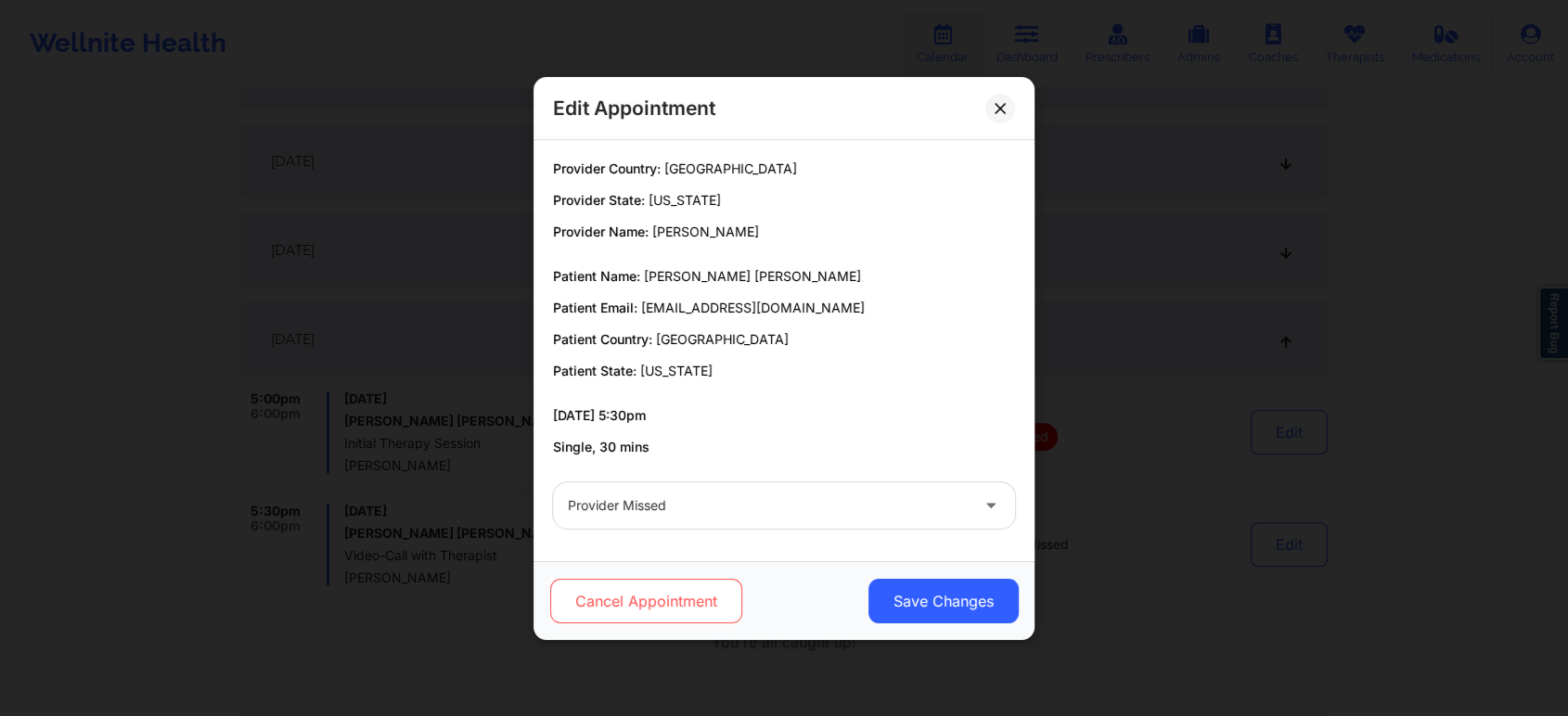
click at [668, 585] on button "Cancel Appointment" at bounding box center [647, 601] width 192 height 45
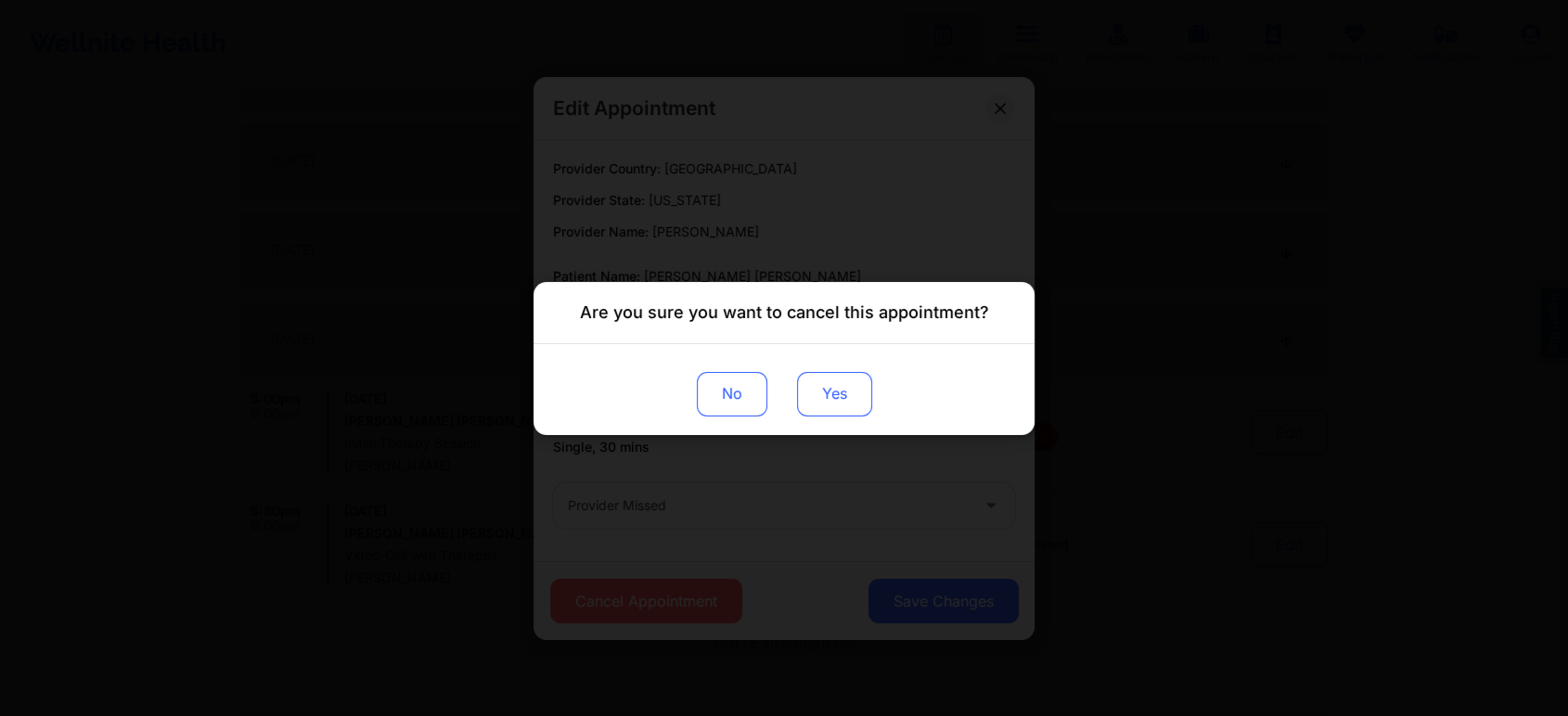
click at [838, 378] on button "Yes" at bounding box center [834, 393] width 75 height 45
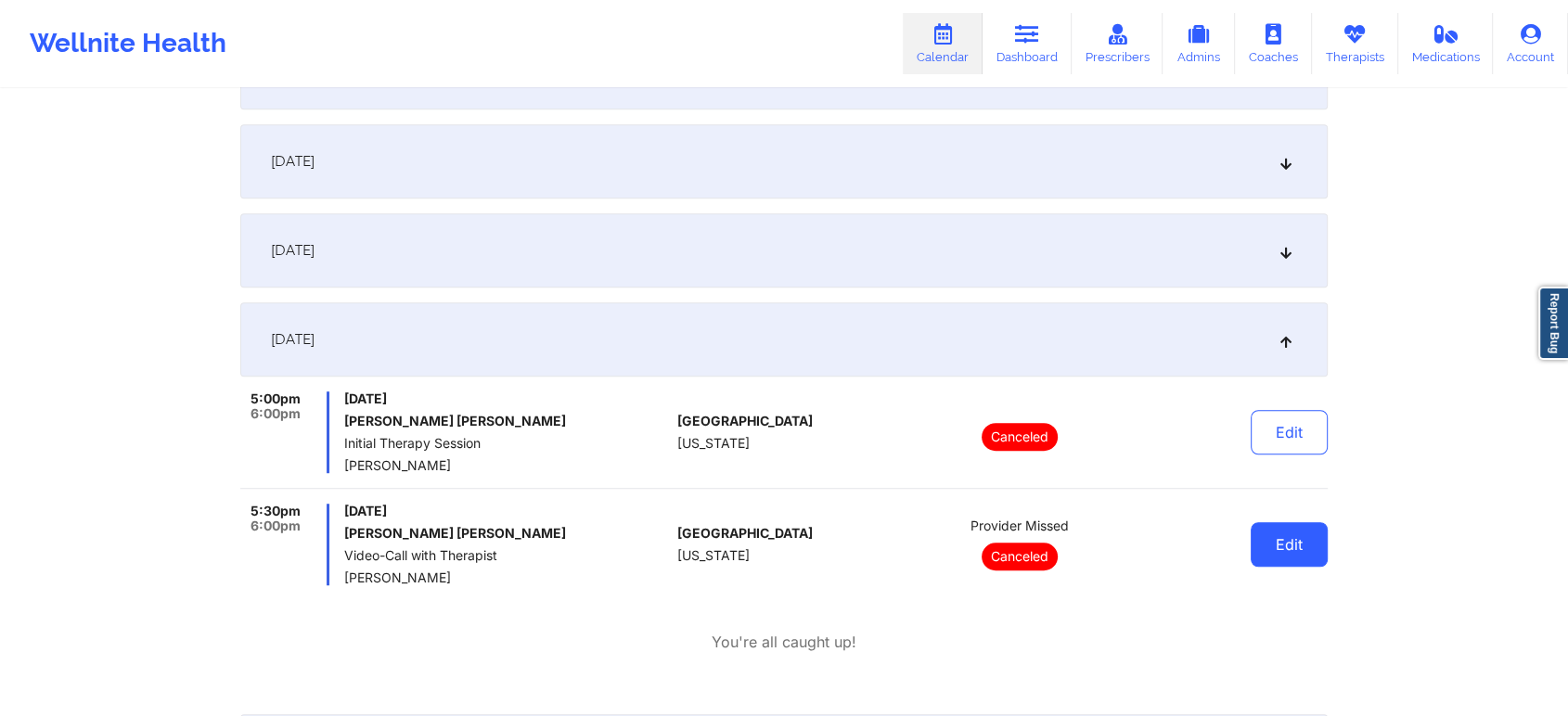
click at [1268, 531] on button "Edit" at bounding box center [1288, 544] width 77 height 45
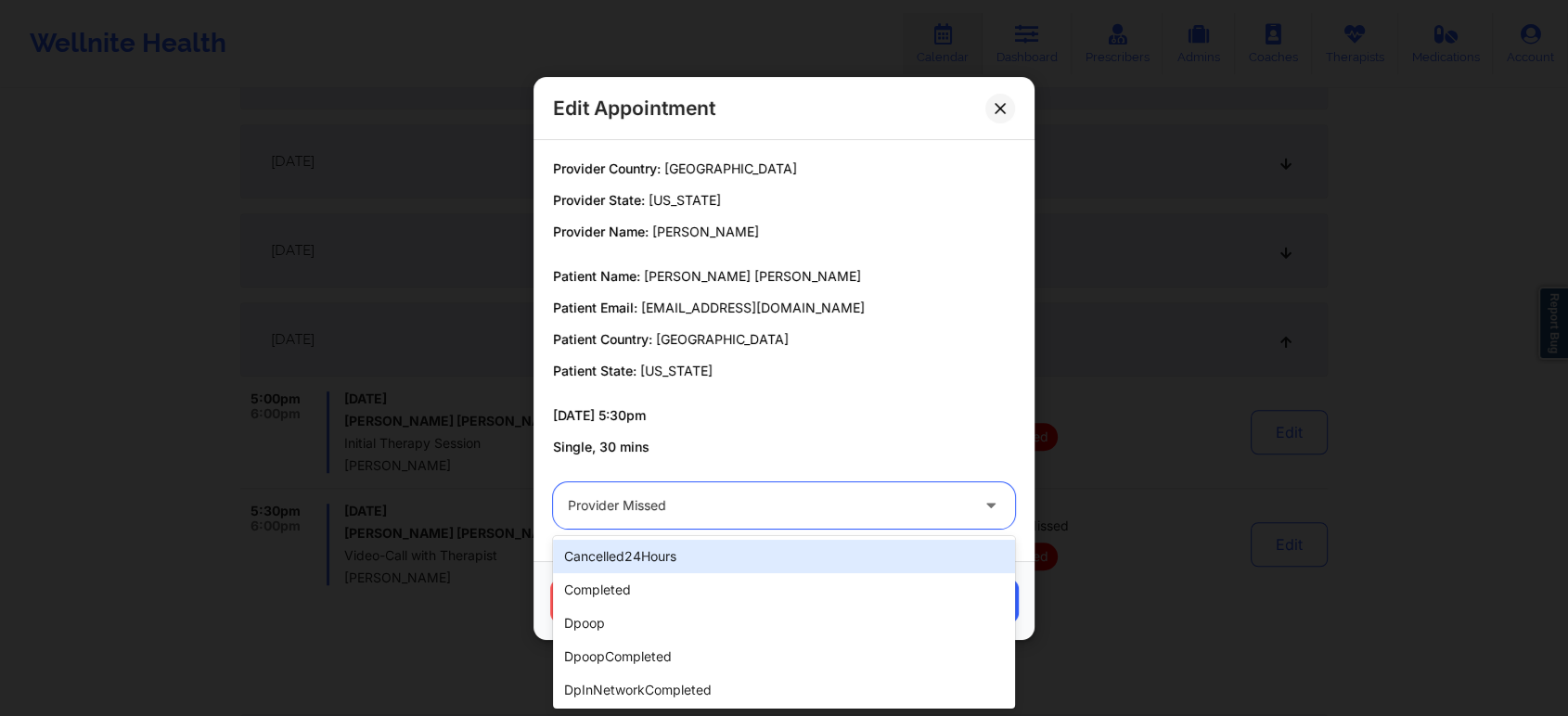
click at [928, 491] on div "Provider Missed" at bounding box center [768, 505] width 401 height 47
type input "res"
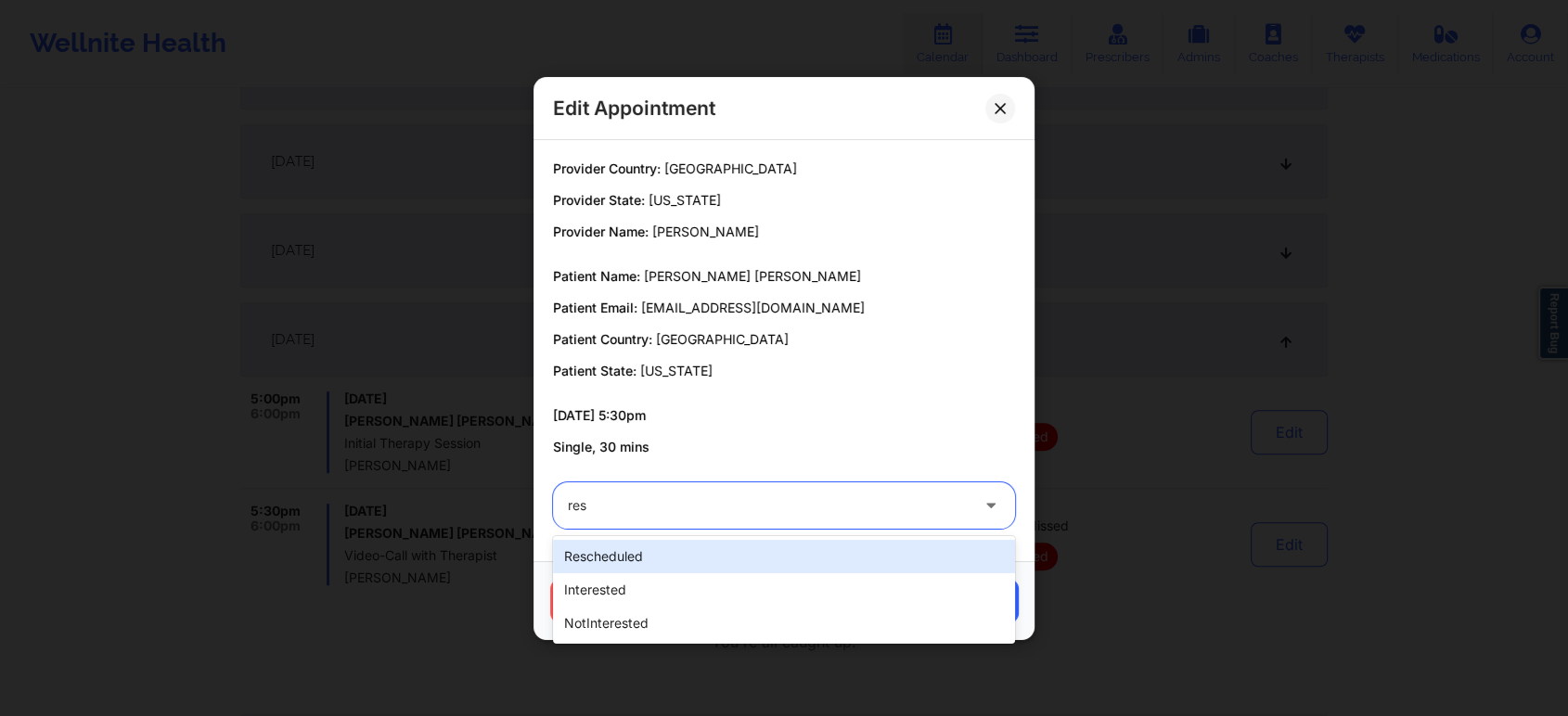
click at [846, 562] on div "rescheduled" at bounding box center [784, 556] width 462 height 33
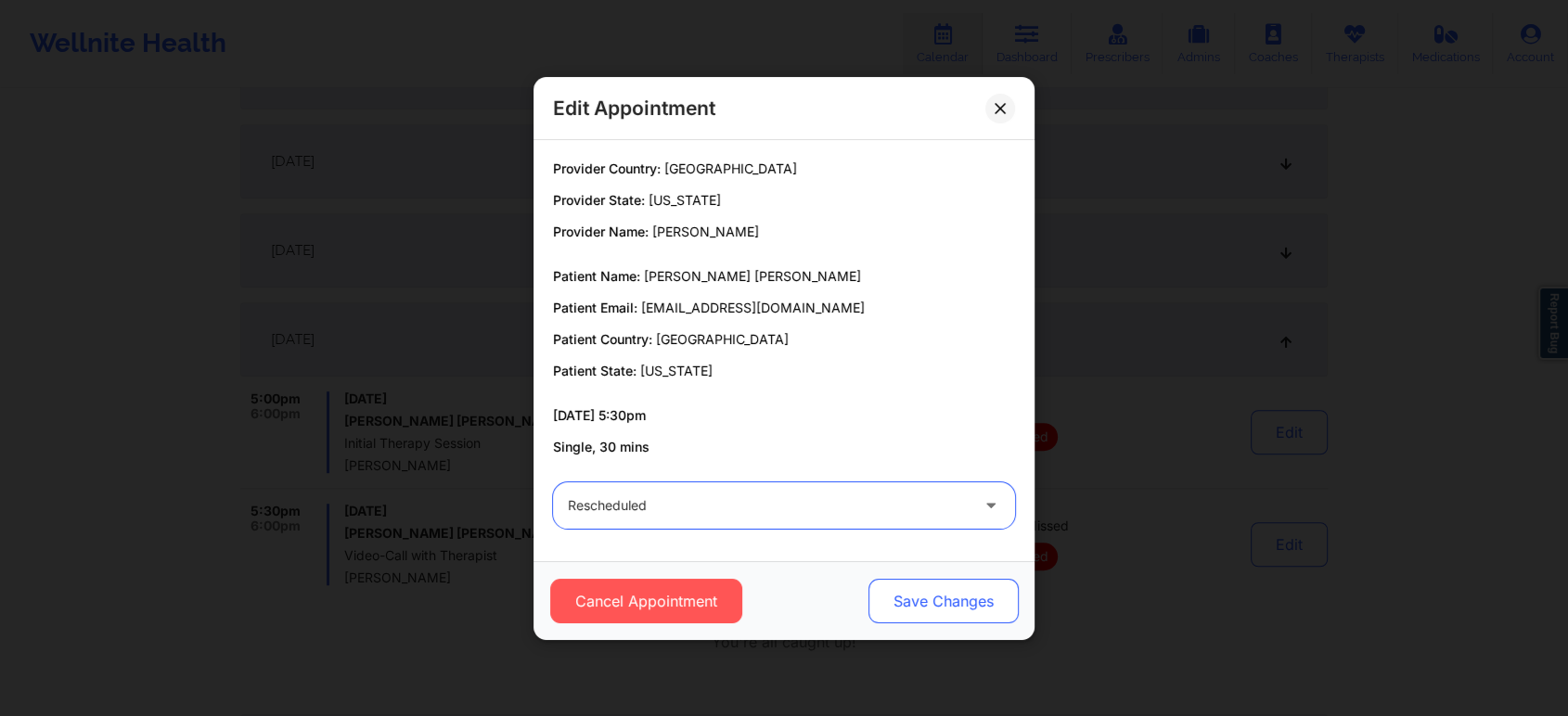
click at [902, 594] on button "Save Changes" at bounding box center [943, 601] width 150 height 45
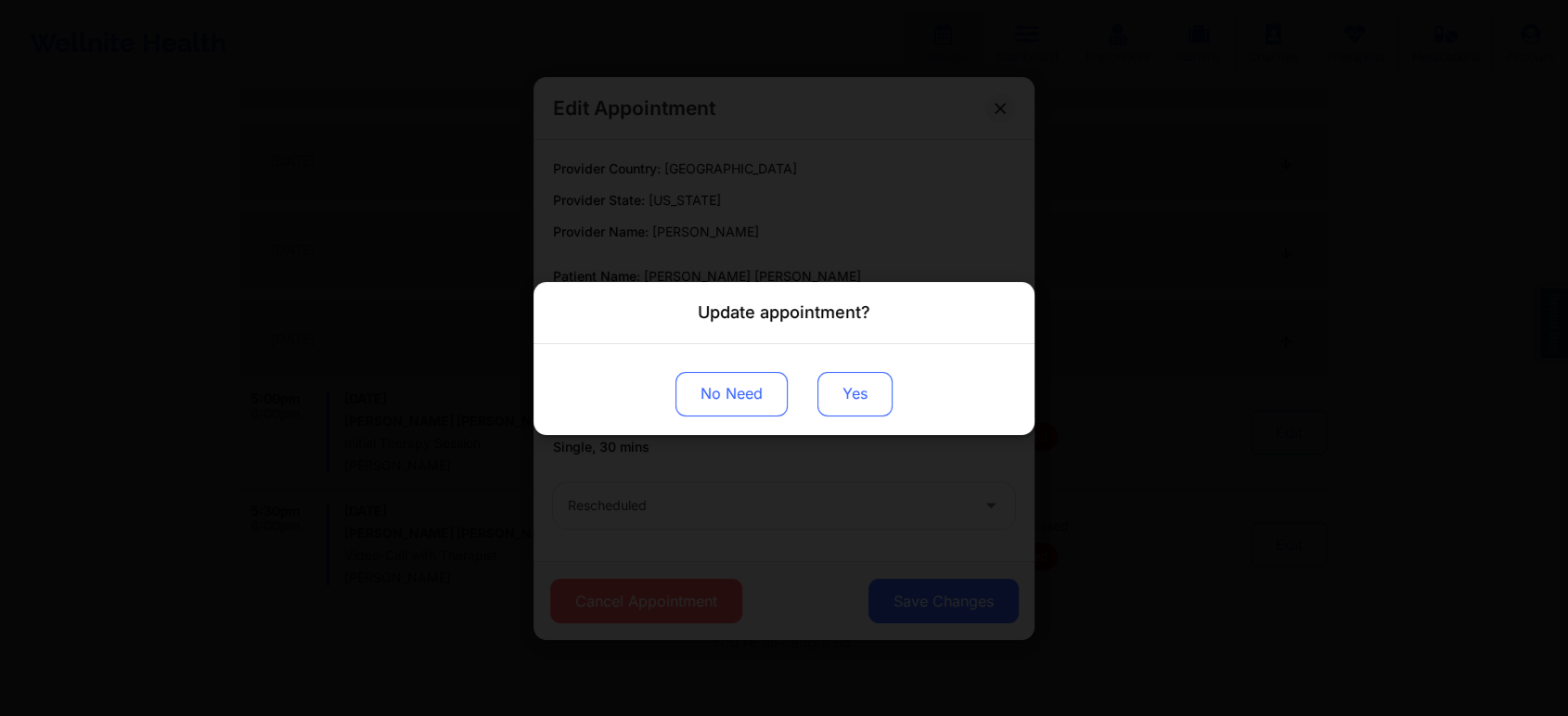
click at [846, 406] on button "Yes" at bounding box center [855, 393] width 75 height 45
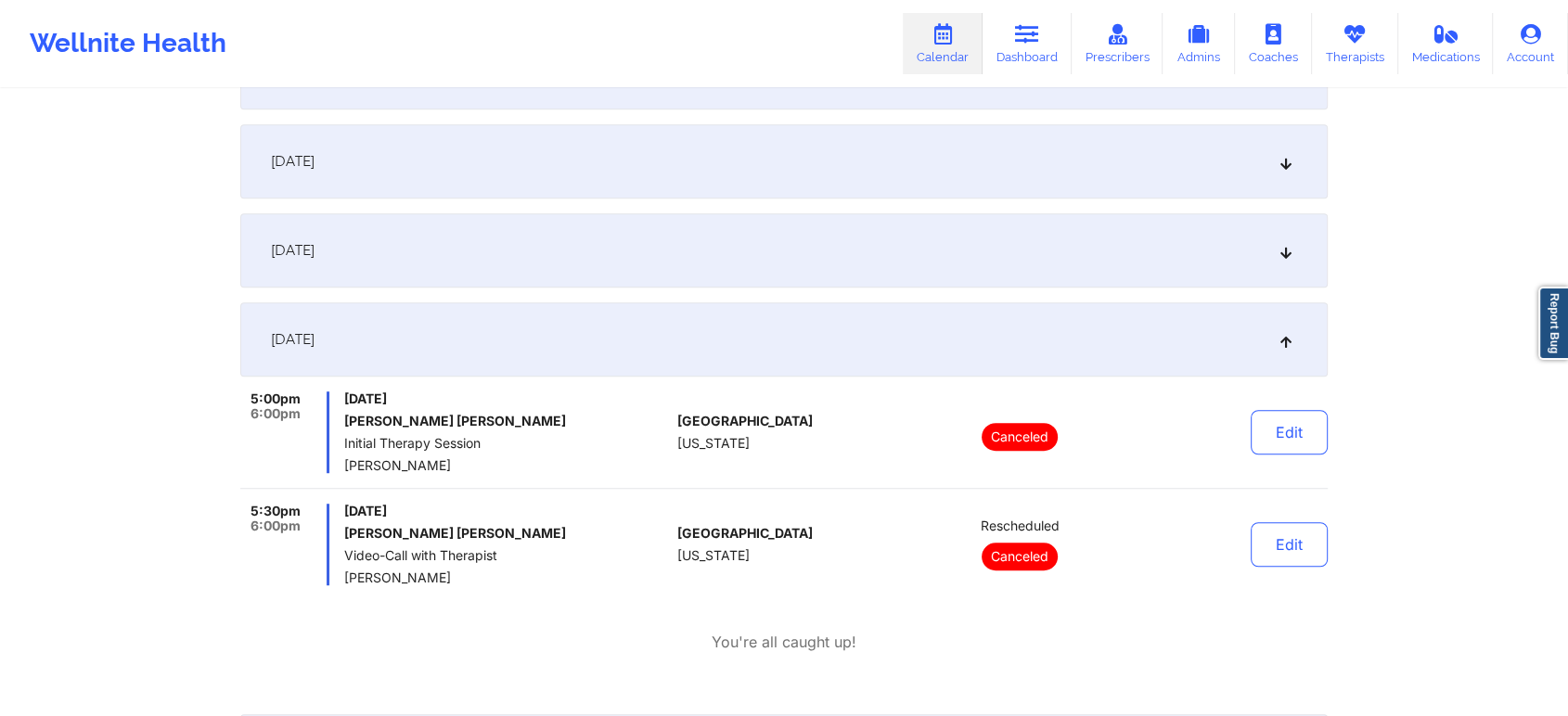
scroll to position [0, 0]
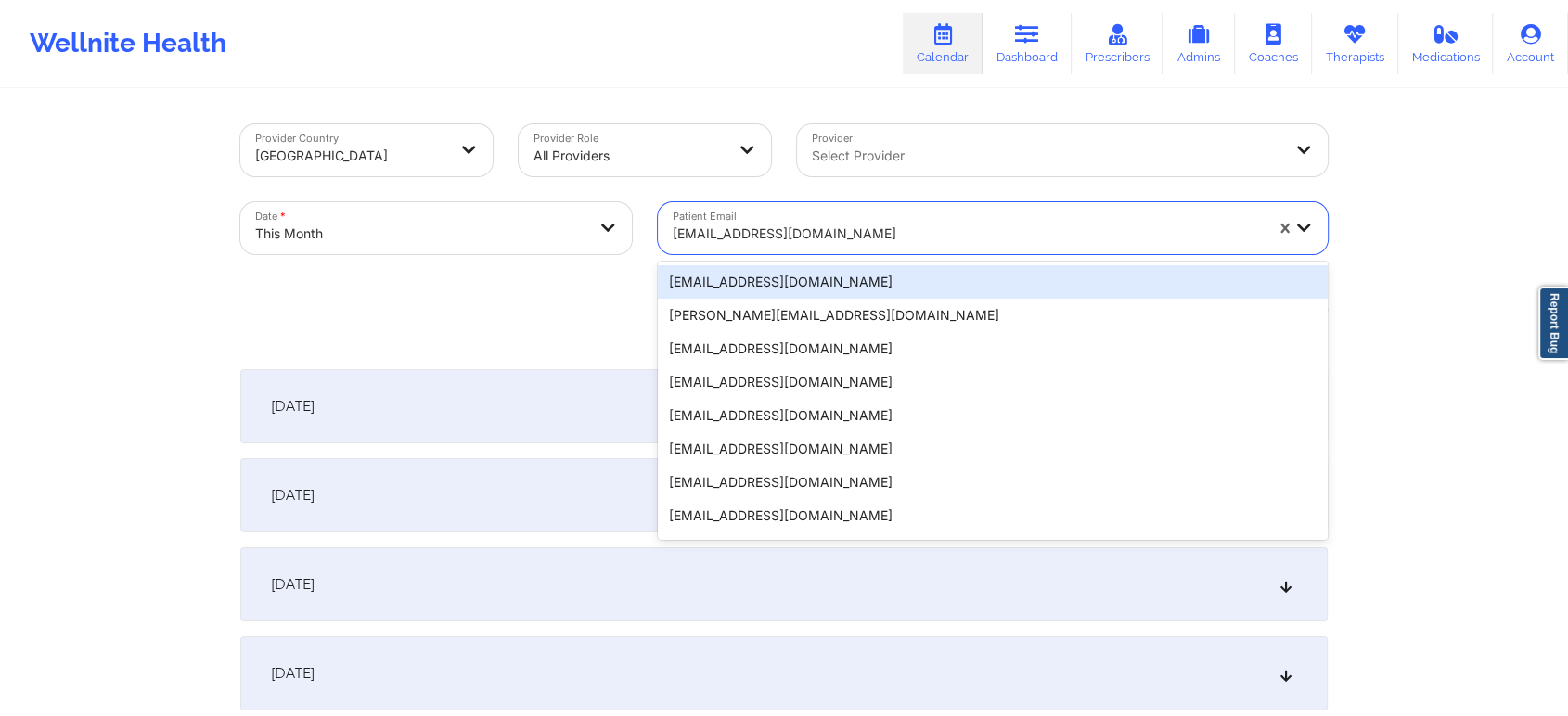
click at [830, 216] on div "[EMAIL_ADDRESS][DOMAIN_NAME]" at bounding box center [967, 233] width 590 height 41
type input "[EMAIL_ADDRESS][DOMAIN_NAME]"
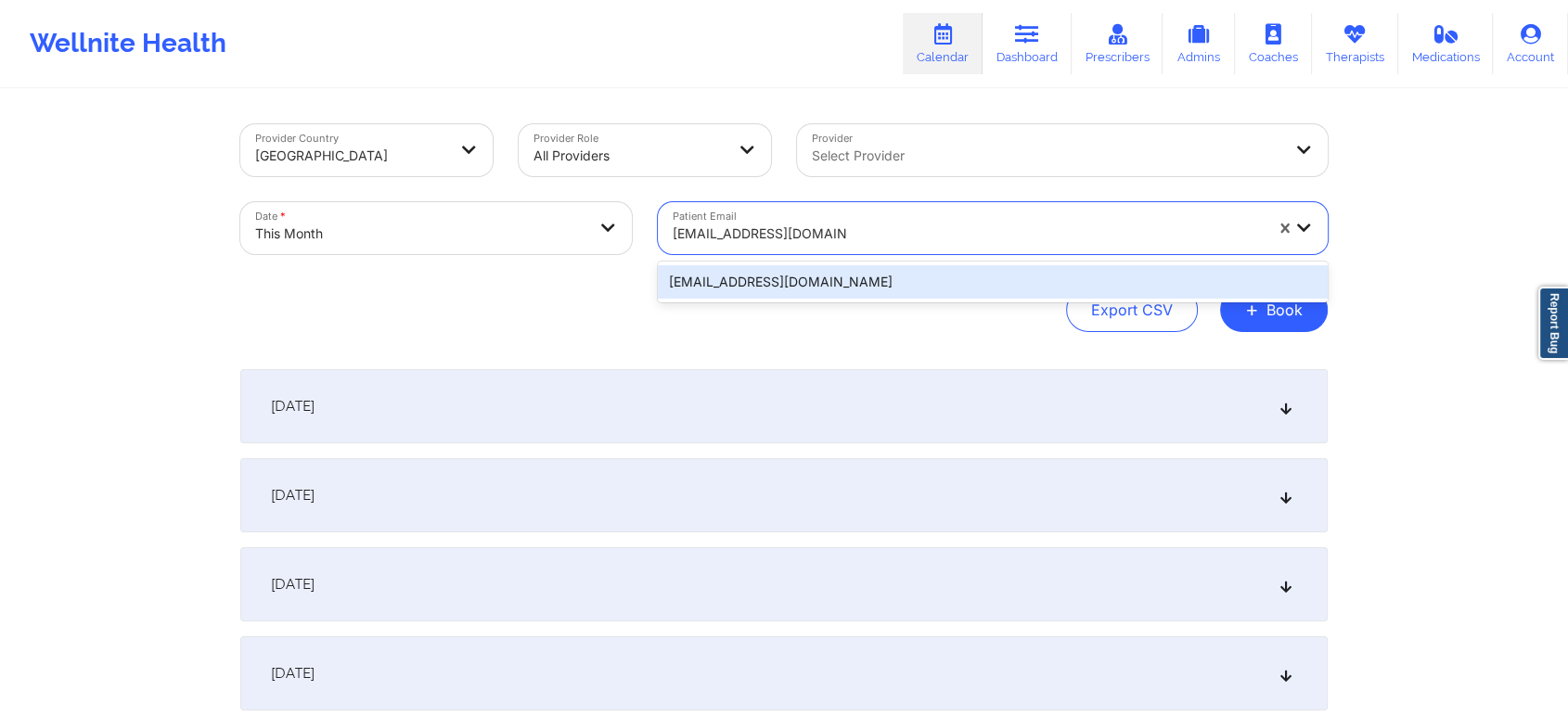
click at [843, 280] on div "[EMAIL_ADDRESS][DOMAIN_NAME]" at bounding box center [993, 281] width 669 height 33
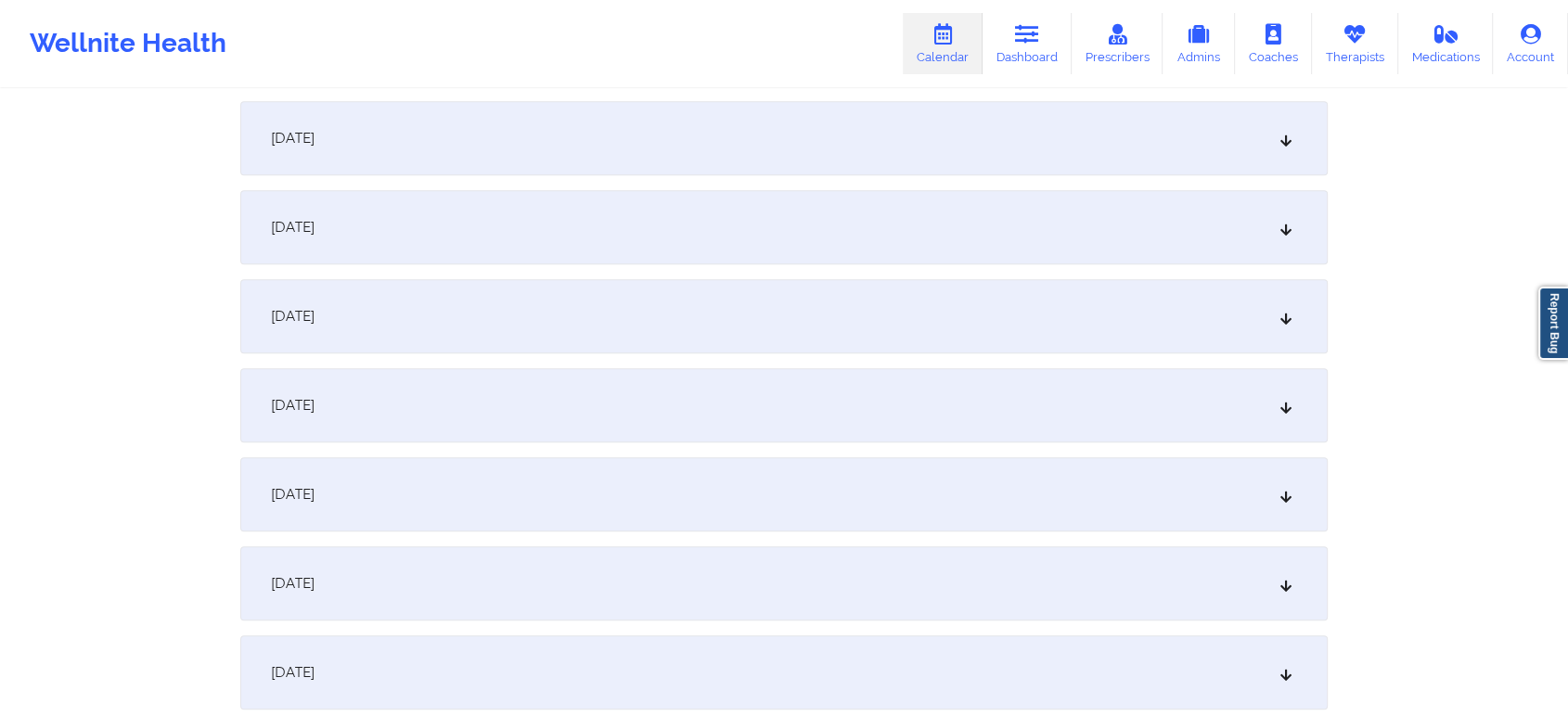
scroll to position [1010, 0]
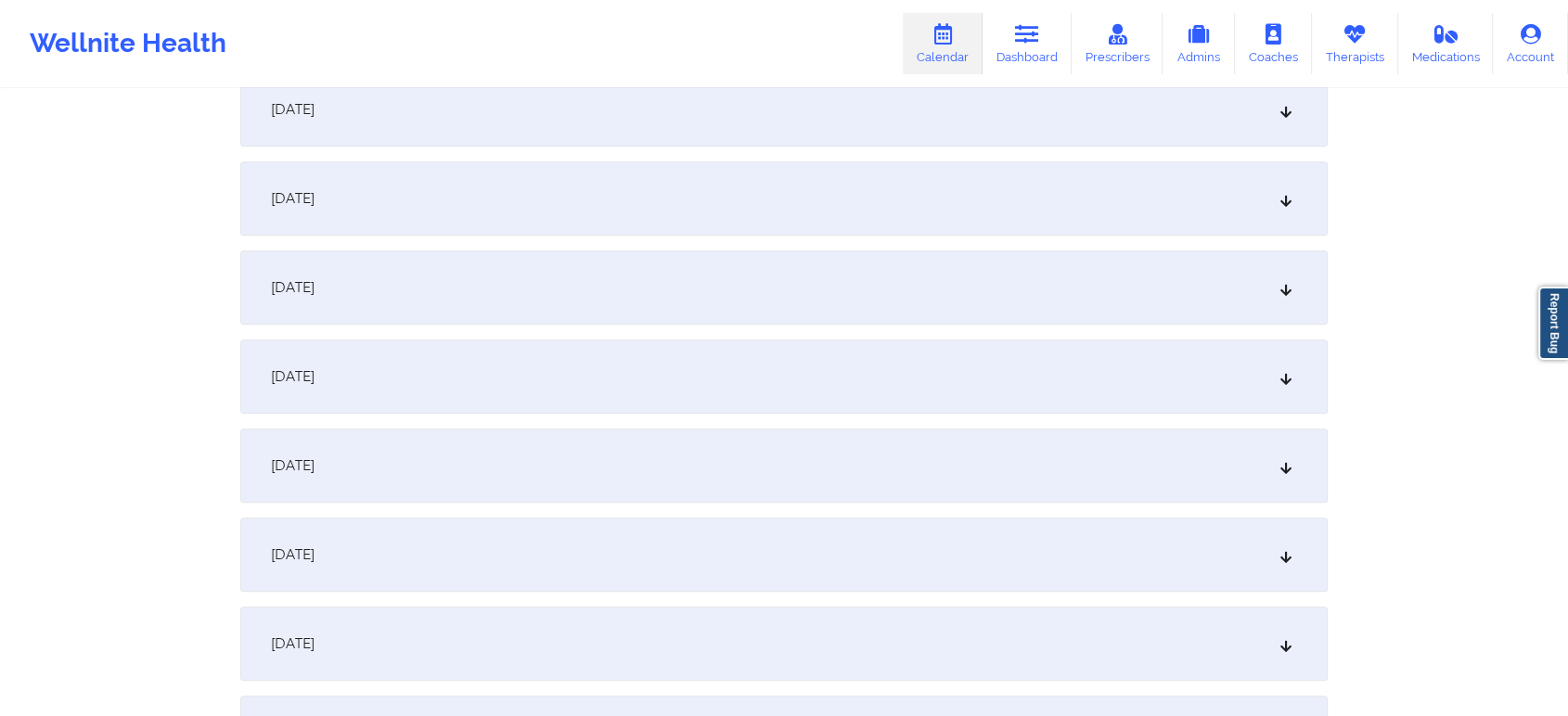
drag, startPoint x: 987, startPoint y: 363, endPoint x: 939, endPoint y: 459, distance: 107.3
click at [939, 459] on div "[DATE]" at bounding box center [784, 466] width 1088 height 74
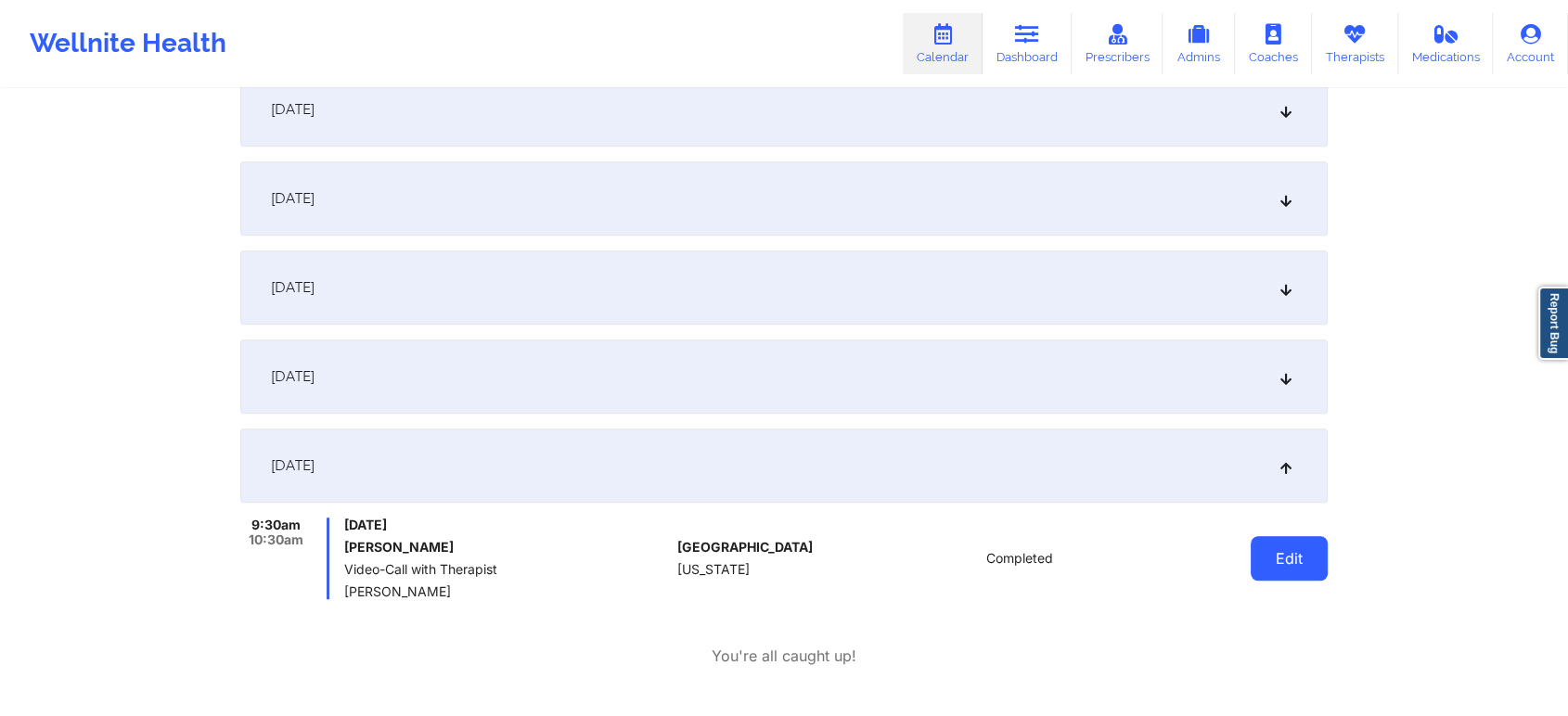
click at [1293, 572] on button "Edit" at bounding box center [1288, 558] width 77 height 45
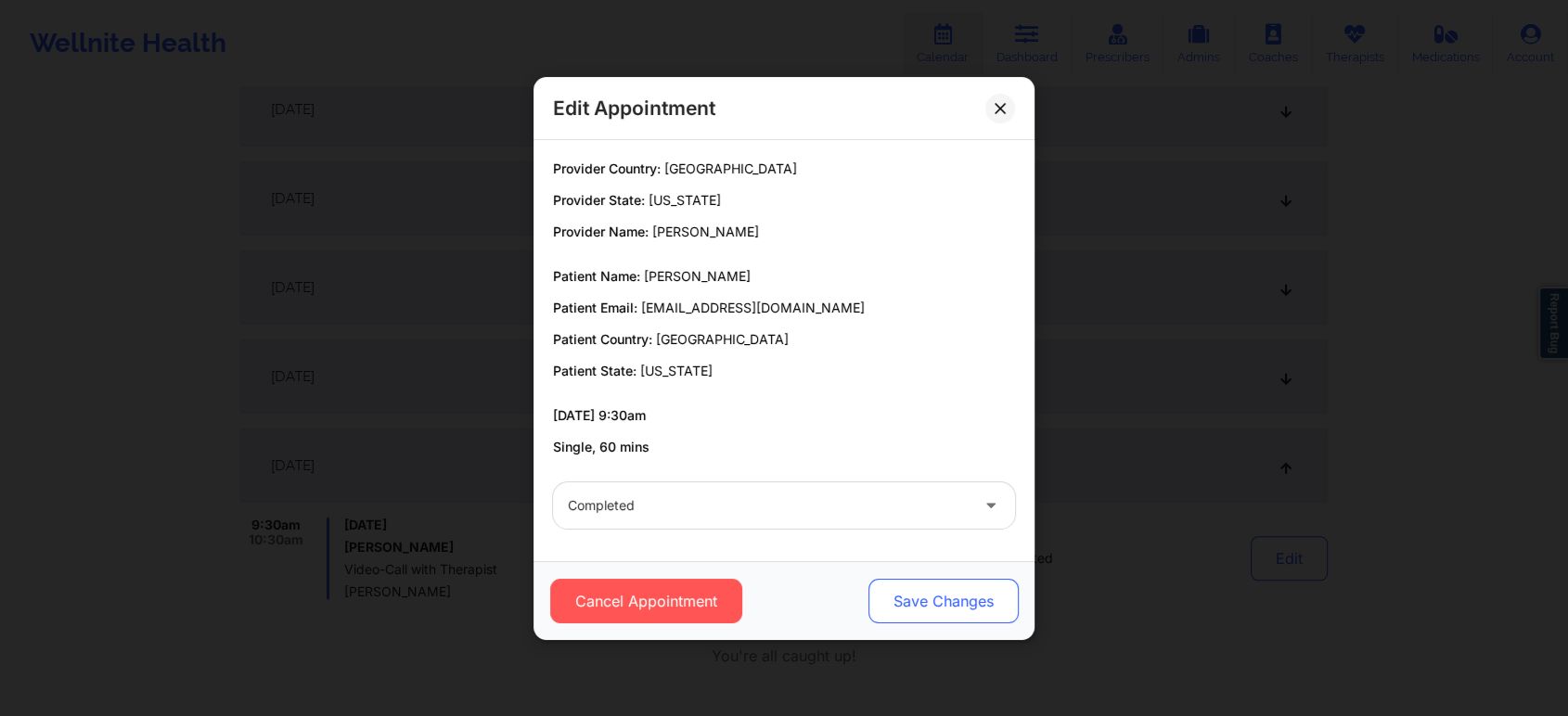
click at [939, 589] on button "Save Changes" at bounding box center [943, 601] width 150 height 45
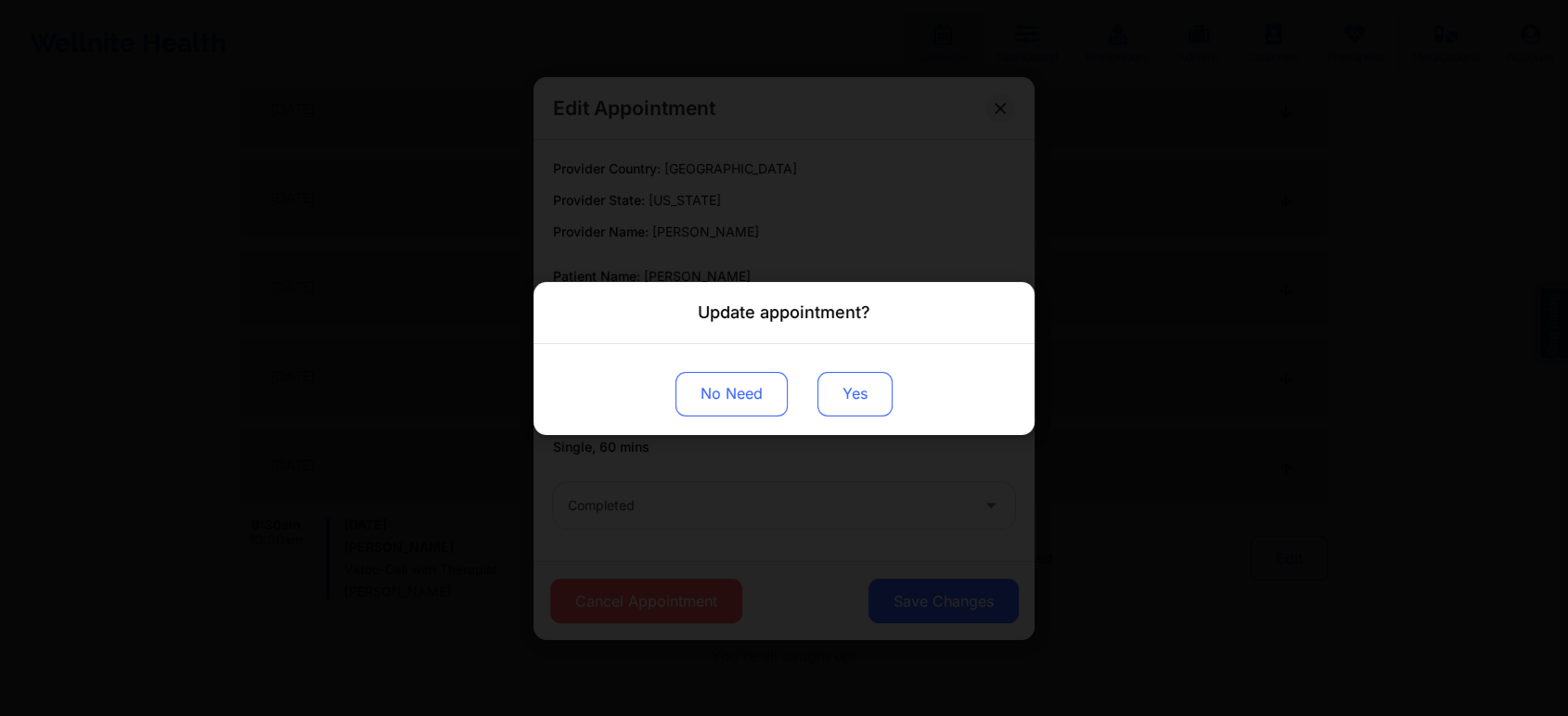
click at [850, 388] on button "Yes" at bounding box center [855, 393] width 75 height 45
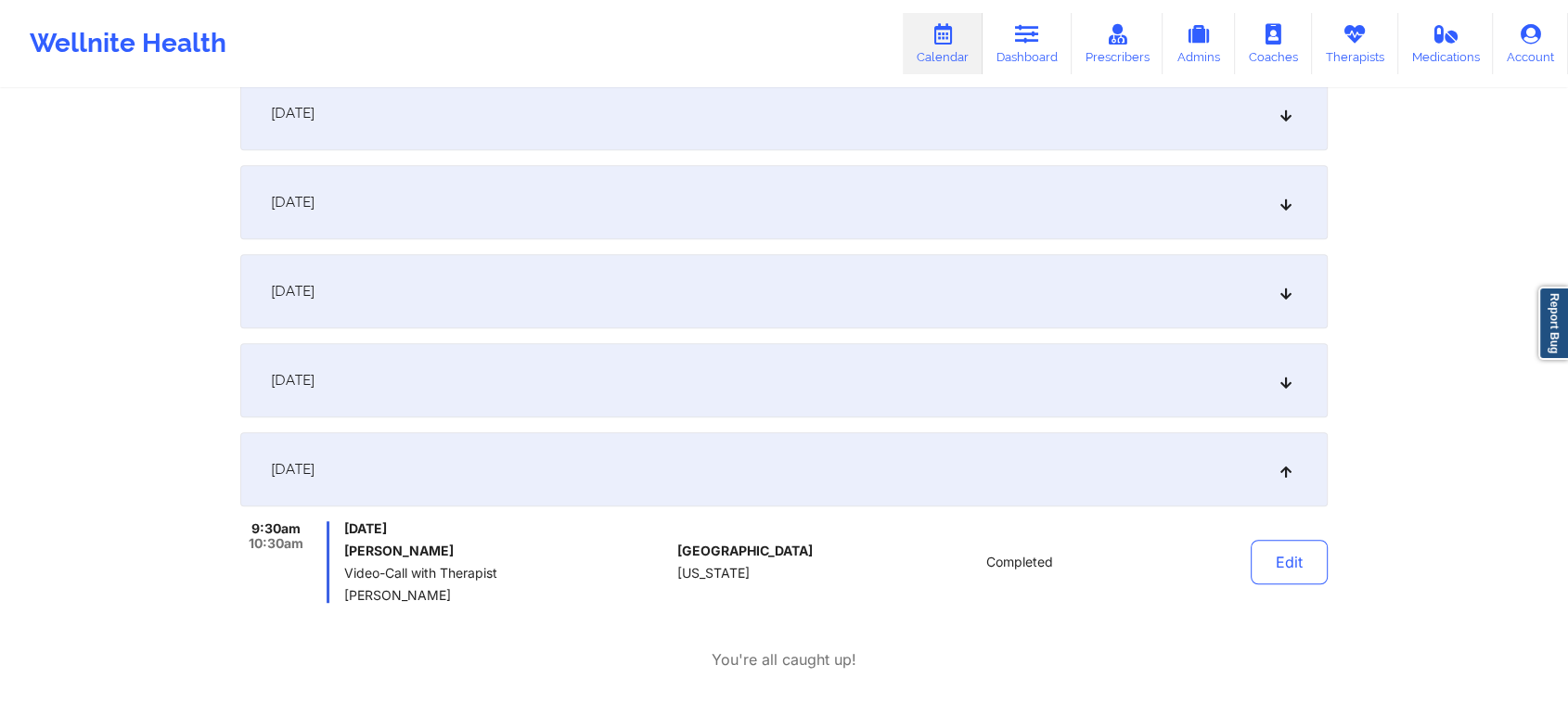
scroll to position [0, 0]
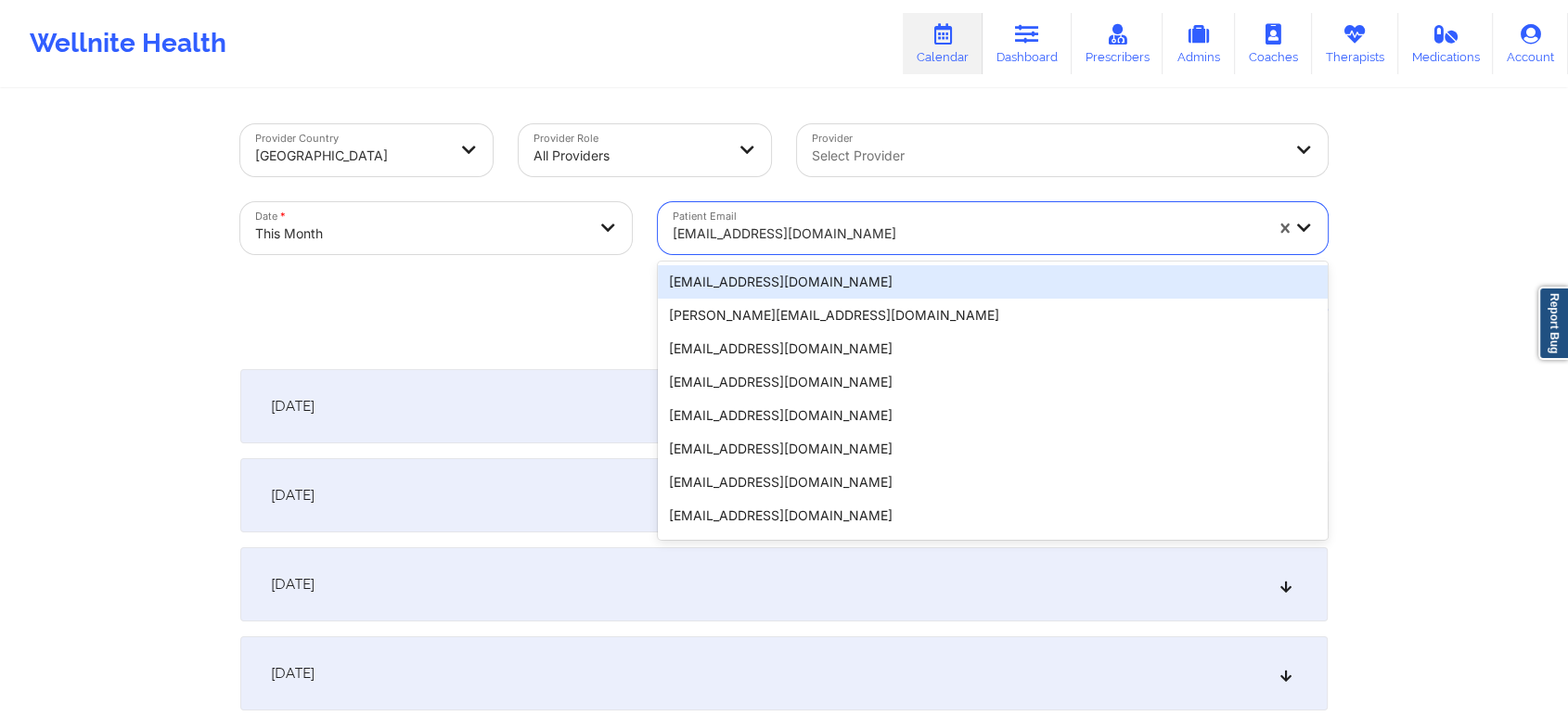
click at [796, 221] on div "[EMAIL_ADDRESS][DOMAIN_NAME]" at bounding box center [967, 233] width 590 height 41
type input "[EMAIL_ADDRESS][DOMAIN_NAME]"
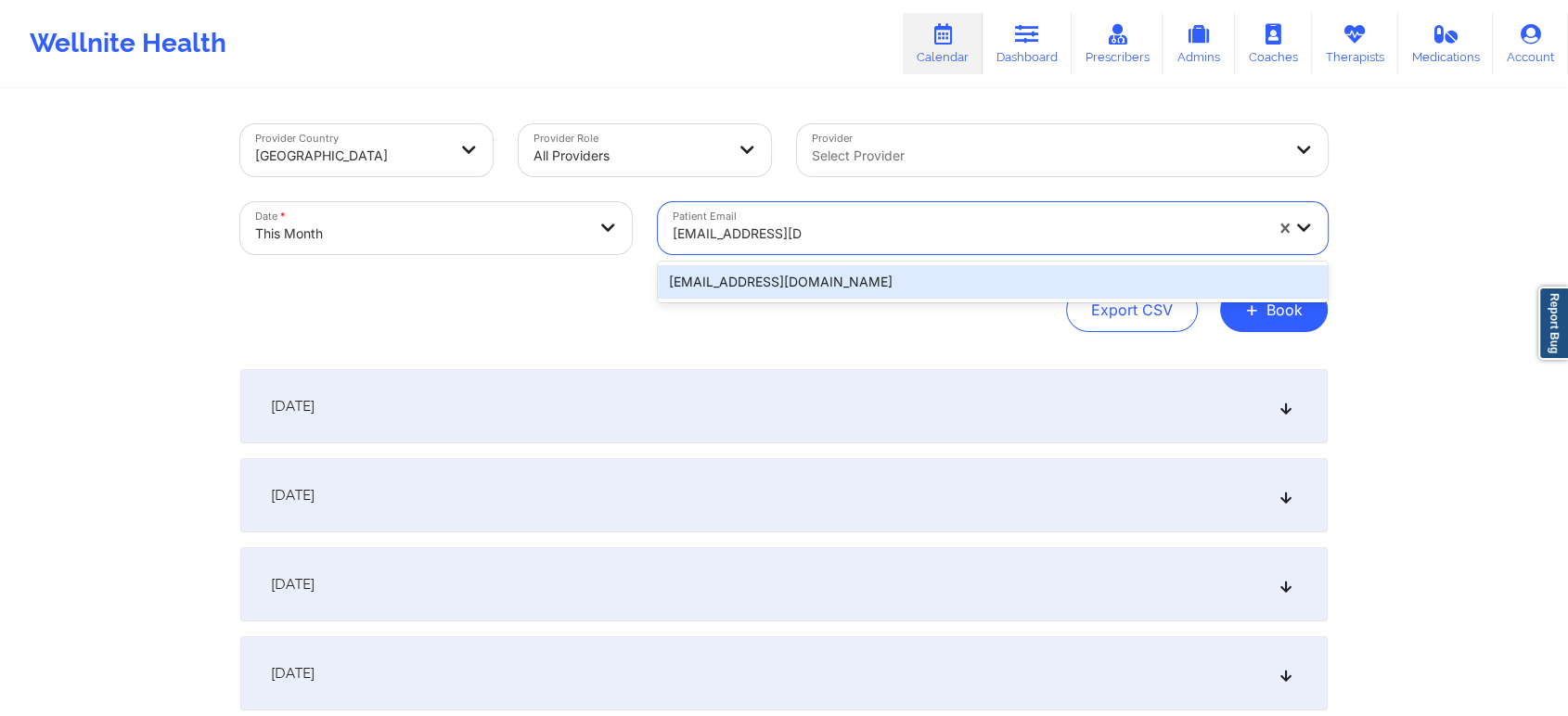
click at [817, 281] on div "[EMAIL_ADDRESS][DOMAIN_NAME]" at bounding box center [993, 281] width 669 height 33
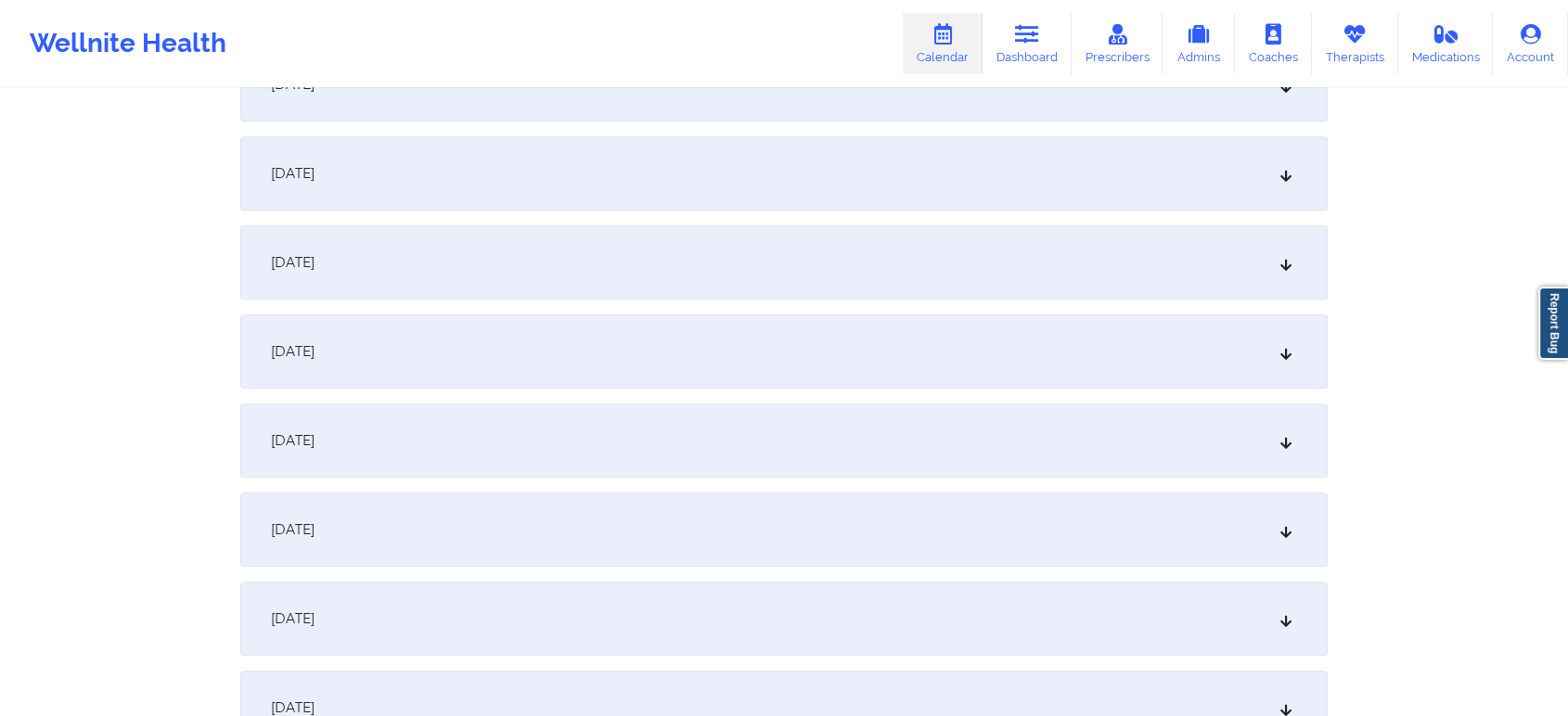
scroll to position [1001, 0]
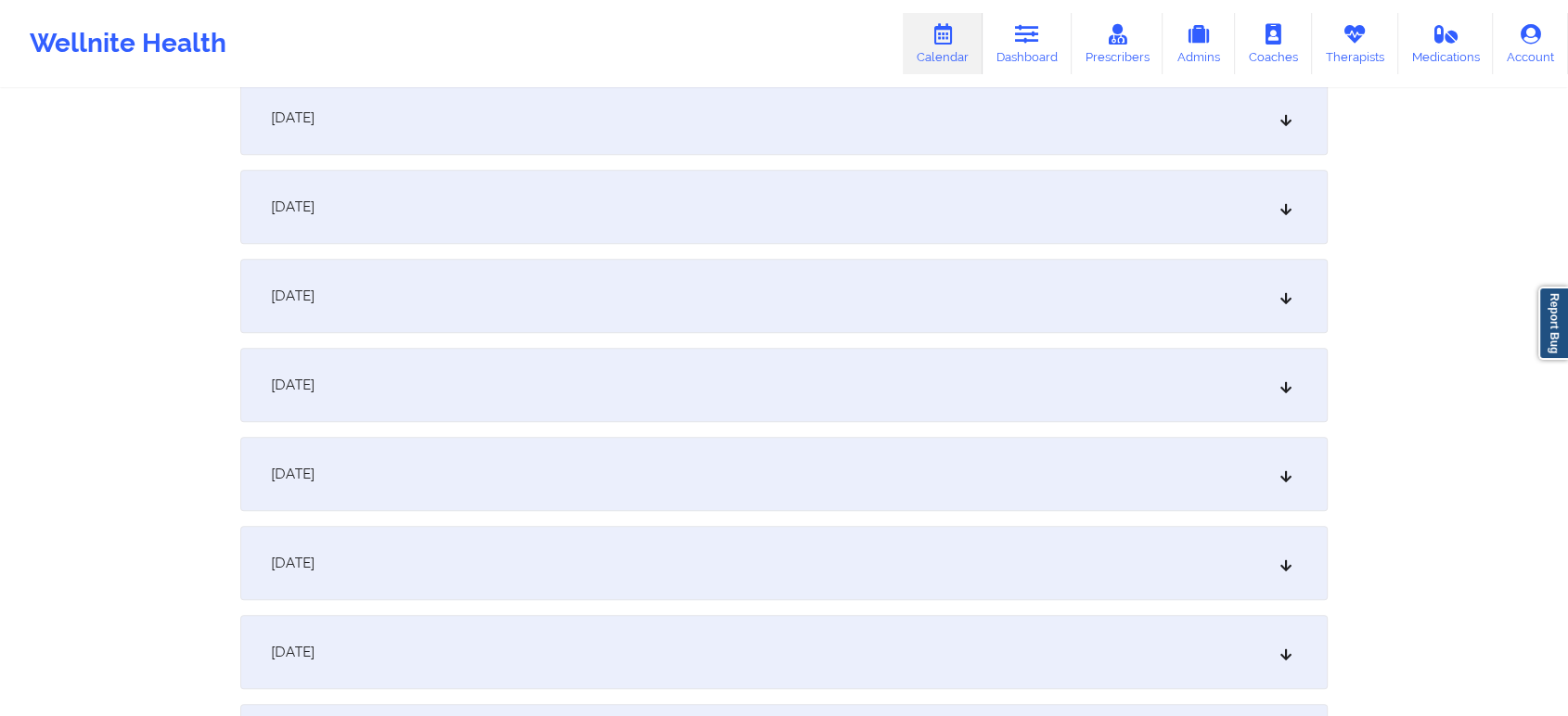
click at [984, 458] on div "[DATE]" at bounding box center [784, 474] width 1088 height 74
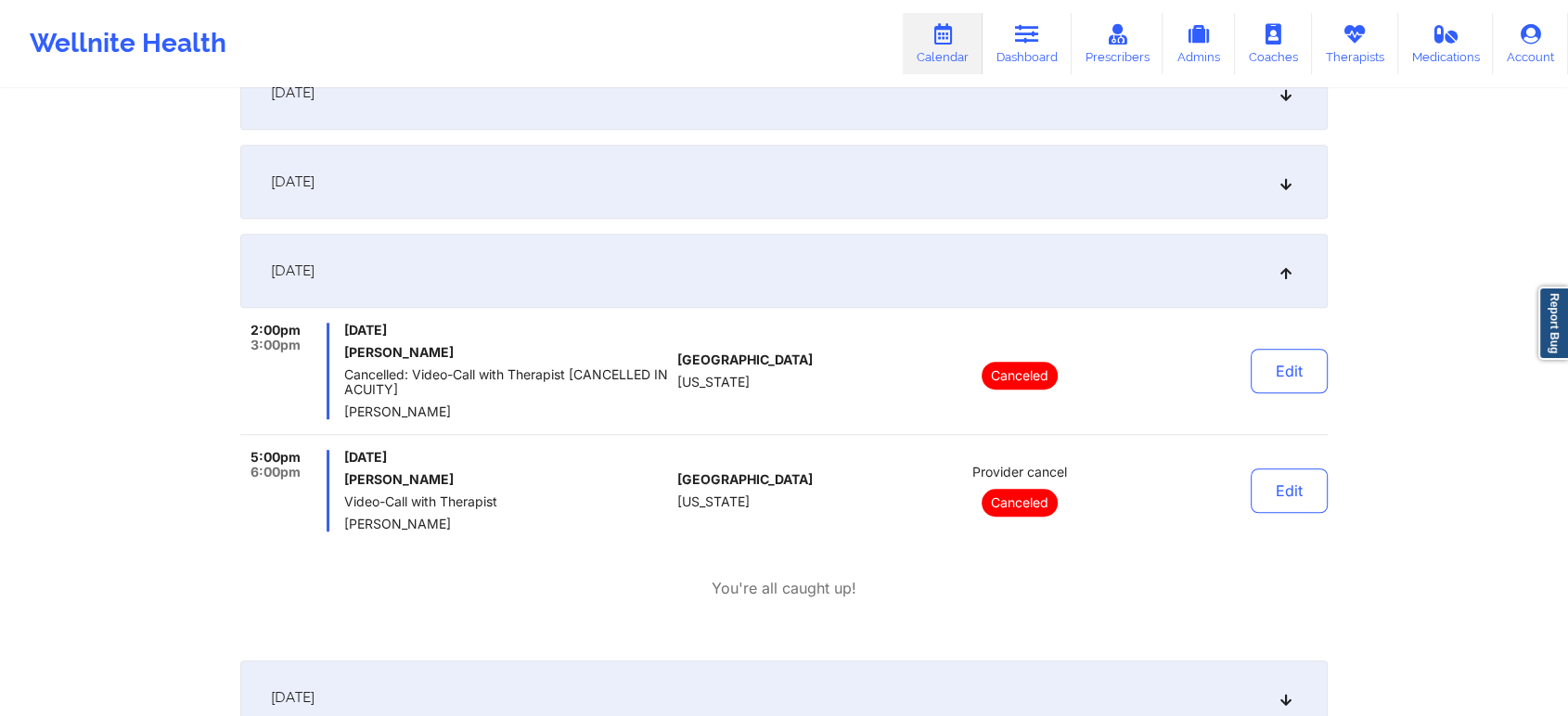
scroll to position [0, 0]
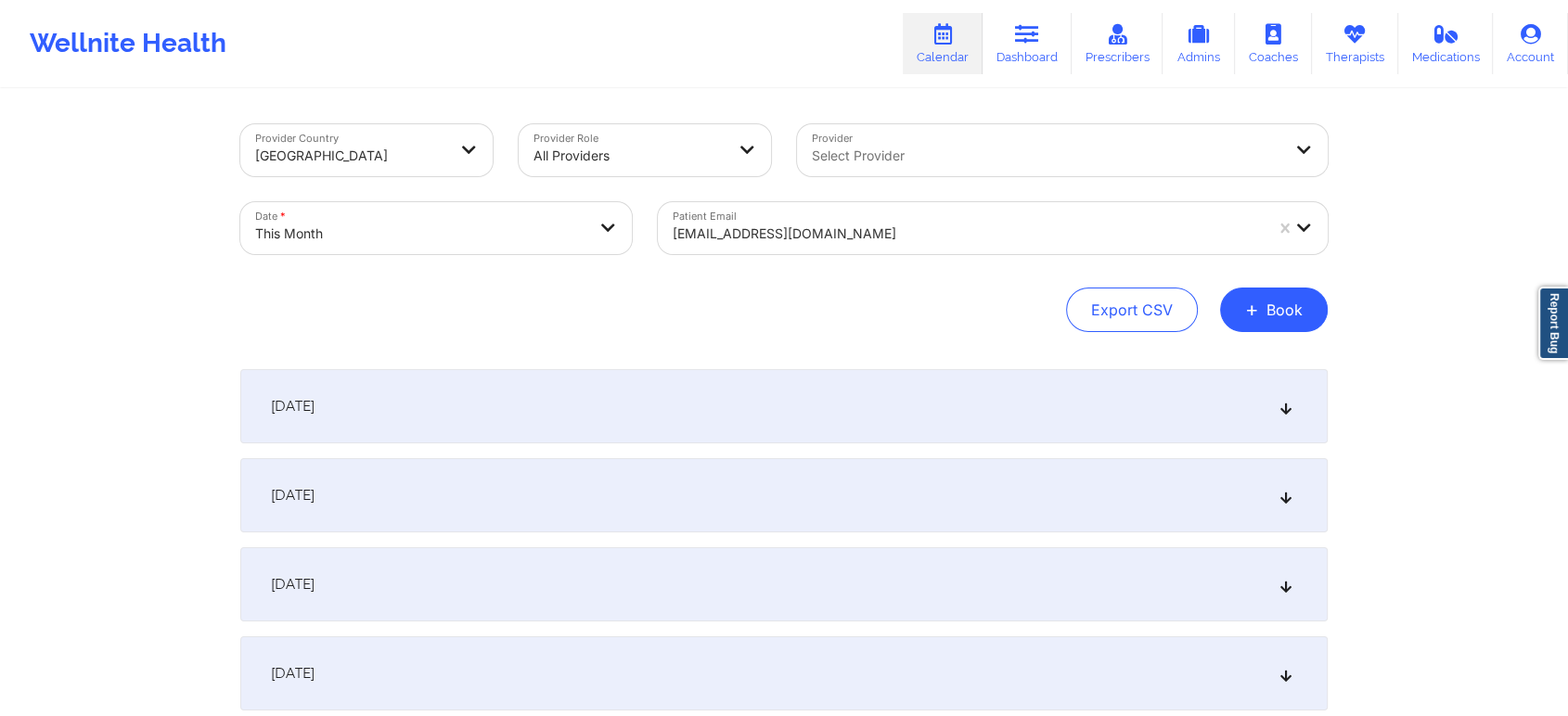
click at [803, 212] on div "[EMAIL_ADDRESS][DOMAIN_NAME]" at bounding box center [961, 228] width 607 height 52
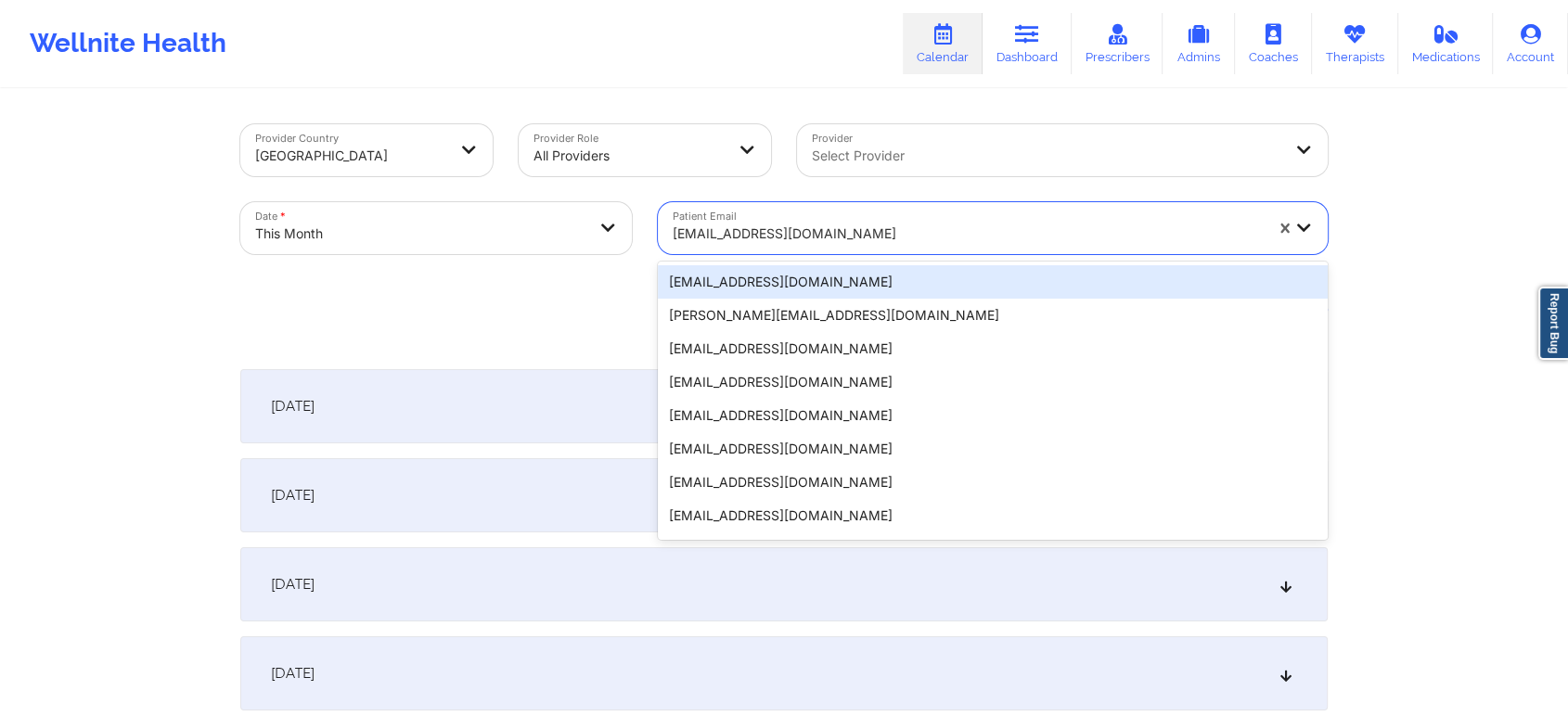
type input "[EMAIL_ADDRESS][DOMAIN_NAME]"
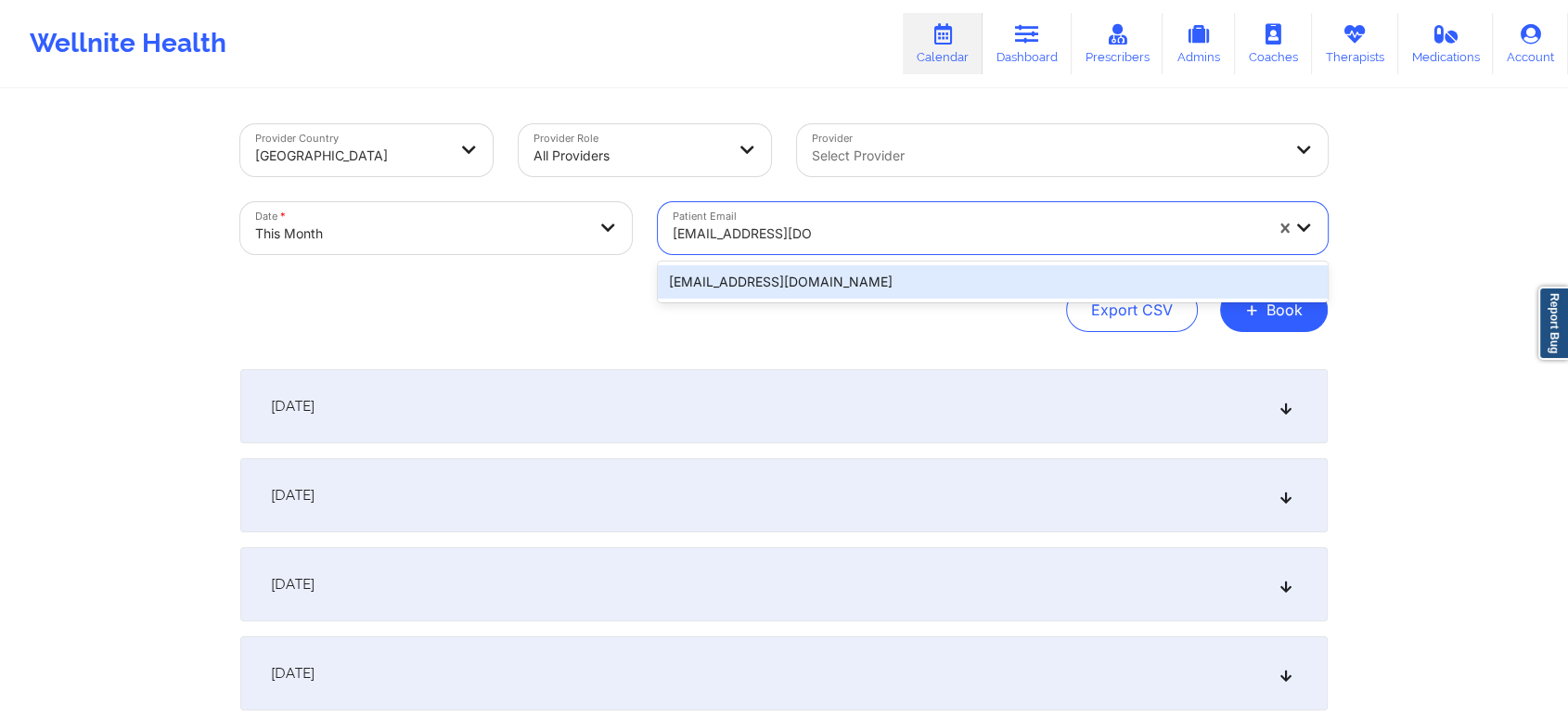
click at [823, 284] on div "[EMAIL_ADDRESS][DOMAIN_NAME]" at bounding box center [993, 281] width 669 height 33
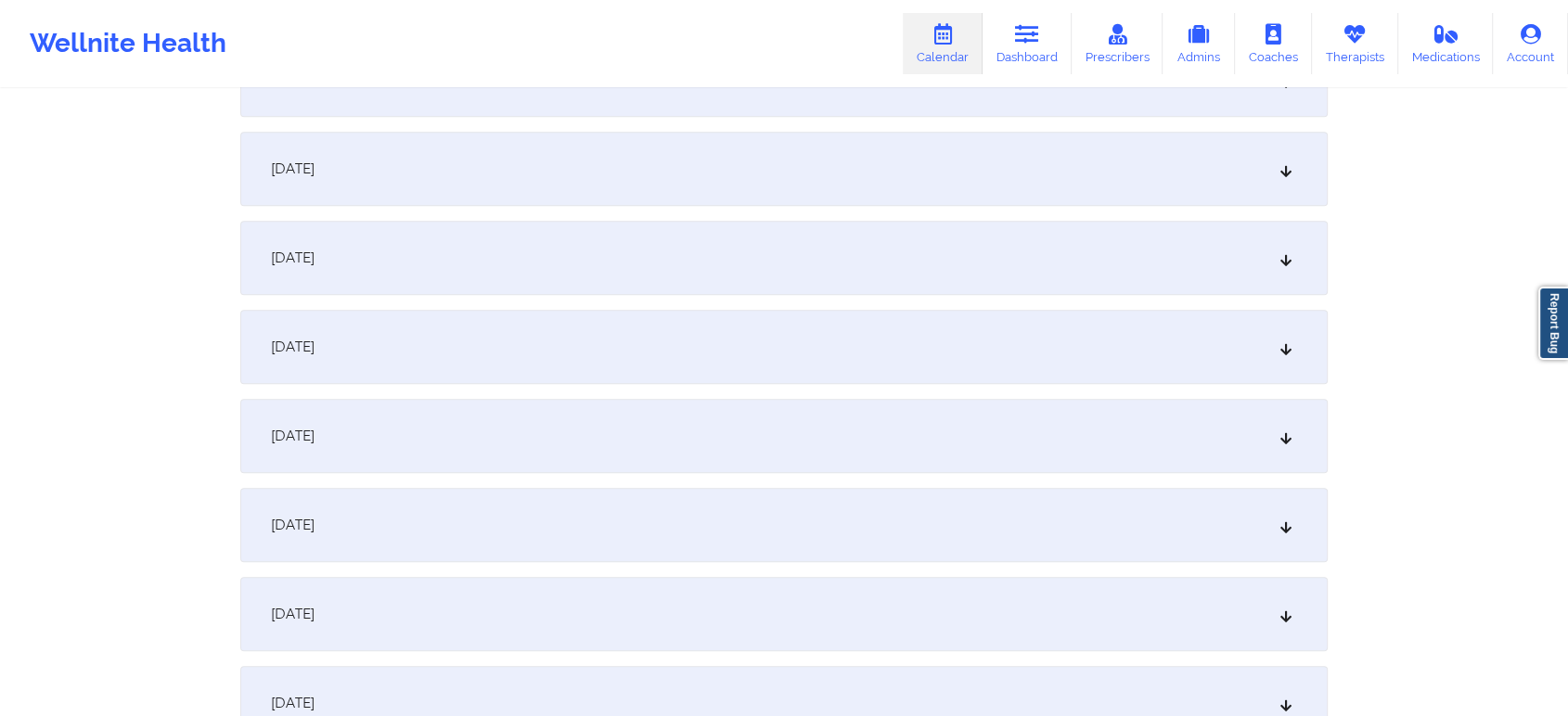
scroll to position [1359, 0]
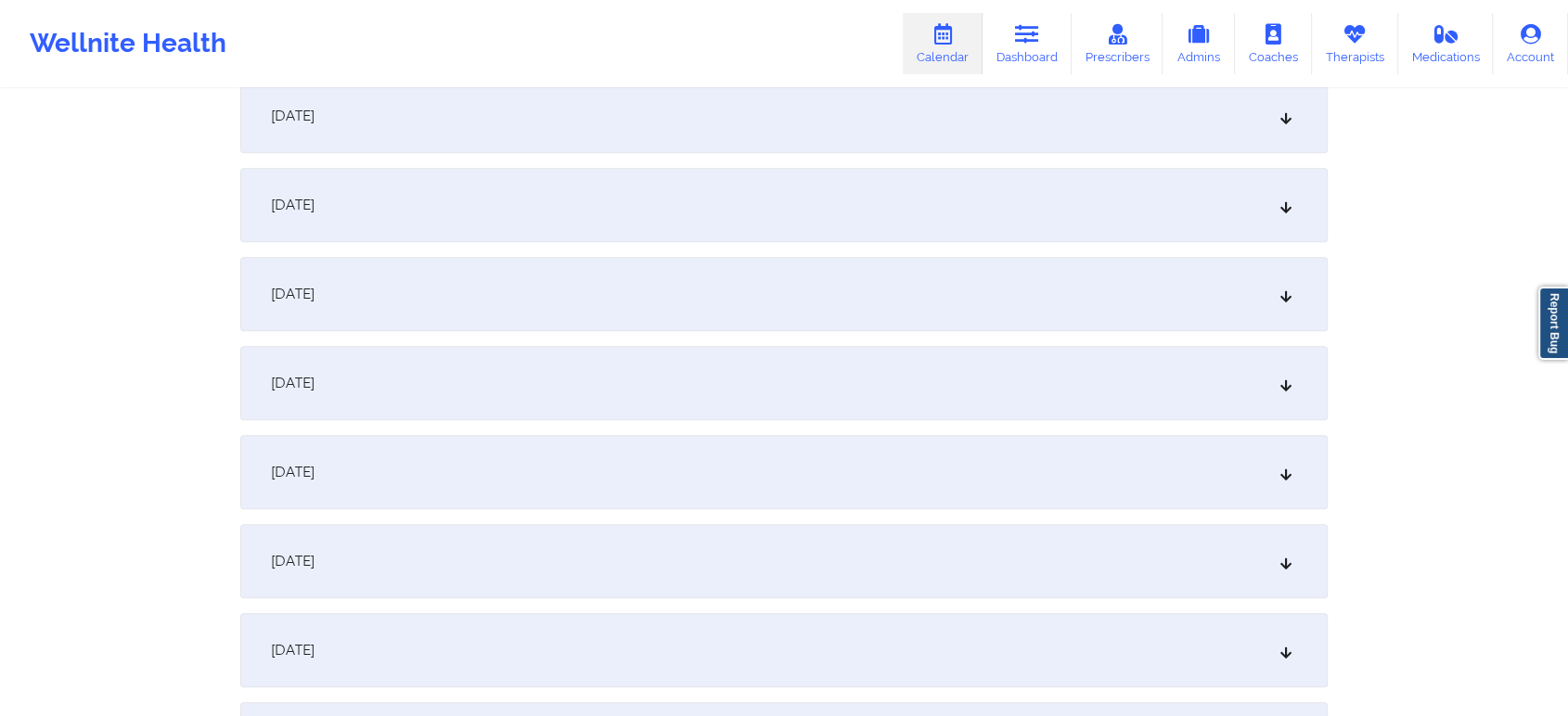
click at [757, 132] on div "[DATE]" at bounding box center [784, 116] width 1088 height 74
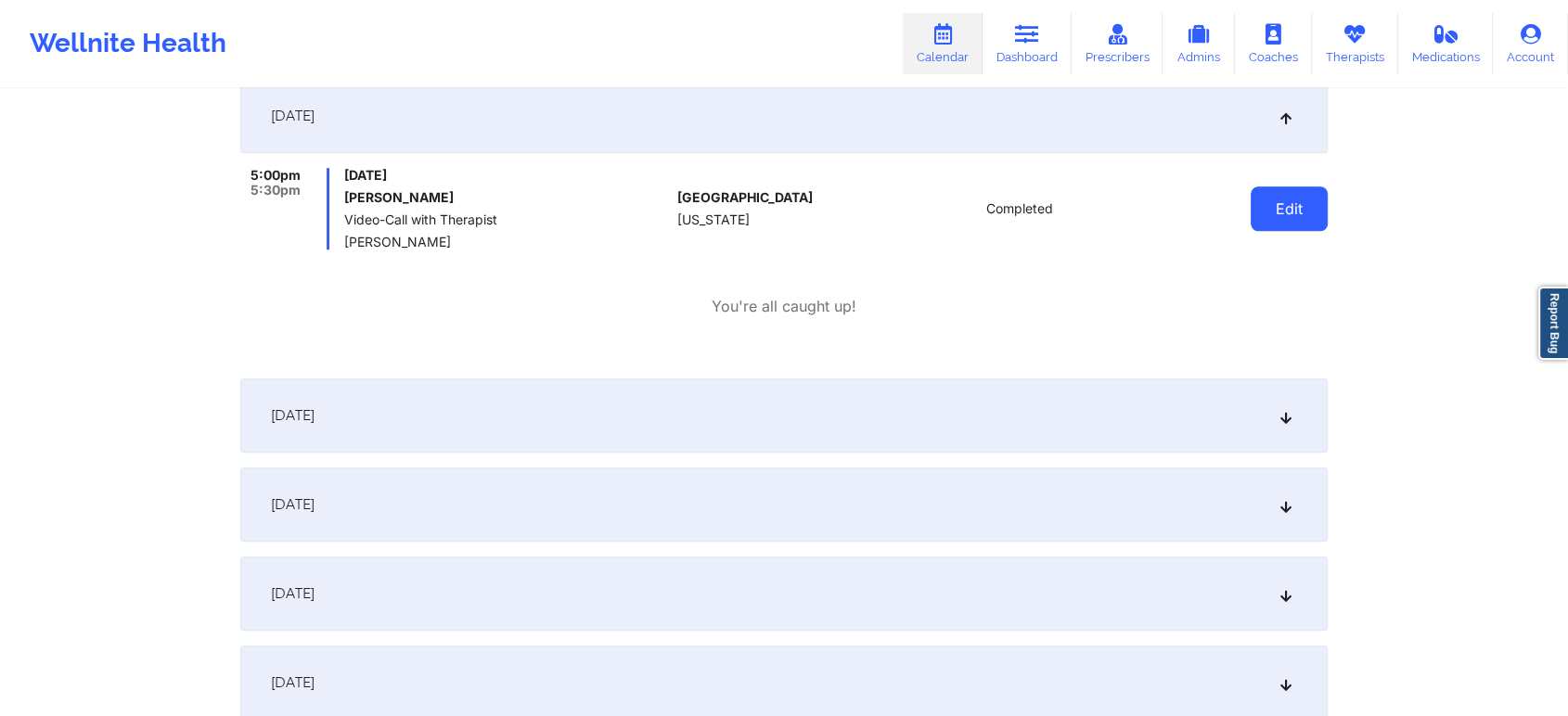
click at [1310, 202] on button "Edit" at bounding box center [1288, 208] width 77 height 45
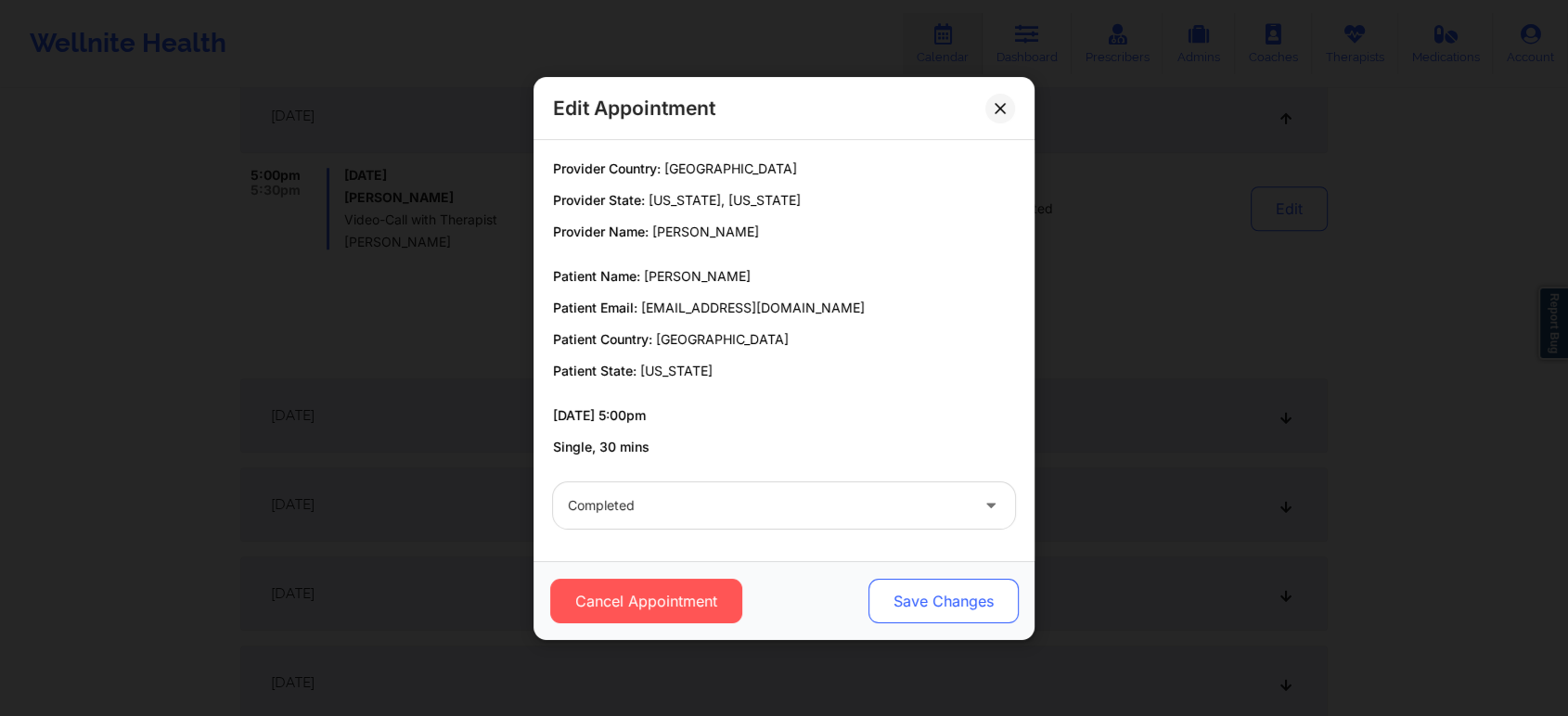
click at [990, 579] on button "Save Changes" at bounding box center [943, 601] width 150 height 45
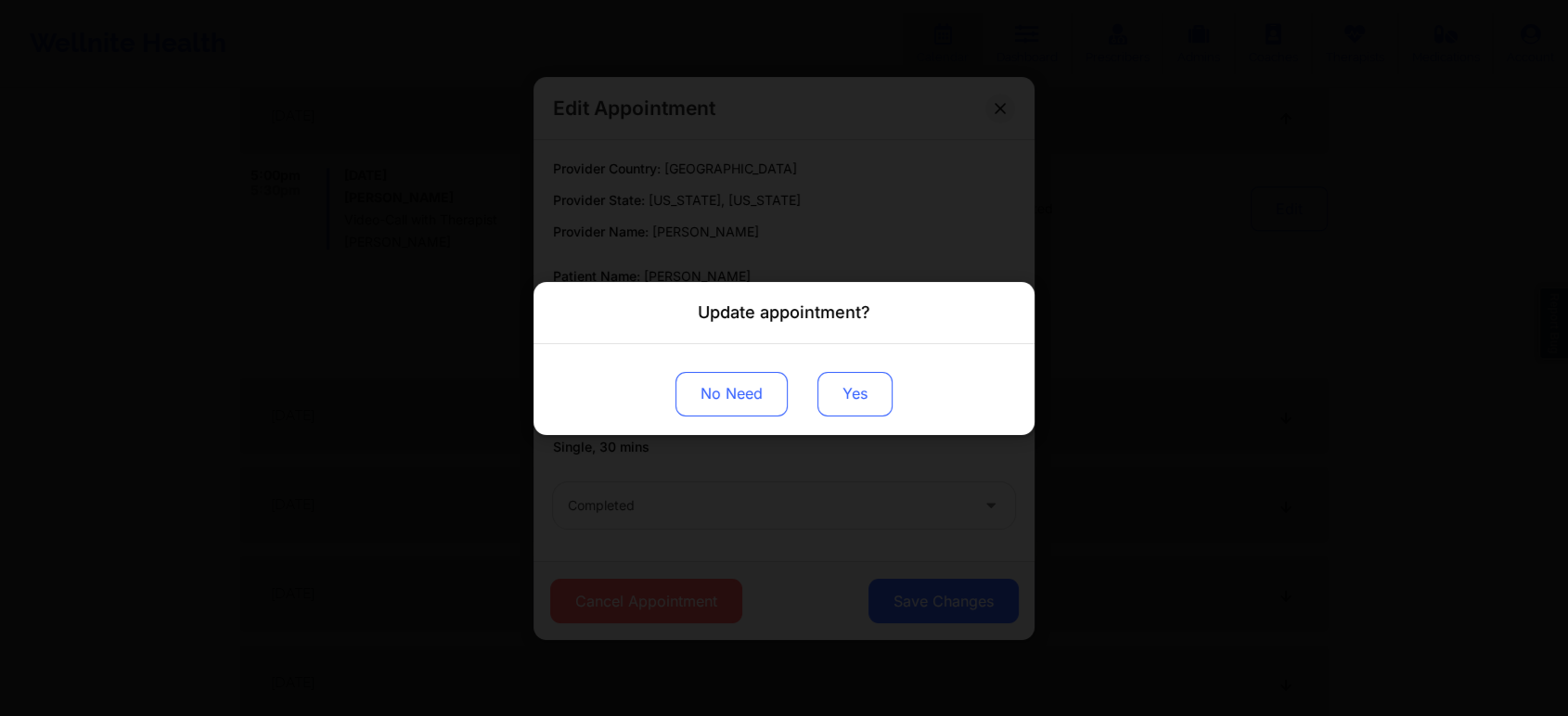
click at [837, 393] on button "Yes" at bounding box center [855, 393] width 75 height 45
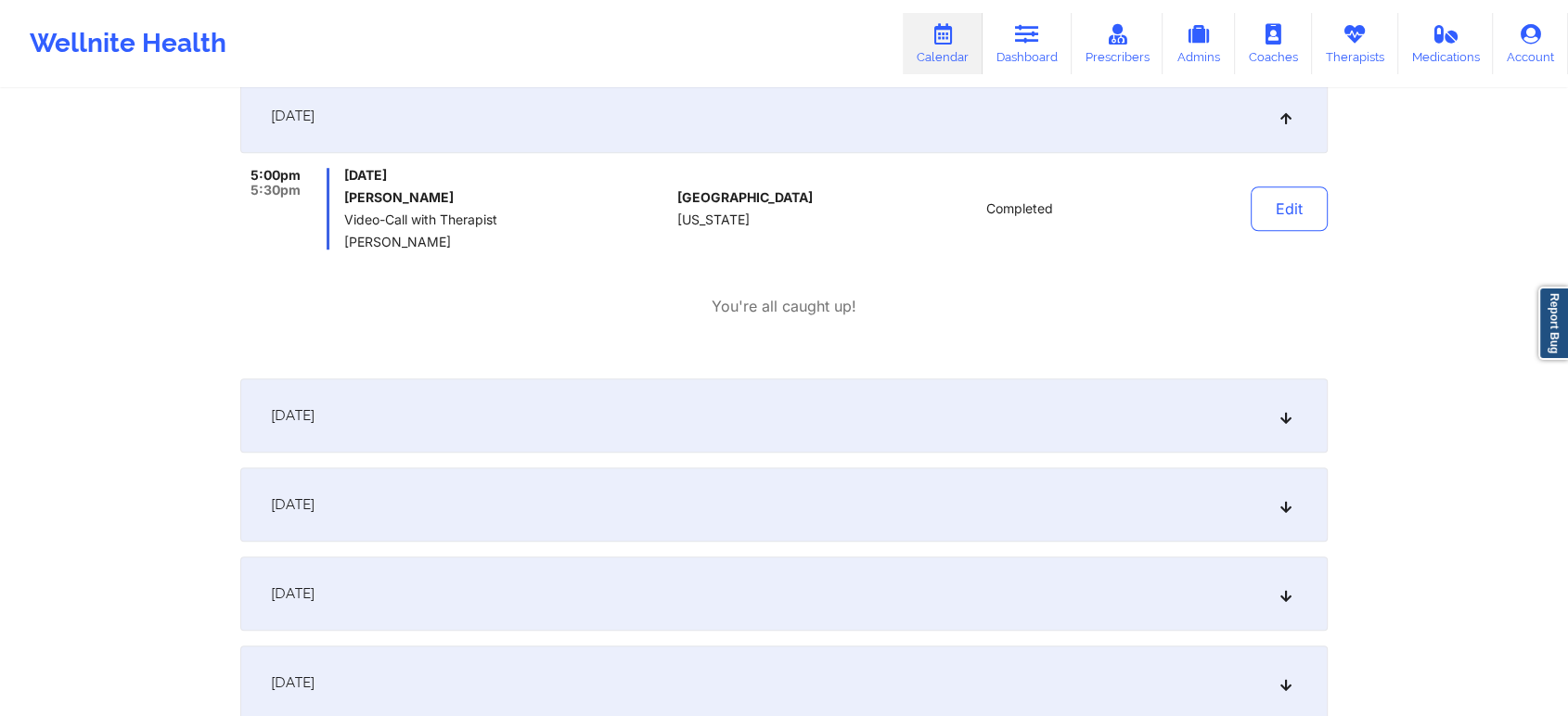
scroll to position [0, 0]
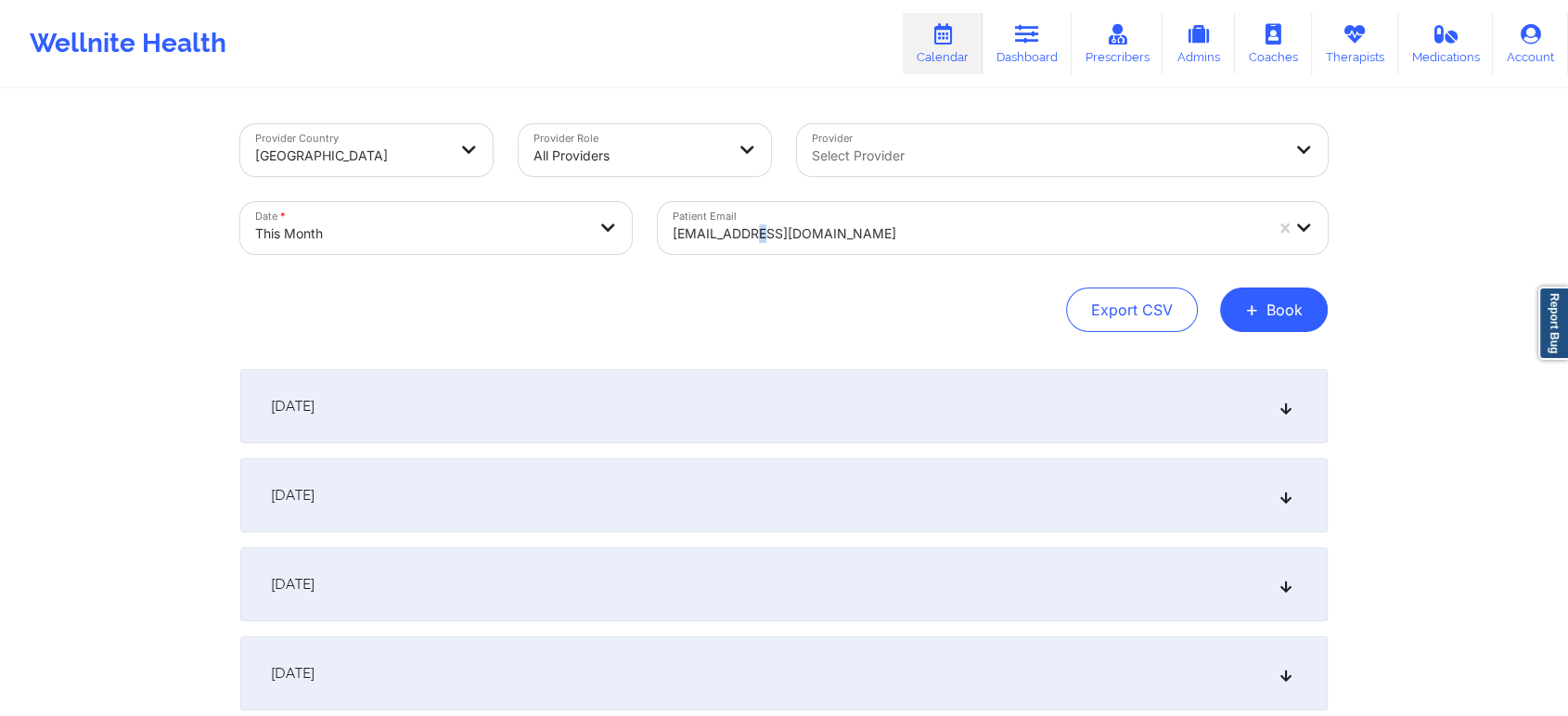
drag, startPoint x: 770, startPoint y: 258, endPoint x: 707, endPoint y: 220, distance: 73.6
click at [707, 220] on div "Patient Email [EMAIL_ADDRESS][DOMAIN_NAME]" at bounding box center [993, 228] width 696 height 78
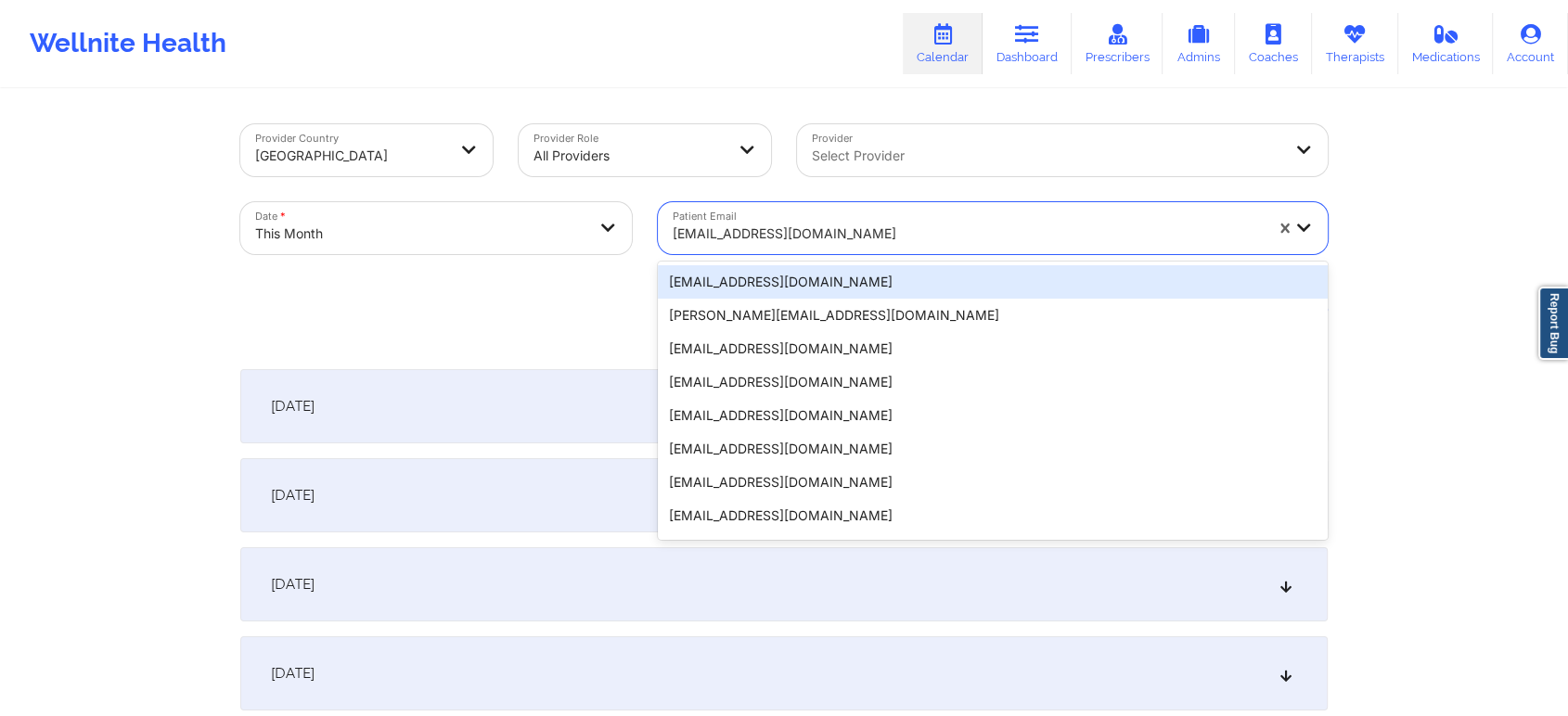
click at [707, 220] on div "[EMAIL_ADDRESS][DOMAIN_NAME]" at bounding box center [967, 233] width 590 height 41
type input "[EMAIL_ADDRESS][DOMAIN_NAME]"
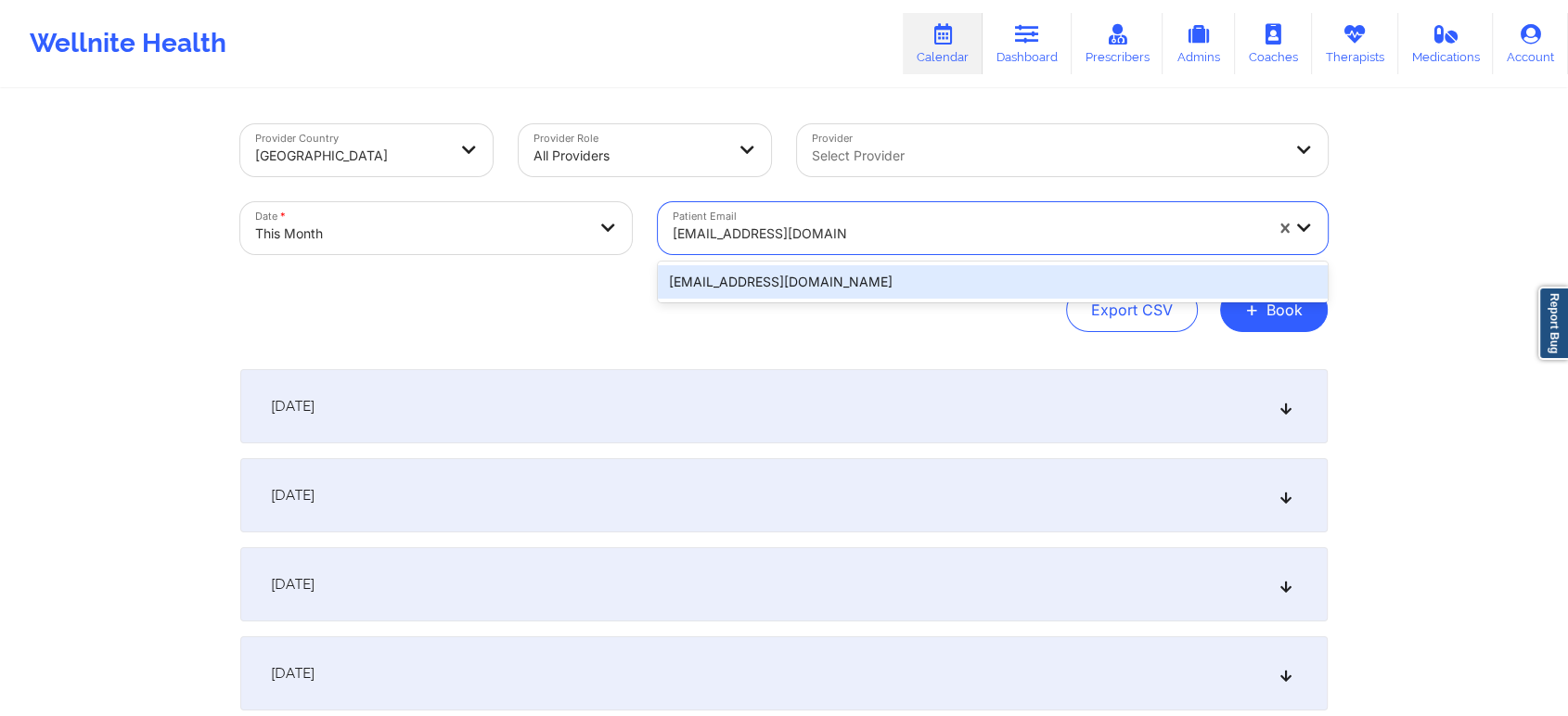
click at [770, 286] on div "[EMAIL_ADDRESS][DOMAIN_NAME]" at bounding box center [993, 281] width 669 height 33
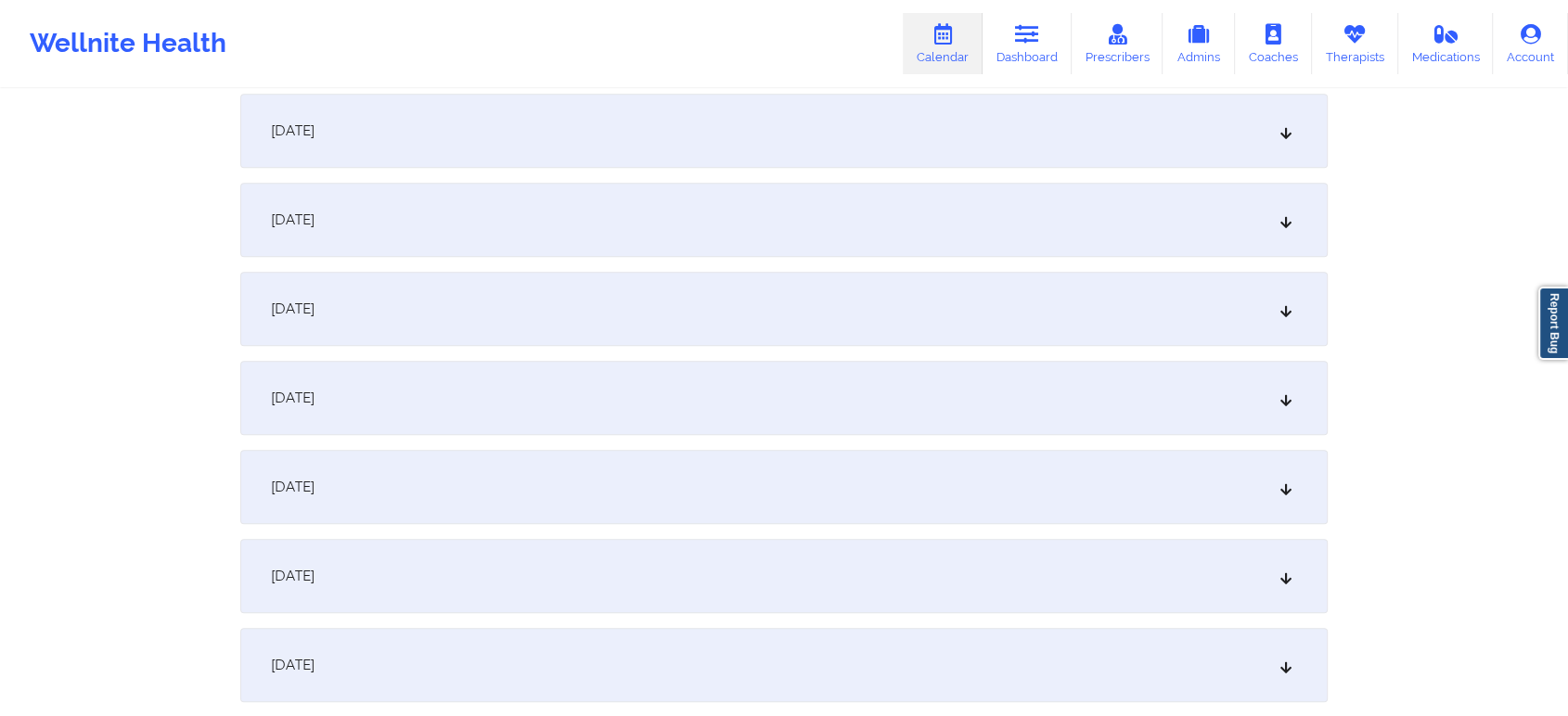
scroll to position [1093, 0]
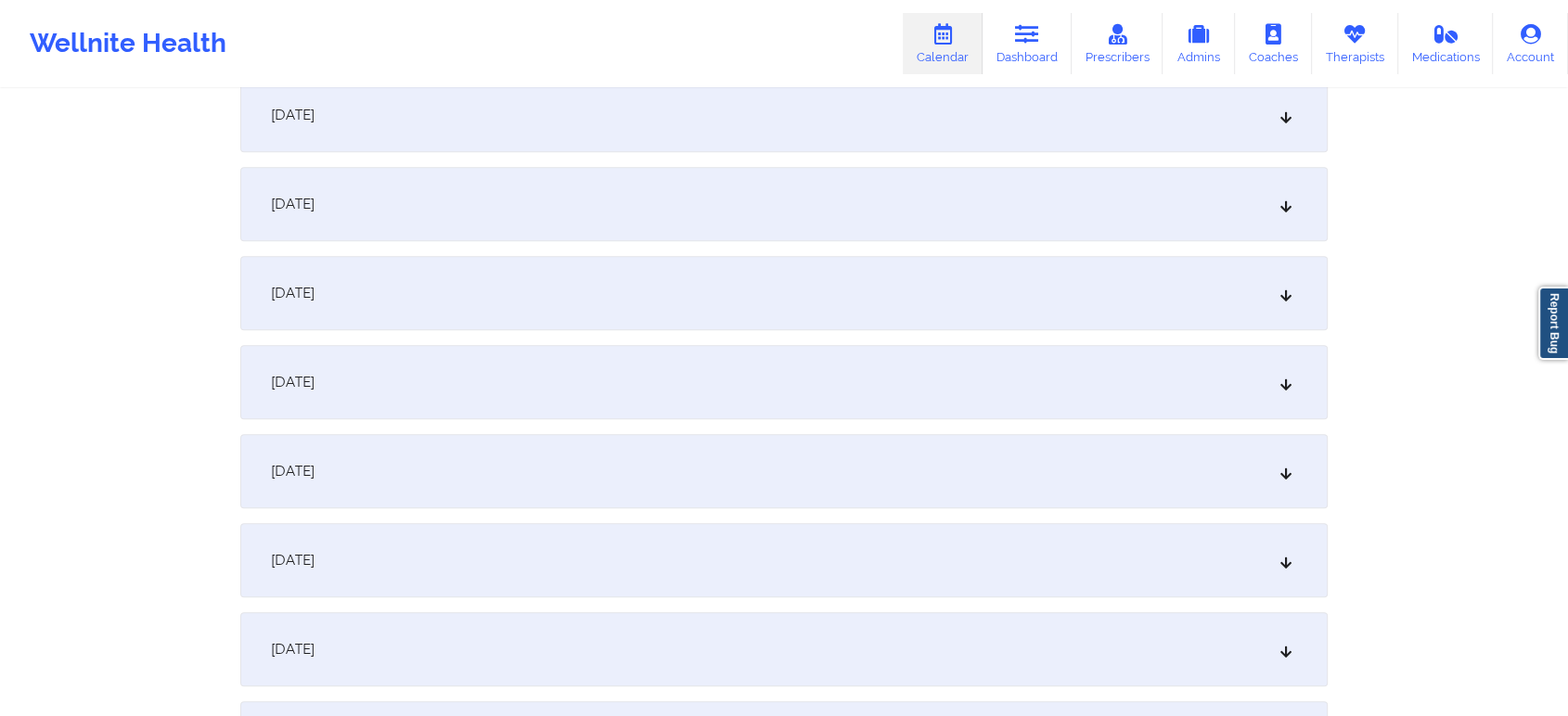
click at [860, 376] on div "[DATE]" at bounding box center [784, 382] width 1088 height 74
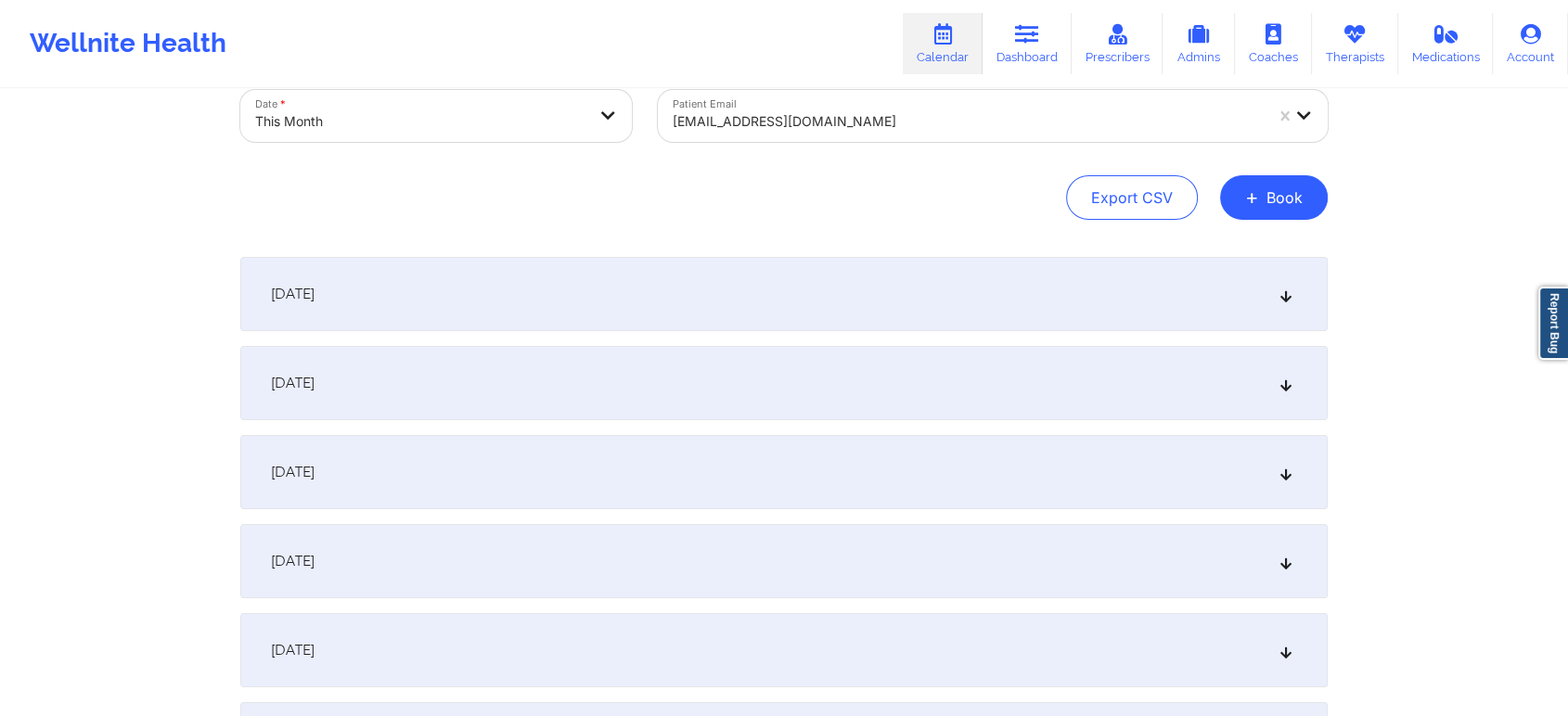
scroll to position [34, 0]
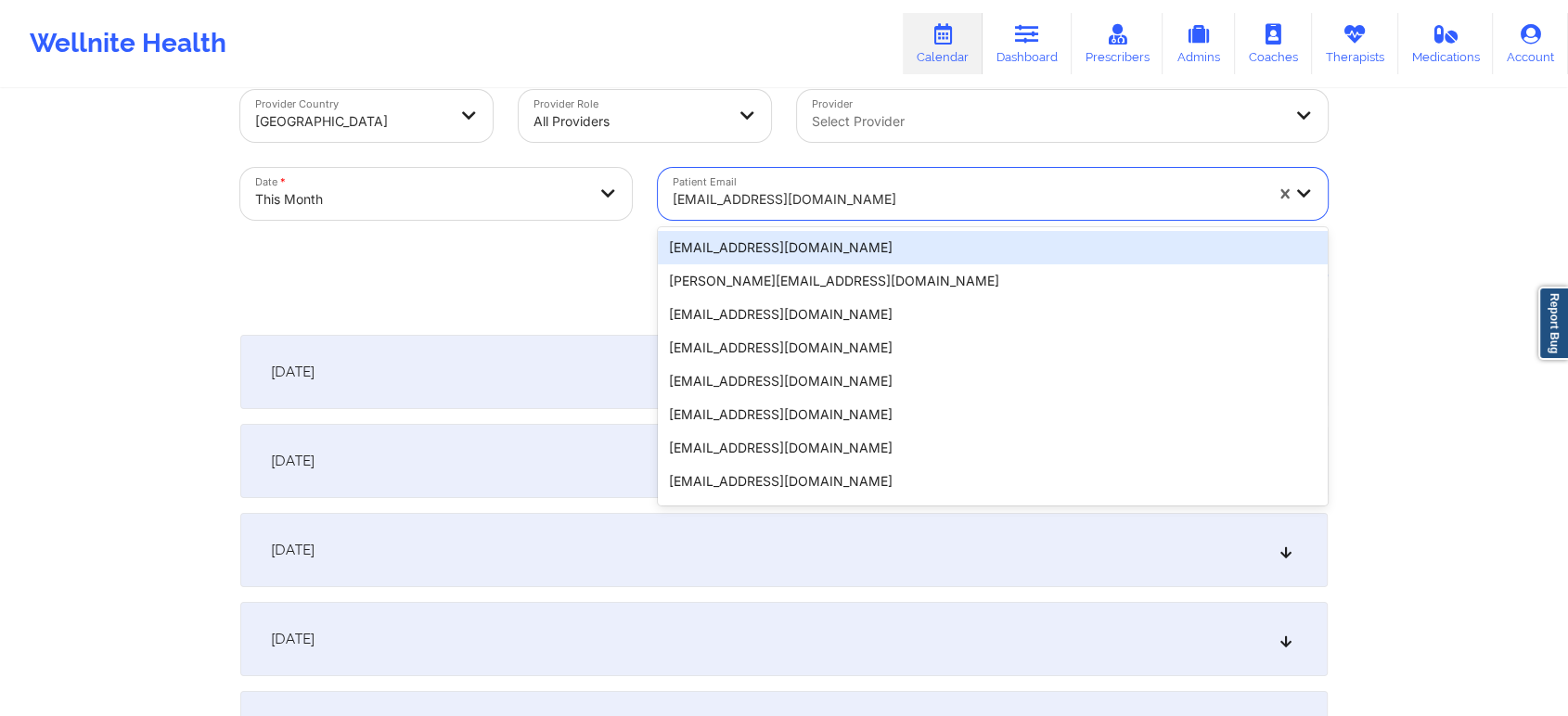
click at [749, 204] on div at bounding box center [967, 199] width 590 height 22
type input "[EMAIL_ADDRESS][DOMAIN_NAME]"
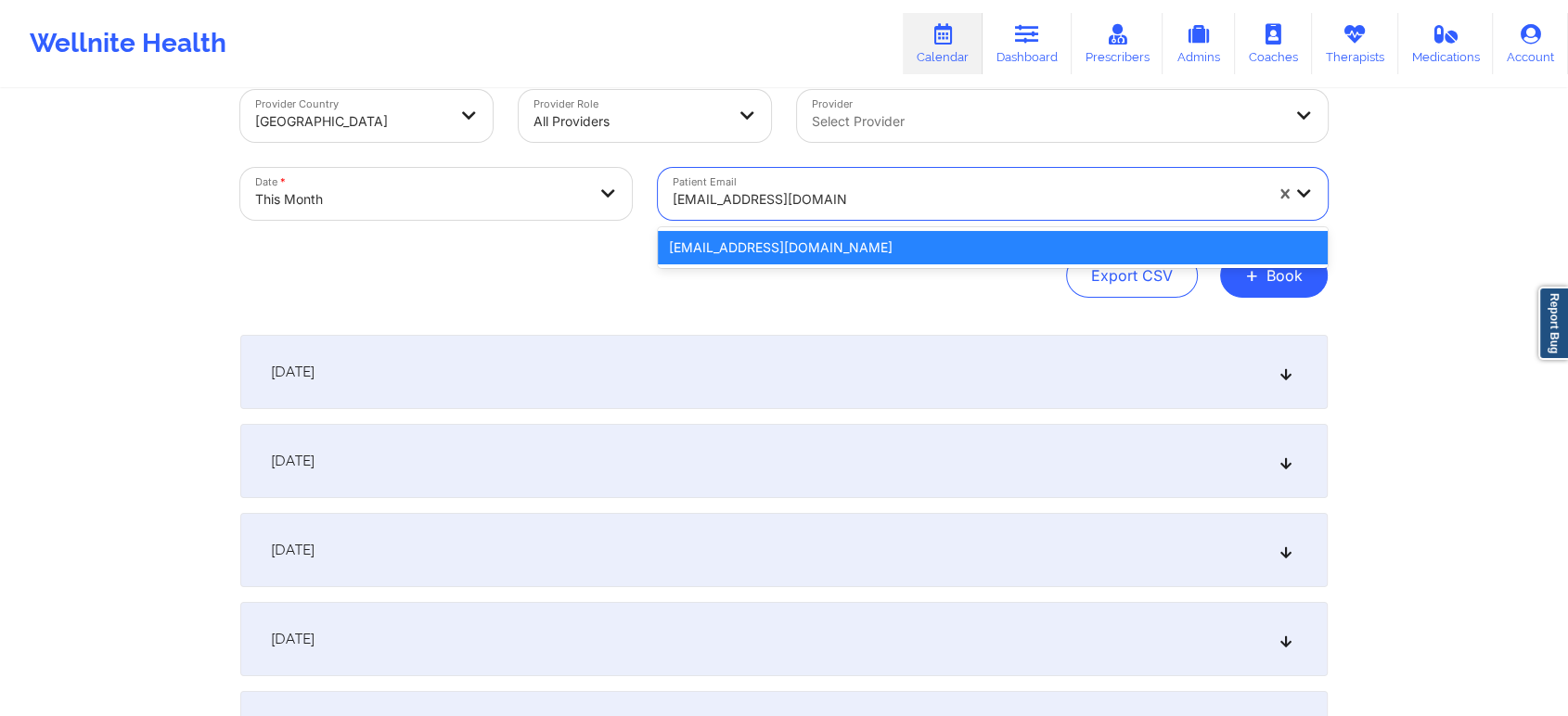
click at [822, 250] on div "[EMAIL_ADDRESS][DOMAIN_NAME]" at bounding box center [993, 247] width 669 height 33
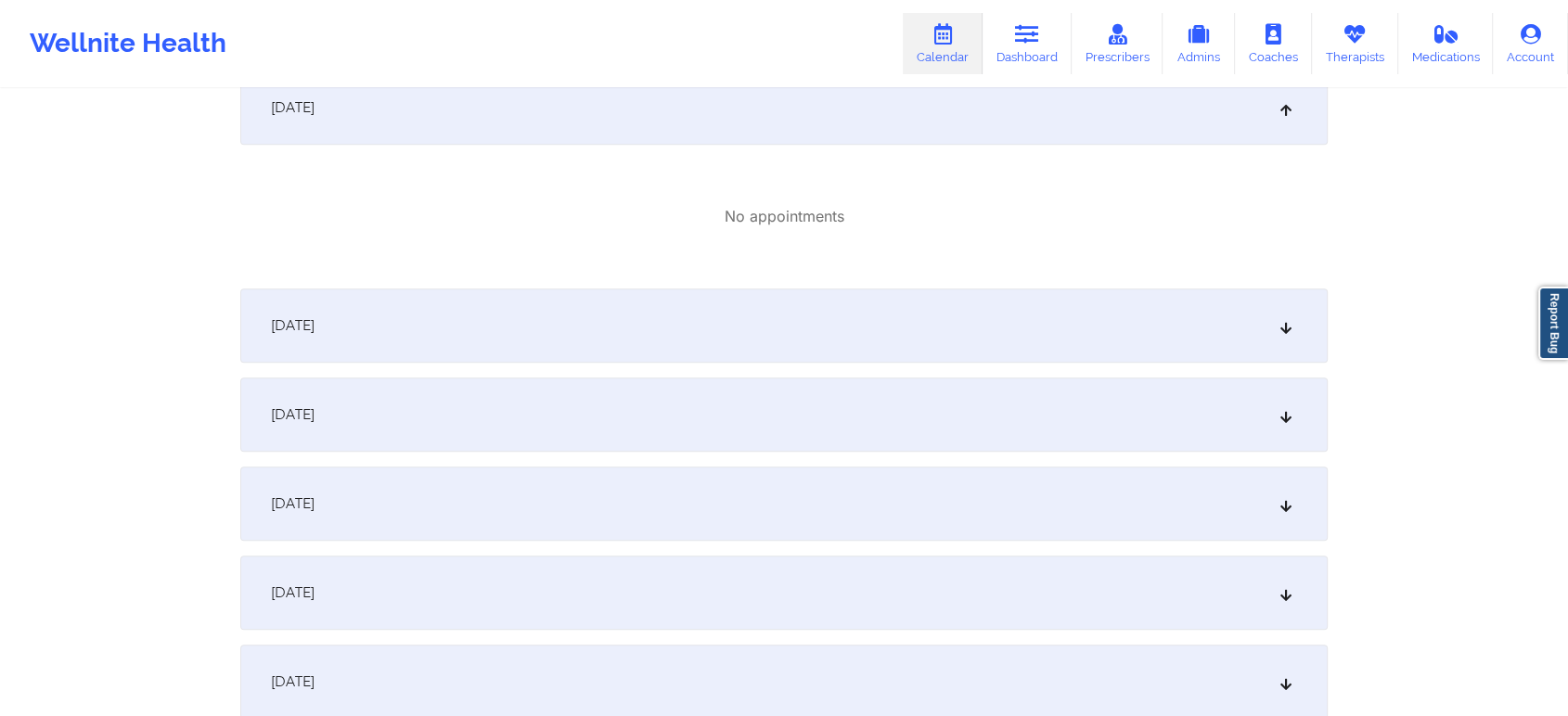
scroll to position [1430, 0]
